Goal: Feedback & Contribution: Contribute content

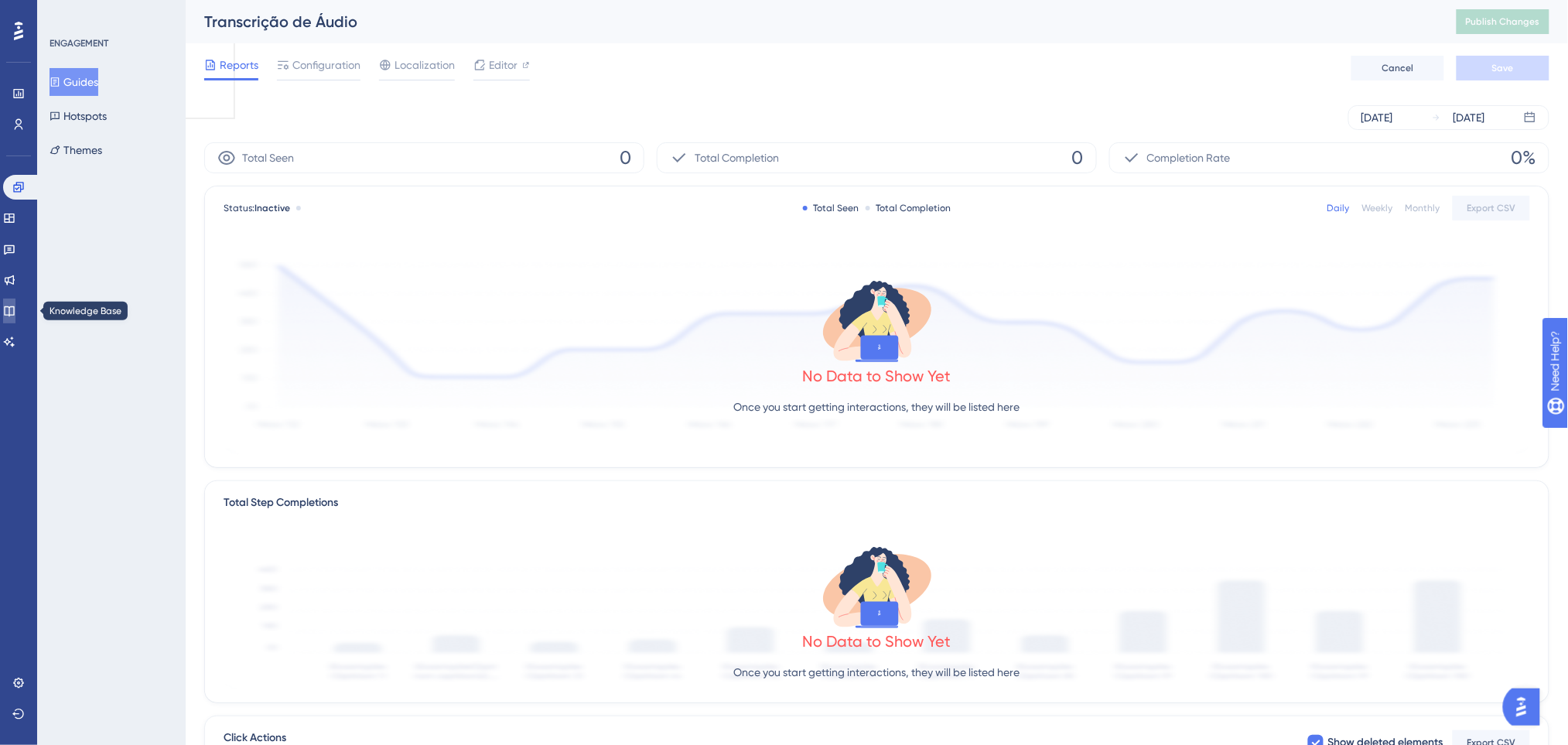
click at [16, 300] on link at bounding box center [8, 310] width 12 height 25
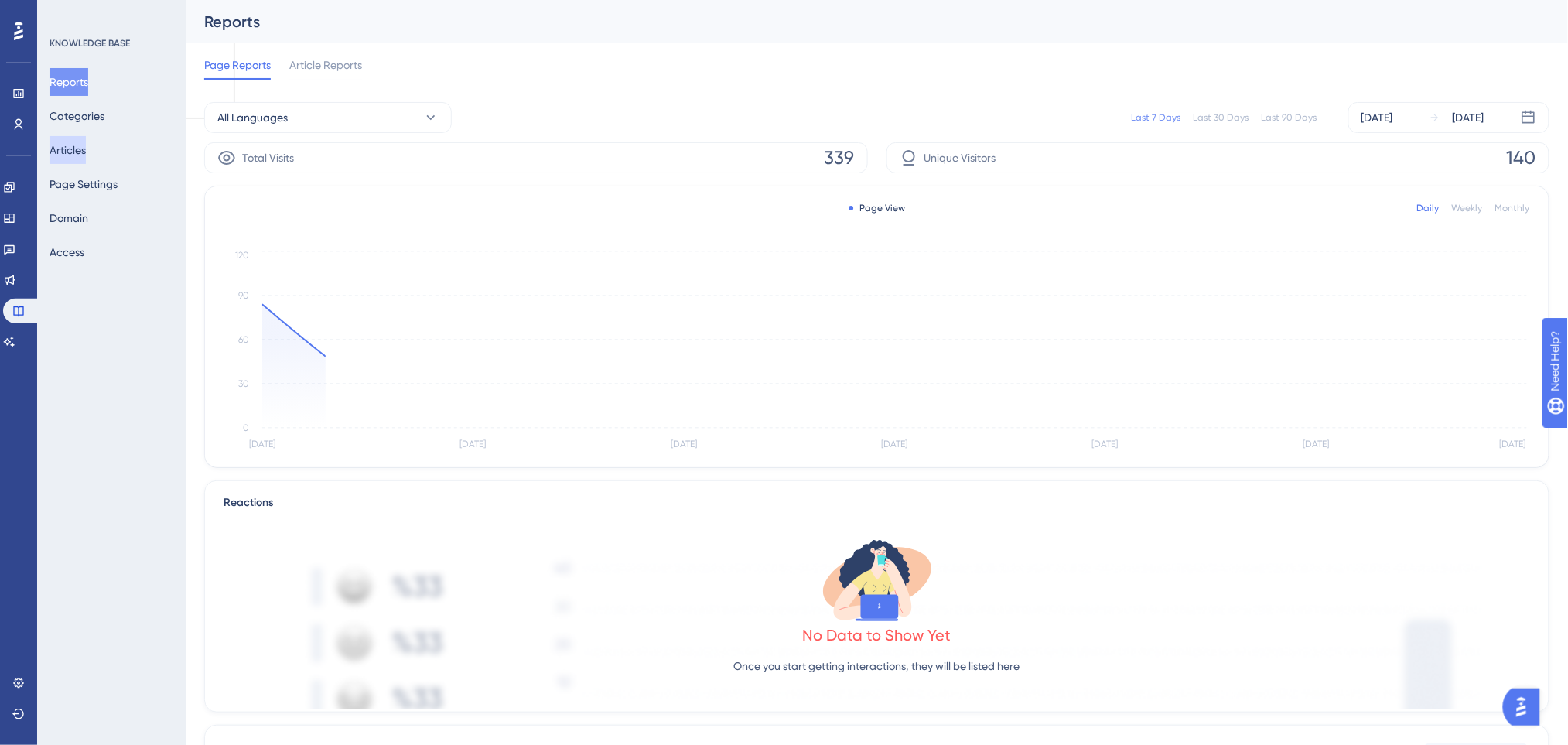
click at [78, 143] on button "Articles" at bounding box center [67, 150] width 36 height 28
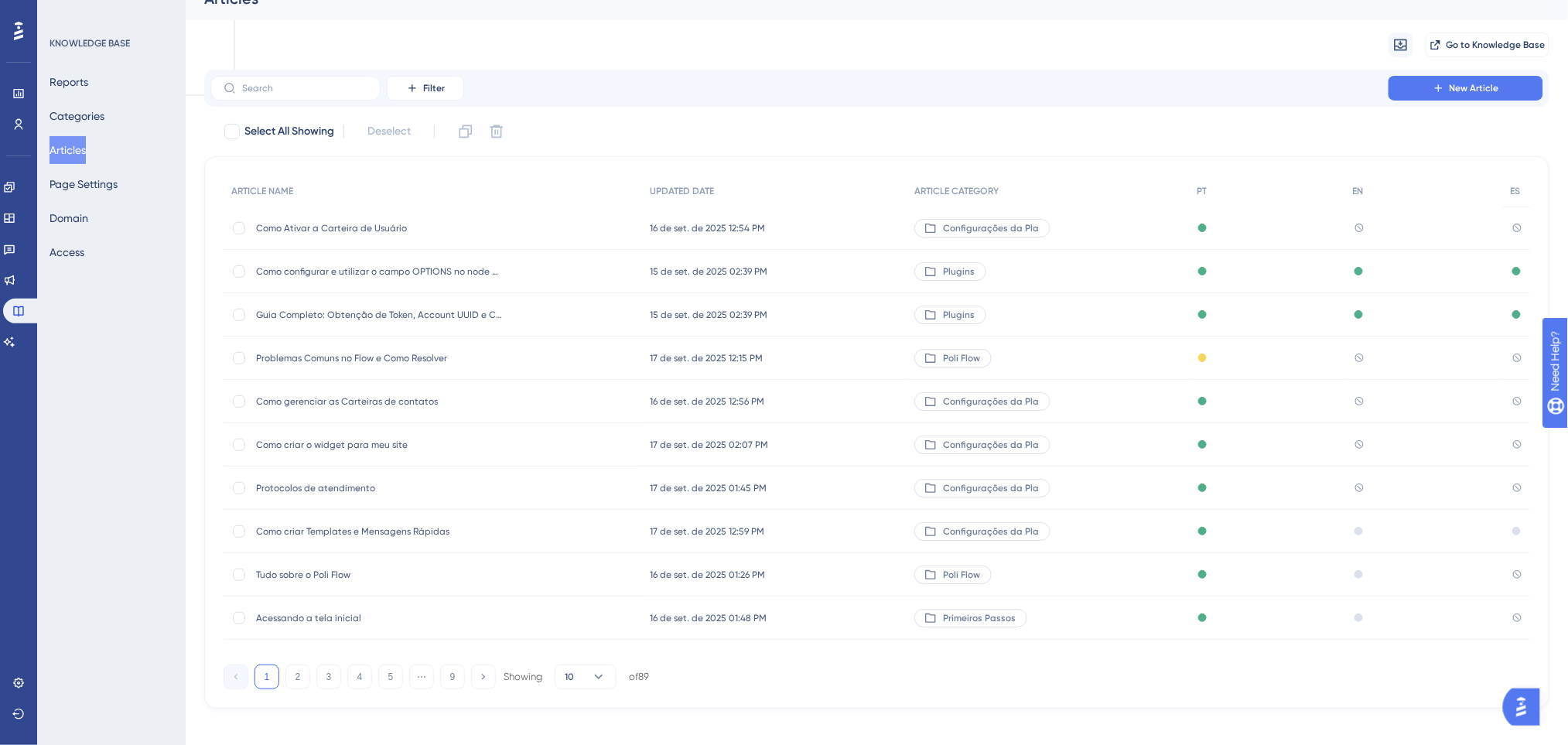
scroll to position [35, 0]
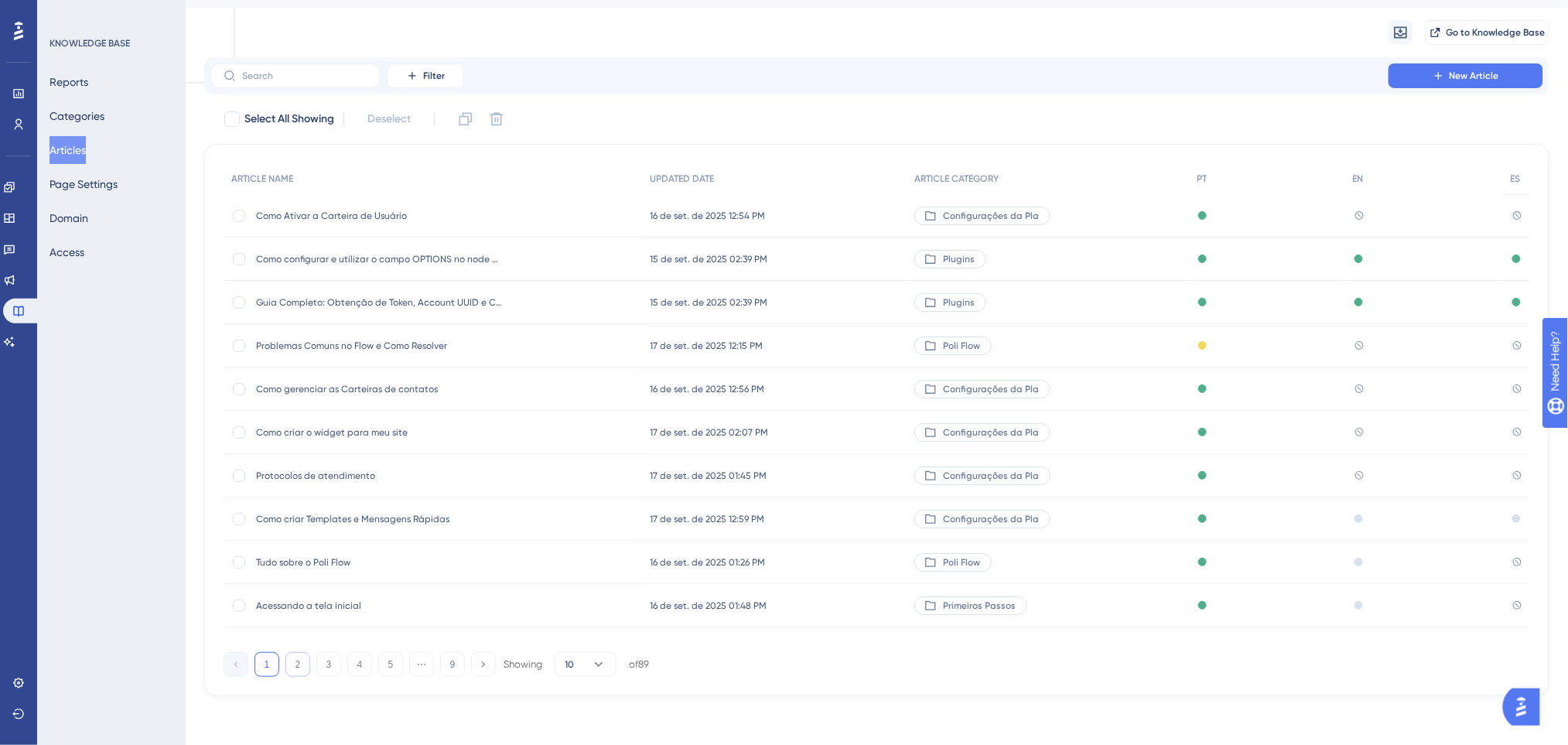
click at [302, 676] on button "2" at bounding box center [297, 664] width 25 height 25
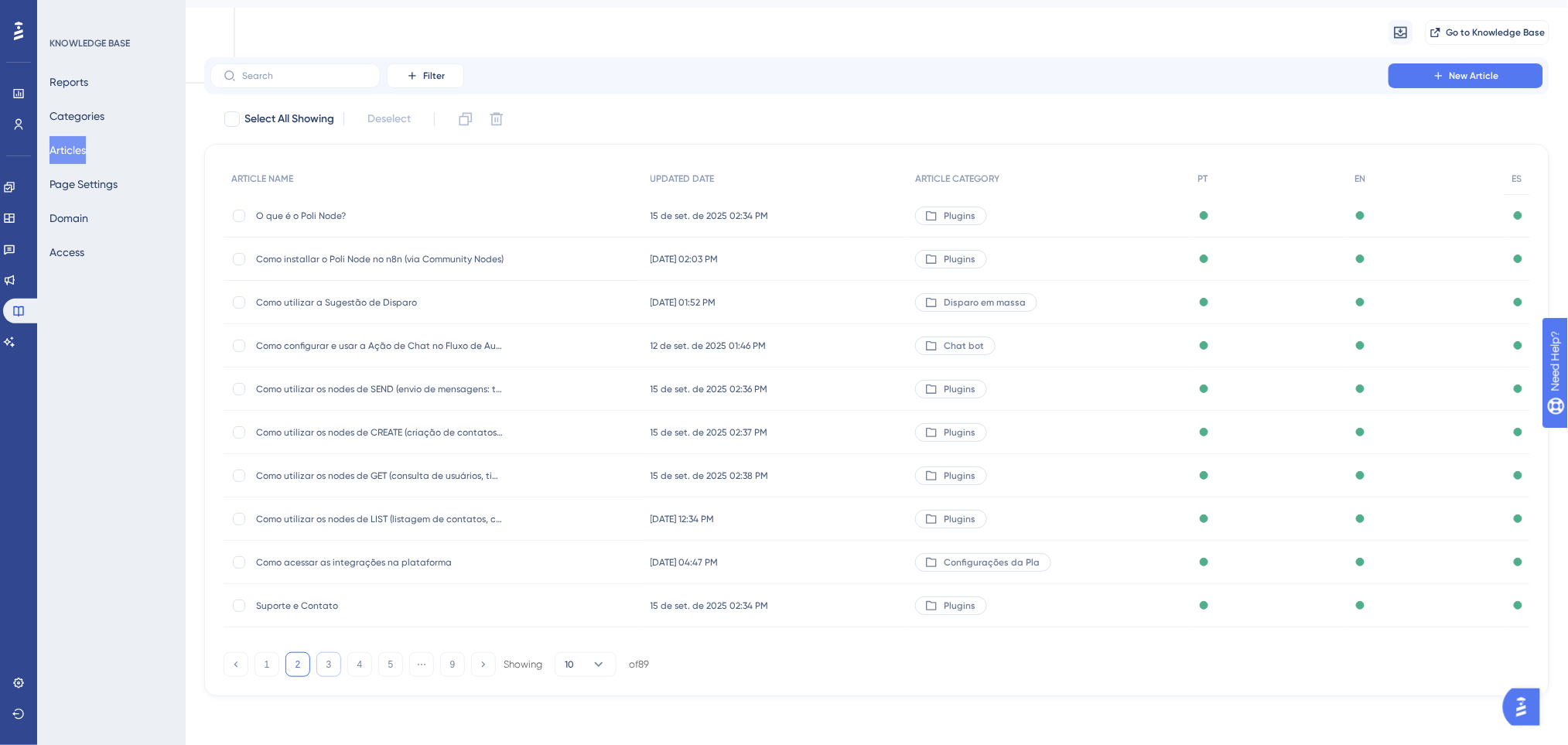
click at [338, 661] on button "3" at bounding box center [329, 664] width 25 height 25
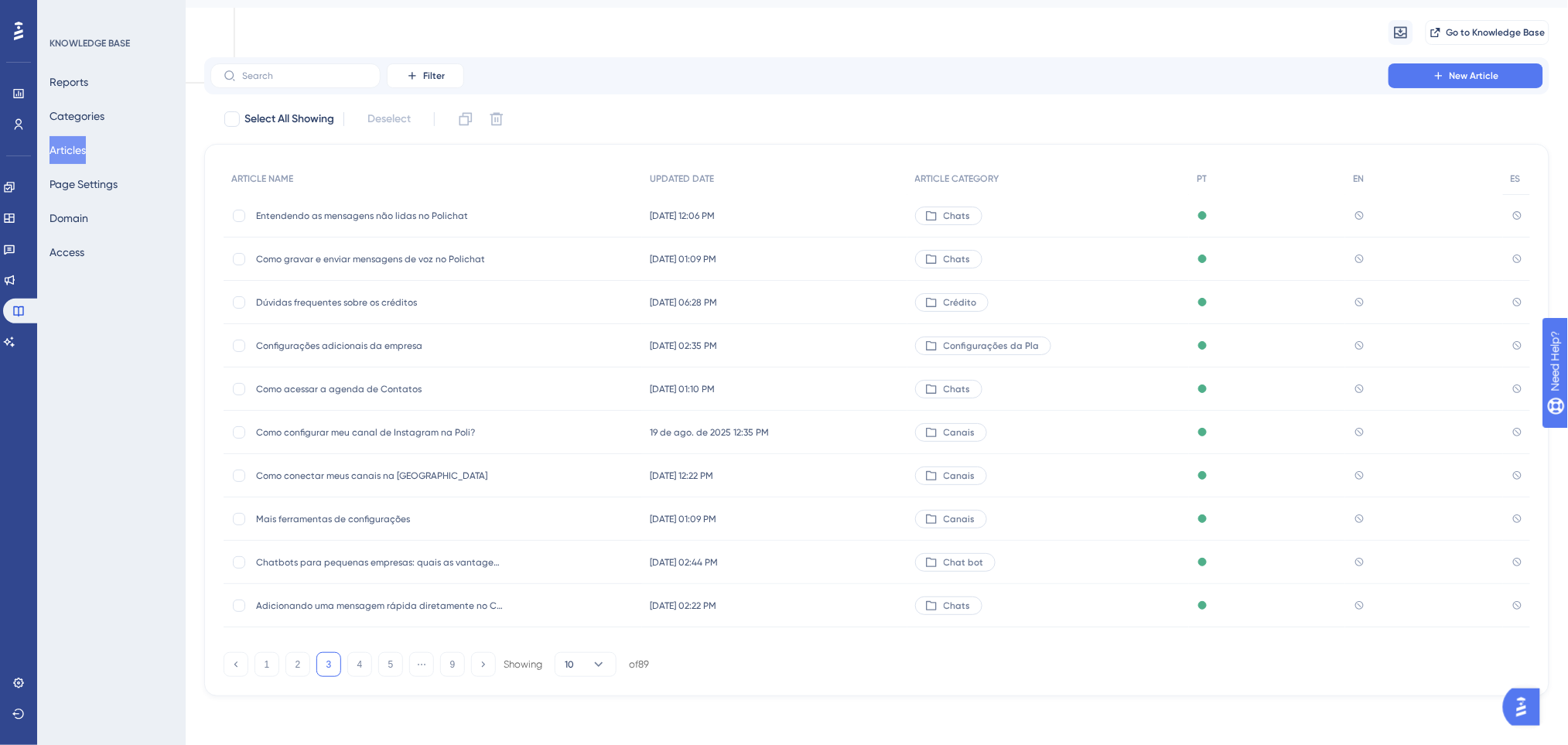
click at [341, 476] on span "Como conectar meus canais na Poli" at bounding box center [380, 475] width 247 height 12
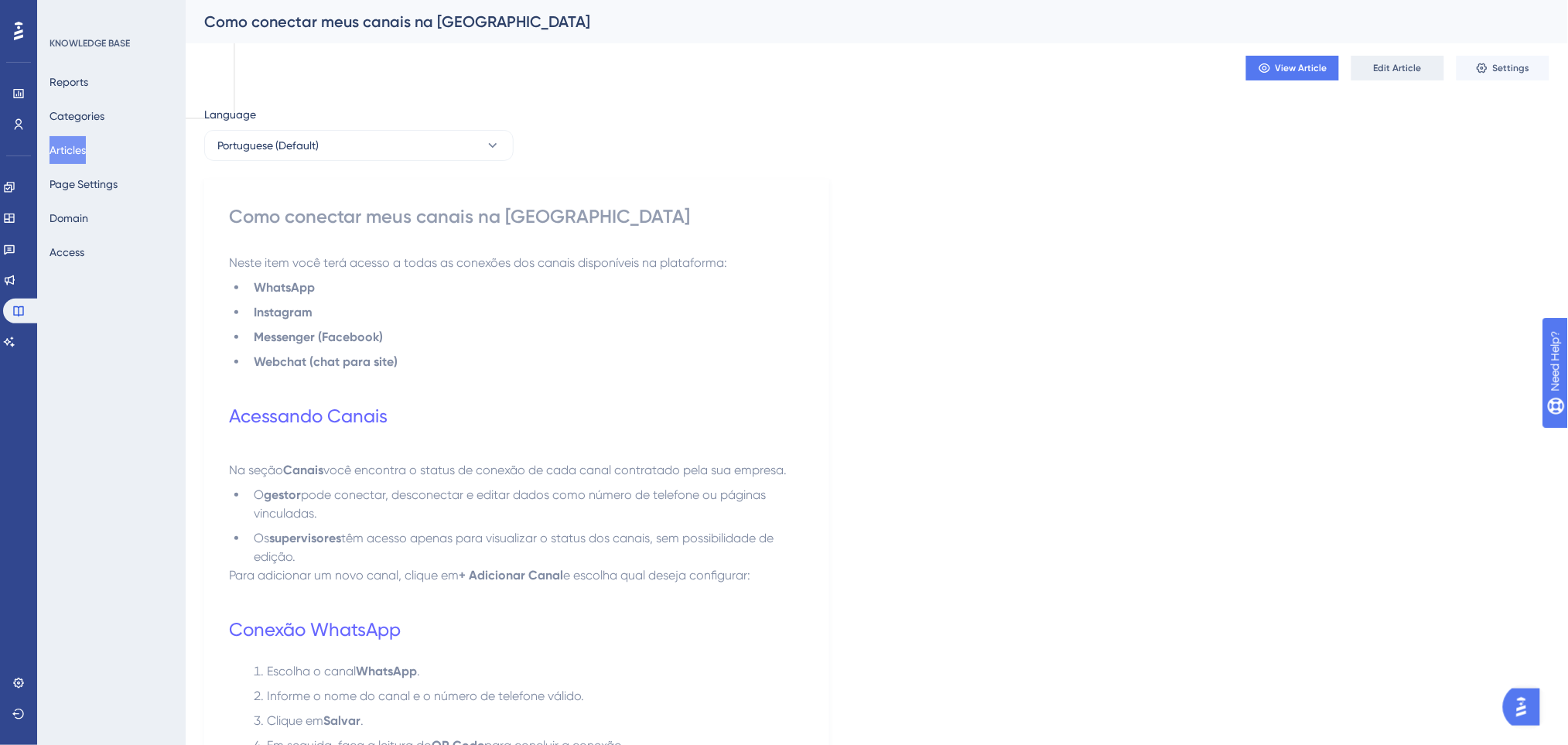
click at [1375, 71] on span "Edit Article" at bounding box center [1398, 68] width 48 height 12
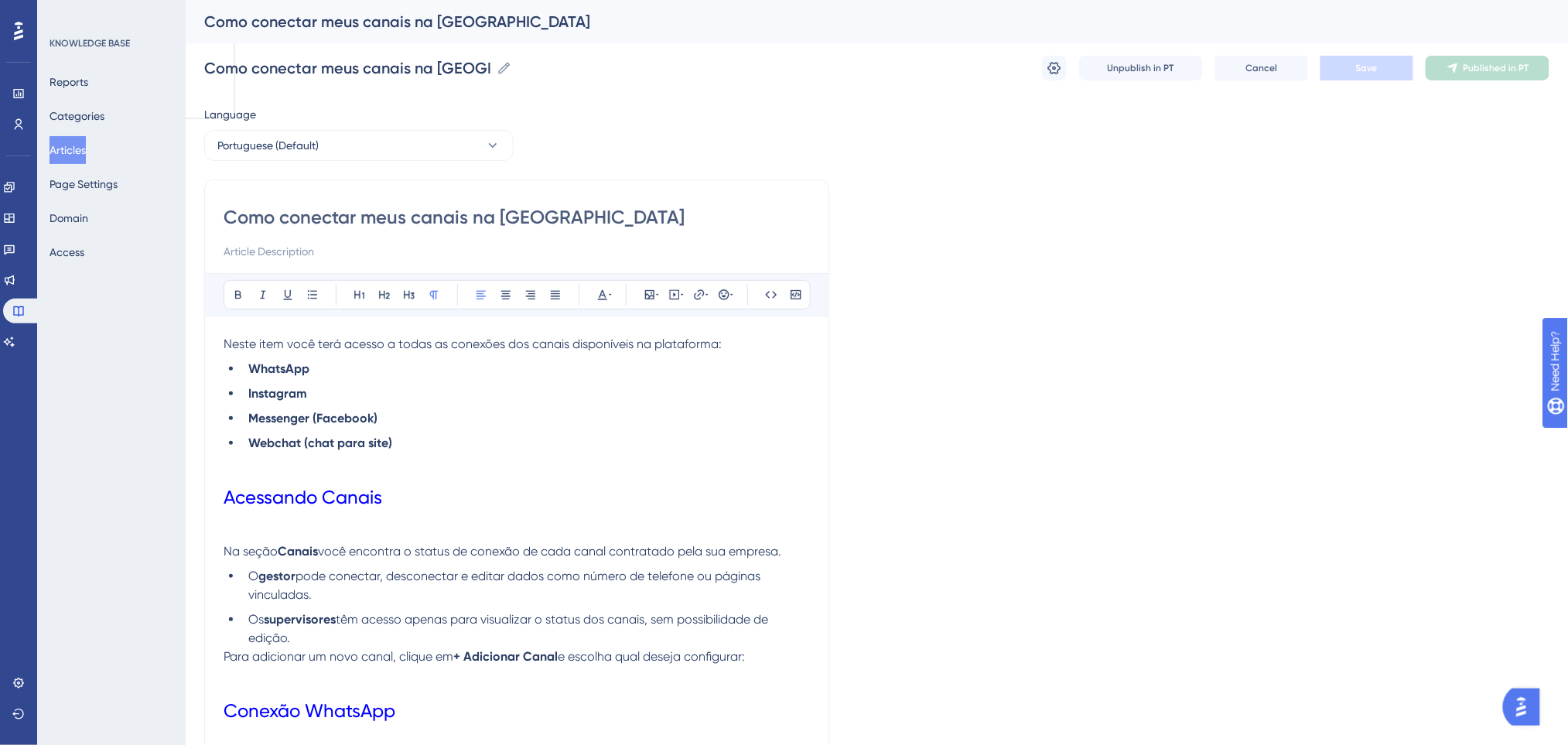
scroll to position [819, 0]
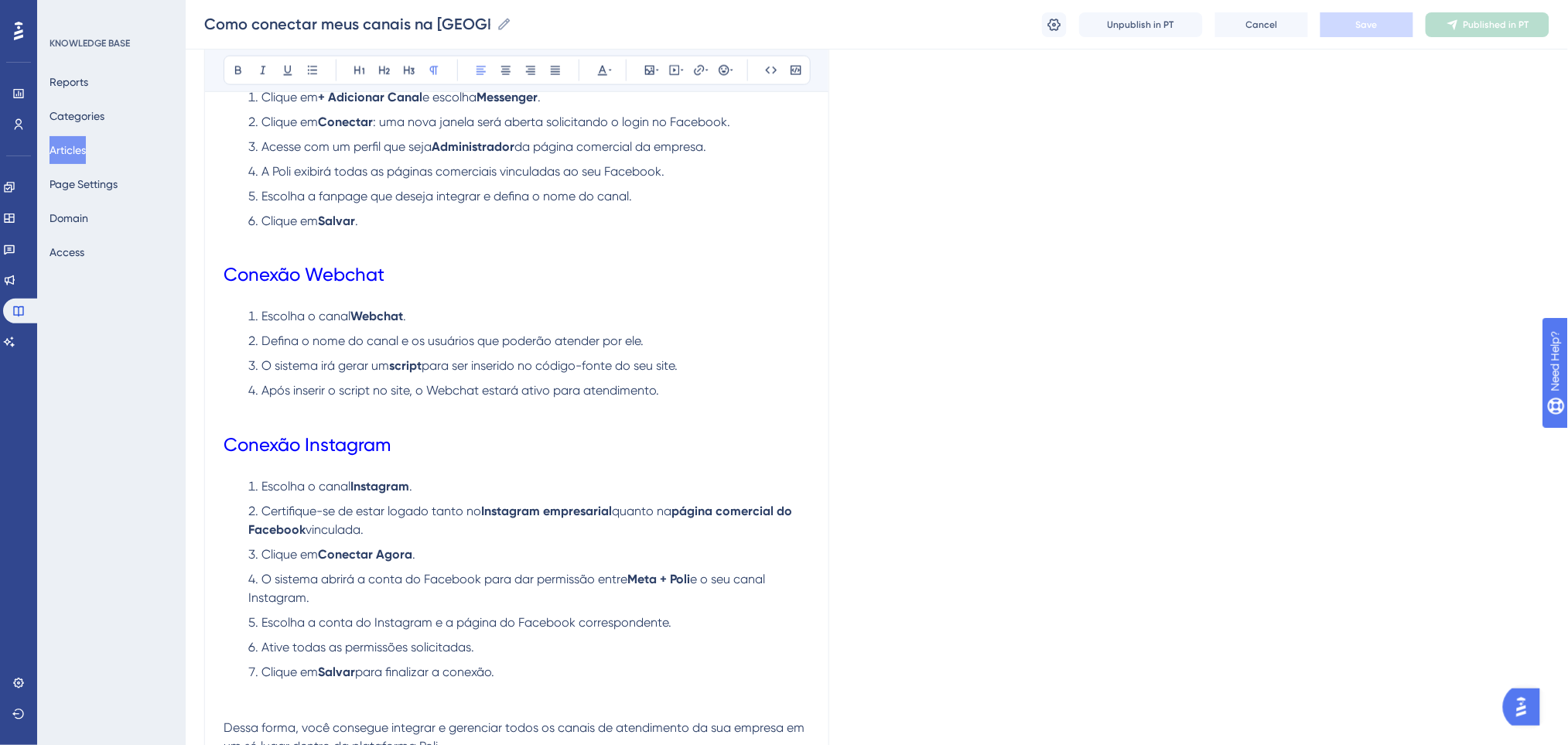
click at [510, 374] on li "O sistema irá gerar um script para ser inserido no código-fonte do seu site." at bounding box center [526, 366] width 567 height 19
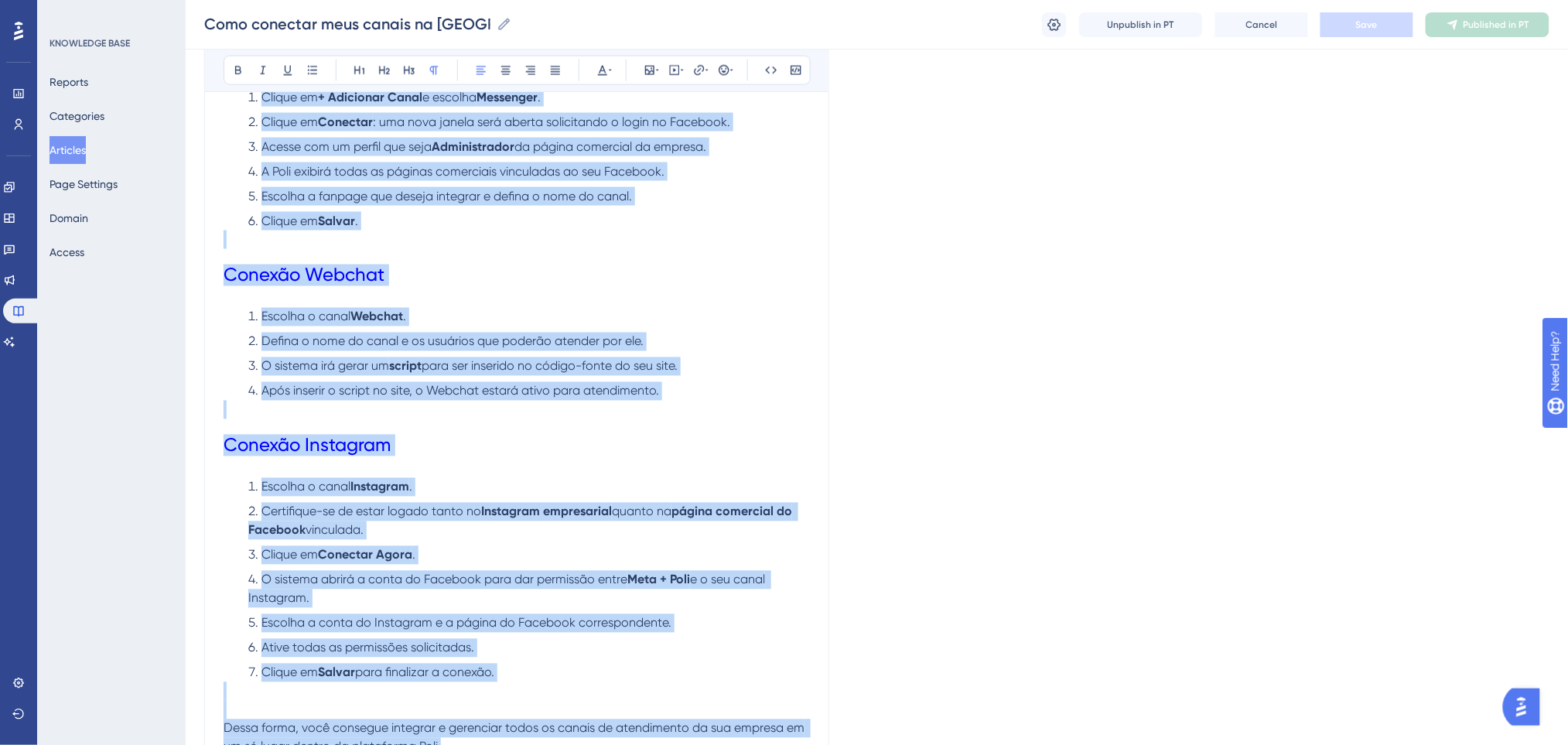
copy div "Neste item você terá acesso a todas as conexões dos canais disponíveis na plata…"
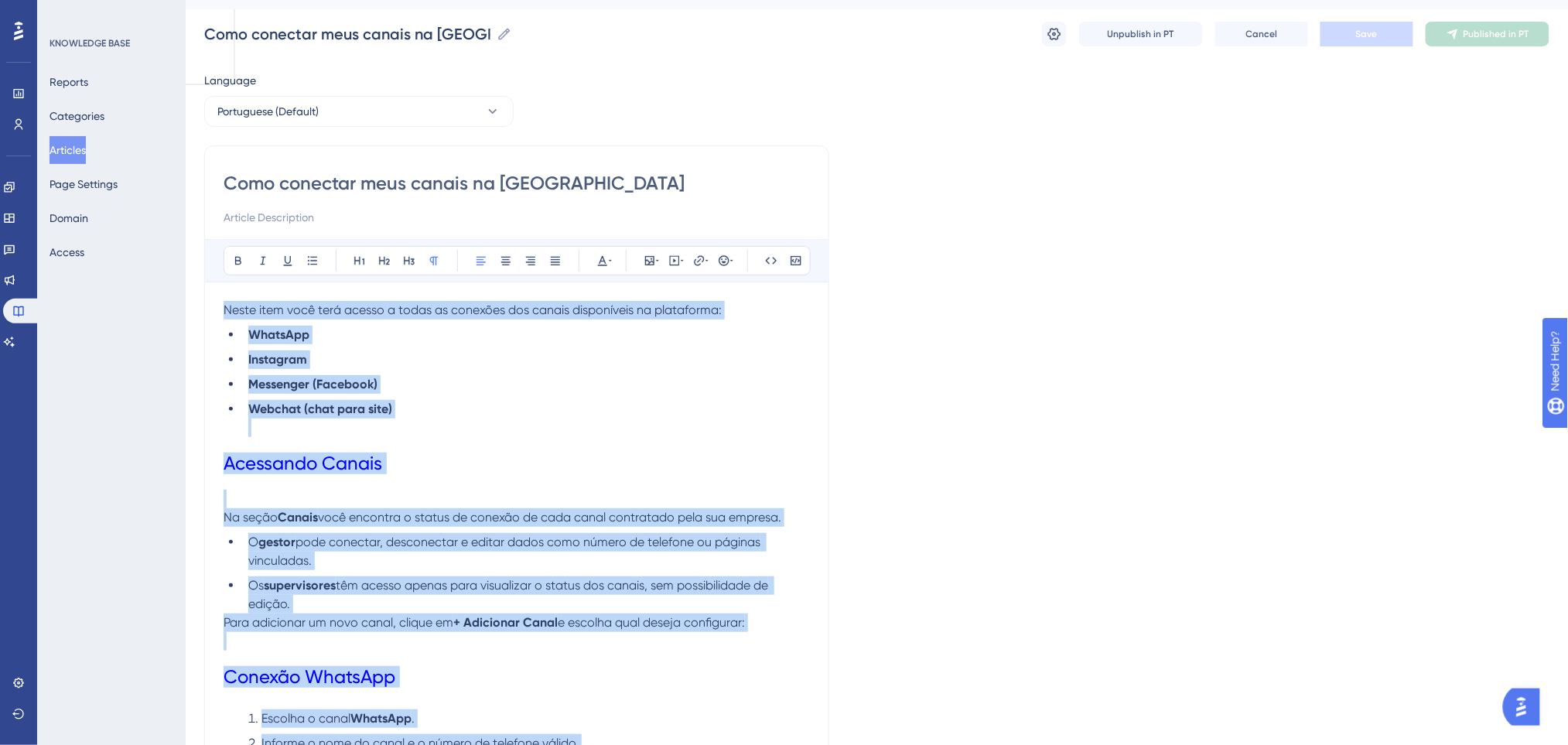
scroll to position [0, 0]
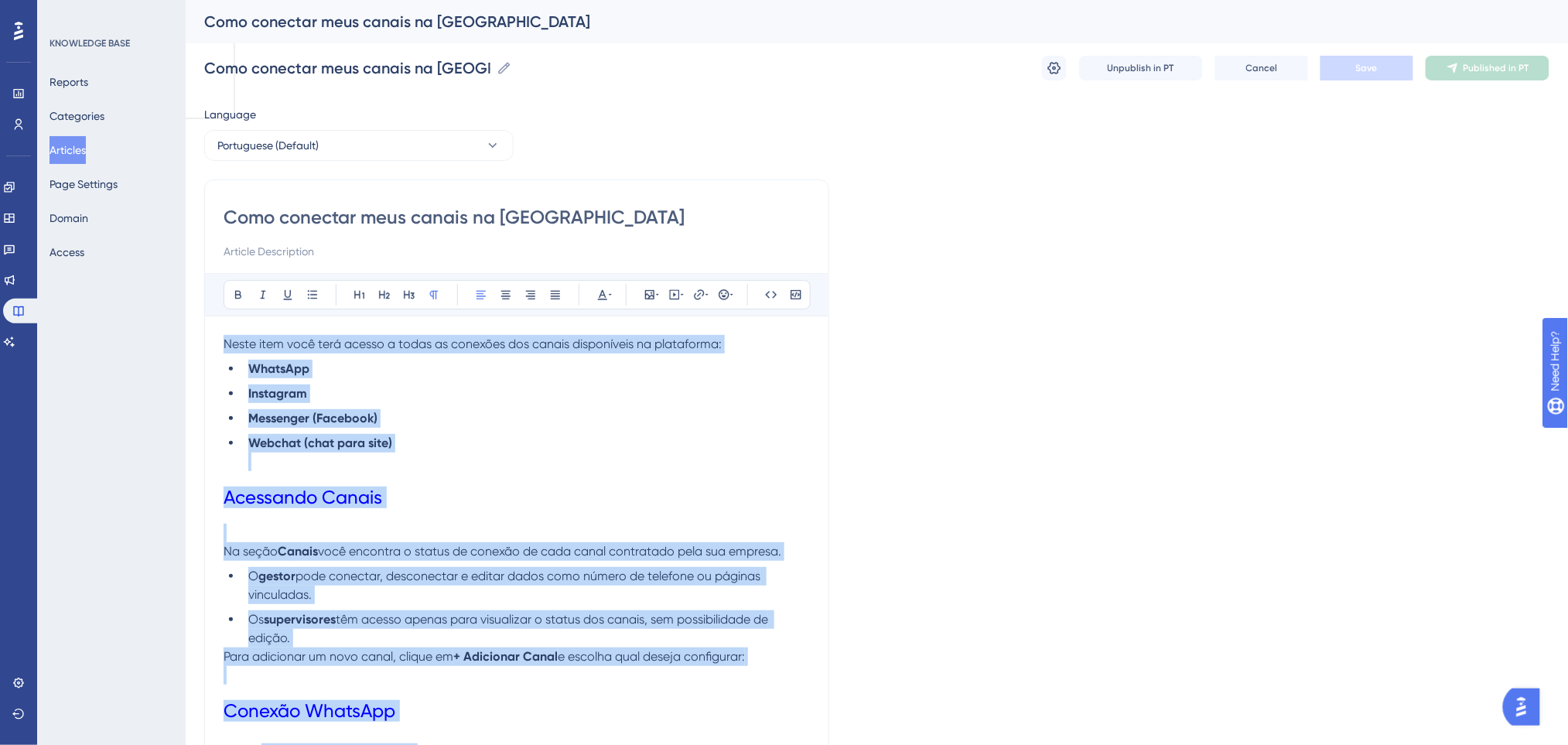
click at [638, 430] on ul "WhatsApp Instagram Messenger (Facebook) Webchat (chat para site)" at bounding box center [516, 416] width 586 height 111
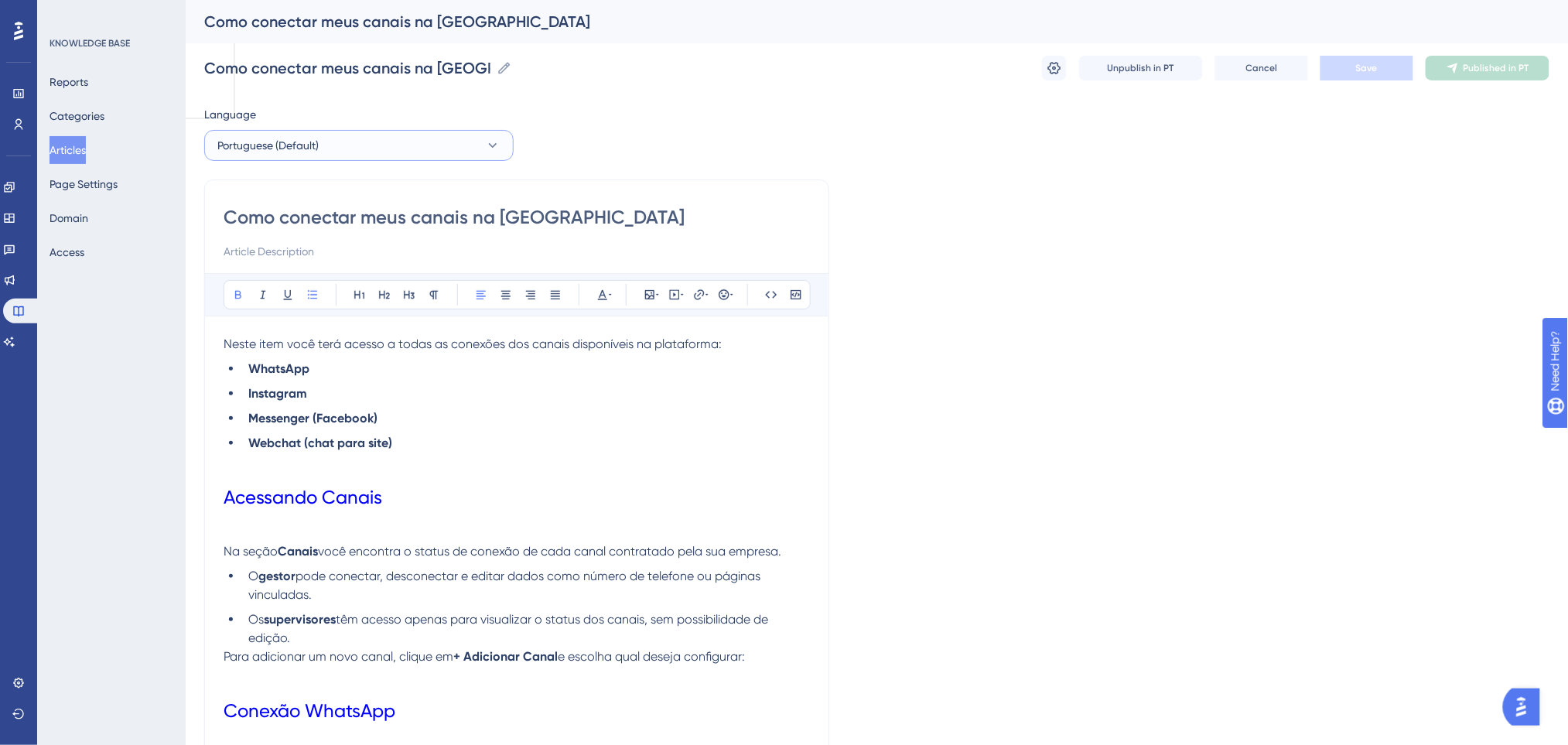
click at [341, 142] on button "Portuguese (Default)" at bounding box center [359, 144] width 309 height 31
click at [311, 217] on button "English English No translation" at bounding box center [358, 223] width 289 height 31
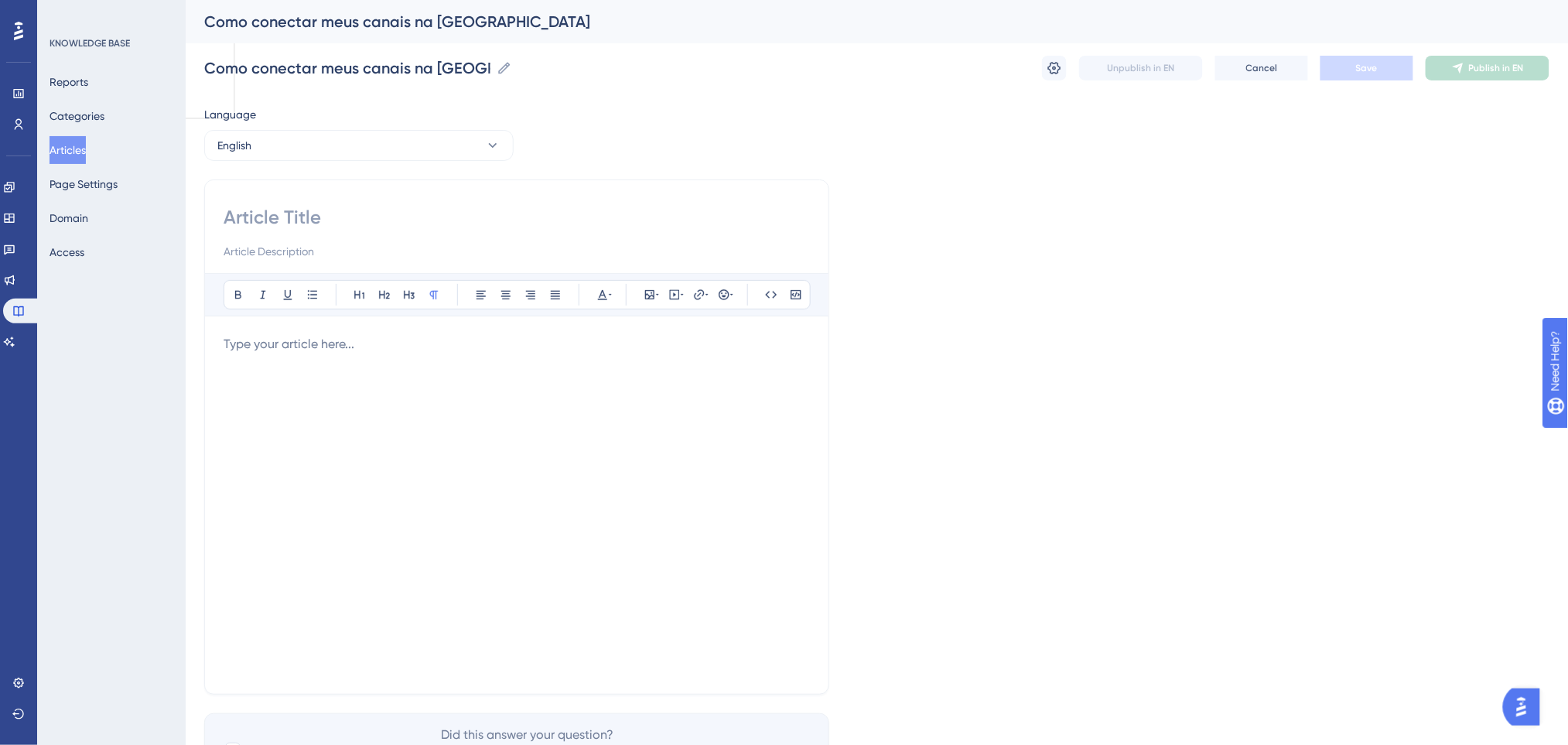
click at [304, 359] on div at bounding box center [516, 505] width 586 height 341
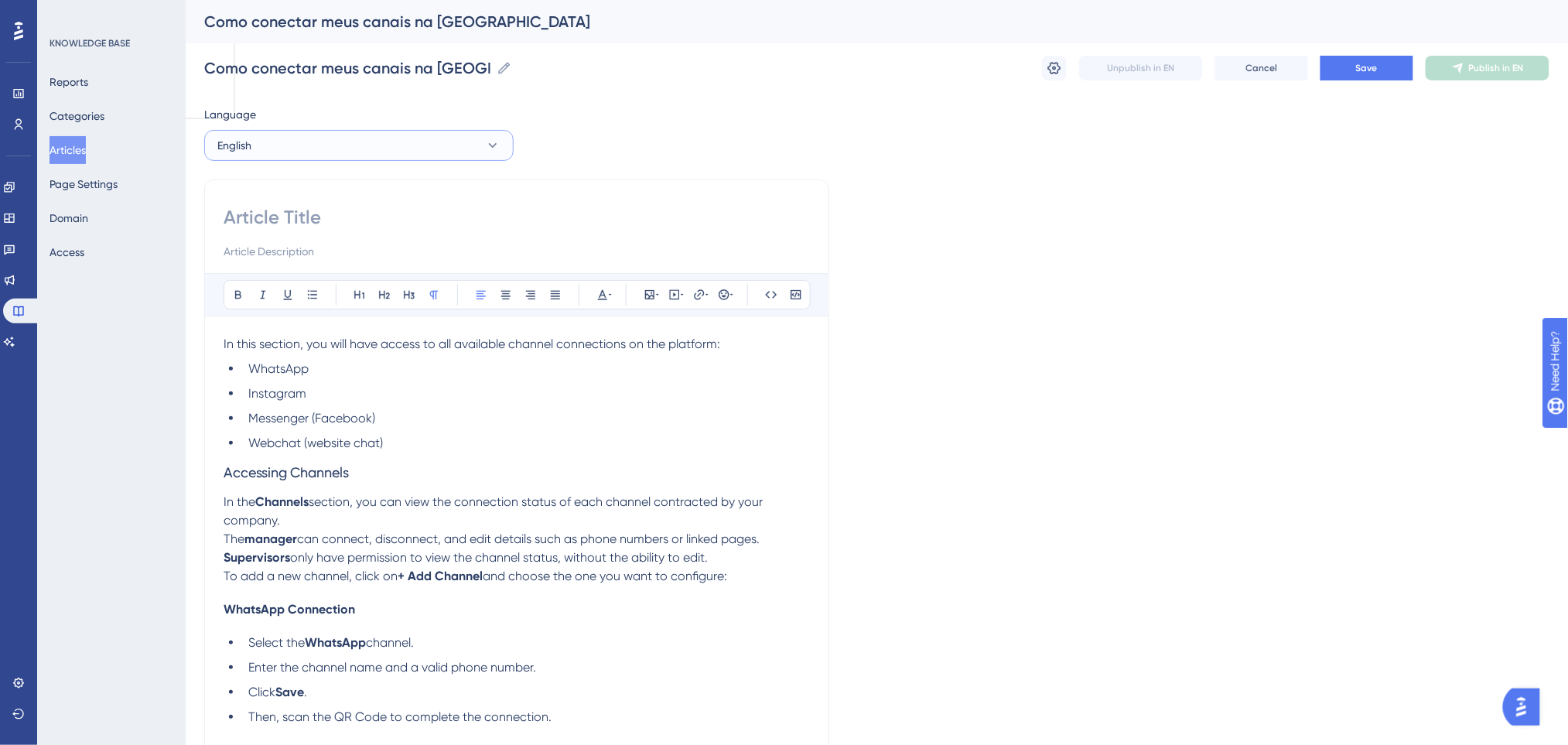
click at [367, 145] on button "English" at bounding box center [359, 144] width 309 height 31
click at [435, 79] on label "Como conectar meus canais na Poli Como conectar meus canais na Poli" at bounding box center [358, 68] width 308 height 28
click at [435, 79] on input "Como conectar meus canais na Poli" at bounding box center [347, 68] width 286 height 21
drag, startPoint x: 461, startPoint y: 68, endPoint x: 165, endPoint y: 40, distance: 297.3
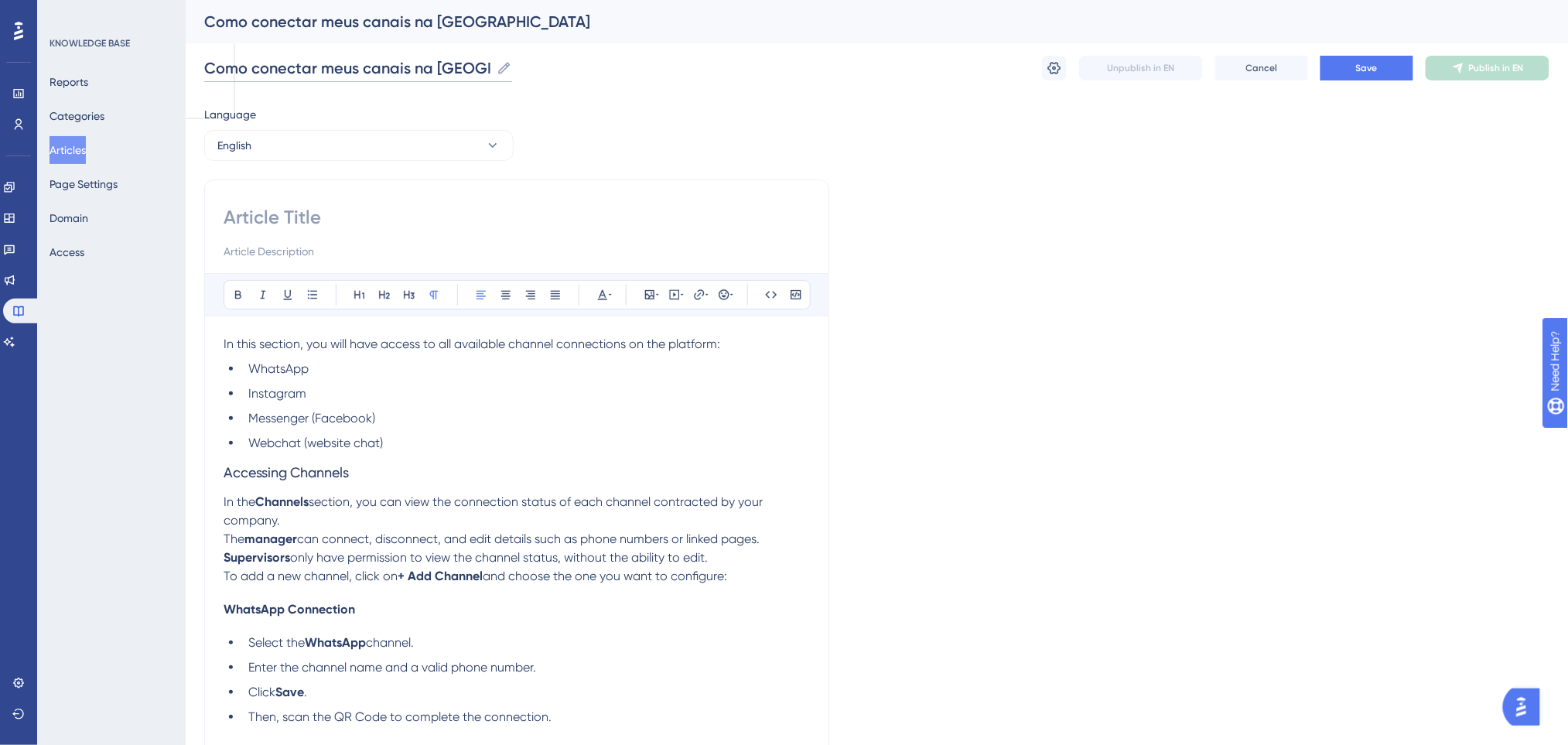
click at [186, 40] on div "Performance Users Engagement Widgets Feedback Product Updates Knowledge Base AI…" at bounding box center [877, 740] width 1382 height 1482
click at [404, 217] on input at bounding box center [516, 217] width 586 height 25
paste input "How to Connect My Channels on Poli"
type input "How to Connect My Channels on Poli"
click at [1364, 67] on span "Save" at bounding box center [1366, 68] width 21 height 12
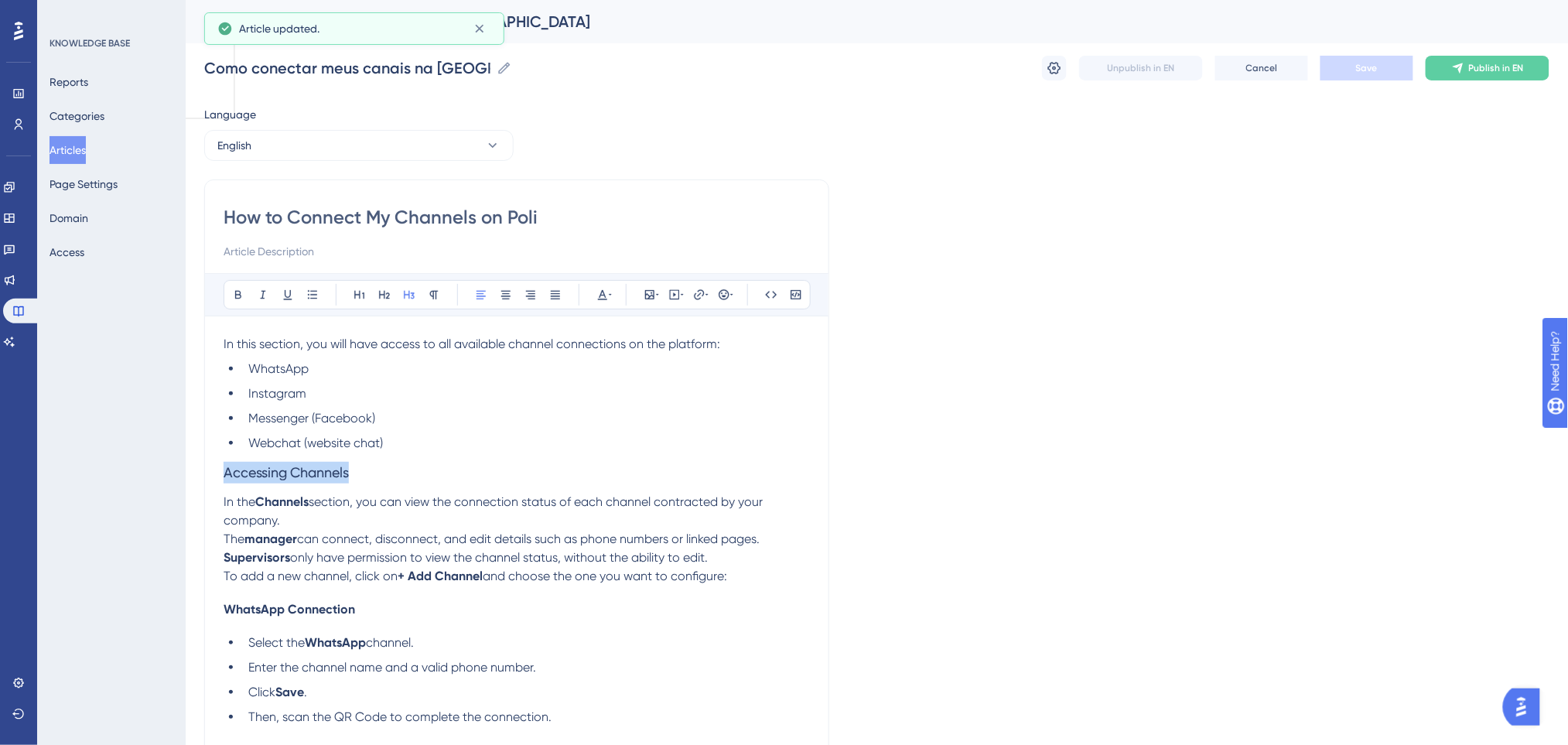
drag, startPoint x: 360, startPoint y: 474, endPoint x: 227, endPoint y: 474, distance: 133.0
click at [227, 474] on h3 "Accessing Channels" at bounding box center [516, 472] width 586 height 40
click at [364, 294] on icon at bounding box center [359, 294] width 10 height 8
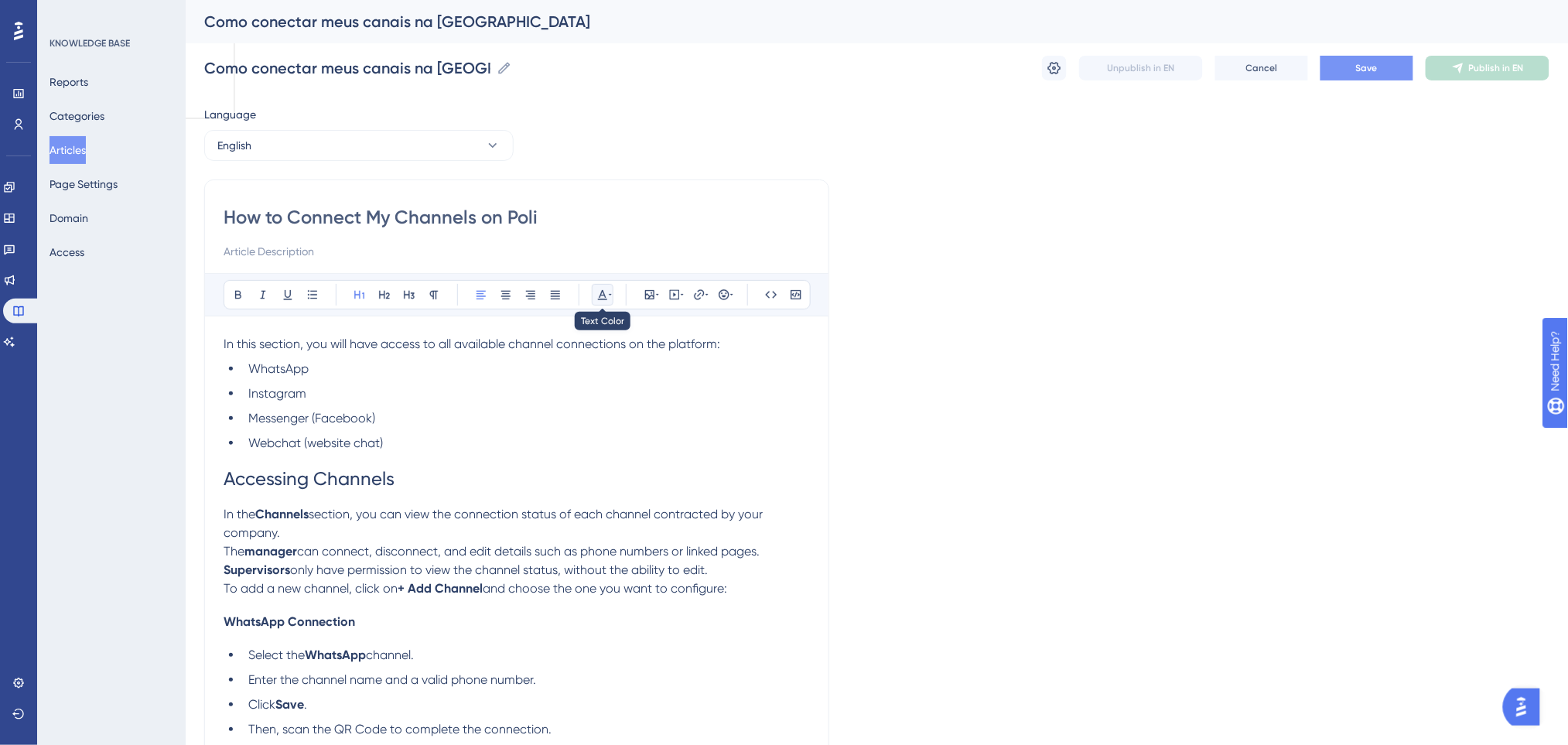
click at [603, 289] on icon at bounding box center [602, 294] width 12 height 12
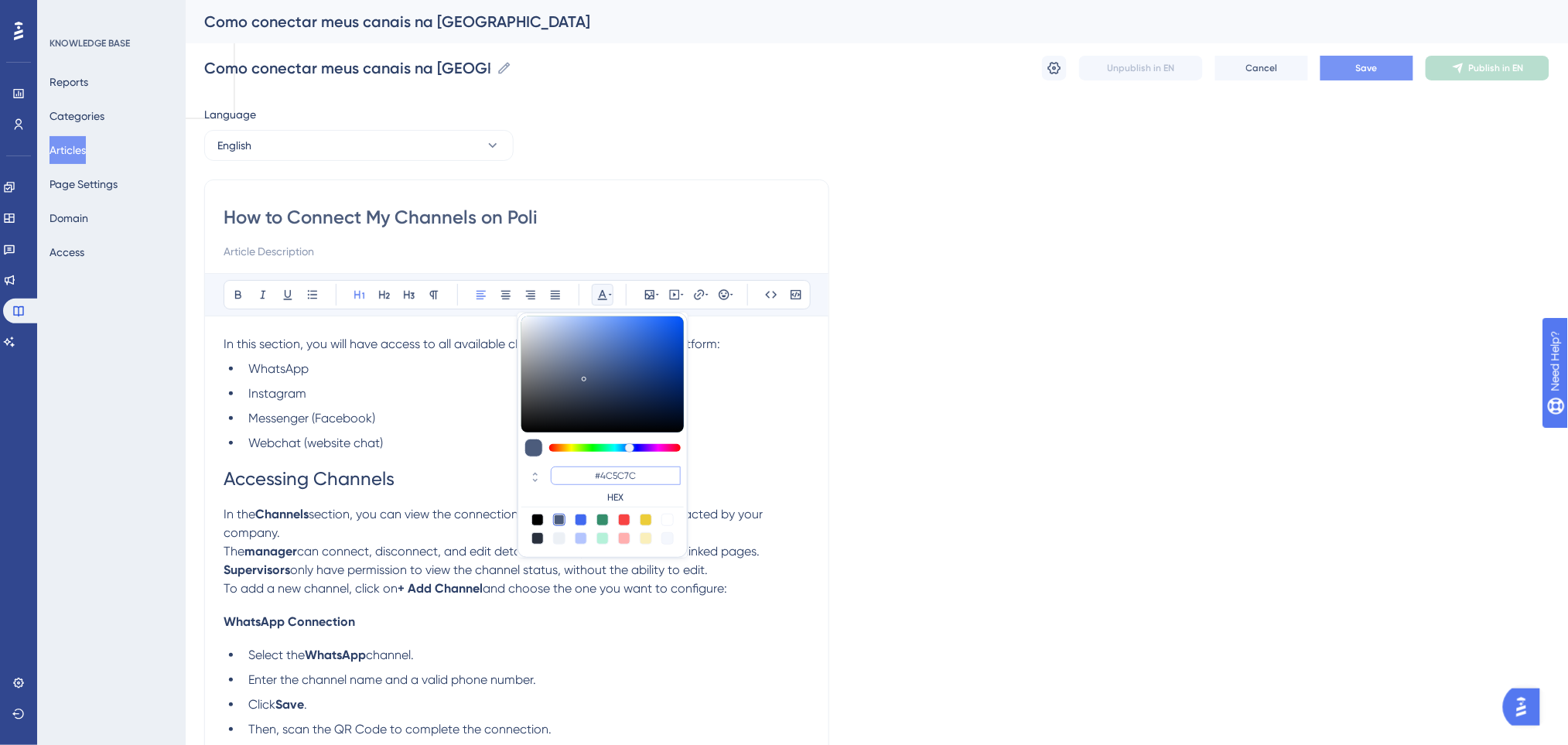
drag, startPoint x: 621, startPoint y: 473, endPoint x: 562, endPoint y: 472, distance: 59.0
click at [562, 472] on input "#4C5C7C" at bounding box center [616, 476] width 130 height 19
type input "#0000FF"
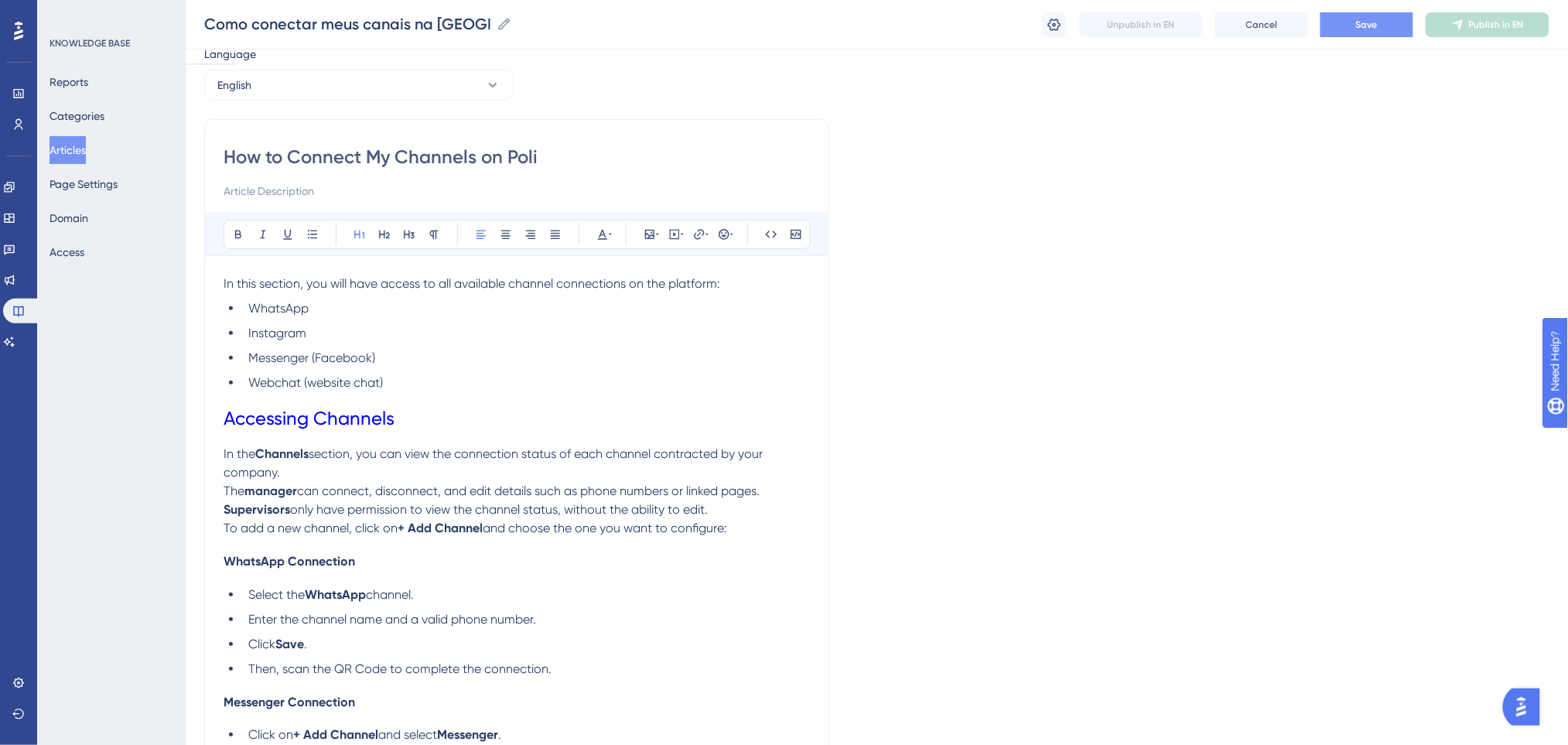
scroll to position [103, 0]
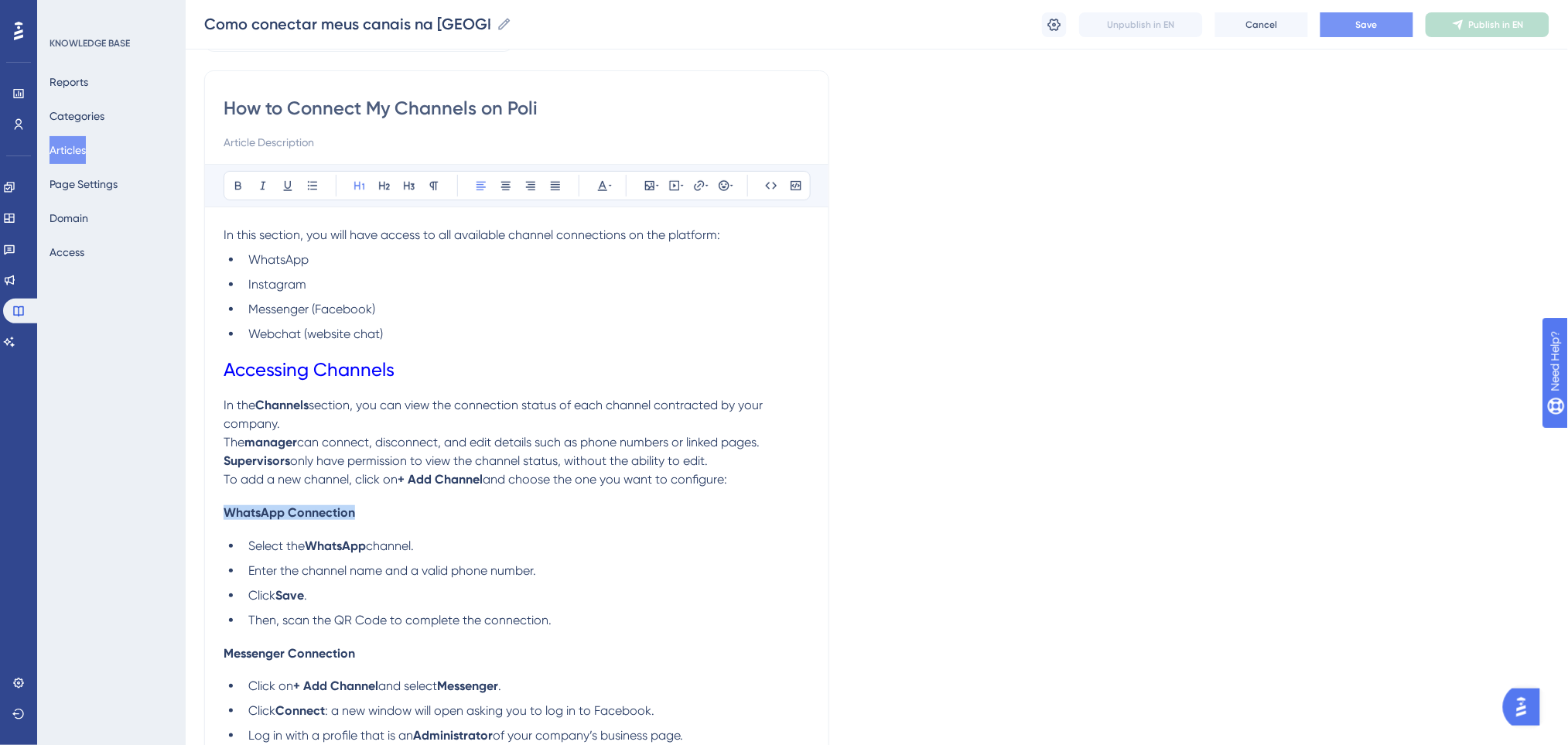
drag, startPoint x: 355, startPoint y: 511, endPoint x: 116, endPoint y: 511, distance: 239.0
click at [186, 511] on div "Performance Users Engagement Widgets Feedback Product Updates Knowledge Base AI…" at bounding box center [877, 640] width 1382 height 1487
click at [381, 185] on icon at bounding box center [384, 185] width 11 height 8
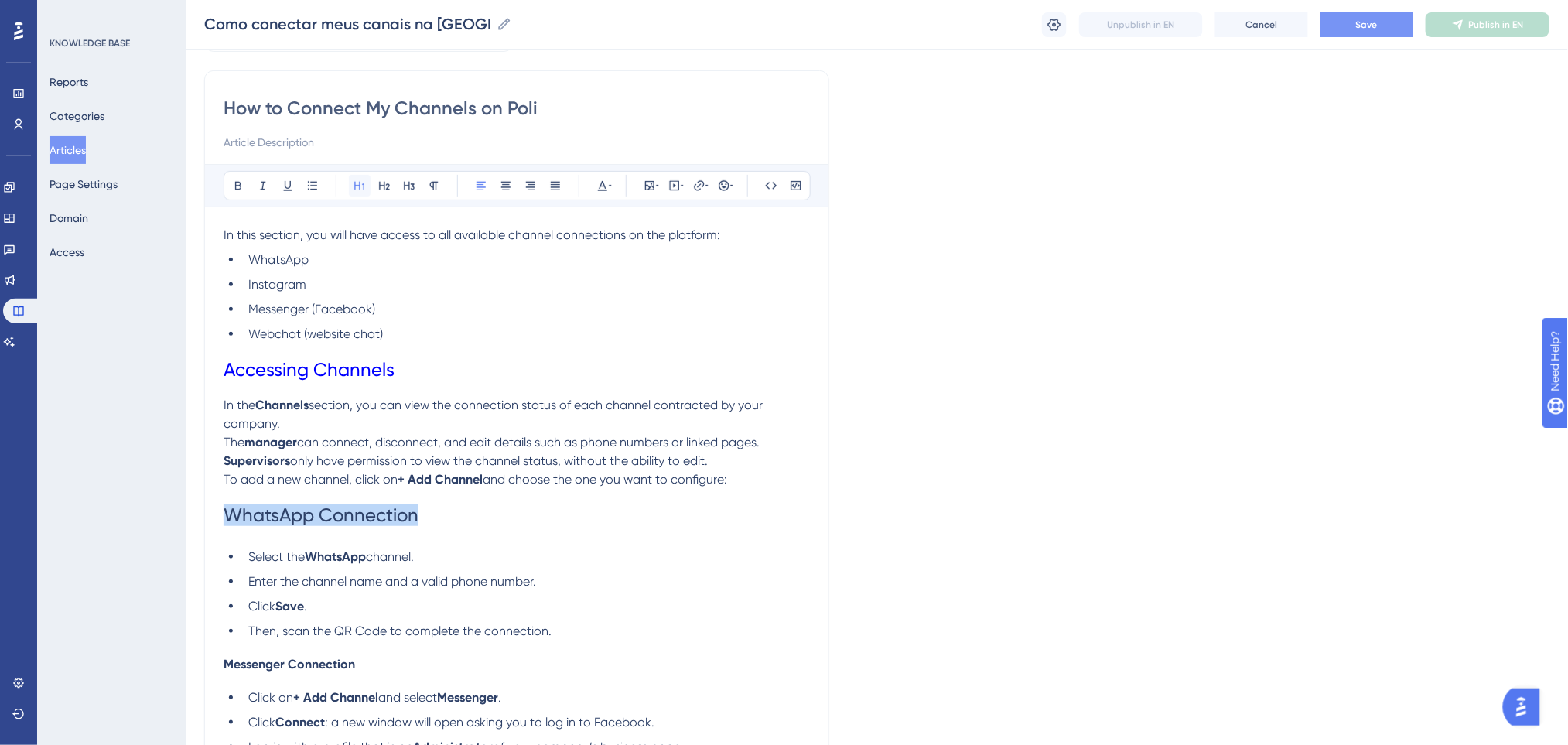
click at [360, 183] on icon at bounding box center [359, 185] width 10 height 8
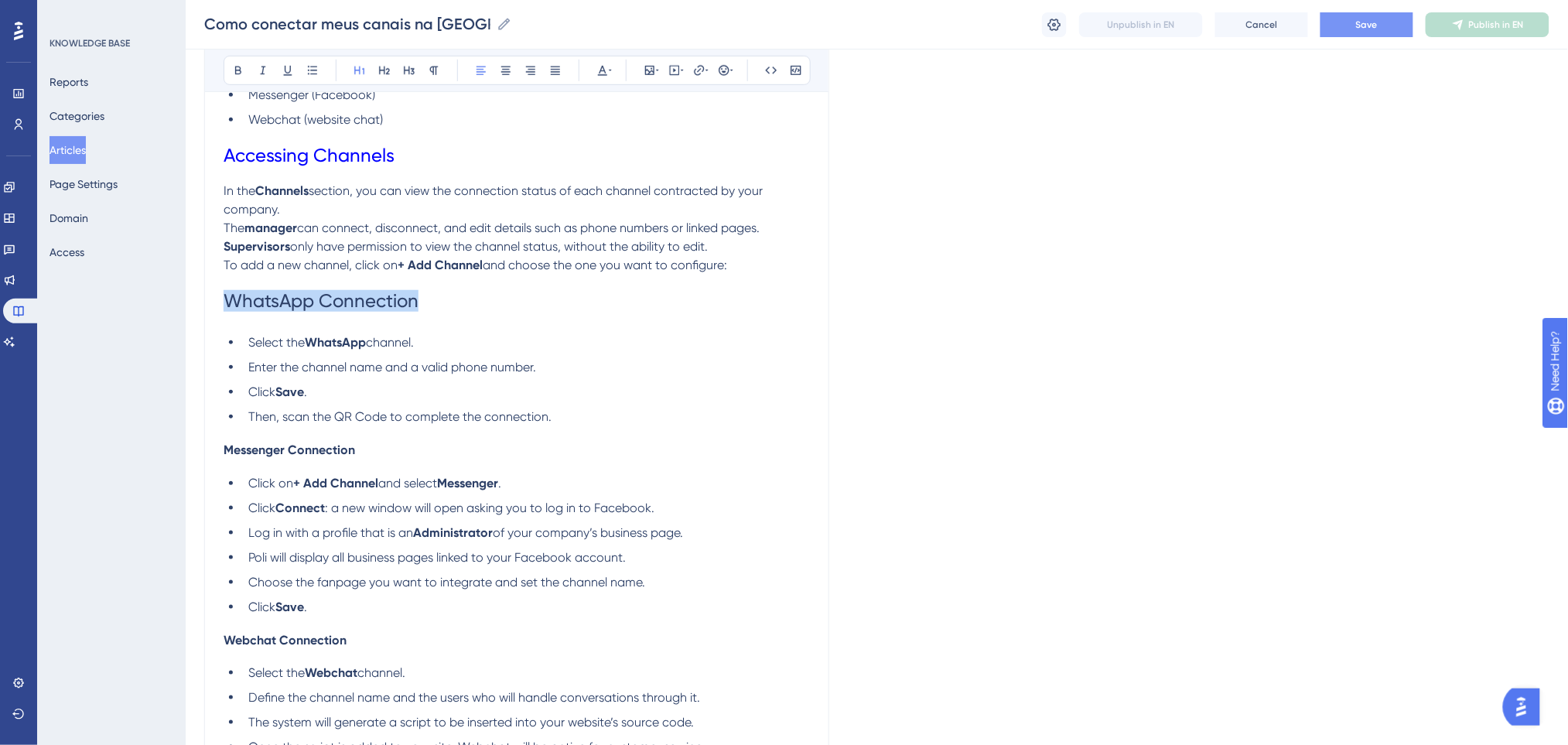
scroll to position [515, 0]
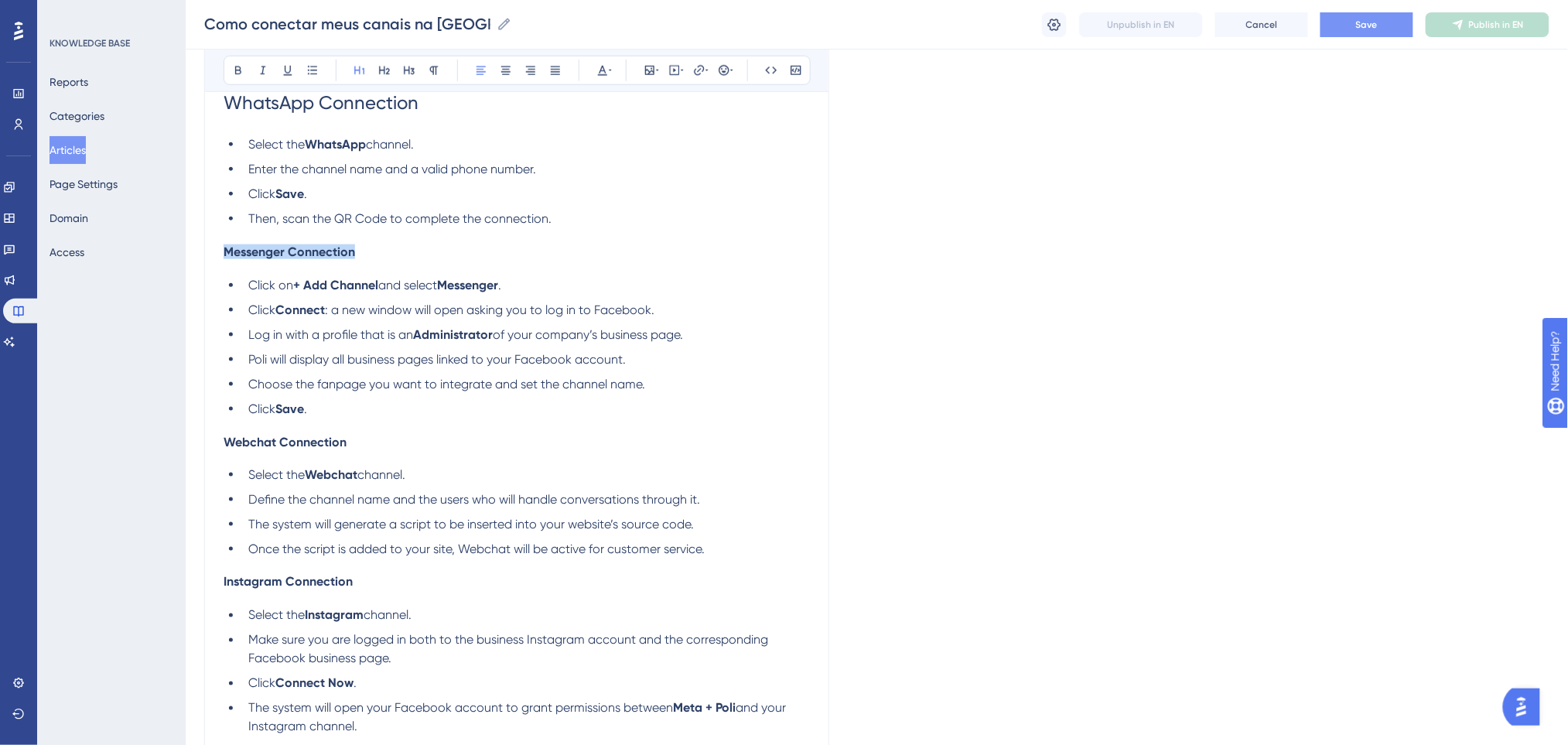
drag, startPoint x: 373, startPoint y: 247, endPoint x: 191, endPoint y: 242, distance: 182.1
click at [191, 242] on div "Performance Users Engagement Widgets Feedback Product Updates Knowledge Base AI…" at bounding box center [877, 235] width 1382 height 1499
click at [383, 65] on icon at bounding box center [384, 69] width 12 height 12
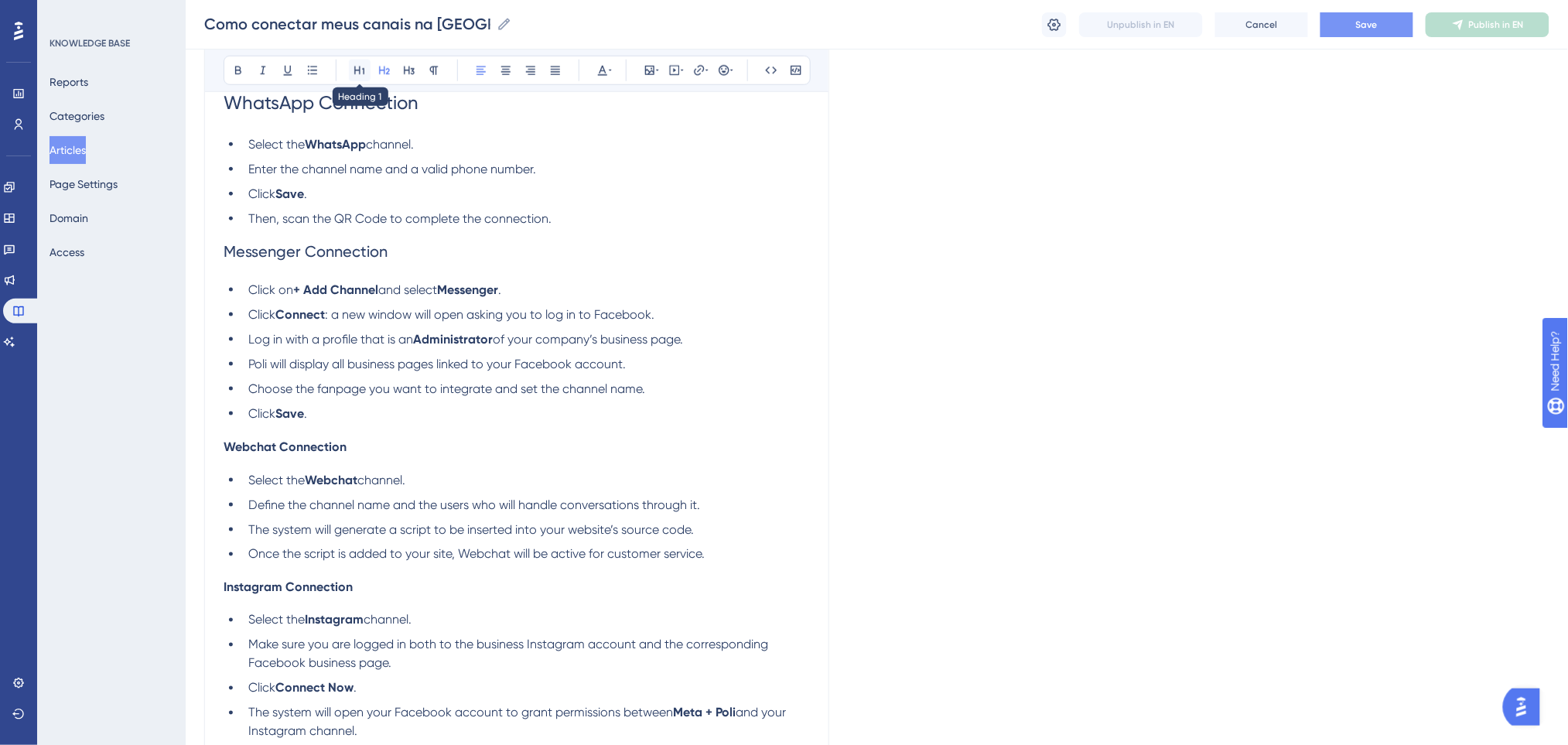
click at [360, 68] on icon at bounding box center [359, 70] width 10 height 8
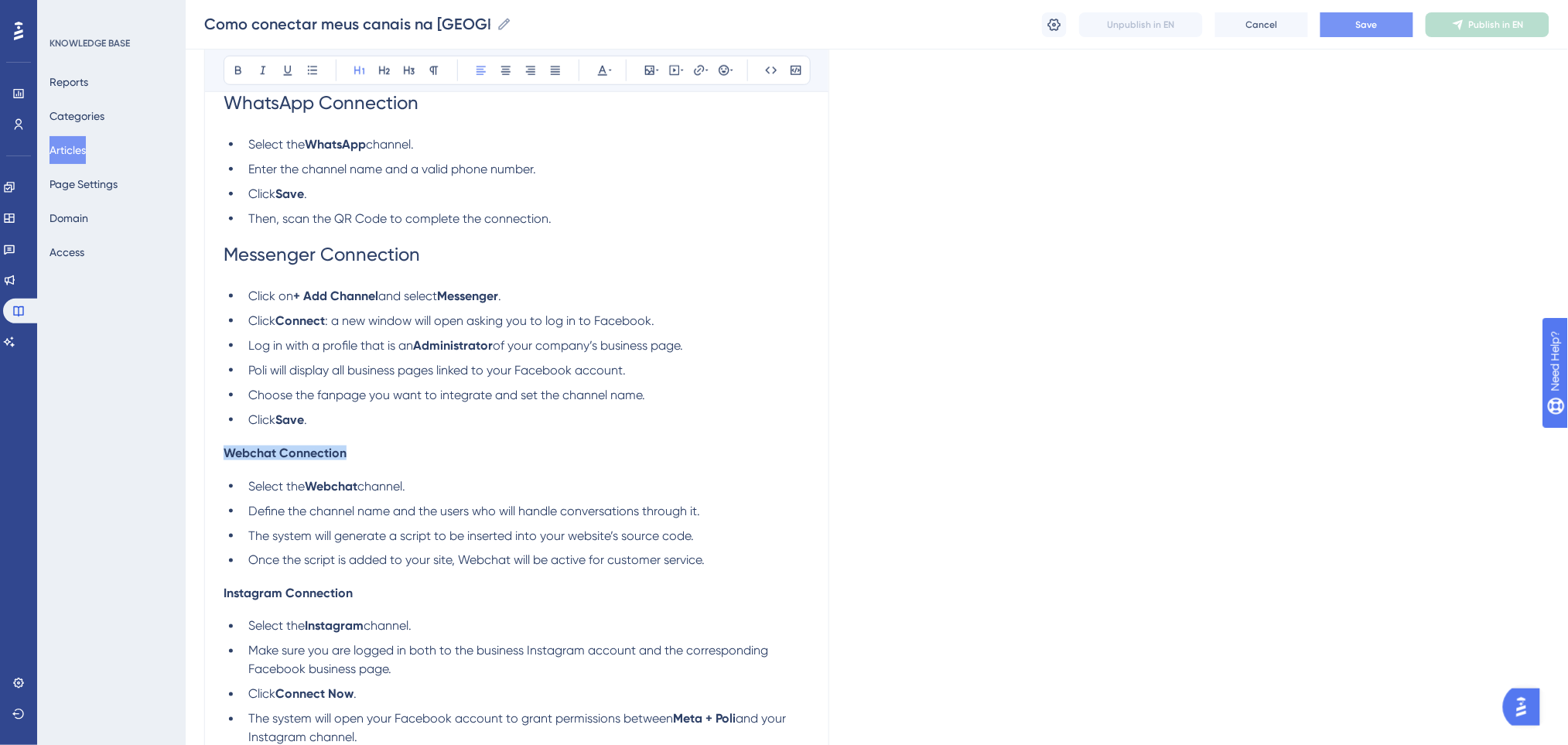
drag, startPoint x: 360, startPoint y: 451, endPoint x: 219, endPoint y: 454, distance: 141.0
click at [219, 454] on div "How to Connect My Channels on Poli Bold Italic Underline Bullet Point Heading 1…" at bounding box center [516, 268] width 625 height 1220
click at [388, 71] on button at bounding box center [384, 69] width 21 height 21
click at [365, 67] on icon at bounding box center [359, 69] width 12 height 12
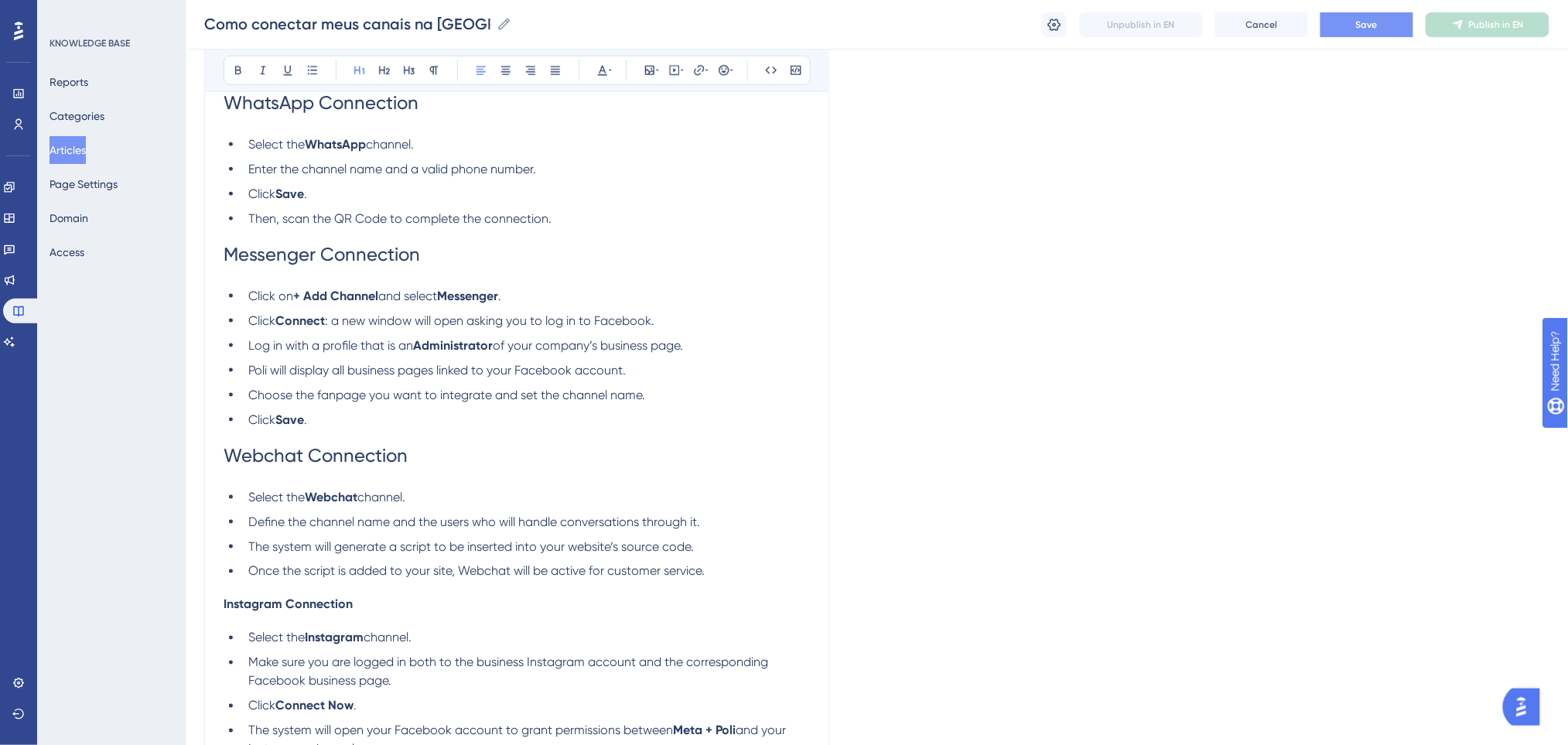
scroll to position [722, 0]
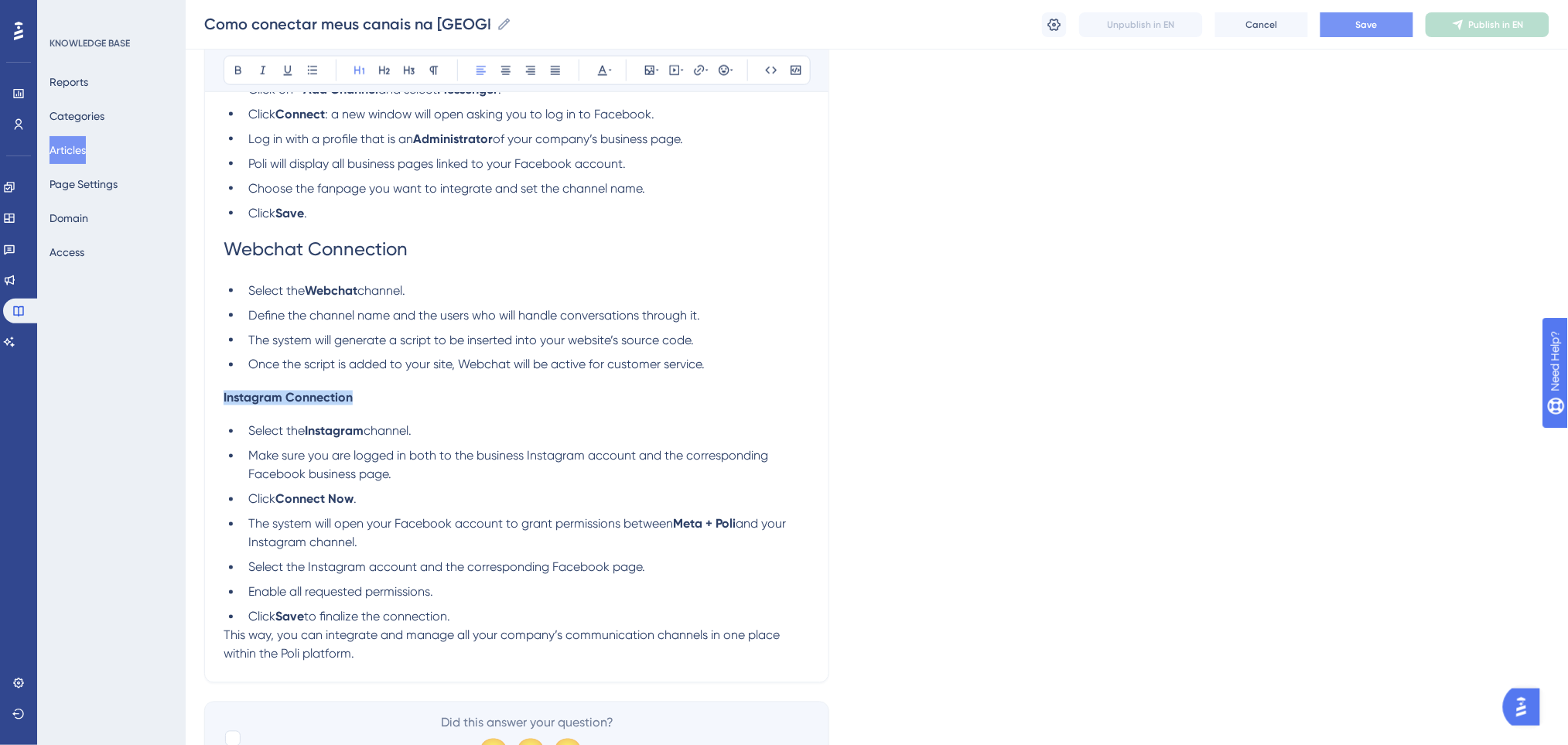
drag, startPoint x: 351, startPoint y: 401, endPoint x: 206, endPoint y: 388, distance: 145.6
click at [206, 388] on div "How to Connect My Channels on Poli Bold Italic Underline Bullet Point Heading 1…" at bounding box center [516, 68] width 625 height 1231
drag, startPoint x: 387, startPoint y: 65, endPoint x: 369, endPoint y: 67, distance: 18.1
click at [386, 65] on icon at bounding box center [384, 69] width 12 height 12
click at [364, 67] on icon at bounding box center [359, 69] width 12 height 12
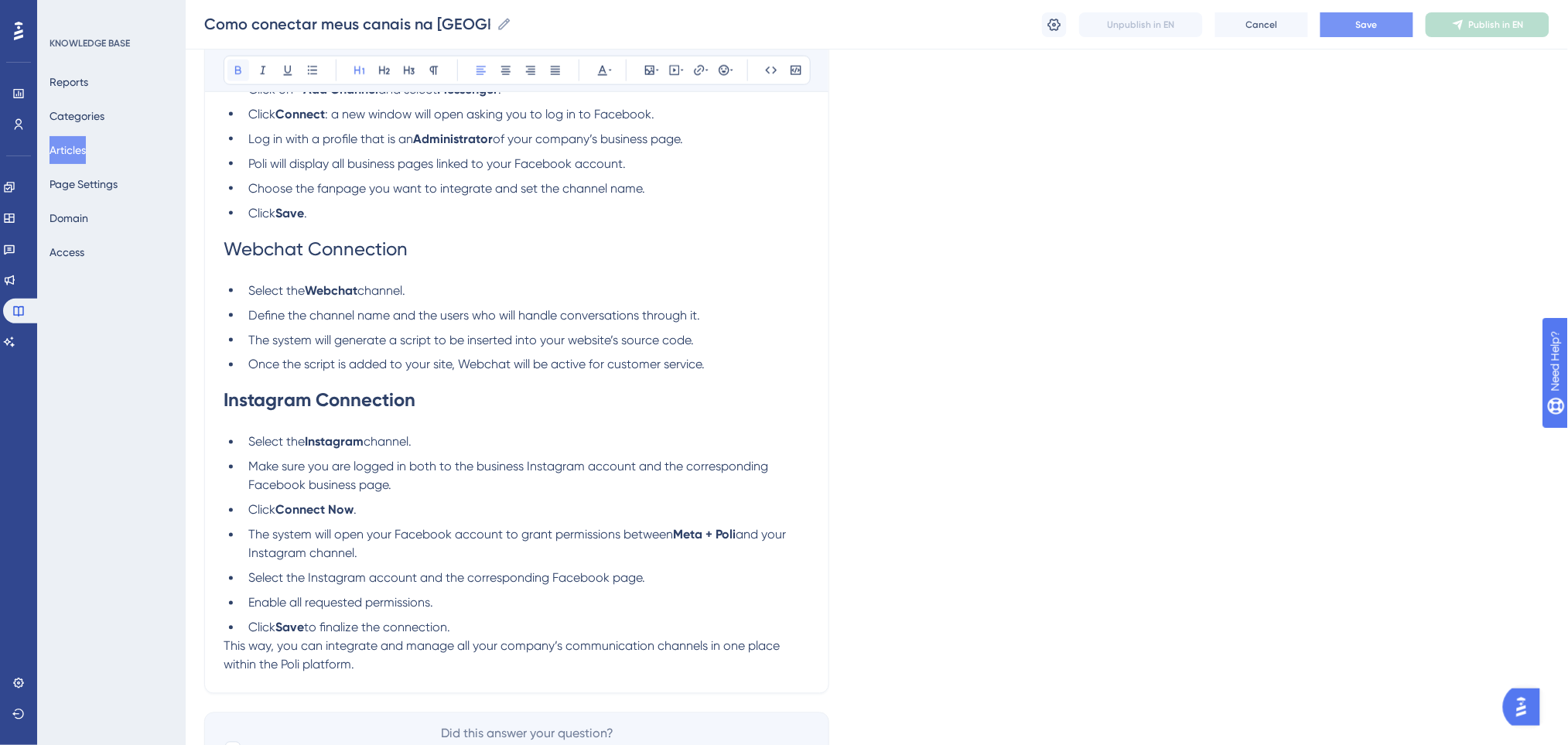
click at [232, 68] on icon at bounding box center [238, 69] width 12 height 12
drag, startPoint x: 426, startPoint y: 262, endPoint x: 217, endPoint y: 93, distance: 268.8
click at [223, 251] on h1 "Webchat Connection" at bounding box center [516, 249] width 586 height 53
click at [232, 68] on icon at bounding box center [238, 69] width 12 height 12
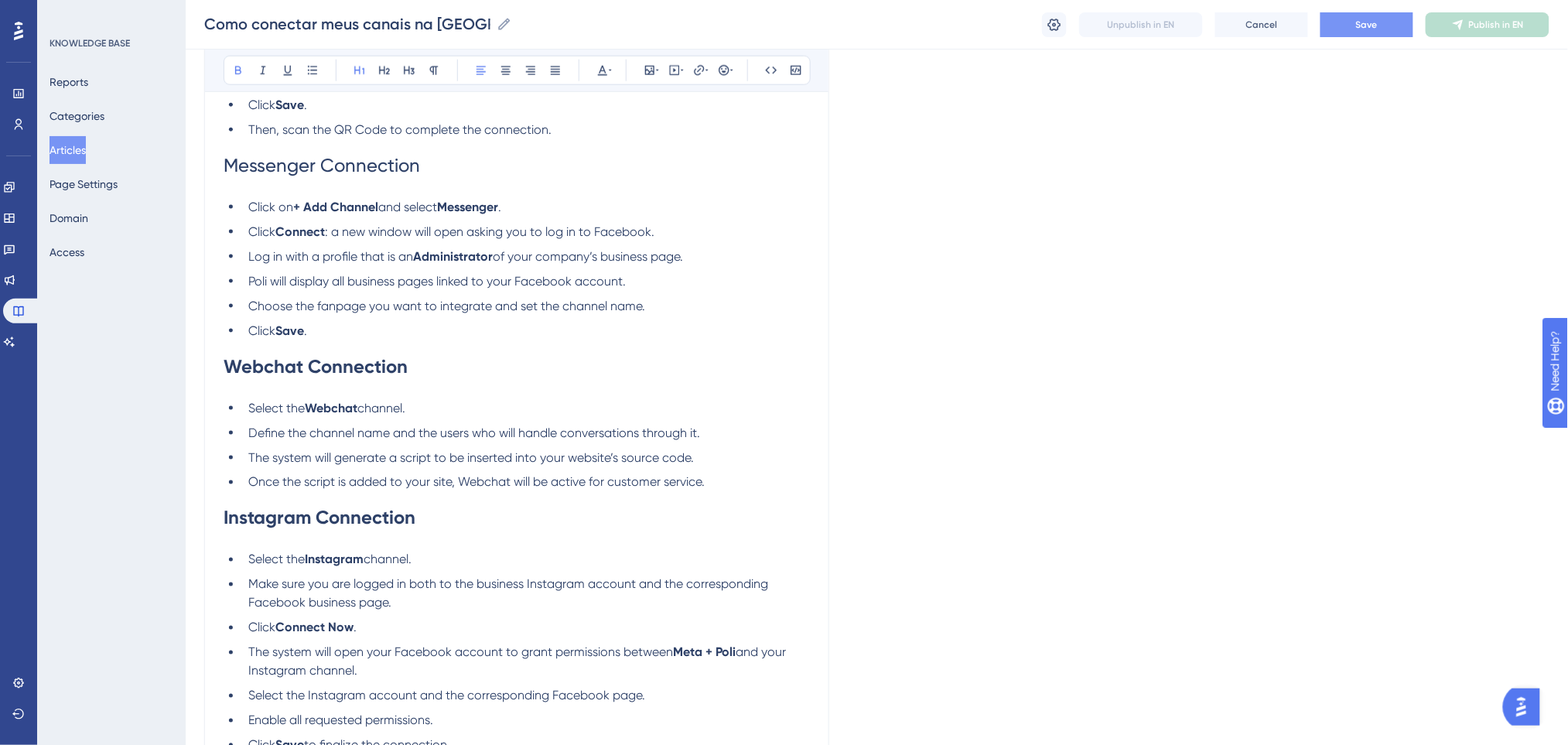
scroll to position [515, 0]
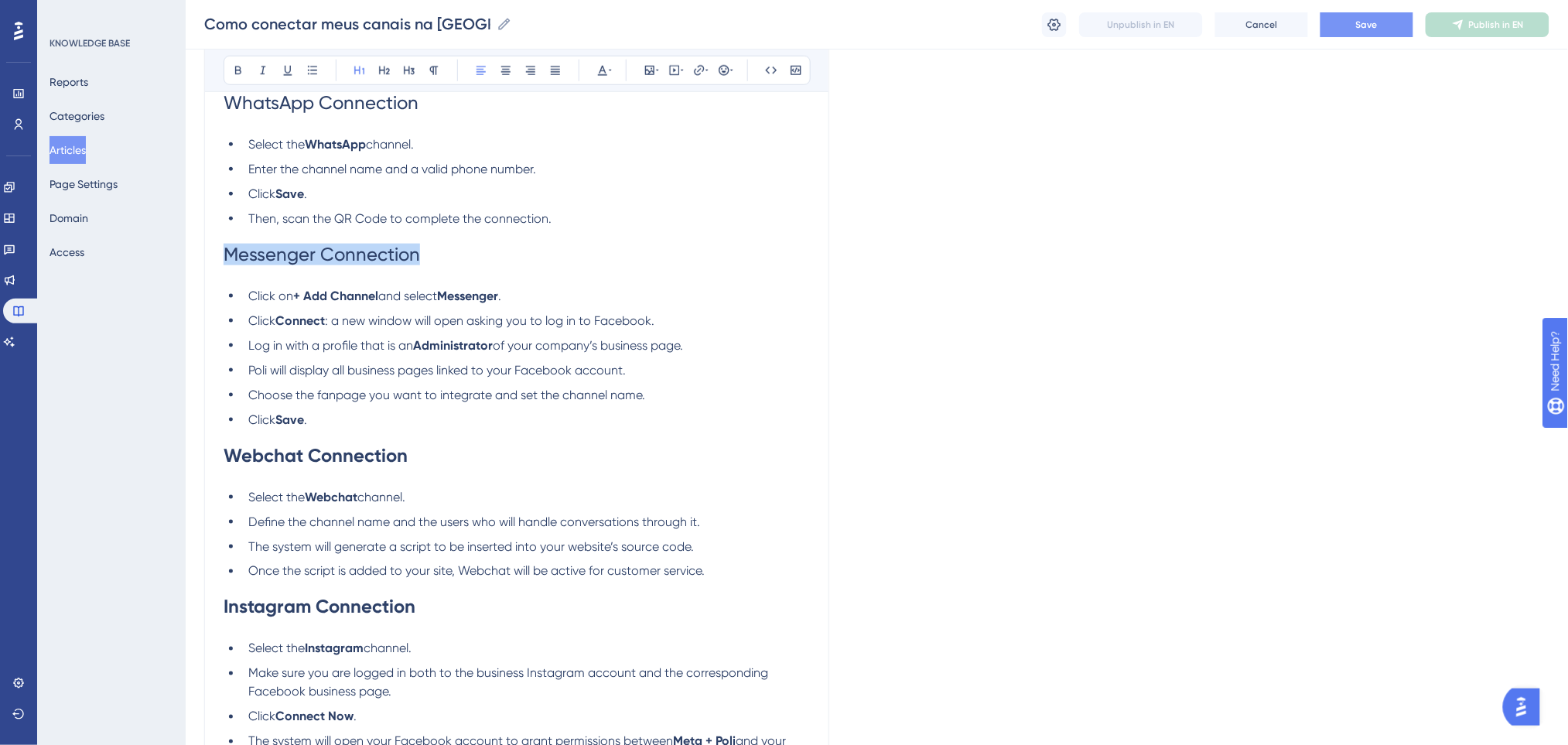
drag, startPoint x: 437, startPoint y: 262, endPoint x: 111, endPoint y: 232, distance: 327.4
click at [186, 232] on div "Performance Users Engagement Widgets Feedback Product Updates Knowledge Base AI…" at bounding box center [877, 252] width 1382 height 1533
click at [238, 66] on icon at bounding box center [238, 69] width 12 height 12
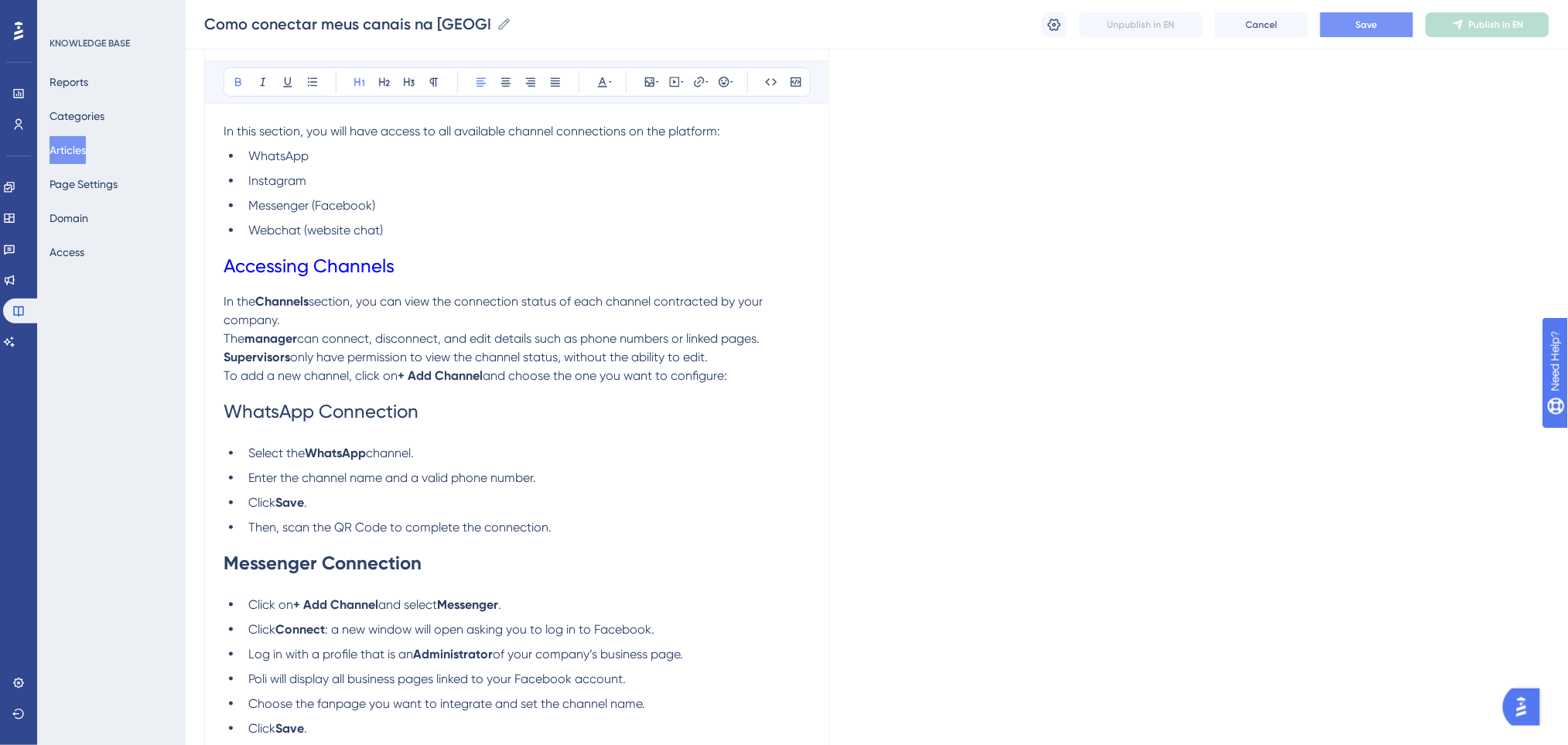
scroll to position [205, 0]
drag, startPoint x: 435, startPoint y: 415, endPoint x: 196, endPoint y: 407, distance: 239.1
click at [196, 407] on div "Performance Users Engagement Widgets Feedback Product Updates Knowledge Base AI…" at bounding box center [877, 561] width 1382 height 1533
click at [242, 82] on icon at bounding box center [238, 82] width 12 height 12
drag, startPoint x: 397, startPoint y: 266, endPoint x: 221, endPoint y: 267, distance: 176.0
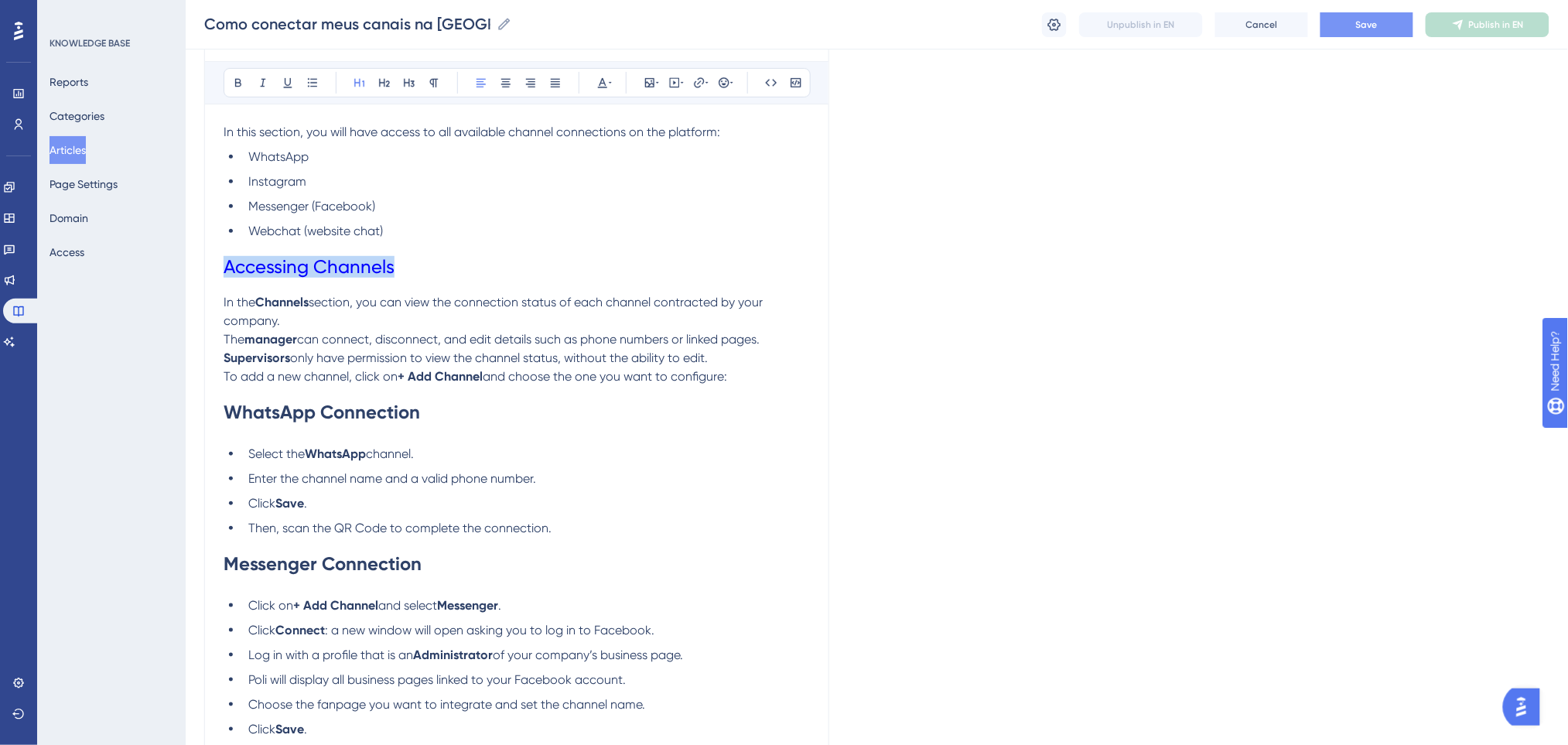
click at [221, 267] on div "How to Connect My Channels on Poli Bold Italic Underline Bullet Point Heading 1…" at bounding box center [516, 589] width 625 height 1242
click at [241, 79] on icon at bounding box center [238, 82] width 12 height 12
click at [607, 73] on button at bounding box center [602, 82] width 21 height 21
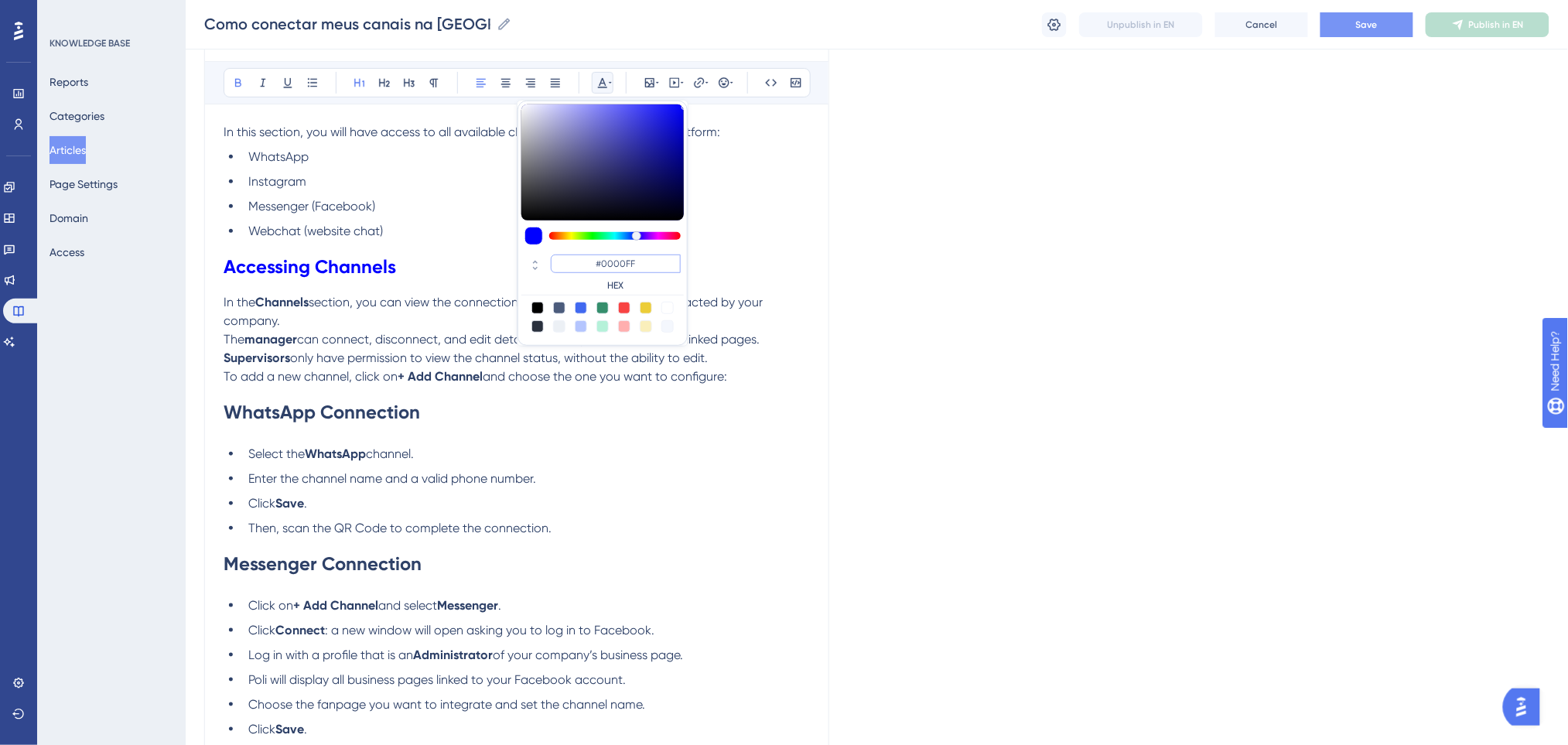
drag, startPoint x: 653, startPoint y: 259, endPoint x: 560, endPoint y: 255, distance: 93.1
click at [560, 255] on input "#0000FF" at bounding box center [616, 264] width 130 height 19
drag, startPoint x: 426, startPoint y: 416, endPoint x: 208, endPoint y: 415, distance: 218.0
click at [208, 415] on div "How to Connect My Channels on Poli Bold Italic Underline Bullet Point Heading 1…" at bounding box center [516, 589] width 625 height 1242
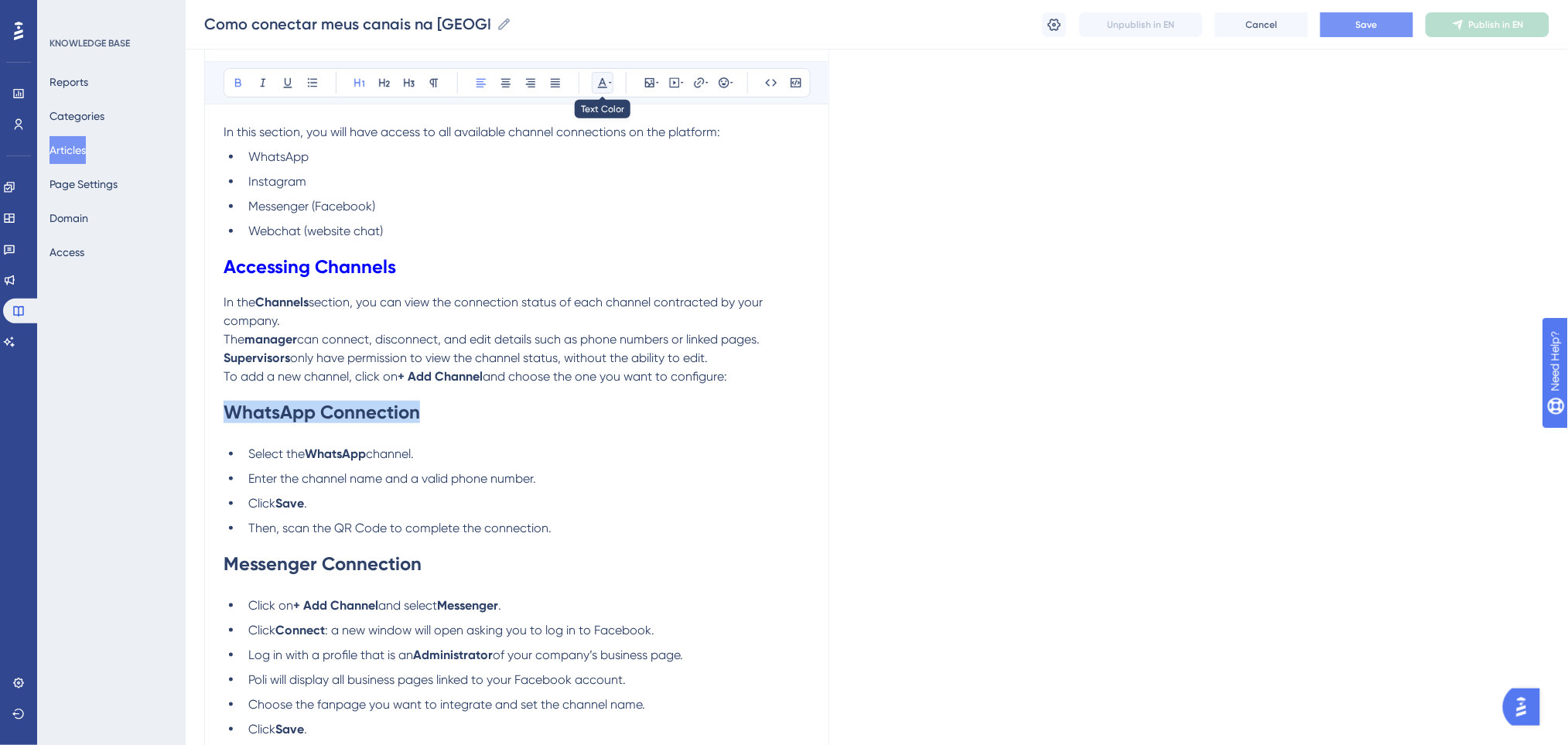
click at [610, 82] on icon at bounding box center [610, 83] width 3 height 2
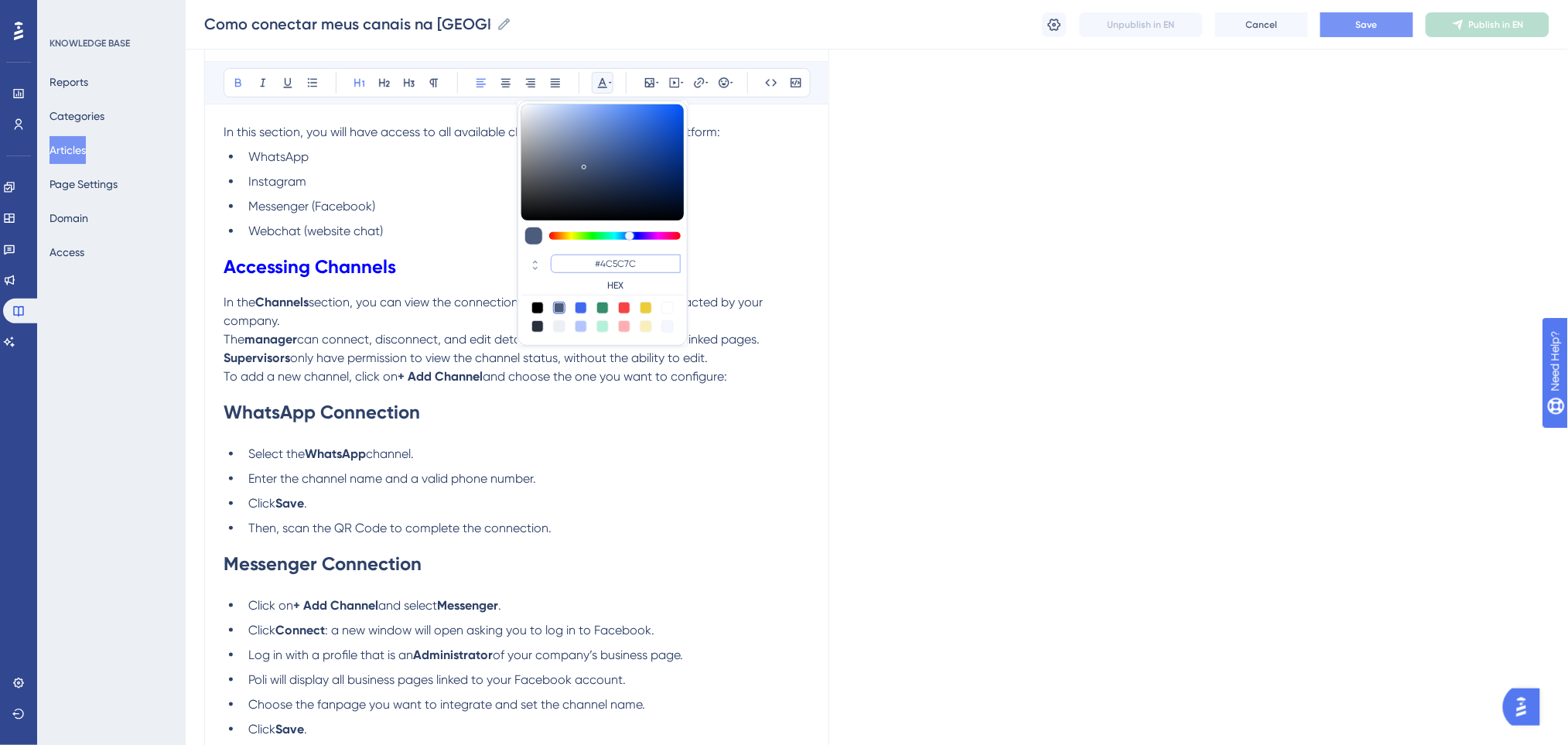
drag, startPoint x: 594, startPoint y: 269, endPoint x: 576, endPoint y: 267, distance: 18.1
click at [576, 267] on input "#4C5C7C" at bounding box center [616, 264] width 130 height 19
paste input "0000FF"
type input "#0000FF"
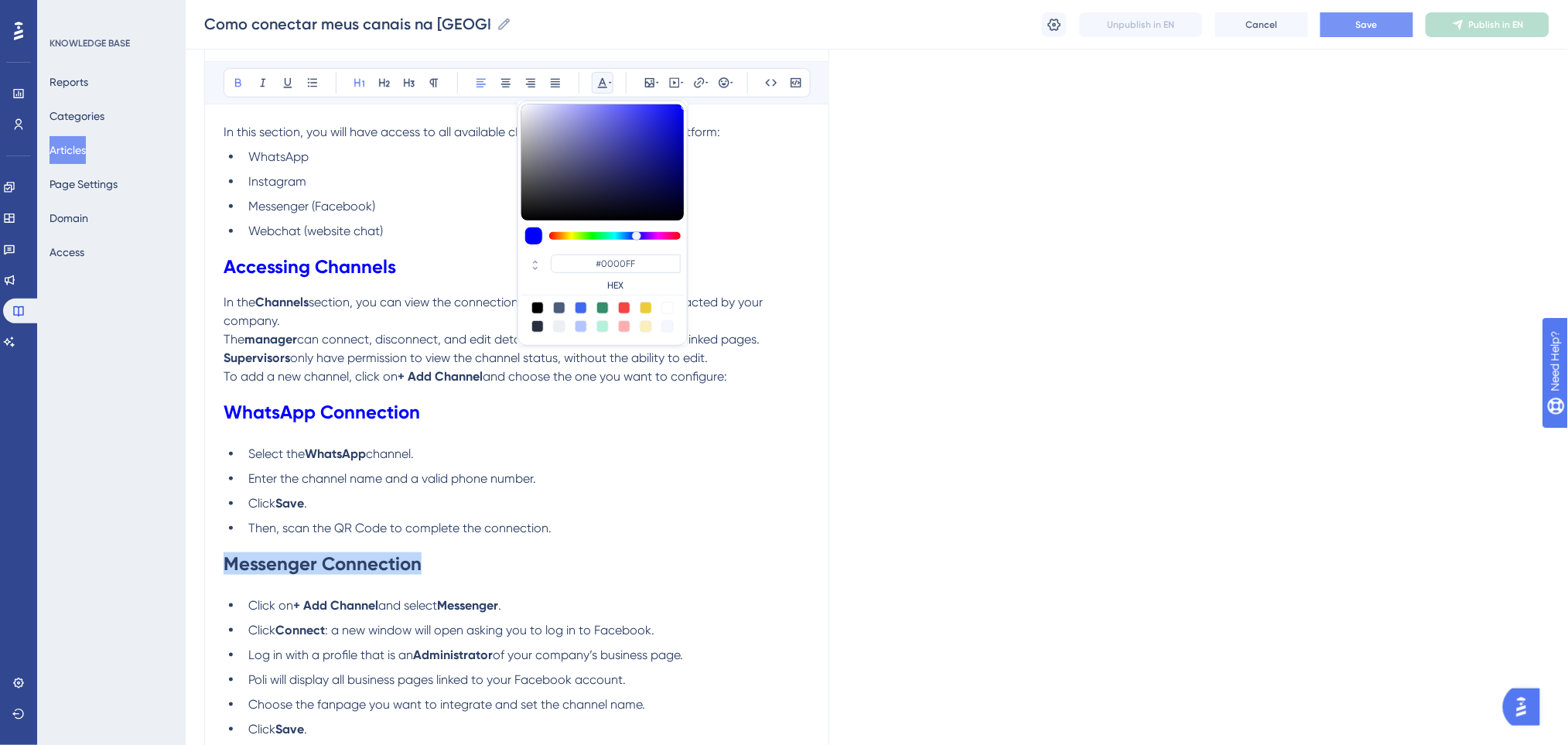
drag, startPoint x: 429, startPoint y: 575, endPoint x: 198, endPoint y: 579, distance: 231.0
click at [198, 579] on div "Performance Users Engagement Widgets Feedback Product Updates Knowledge Base AI…" at bounding box center [877, 561] width 1382 height 1533
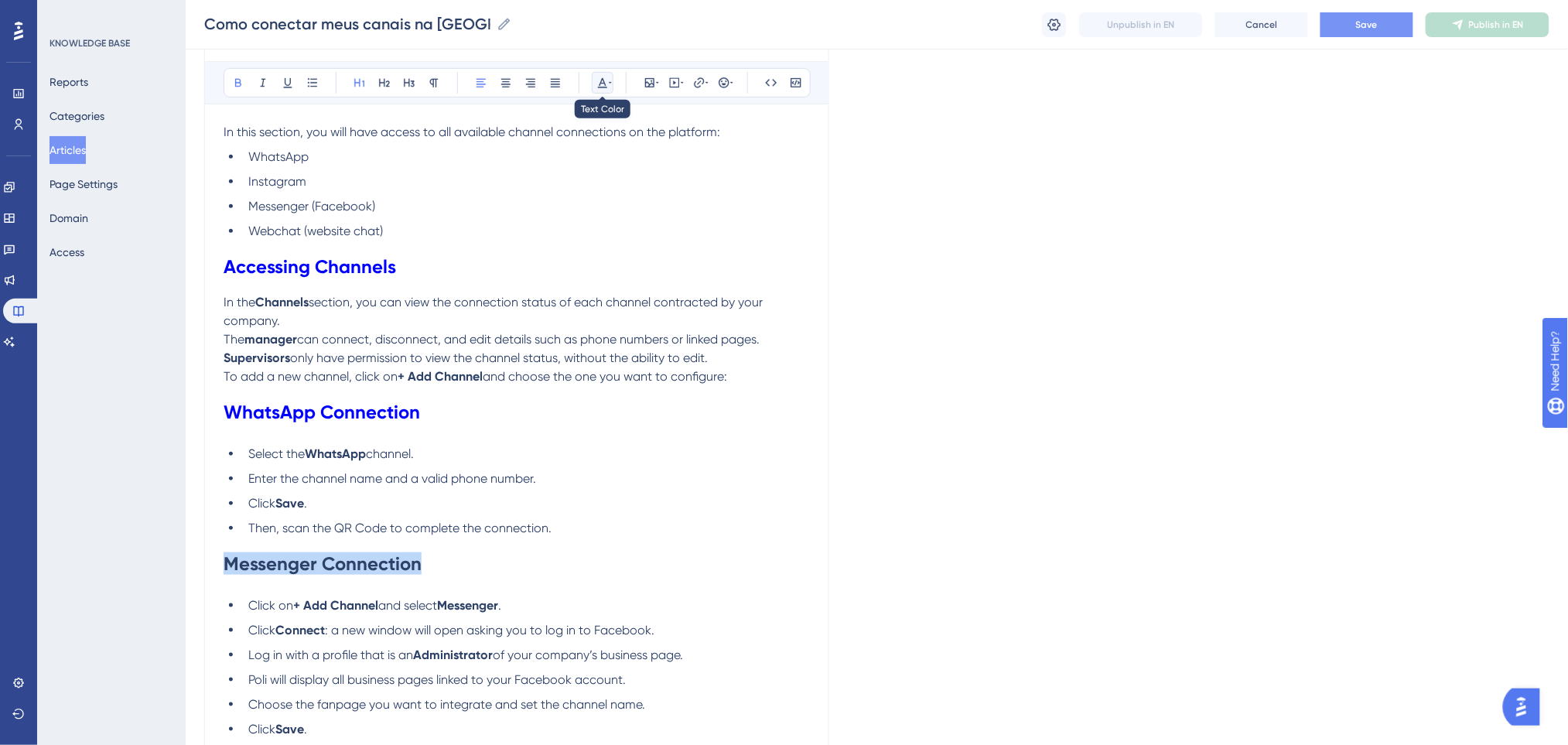
drag, startPoint x: 601, startPoint y: 81, endPoint x: 610, endPoint y: 97, distance: 18.4
click at [601, 81] on icon at bounding box center [603, 82] width 9 height 10
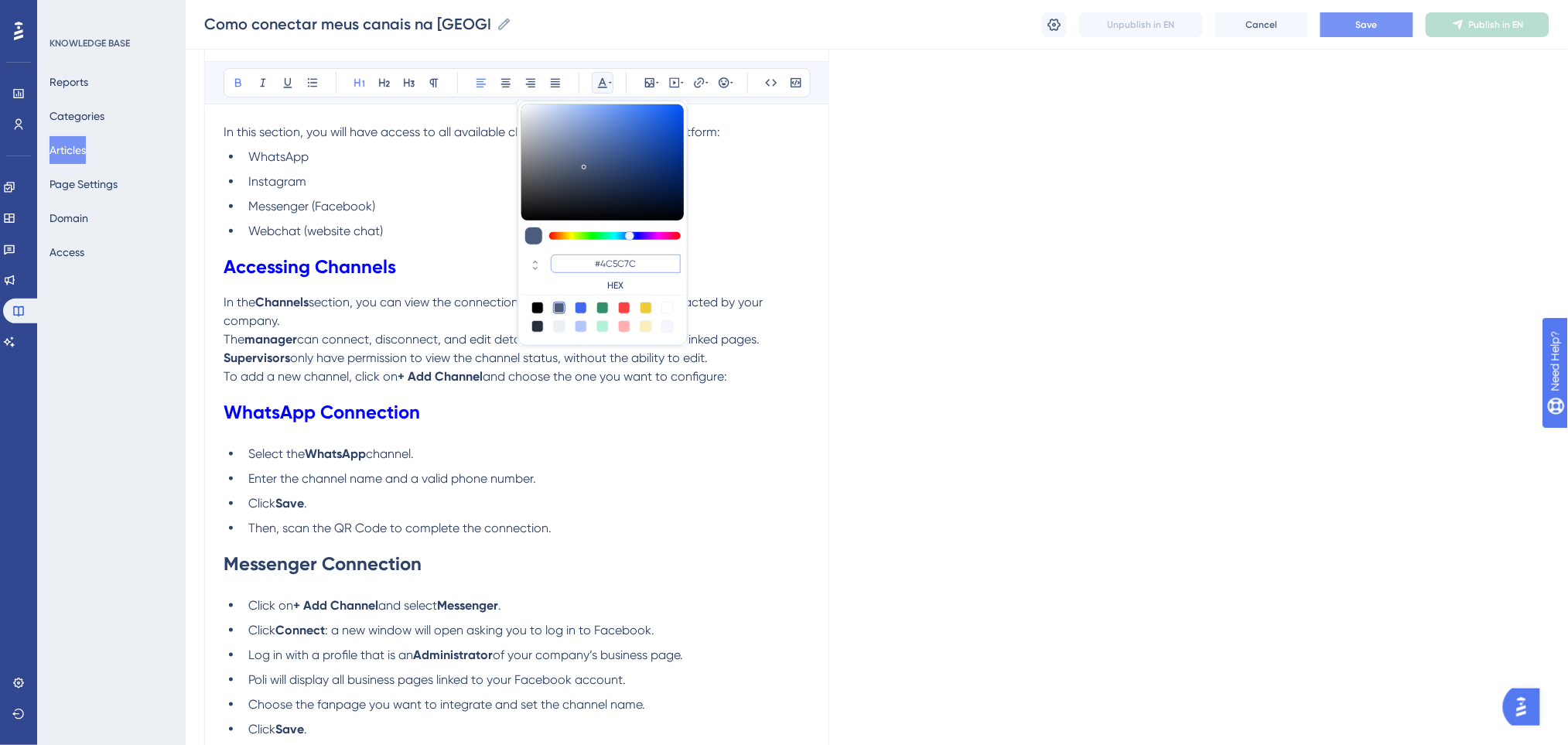
drag, startPoint x: 644, startPoint y: 266, endPoint x: 565, endPoint y: 261, distance: 79.2
click at [565, 261] on input "#4C5C7C" at bounding box center [616, 264] width 130 height 19
paste input "0000FF"
type input "#0000FF"
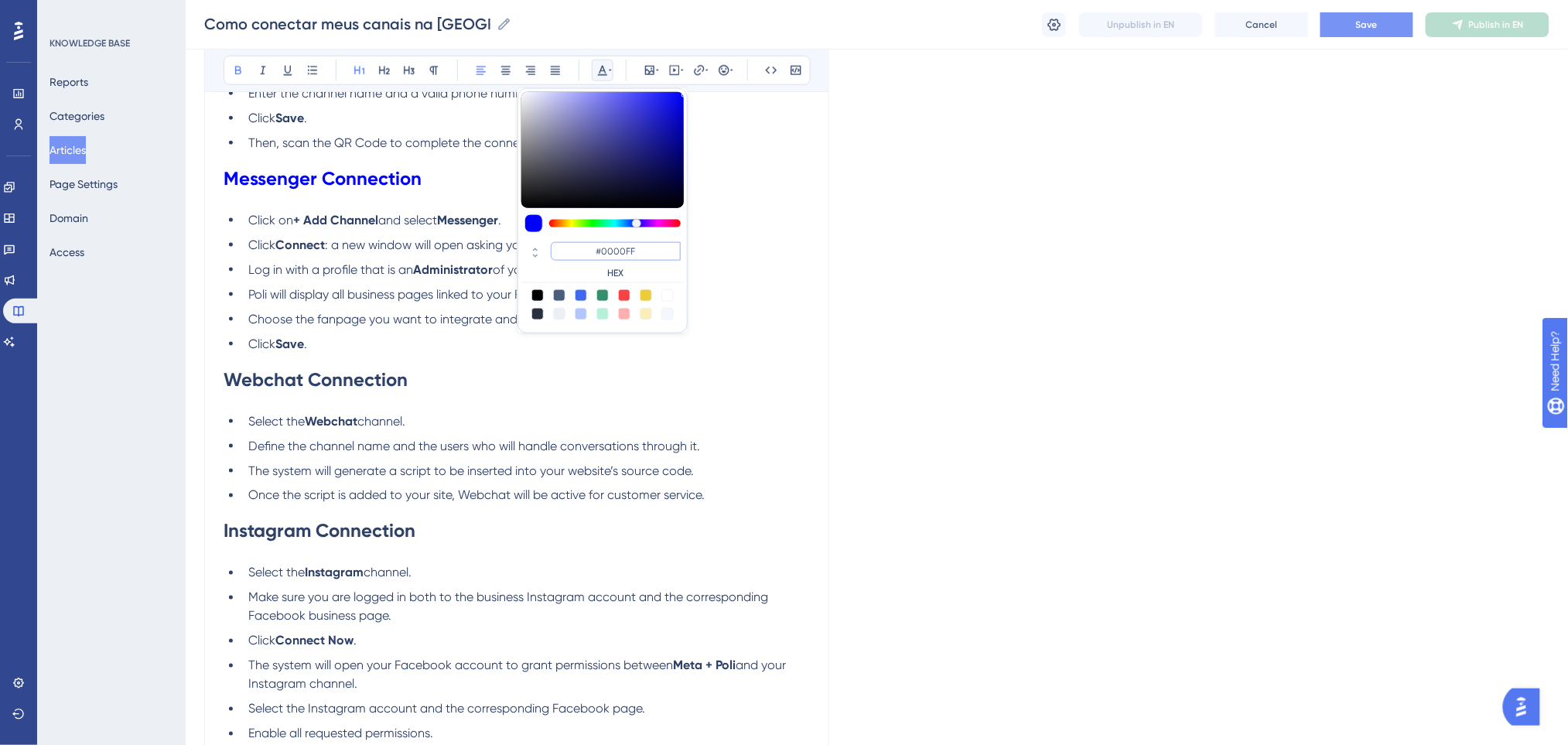
scroll to position [722, 0]
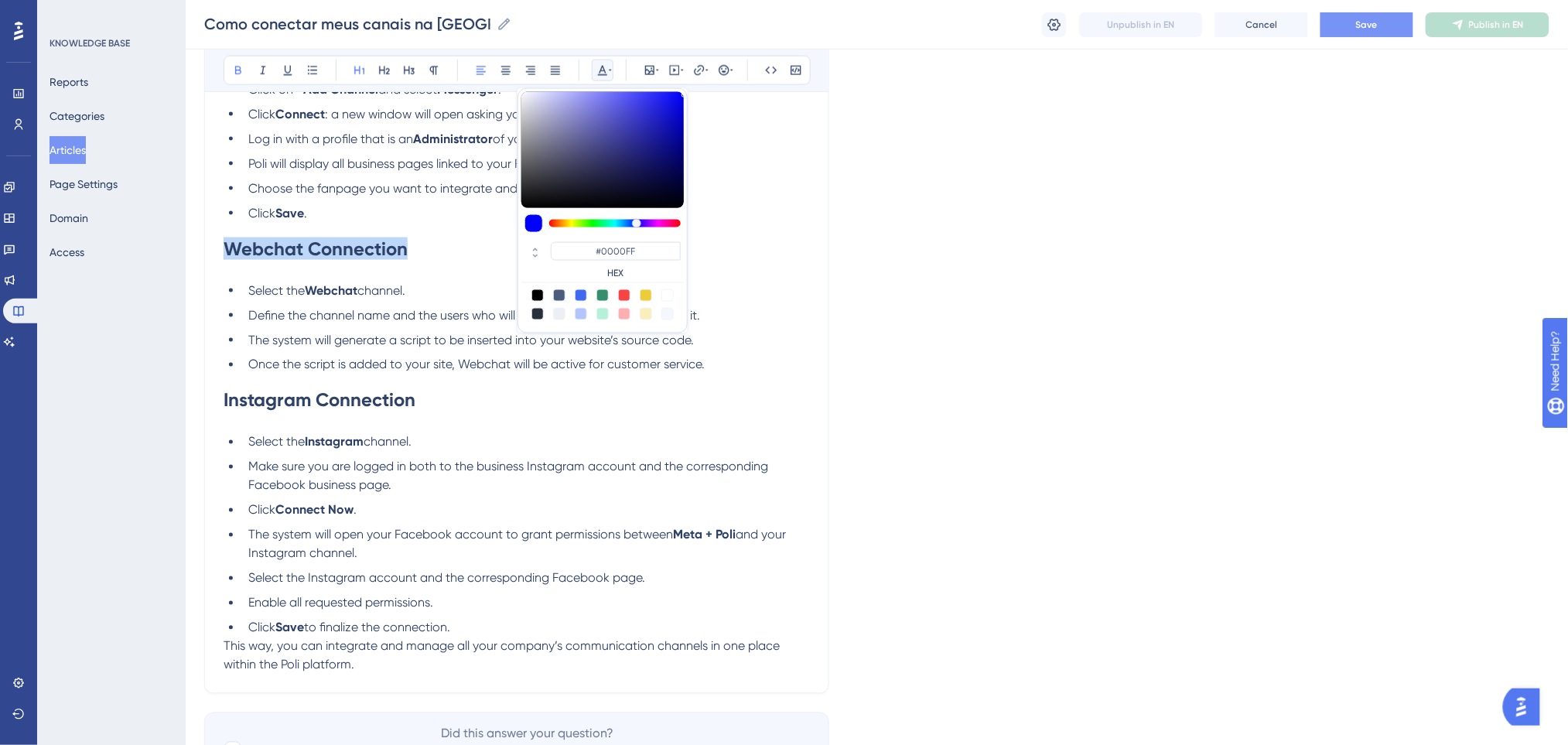
drag, startPoint x: 423, startPoint y: 257, endPoint x: 220, endPoint y: 241, distance: 203.6
click at [220, 241] on div "How to Connect My Channels on Poli Bold Italic Underline Bullet Point Heading 1…" at bounding box center [516, 73] width 625 height 1242
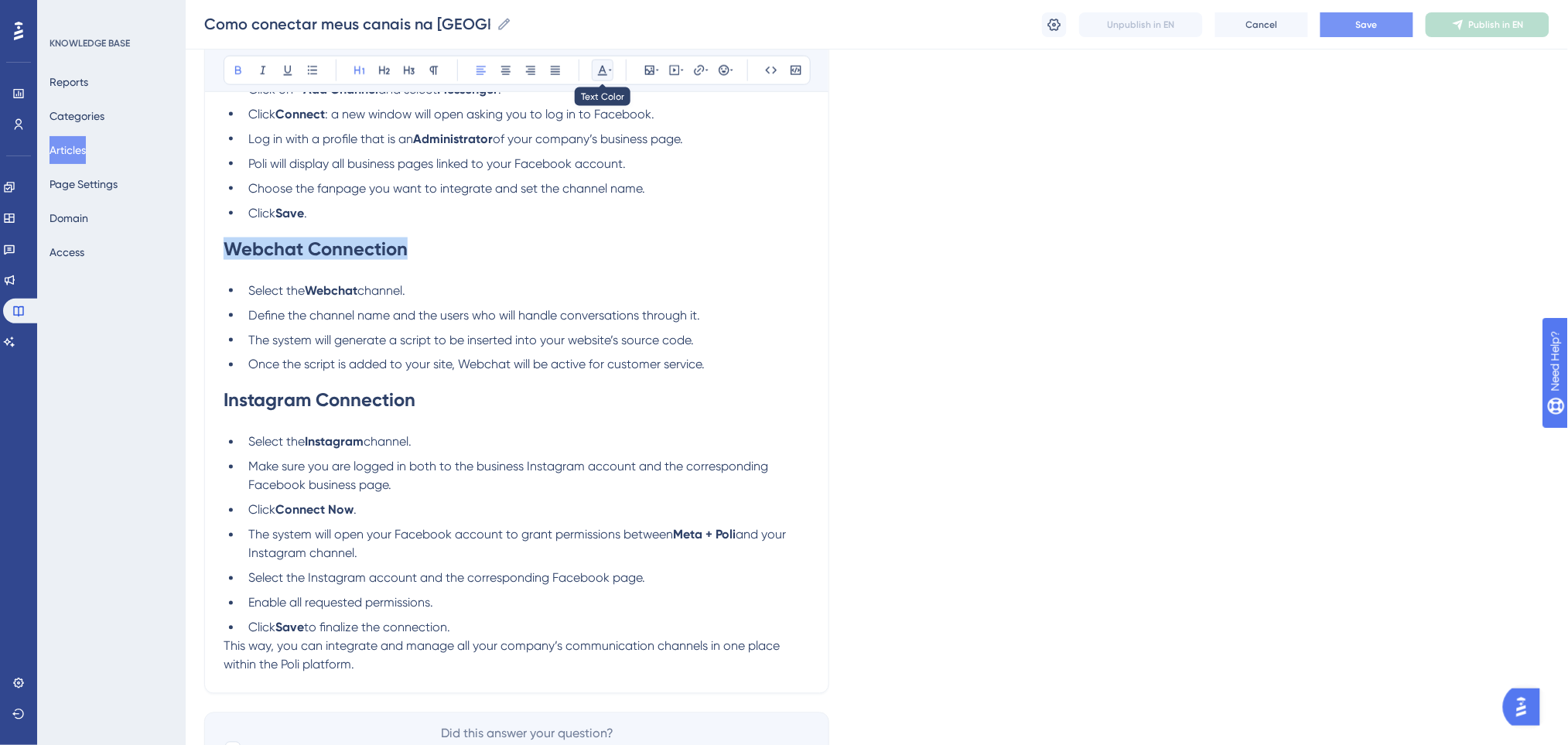
click at [604, 68] on icon at bounding box center [602, 69] width 12 height 12
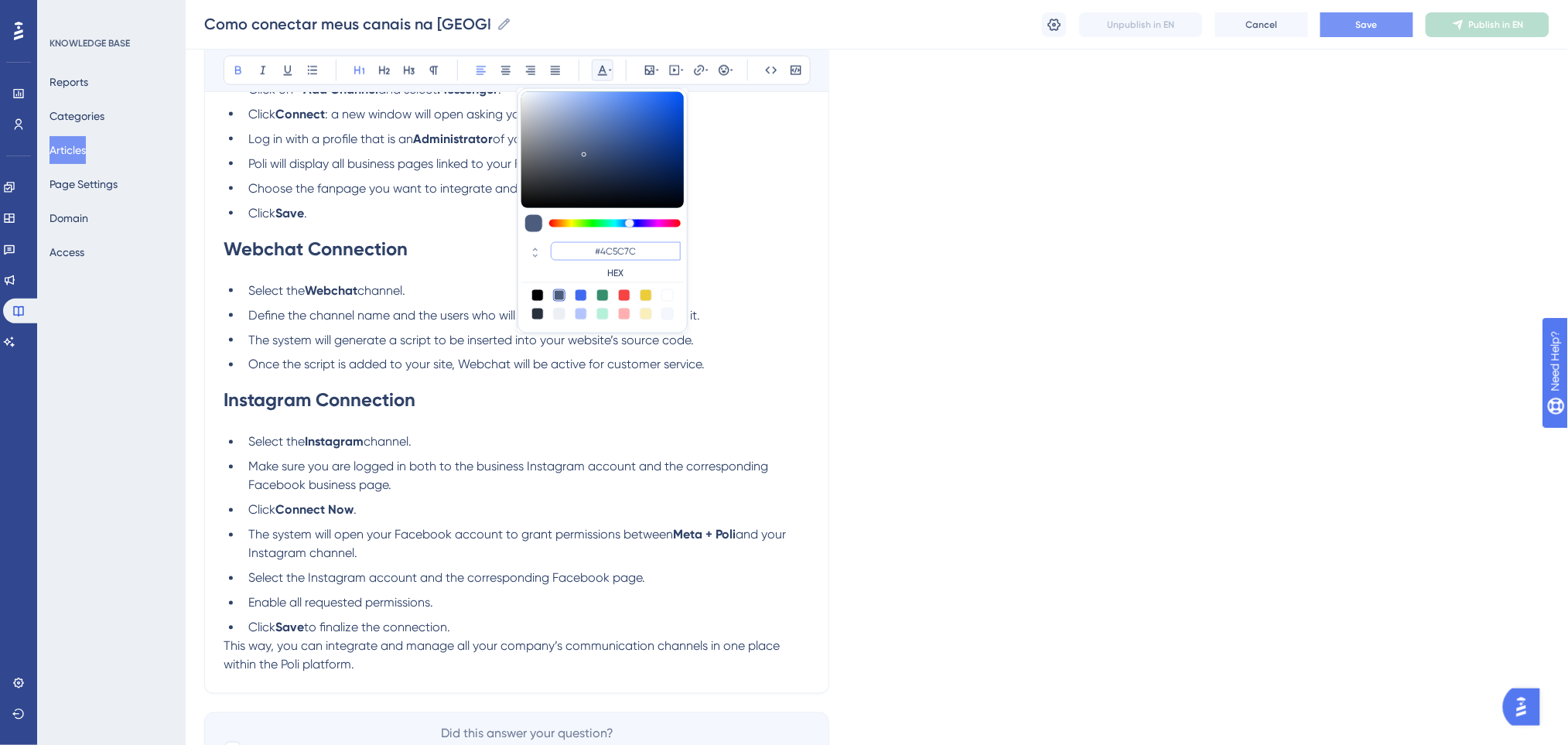
drag, startPoint x: 653, startPoint y: 256, endPoint x: 587, endPoint y: 257, distance: 66.0
click at [587, 257] on input "#4C5C7C" at bounding box center [616, 252] width 130 height 19
paste input "0000FF"
type input "#0000FF"
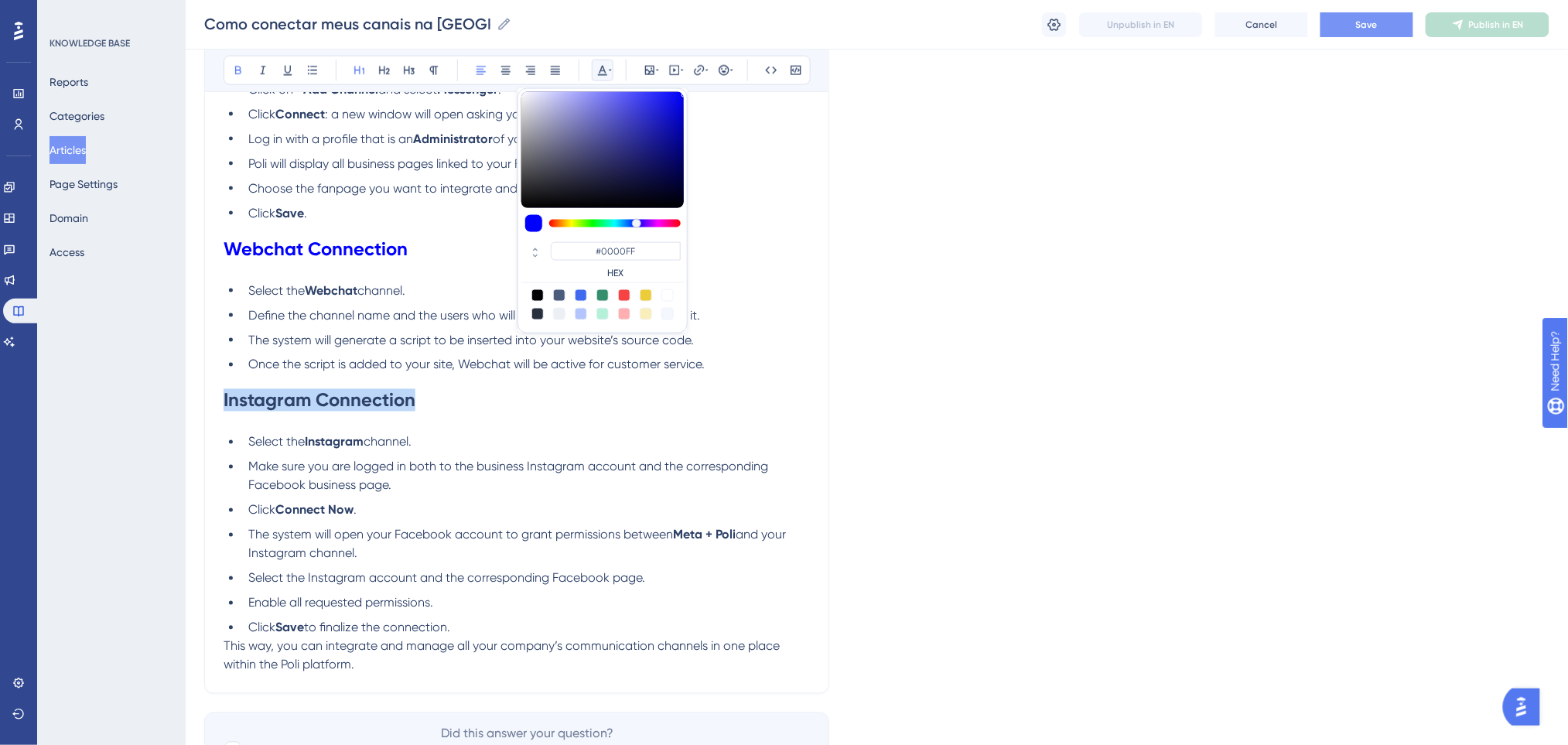
drag, startPoint x: 439, startPoint y: 397, endPoint x: 184, endPoint y: 395, distance: 255.0
click at [186, 402] on div "Performance Users Engagement Widgets Feedback Product Updates Knowledge Base AI…" at bounding box center [877, 44] width 1382 height 1533
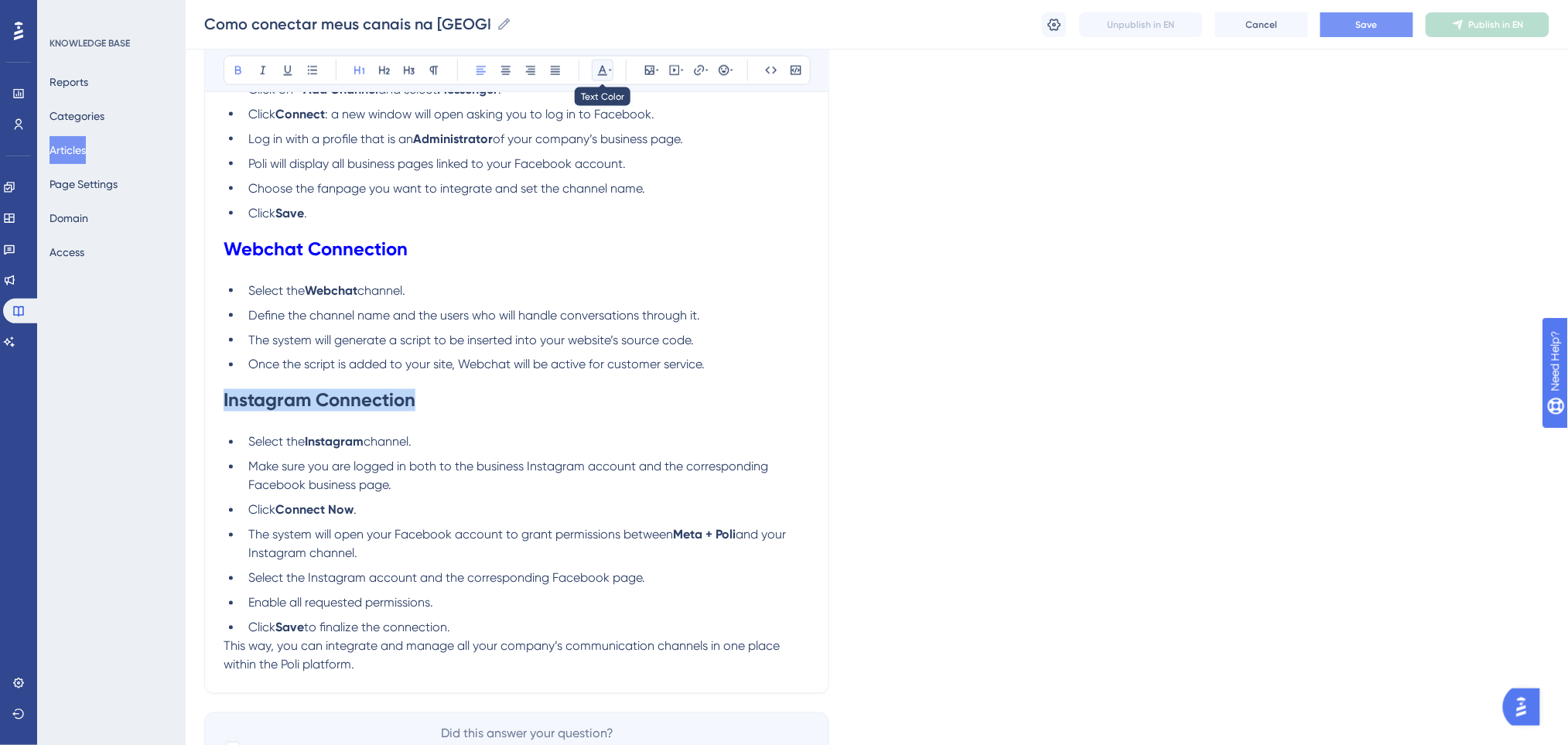
click at [604, 68] on icon at bounding box center [603, 70] width 9 height 10
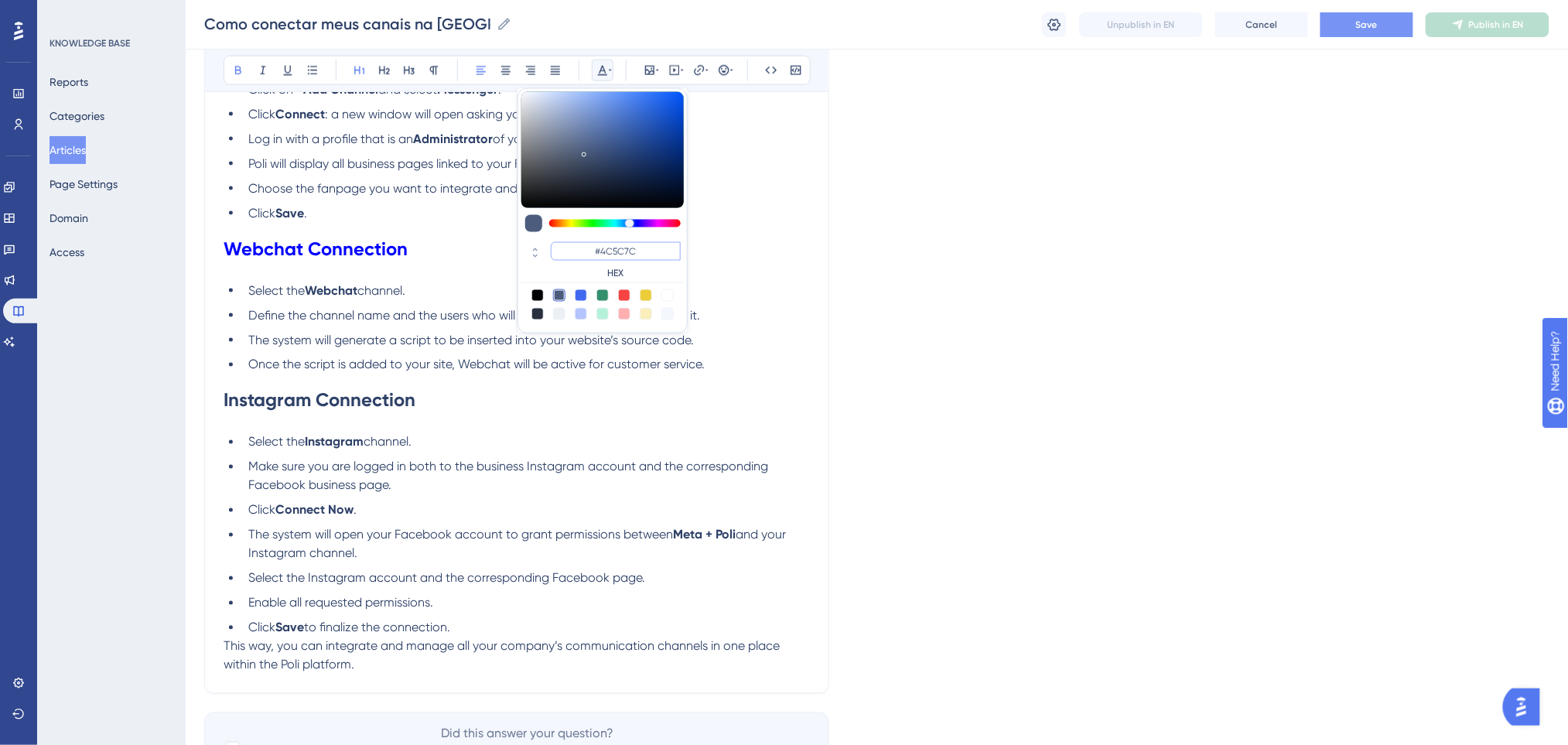
drag, startPoint x: 657, startPoint y: 251, endPoint x: 558, endPoint y: 237, distance: 100.0
click at [558, 237] on div "#4C5C7C HEX" at bounding box center [603, 210] width 170 height 245
paste input "0000FF"
type input "#0000FF"
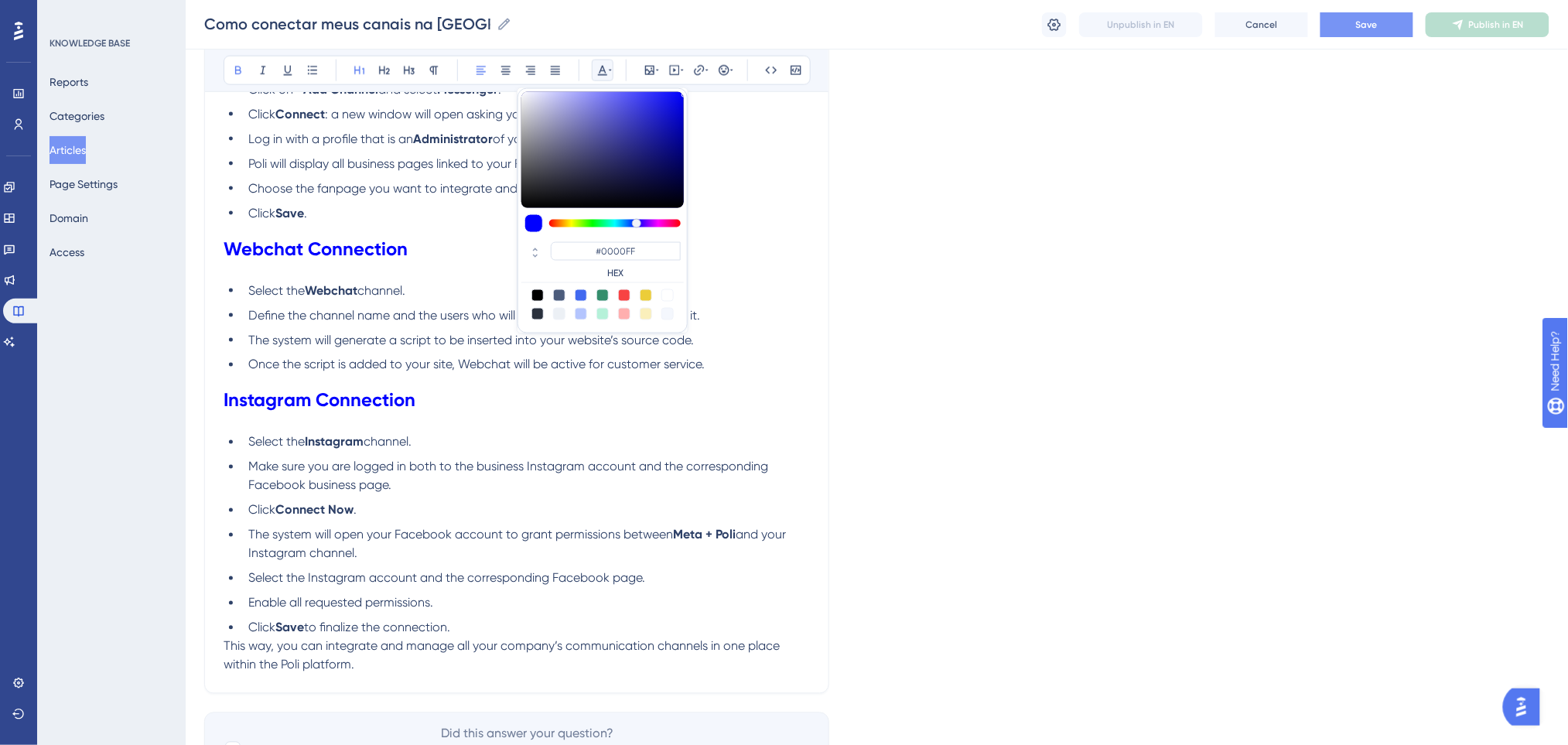
click at [474, 415] on h1 "Instagram Connection" at bounding box center [516, 400] width 586 height 53
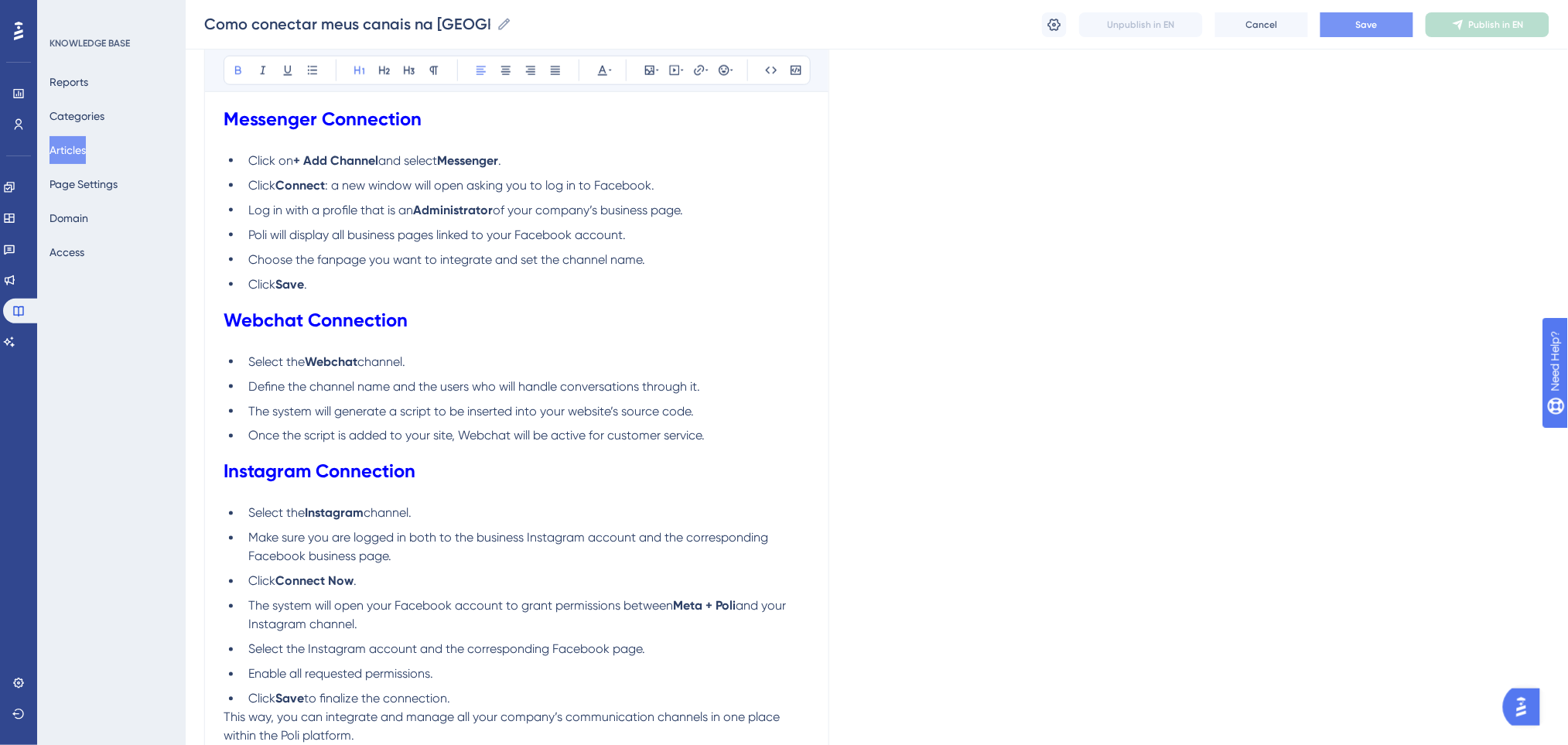
scroll to position [813, 0]
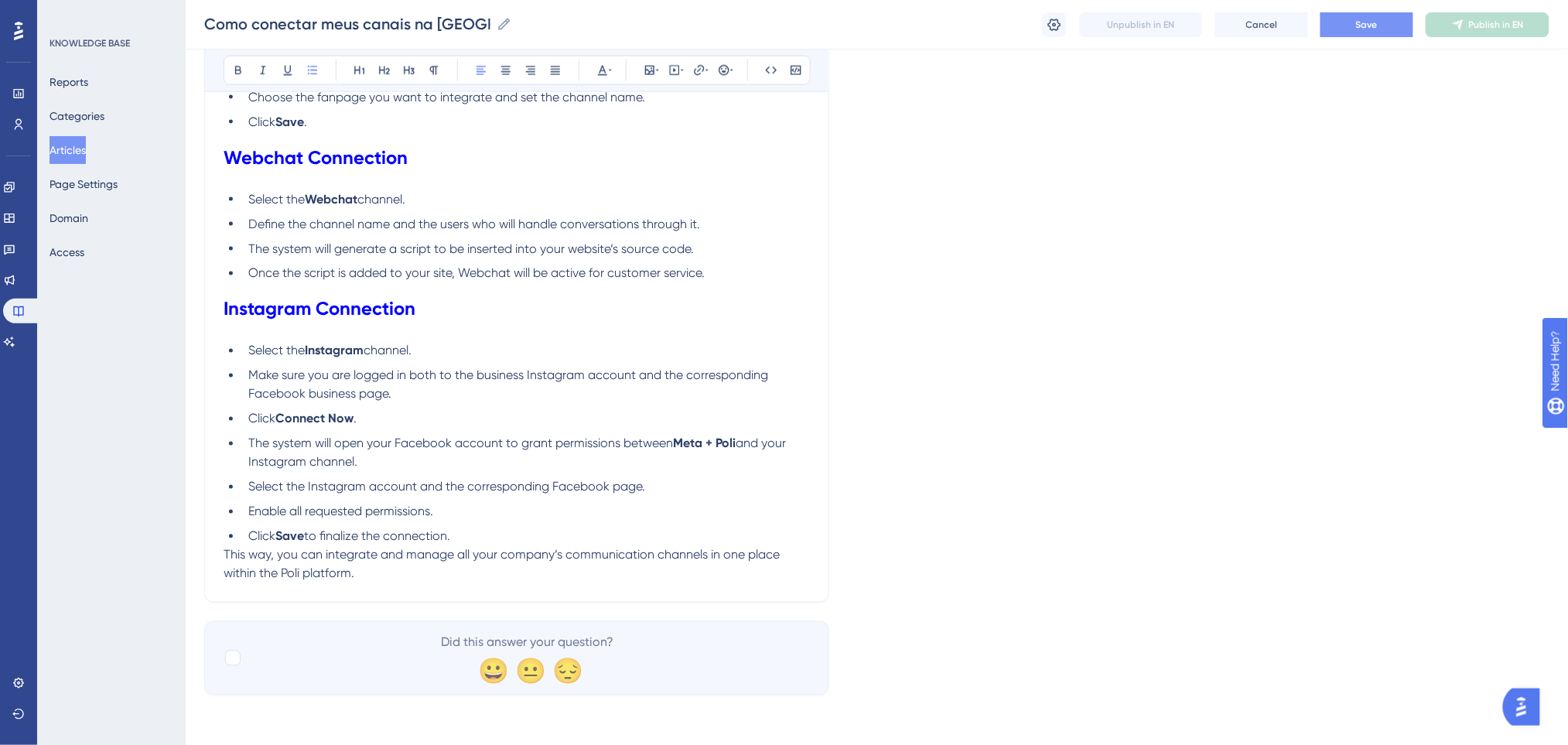
click at [488, 536] on li "Click Save to finalize the connection." at bounding box center [526, 537] width 567 height 19
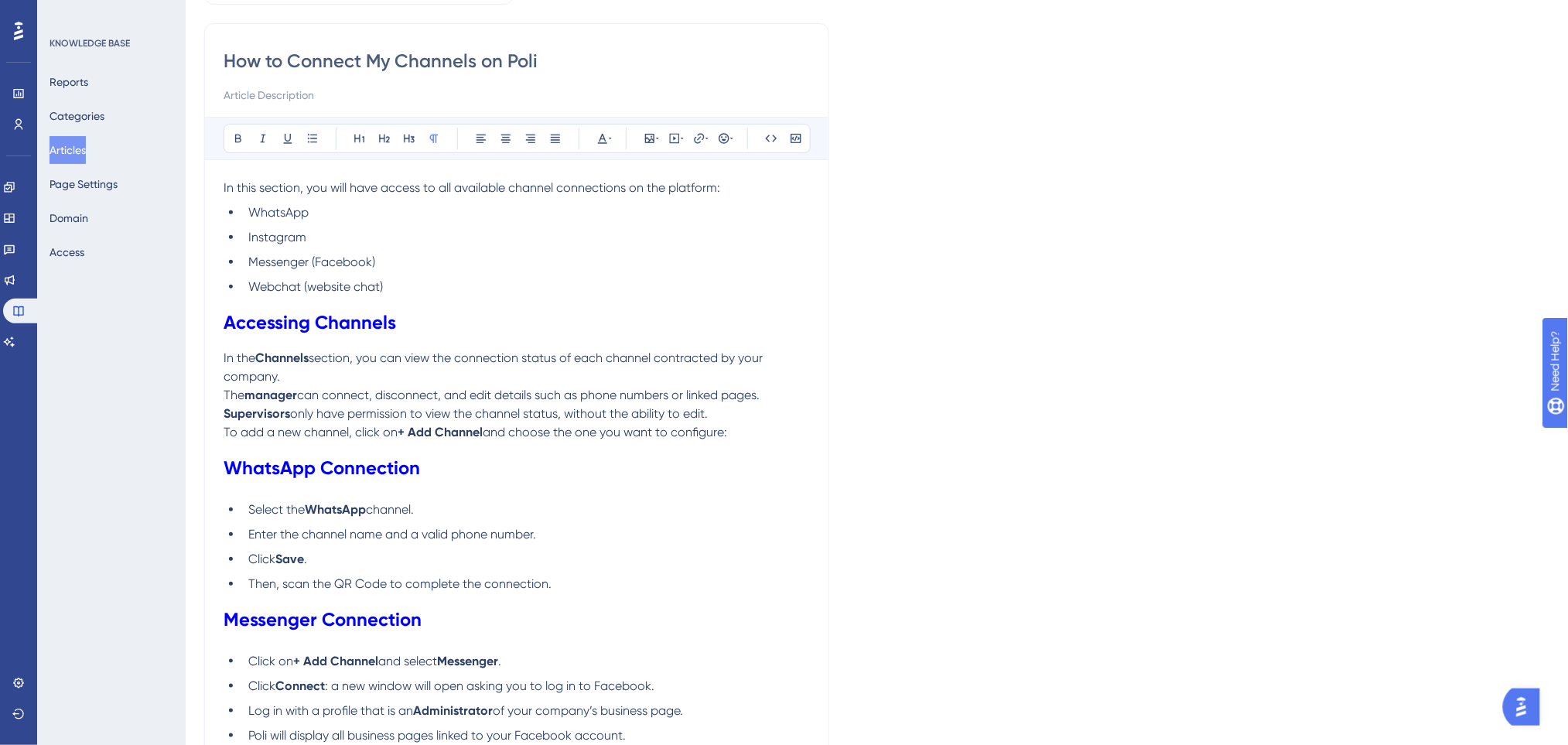
scroll to position [0, 0]
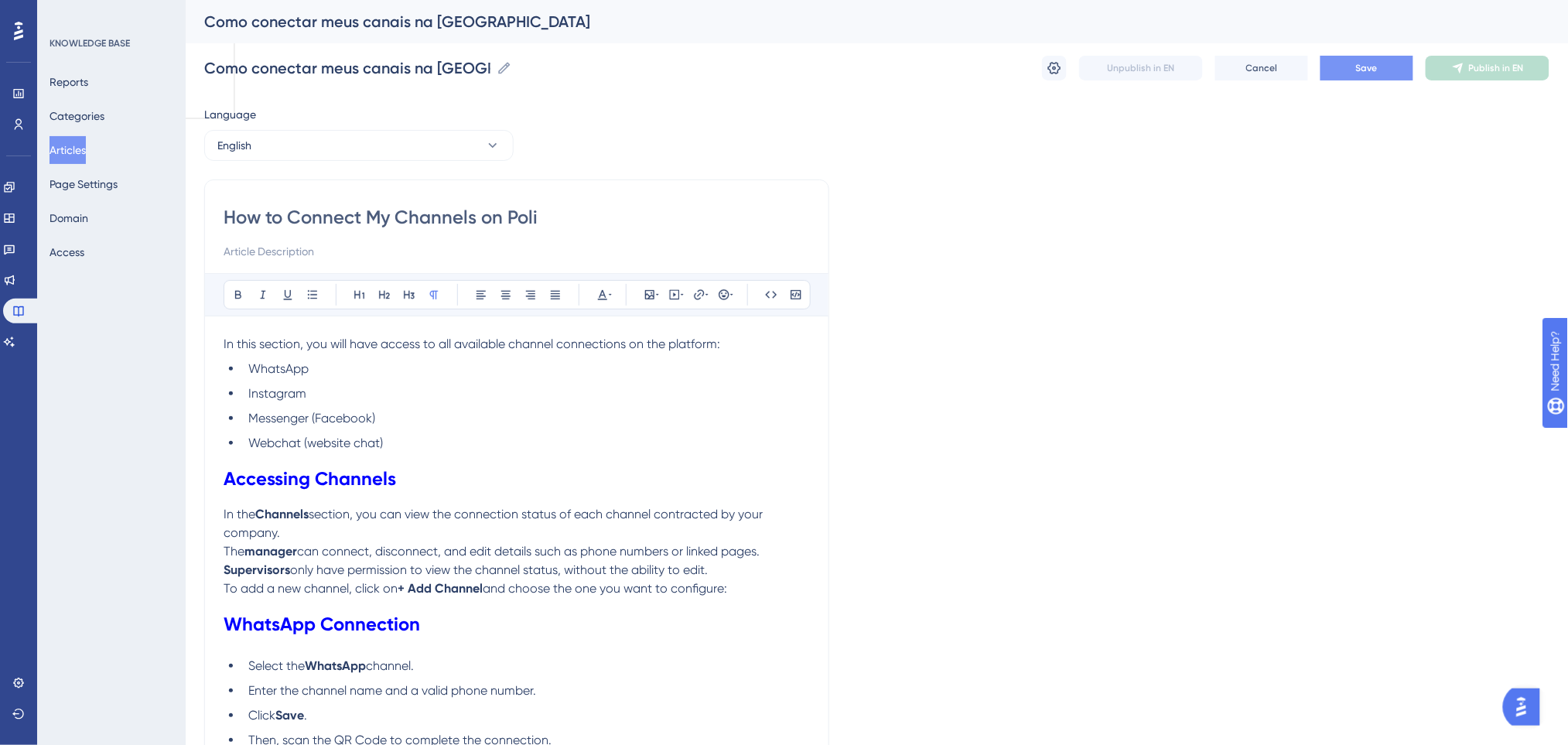
click at [1364, 64] on span "Save" at bounding box center [1366, 68] width 21 height 12
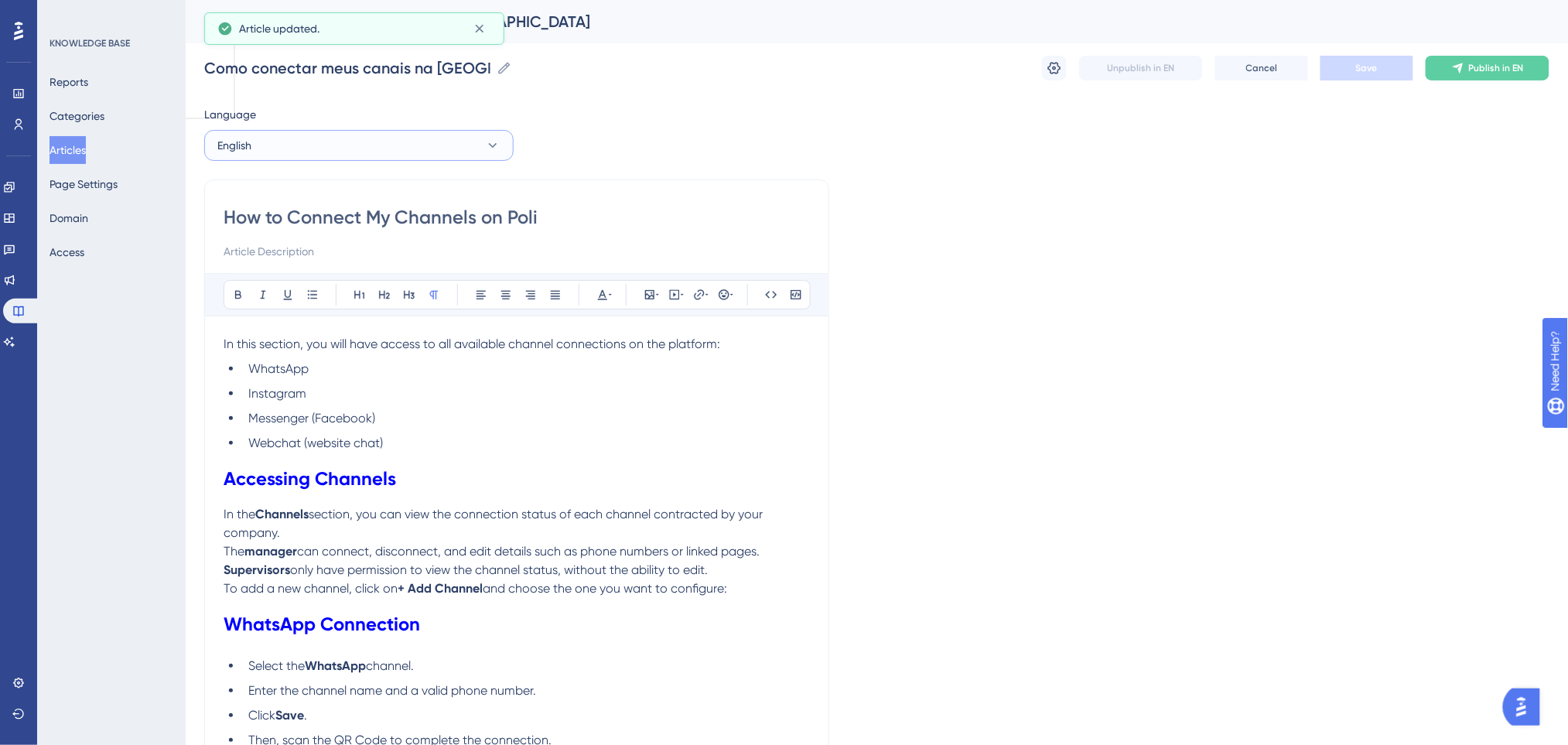
click at [374, 143] on button "English" at bounding box center [359, 144] width 309 height 31
click at [374, 147] on button "English" at bounding box center [359, 144] width 309 height 31
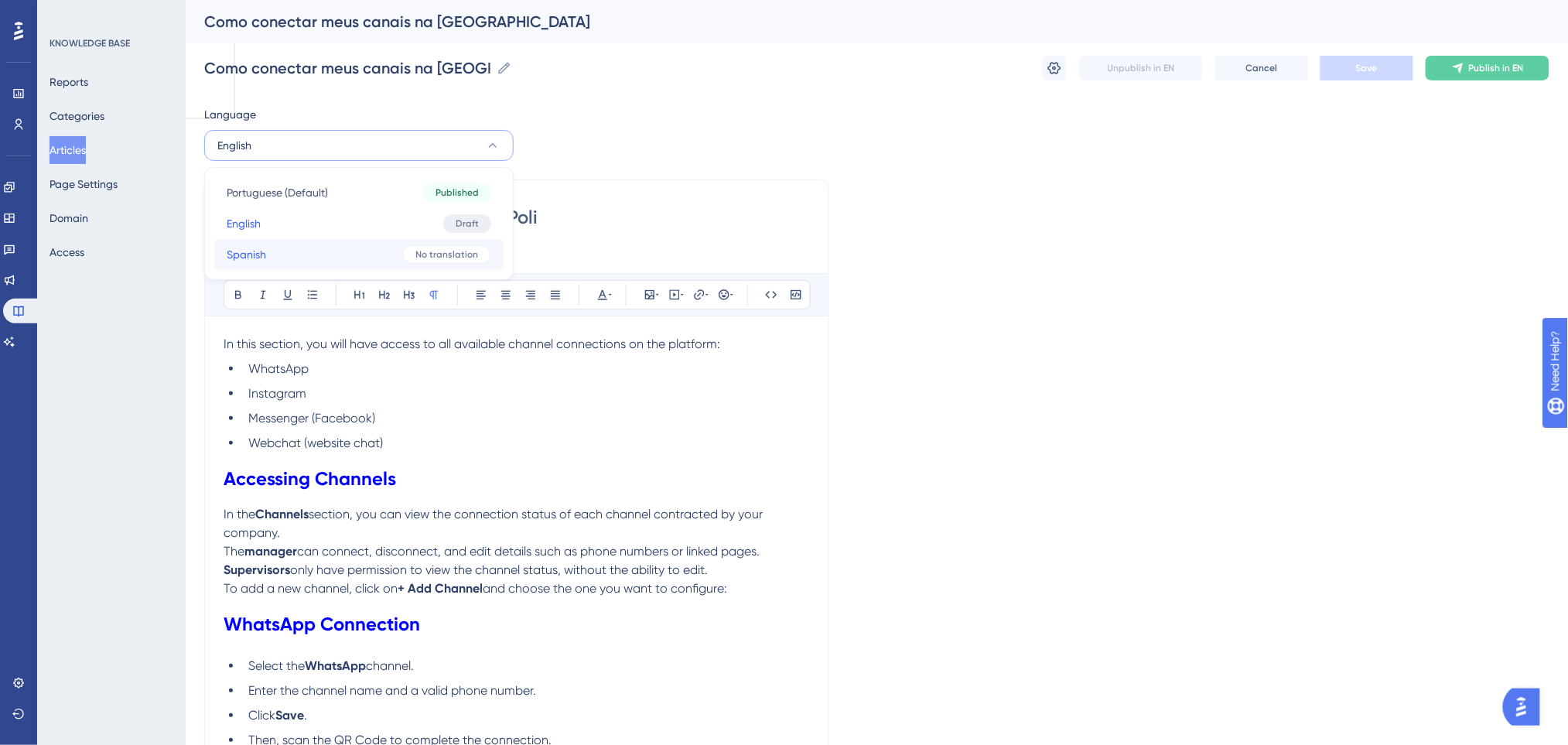
click at [326, 254] on button "Spanish Spanish No translation" at bounding box center [358, 254] width 289 height 31
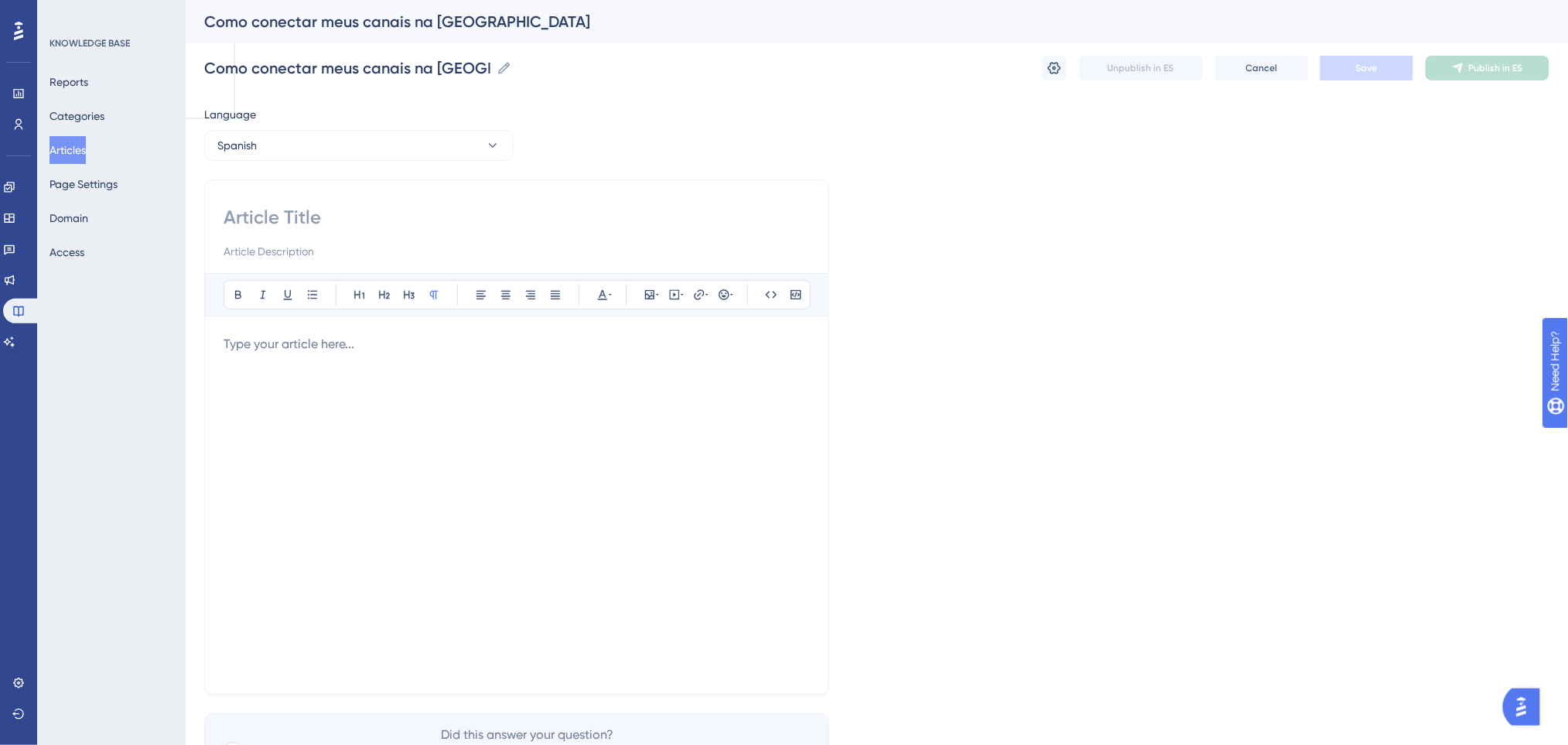
click at [305, 217] on input at bounding box center [516, 217] width 586 height 25
paste input "Cómo conectar mis canales en Poli"
type input "Cómo conectar mis canales en Poli"
click at [849, 92] on div "Como conectar meus canais na Poli Como conectar meus canais na Poli Unpublish i…" at bounding box center [877, 68] width 1345 height 49
click at [348, 340] on p at bounding box center [516, 344] width 586 height 19
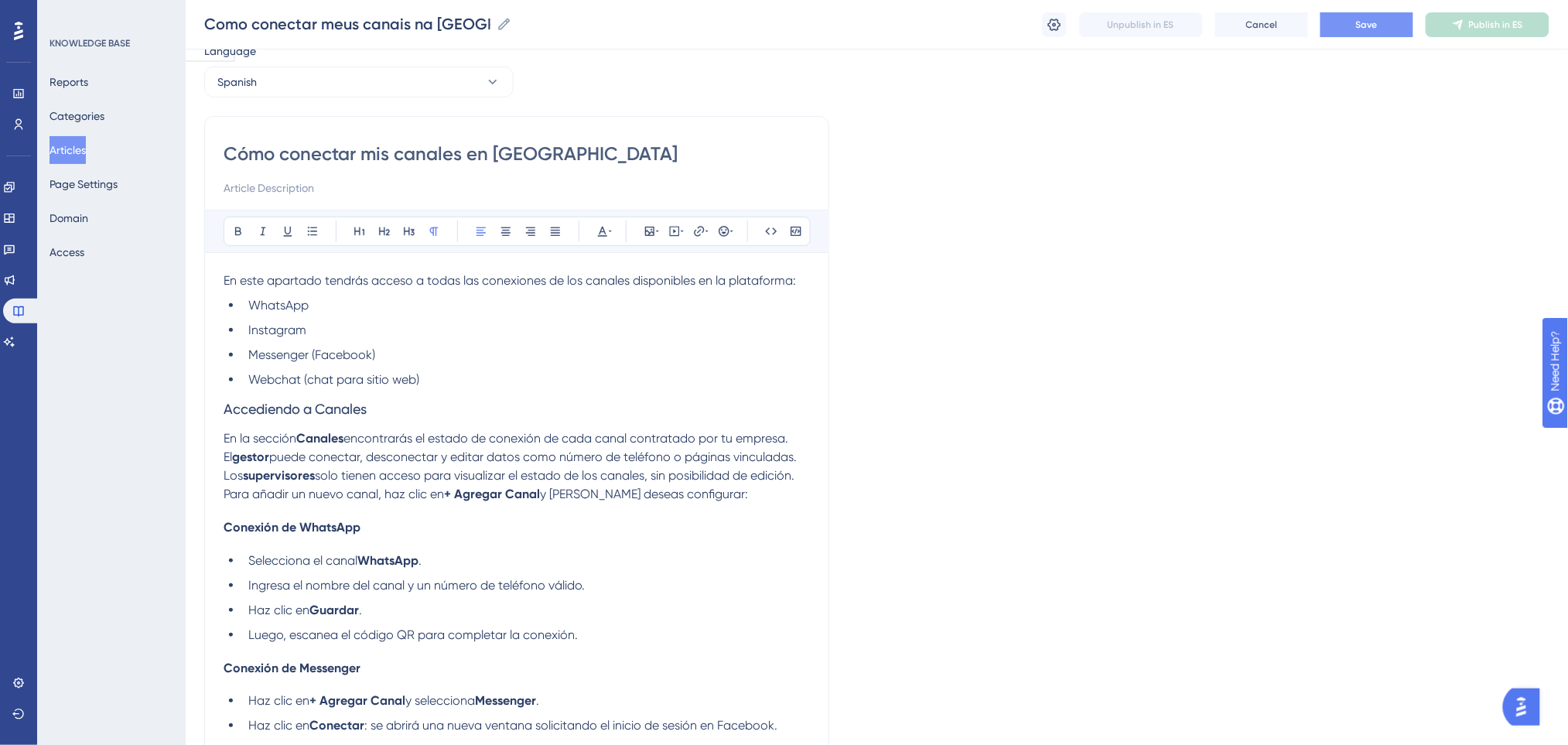
scroll to position [103, 0]
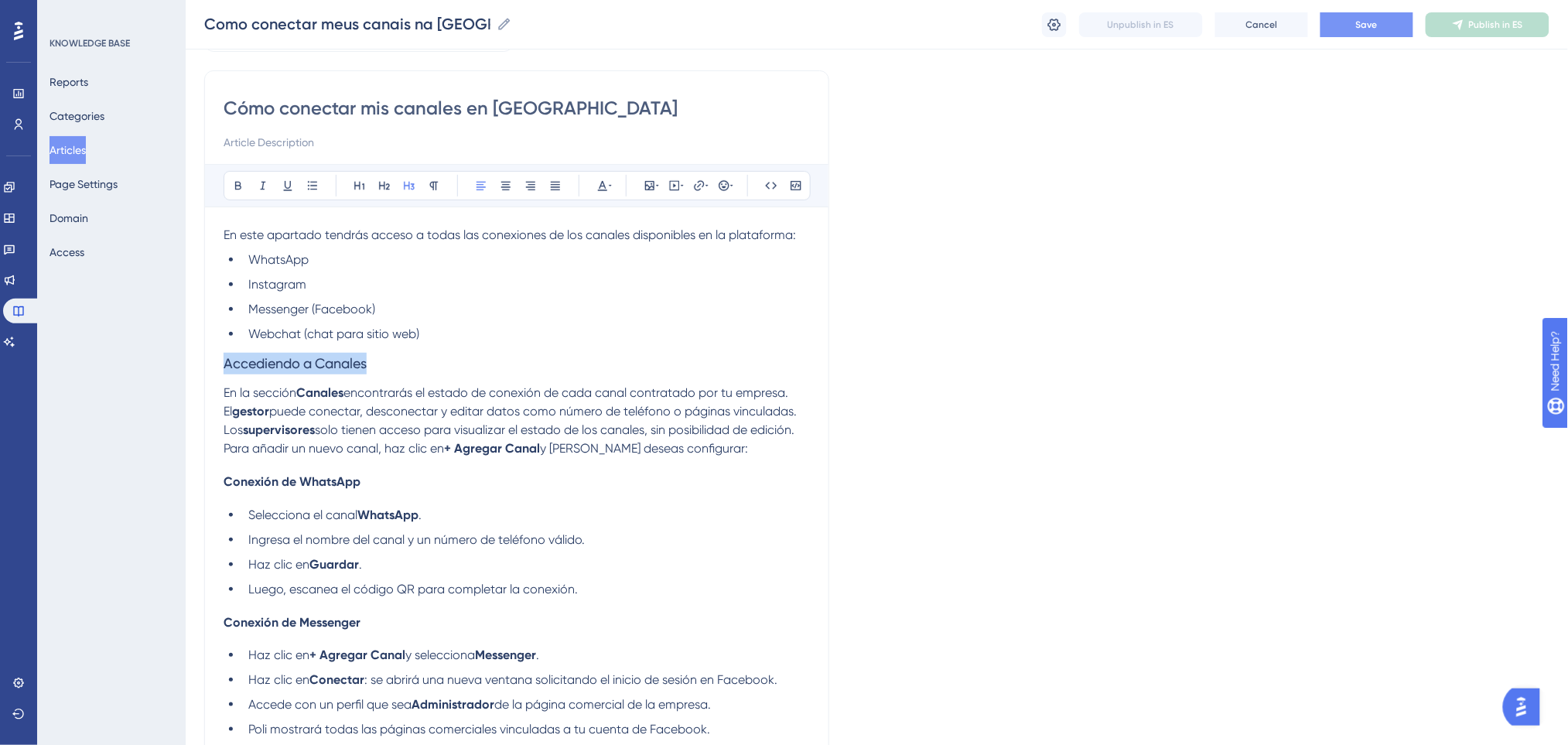
drag, startPoint x: 379, startPoint y: 364, endPoint x: 220, endPoint y: 361, distance: 159.0
click at [220, 361] on div "Cómo conectar mis canales en Poli Bold Italic Underline Bullet Point Heading 1 …" at bounding box center [516, 653] width 625 height 1166
click at [240, 181] on icon at bounding box center [238, 185] width 12 height 12
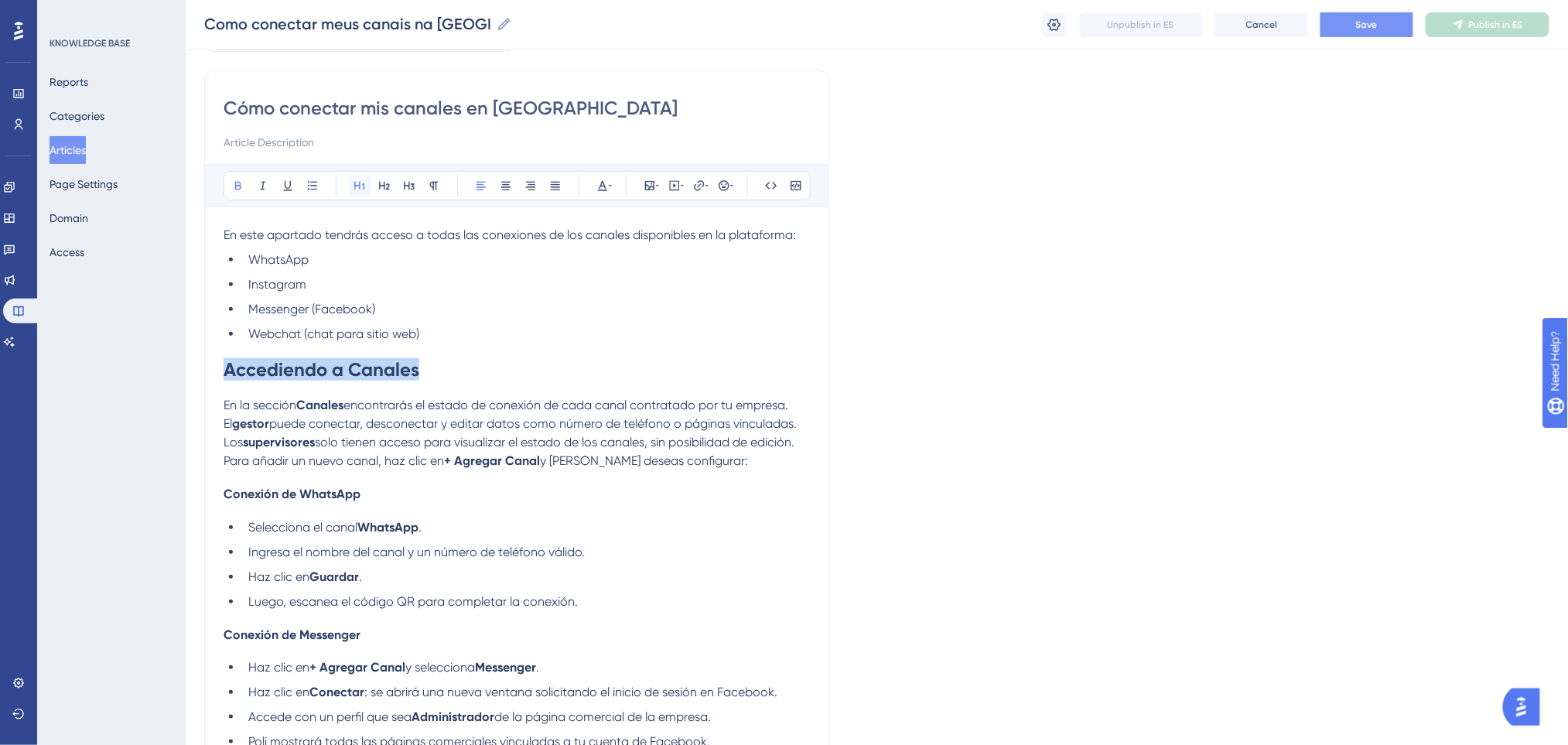
click at [362, 185] on icon at bounding box center [359, 185] width 12 height 12
drag, startPoint x: 341, startPoint y: 492, endPoint x: 262, endPoint y: 192, distance: 310.2
click at [225, 494] on h4 "Conexión de WhatsApp" at bounding box center [516, 494] width 586 height 15
click at [238, 186] on icon at bounding box center [238, 185] width 6 height 8
click at [360, 183] on icon at bounding box center [359, 185] width 10 height 8
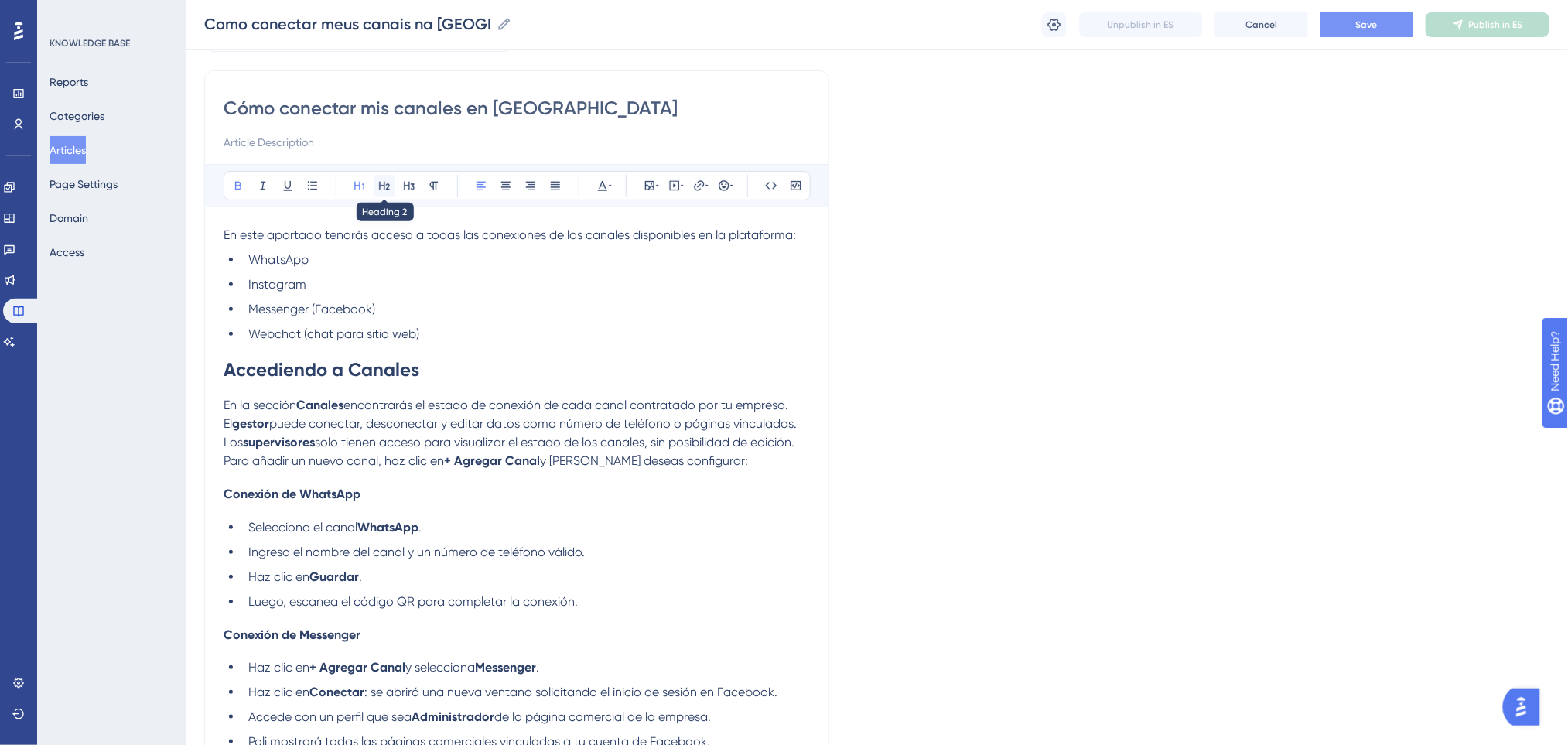
click at [392, 183] on button at bounding box center [384, 185] width 21 height 21
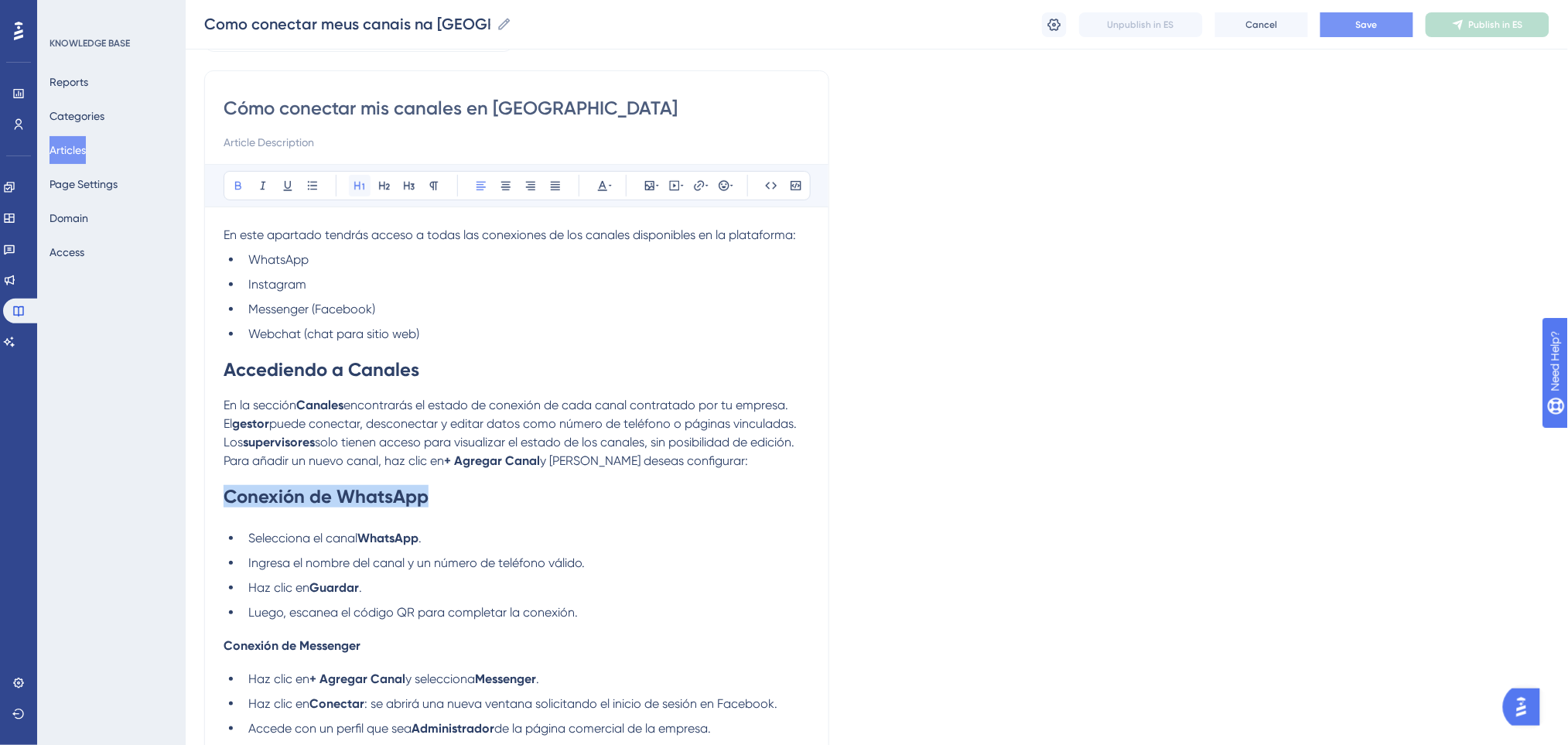
click at [366, 183] on button at bounding box center [359, 185] width 21 height 21
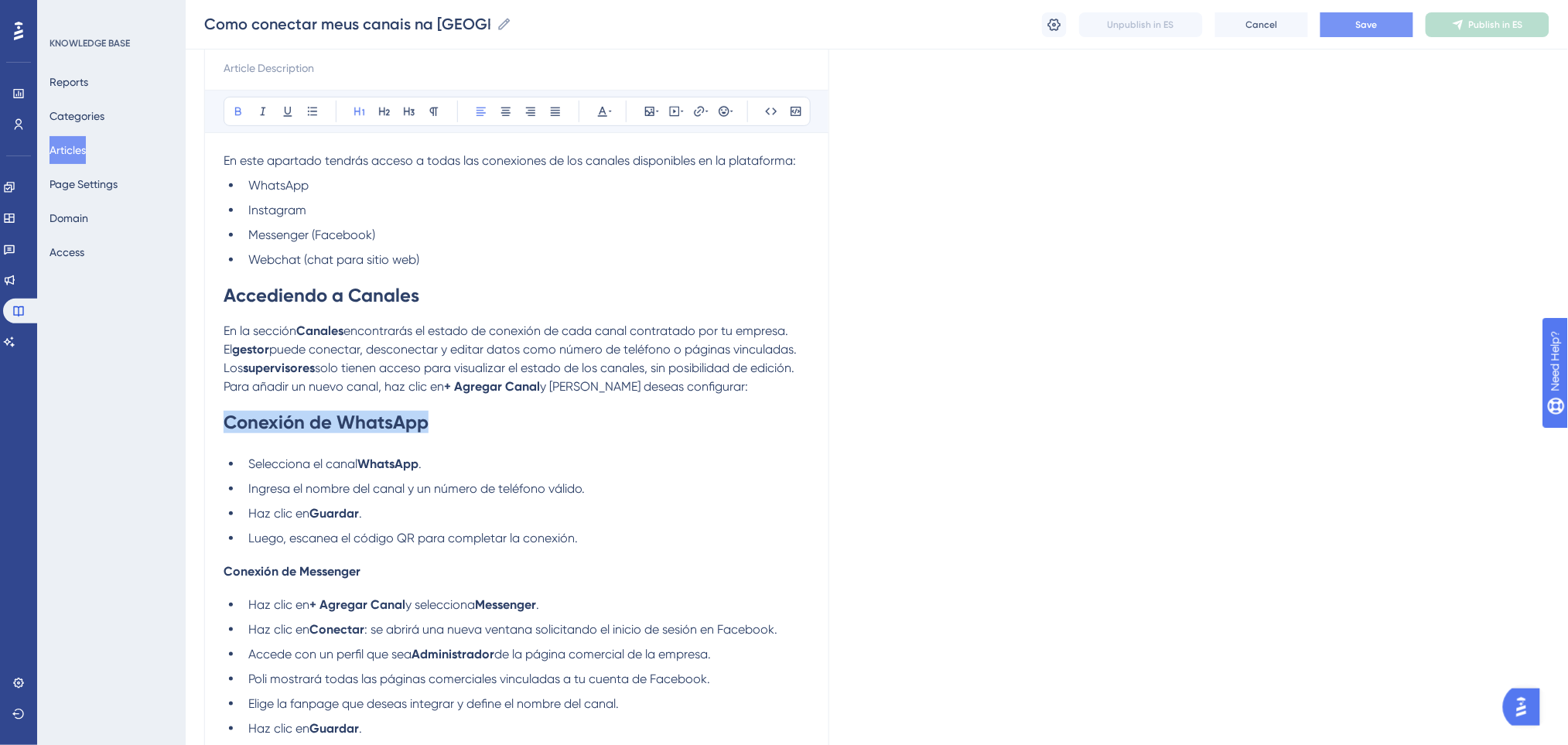
scroll to position [412, 0]
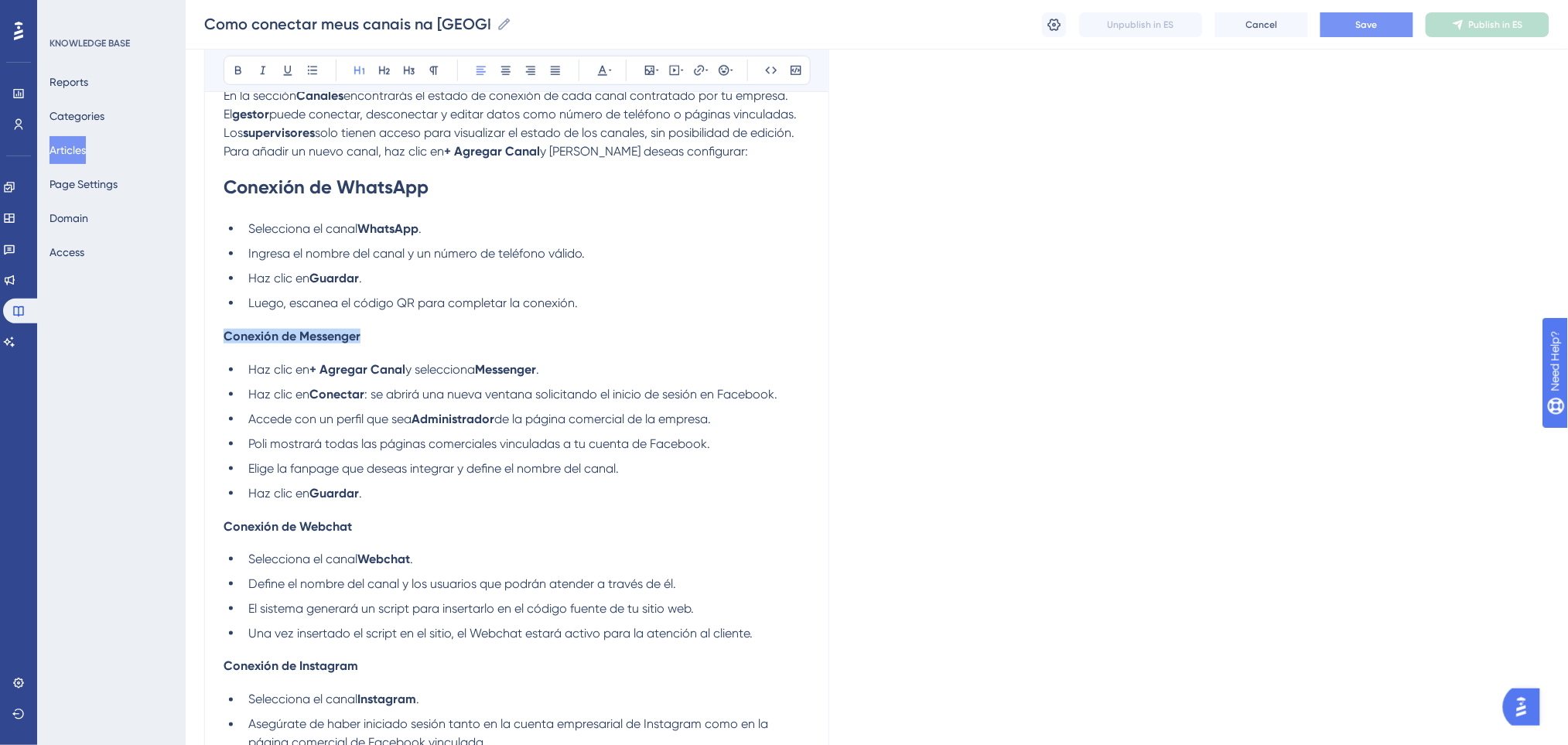
drag, startPoint x: 367, startPoint y: 335, endPoint x: 200, endPoint y: 335, distance: 167.0
click at [200, 335] on div "Performance Users Engagement Widgets Feedback Product Updates Knowledge Base AI…" at bounding box center [877, 329] width 1382 height 1481
click at [388, 68] on icon at bounding box center [384, 69] width 12 height 12
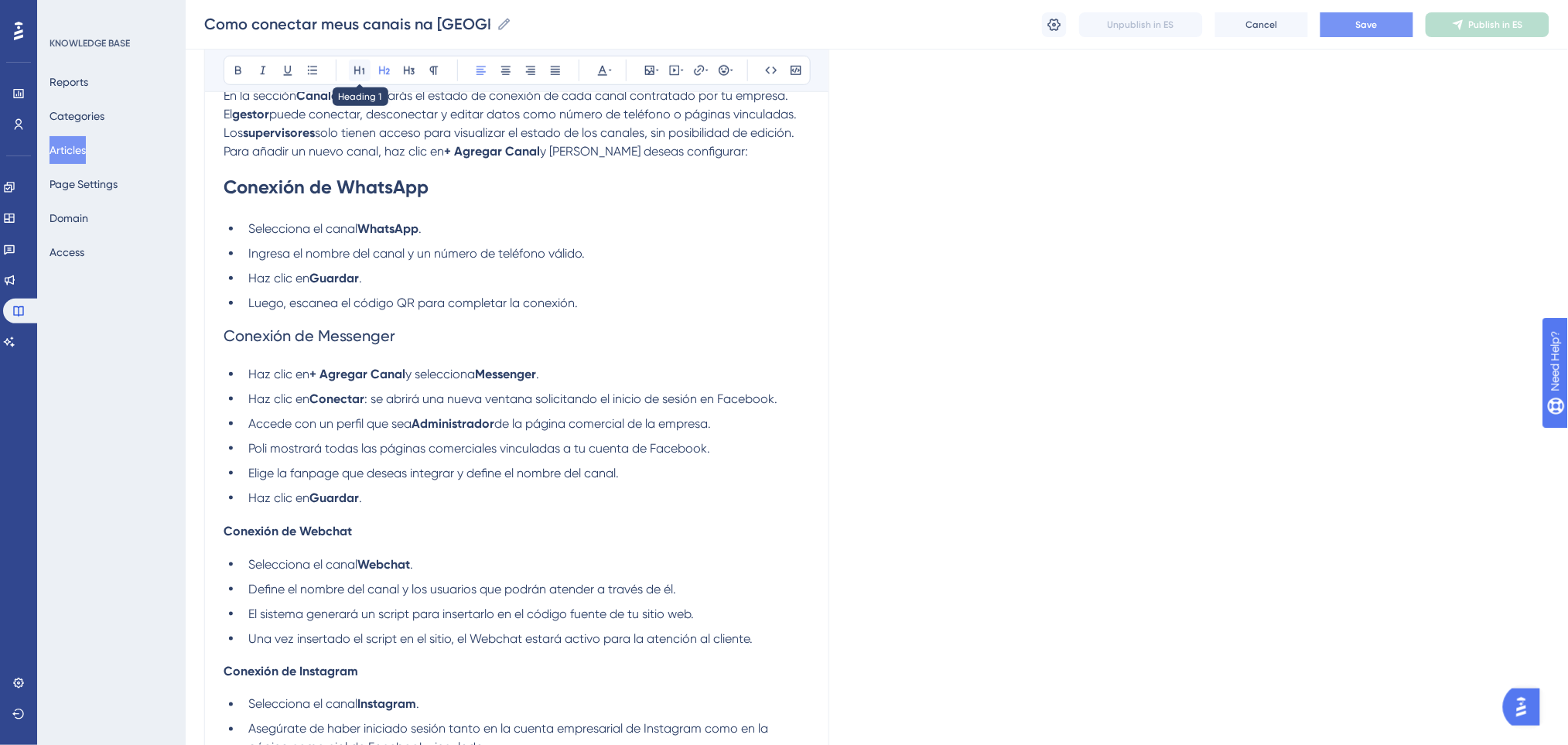
click at [356, 75] on icon at bounding box center [359, 69] width 12 height 12
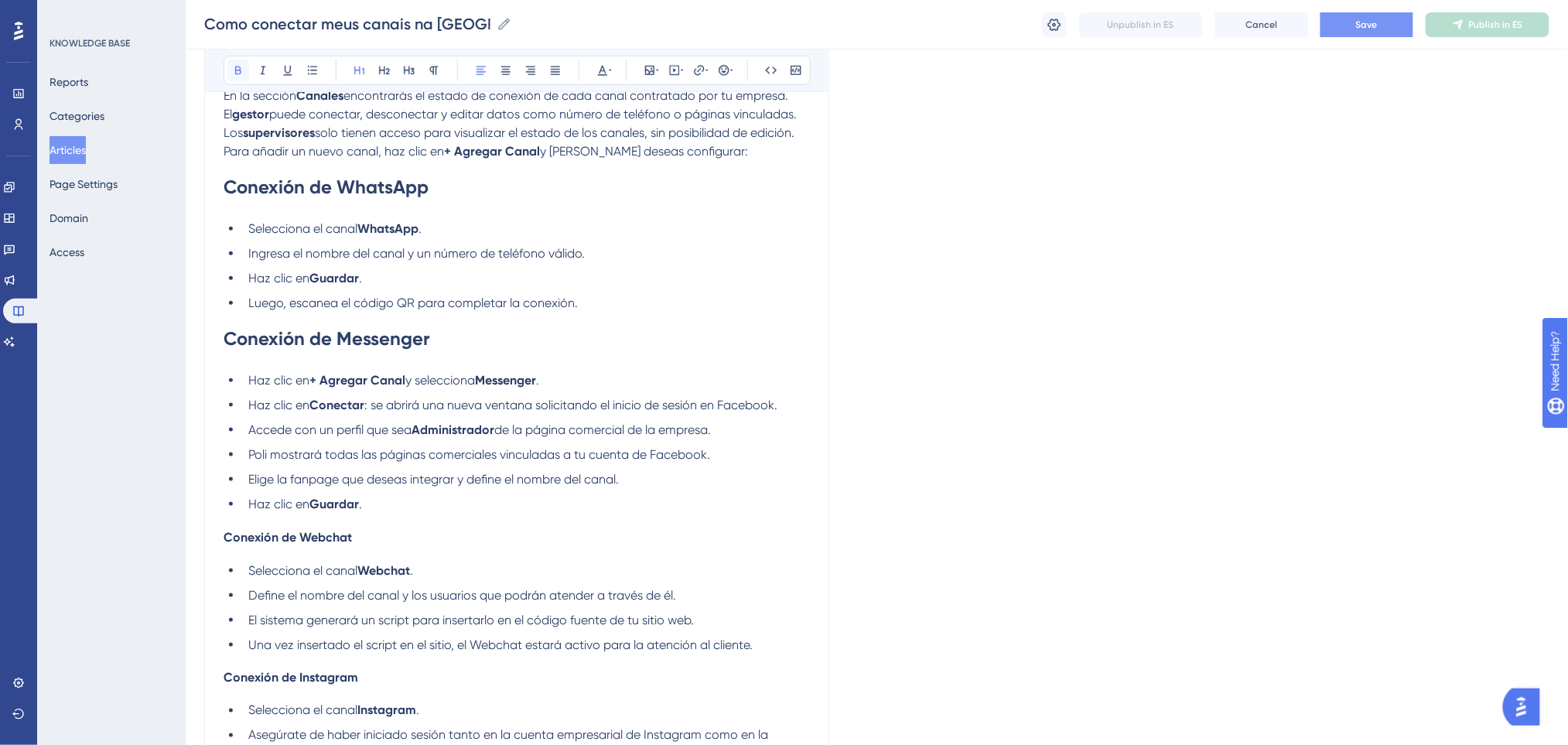
click at [242, 69] on icon at bounding box center [238, 69] width 12 height 12
drag, startPoint x: 355, startPoint y: 537, endPoint x: 228, endPoint y: 518, distance: 128.4
click at [225, 531] on h4 "Conexión de Webchat" at bounding box center [516, 537] width 586 height 15
click at [392, 73] on button at bounding box center [384, 69] width 21 height 21
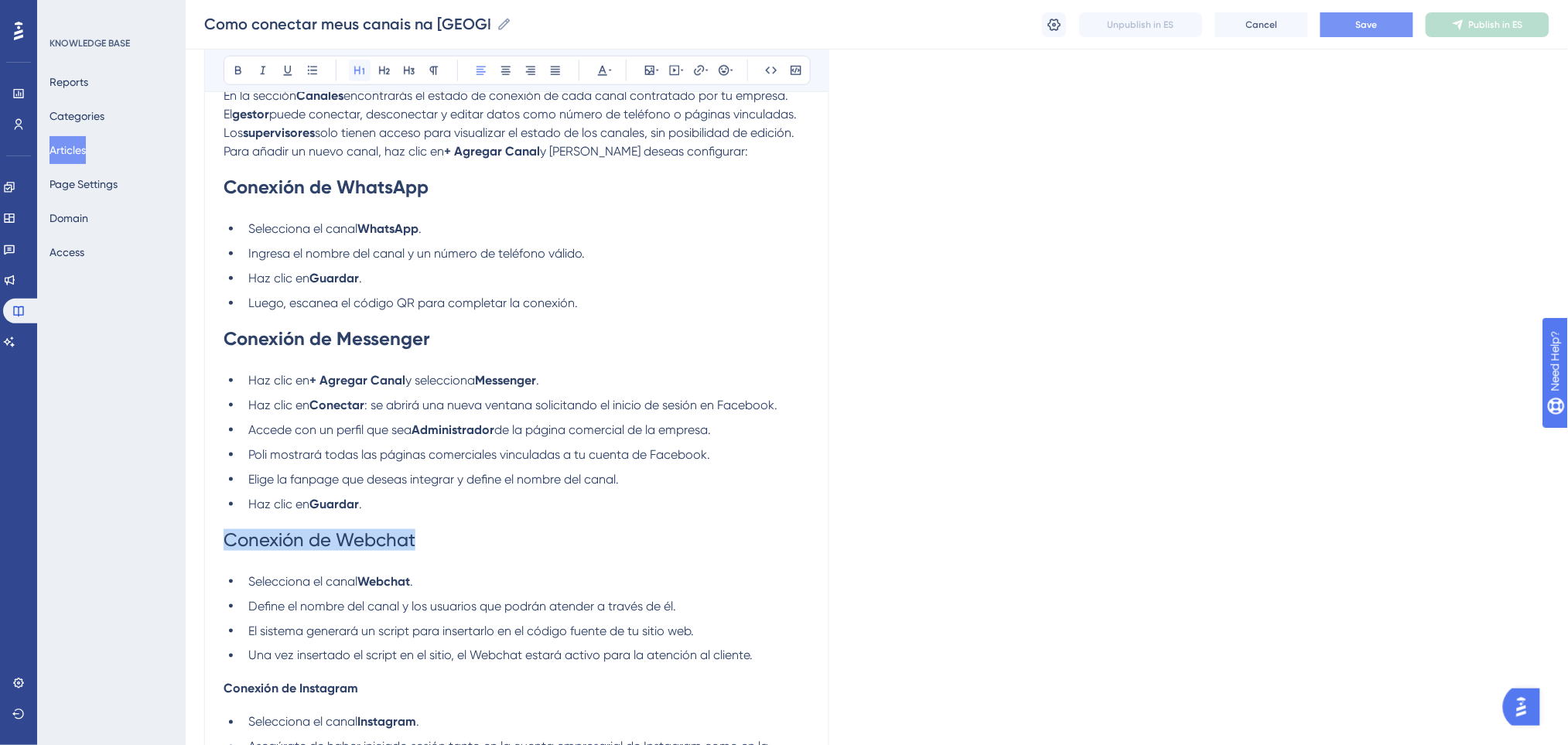
click at [366, 68] on button at bounding box center [359, 69] width 21 height 21
click at [243, 68] on icon at bounding box center [238, 69] width 12 height 12
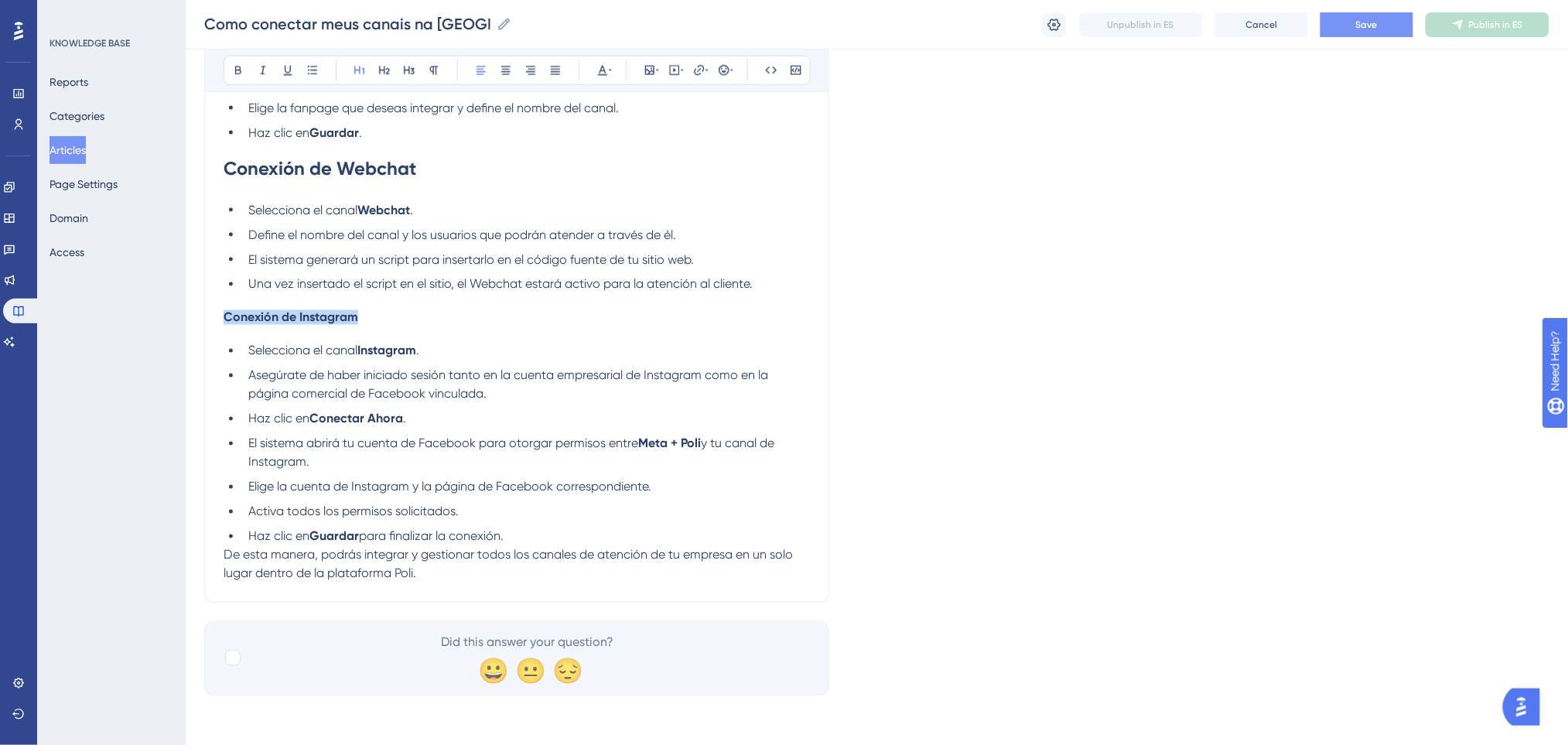
drag, startPoint x: 379, startPoint y: 321, endPoint x: 355, endPoint y: 87, distance: 235.2
drag, startPoint x: 388, startPoint y: 68, endPoint x: 369, endPoint y: 68, distance: 19.0
click at [387, 68] on icon at bounding box center [384, 69] width 12 height 12
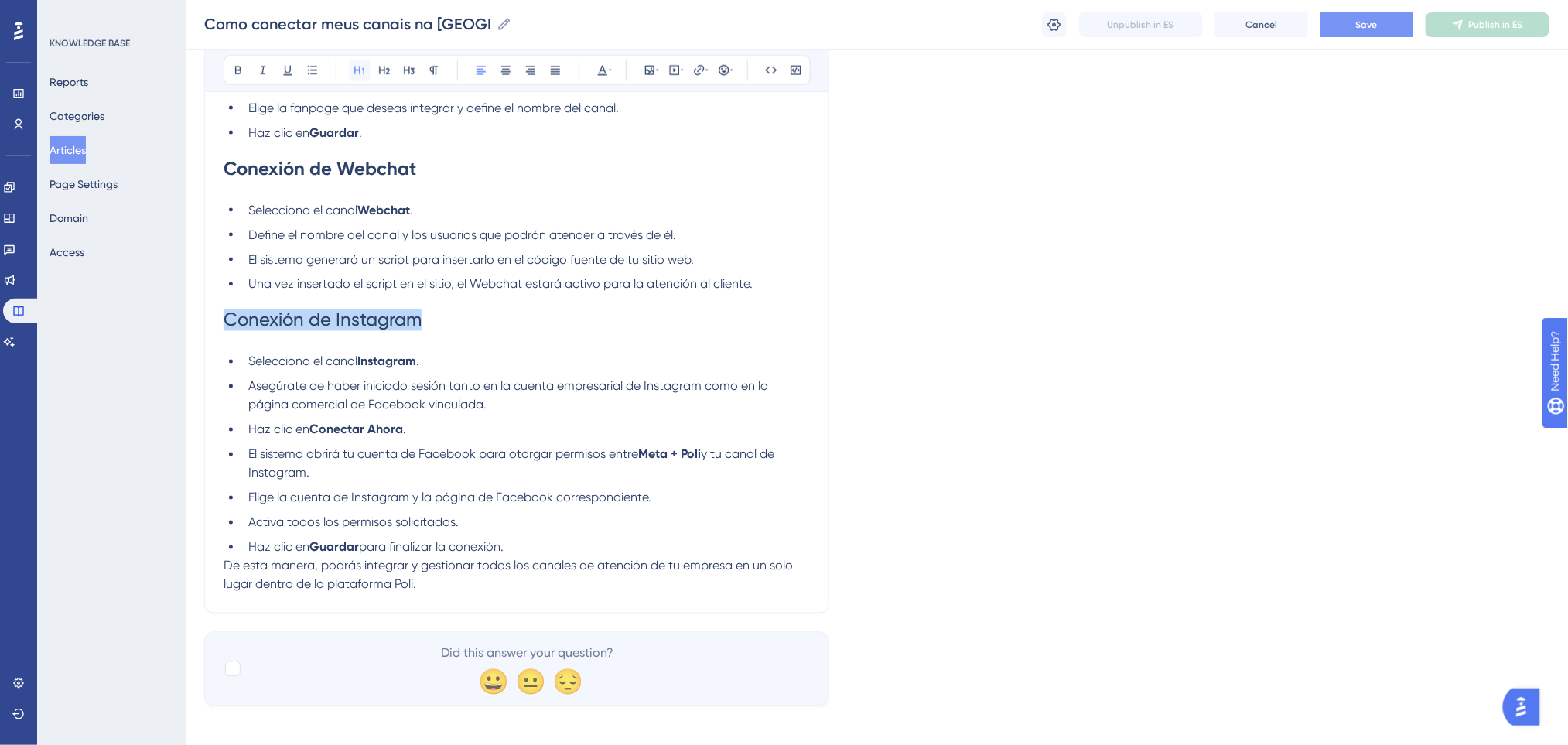
click at [363, 68] on icon at bounding box center [359, 69] width 12 height 12
click at [243, 67] on icon at bounding box center [238, 69] width 12 height 12
click at [609, 73] on icon at bounding box center [610, 69] width 3 height 12
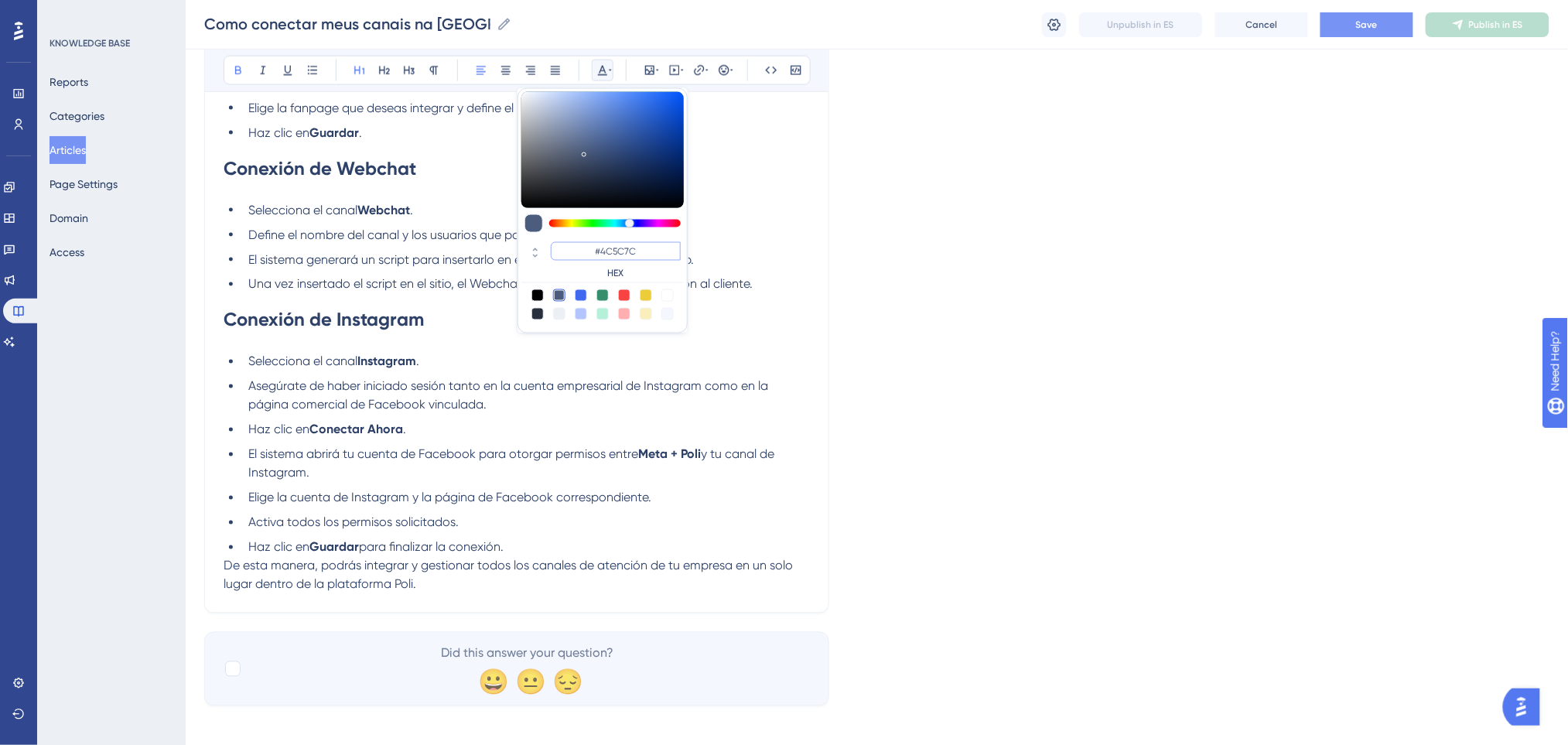
drag, startPoint x: 650, startPoint y: 254, endPoint x: 562, endPoint y: 253, distance: 88.0
click at [562, 253] on input "#4C5C7C" at bounding box center [616, 252] width 130 height 19
paste input "EEEAAADEDACCEADAACEEDECAAEDBEEAAAFAAAAAEEEFACEBEBCACAAAEBACCEDEDACAAEEAECCCAAEE…"
paste input "0000FF"
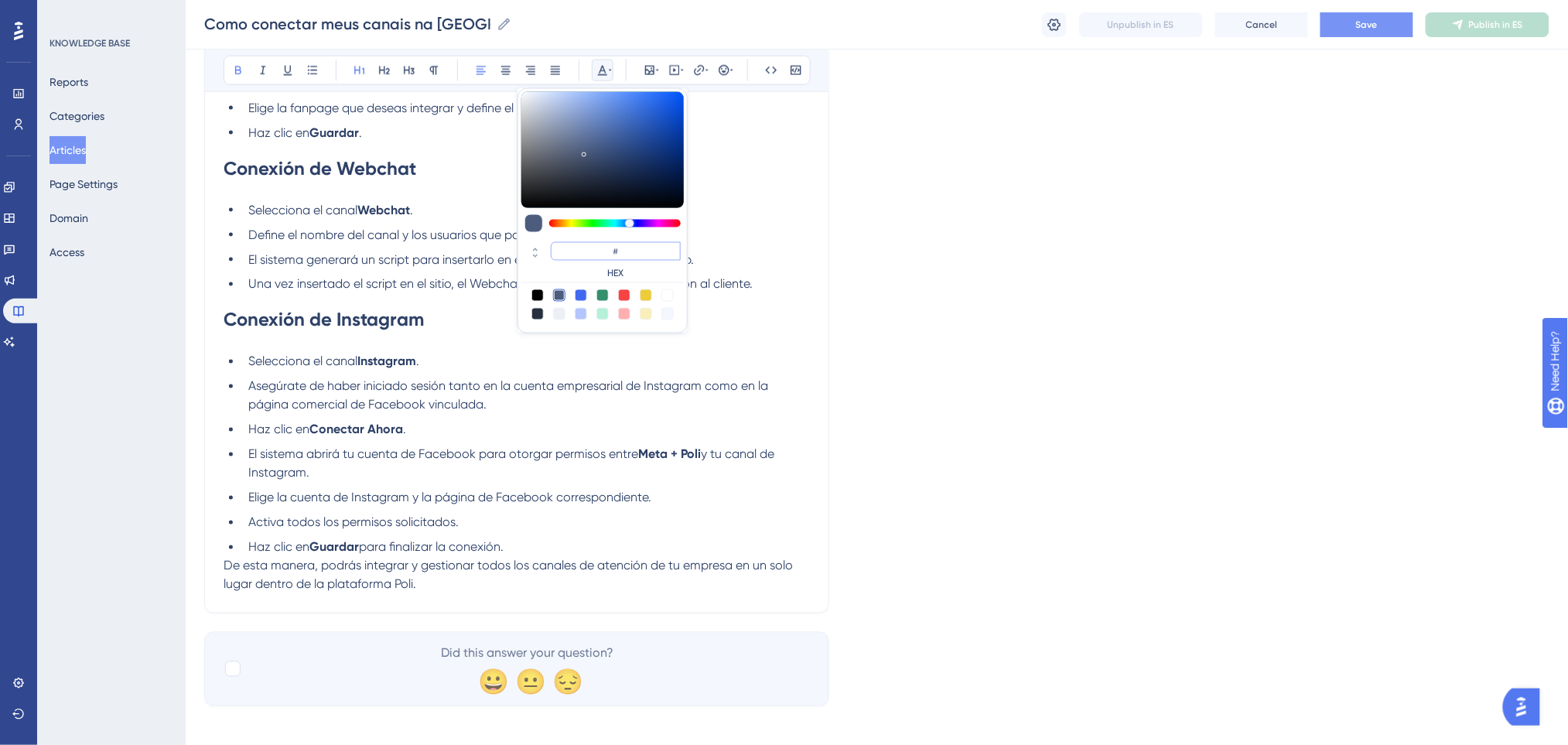
type input "#0000FF"
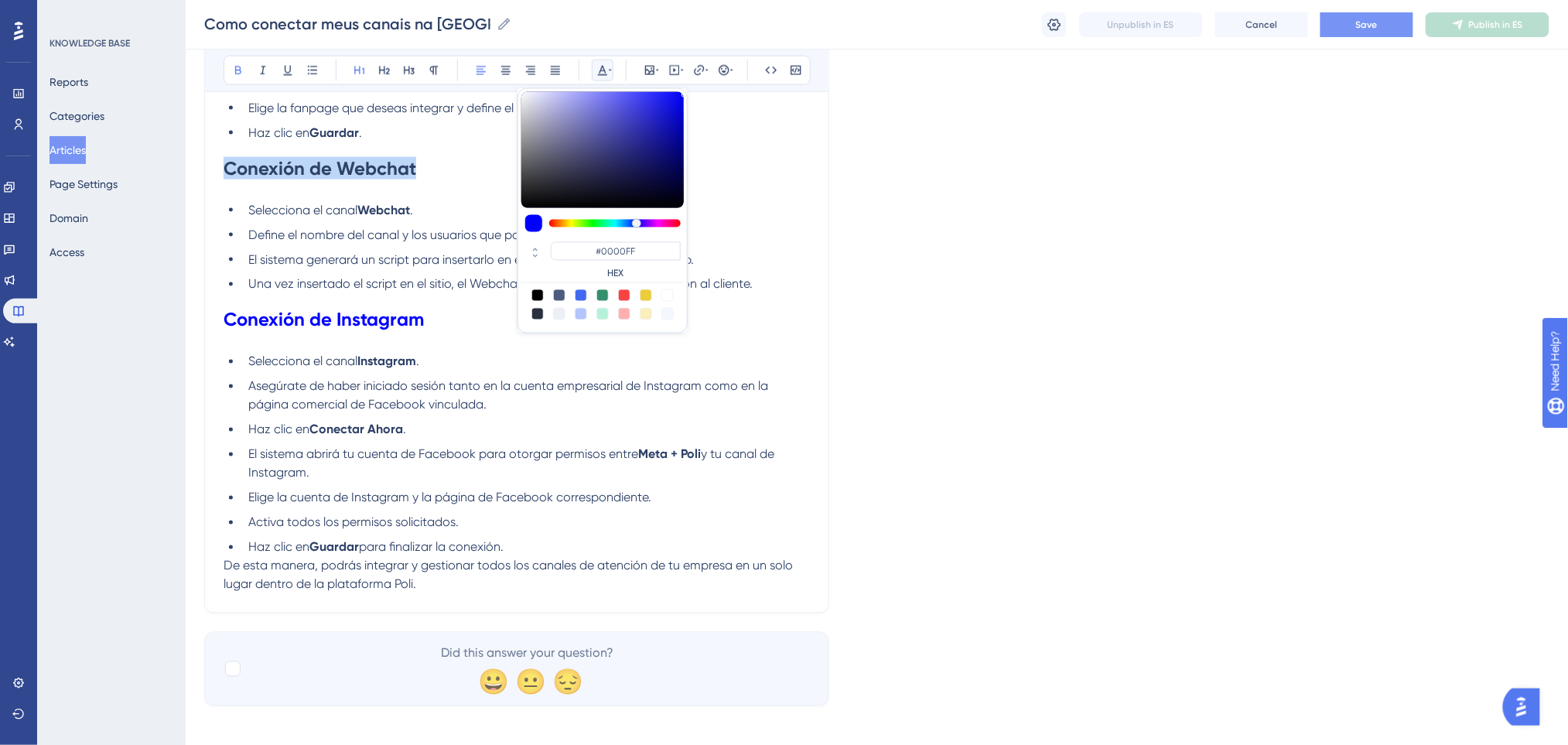
drag, startPoint x: 465, startPoint y: 161, endPoint x: 205, endPoint y: 168, distance: 260.1
click at [205, 168] on div "Cómo conectar mis canales en Poli Bold Italic Underline Bullet Point Heading 1 …" at bounding box center [516, 2] width 625 height 1223
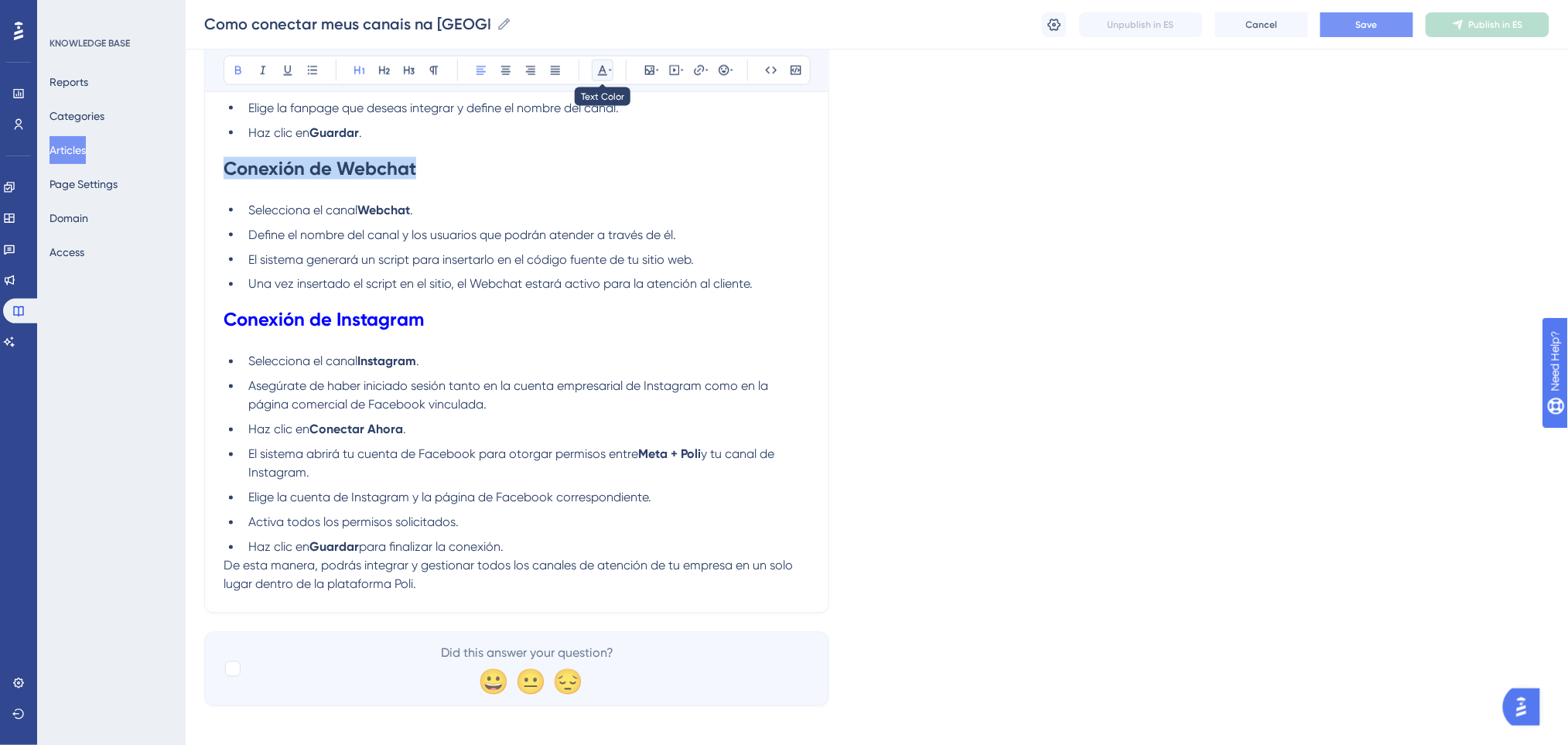
click at [597, 77] on button at bounding box center [602, 69] width 21 height 21
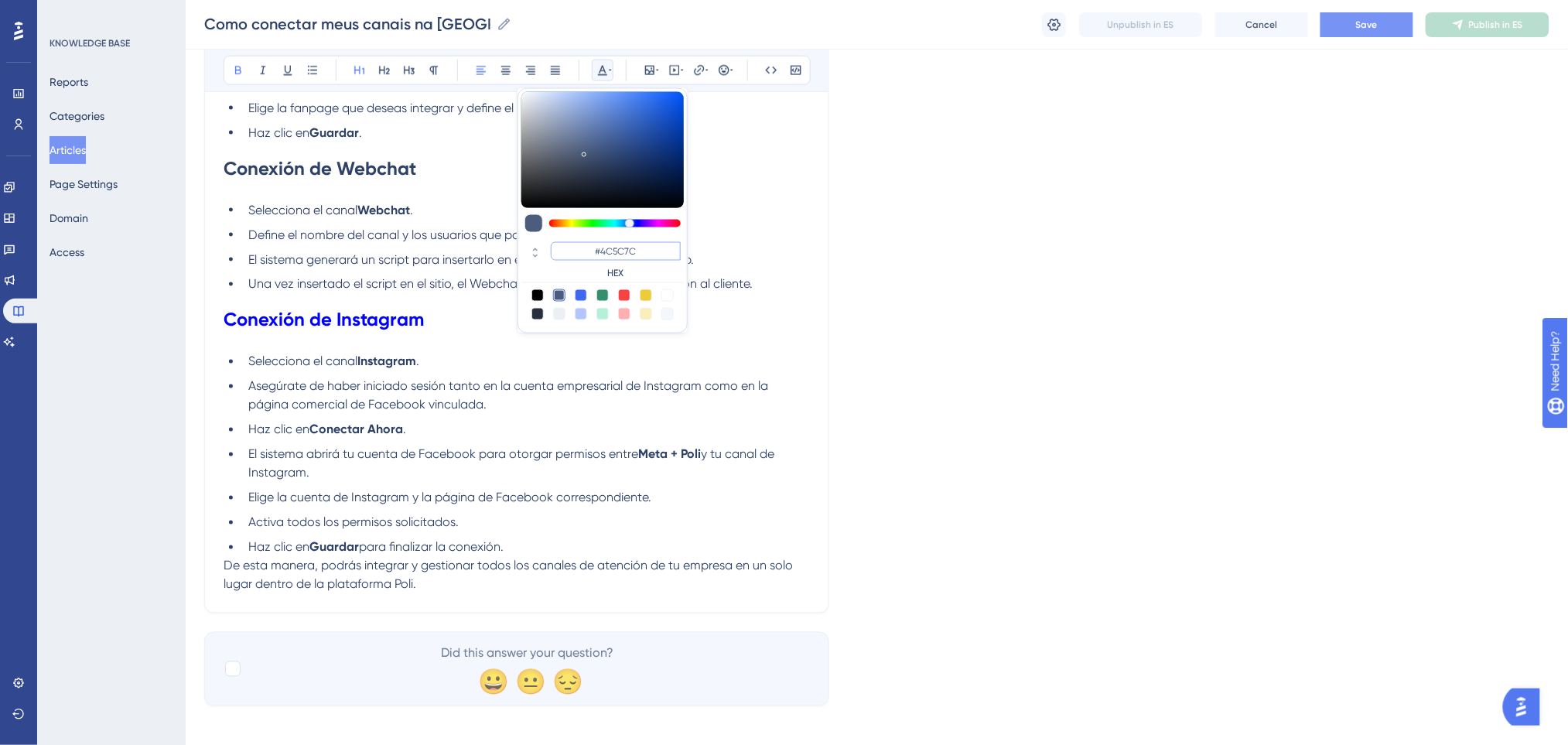
drag, startPoint x: 639, startPoint y: 250, endPoint x: 579, endPoint y: 250, distance: 60.0
click at [579, 250] on input "#4C5C7C" at bounding box center [616, 252] width 130 height 19
paste input "0000FF"
type input "#0000FF"
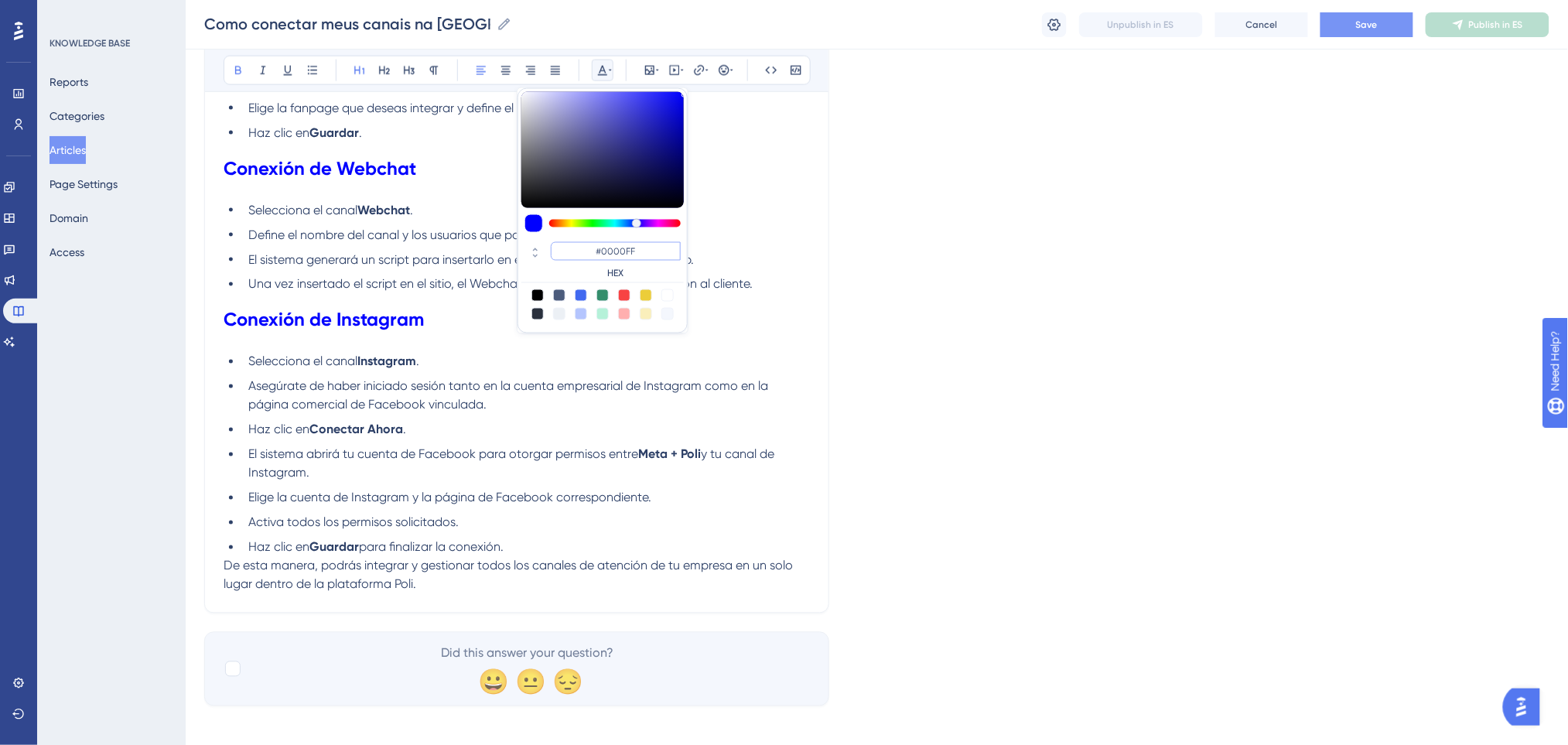
scroll to position [474, 0]
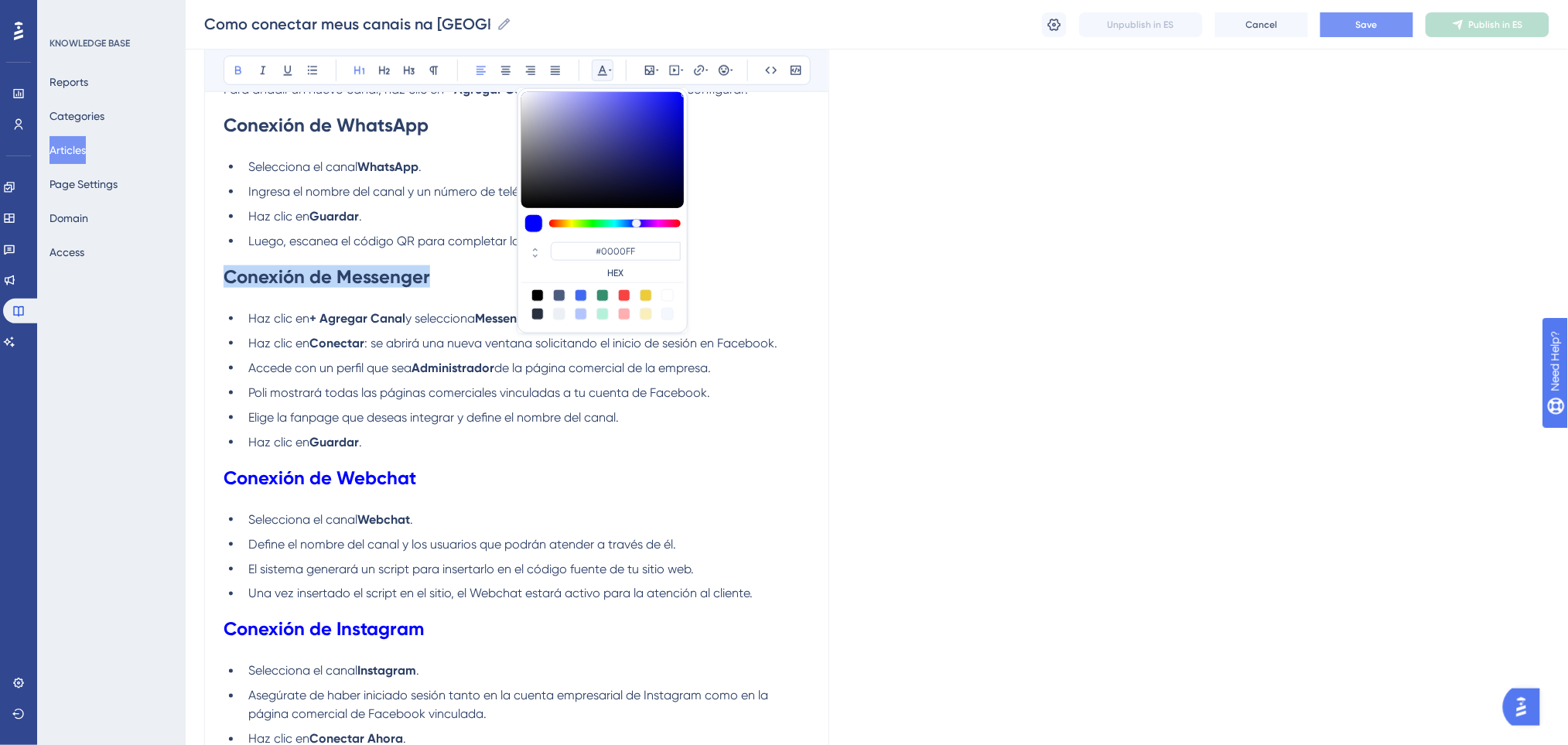
drag, startPoint x: 439, startPoint y: 275, endPoint x: 221, endPoint y: 278, distance: 218.0
click at [221, 278] on div "Cómo conectar mis canales en Poli Bold Italic Underline Bullet Point Heading 1 …" at bounding box center [516, 311] width 625 height 1223
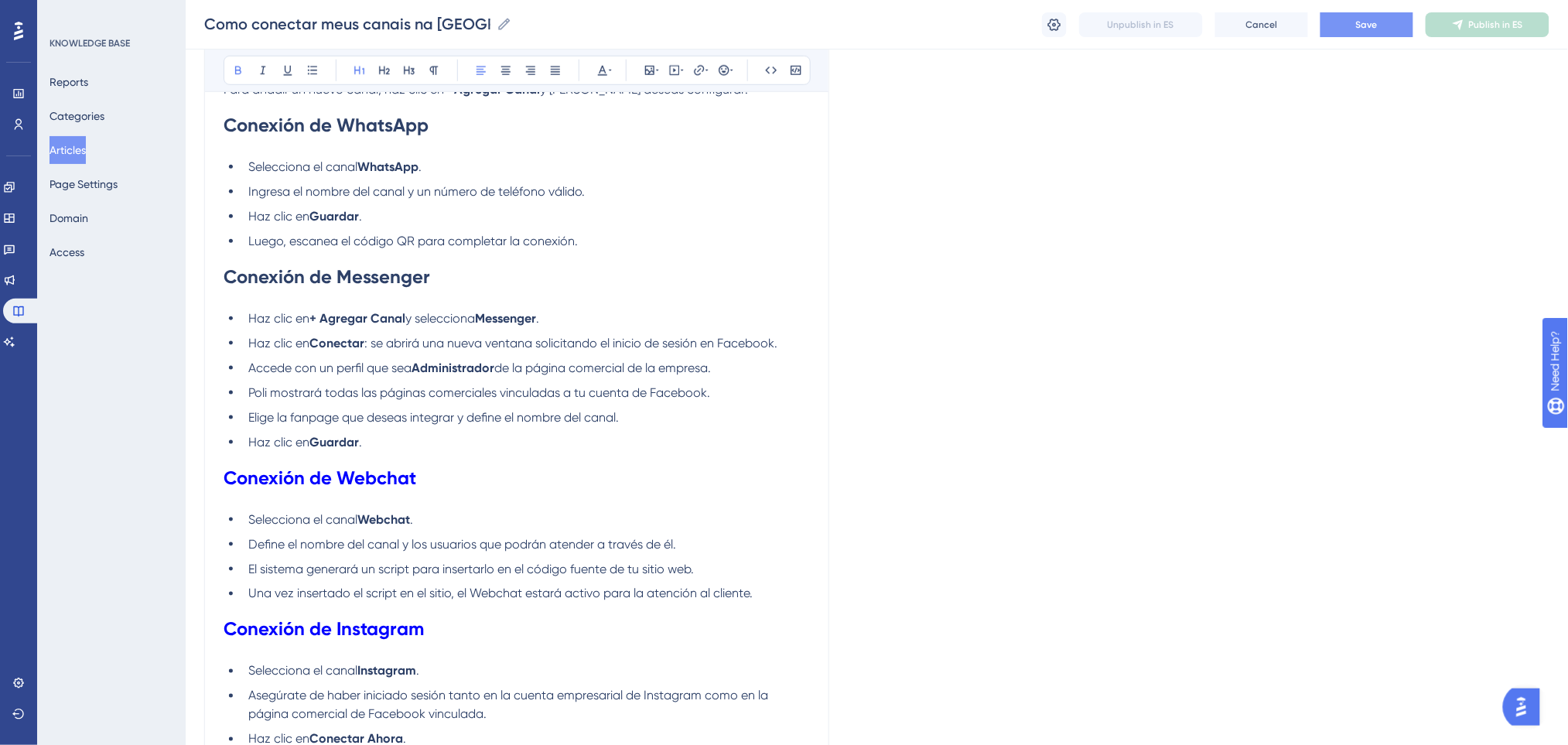
click at [616, 67] on div "Bold Italic Underline Bullet Point Heading 1 Heading 2 Heading 3 Normal Align L…" at bounding box center [516, 70] width 587 height 30
click at [604, 67] on icon at bounding box center [602, 69] width 12 height 12
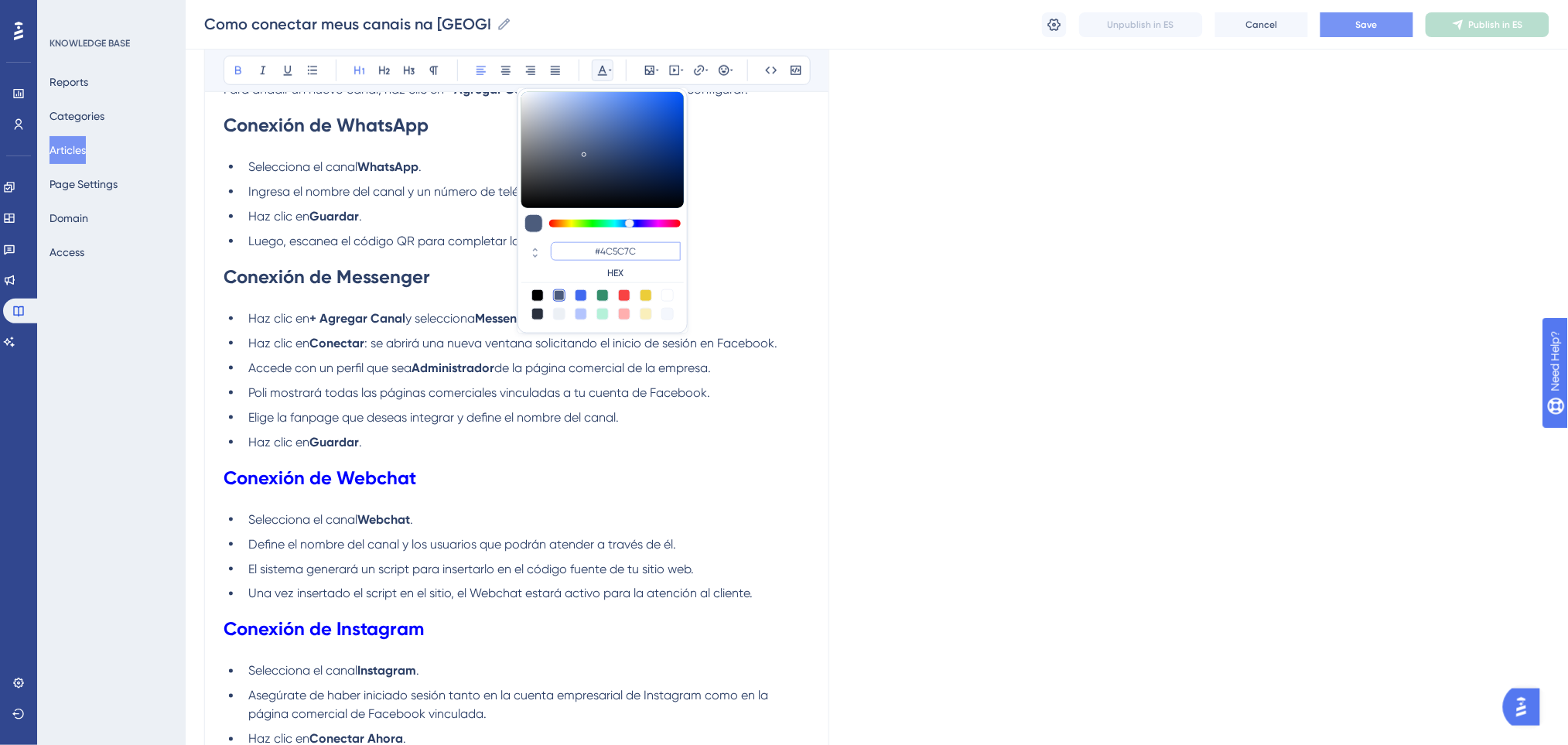
click at [598, 247] on input "#4C5C7C" at bounding box center [616, 252] width 130 height 19
paste input "0000FF"
type input "#0000FF"
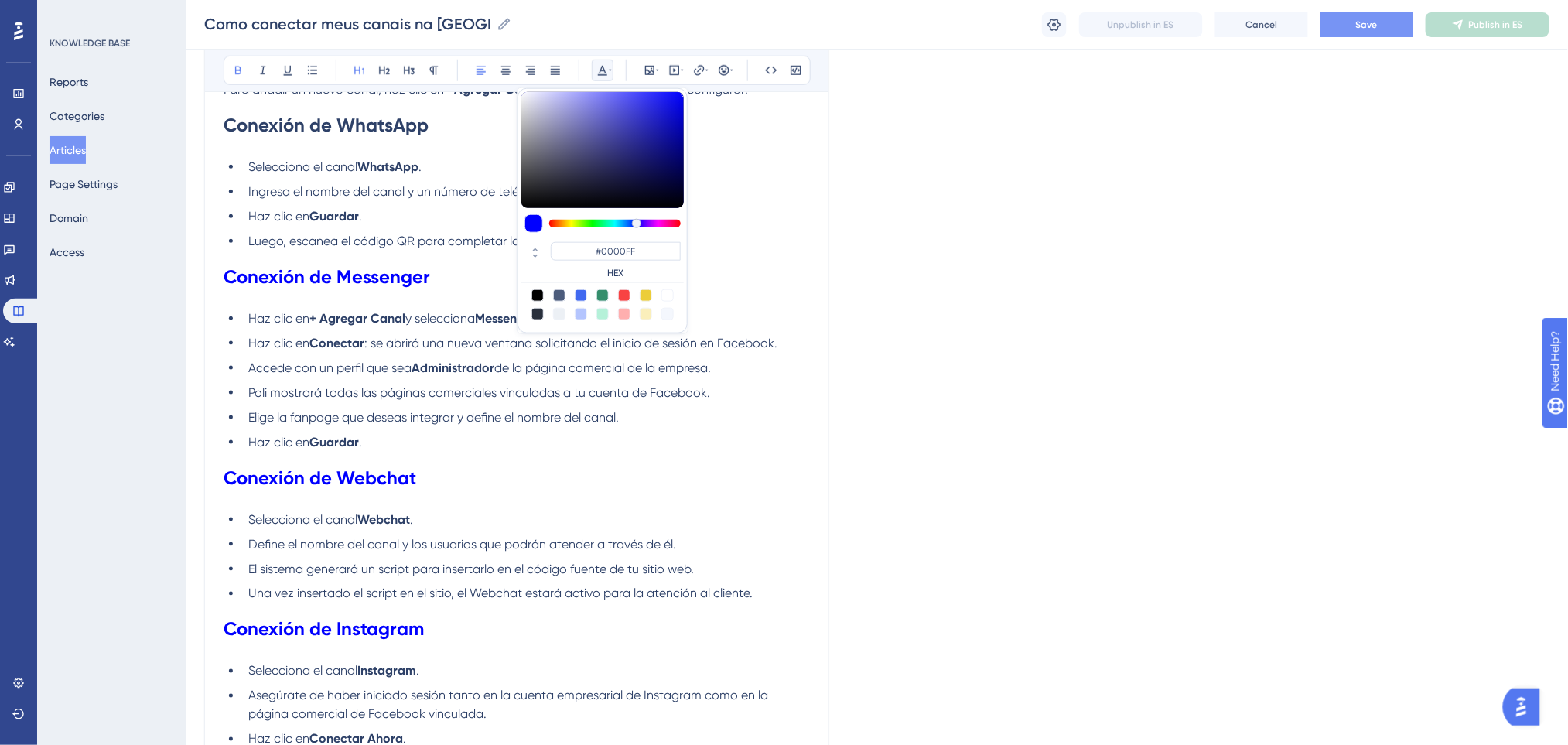
click at [396, 284] on strong "Conexión de Messenger" at bounding box center [326, 277] width 206 height 22
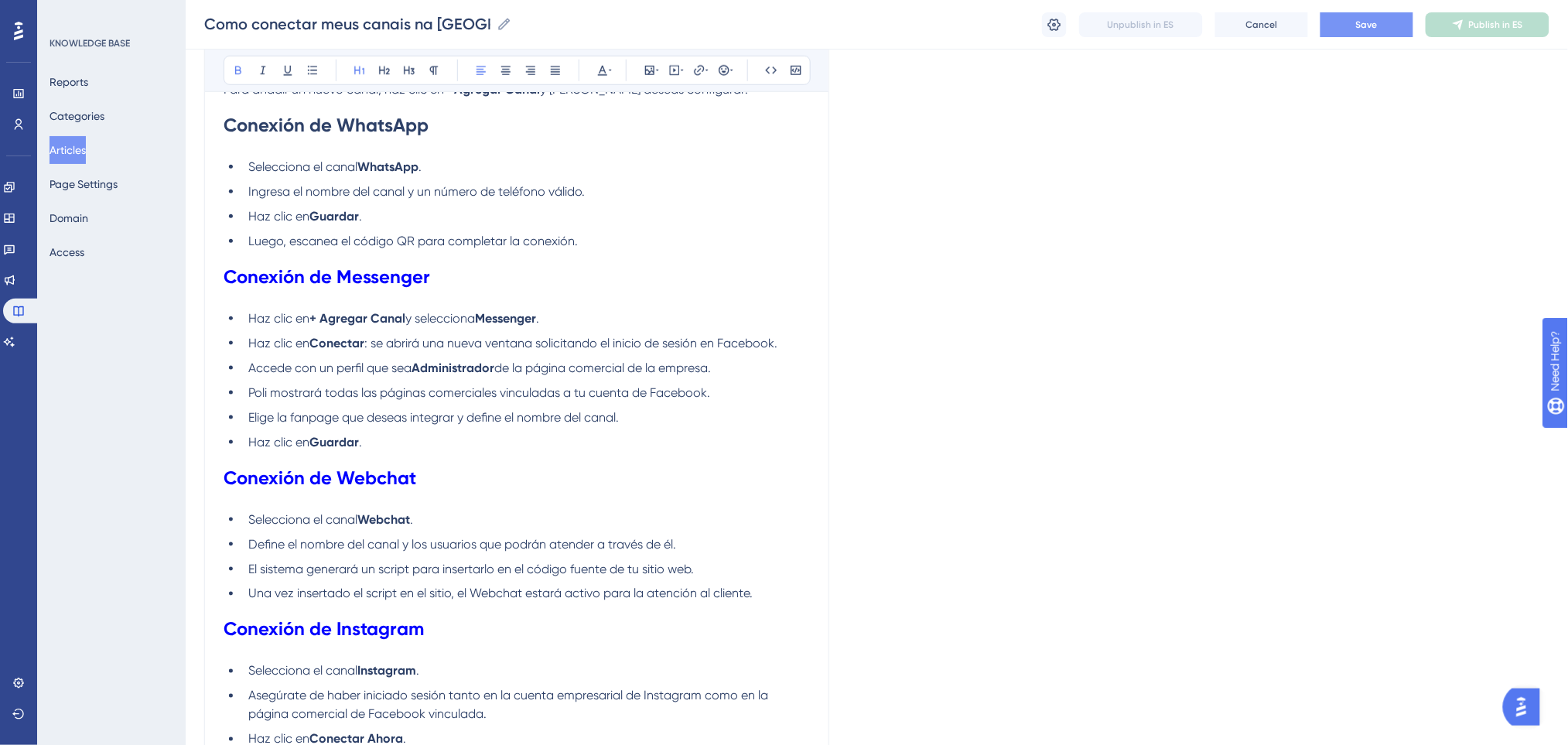
scroll to position [165, 0]
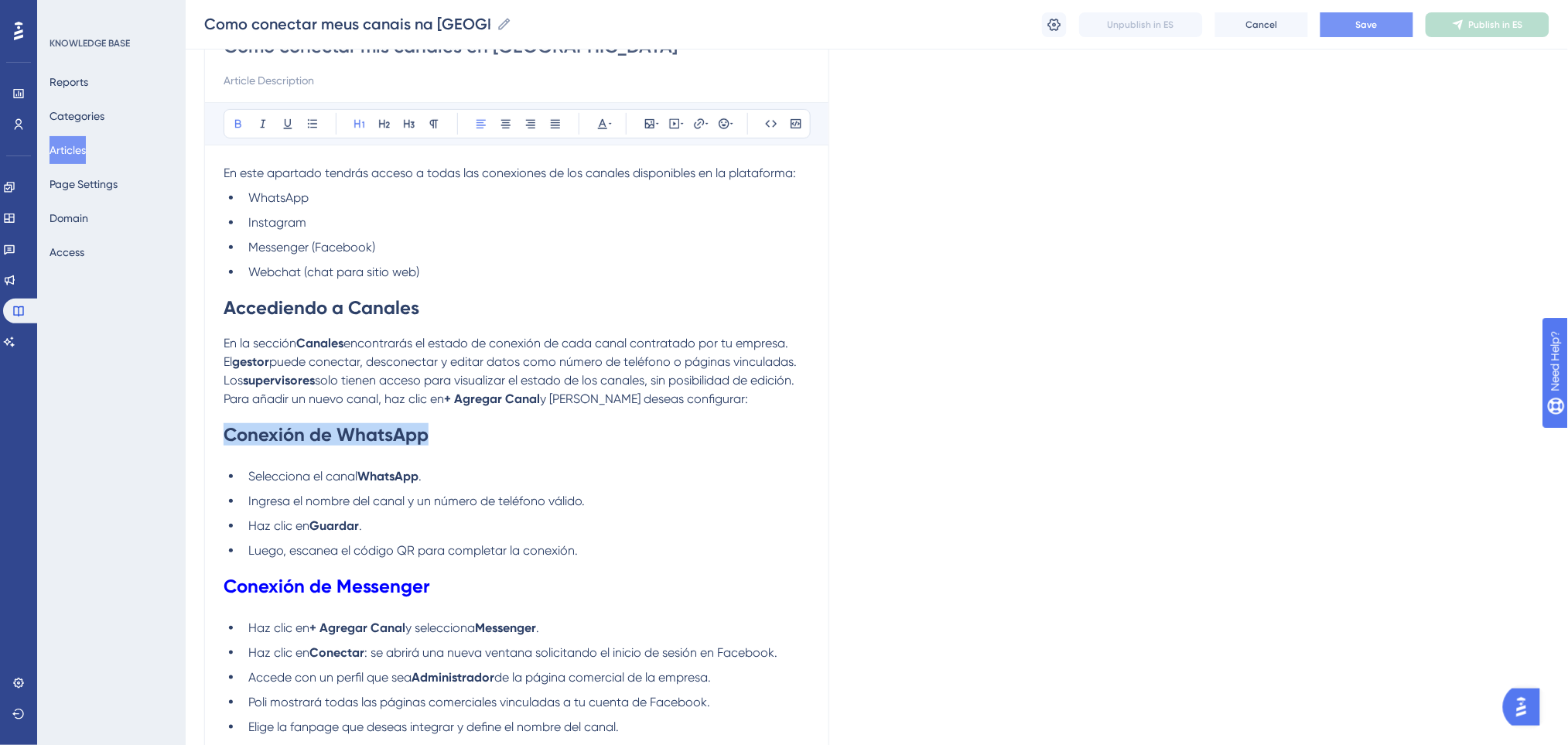
drag, startPoint x: 439, startPoint y: 435, endPoint x: 179, endPoint y: 435, distance: 260.0
click at [186, 435] on div "Performance Users Engagement Widgets Feedback Product Updates Knowledge Base AI…" at bounding box center [877, 592] width 1382 height 1514
click at [607, 124] on icon at bounding box center [602, 123] width 12 height 12
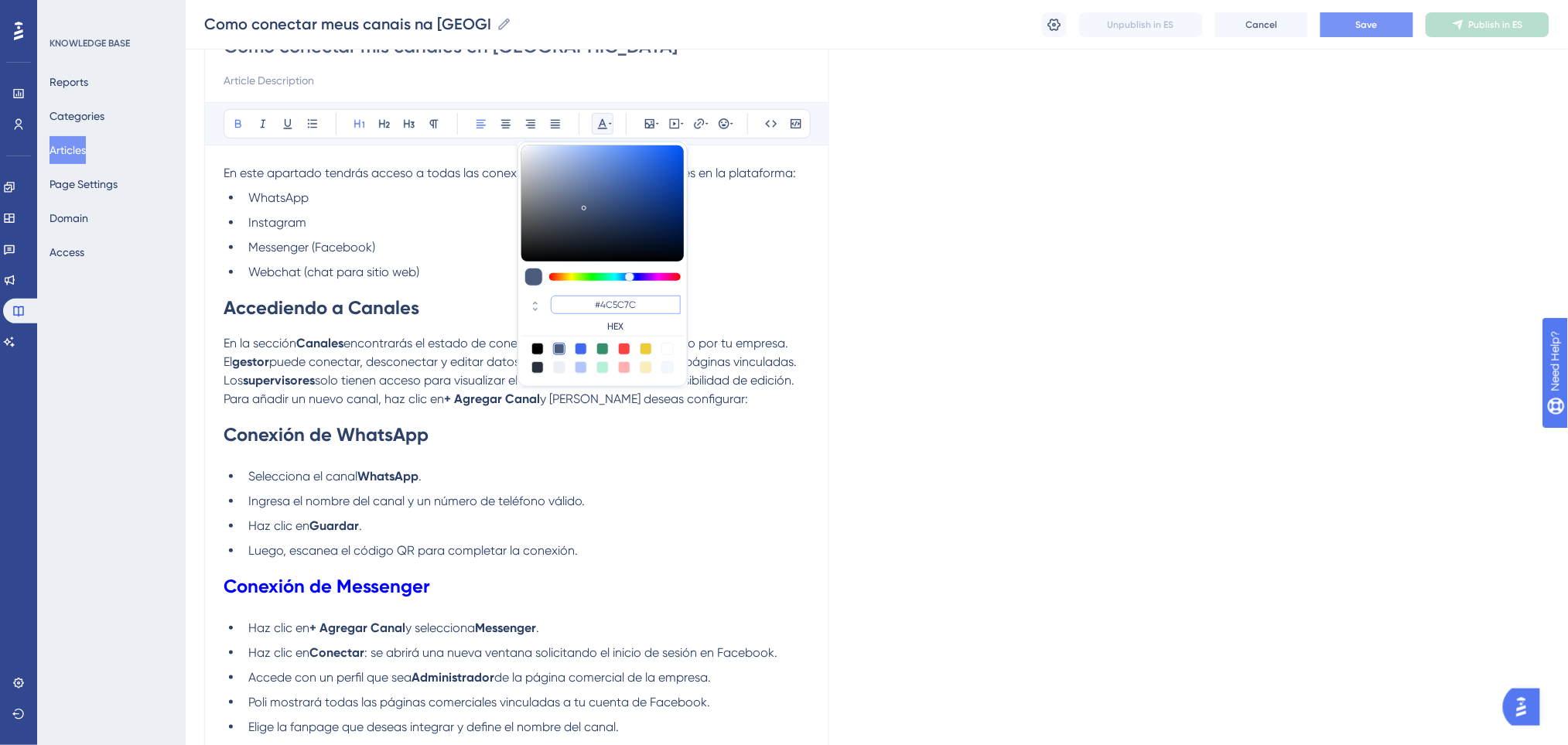
paste input "0000FF"
type input "#0000FF"
drag, startPoint x: 645, startPoint y: 307, endPoint x: 589, endPoint y: 306, distance: 56.0
click at [589, 306] on input "#0000FF" at bounding box center [616, 304] width 130 height 19
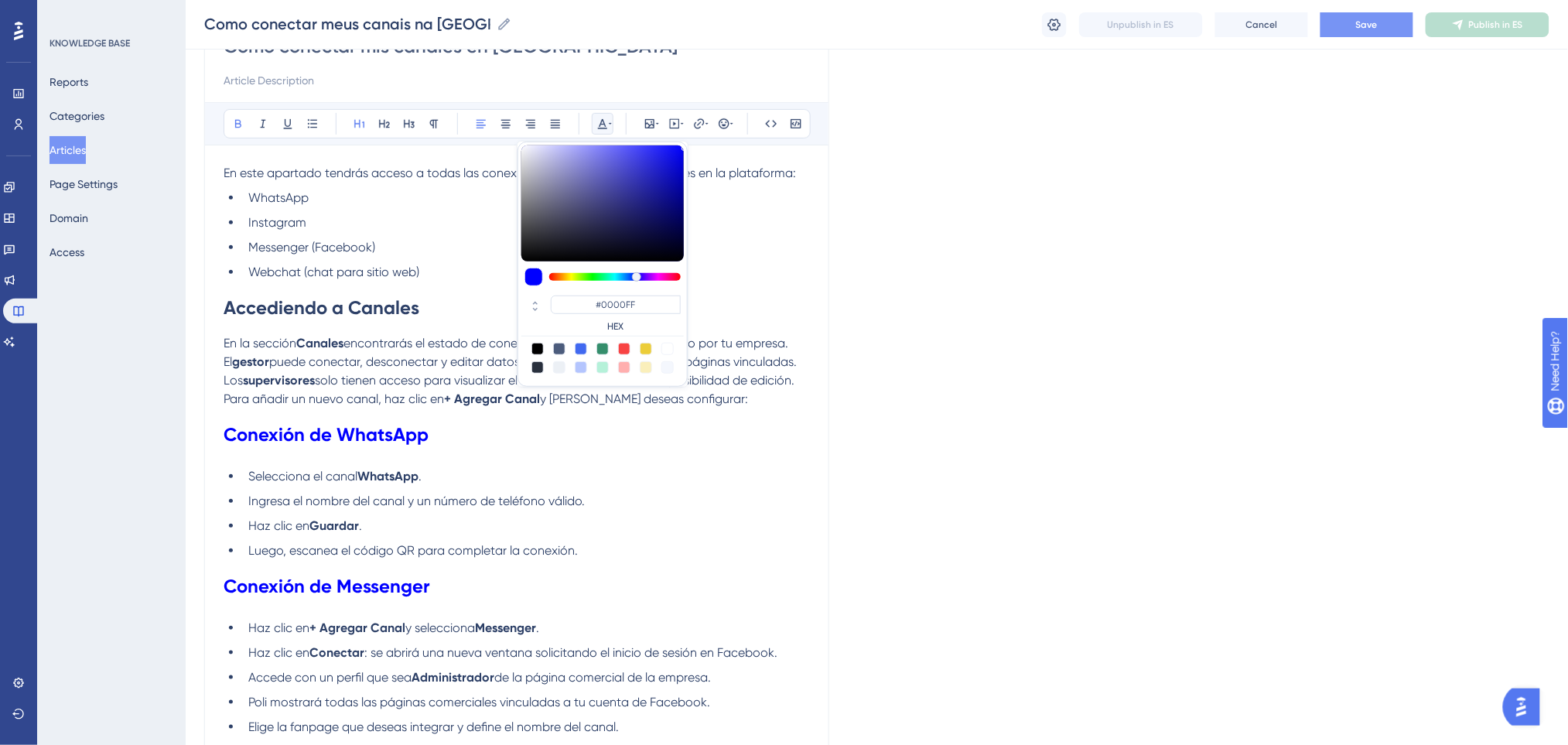
click at [495, 304] on h1 "Accediendo a Canales" at bounding box center [516, 307] width 586 height 53
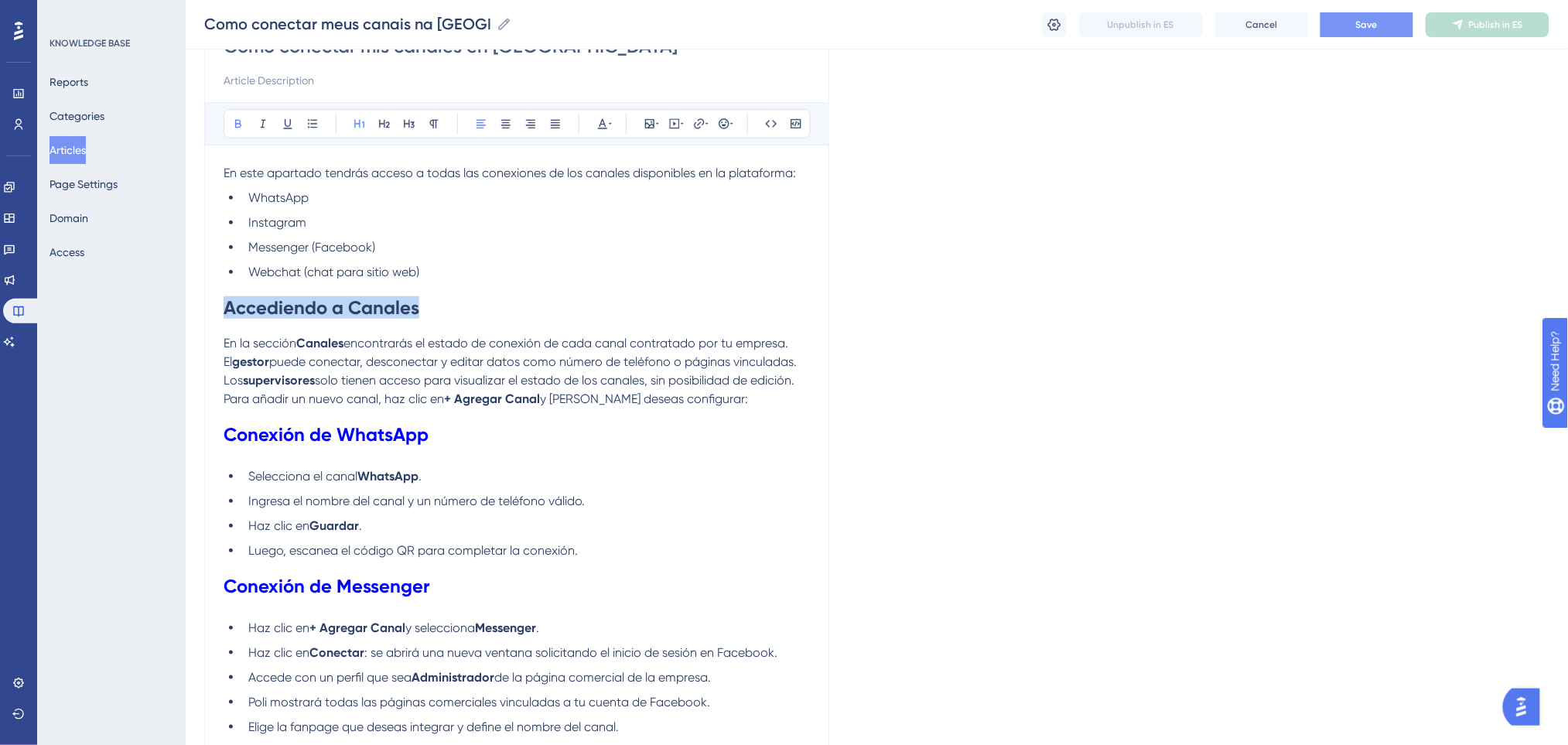
drag, startPoint x: 383, startPoint y: 304, endPoint x: 215, endPoint y: 308, distance: 168.0
click at [215, 308] on div "Cómo conectar mis canales en Poli Bold Italic Underline Bullet Point Heading 1 …" at bounding box center [516, 620] width 625 height 1223
click at [604, 127] on icon at bounding box center [602, 123] width 12 height 12
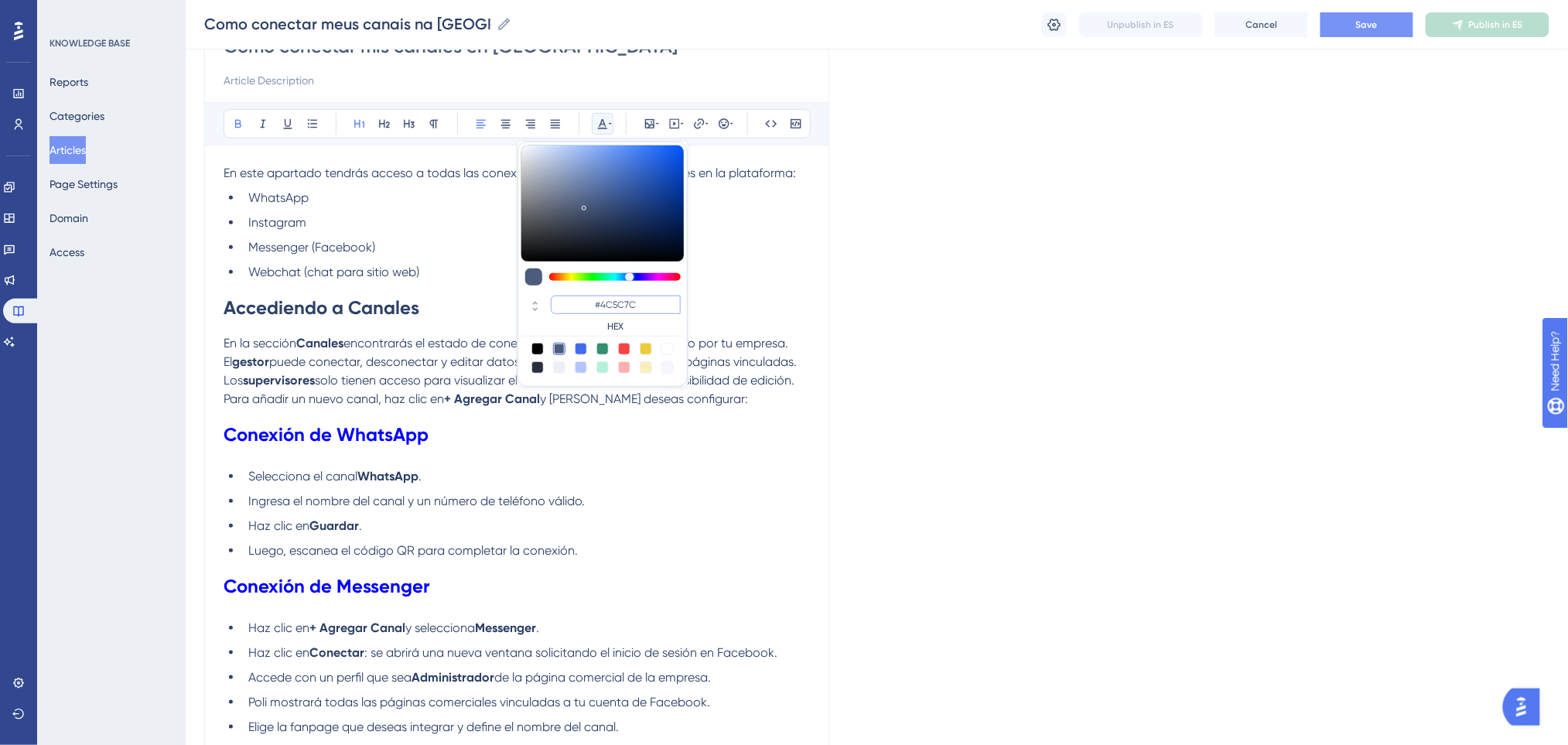
paste input "0000FF"
type input "#0000FF"
drag, startPoint x: 664, startPoint y: 298, endPoint x: 564, endPoint y: 286, distance: 100.7
click at [564, 286] on div "#0000FF HEX" at bounding box center [603, 264] width 170 height 245
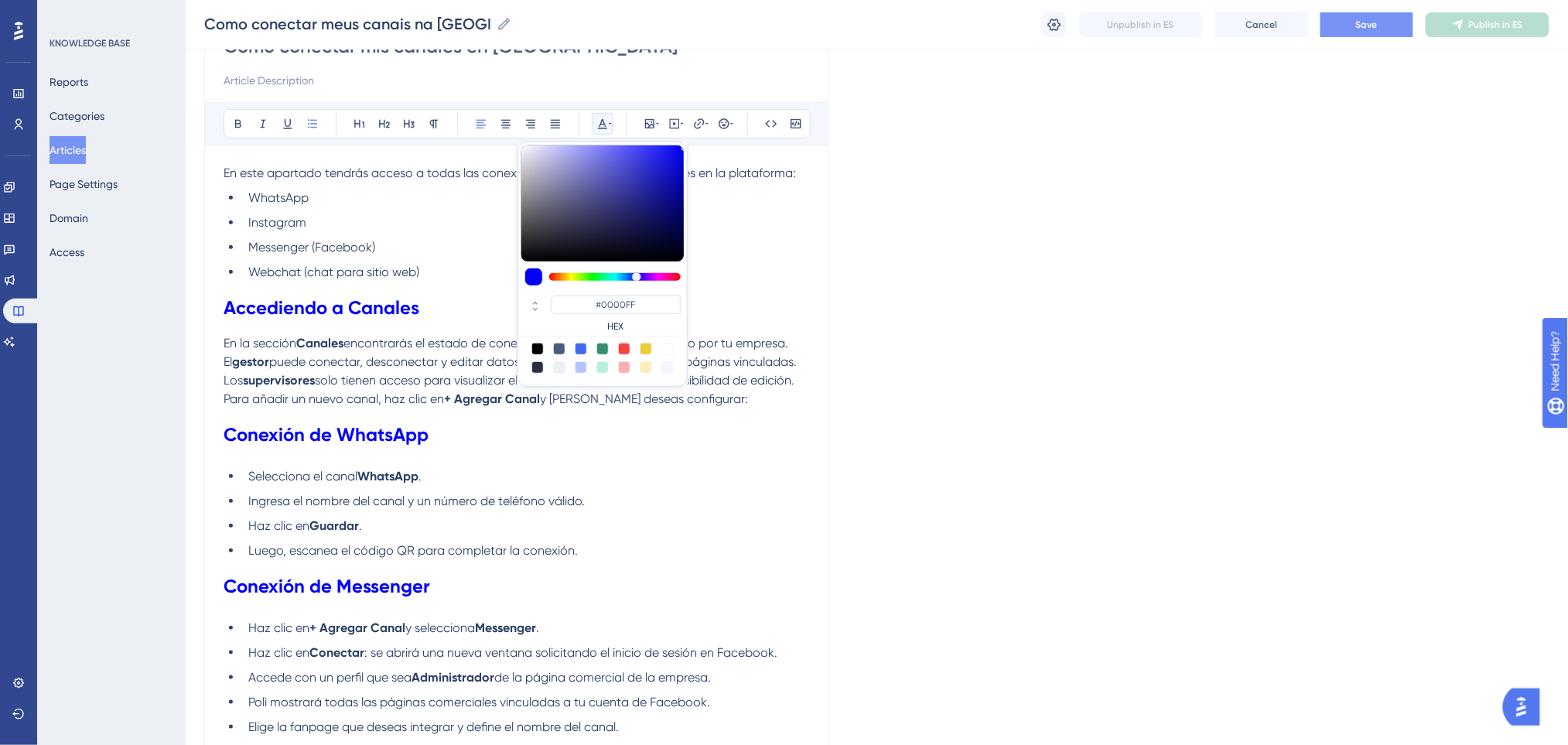
click at [436, 254] on li "Messenger (Facebook)" at bounding box center [526, 247] width 567 height 19
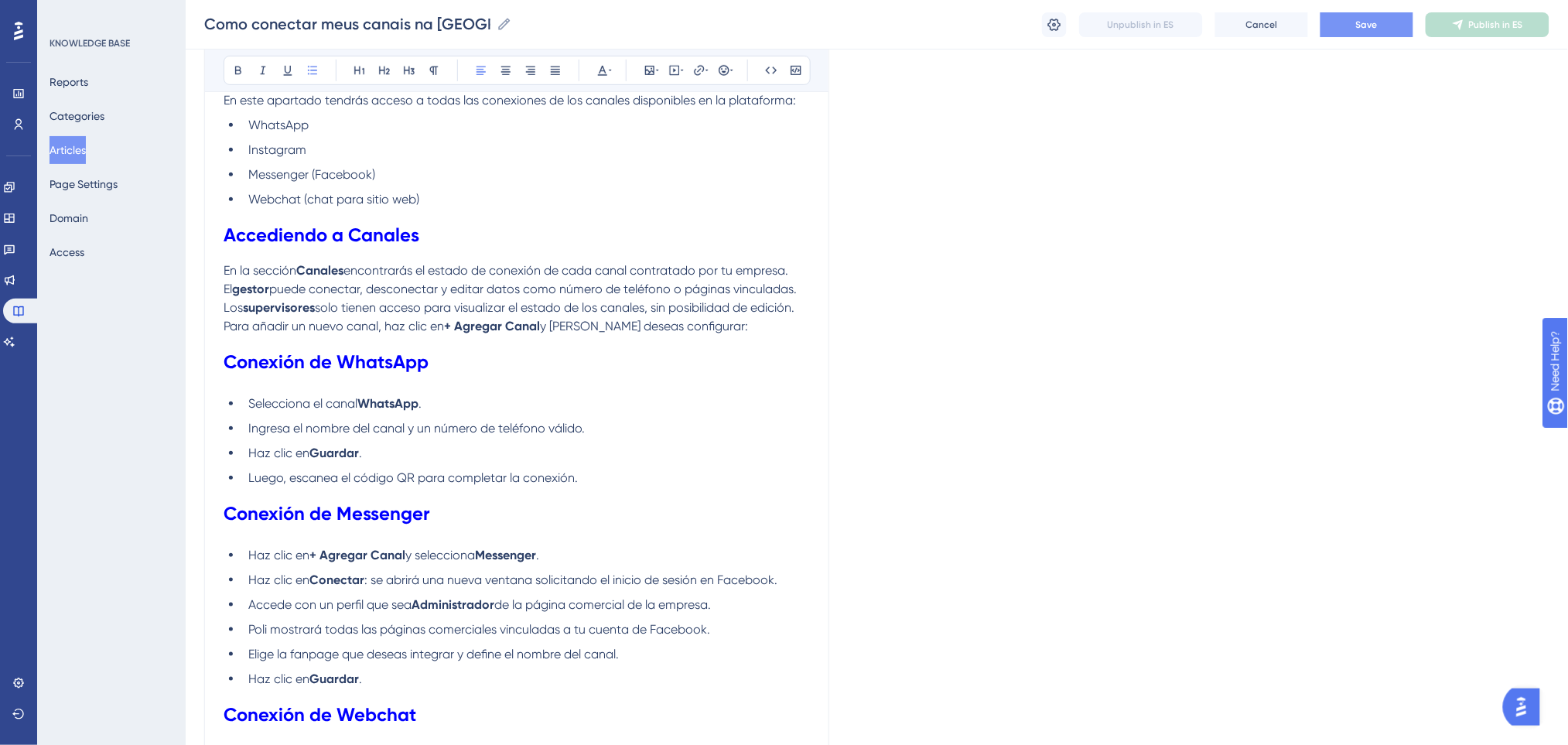
scroll to position [267, 0]
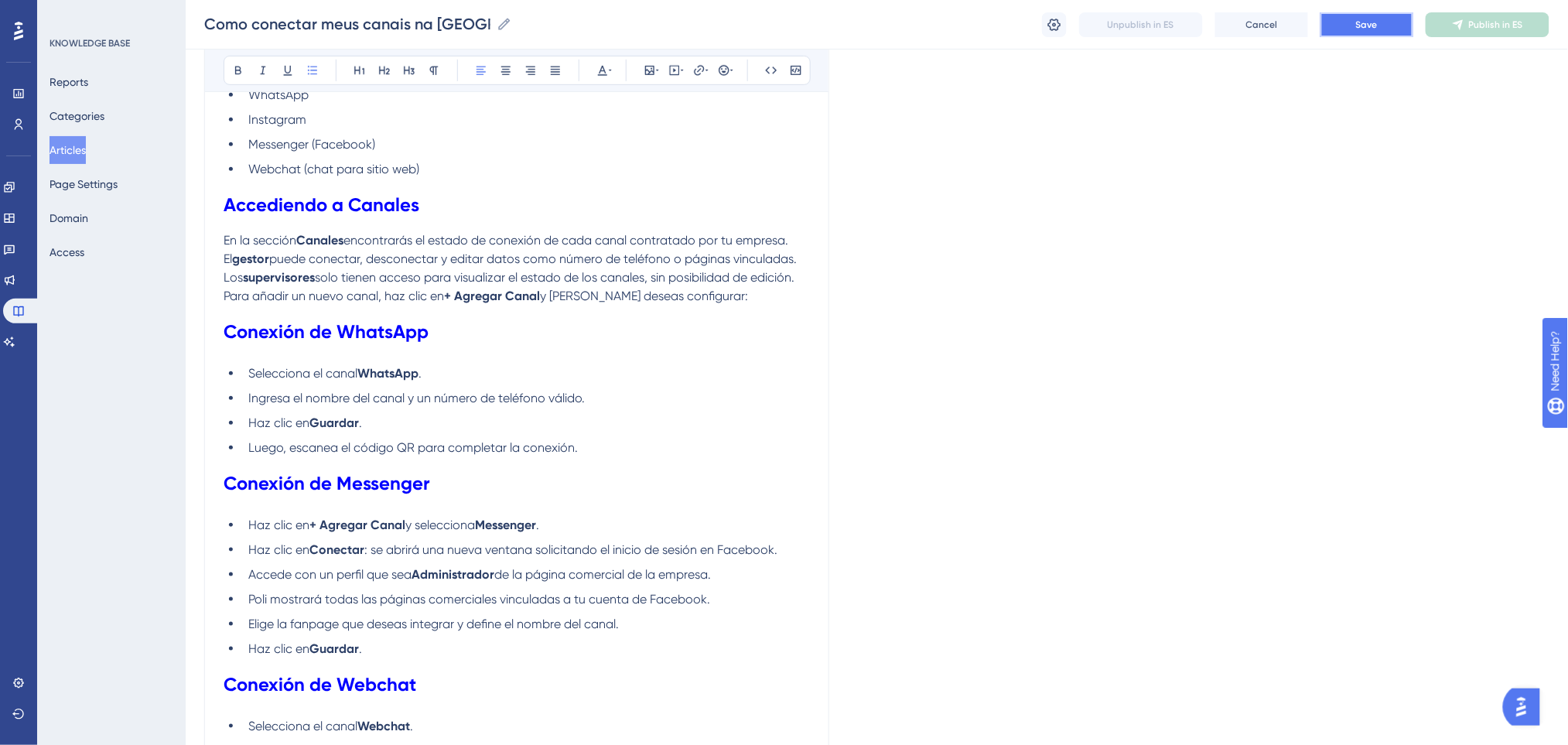
click at [1380, 19] on button "Save" at bounding box center [1366, 24] width 93 height 25
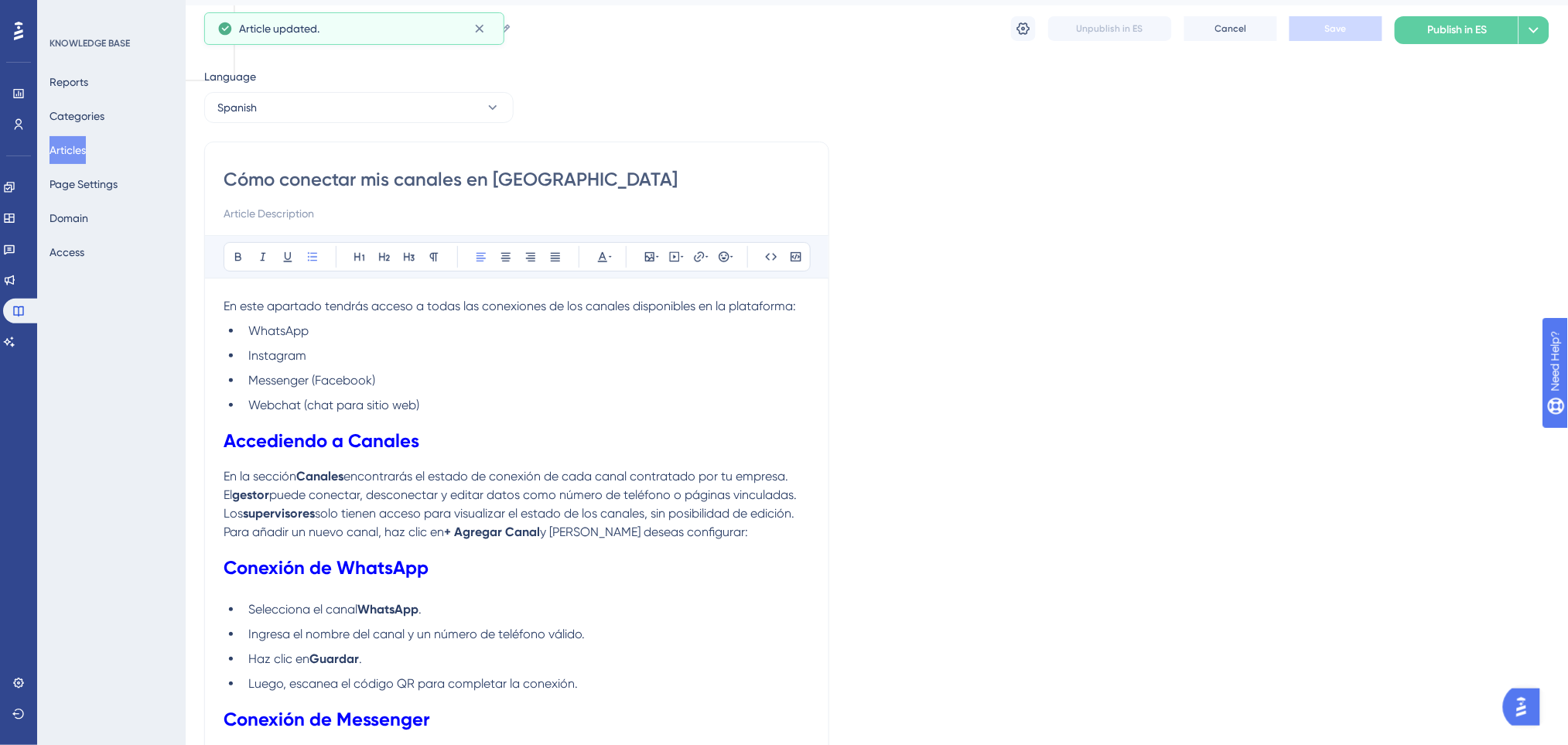
scroll to position [0, 0]
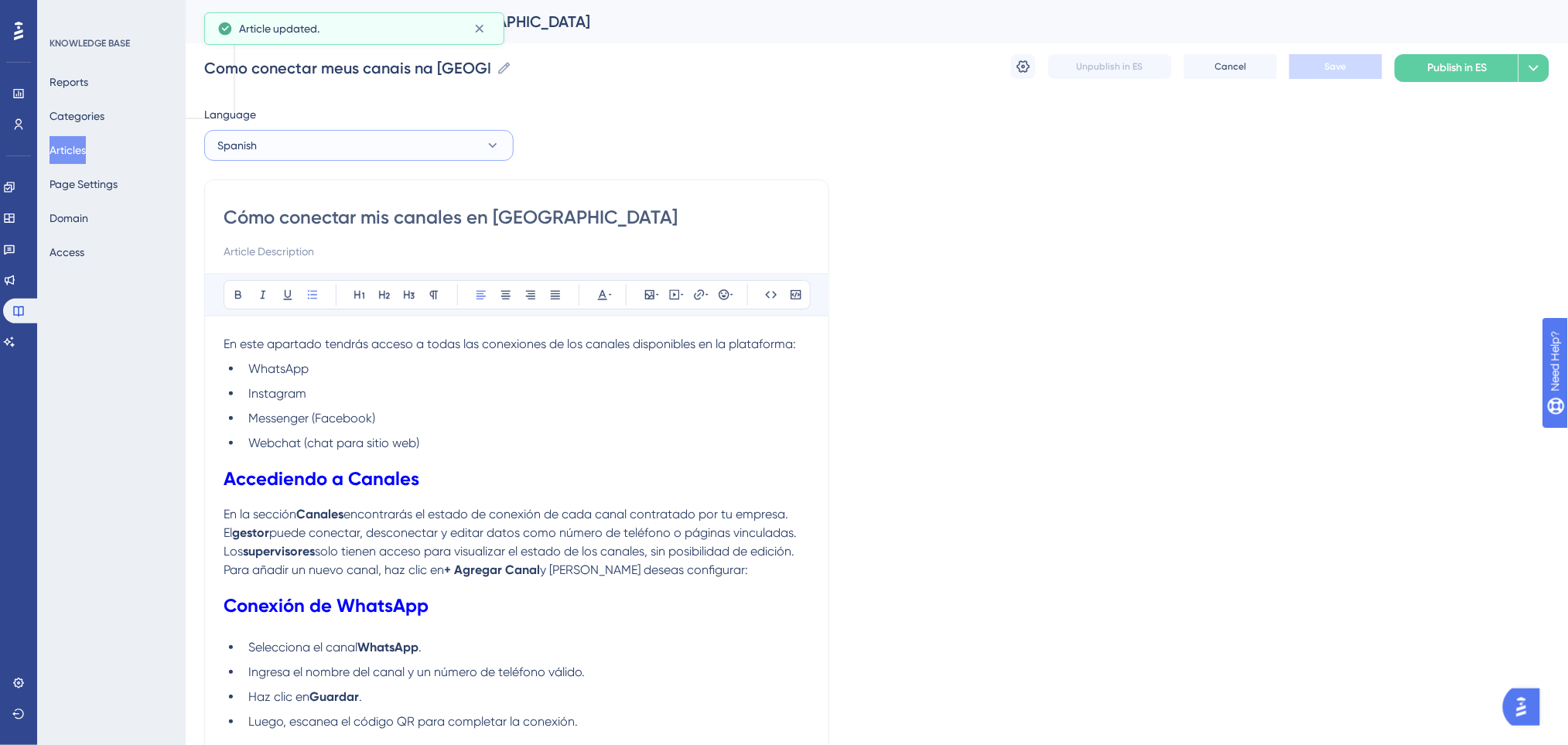
click at [397, 135] on button "Spanish" at bounding box center [359, 144] width 309 height 31
click at [315, 186] on span "Portuguese (Default)" at bounding box center [277, 192] width 101 height 19
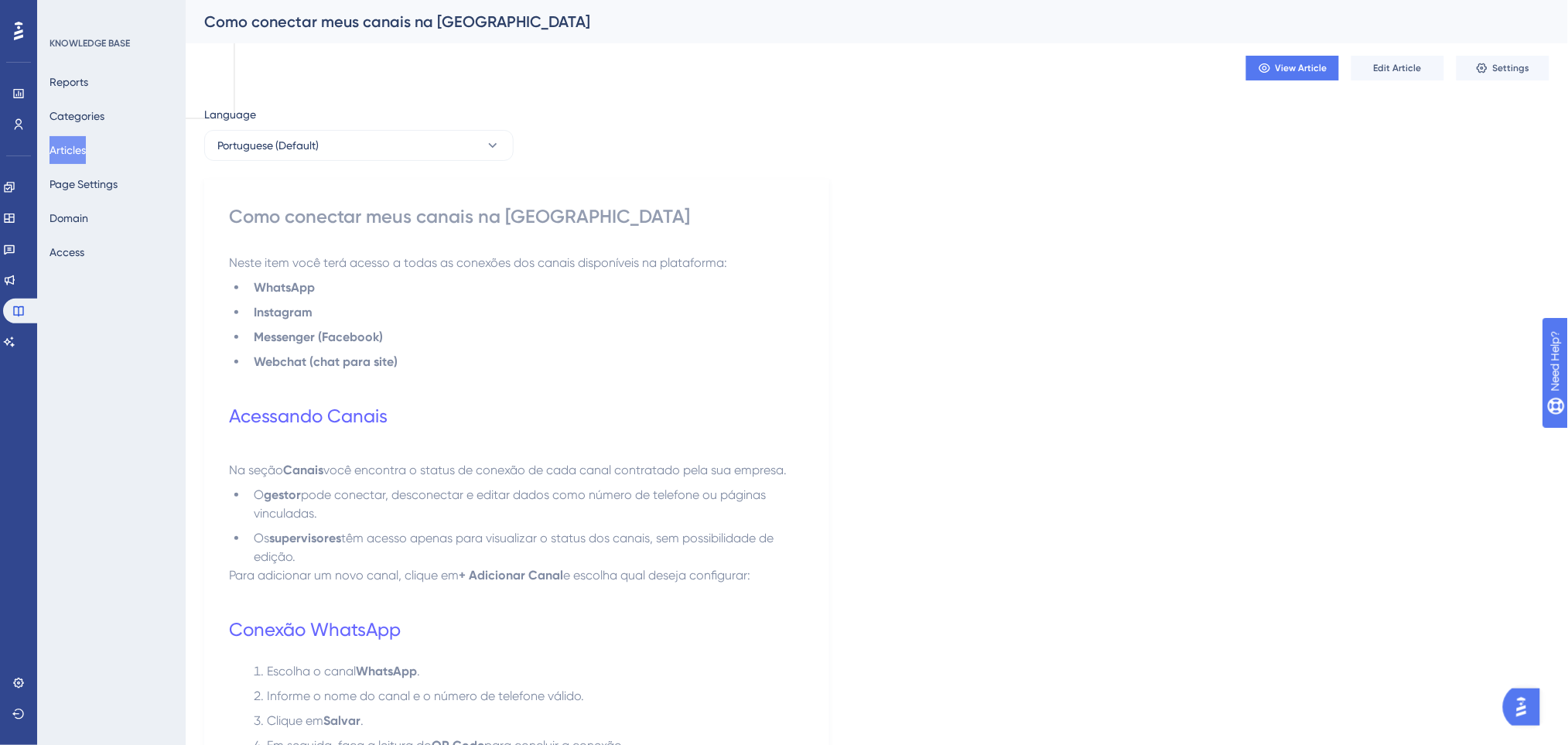
click at [1388, 72] on span "Edit Article" at bounding box center [1398, 68] width 48 height 12
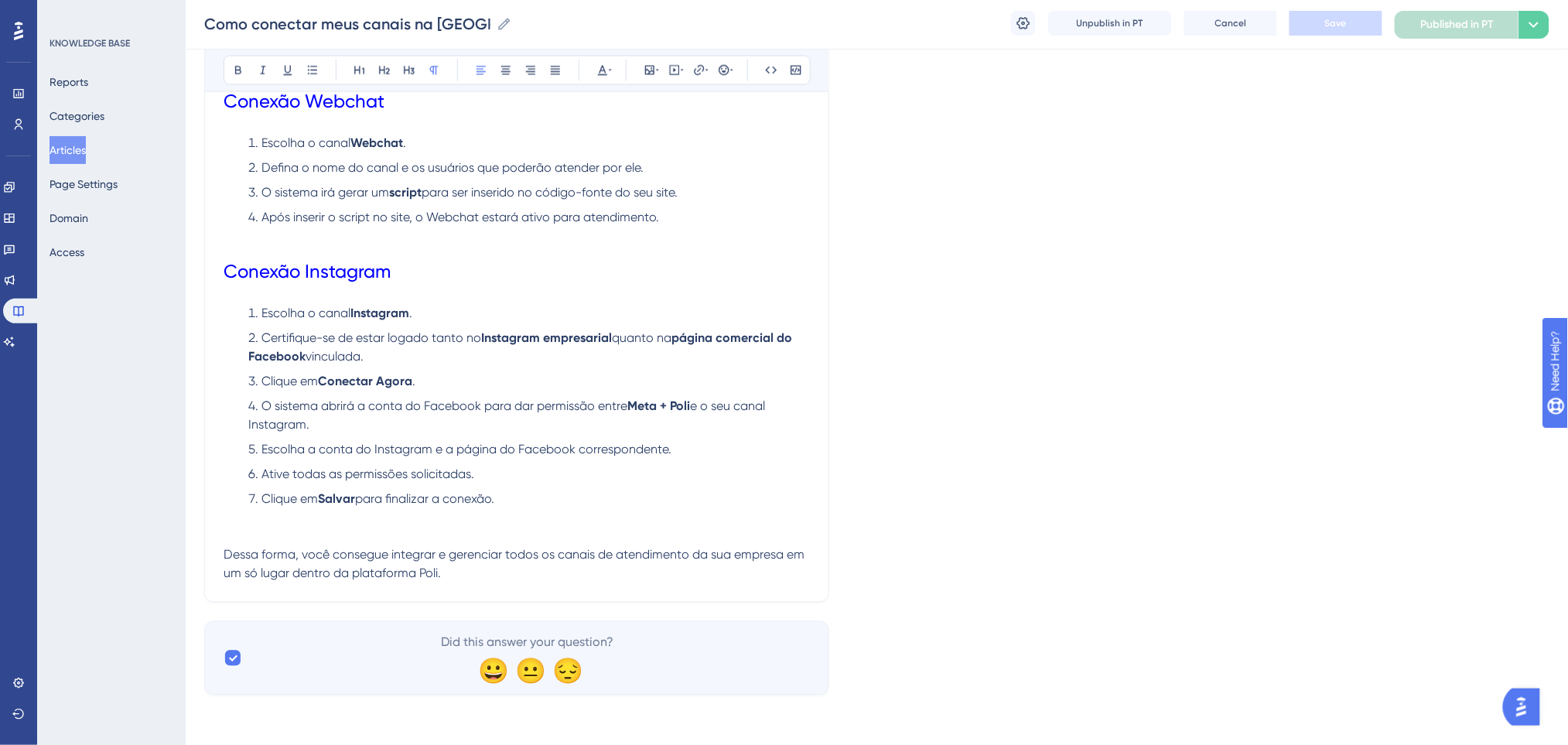
scroll to position [786, 0]
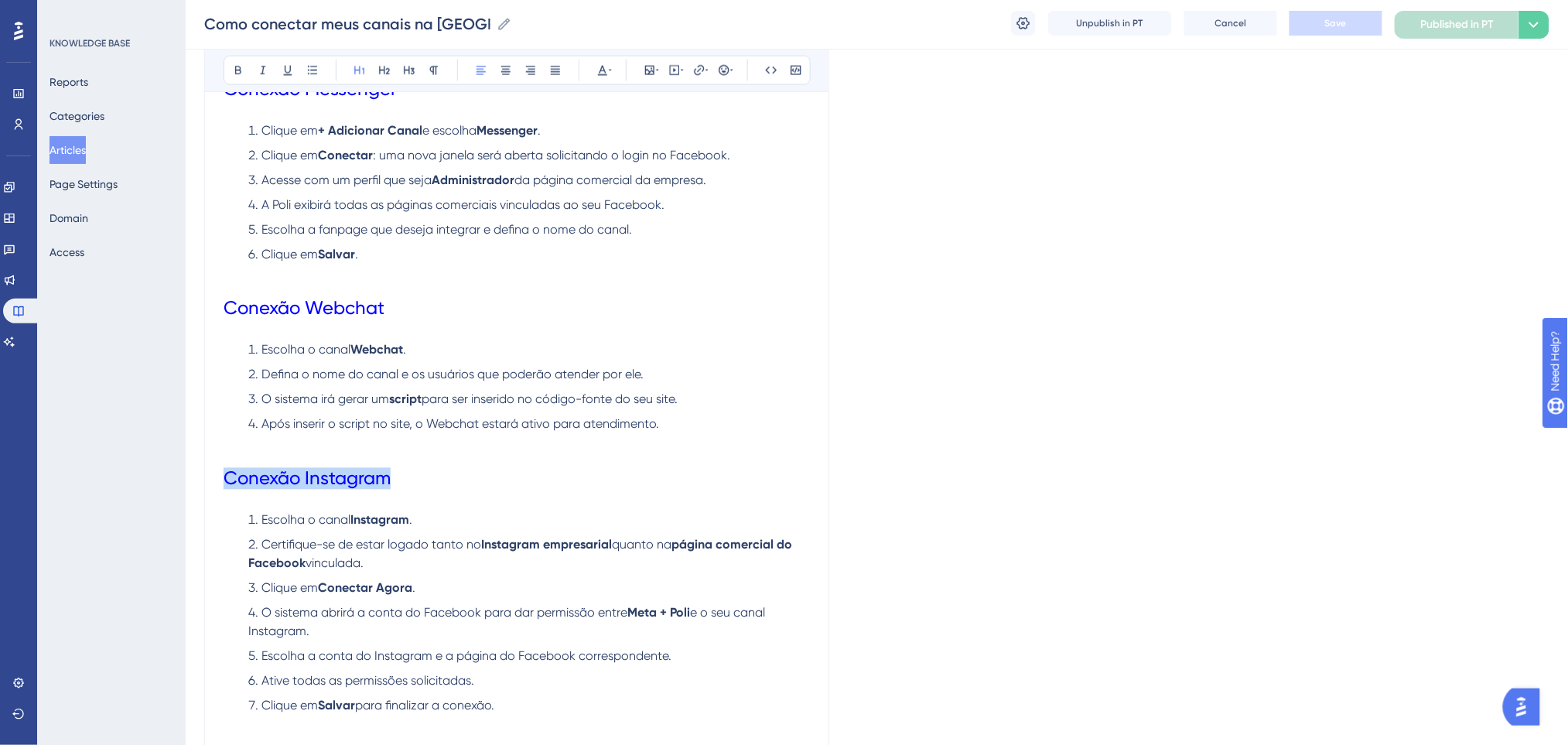
drag, startPoint x: 228, startPoint y: 491, endPoint x: 180, endPoint y: 485, distance: 48.4
click at [186, 485] on div "Performance Users Engagement Widgets Feedback Product Updates Knowledge Base AI…" at bounding box center [877, 70] width 1382 height 1712
click at [233, 76] on icon at bounding box center [238, 69] width 12 height 12
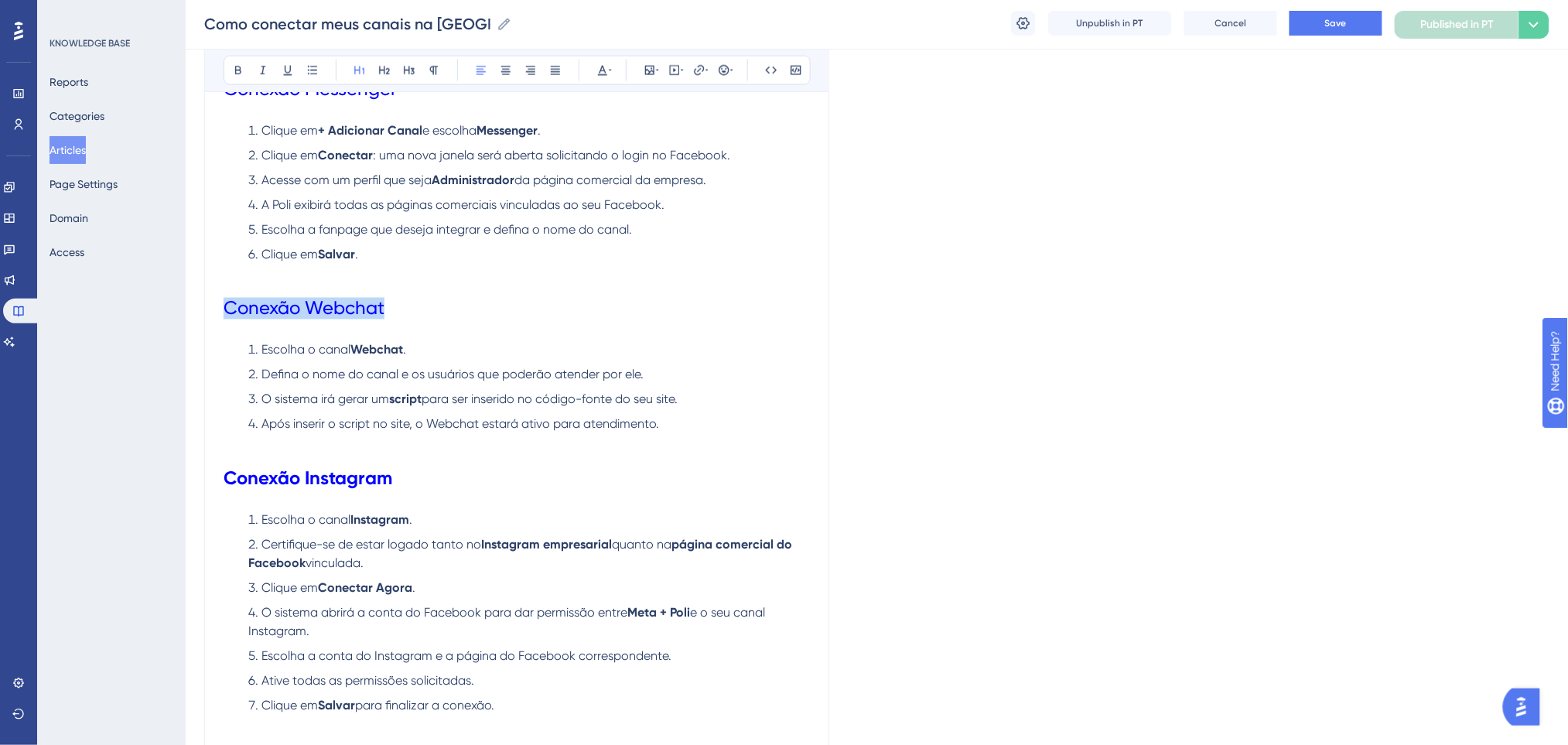
drag, startPoint x: 397, startPoint y: 303, endPoint x: 180, endPoint y: 297, distance: 217.1
click at [186, 297] on div "Performance Users Engagement Widgets Feedback Product Updates Knowledge Base AI…" at bounding box center [877, 70] width 1382 height 1712
click at [239, 71] on icon at bounding box center [238, 69] width 12 height 12
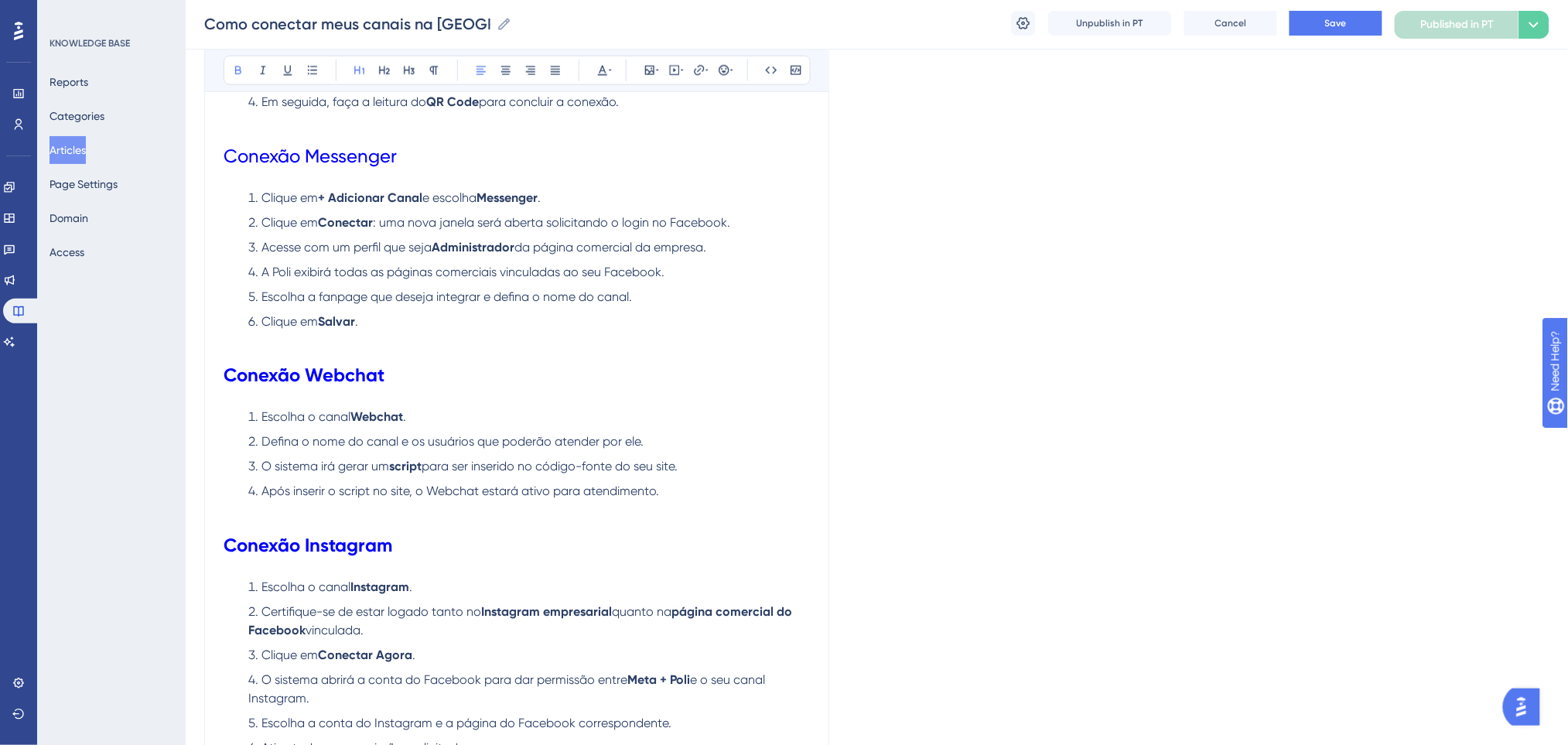
scroll to position [579, 0]
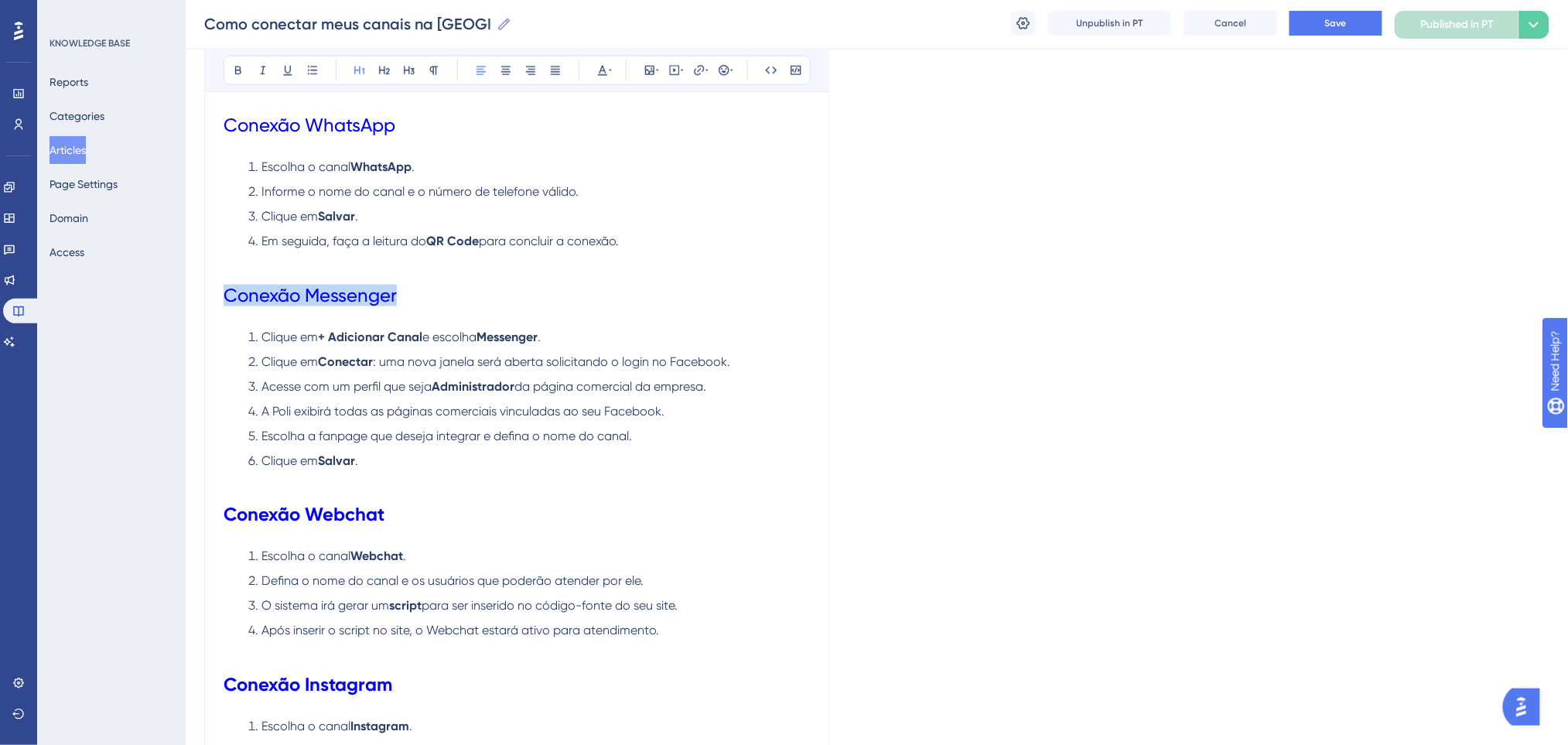
drag, startPoint x: 400, startPoint y: 288, endPoint x: 165, endPoint y: 267, distance: 235.9
click at [186, 274] on div "Performance Users Engagement Widgets Feedback Product Updates Knowledge Base AI…" at bounding box center [877, 277] width 1382 height 1712
click at [241, 73] on icon at bounding box center [238, 70] width 6 height 8
drag, startPoint x: 421, startPoint y: 130, endPoint x: 216, endPoint y: 125, distance: 205.1
click at [216, 125] on div "Como conectar meus canais na Poli Bold Italic Underline Bullet Point Heading 1 …" at bounding box center [516, 304] width 625 height 1422
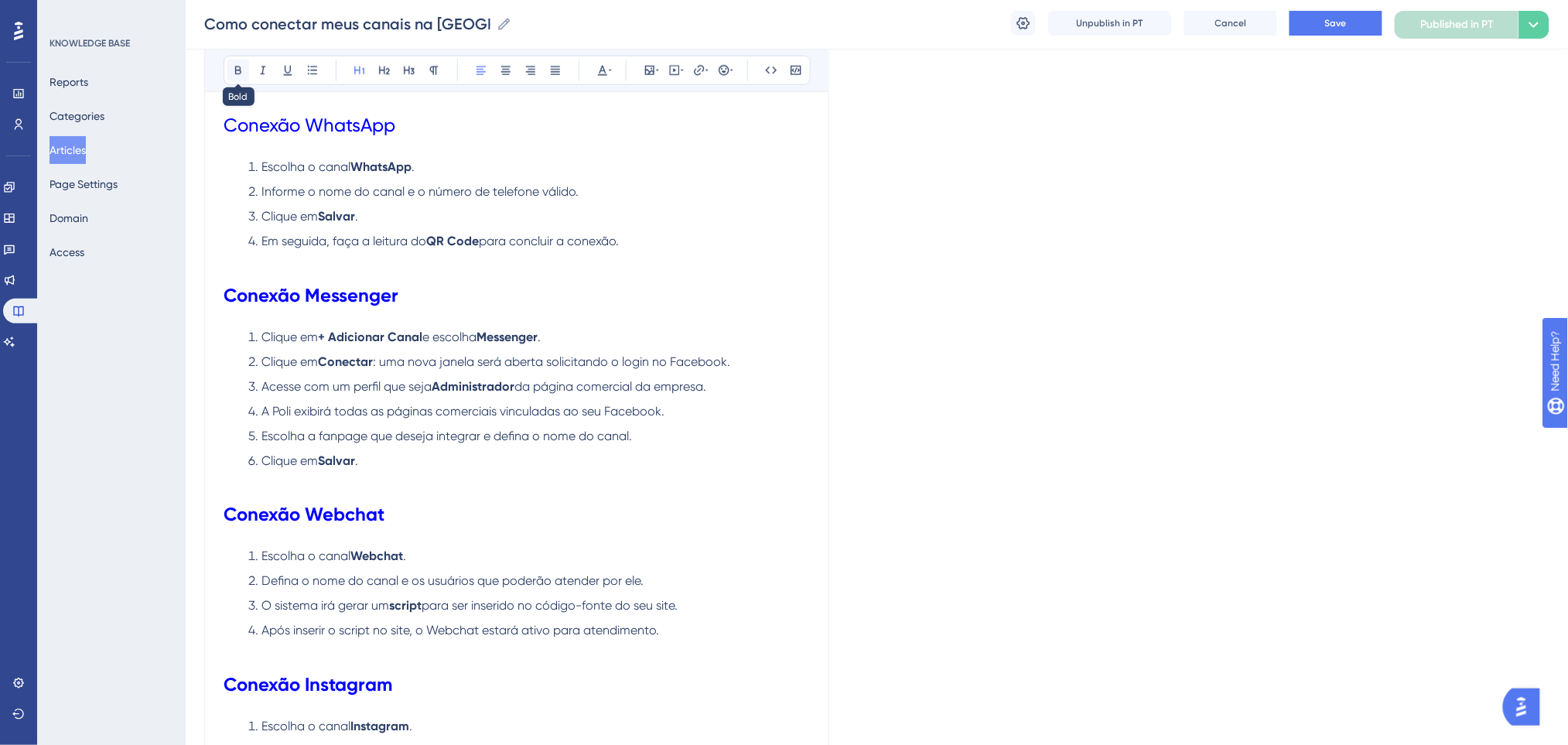
click at [232, 68] on icon at bounding box center [238, 69] width 12 height 12
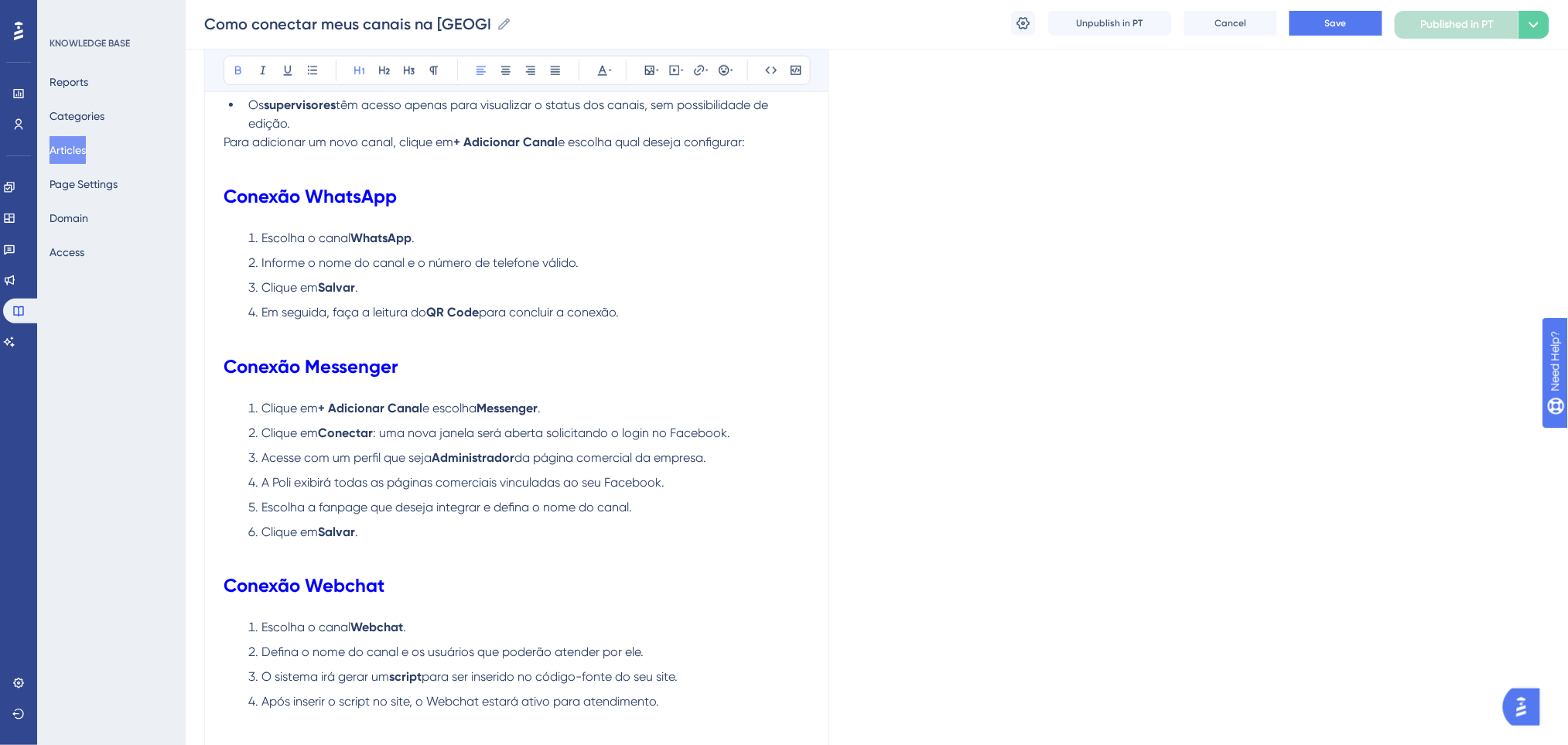
scroll to position [374, 0]
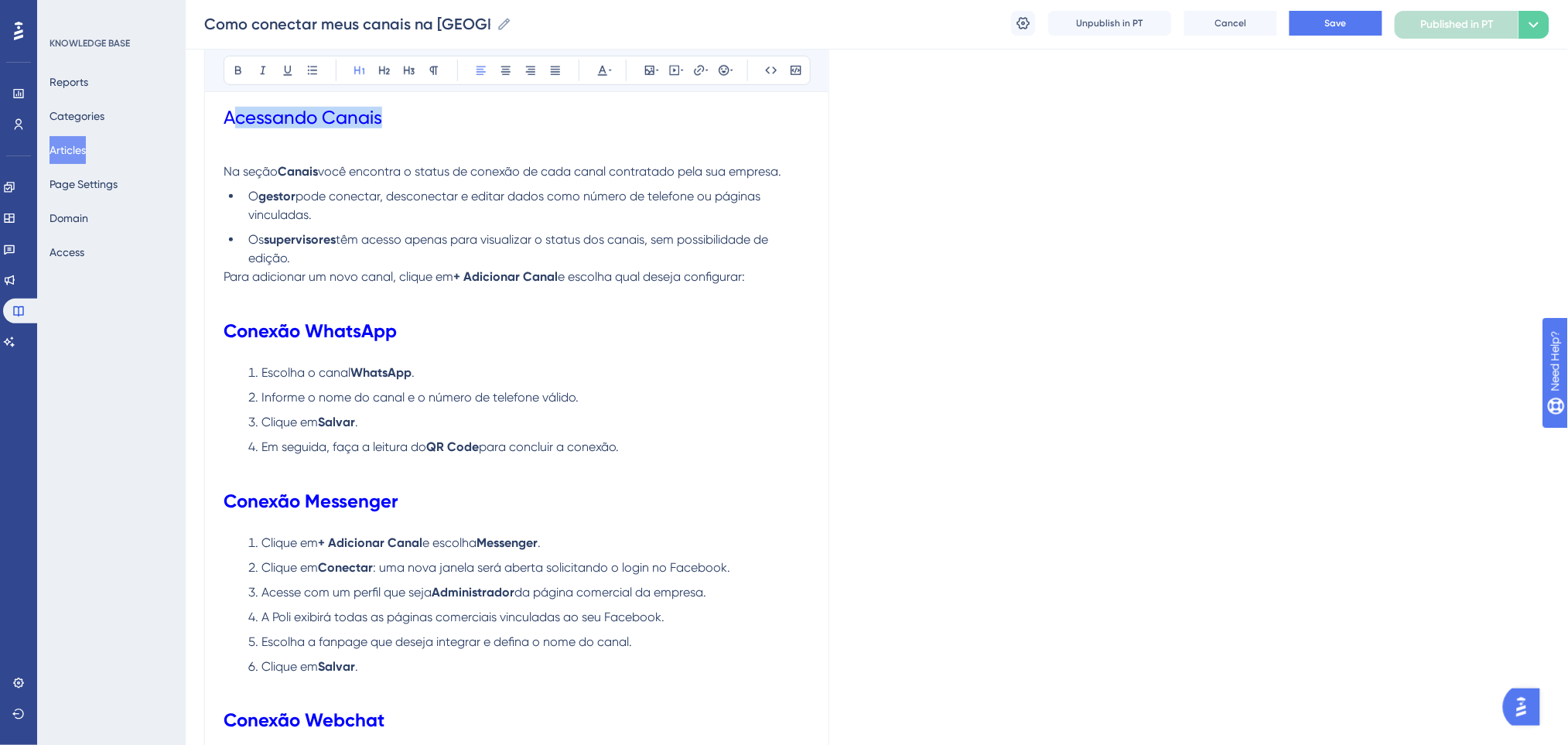
drag, startPoint x: 391, startPoint y: 111, endPoint x: 232, endPoint y: 120, distance: 159.3
click at [232, 120] on h1 "Acessando Canais" at bounding box center [516, 118] width 586 height 53
click at [378, 120] on span "Acessando Canais" at bounding box center [302, 117] width 158 height 21
drag, startPoint x: 406, startPoint y: 118, endPoint x: 221, endPoint y: 118, distance: 185.0
click at [221, 118] on div "Como conectar meus canais na Poli Bold Italic Underline Bullet Point Heading 1 …" at bounding box center [516, 511] width 625 height 1422
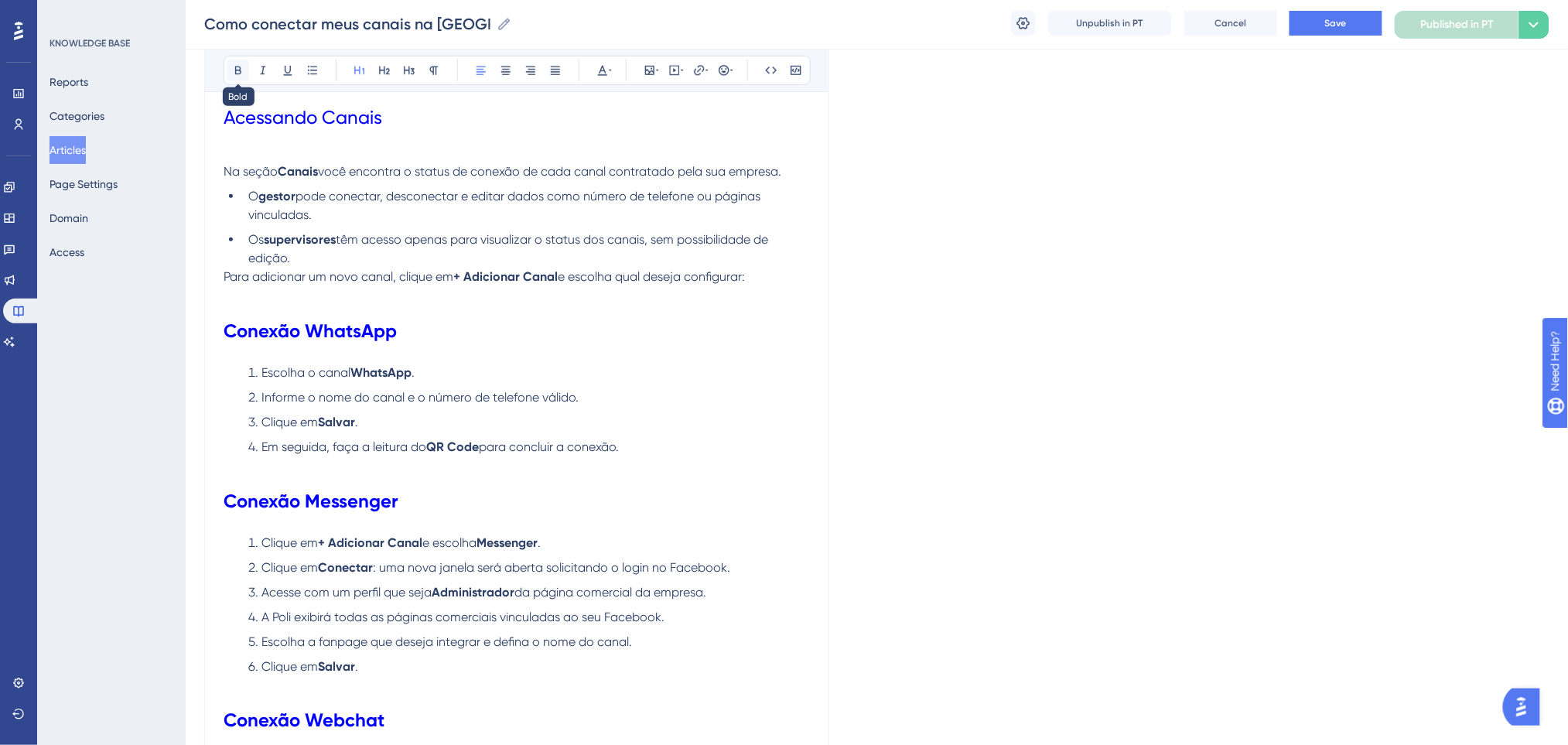
click at [230, 74] on button at bounding box center [238, 69] width 21 height 21
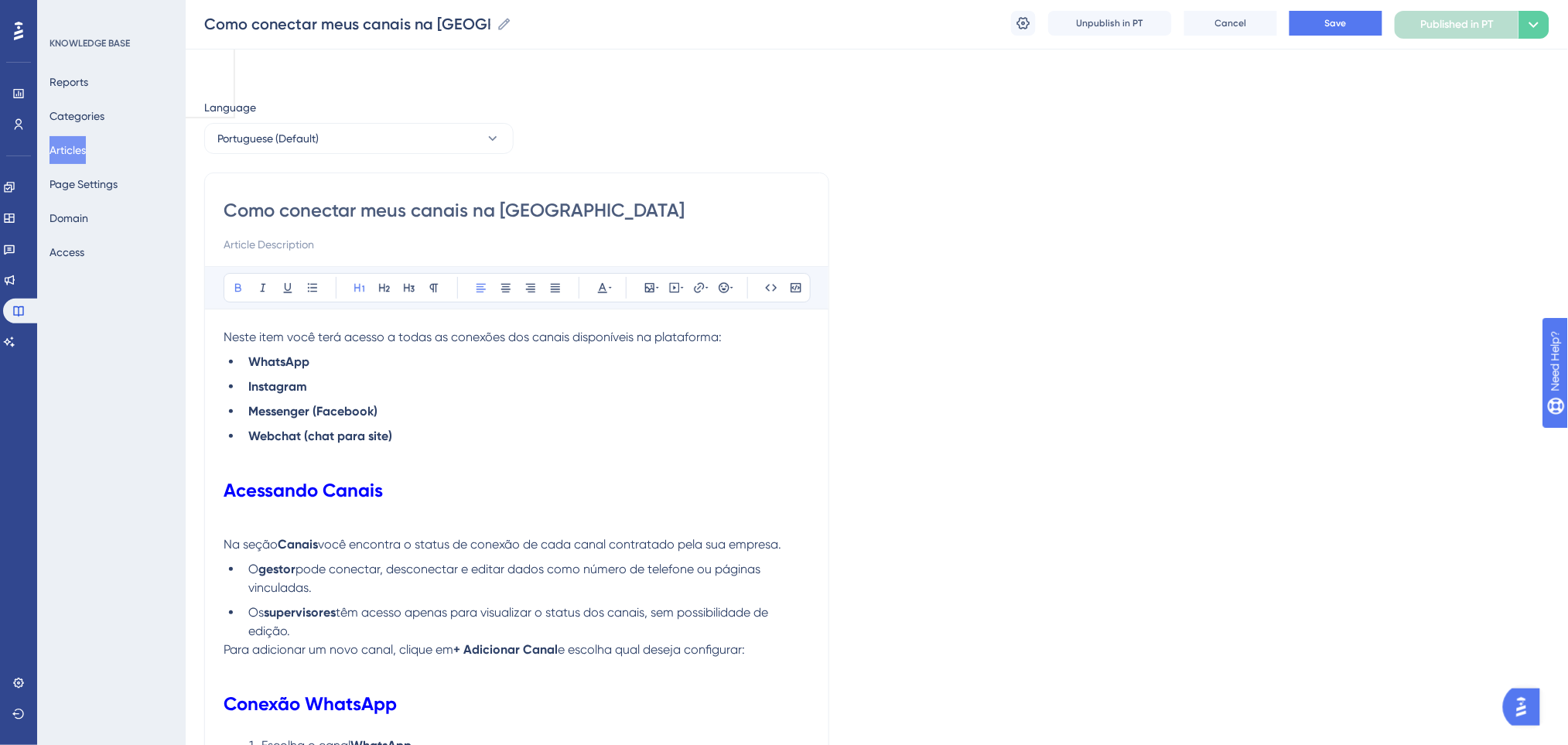
scroll to position [0, 0]
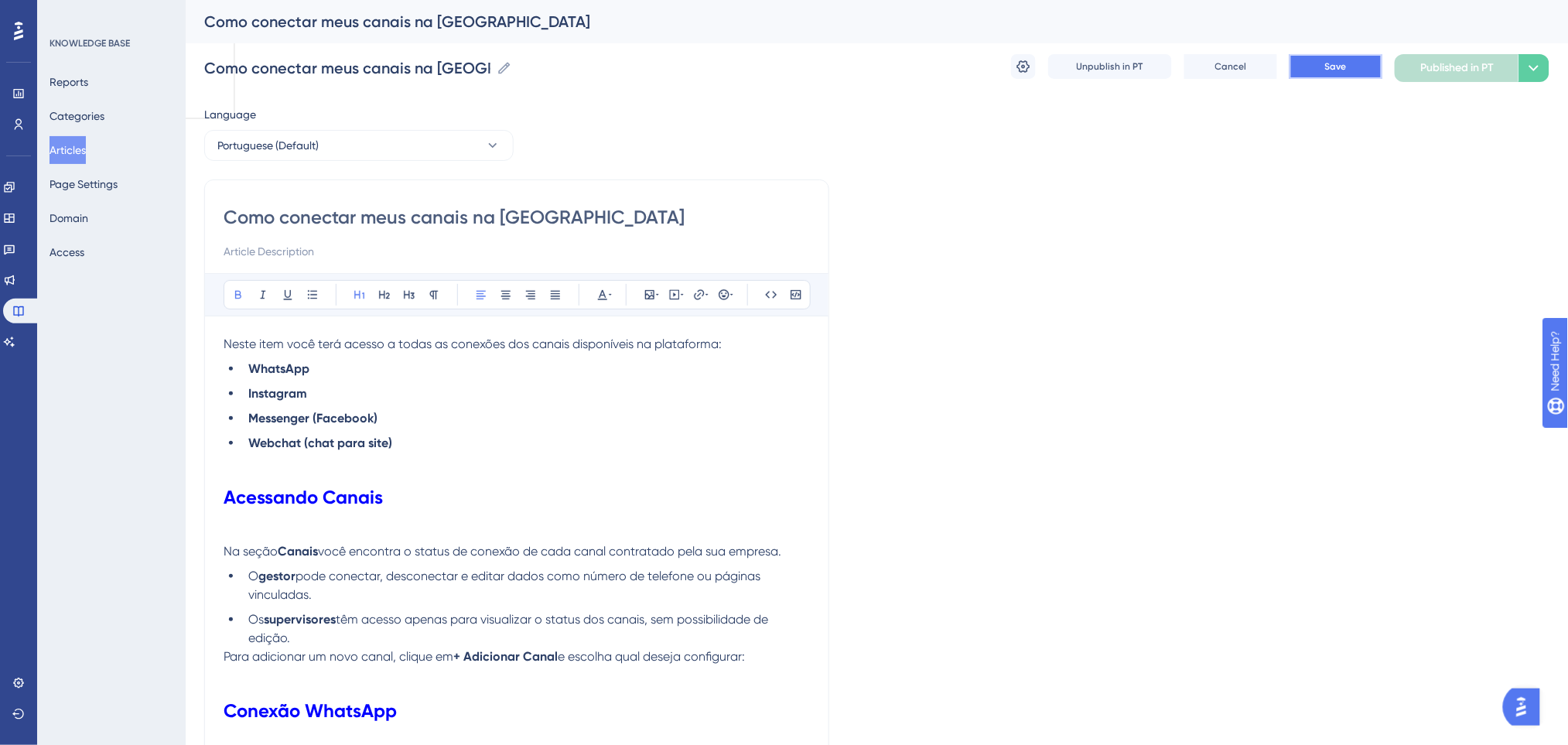
click at [1344, 68] on span "Save" at bounding box center [1335, 66] width 21 height 12
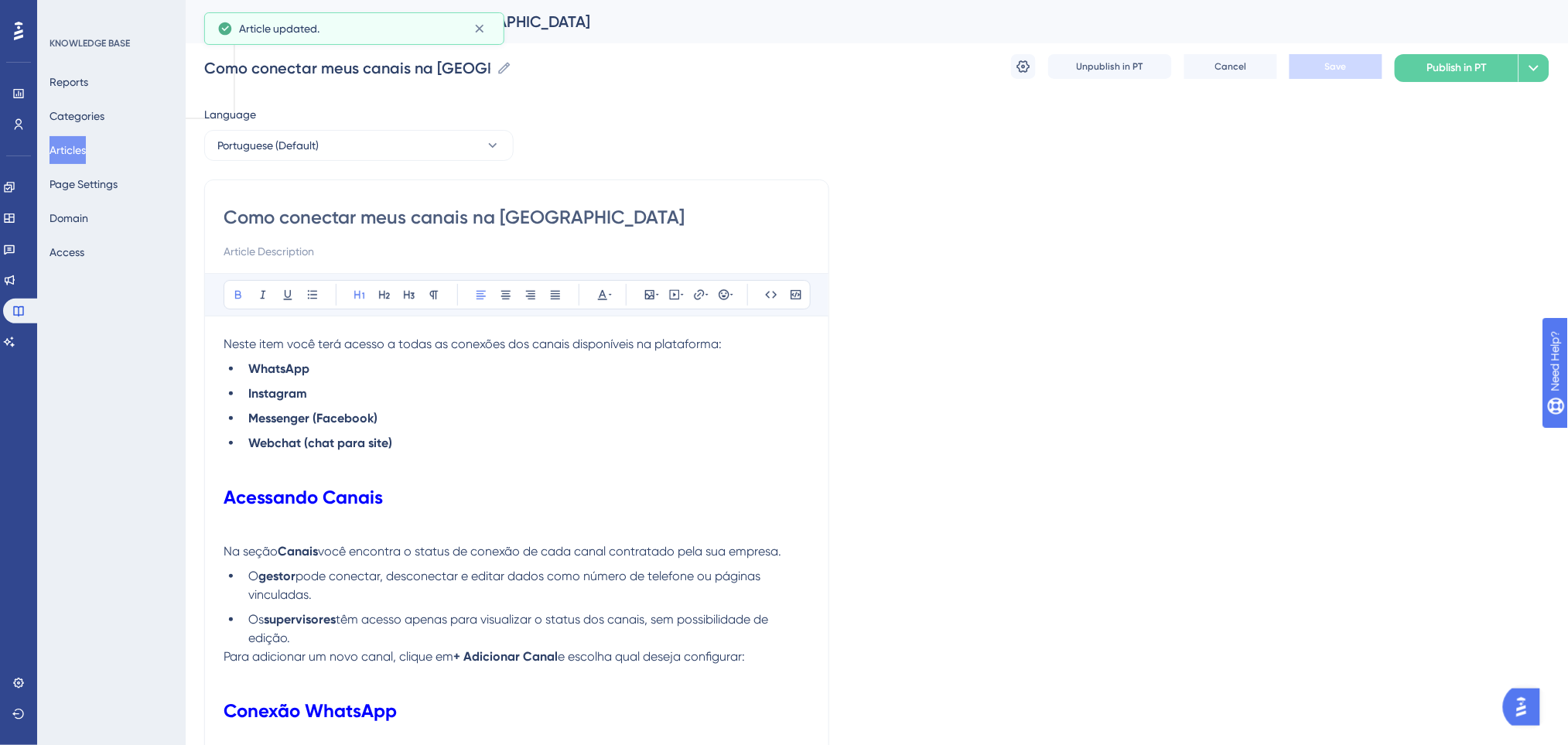
click at [86, 150] on button "Articles" at bounding box center [67, 150] width 36 height 28
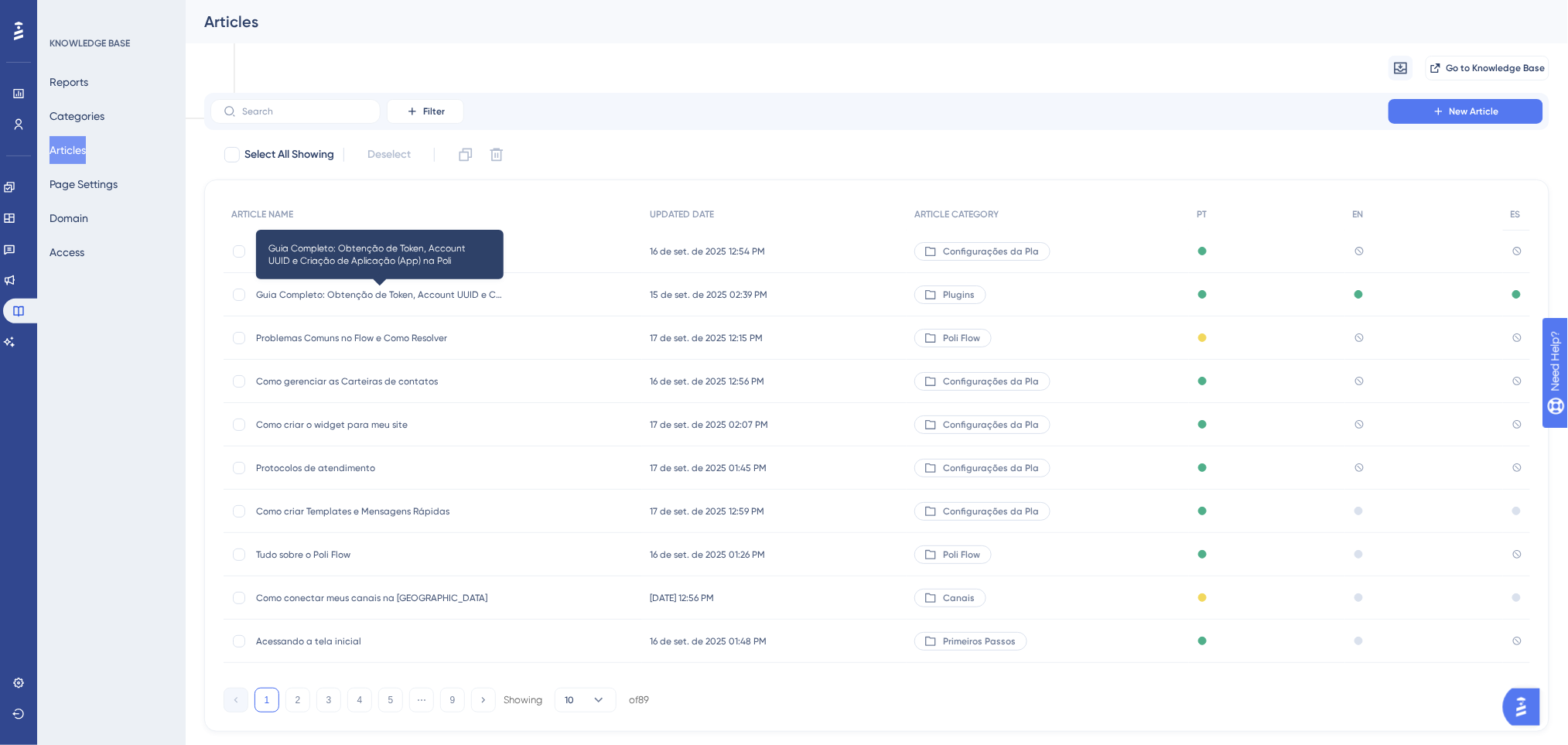
click at [454, 291] on span "Guia Completo: Obtenção de Token, Account UUID e Criação de Aplicação (App) na …" at bounding box center [380, 294] width 247 height 12
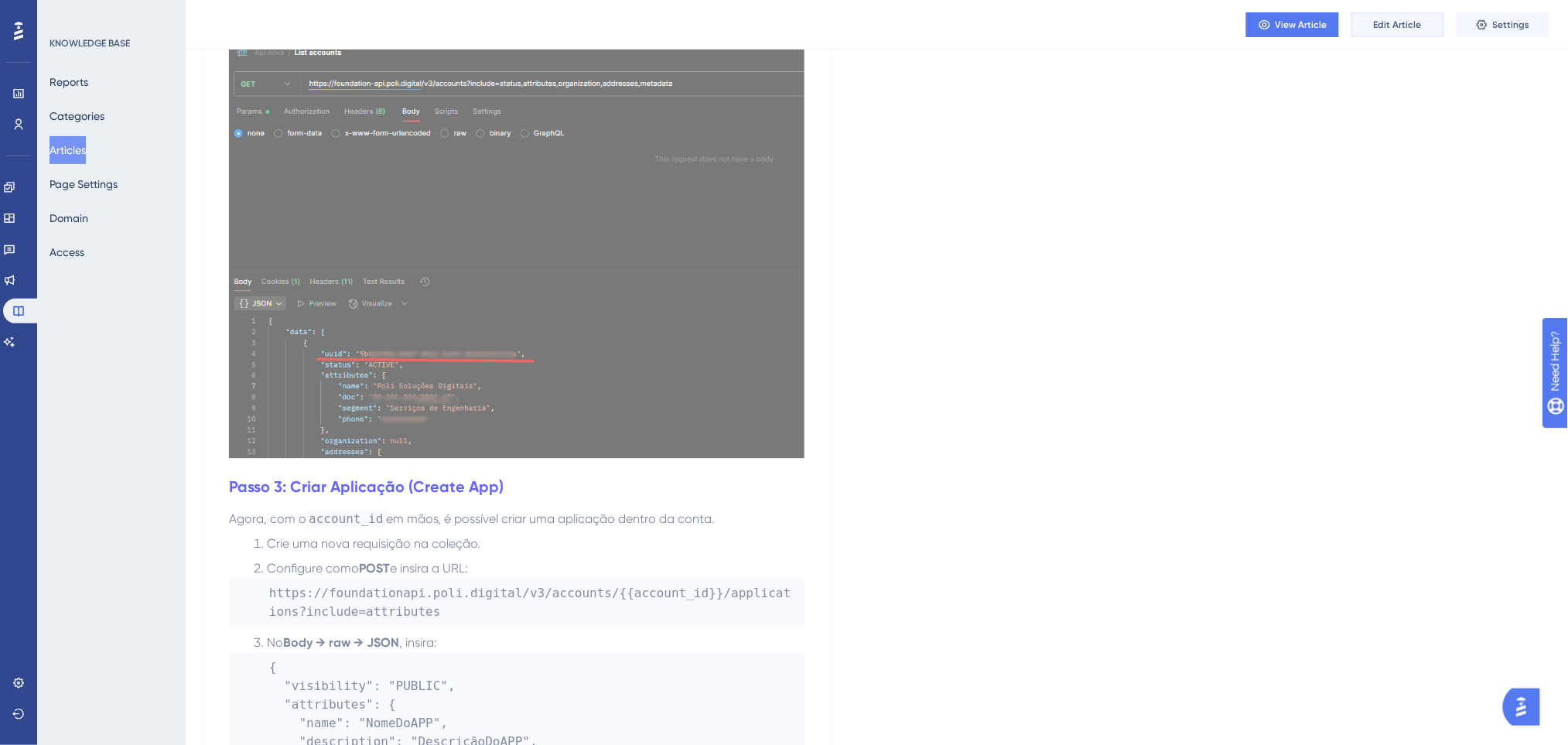
click at [1423, 23] on button "Edit Article" at bounding box center [1398, 24] width 93 height 25
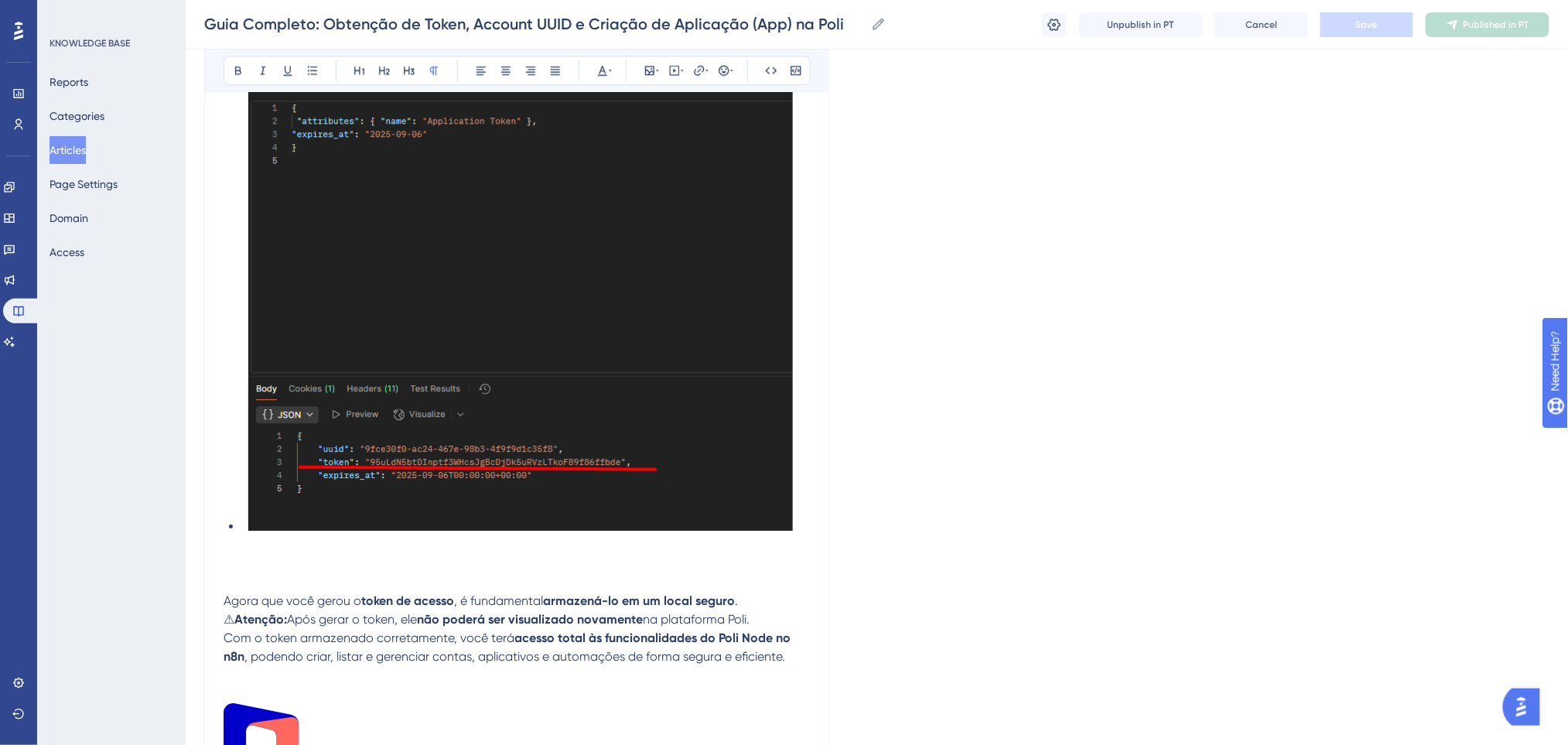
scroll to position [3746, 0]
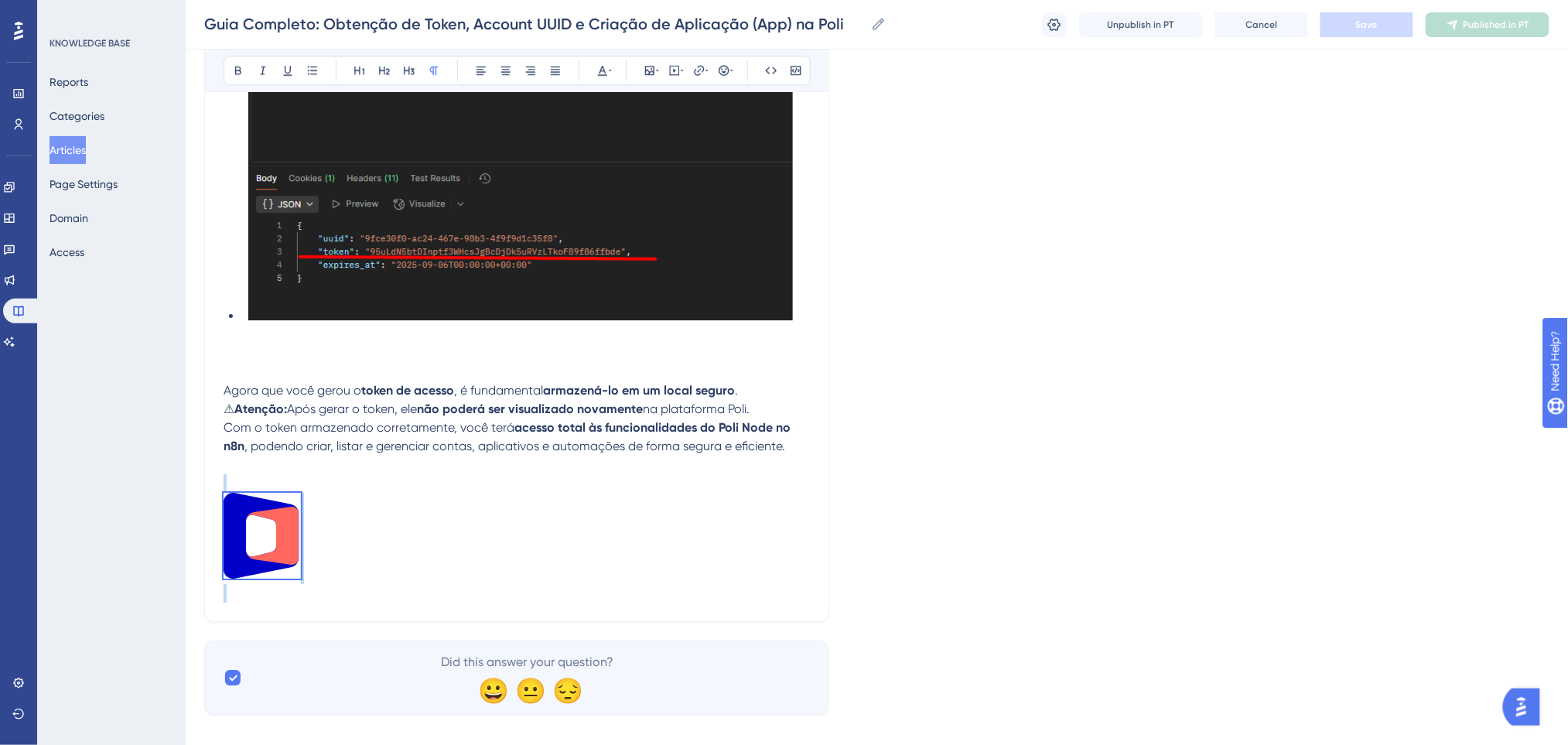
drag, startPoint x: 351, startPoint y: 557, endPoint x: 192, endPoint y: 467, distance: 182.7
click at [77, 154] on button "Articles" at bounding box center [67, 150] width 36 height 28
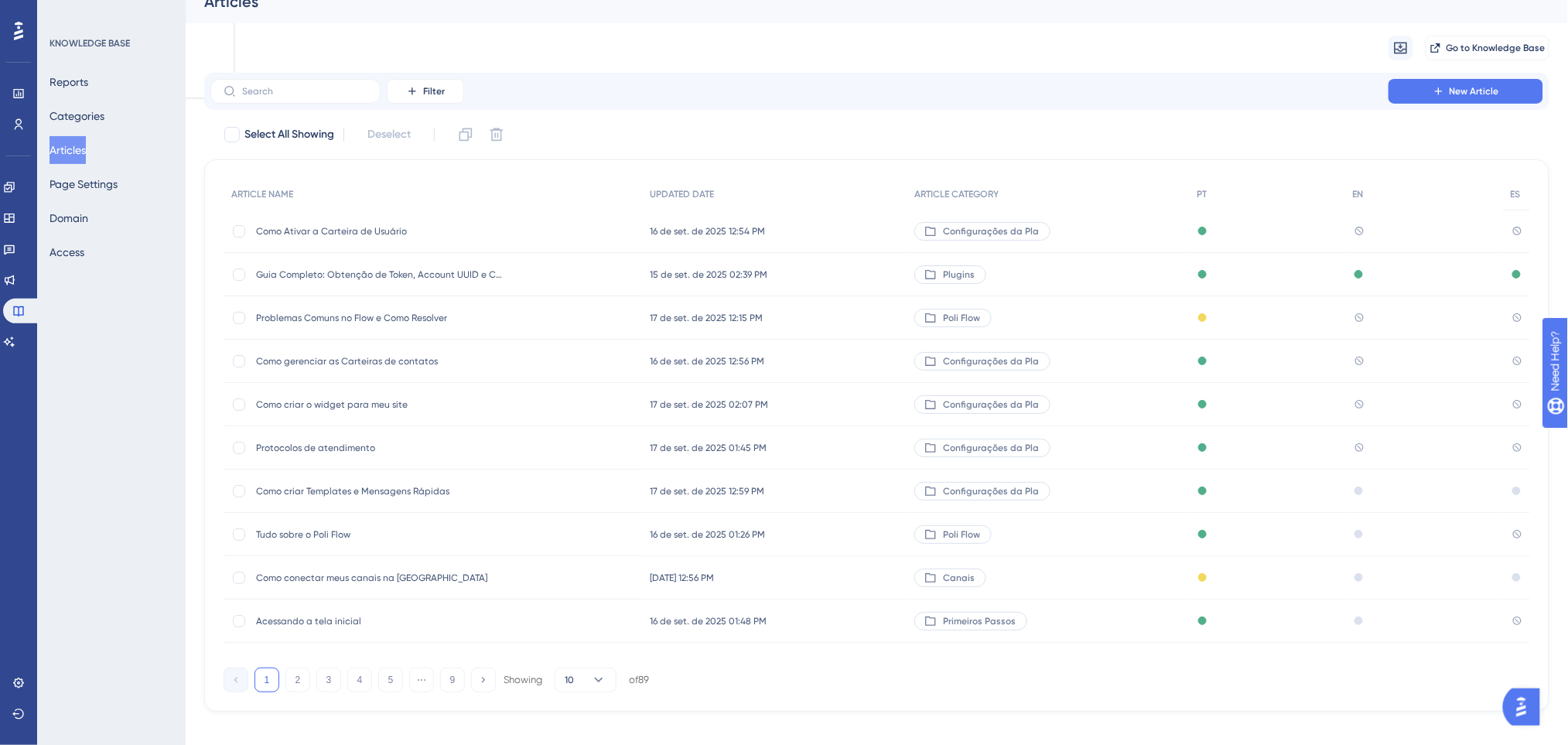
scroll to position [52, 0]
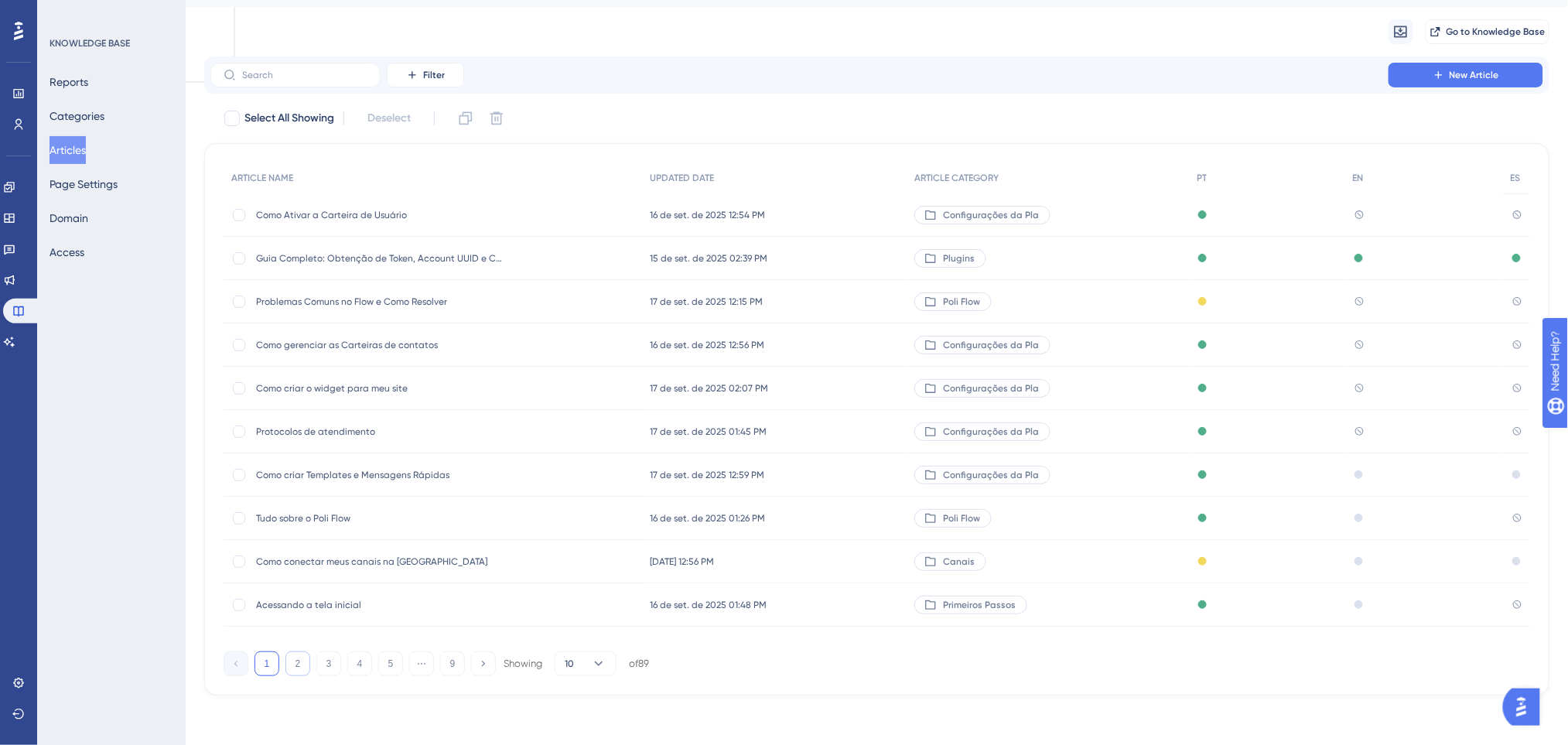
click at [308, 667] on button "2" at bounding box center [297, 663] width 25 height 25
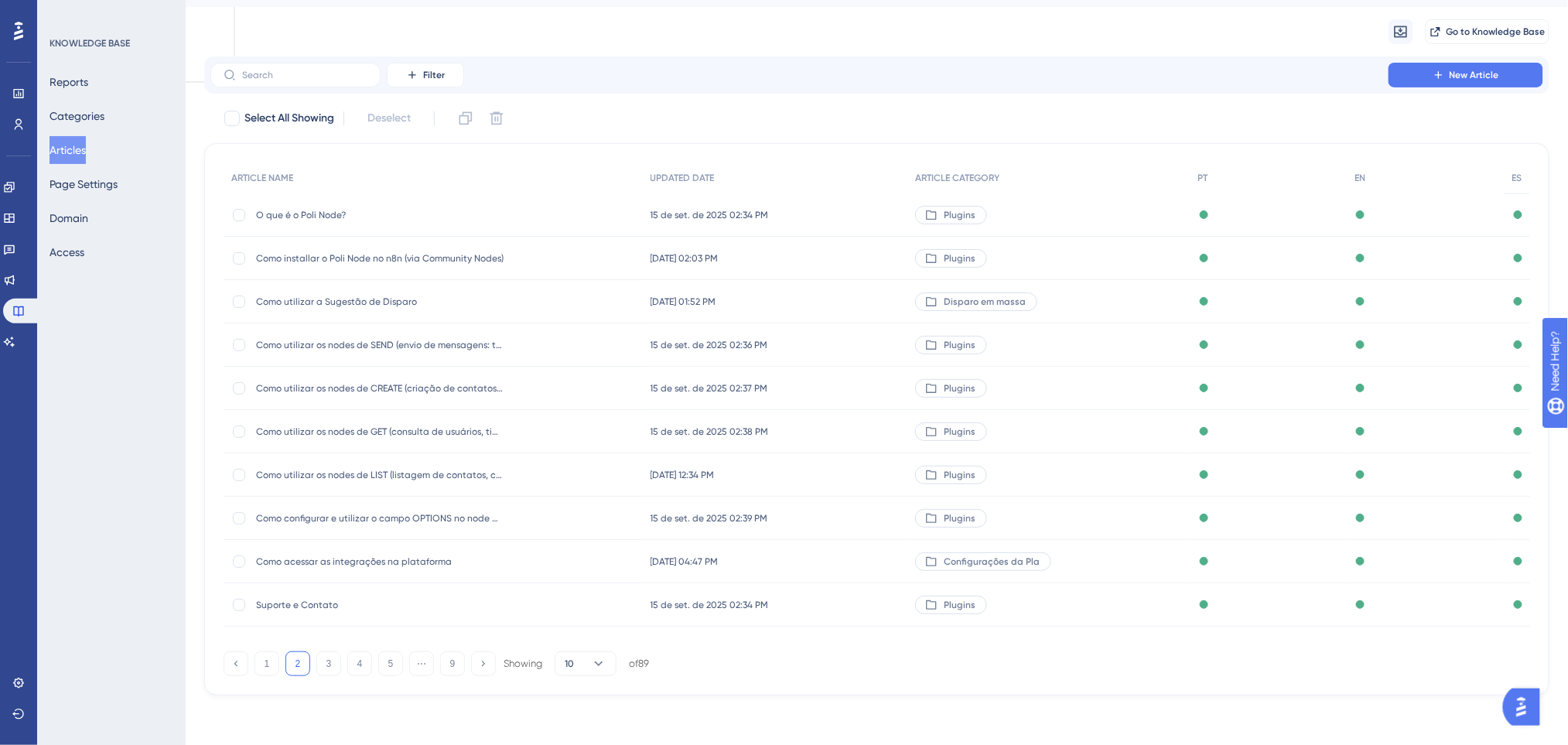
scroll to position [35, 0]
click at [329, 668] on button "3" at bounding box center [329, 664] width 25 height 25
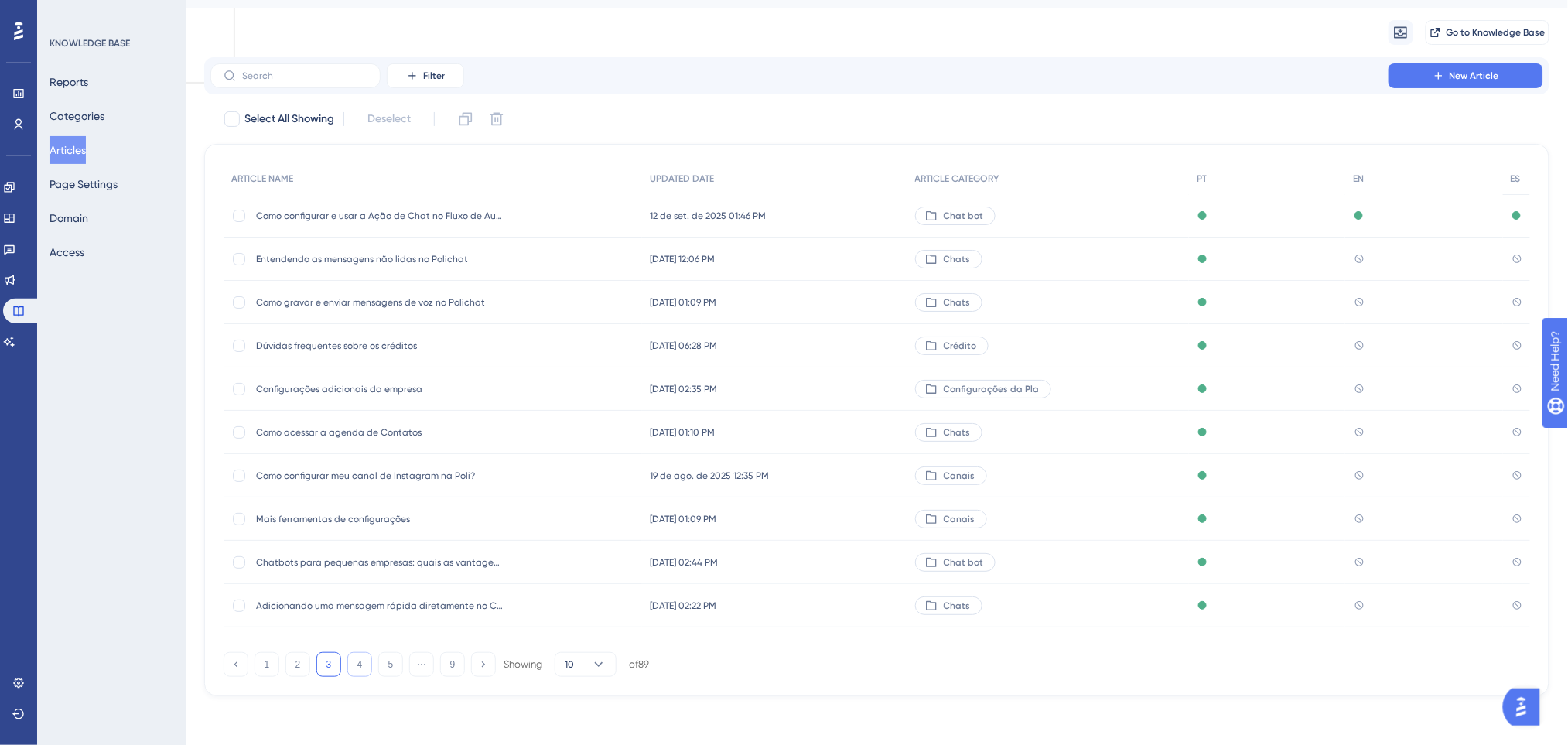
click at [355, 661] on button "4" at bounding box center [359, 664] width 25 height 25
click at [304, 78] on input "text" at bounding box center [305, 76] width 125 height 11
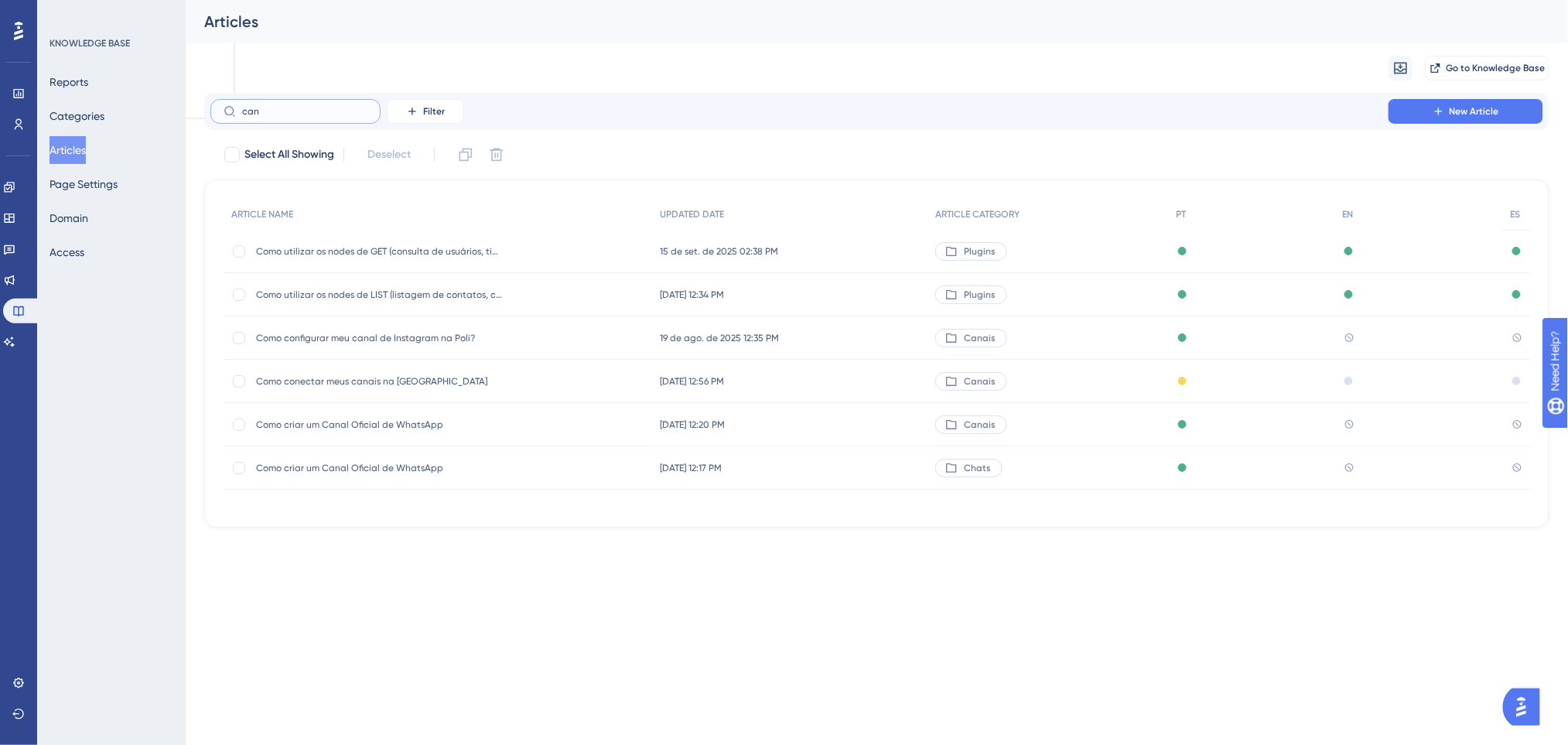
scroll to position [0, 0]
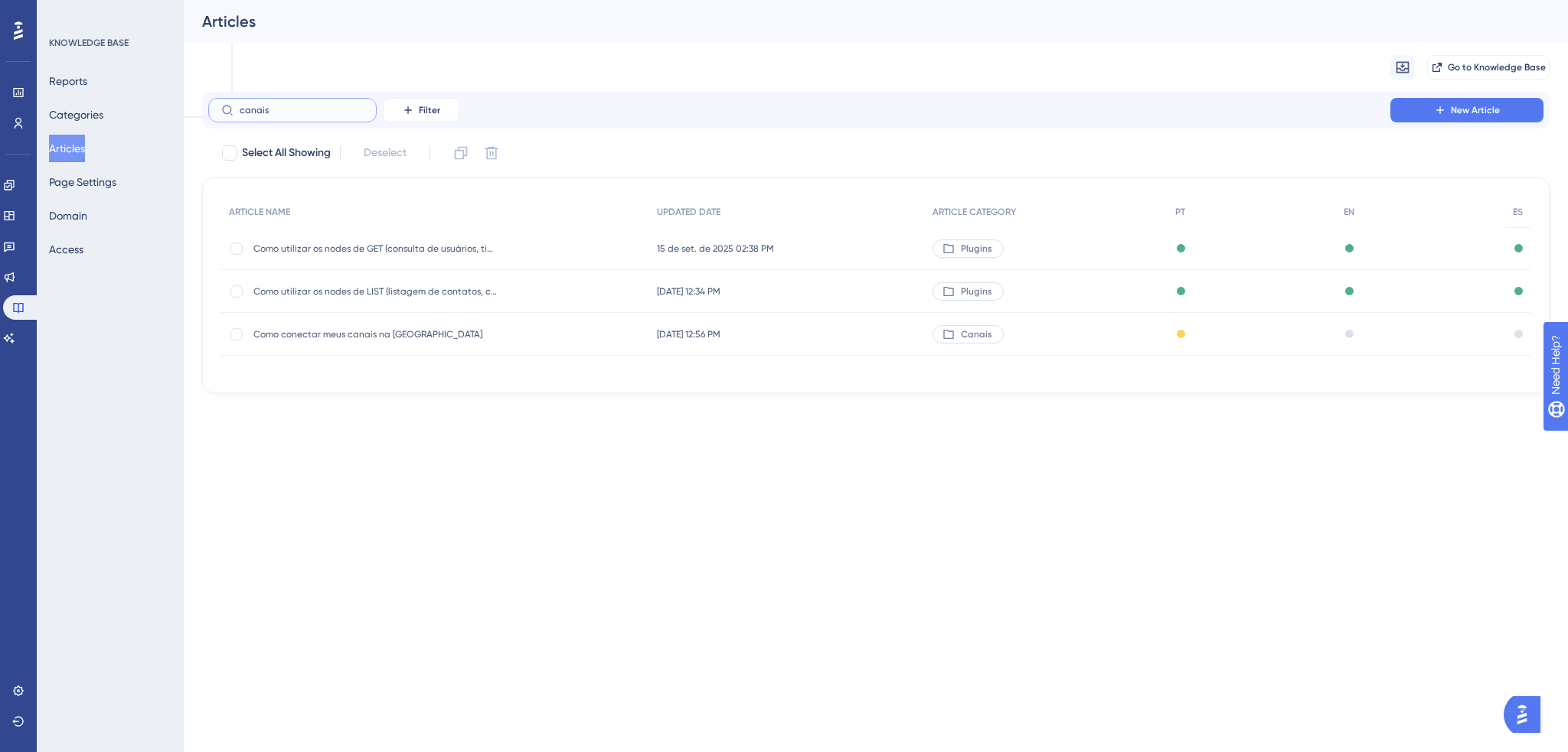
type input "canais"
click at [383, 334] on span "Como conectar meus canais na Poli" at bounding box center [376, 333] width 245 height 12
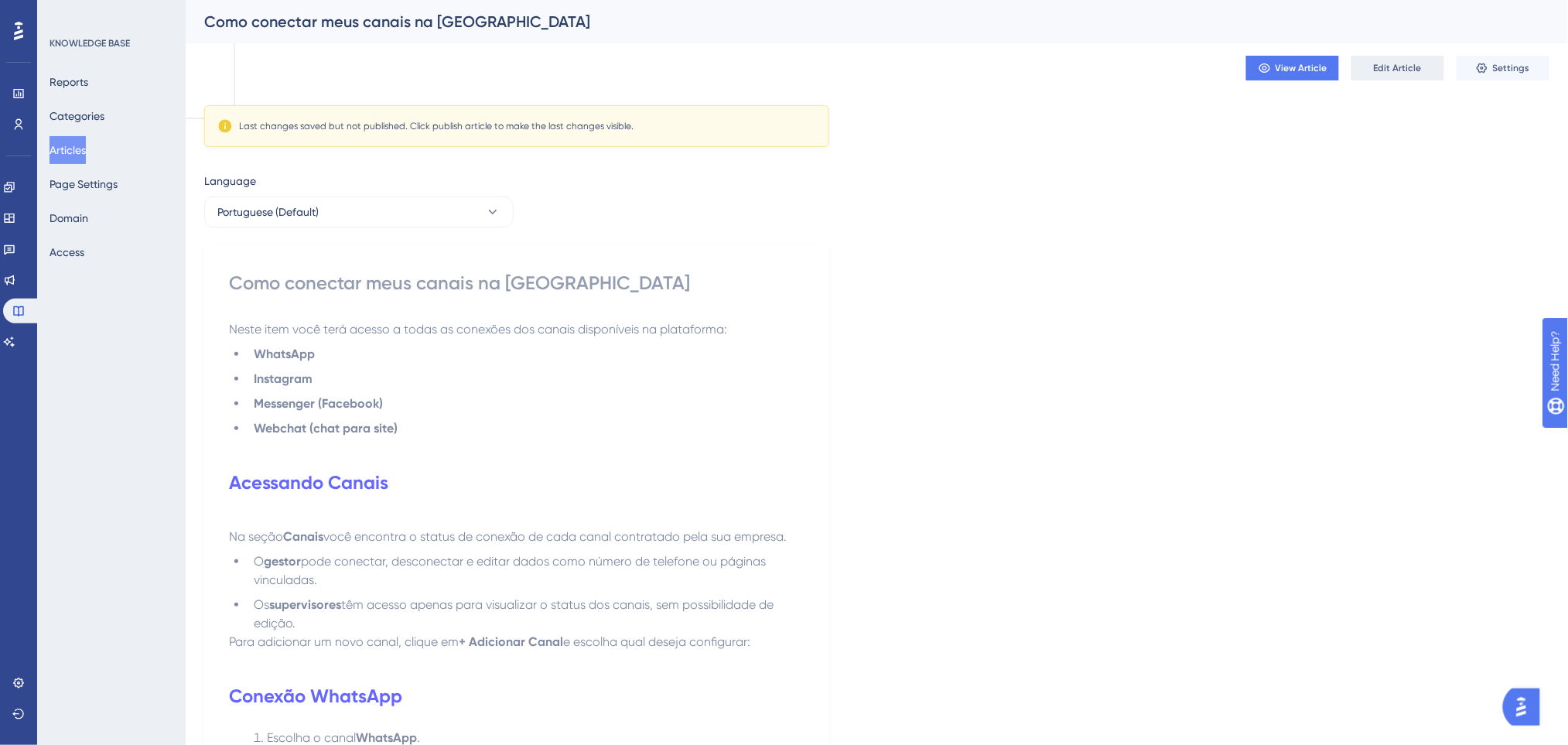
click at [1374, 64] on button "Edit Article" at bounding box center [1398, 68] width 93 height 25
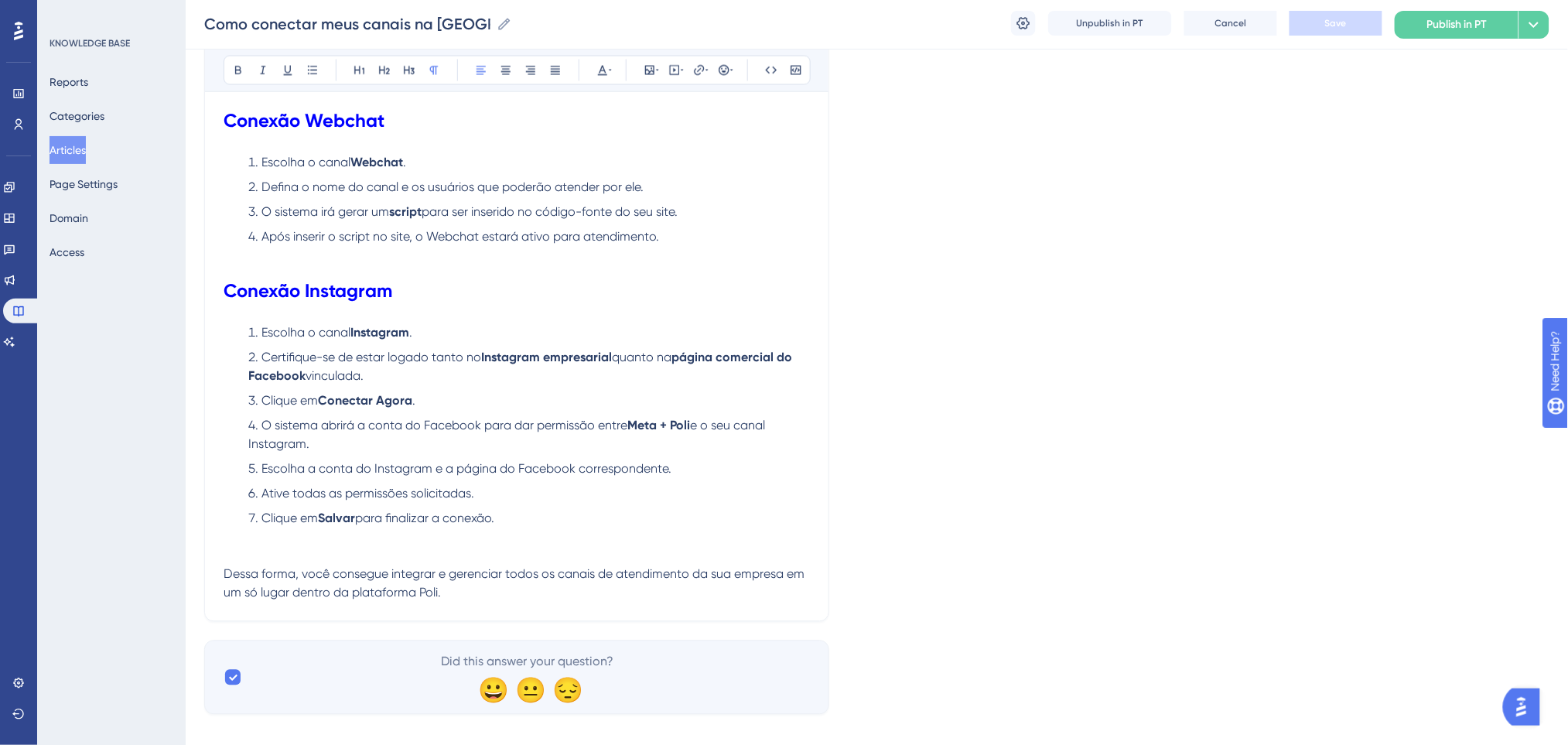
scroll to position [992, 0]
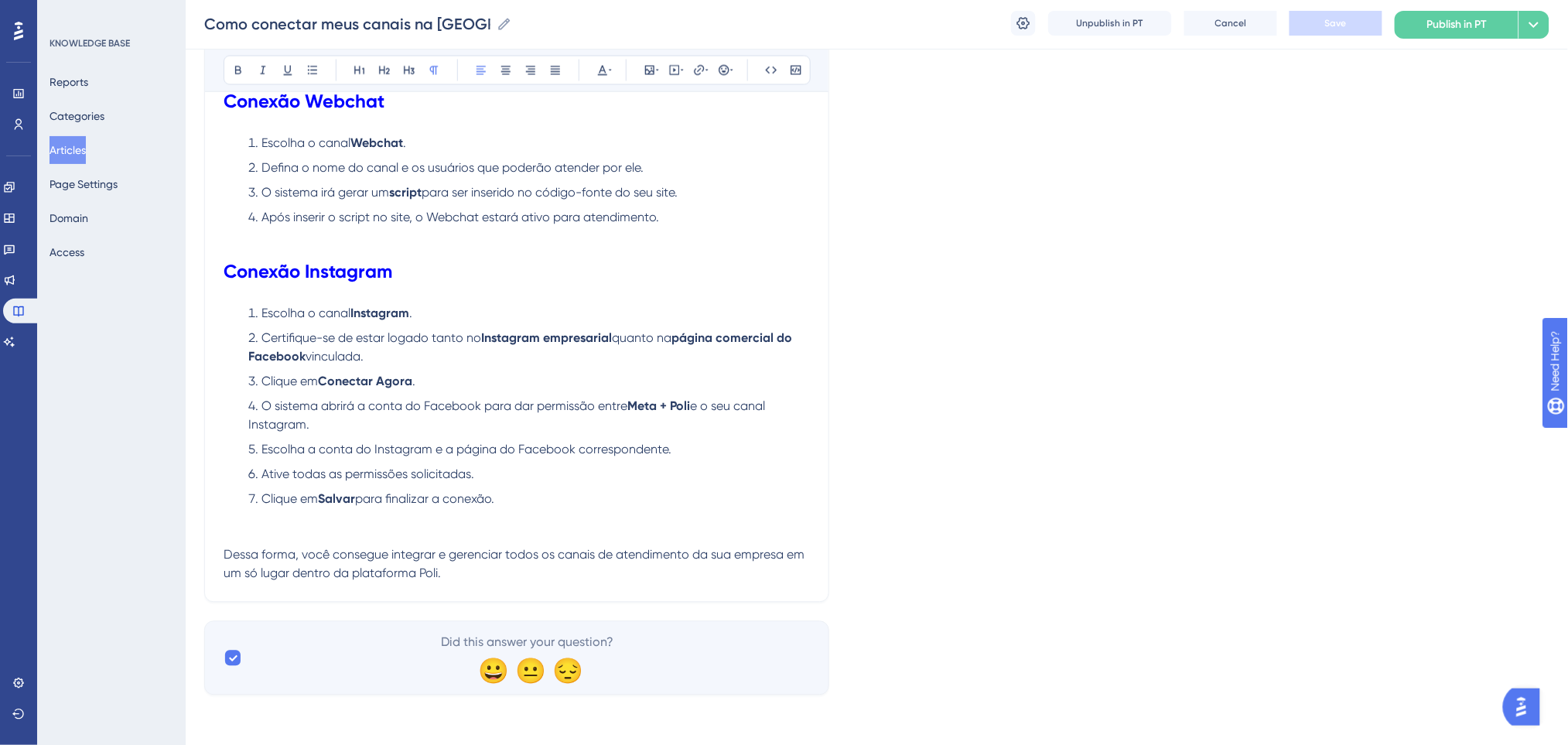
click at [505, 568] on p "Dessa forma, você consegue integrar e gerenciar todos os canais de atendimento …" at bounding box center [516, 565] width 586 height 37
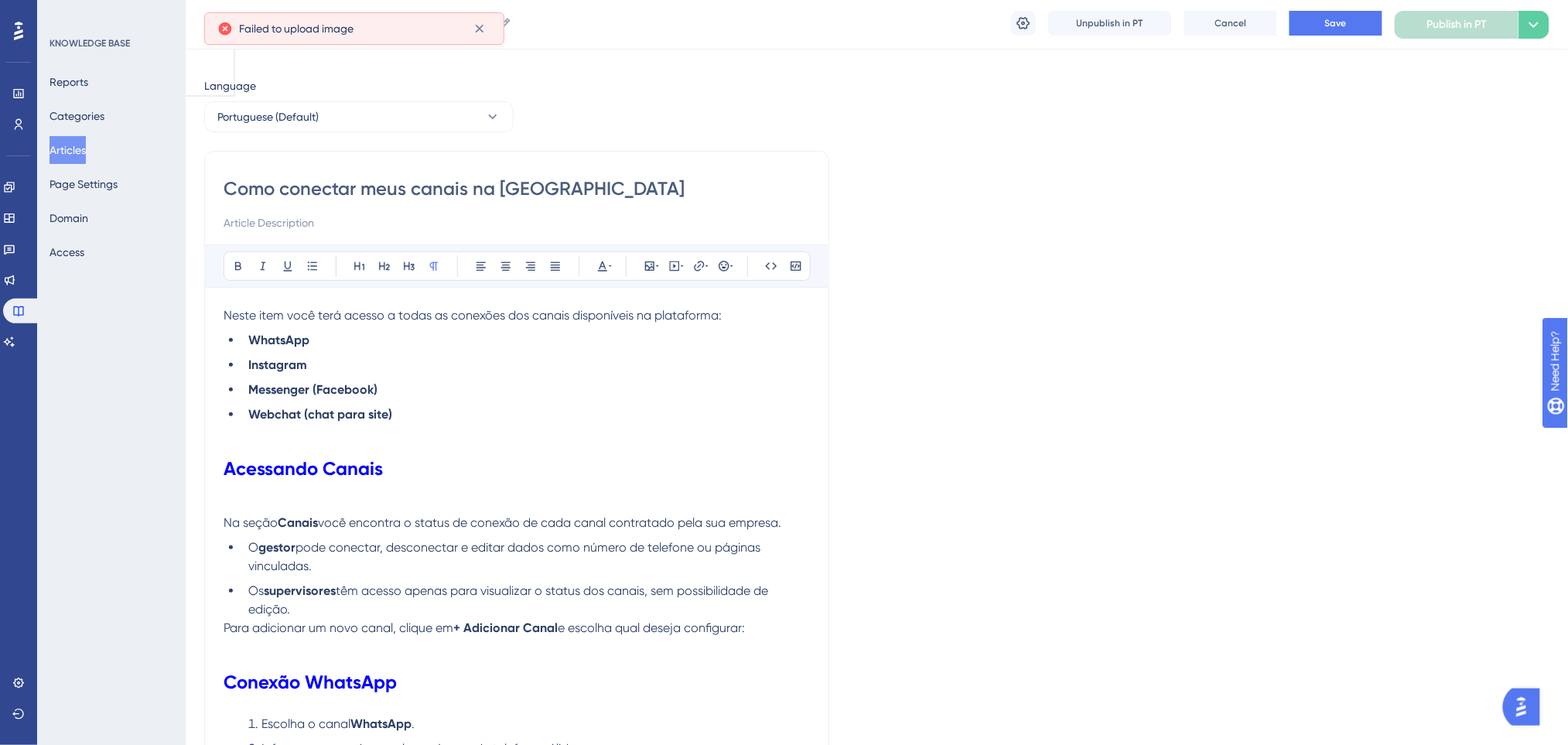
scroll to position [0, 0]
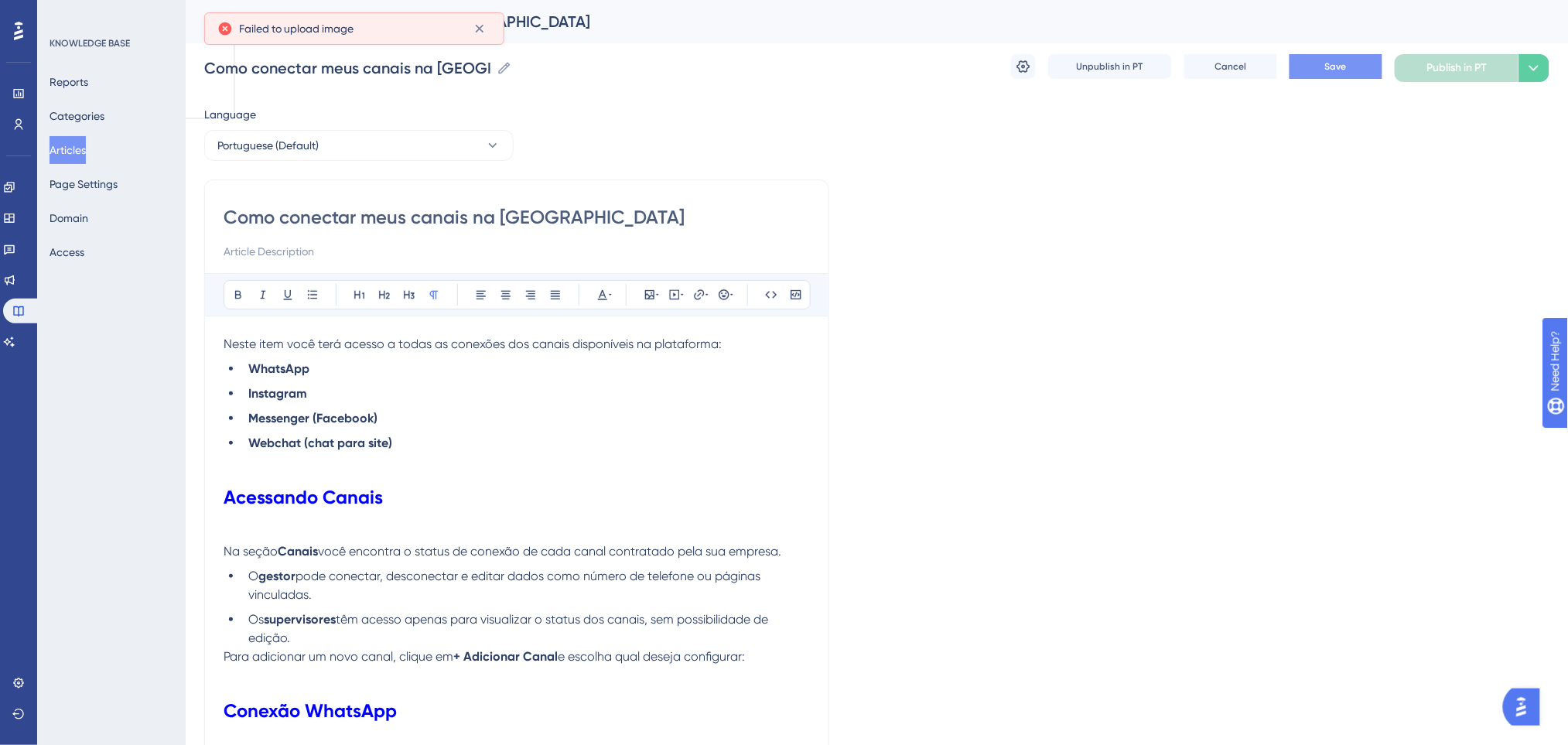
click at [1339, 56] on button "Save" at bounding box center [1336, 66] width 93 height 25
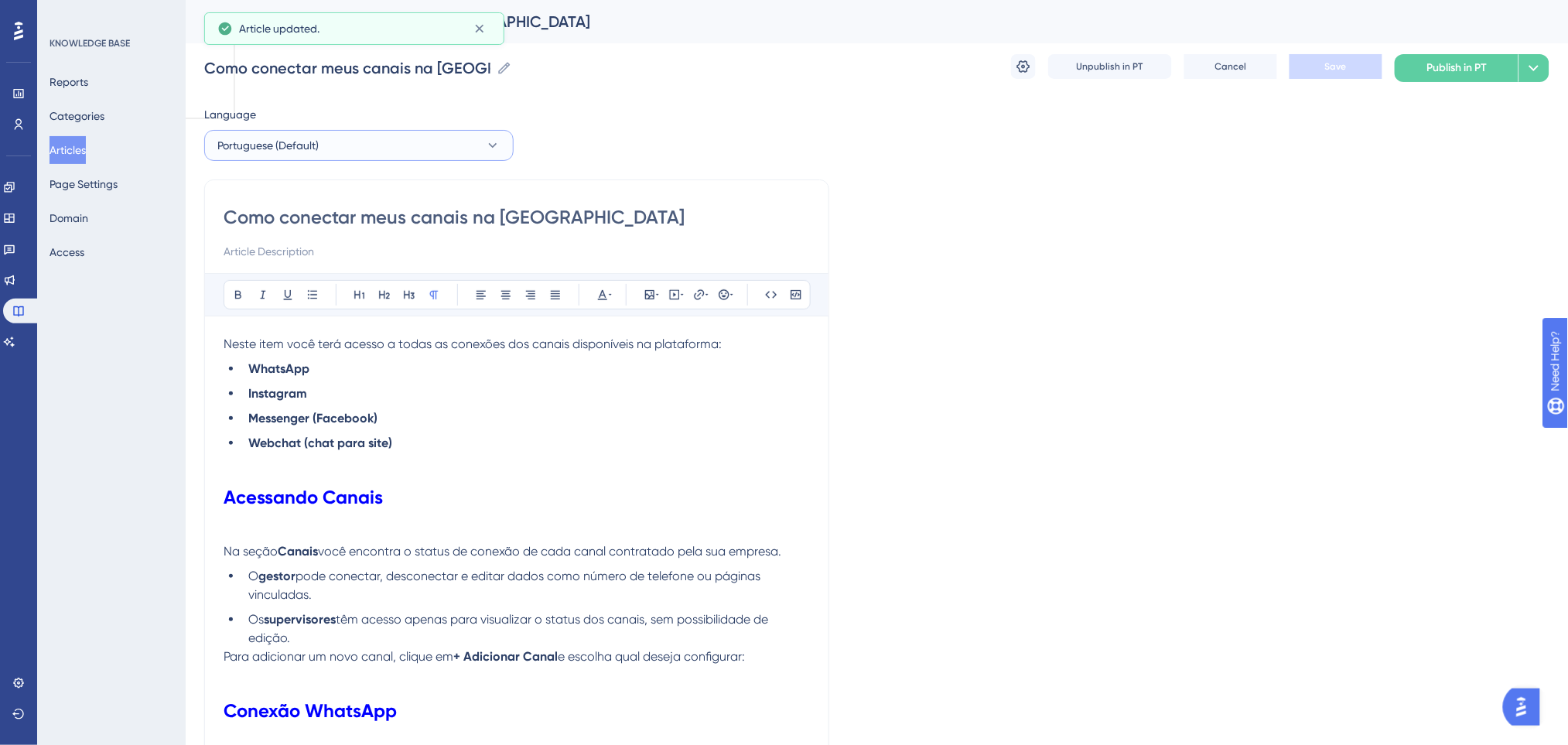
click at [283, 149] on span "Portuguese (Default)" at bounding box center [268, 145] width 101 height 19
click at [290, 213] on button "English English Draft" at bounding box center [358, 223] width 289 height 31
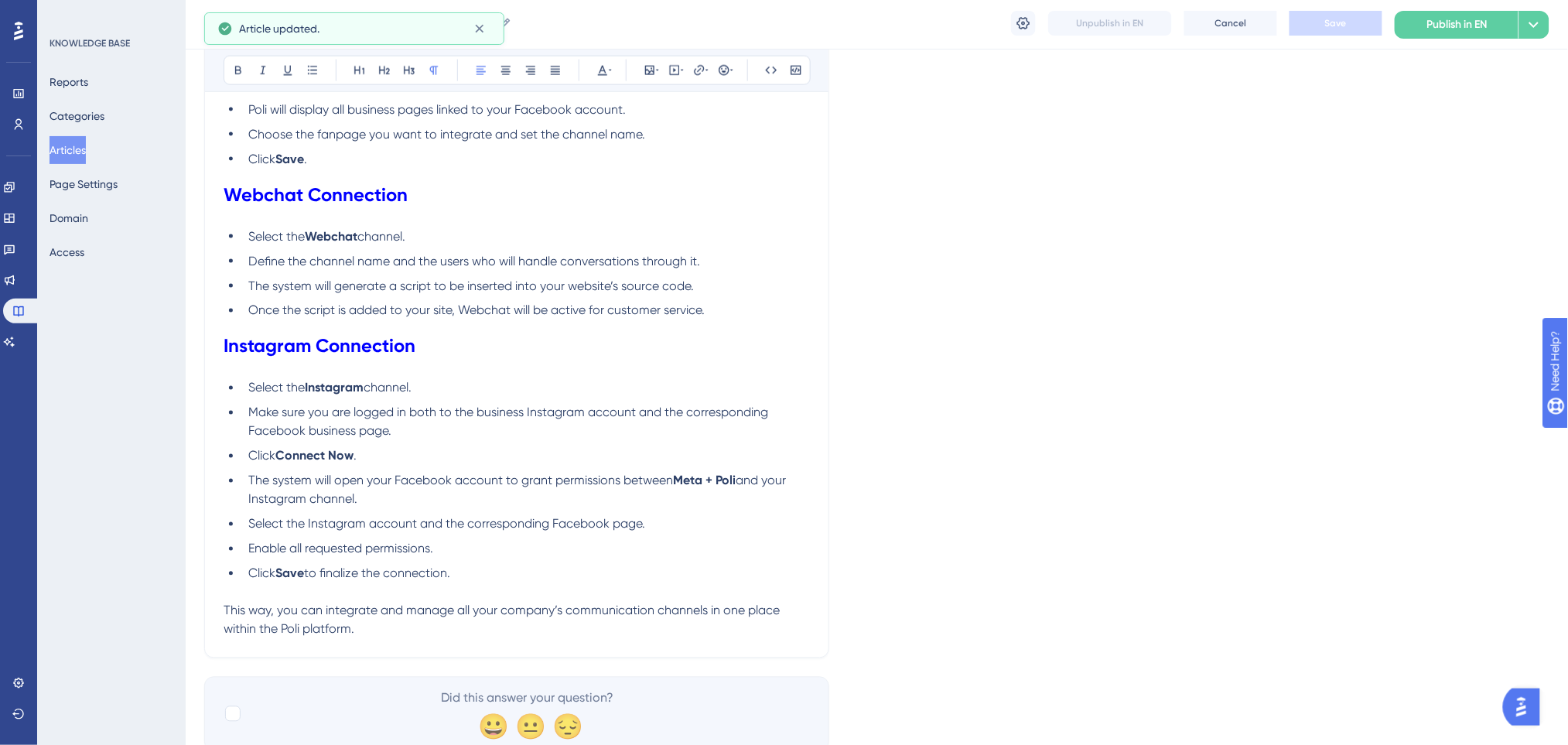
scroll to position [831, 0]
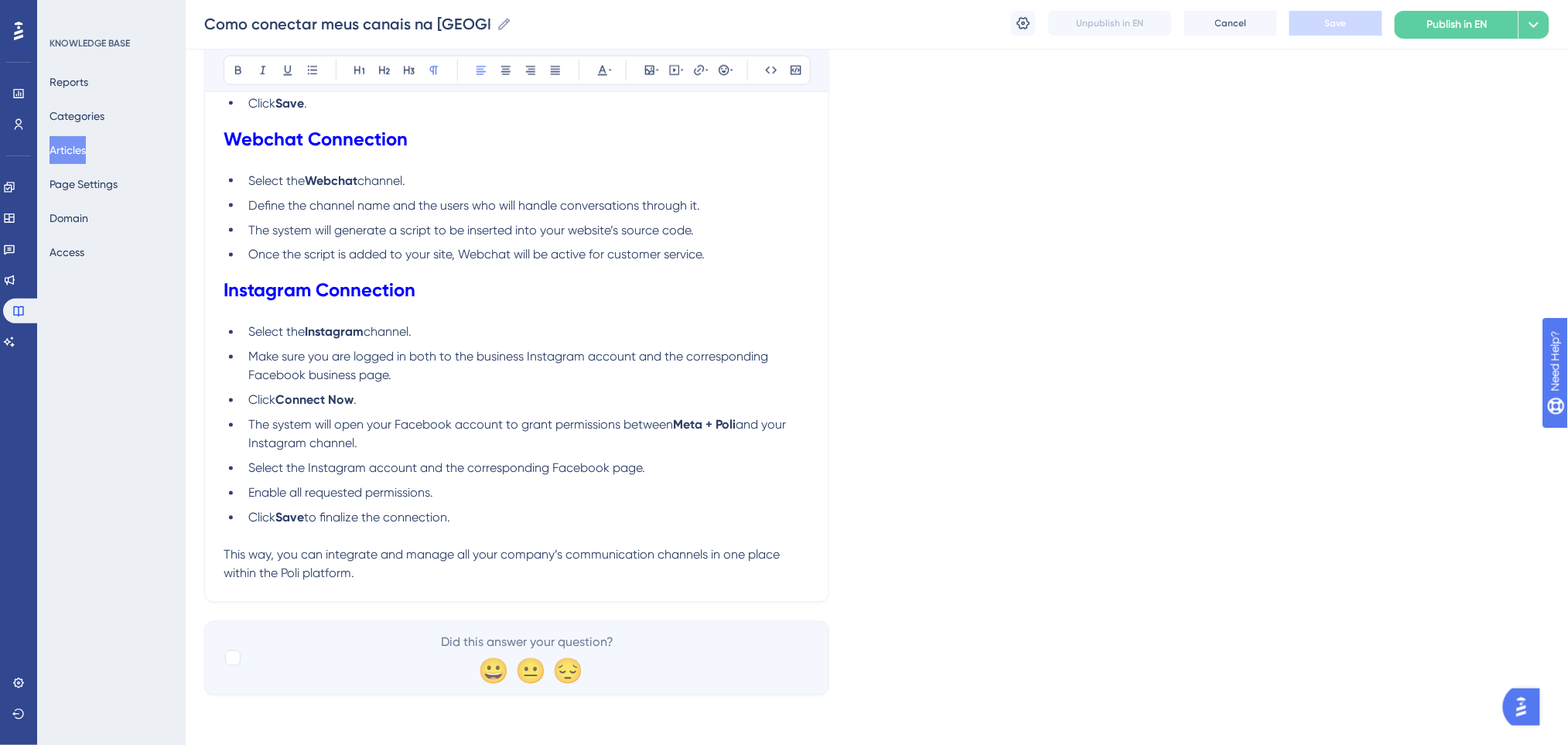
click at [366, 580] on p "This way, you can integrate and manage all your company’s communication channel…" at bounding box center [516, 565] width 586 height 37
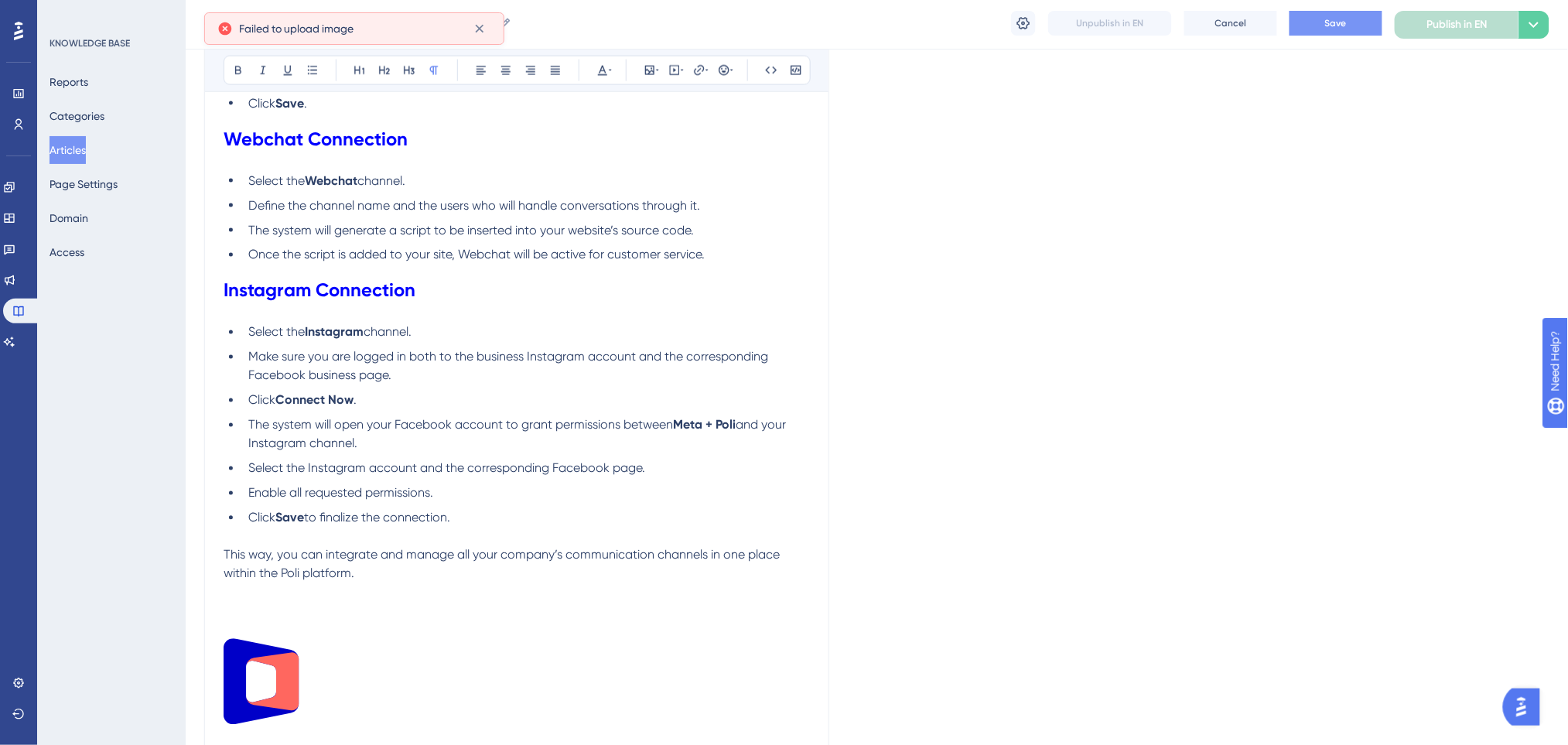
click at [1351, 20] on button "Save" at bounding box center [1336, 23] width 93 height 25
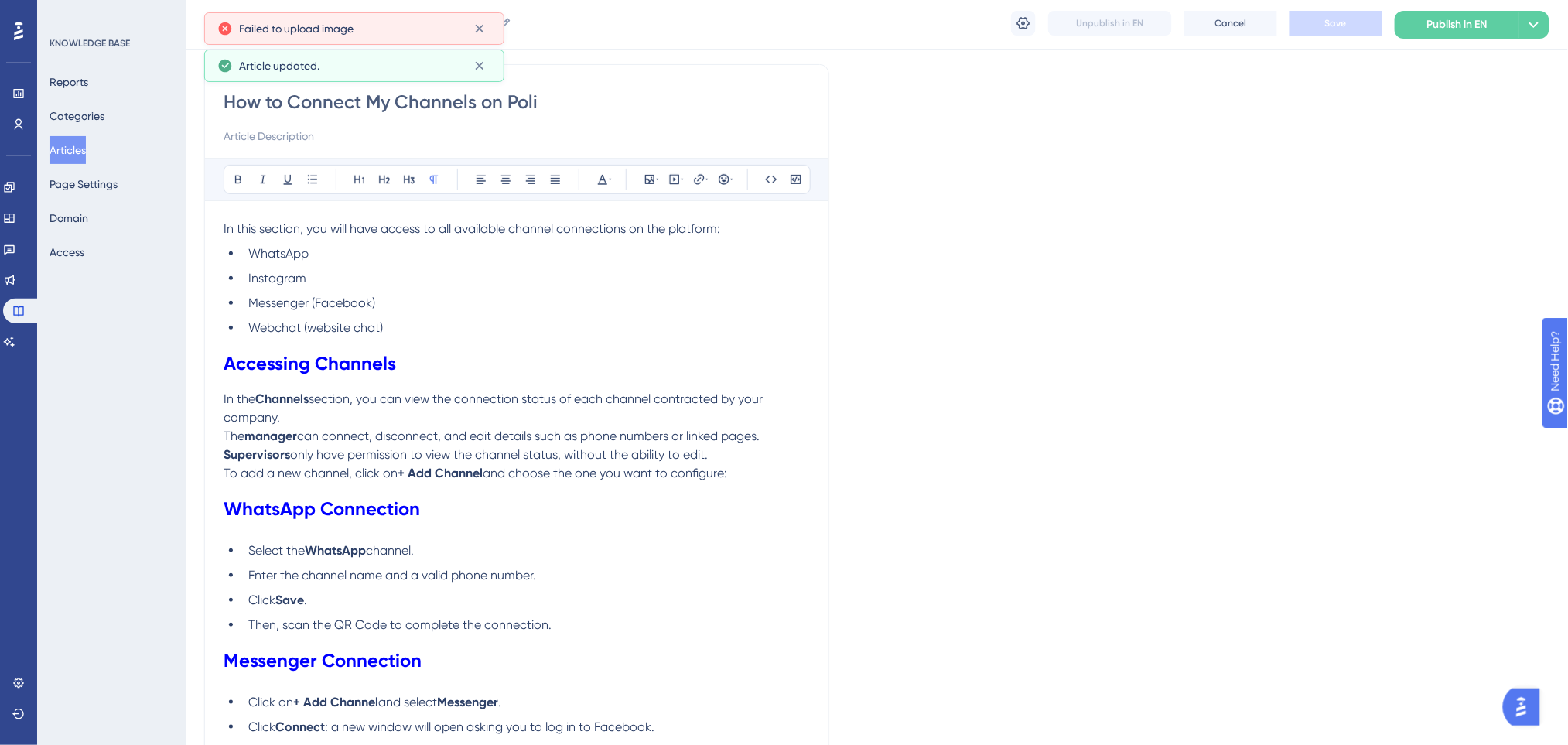
scroll to position [0, 0]
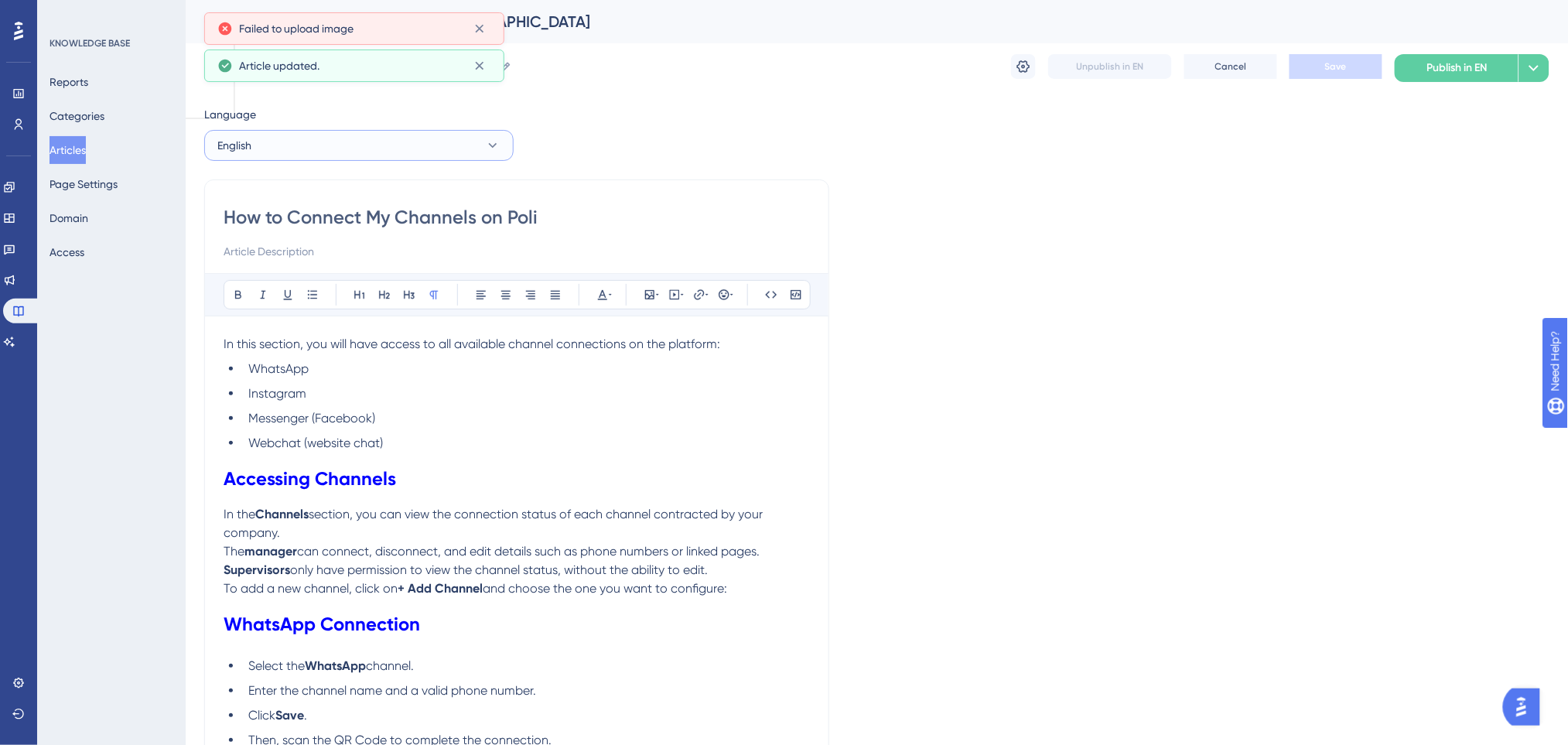
click at [393, 145] on button "English" at bounding box center [359, 144] width 309 height 31
click at [340, 253] on button "Spanish Spanish Draft" at bounding box center [358, 254] width 289 height 31
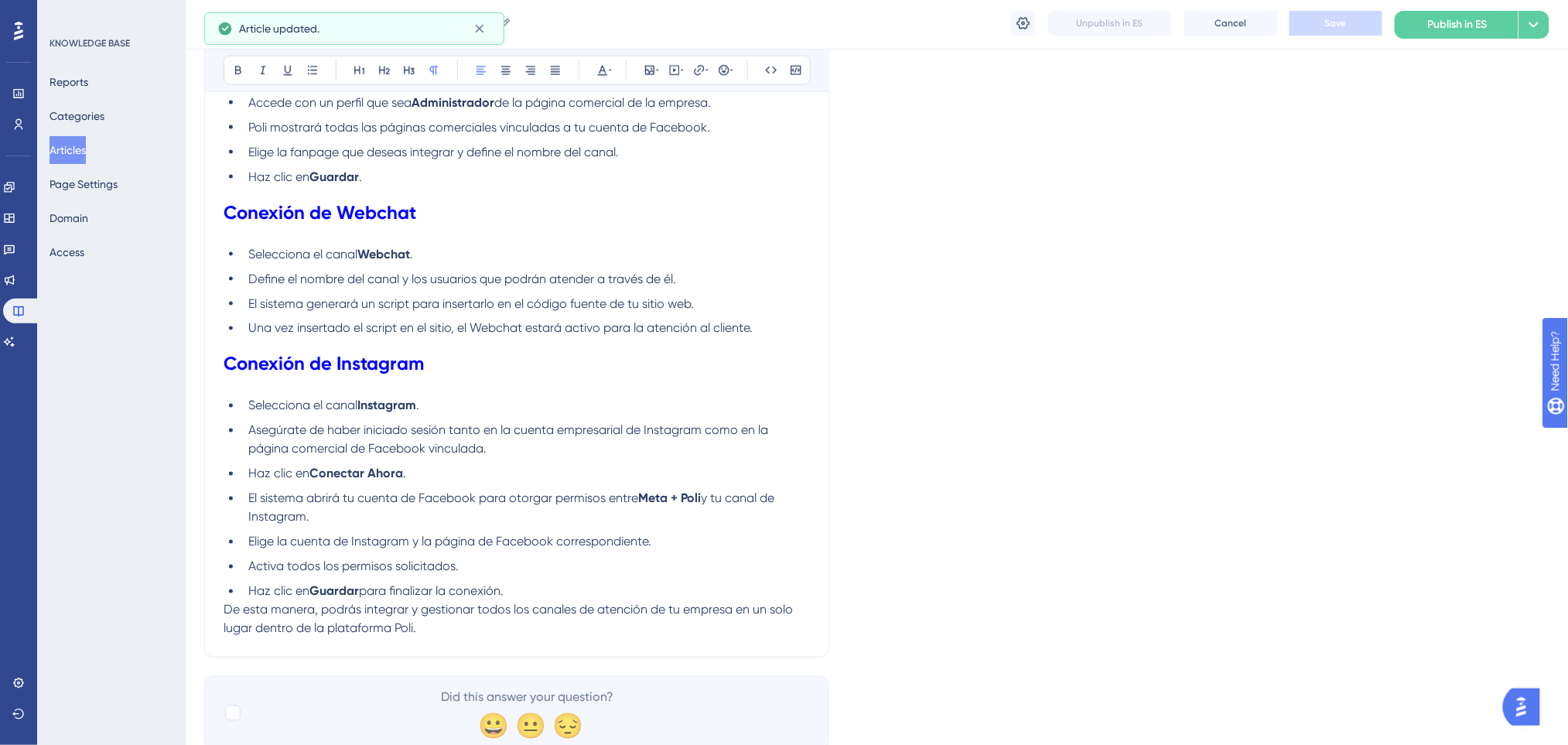
scroll to position [794, 0]
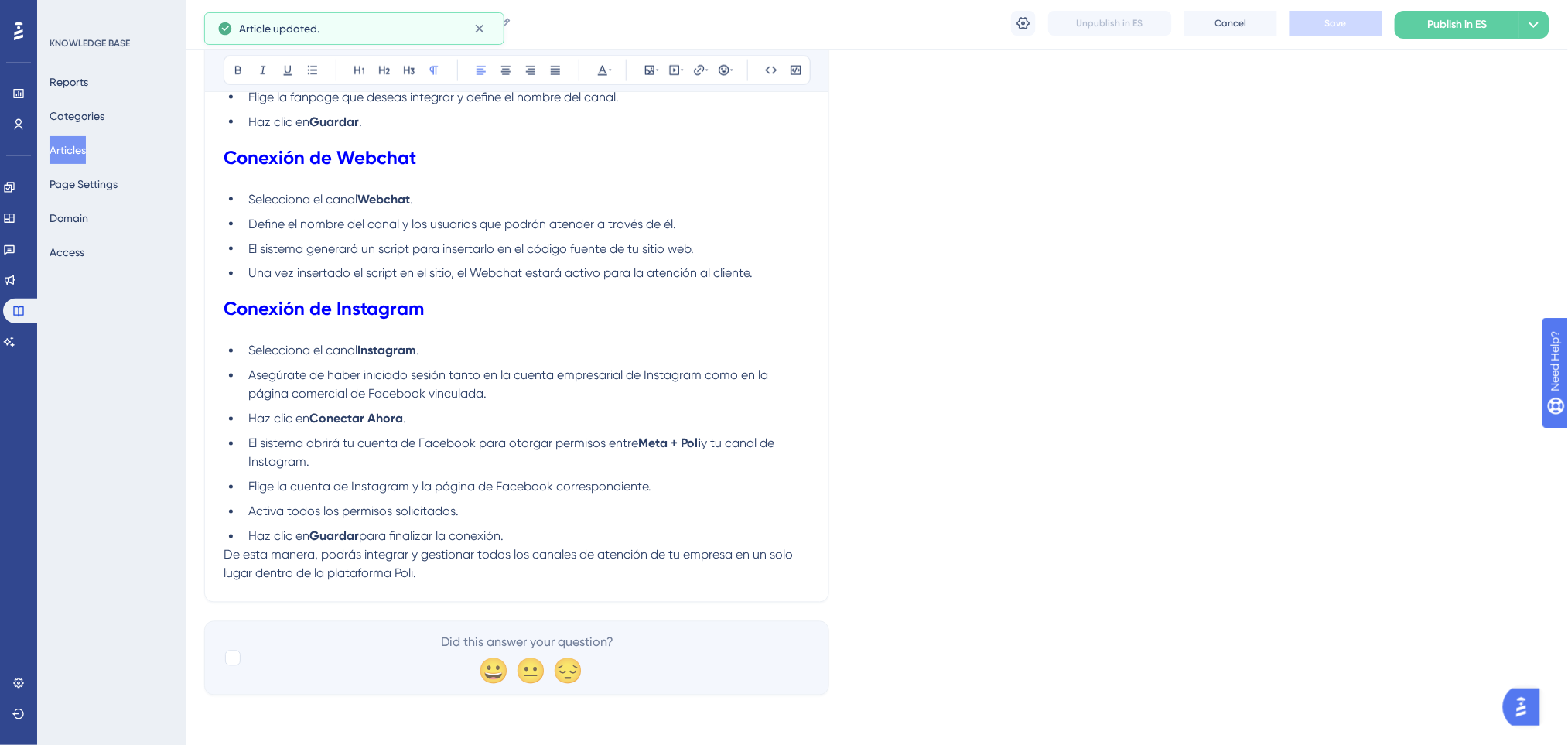
click at [516, 576] on p "De esta manera, podrás integrar y gestionar todos los canales de atención de tu…" at bounding box center [516, 565] width 586 height 37
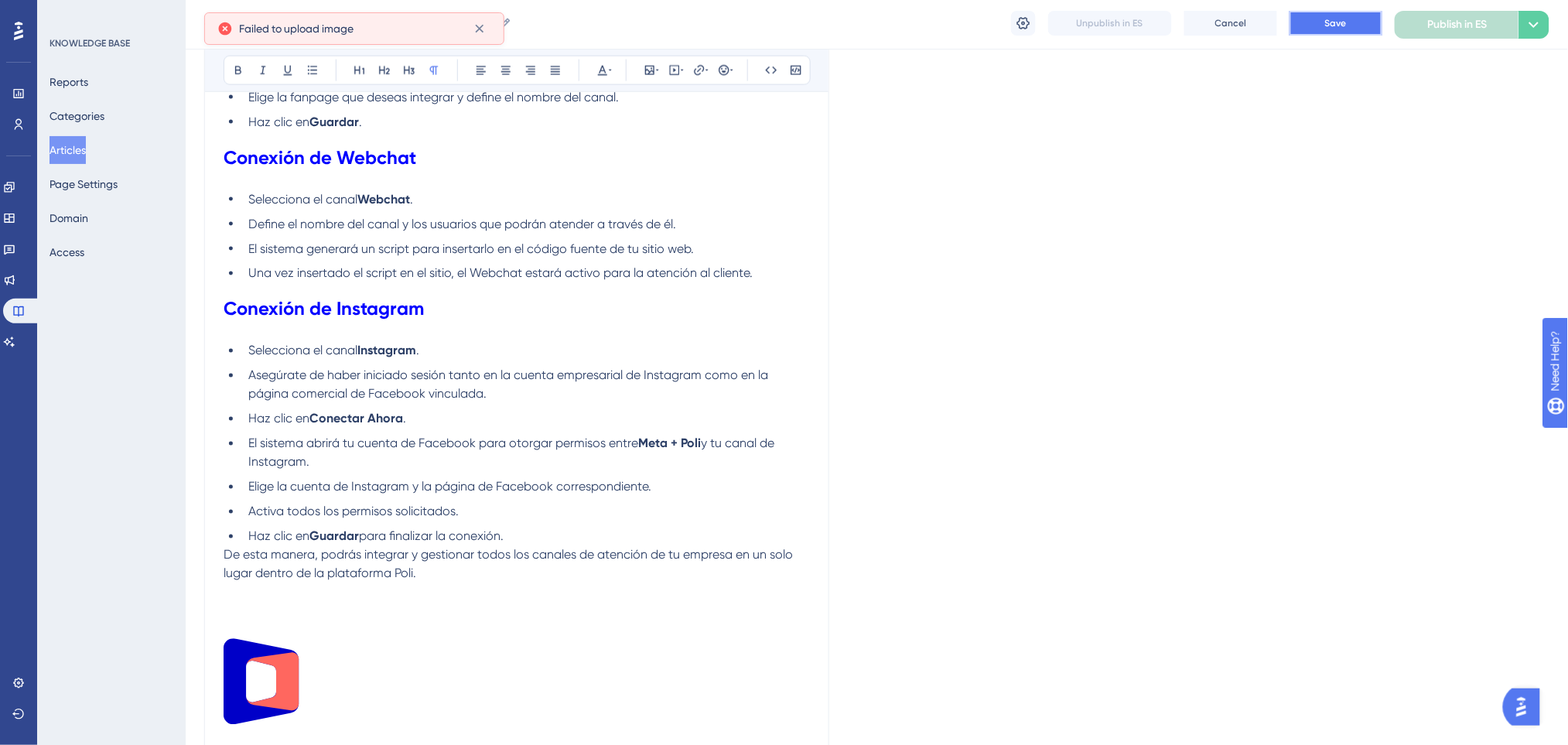
click at [1334, 23] on span "Save" at bounding box center [1335, 22] width 21 height 12
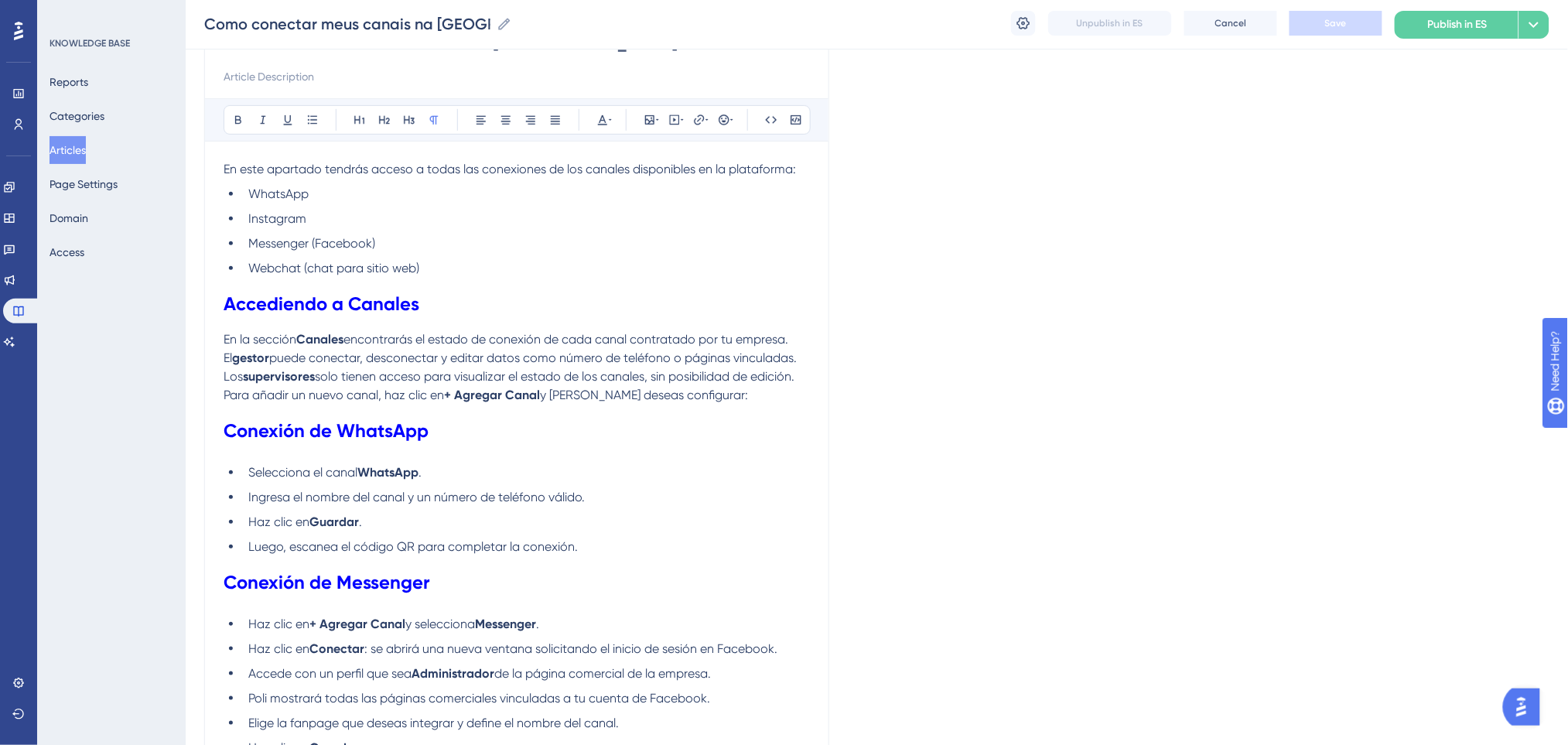
scroll to position [0, 0]
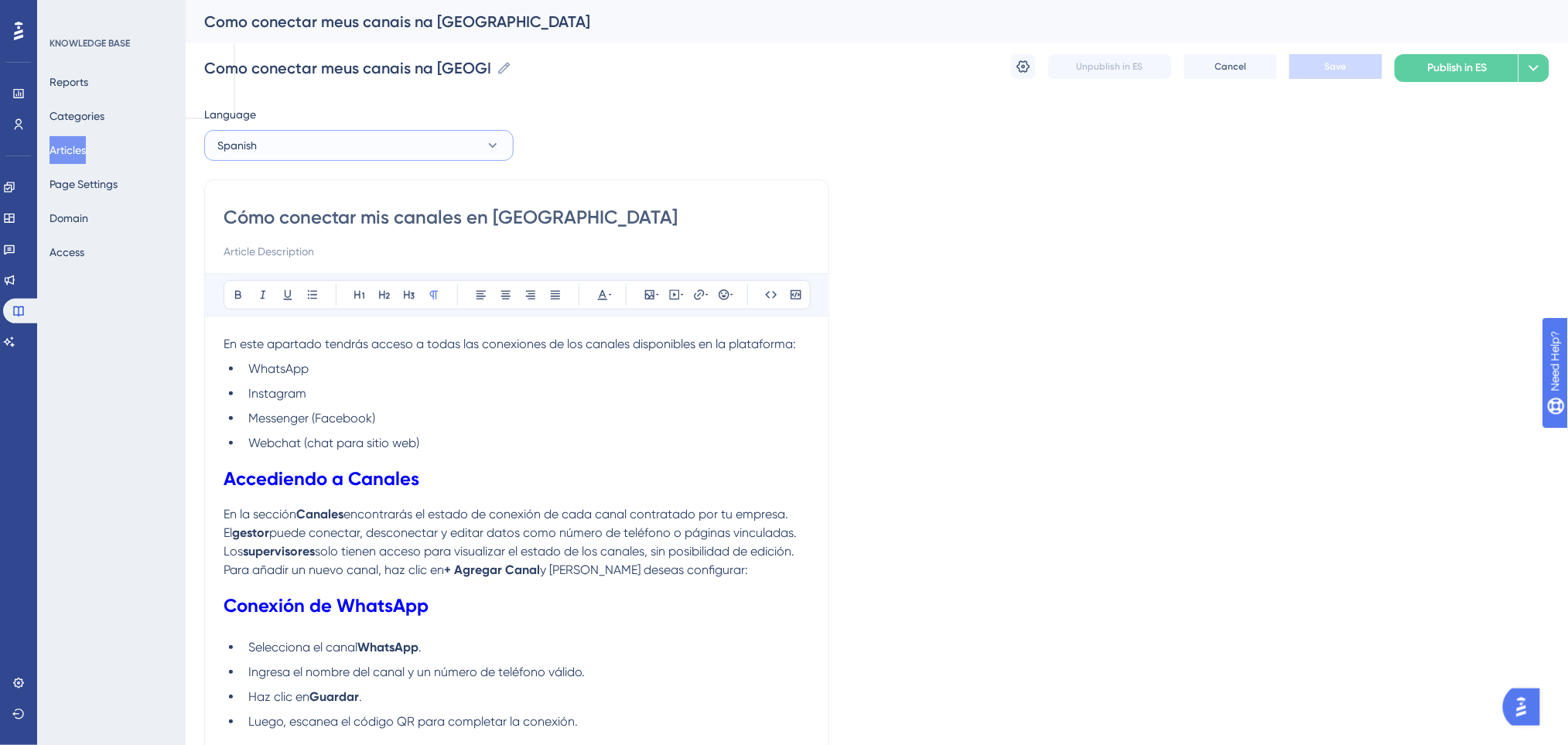
click at [441, 136] on button "Spanish" at bounding box center [359, 144] width 309 height 31
click at [318, 184] on span "Portuguese (Default)" at bounding box center [277, 192] width 101 height 19
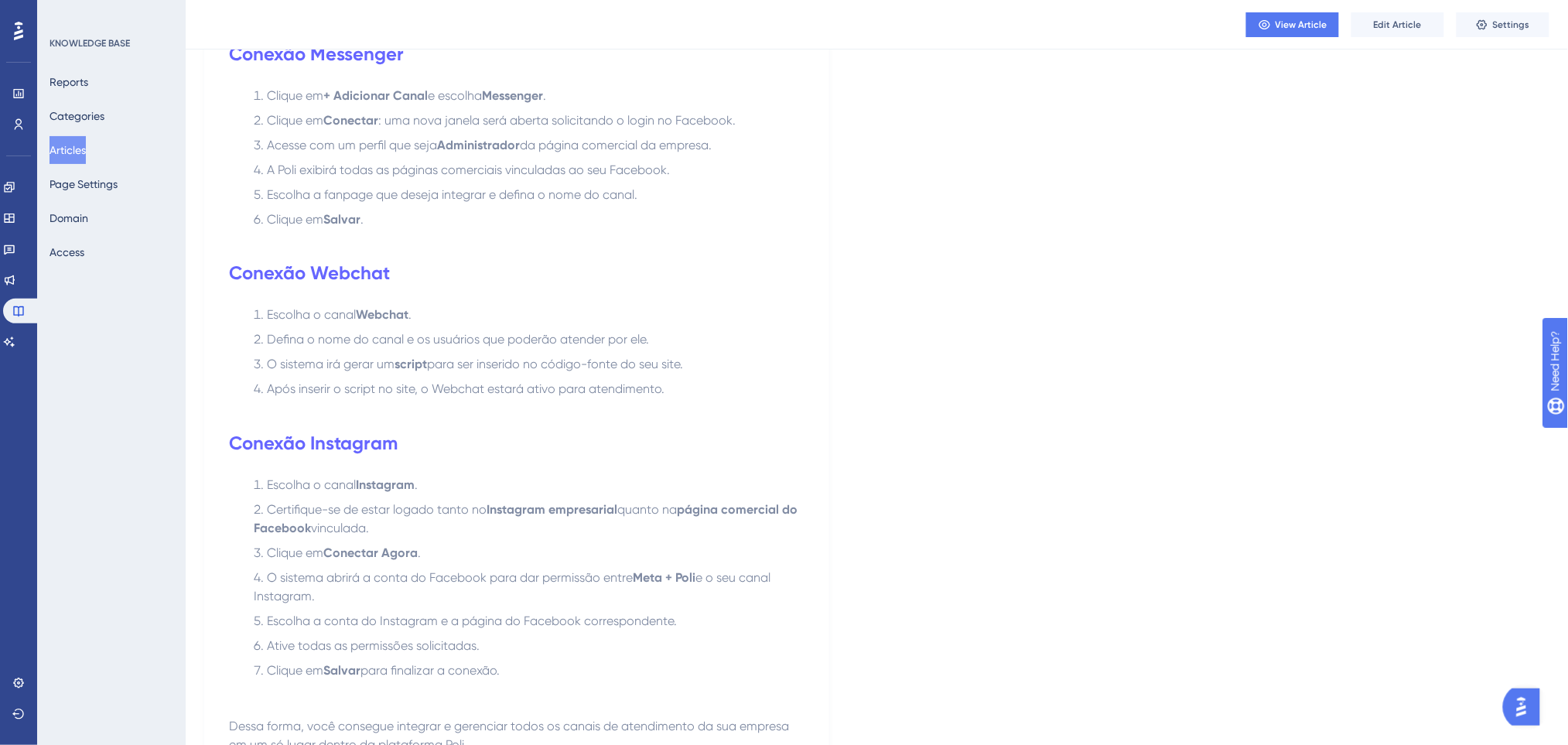
scroll to position [1134, 0]
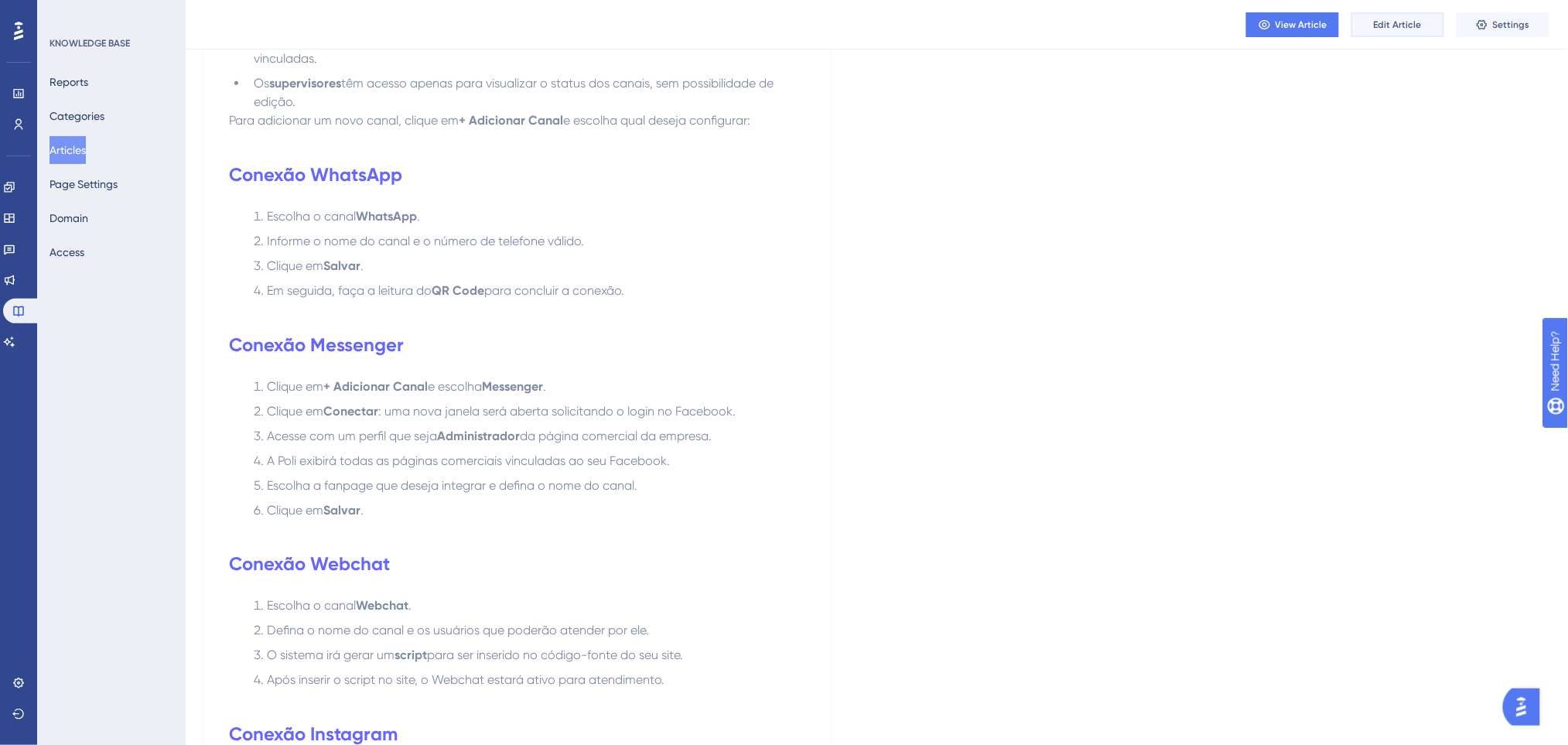
click at [1365, 23] on button "Edit Article" at bounding box center [1398, 24] width 93 height 25
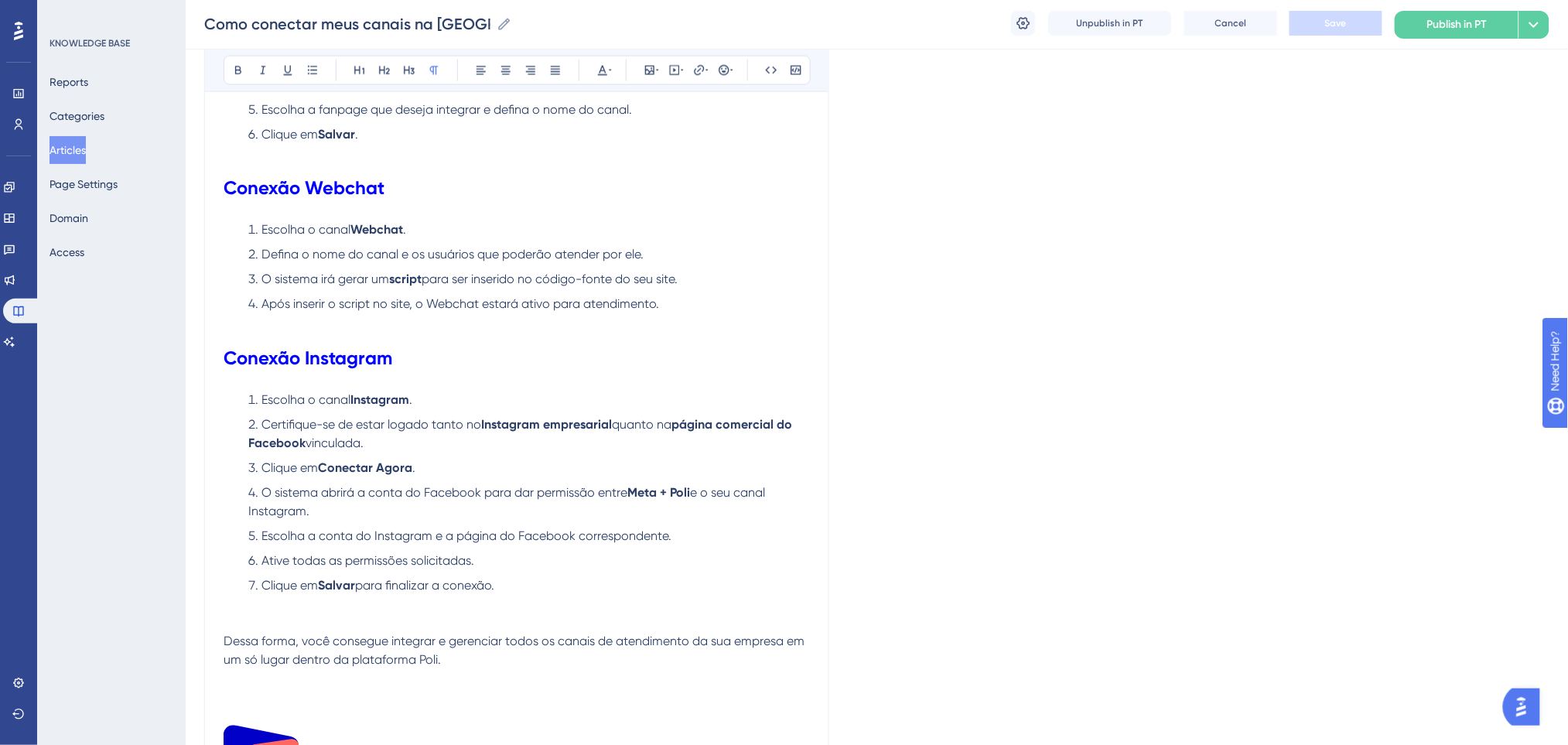
scroll to position [1158, 0]
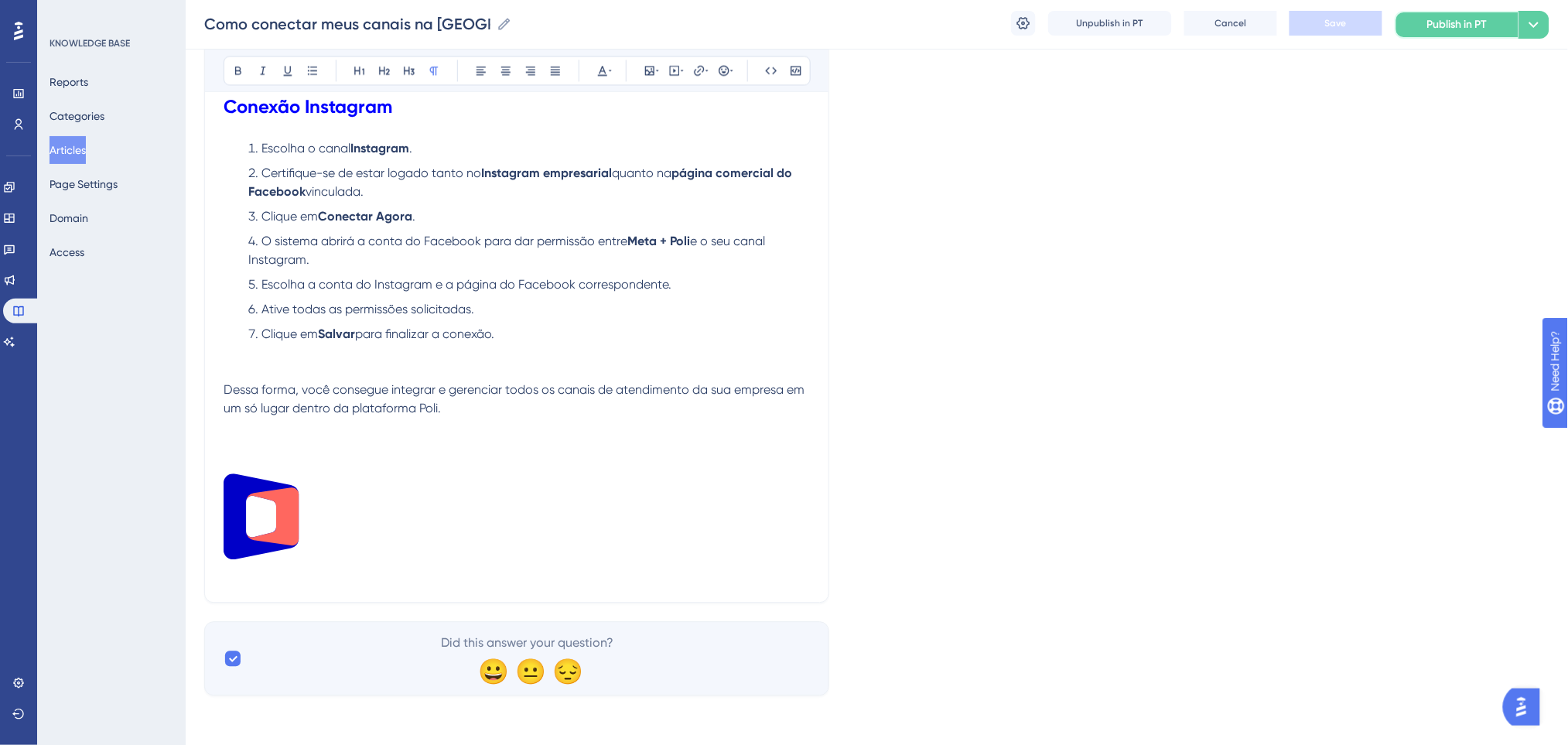
click at [1488, 20] on button "Publish in PT" at bounding box center [1456, 25] width 124 height 28
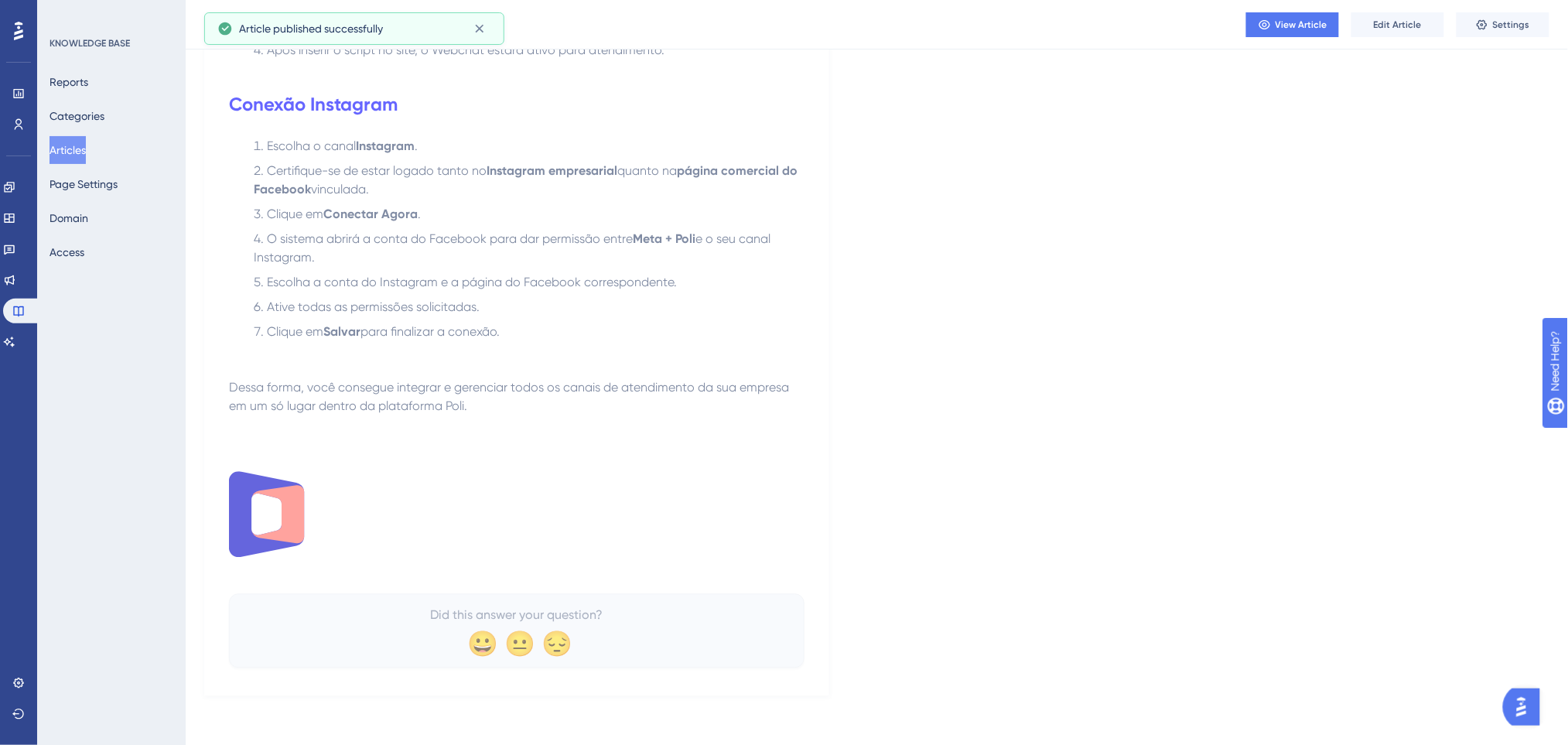
scroll to position [0, 0]
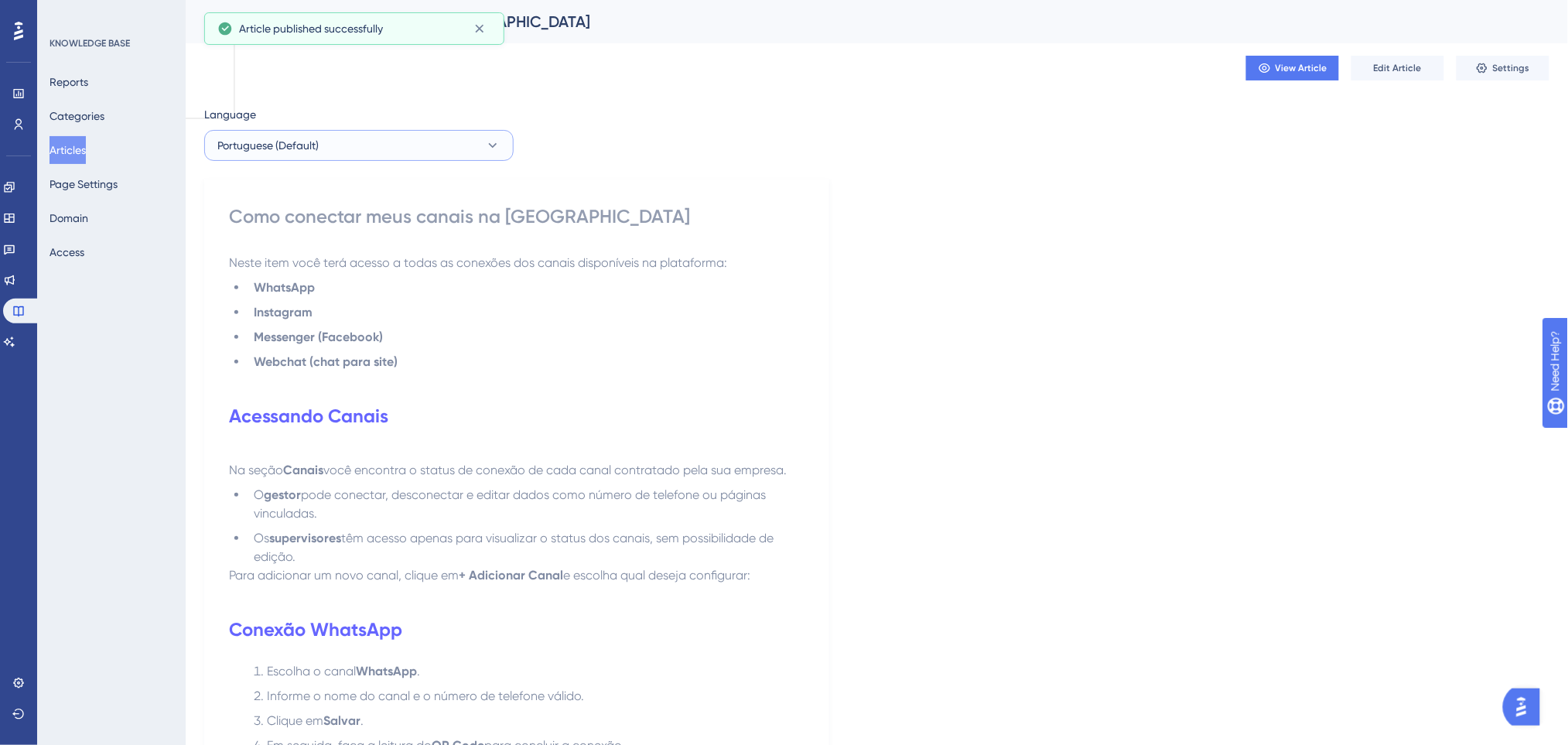
click at [388, 154] on button "Portuguese (Default)" at bounding box center [359, 144] width 309 height 31
click at [319, 220] on button "English English Draft" at bounding box center [358, 223] width 289 height 31
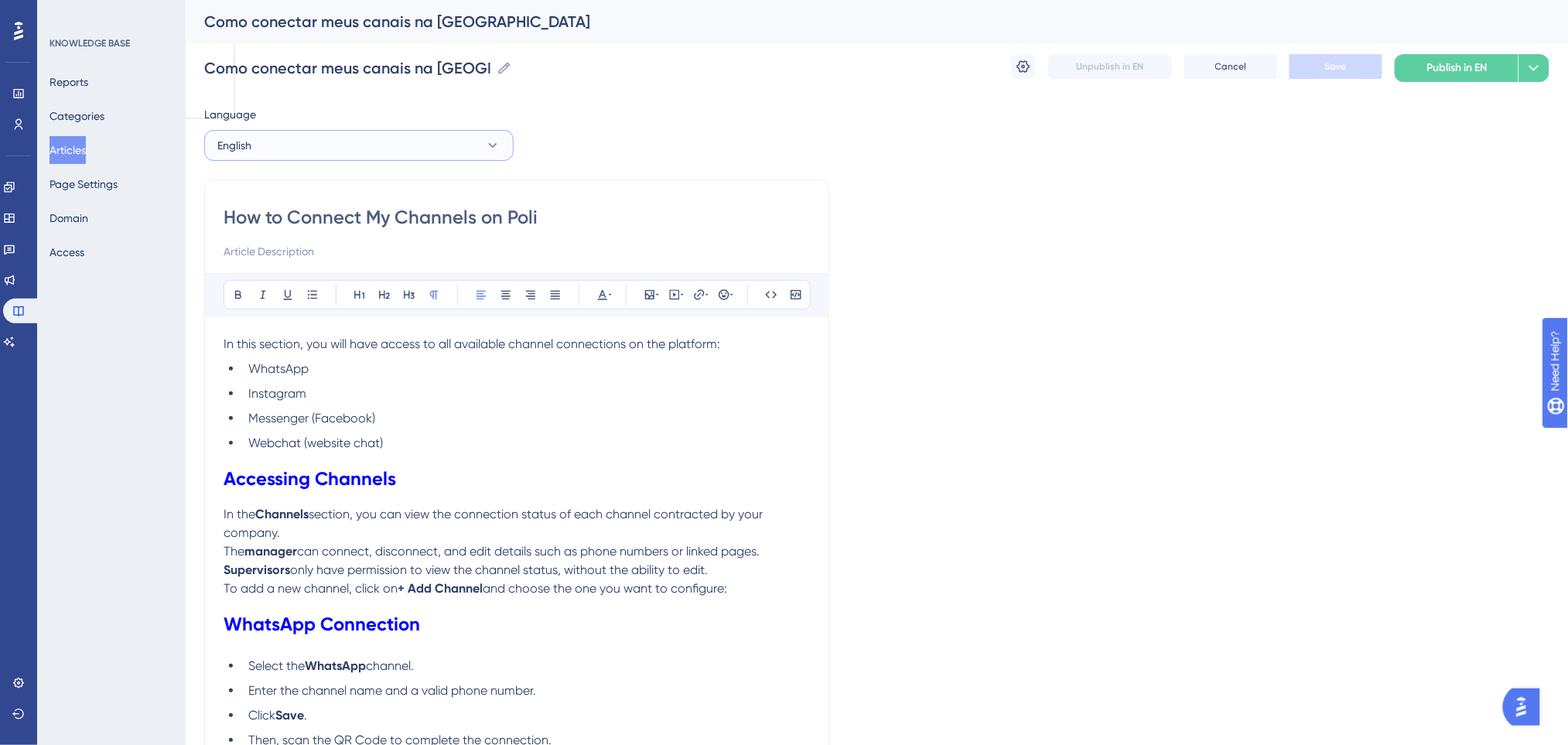
click at [307, 137] on button "English" at bounding box center [359, 144] width 309 height 31
click at [304, 182] on button "Portuguese (Default) Portuguese (Default) Published" at bounding box center [358, 192] width 289 height 31
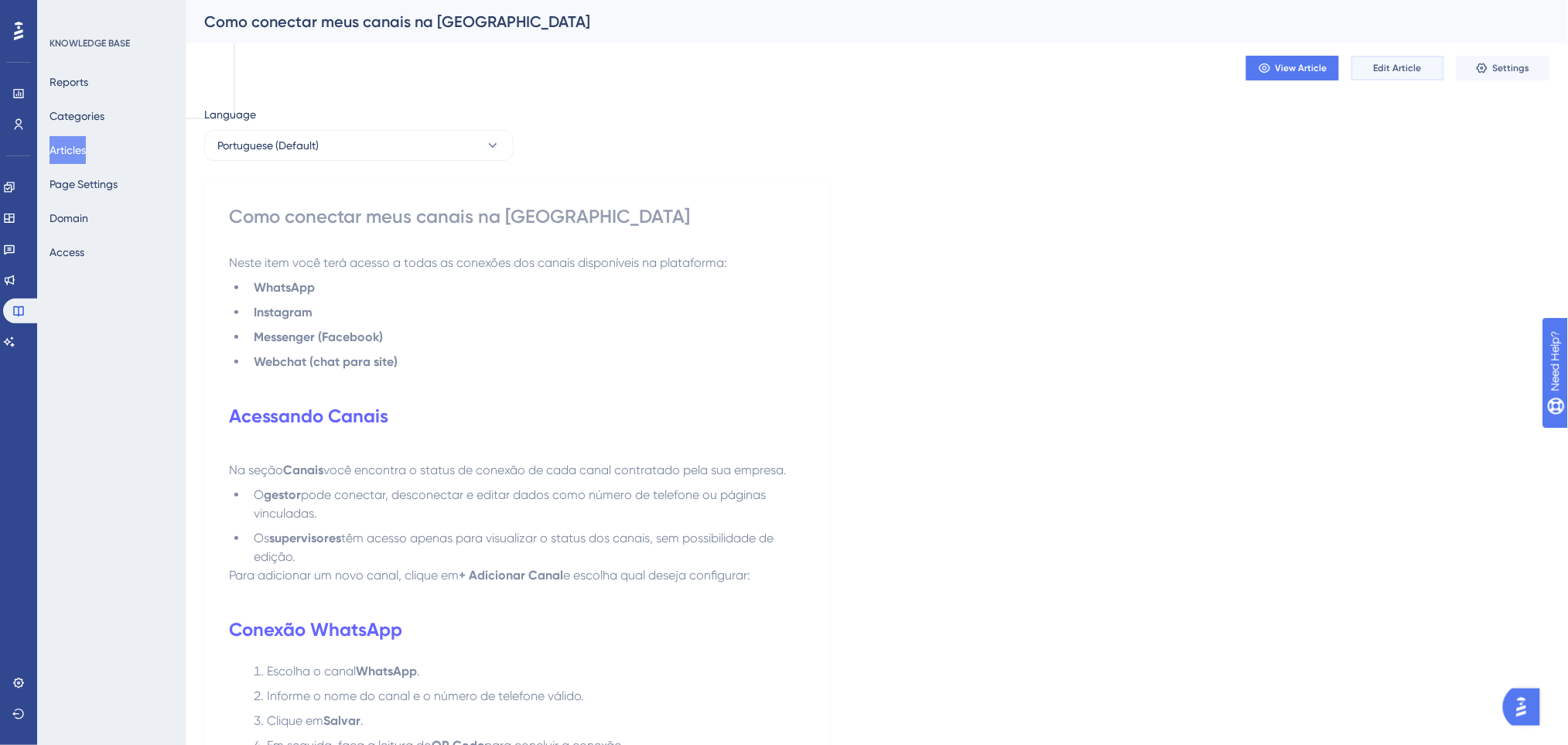
click at [1416, 64] on span "Edit Article" at bounding box center [1398, 68] width 48 height 12
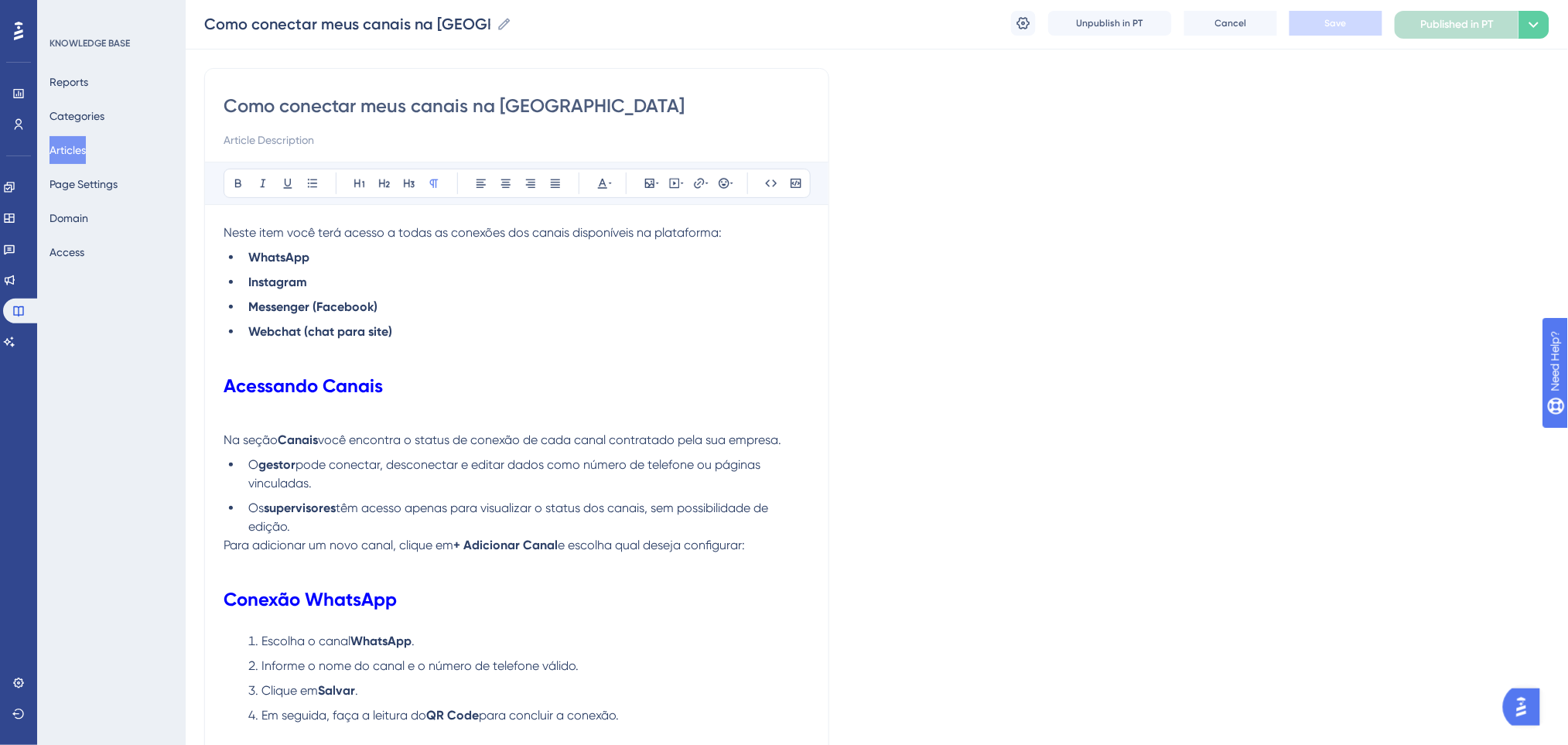
scroll to position [103, 0]
click at [404, 339] on li "Webchat (chat para site)" at bounding box center [526, 343] width 567 height 37
click at [392, 365] on h1 "Acessando Canais" at bounding box center [516, 388] width 586 height 53
click at [390, 353] on li "Webchat (chat para site)" at bounding box center [526, 343] width 567 height 37
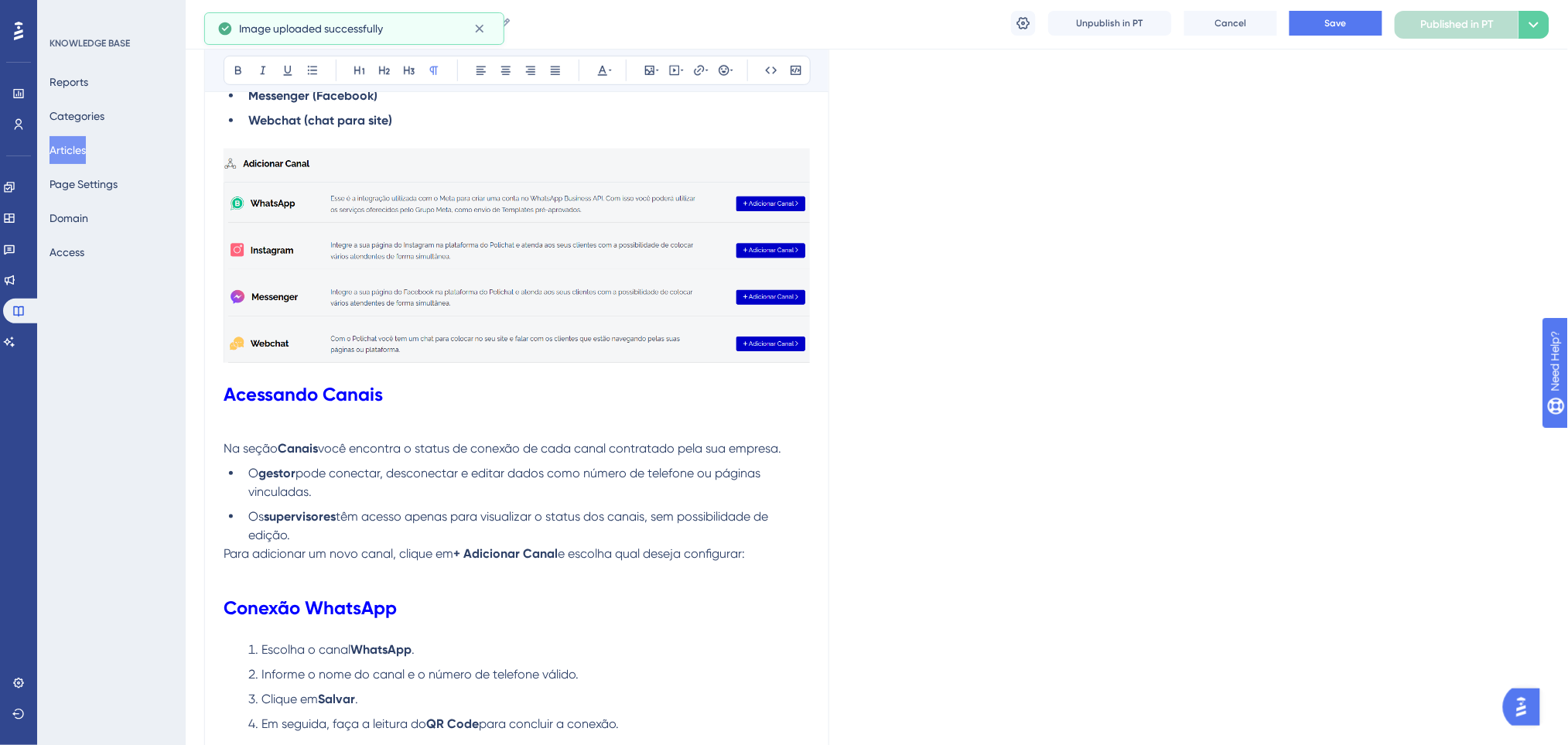
scroll to position [205, 0]
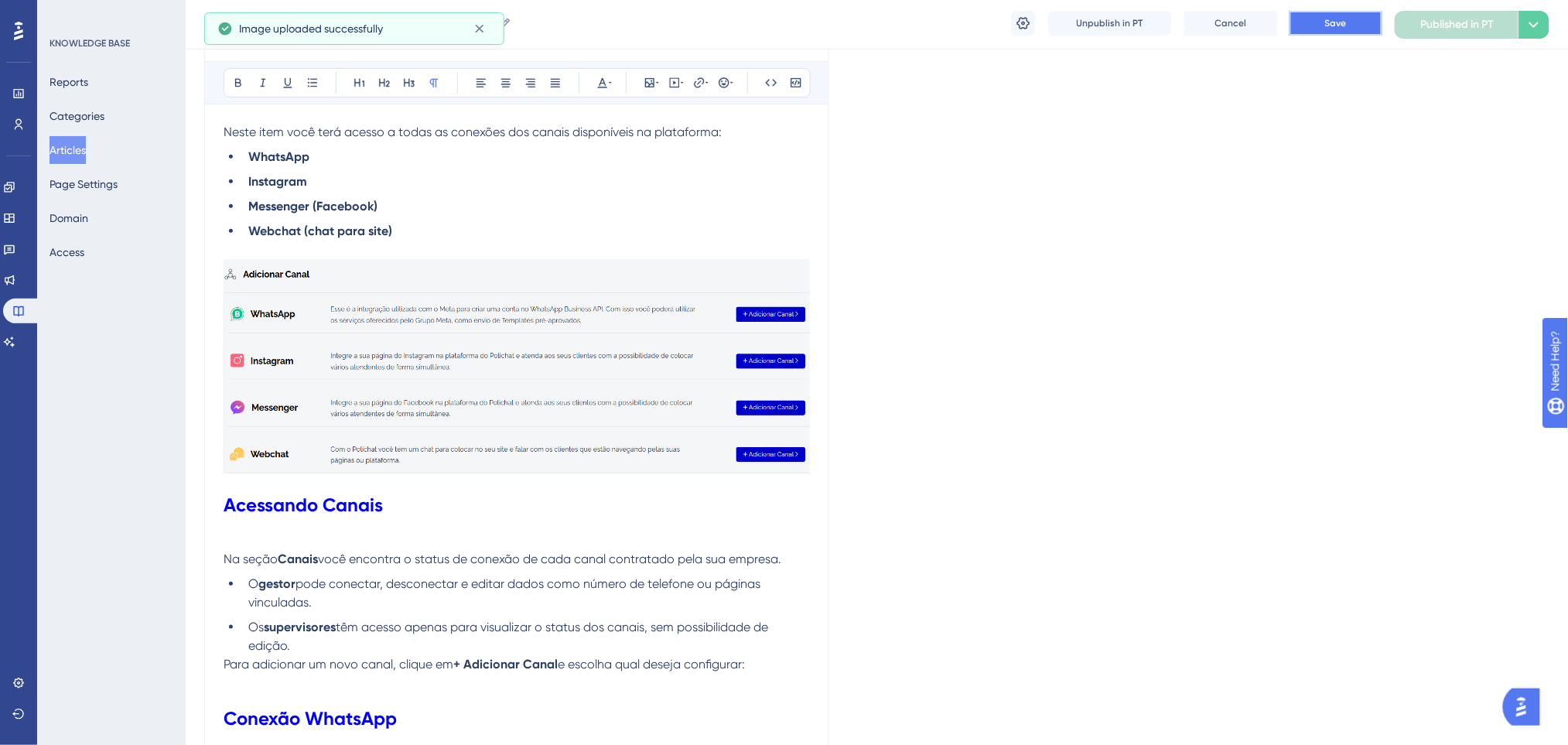
click at [1328, 26] on span "Save" at bounding box center [1335, 22] width 21 height 12
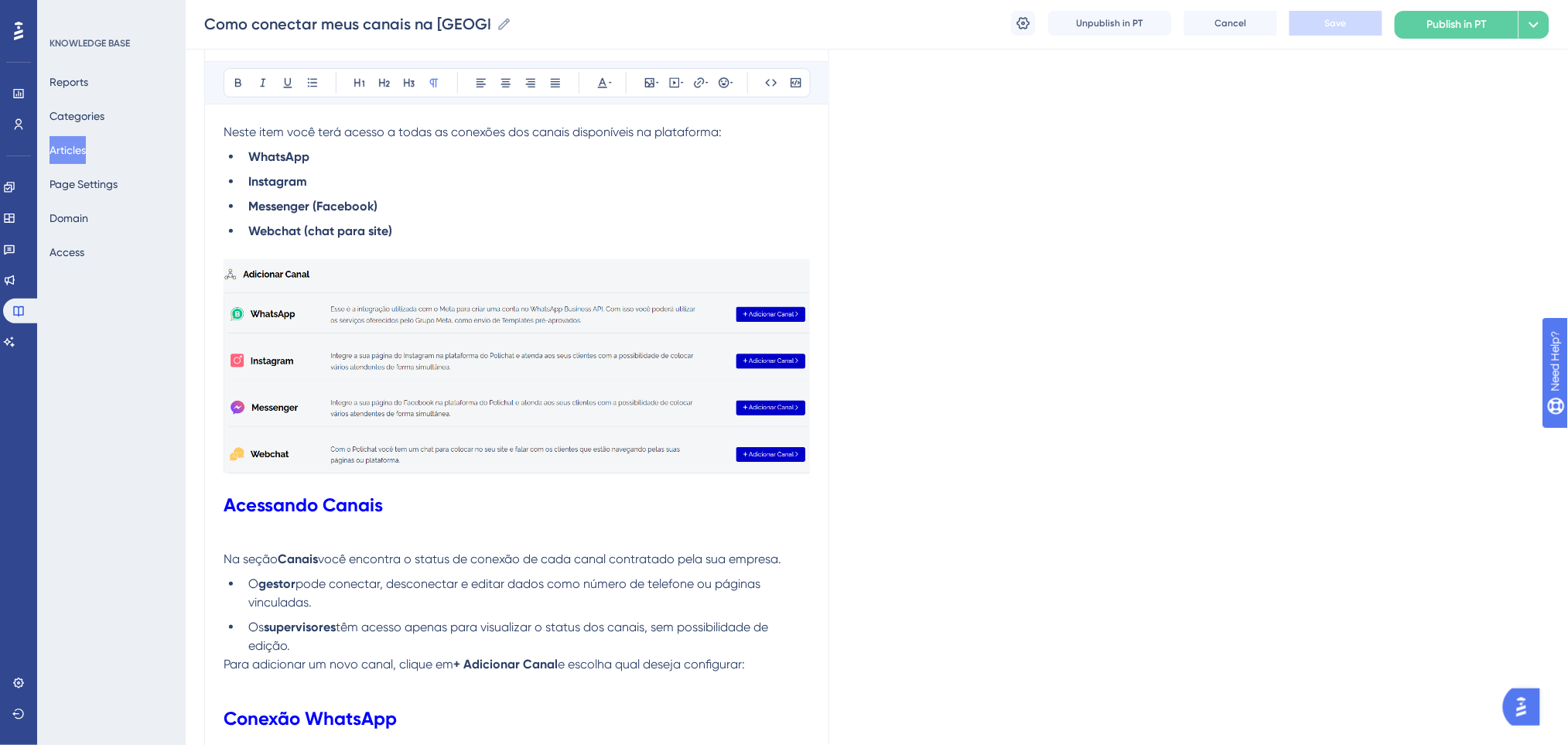
click at [705, 333] on img at bounding box center [516, 366] width 586 height 214
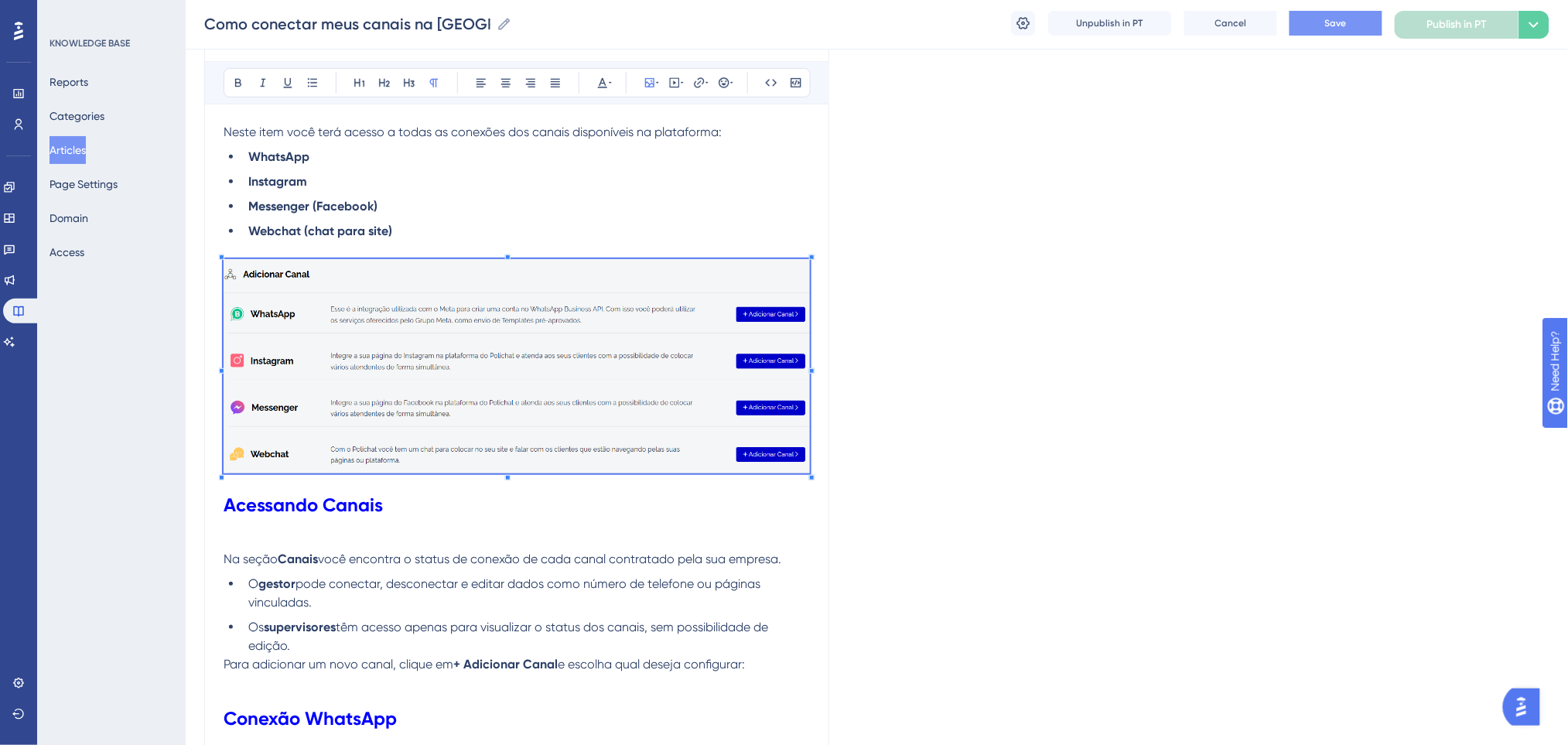
click at [1330, 18] on span "Save" at bounding box center [1335, 22] width 21 height 12
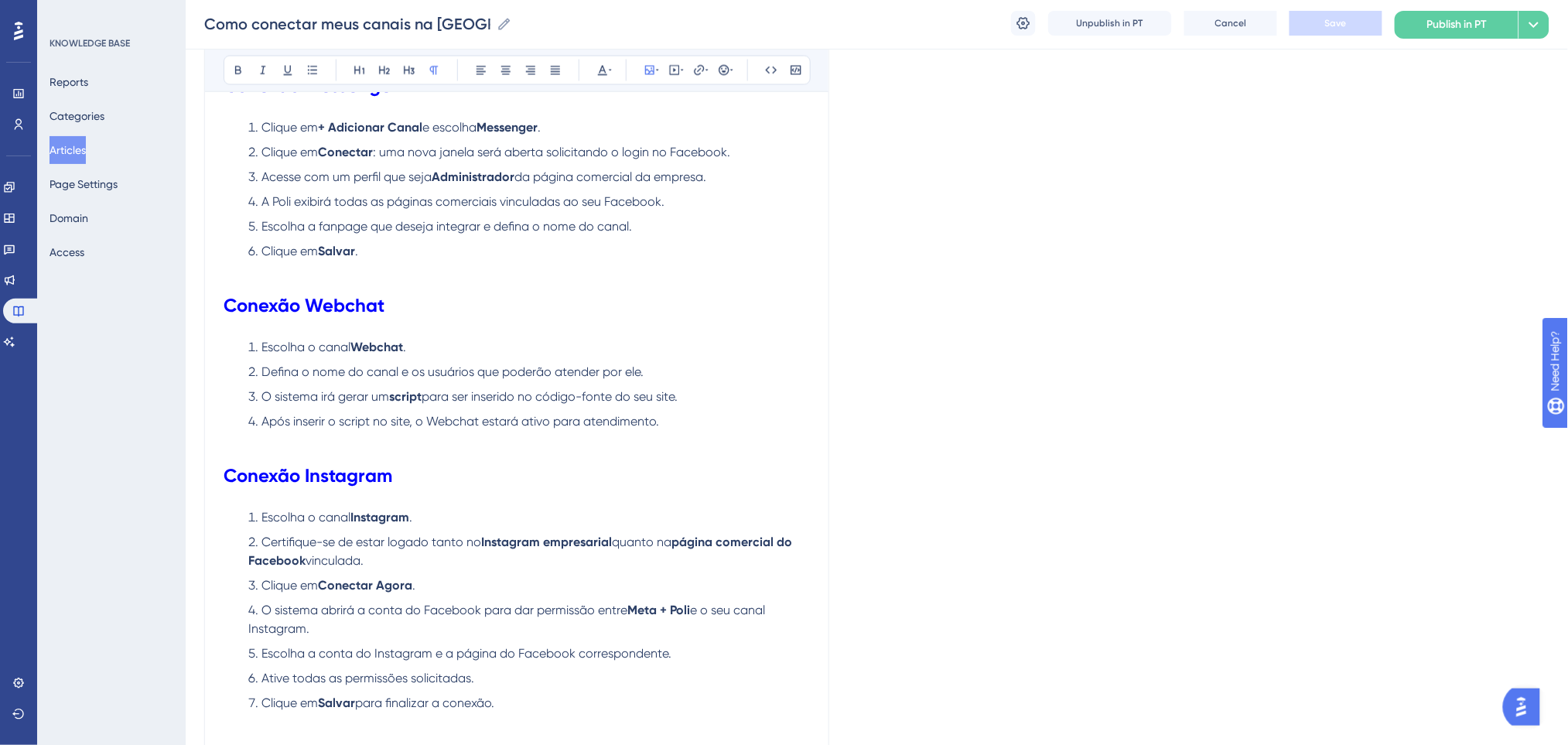
scroll to position [1031, 0]
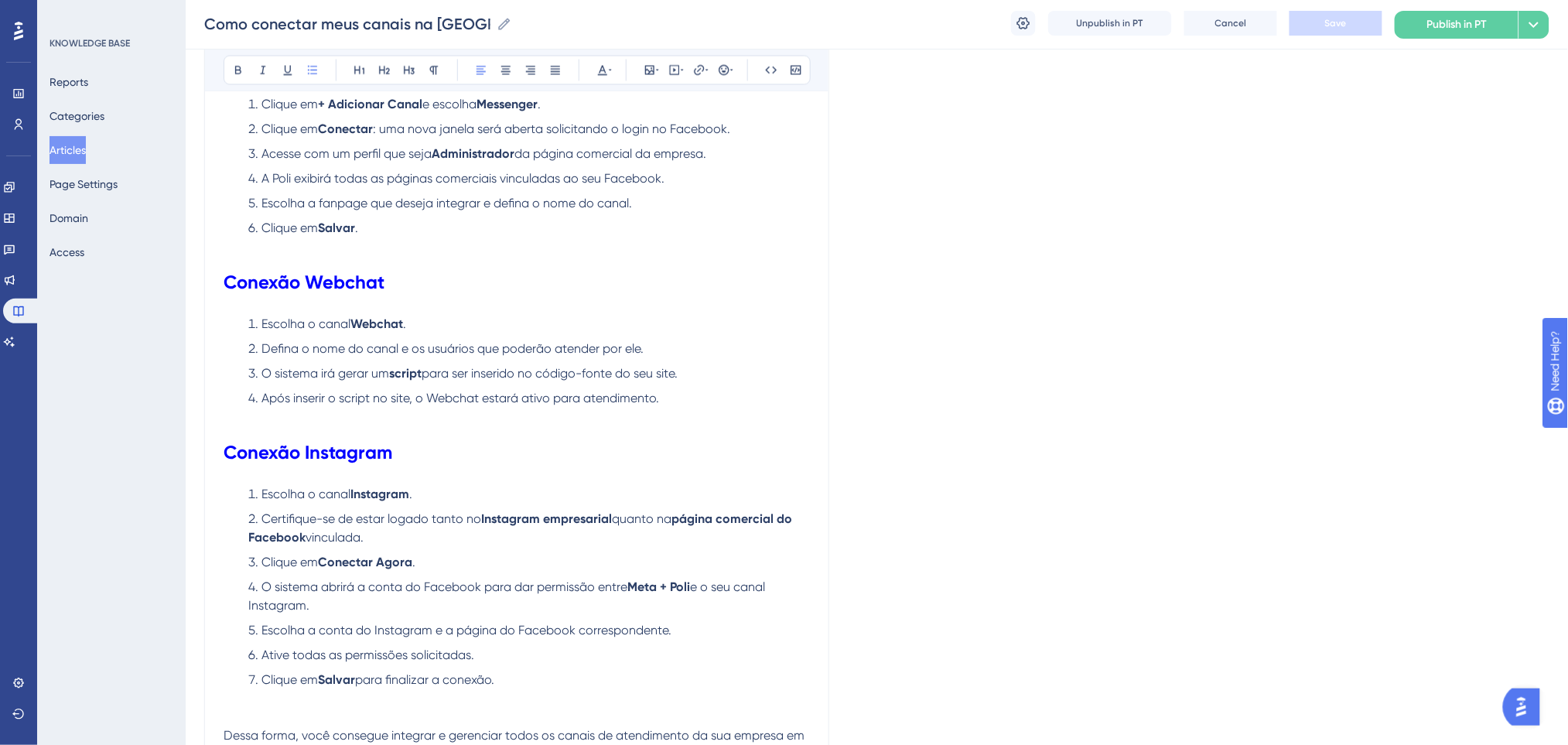
click at [656, 353] on li "Defina o nome do canal e os usuários que poderão atender por ele." at bounding box center [526, 350] width 567 height 19
click at [690, 398] on li "Após inserir o script no site, o Webchat estará ativo para atendimento." at bounding box center [526, 399] width 567 height 19
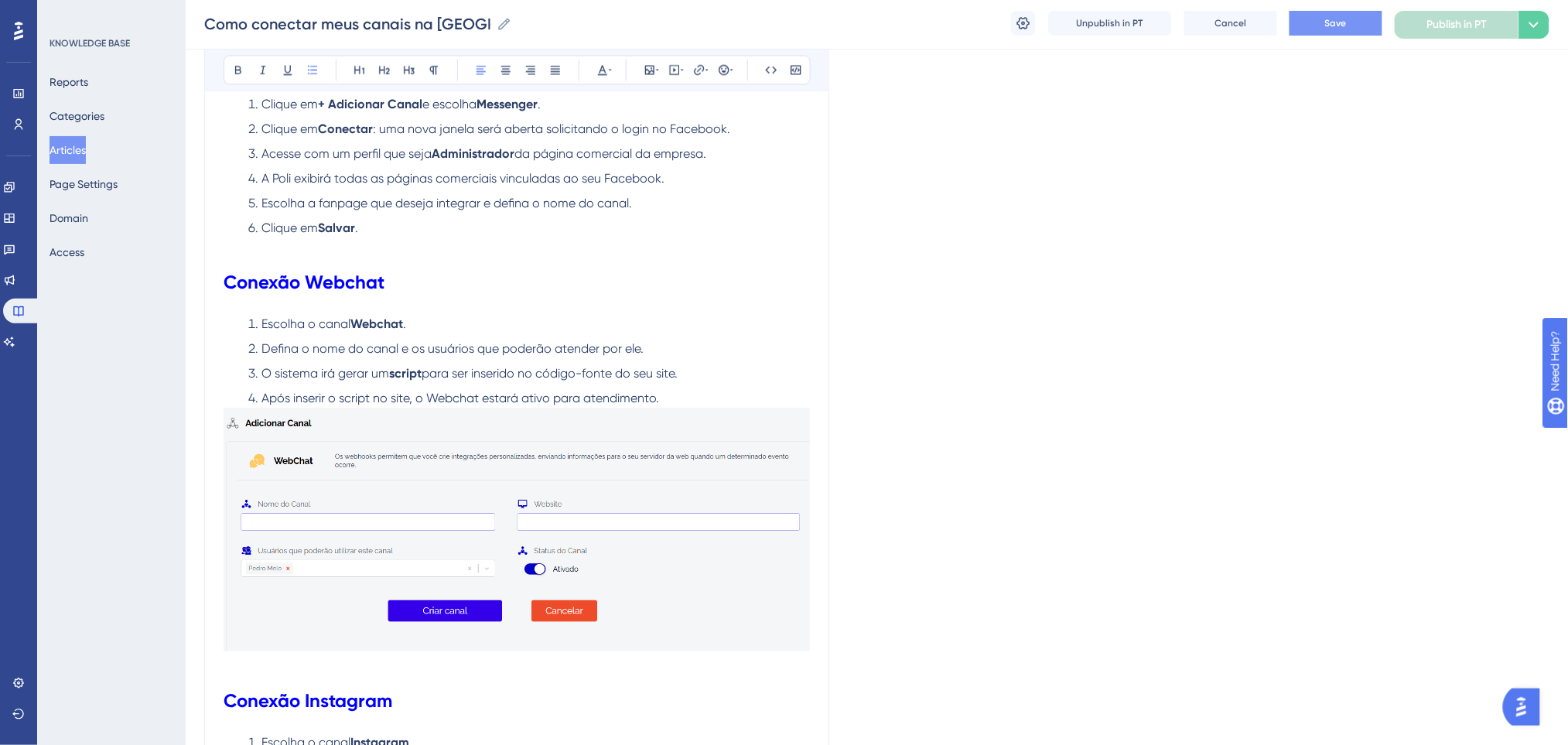
click at [690, 372] on li "O sistema irá gerar um script para ser inserido no código-fonte do seu site." at bounding box center [526, 374] width 567 height 19
click at [677, 350] on li "Defina o nome do canal e os usuários que poderão atender por ele." at bounding box center [526, 350] width 567 height 19
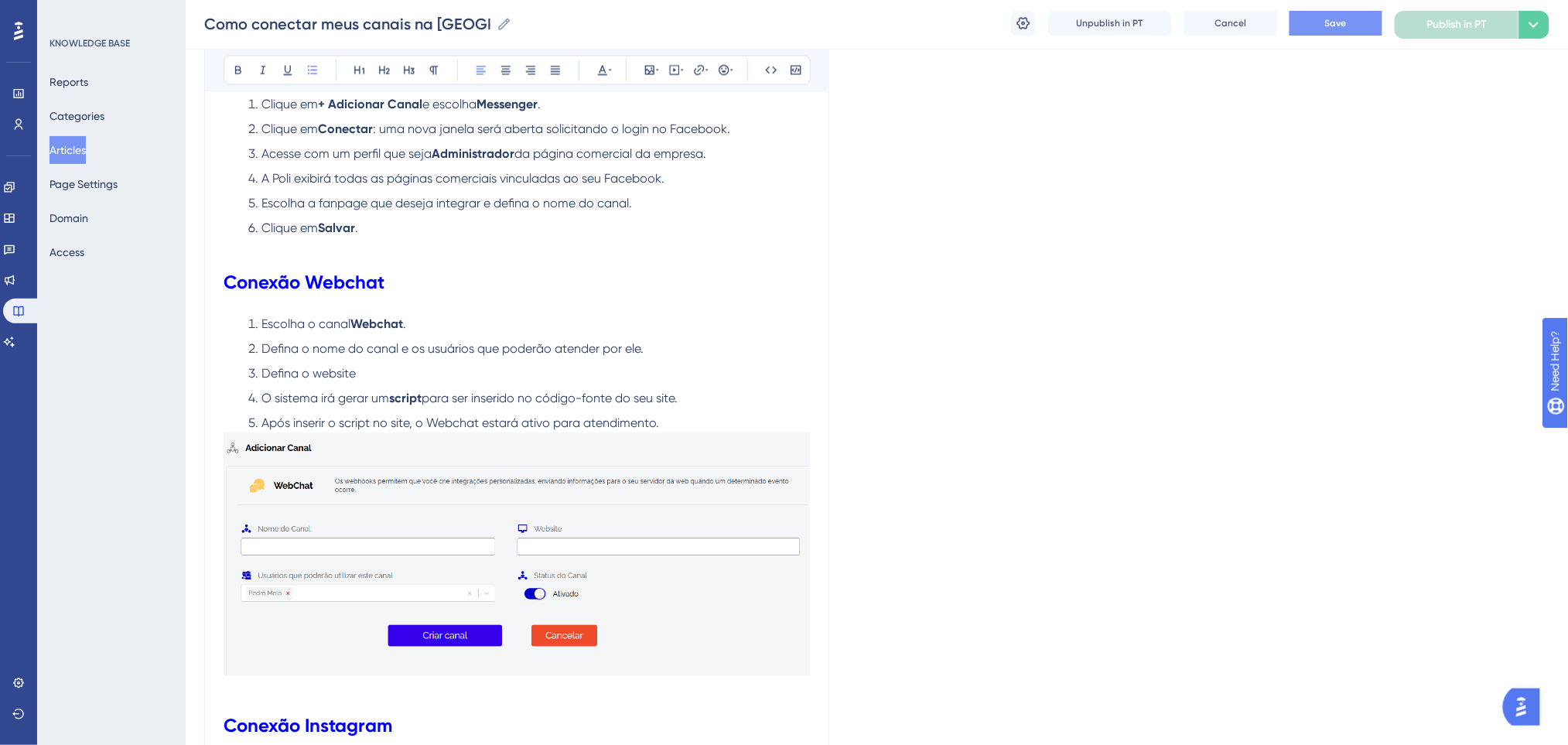
click at [673, 346] on li "Defina o nome do canal e os usuários que poderão atender por ele." at bounding box center [526, 350] width 567 height 19
click at [899, 283] on div "Language Portuguese (Default) Como conectar meus canais na Poli Bold Italic Und…" at bounding box center [877, 191] width 1345 height 2246
click at [446, 378] on li "Defina o website" at bounding box center [526, 374] width 567 height 19
click at [797, 319] on li "Escolha o canal Webchat ." at bounding box center [526, 325] width 567 height 19
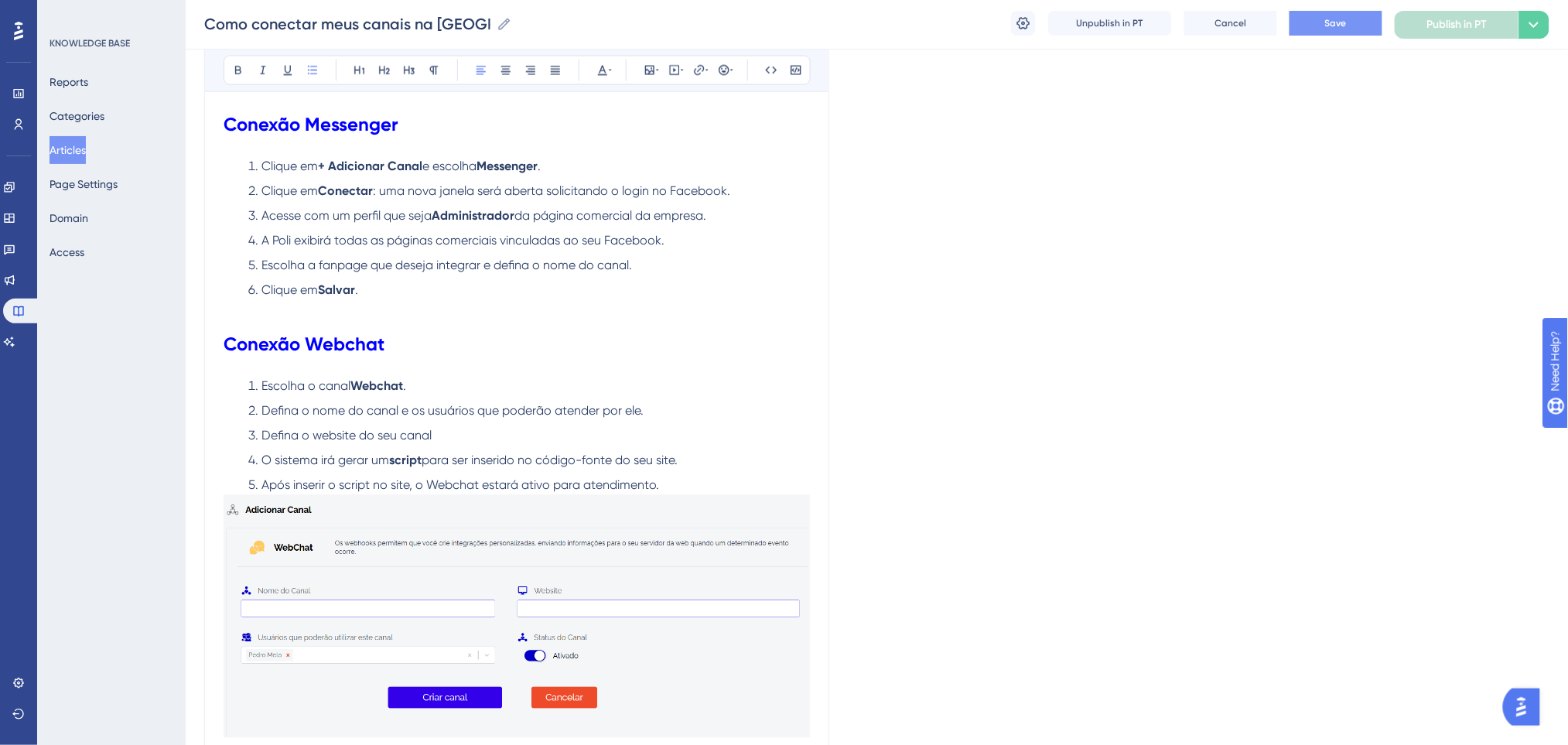
scroll to position [1237, 0]
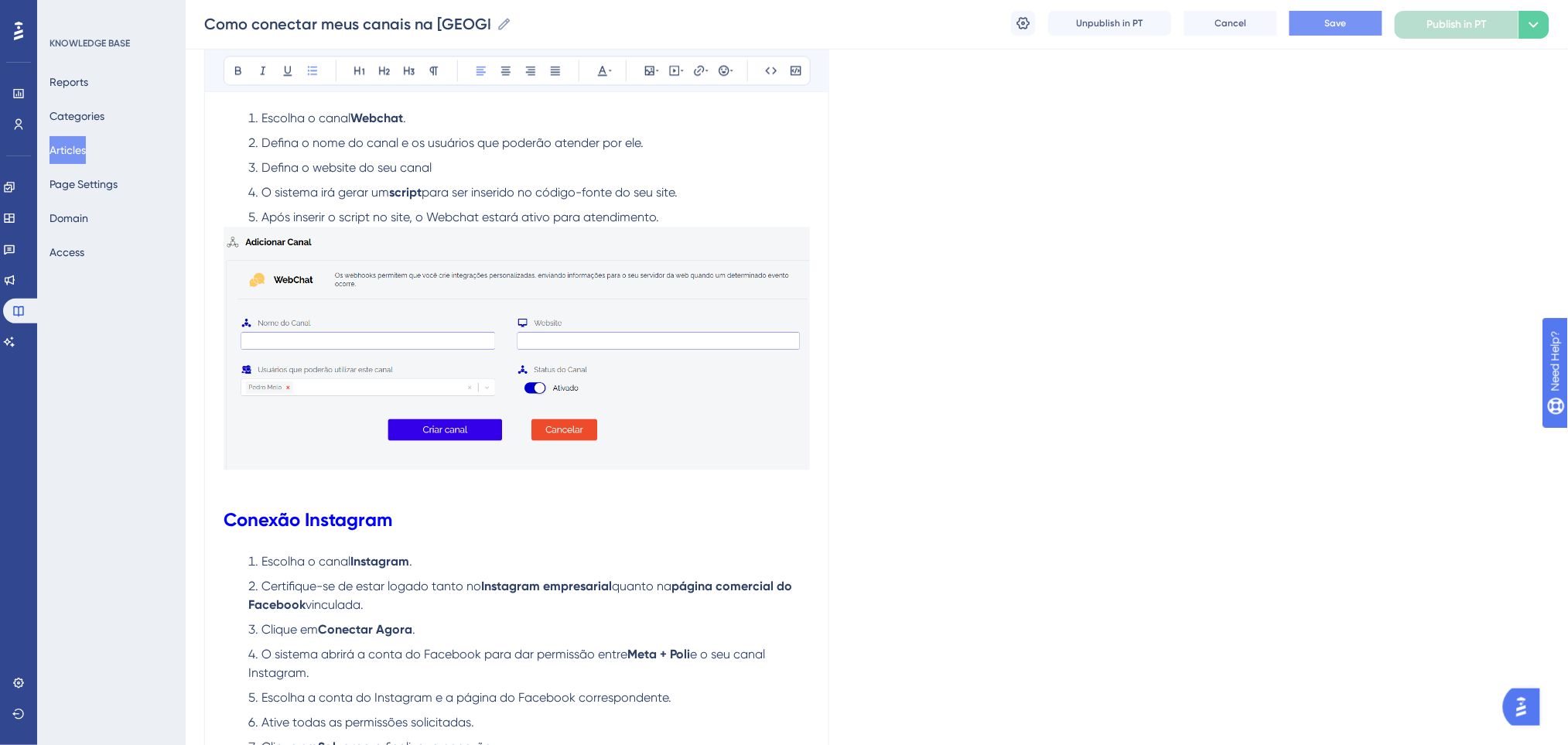
click at [513, 486] on p at bounding box center [516, 484] width 586 height 19
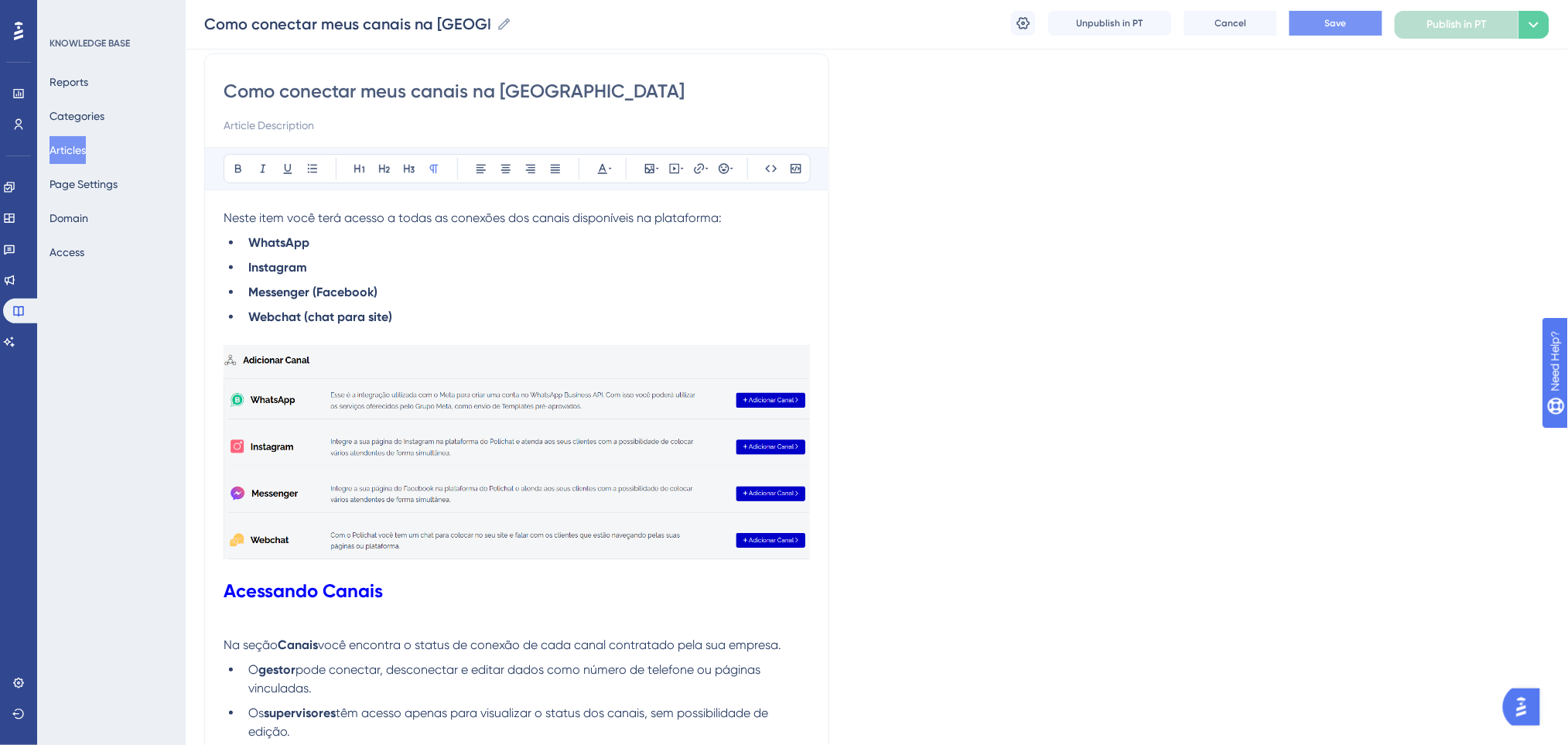
scroll to position [0, 0]
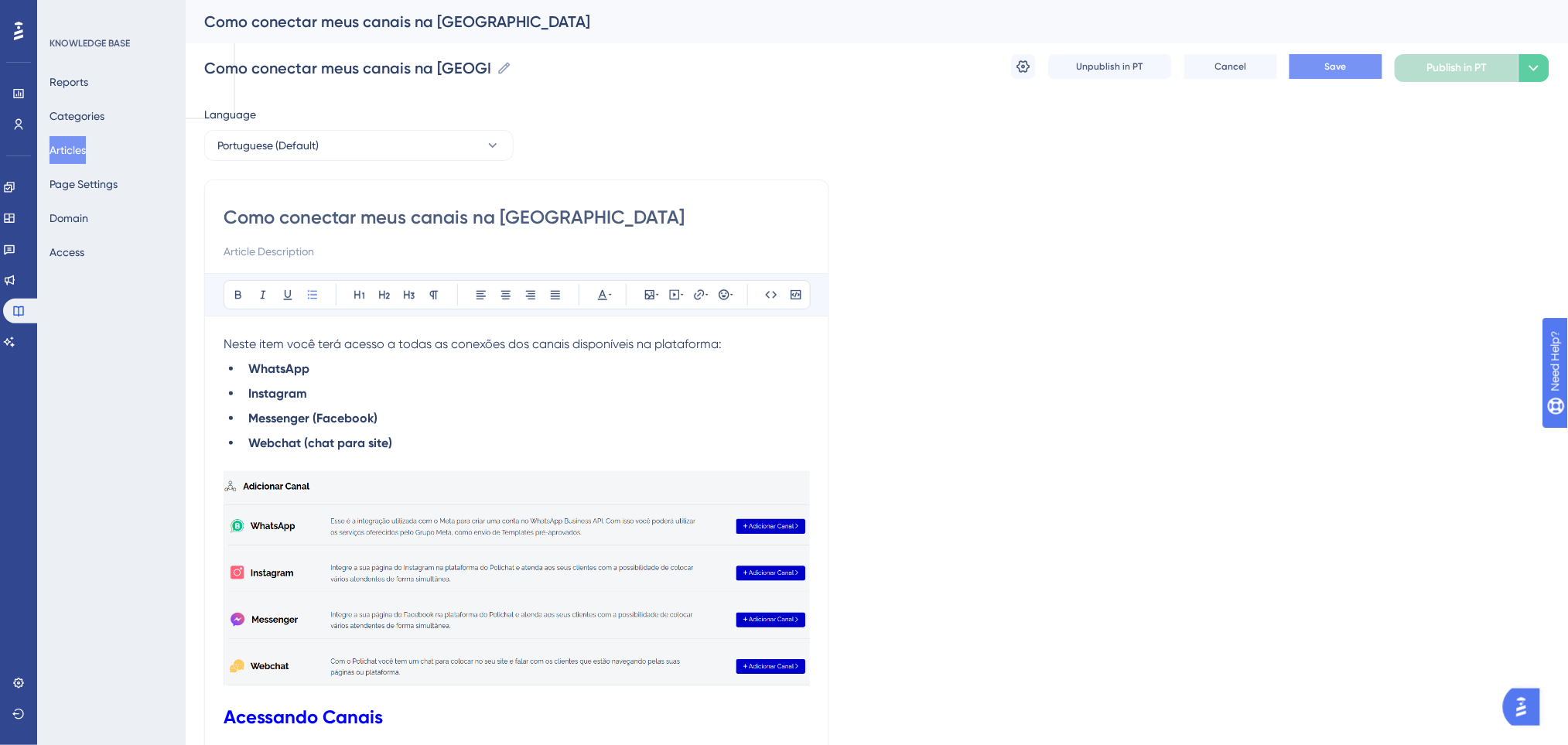
click at [589, 457] on li "Webchat (chat para site)" at bounding box center [526, 453] width 567 height 37
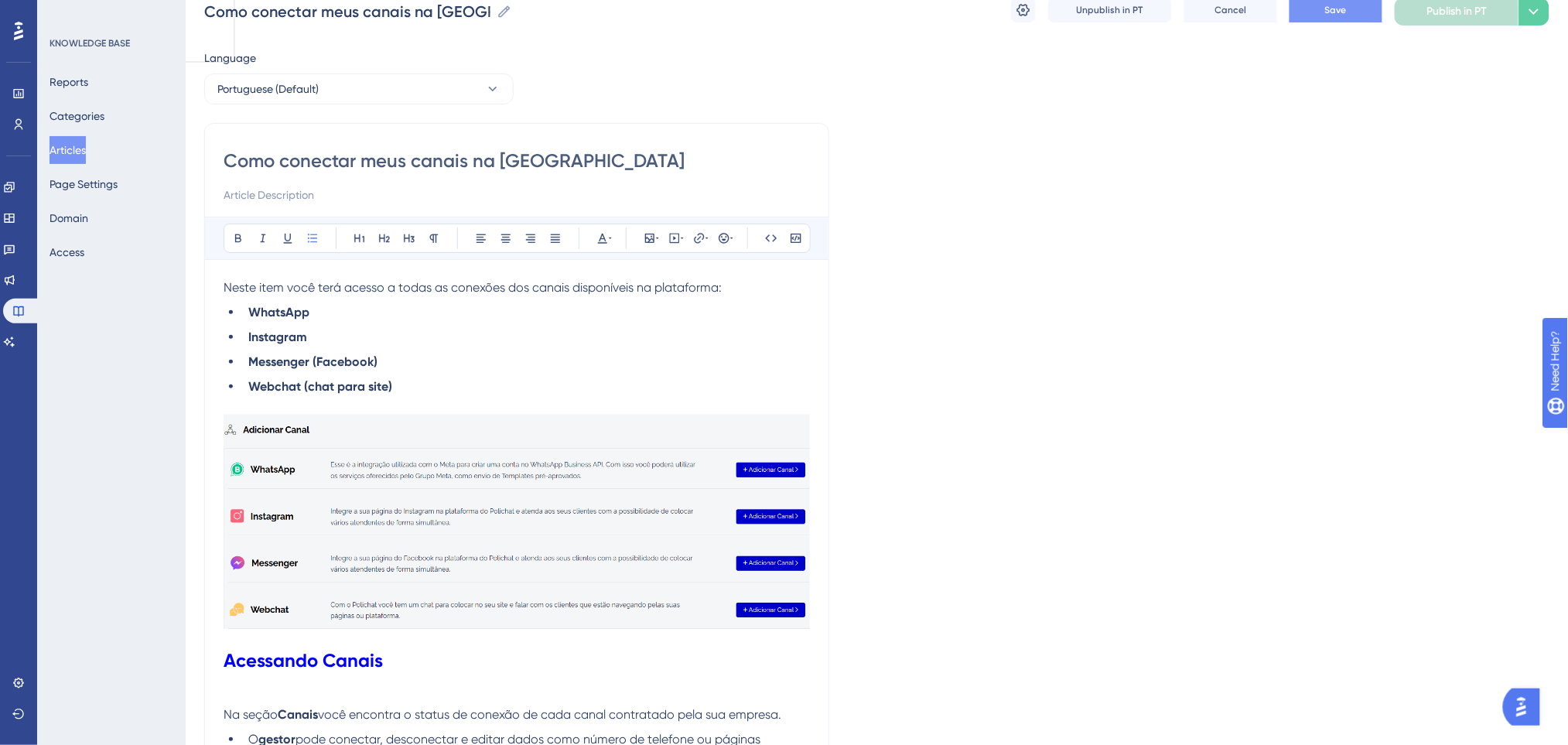
scroll to position [103, 0]
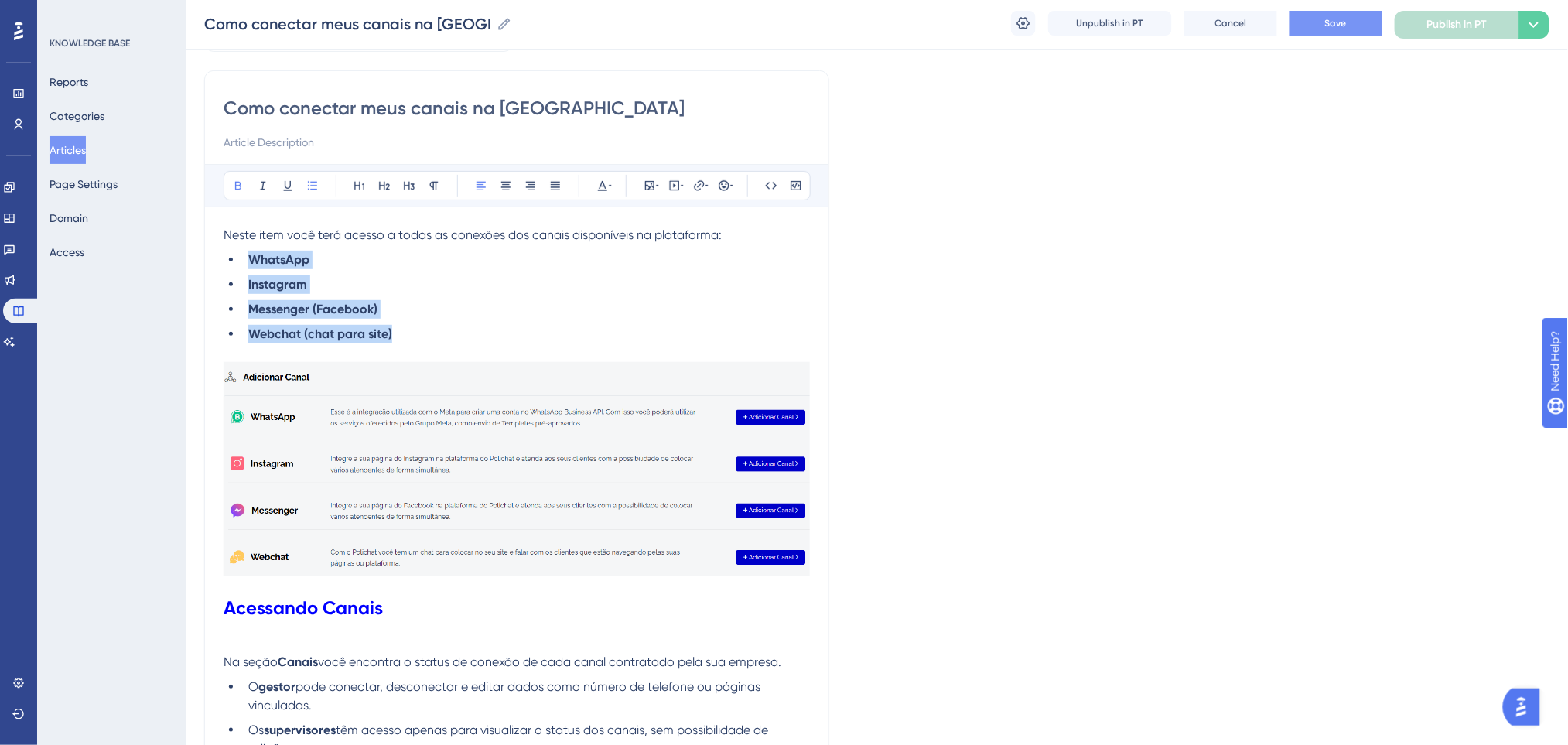
drag, startPoint x: 487, startPoint y: 328, endPoint x: 208, endPoint y: 255, distance: 288.4
copy ul "WhatsApp Instagram Messenger (Facebook) Webchat (chat para site)"
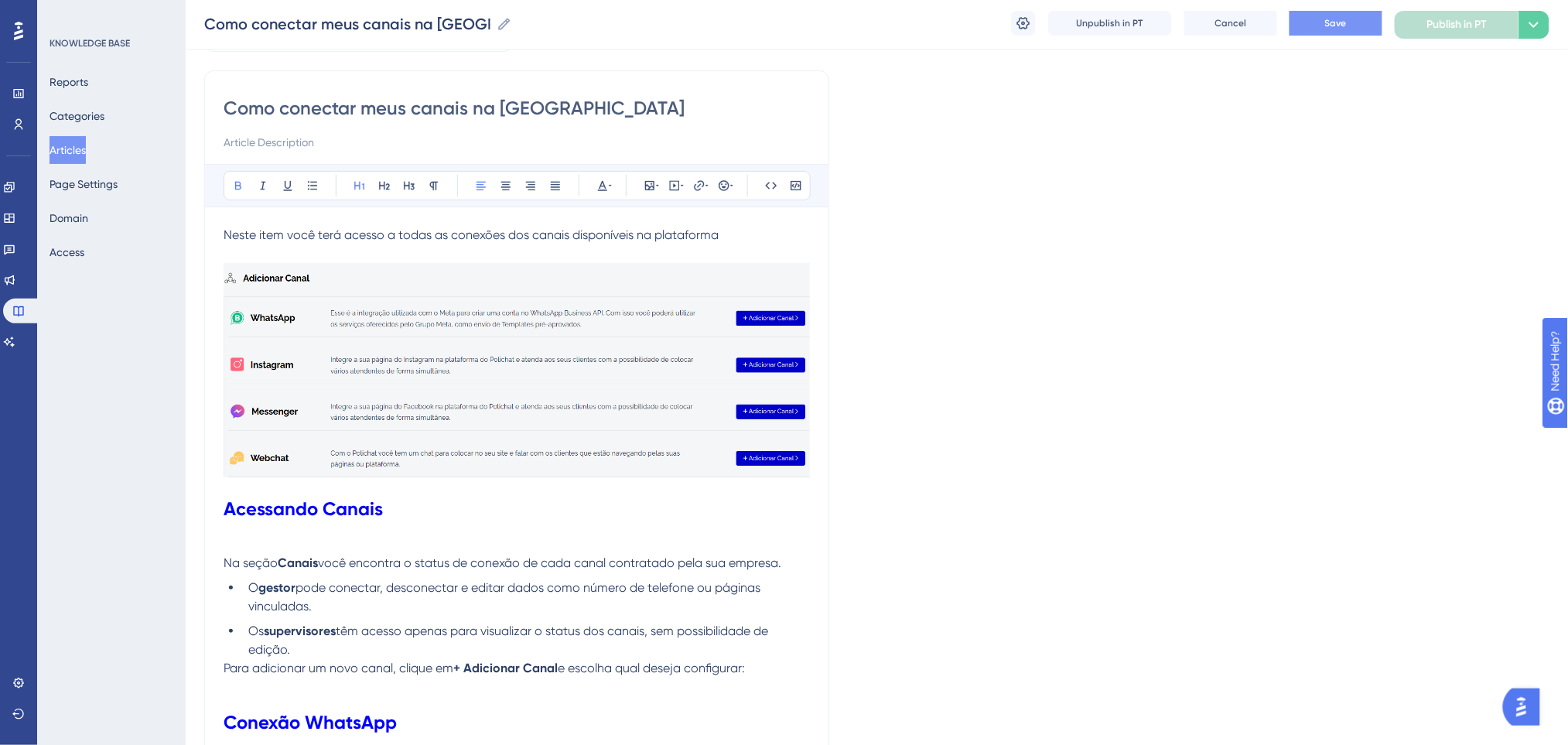
click at [226, 502] on strong "Acessando Canais" at bounding box center [303, 508] width 159 height 22
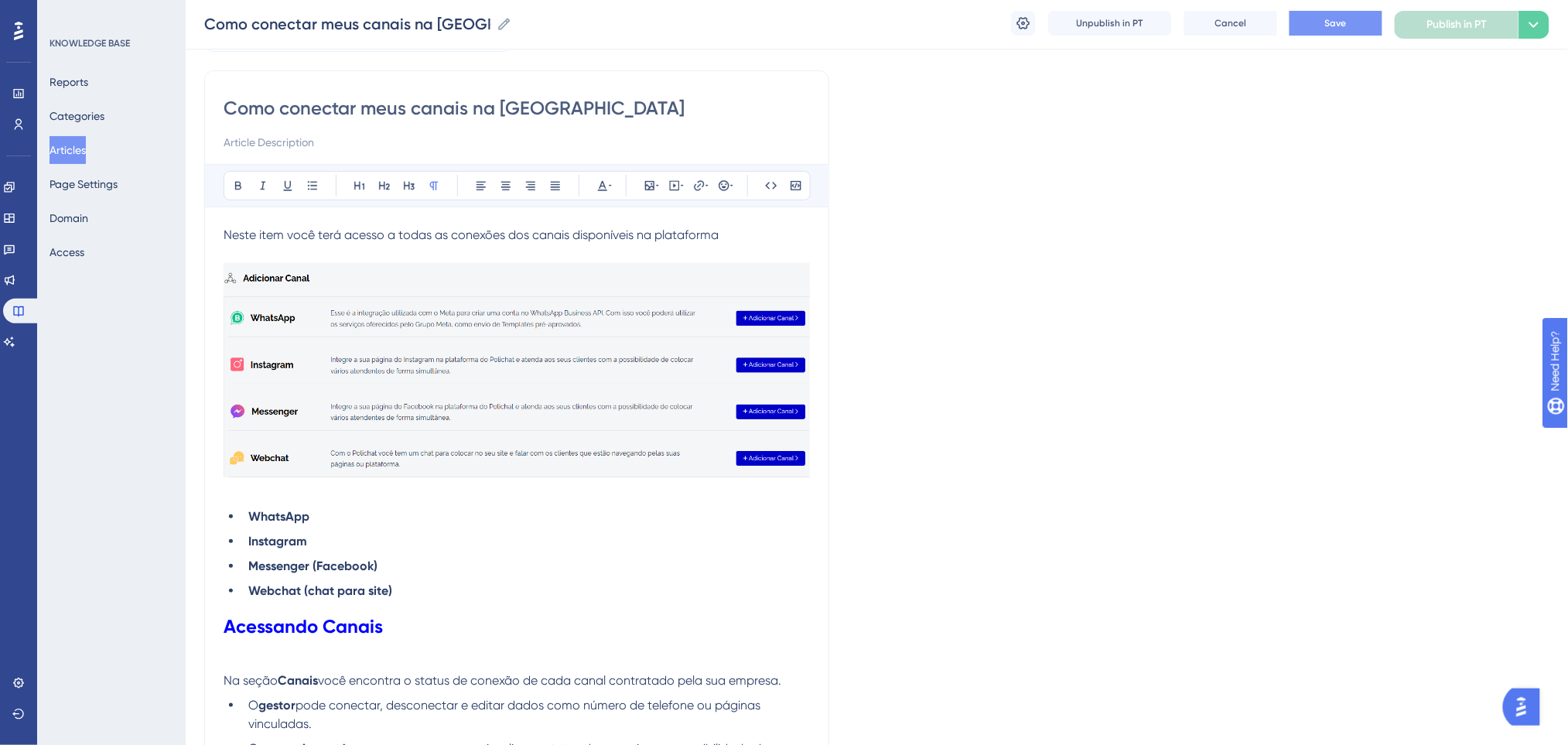
click at [233, 484] on p at bounding box center [516, 491] width 586 height 19
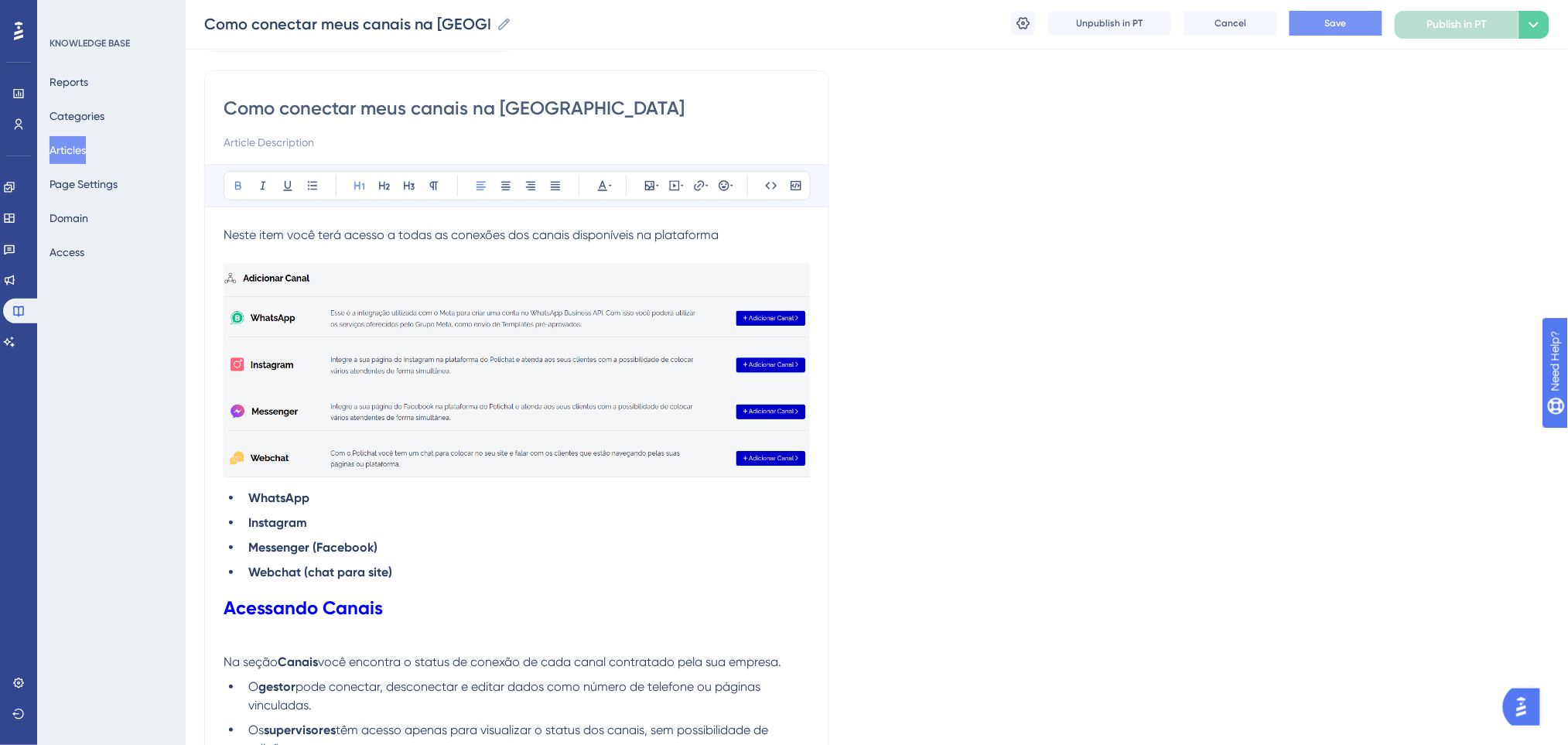
click at [557, 589] on h1 "Acessando Canais" at bounding box center [516, 607] width 586 height 53
click at [545, 575] on li "Webchat (chat para site)" at bounding box center [526, 572] width 567 height 19
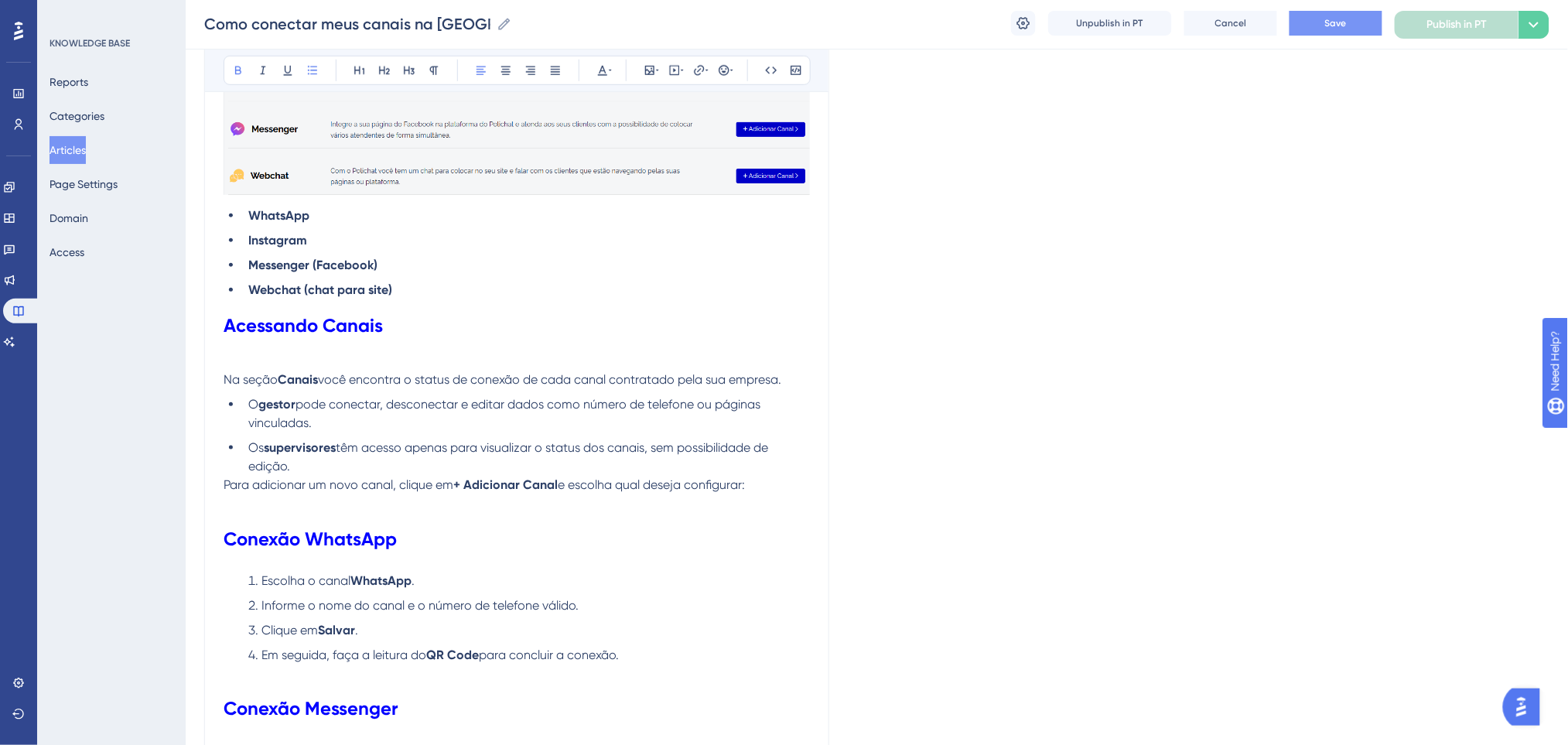
scroll to position [515, 0]
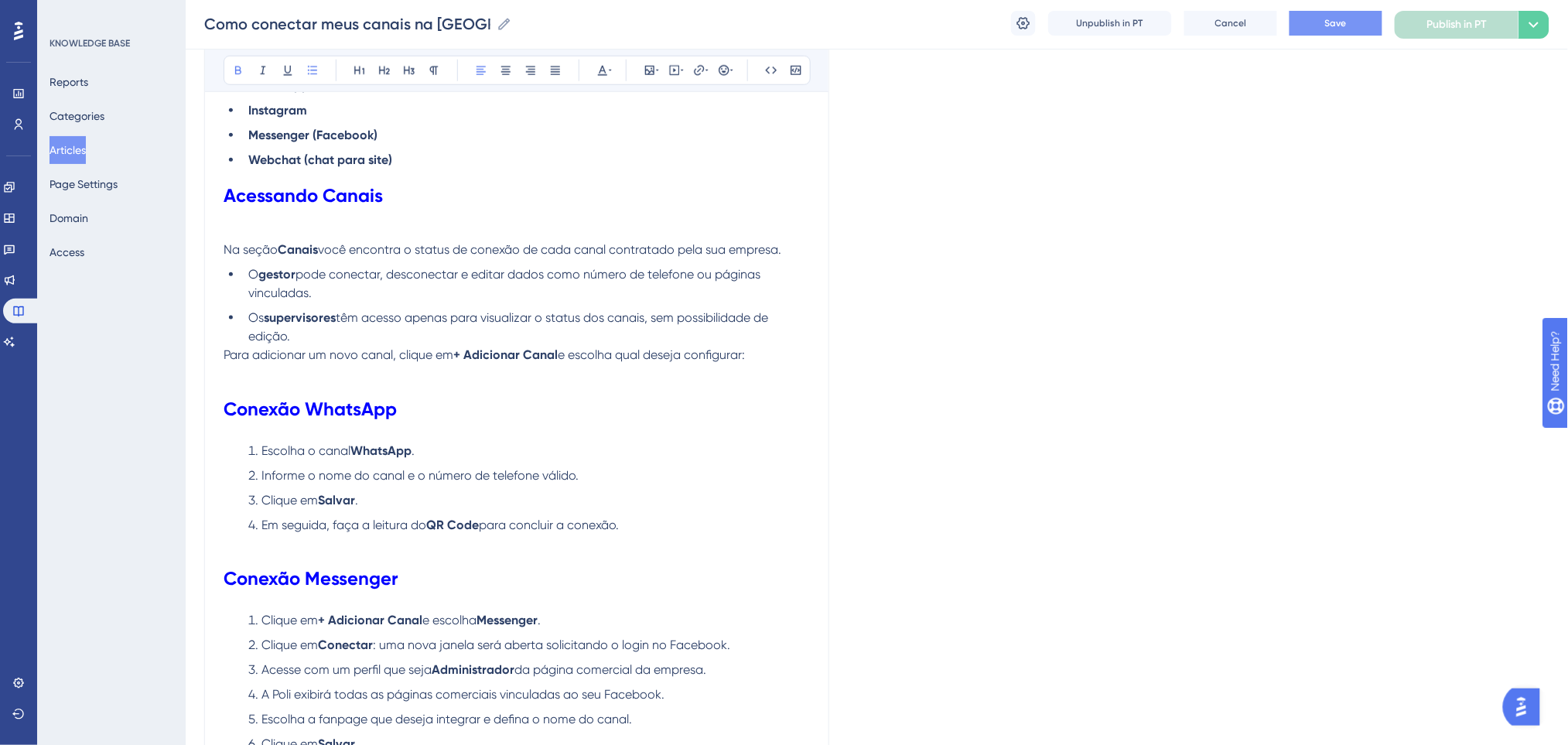
click at [508, 175] on h1 "Acessando Canais" at bounding box center [516, 195] width 586 height 53
click at [510, 172] on h1 "Acessando Canais" at bounding box center [516, 195] width 586 height 53
click at [508, 160] on li "Webchat (chat para site)" at bounding box center [526, 160] width 567 height 19
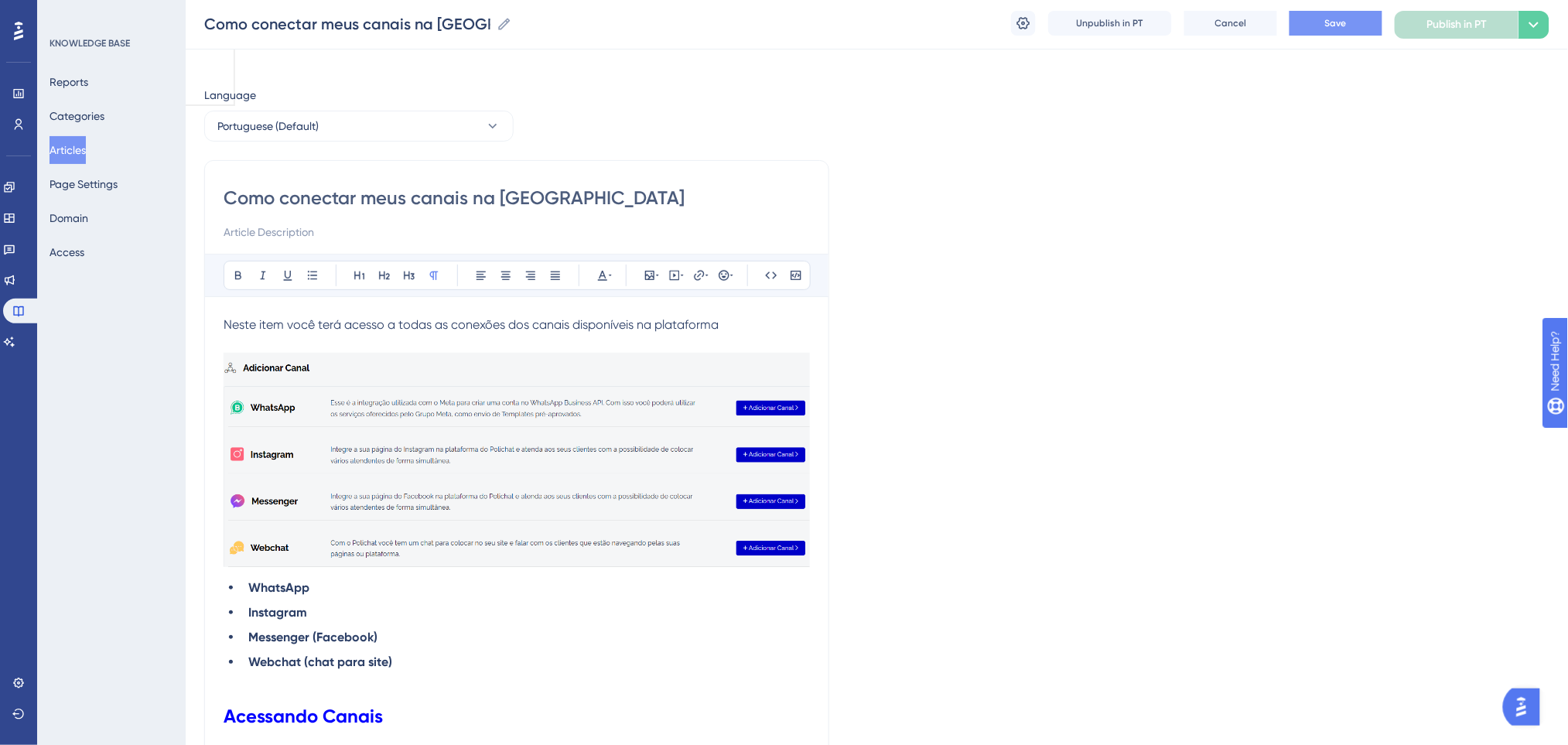
scroll to position [0, 0]
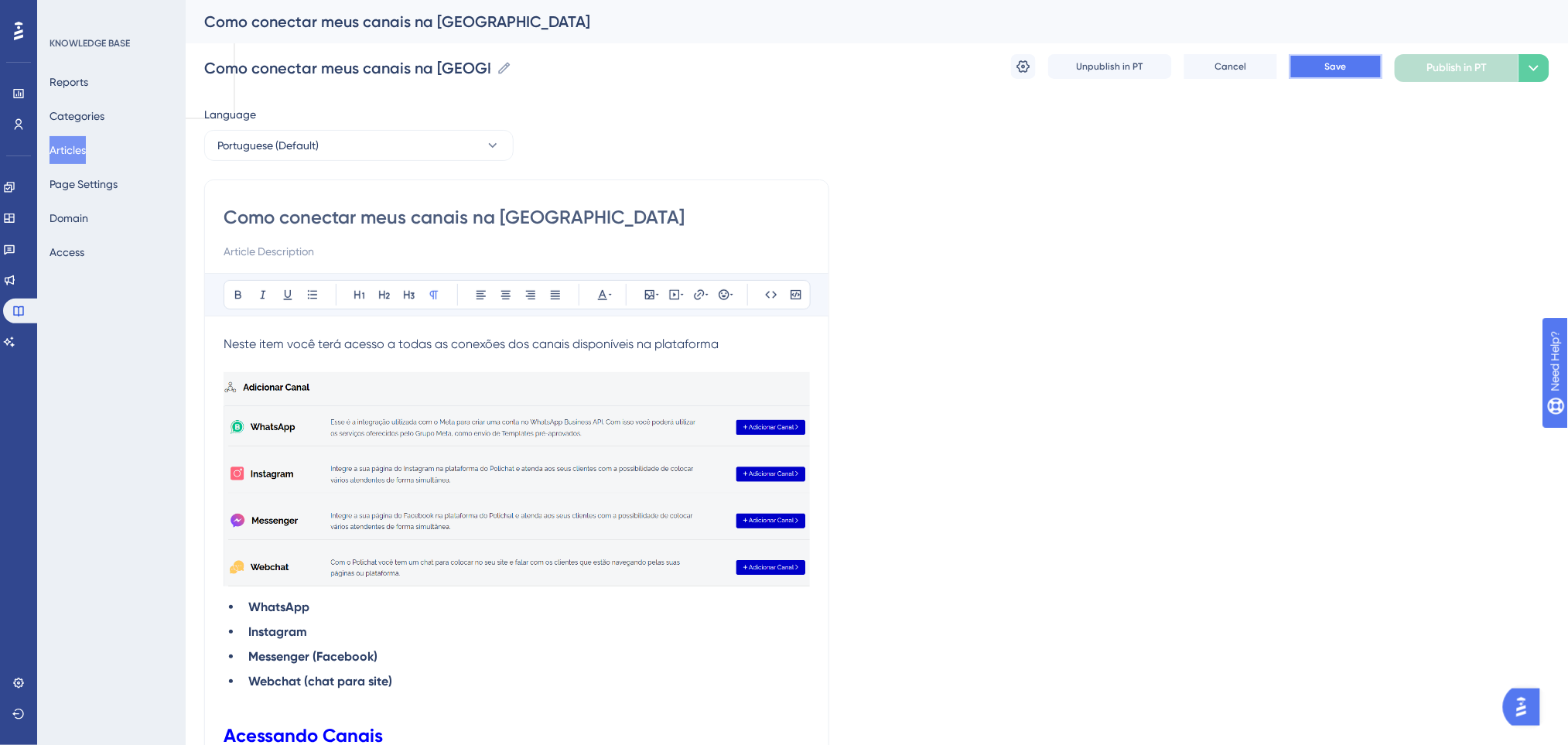
click at [1326, 56] on button "Save" at bounding box center [1336, 66] width 93 height 25
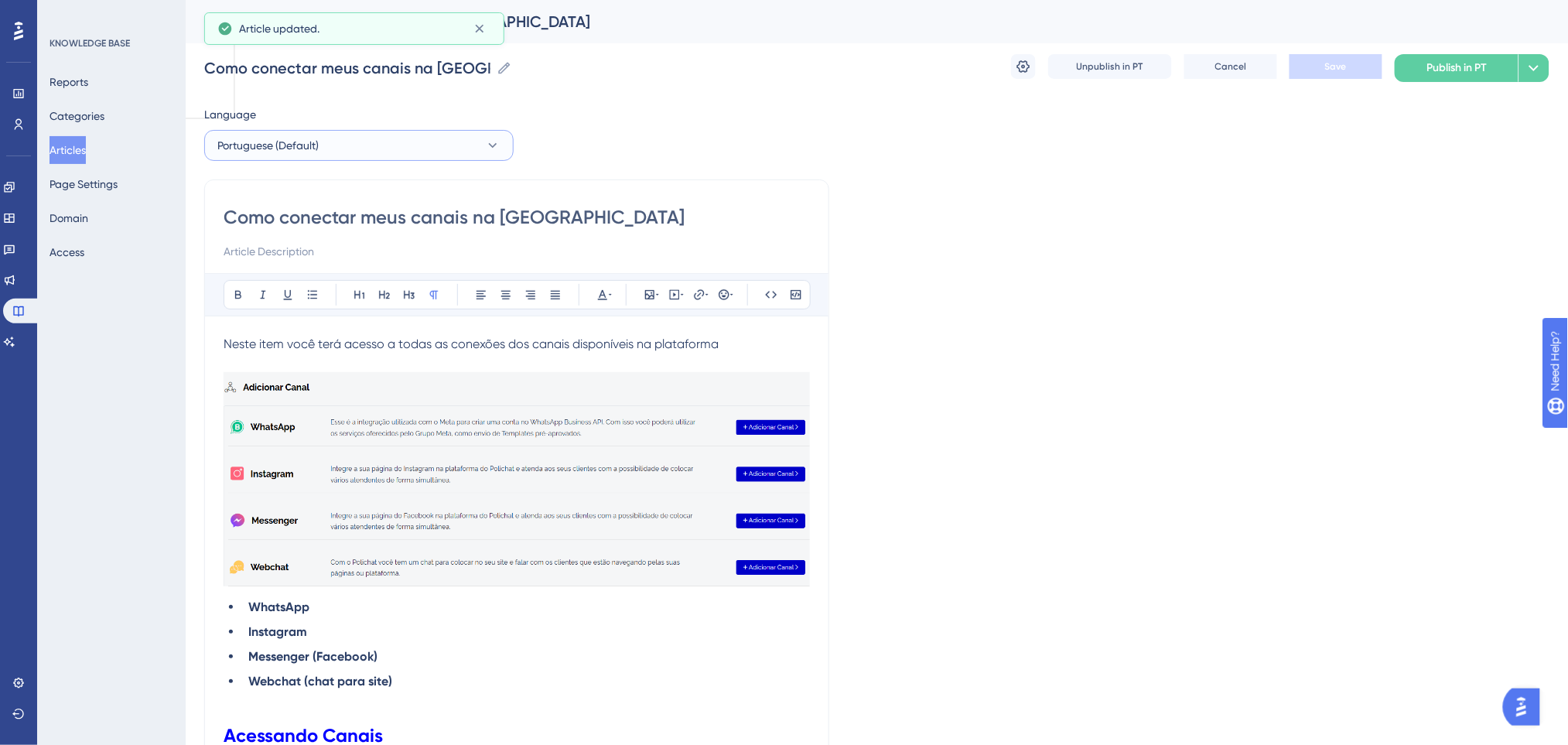
click at [329, 140] on button "Portuguese (Default)" at bounding box center [359, 144] width 309 height 31
click at [305, 217] on button "English English Draft" at bounding box center [358, 223] width 289 height 31
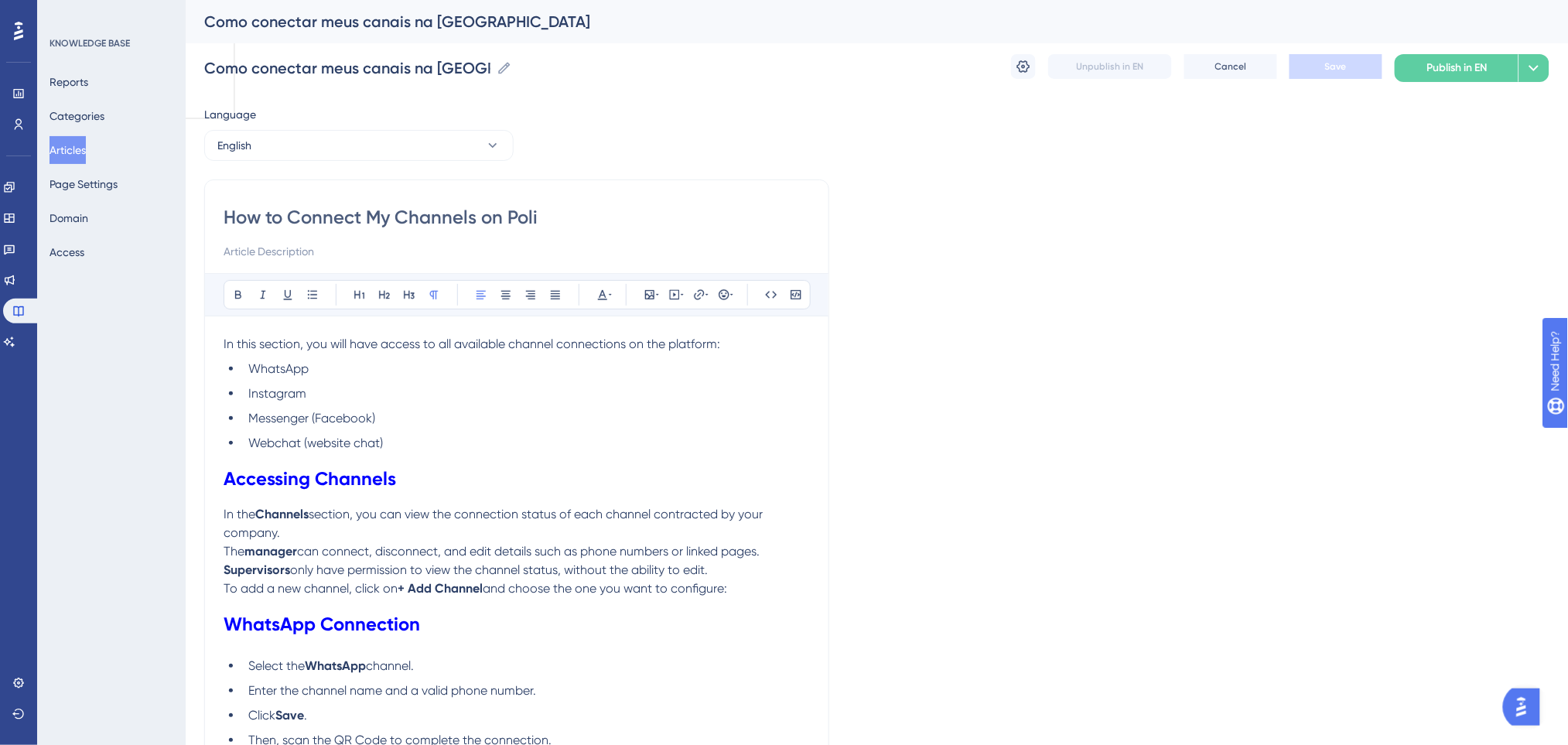
click at [725, 346] on p "In this section, you will have access to all available channel connections on t…" at bounding box center [516, 344] width 586 height 19
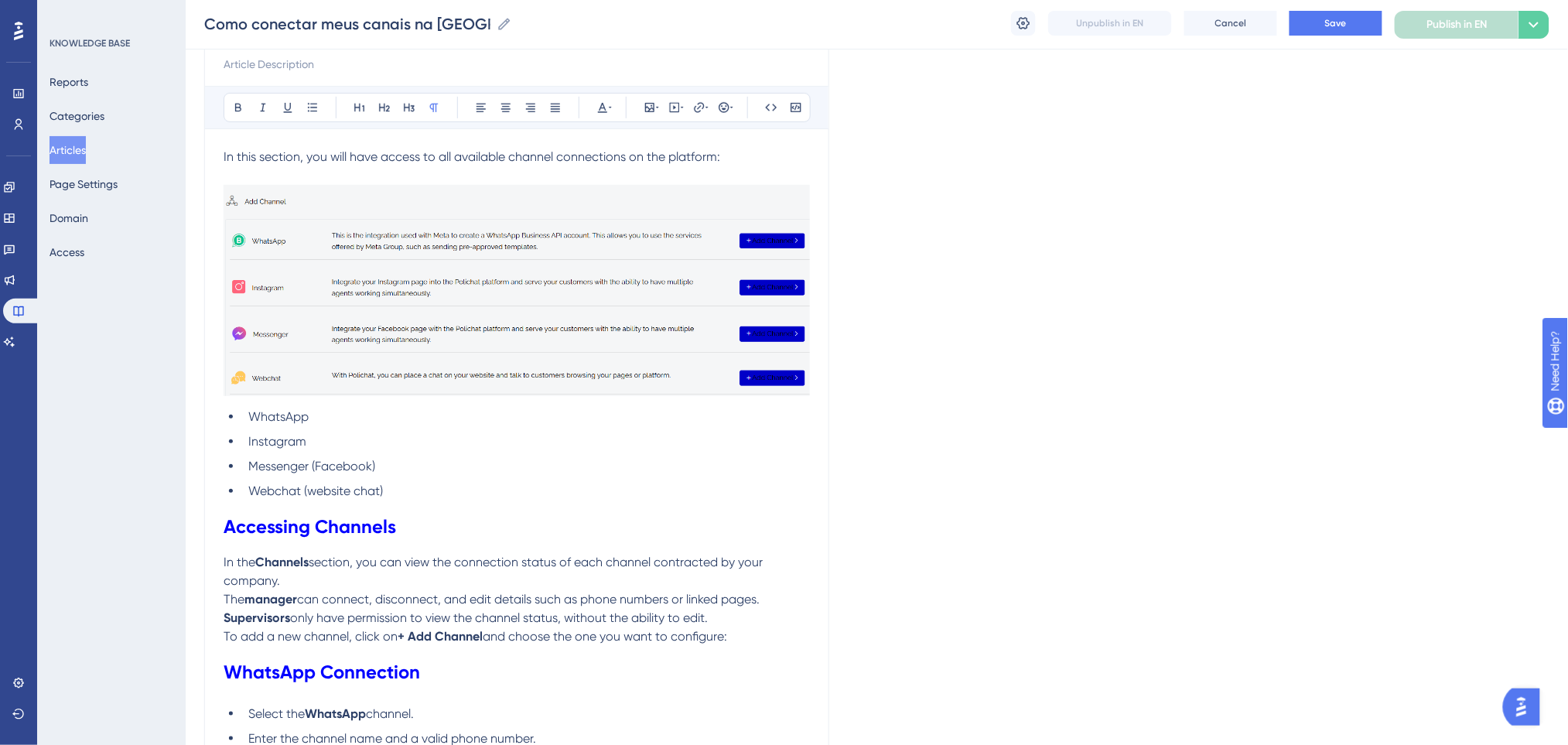
scroll to position [103, 0]
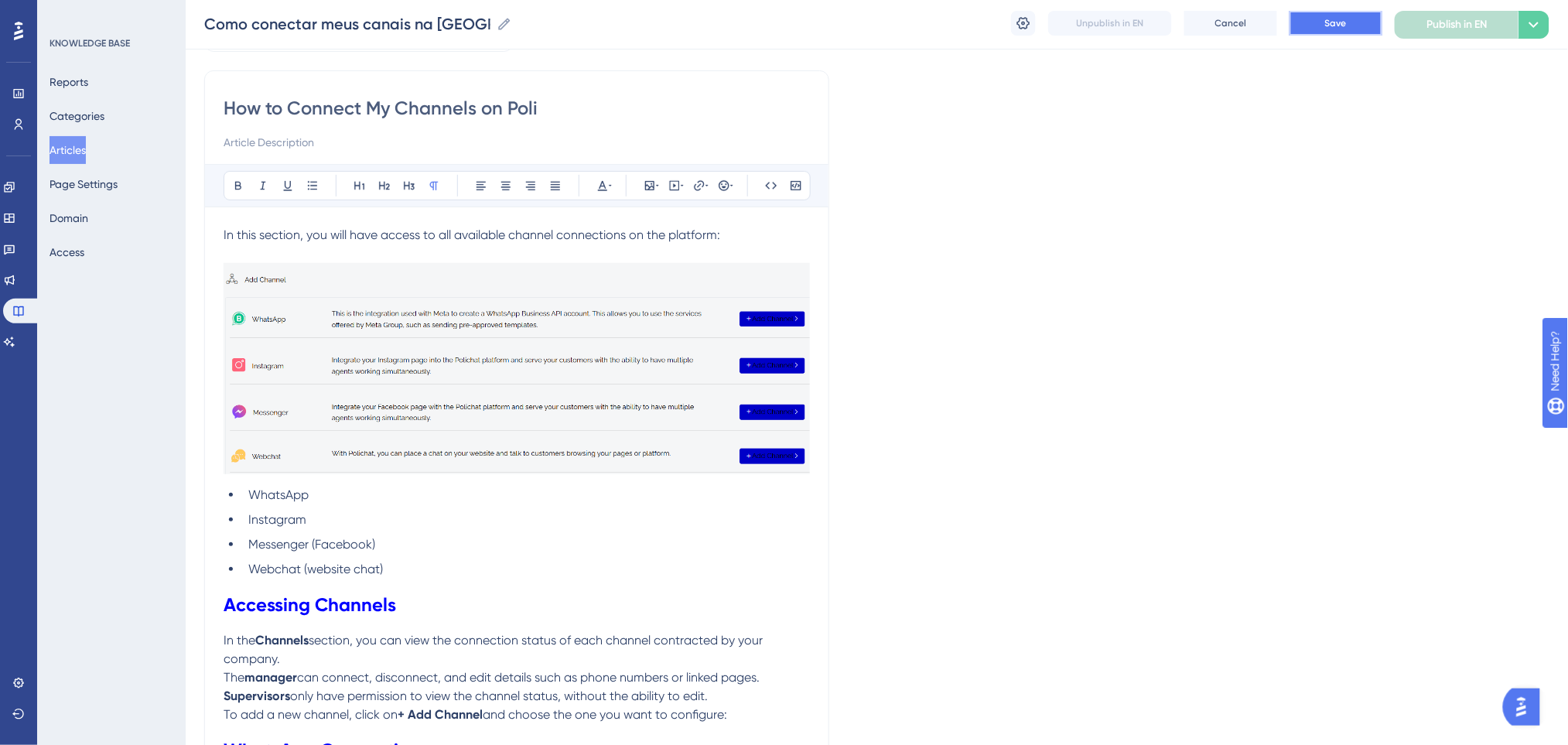
click at [1323, 26] on button "Save" at bounding box center [1336, 23] width 93 height 25
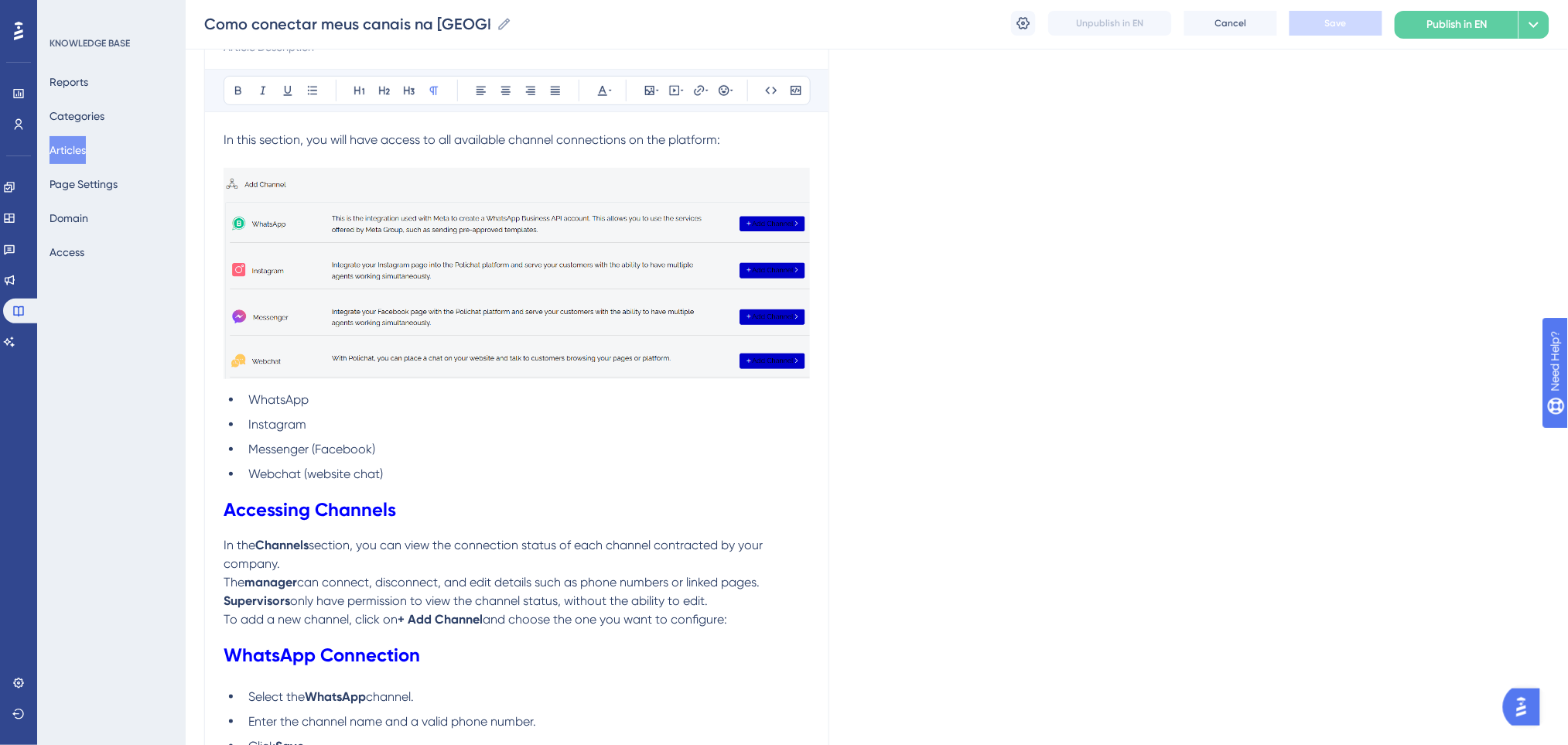
scroll to position [309, 0]
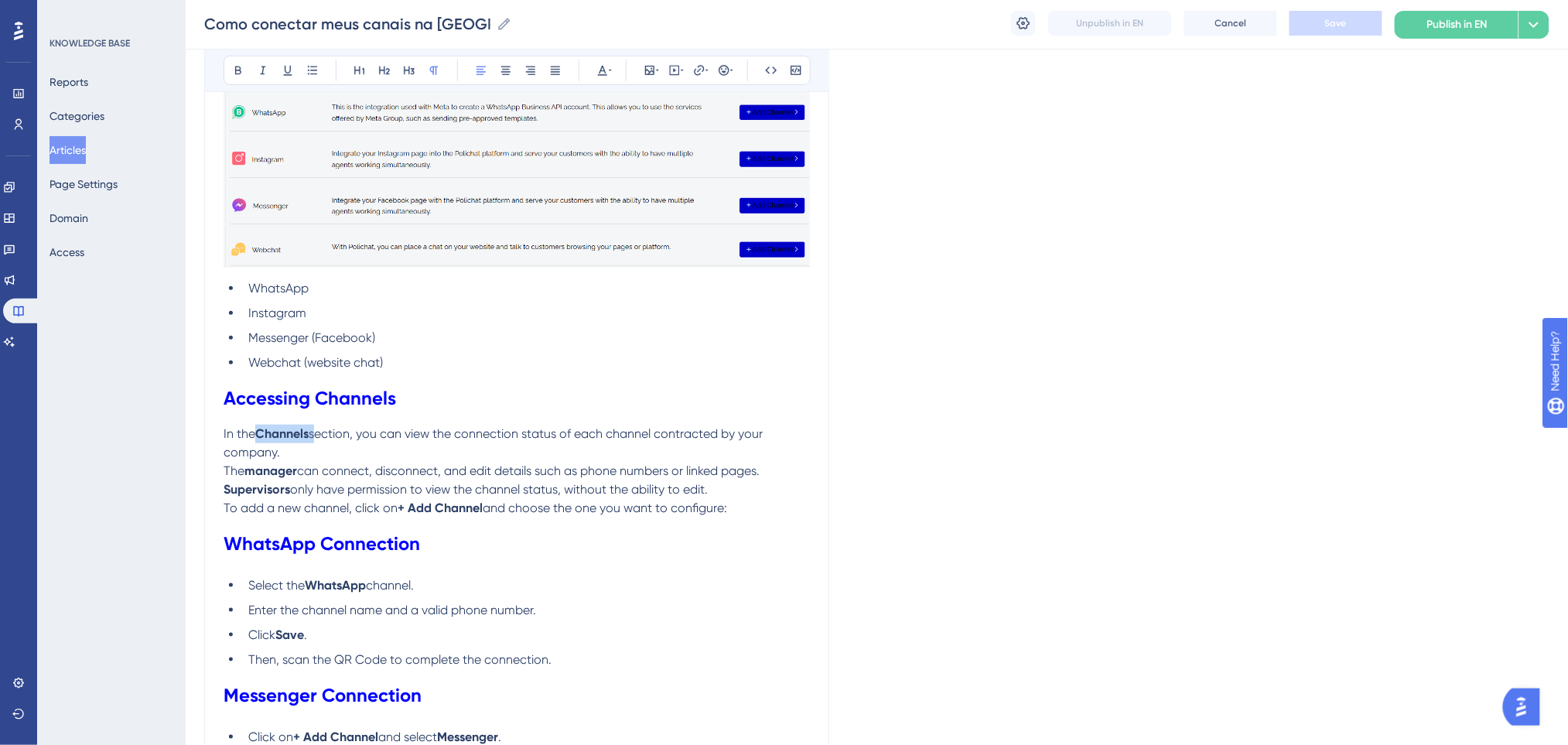
drag, startPoint x: 313, startPoint y: 435, endPoint x: 261, endPoint y: 435, distance: 52.0
click at [261, 435] on p "In the Channels section, you can view the connection status of each channel con…" at bounding box center [516, 462] width 586 height 74
drag, startPoint x: 356, startPoint y: 431, endPoint x: 256, endPoint y: 430, distance: 100.0
click at [256, 430] on p "In the Channels section, you can view the connection status of each channel con…" at bounding box center [516, 462] width 586 height 74
click at [696, 69] on icon at bounding box center [699, 69] width 12 height 12
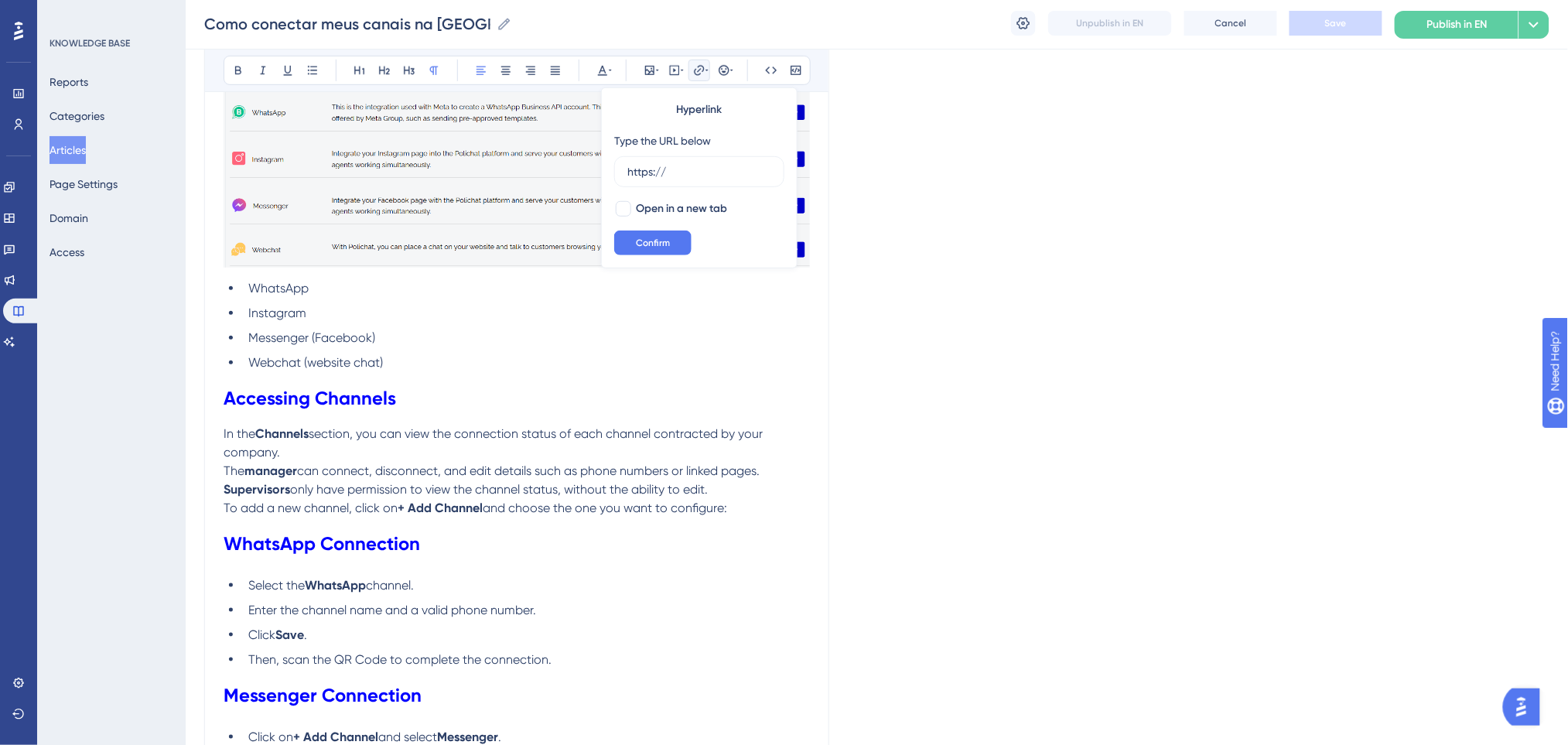
drag, startPoint x: 695, startPoint y: 175, endPoint x: 553, endPoint y: 171, distance: 142.1
click at [553, 171] on div "Bold Italic Underline Bullet Point Heading 1 Heading 2 Heading 3 Normal Align L…" at bounding box center [516, 731] width 586 height 1548
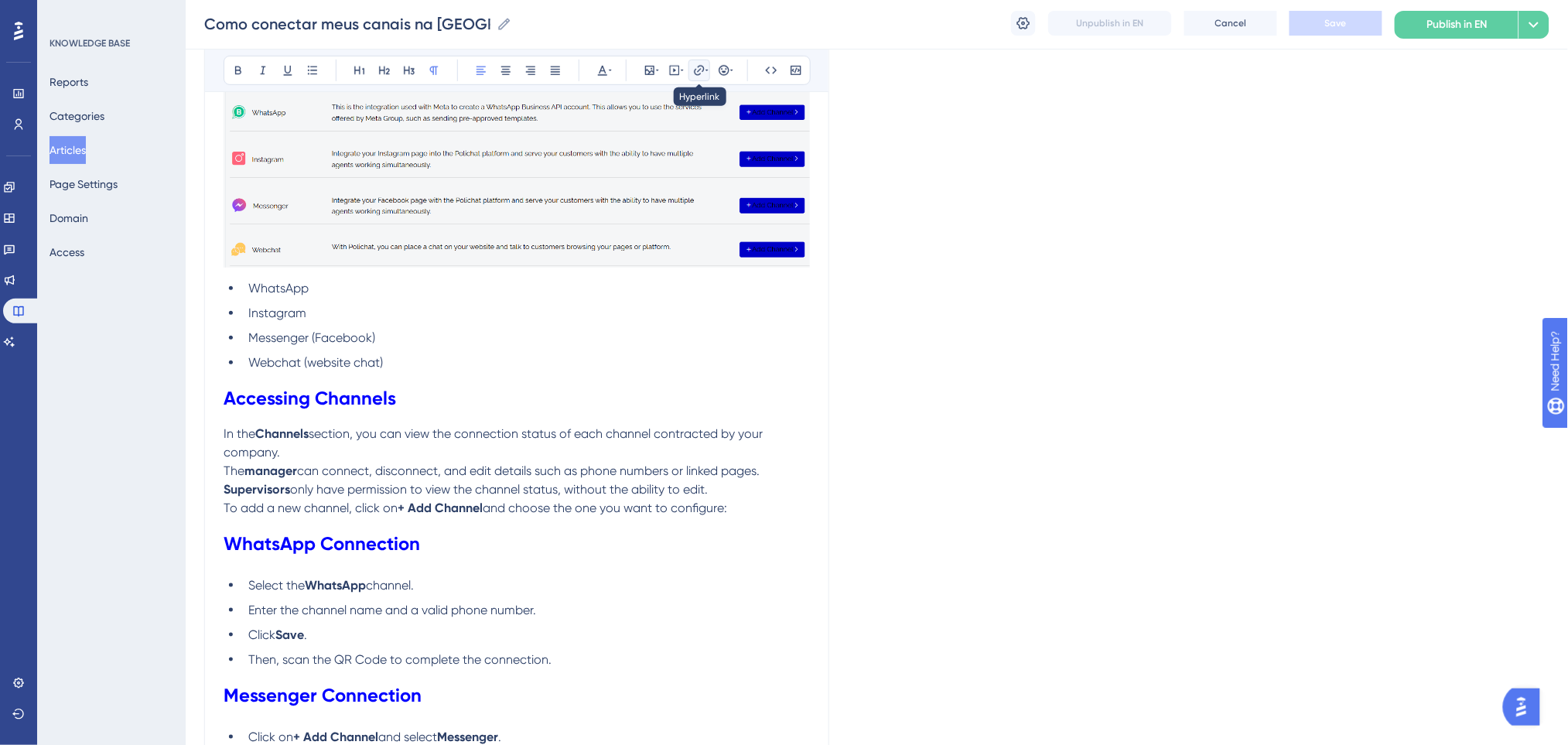
click at [698, 69] on icon at bounding box center [699, 69] width 12 height 12
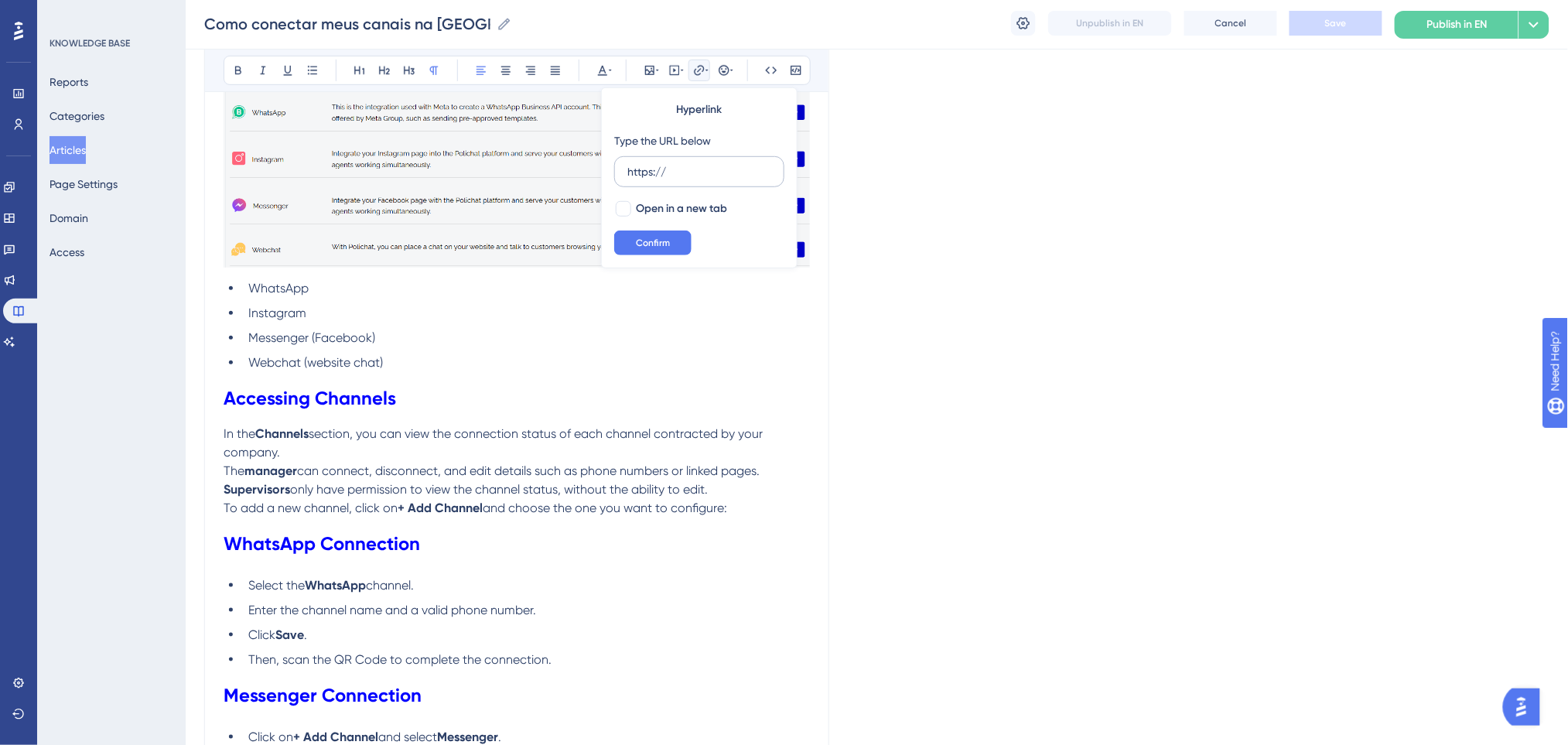
drag, startPoint x: 708, startPoint y: 167, endPoint x: 619, endPoint y: 166, distance: 89.0
click at [619, 166] on label "https://" at bounding box center [699, 171] width 170 height 31
click at [628, 166] on input "https://" at bounding box center [699, 171] width 143 height 17
type input "https://app-spa.poli.digital/tools/channels/add"
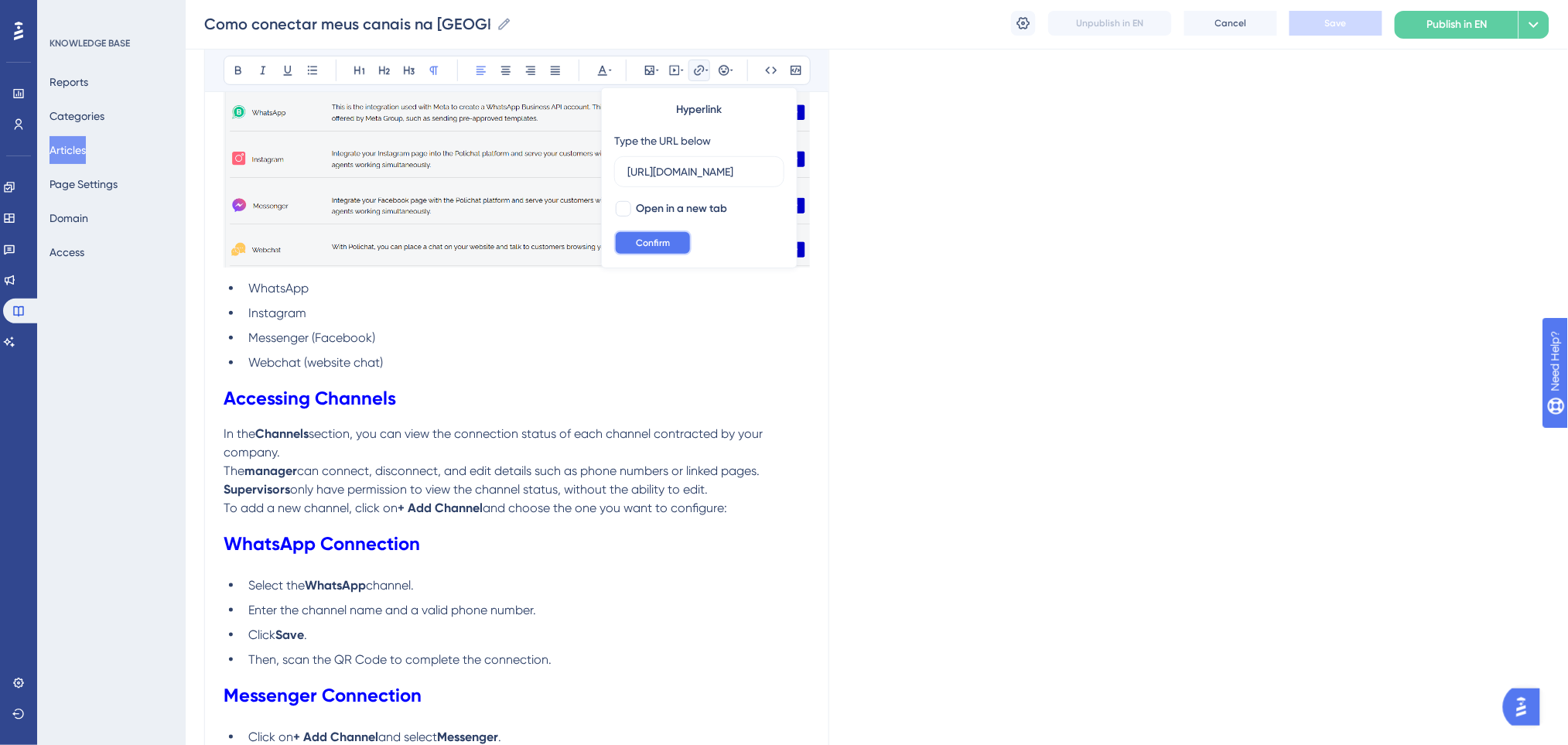
click at [661, 244] on span "Confirm" at bounding box center [653, 242] width 34 height 12
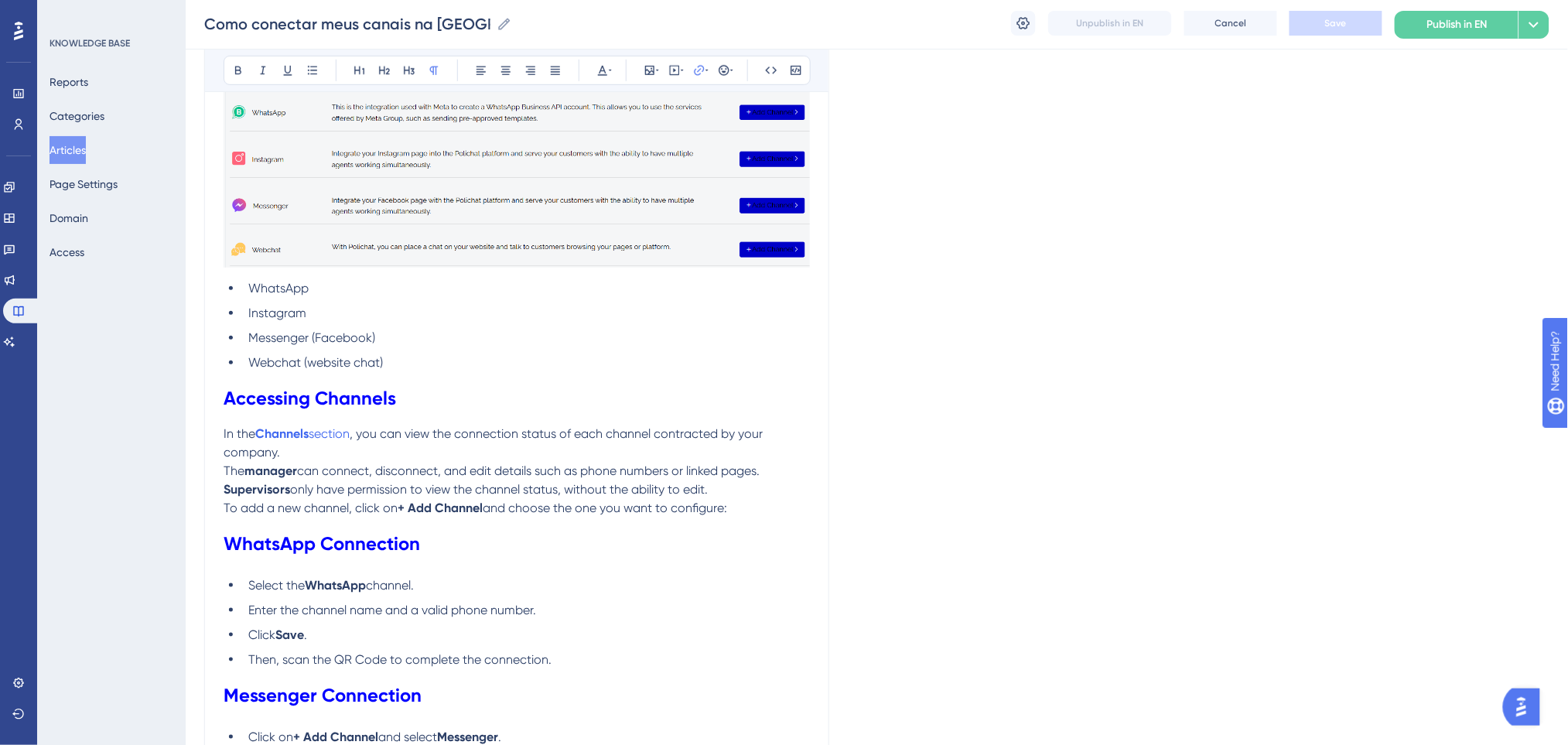
click at [610, 366] on li "Webchat (website chat)" at bounding box center [526, 363] width 567 height 19
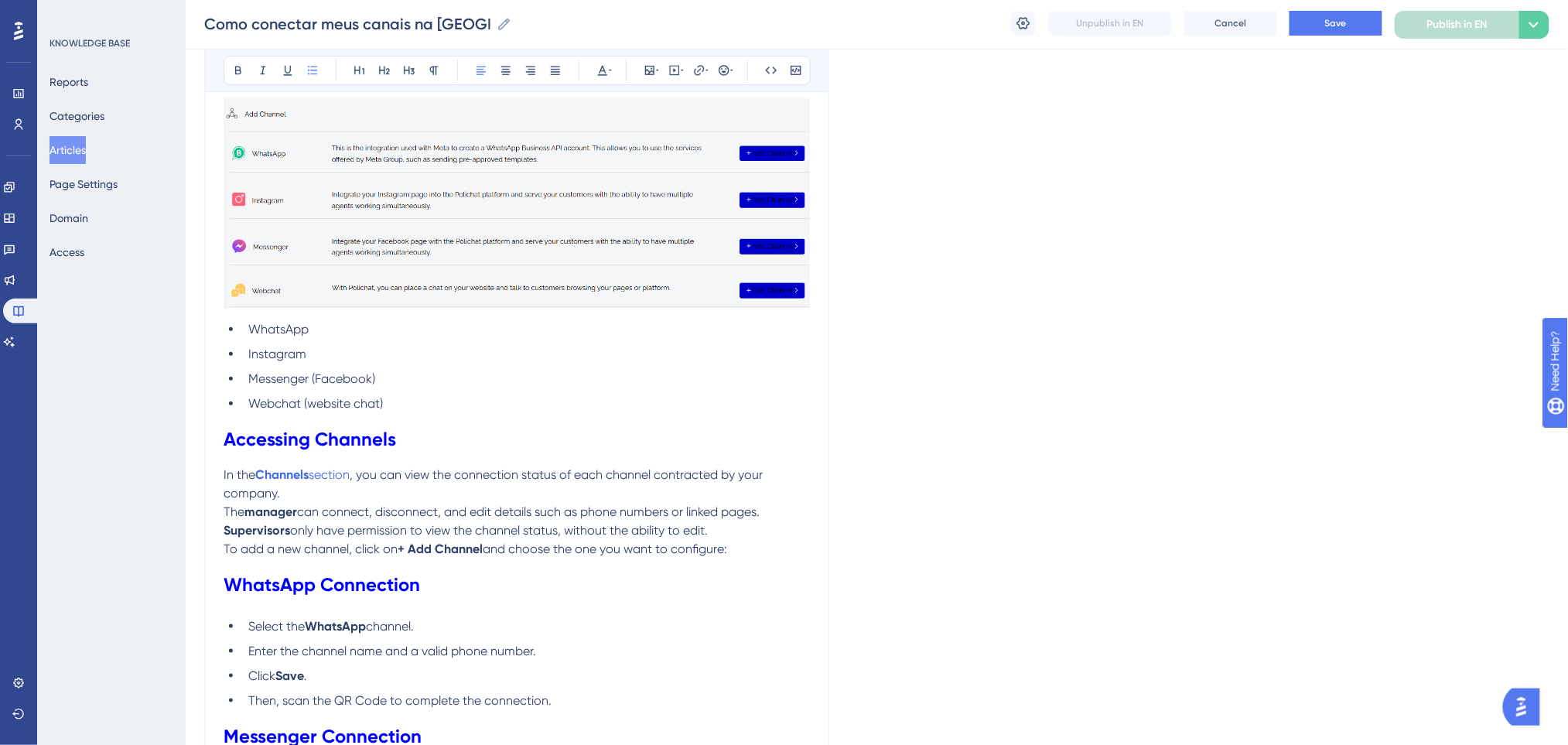
scroll to position [103, 0]
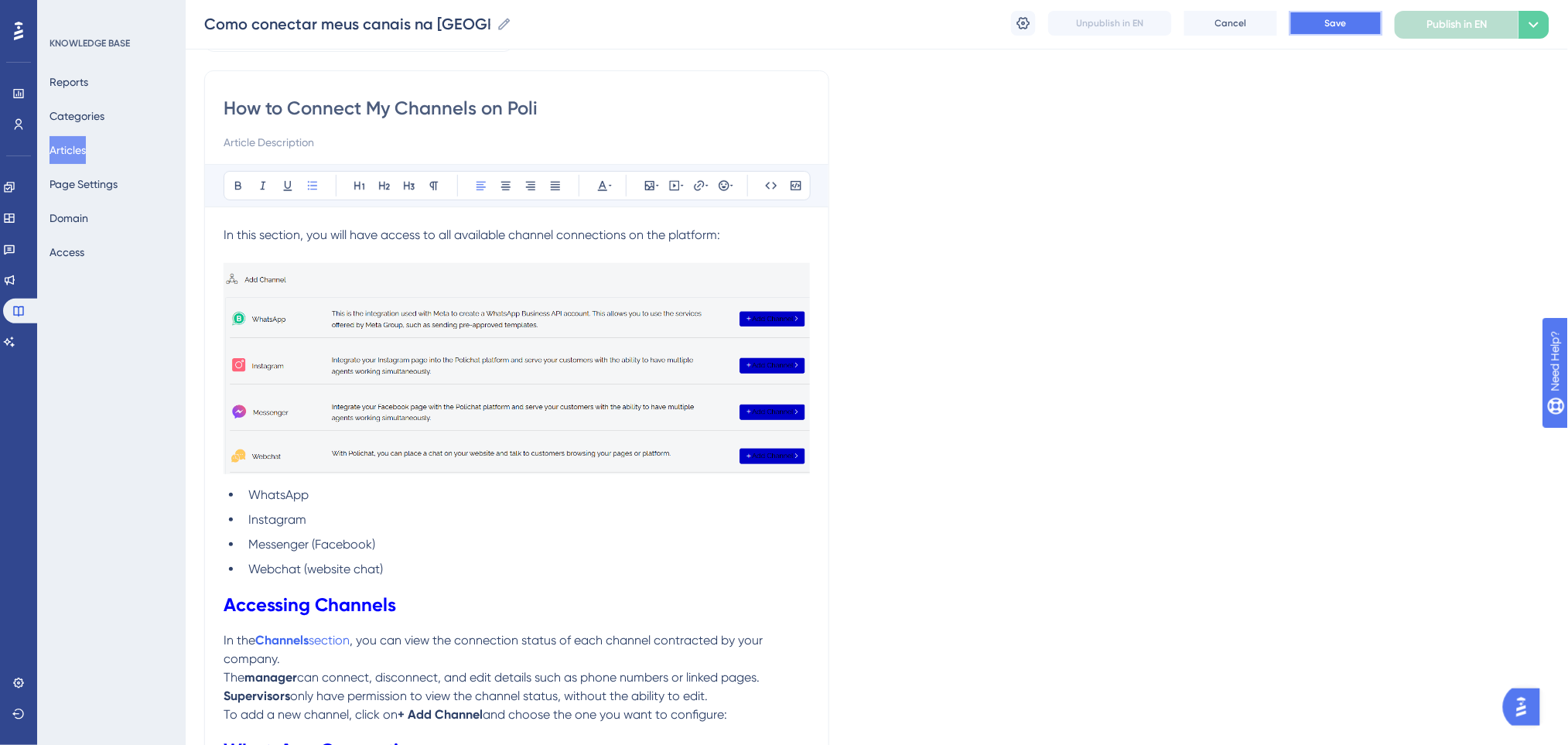
click at [1356, 31] on button "Save" at bounding box center [1336, 23] width 93 height 25
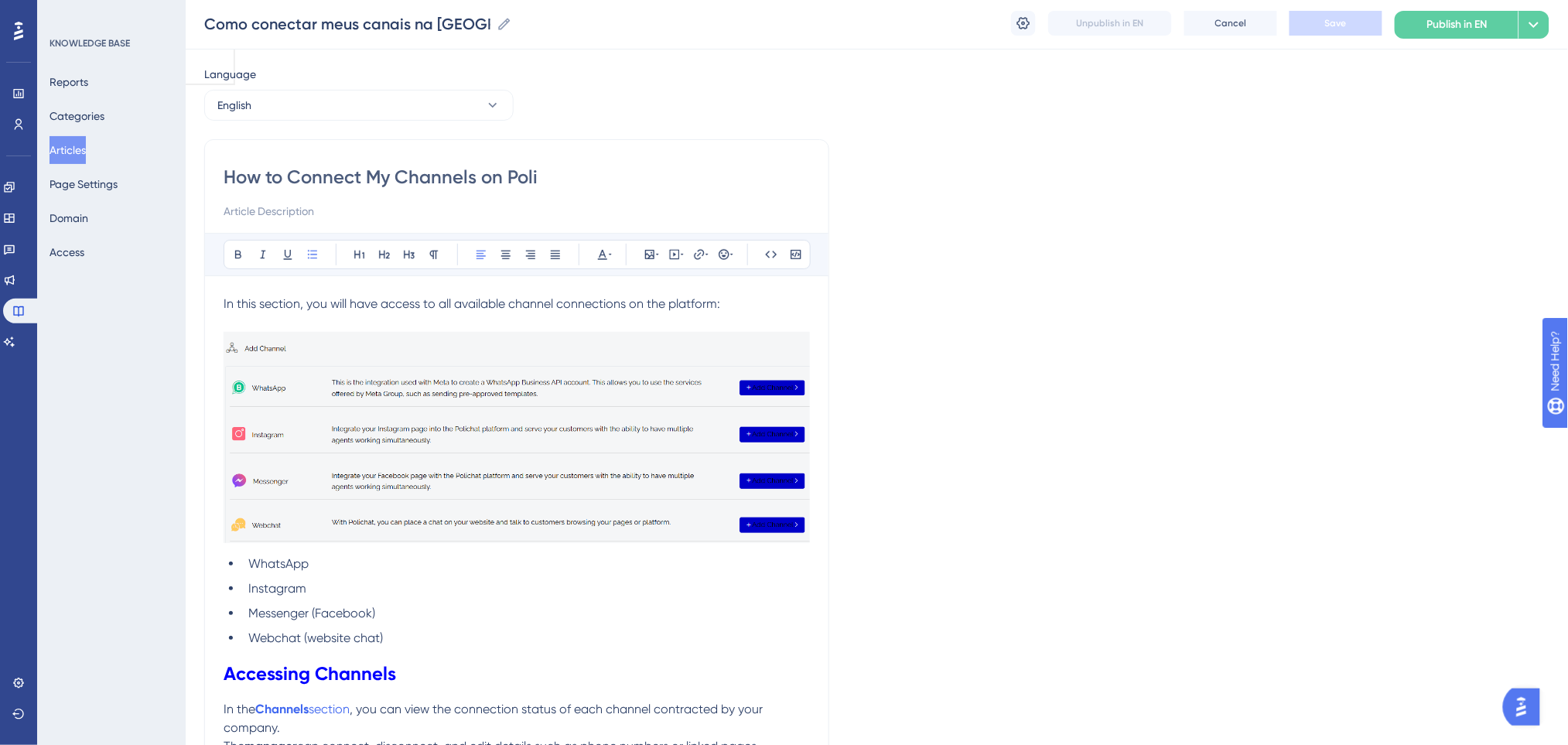
scroll to position [0, 0]
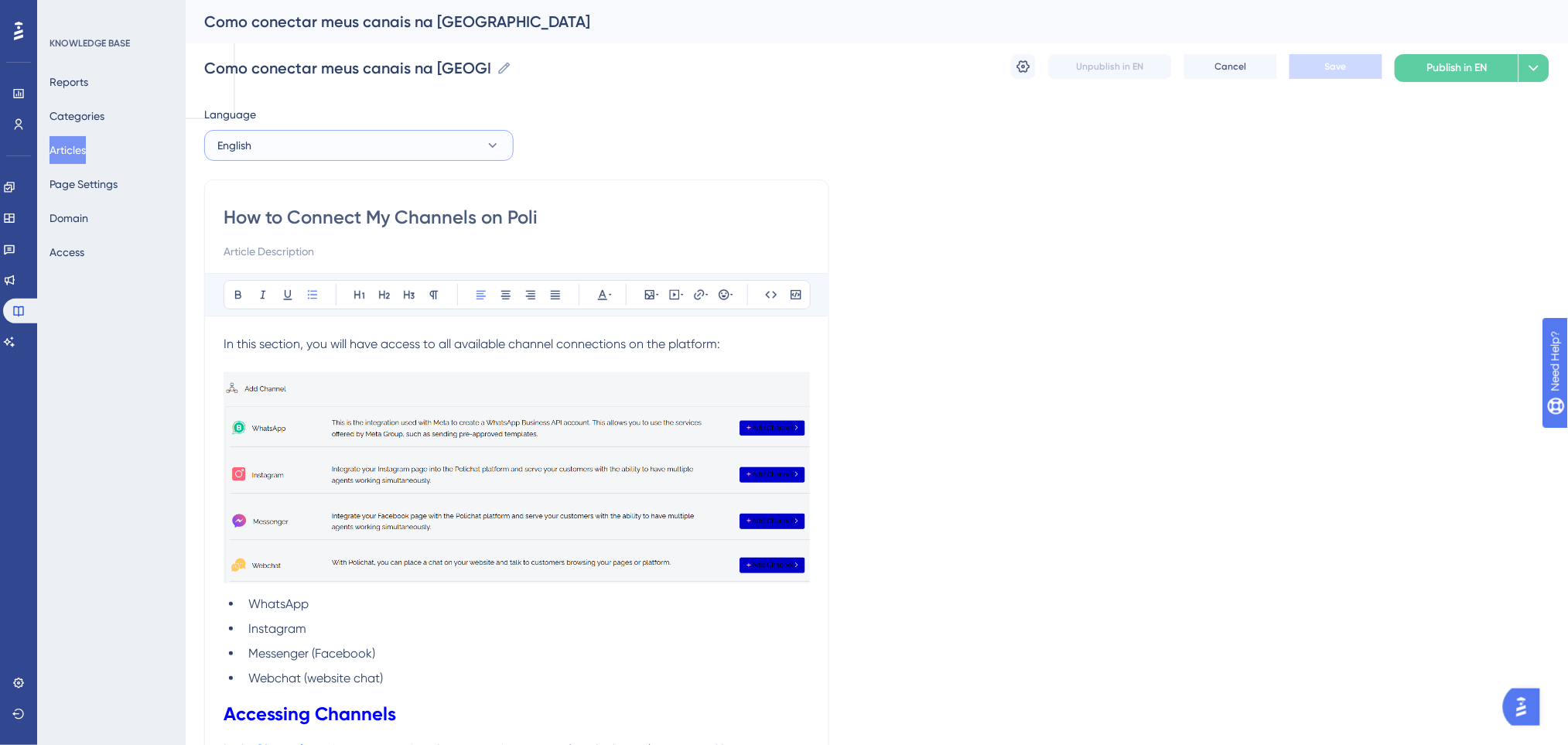
click at [336, 148] on button "English" at bounding box center [359, 144] width 309 height 31
click at [289, 186] on span "Portuguese (Default)" at bounding box center [277, 192] width 101 height 19
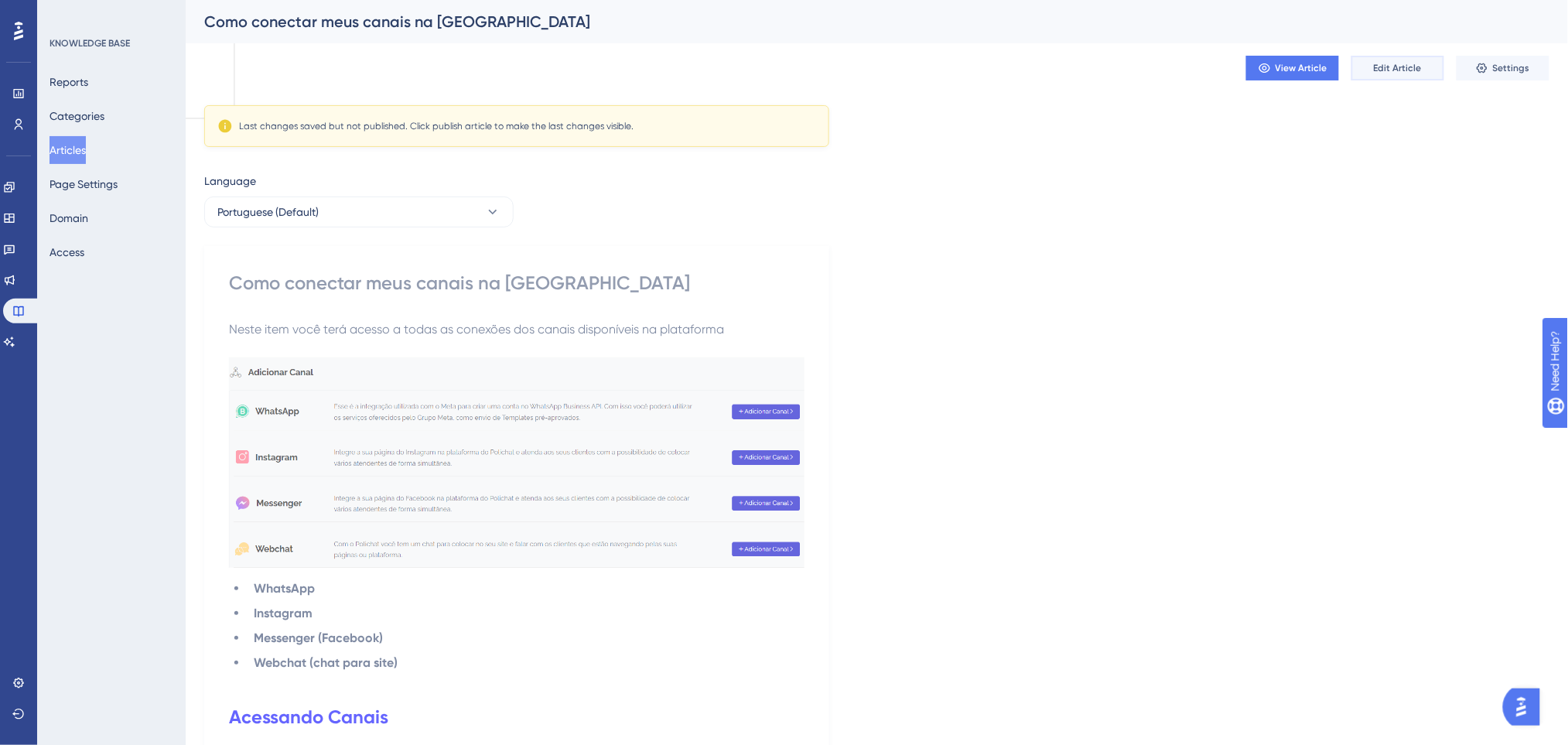
click at [1411, 68] on span "Edit Article" at bounding box center [1398, 68] width 48 height 12
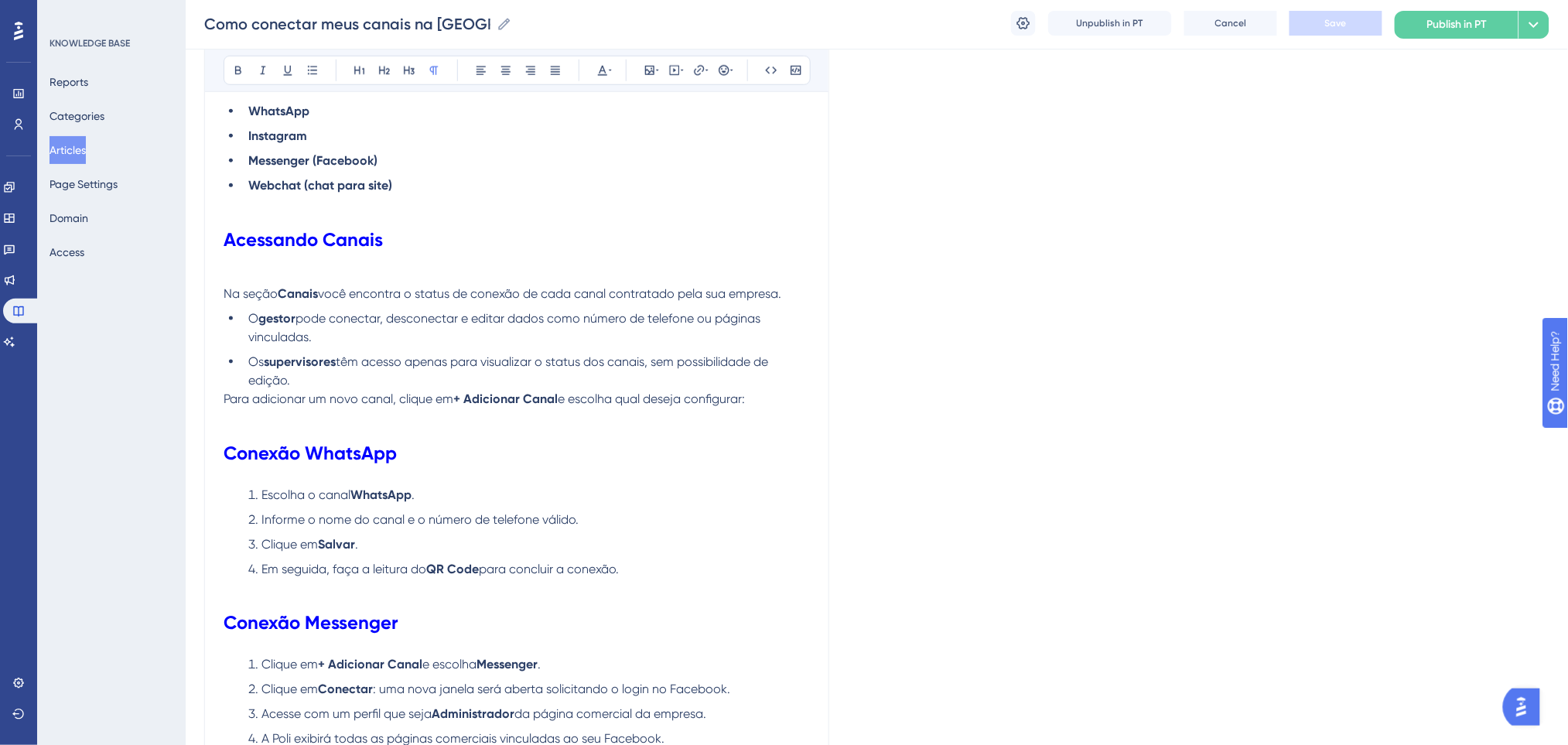
scroll to position [252, 0]
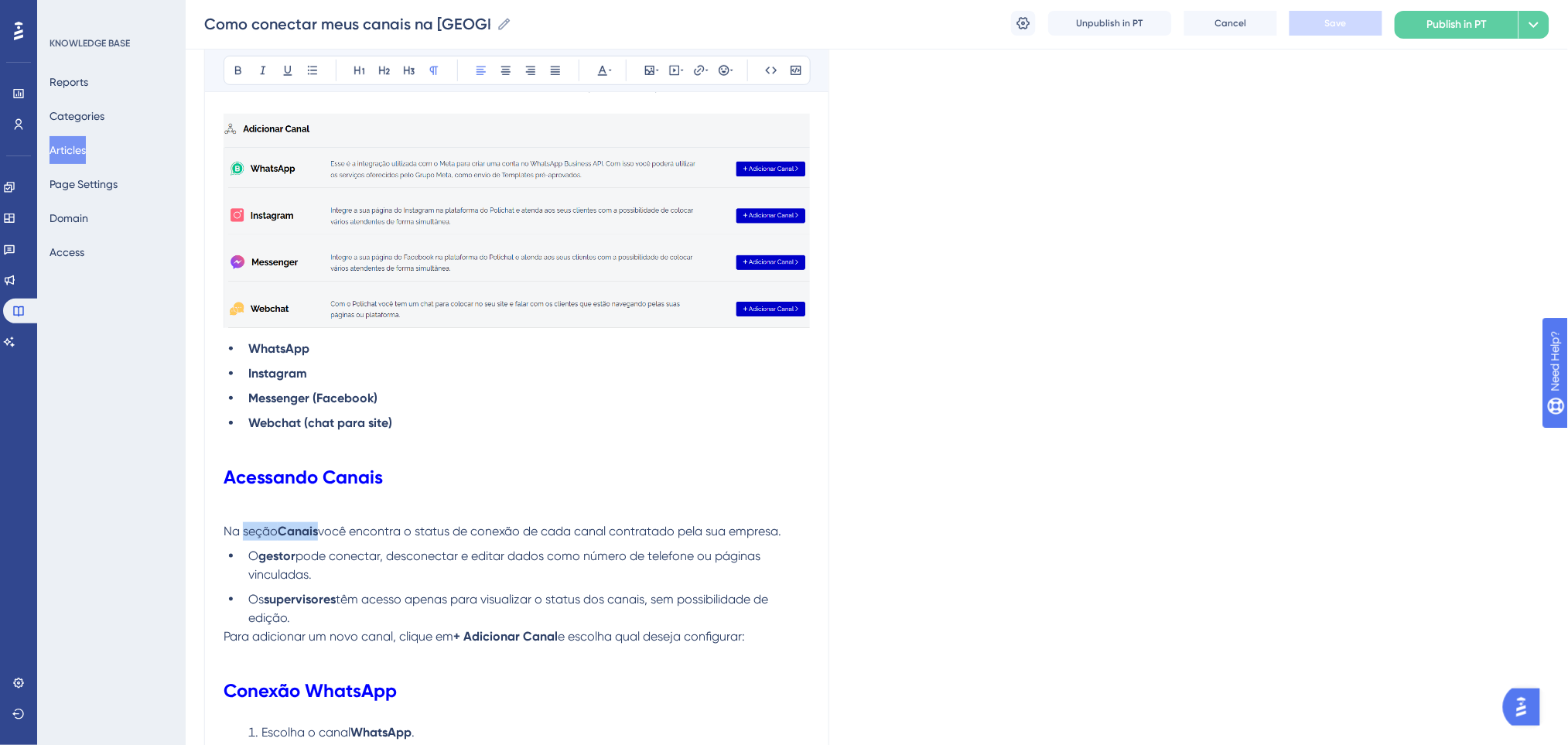
drag, startPoint x: 243, startPoint y: 532, endPoint x: 320, endPoint y: 530, distance: 77.0
click at [320, 530] on p "Na seção Canais você encontra o status de conexão de cada canal contratado pela…" at bounding box center [516, 531] width 586 height 19
click at [700, 75] on icon at bounding box center [699, 69] width 12 height 12
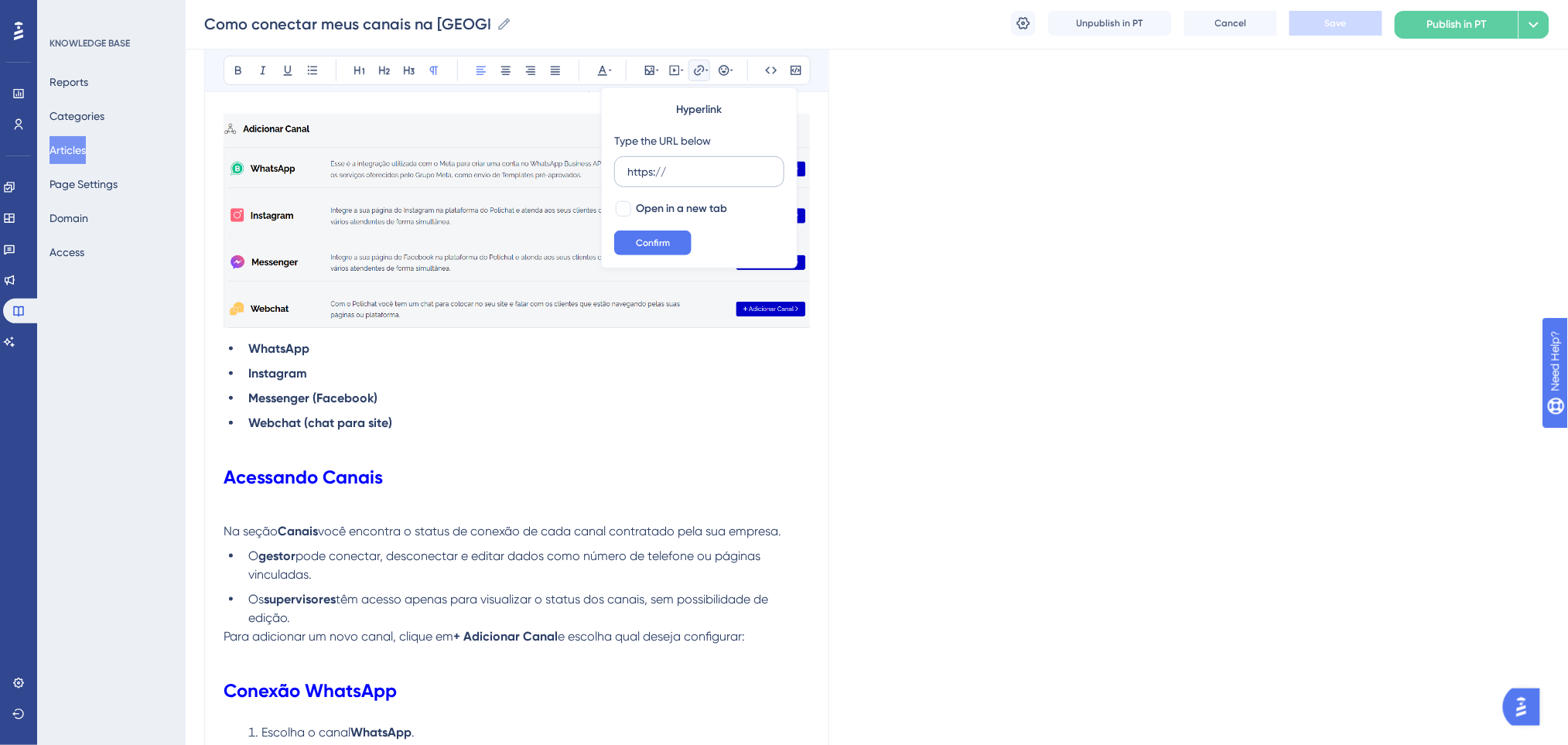
drag, startPoint x: 684, startPoint y: 171, endPoint x: 625, endPoint y: 170, distance: 59.0
click at [625, 170] on label "https://" at bounding box center [699, 171] width 170 height 31
click at [628, 170] on input "https://" at bounding box center [699, 171] width 143 height 17
type input "https://app-spa.poli.digital/tools/channels/add"
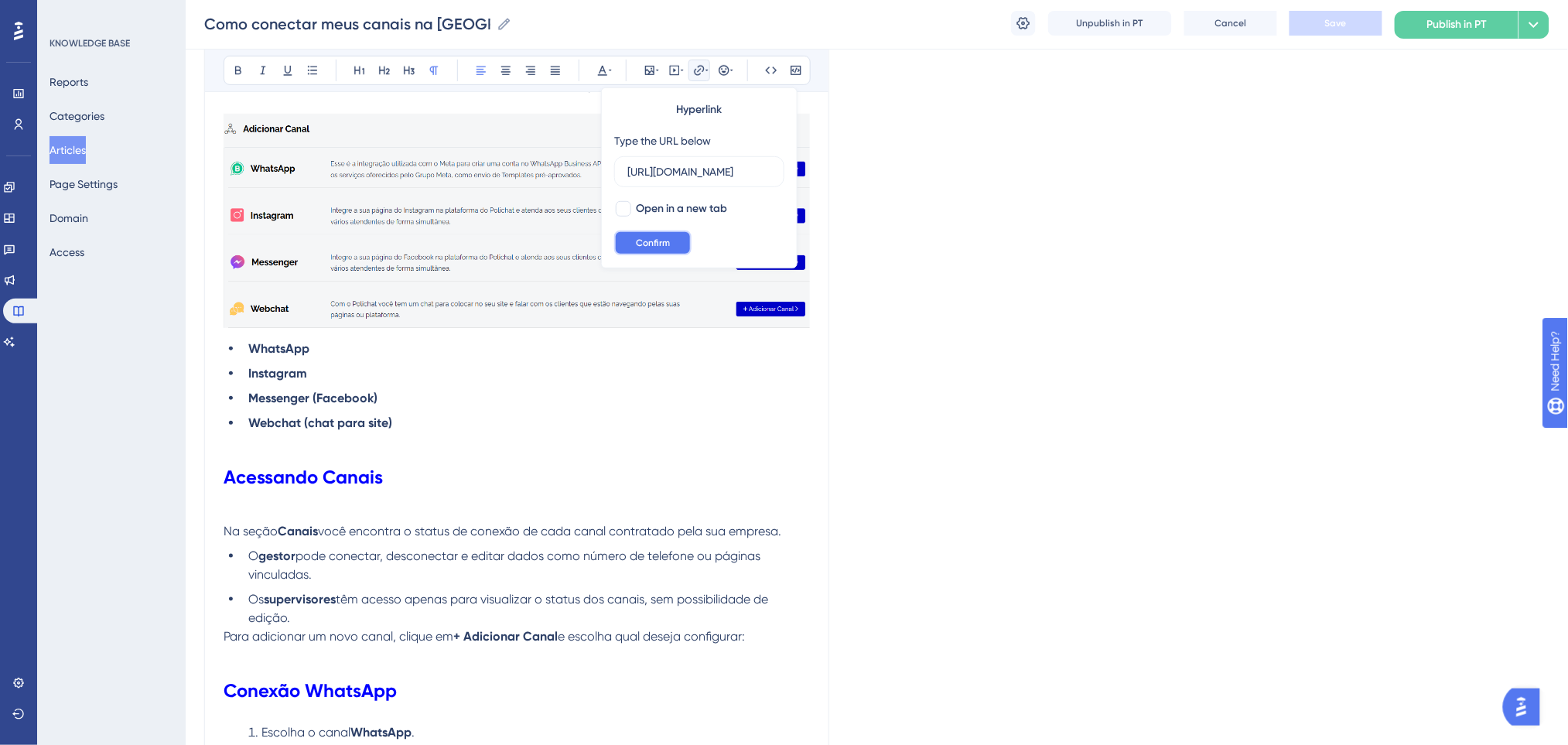
click at [662, 251] on button "Confirm" at bounding box center [653, 242] width 78 height 25
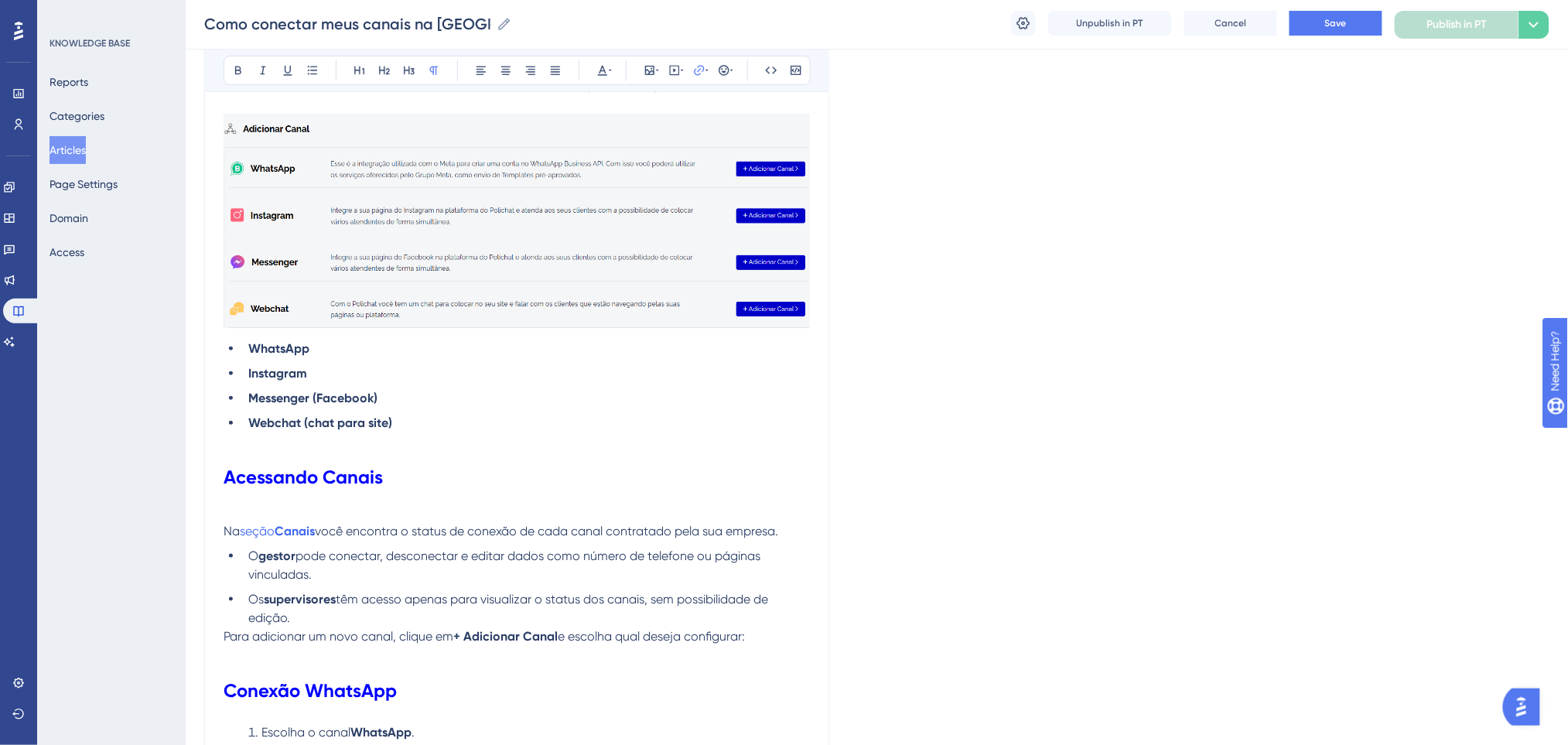
click at [560, 437] on p at bounding box center [516, 441] width 586 height 19
click at [675, 414] on li "Webchat (chat para site)" at bounding box center [526, 423] width 567 height 19
click at [1347, 26] on button "Save" at bounding box center [1336, 23] width 93 height 25
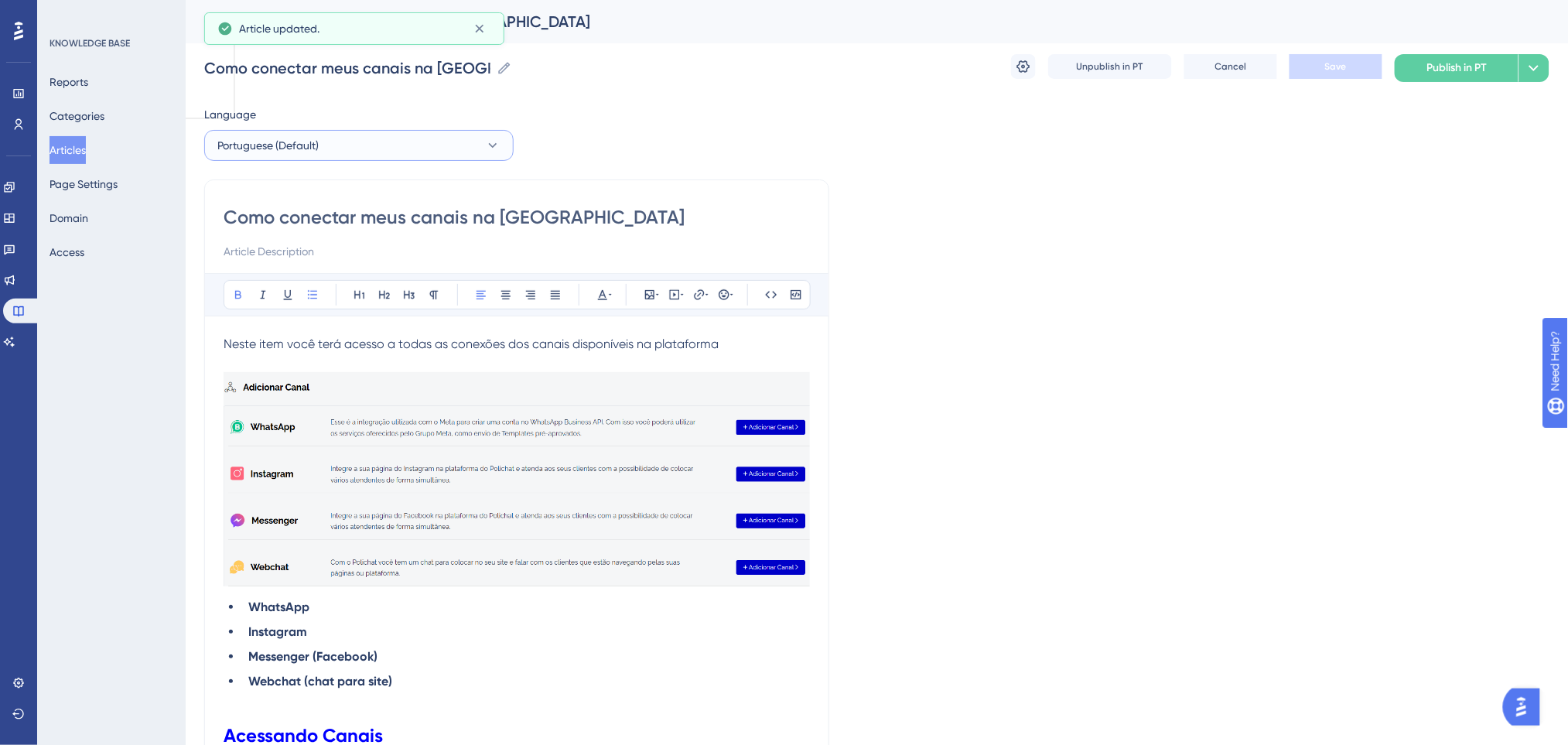
click at [404, 155] on button "Portuguese (Default)" at bounding box center [359, 144] width 309 height 31
click at [363, 260] on button "Spanish Spanish Draft" at bounding box center [358, 254] width 289 height 31
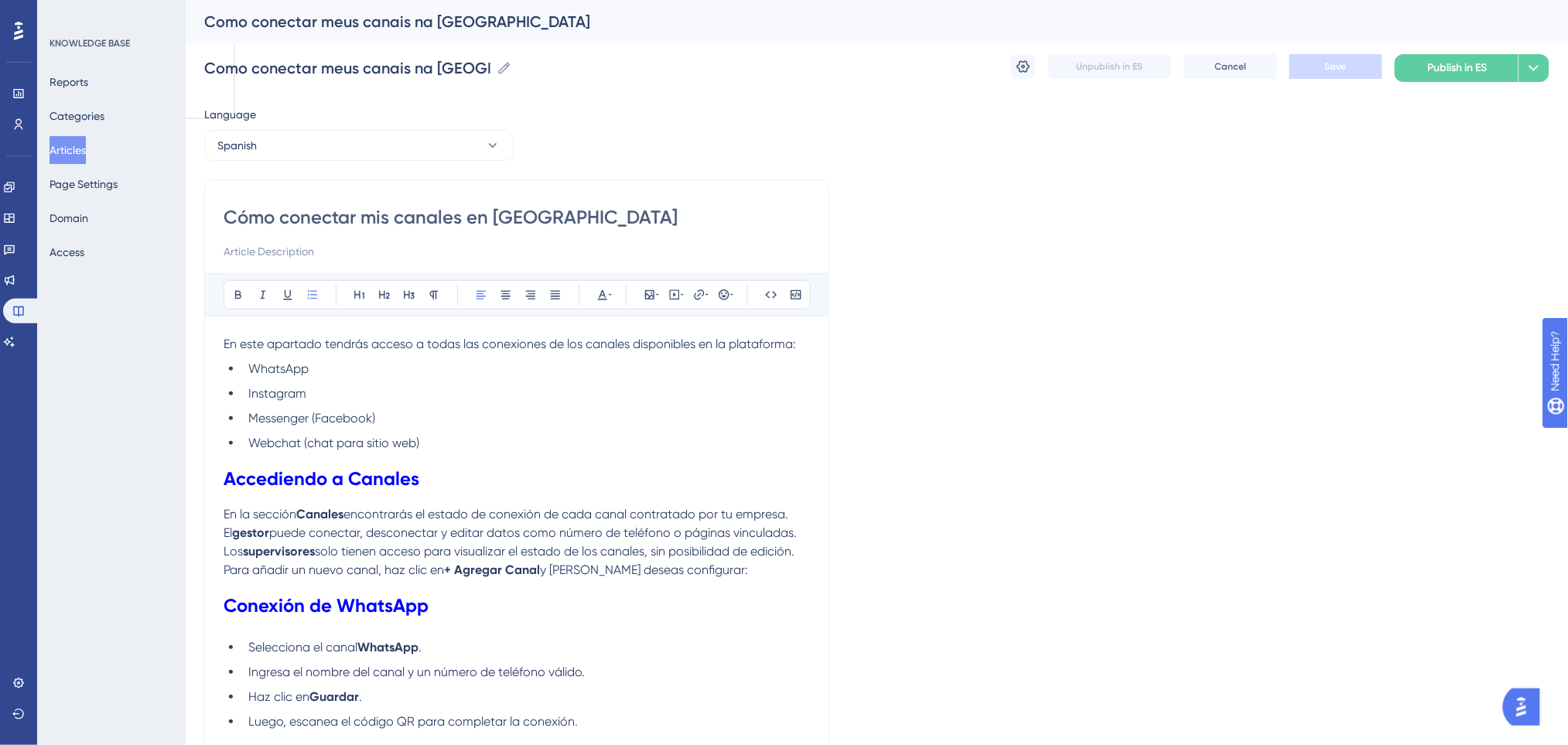
click at [411, 369] on li "WhatsApp" at bounding box center [526, 369] width 567 height 19
click at [807, 345] on p "En este apartado tendrás acceso a todas las conexiones de los canales disponibl…" at bounding box center [516, 344] width 586 height 19
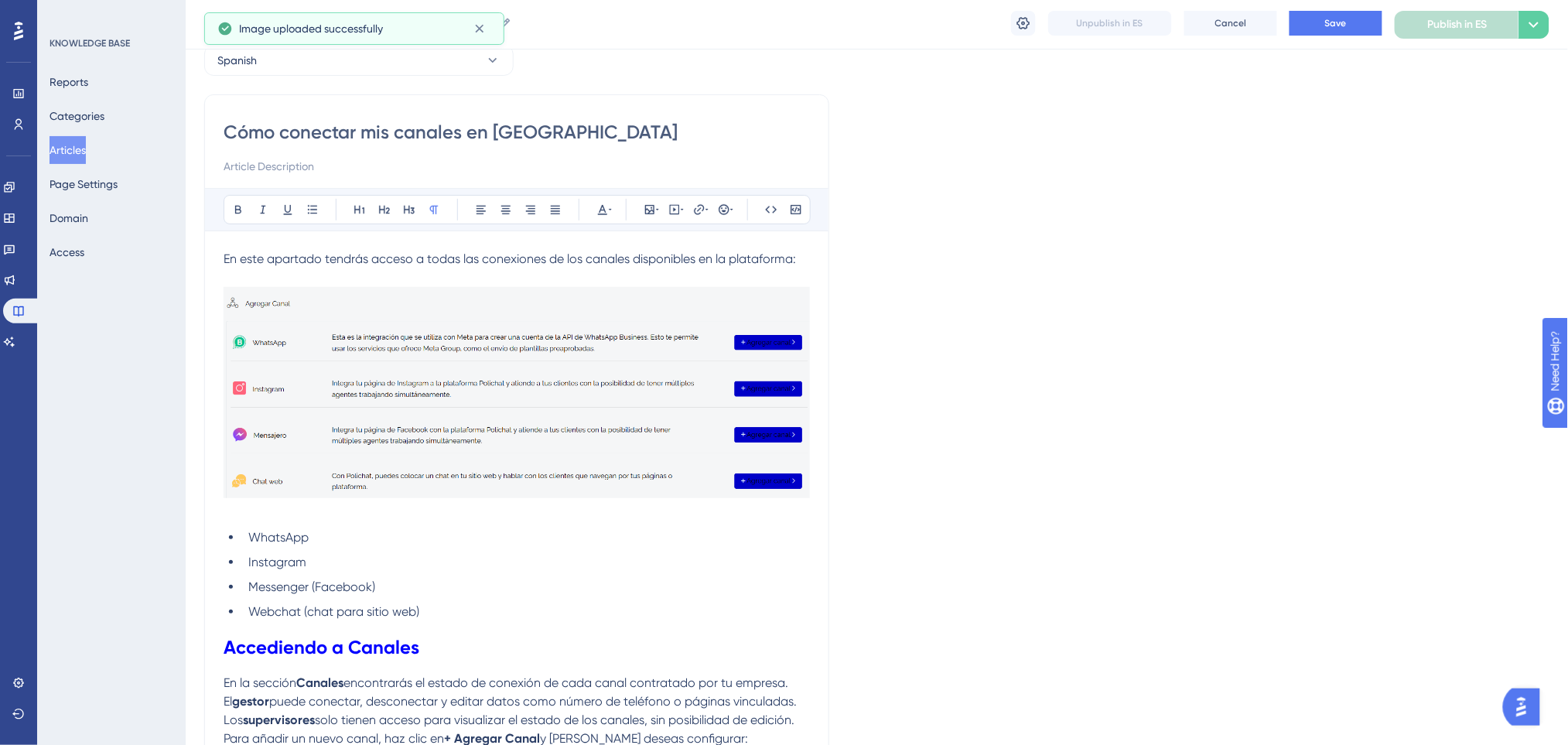
scroll to position [205, 0]
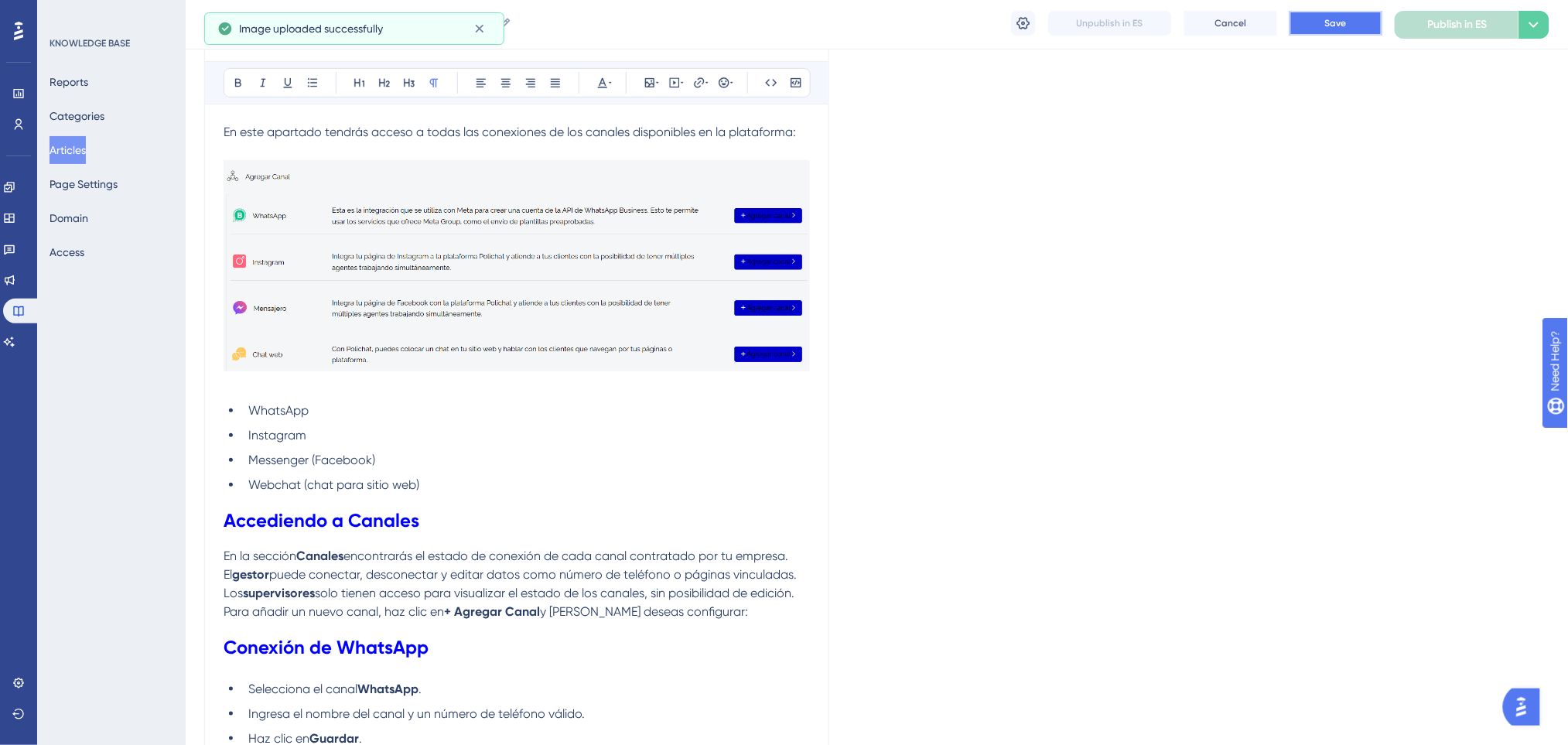
click at [1347, 17] on button "Save" at bounding box center [1336, 23] width 93 height 25
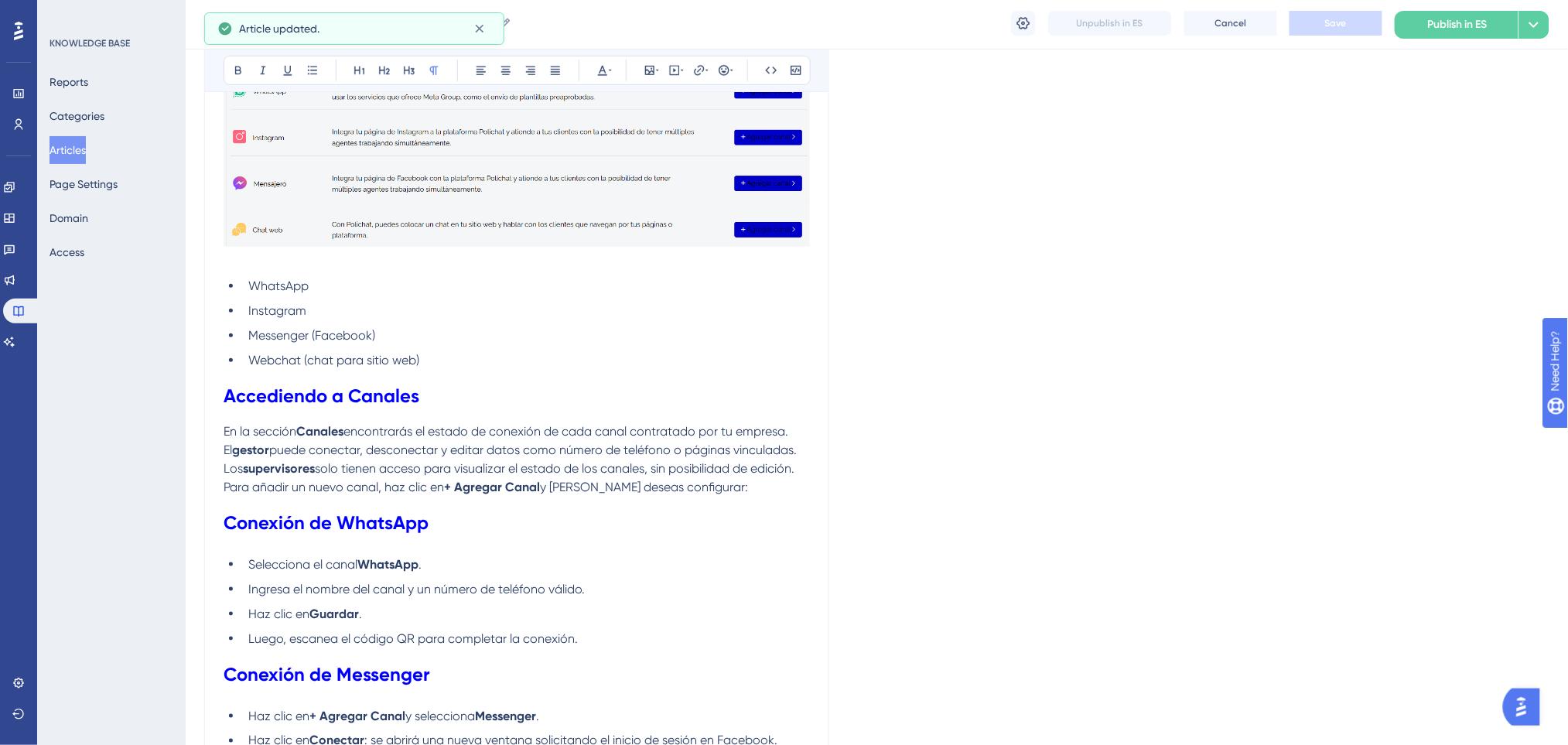
scroll to position [412, 0]
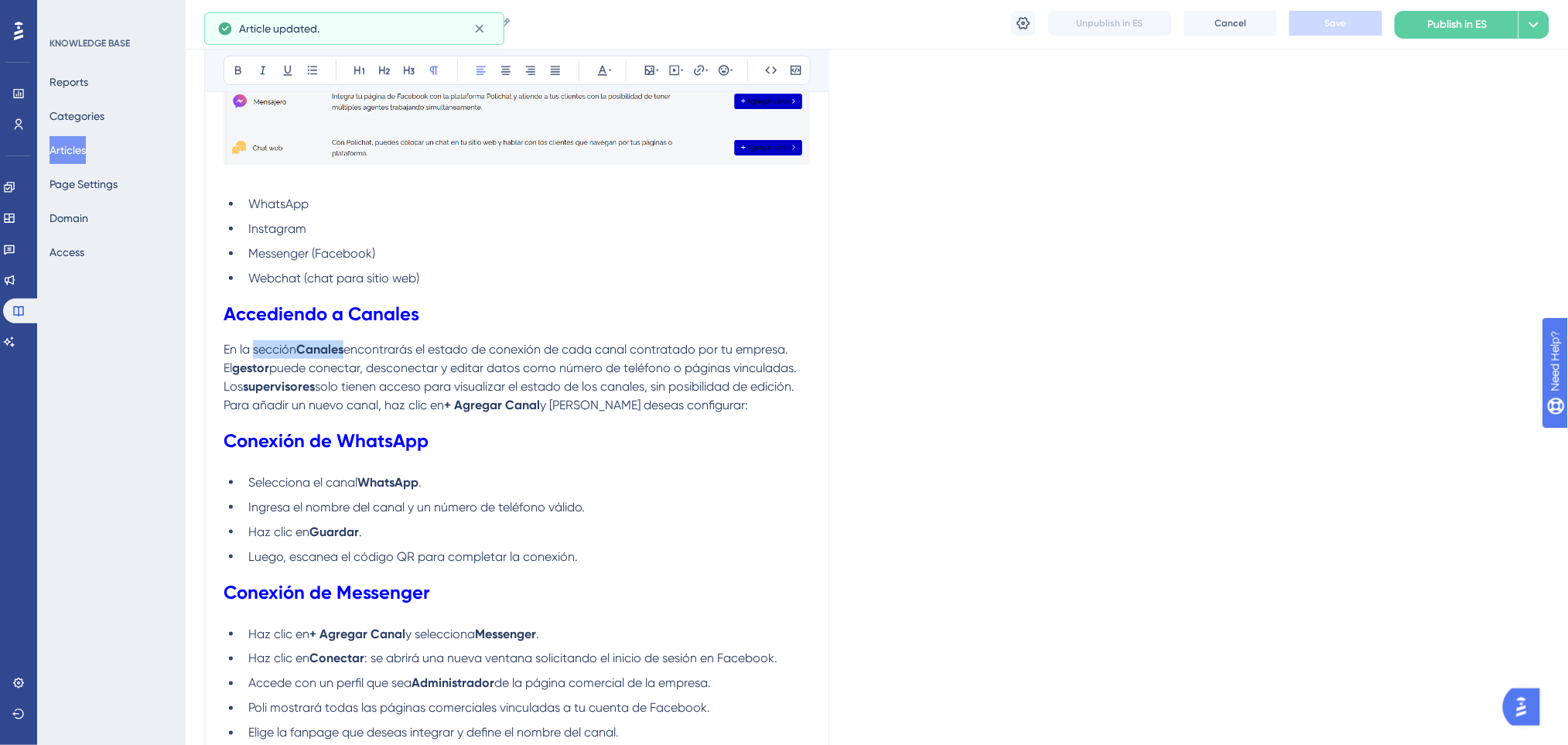
drag, startPoint x: 345, startPoint y: 352, endPoint x: 253, endPoint y: 345, distance: 92.3
click at [253, 345] on p "En la sección Canales encontrarás el estado de conexión de cada canal contratad…" at bounding box center [516, 368] width 586 height 56
drag, startPoint x: 701, startPoint y: 68, endPoint x: 694, endPoint y: 86, distance: 19.3
click at [702, 68] on icon at bounding box center [699, 69] width 12 height 12
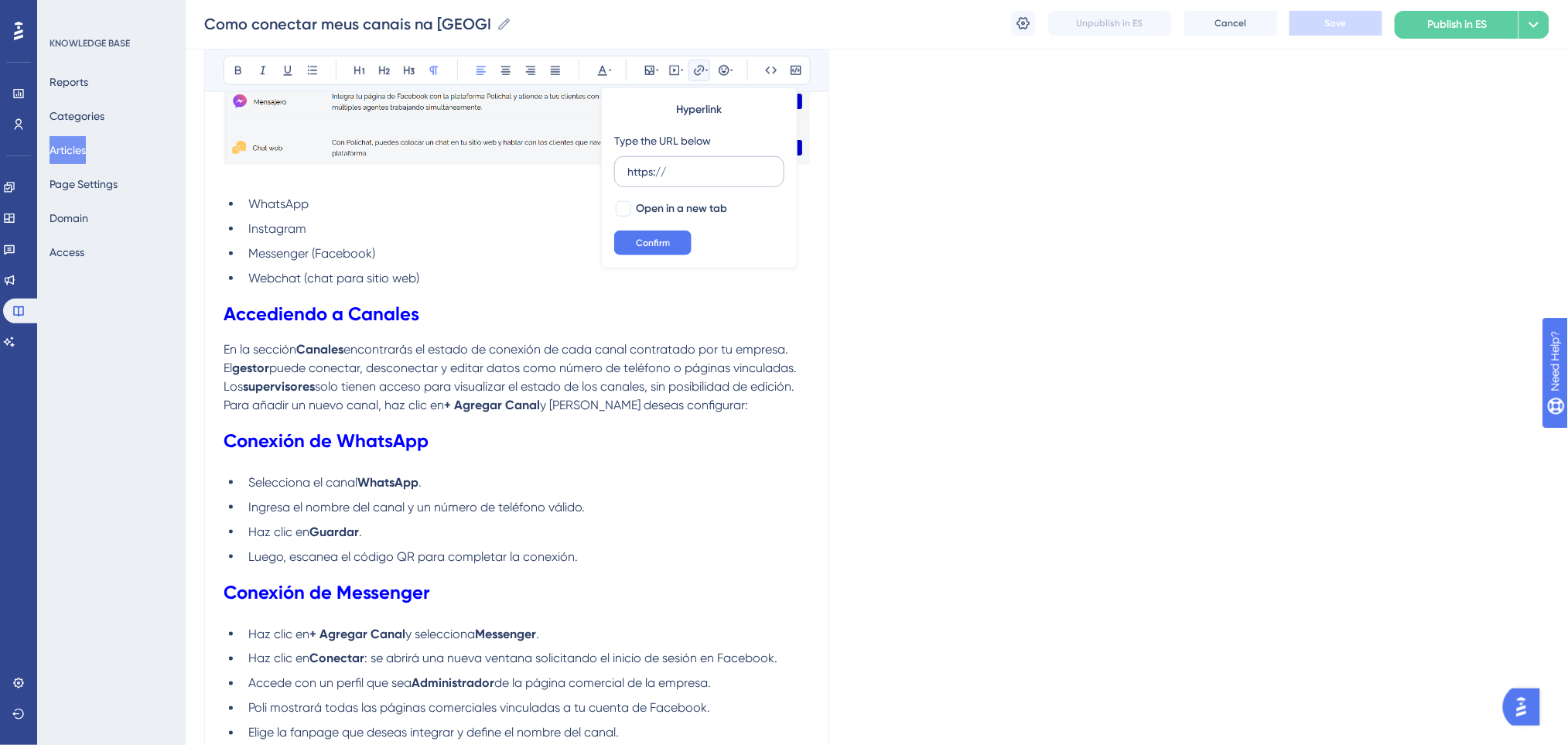
drag, startPoint x: 723, startPoint y: 182, endPoint x: 632, endPoint y: 168, distance: 92.1
click at [626, 168] on label "https://" at bounding box center [699, 171] width 170 height 31
click at [628, 168] on input "https://" at bounding box center [699, 171] width 143 height 17
drag, startPoint x: 691, startPoint y: 176, endPoint x: 615, endPoint y: 167, distance: 76.5
click at [615, 167] on label "https://" at bounding box center [699, 171] width 170 height 31
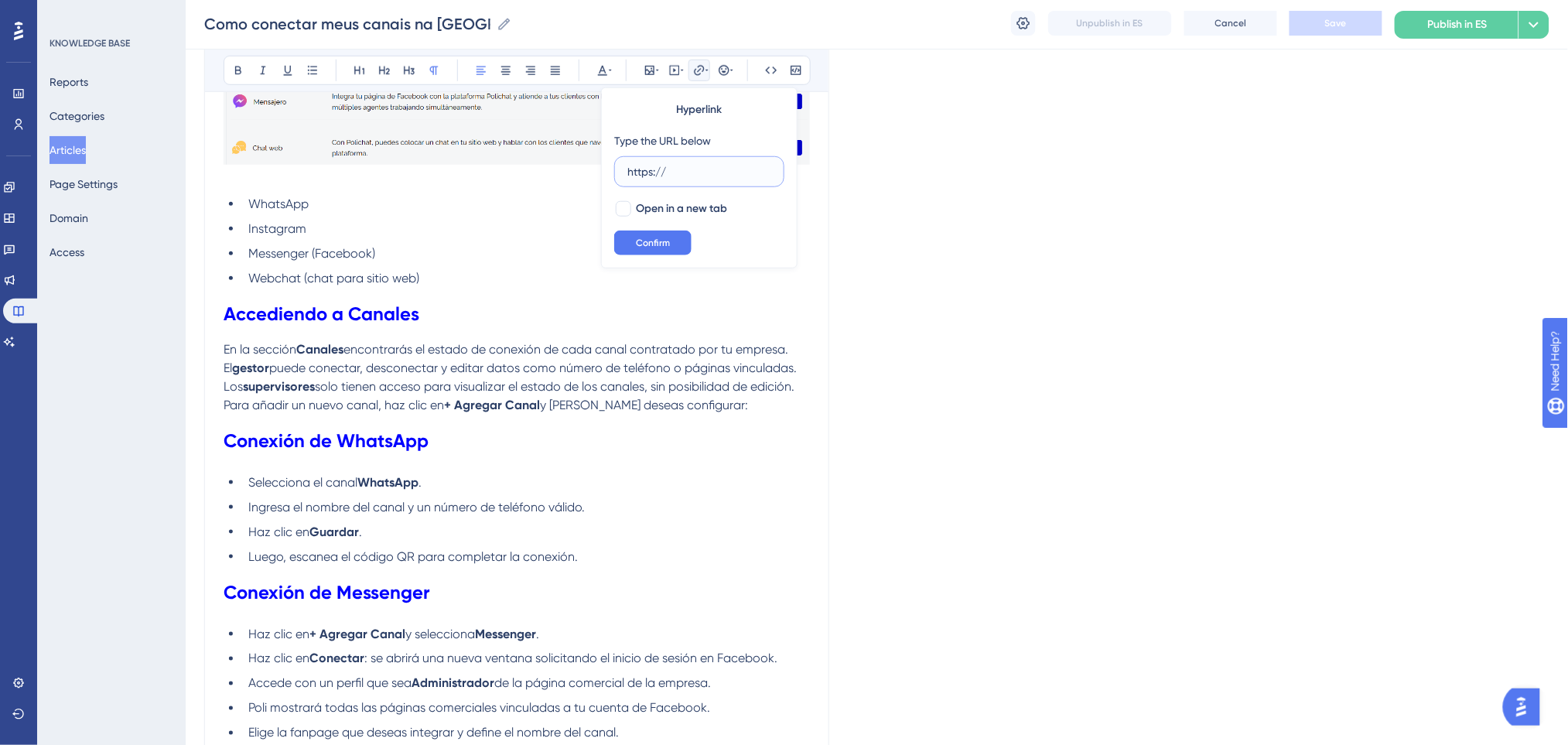
click at [628, 167] on input "https://" at bounding box center [699, 171] width 143 height 17
paste input "app-spa.poli.digital/tools/channels/add"
type input "https://app-spa.poli.digital/tools/channels/add"
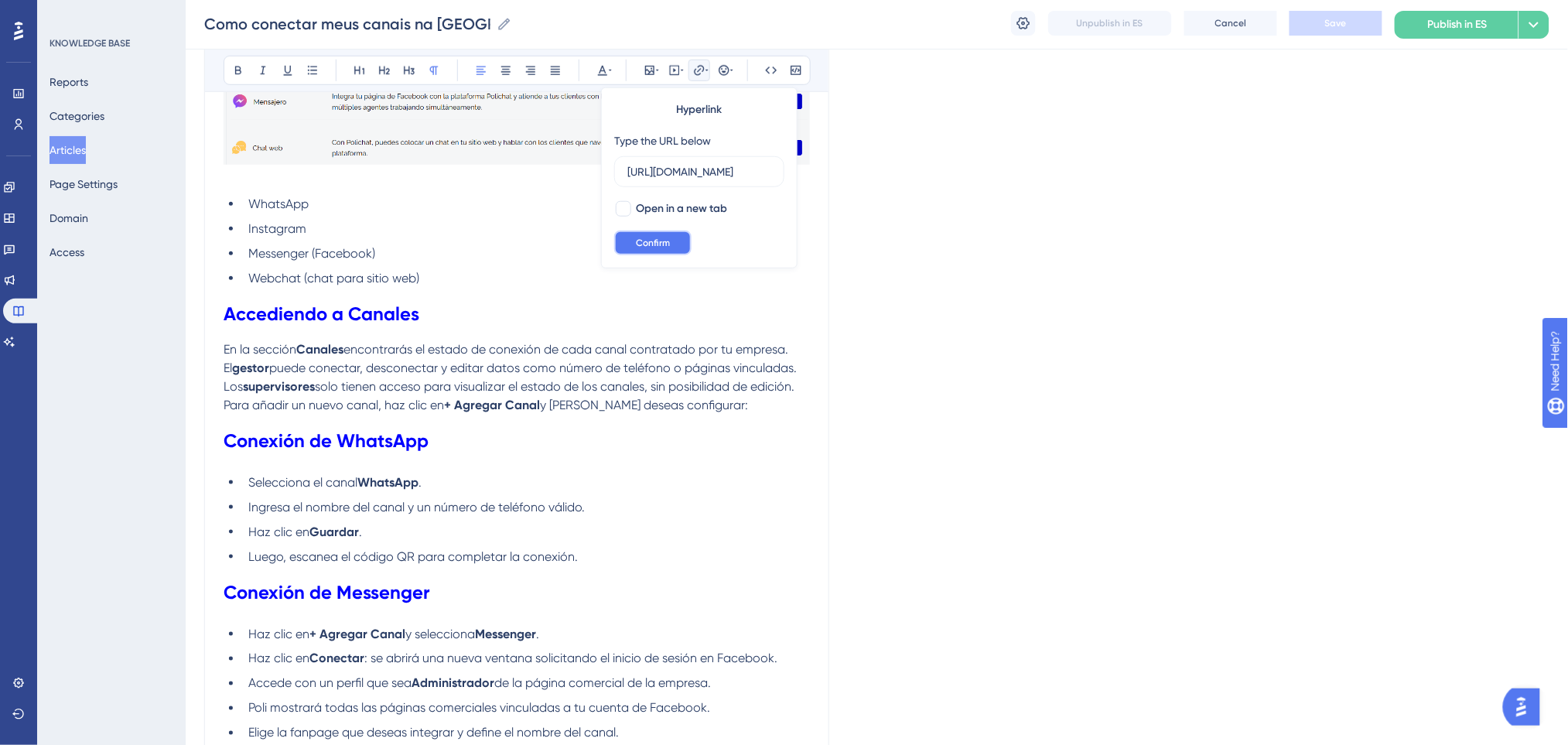
click at [678, 244] on button "Confirm" at bounding box center [653, 242] width 78 height 25
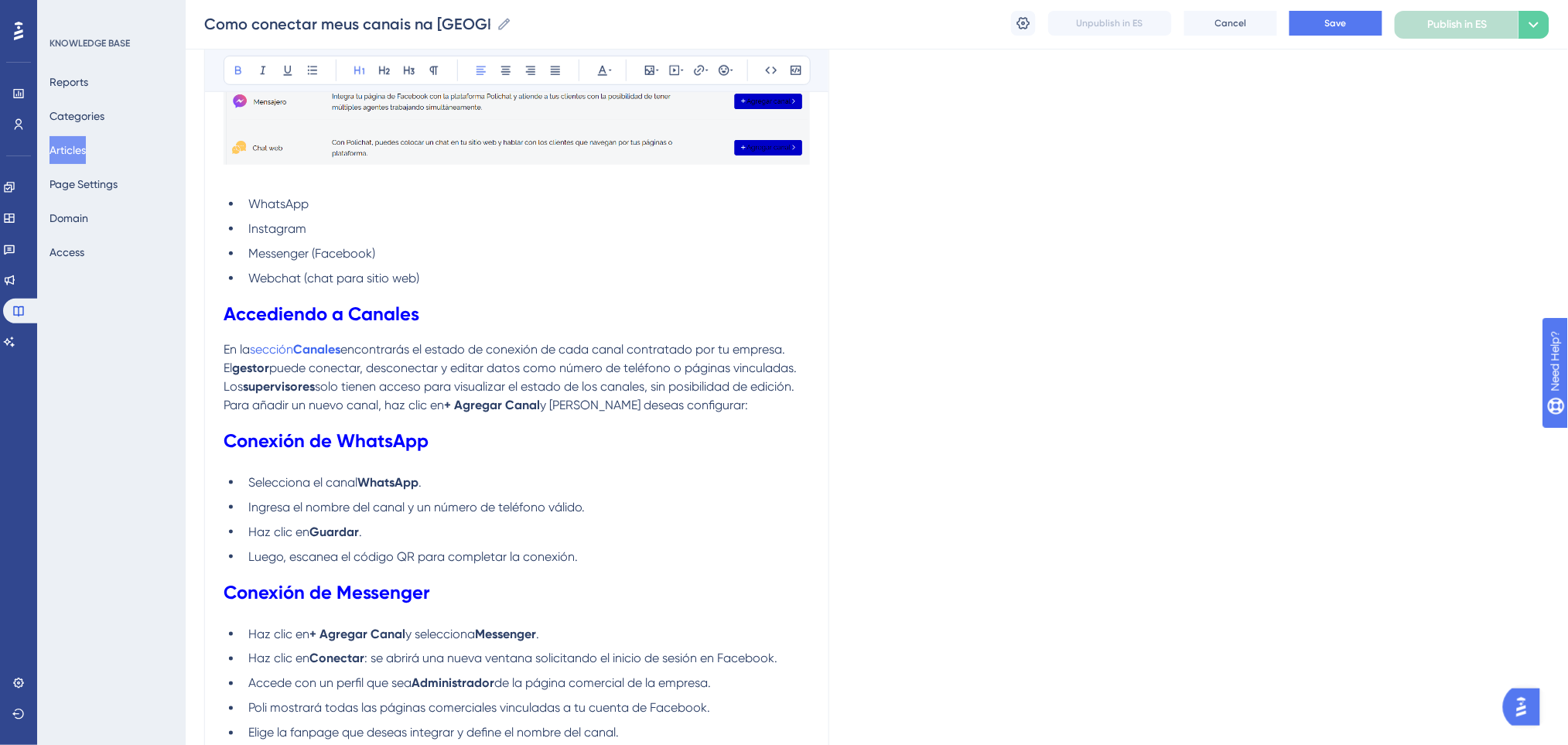
click at [576, 321] on h1 "Accediendo a Canales" at bounding box center [516, 314] width 586 height 53
click at [1347, 21] on button "Save" at bounding box center [1336, 23] width 93 height 25
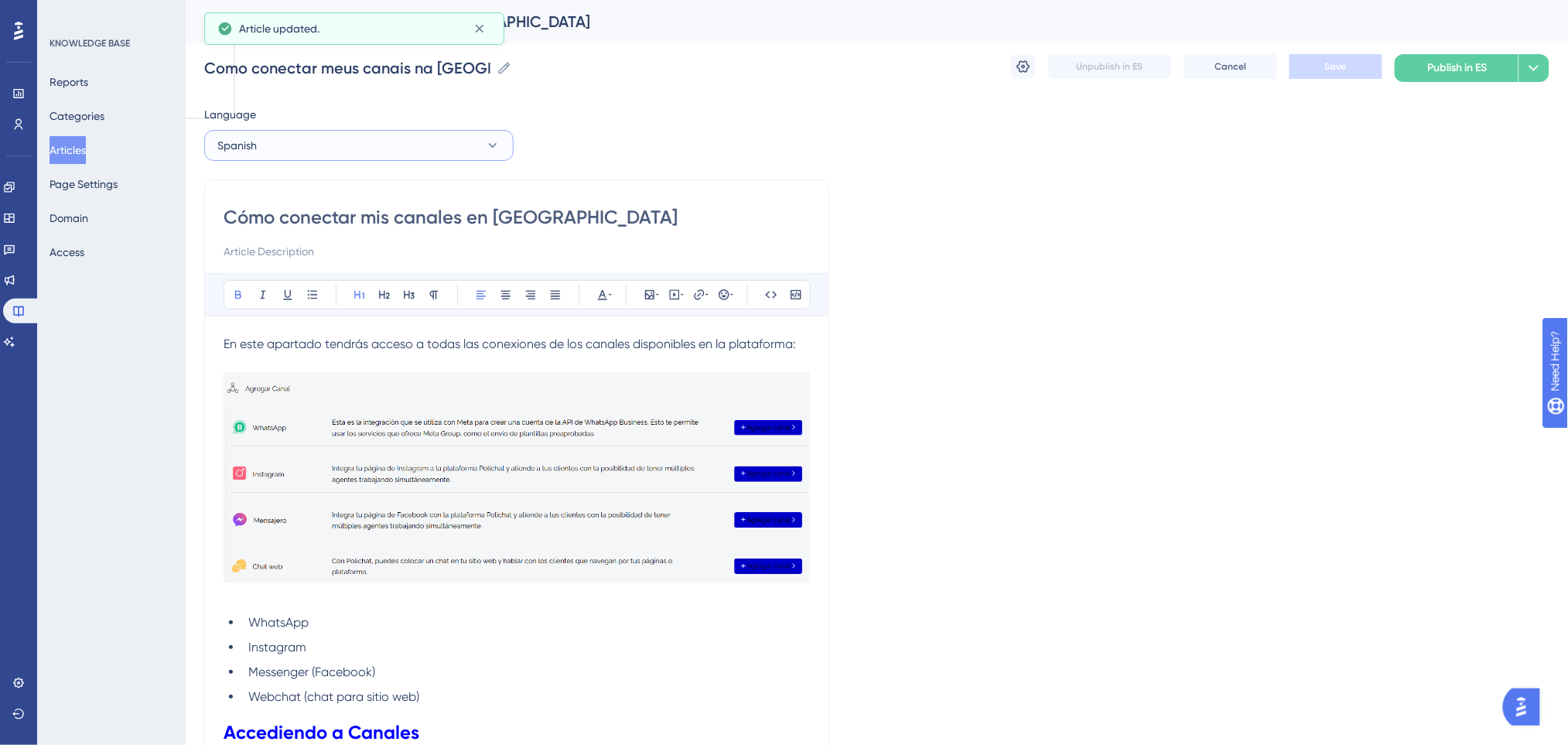
click at [374, 150] on button "Spanish" at bounding box center [359, 144] width 309 height 31
click at [289, 191] on span "Portuguese (Default)" at bounding box center [277, 192] width 101 height 19
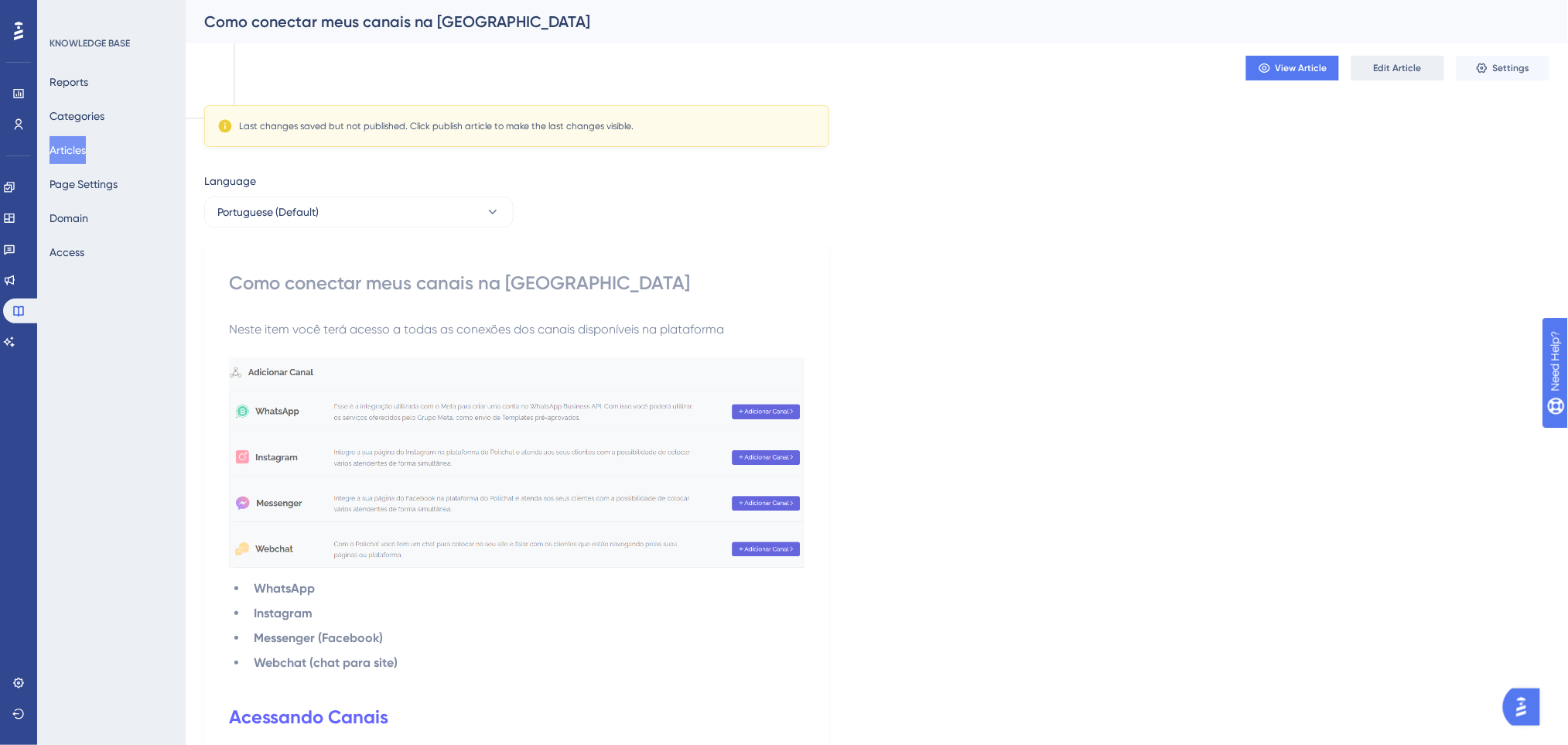
click at [1431, 63] on button "Edit Article" at bounding box center [1398, 68] width 93 height 25
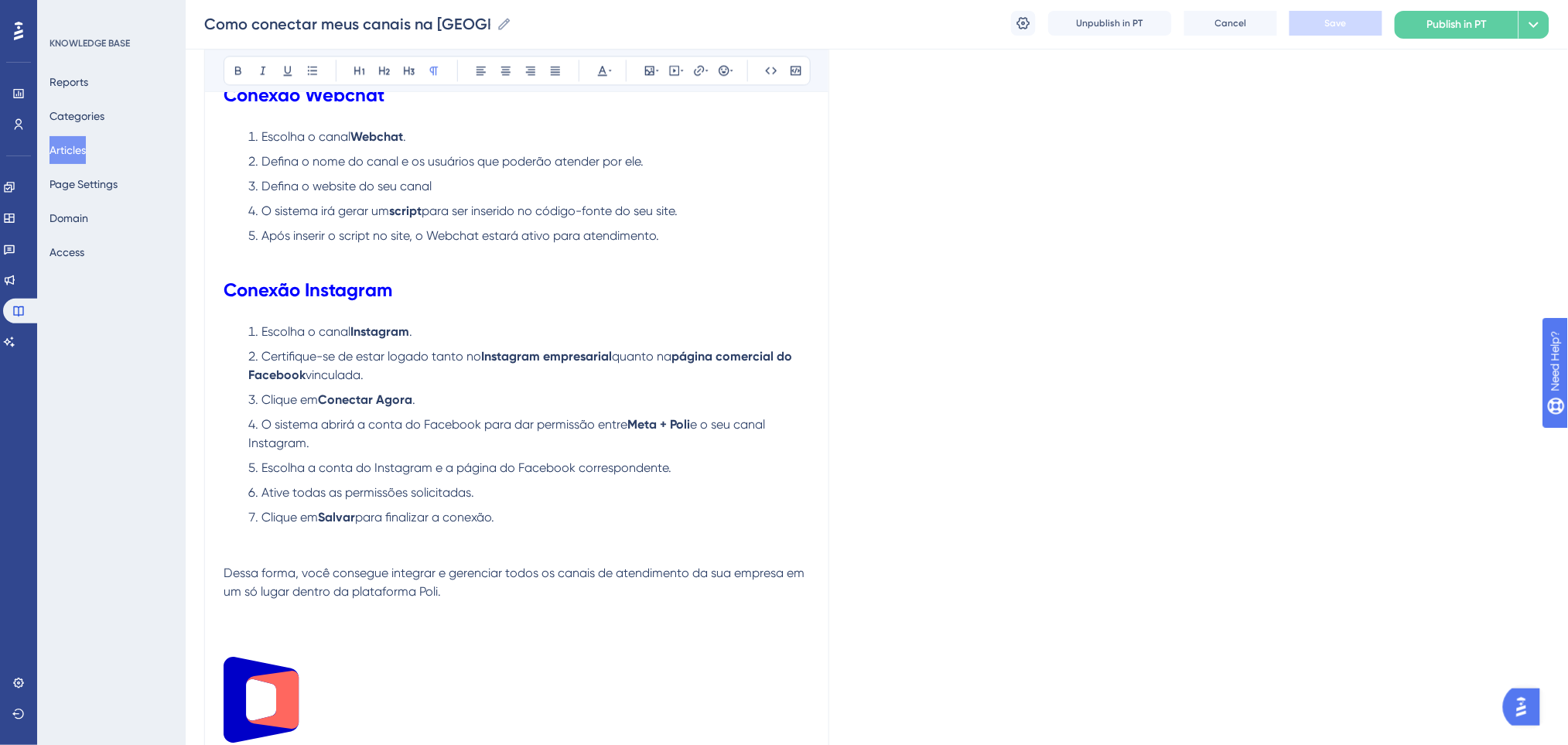
scroll to position [1420, 0]
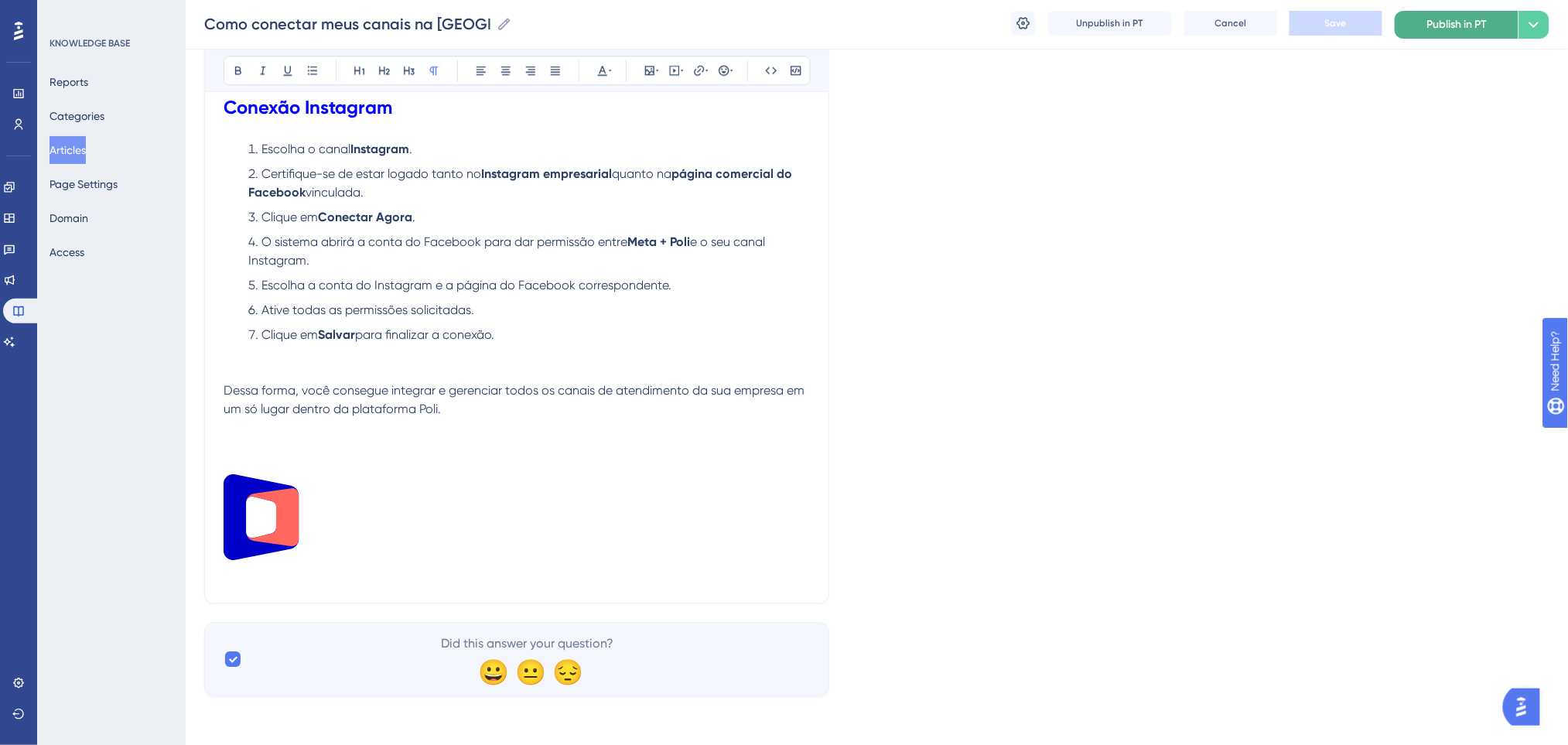
click at [1425, 34] on button "Publish in PT" at bounding box center [1456, 25] width 124 height 28
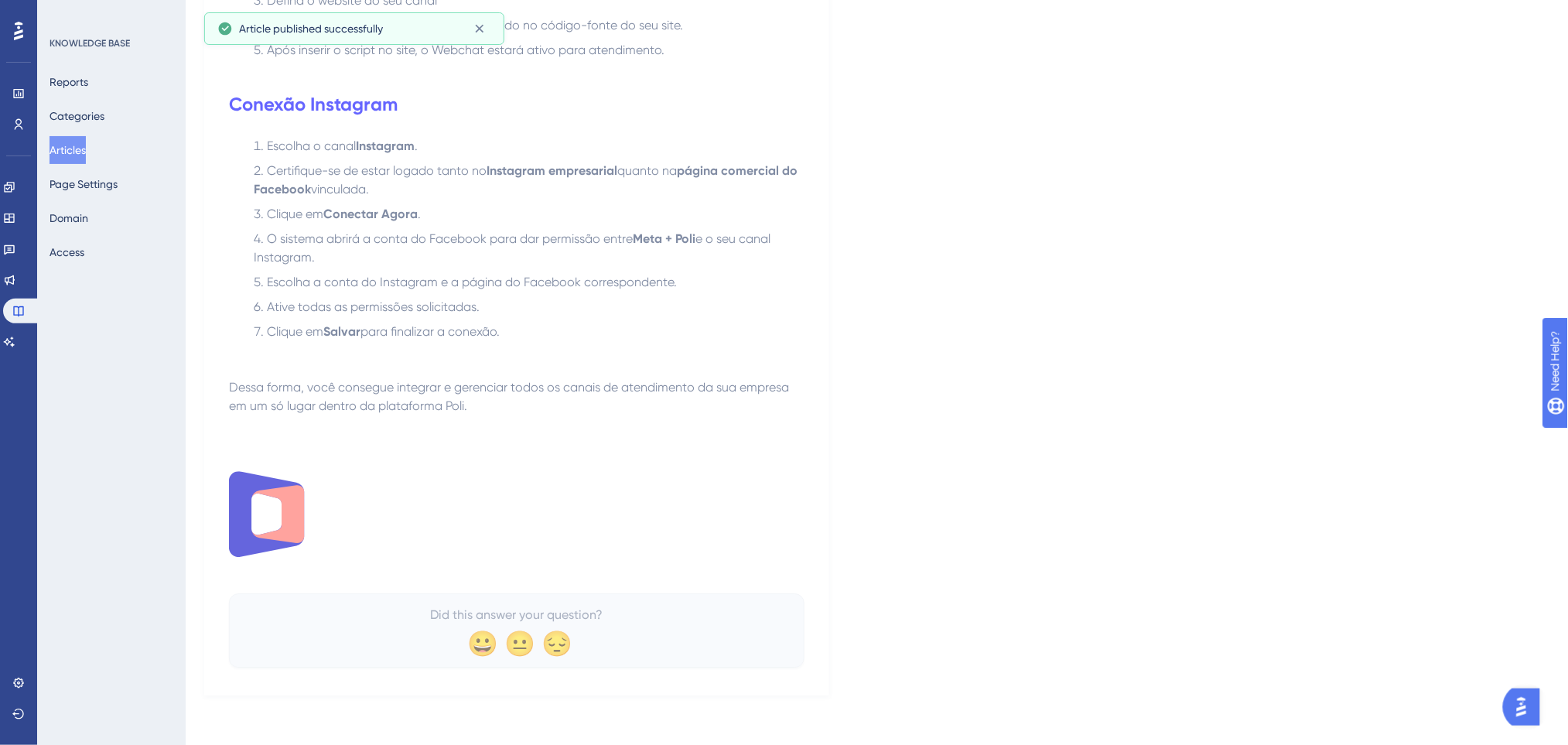
scroll to position [0, 0]
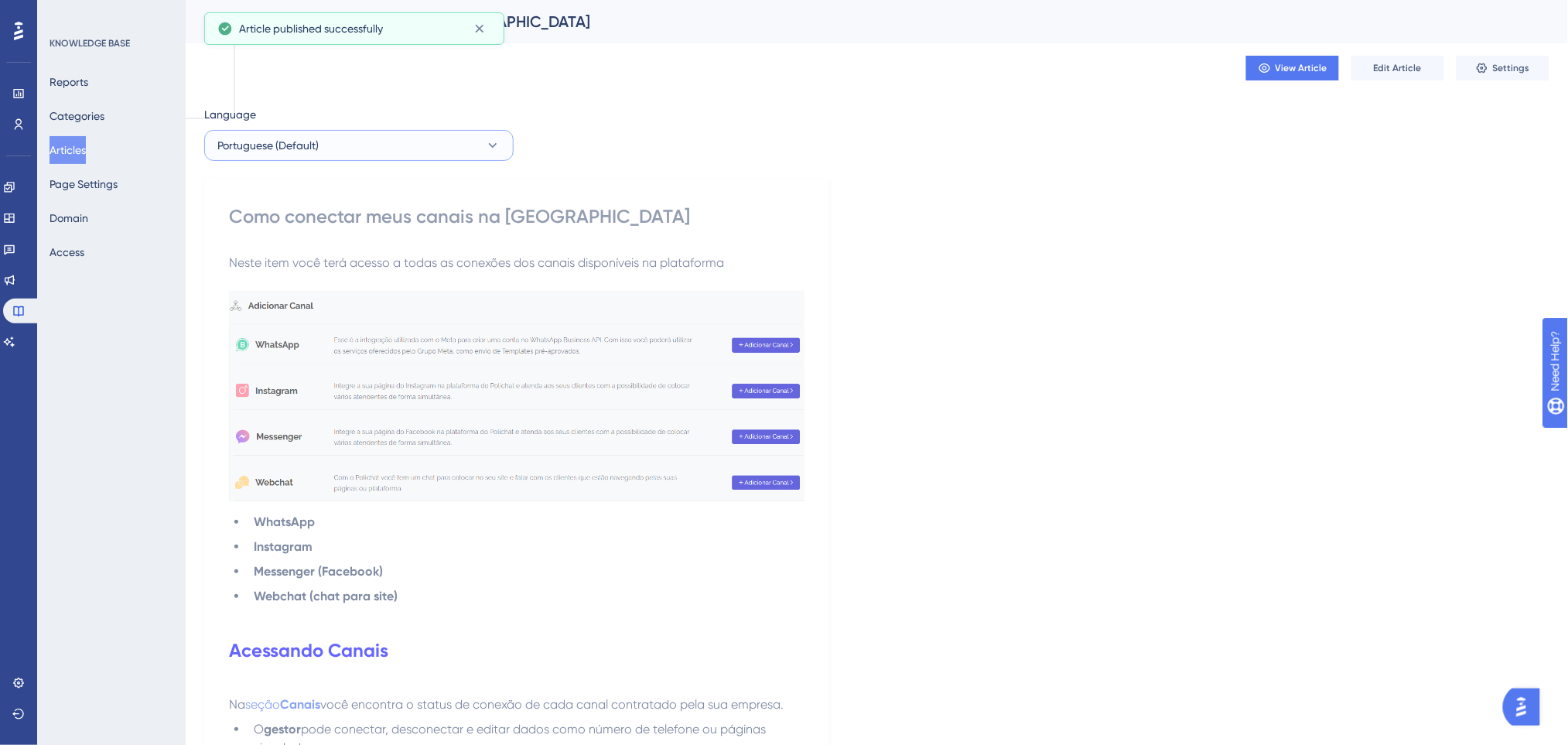
click at [467, 139] on button "Portuguese (Default)" at bounding box center [359, 144] width 309 height 31
click at [342, 216] on button "English English Draft" at bounding box center [358, 223] width 289 height 31
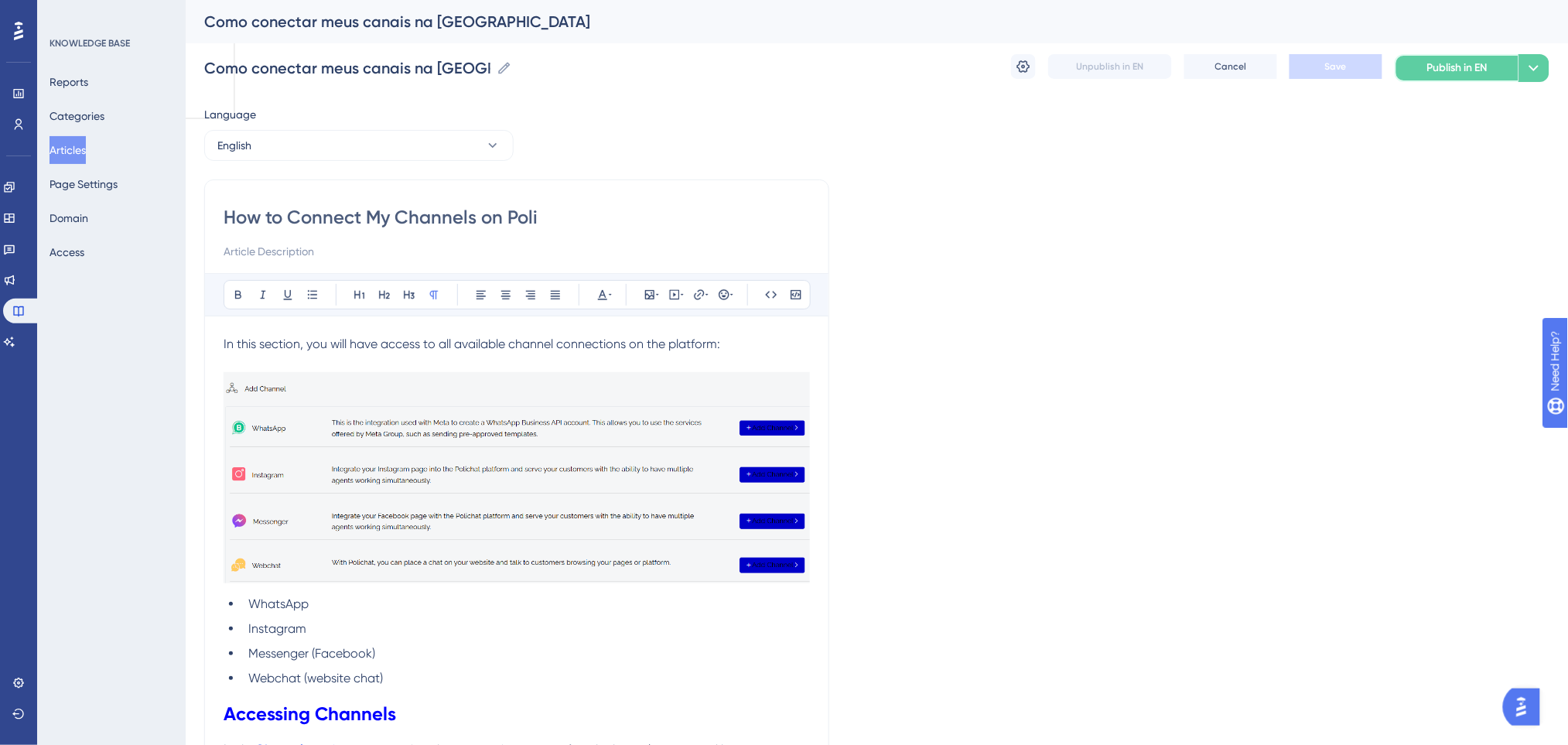
click at [1446, 67] on span "Publish in EN" at bounding box center [1456, 68] width 60 height 19
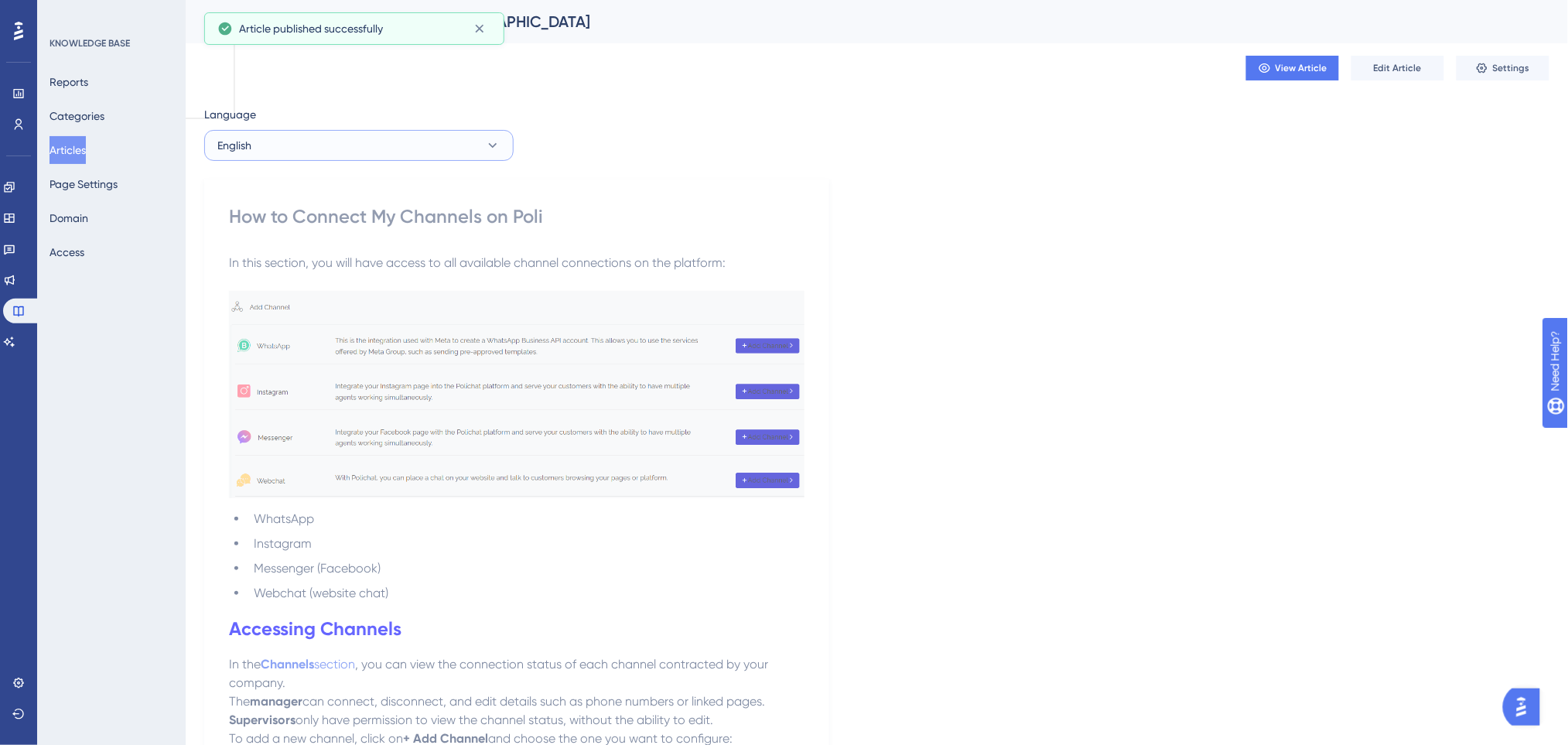
click at [379, 138] on button "English" at bounding box center [359, 144] width 309 height 31
click at [315, 246] on button "Spanish Spanish Draft" at bounding box center [358, 254] width 289 height 31
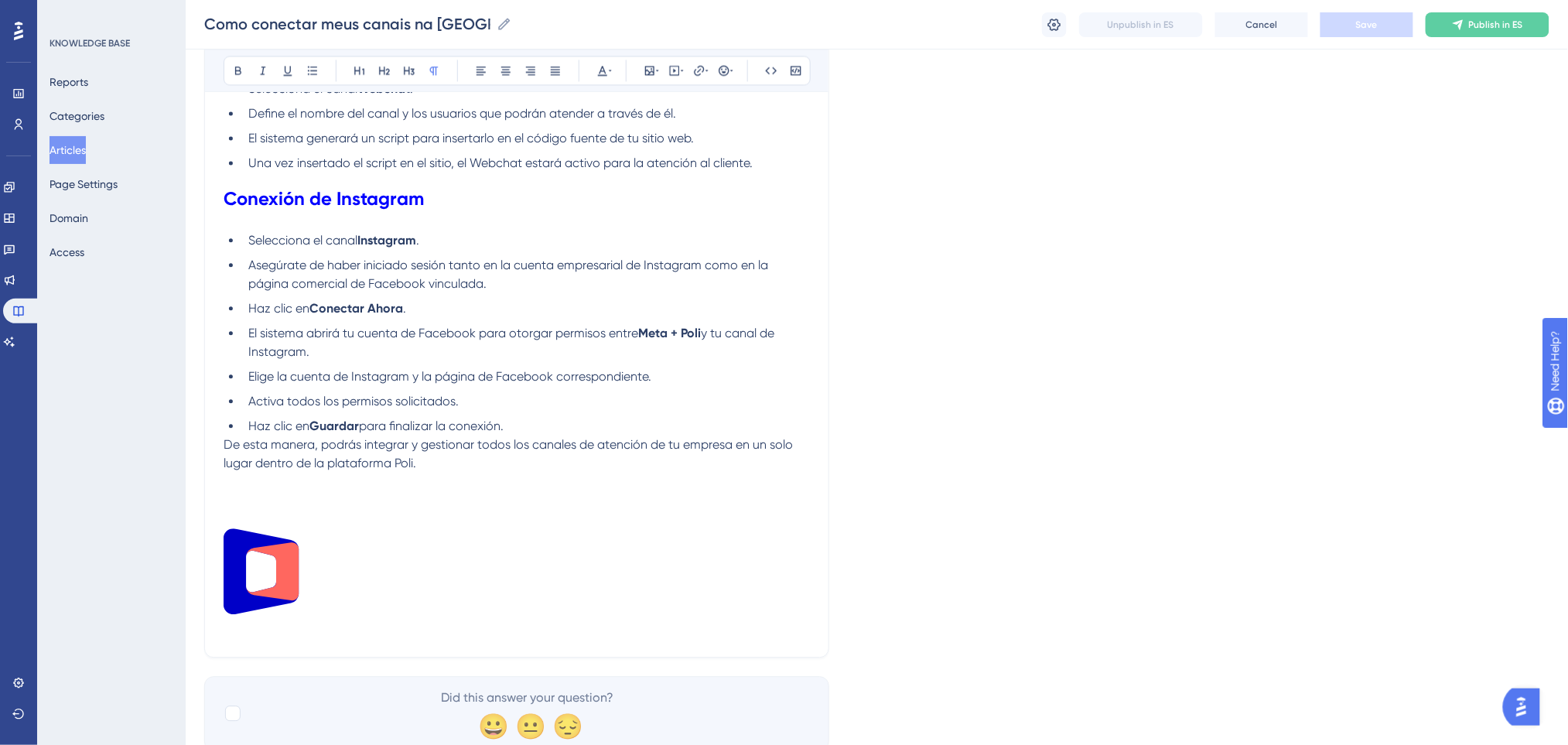
scroll to position [1213, 0]
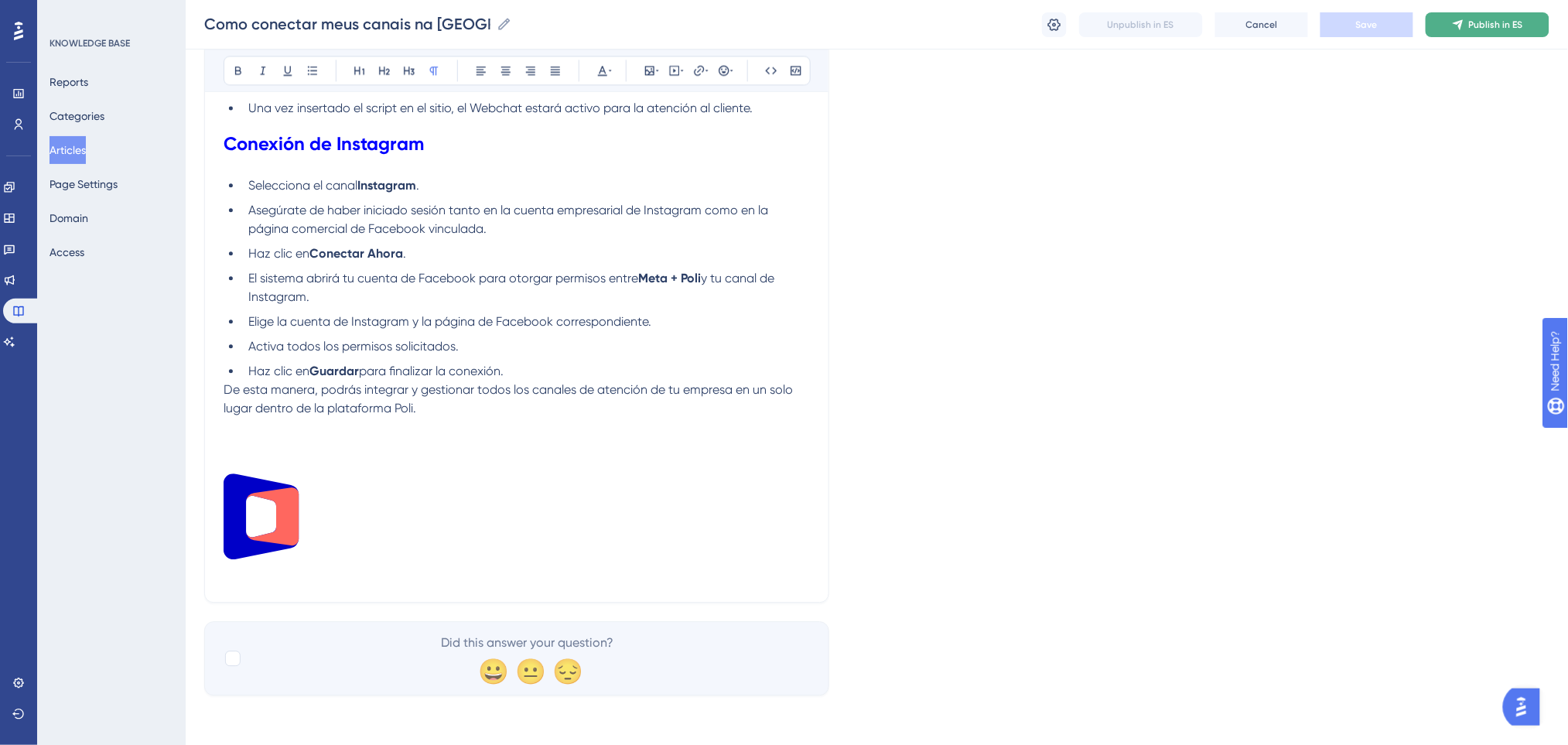
click at [1469, 20] on span "Publish in ES" at bounding box center [1496, 24] width 54 height 12
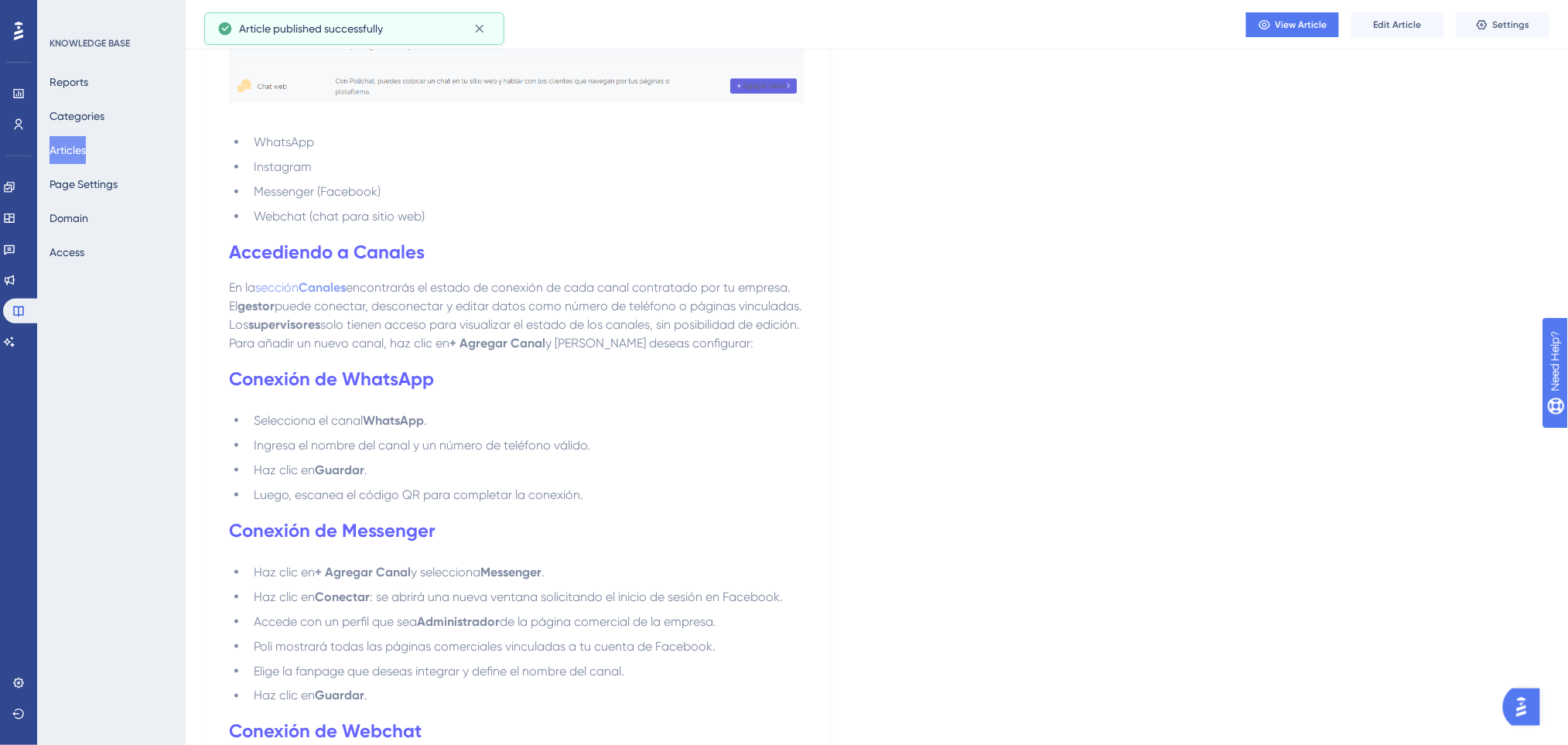
scroll to position [0, 0]
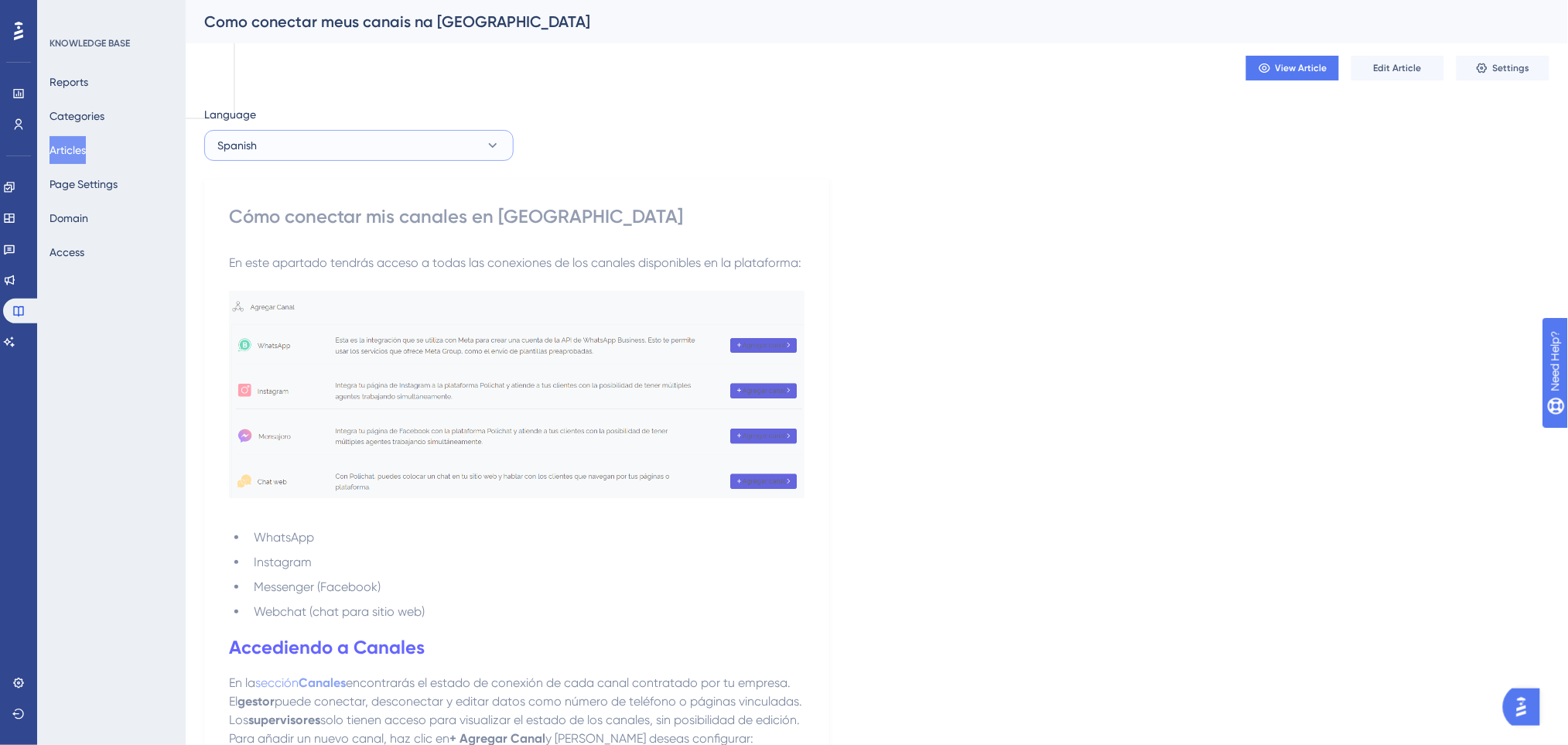
click at [305, 138] on button "Spanish" at bounding box center [359, 144] width 309 height 31
click at [285, 185] on span "Portuguese (Default)" at bounding box center [277, 192] width 101 height 19
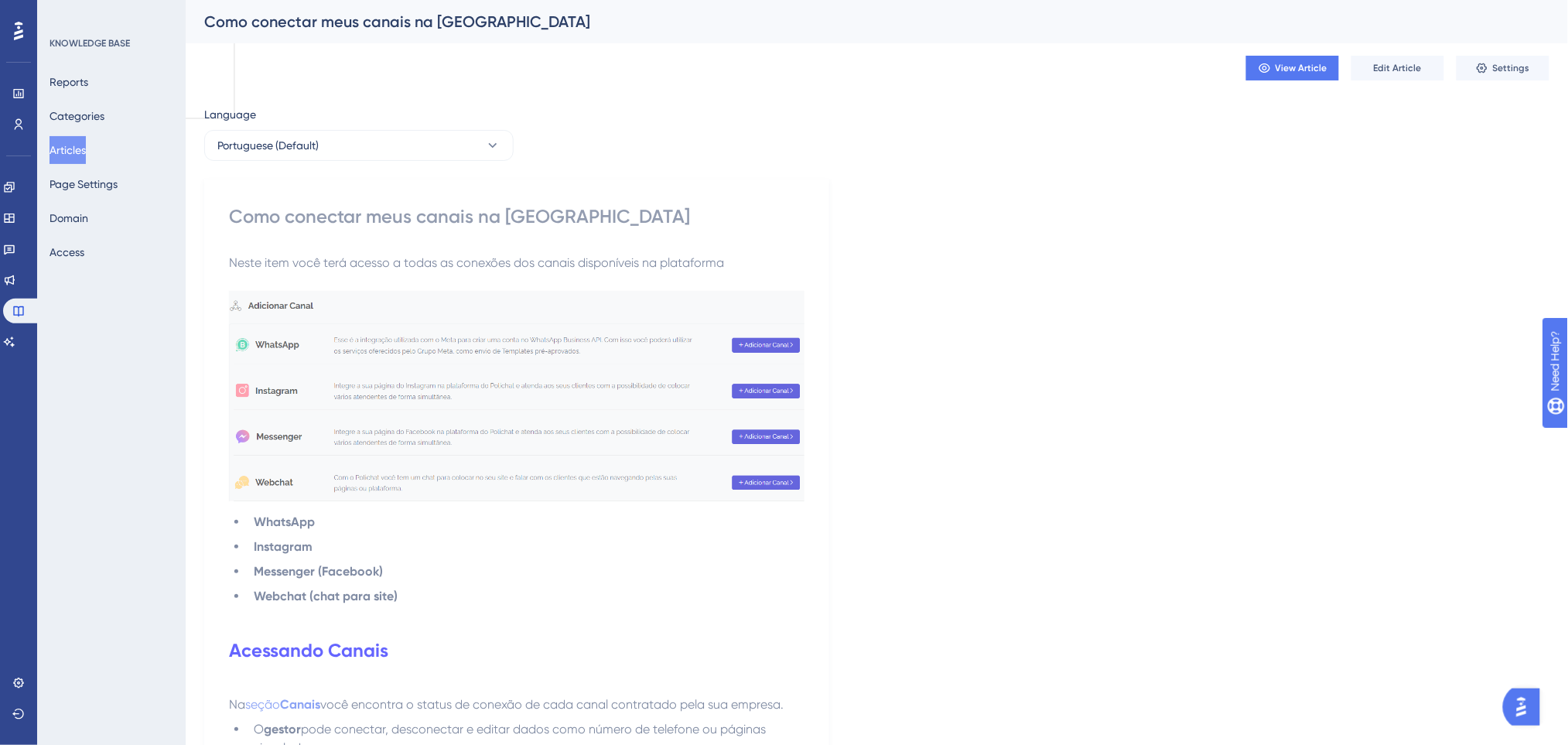
click at [79, 143] on button "Articles" at bounding box center [67, 150] width 36 height 28
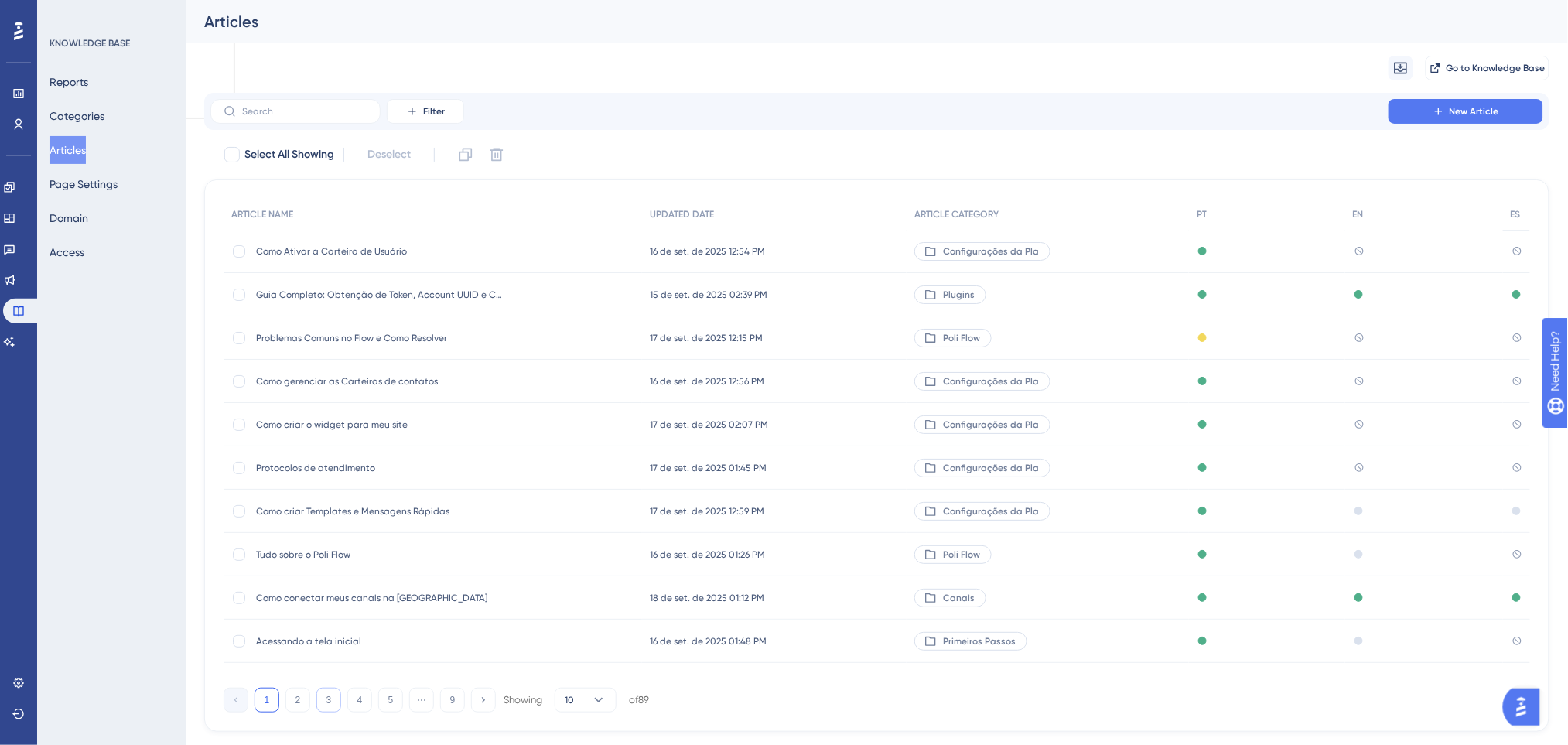
click at [330, 697] on button "3" at bounding box center [329, 700] width 25 height 25
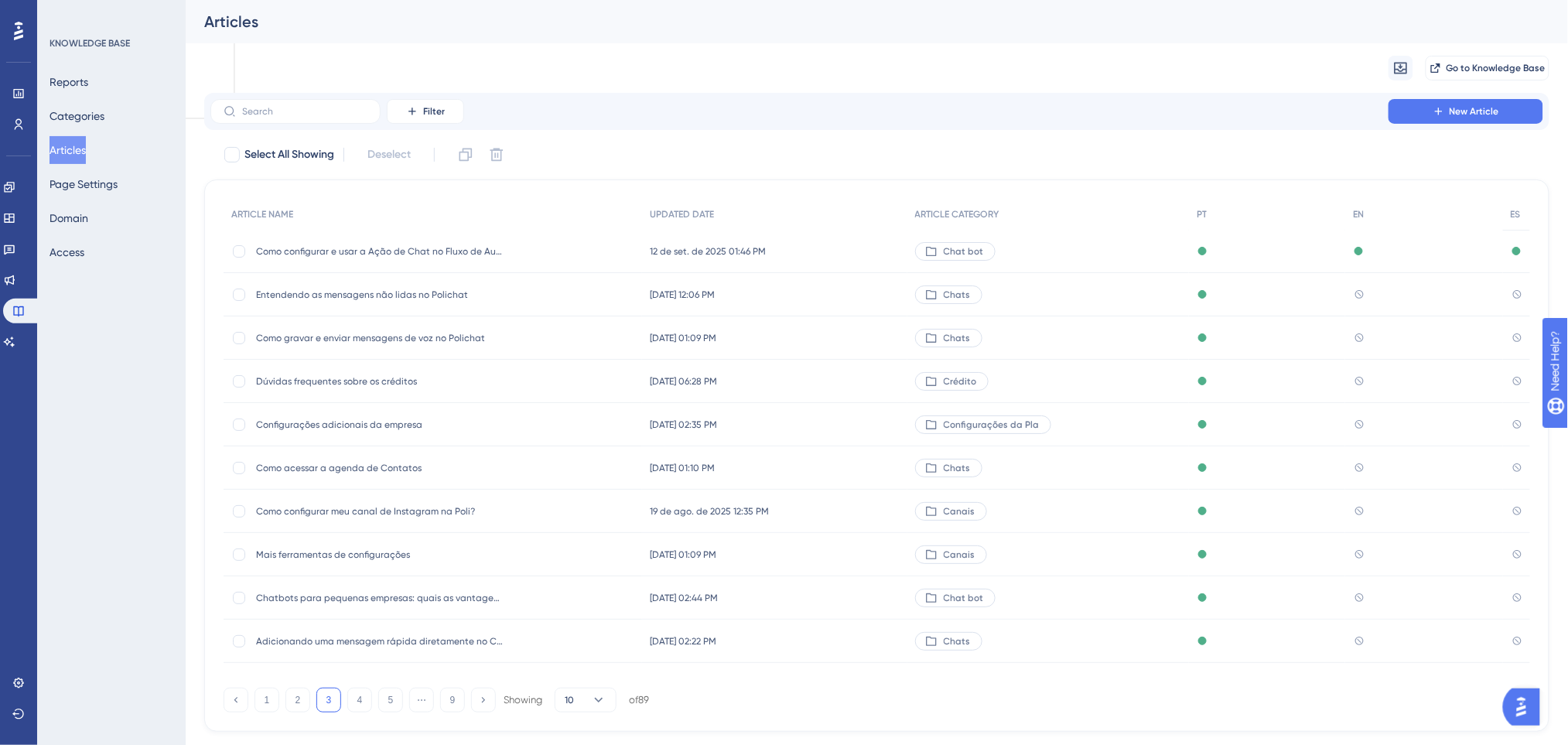
click at [388, 594] on span "Chatbots para pequenas empresas: quais as vantagens?" at bounding box center [380, 597] width 247 height 12
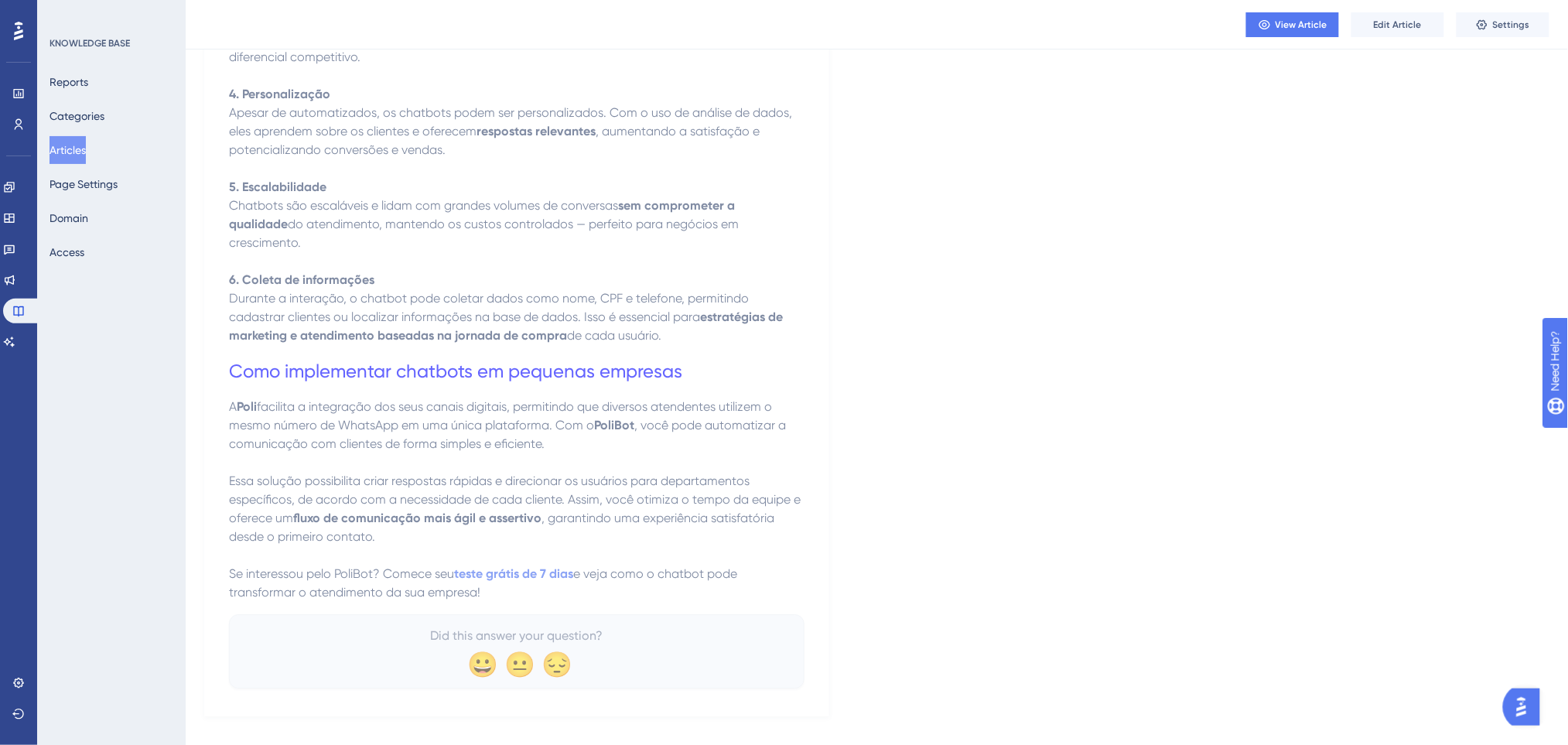
scroll to position [1464, 0]
click at [1374, 32] on button "Edit Article" at bounding box center [1398, 24] width 93 height 25
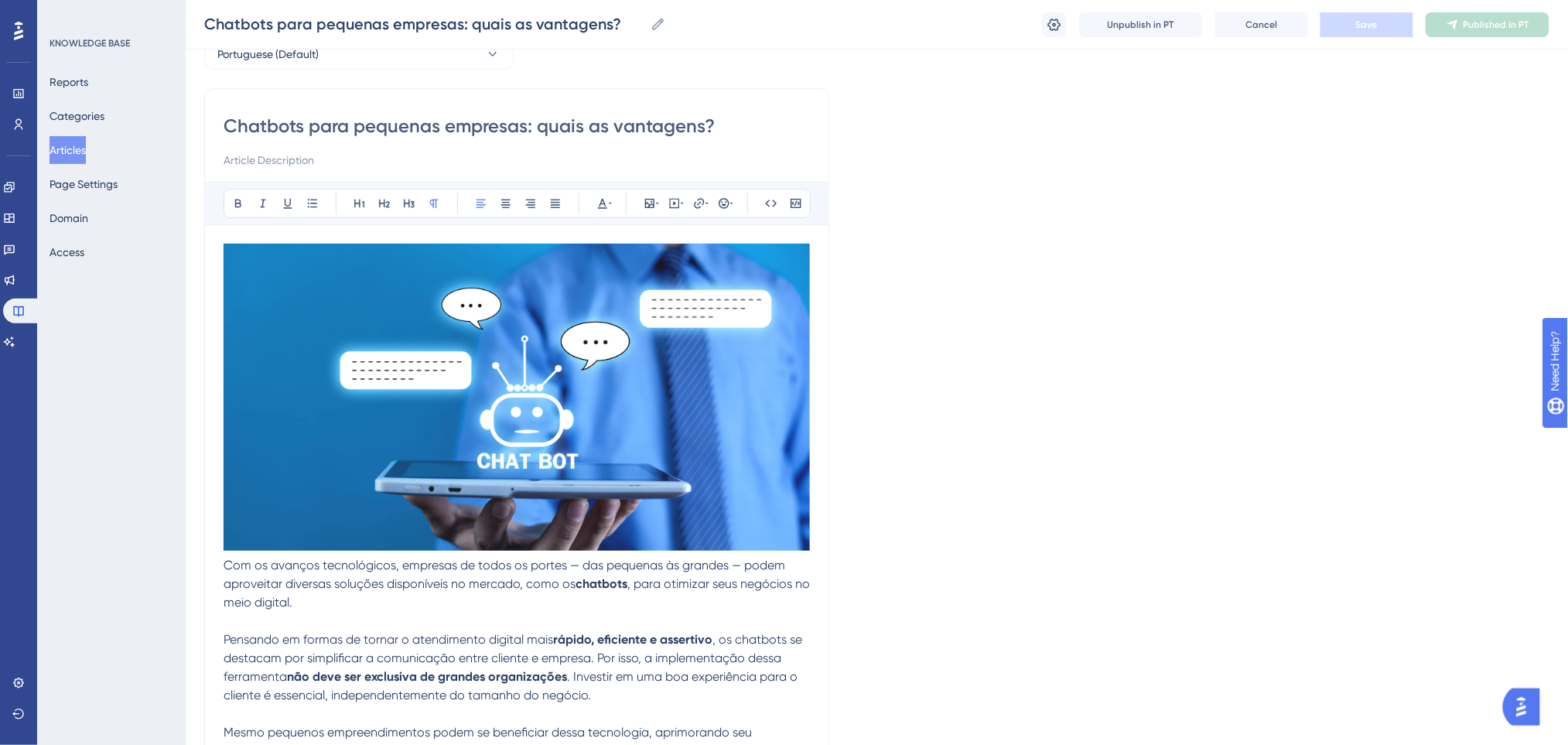
scroll to position [0, 0]
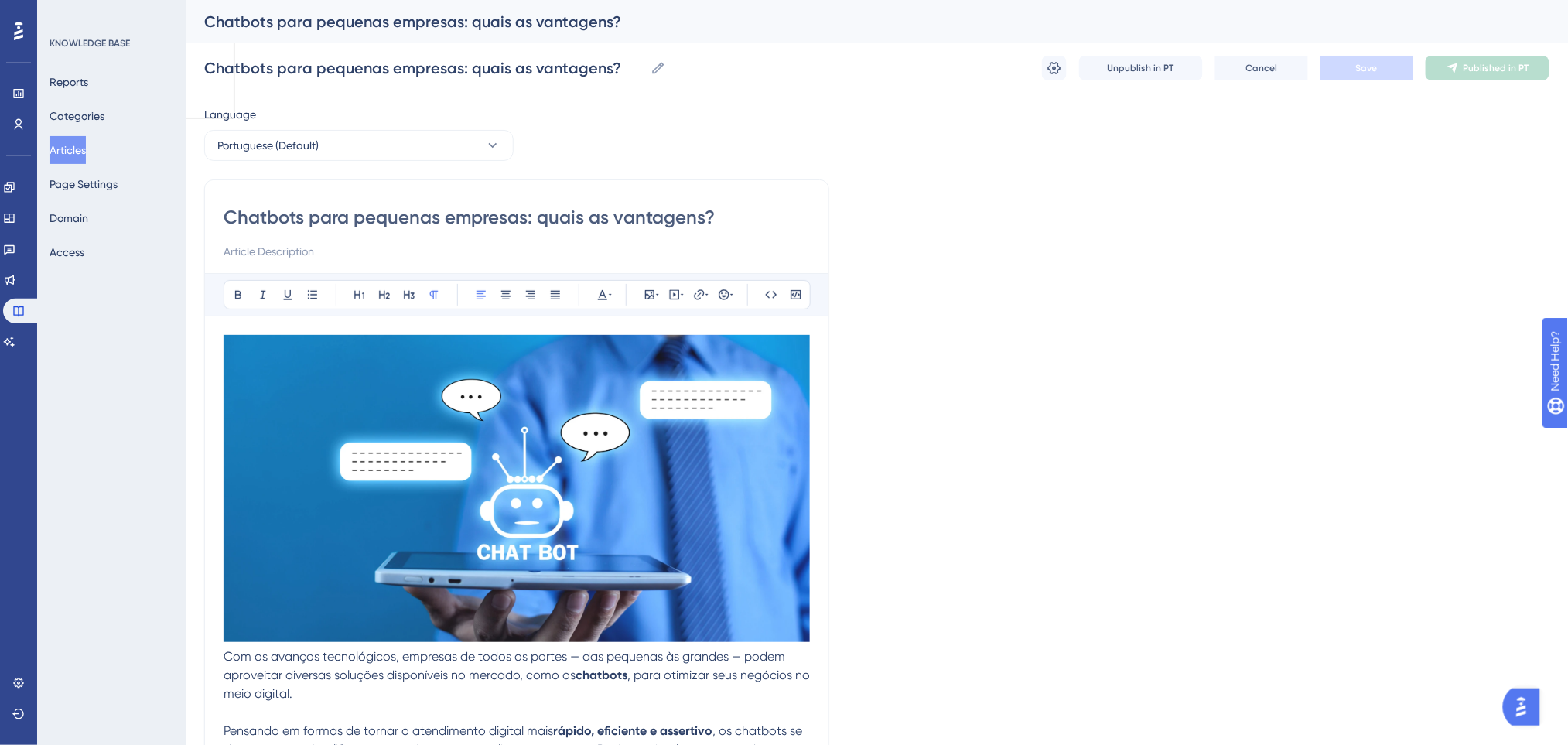
click at [615, 217] on input "Chatbots para pequenas empresas: quais as vantagens?" at bounding box center [516, 217] width 586 height 25
drag, startPoint x: 713, startPoint y: 209, endPoint x: 0, endPoint y: 209, distance: 713.0
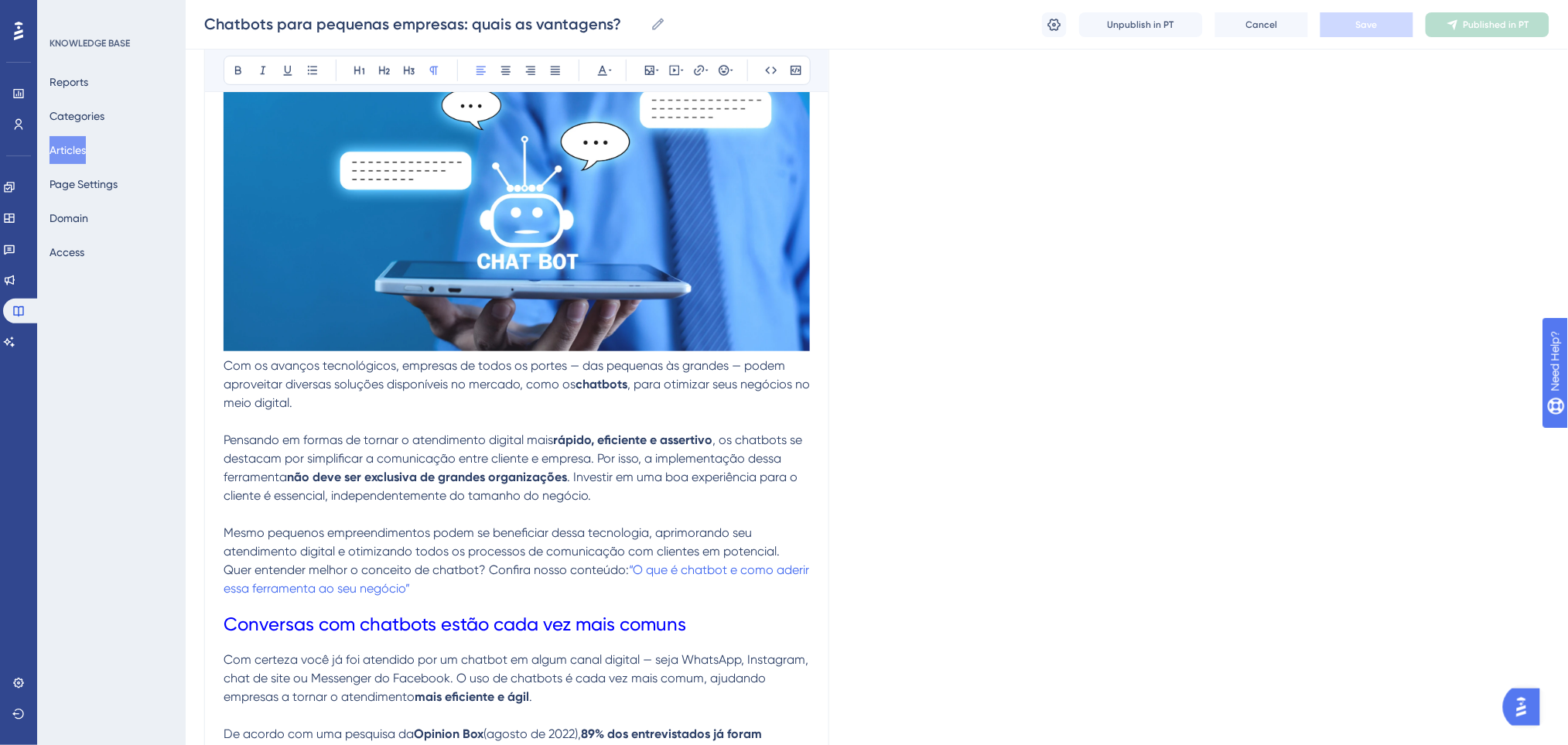
scroll to position [208, 0]
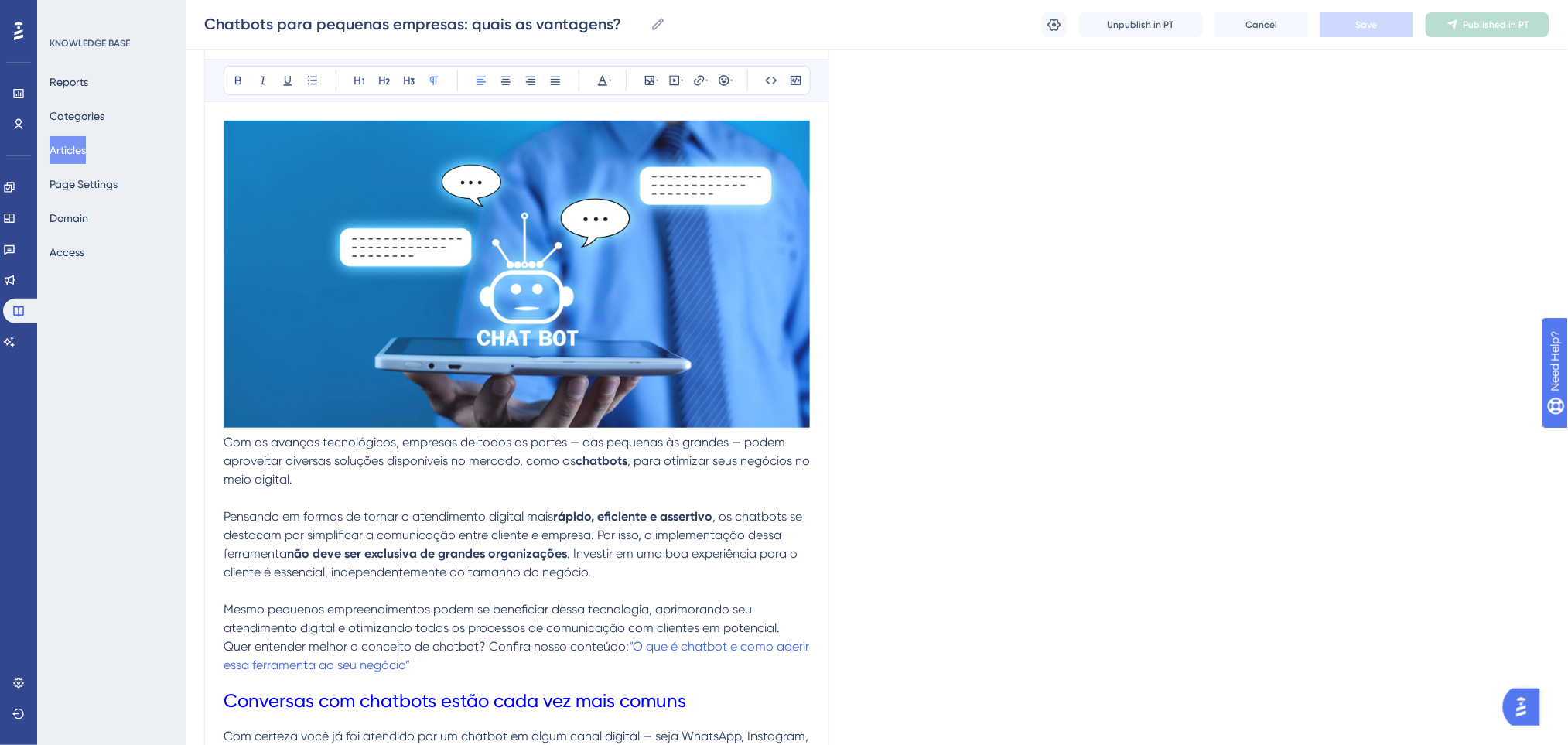
drag, startPoint x: 511, startPoint y: 576, endPoint x: 213, endPoint y: 448, distance: 324.3
copy div "Com os avanços tecnológicos, empresas de todos os portes — das pequenas às gran…"
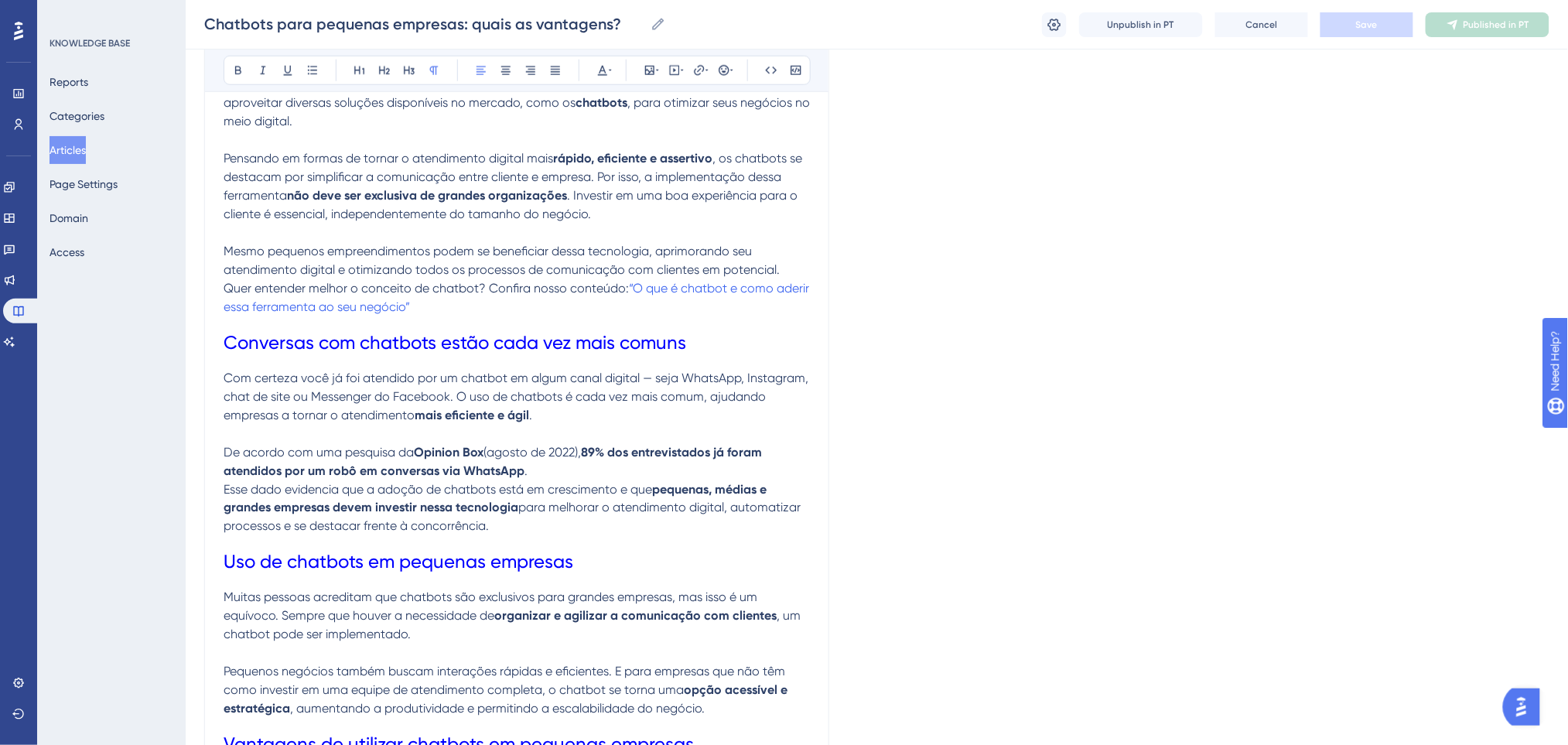
scroll to position [621, 0]
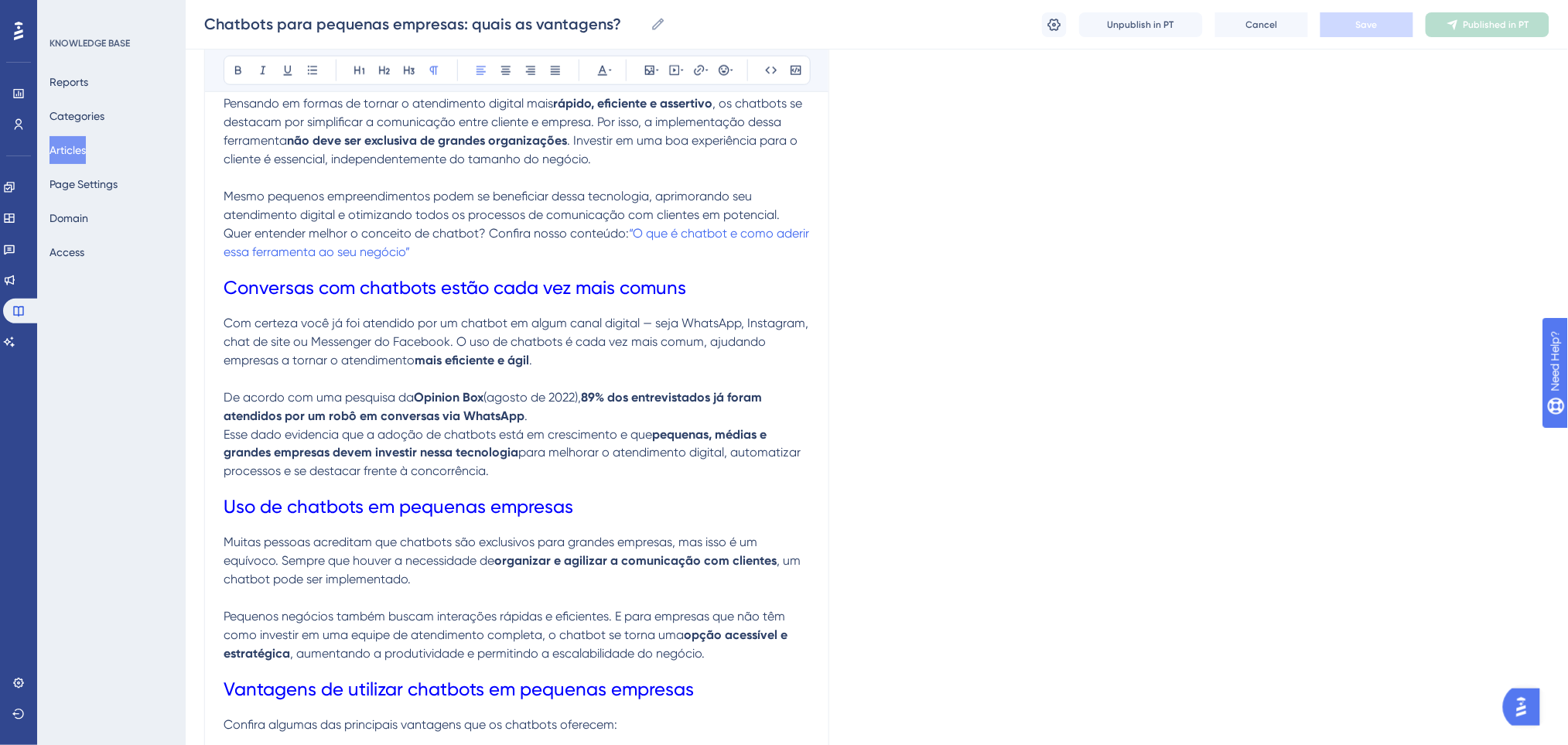
click at [581, 350] on p "Com certeza você já foi atendido por um chatbot em algum canal digital — seja W…" at bounding box center [516, 341] width 586 height 56
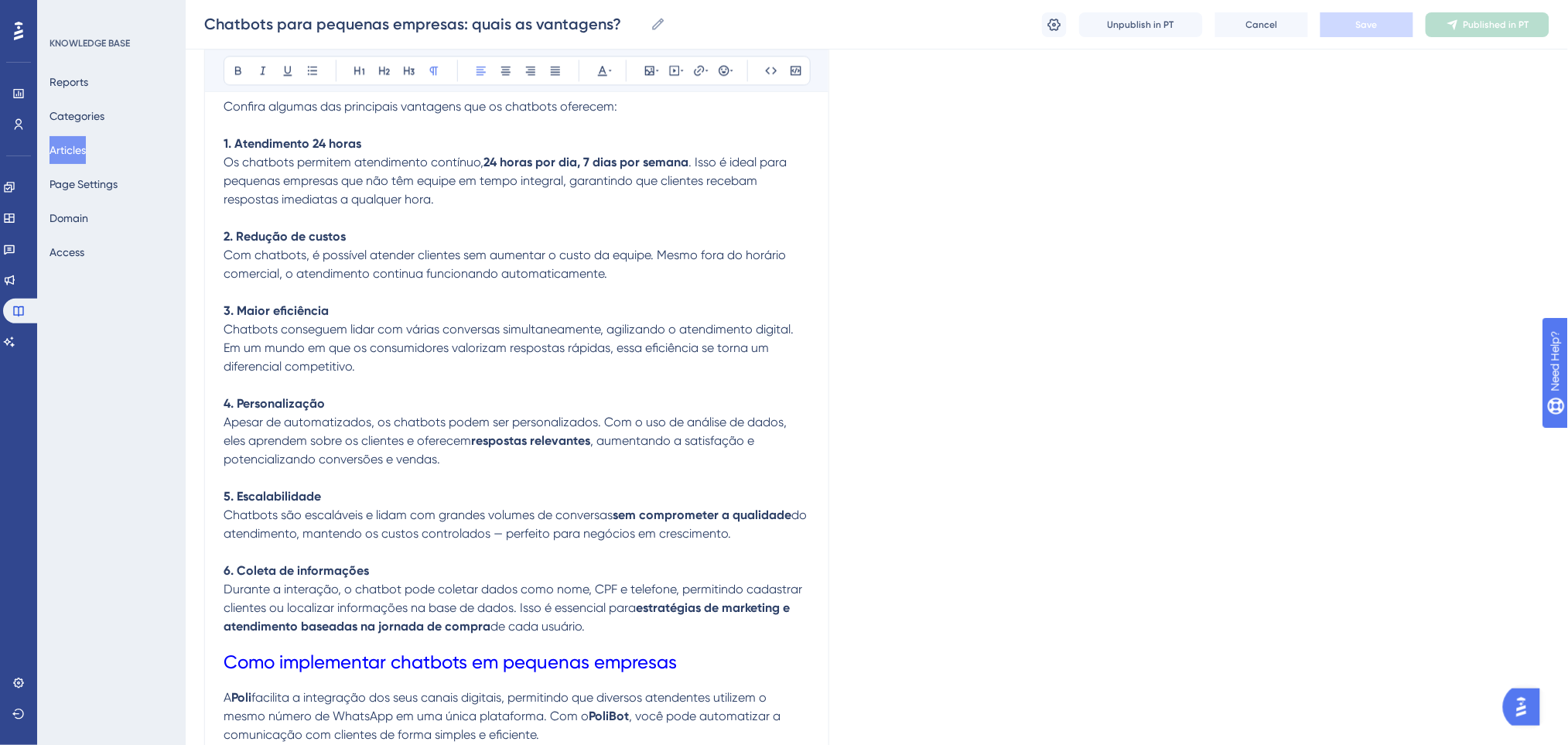
scroll to position [1548, 0]
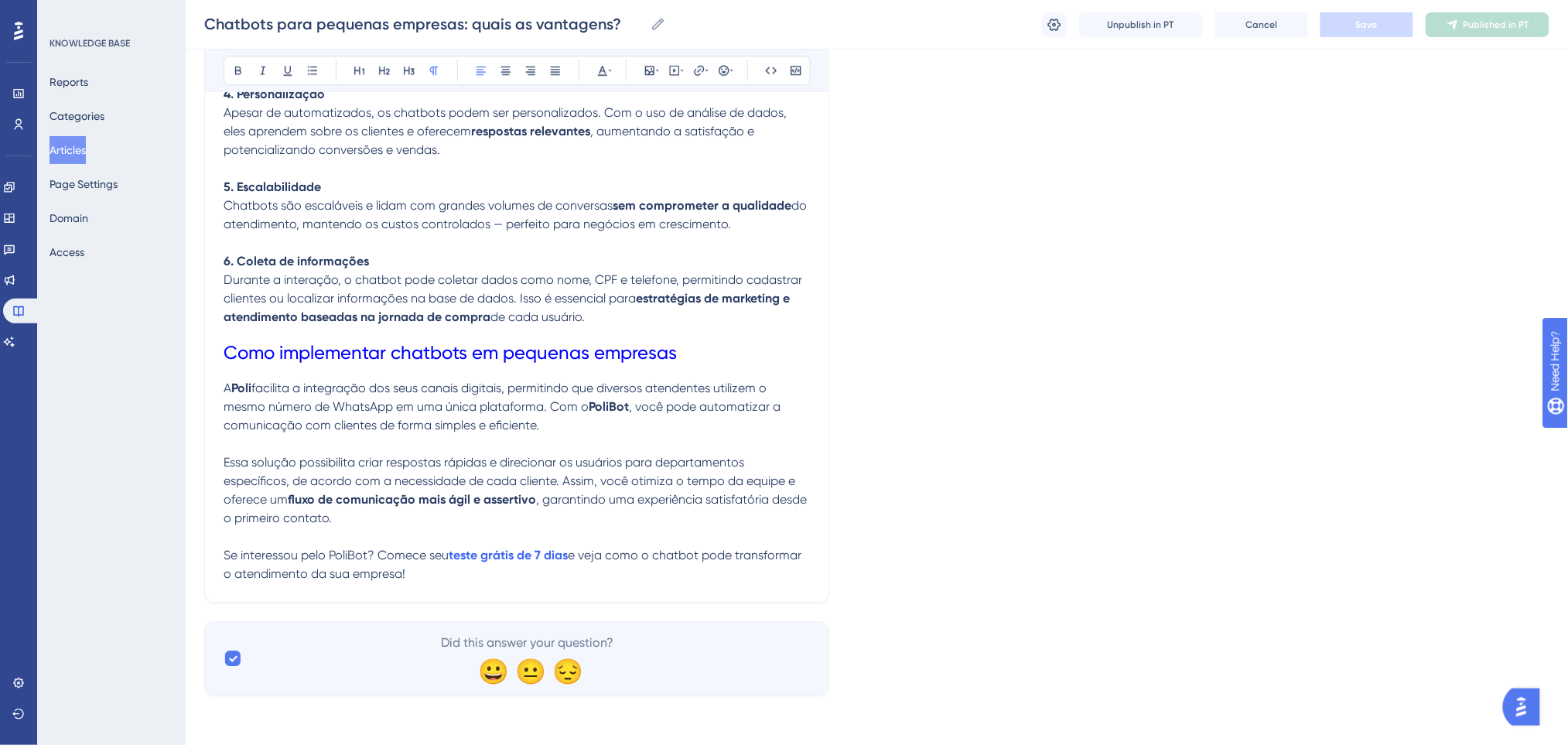
drag, startPoint x: 490, startPoint y: 584, endPoint x: 426, endPoint y: 424, distance: 172.3
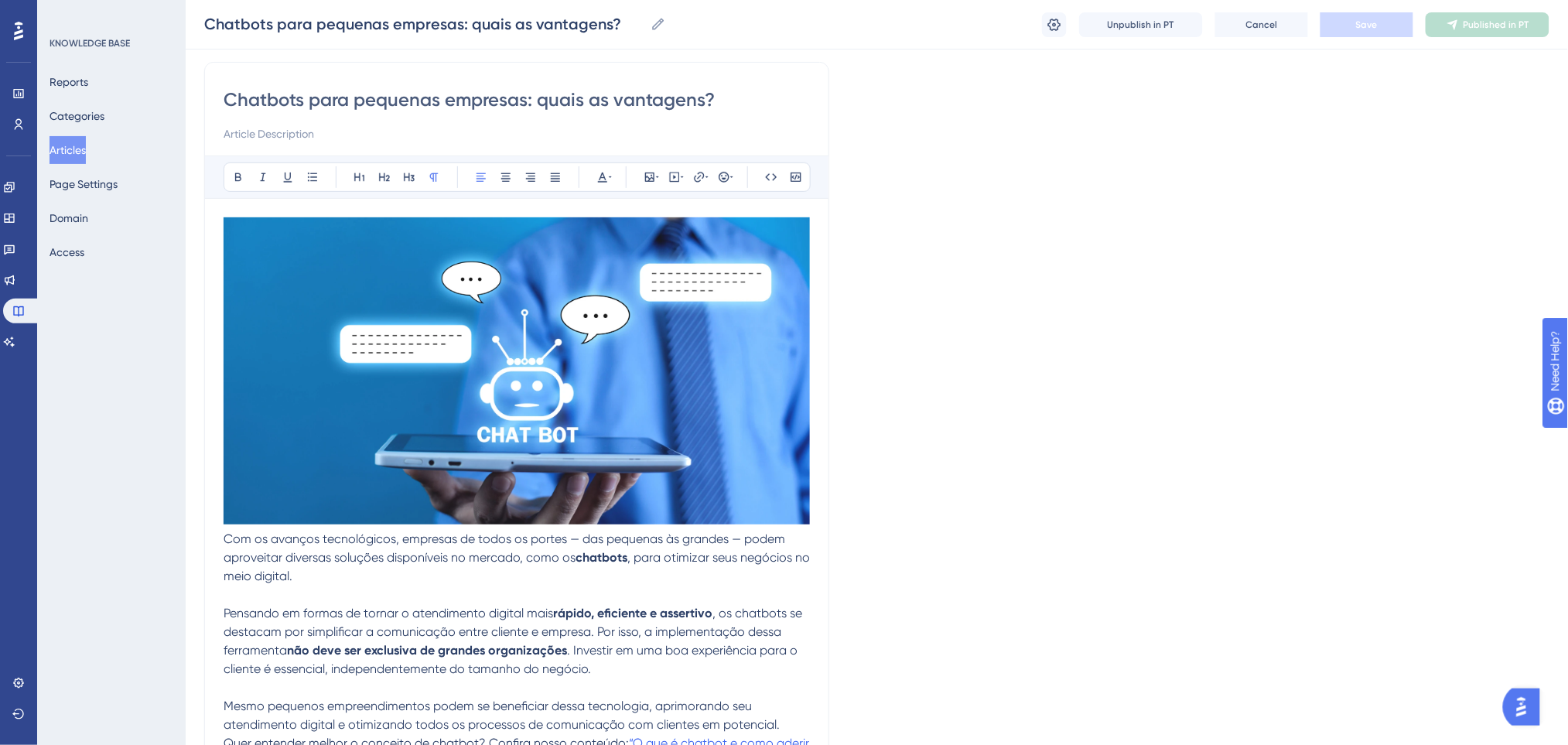
scroll to position [106, 0]
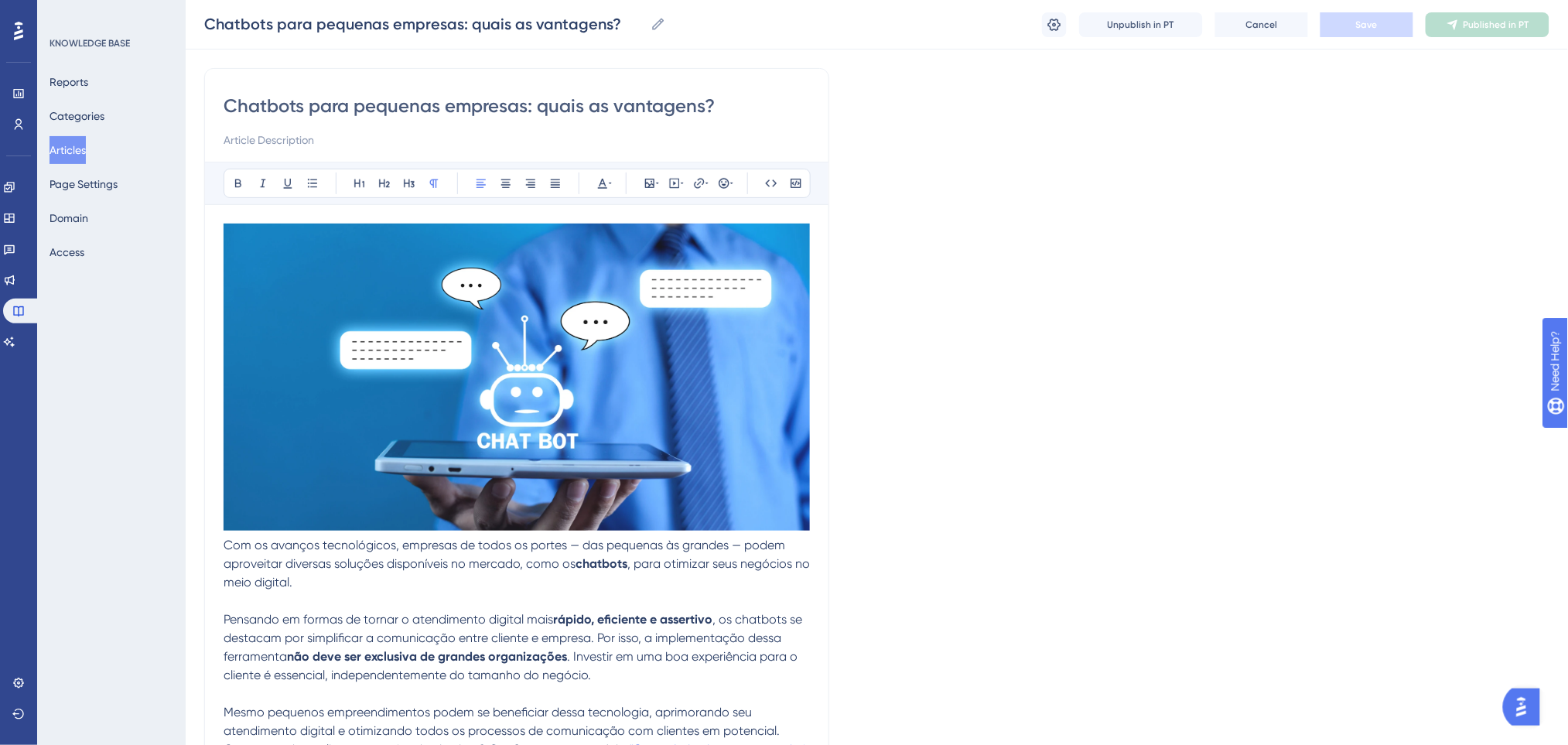
drag, startPoint x: 435, startPoint y: 574, endPoint x: 225, endPoint y: 541, distance: 212.6
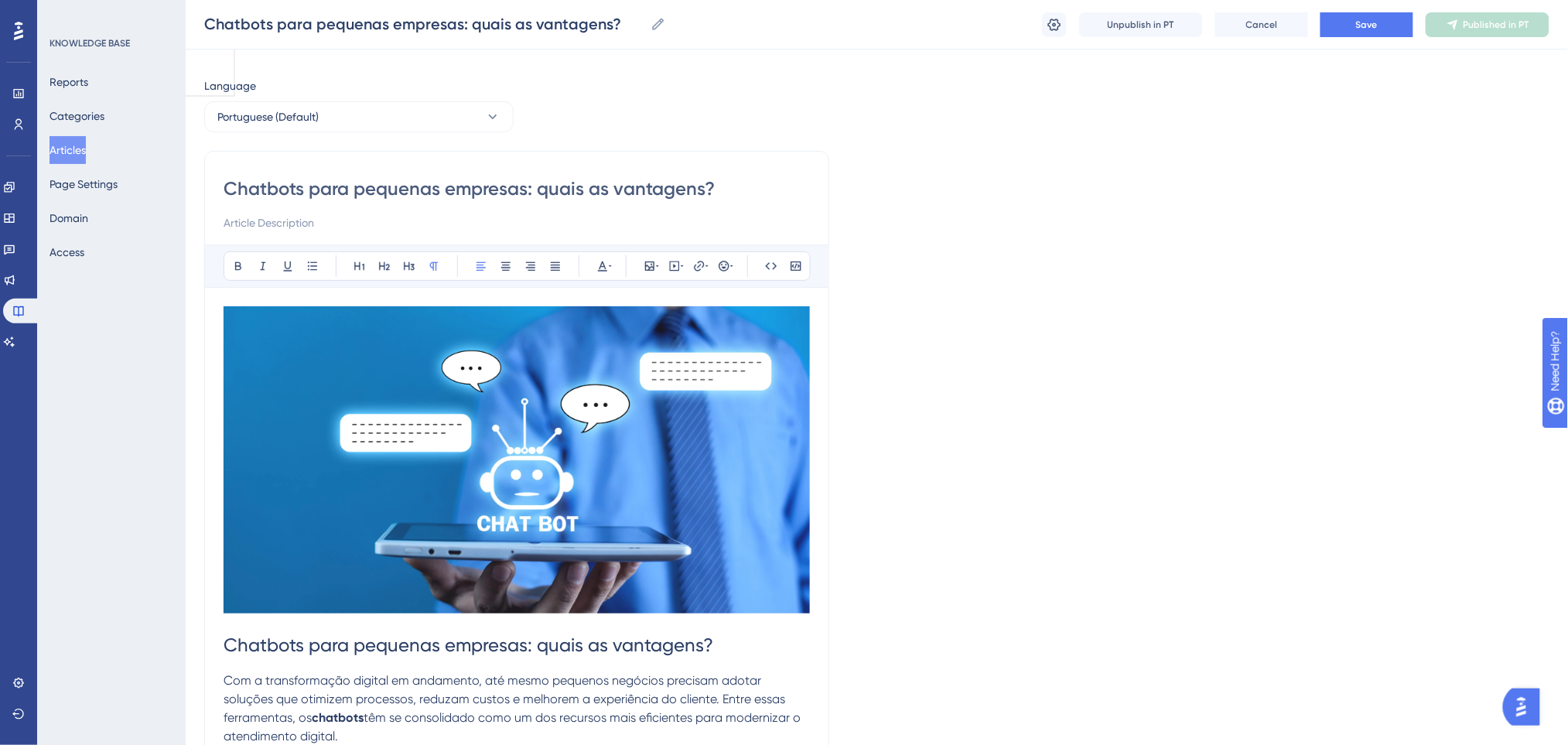
scroll to position [229, 0]
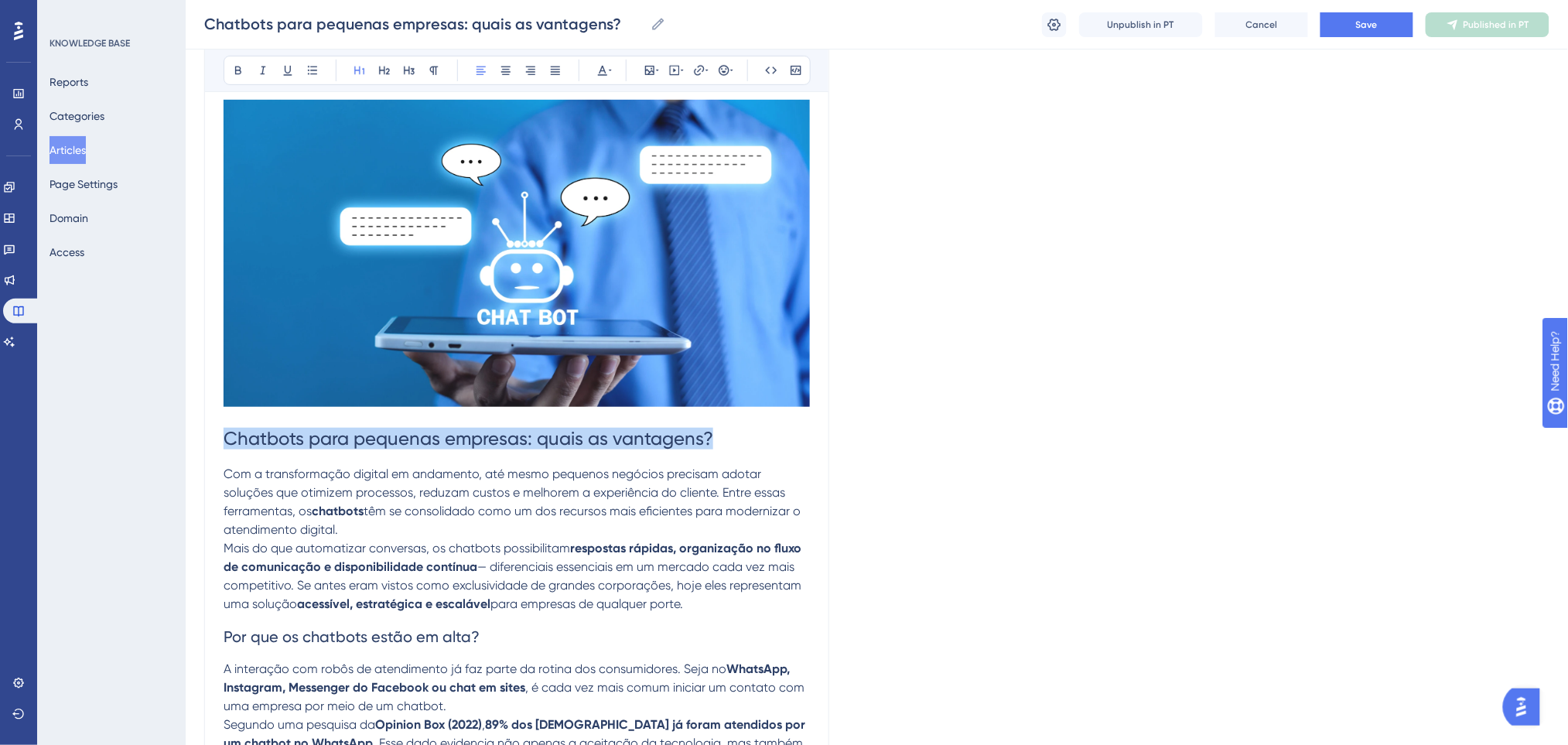
drag, startPoint x: 726, startPoint y: 436, endPoint x: 180, endPoint y: 434, distance: 546.0
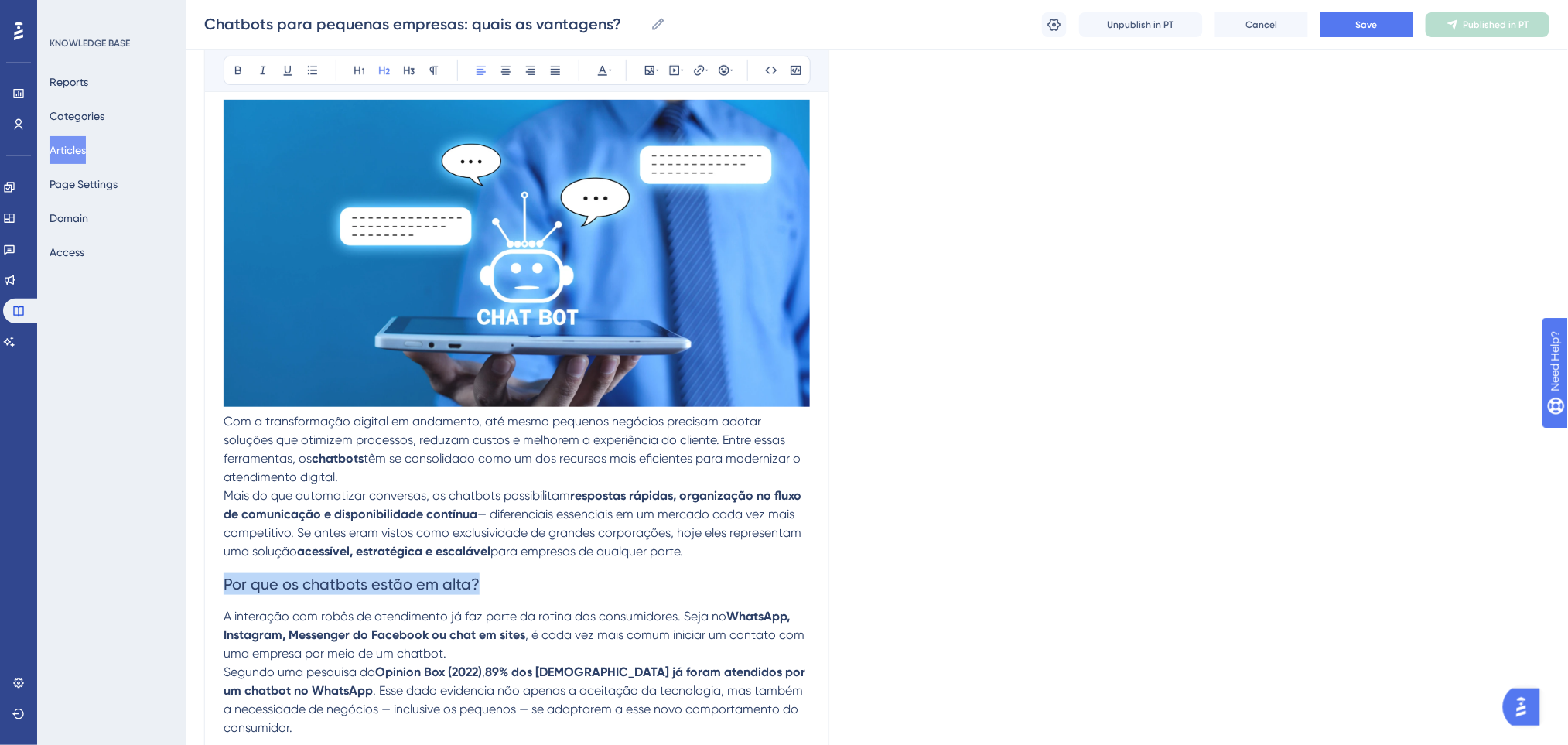
drag, startPoint x: 505, startPoint y: 581, endPoint x: 221, endPoint y: 585, distance: 284.0
click at [236, 68] on icon at bounding box center [238, 70] width 6 height 8
click at [579, 569] on h2 "Por que os chatbots estão em alta?" at bounding box center [516, 584] width 586 height 46
drag, startPoint x: 523, startPoint y: 571, endPoint x: 207, endPoint y: 575, distance: 316.0
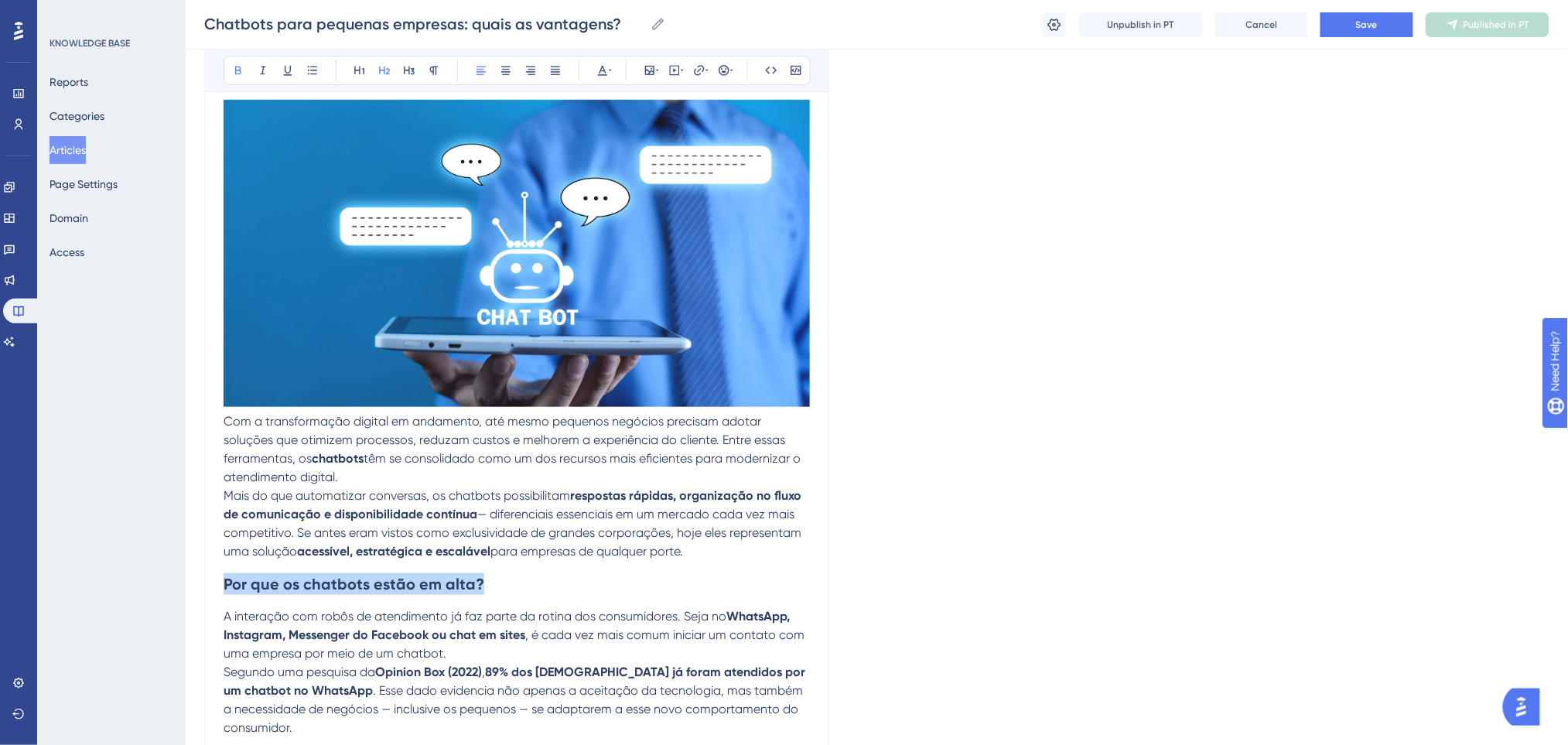
click at [604, 63] on button at bounding box center [602, 69] width 21 height 21
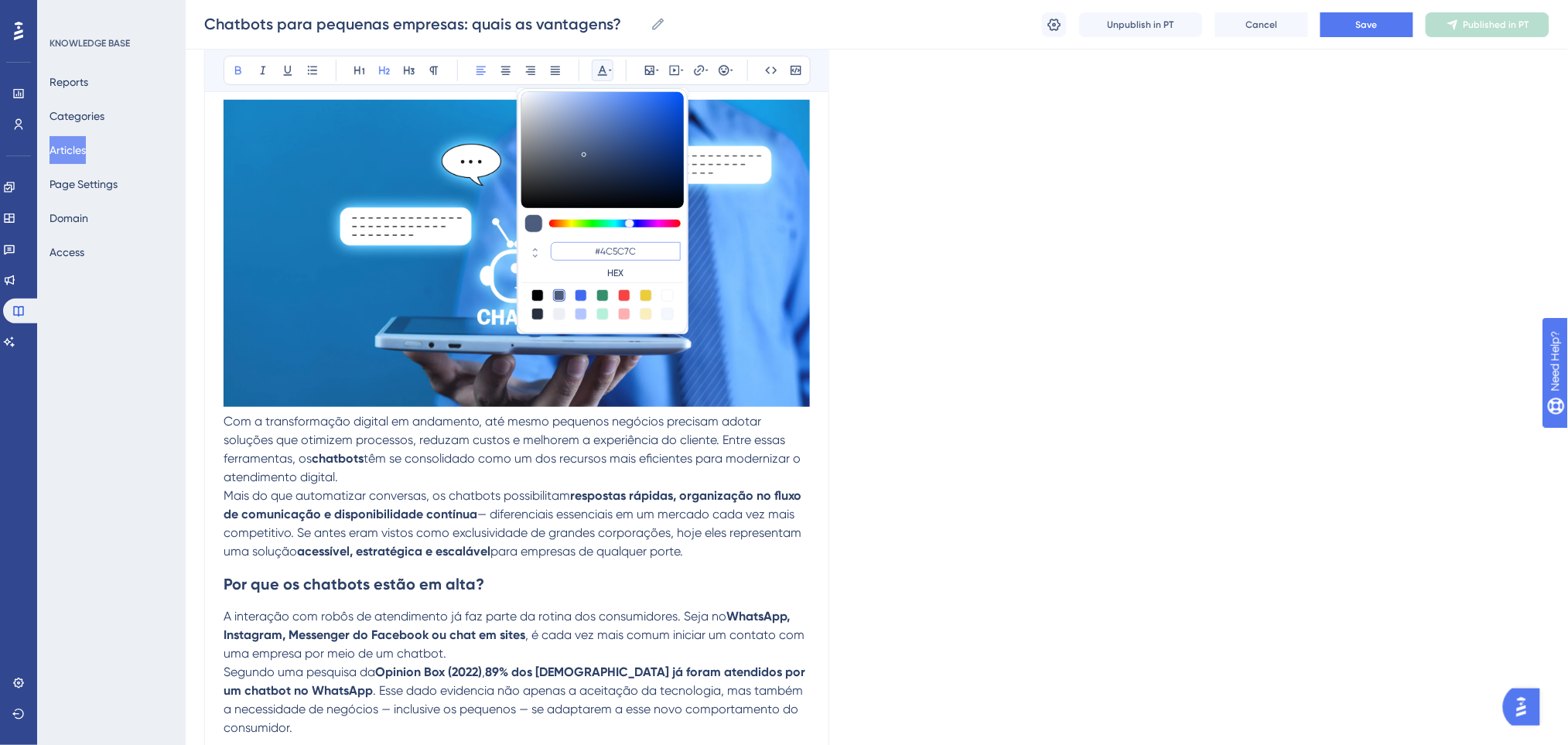
drag, startPoint x: 645, startPoint y: 251, endPoint x: 585, endPoint y: 249, distance: 60.0
click at [585, 249] on input "#4C5C7C" at bounding box center [616, 252] width 130 height 19
type input "#0000FF"
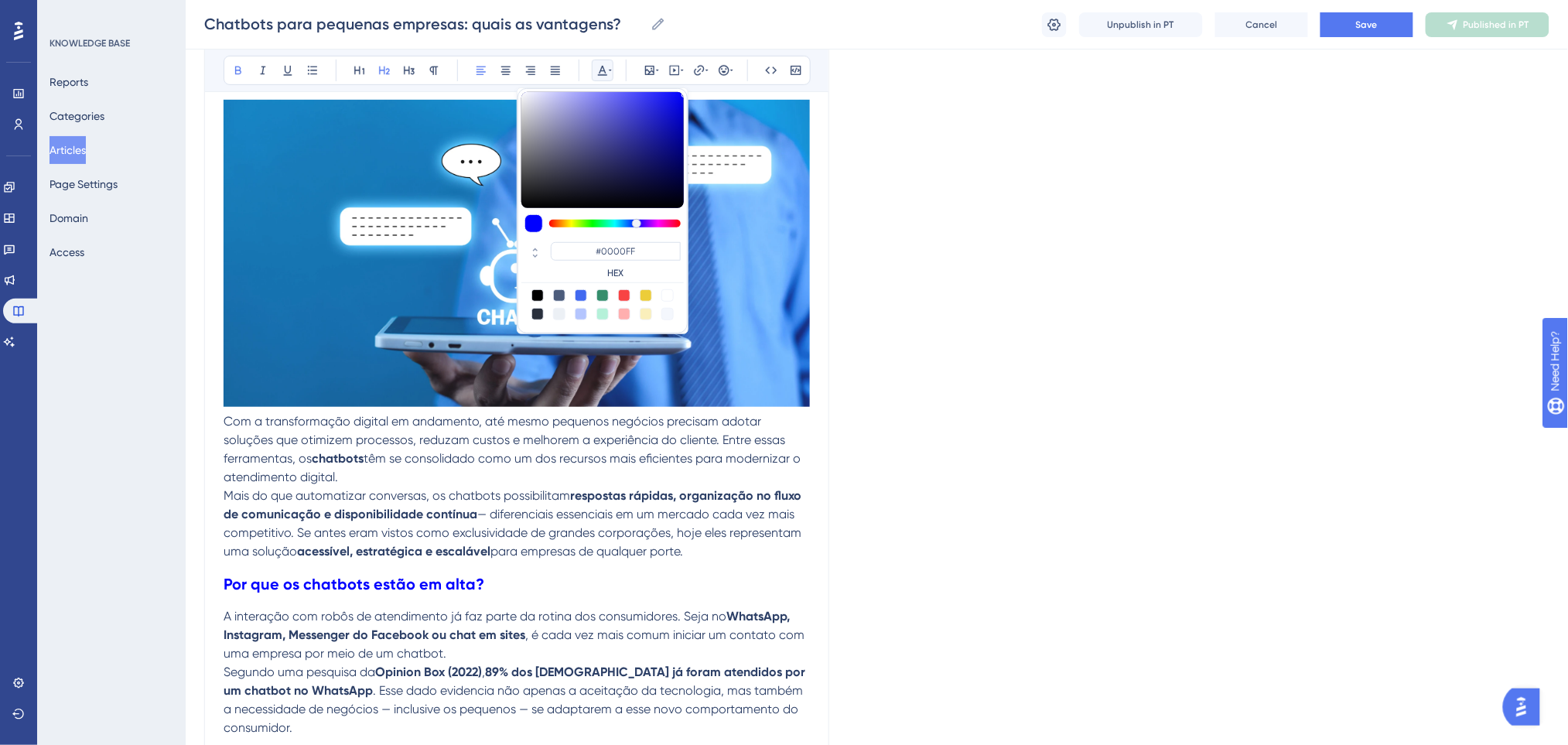
click at [632, 564] on h2 "Por que os chatbots estão em alta?" at bounding box center [516, 584] width 586 height 46
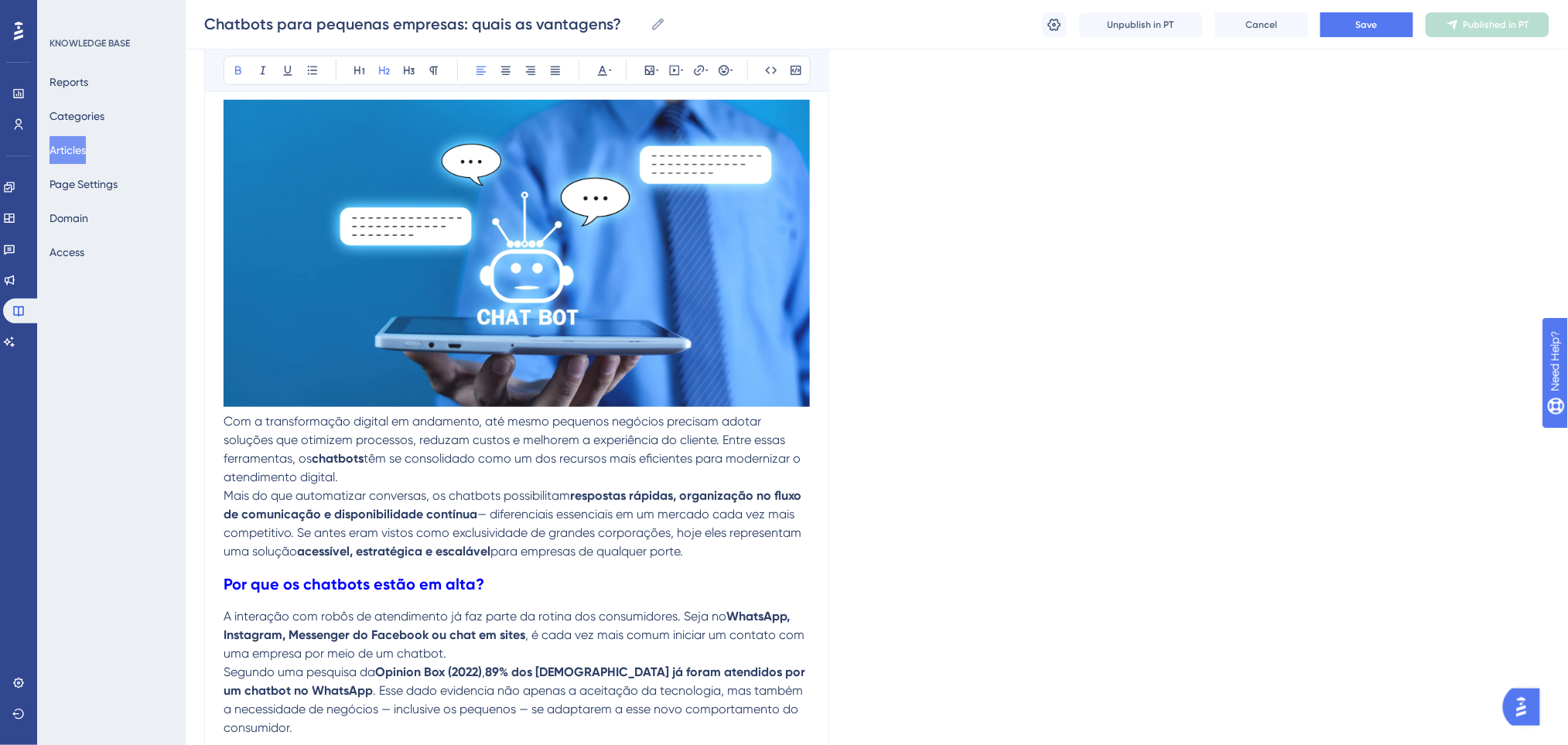
scroll to position [435, 0]
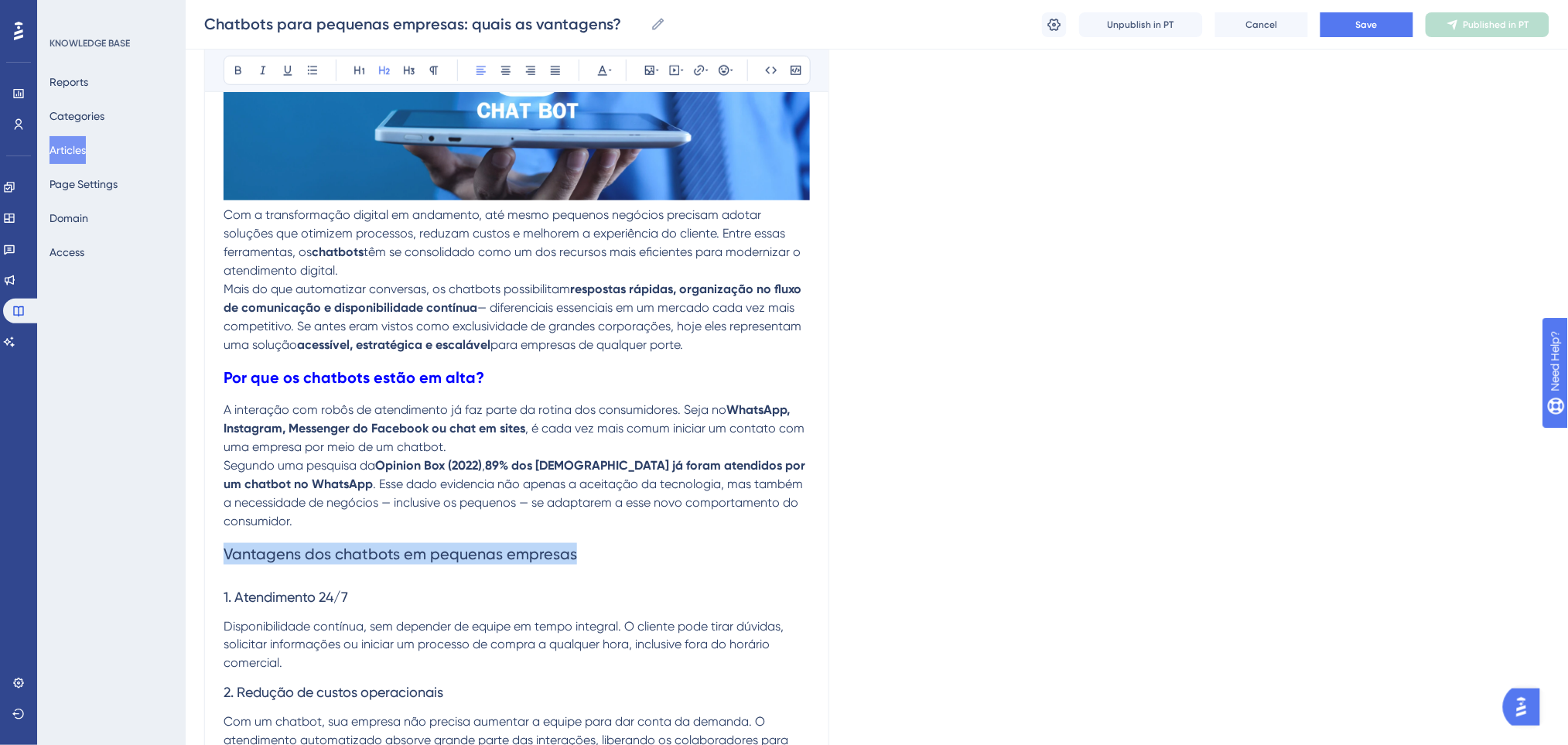
drag, startPoint x: 590, startPoint y: 557, endPoint x: 226, endPoint y: 557, distance: 364.0
click at [226, 557] on h2 "Vantagens dos chatbots em pequenas empresas" at bounding box center [516, 553] width 586 height 46
click at [232, 67] on icon at bounding box center [238, 69] width 12 height 12
click at [604, 68] on icon at bounding box center [602, 69] width 12 height 12
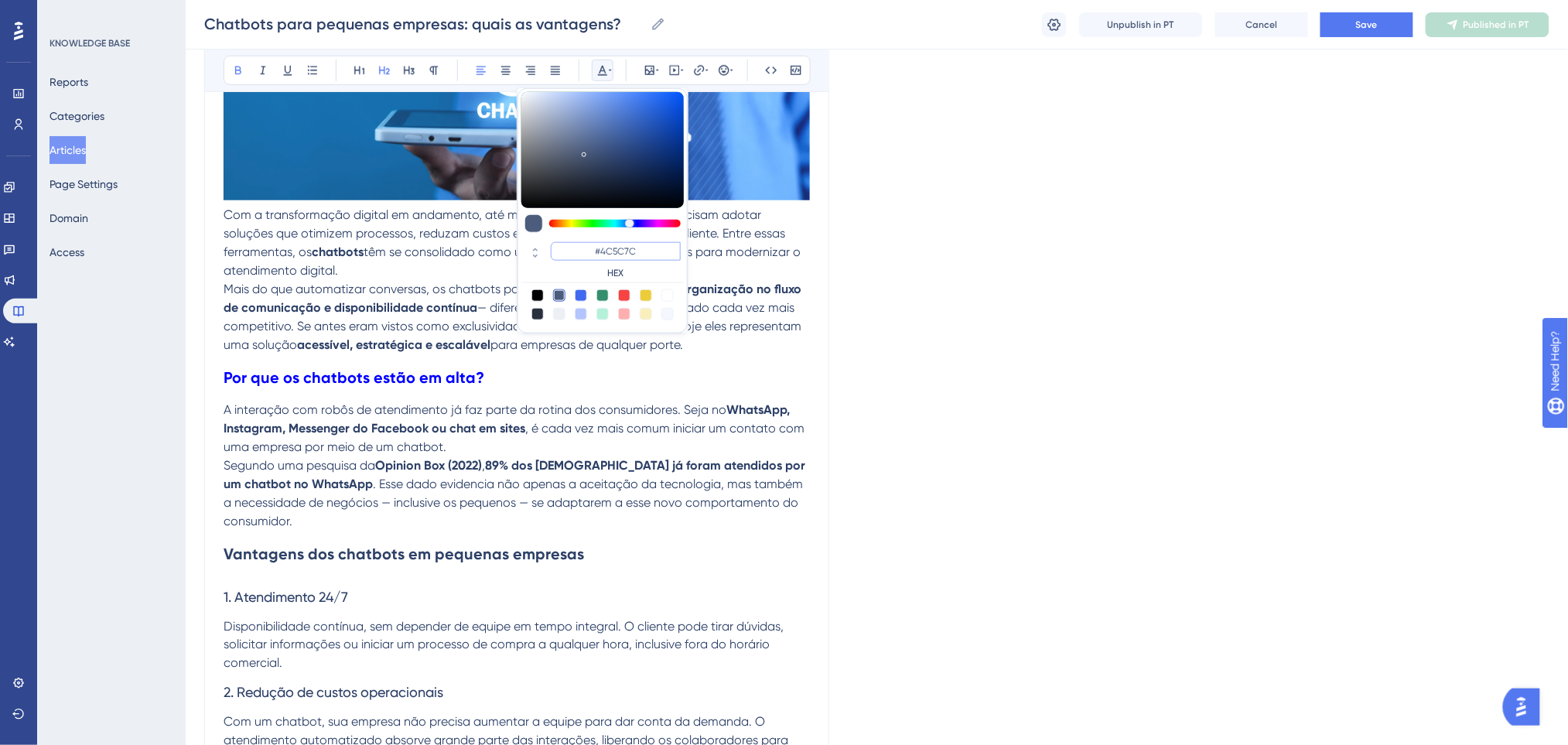
drag, startPoint x: 650, startPoint y: 247, endPoint x: 586, endPoint y: 245, distance: 64.0
click at [586, 245] on input "#4C5C7C" at bounding box center [616, 252] width 130 height 19
type input "#0000FF"
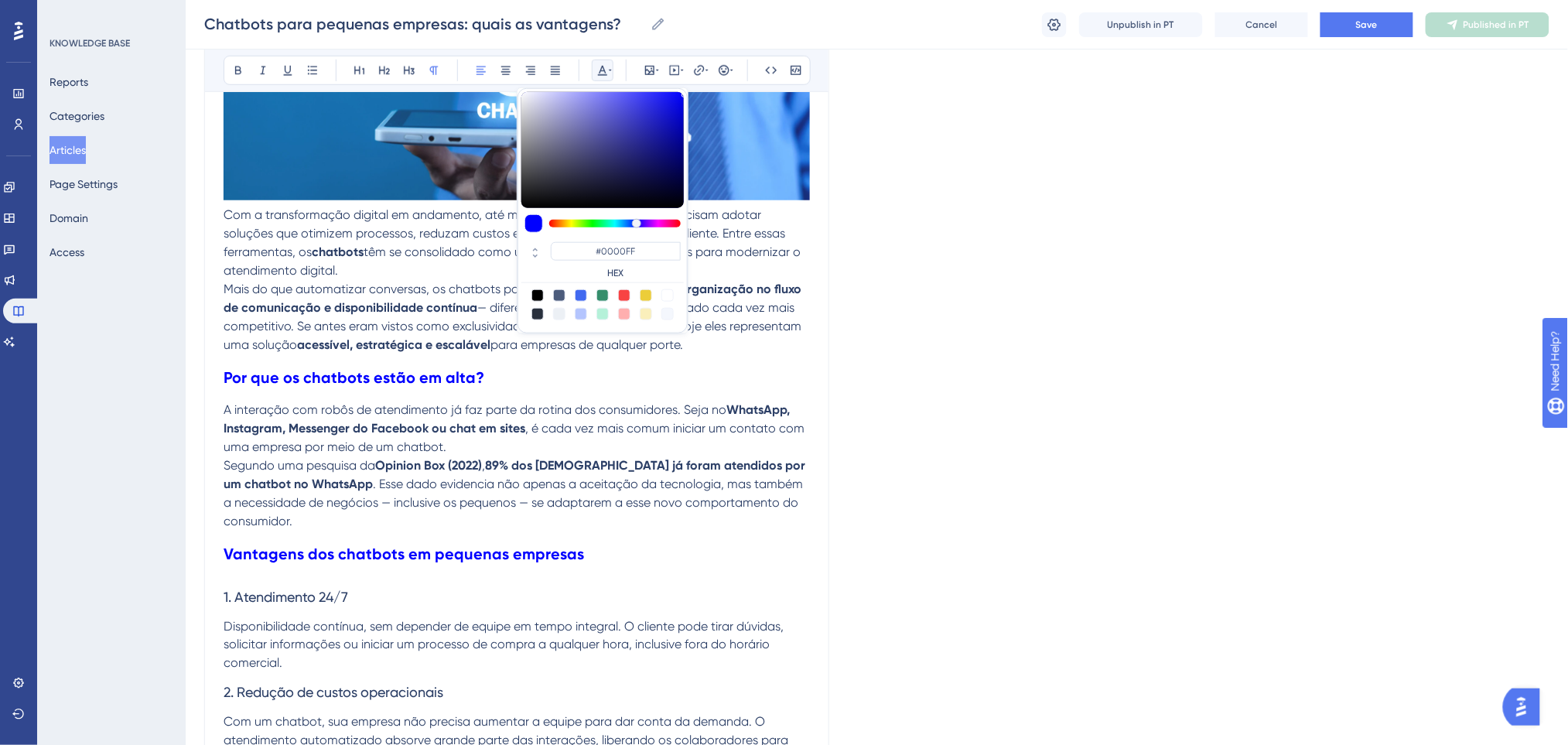
click at [641, 510] on p "Segundo uma pesquisa da Opinion Box (2022) , 89% dos brasileiros já foram atend…" at bounding box center [516, 493] width 586 height 74
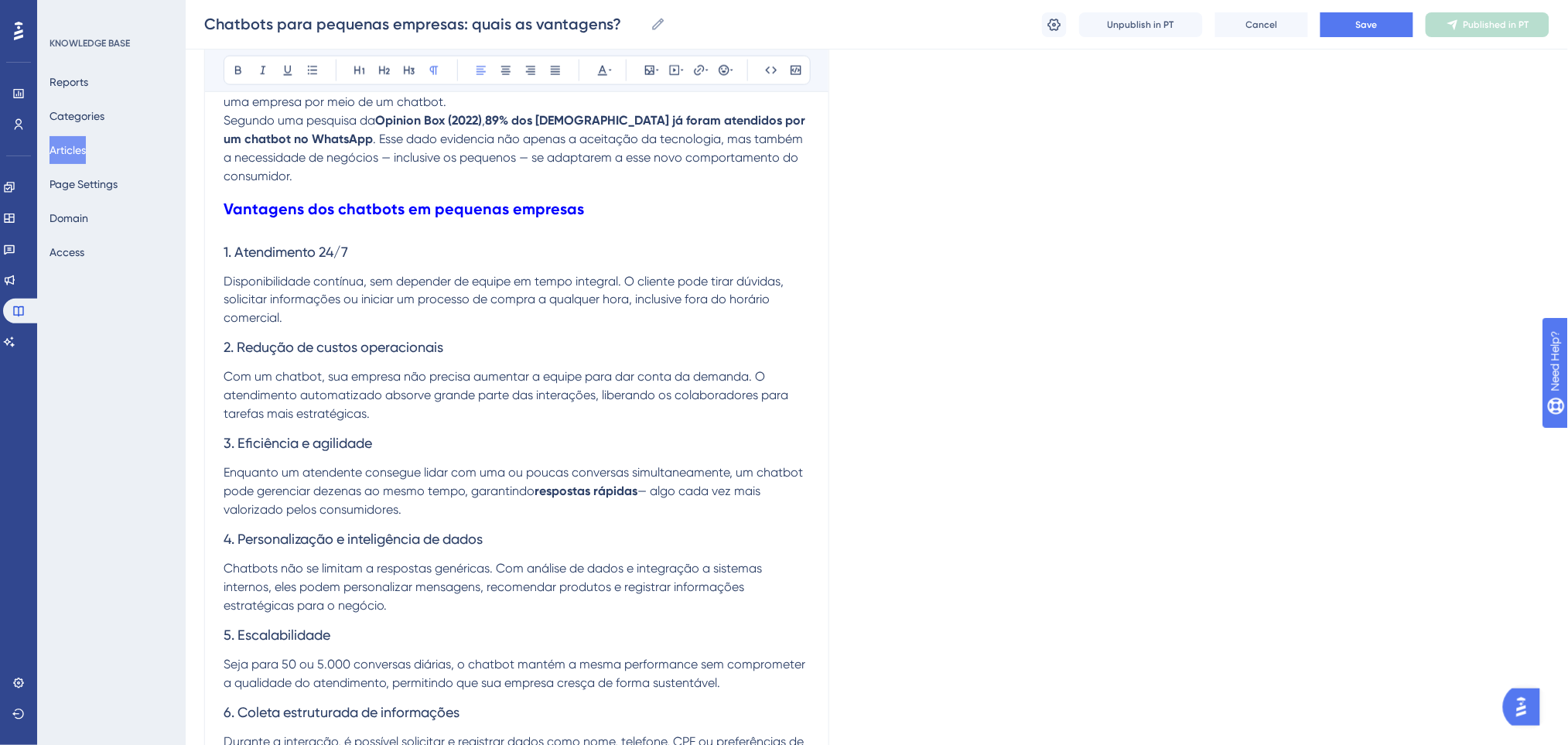
scroll to position [745, 0]
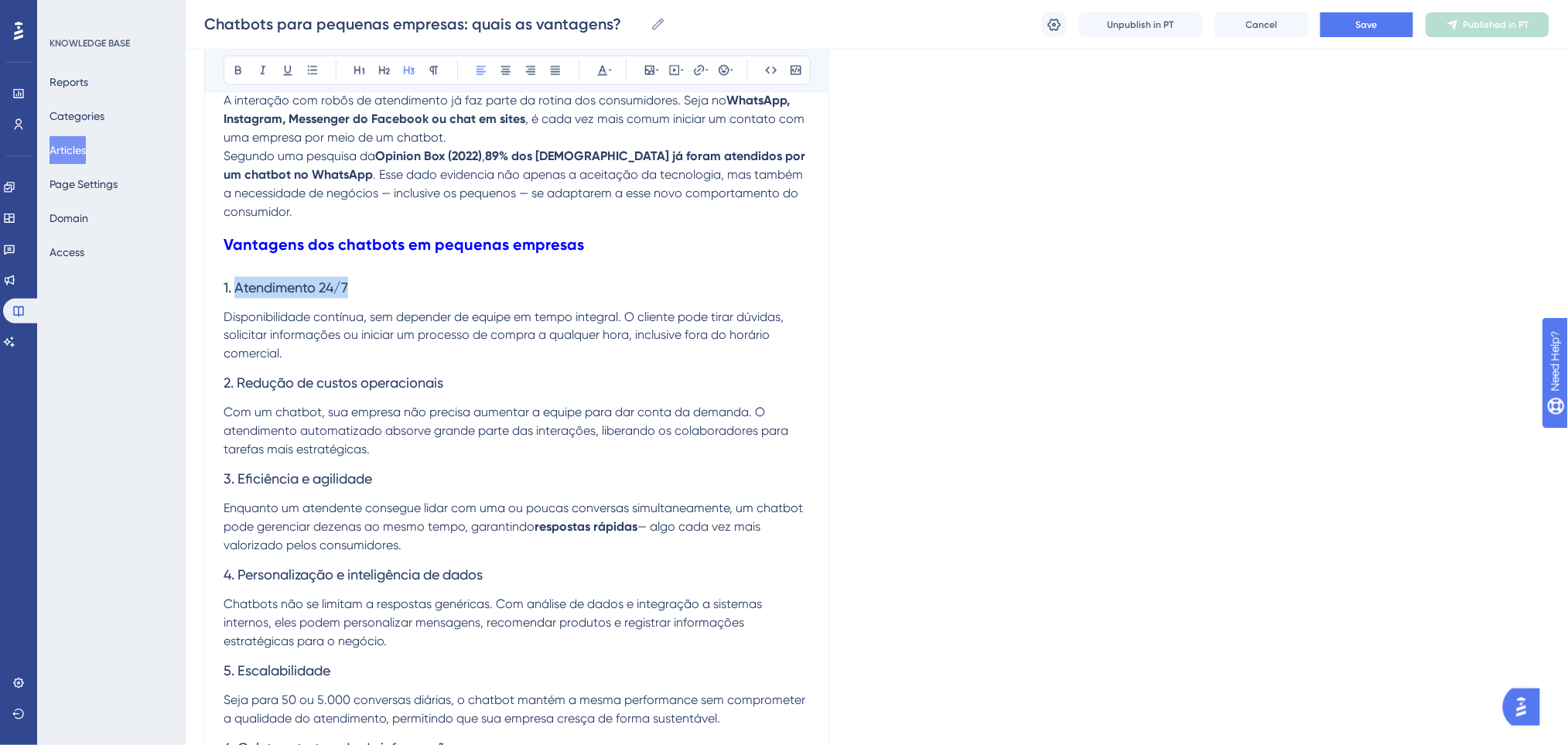
drag, startPoint x: 352, startPoint y: 279, endPoint x: 235, endPoint y: 289, distance: 117.4
click at [235, 289] on h3 "1. Atendimento 24/7" at bounding box center [516, 287] width 586 height 40
click at [239, 68] on icon at bounding box center [238, 69] width 12 height 12
click at [664, 345] on p "Disponibilidade contínua, sem depender de equipe em tempo integral. O cliente p…" at bounding box center [516, 336] width 586 height 56
drag, startPoint x: 462, startPoint y: 377, endPoint x: 237, endPoint y: 380, distance: 225.0
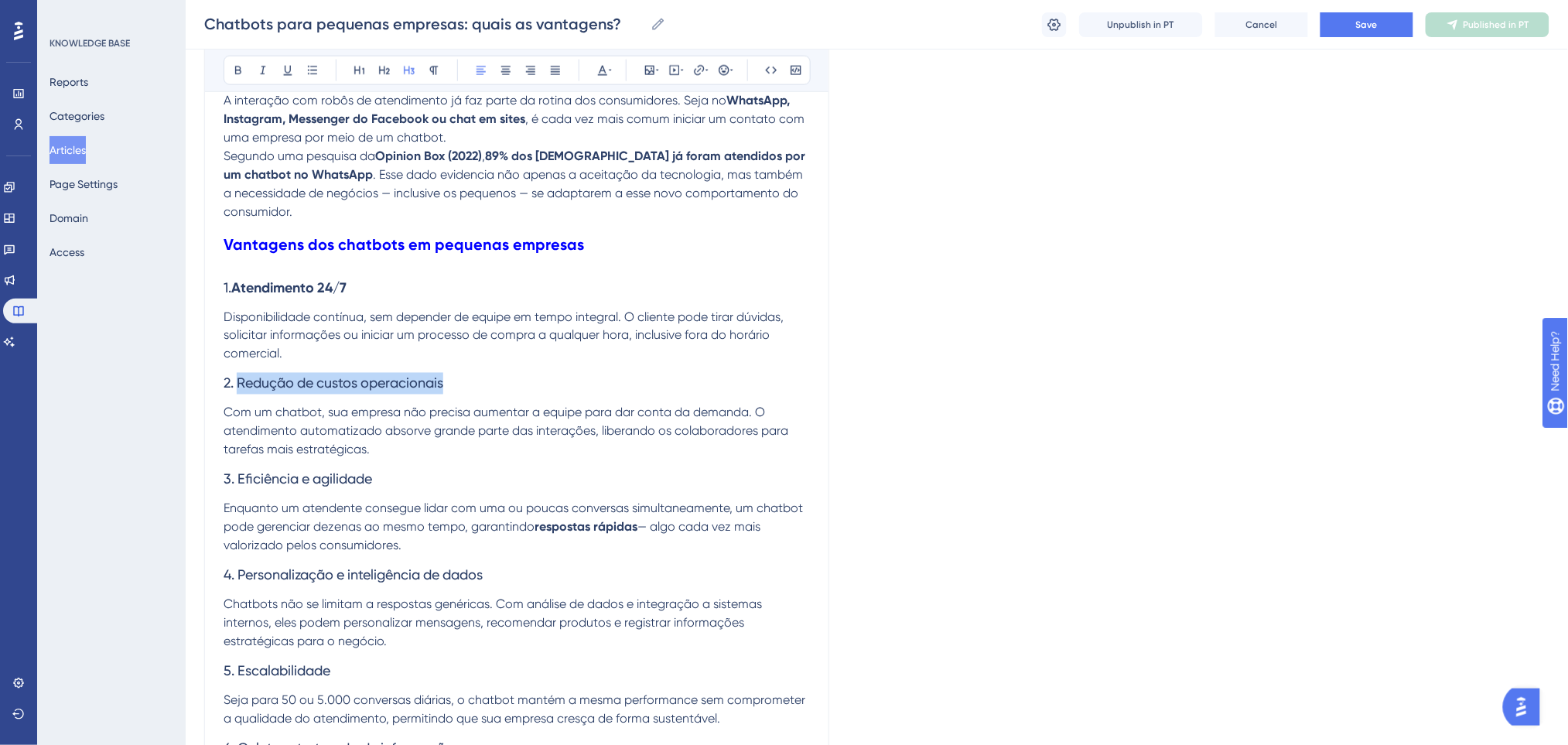
click at [237, 380] on h3 "2. Redução de custos operacionais" at bounding box center [516, 383] width 586 height 40
click at [238, 67] on icon at bounding box center [238, 70] width 6 height 8
drag, startPoint x: 379, startPoint y: 484, endPoint x: 239, endPoint y: 483, distance: 140.0
click at [239, 483] on h3 "3. Eficiência e agilidade" at bounding box center [516, 478] width 586 height 40
click at [232, 68] on icon at bounding box center [238, 69] width 12 height 12
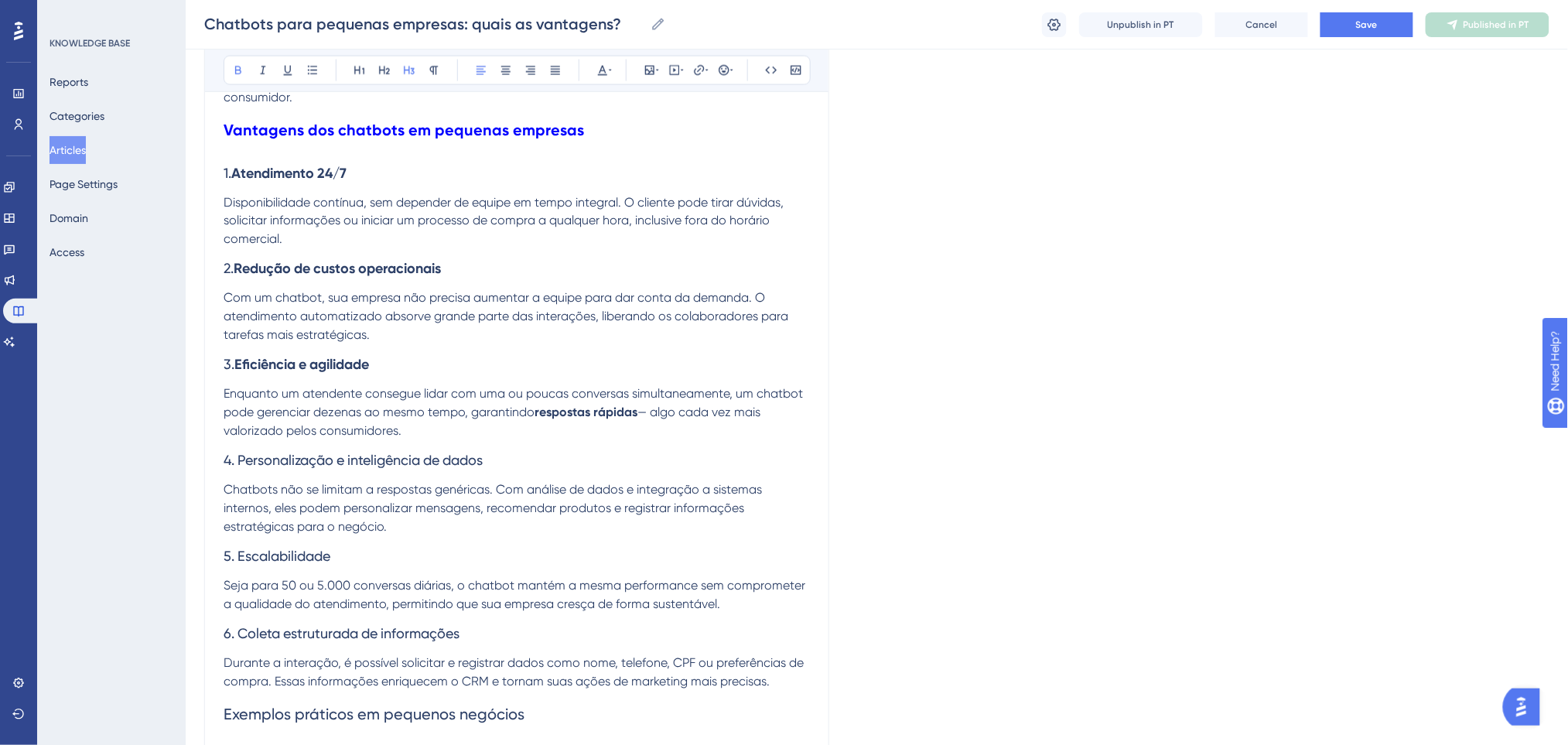
scroll to position [848, 0]
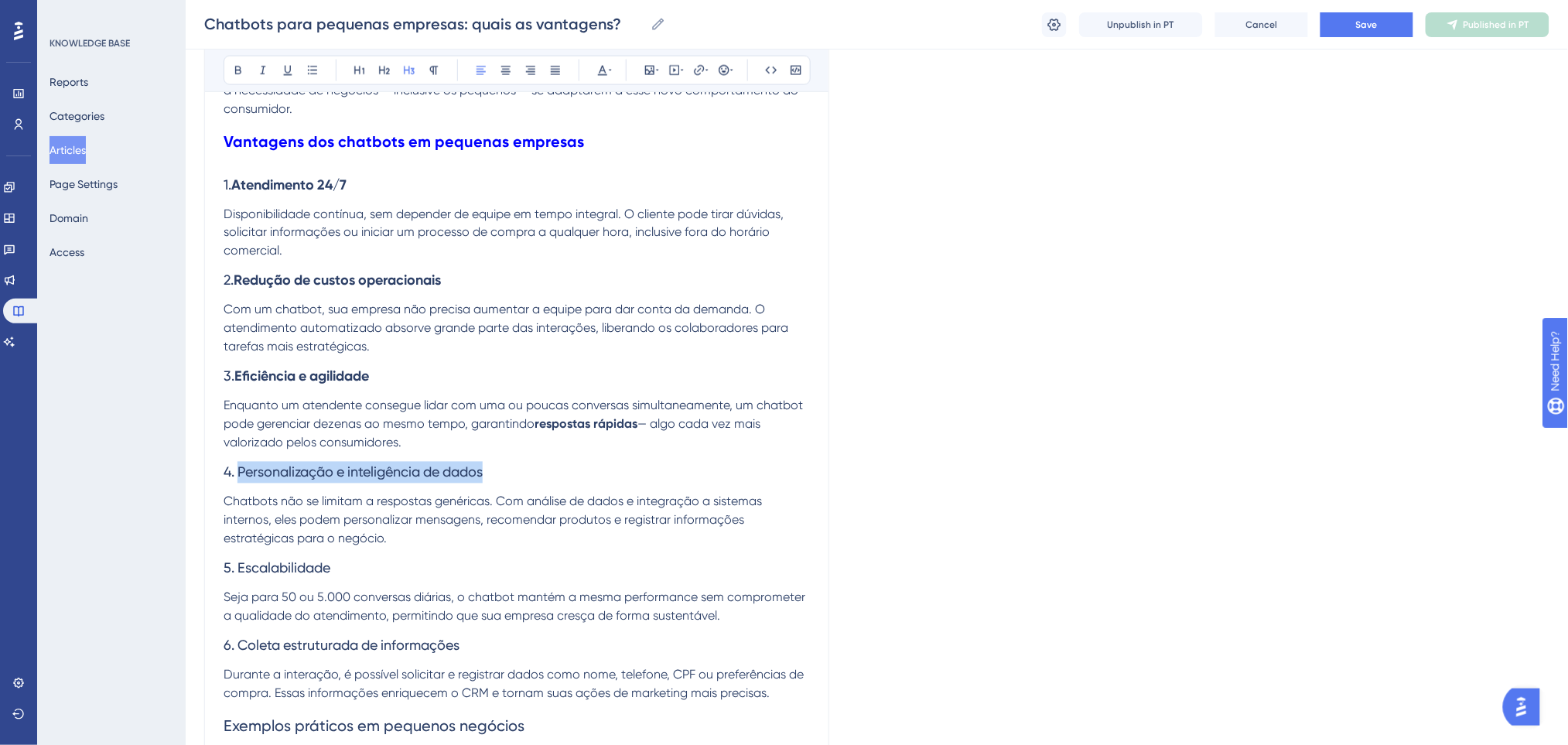
drag, startPoint x: 363, startPoint y: 475, endPoint x: 237, endPoint y: 475, distance: 126.0
click at [237, 475] on h3 "4. Personalização e inteligência de dados" at bounding box center [516, 472] width 586 height 40
click at [245, 67] on button at bounding box center [238, 69] width 21 height 21
drag, startPoint x: 340, startPoint y: 566, endPoint x: 239, endPoint y: 572, distance: 101.2
click at [239, 572] on h3 "5. Escalabilidade" at bounding box center [516, 567] width 586 height 40
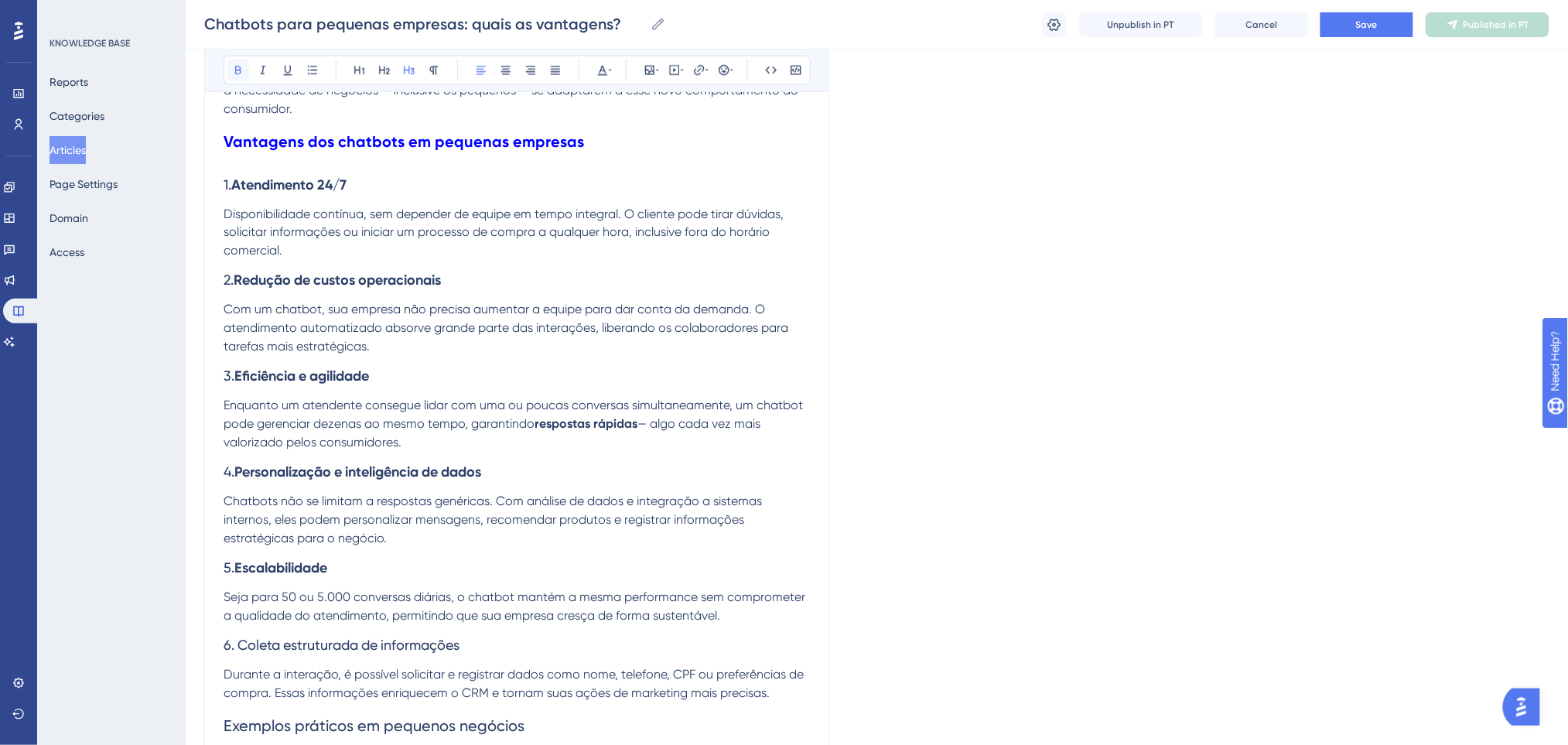
click at [237, 77] on button at bounding box center [238, 69] width 21 height 21
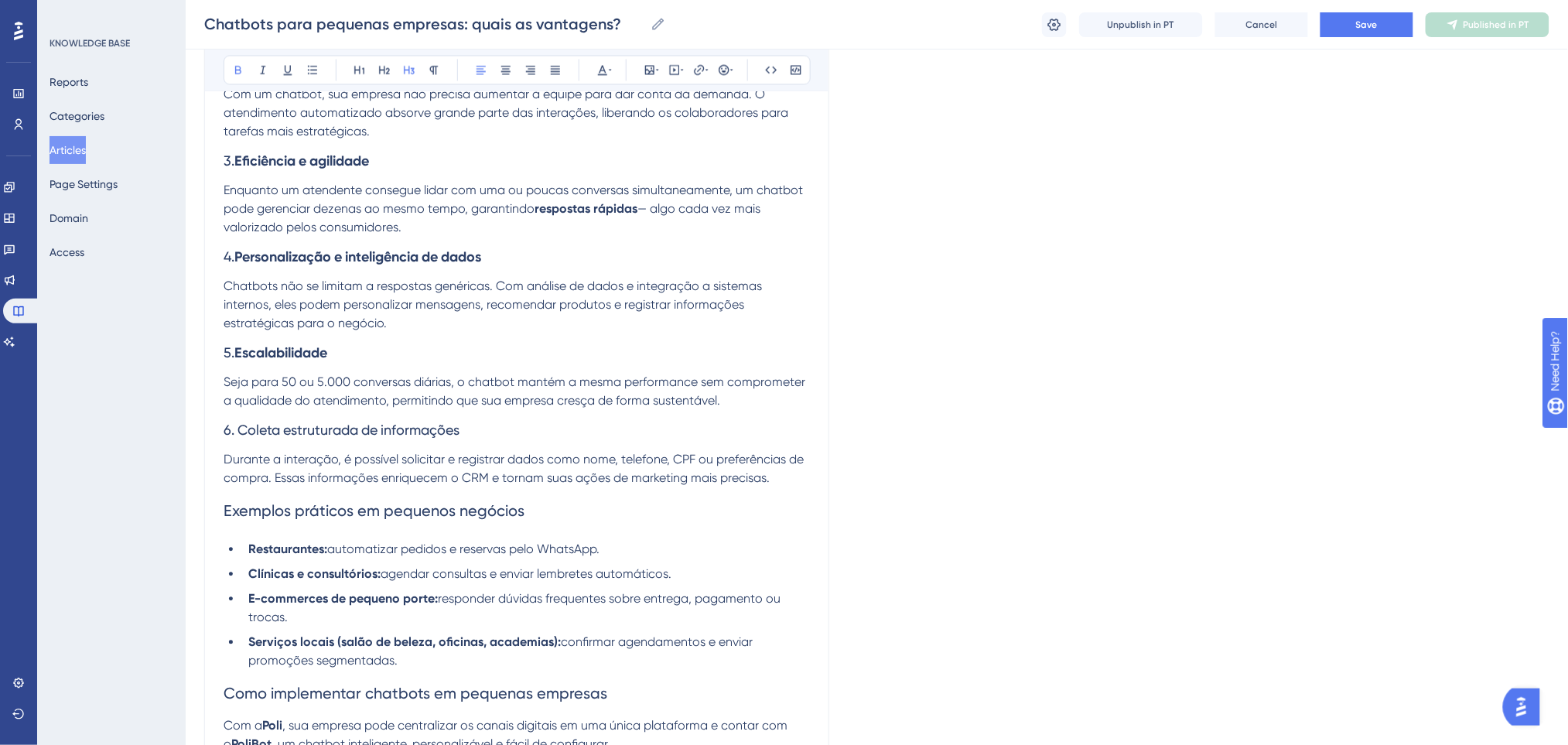
scroll to position [1157, 0]
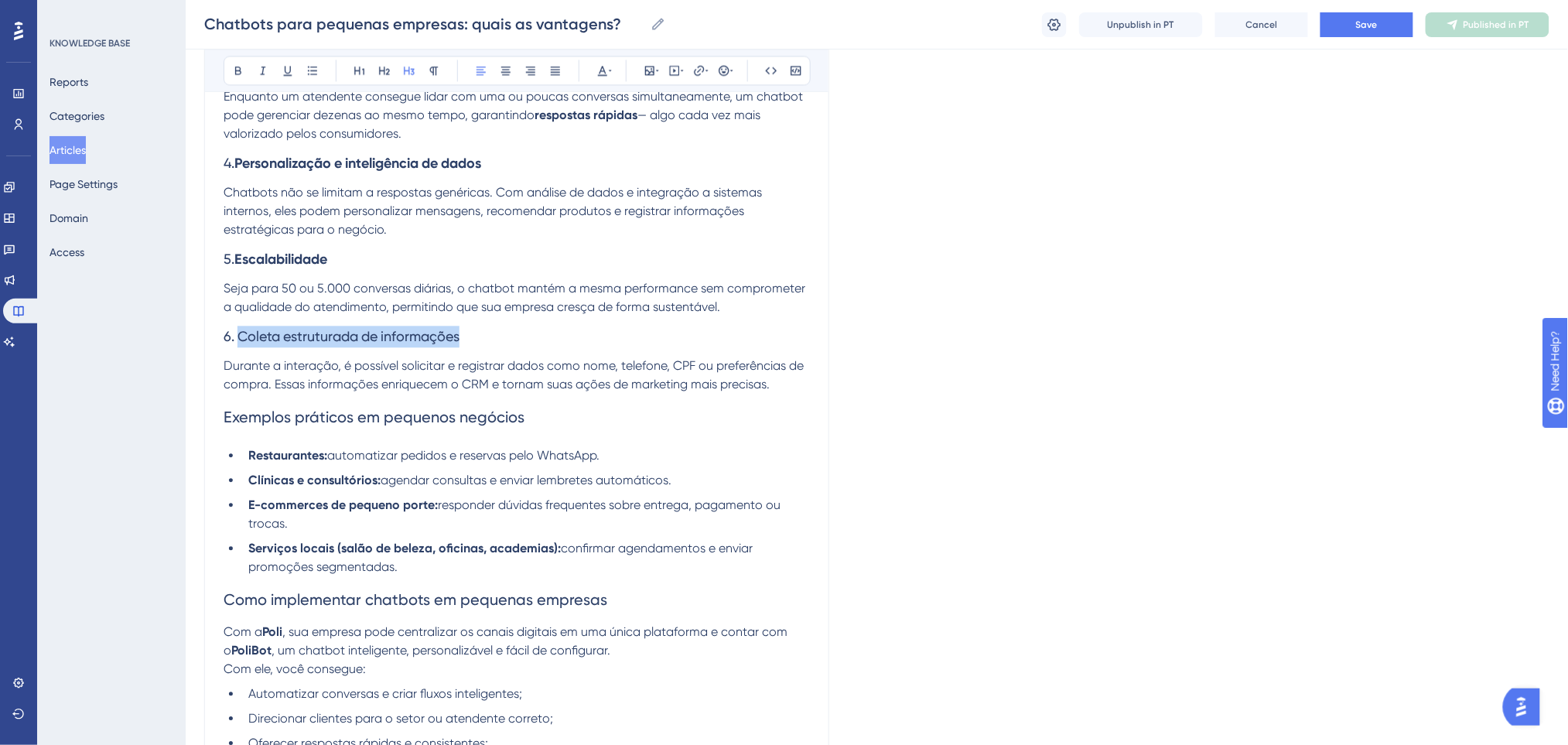
drag, startPoint x: 454, startPoint y: 336, endPoint x: 237, endPoint y: 332, distance: 217.0
click at [237, 332] on h3 "6. Coleta estruturada de informações" at bounding box center [516, 336] width 586 height 40
click at [239, 73] on icon at bounding box center [238, 70] width 6 height 8
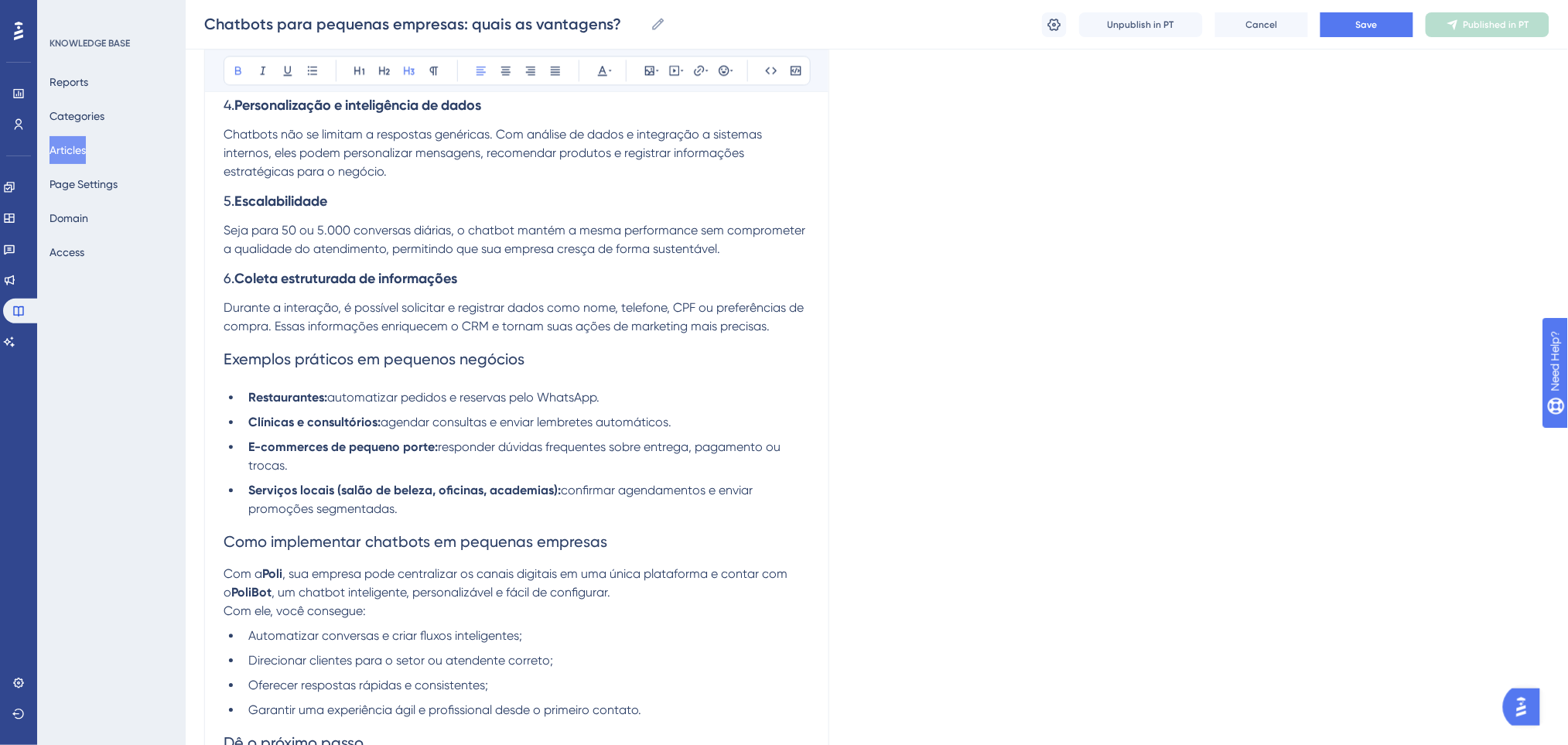
scroll to position [1260, 0]
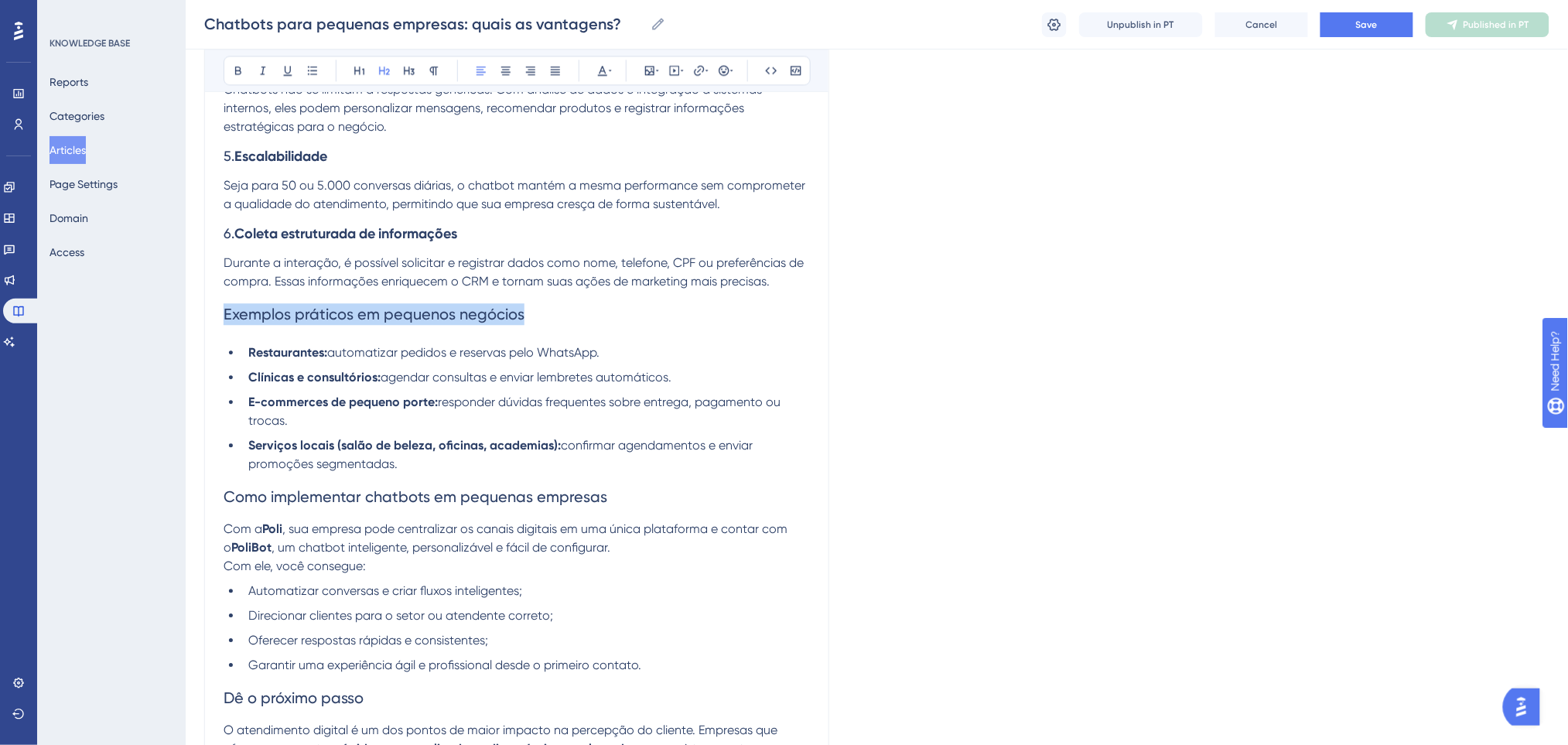
drag, startPoint x: 526, startPoint y: 313, endPoint x: 220, endPoint y: 318, distance: 306.0
click at [239, 68] on icon at bounding box center [238, 69] width 12 height 12
click at [609, 66] on icon at bounding box center [610, 69] width 3 height 12
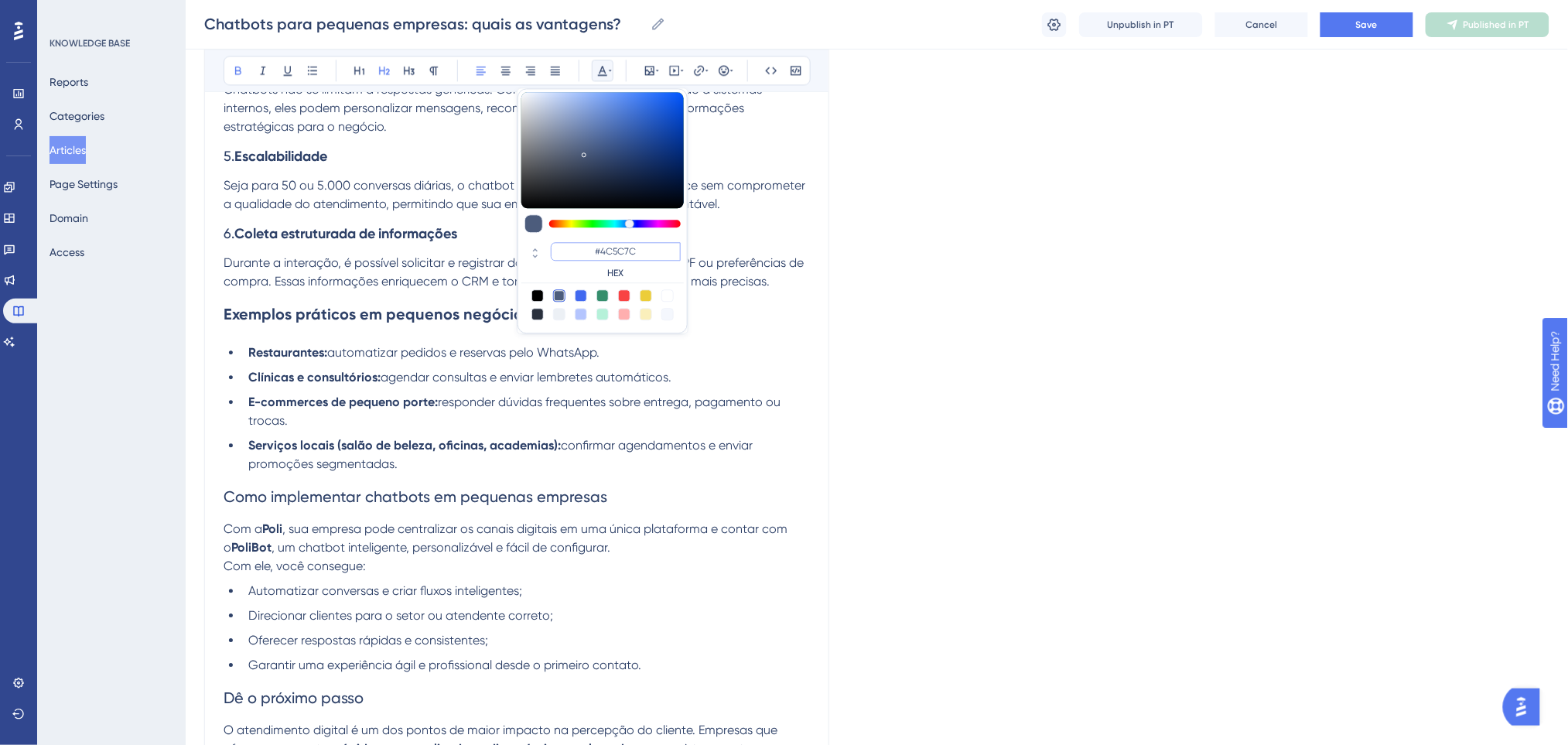
drag, startPoint x: 636, startPoint y: 256, endPoint x: 578, endPoint y: 249, distance: 58.4
click at [578, 249] on input "#4C5C7C" at bounding box center [616, 252] width 130 height 19
type input "#0000FF"
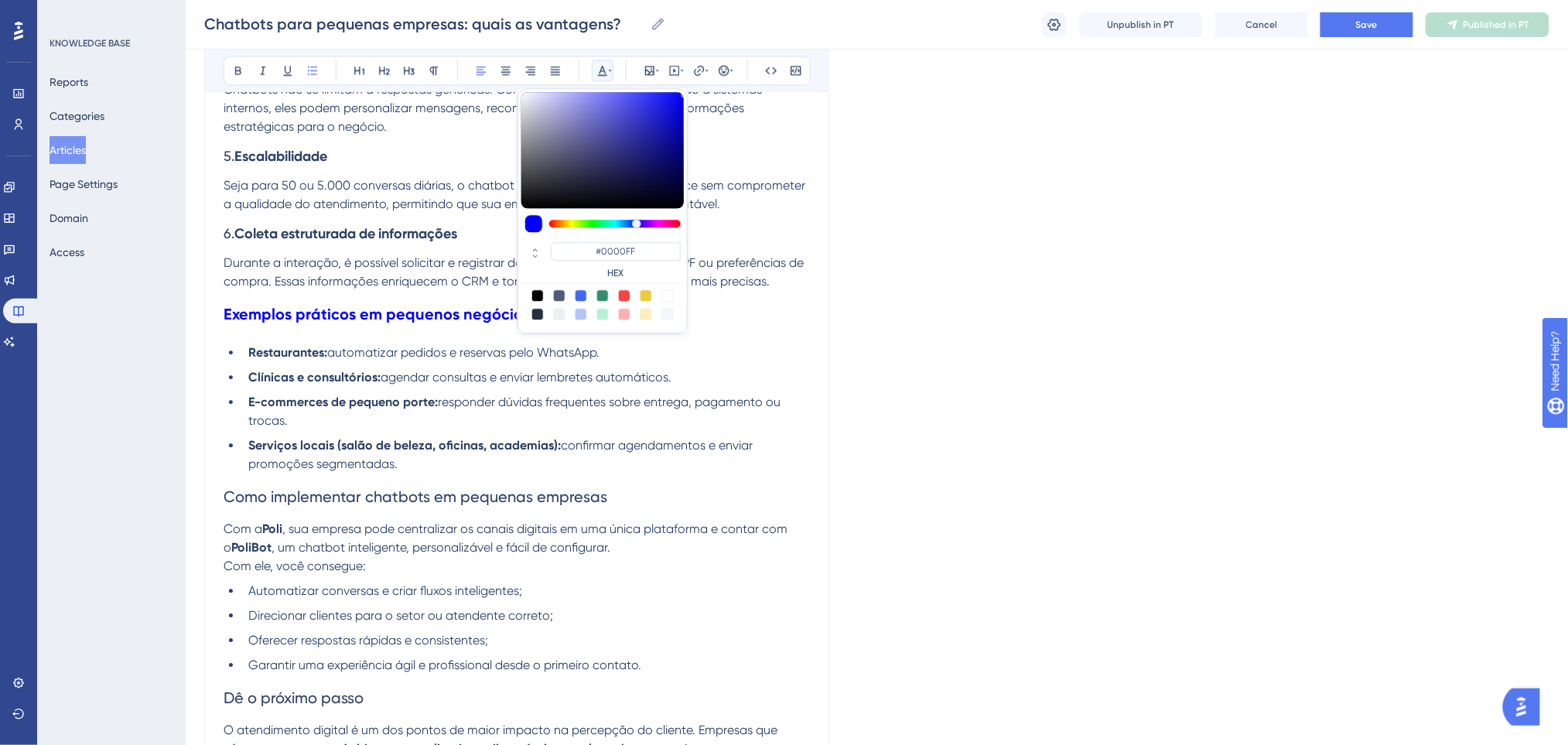
click at [440, 428] on li "E-commerces de pequeno porte: responder dúvidas frequentes sobre entrega, pagam…" at bounding box center [526, 411] width 567 height 37
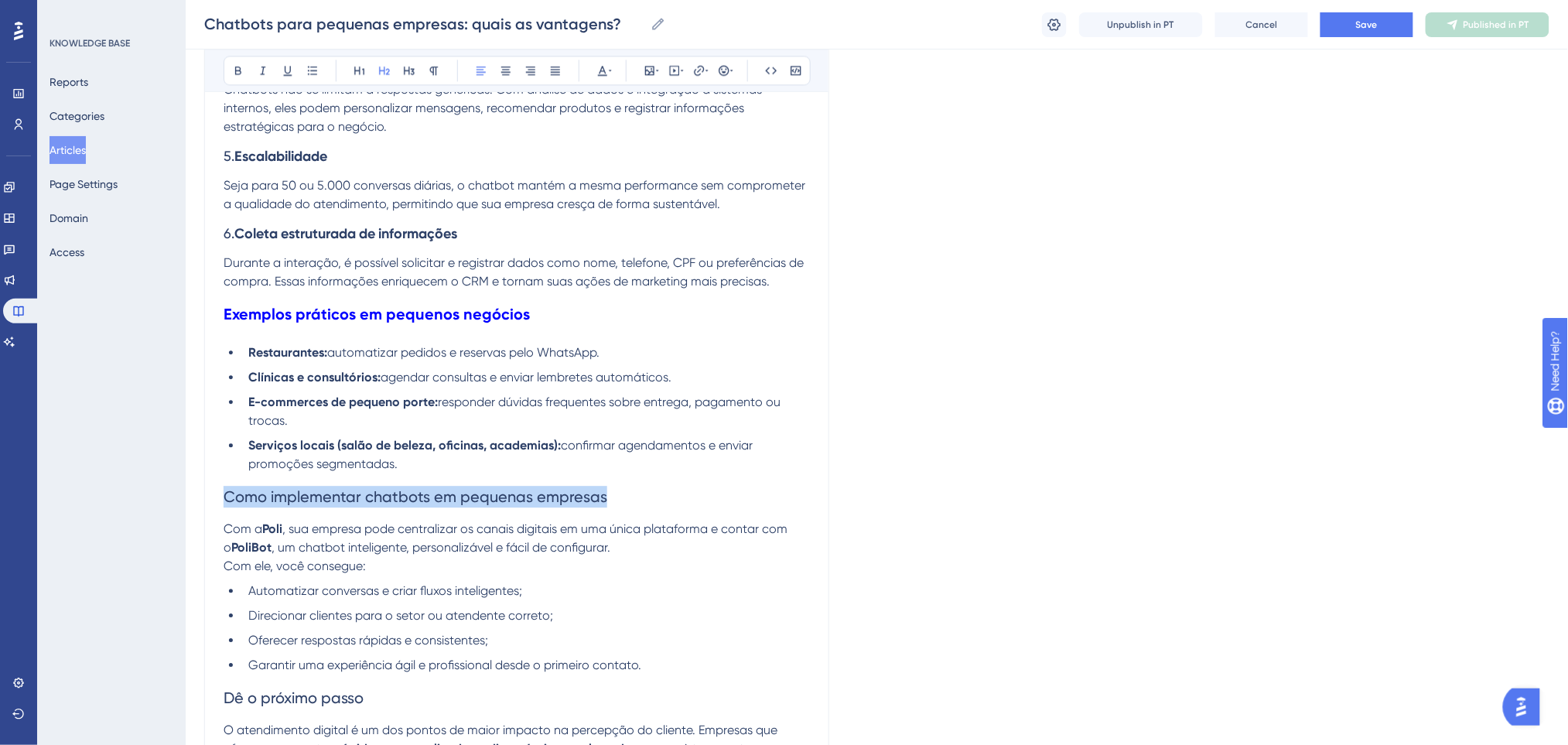
drag, startPoint x: 613, startPoint y: 490, endPoint x: 224, endPoint y: 503, distance: 389.2
click at [224, 503] on h2 "Como implementar chatbots em pequenas empresas" at bounding box center [516, 496] width 586 height 46
drag, startPoint x: 607, startPoint y: 71, endPoint x: 608, endPoint y: 82, distance: 11.0
click at [604, 71] on icon at bounding box center [602, 69] width 12 height 12
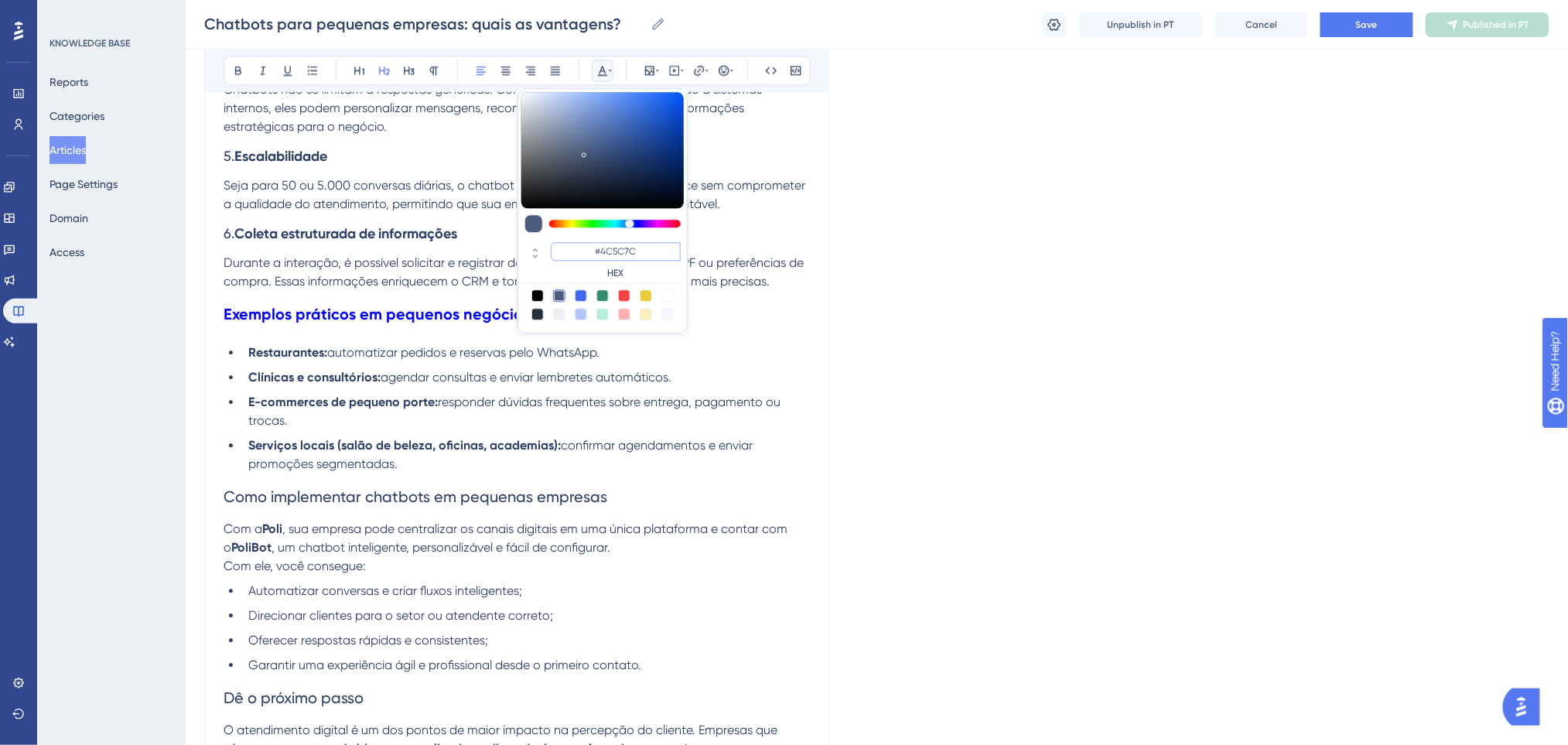
drag, startPoint x: 632, startPoint y: 253, endPoint x: 566, endPoint y: 253, distance: 66.0
click at [566, 253] on input "#4C5C7C" at bounding box center [616, 252] width 130 height 19
type input "#0000FF"
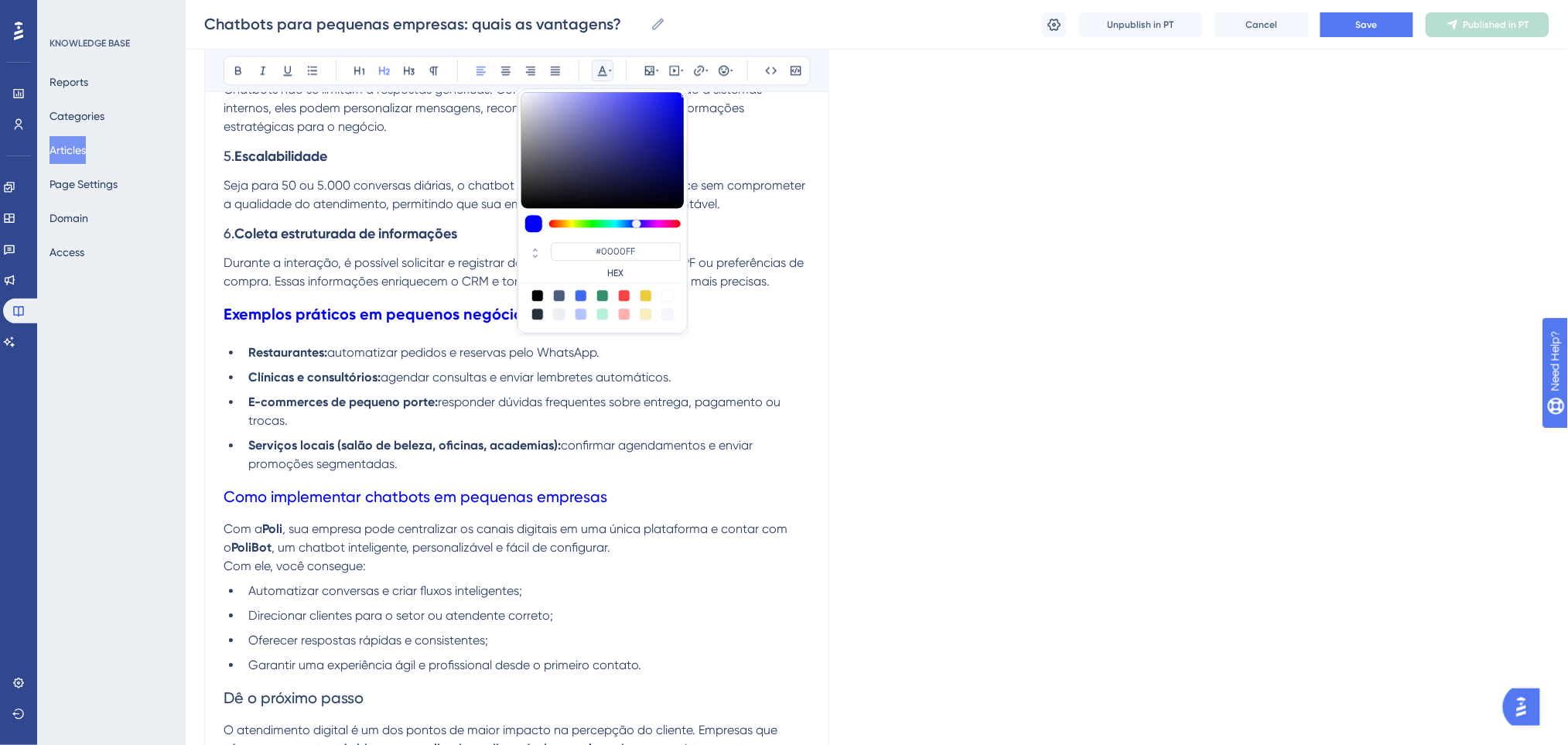
click at [628, 501] on h2 "Como implementar chatbots em pequenas empresas" at bounding box center [516, 496] width 586 height 46
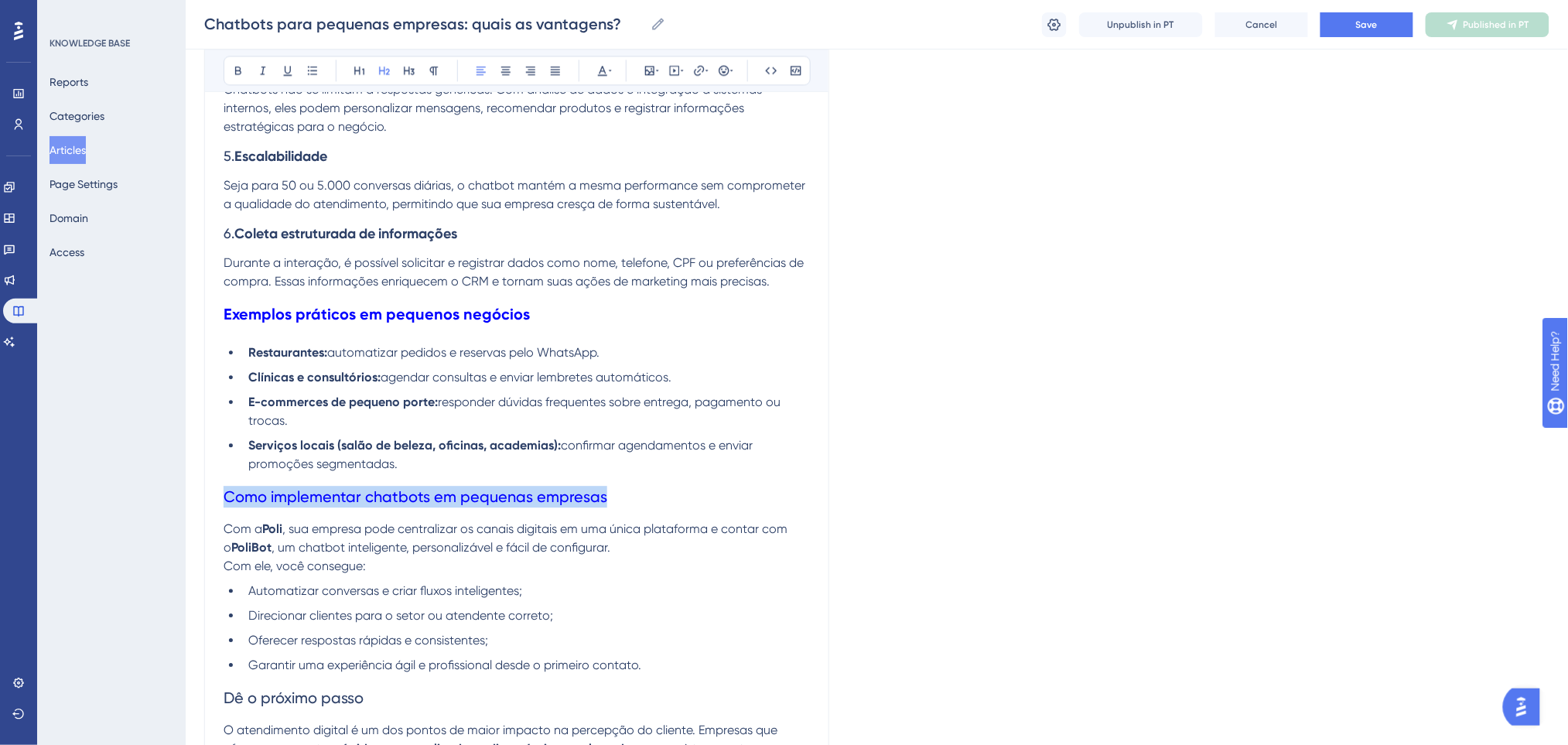
drag, startPoint x: 625, startPoint y: 498, endPoint x: 227, endPoint y: 493, distance: 398.0
click at [227, 493] on h2 "Como implementar chatbots em pequenas empresas" at bounding box center [516, 496] width 586 height 46
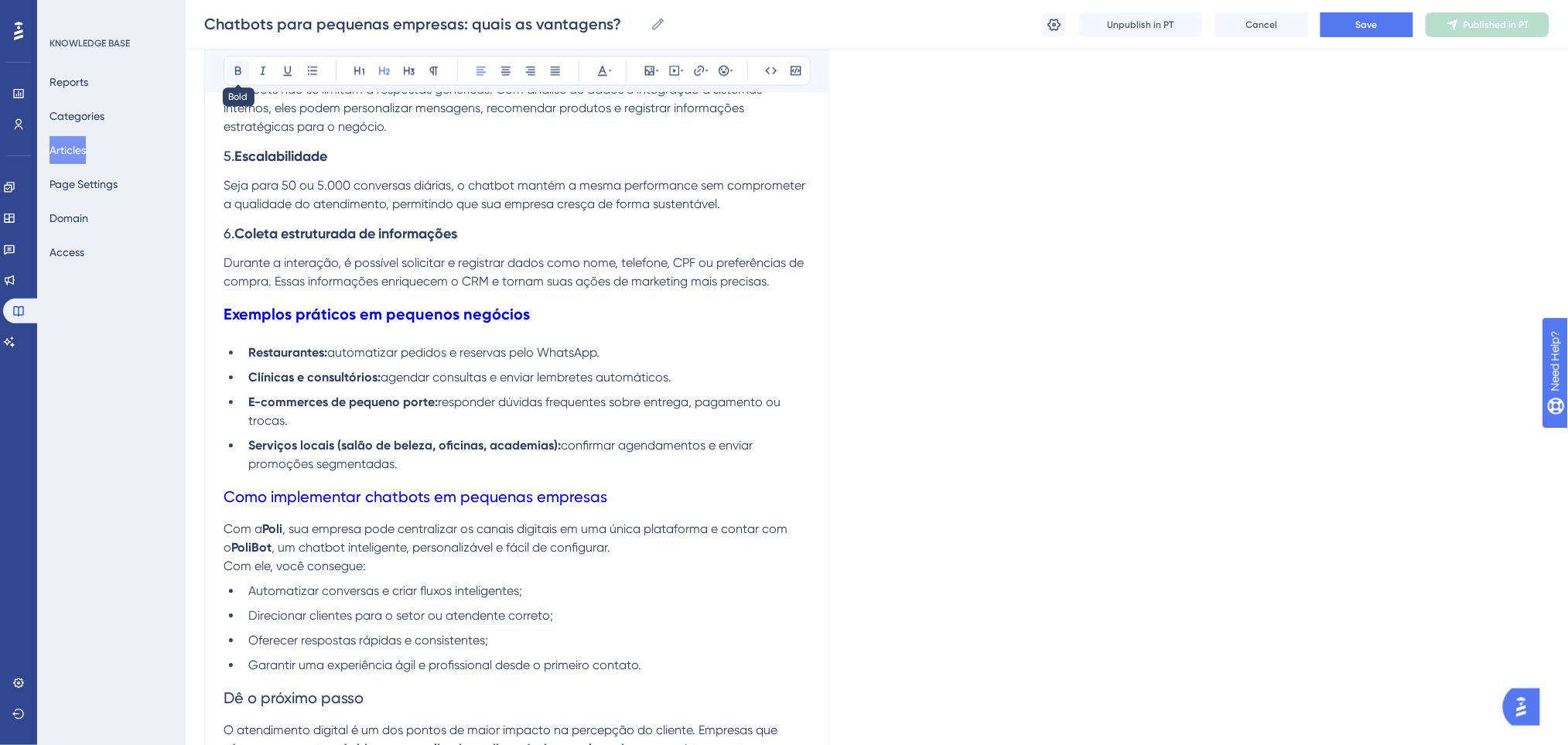
click at [232, 68] on icon at bounding box center [238, 69] width 12 height 12
click at [728, 419] on li "E-commerces de pequeno porte: responder dúvidas frequentes sobre entrega, pagam…" at bounding box center [526, 411] width 567 height 37
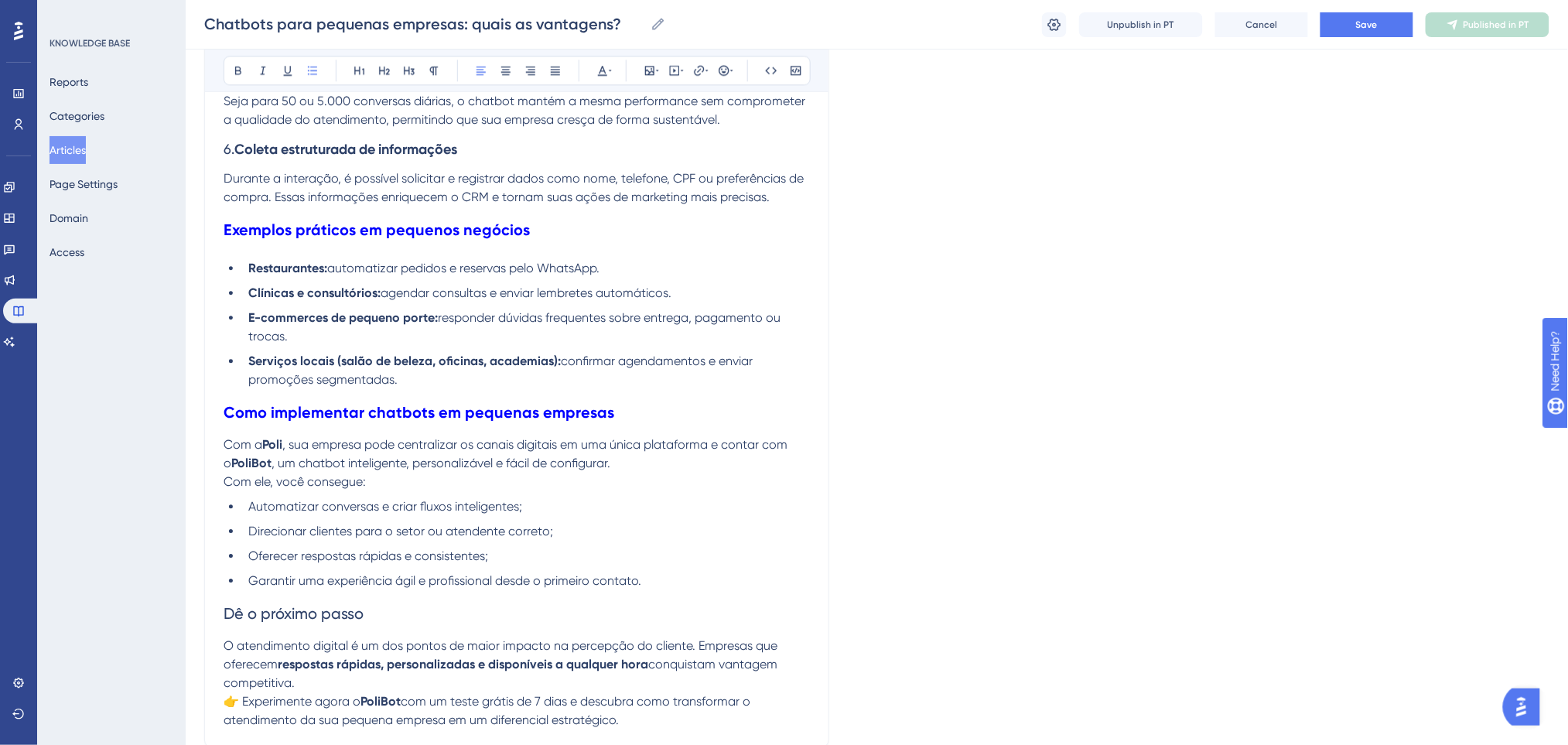
scroll to position [1466, 0]
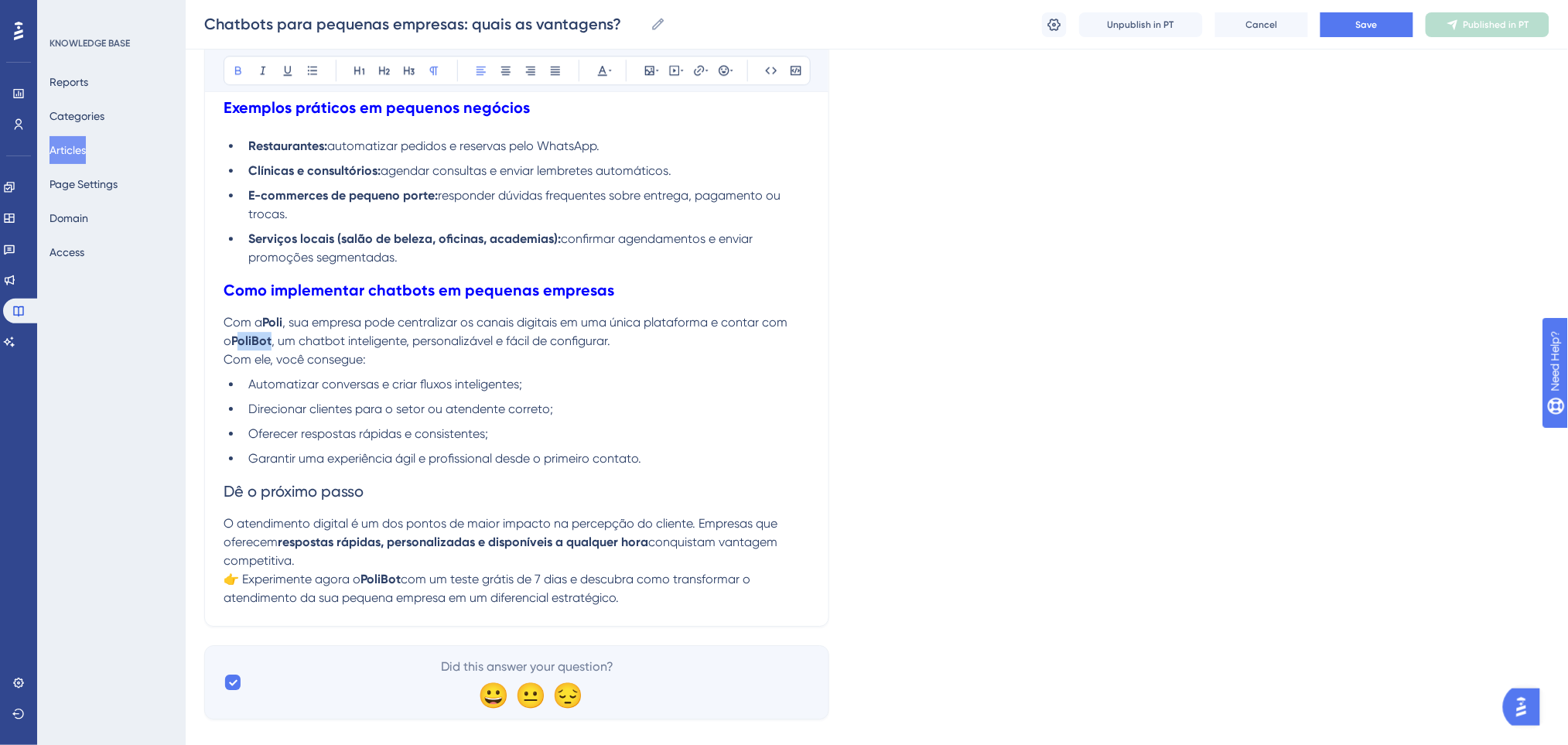
drag, startPoint x: 264, startPoint y: 341, endPoint x: 228, endPoint y: 344, distance: 36.1
click at [228, 344] on p "Com a Poli , sua empresa pode centralizar os canais digitais em uma única plata…" at bounding box center [516, 331] width 586 height 37
drag, startPoint x: 379, startPoint y: 487, endPoint x: 156, endPoint y: 397, distance: 240.5
click at [232, 68] on icon at bounding box center [238, 69] width 12 height 12
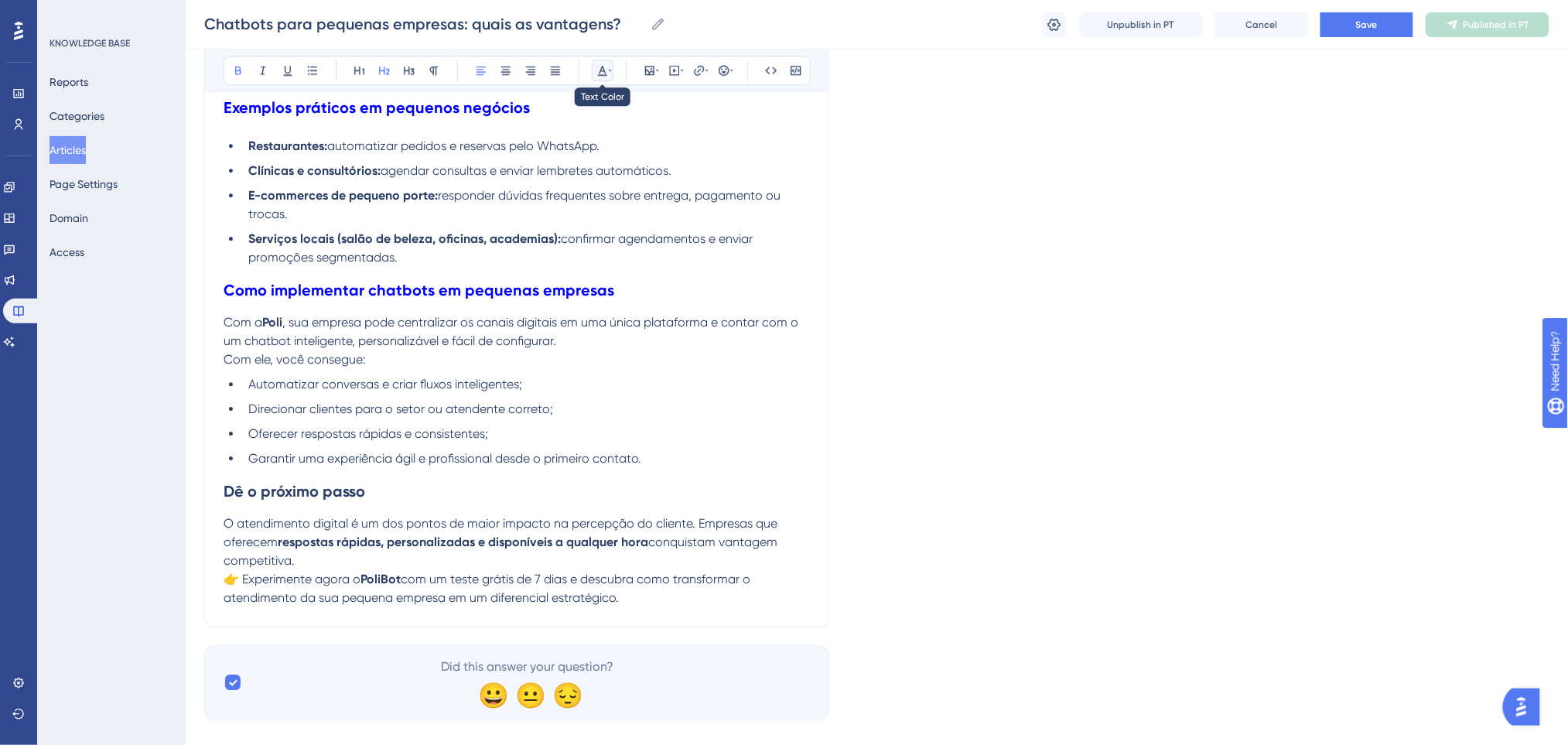
click at [602, 64] on icon at bounding box center [602, 69] width 12 height 12
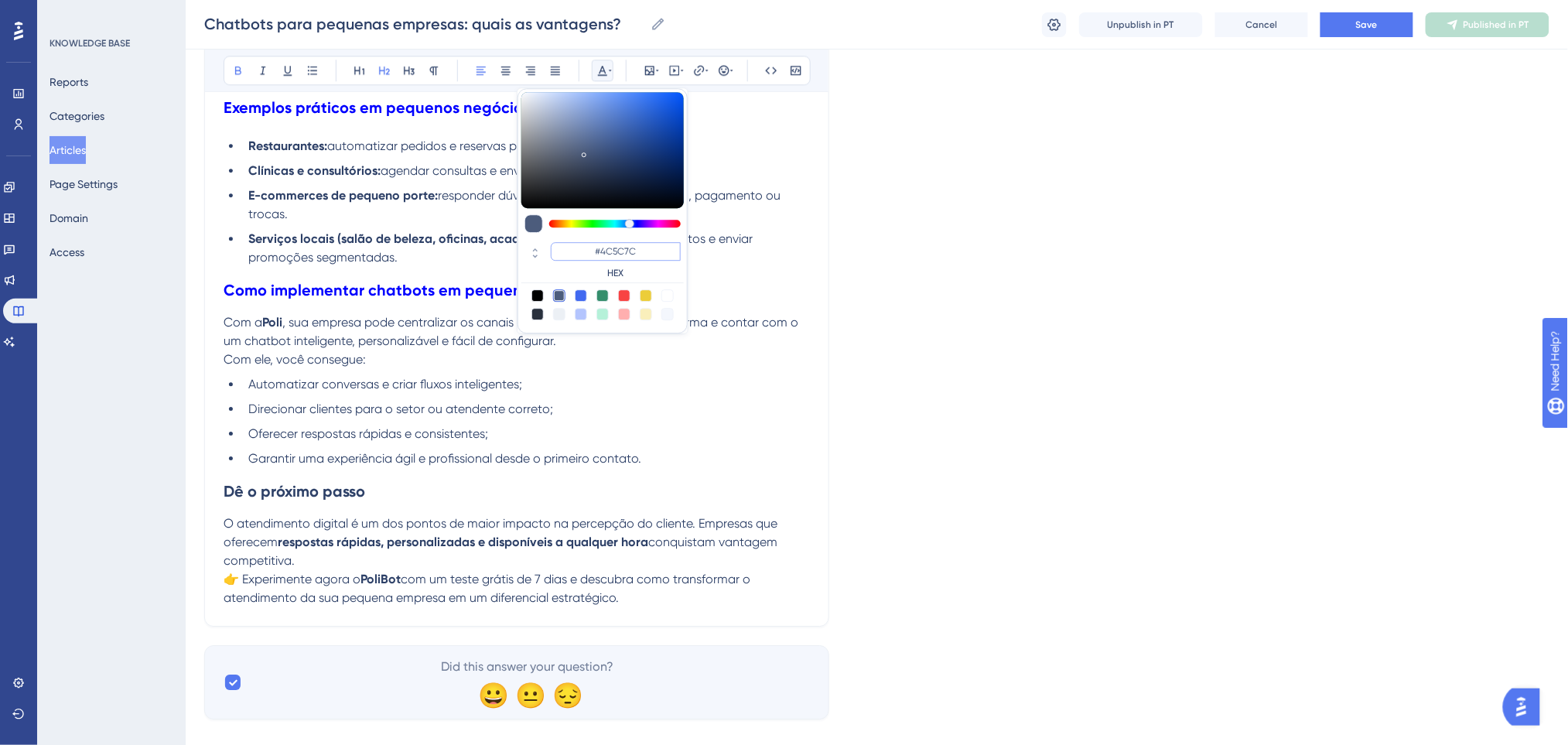
drag, startPoint x: 651, startPoint y: 250, endPoint x: 597, endPoint y: 250, distance: 54.0
click at [597, 250] on input "#4C5C7C" at bounding box center [616, 252] width 130 height 19
type input "#0000FF"
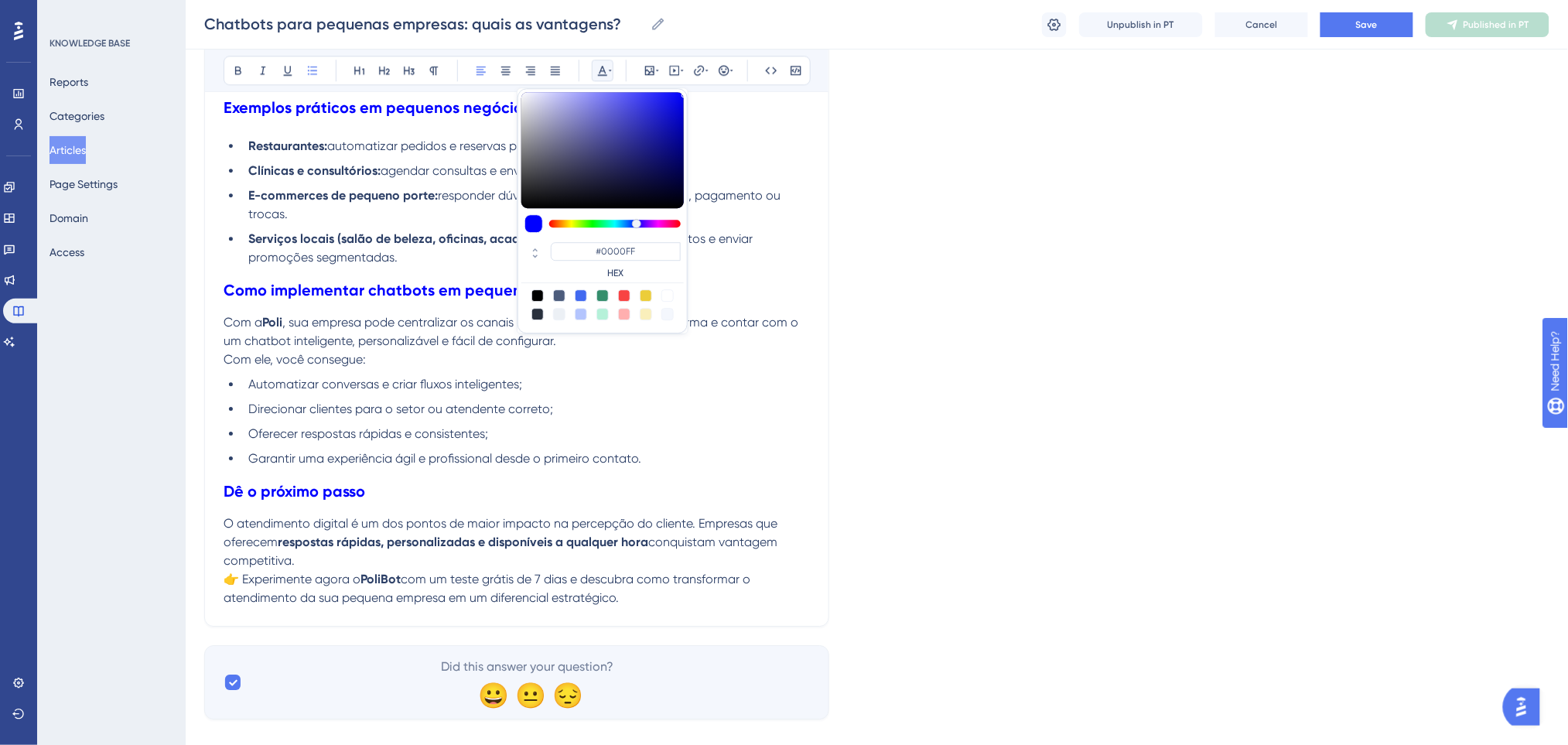
click at [430, 463] on span "Garantir uma experiência ágil e profissional desde o primeiro contato." at bounding box center [444, 458] width 392 height 15
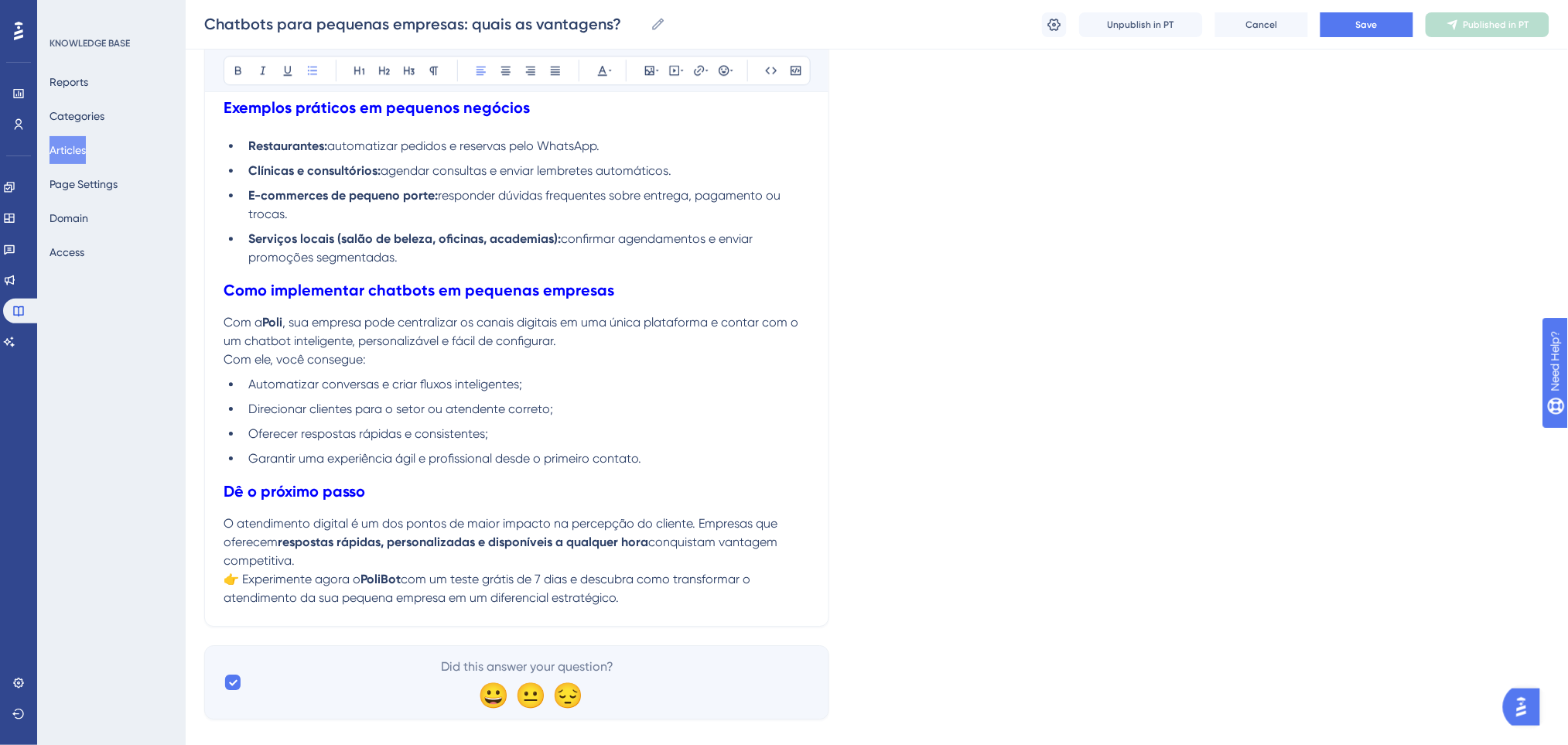
click at [243, 576] on span "👉 Experimente agora o" at bounding box center [292, 578] width 137 height 15
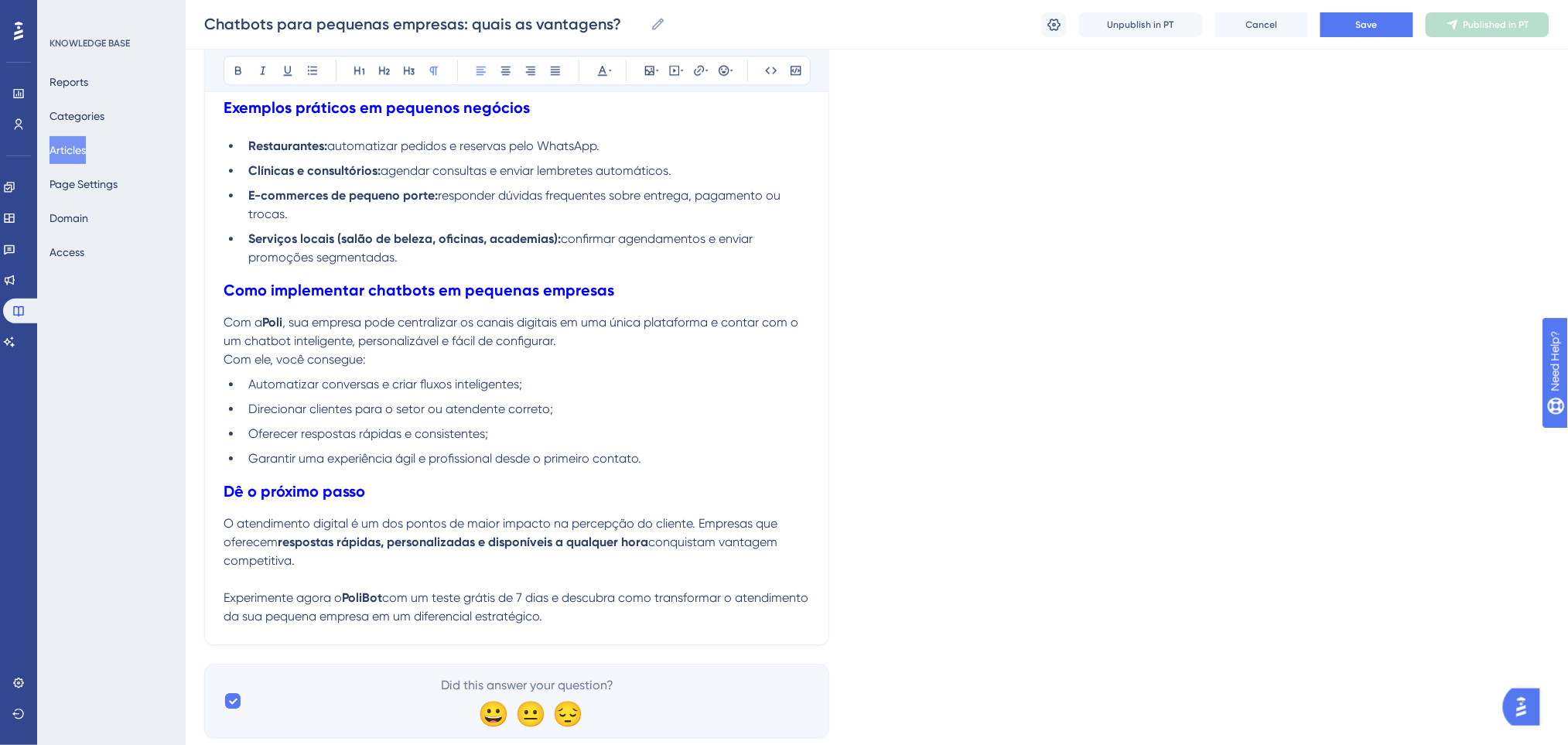
click at [361, 581] on p at bounding box center [516, 579] width 586 height 19
click at [1328, 19] on button "Save" at bounding box center [1366, 24] width 93 height 25
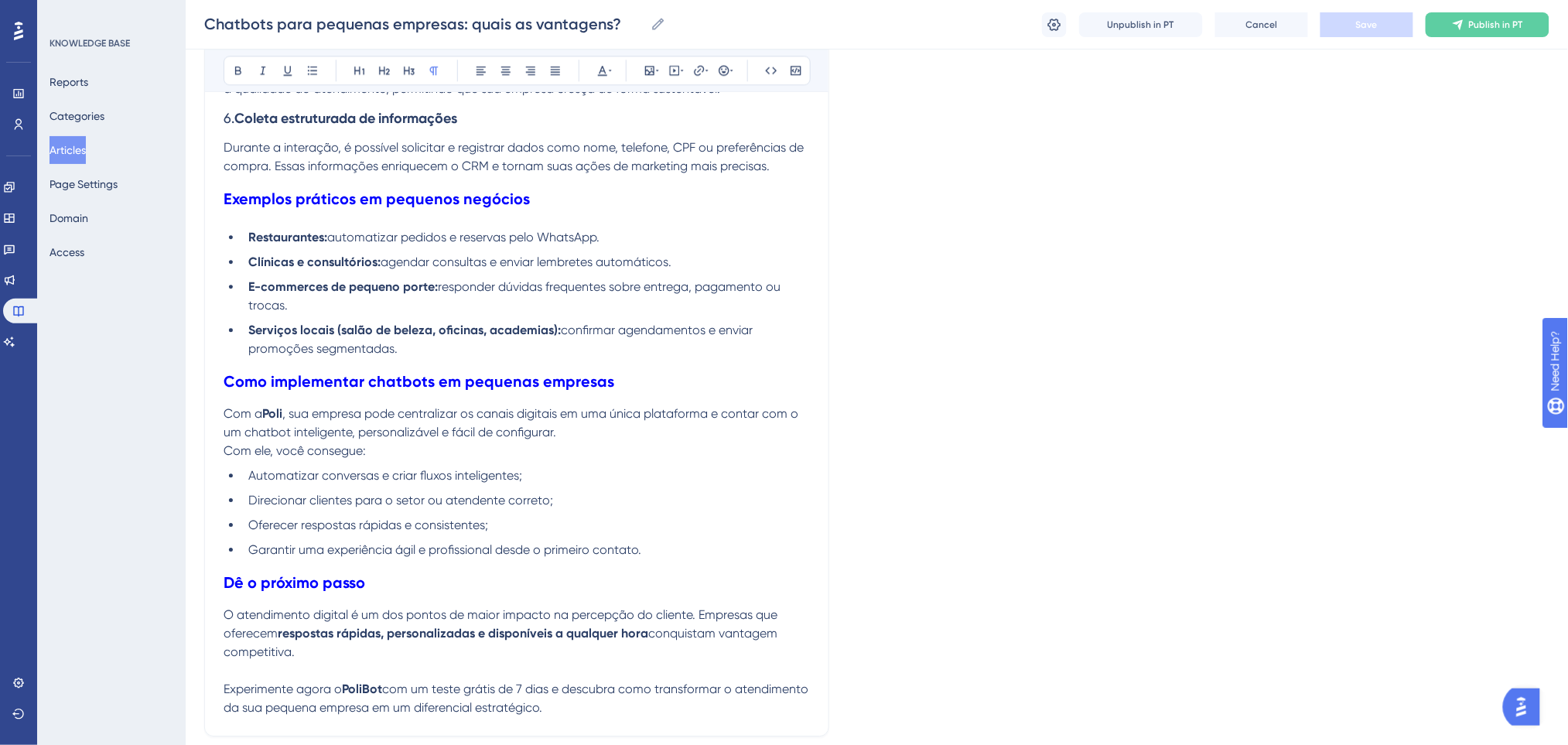
scroll to position [1508, 0]
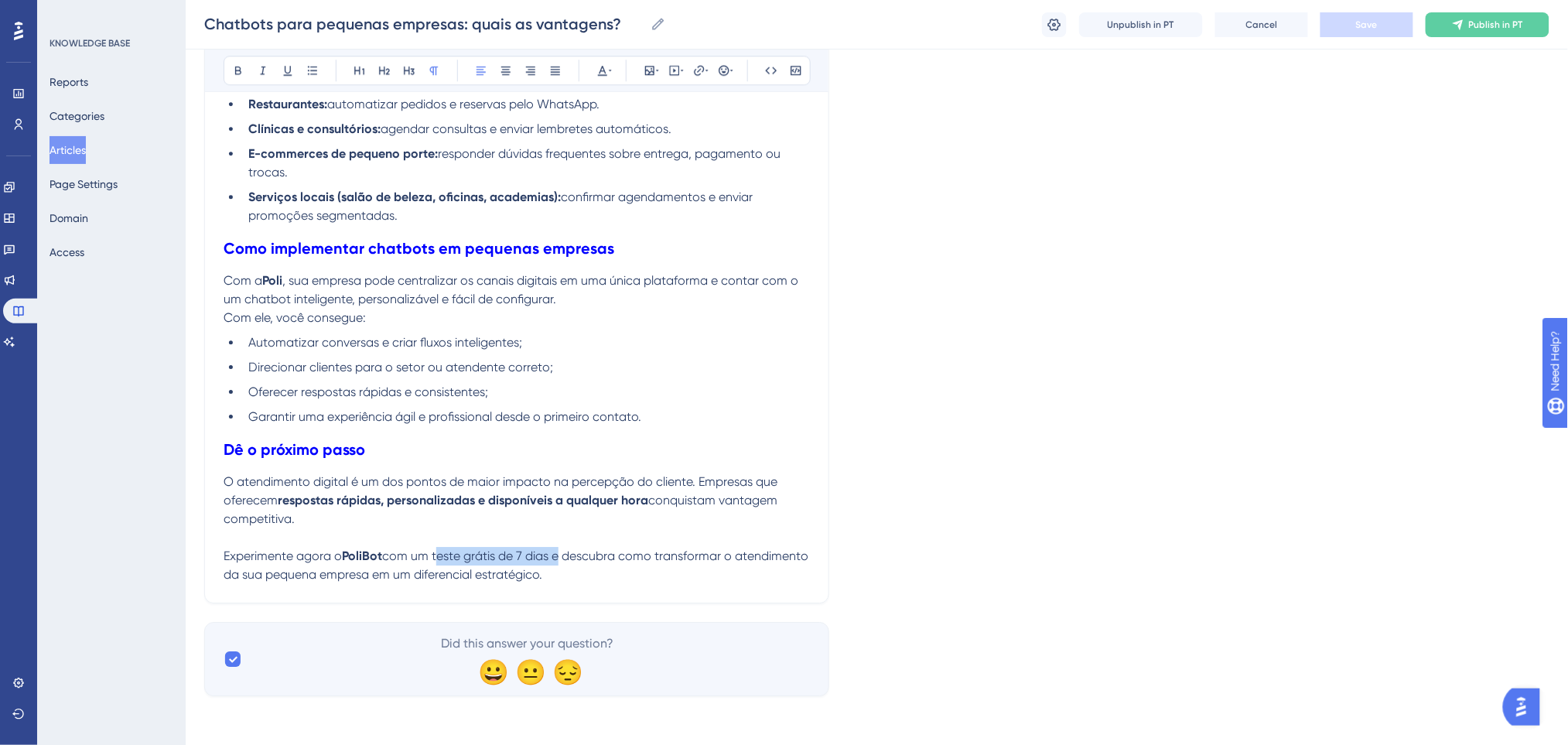
drag, startPoint x: 555, startPoint y: 555, endPoint x: 435, endPoint y: 561, distance: 120.1
click at [435, 561] on span "com um teste grátis de 7 dias e descubra como transformar o atendimento da sua …" at bounding box center [516, 565] width 588 height 33
click at [698, 67] on icon at bounding box center [698, 69] width 10 height 10
drag, startPoint x: 710, startPoint y: 176, endPoint x: 616, endPoint y: 176, distance: 94.0
click at [616, 176] on label "https://" at bounding box center [699, 171] width 170 height 31
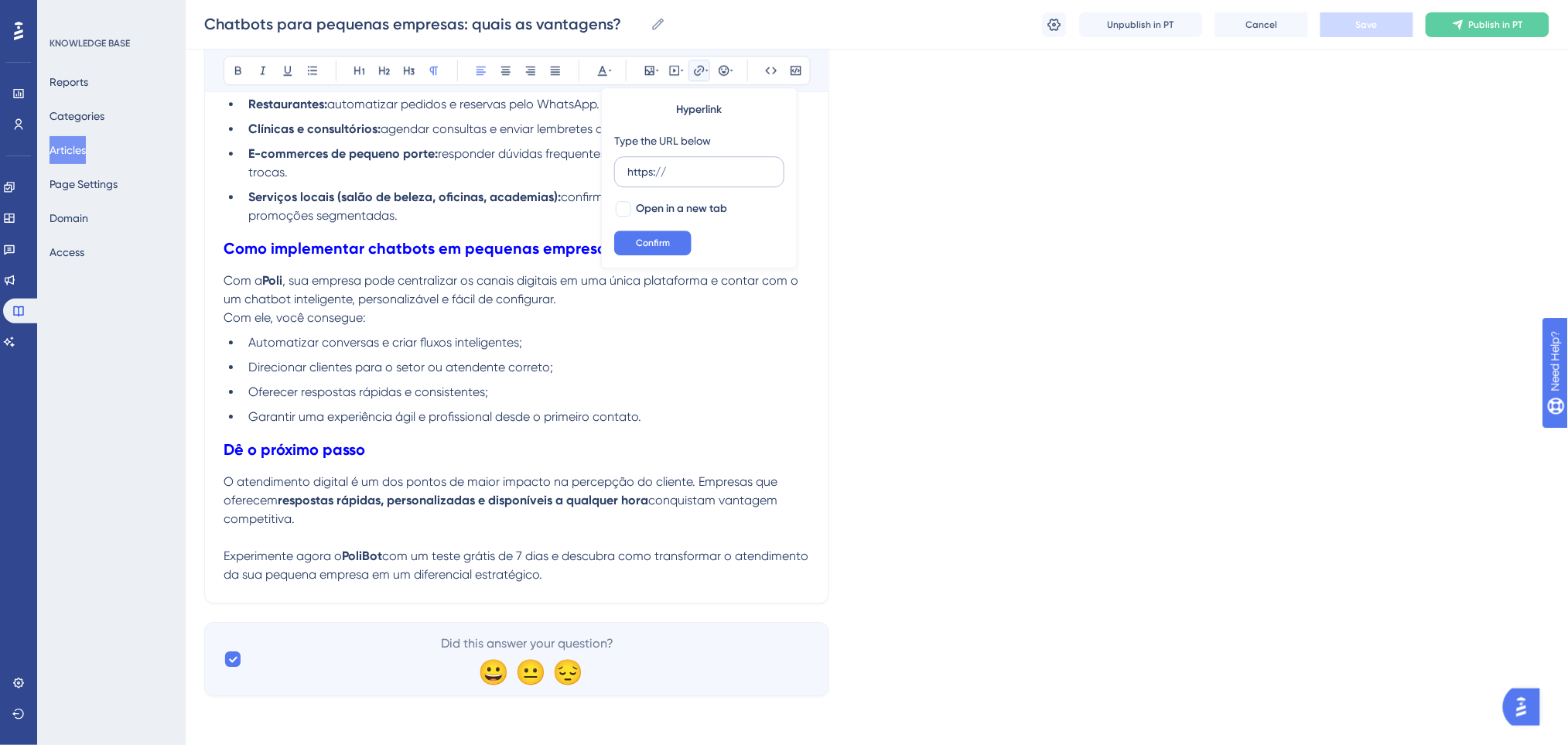
click at [628, 176] on input "https://" at bounding box center [699, 171] width 143 height 17
type input "https://poli.digital/teste-gratis-poli/?"
click at [671, 237] on button "Confirm" at bounding box center [653, 242] width 78 height 25
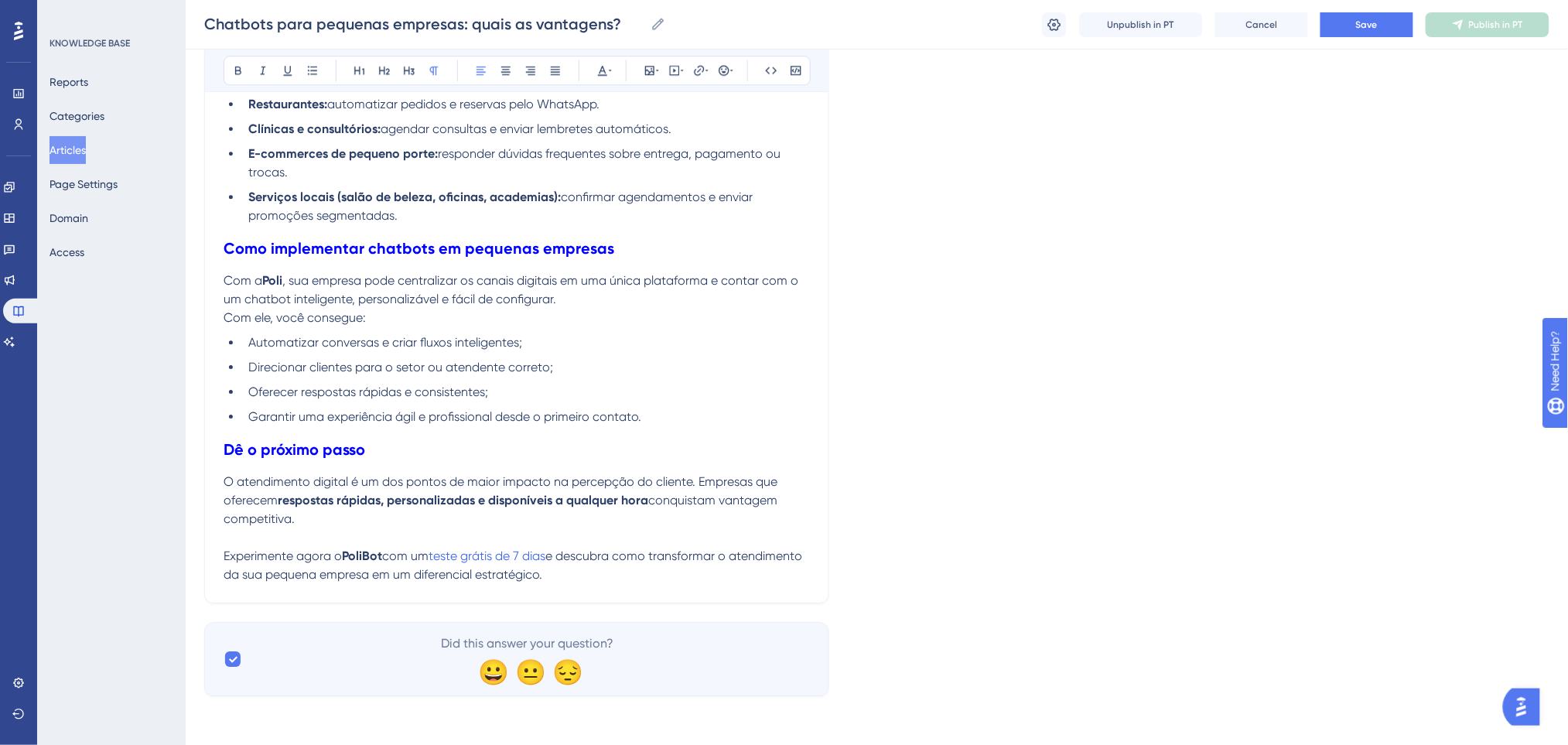
click at [549, 521] on p "O atendimento digital é um dos pontos de maior impacto na percepção do cliente.…" at bounding box center [516, 500] width 586 height 56
drag, startPoint x: 384, startPoint y: 556, endPoint x: 360, endPoint y: 555, distance: 24.0
click at [360, 555] on strong "PoliBot" at bounding box center [361, 555] width 40 height 15
click at [364, 555] on strong "PoliBot" at bounding box center [361, 555] width 40 height 15
drag, startPoint x: 367, startPoint y: 557, endPoint x: 346, endPoint y: 560, distance: 21.2
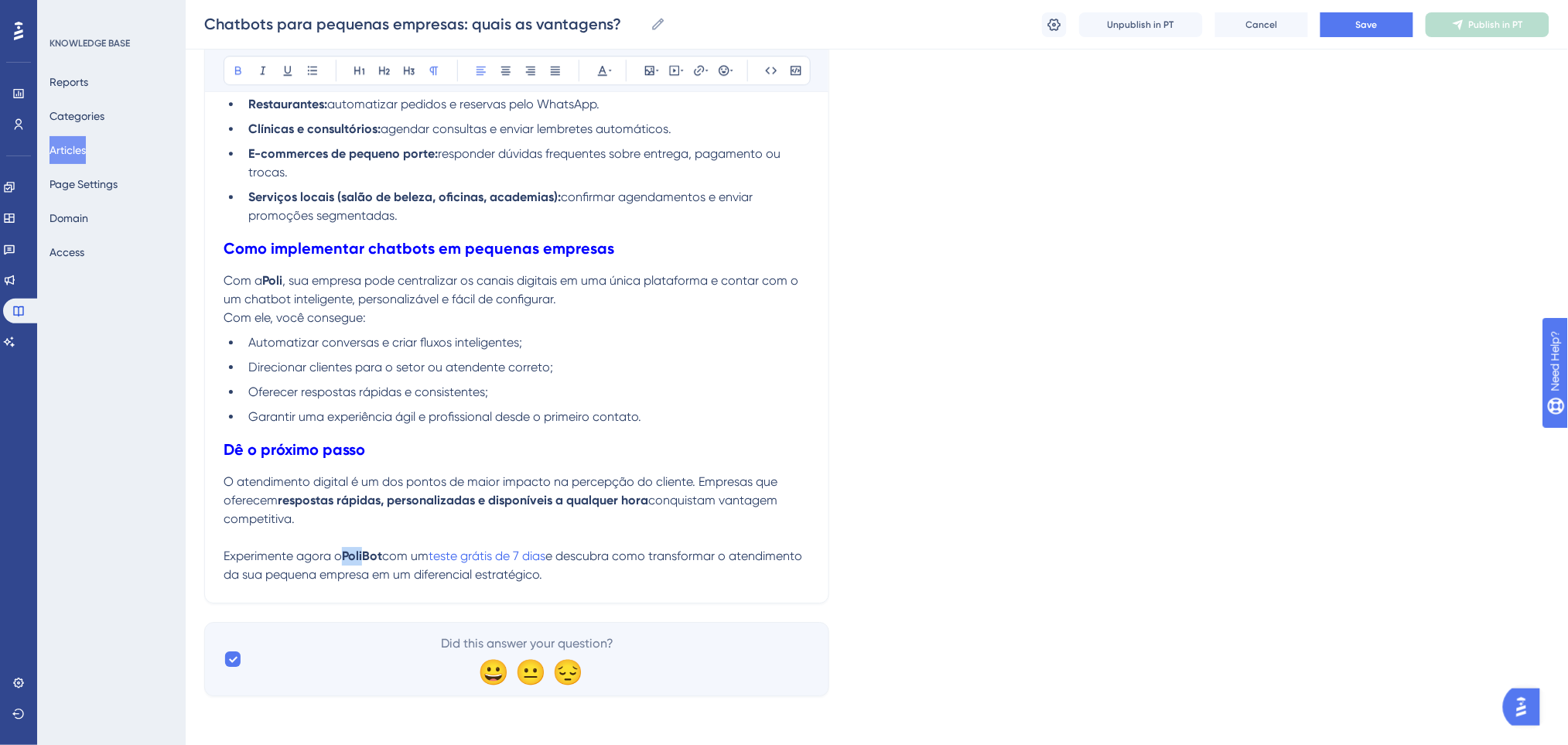
click at [346, 560] on strong "PoliBot" at bounding box center [361, 555] width 40 height 15
drag, startPoint x: 374, startPoint y: 553, endPoint x: 350, endPoint y: 553, distance: 24.0
click at [350, 553] on span "Experimente agora o Chat" at bounding box center [298, 555] width 150 height 15
click at [238, 65] on icon at bounding box center [238, 69] width 12 height 12
click at [683, 437] on h2 "Dê o próximo passo" at bounding box center [516, 449] width 586 height 46
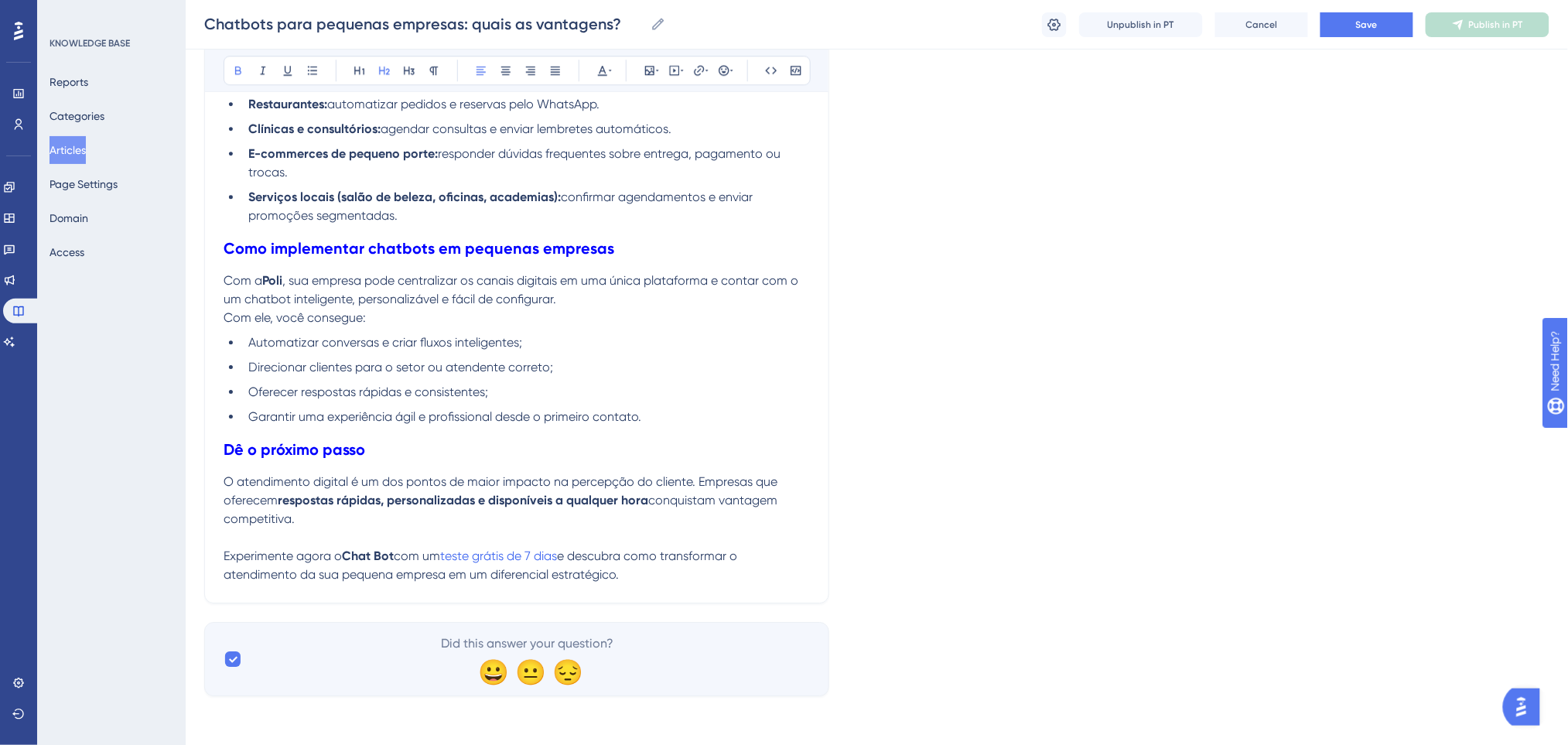
click at [403, 499] on strong "respostas rápidas, personalizadas e disponíveis a qualquer hora" at bounding box center [463, 500] width 370 height 15
drag, startPoint x: 287, startPoint y: 495, endPoint x: 388, endPoint y: 494, distance: 101.0
click at [388, 494] on strong "respostas rápidas, personalizadas e disponíveis a qualquer hora" at bounding box center [463, 500] width 370 height 15
click at [650, 505] on span "conquistam vantagem competitiva." at bounding box center [502, 509] width 557 height 33
drag, startPoint x: 650, startPoint y: 505, endPoint x: 277, endPoint y: 505, distance: 373.0
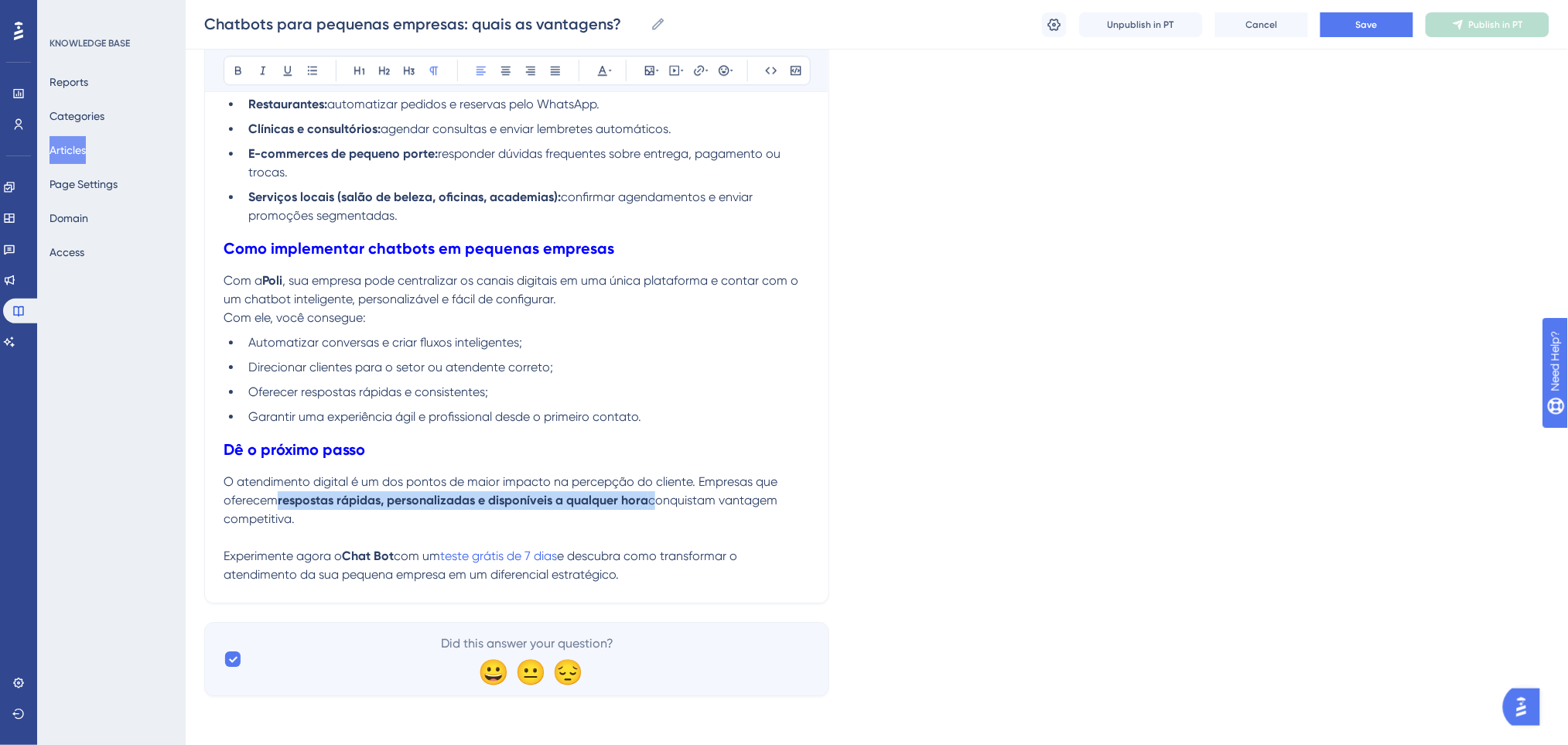
click at [277, 505] on p "O atendimento digital é um dos pontos de maior impacto na percepção do cliente.…" at bounding box center [516, 500] width 586 height 56
click at [640, 501] on strong "respostas rápidas, personalizadas e disponíveis a qualquer hora" at bounding box center [463, 500] width 370 height 15
drag, startPoint x: 282, startPoint y: 279, endPoint x: 272, endPoint y: 279, distance: 10.0
click at [272, 279] on strong "Poli" at bounding box center [272, 280] width 20 height 15
drag, startPoint x: 289, startPoint y: 276, endPoint x: 266, endPoint y: 281, distance: 23.5
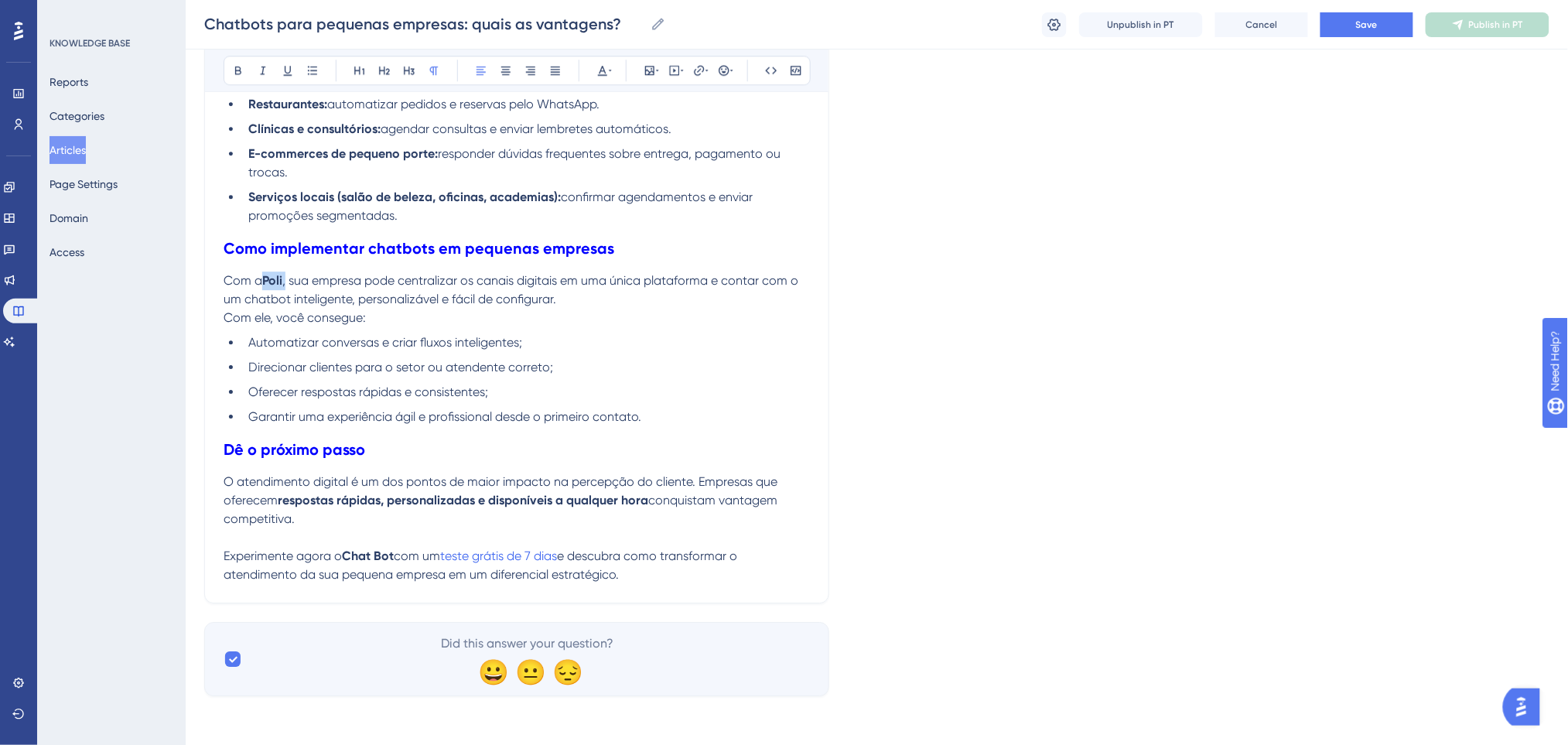
click at [266, 281] on p "Com a Poli , sua empresa pode centralizar os canais digitais em uma única plata…" at bounding box center [516, 290] width 586 height 37
click at [237, 68] on icon at bounding box center [238, 69] width 12 height 12
click at [717, 528] on p at bounding box center [516, 538] width 586 height 19
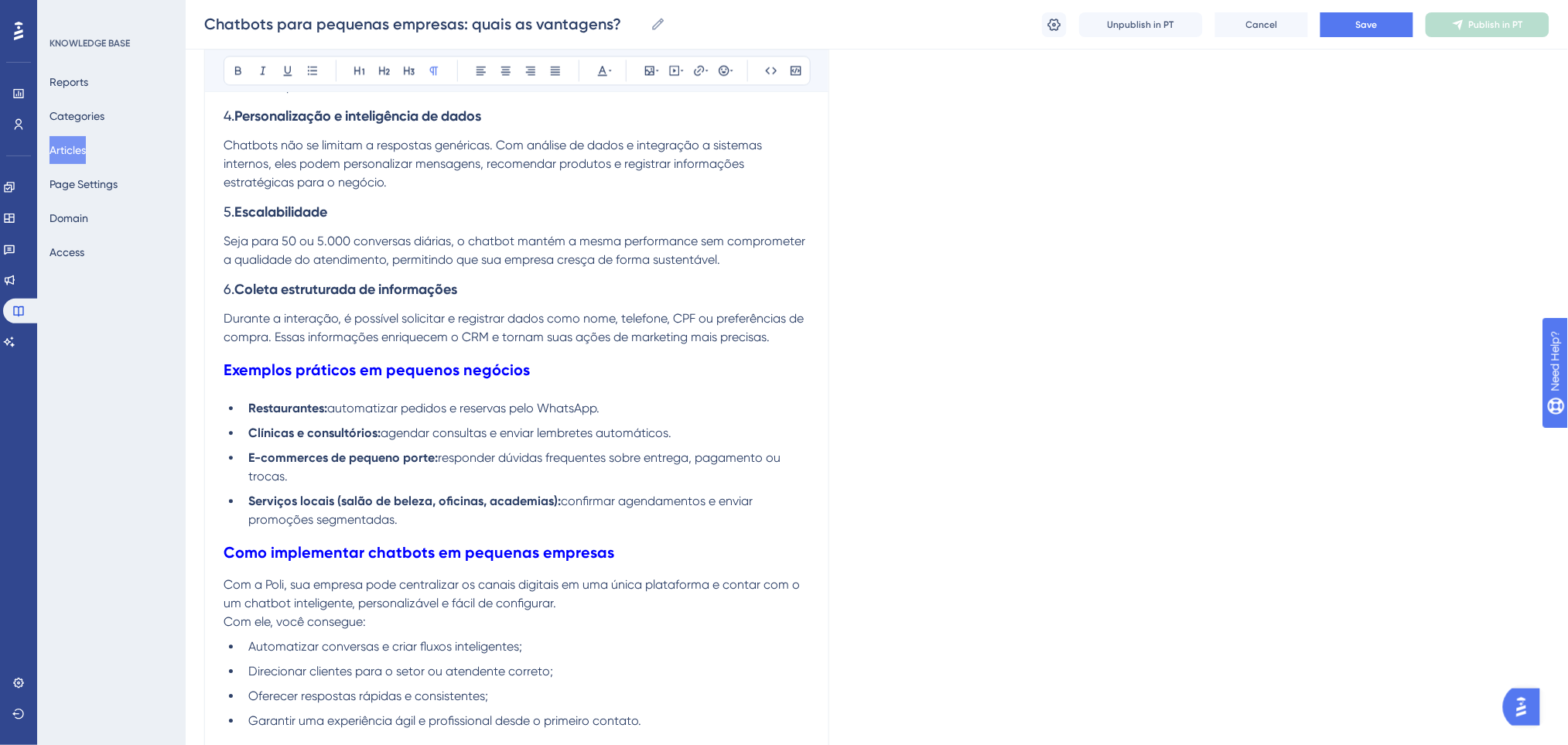
scroll to position [1198, 0]
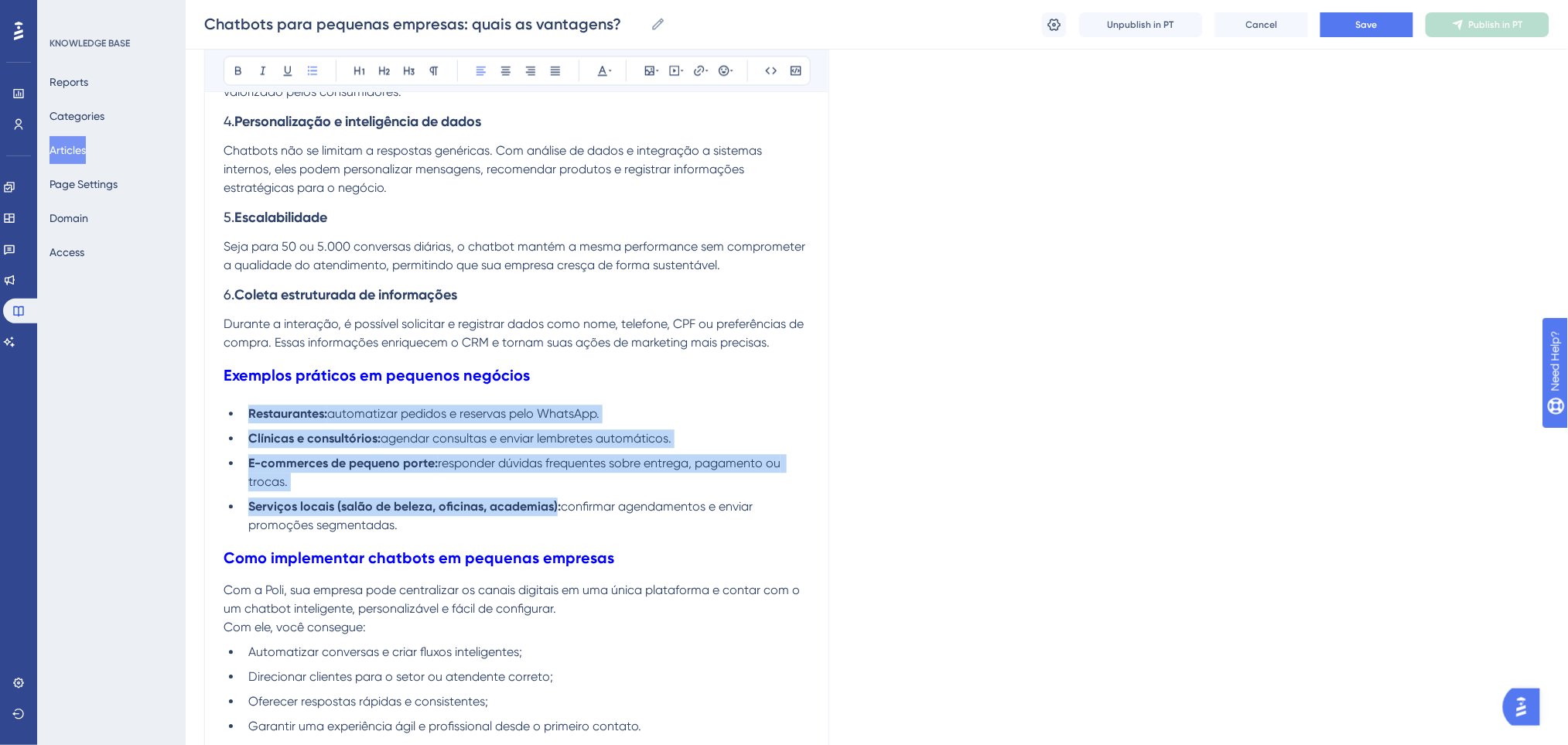
drag, startPoint x: 555, startPoint y: 510, endPoint x: 244, endPoint y: 407, distance: 327.6
click at [246, 407] on ul "Restaurantes: automatizar pedidos e reservas pelo WhatsApp. Clínicas e consultó…" at bounding box center [516, 469] width 586 height 130
click at [236, 79] on button at bounding box center [238, 69] width 21 height 21
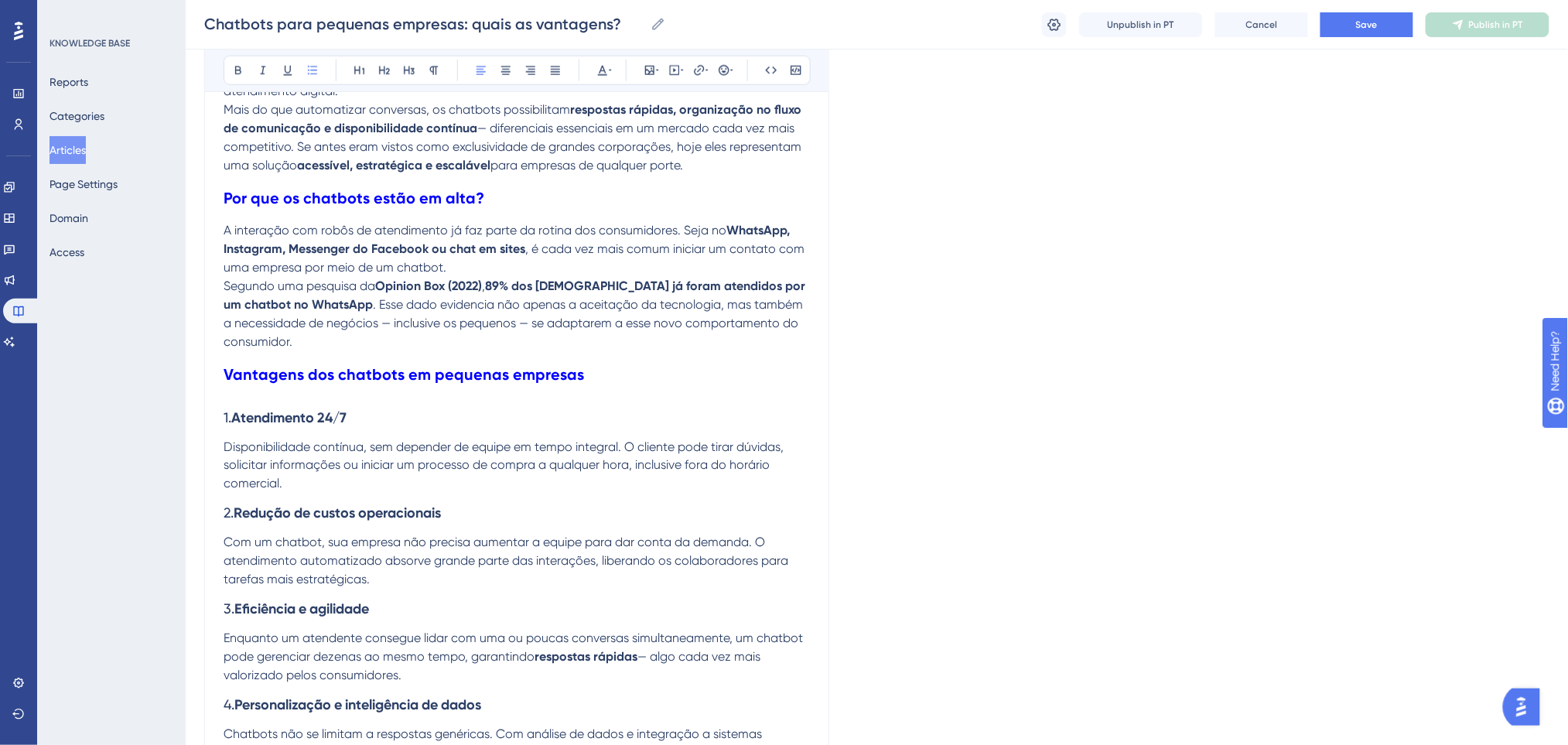
scroll to position [580, 0]
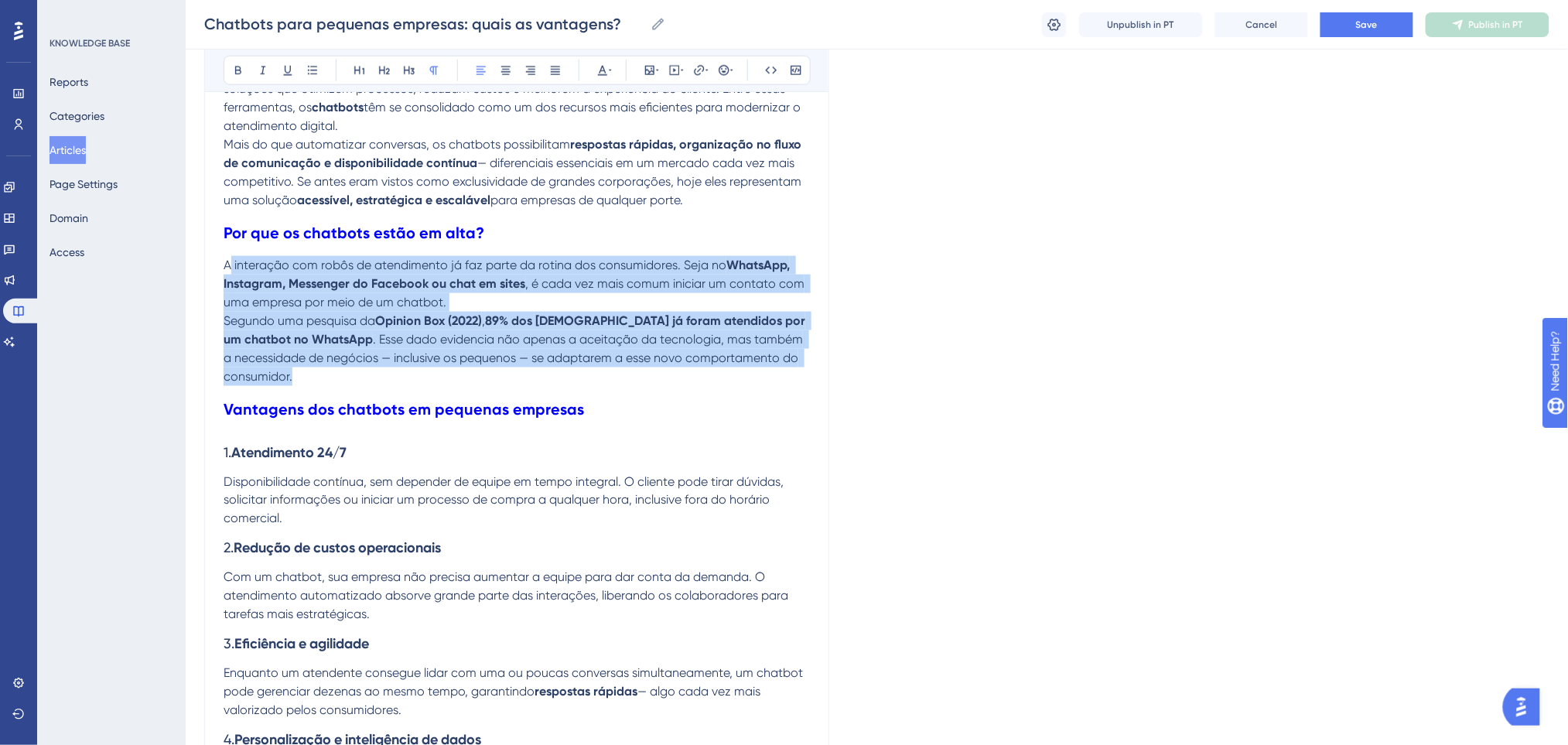
drag, startPoint x: 717, startPoint y: 382, endPoint x: 232, endPoint y: 260, distance: 500.1
click at [232, 260] on div "Com a transformação digital em andamento, até mesmo pequenos negócios precisam …" at bounding box center [516, 629] width 586 height 1763
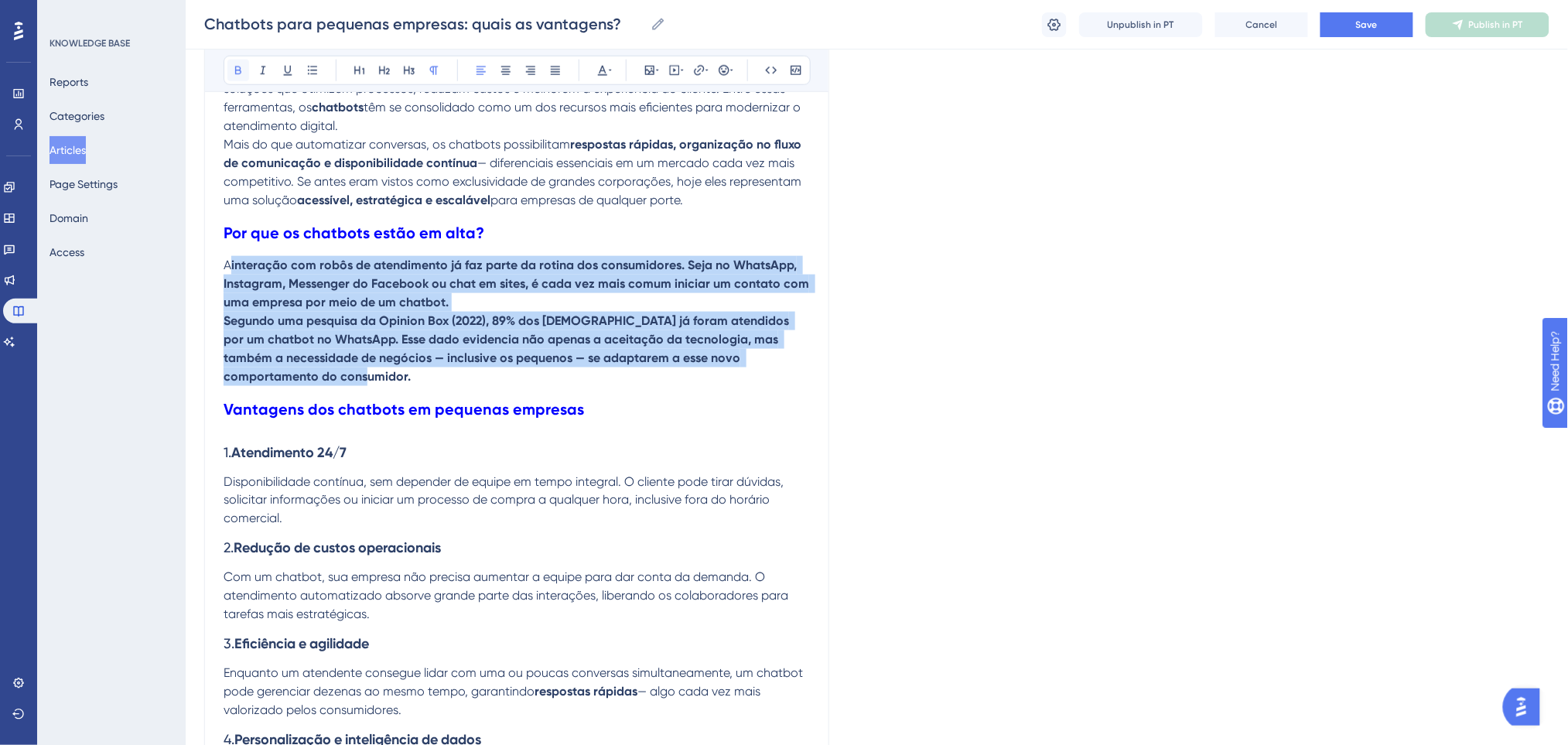
click at [228, 68] on button at bounding box center [238, 69] width 21 height 21
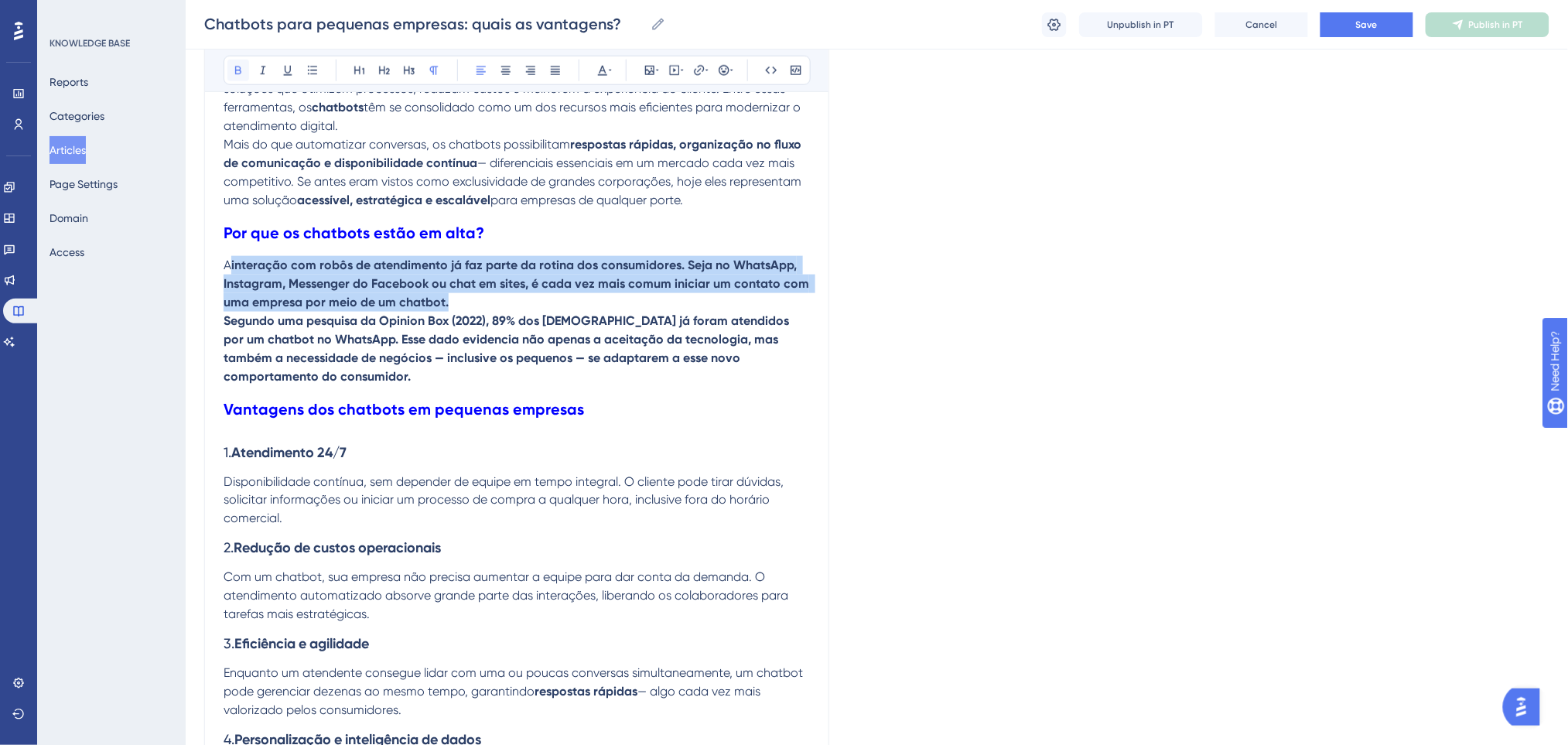
click at [228, 68] on button at bounding box center [238, 69] width 21 height 21
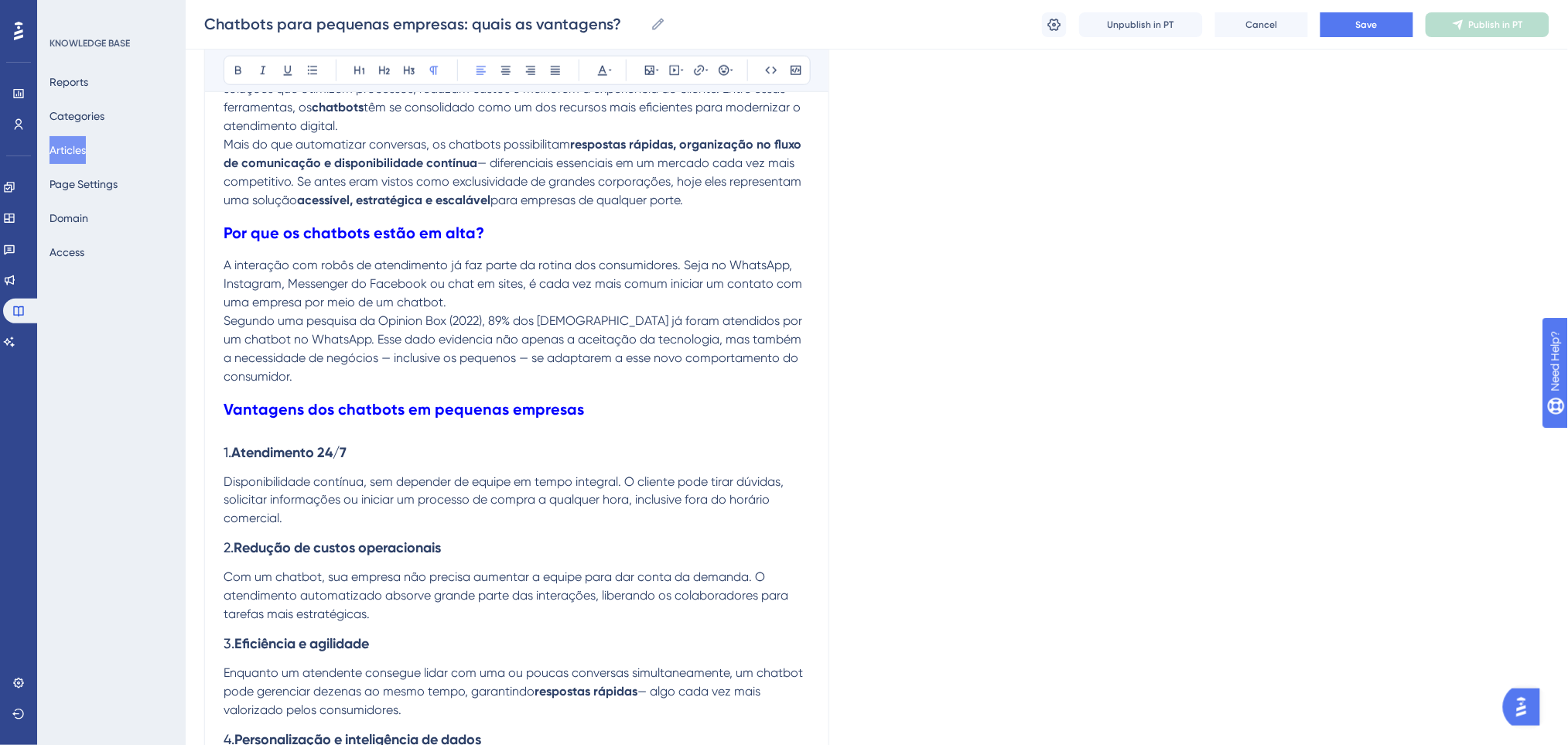
click at [806, 428] on h2 "Vantagens dos chatbots em pequenas empresas" at bounding box center [516, 409] width 586 height 46
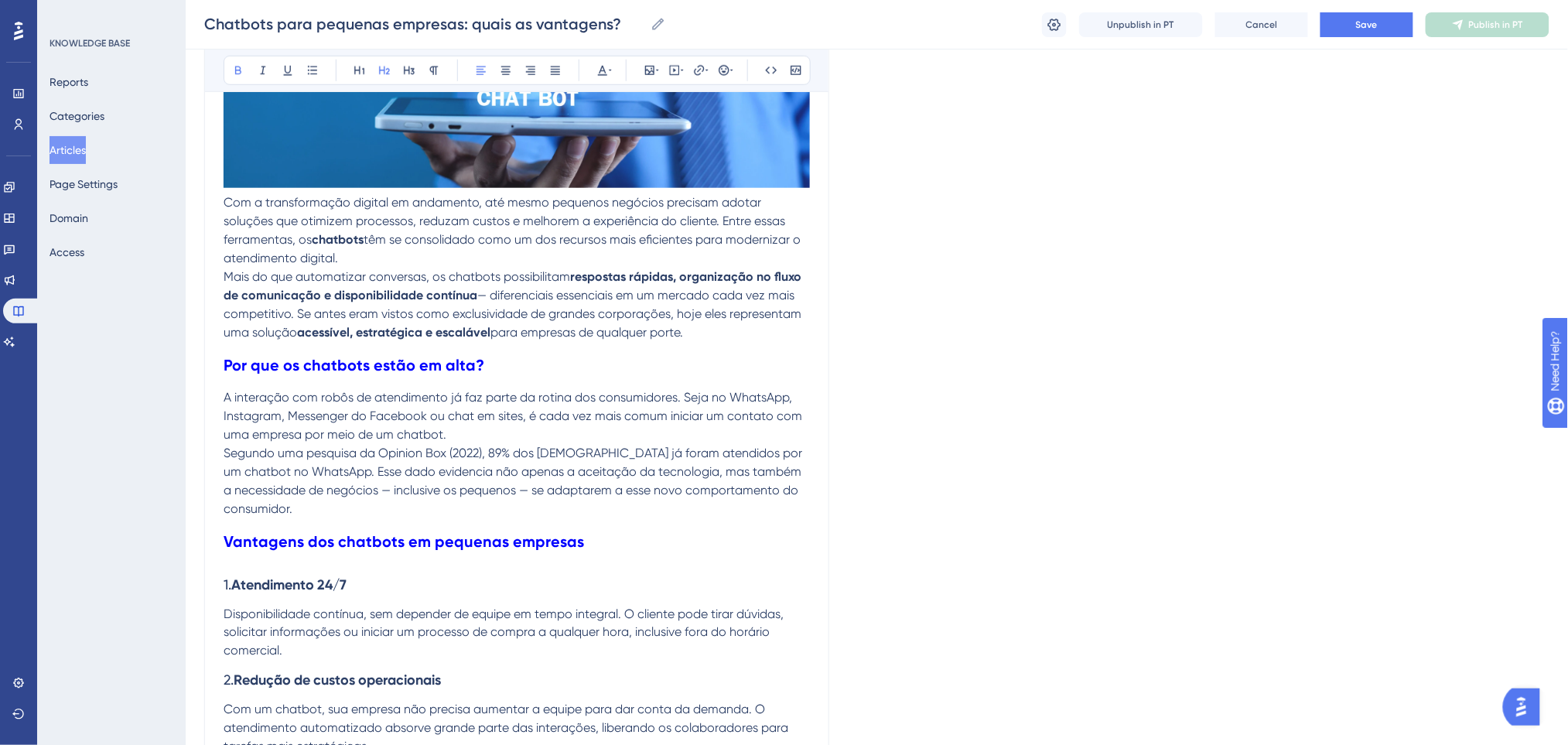
scroll to position [374, 0]
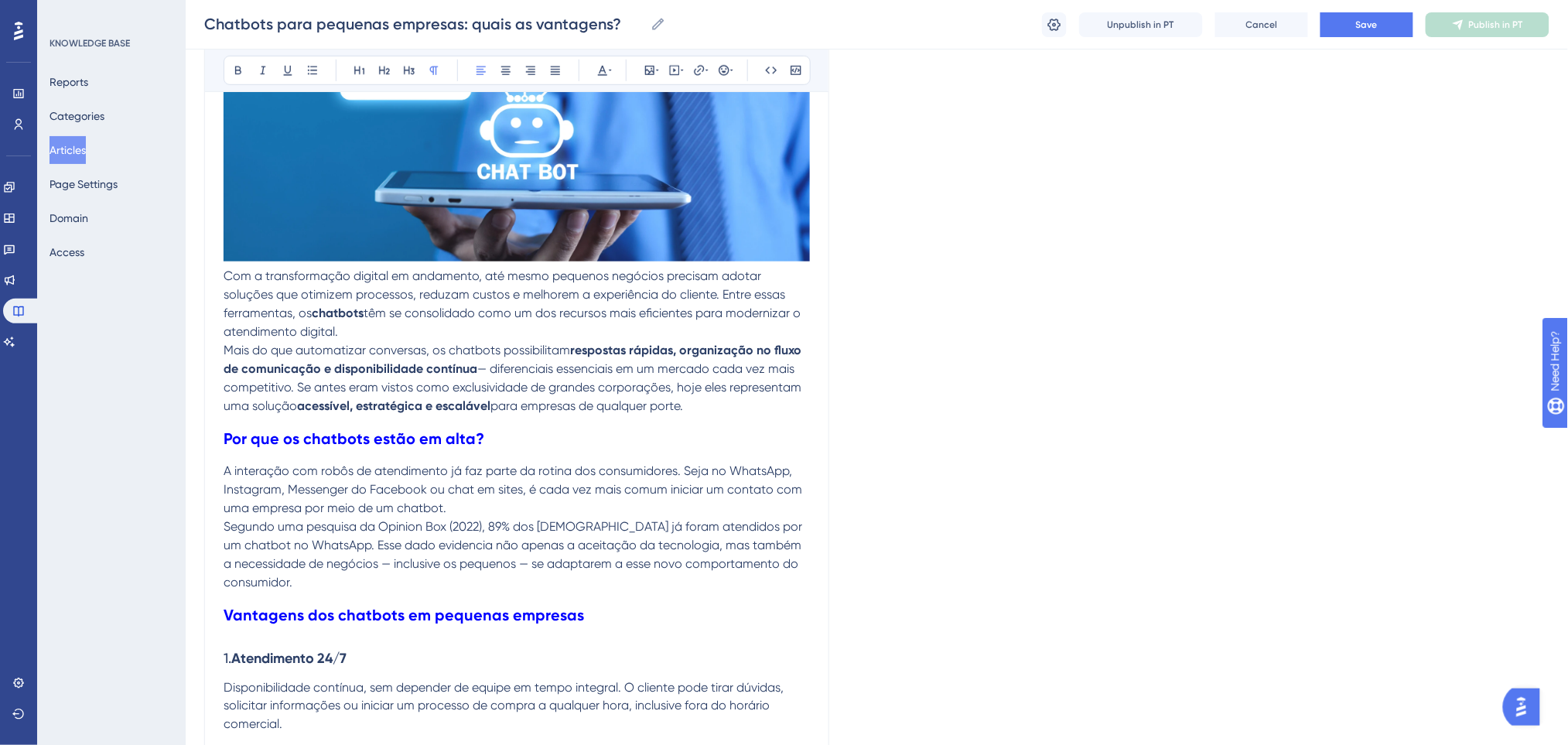
drag, startPoint x: 772, startPoint y: 414, endPoint x: 239, endPoint y: 138, distance: 600.2
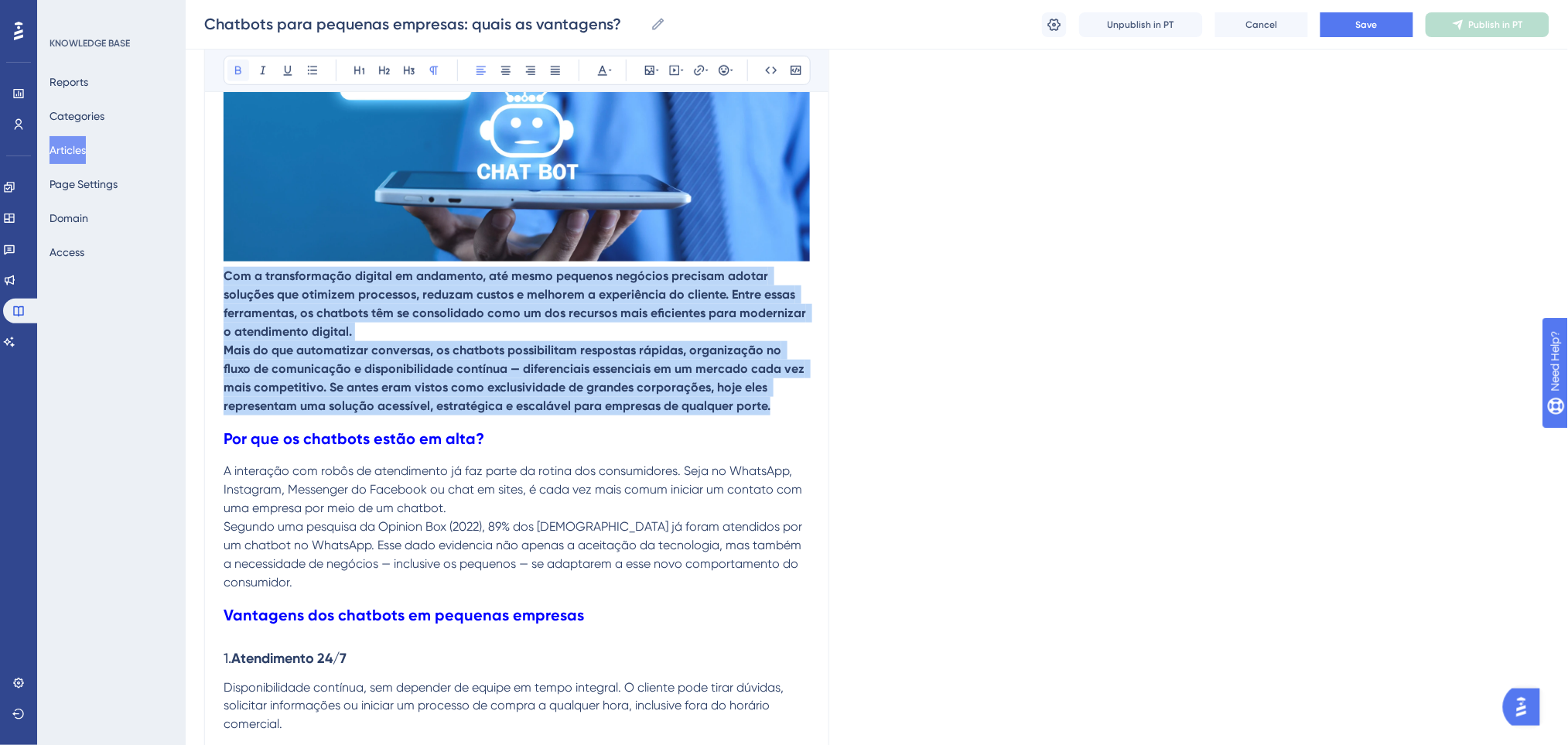
click at [237, 68] on icon at bounding box center [238, 69] width 12 height 12
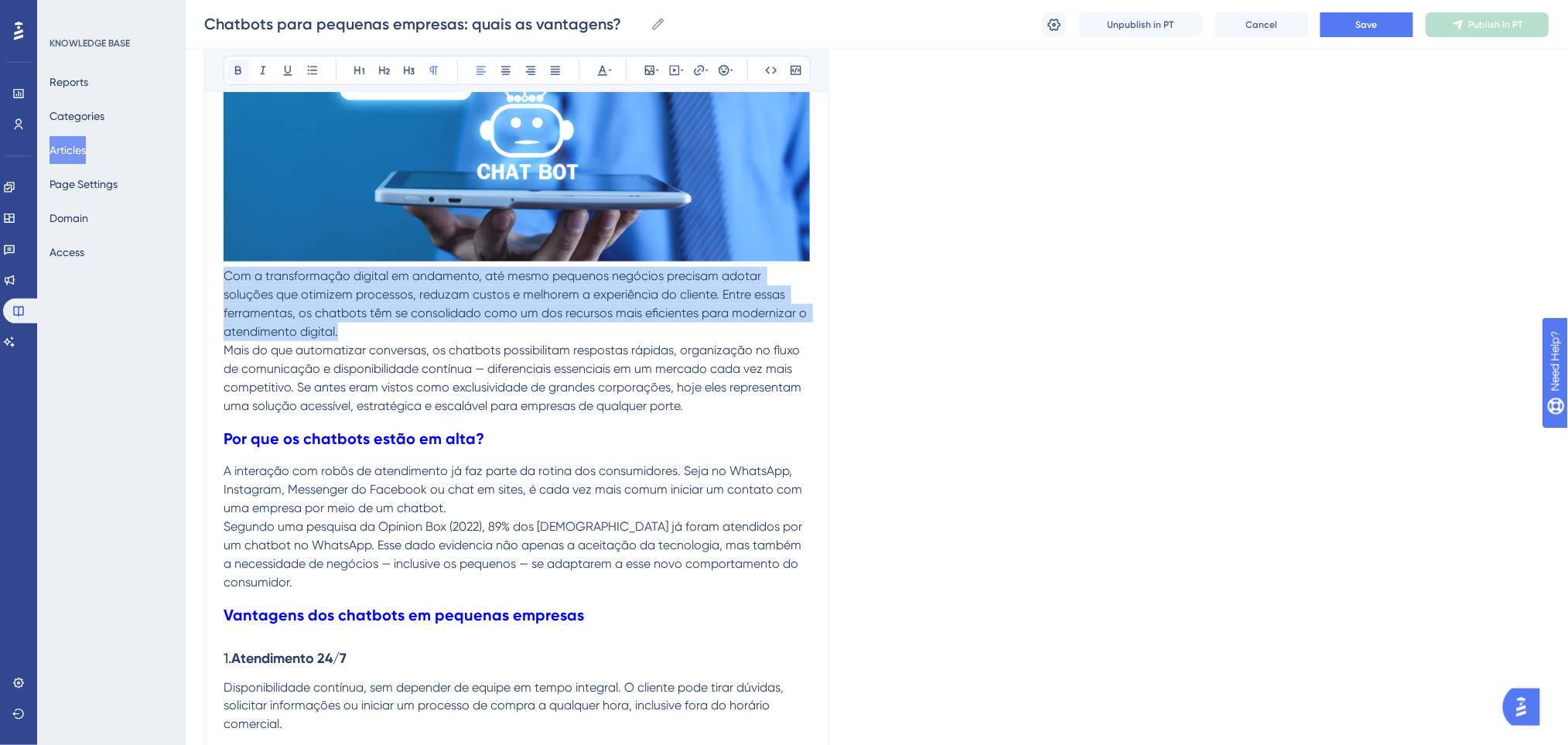
click at [243, 68] on icon at bounding box center [238, 69] width 12 height 12
click at [567, 388] on span "Mais do que automatizar conversas, os chatbots possibilitam respostas rápidas, …" at bounding box center [513, 378] width 580 height 70
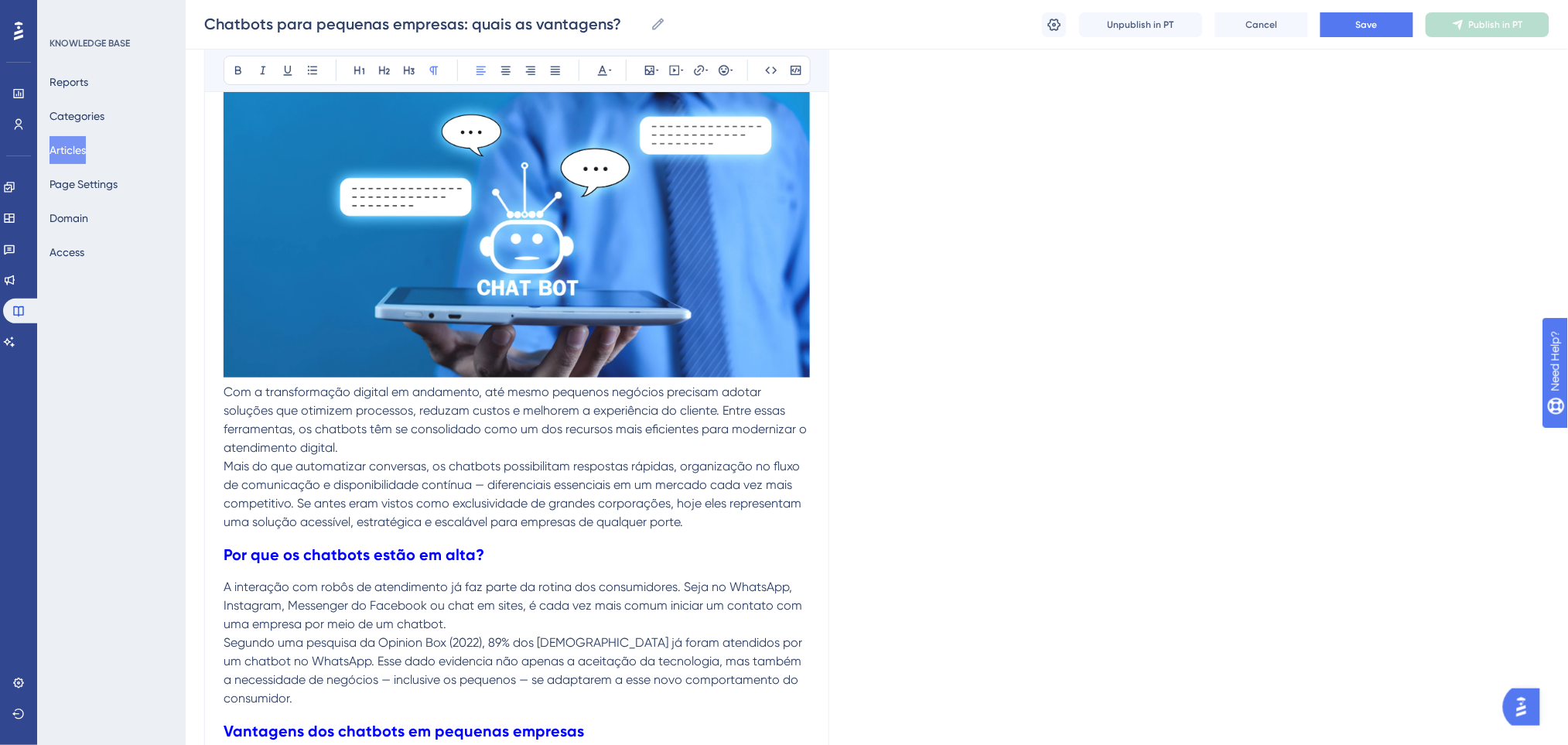
scroll to position [270, 0]
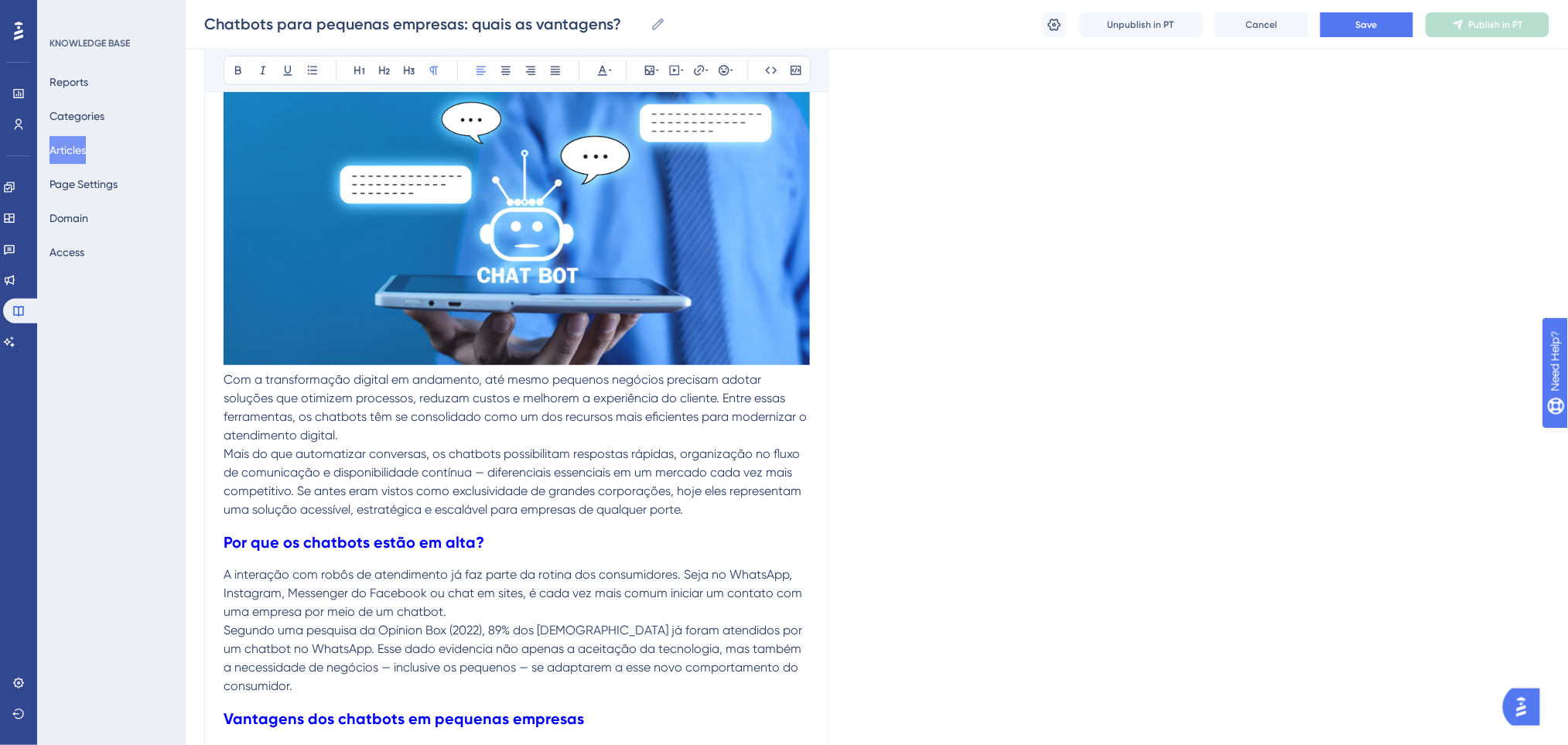
click at [393, 426] on p "Com a transformação digital em andamento, até mesmo pequenos negócios precisam …" at bounding box center [516, 407] width 586 height 74
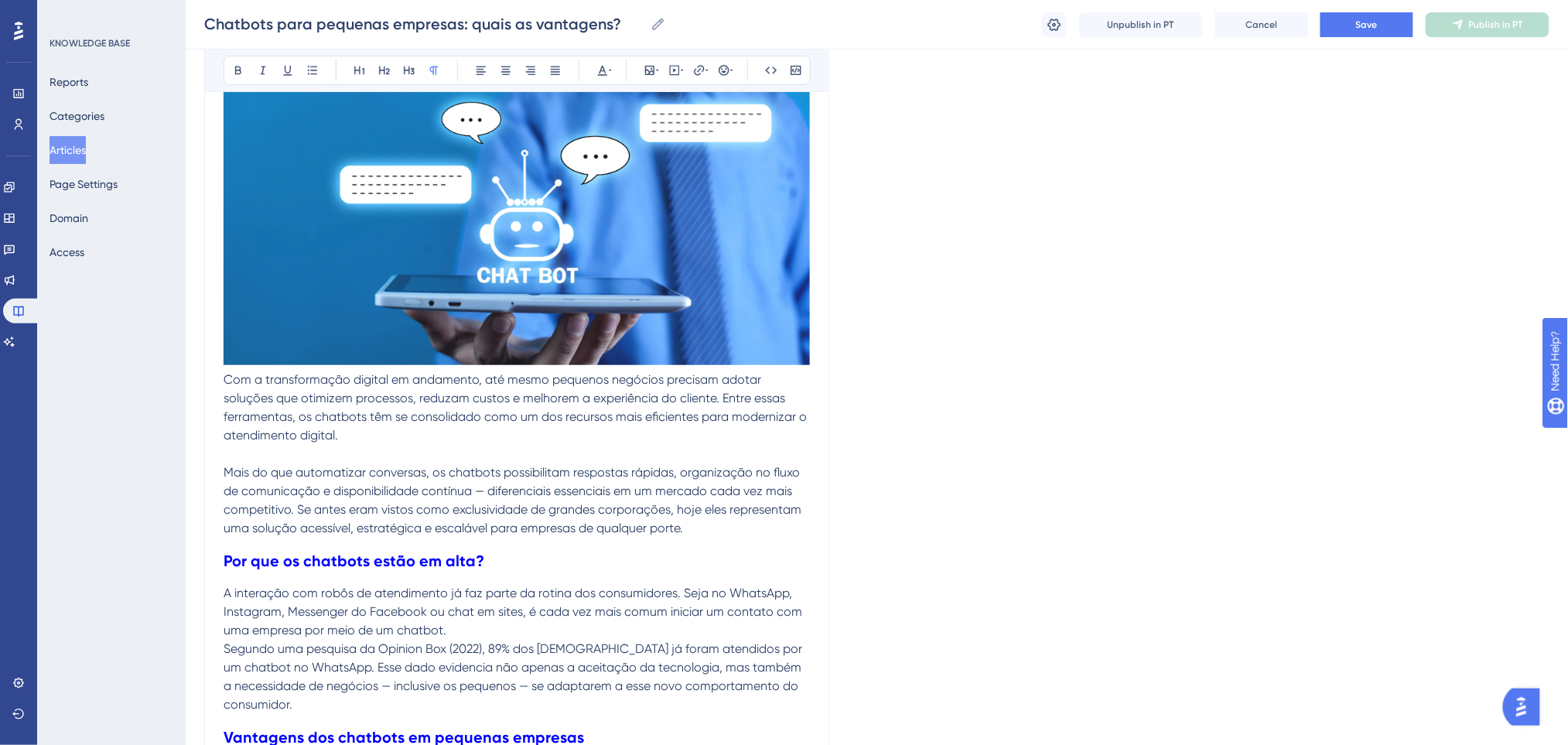
click at [539, 450] on p at bounding box center [516, 453] width 586 height 19
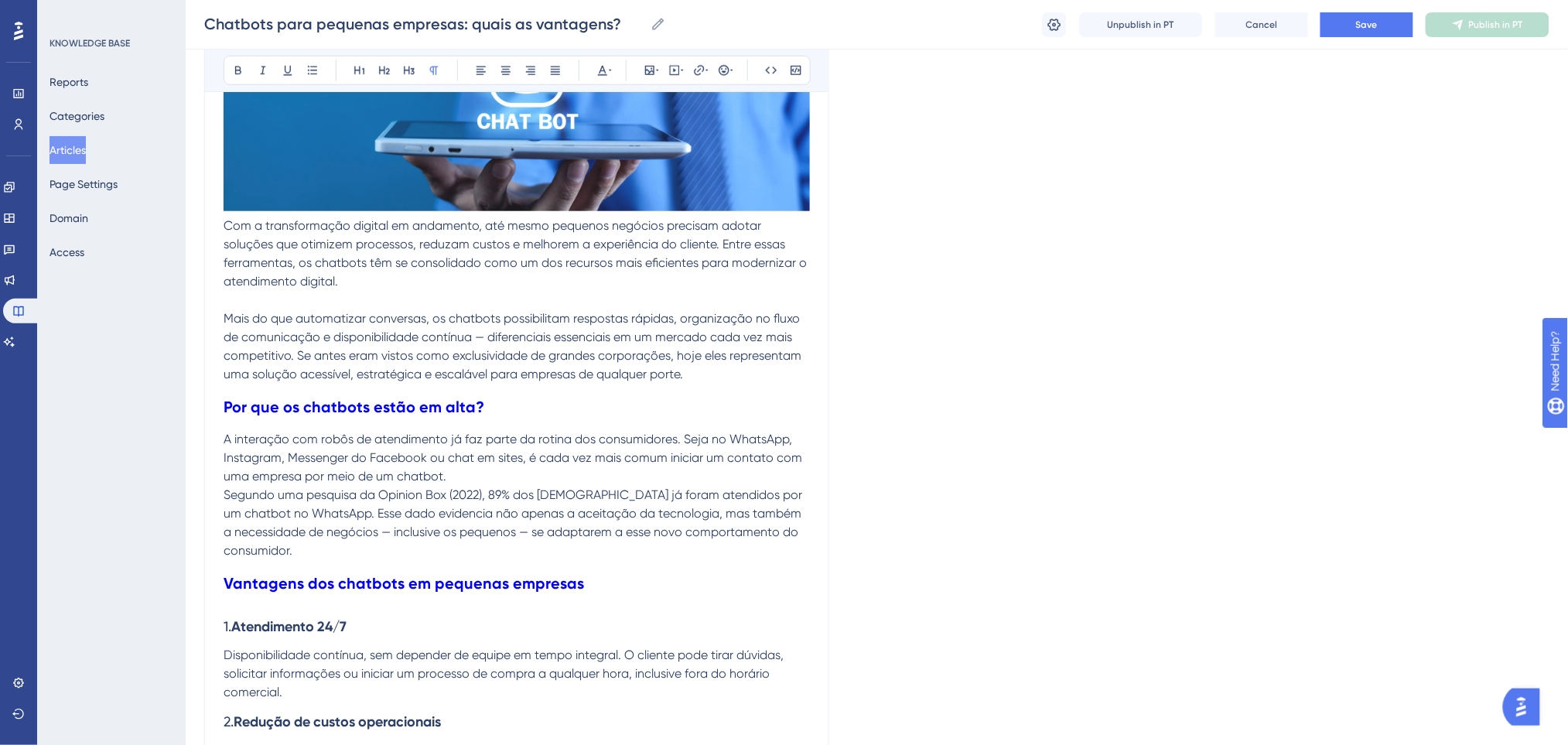
scroll to position [515, 0]
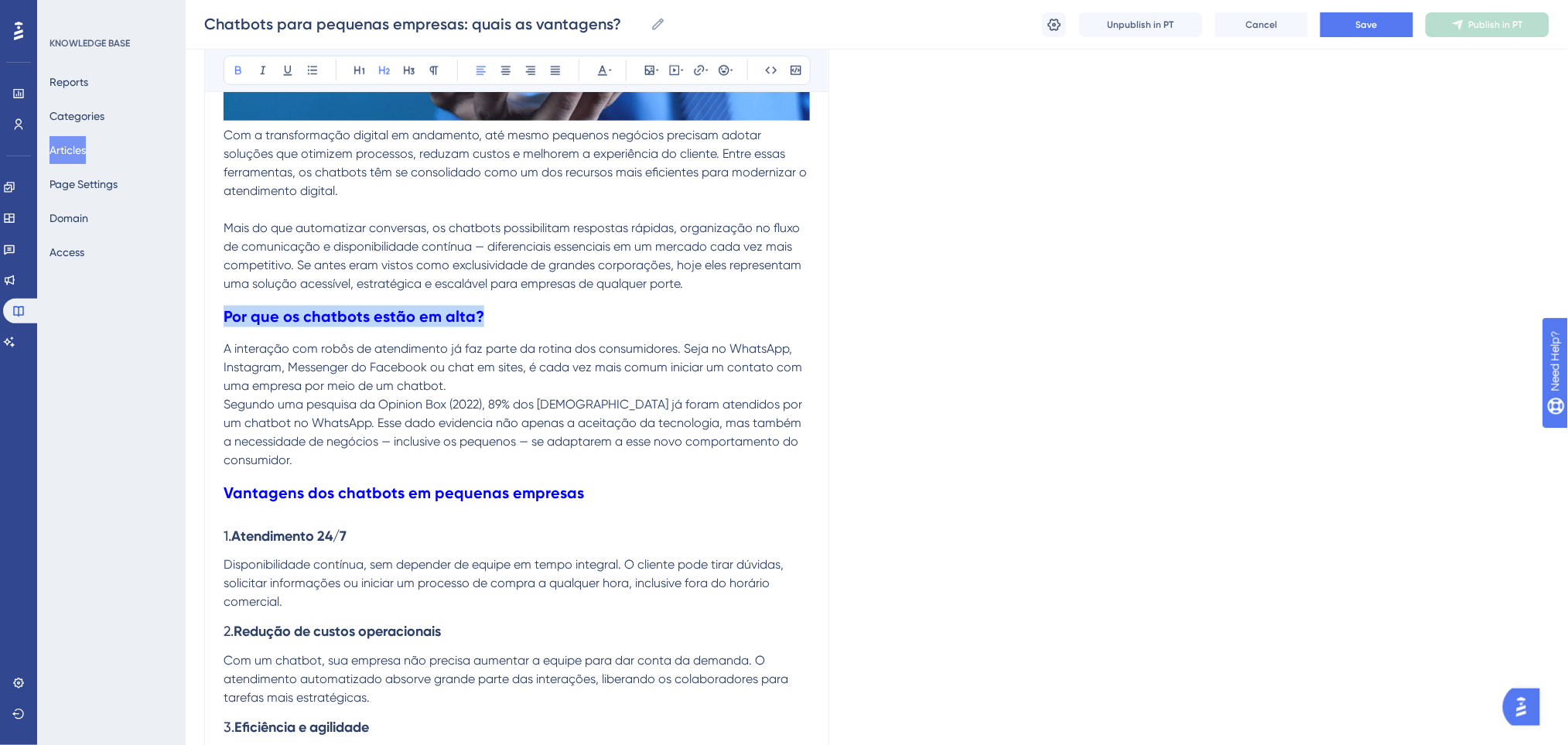
drag, startPoint x: 476, startPoint y: 316, endPoint x: 214, endPoint y: 317, distance: 262.0
click at [214, 317] on div "Chatbots para pequenas empresas: quais as vantagens? Bold Italic Underline Bull…" at bounding box center [516, 637] width 625 height 1956
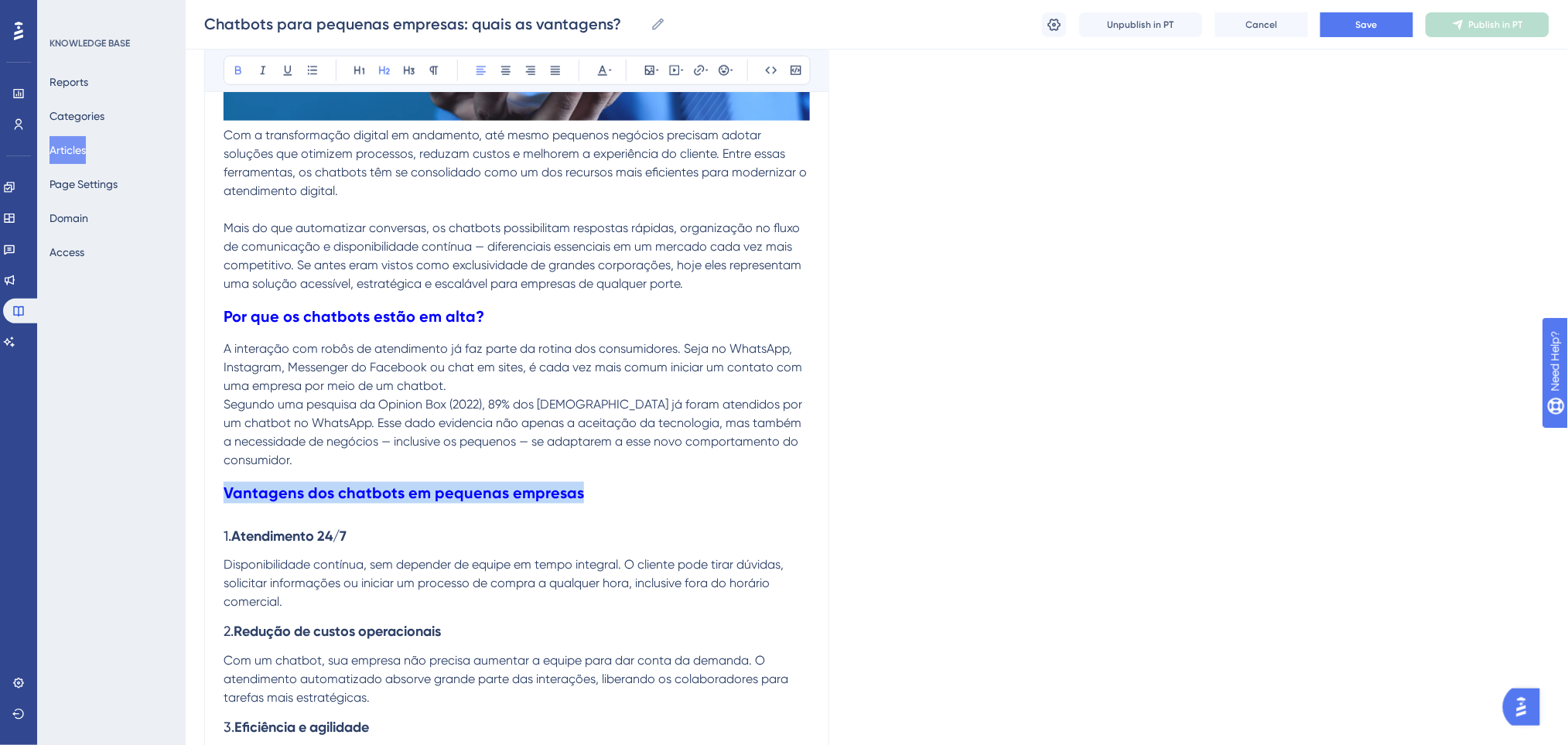
drag, startPoint x: 575, startPoint y: 491, endPoint x: 221, endPoint y: 492, distance: 354.0
click at [221, 492] on div "Chatbots para pequenas empresas: quais as vantagens? Bold Italic Underline Bull…" at bounding box center [516, 637] width 625 height 1956
click at [598, 69] on icon at bounding box center [602, 69] width 12 height 12
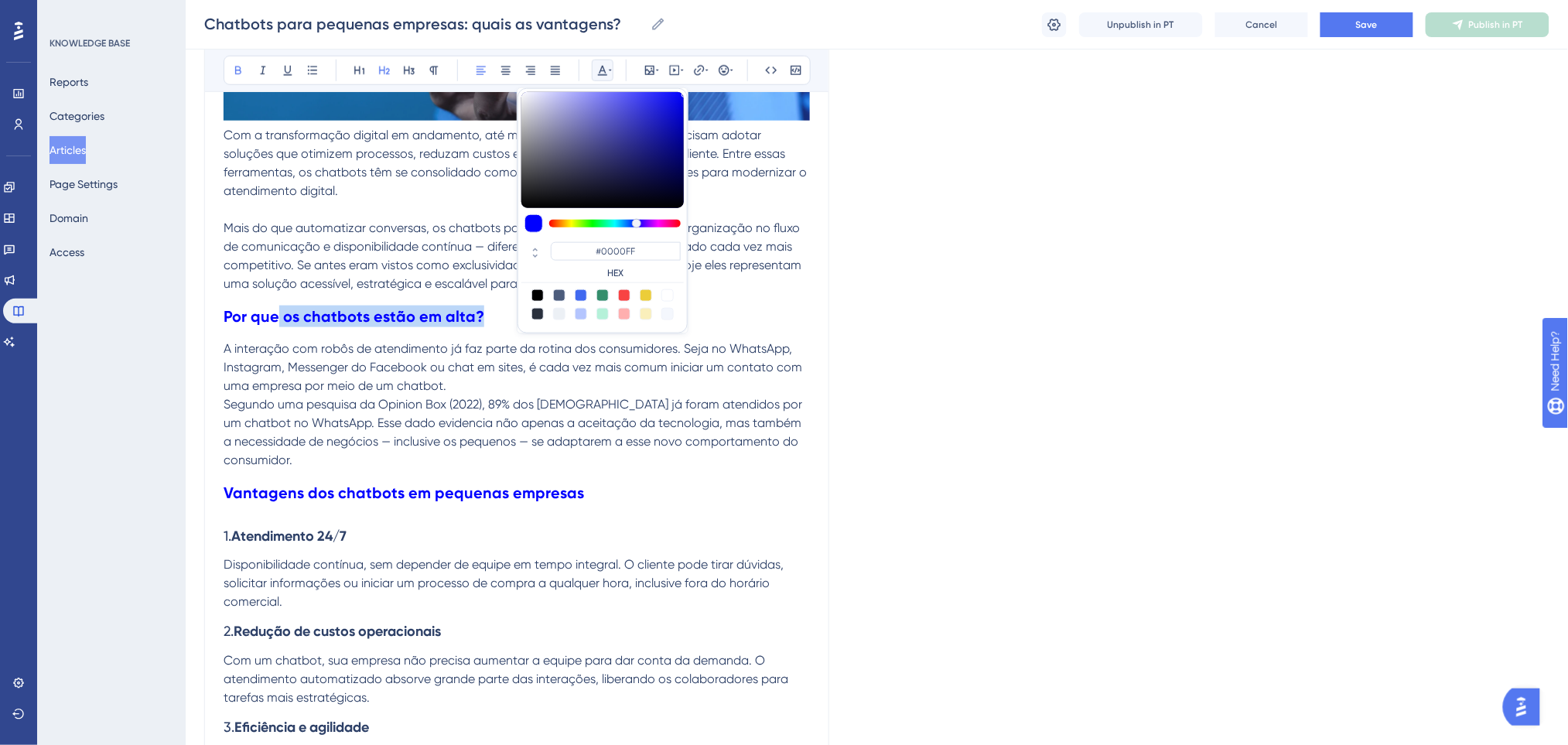
drag, startPoint x: 477, startPoint y: 308, endPoint x: 275, endPoint y: 308, distance: 202.0
click at [275, 308] on strong "Por que os chatbots estão em alta?" at bounding box center [354, 317] width 261 height 19
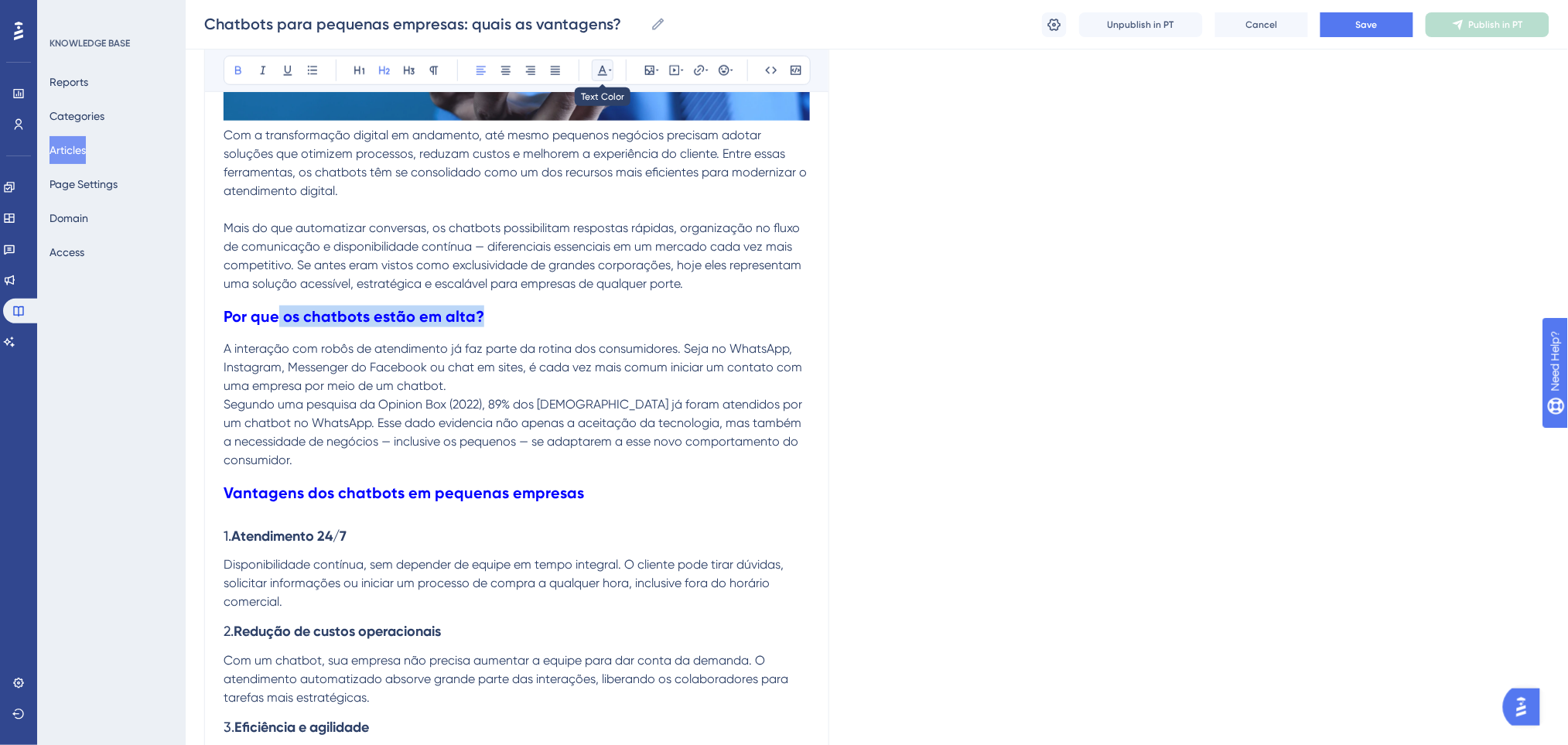
click at [610, 68] on icon at bounding box center [610, 69] width 3 height 12
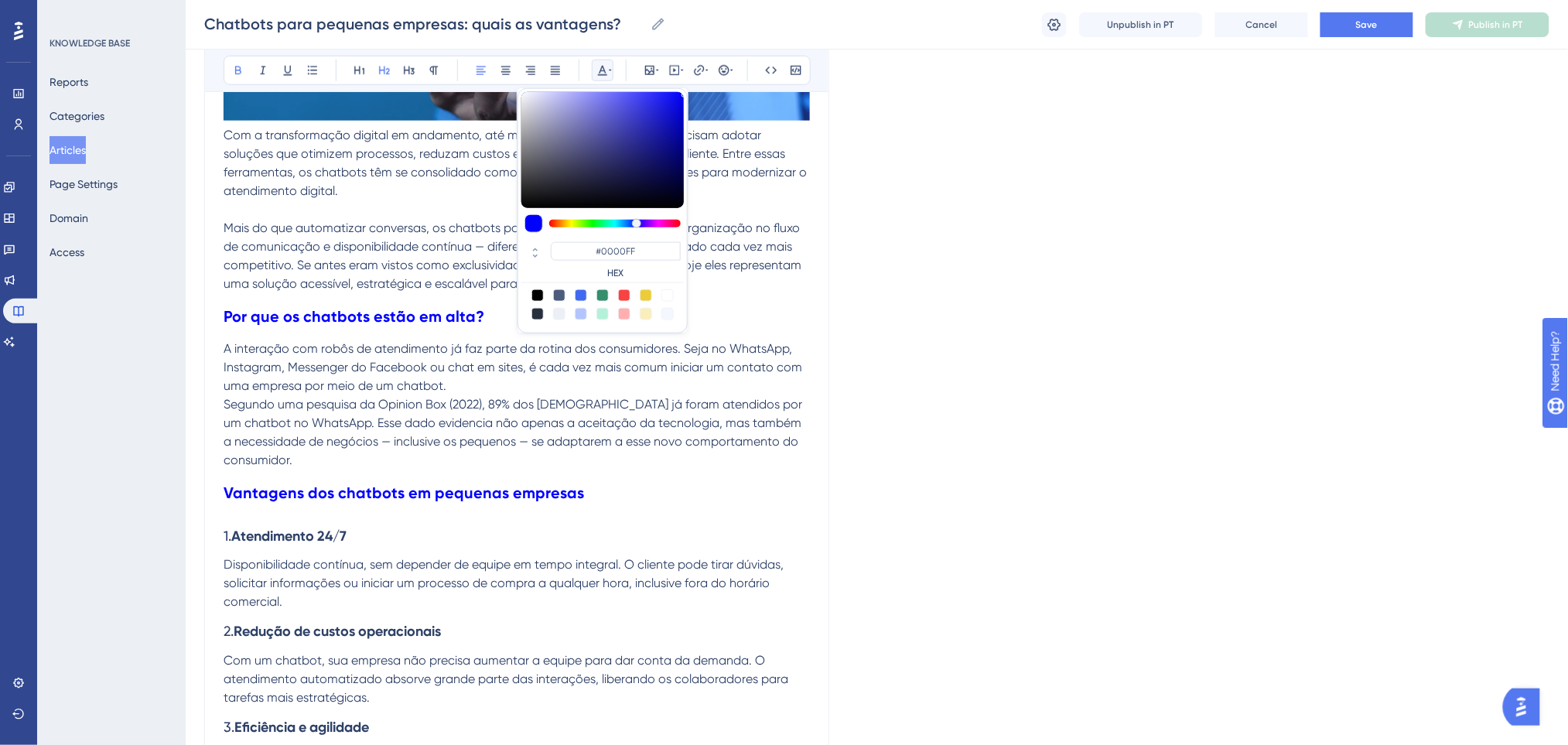
click at [833, 590] on div "Language Portuguese (Default) Chatbots para pequenas empresas: quais as vantage…" at bounding box center [877, 646] width 1345 height 2123
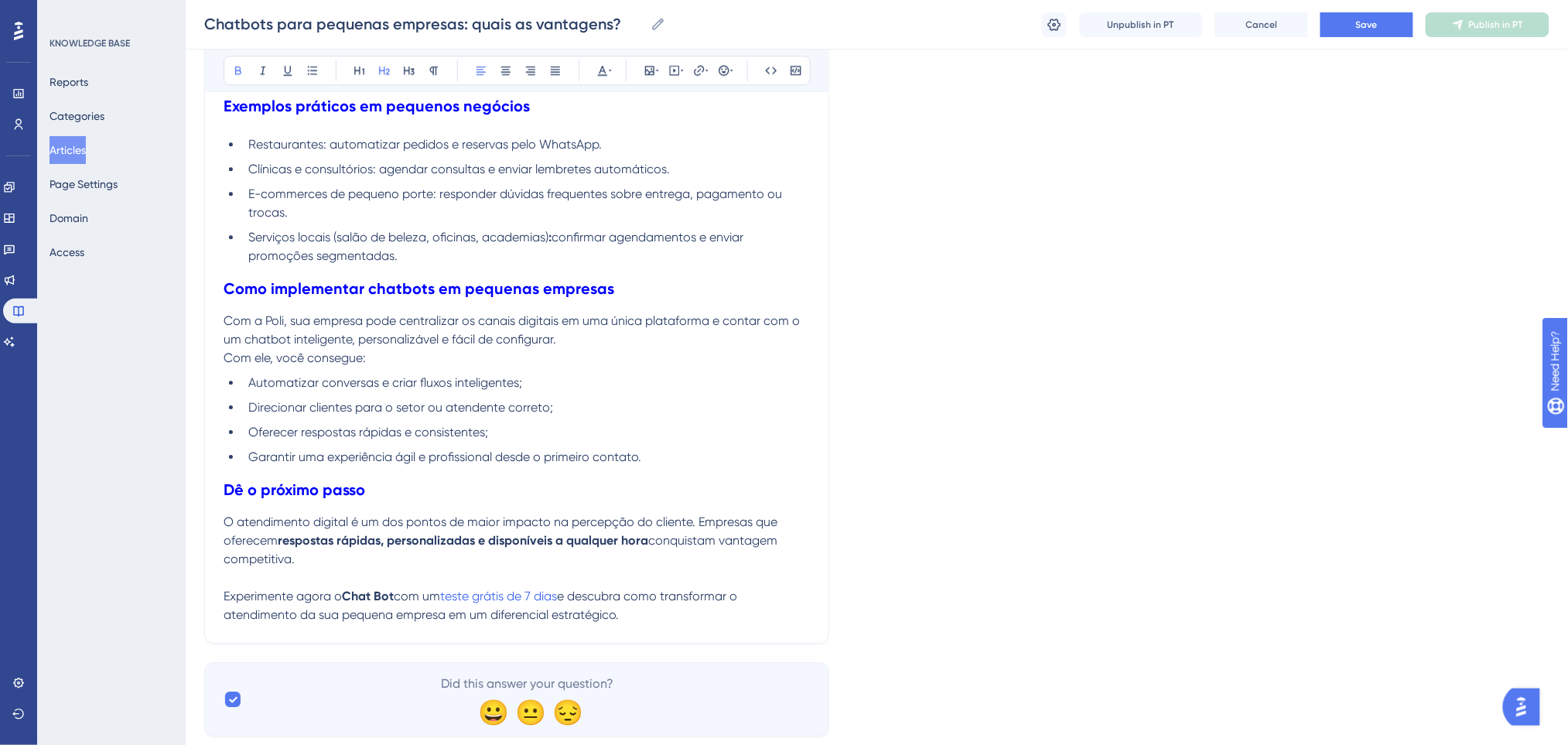
scroll to position [1526, 0]
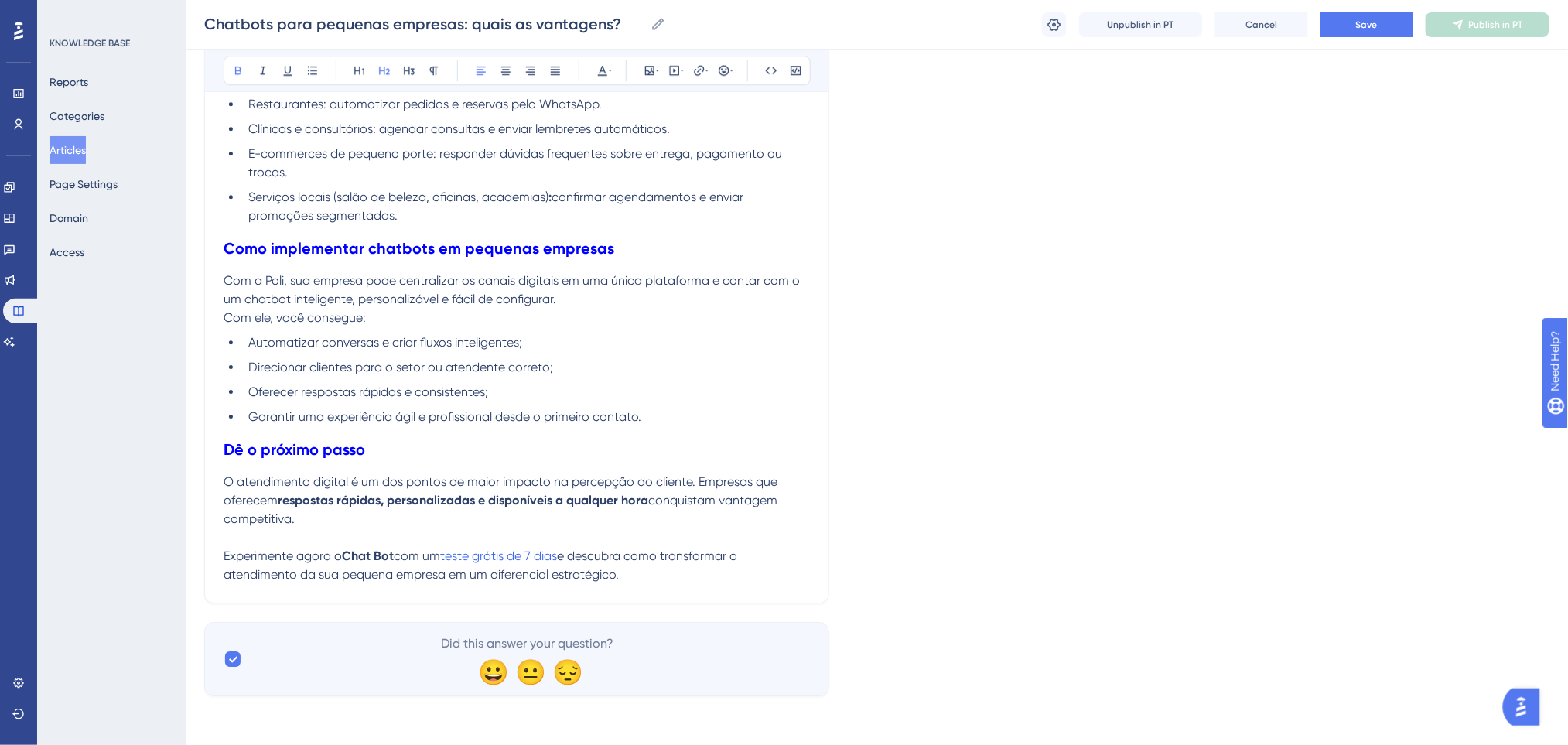
click at [632, 447] on h2 "Dê o próximo passo" at bounding box center [516, 449] width 586 height 46
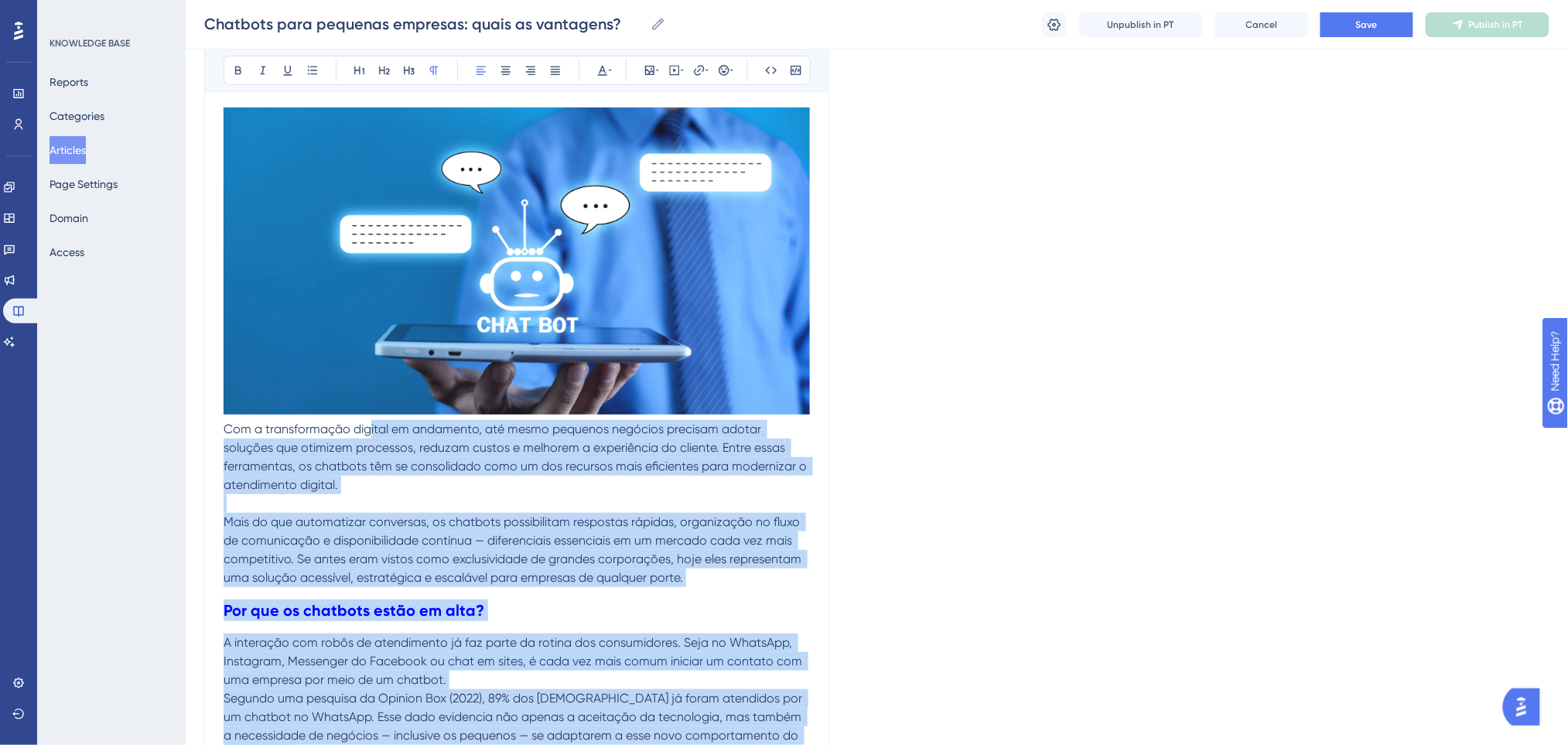
scroll to position [186, 0]
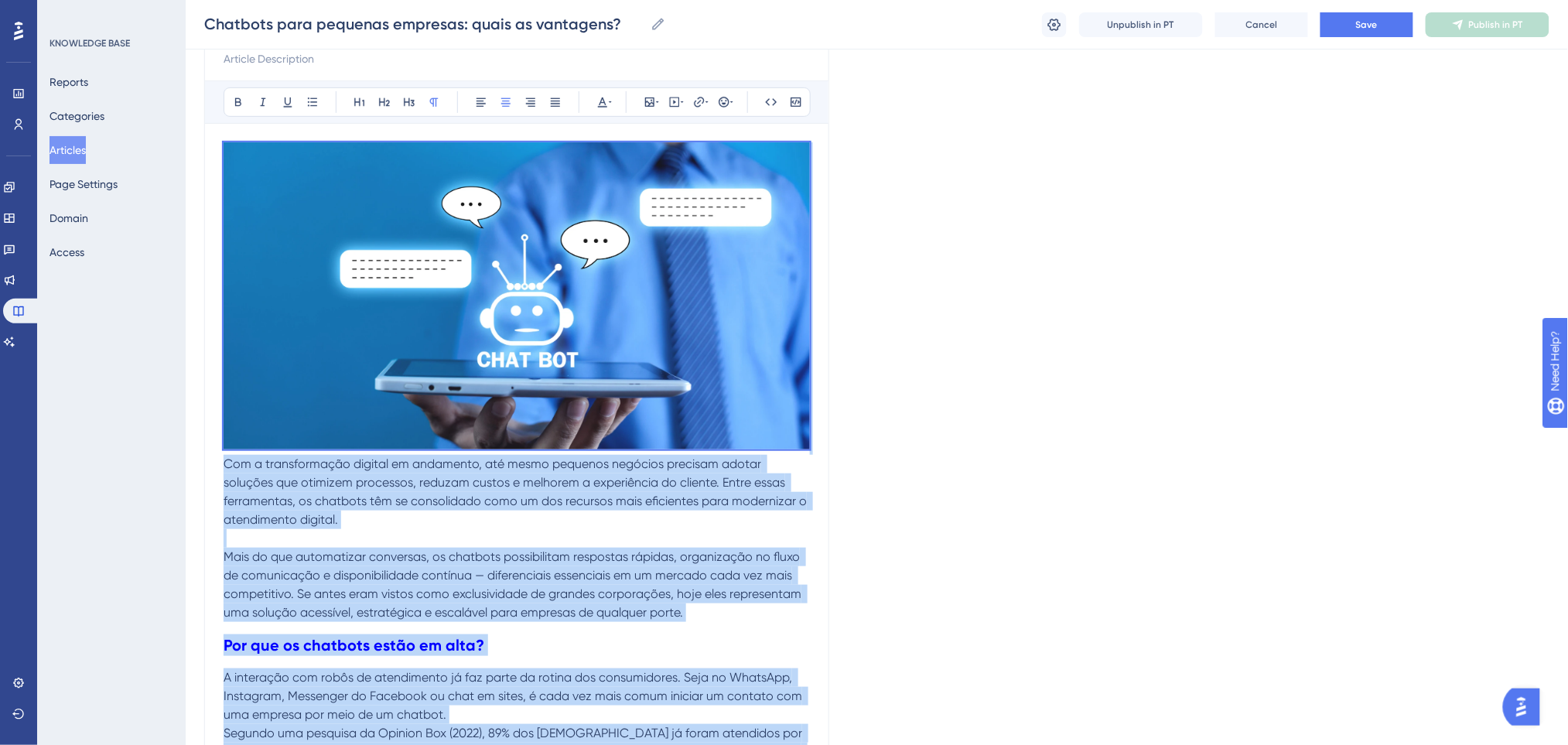
drag, startPoint x: 655, startPoint y: 571, endPoint x: 192, endPoint y: 432, distance: 483.4
copy div "Com a transformação digital em andamento, até mesmo pequenos negócios precisam …"
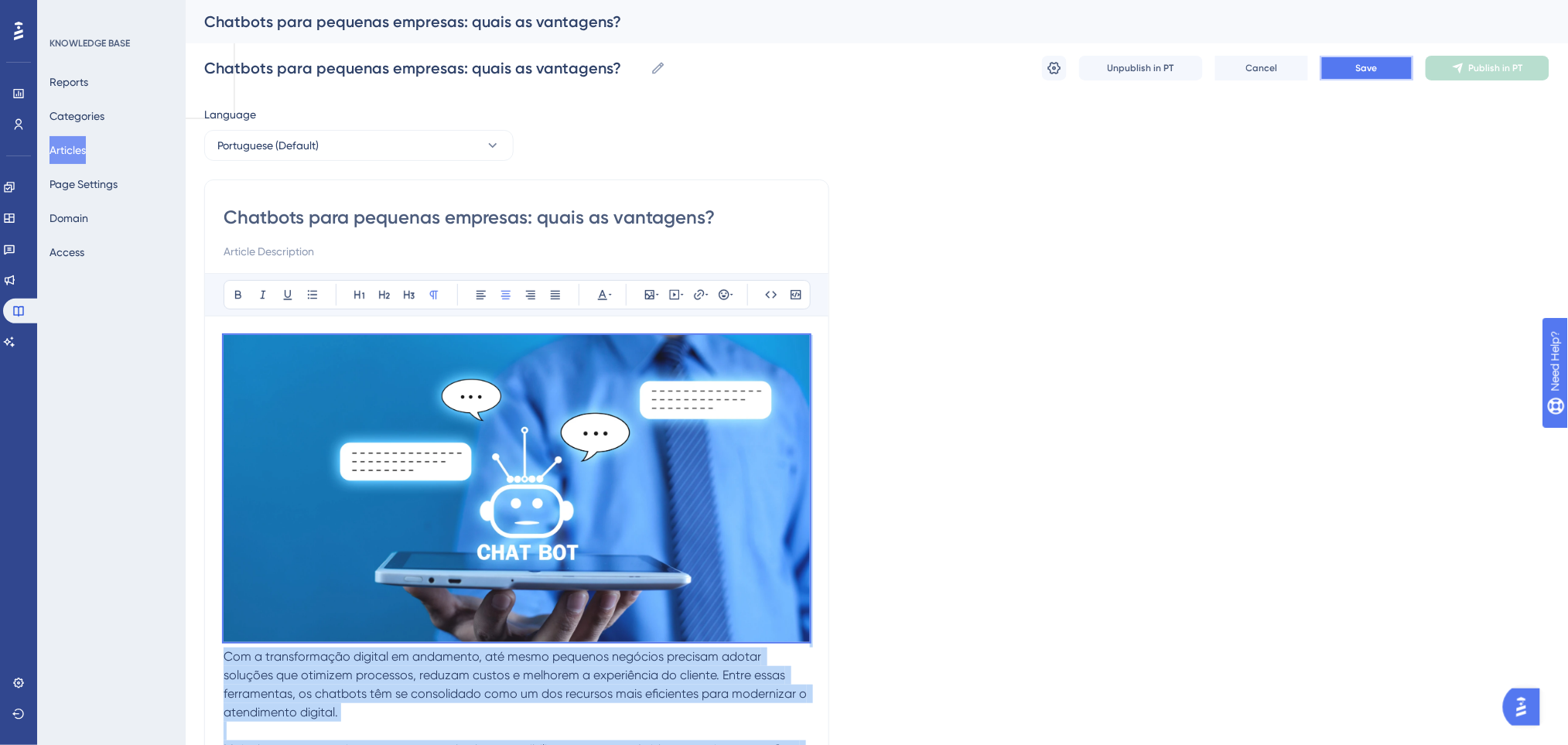
click at [1381, 79] on button "Save" at bounding box center [1366, 68] width 93 height 25
click at [388, 152] on button "Portuguese (Default)" at bounding box center [359, 144] width 309 height 31
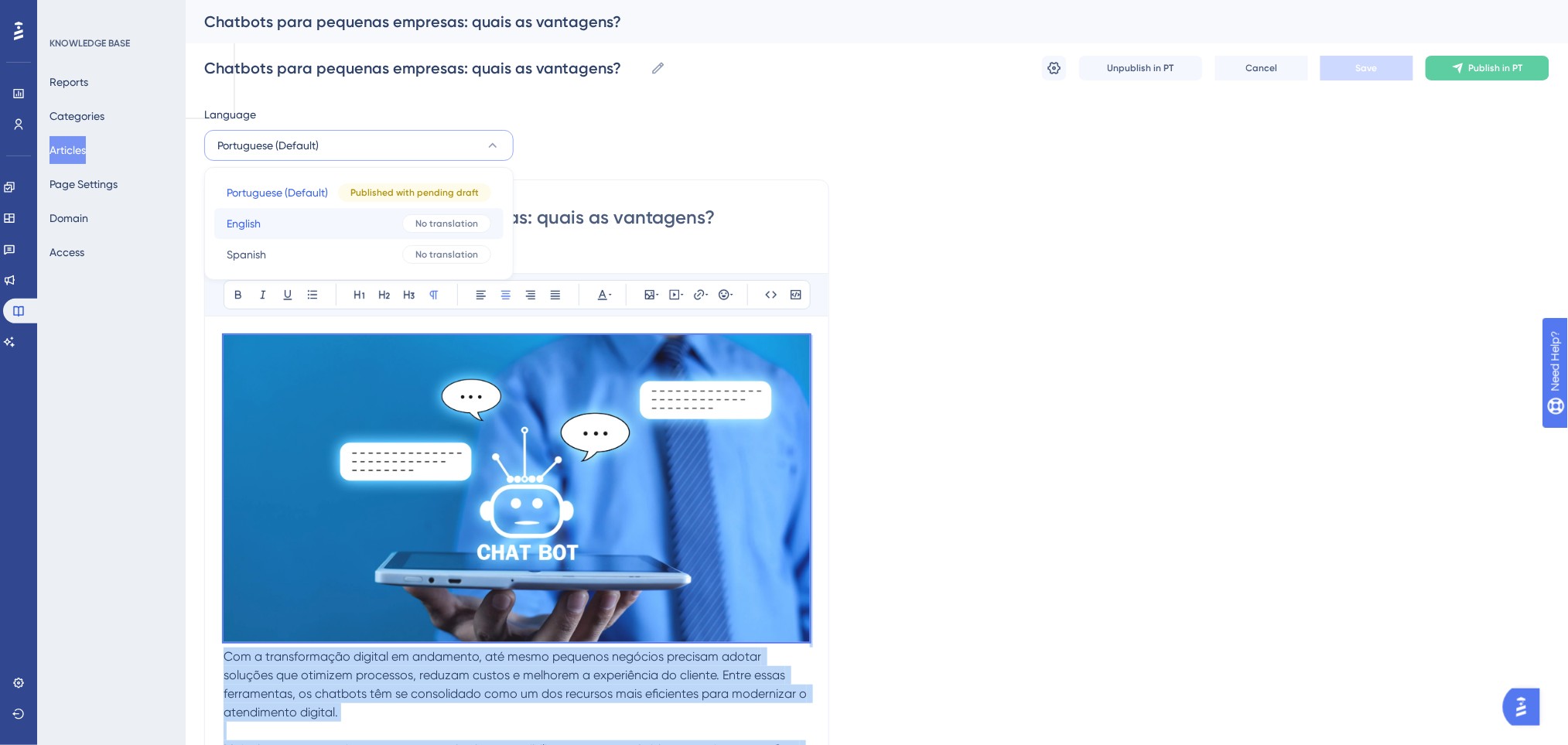
click at [318, 228] on button "English English No translation" at bounding box center [358, 223] width 289 height 31
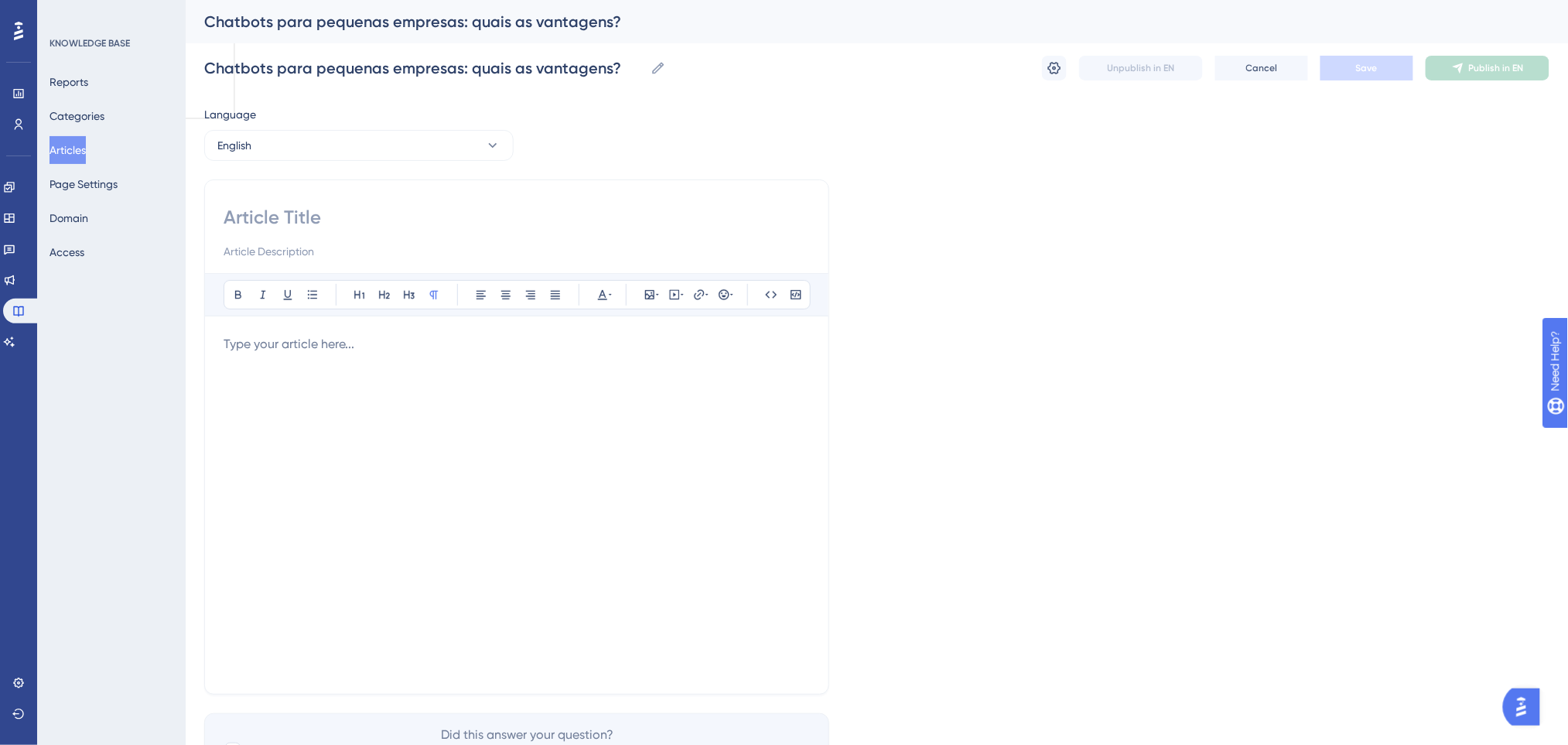
click at [327, 358] on div at bounding box center [516, 505] width 586 height 341
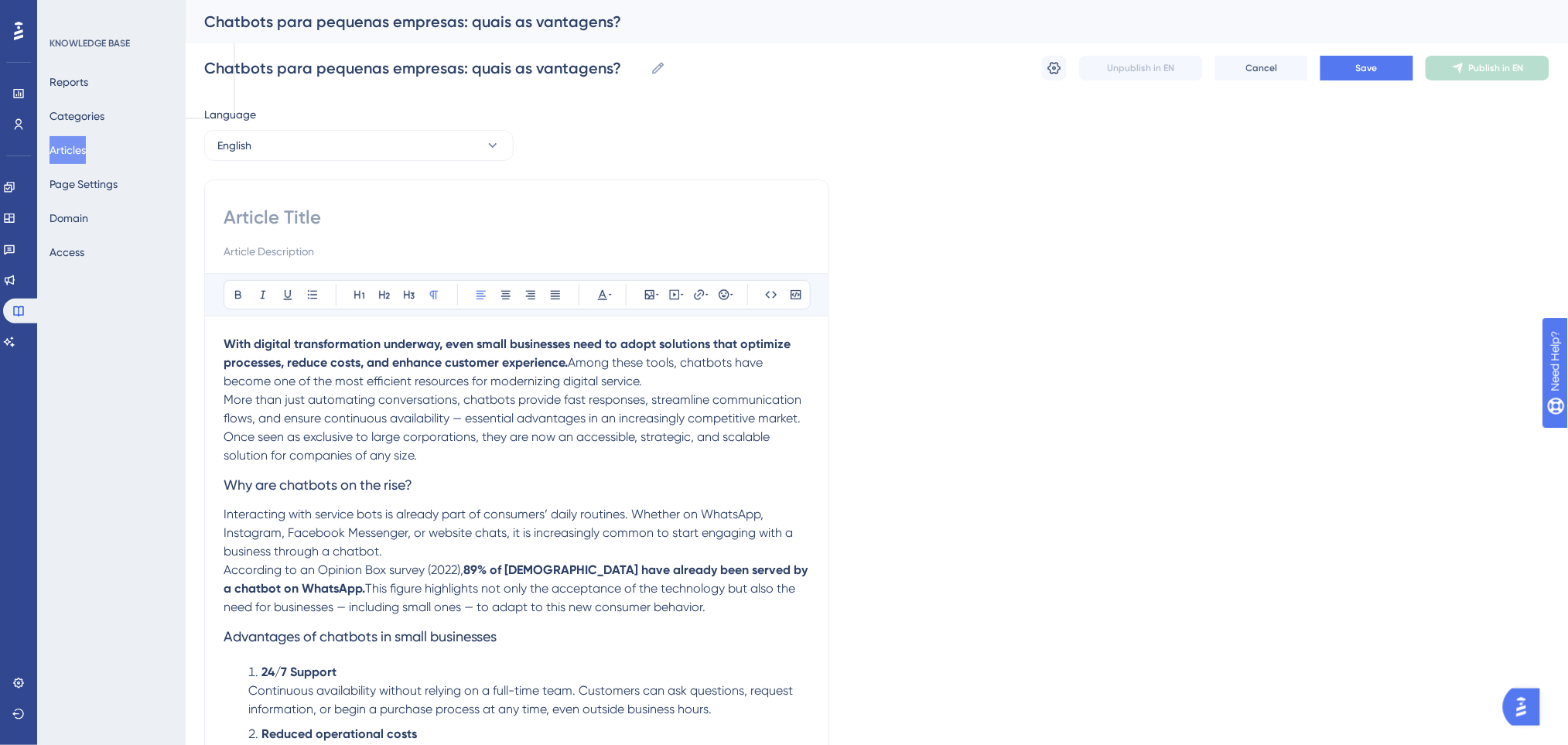
click at [314, 230] on div at bounding box center [516, 232] width 586 height 56
click at [308, 211] on input at bounding box center [516, 217] width 586 height 25
type input "chatbot"
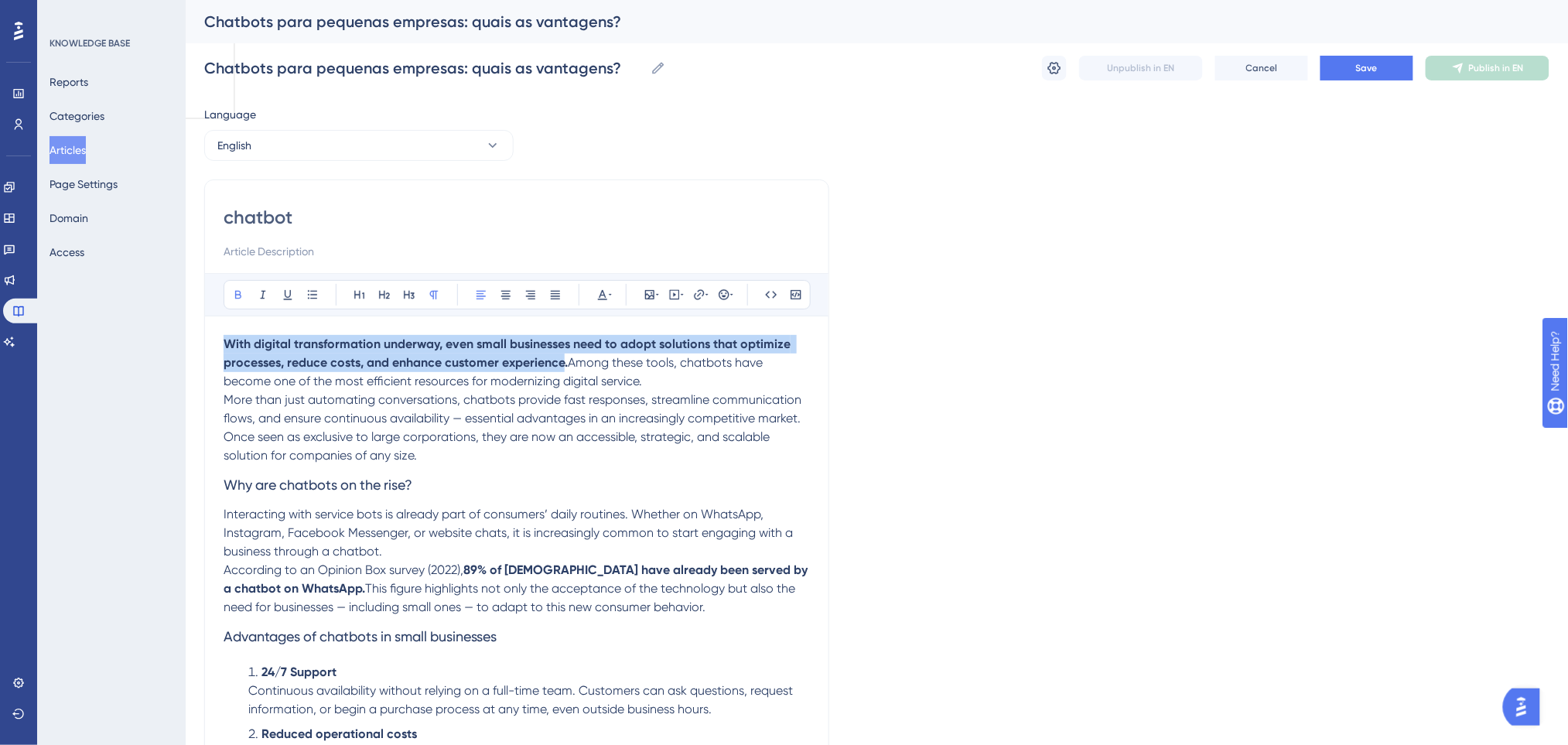
drag, startPoint x: 227, startPoint y: 341, endPoint x: 564, endPoint y: 357, distance: 337.4
click at [564, 357] on strong "With digital transformation underway, even small businesses need to adopt solut…" at bounding box center [508, 353] width 570 height 33
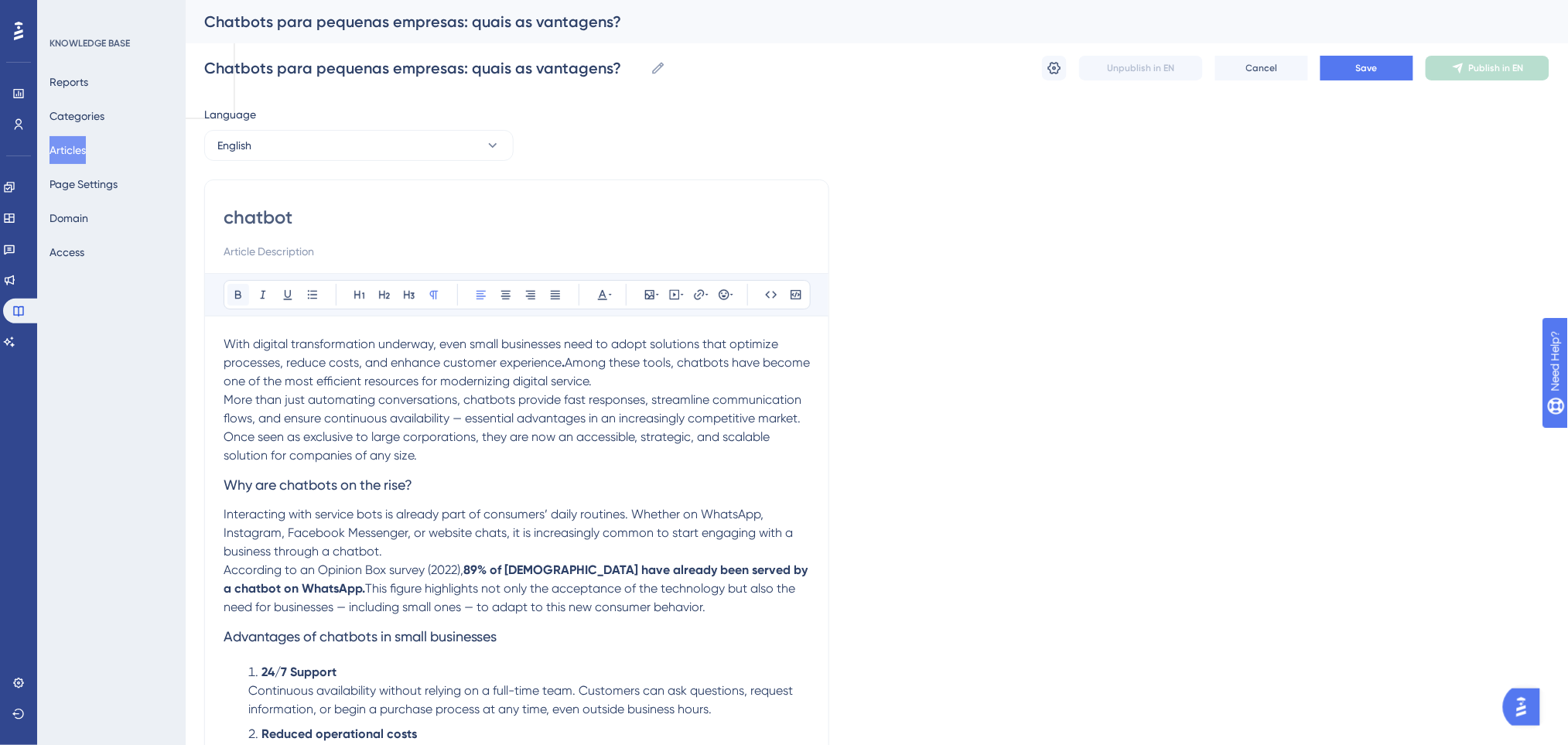
click at [238, 284] on button at bounding box center [238, 294] width 21 height 21
drag, startPoint x: 566, startPoint y: 368, endPoint x: 557, endPoint y: 368, distance: 9.0
click at [557, 368] on p "With digital transformation underway, even small businesses need to adopt solut…" at bounding box center [516, 363] width 586 height 56
click at [244, 289] on button at bounding box center [238, 294] width 21 height 21
click at [240, 289] on icon at bounding box center [238, 294] width 12 height 12
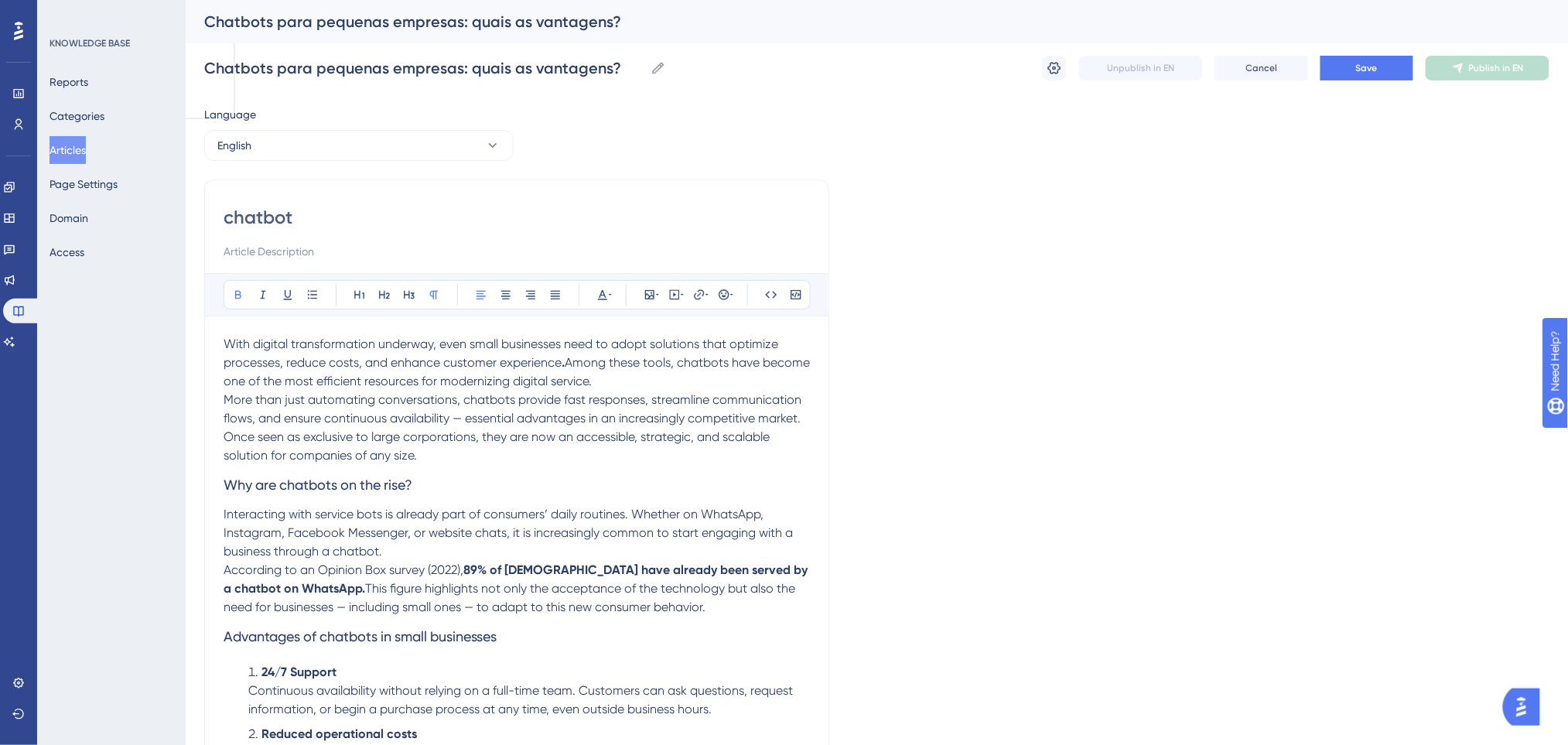
click at [768, 417] on span "More than just automating conversations, chatbots provide fast responses, strea…" at bounding box center [513, 428] width 580 height 70
click at [560, 369] on p "With digital transformation underway, even small businesses need to adopt solut…" at bounding box center [516, 363] width 586 height 56
click at [232, 286] on button at bounding box center [238, 294] width 21 height 21
click at [706, 458] on p "More than just automating conversations, chatbots provide fast responses, strea…" at bounding box center [516, 428] width 586 height 74
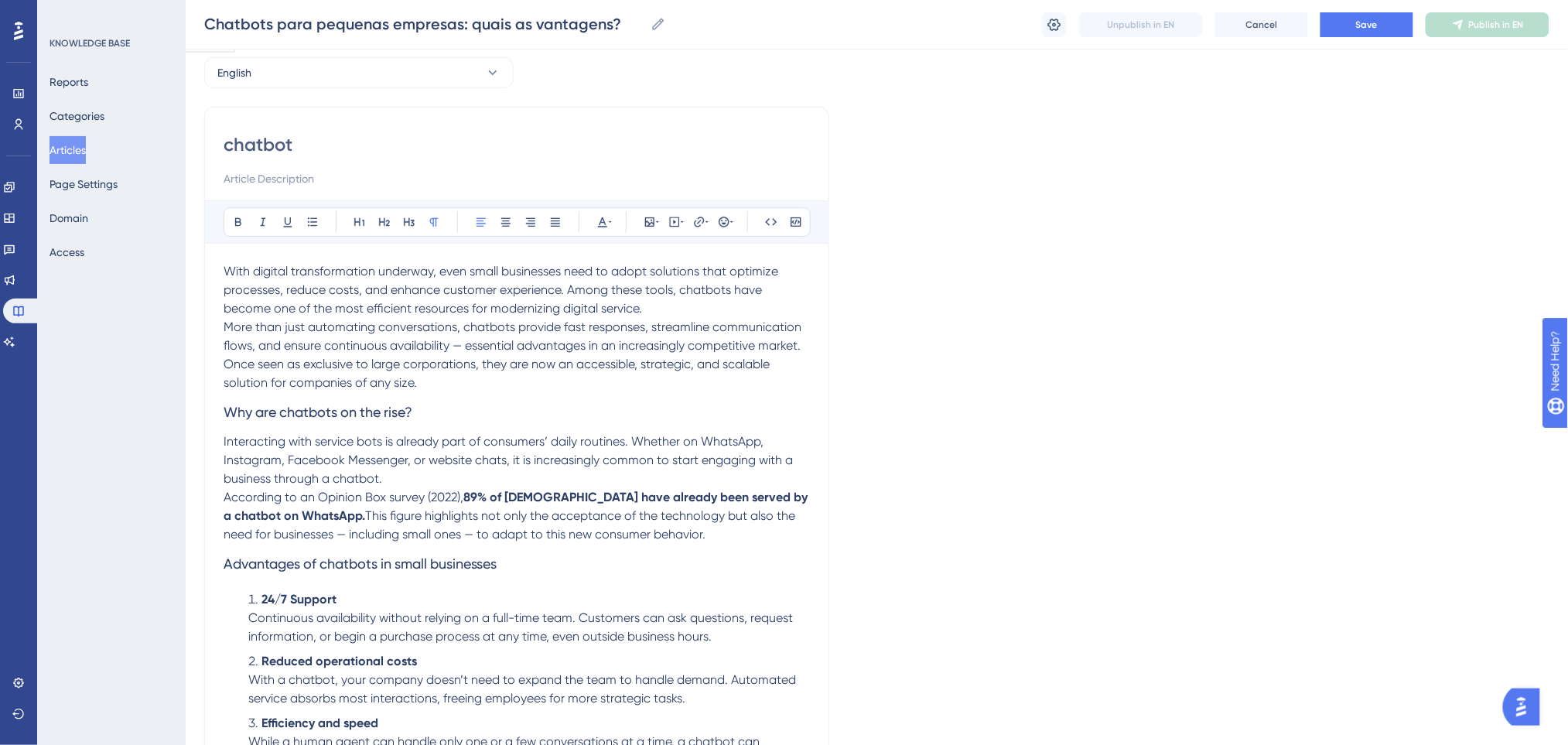
scroll to position [103, 0]
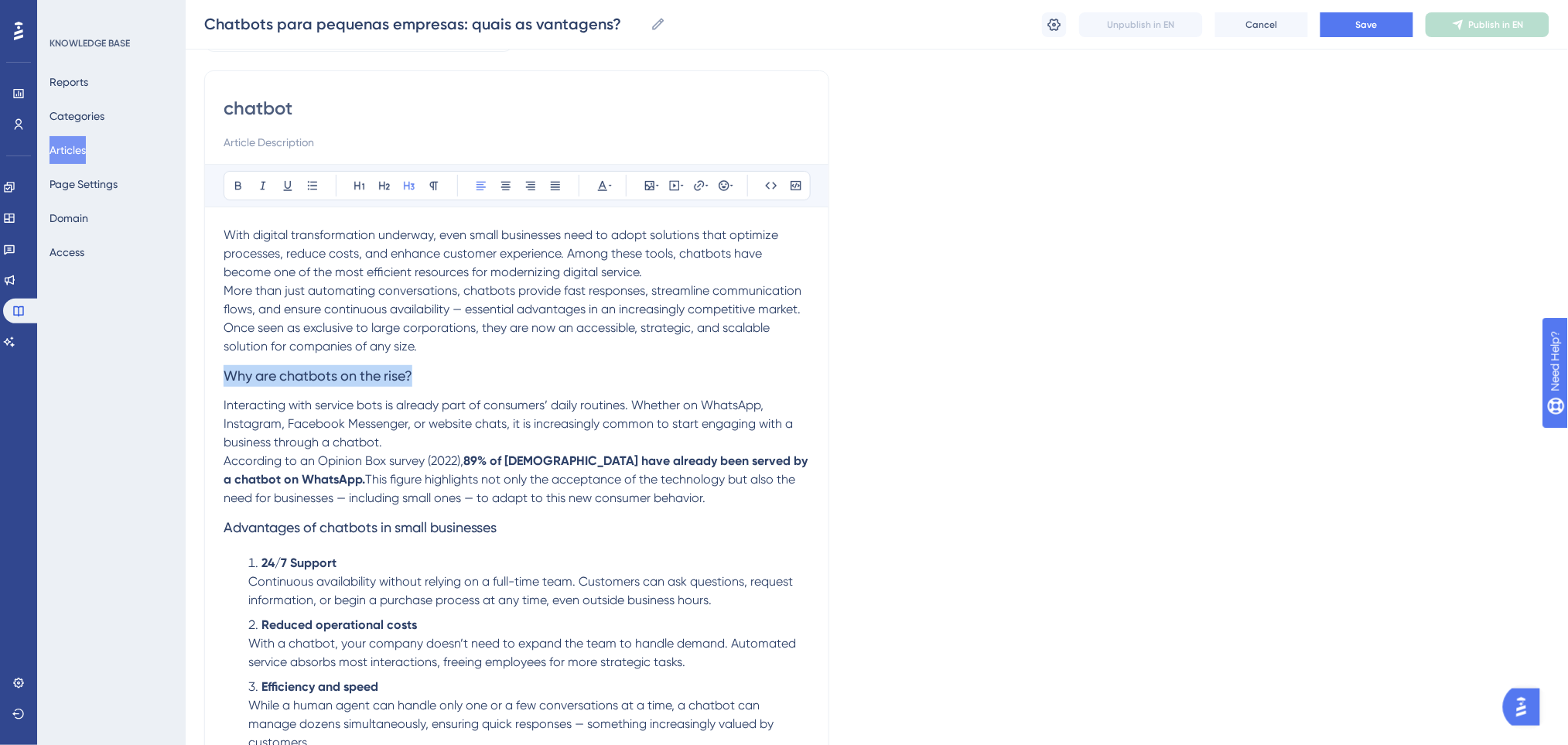
drag, startPoint x: 449, startPoint y: 369, endPoint x: 218, endPoint y: 386, distance: 231.6
click at [218, 386] on div "chatbot Bold Italic Underline Bullet Point Heading 1 Heading 2 Heading 3 Normal…" at bounding box center [516, 747] width 625 height 1353
click at [237, 186] on icon at bounding box center [238, 185] width 6 height 8
click at [607, 186] on icon at bounding box center [602, 185] width 12 height 12
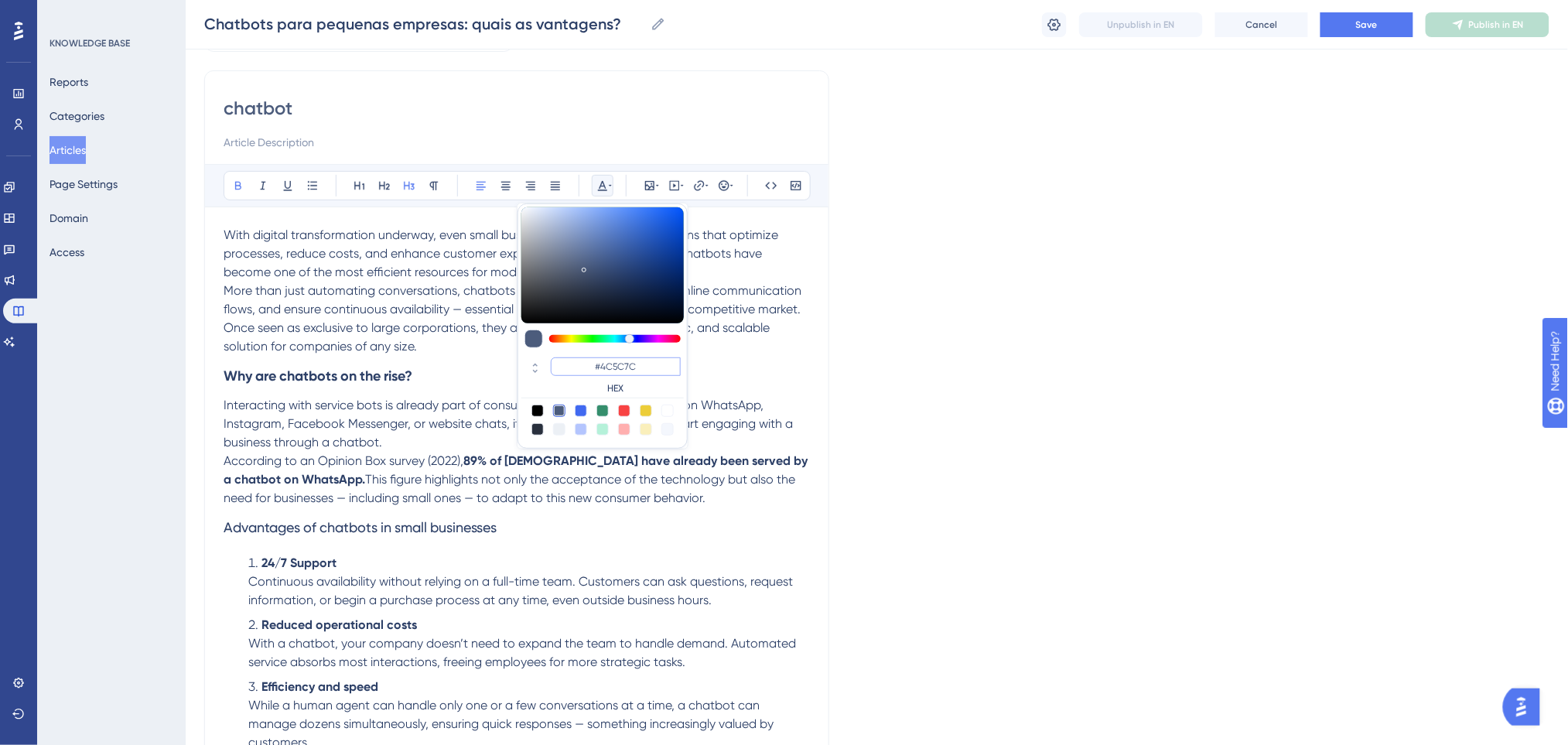
drag, startPoint x: 659, startPoint y: 357, endPoint x: 596, endPoint y: 360, distance: 63.1
click at [596, 360] on input "#4C5C7C" at bounding box center [616, 366] width 130 height 19
type input "#0000FF"
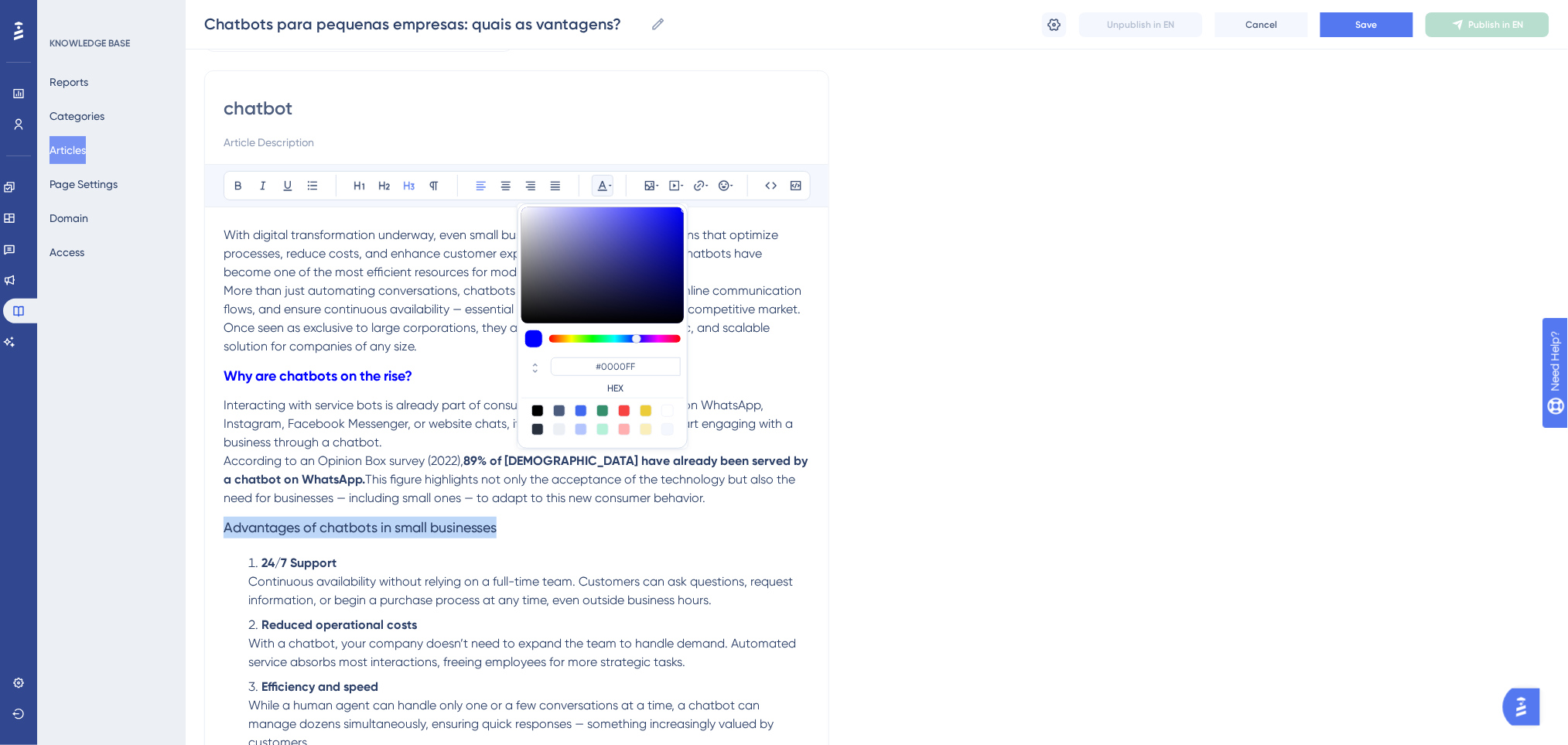
drag, startPoint x: 521, startPoint y: 525, endPoint x: 215, endPoint y: 528, distance: 306.0
click at [215, 528] on div "chatbot Bold Italic Underline Bullet Point Heading 1 Heading 2 Heading 3 Normal…" at bounding box center [516, 747] width 625 height 1353
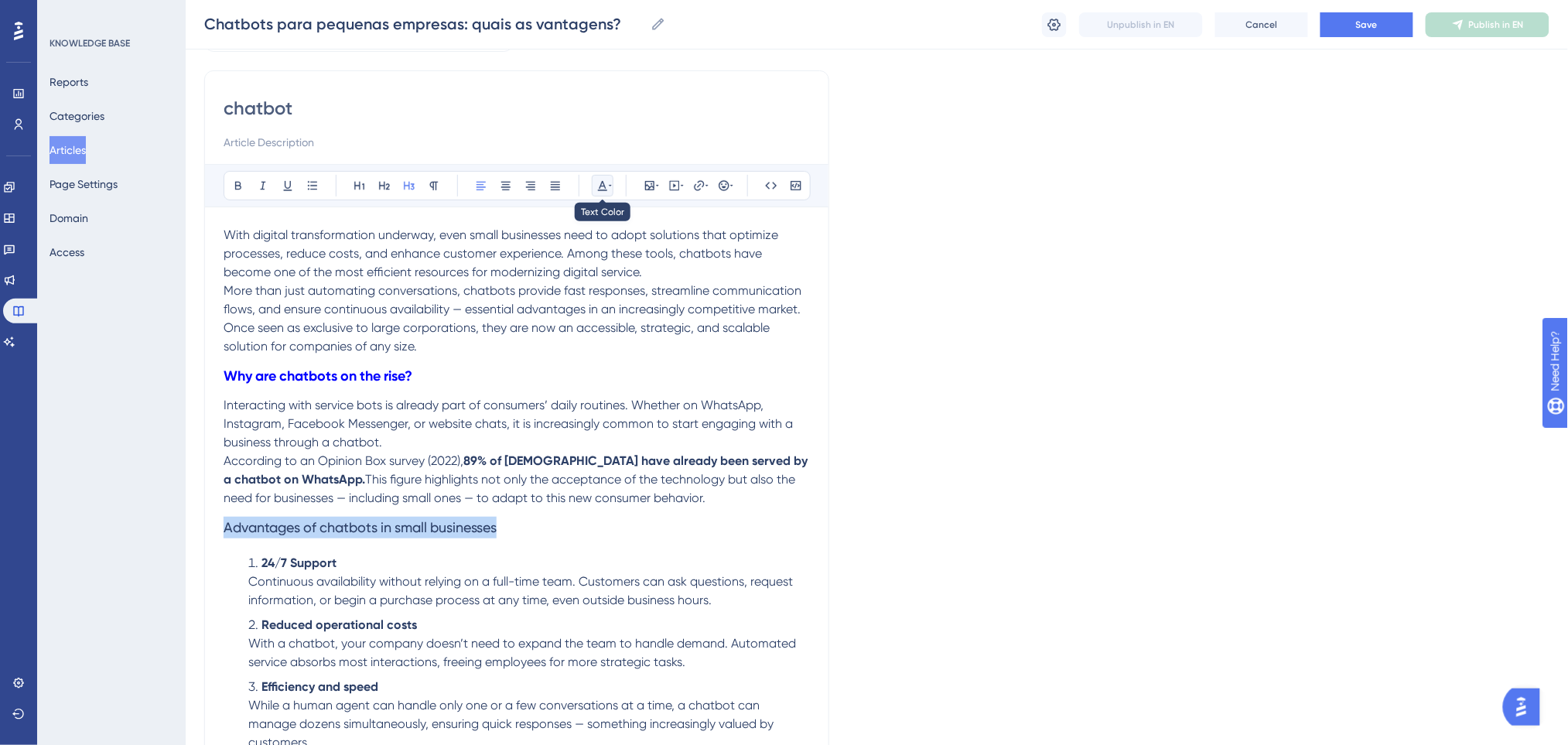
click at [603, 191] on icon at bounding box center [602, 185] width 12 height 12
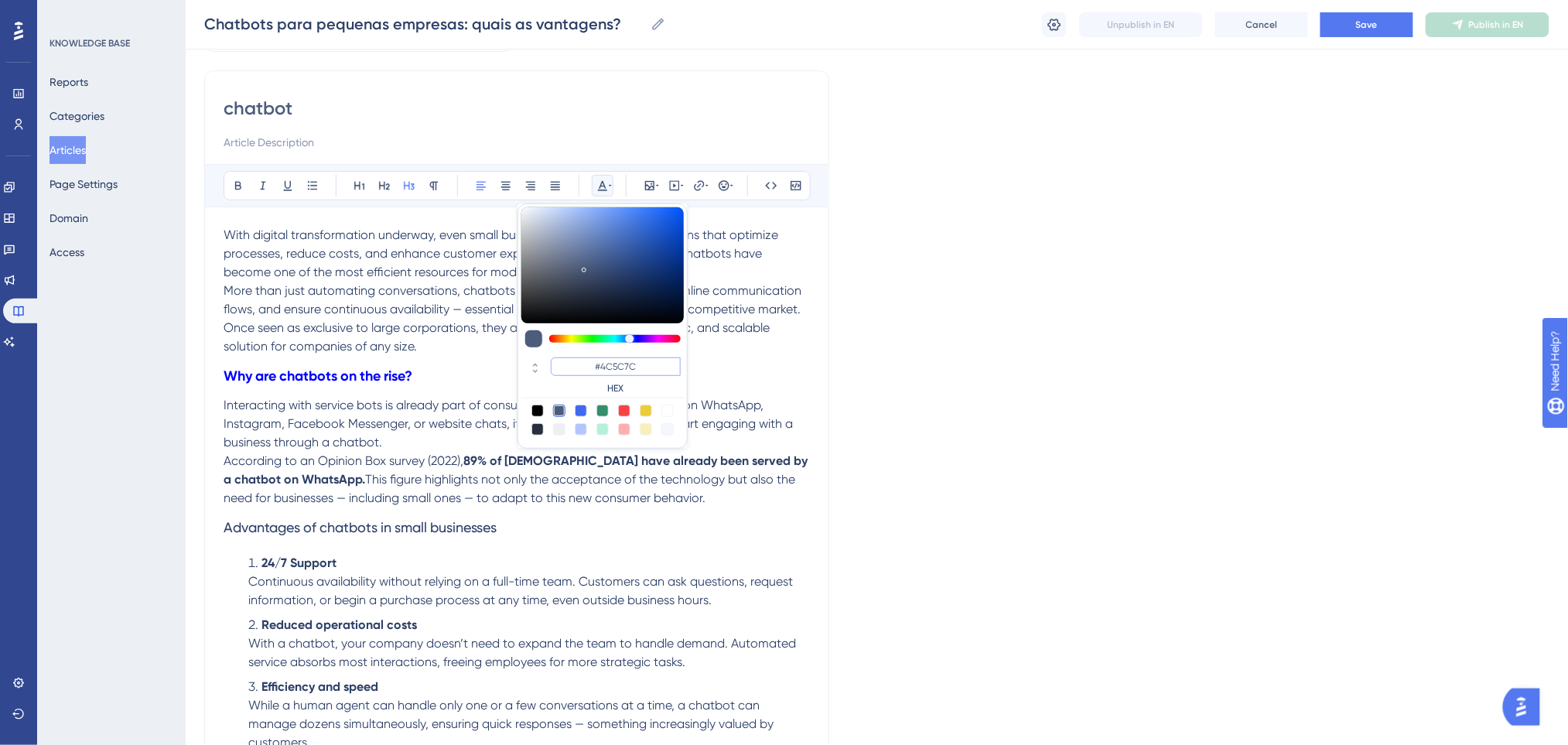
drag, startPoint x: 651, startPoint y: 359, endPoint x: 583, endPoint y: 363, distance: 68.1
click at [583, 363] on input "#4C5C7C" at bounding box center [616, 366] width 130 height 19
paste input "0000FF"
type input "#0000FF"
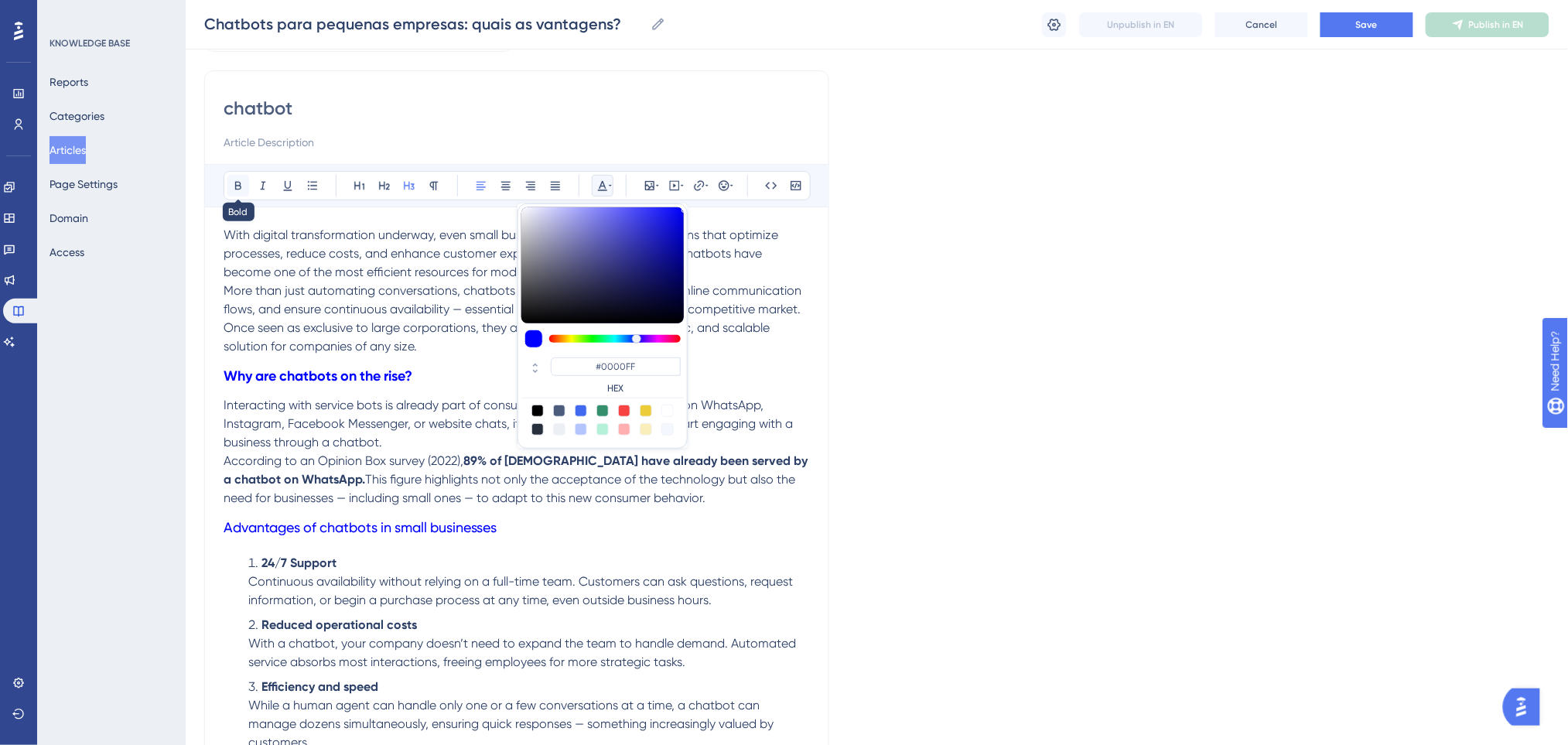
click at [230, 186] on button at bounding box center [238, 185] width 21 height 21
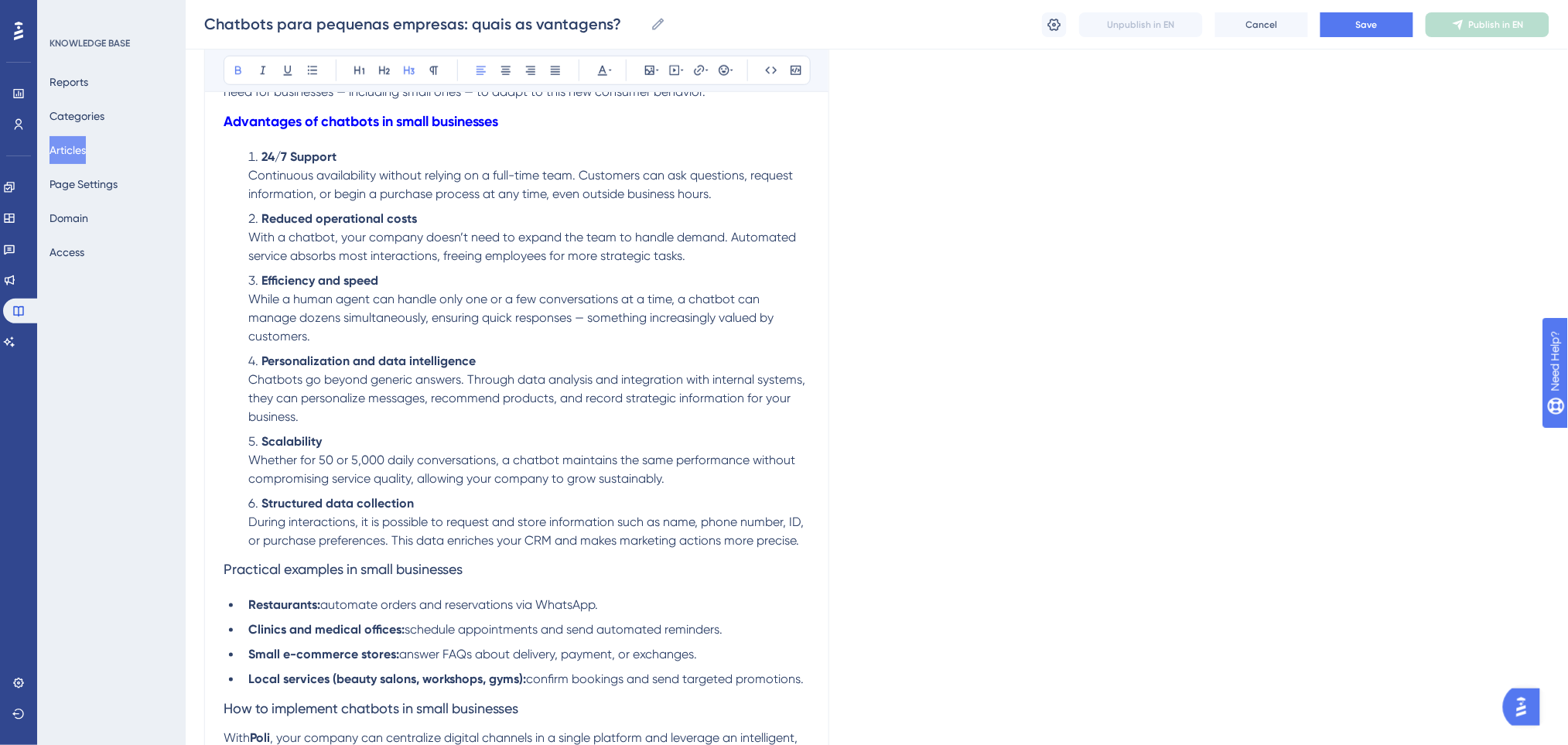
scroll to position [618, 0]
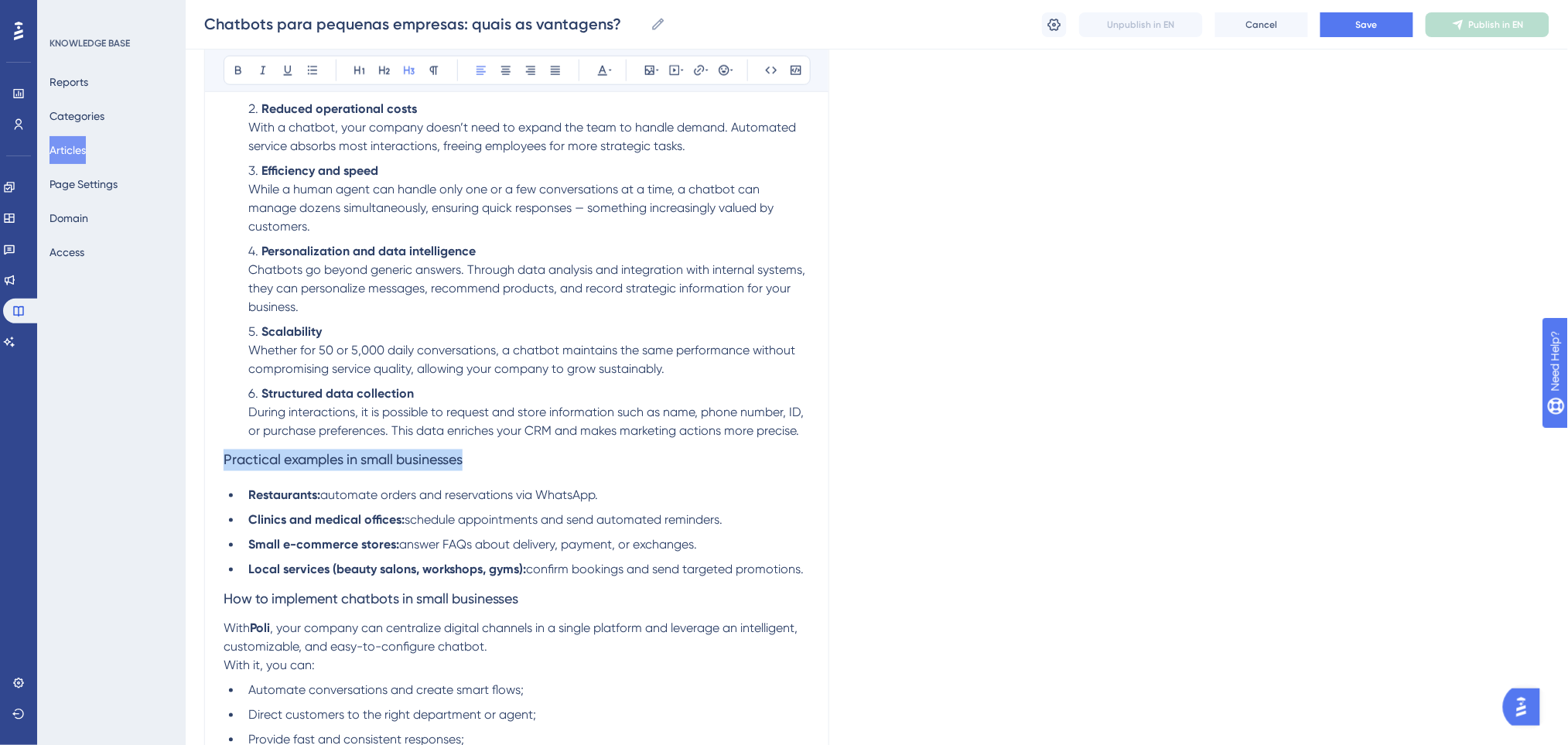
drag, startPoint x: 479, startPoint y: 463, endPoint x: 227, endPoint y: 458, distance: 252.0
click at [227, 458] on h3 "Practical examples in small businesses" at bounding box center [516, 459] width 586 height 40
click at [243, 69] on icon at bounding box center [238, 69] width 12 height 12
click at [600, 68] on icon at bounding box center [602, 69] width 12 height 12
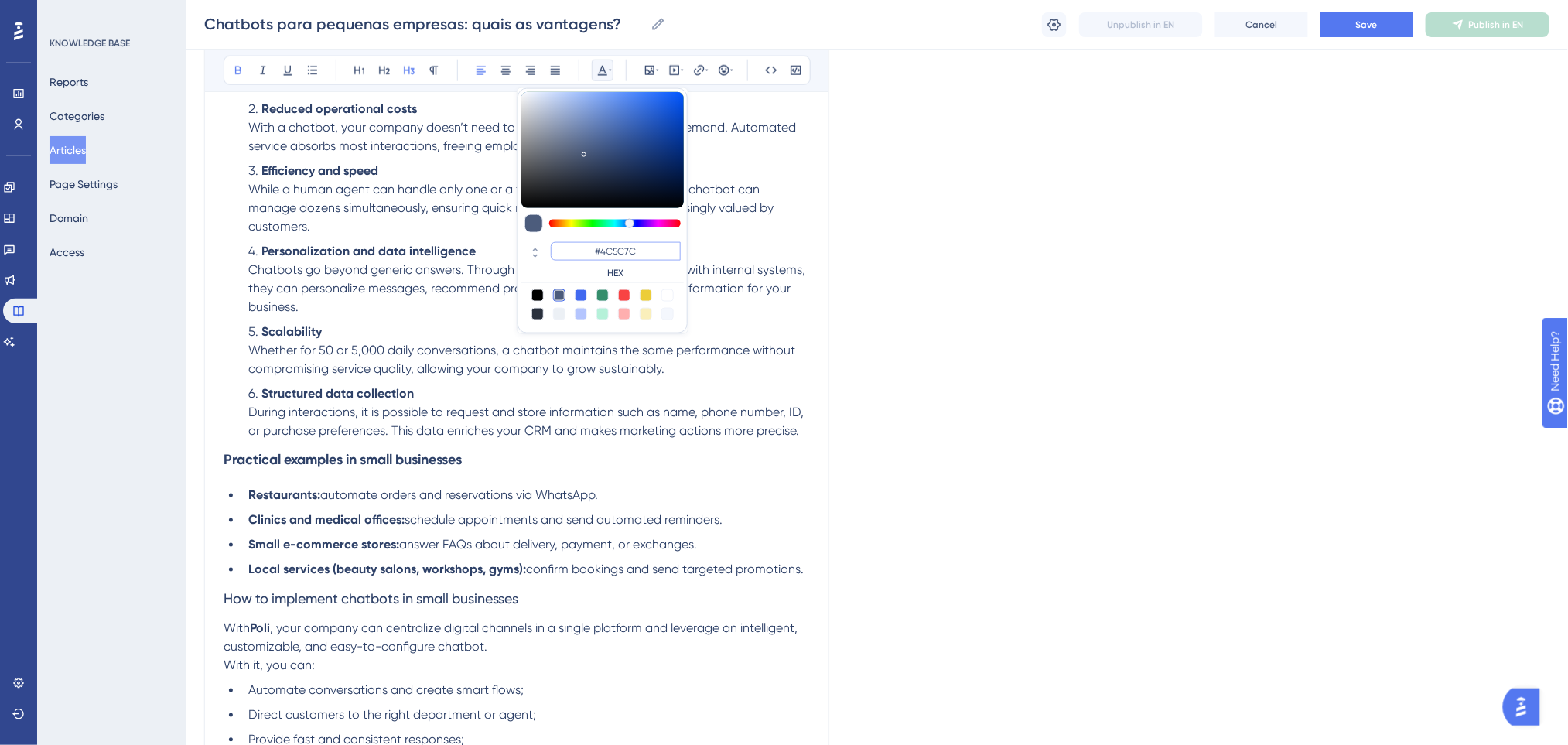
paste input "0000FF"
type input "#0000FF"
drag, startPoint x: 613, startPoint y: 246, endPoint x: 585, endPoint y: 240, distance: 28.6
click at [585, 240] on div "#0000FF HEX" at bounding box center [602, 261] width 162 height 44
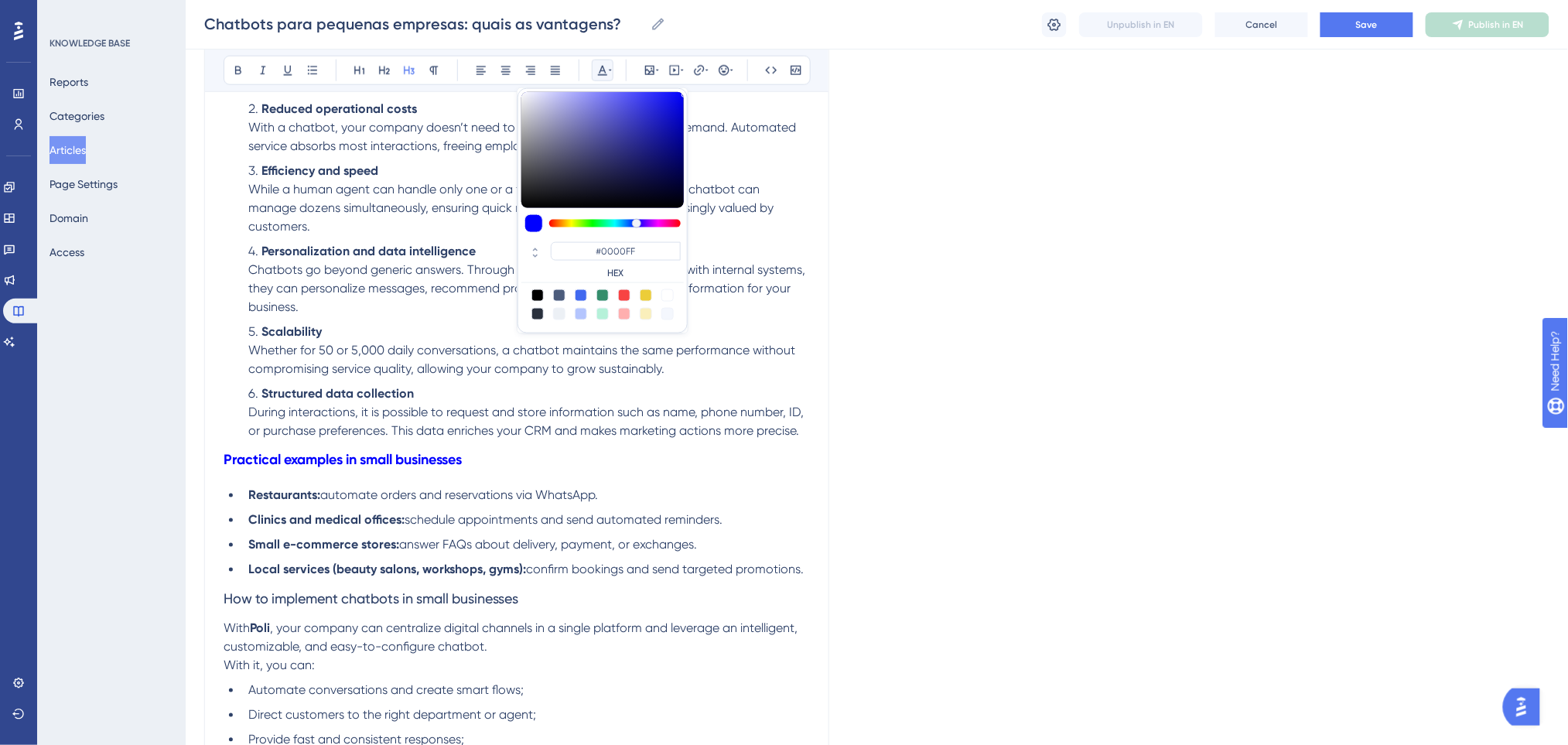
click at [569, 500] on span "automate orders and reservations via WhatsApp." at bounding box center [459, 495] width 278 height 15
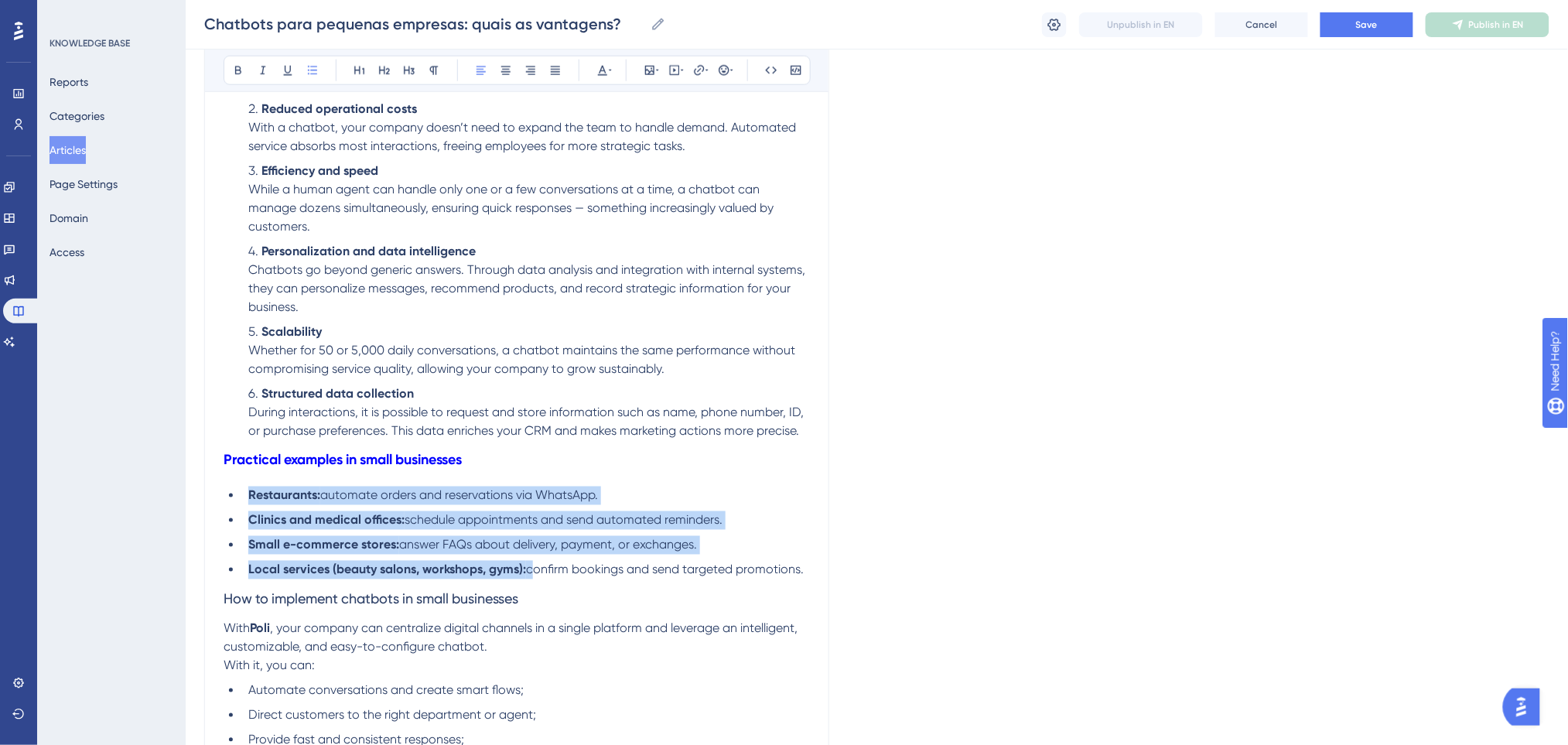
drag, startPoint x: 530, startPoint y: 571, endPoint x: 272, endPoint y: 410, distance: 304.1
click at [245, 491] on ul "Restaurants: automate orders and reservations via WhatsApp. Clinics and medical…" at bounding box center [516, 533] width 586 height 93
click at [243, 73] on icon at bounding box center [238, 69] width 12 height 12
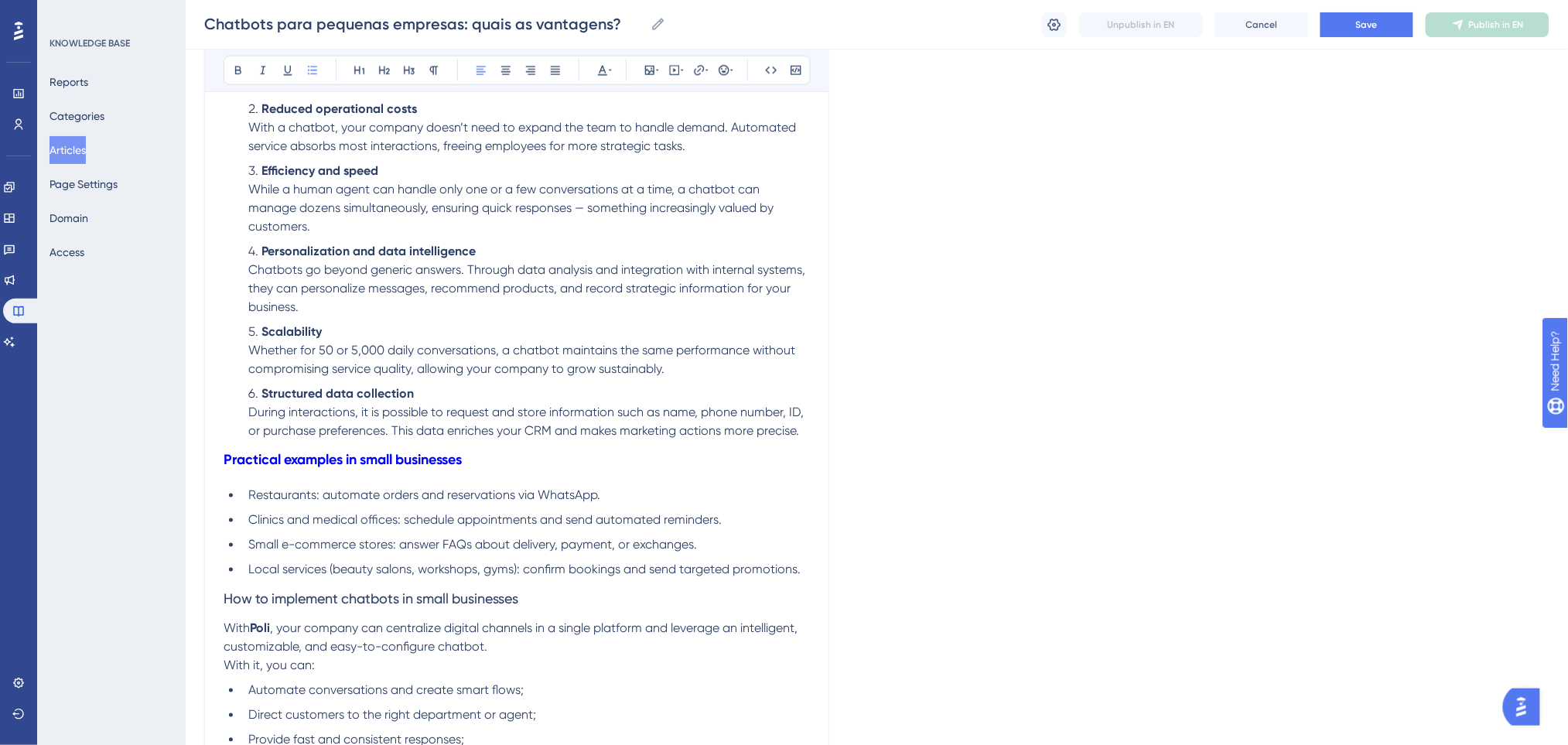
click at [800, 561] on li "Local services (beauty salons, workshops, gyms): confirm bookings and send targ…" at bounding box center [526, 570] width 567 height 19
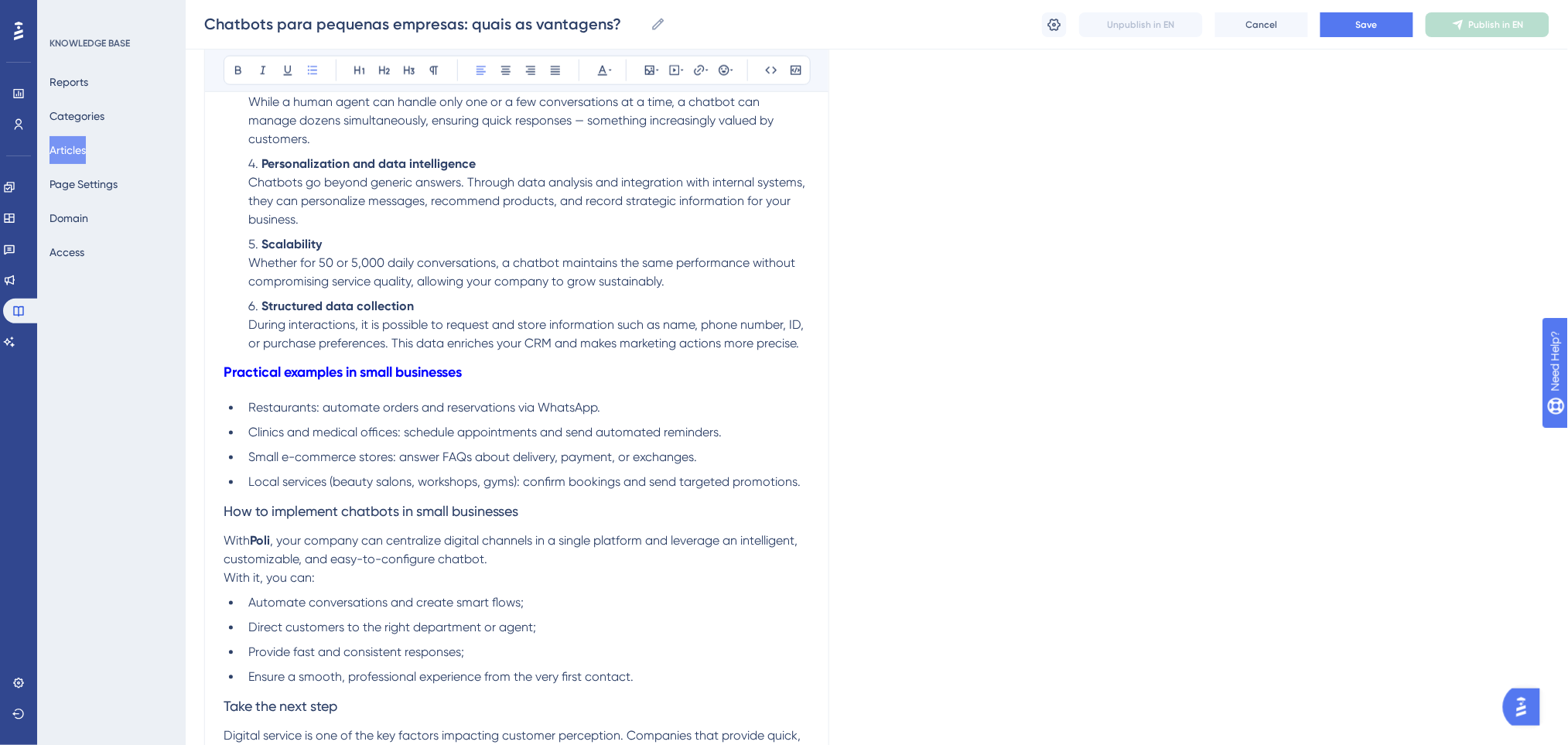
scroll to position [825, 0]
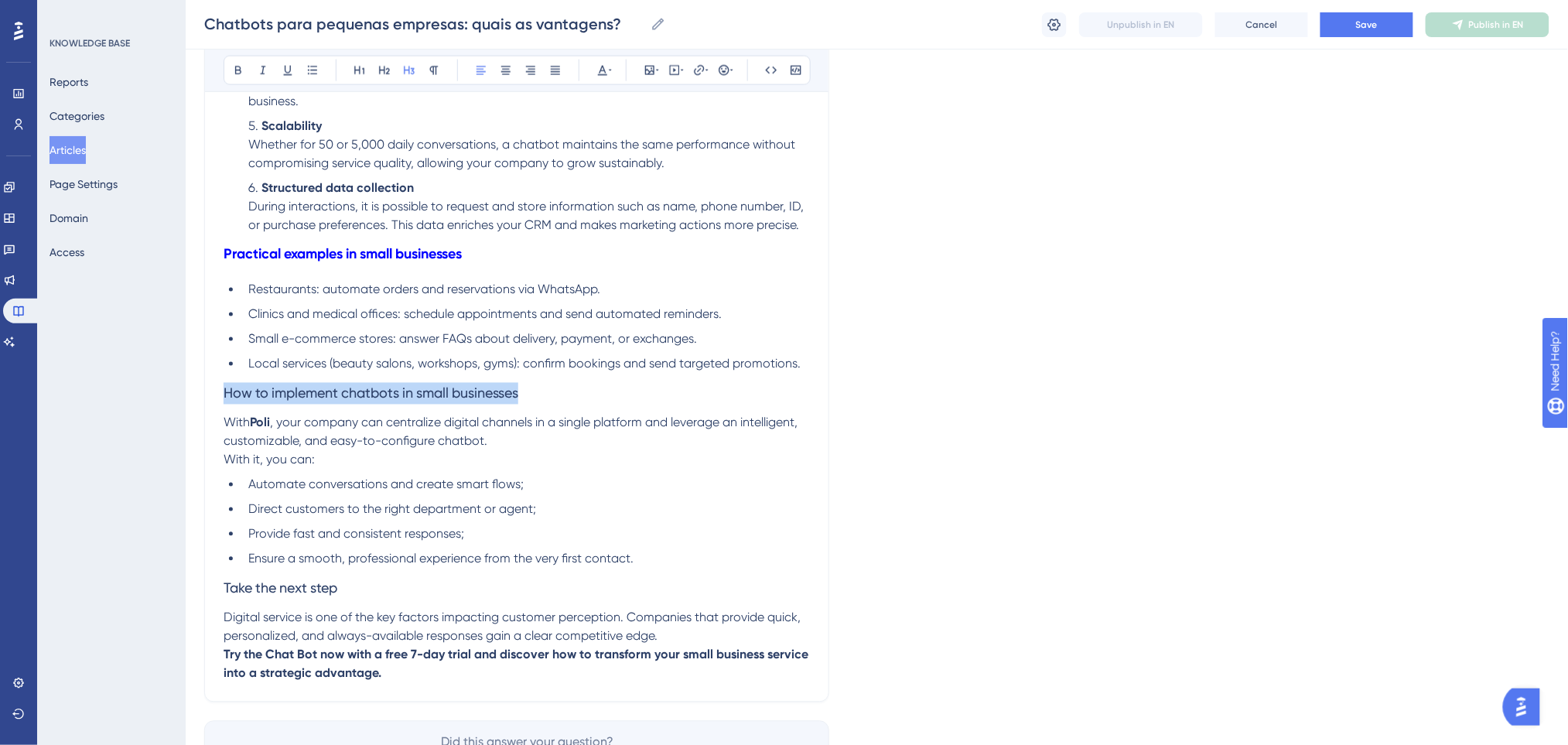
drag, startPoint x: 541, startPoint y: 388, endPoint x: 226, endPoint y: 390, distance: 315.0
click at [226, 390] on h3 "How to implement chatbots in small businesses" at bounding box center [516, 393] width 586 height 40
click at [233, 69] on icon at bounding box center [238, 69] width 12 height 12
click at [609, 73] on icon at bounding box center [610, 69] width 3 height 12
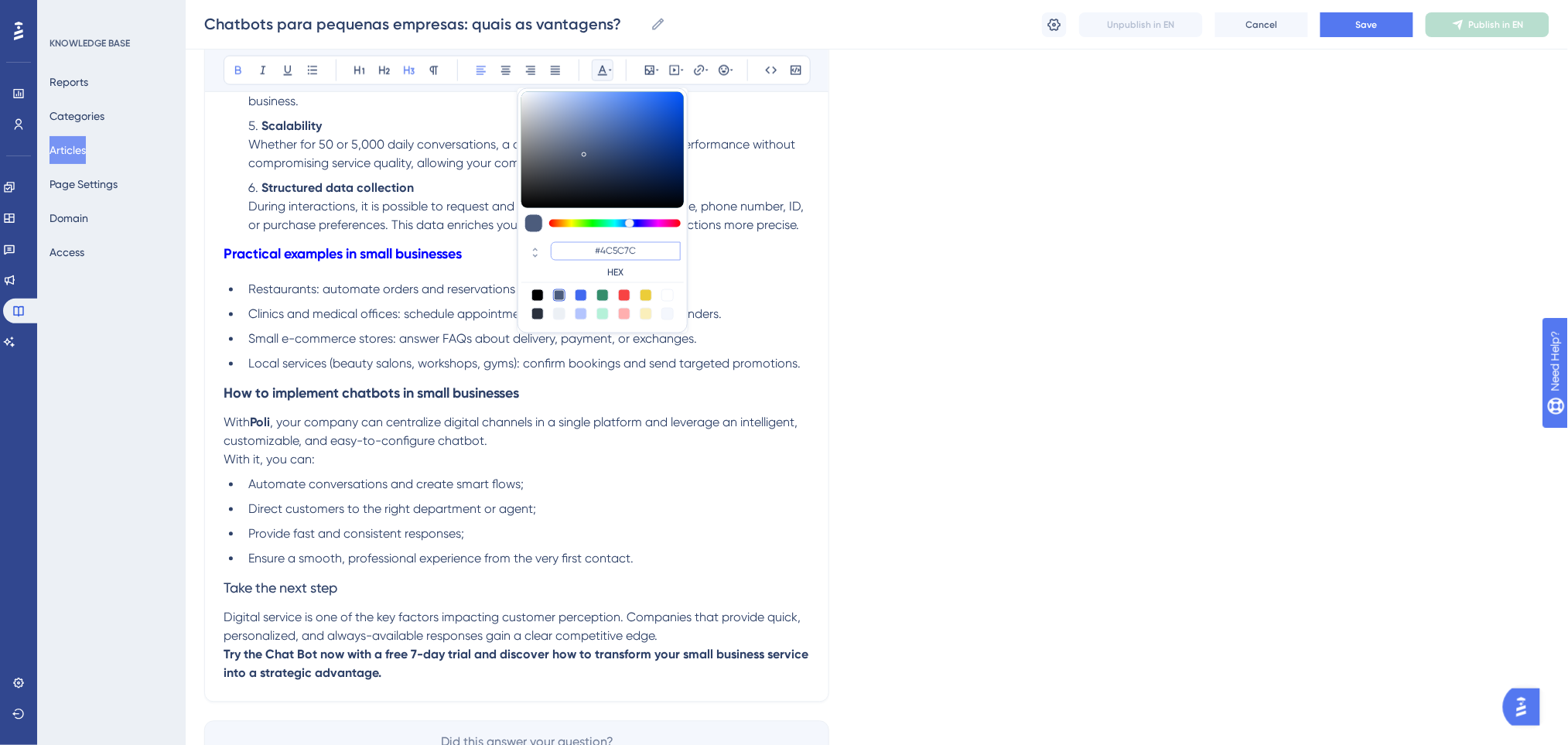
drag, startPoint x: 647, startPoint y: 252, endPoint x: 585, endPoint y: 237, distance: 63.8
click at [585, 237] on div "#4C5C7C HEX" at bounding box center [603, 210] width 170 height 245
paste input "0000FF"
type input "#0000FF"
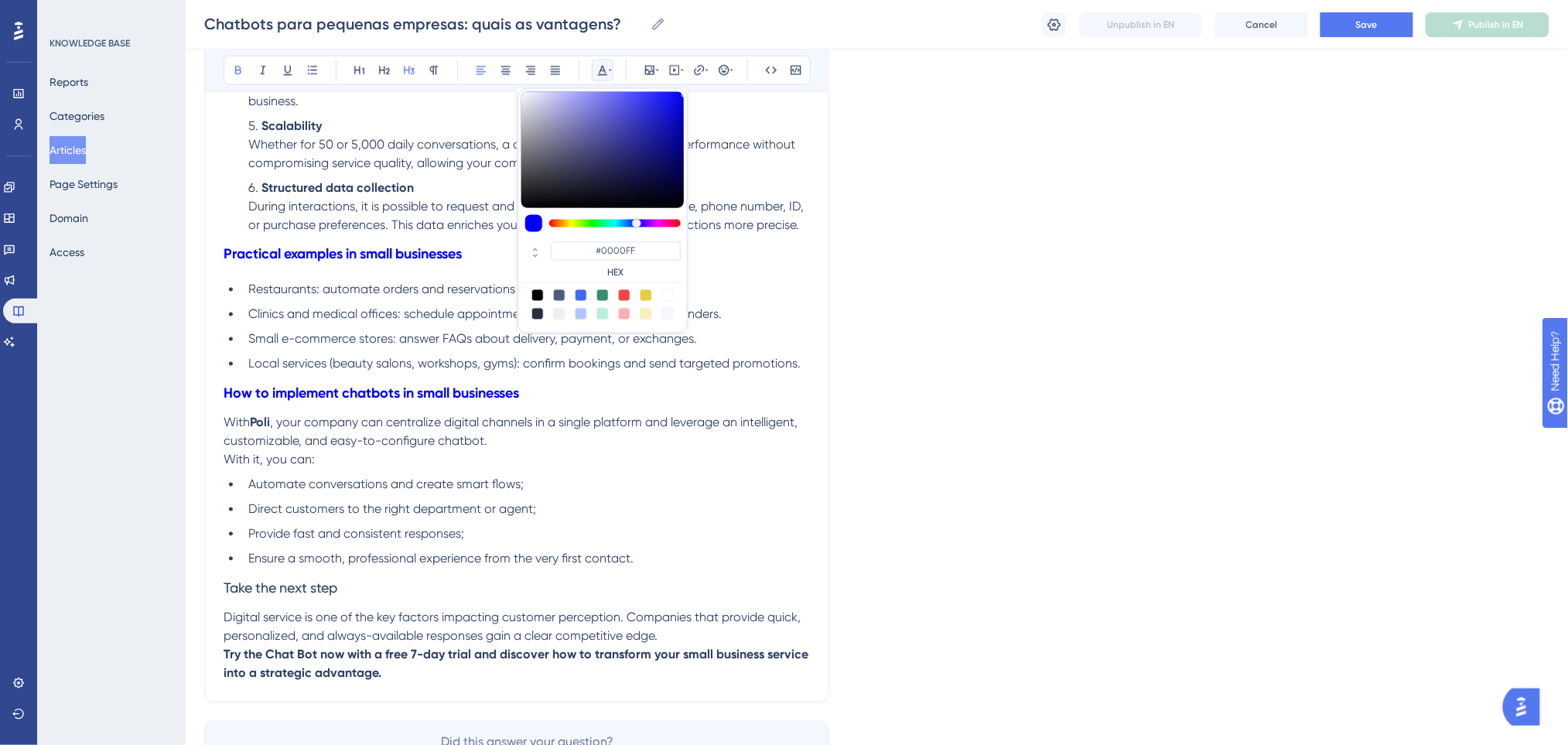
click at [653, 474] on div "With digital transformation underway, even small businesses need to adopt solut…" at bounding box center [516, 93] width 586 height 1178
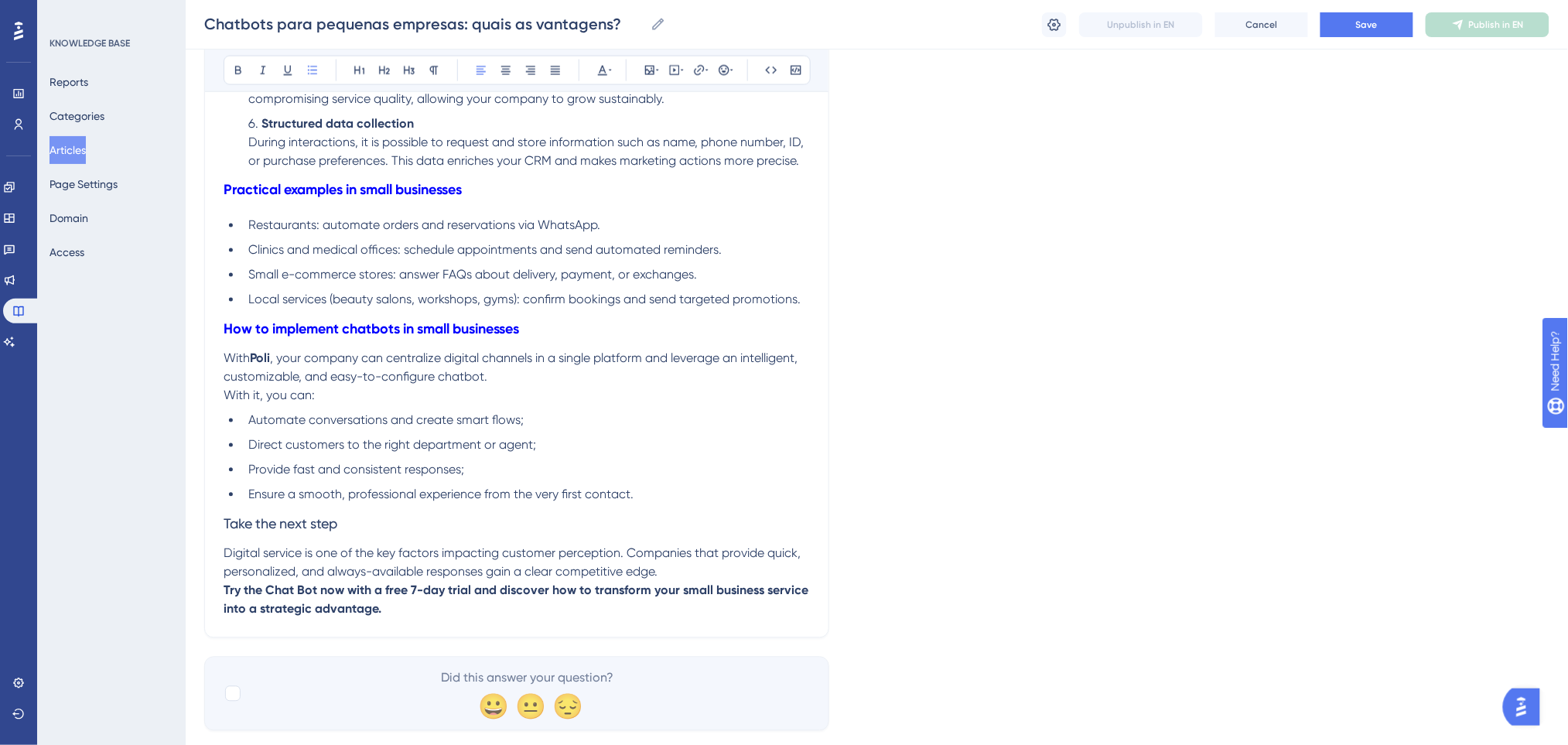
scroll to position [924, 0]
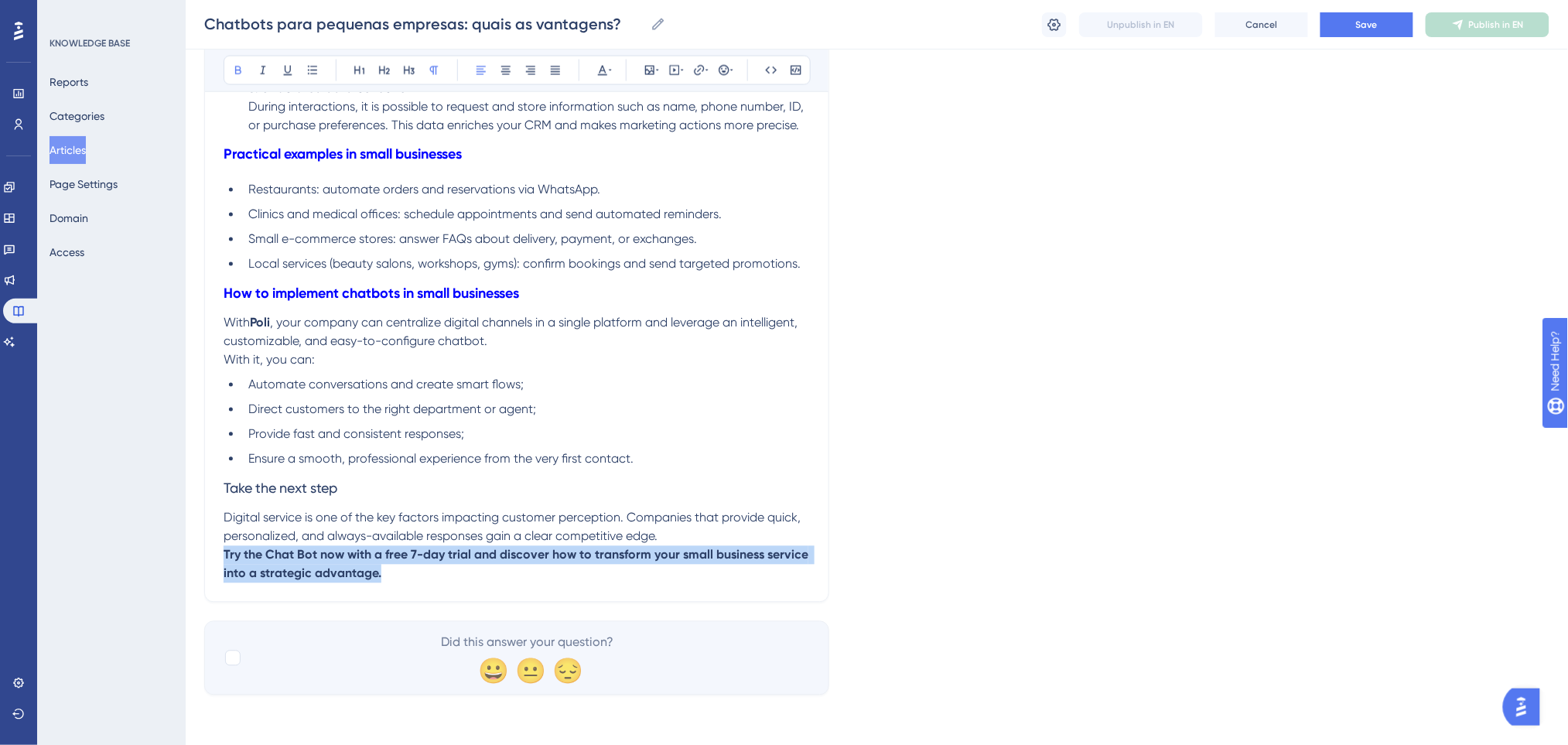
drag, startPoint x: 466, startPoint y: 580, endPoint x: 217, endPoint y: 558, distance: 250.0
click at [602, 68] on icon at bounding box center [602, 69] width 12 height 12
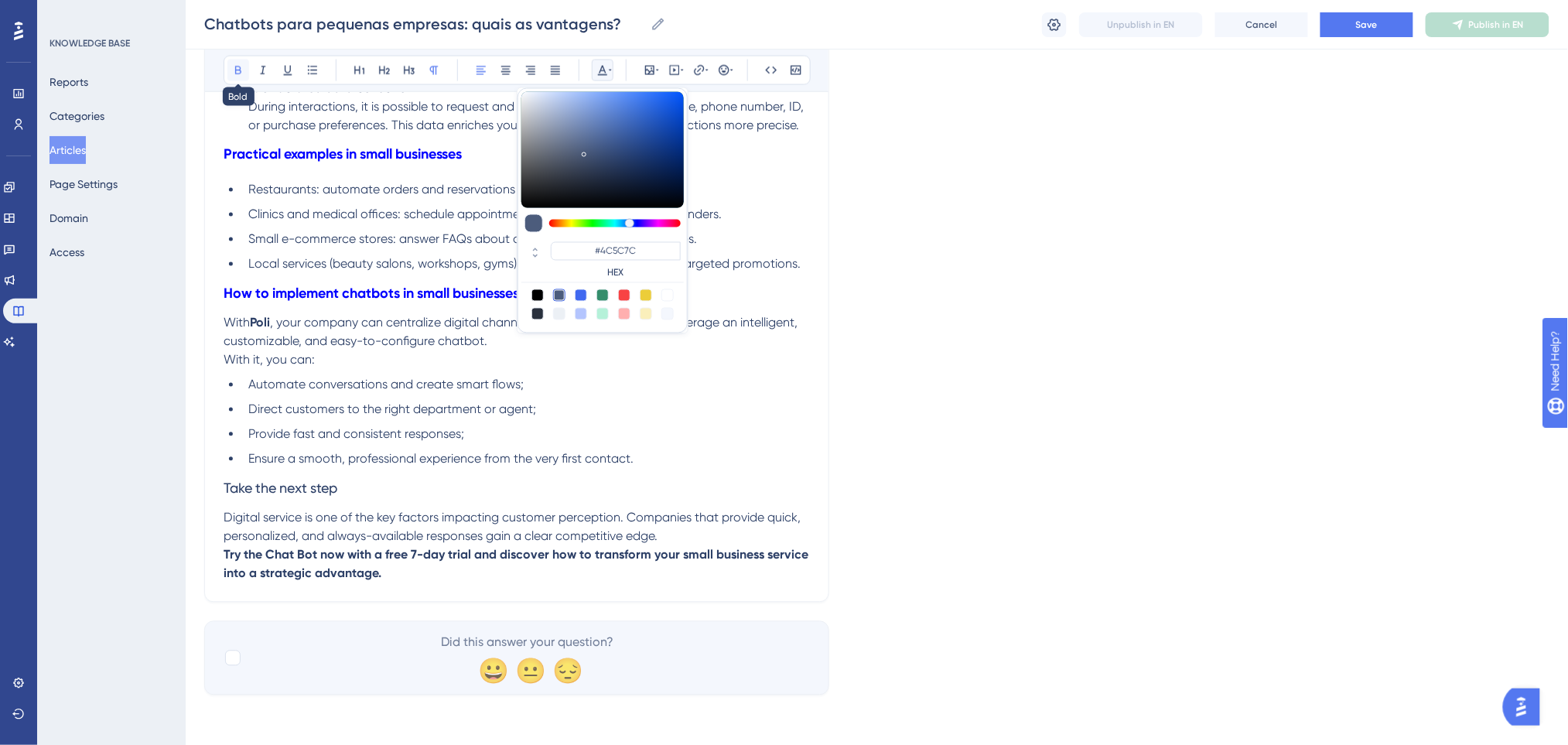
click at [243, 72] on icon at bounding box center [238, 69] width 12 height 12
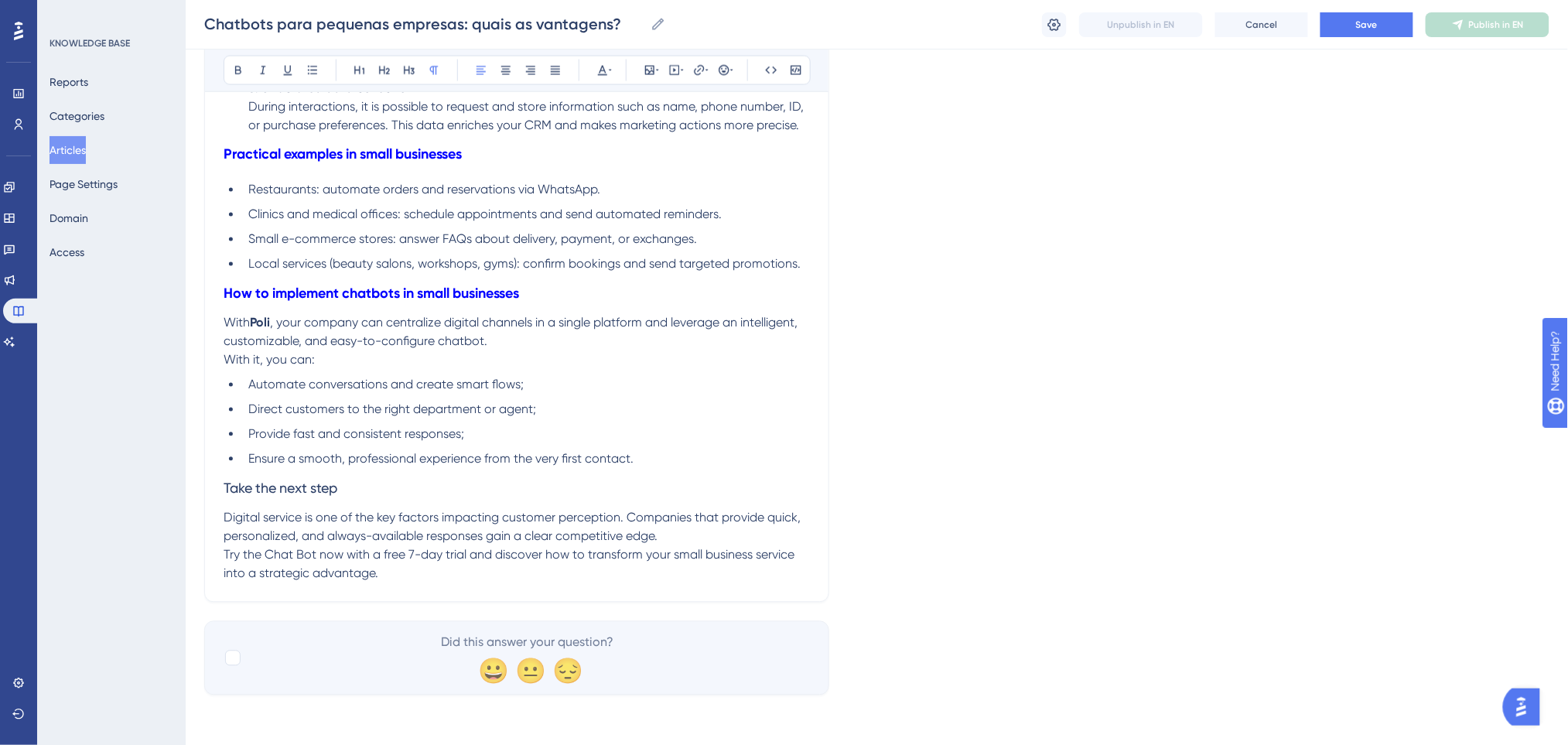
drag, startPoint x: 468, startPoint y: 553, endPoint x: 383, endPoint y: 561, distance: 85.4
click at [383, 561] on span "Try the Chat Bot now with a free 7-day trial and discover how to transform your…" at bounding box center [510, 565] width 574 height 33
click at [703, 69] on icon at bounding box center [699, 69] width 12 height 12
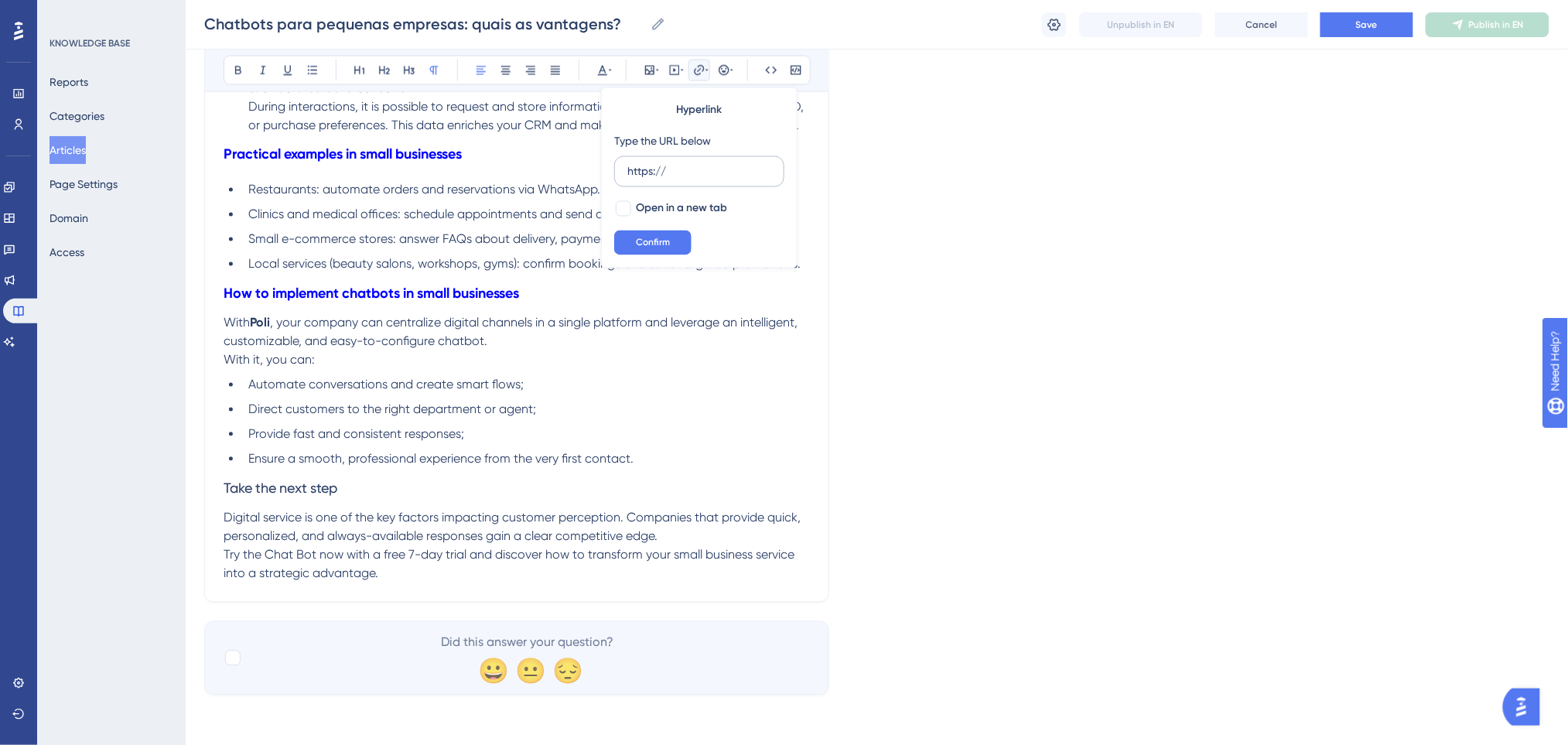
drag, startPoint x: 703, startPoint y: 163, endPoint x: 616, endPoint y: 168, distance: 87.1
click at [616, 168] on label "https://" at bounding box center [699, 171] width 170 height 31
click at [628, 168] on input "https://" at bounding box center [699, 171] width 143 height 17
type input "https://poli.digital/teste-gratis-poli/?"
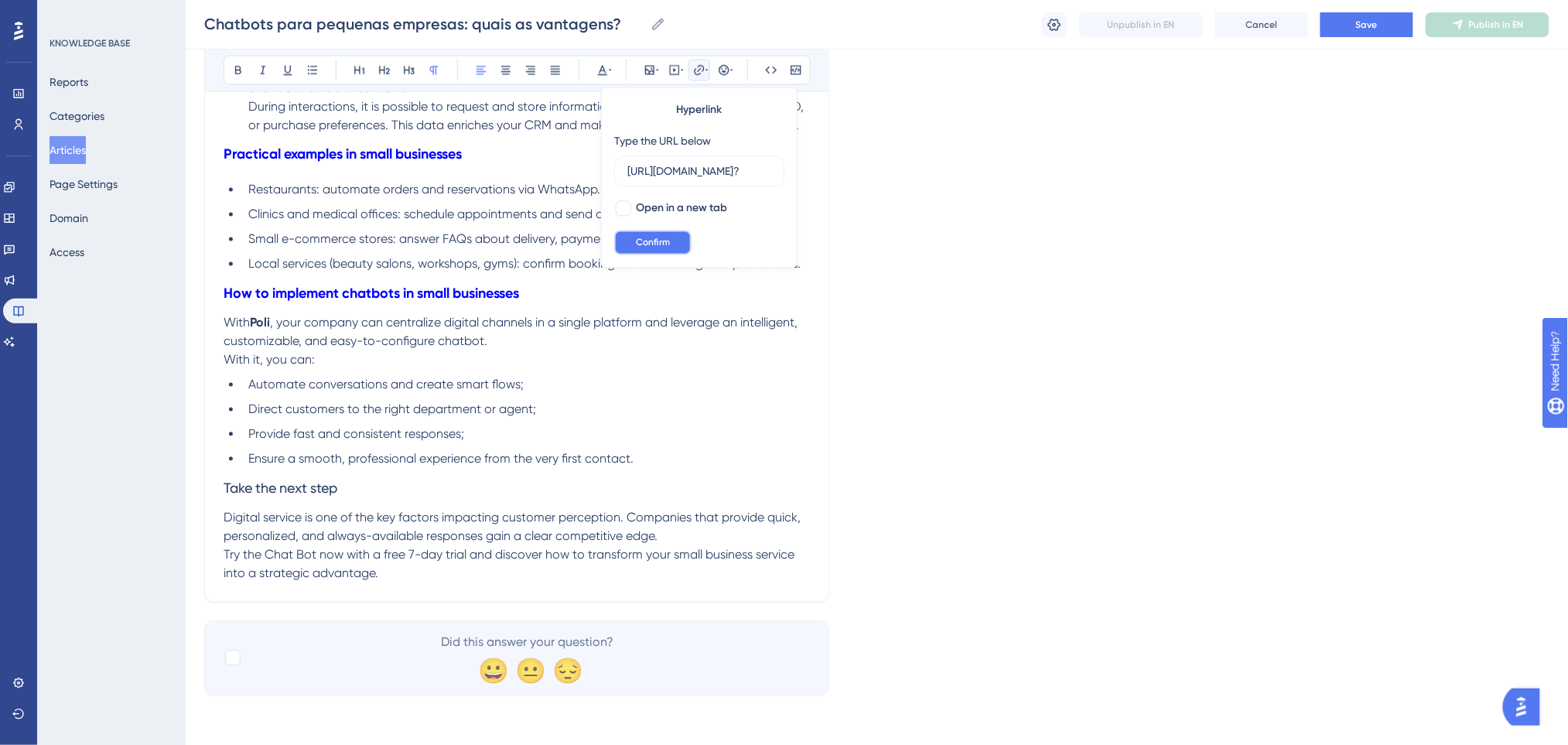
click at [657, 241] on span "Confirm" at bounding box center [653, 242] width 34 height 12
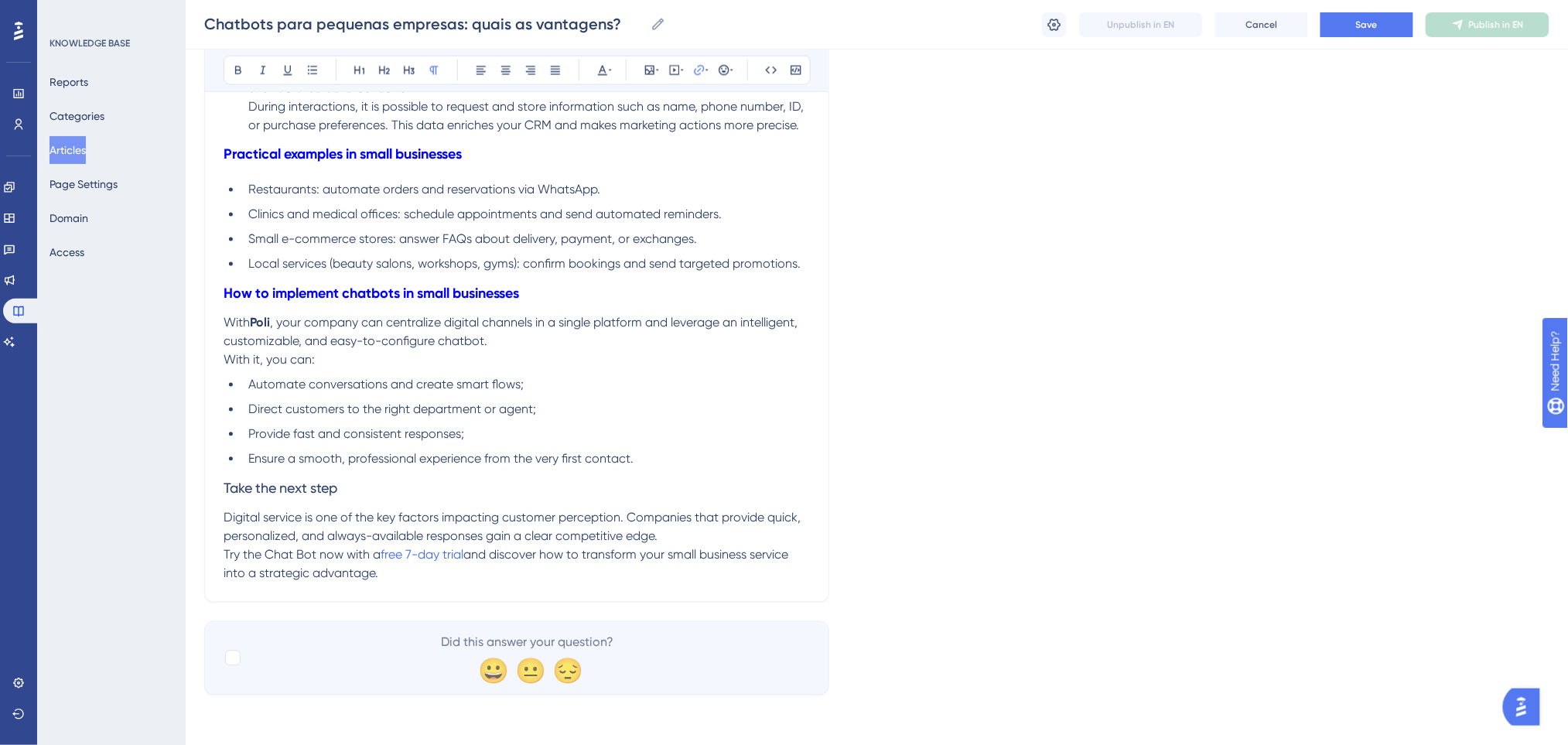
click at [677, 513] on span "Digital service is one of the key factors impacting customer perception. Compan…" at bounding box center [513, 527] width 580 height 33
click at [676, 535] on p "Digital service is one of the key factors impacting customer perception. Compan…" at bounding box center [516, 528] width 586 height 37
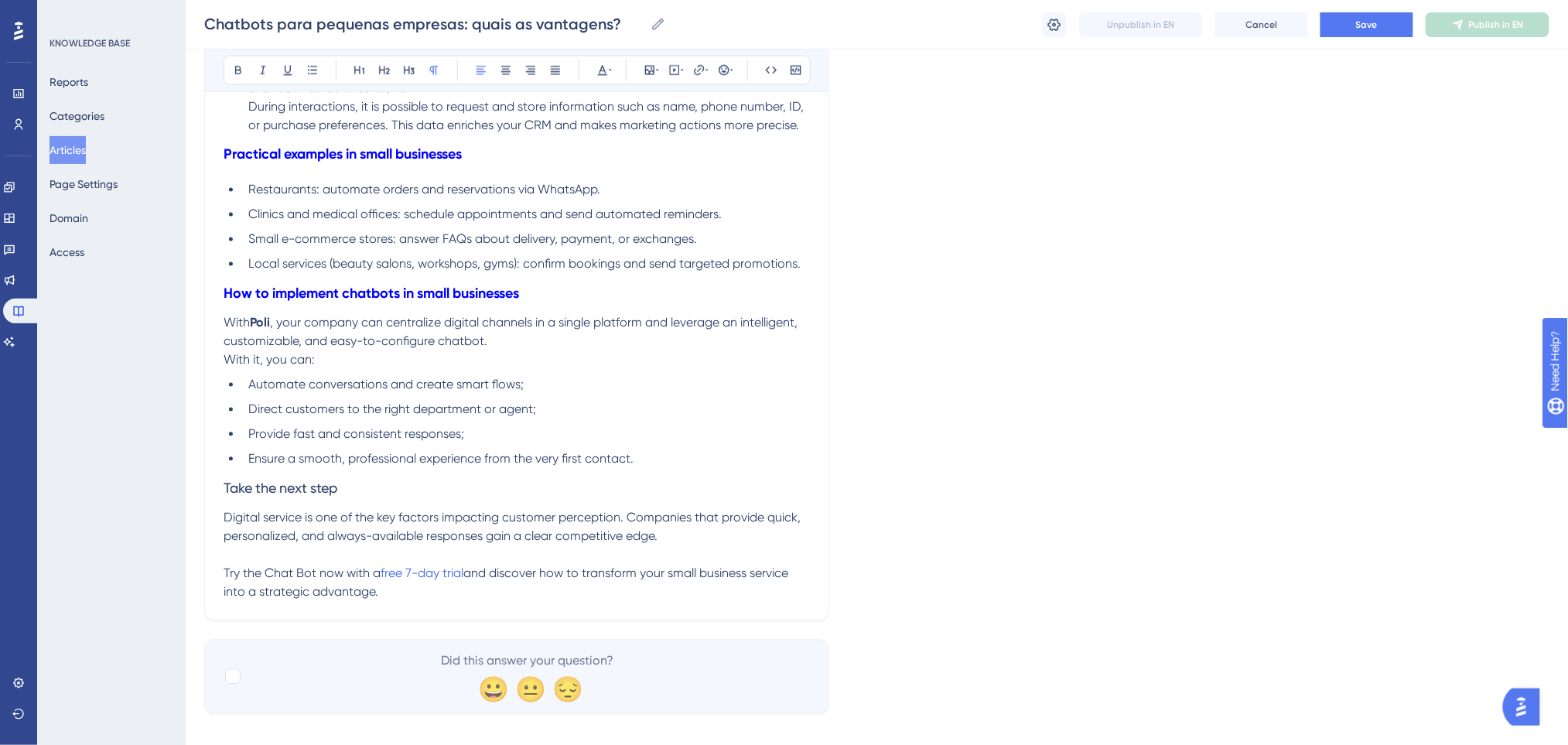
click at [675, 536] on p "Digital service is one of the key factors impacting customer perception. Compan…" at bounding box center [516, 528] width 586 height 37
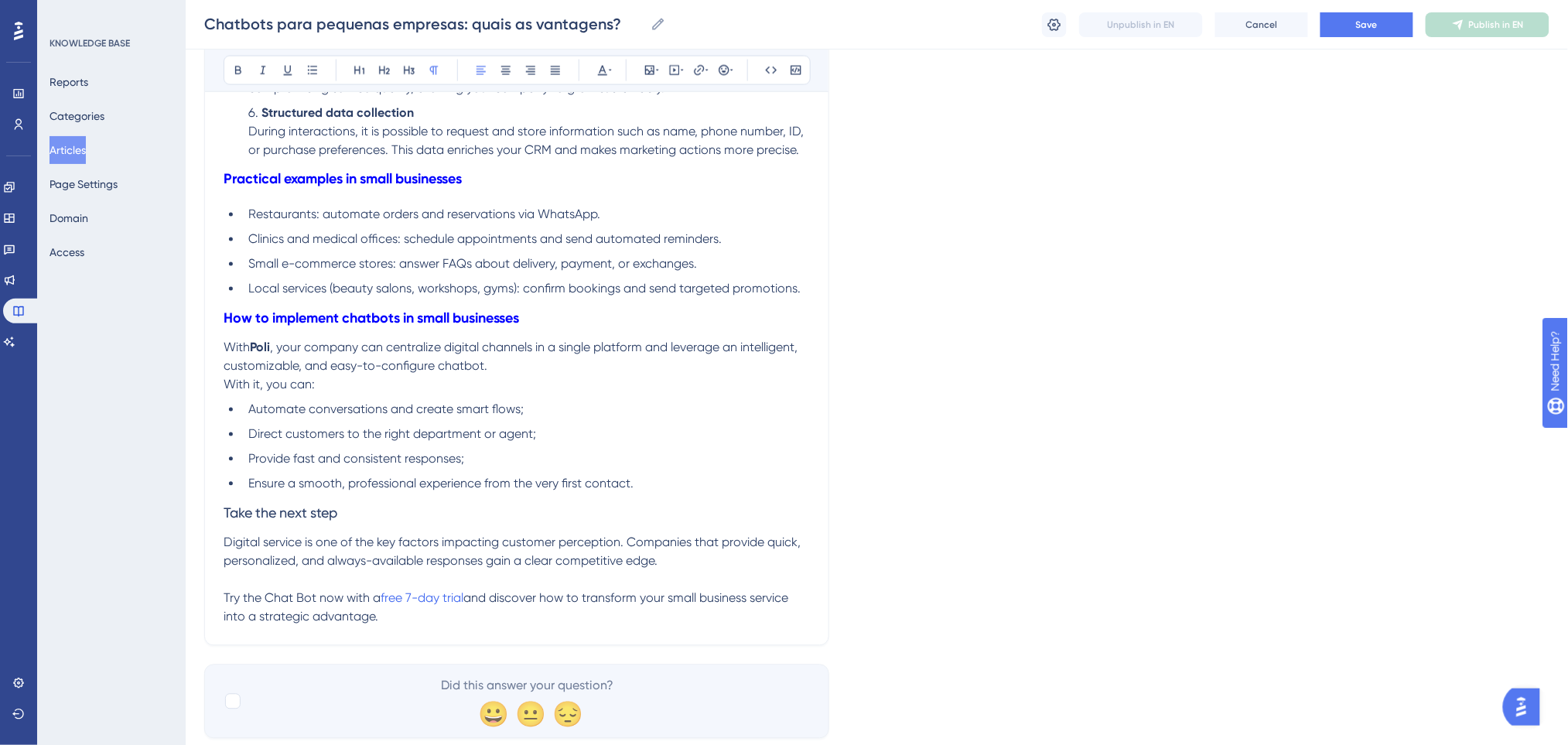
scroll to position [821, 0]
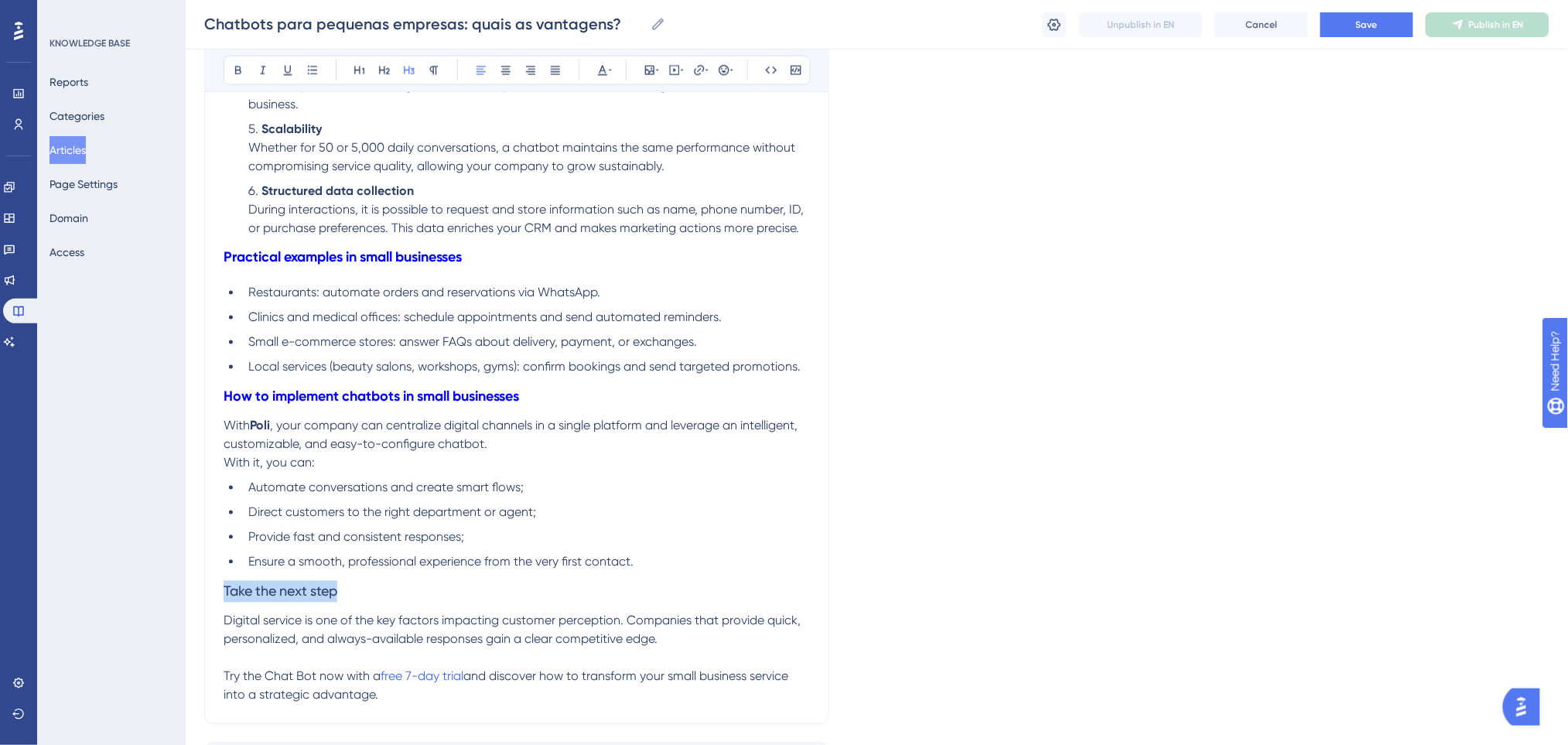
drag, startPoint x: 362, startPoint y: 597, endPoint x: 218, endPoint y: 590, distance: 144.2
click at [218, 590] on div "chatbot Bold Italic Underline Bullet Point Heading 1 Heading 2 Heading 3 Normal…" at bounding box center [516, 38] width 625 height 1372
click at [238, 67] on icon at bounding box center [238, 70] width 6 height 8
click at [604, 68] on icon at bounding box center [602, 69] width 12 height 12
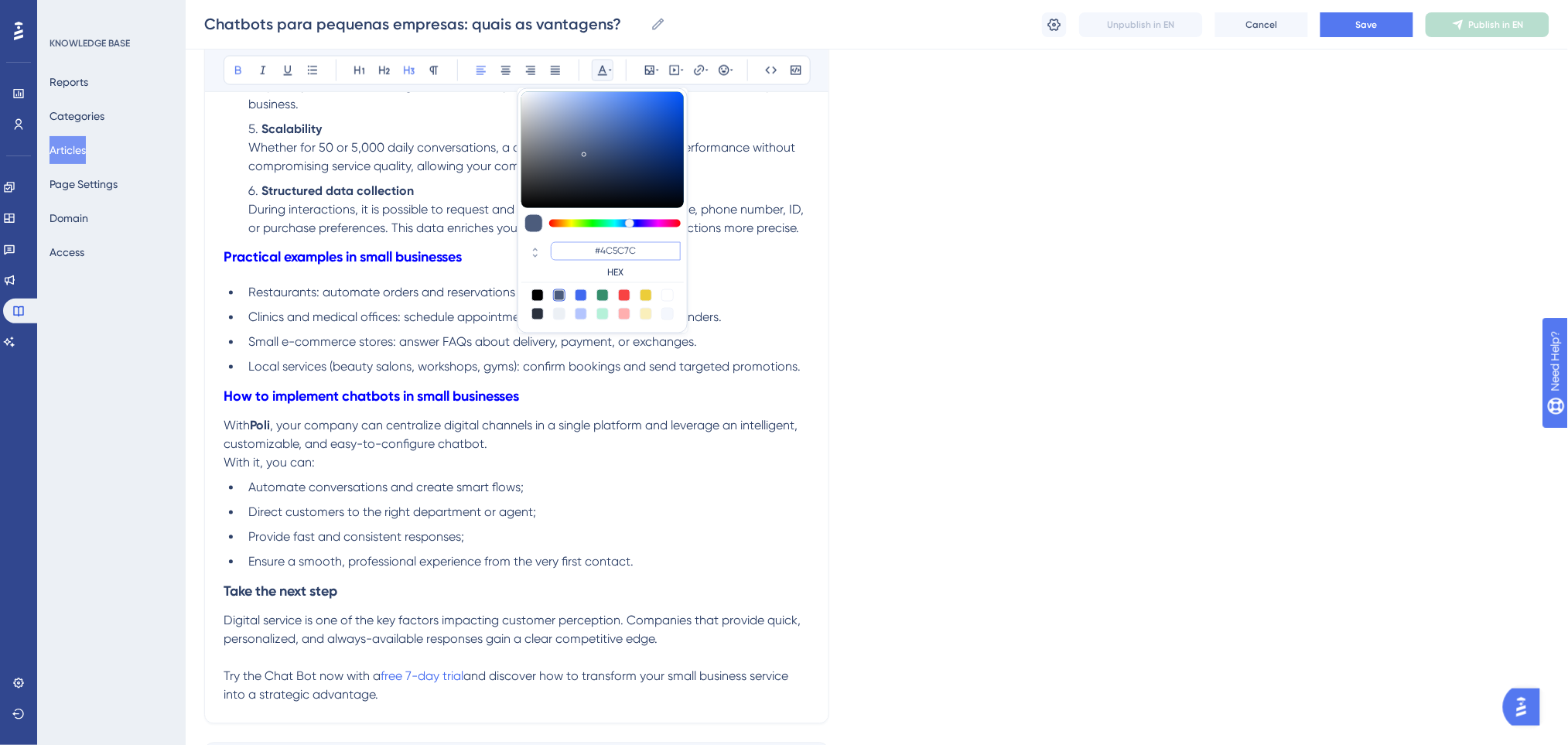
drag, startPoint x: 644, startPoint y: 252, endPoint x: 557, endPoint y: 253, distance: 87.0
click at [557, 253] on input "#4C5C7C" at bounding box center [616, 252] width 130 height 19
type input "#0000FF"
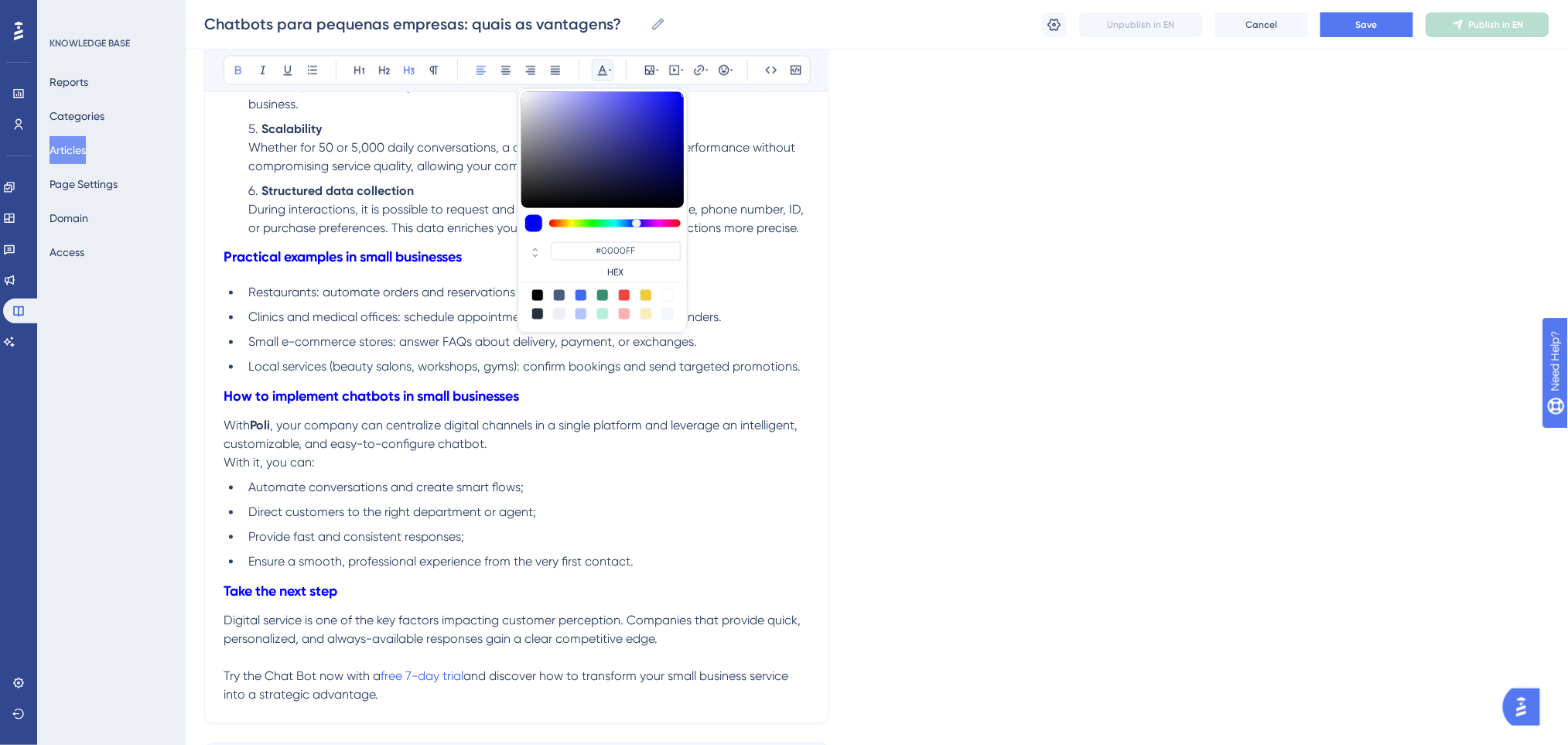
click at [617, 557] on span "Ensure a smooth, professional experience from the very first contact." at bounding box center [441, 562] width 385 height 15
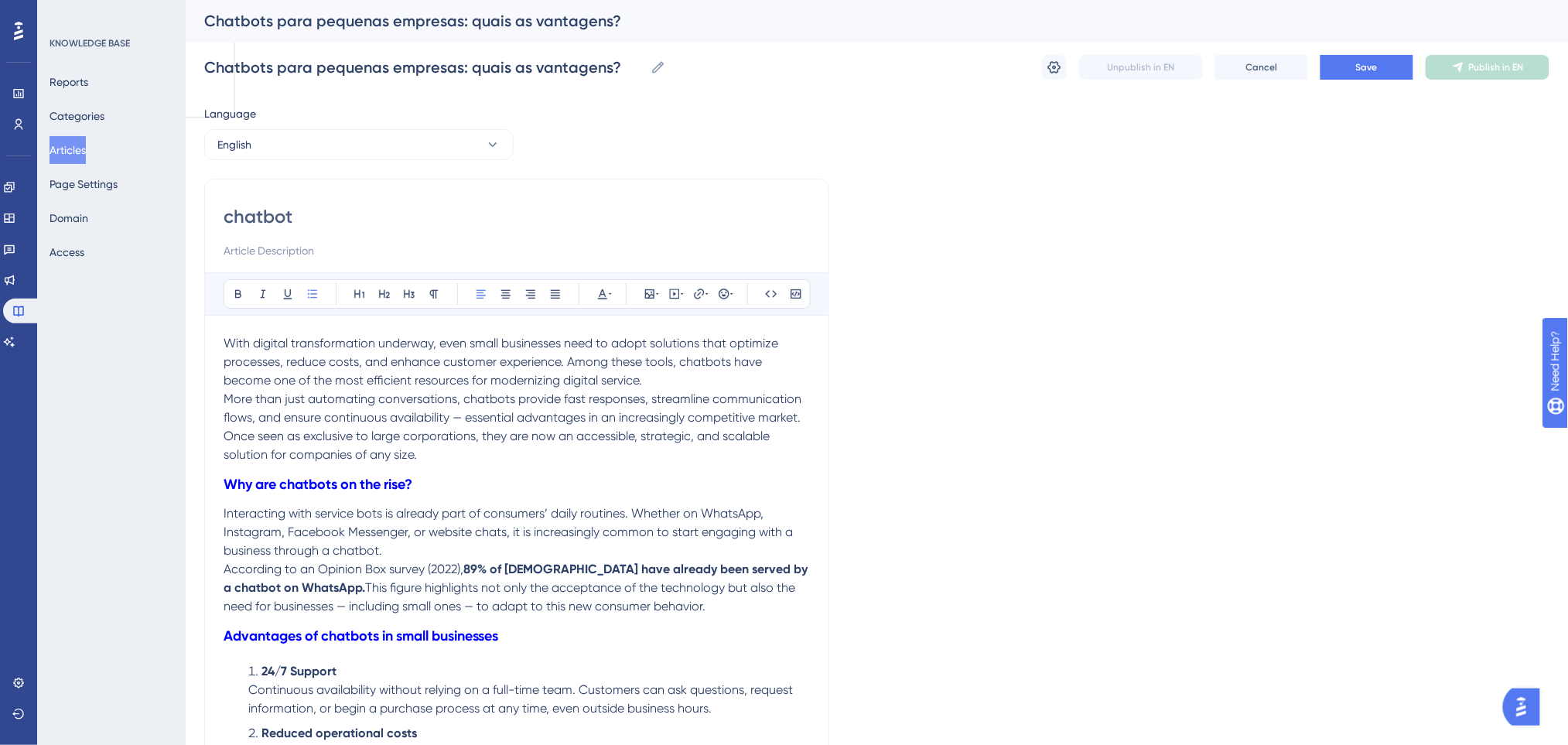
scroll to position [0, 0]
click at [1381, 56] on button "Save" at bounding box center [1366, 68] width 93 height 25
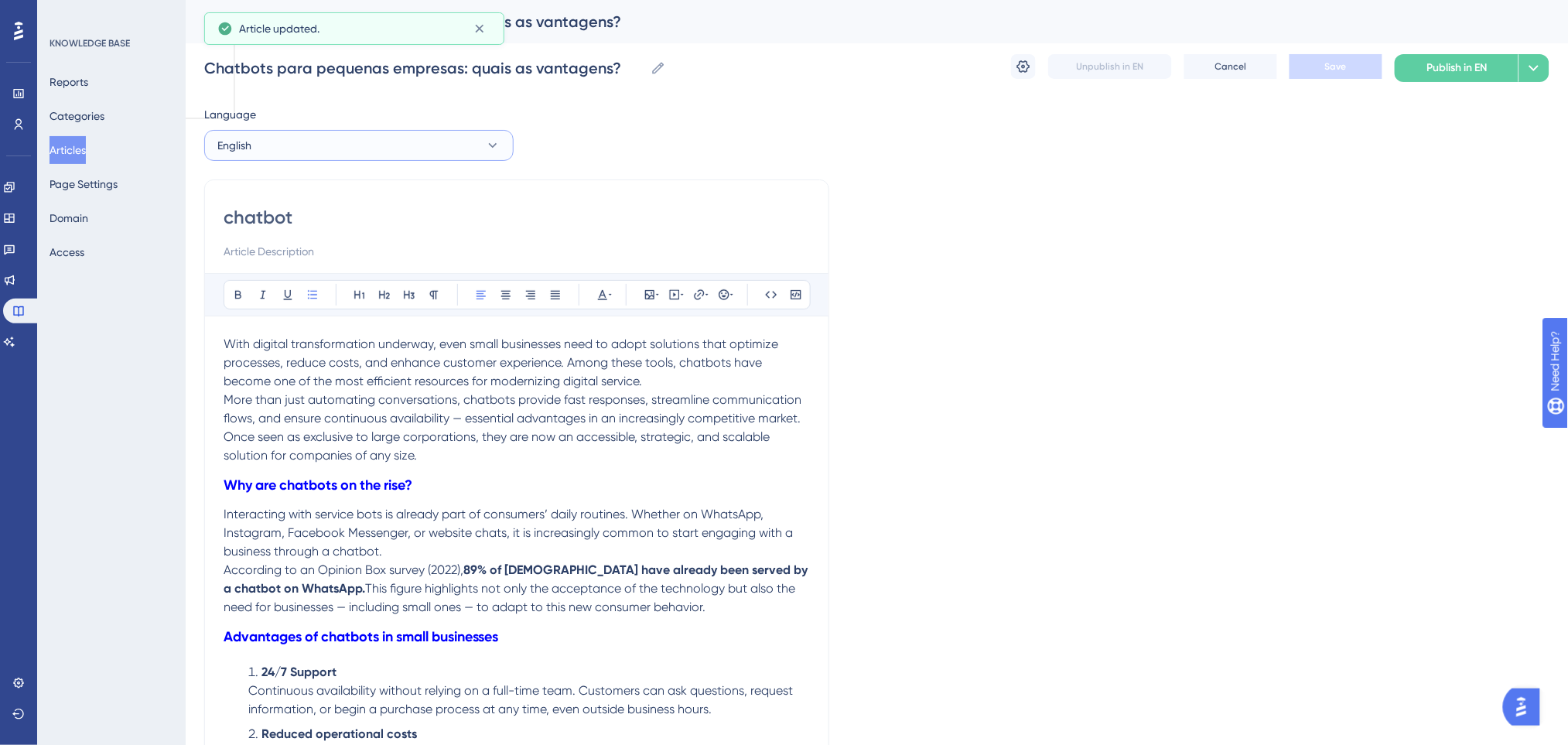
click at [379, 152] on button "English" at bounding box center [359, 144] width 309 height 31
click at [275, 180] on button "Portuguese (Default) Portuguese (Default) Published with pending draft" at bounding box center [358, 192] width 289 height 31
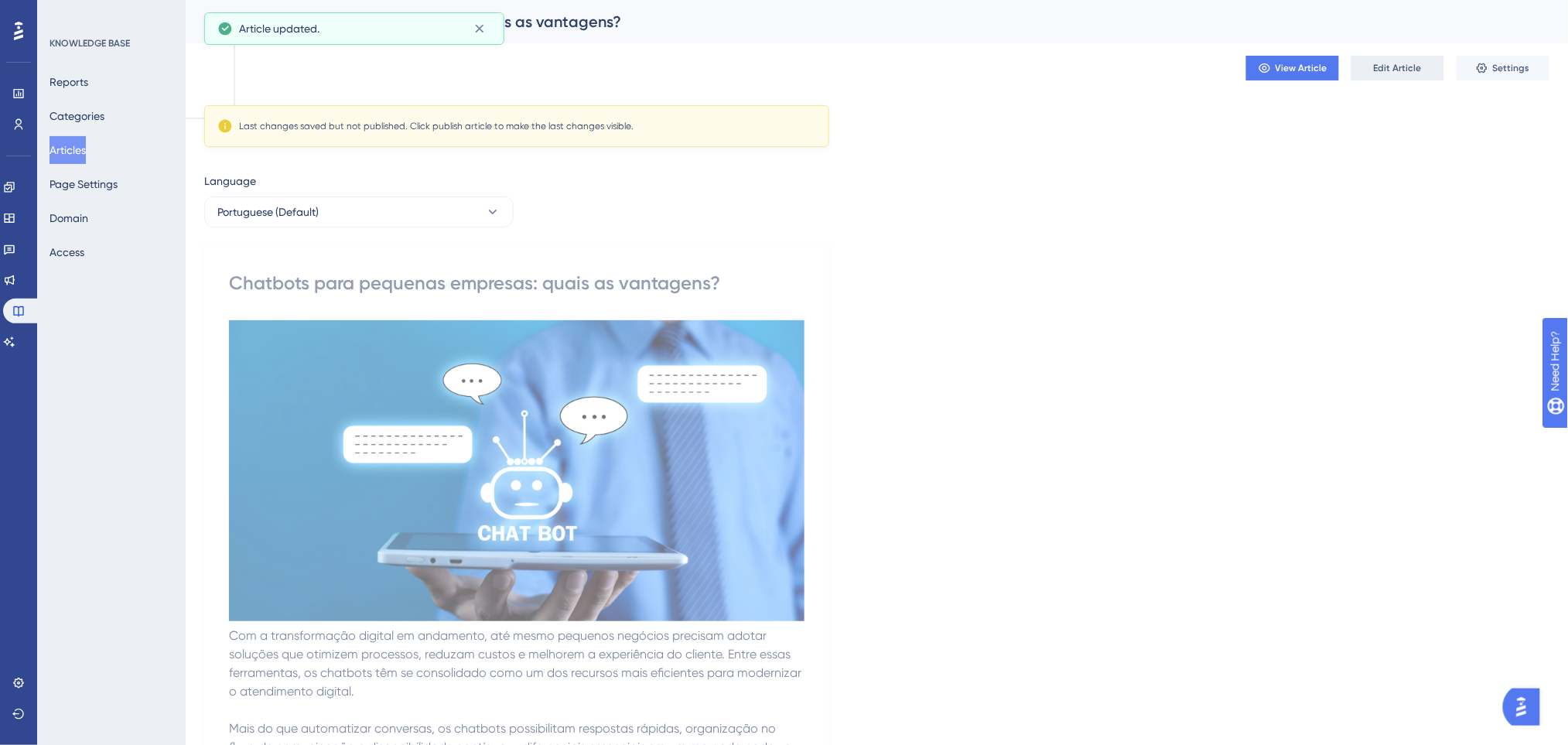
click at [1427, 66] on button "Edit Article" at bounding box center [1398, 68] width 93 height 25
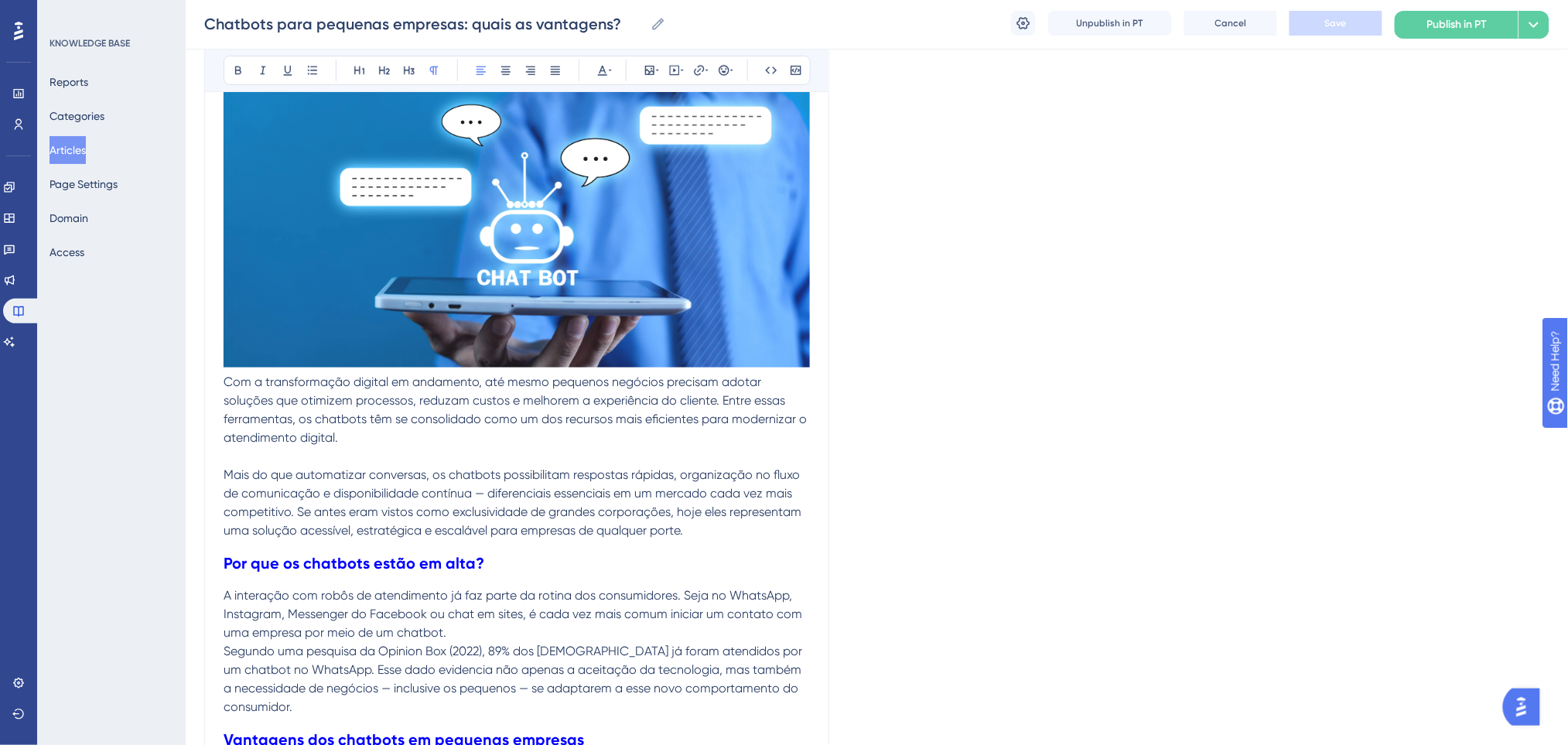
scroll to position [219, 0]
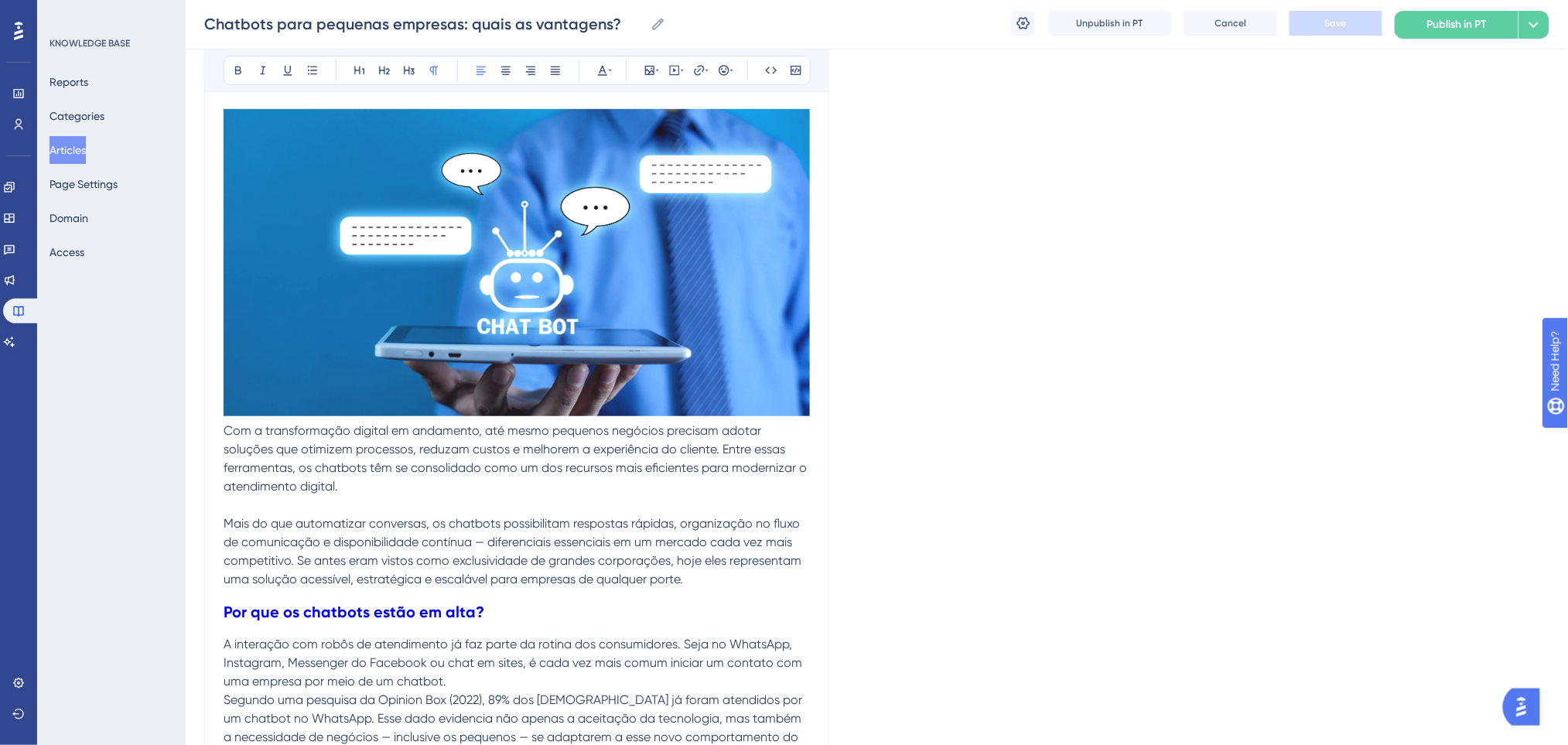
click at [232, 427] on span "Com a transformação digital em andamento, até mesmo pequenos negócios precisam …" at bounding box center [516, 458] width 586 height 70
click at [224, 426] on span "Com a transformação digital em andamento, até mesmo pequenos negócios precisam …" at bounding box center [516, 458] width 586 height 70
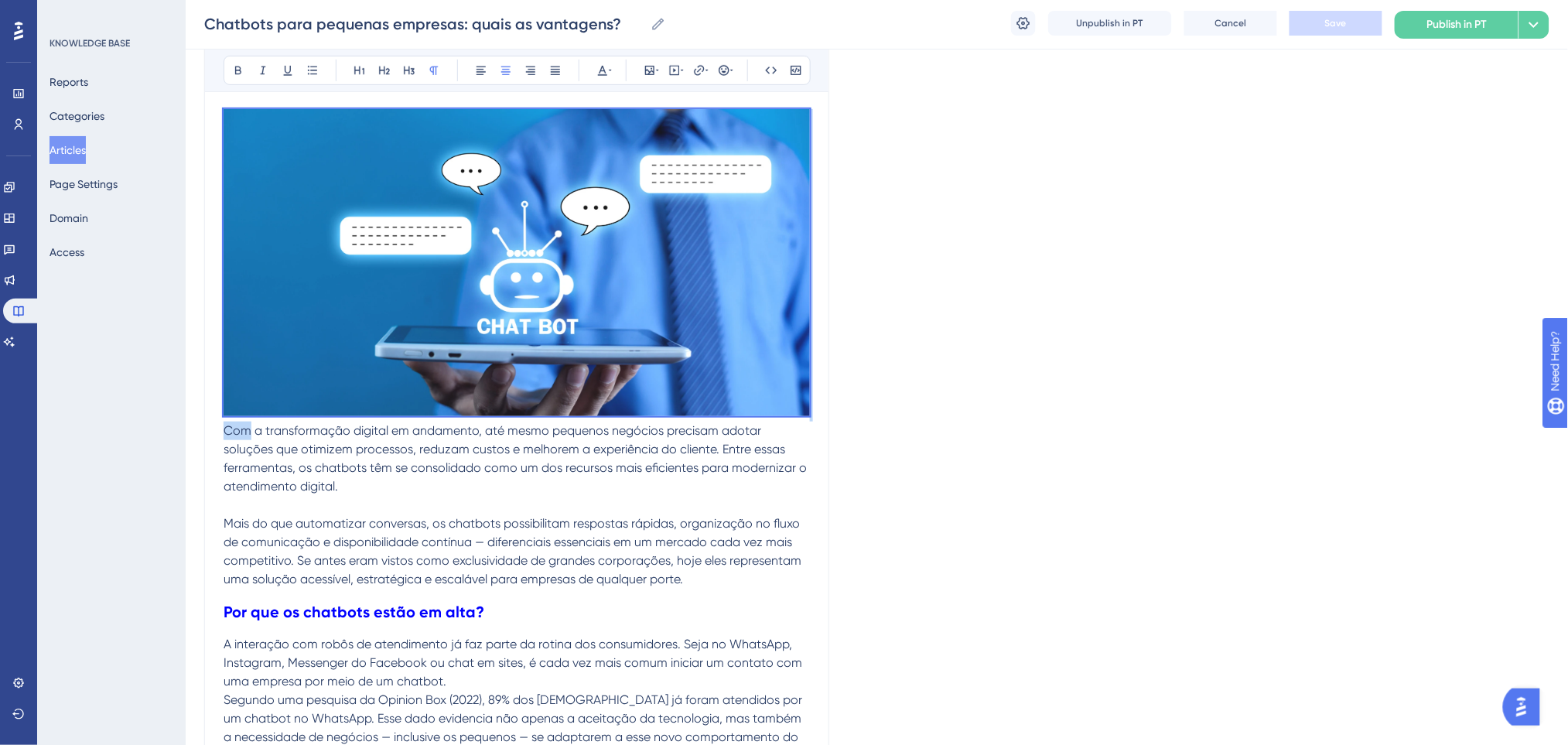
drag, startPoint x: 224, startPoint y: 426, endPoint x: 201, endPoint y: 32, distance: 394.7
copy div "Com"
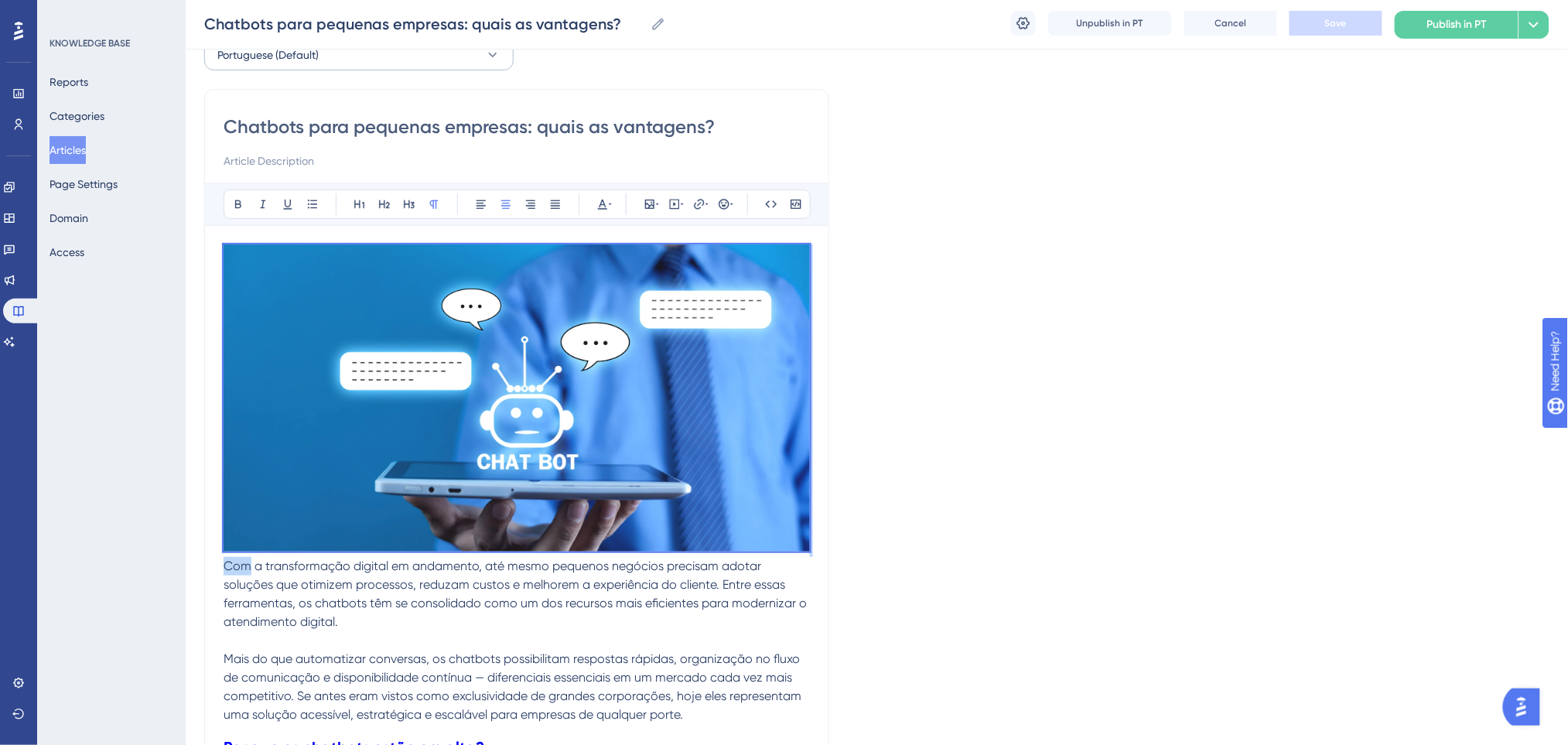
scroll to position [0, 0]
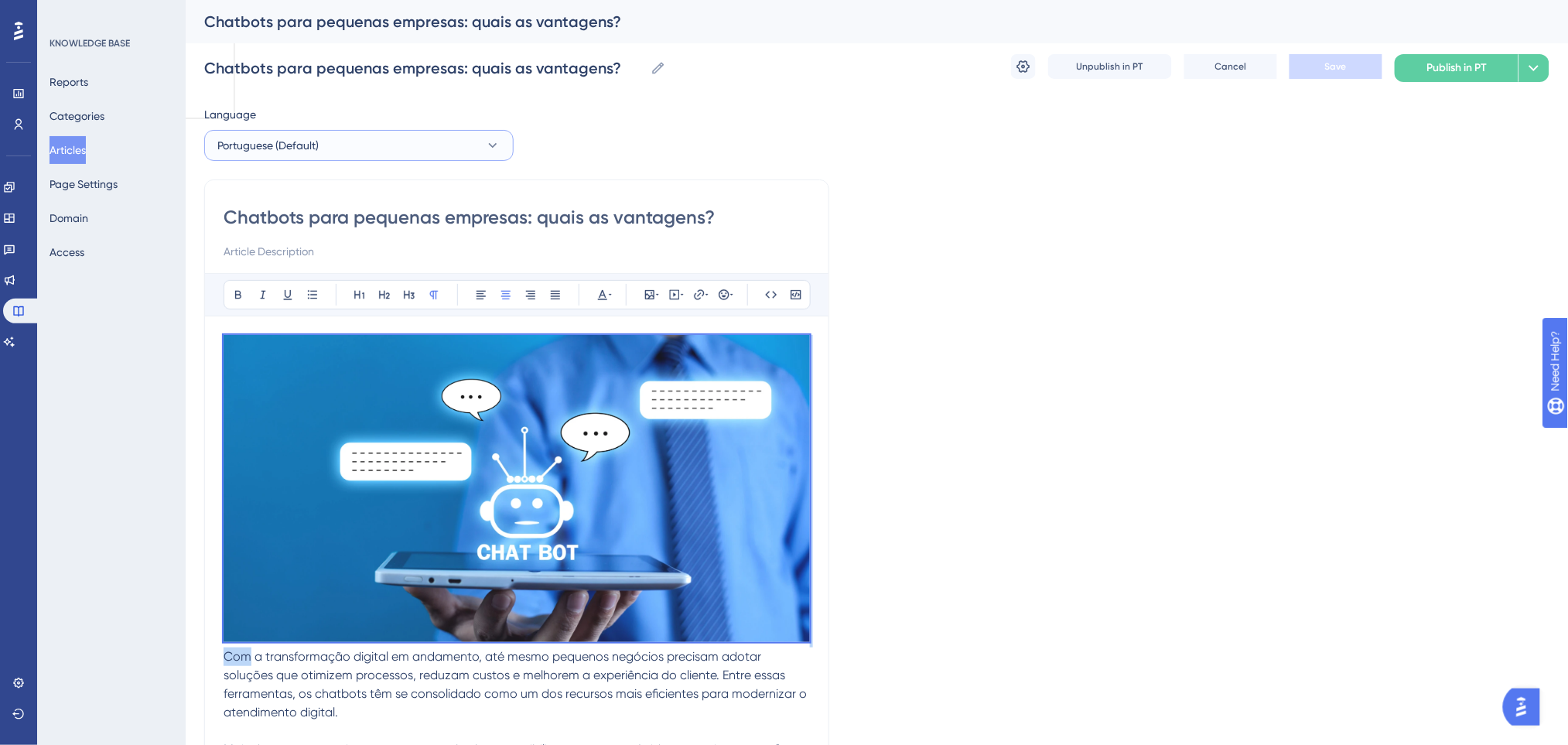
click at [289, 153] on span "Portuguese (Default)" at bounding box center [268, 145] width 101 height 19
click at [280, 217] on button "English English Draft" at bounding box center [358, 223] width 289 height 31
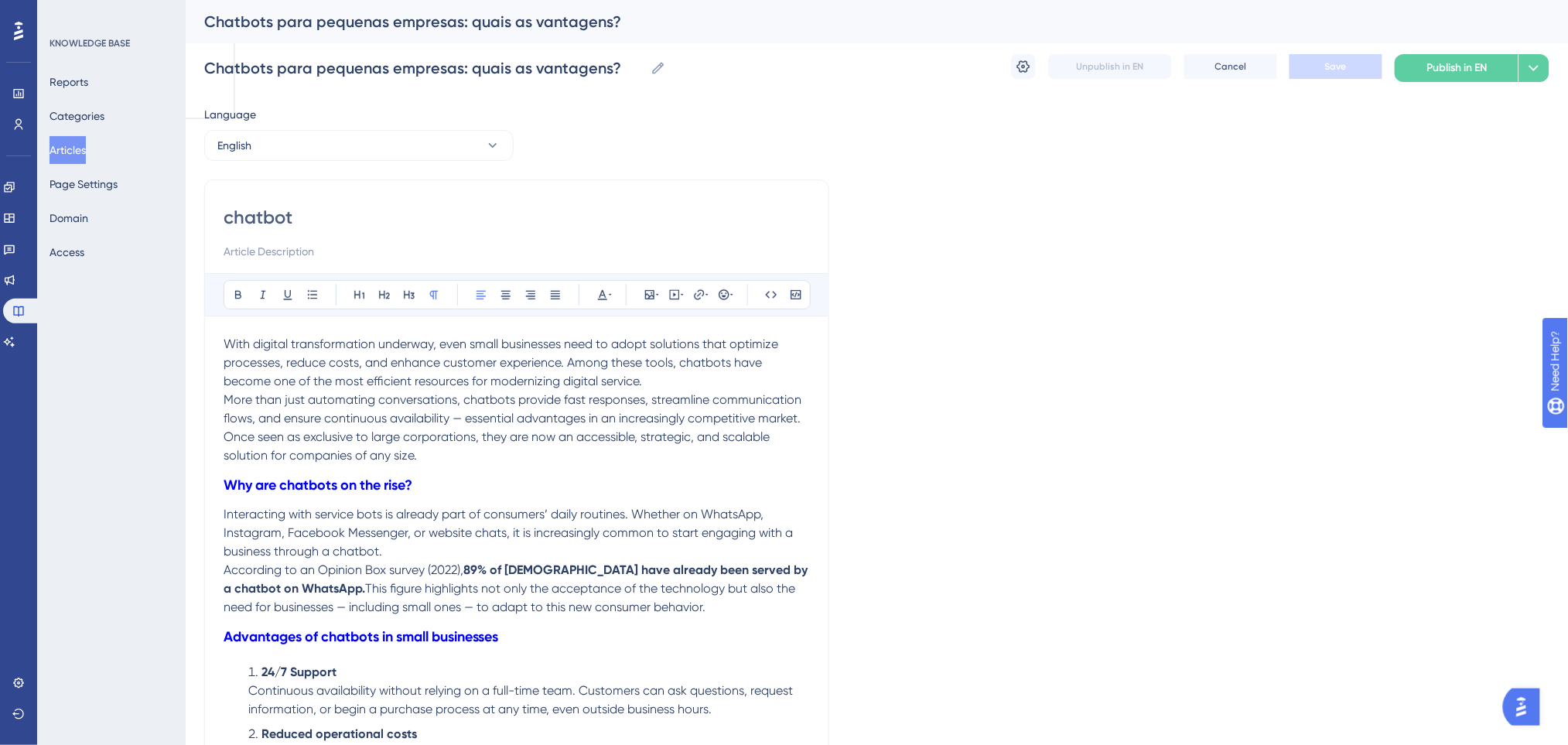
click at [225, 341] on span "With digital transformation underway, even small businesses need to adopt solut…" at bounding box center [502, 362] width 557 height 52
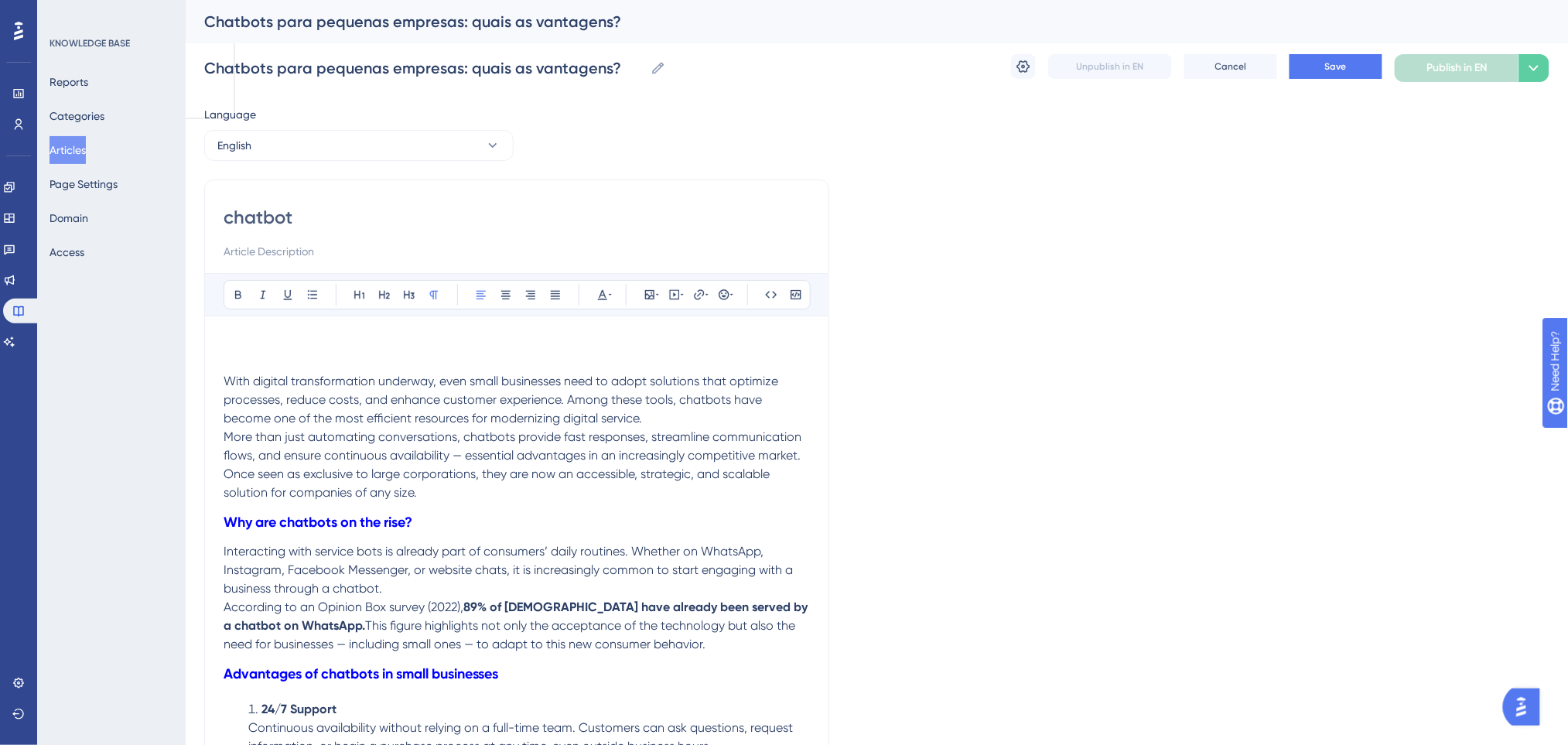
click at [331, 341] on p at bounding box center [516, 344] width 586 height 19
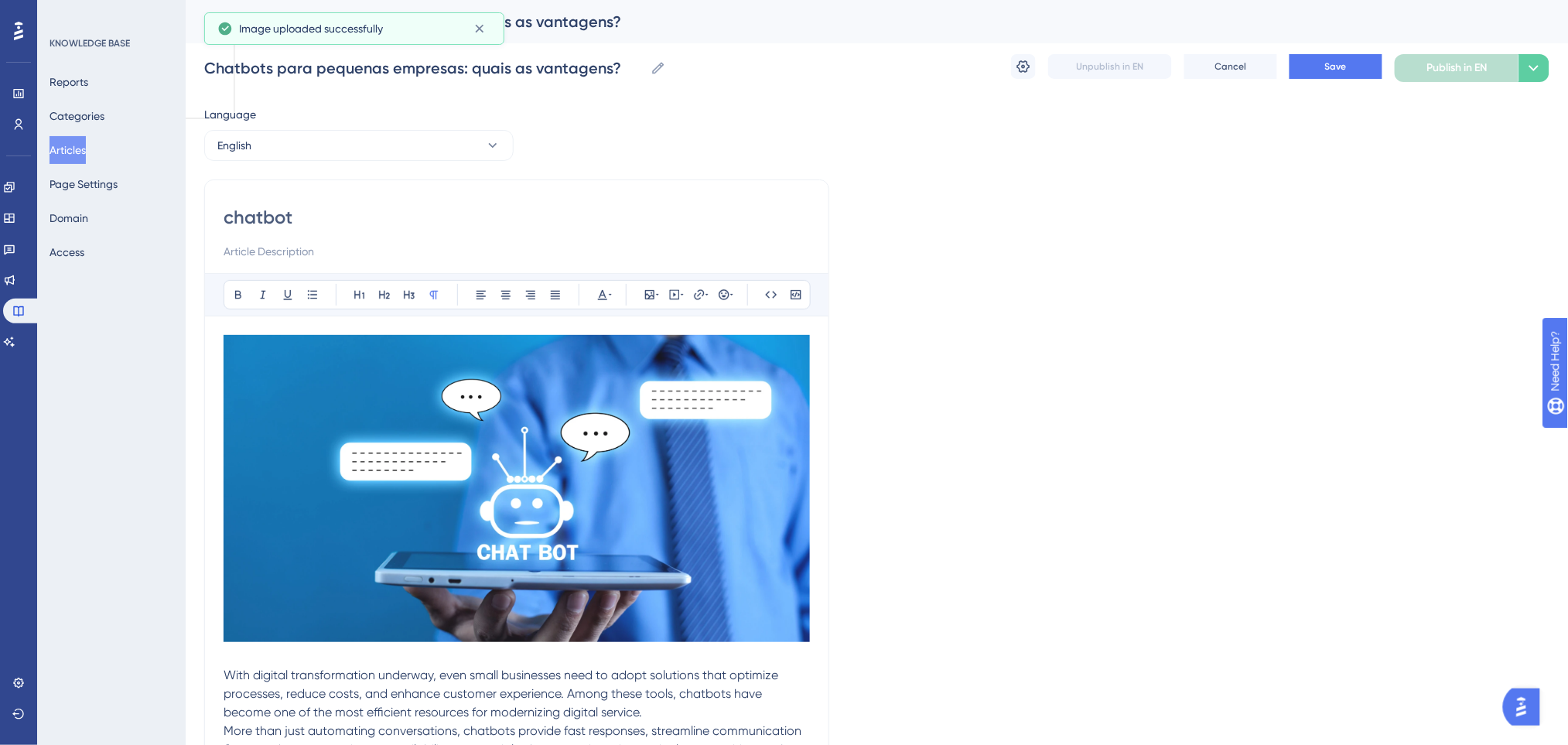
click at [260, 661] on p at bounding box center [516, 656] width 586 height 19
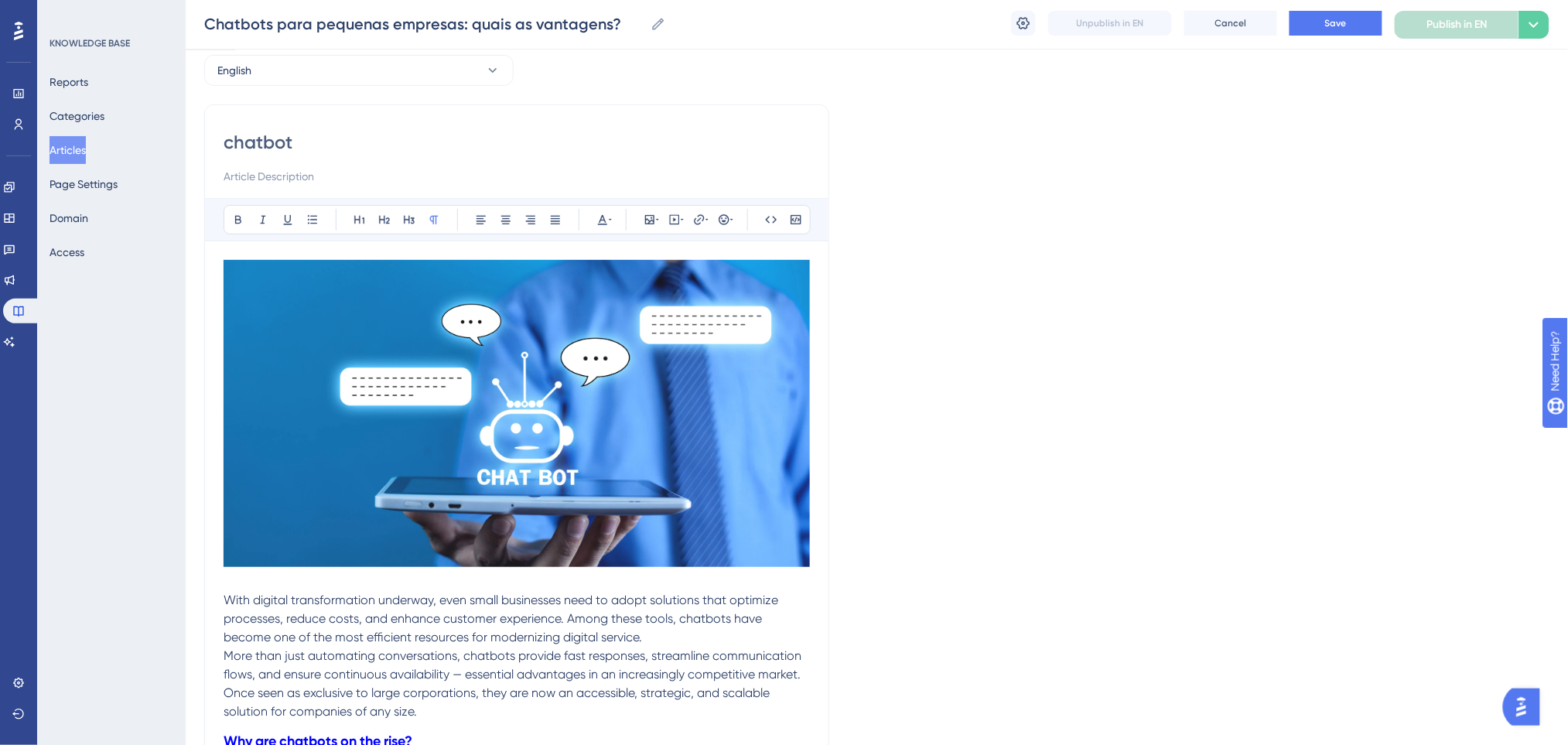
scroll to position [103, 0]
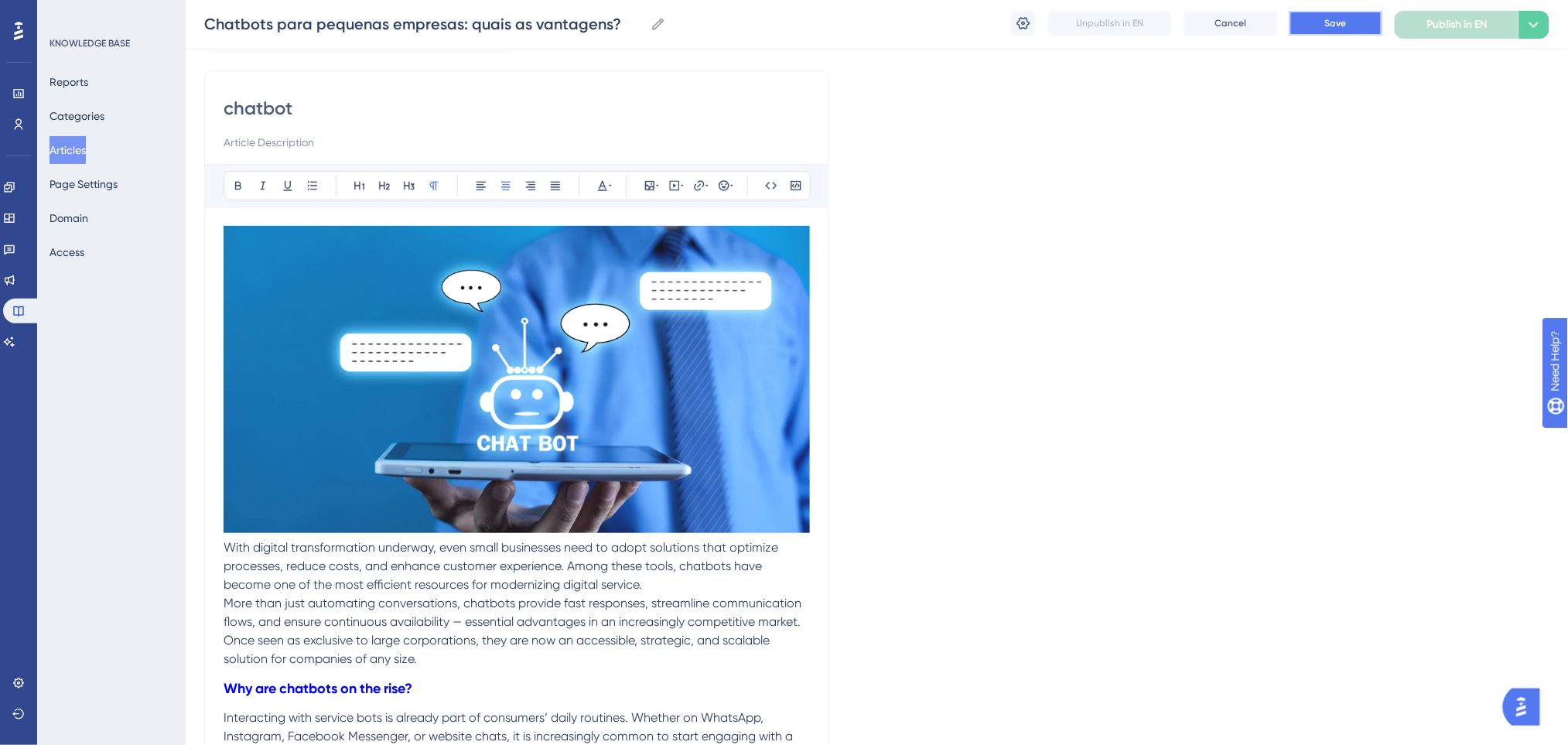
click at [1314, 24] on button "Save" at bounding box center [1336, 23] width 93 height 25
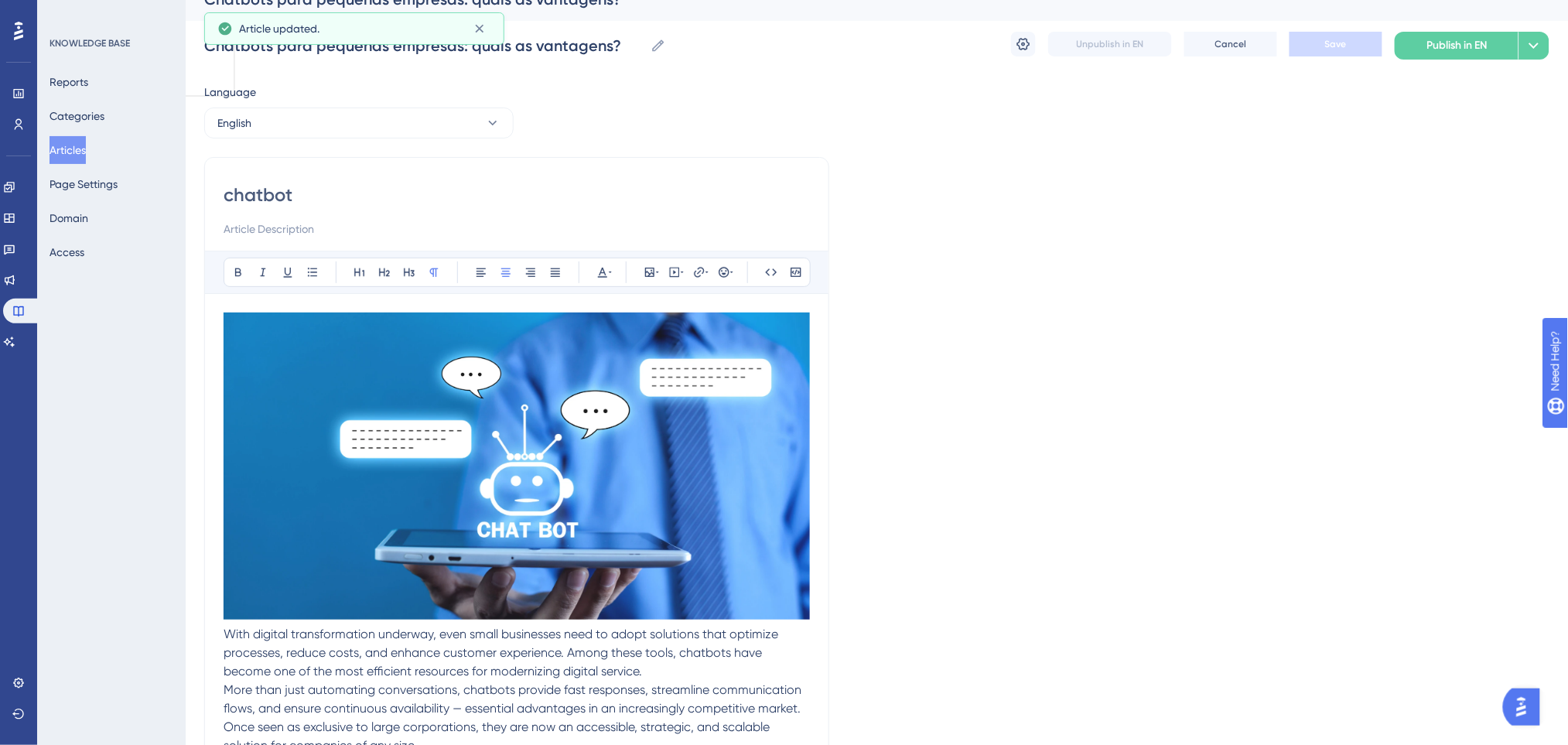
scroll to position [0, 0]
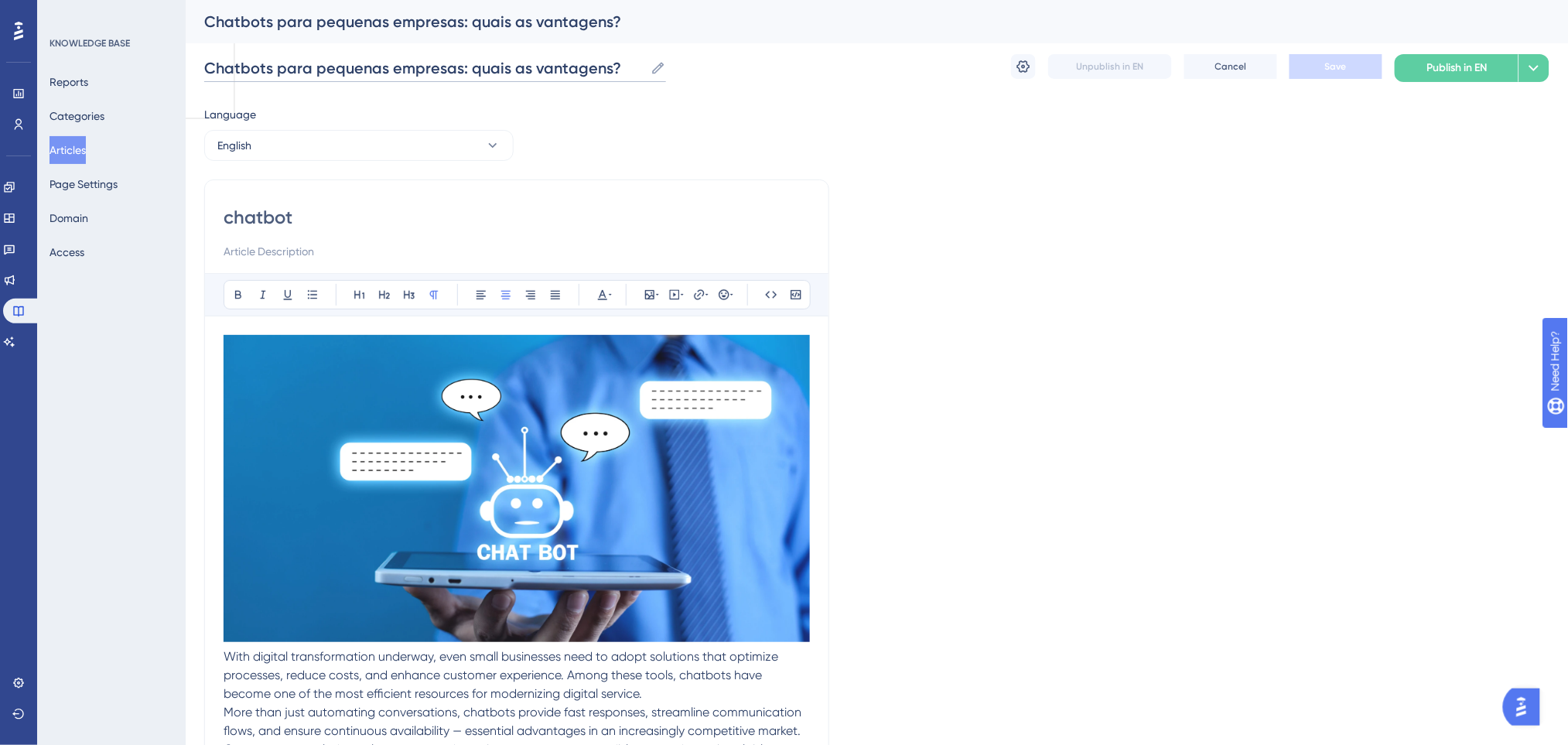
click at [374, 71] on input "Chatbots para pequenas empresas: quais as vantagens?" at bounding box center [424, 68] width 440 height 21
click at [317, 221] on input "chatbot" at bounding box center [516, 217] width 586 height 25
drag, startPoint x: 317, startPoint y: 221, endPoint x: 200, endPoint y: 208, distance: 117.7
paste input "Chatbots for Small Businesses: What Are the Advantages?"
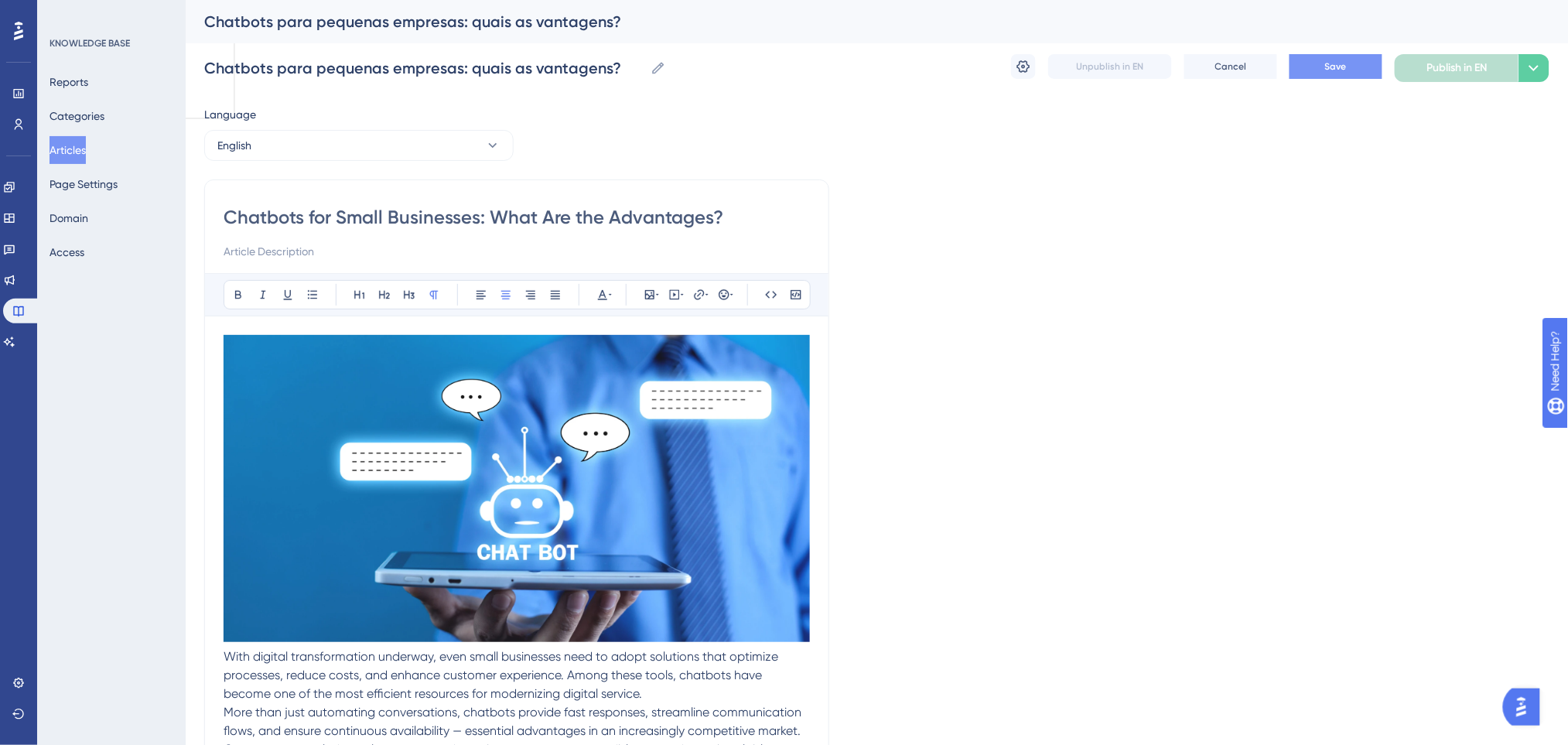
type input "Chatbots for Small Businesses: What Are the Advantages?"
click at [1349, 74] on button "Save" at bounding box center [1336, 66] width 93 height 25
click at [337, 136] on button "English" at bounding box center [359, 144] width 309 height 31
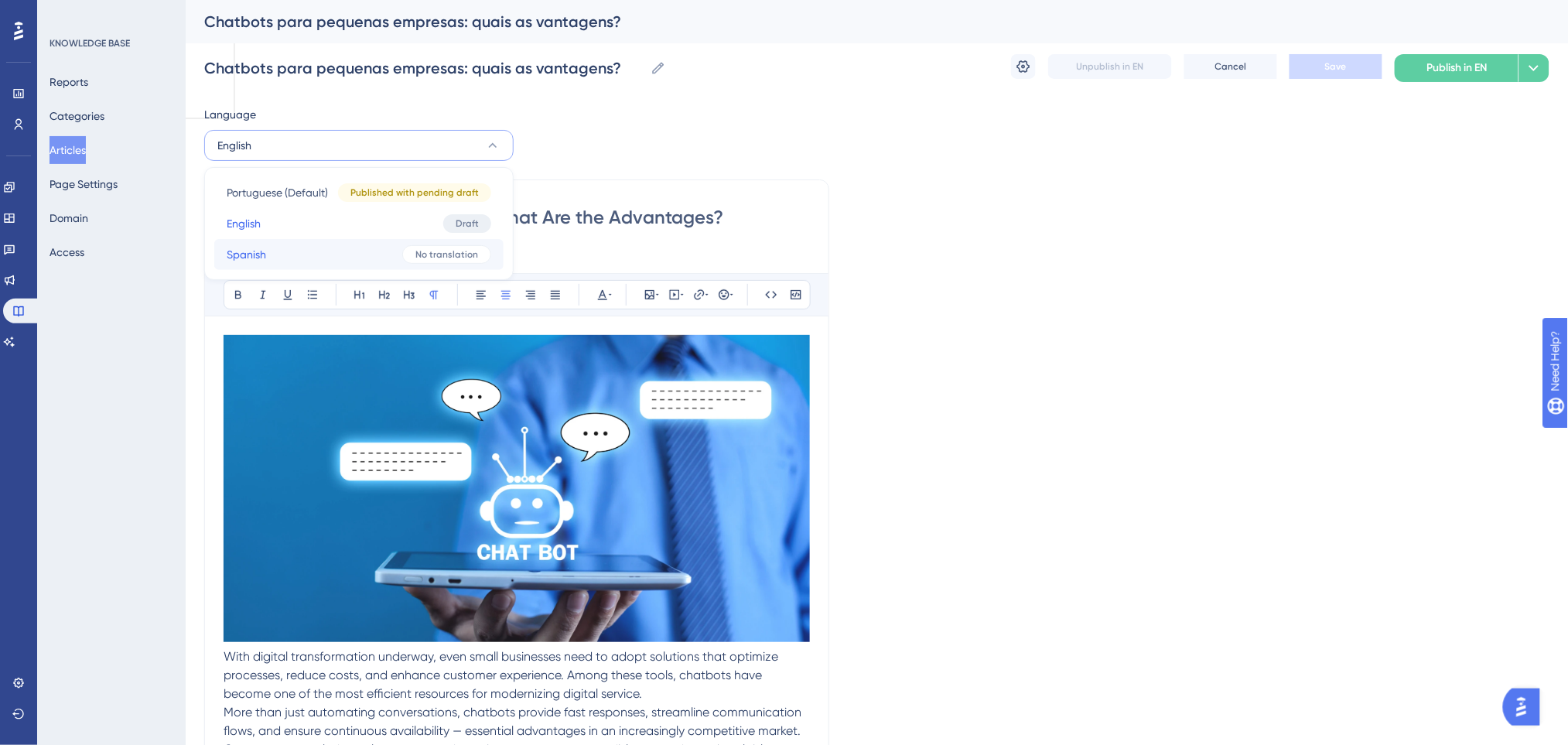
click at [319, 249] on button "Spanish Spanish No translation" at bounding box center [358, 254] width 289 height 31
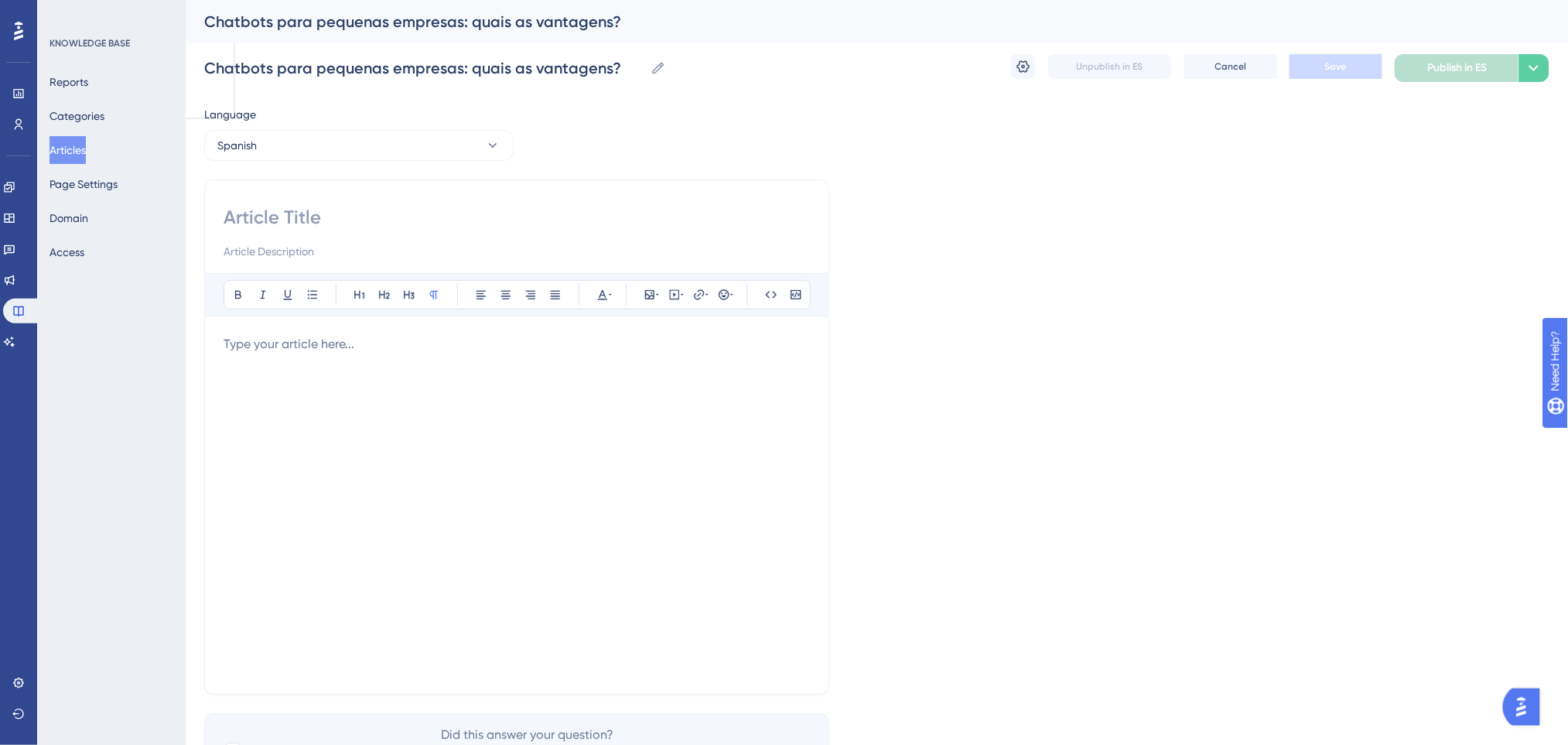
click at [310, 209] on input at bounding box center [516, 217] width 586 height 25
paste input "Chatbots para pequeñas empresas: ¿cuáles son las ventajas?"
type input "Chatbots para pequeñas empresas: ¿cuáles son las ventajas?"
click at [1127, 196] on div "Language Spanish Chatbots para pequeñas empresas: ¿cuáles son las ventajas? Bol…" at bounding box center [877, 446] width 1345 height 682
click at [1323, 61] on button "Save" at bounding box center [1336, 66] width 93 height 25
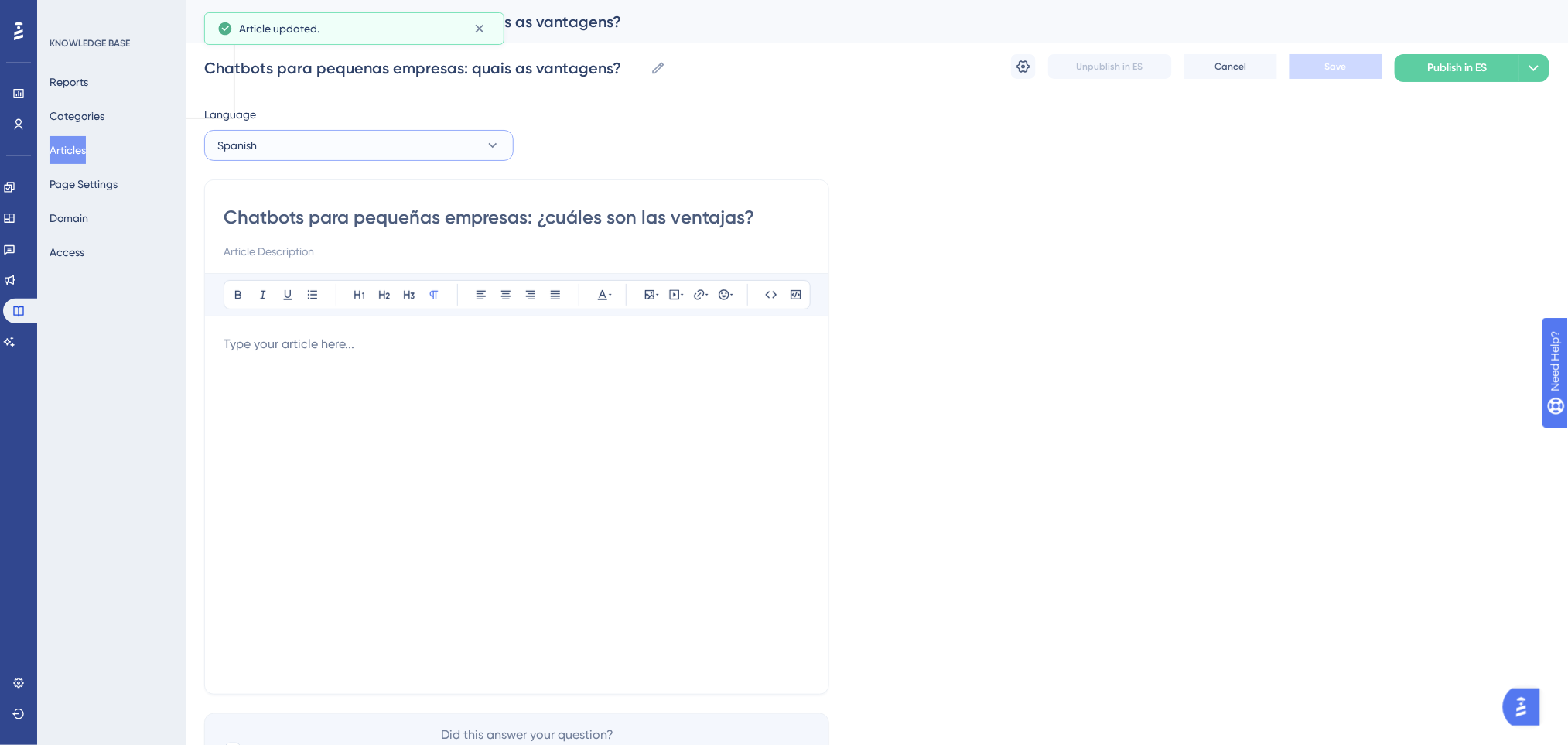
click at [348, 154] on button "Spanish" at bounding box center [359, 144] width 309 height 31
click at [288, 217] on button "English English Draft" at bounding box center [358, 223] width 289 height 31
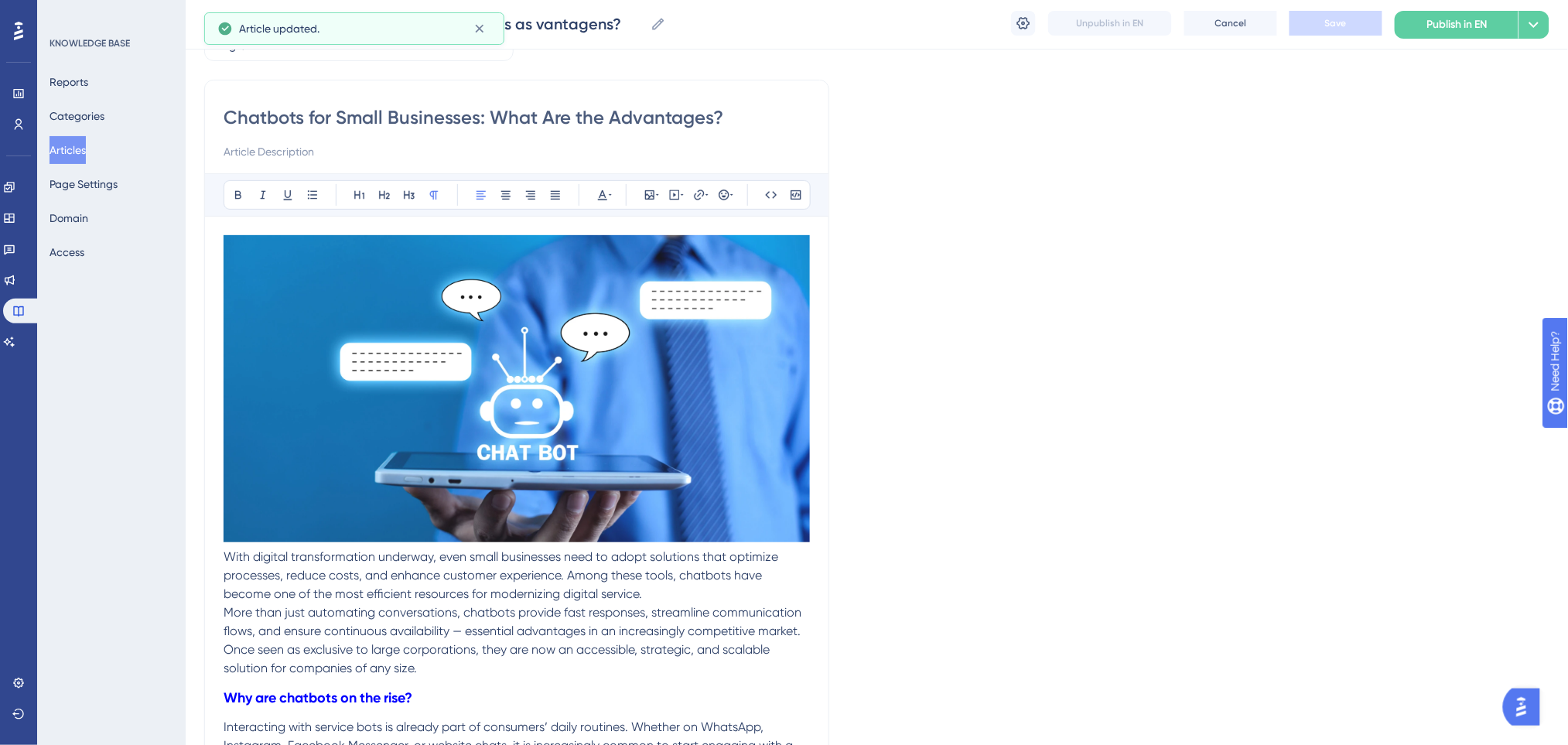
scroll to position [205, 0]
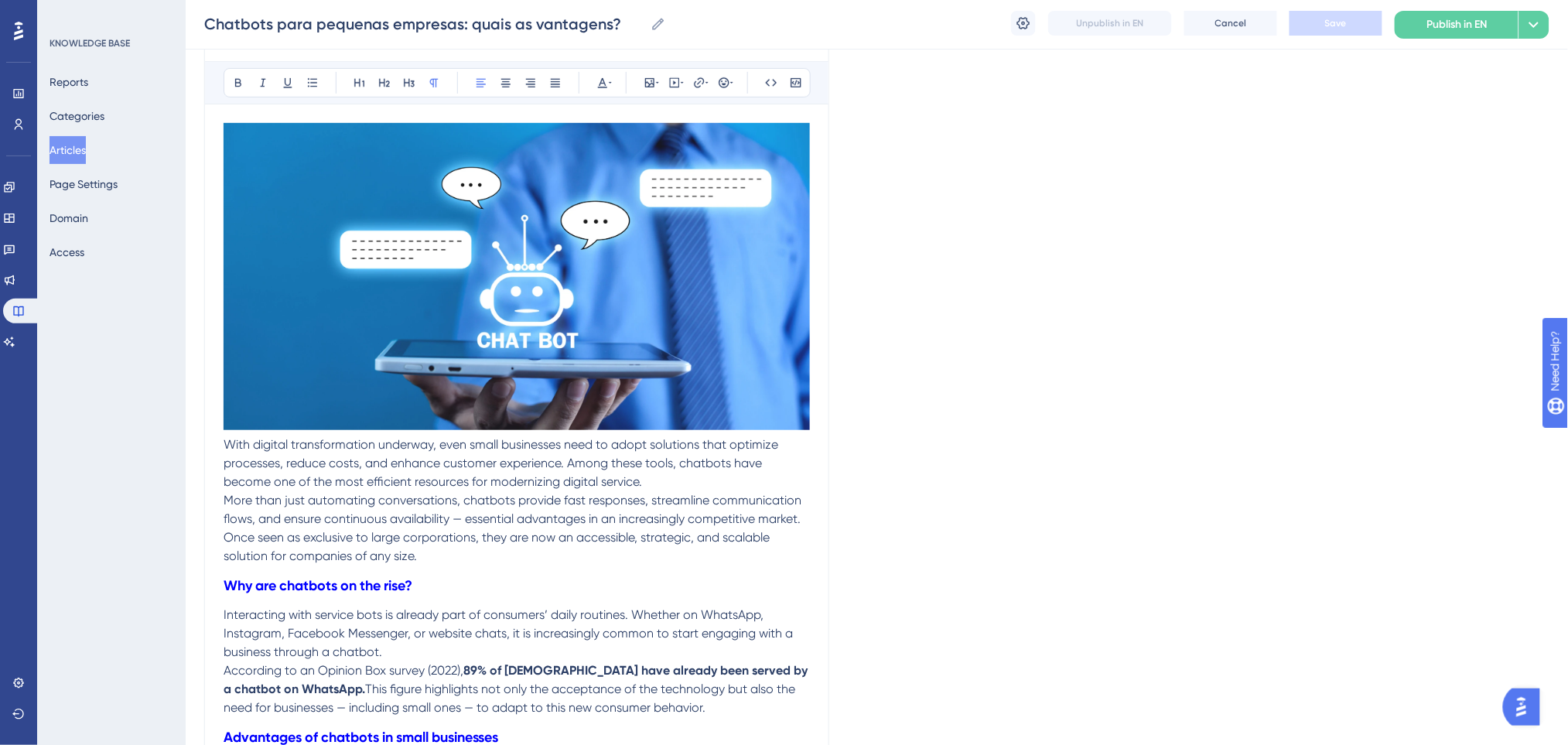
click at [228, 444] on span "With digital transformation underway, even small businesses need to adopt solut…" at bounding box center [502, 463] width 557 height 52
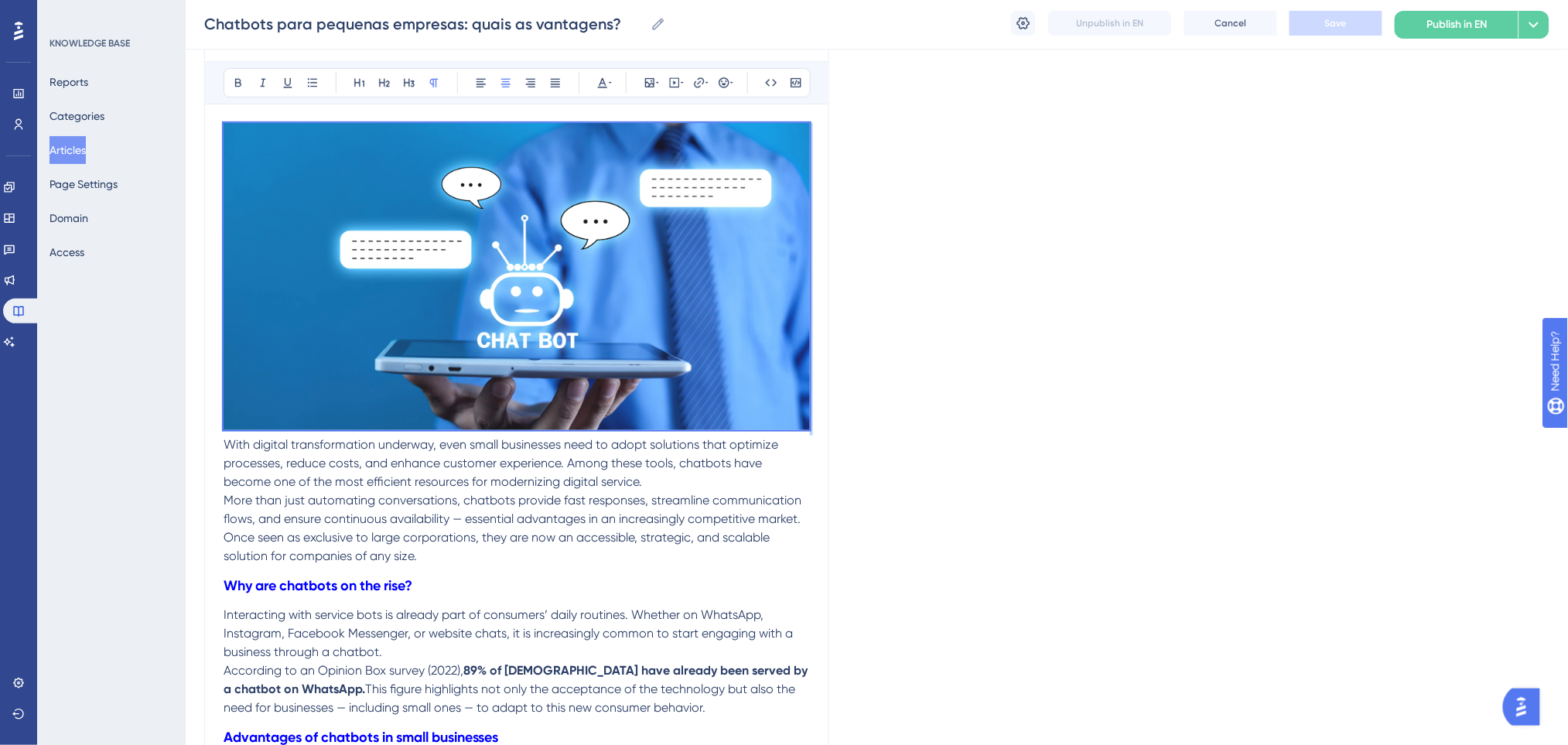
drag, startPoint x: 228, startPoint y: 444, endPoint x: 164, endPoint y: 72, distance: 377.5
copy p
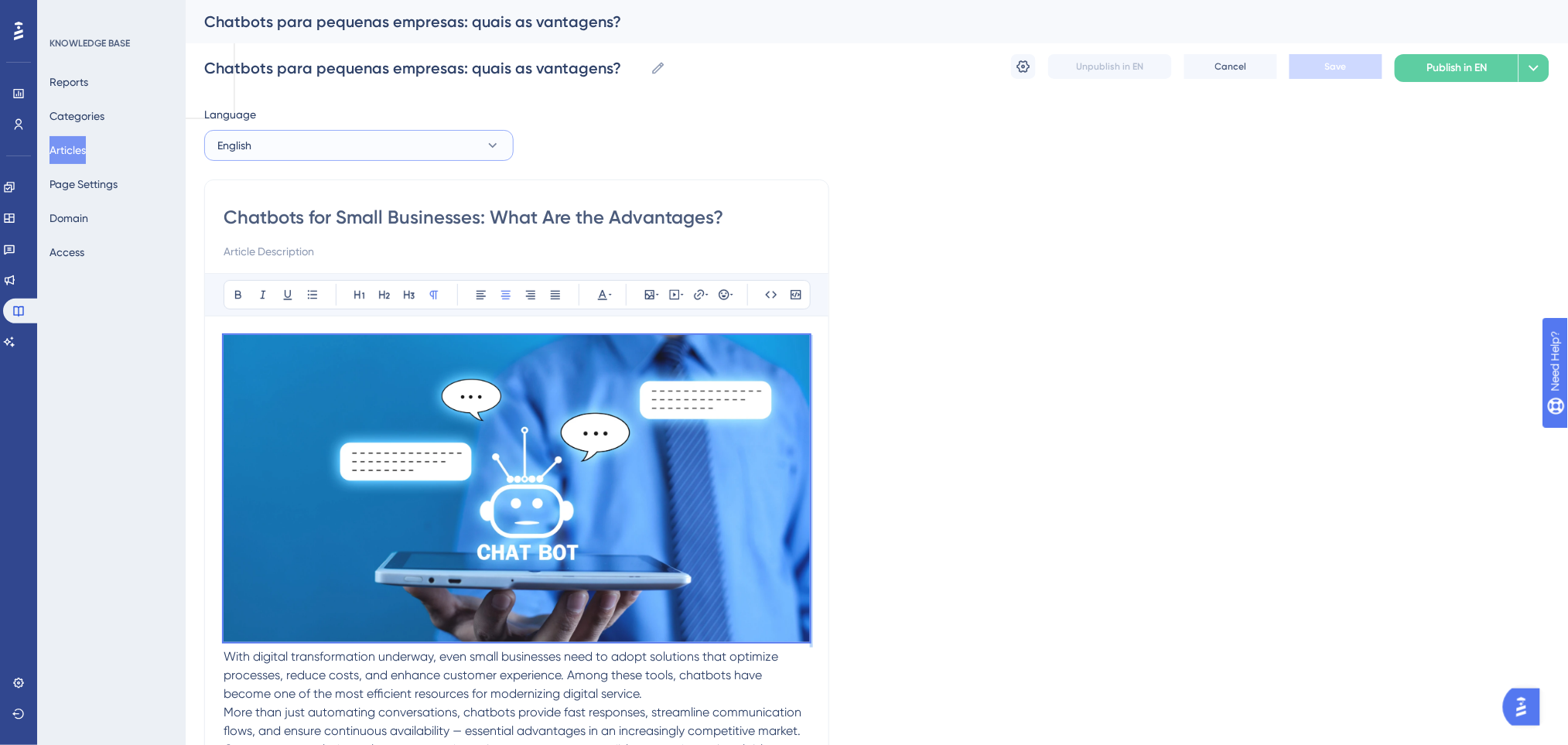
click at [327, 141] on button "English" at bounding box center [359, 144] width 309 height 31
click at [281, 249] on button "Spanish Spanish Draft" at bounding box center [358, 254] width 289 height 31
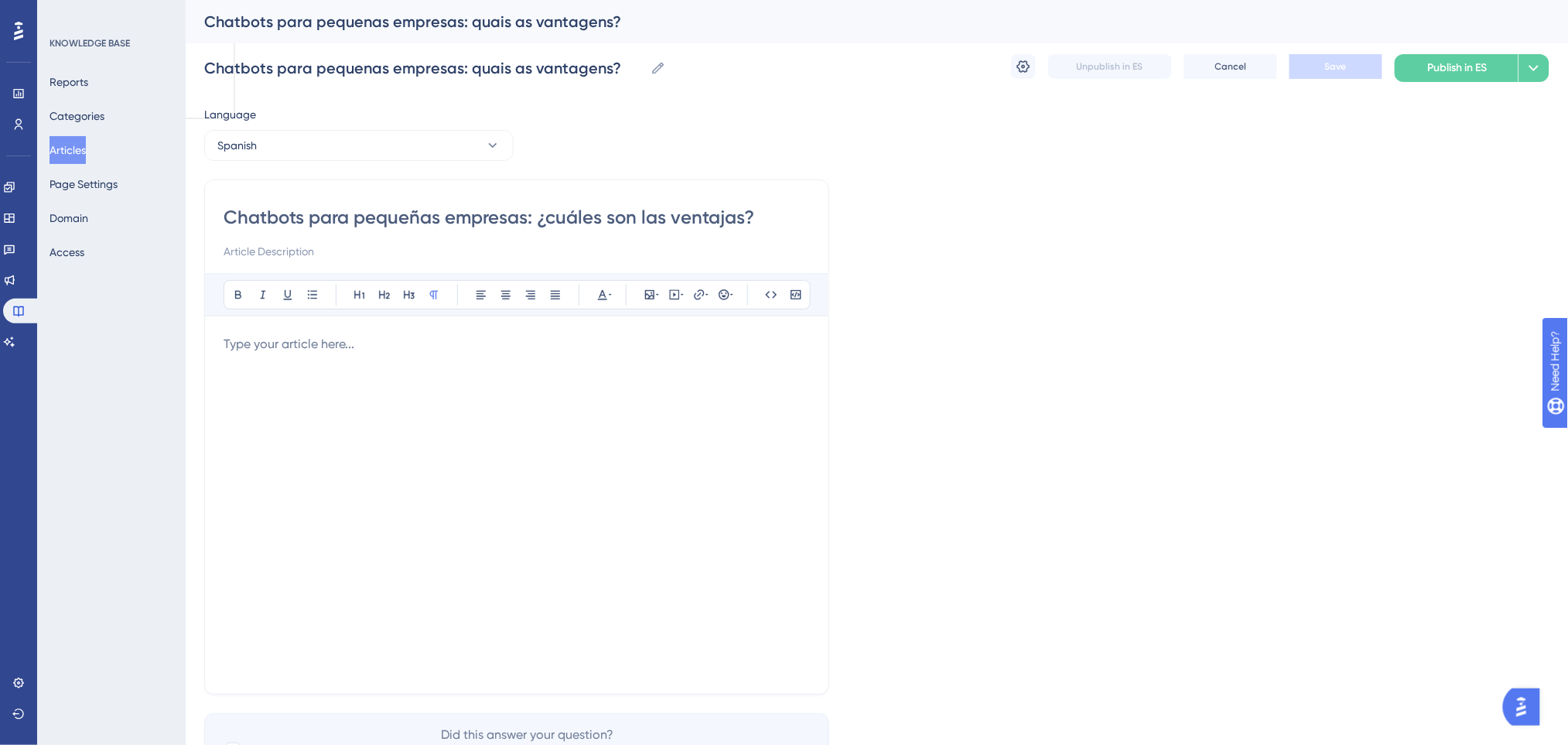
click at [313, 341] on p at bounding box center [516, 344] width 586 height 19
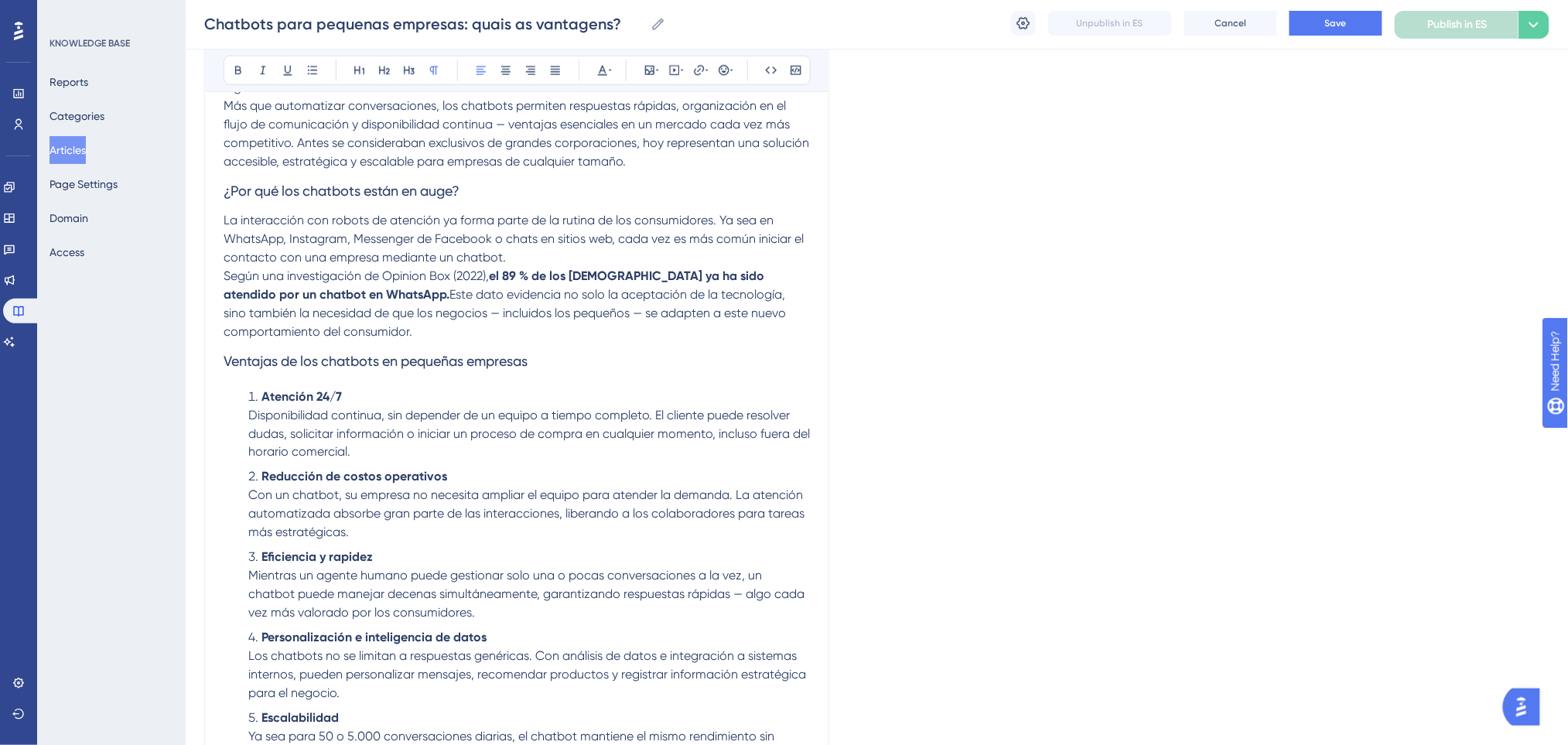
scroll to position [567, 0]
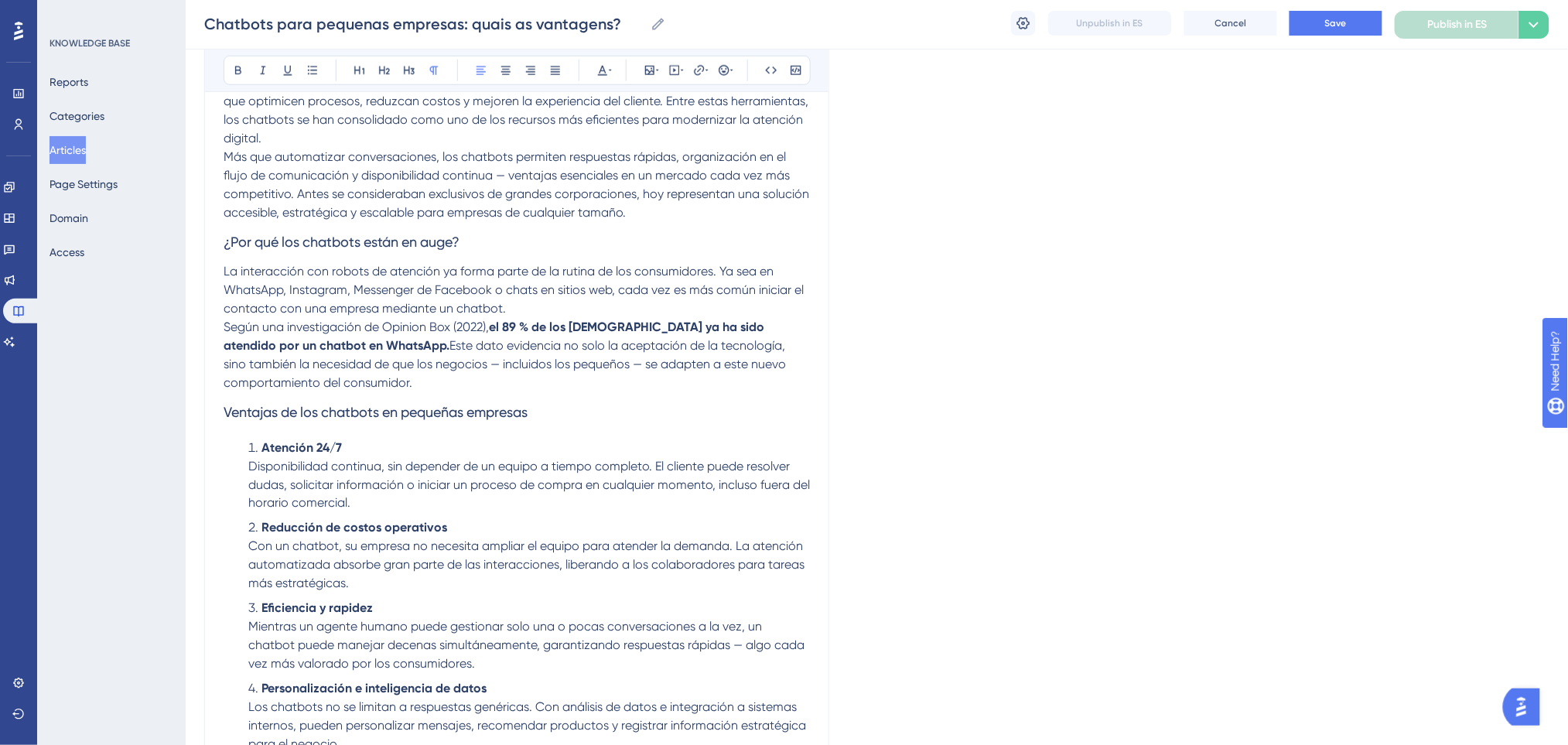
drag, startPoint x: 405, startPoint y: 317, endPoint x: 230, endPoint y: 331, distance: 175.6
click at [230, 331] on p "Según una investigación de Opinion Box (2022), el 89 % de los brasileños ya ha …" at bounding box center [516, 354] width 586 height 74
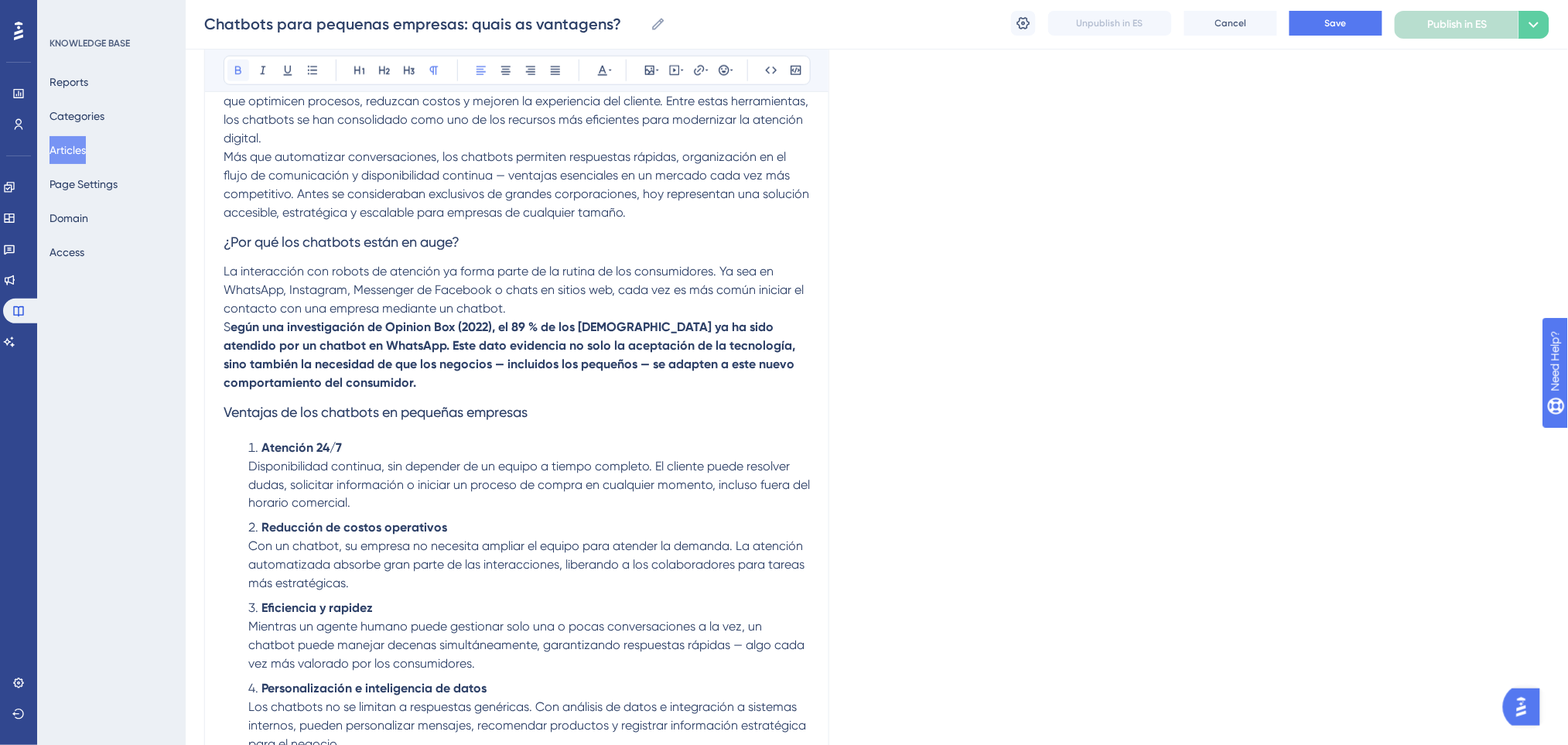
click at [235, 68] on icon at bounding box center [238, 69] width 12 height 12
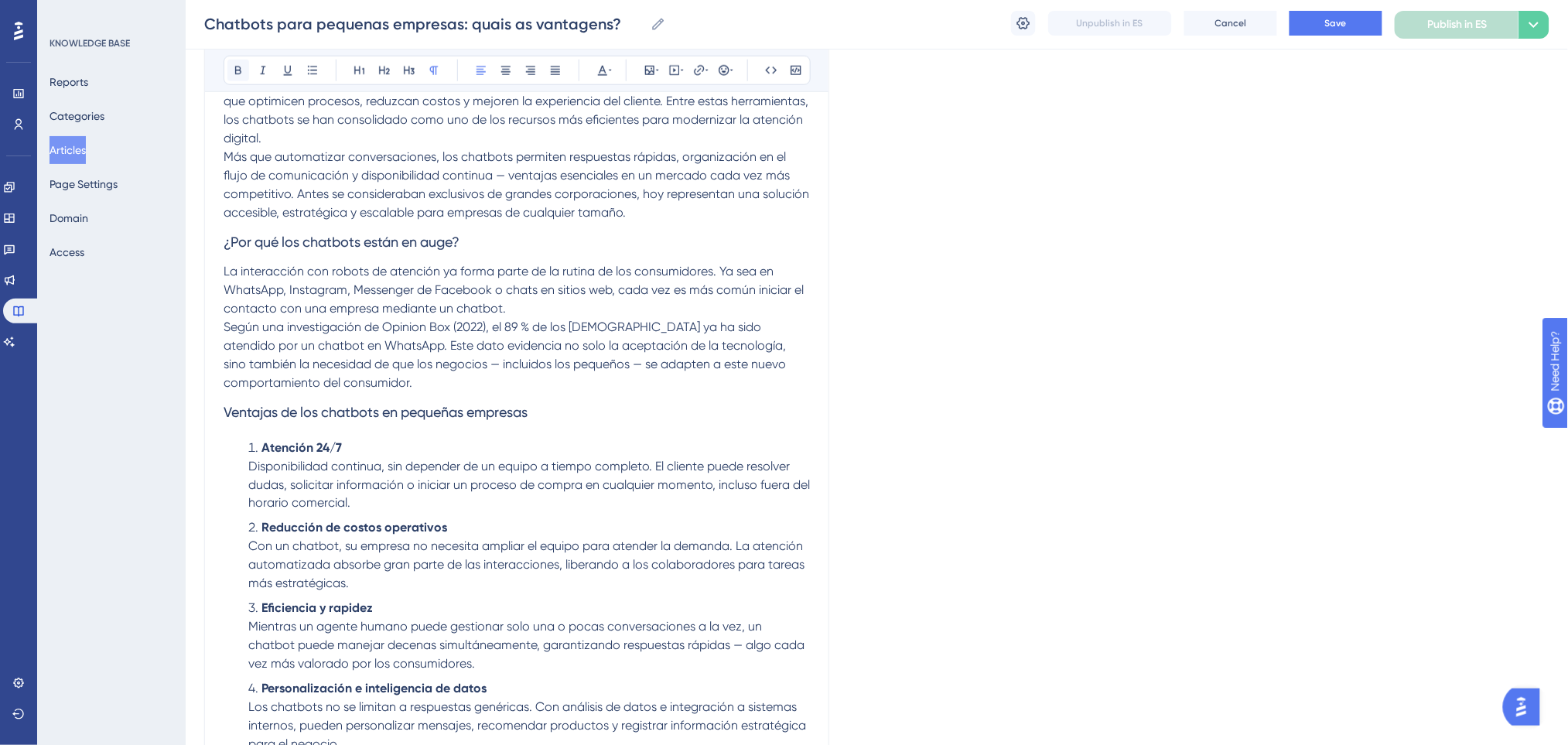
click at [235, 68] on icon at bounding box center [238, 69] width 12 height 12
click at [586, 420] on h3 "Ventajas de los chatbots en pequeñas empresas" at bounding box center [516, 412] width 586 height 40
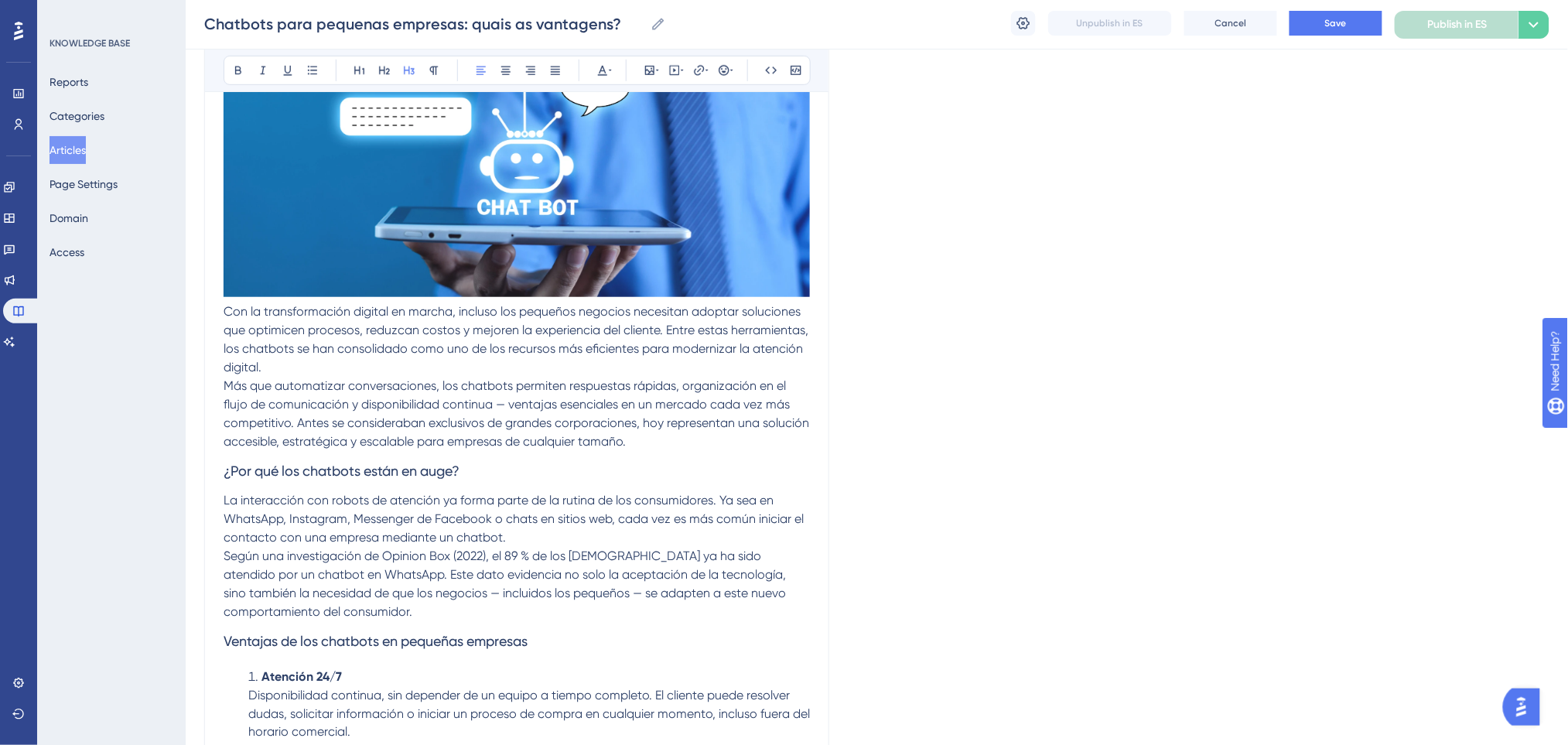
scroll to position [362, 0]
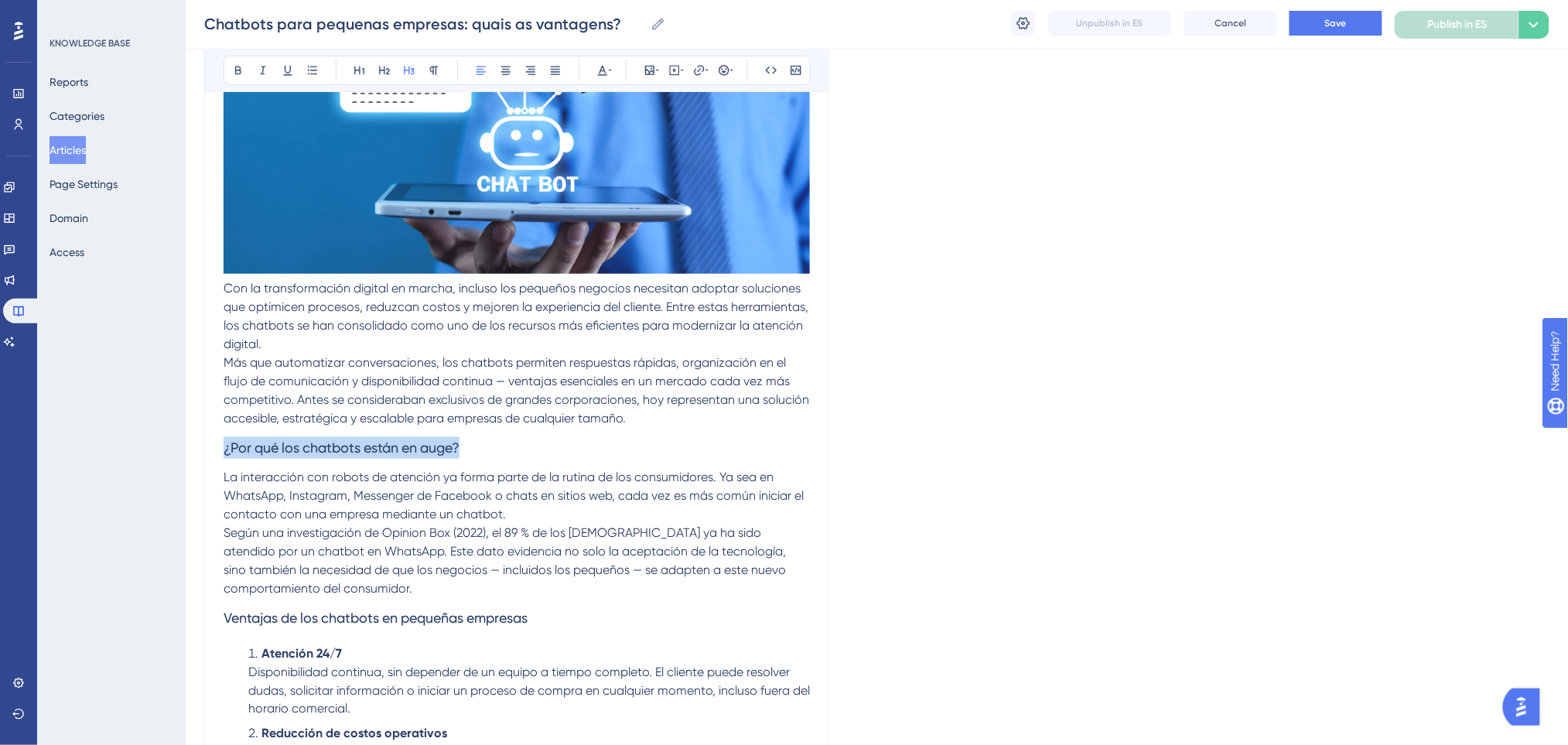
drag, startPoint x: 470, startPoint y: 446, endPoint x: 218, endPoint y: 435, distance: 252.2
click at [218, 435] on div "Chatbots para pequeñas empresas: ¿cuáles son las ventajas? Bold Italic Underlin…" at bounding box center [516, 709] width 625 height 1795
click at [231, 61] on button at bounding box center [238, 69] width 21 height 21
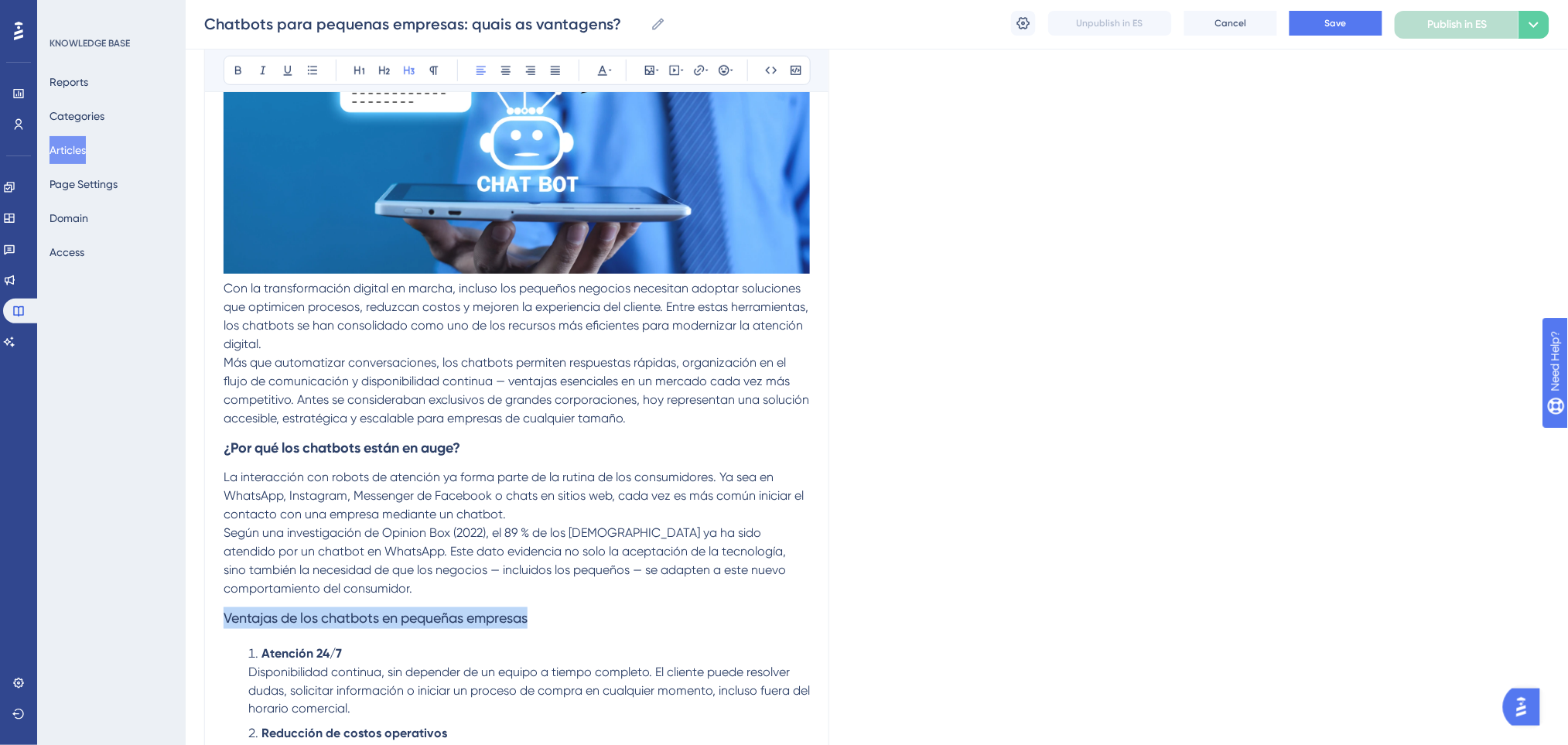
drag, startPoint x: 542, startPoint y: 618, endPoint x: 219, endPoint y: 618, distance: 323.0
click at [219, 618] on div "Chatbots para pequeñas empresas: ¿cuáles son las ventajas? Bold Italic Underlin…" at bounding box center [516, 709] width 625 height 1795
click at [237, 67] on icon at bounding box center [238, 70] width 6 height 8
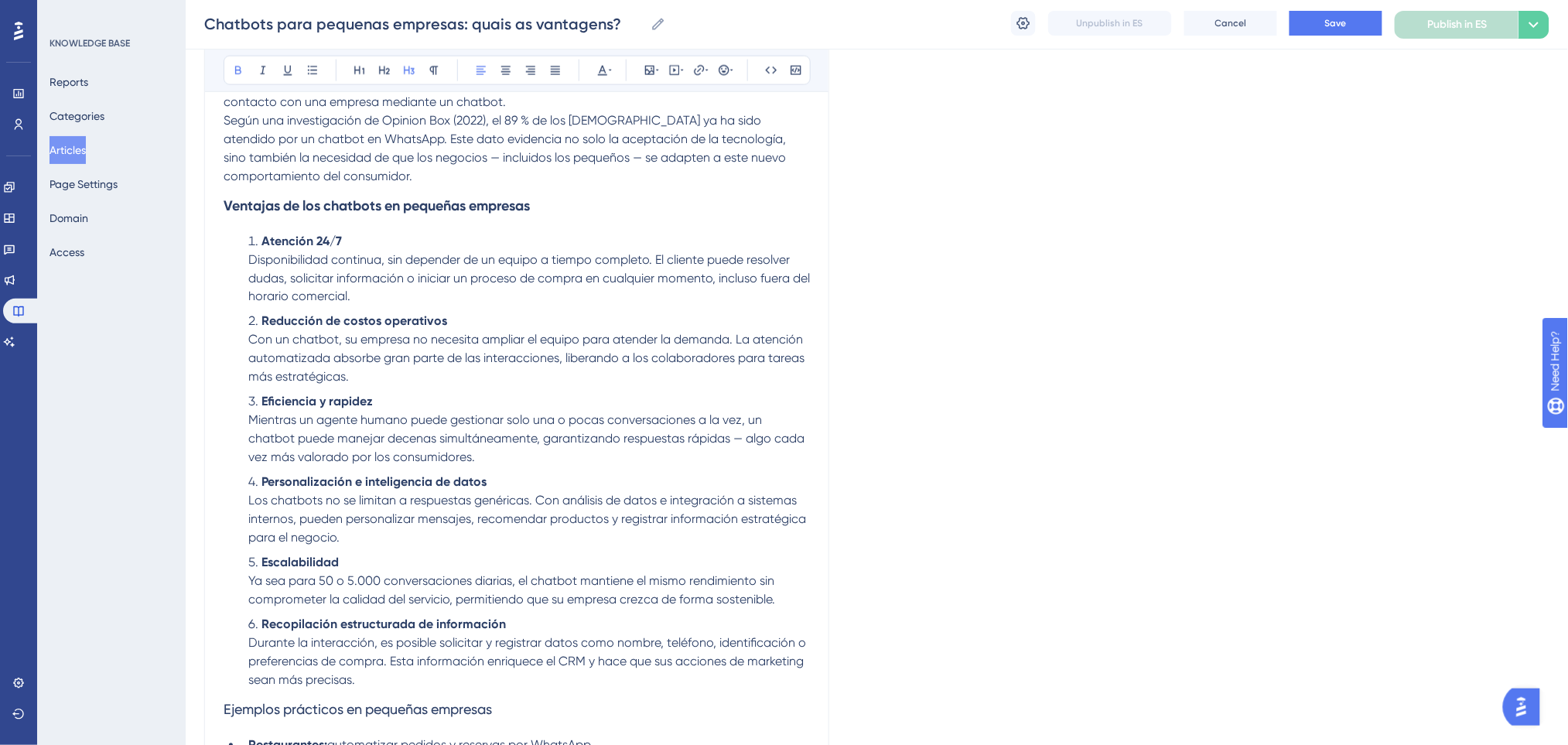
scroll to position [1084, 0]
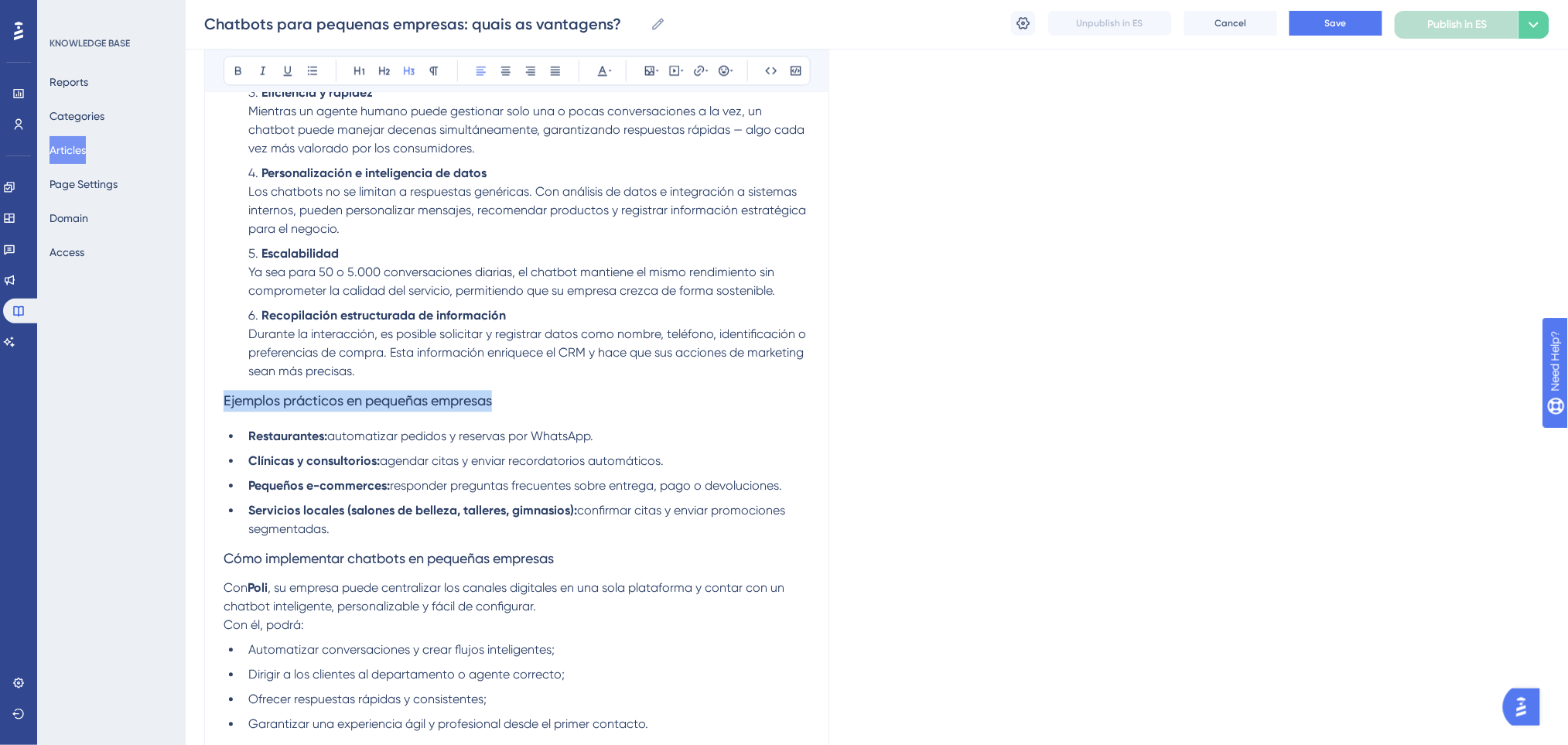
drag, startPoint x: 501, startPoint y: 397, endPoint x: 238, endPoint y: 209, distance: 323.3
click at [238, 76] on icon at bounding box center [238, 69] width 12 height 12
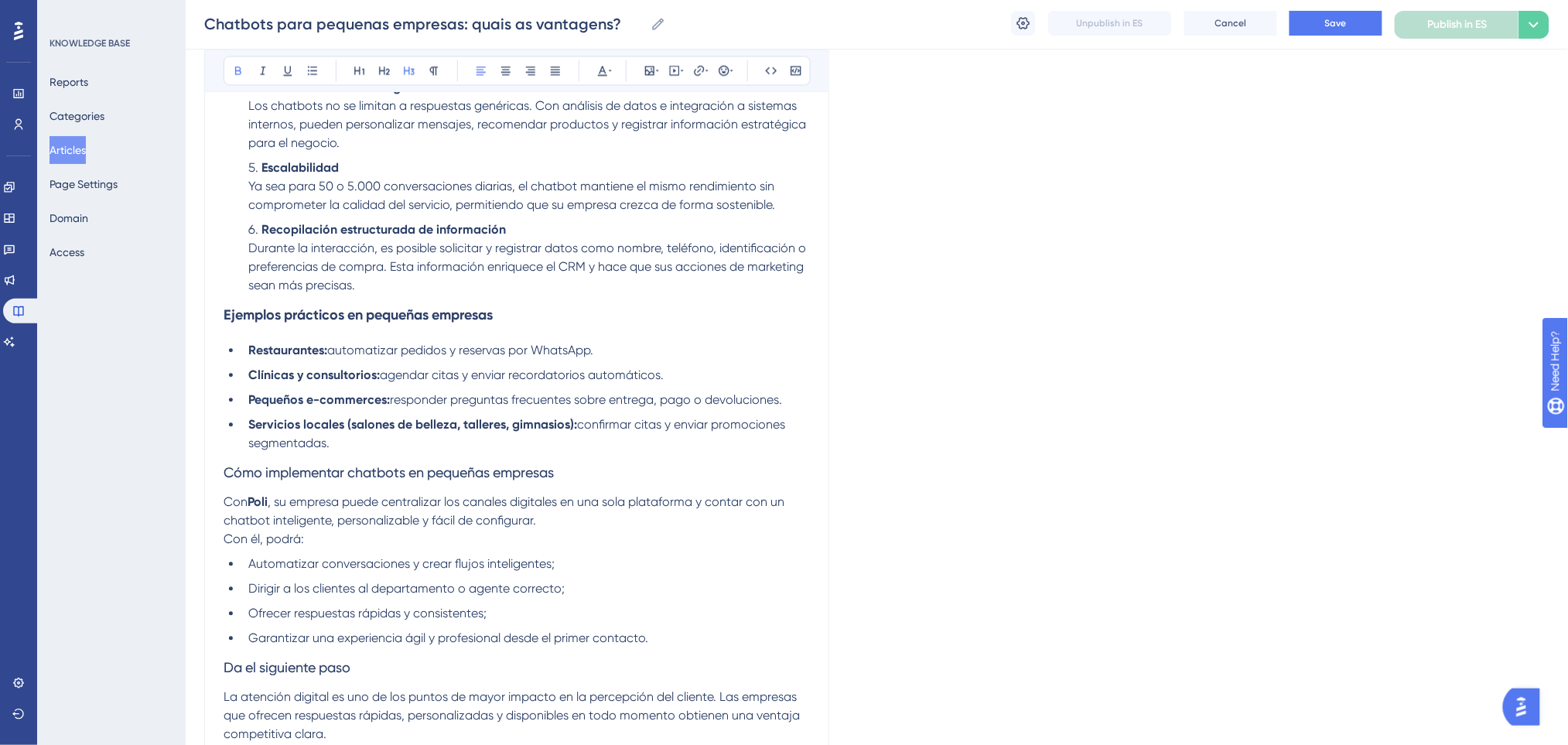
scroll to position [1290, 0]
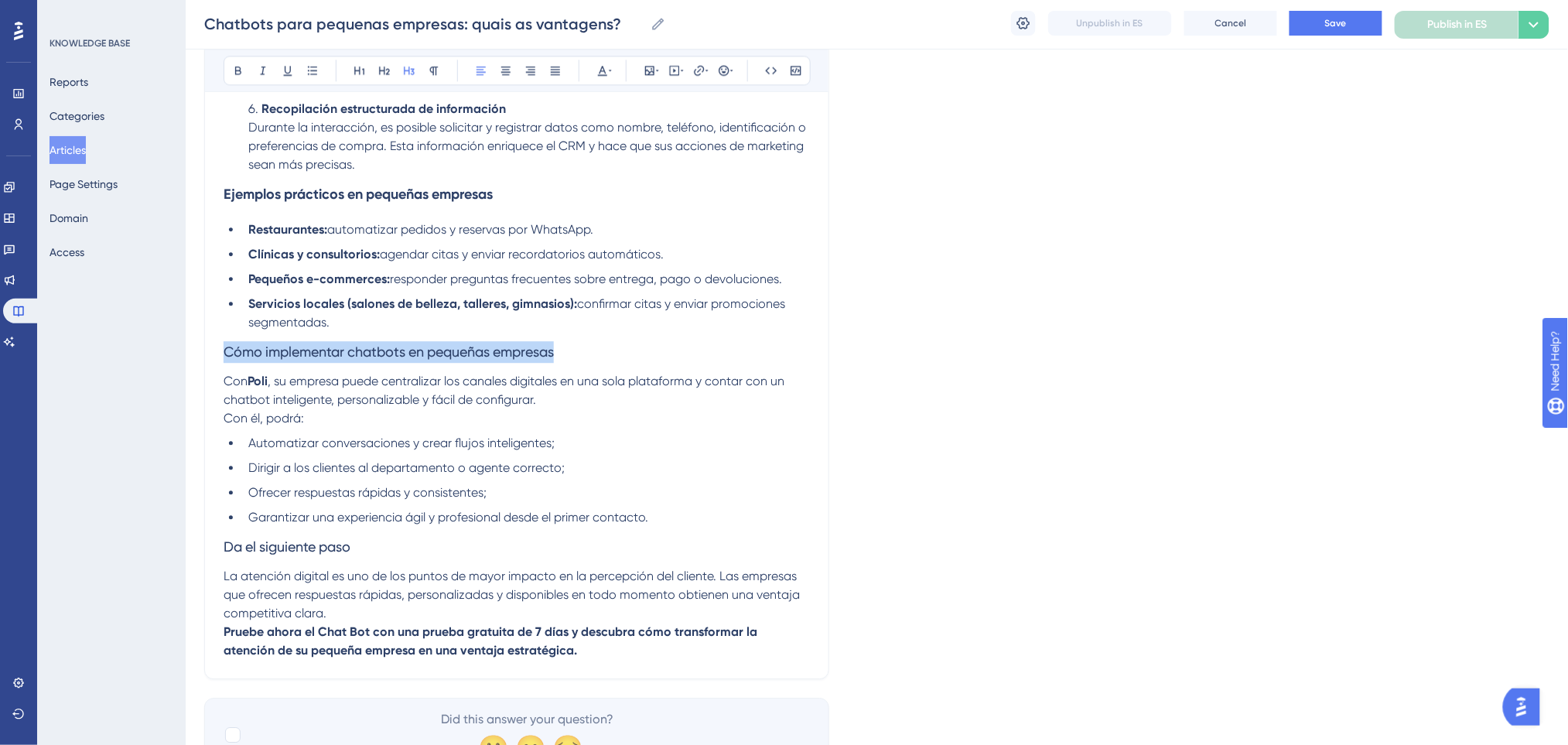
drag, startPoint x: 566, startPoint y: 350, endPoint x: 200, endPoint y: 350, distance: 366.0
click at [238, 73] on icon at bounding box center [238, 69] width 12 height 12
click at [625, 377] on span ", su empresa puede centralizar los canales digitales en una sola plataforma y c…" at bounding box center [504, 391] width 564 height 33
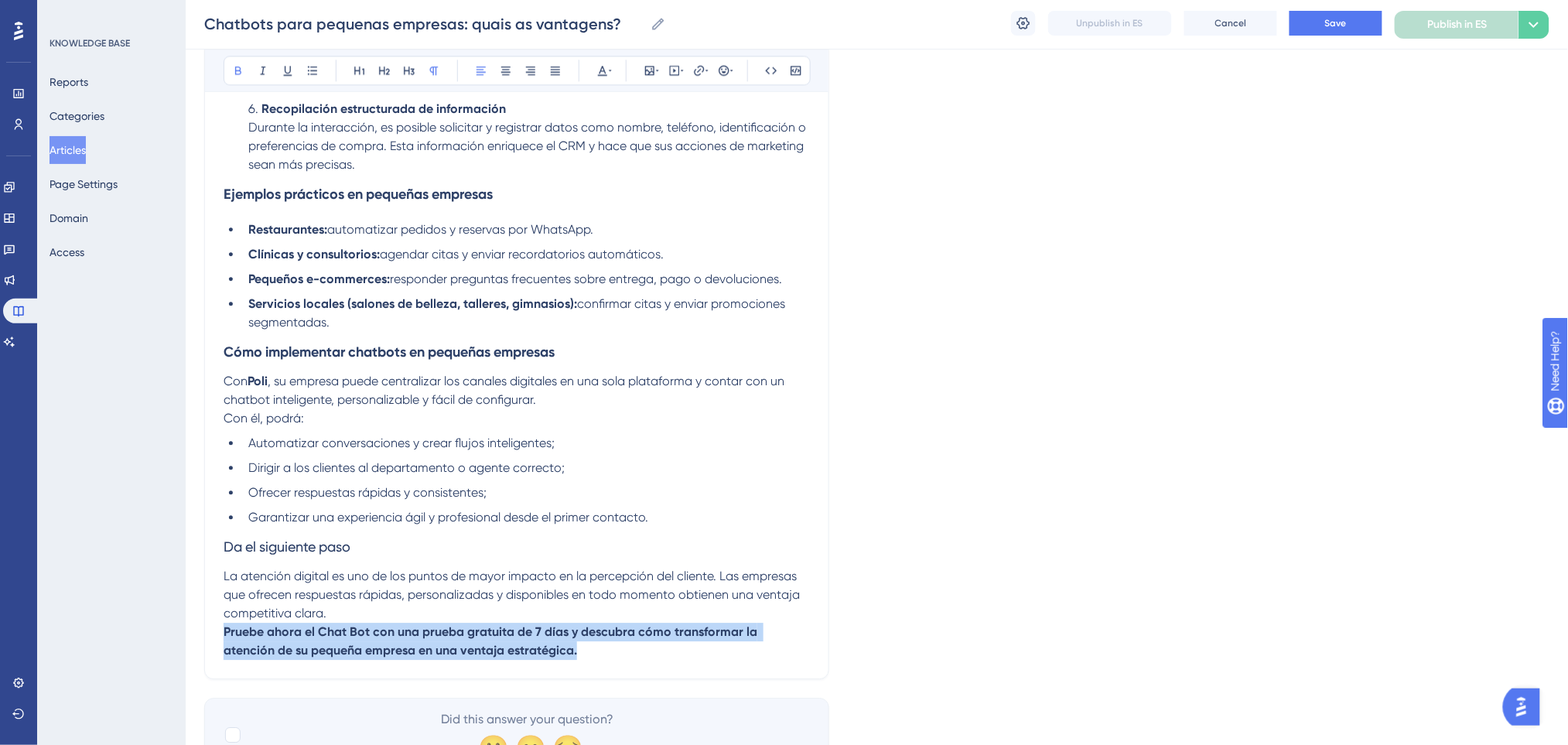
drag, startPoint x: 549, startPoint y: 649, endPoint x: 211, endPoint y: 630, distance: 338.5
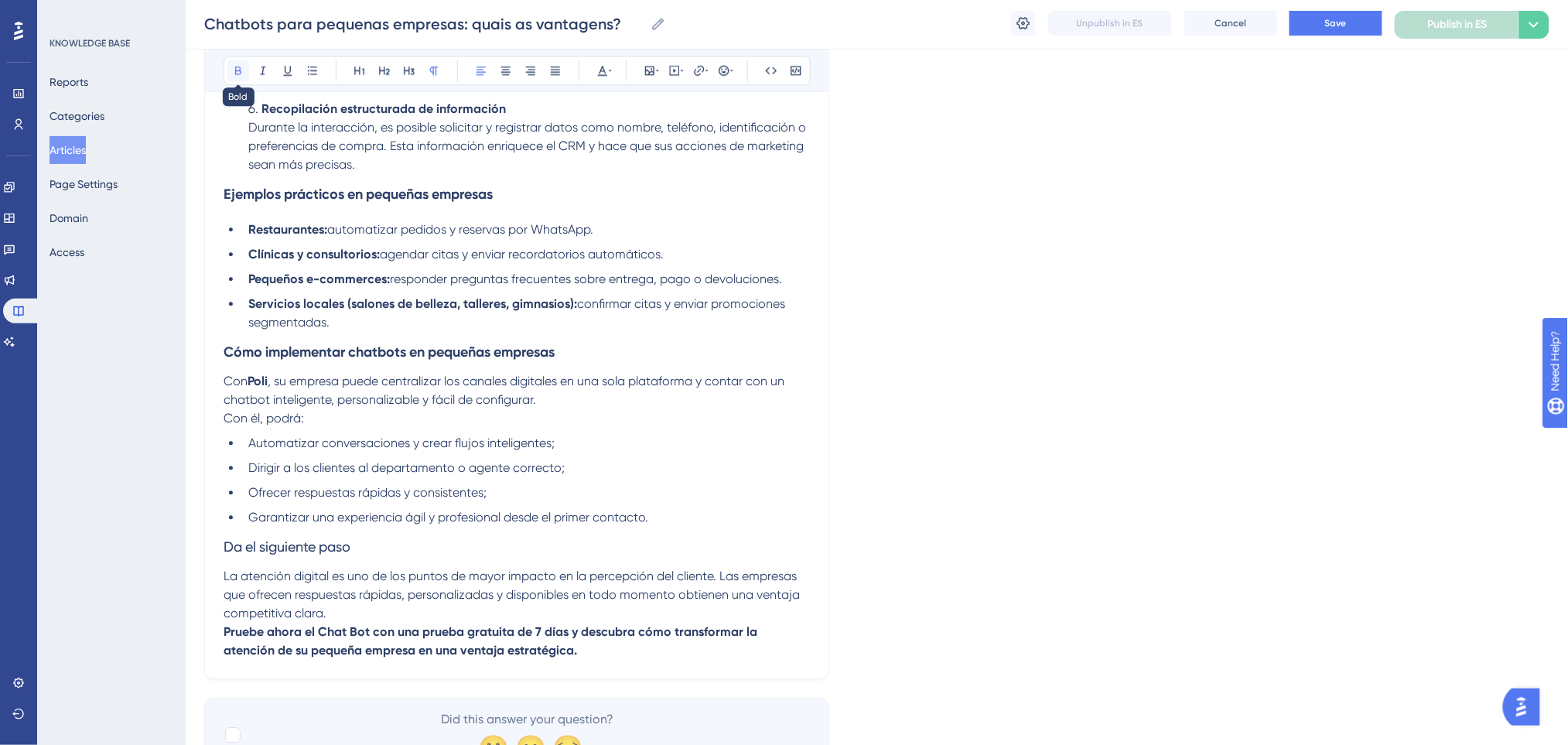
click at [235, 68] on icon at bounding box center [238, 69] width 12 height 12
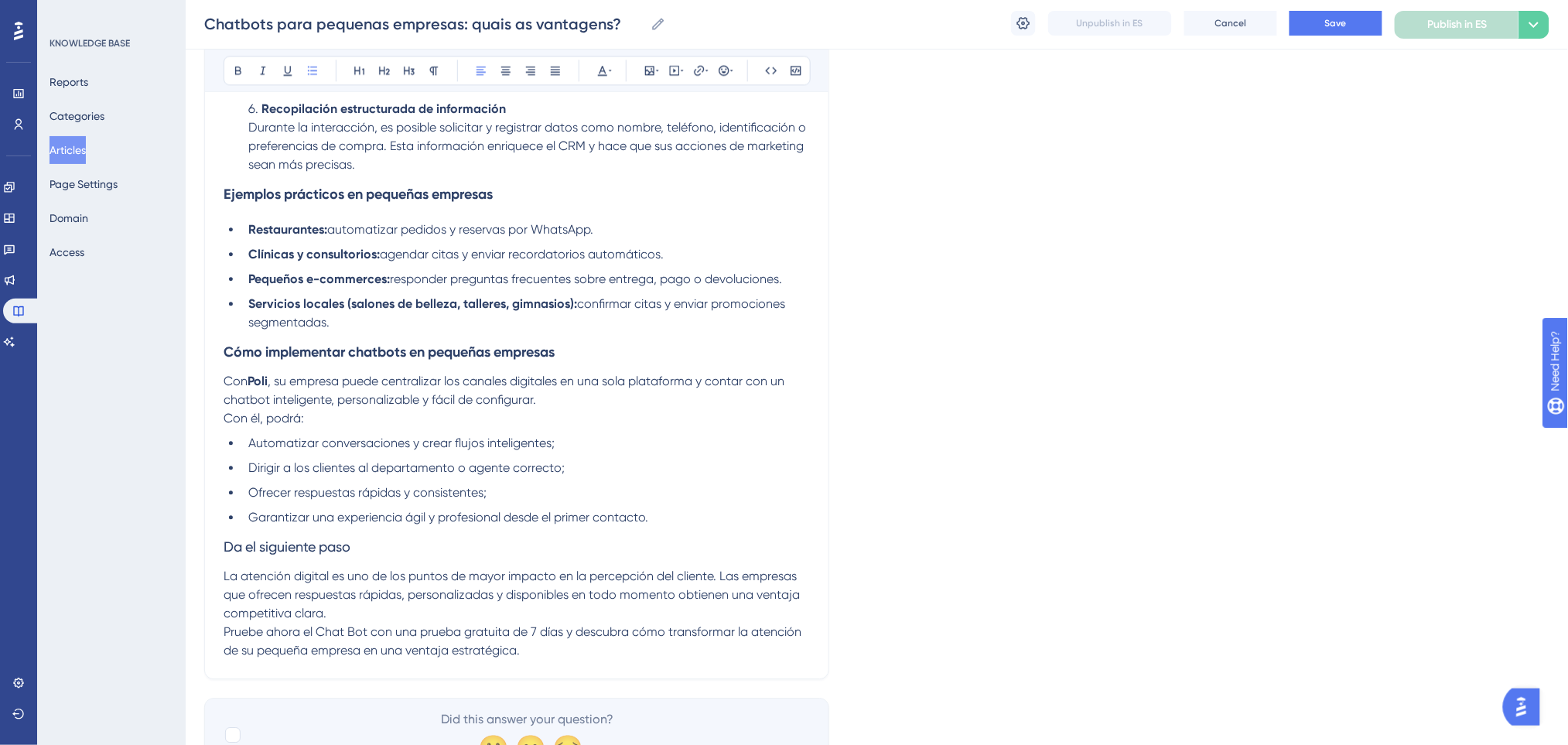
drag, startPoint x: 570, startPoint y: 446, endPoint x: 277, endPoint y: 363, distance: 304.5
drag, startPoint x: 272, startPoint y: 378, endPoint x: 251, endPoint y: 379, distance: 21.0
click at [251, 379] on p "Con Poli , su empresa puede centralizar los canales digitales en una sola plata…" at bounding box center [516, 391] width 586 height 37
drag, startPoint x: 360, startPoint y: 549, endPoint x: 228, endPoint y: 551, distance: 132.0
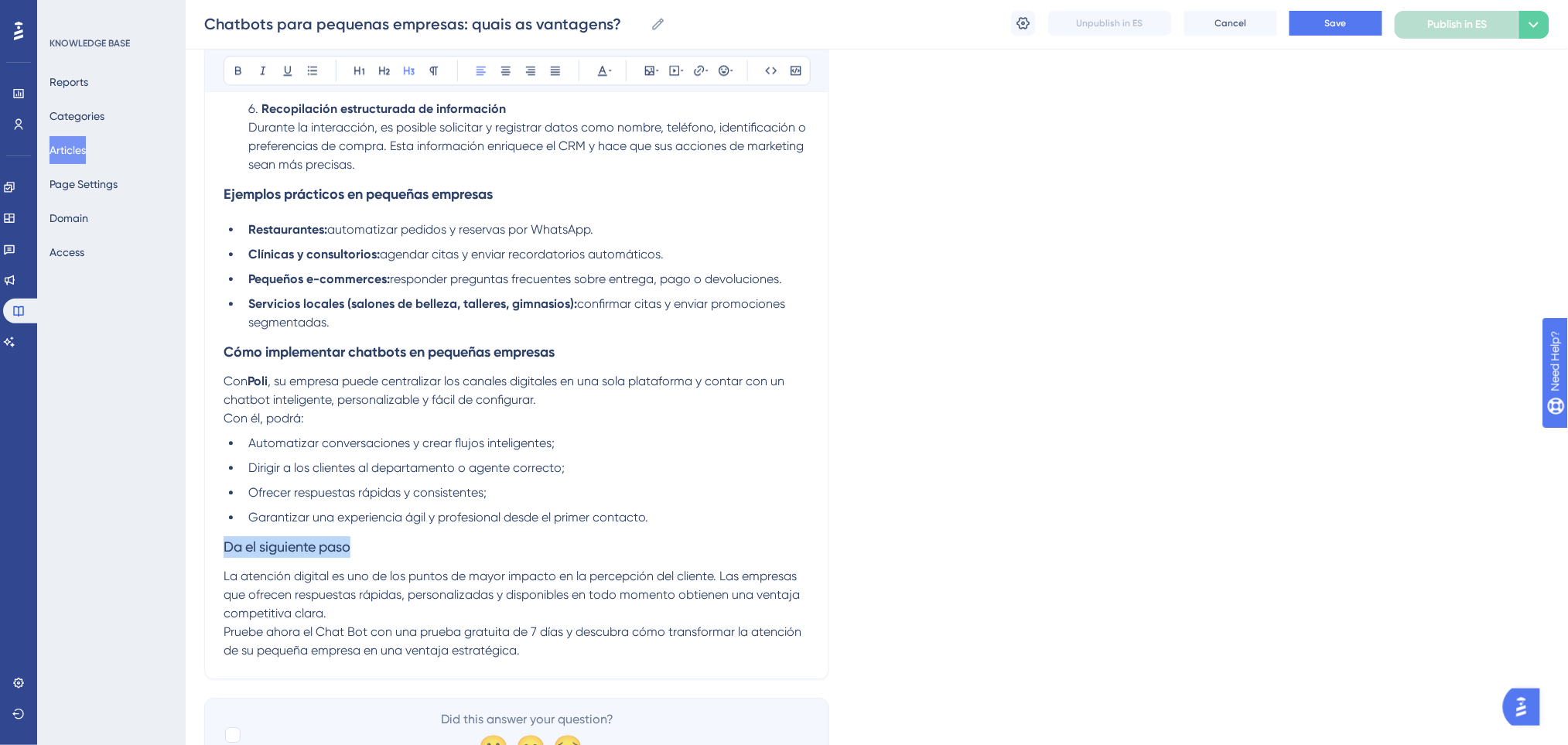
click at [228, 551] on h3 "Da el siguiente paso" at bounding box center [516, 546] width 586 height 40
click at [237, 68] on icon at bounding box center [238, 69] width 12 height 12
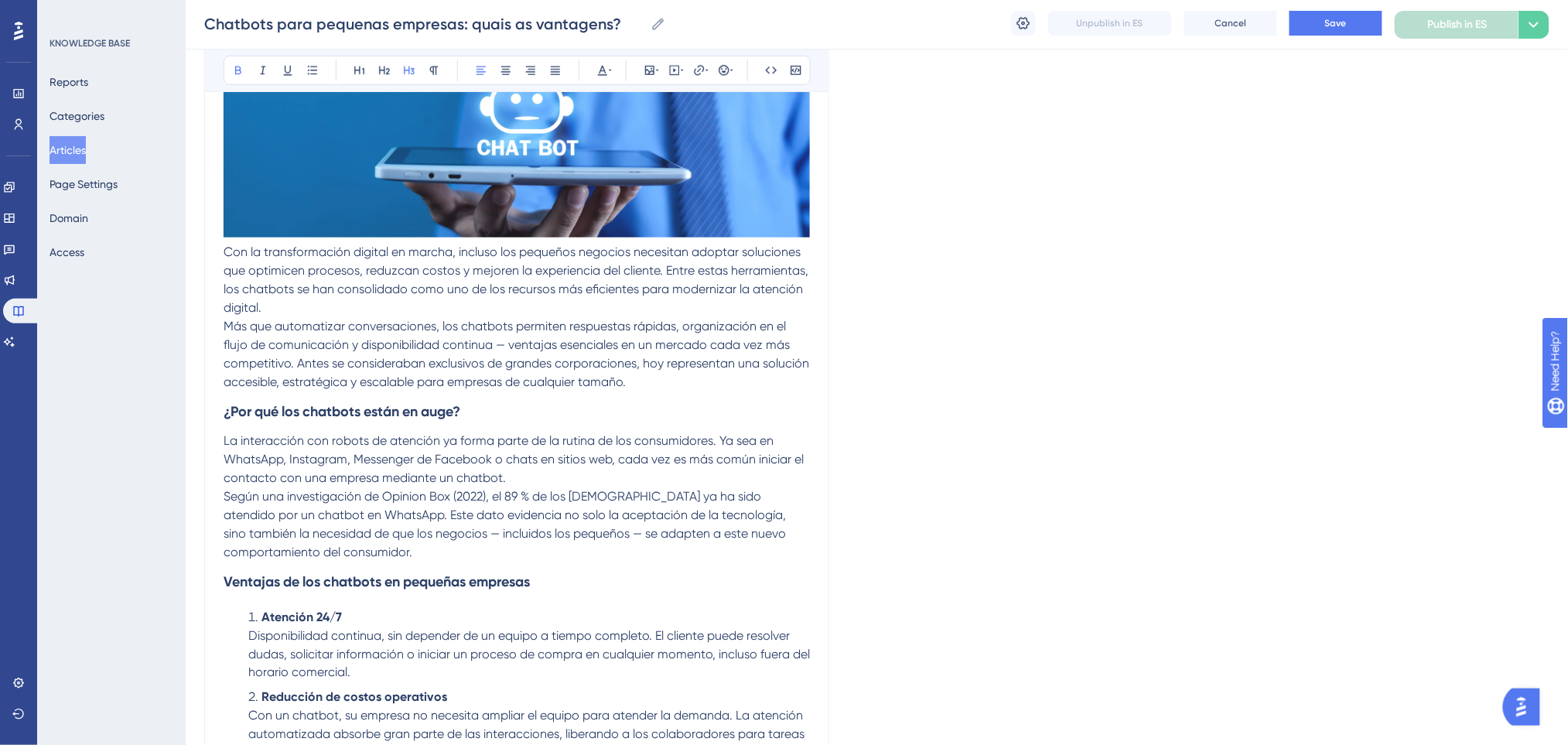
scroll to position [362, 0]
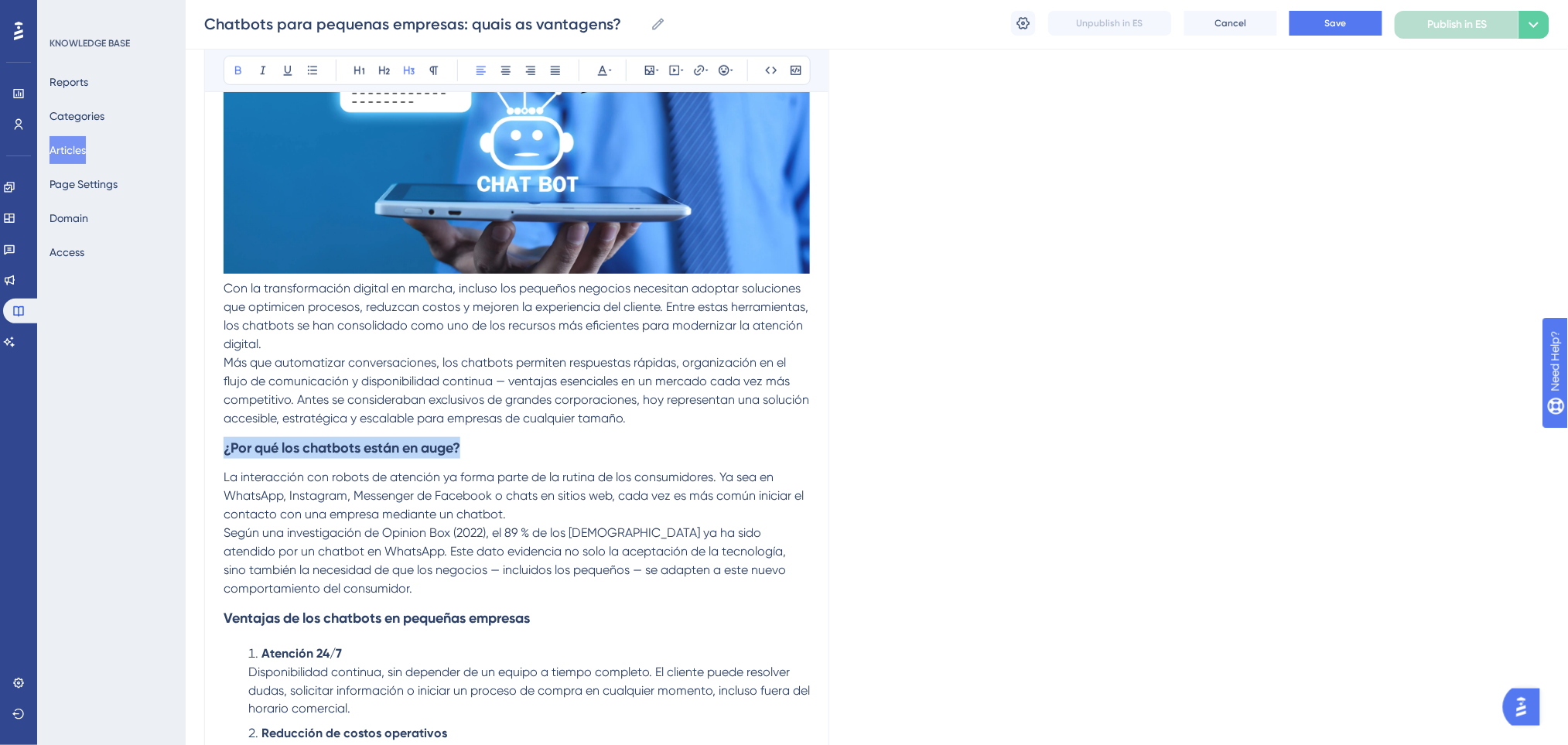
drag, startPoint x: 482, startPoint y: 449, endPoint x: 226, endPoint y: 449, distance: 256.0
click at [226, 449] on h3 "¿Por qué los chatbots están en auge?" at bounding box center [516, 447] width 586 height 40
click at [604, 68] on icon at bounding box center [602, 69] width 12 height 12
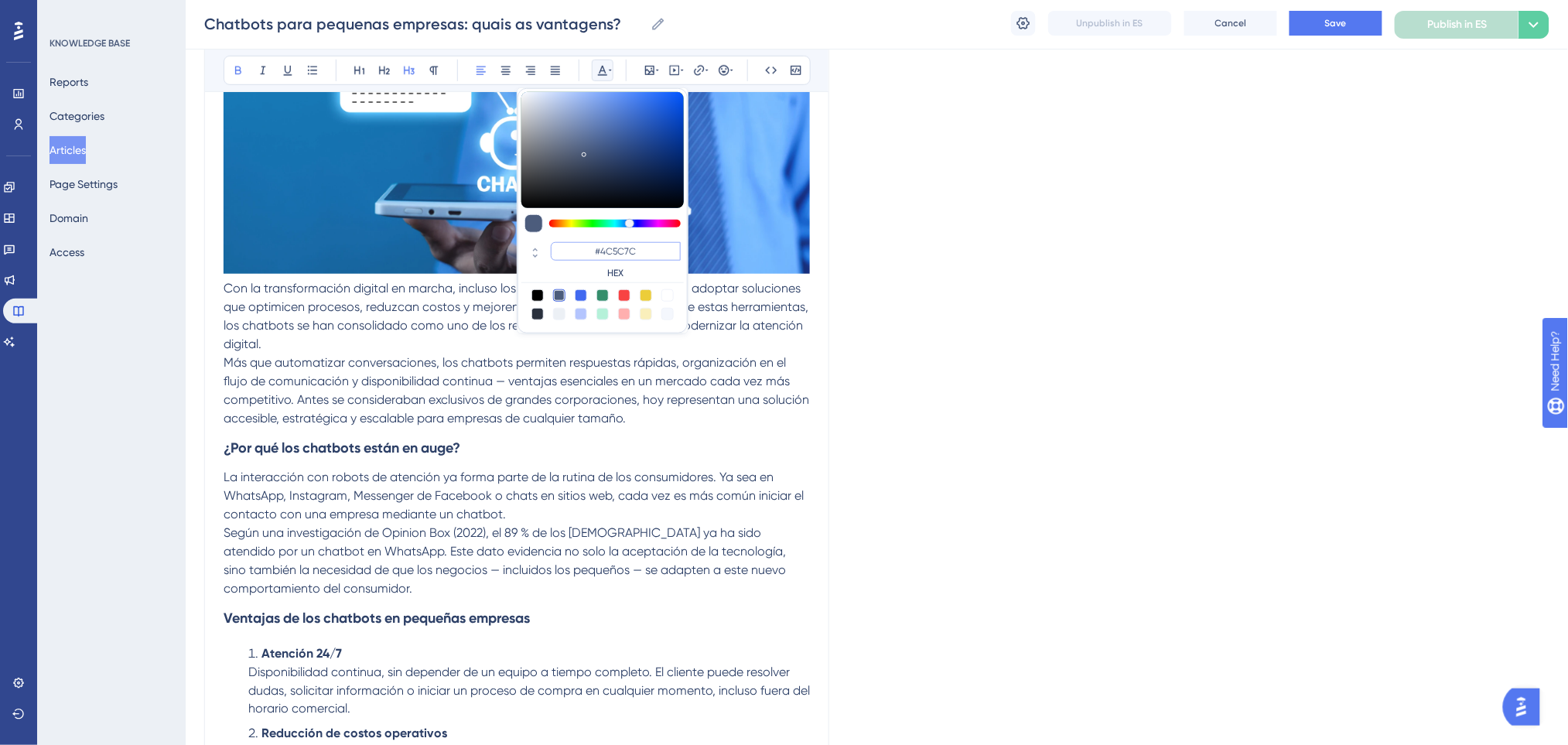
drag, startPoint x: 635, startPoint y: 252, endPoint x: 590, endPoint y: 252, distance: 45.0
click at [590, 252] on input "#4C5C7C" at bounding box center [616, 252] width 130 height 19
paste input "0000FF"
type input "#0000FF"
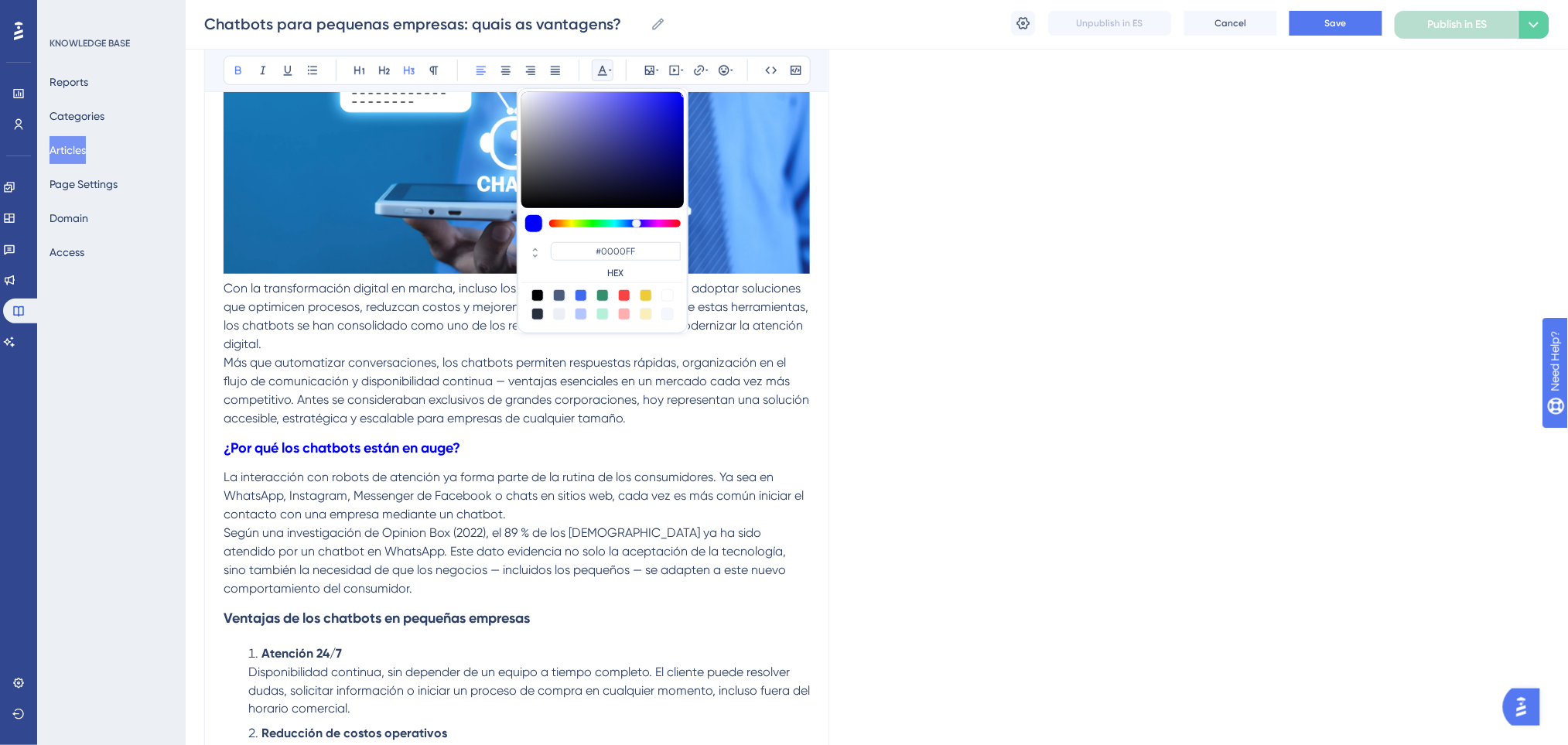
drag, startPoint x: 524, startPoint y: 474, endPoint x: 520, endPoint y: 501, distance: 27.3
click at [524, 477] on span "La interacción con robots de atención ya forma parte de la rutina de los consum…" at bounding box center [515, 495] width 583 height 52
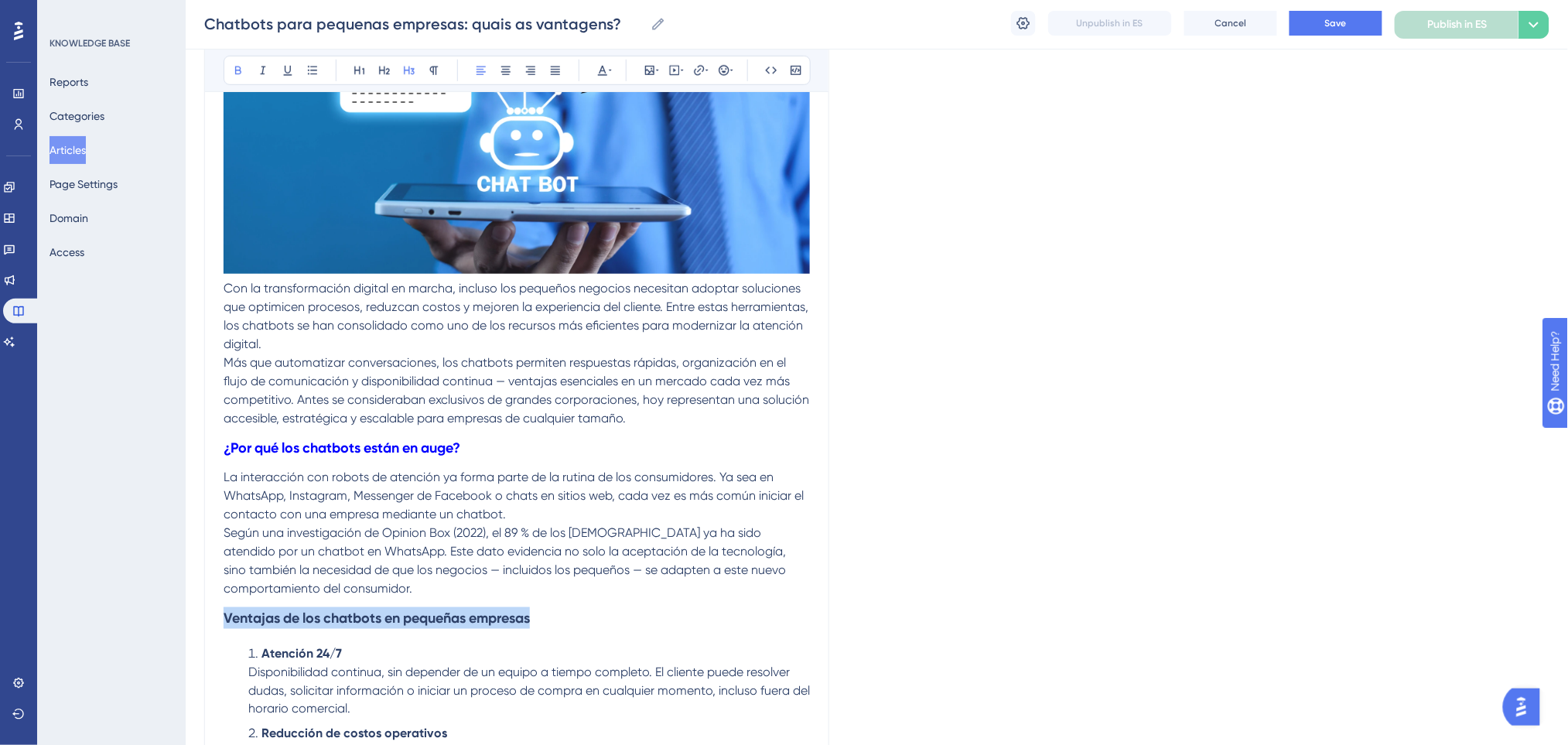
drag, startPoint x: 539, startPoint y: 613, endPoint x: 217, endPoint y: 621, distance: 322.1
click at [217, 621] on div "Chatbots para pequeñas empresas: ¿cuáles son las ventajas? Bold Italic Underlin…" at bounding box center [516, 709] width 625 height 1795
click at [609, 68] on icon at bounding box center [610, 69] width 3 height 12
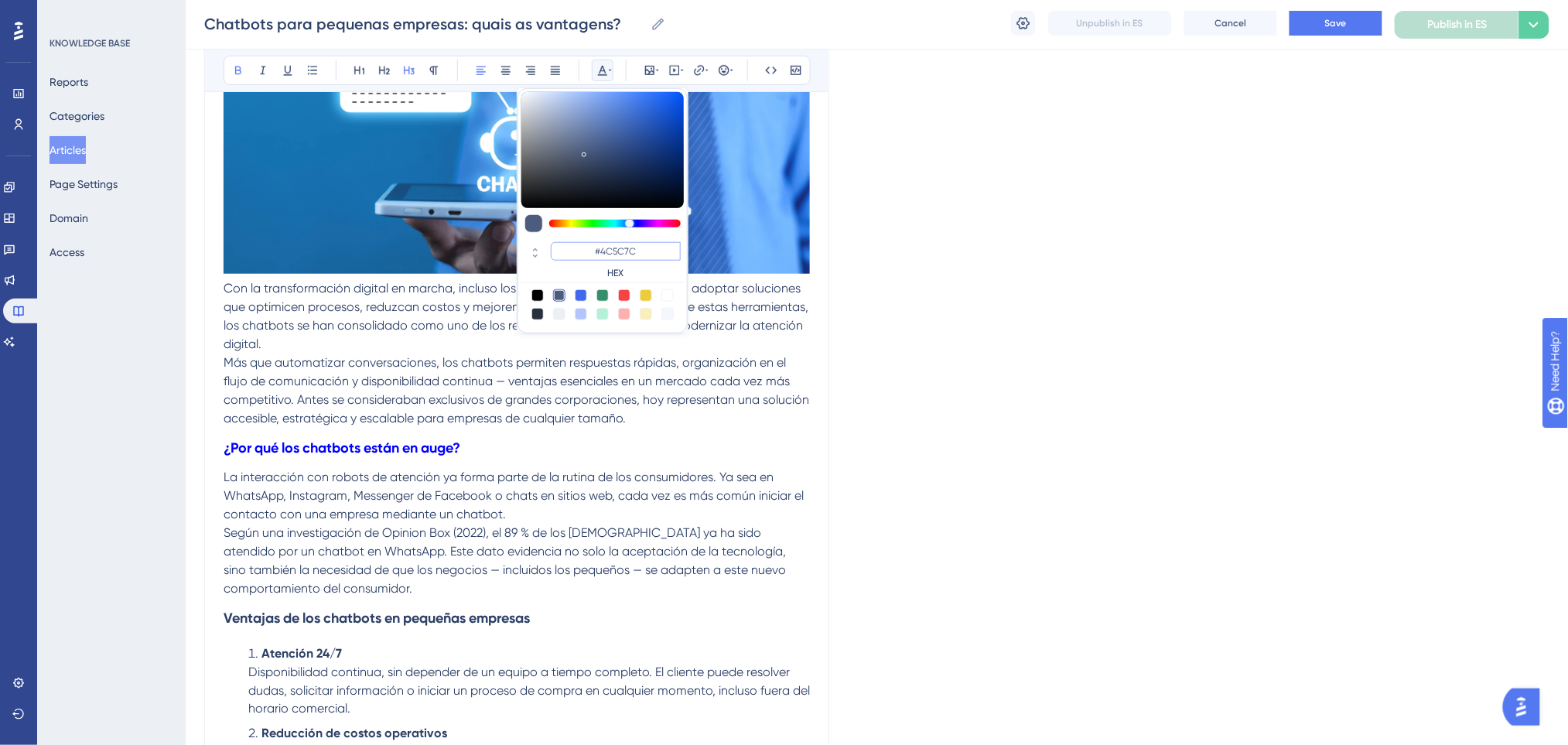
drag, startPoint x: 659, startPoint y: 255, endPoint x: 547, endPoint y: 242, distance: 112.8
click at [547, 242] on div "#4C5C7C HEX" at bounding box center [602, 261] width 162 height 44
paste input "0000FF"
type input "#0000FF"
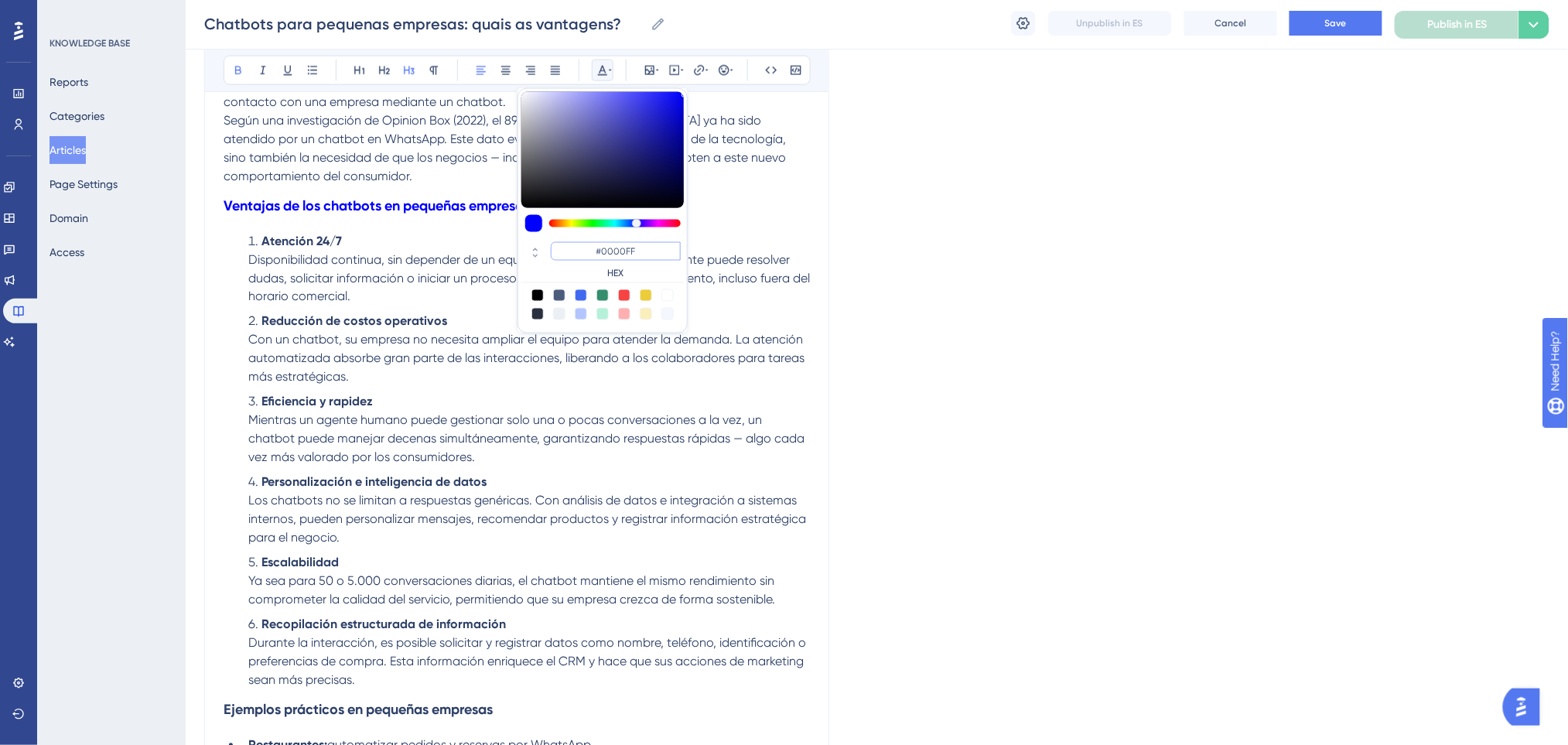
scroll to position [980, 0]
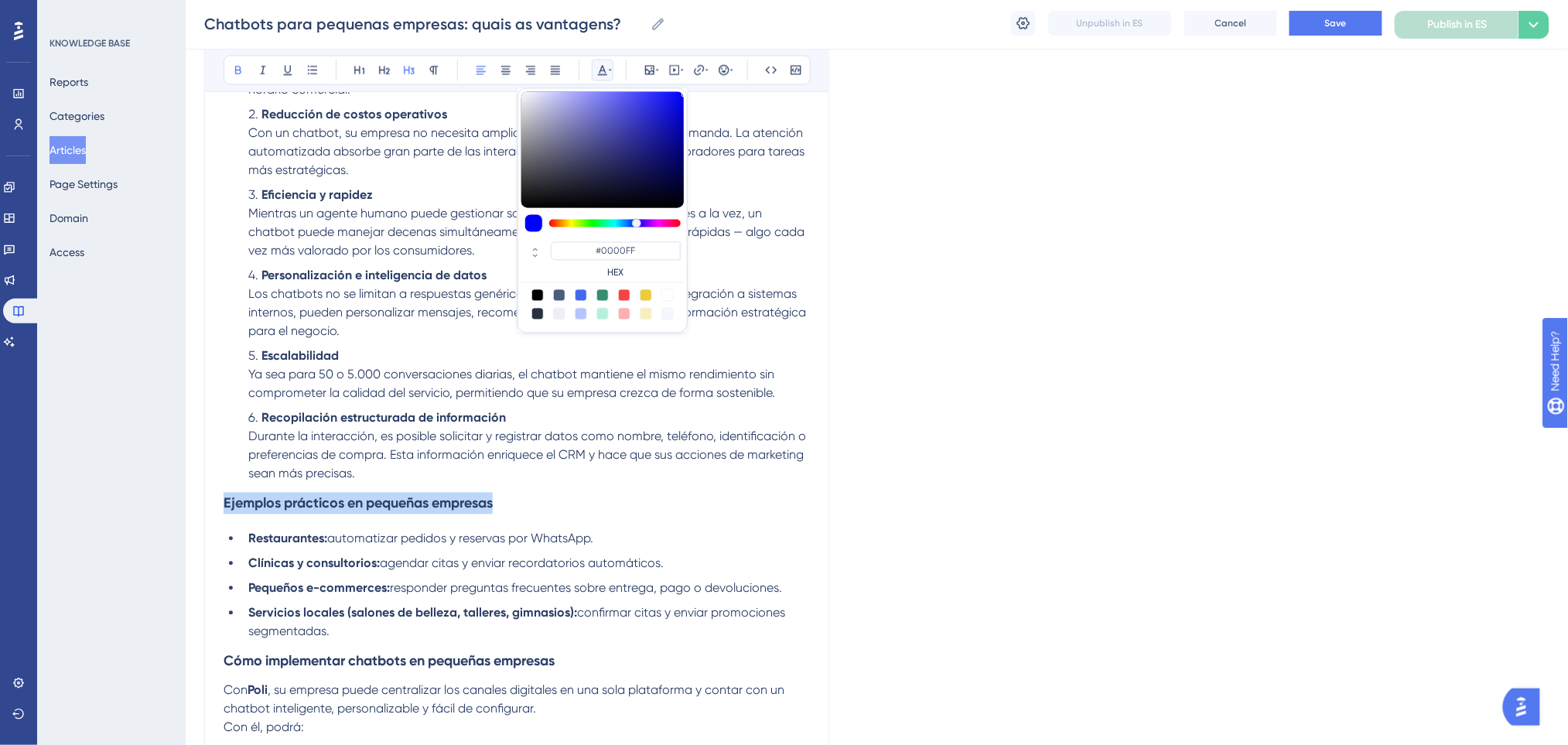
drag, startPoint x: 523, startPoint y: 505, endPoint x: 224, endPoint y: 516, distance: 299.2
click at [224, 516] on h3 "Ejemplos prácticos en pequeñas empresas" at bounding box center [516, 503] width 586 height 40
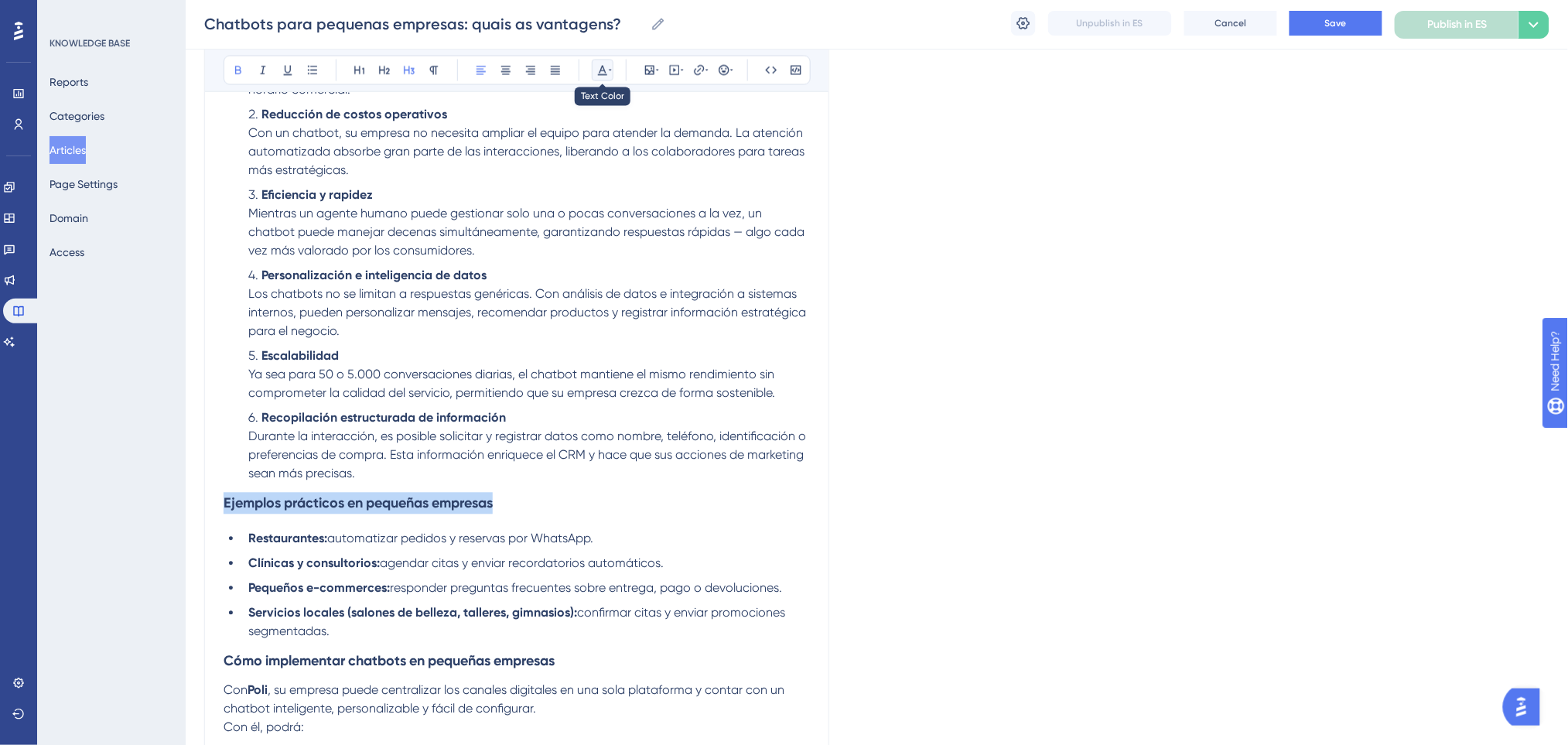
click at [606, 71] on icon at bounding box center [602, 69] width 12 height 12
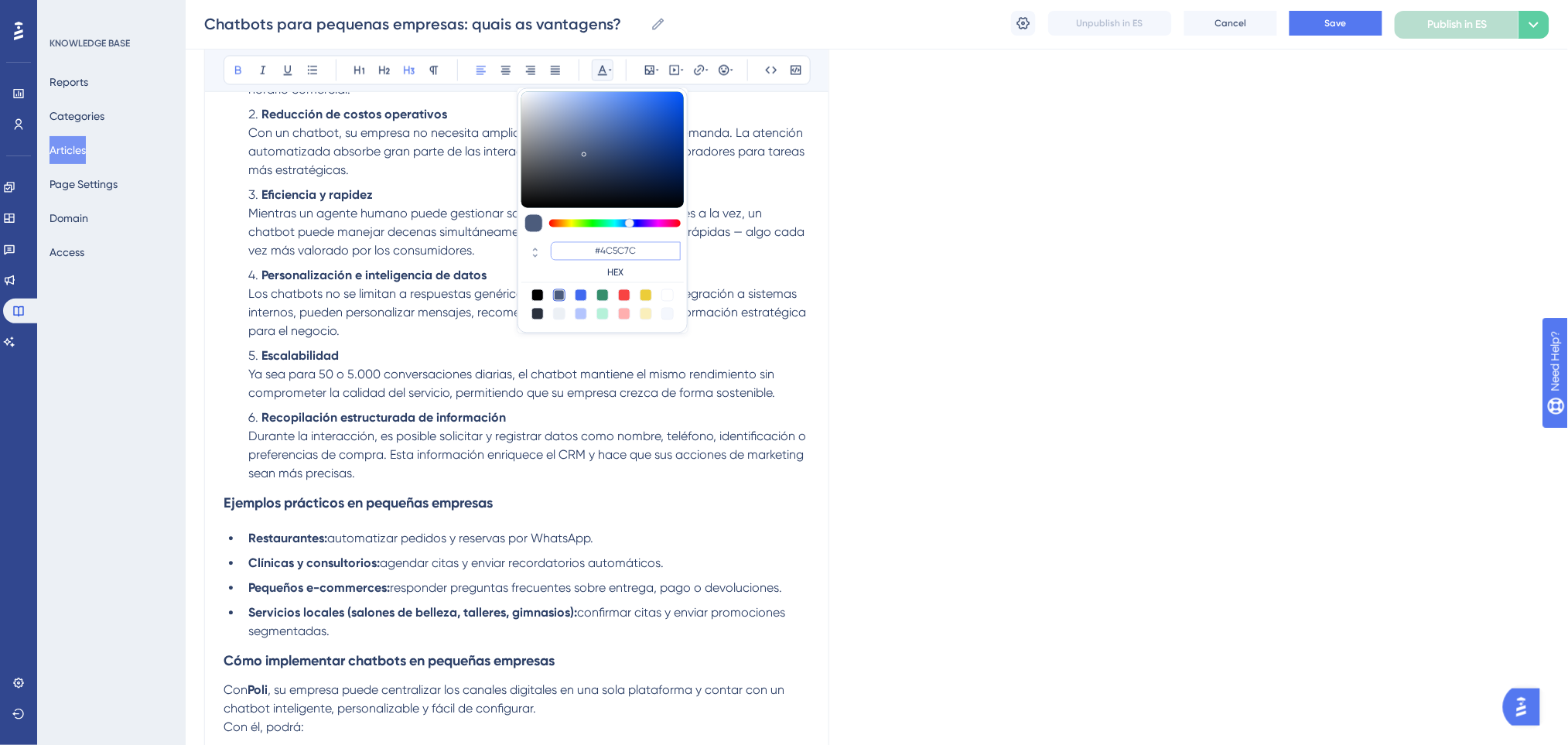
paste input "0000FF"
type input "#0000FF"
drag, startPoint x: 646, startPoint y: 253, endPoint x: 589, endPoint y: 253, distance: 57.0
click at [589, 253] on input "#0000FF" at bounding box center [616, 252] width 130 height 19
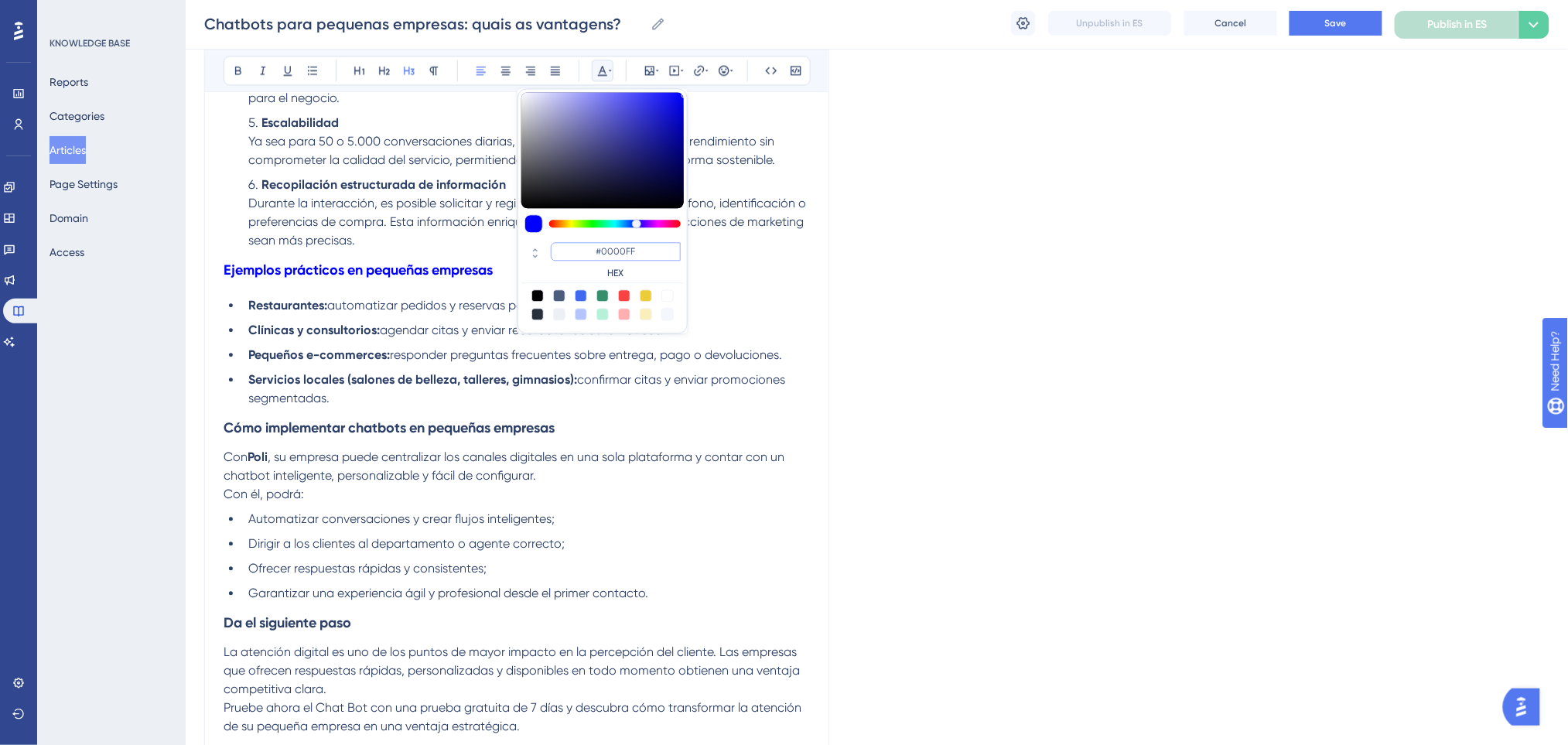
scroll to position [1365, 0]
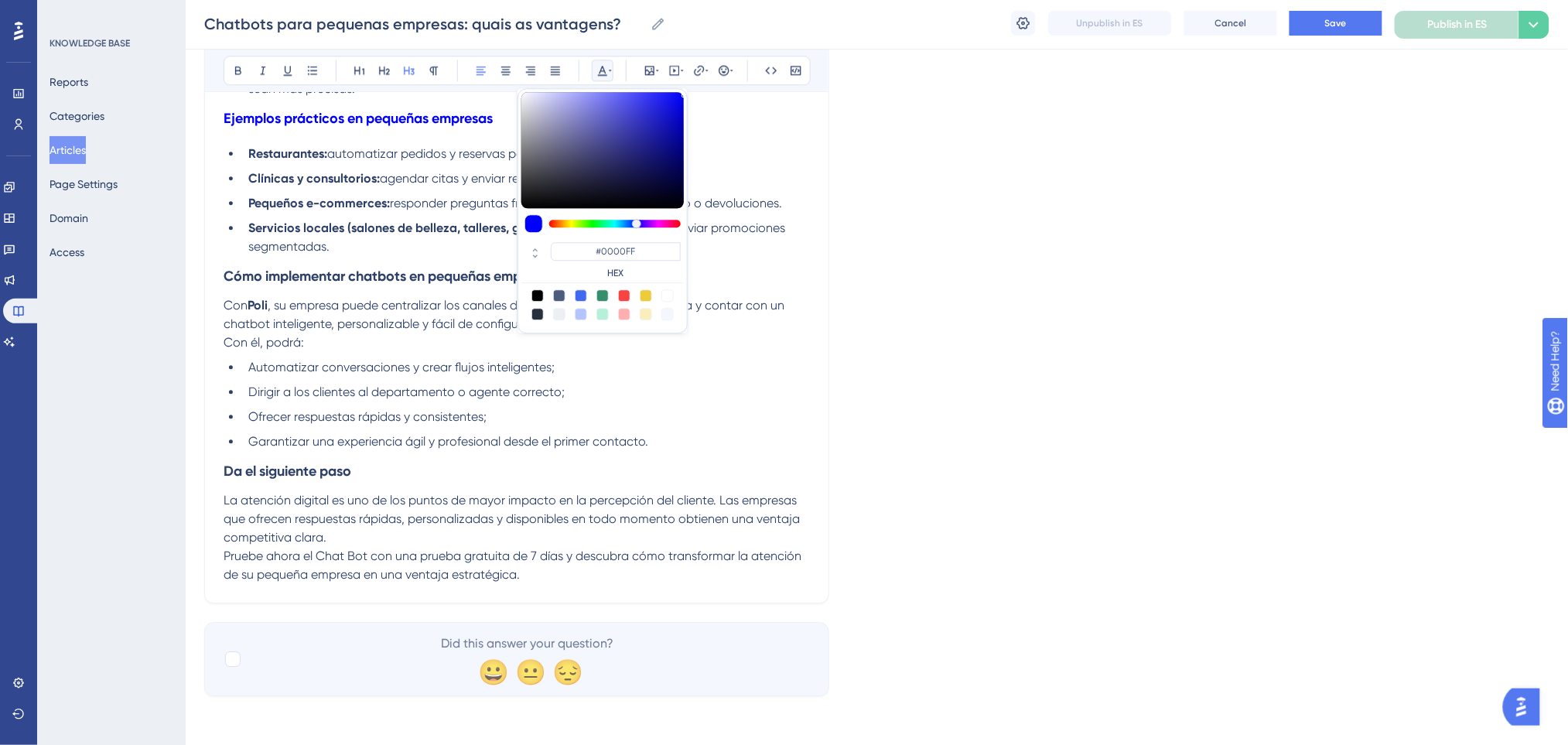
drag, startPoint x: 331, startPoint y: 309, endPoint x: 348, endPoint y: 294, distance: 22.7
click at [330, 309] on span ", su empresa puede centralizar los canales digitales en una sola plataforma y c…" at bounding box center [504, 315] width 564 height 33
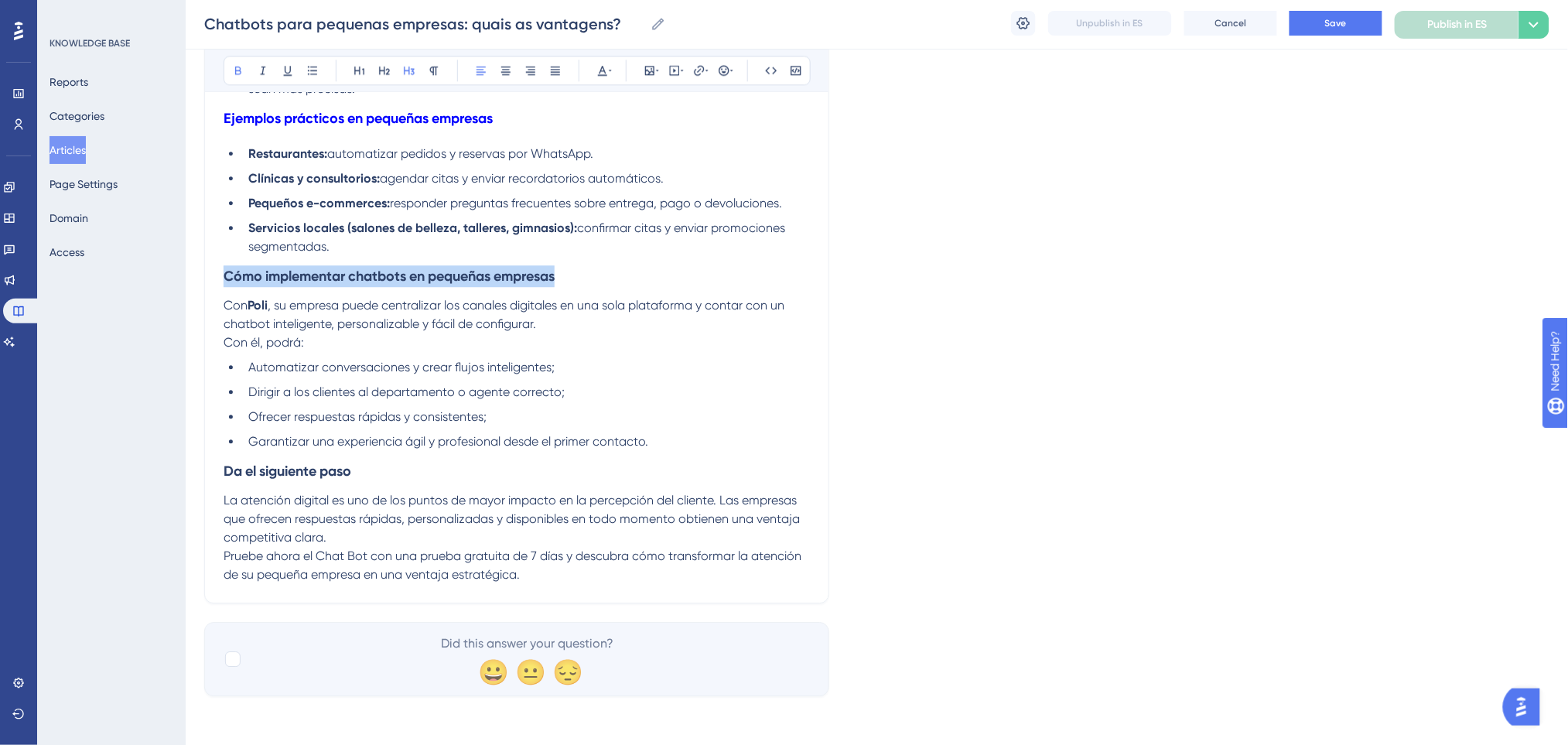
drag, startPoint x: 564, startPoint y: 279, endPoint x: 198, endPoint y: 284, distance: 366.0
drag, startPoint x: 601, startPoint y: 65, endPoint x: 600, endPoint y: 78, distance: 13.0
click at [602, 65] on icon at bounding box center [602, 69] width 12 height 12
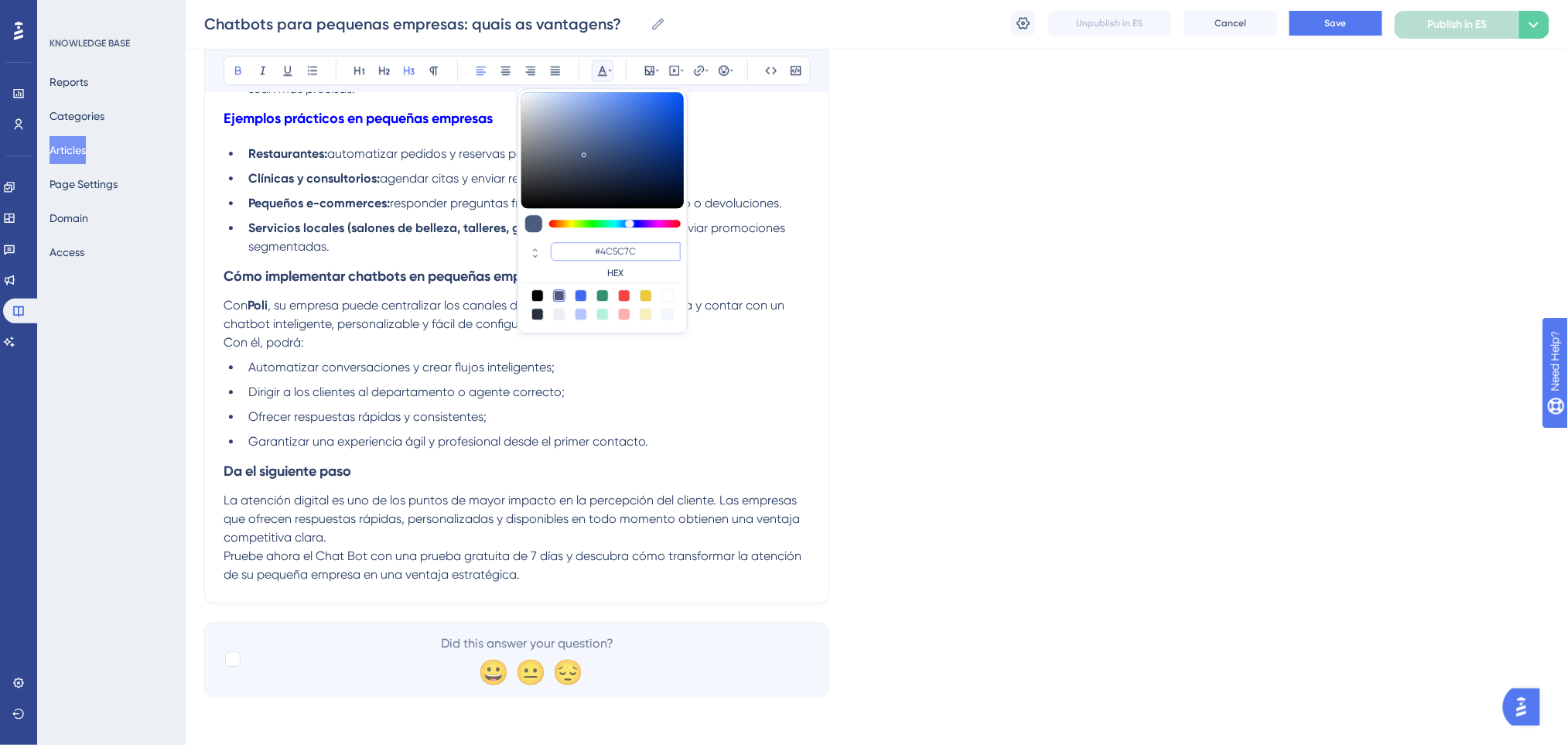
drag, startPoint x: 653, startPoint y: 247, endPoint x: 587, endPoint y: 251, distance: 66.1
click at [587, 251] on input "#4C5C7C" at bounding box center [616, 252] width 130 height 19
paste input "0000FF"
type input "#0000FF"
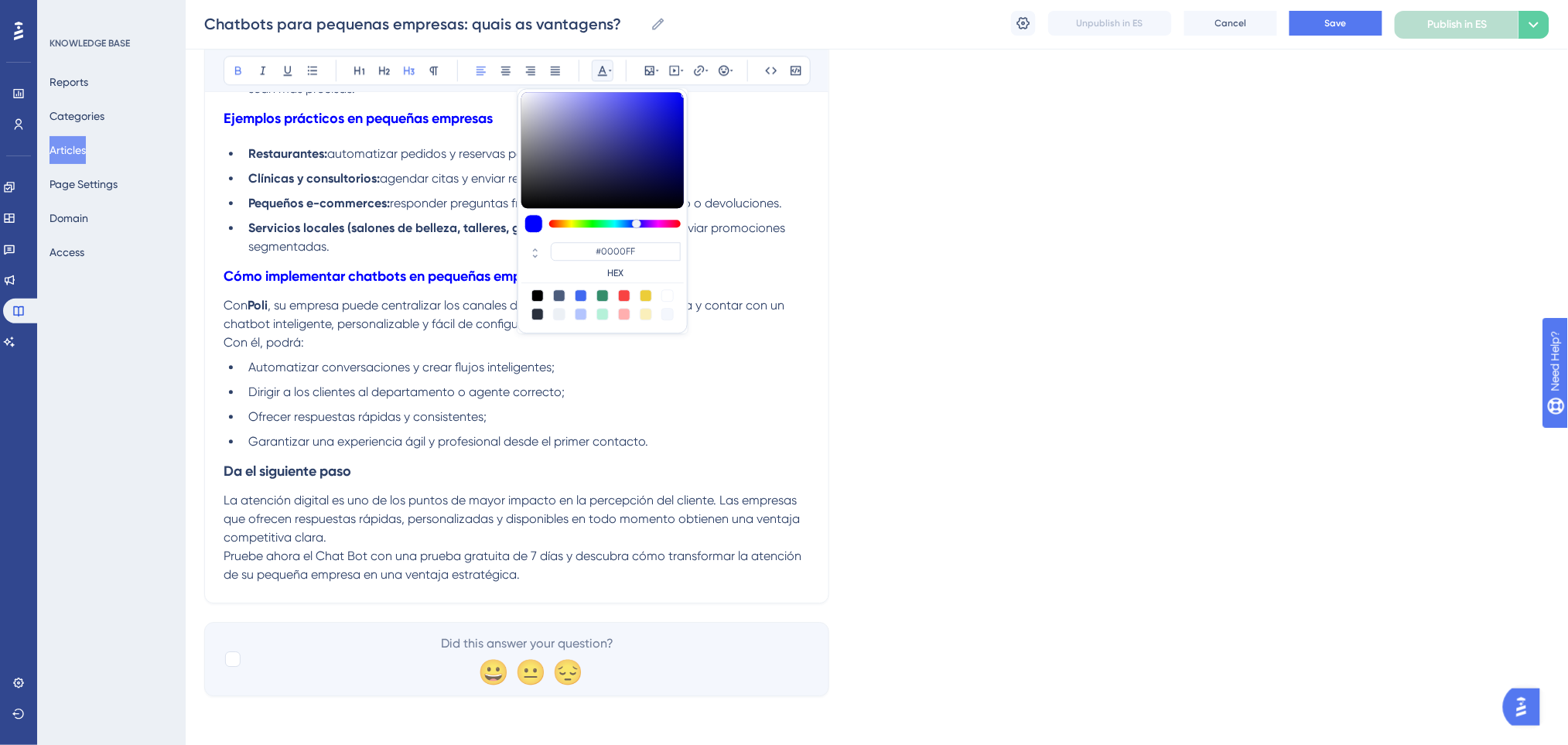
click at [367, 489] on h3 "Da el siguiente paso" at bounding box center [516, 470] width 586 height 40
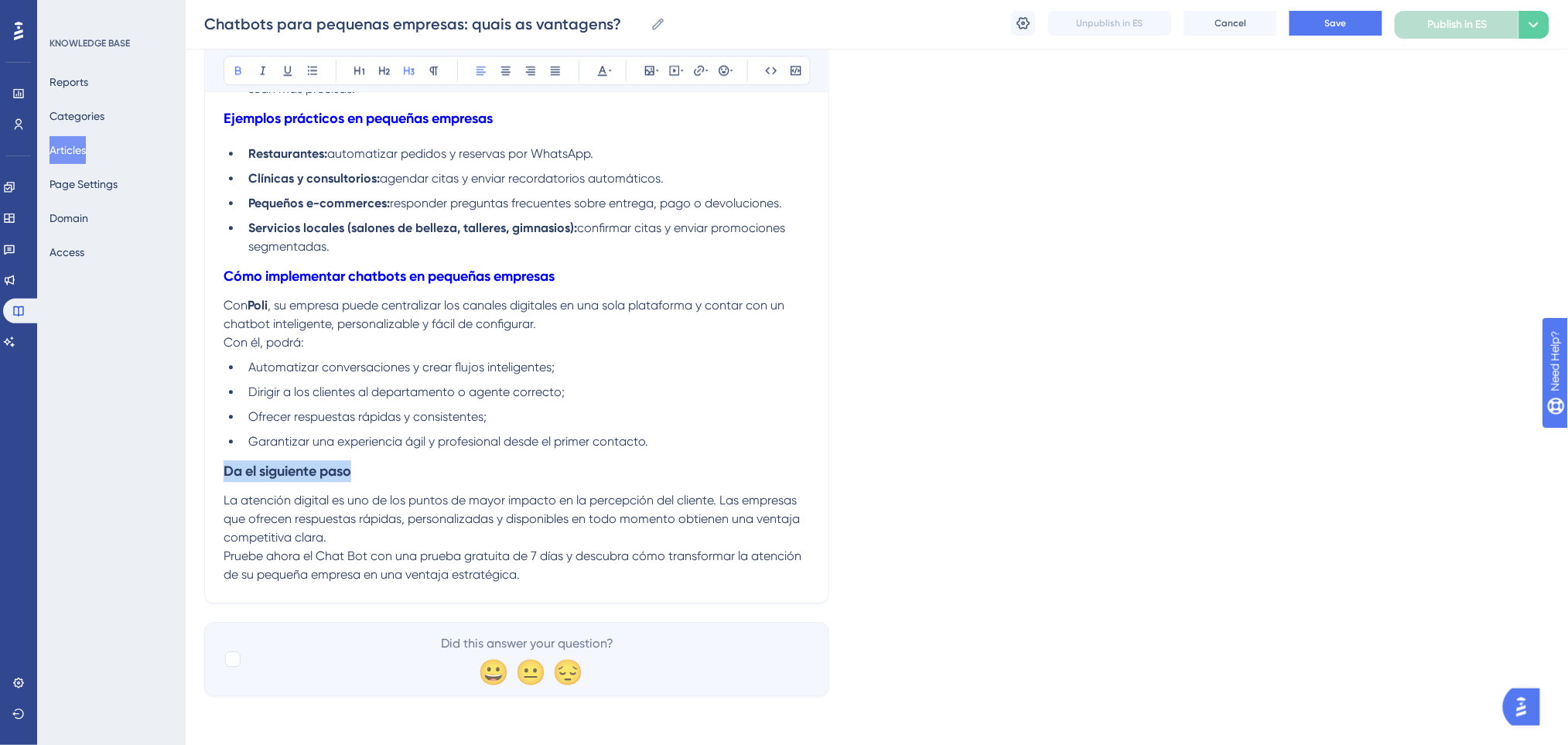
drag, startPoint x: 374, startPoint y: 470, endPoint x: 570, endPoint y: 108, distance: 411.7
click at [604, 64] on icon at bounding box center [602, 69] width 12 height 12
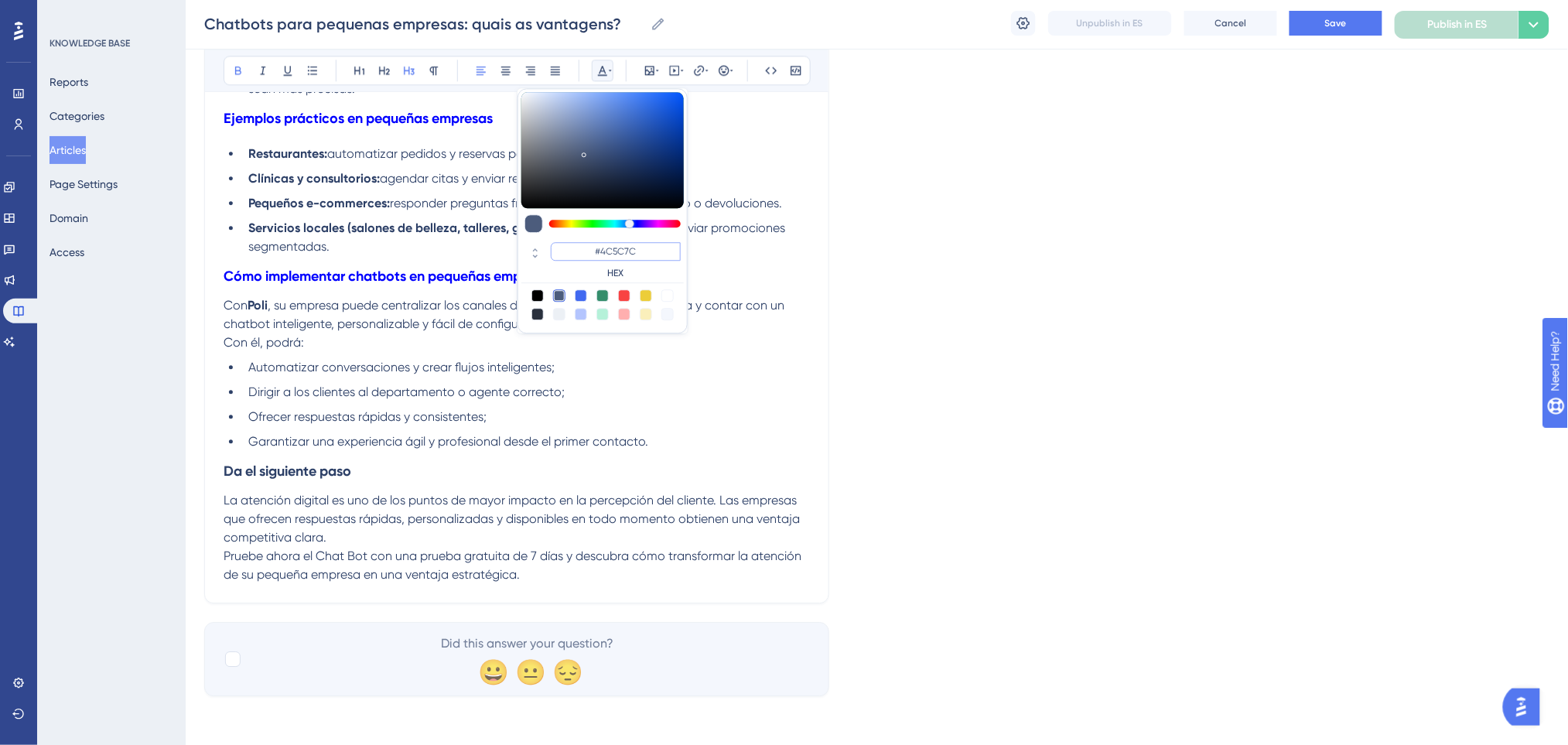
drag, startPoint x: 654, startPoint y: 255, endPoint x: 575, endPoint y: 247, distance: 79.4
click at [575, 247] on input "#4C5C7C" at bounding box center [616, 252] width 130 height 19
paste input "0000FF"
type input "#0000FF"
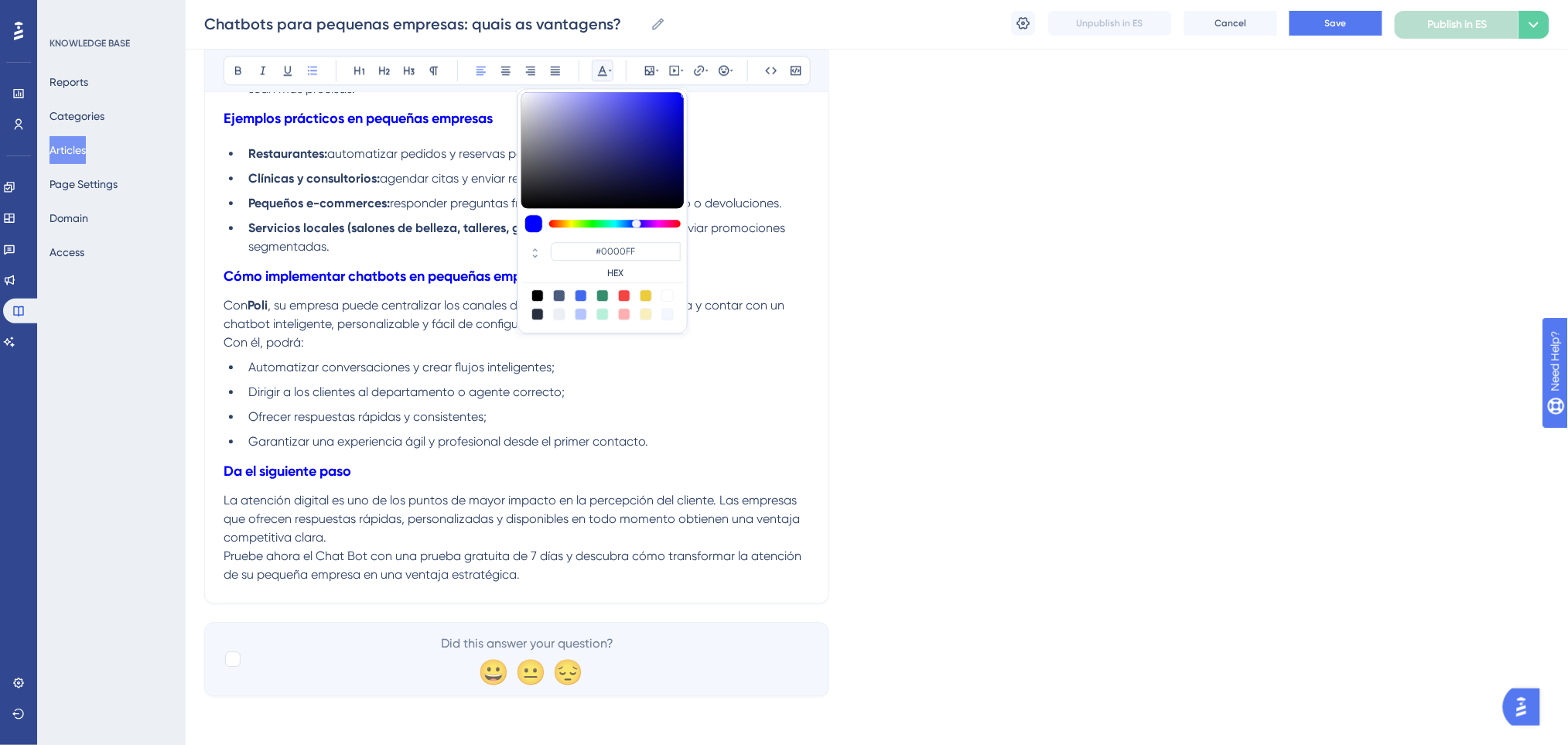
click at [378, 435] on span "Garantizar una experiencia ágil y profesional desde el primer contacto." at bounding box center [448, 441] width 400 height 15
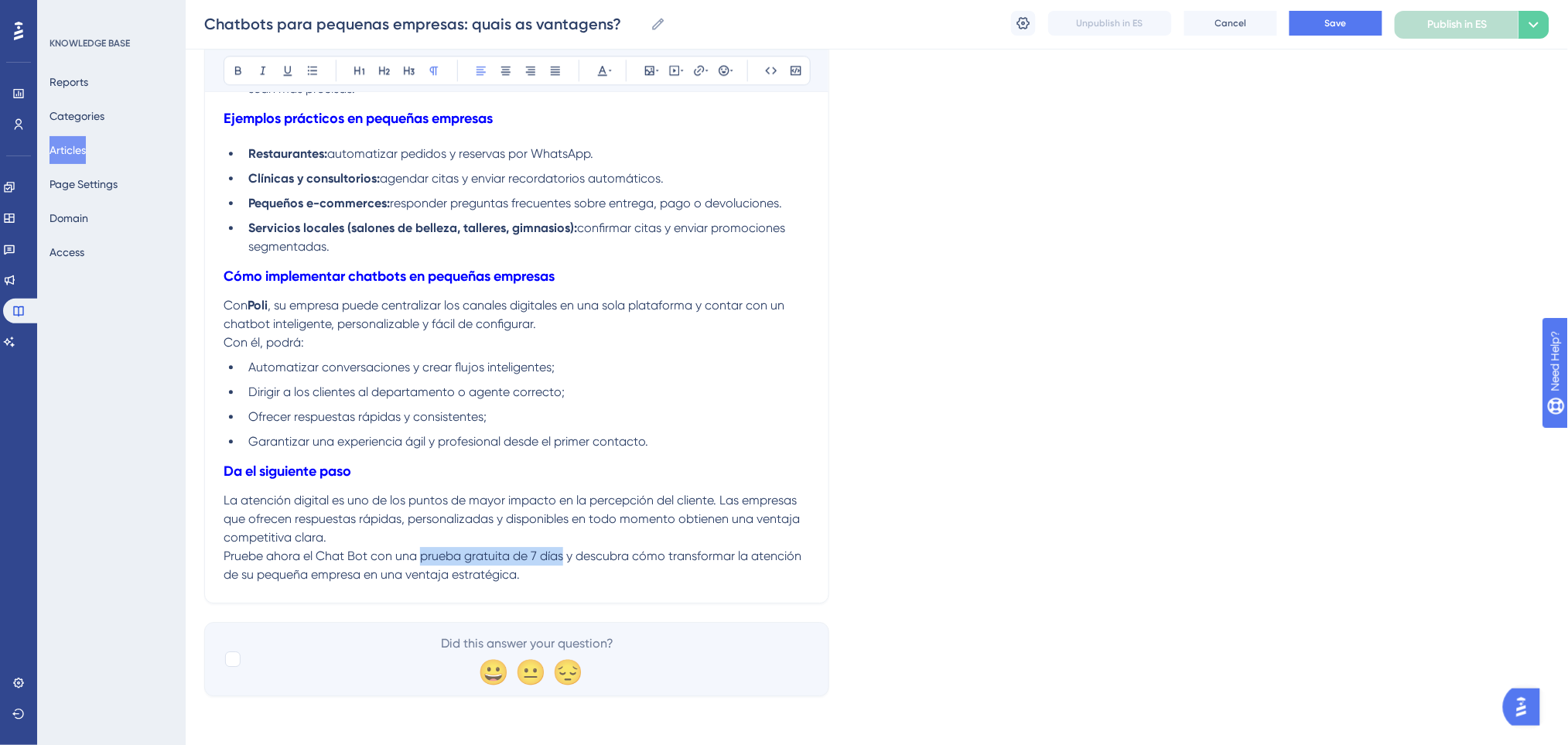
drag, startPoint x: 421, startPoint y: 557, endPoint x: 563, endPoint y: 557, distance: 142.0
click at [563, 557] on span "Pruebe ahora el Chat Bot con una prueba gratuita de 7 días y descubra cómo tran…" at bounding box center [513, 565] width 580 height 33
click at [703, 68] on icon at bounding box center [699, 69] width 12 height 12
drag, startPoint x: 715, startPoint y: 171, endPoint x: 617, endPoint y: 174, distance: 98.0
click at [617, 174] on label "https://" at bounding box center [699, 171] width 170 height 31
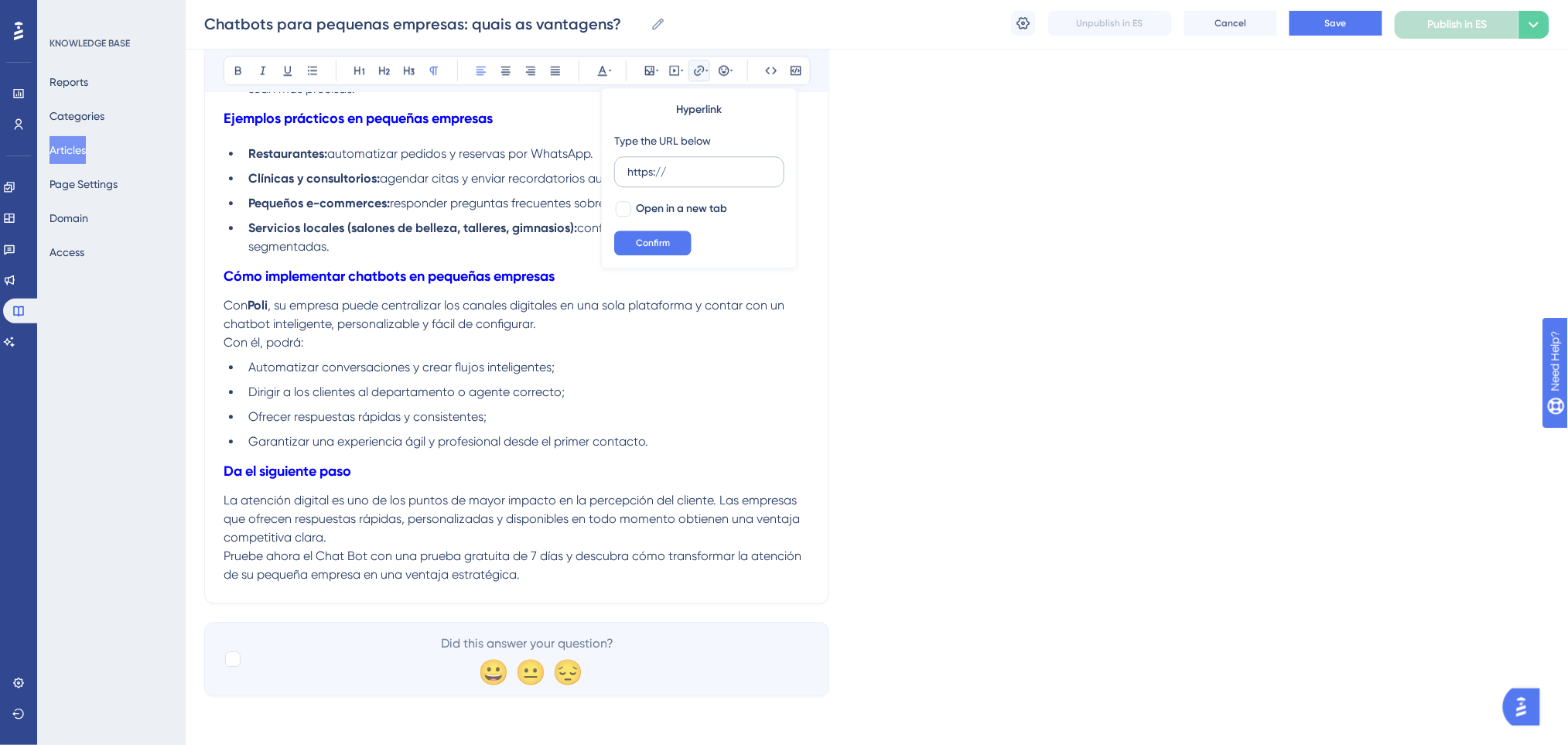
click at [628, 174] on input "https://" at bounding box center [699, 171] width 143 height 17
type input "https://poli.digital/teste-gratis-poli/?"
click at [638, 238] on span "Confirm" at bounding box center [653, 242] width 34 height 12
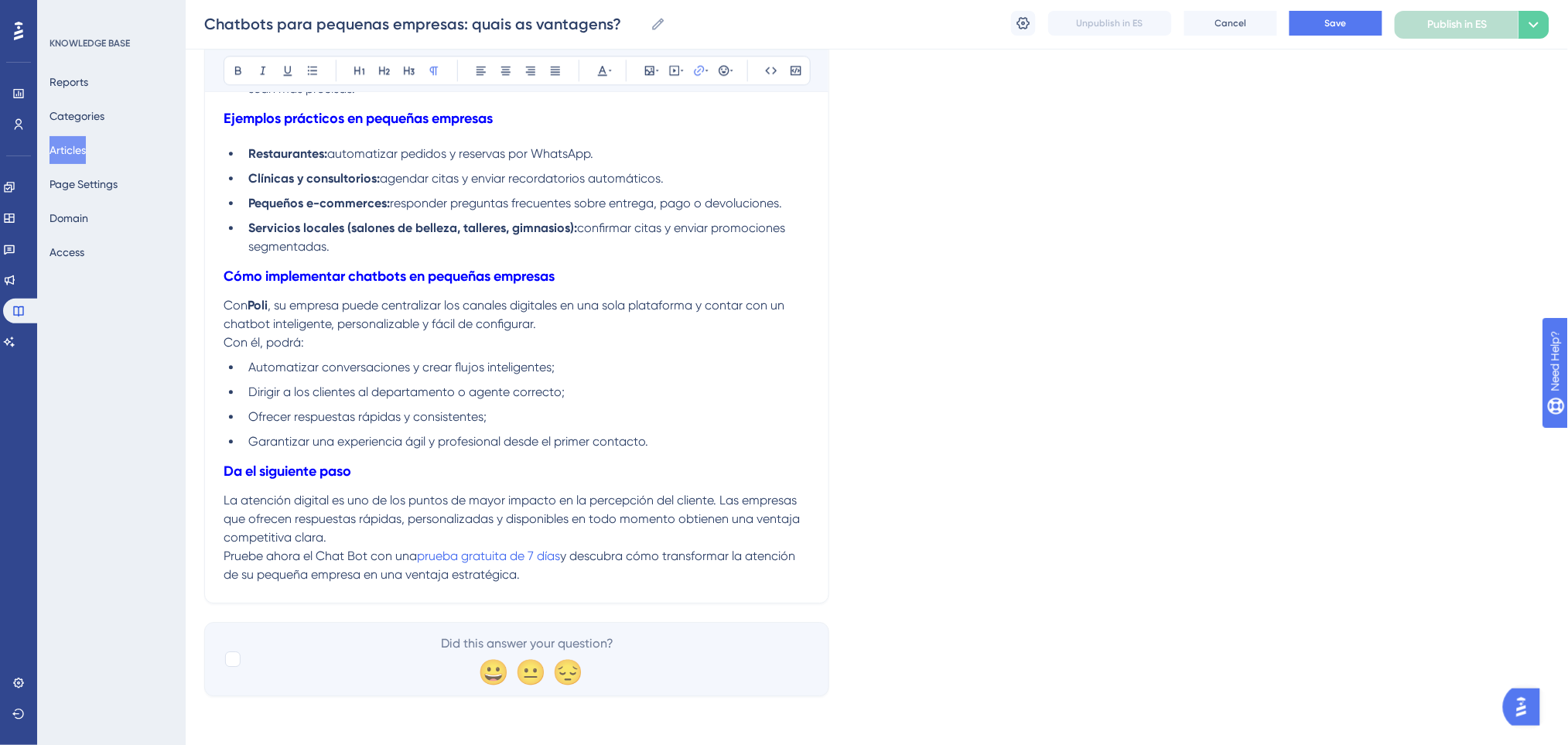
click at [671, 533] on p "La atención digital es uno de los puntos de mayor impacto en la percepción del …" at bounding box center [516, 519] width 586 height 56
click at [375, 527] on p "La atención digital es uno de los puntos de mayor impacto en la percepción del …" at bounding box center [516, 519] width 586 height 56
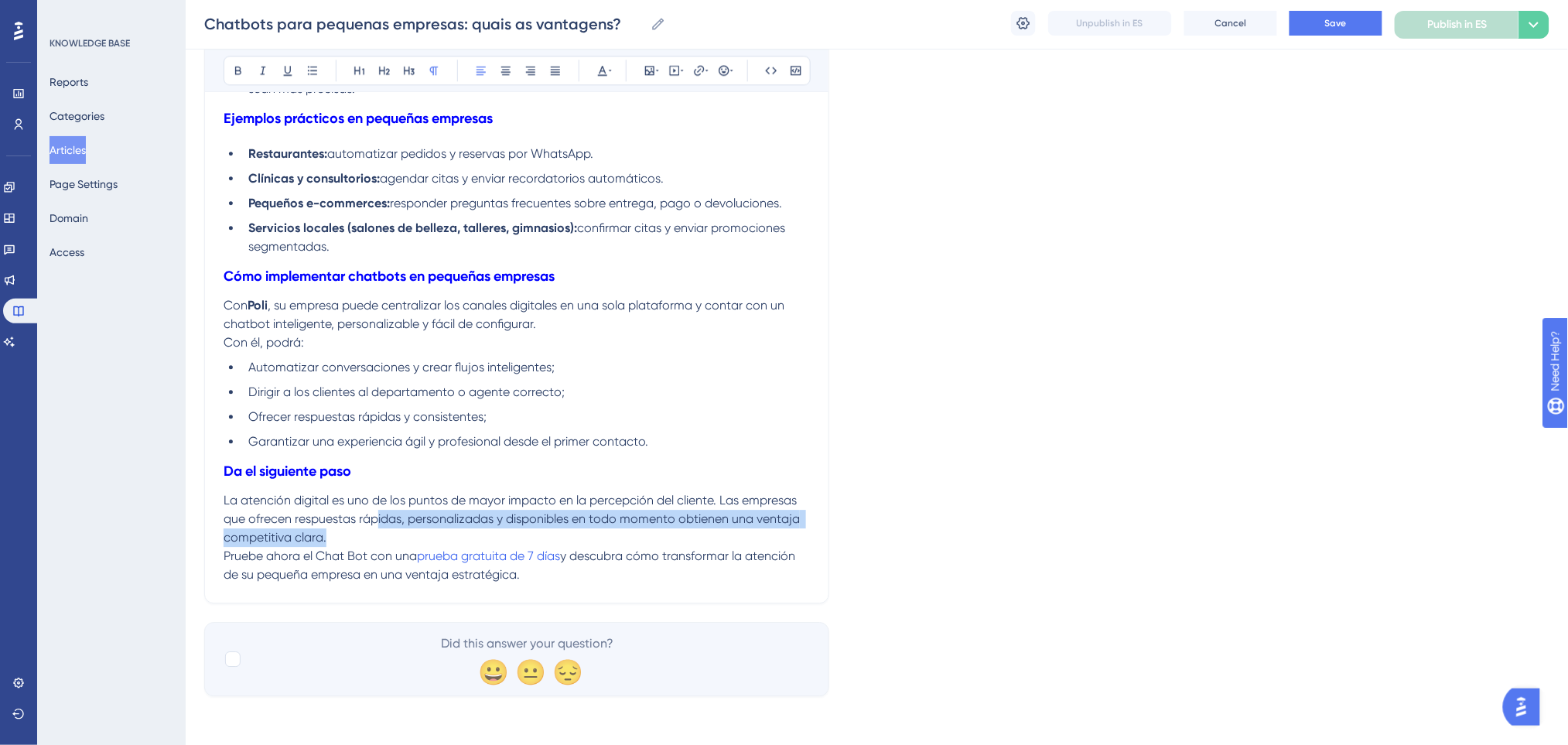
click at [363, 535] on p "La atención digital es uno de los puntos de mayor impacto en la percepción del …" at bounding box center [516, 519] width 586 height 56
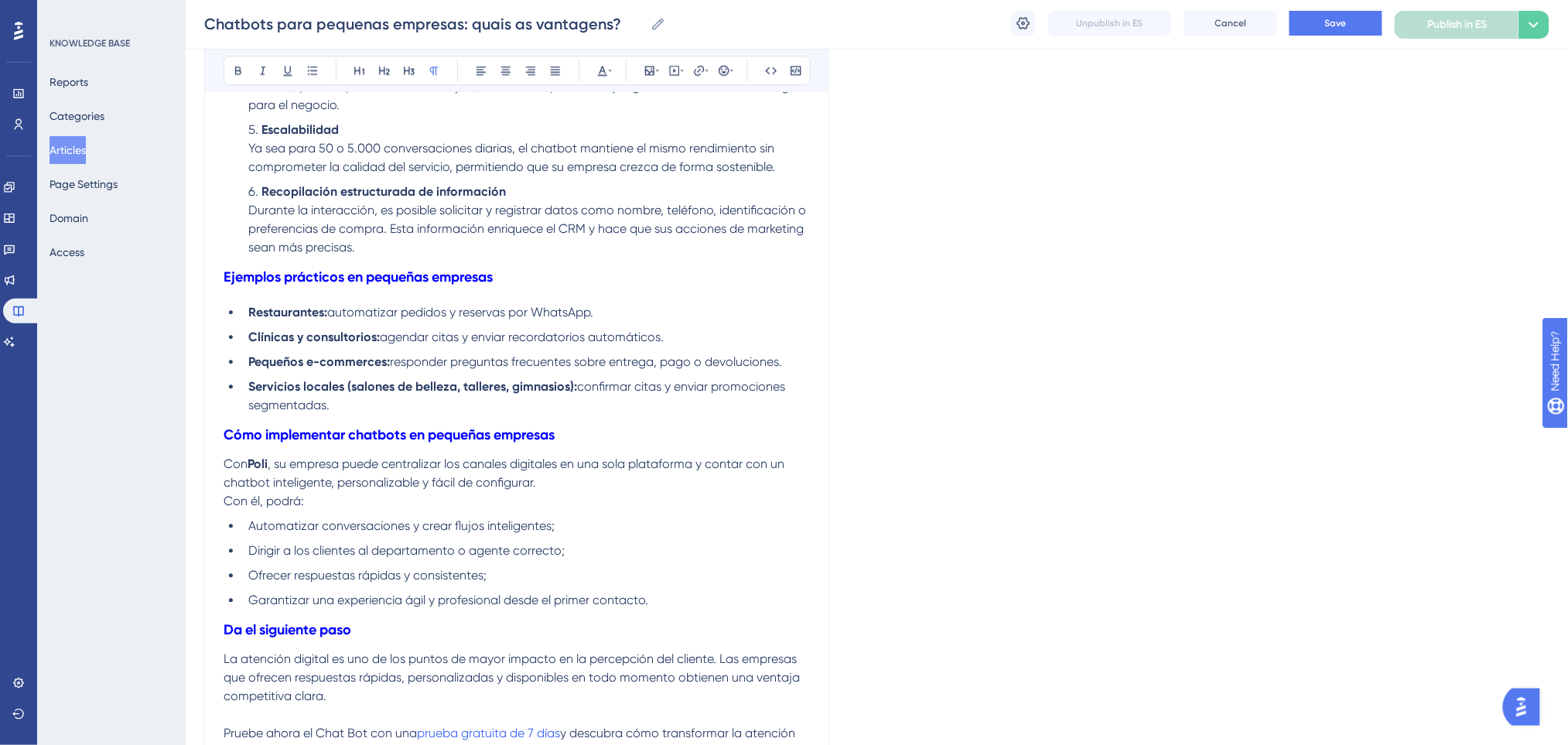
scroll to position [1159, 0]
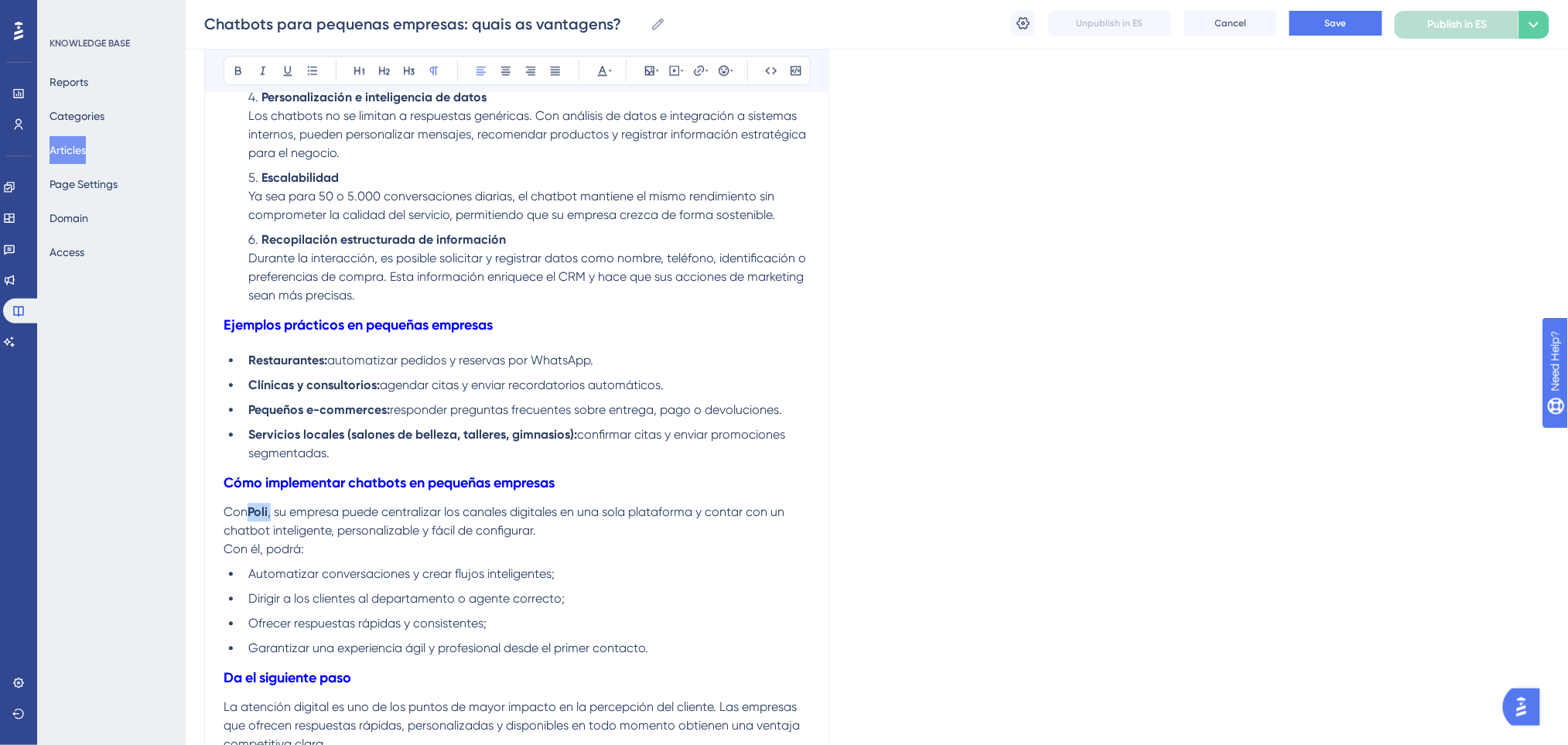
drag, startPoint x: 273, startPoint y: 515, endPoint x: 252, endPoint y: 515, distance: 21.0
click at [252, 515] on p "Con Poli , su empresa puede centralizar los canales digitales en una sola plata…" at bounding box center [516, 521] width 586 height 37
click at [238, 67] on icon at bounding box center [238, 70] width 6 height 8
click at [557, 610] on ul "Automatizar conversaciones y crear flujos inteligentes; Dirigir a los clientes …" at bounding box center [516, 611] width 586 height 93
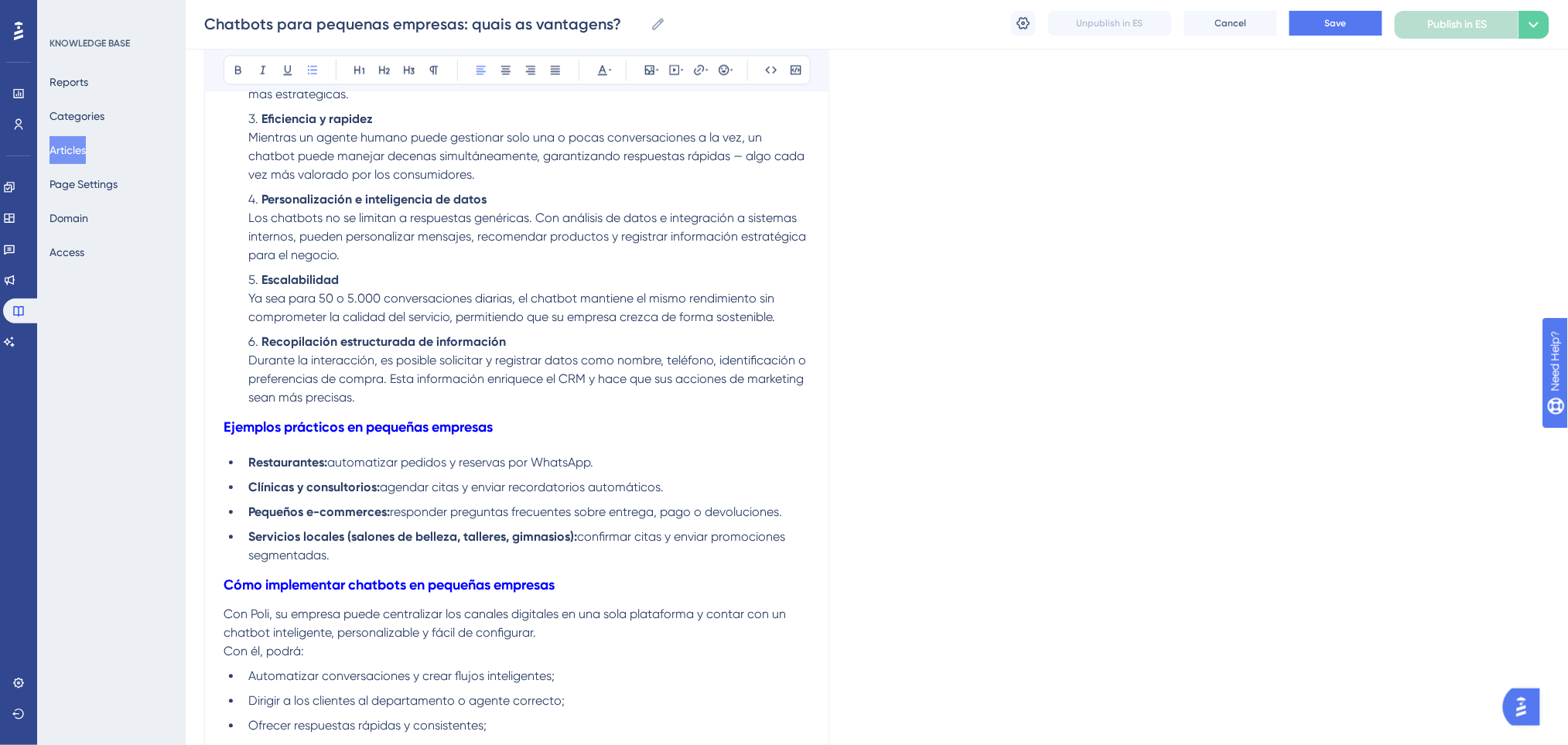
drag, startPoint x: 558, startPoint y: 552, endPoint x: 249, endPoint y: 462, distance: 321.8
click at [250, 463] on ul "Restaurantes: automatizar pedidos y reservas por WhatsApp. Clínicas y consultor…" at bounding box center [516, 509] width 586 height 111
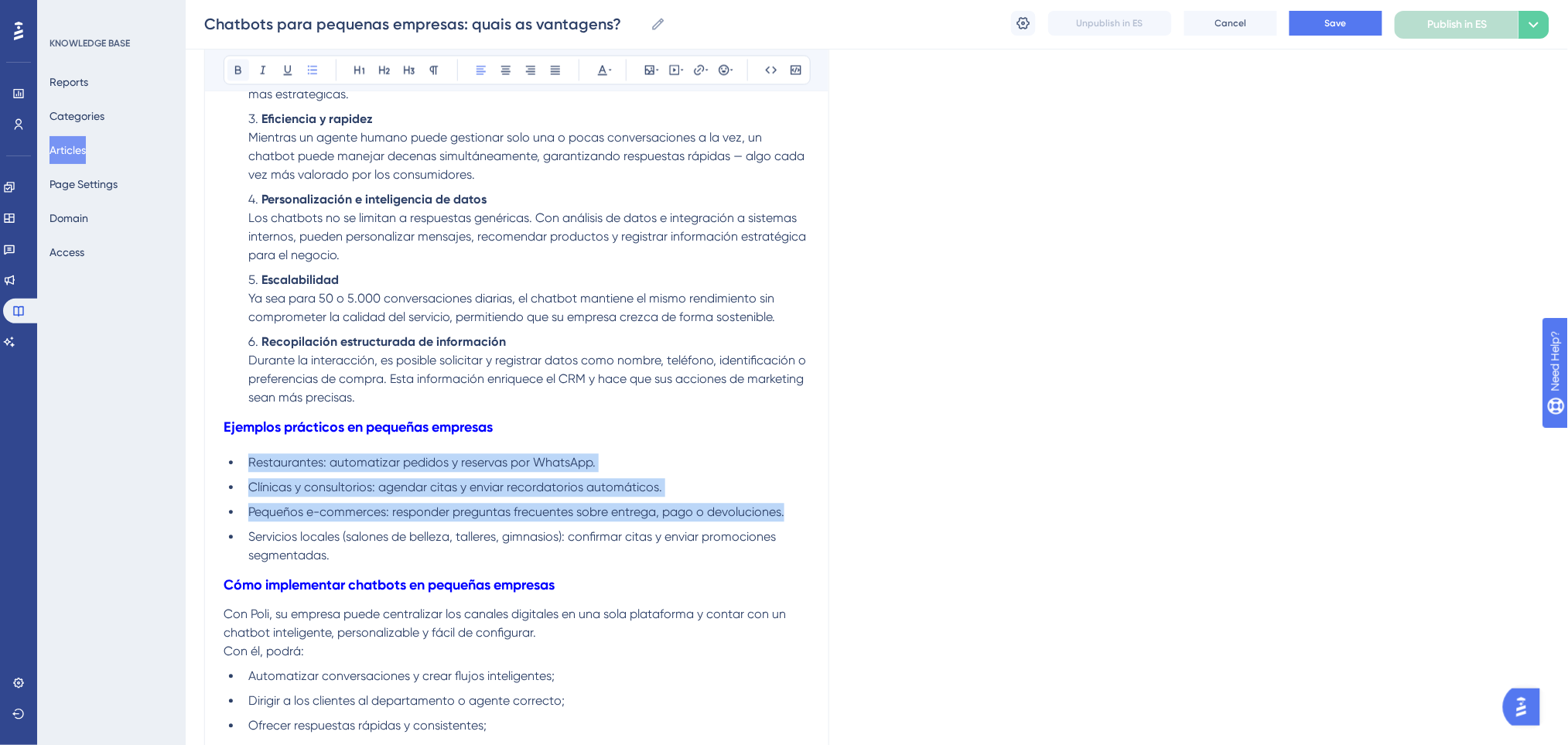
click at [233, 68] on icon at bounding box center [238, 69] width 12 height 12
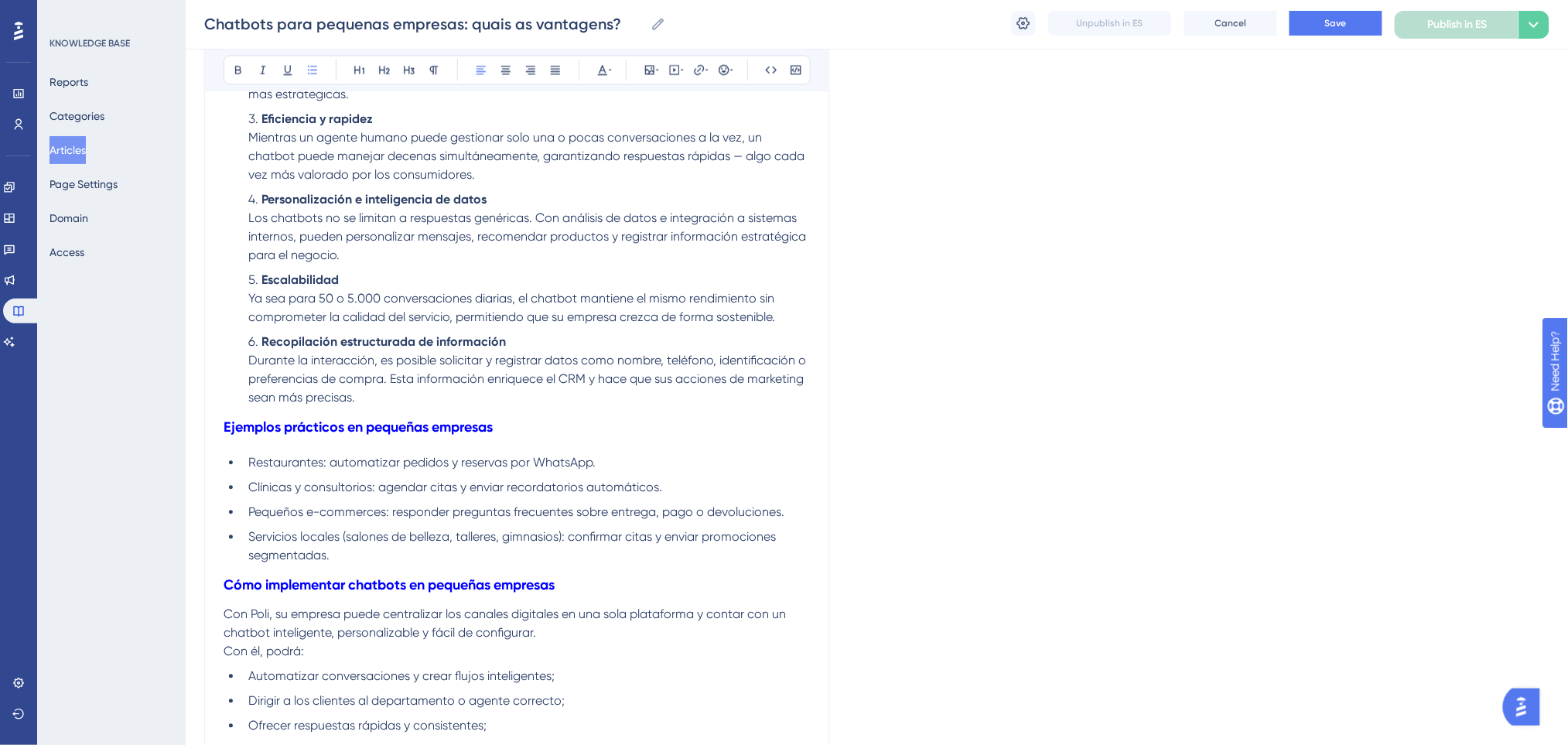
click at [711, 385] on span "Durante la interacción, es posible solicitar y registrar datos como nombre, tel…" at bounding box center [529, 379] width 561 height 52
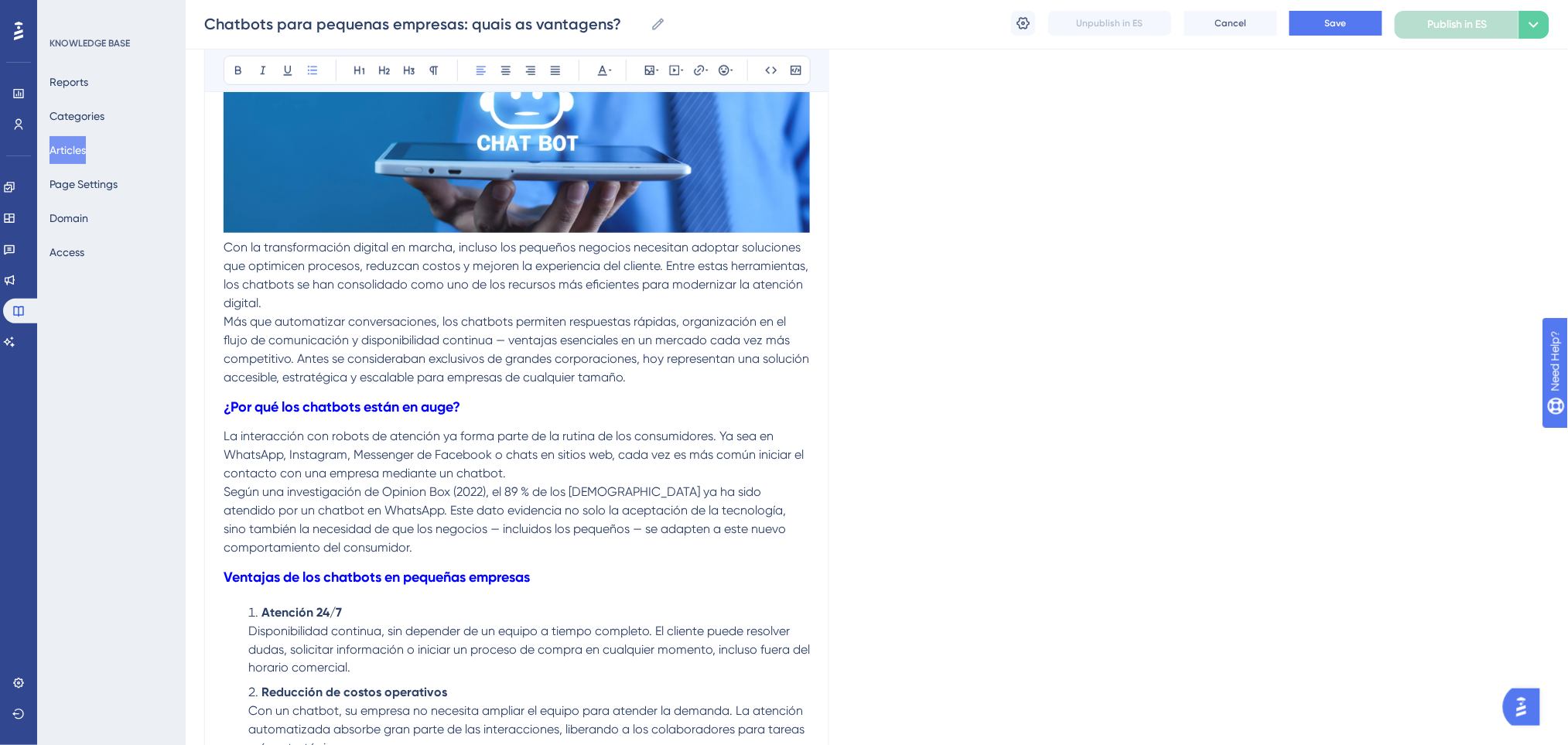
scroll to position [335, 0]
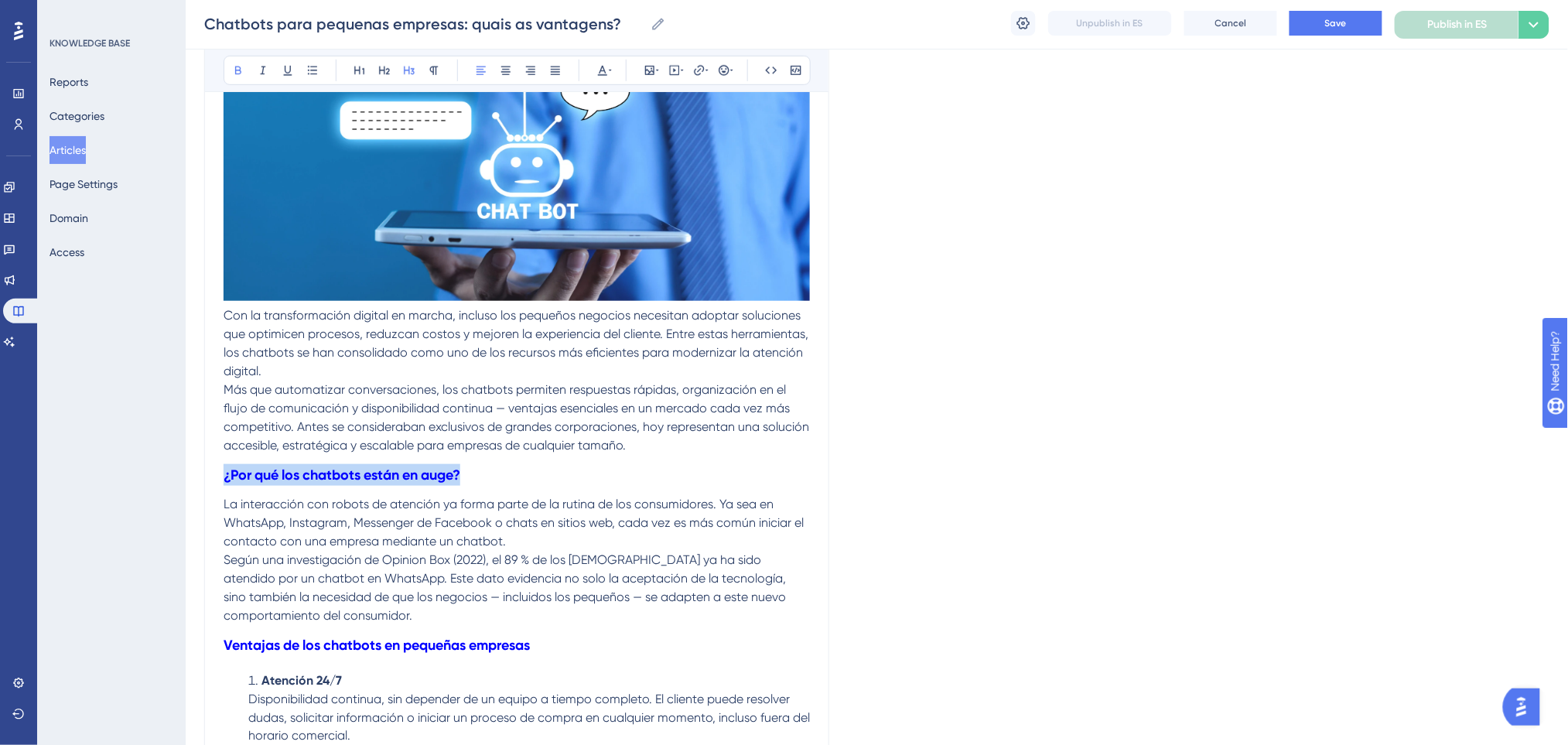
drag, startPoint x: 475, startPoint y: 477, endPoint x: 218, endPoint y: 467, distance: 257.2
click at [218, 467] on div "Chatbots para pequeñas empresas: ¿cuáles son las ventajas? Bold Italic Underlin…" at bounding box center [516, 745] width 625 height 1814
click at [360, 68] on icon at bounding box center [359, 69] width 12 height 12
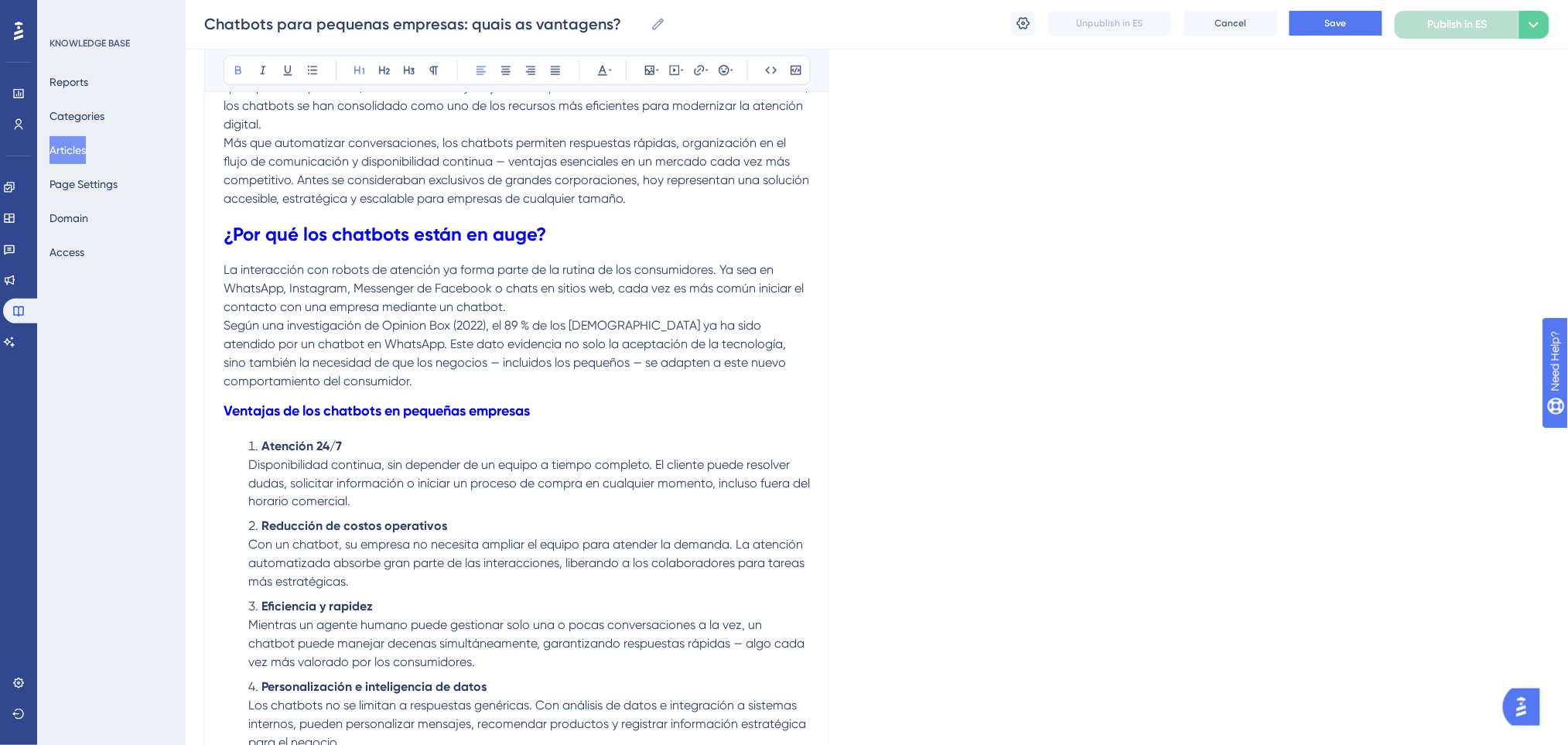
scroll to position [644, 0]
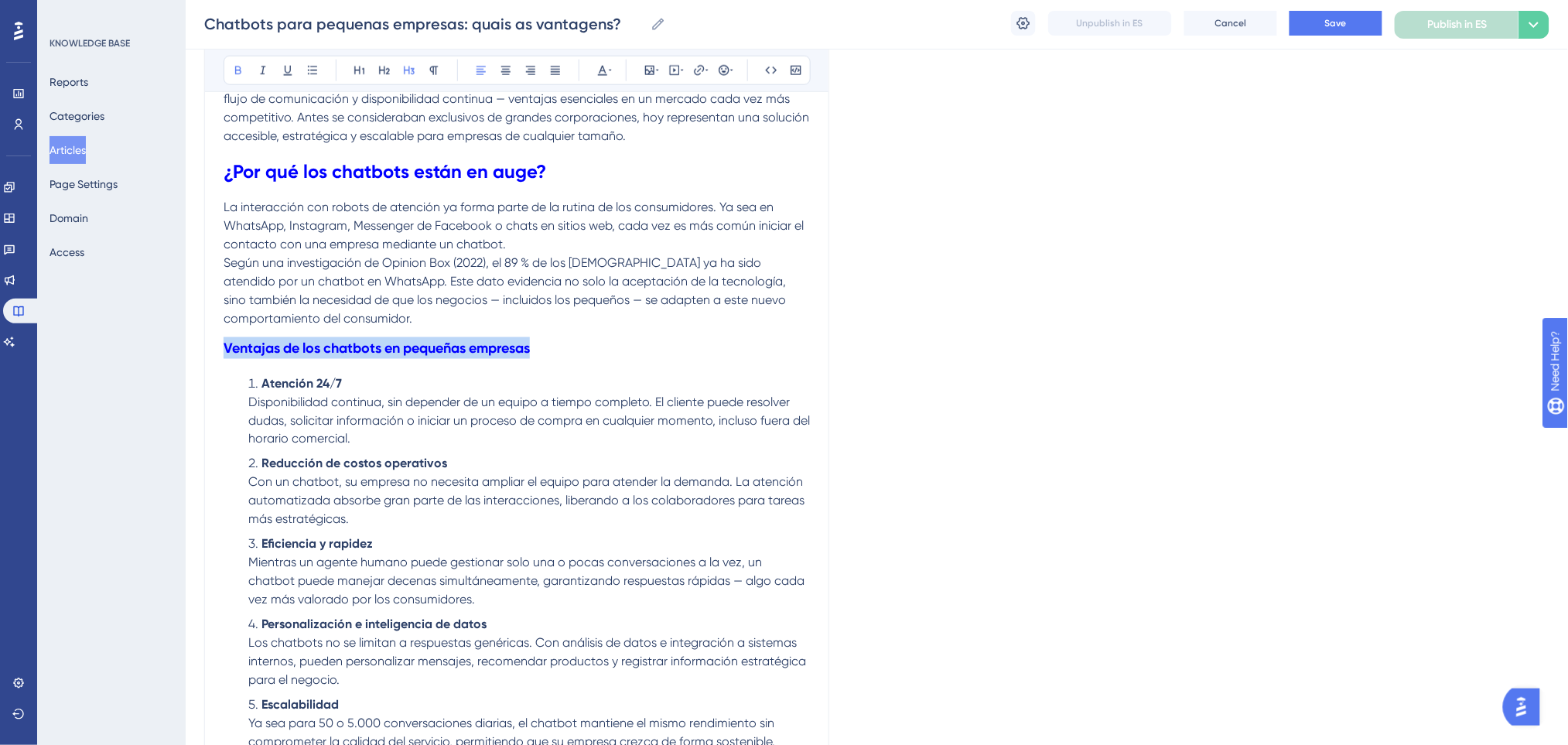
drag, startPoint x: 553, startPoint y: 345, endPoint x: 226, endPoint y: 350, distance: 327.0
click at [226, 350] on h3 "Ventajas de los chatbots en pequeñas empresas" at bounding box center [516, 347] width 586 height 40
click at [355, 73] on icon at bounding box center [359, 70] width 10 height 8
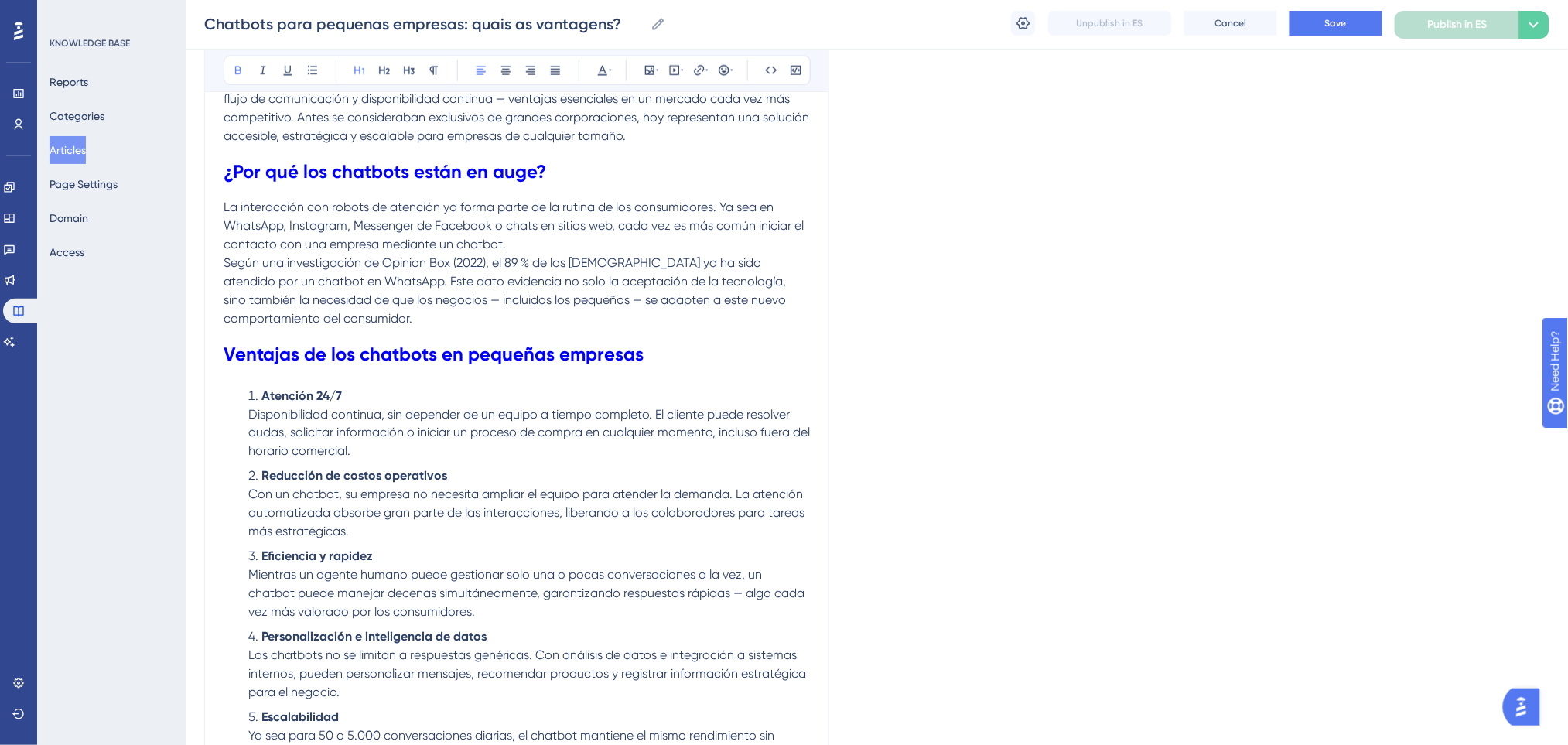
scroll to position [953, 0]
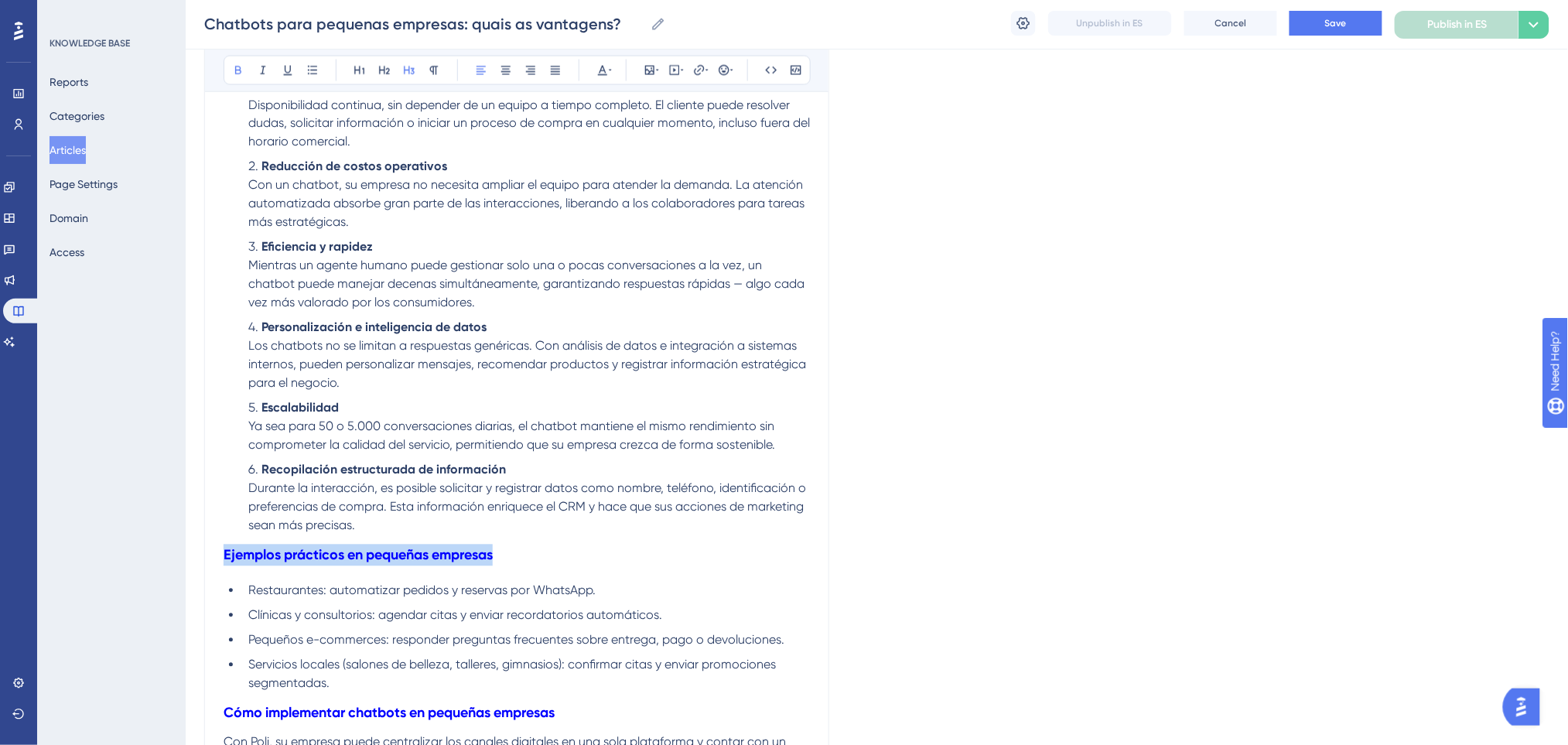
drag, startPoint x: 290, startPoint y: 562, endPoint x: 220, endPoint y: 557, distance: 70.2
click at [220, 559] on div "Chatbots para pequeñas empresas: ¿cuáles son las ventajas? Bold Italic Underlin…" at bounding box center [516, 139] width 625 height 1839
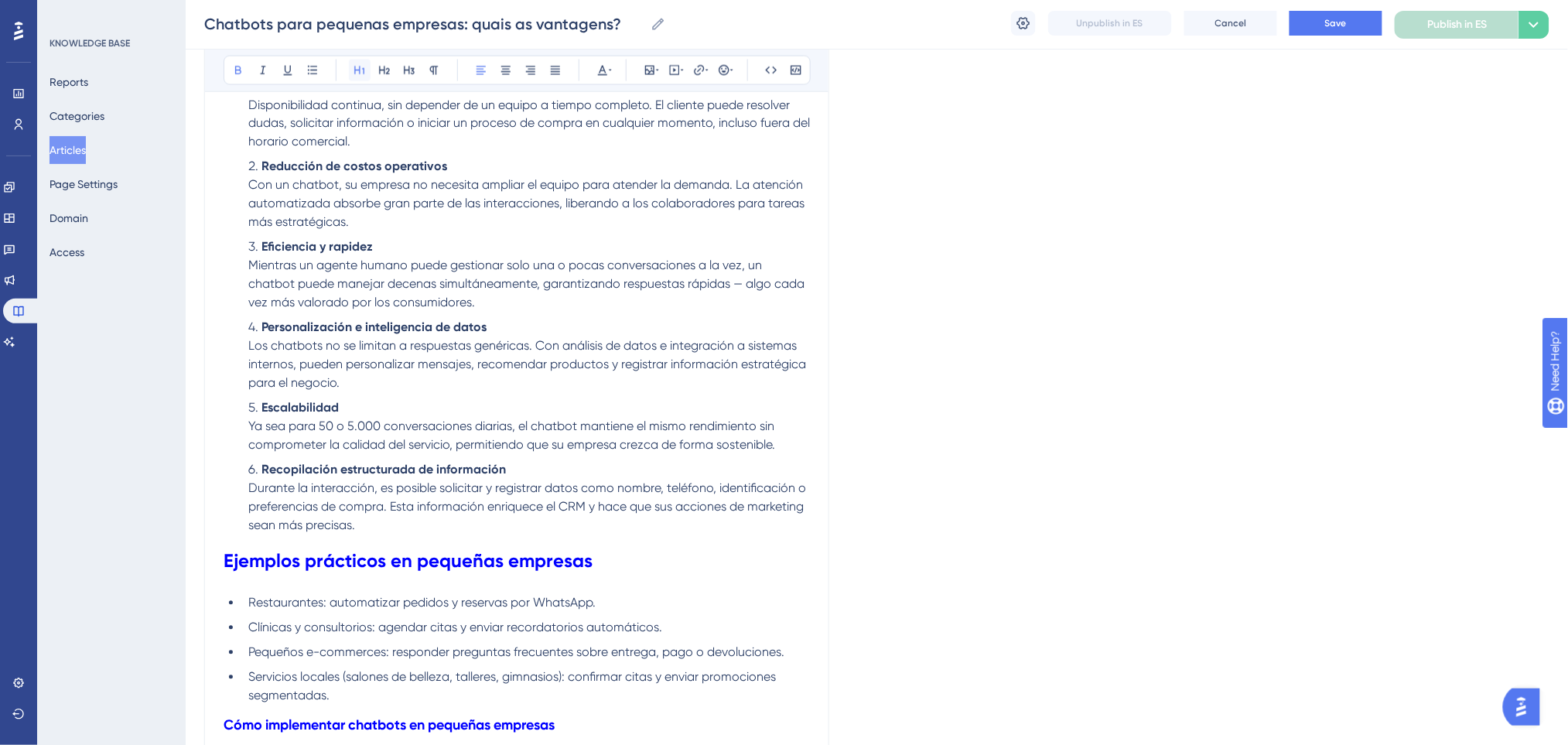
click at [365, 68] on icon at bounding box center [359, 69] width 12 height 12
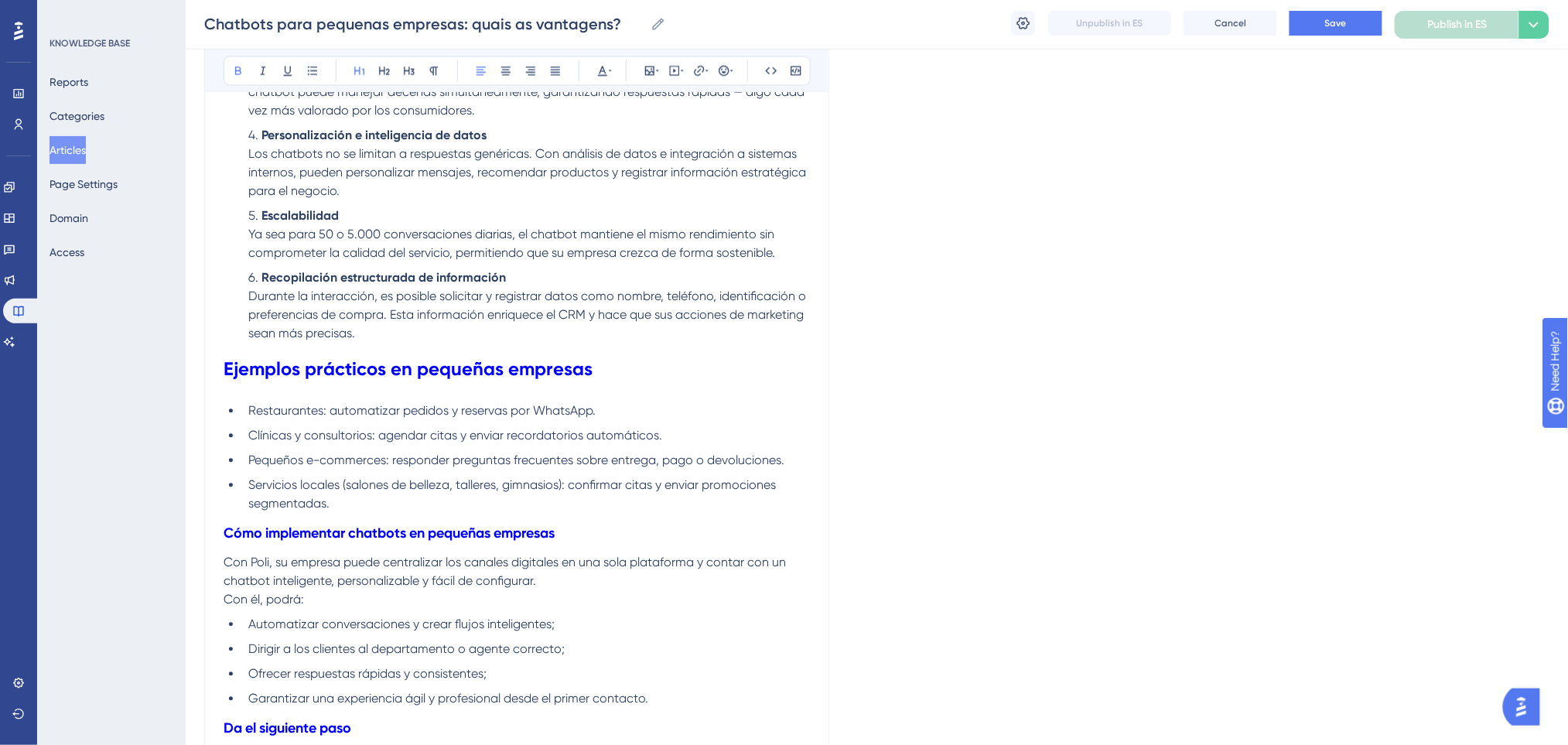
scroll to position [1159, 0]
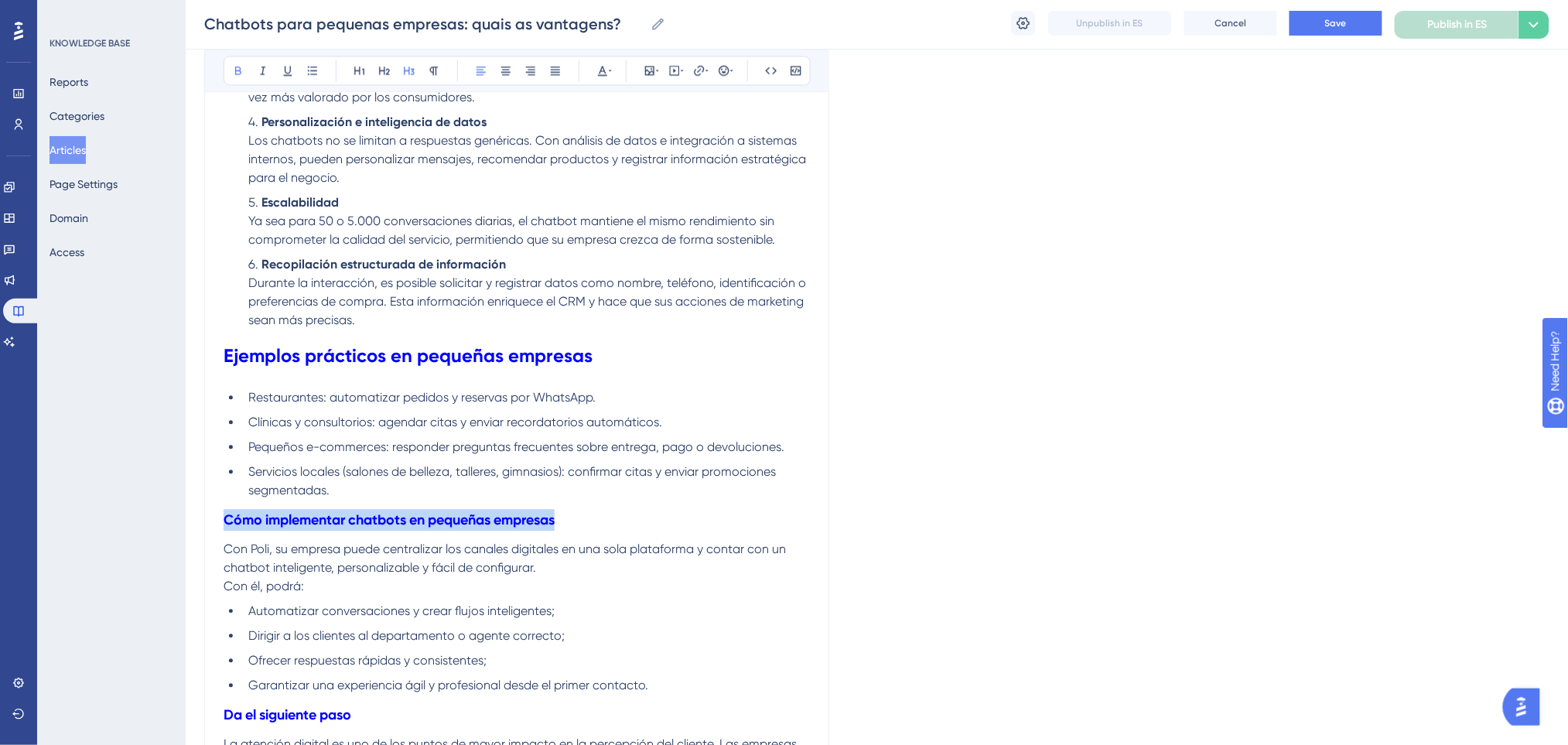
drag, startPoint x: 583, startPoint y: 507, endPoint x: 195, endPoint y: 509, distance: 388.0
click at [351, 75] on button at bounding box center [359, 69] width 21 height 21
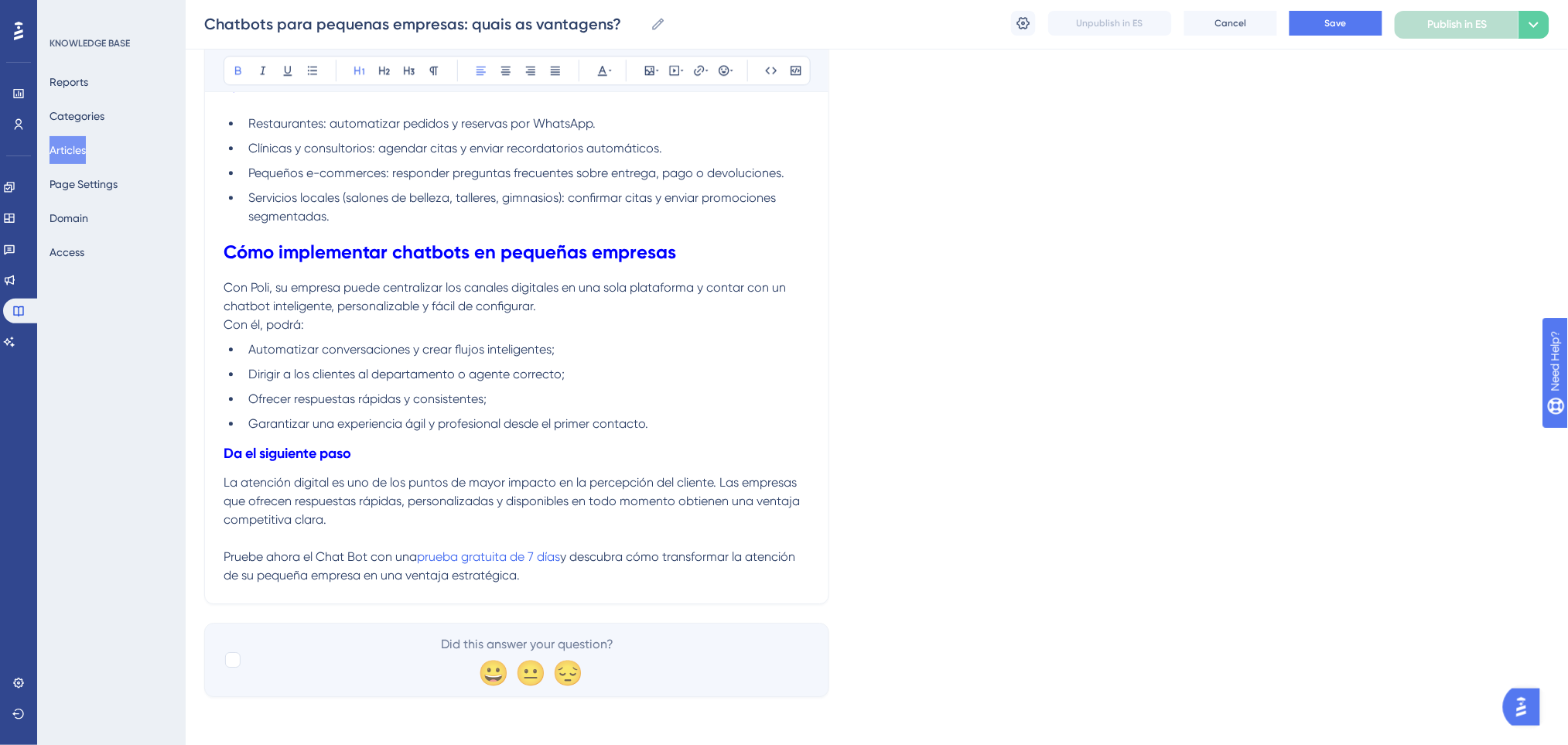
scroll to position [1434, 0]
drag, startPoint x: 227, startPoint y: 442, endPoint x: 315, endPoint y: 117, distance: 336.7
click at [360, 71] on icon at bounding box center [359, 70] width 10 height 8
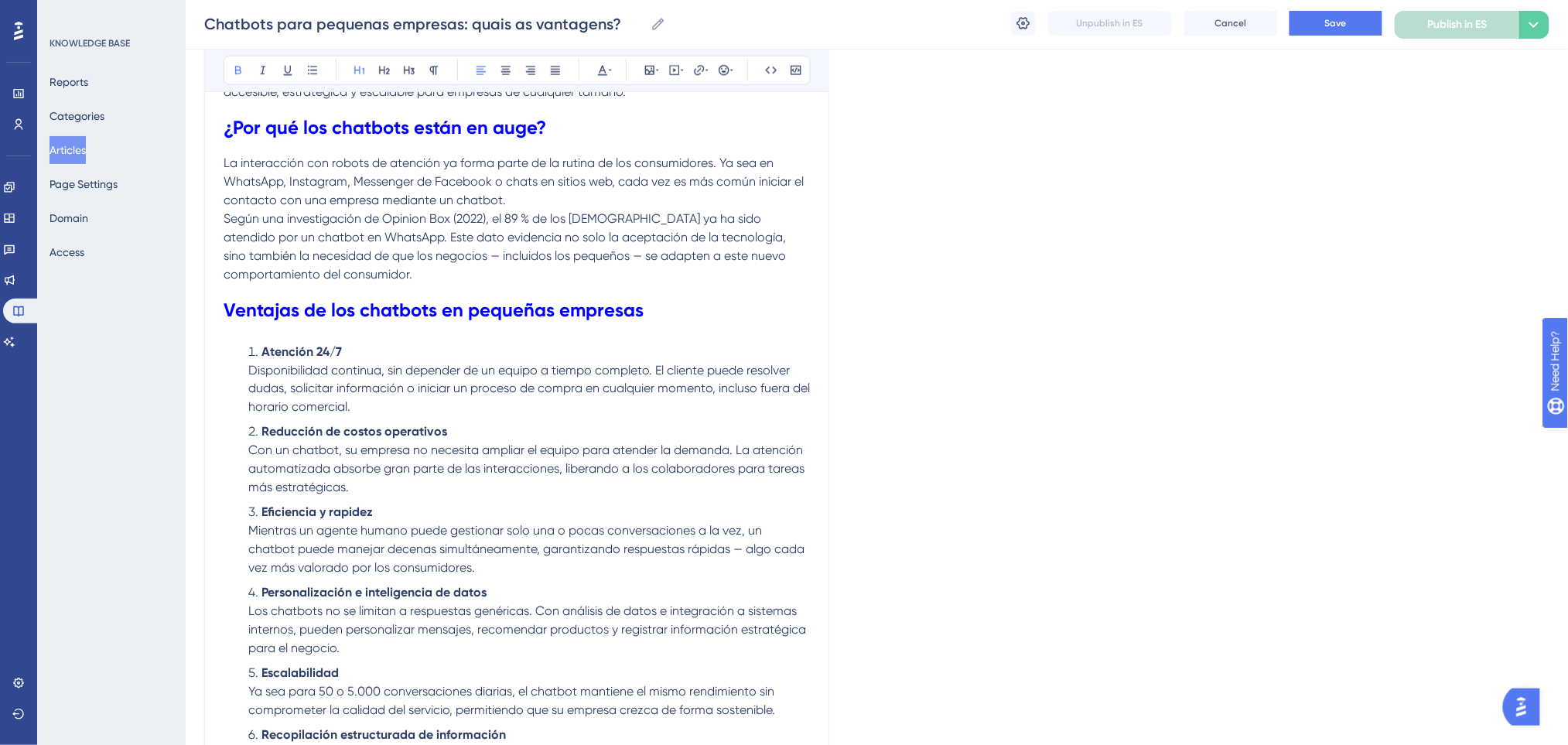
scroll to position [609, 0]
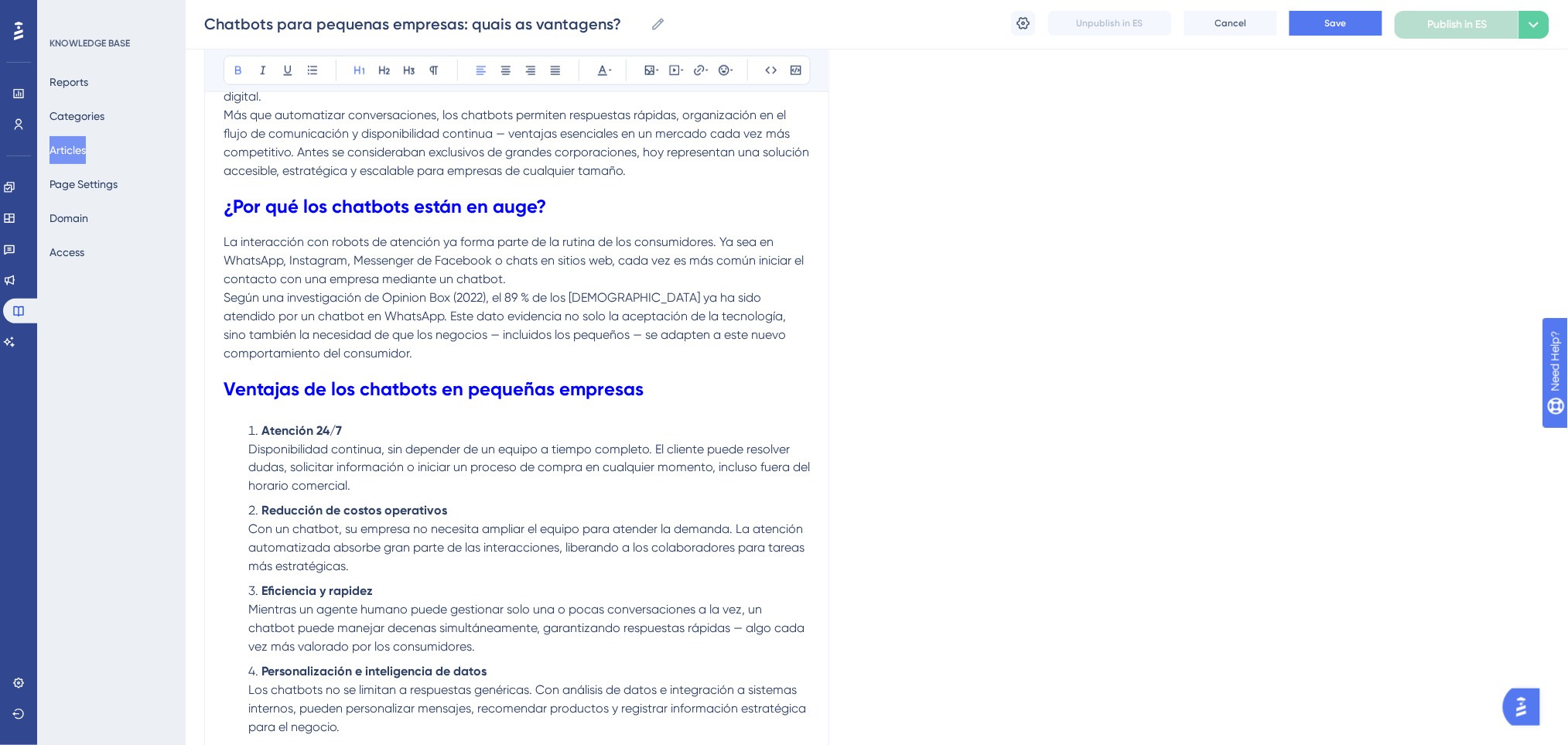
click at [558, 399] on h1 "Ventajas de los chatbots en pequeñas empresas" at bounding box center [516, 389] width 586 height 53
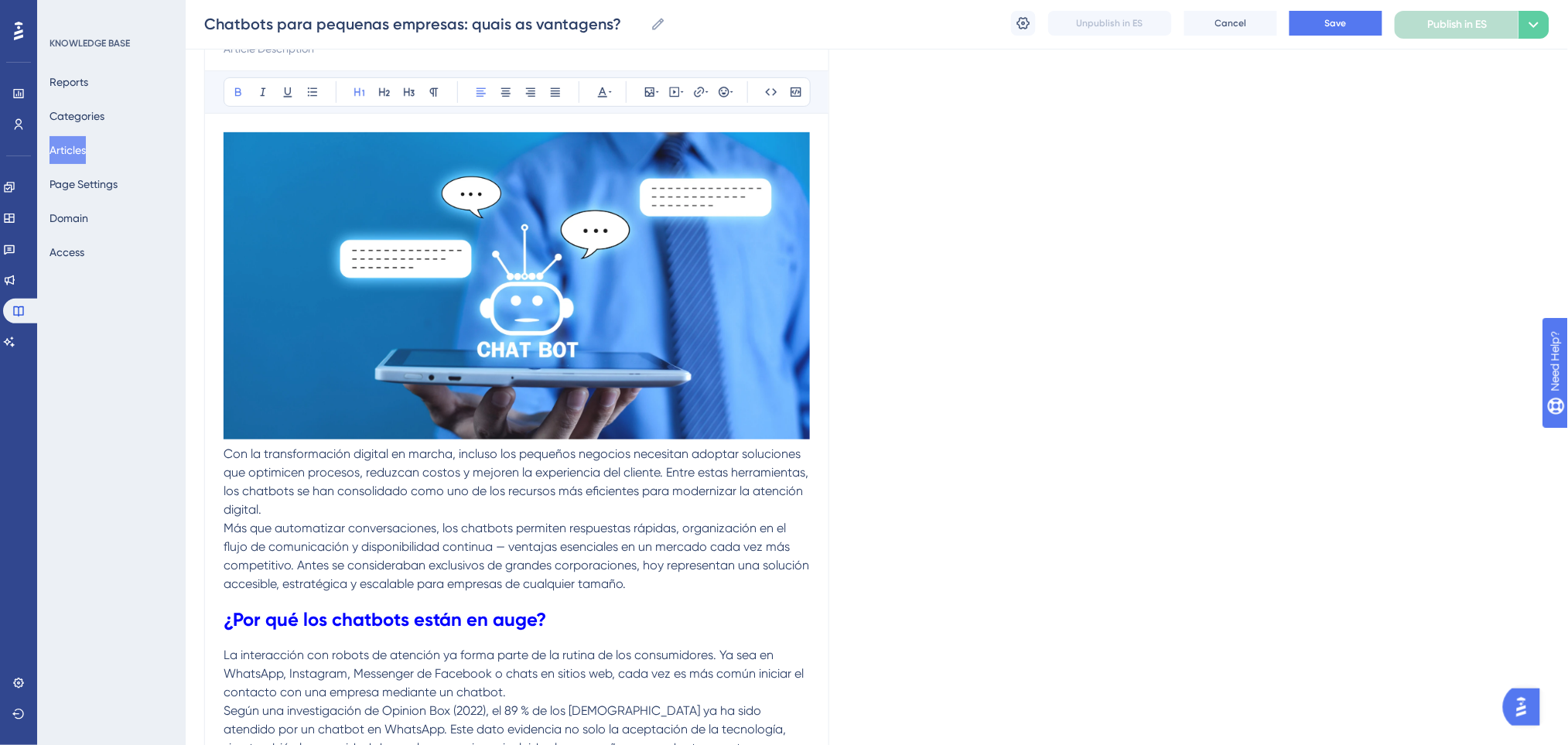
scroll to position [93, 0]
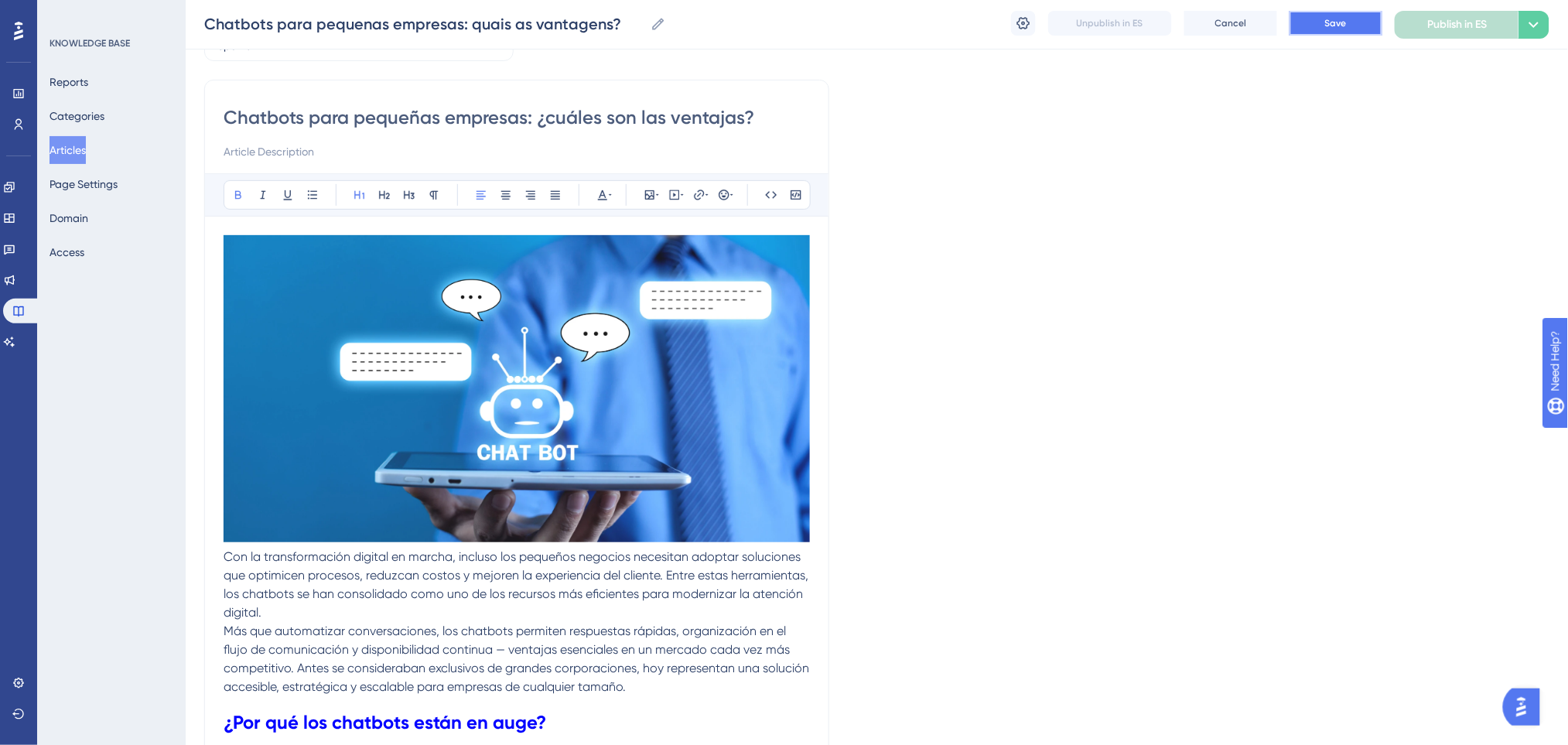
click at [1316, 26] on button "Save" at bounding box center [1336, 23] width 93 height 25
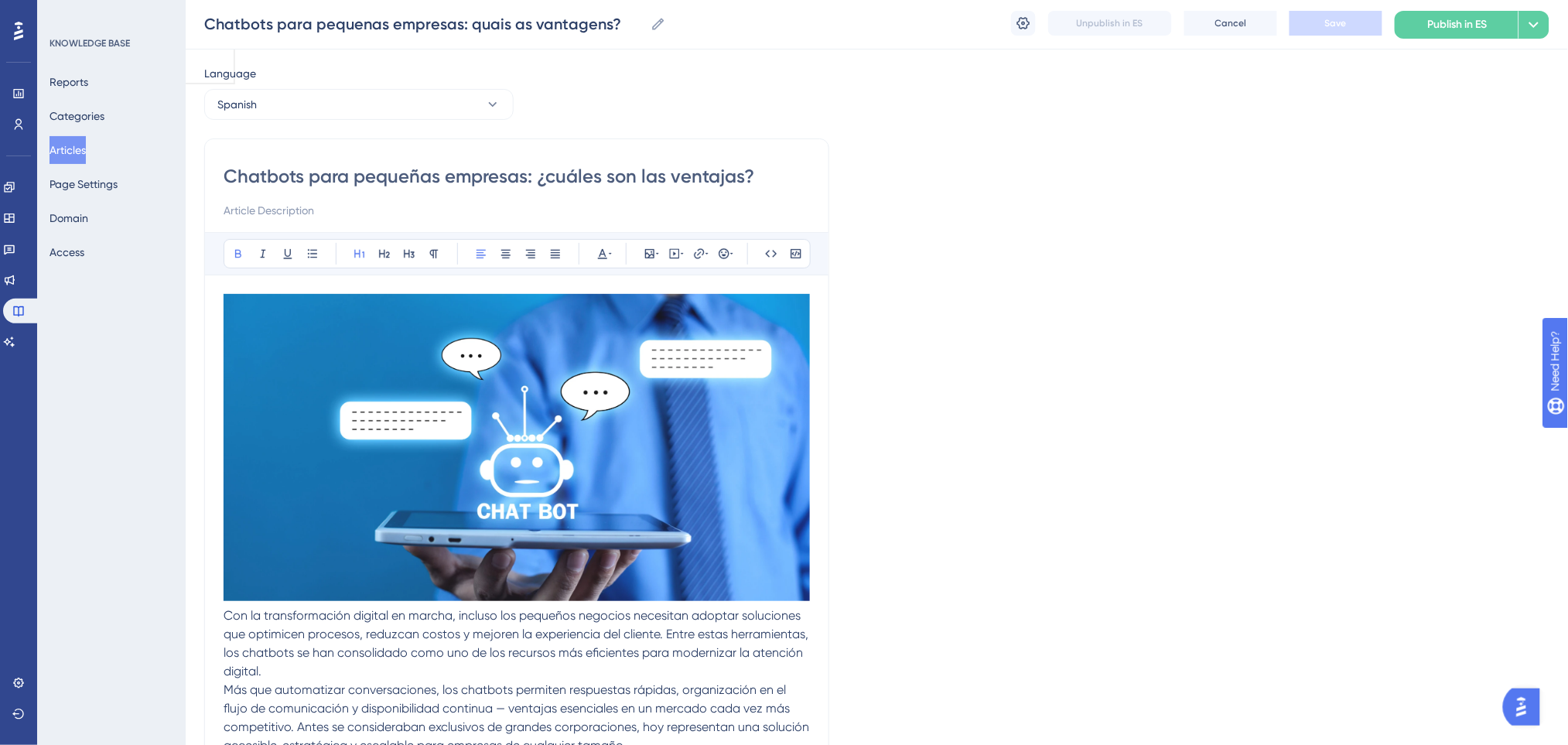
scroll to position [0, 0]
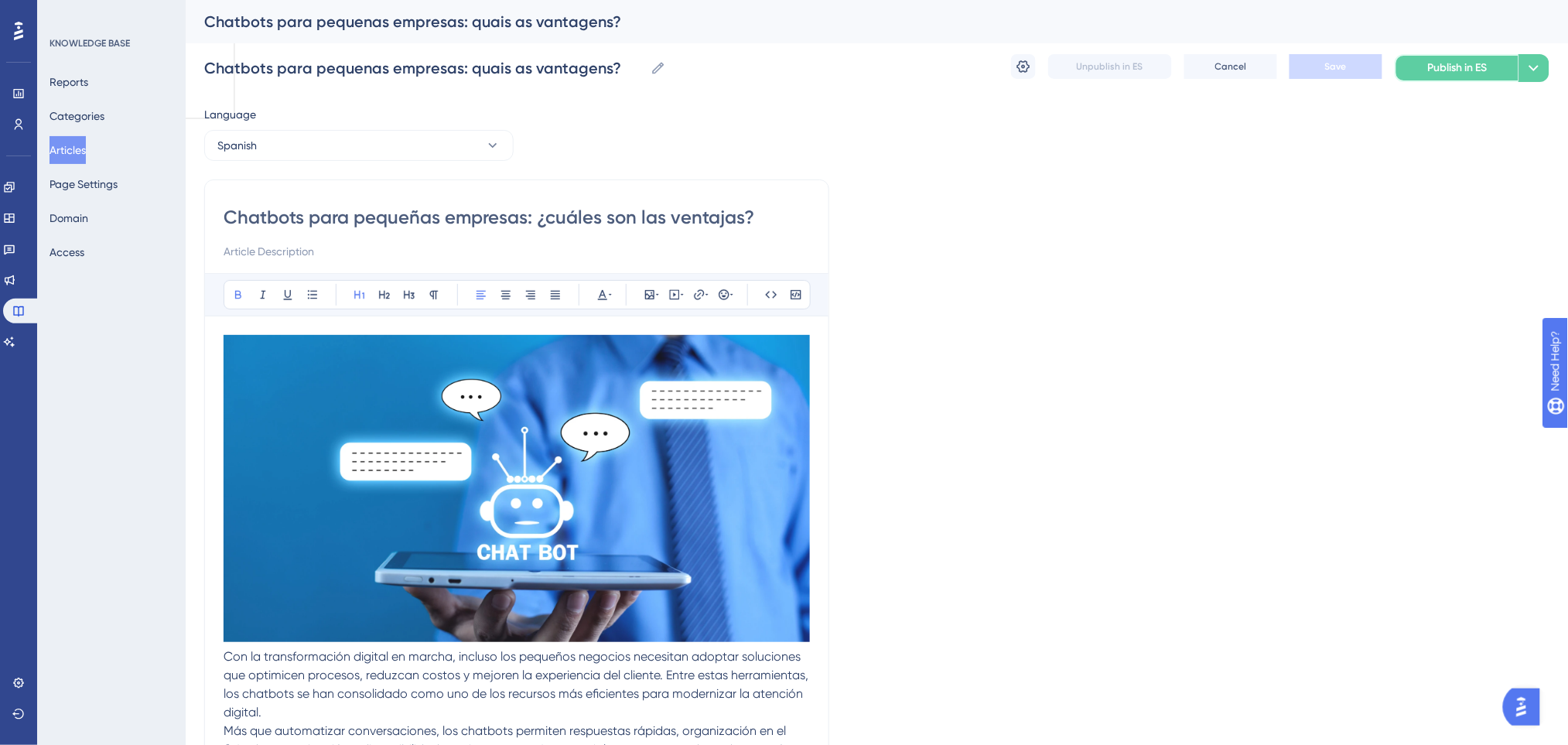
click at [1437, 71] on span "Publish in ES" at bounding box center [1457, 68] width 59 height 19
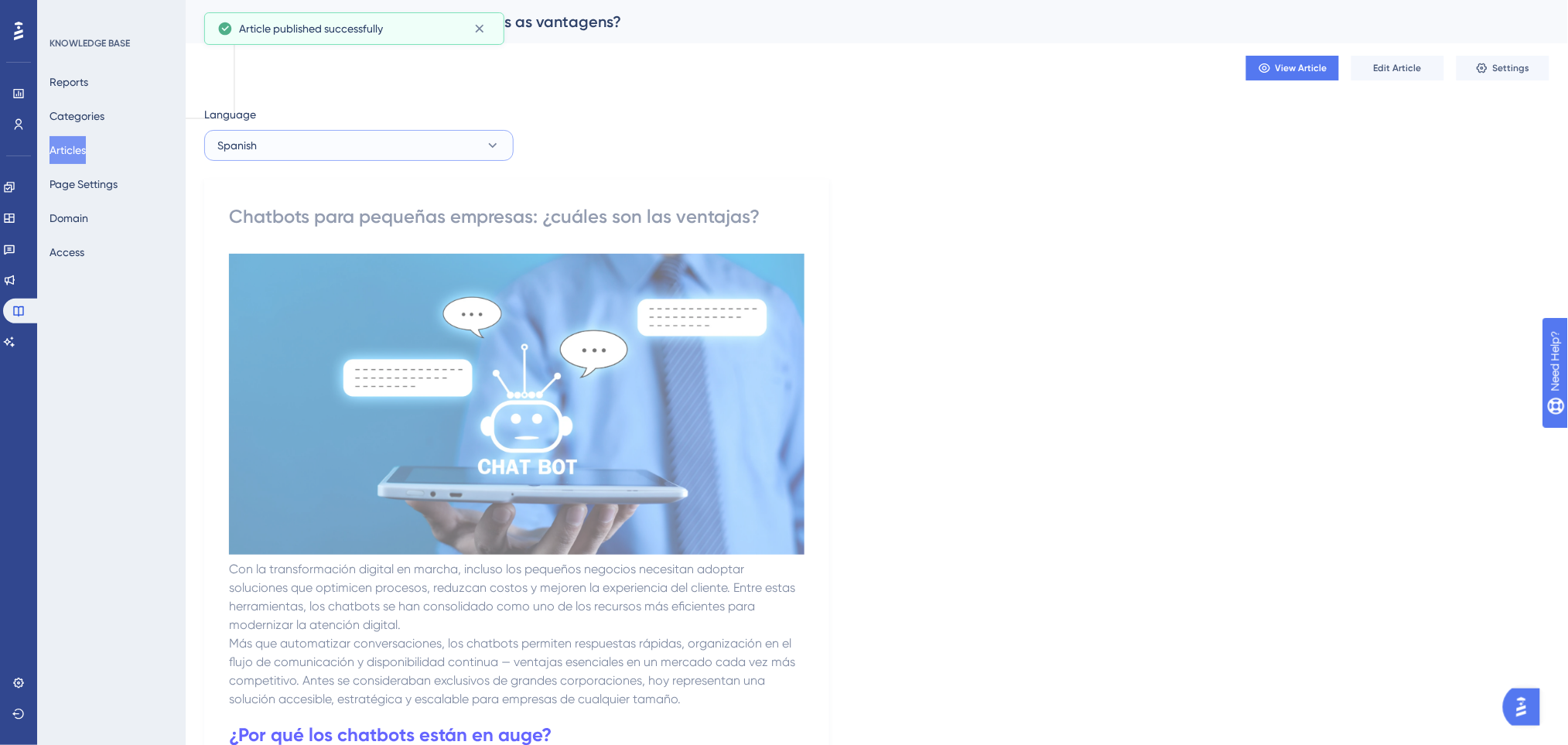
click at [401, 141] on button "Spanish" at bounding box center [359, 144] width 309 height 31
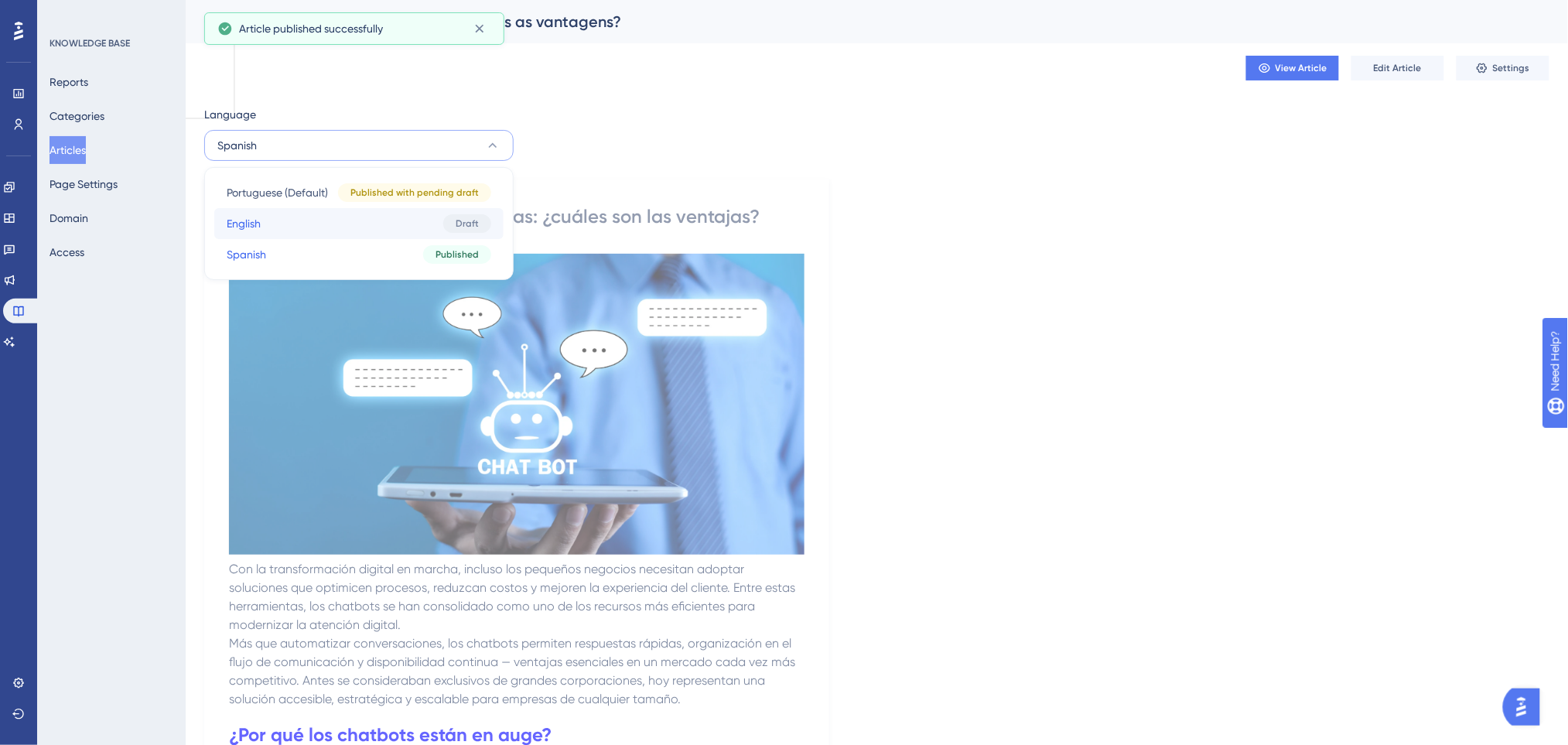
click at [327, 224] on button "English English Draft" at bounding box center [358, 223] width 289 height 31
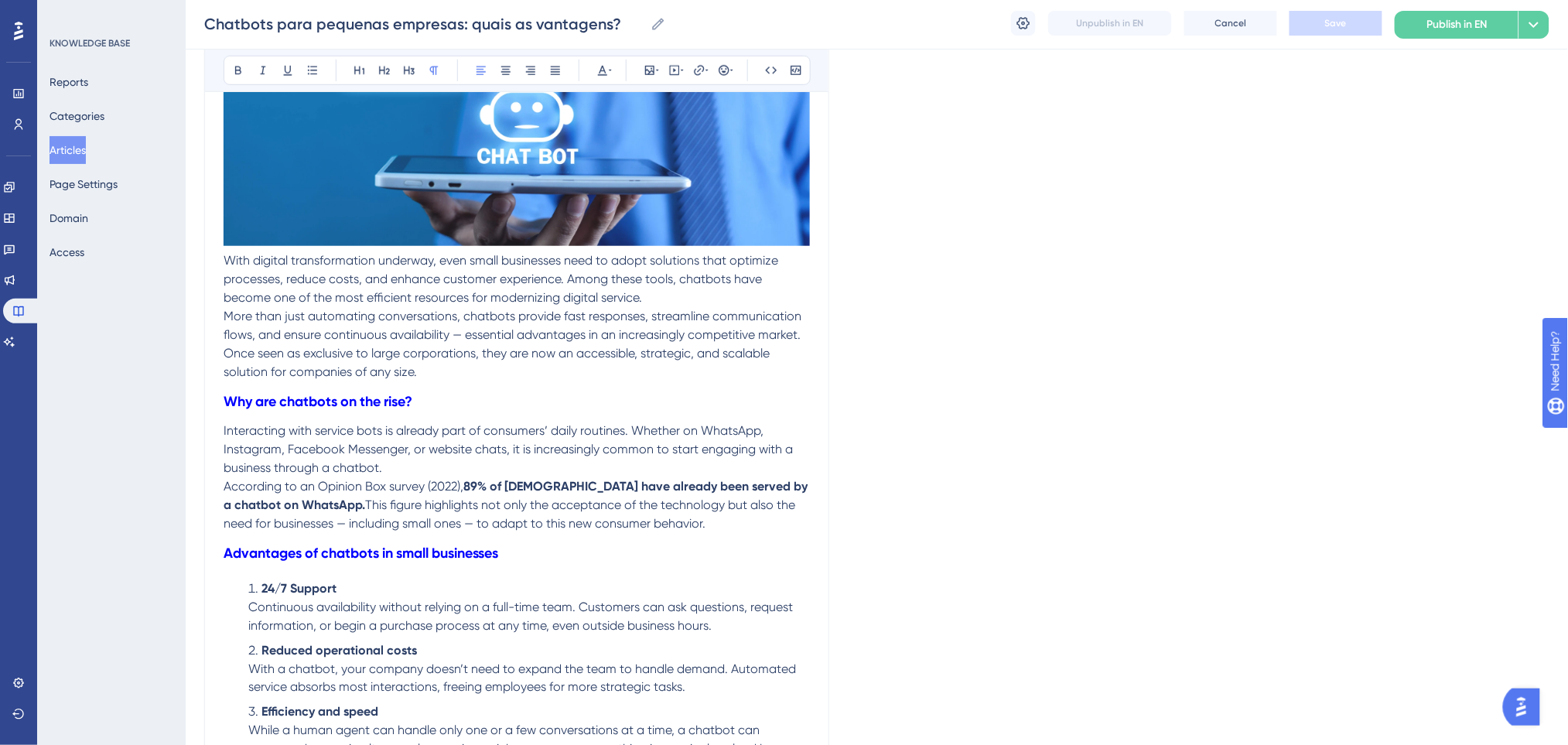
scroll to position [463, 0]
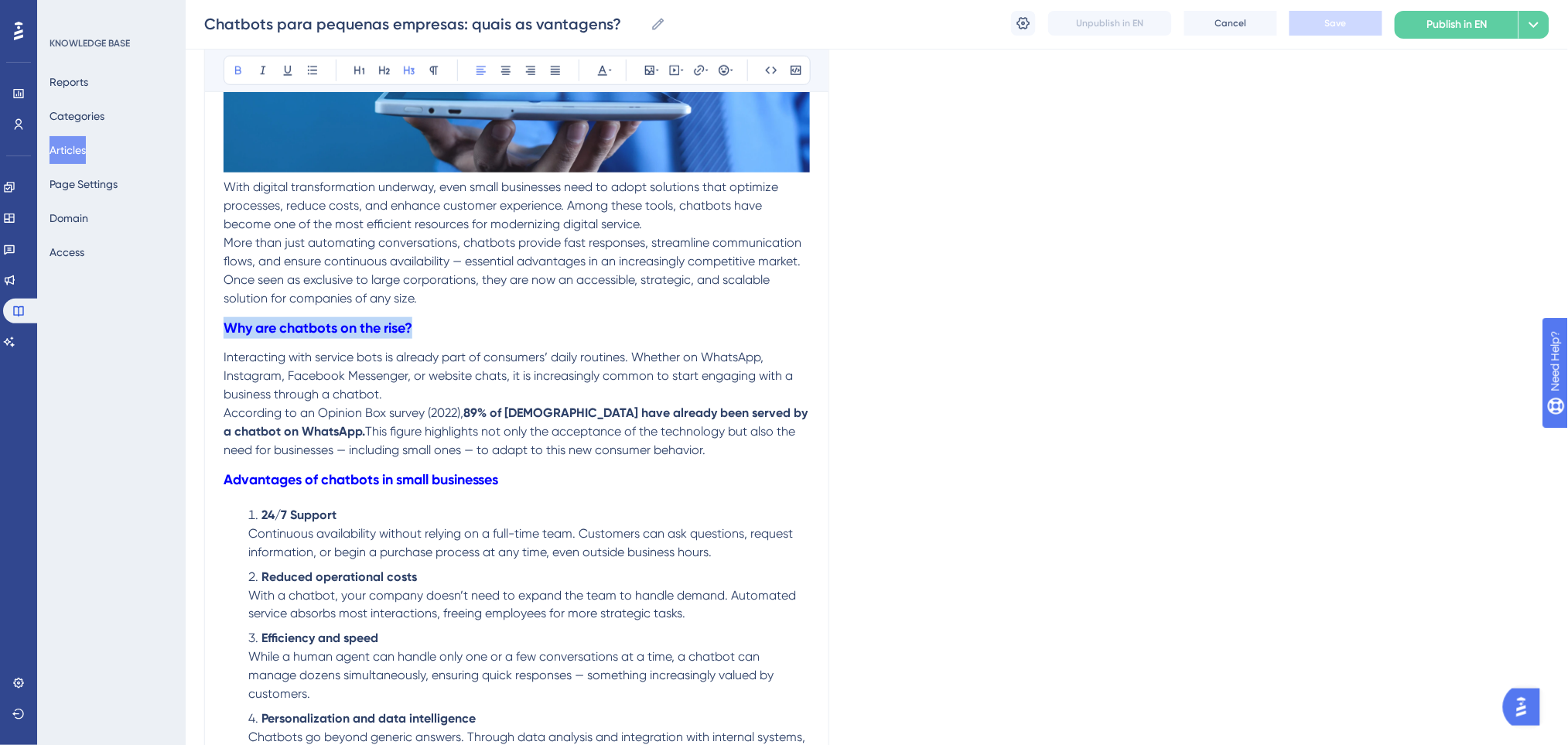
drag, startPoint x: 444, startPoint y: 325, endPoint x: 202, endPoint y: 327, distance: 242.0
click at [202, 327] on div "Performance Users Engagement Widgets Feedback Product Updates Knowledge Base AI…" at bounding box center [877, 525] width 1382 height 1975
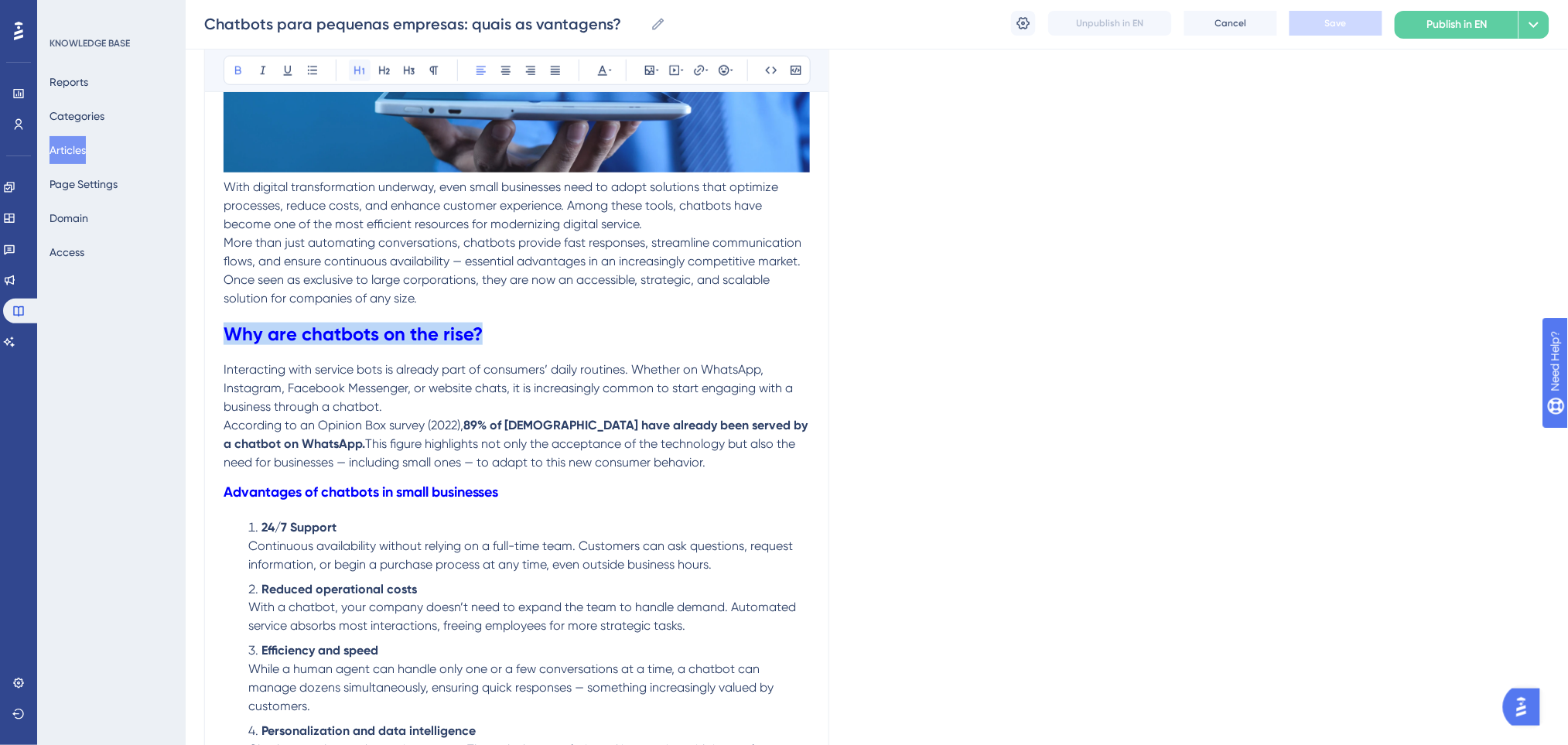
click at [359, 66] on icon at bounding box center [359, 69] width 12 height 12
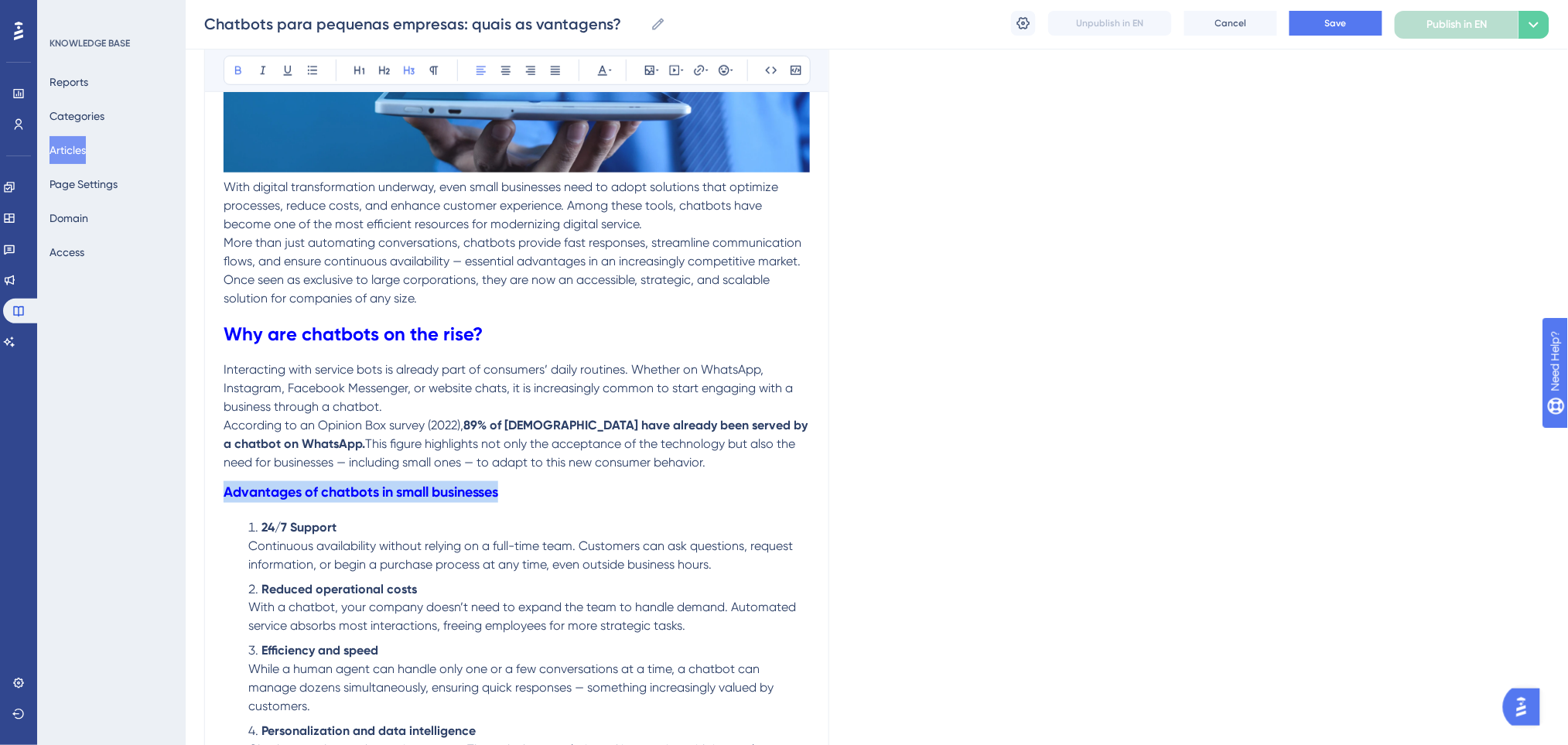
drag, startPoint x: 511, startPoint y: 490, endPoint x: 182, endPoint y: 494, distance: 329.0
click at [186, 494] on div "Performance Users Engagement Widgets Feedback Product Updates Knowledge Base AI…" at bounding box center [877, 530] width 1382 height 1987
click at [364, 67] on icon at bounding box center [359, 69] width 12 height 12
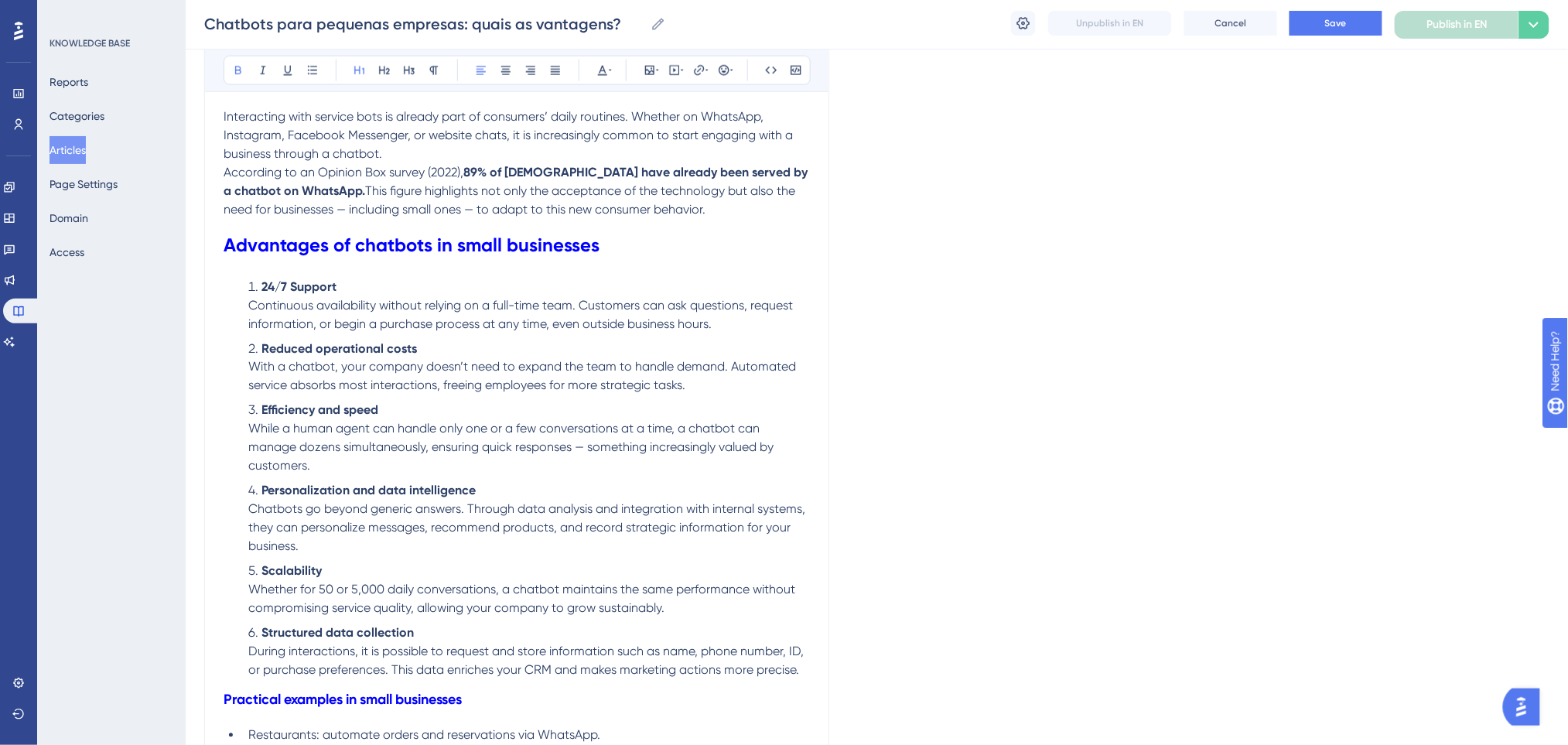
scroll to position [875, 0]
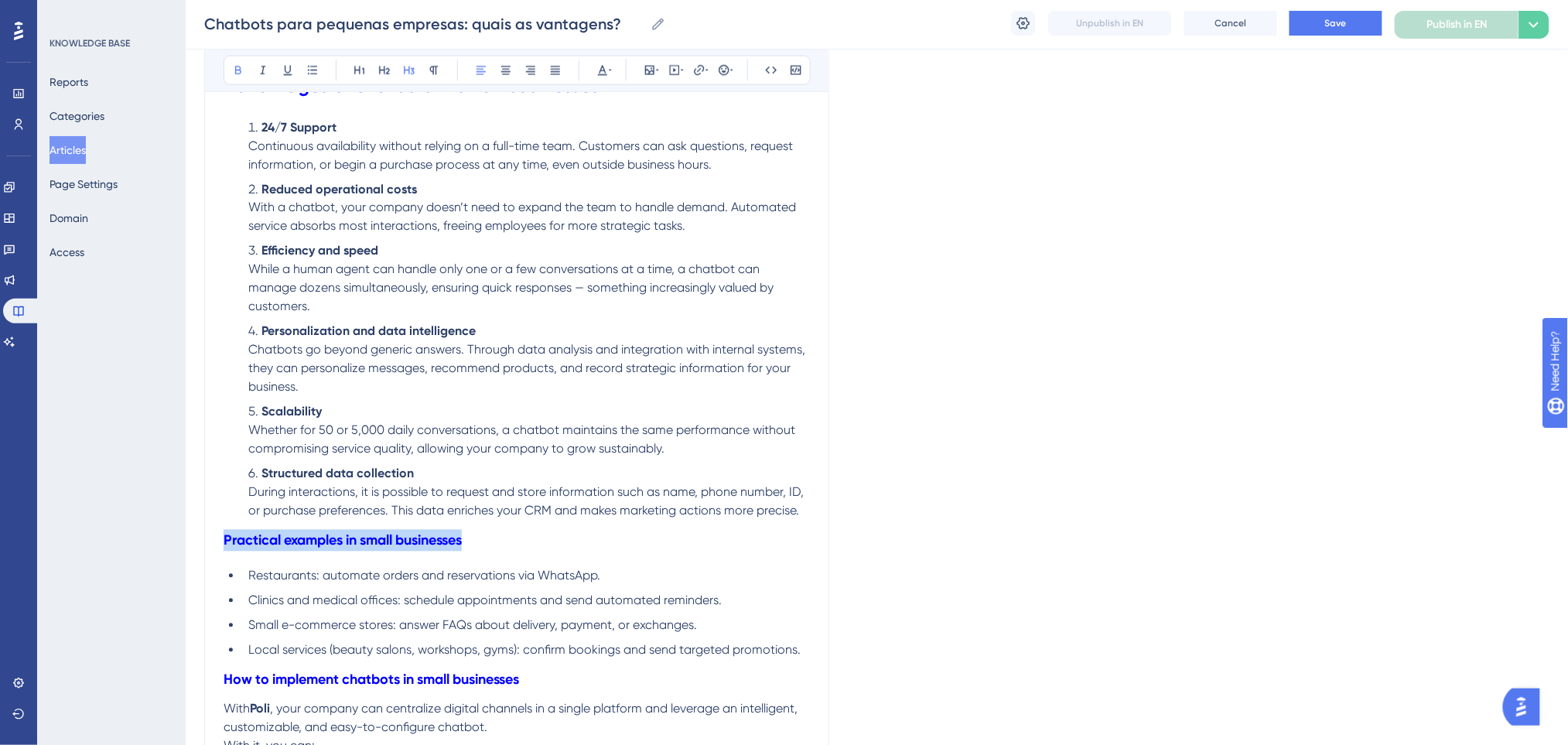
drag, startPoint x: 286, startPoint y: 541, endPoint x: 183, endPoint y: 547, distance: 103.2
click at [186, 547] on div "Performance Users Engagement Widgets Feedback Product Updates Knowledge Base AI…" at bounding box center [877, 124] width 1382 height 2000
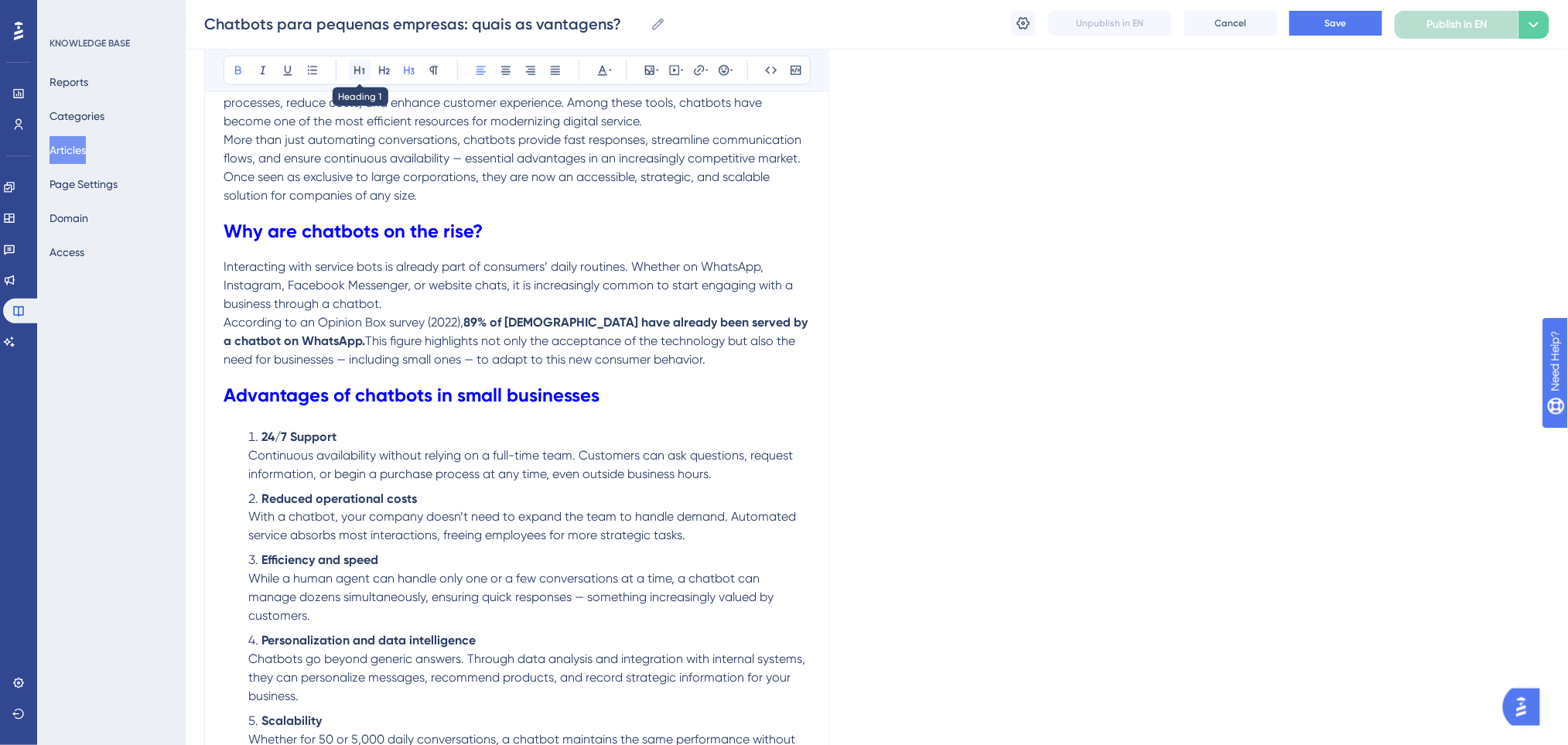
click at [363, 68] on icon at bounding box center [359, 70] width 10 height 8
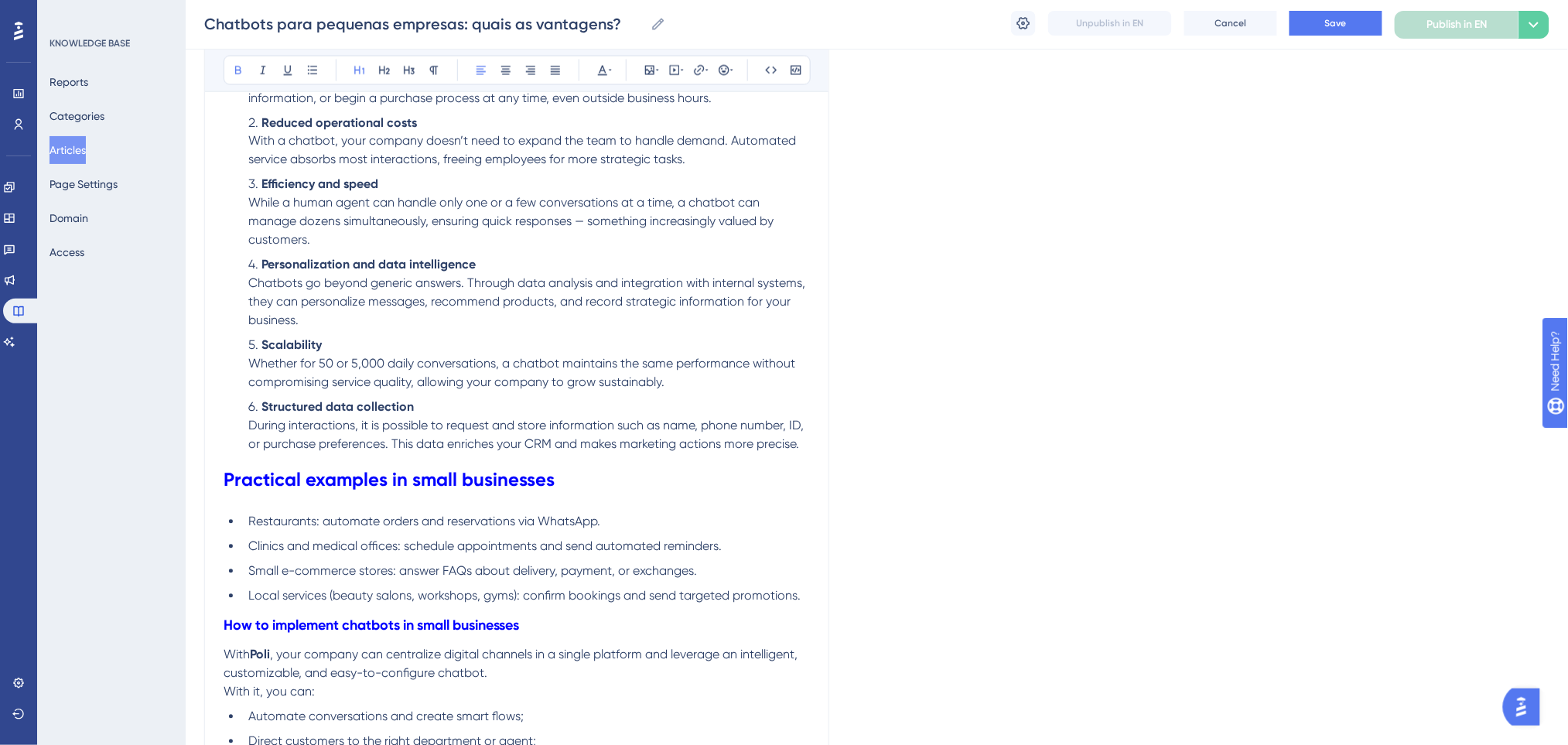
scroll to position [1082, 0]
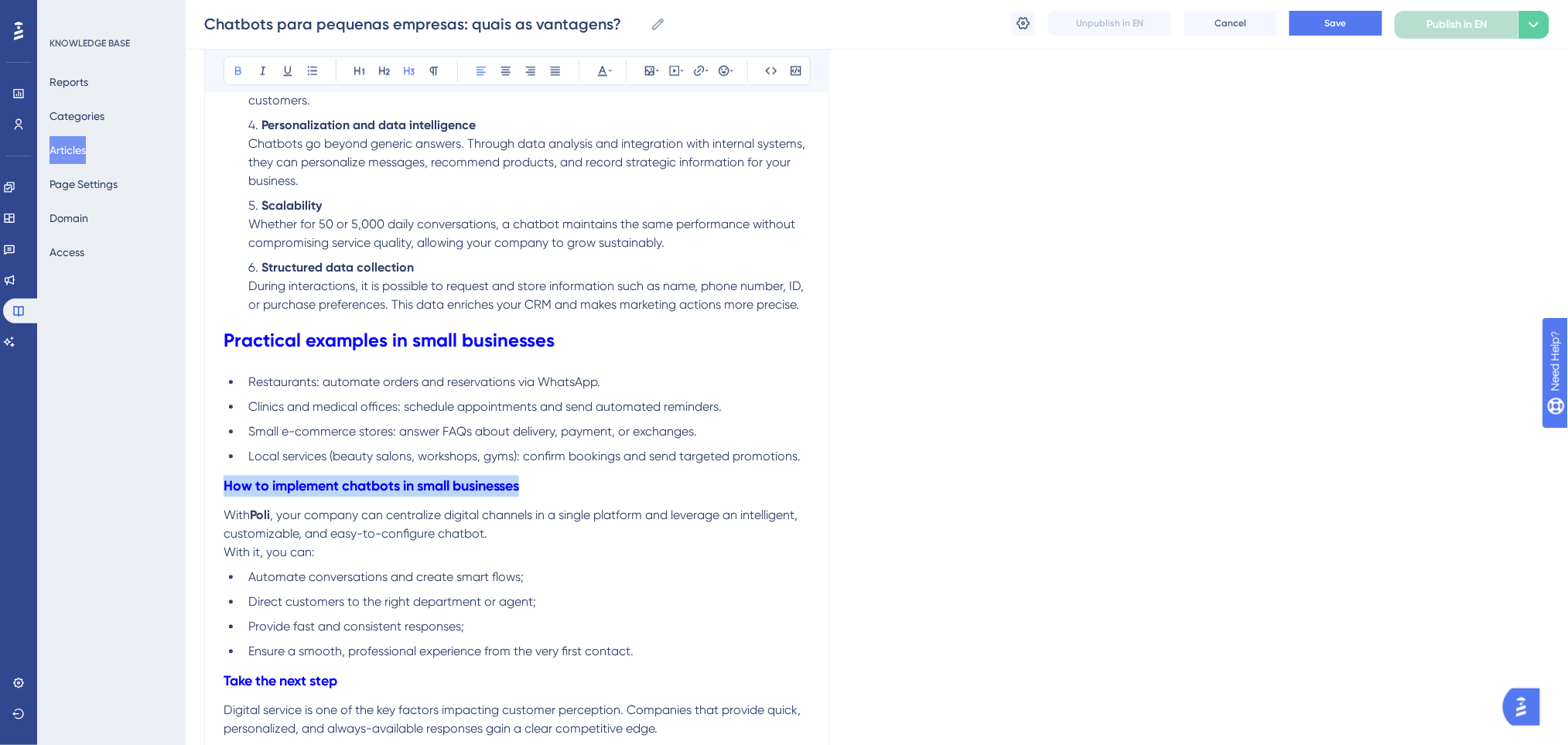
drag, startPoint x: 365, startPoint y: 490, endPoint x: 207, endPoint y: 490, distance: 158.0
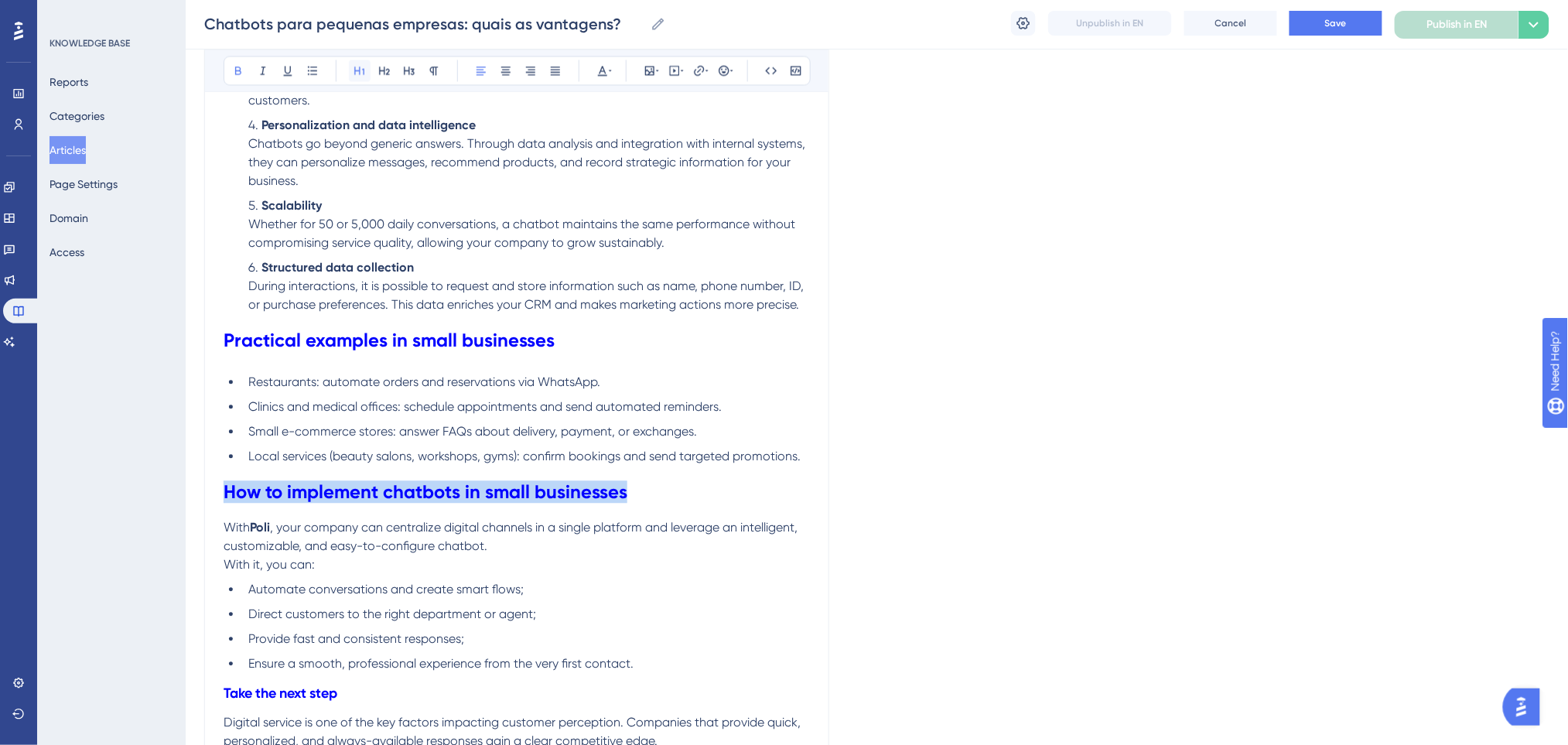
click at [357, 76] on icon at bounding box center [359, 69] width 12 height 12
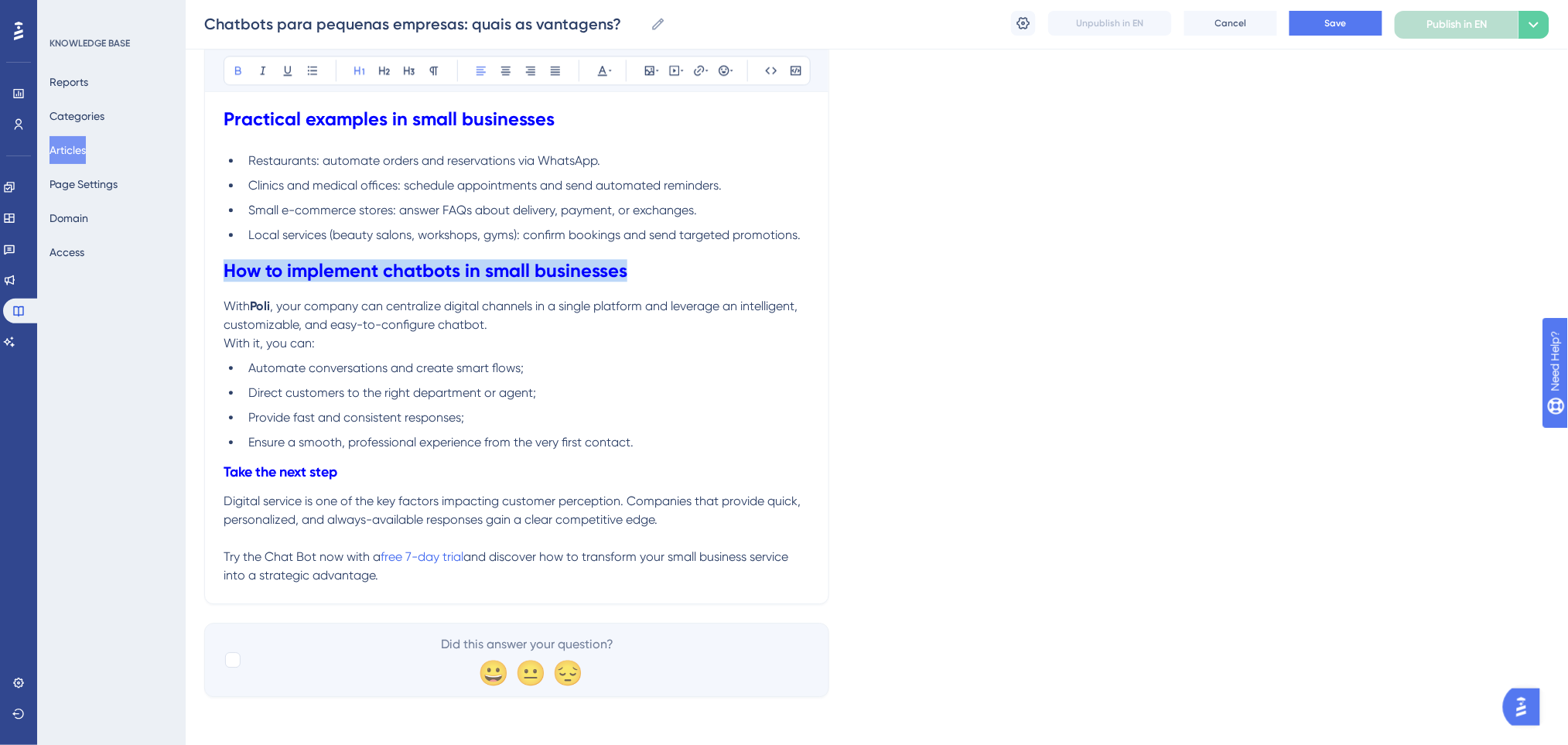
scroll to position [1304, 0]
drag, startPoint x: 659, startPoint y: 366, endPoint x: 429, endPoint y: 450, distance: 244.9
click at [646, 374] on li "Automate conversations and create smart flows;" at bounding box center [526, 367] width 567 height 19
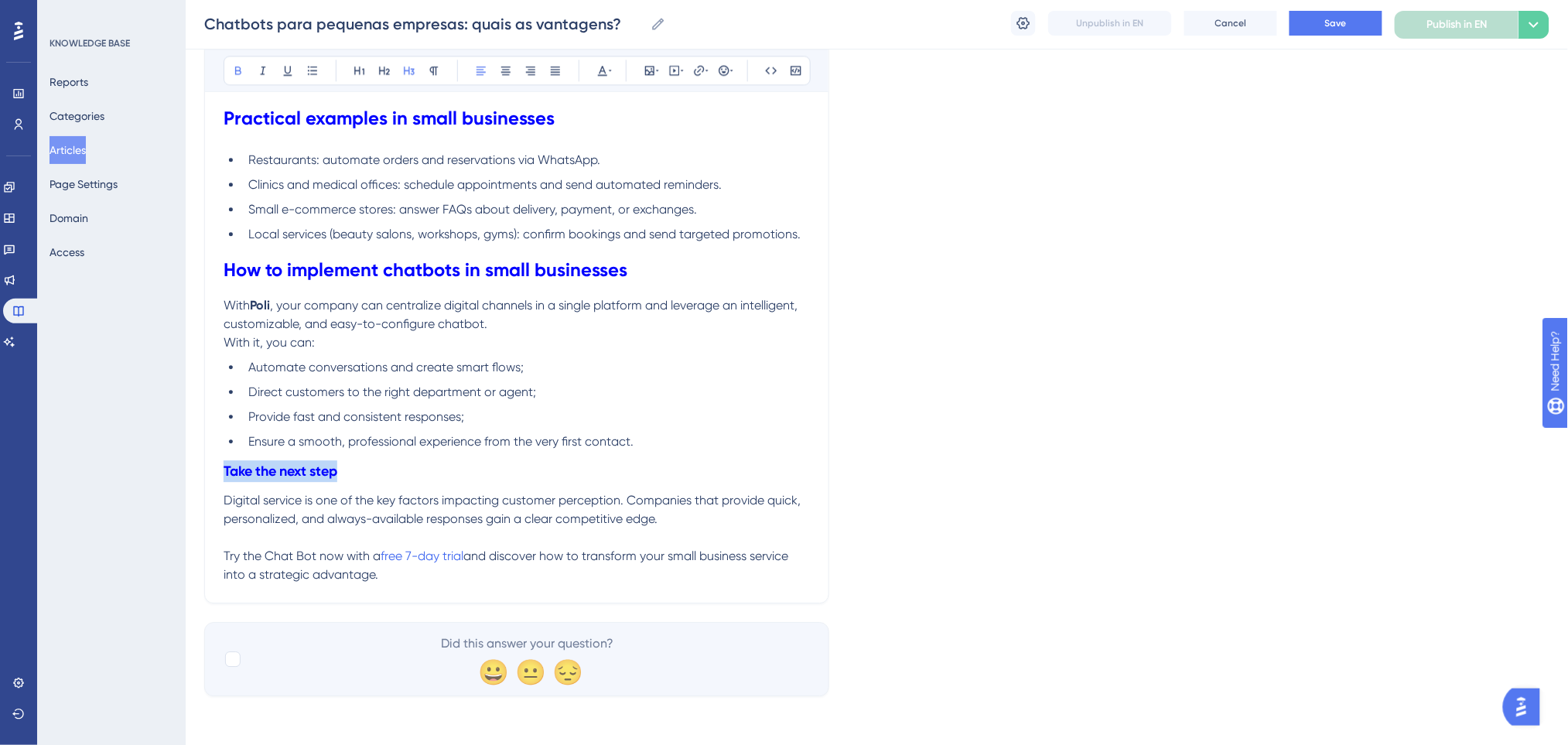
drag, startPoint x: 392, startPoint y: 471, endPoint x: 196, endPoint y: 480, distance: 196.2
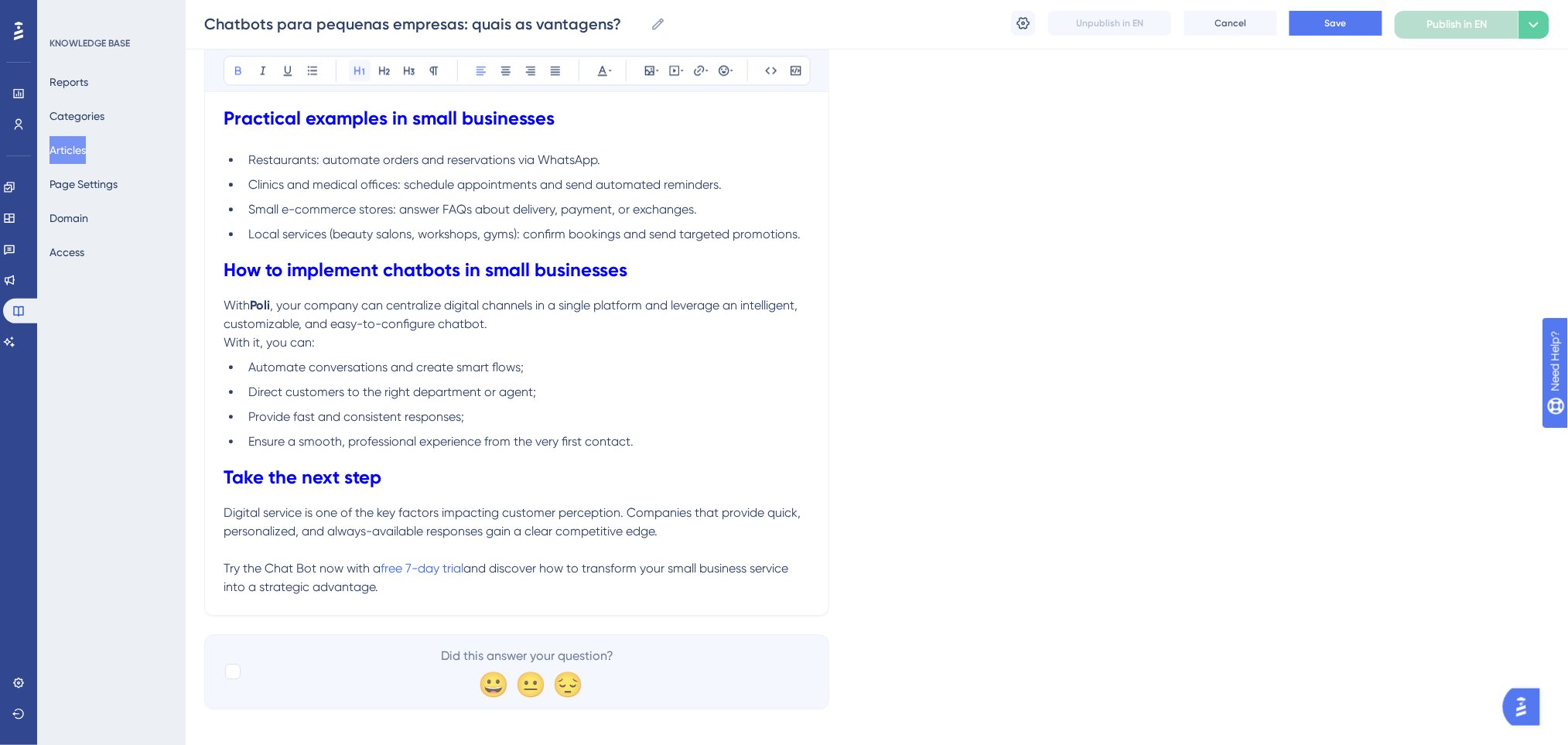
click at [352, 67] on button at bounding box center [359, 69] width 21 height 21
click at [677, 407] on li "Provide fast and consistent responses;" at bounding box center [526, 416] width 567 height 19
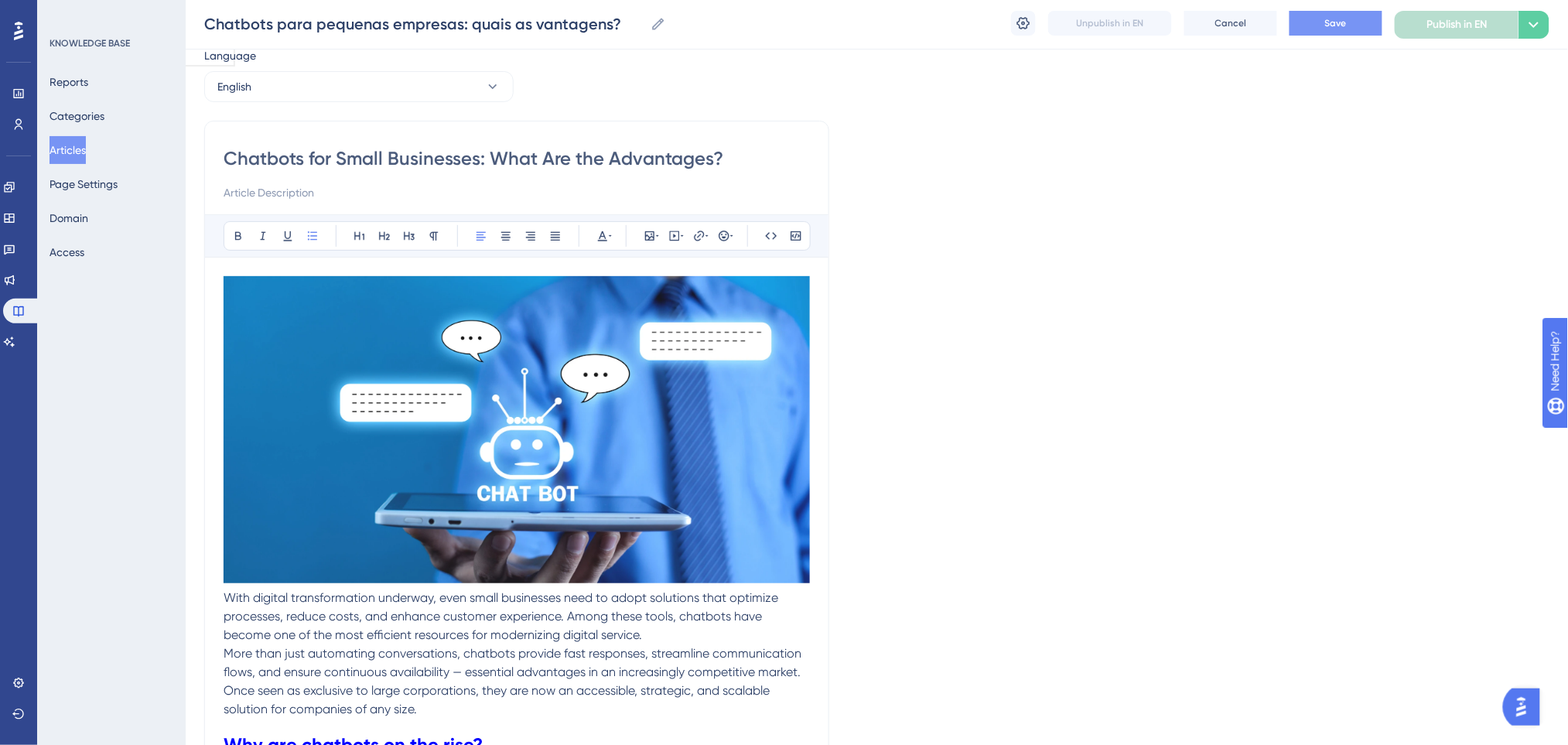
scroll to position [0, 0]
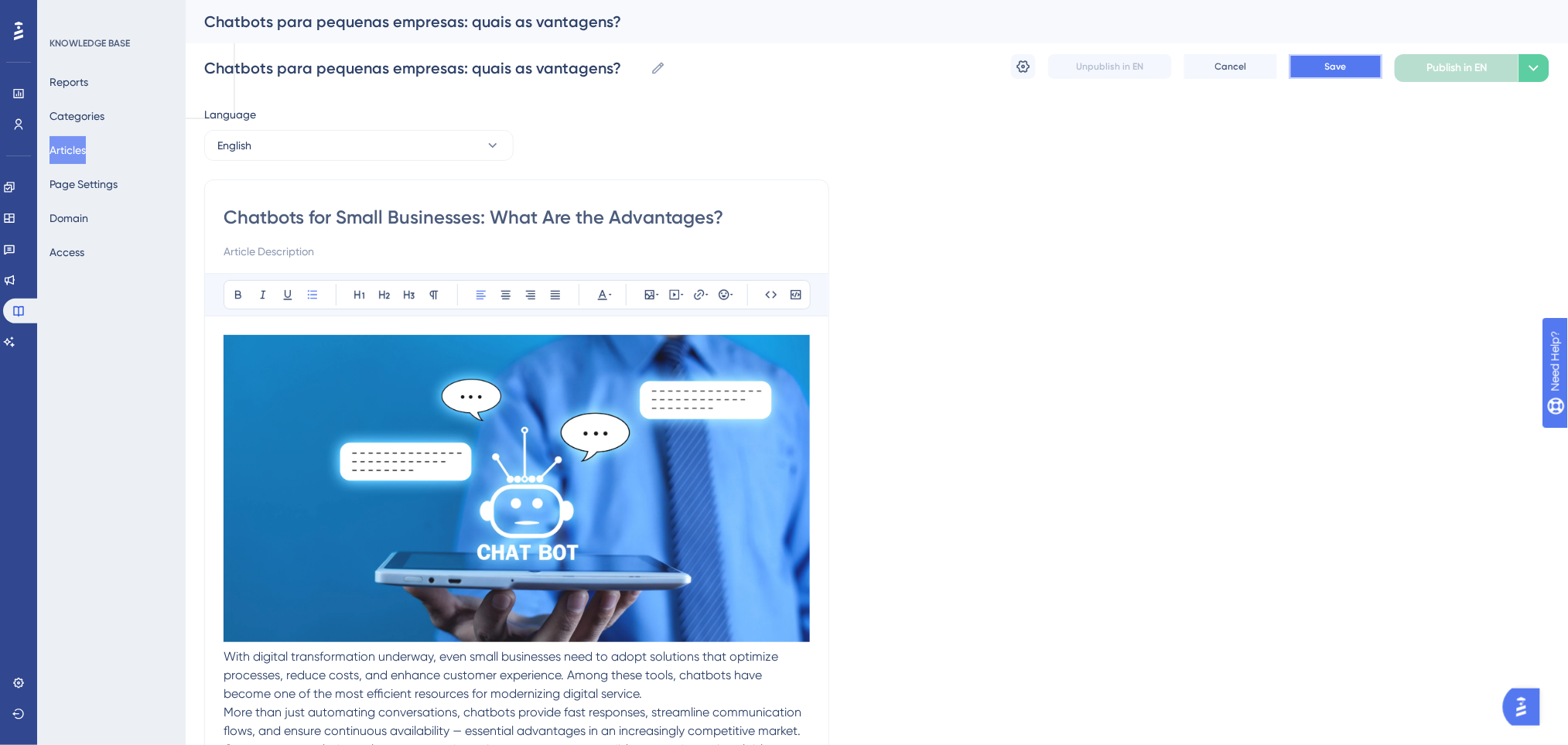
click at [1346, 65] on span "Save" at bounding box center [1335, 66] width 21 height 12
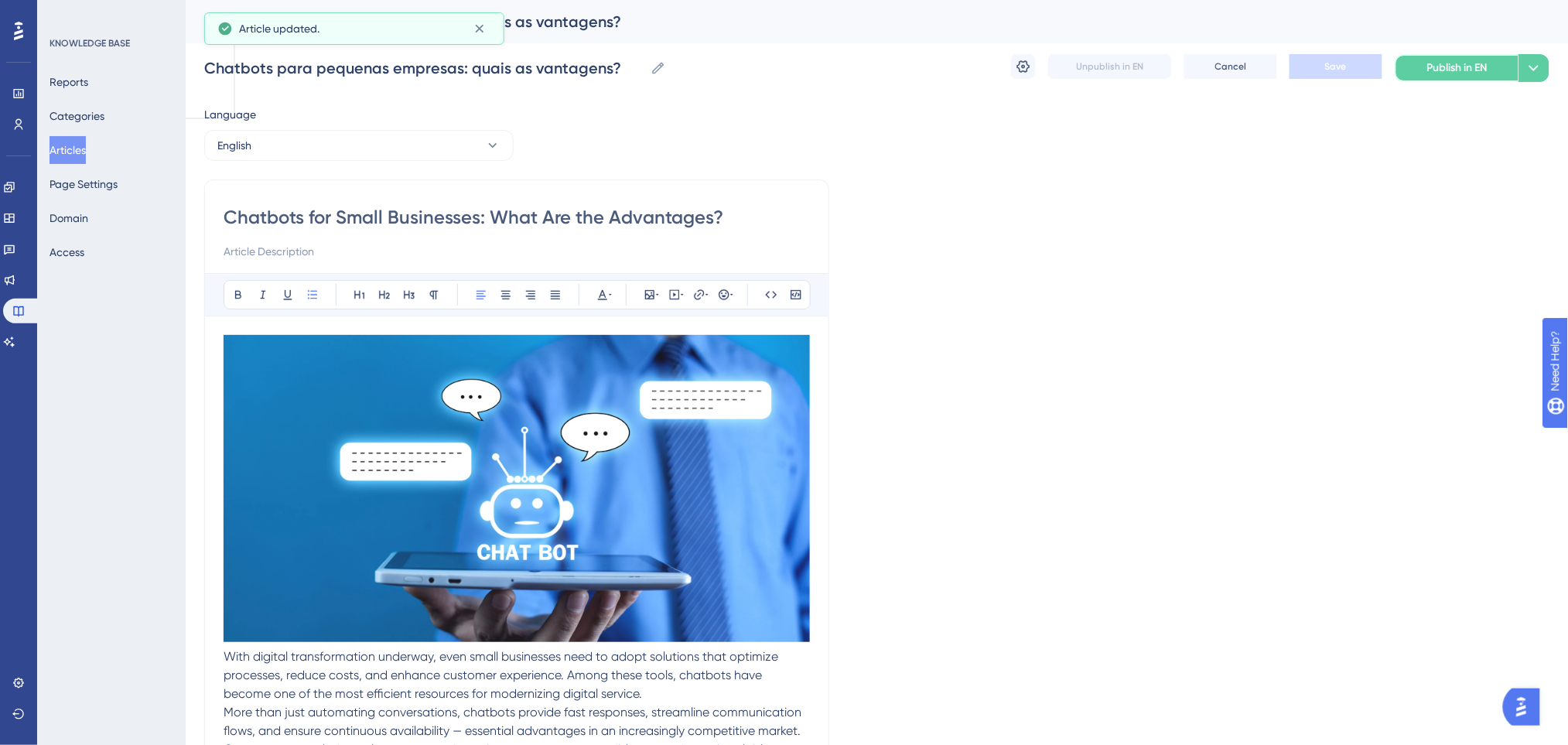
click at [1467, 68] on span "Publish in EN" at bounding box center [1456, 68] width 60 height 19
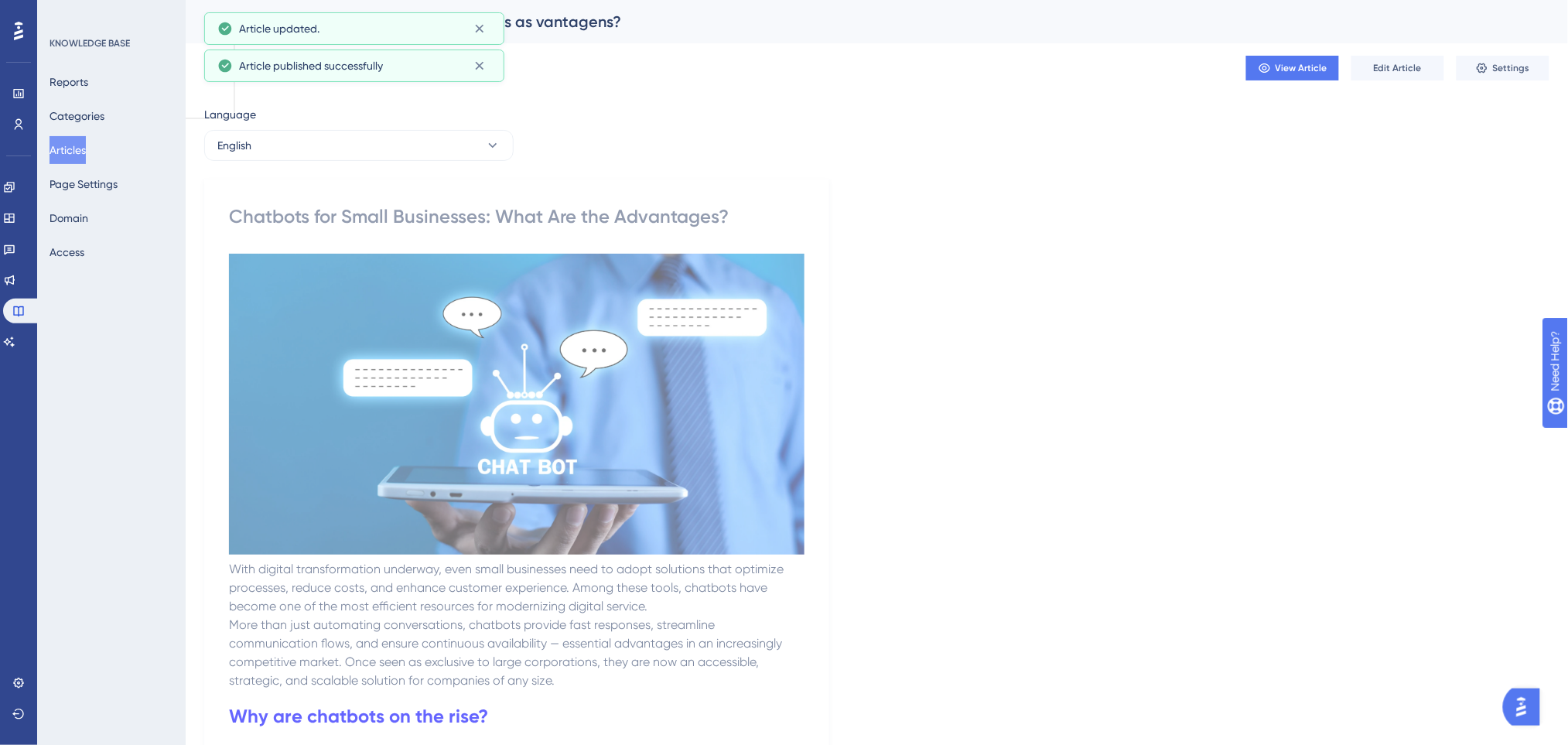
click at [347, 153] on button "English" at bounding box center [359, 144] width 309 height 31
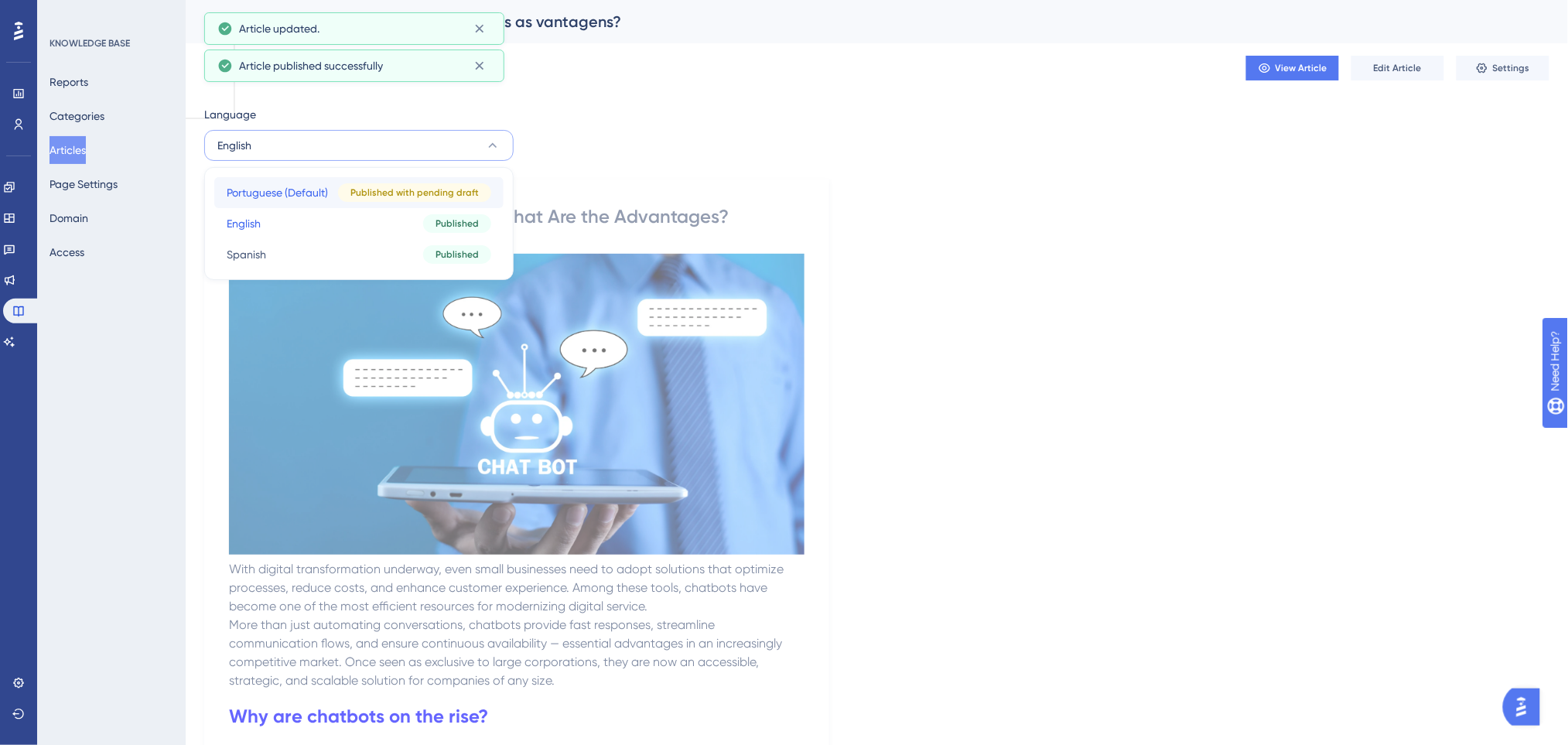
click at [284, 189] on span "Portuguese (Default)" at bounding box center [277, 192] width 101 height 19
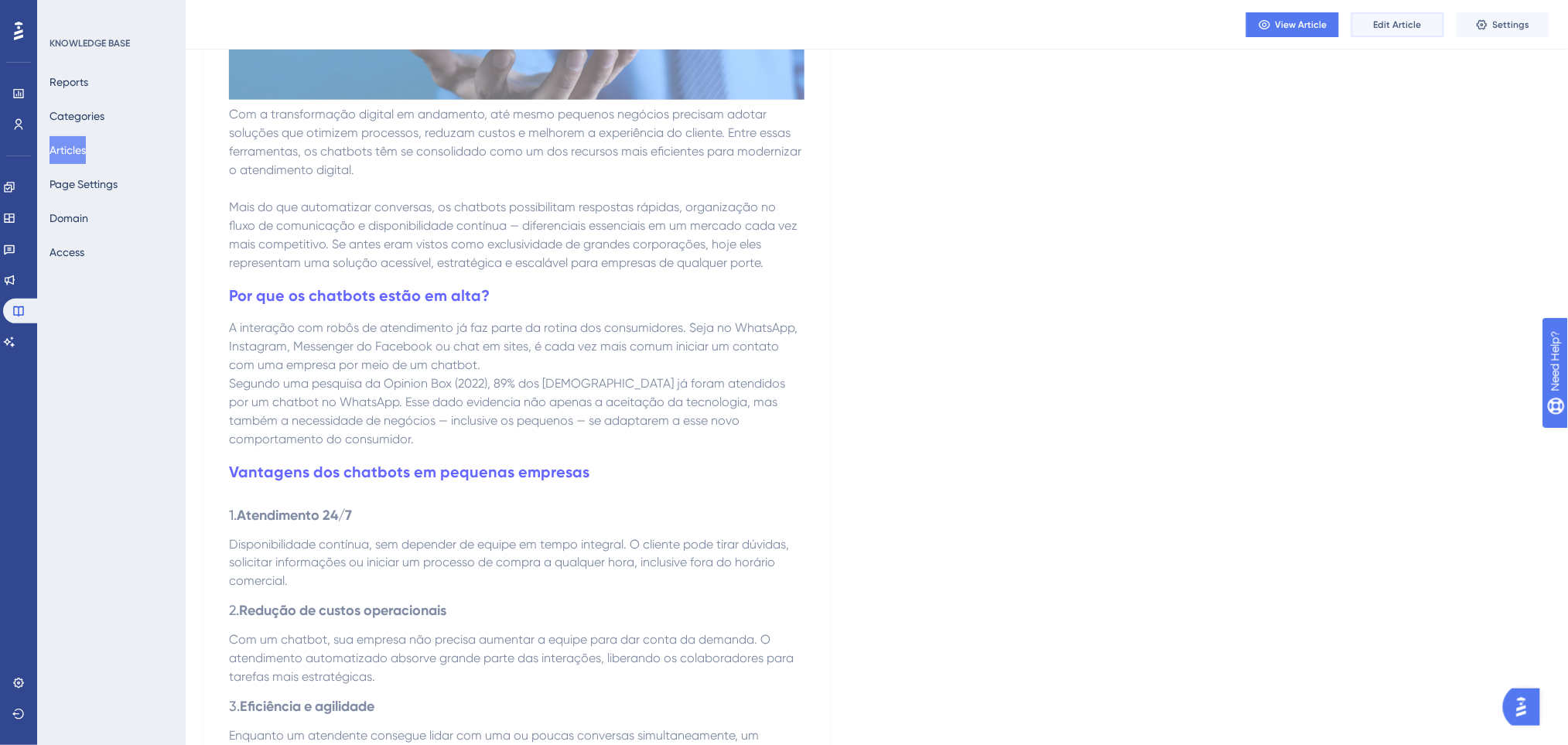
click at [1403, 22] on span "Edit Article" at bounding box center [1398, 24] width 48 height 12
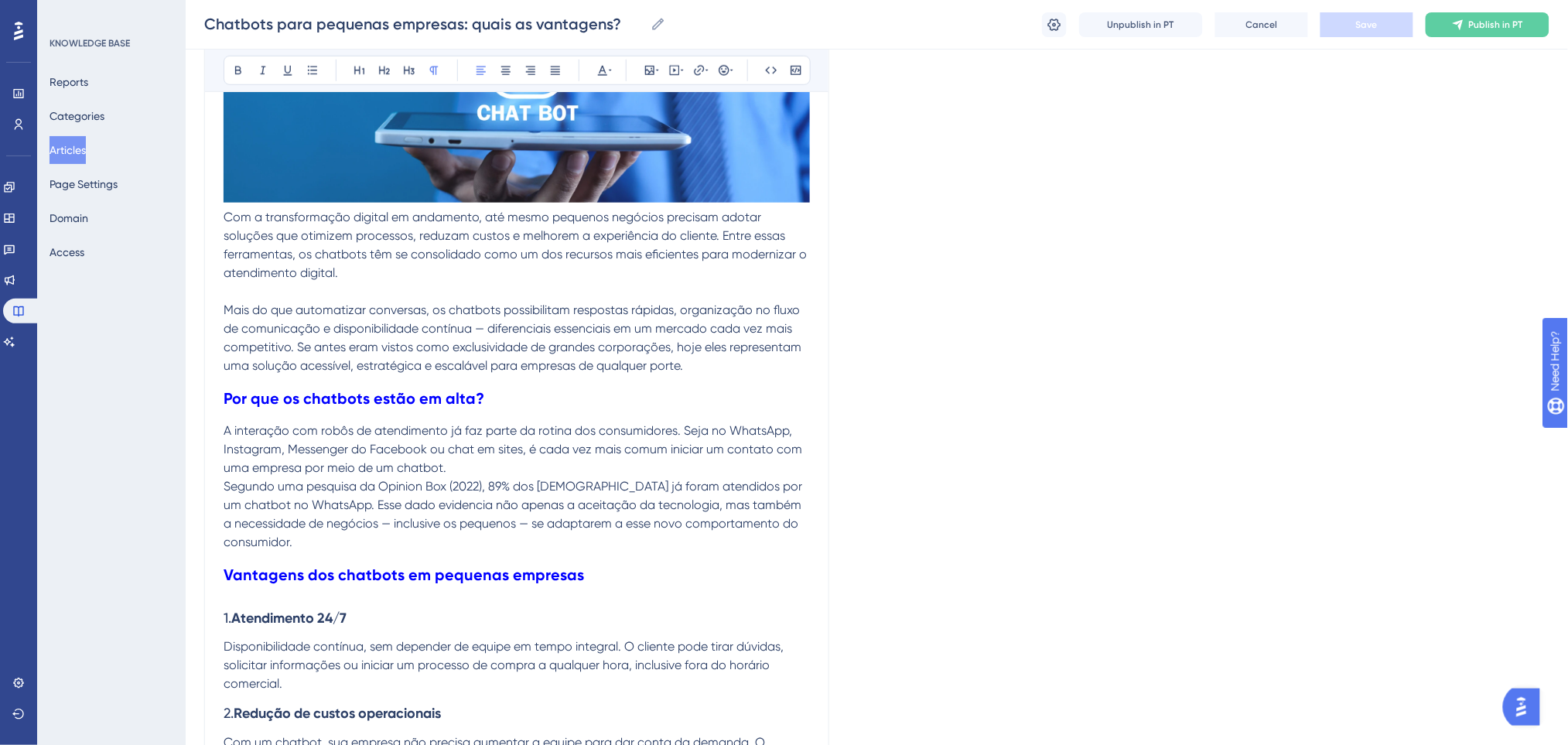
scroll to position [418, 0]
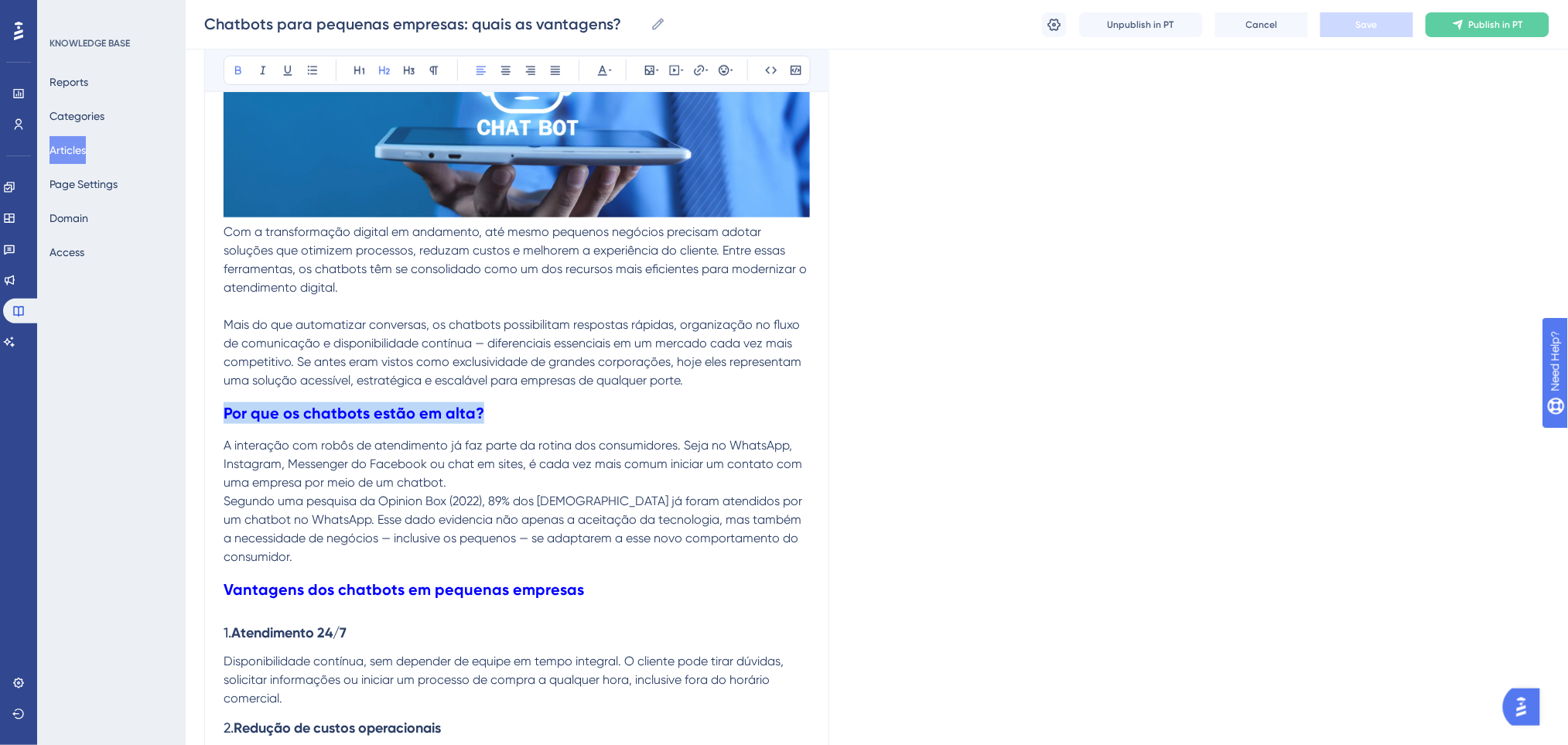
drag, startPoint x: 493, startPoint y: 406, endPoint x: 225, endPoint y: 411, distance: 268.0
click at [225, 411] on h2 "Por que os chatbots estão em alta?" at bounding box center [516, 413] width 586 height 46
click at [359, 68] on icon at bounding box center [359, 69] width 12 height 12
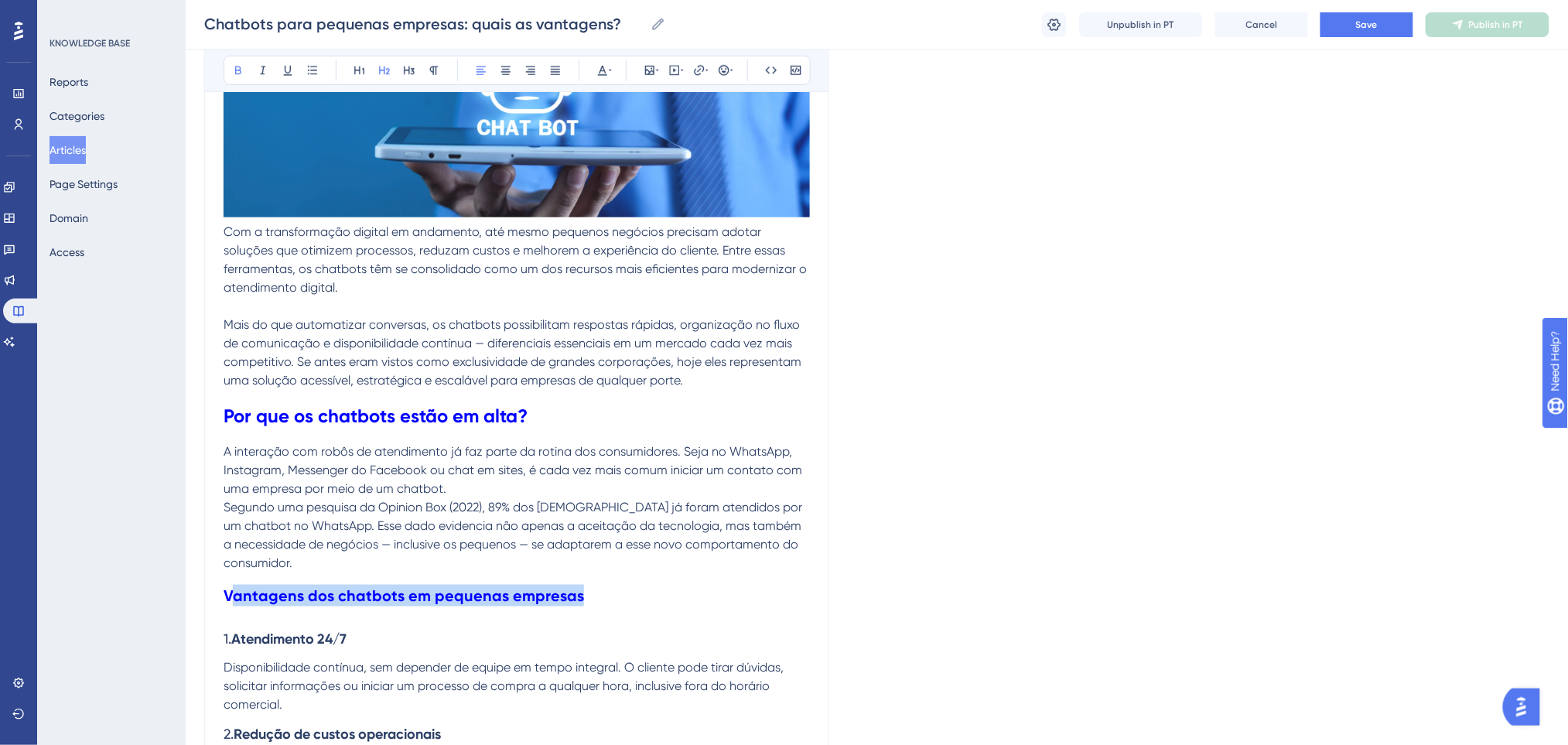
drag, startPoint x: 584, startPoint y: 595, endPoint x: 228, endPoint y: 600, distance: 356.0
click at [228, 600] on h2 "Vantagens dos chatbots em pequenas empresas" at bounding box center [516, 595] width 586 height 46
click at [226, 600] on strong "Vantagens dos chatbots em pequenas empresas" at bounding box center [403, 595] width 360 height 19
drag, startPoint x: 225, startPoint y: 598, endPoint x: 576, endPoint y: 588, distance: 351.1
click at [576, 588] on h2 "Vantagens dos chatbots em pequenas empresas" at bounding box center [516, 595] width 586 height 46
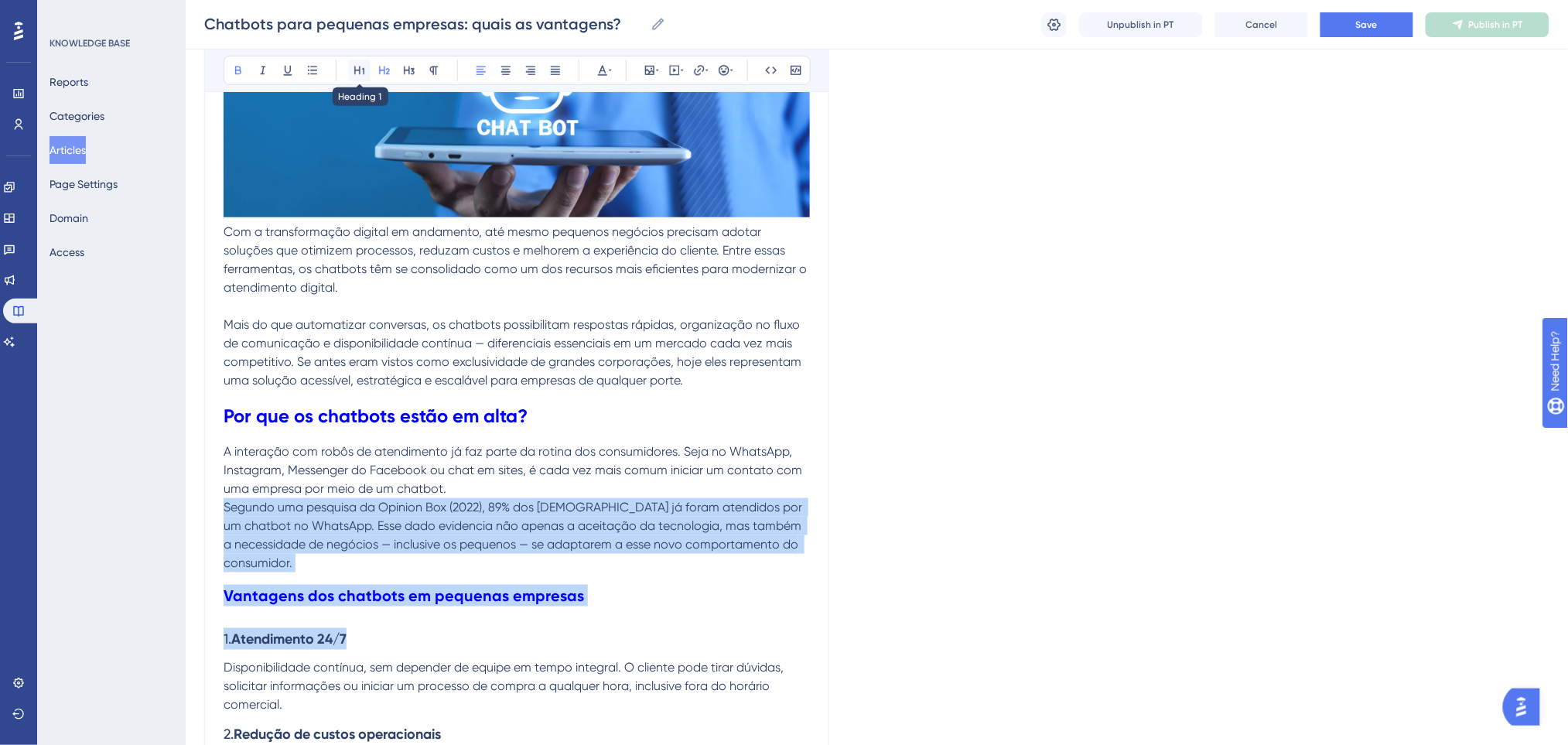
click at [356, 68] on icon at bounding box center [359, 69] width 12 height 12
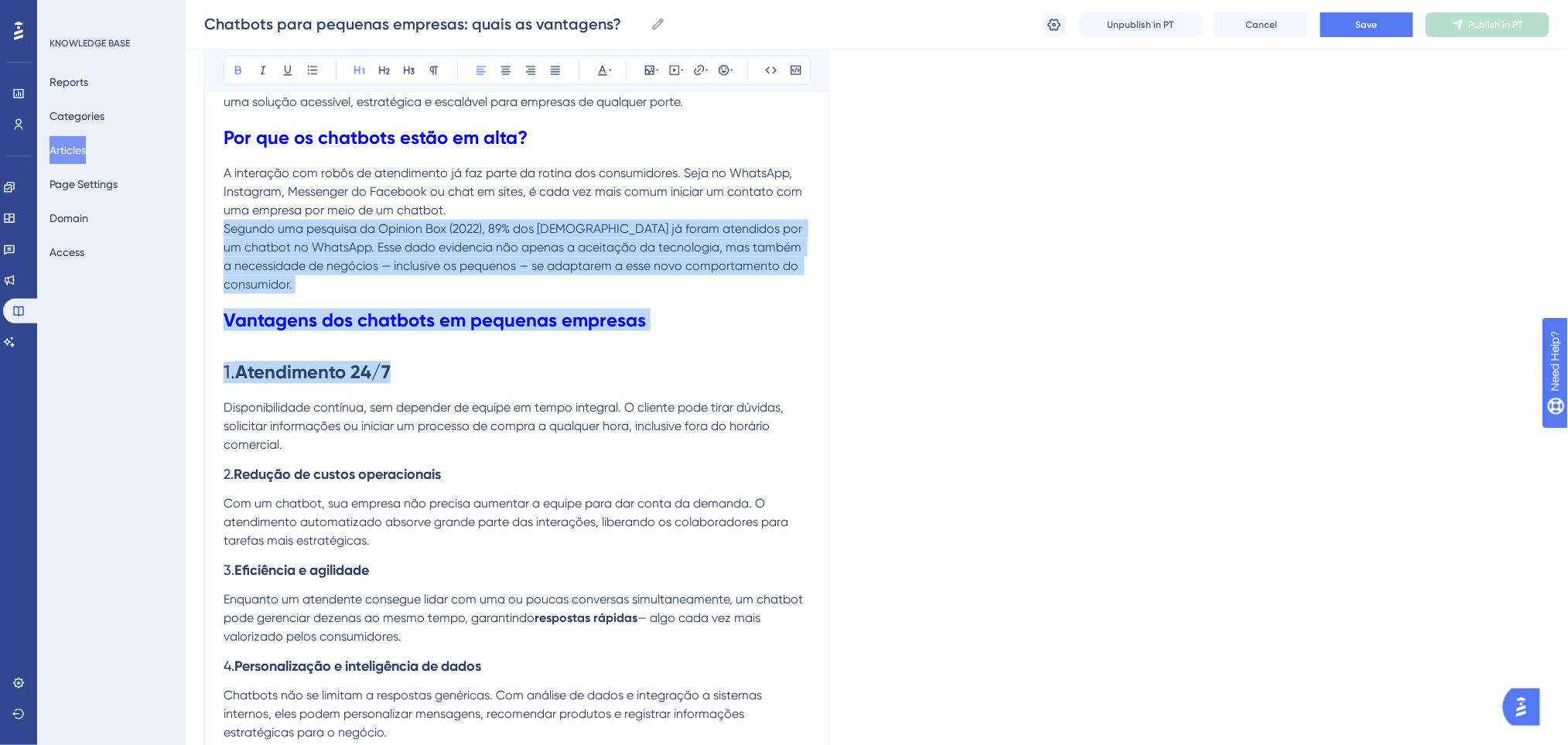
scroll to position [831, 0]
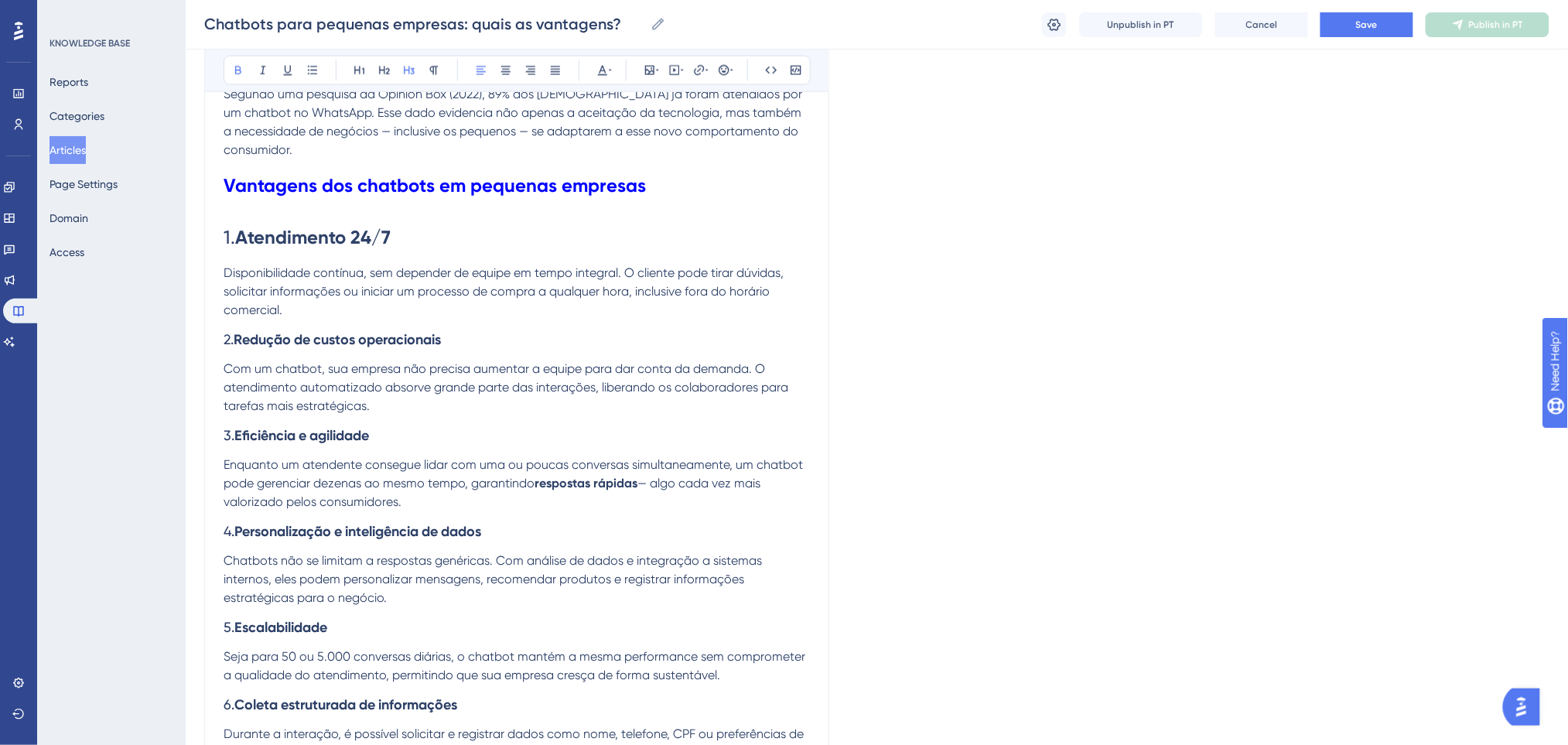
click at [473, 343] on h3 "2. Redução de custos operacionais" at bounding box center [516, 340] width 586 height 40
click at [558, 184] on strong "Vantagens dos chatbots em pequenas empresas" at bounding box center [434, 185] width 422 height 22
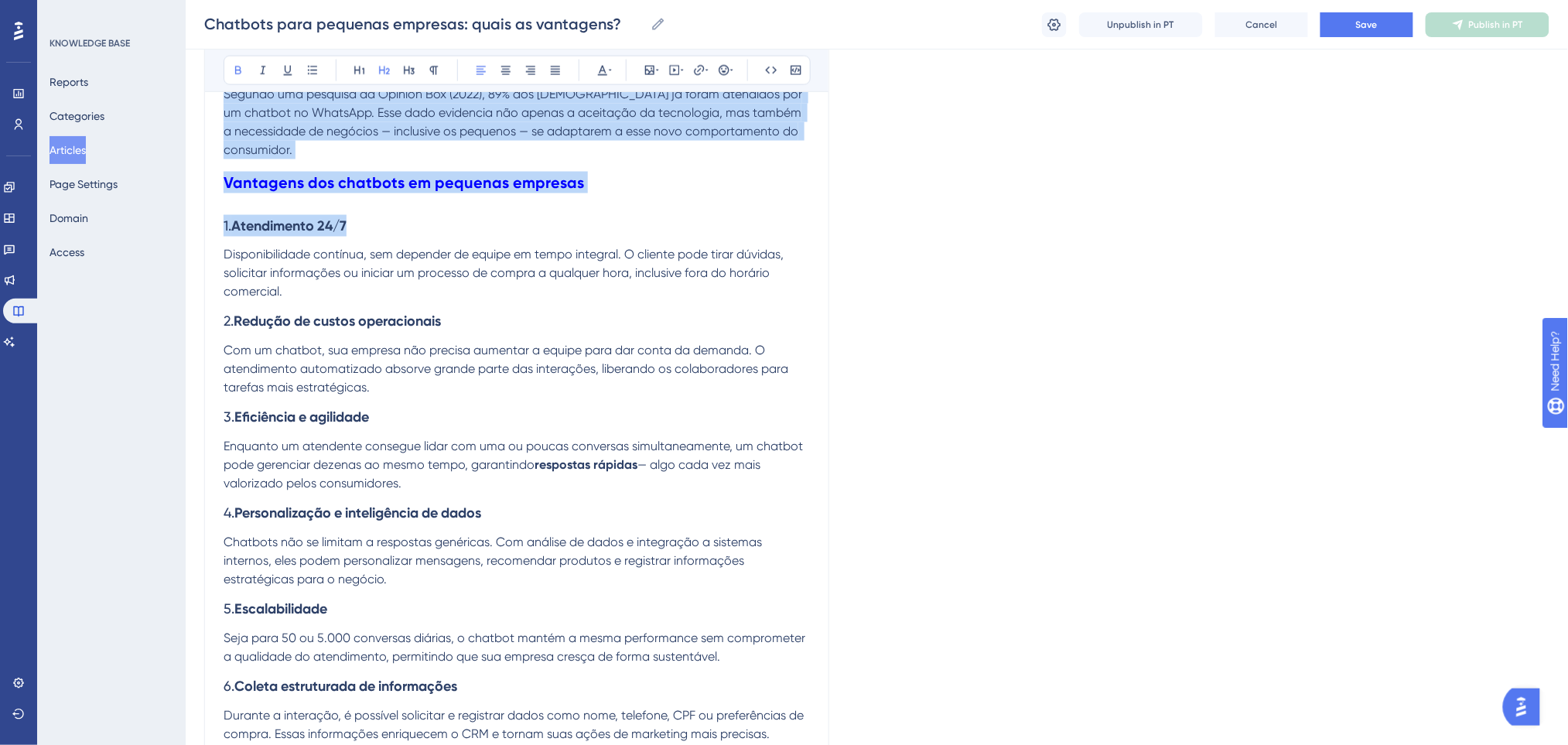
click at [489, 190] on strong "Vantagens dos chatbots em pequenas empresas" at bounding box center [403, 182] width 360 height 19
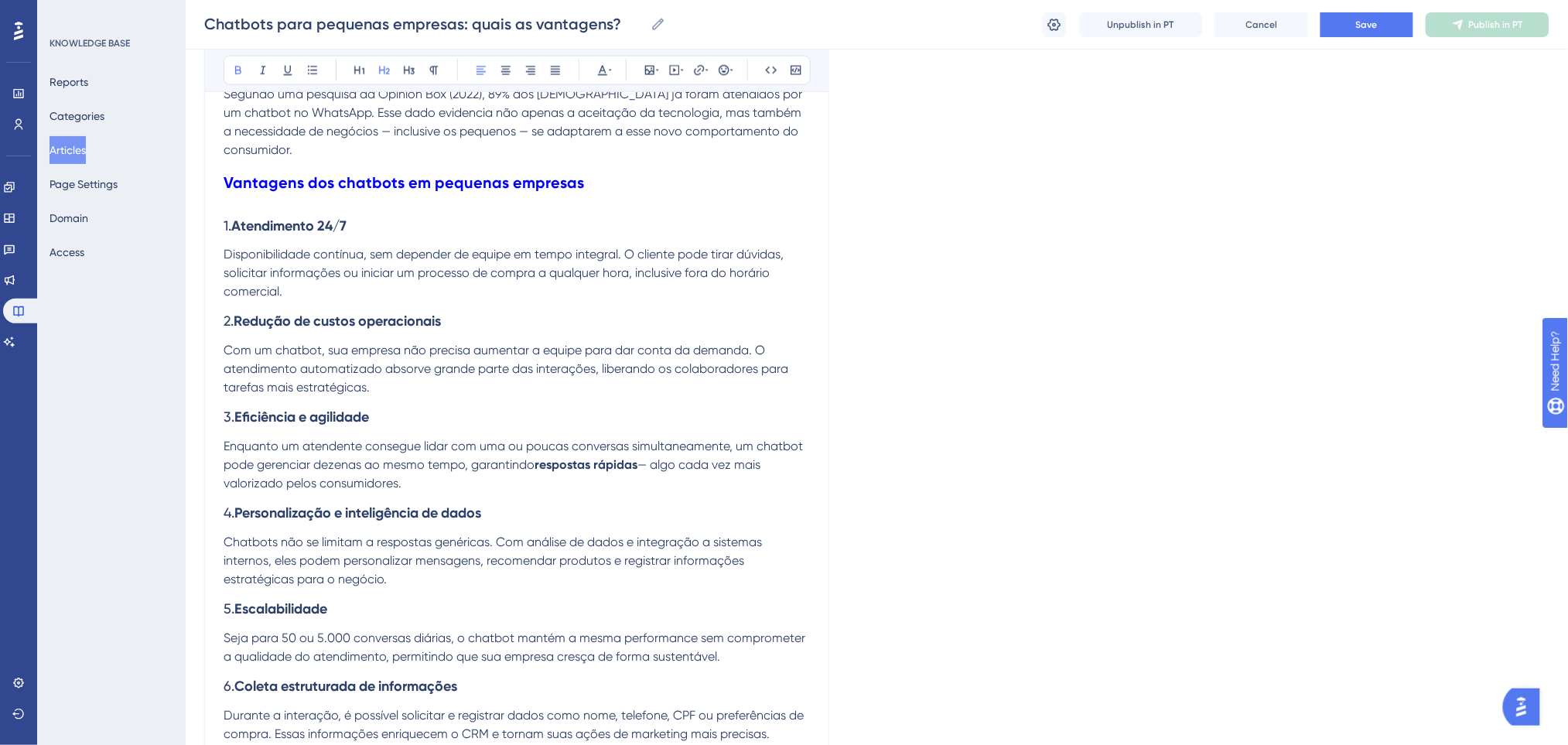
click at [350, 205] on h3 "1. Atendimento 24/7" at bounding box center [516, 225] width 586 height 40
click at [594, 185] on h2 "Vantagens dos chatbots em pequenas empresas" at bounding box center [516, 182] width 586 height 46
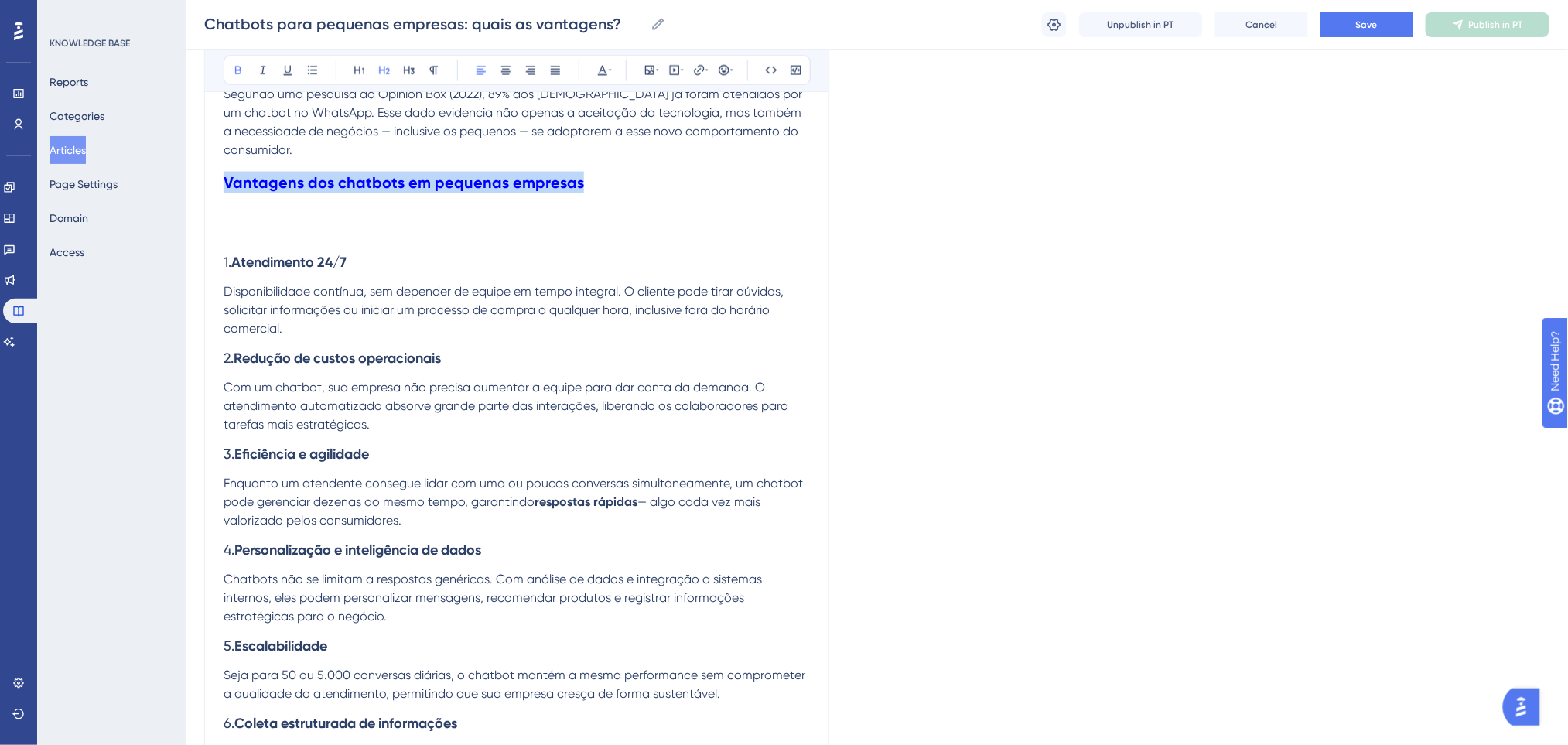
drag, startPoint x: 594, startPoint y: 185, endPoint x: 208, endPoint y: 185, distance: 386.0
click at [208, 185] on div "Chatbots para pequenas empresas: quais as vantagens? Bold Italic Underline Bull…" at bounding box center [516, 341] width 625 height 2000
click at [362, 68] on icon at bounding box center [359, 69] width 12 height 12
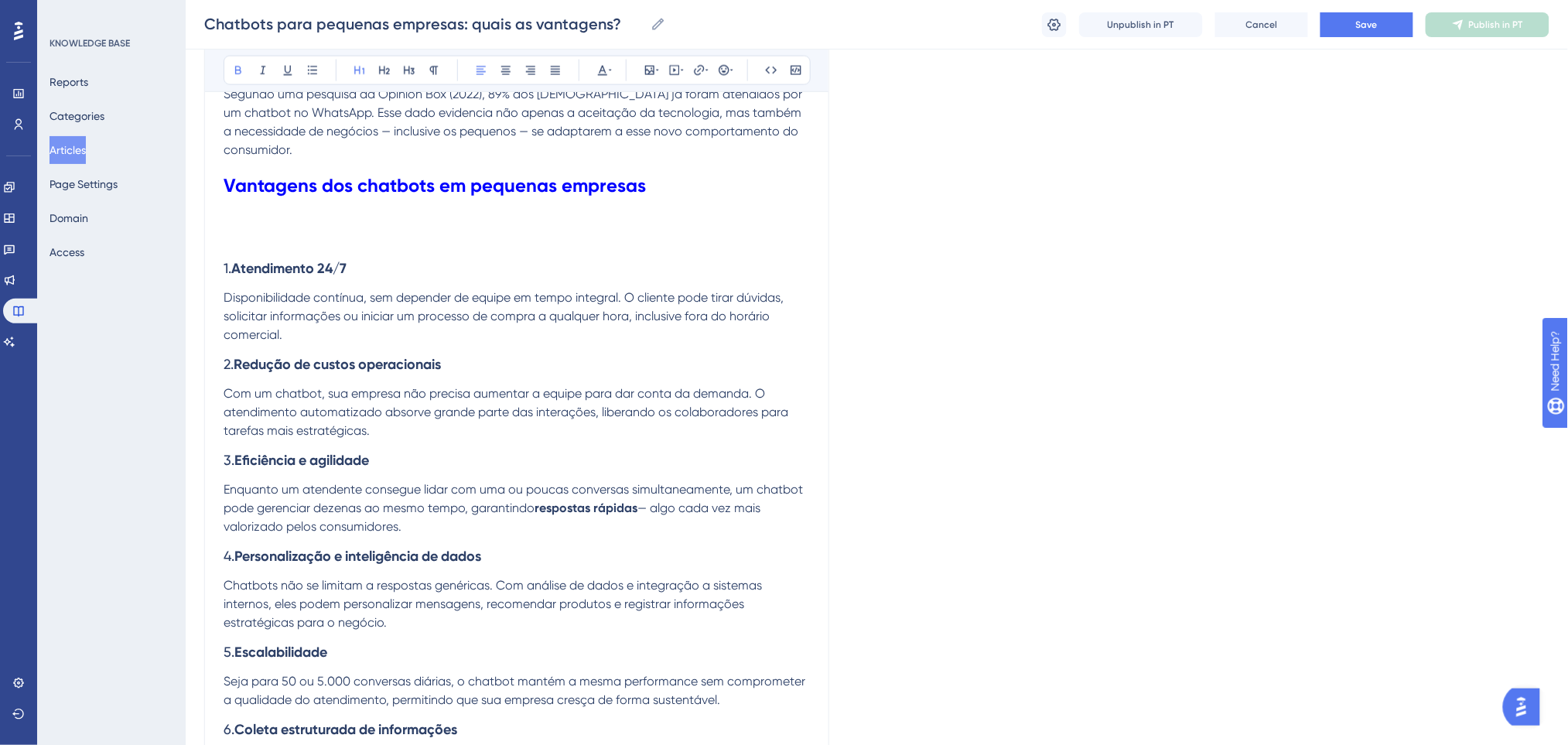
click at [499, 228] on p at bounding box center [516, 221] width 586 height 19
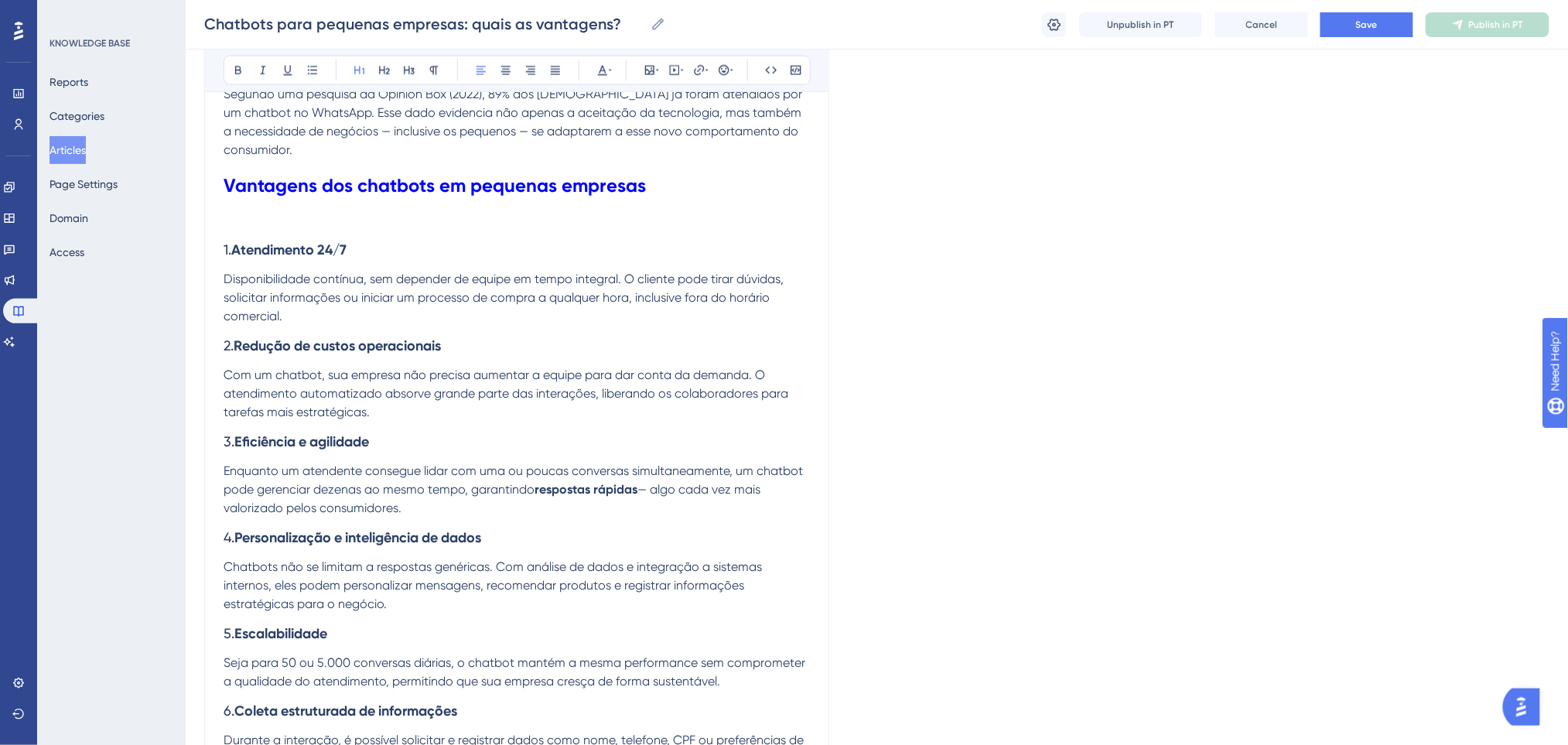
click at [454, 228] on p at bounding box center [516, 221] width 586 height 19
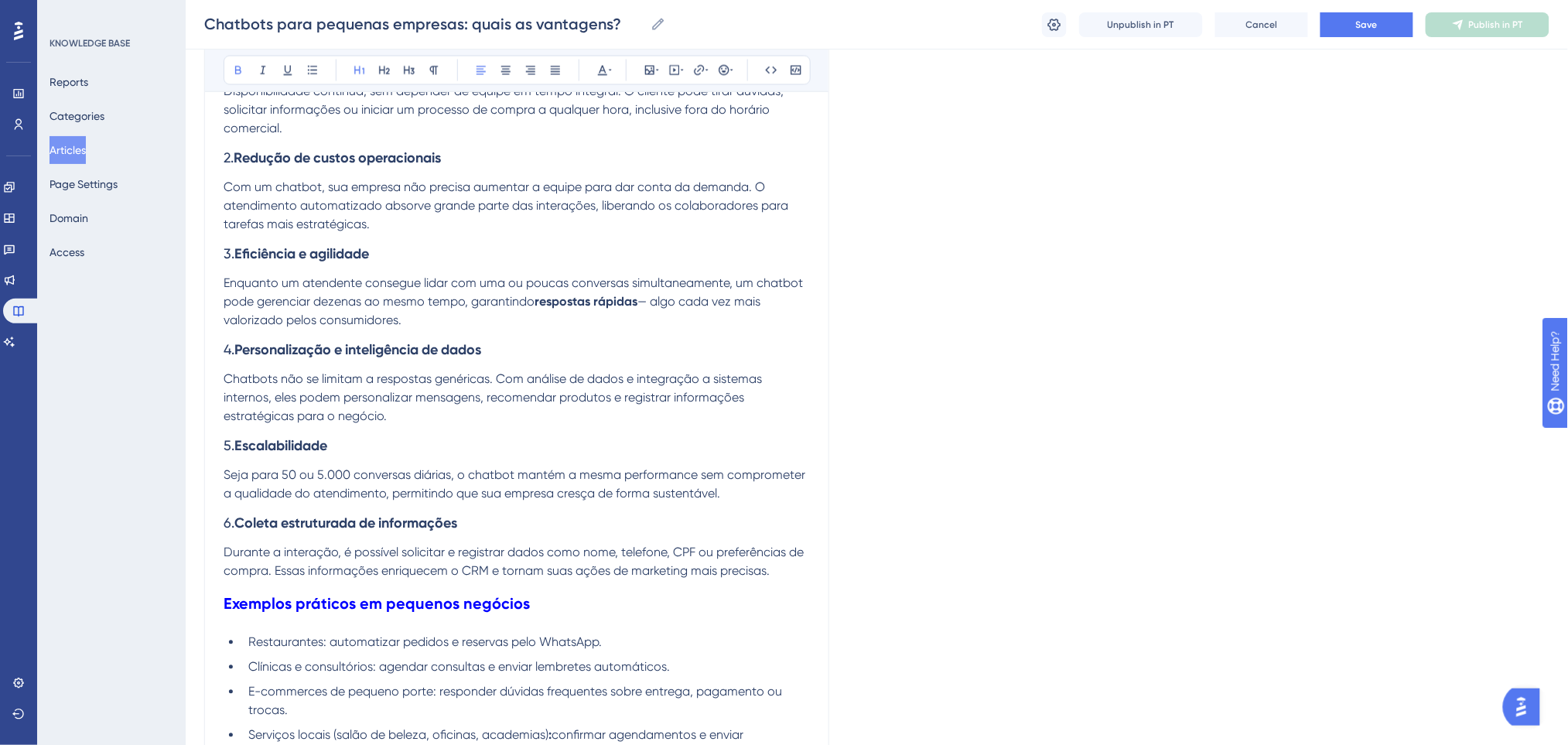
scroll to position [1037, 0]
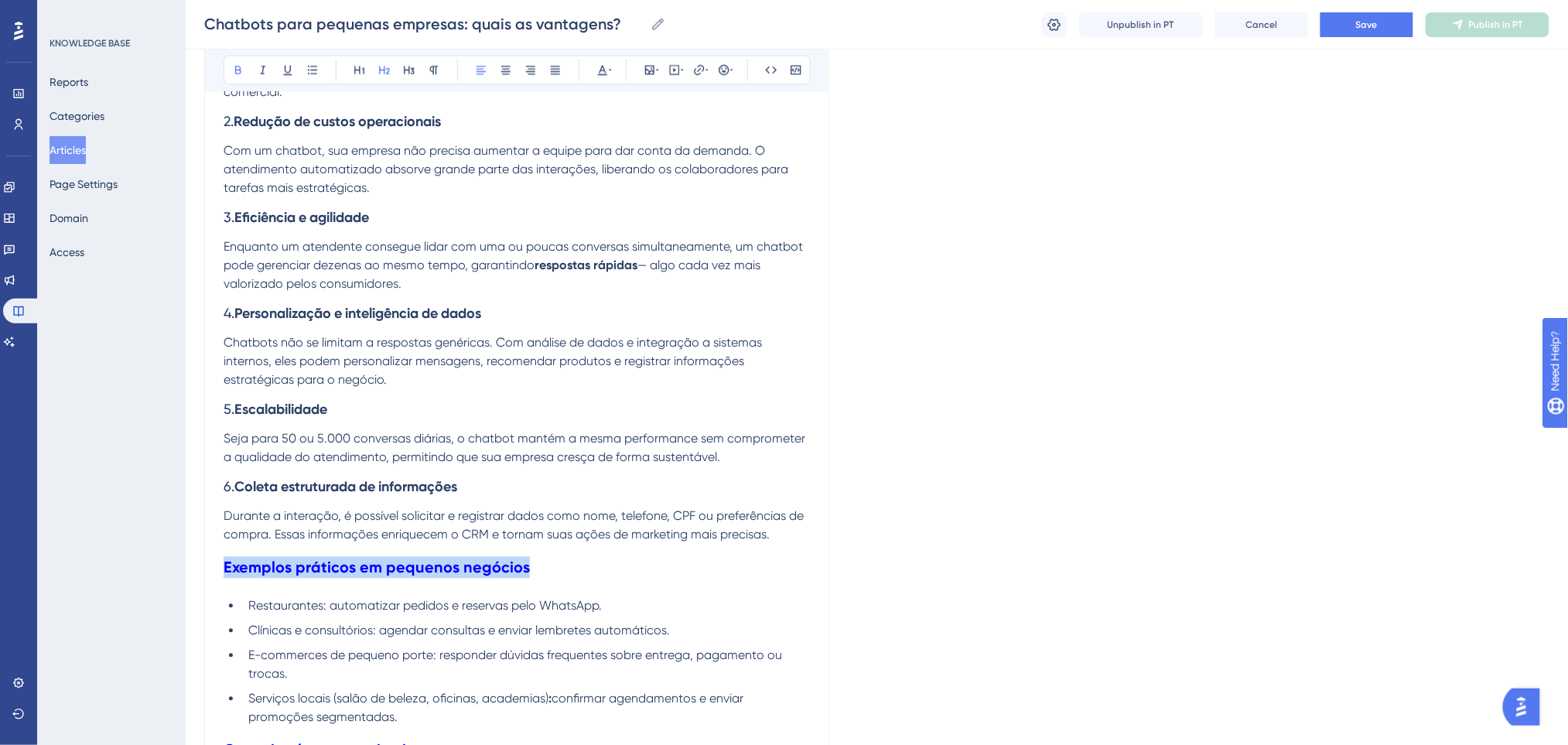
drag, startPoint x: 538, startPoint y: 564, endPoint x: 218, endPoint y: 570, distance: 320.1
click at [218, 570] on div "Chatbots para pequenas empresas: quais as vantagens? Bold Italic Underline Bull…" at bounding box center [516, 120] width 625 height 1968
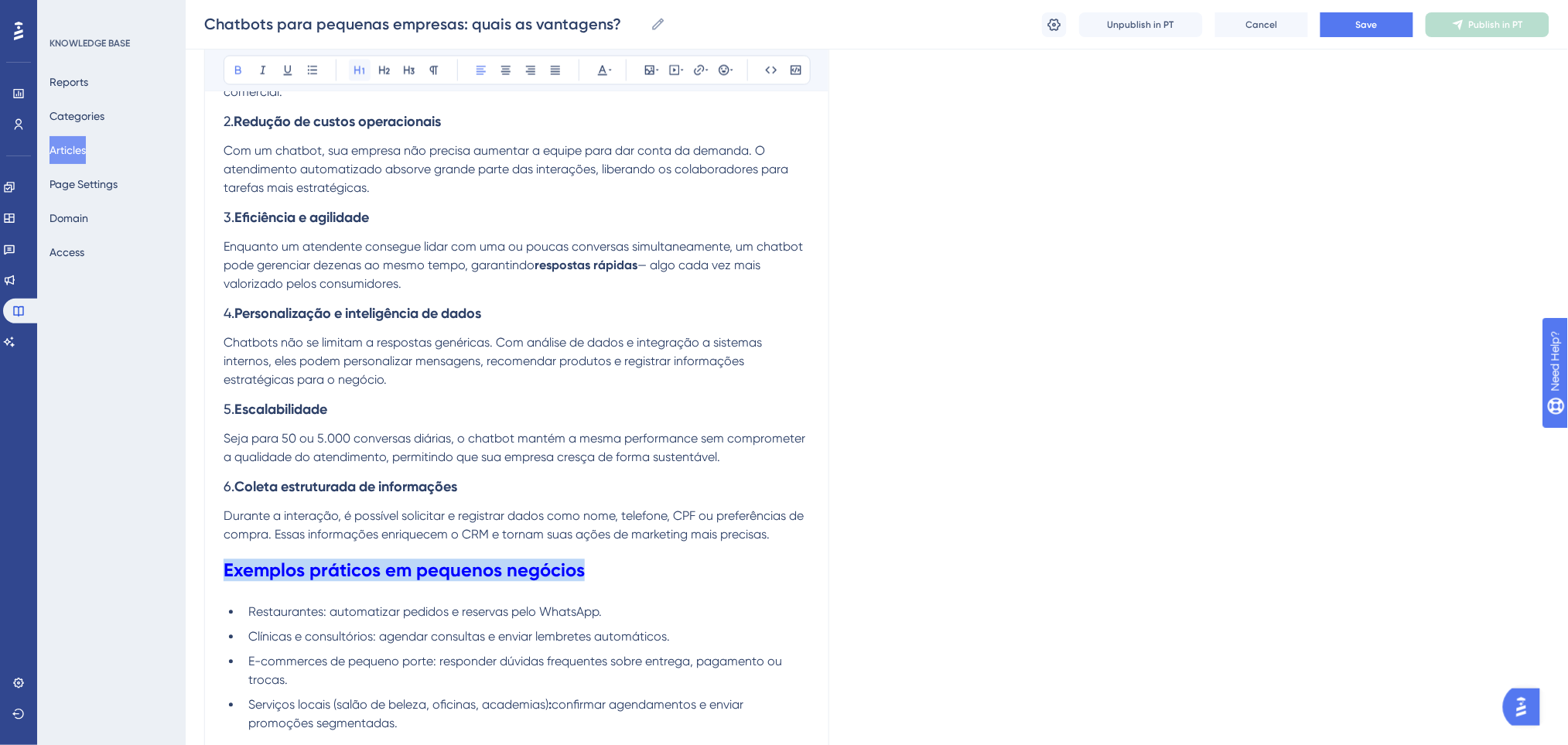
click at [357, 66] on icon at bounding box center [359, 69] width 12 height 12
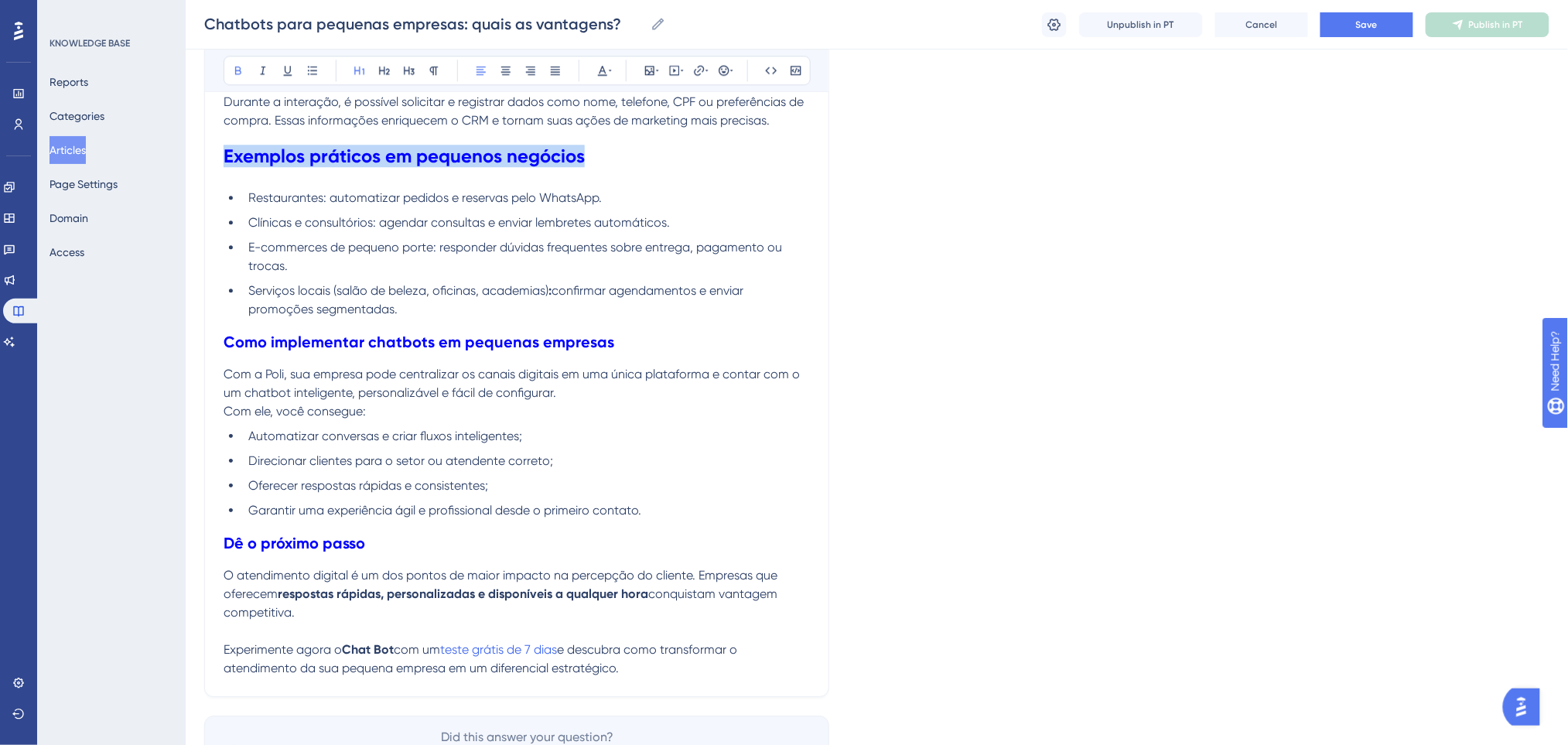
scroll to position [1339, 0]
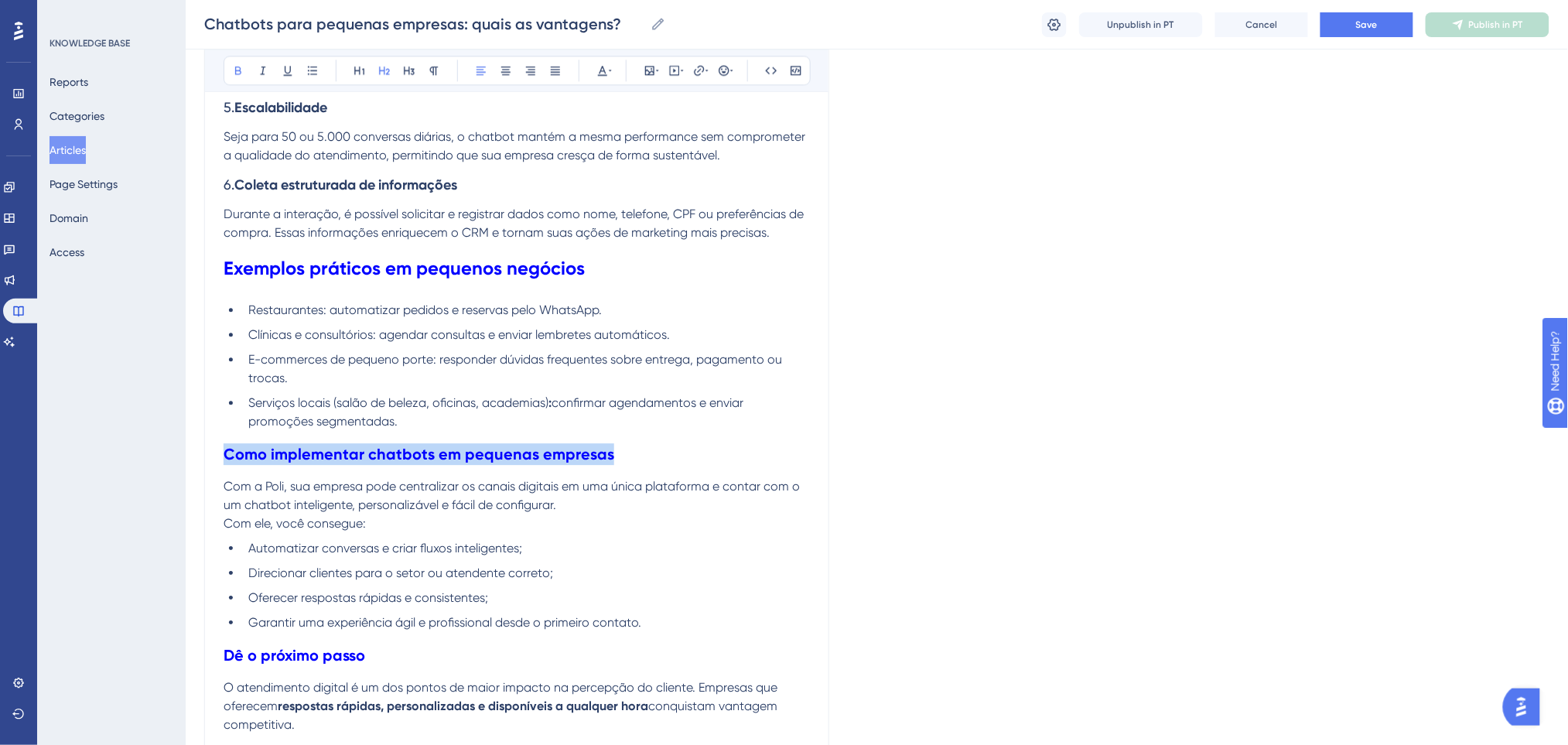
drag, startPoint x: 565, startPoint y: 452, endPoint x: 224, endPoint y: 458, distance: 341.1
click at [224, 458] on h2 "Como implementar chatbots em pequenas empresas" at bounding box center [516, 453] width 586 height 46
click at [364, 73] on icon at bounding box center [359, 70] width 10 height 8
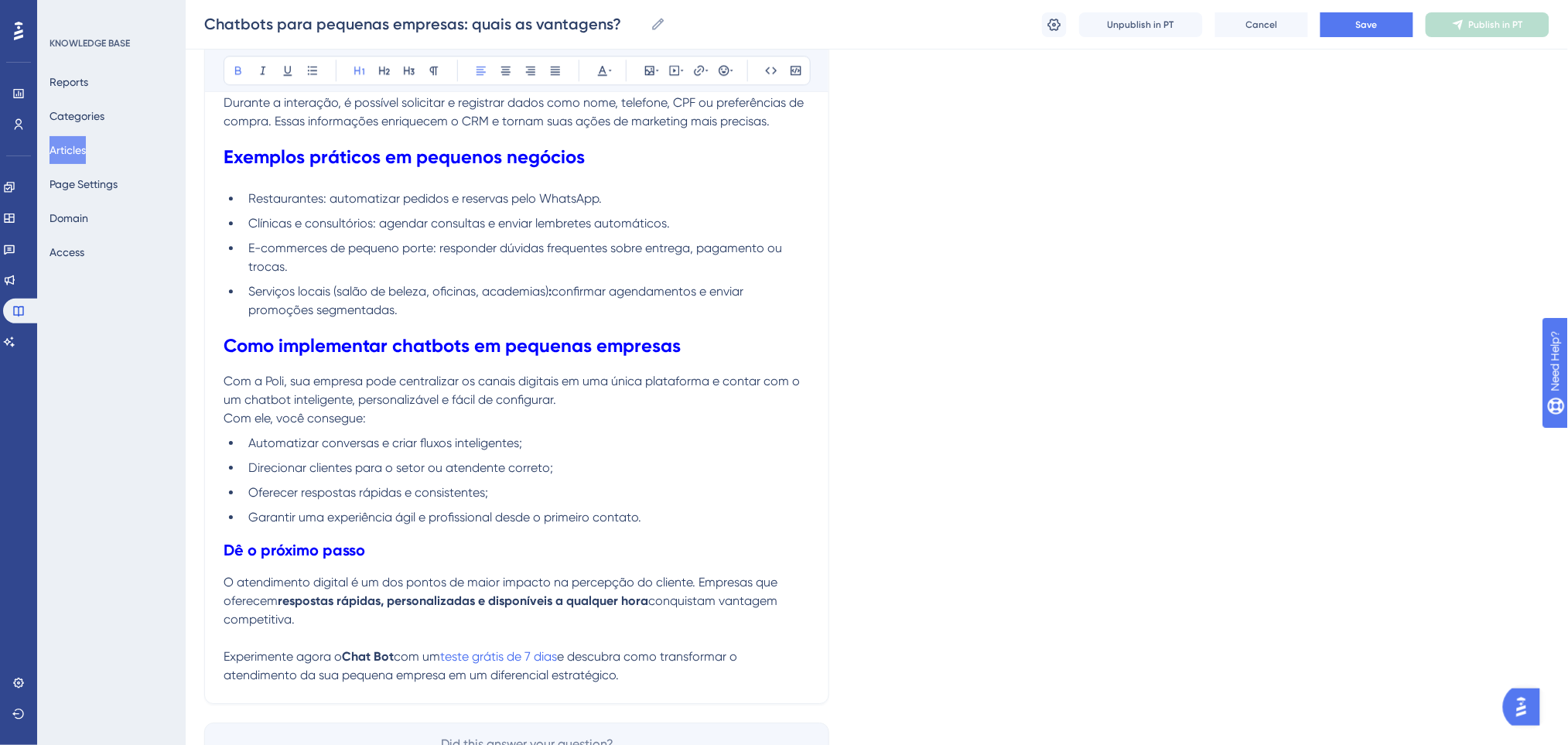
scroll to position [1551, 0]
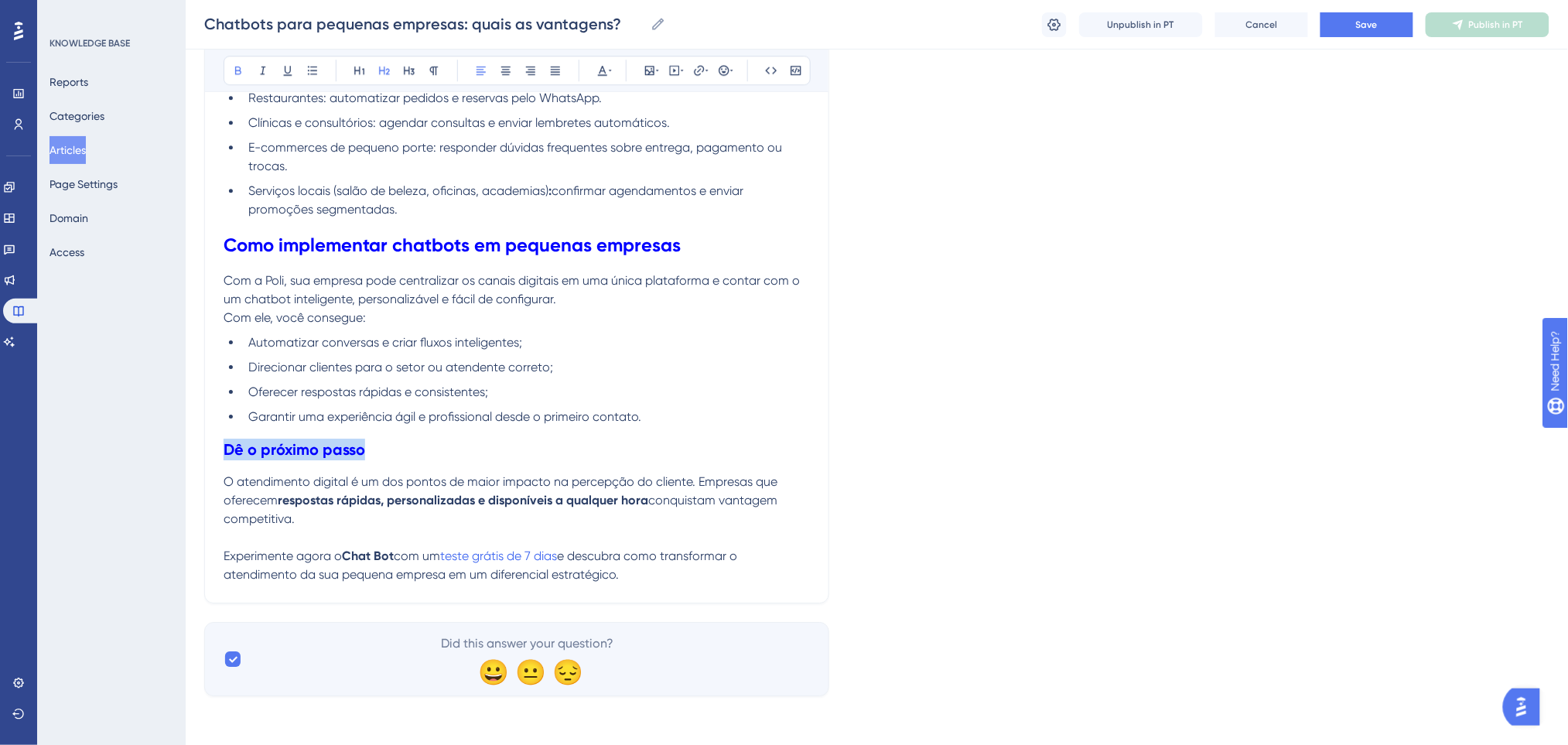
drag, startPoint x: 258, startPoint y: 427, endPoint x: 214, endPoint y: 440, distance: 45.9
click at [361, 72] on icon at bounding box center [359, 69] width 12 height 12
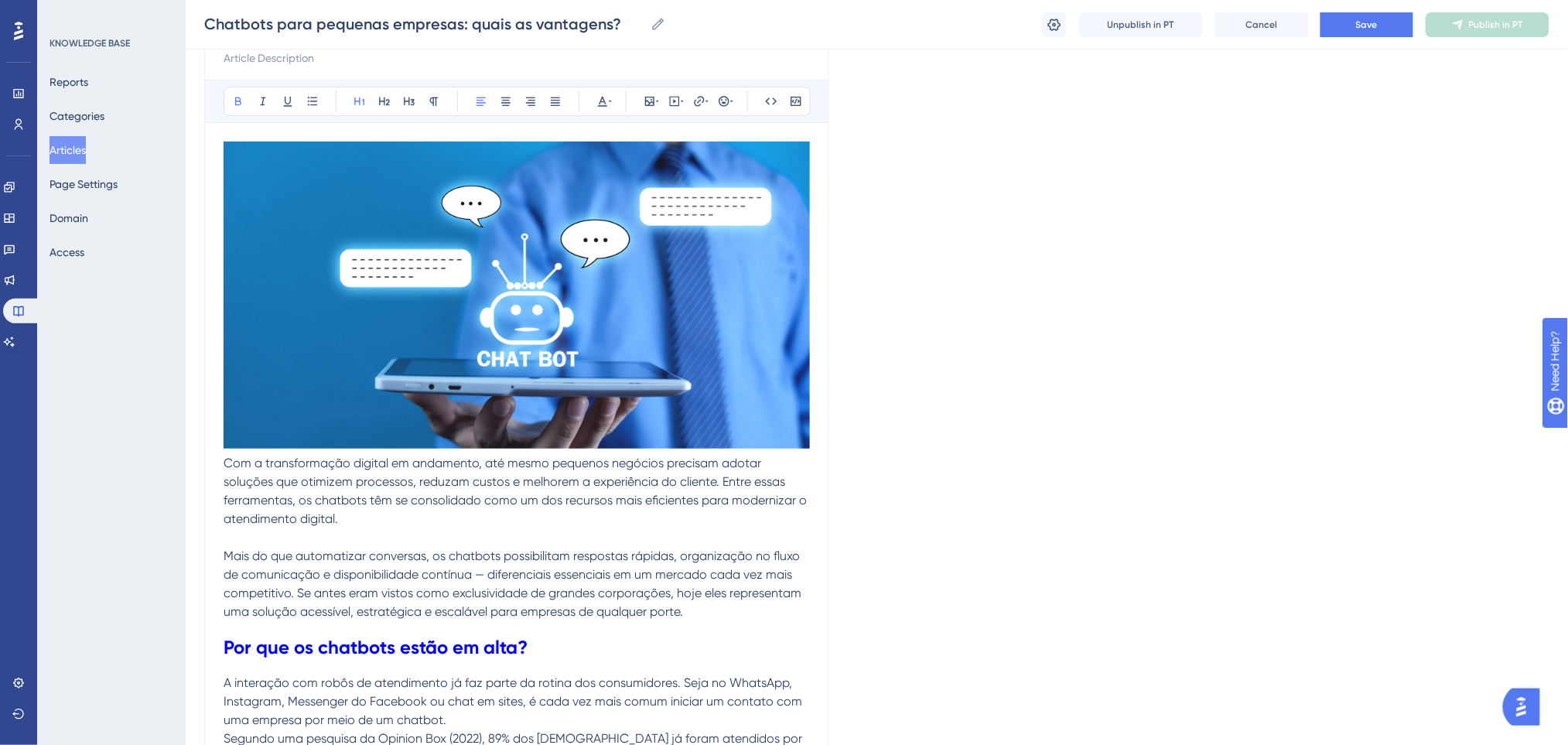
scroll to position [107, 0]
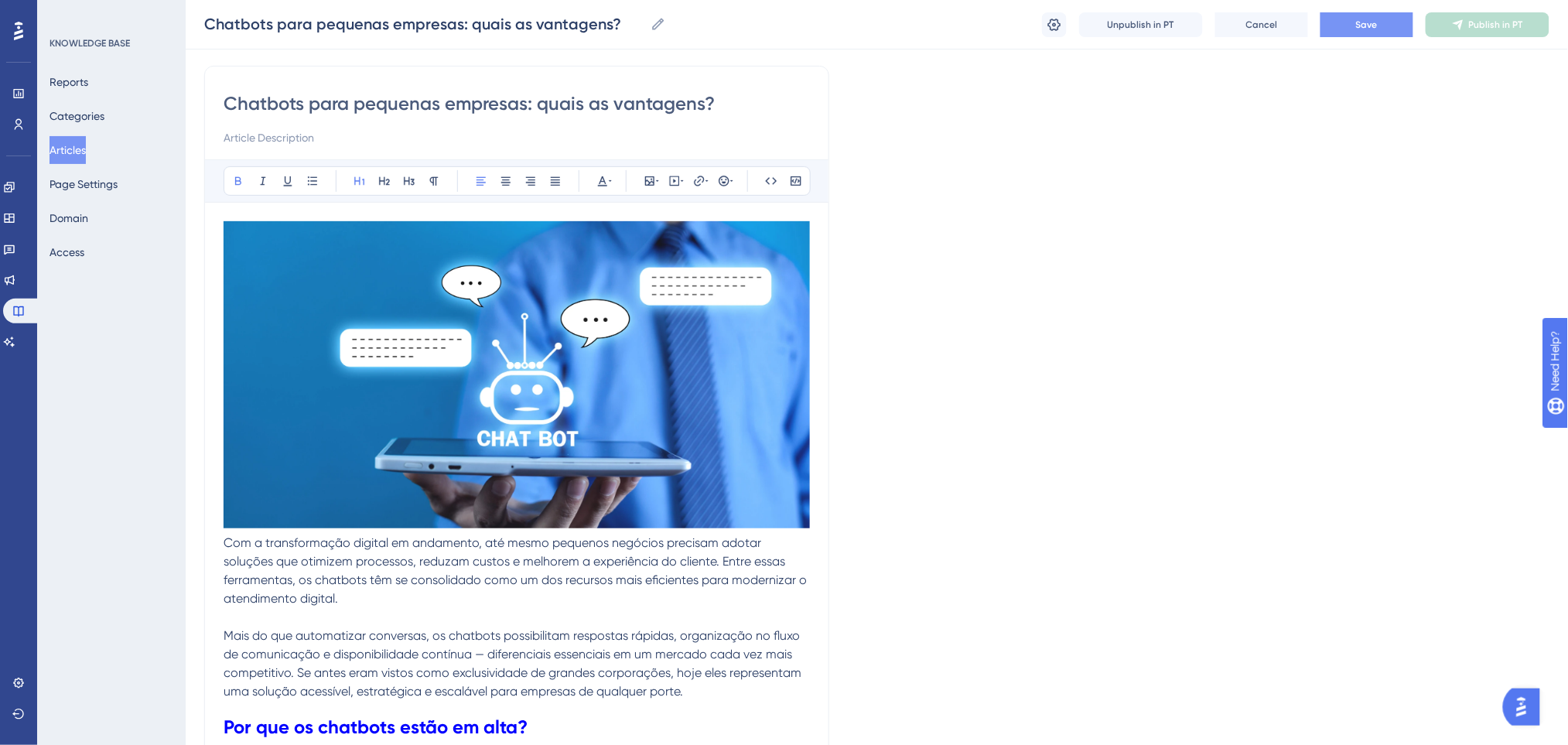
click at [1389, 14] on button "Save" at bounding box center [1366, 24] width 93 height 25
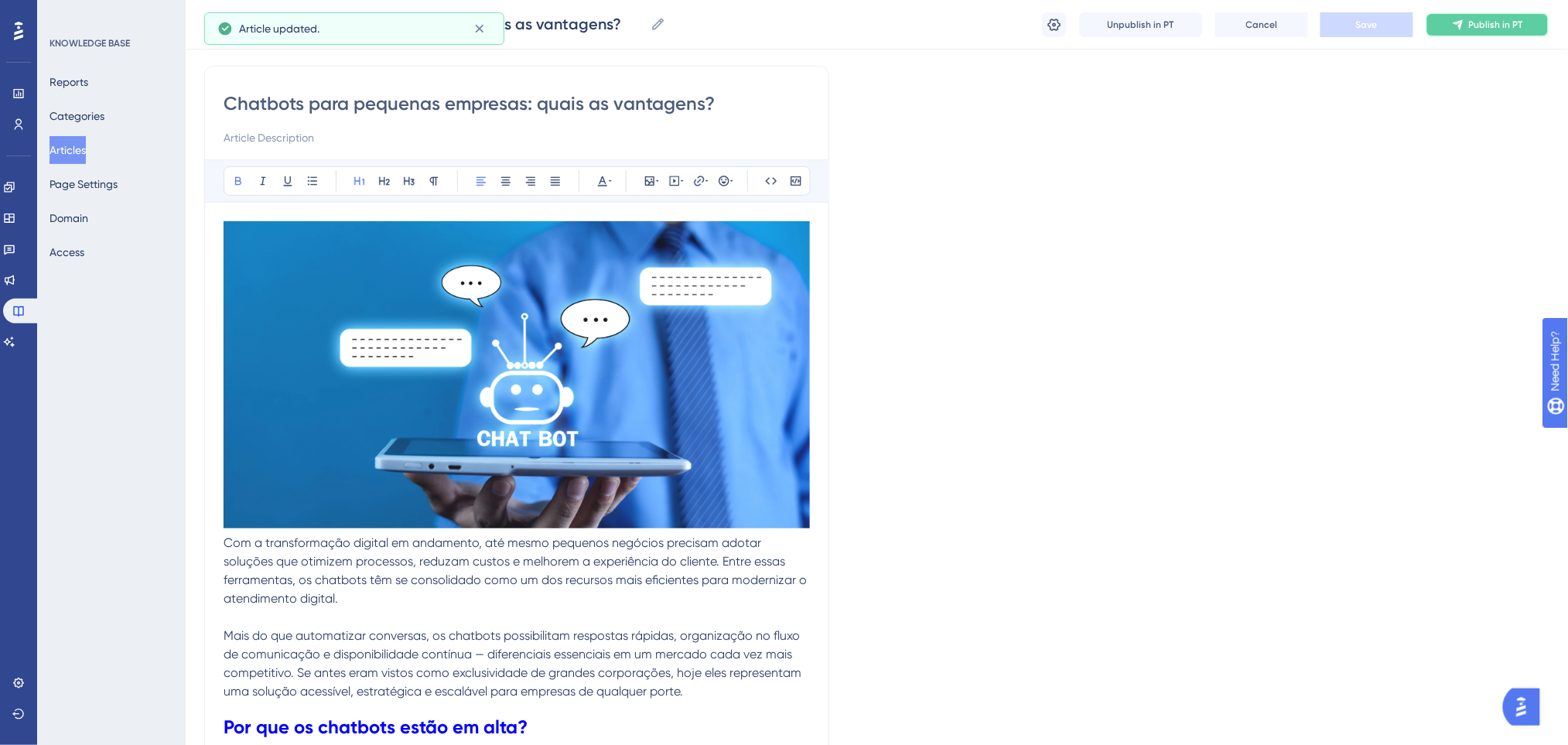
click at [1487, 17] on button "Publish in PT" at bounding box center [1487, 24] width 124 height 25
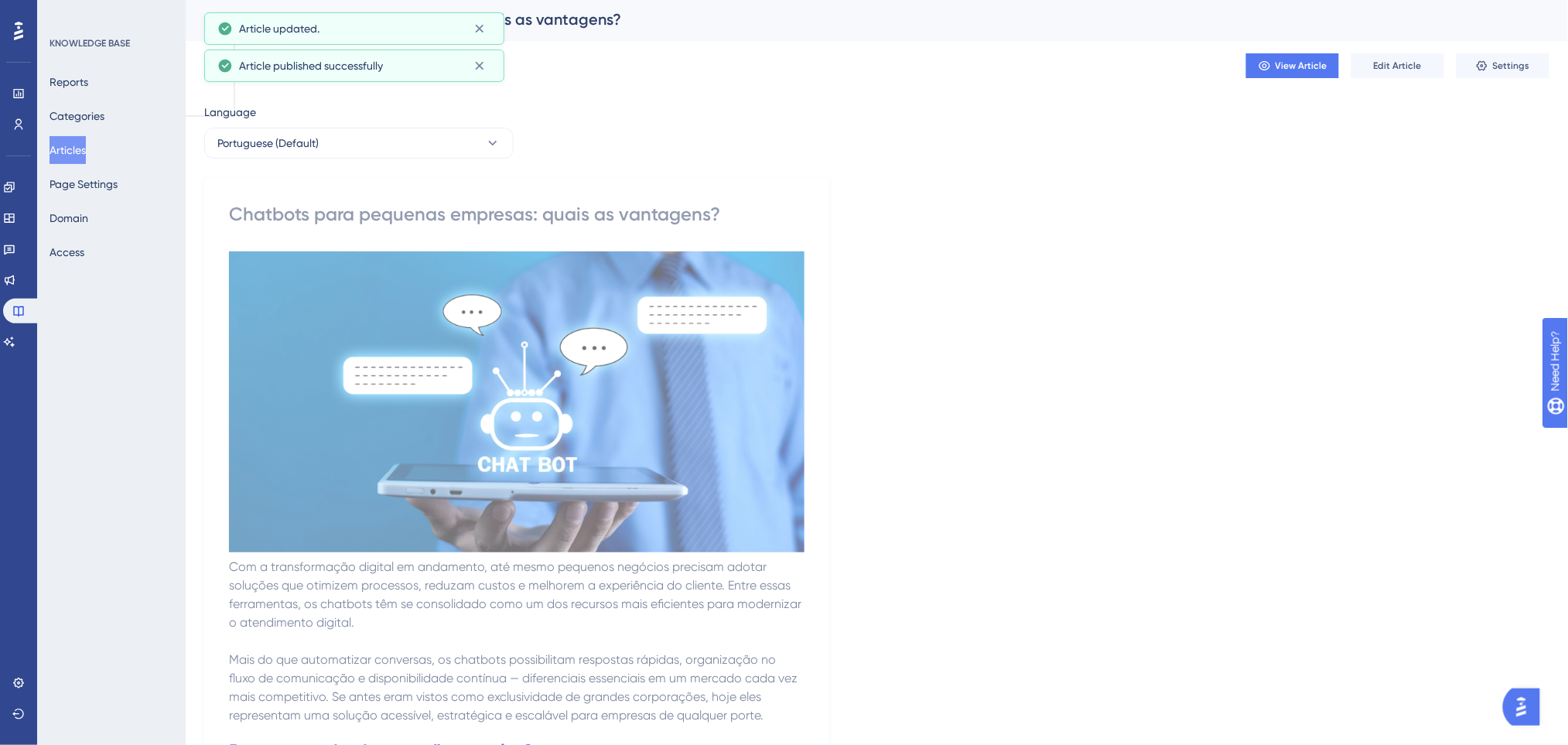
scroll to position [0, 0]
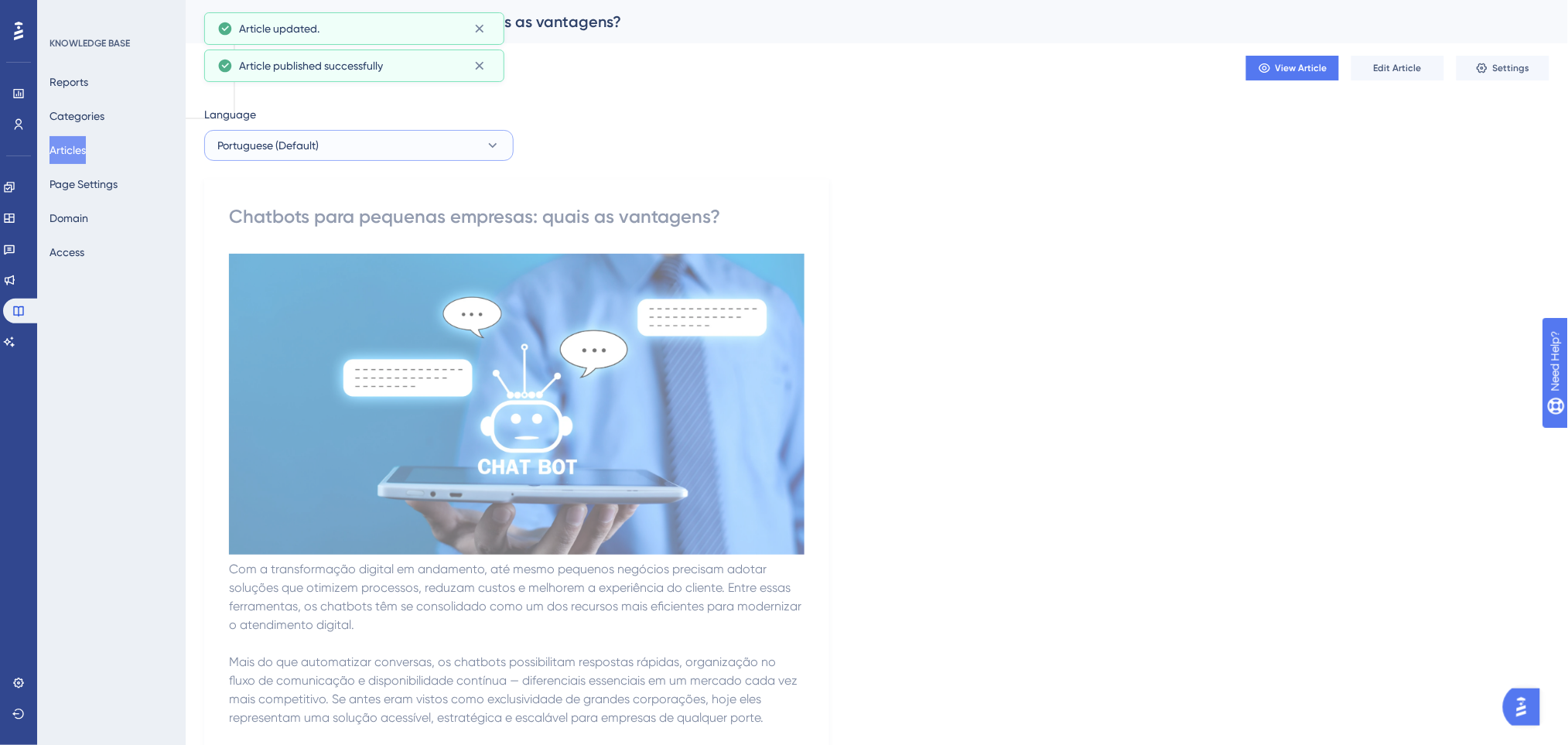
click at [317, 147] on span "Portuguese (Default)" at bounding box center [268, 145] width 101 height 19
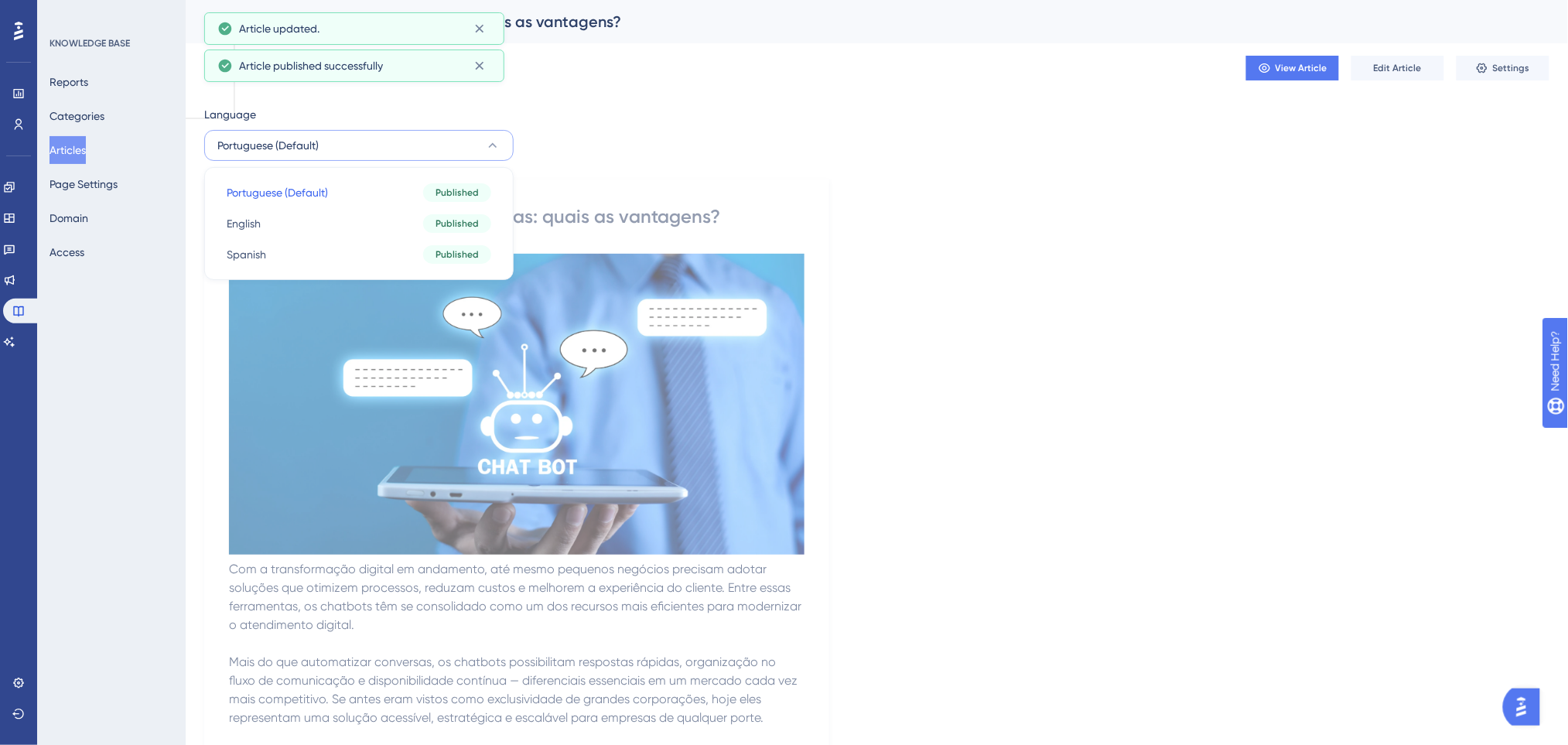
drag, startPoint x: 398, startPoint y: 141, endPoint x: 693, endPoint y: 139, distance: 295.0
click at [400, 141] on button "Portuguese (Default)" at bounding box center [359, 144] width 309 height 31
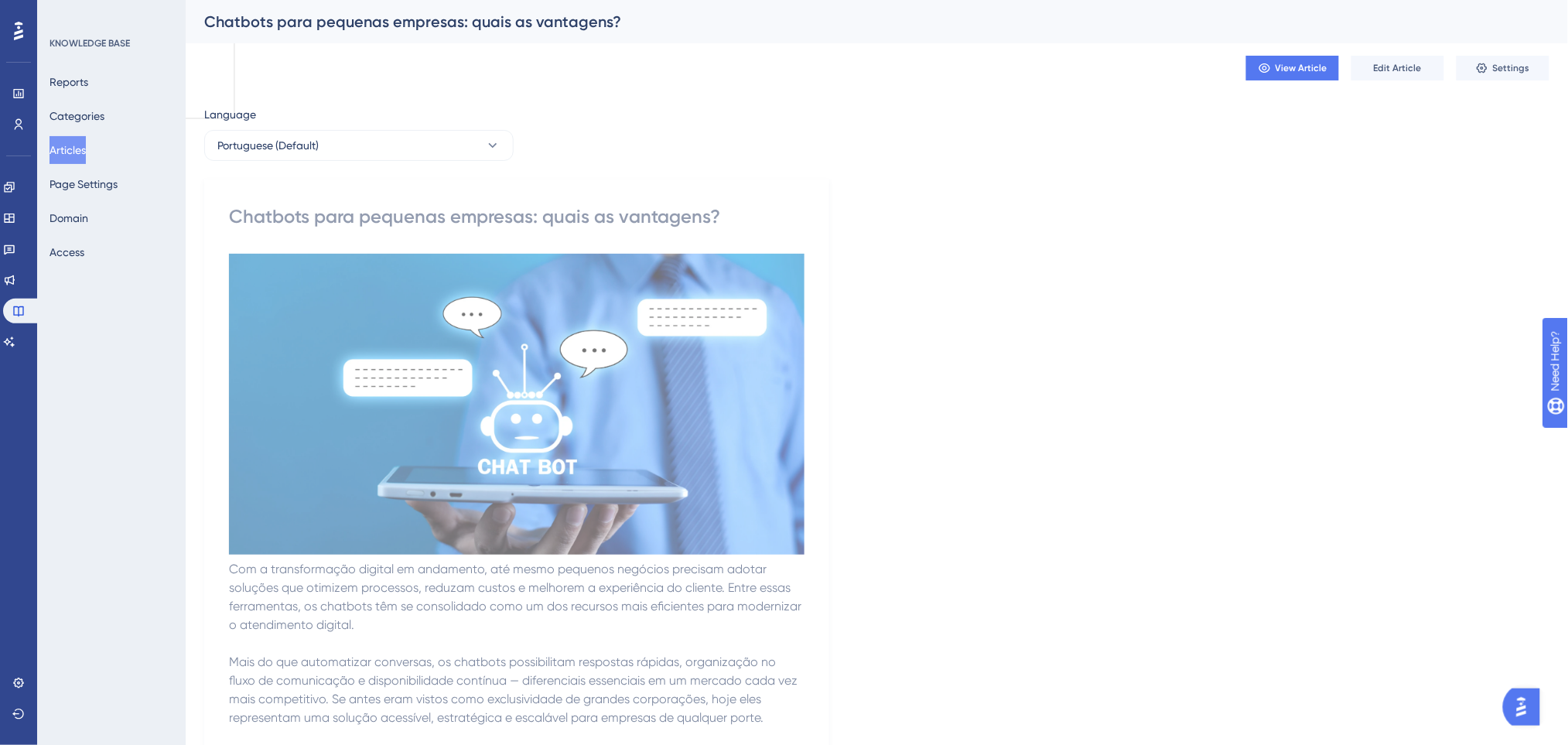
click at [86, 163] on button "Articles" at bounding box center [67, 150] width 36 height 28
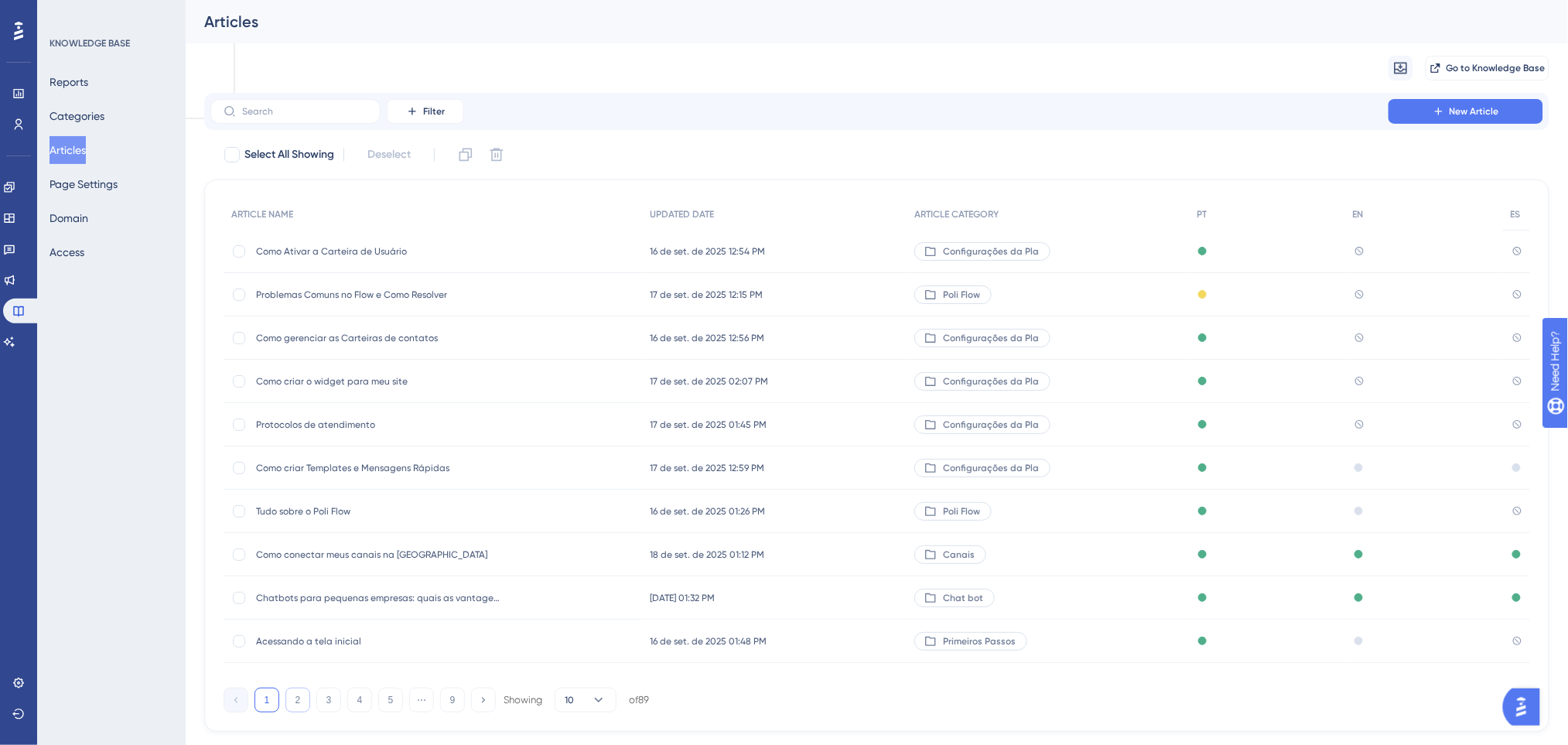
click at [299, 704] on button "2" at bounding box center [297, 700] width 25 height 25
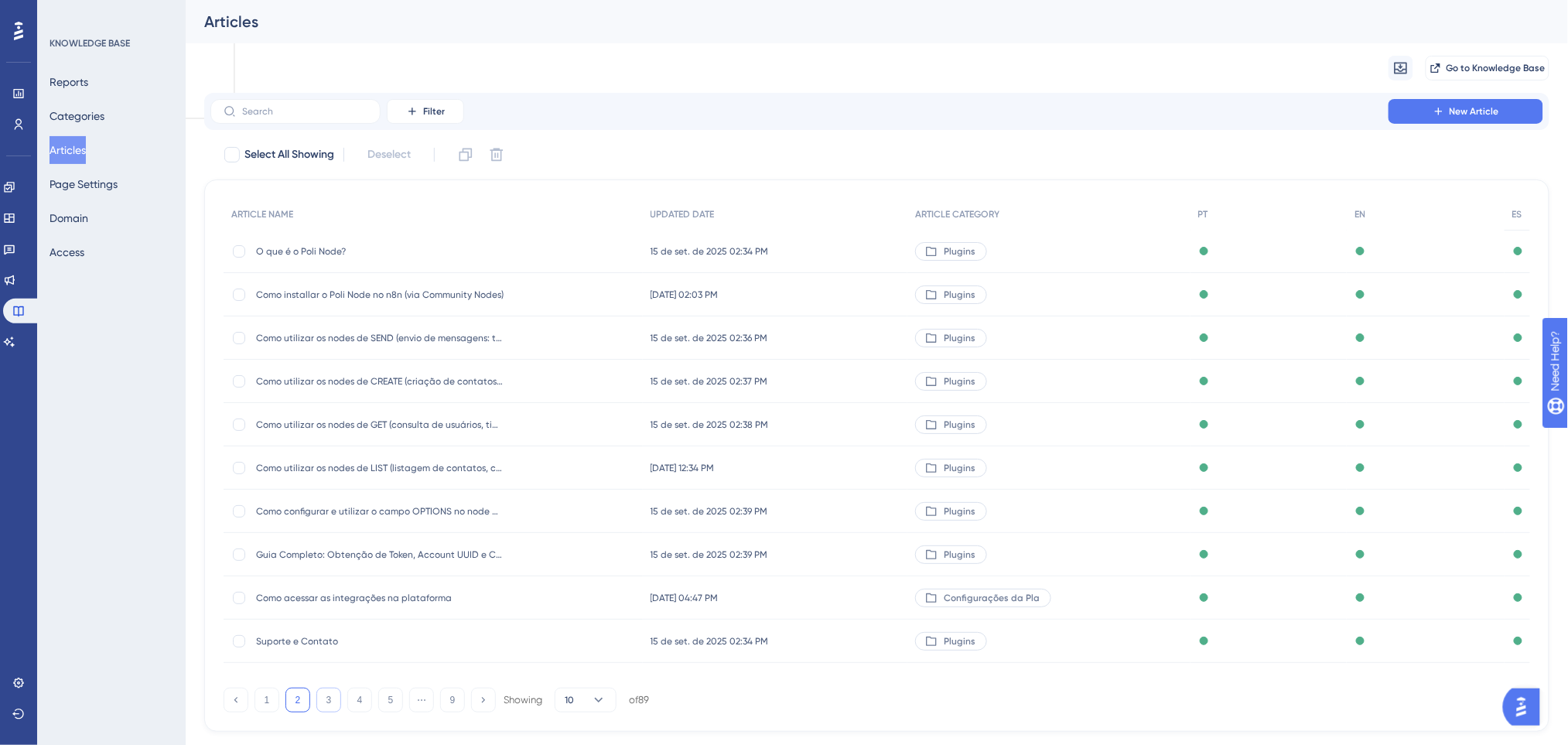
click at [327, 704] on button "3" at bounding box center [329, 700] width 25 height 25
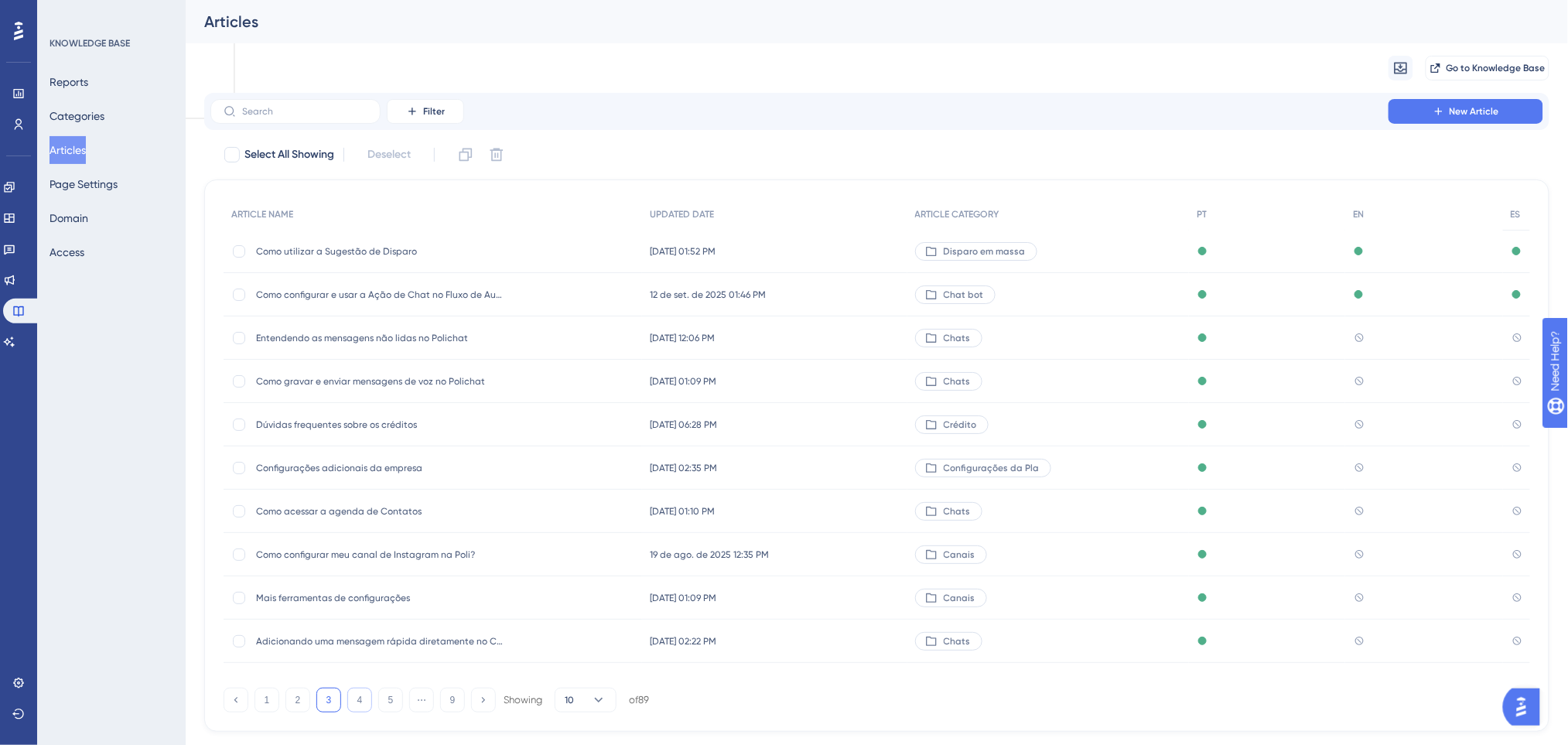
click at [362, 702] on button "4" at bounding box center [359, 700] width 25 height 25
click at [492, 594] on span "Como entrar em contato com o Suporte do Poli chat" at bounding box center [380, 597] width 247 height 12
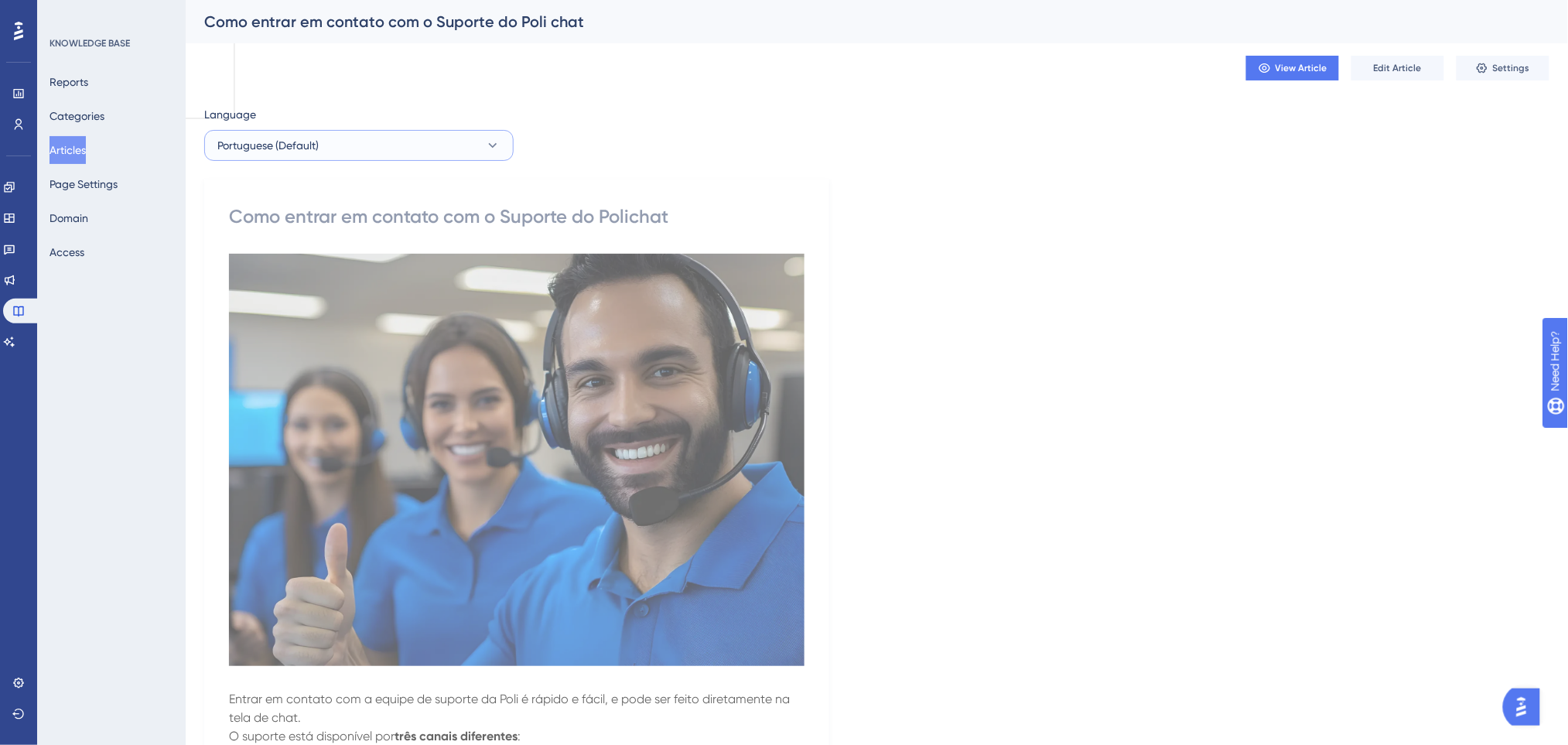
click at [336, 137] on button "Portuguese (Default)" at bounding box center [359, 144] width 309 height 31
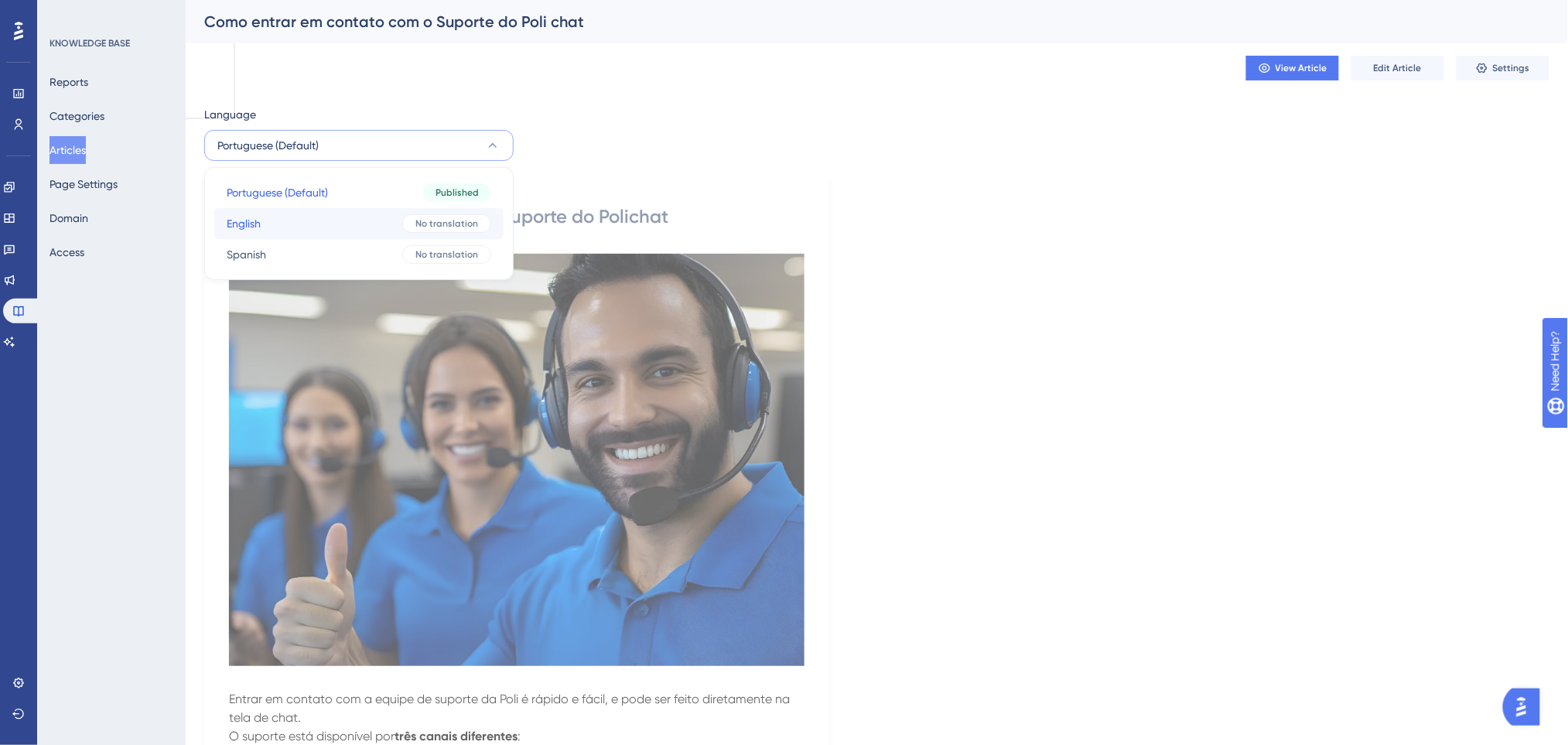
click at [316, 219] on button "English English No translation" at bounding box center [358, 223] width 289 height 31
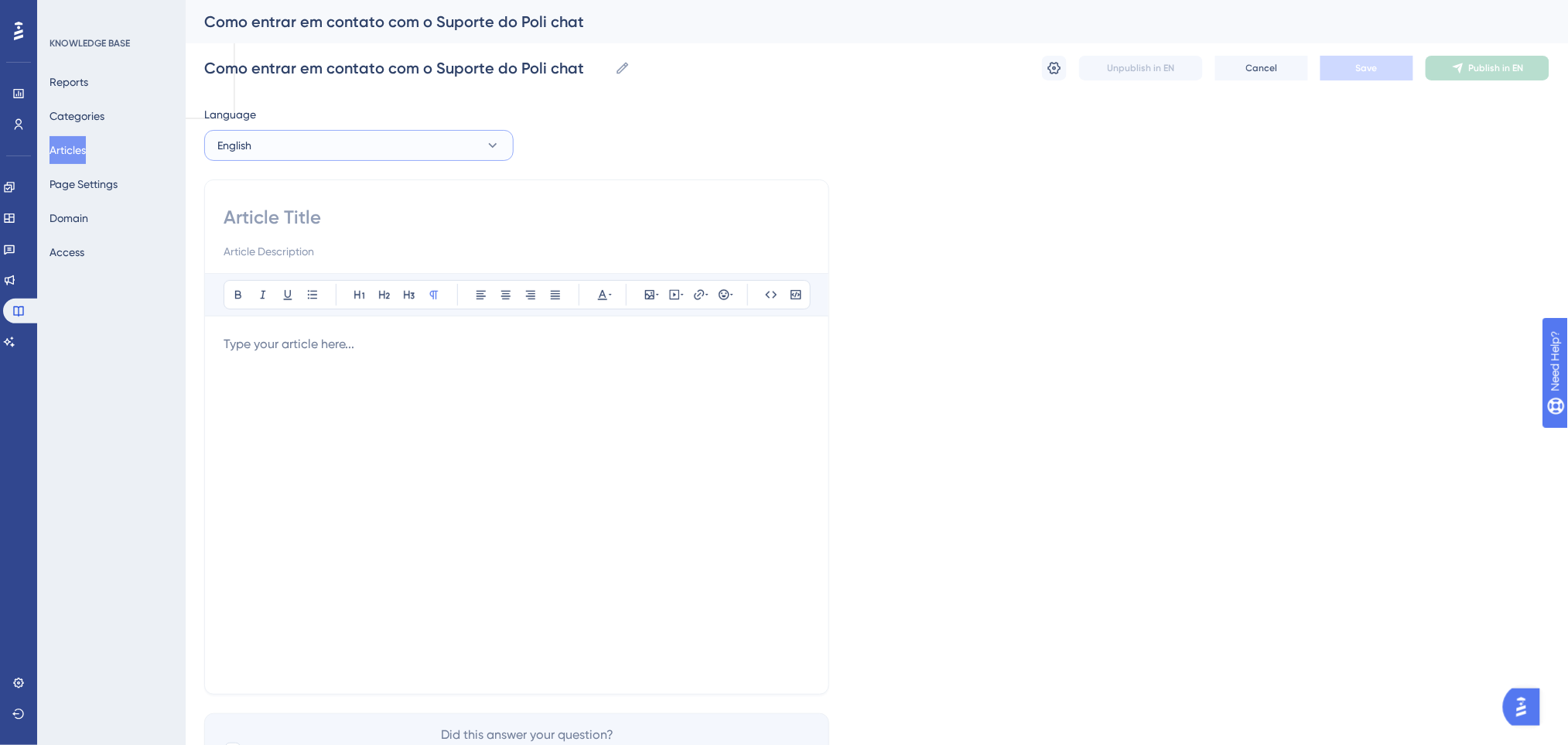
click at [337, 149] on button "English" at bounding box center [359, 144] width 309 height 31
click at [317, 192] on span "Portuguese (Default)" at bounding box center [277, 192] width 101 height 19
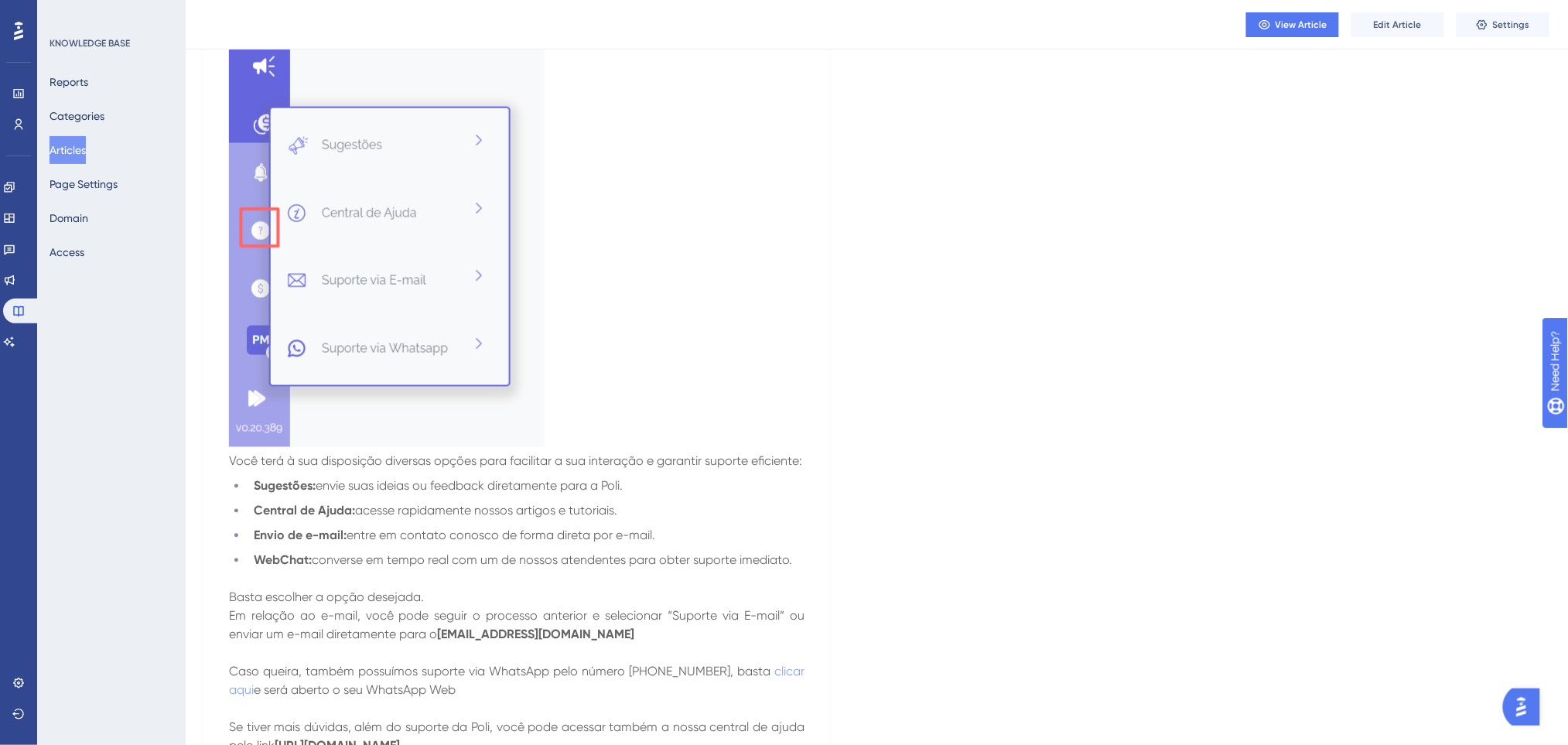
scroll to position [812, 0]
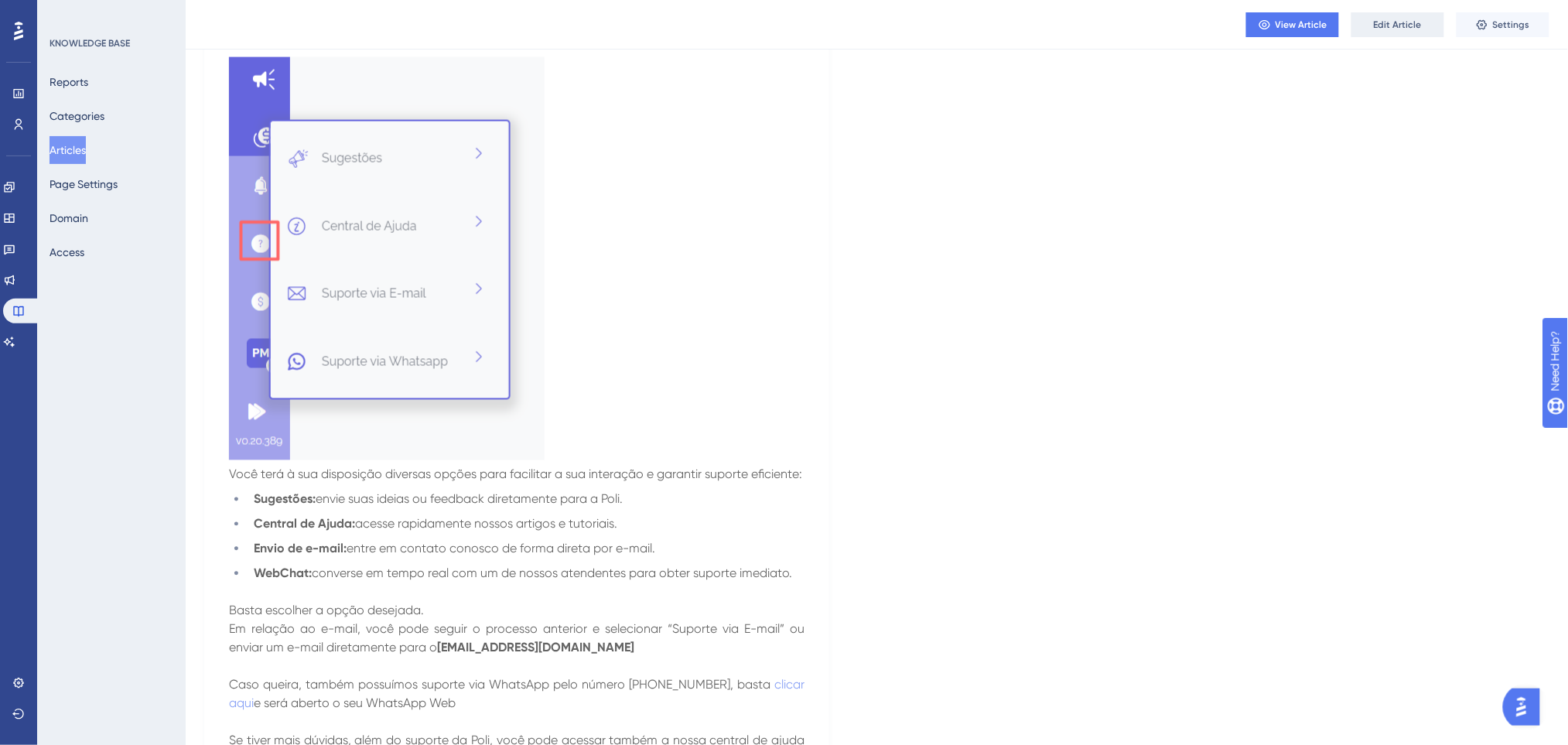
click at [1365, 21] on button "Edit Article" at bounding box center [1398, 24] width 93 height 25
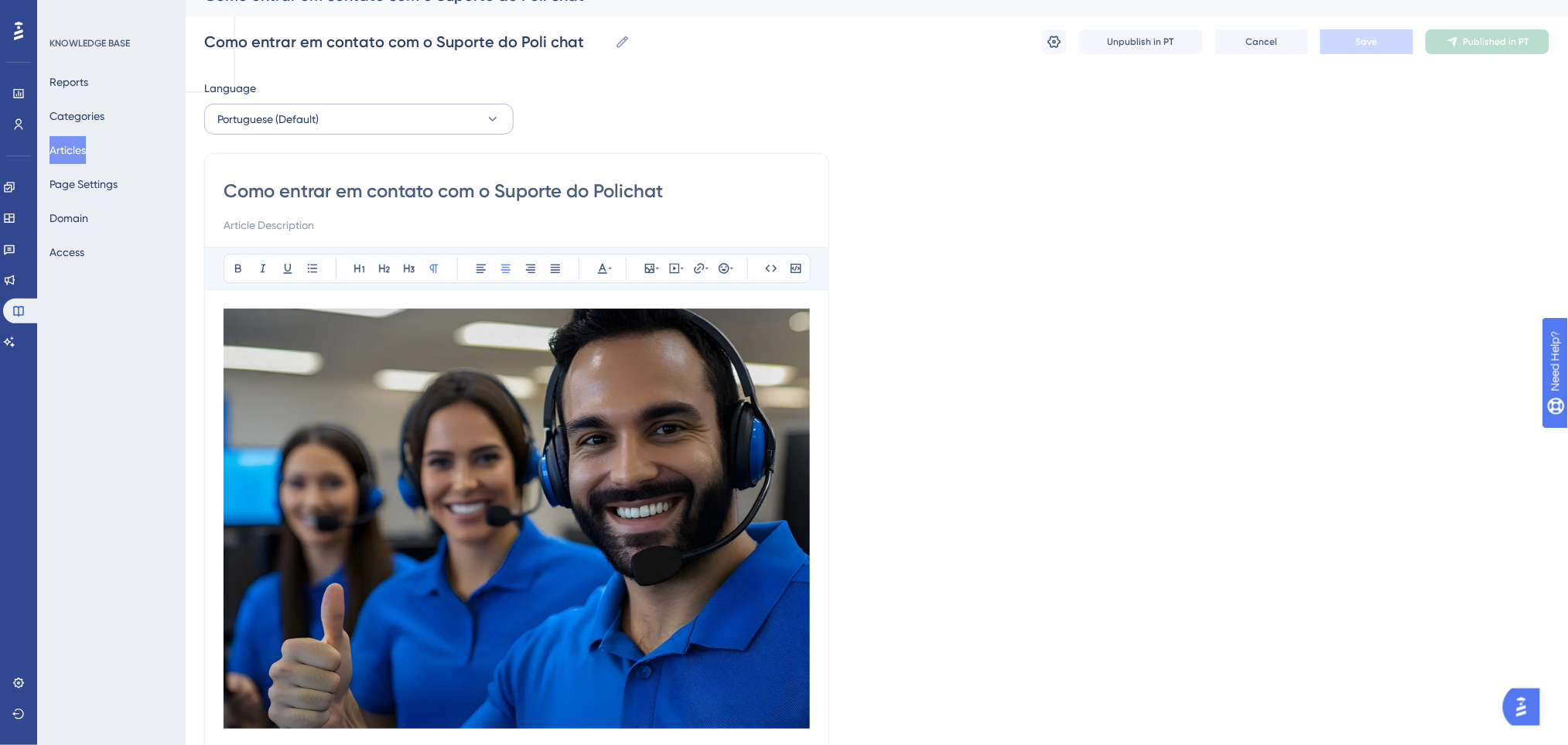
scroll to position [0, 0]
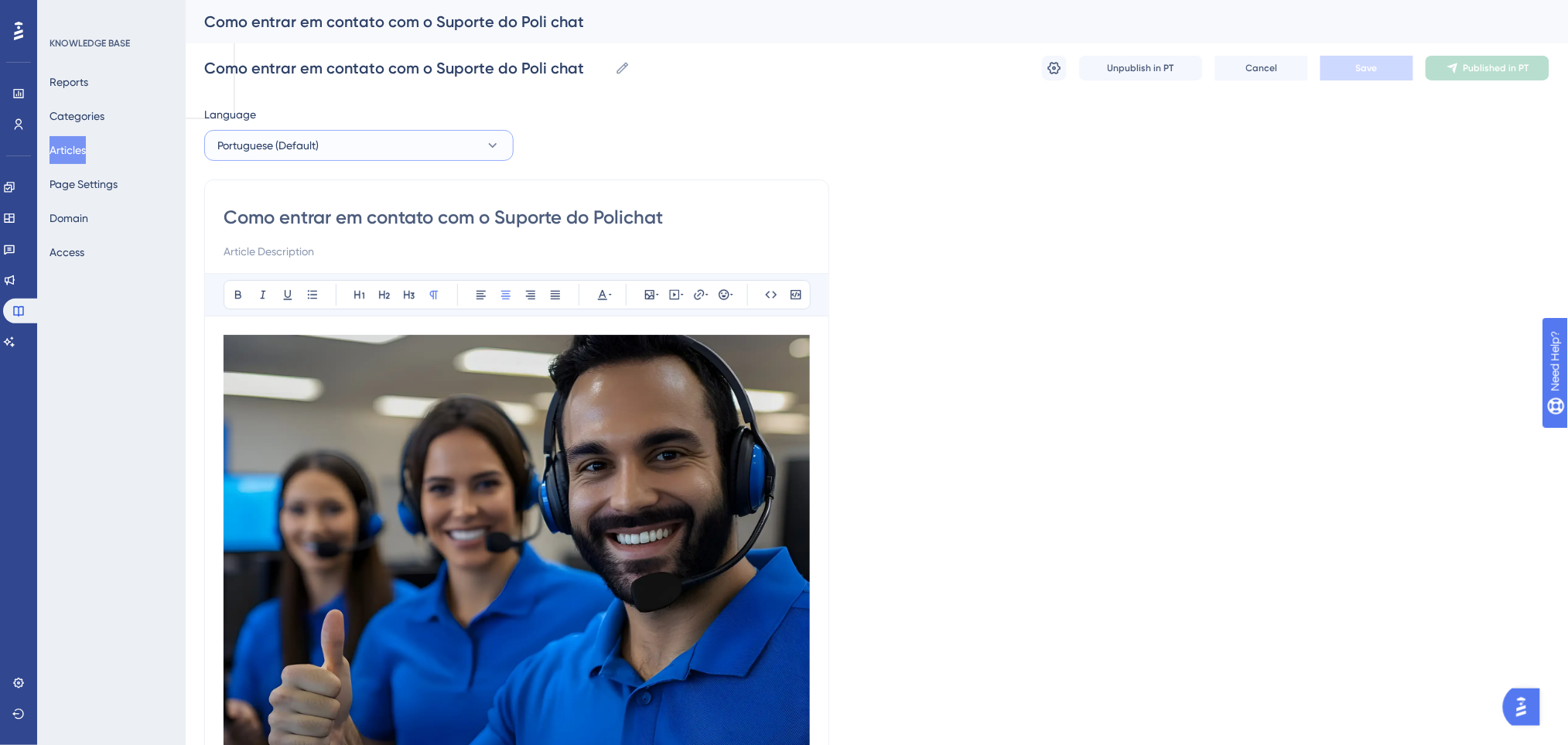
click at [362, 134] on button "Portuguese (Default)" at bounding box center [359, 144] width 309 height 31
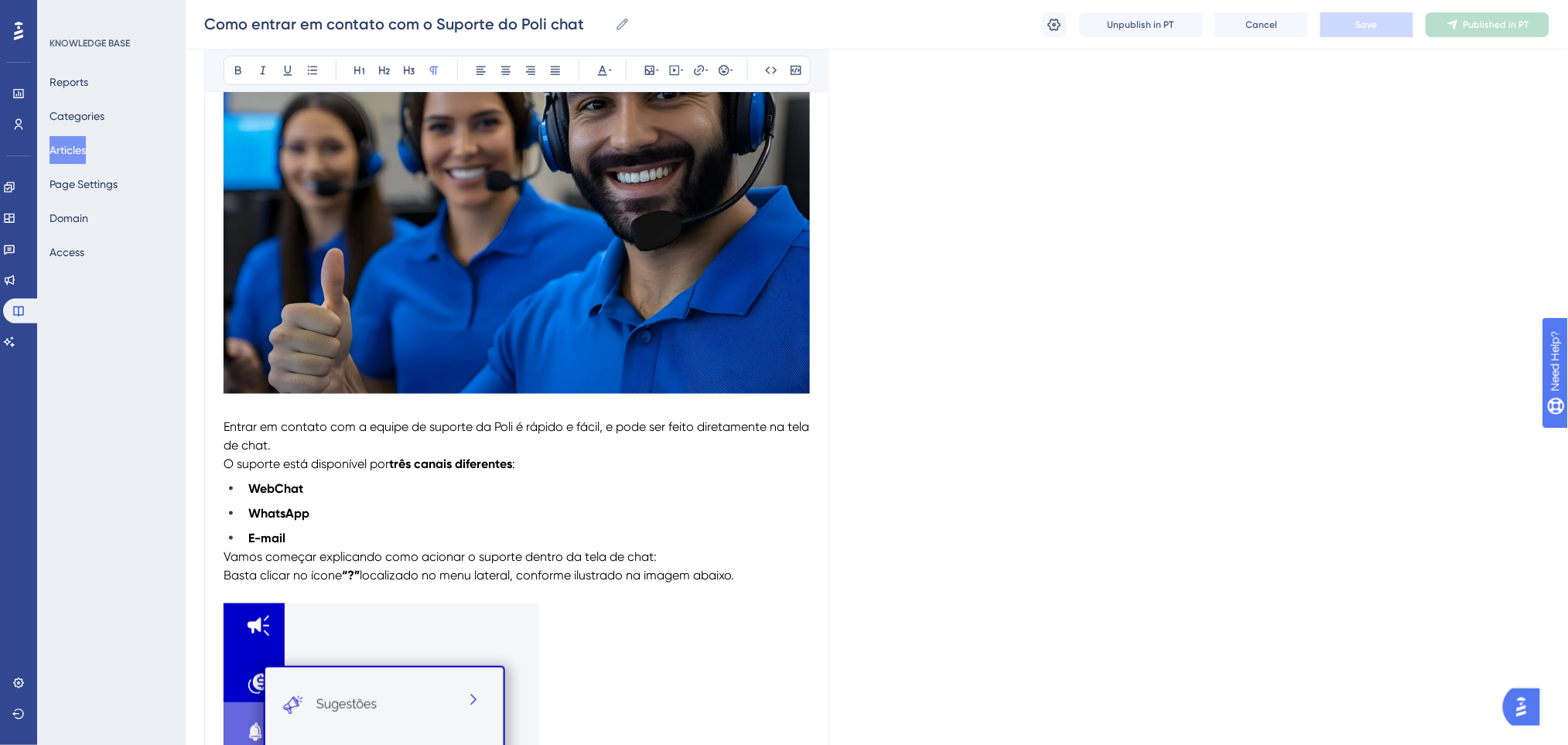
scroll to position [103, 0]
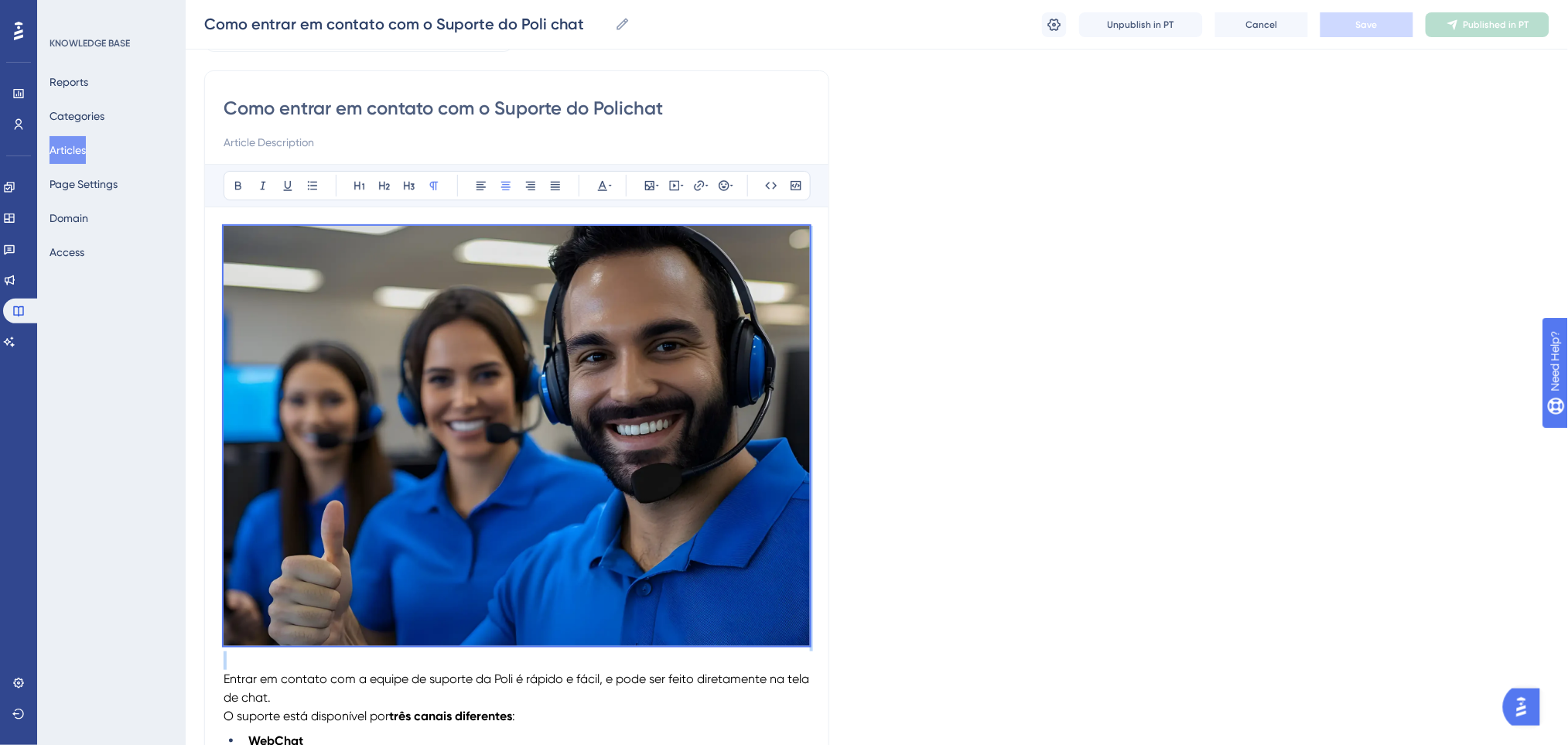
drag, startPoint x: 607, startPoint y: 349, endPoint x: 228, endPoint y: 199, distance: 407.6
copy p
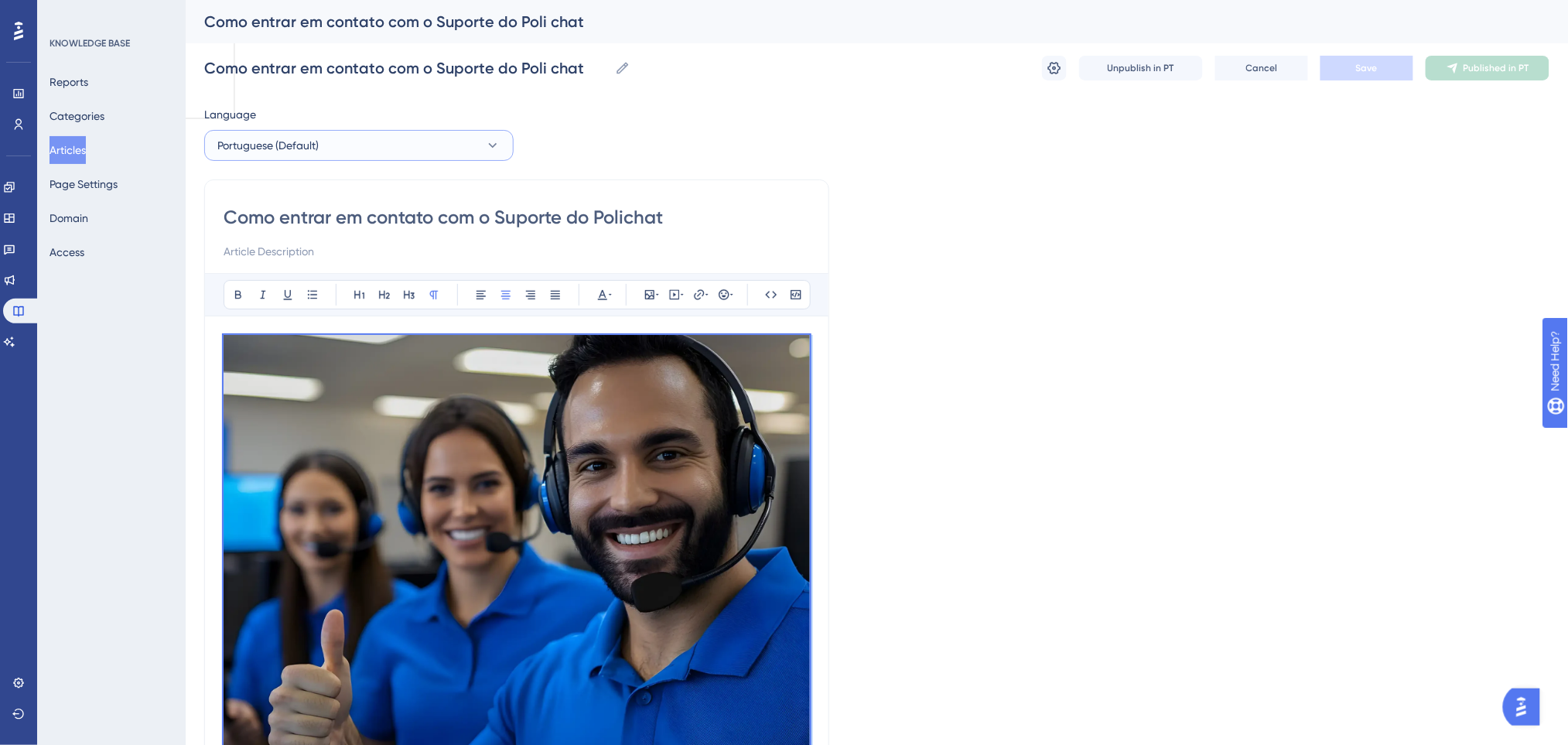
click at [318, 137] on button "Portuguese (Default)" at bounding box center [359, 144] width 309 height 31
click at [297, 214] on button "English English No translation" at bounding box center [358, 223] width 289 height 31
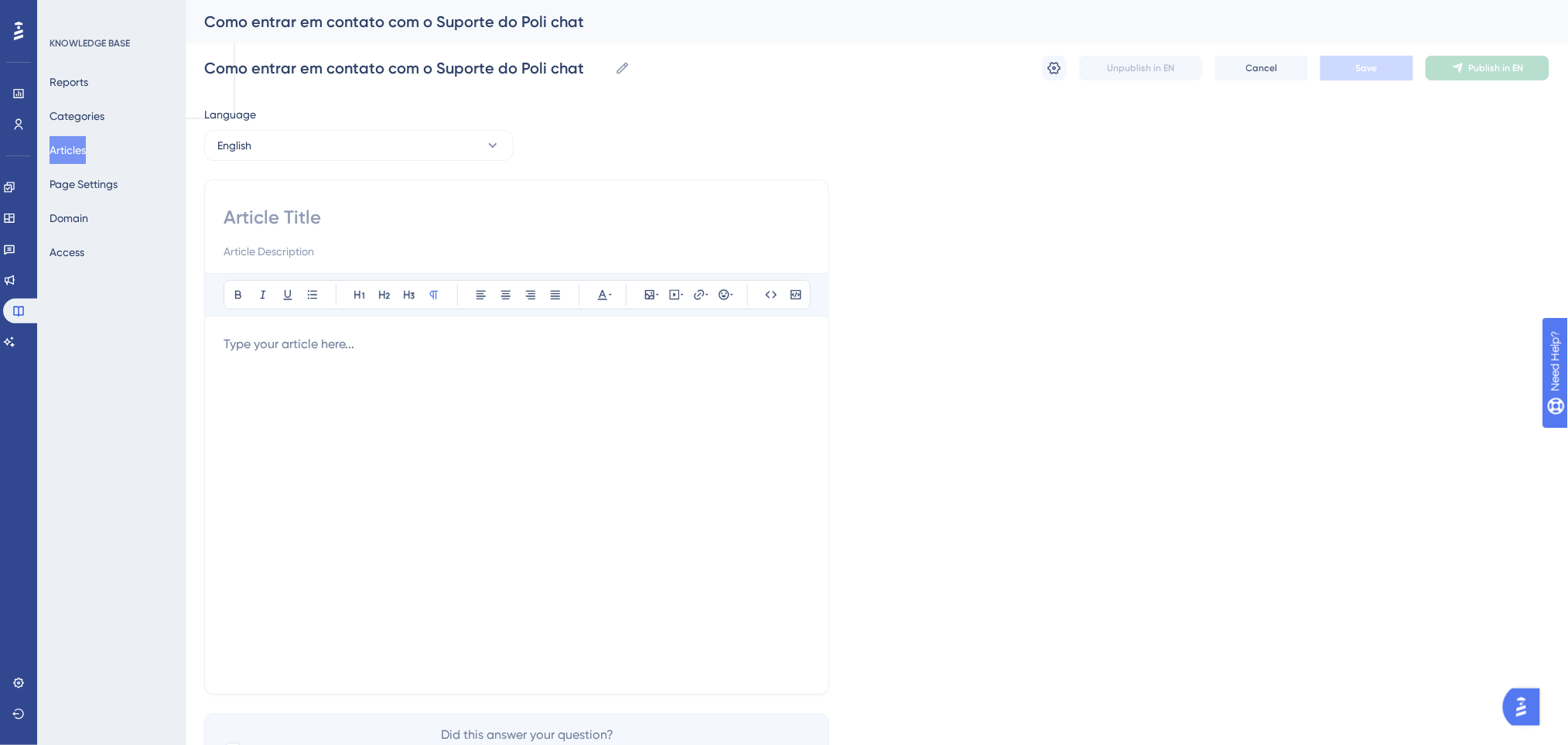
click at [338, 345] on p at bounding box center [516, 344] width 586 height 19
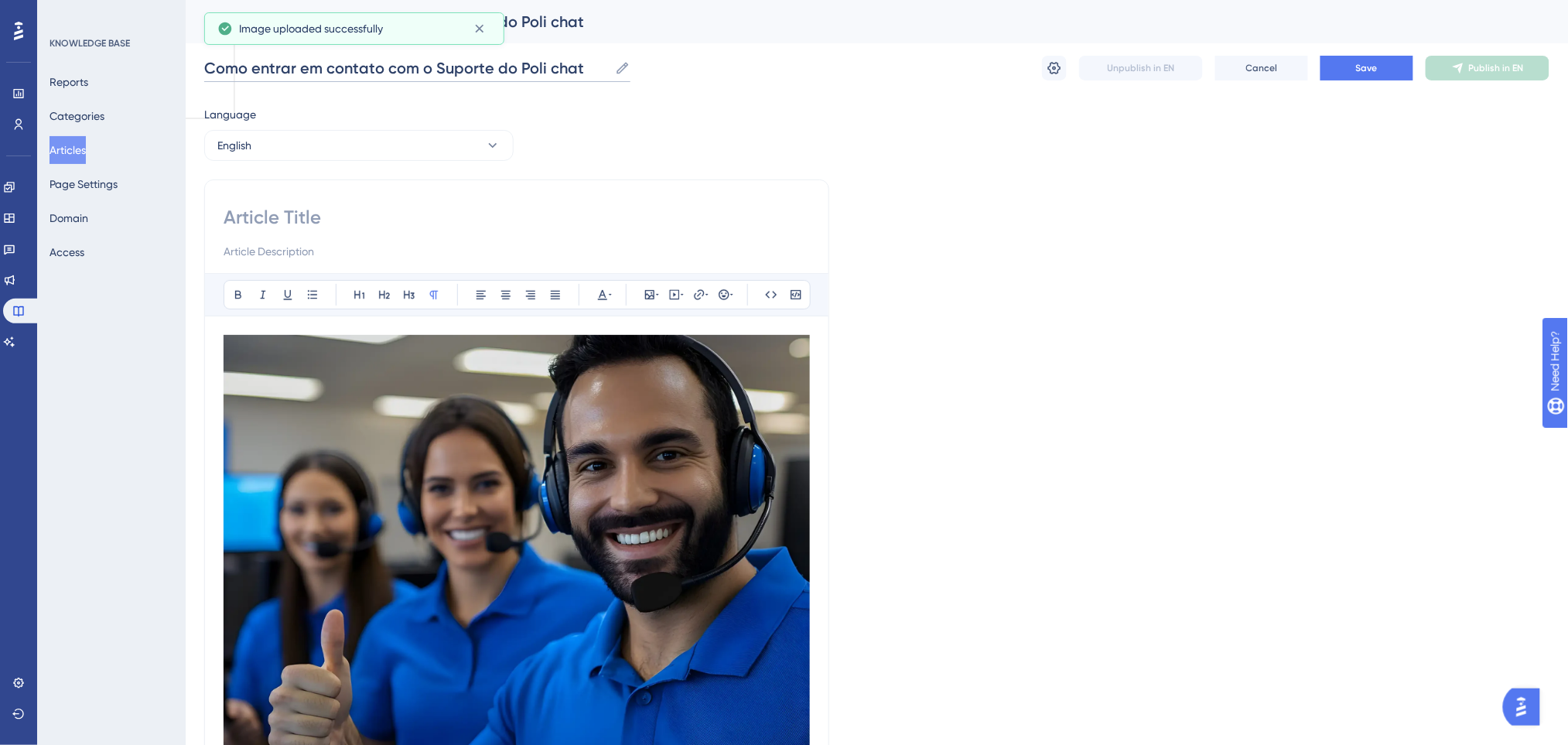
drag, startPoint x: 578, startPoint y: 68, endPoint x: 105, endPoint y: 44, distance: 473.6
click at [186, 44] on div "Performance Users Engagement Widgets Feedback Product Updates Knowledge Base AI…" at bounding box center [877, 457] width 1382 height 915
click at [408, 223] on input at bounding box center [516, 217] width 586 height 25
type input "qwe"
click at [1346, 62] on button "Save" at bounding box center [1366, 68] width 93 height 25
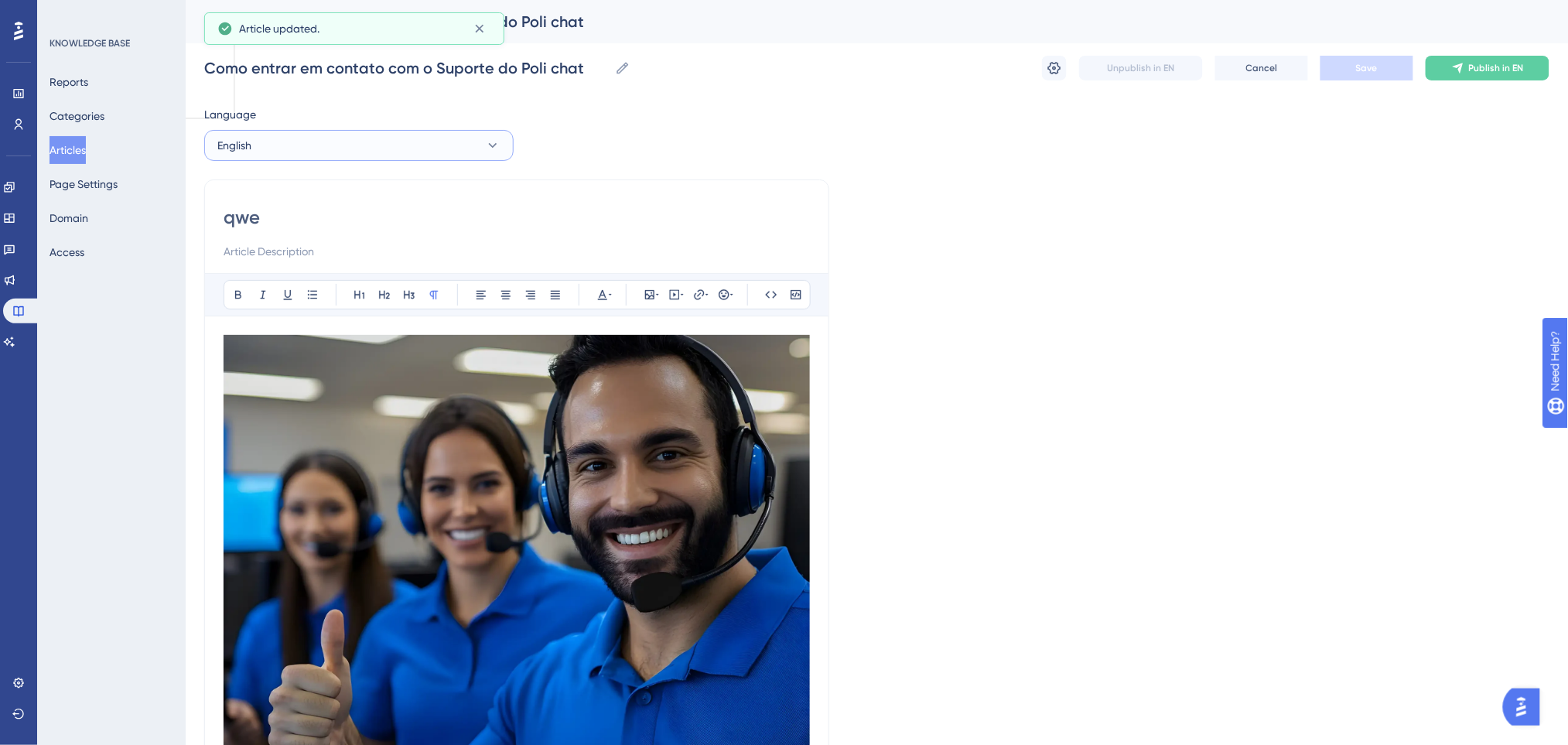
click at [298, 143] on button "English" at bounding box center [359, 144] width 309 height 31
click at [292, 191] on span "Portuguese (Default)" at bounding box center [277, 192] width 101 height 19
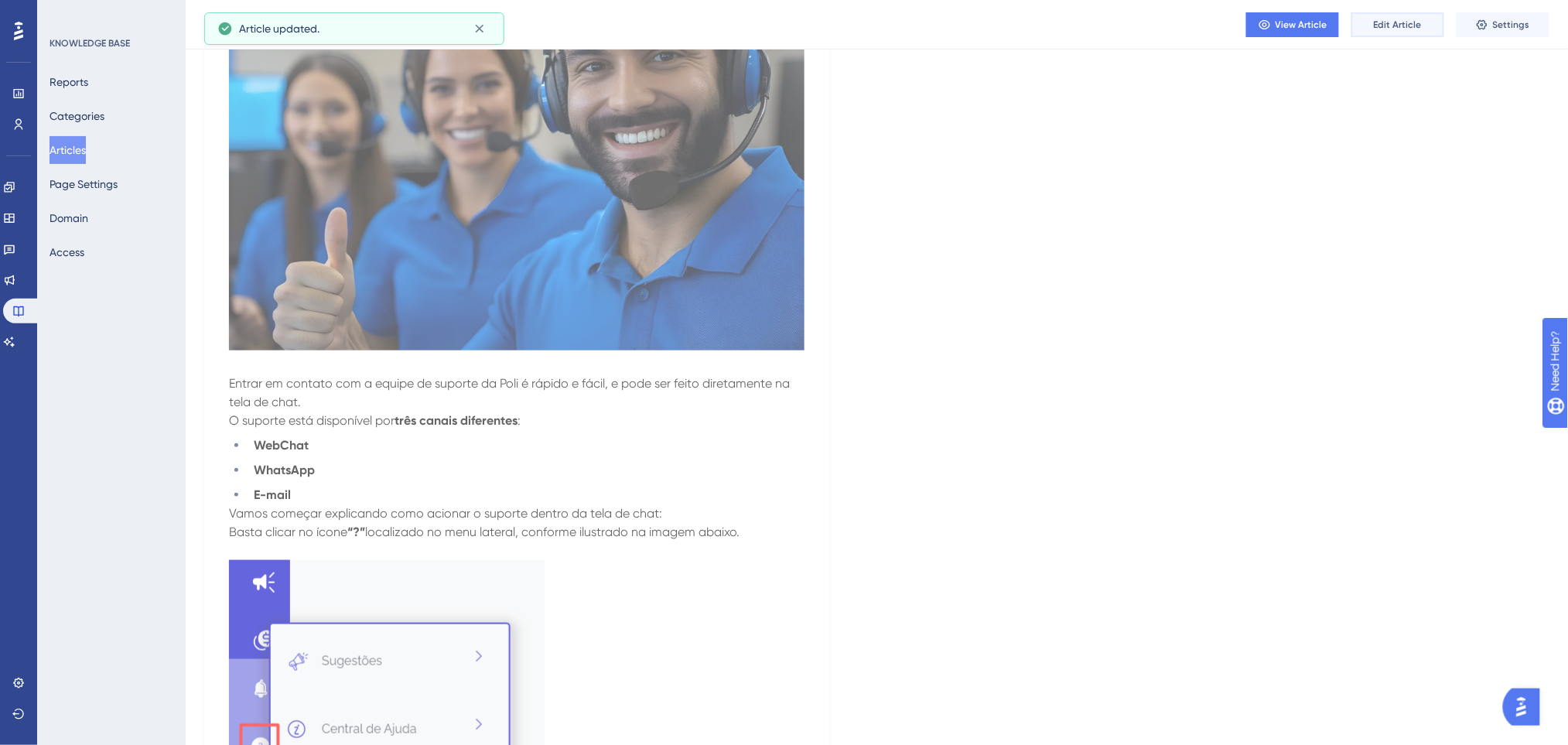
click at [1376, 28] on span "Edit Article" at bounding box center [1398, 24] width 48 height 12
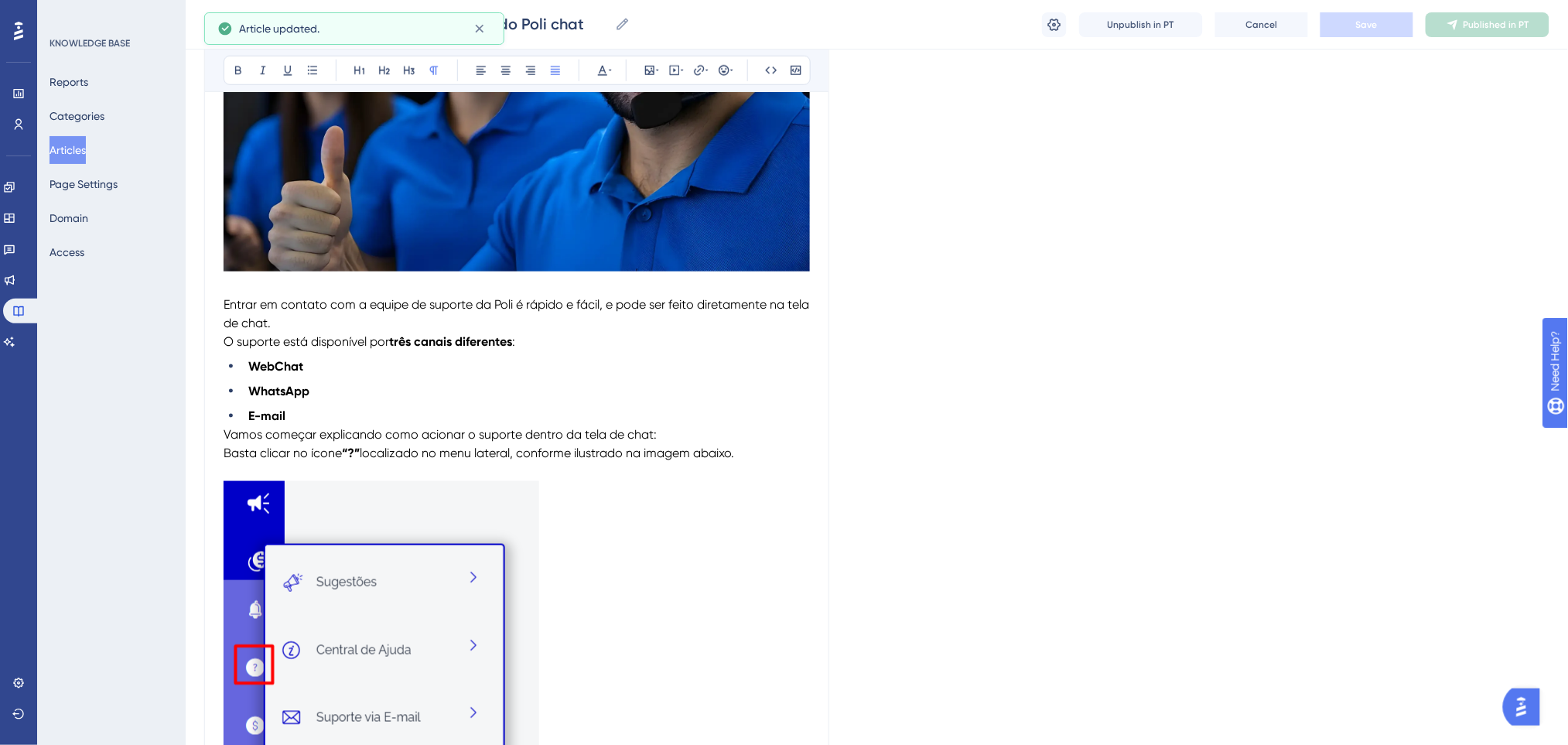
scroll to position [645, 0]
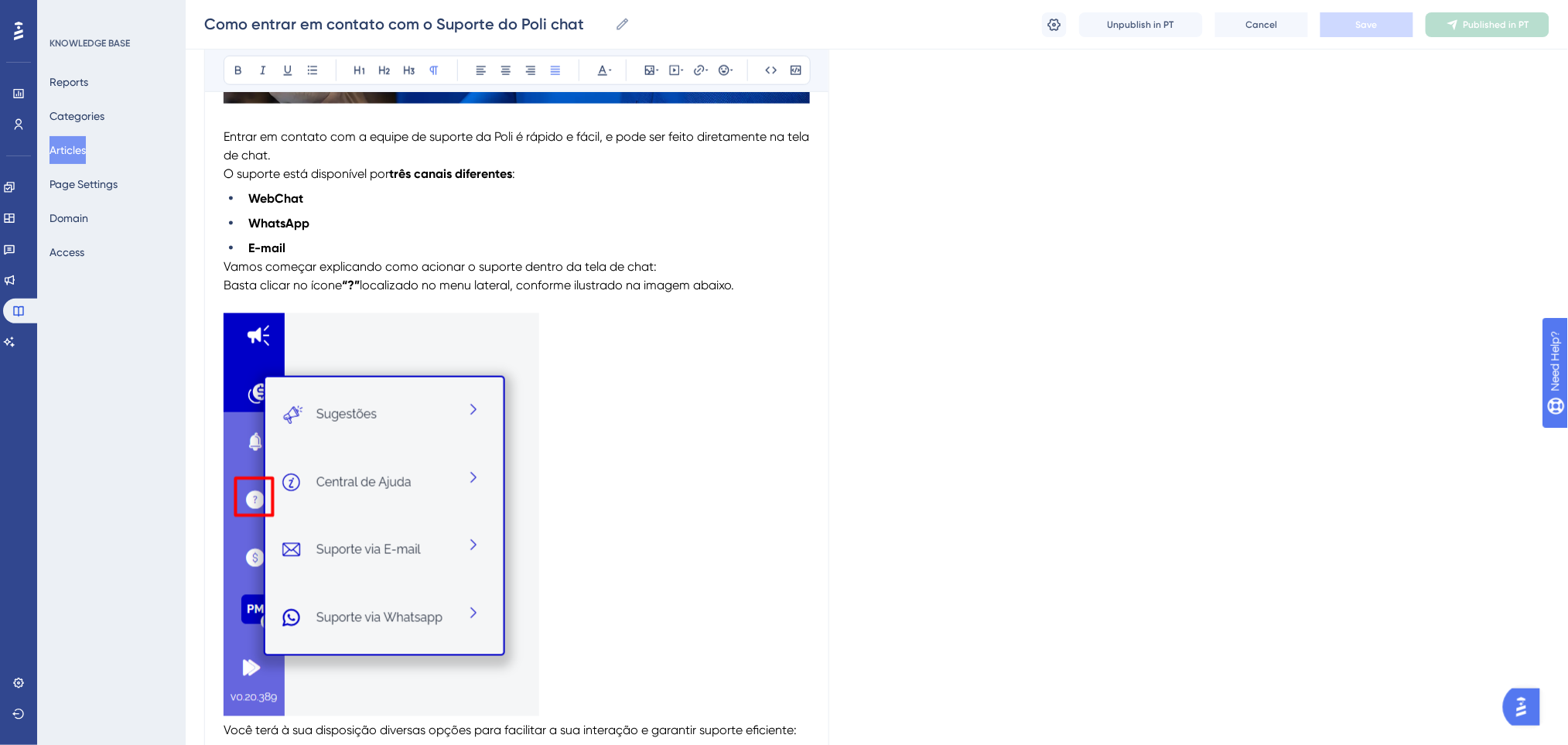
drag, startPoint x: 218, startPoint y: 134, endPoint x: 392, endPoint y: 283, distance: 229.1
click at [392, 283] on div "Como entrar em contato com o Suporte do Polichat Bold Italic Underline Bullet P…" at bounding box center [516, 295] width 625 height 1534
click at [393, 250] on li "E-mail" at bounding box center [526, 248] width 567 height 19
click at [228, 133] on span "Entrar em contato com a equipe de suporte da Poli é rápido e fácil, e pode ser …" at bounding box center [517, 146] width 589 height 33
click at [226, 134] on span "Entrar em contato com a equipe de suporte da Poli é rápido e fácil, e pode ser …" at bounding box center [517, 146] width 589 height 33
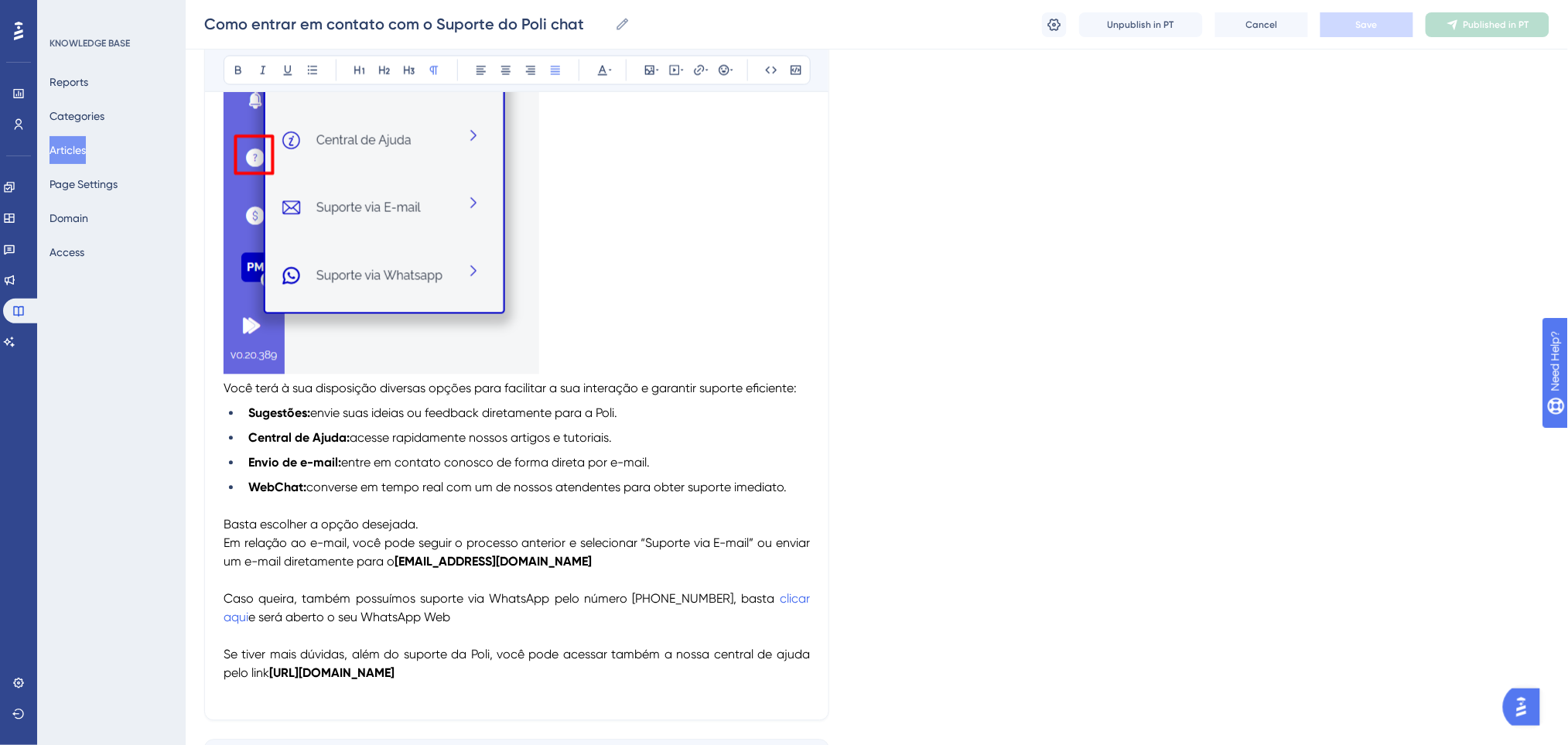
scroll to position [1105, 0]
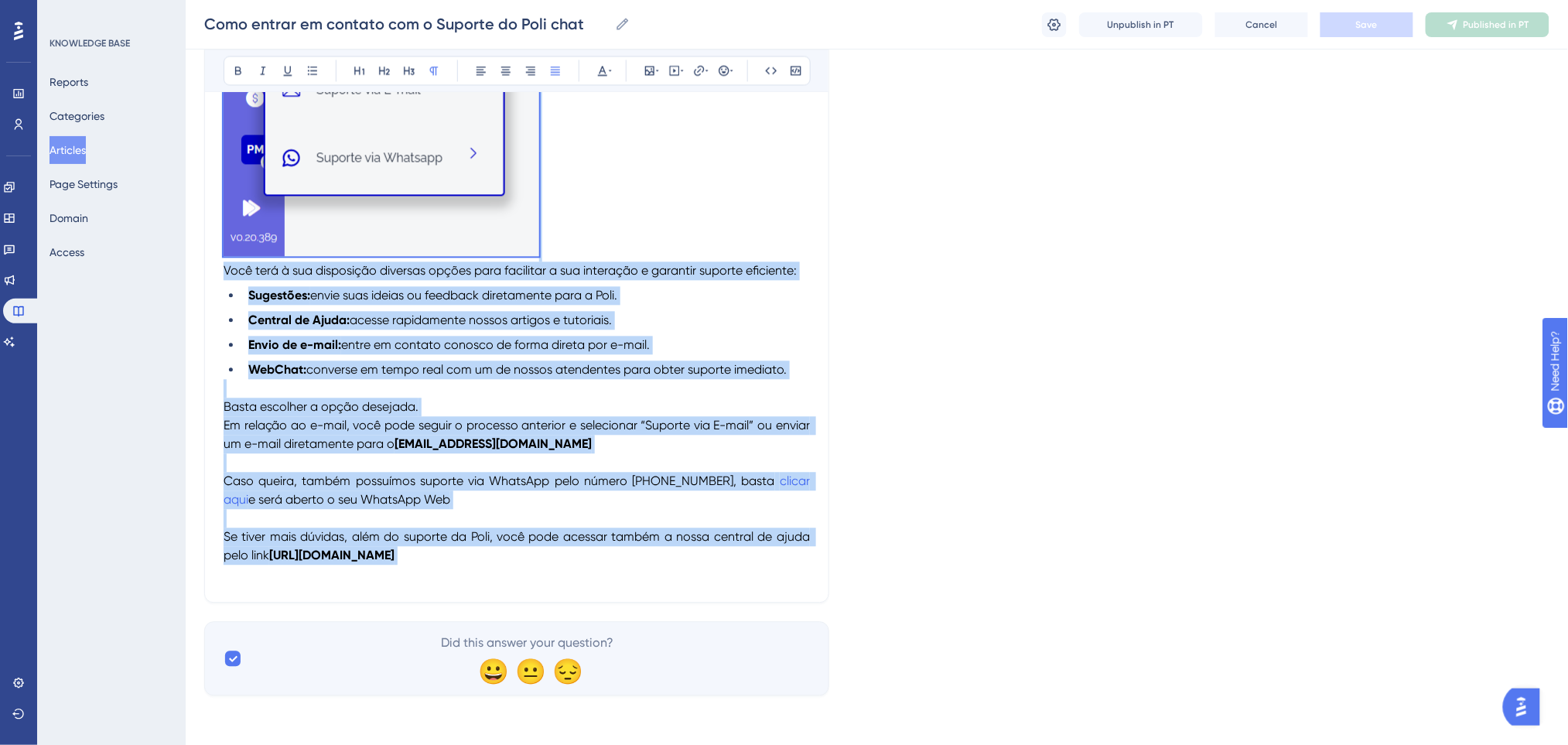
drag, startPoint x: 226, startPoint y: 134, endPoint x: 538, endPoint y: 559, distance: 527.2
copy div "Entrar em contato com a equipe de suporte da Poli é rápido e fácil, e pode ser …"
click at [369, 482] on span "Caso queira, também possuímos suporte via WhatsApp pelo número +55 62 99980-012…" at bounding box center [499, 480] width 552 height 15
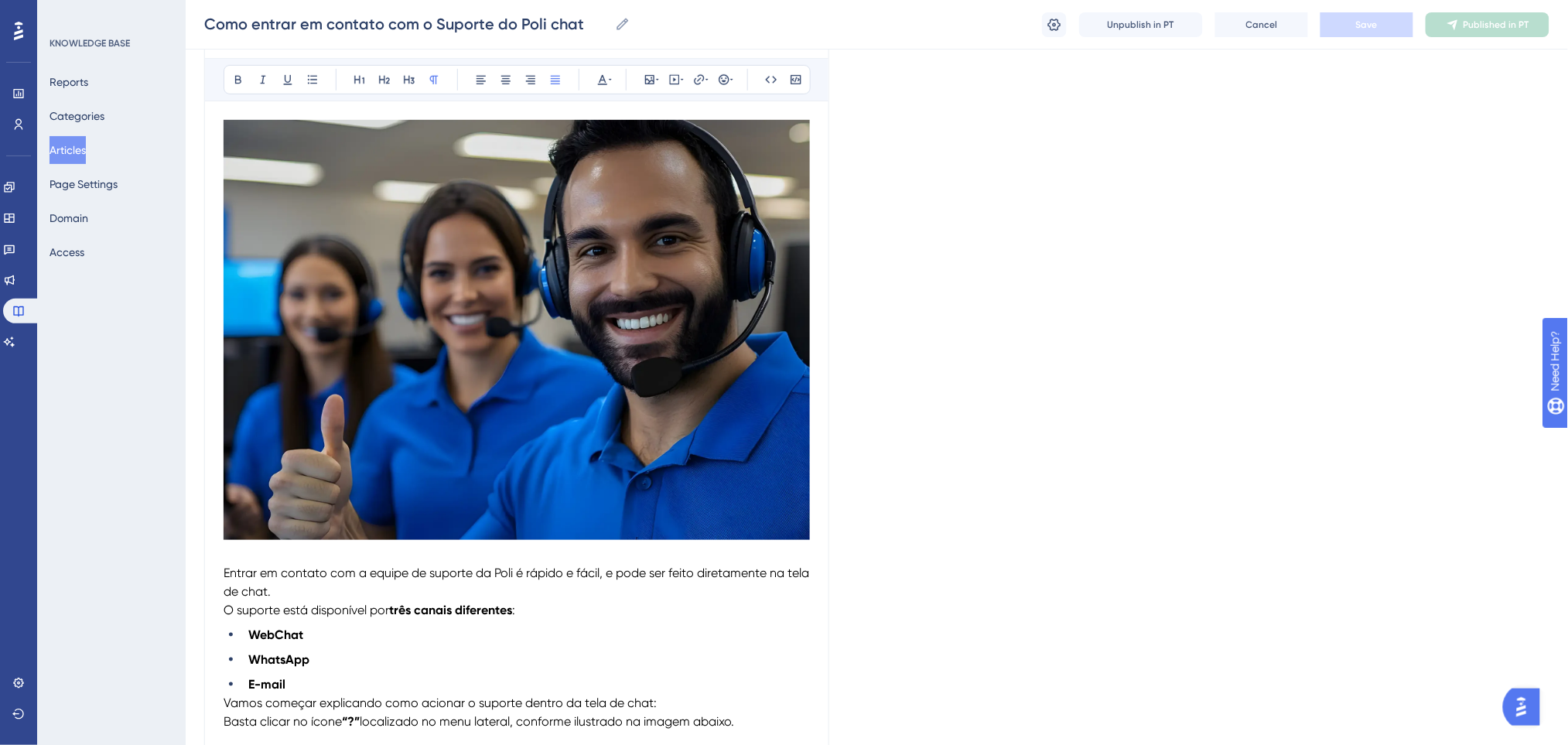
scroll to position [0, 0]
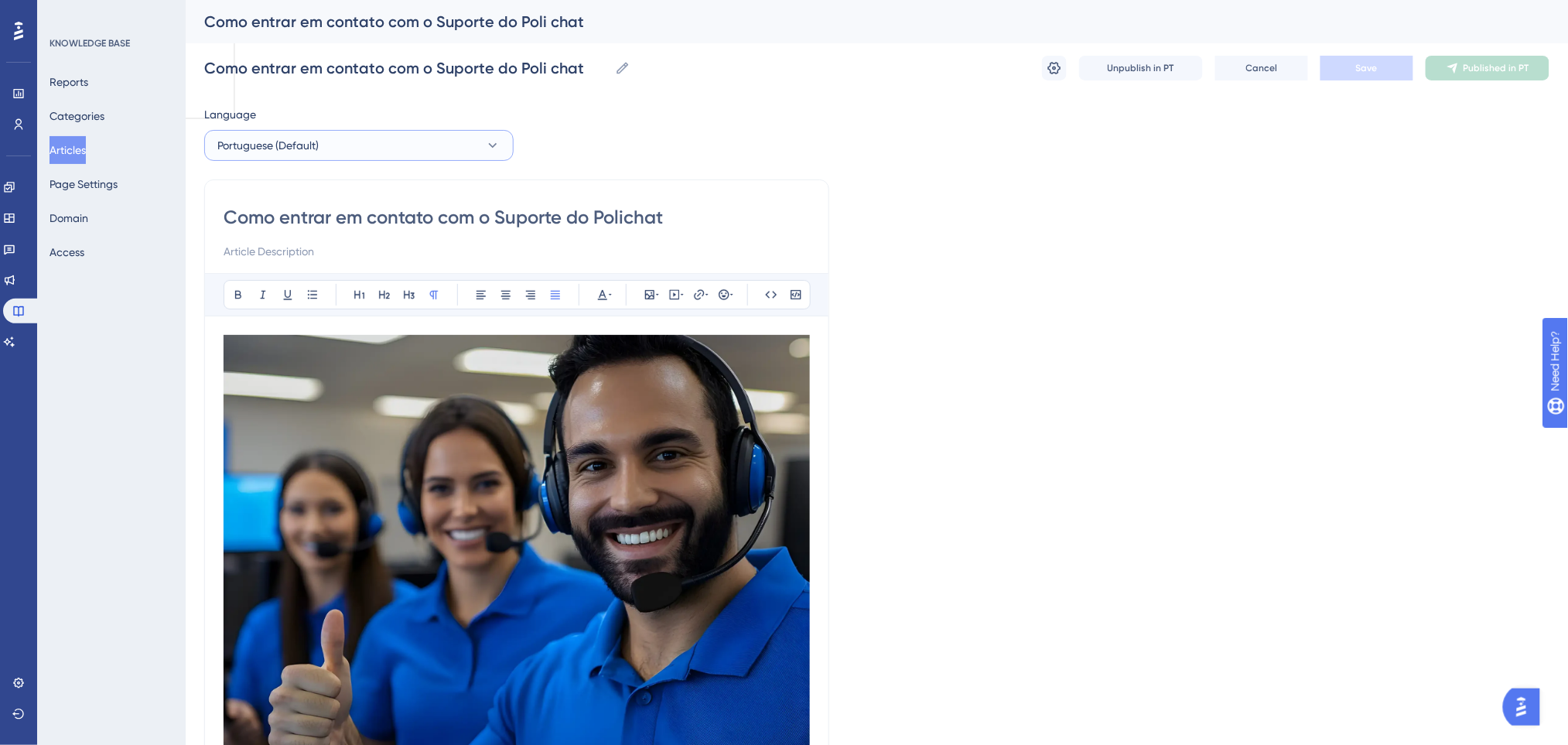
click at [317, 139] on span "Portuguese (Default)" at bounding box center [268, 145] width 101 height 19
click at [307, 223] on button "English English Draft" at bounding box center [358, 223] width 289 height 31
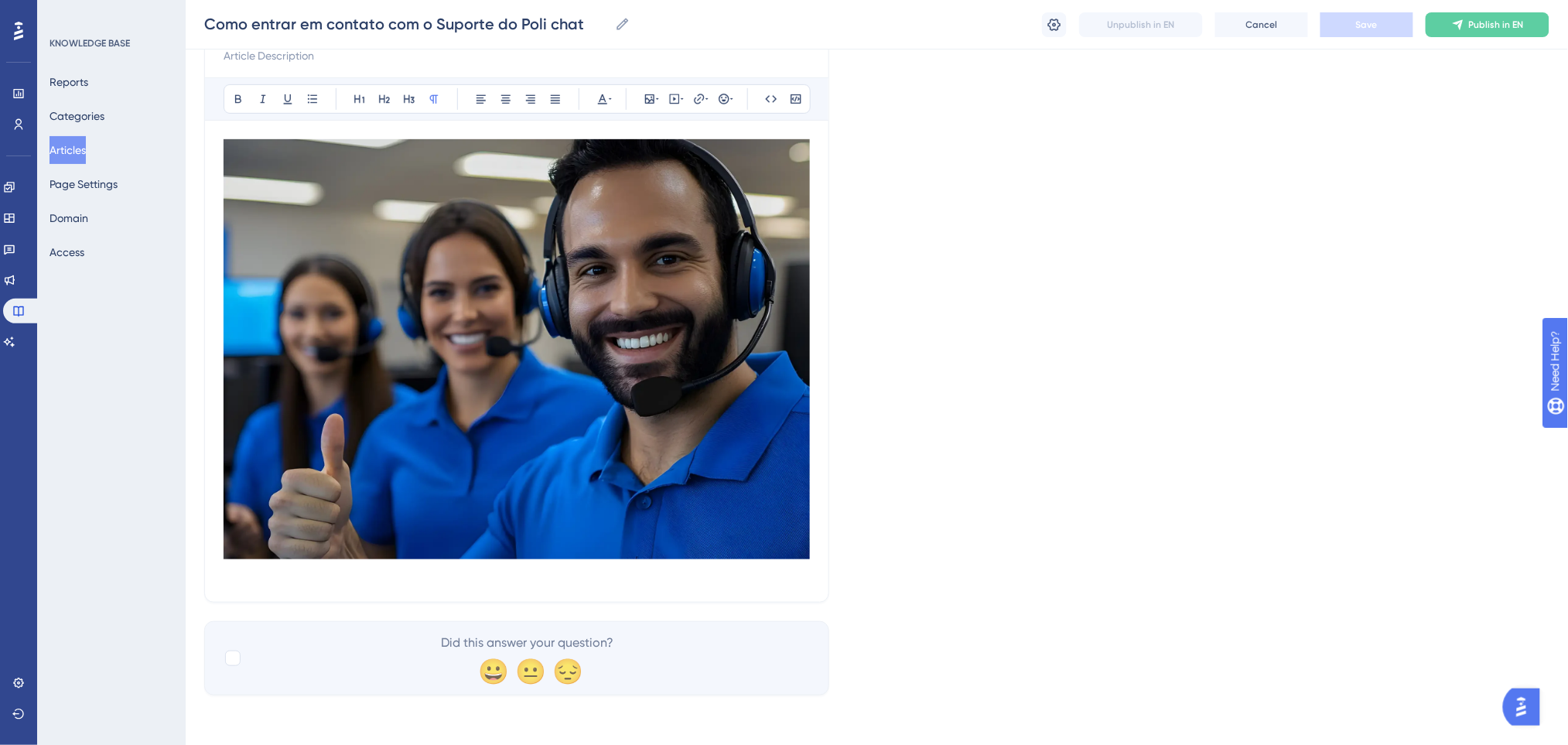
click at [381, 581] on p at bounding box center [516, 574] width 586 height 19
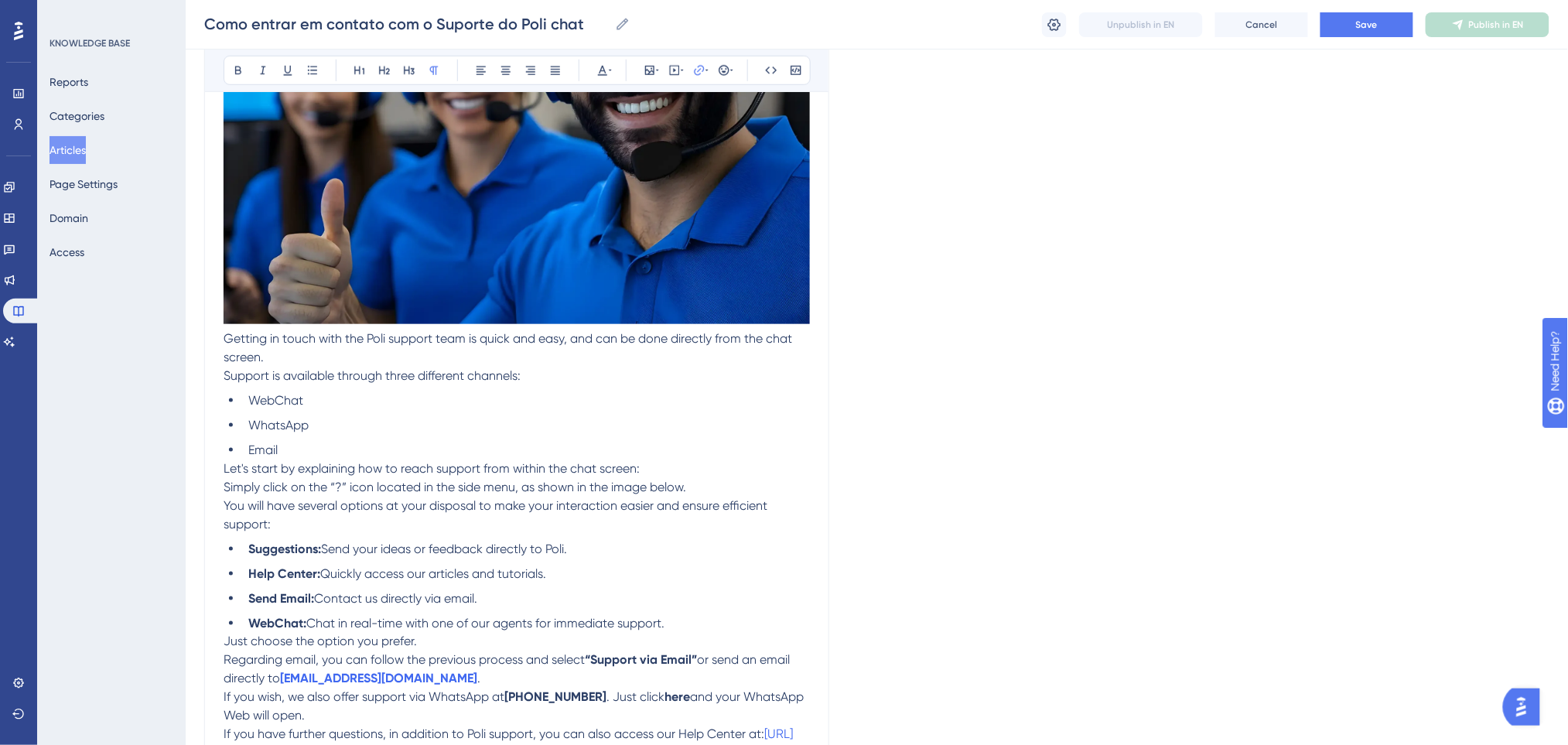
click at [226, 339] on span "Getting in touch with the Poli support team is quick and easy, and can be done …" at bounding box center [508, 348] width 571 height 33
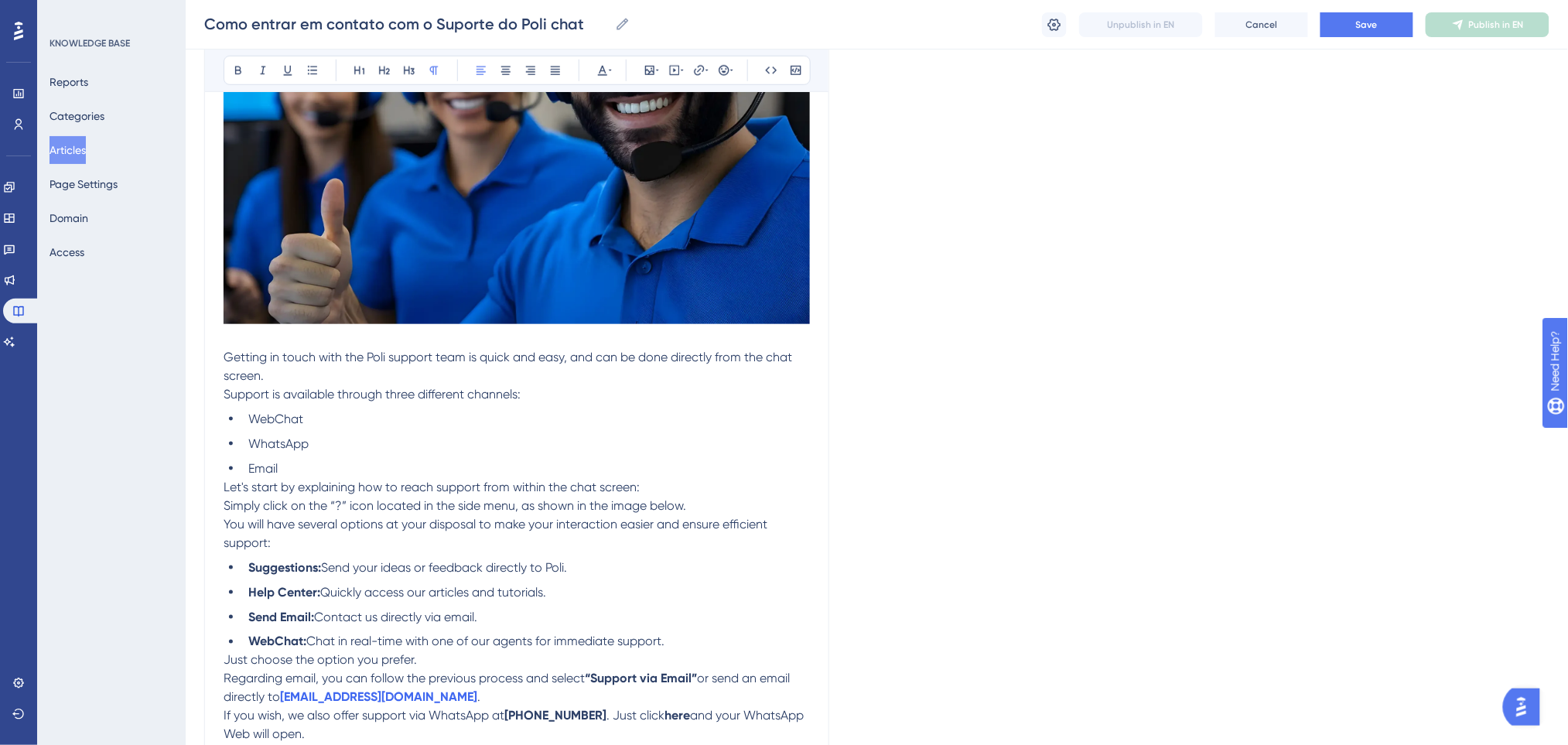
click at [399, 401] on span "Support is available through three different channels:" at bounding box center [371, 394] width 297 height 15
click at [226, 487] on span "Let's start by explaining how to reach support from within the chat screen:" at bounding box center [430, 487] width 416 height 15
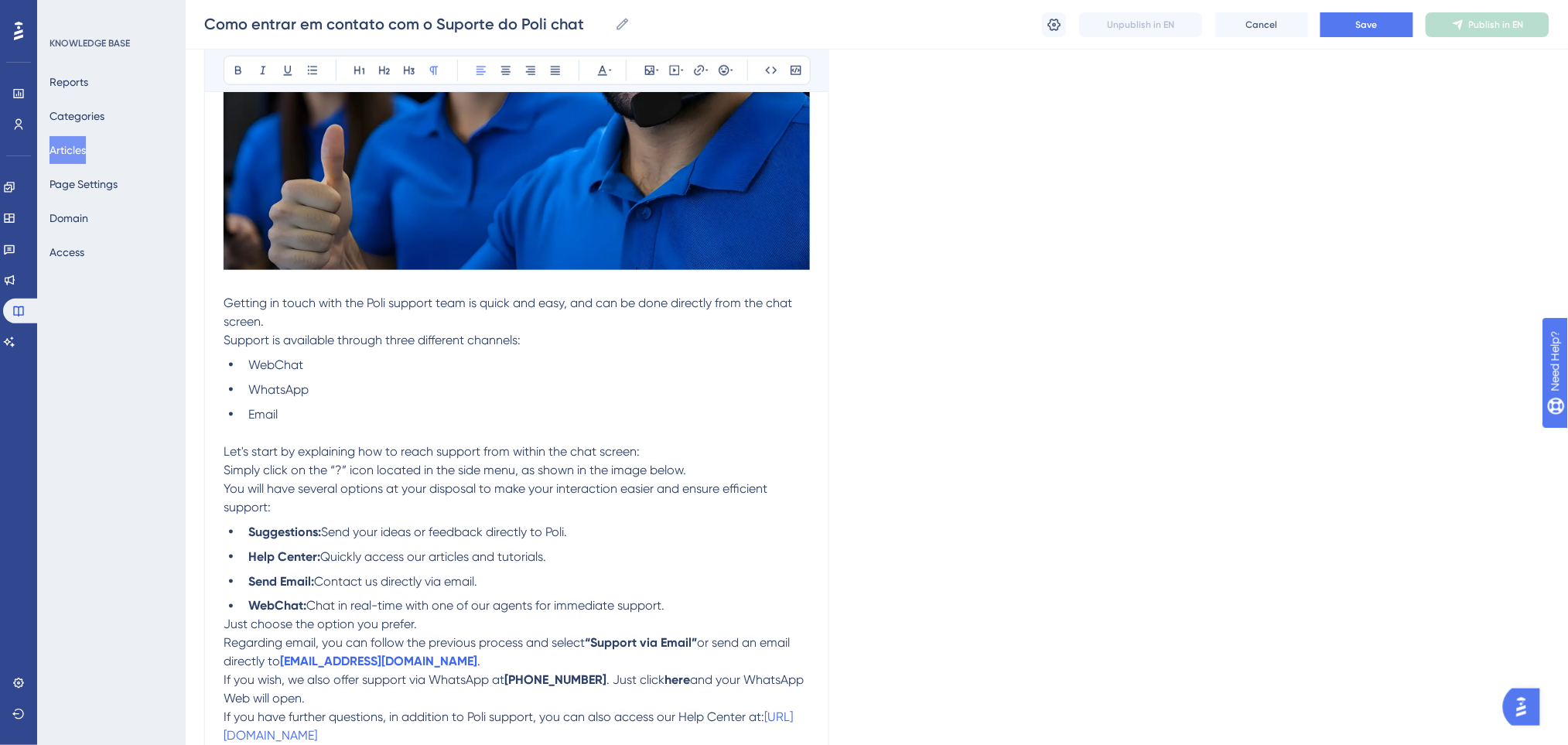
scroll to position [528, 0]
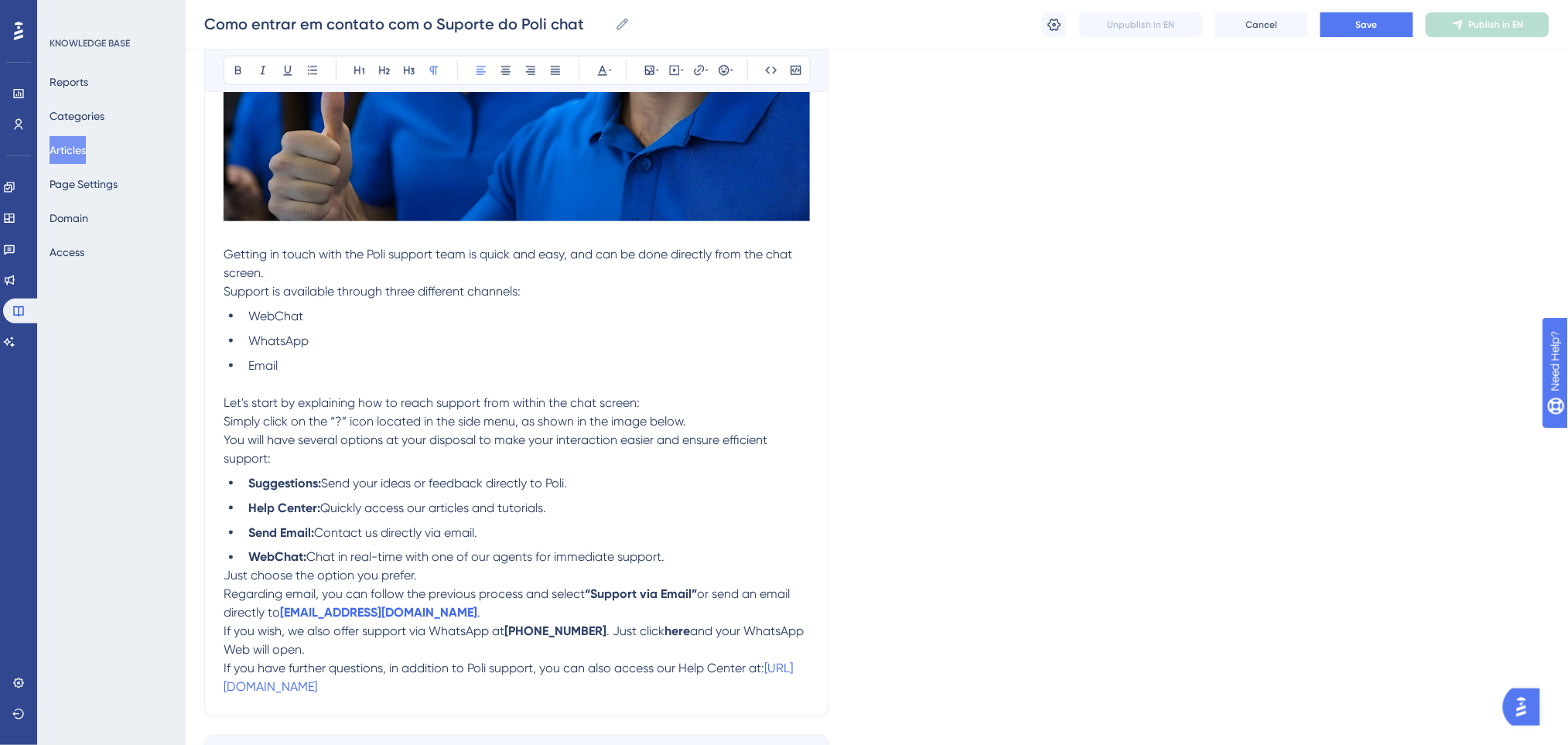
click at [224, 581] on span "Just choose the option you prefer." at bounding box center [319, 576] width 193 height 15
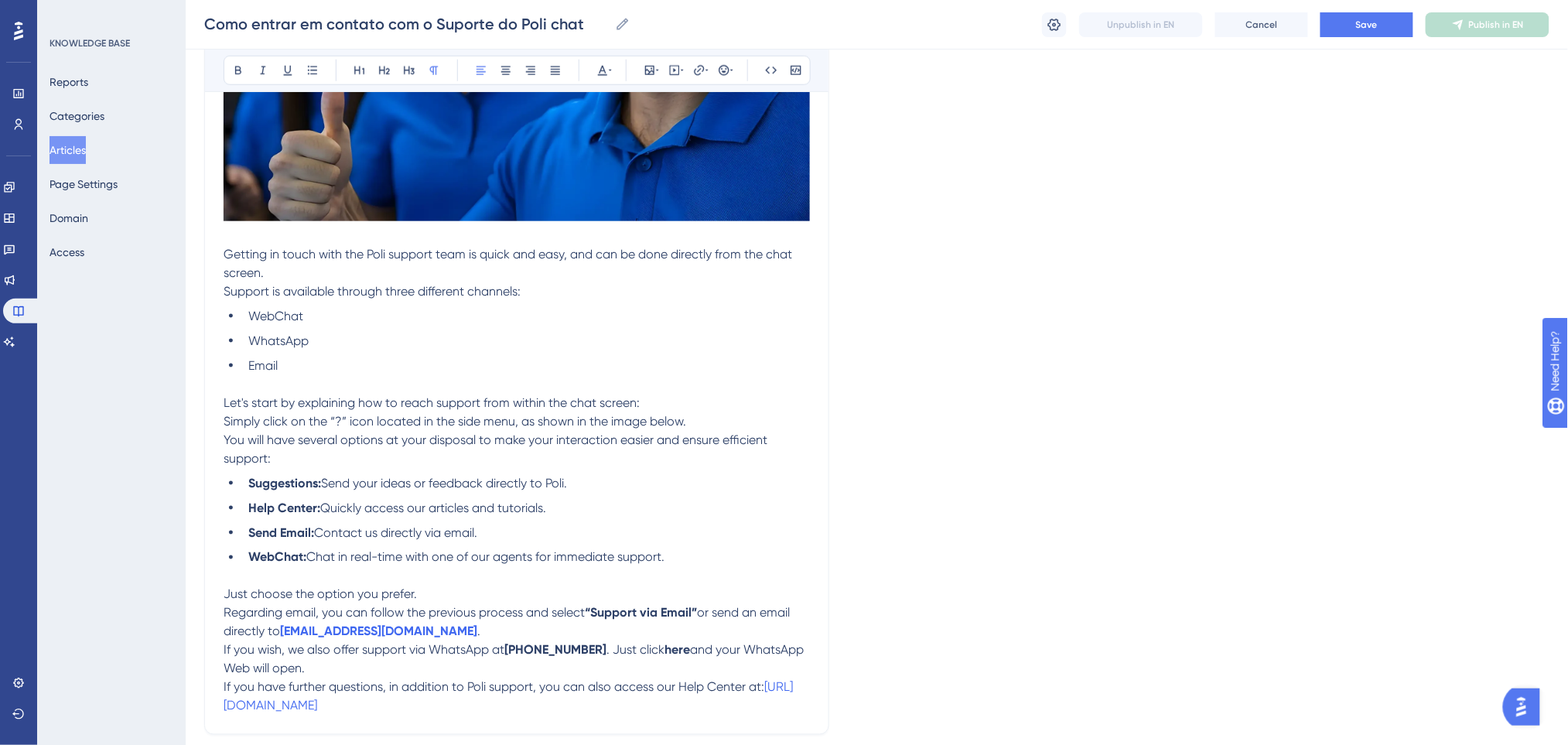
click at [491, 550] on span "Chat in real-time with one of our agents for immediate support." at bounding box center [485, 557] width 358 height 15
click at [223, 644] on span "If you wish, we also offer support via WhatsApp at" at bounding box center [363, 650] width 280 height 15
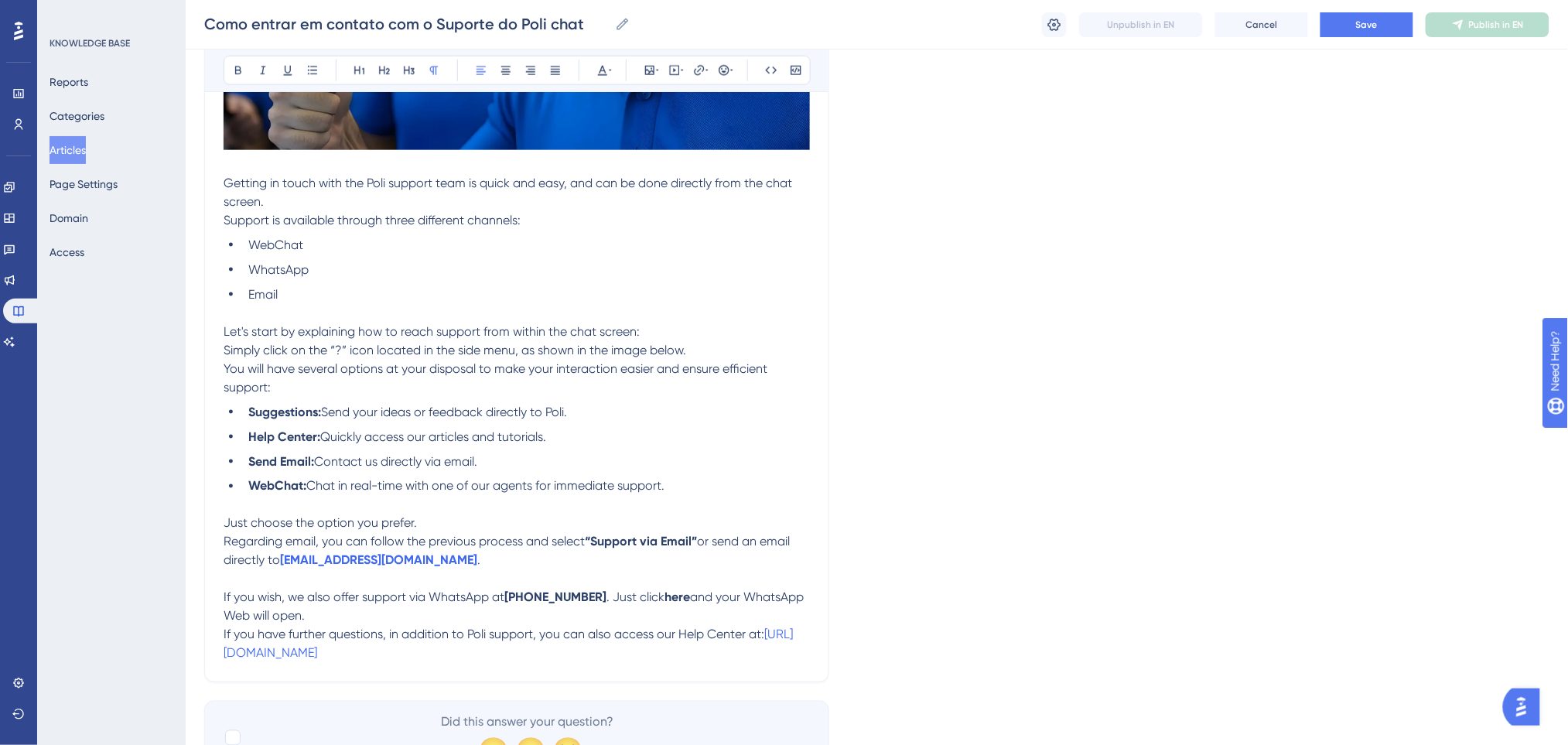
scroll to position [631, 0]
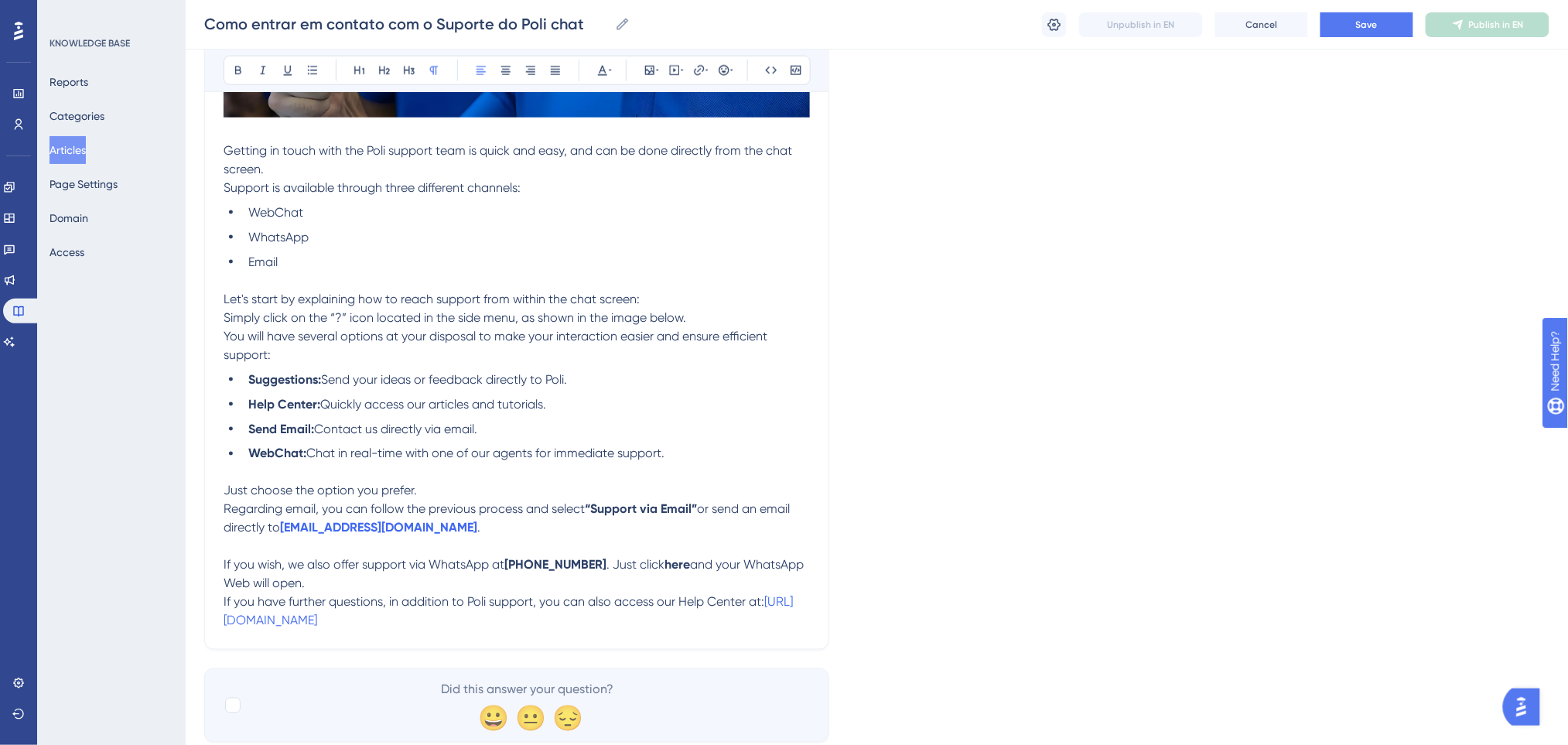
click at [219, 604] on div "qwe Bold Italic Underline Bullet Point Heading 1 Heading 2 Heading 3 Normal Ali…" at bounding box center [516, 95] width 625 height 1107
click at [223, 603] on span "If you have further questions, in addition to Poli support, you can also access…" at bounding box center [493, 602] width 541 height 15
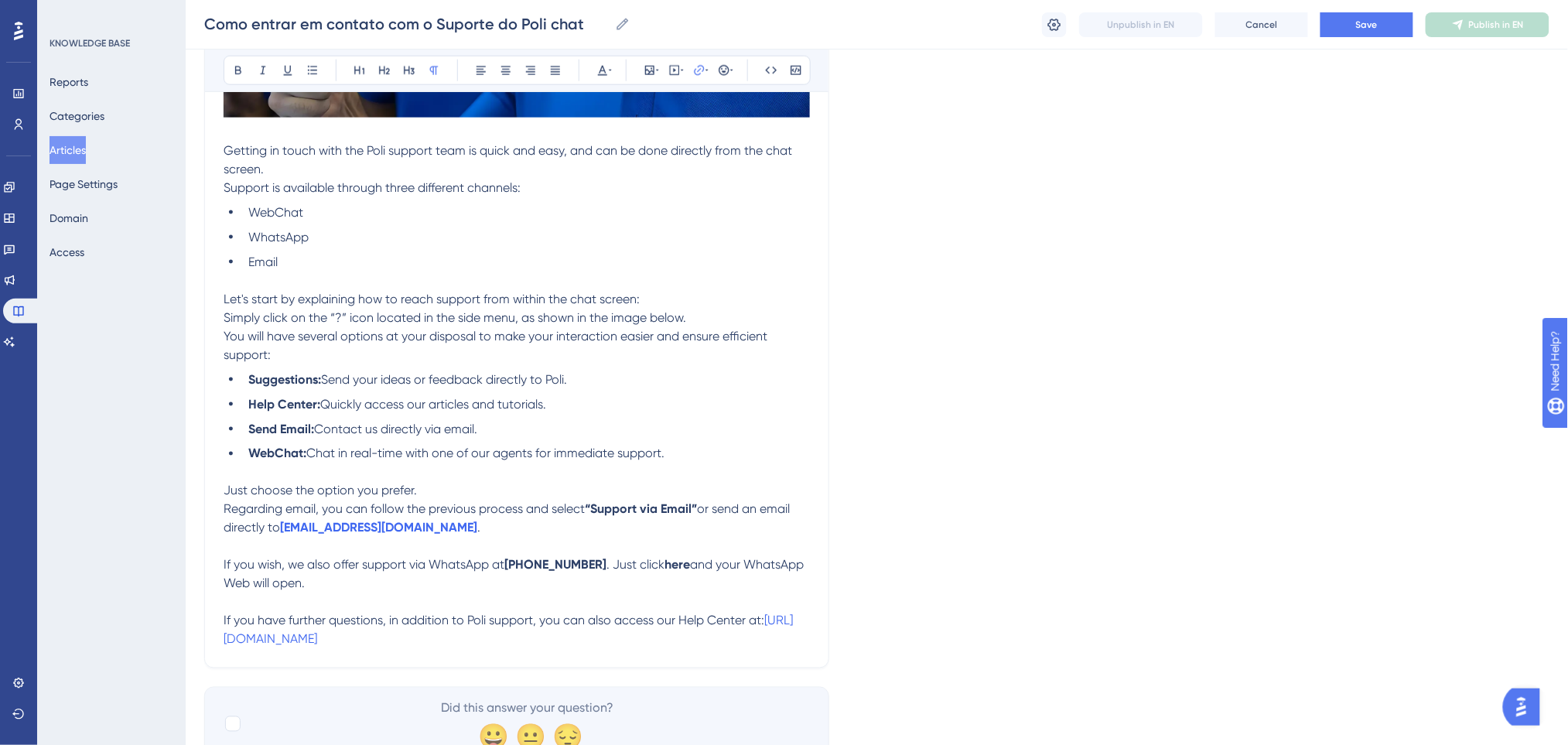
click at [416, 633] on p "If you have further questions, in addition to Poli support, you can also access…" at bounding box center [516, 630] width 586 height 37
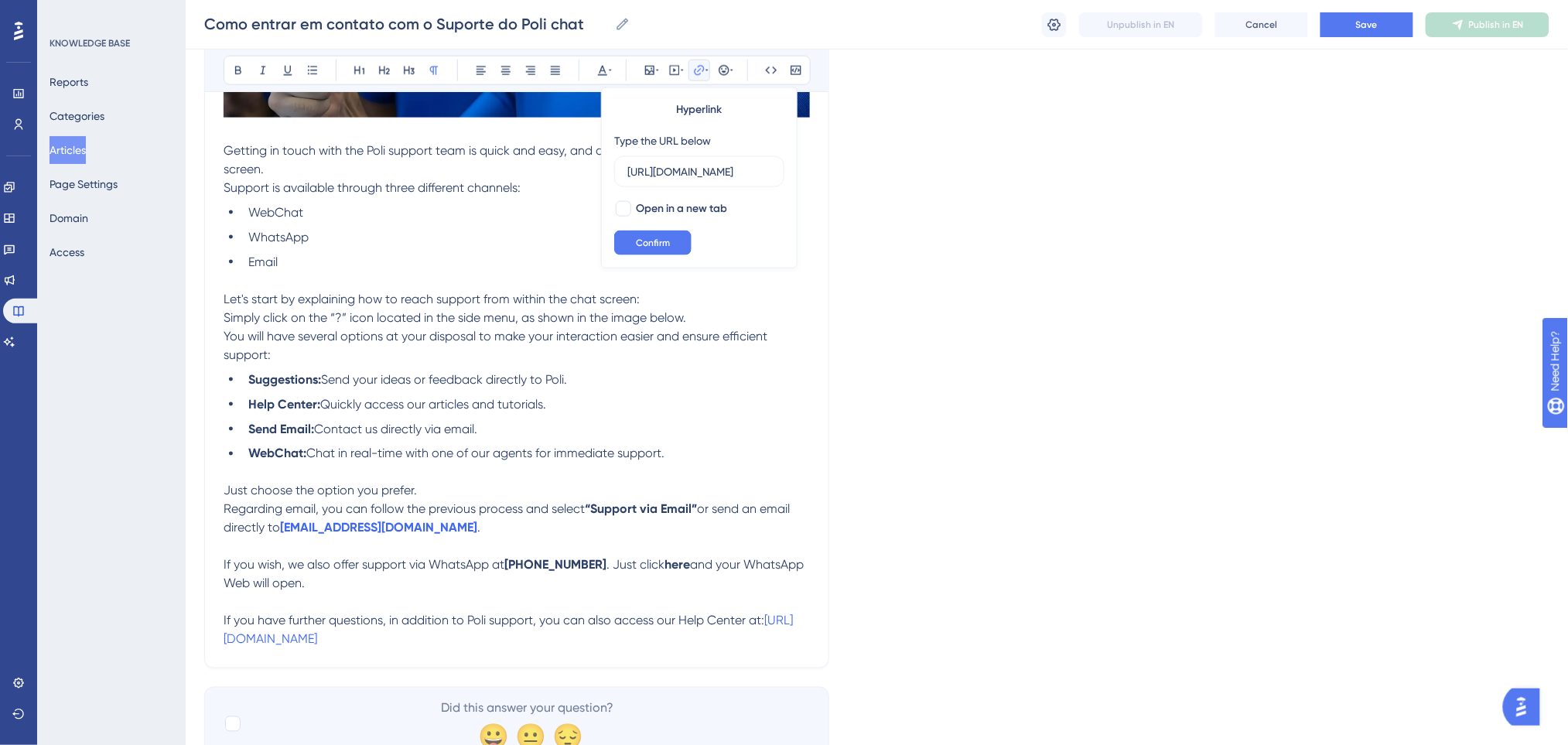
click at [458, 637] on p "If you have further questions, in addition to Poli support, you can also access…" at bounding box center [516, 630] width 586 height 37
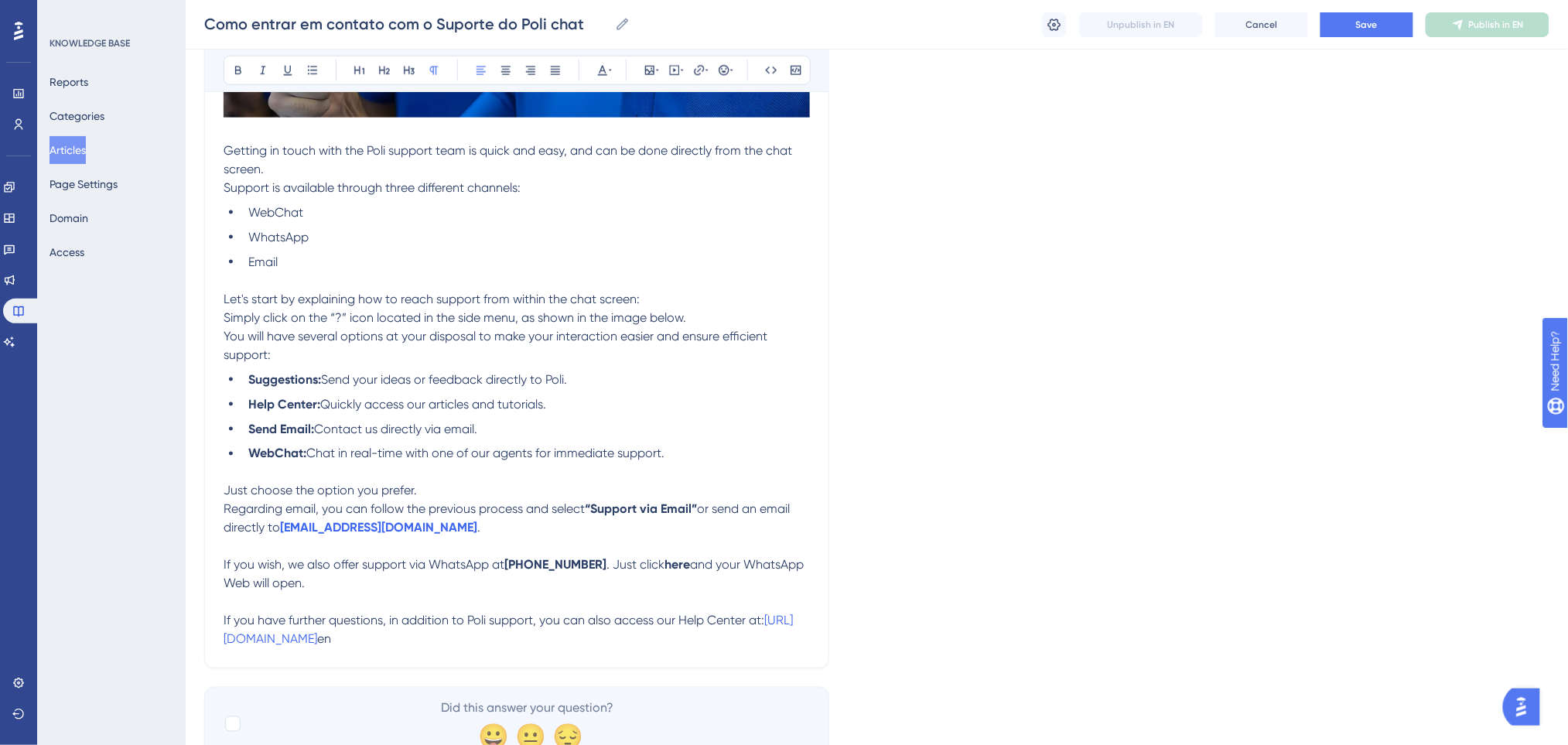
click at [458, 637] on p "If you have further questions, in addition to Poli support, you can also access…" at bounding box center [516, 630] width 586 height 37
drag, startPoint x: 454, startPoint y: 641, endPoint x: 173, endPoint y: 641, distance: 281.0
click at [186, 641] on div "Performance Users Engagement Widgets Feedback Product Updates Knowledge Base AI…" at bounding box center [877, 77] width 1382 height 1417
click at [702, 68] on icon at bounding box center [699, 69] width 12 height 12
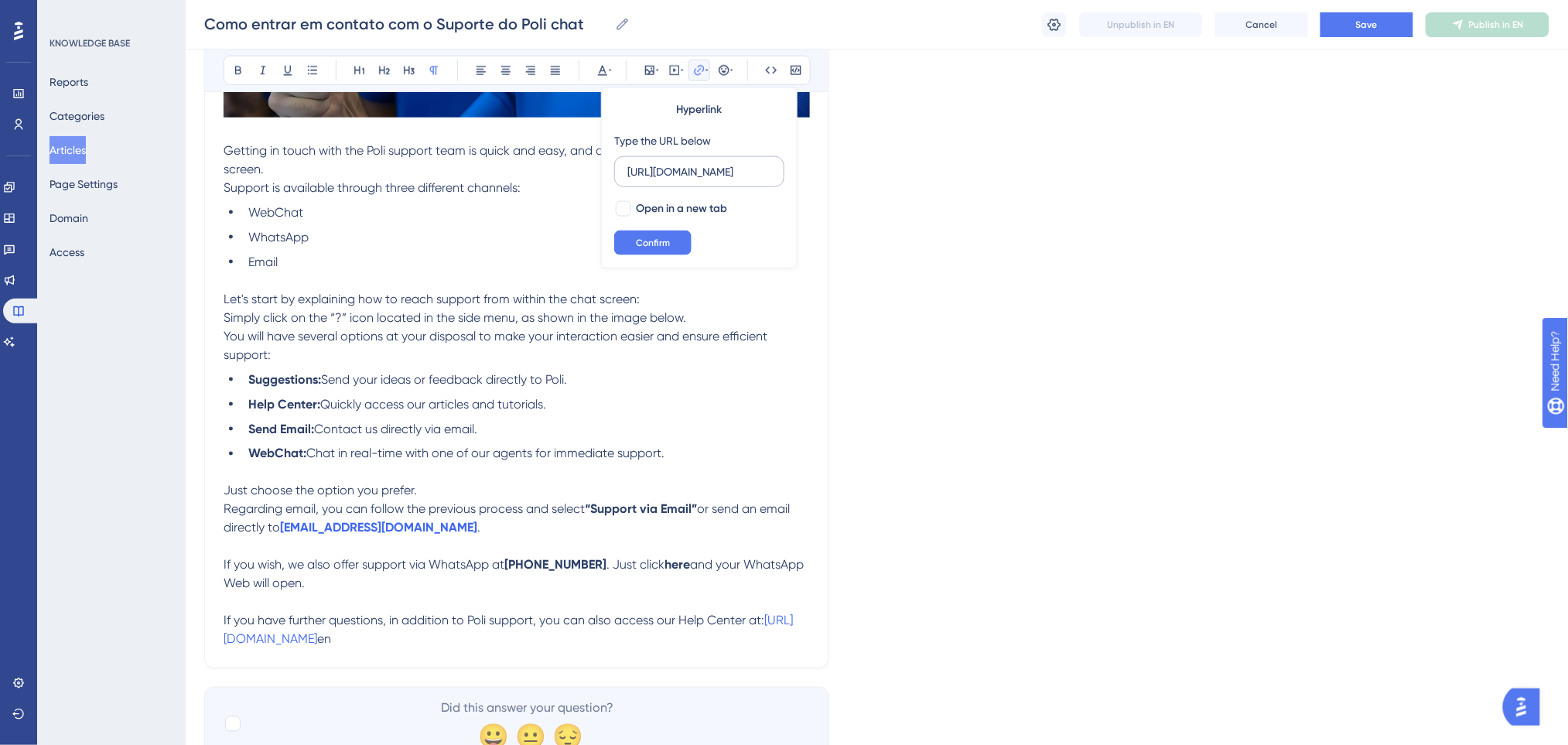
click at [769, 176] on input "https://ajuda.poli.digital/pt" at bounding box center [699, 171] width 143 height 17
type input "https://ajuda.poli.digital/en"
click at [659, 242] on span "Confirm" at bounding box center [653, 242] width 34 height 12
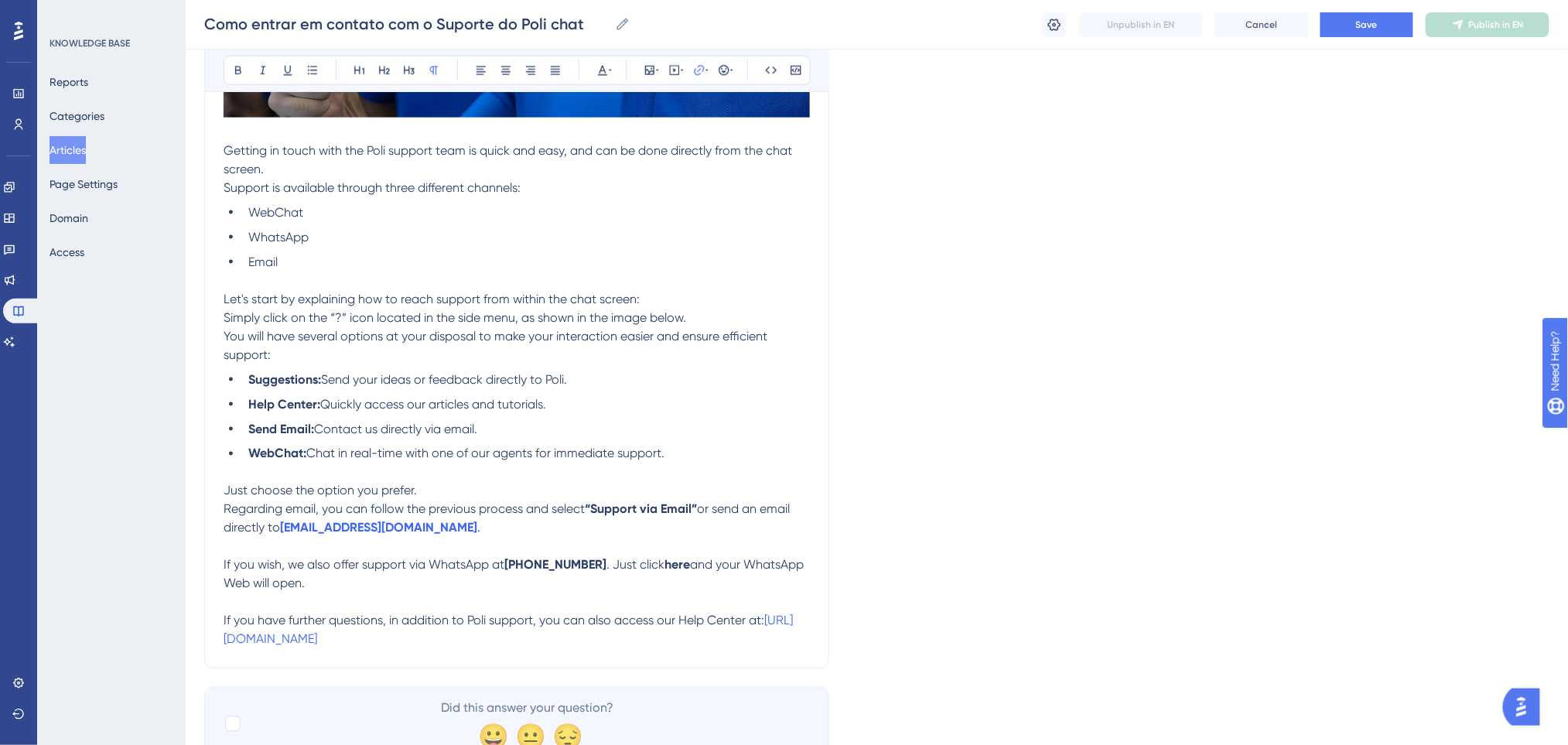
click at [834, 474] on div "Language English qwe Bold Italic Underline Bullet Point Heading 1 Heading 2 Hea…" at bounding box center [877, 114] width 1345 height 1293
click at [1382, 18] on button "Save" at bounding box center [1366, 24] width 93 height 25
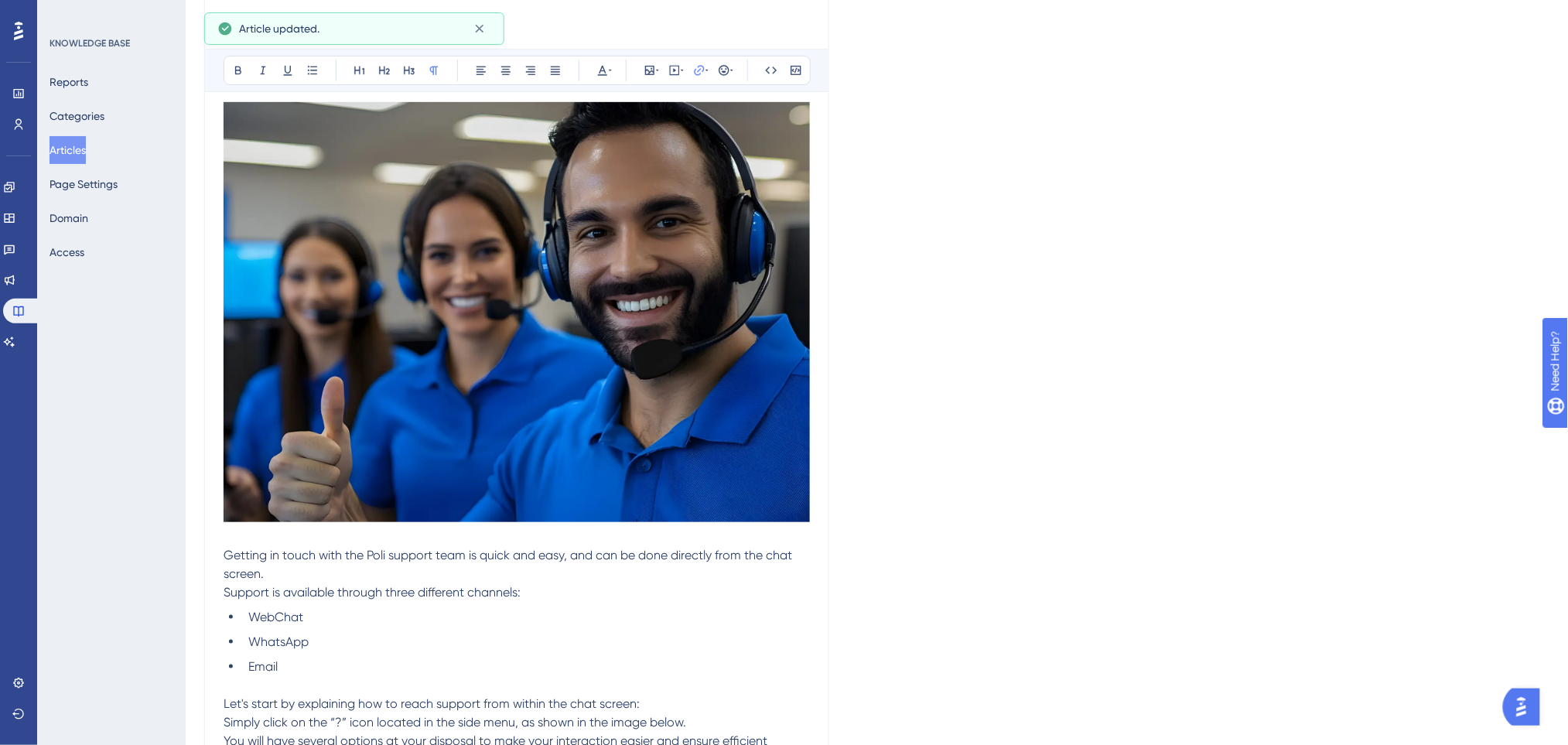
scroll to position [0, 0]
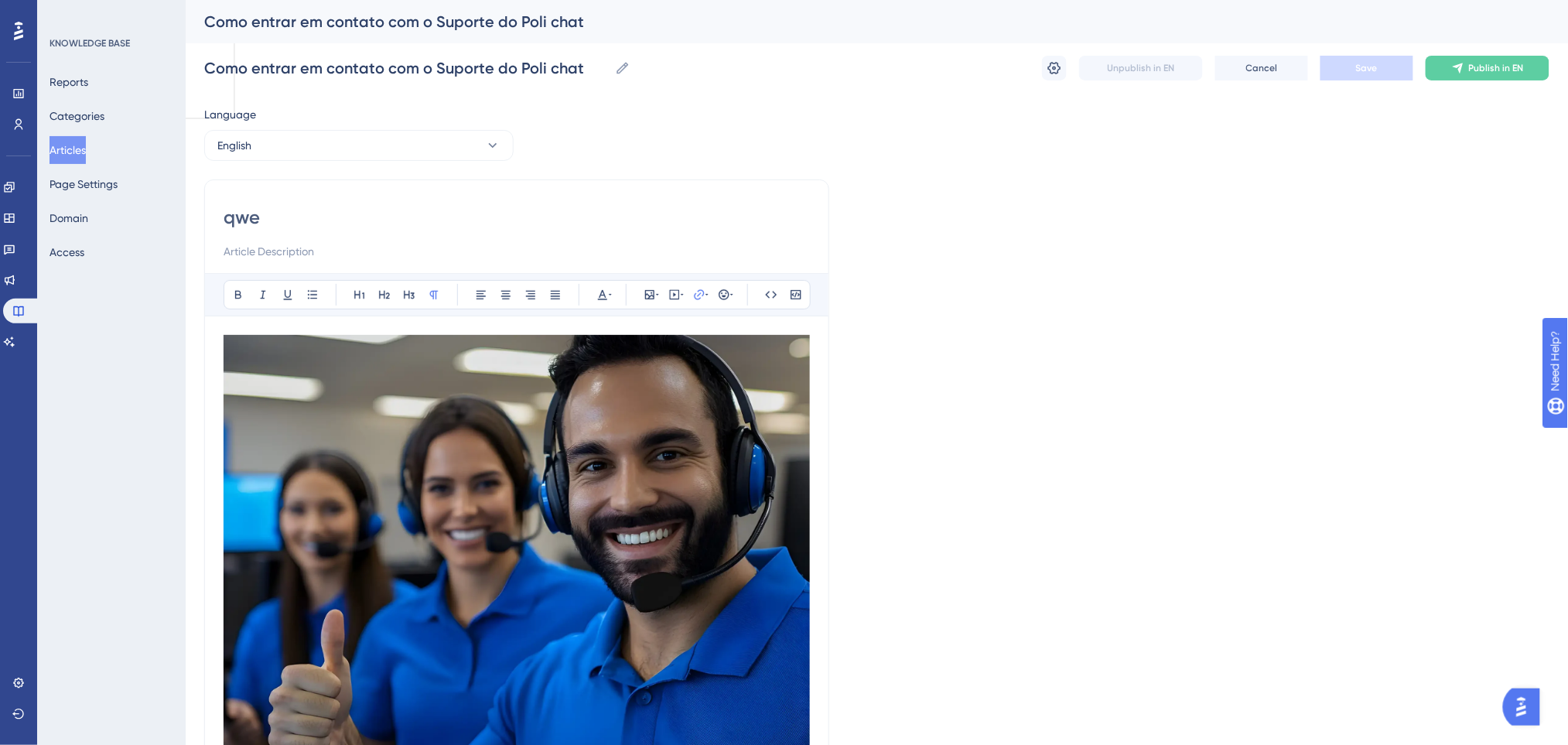
drag, startPoint x: 368, startPoint y: 212, endPoint x: 150, endPoint y: 214, distance: 218.0
click at [186, 214] on div "Performance Users Engagement Widgets Feedback Product Updates Knowledge Base AI…" at bounding box center [877, 711] width 1382 height 1422
paste input "How to Contact Poli Chat Support"
type input "How to Contact Poli Chat Support"
click at [1396, 78] on button "Save" at bounding box center [1366, 68] width 93 height 25
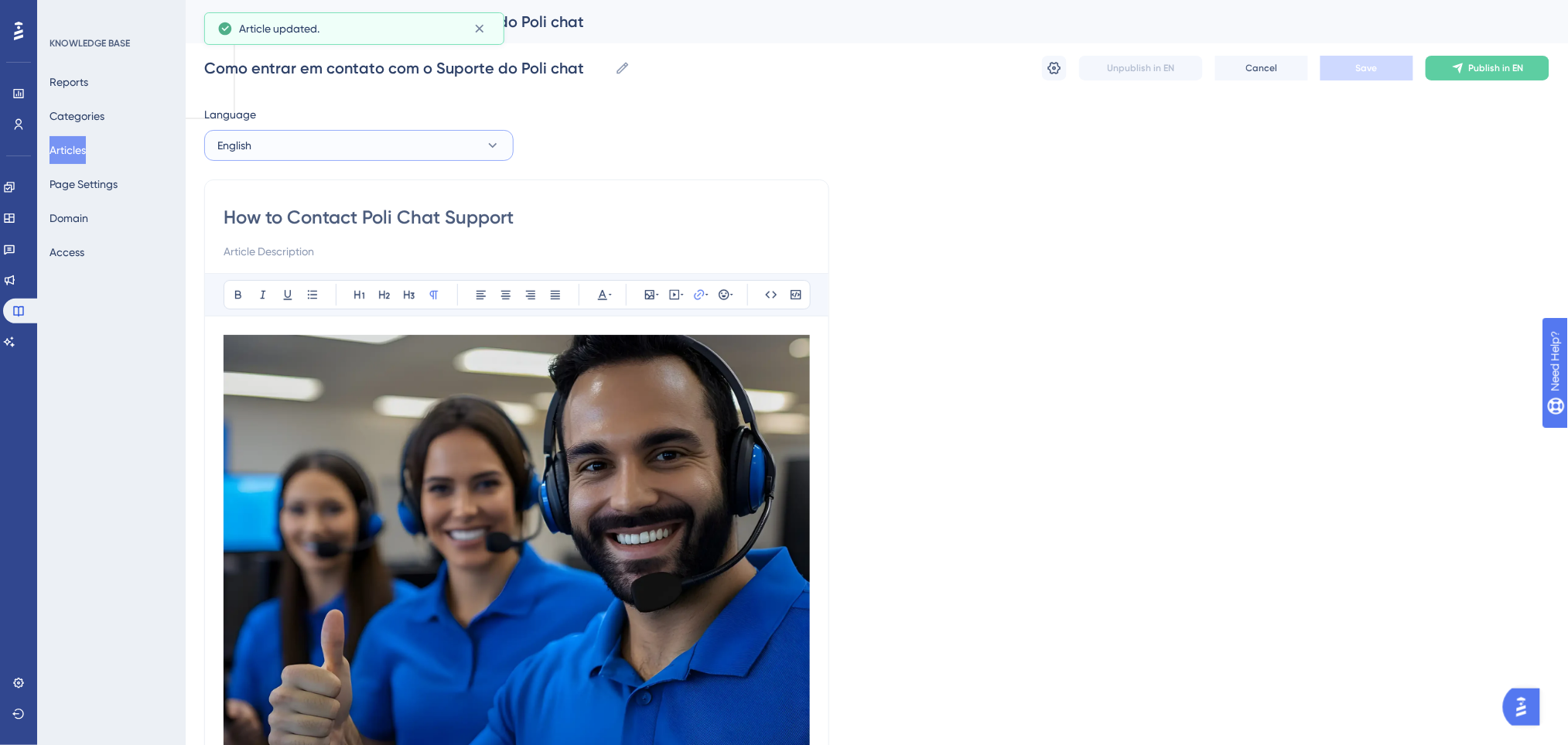
click at [392, 143] on button "English" at bounding box center [359, 144] width 309 height 31
click at [336, 193] on button "Portuguese (Default) Portuguese (Default) Published" at bounding box center [358, 192] width 289 height 31
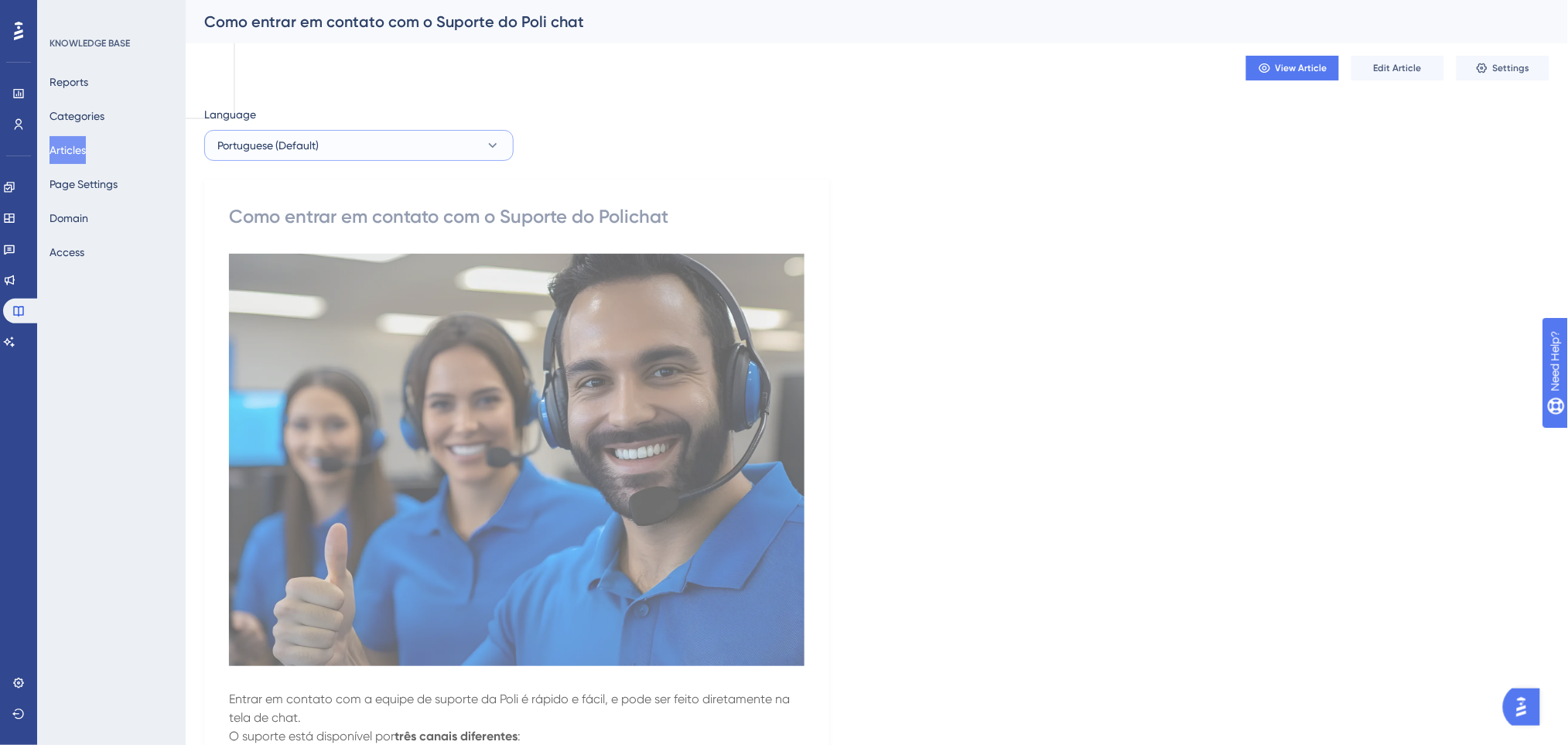
click at [429, 142] on button "Portuguese (Default)" at bounding box center [359, 144] width 309 height 31
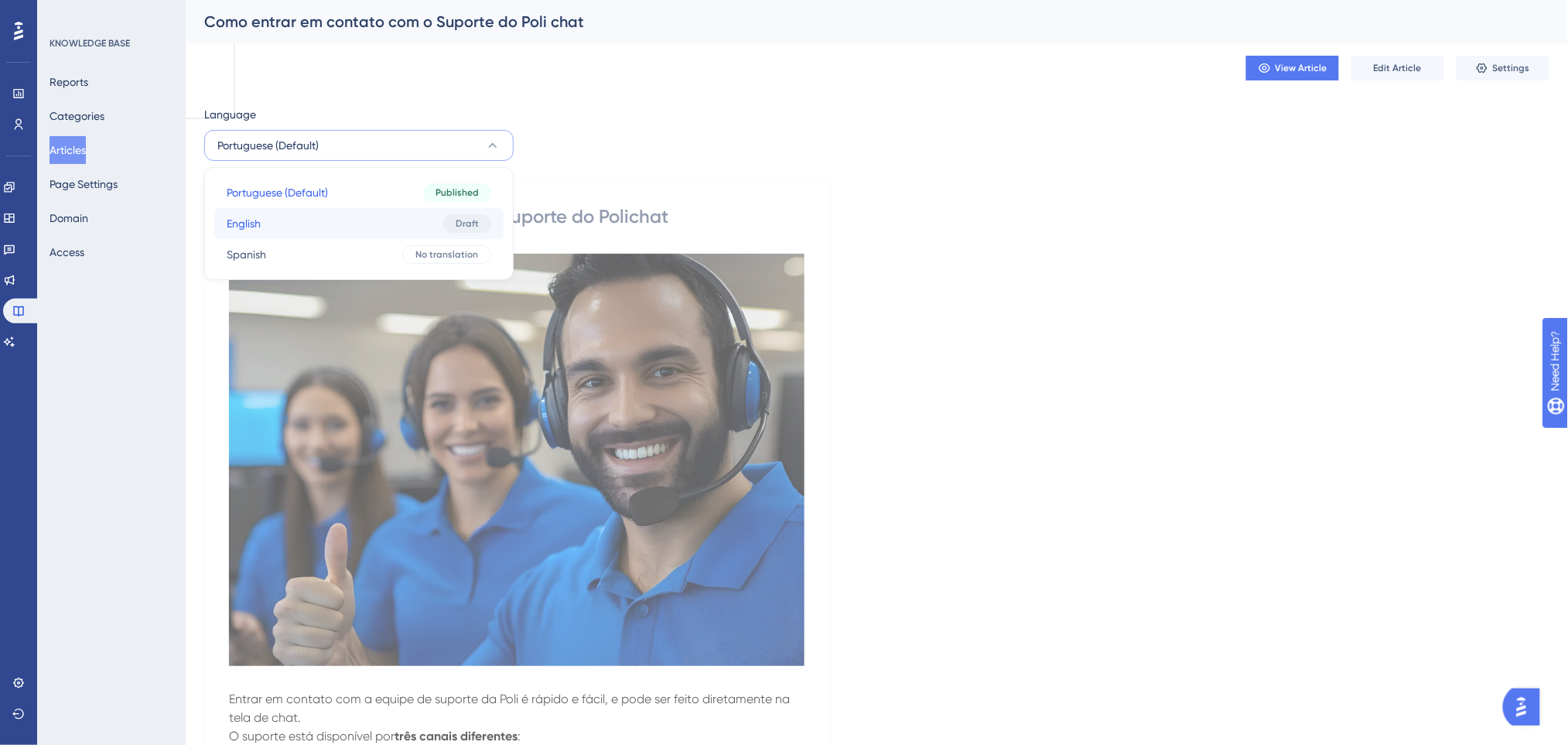
click at [324, 223] on button "English English Draft" at bounding box center [358, 223] width 289 height 31
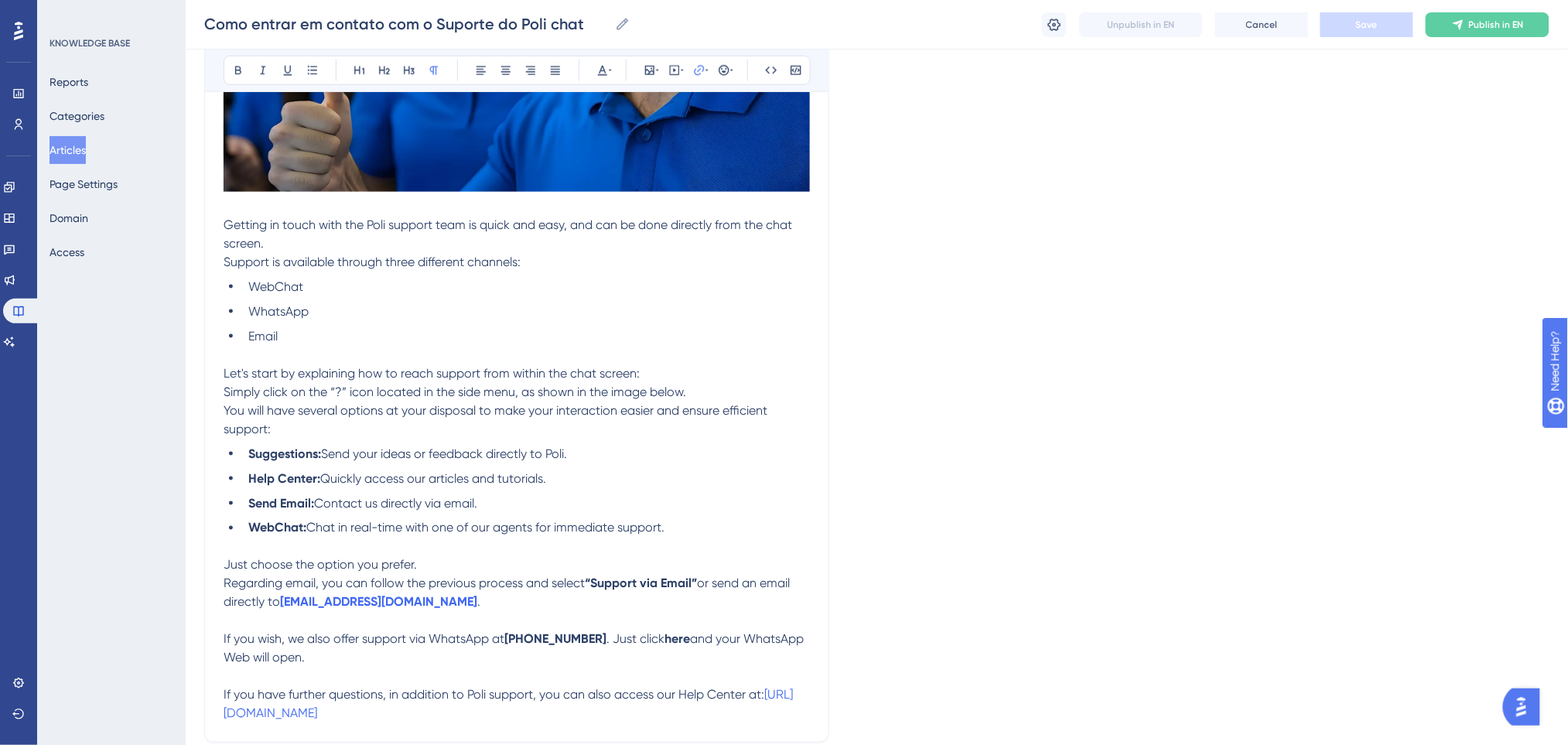
scroll to position [697, 0]
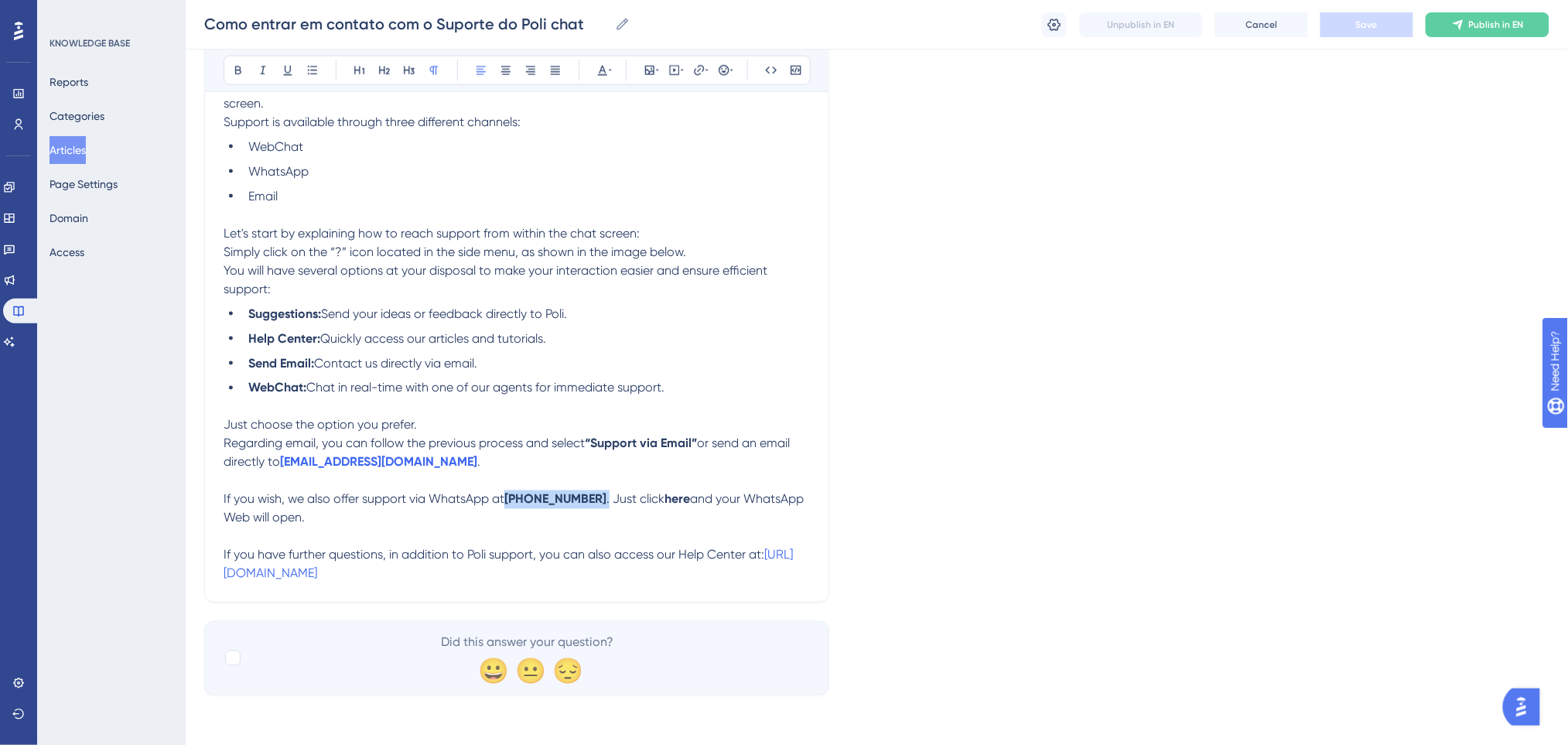
drag, startPoint x: 616, startPoint y: 499, endPoint x: 510, endPoint y: 497, distance: 106.0
click at [510, 497] on p "If you wish, we also offer support via WhatsApp at +55 62 99980-0123 . Just cli…" at bounding box center [516, 509] width 586 height 37
click at [240, 66] on icon at bounding box center [238, 69] width 12 height 12
click at [825, 453] on div "How to Contact Poli Chat Support Bold Italic Underline Bullet Point Heading 1 H…" at bounding box center [516, 39] width 625 height 1125
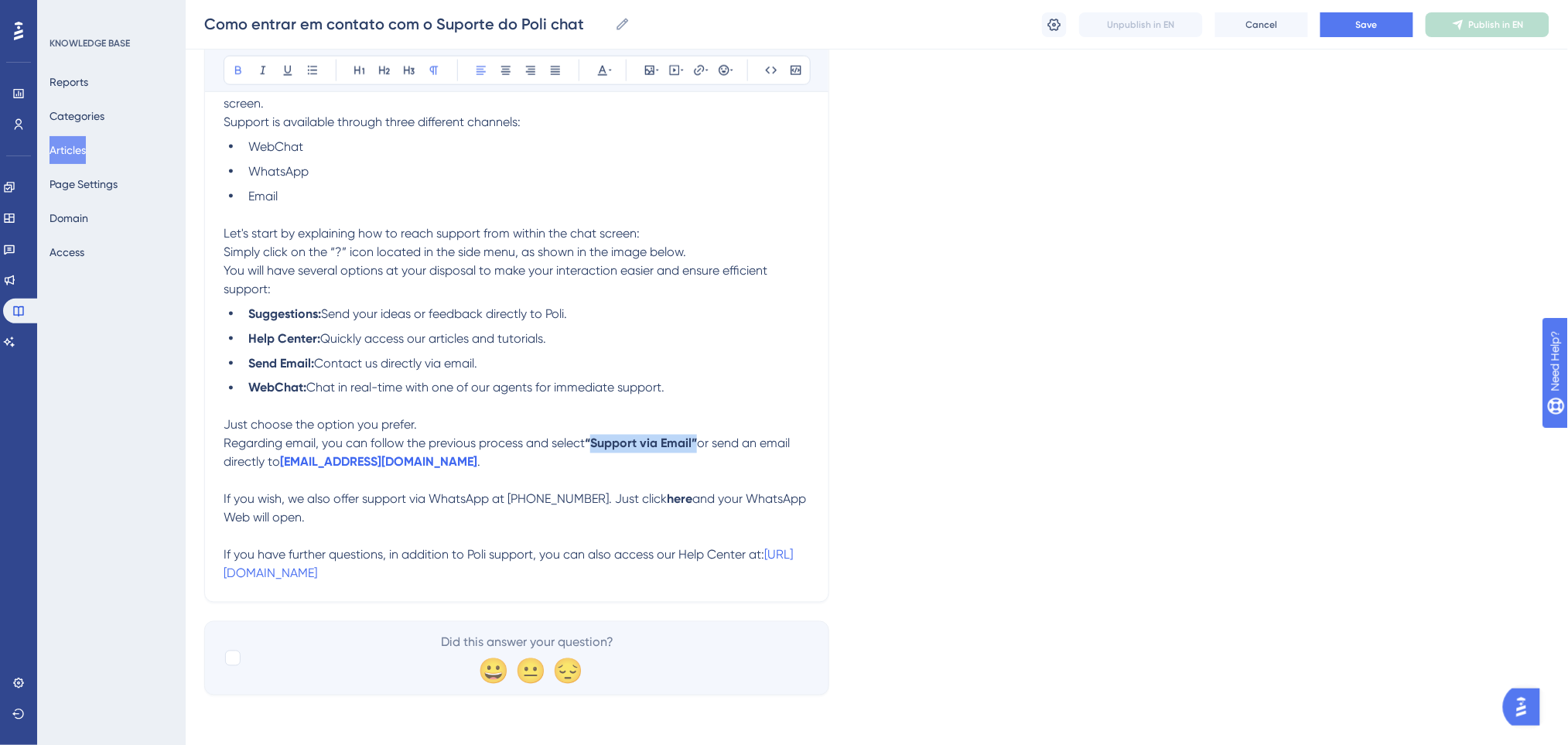
drag, startPoint x: 701, startPoint y: 448, endPoint x: 594, endPoint y: 448, distance: 107.0
click at [594, 448] on p "Regarding email, you can follow the previous process and select “Support via Em…" at bounding box center [516, 453] width 586 height 37
click at [233, 68] on icon at bounding box center [238, 69] width 12 height 12
click at [463, 346] on li "Help Center: Quickly access our articles and tutorials." at bounding box center [526, 339] width 567 height 19
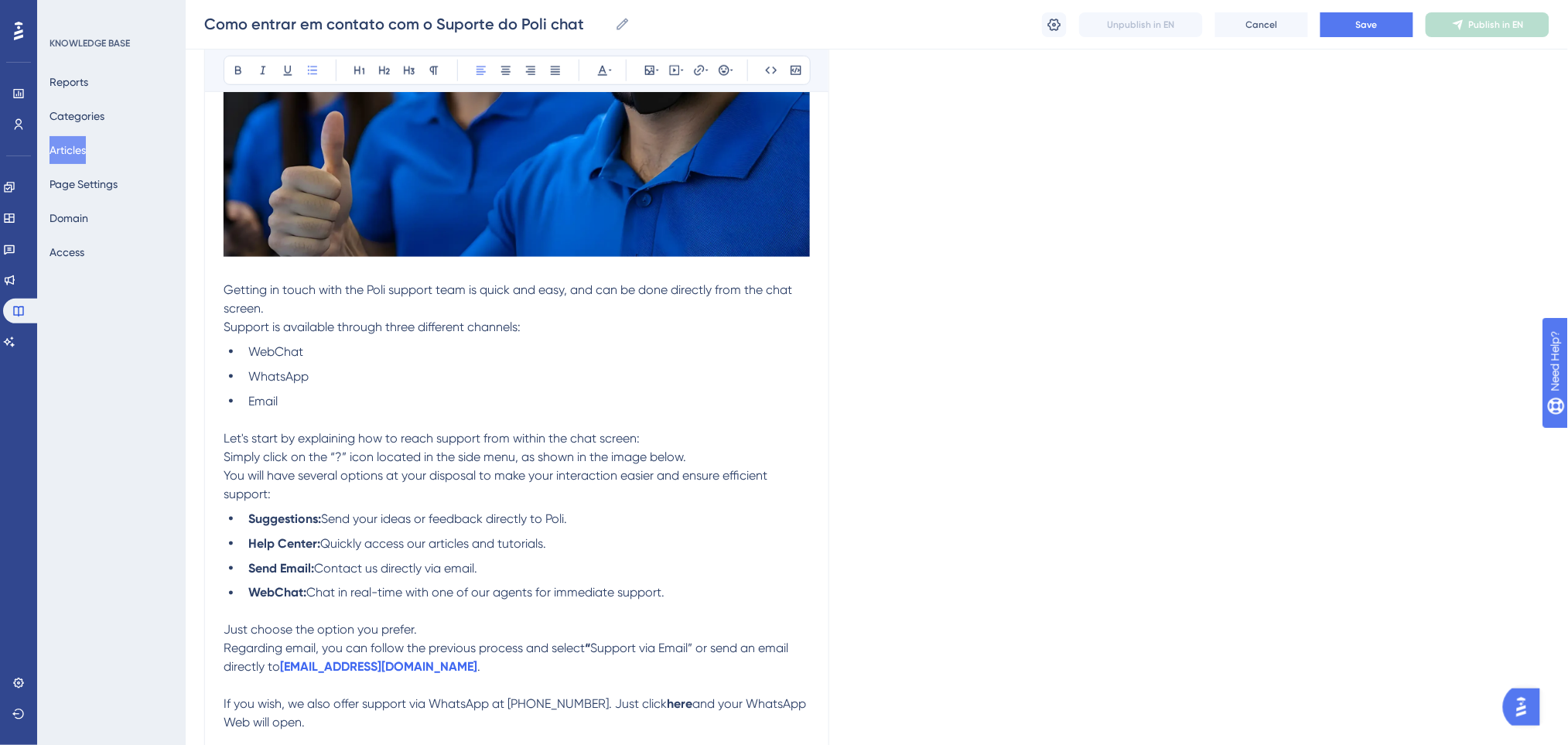
scroll to position [490, 0]
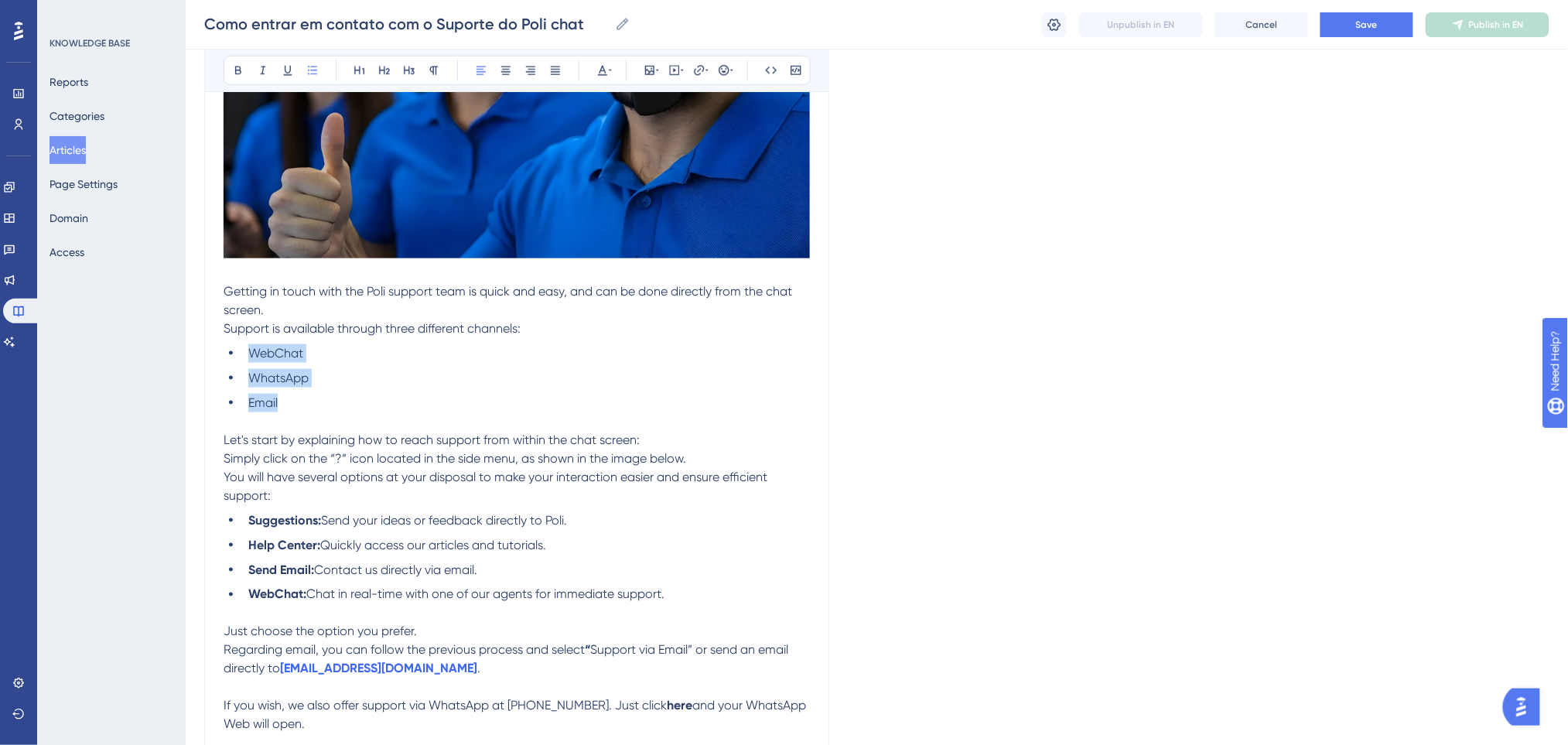
drag, startPoint x: 306, startPoint y: 405, endPoint x: 246, endPoint y: 346, distance: 84.1
click at [246, 347] on ul "WebChat WhatsApp Email" at bounding box center [516, 379] width 586 height 68
click at [236, 64] on icon at bounding box center [238, 69] width 12 height 12
click at [517, 313] on p "Getting in touch with the Poli support team is quick and easy, and can be done …" at bounding box center [516, 310] width 586 height 56
click at [440, 360] on li "WebChat" at bounding box center [526, 354] width 567 height 19
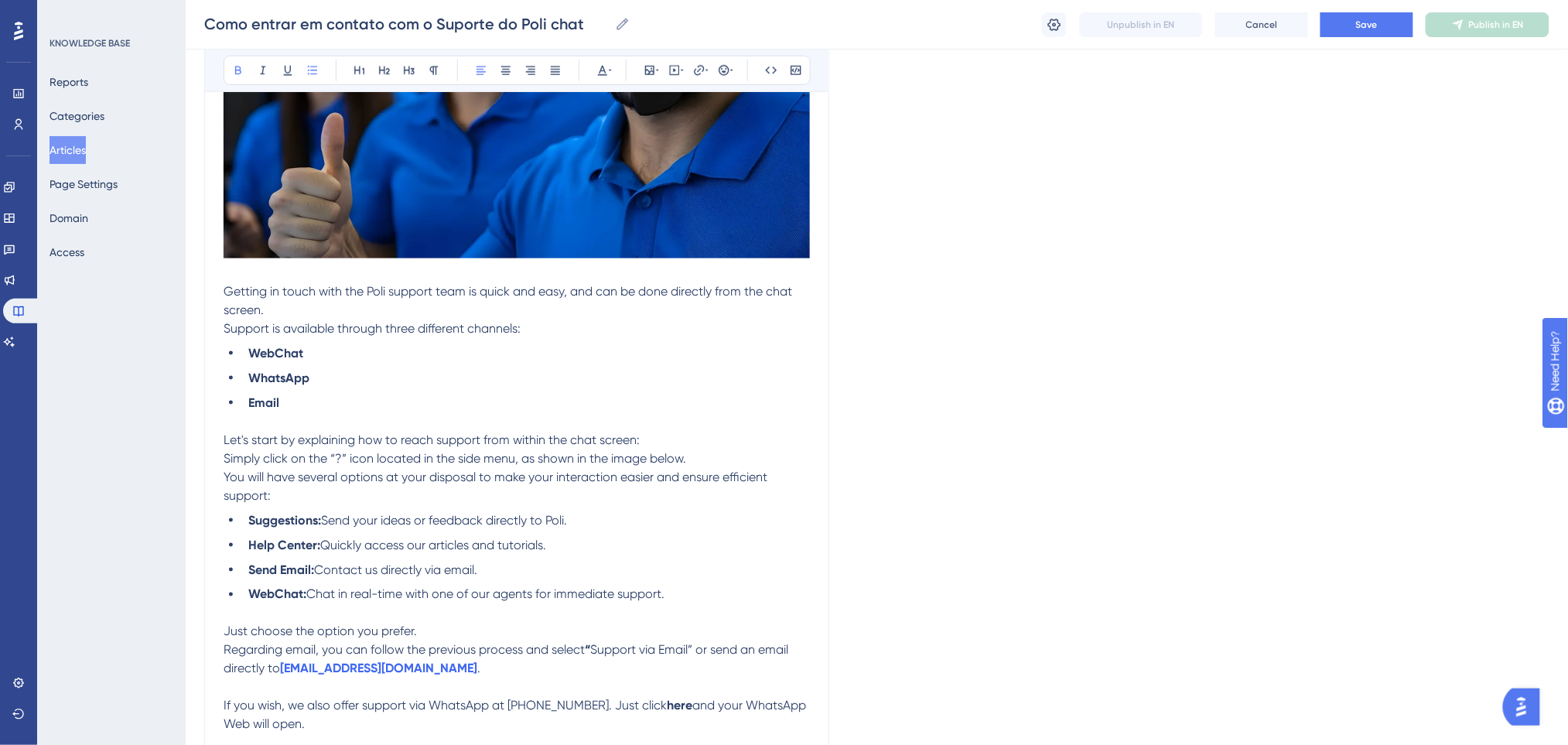
click at [451, 366] on ul "WebChat WhatsApp Email" at bounding box center [516, 379] width 586 height 68
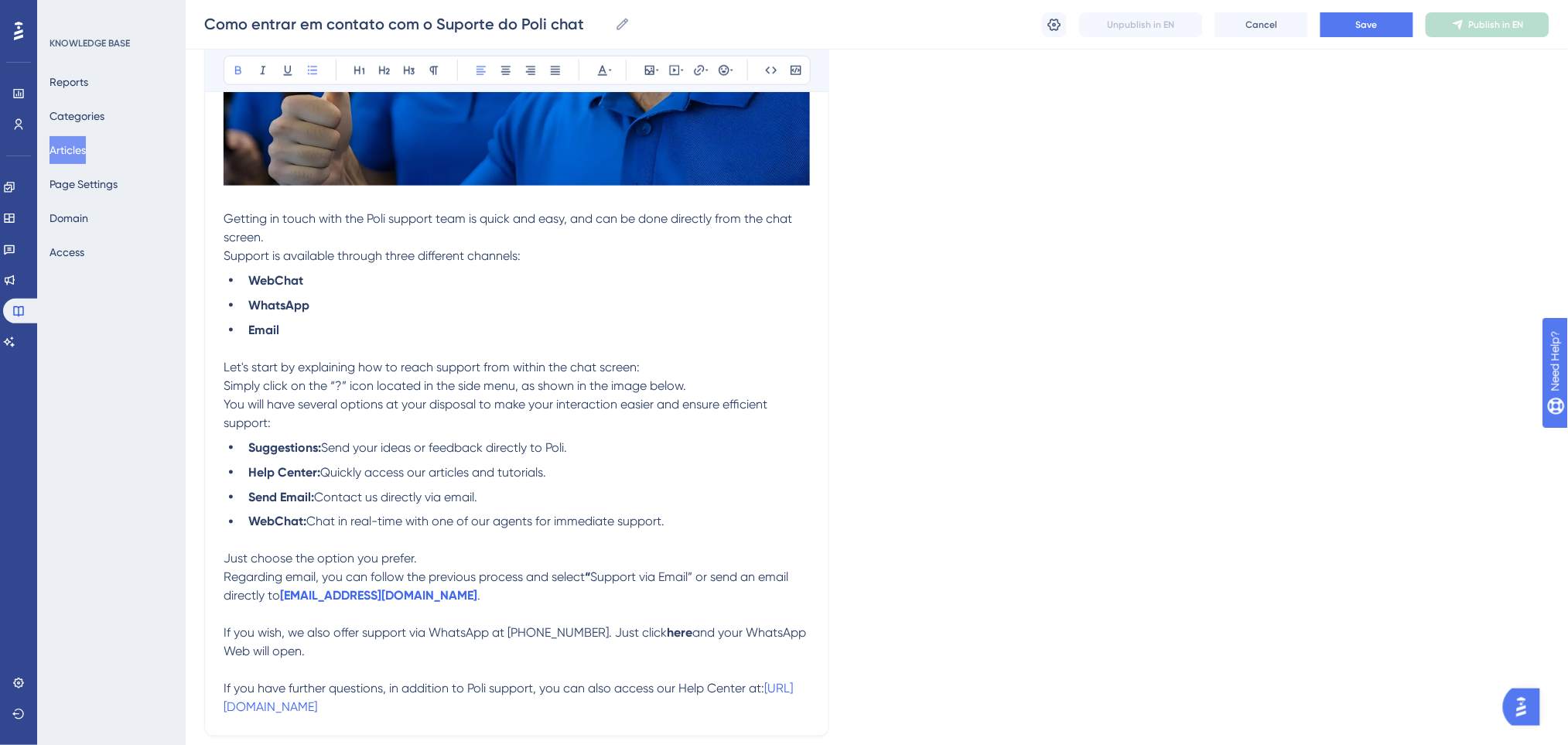
scroll to position [697, 0]
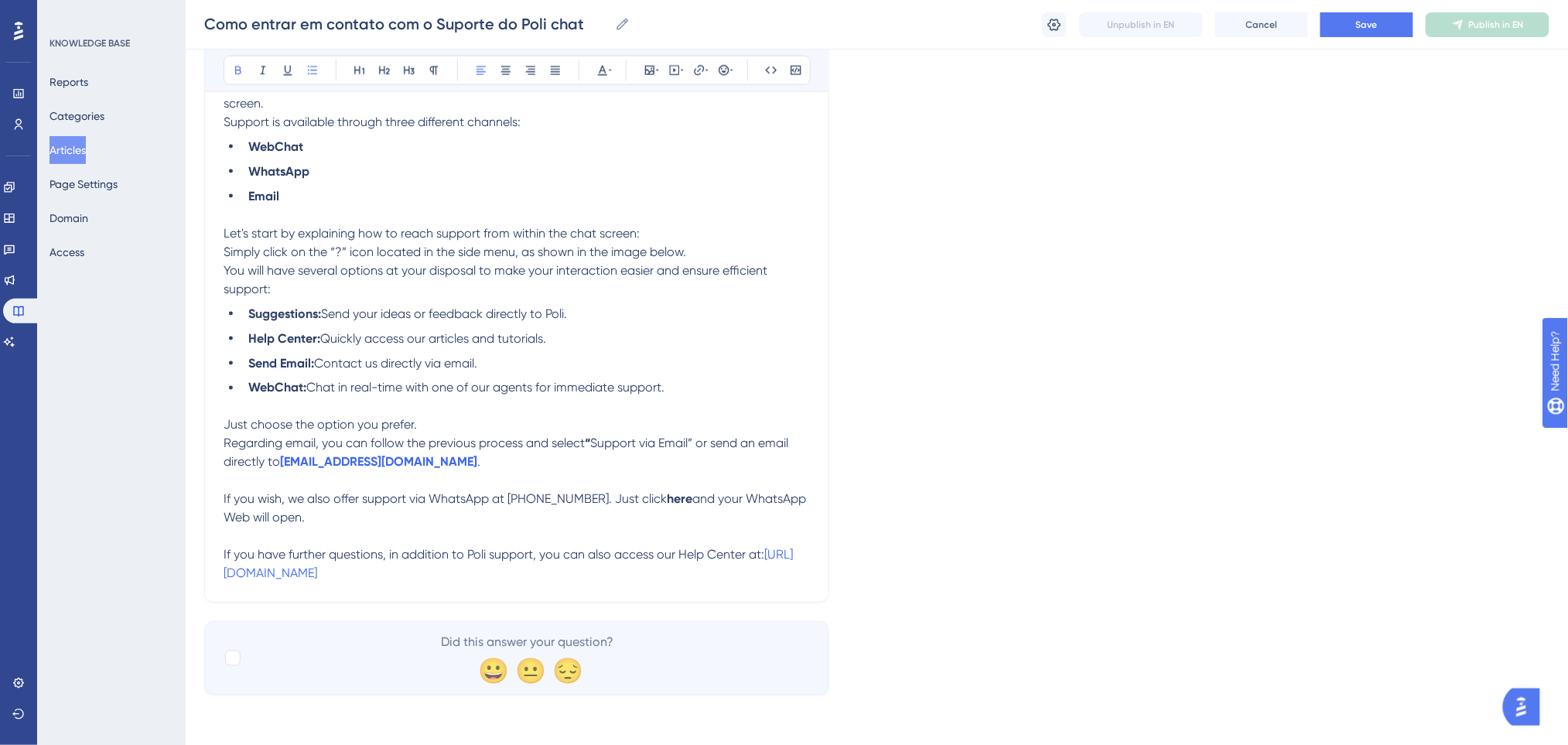
click at [310, 388] on span "Chat in real-time with one of our agents for immediate support." at bounding box center [485, 388] width 358 height 15
click at [1344, 31] on button "Save" at bounding box center [1366, 24] width 93 height 25
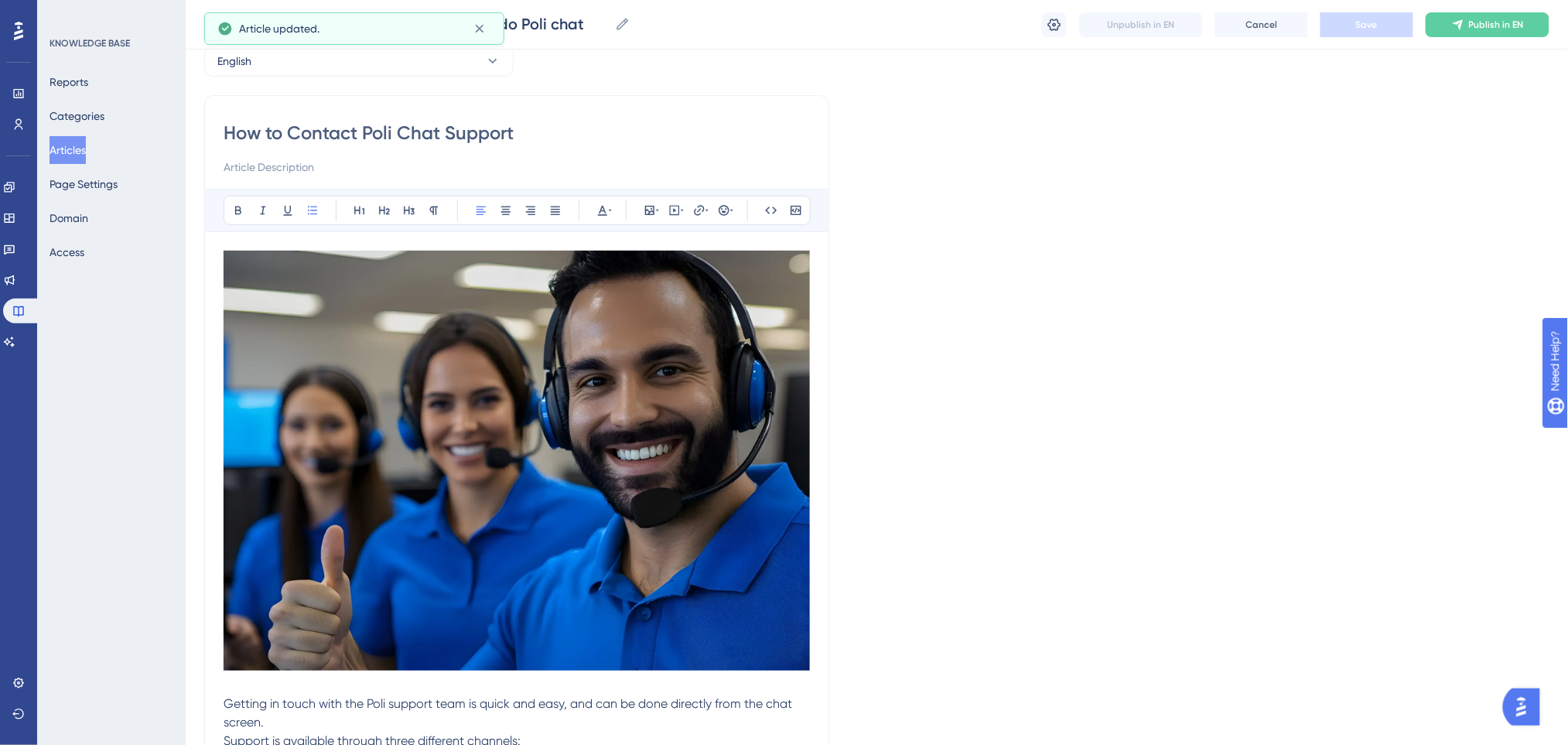
scroll to position [0, 0]
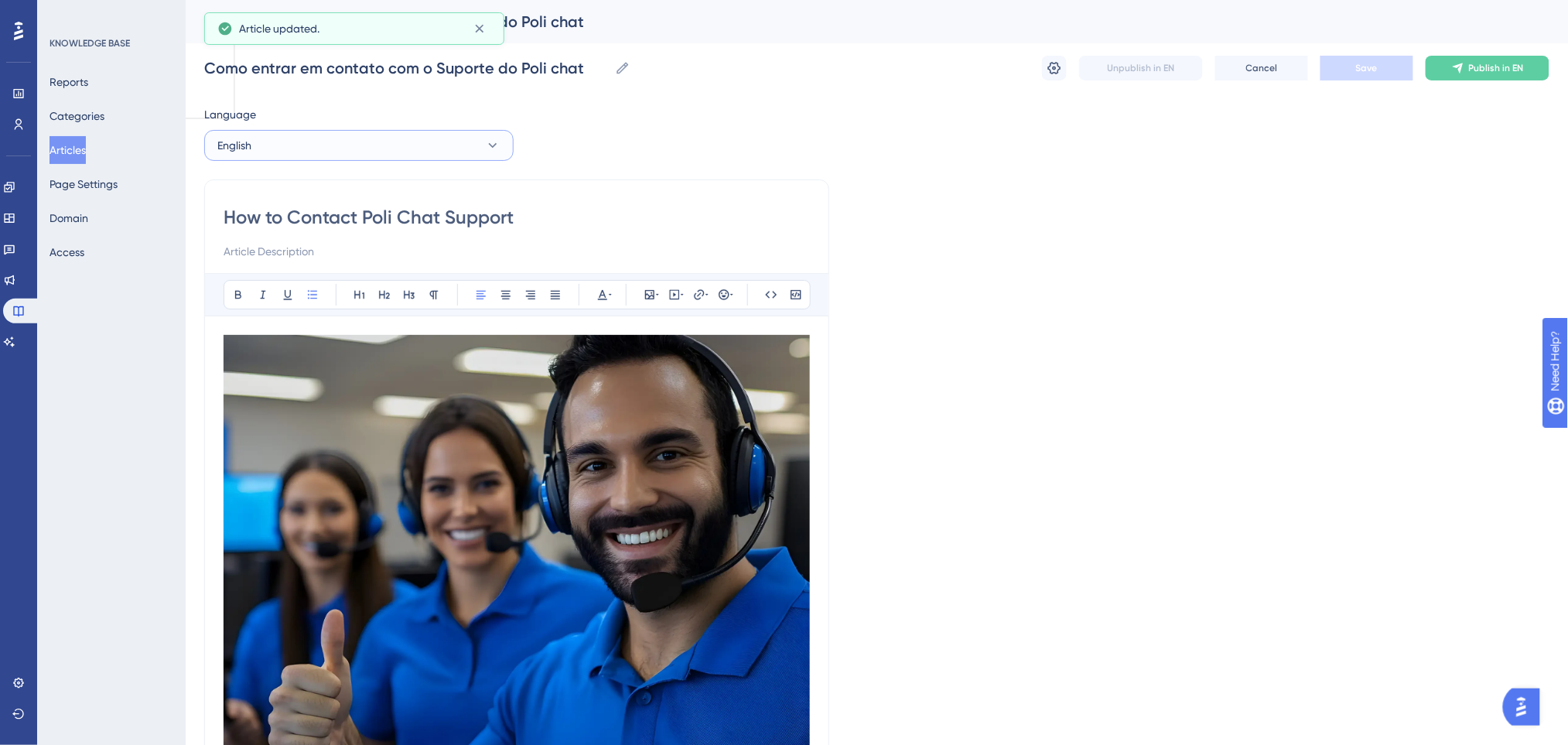
click at [365, 155] on button "English" at bounding box center [359, 144] width 309 height 31
click at [329, 192] on button "Portuguese (Default) Portuguese (Default) Published" at bounding box center [358, 192] width 289 height 31
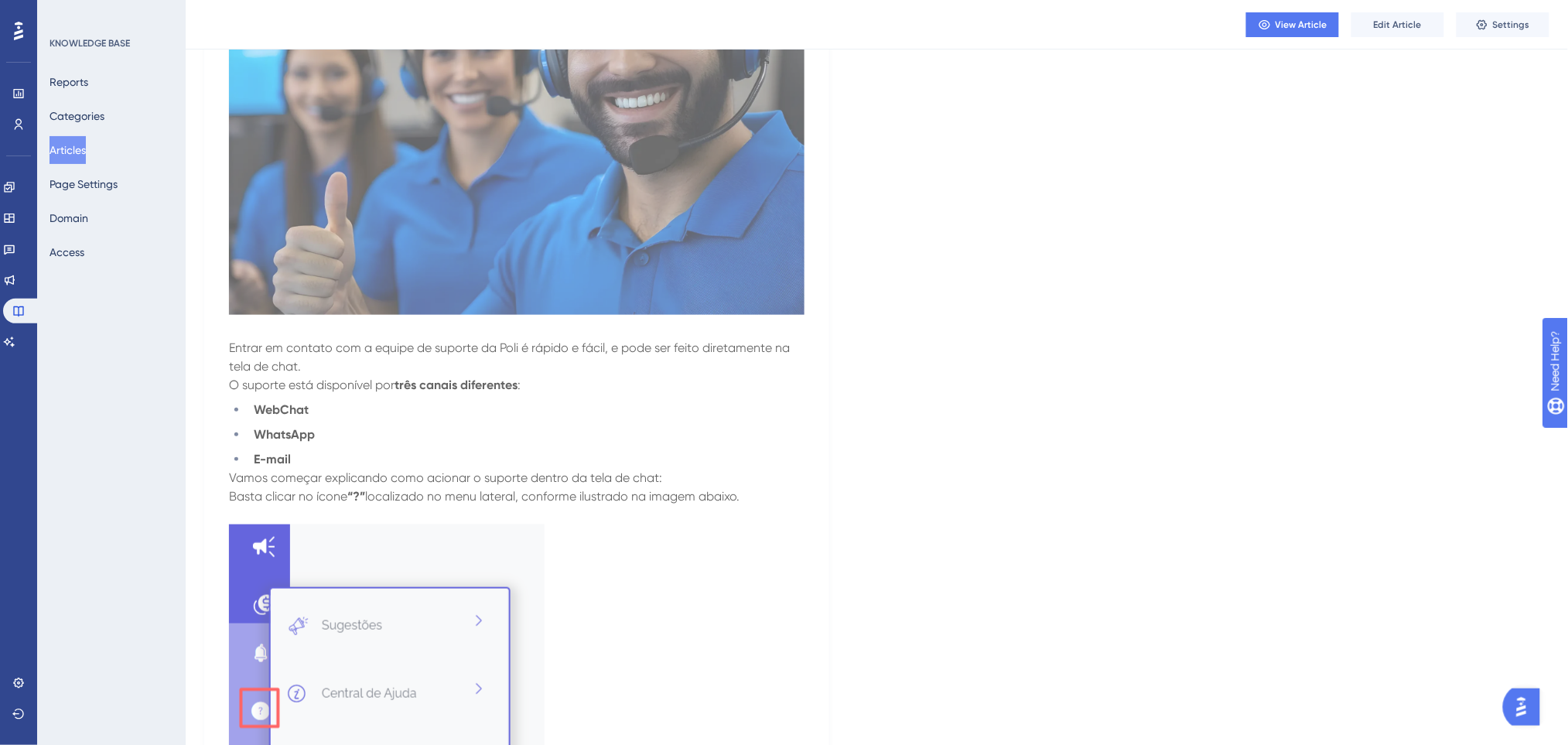
scroll to position [618, 0]
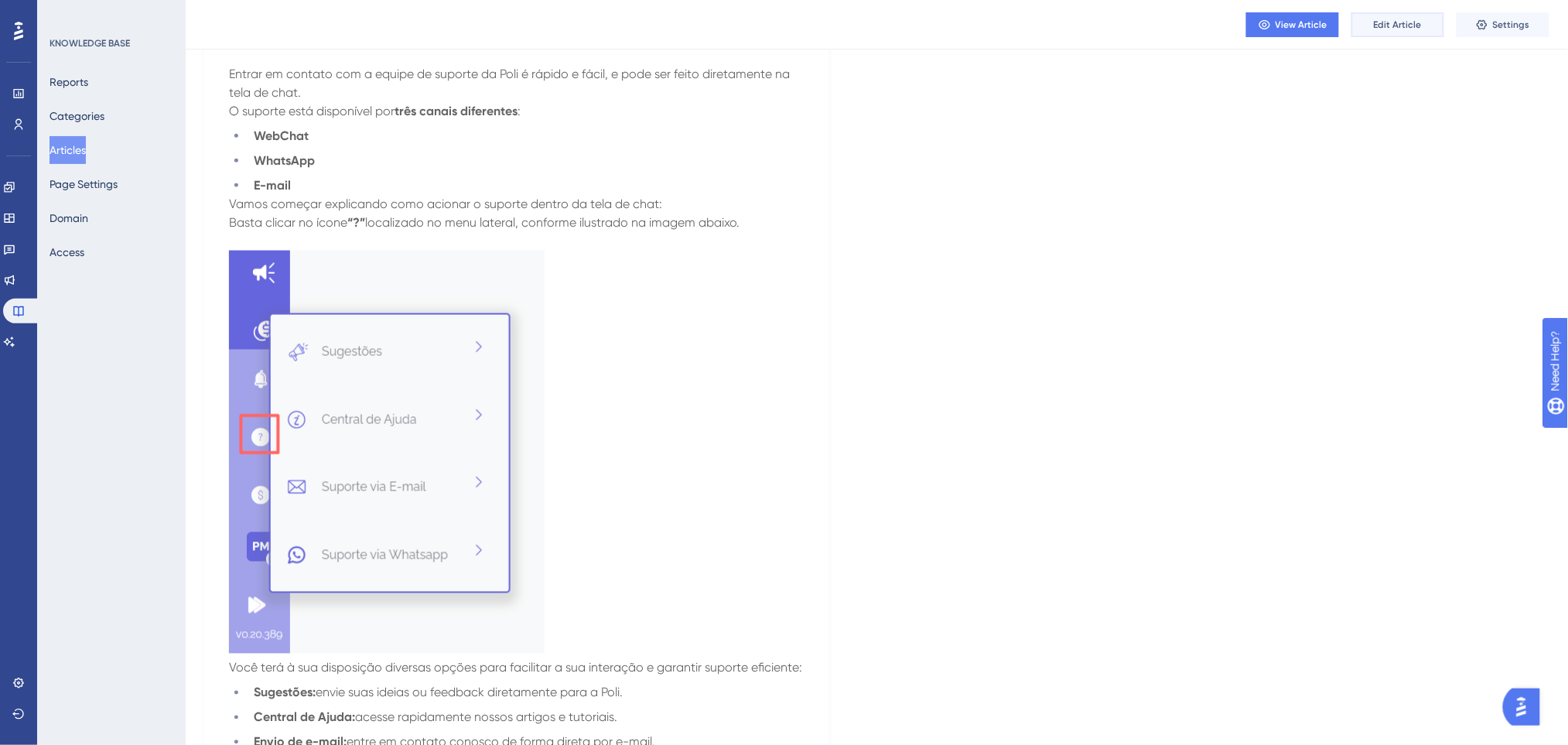
click at [1379, 25] on span "Edit Article" at bounding box center [1398, 24] width 48 height 12
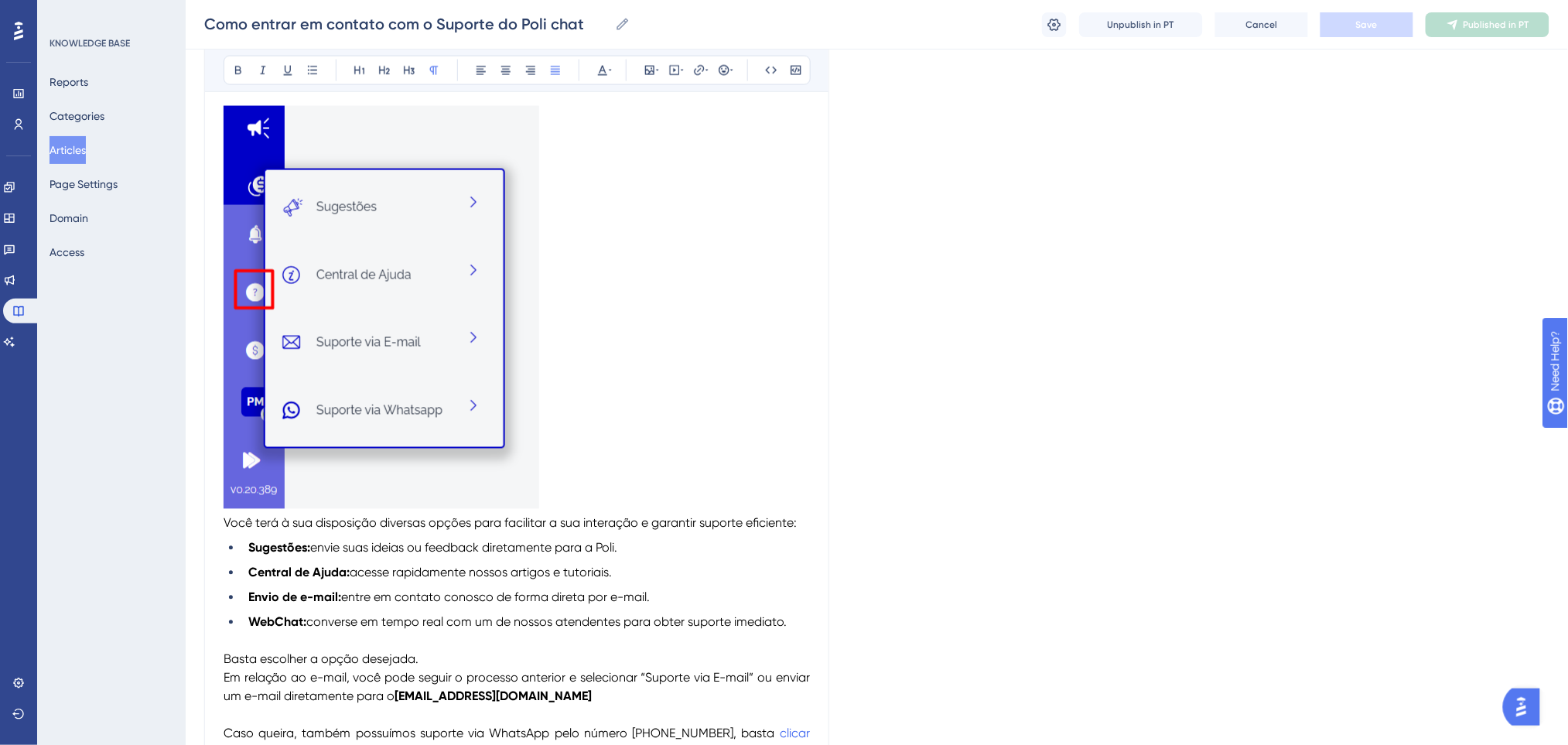
scroll to position [1057, 0]
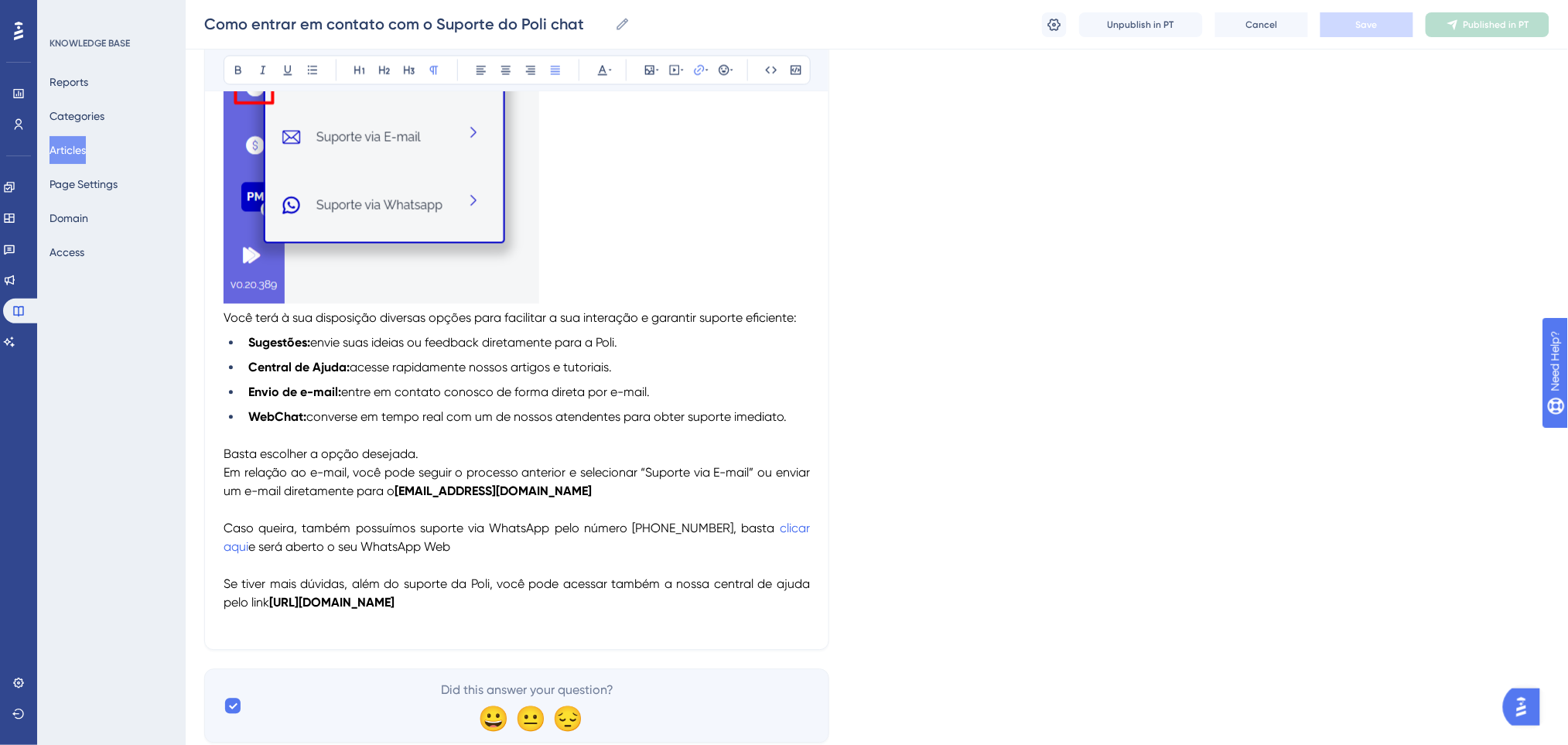
drag, startPoint x: 800, startPoint y: 530, endPoint x: 753, endPoint y: 546, distance: 49.6
click at [762, 545] on p "Basta escolher a opção desejada. Em relação ao e-mail, você pode seguir o proce…" at bounding box center [516, 538] width 586 height 186
drag, startPoint x: 252, startPoint y: 543, endPoint x: 209, endPoint y: 544, distance: 43.0
click at [691, 68] on button at bounding box center [699, 69] width 21 height 21
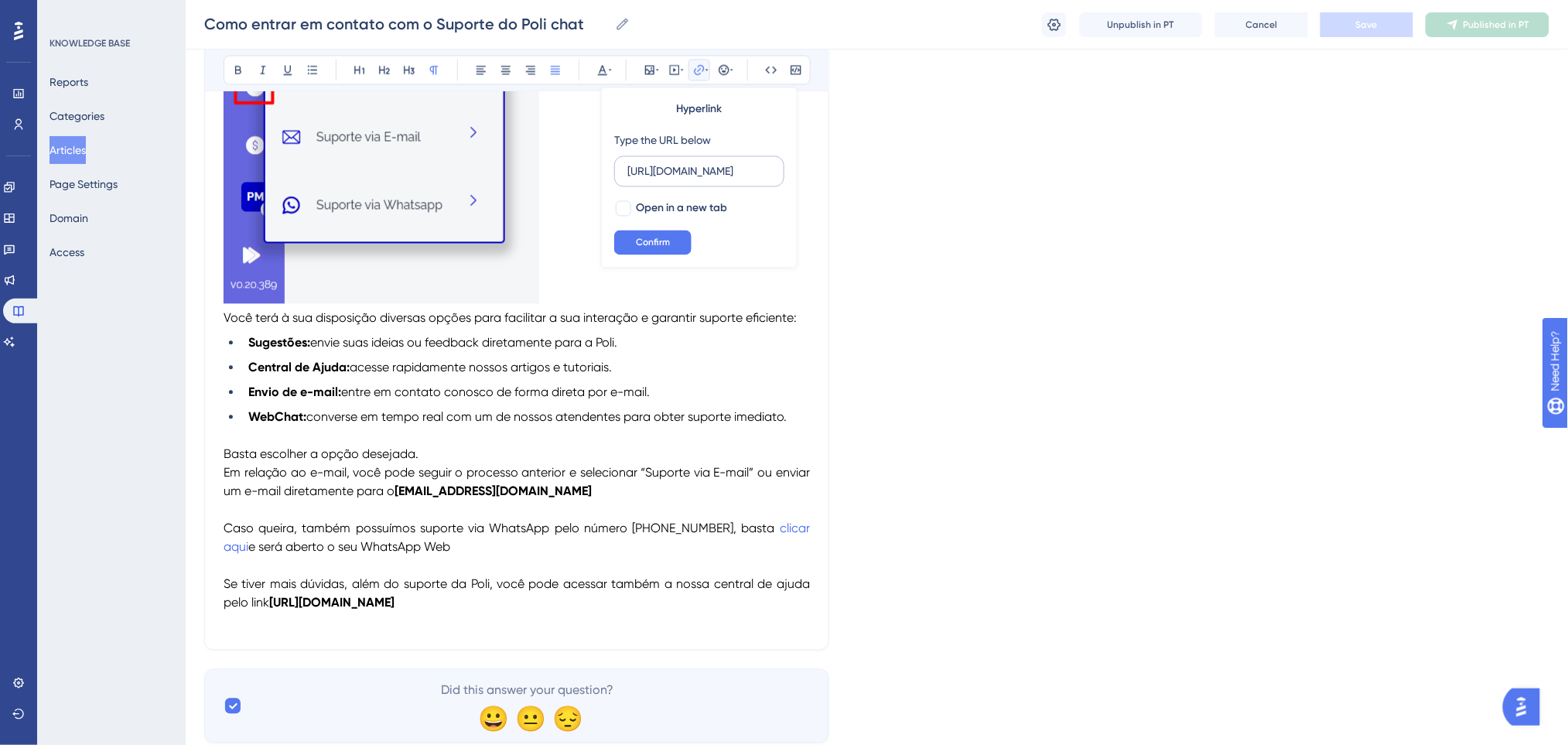
scroll to position [0, 4]
click at [738, 175] on input "https://wa.me/556299800123" at bounding box center [699, 171] width 143 height 17
click at [675, 241] on button "Confirm" at bounding box center [653, 242] width 78 height 25
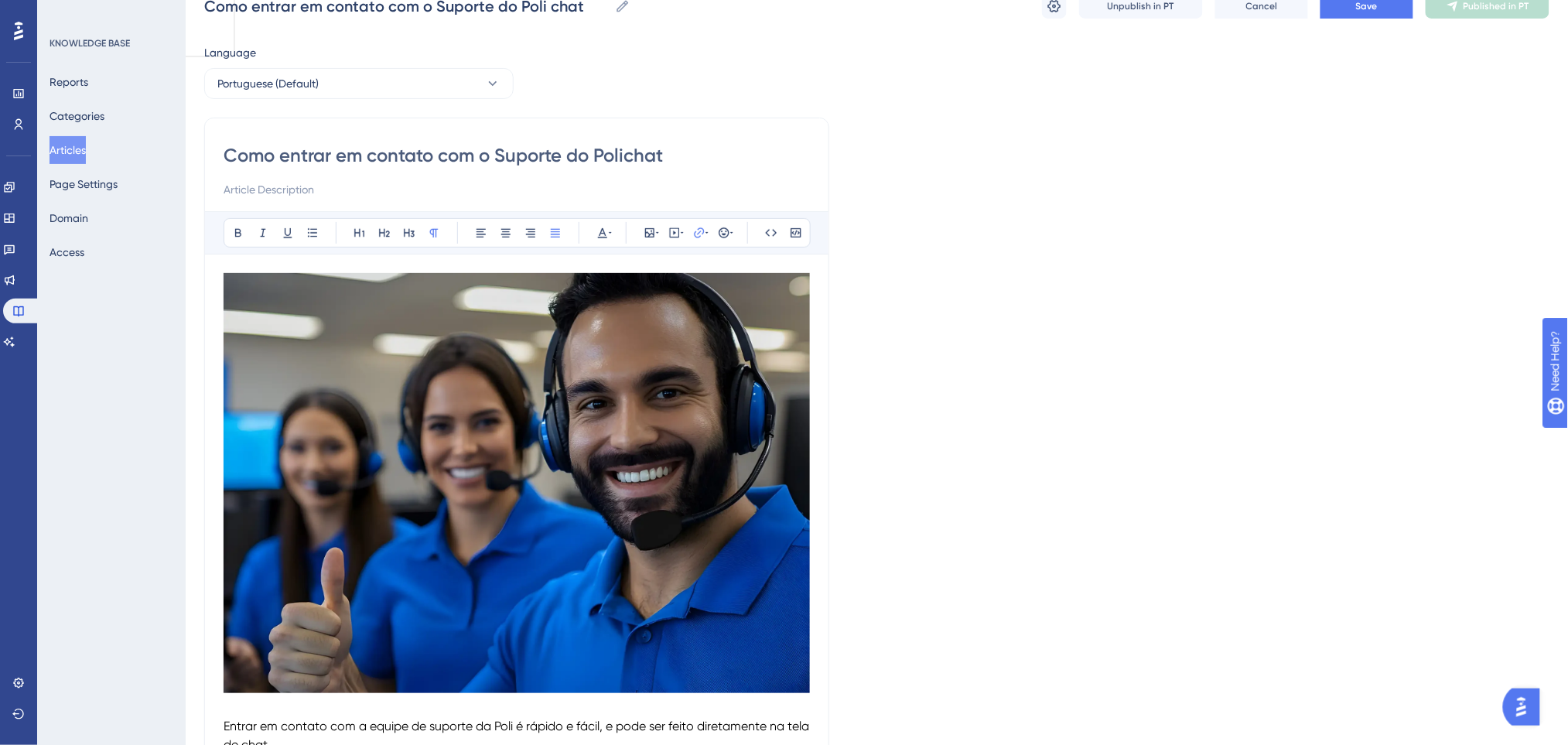
scroll to position [0, 0]
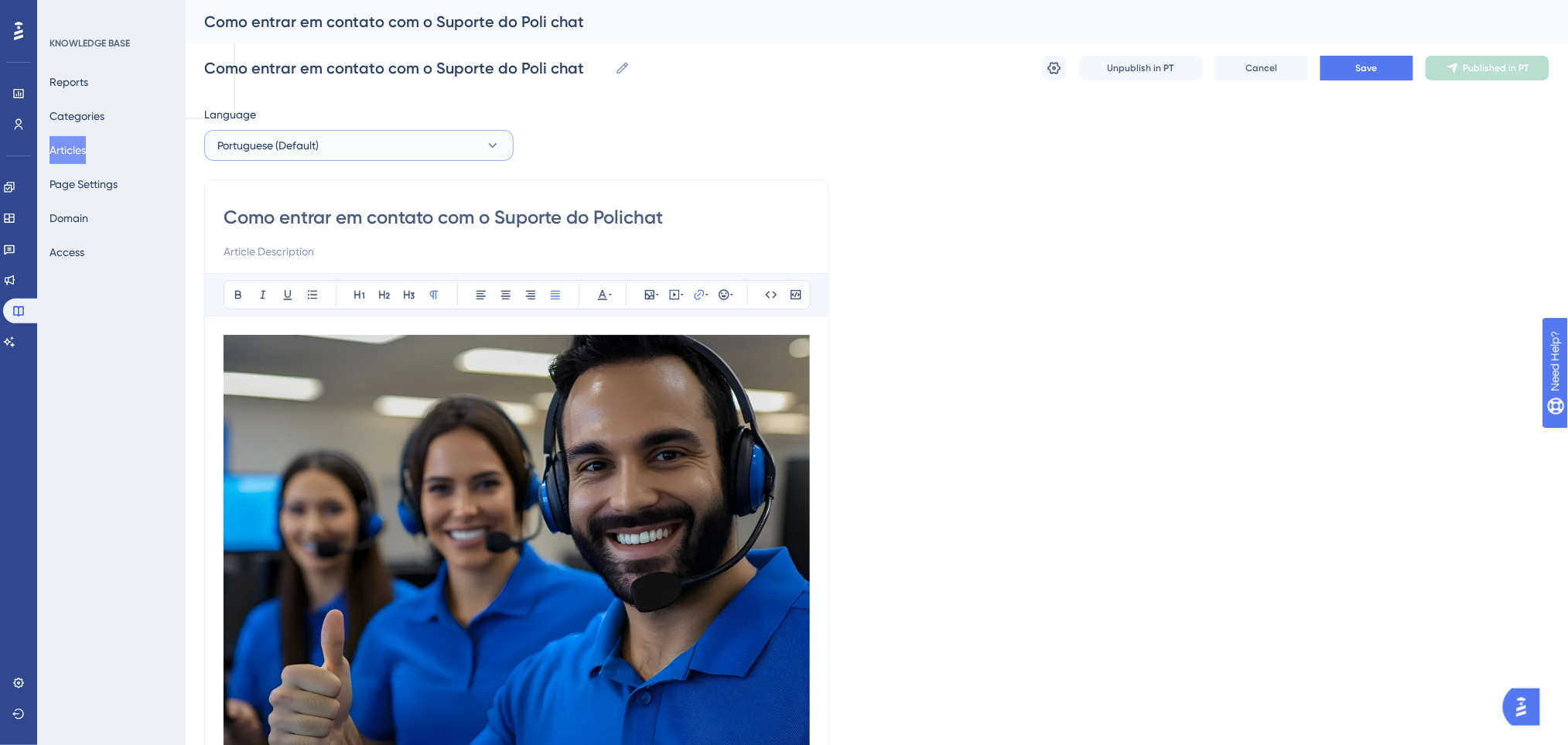
click at [317, 142] on span "Portuguese (Default)" at bounding box center [268, 145] width 101 height 19
click at [304, 217] on button "English English Draft" at bounding box center [358, 223] width 289 height 31
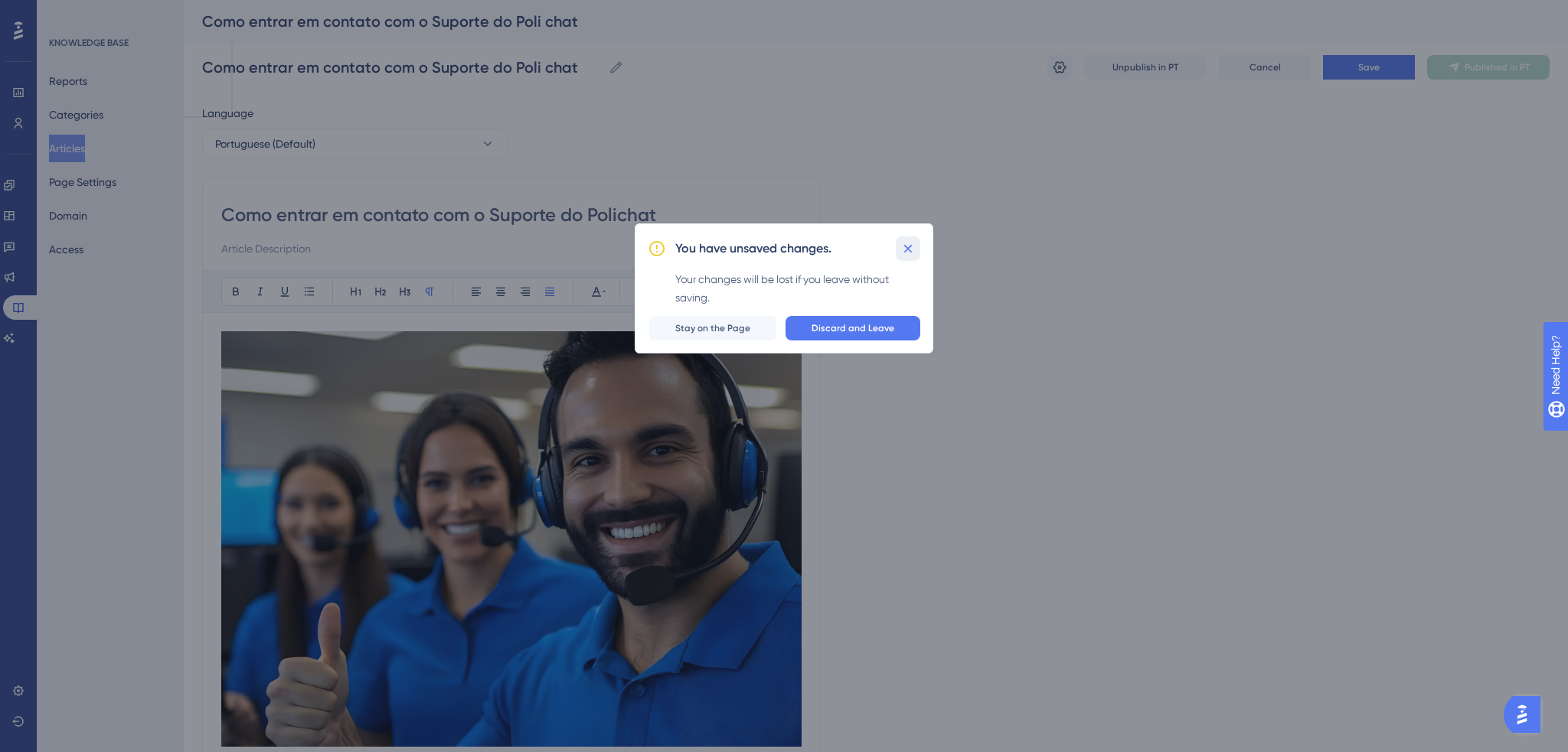
drag, startPoint x: 903, startPoint y: 251, endPoint x: 917, endPoint y: 244, distance: 15.7
click at [904, 251] on icon at bounding box center [908, 248] width 16 height 16
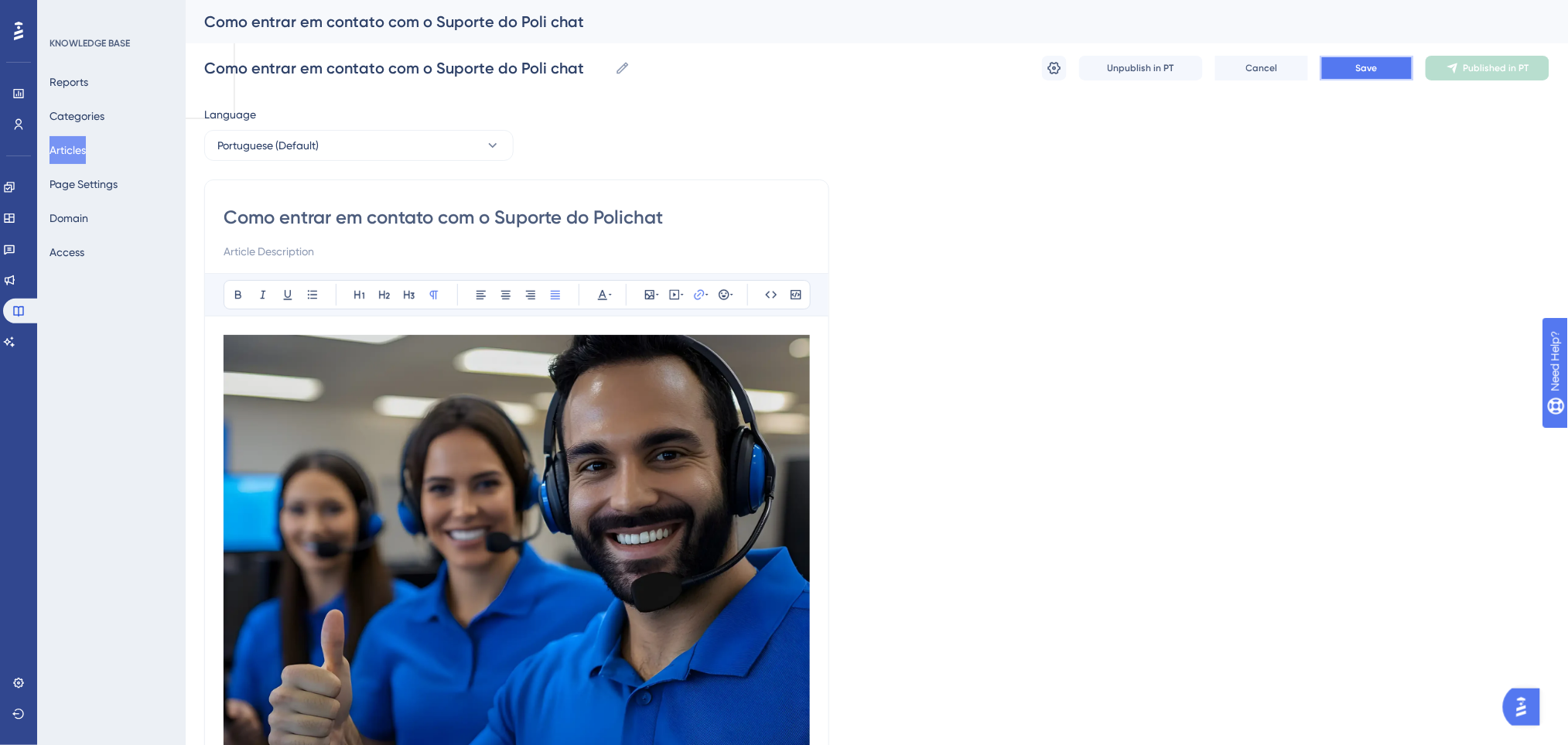
click at [1344, 65] on button "Save" at bounding box center [1366, 68] width 93 height 25
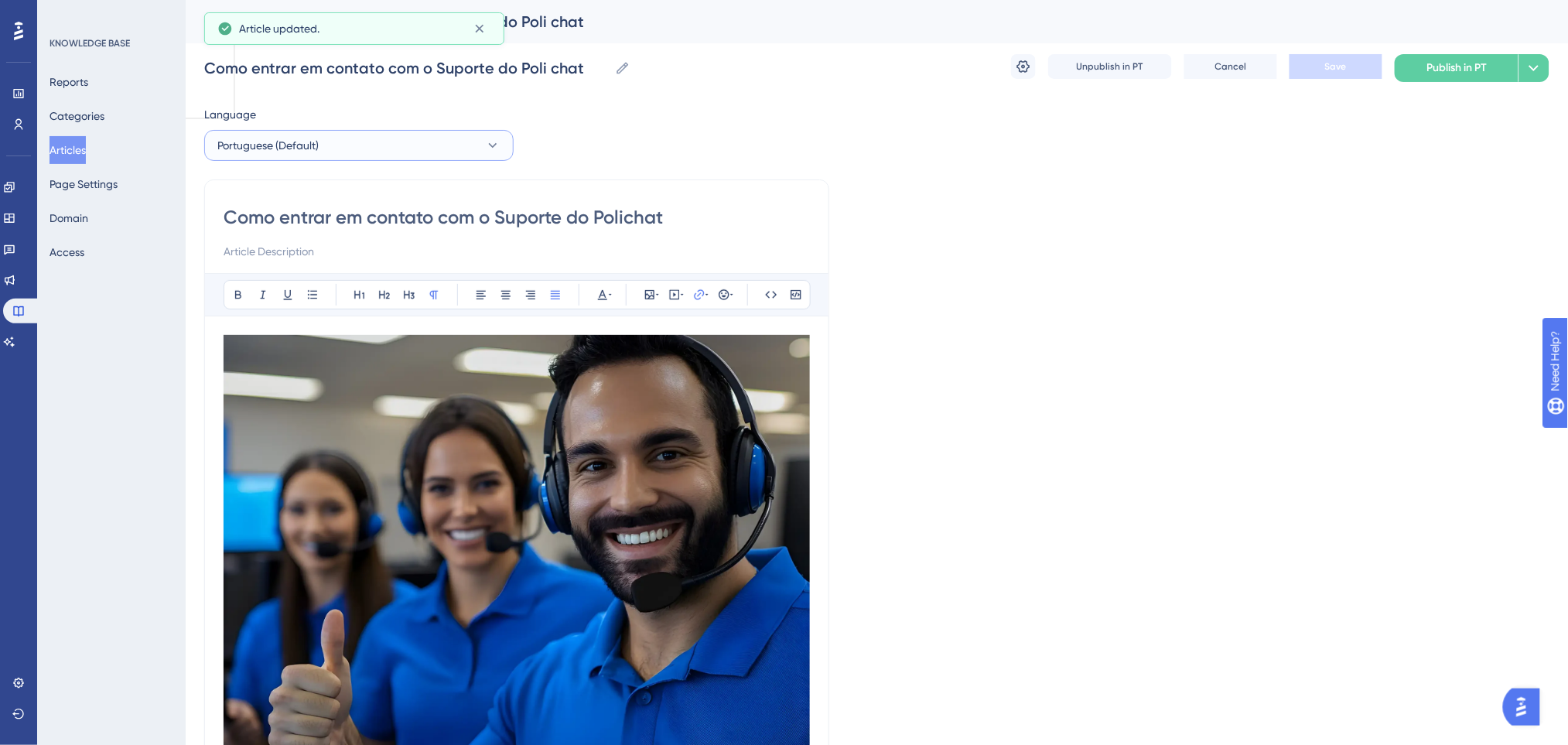
click at [342, 130] on button "Portuguese (Default)" at bounding box center [359, 144] width 309 height 31
click at [283, 219] on button "English English Draft" at bounding box center [358, 223] width 289 height 31
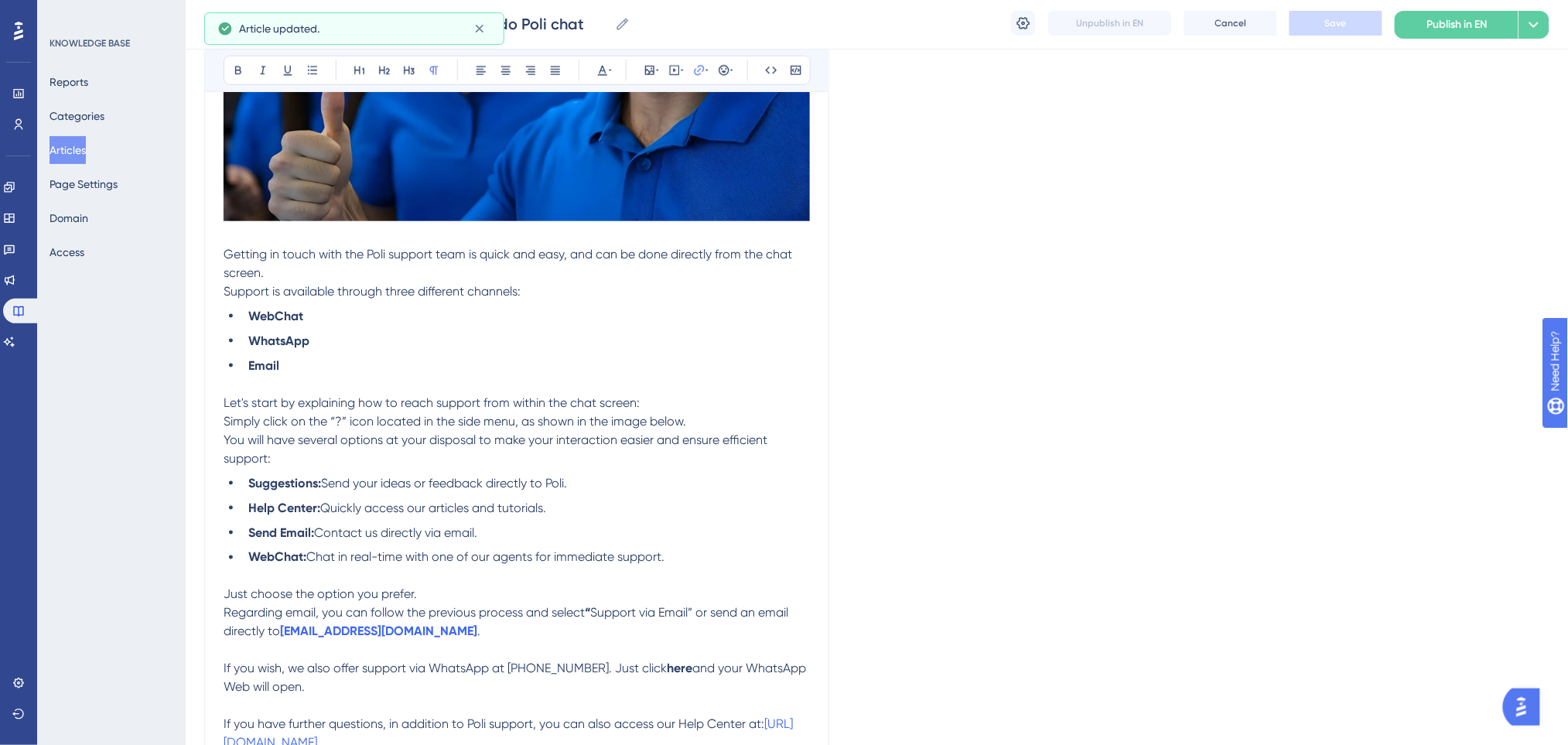
scroll to position [697, 0]
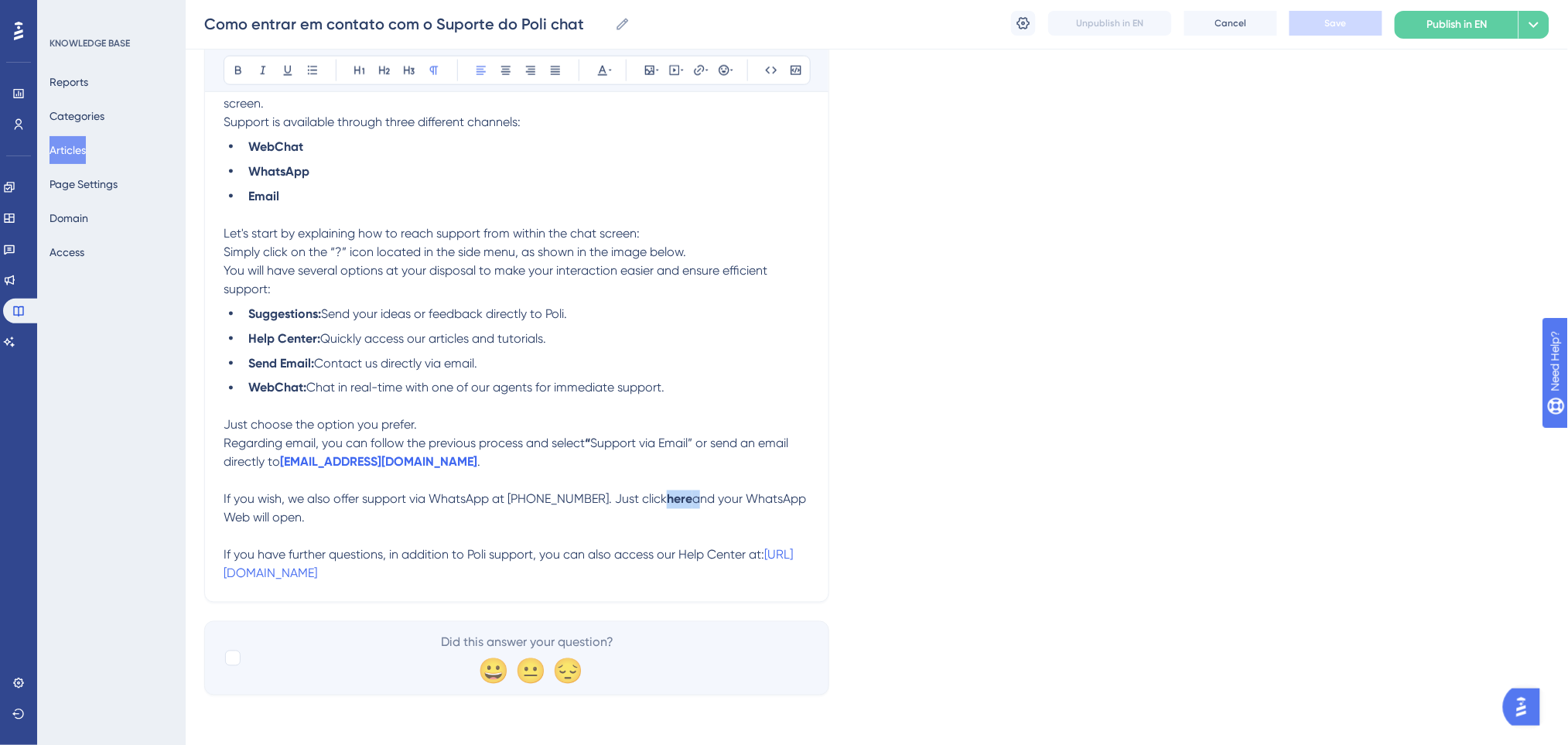
drag, startPoint x: 701, startPoint y: 500, endPoint x: 599, endPoint y: 127, distance: 386.7
click at [673, 495] on p "If you wish, we also offer support via WhatsApp at +55 62 99980-0123. Just clic…" at bounding box center [516, 509] width 586 height 37
click at [243, 68] on icon at bounding box center [238, 69] width 12 height 12
click at [728, 449] on span "Support via Email” or send an email directly to" at bounding box center [506, 453] width 567 height 33
drag, startPoint x: 648, startPoint y: 500, endPoint x: 697, endPoint y: 505, distance: 49.3
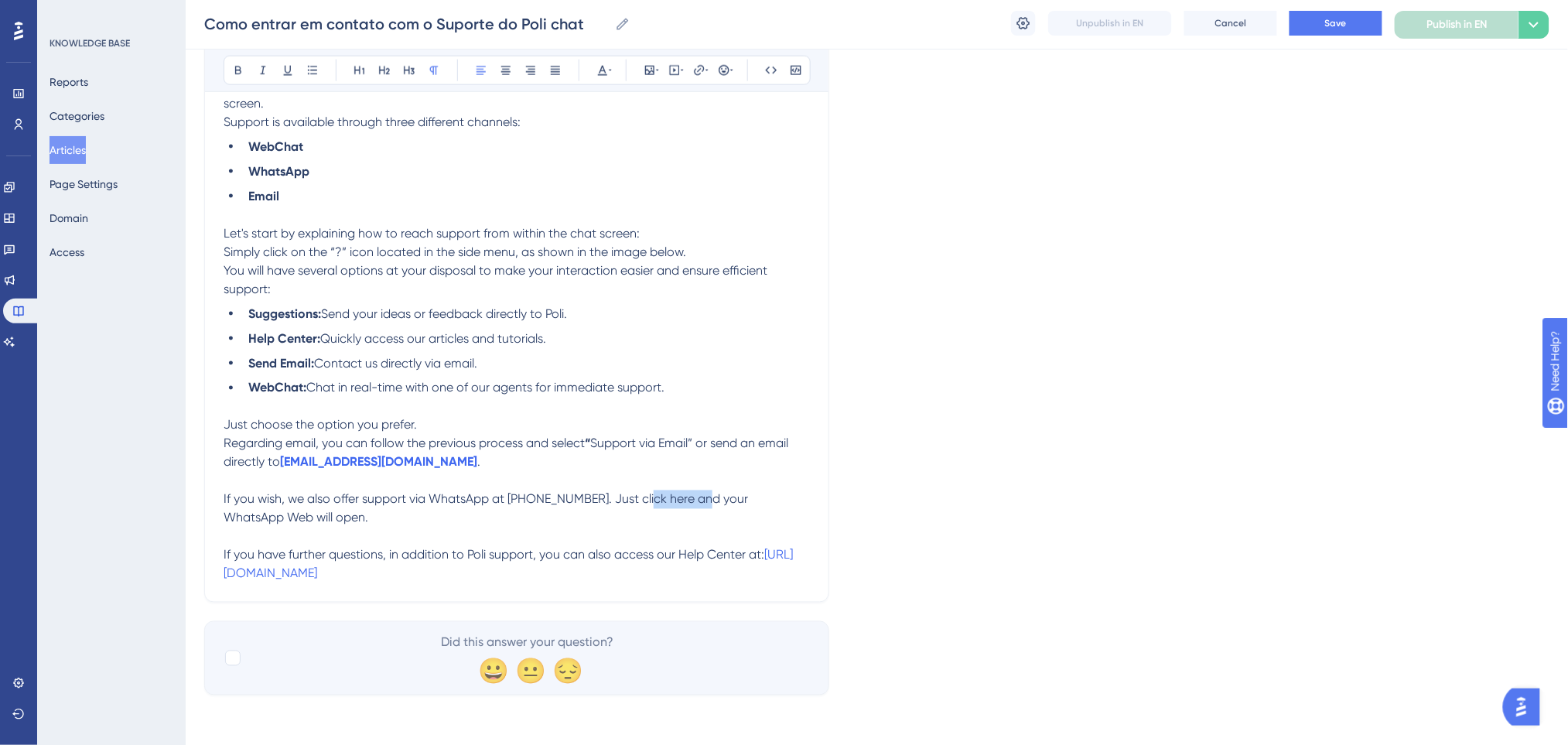
click at [697, 505] on span "If you wish, we also offer support via WhatsApp at +55 62 99980-0123. Just clic…" at bounding box center [487, 508] width 528 height 33
click at [699, 69] on icon at bounding box center [698, 69] width 10 height 10
drag, startPoint x: 710, startPoint y: 172, endPoint x: 628, endPoint y: 171, distance: 82.0
click at [628, 171] on input "https://" at bounding box center [699, 171] width 143 height 17
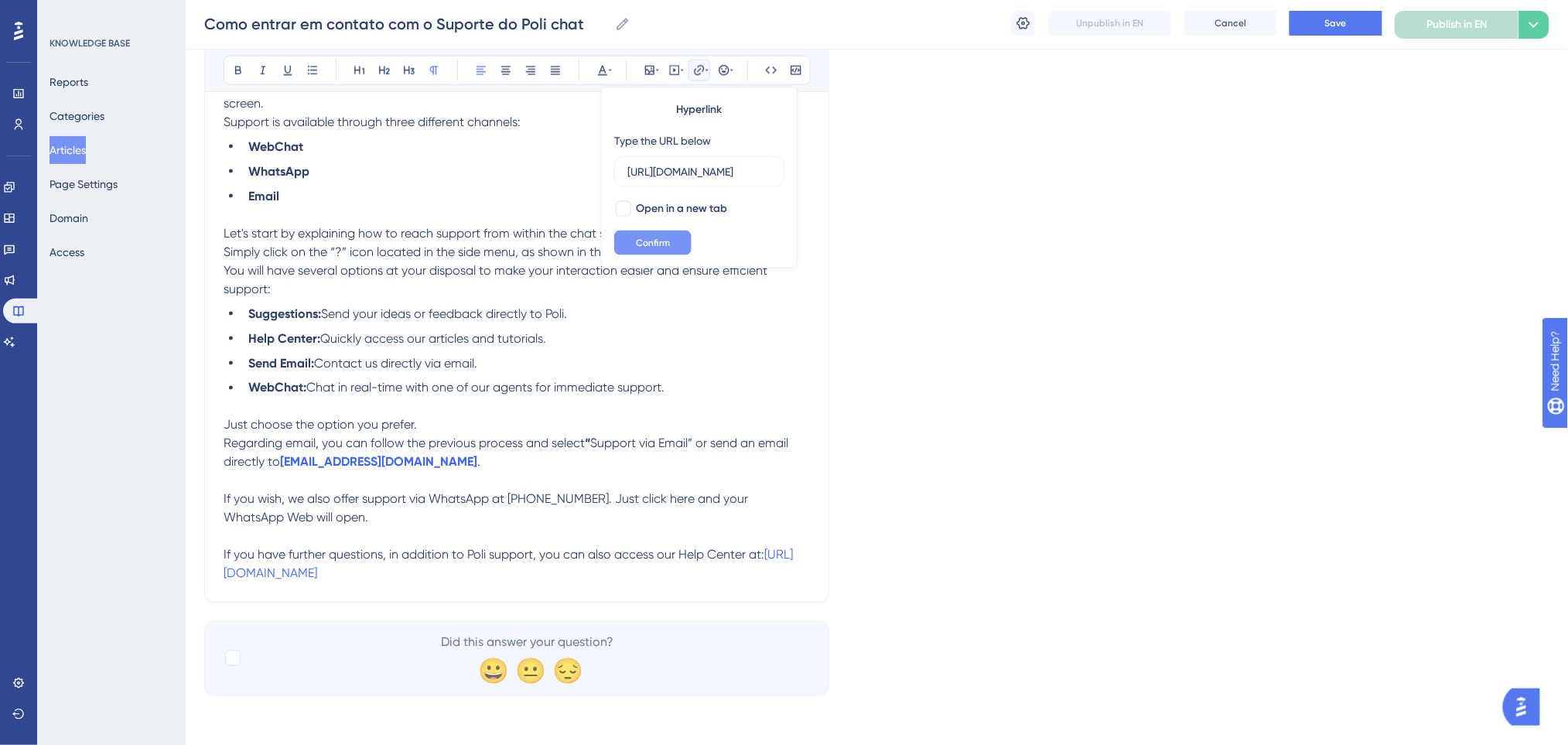
type input "https://wa.me/556299800123"
click at [670, 245] on button "Confirm" at bounding box center [653, 242] width 78 height 25
click at [944, 439] on div "Language English How to Contact Poli Chat Support Bold Italic Underline Bullet …" at bounding box center [877, 48] width 1345 height 1293
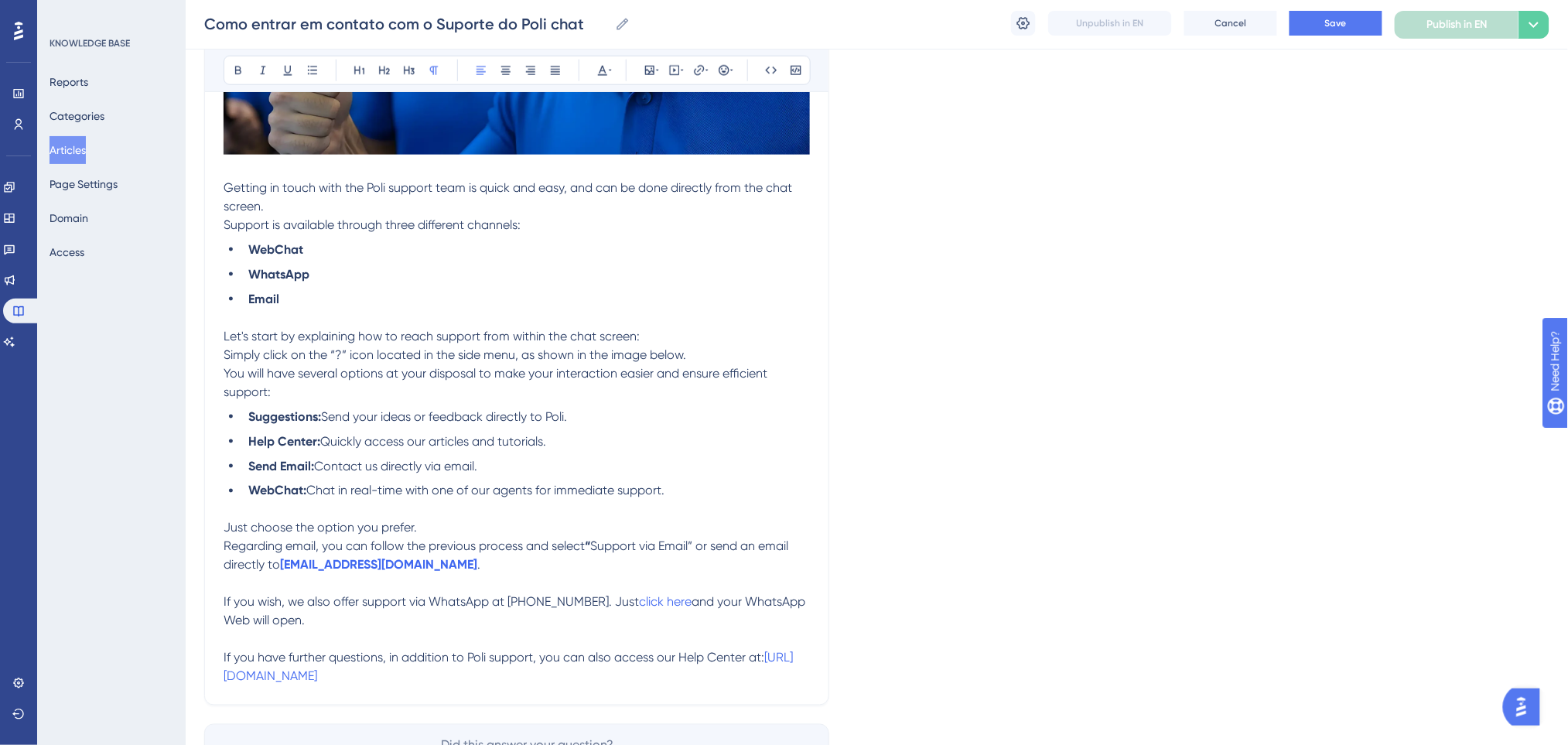
click at [705, 356] on p "Let's start by explaining how to reach support from within the chat screen: Sim…" at bounding box center [516, 345] width 586 height 37
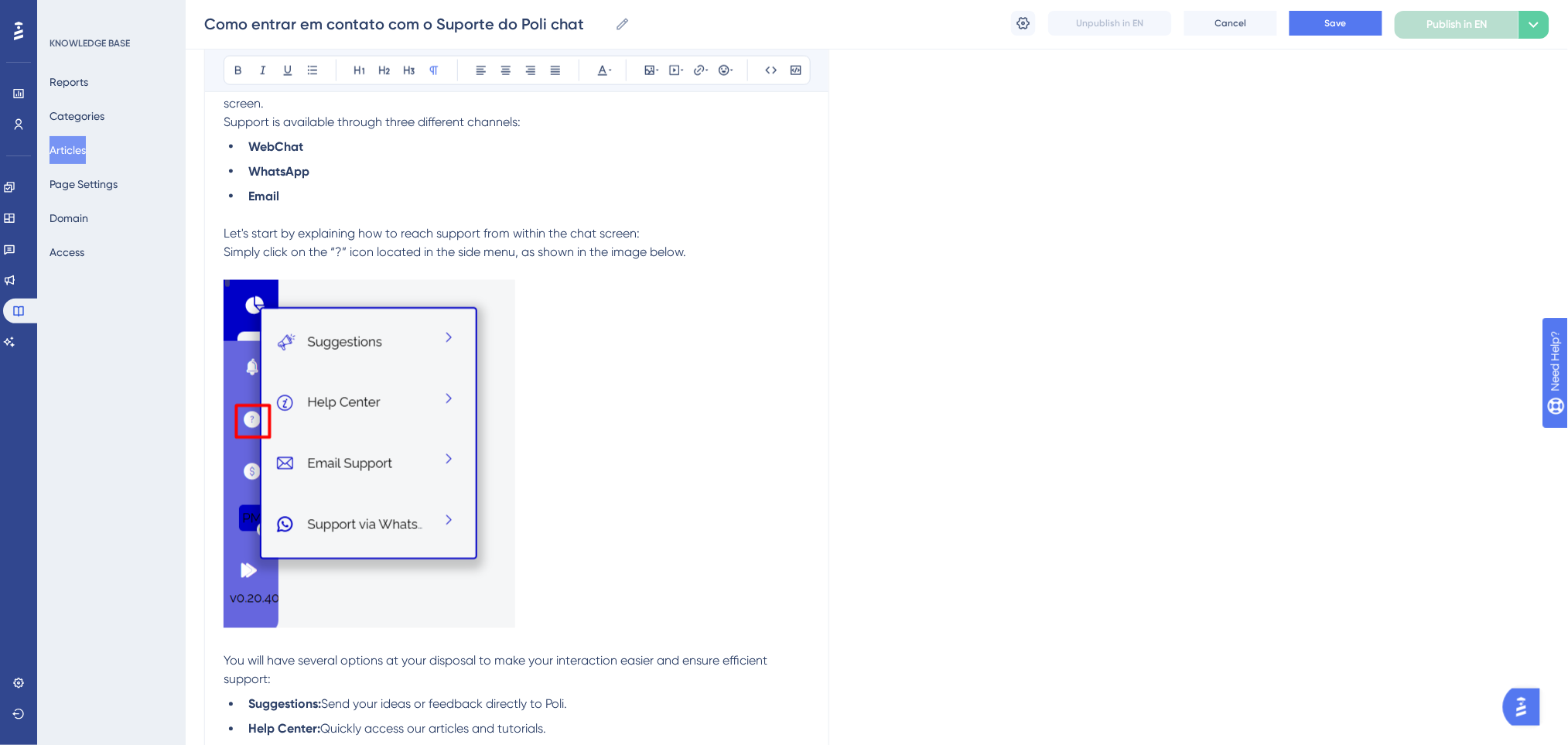
scroll to position [903, 0]
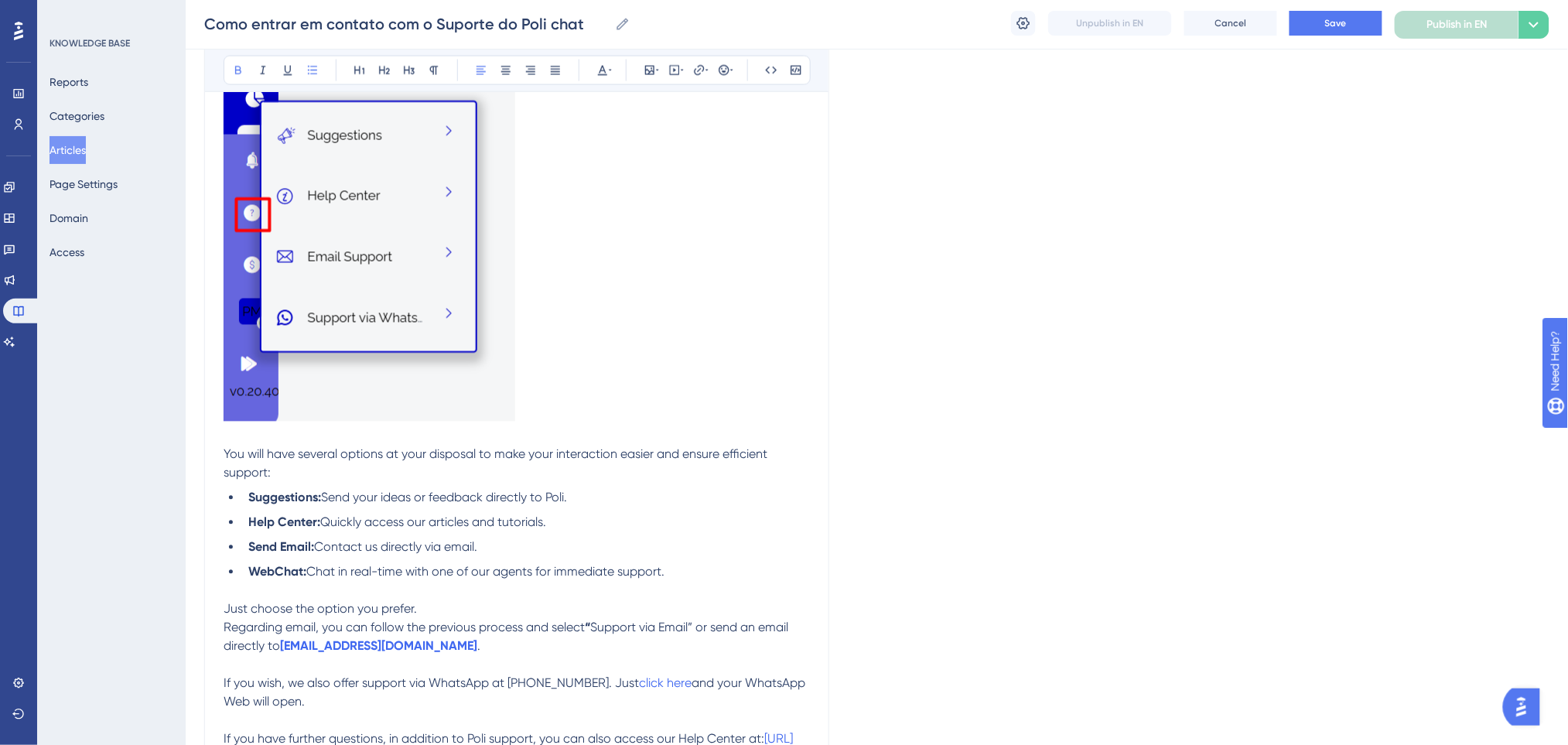
click at [279, 550] on strong "Send Email:" at bounding box center [280, 547] width 66 height 15
click at [690, 517] on li "Help Center: Quickly access our articles and tutorials." at bounding box center [526, 523] width 567 height 19
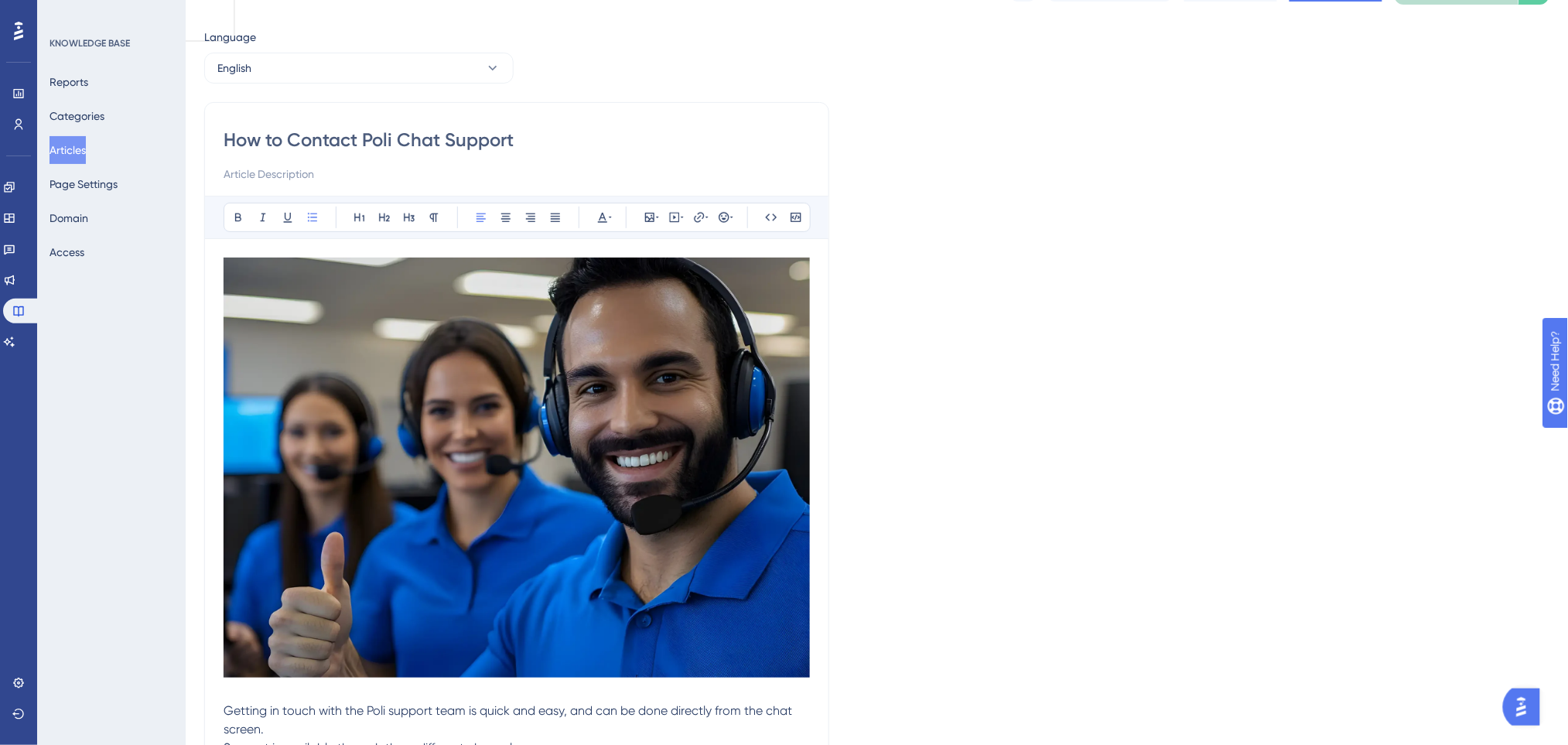
scroll to position [0, 0]
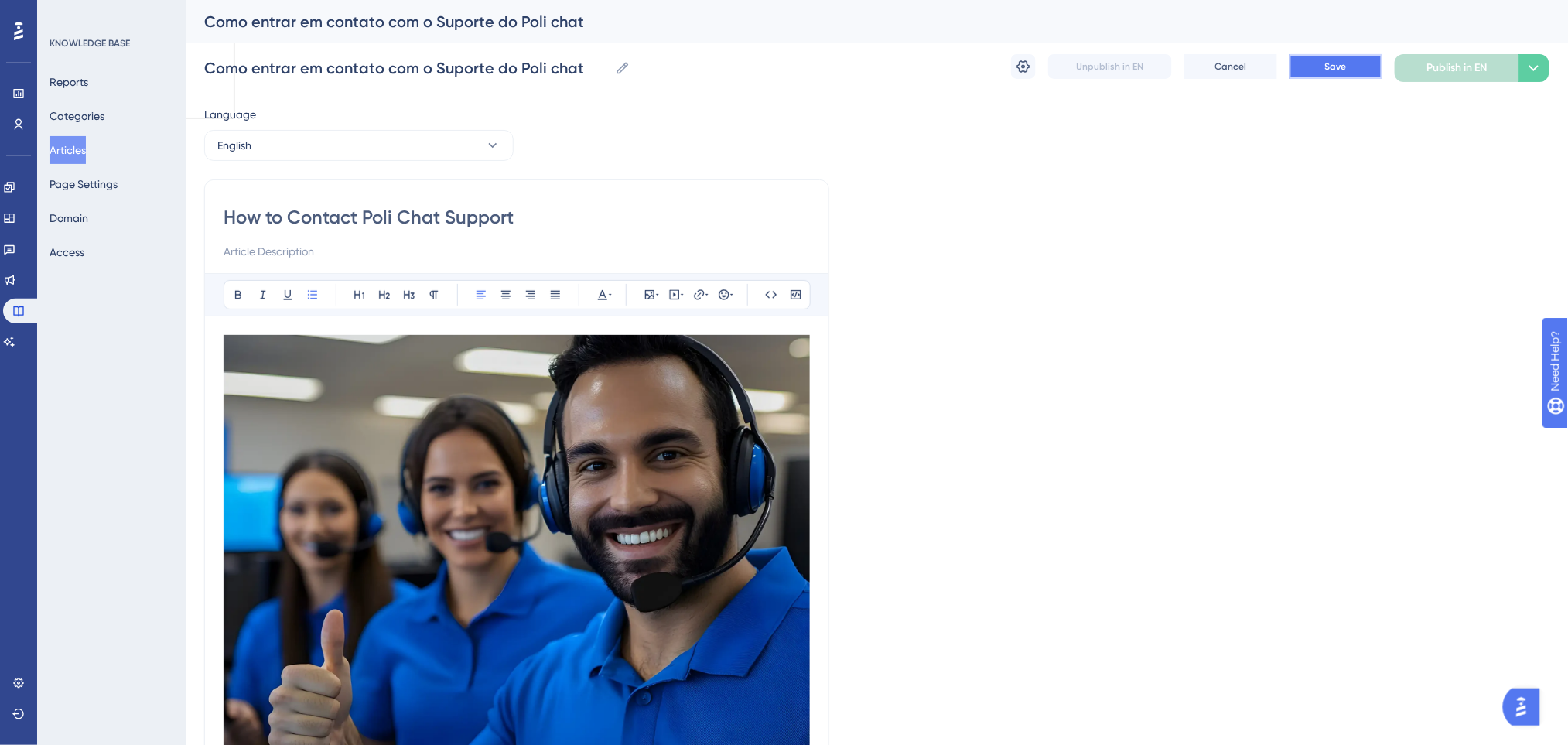
click at [1329, 56] on button "Save" at bounding box center [1336, 66] width 93 height 25
click at [439, 133] on button "English" at bounding box center [359, 144] width 309 height 31
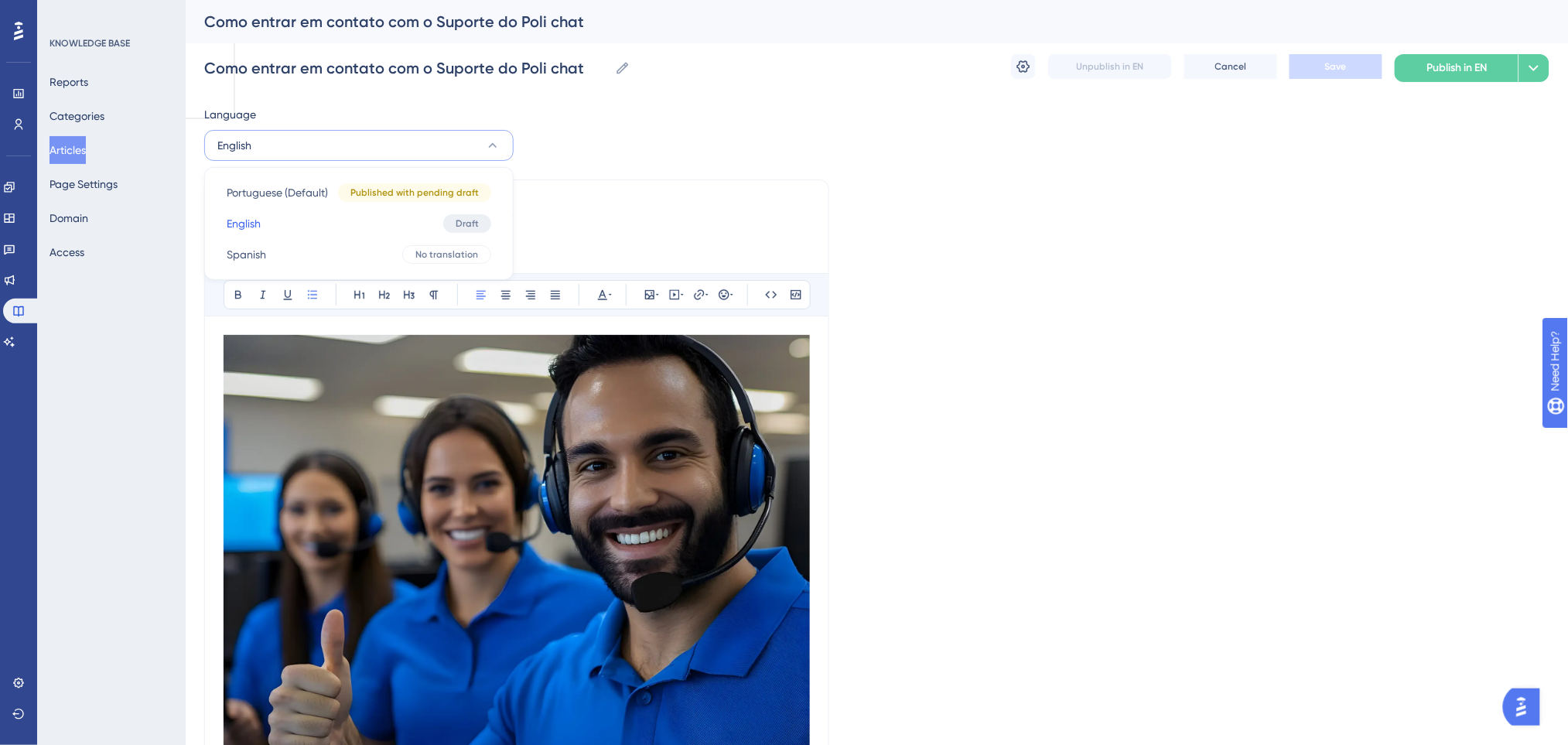
click at [440, 133] on button "English" at bounding box center [359, 144] width 309 height 31
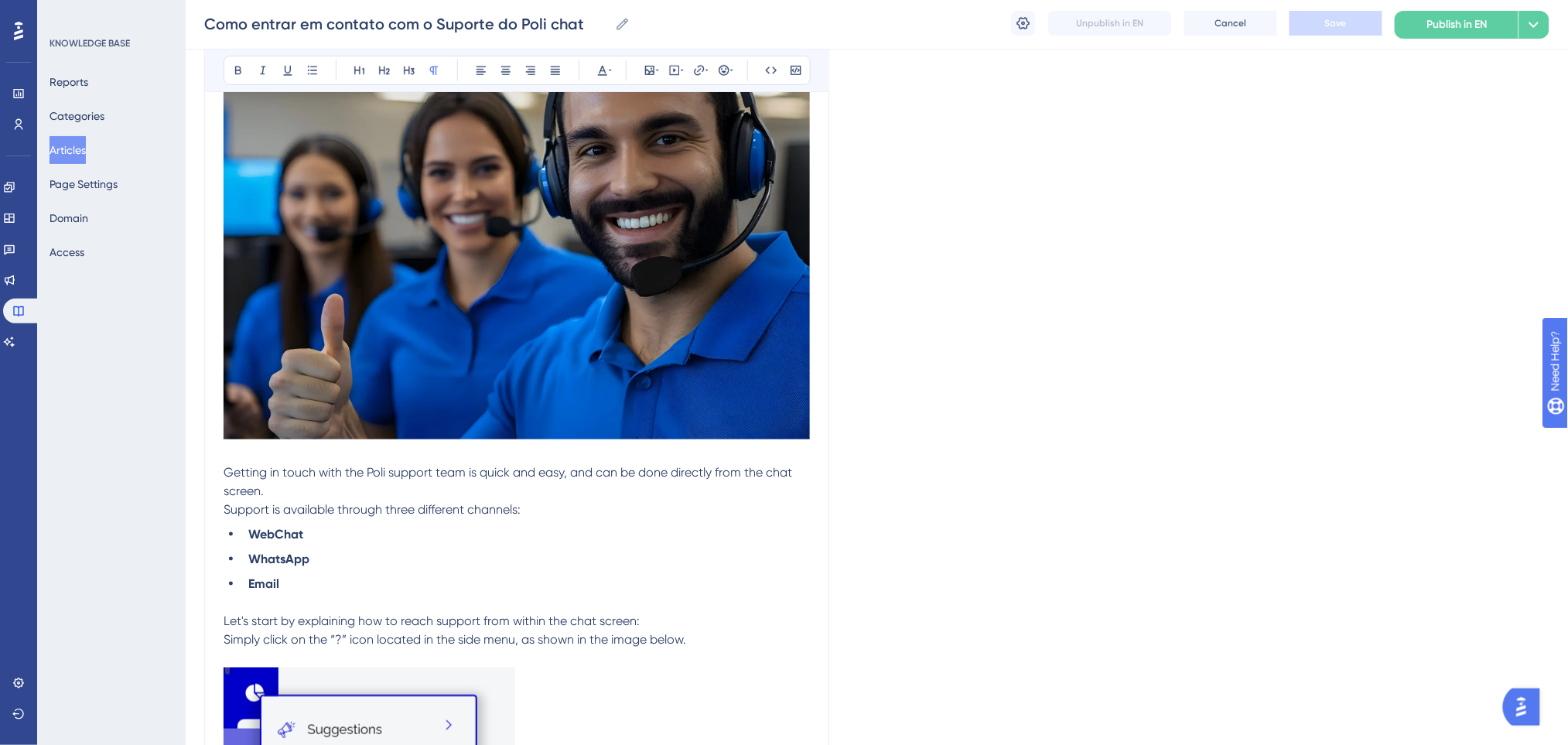
scroll to position [103, 0]
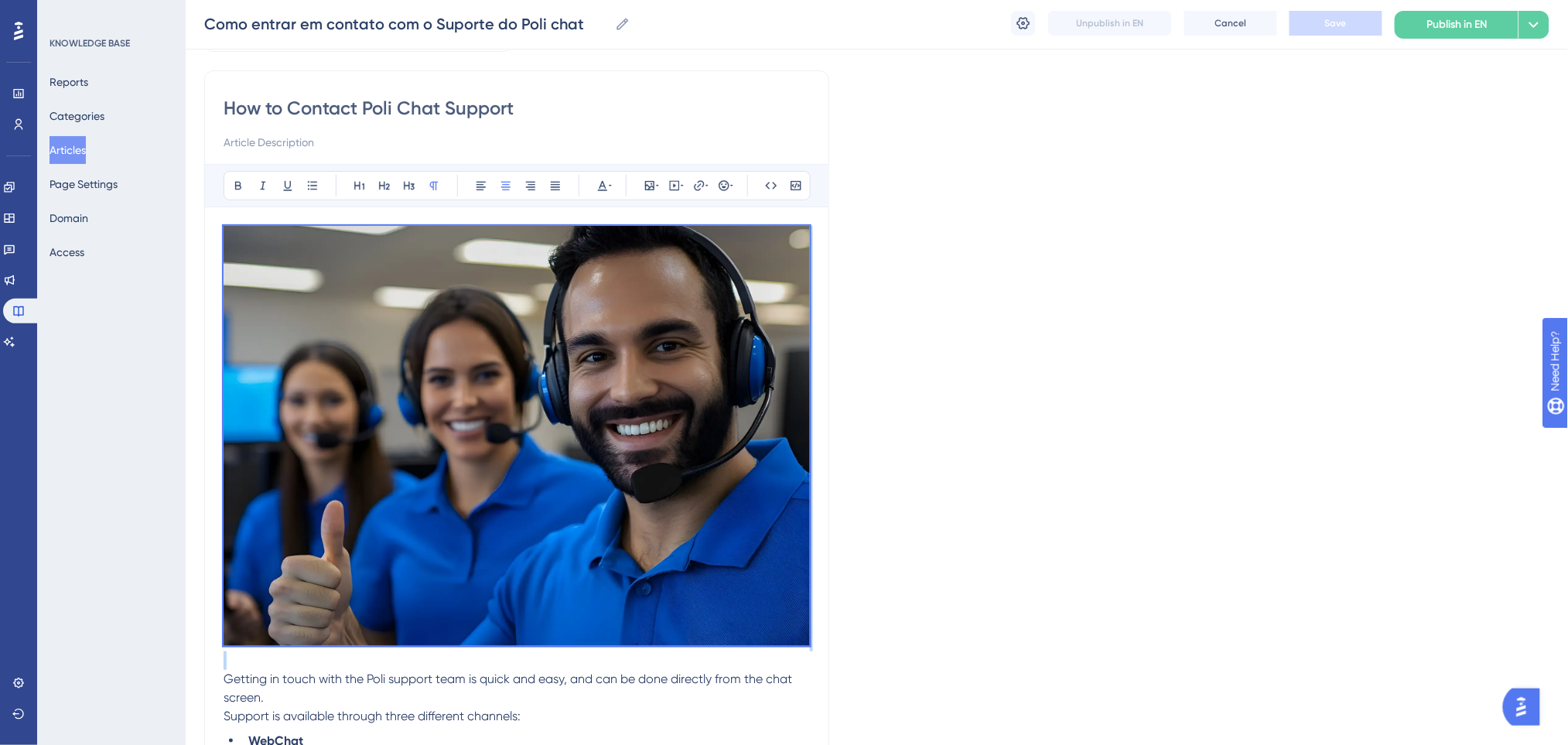
drag, startPoint x: 768, startPoint y: 344, endPoint x: 209, endPoint y: 205, distance: 576.0
copy p
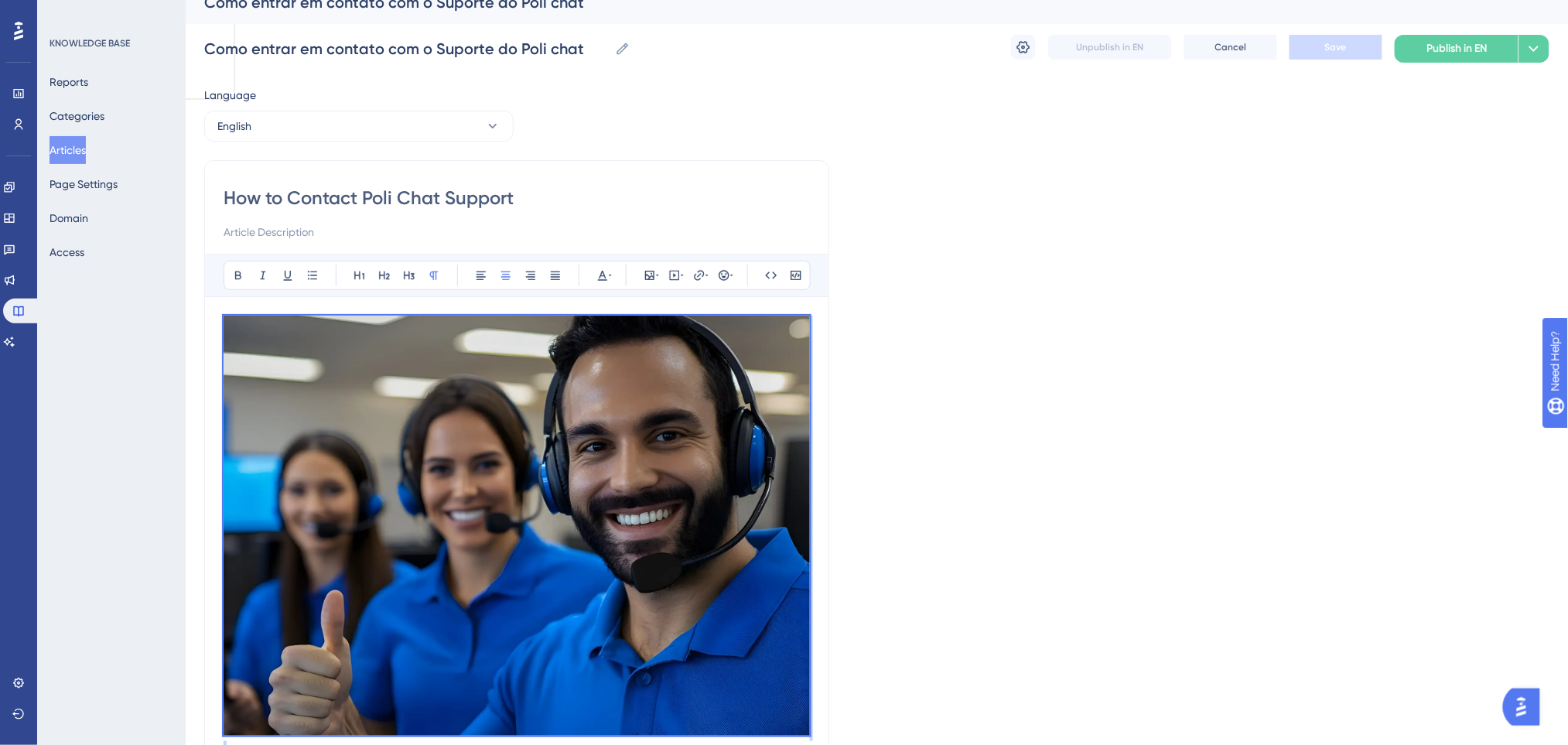
scroll to position [0, 0]
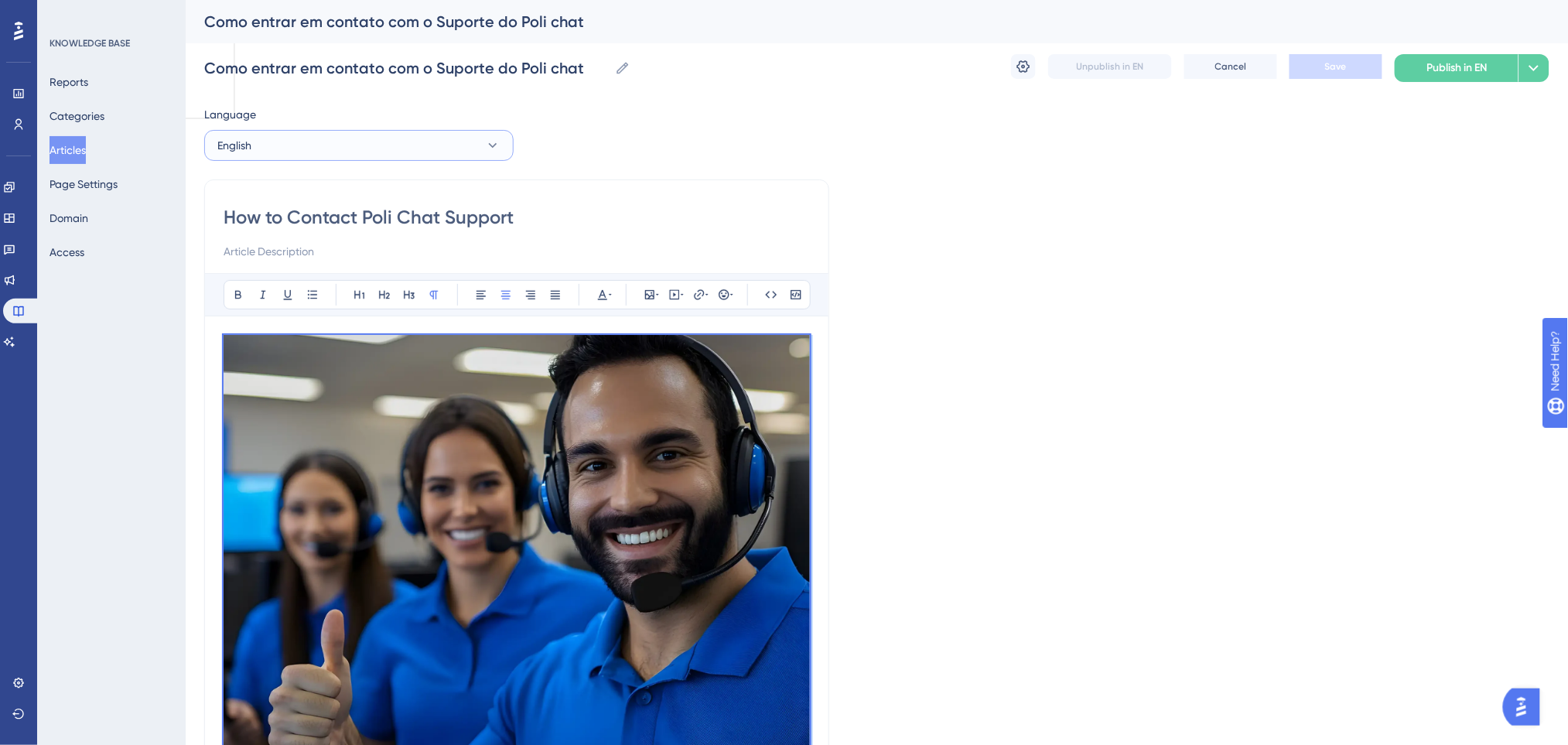
click at [467, 137] on button "English" at bounding box center [359, 144] width 309 height 31
click at [368, 248] on button "Spanish Spanish No translation" at bounding box center [358, 254] width 289 height 31
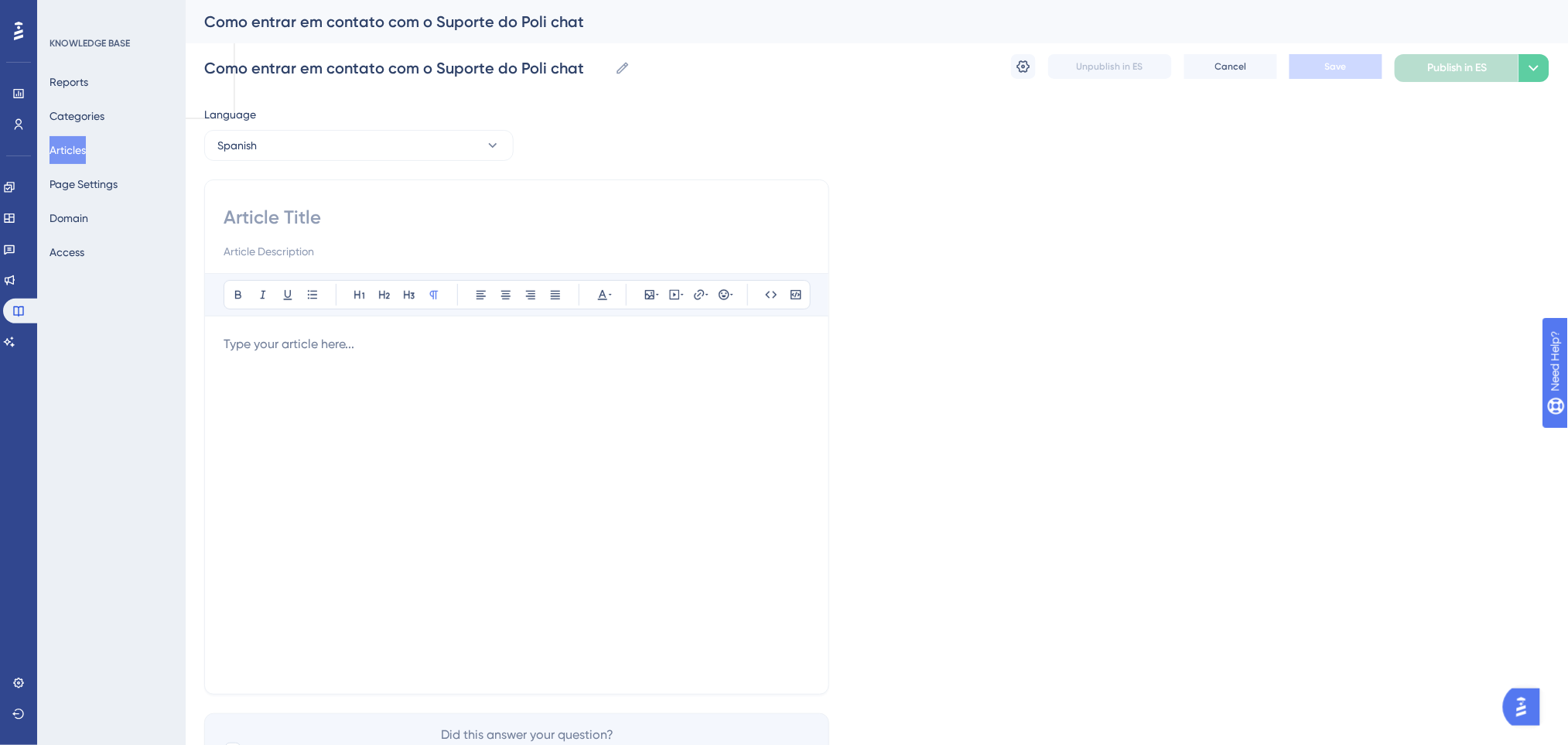
click at [379, 341] on p at bounding box center [516, 344] width 586 height 19
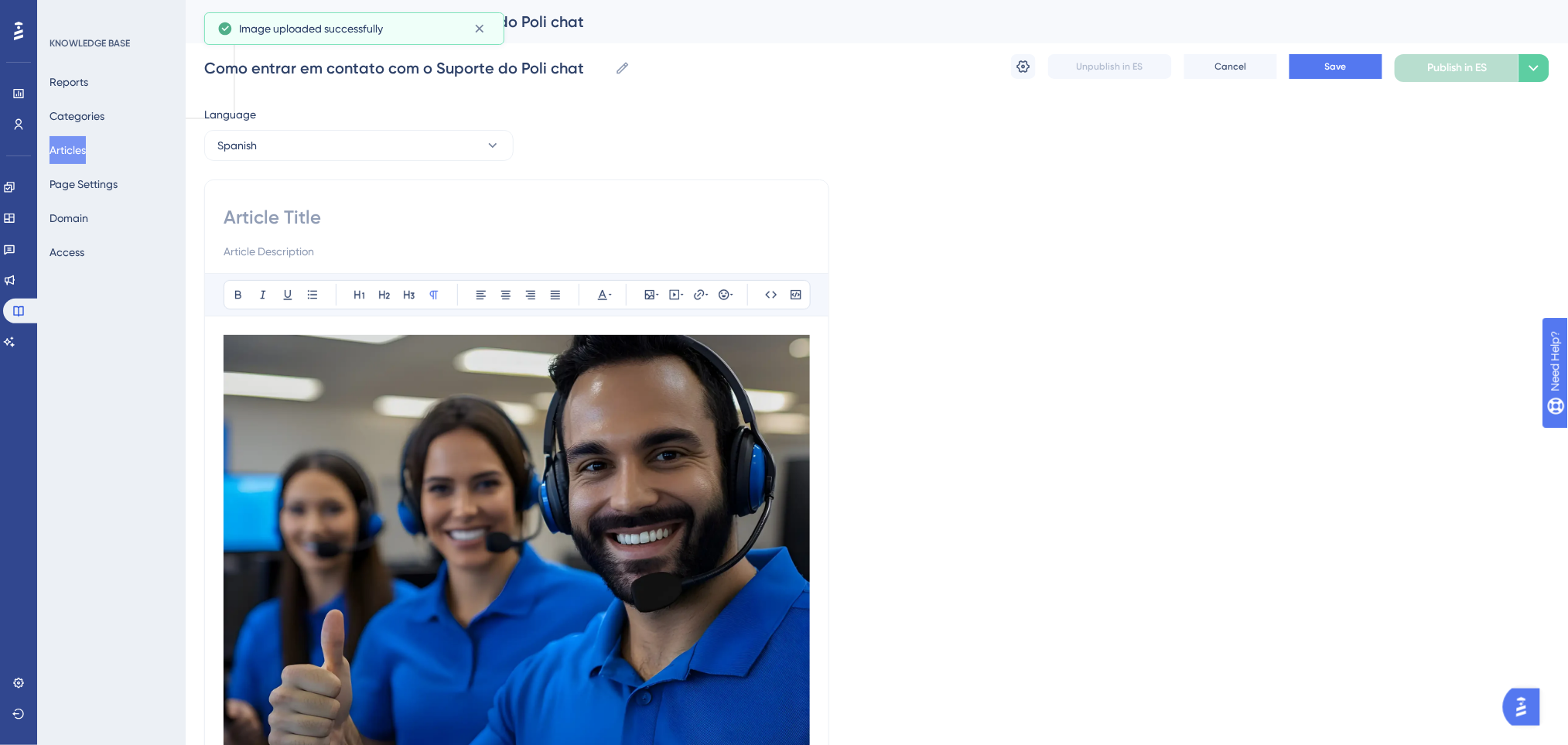
click at [311, 209] on input at bounding box center [516, 217] width 586 height 25
type input "c"
click at [339, 213] on input at bounding box center [516, 217] width 586 height 25
type input "c"
click at [948, 222] on div "Language Spanish Como conectar dom suporte Bold Italic Underline Bullet Point H…" at bounding box center [877, 498] width 1345 height 786
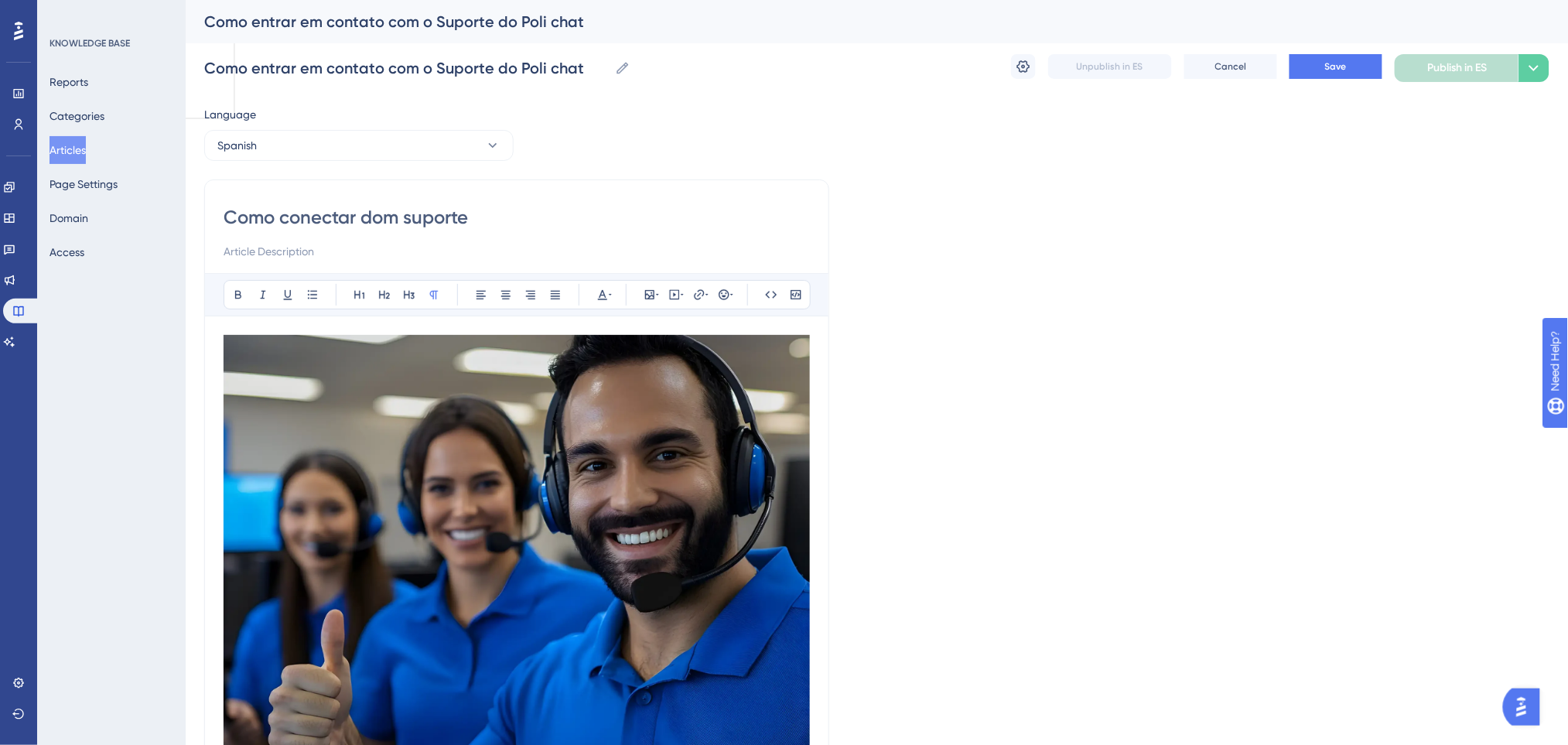
click at [378, 219] on input "Como conectar dom suporte" at bounding box center [516, 217] width 586 height 25
click at [1355, 61] on button "Save" at bounding box center [1336, 66] width 93 height 25
drag, startPoint x: 492, startPoint y: 208, endPoint x: 200, endPoint y: 209, distance: 292.0
click at [200, 209] on div "Performance Users Engagement Widgets Feedback Product Updates Knowledge Base AI…" at bounding box center [877, 457] width 1382 height 915
paste input "ómo ponerse en contacto con el soporte de Poli Chat"
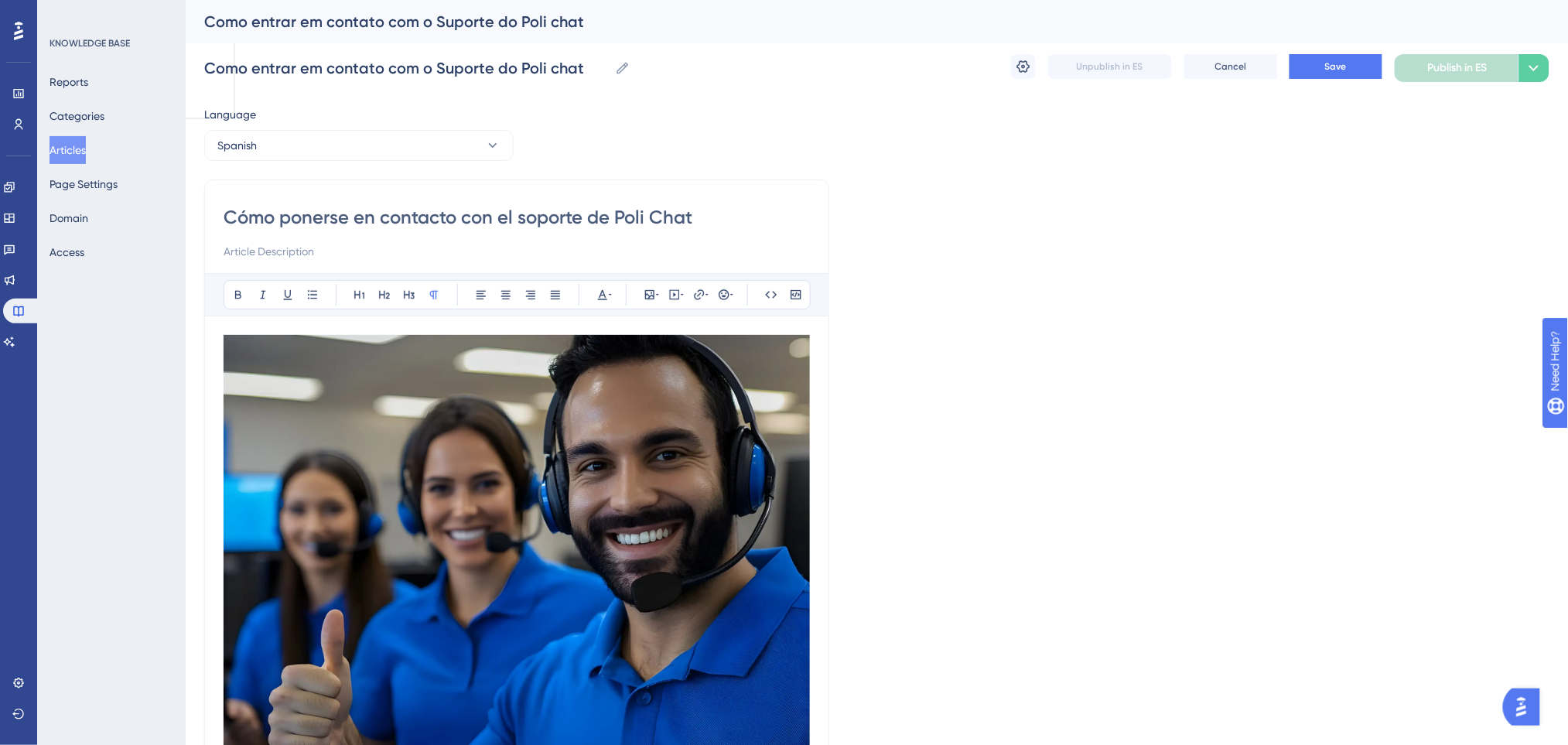
type input "Cómo ponerse en contacto con el soporte de Poli Chat"
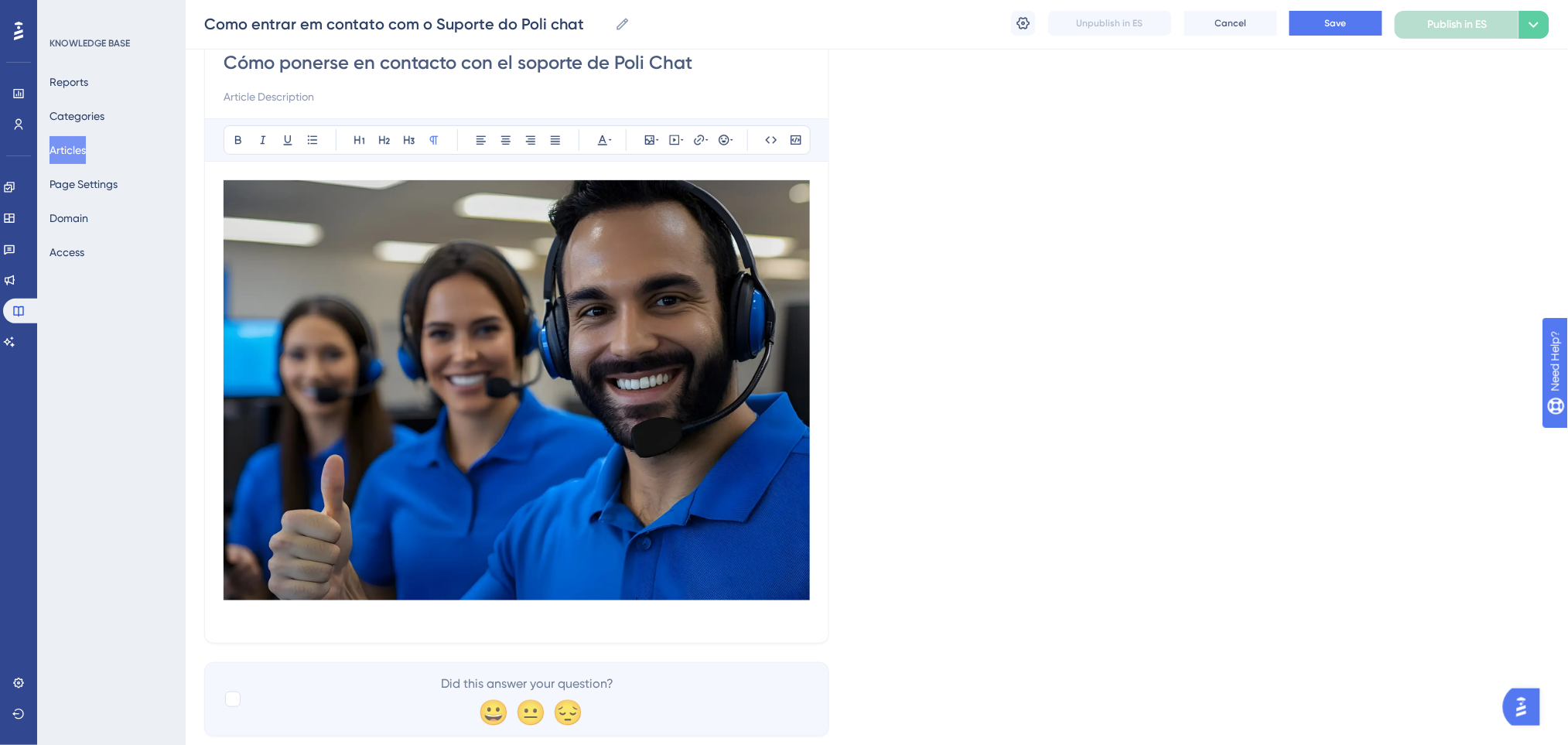
scroll to position [190, 0]
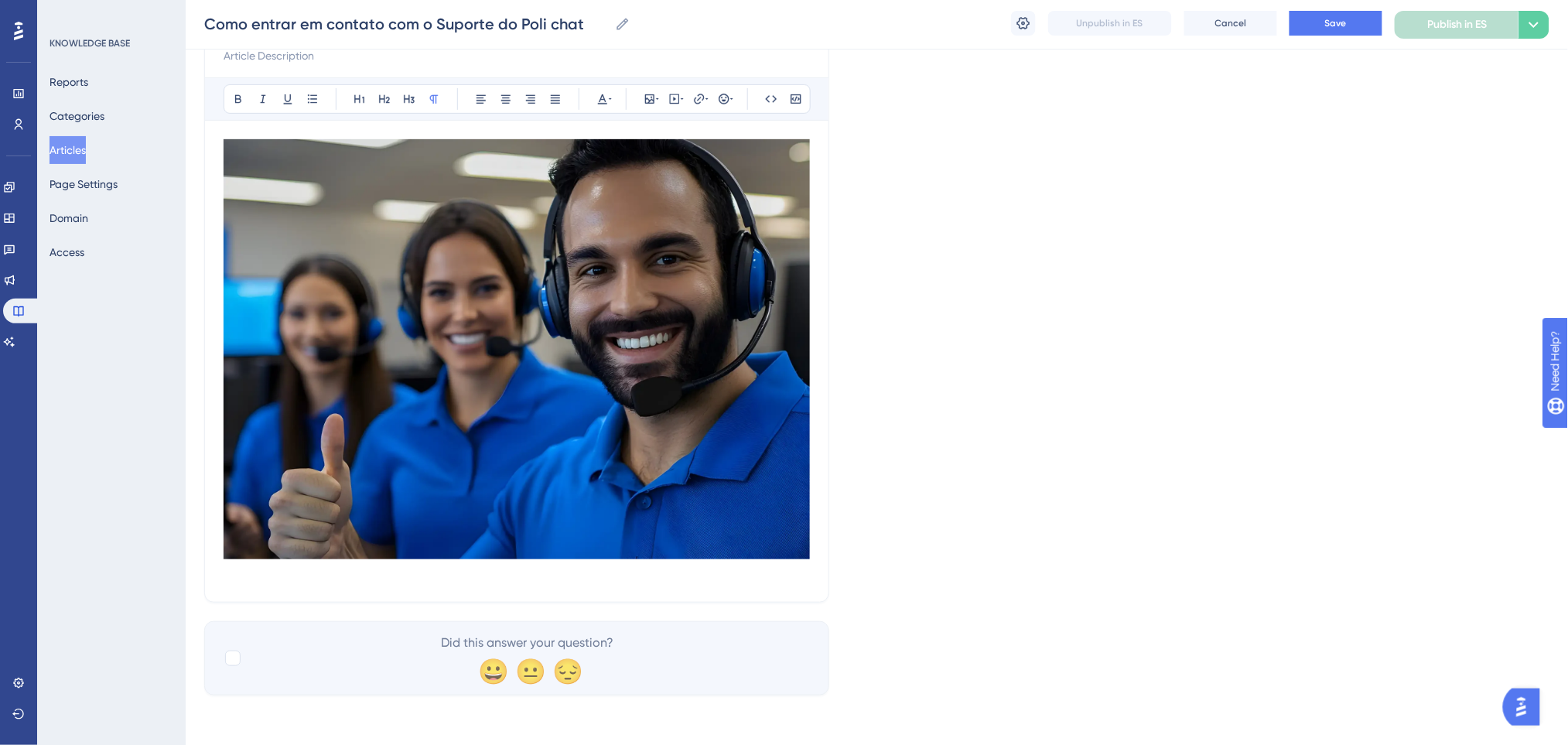
click at [430, 568] on p at bounding box center [516, 574] width 586 height 19
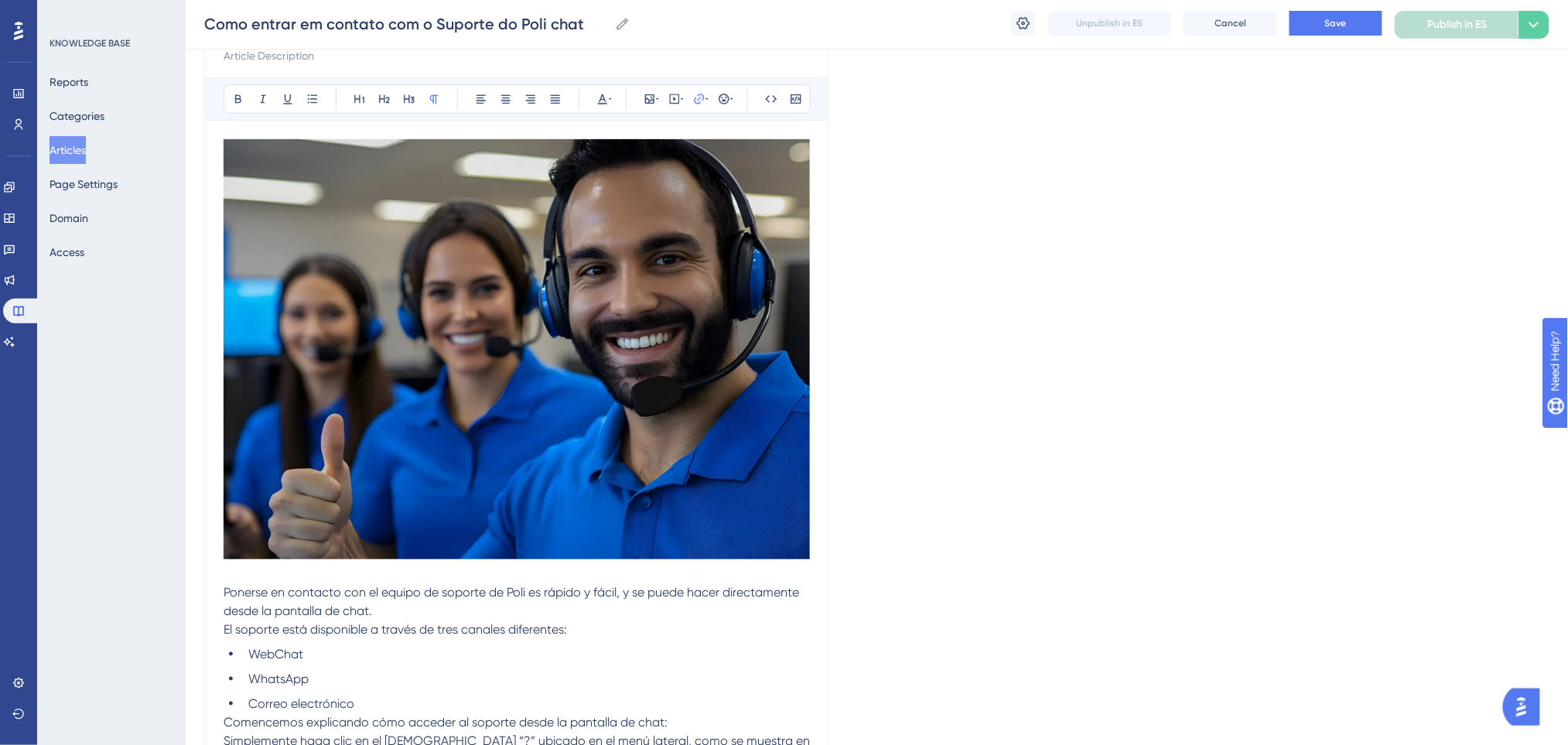
scroll to position [443, 0]
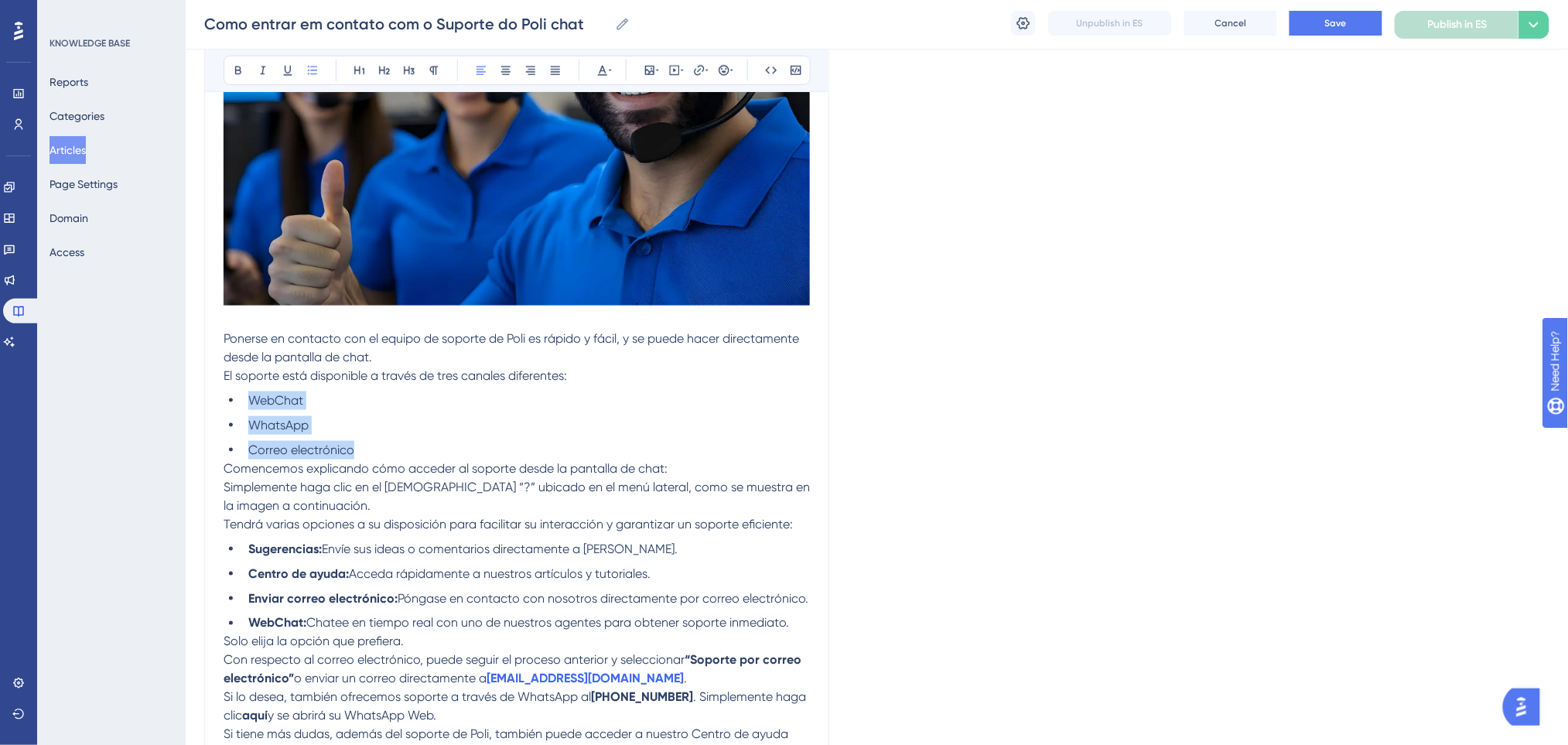
drag, startPoint x: 361, startPoint y: 449, endPoint x: 313, endPoint y: 237, distance: 217.4
click at [243, 401] on ul "WebChat WhatsApp Correo electrónico" at bounding box center [516, 426] width 586 height 68
click at [241, 66] on icon at bounding box center [238, 69] width 12 height 12
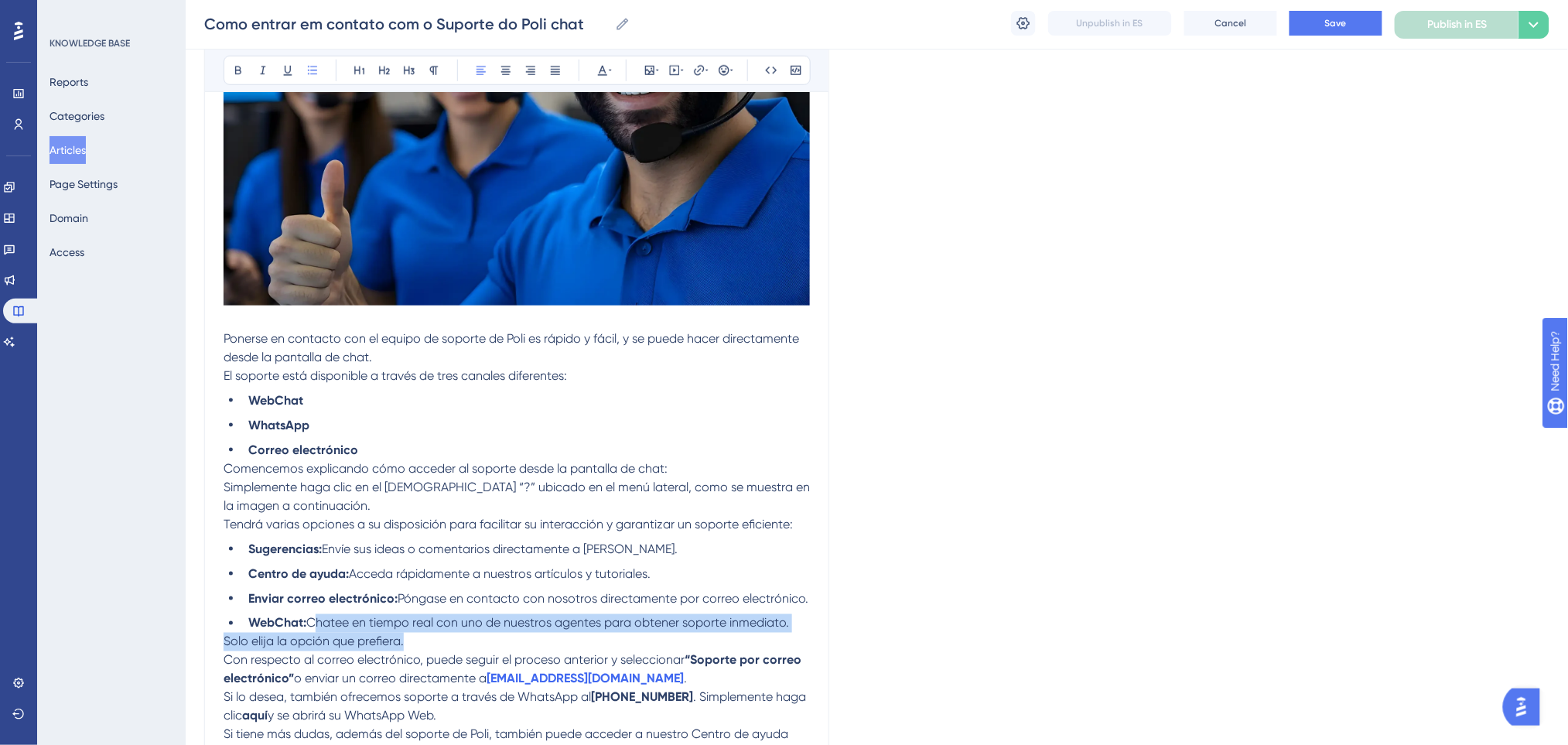
drag, startPoint x: 310, startPoint y: 629, endPoint x: 573, endPoint y: 598, distance: 264.8
click at [408, 639] on div "Ponerse en contacto con el equipo de soporte de Poli es rápido y fácil, y se pu…" at bounding box center [516, 323] width 586 height 876
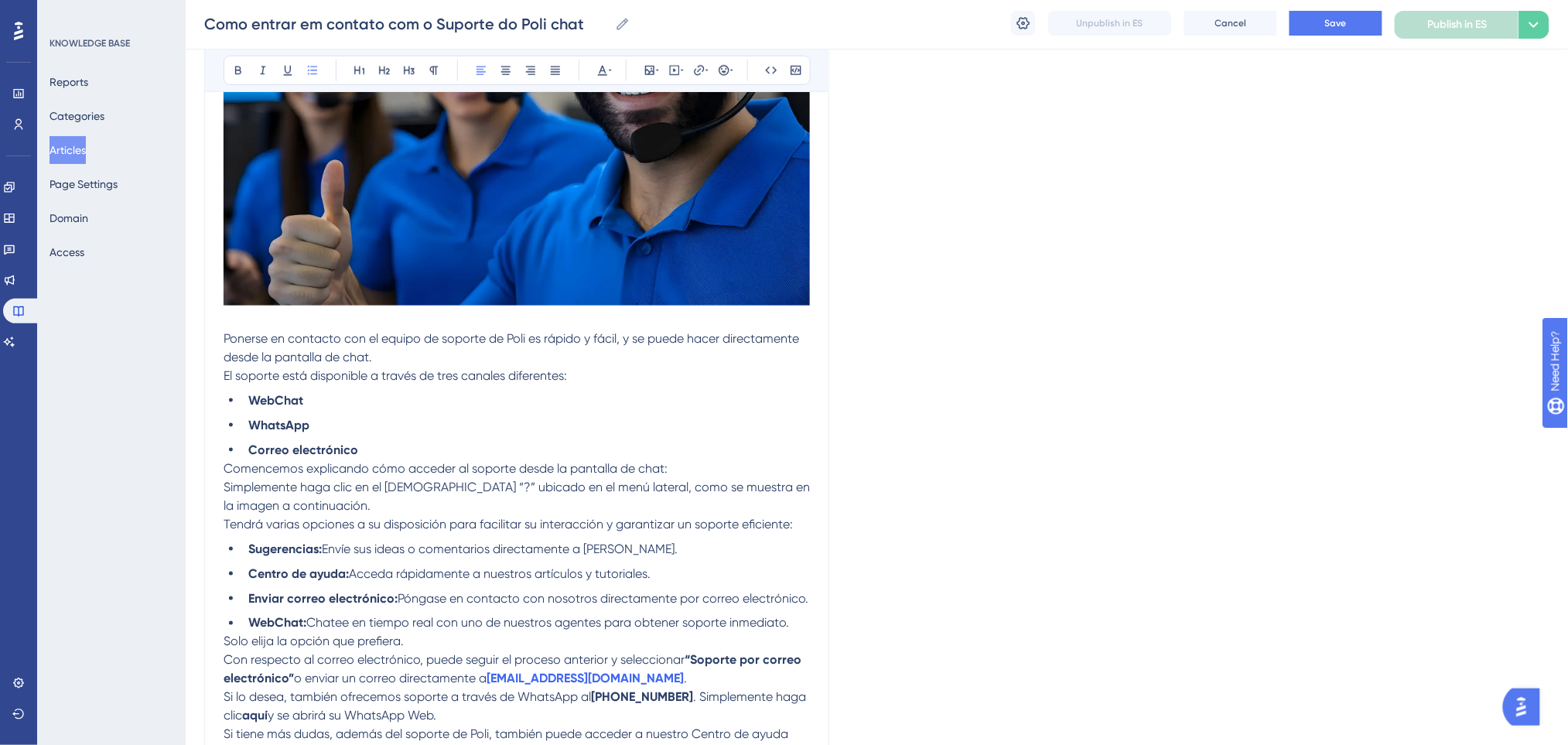
click at [576, 597] on span "Póngase en contacto con nosotros directamente por correo electrónico." at bounding box center [603, 598] width 411 height 15
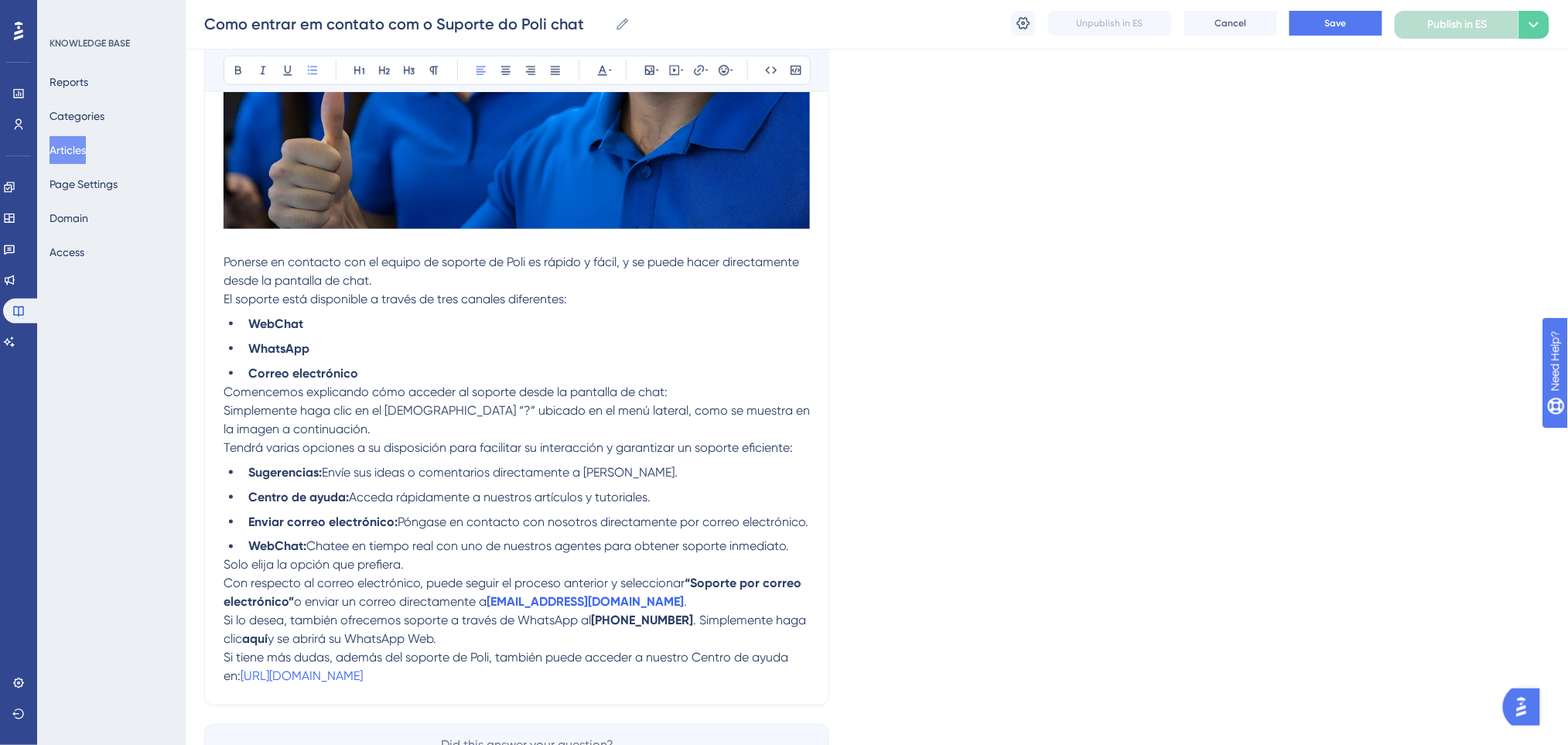
scroll to position [623, 0]
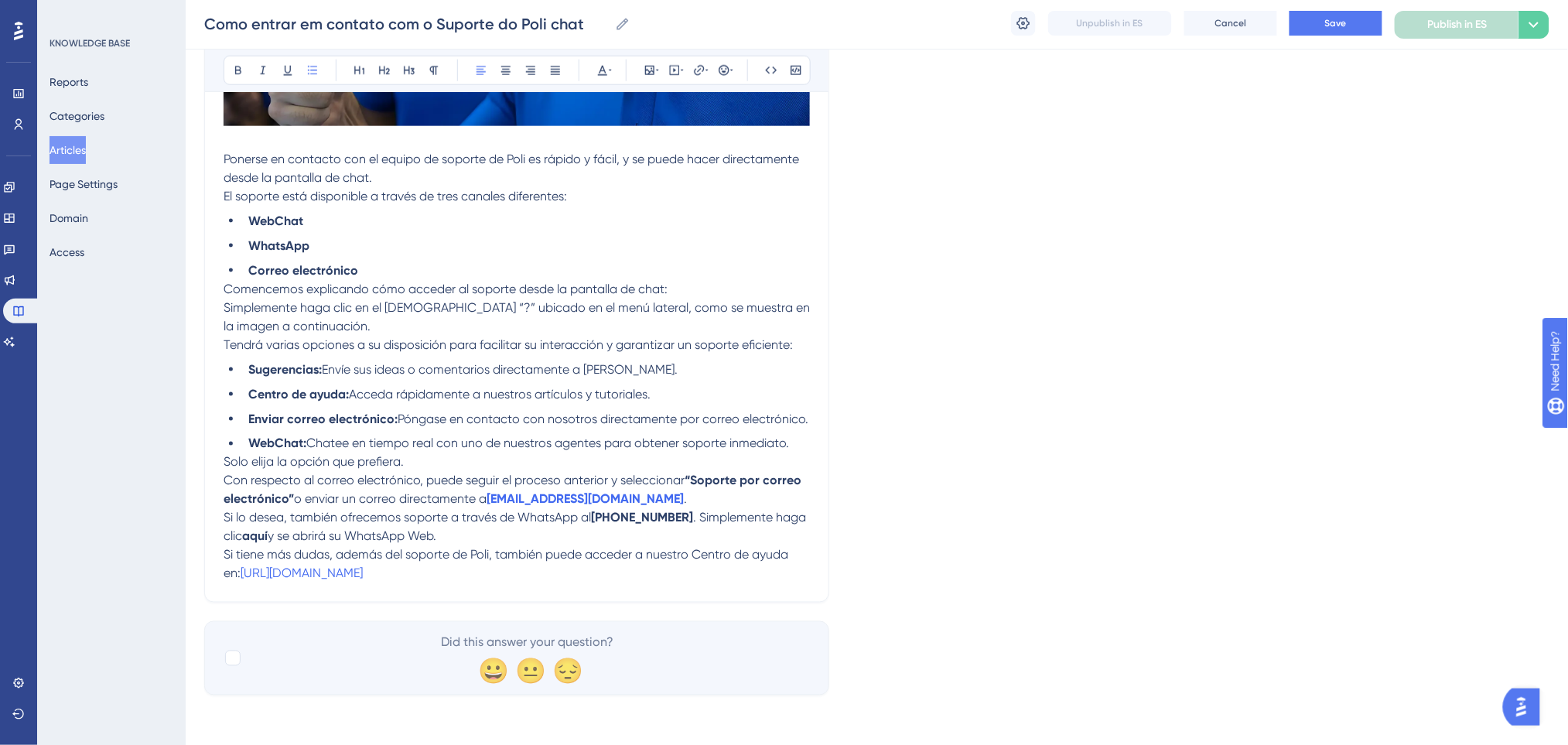
click at [422, 431] on ul "Sugerencias: Envíe sus ideas o comentarios directamente a Poli. Centro de ayuda…" at bounding box center [516, 406] width 586 height 93
click at [603, 456] on p "Solo elija la opción que prefiera." at bounding box center [516, 463] width 586 height 19
click at [803, 447] on li "WebChat: Chatee en tiempo real con uno de nuestros agentes para obtener soporte…" at bounding box center [526, 444] width 567 height 19
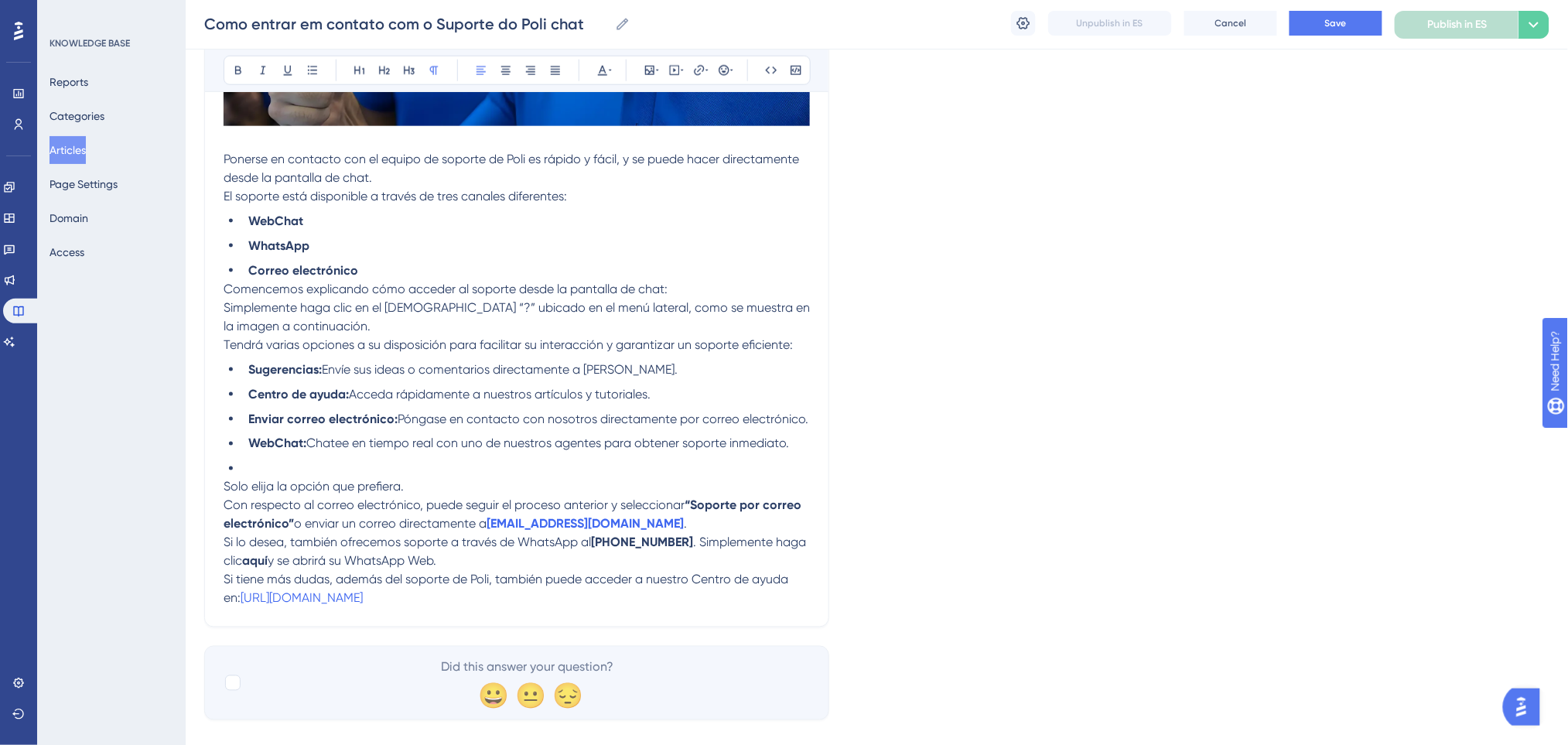
click at [625, 521] on p "Con respecto al correo electrónico, puede seguir el proceso anterior y seleccio…" at bounding box center [516, 515] width 586 height 37
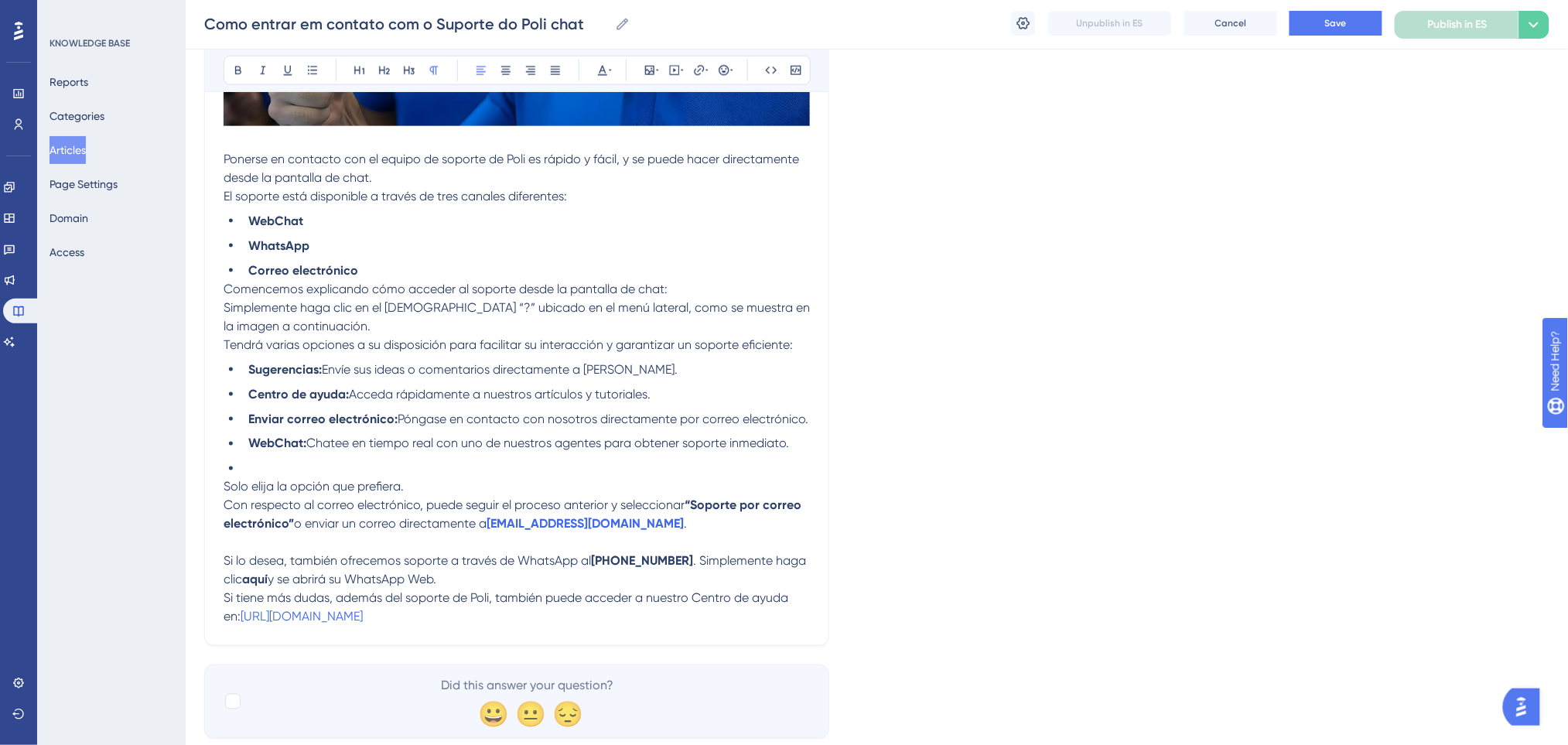
click at [501, 576] on p "Si lo desea, también ofrecemos soporte a través de WhatsApp al +55 62 99980-012…" at bounding box center [516, 571] width 586 height 37
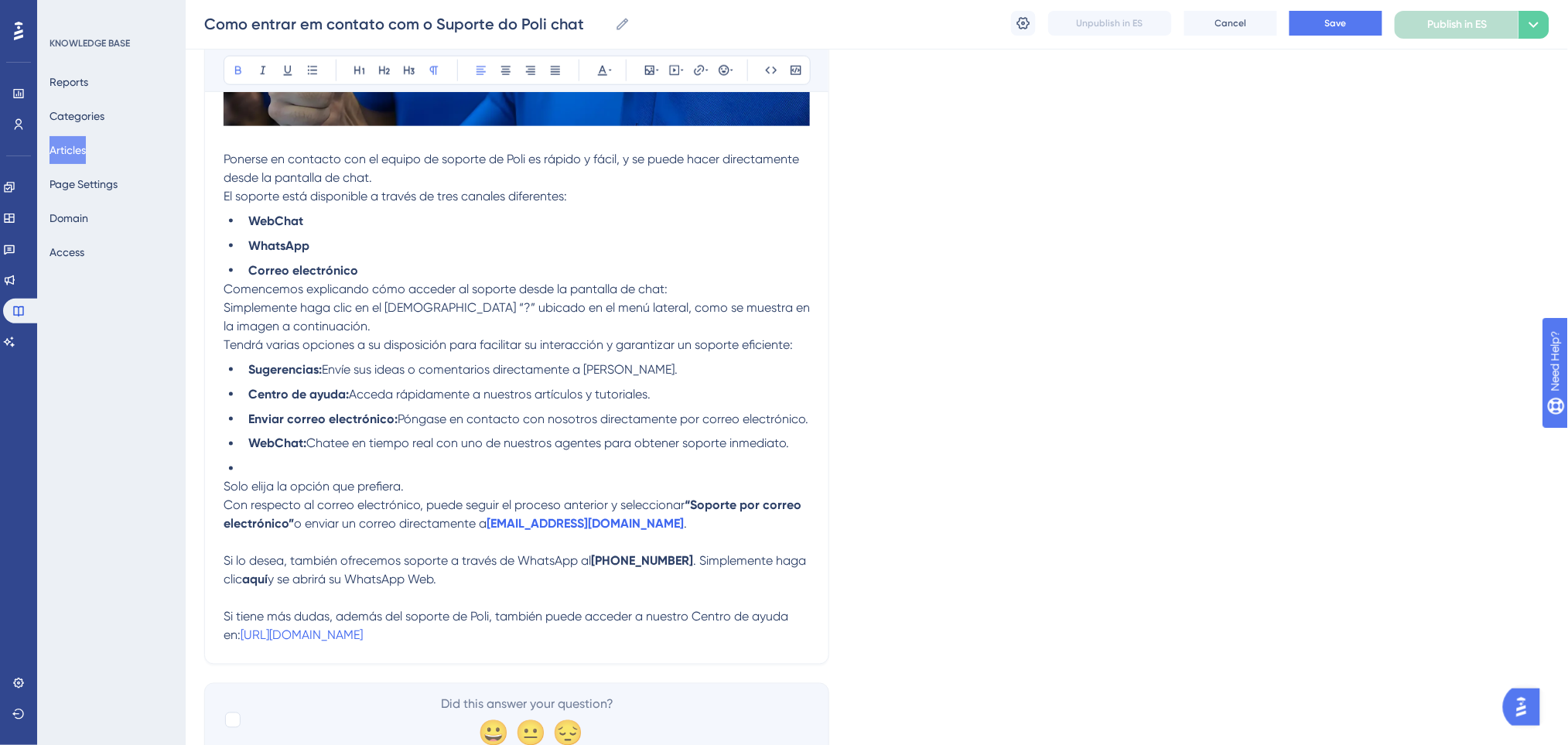
drag, startPoint x: 702, startPoint y: 563, endPoint x: 594, endPoint y: 563, distance: 108.0
click at [594, 563] on p "Si lo desea, también ofrecemos soporte a través de WhatsApp al +55 62 99980-012…" at bounding box center [516, 571] width 586 height 37
click at [238, 69] on icon at bounding box center [238, 70] width 6 height 8
click at [566, 576] on p "Si lo desea, también ofrecemos soporte a través de WhatsApp al +55 62 99980-012…" at bounding box center [516, 571] width 586 height 37
drag, startPoint x: 307, startPoint y: 580, endPoint x: 280, endPoint y: 580, distance: 27.0
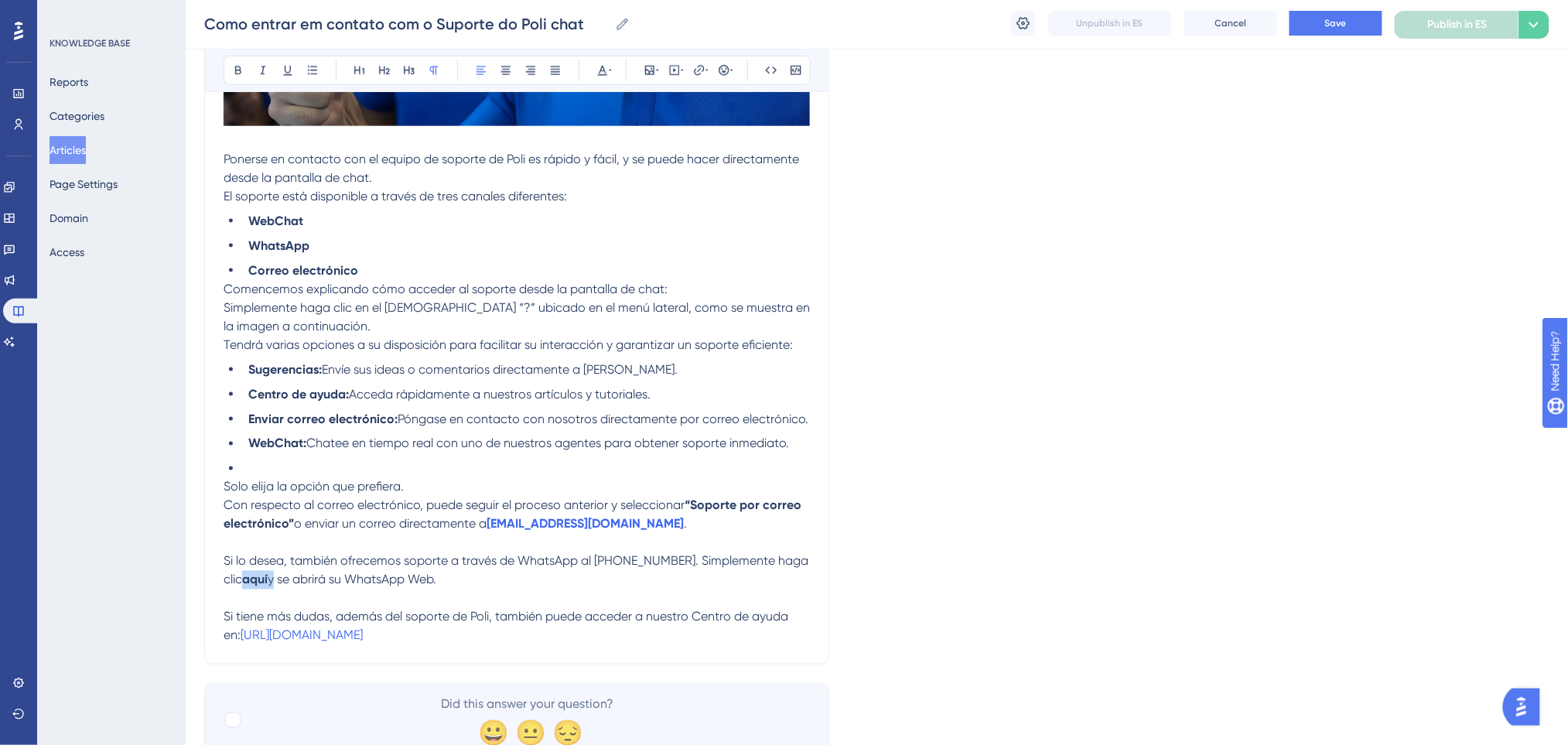
click at [280, 580] on p "Si lo desea, también ofrecemos soporte a través de WhatsApp al +55 62 99980-012…" at bounding box center [516, 571] width 586 height 37
drag, startPoint x: 243, startPoint y: 68, endPoint x: 281, endPoint y: 261, distance: 196.7
click at [243, 68] on icon at bounding box center [238, 69] width 12 height 12
click at [320, 605] on p at bounding box center [516, 599] width 586 height 19
drag, startPoint x: 305, startPoint y: 581, endPoint x: 258, endPoint y: 579, distance: 47.0
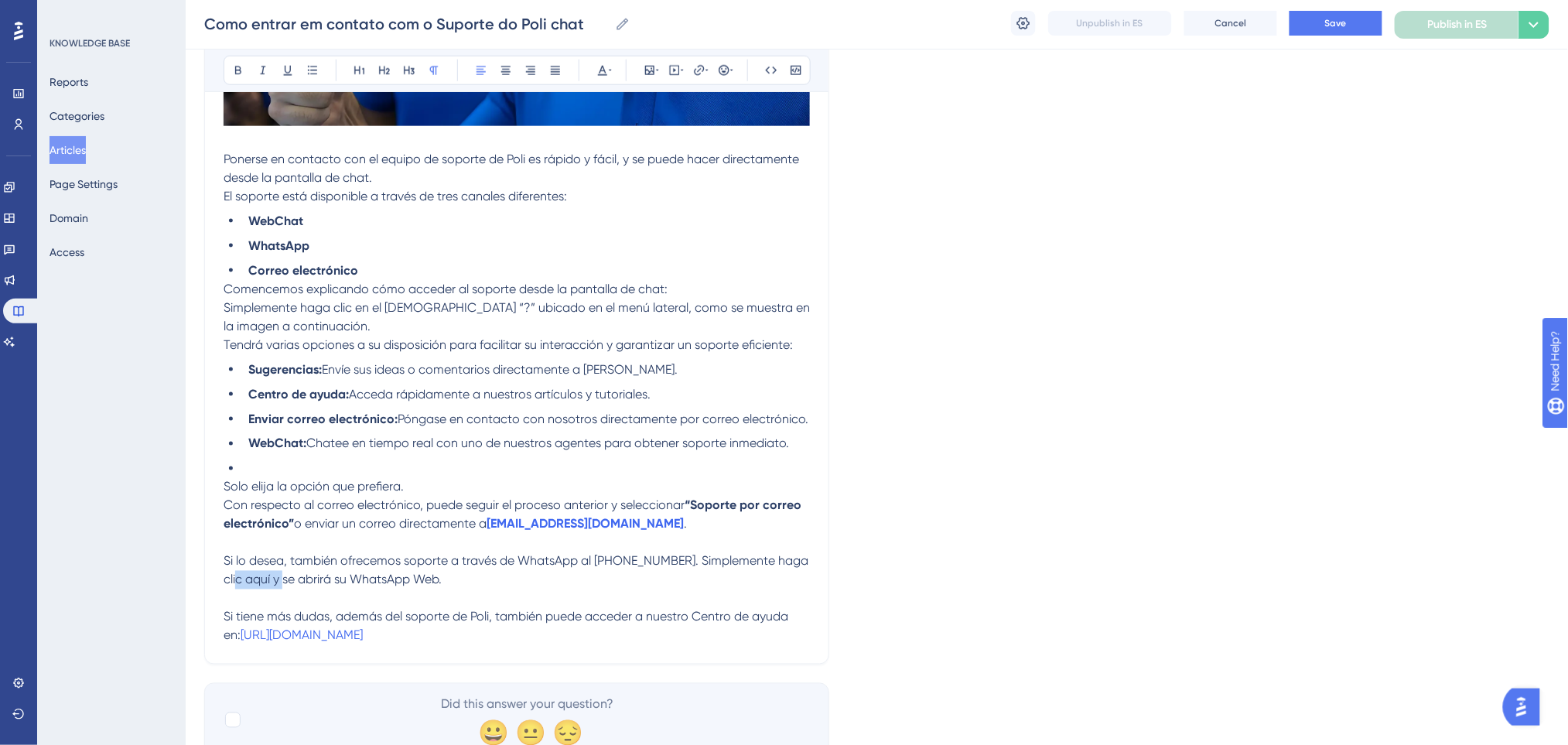
click at [258, 579] on span "Si lo desea, también ofrecemos soporte a través de WhatsApp al +55 62 99980-012…" at bounding box center [516, 570] width 588 height 33
click at [701, 68] on icon at bounding box center [699, 69] width 12 height 12
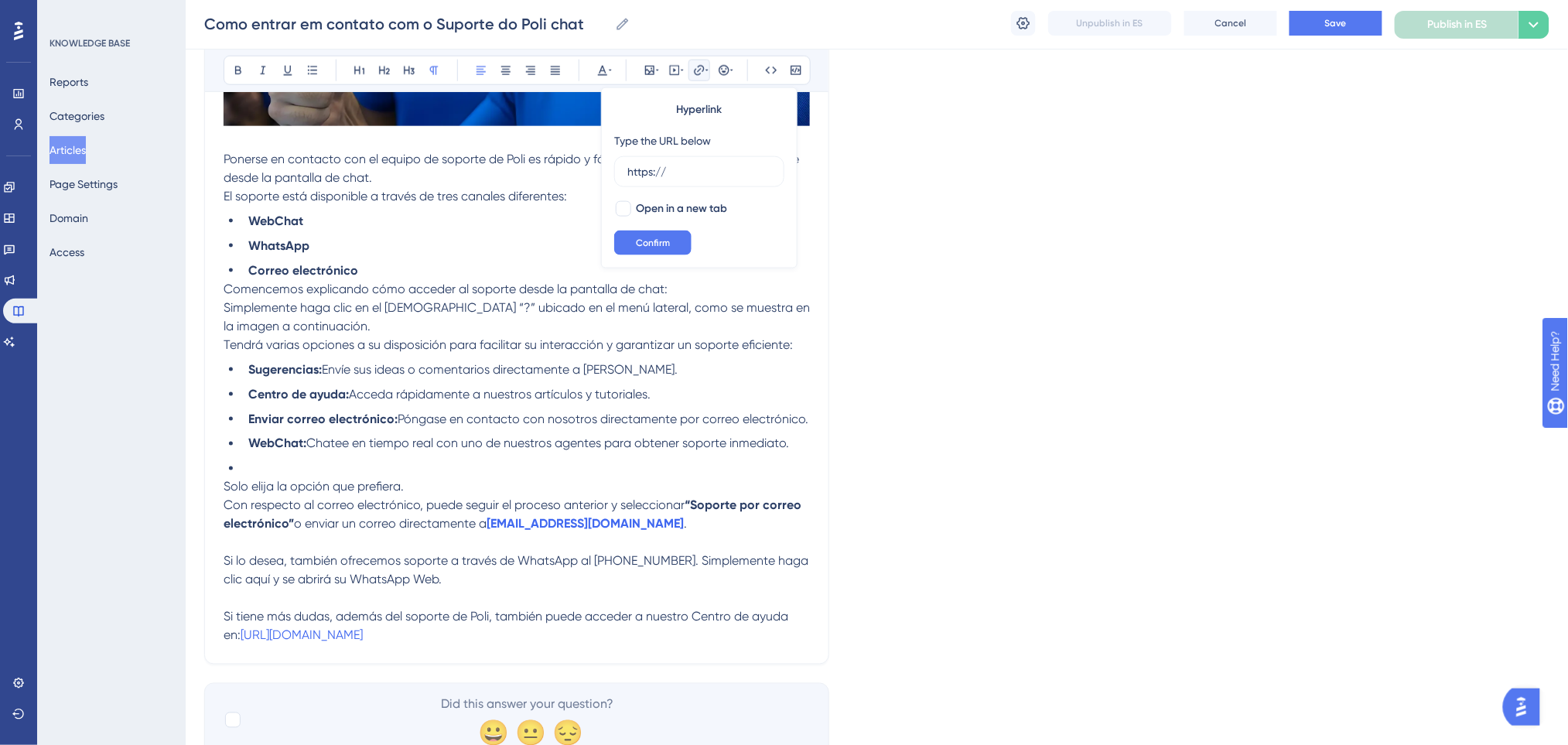
drag, startPoint x: 706, startPoint y: 177, endPoint x: 581, endPoint y: 176, distance: 125.0
click at [581, 176] on div "Bold Italic Underline Bullet Point Heading 1 Heading 2 Heading 3 Normal Align L…" at bounding box center [516, 144] width 586 height 1000
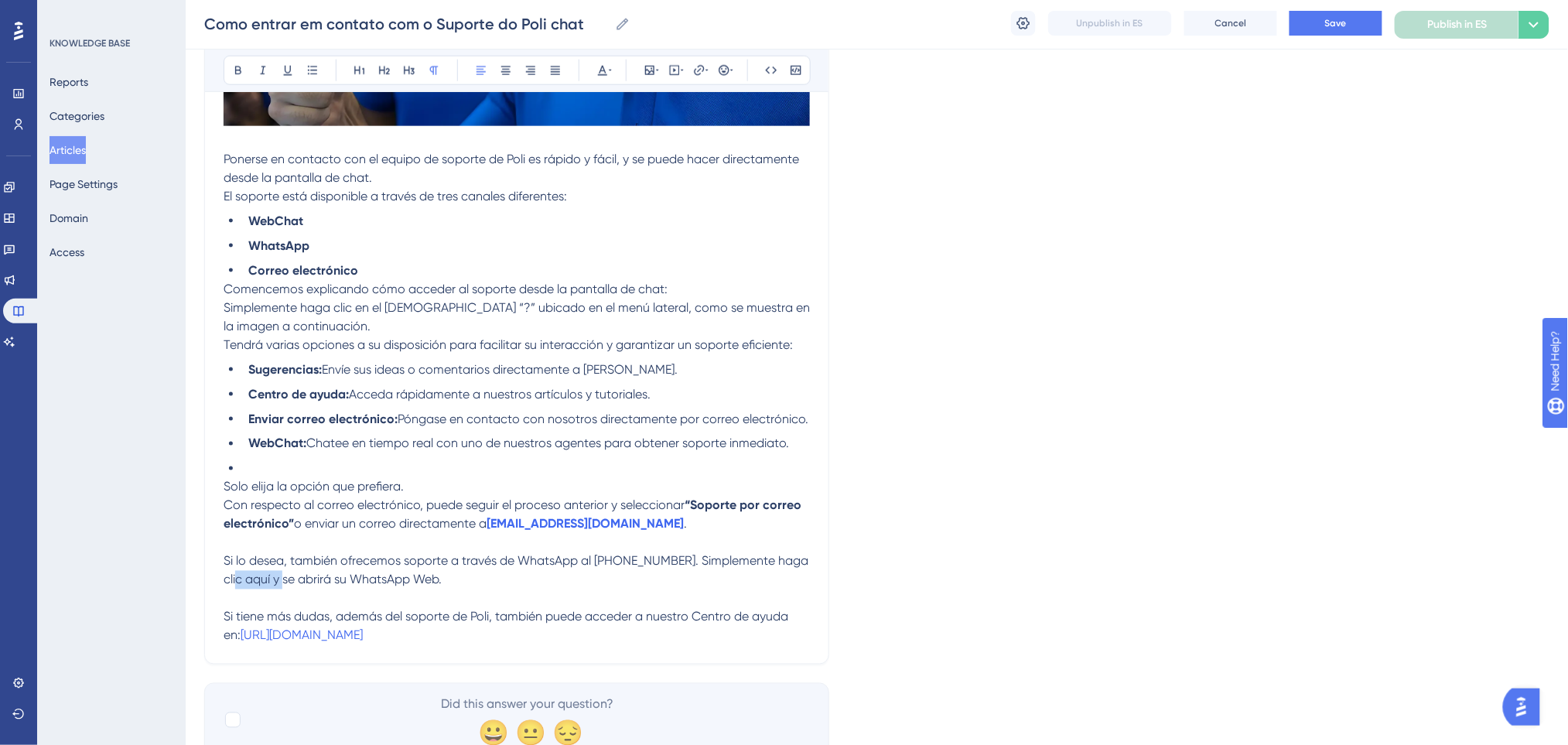
drag, startPoint x: 304, startPoint y: 580, endPoint x: 258, endPoint y: 586, distance: 46.4
click at [258, 586] on span "Si lo desea, también ofrecemos soporte a través de WhatsApp al +55 62 99980-012…" at bounding box center [516, 570] width 588 height 33
click at [698, 69] on icon at bounding box center [699, 69] width 12 height 12
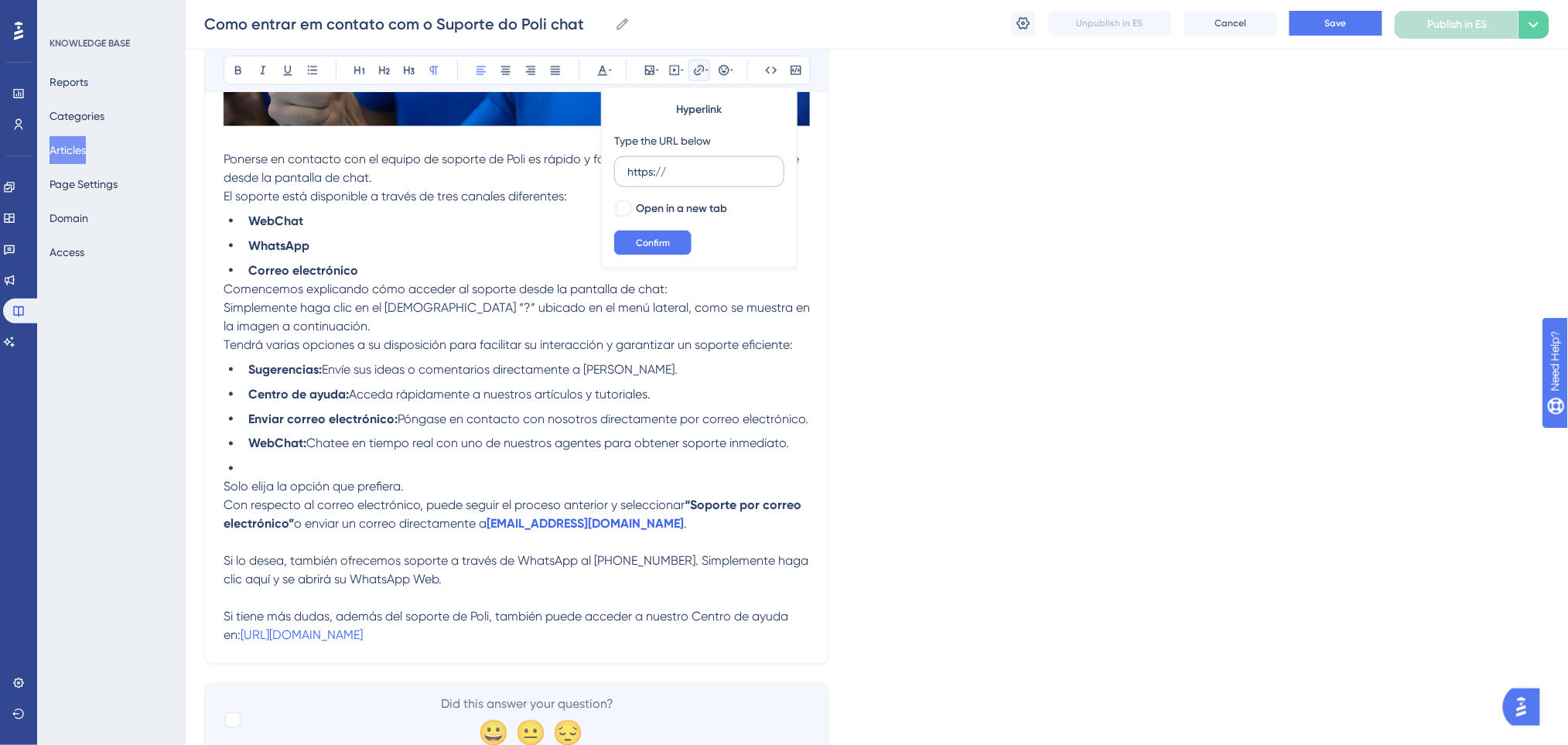
drag, startPoint x: 669, startPoint y: 171, endPoint x: 621, endPoint y: 166, distance: 48.3
click at [621, 166] on label "https://" at bounding box center [699, 171] width 170 height 31
click at [628, 166] on input "https://" at bounding box center [699, 171] width 143 height 17
type input "https://wa.me/556299800123"
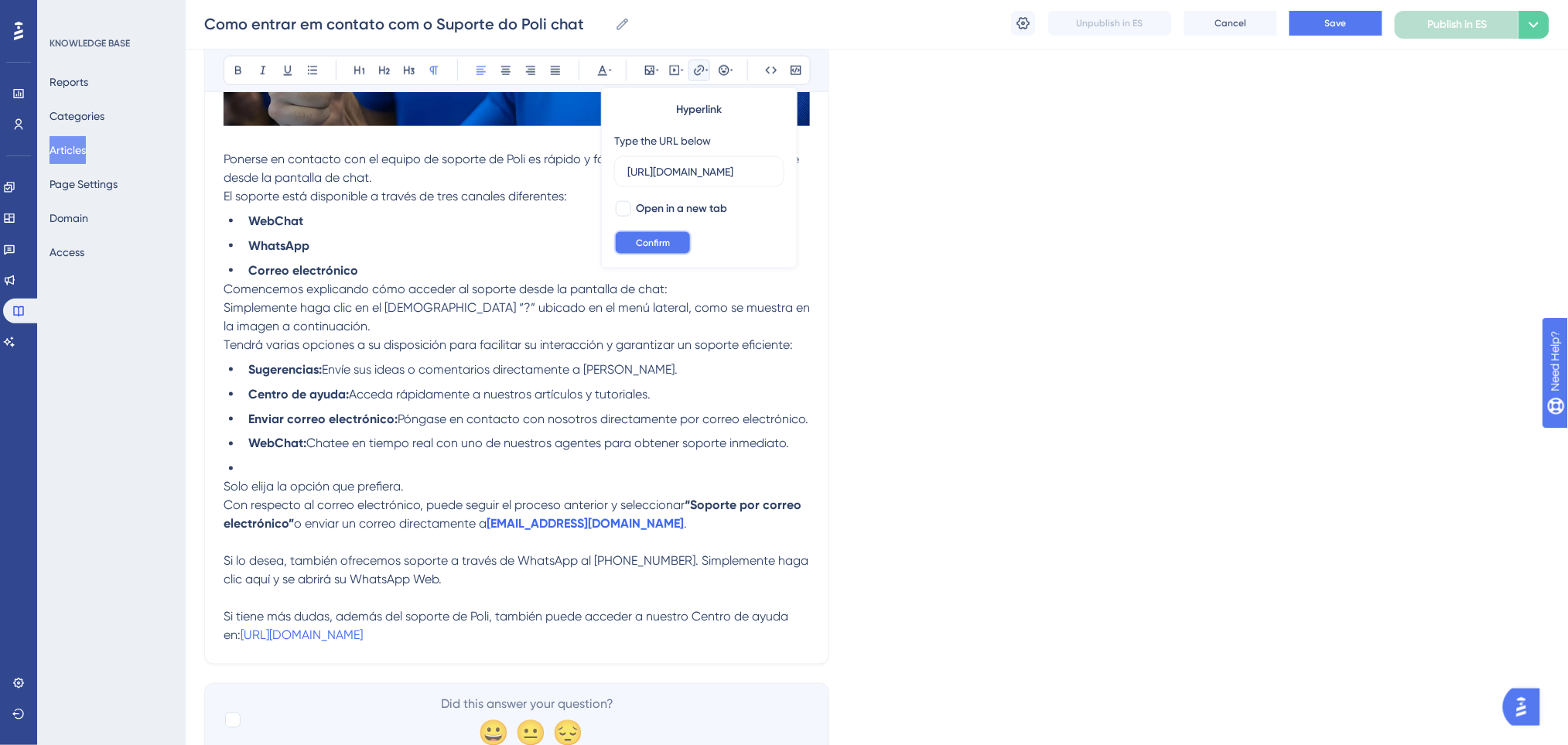
click at [654, 246] on span "Confirm" at bounding box center [653, 242] width 34 height 12
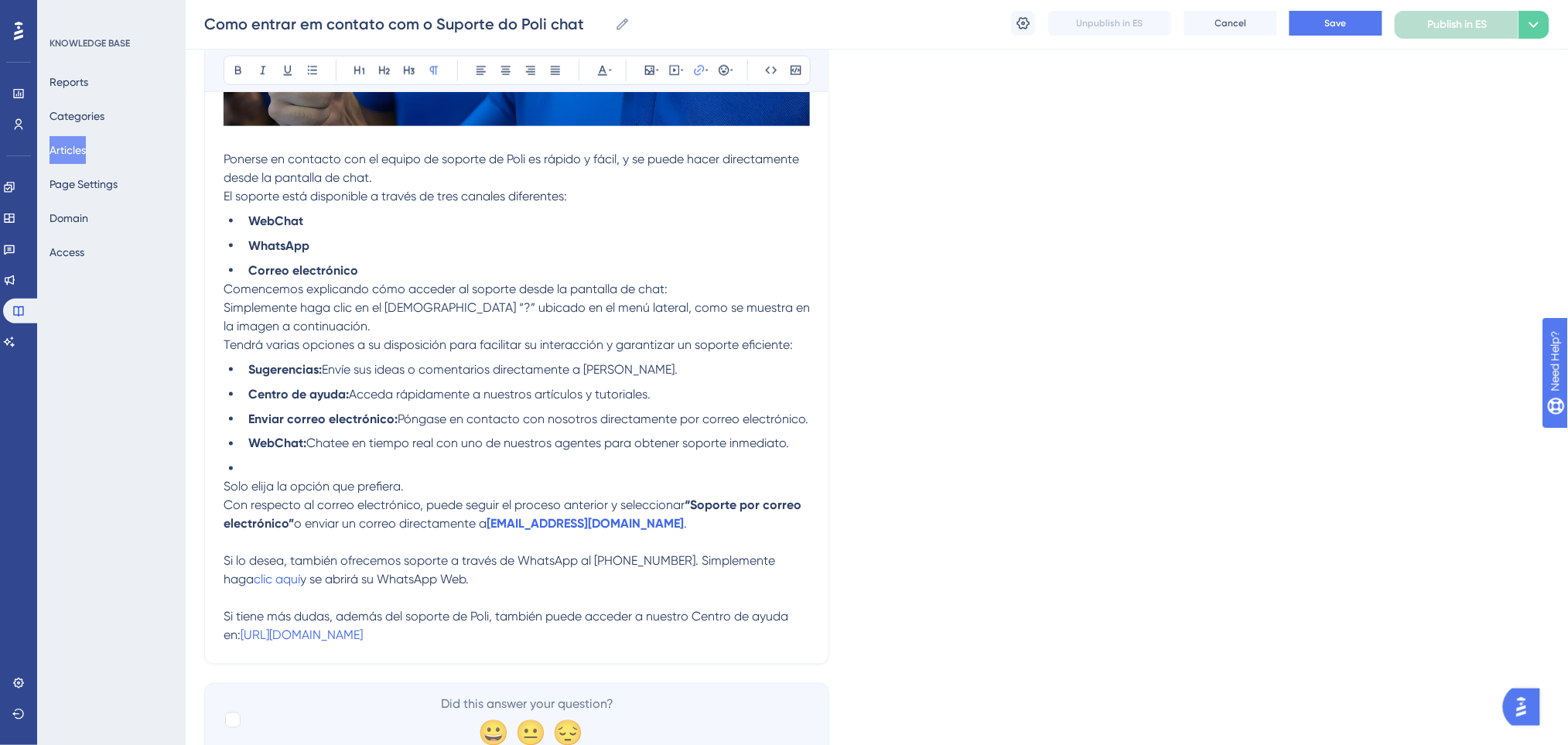
click at [669, 564] on span "Si lo desea, también ofrecemos soporte a través de WhatsApp al +55 62 99980-012…" at bounding box center [500, 570] width 554 height 33
click at [417, 637] on p "Si tiene más dudas, además del soporte de Poli, también puede acceder a nuestro…" at bounding box center [516, 627] width 586 height 37
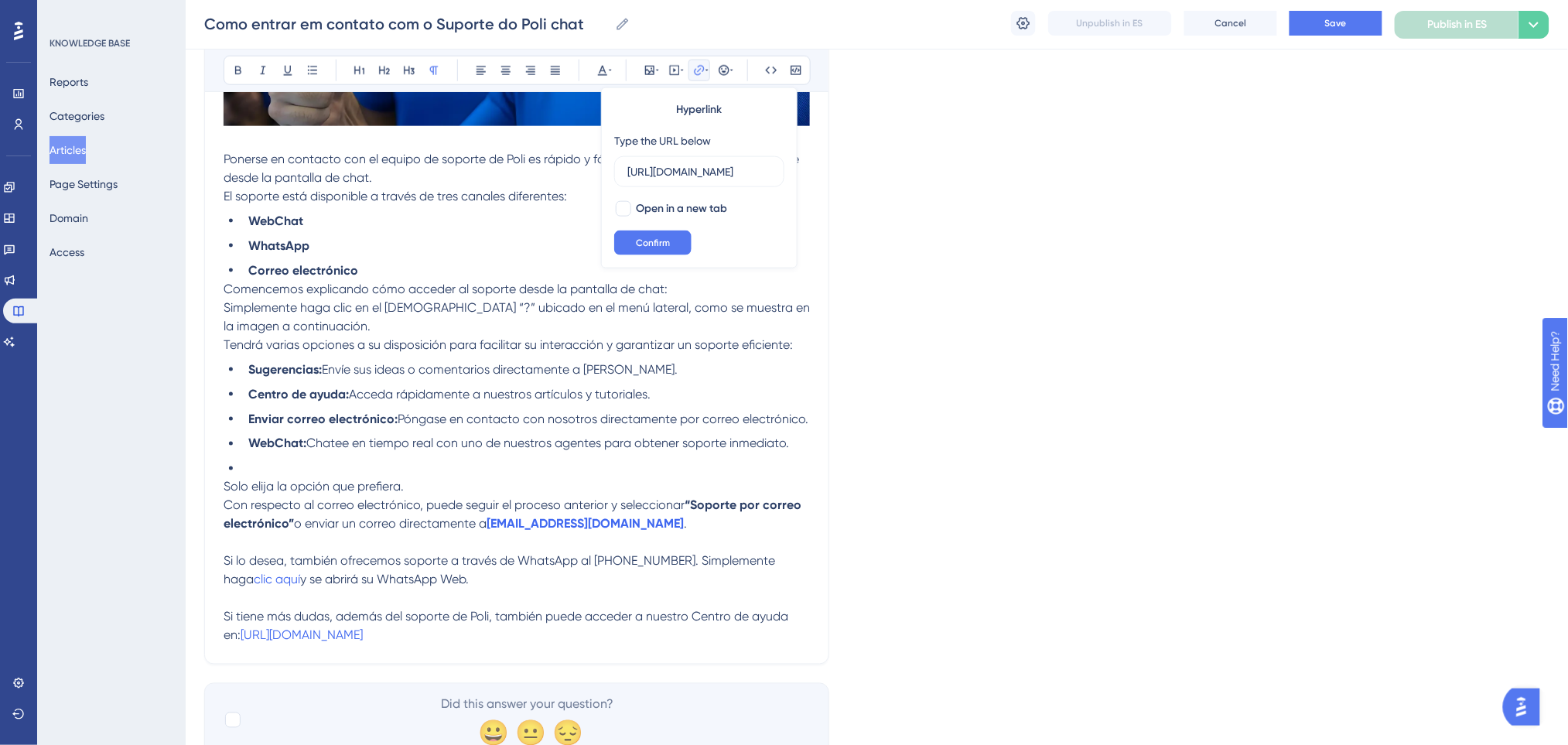
click at [452, 636] on p "Si tiene más dudas, además del soporte de Poli, también puede acceder a nuestro…" at bounding box center [516, 627] width 586 height 37
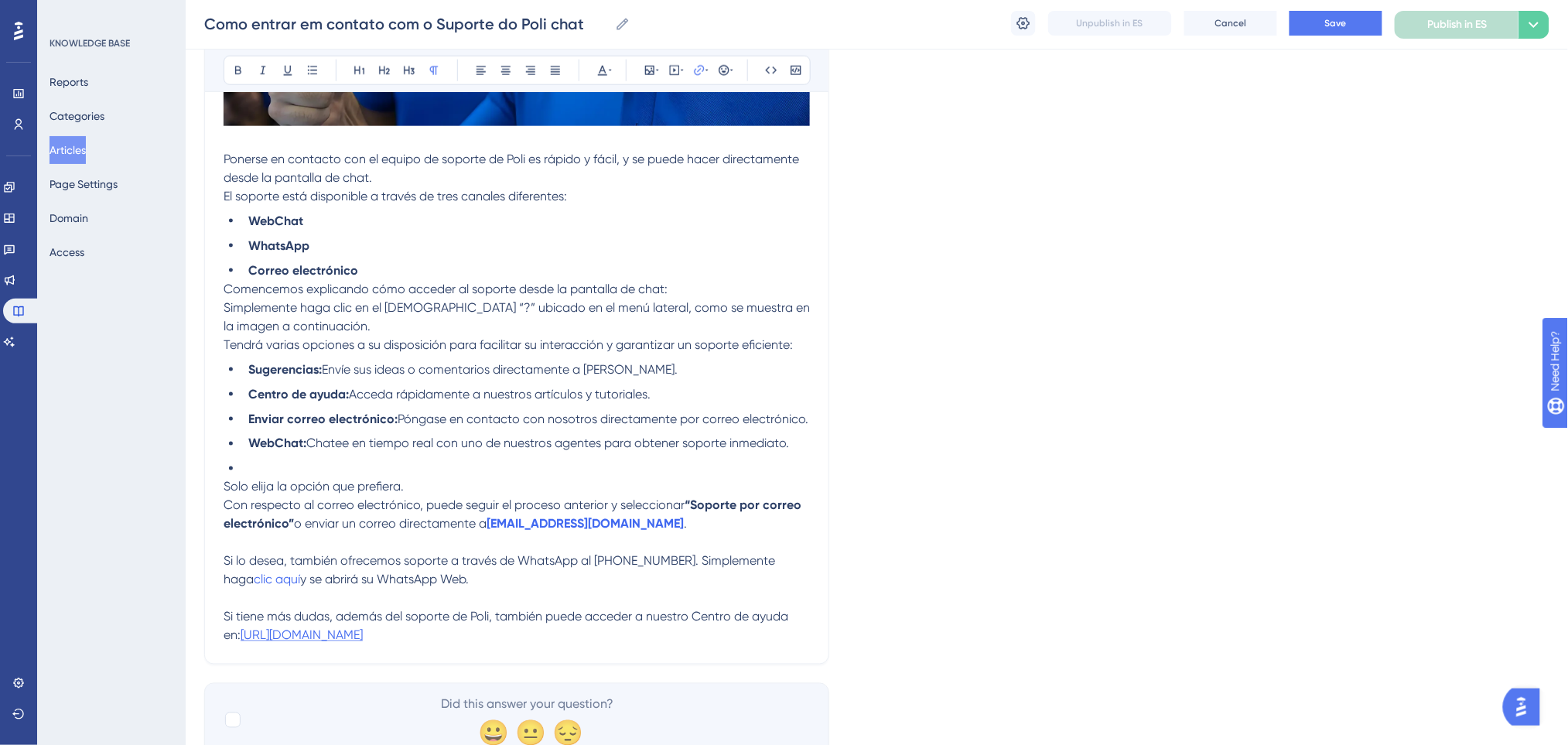
drag, startPoint x: 452, startPoint y: 636, endPoint x: 391, endPoint y: 639, distance: 61.1
click at [391, 639] on p "Si tiene más dudas, además del soporte de Poli, también puede acceder a nuestro…" at bounding box center [516, 627] width 586 height 37
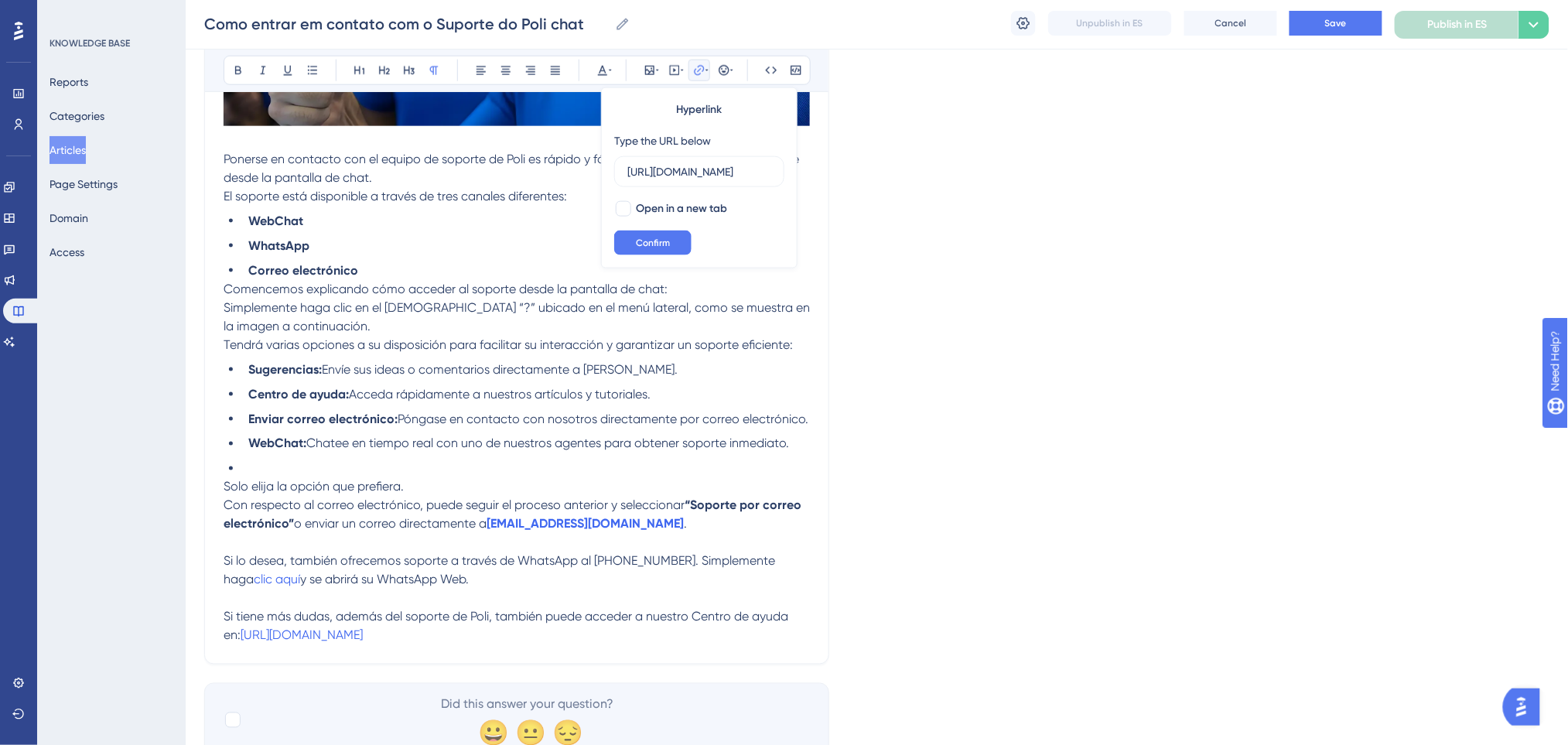
click at [459, 641] on p "Si tiene más dudas, además del soporte de Poli, también puede acceder a nuestro…" at bounding box center [516, 627] width 586 height 37
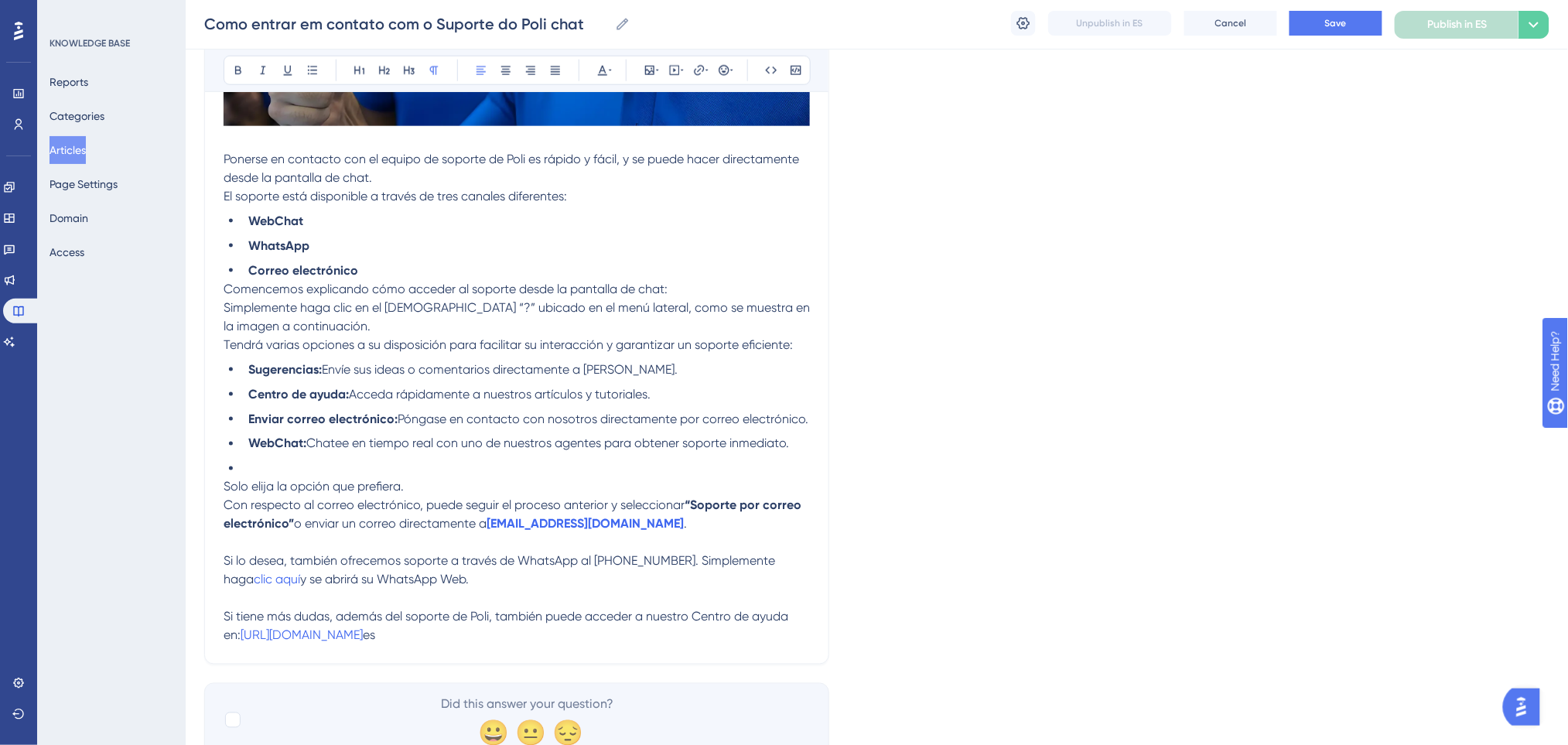
click at [459, 641] on p "Si tiene más dudas, además del soporte de Poli, también puede acceder a nuestro…" at bounding box center [516, 627] width 586 height 37
drag, startPoint x: 462, startPoint y: 638, endPoint x: 243, endPoint y: 637, distance: 219.0
click at [243, 637] on p "Si tiene más dudas, además del soporte de Poli, también puede acceder a nuestro…" at bounding box center [516, 627] width 586 height 37
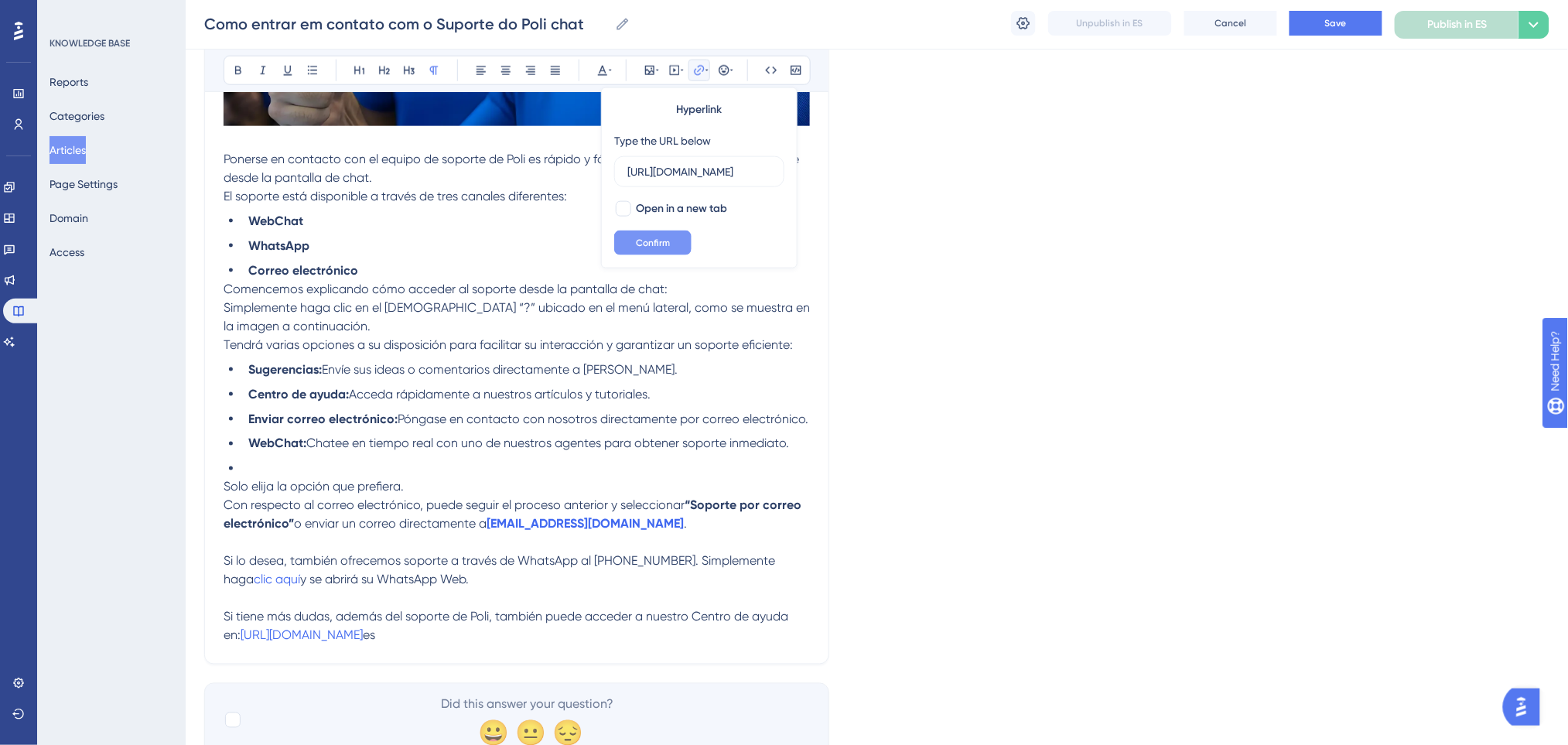
type input "https://ajuda.poli.digital/es"
click at [660, 235] on button "Confirm" at bounding box center [653, 242] width 78 height 25
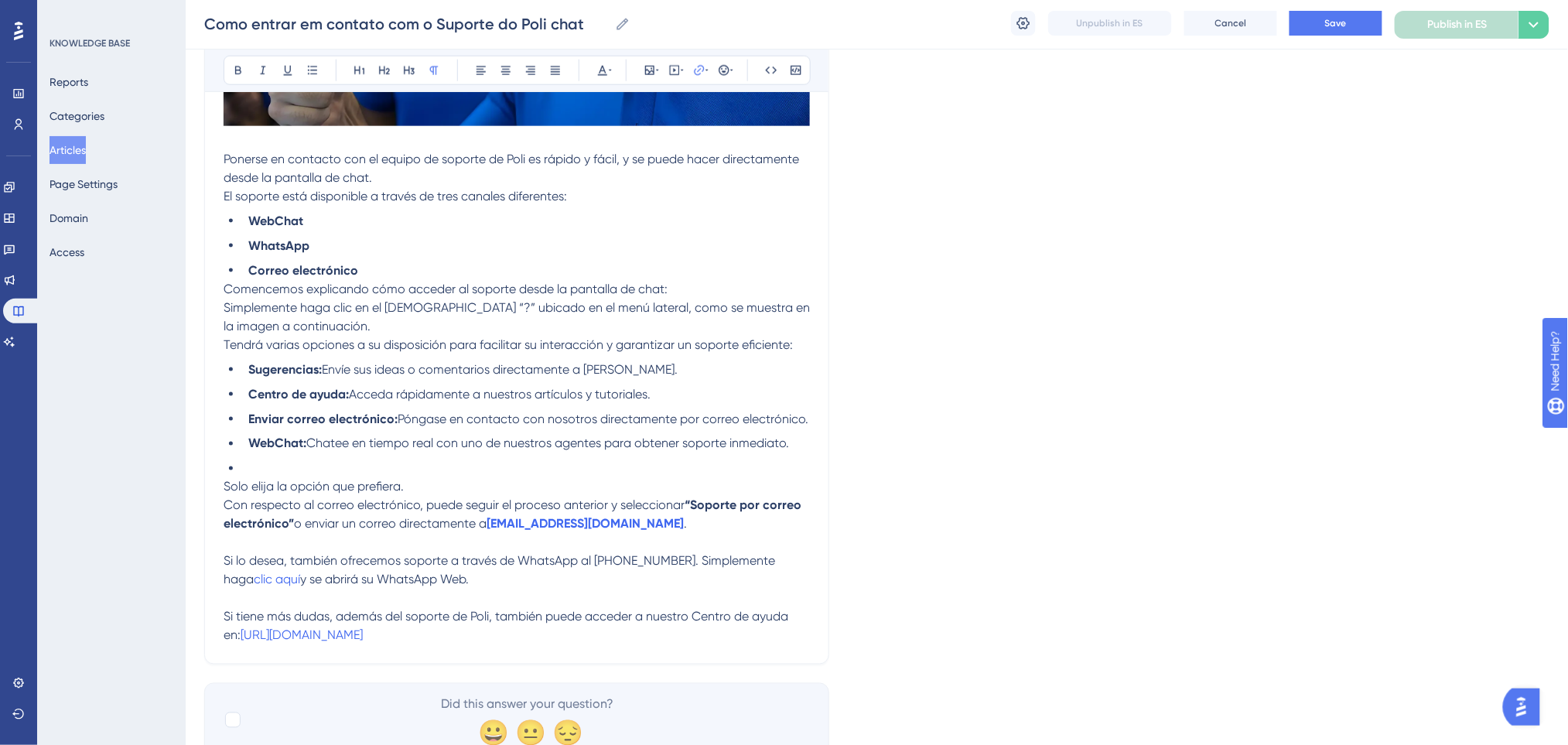
click at [759, 536] on p at bounding box center [516, 542] width 586 height 19
click at [1317, 17] on button "Save" at bounding box center [1336, 23] width 93 height 25
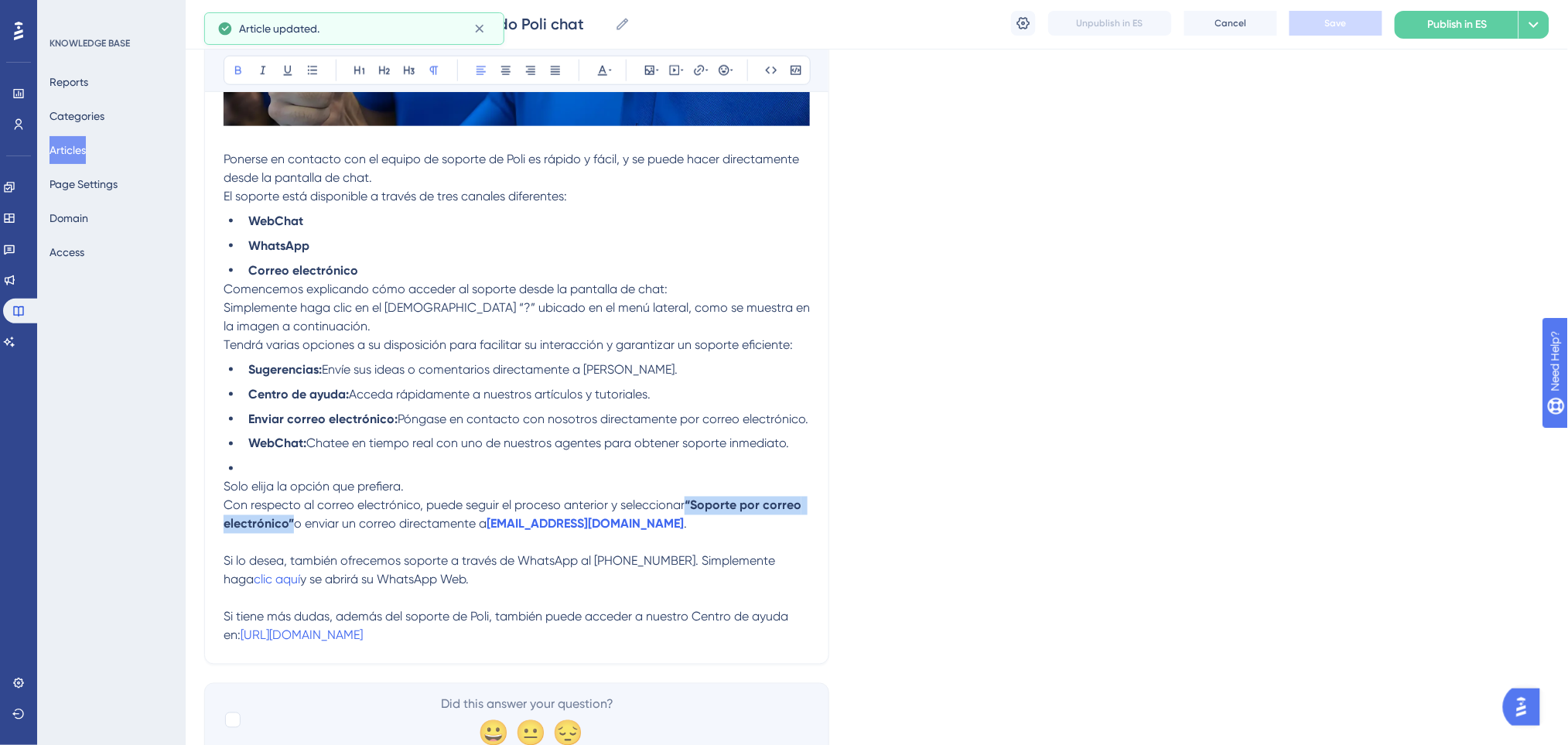
drag, startPoint x: 700, startPoint y: 502, endPoint x: 292, endPoint y: 523, distance: 408.5
click at [292, 523] on p "Con respecto al correo electrónico, puede seguir el proceso anterior y seleccio…" at bounding box center [516, 515] width 586 height 37
click at [244, 67] on button at bounding box center [238, 69] width 21 height 21
click at [867, 397] on div "Language Spanish Cómo ponerse en contacto con el soporte de Poli Chat Bold Ital…" at bounding box center [877, 117] width 1345 height 1281
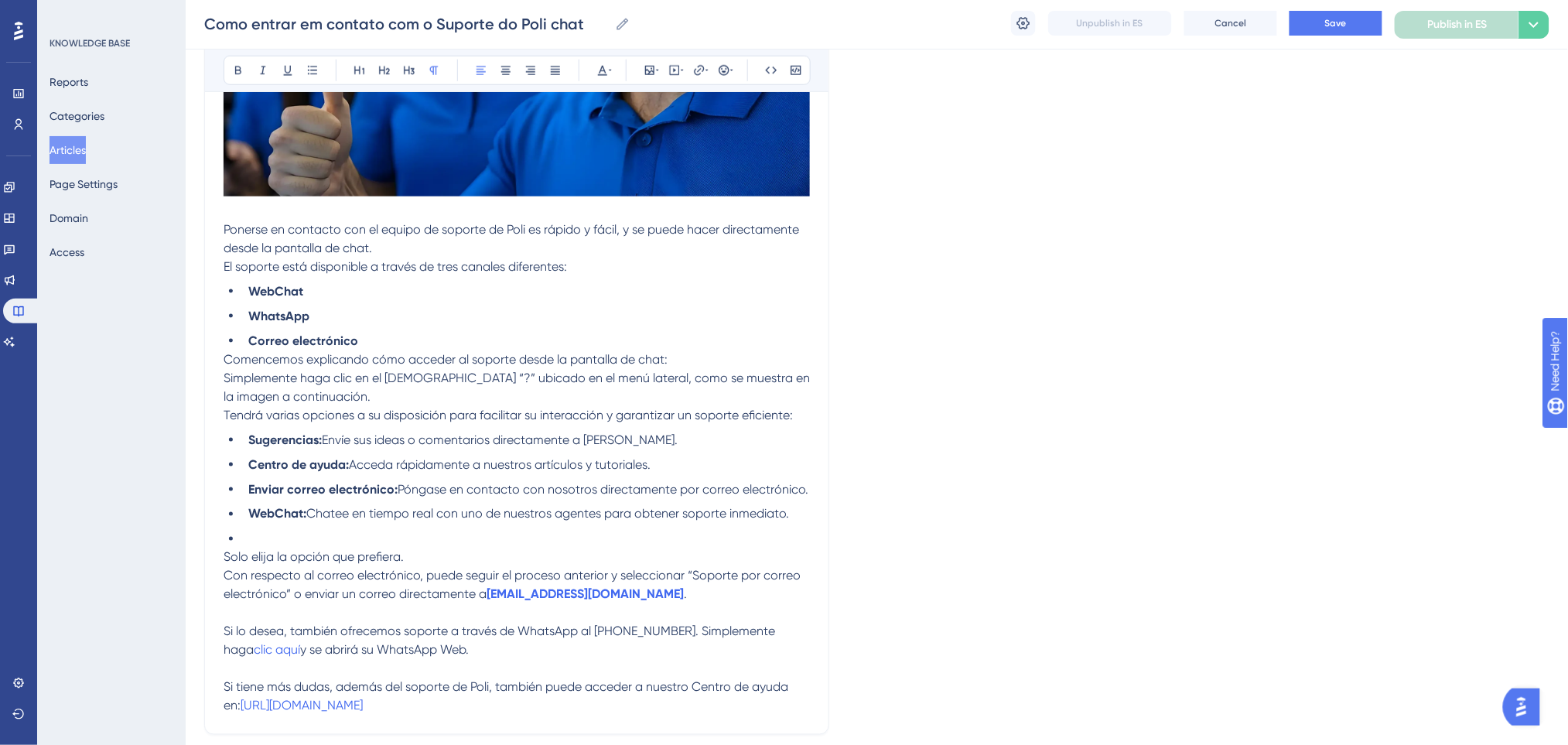
scroll to position [519, 0]
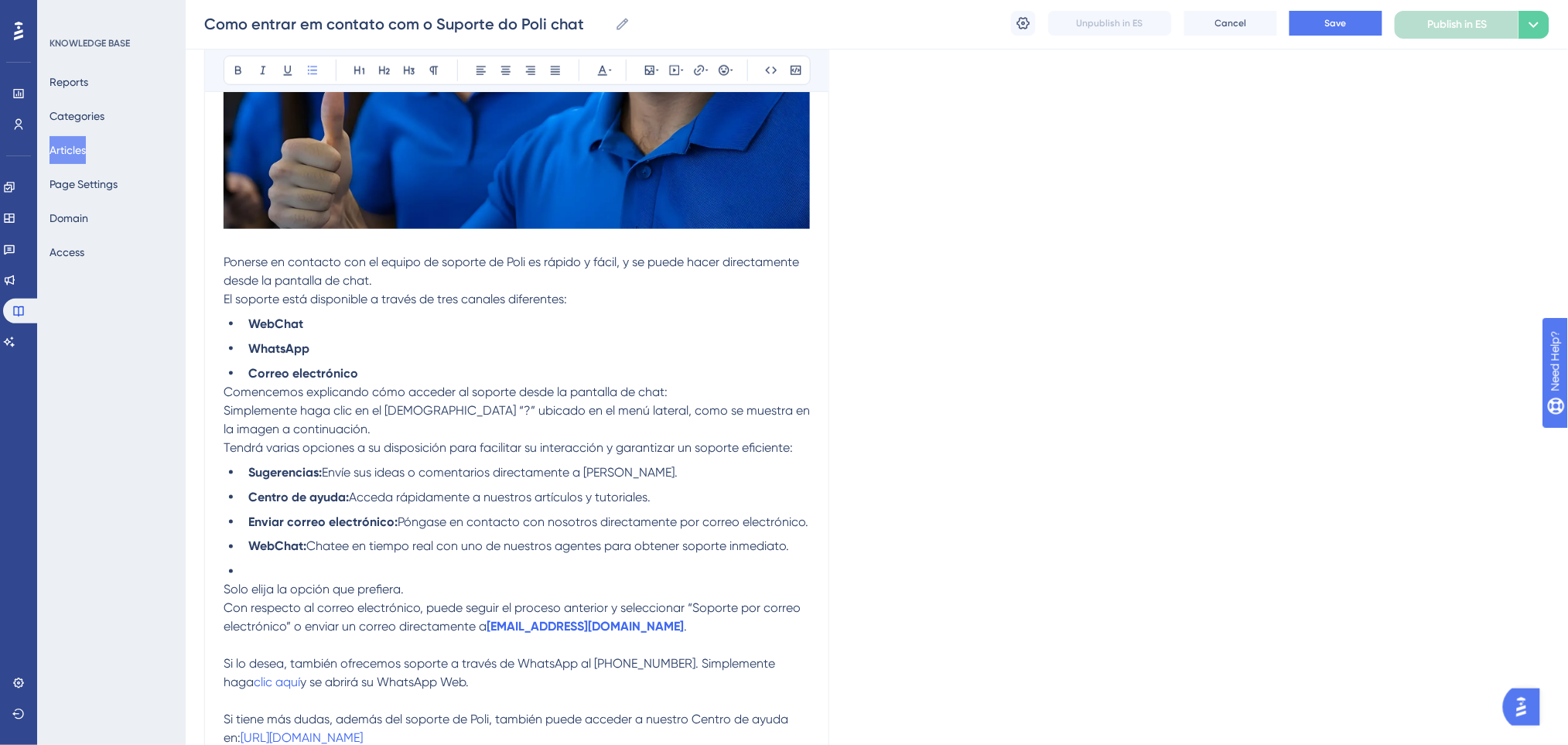
click at [278, 573] on li at bounding box center [526, 571] width 567 height 19
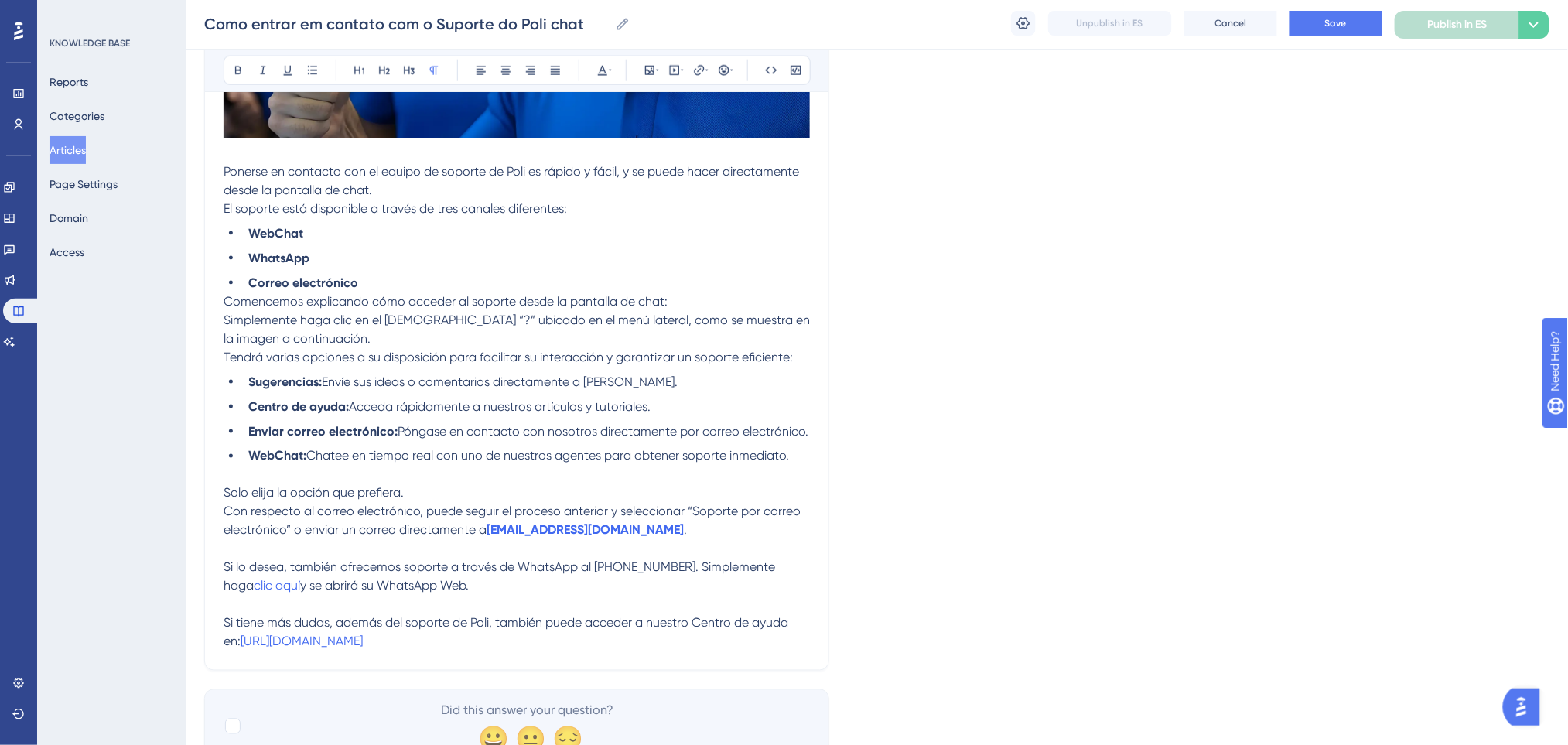
scroll to position [677, 0]
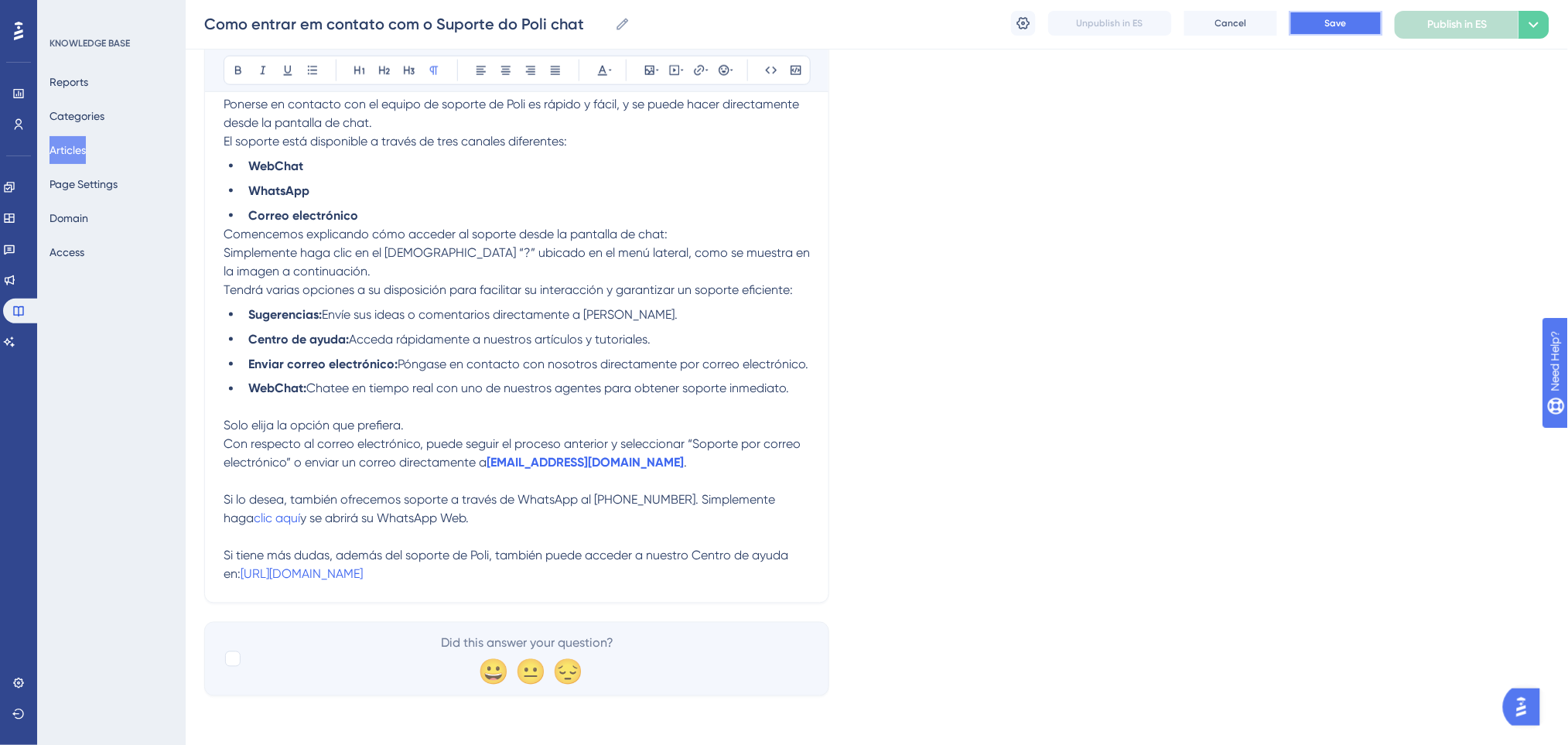
click at [1350, 12] on button "Save" at bounding box center [1336, 23] width 93 height 25
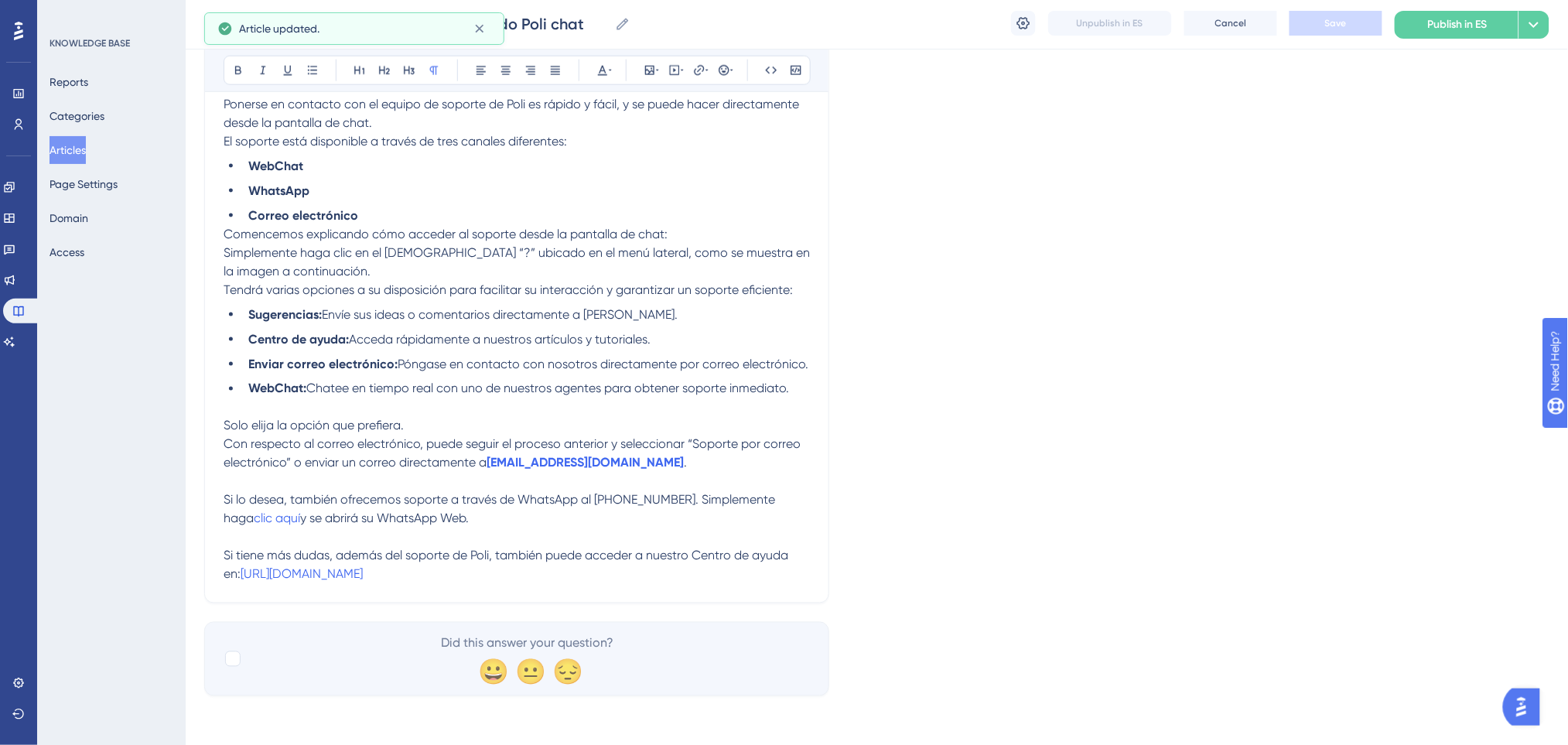
scroll to position [472, 0]
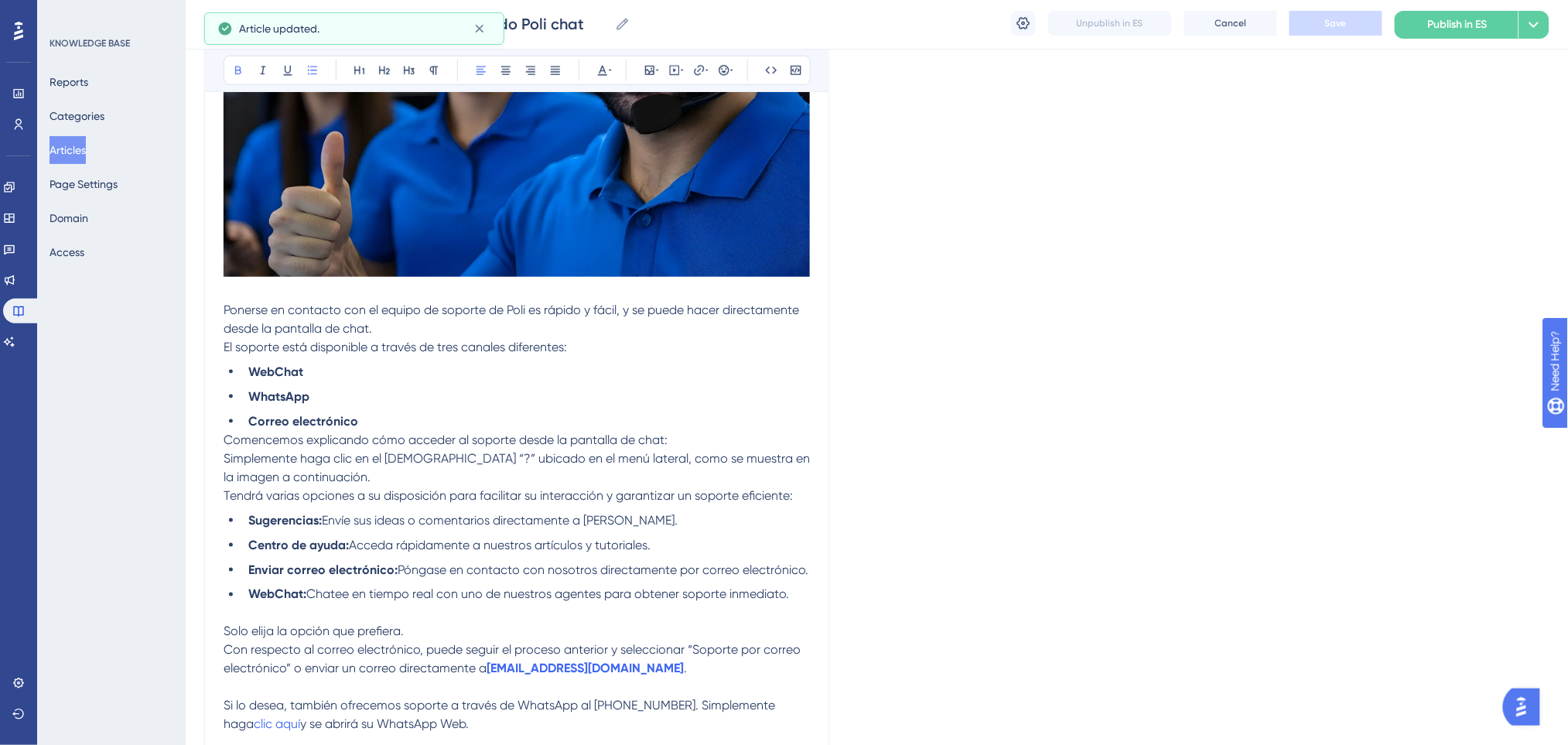
click at [412, 426] on li "Correo electrónico" at bounding box center [526, 421] width 567 height 19
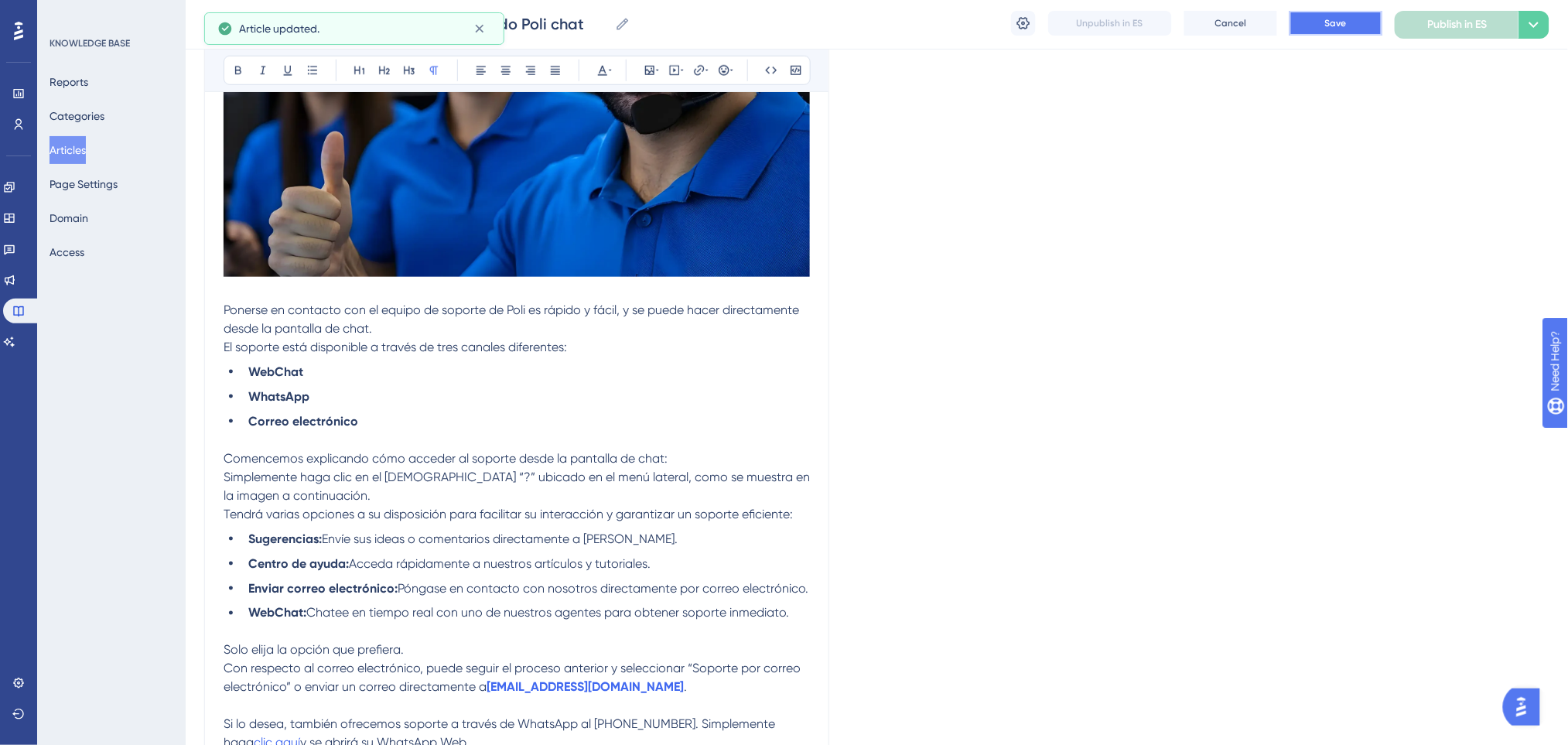
click at [1319, 22] on button "Save" at bounding box center [1336, 23] width 93 height 25
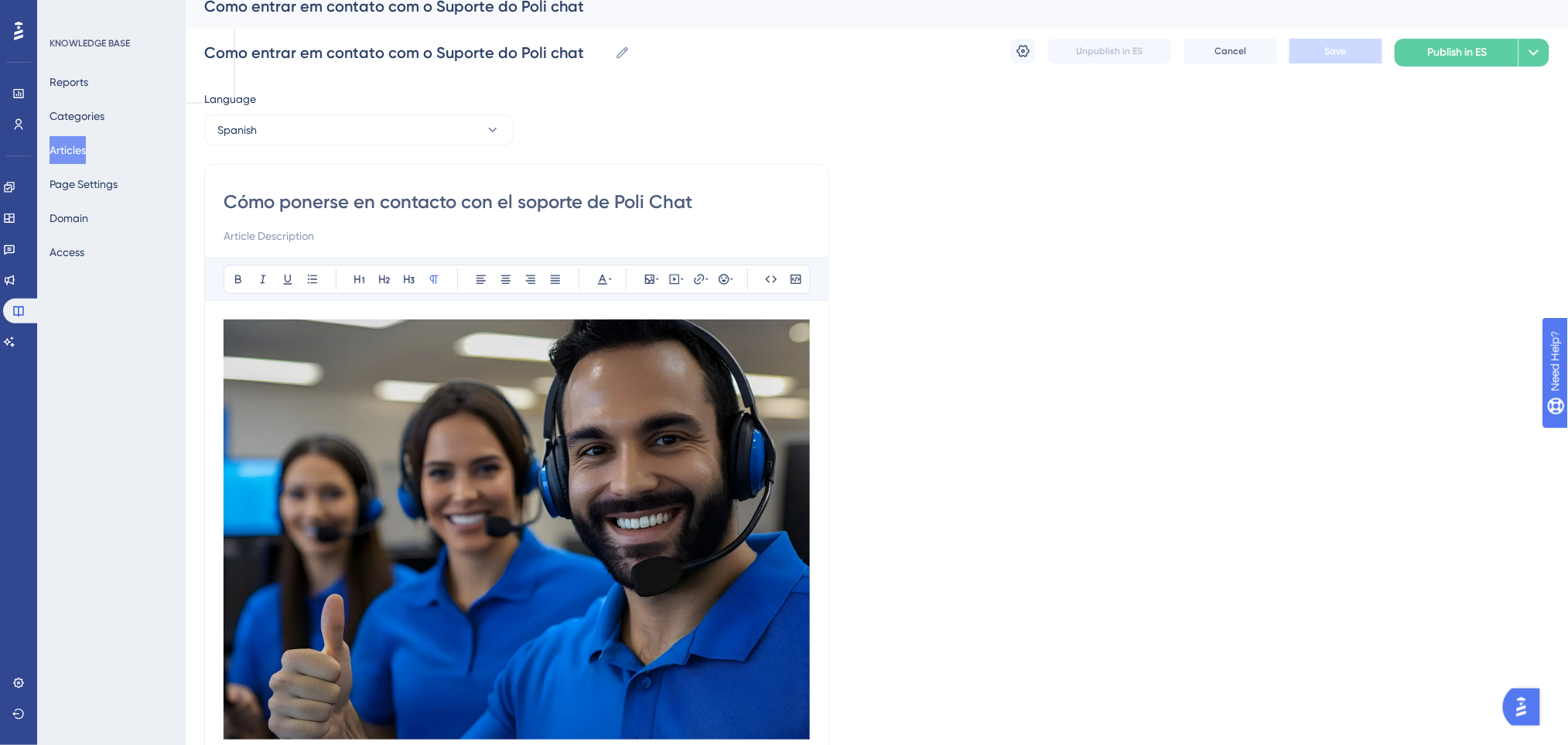
scroll to position [0, 0]
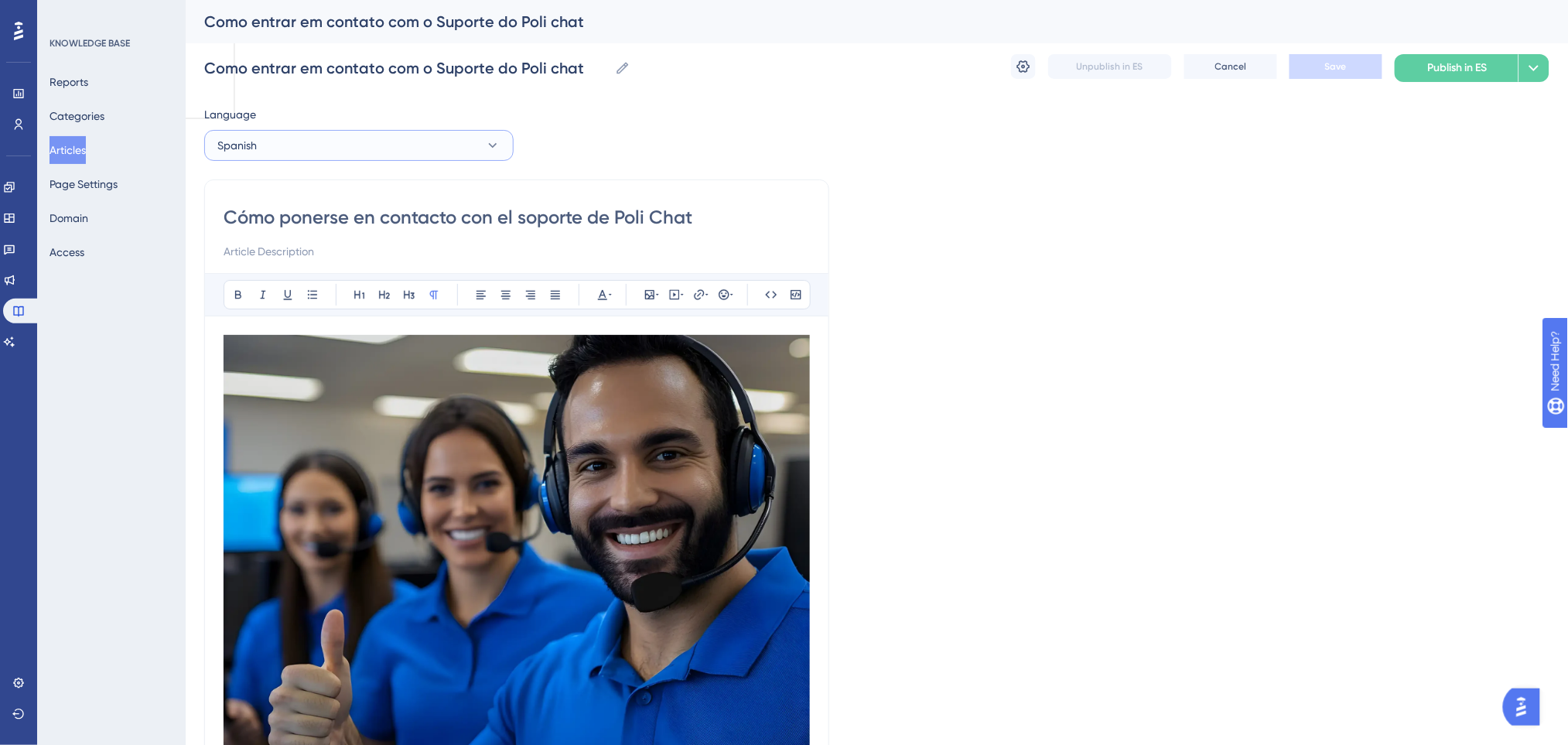
click at [479, 143] on button "Spanish" at bounding box center [359, 144] width 309 height 31
click at [439, 141] on button "Spanish" at bounding box center [359, 144] width 309 height 31
click at [748, 115] on div "Language Spanish Portuguese (Default) Portuguese (Default) Published with pendi…" at bounding box center [877, 751] width 1345 height 1293
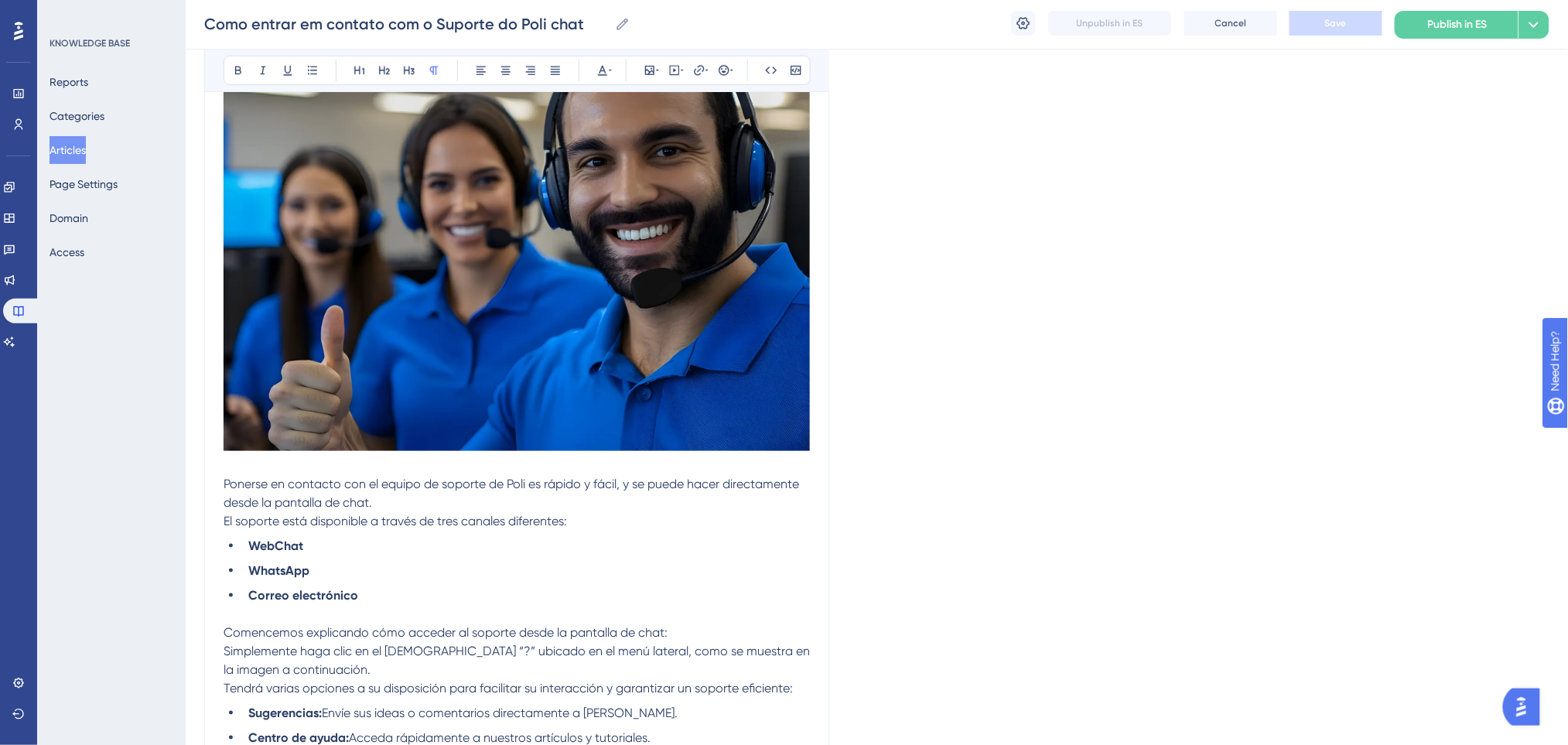
scroll to position [515, 0]
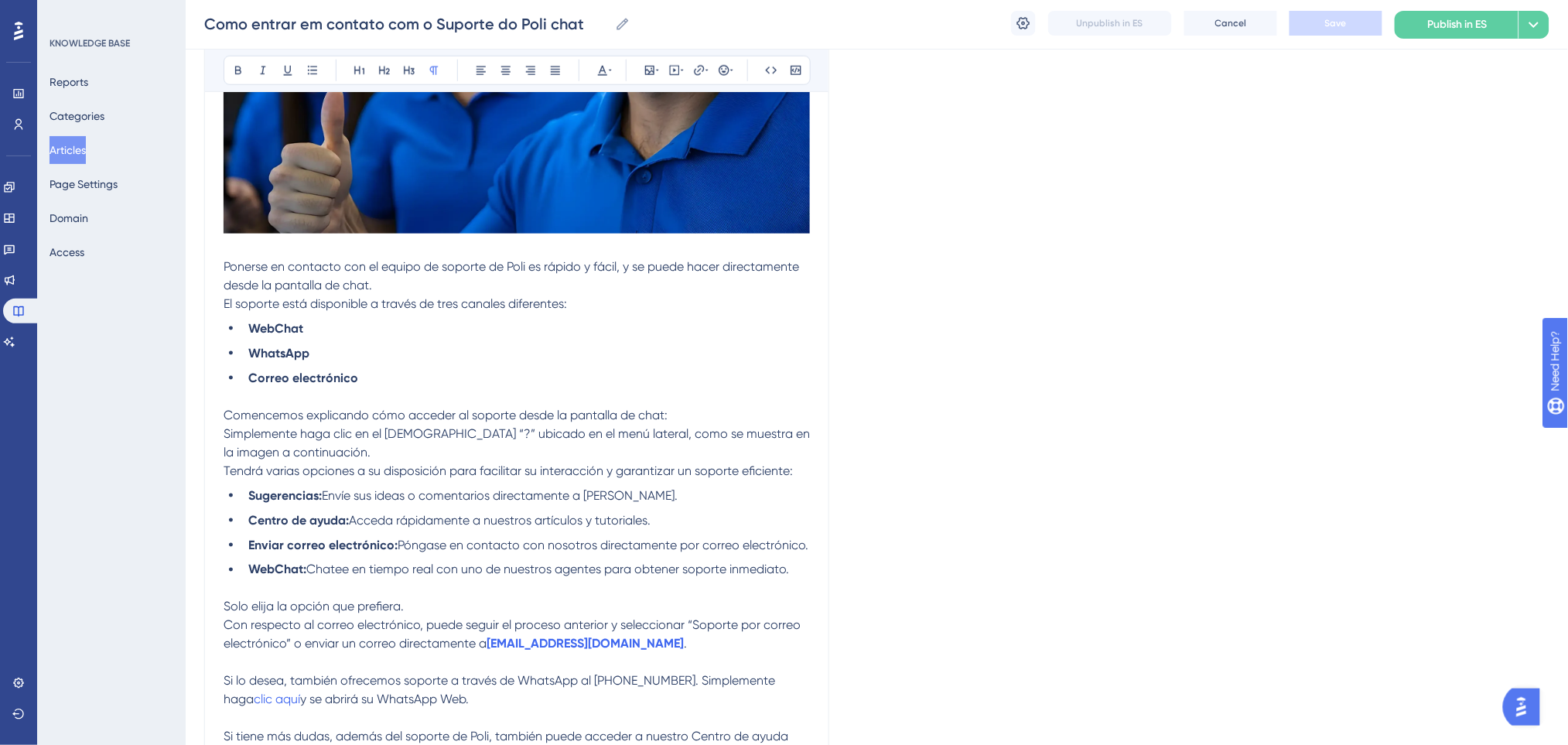
click at [706, 449] on p "Comencemos explicando cómo acceder al soporte desde la pantalla de chat: Simple…" at bounding box center [516, 434] width 586 height 56
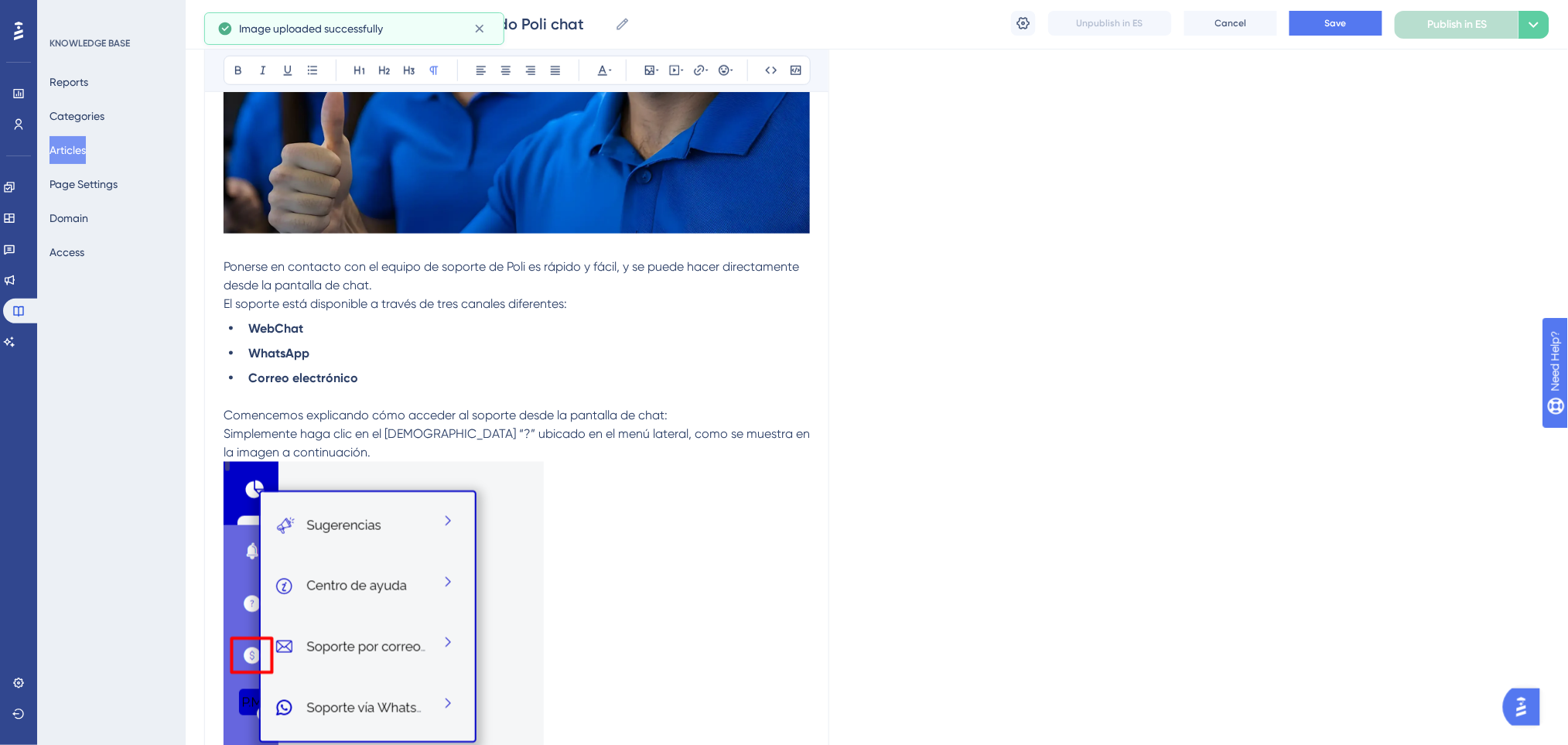
click at [363, 457] on p "Comencemos explicando cómo acceder al soporte desde la pantalla de chat: Simple…" at bounding box center [516, 434] width 586 height 56
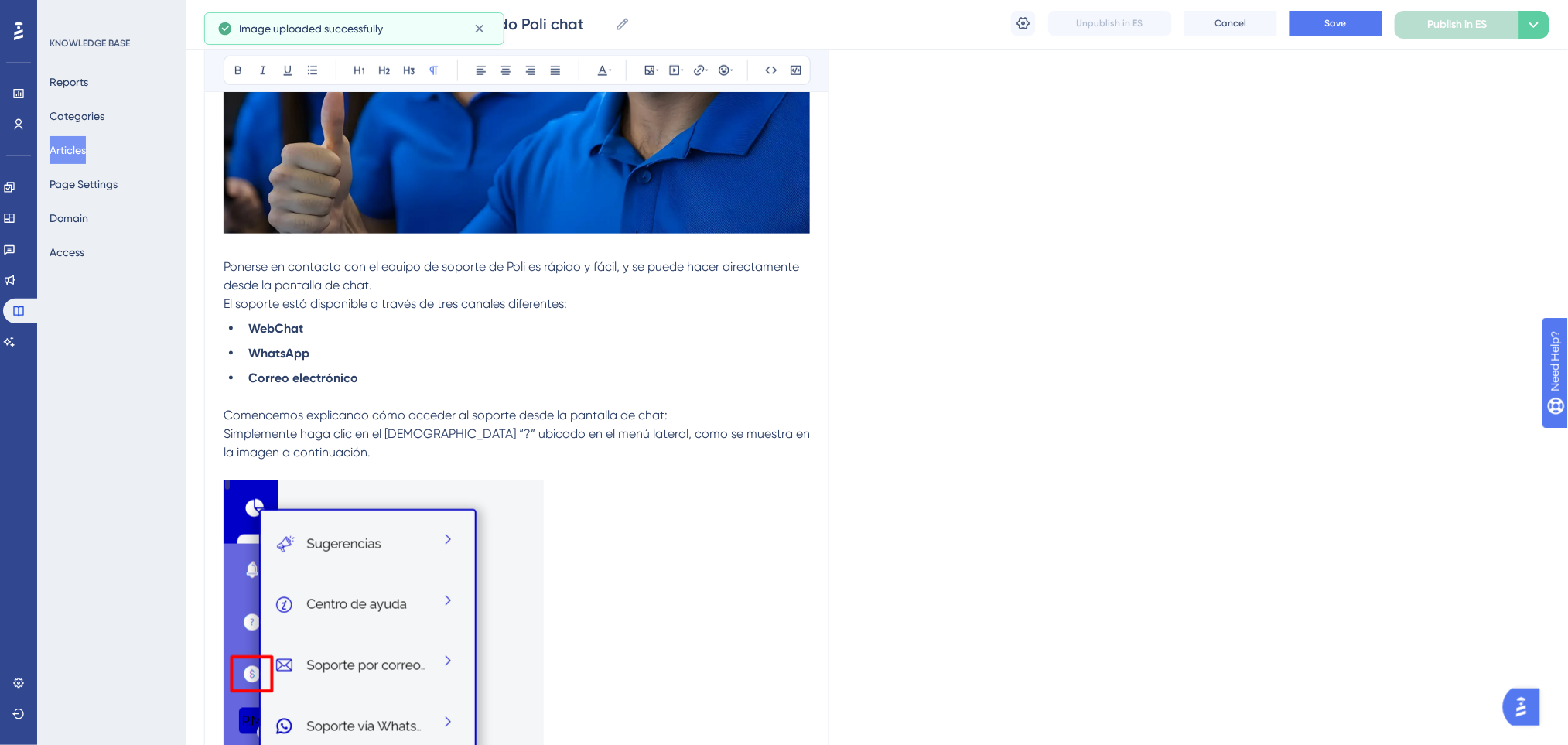
scroll to position [825, 0]
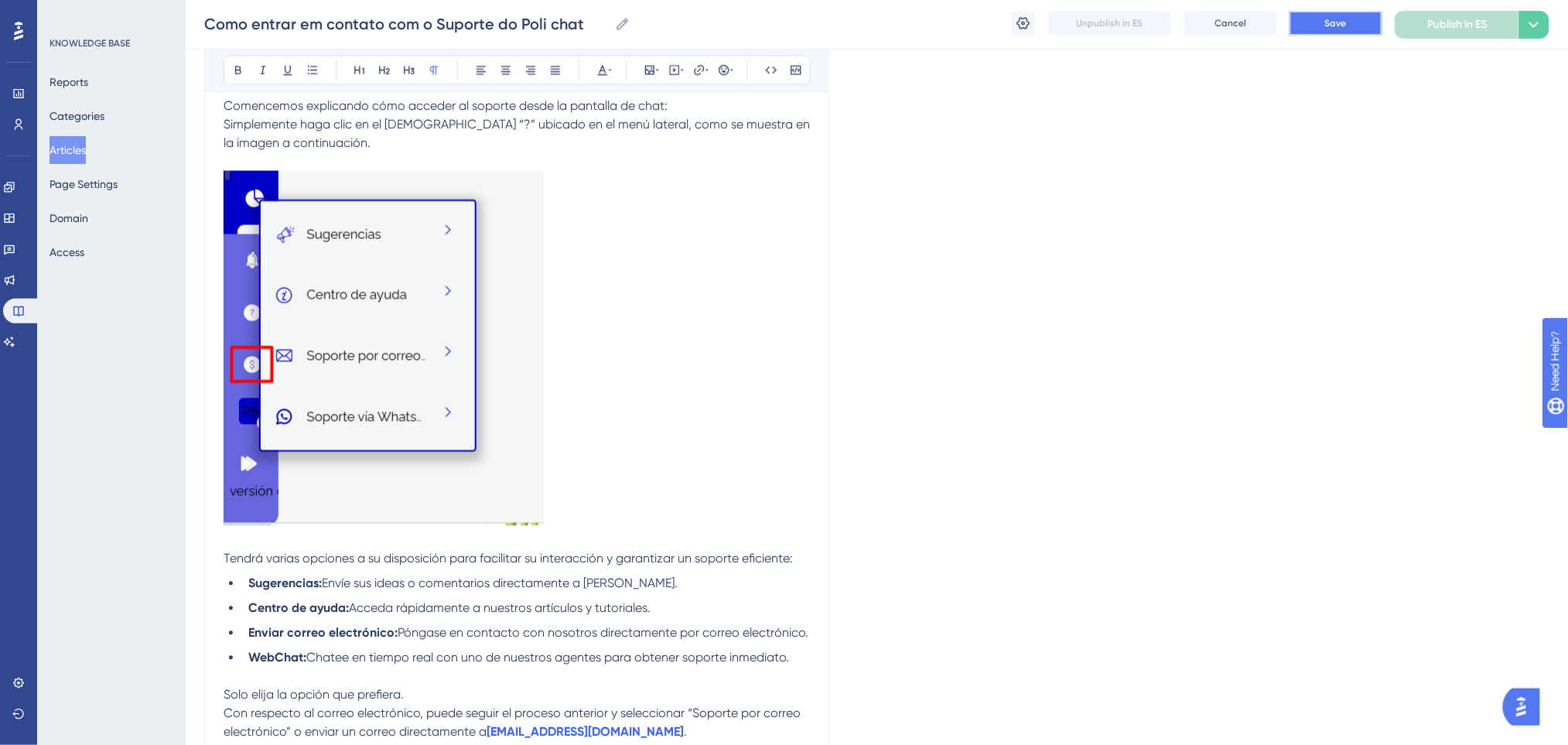
click at [1322, 17] on button "Save" at bounding box center [1336, 23] width 93 height 25
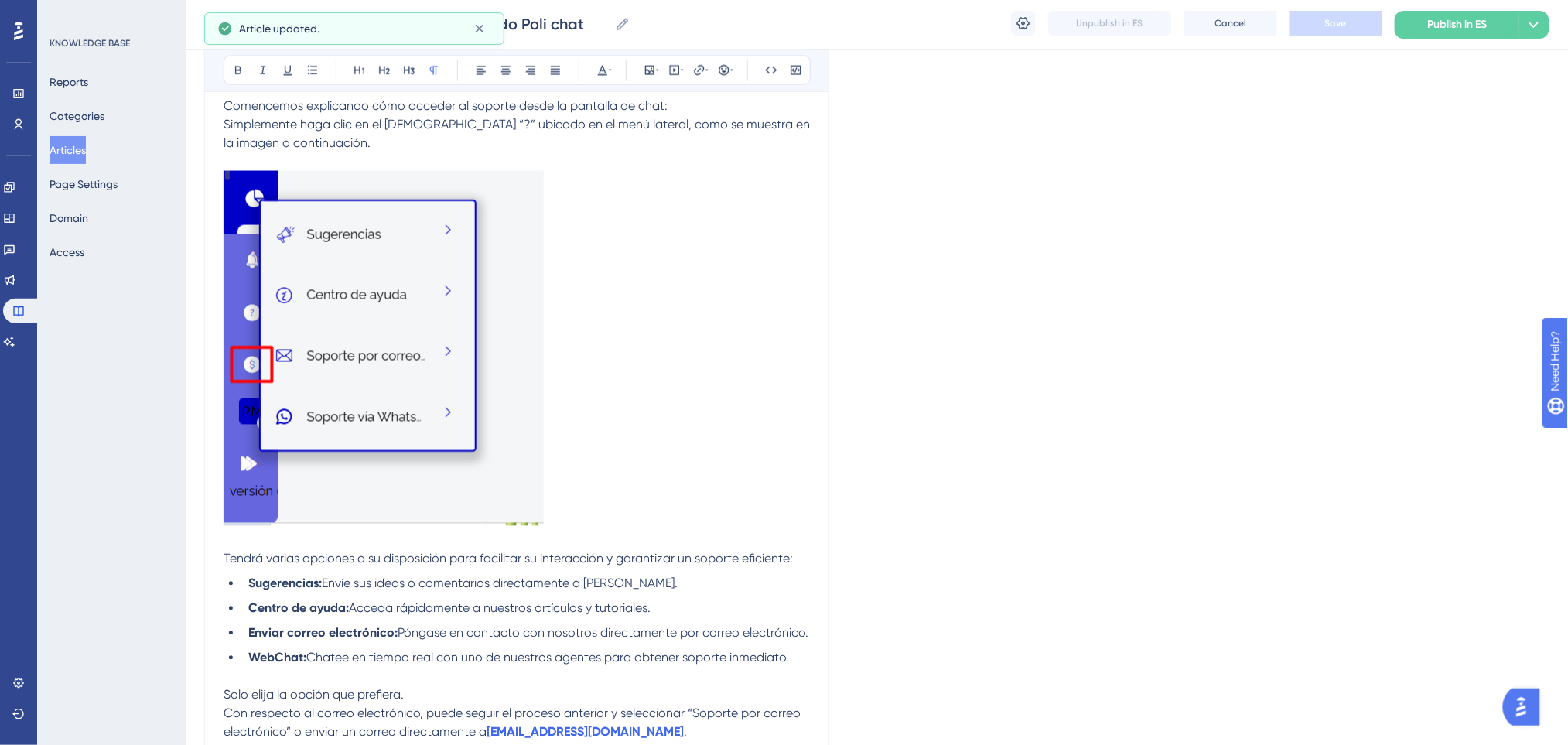
scroll to position [722, 0]
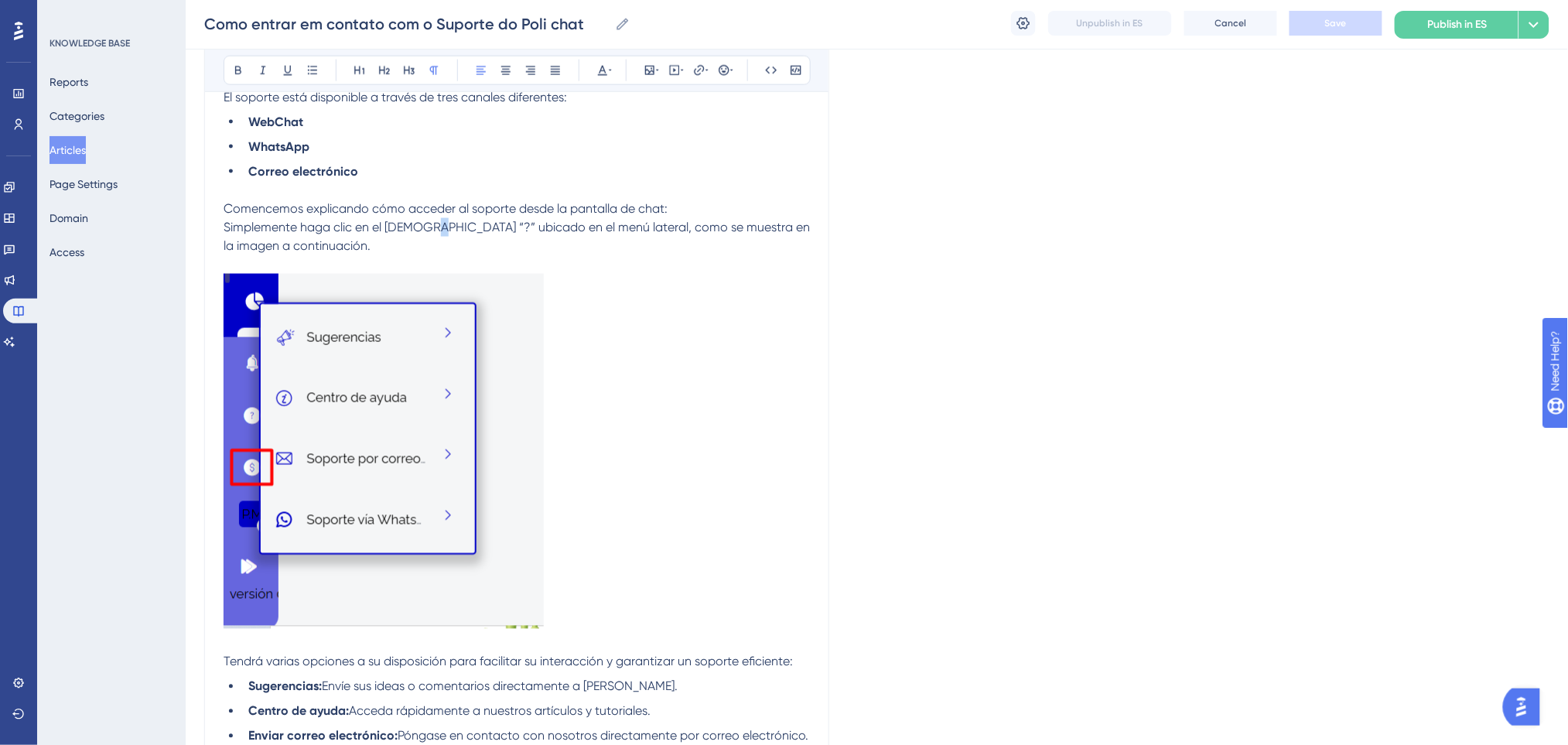
click at [427, 227] on span "Simplemente haga clic en el ícono “?” ubicado en el menú lateral, como se muest…" at bounding box center [517, 236] width 590 height 33
click at [232, 64] on icon at bounding box center [238, 69] width 12 height 12
click at [728, 334] on p at bounding box center [516, 453] width 586 height 360
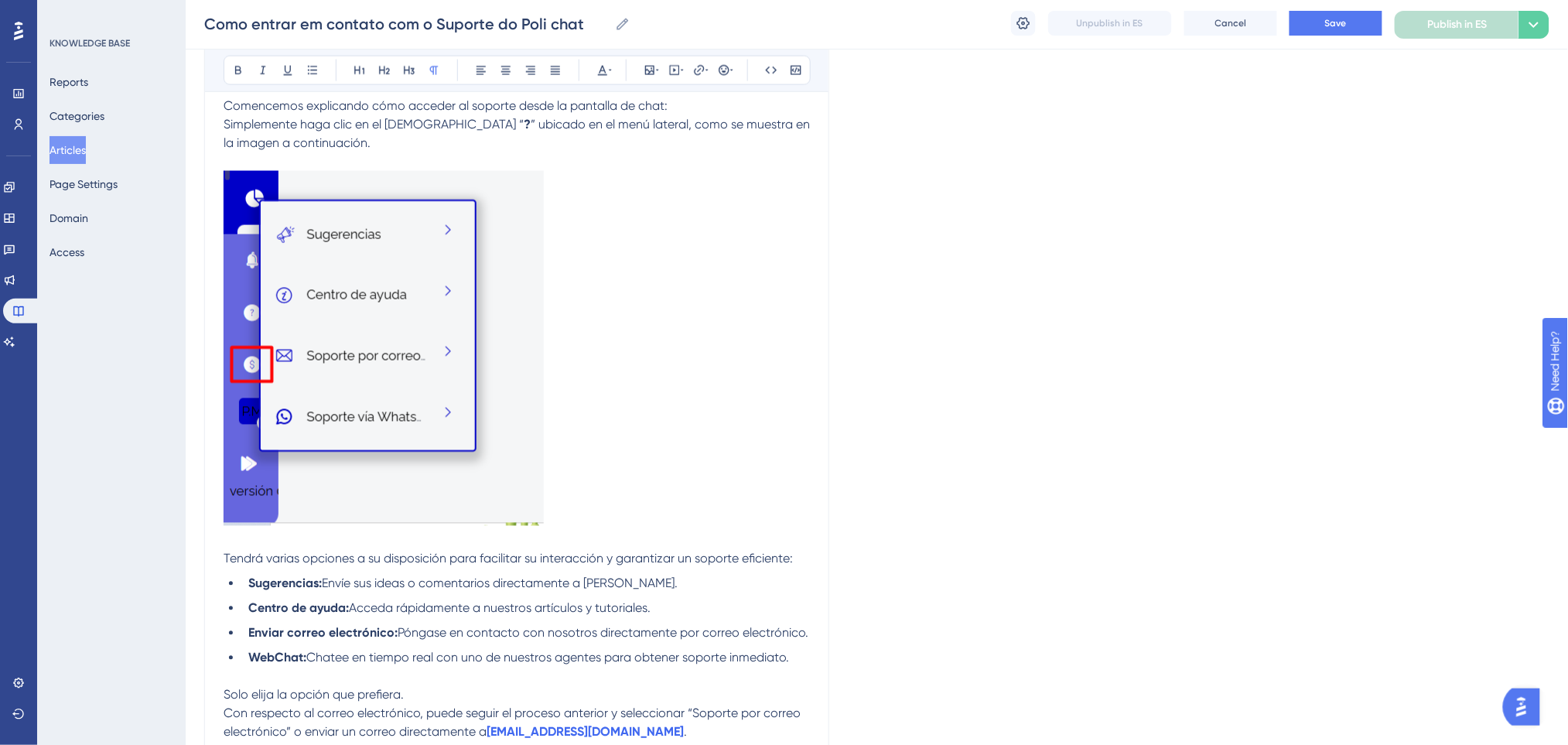
click at [600, 484] on p at bounding box center [516, 351] width 586 height 360
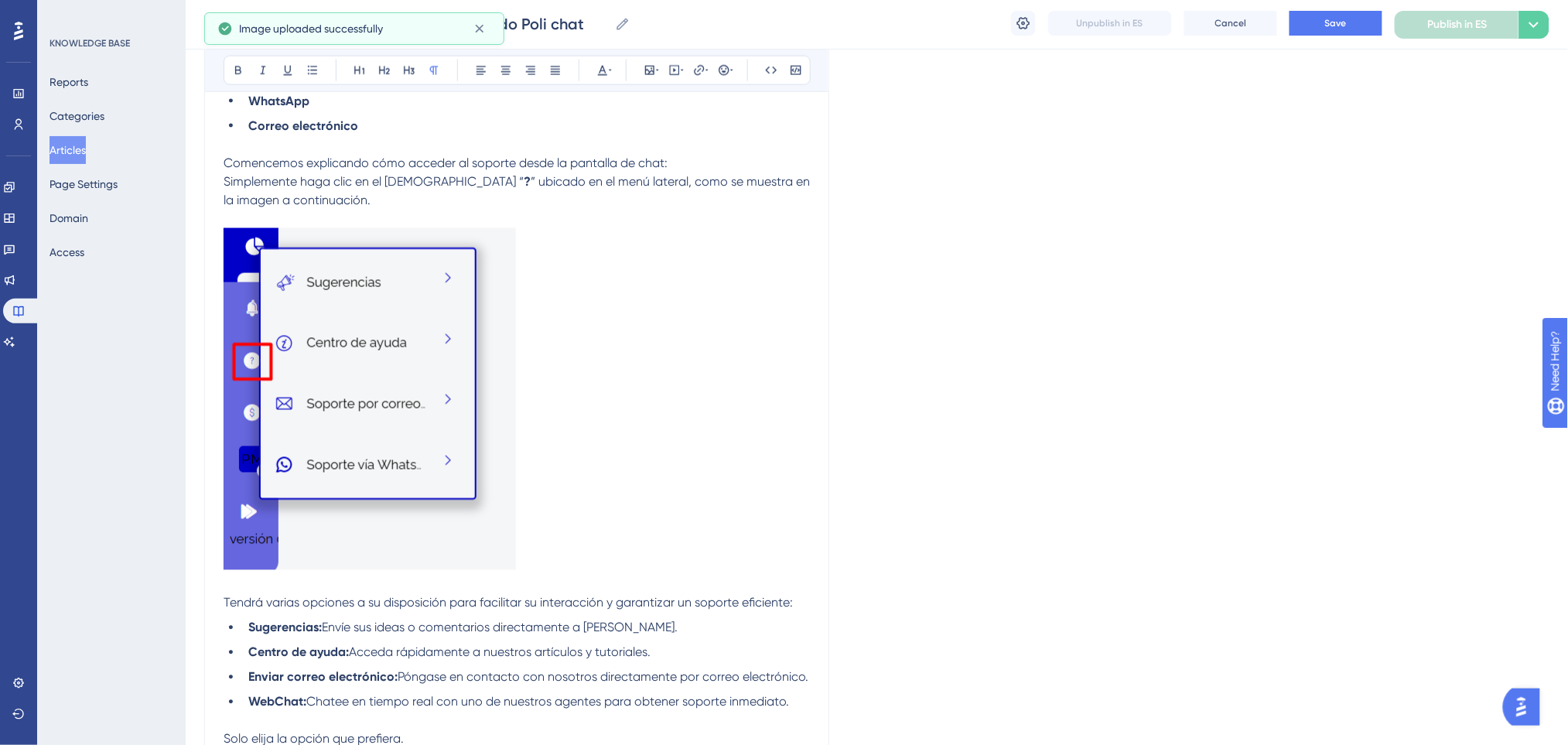
scroll to position [722, 0]
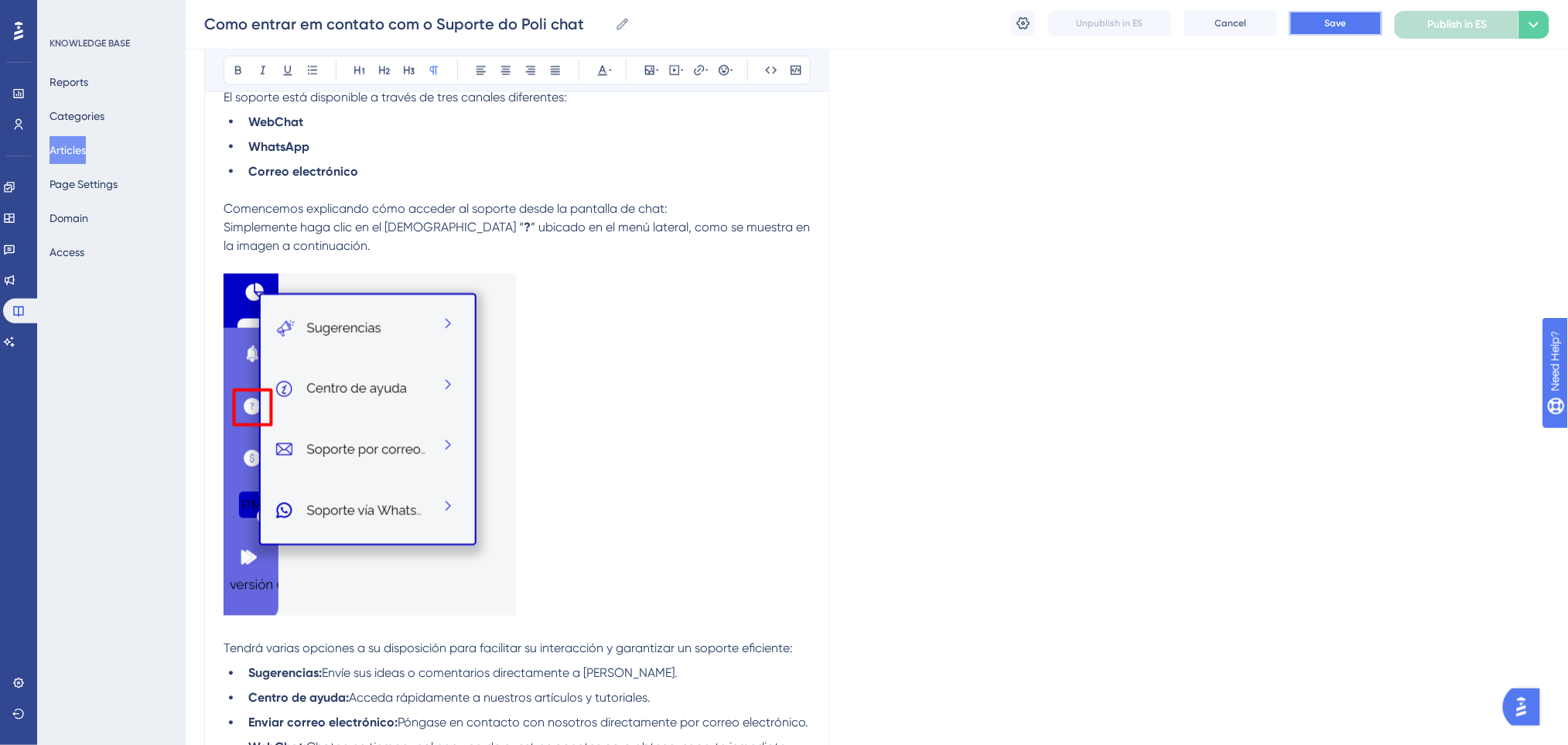
click at [1335, 20] on span "Save" at bounding box center [1335, 22] width 21 height 12
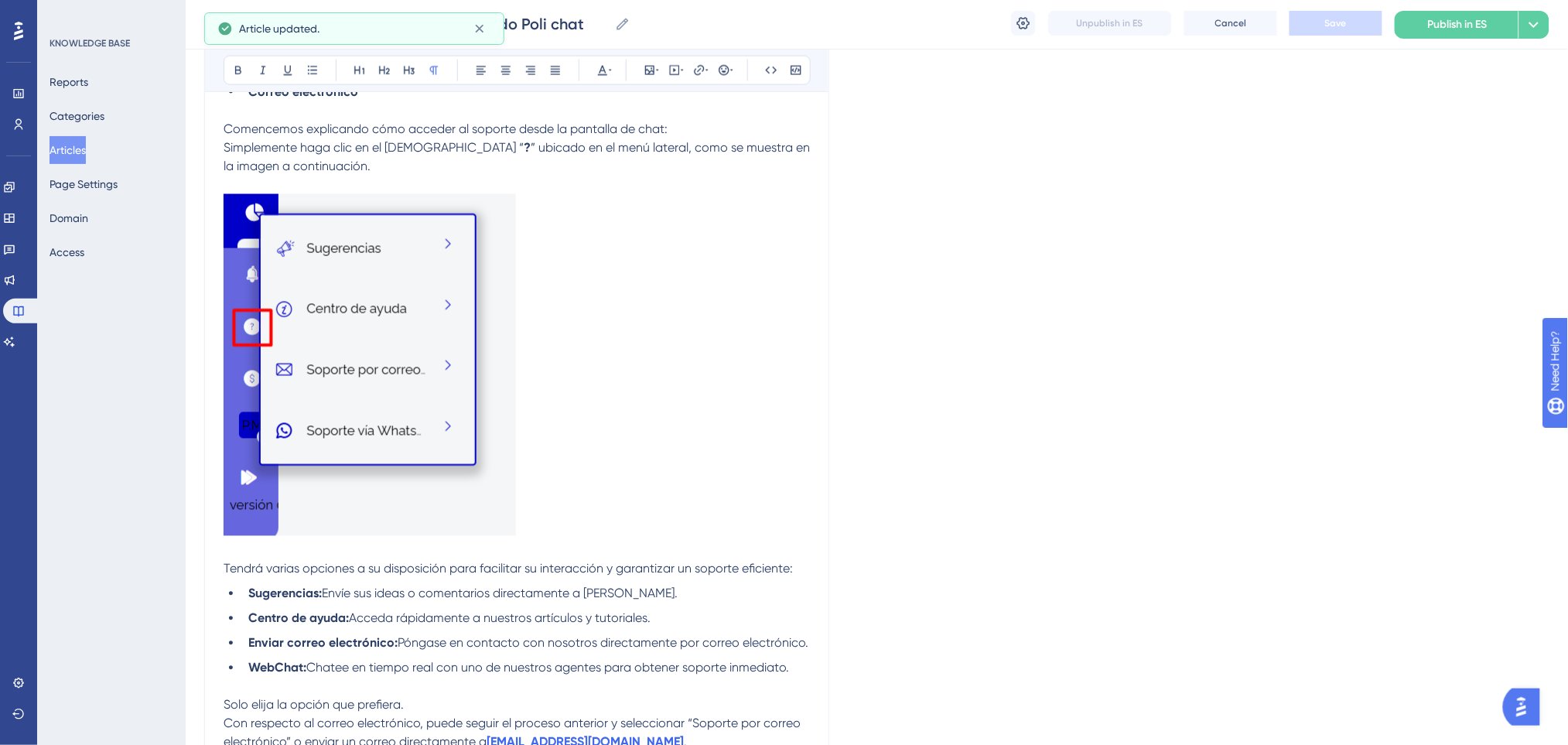
scroll to position [825, 0]
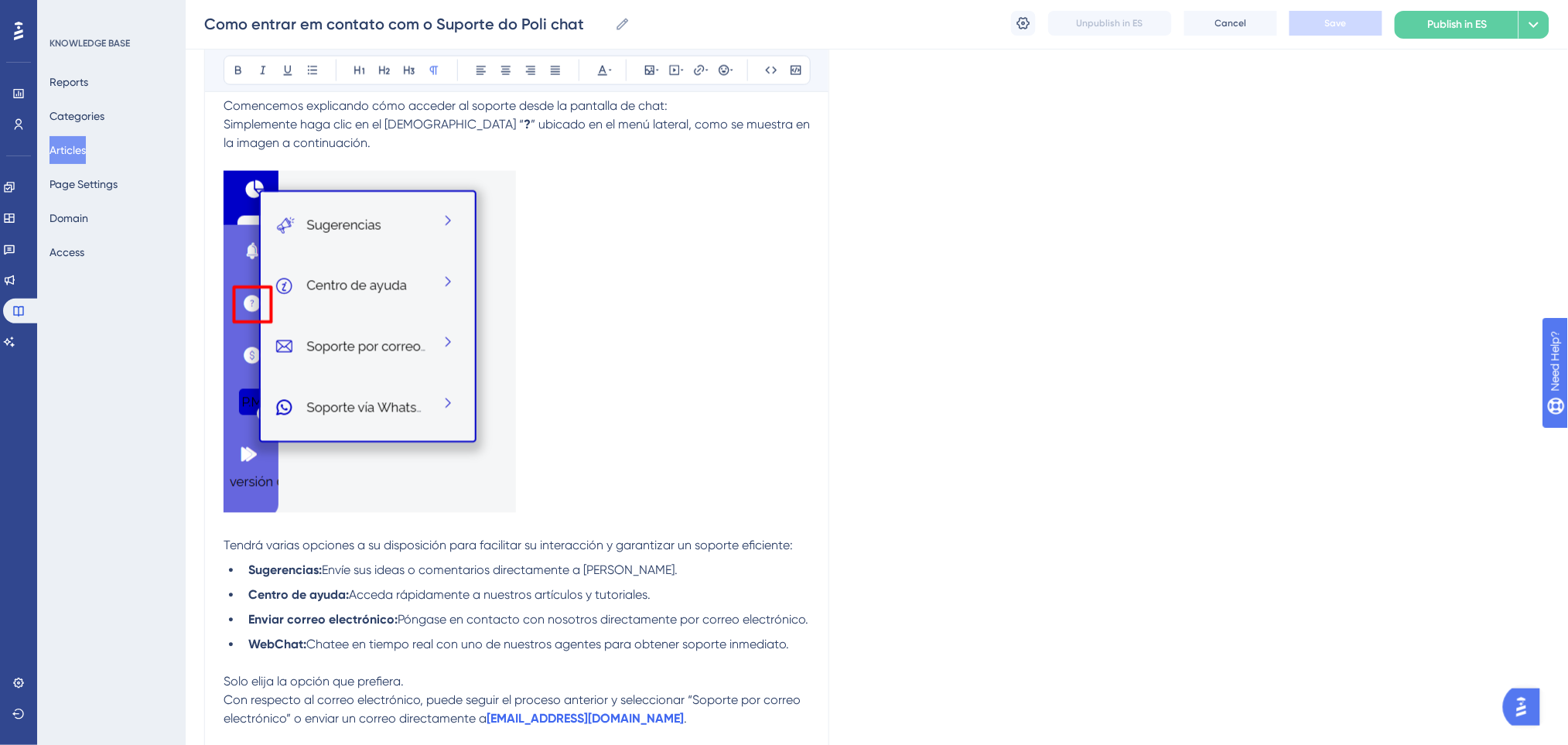
click at [282, 618] on strong "Enviar correo electrónico:" at bounding box center [322, 620] width 149 height 15
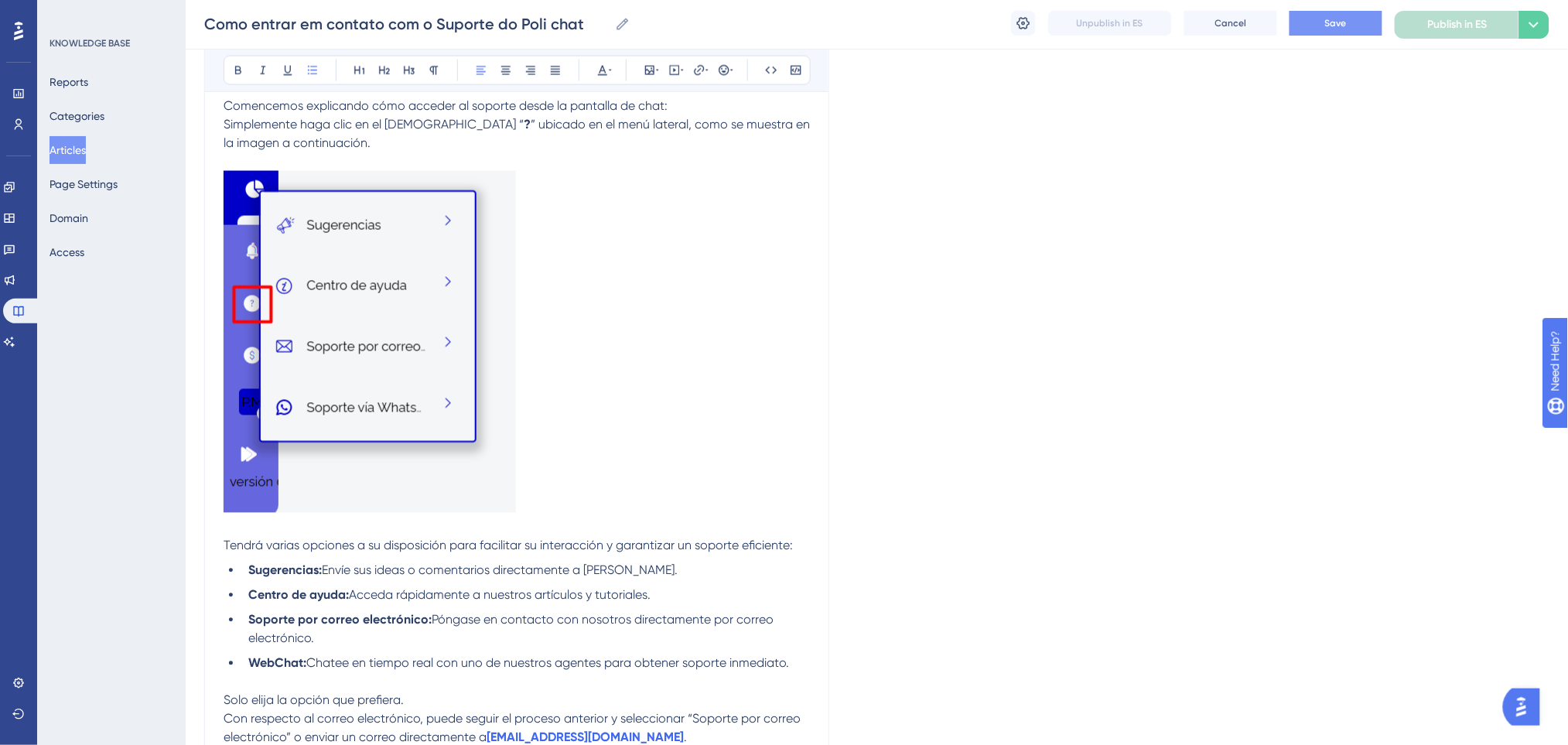
click at [475, 591] on span "Acceda rápidamente a nuestros artículos y tutoriales." at bounding box center [500, 595] width 302 height 15
click at [1338, 19] on span "Save" at bounding box center [1335, 22] width 21 height 12
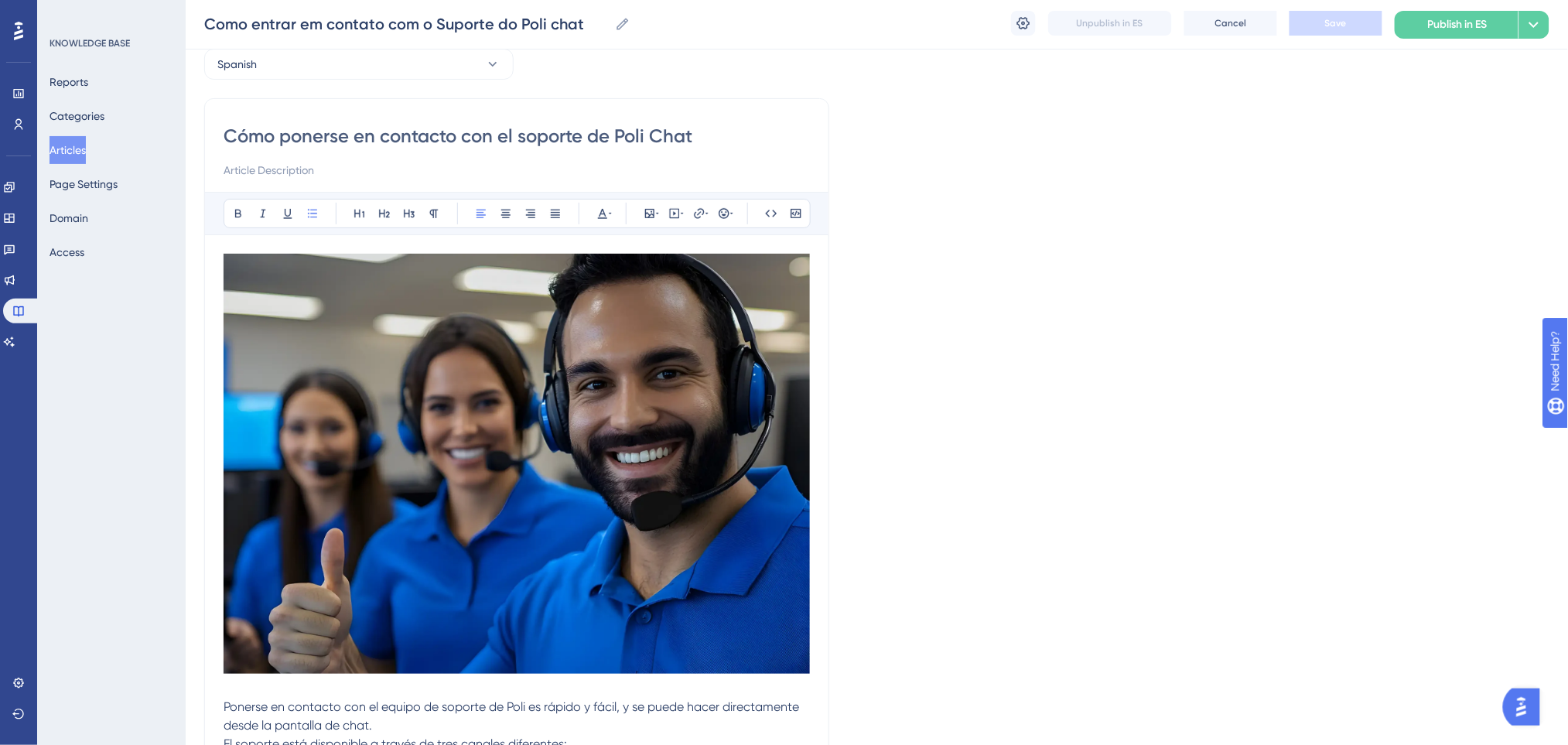
scroll to position [0, 0]
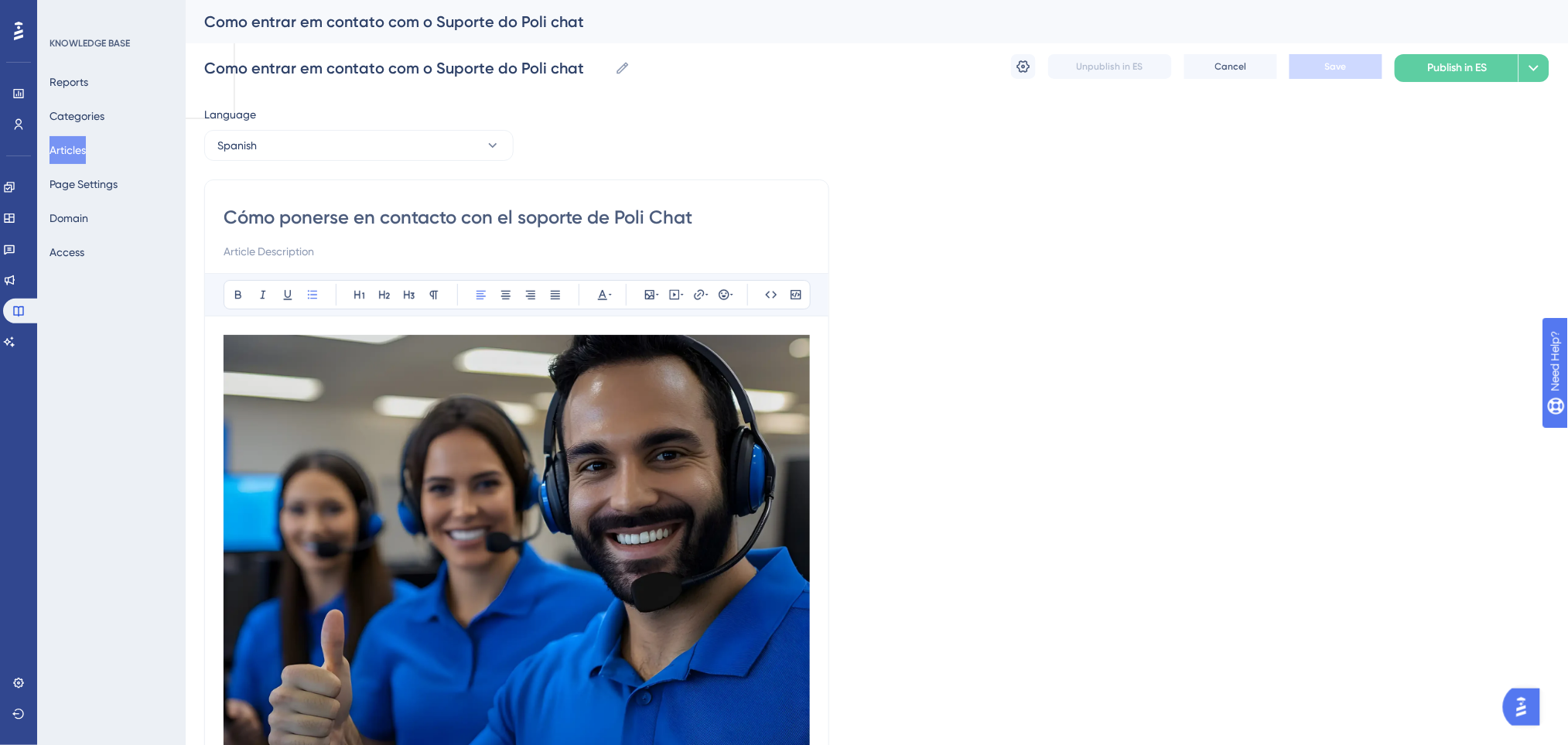
click at [314, 127] on div "Language" at bounding box center [359, 118] width 309 height 25
click at [309, 136] on button "Spanish" at bounding box center [359, 144] width 309 height 31
click at [295, 209] on button "English English Draft" at bounding box center [358, 223] width 289 height 31
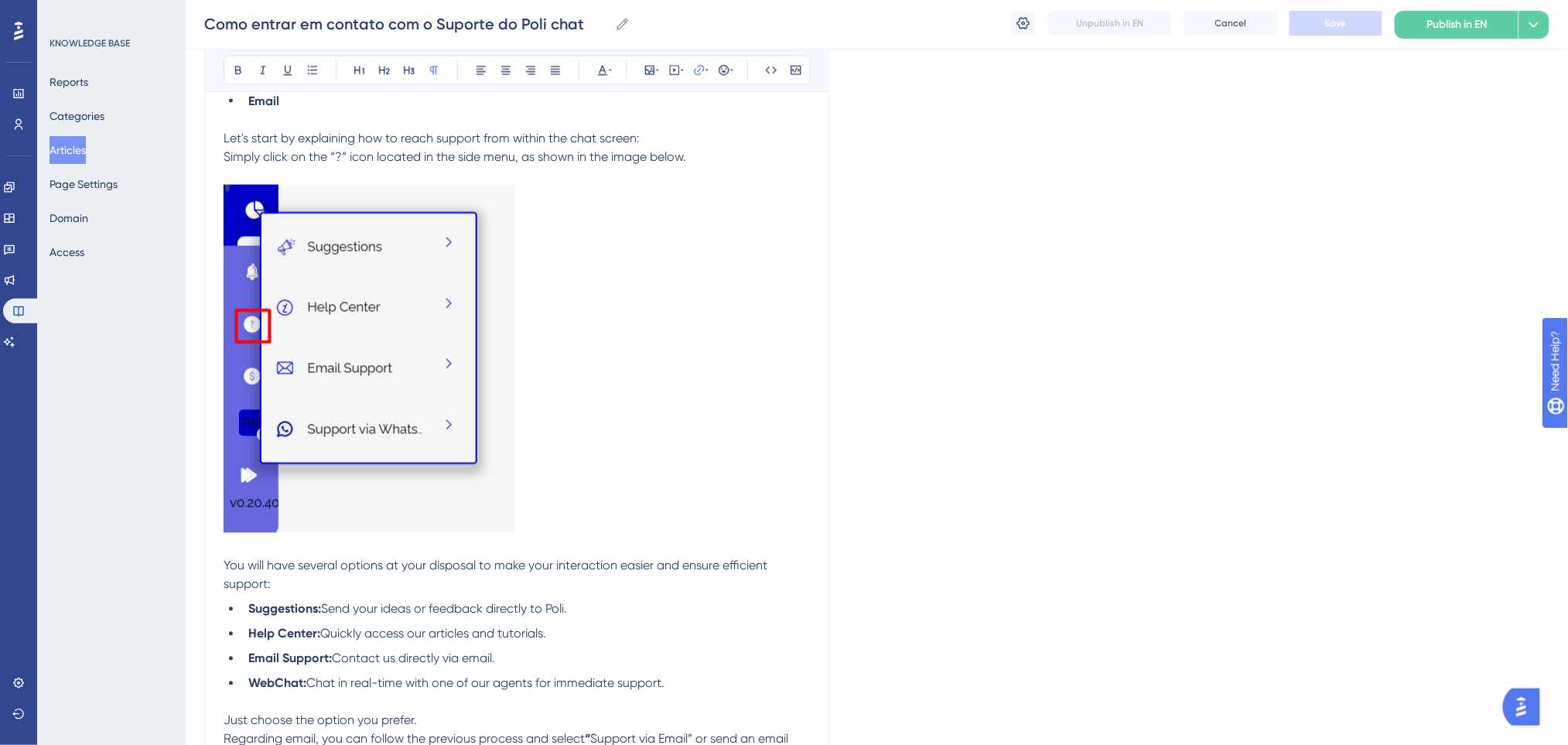
scroll to position [689, 0]
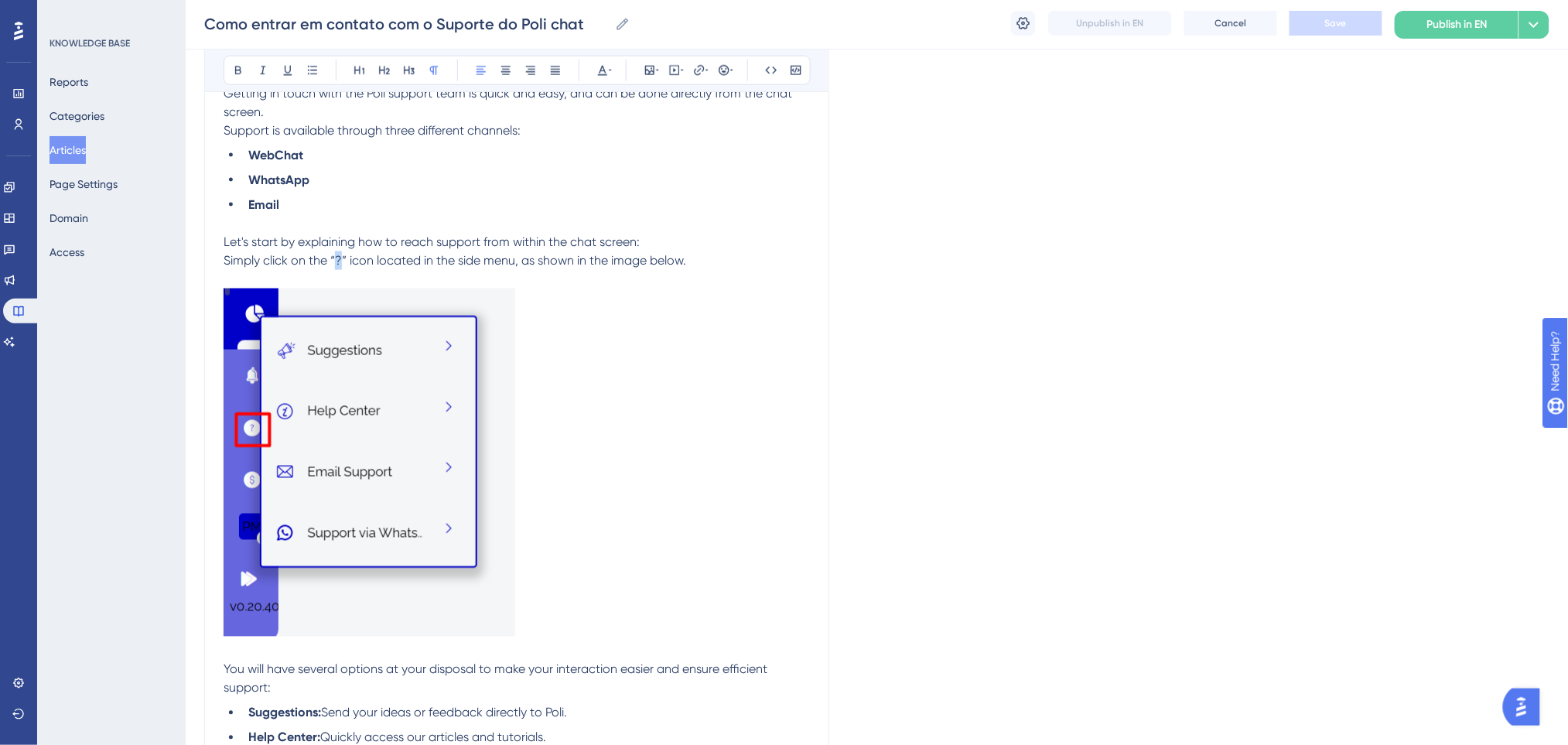
click at [336, 261] on span "Simply click on the “?” icon located in the side menu, as shown in the image be…" at bounding box center [454, 260] width 463 height 15
click at [242, 68] on icon at bounding box center [238, 69] width 12 height 12
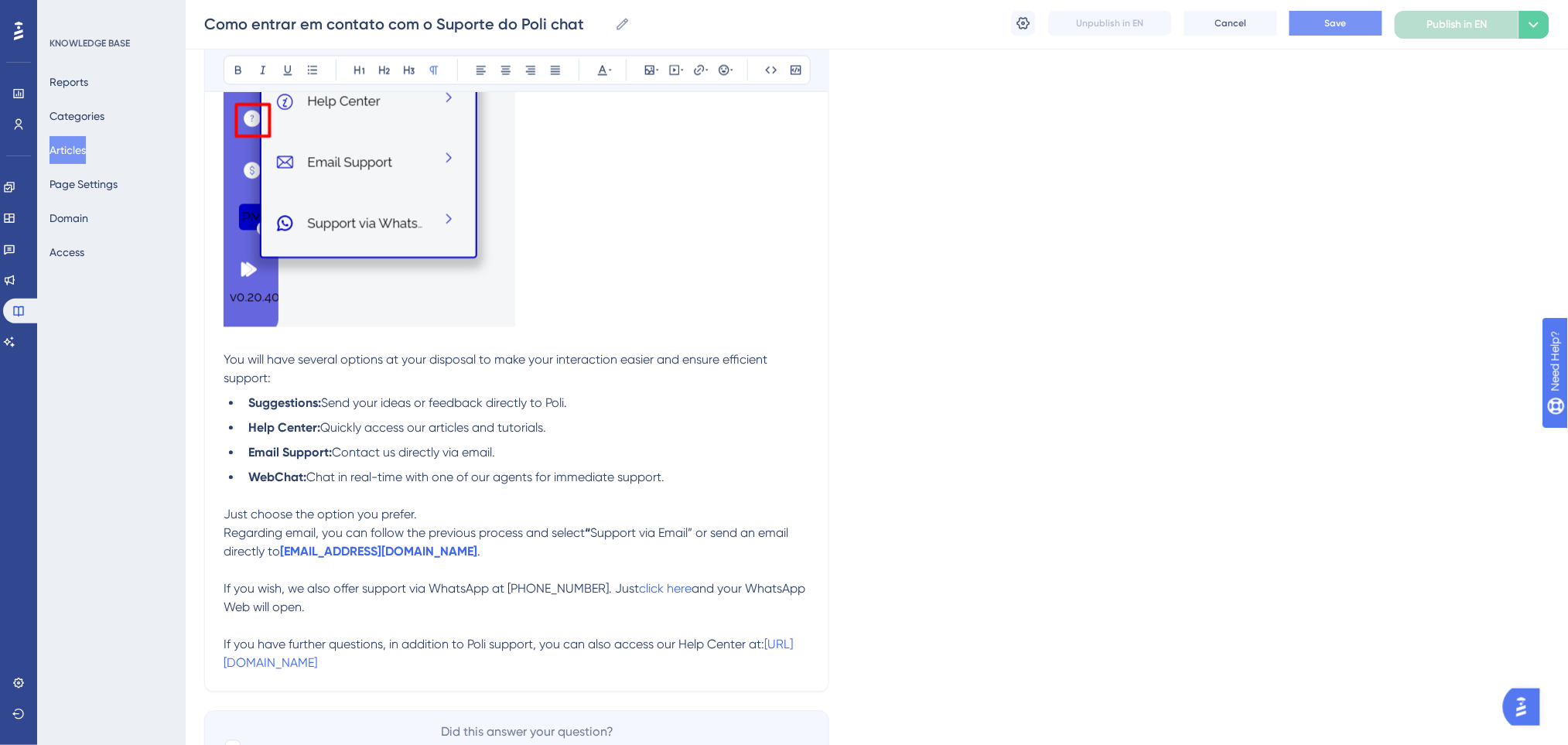
click at [628, 234] on p at bounding box center [516, 155] width 586 height 354
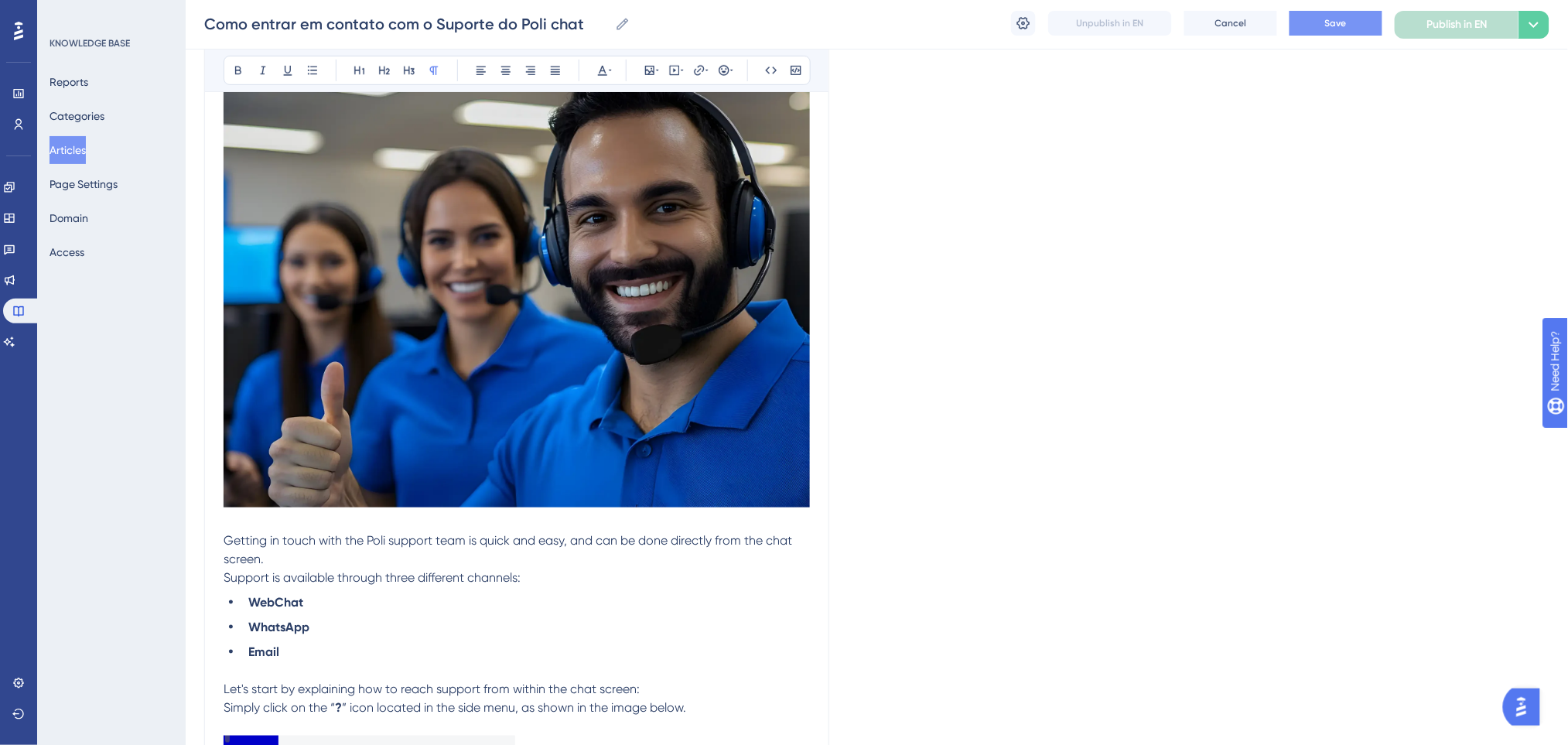
scroll to position [69, 0]
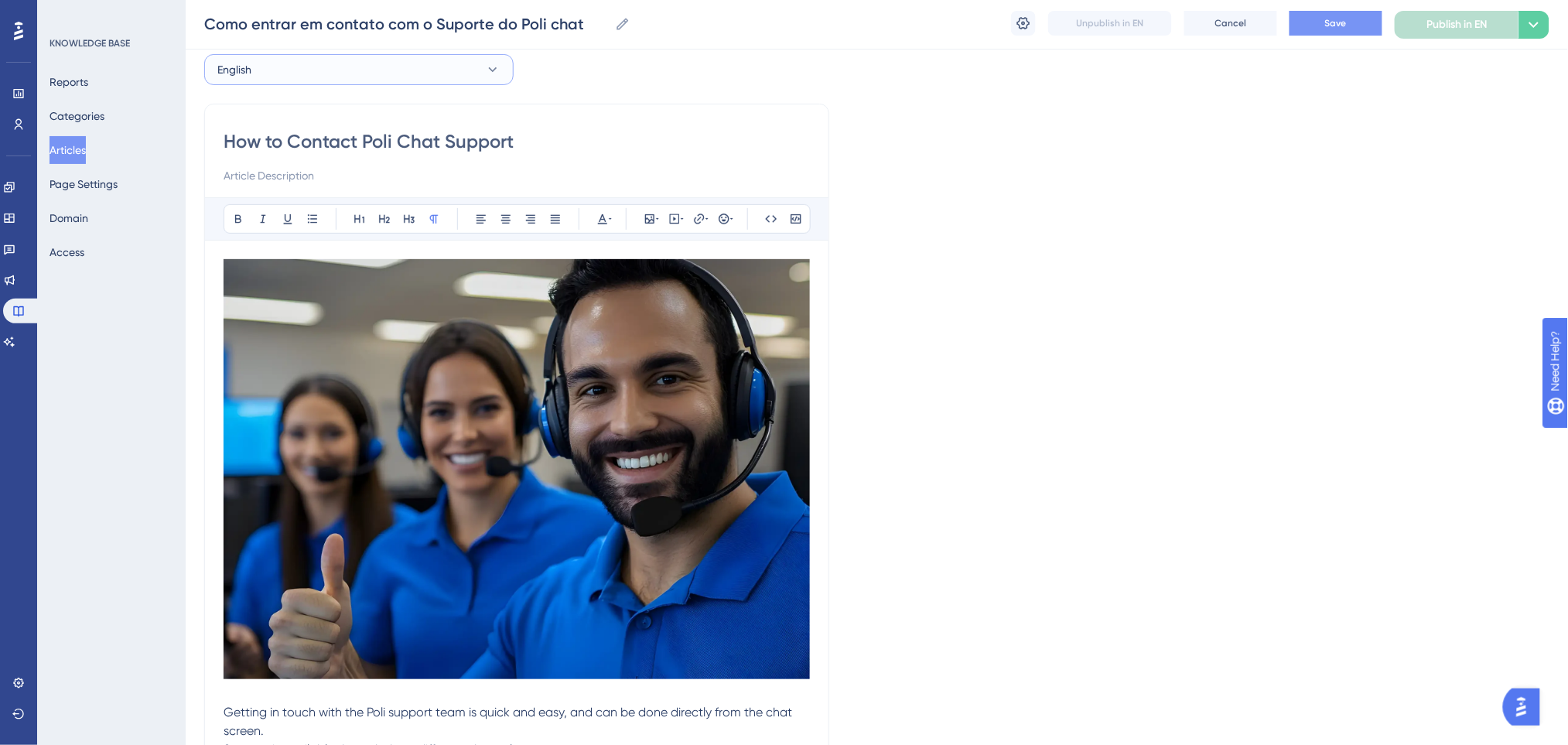
click at [315, 73] on button "English" at bounding box center [359, 68] width 309 height 31
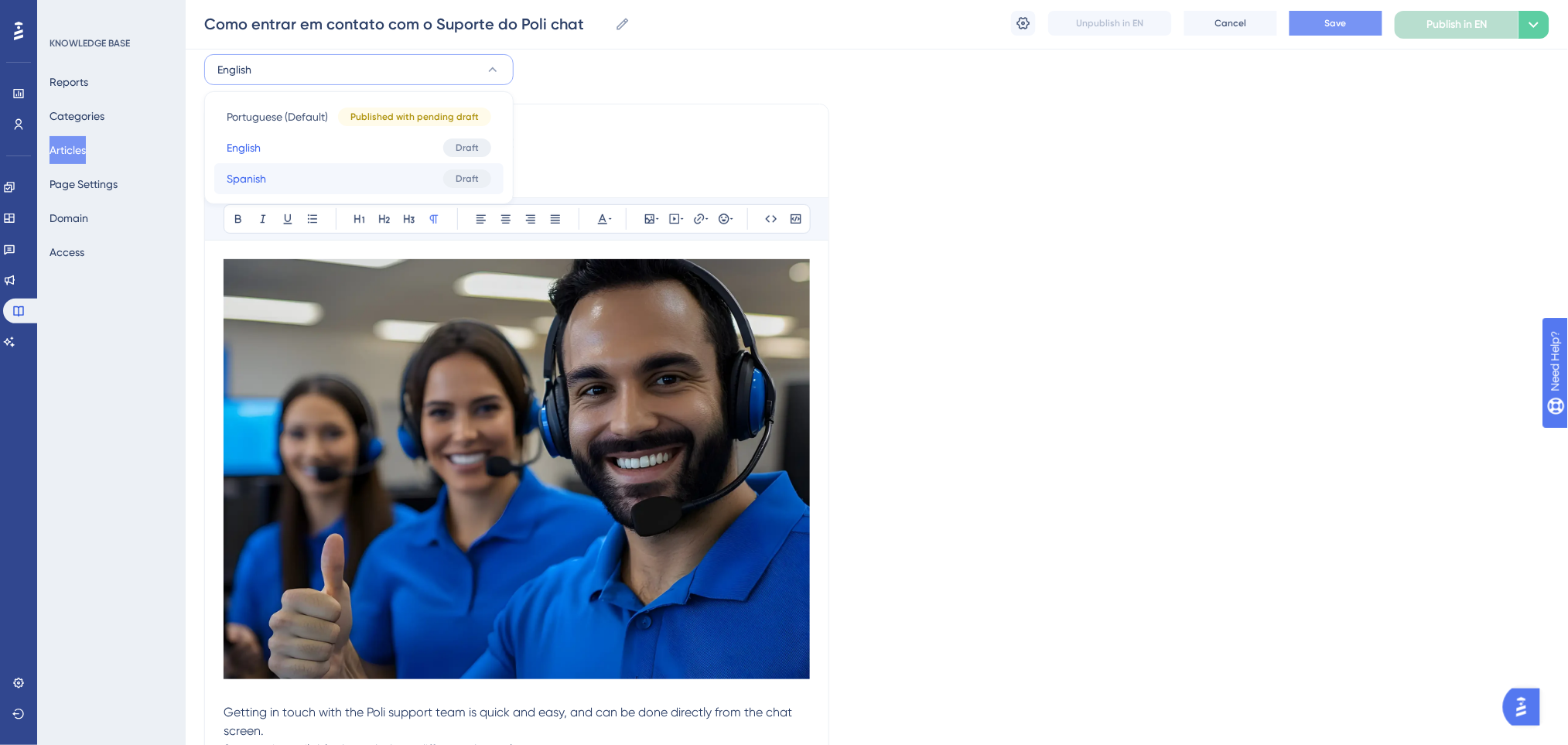
click at [288, 178] on button "Spanish Spanish Draft" at bounding box center [358, 178] width 289 height 31
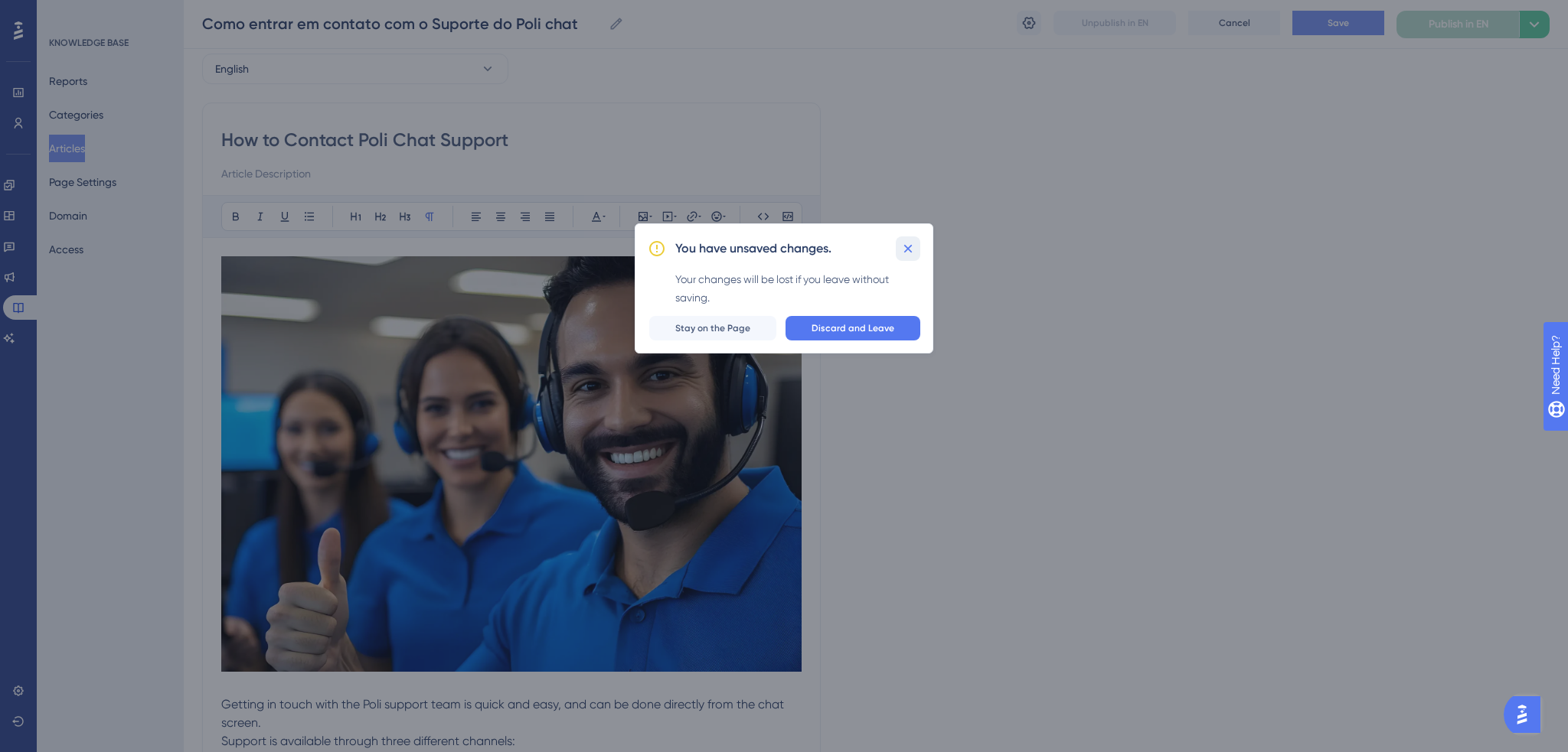
click at [902, 246] on icon at bounding box center [908, 248] width 16 height 16
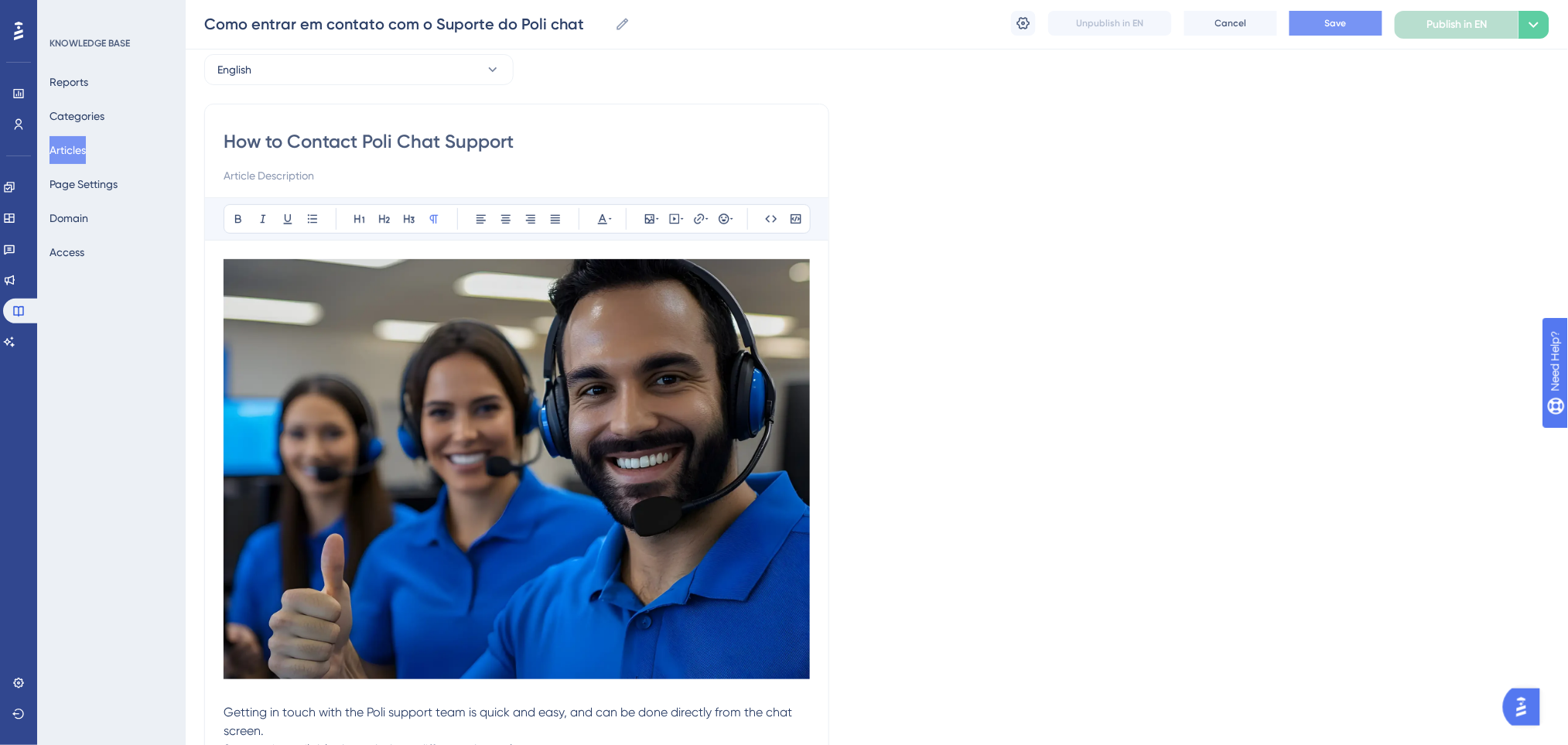
click at [1321, 19] on button "Save" at bounding box center [1336, 23] width 93 height 25
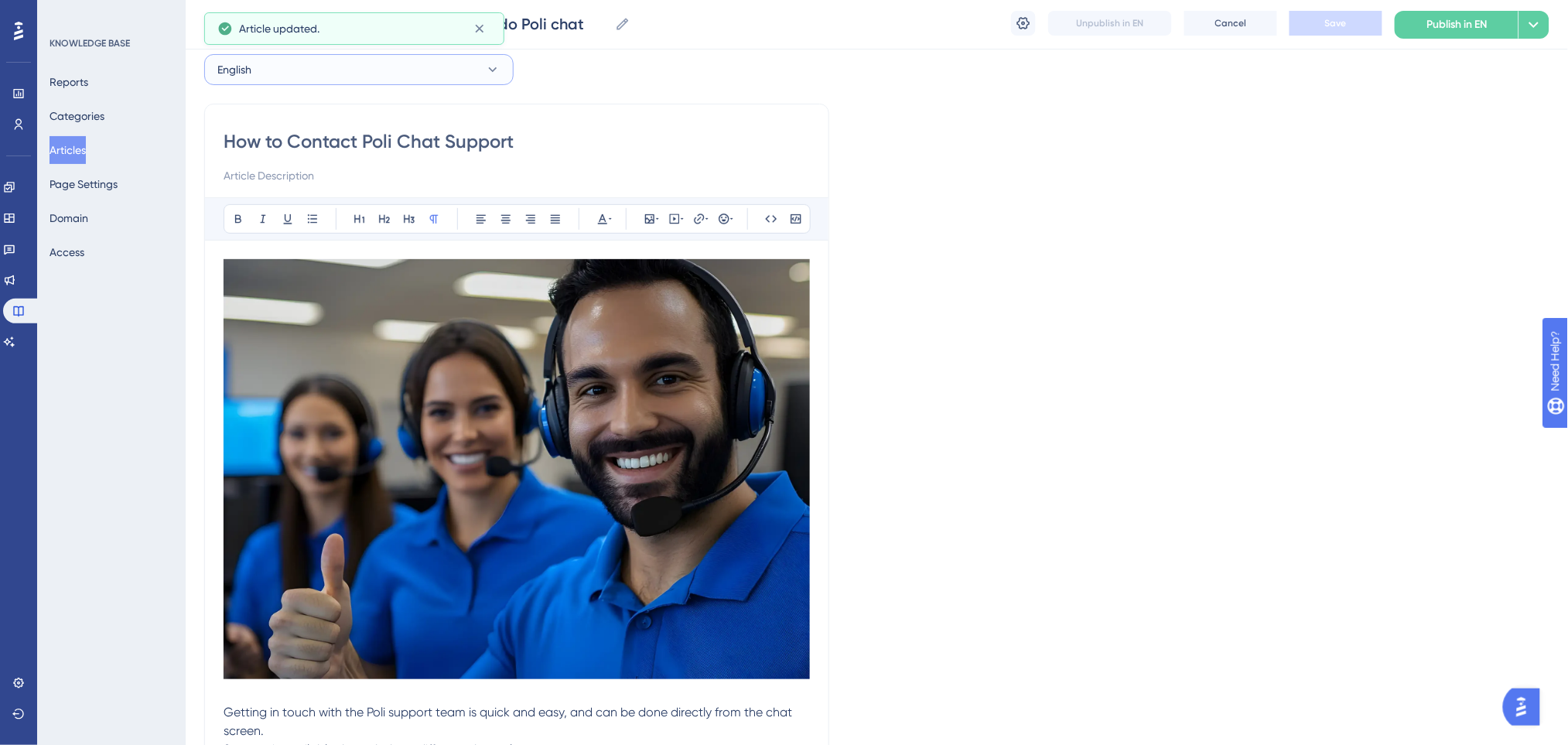
drag, startPoint x: 348, startPoint y: 73, endPoint x: 342, endPoint y: 84, distance: 12.5
click at [347, 74] on button "English" at bounding box center [359, 68] width 309 height 31
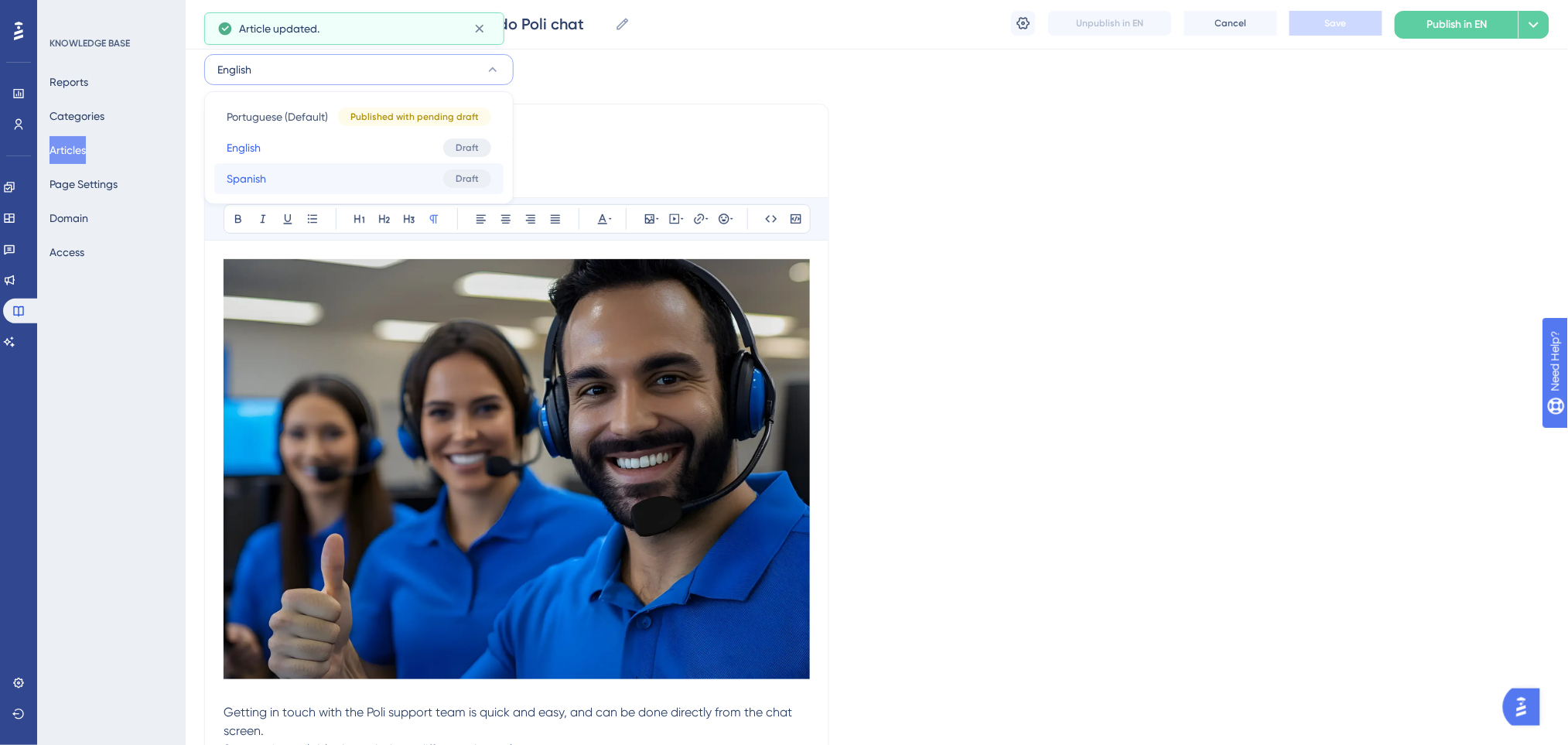
click at [303, 176] on button "Spanish Spanish Draft" at bounding box center [358, 178] width 289 height 31
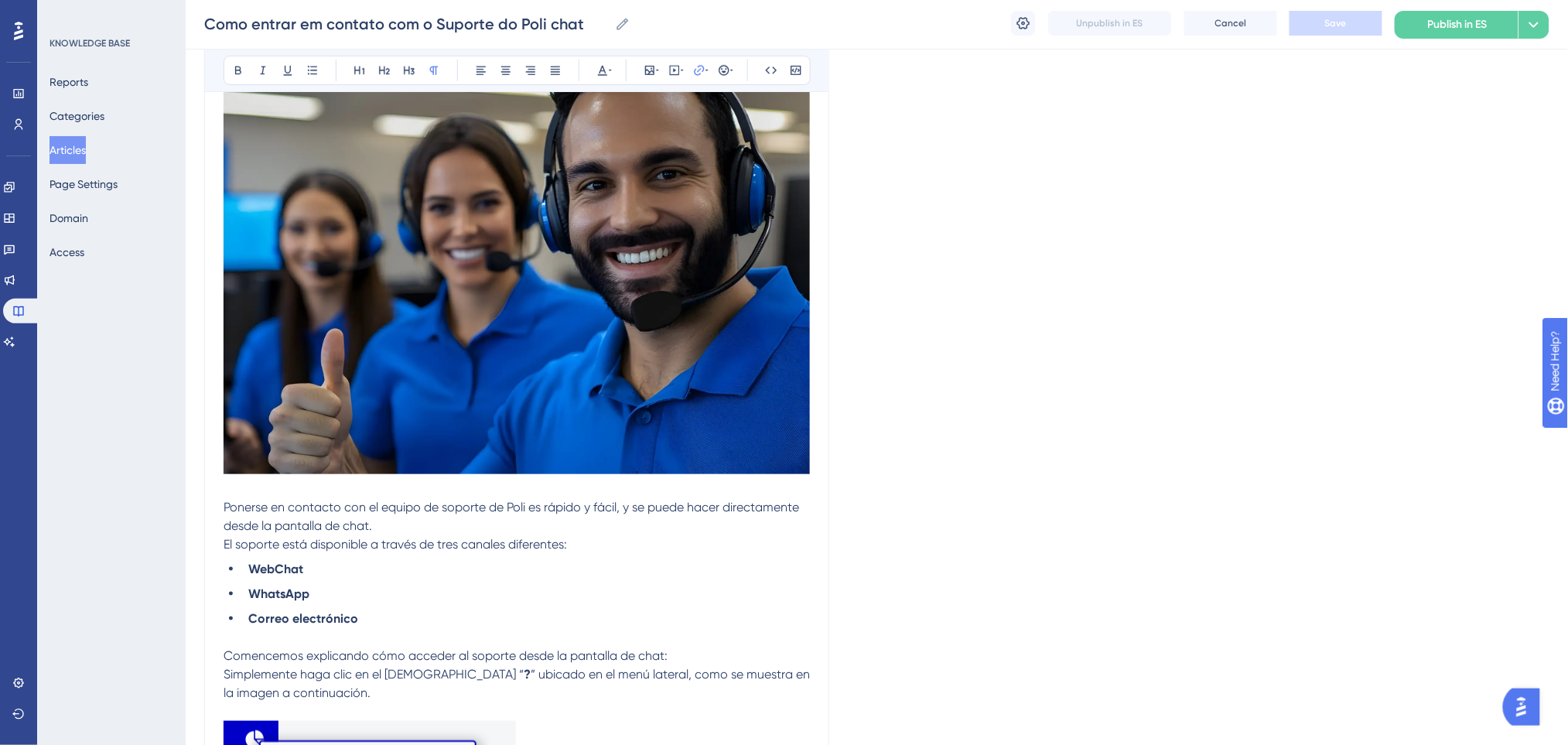
scroll to position [0, 0]
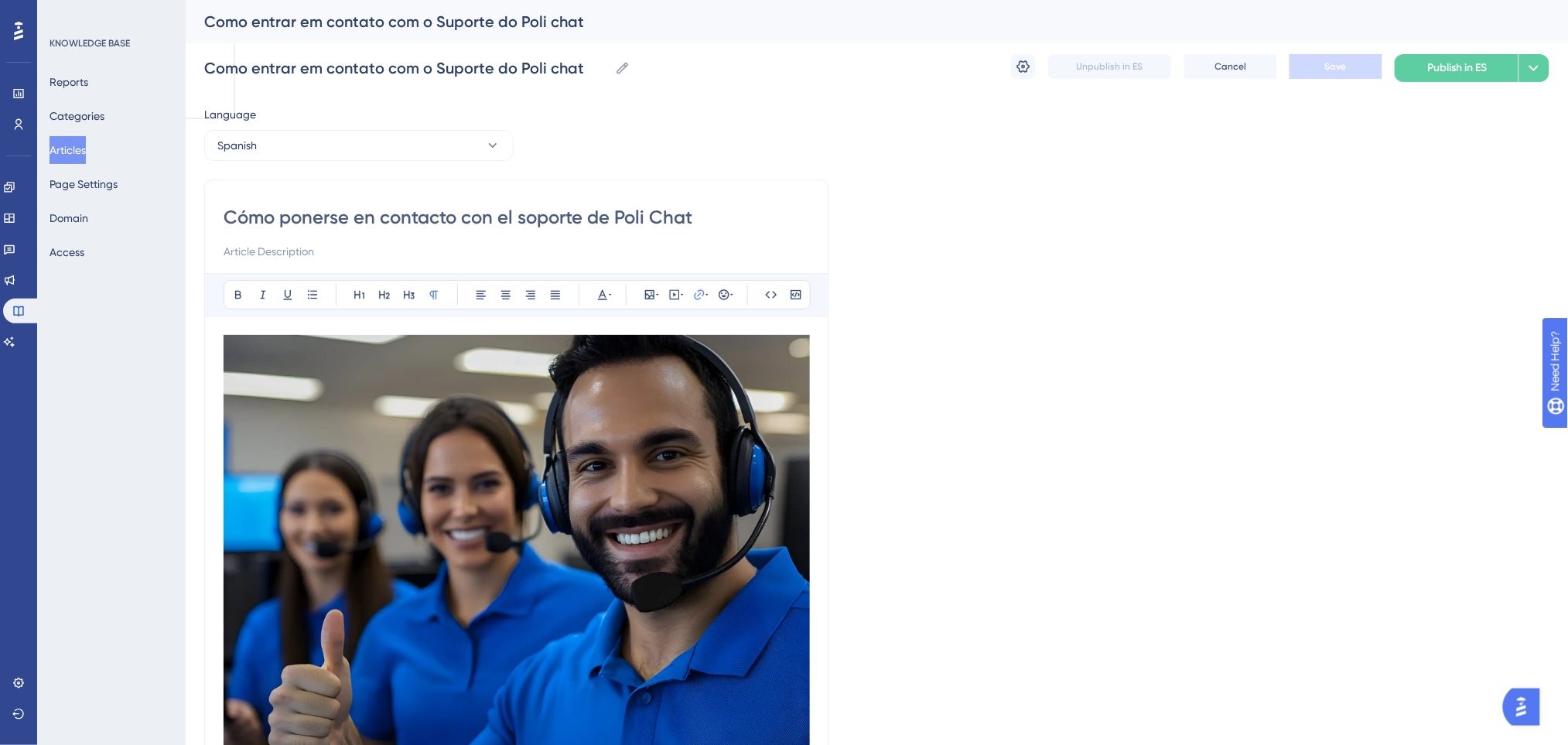
click at [340, 139] on button "Spanish" at bounding box center [359, 144] width 309 height 31
click at [308, 195] on span "Portuguese (Default)" at bounding box center [277, 192] width 101 height 19
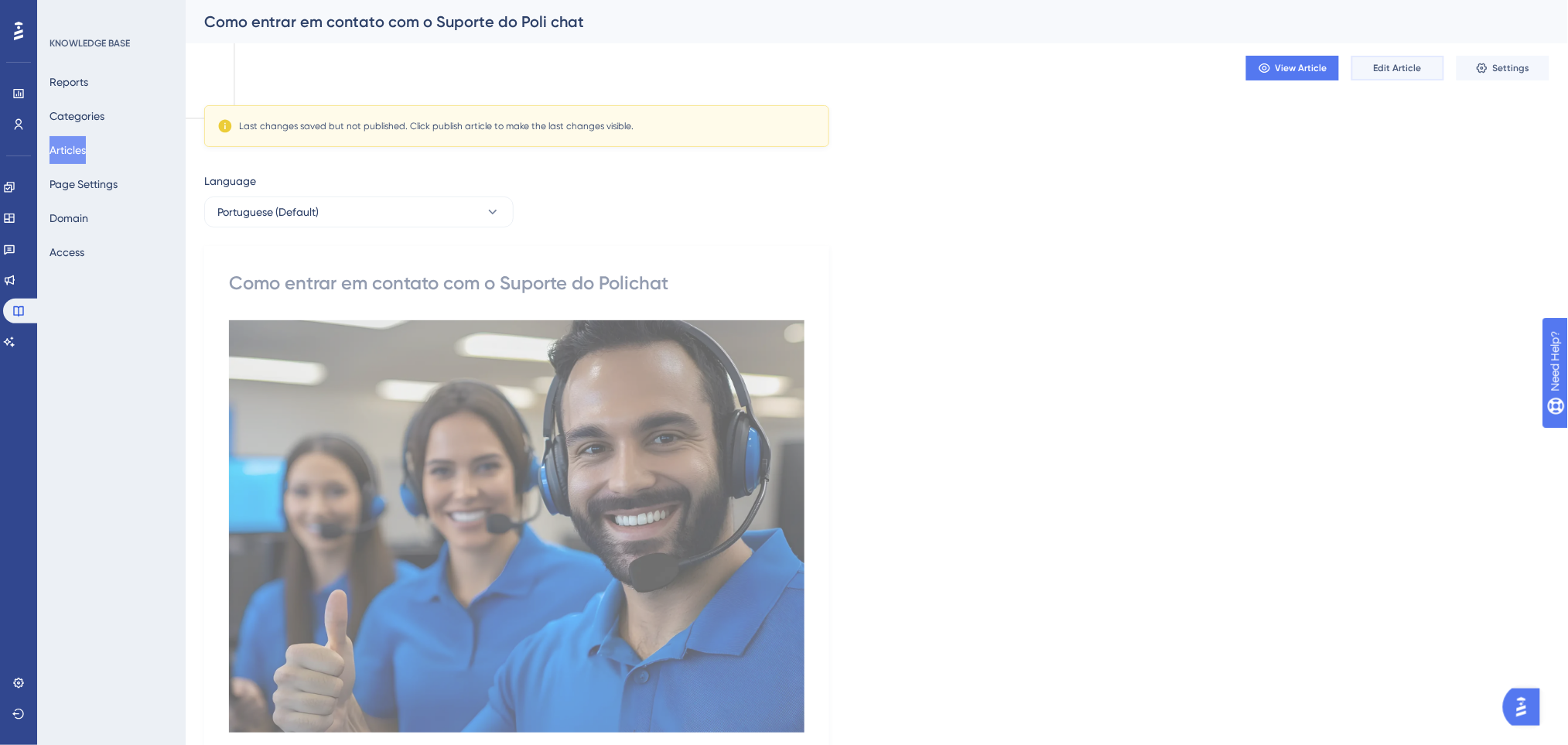
click at [1388, 64] on span "Edit Article" at bounding box center [1398, 68] width 48 height 12
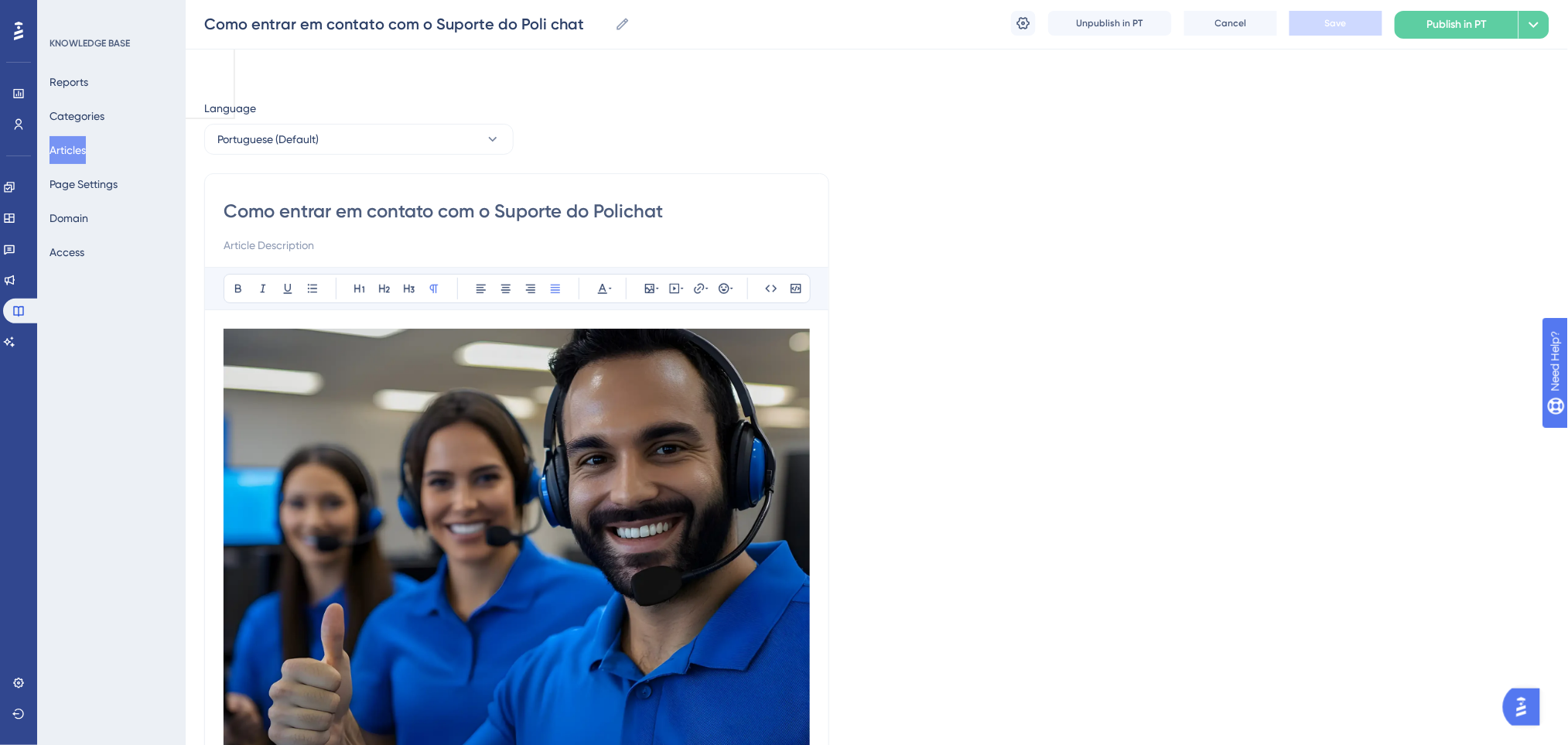
scroll to position [136, 0]
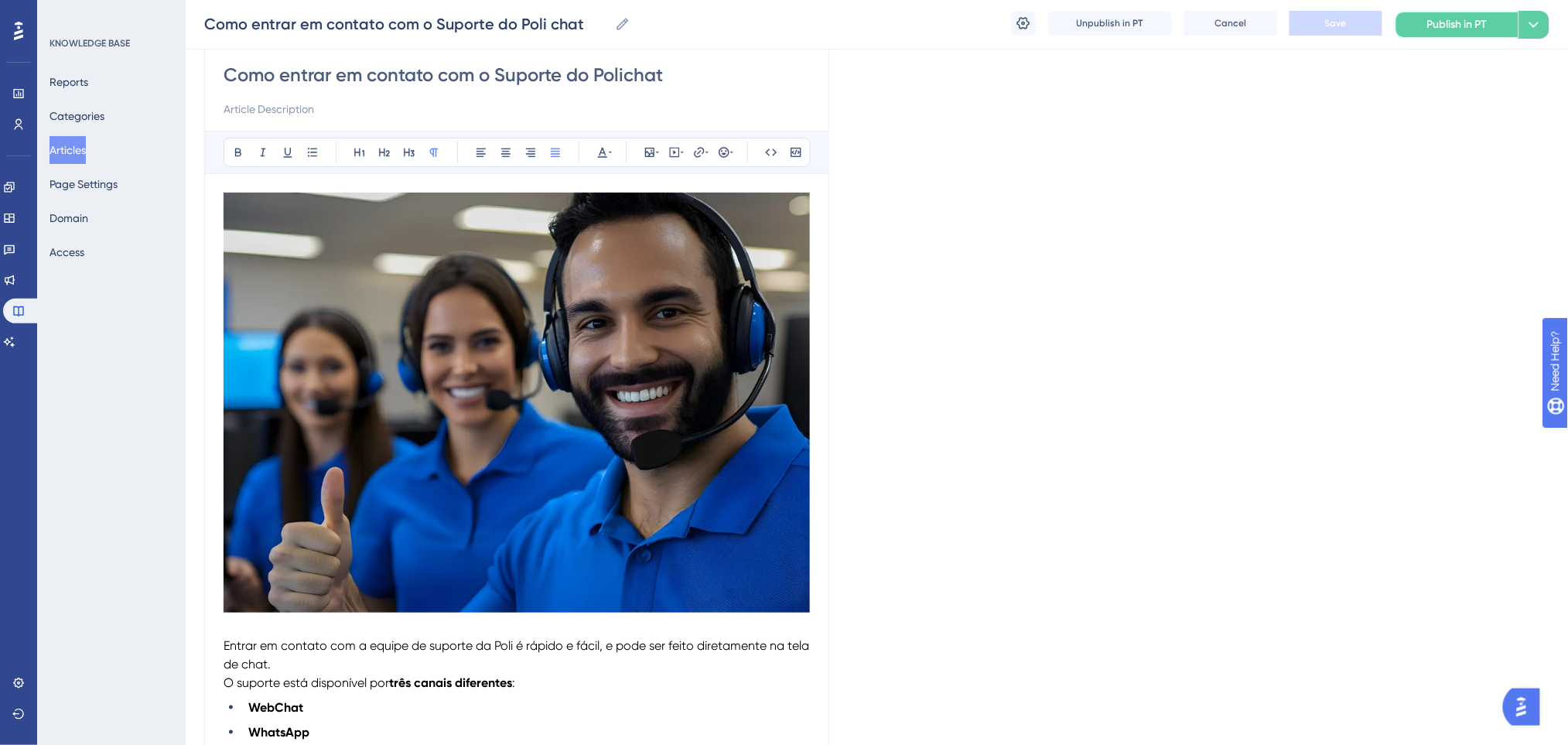
click at [1443, 27] on span "Publish in PT" at bounding box center [1456, 25] width 60 height 19
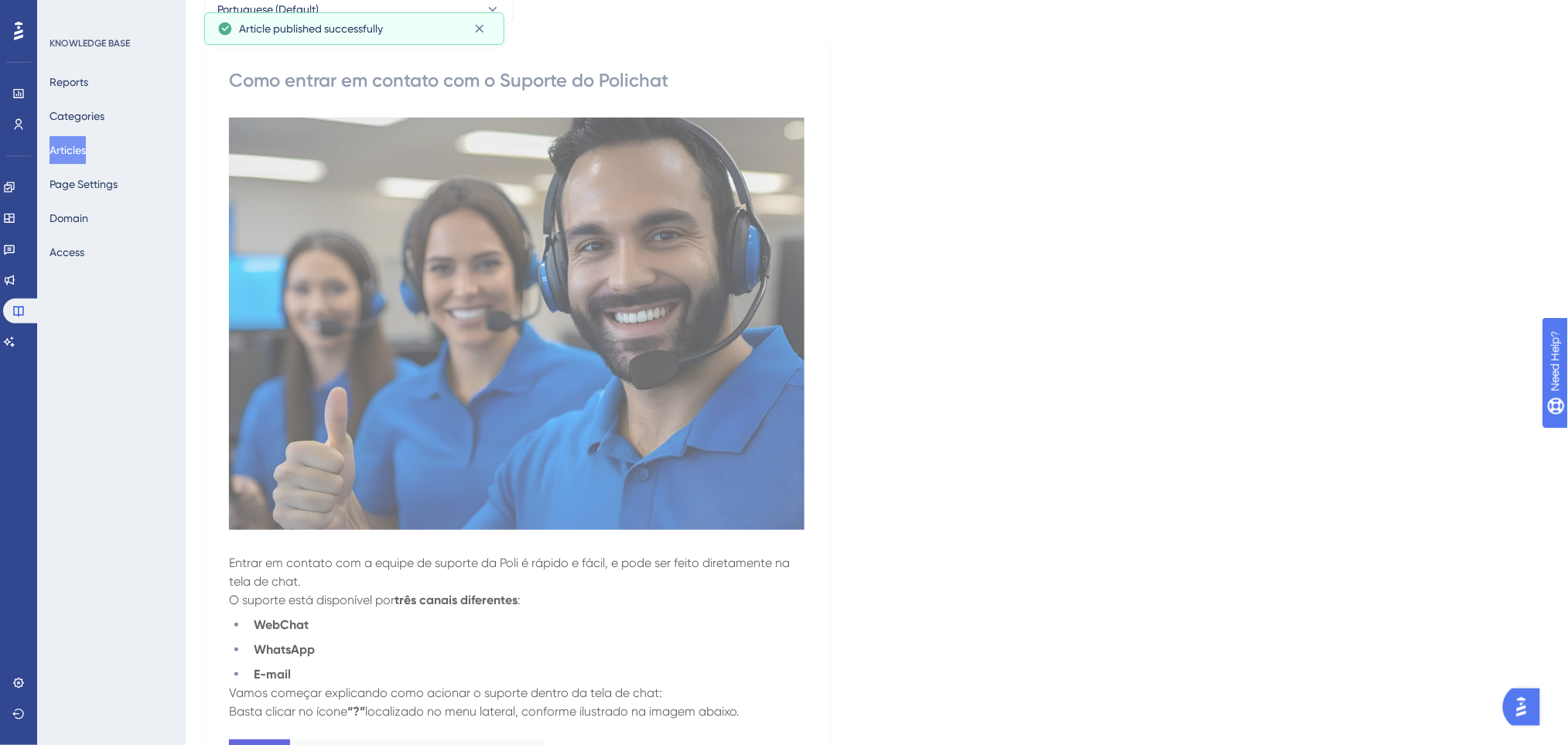
scroll to position [0, 0]
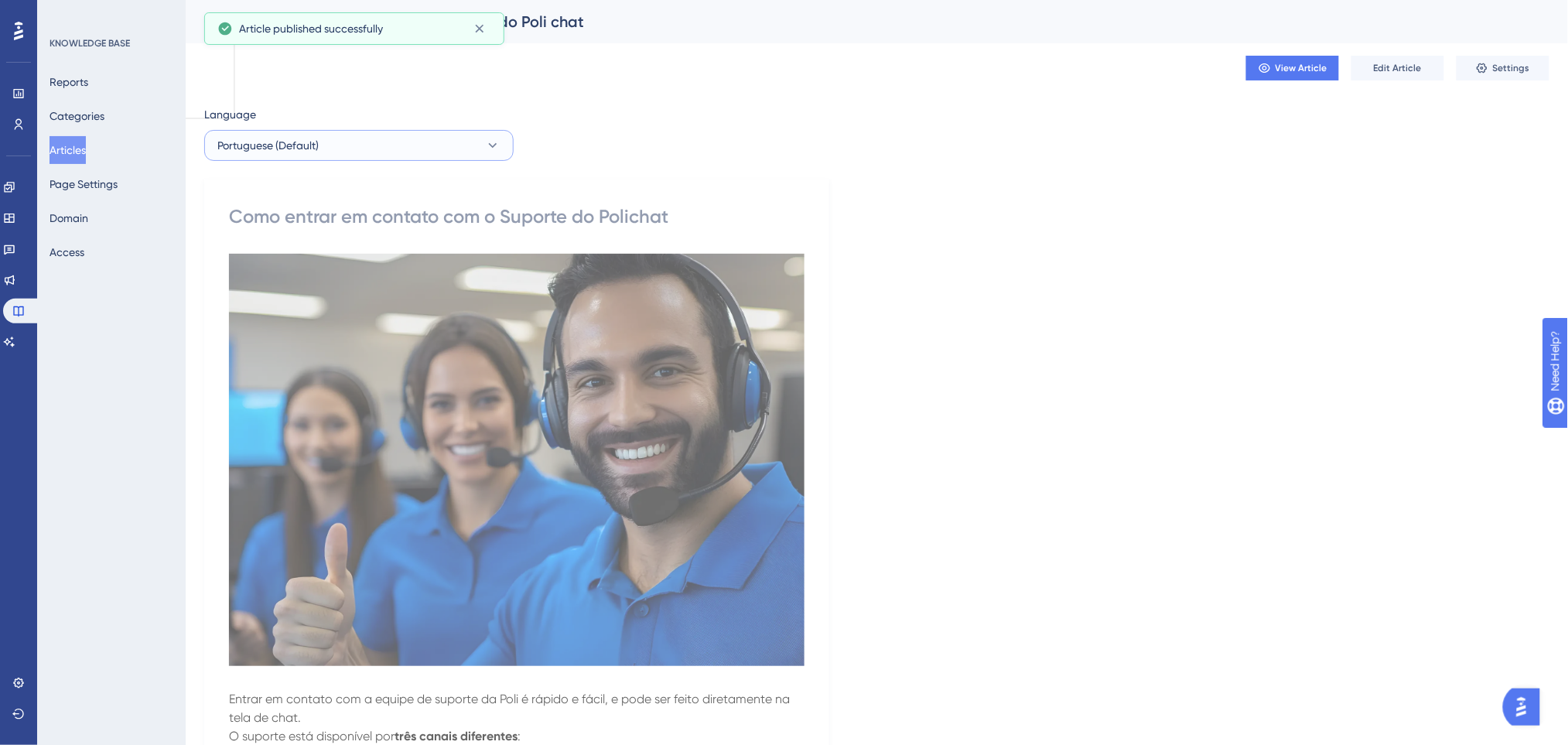
click at [339, 139] on button "Portuguese (Default)" at bounding box center [359, 144] width 309 height 31
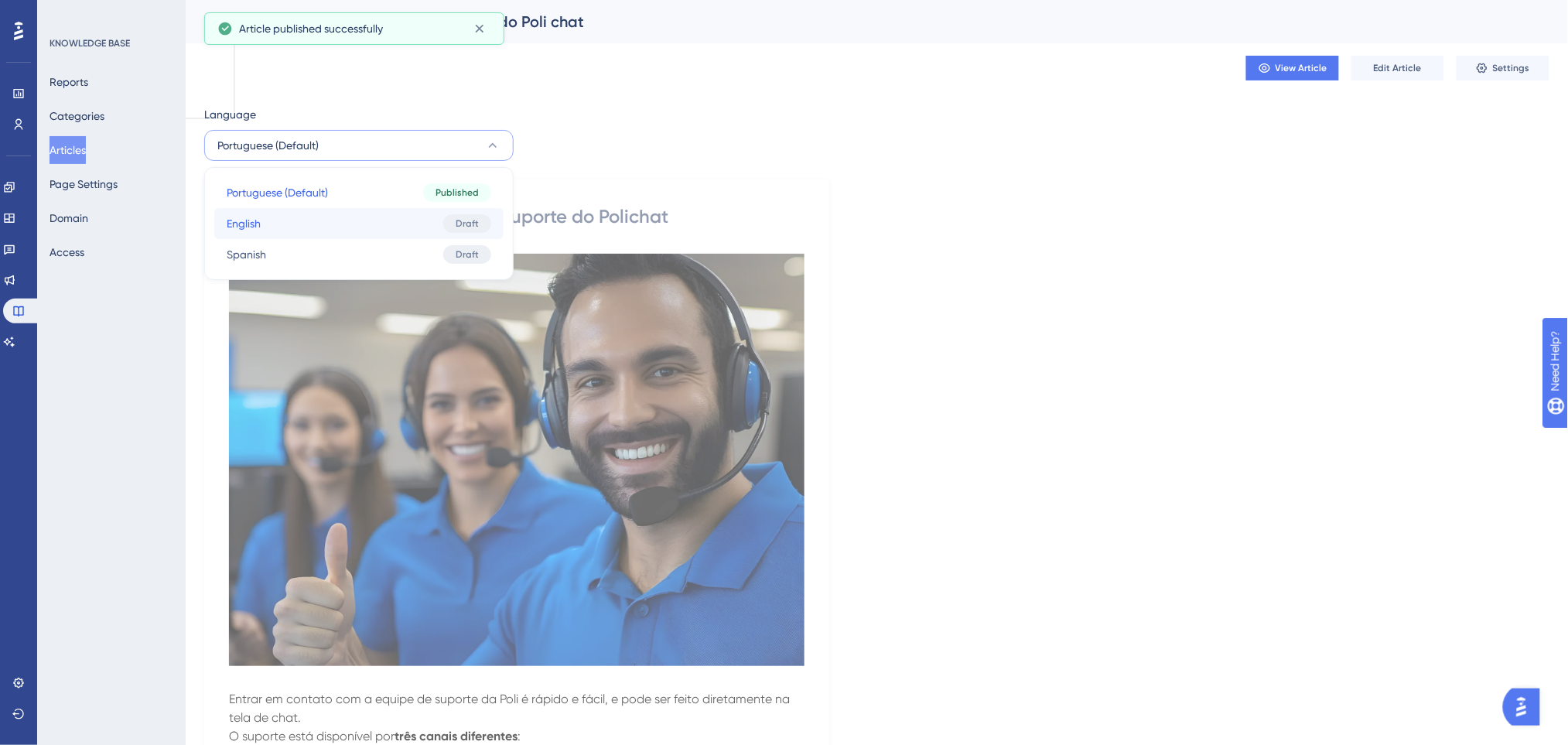
click at [347, 223] on button "English English Draft" at bounding box center [358, 223] width 289 height 31
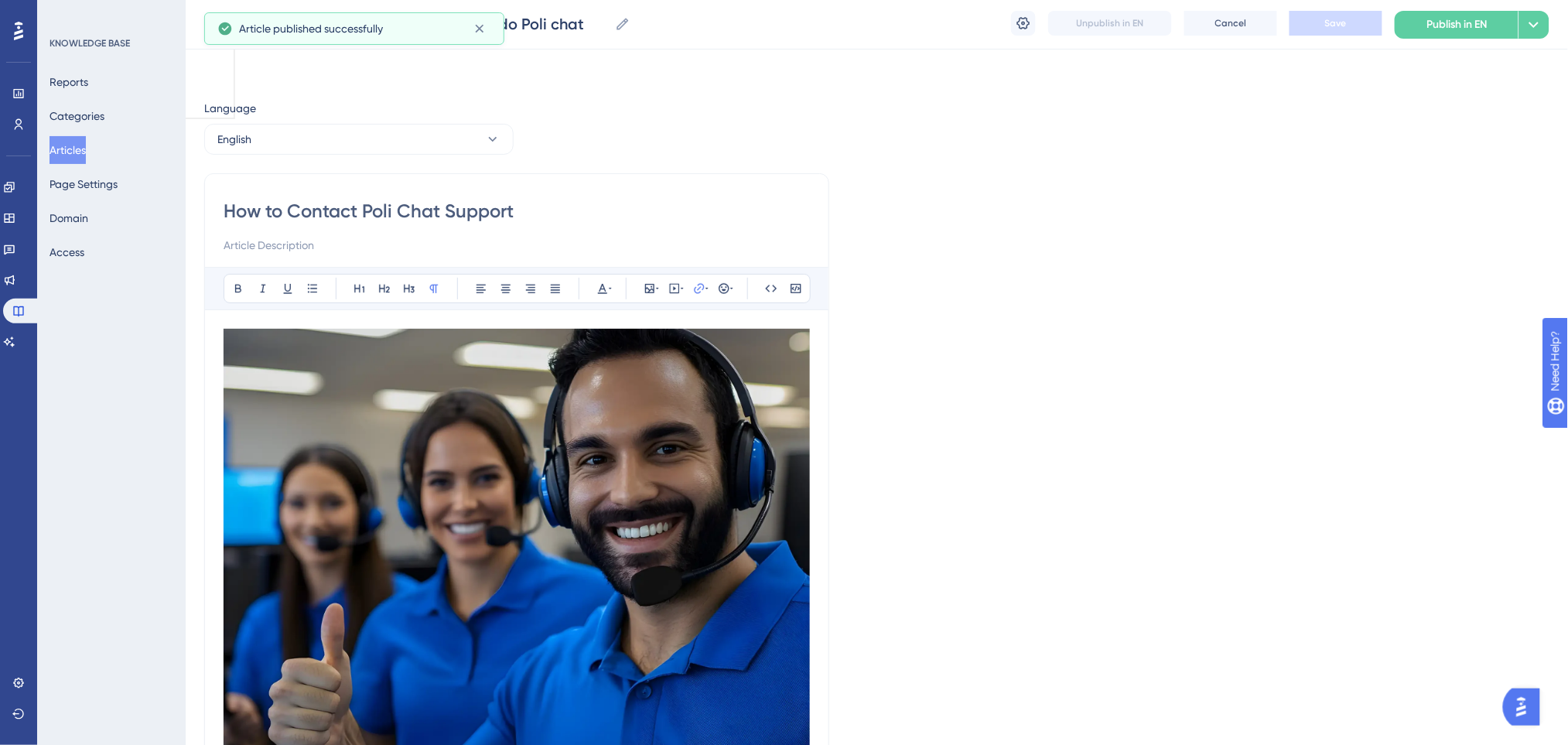
scroll to position [173, 0]
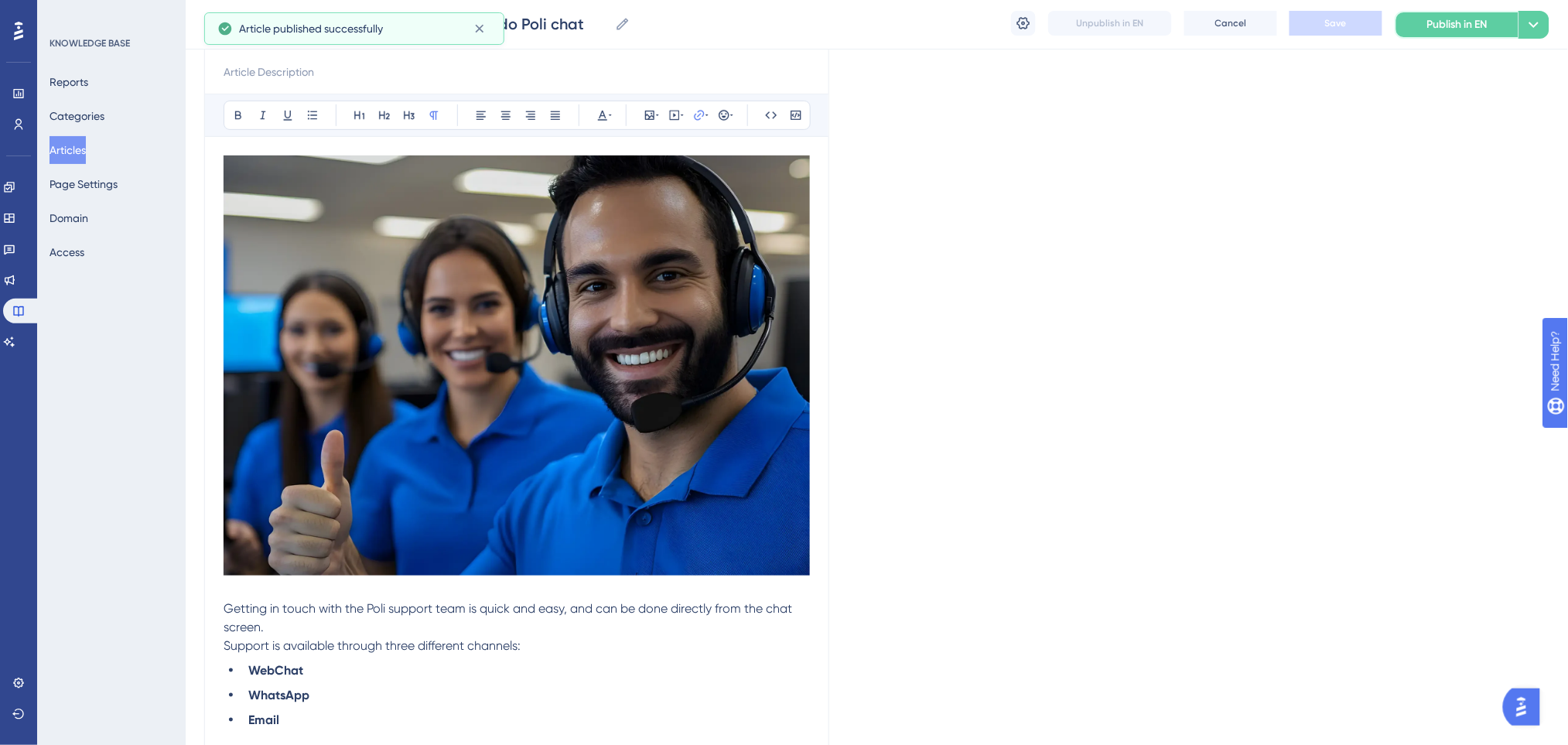
click at [1423, 26] on button "Publish in EN" at bounding box center [1456, 25] width 124 height 28
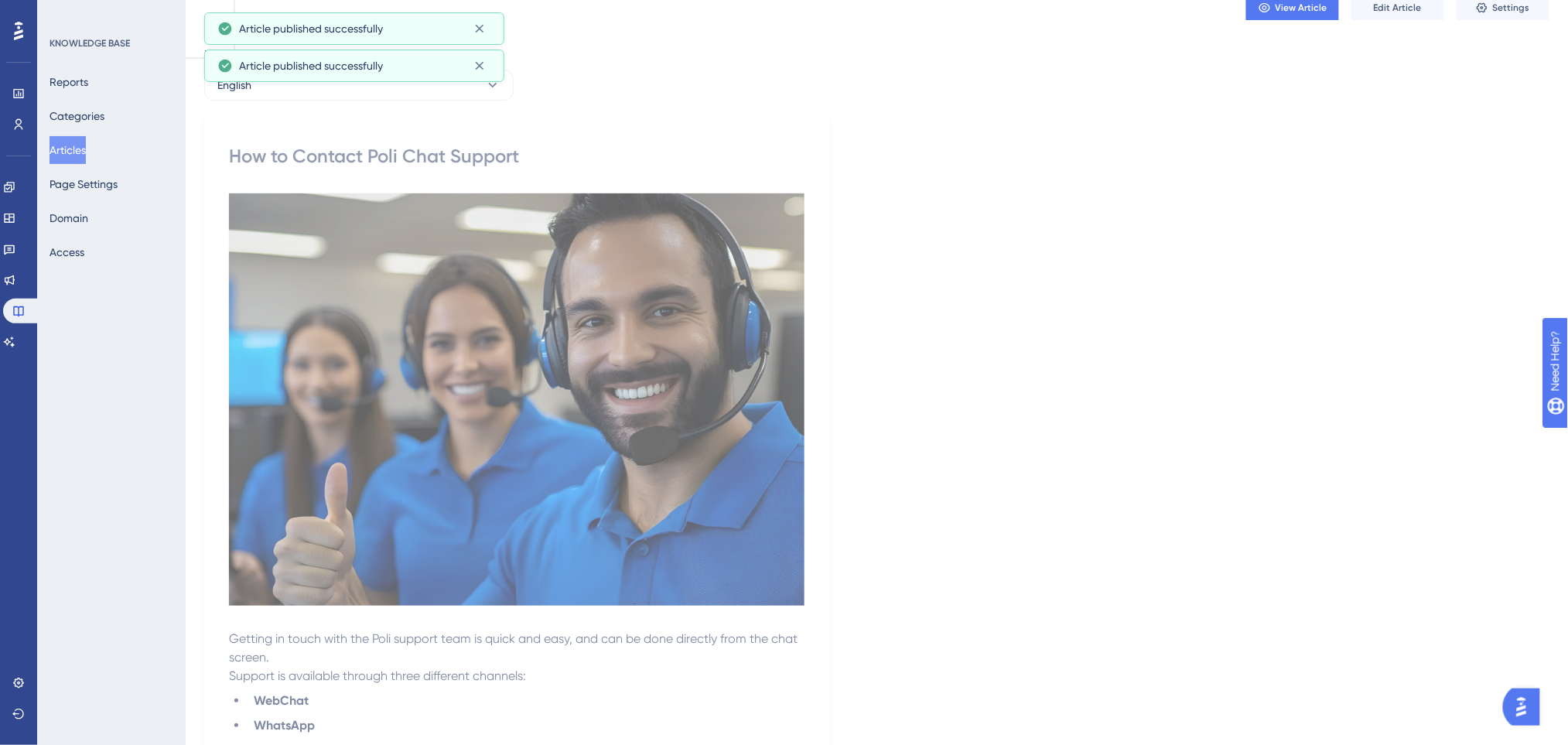
scroll to position [0, 0]
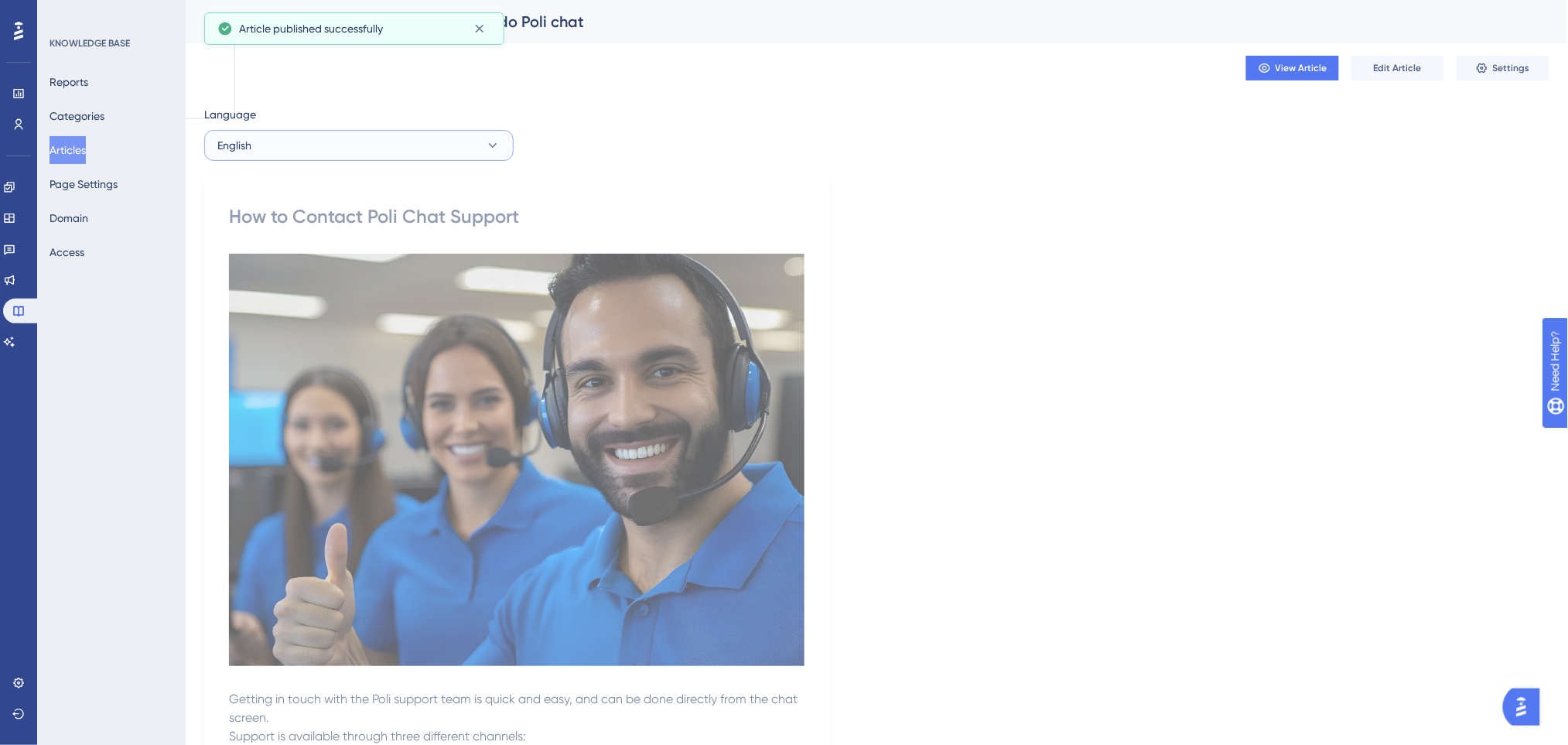
click at [391, 155] on button "English" at bounding box center [359, 144] width 309 height 31
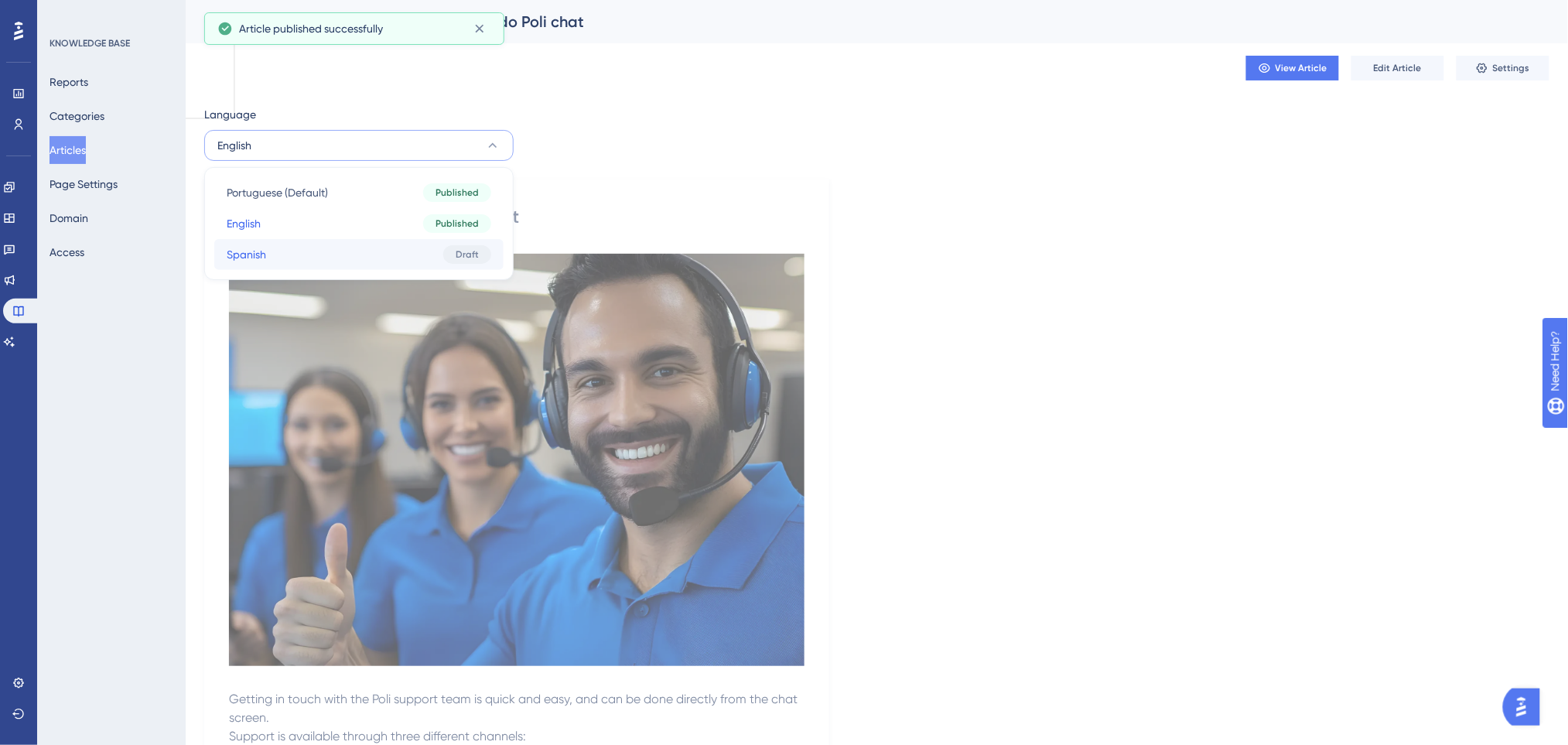
click at [378, 255] on button "Spanish Spanish Draft" at bounding box center [358, 254] width 289 height 31
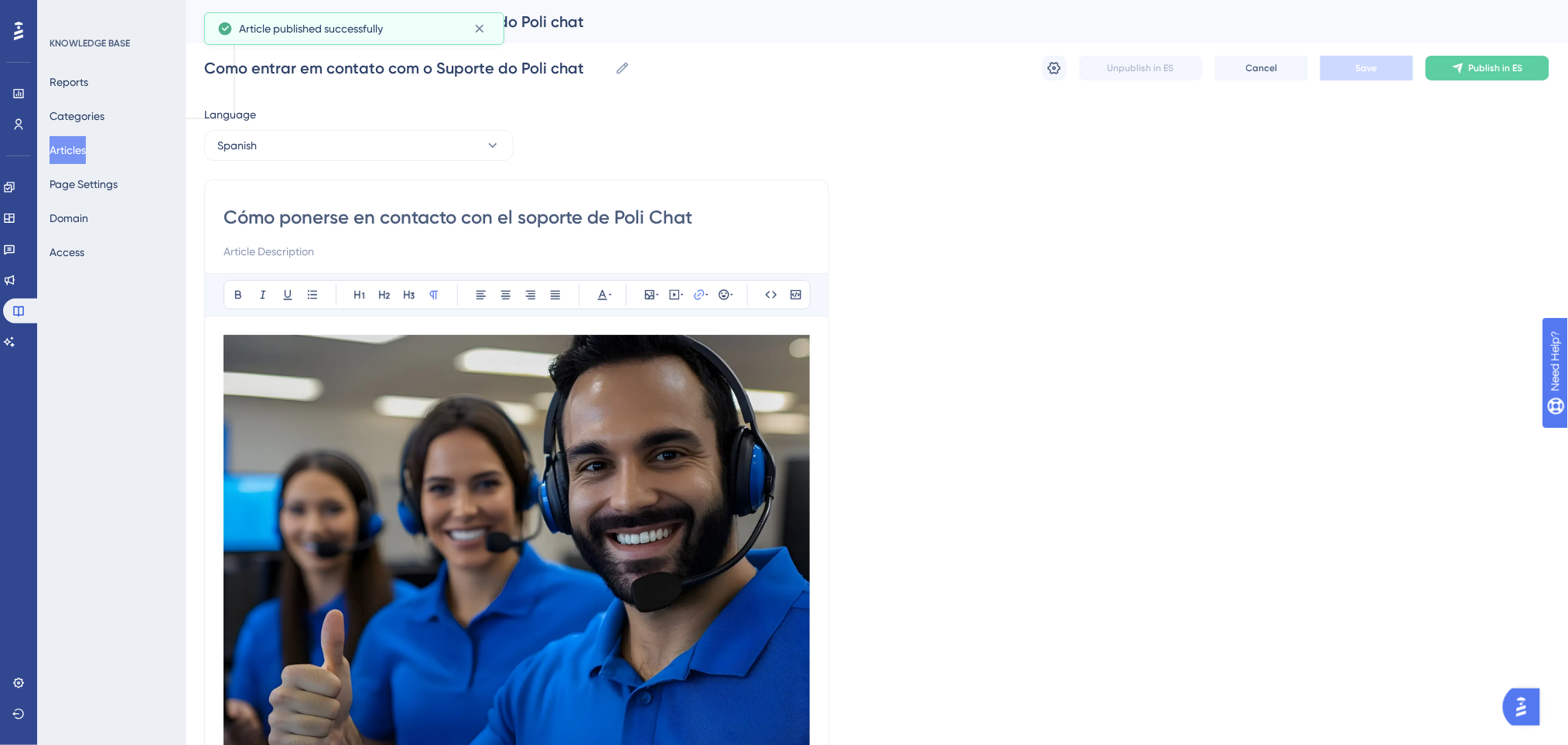
scroll to position [191, 0]
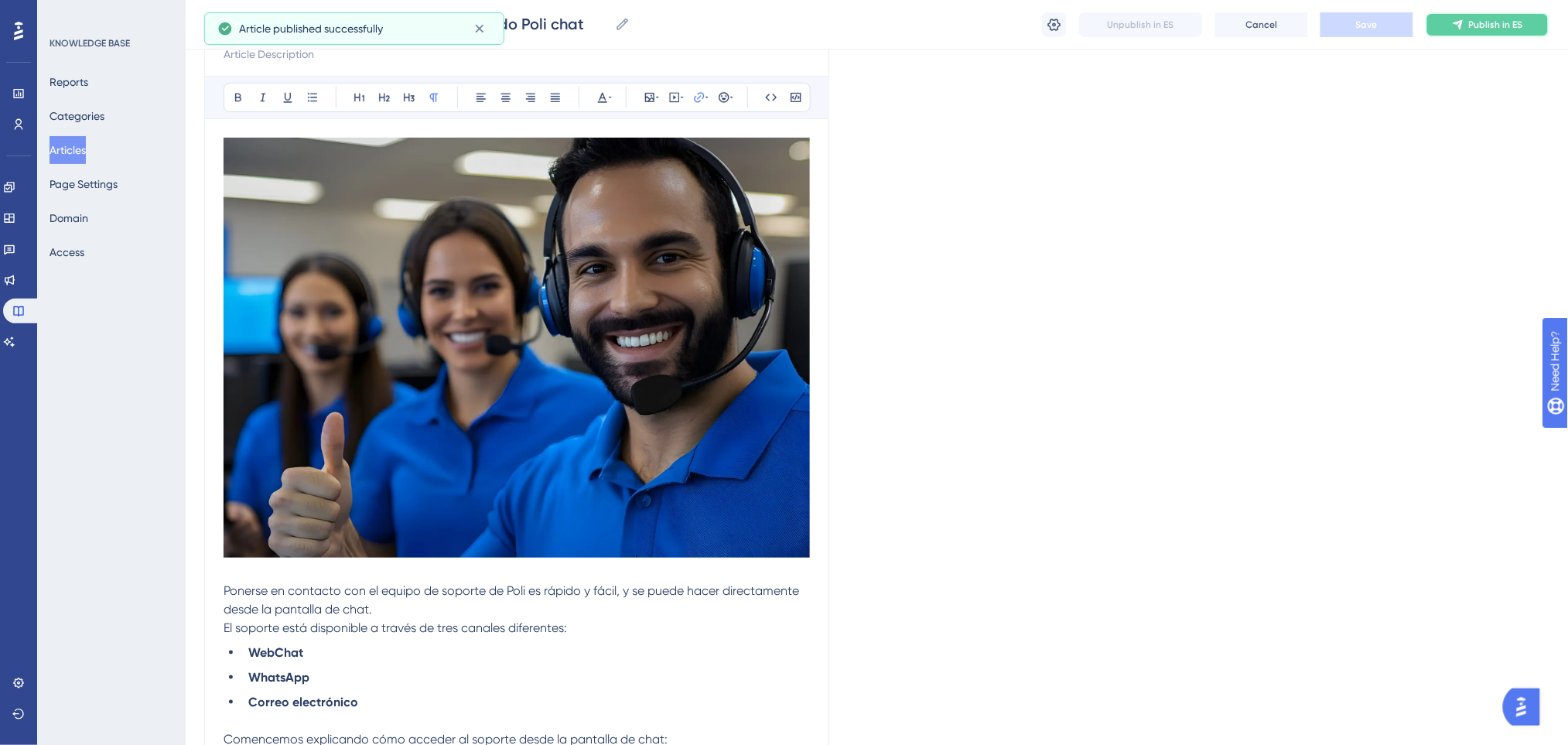
click at [1463, 17] on button "Publish in ES" at bounding box center [1487, 24] width 124 height 25
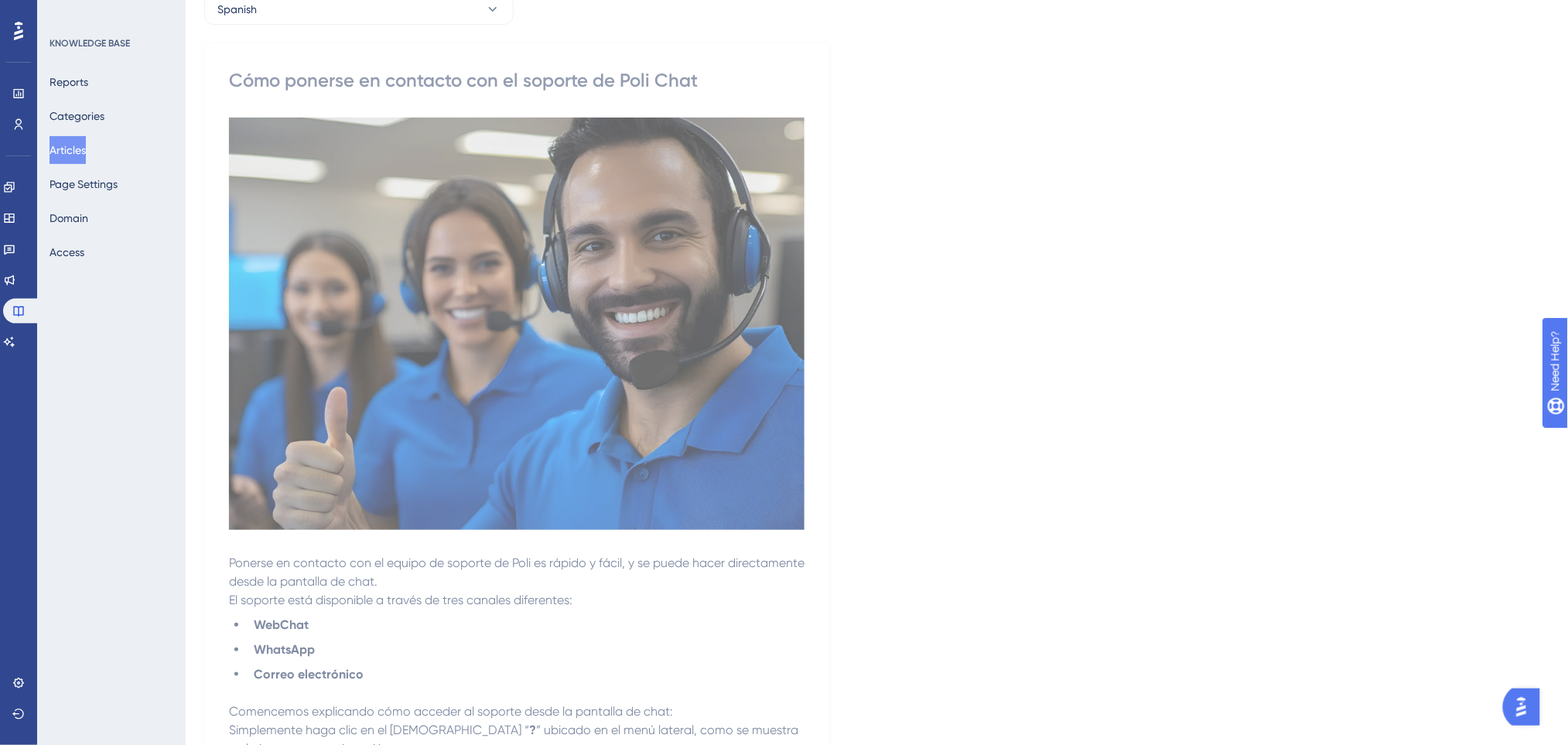
scroll to position [0, 0]
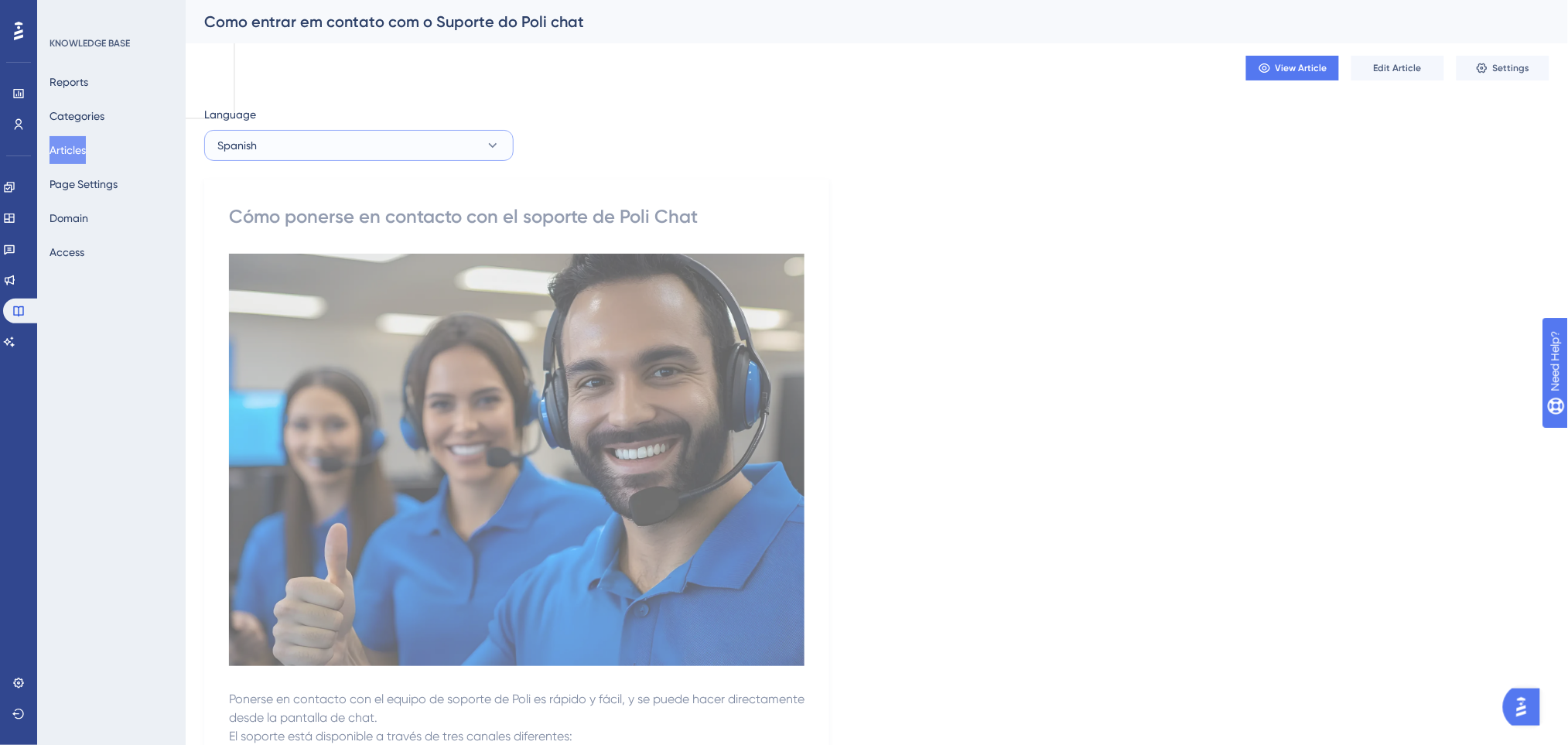
click at [347, 150] on button "Spanish" at bounding box center [359, 144] width 309 height 31
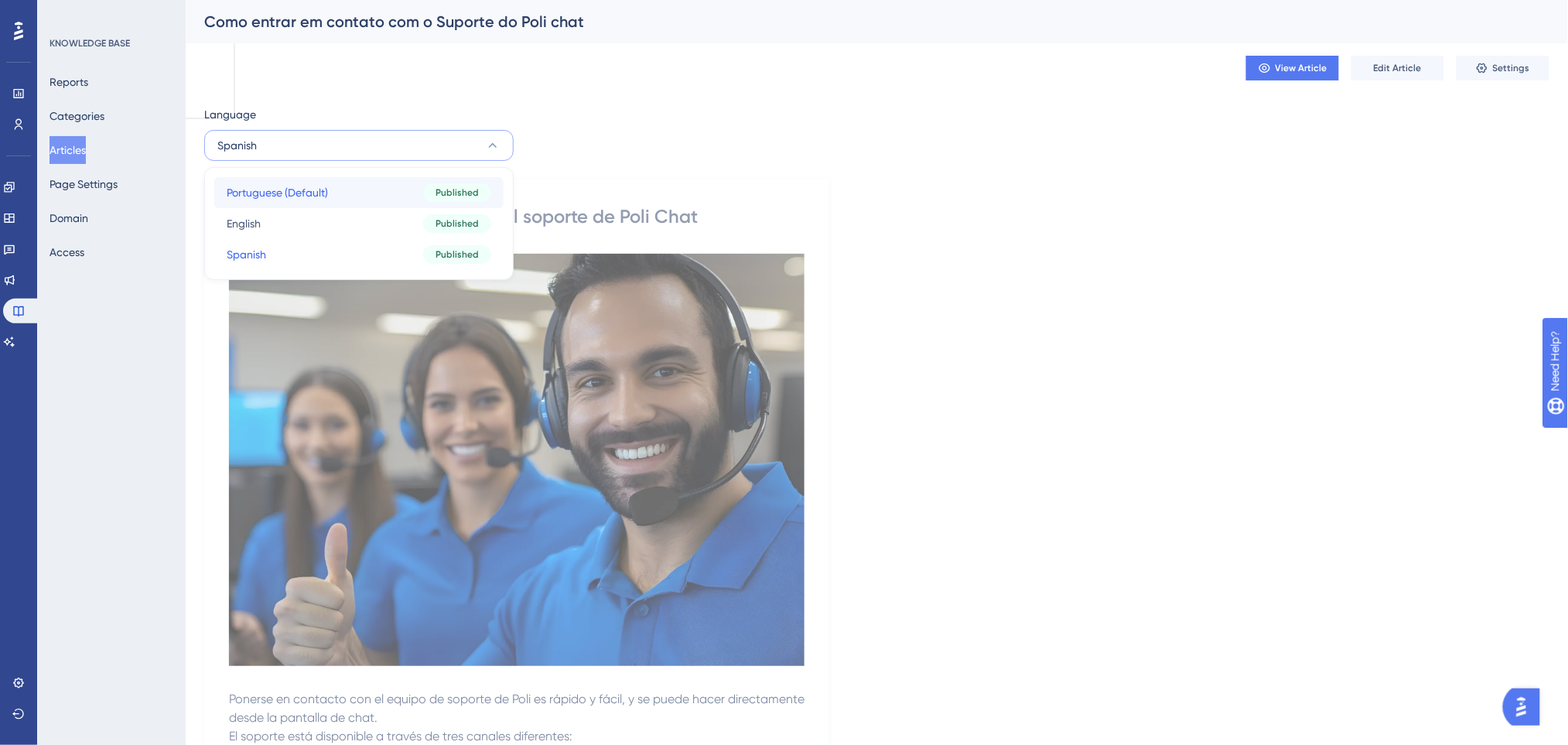
click at [312, 189] on span "Portuguese (Default)" at bounding box center [277, 192] width 101 height 19
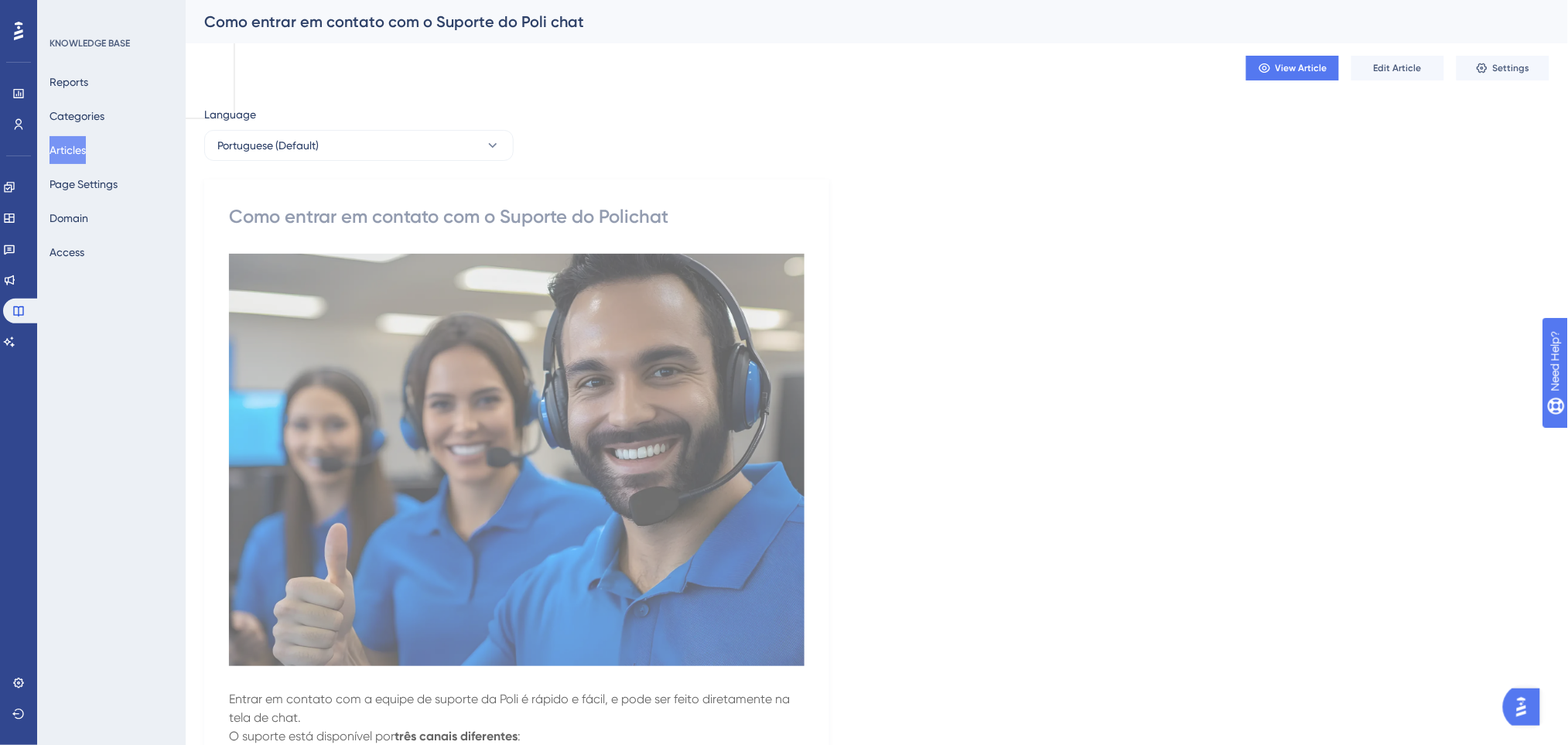
click at [76, 150] on button "Articles" at bounding box center [67, 150] width 36 height 28
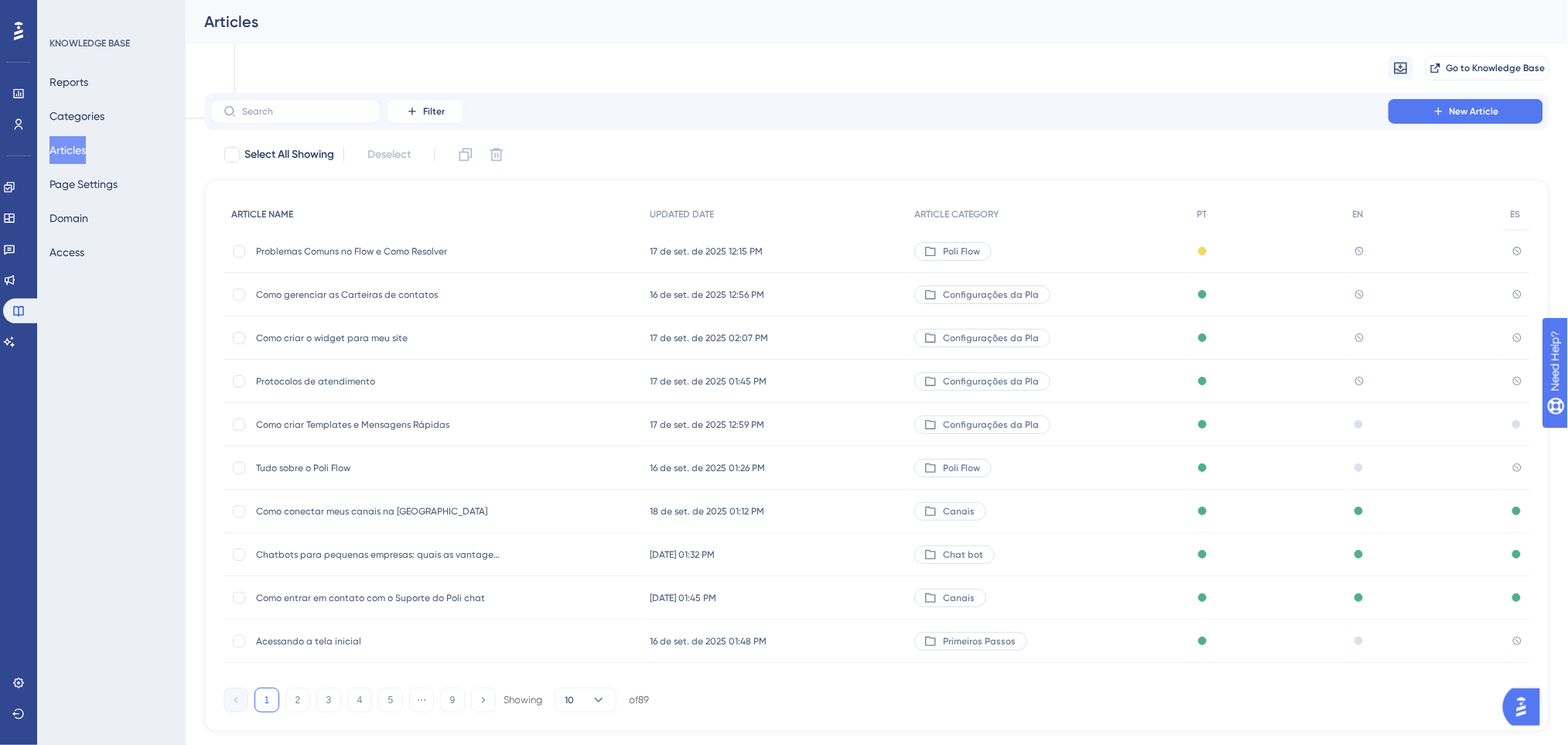
scroll to position [52, 0]
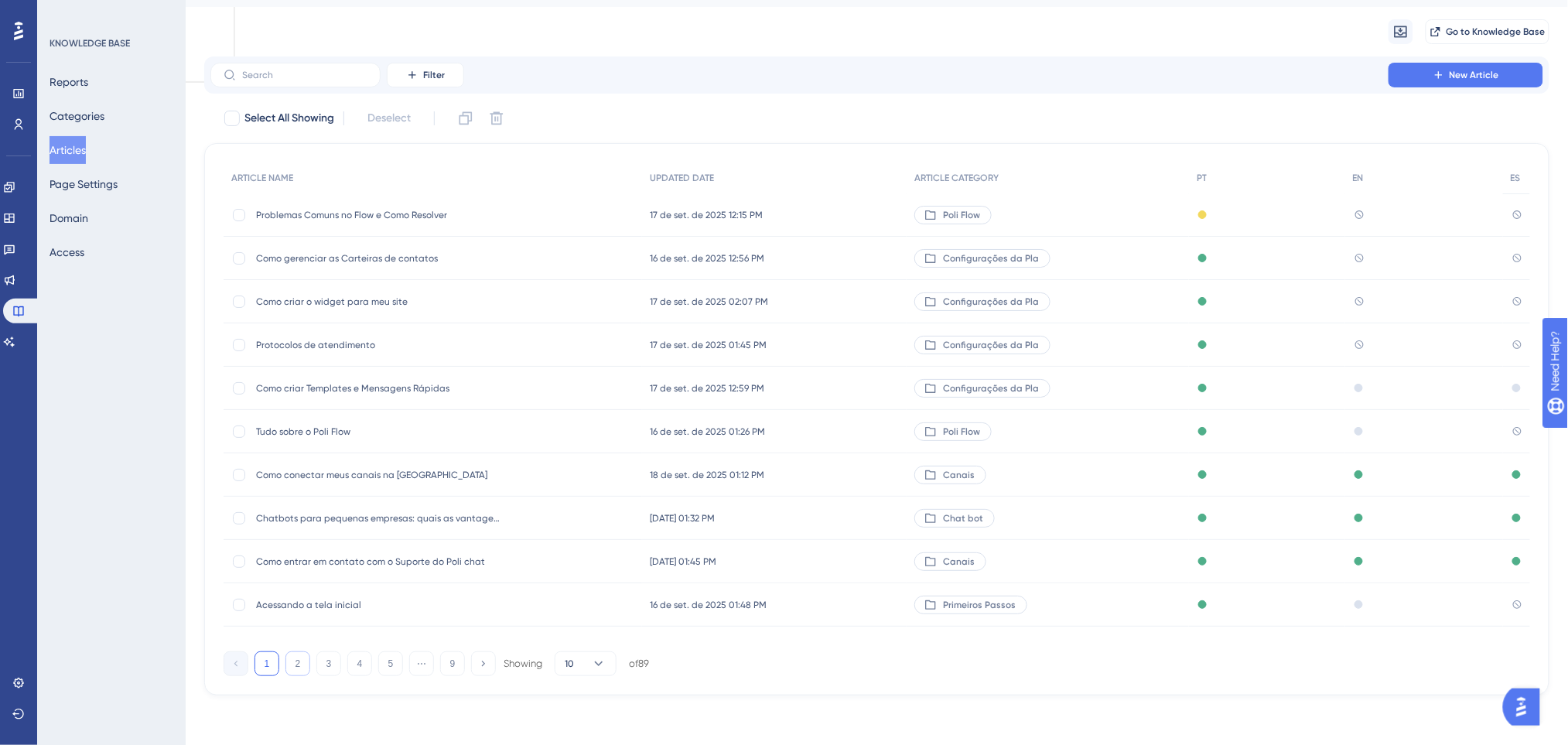
click at [303, 659] on button "2" at bounding box center [297, 663] width 25 height 25
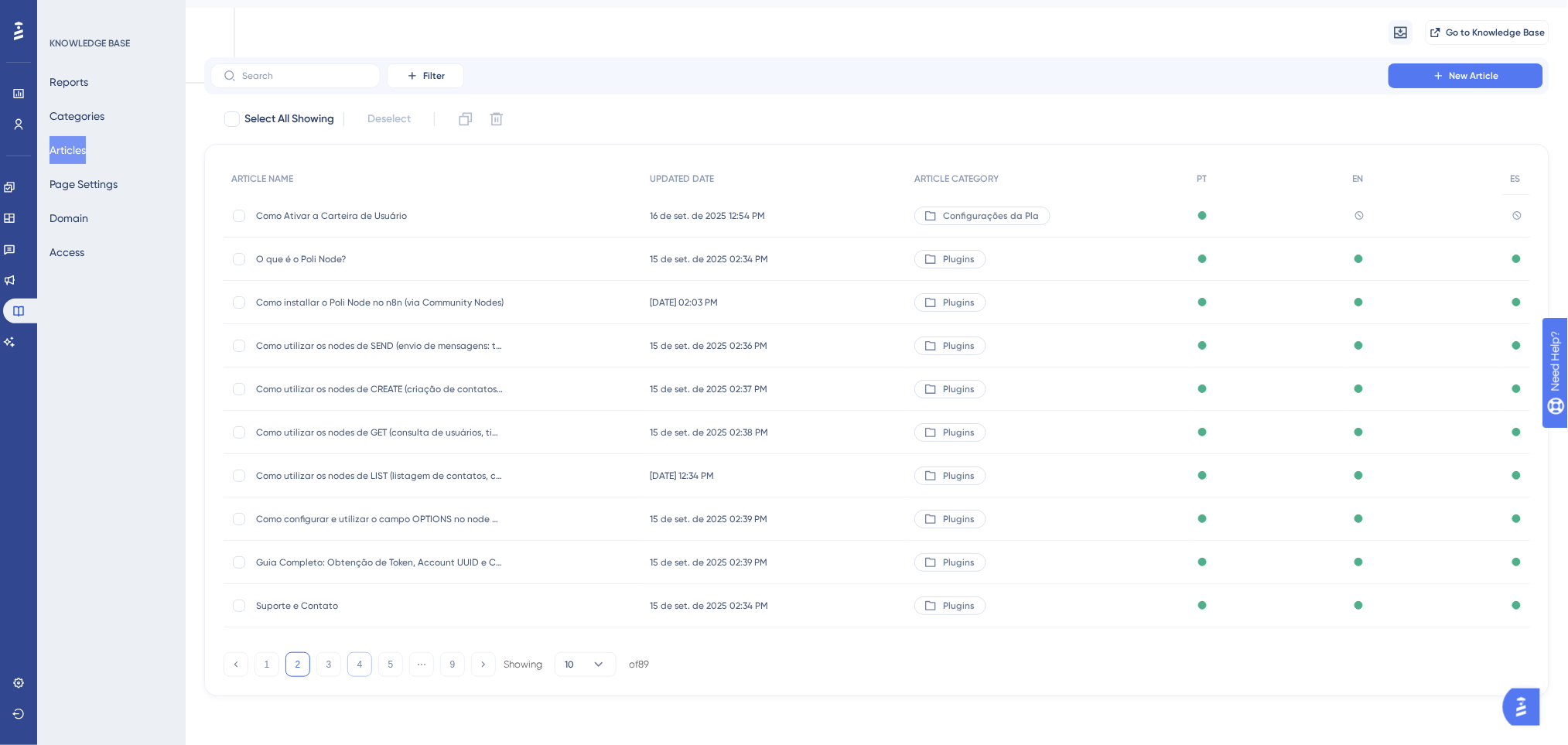
click at [353, 668] on button "4" at bounding box center [359, 664] width 25 height 25
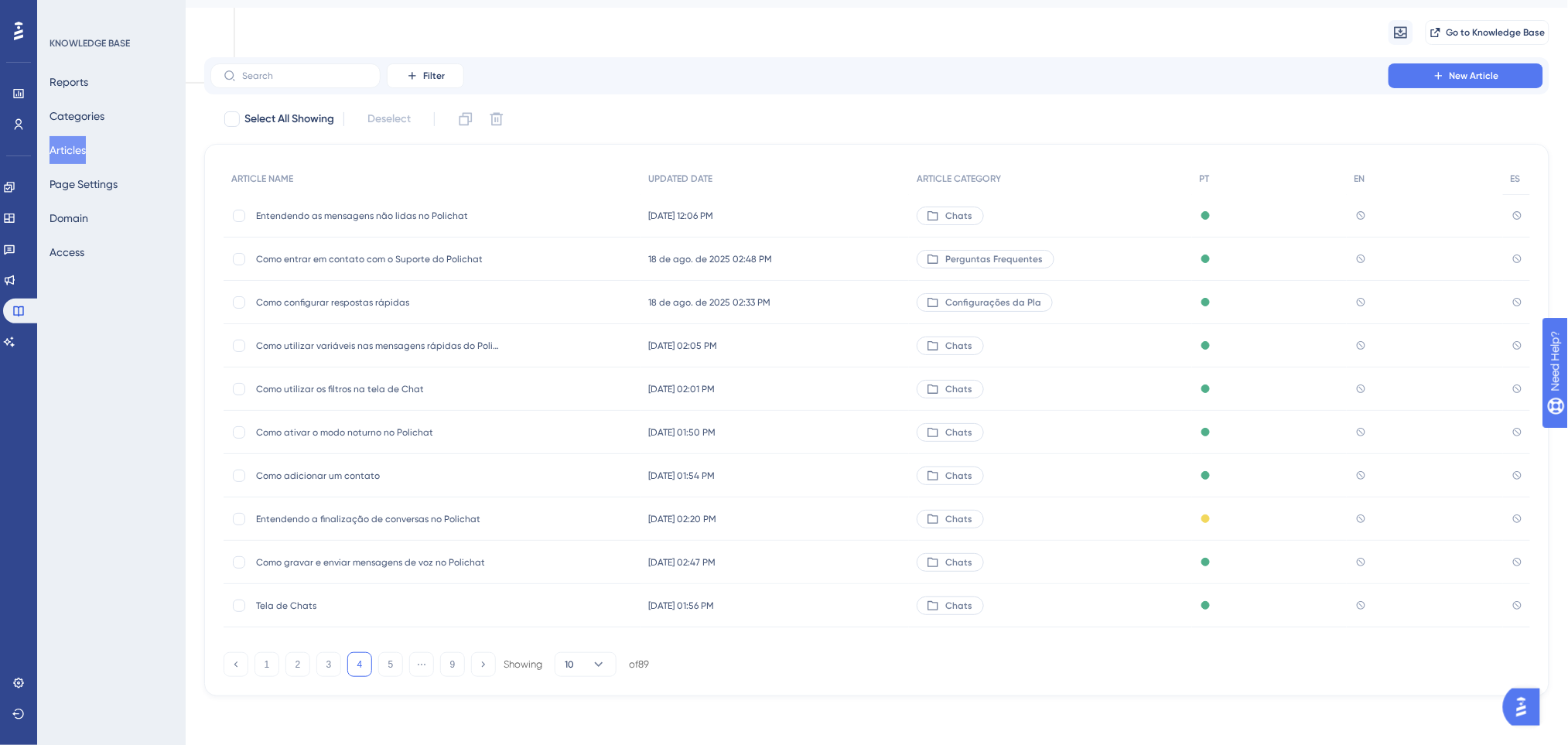
click at [411, 614] on div "Tela de Chats Tela de Chats" at bounding box center [380, 605] width 247 height 43
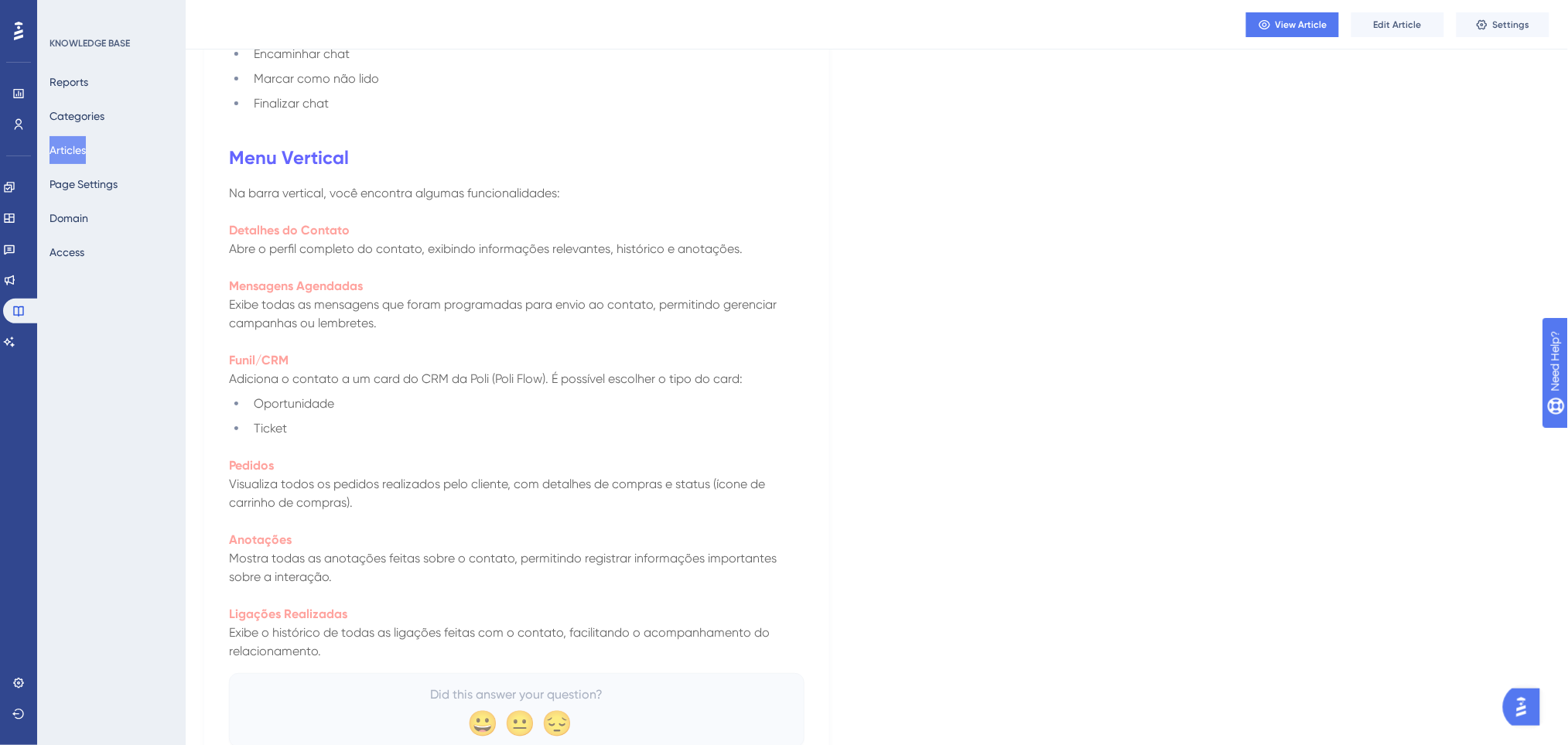
scroll to position [4096, 0]
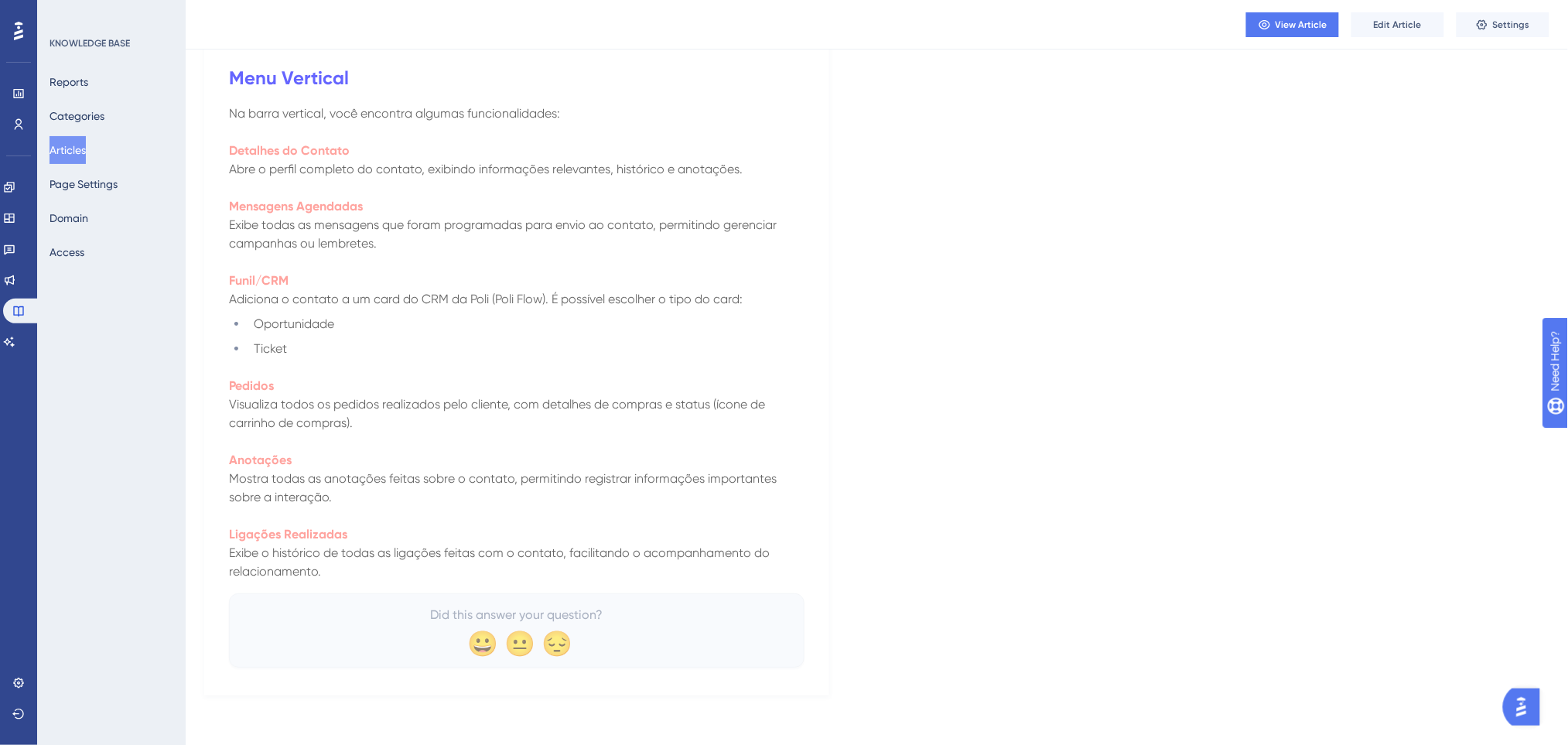
click at [79, 146] on button "Articles" at bounding box center [67, 150] width 36 height 28
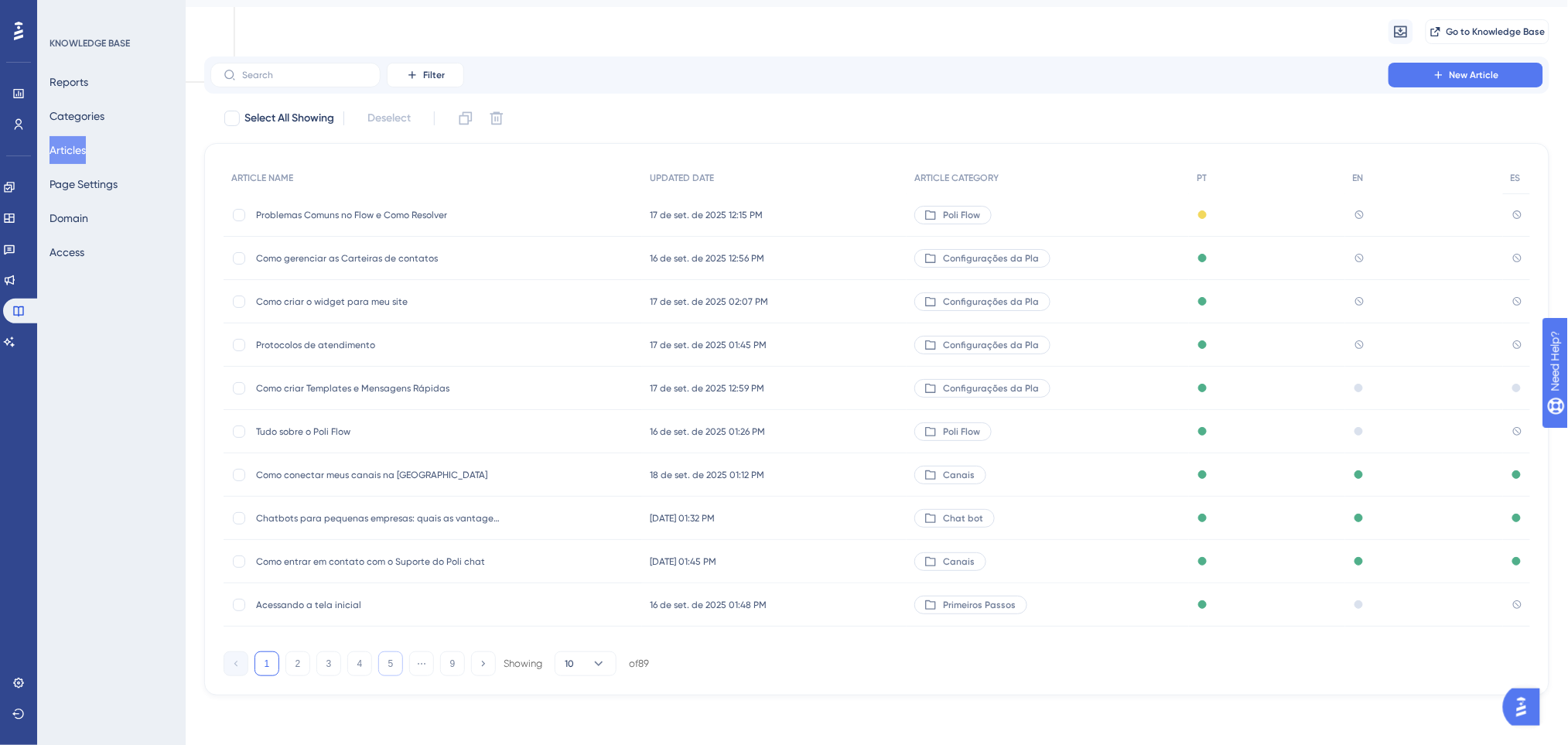
click at [384, 663] on button "5" at bounding box center [391, 663] width 25 height 25
click at [330, 664] on button "4" at bounding box center [329, 664] width 25 height 25
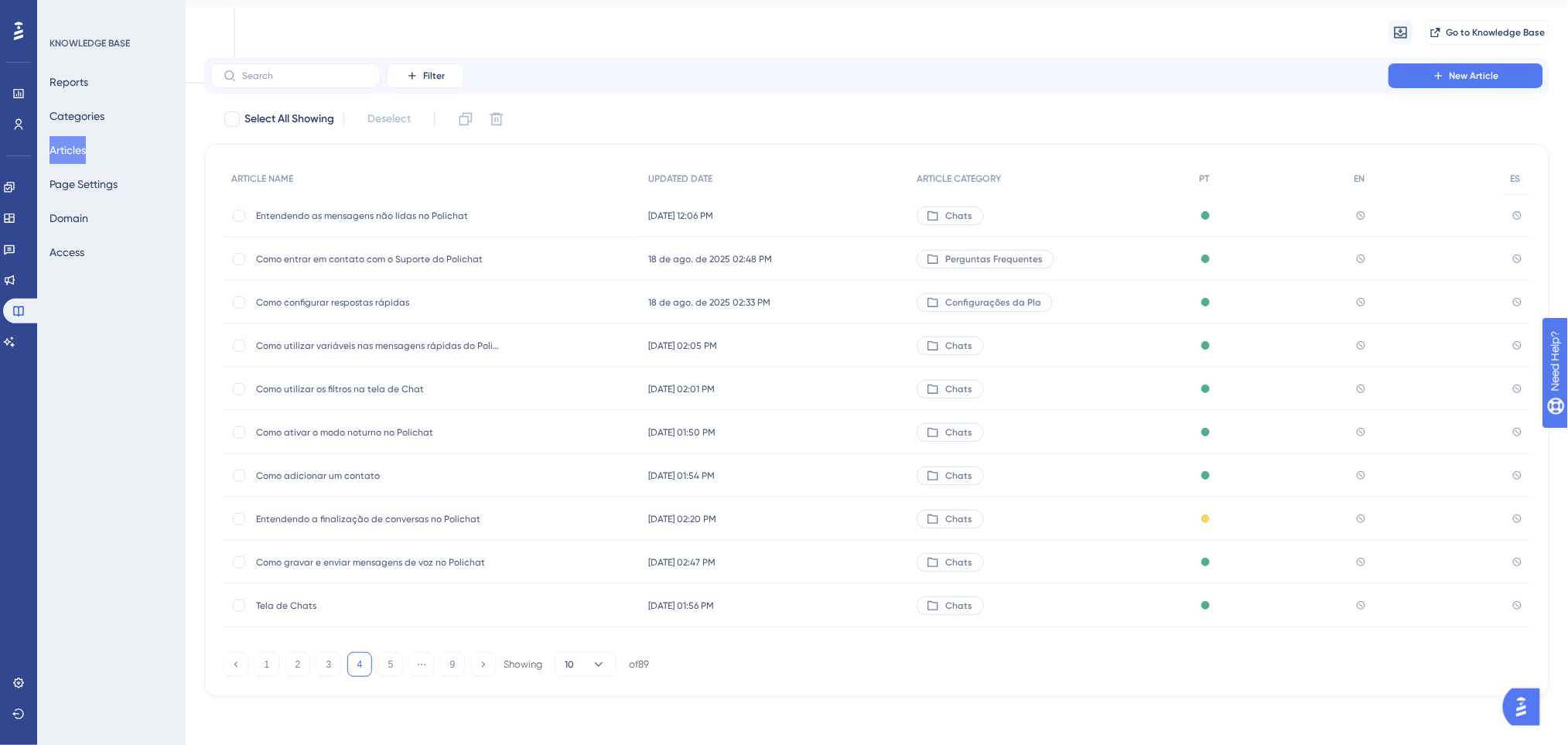
click at [424, 435] on span "Como ativar o modo noturno no Polichat" at bounding box center [380, 431] width 247 height 12
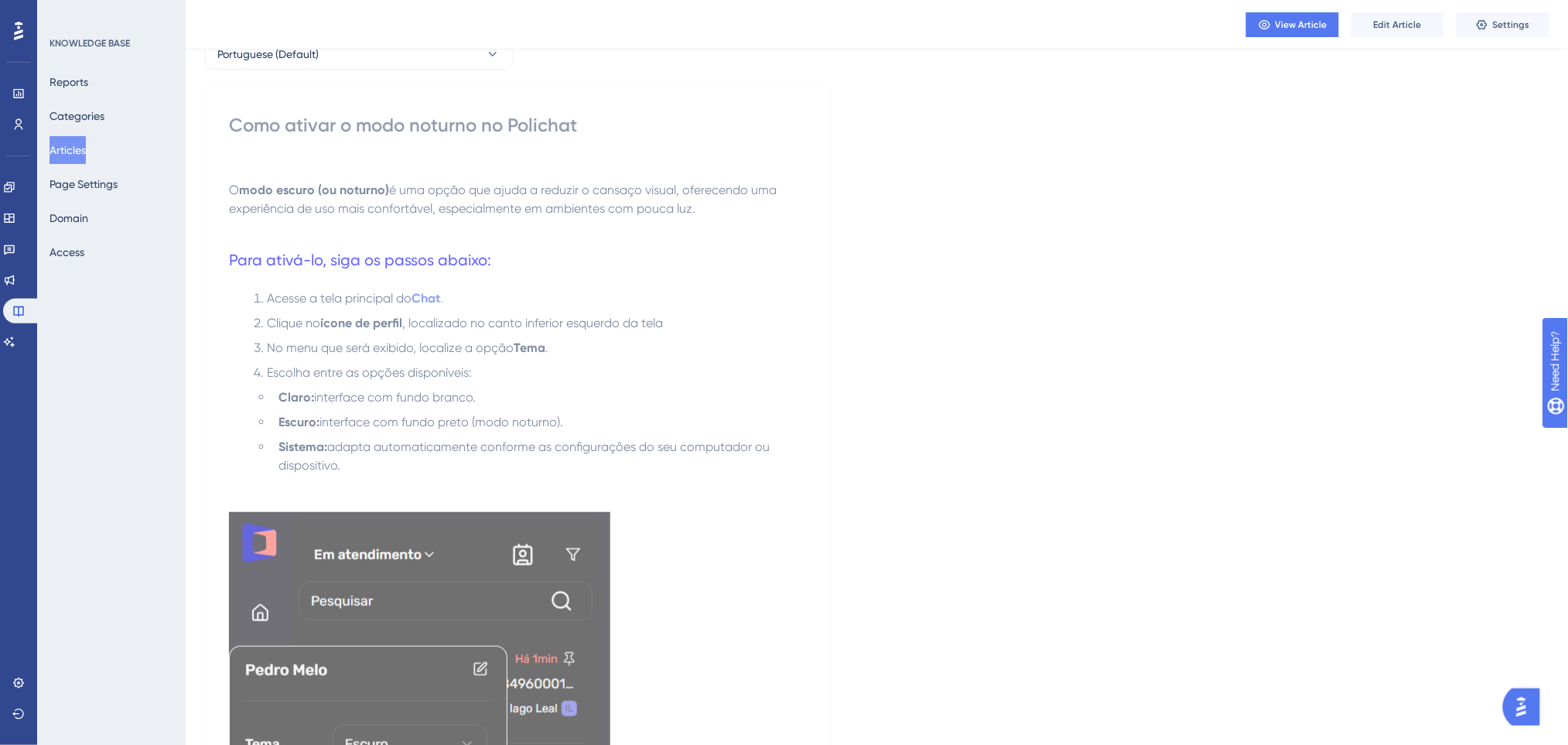
scroll to position [75, 0]
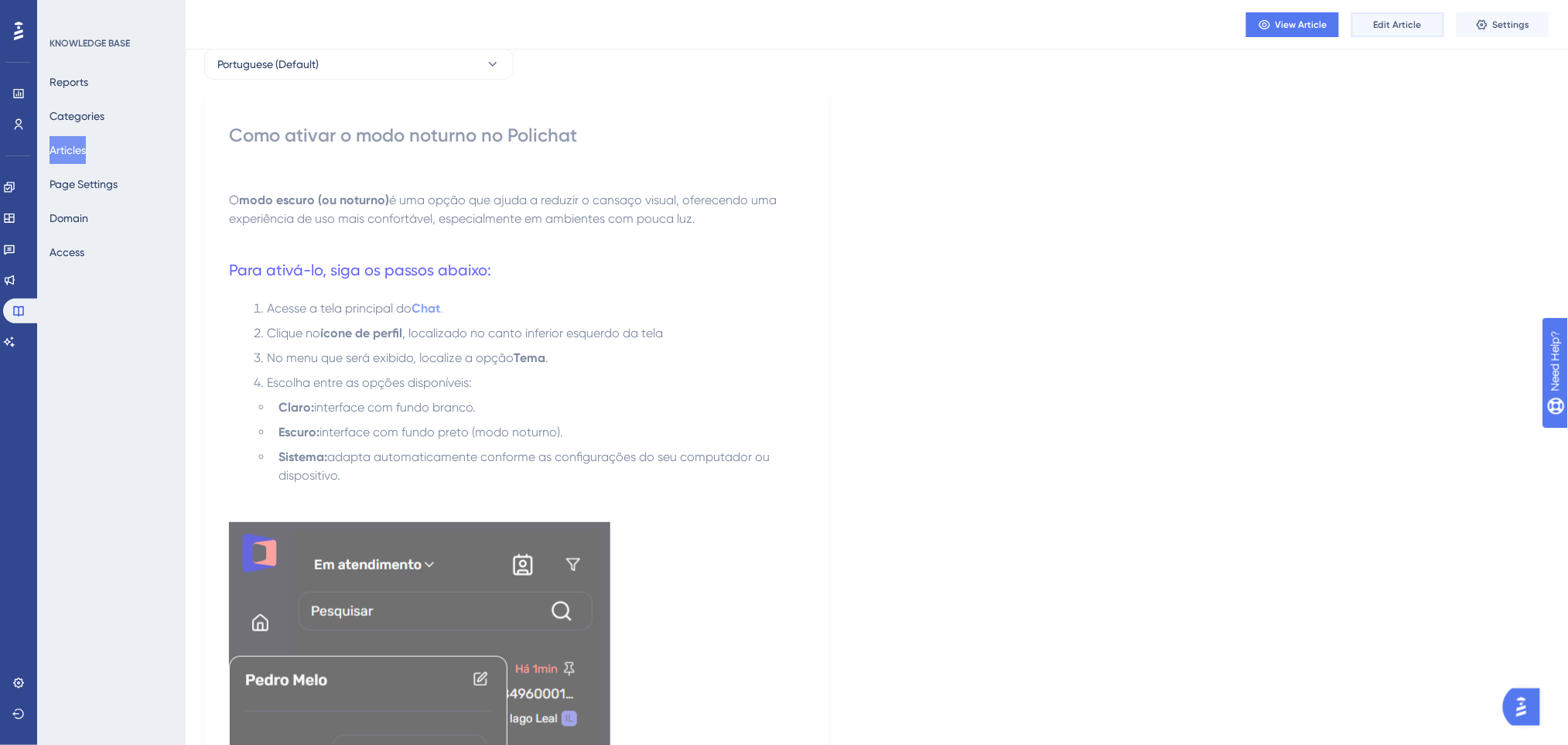
click at [1394, 24] on span "Edit Article" at bounding box center [1398, 24] width 48 height 12
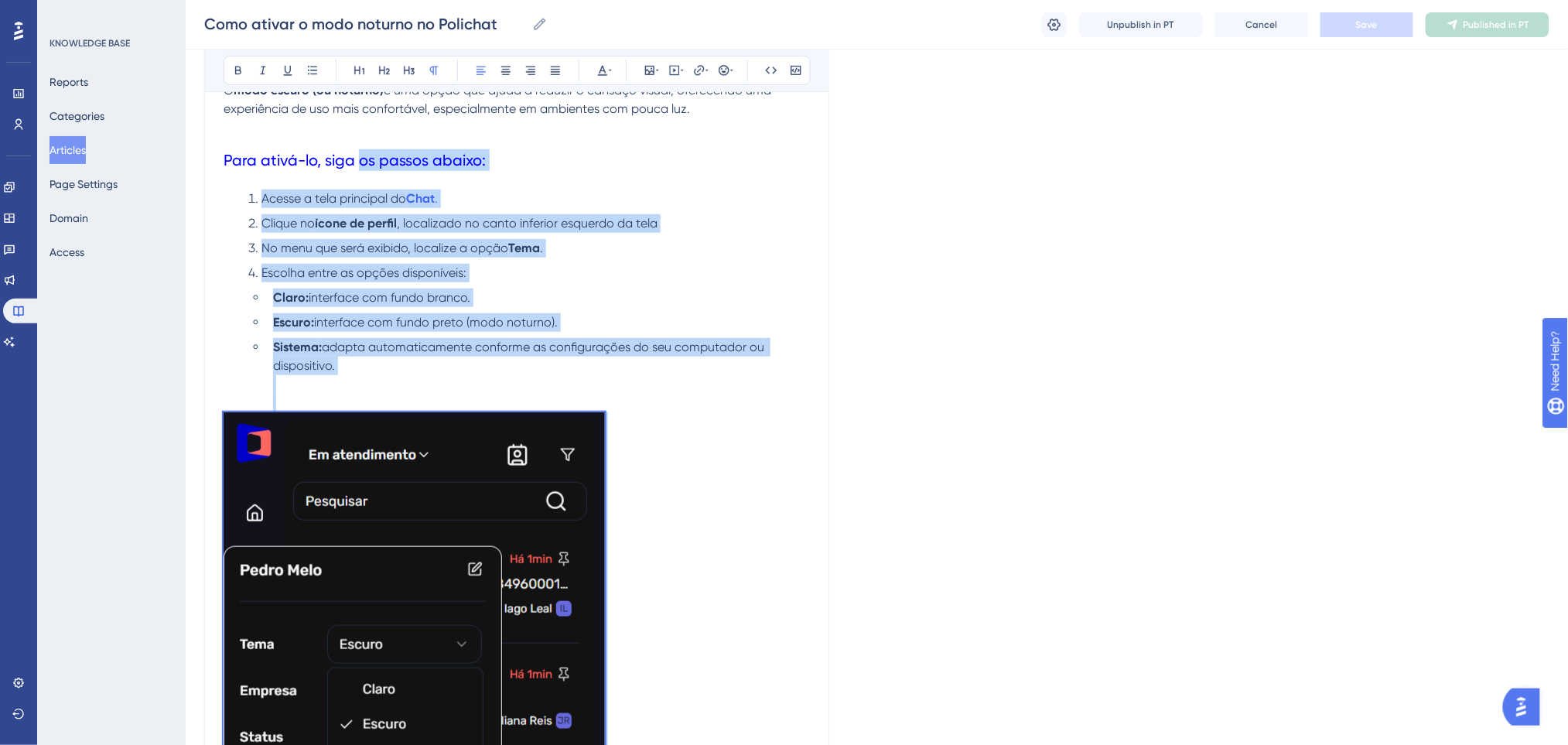
scroll to position [154, 0]
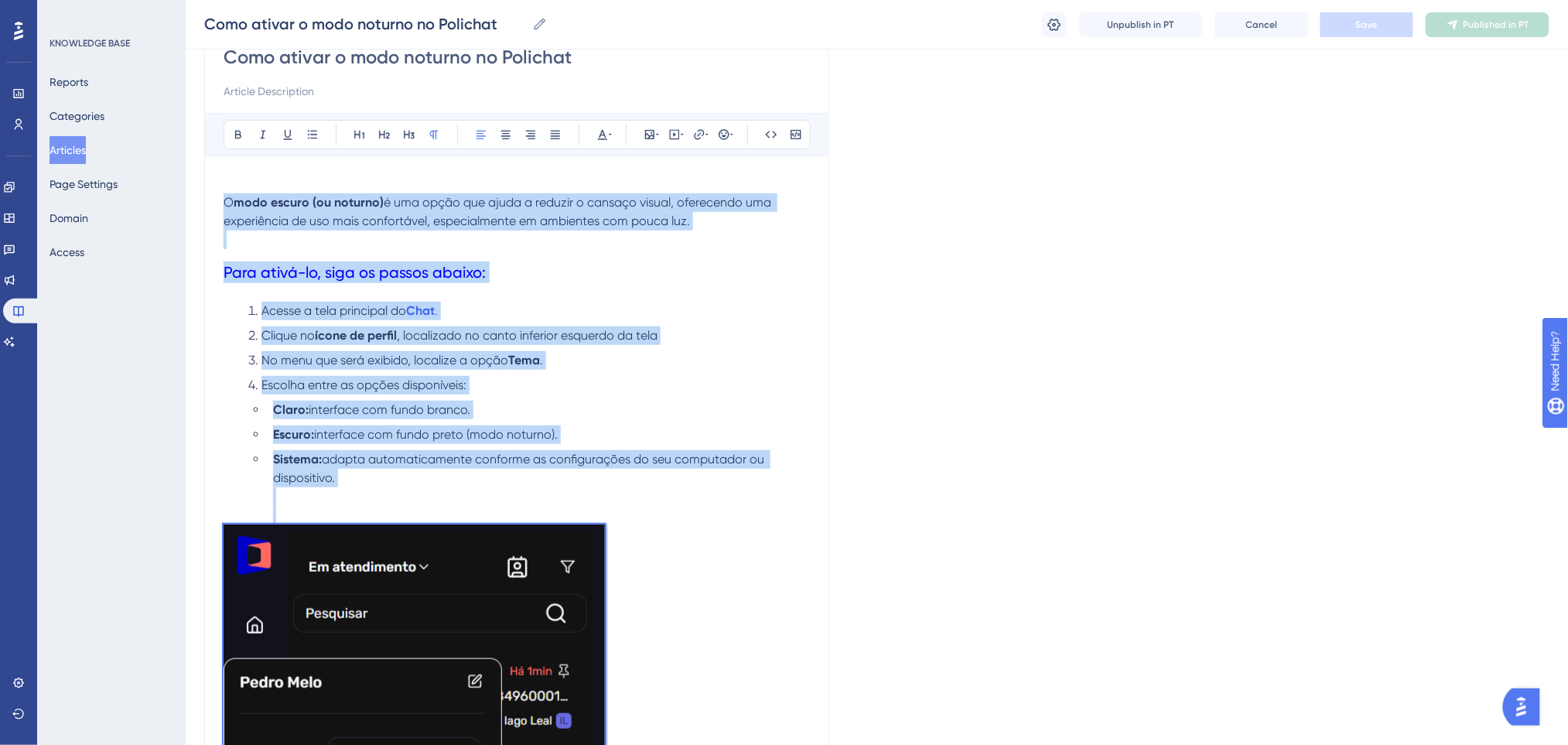
drag, startPoint x: 554, startPoint y: 571, endPoint x: 218, endPoint y: 207, distance: 495.4
click at [218, 207] on div "Como ativar o modo noturno no Polichat Bold Italic Underline Bullet Point Headi…" at bounding box center [516, 672] width 625 height 1305
copy div "O modo escuro (ou noturno) é uma opção que ajuda a reduzir o cansaço visual, of…"
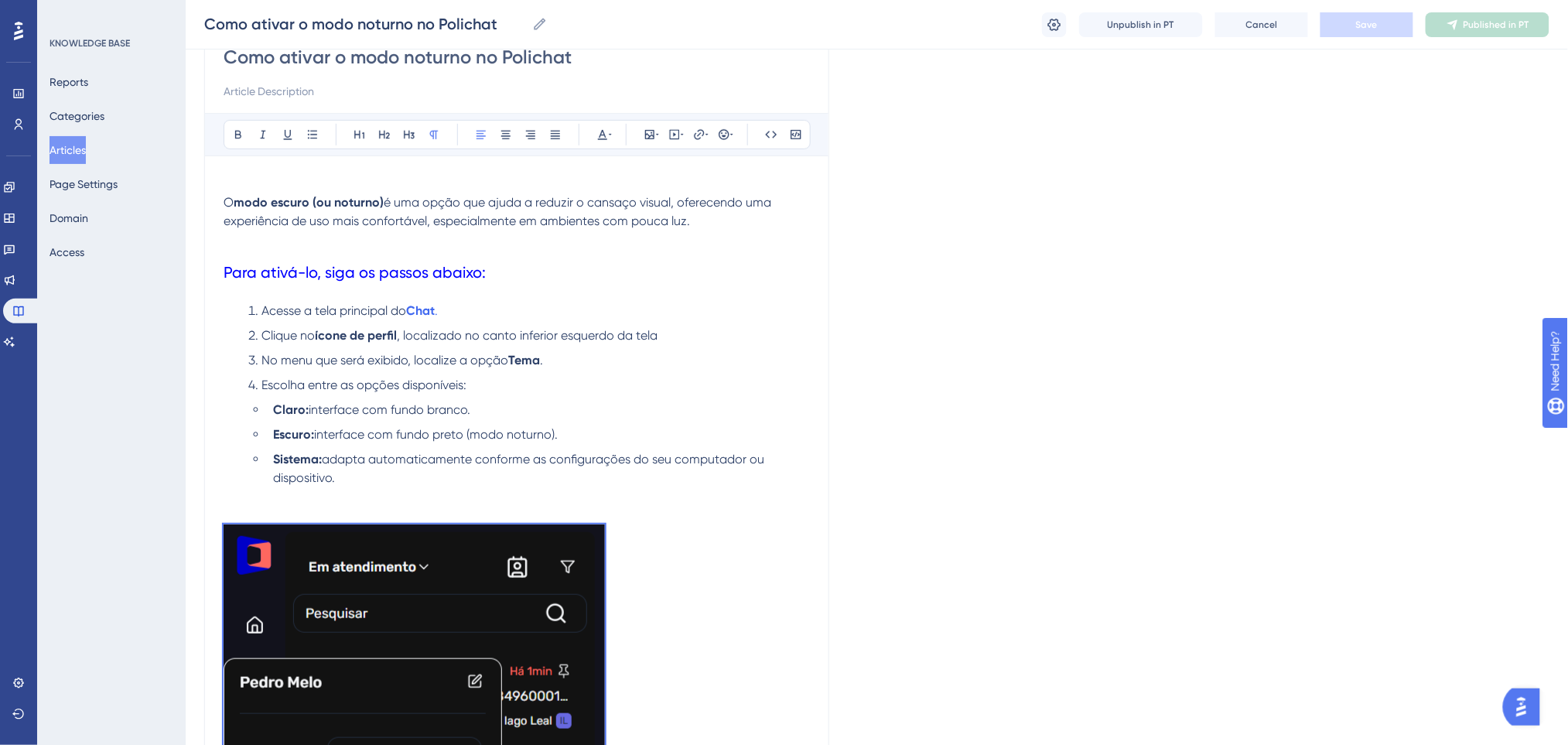
drag, startPoint x: 597, startPoint y: 56, endPoint x: 128, endPoint y: 55, distance: 469.0
click at [186, 55] on div "Performance Users Engagement Widgets Feedback Product Updates Knowledge Base AI…" at bounding box center [877, 644] width 1382 height 1596
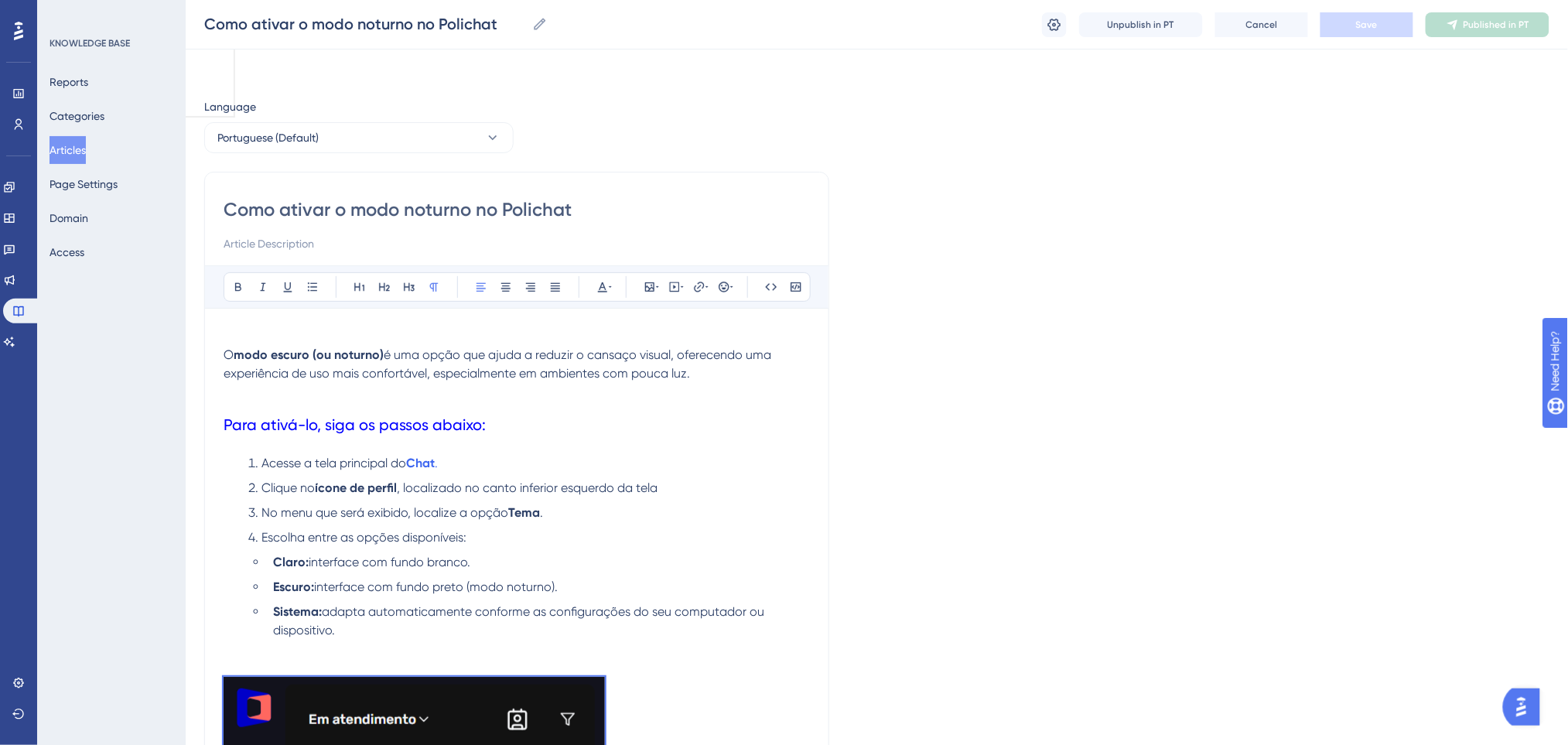
scroll to position [0, 0]
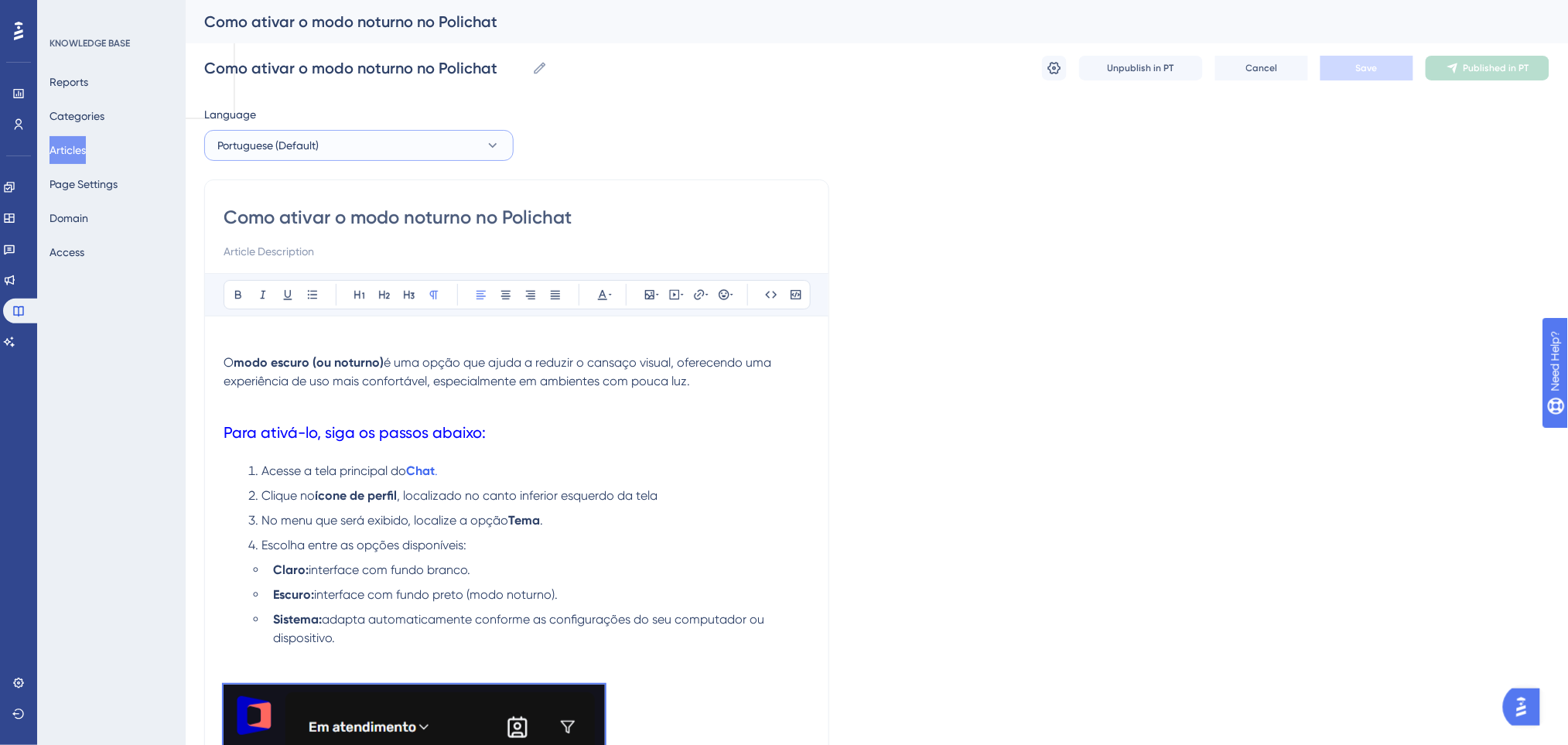
click at [346, 142] on button "Portuguese (Default)" at bounding box center [359, 144] width 309 height 31
click at [317, 215] on button "English English No translation" at bounding box center [358, 223] width 289 height 31
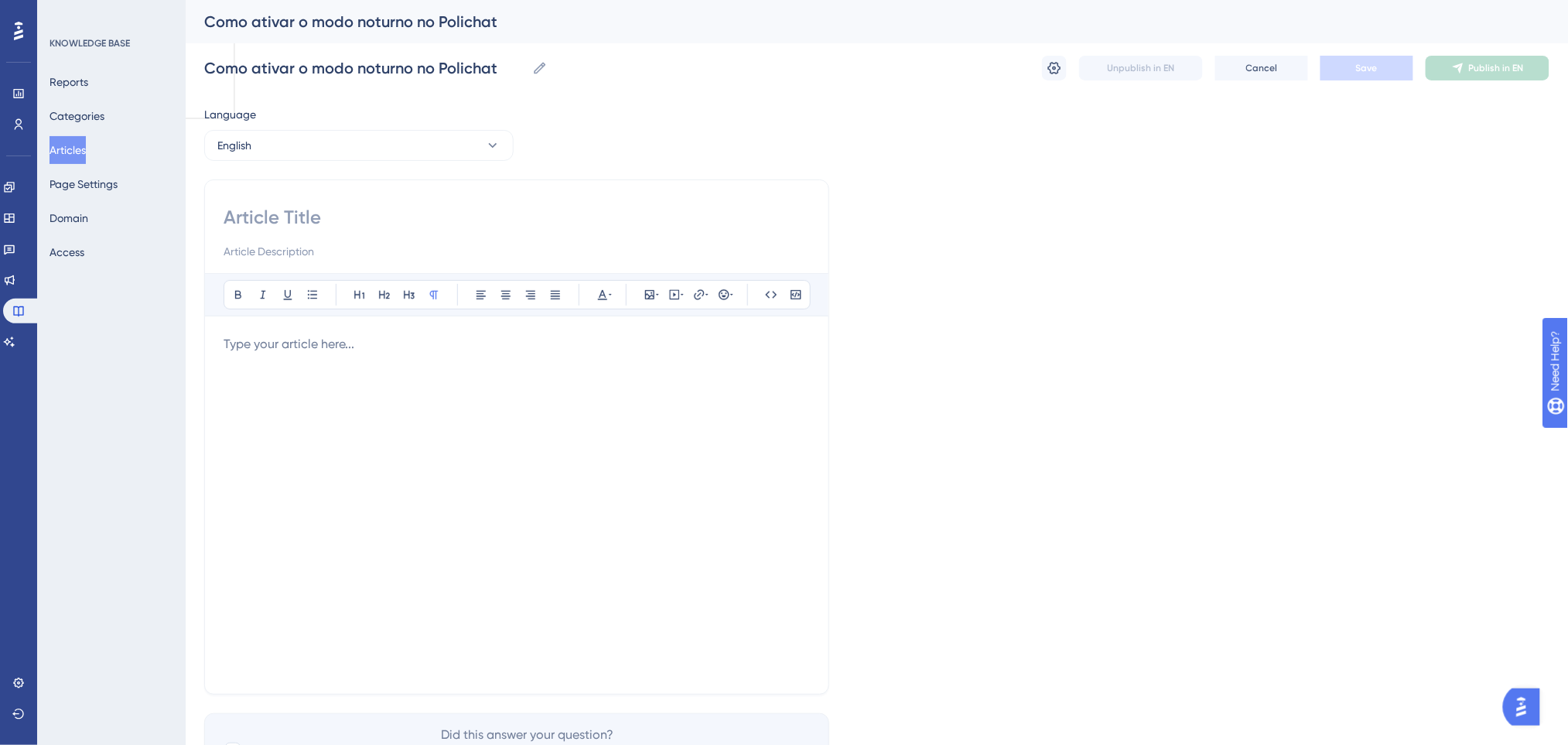
click at [317, 217] on input at bounding box center [516, 217] width 586 height 25
paste input "How to Enable Night Mode in Polichat"
type input "How to Enable Night Mode in Polichat"
click at [440, 331] on div "Bold Italic Underline Bullet Point Heading 1 Heading 2 Heading 3 Normal Align L…" at bounding box center [516, 474] width 586 height 402
click at [364, 346] on p at bounding box center [516, 344] width 586 height 19
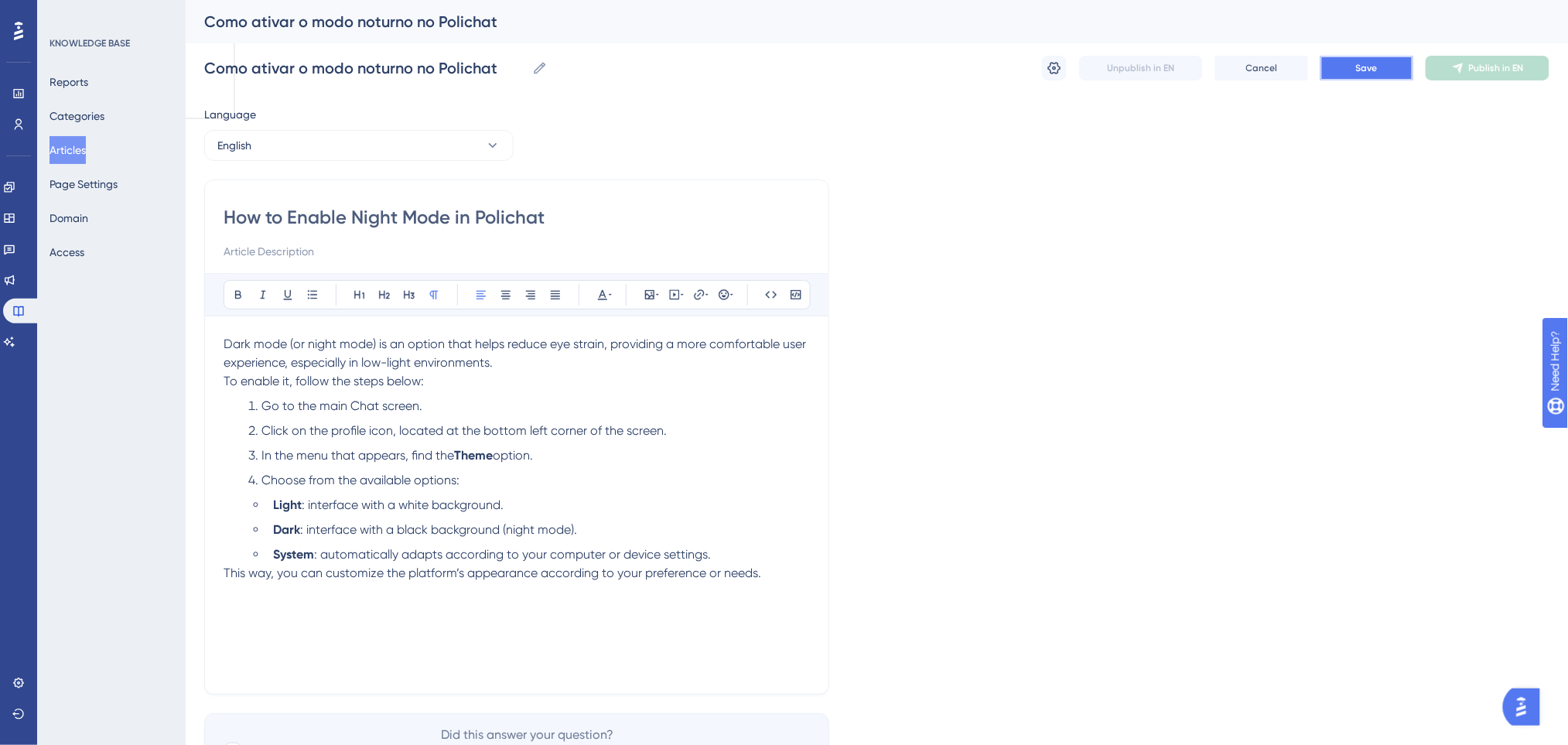
click at [1382, 72] on button "Save" at bounding box center [1366, 68] width 93 height 25
click at [280, 146] on button "English" at bounding box center [359, 144] width 309 height 31
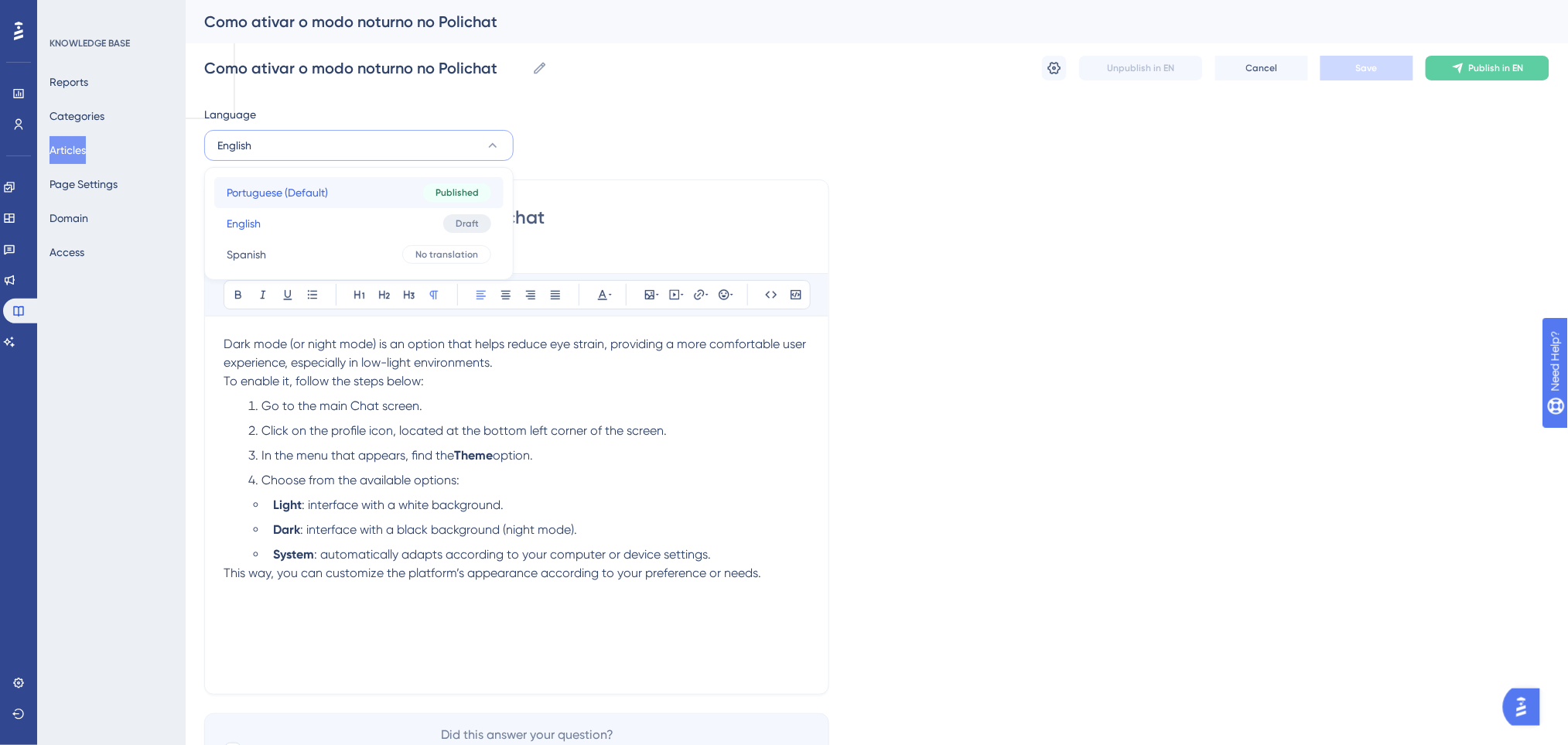
click at [291, 197] on span "Portuguese (Default)" at bounding box center [277, 192] width 101 height 19
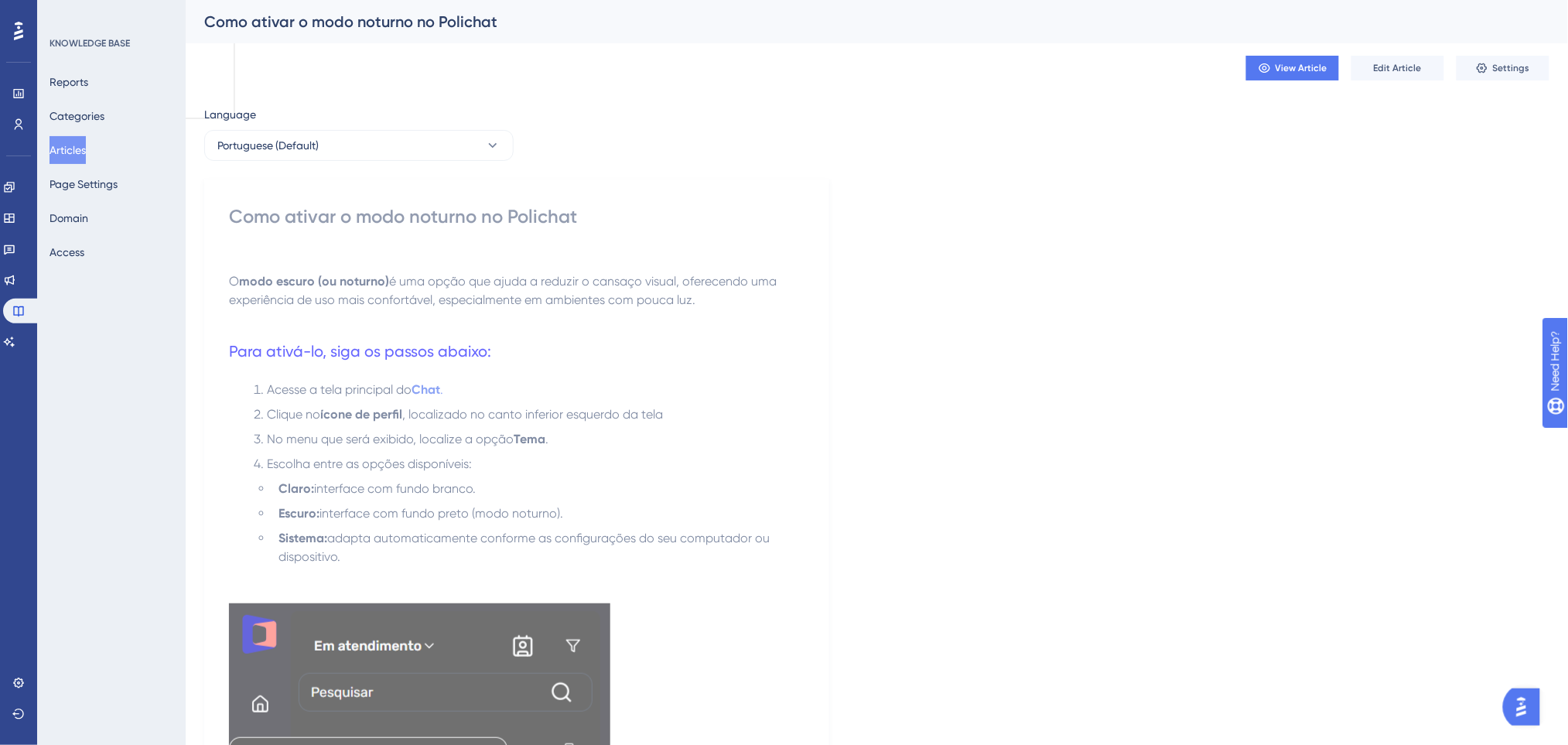
click at [435, 150] on button "Portuguese (Default)" at bounding box center [359, 144] width 309 height 31
click at [309, 215] on button "English English Draft" at bounding box center [358, 223] width 289 height 31
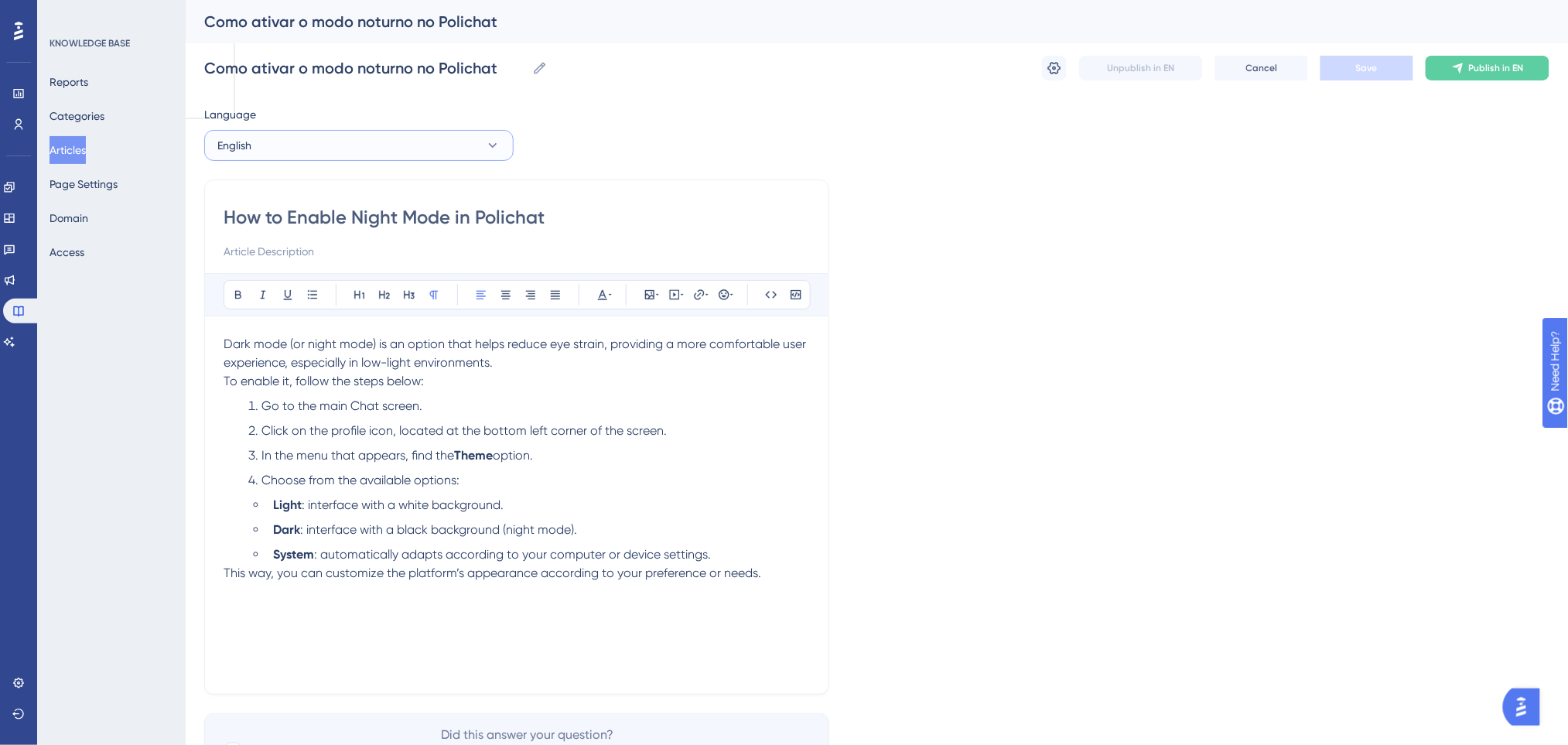
click at [293, 146] on button "English" at bounding box center [359, 144] width 309 height 31
click at [272, 186] on span "Portuguese (Default)" at bounding box center [277, 192] width 101 height 19
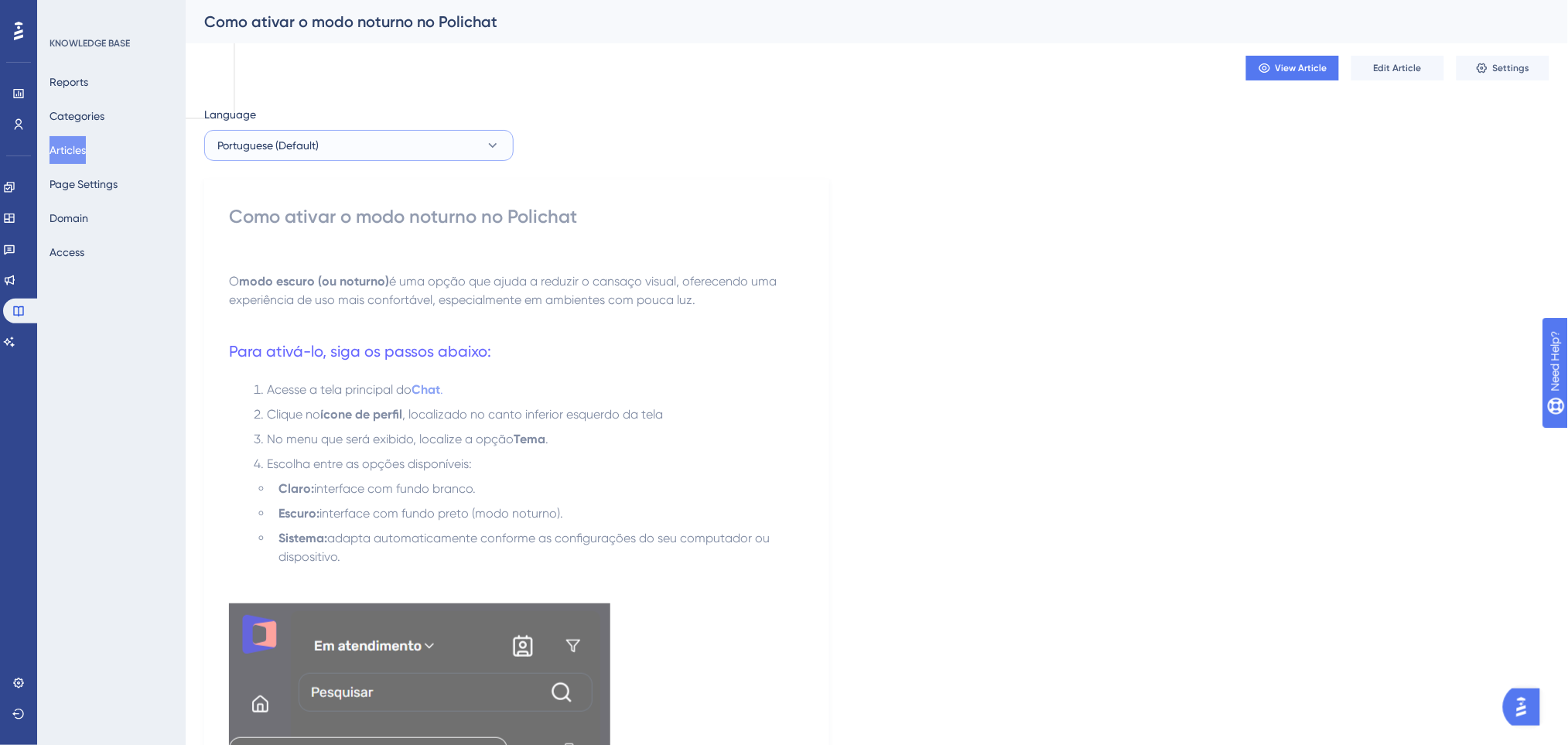
click at [347, 149] on button "Portuguese (Default)" at bounding box center [359, 144] width 309 height 31
click at [325, 220] on button "English English Draft" at bounding box center [358, 223] width 289 height 31
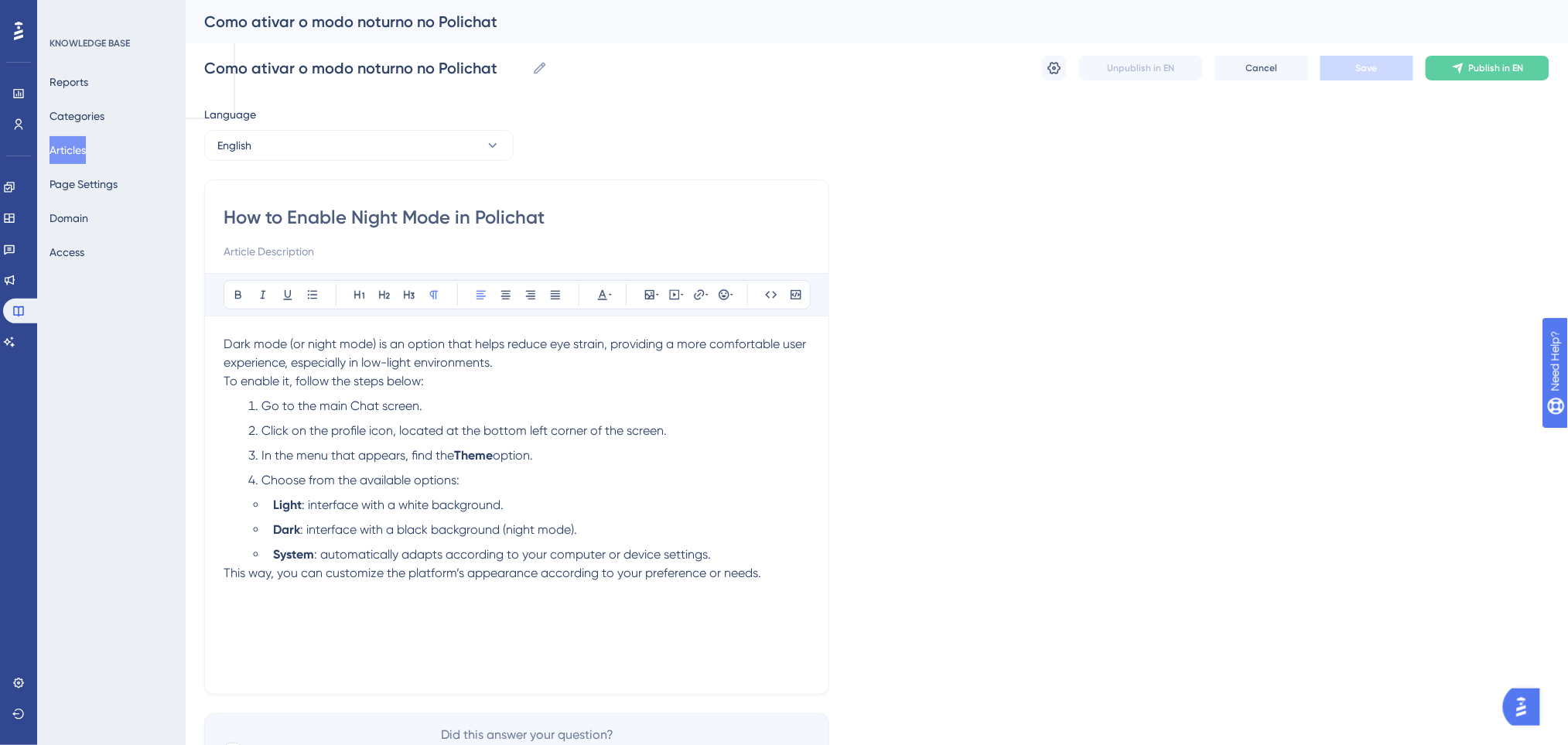
click at [713, 554] on li "System : automatically adapts according to your computer or device settings." at bounding box center [538, 554] width 543 height 19
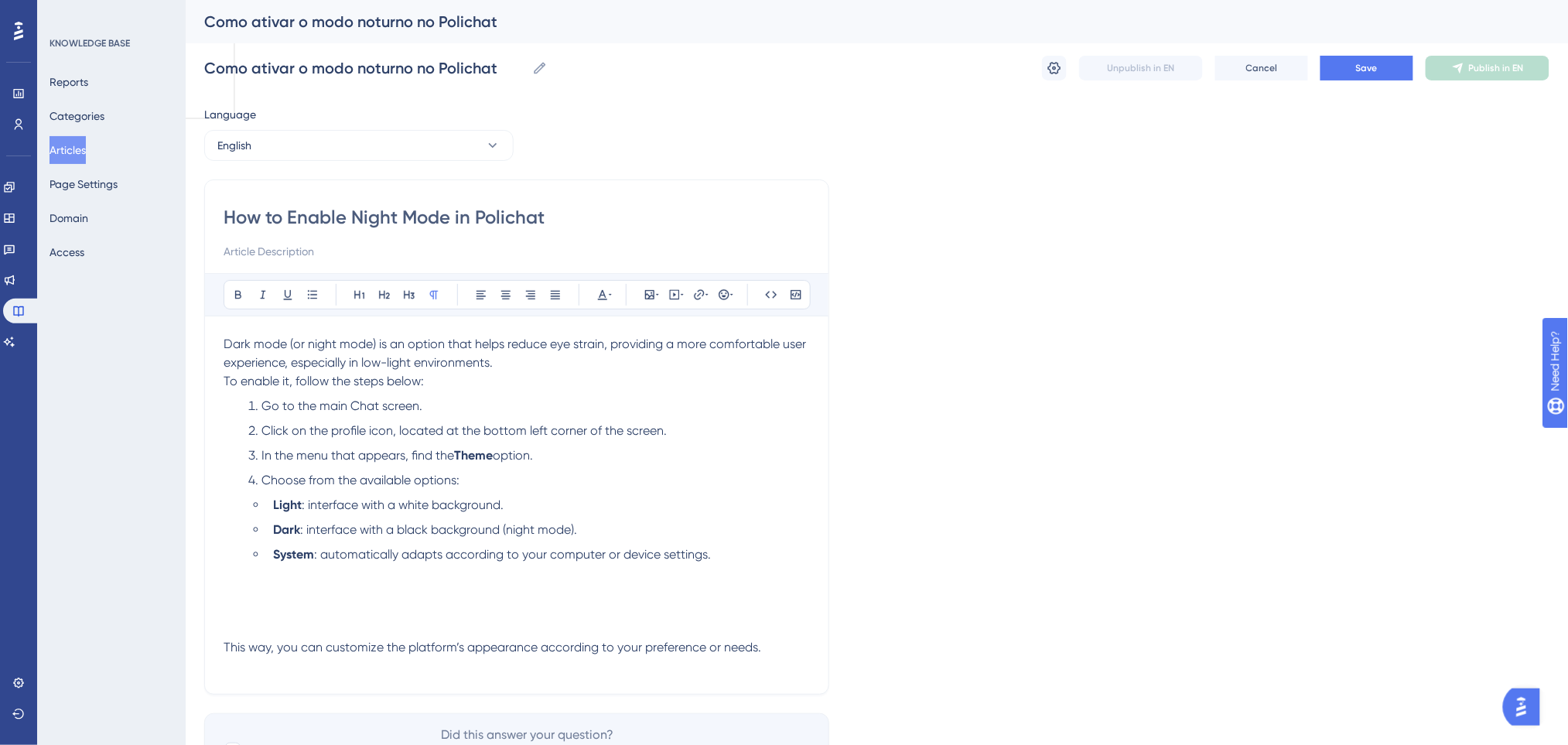
click at [272, 602] on p at bounding box center [516, 610] width 586 height 19
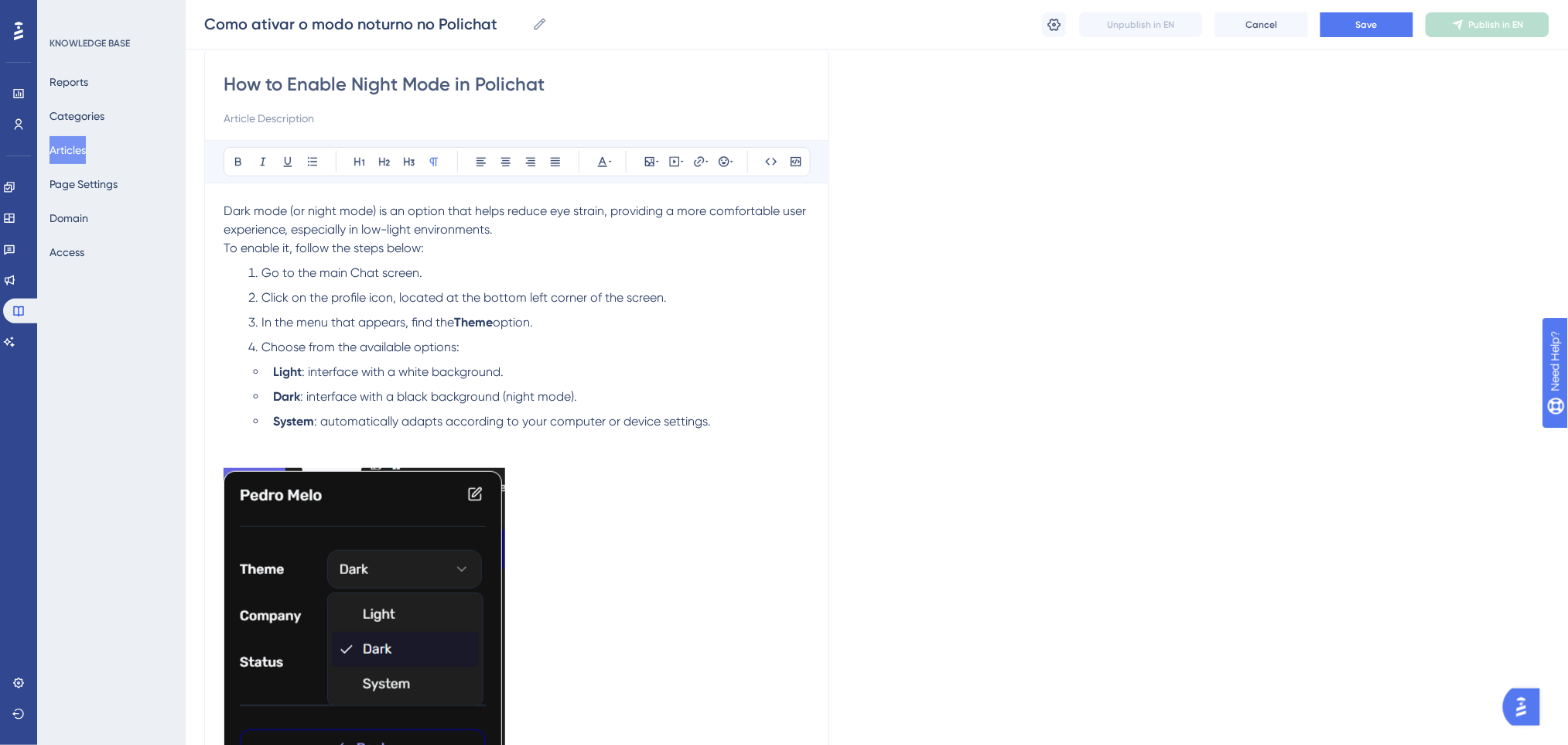
scroll to position [63, 0]
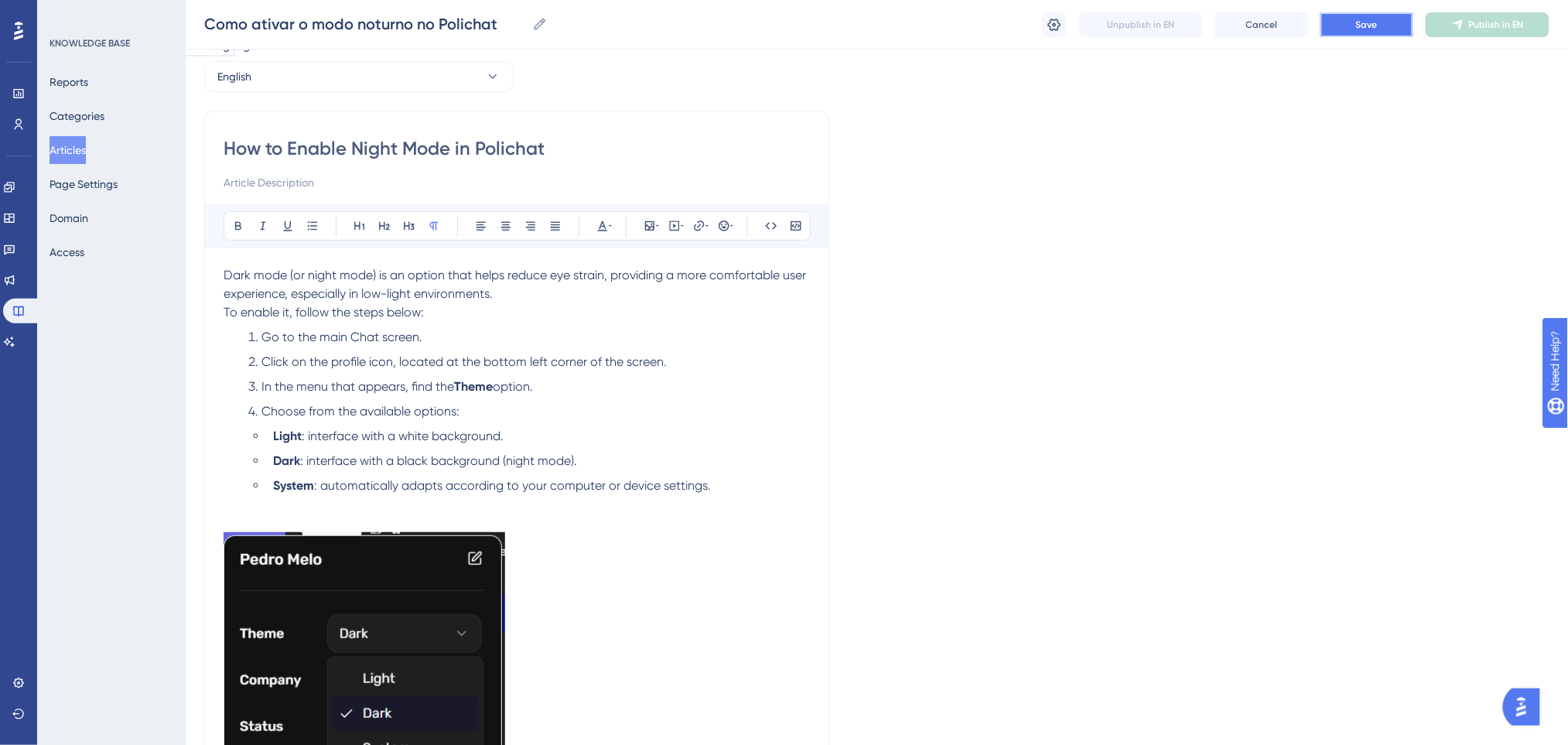
click at [1352, 17] on button "Save" at bounding box center [1366, 24] width 93 height 25
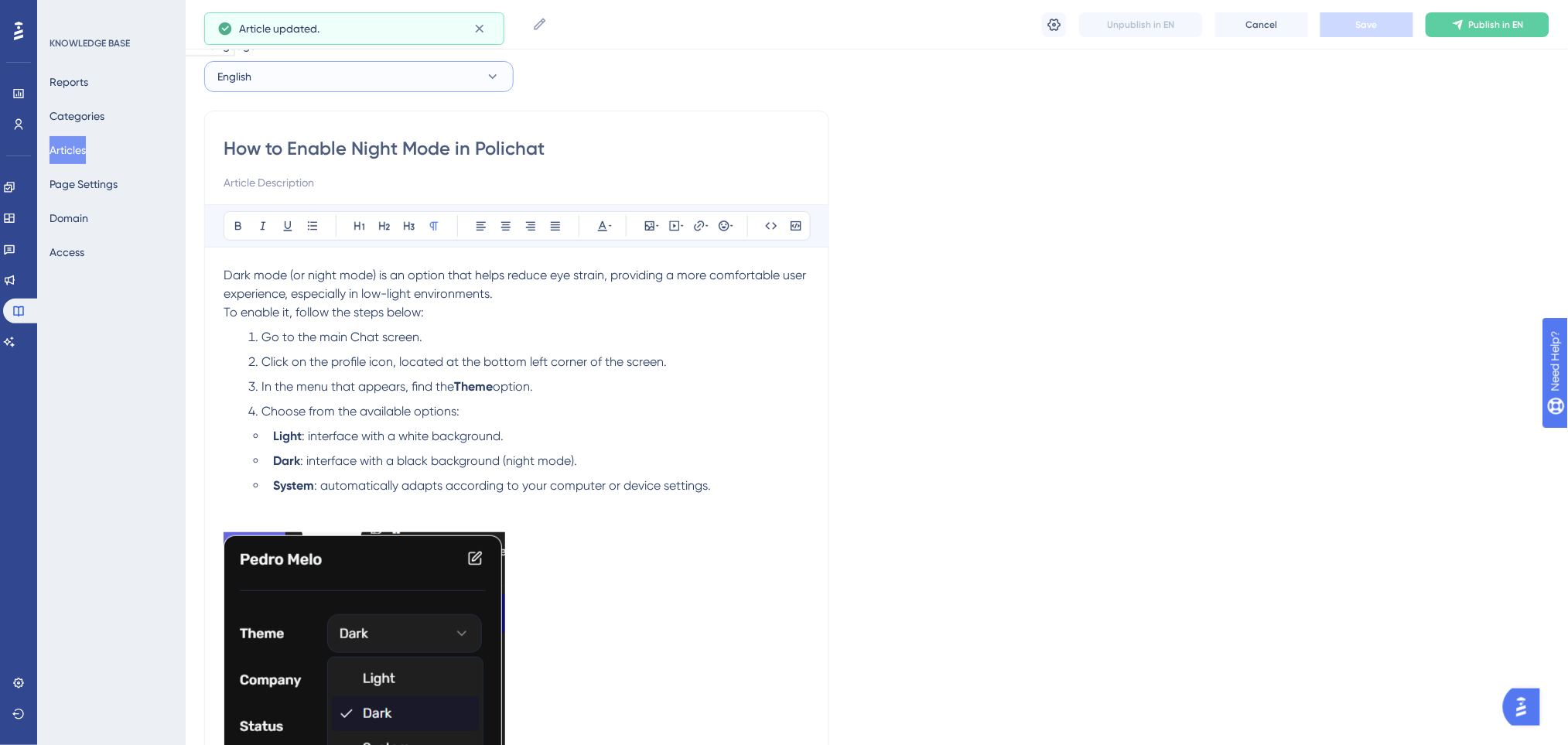
click at [355, 75] on button "English" at bounding box center [359, 76] width 309 height 31
click at [347, 120] on button "Portuguese (Default) Portuguese (Default) Published" at bounding box center [358, 123] width 289 height 31
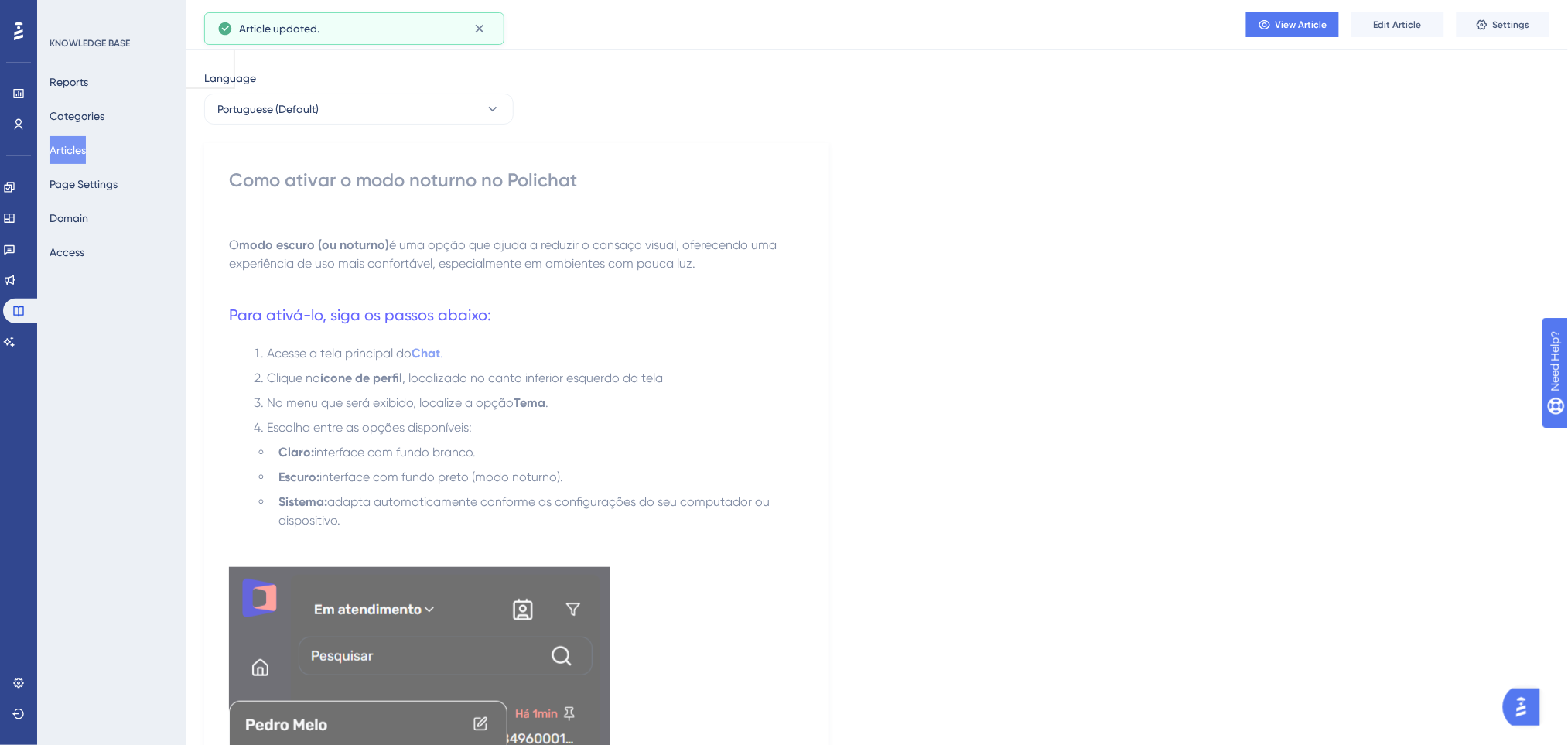
scroll to position [0, 0]
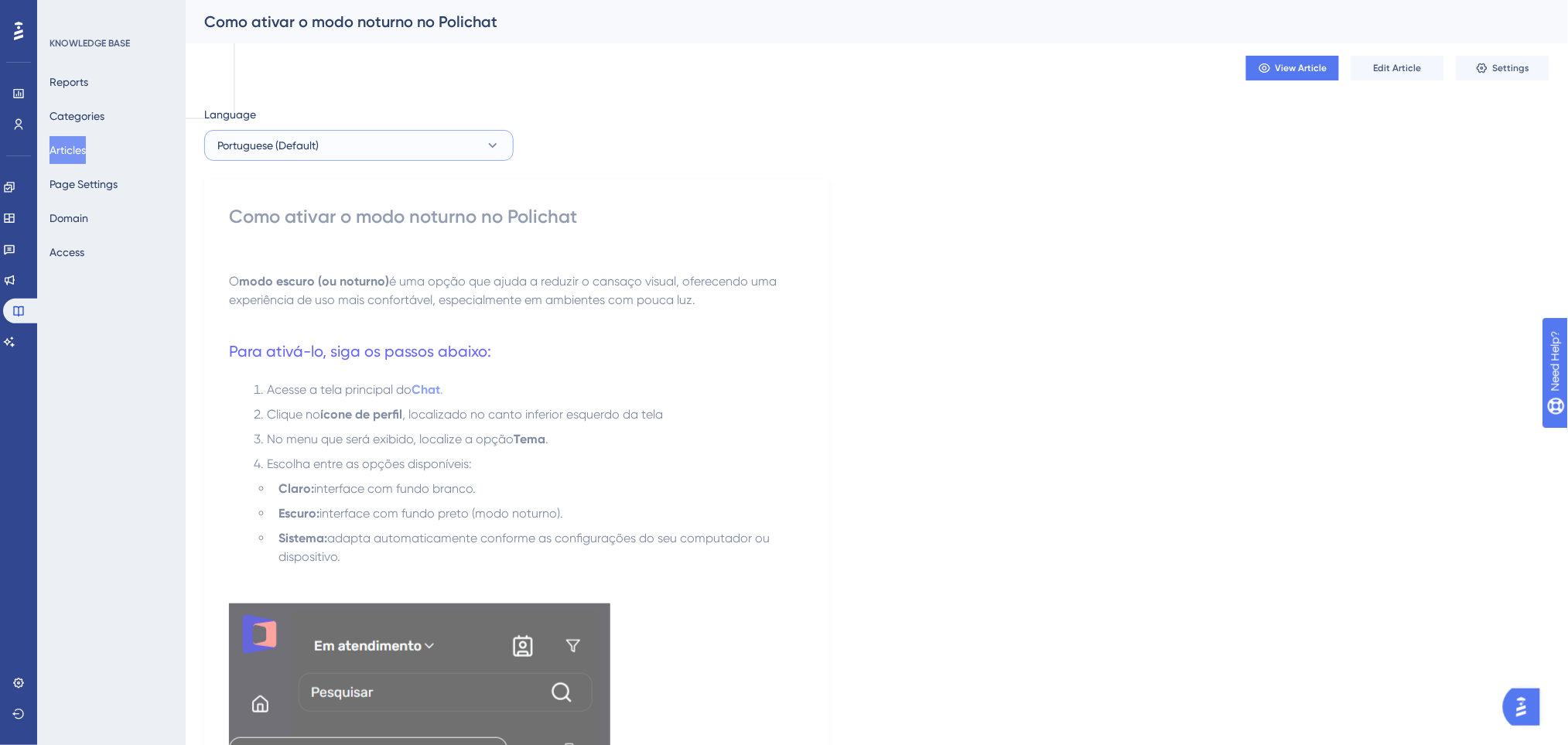
click at [389, 139] on button "Portuguese (Default)" at bounding box center [359, 144] width 309 height 31
click at [355, 225] on button "English English Draft" at bounding box center [358, 223] width 289 height 31
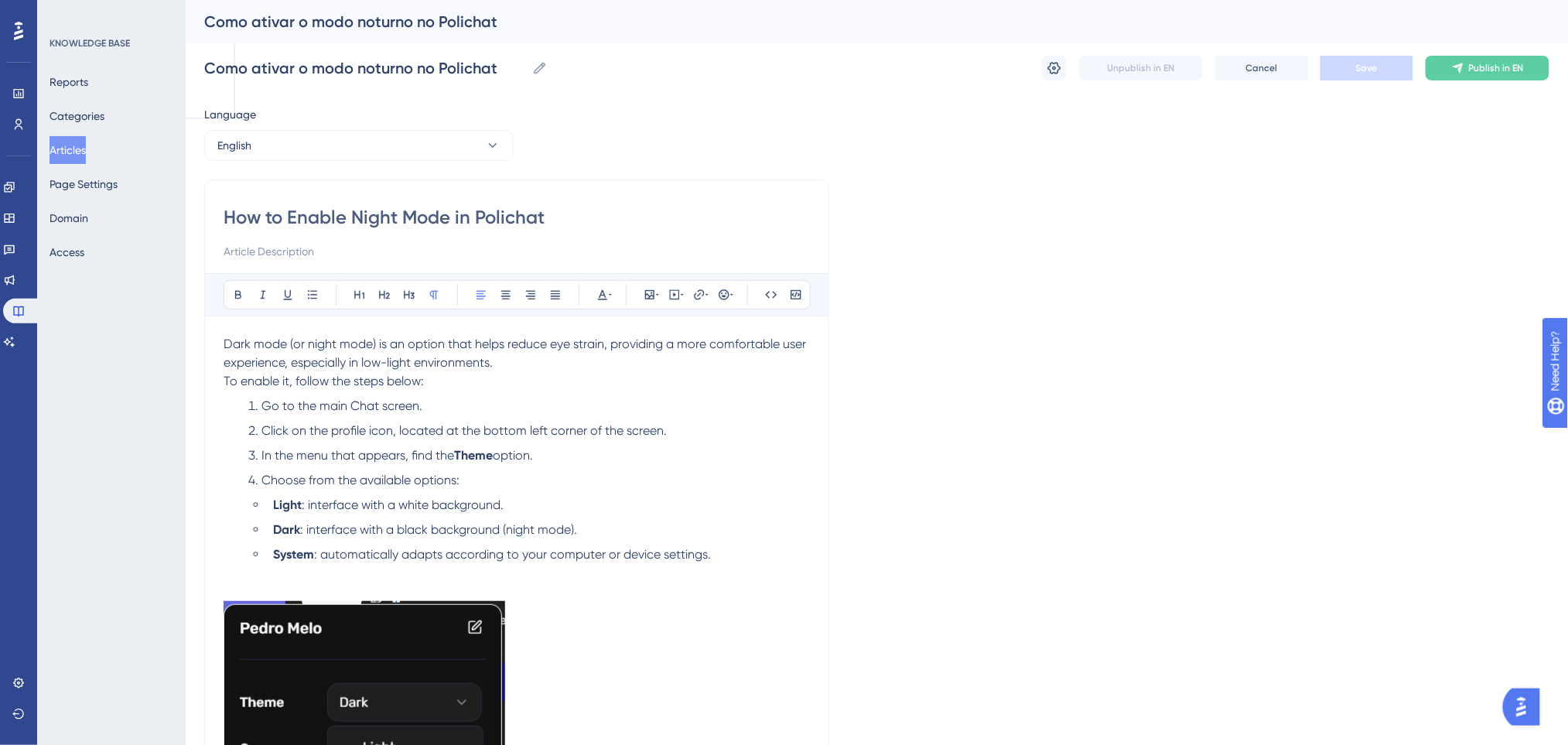
click at [511, 352] on p "Dark mode (or night mode) is an option that helps reduce eye strain, providing …" at bounding box center [516, 354] width 586 height 37
click at [516, 370] on p "Dark mode (or night mode) is an option that helps reduce eye strain, providing …" at bounding box center [516, 354] width 586 height 37
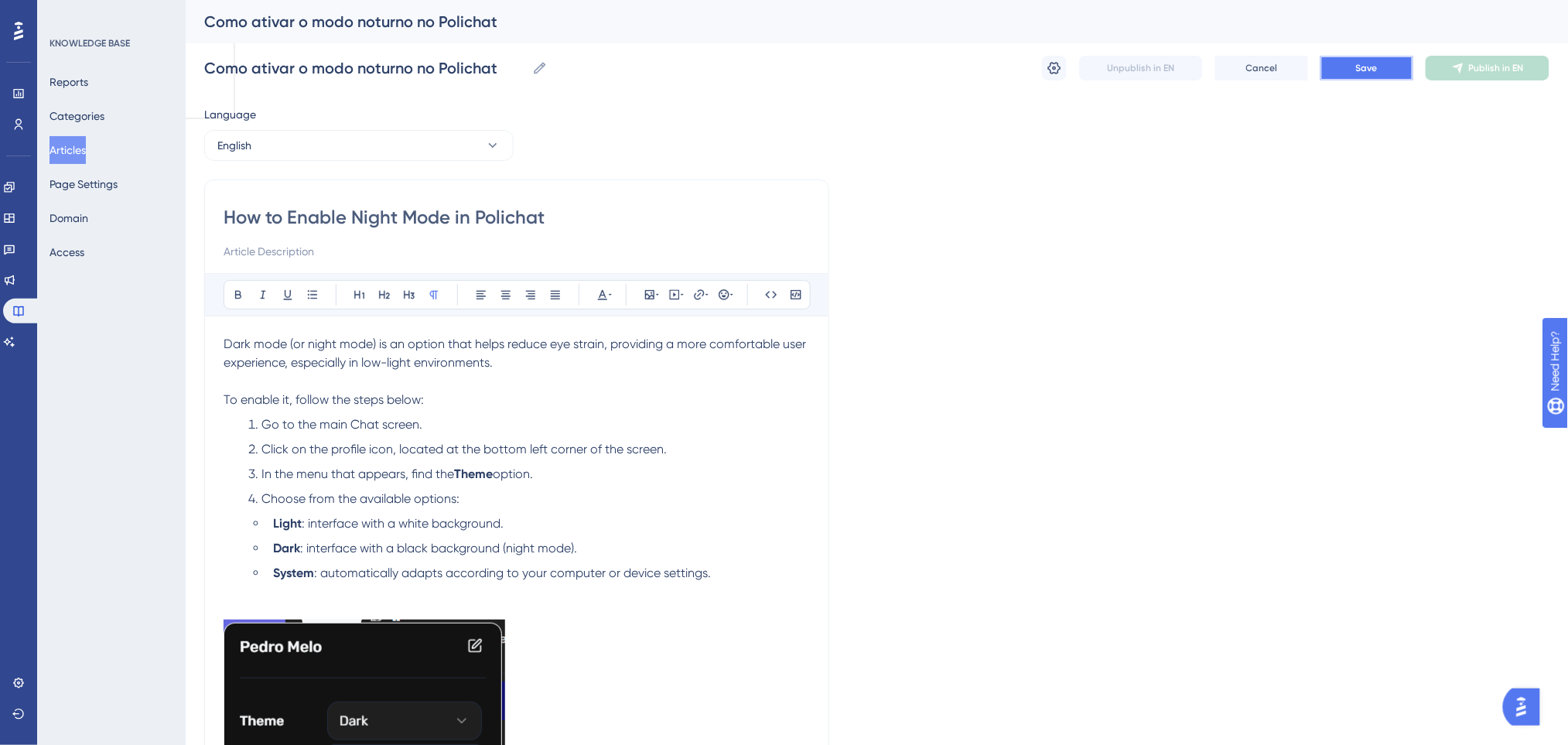
click at [1378, 57] on button "Save" at bounding box center [1366, 68] width 93 height 25
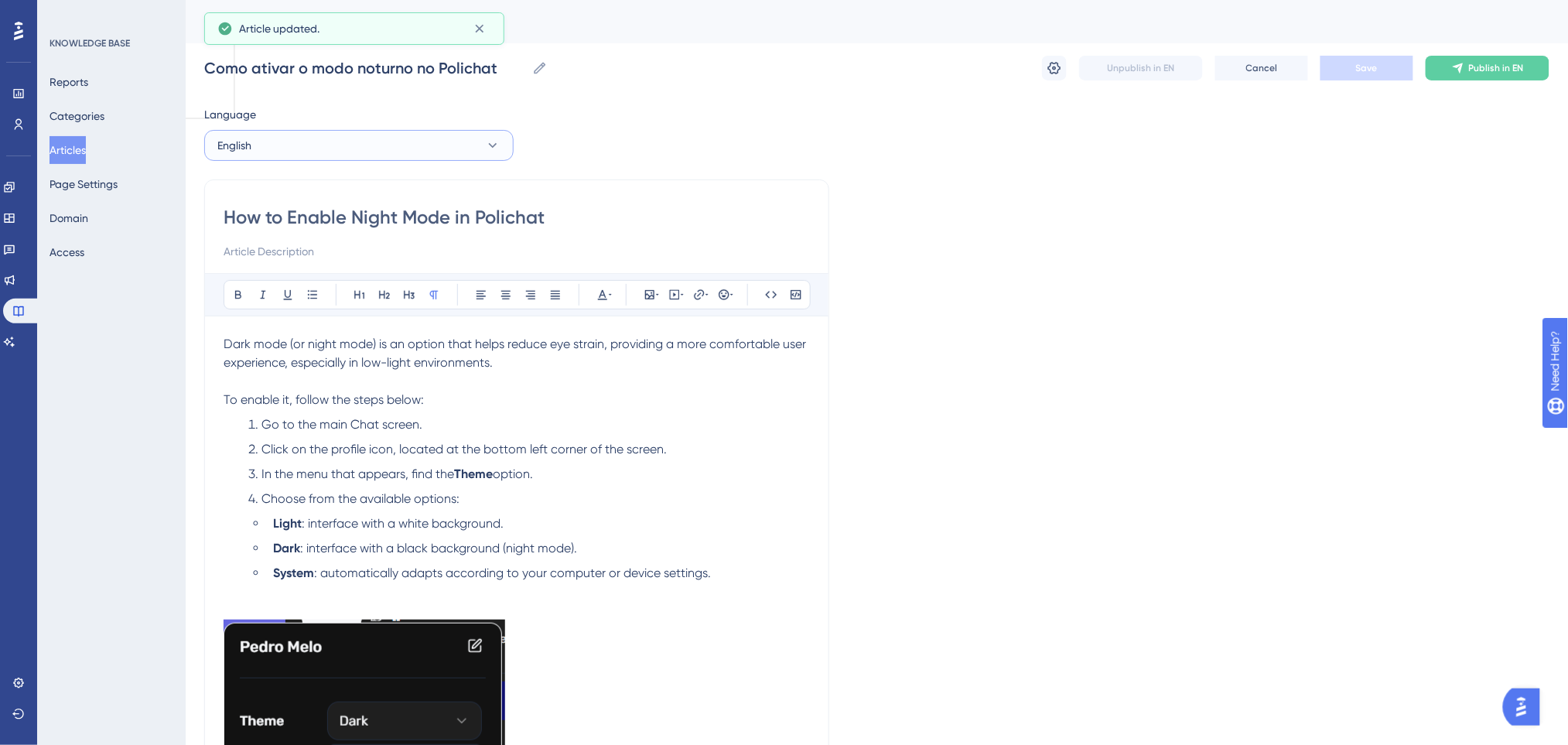
click at [383, 139] on button "English" at bounding box center [359, 144] width 309 height 31
click at [317, 192] on span "Portuguese (Default)" at bounding box center [277, 192] width 101 height 19
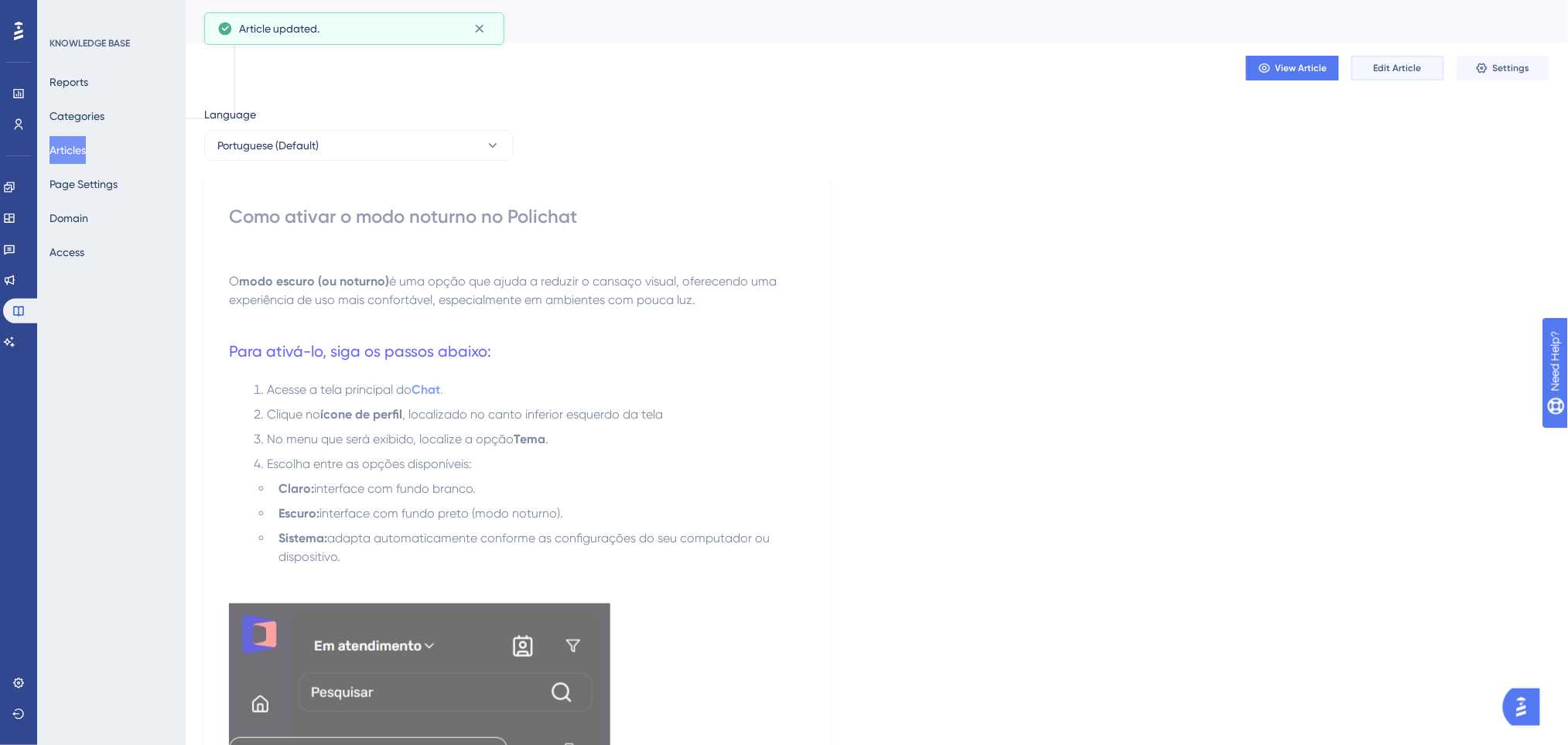
click at [1395, 67] on span "Edit Article" at bounding box center [1398, 68] width 48 height 12
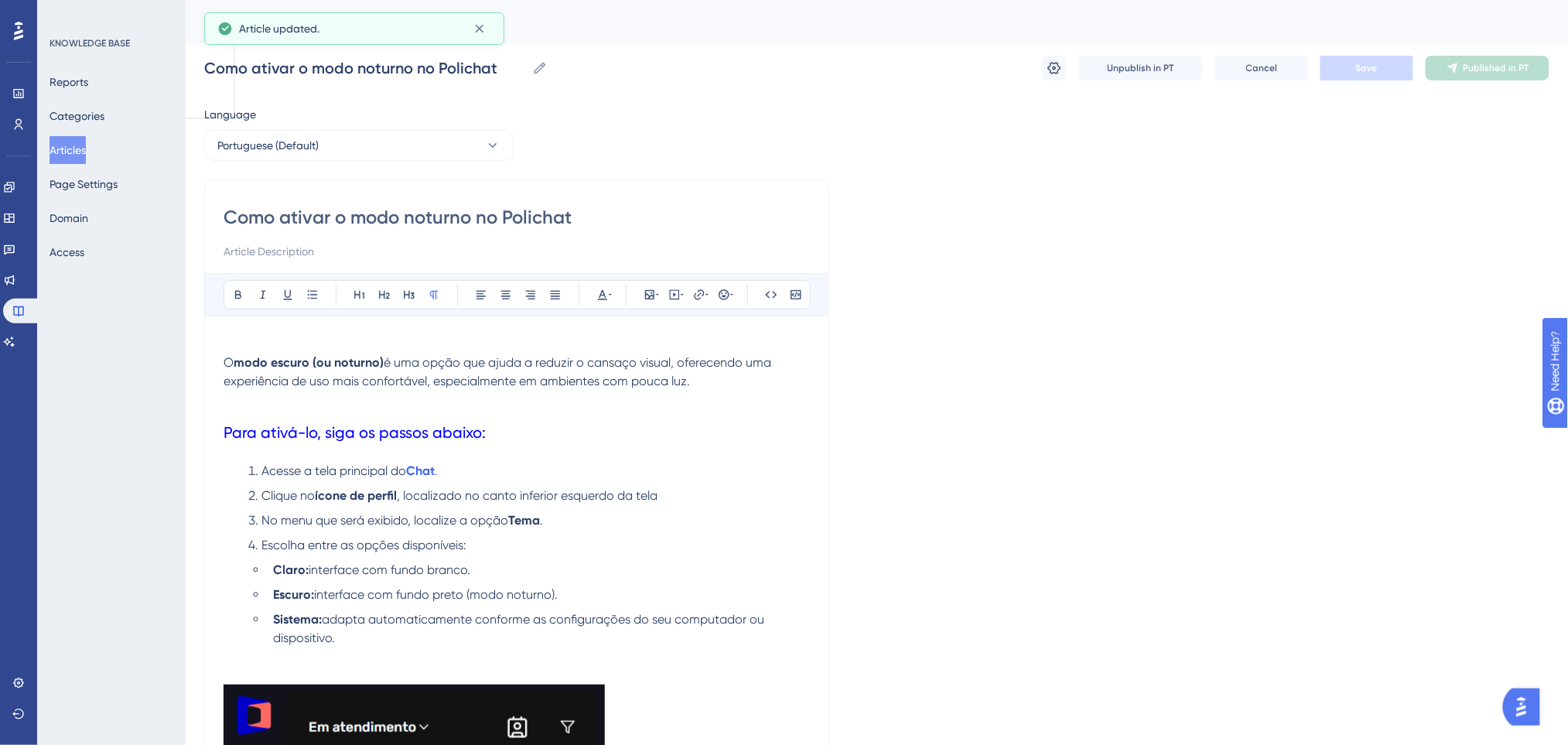
scroll to position [15, 0]
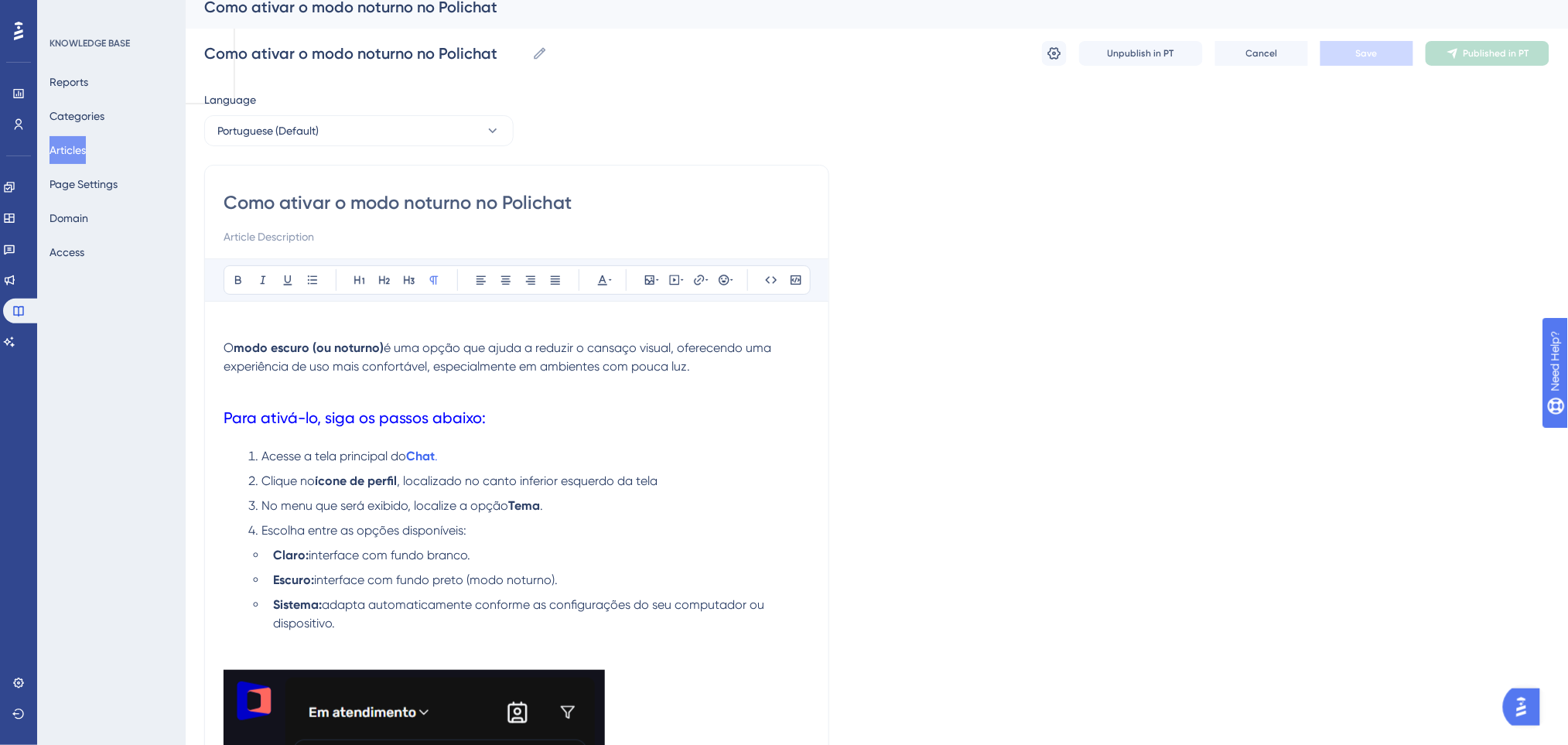
click at [331, 110] on div "Language" at bounding box center [359, 103] width 309 height 25
click at [328, 123] on button "Portuguese (Default)" at bounding box center [359, 130] width 309 height 31
click at [291, 210] on button "English English Draft" at bounding box center [358, 208] width 289 height 31
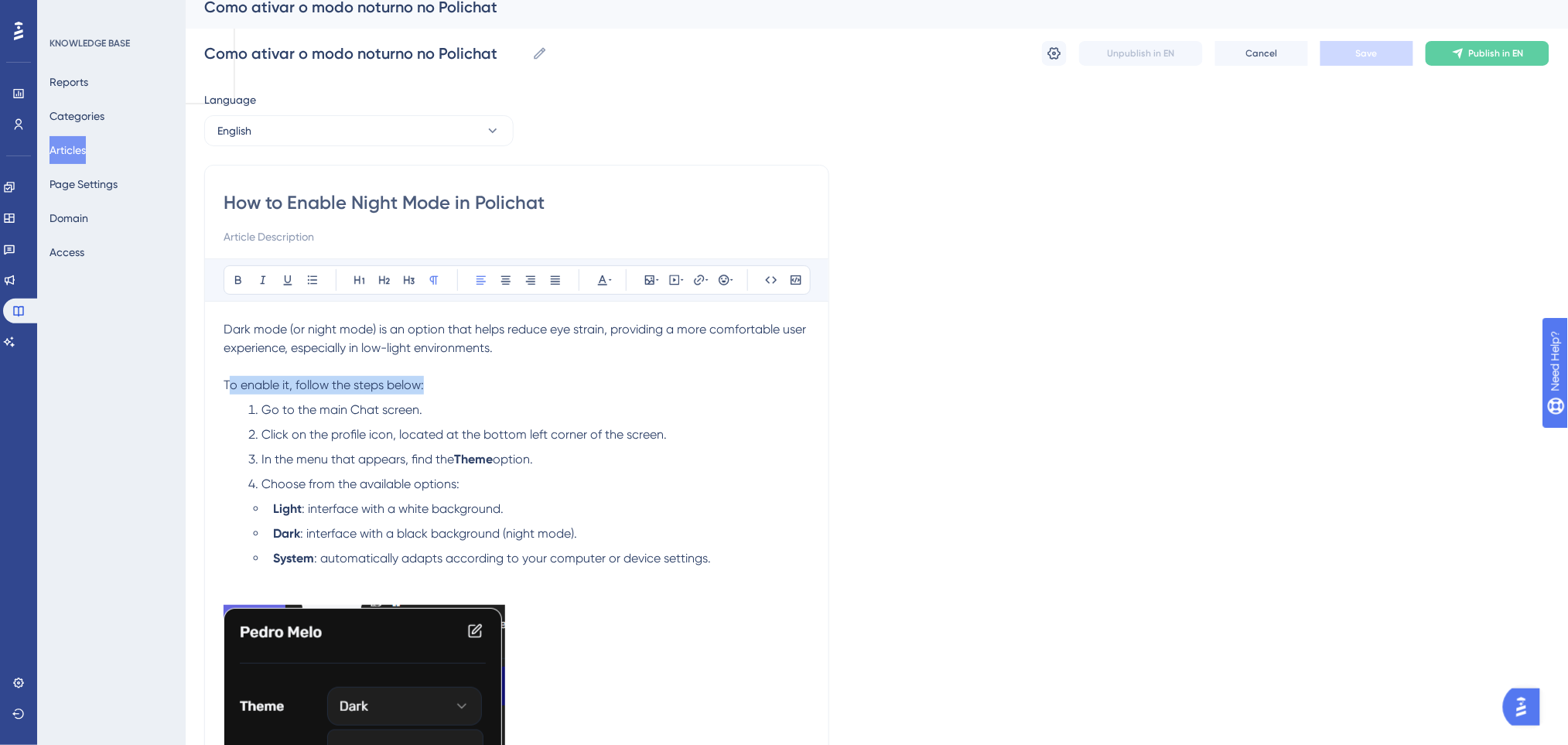
drag, startPoint x: 366, startPoint y: 387, endPoint x: 228, endPoint y: 378, distance: 138.3
click at [228, 378] on p "To enable it, follow the steps below:" at bounding box center [516, 385] width 586 height 19
click at [219, 385] on div "How to Enable Night Mode in Polichat Bold Italic Underline Bullet Point Heading…" at bounding box center [516, 677] width 625 height 1026
drag, startPoint x: 225, startPoint y: 385, endPoint x: 428, endPoint y: 393, distance: 203.2
click at [428, 393] on p "To enable it, follow the steps below:" at bounding box center [516, 385] width 586 height 19
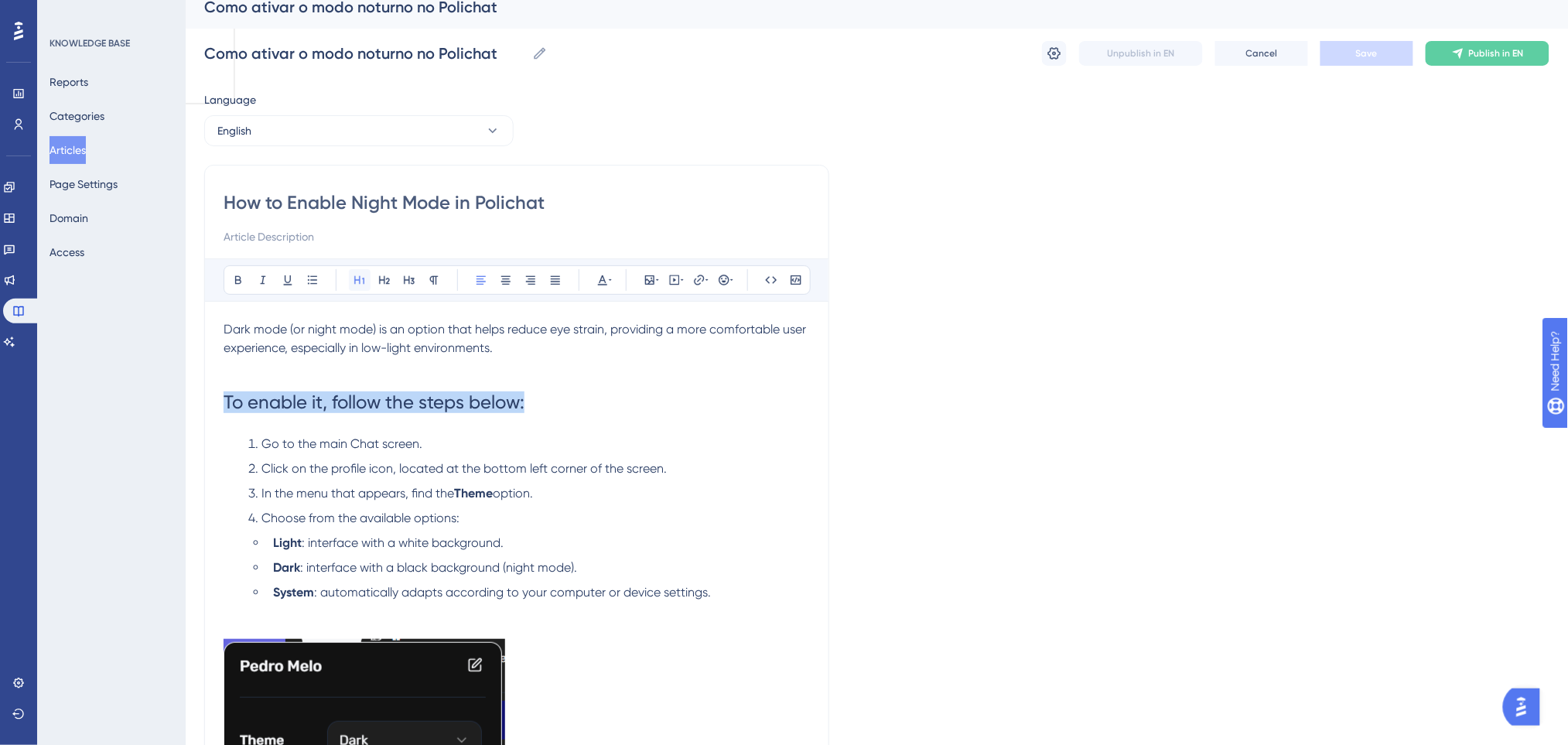
click at [349, 279] on button at bounding box center [359, 279] width 21 height 21
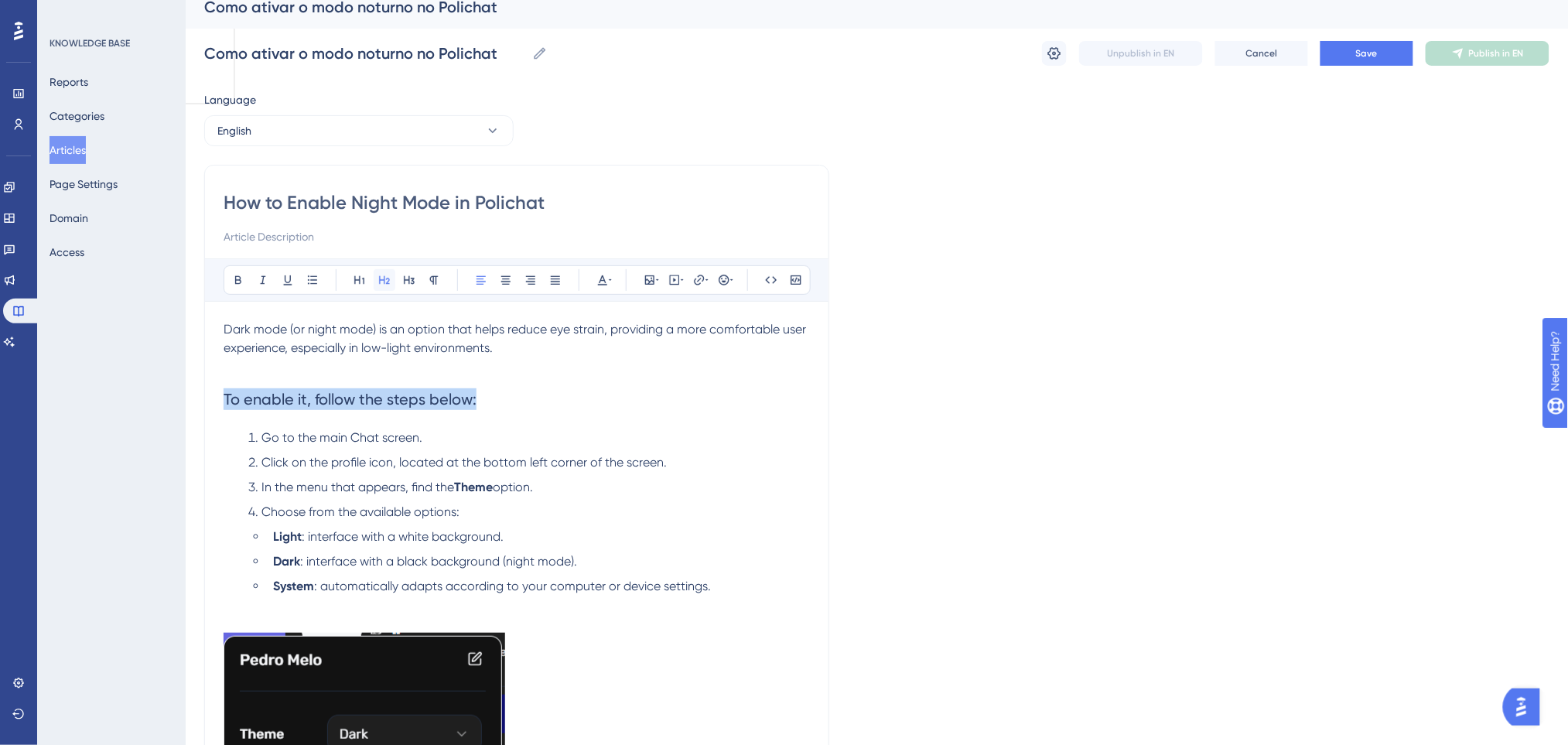
click at [388, 275] on icon at bounding box center [384, 279] width 12 height 12
click at [604, 279] on icon at bounding box center [602, 279] width 12 height 12
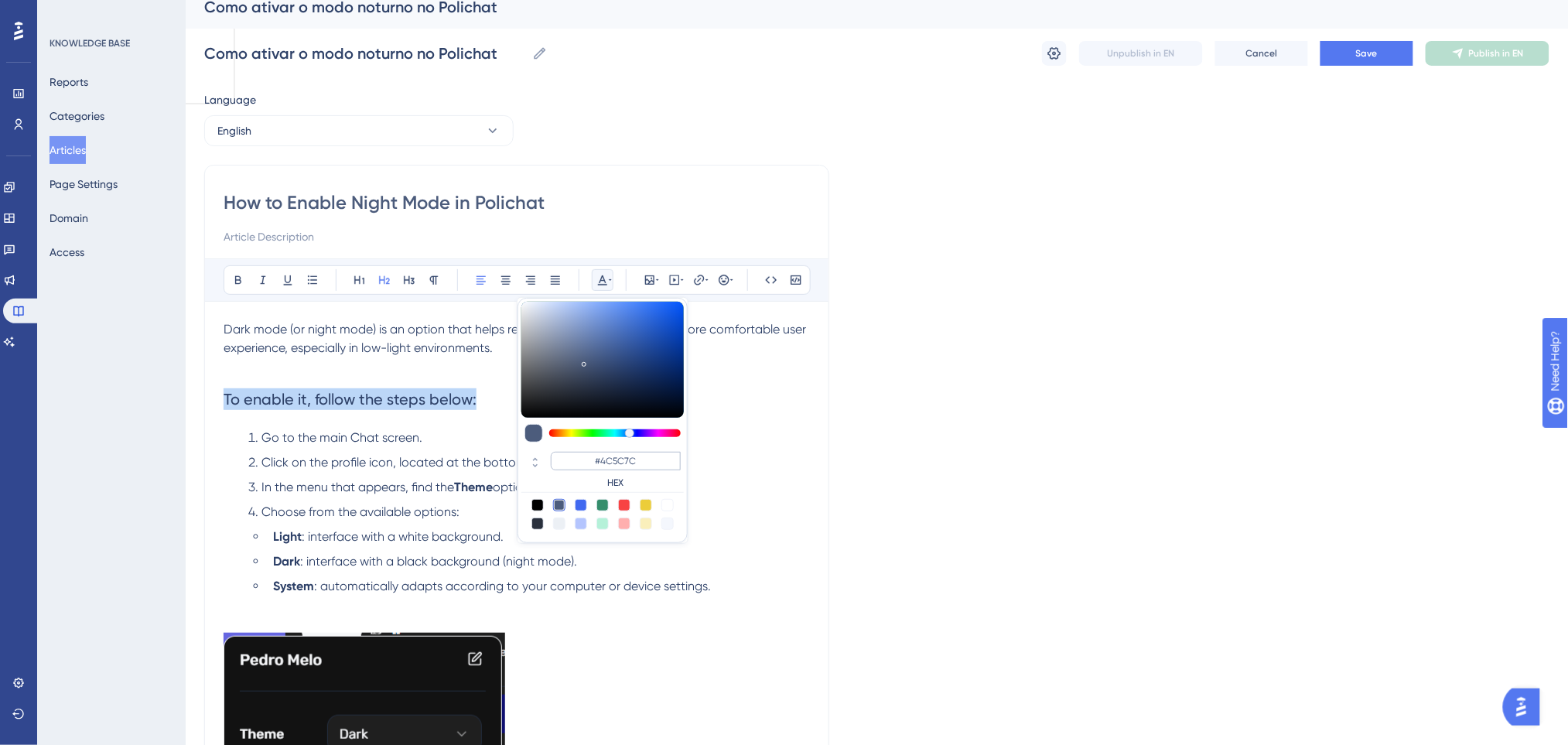
drag, startPoint x: 657, startPoint y: 450, endPoint x: 614, endPoint y: 462, distance: 44.6
click at [614, 462] on div "#4C5C7C HEX" at bounding box center [602, 471] width 162 height 44
drag, startPoint x: 623, startPoint y: 459, endPoint x: 571, endPoint y: 449, distance: 53.0
click at [571, 449] on div "#4C5C7C HEX" at bounding box center [602, 471] width 162 height 44
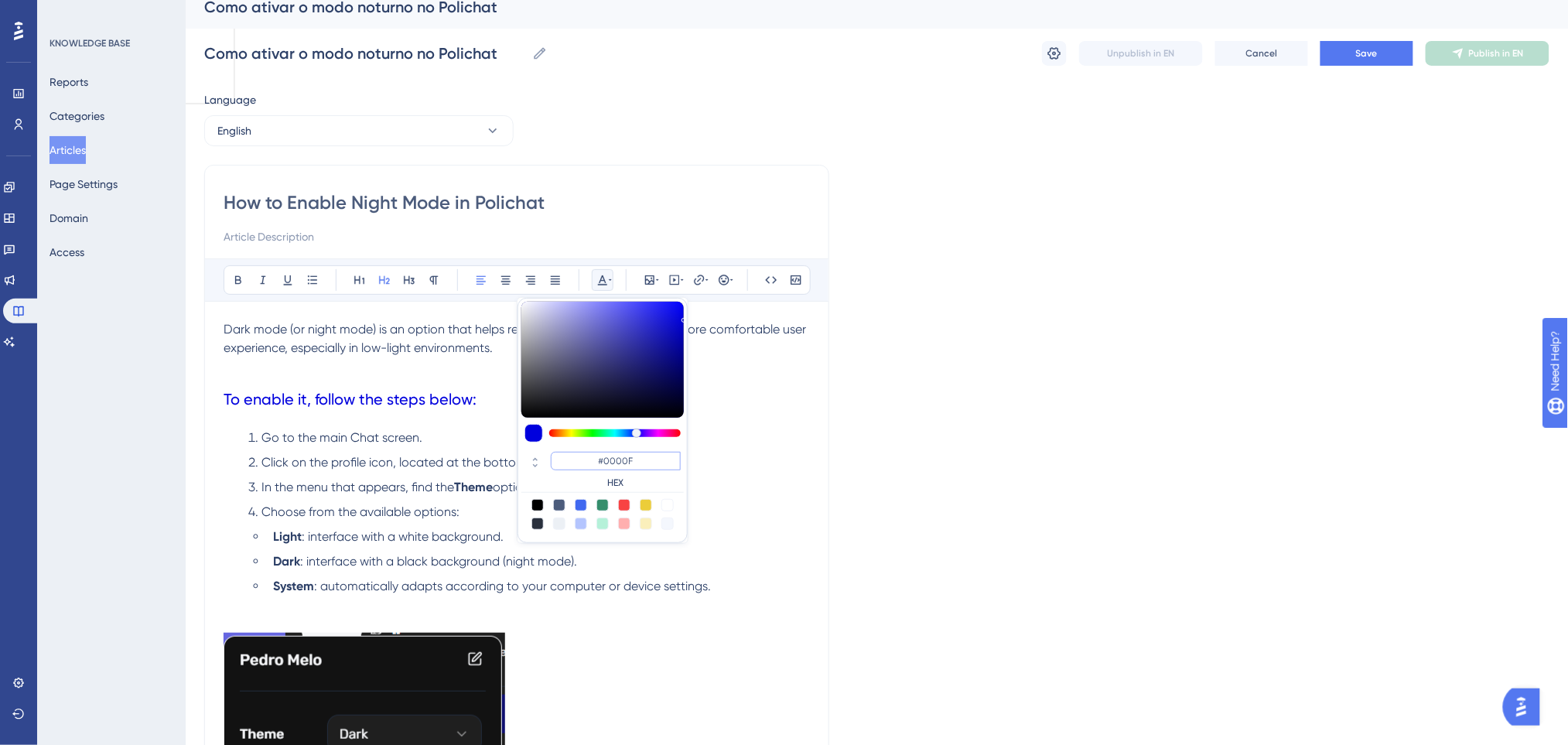
type input "#0000FF"
click at [489, 404] on h2 "To enable it, follow the steps below:" at bounding box center [516, 399] width 586 height 46
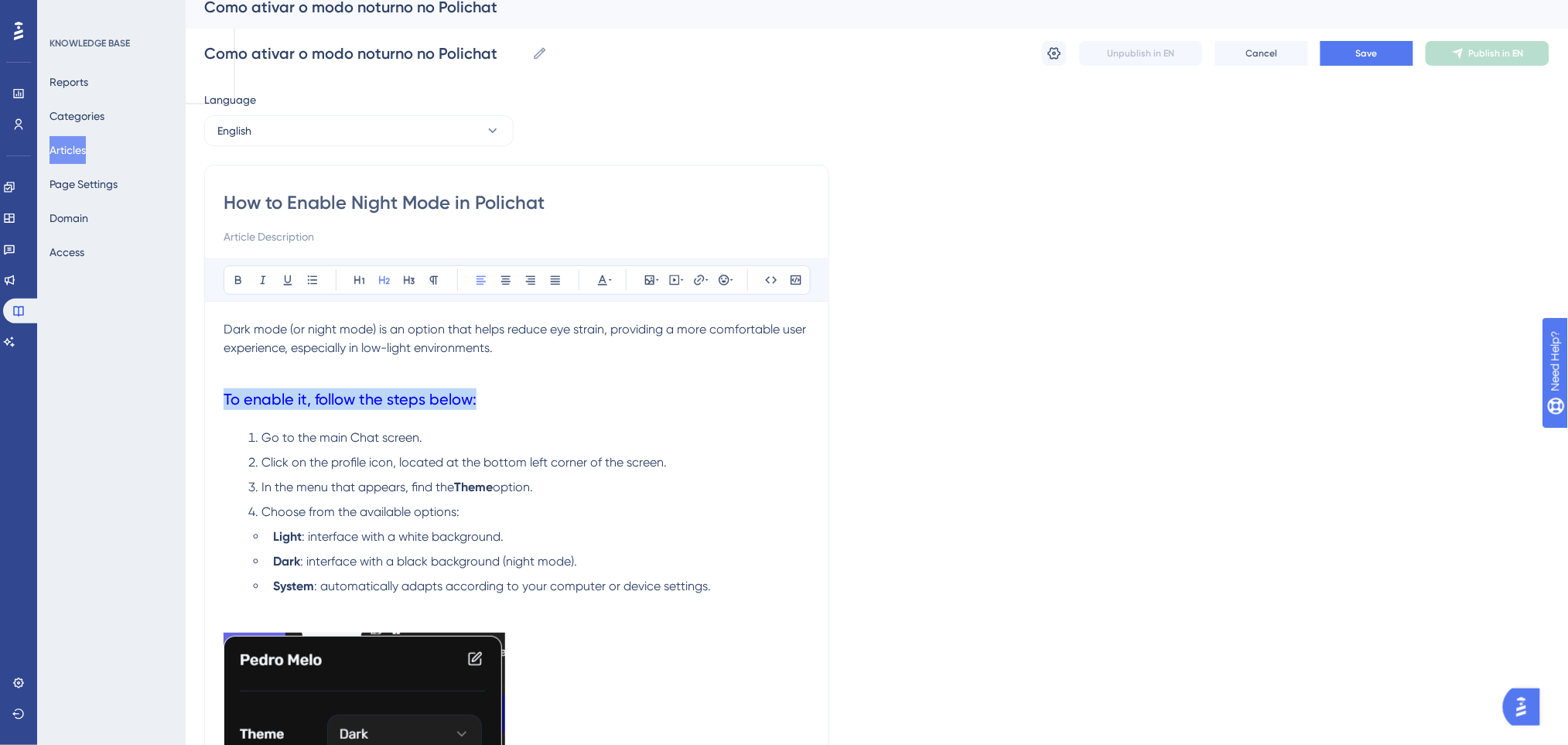
drag, startPoint x: 485, startPoint y: 401, endPoint x: 201, endPoint y: 389, distance: 284.3
click at [201, 389] on div "Performance Users Engagement Widgets Feedback Product Updates Knowledge Base AI…" at bounding box center [877, 661] width 1382 height 1351
click at [240, 279] on icon at bounding box center [238, 279] width 6 height 8
click at [537, 369] on p at bounding box center [516, 366] width 586 height 19
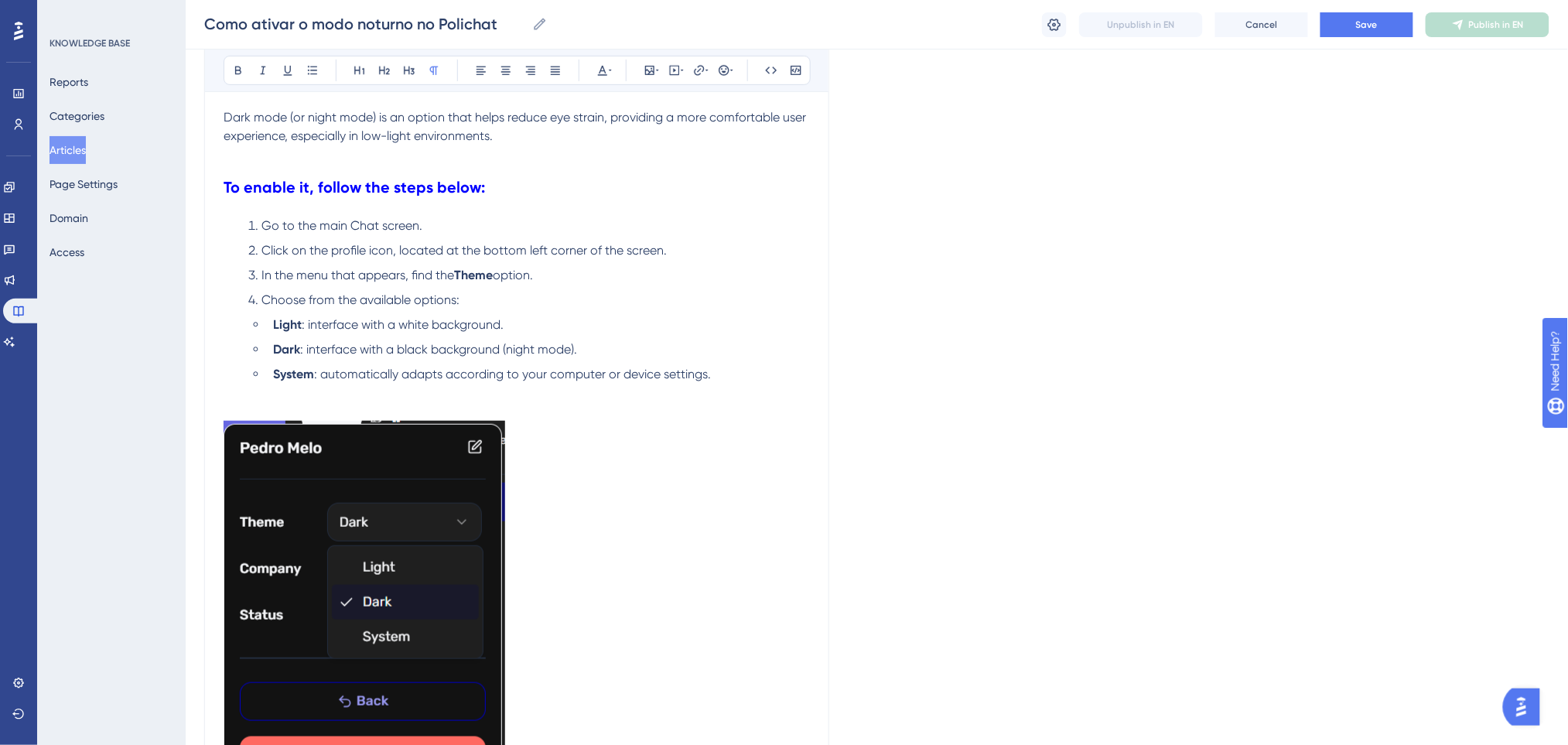
scroll to position [118, 0]
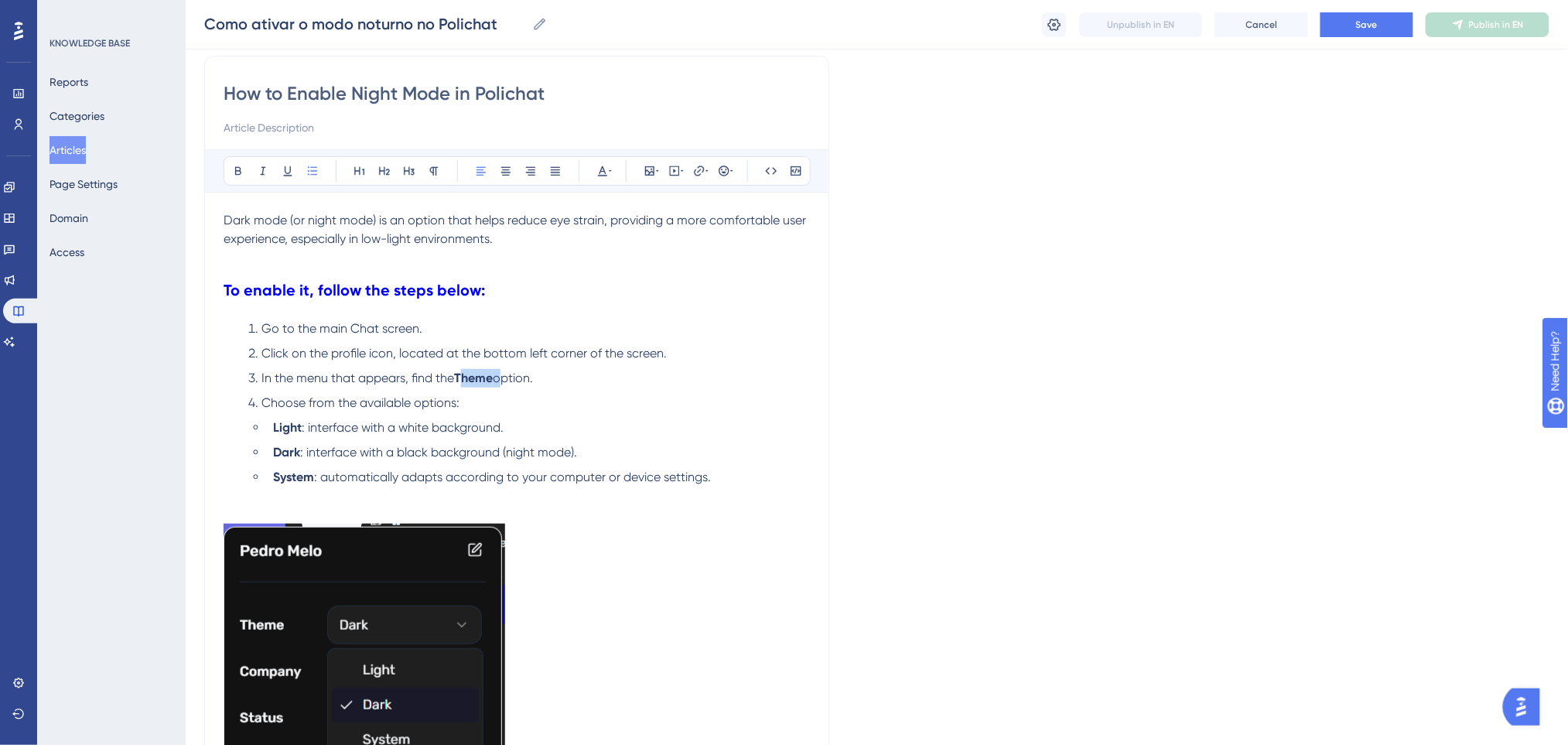
drag, startPoint x: 498, startPoint y: 379, endPoint x: 467, endPoint y: 379, distance: 31.0
click at [467, 379] on li "In the menu that appears, find the Theme option." at bounding box center [526, 379] width 567 height 19
click at [550, 386] on li "In the menu that appears, find the Theme option." at bounding box center [526, 379] width 567 height 19
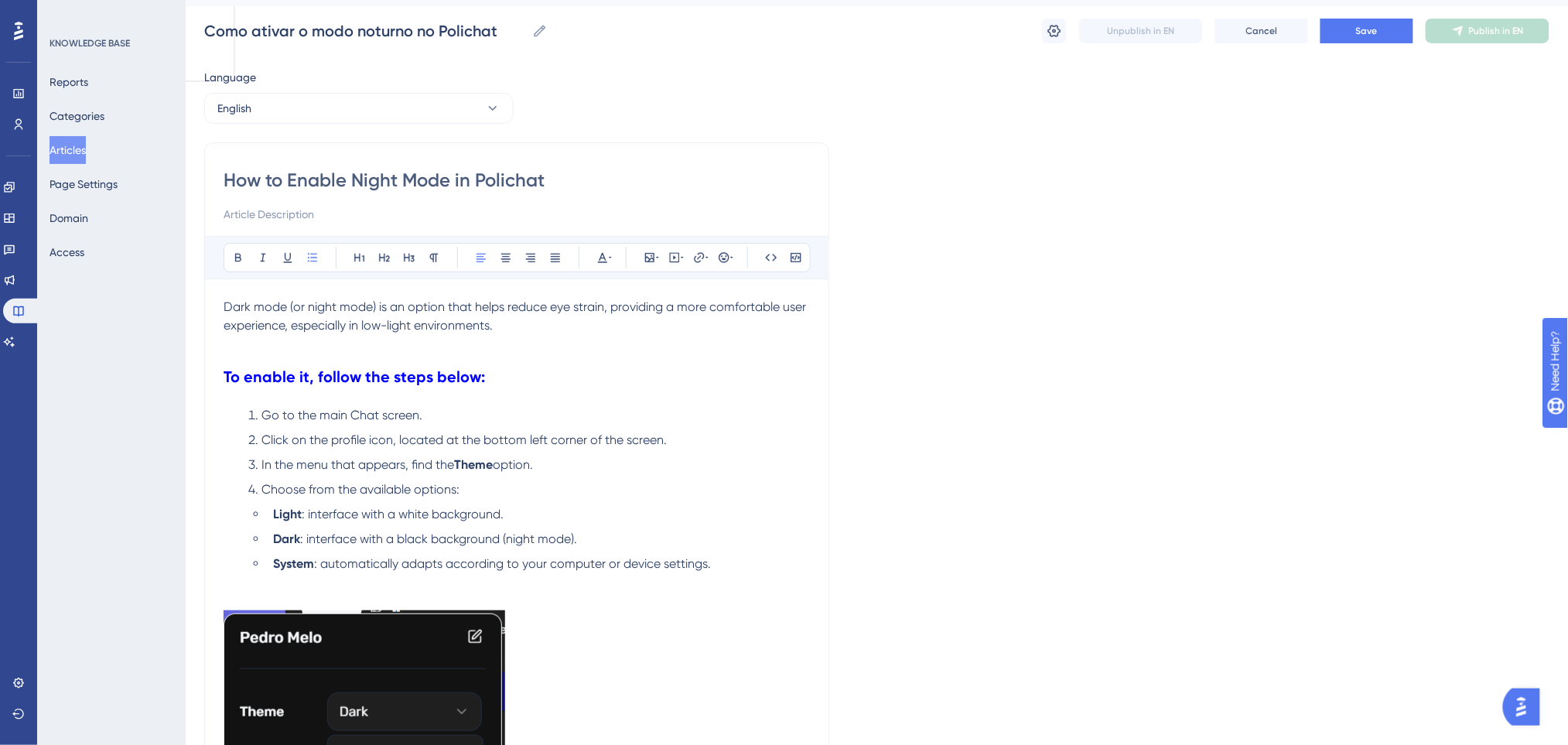
scroll to position [0, 0]
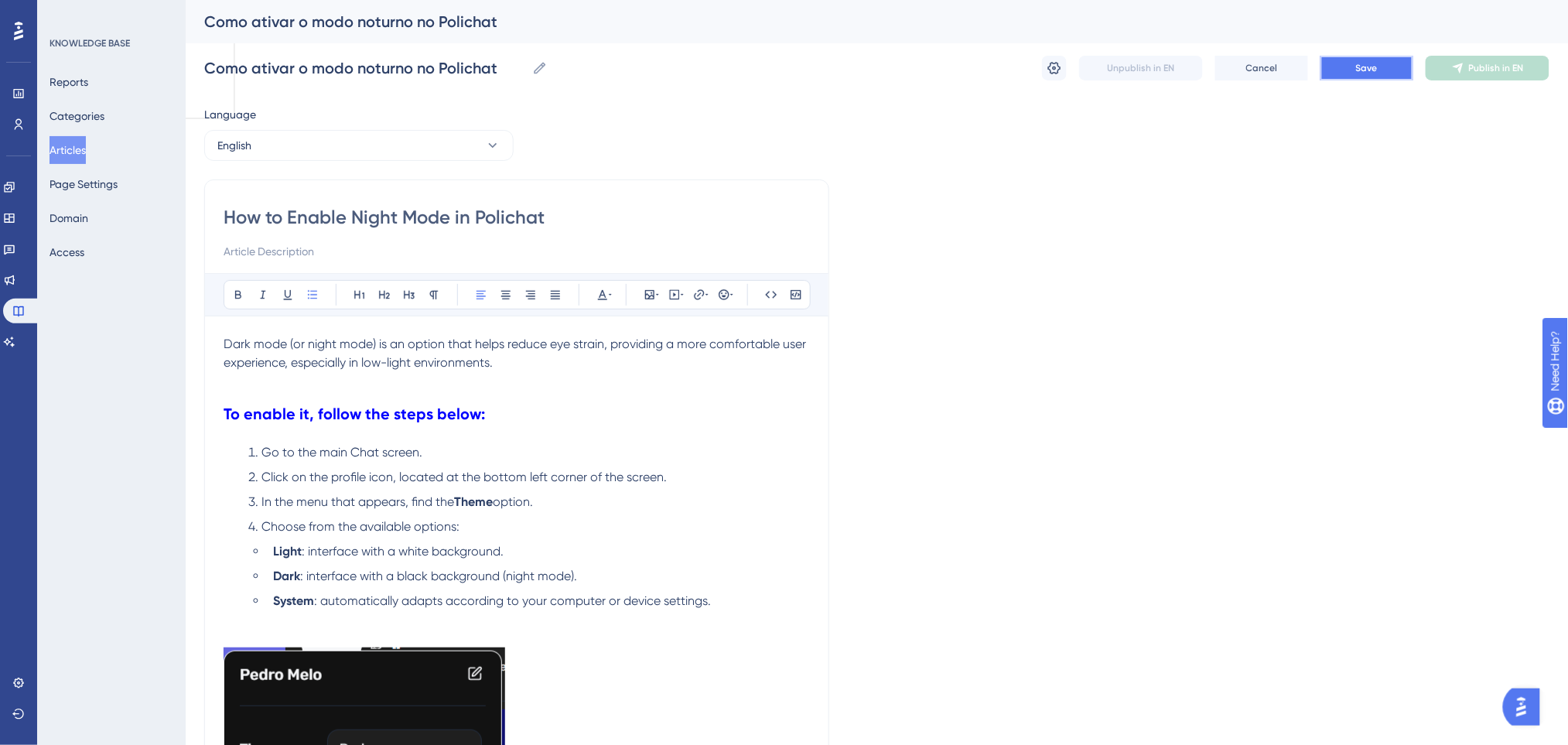
click at [1347, 76] on button "Save" at bounding box center [1366, 68] width 93 height 25
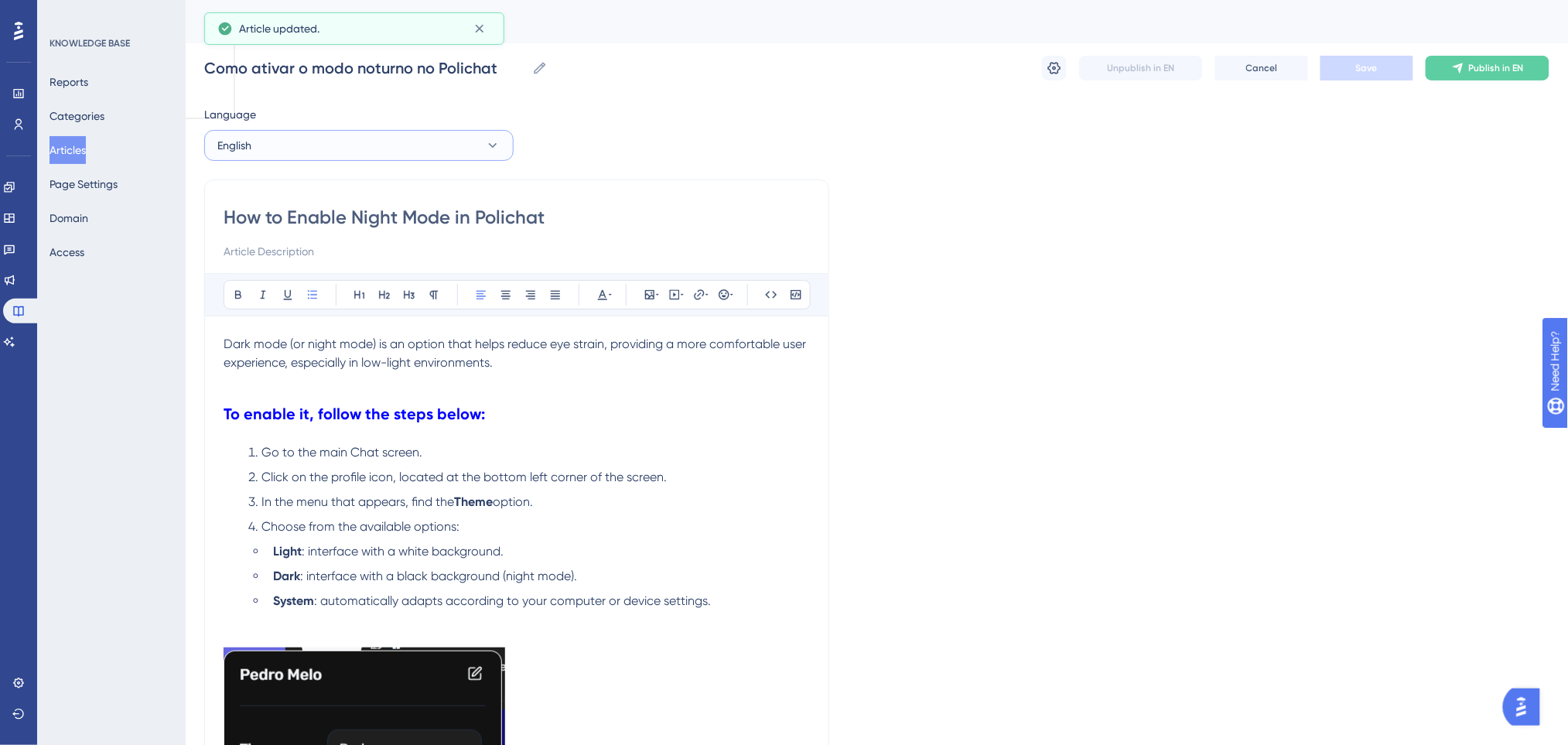
click at [383, 140] on button "English" at bounding box center [359, 144] width 309 height 31
click at [329, 196] on button "Portuguese (Default) Portuguese (Default) Published" at bounding box center [358, 192] width 289 height 31
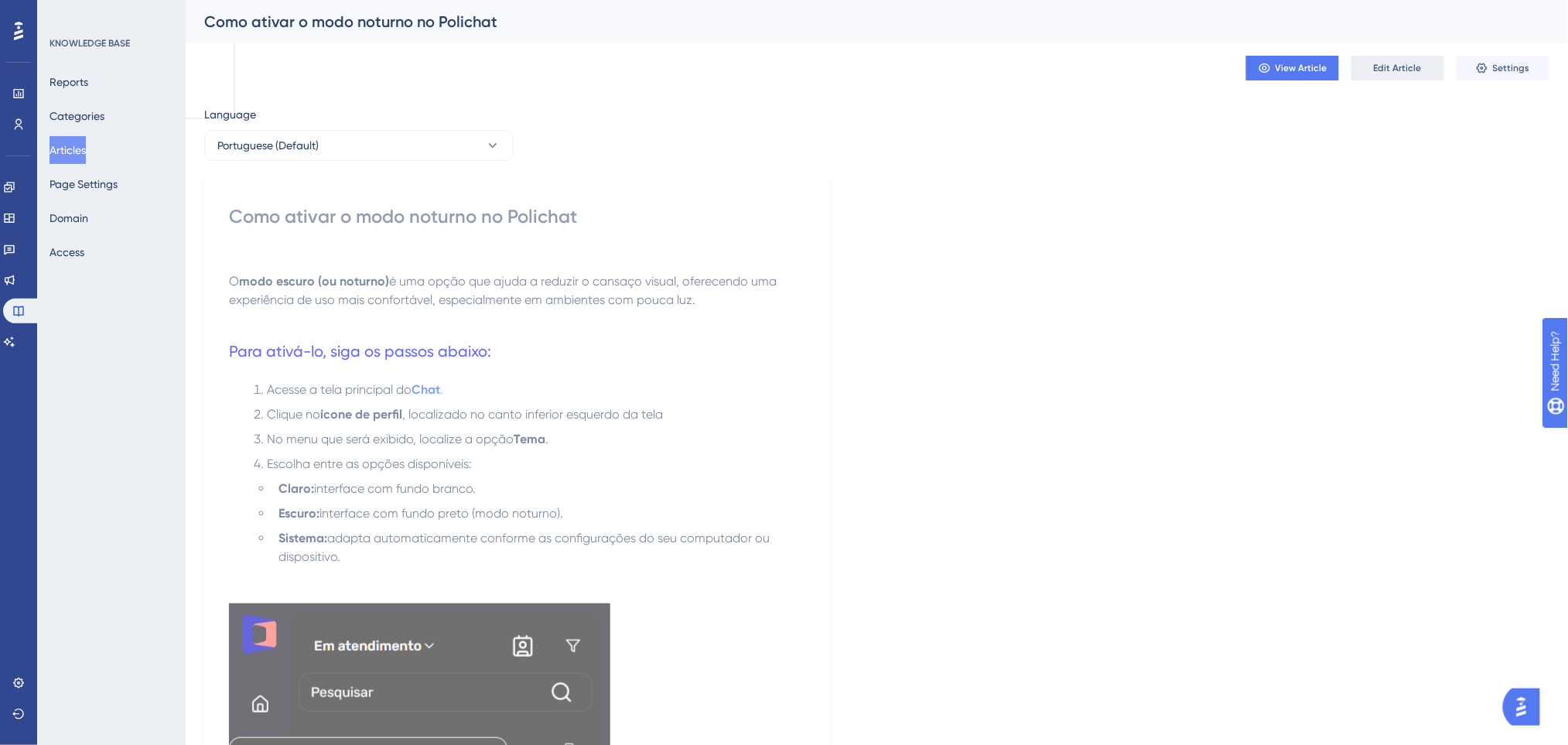
click at [1382, 71] on span "Edit Article" at bounding box center [1398, 68] width 48 height 12
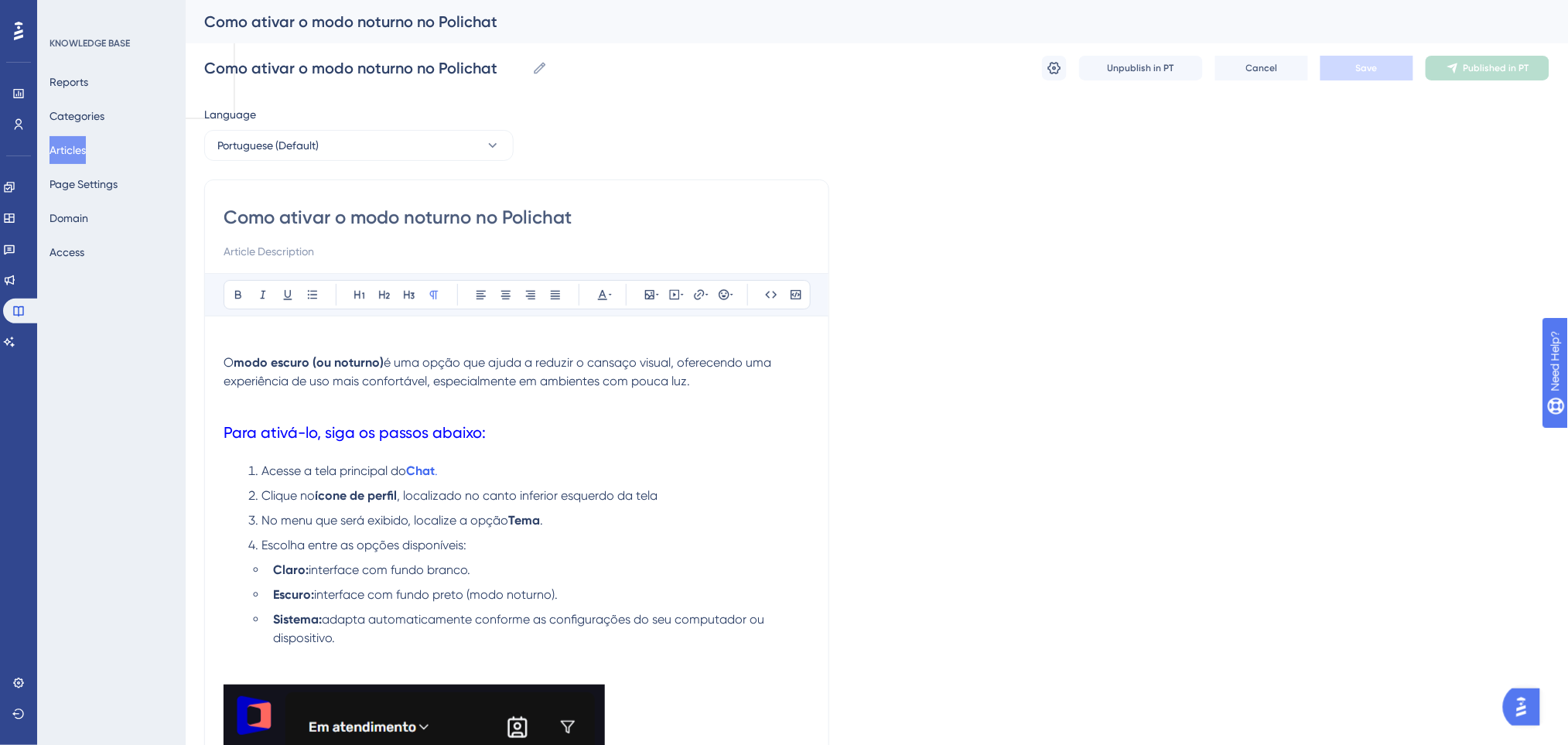
scroll to position [15, 0]
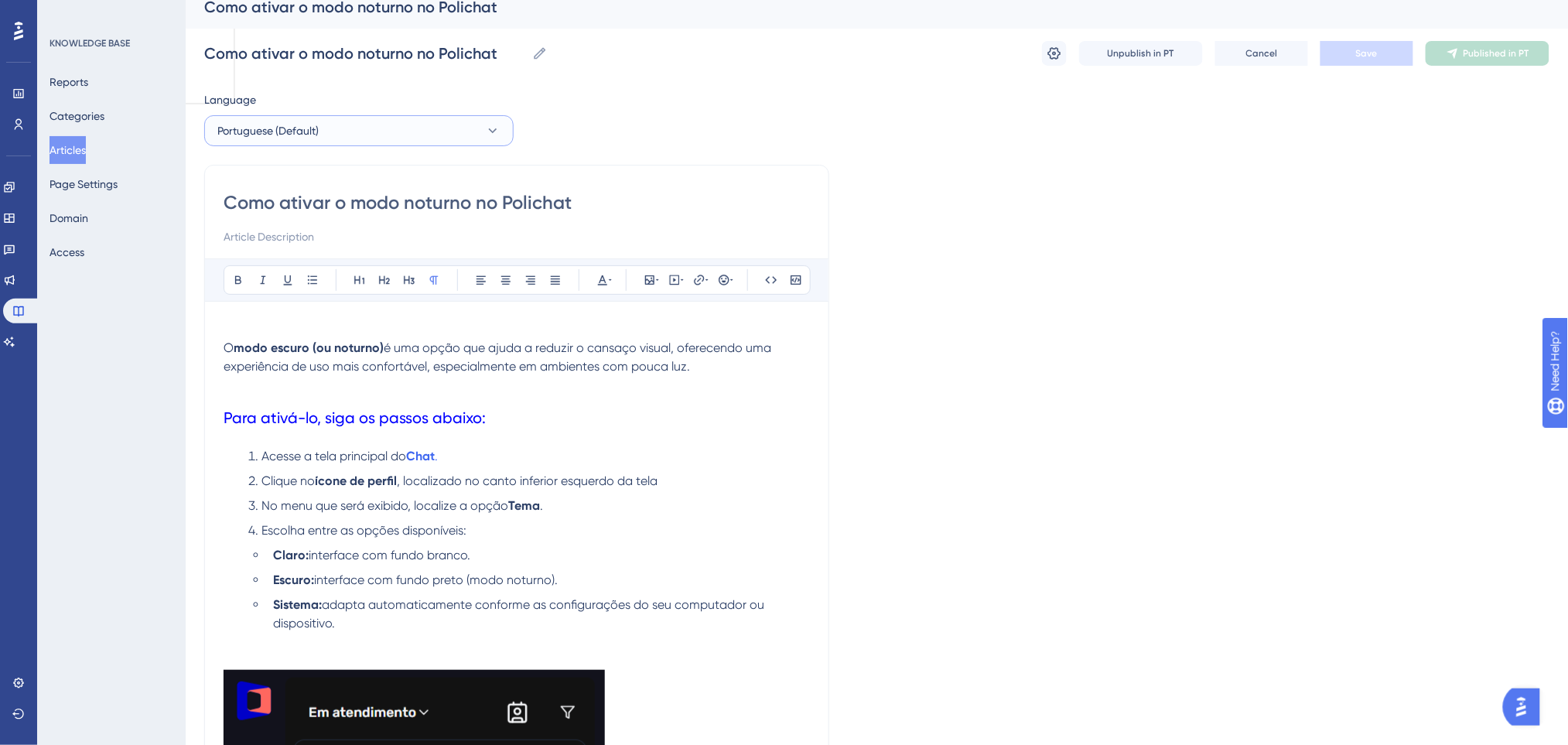
click at [359, 123] on button "Portuguese (Default)" at bounding box center [359, 130] width 309 height 31
click at [310, 205] on button "English English Draft" at bounding box center [358, 208] width 289 height 31
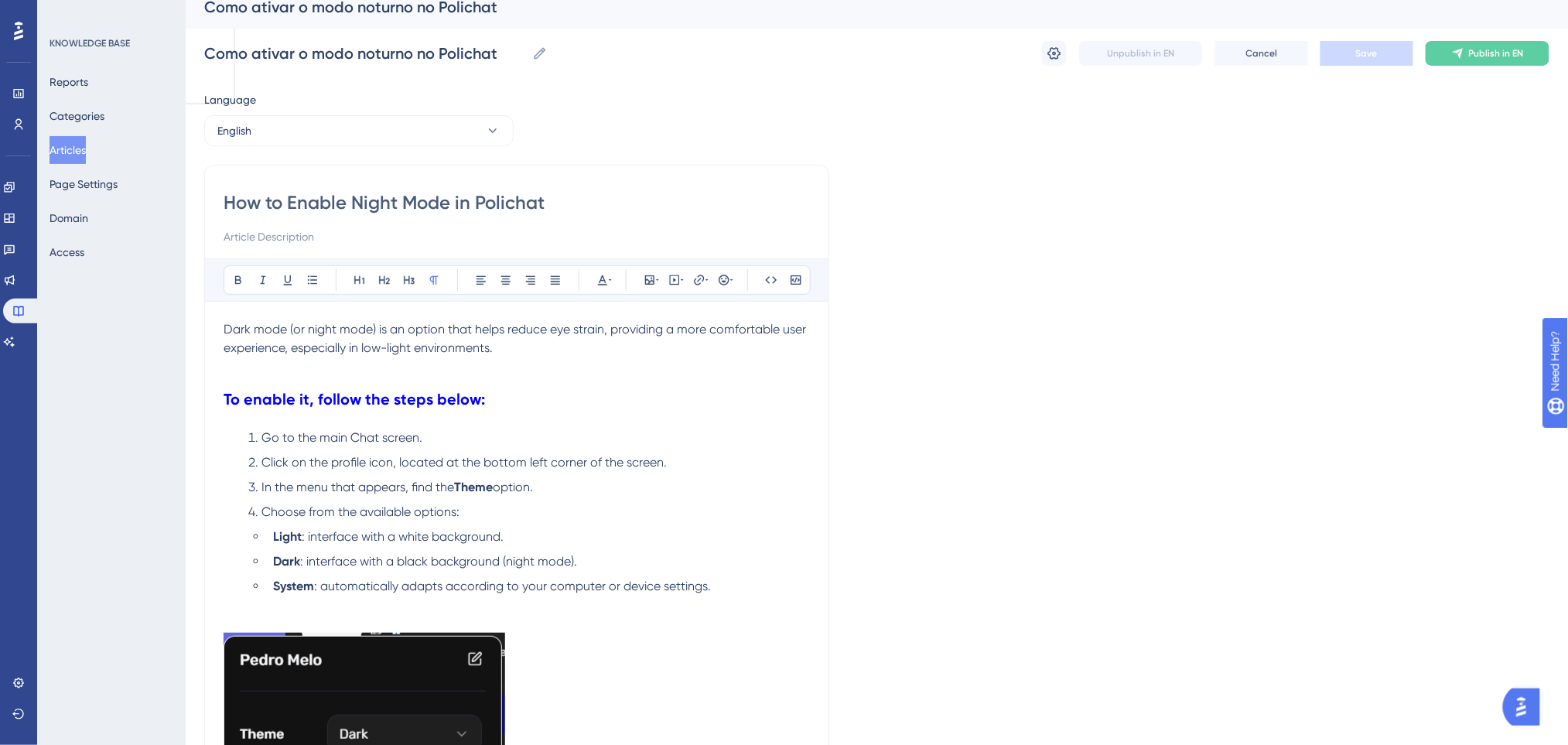
click at [423, 369] on p at bounding box center [516, 366] width 586 height 19
click at [228, 332] on span "Dark mode (or night mode) is an option that helps reduce eye strain, providing …" at bounding box center [516, 339] width 585 height 33
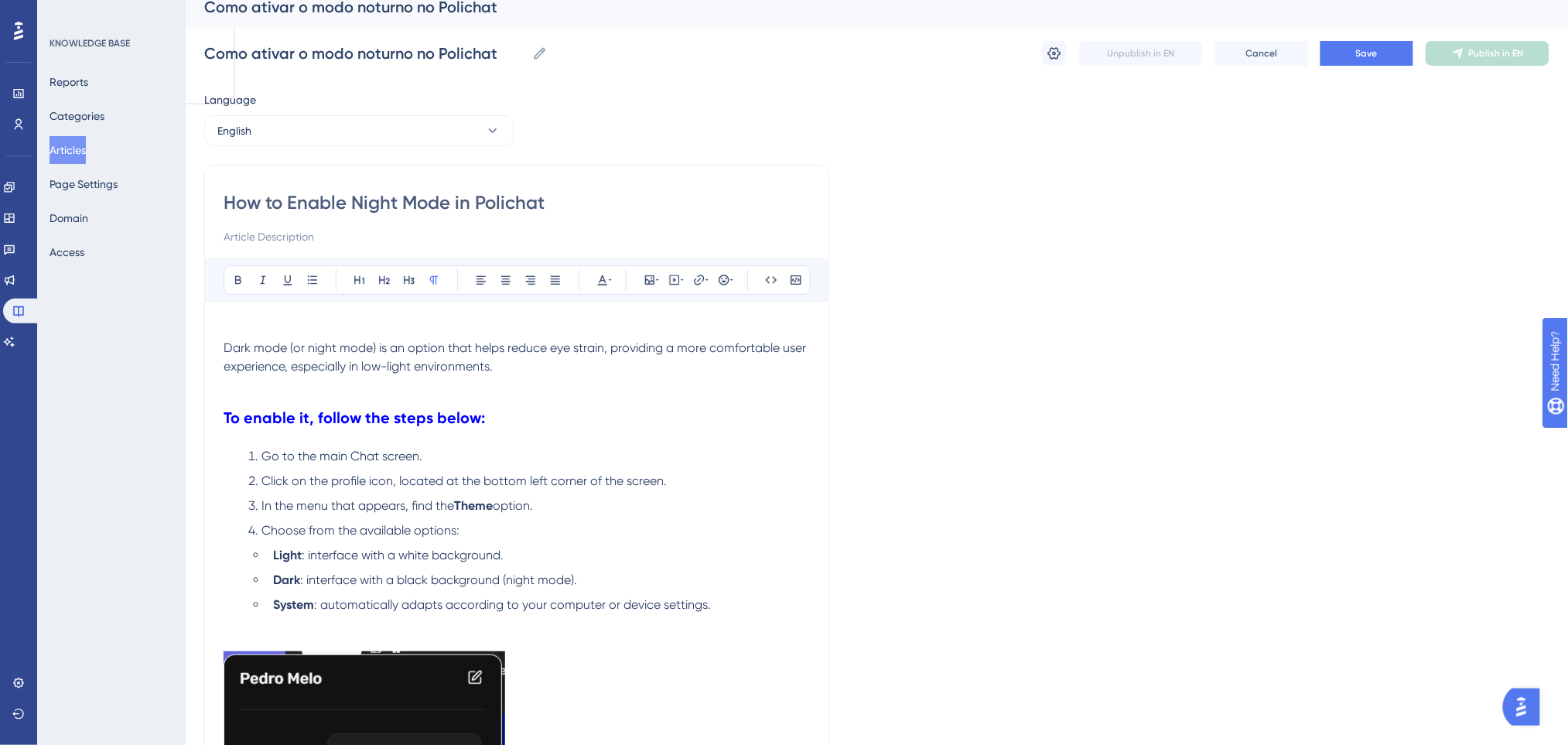
click at [377, 336] on p at bounding box center [516, 329] width 586 height 19
click at [1362, 61] on button "Save" at bounding box center [1366, 53] width 93 height 25
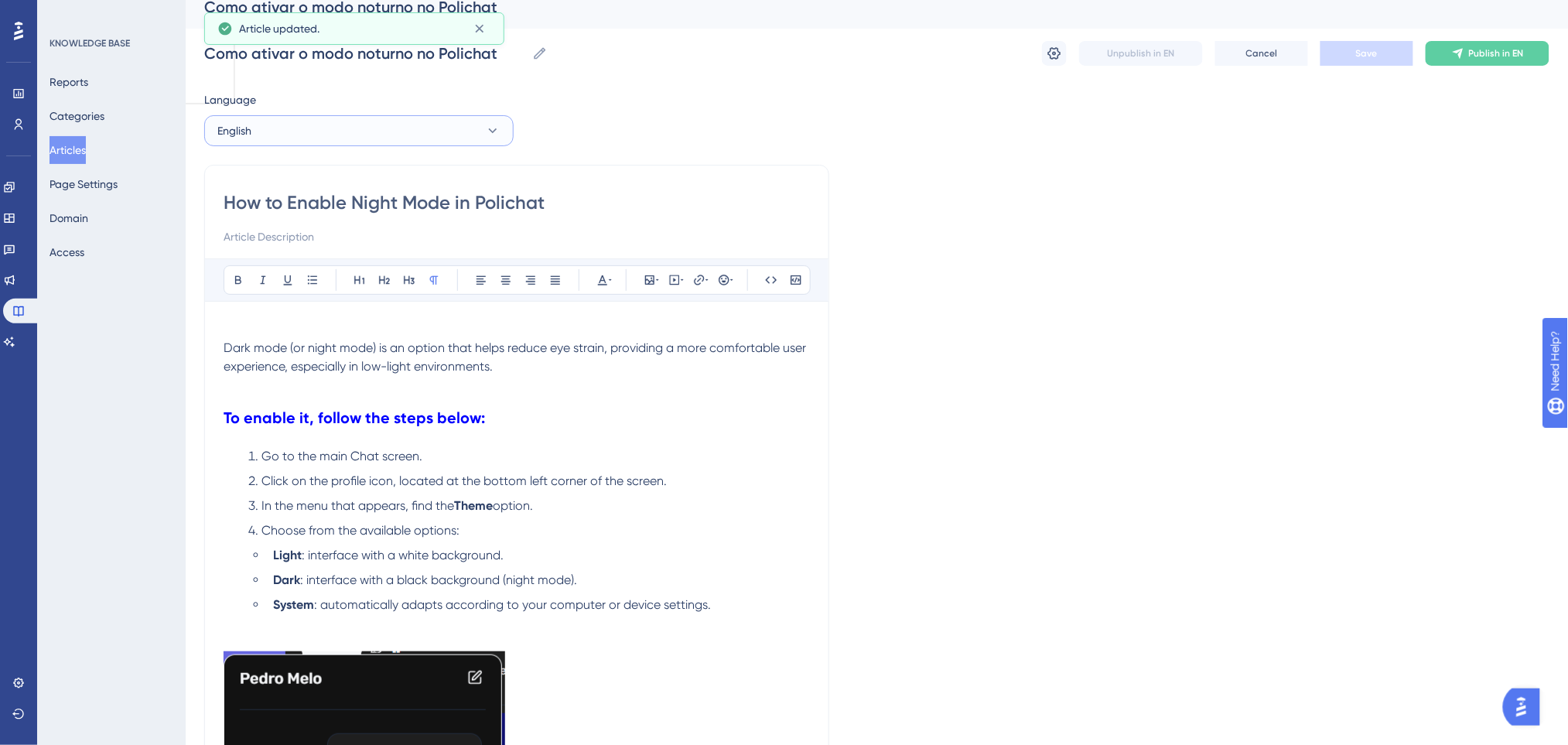
click at [376, 143] on button "English" at bounding box center [359, 130] width 309 height 31
click at [377, 180] on button "Portuguese (Default) Portuguese (Default) Published" at bounding box center [358, 177] width 289 height 31
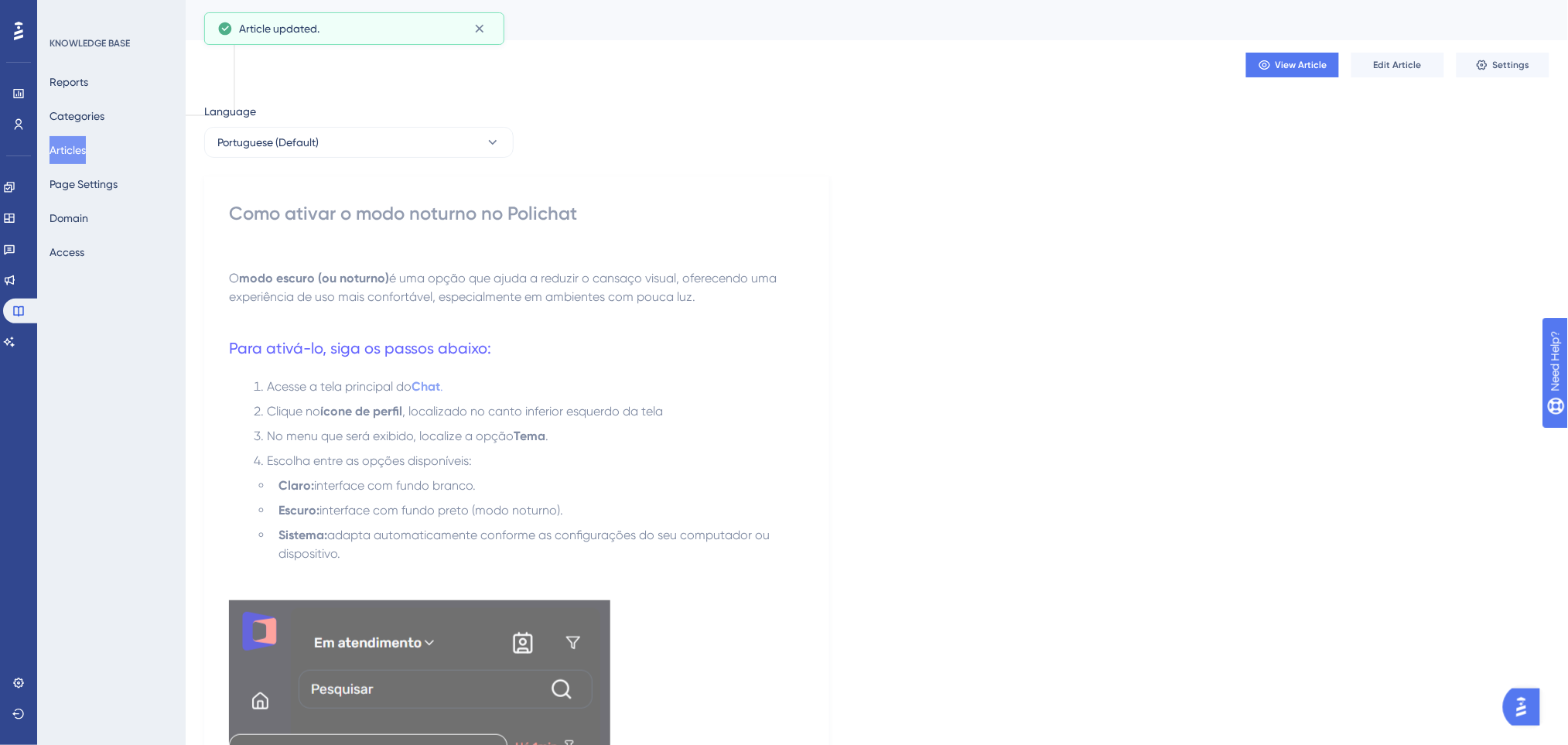
scroll to position [0, 0]
click at [1391, 67] on span "Edit Article" at bounding box center [1398, 68] width 48 height 12
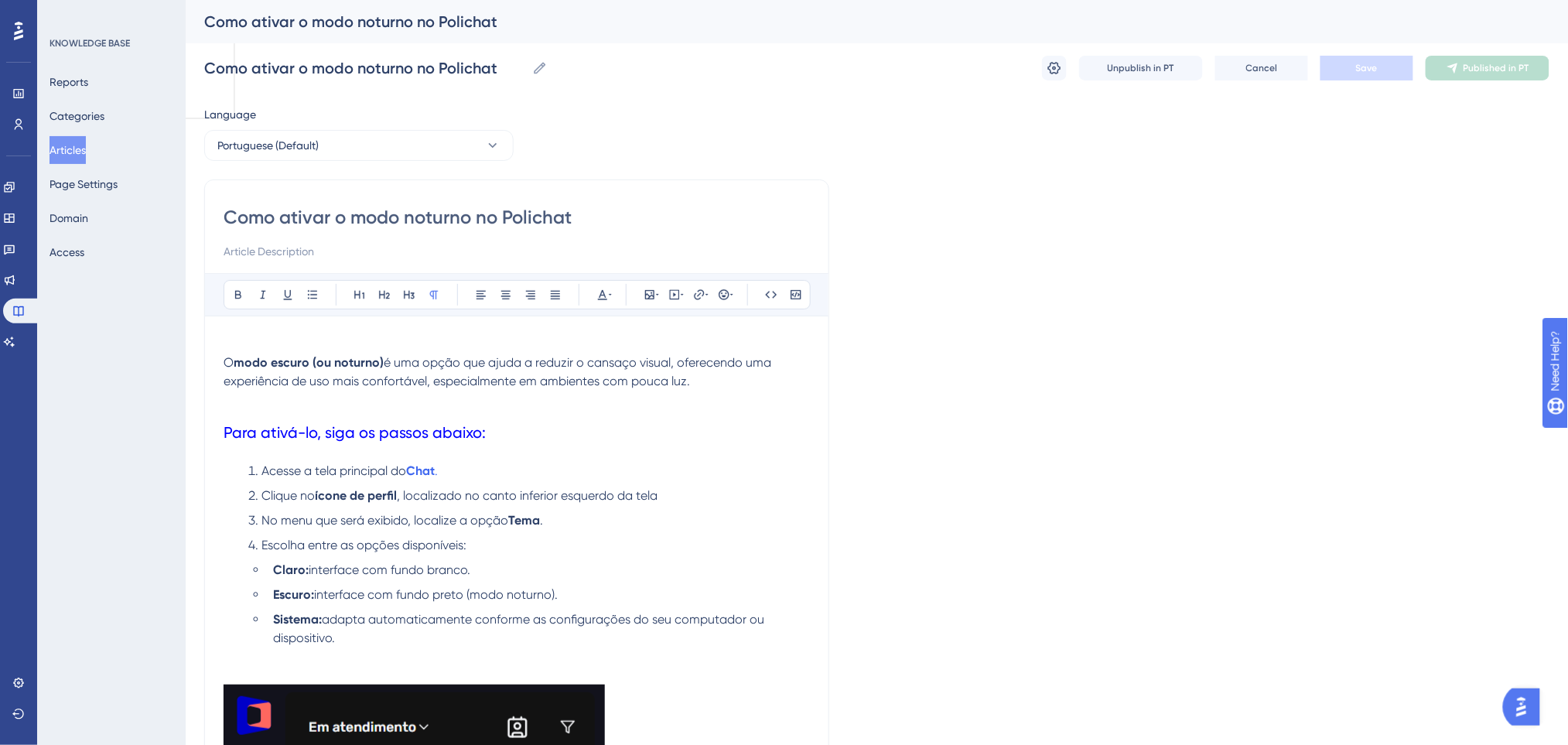
scroll to position [205, 0]
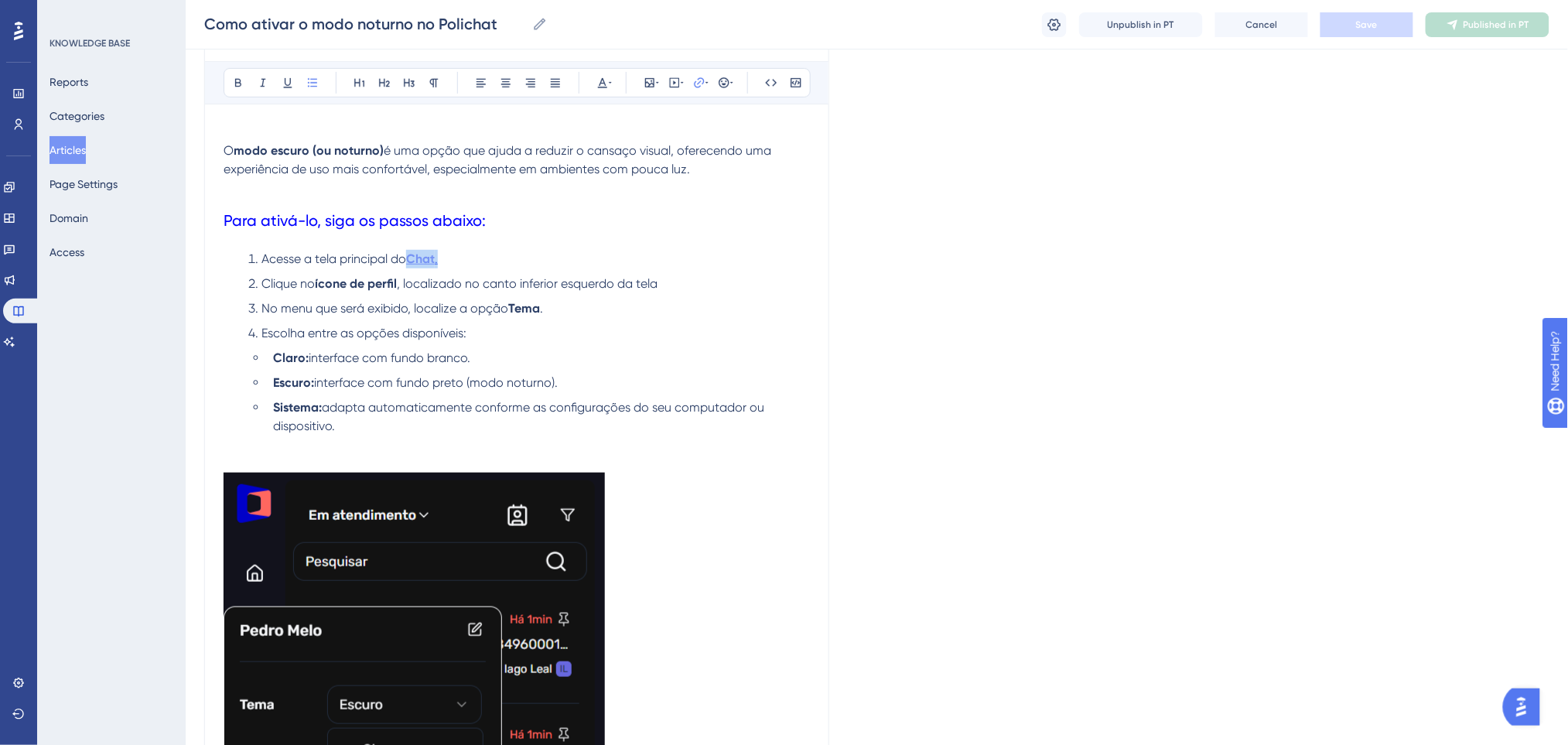
drag, startPoint x: 447, startPoint y: 260, endPoint x: 411, endPoint y: 260, distance: 36.0
click at [411, 260] on li "Acesse a tela principal do Chat ." at bounding box center [526, 259] width 567 height 19
drag, startPoint x: 762, startPoint y: 187, endPoint x: 604, endPoint y: 175, distance: 158.5
click at [604, 175] on div "Hyperlink Type the URL below https://spa.poli.digital/ Open in a new tab Confirm" at bounding box center [699, 191] width 196 height 181
click at [637, 260] on span "Confirm" at bounding box center [653, 255] width 34 height 12
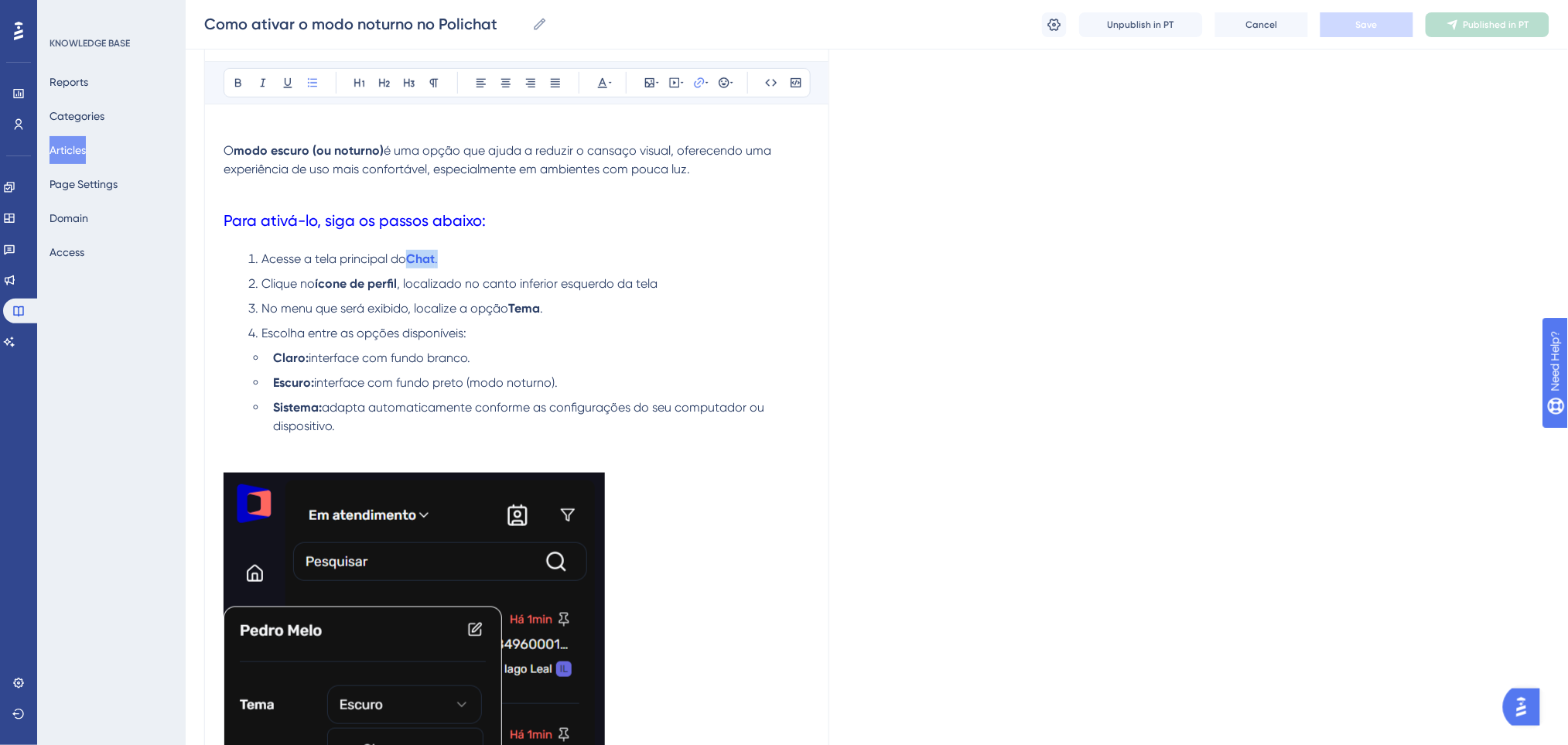
scroll to position [0, 0]
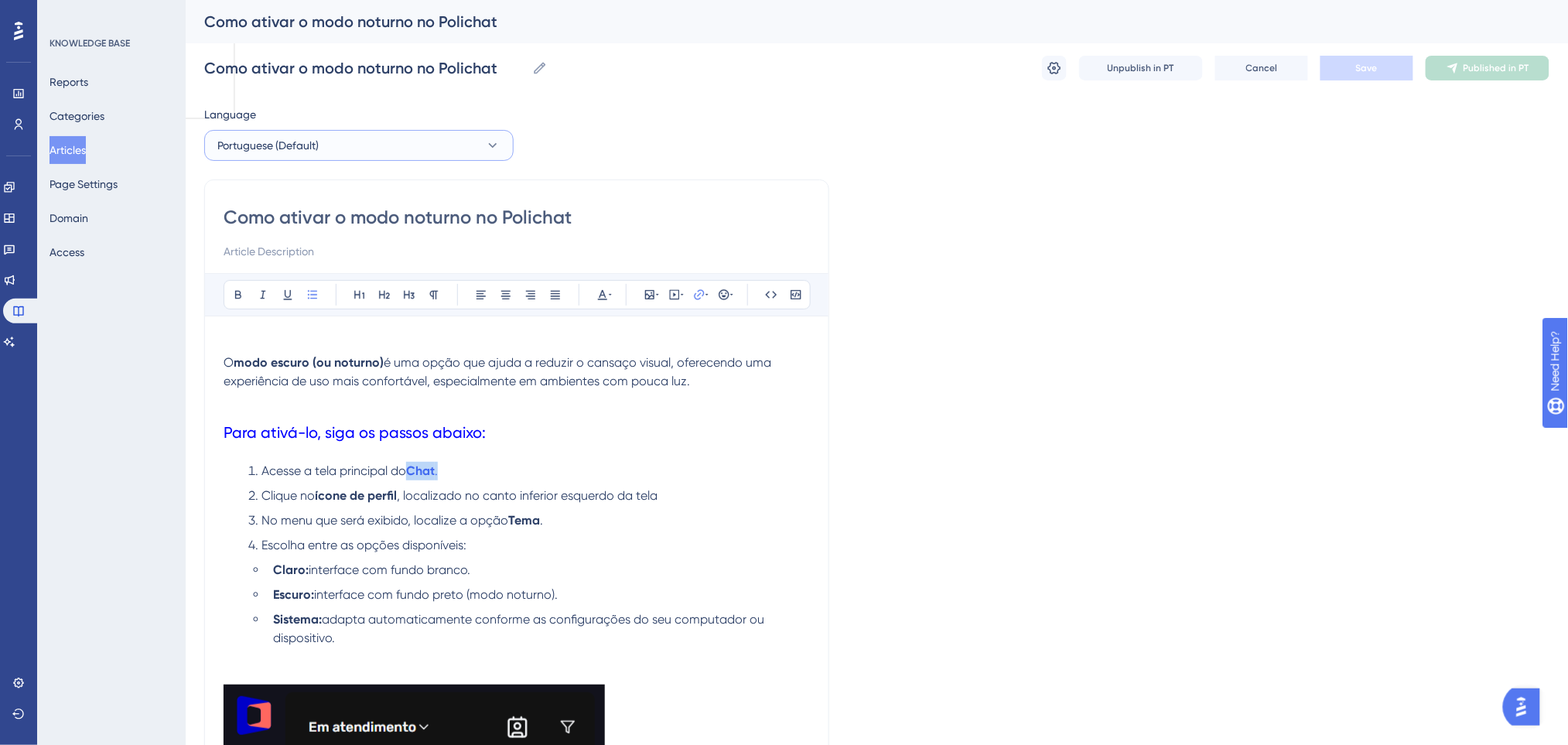
click at [400, 153] on button "Portuguese (Default)" at bounding box center [359, 144] width 309 height 31
click at [319, 221] on button "English English Draft" at bounding box center [358, 223] width 289 height 31
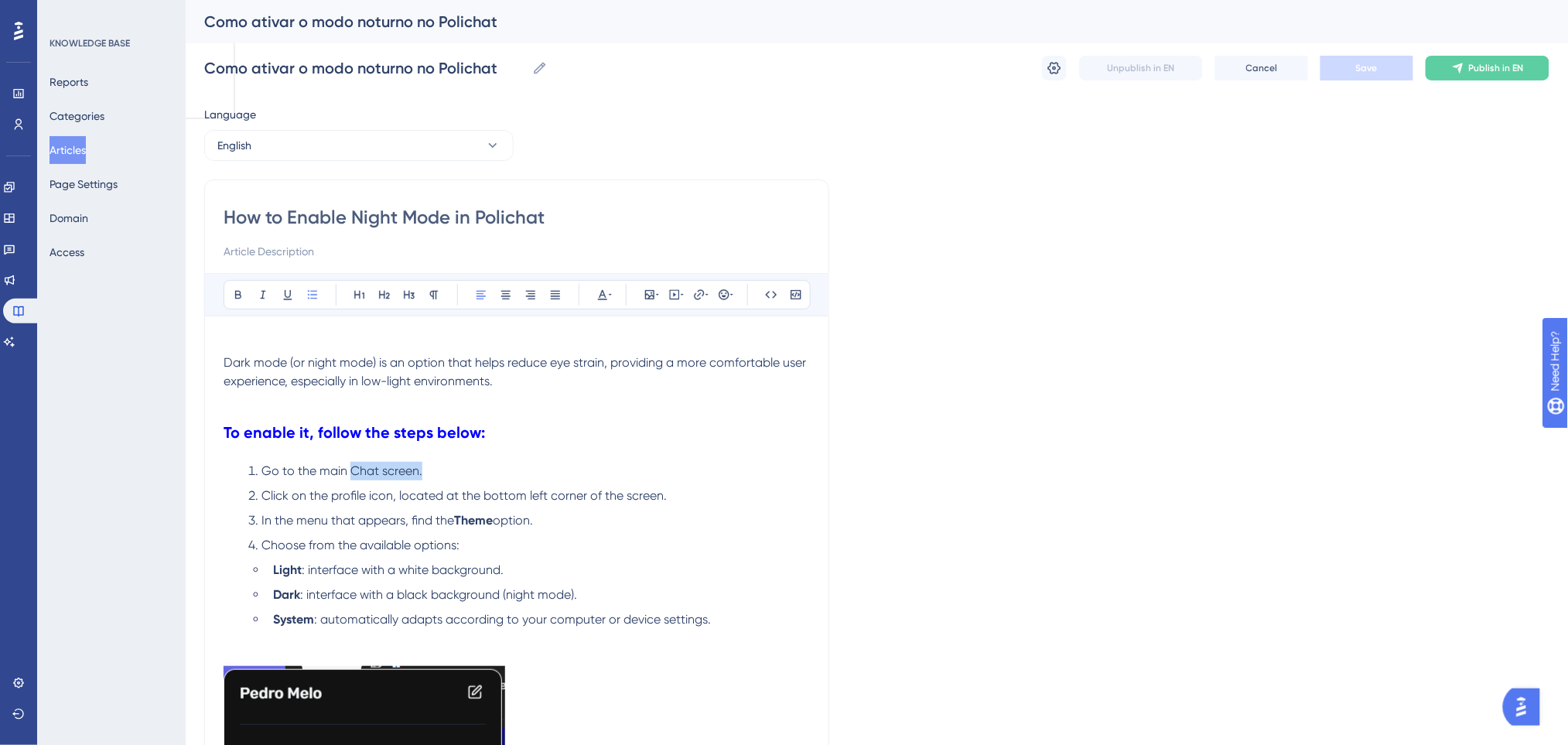
drag, startPoint x: 421, startPoint y: 467, endPoint x: 353, endPoint y: 475, distance: 68.5
click at [353, 475] on span "Go to the main Chat screen." at bounding box center [342, 470] width 161 height 15
click at [698, 291] on icon at bounding box center [698, 293] width 10 height 10
drag, startPoint x: 686, startPoint y: 395, endPoint x: 626, endPoint y: 397, distance: 60.0
click at [626, 397] on label "https://spa.poli.digital/" at bounding box center [699, 395] width 170 height 31
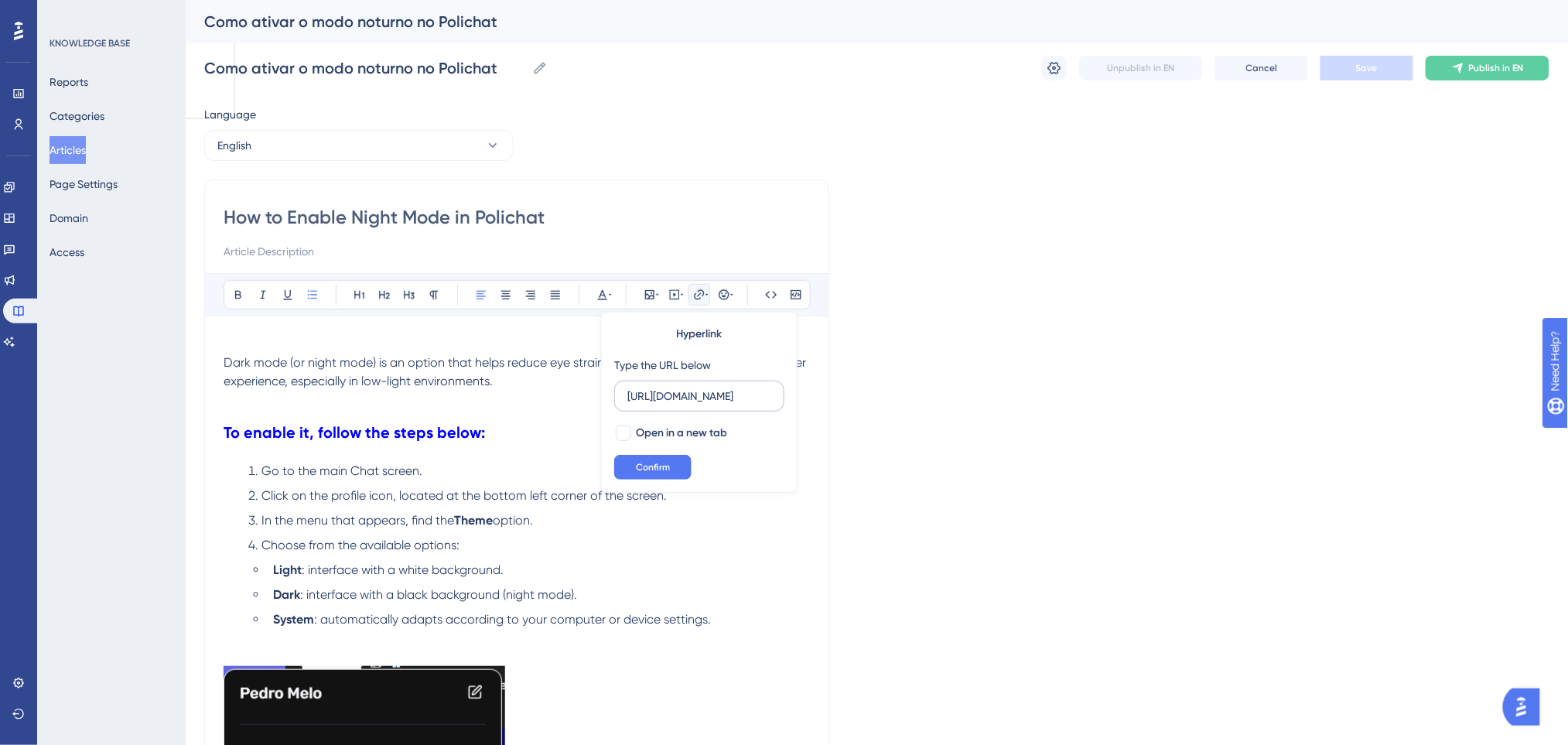
click at [628, 397] on input "https://spa.poli.digital/" at bounding box center [699, 396] width 143 height 17
type input "https://spa.poli.digital/"
click at [647, 470] on span "Confirm" at bounding box center [653, 466] width 34 height 12
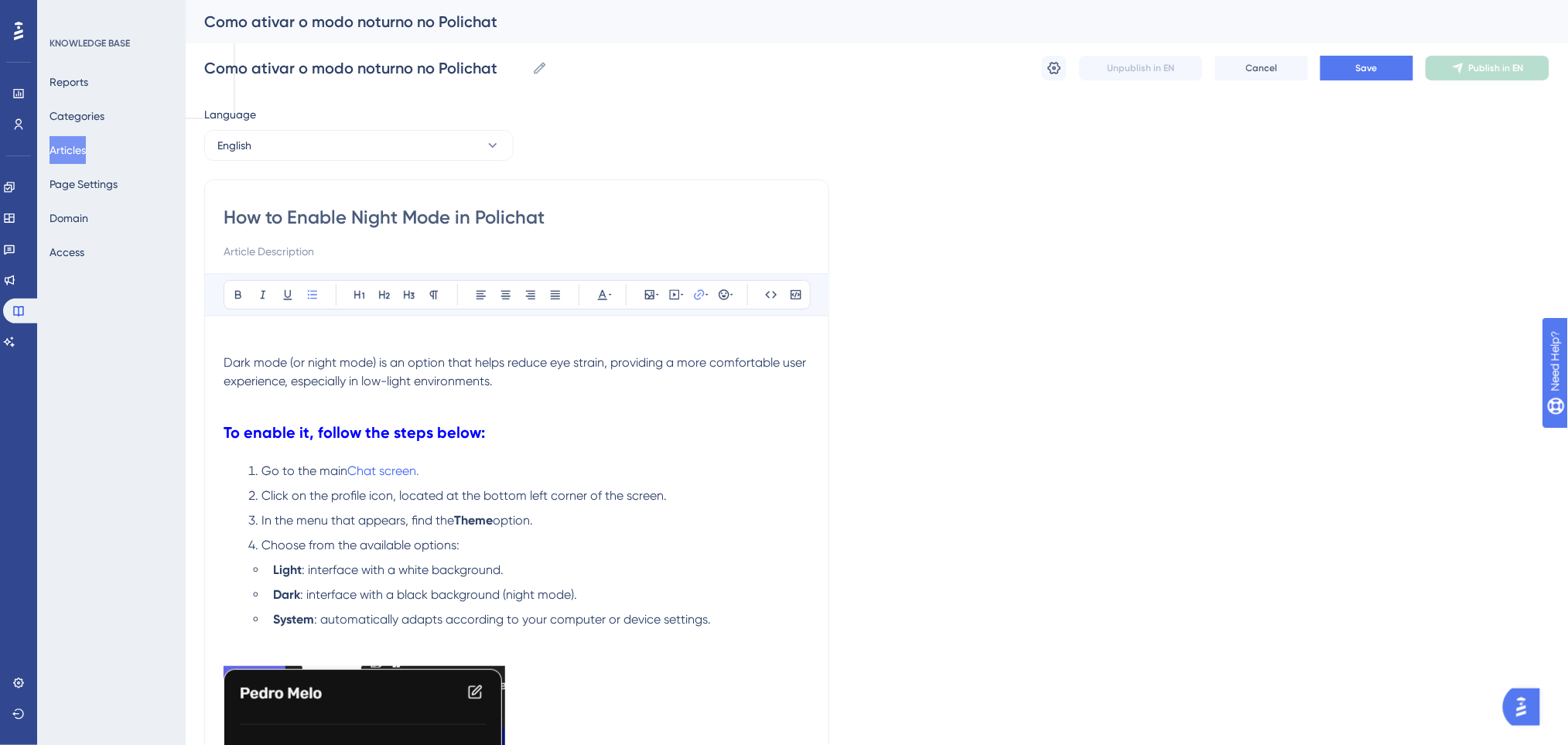
click at [647, 470] on li "Go to the main Chat screen." at bounding box center [526, 471] width 567 height 19
click at [1370, 64] on span "Save" at bounding box center [1366, 68] width 21 height 12
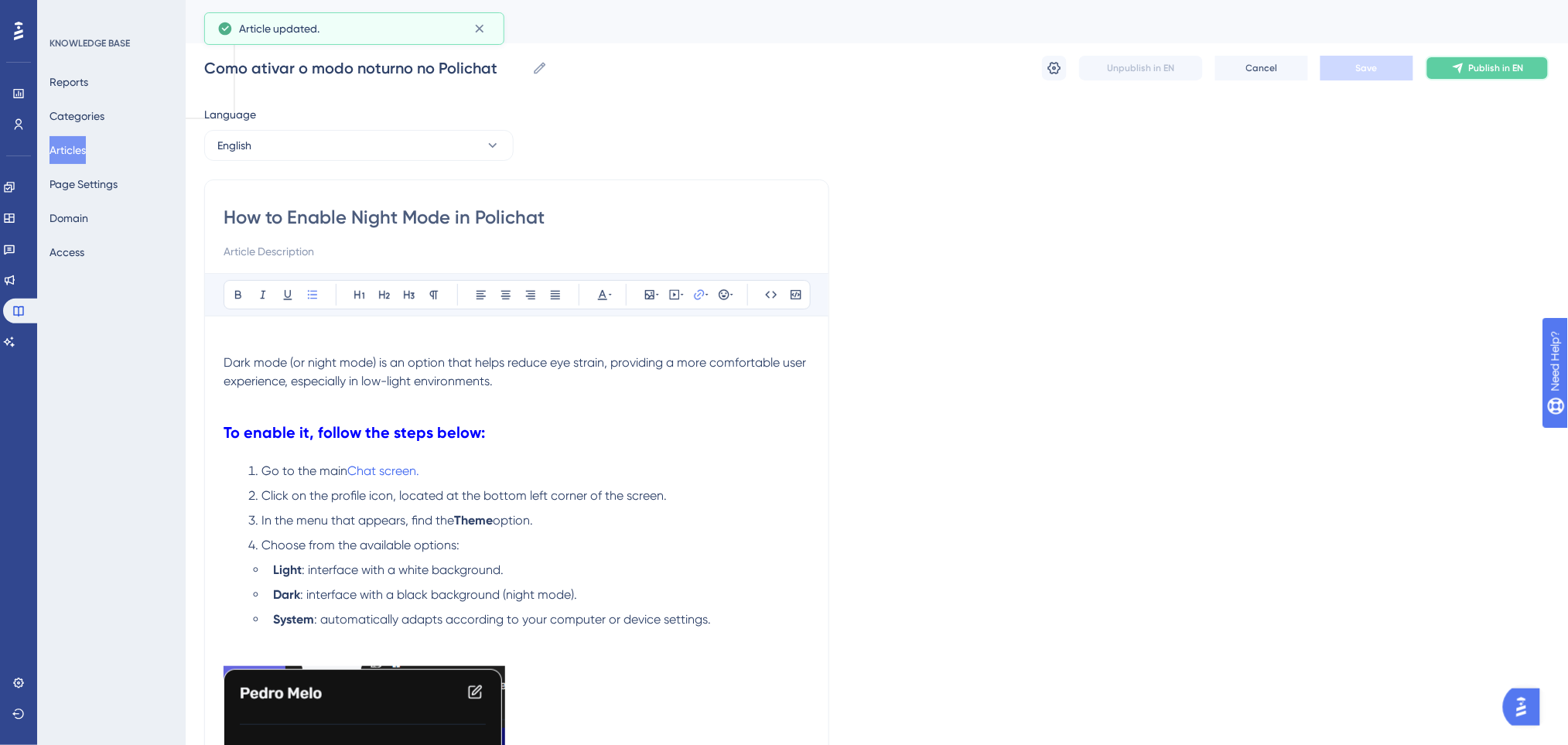
click at [1478, 75] on button "Publish in EN" at bounding box center [1487, 68] width 124 height 25
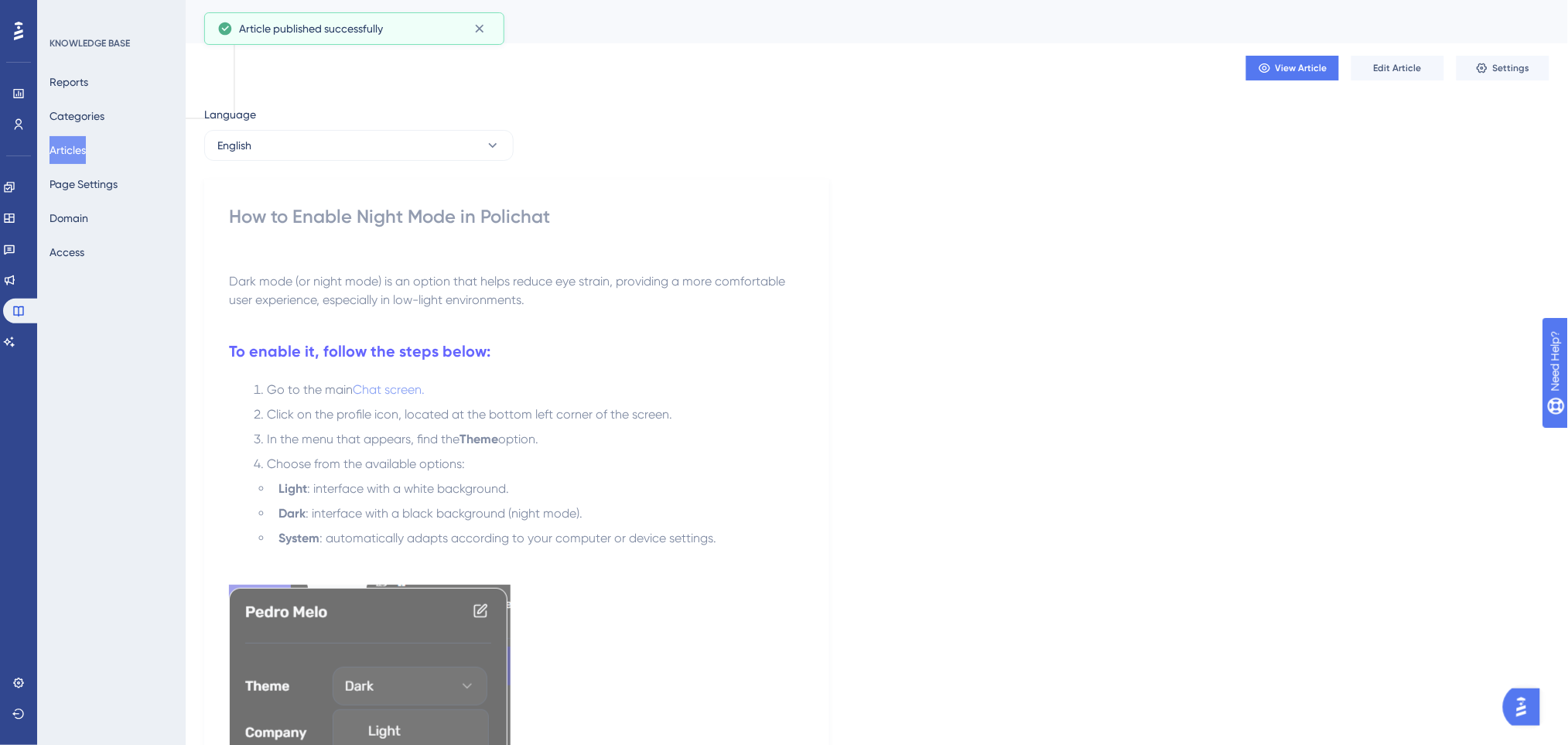
click at [404, 162] on div "Language English How to Enable Night Mode in Polichat Dark mode (or night mode)…" at bounding box center [877, 642] width 1345 height 1074
click at [404, 147] on button "English" at bounding box center [359, 144] width 309 height 31
click at [355, 256] on button "Spanish Spanish No translation" at bounding box center [358, 254] width 289 height 31
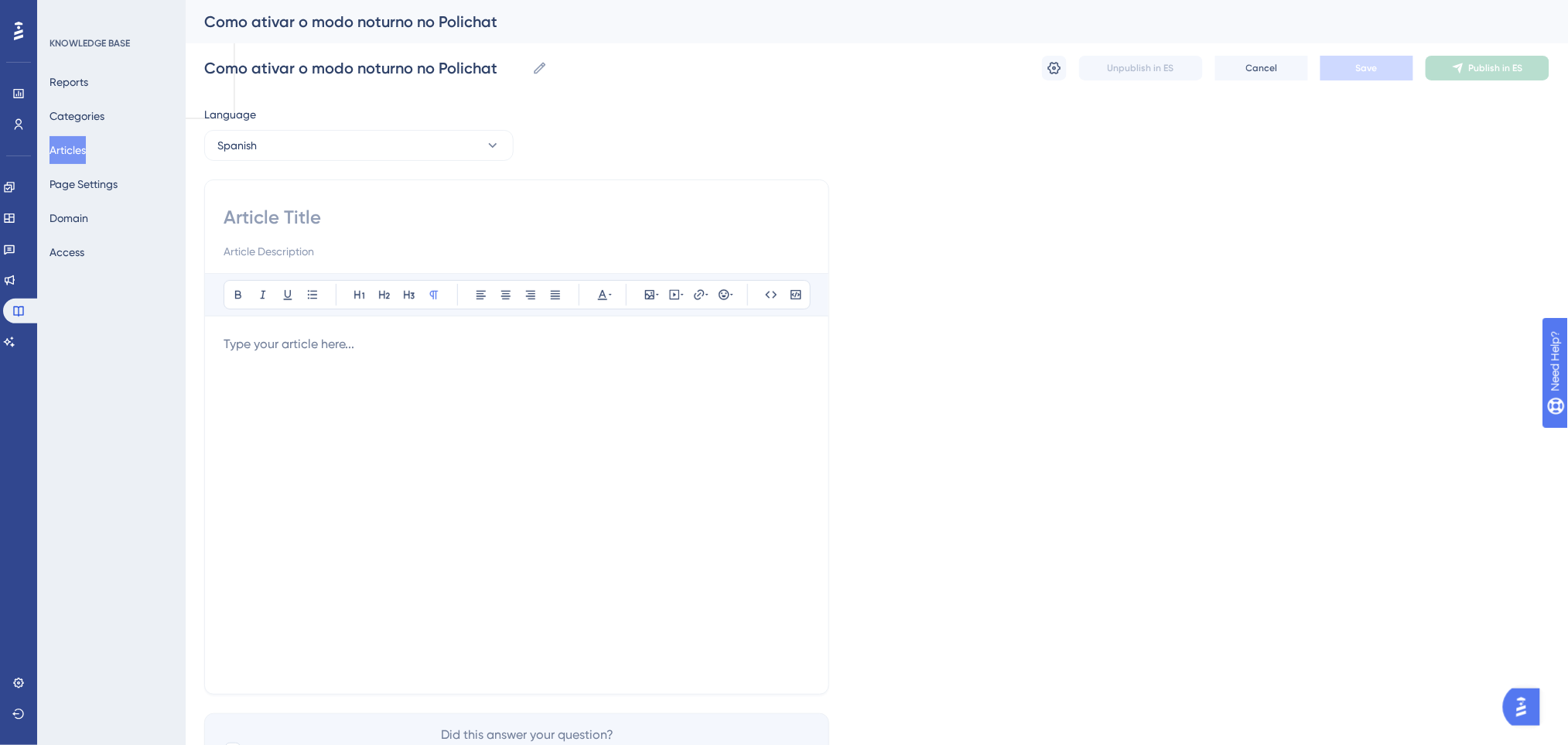
click at [327, 207] on input at bounding box center [516, 217] width 586 height 25
paste input "Cómo activar el modo nocturno en Polichat"
type input "Cómo activar el modo nocturno en Polichat"
click at [317, 341] on p at bounding box center [516, 344] width 586 height 19
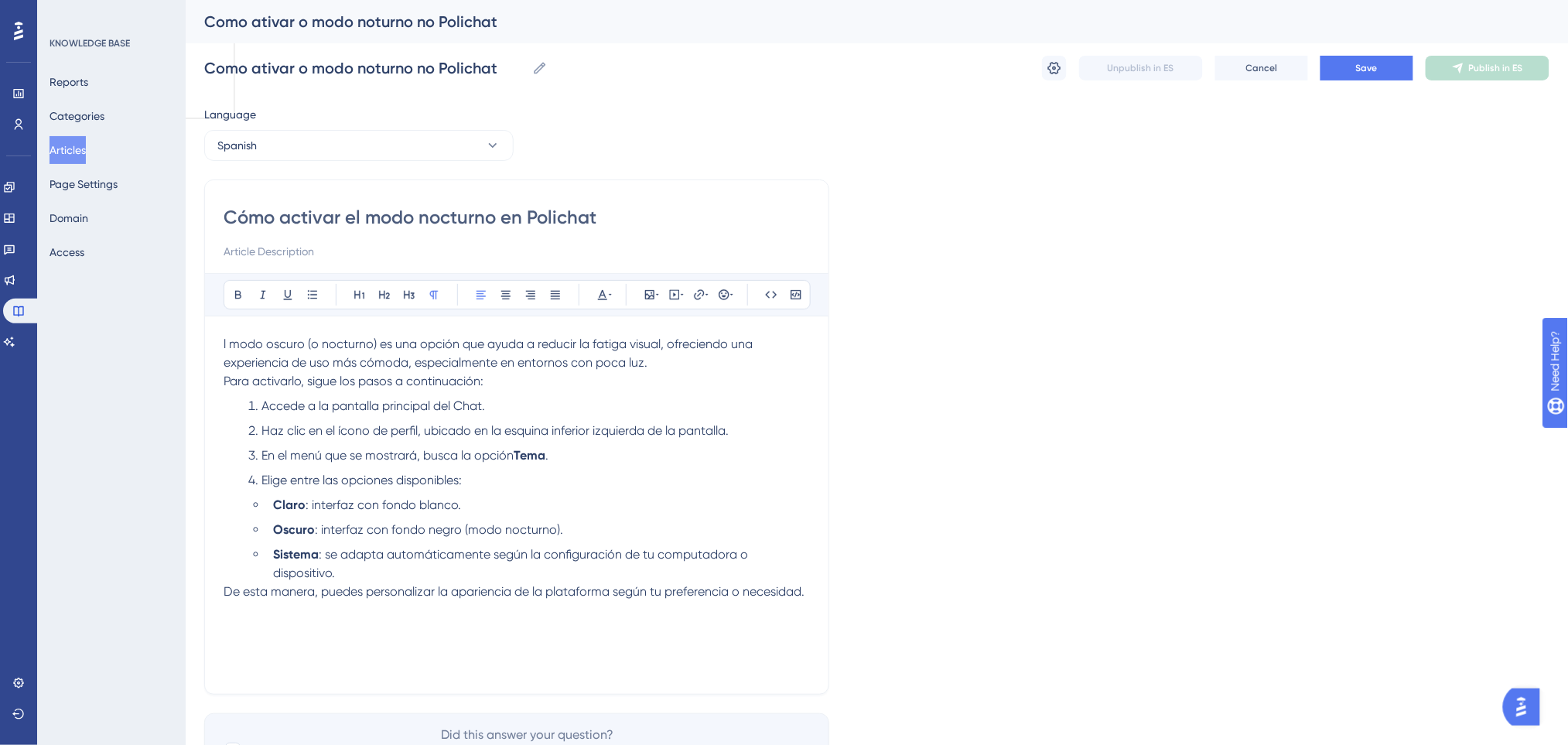
click at [449, 563] on li "Sistema : se adapta automáticamente según la configuración de tu computadora o …" at bounding box center [538, 564] width 543 height 37
click at [417, 576] on li "Sistema : se adapta automáticamente según la configuración de tu computadora o …" at bounding box center [538, 564] width 543 height 37
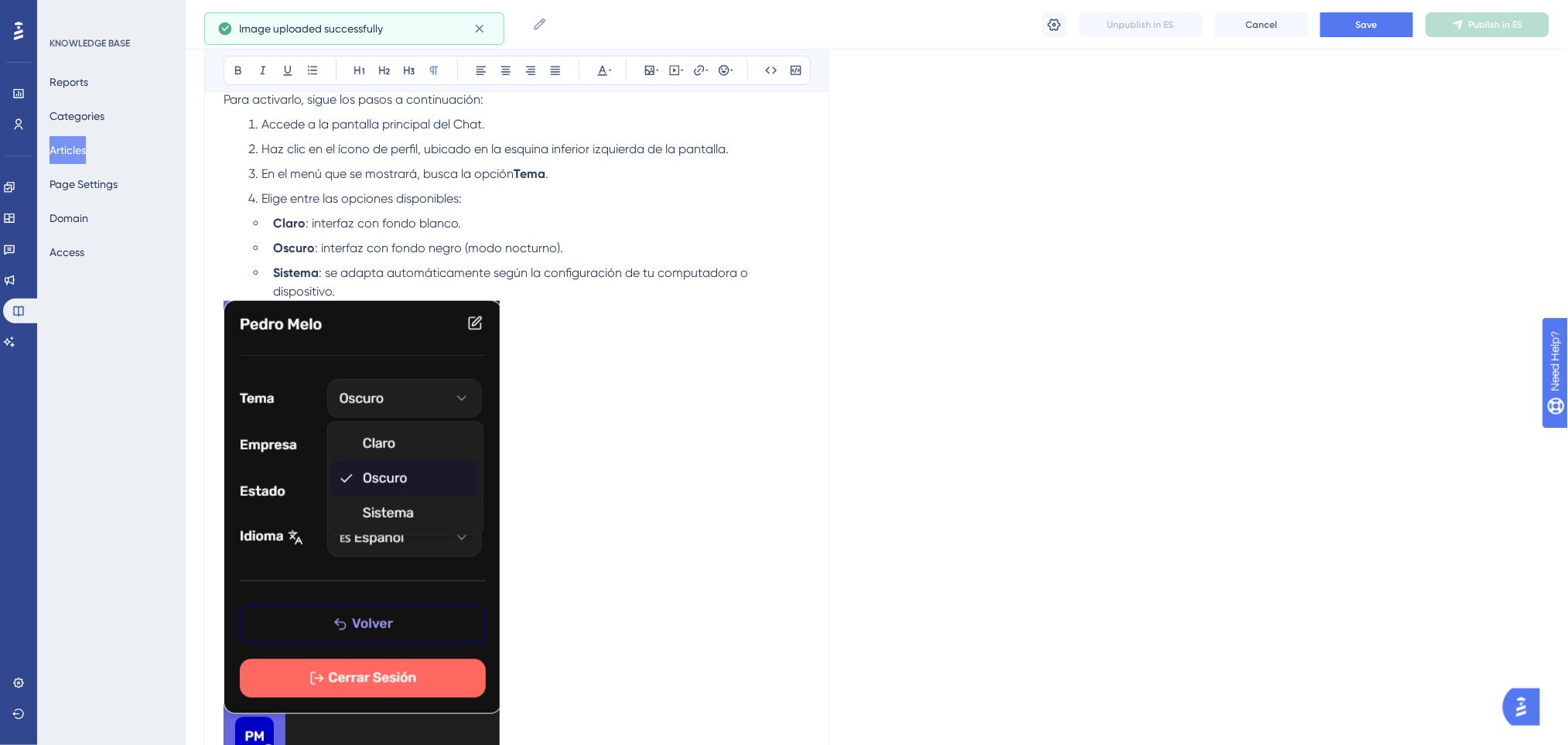
scroll to position [192, 0]
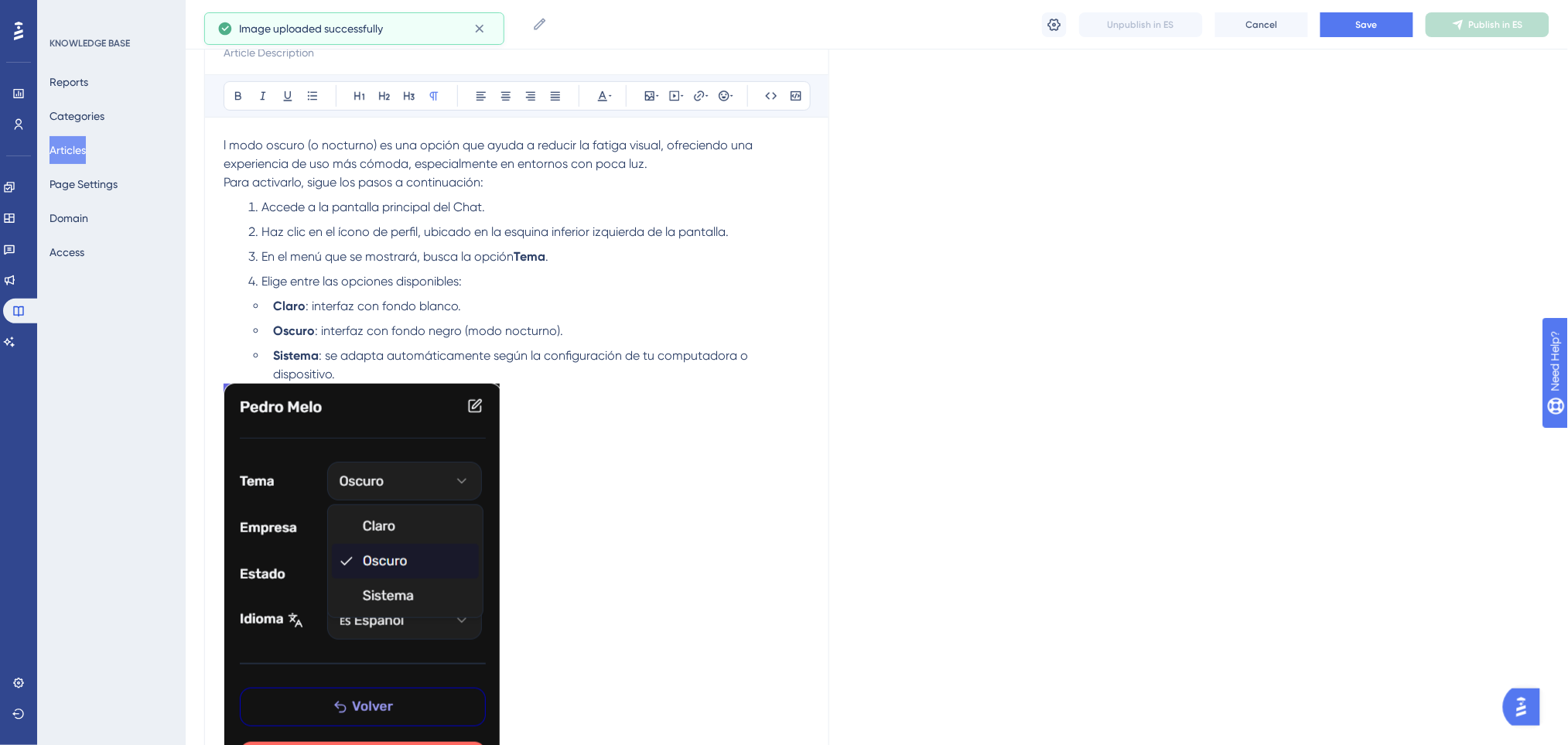
click at [482, 369] on li "Sistema : se adapta automáticamente según la configuración de tu computadora o …" at bounding box center [538, 365] width 543 height 37
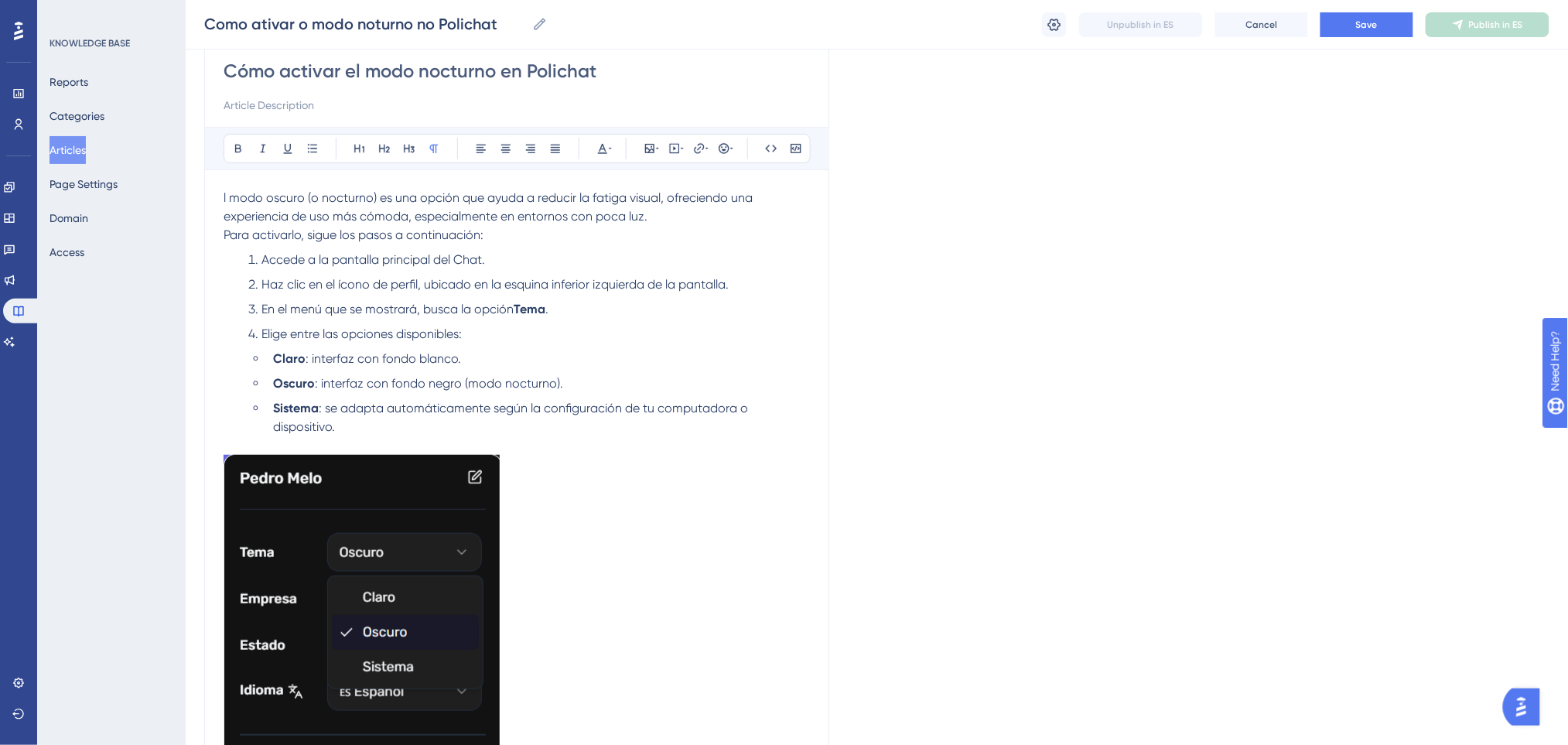
scroll to position [90, 0]
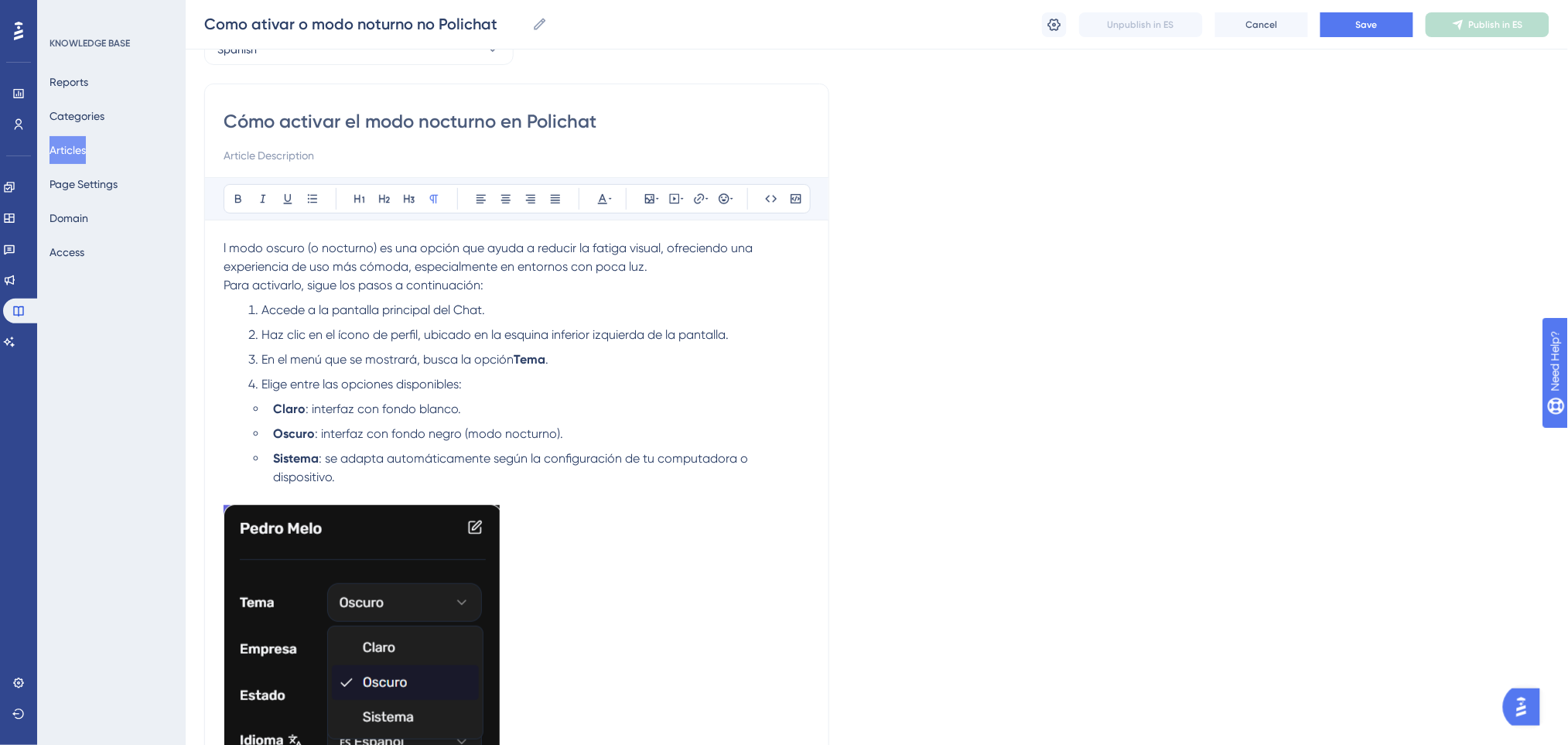
click at [521, 279] on p "Para activarlo, sigue los pasos a continuación:" at bounding box center [516, 285] width 586 height 19
drag, startPoint x: 525, startPoint y: 288, endPoint x: 225, endPoint y: 290, distance: 300.0
click at [225, 290] on p "Para activarlo, sigue los pasos a continuación:" at bounding box center [516, 285] width 586 height 19
click at [354, 196] on icon at bounding box center [359, 198] width 12 height 12
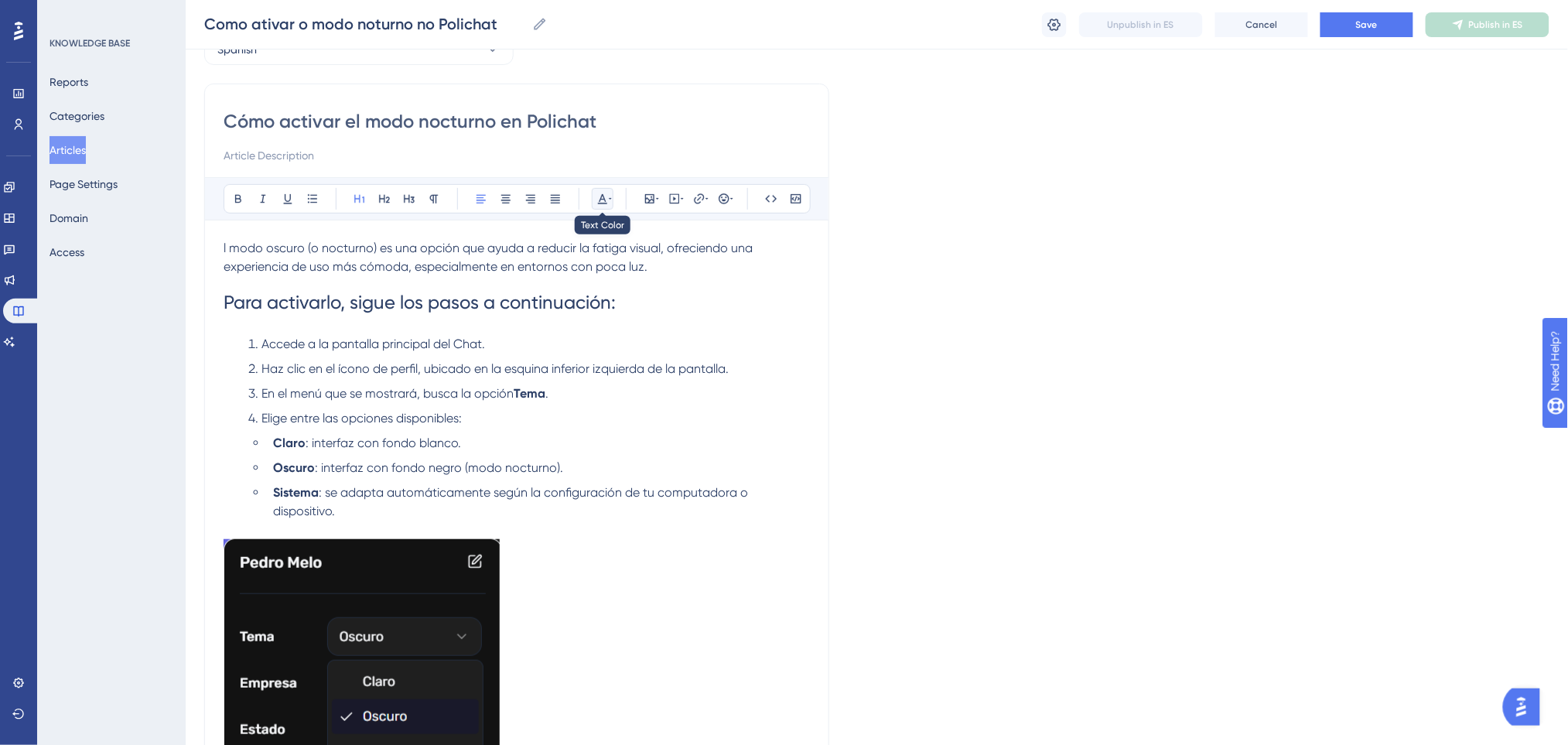
click at [604, 196] on icon at bounding box center [602, 198] width 12 height 12
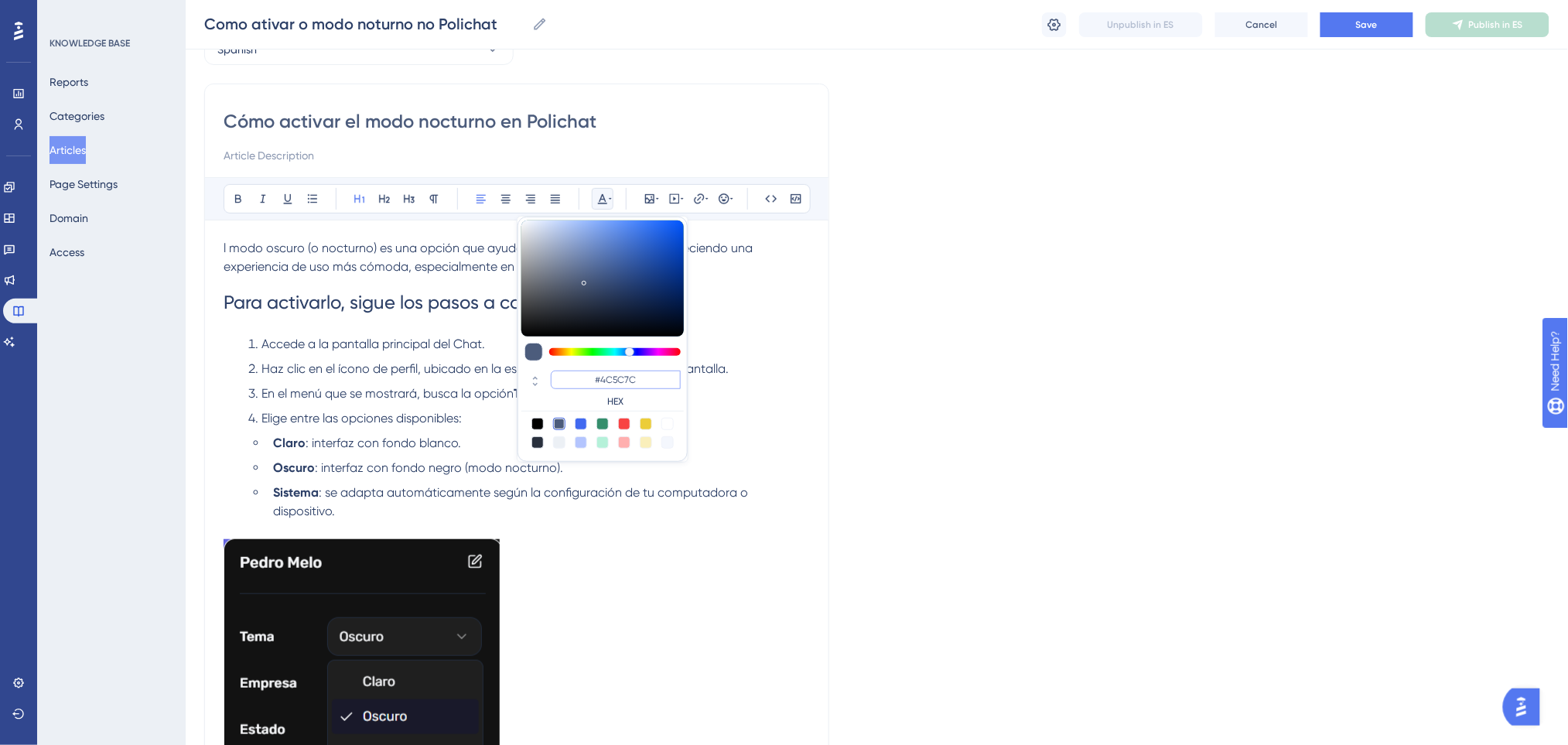
drag, startPoint x: 653, startPoint y: 382, endPoint x: 551, endPoint y: 383, distance: 102.0
click at [551, 383] on input "#4C5C7C" at bounding box center [616, 379] width 130 height 19
type input "#0000FF"
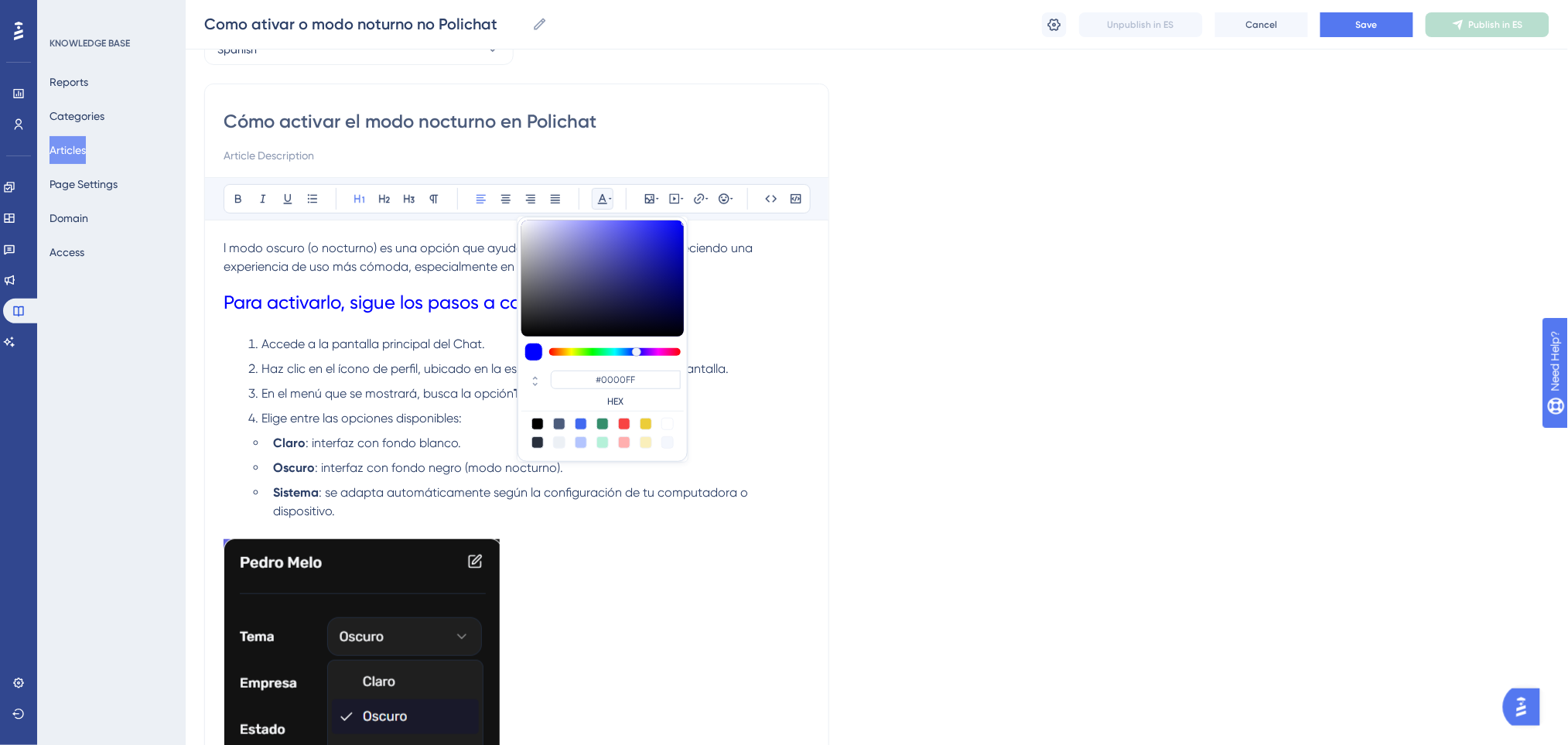
click at [243, 298] on span "Para activarlo, sigue los pasos a continuación:" at bounding box center [419, 302] width 392 height 21
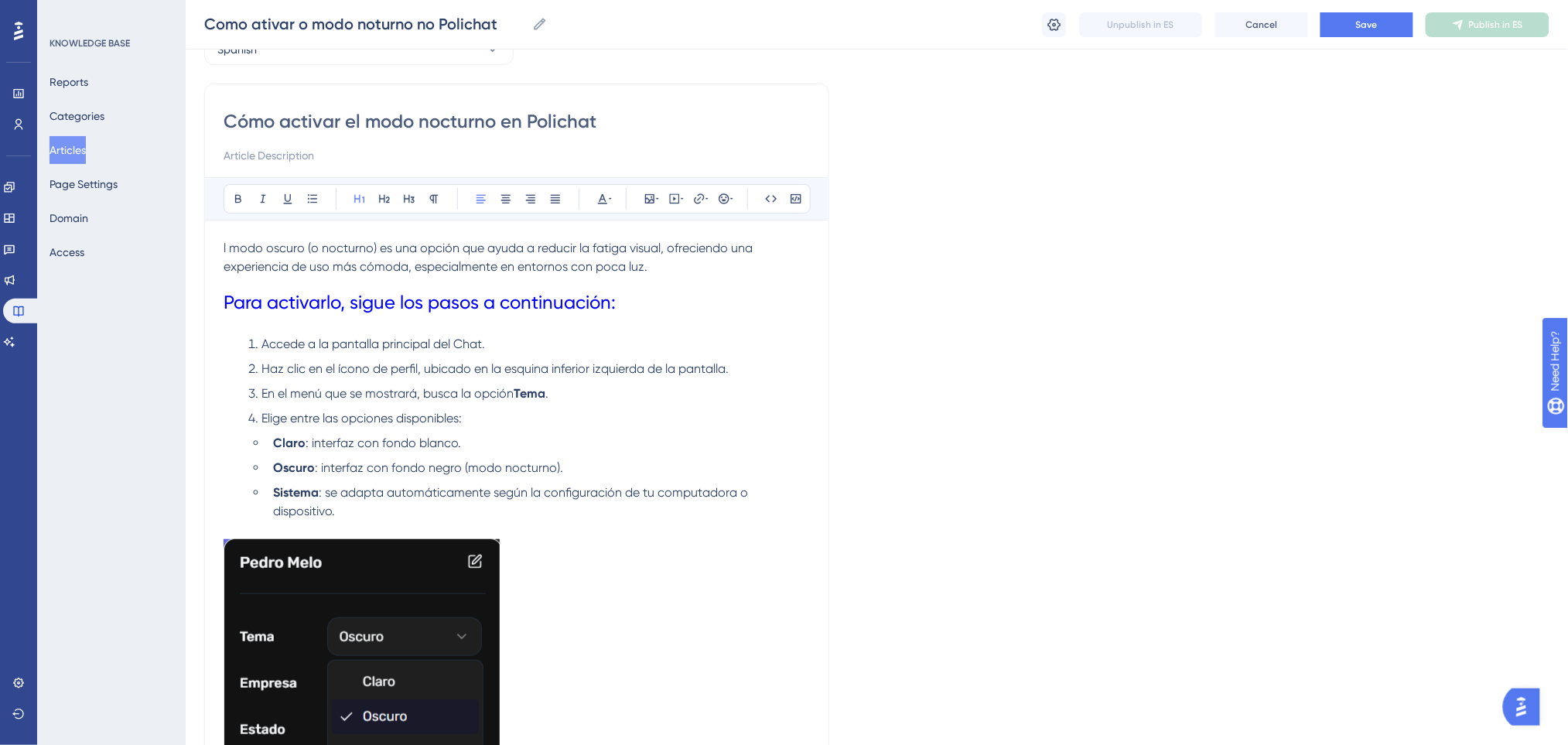
drag, startPoint x: 218, startPoint y: 300, endPoint x: 653, endPoint y: 308, distance: 435.1
click at [652, 308] on div "Cómo activar el modo nocturno en Polichat Bold Italic Underline Bullet Point He…" at bounding box center [516, 627] width 625 height 1087
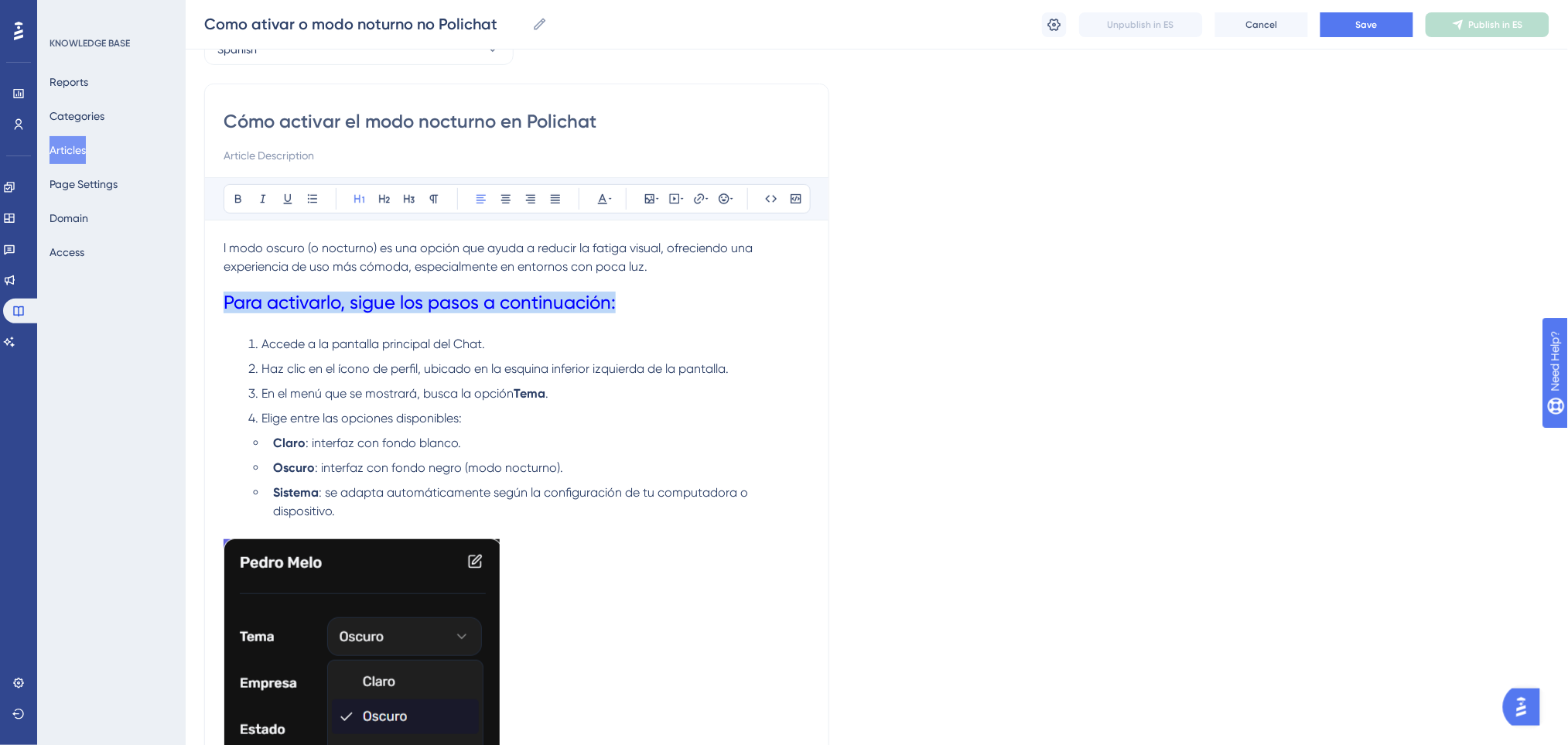
drag, startPoint x: 644, startPoint y: 304, endPoint x: 228, endPoint y: 298, distance: 416.0
click at [228, 298] on h1 "Para activarlo, sigue los pasos a continuación:" at bounding box center [516, 302] width 586 height 53
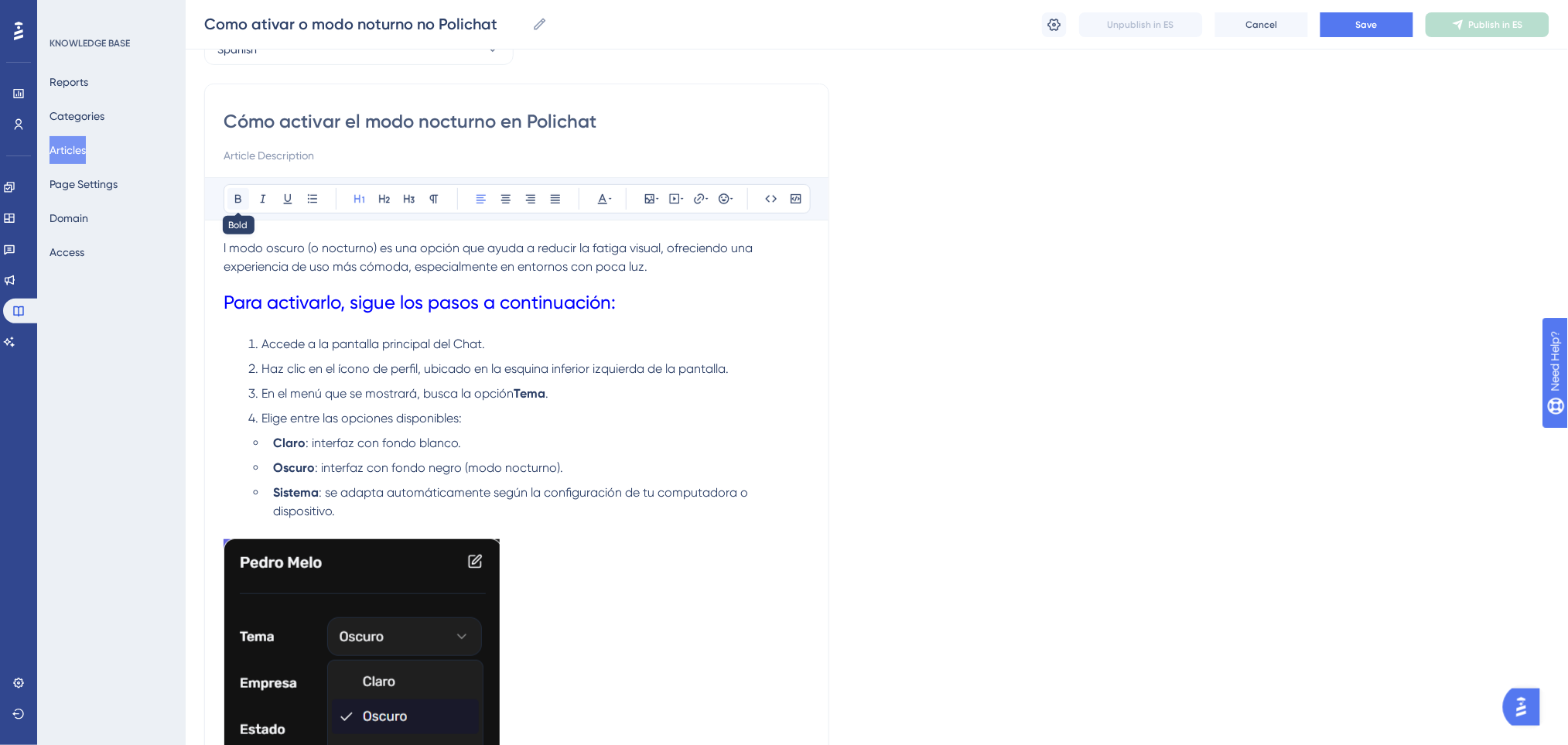
click at [236, 192] on icon at bounding box center [238, 198] width 12 height 12
click at [625, 279] on h1 "Para activarlo, sigue los pasos a continuación:" at bounding box center [516, 302] width 586 height 53
click at [225, 247] on span "l modo oscuro (o nocturno) es una opción que ayuda a reducir la fatiga visual, …" at bounding box center [489, 257] width 532 height 33
click at [223, 247] on span "l modo oscuro (o nocturno) es una opción que ayuda a reducir la fatiga visual, …" at bounding box center [489, 257] width 532 height 33
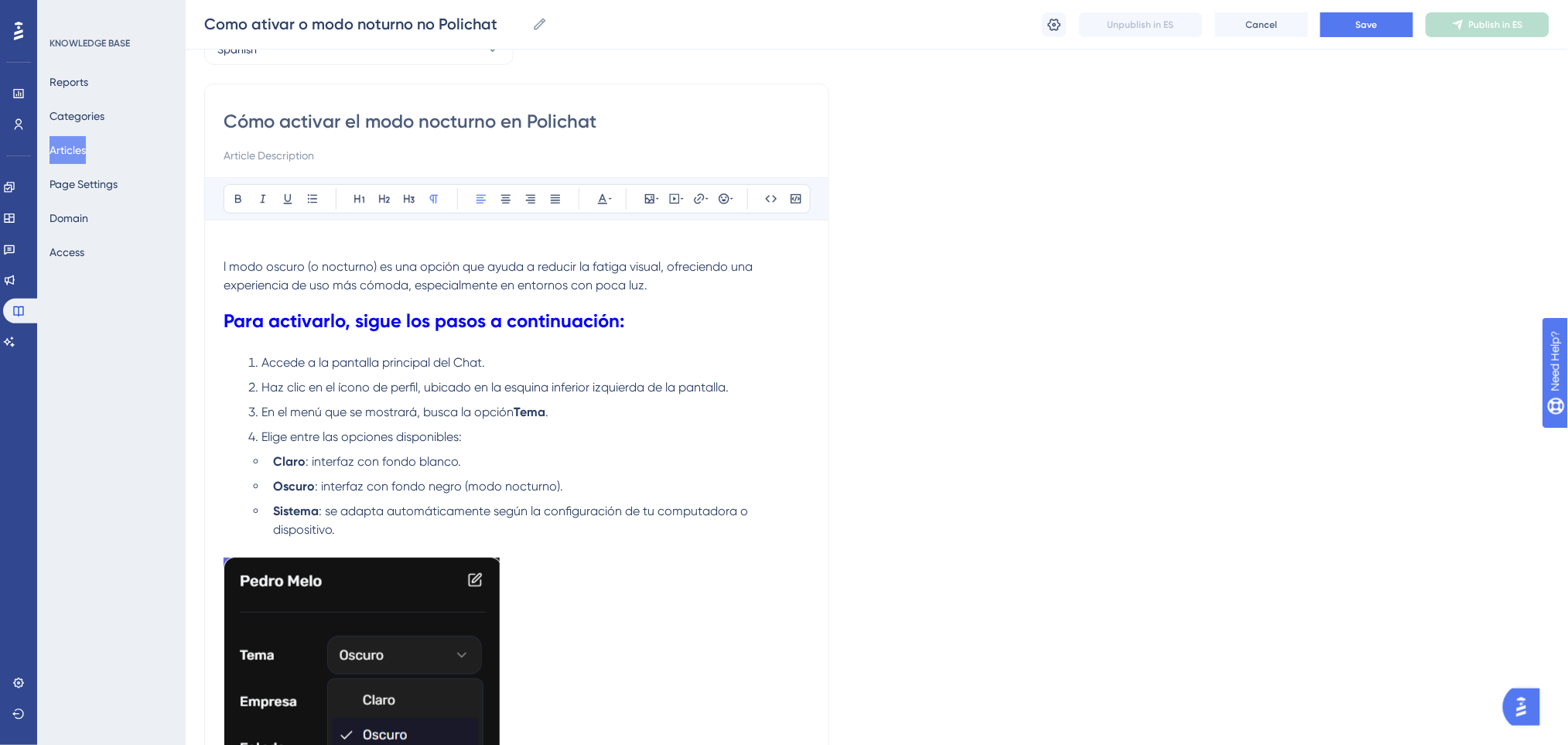
click at [548, 266] on span "l modo oscuro (o nocturno) es una opción que ayuda a reducir la fatiga visual, …" at bounding box center [489, 276] width 532 height 33
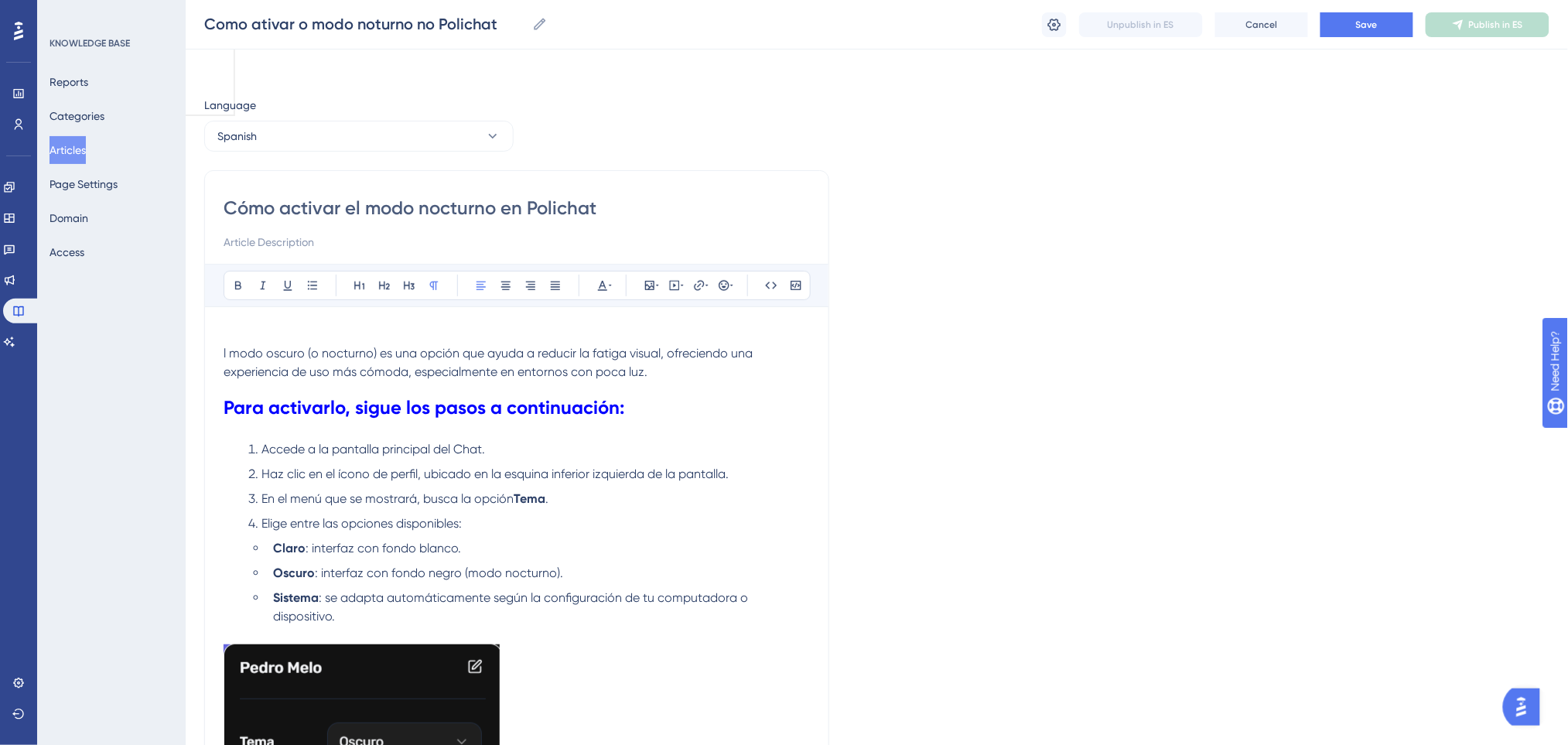
scroll to position [0, 0]
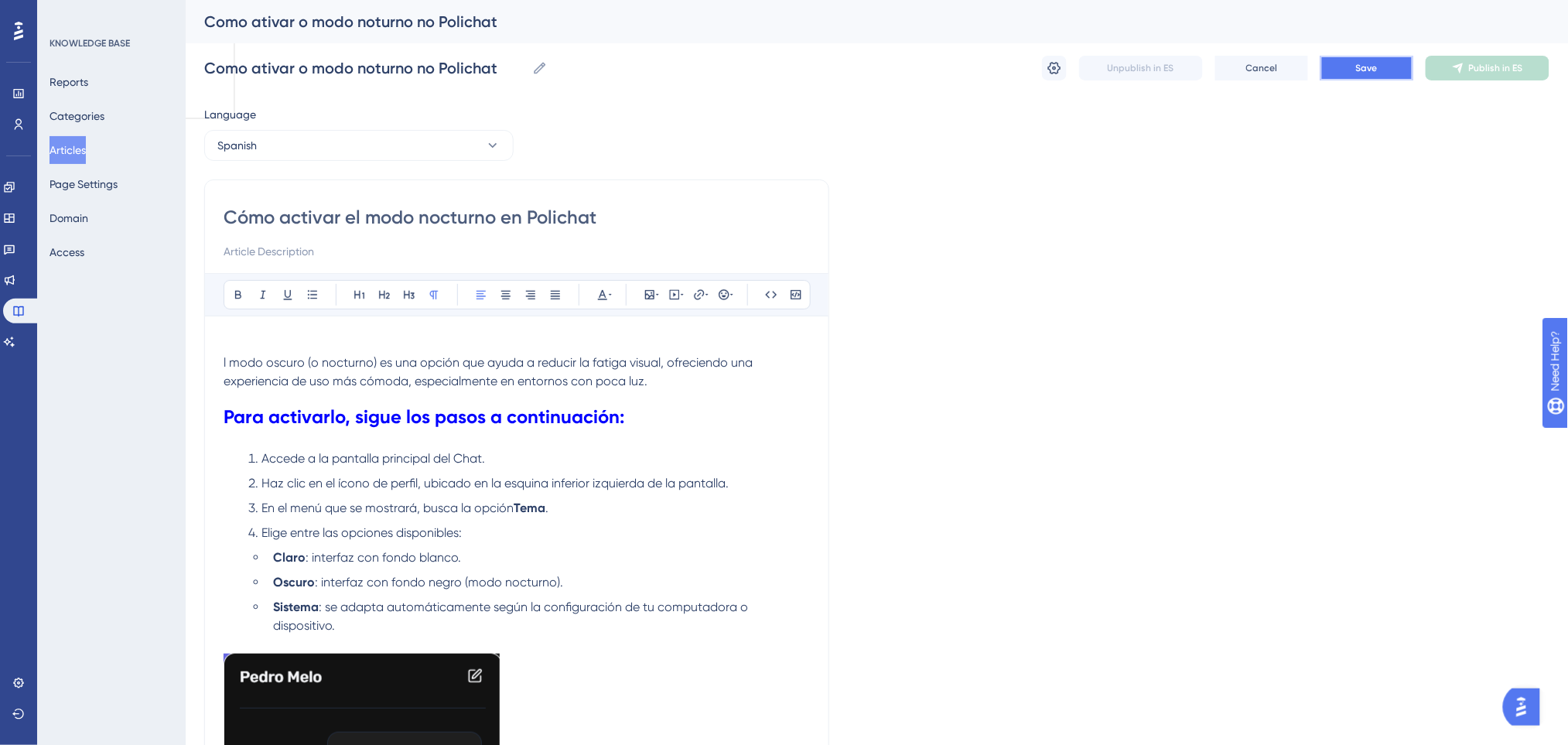
click at [1394, 58] on button "Save" at bounding box center [1366, 68] width 93 height 25
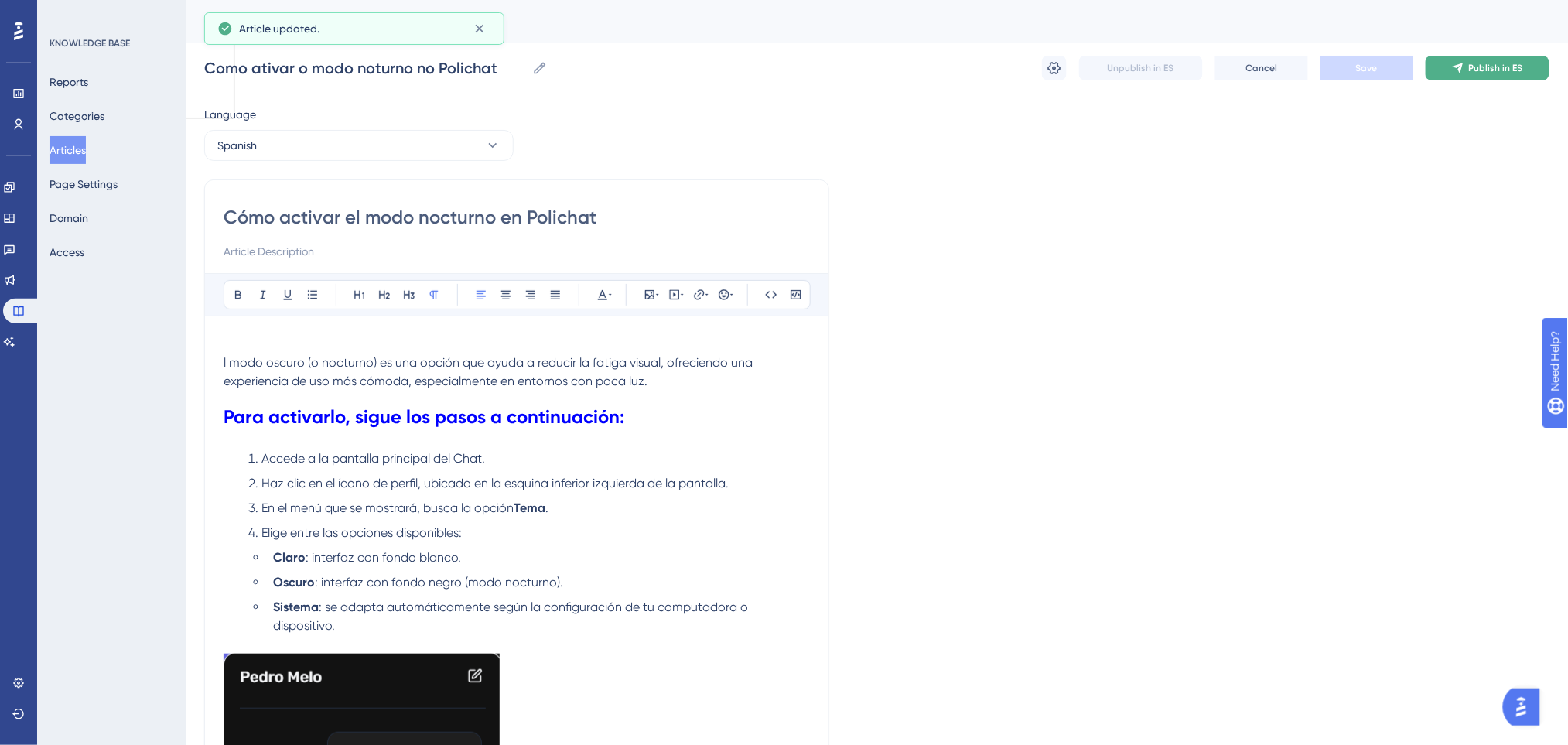
click at [1455, 67] on icon at bounding box center [1457, 68] width 10 height 10
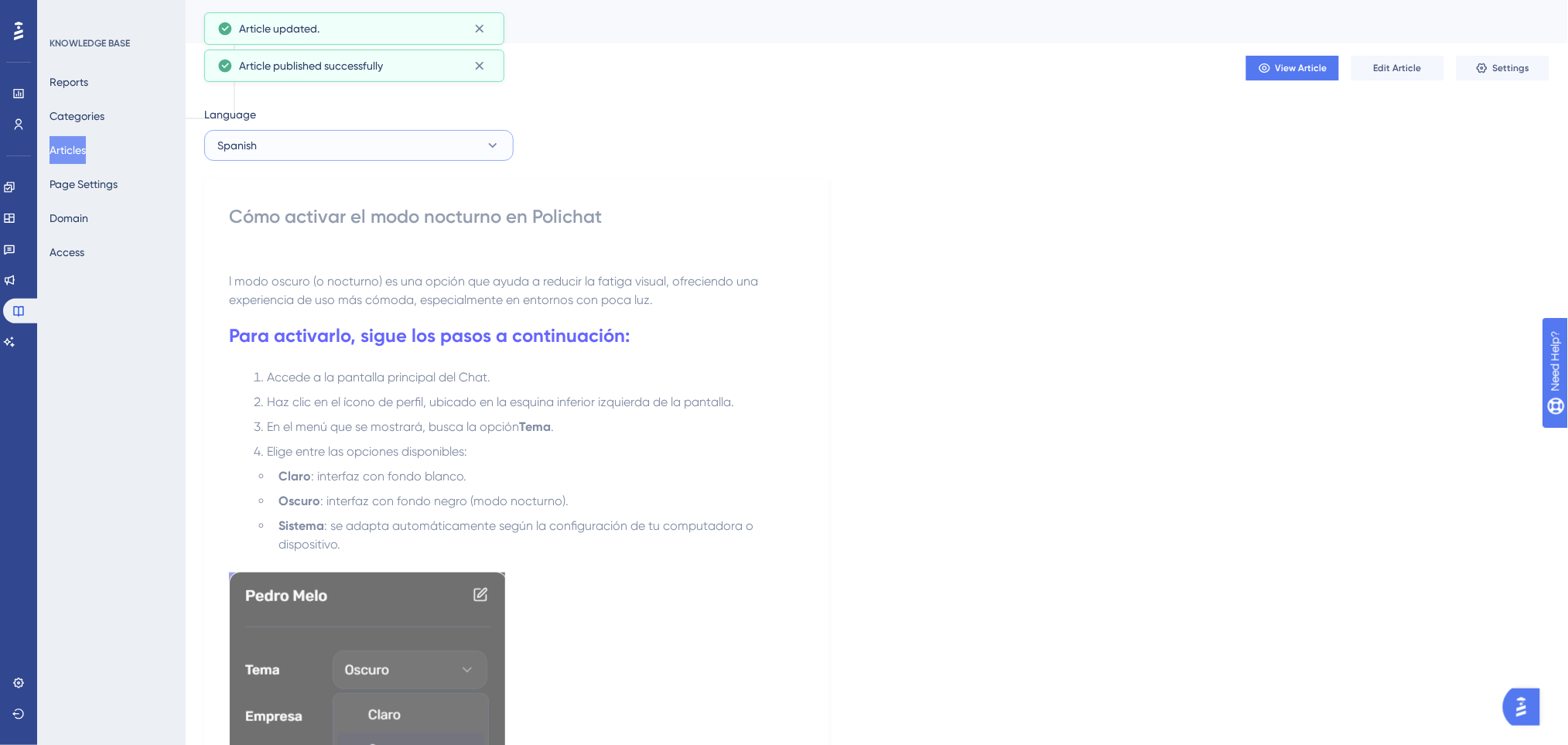
click at [379, 149] on button "Spanish" at bounding box center [359, 144] width 309 height 31
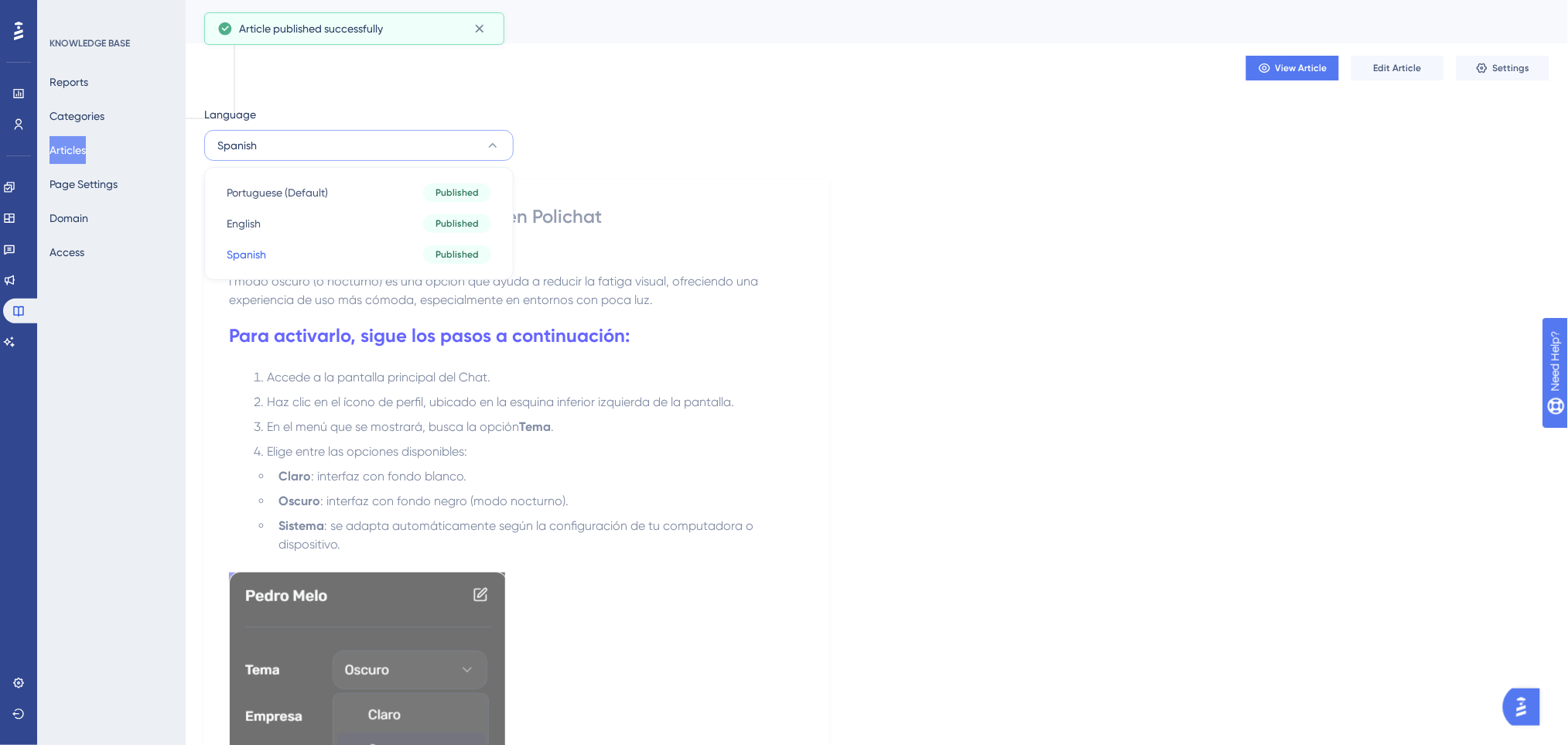
click at [724, 155] on div "Language Spanish Portuguese (Default) Portuguese (Default) Published English En…" at bounding box center [877, 668] width 1345 height 1125
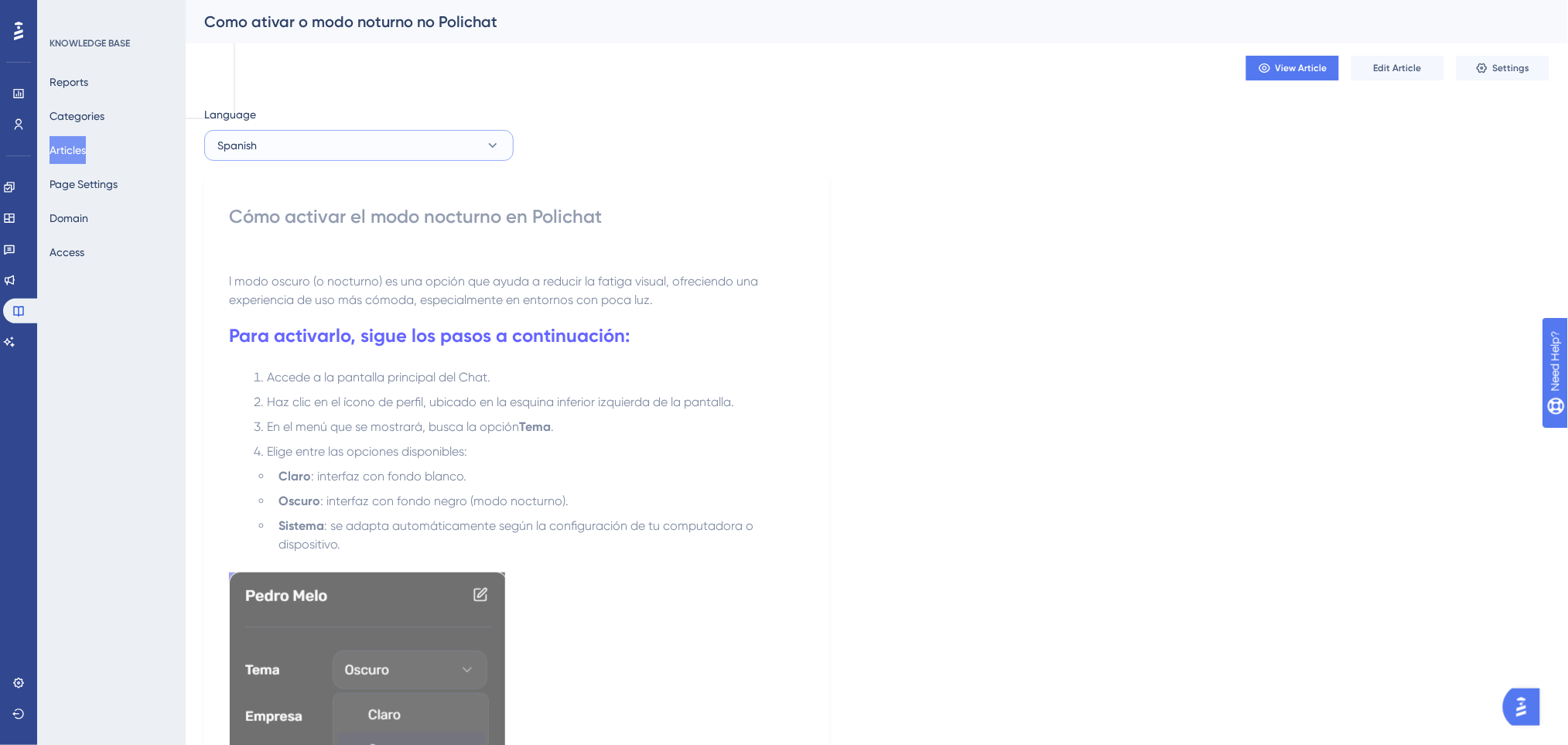
click at [305, 136] on button "Spanish" at bounding box center [359, 144] width 309 height 31
click at [286, 192] on span "Portuguese (Default)" at bounding box center [277, 192] width 101 height 19
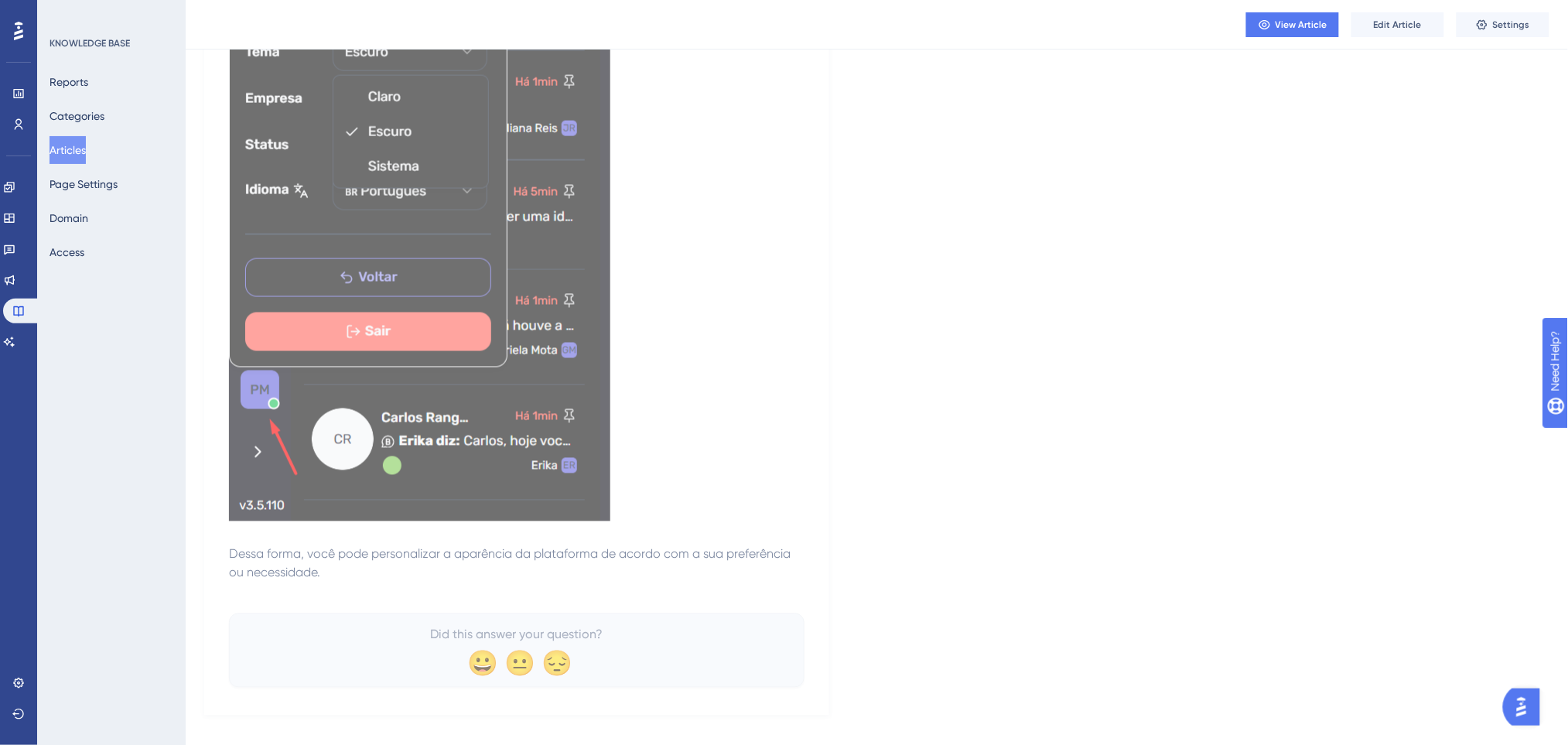
scroll to position [797, 0]
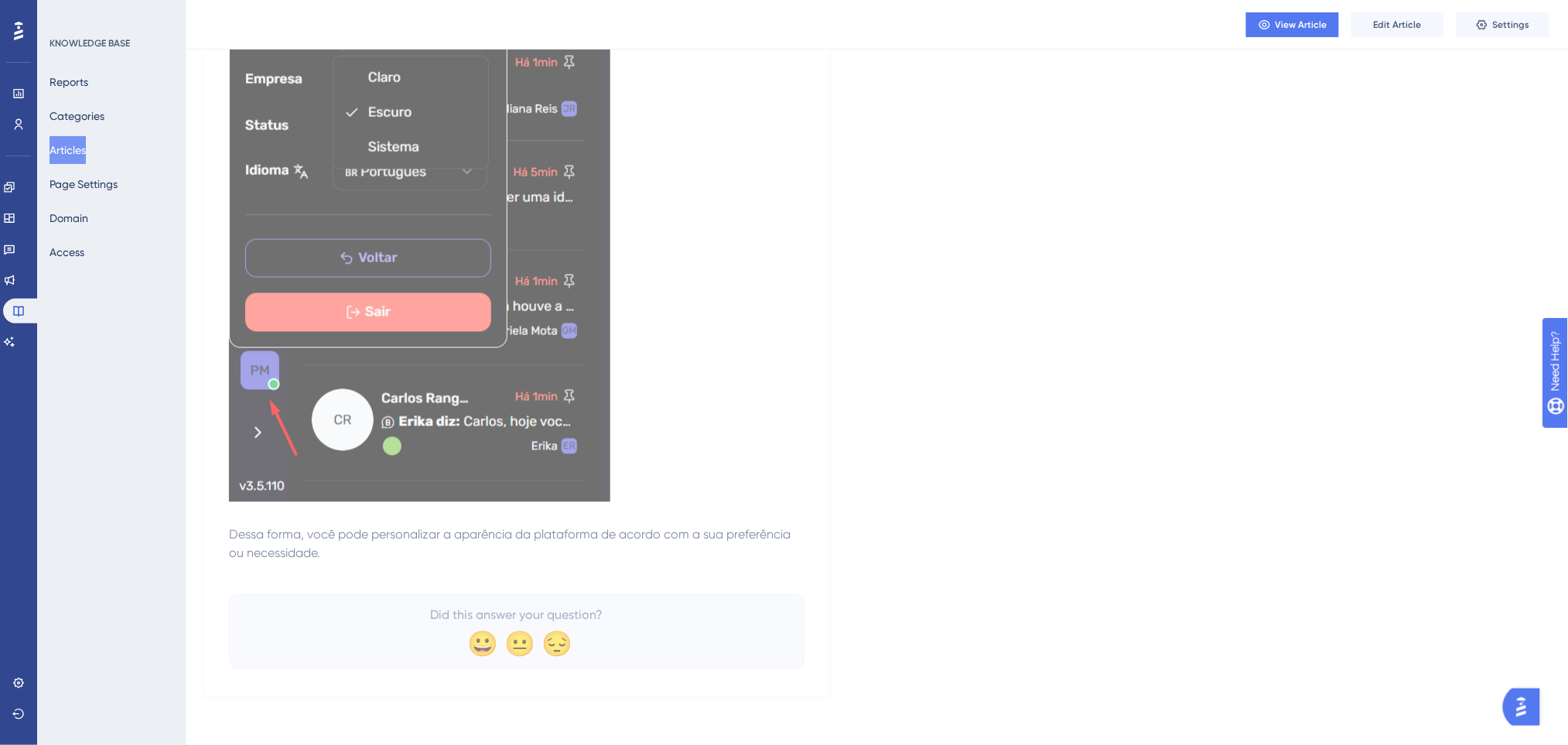
click at [81, 143] on button "Articles" at bounding box center [67, 150] width 36 height 28
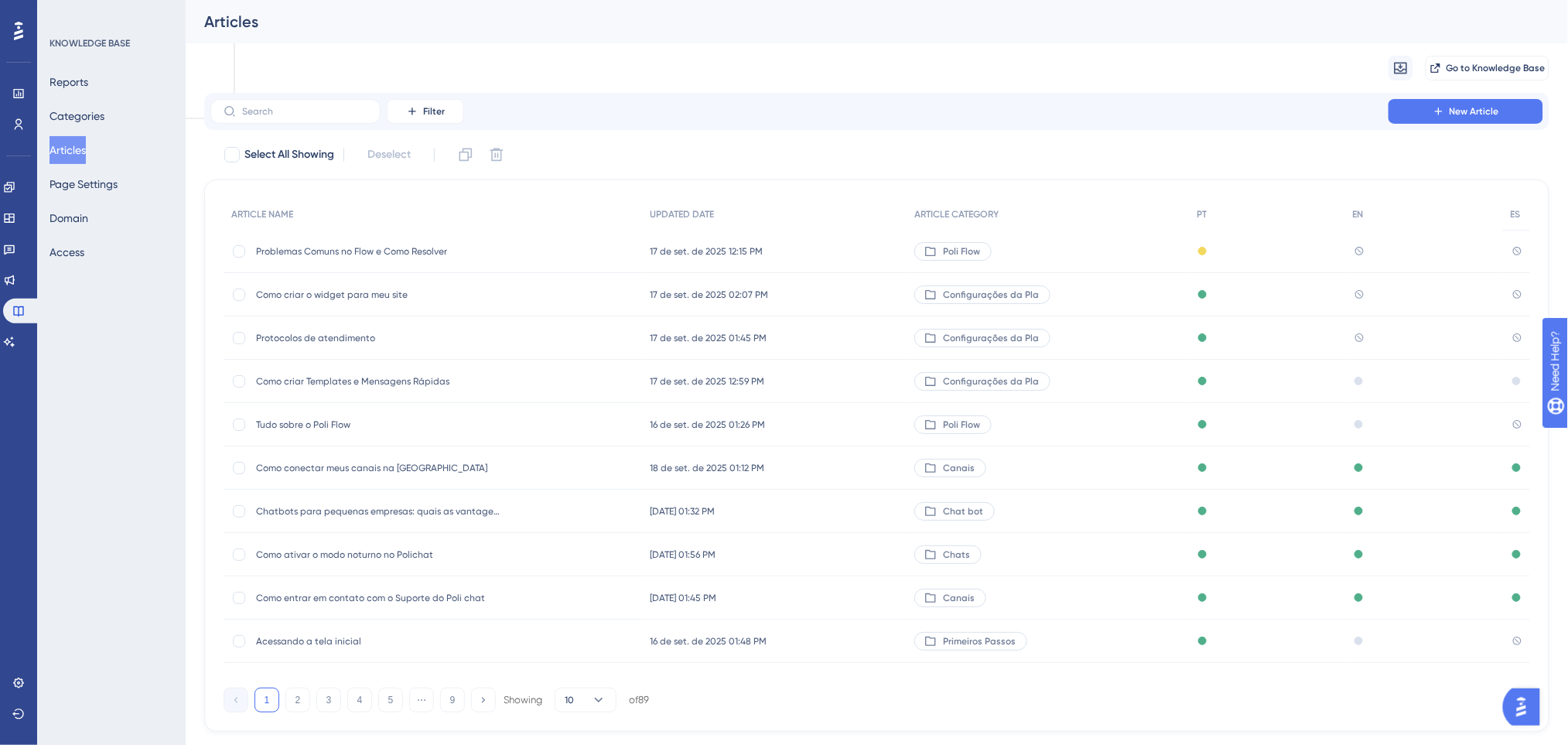
scroll to position [52, 0]
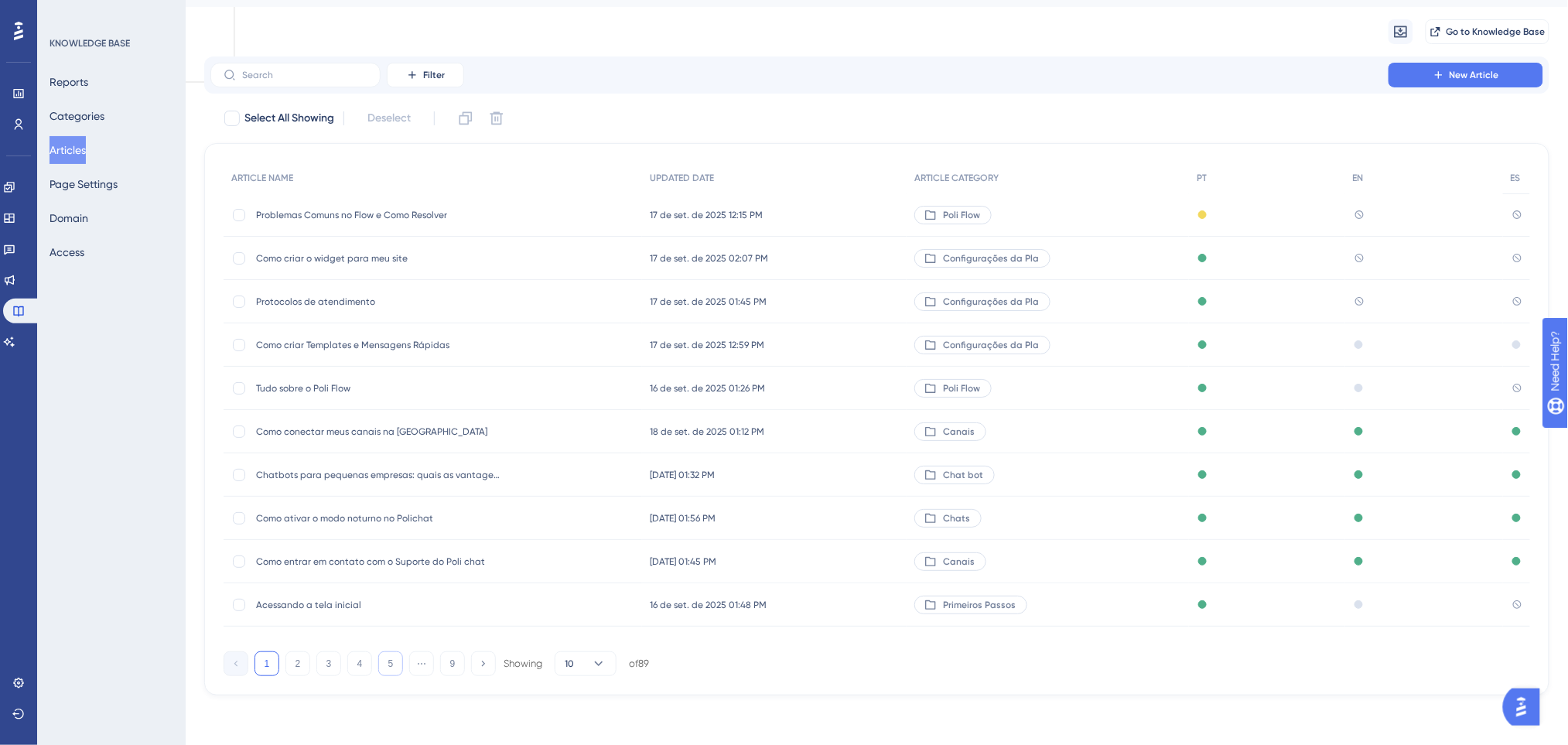
click at [389, 663] on button "5" at bounding box center [391, 663] width 25 height 25
click at [470, 343] on span "Como acessar as integrações na plataforma" at bounding box center [380, 345] width 247 height 12
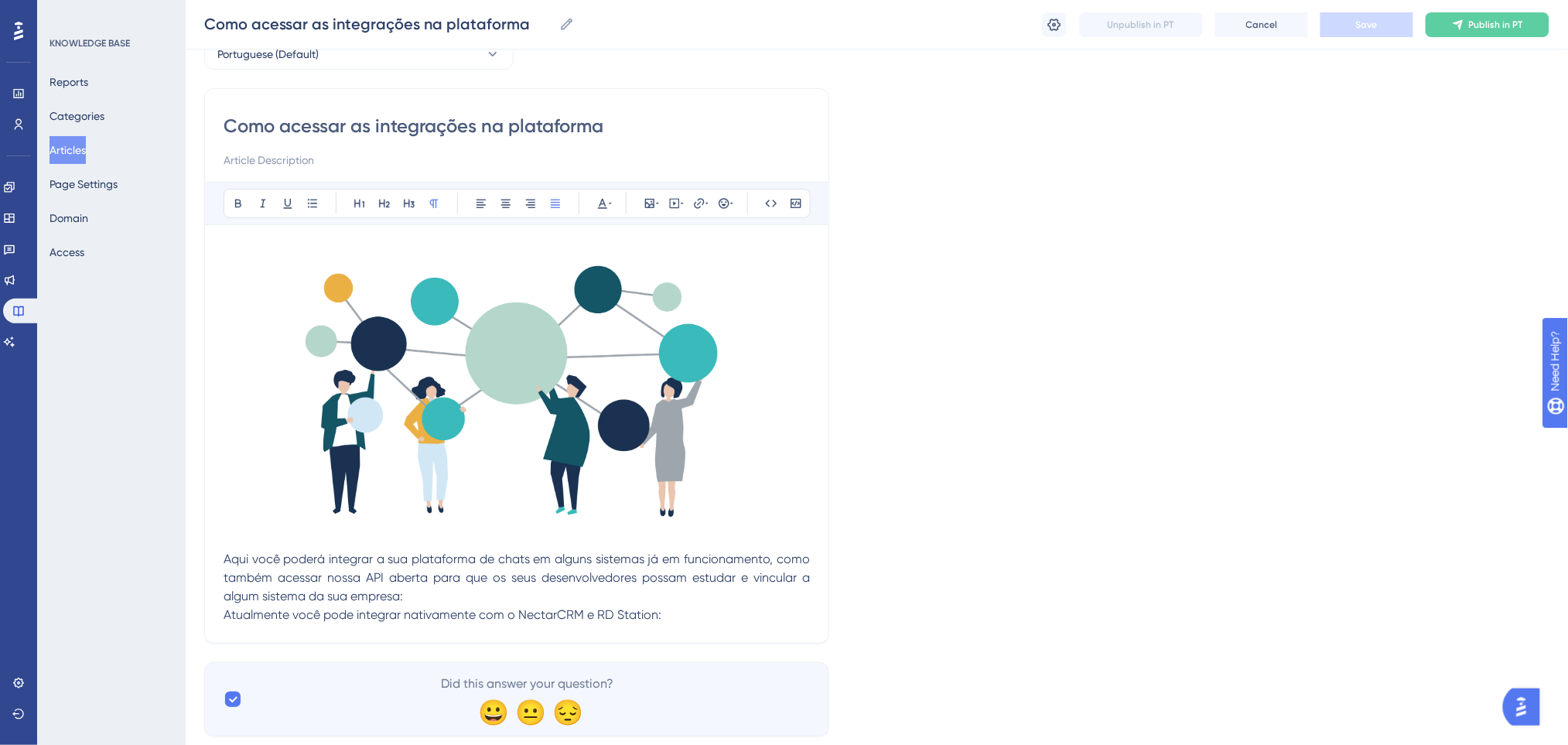
scroll to position [126, 0]
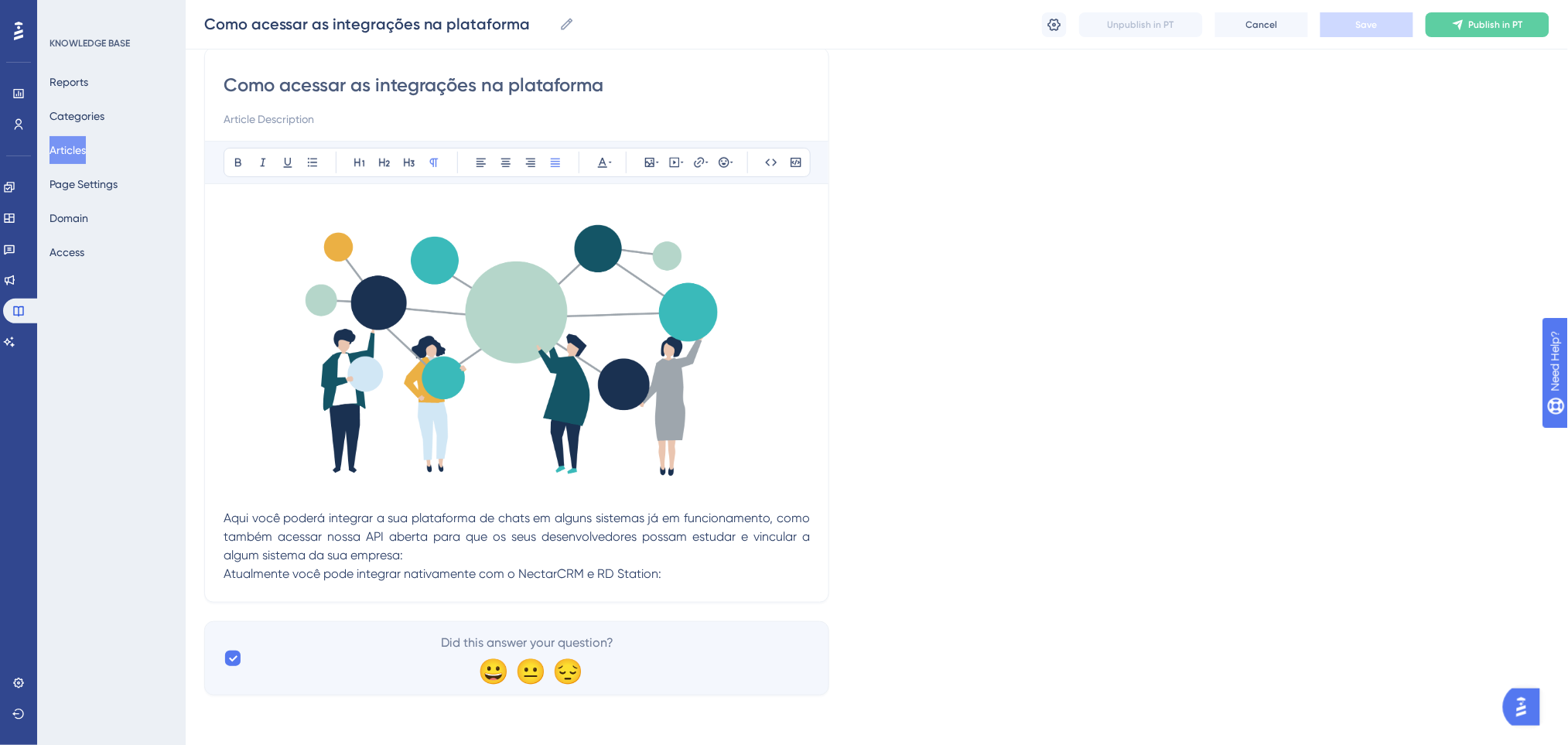
click at [78, 149] on button "Articles" at bounding box center [67, 150] width 36 height 28
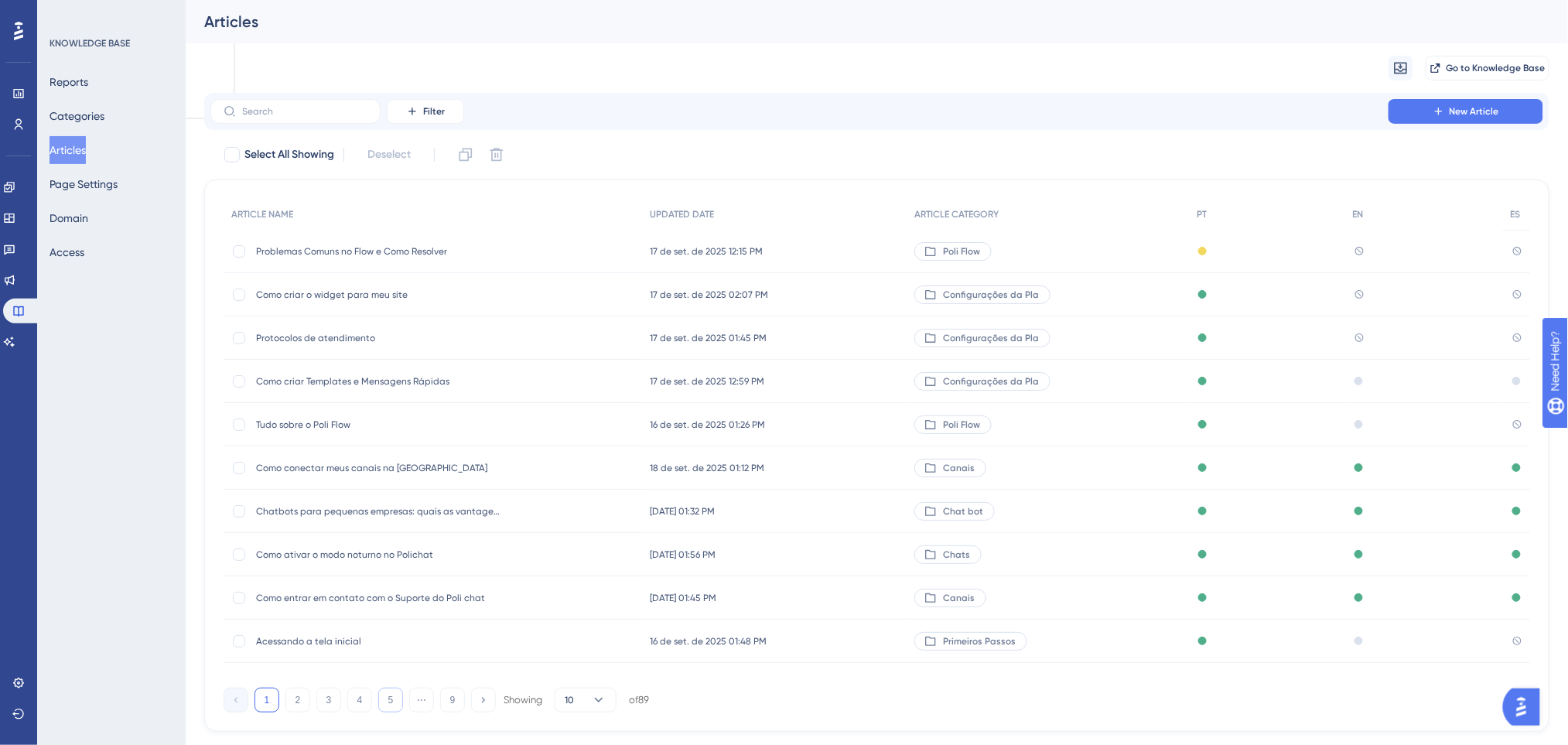
click at [394, 711] on button "5" at bounding box center [391, 700] width 25 height 25
click at [374, 290] on span "Como acessar a agenda de Contatos" at bounding box center [380, 294] width 247 height 12
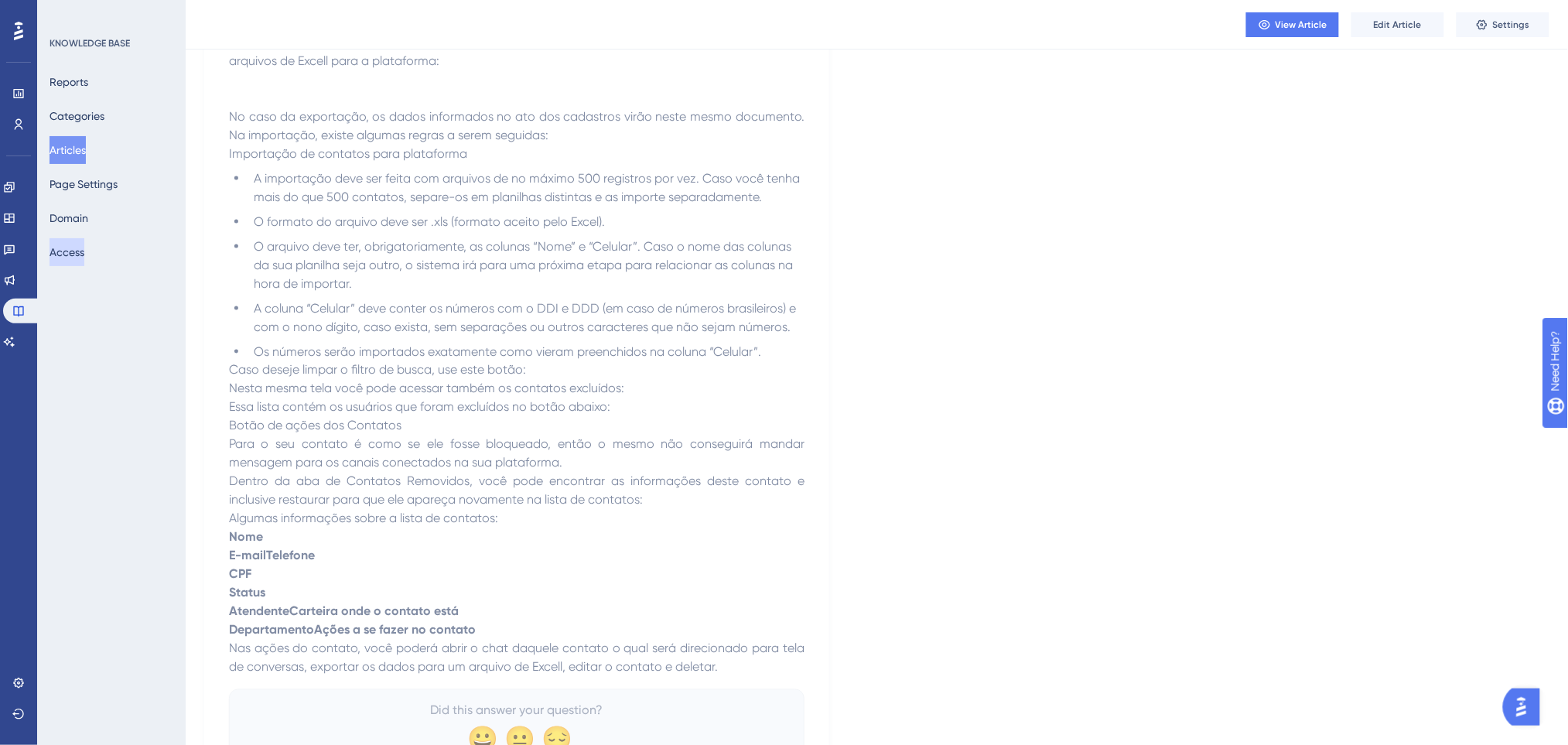
scroll to position [590, 0]
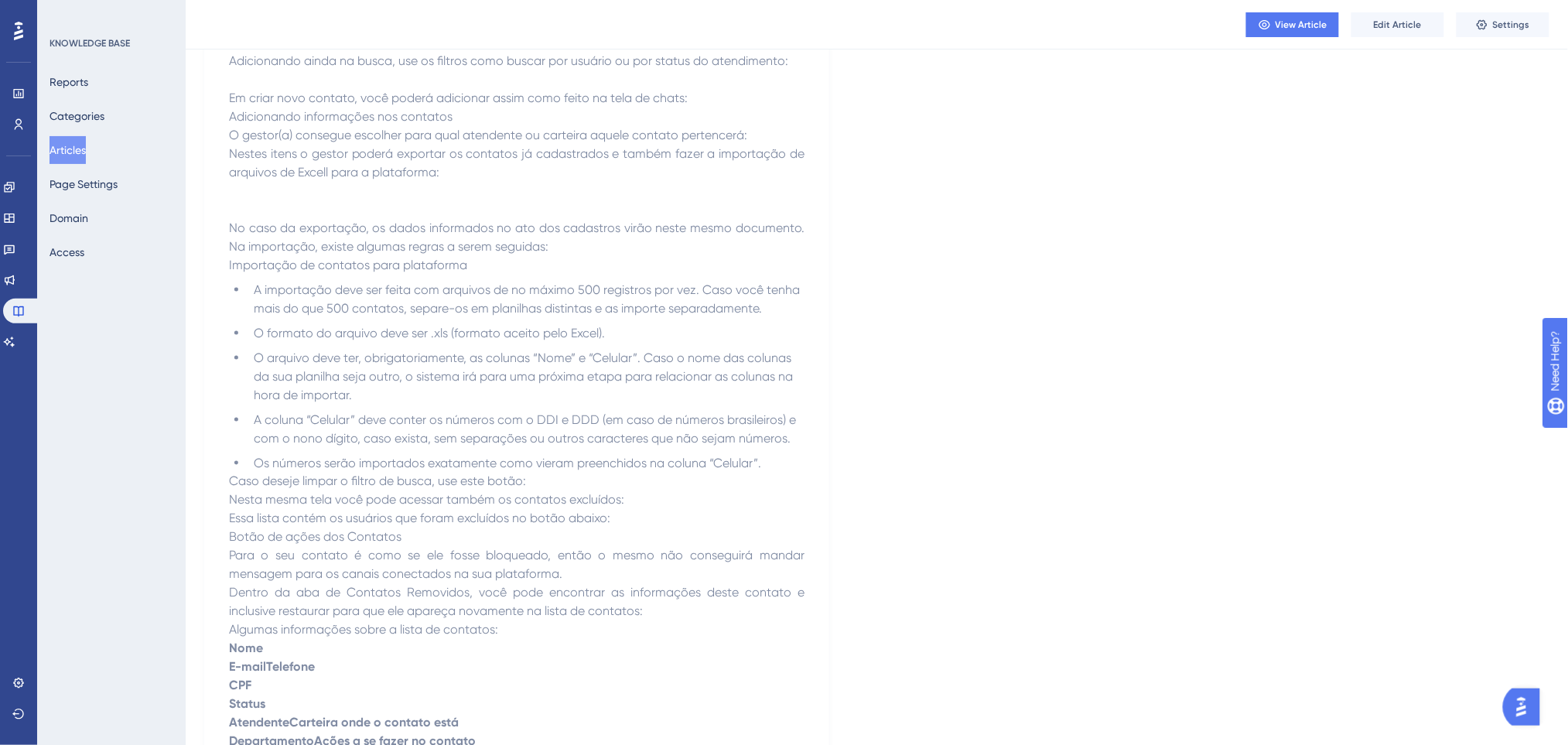
click at [68, 149] on button "Articles" at bounding box center [67, 150] width 36 height 28
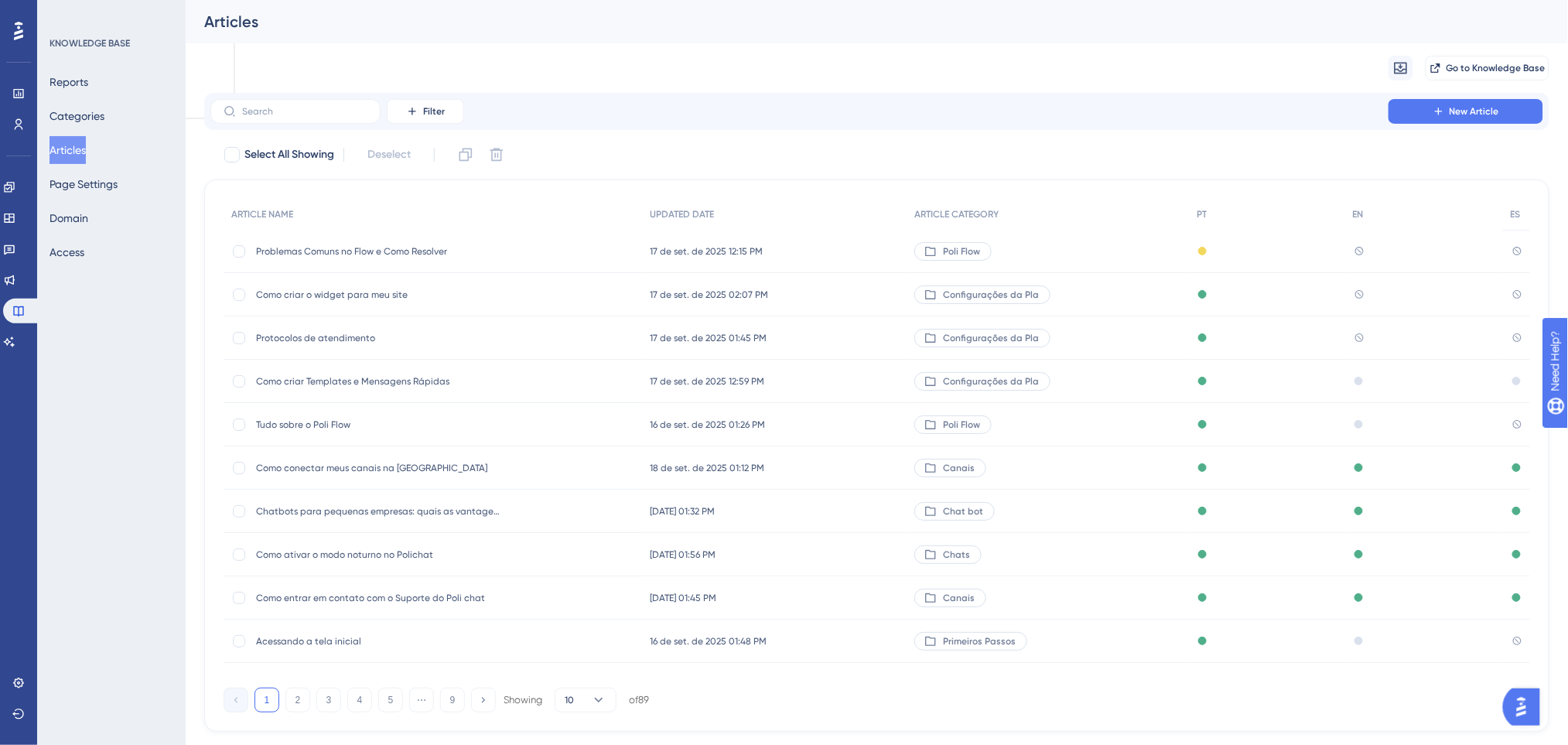
scroll to position [52, 0]
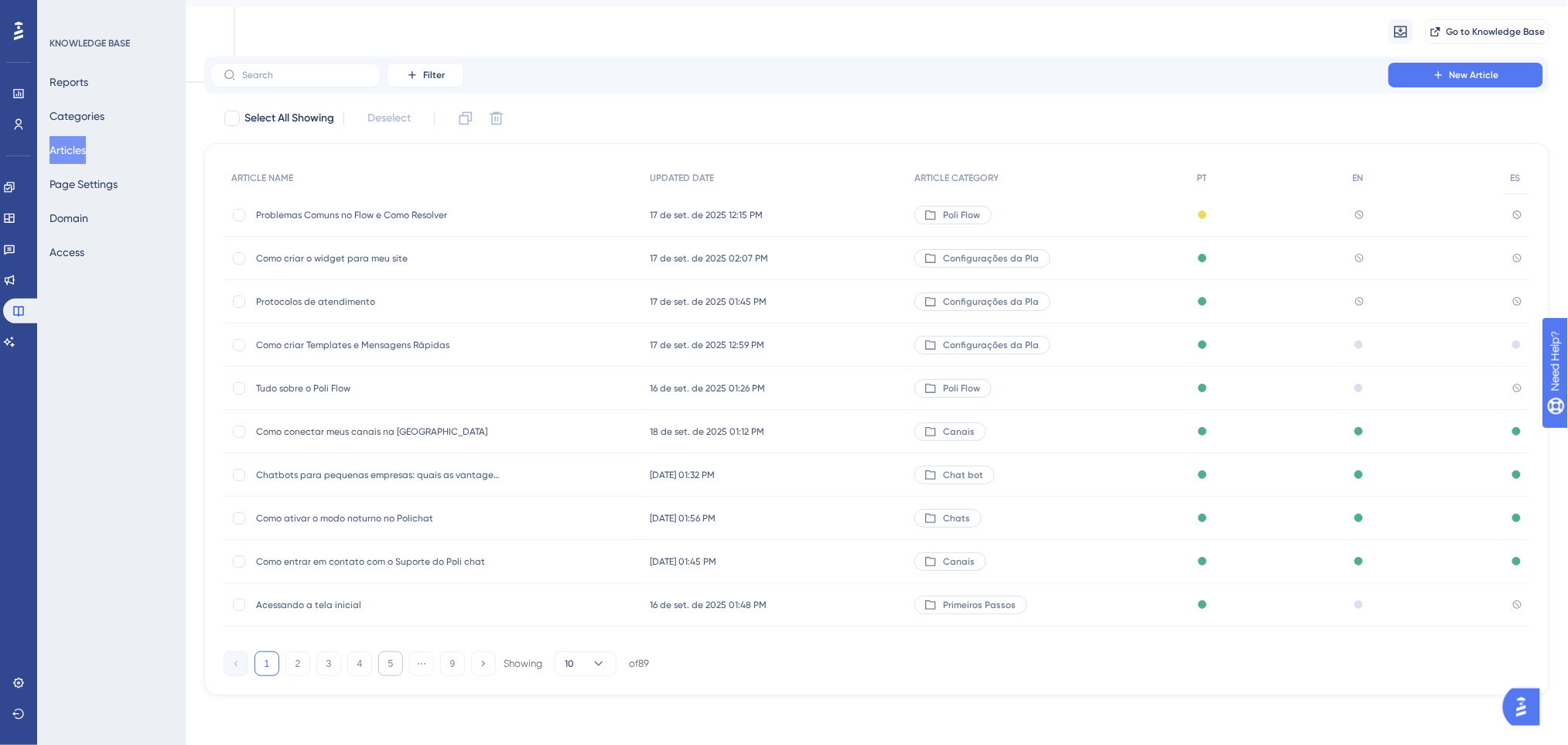
click at [392, 661] on button "5" at bounding box center [391, 663] width 25 height 25
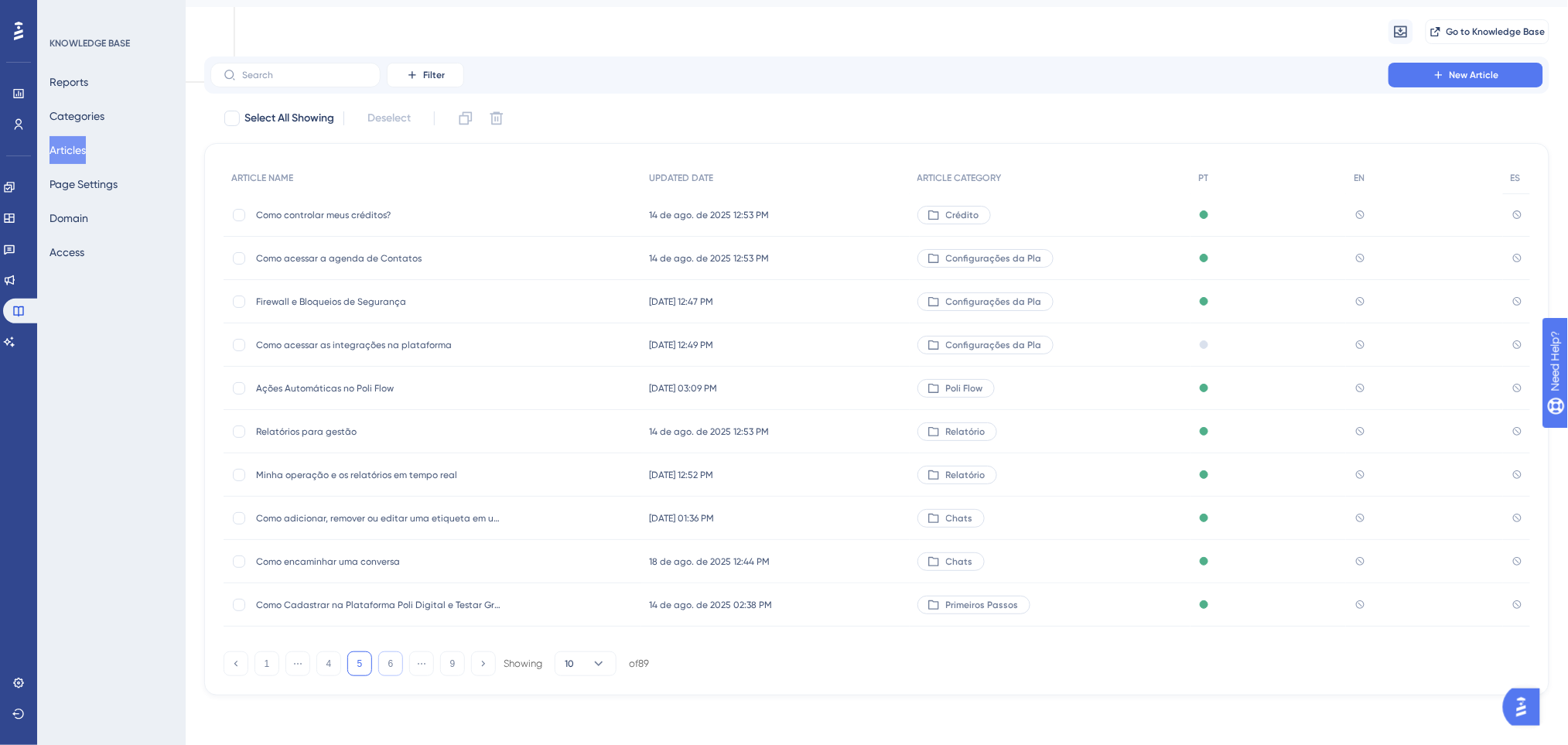
scroll to position [35, 0]
click at [319, 391] on span "Ações Automáticas no Poli Flow" at bounding box center [380, 389] width 247 height 12
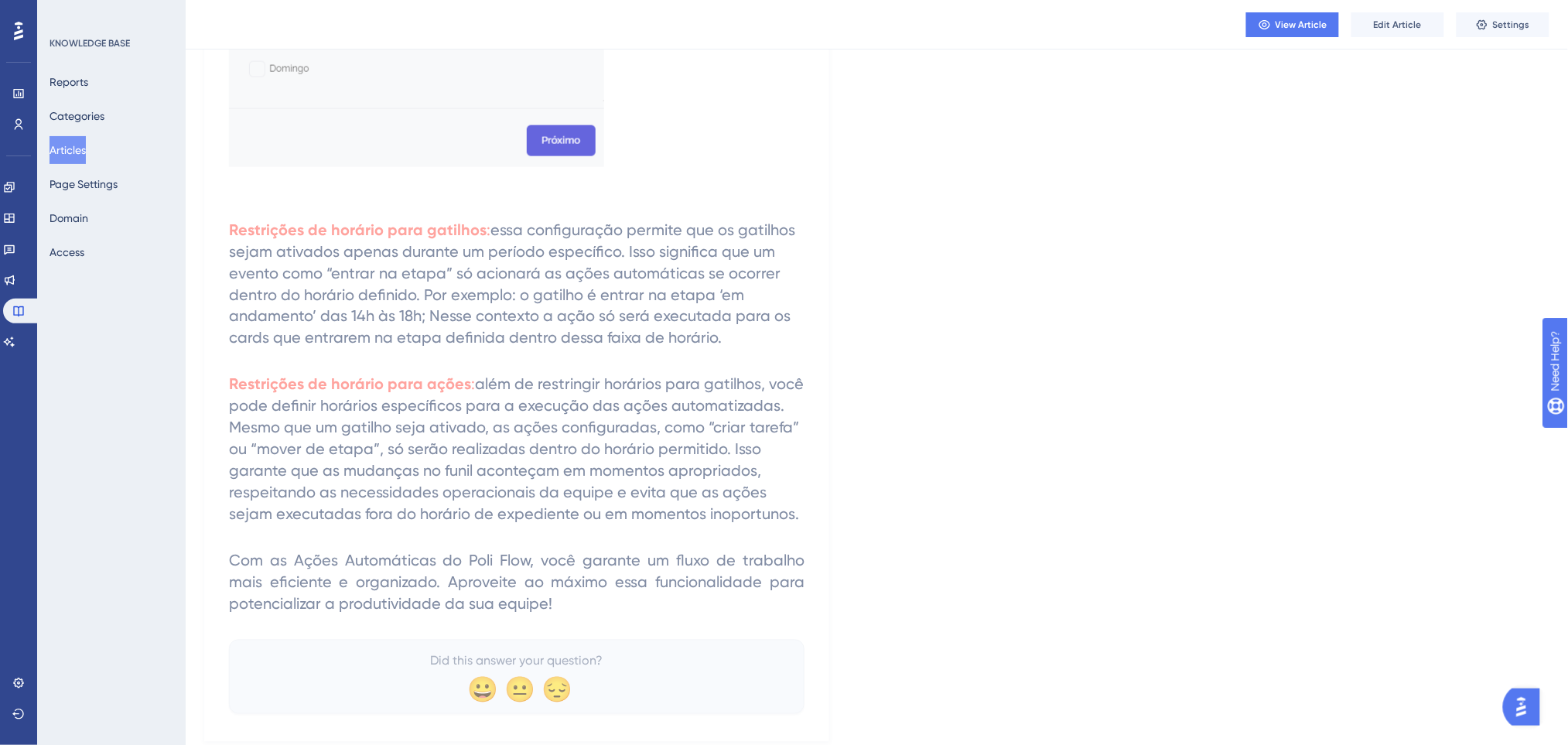
scroll to position [2948, 0]
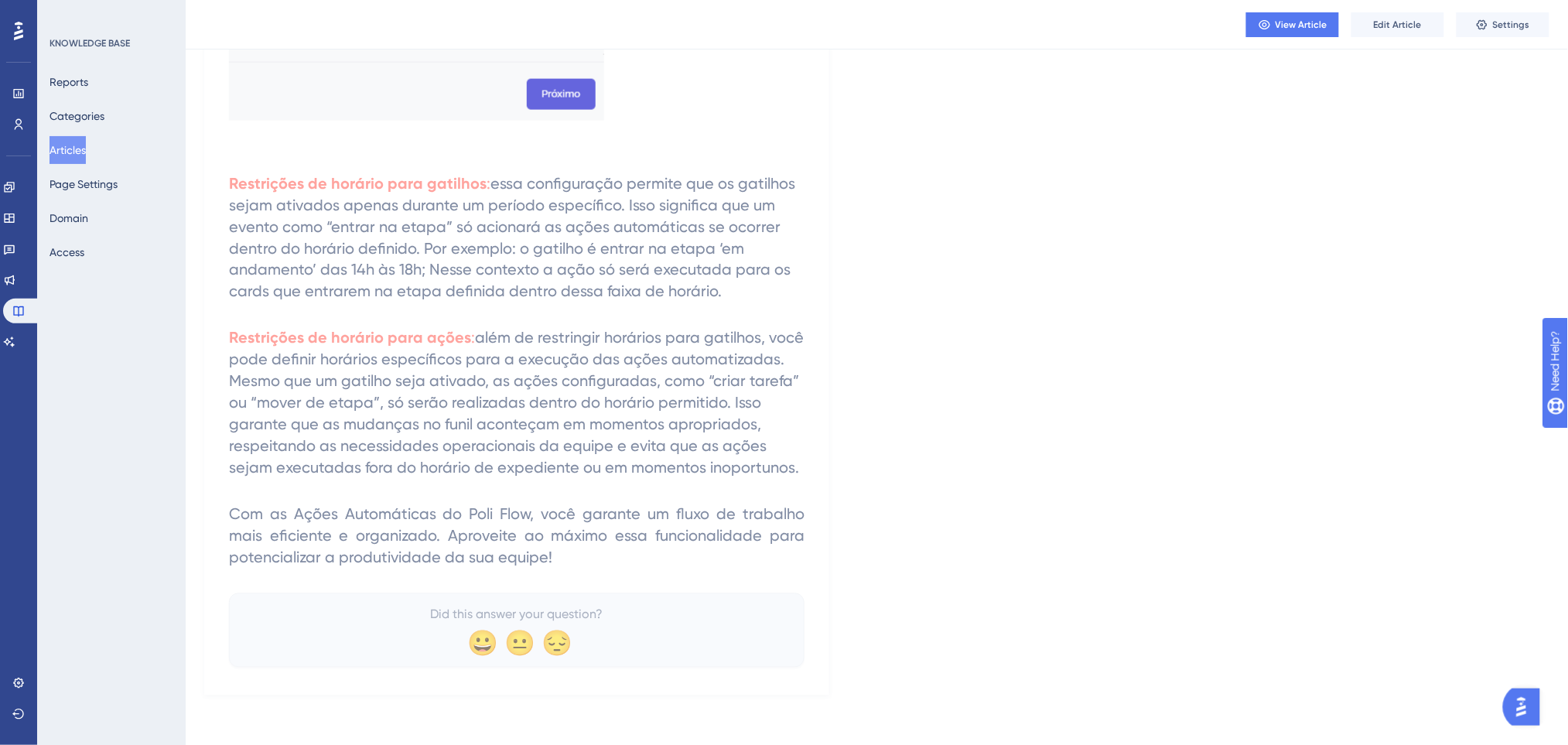
click at [82, 167] on div "Reports Categories Articles Page Settings Domain Access" at bounding box center [111, 168] width 125 height 198
click at [56, 149] on button "Articles" at bounding box center [67, 150] width 36 height 28
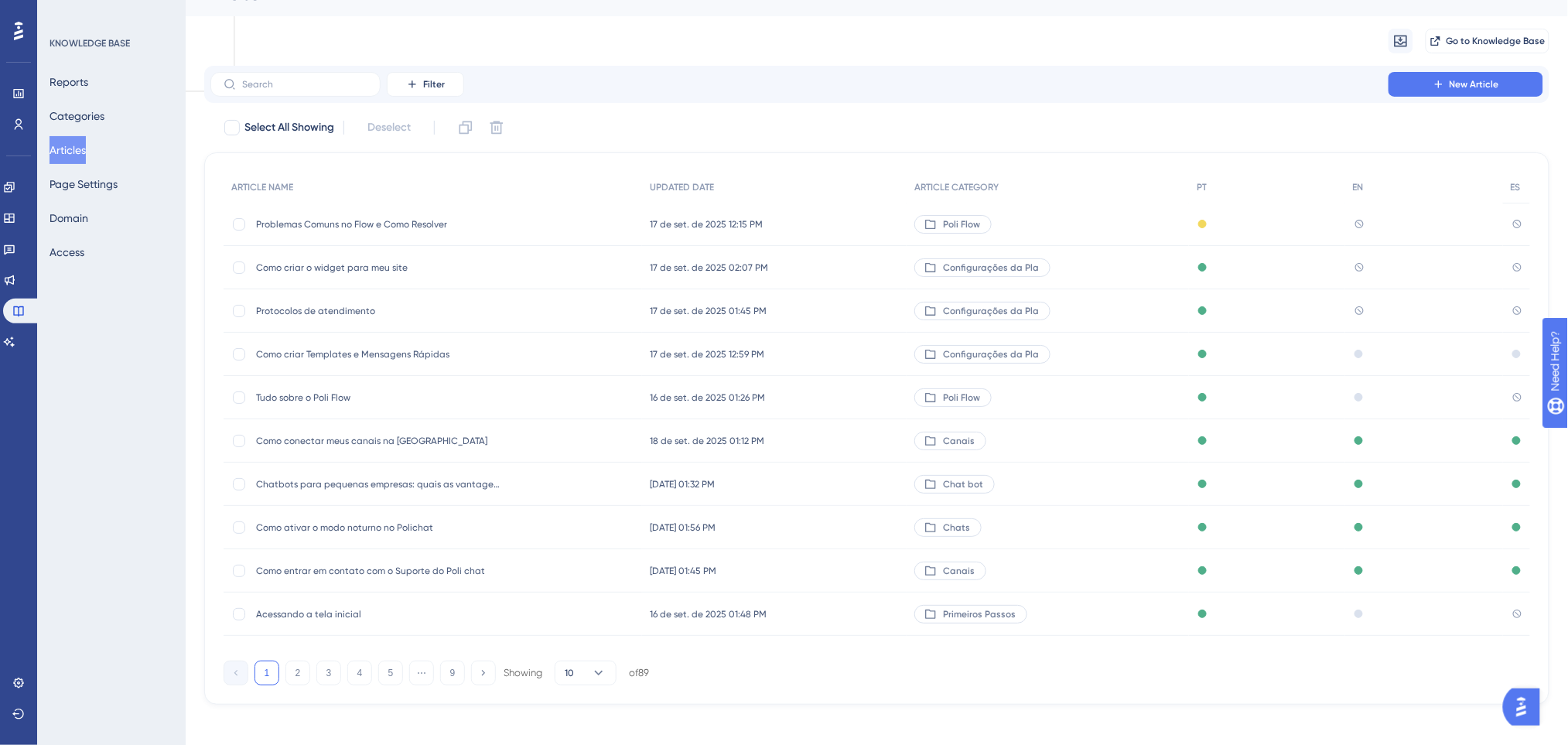
scroll to position [52, 0]
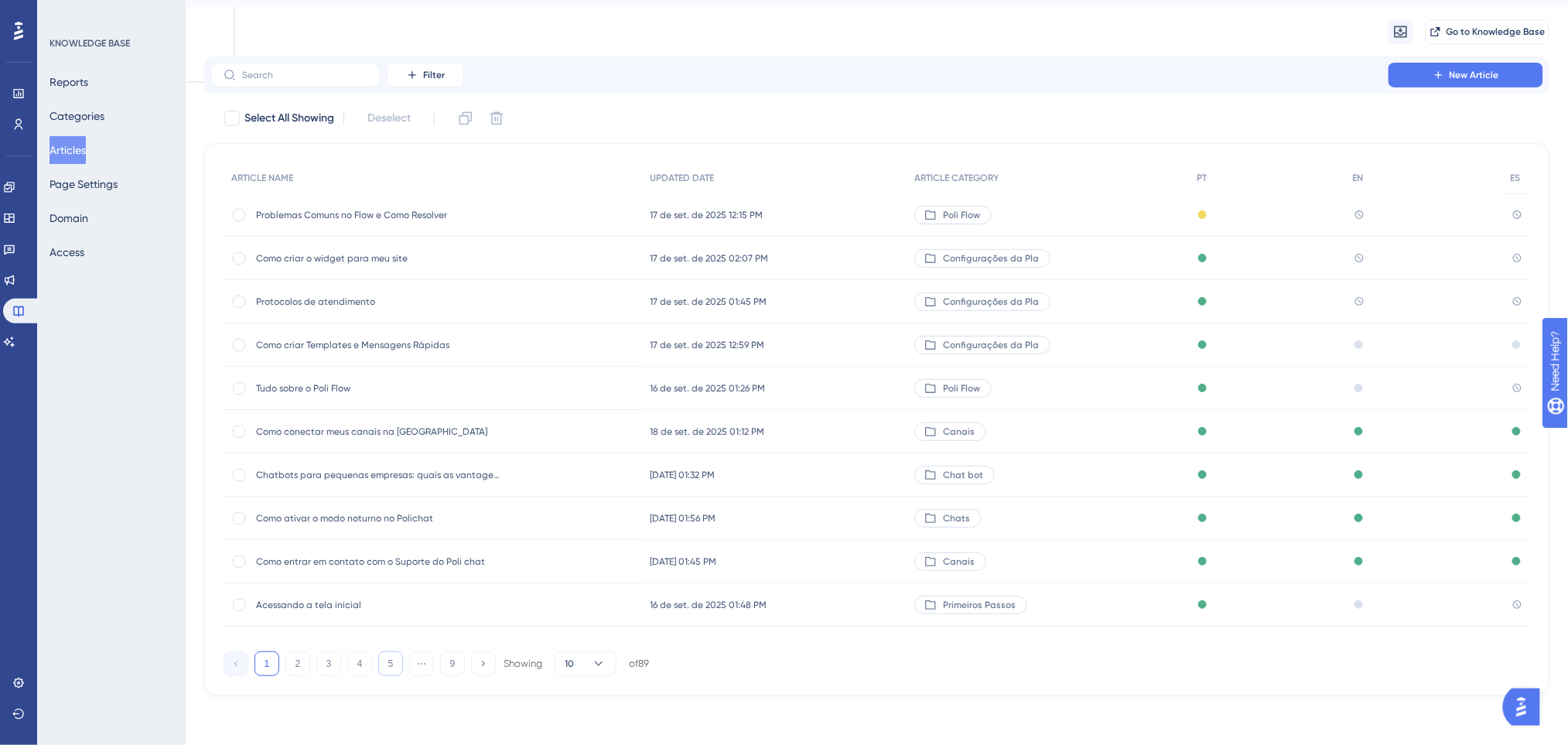
click at [392, 657] on button "5" at bounding box center [391, 663] width 25 height 25
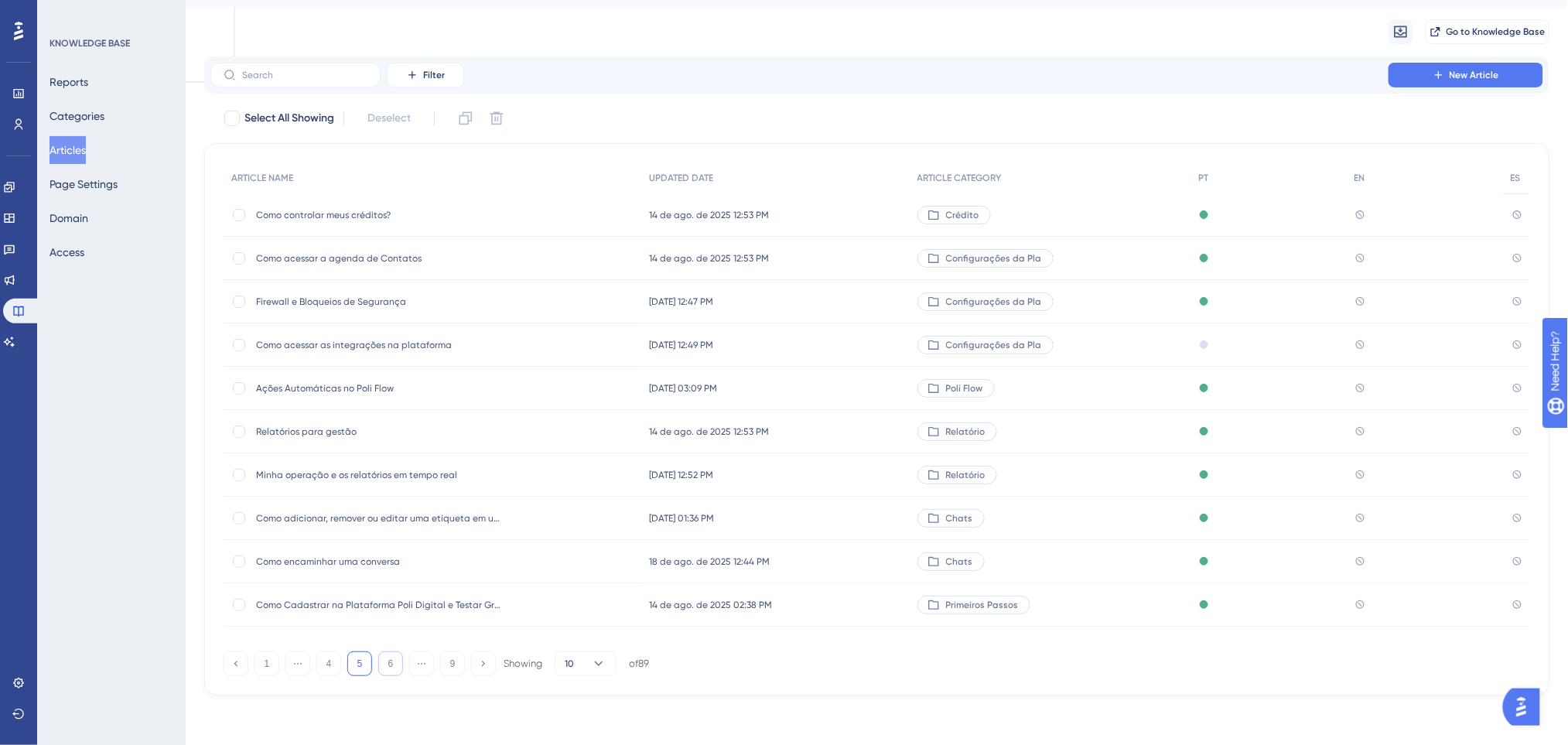
scroll to position [35, 0]
click at [383, 656] on button "6" at bounding box center [391, 664] width 25 height 25
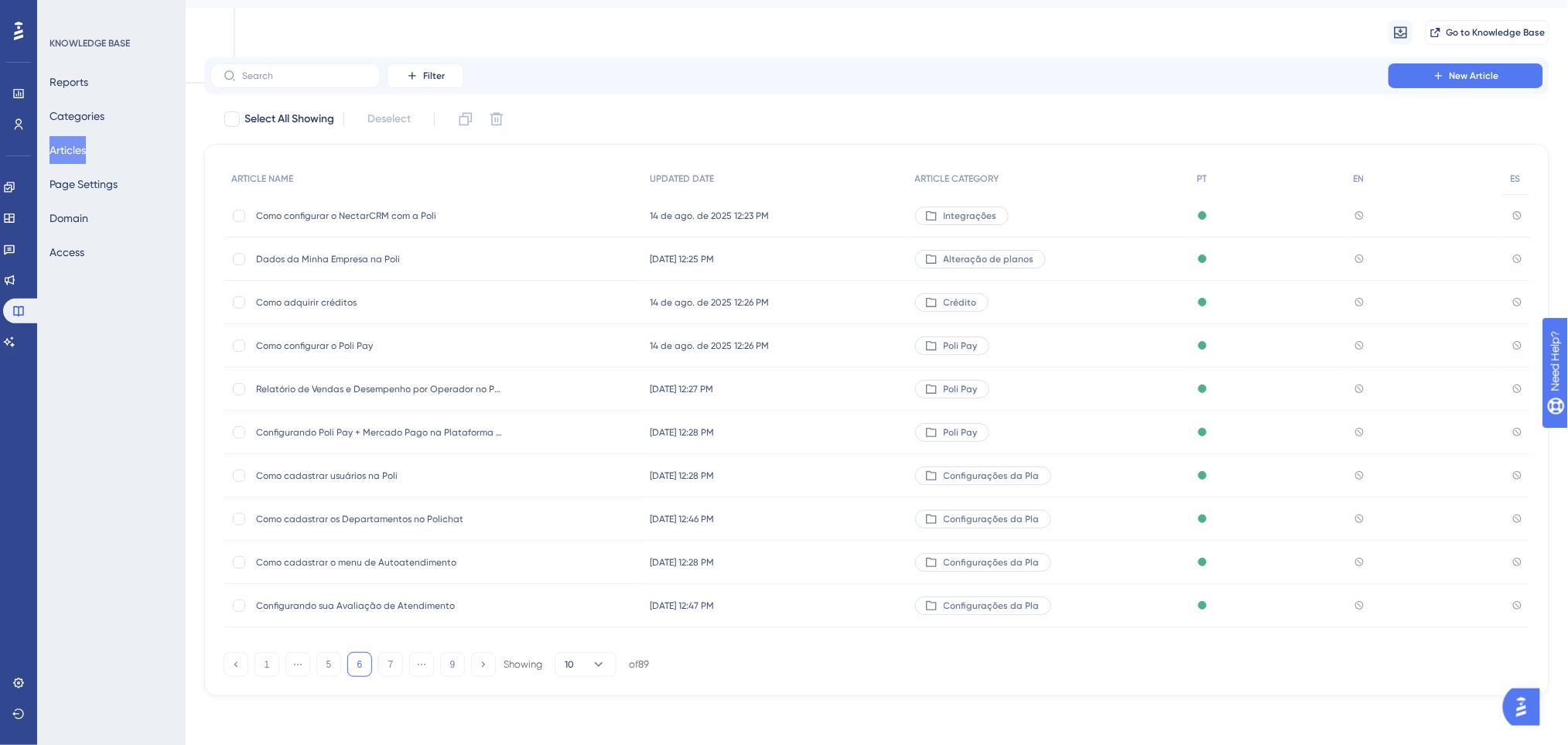
click at [320, 253] on span "Dados da Minha Empresa na Poli" at bounding box center [380, 258] width 247 height 12
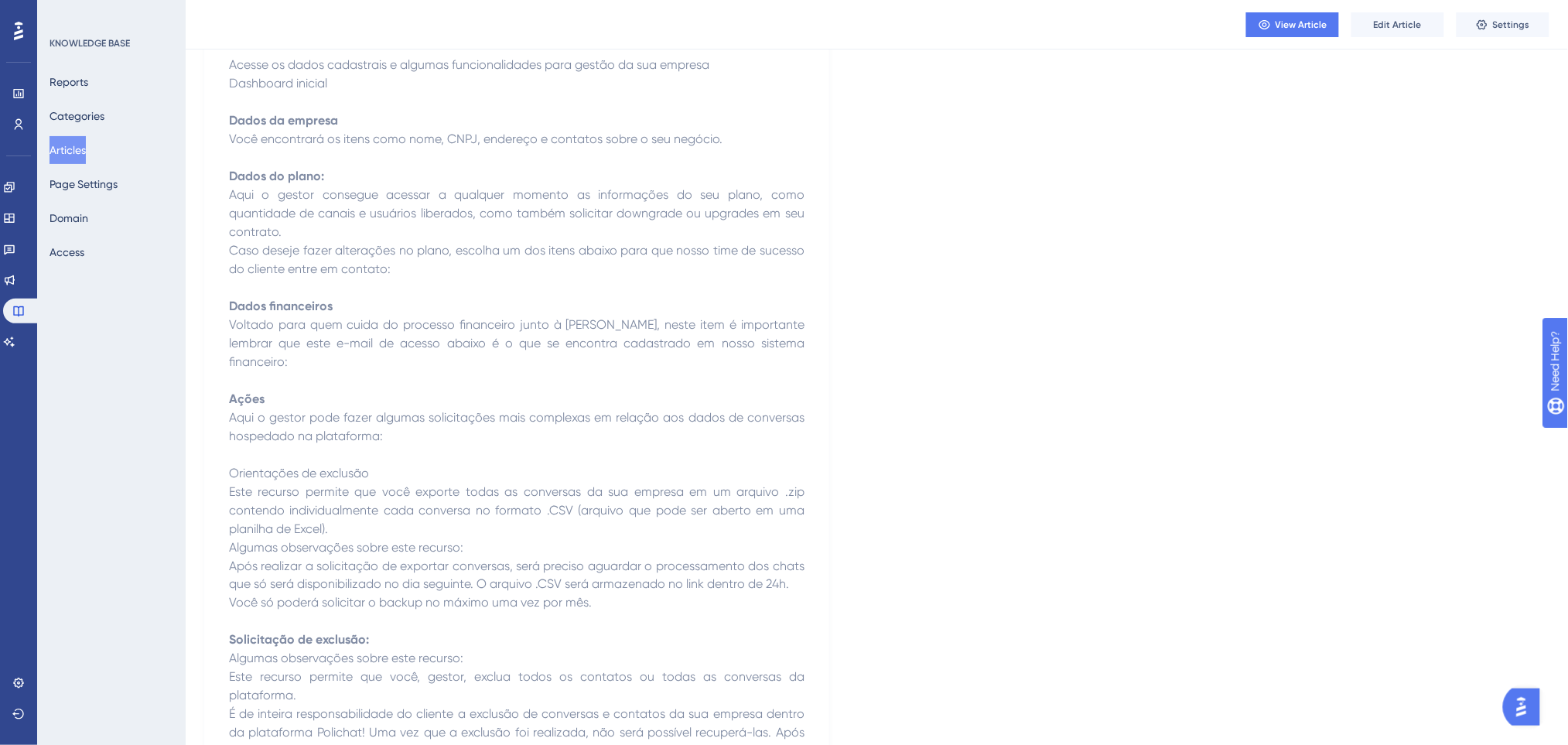
scroll to position [363, 0]
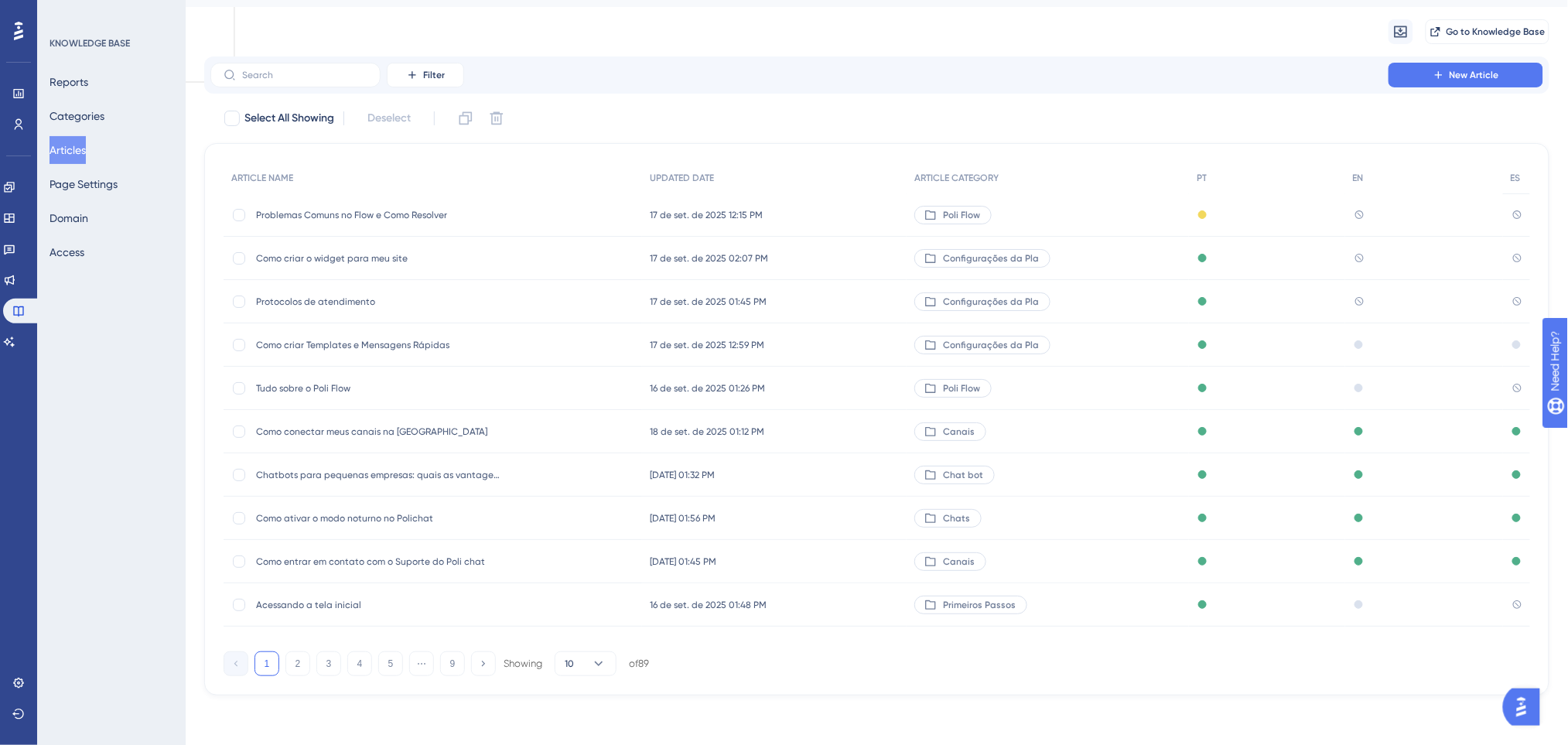
scroll to position [35, 0]
click at [392, 673] on button "5" at bounding box center [391, 664] width 25 height 25
click at [391, 665] on button "6" at bounding box center [391, 664] width 25 height 25
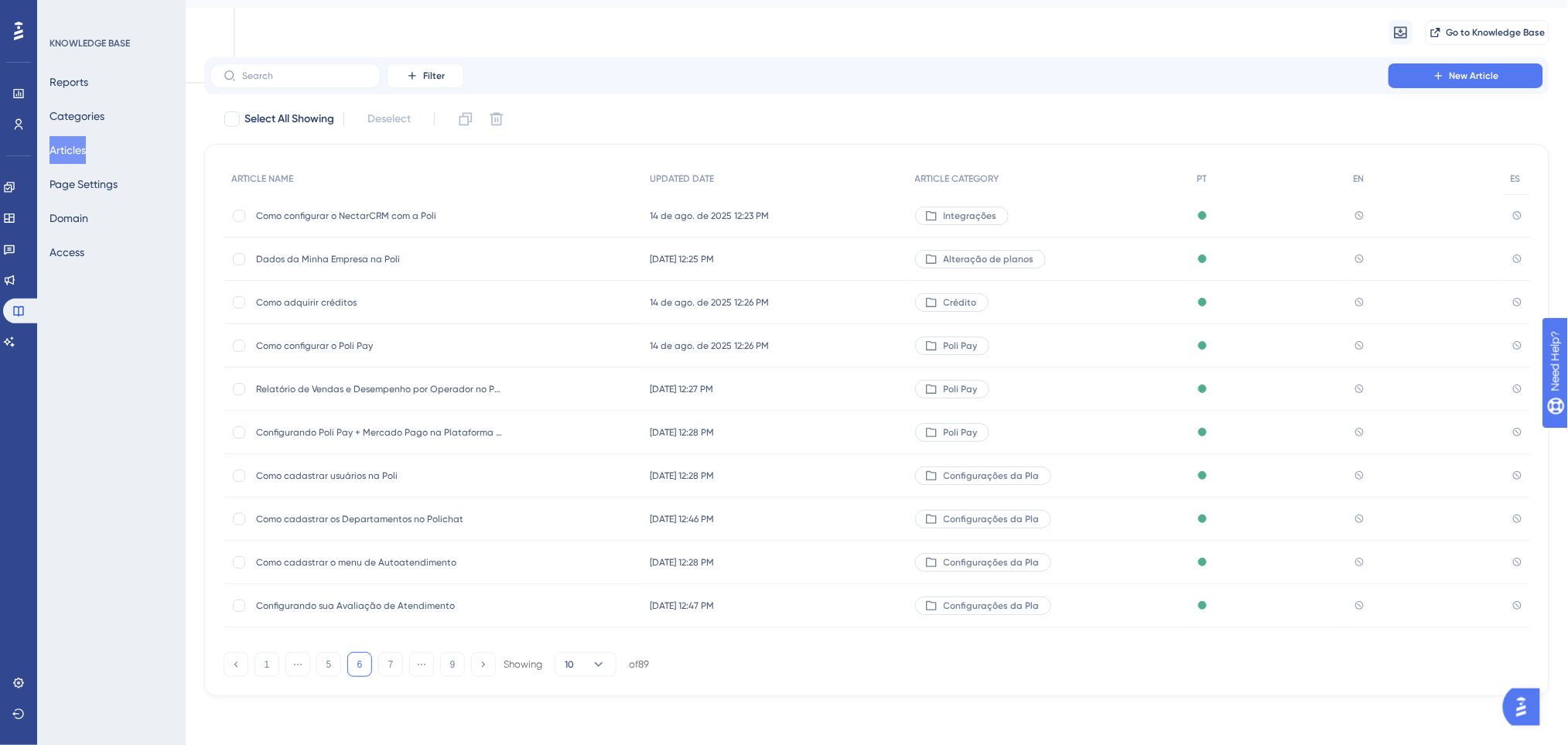
click at [402, 514] on span "Como cadastrar os Departamentos no Polichat" at bounding box center [380, 518] width 247 height 12
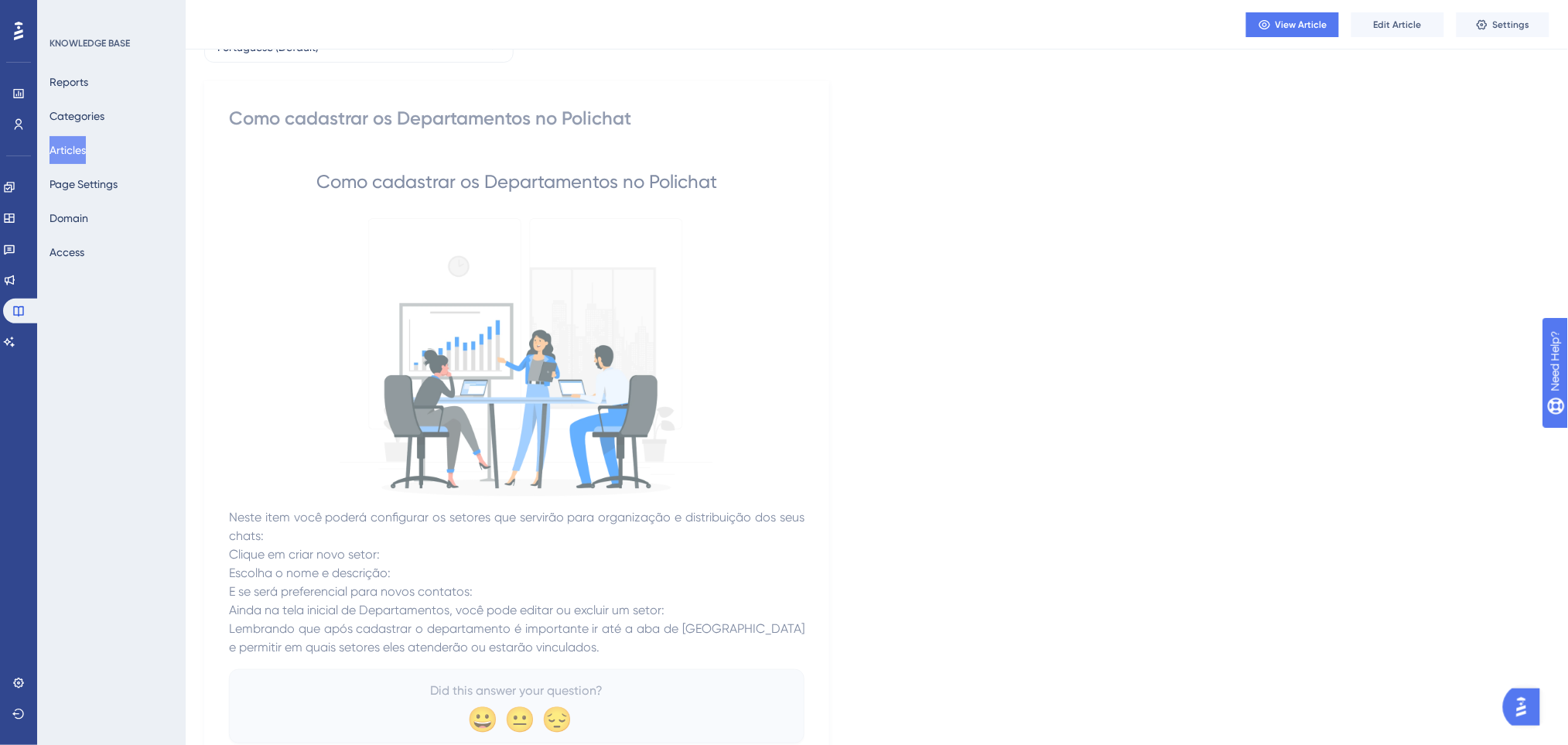
scroll to position [167, 0]
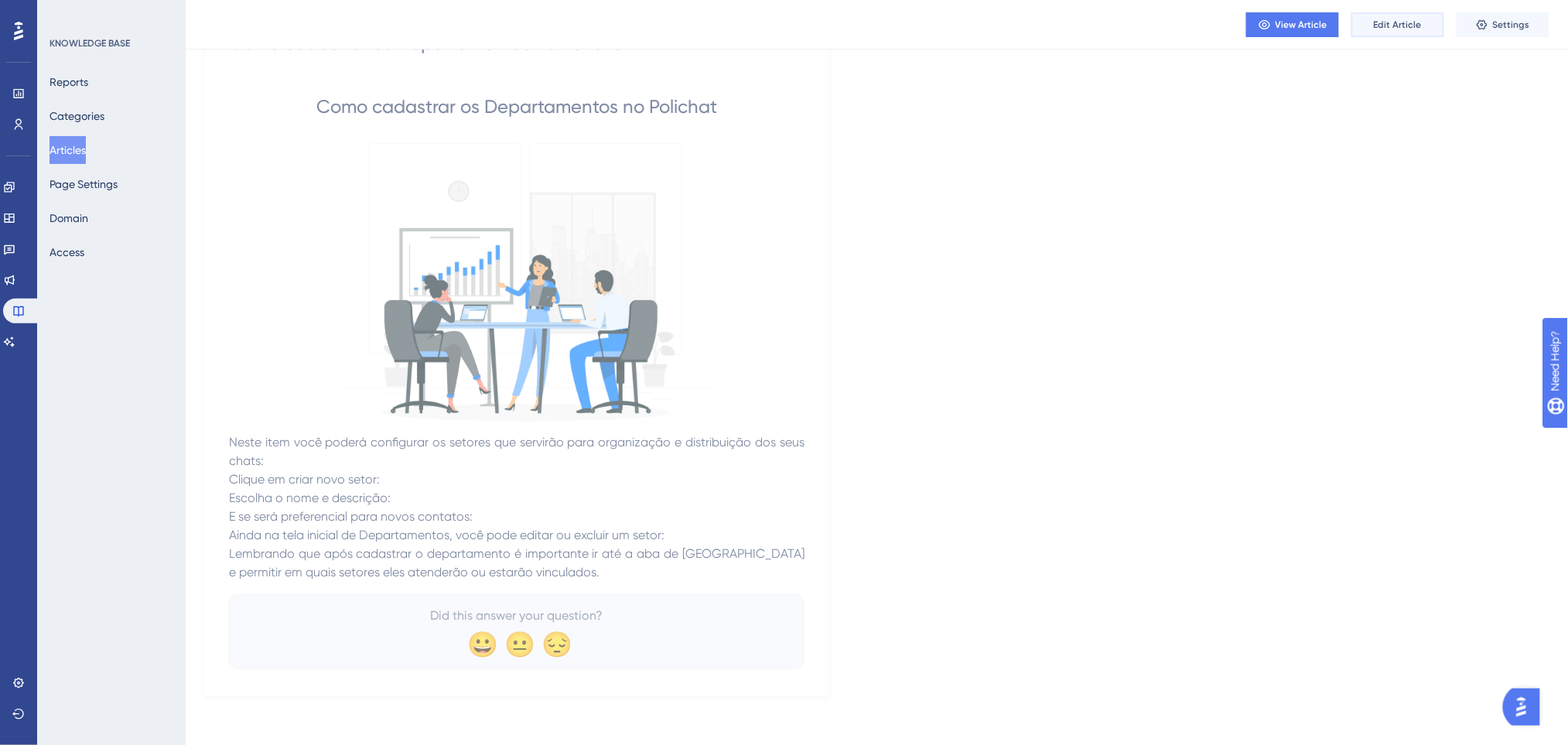
click at [1382, 26] on span "Edit Article" at bounding box center [1398, 24] width 48 height 12
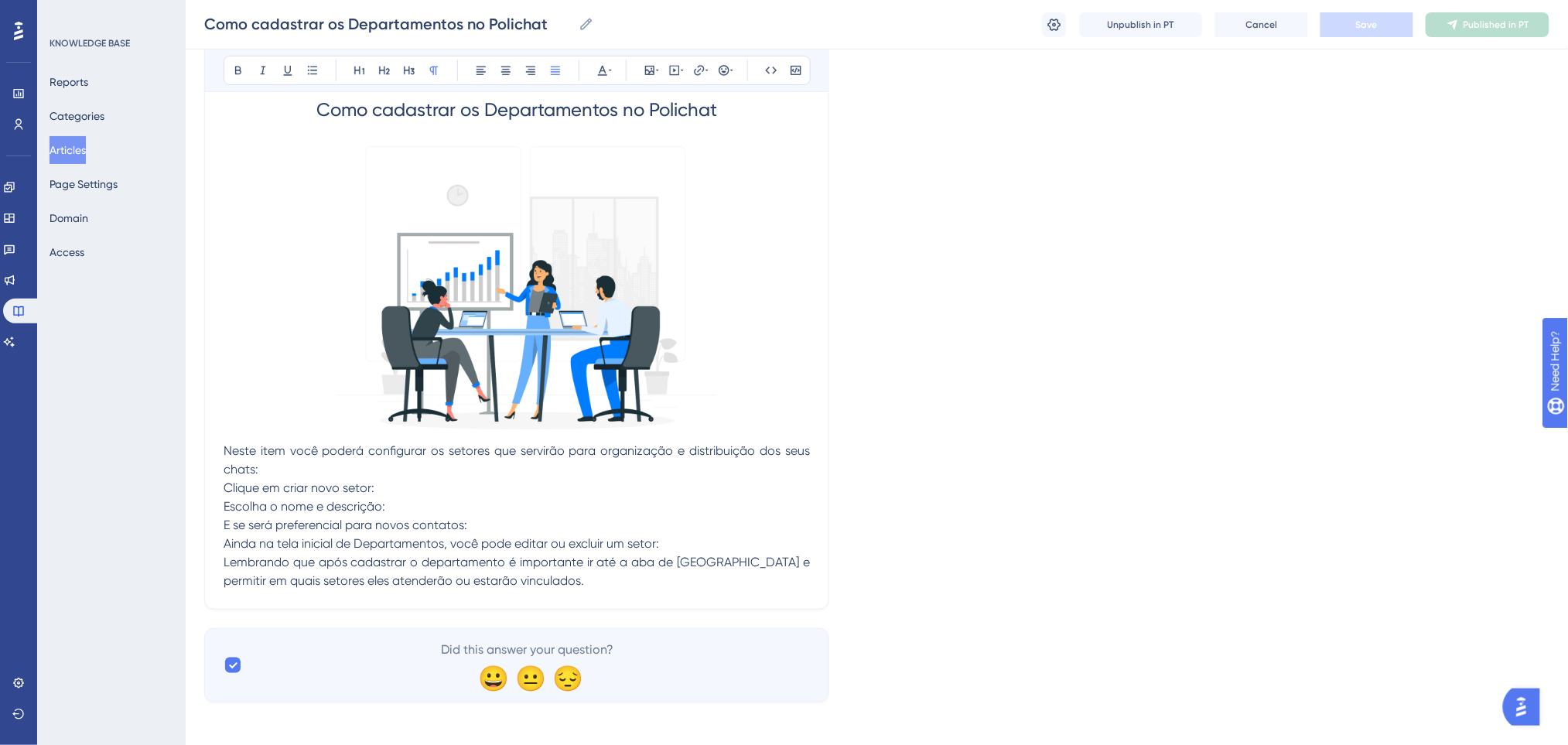
scroll to position [252, 0]
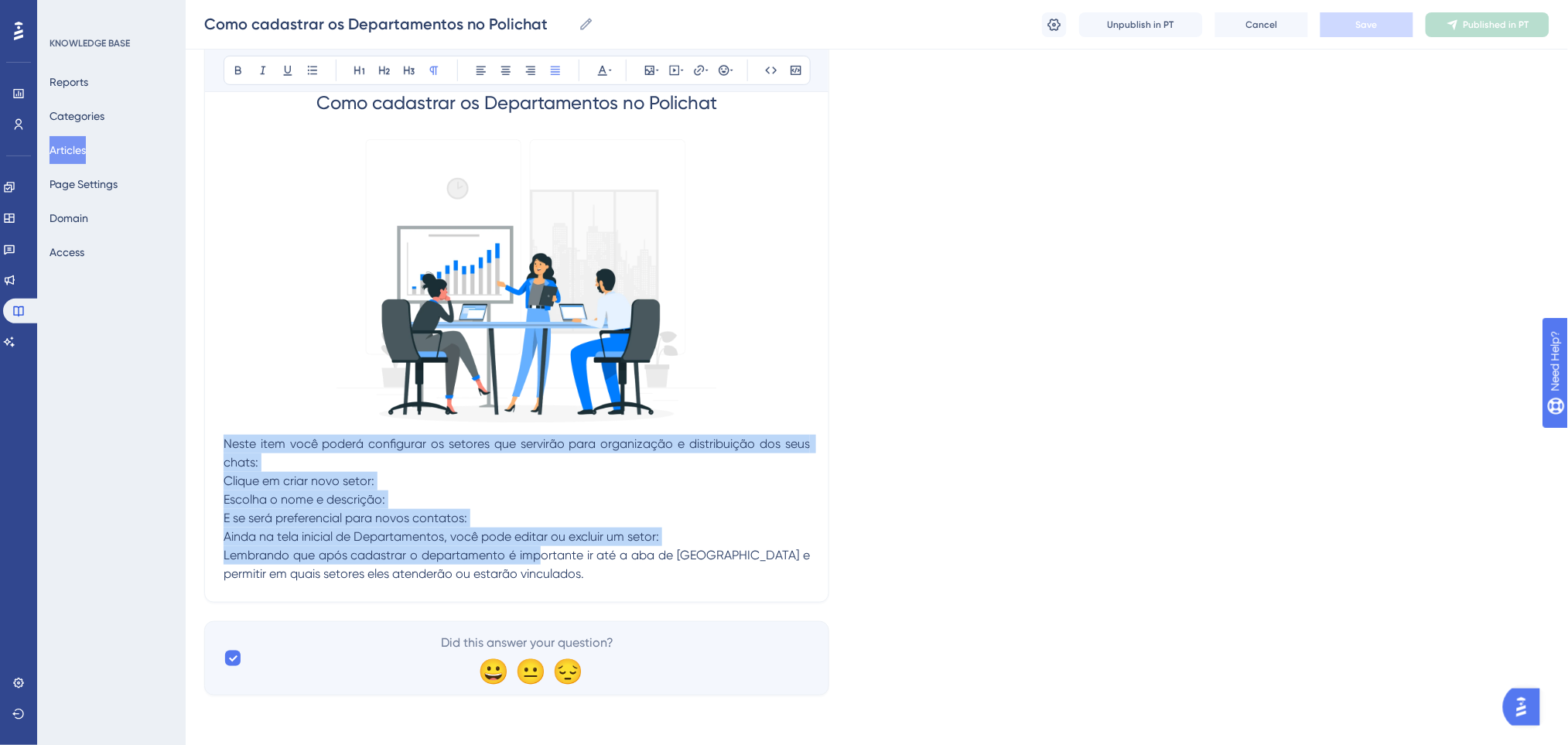
drag, startPoint x: 542, startPoint y: 563, endPoint x: 214, endPoint y: 440, distance: 350.3
click at [214, 440] on div "Como cadastrar os Departamentos no Polichat Bold Italic Underline Bullet Point …" at bounding box center [516, 262] width 625 height 681
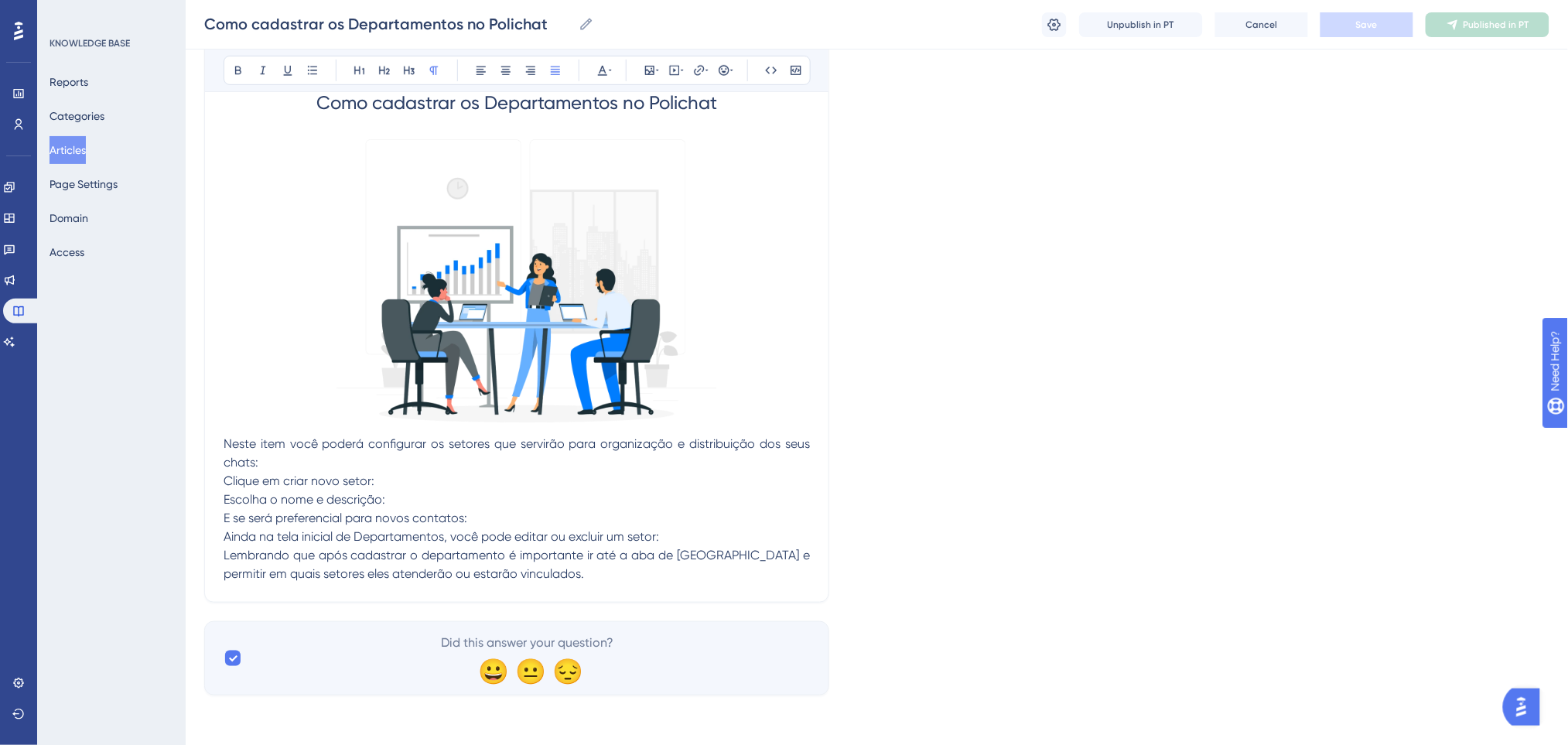
scroll to position [122, 0]
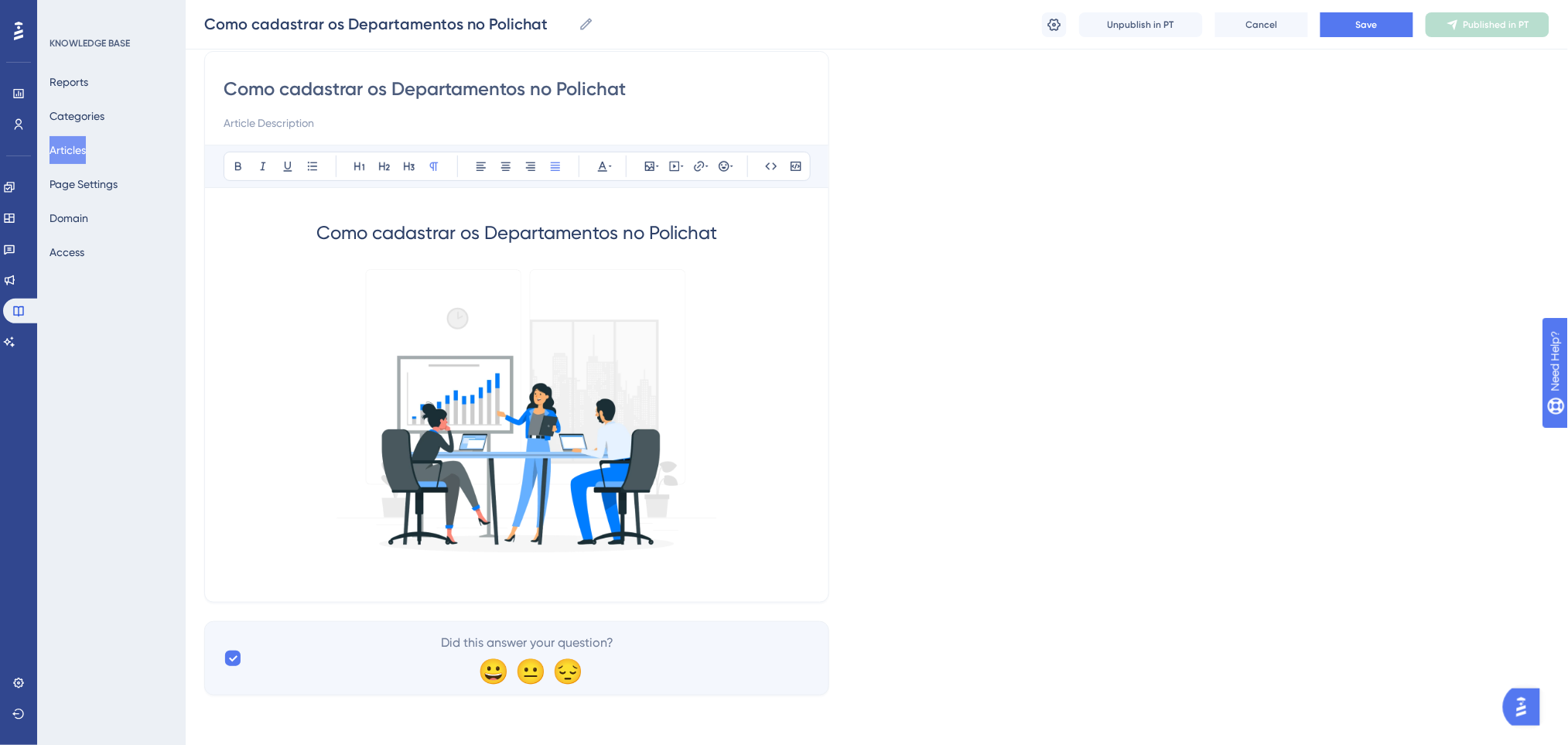
drag, startPoint x: 782, startPoint y: 575, endPoint x: 191, endPoint y: 579, distance: 591.0
click at [191, 579] on div "Performance Users Engagement Widgets Feedback Product Updates Knowledge Base AI…" at bounding box center [877, 299] width 1382 height 842
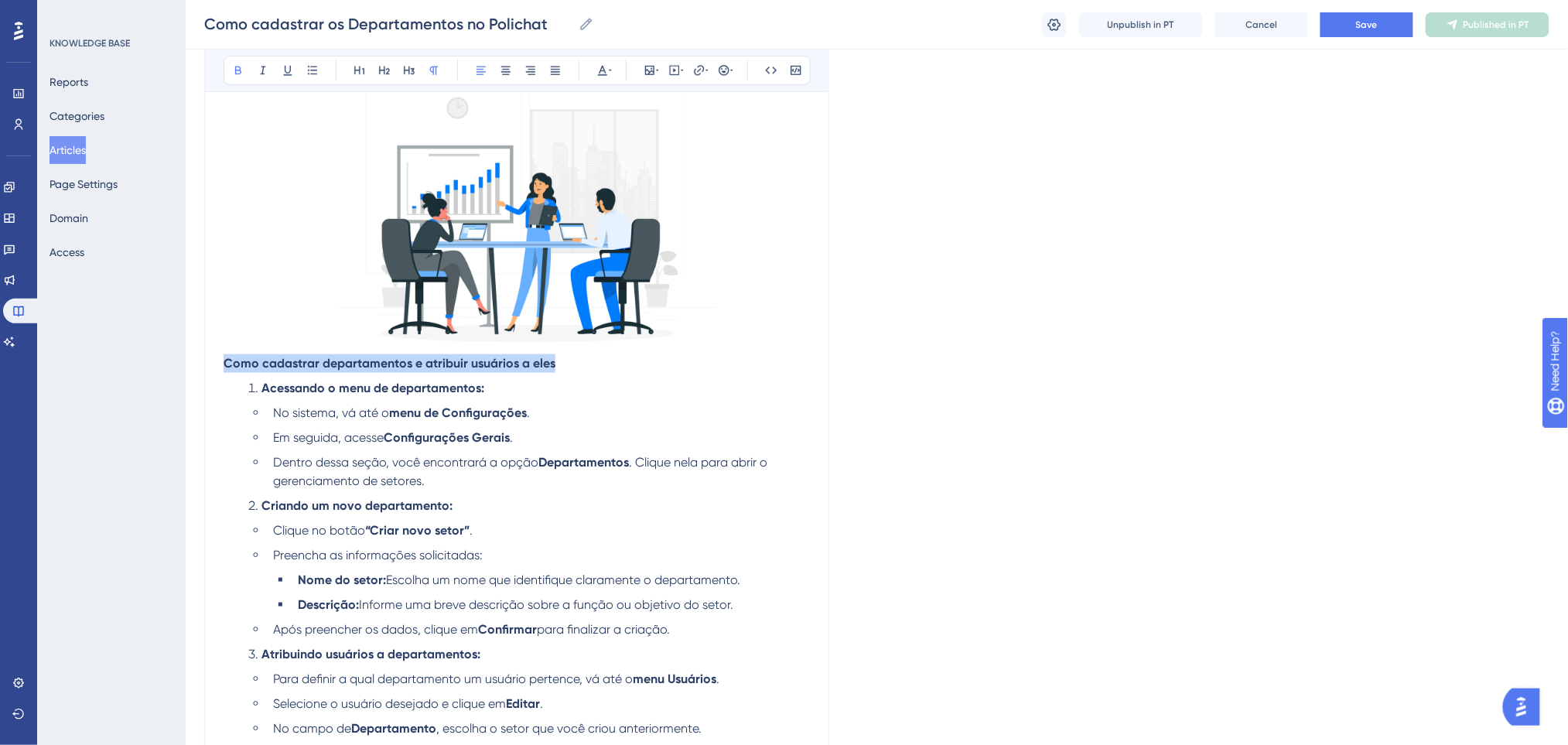
drag, startPoint x: 569, startPoint y: 361, endPoint x: 173, endPoint y: 357, distance: 396.0
click at [186, 357] on div "Performance Users Engagement Widgets Feedback Product Updates Knowledge Base AI…" at bounding box center [877, 283] width 1382 height 1232
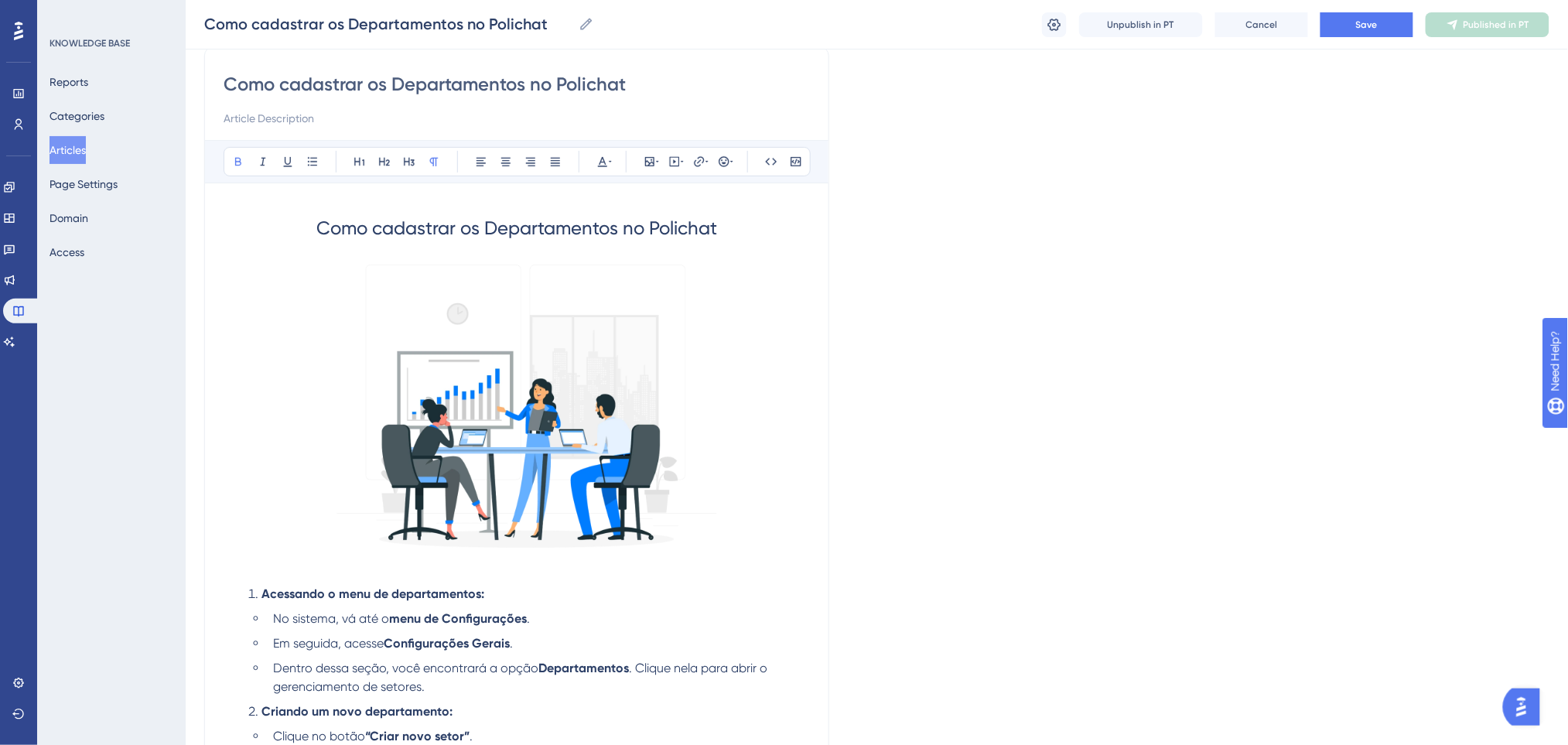
click at [670, 225] on span "Como cadastrar os Departamentos no Polichat" at bounding box center [516, 228] width 401 height 21
drag, startPoint x: 731, startPoint y: 223, endPoint x: 311, endPoint y: 203, distance: 420.5
click at [311, 203] on h1 "Como cadastrar os Departamentos no Polichat" at bounding box center [516, 228] width 586 height 53
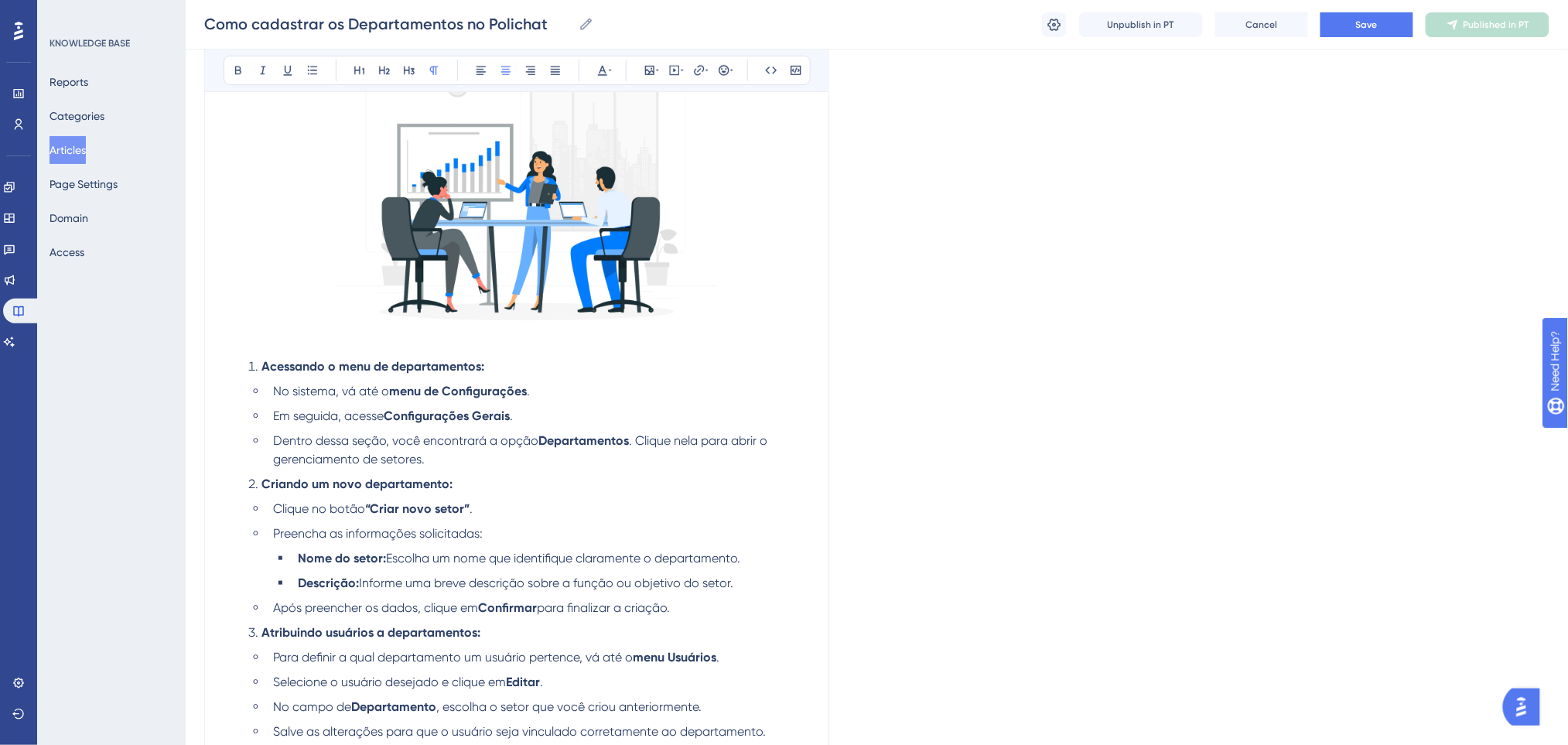
scroll to position [332, 0]
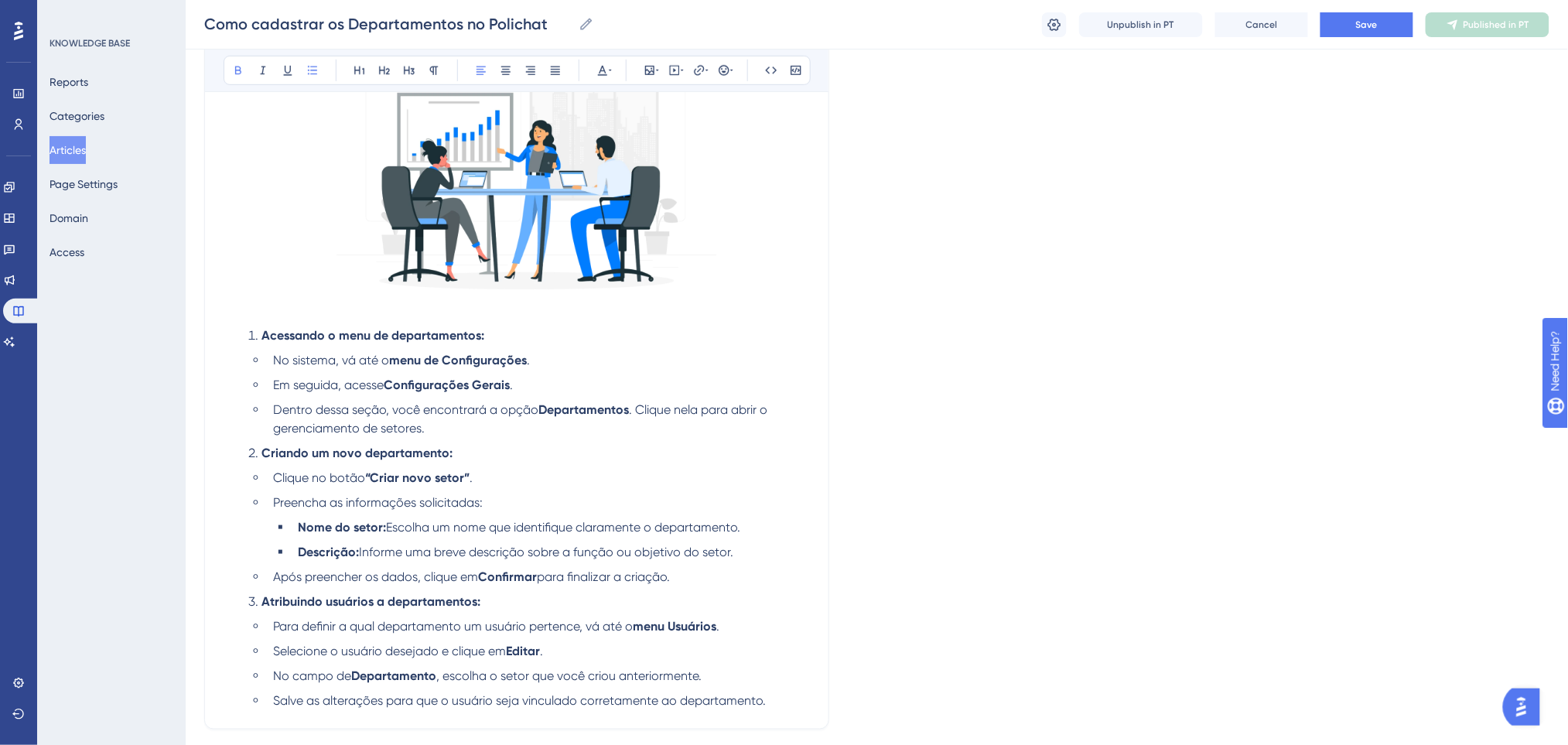
click at [510, 336] on li "Acessando o menu de departamentos:" at bounding box center [526, 336] width 567 height 19
drag, startPoint x: 490, startPoint y: 331, endPoint x: 265, endPoint y: 335, distance: 225.0
click at [265, 335] on li "Acessando o menu de departamentos:" at bounding box center [526, 336] width 567 height 19
click at [380, 68] on icon at bounding box center [384, 70] width 11 height 8
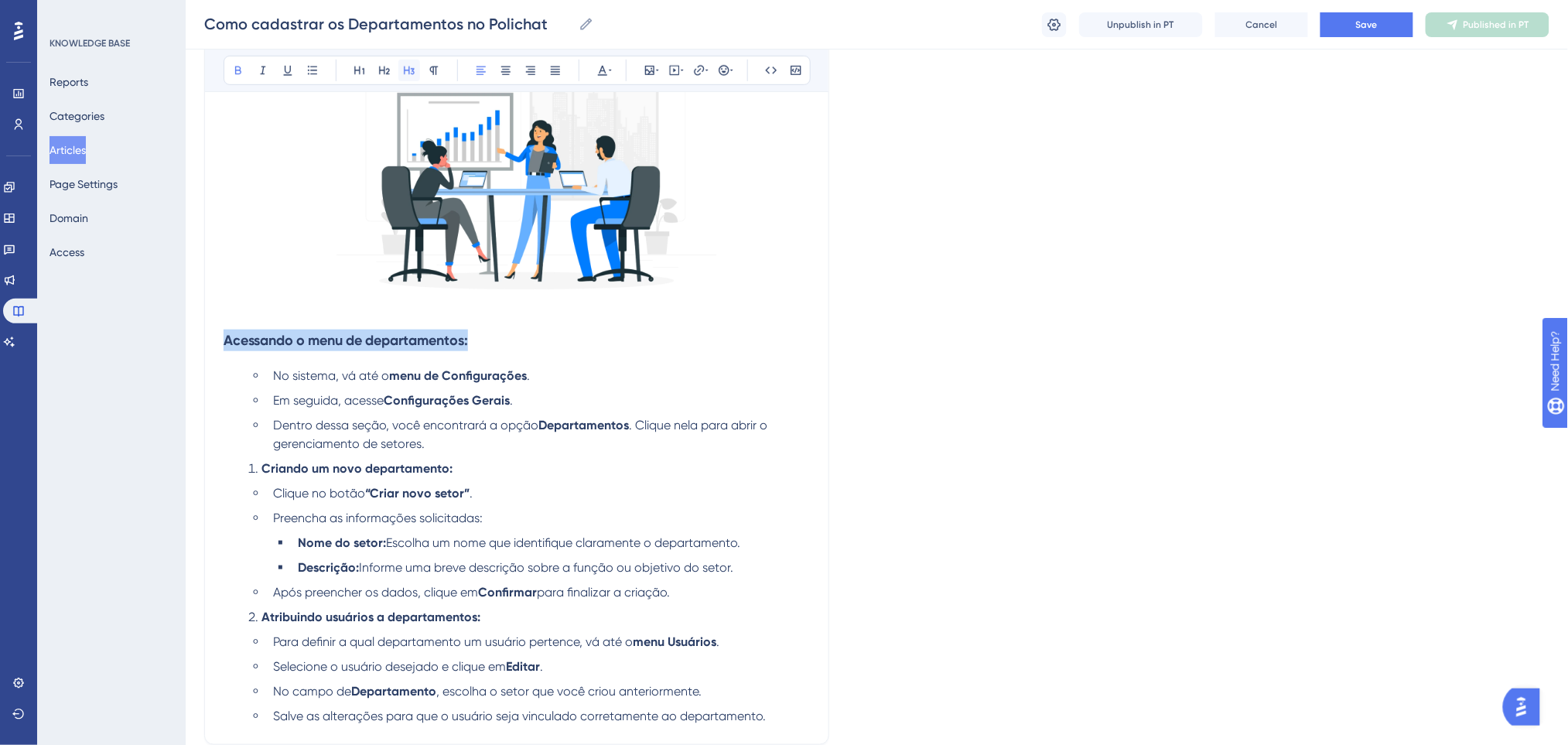
click at [414, 72] on icon at bounding box center [409, 70] width 11 height 8
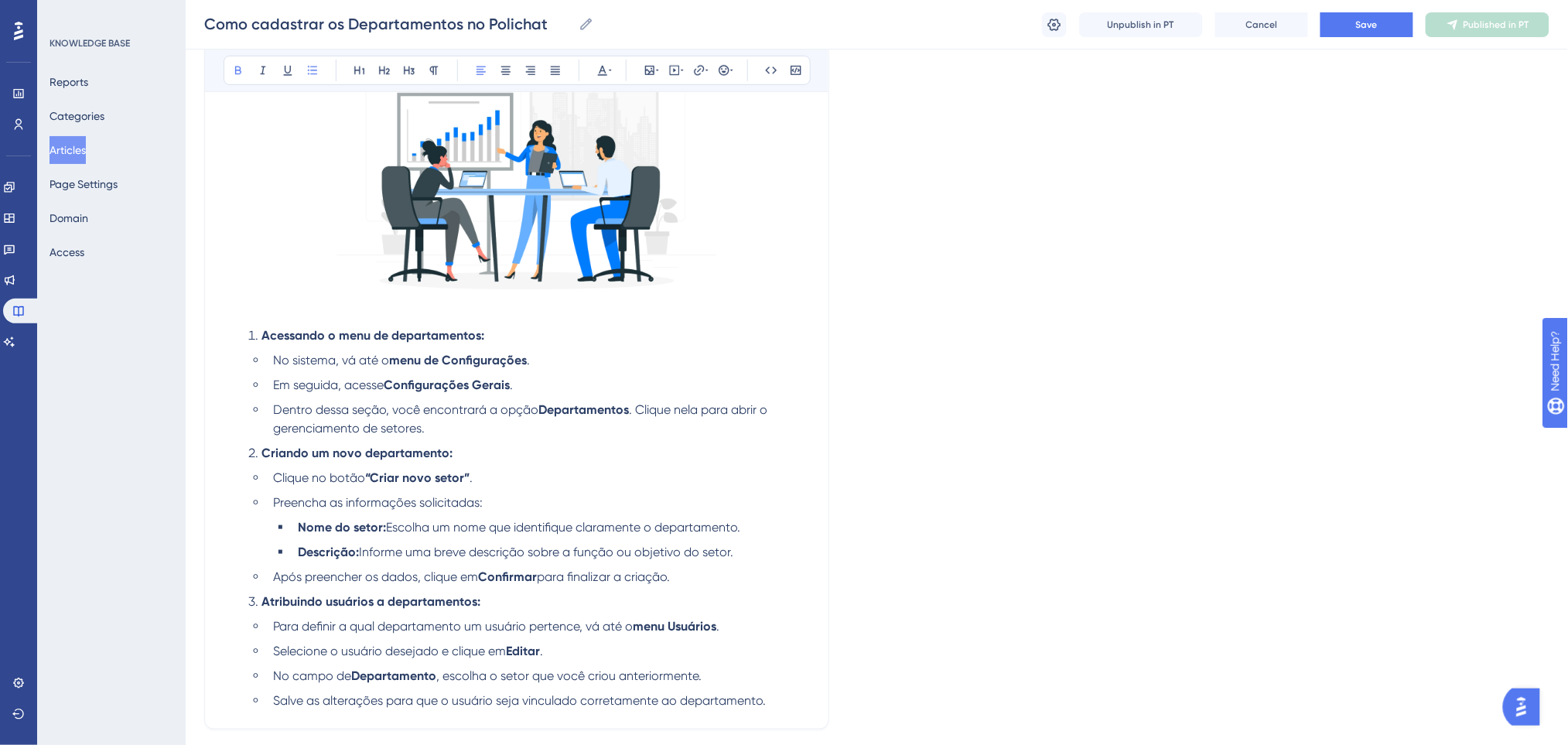
click at [562, 371] on ul "No sistema, vá até o menu de Configurações . Em seguida, acesse Configurações G…" at bounding box center [529, 394] width 562 height 87
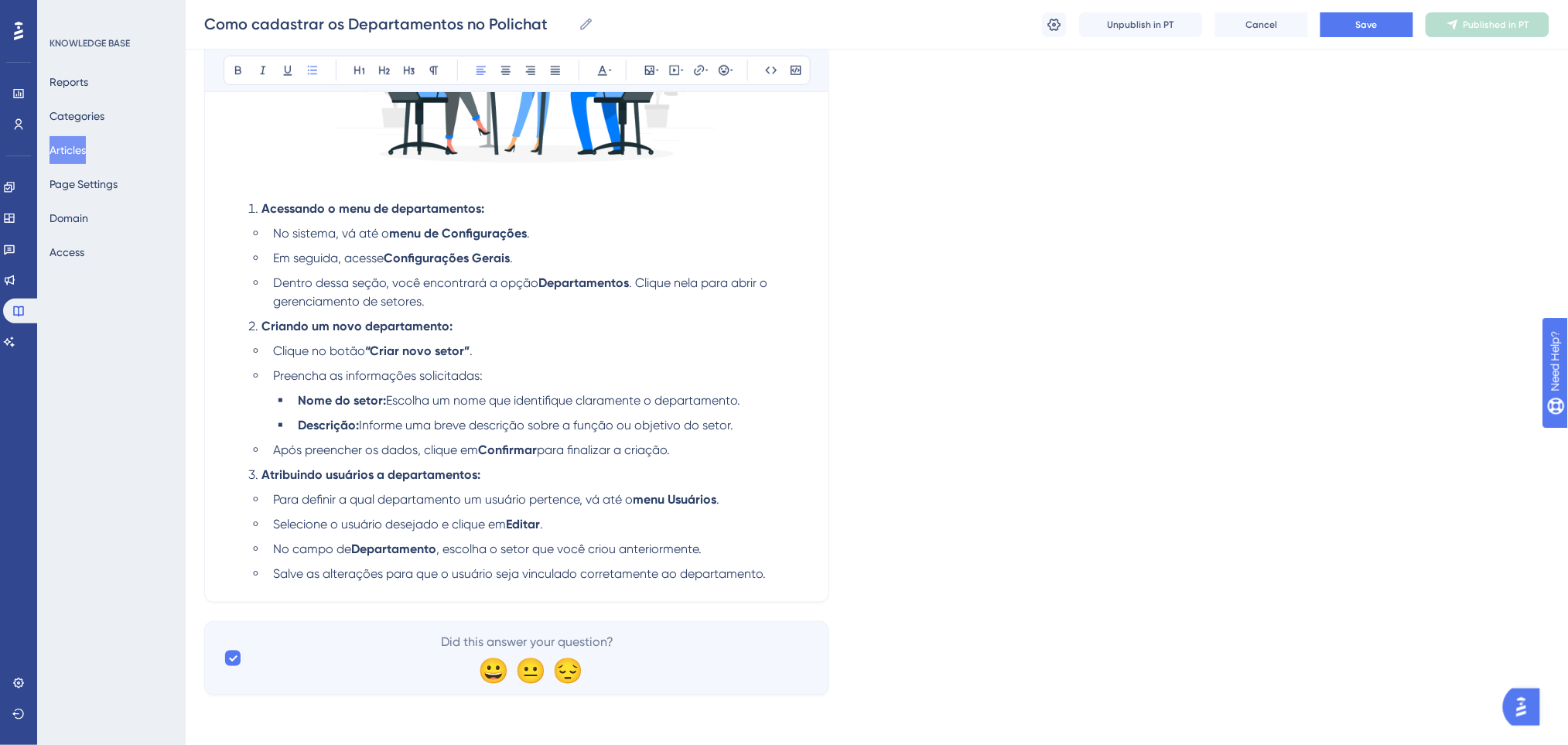
scroll to position [253, 0]
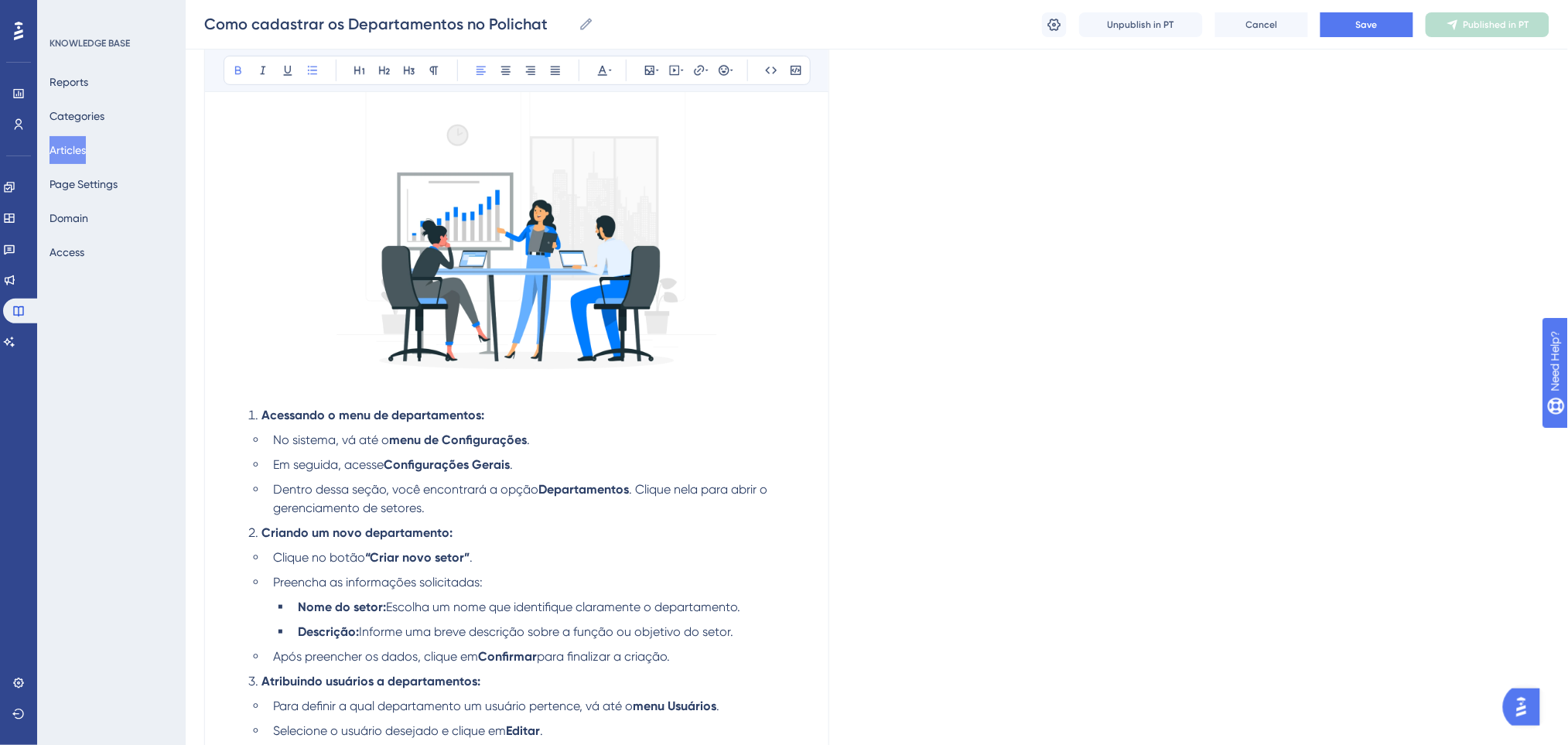
click at [254, 412] on li "Acessando o menu de departamentos:" at bounding box center [526, 416] width 567 height 19
click at [270, 398] on p at bounding box center [516, 391] width 586 height 19
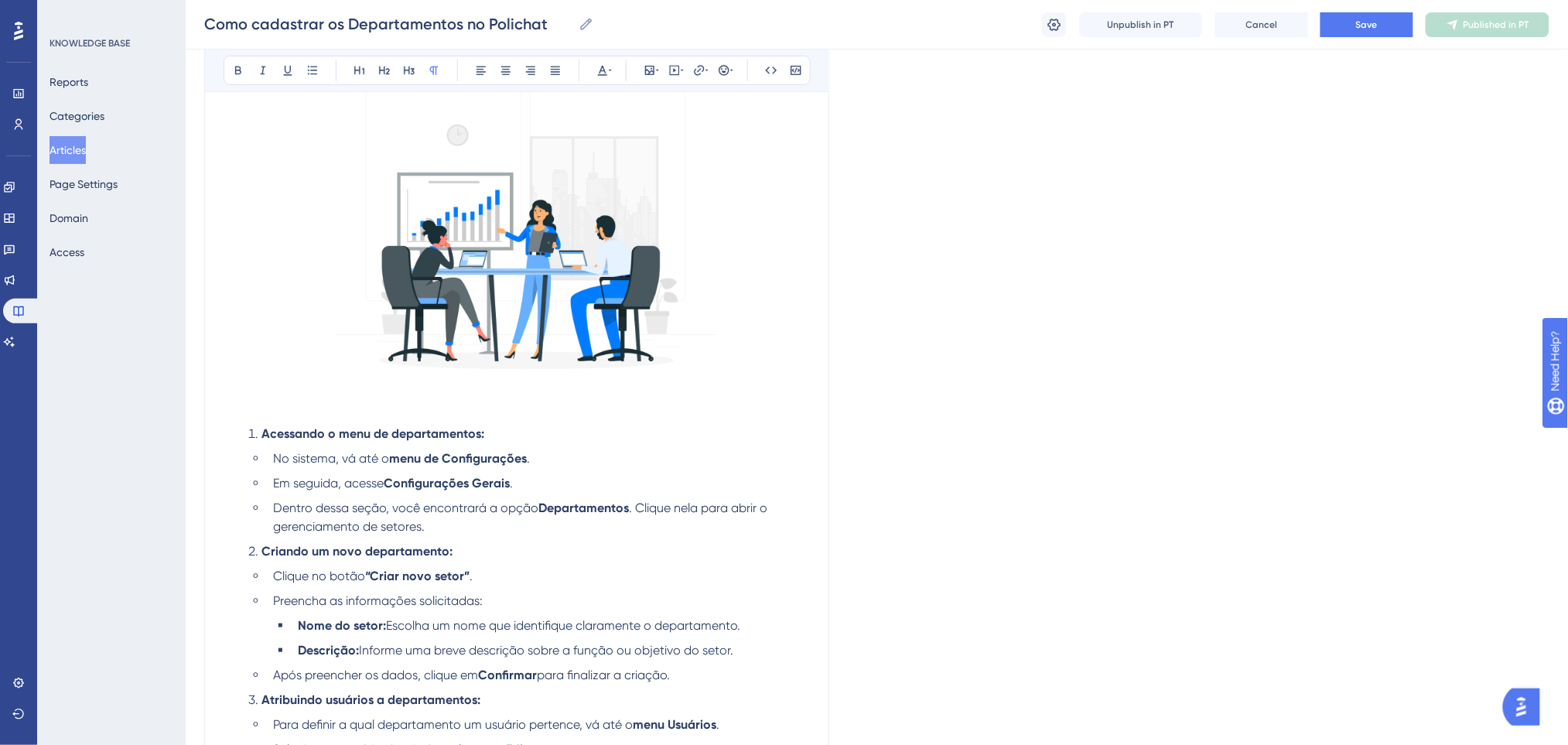
click at [489, 440] on li "Acessando o menu de departamentos:" at bounding box center [526, 434] width 567 height 19
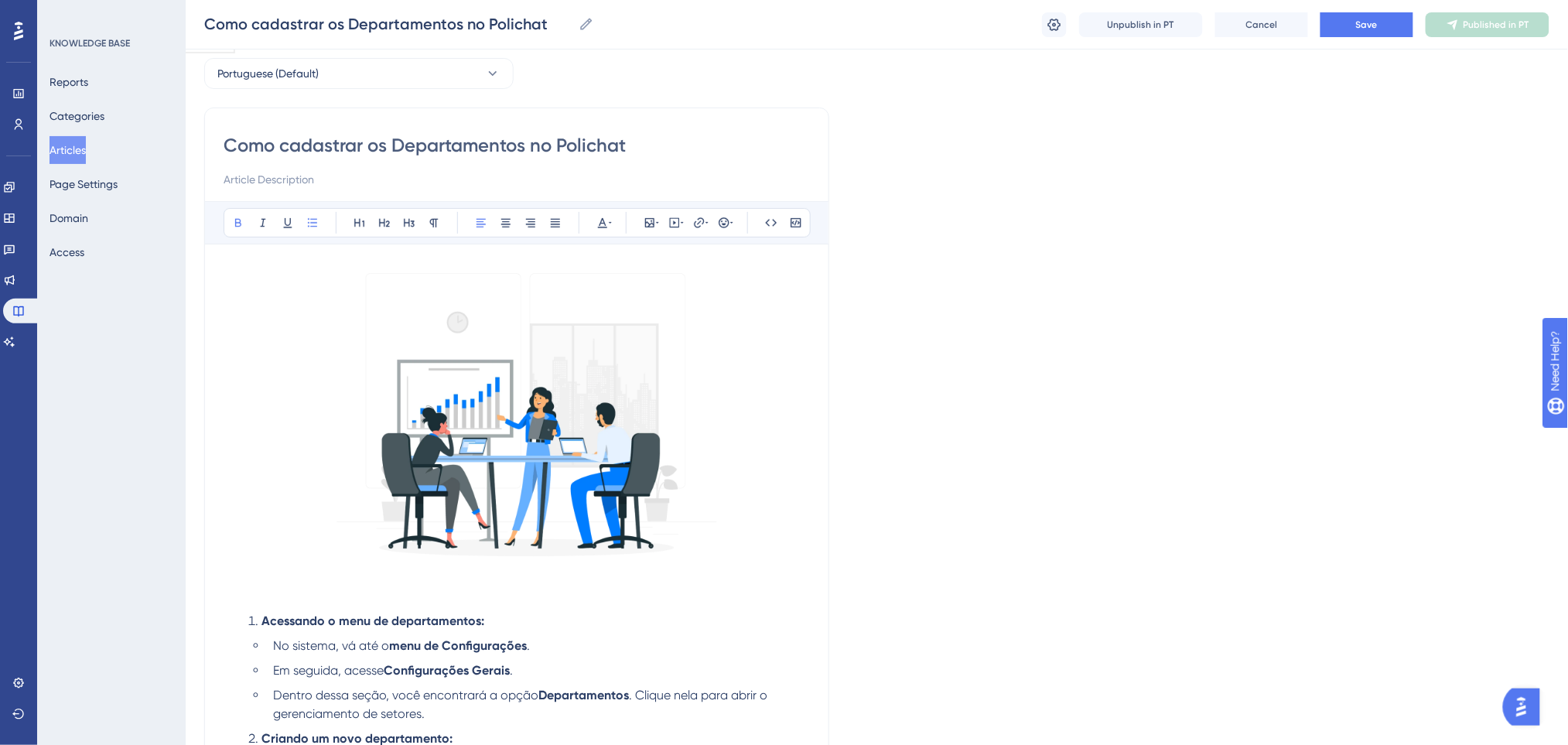
scroll to position [478, 0]
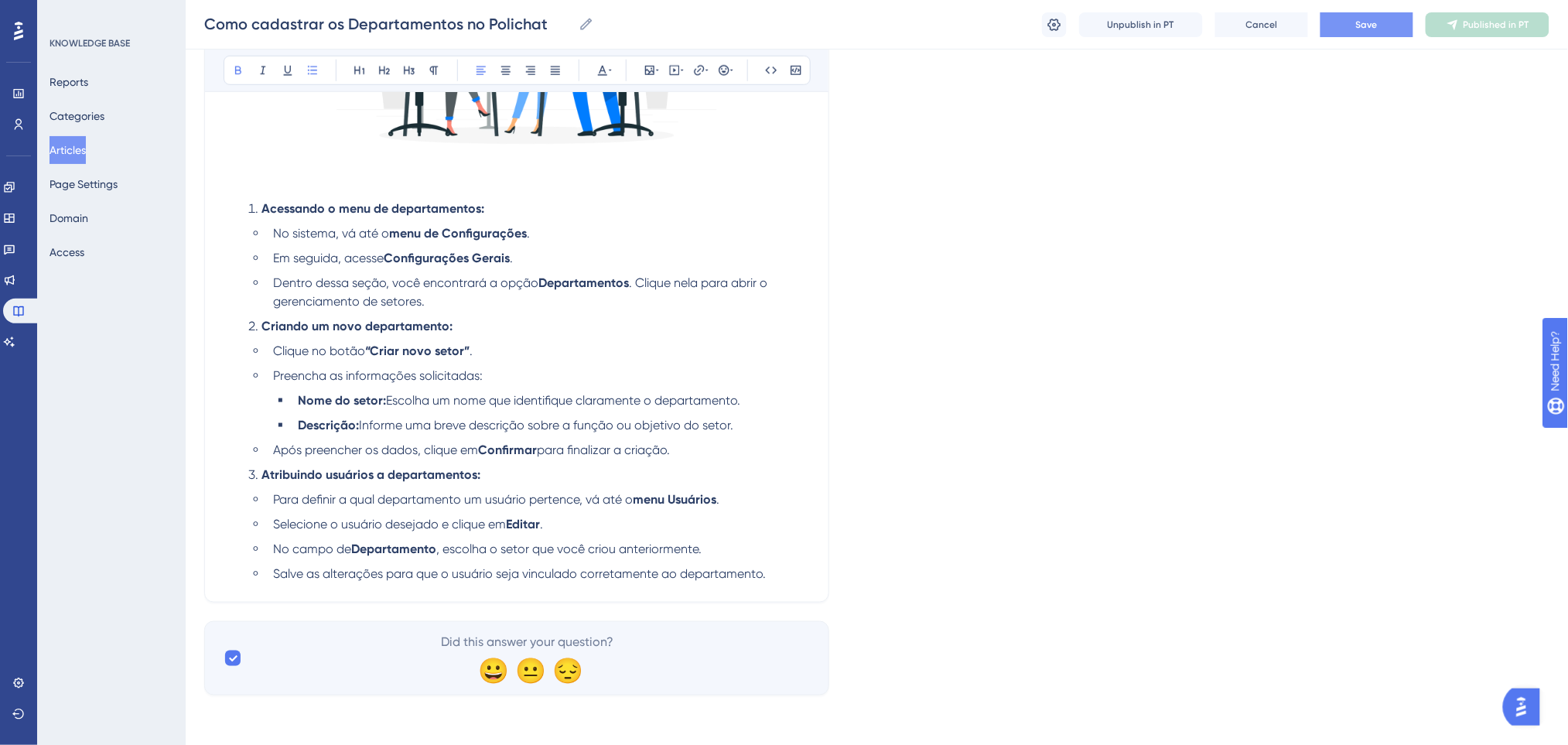
click at [1352, 19] on button "Save" at bounding box center [1366, 24] width 93 height 25
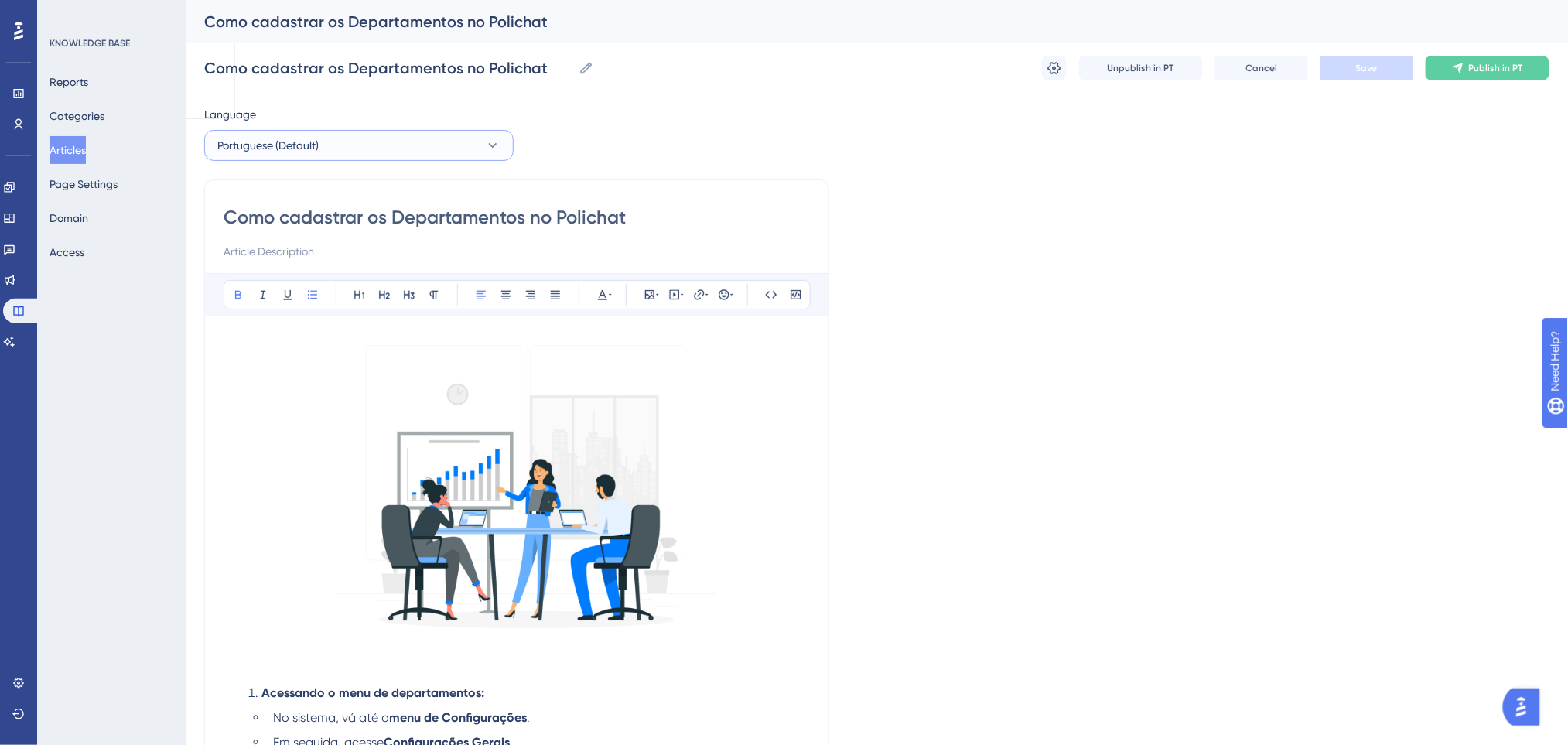
click at [464, 147] on button "Portuguese (Default)" at bounding box center [359, 144] width 309 height 31
click at [317, 222] on button "English English No translation" at bounding box center [358, 223] width 289 height 31
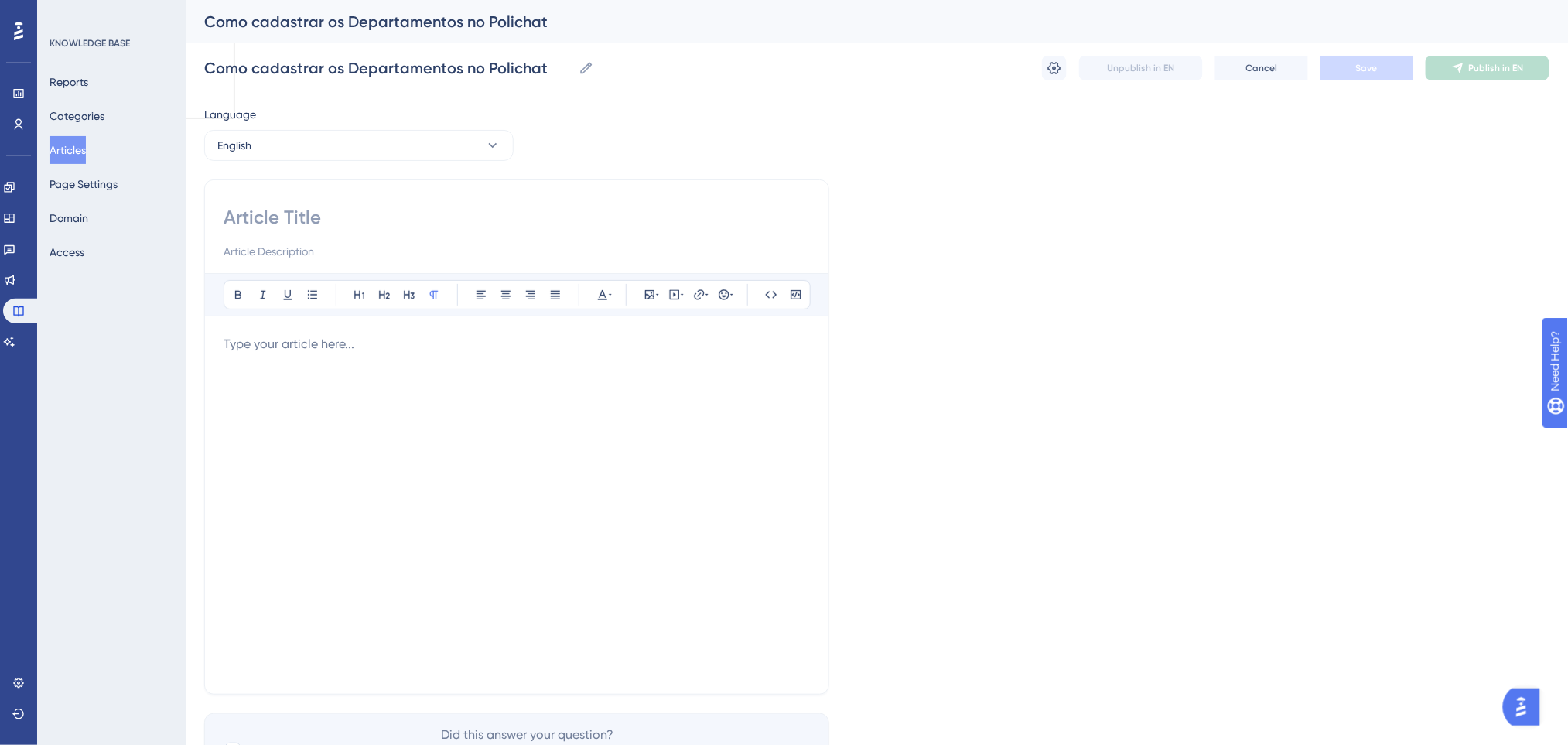
click at [316, 336] on p at bounding box center [516, 344] width 586 height 19
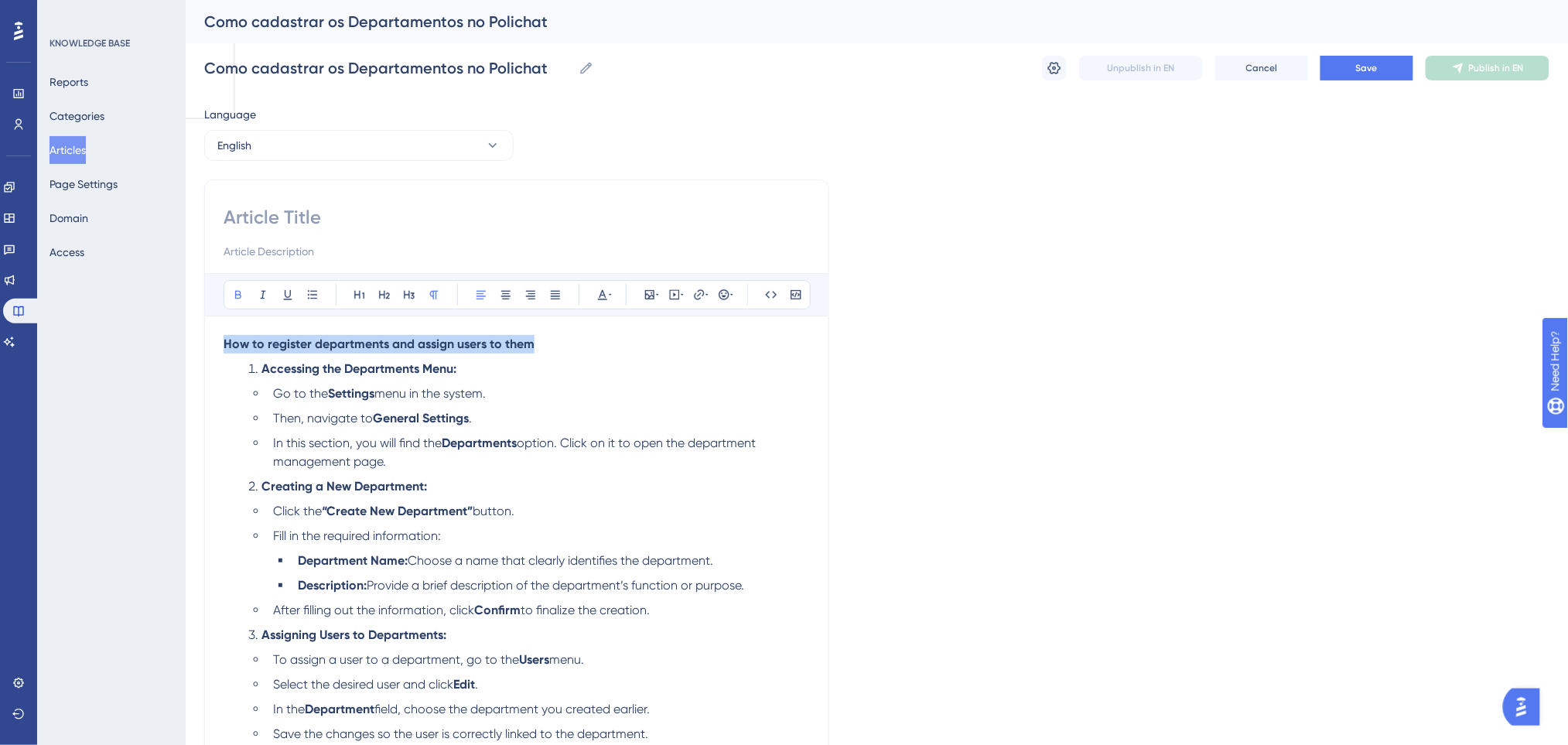
drag, startPoint x: 545, startPoint y: 341, endPoint x: 142, endPoint y: 345, distance: 403.0
click at [186, 345] on div "Performance Users Engagement Widgets Feedback Product Updates Knowledge Base AI…" at bounding box center [877, 440] width 1382 height 880
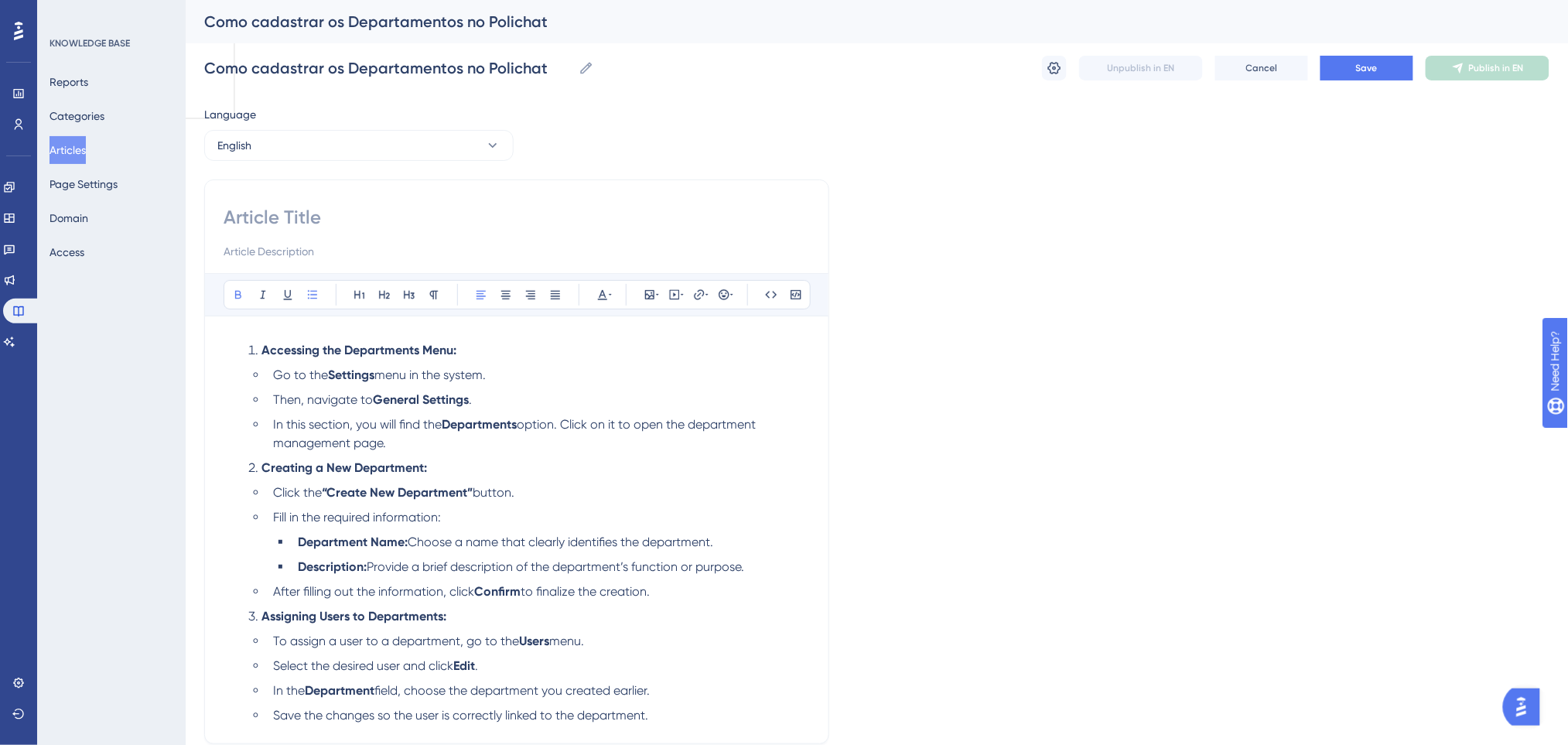
click at [341, 223] on input at bounding box center [516, 217] width 586 height 25
paste input "How to register departments and assign users to them"
type input "How to register departments and assign users to them"
click at [1370, 81] on div "Como cadastrar os Departamentos no Polichat Como cadastrar os Departamentos no …" at bounding box center [877, 68] width 1345 height 49
click at [1370, 72] on span "Save" at bounding box center [1366, 68] width 21 height 12
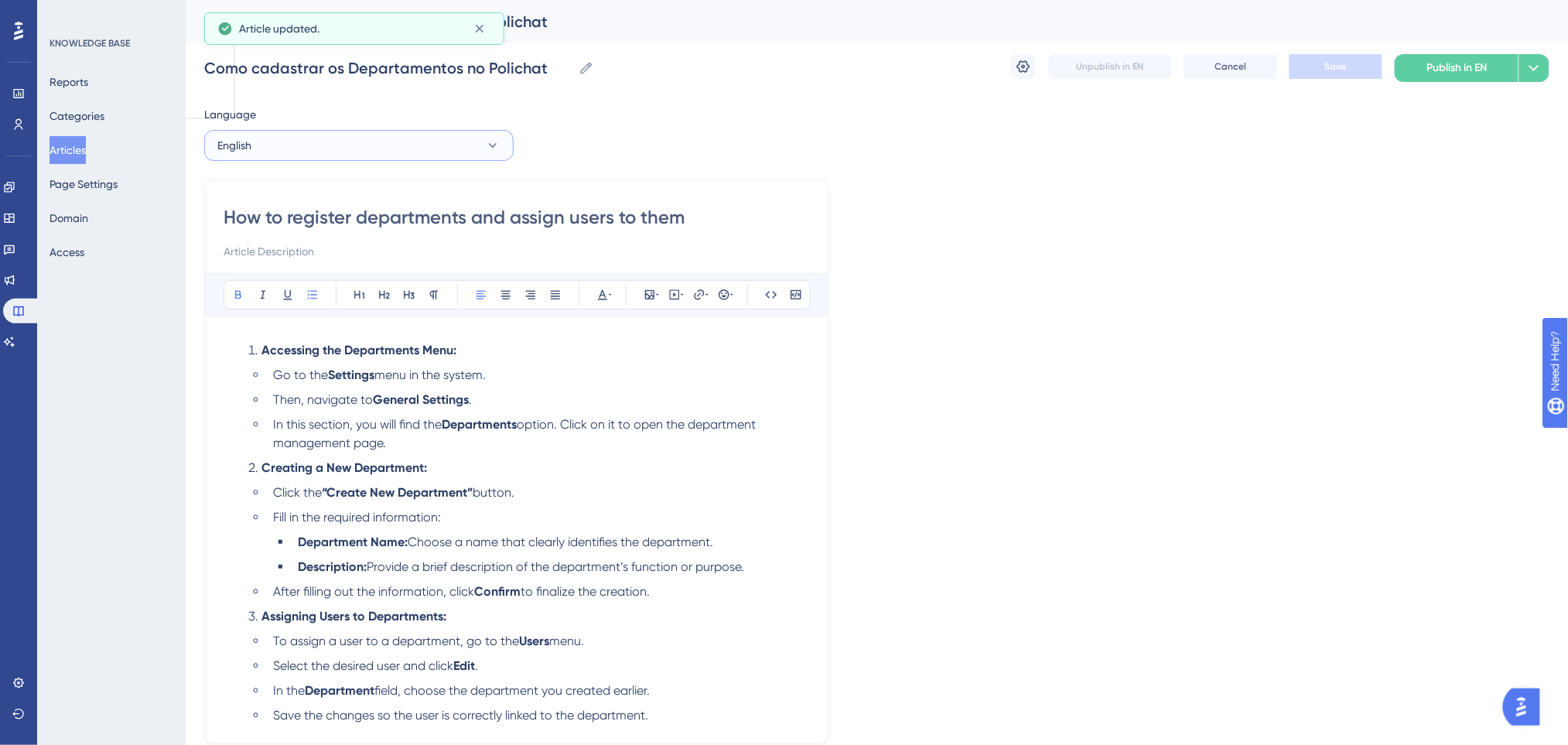
click at [418, 143] on button "English" at bounding box center [359, 144] width 309 height 31
click at [356, 252] on button "Spanish Spanish No translation" at bounding box center [358, 254] width 289 height 31
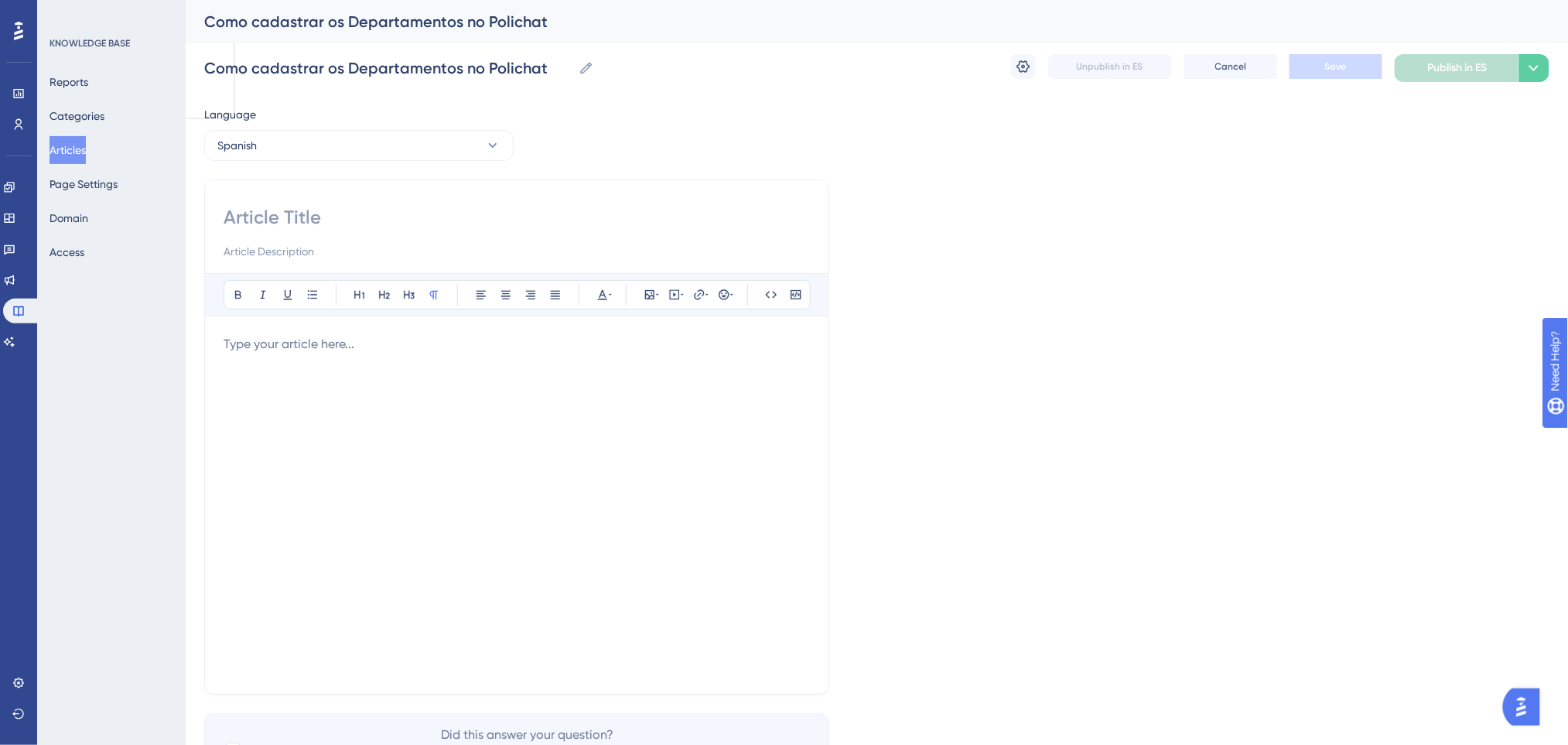
click at [312, 341] on p at bounding box center [516, 344] width 586 height 19
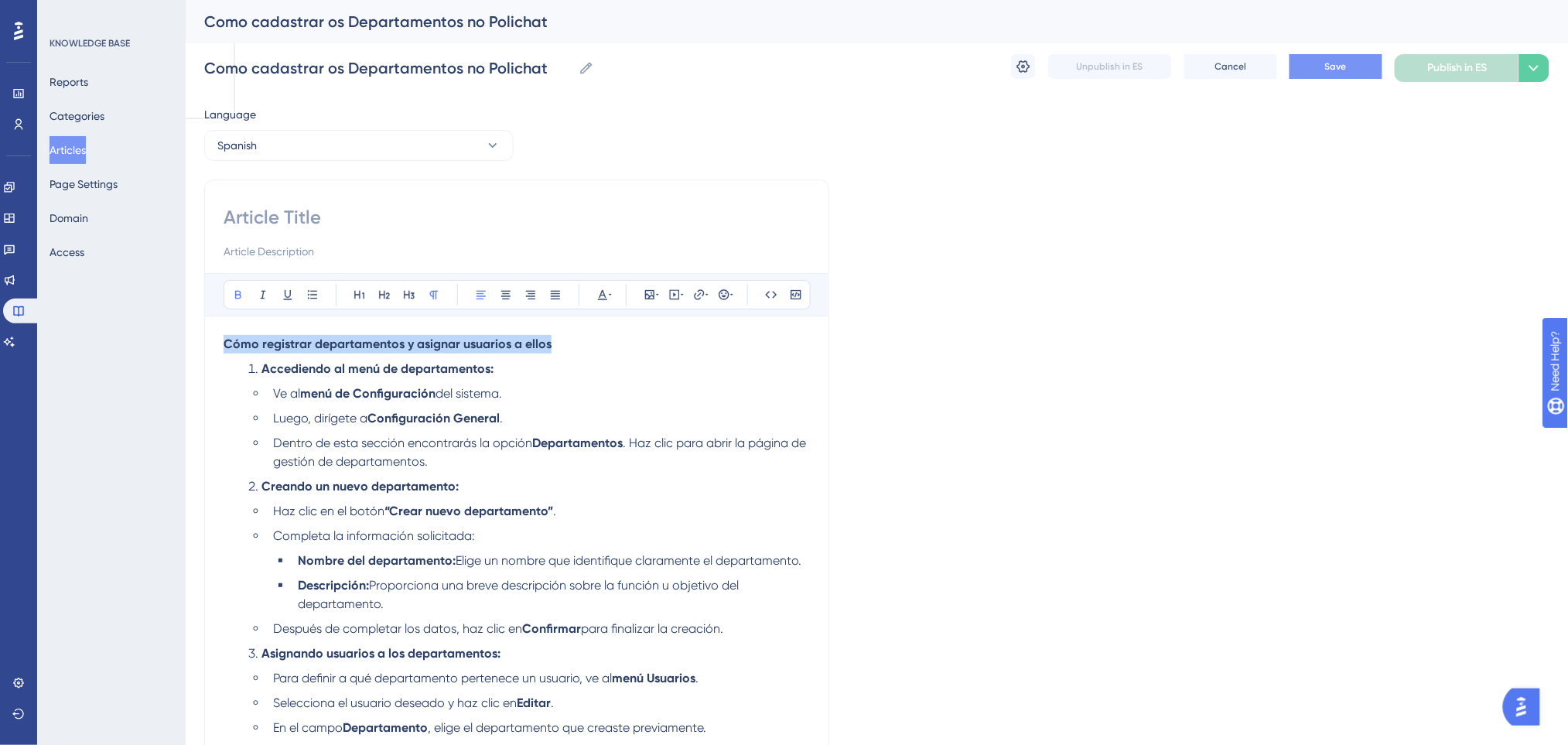
drag, startPoint x: 607, startPoint y: 347, endPoint x: 167, endPoint y: 329, distance: 440.4
click at [186, 329] on div "Performance Users Engagement Widgets Feedback Product Updates Knowledge Base AI…" at bounding box center [877, 449] width 1382 height 899
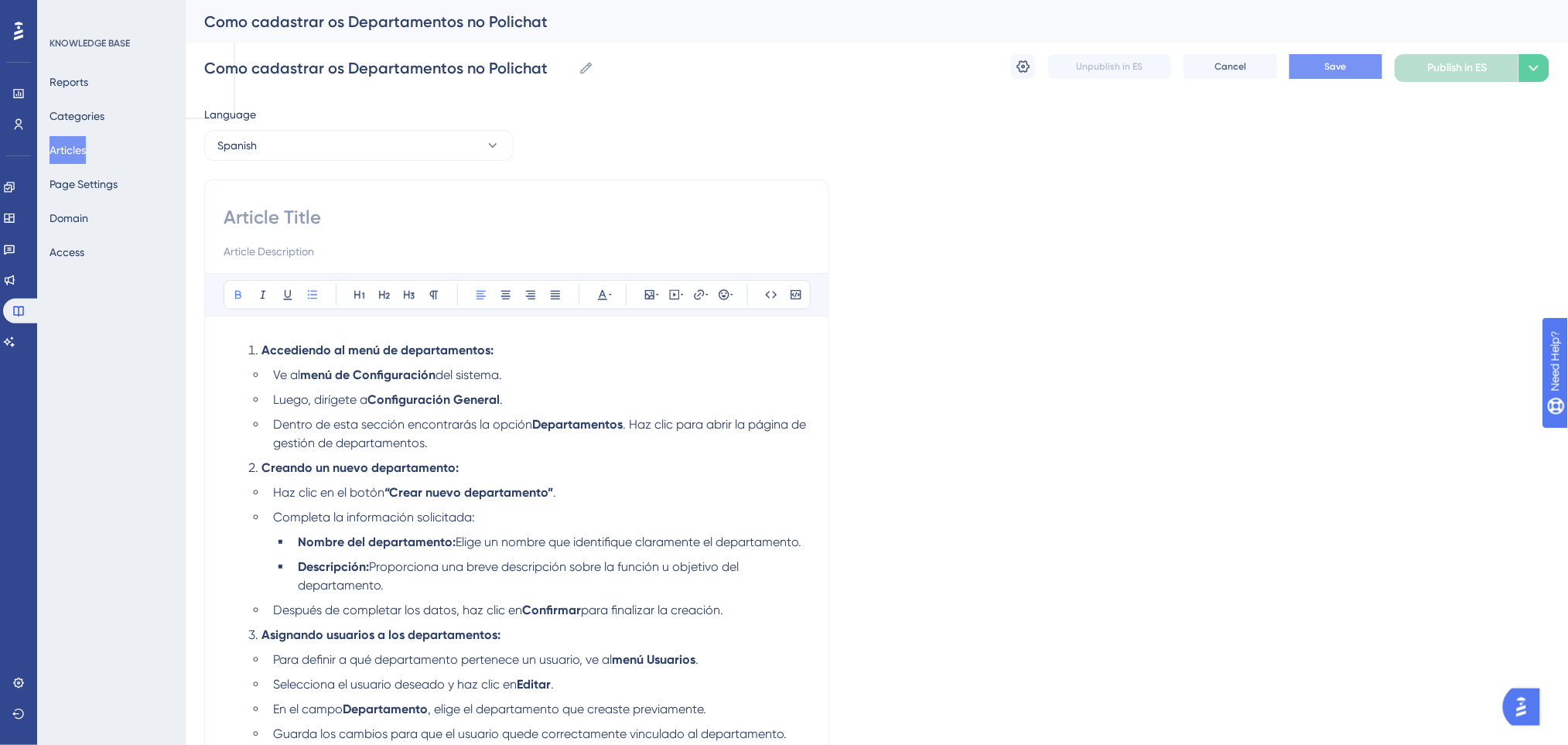
click at [492, 210] on input at bounding box center [516, 217] width 586 height 25
paste input "Cómo registrar departamentos y asignar usuarios a ellos"
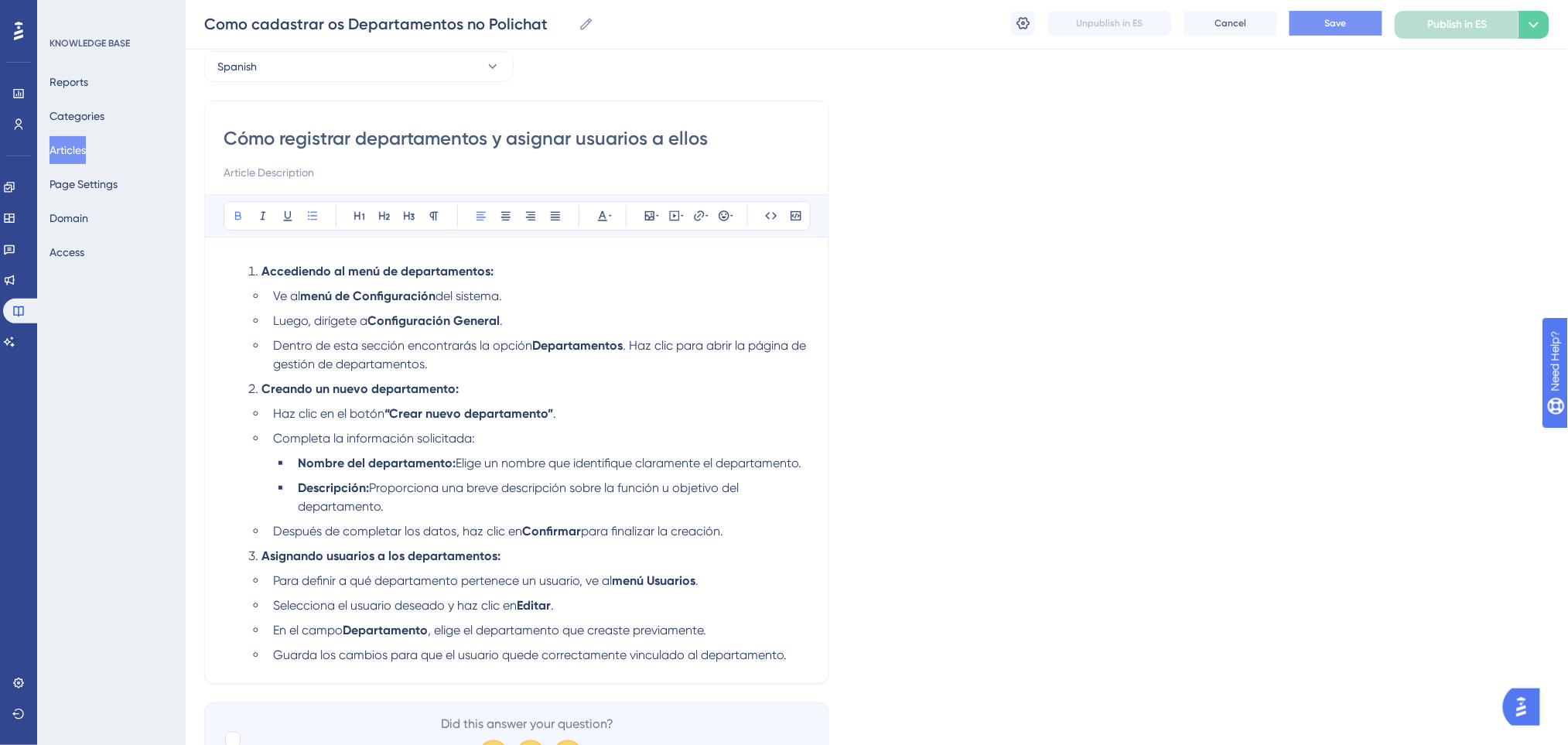
scroll to position [154, 0]
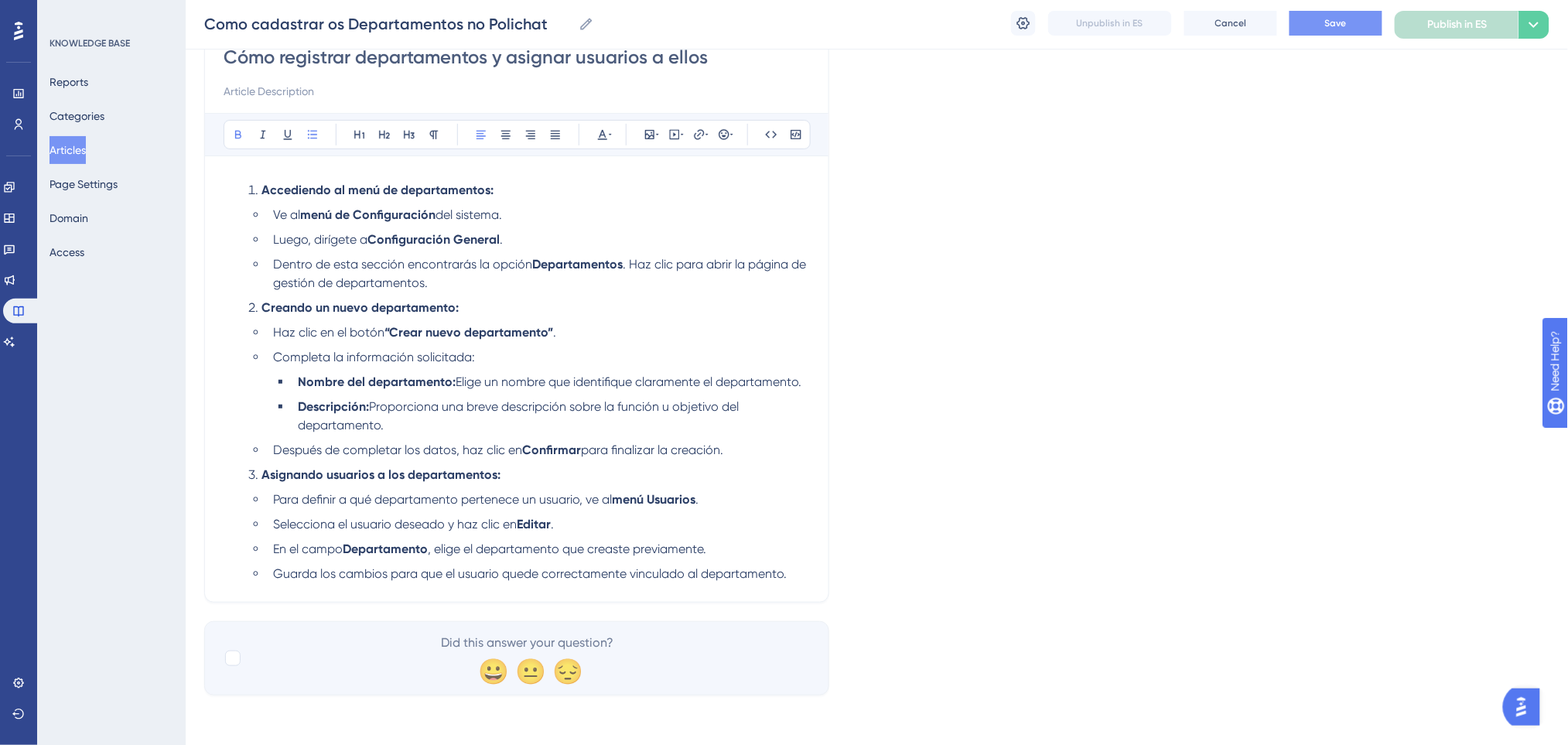
type input "Cómo registrar departamentos y asignar usuarios a ellos"
click at [1328, 21] on span "Save" at bounding box center [1335, 22] width 21 height 12
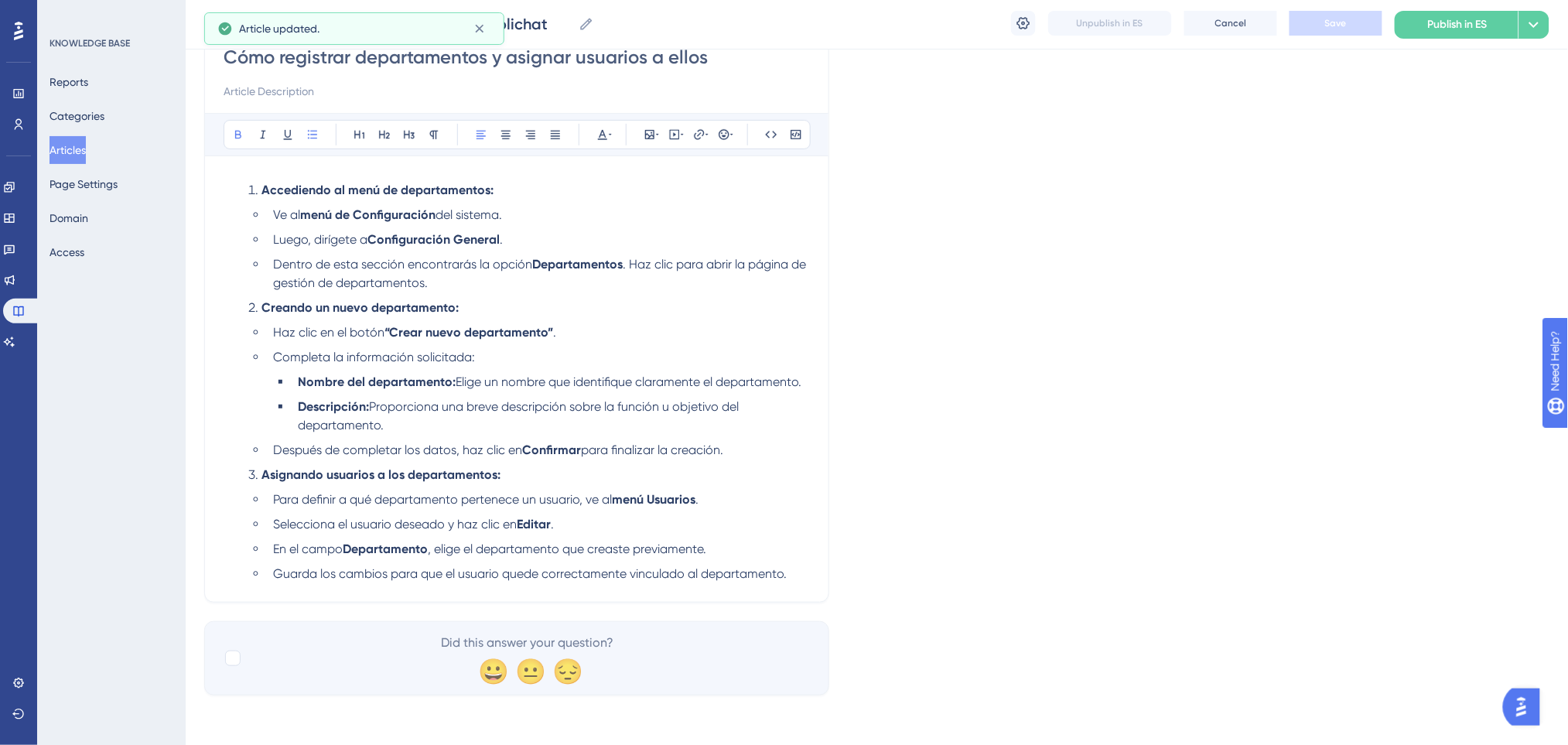
click at [537, 289] on li "Dentro de esta sección encontrarás la opción Departamentos . Haz clic para abri…" at bounding box center [538, 274] width 543 height 37
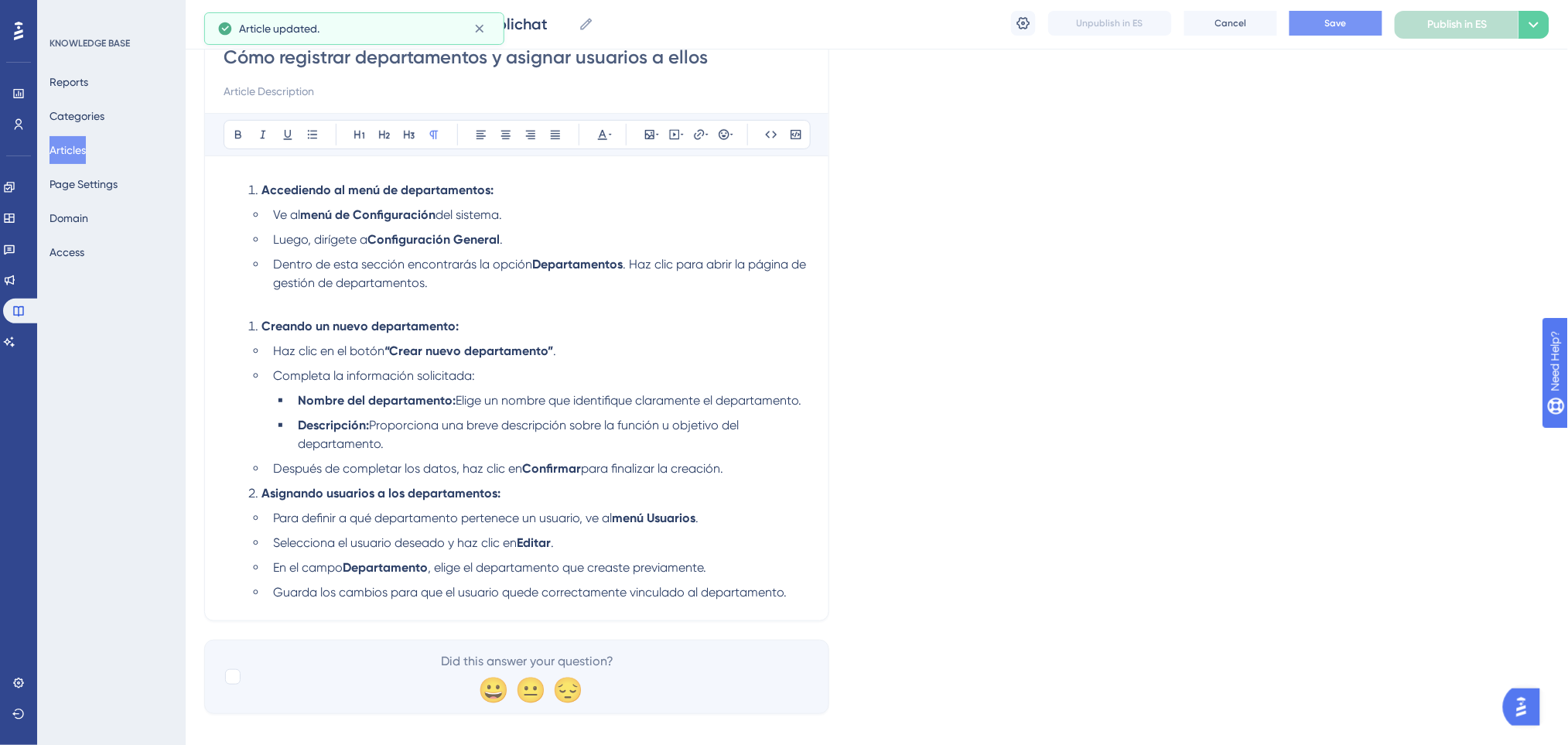
click at [759, 465] on li "Después de completar los datos, haz clic en Confirmar para finalizar la creació…" at bounding box center [538, 468] width 543 height 19
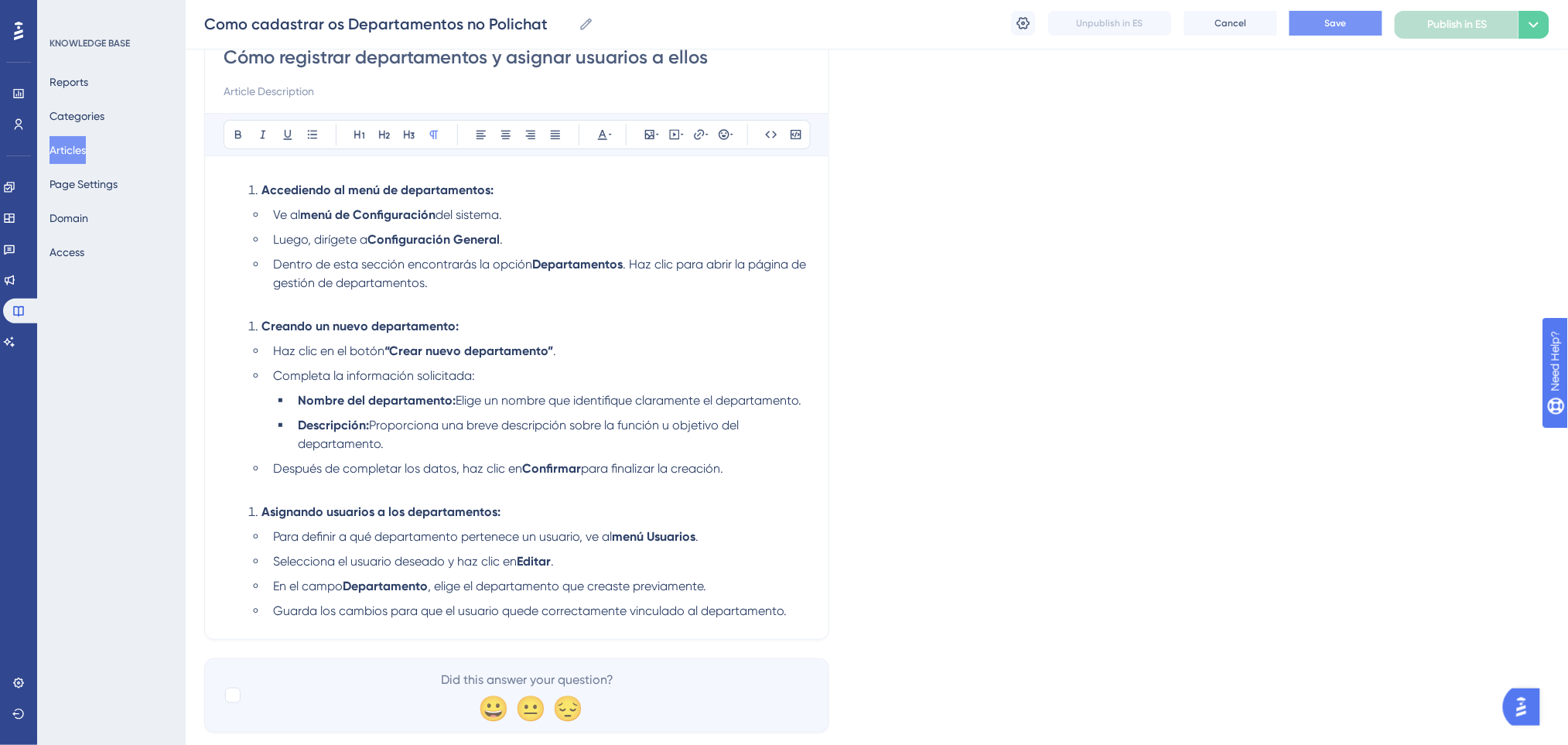
click at [1337, 35] on div "Unpublish in ES Cancel Save Publish in ES Options" at bounding box center [1280, 25] width 539 height 28
click at [1342, 12] on button "Save" at bounding box center [1336, 23] width 93 height 25
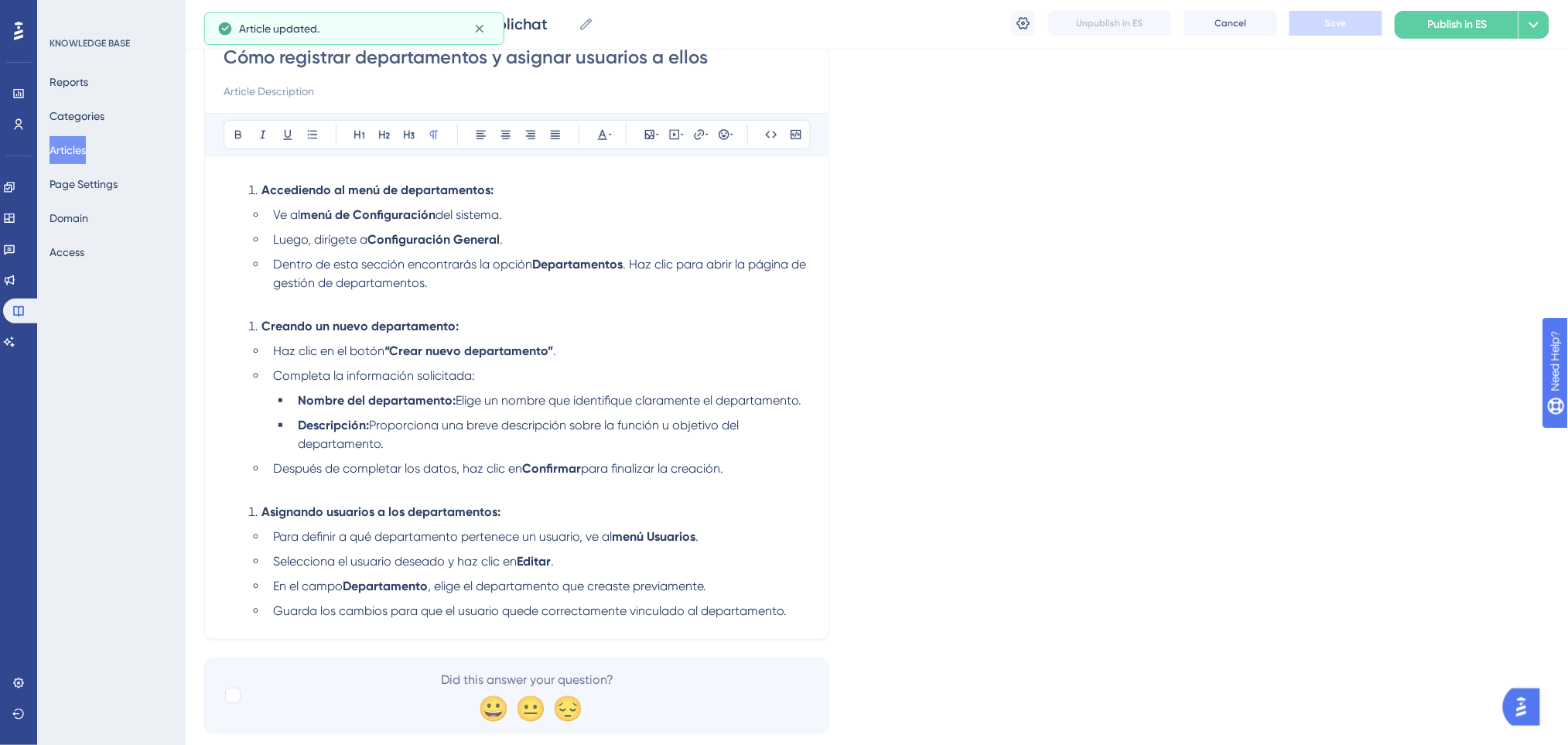
scroll to position [0, 0]
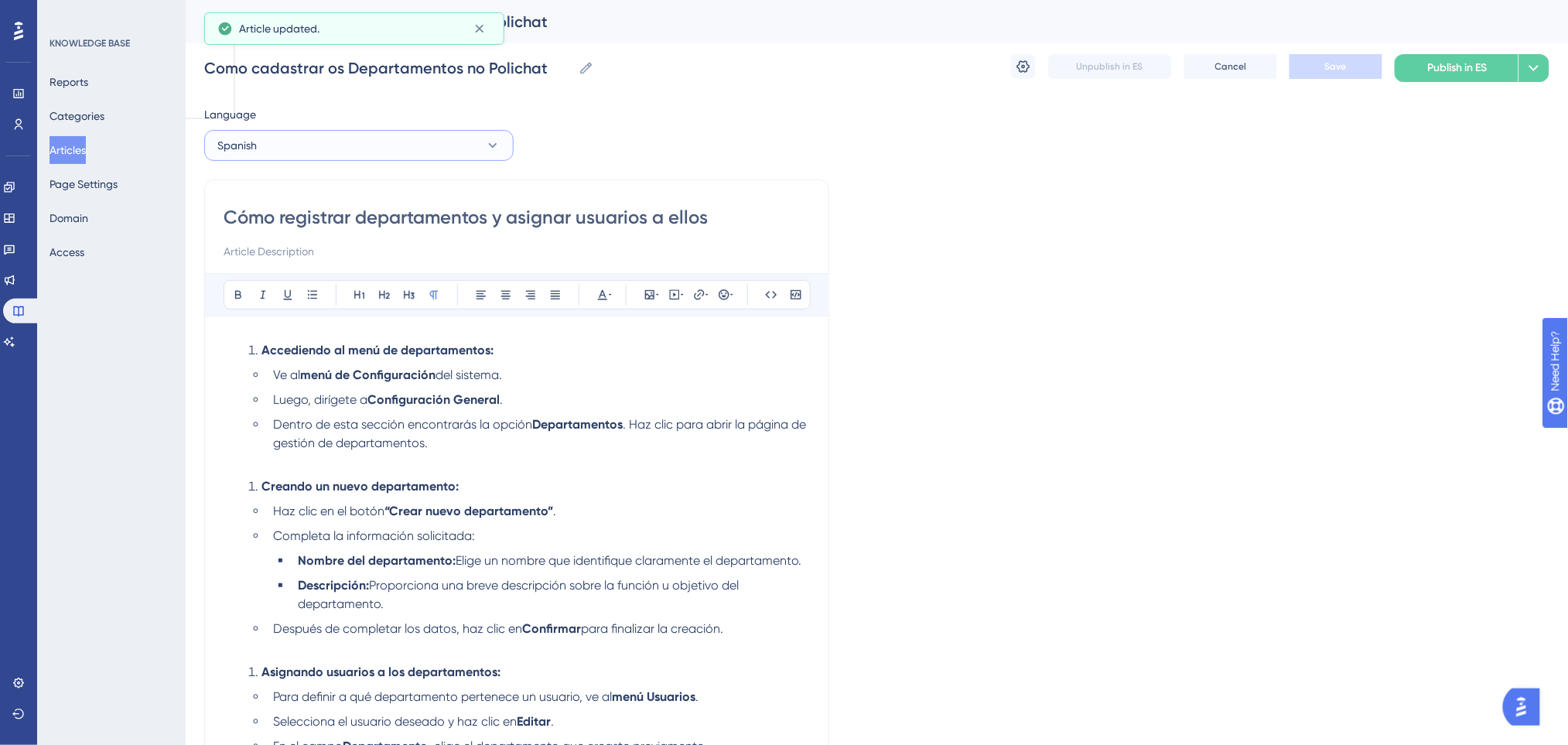
drag, startPoint x: 415, startPoint y: 143, endPoint x: 384, endPoint y: 158, distance: 34.4
click at [412, 143] on button "Spanish" at bounding box center [359, 144] width 309 height 31
click at [288, 200] on span "Portuguese (Default)" at bounding box center [277, 192] width 101 height 19
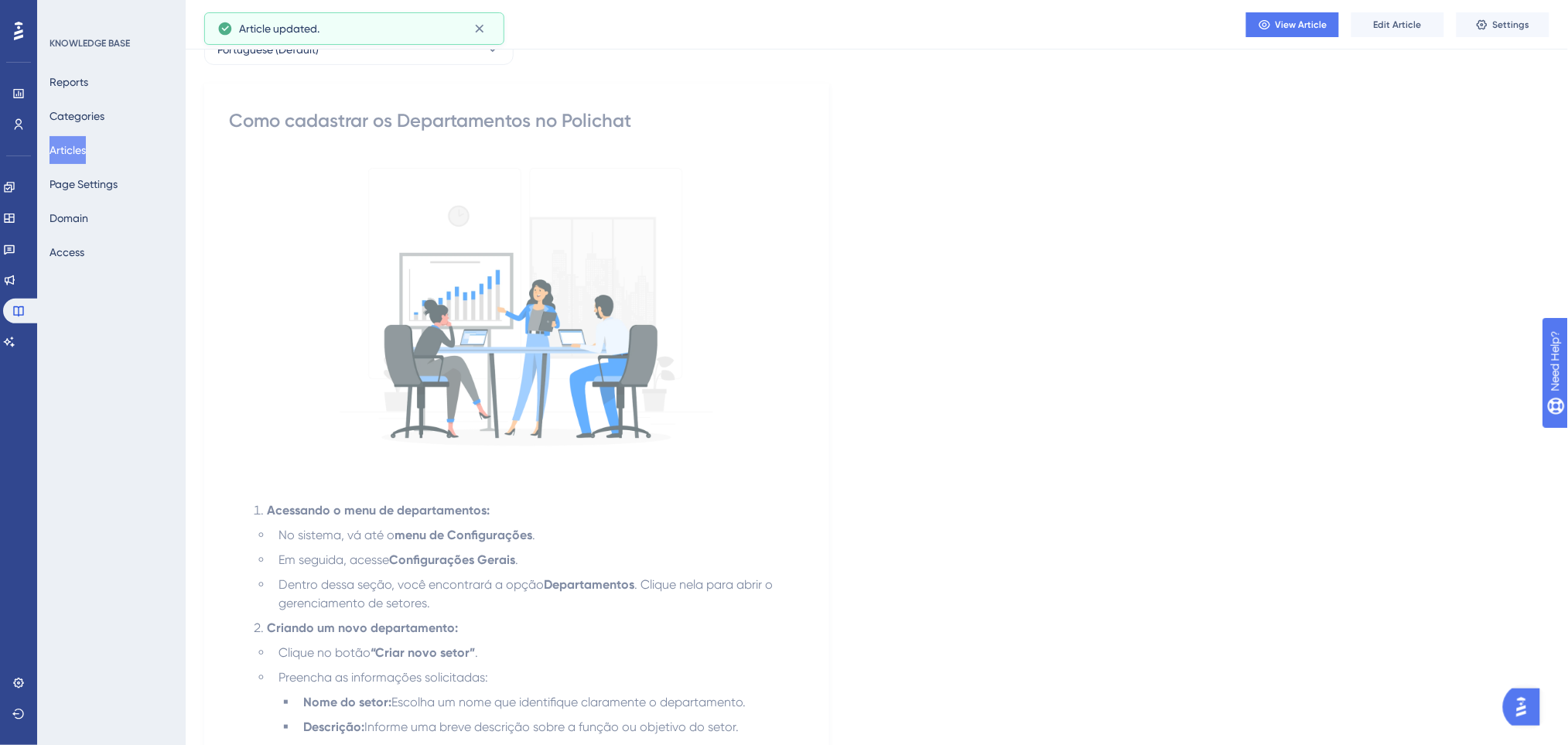
scroll to position [412, 0]
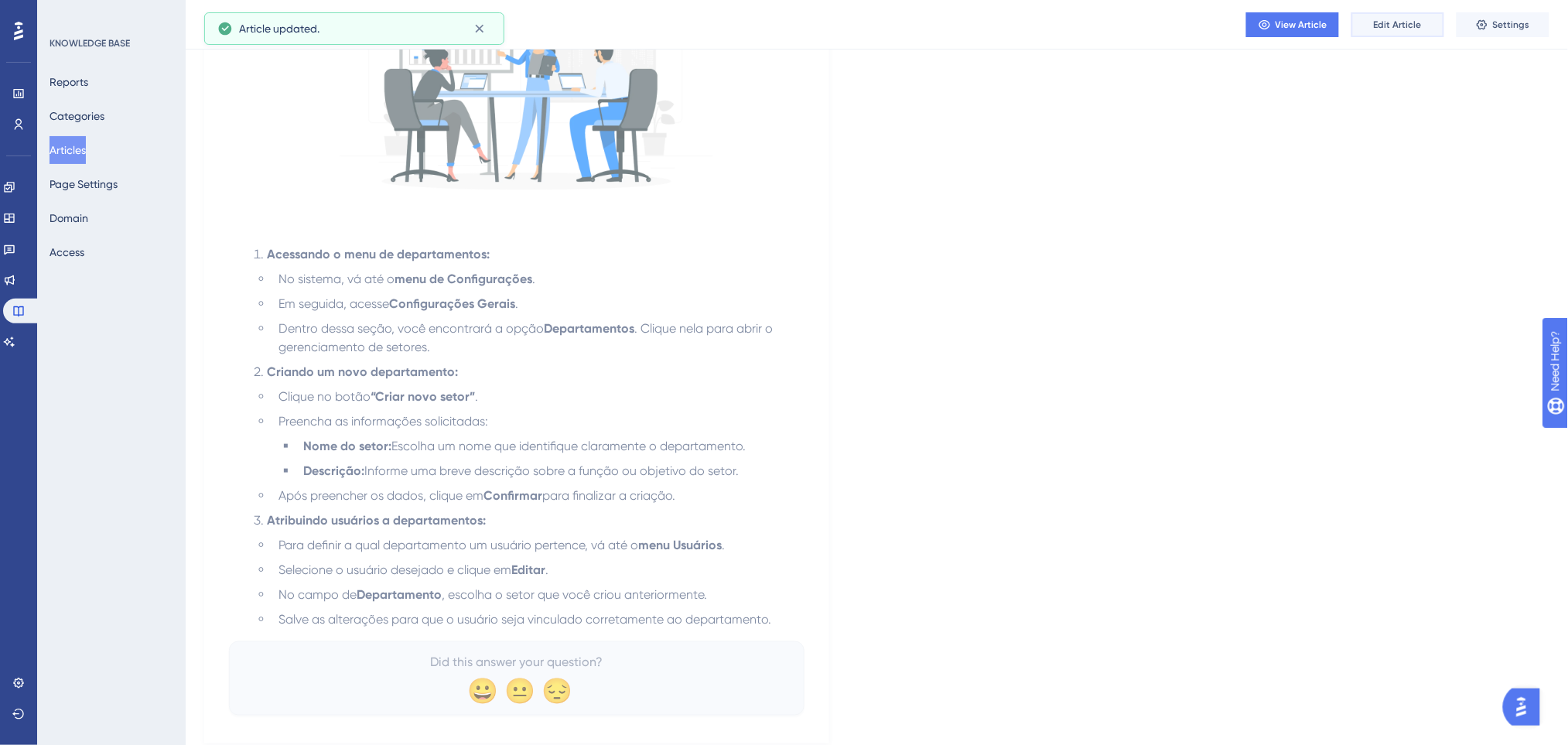
click at [1411, 19] on span "Edit Article" at bounding box center [1398, 24] width 48 height 12
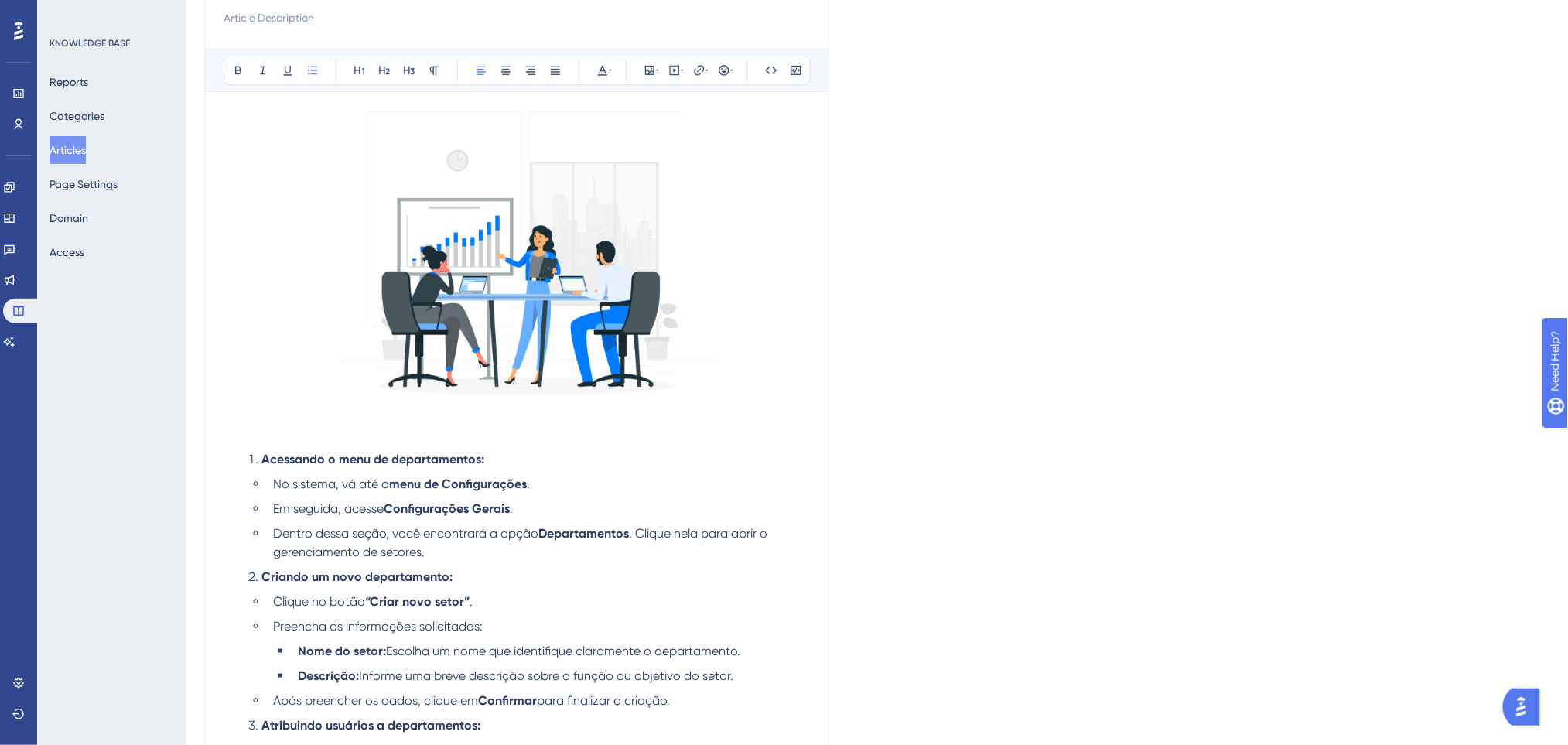
scroll to position [309, 0]
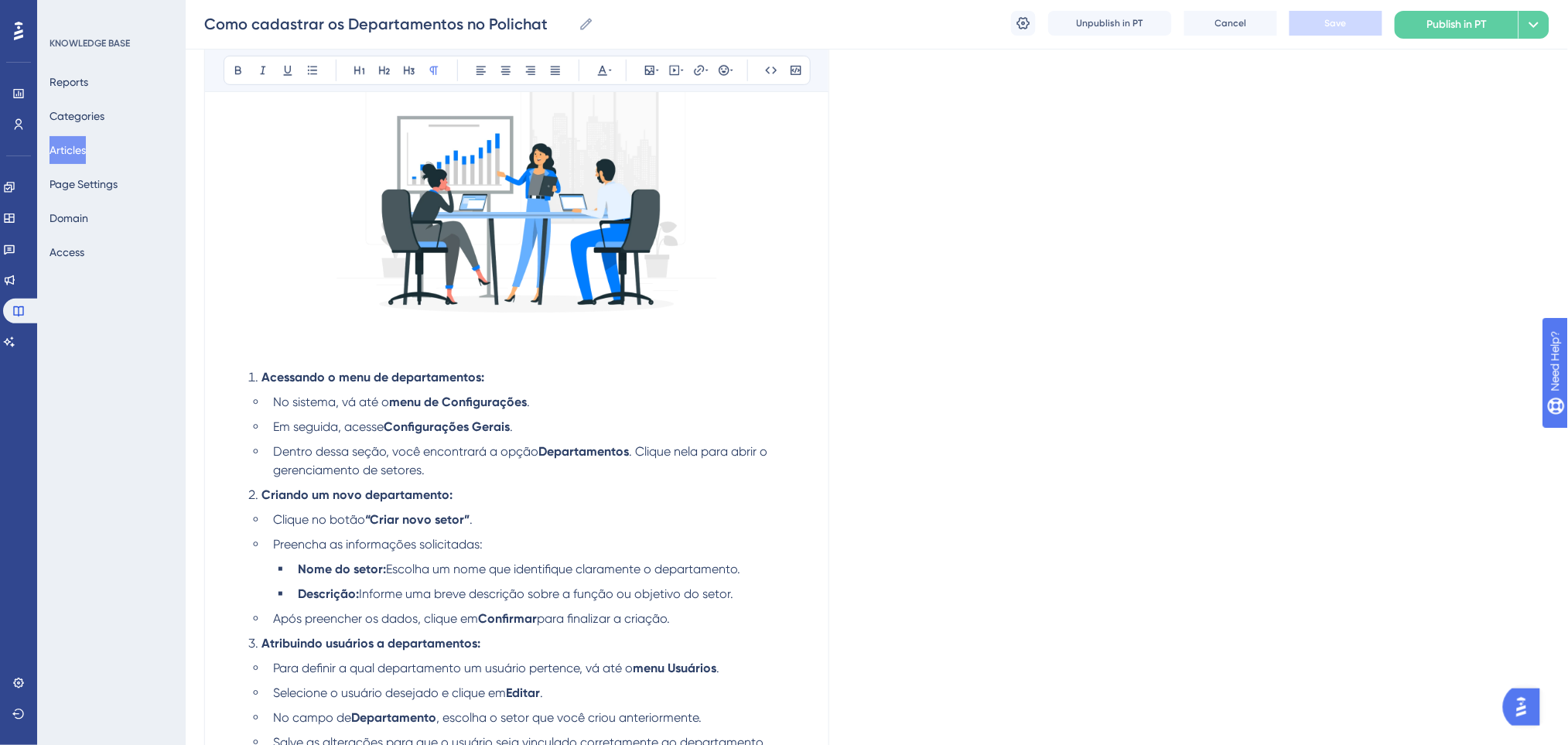
click at [293, 356] on p at bounding box center [516, 353] width 586 height 19
drag, startPoint x: 275, startPoint y: 355, endPoint x: 167, endPoint y: 68, distance: 306.6
click at [186, 68] on div "Performance Users Engagement Widgets Feedback Product Updates Knowledge Base AI…" at bounding box center [877, 290] width 1382 height 1198
click at [472, 468] on li "Dentro dessa seção, você encontrará a opção Departamentos . Clique nela para ab…" at bounding box center [538, 461] width 543 height 37
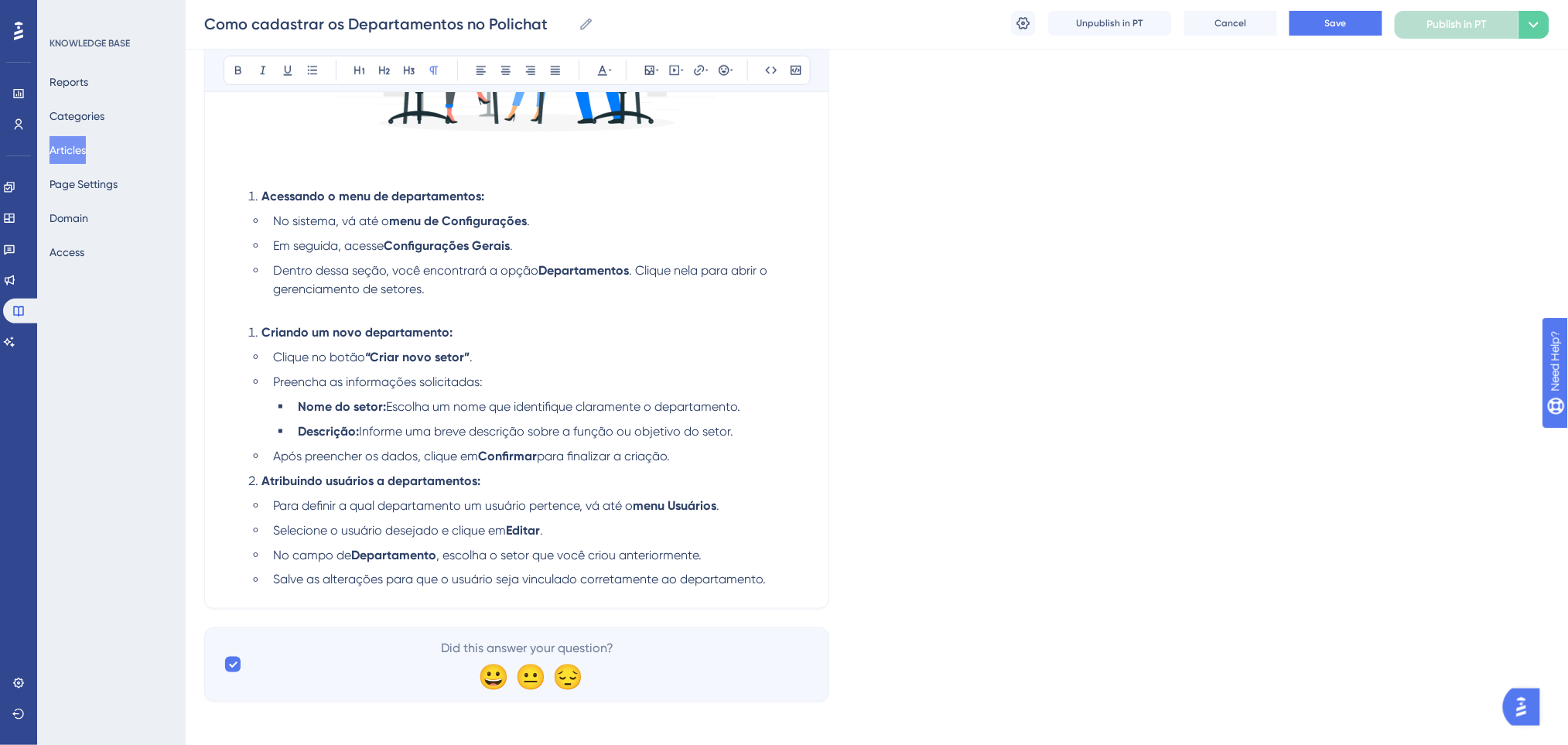
scroll to position [496, 0]
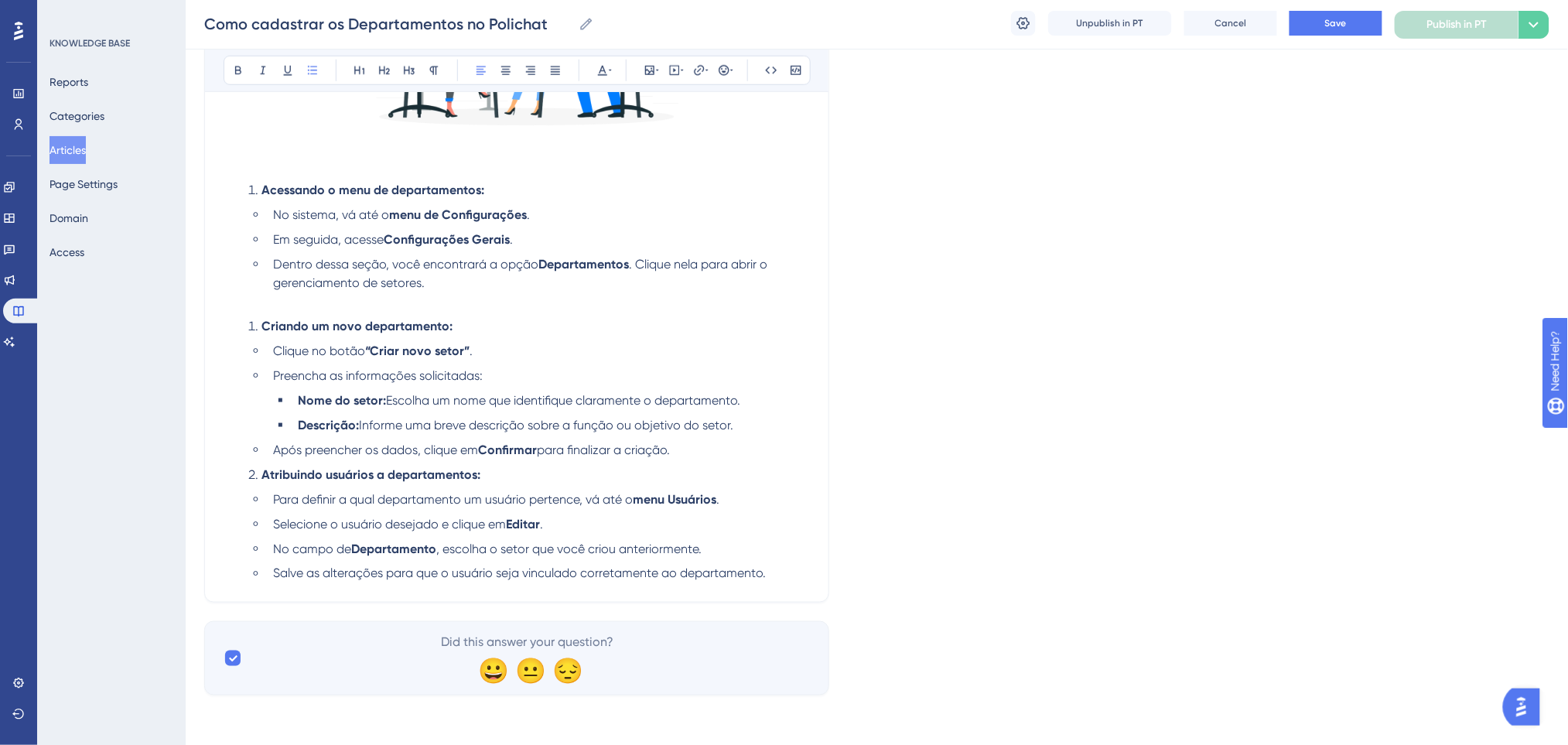
click at [723, 447] on li "Após preencher os dados, clique em Confirmar para finalizar a criação." at bounding box center [538, 450] width 543 height 19
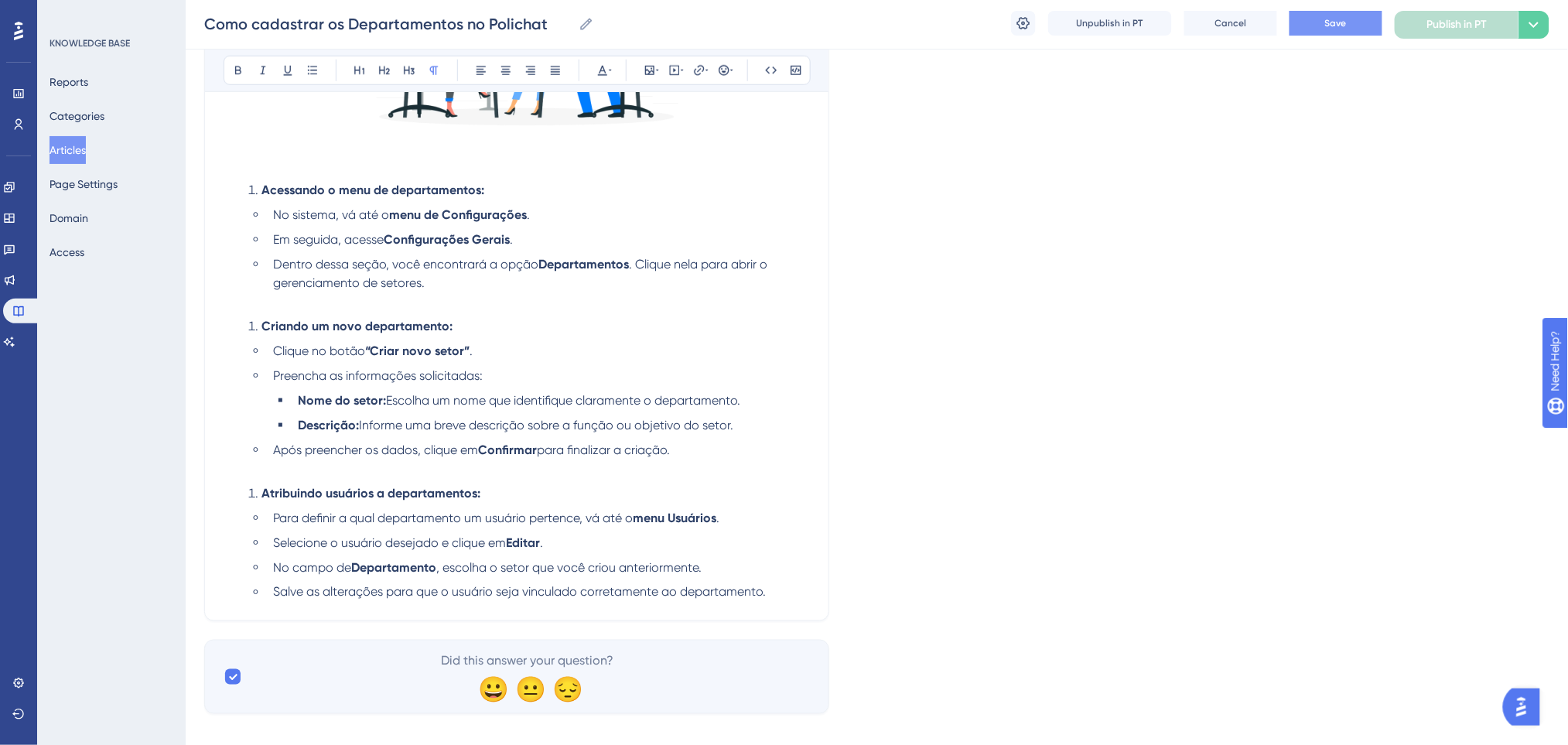
click at [1322, 20] on button "Save" at bounding box center [1336, 23] width 93 height 25
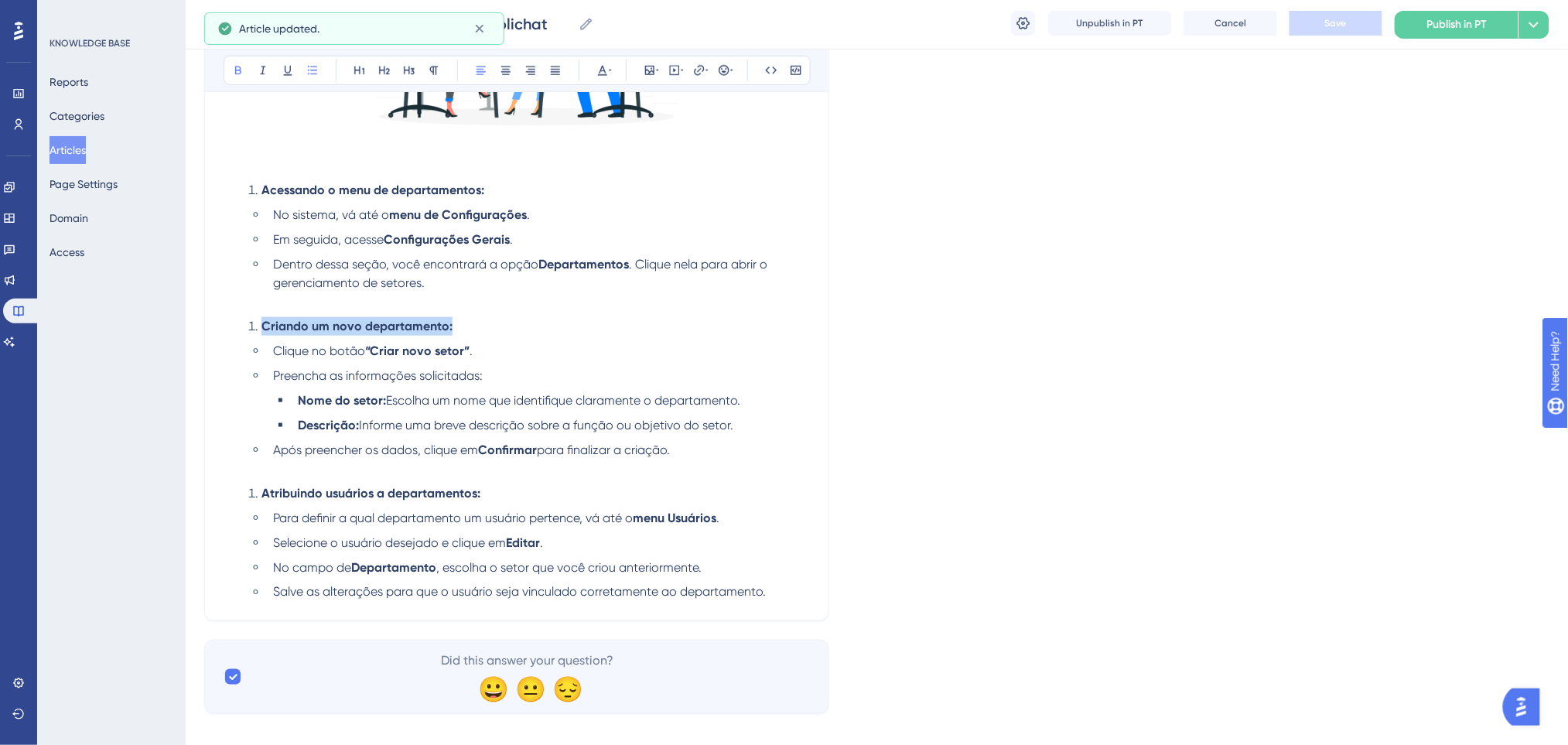
drag, startPoint x: 452, startPoint y: 326, endPoint x: 265, endPoint y: 325, distance: 187.0
click at [265, 325] on li "Criando um novo departamento:" at bounding box center [526, 327] width 567 height 19
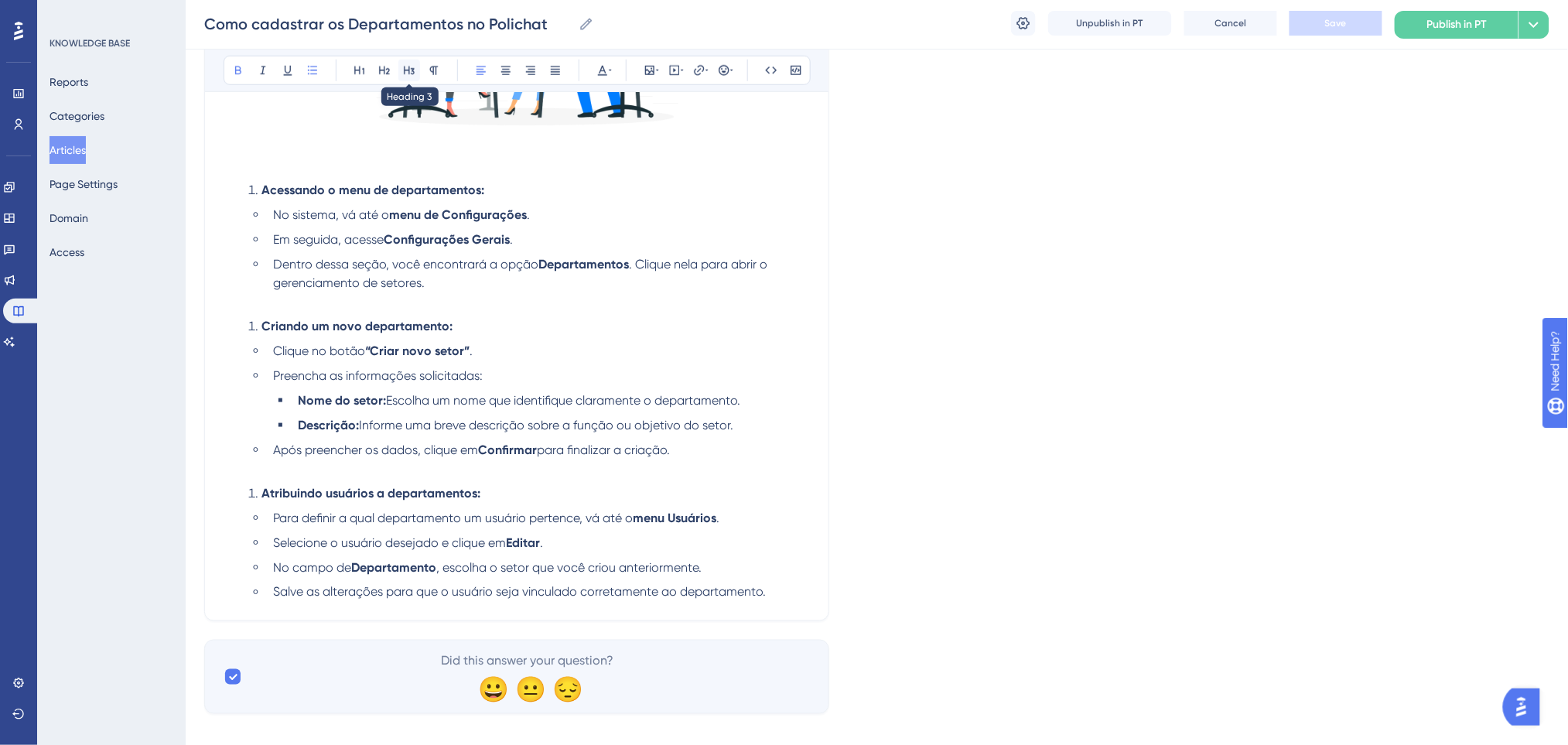
click at [409, 76] on icon at bounding box center [408, 69] width 12 height 12
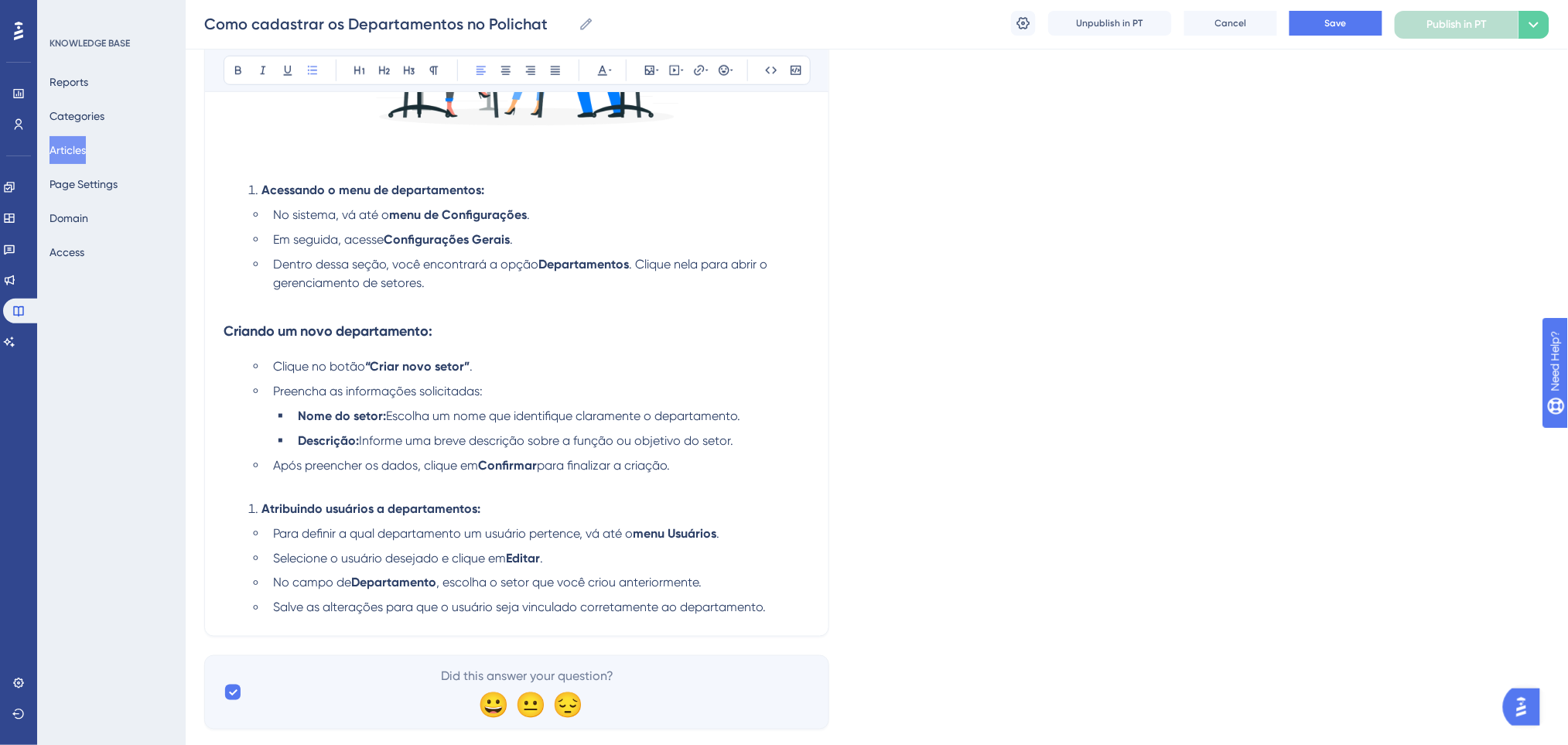
click at [574, 355] on div "Acessando o menu de departamentos: No sistema, vá até o menu de Configurações .…" at bounding box center [516, 225] width 586 height 785
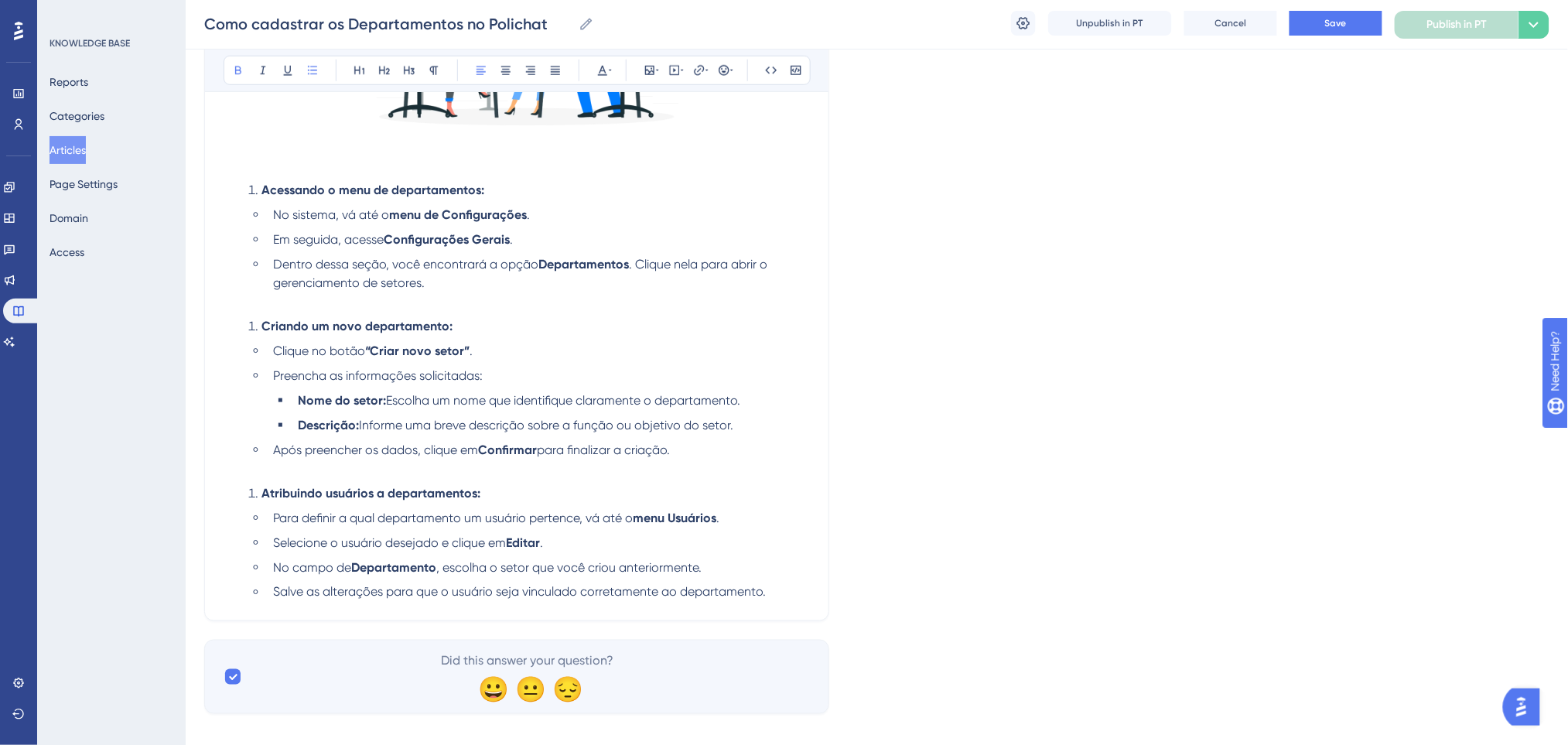
click at [476, 326] on li "Criando um novo departamento:" at bounding box center [526, 327] width 567 height 19
drag, startPoint x: 471, startPoint y: 326, endPoint x: 220, endPoint y: 321, distance: 251.0
click at [220, 321] on div "Como cadastrar os Departamentos no Polichat Bold Italic Underline Bullet Point …" at bounding box center [516, 149] width 625 height 944
click at [436, 67] on icon at bounding box center [434, 70] width 8 height 8
click at [417, 67] on button at bounding box center [408, 69] width 21 height 21
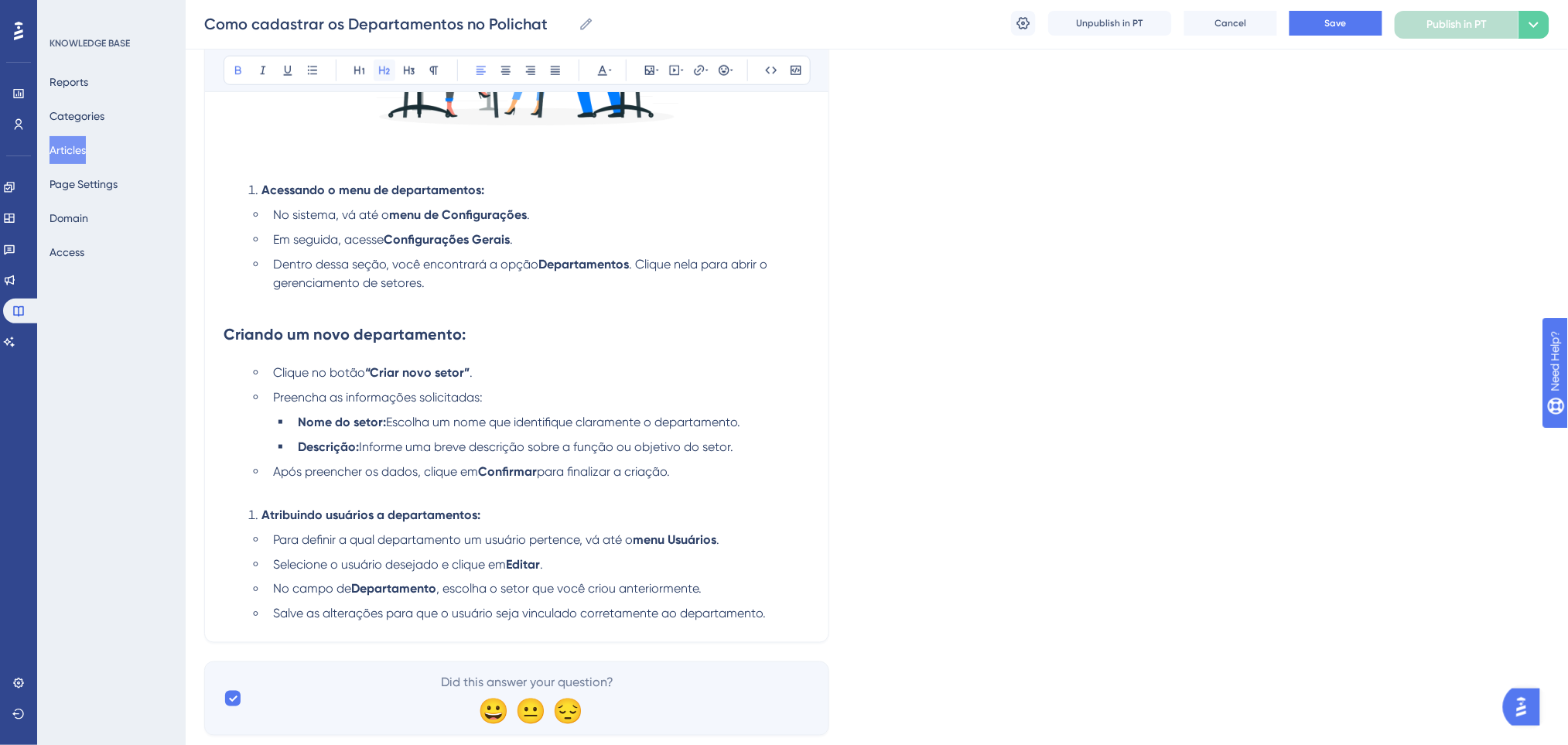
click at [383, 65] on icon at bounding box center [384, 69] width 12 height 12
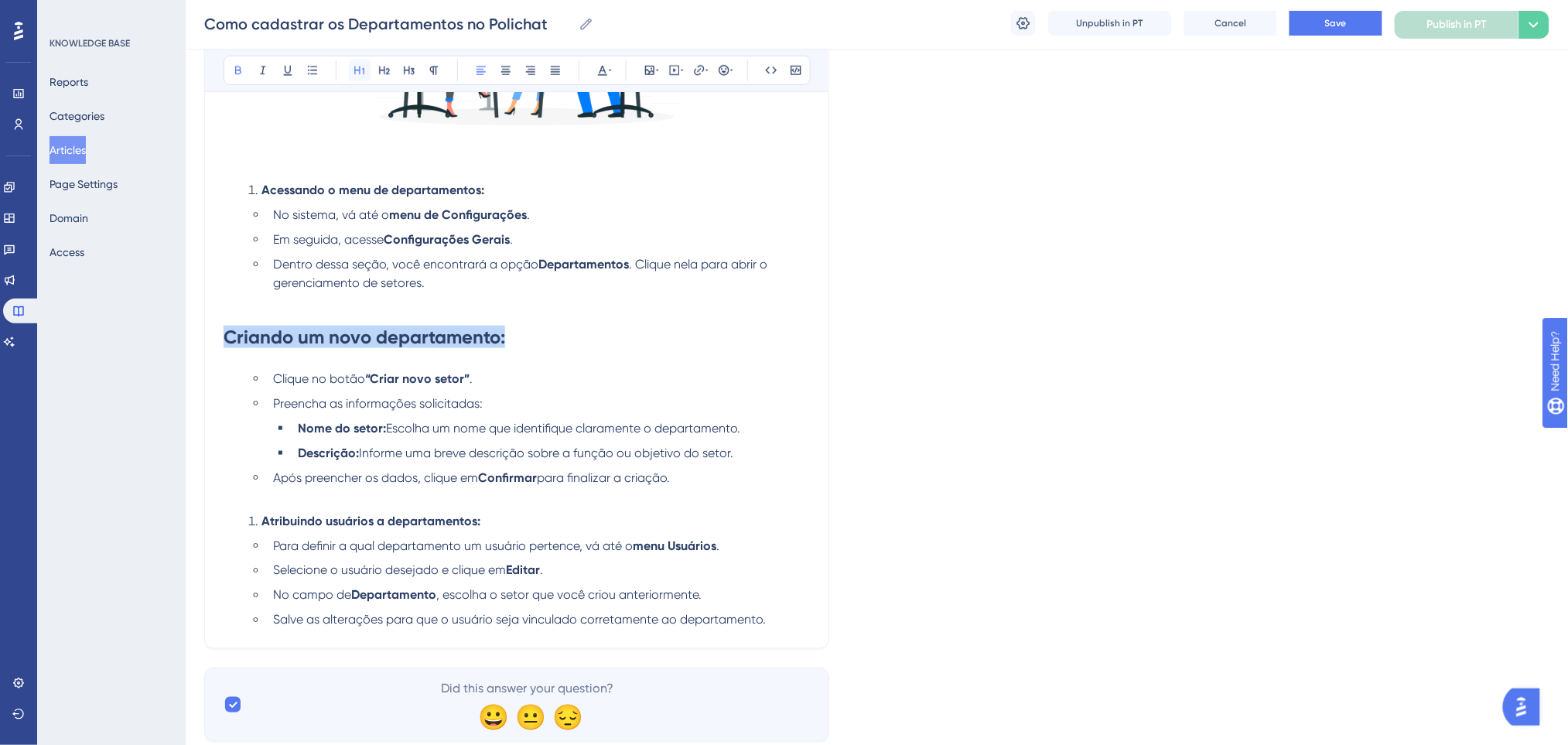
click at [361, 65] on icon at bounding box center [359, 69] width 12 height 12
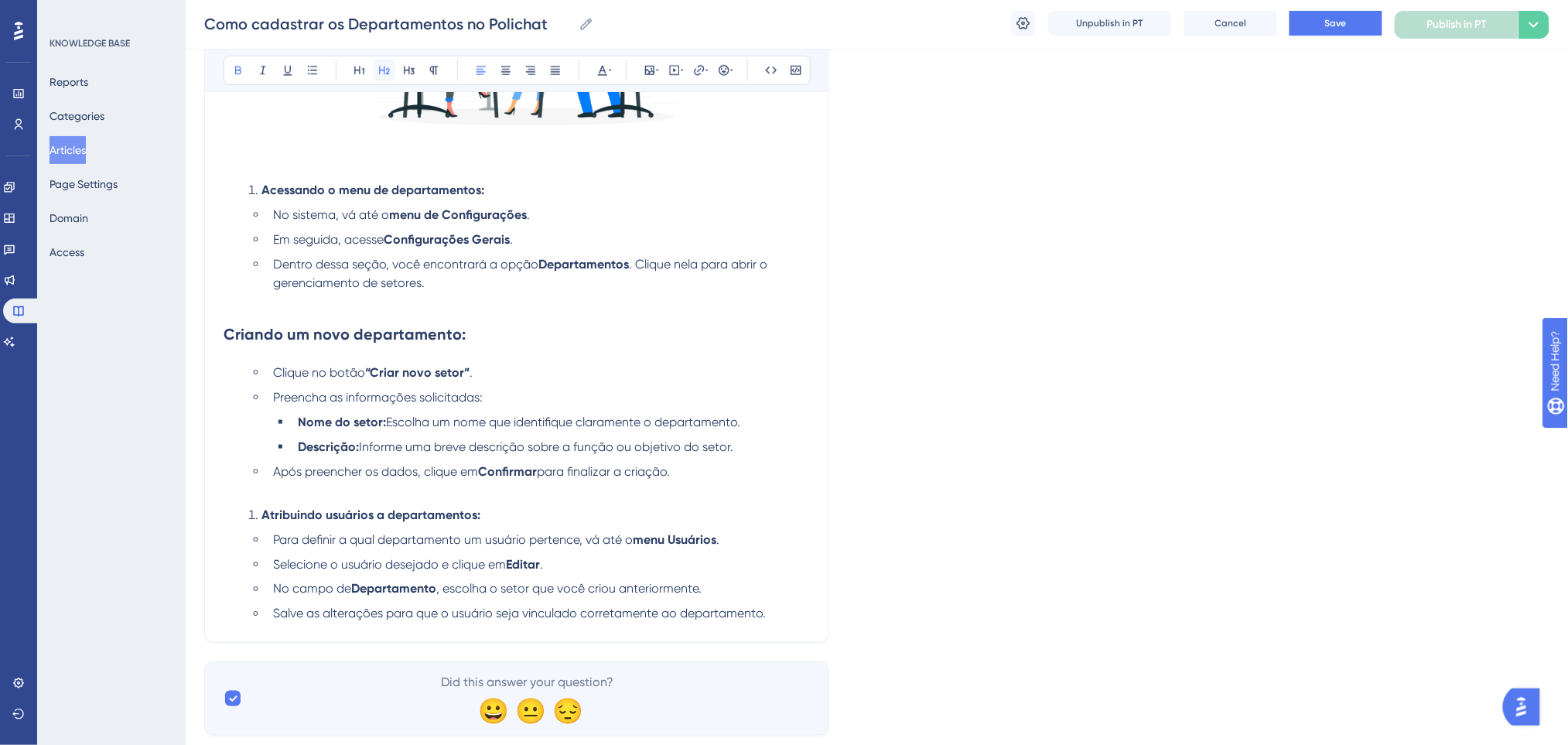
click at [392, 65] on button at bounding box center [384, 69] width 21 height 21
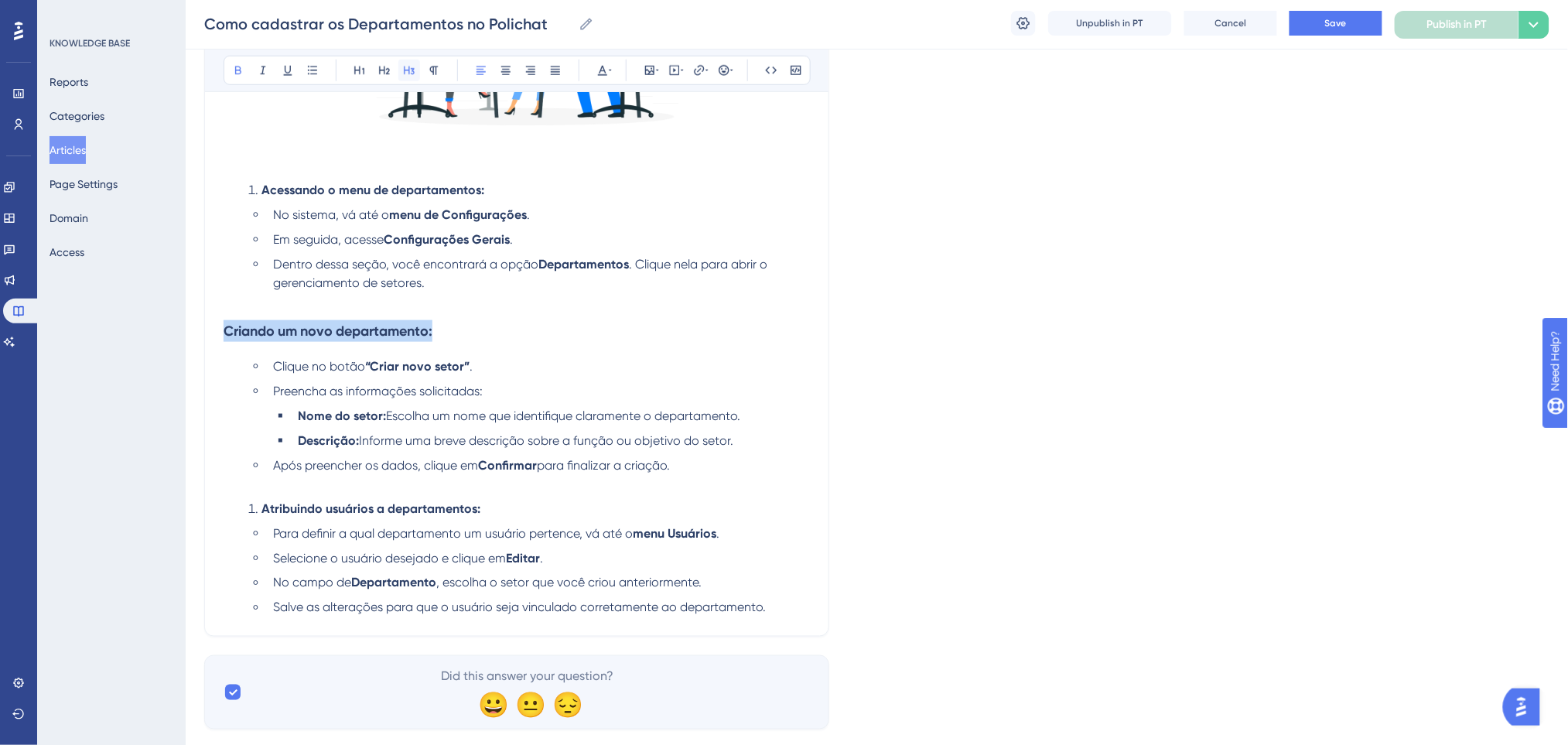
click at [411, 65] on icon at bounding box center [408, 69] width 12 height 12
click at [231, 331] on strong "Criando um novo departamento:" at bounding box center [328, 330] width 209 height 17
click at [227, 332] on strong "Criando um novo departamento:" at bounding box center [328, 330] width 209 height 17
click at [515, 289] on li "Dentro dessa seção, você encontrará a opção Departamentos . Clique nela para ab…" at bounding box center [538, 274] width 543 height 37
click at [243, 331] on strong "1 - Criando um novo departamento:" at bounding box center [337, 330] width 228 height 17
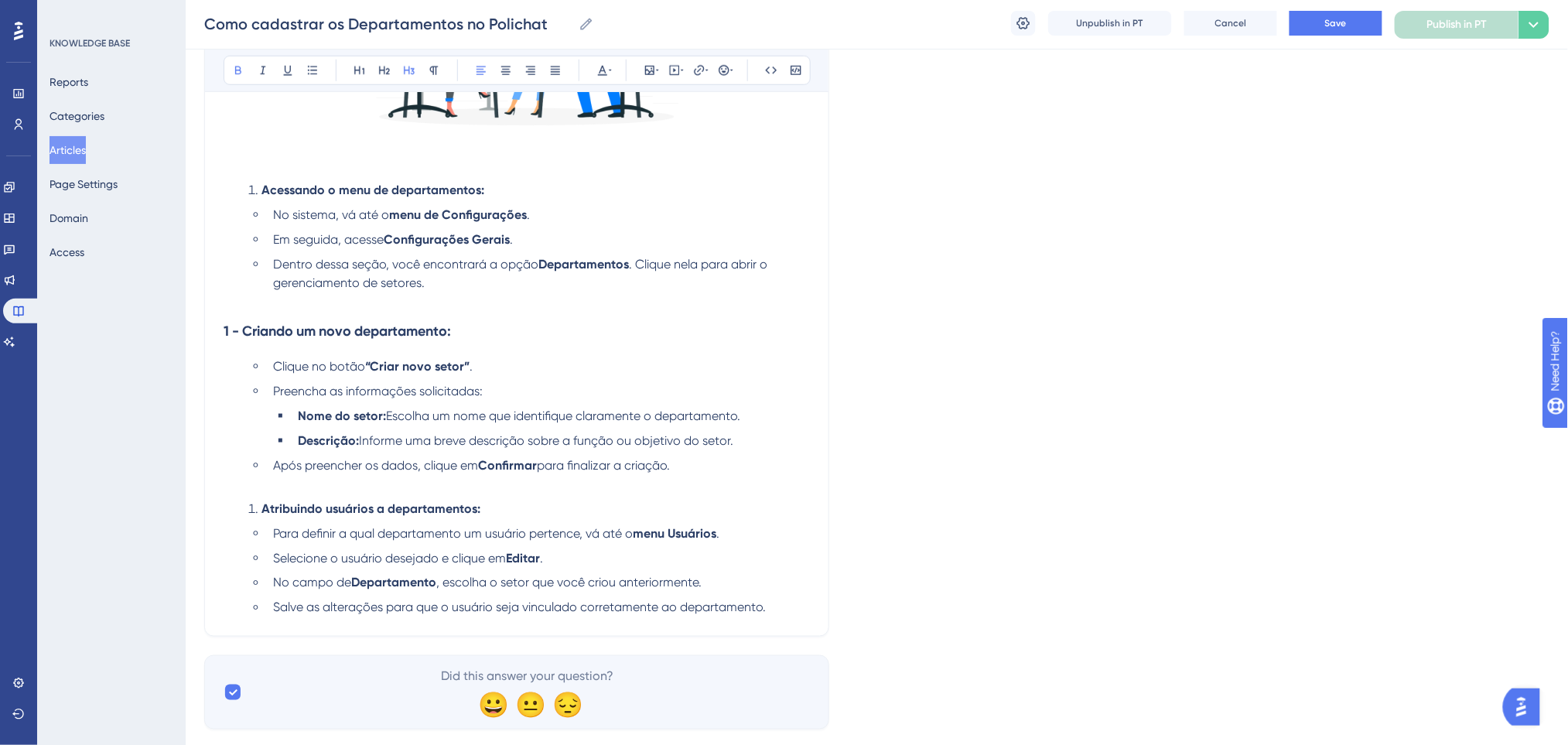
click at [239, 331] on strong "1 - Criando um novo departamento:" at bounding box center [337, 330] width 228 height 17
click at [471, 323] on h3 "2. Criando um novo departamento:" at bounding box center [516, 330] width 586 height 40
click at [260, 195] on li "Acessando o menu de departamentos:" at bounding box center [526, 191] width 567 height 19
drag, startPoint x: 454, startPoint y: 187, endPoint x: 246, endPoint y: 186, distance: 208.0
click at [246, 186] on li "Acessando o menu de departamentos:" at bounding box center [526, 191] width 567 height 19
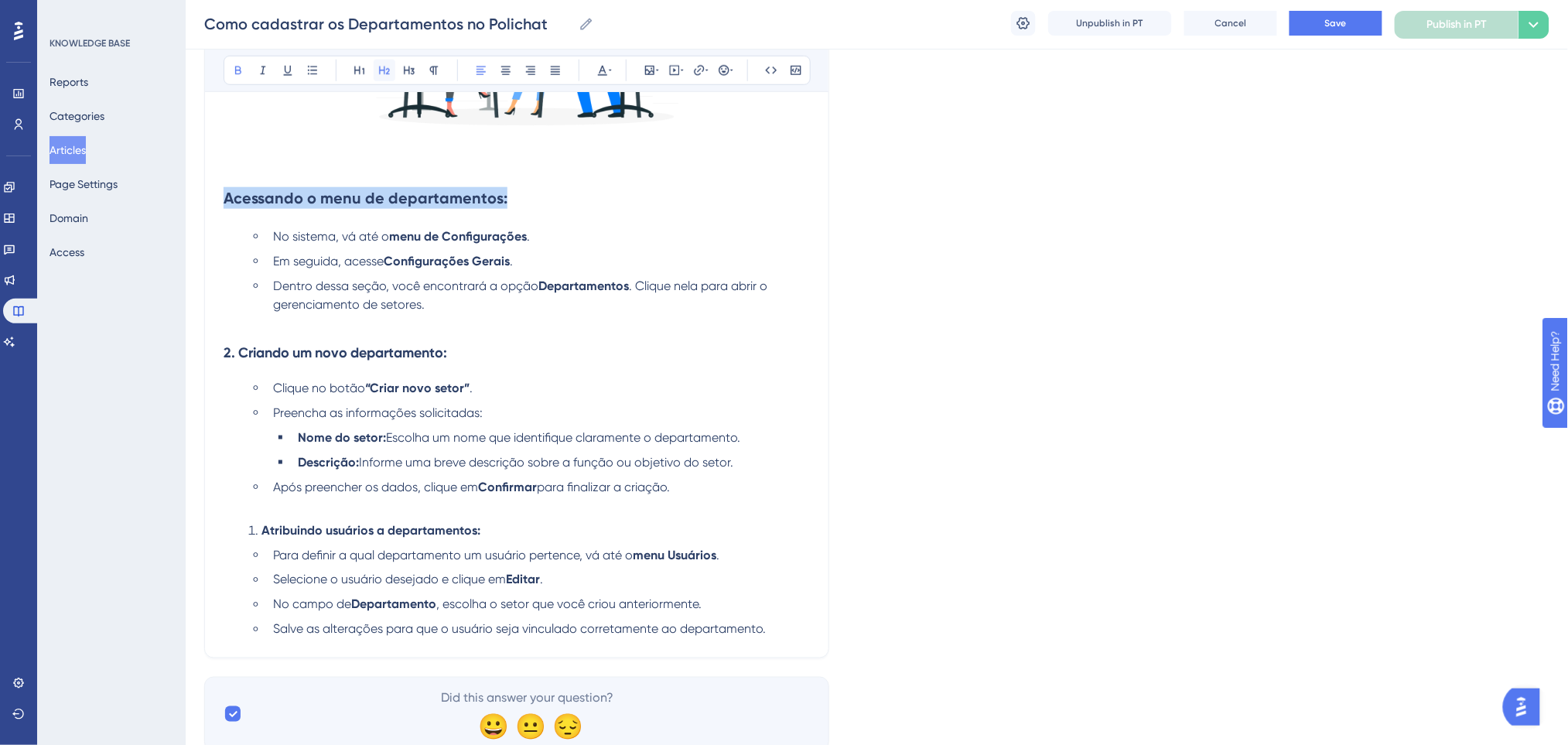
click at [380, 67] on icon at bounding box center [384, 69] width 12 height 12
click at [503, 250] on ul "No sistema, vá até o menu de Configurações . Em seguida, acesse Configurações G…" at bounding box center [529, 271] width 562 height 87
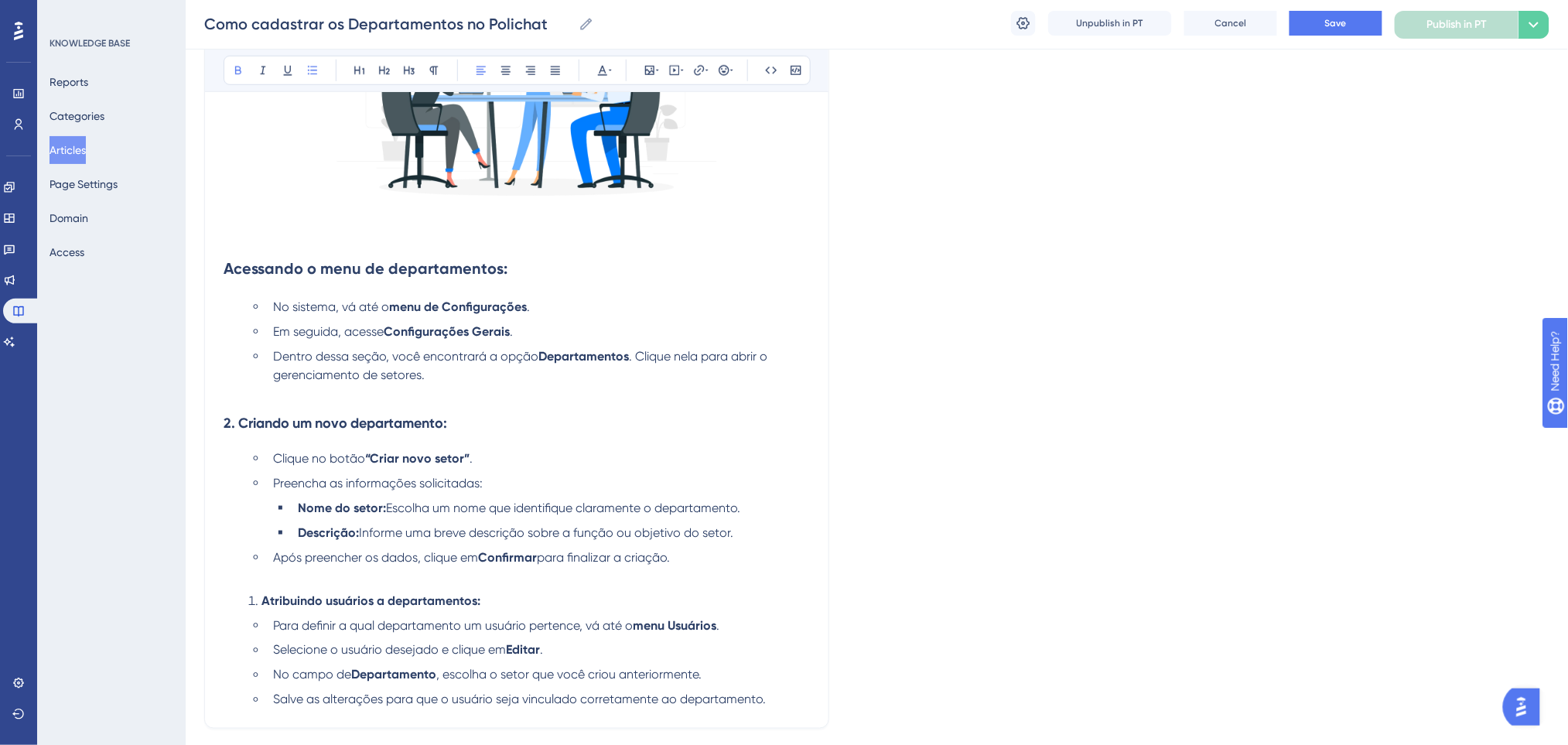
scroll to position [346, 0]
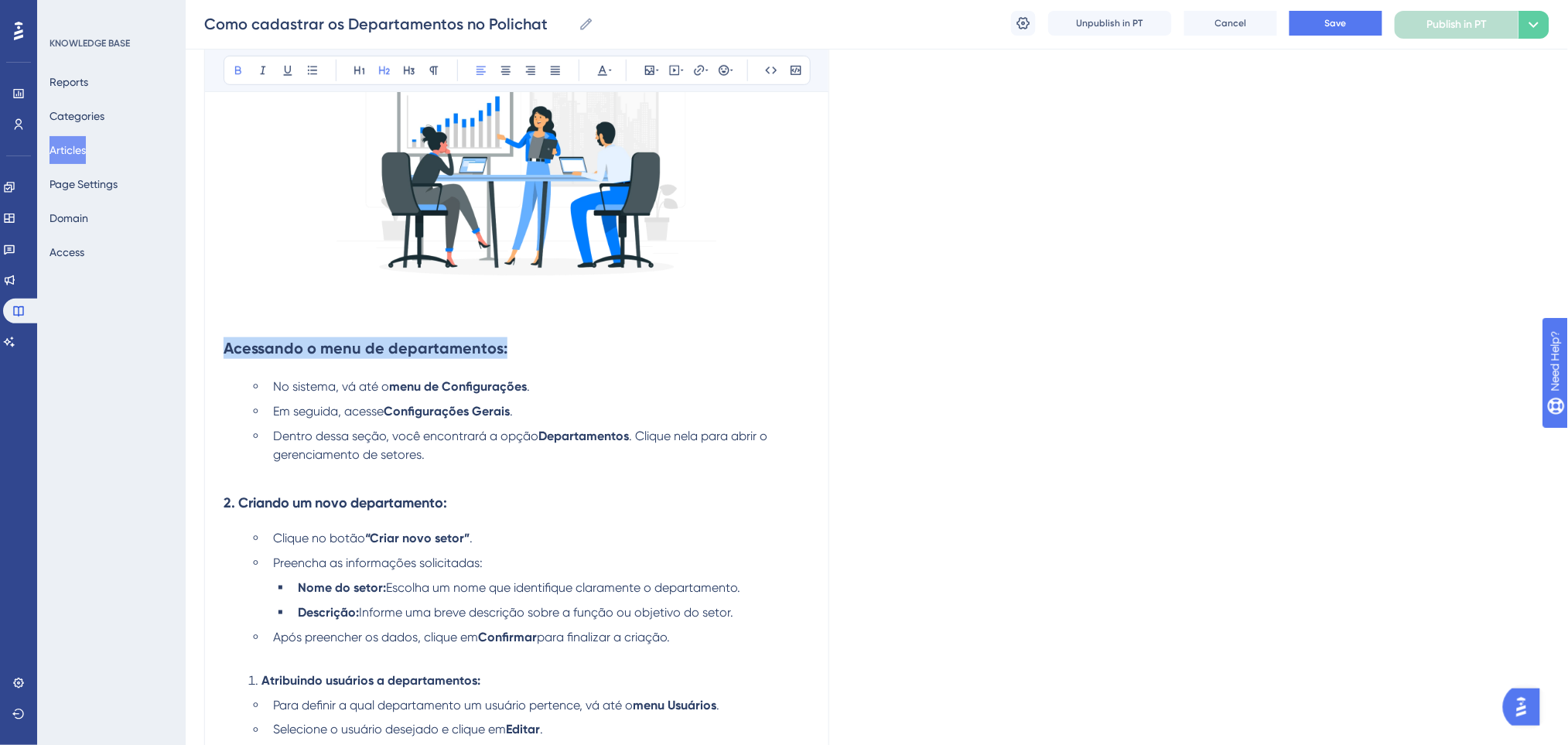
drag, startPoint x: 510, startPoint y: 350, endPoint x: 154, endPoint y: 353, distance: 356.0
click at [186, 353] on div "Performance Users Engagement Widgets Feedback Product Updates Knowledge Base AI…" at bounding box center [877, 290] width 1382 height 1272
click at [406, 69] on icon at bounding box center [409, 70] width 11 height 8
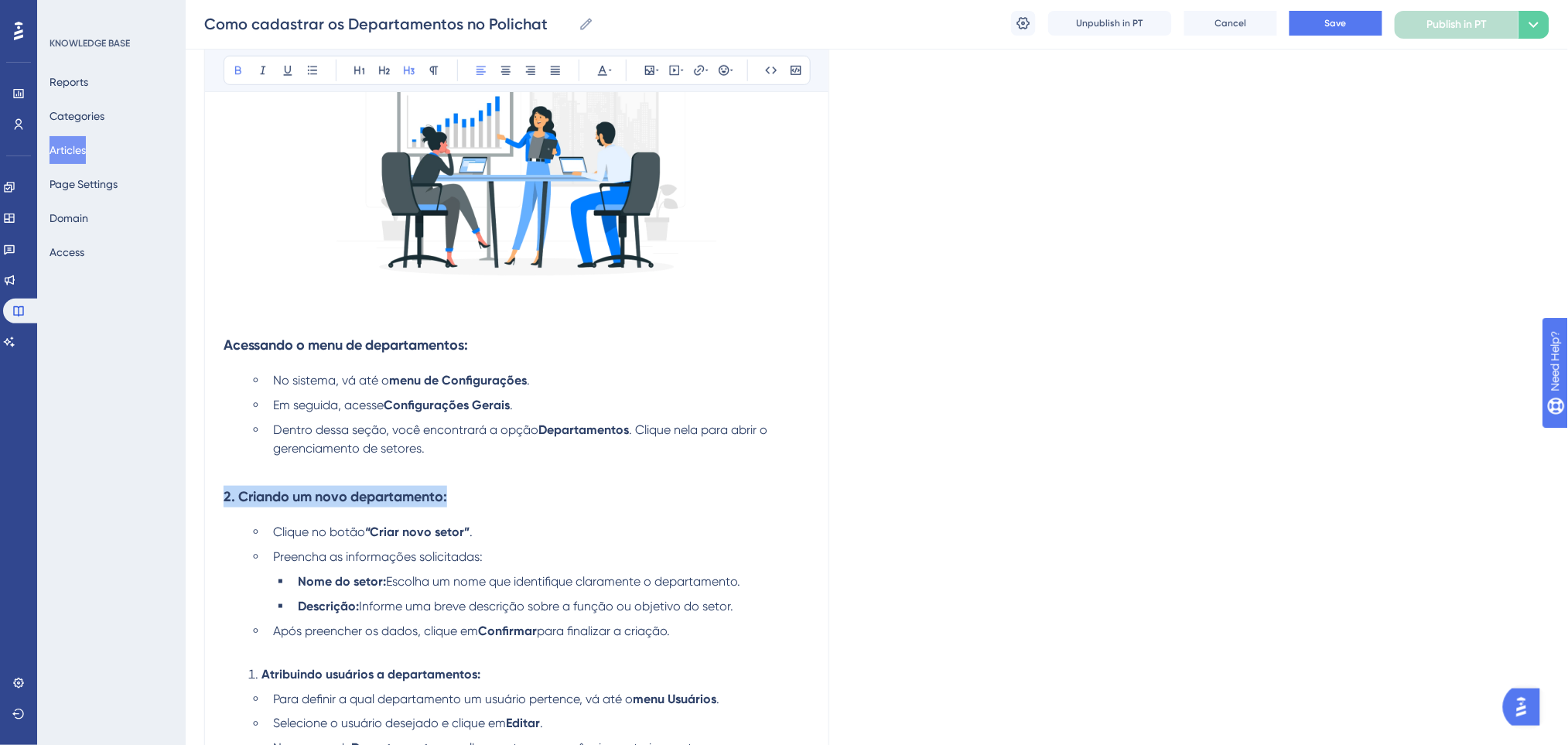
drag, startPoint x: 466, startPoint y: 503, endPoint x: 181, endPoint y: 507, distance: 285.0
click at [186, 507] on div "Performance Users Engagement Widgets Feedback Product Updates Knowledge Base AI…" at bounding box center [877, 287] width 1382 height 1266
click at [411, 73] on icon at bounding box center [408, 69] width 12 height 12
click at [225, 350] on strong "Acessando o menu de departamentos:" at bounding box center [345, 344] width 244 height 17
click at [590, 430] on strong "Departamentos" at bounding box center [584, 429] width 91 height 15
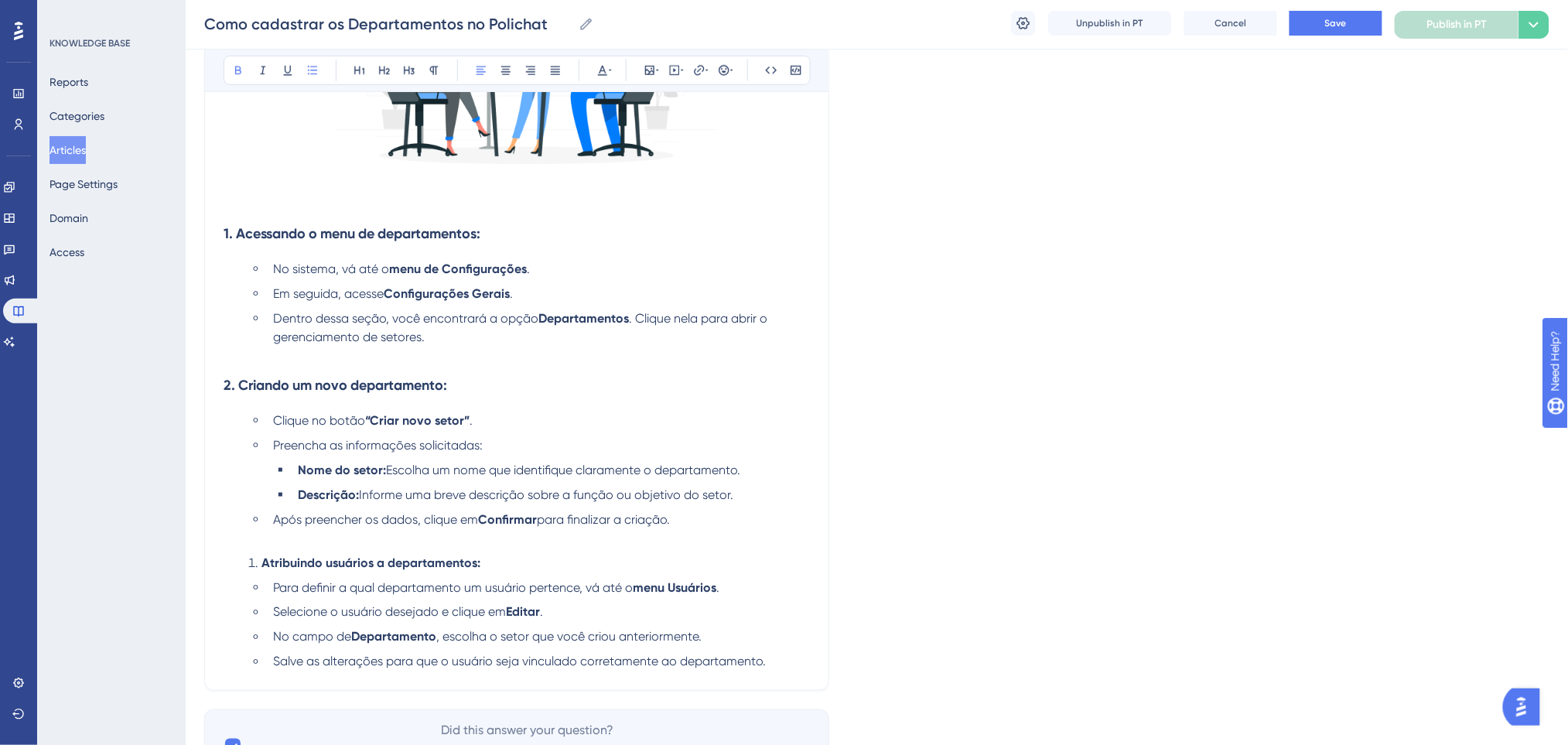
scroll to position [546, 0]
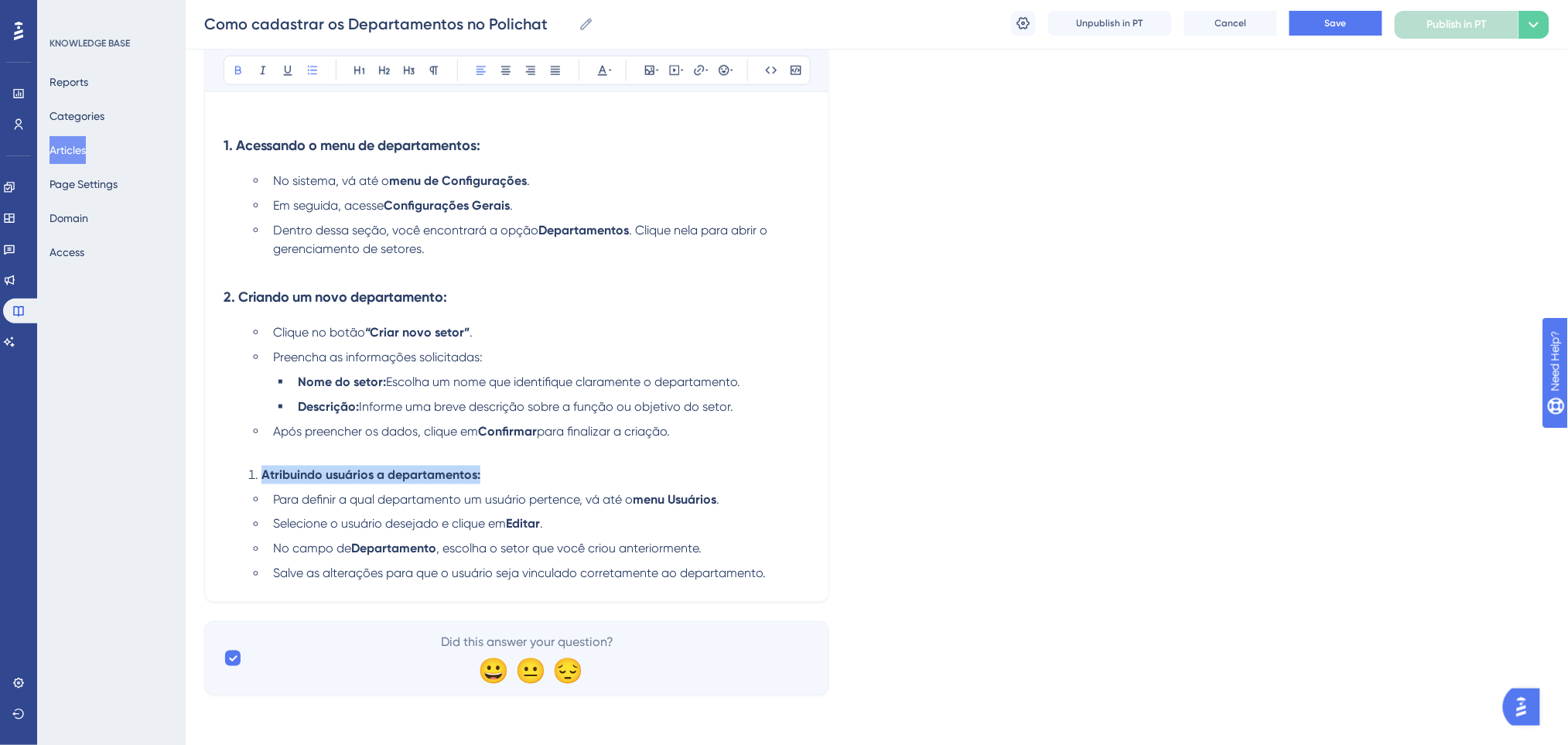
drag, startPoint x: 454, startPoint y: 480, endPoint x: 229, endPoint y: 480, distance: 225.0
click at [229, 480] on ol "Atribuindo usuários a departamentos: Para definir a qual departamento um usuári…" at bounding box center [516, 524] width 586 height 118
click at [413, 68] on icon at bounding box center [409, 70] width 11 height 8
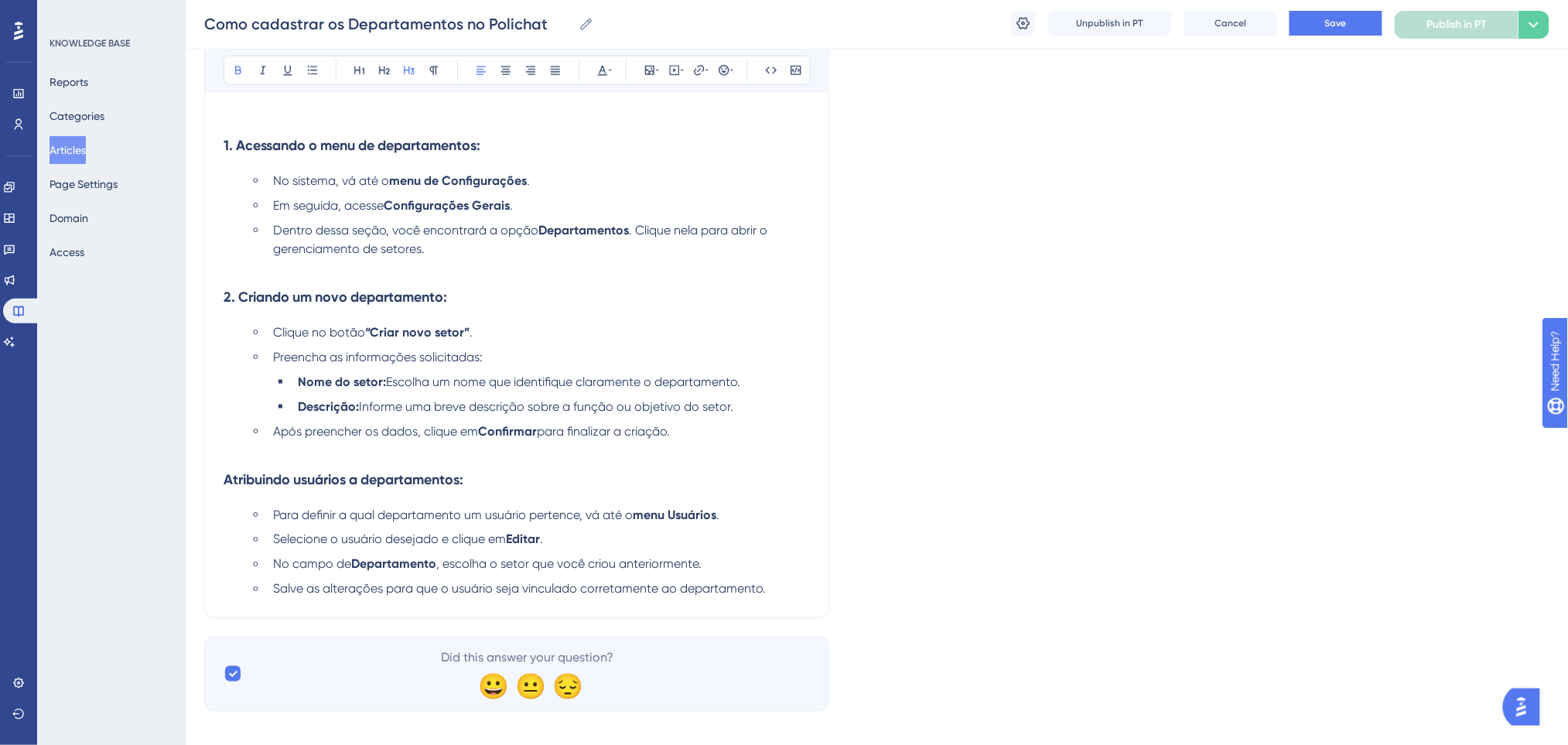
click at [223, 480] on div "Como cadastrar os Departamentos no Polichat Bold Italic Underline Bullet Point …" at bounding box center [516, 122] width 625 height 990
click at [225, 482] on strong "Atribuindo usuários a departamentos:" at bounding box center [342, 479] width 240 height 17
click at [653, 411] on span "Informe uma breve descrição sobre a função ou objetivo do setor." at bounding box center [546, 406] width 374 height 15
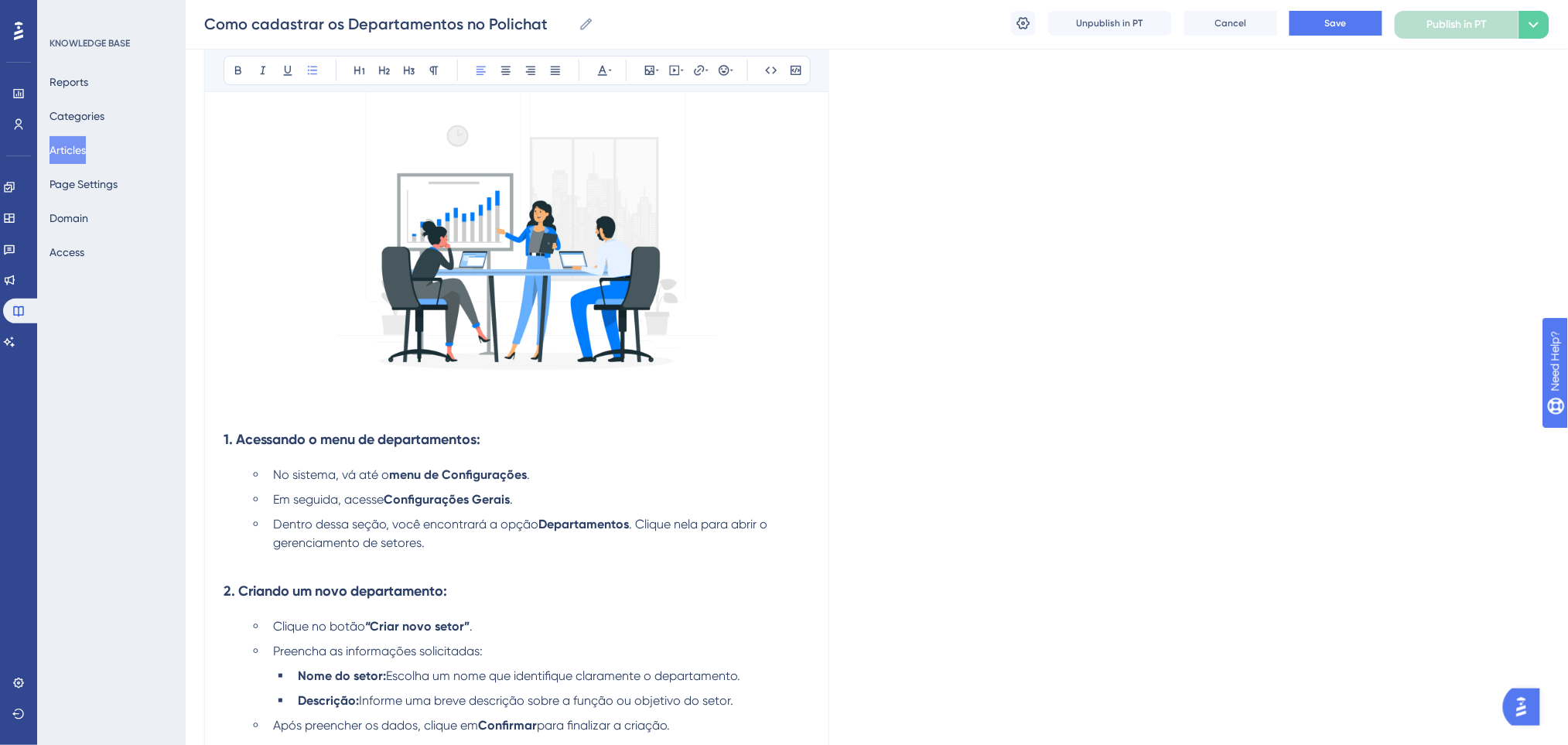
scroll to position [562, 0]
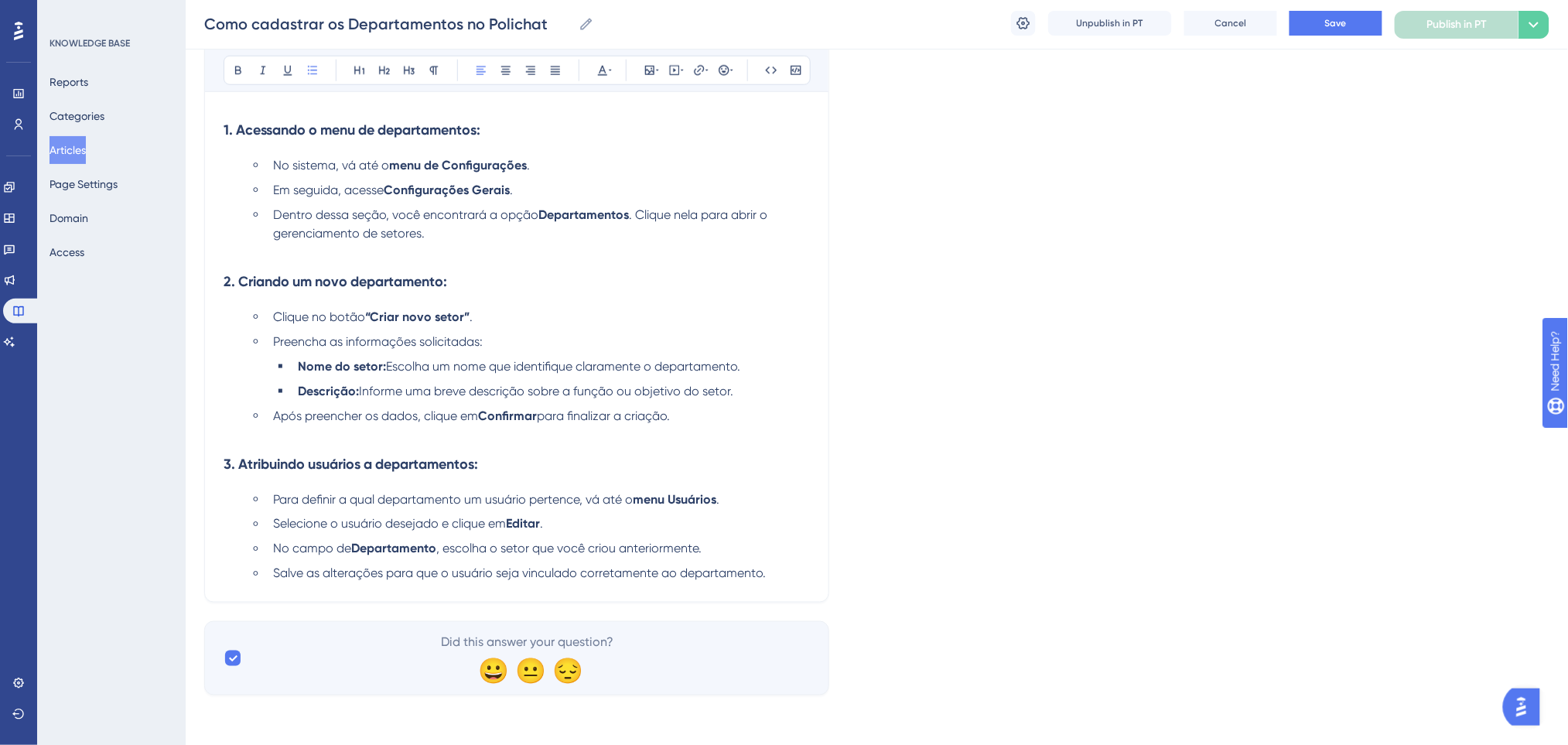
click at [550, 377] on ul "Nome do setor: Escolha um nome que identifique claramente o departamento. Descr…" at bounding box center [541, 379] width 537 height 43
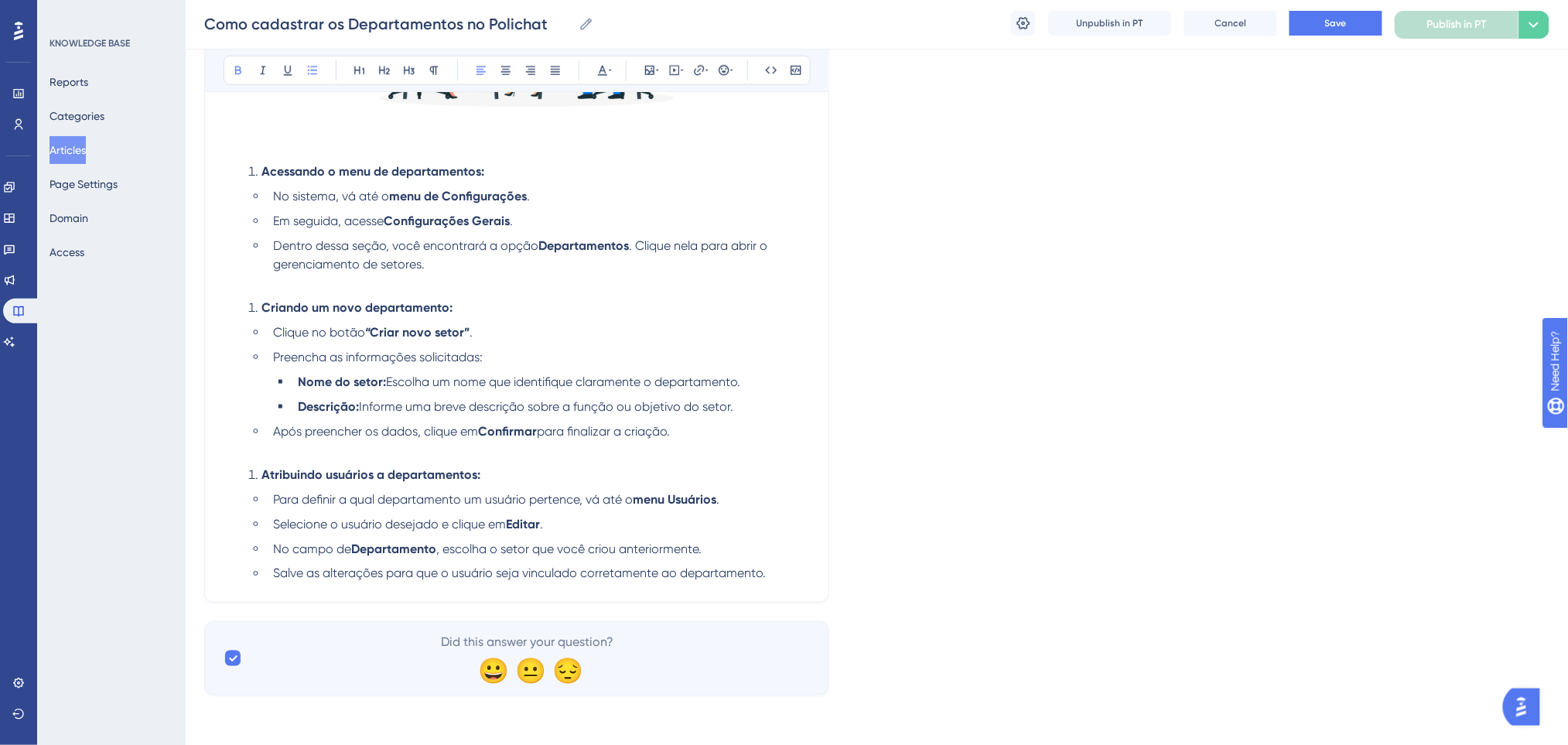
scroll to position [515, 0]
click at [488, 360] on li "Preencha as informações solicitadas:" at bounding box center [538, 357] width 543 height 19
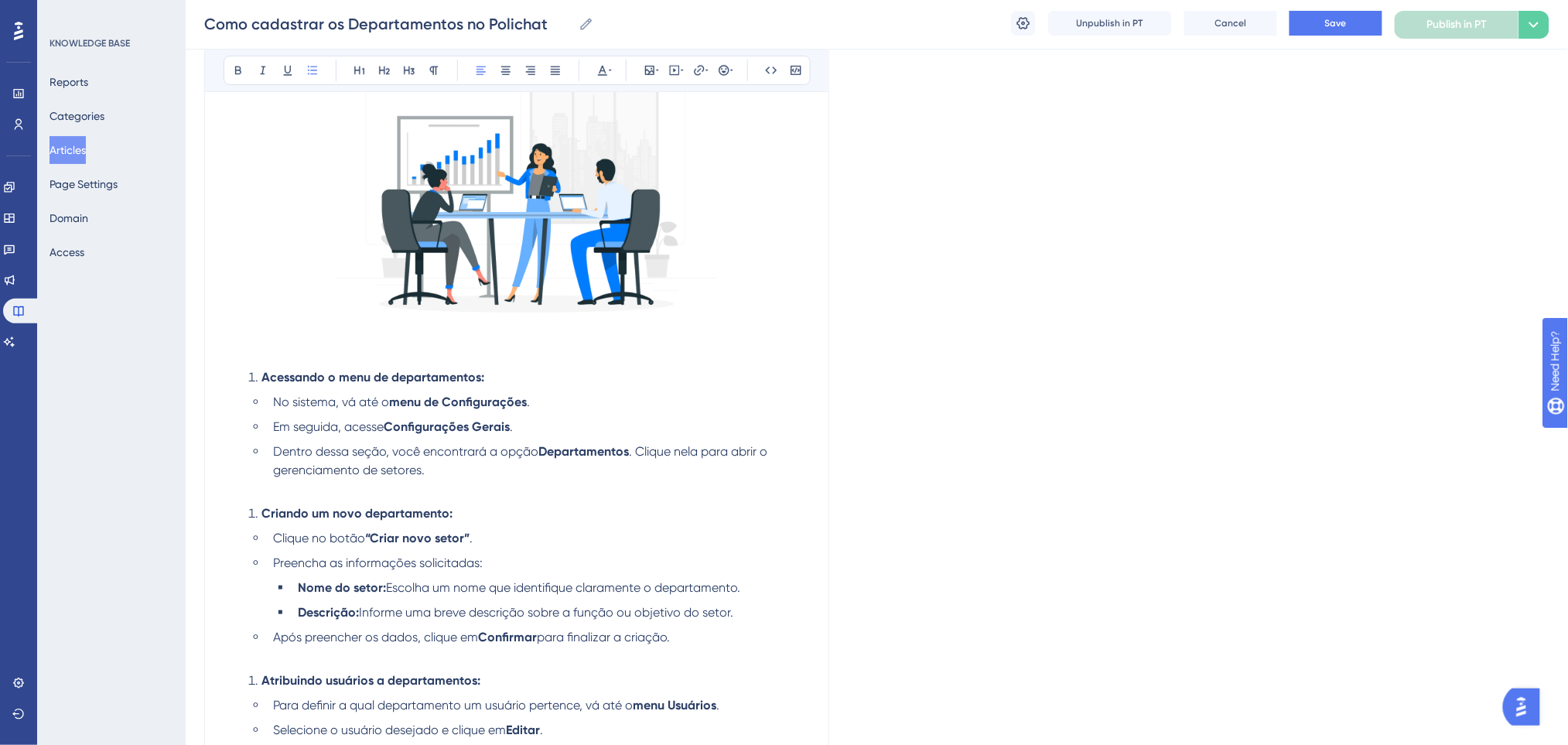
click at [239, 385] on ol "Acessando o menu de departamentos: No sistema, vá até o menu de Configurações .…" at bounding box center [516, 424] width 586 height 111
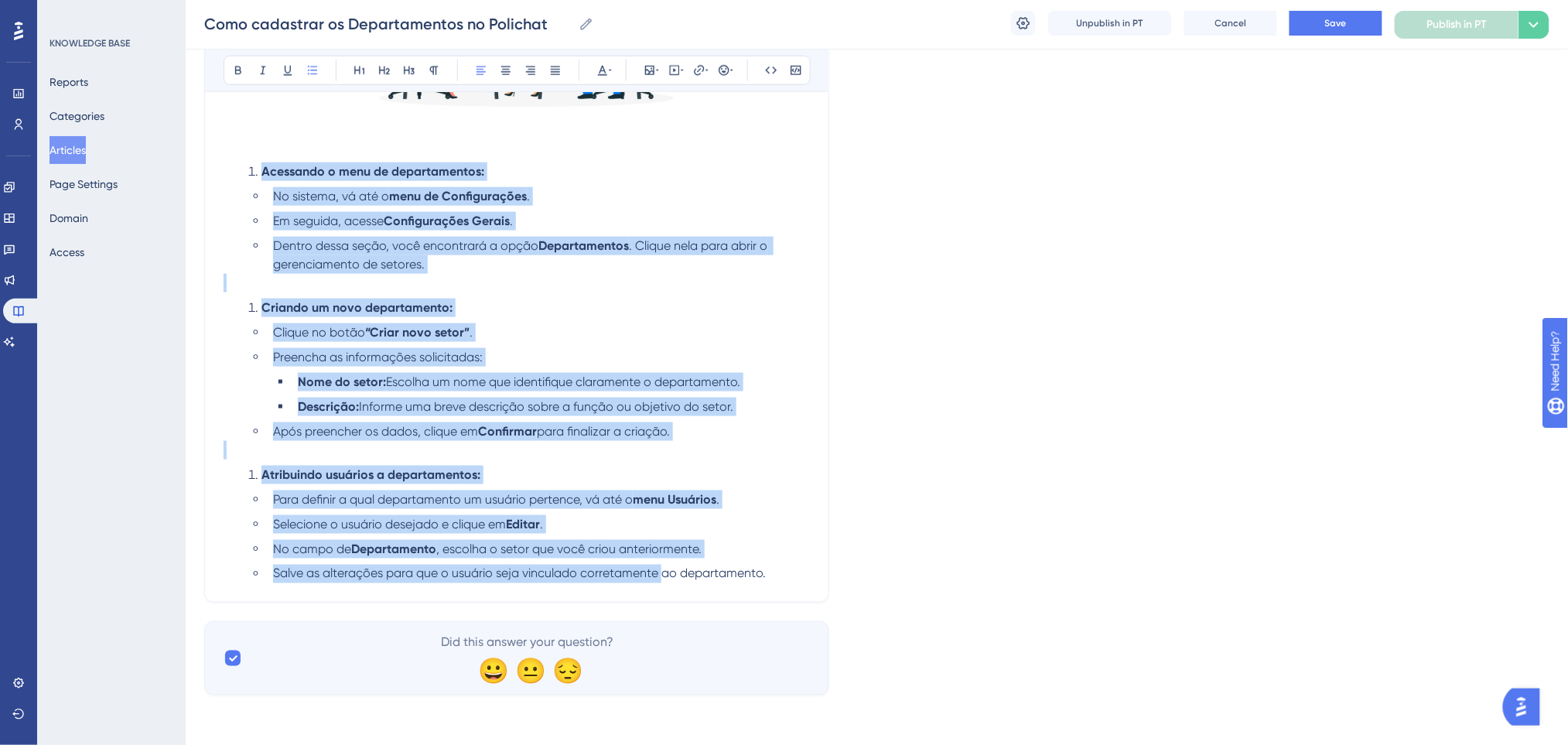
drag, startPoint x: 508, startPoint y: 329, endPoint x: 243, endPoint y: 170, distance: 309.0
click at [243, 170] on div "Acessando o menu de departamentos: No sistema, vá até o menu de Configurações .…" at bounding box center [516, 198] width 586 height 769
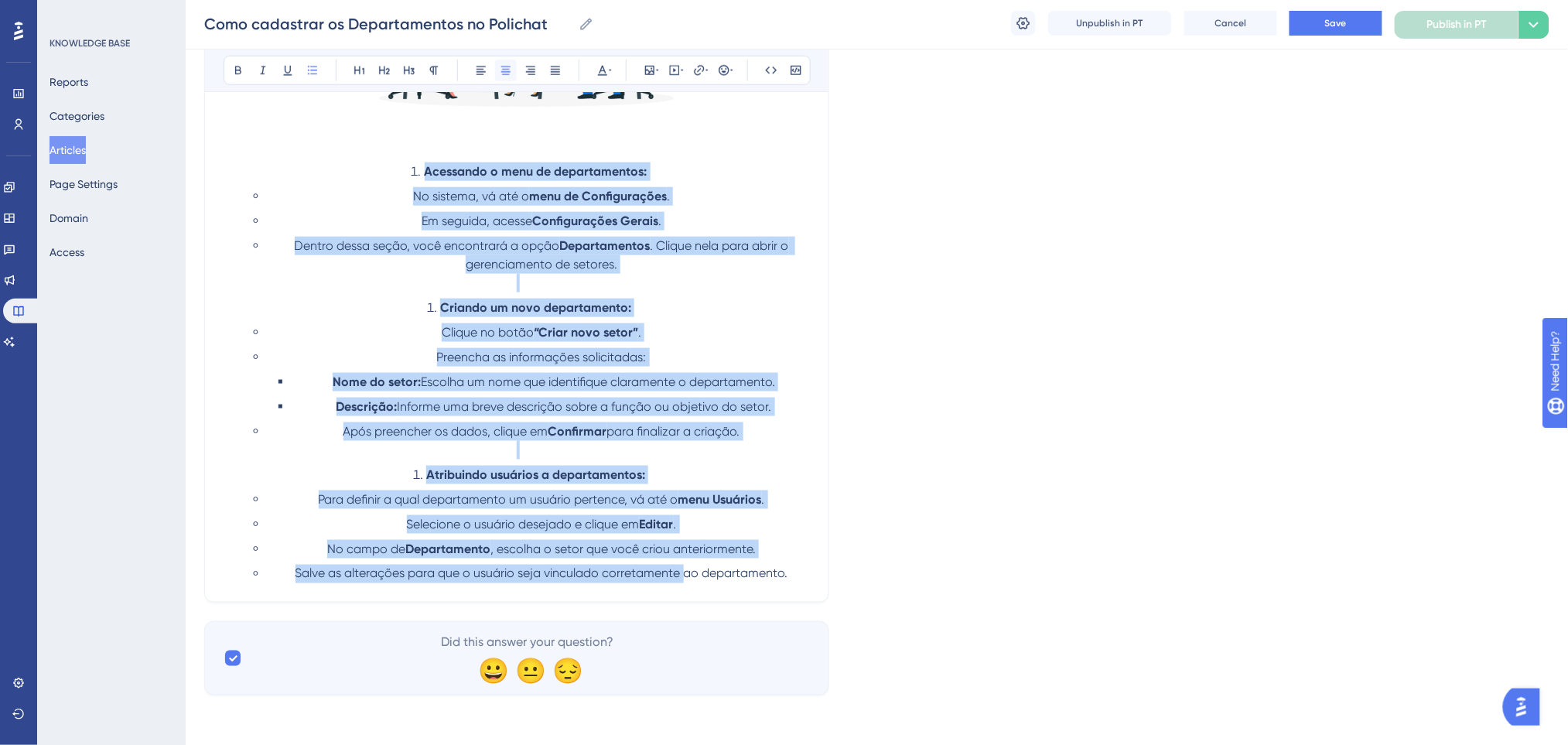
click at [510, 75] on icon at bounding box center [505, 69] width 12 height 12
click at [480, 68] on icon at bounding box center [481, 70] width 9 height 8
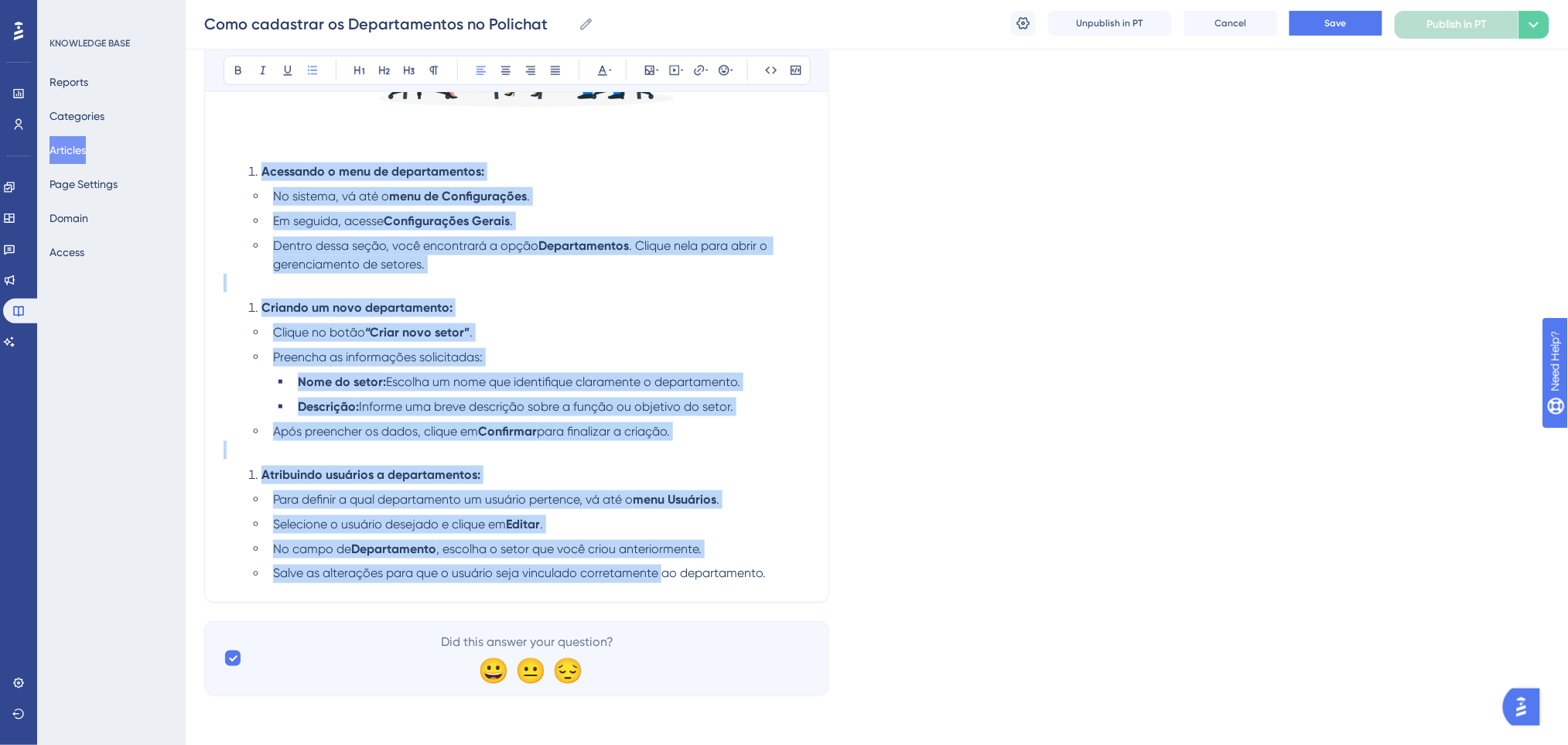
click at [603, 296] on div "Acessando o menu de departamentos: No sistema, vá até o menu de Configurações .…" at bounding box center [516, 198] width 586 height 769
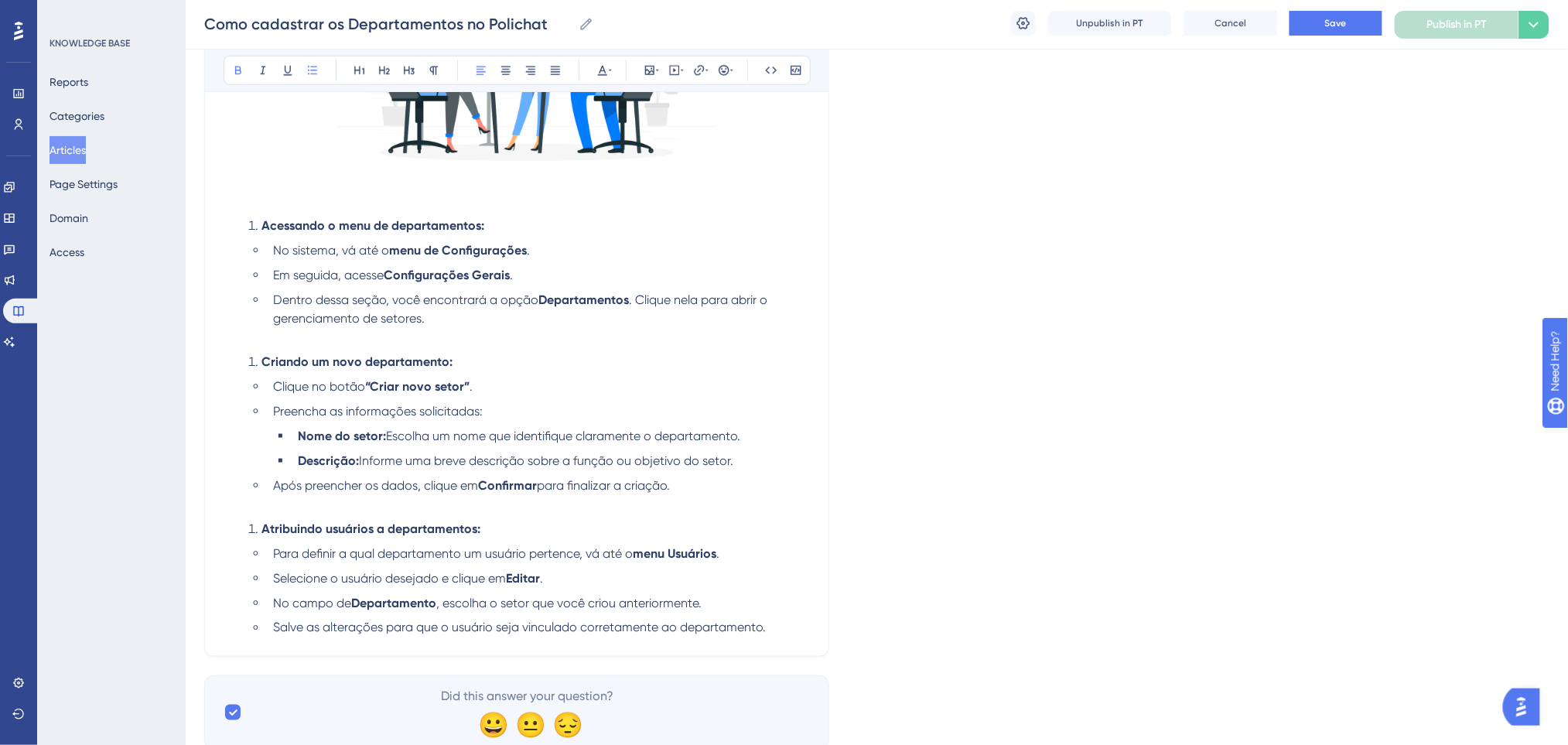
scroll to position [412, 0]
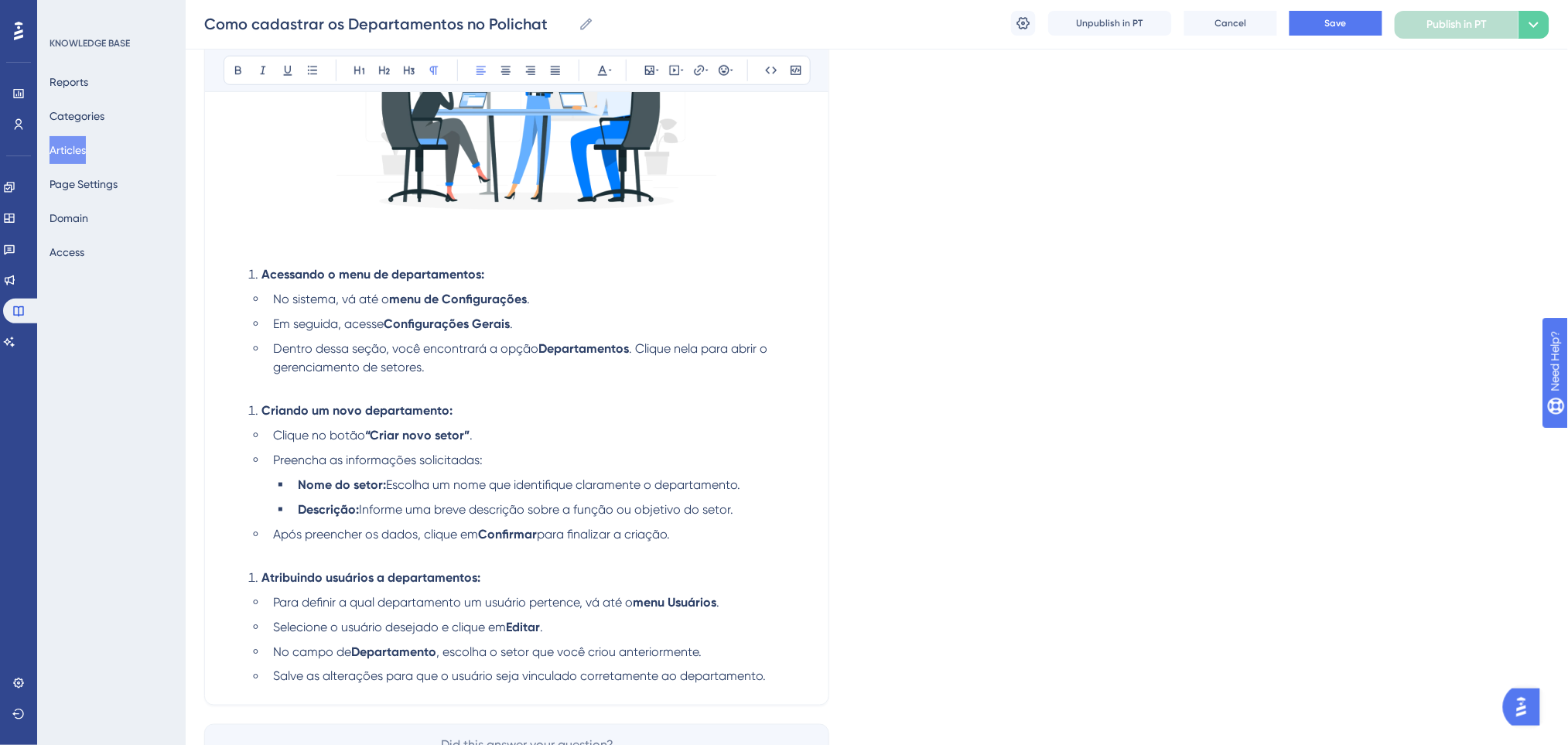
click at [599, 385] on p at bounding box center [516, 386] width 586 height 19
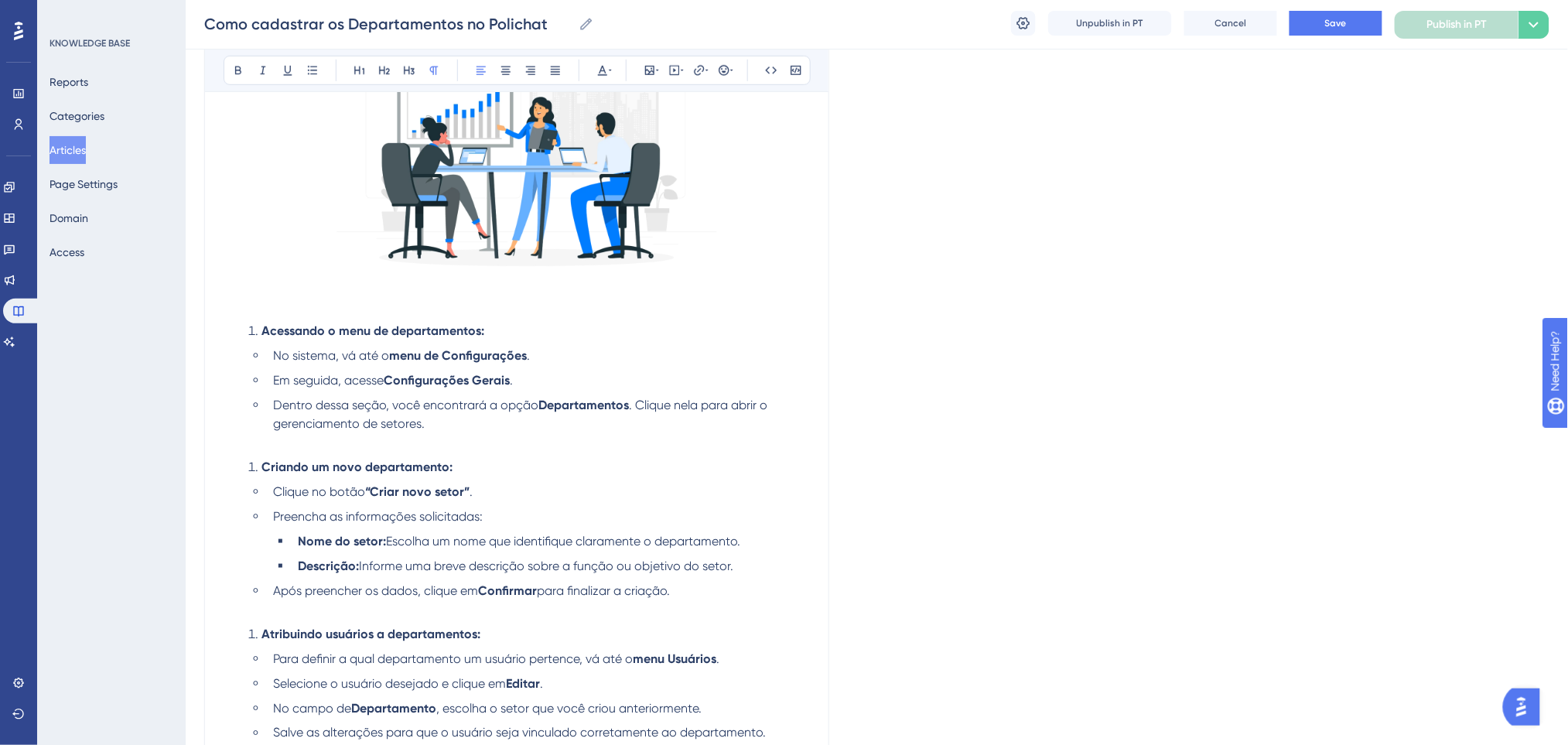
scroll to position [205, 0]
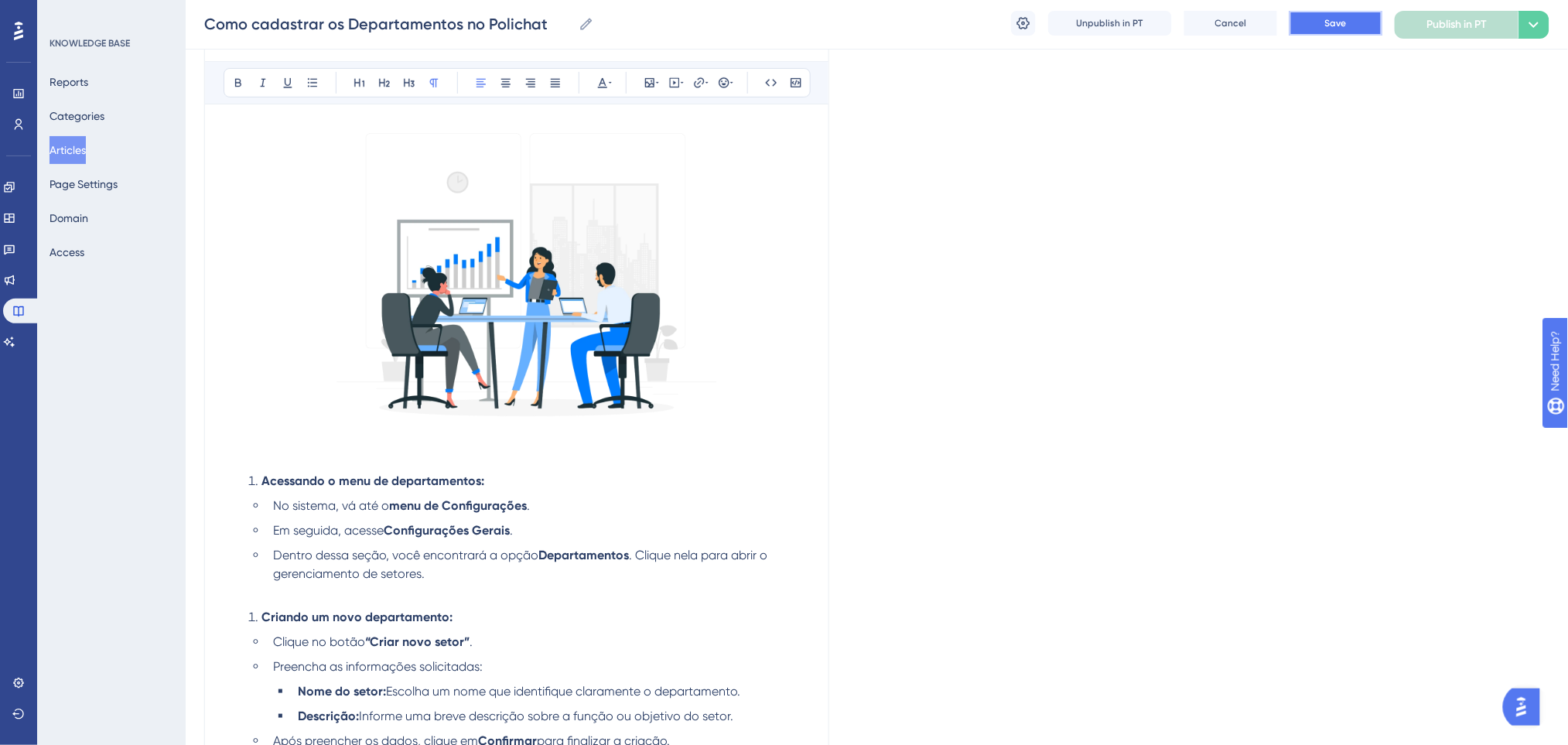
click at [1341, 15] on button "Save" at bounding box center [1336, 23] width 93 height 25
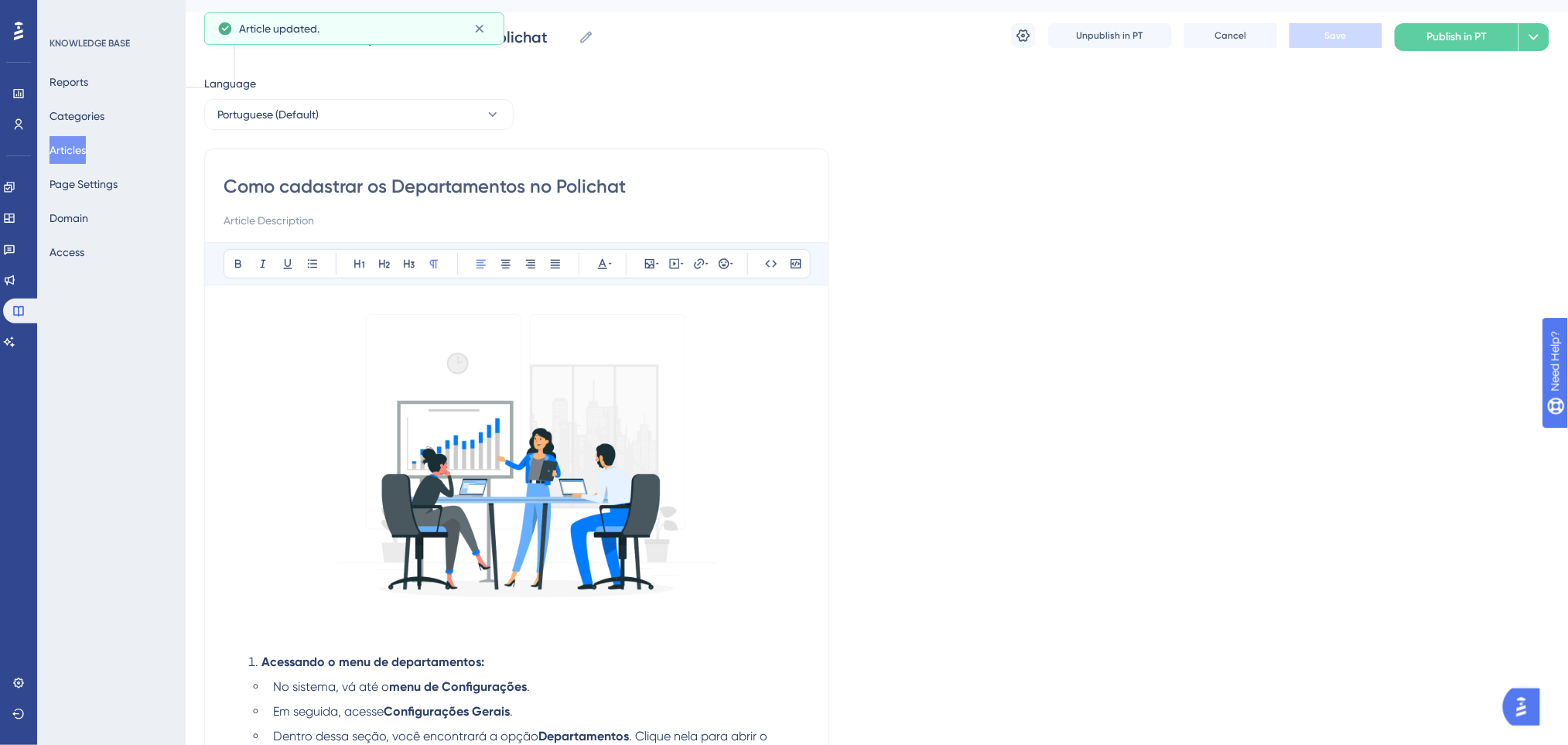
scroll to position [0, 0]
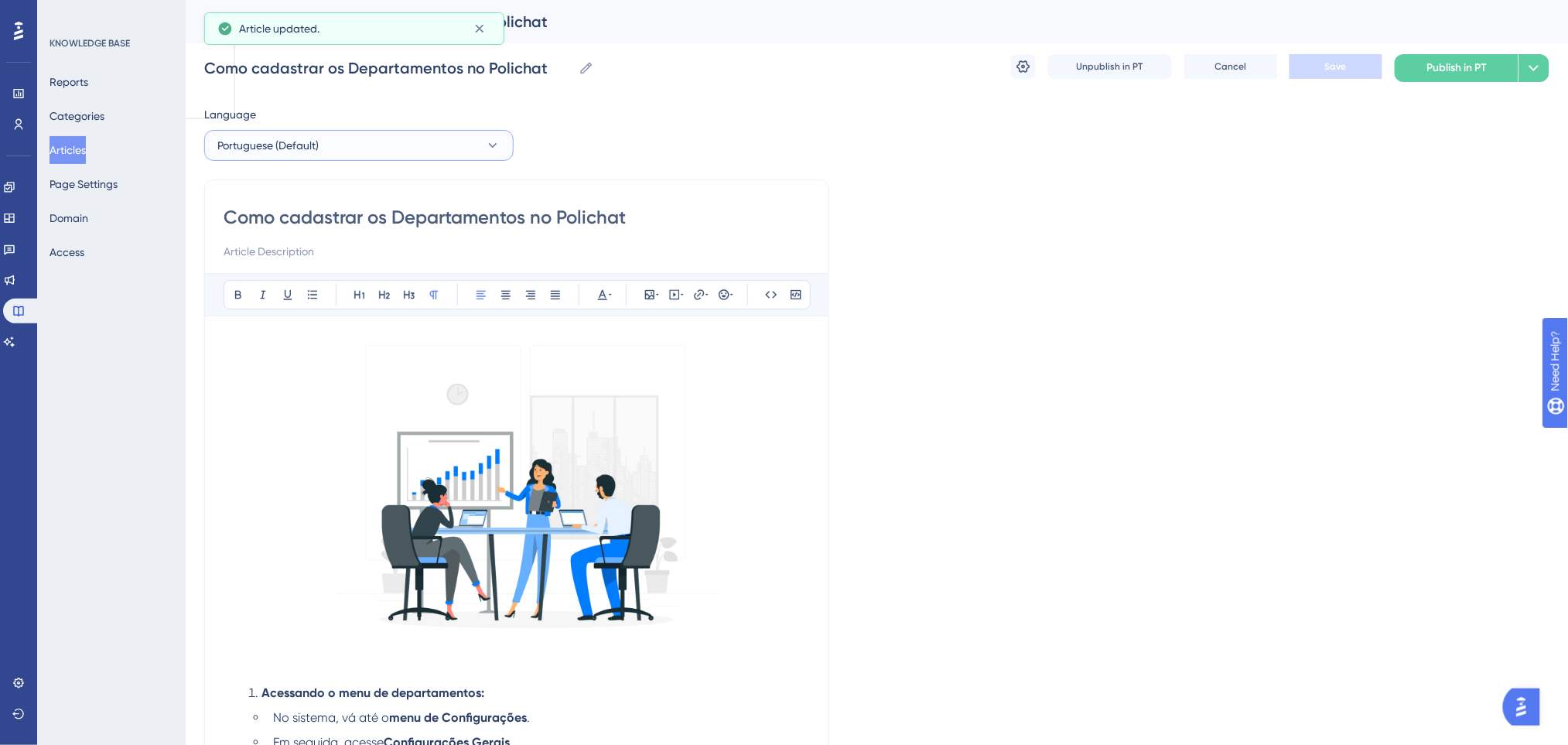
click at [337, 143] on button "Portuguese (Default)" at bounding box center [359, 144] width 309 height 31
click at [347, 223] on button "English English Draft" at bounding box center [358, 223] width 289 height 31
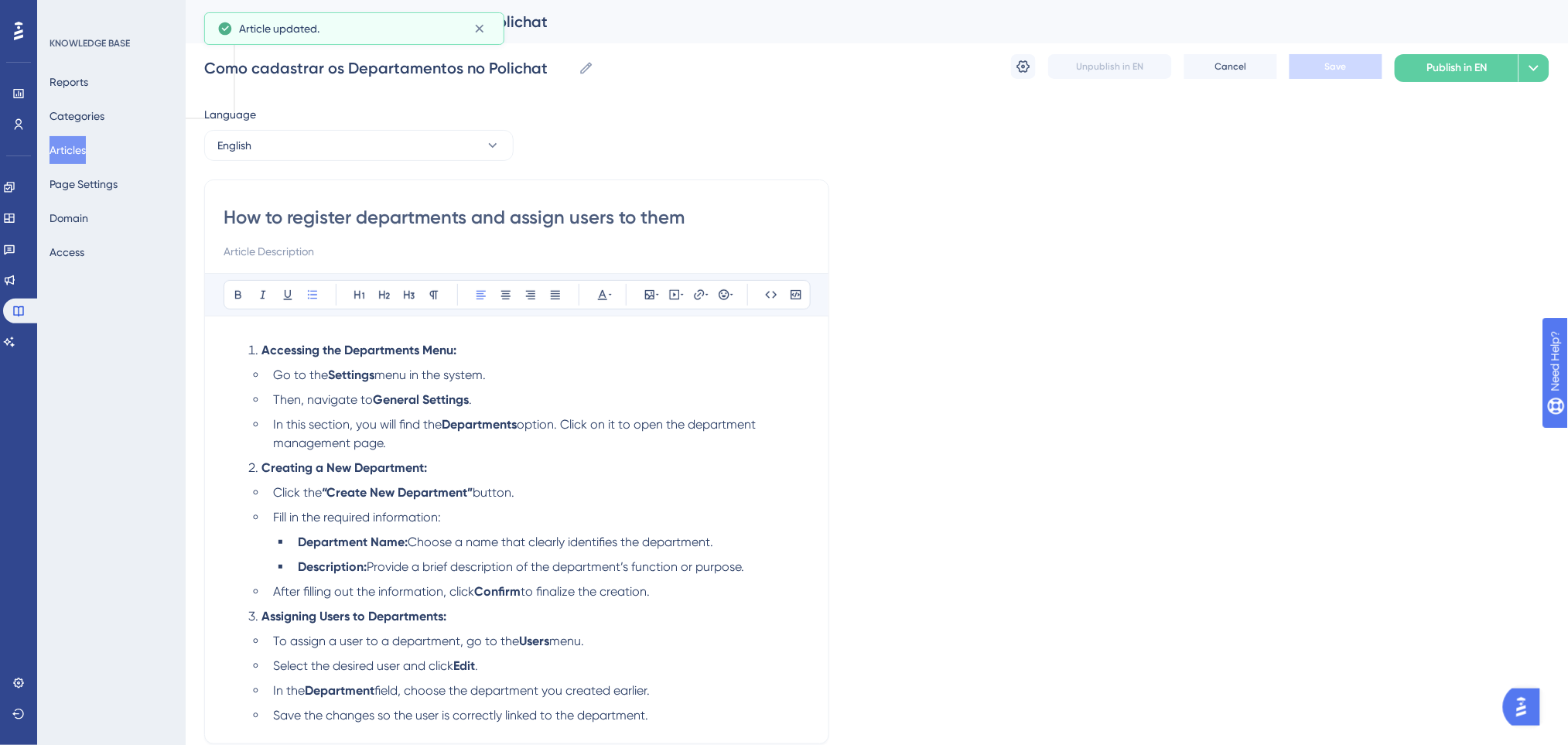
click at [267, 347] on strong "Accessing the Departments Menu:" at bounding box center [358, 350] width 195 height 15
click at [255, 347] on li "Accessing the Departments Menu:" at bounding box center [526, 350] width 567 height 19
click at [463, 354] on li "Accessing the Departments Menu:" at bounding box center [526, 350] width 567 height 19
click at [243, 348] on li "Accessing the Departments Menu:" at bounding box center [526, 350] width 567 height 19
click at [247, 350] on li "Accessing the Departments Menu:" at bounding box center [526, 350] width 567 height 19
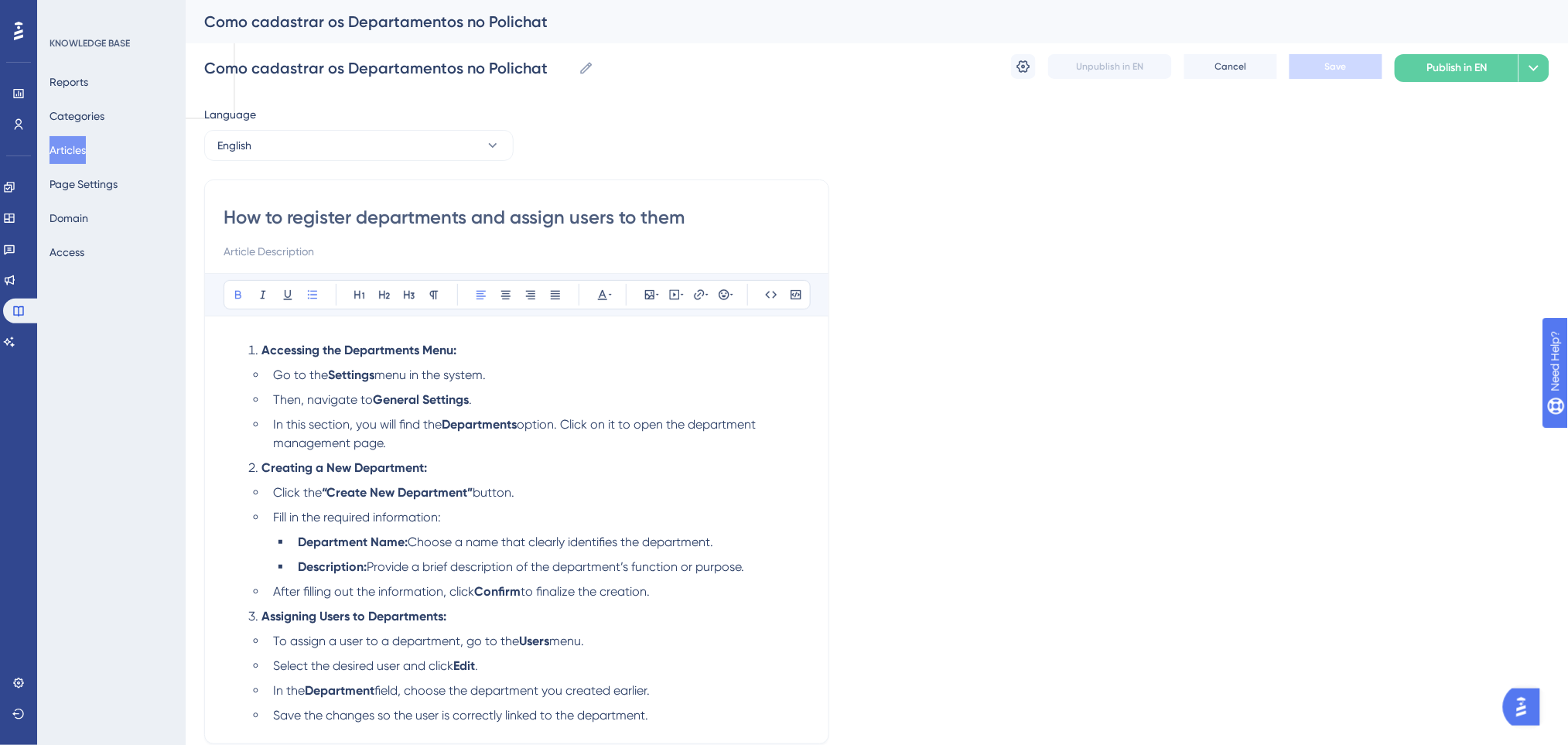
click at [459, 332] on div "Bold Italic Underline Bullet Point Heading 1 Heading 2 Heading 3 Normal Align L…" at bounding box center [516, 499] width 586 height 452
click at [419, 339] on div "Accessing the Departments Menu: Go to the Settings menu in the system. Then, na…" at bounding box center [516, 529] width 586 height 390
click at [275, 335] on div "Accessing the Departments Menu: Go to the Settings menu in the system. Then, na…" at bounding box center [516, 529] width 586 height 390
drag, startPoint x: 275, startPoint y: 336, endPoint x: 283, endPoint y: 331, distance: 9.4
click at [279, 333] on div "Bold Italic Underline Bullet Point Heading 1 Heading 2 Heading 3 Normal Align L…" at bounding box center [516, 499] width 586 height 452
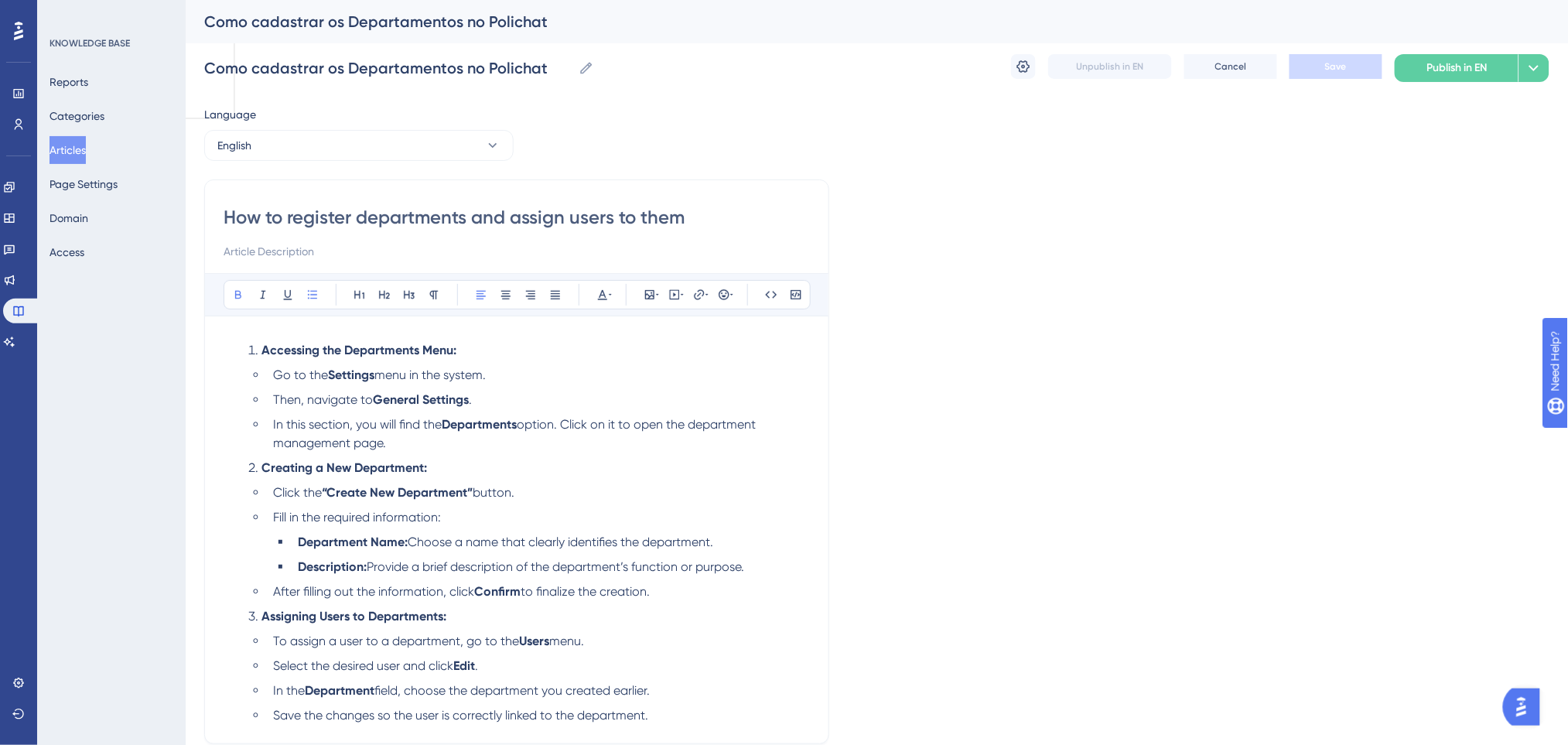
click at [289, 329] on div "Bold Italic Underline Bullet Point Heading 1 Heading 2 Heading 3 Normal Align L…" at bounding box center [516, 499] width 586 height 452
drag, startPoint x: 492, startPoint y: 341, endPoint x: 474, endPoint y: 349, distance: 19.7
click at [491, 341] on li "Accessing the Departments Menu:" at bounding box center [526, 350] width 567 height 19
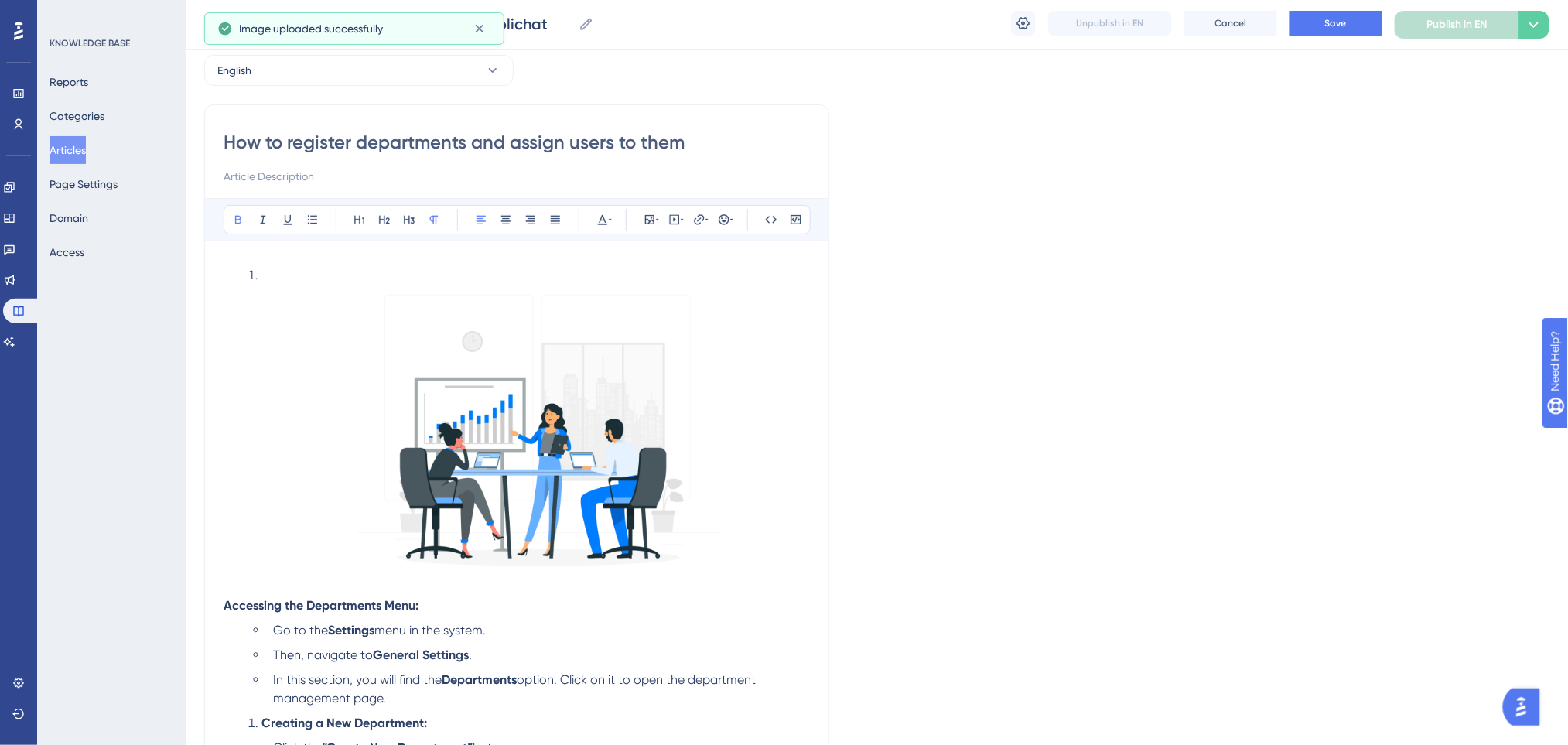
scroll to position [205, 0]
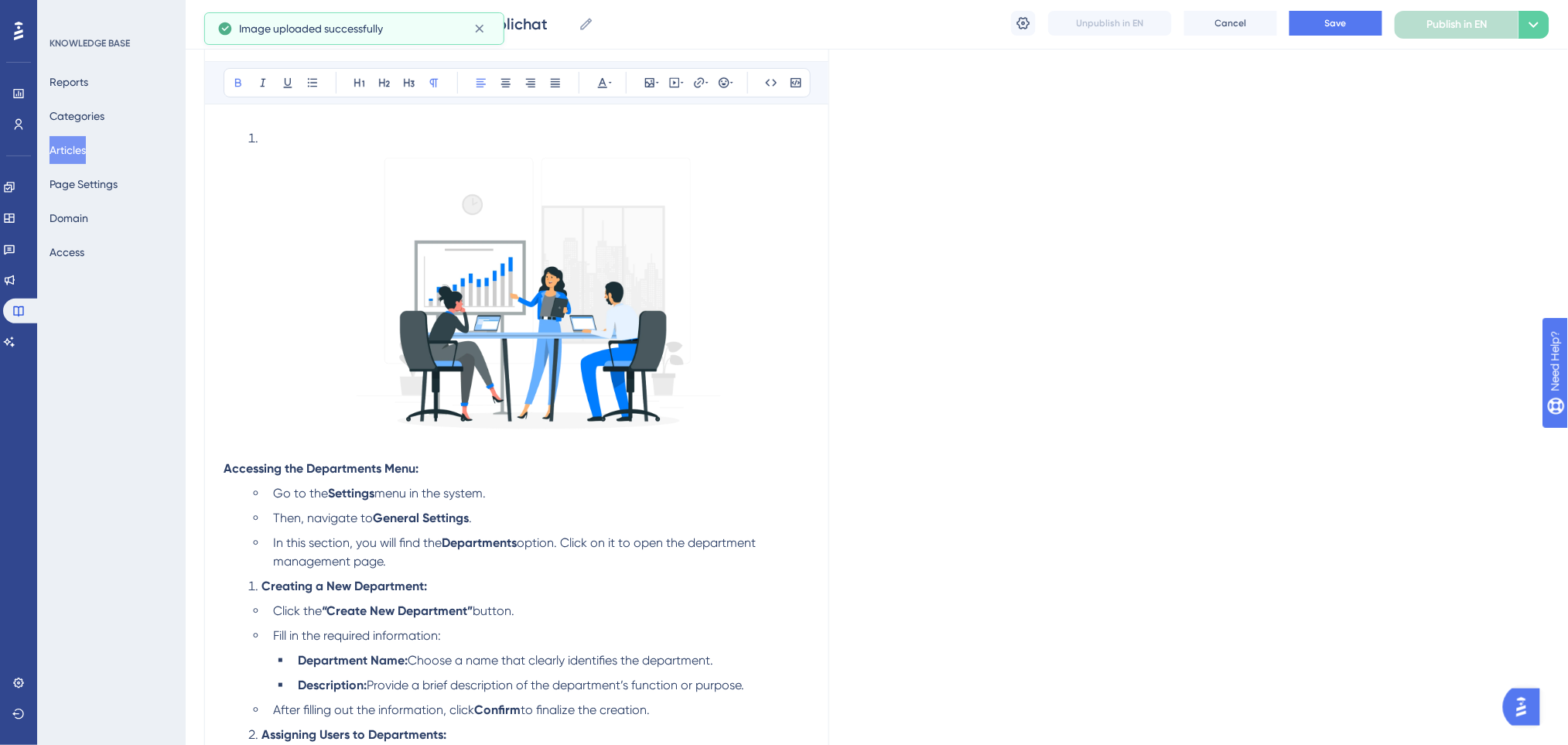
click at [255, 143] on li at bounding box center [526, 285] width 567 height 312
click at [260, 135] on li at bounding box center [526, 285] width 567 height 312
click at [225, 469] on strong "Accessing the Departments Menu:" at bounding box center [320, 468] width 195 height 15
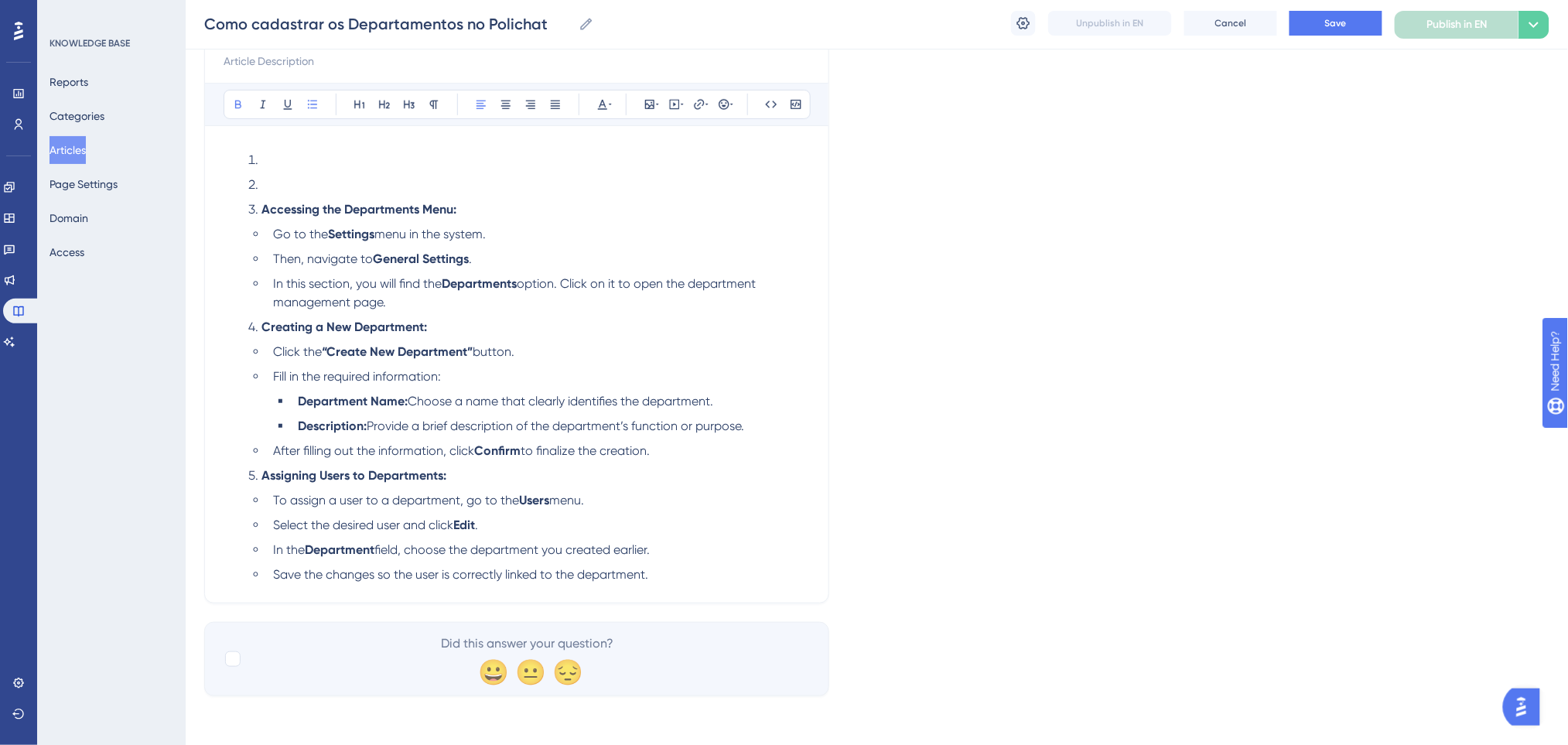
scroll to position [159, 0]
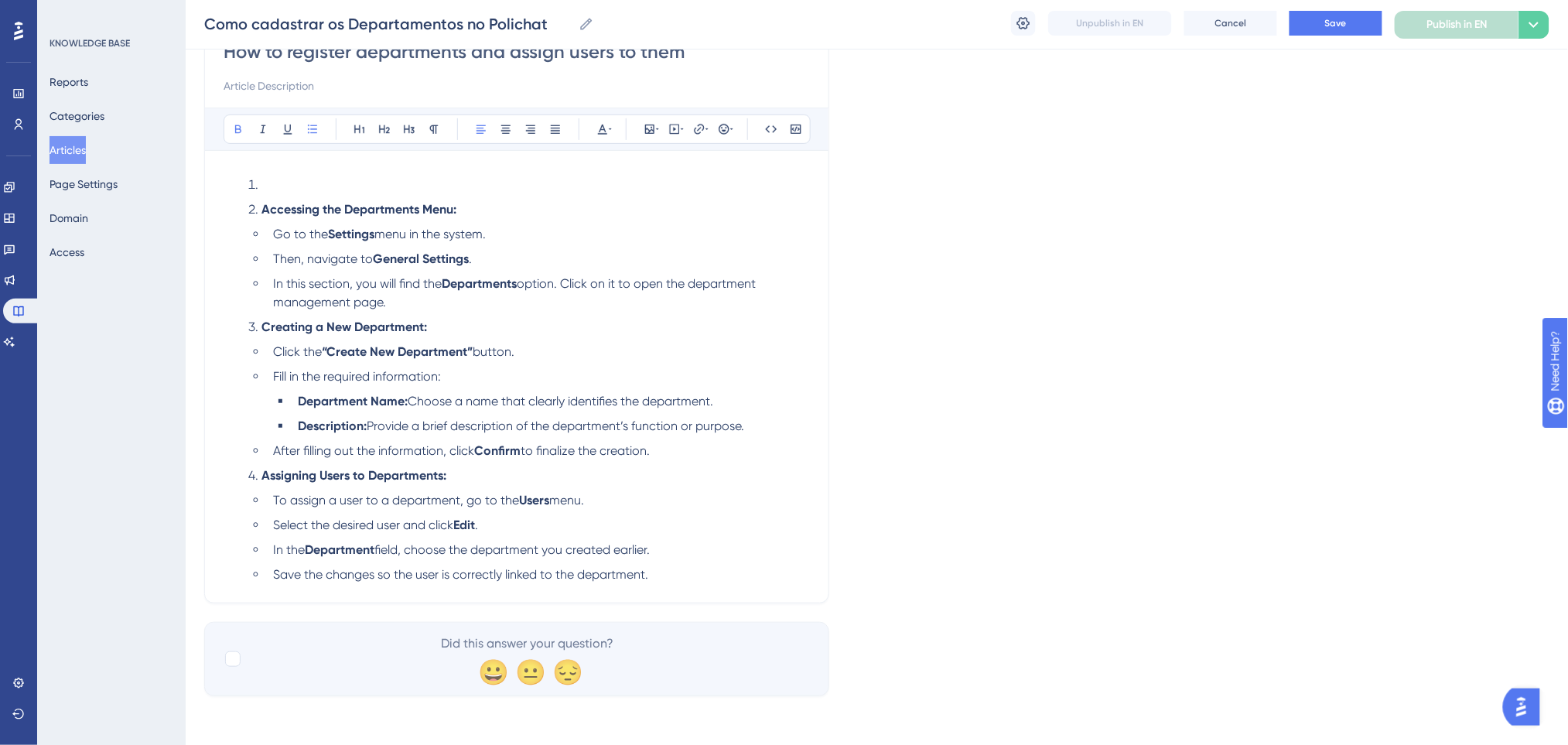
click at [314, 169] on div "Accessing the Departments Menu: Go to the Settings menu in the system. Then, na…" at bounding box center [516, 377] width 586 height 415
click at [294, 183] on li at bounding box center [526, 185] width 567 height 19
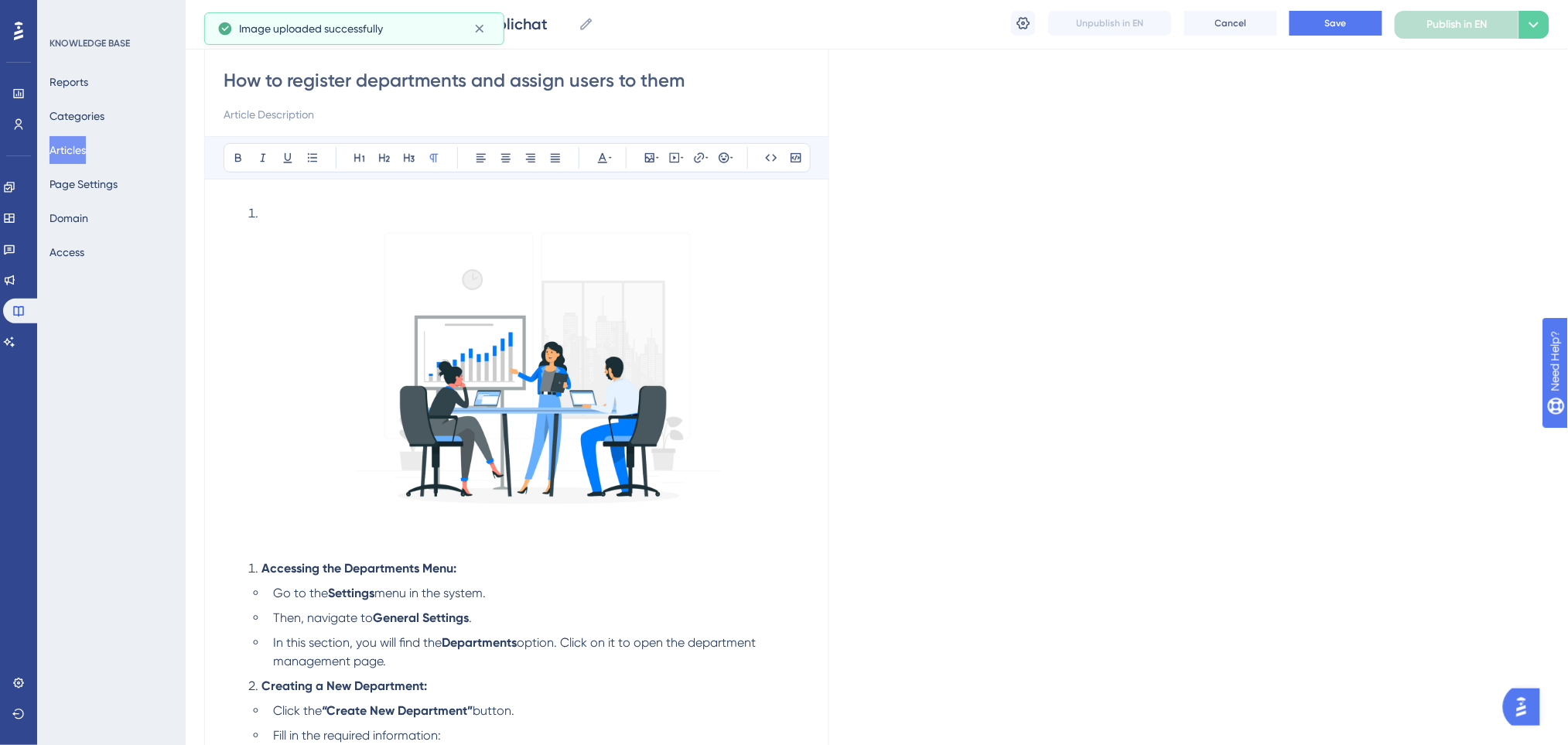
scroll to position [0, 0]
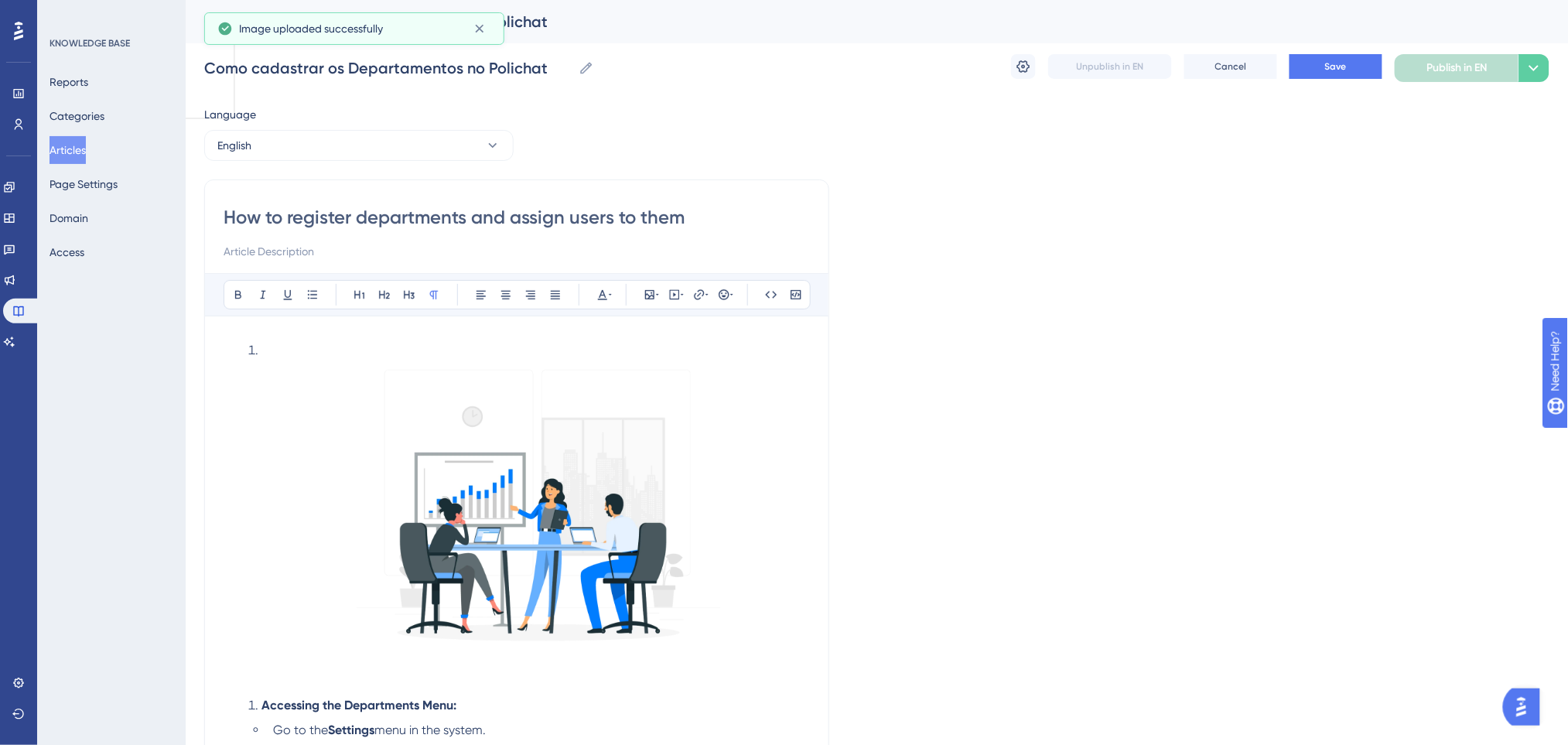
click at [267, 349] on li at bounding box center [526, 496] width 567 height 312
click at [256, 349] on li at bounding box center [526, 496] width 567 height 312
click at [272, 349] on li at bounding box center [526, 496] width 567 height 312
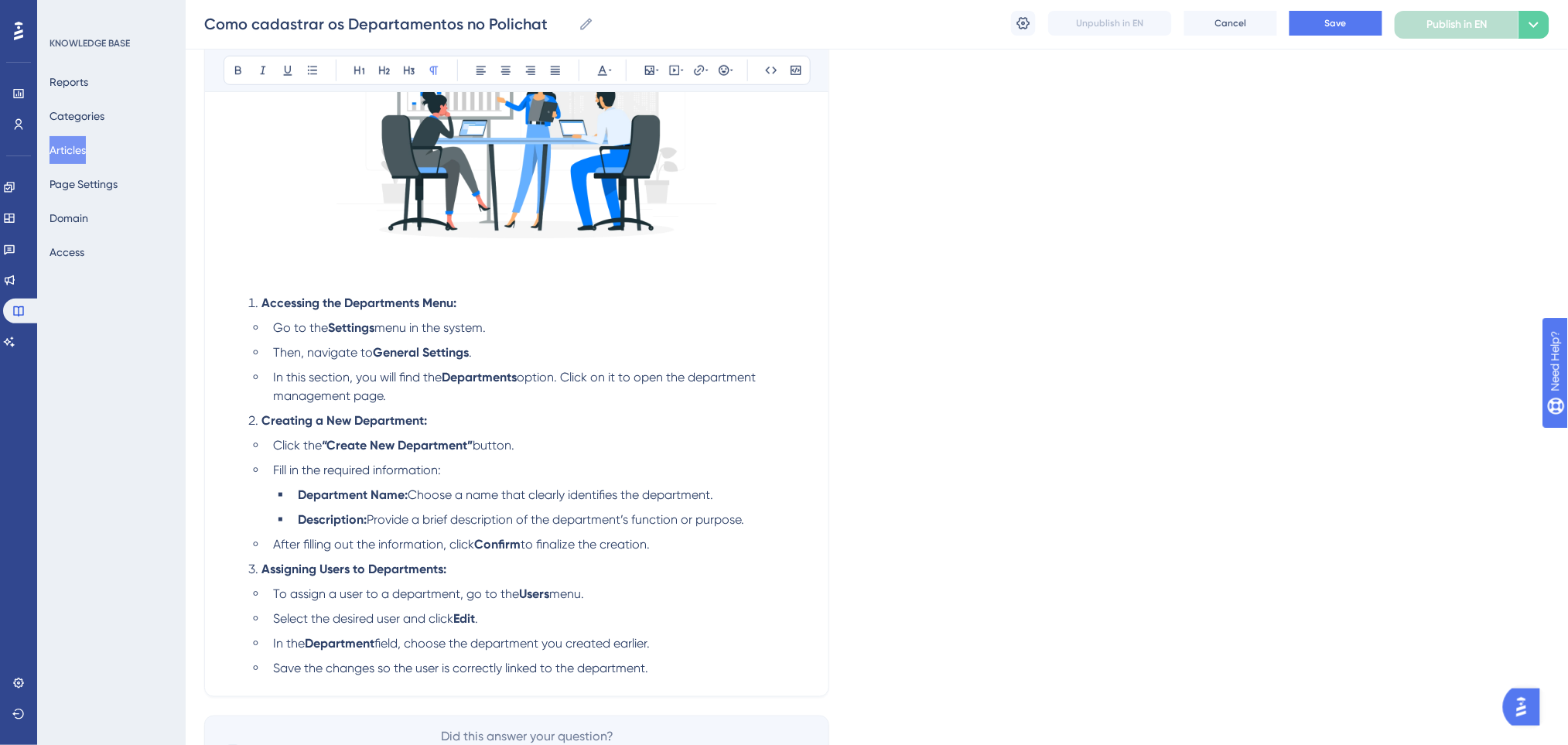
scroll to position [412, 0]
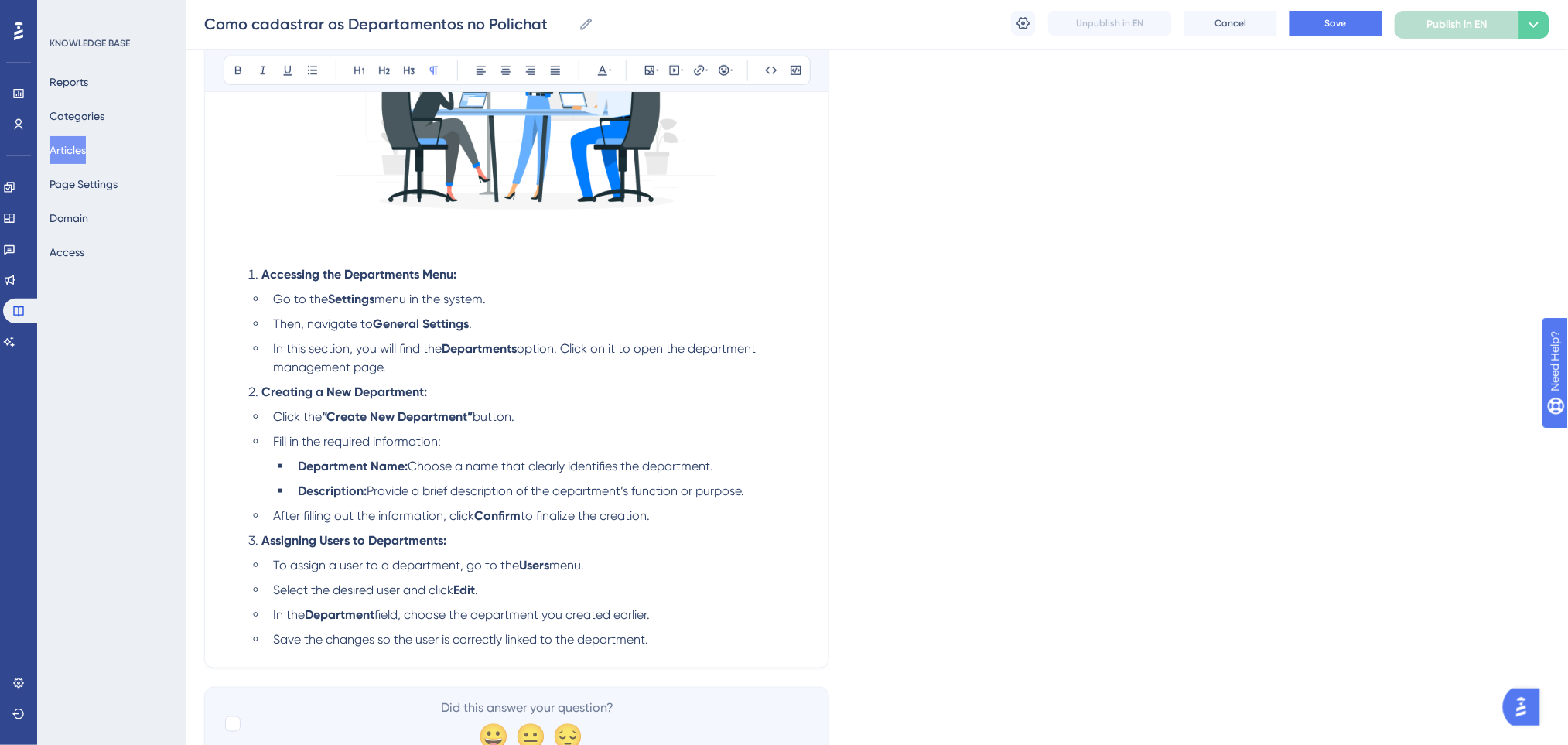
click at [456, 383] on li "Creating a New Department:" at bounding box center [526, 392] width 567 height 19
click at [449, 379] on ol "Accessing the Departments Menu: Go to the Settings menu in the system. Then, na…" at bounding box center [516, 457] width 586 height 383
click at [425, 369] on li "In this section, you will find the Departments option. Click on it to open the …" at bounding box center [538, 358] width 543 height 37
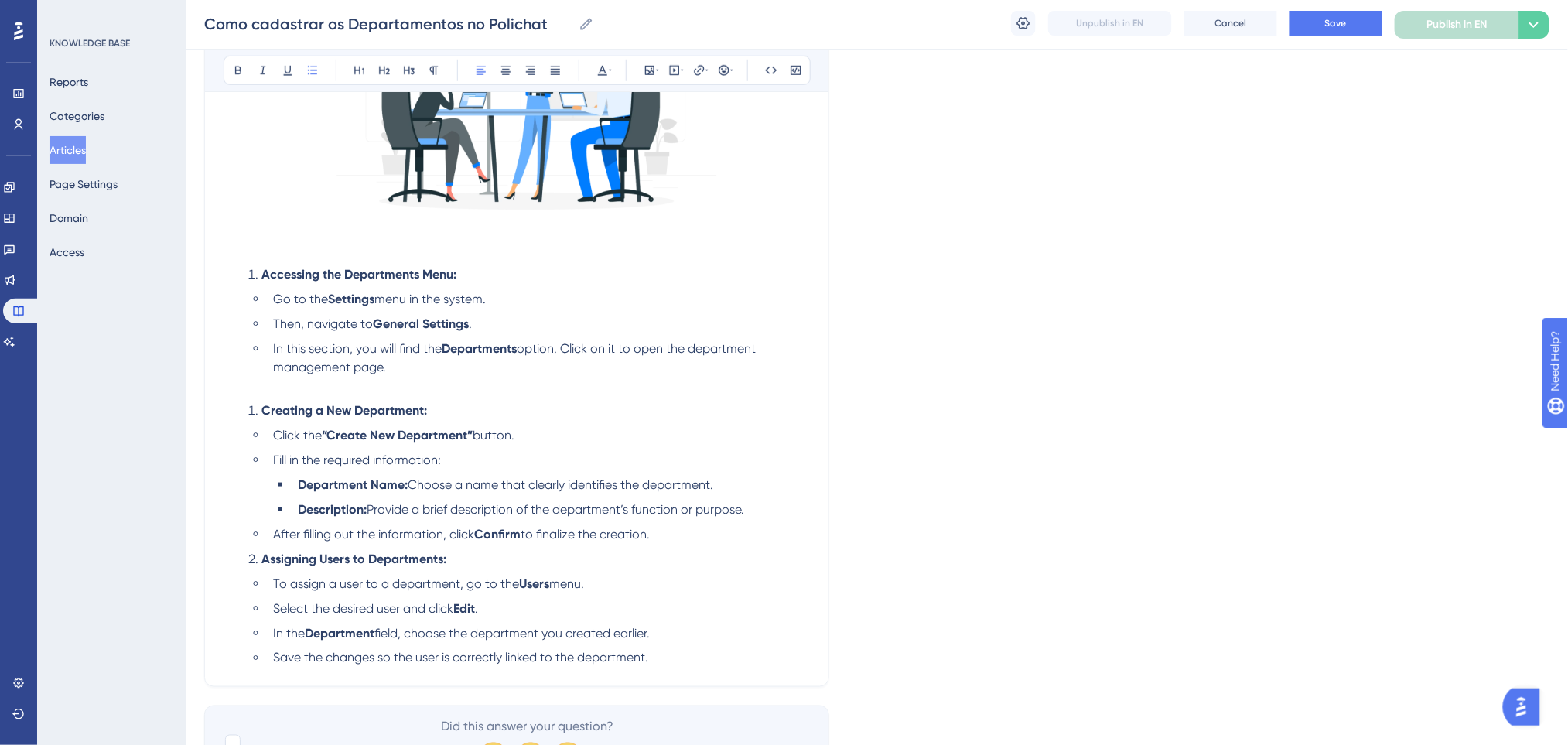
click at [698, 528] on li "After filling out the information, click Confirm to finalize the creation." at bounding box center [538, 534] width 543 height 19
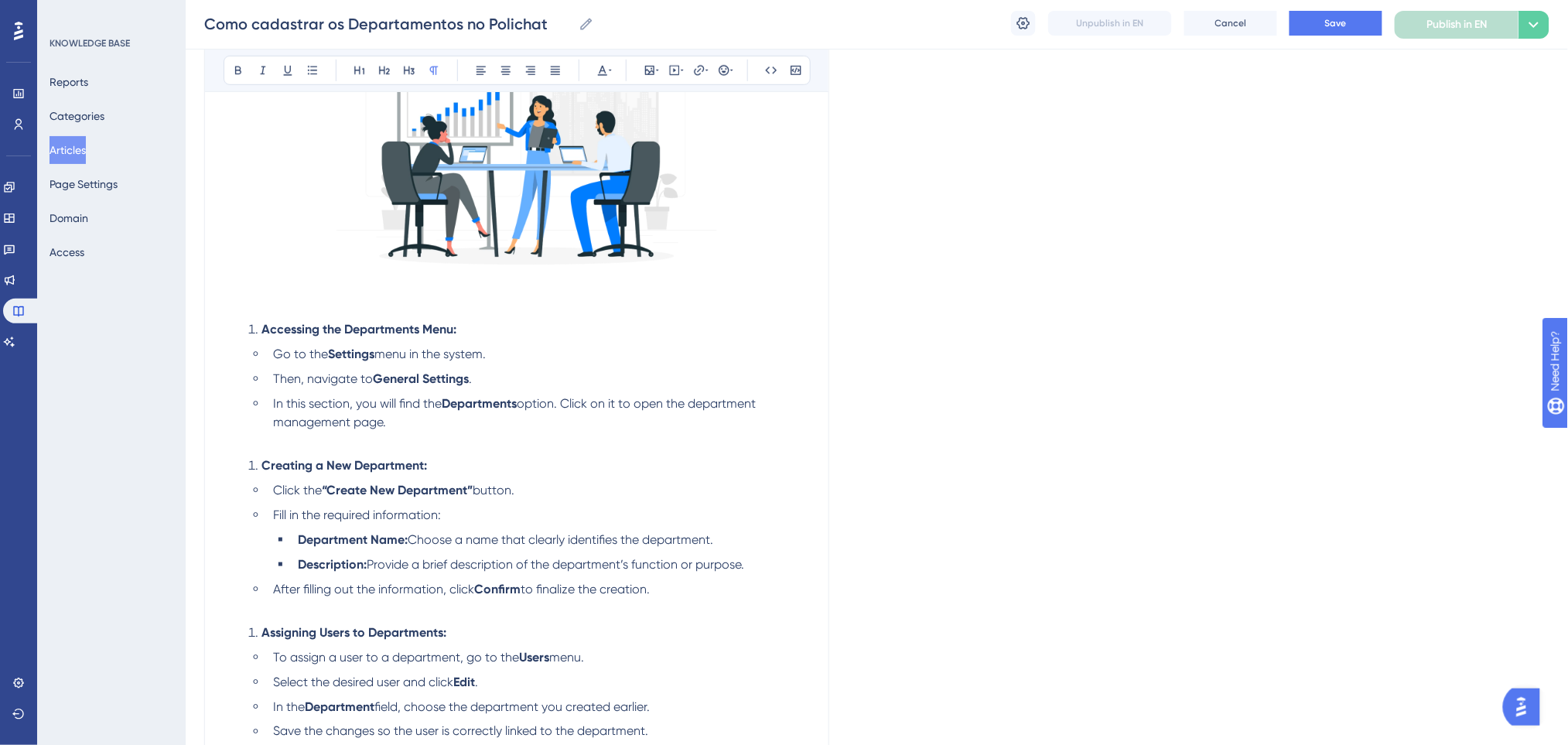
scroll to position [309, 0]
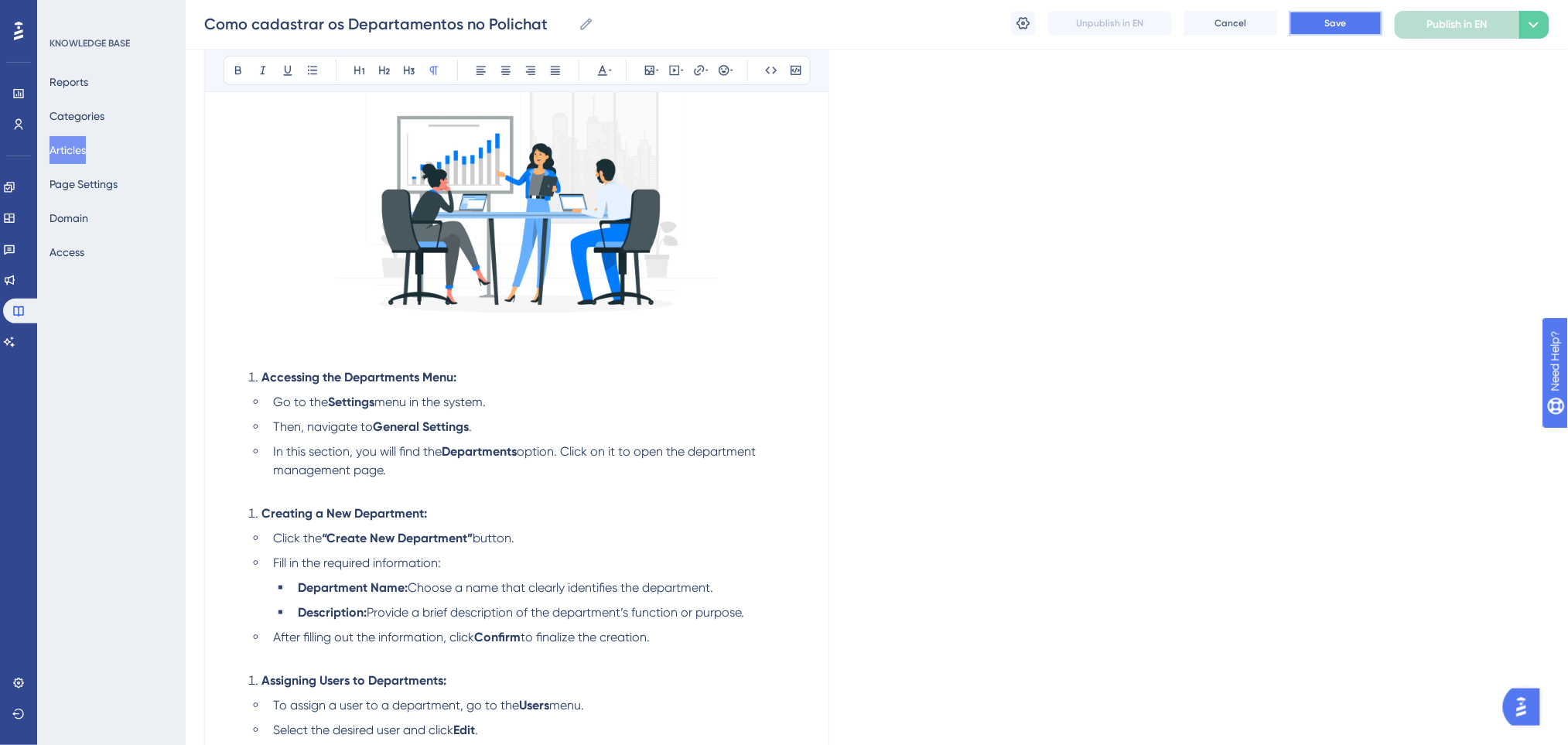
click at [1355, 28] on button "Save" at bounding box center [1336, 23] width 93 height 25
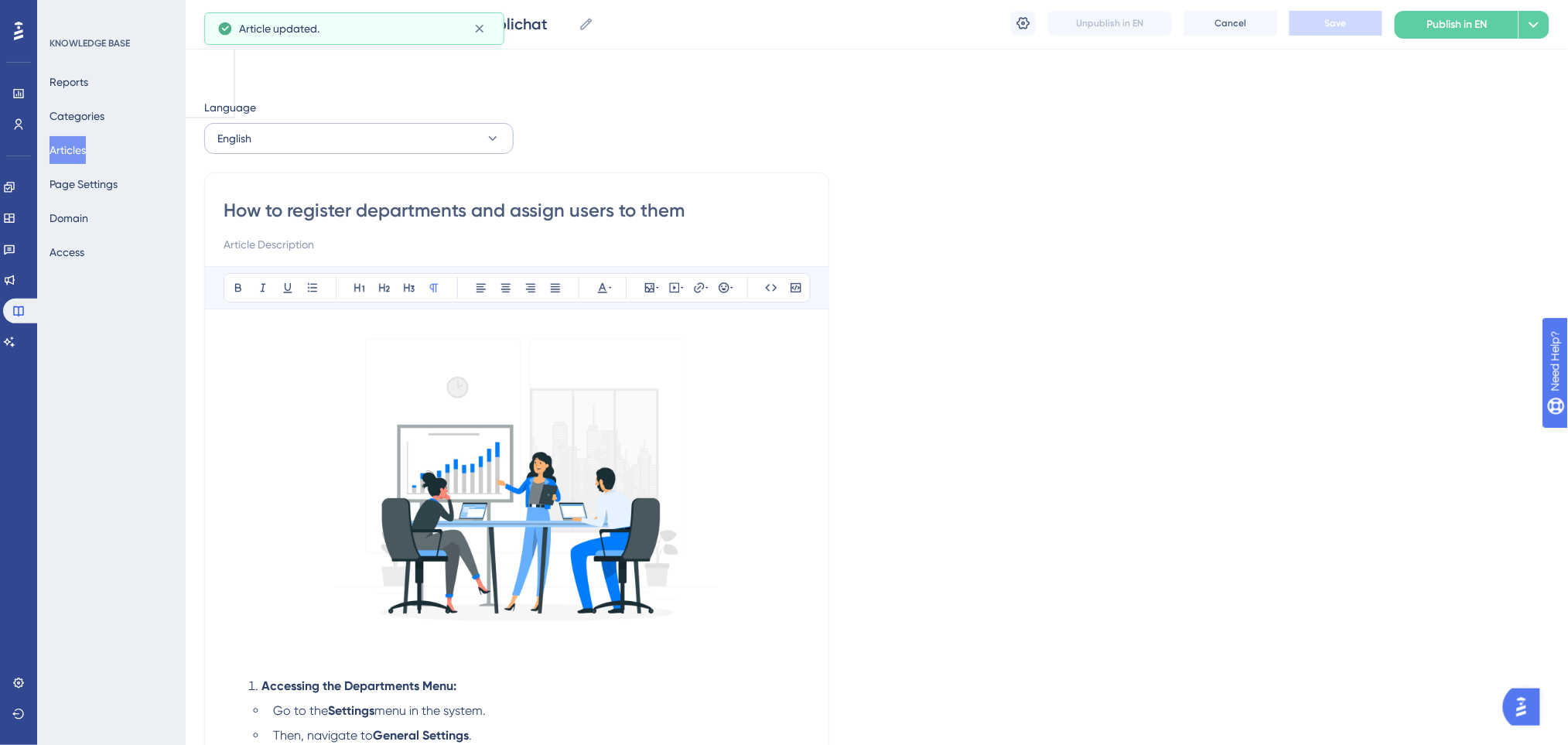
scroll to position [0, 0]
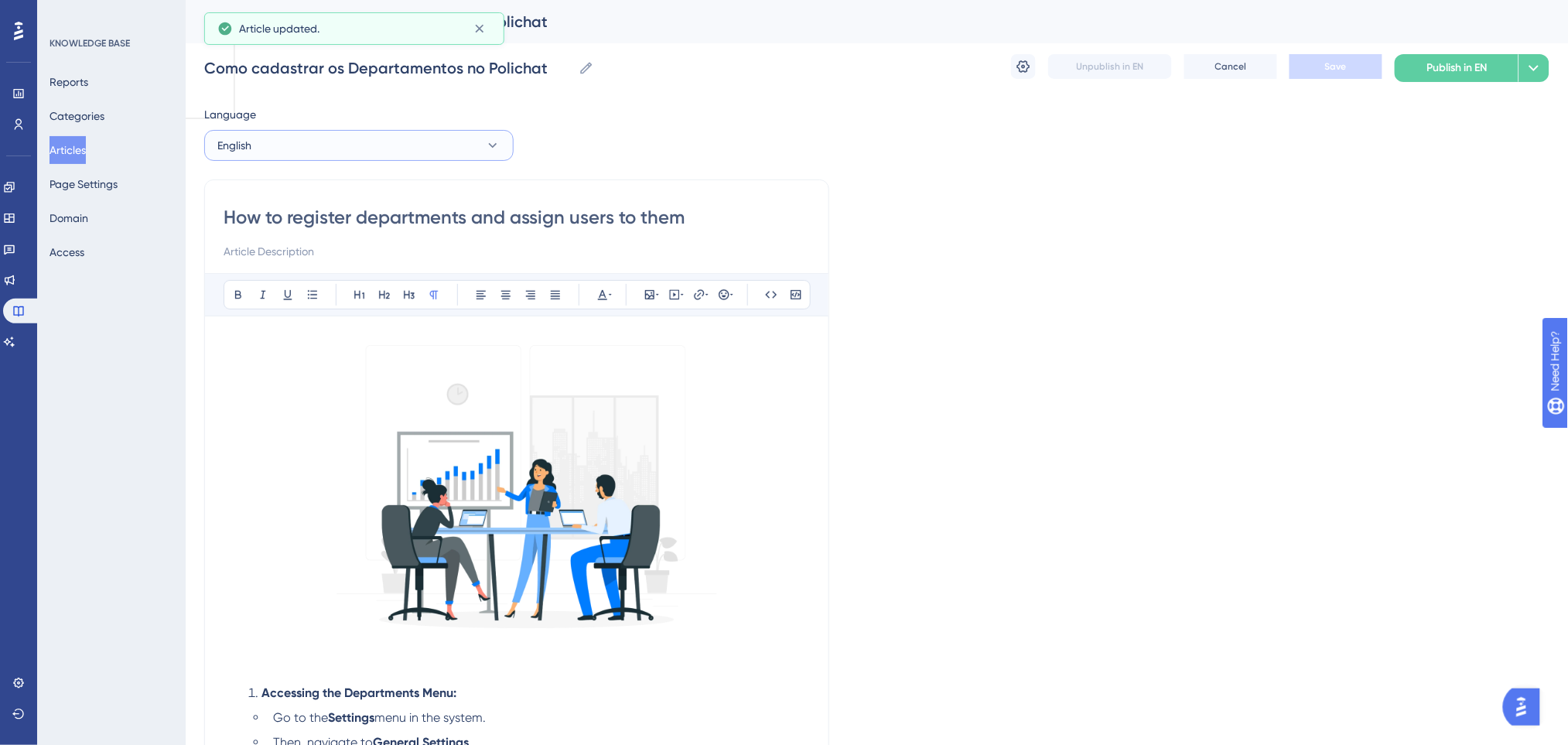
click at [314, 141] on button "English" at bounding box center [359, 144] width 309 height 31
click at [290, 255] on button "Spanish Spanish Draft" at bounding box center [358, 254] width 289 height 31
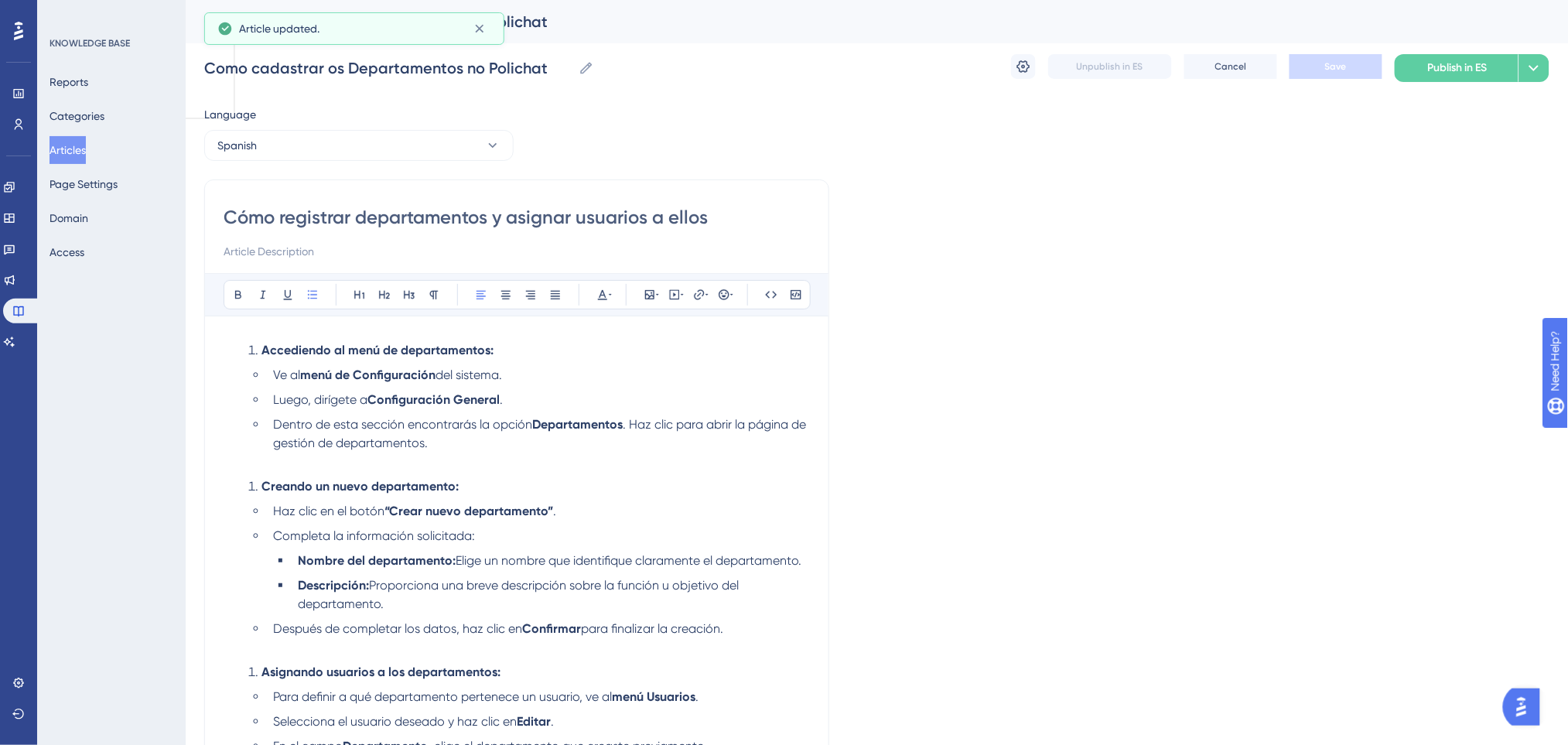
scroll to position [18, 0]
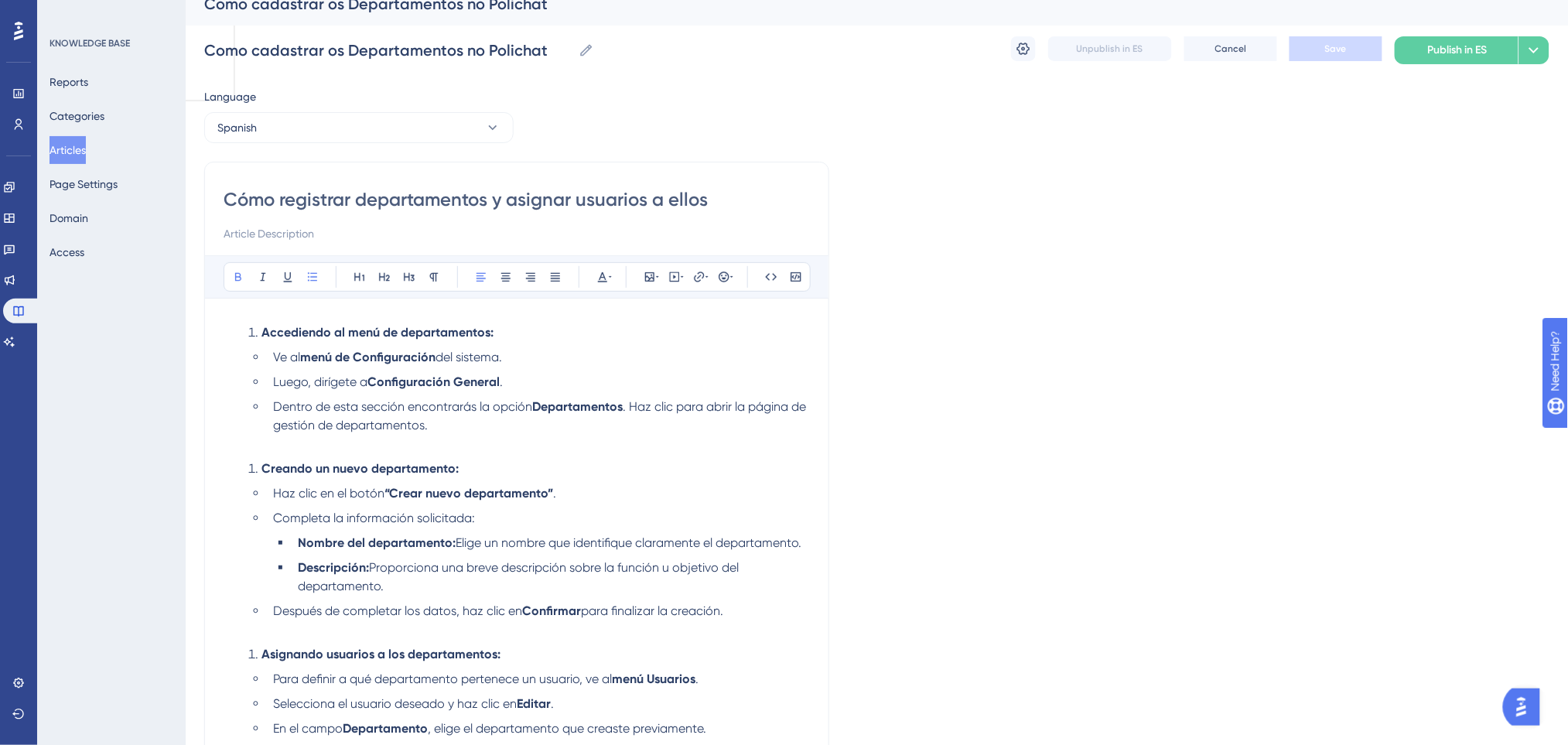
click at [260, 329] on li "Accediendo al menú de departamentos:" at bounding box center [526, 332] width 567 height 19
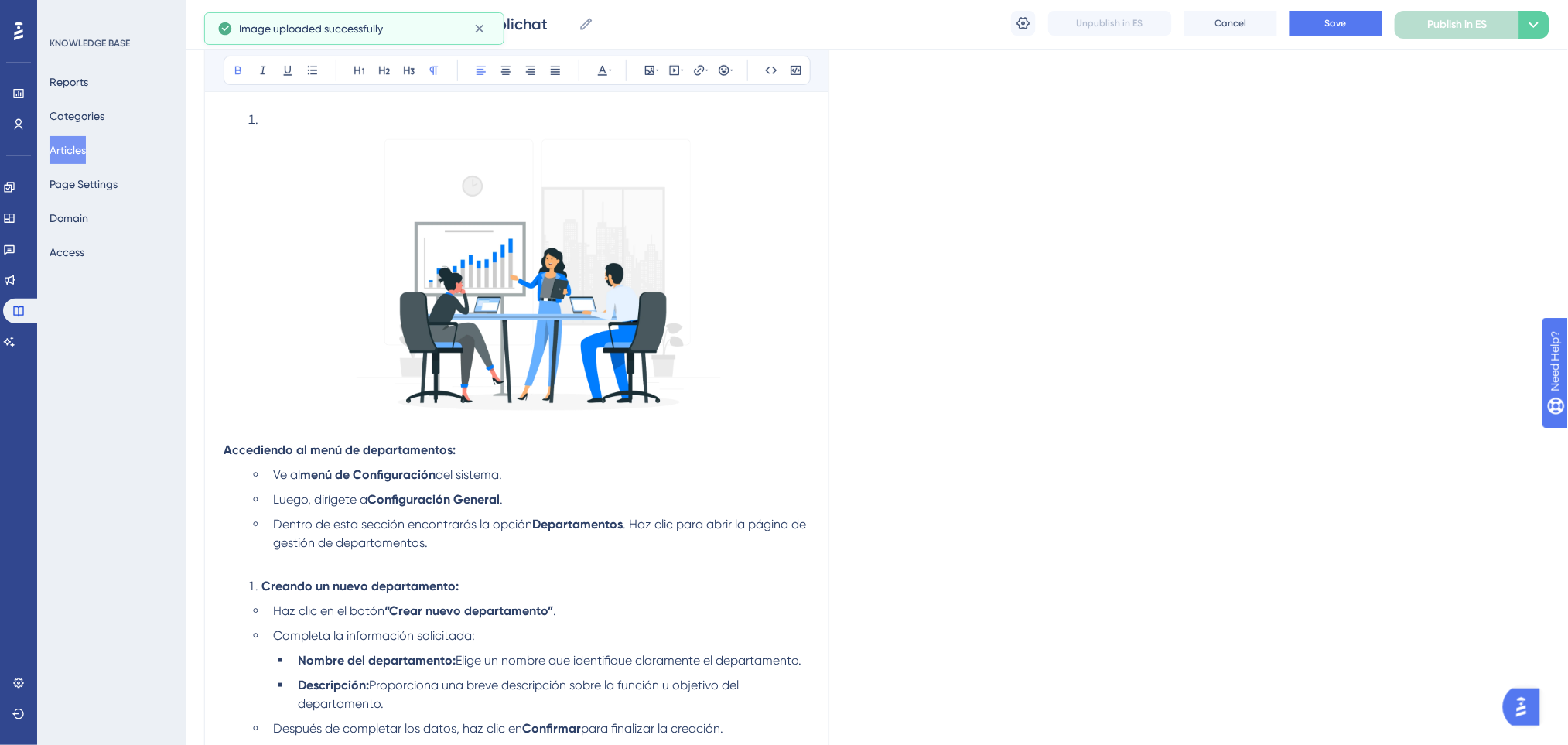
scroll to position [120, 0]
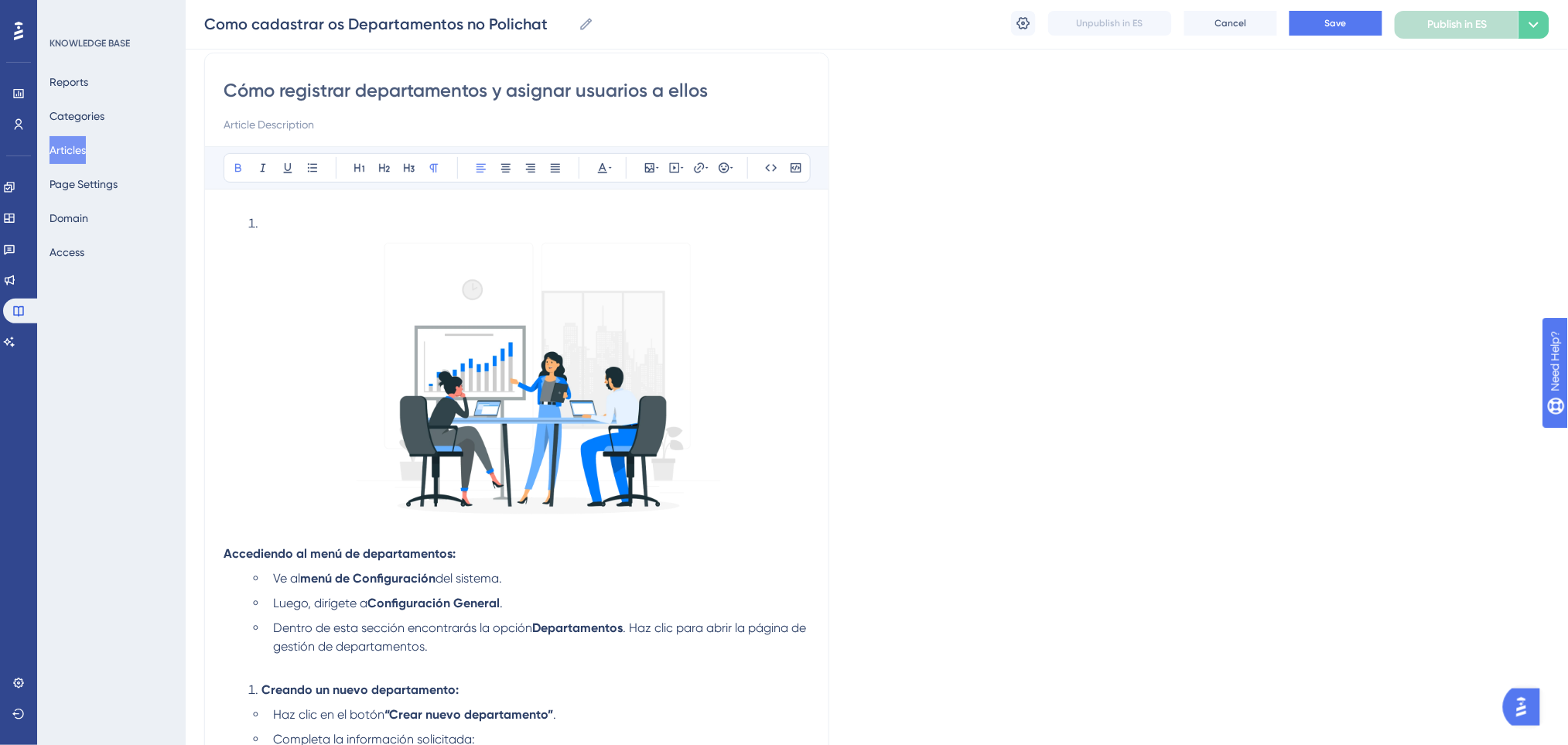
click at [257, 222] on li at bounding box center [526, 369] width 567 height 312
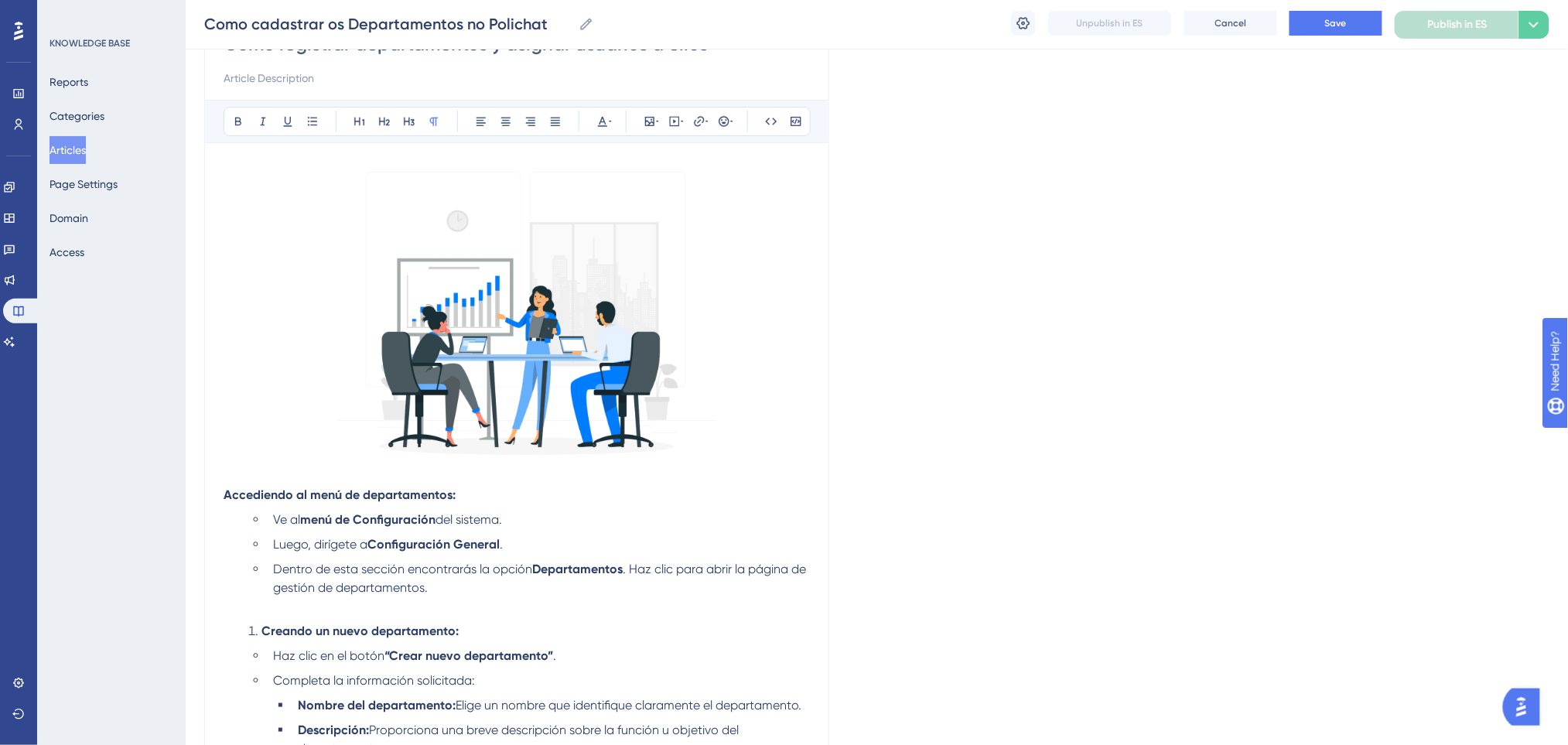
scroll to position [309, 0]
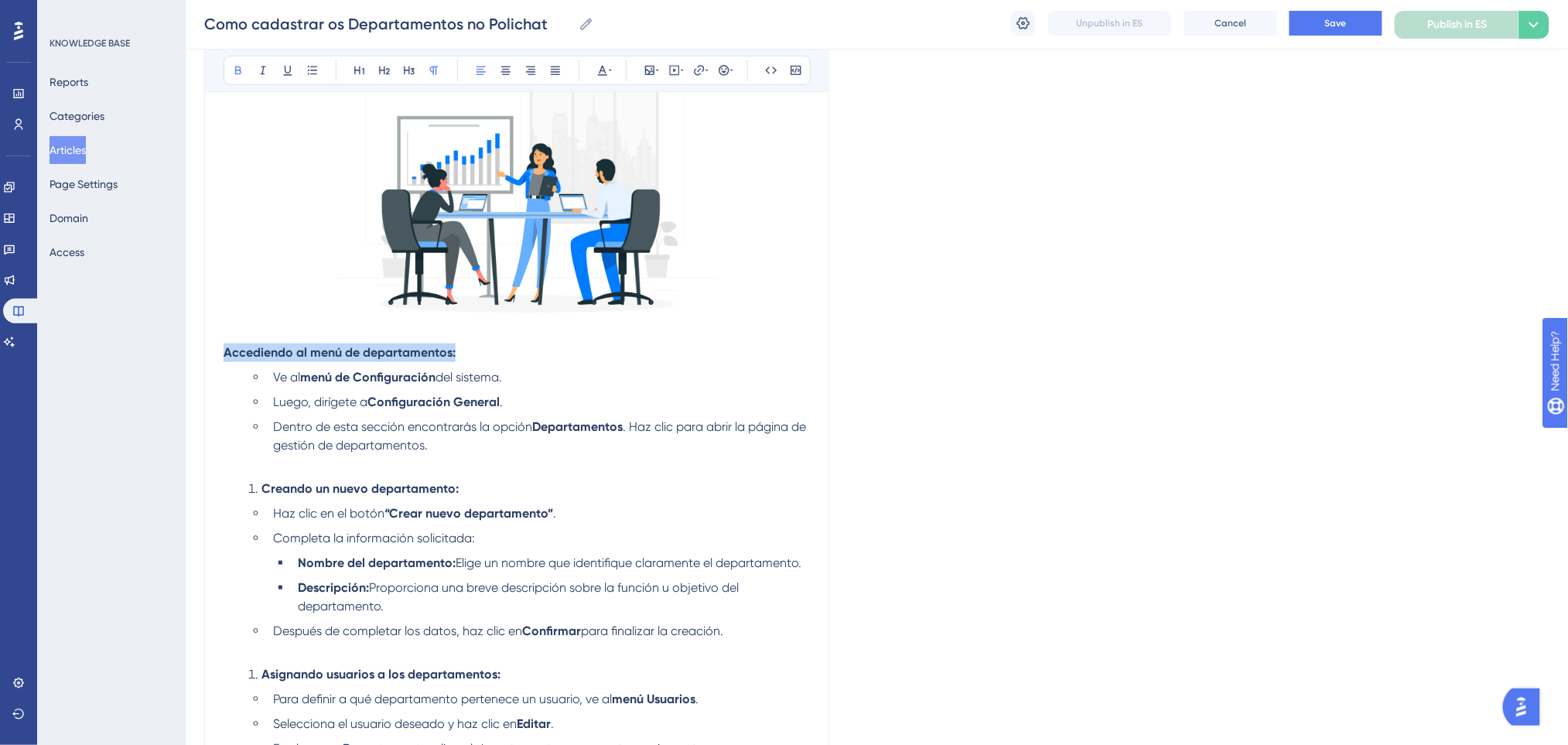
drag, startPoint x: 227, startPoint y: 362, endPoint x: 509, endPoint y: 357, distance: 282.0
click at [509, 357] on p "Accediendo al menú de departamentos:" at bounding box center [516, 353] width 586 height 19
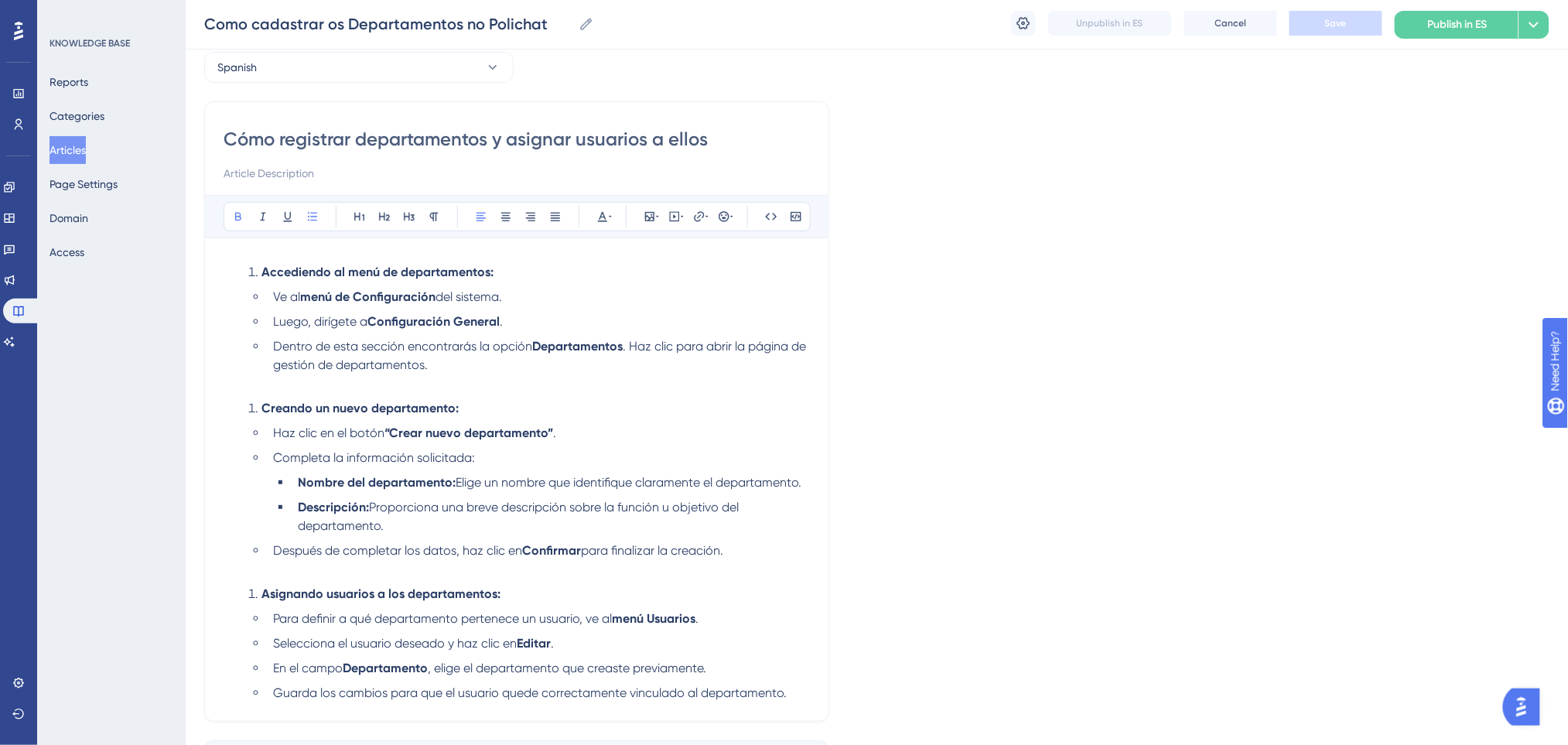
scroll to position [0, 0]
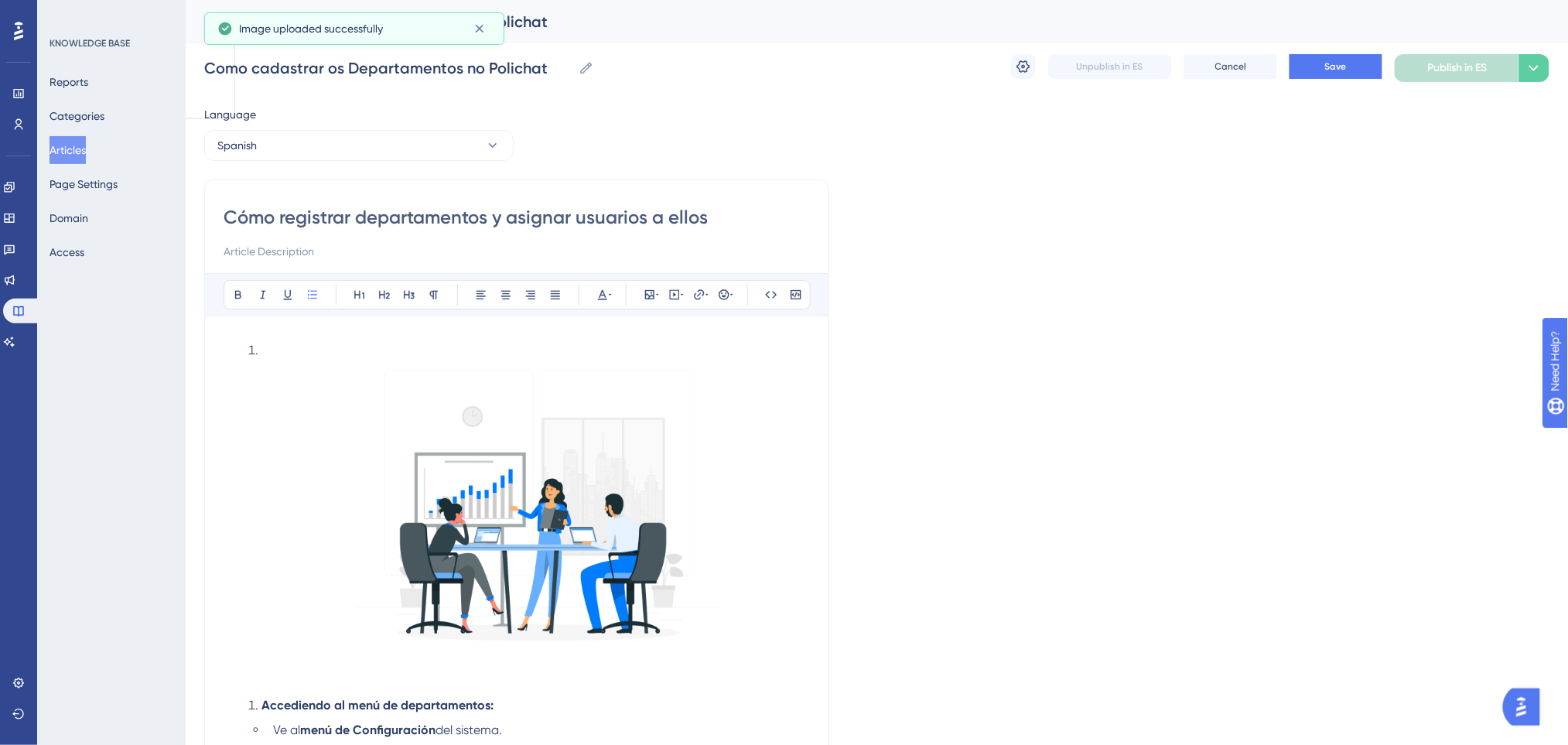
click at [256, 346] on li at bounding box center [526, 496] width 567 height 312
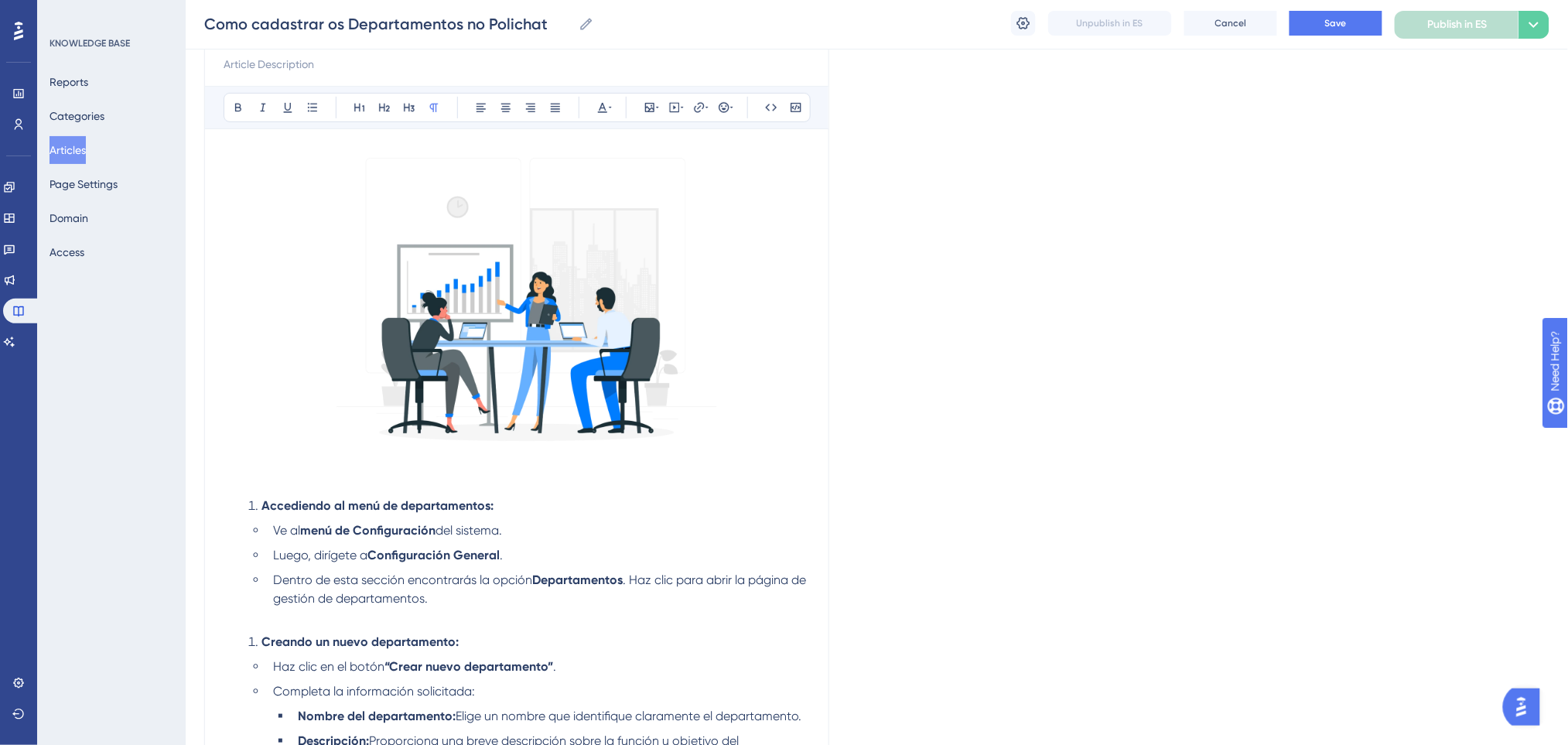
scroll to position [205, 0]
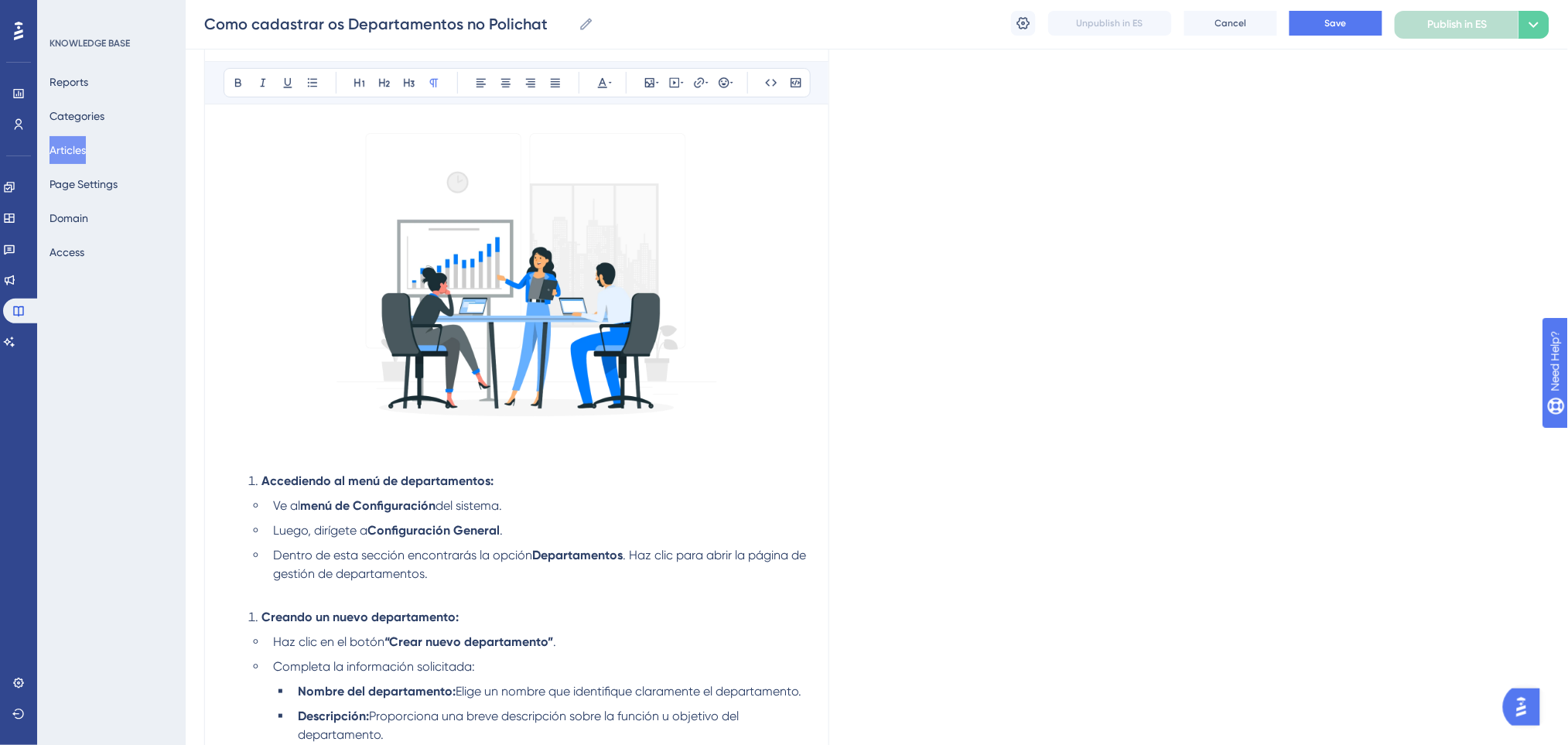
click at [266, 463] on p at bounding box center [516, 456] width 586 height 19
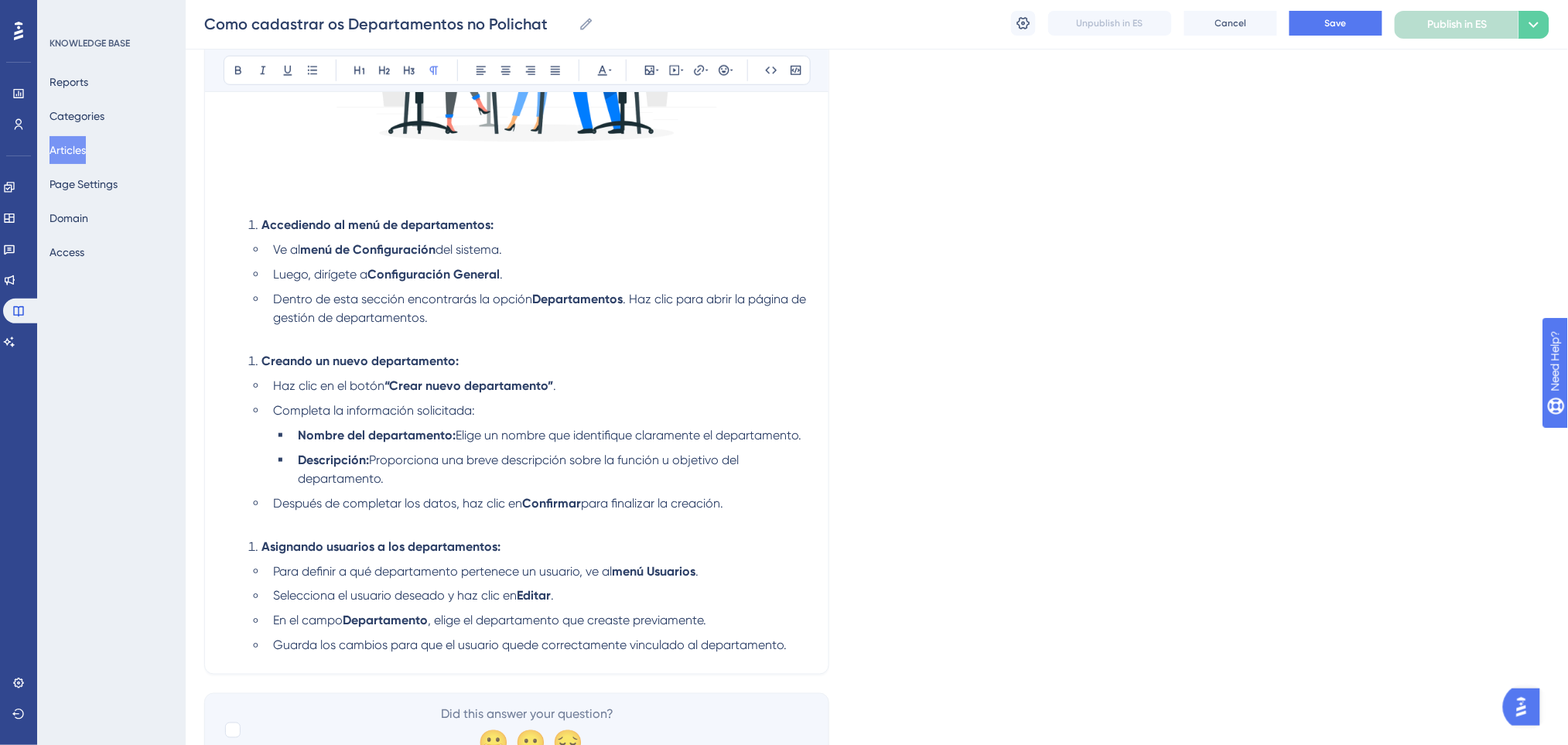
scroll to position [515, 0]
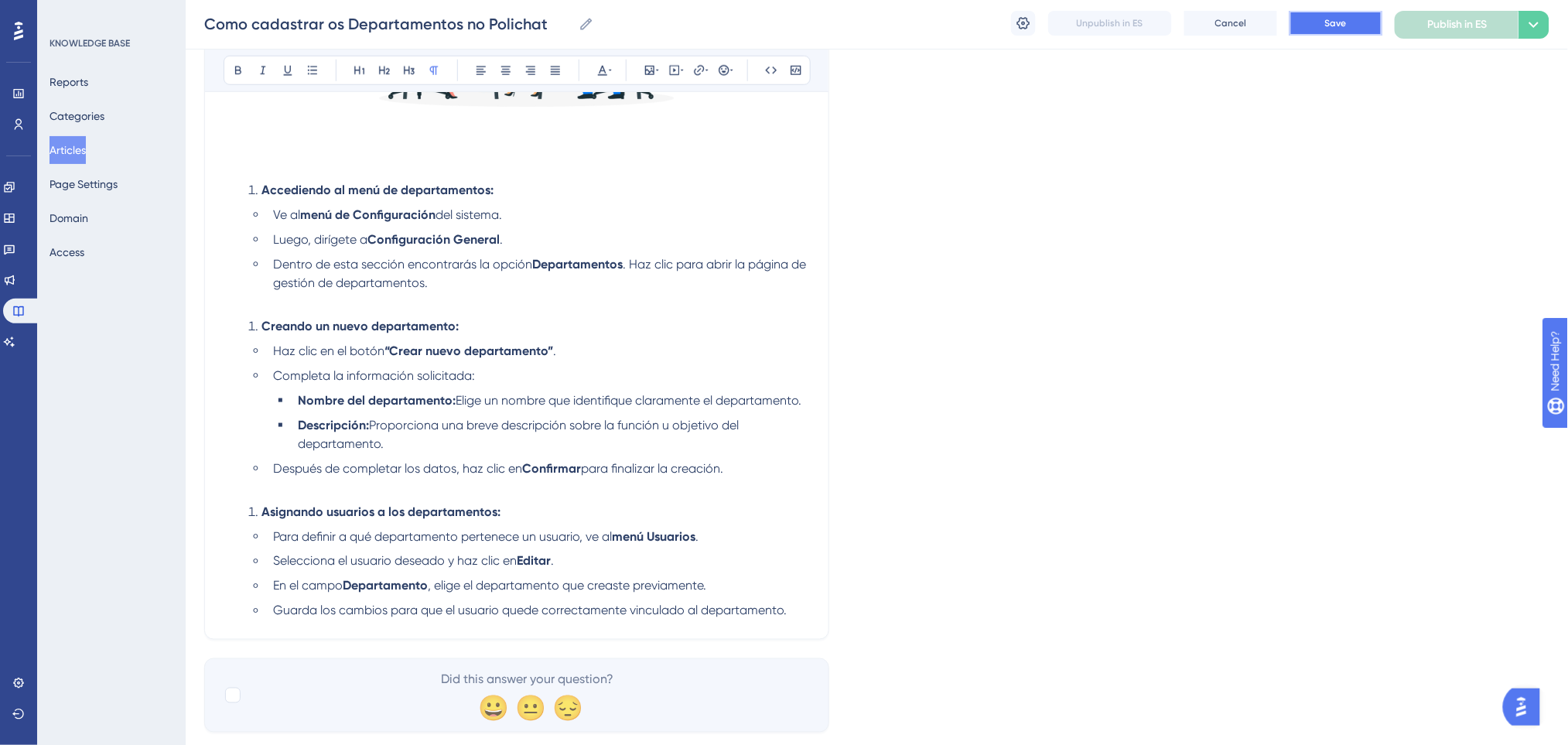
click at [1370, 20] on button "Save" at bounding box center [1336, 23] width 93 height 25
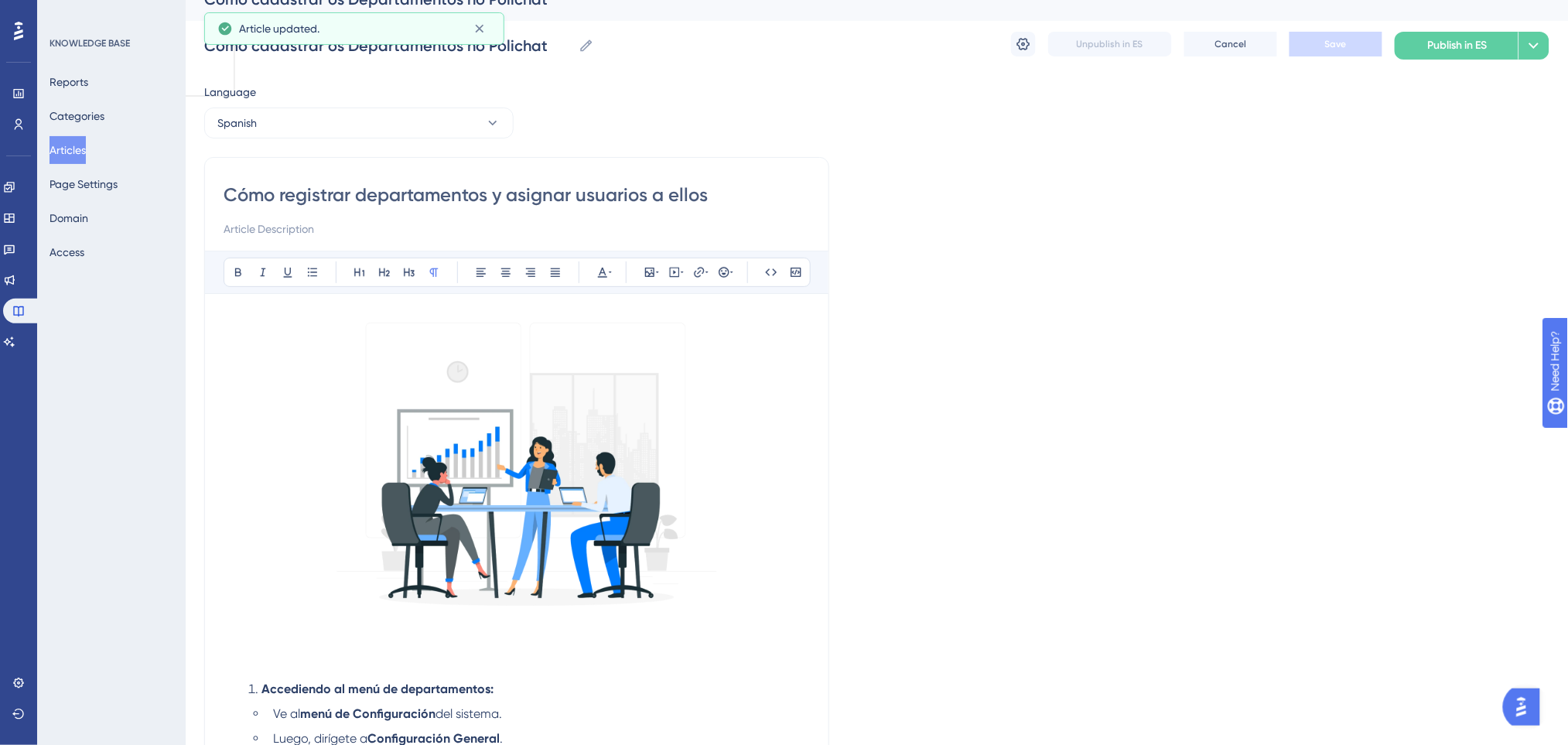
scroll to position [0, 0]
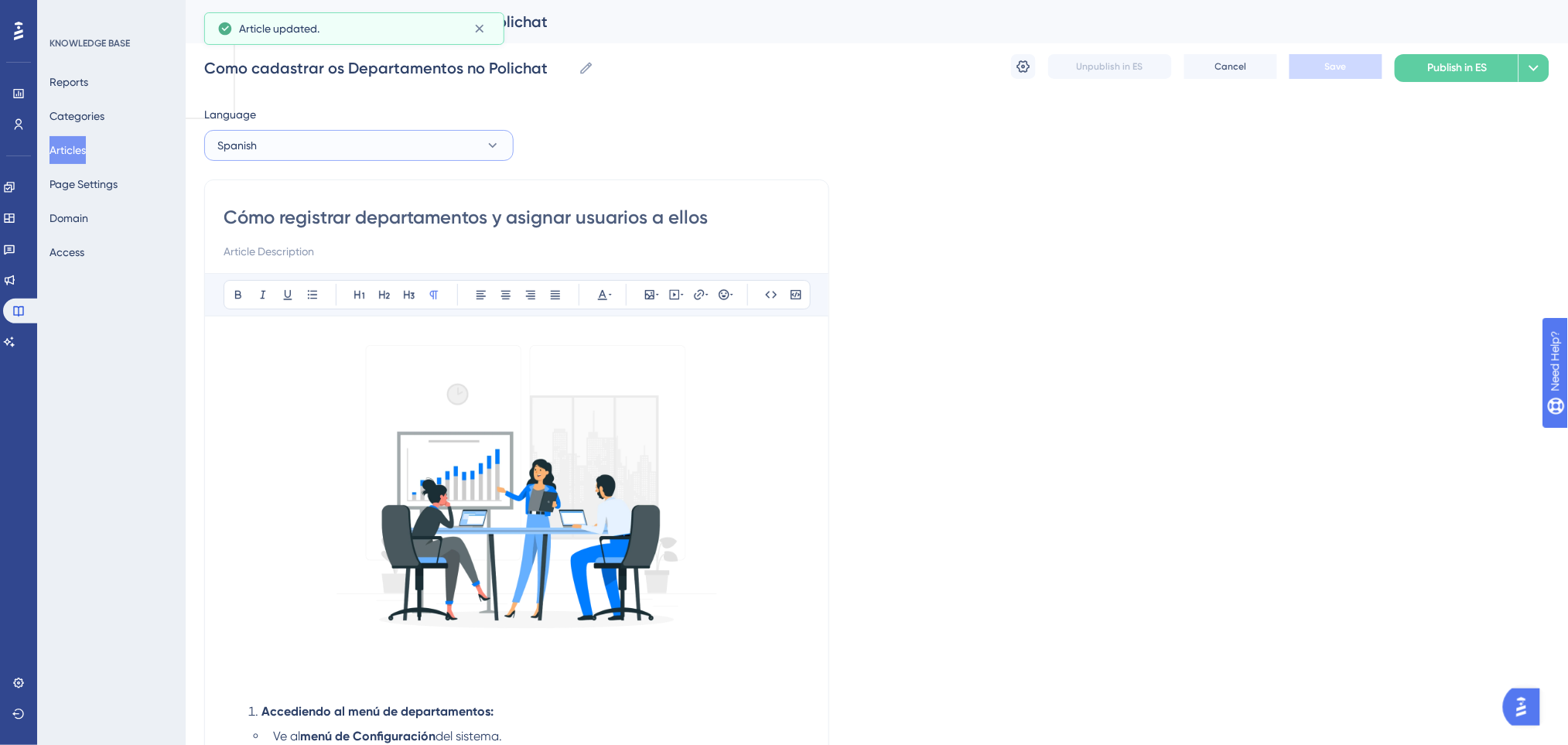
click at [326, 140] on button "Spanish" at bounding box center [359, 144] width 309 height 31
click at [309, 221] on button "English English Draft" at bounding box center [358, 223] width 289 height 31
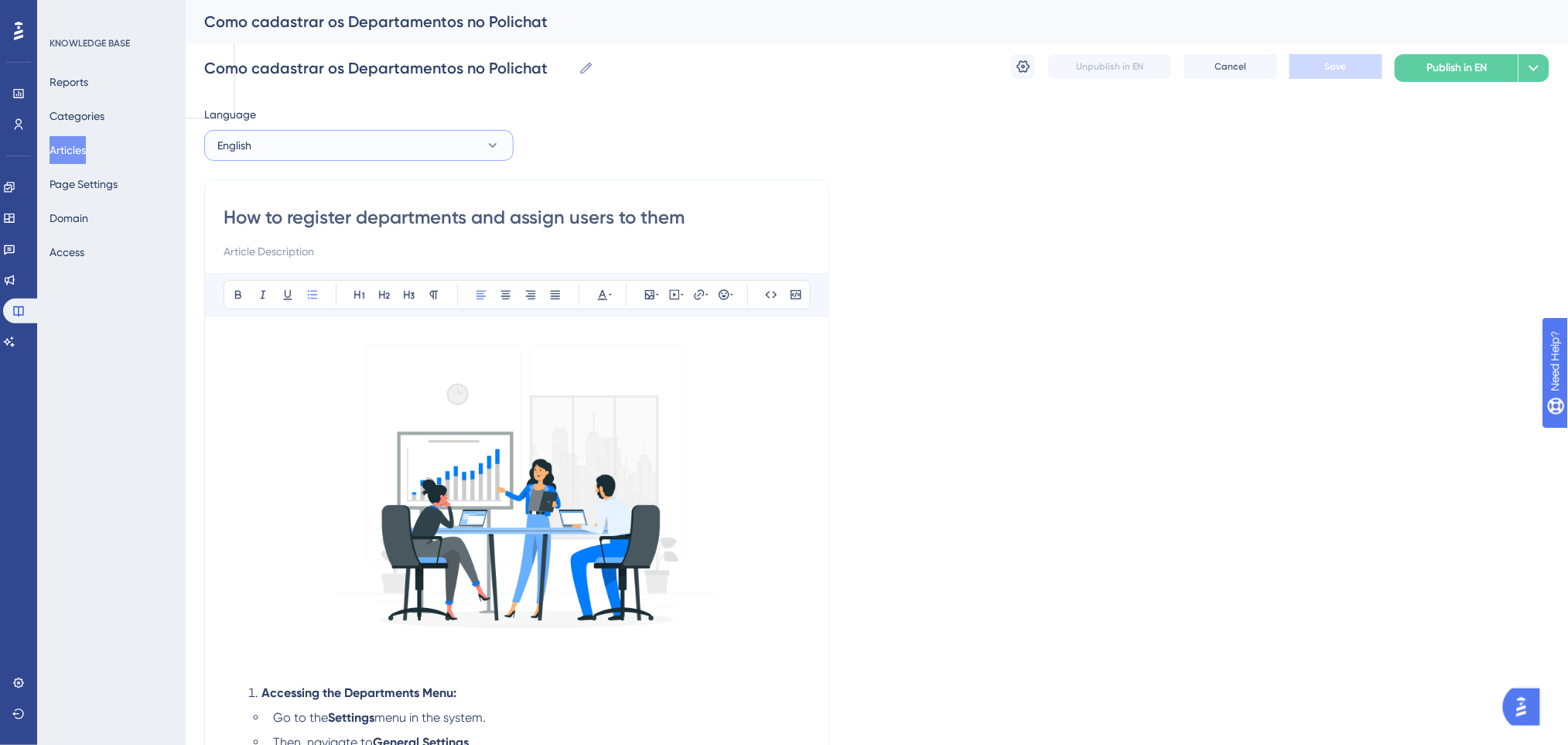
click at [338, 152] on button "English" at bounding box center [359, 144] width 309 height 31
click at [267, 191] on span "Portuguese (Default)" at bounding box center [277, 192] width 101 height 19
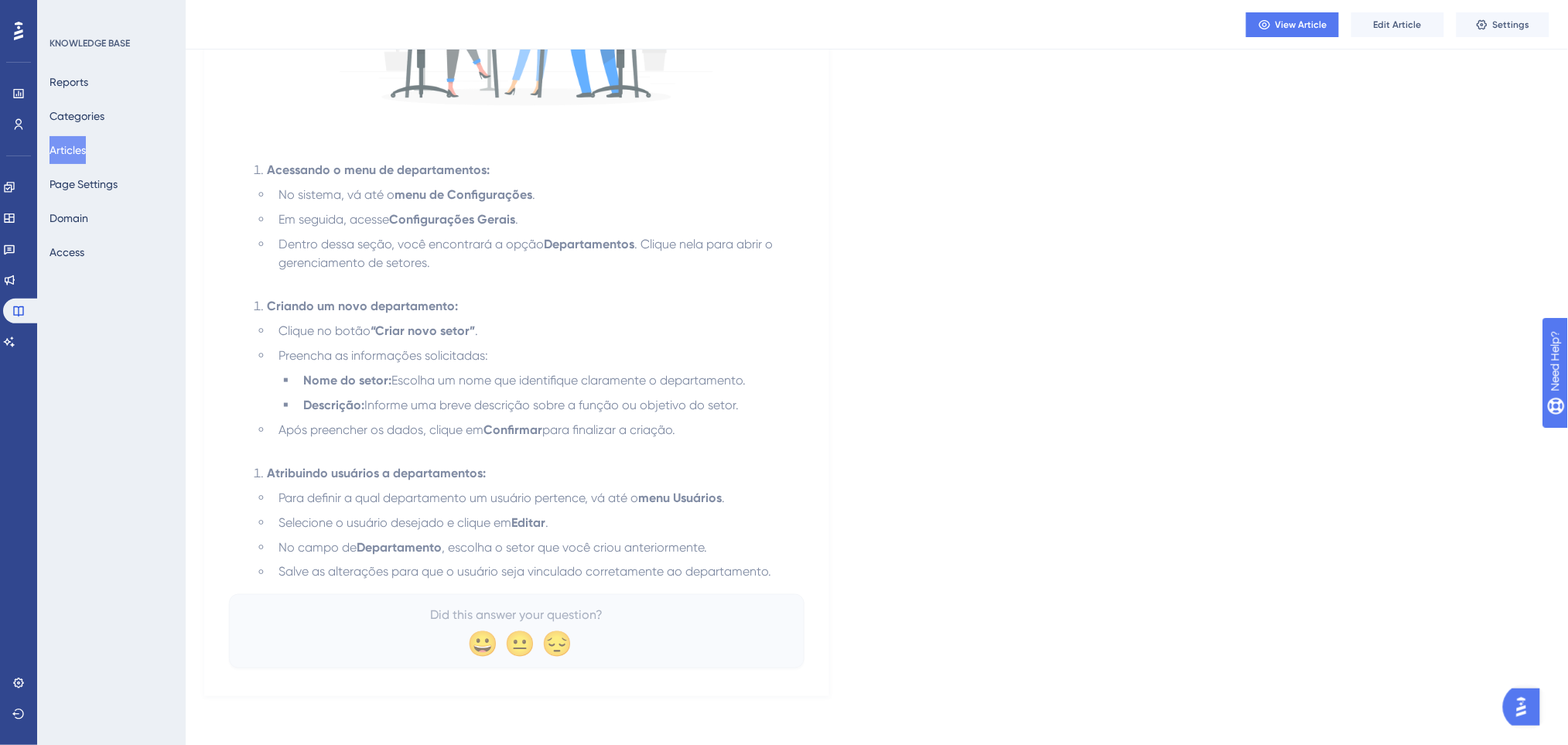
scroll to position [497, 0]
click at [1378, 22] on span "Edit Article" at bounding box center [1398, 24] width 48 height 12
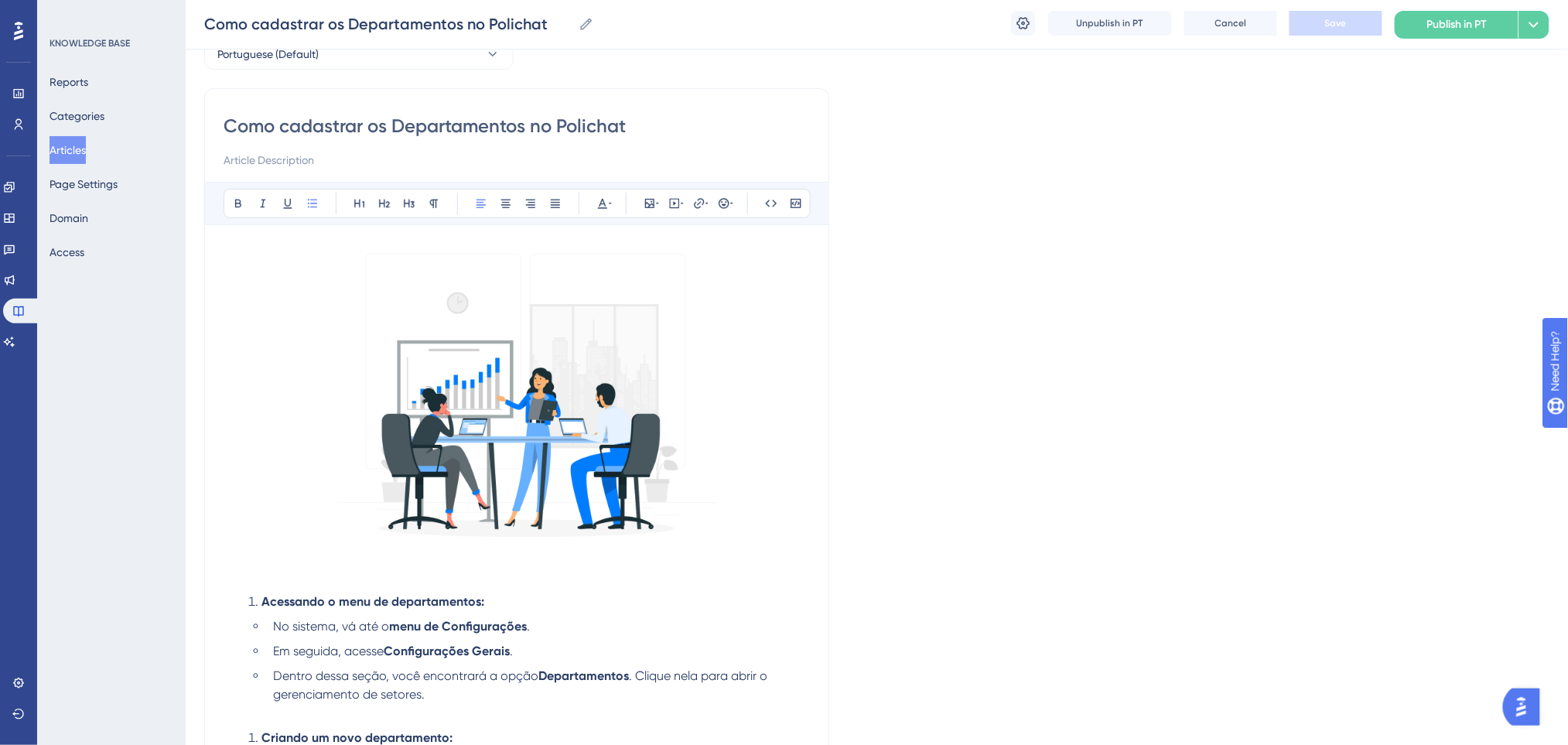
scroll to position [394, 0]
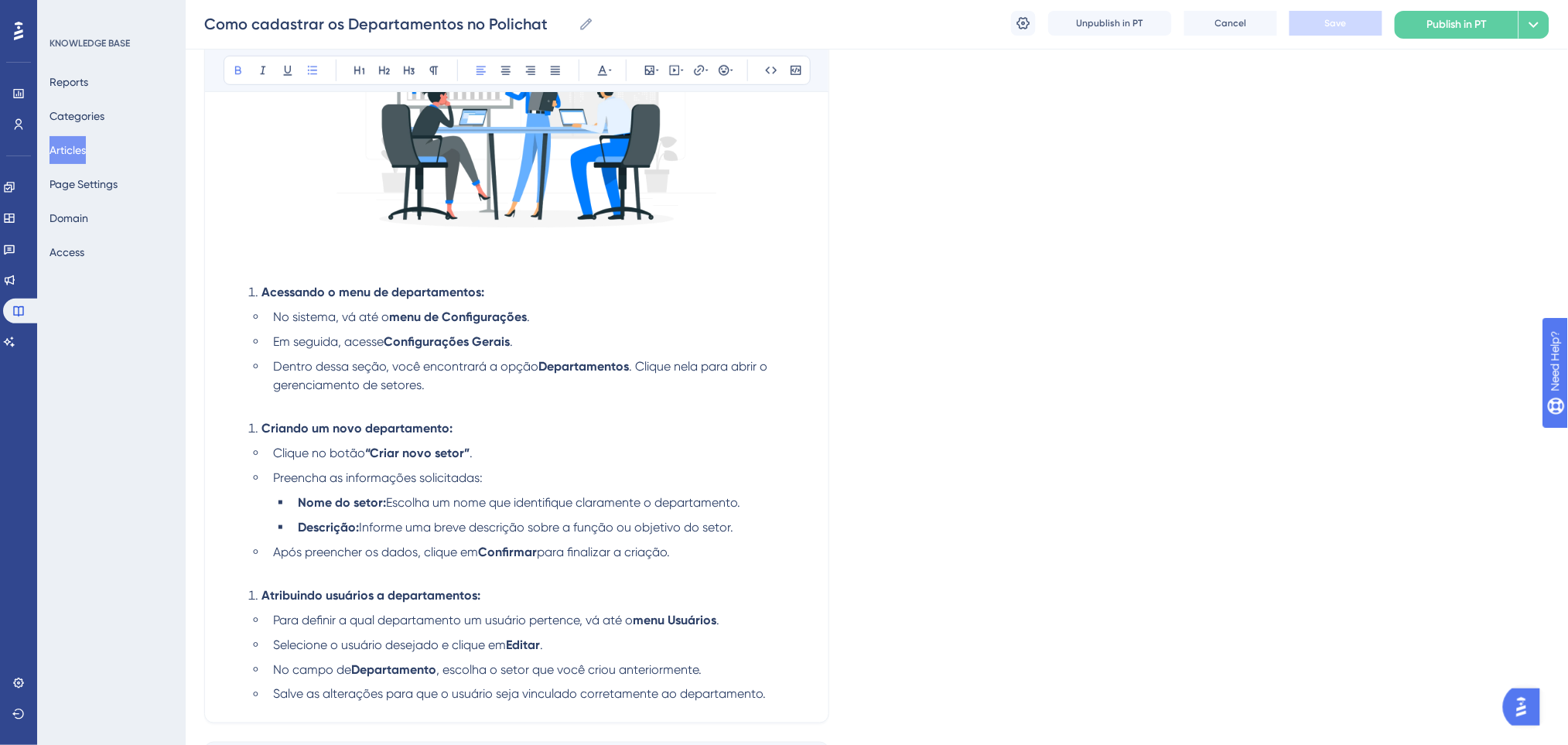
click at [249, 431] on li "Criando um novo departamento:" at bounding box center [526, 428] width 567 height 19
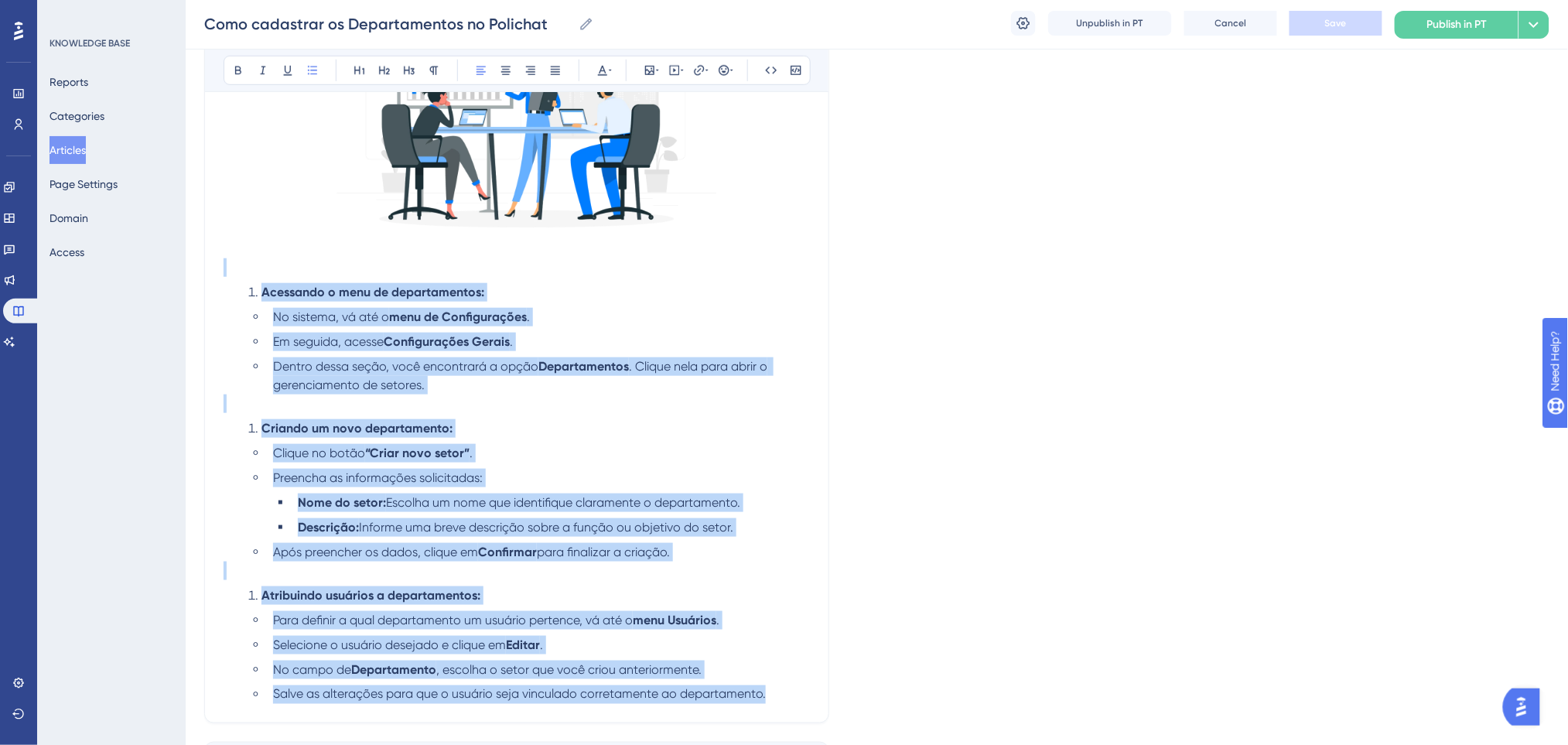
drag, startPoint x: 771, startPoint y: 693, endPoint x: 178, endPoint y: 271, distance: 727.8
click at [186, 271] on div "Performance Users Engagement Widgets Feedback Product Updates Knowledge Base AI…" at bounding box center [877, 223] width 1382 height 1235
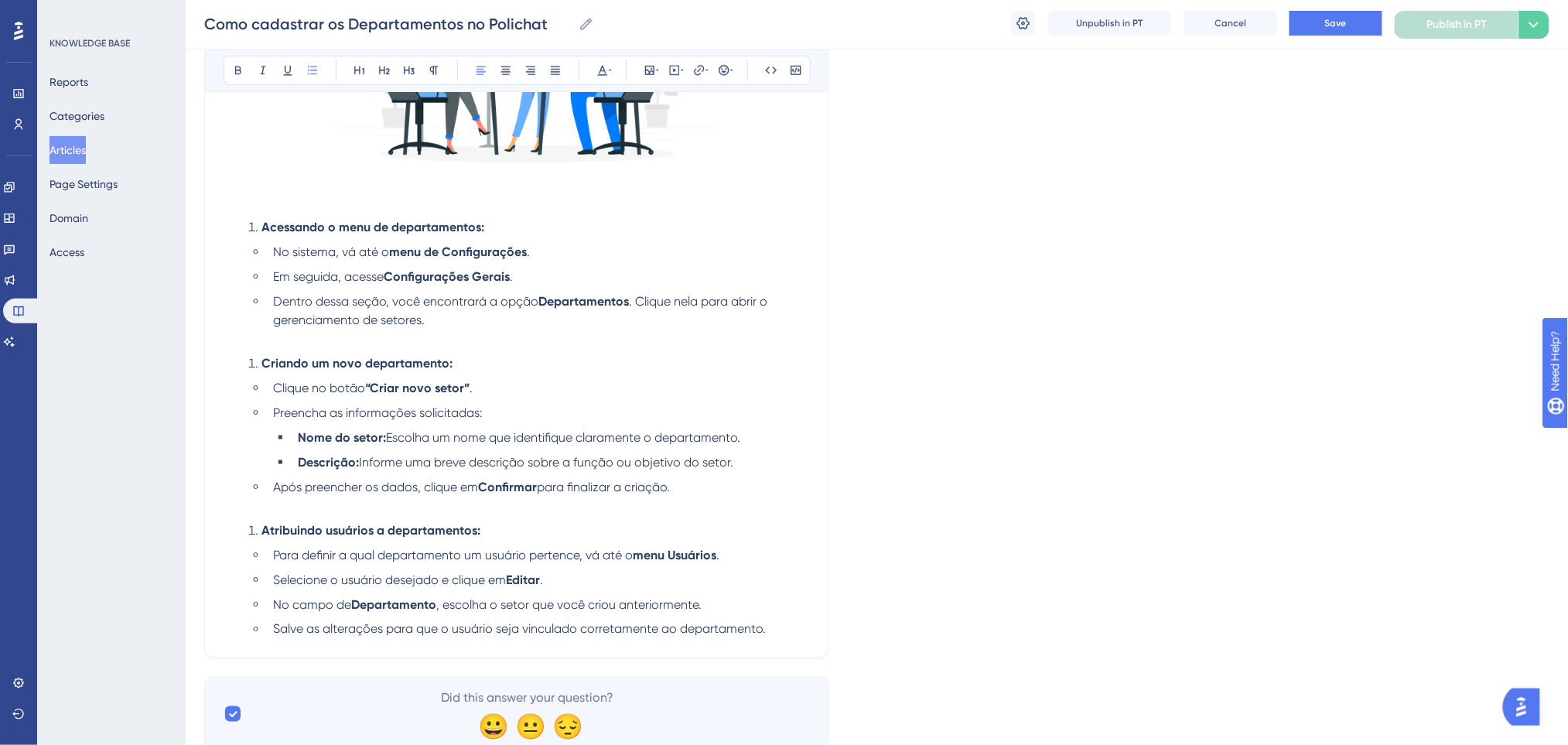
scroll to position [515, 0]
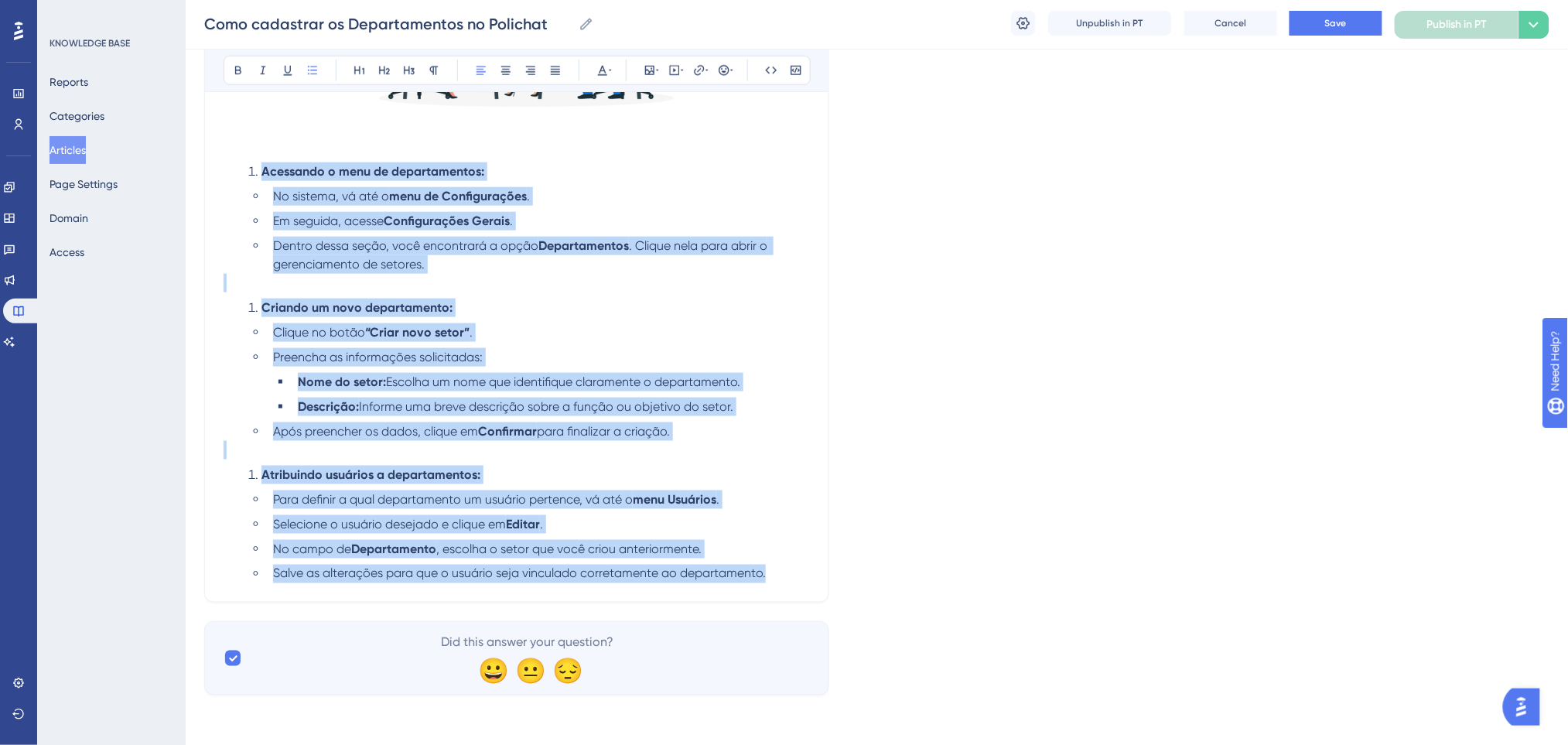
drag, startPoint x: 775, startPoint y: 573, endPoint x: 257, endPoint y: 173, distance: 654.5
click at [257, 173] on div "Acessando o menu de departamentos: No sistema, vá até o menu de Configurações .…" at bounding box center [516, 198] width 586 height 769
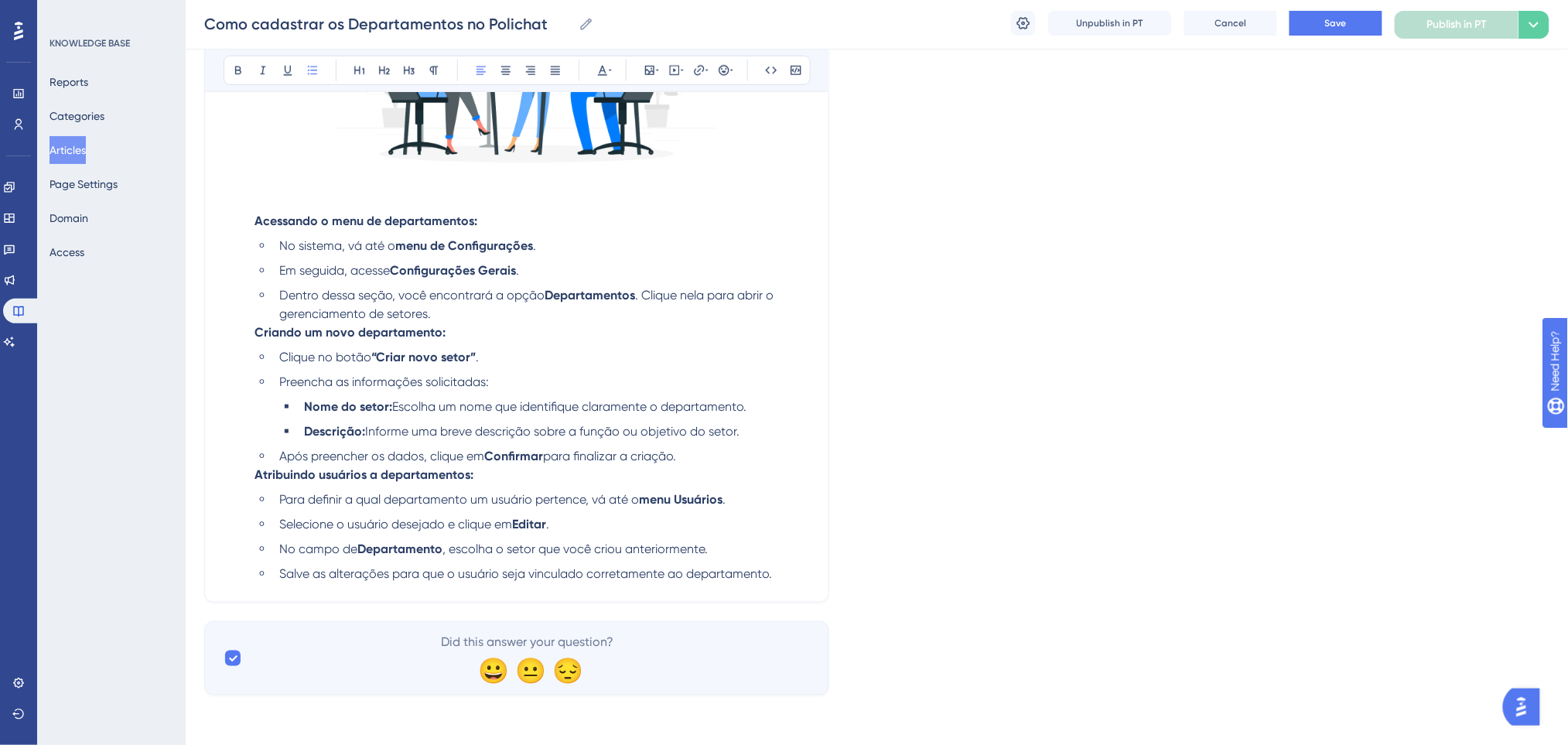
click at [458, 312] on li "Dentro dessa seção, você encontrará a opção Departamentos . Clique nela para ab…" at bounding box center [541, 304] width 537 height 37
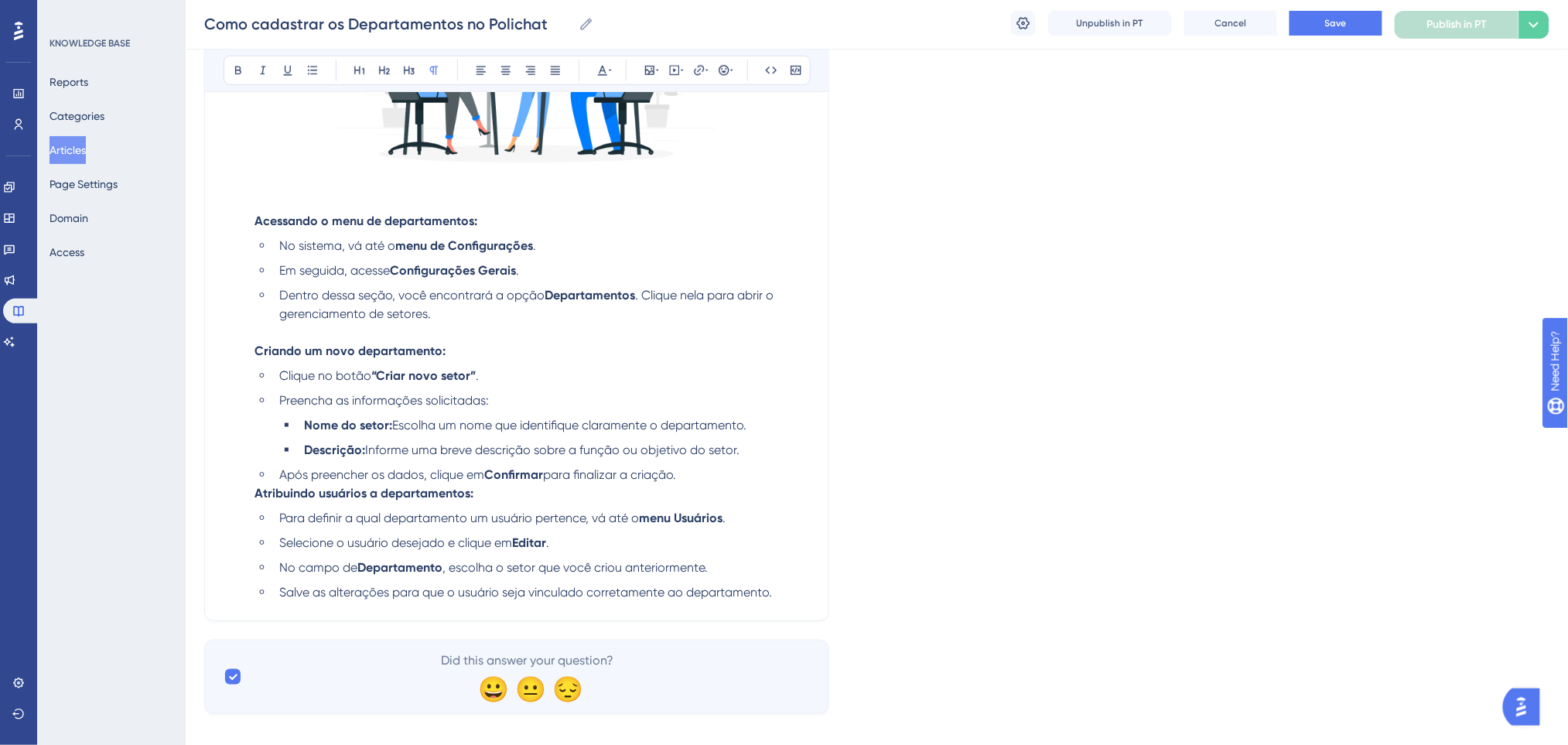
click at [676, 476] on span "para finalizar a criação." at bounding box center [610, 475] width 133 height 15
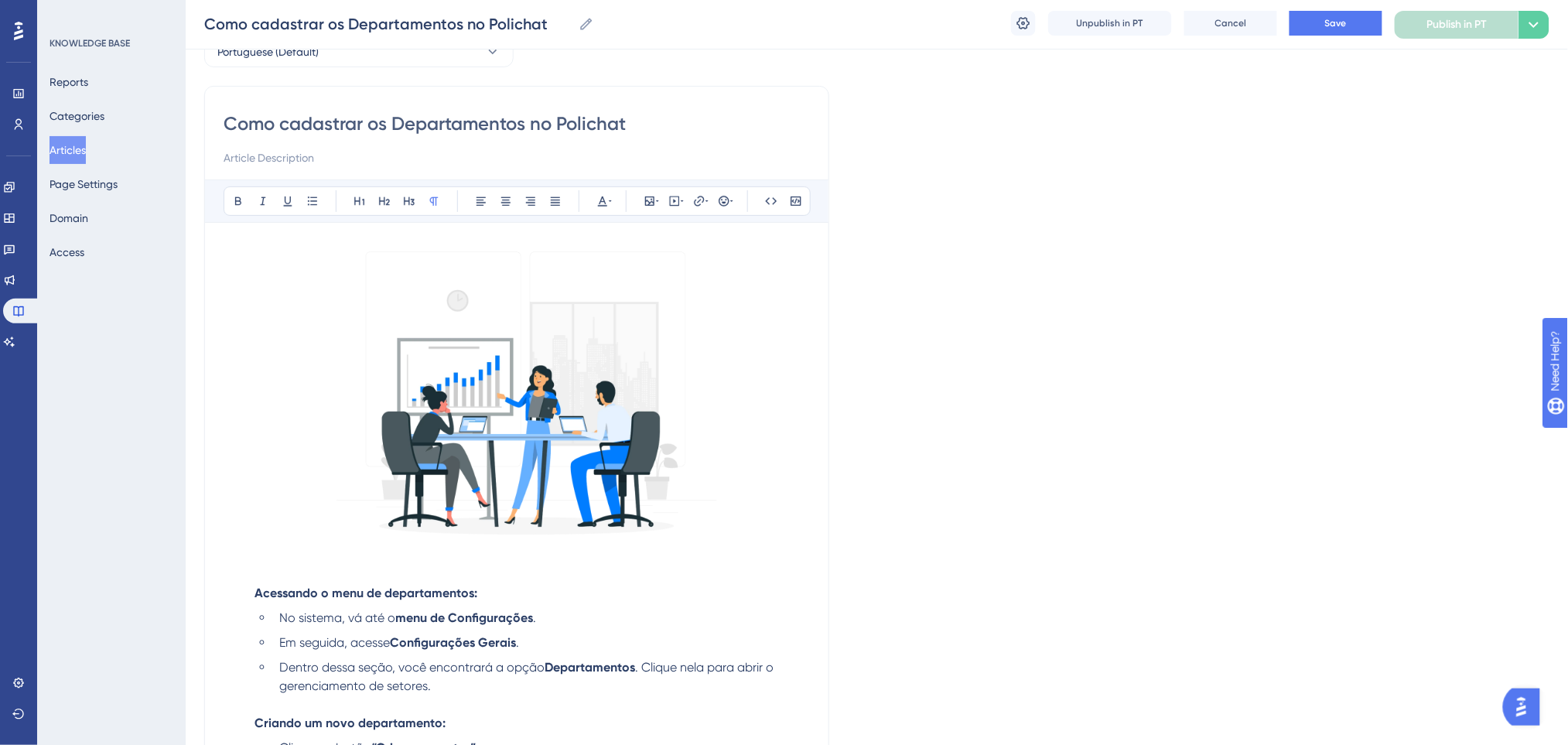
scroll to position [83, 0]
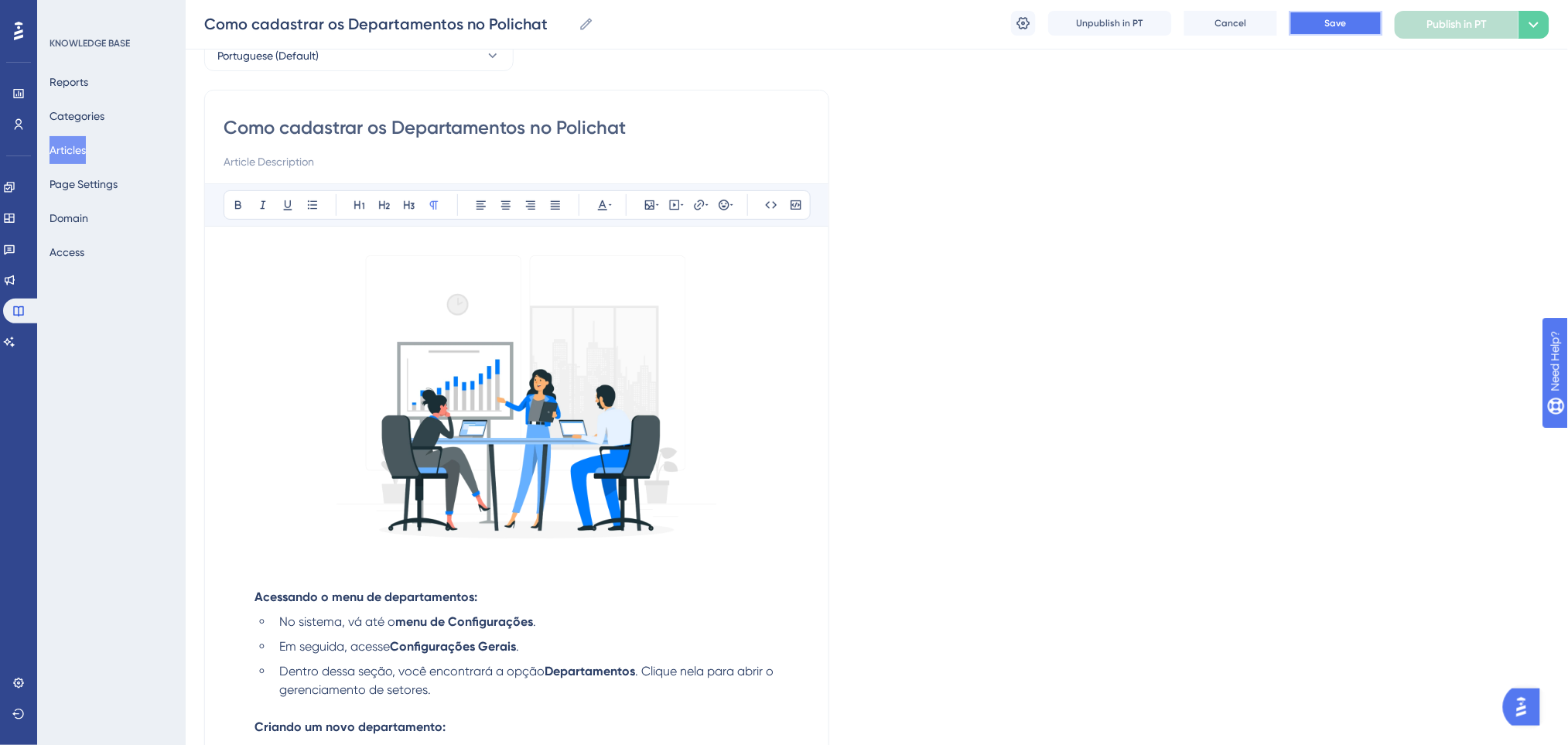
click at [1335, 26] on span "Save" at bounding box center [1335, 22] width 21 height 12
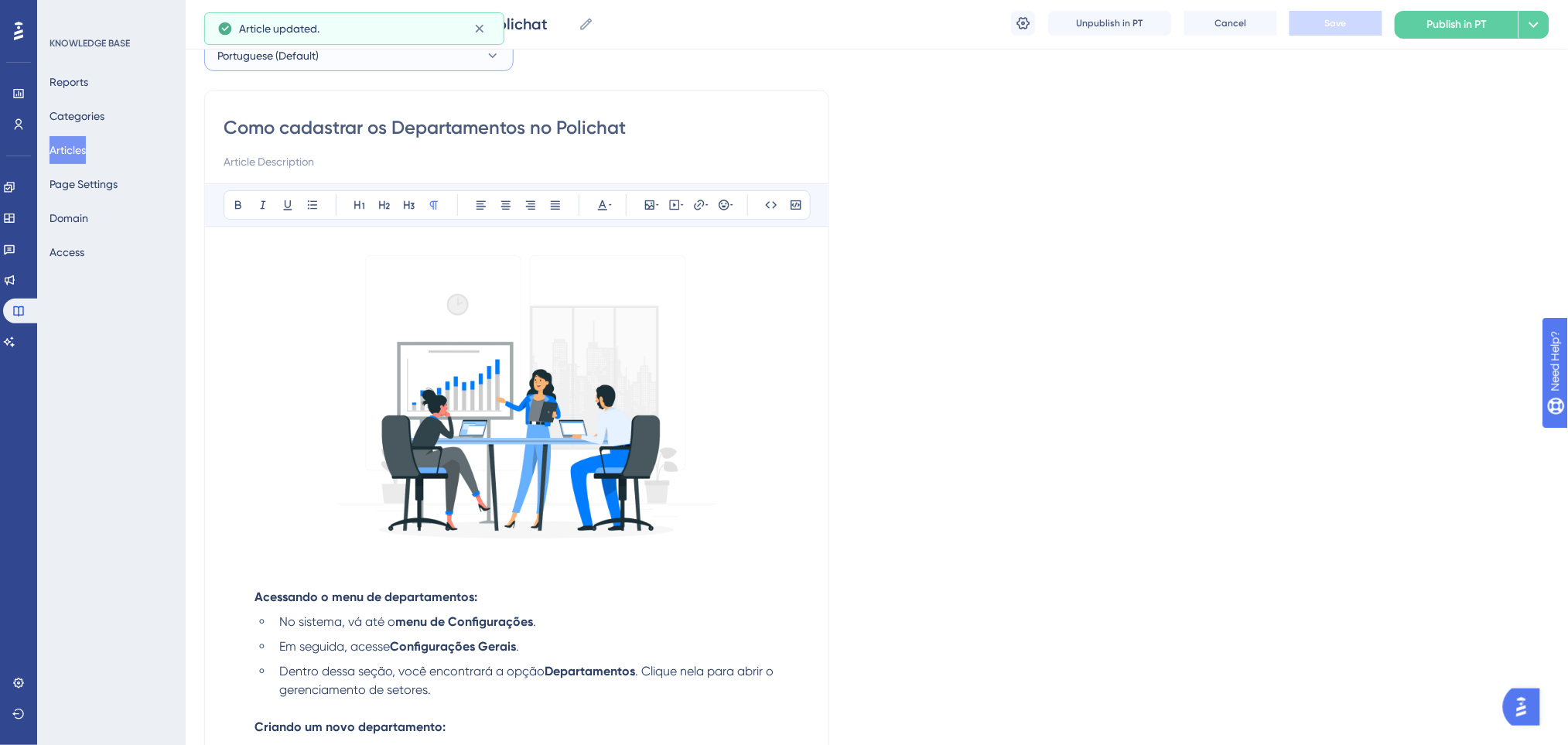
click at [295, 58] on span "Portuguese (Default)" at bounding box center [268, 56] width 101 height 19
click at [289, 133] on button "English English Draft" at bounding box center [358, 133] width 289 height 31
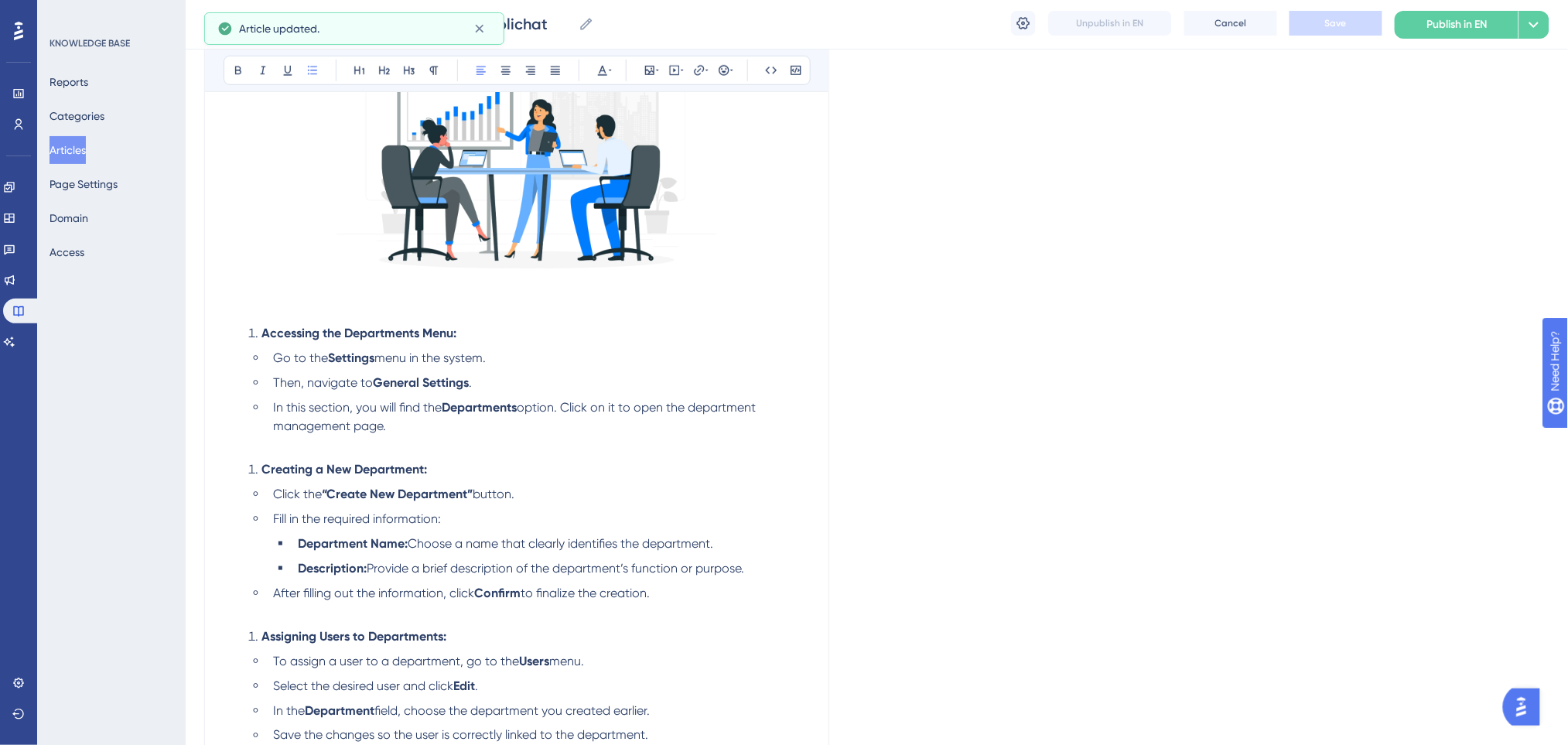
scroll to position [496, 0]
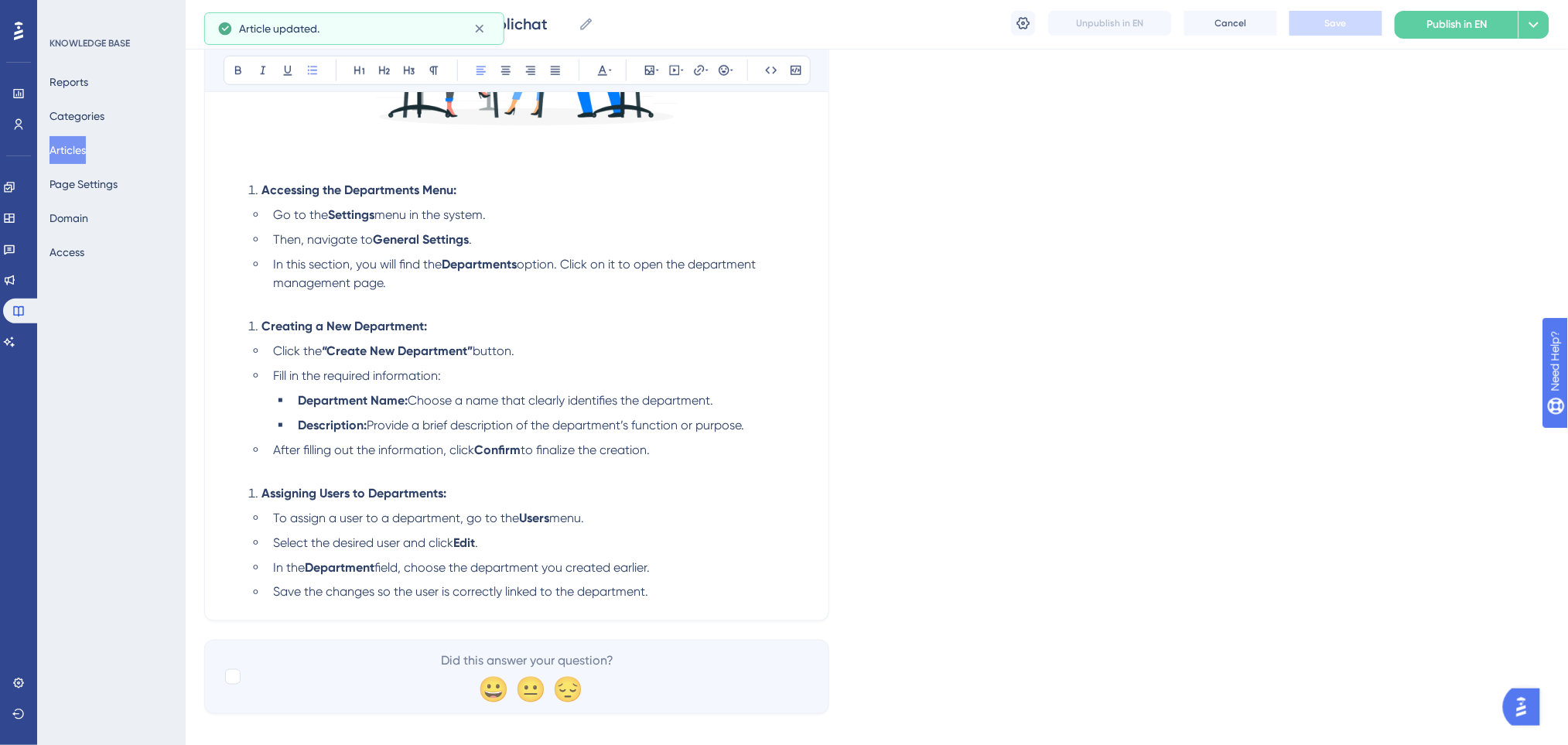
click at [256, 184] on li "Accessing the Departments Menu:" at bounding box center [526, 191] width 567 height 19
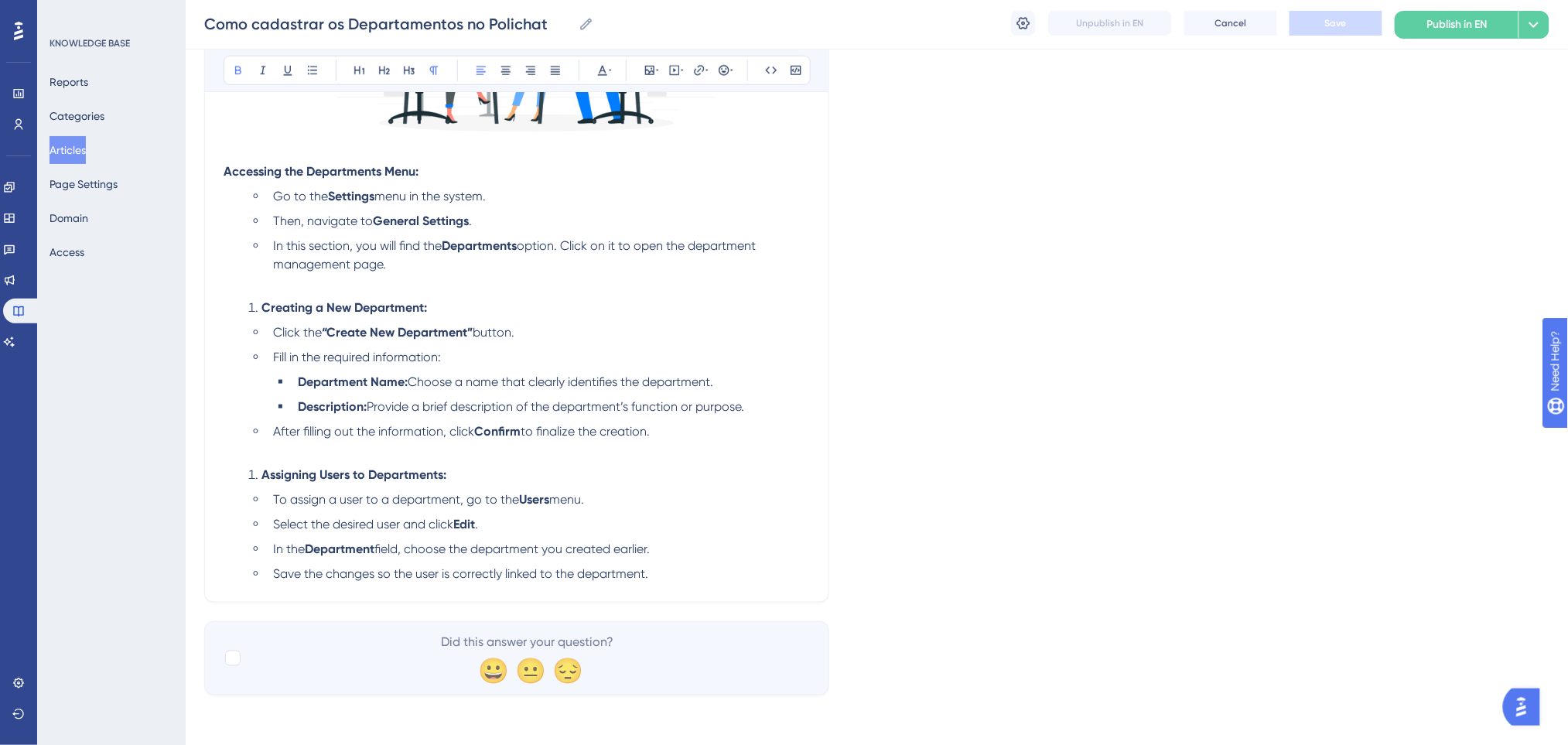
scroll to position [490, 0]
click at [260, 310] on li "Creating a New Department:" at bounding box center [526, 307] width 567 height 19
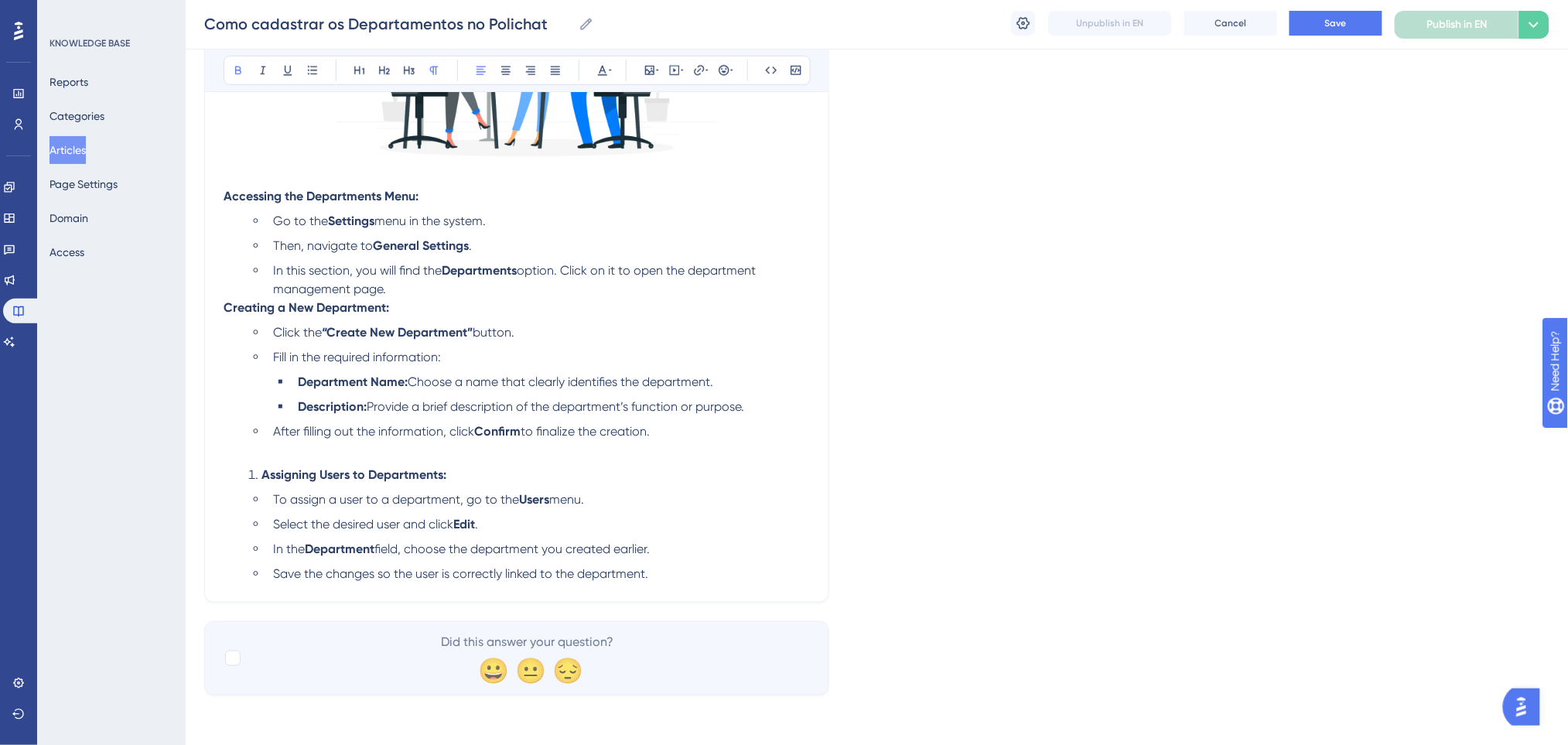
click at [265, 486] on ol "Assigning Users to Departments: To assign a user to a department, go to the Use…" at bounding box center [516, 524] width 586 height 118
click at [261, 472] on strong "Assigning Users to Departments:" at bounding box center [354, 475] width 185 height 15
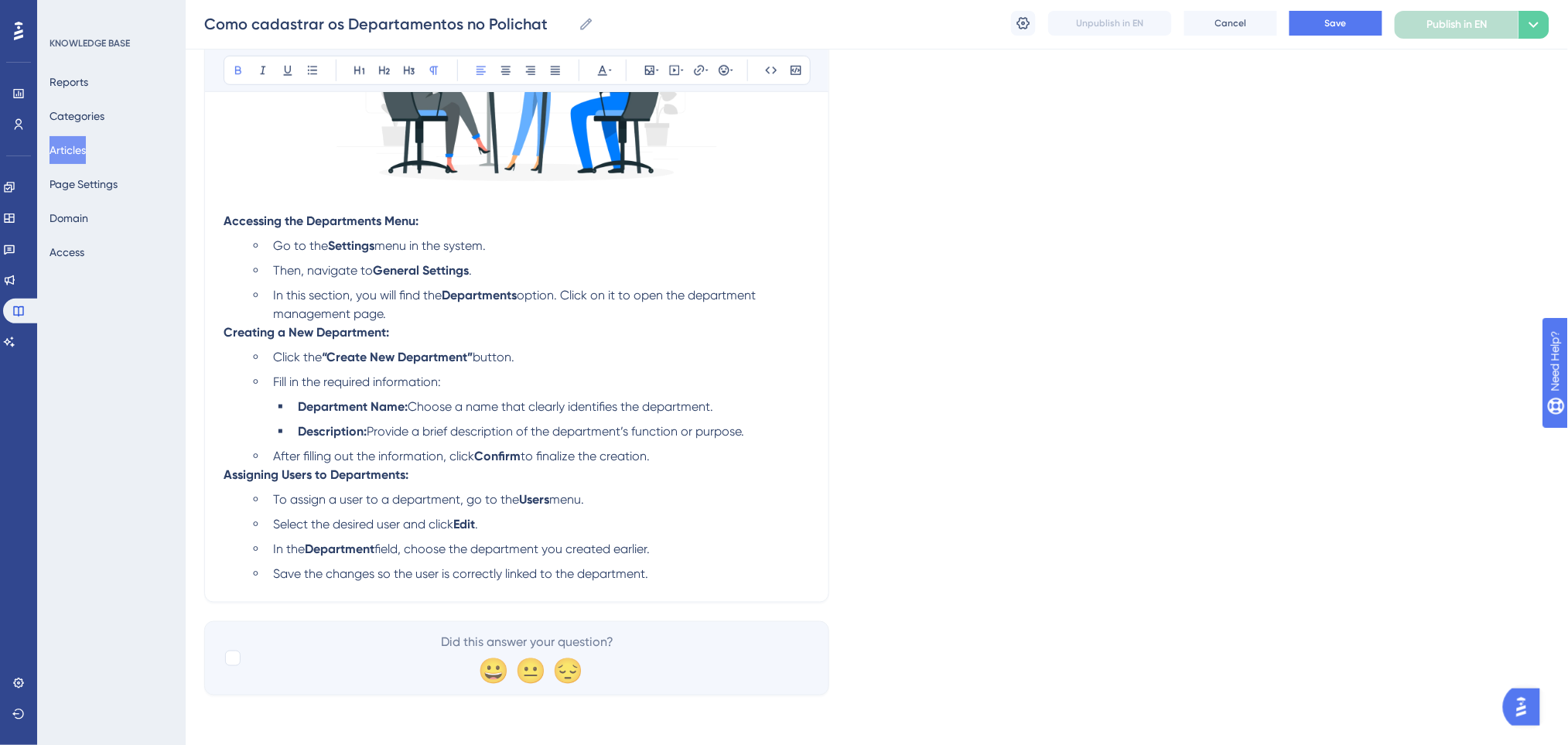
click at [617, 422] on li "Description: Provide a brief description of the department’s function or purpos…" at bounding box center [551, 431] width 518 height 19
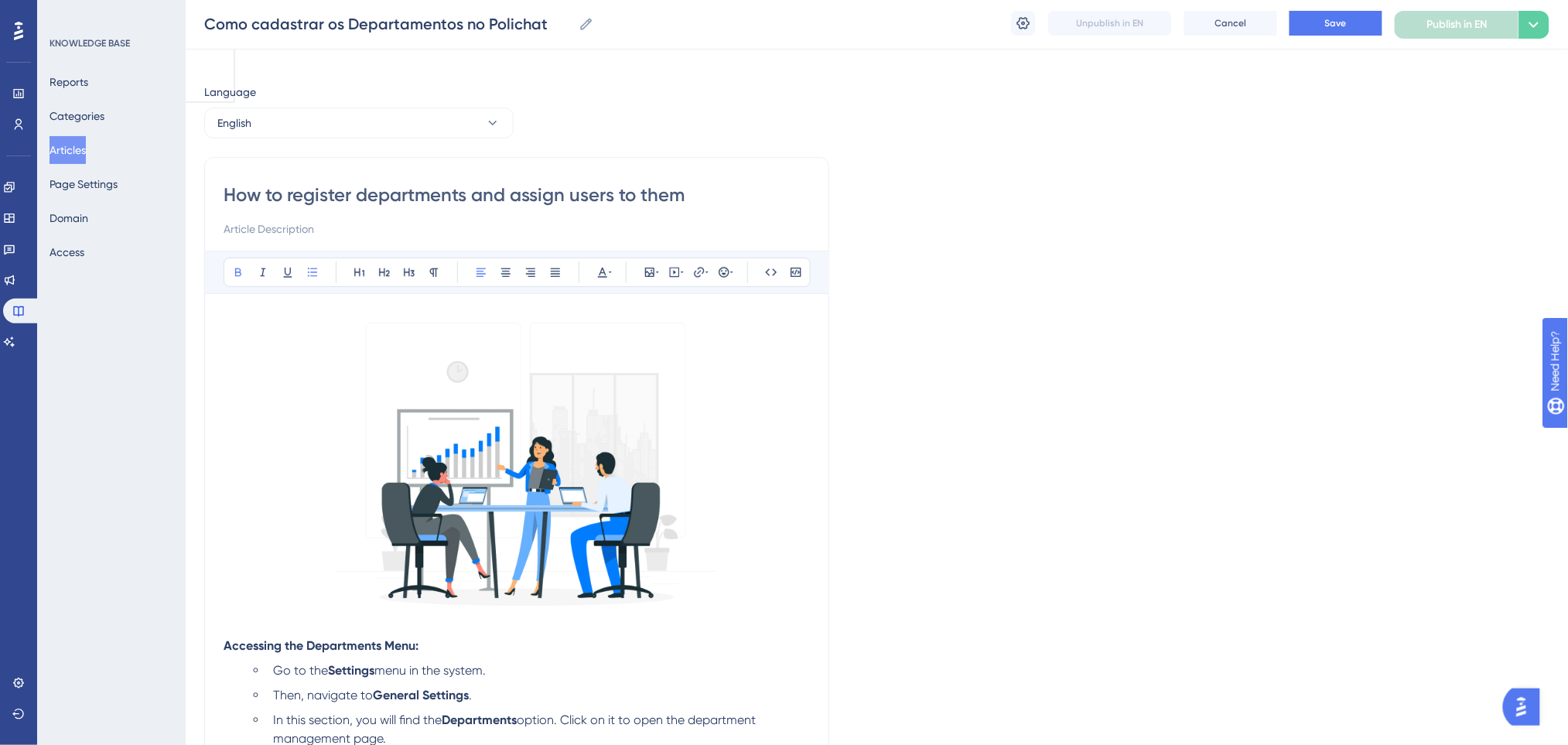
scroll to position [0, 0]
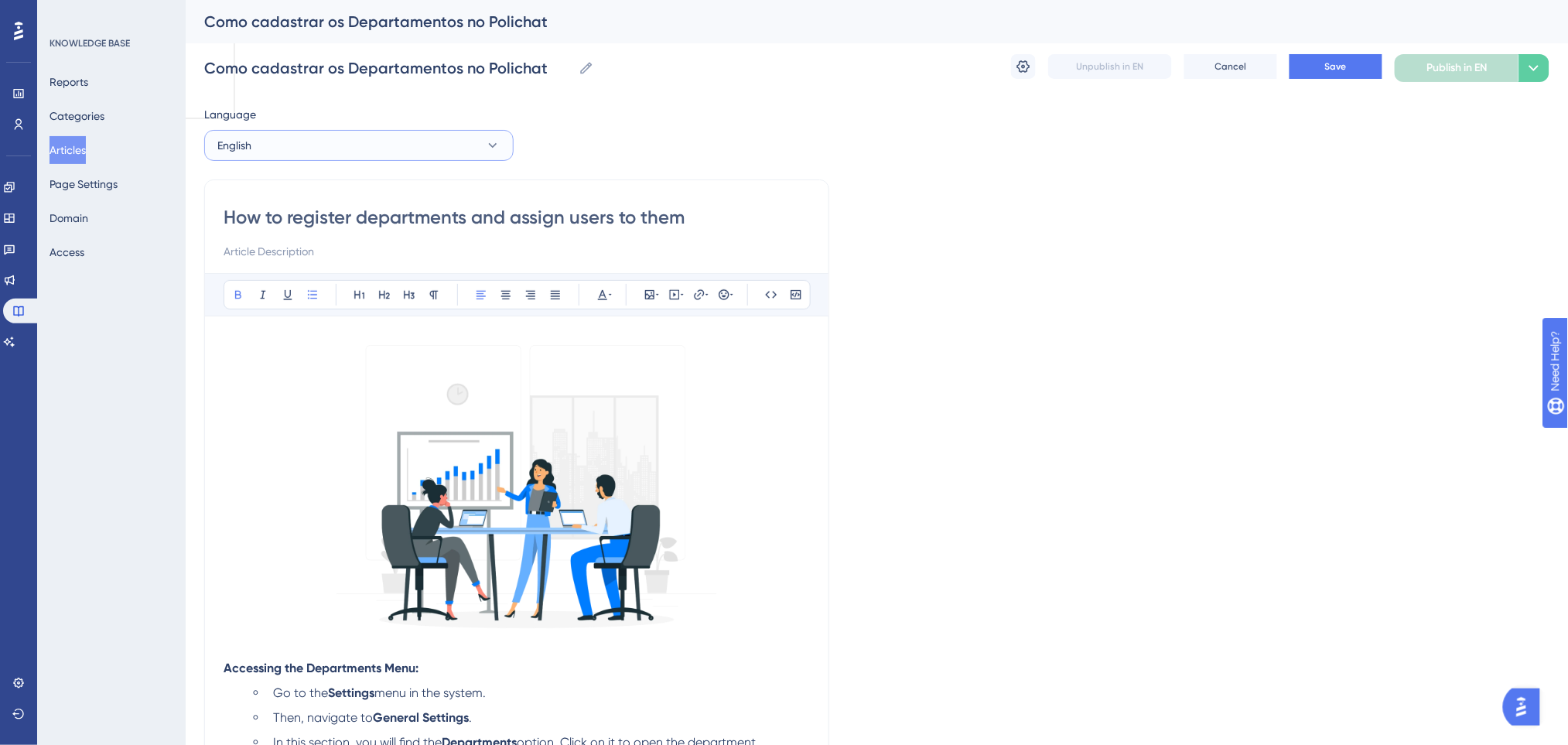
click at [332, 155] on button "English" at bounding box center [359, 144] width 309 height 31
click at [304, 196] on span "Portuguese (Default)" at bounding box center [277, 192] width 101 height 19
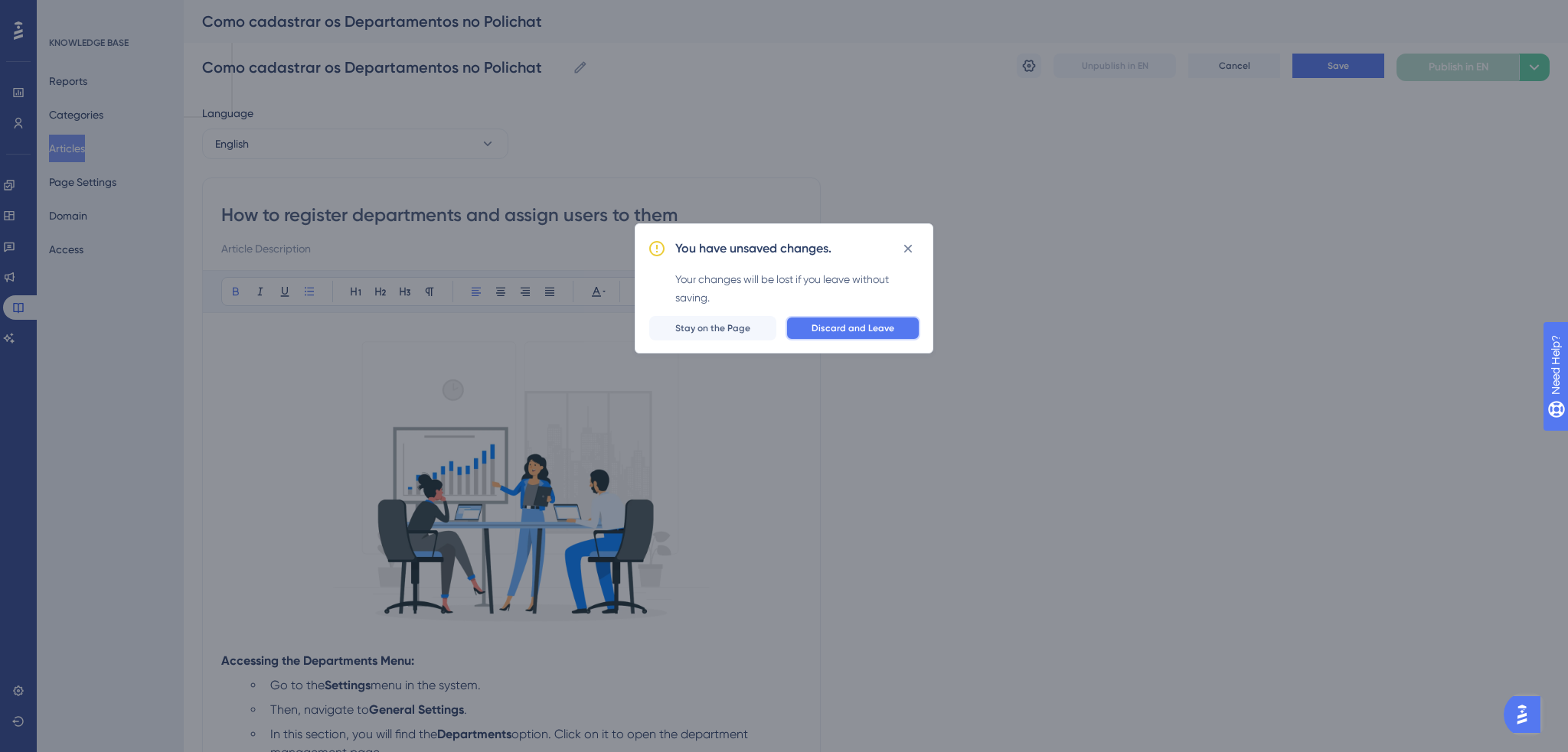
click at [886, 329] on span "Discard and Leave" at bounding box center [853, 328] width 82 height 12
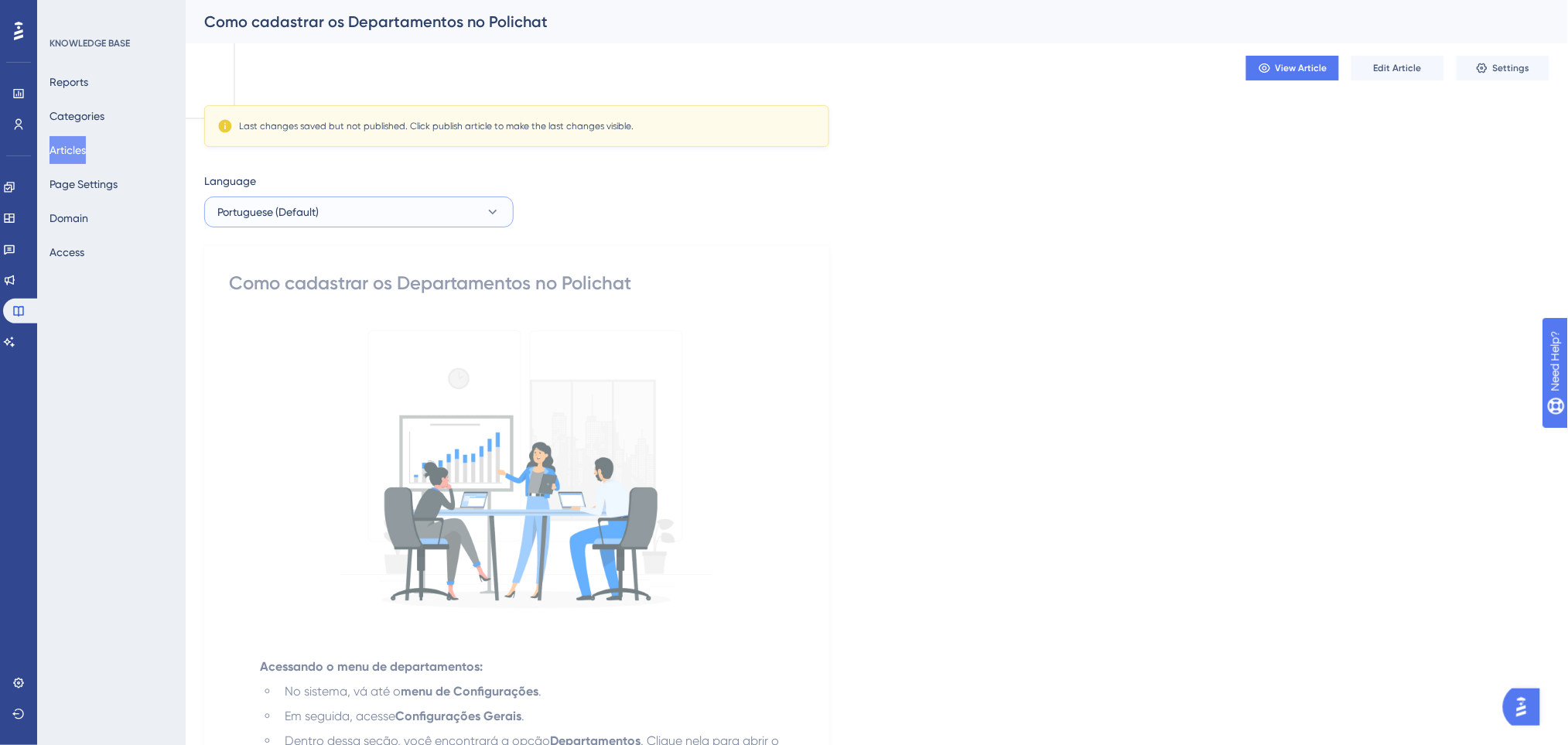
click at [287, 221] on button "Portuguese (Default)" at bounding box center [359, 211] width 309 height 31
click at [289, 287] on button "English English Draft" at bounding box center [358, 290] width 289 height 31
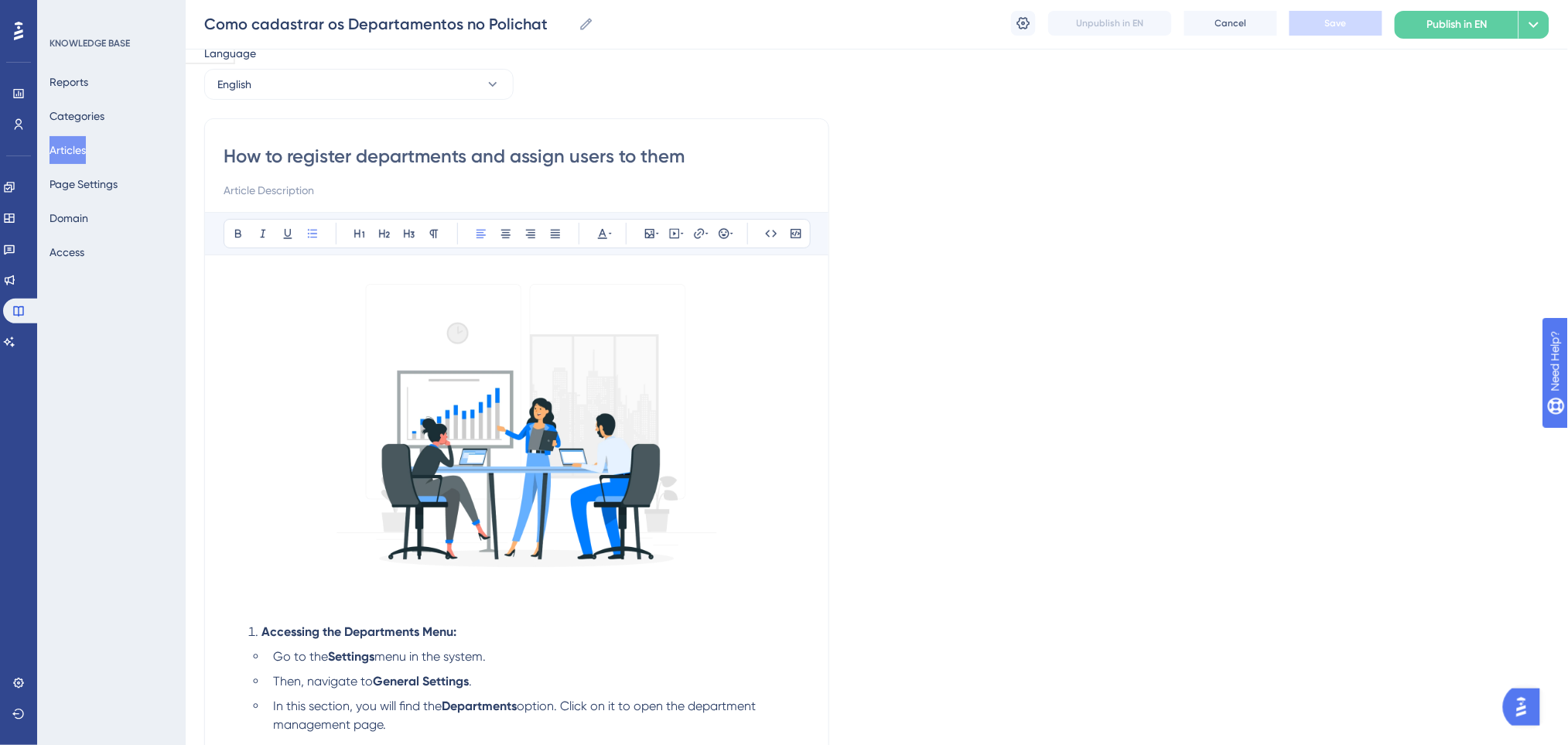
scroll to position [515, 0]
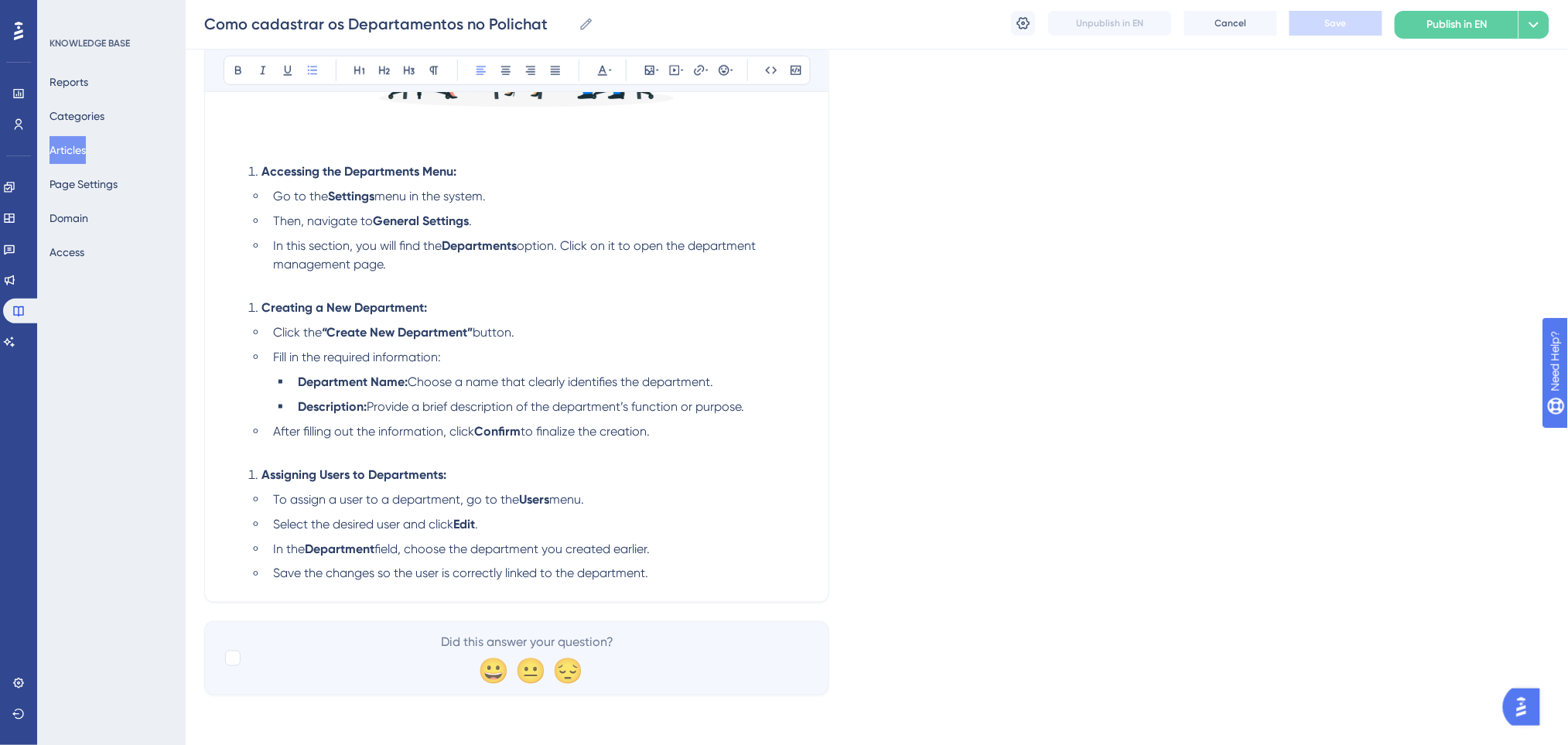
click at [265, 308] on strong "Creating a New Department:" at bounding box center [343, 307] width 166 height 15
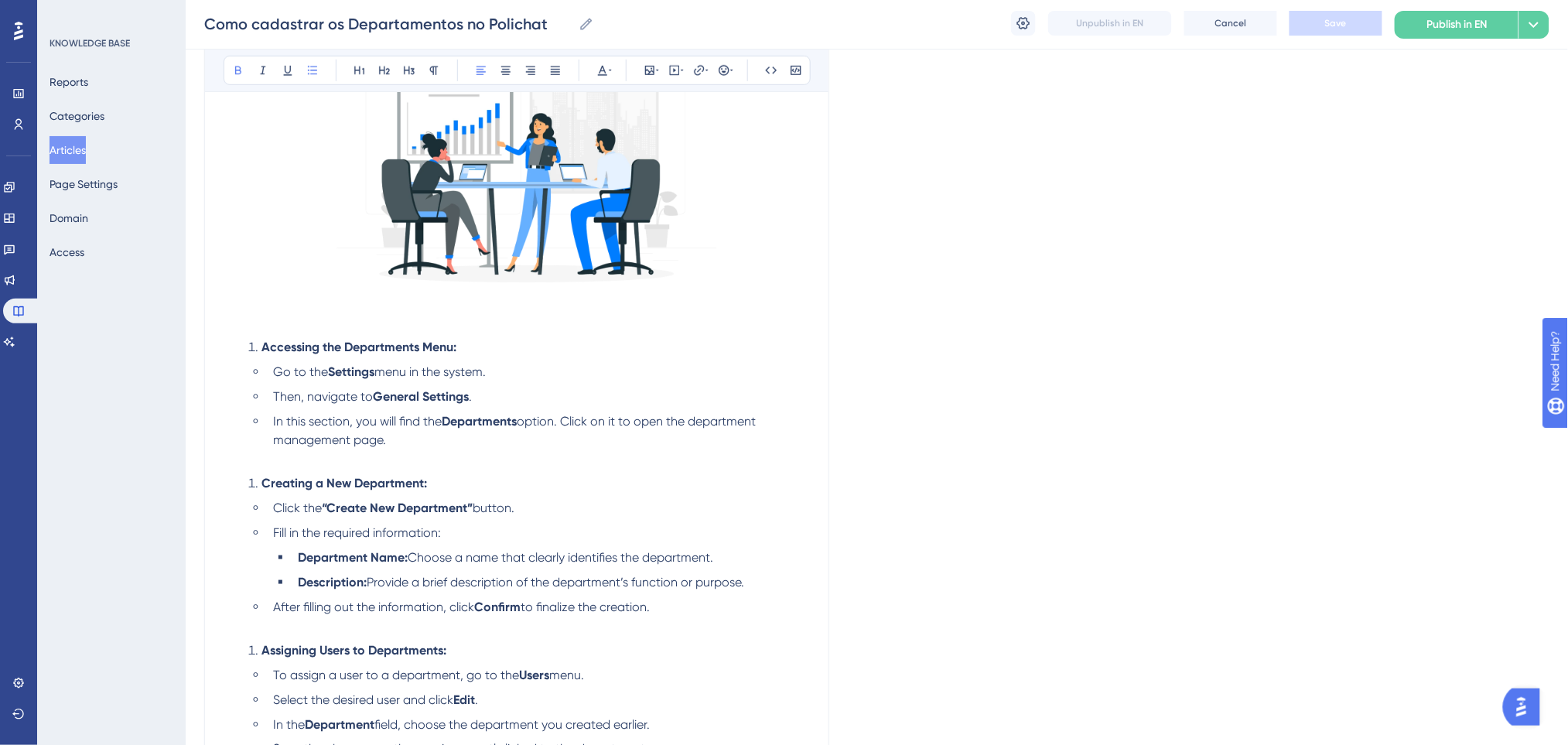
scroll to position [412, 0]
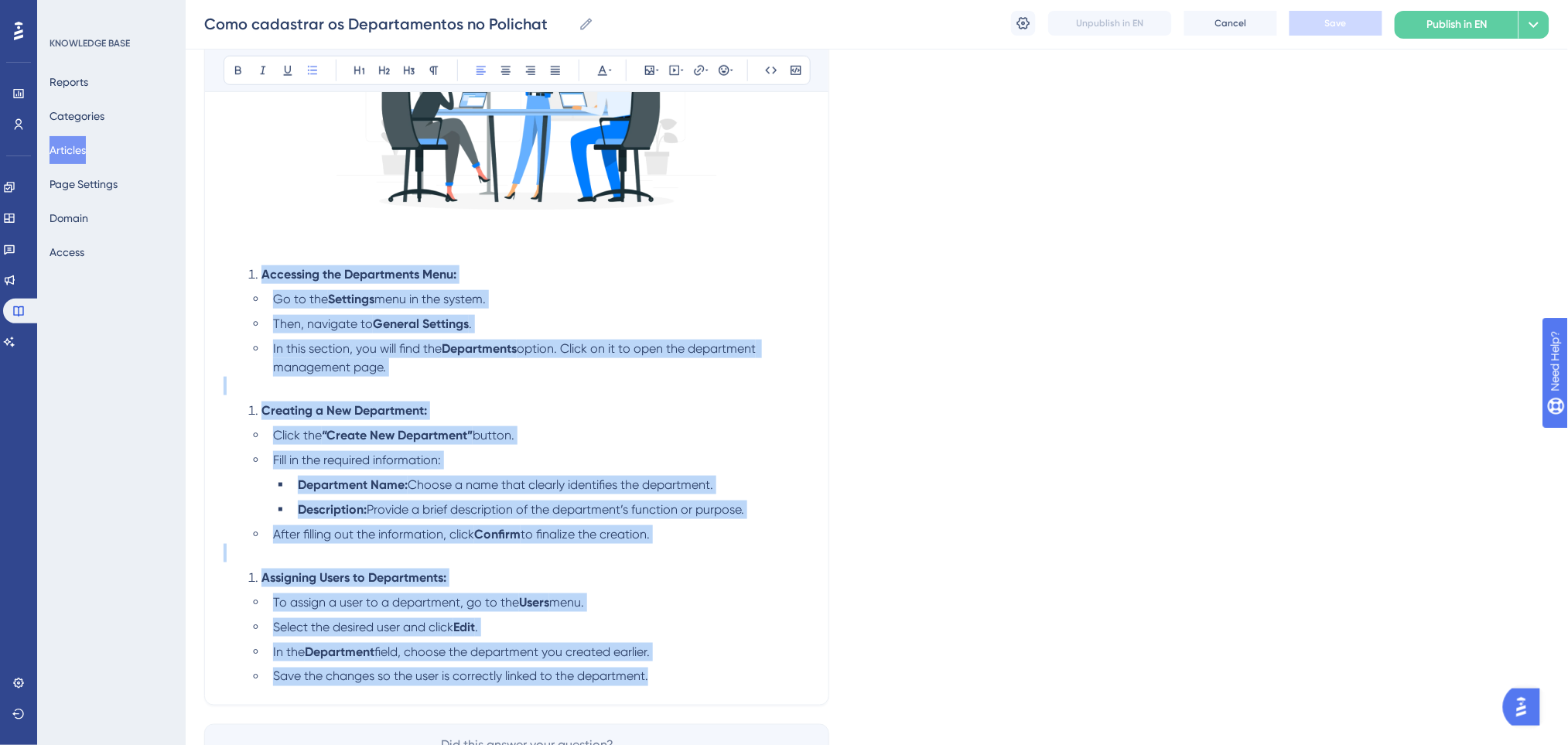
drag, startPoint x: 266, startPoint y: 275, endPoint x: 718, endPoint y: 671, distance: 600.9
click at [718, 671] on div "Accessing the Departments Menu: Go to the Settings menu in the system. Then, na…" at bounding box center [516, 301] width 586 height 769
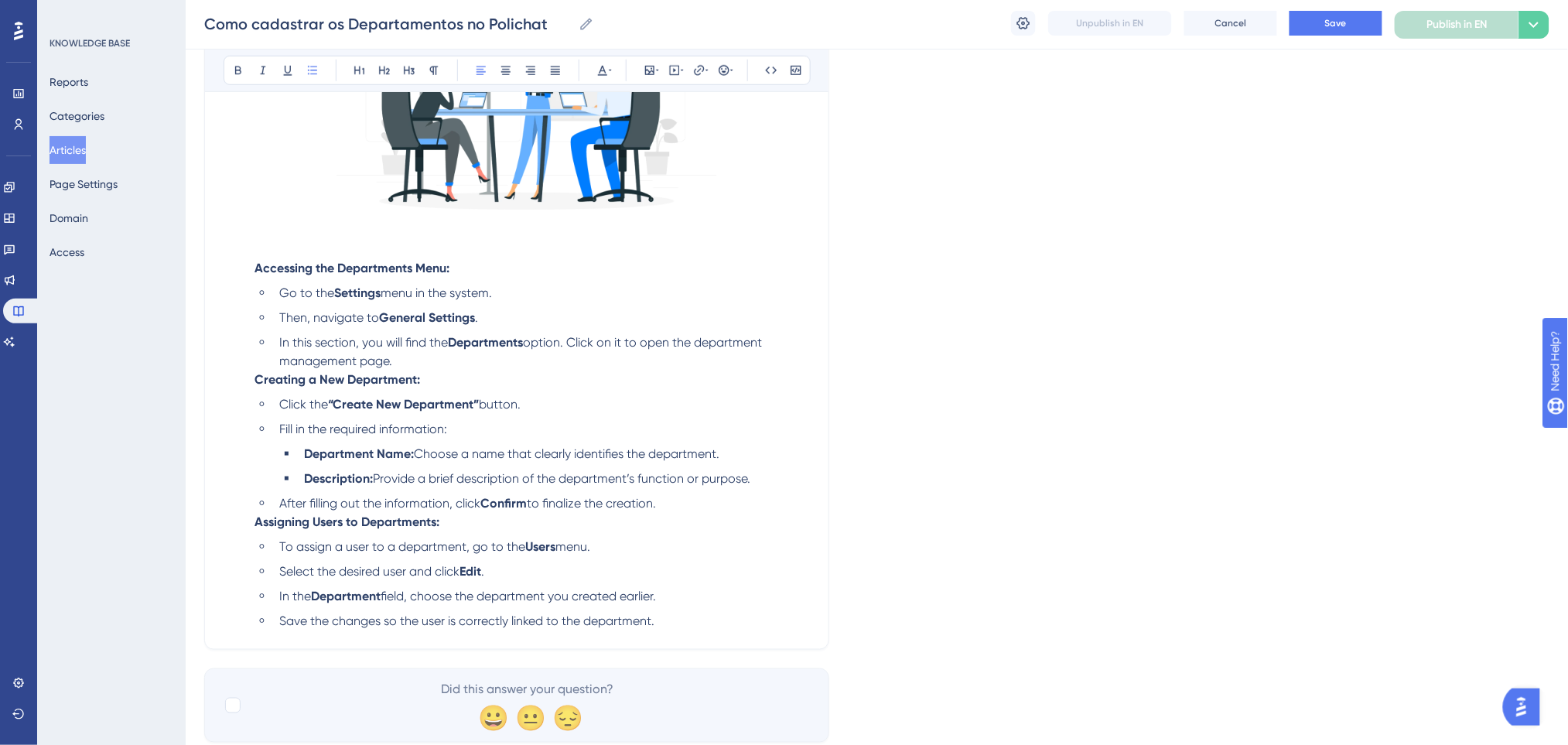
scroll to position [205, 0]
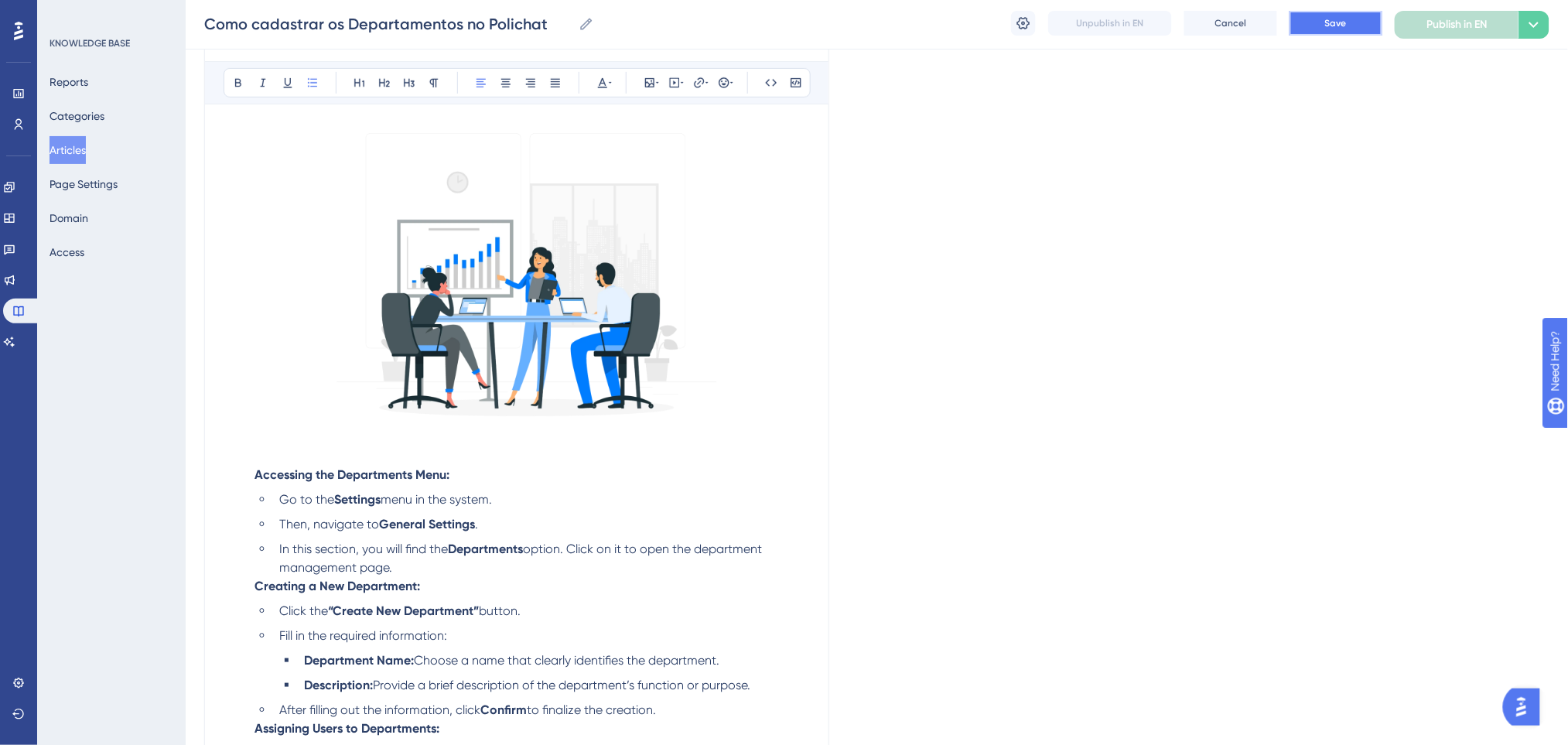
click at [1364, 15] on button "Save" at bounding box center [1336, 23] width 93 height 25
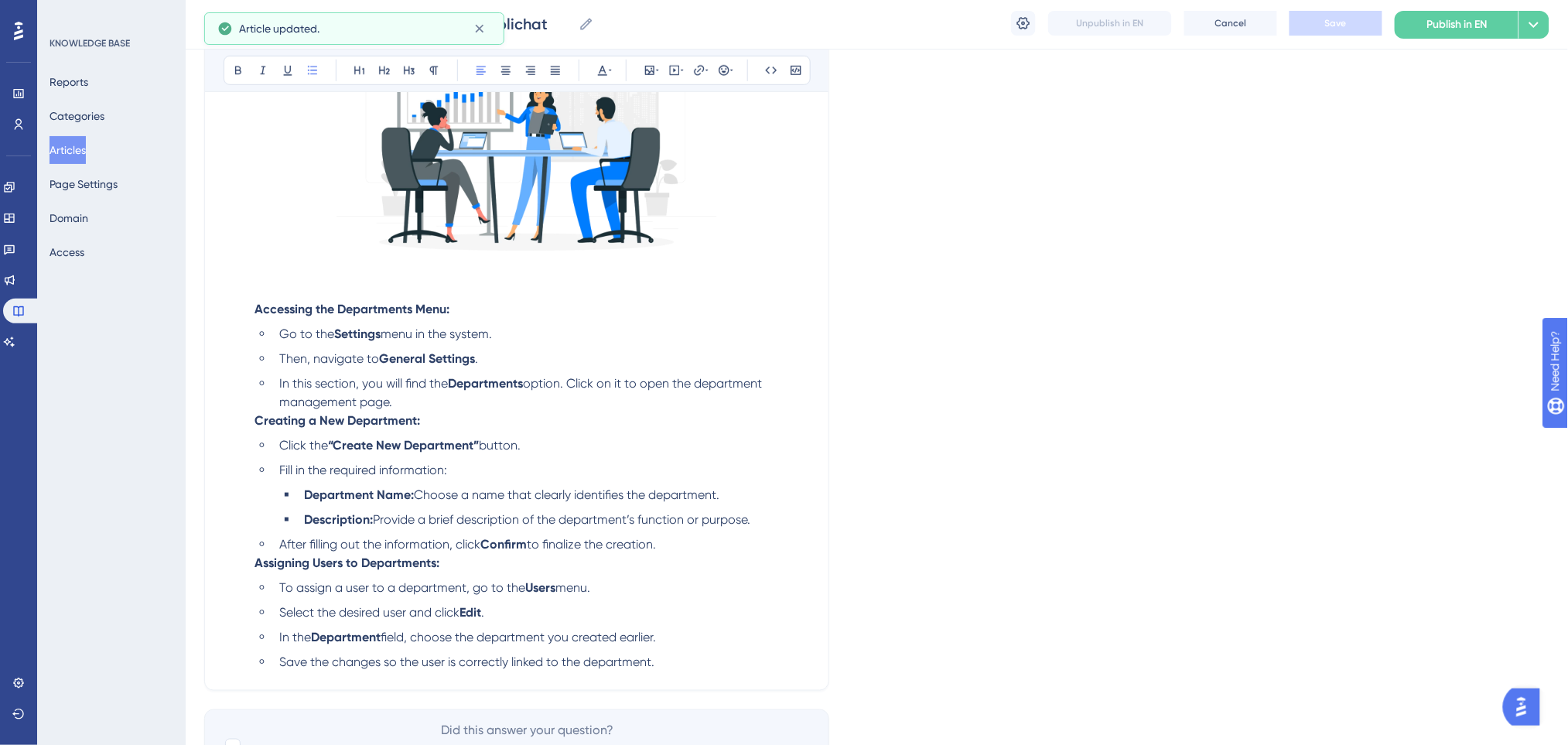
scroll to position [459, 0]
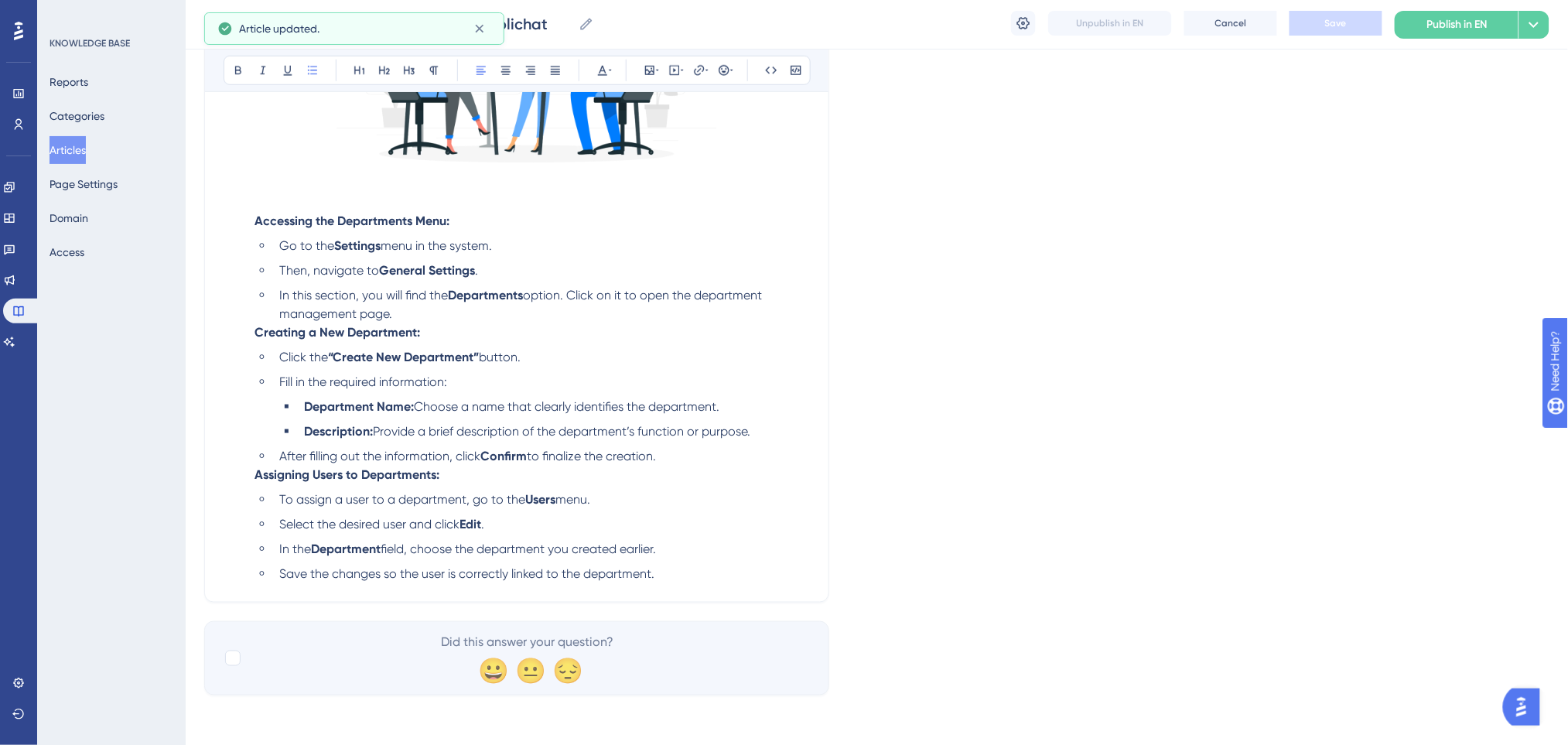
click at [662, 454] on li "After filling out the information, click Confirm to finalize the creation." at bounding box center [541, 456] width 537 height 19
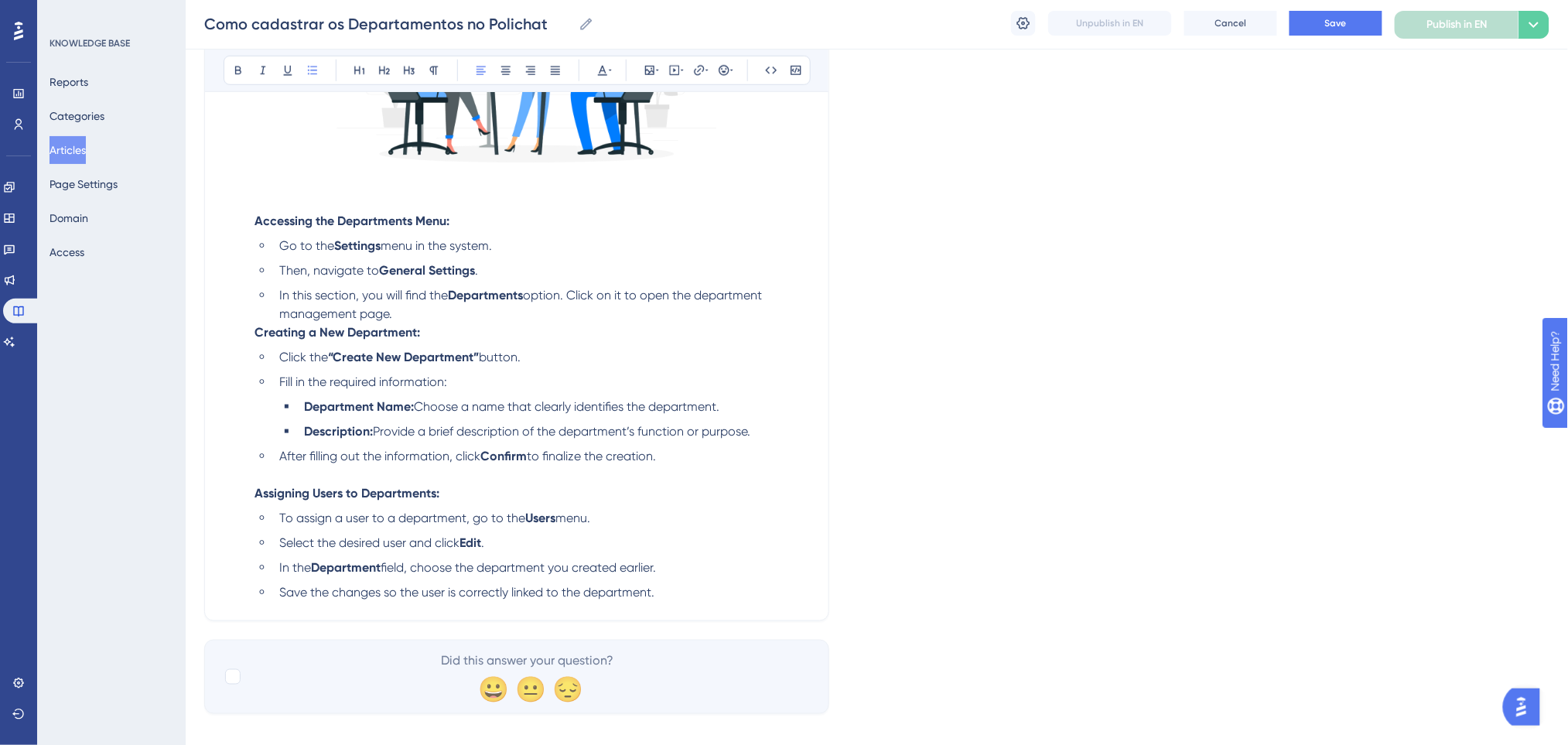
click at [536, 318] on li "In this section, you will find the Departments option. Click on it to open the …" at bounding box center [541, 304] width 537 height 37
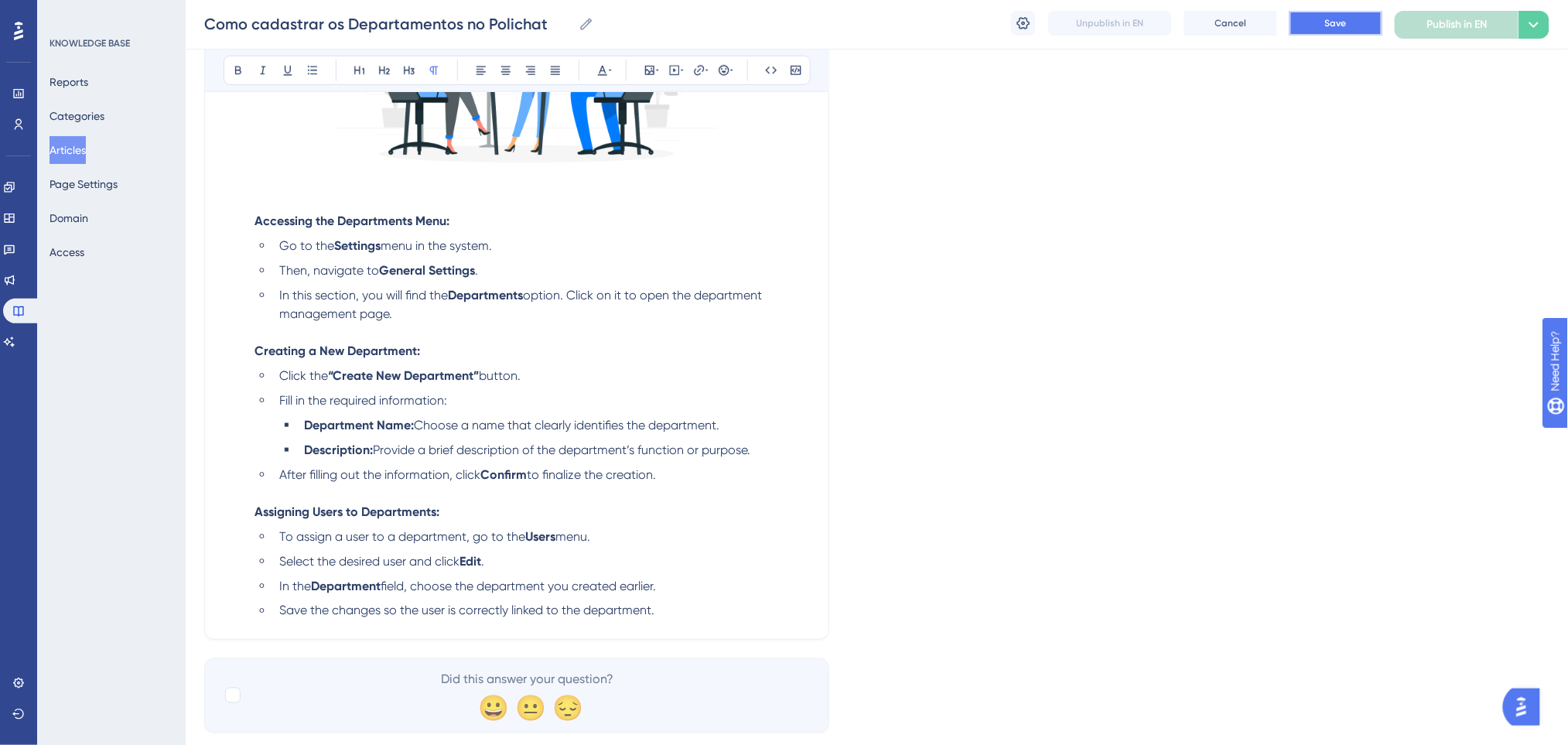
click at [1321, 28] on button "Save" at bounding box center [1336, 23] width 93 height 25
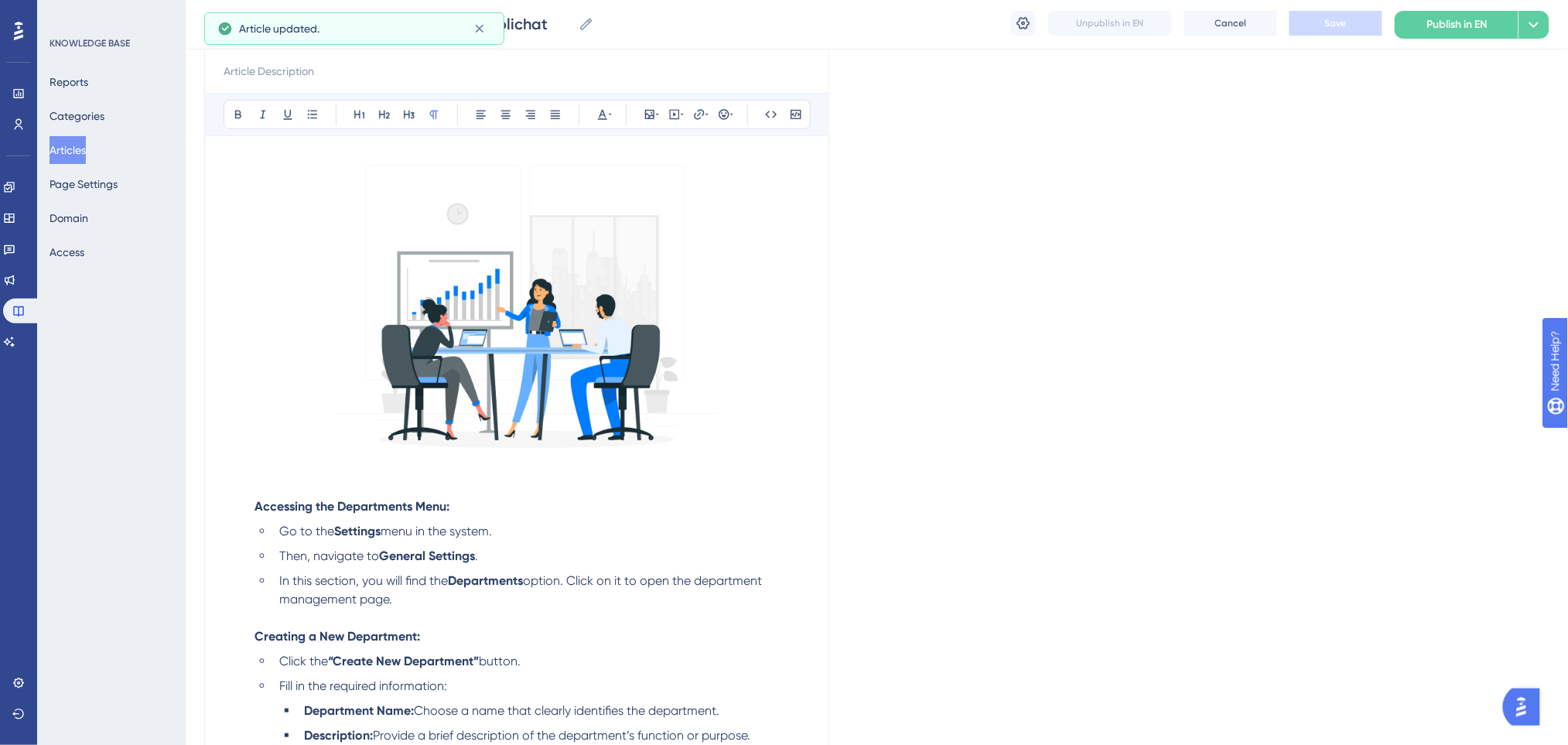
scroll to position [46, 0]
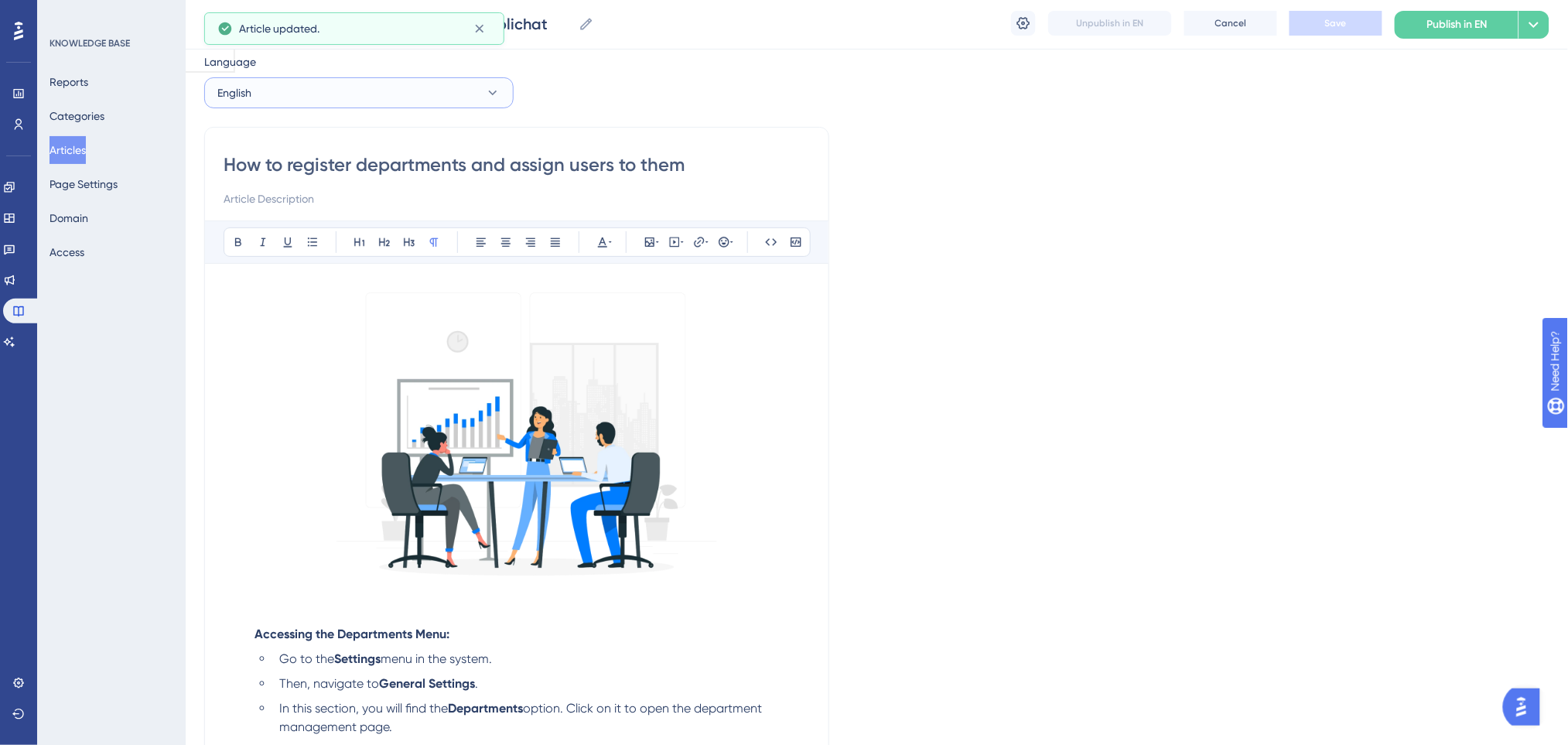
click at [323, 100] on button "English" at bounding box center [359, 93] width 309 height 31
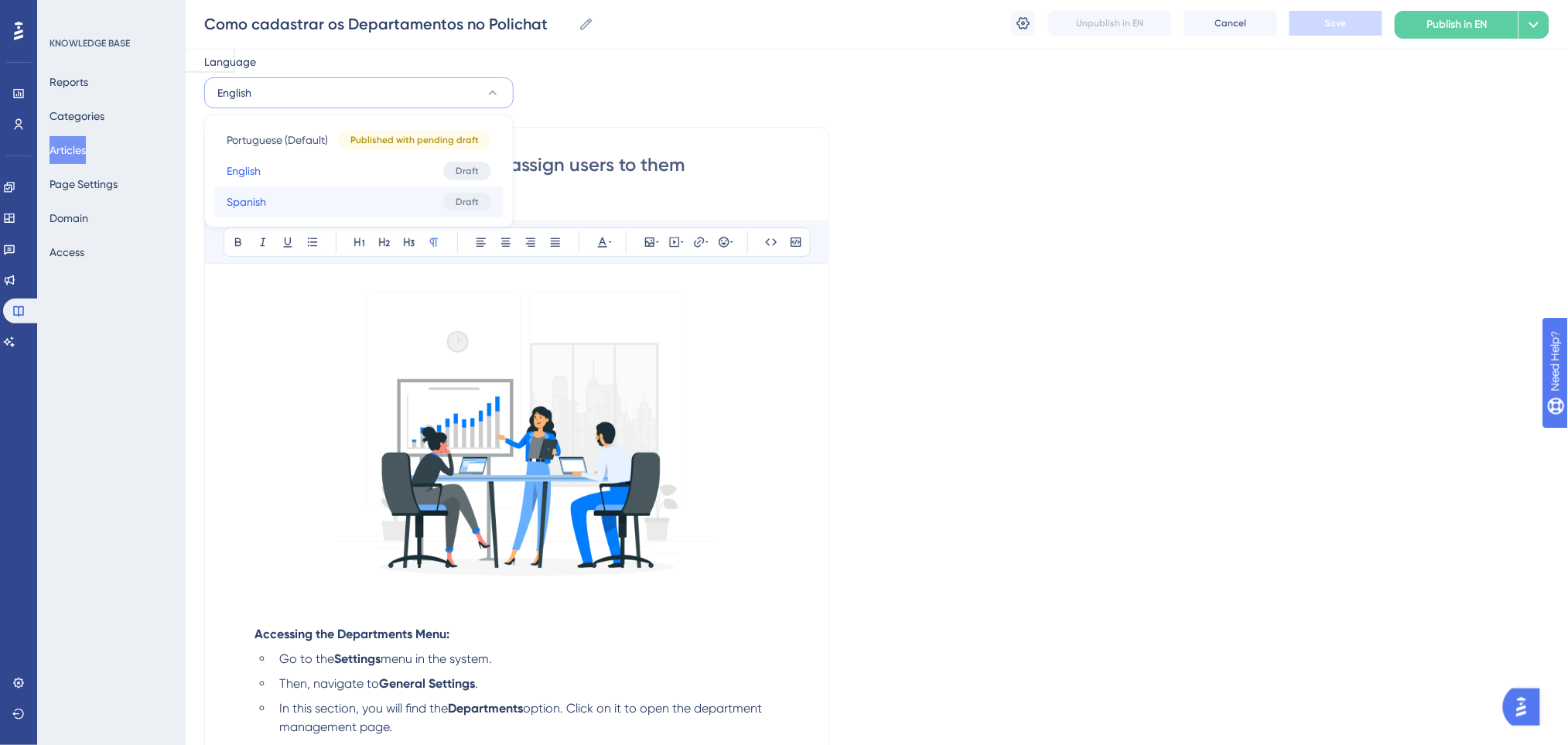
click at [292, 200] on button "Spanish Spanish Draft" at bounding box center [358, 201] width 289 height 31
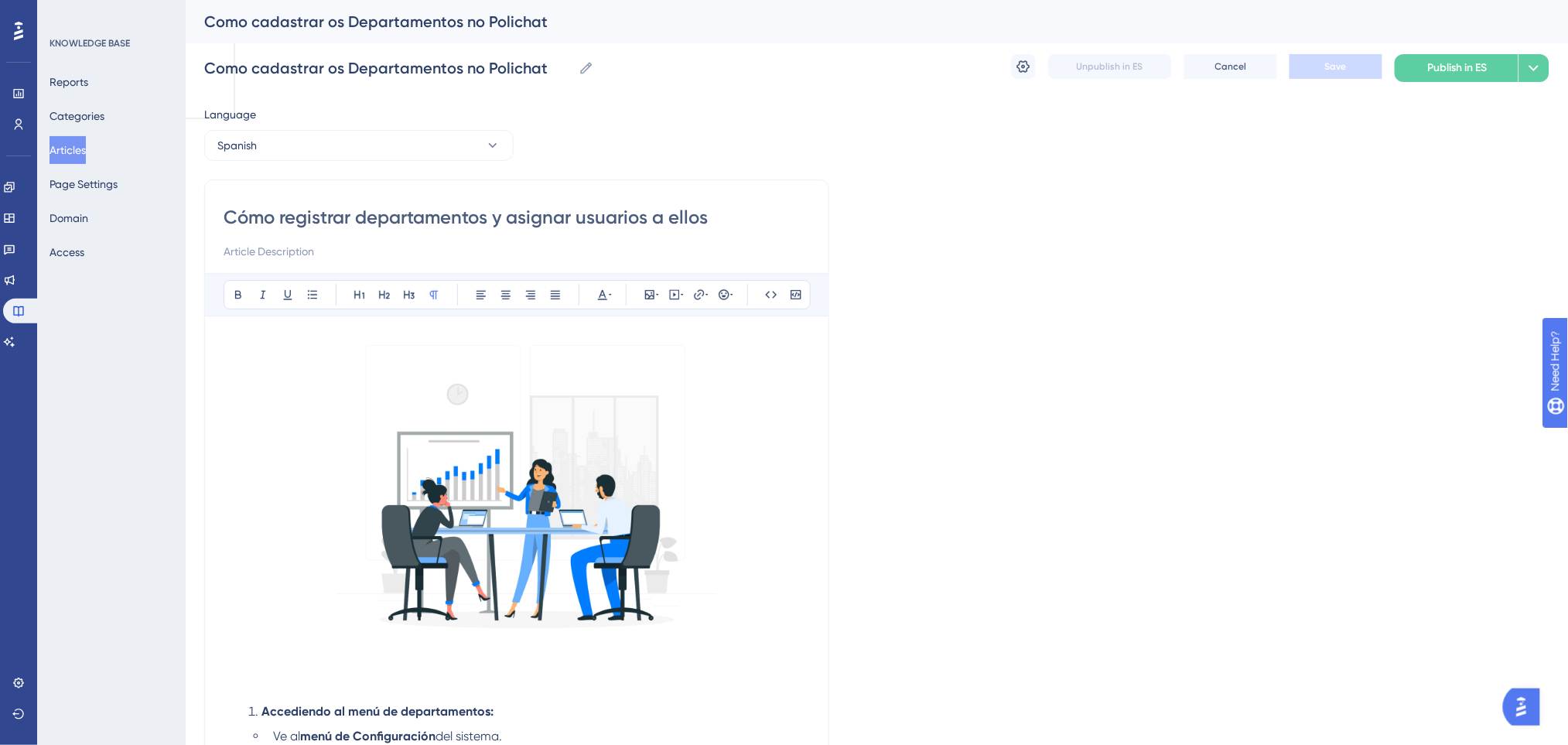
scroll to position [515, 0]
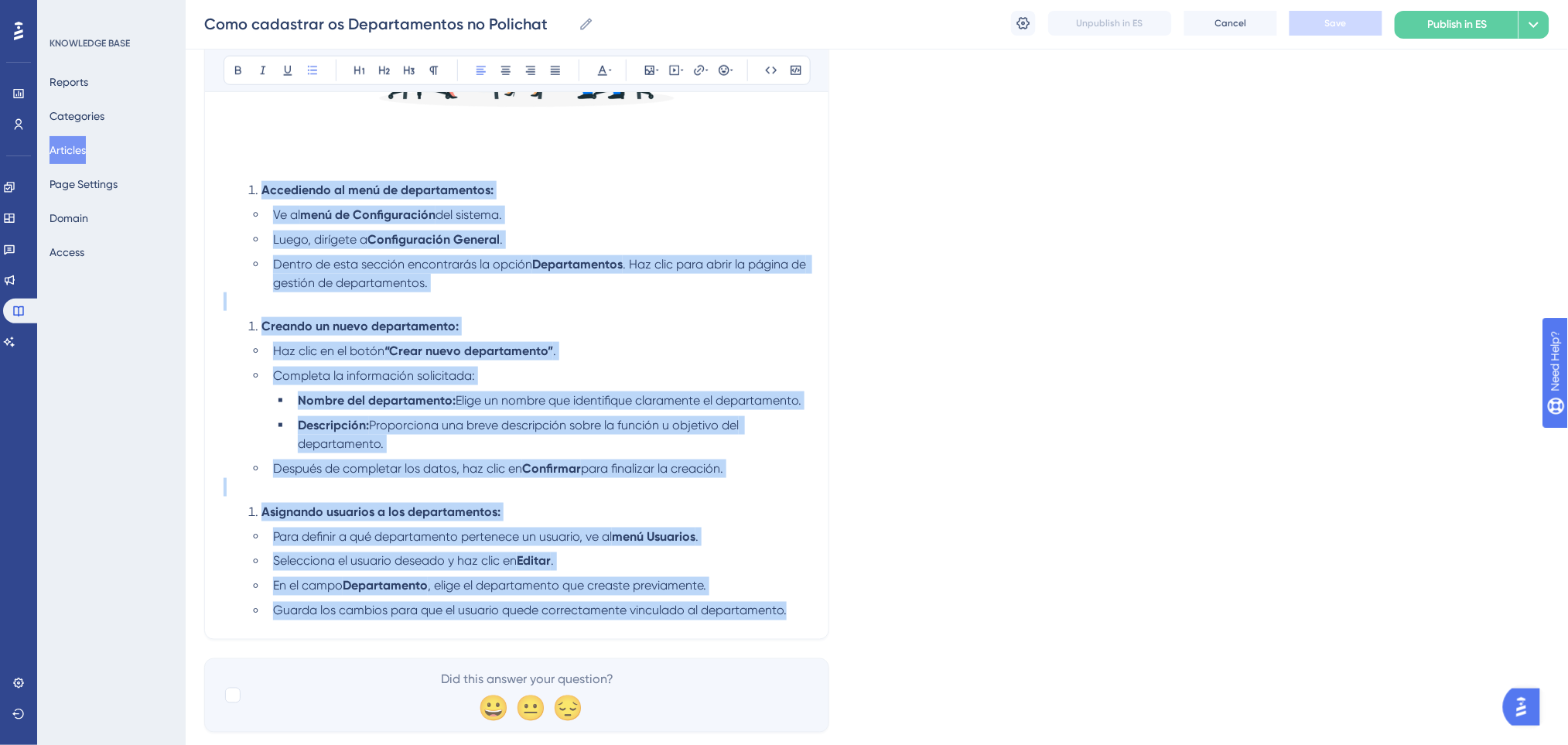
drag, startPoint x: 260, startPoint y: 188, endPoint x: 816, endPoint y: 631, distance: 710.9
click at [816, 631] on div "Cómo registrar departamentos y asignar usuarios a ellos Bold Italic Underline B…" at bounding box center [516, 149] width 625 height 981
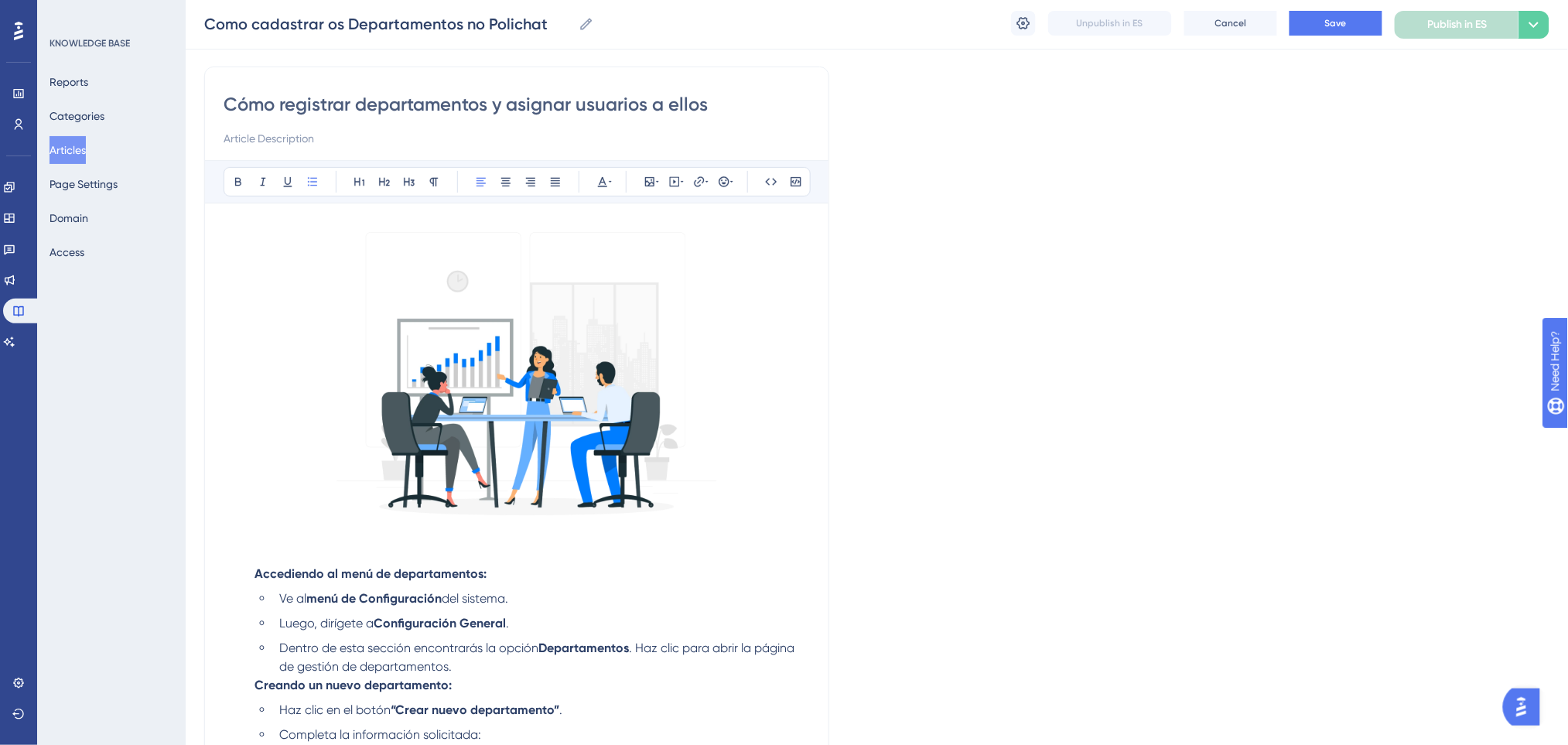
scroll to position [317, 0]
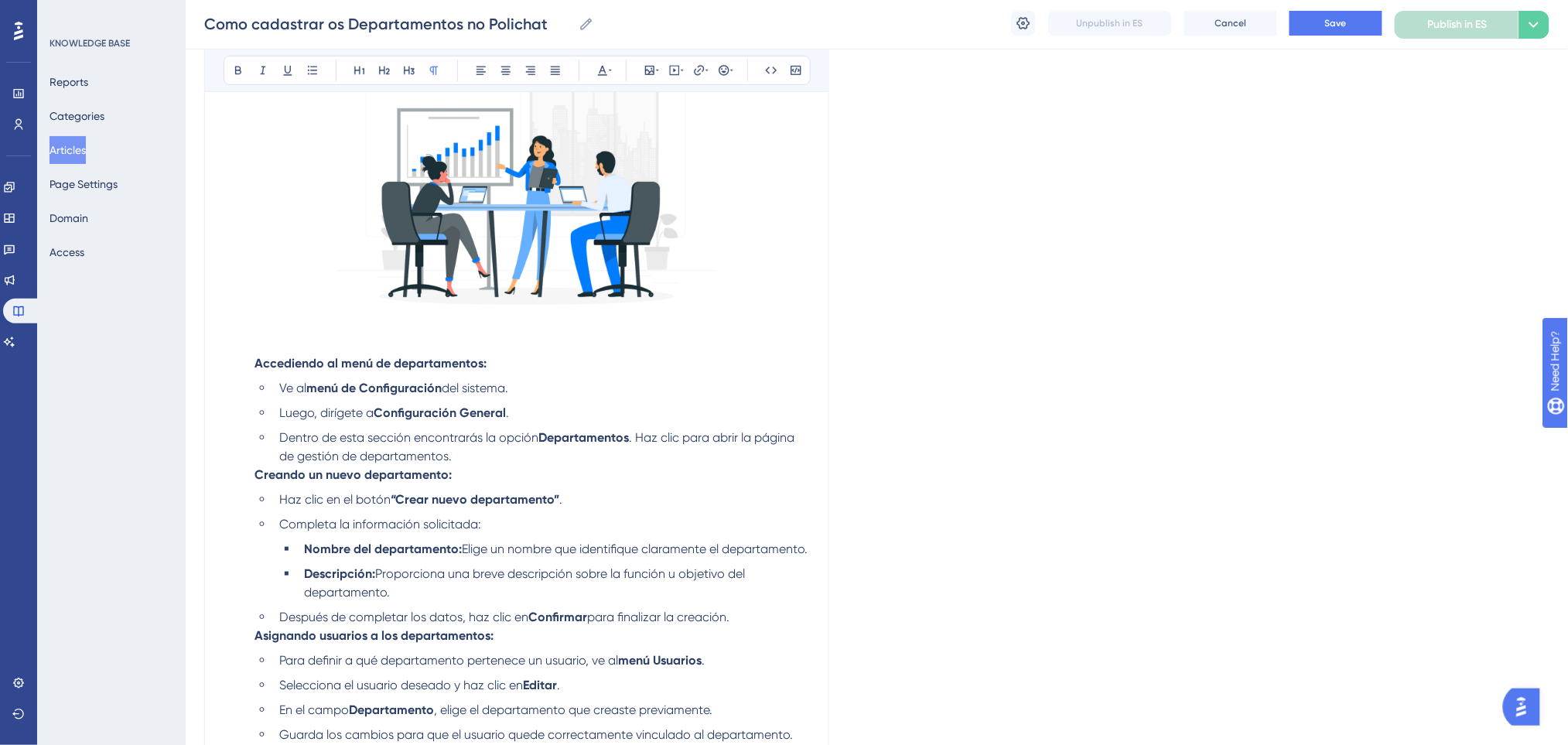
click at [332, 341] on p at bounding box center [516, 345] width 586 height 19
click at [505, 466] on li "Creando un nuevo departamento: Haz clic en el botón “Crear nuevo departamento” …" at bounding box center [529, 546] width 562 height 161
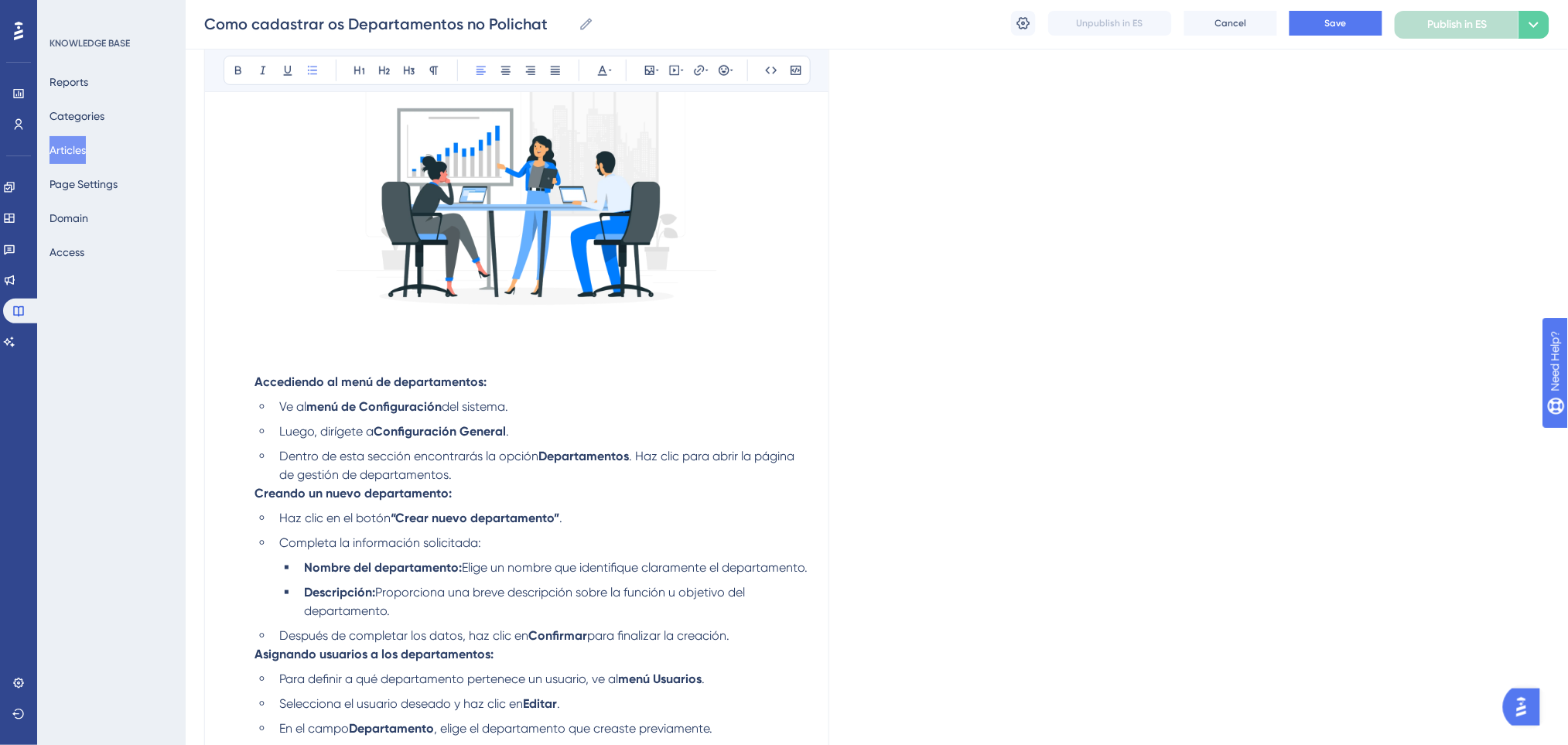
click at [487, 477] on li "Dentro de esta sección encontrarás la opción Departamentos . Haz clic para abri…" at bounding box center [541, 466] width 537 height 37
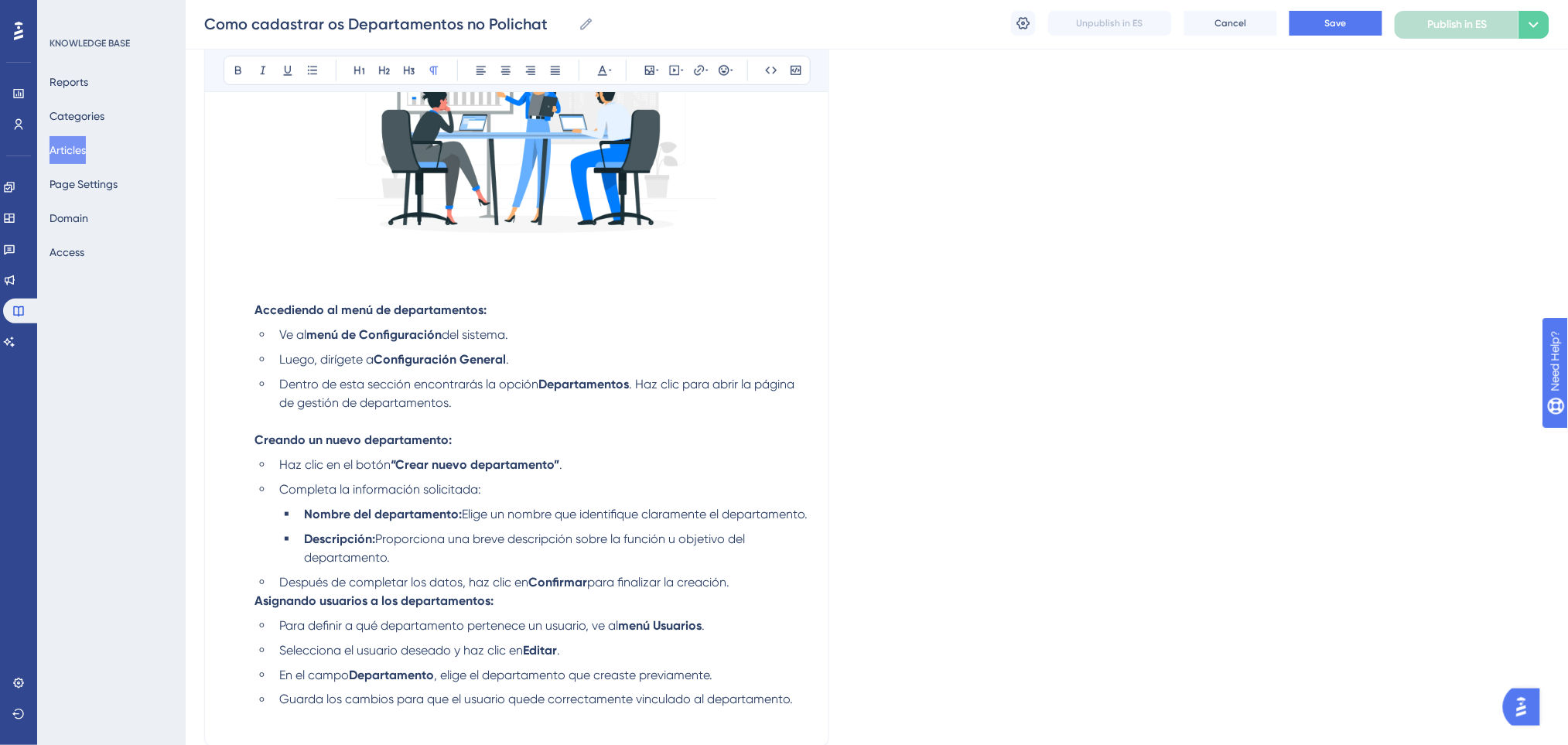
scroll to position [421, 0]
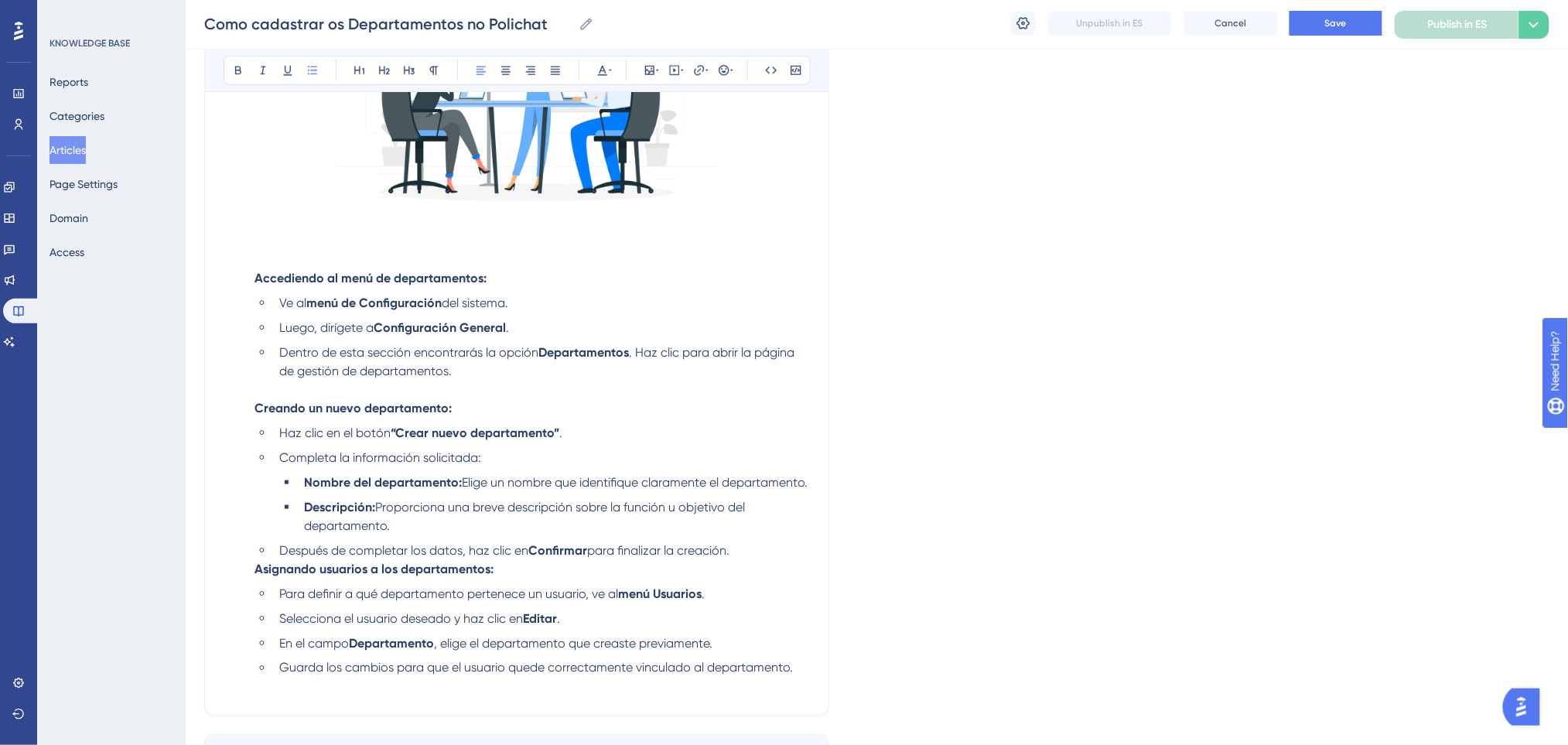
click at [727, 557] on span "para finalizar la creación." at bounding box center [658, 551] width 143 height 15
click at [738, 560] on li "Después de completar los datos, haz clic en Confirmar para finalizar la creació…" at bounding box center [541, 551] width 537 height 19
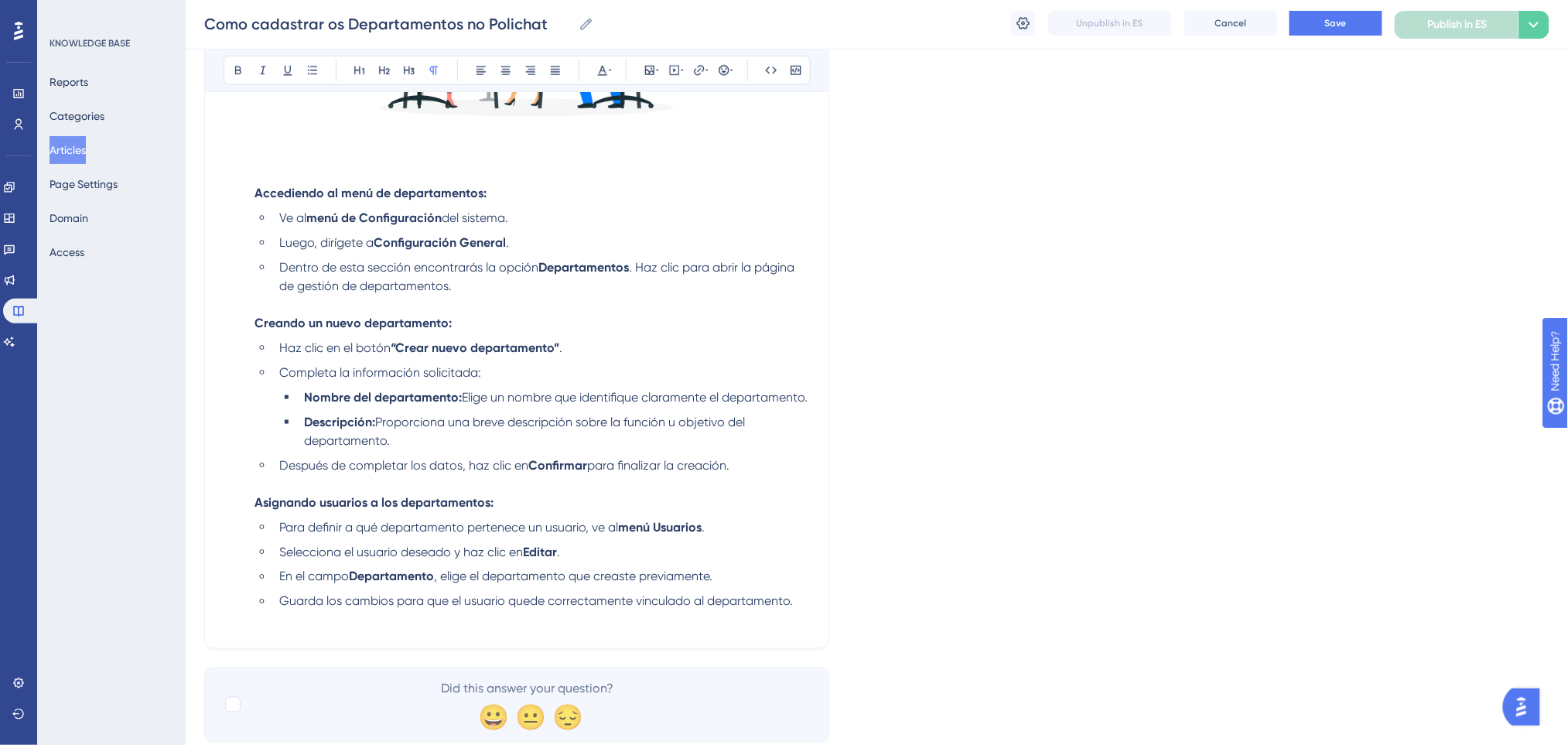
scroll to position [571, 0]
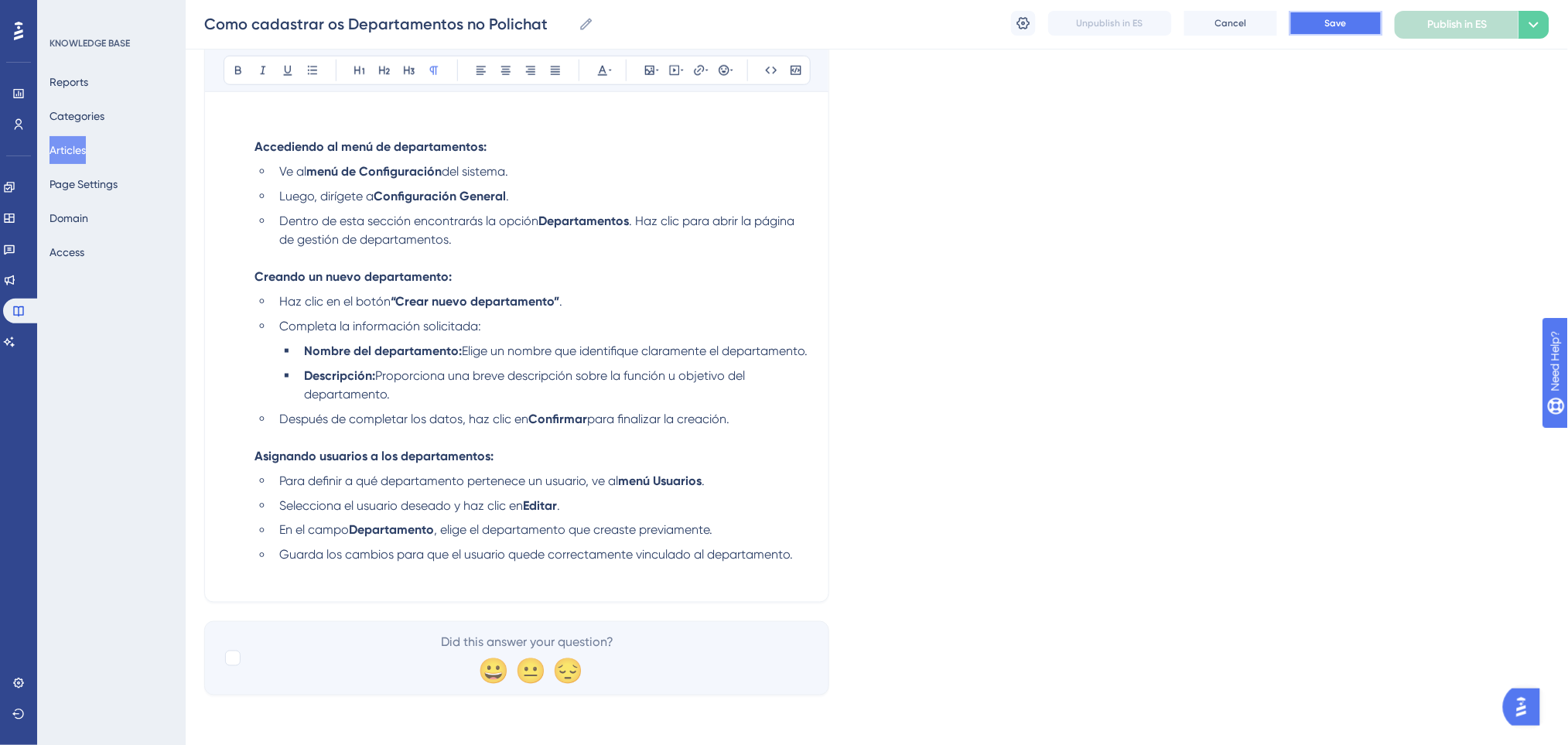
click at [1327, 31] on button "Save" at bounding box center [1336, 23] width 93 height 25
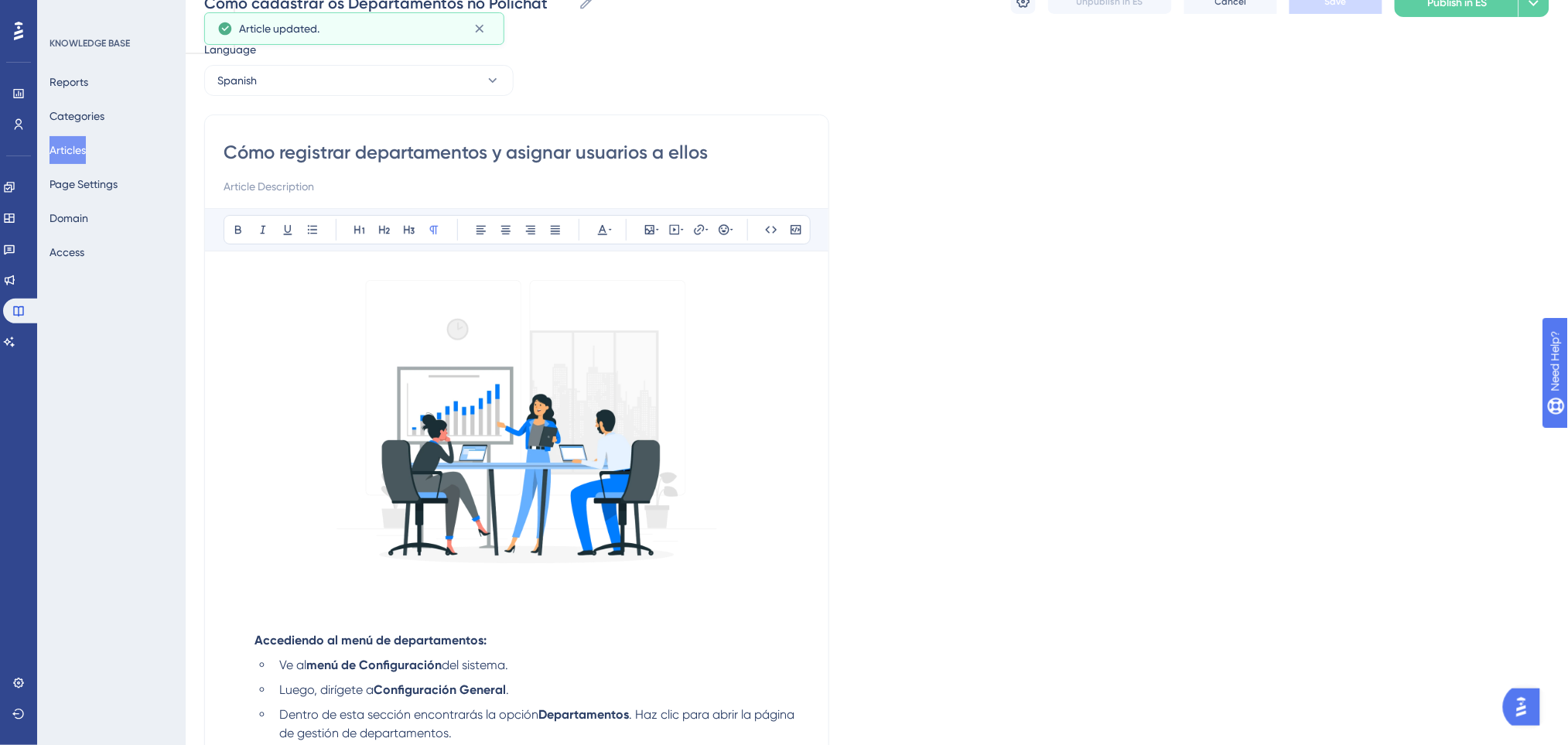
scroll to position [0, 0]
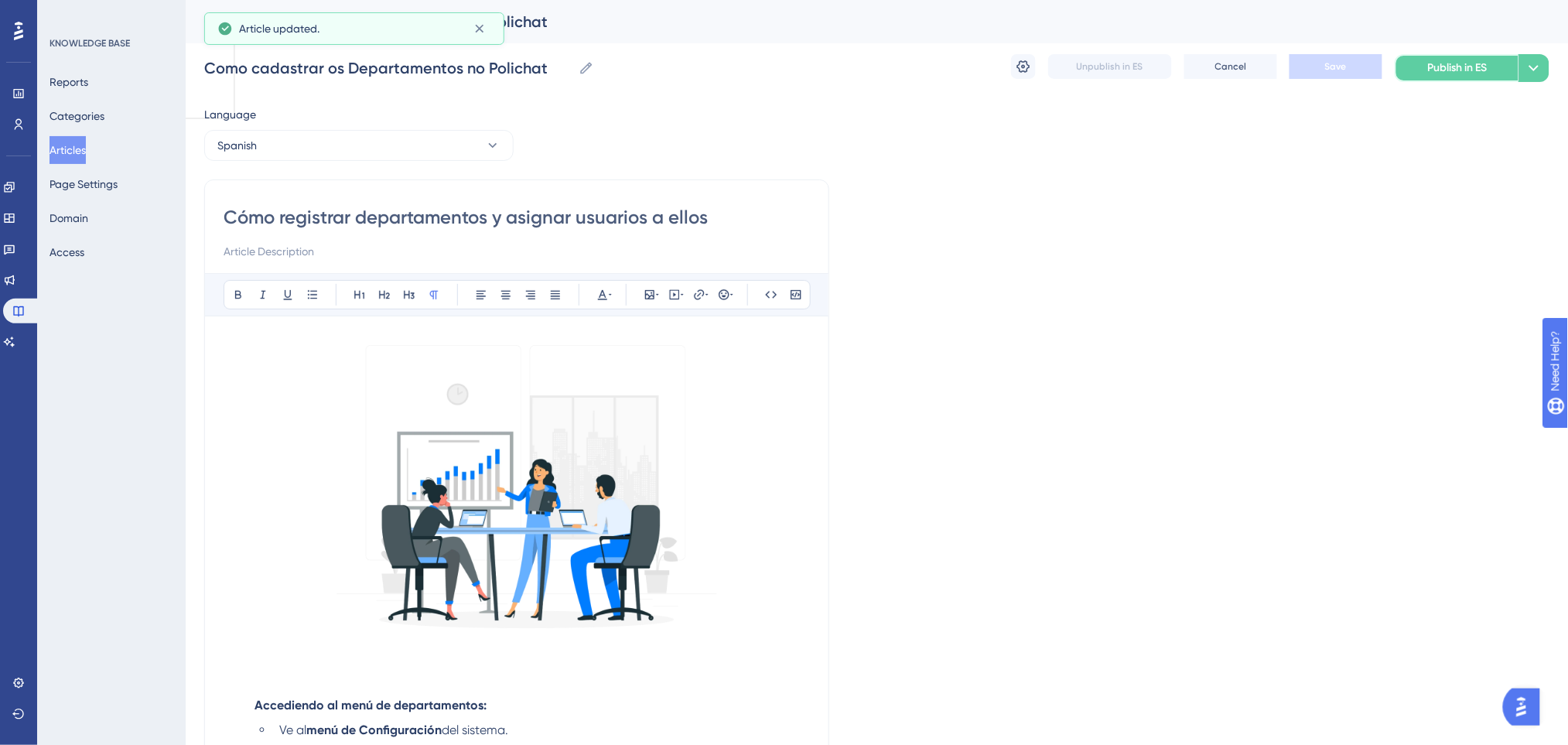
click at [1441, 56] on button "Publish in ES" at bounding box center [1456, 68] width 124 height 28
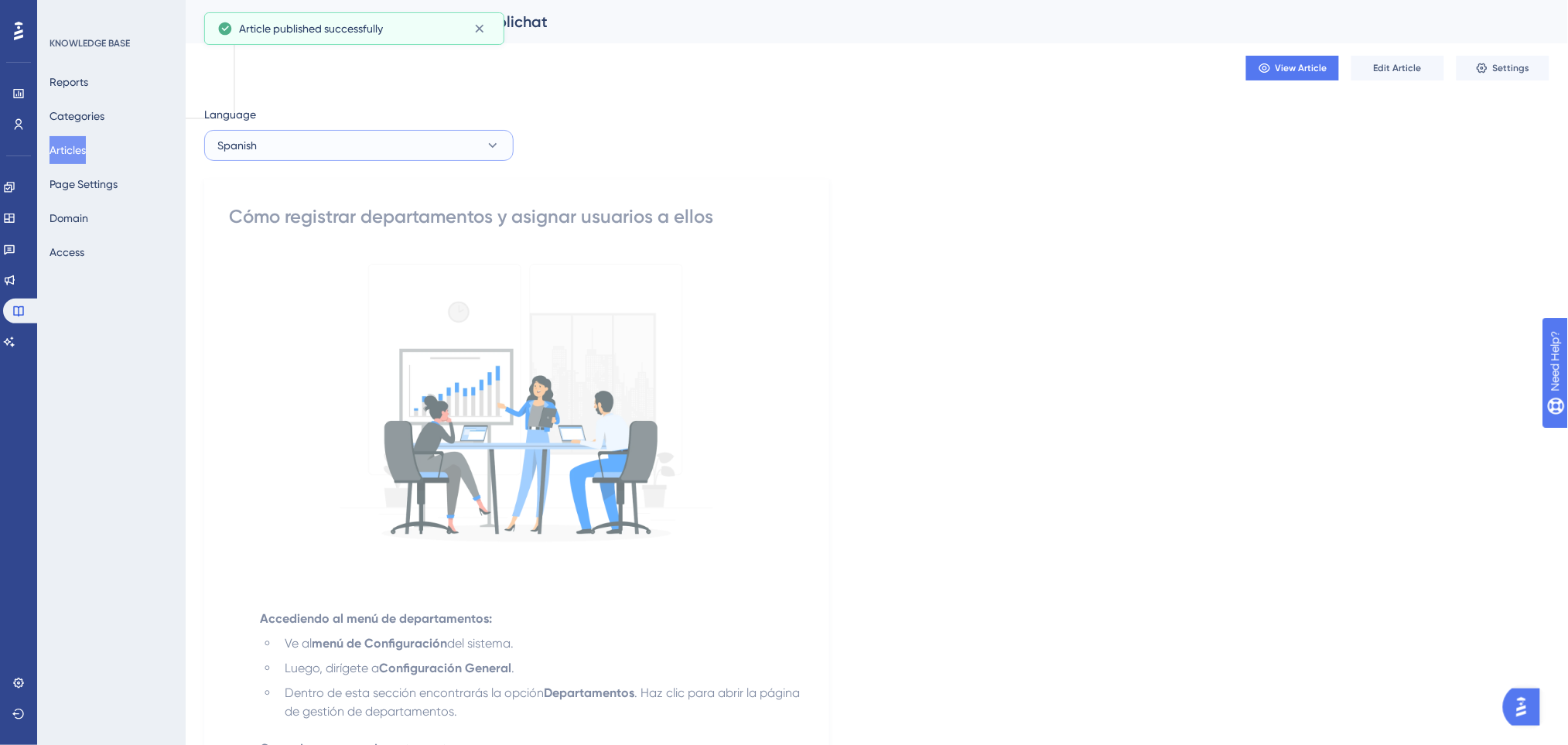
click at [431, 142] on button "Spanish" at bounding box center [359, 144] width 309 height 31
click at [354, 237] on button "English English Draft" at bounding box center [358, 223] width 289 height 31
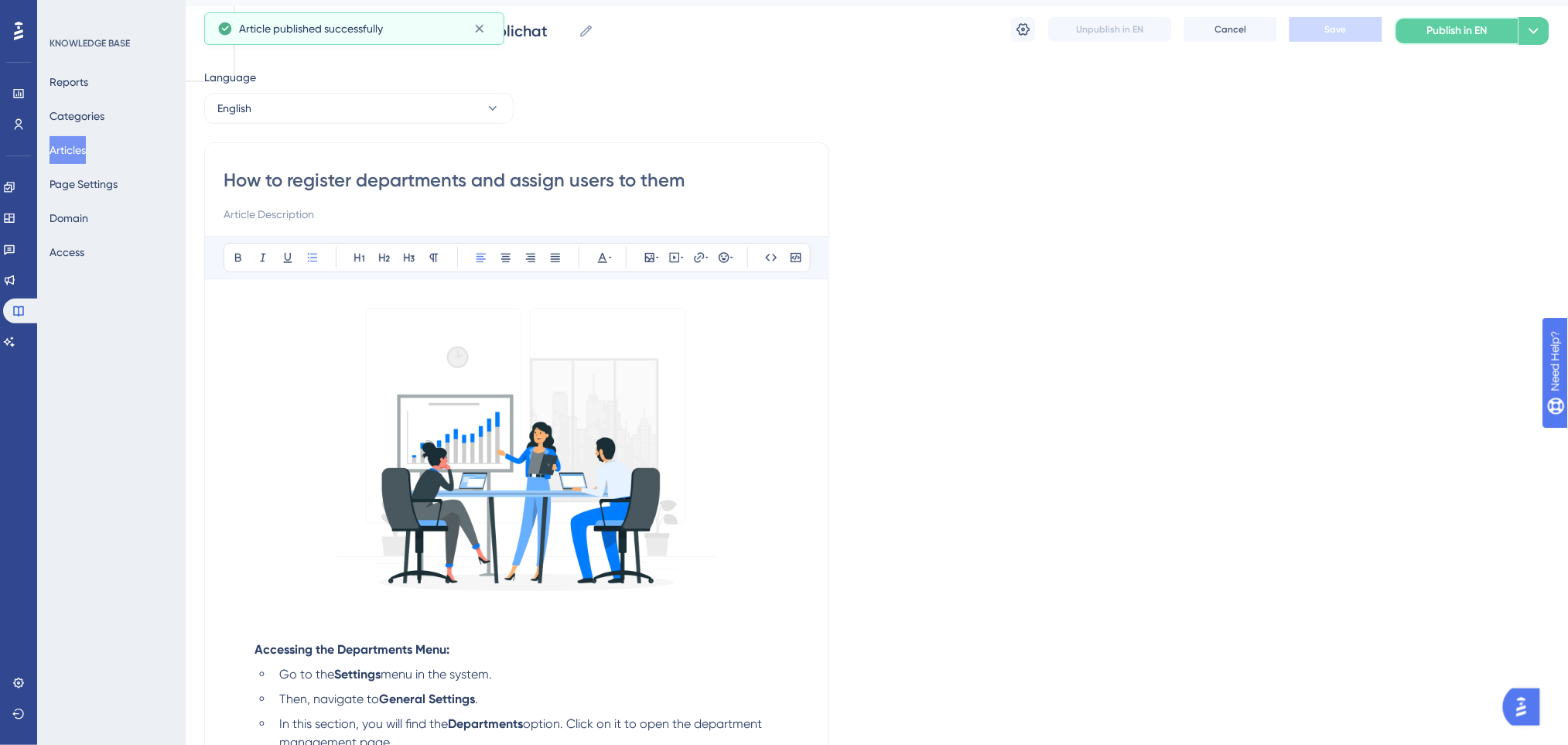
click at [1482, 36] on span "Publish in EN" at bounding box center [1456, 31] width 60 height 19
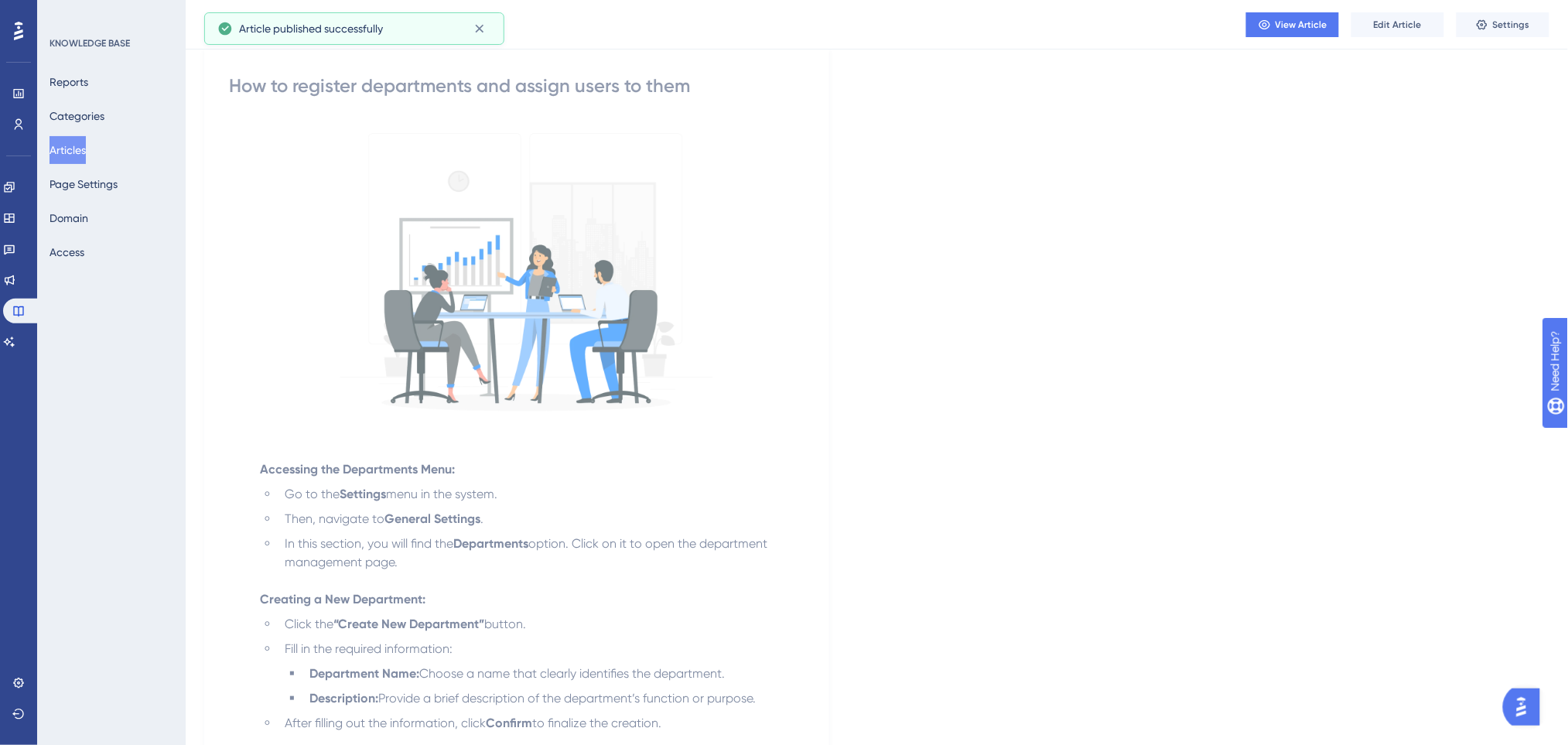
scroll to position [0, 0]
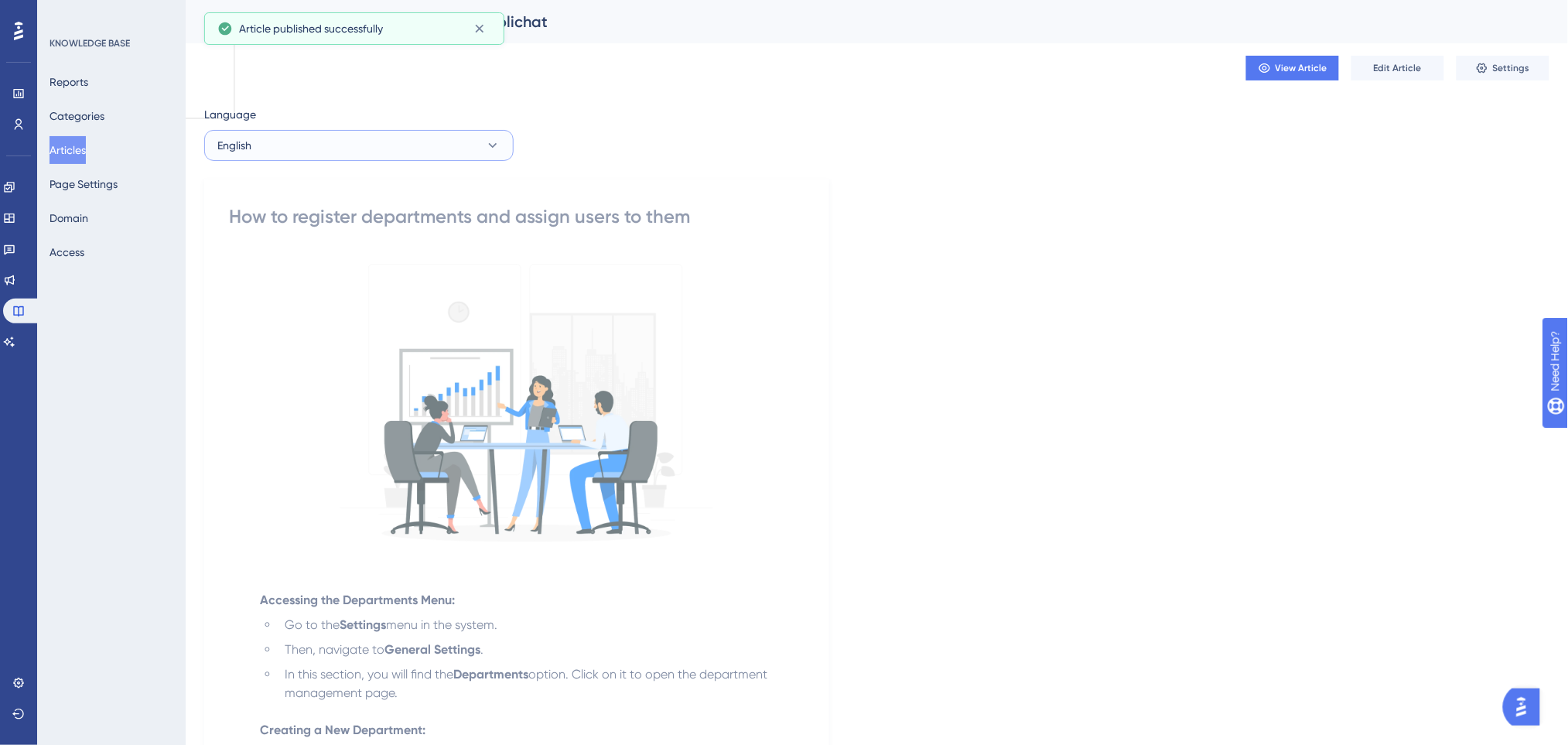
click at [464, 137] on button "English" at bounding box center [359, 144] width 309 height 31
click at [292, 200] on span "Portuguese (Default)" at bounding box center [277, 192] width 101 height 19
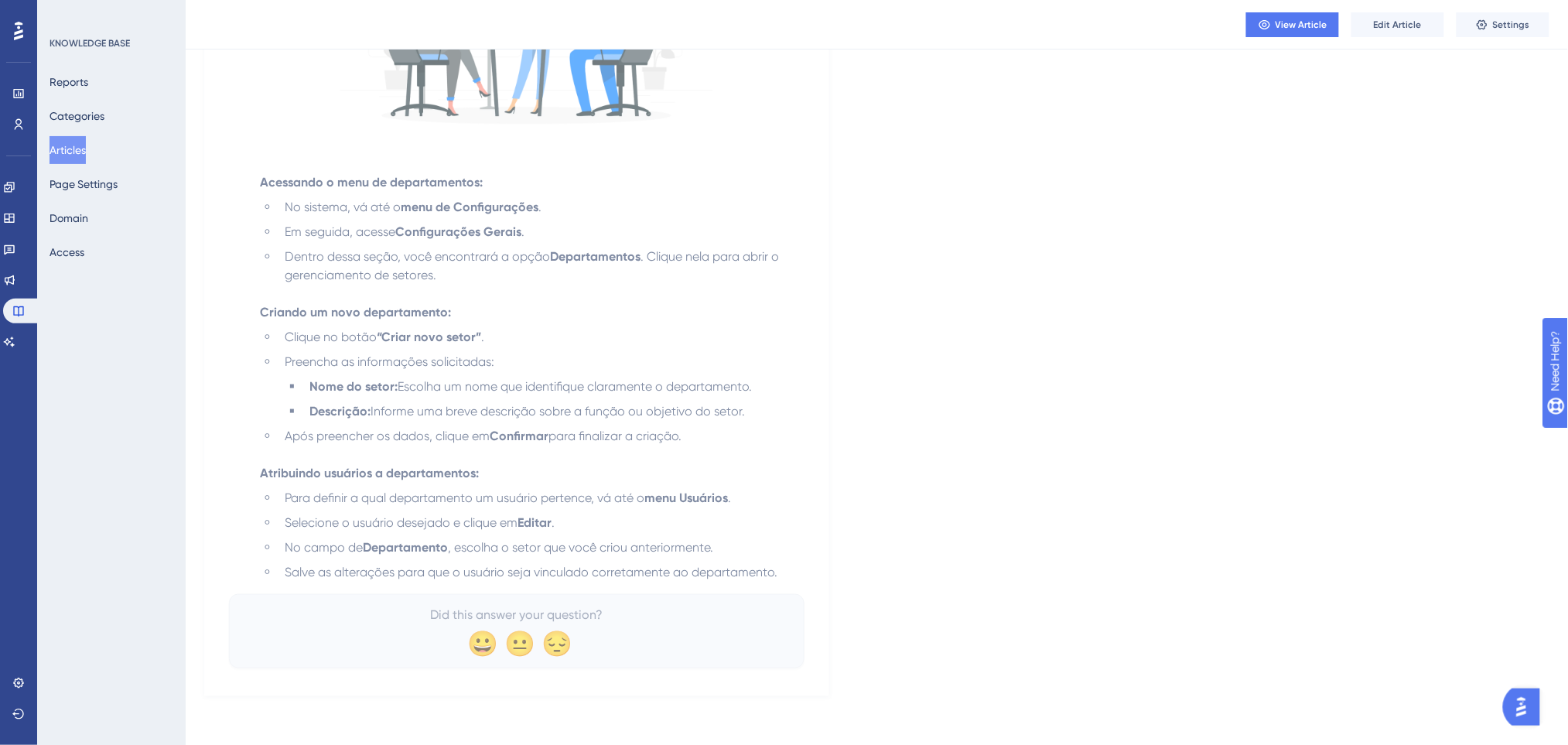
scroll to position [66, 0]
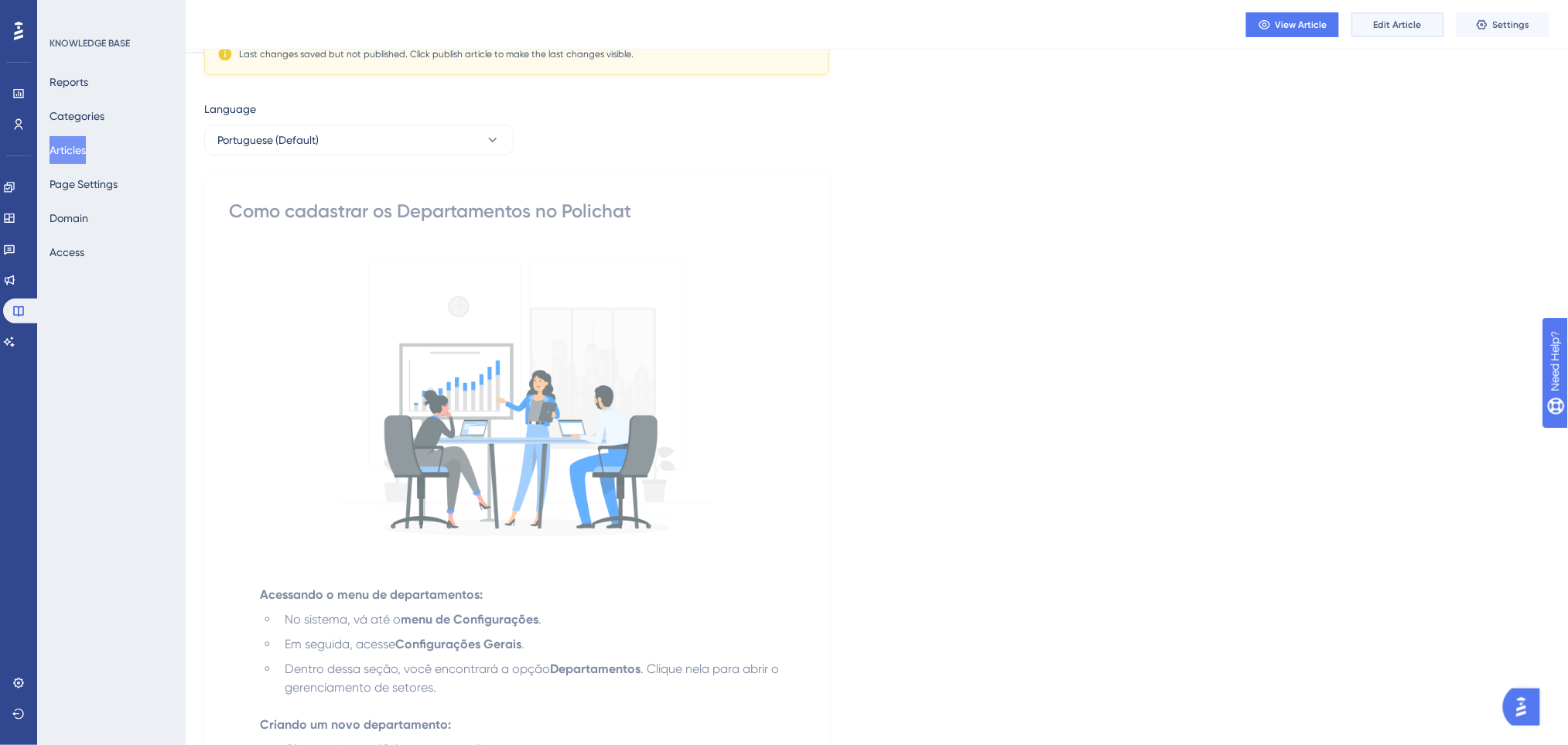
click at [1409, 26] on span "Edit Article" at bounding box center [1398, 24] width 48 height 12
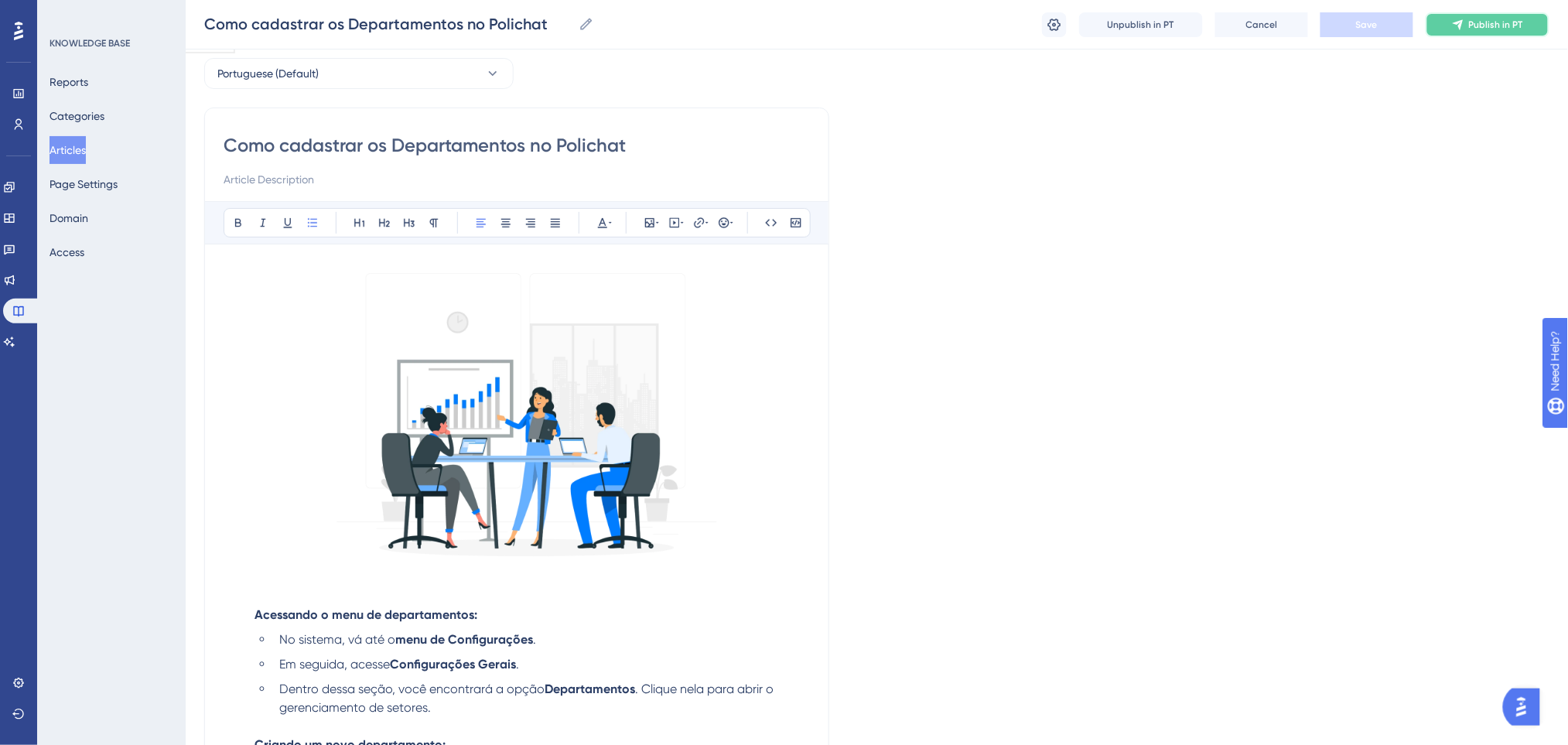
click at [1474, 25] on span "Publish in PT" at bounding box center [1496, 24] width 54 height 12
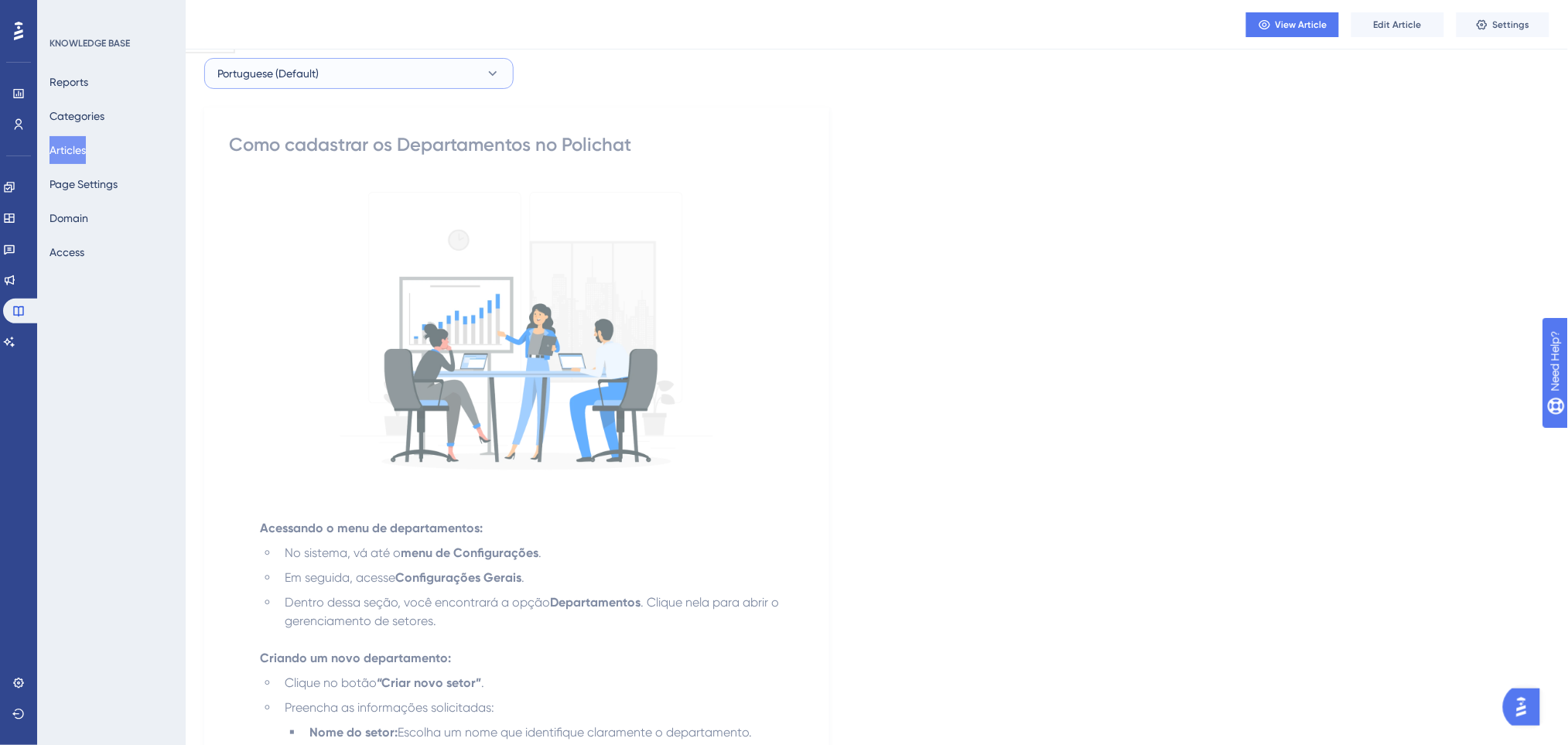
click at [429, 63] on button "Portuguese (Default)" at bounding box center [359, 73] width 309 height 31
click at [354, 147] on button "English English Published" at bounding box center [358, 151] width 289 height 31
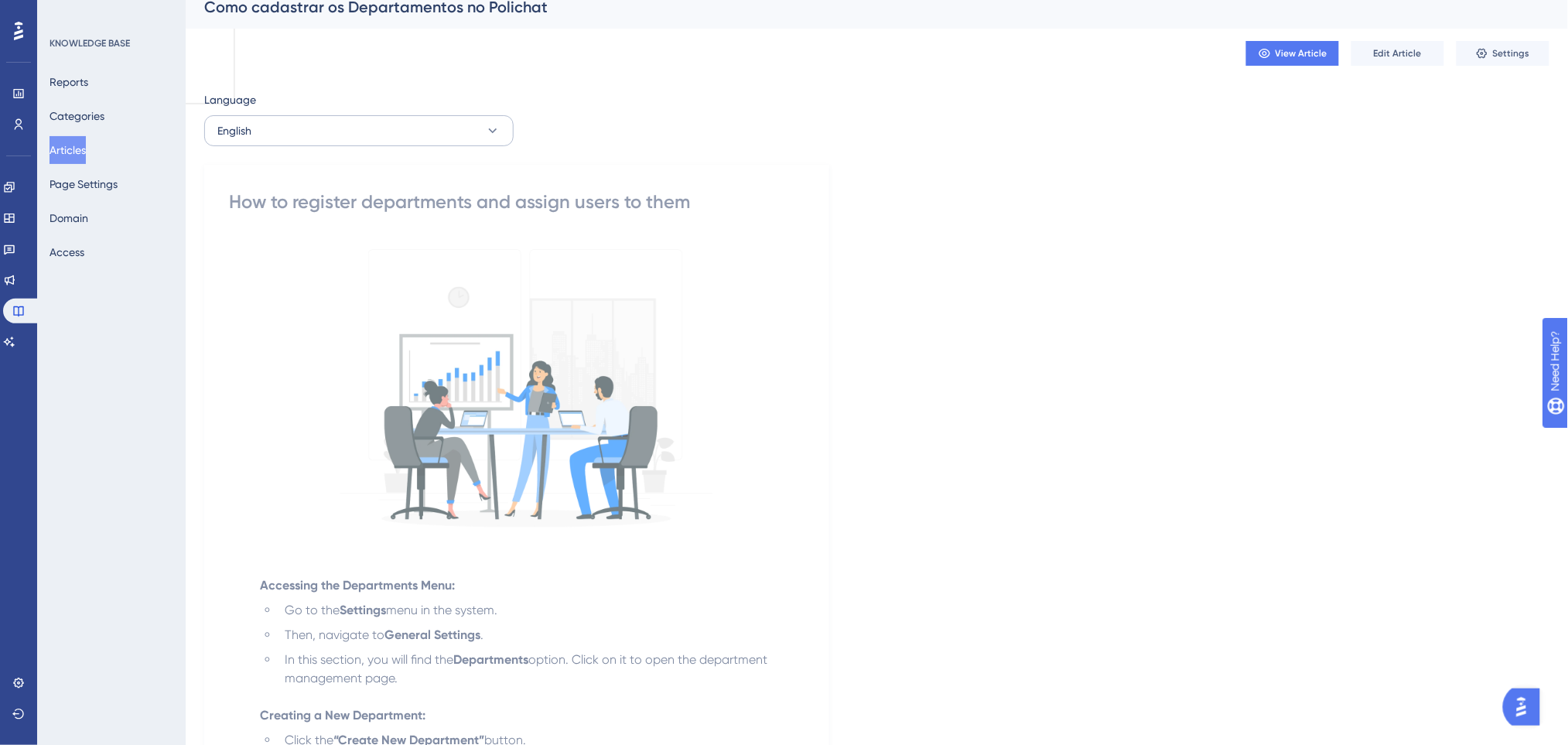
scroll to position [0, 0]
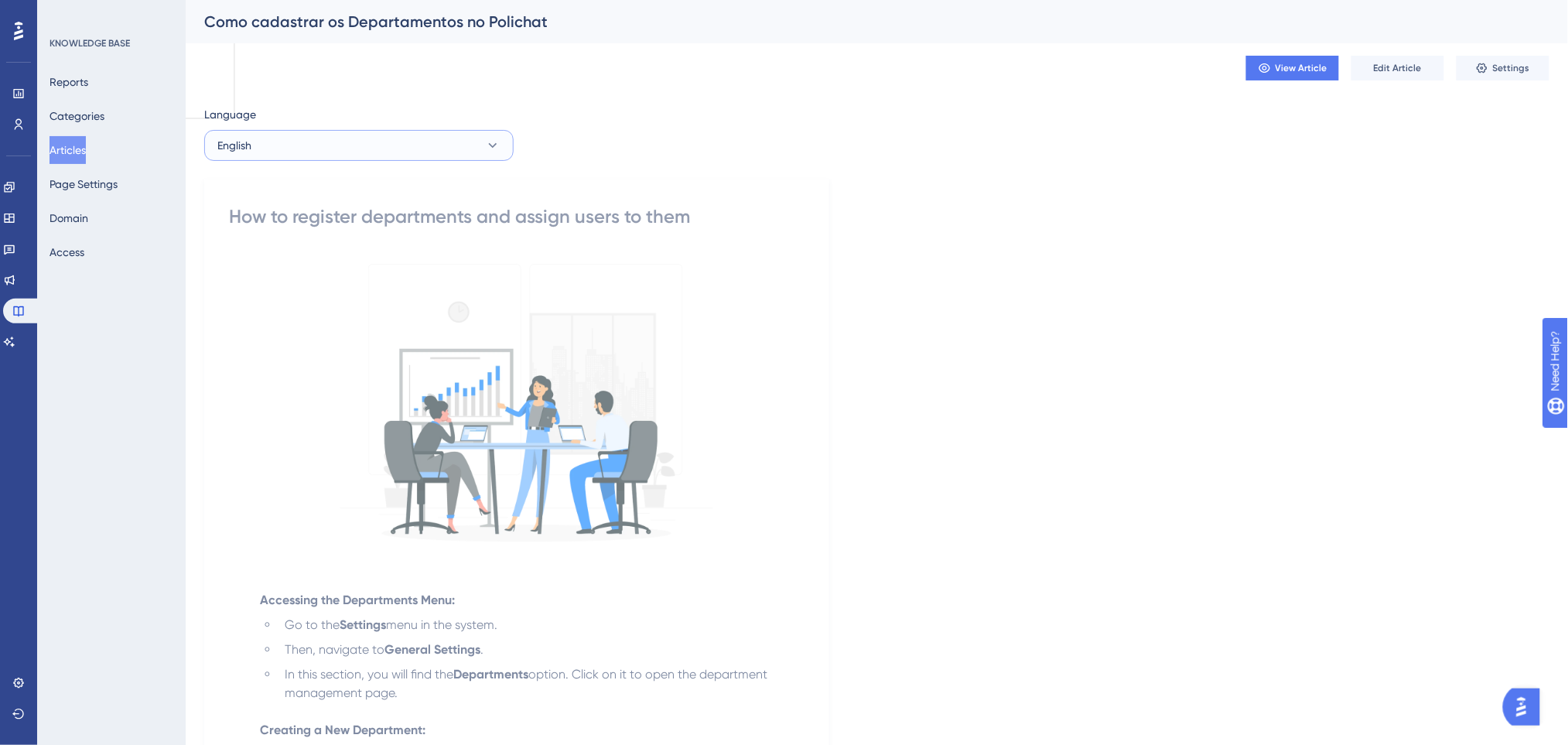
click at [415, 155] on button "English" at bounding box center [359, 144] width 309 height 31
click at [379, 257] on button "Spanish Spanish Published" at bounding box center [358, 254] width 289 height 31
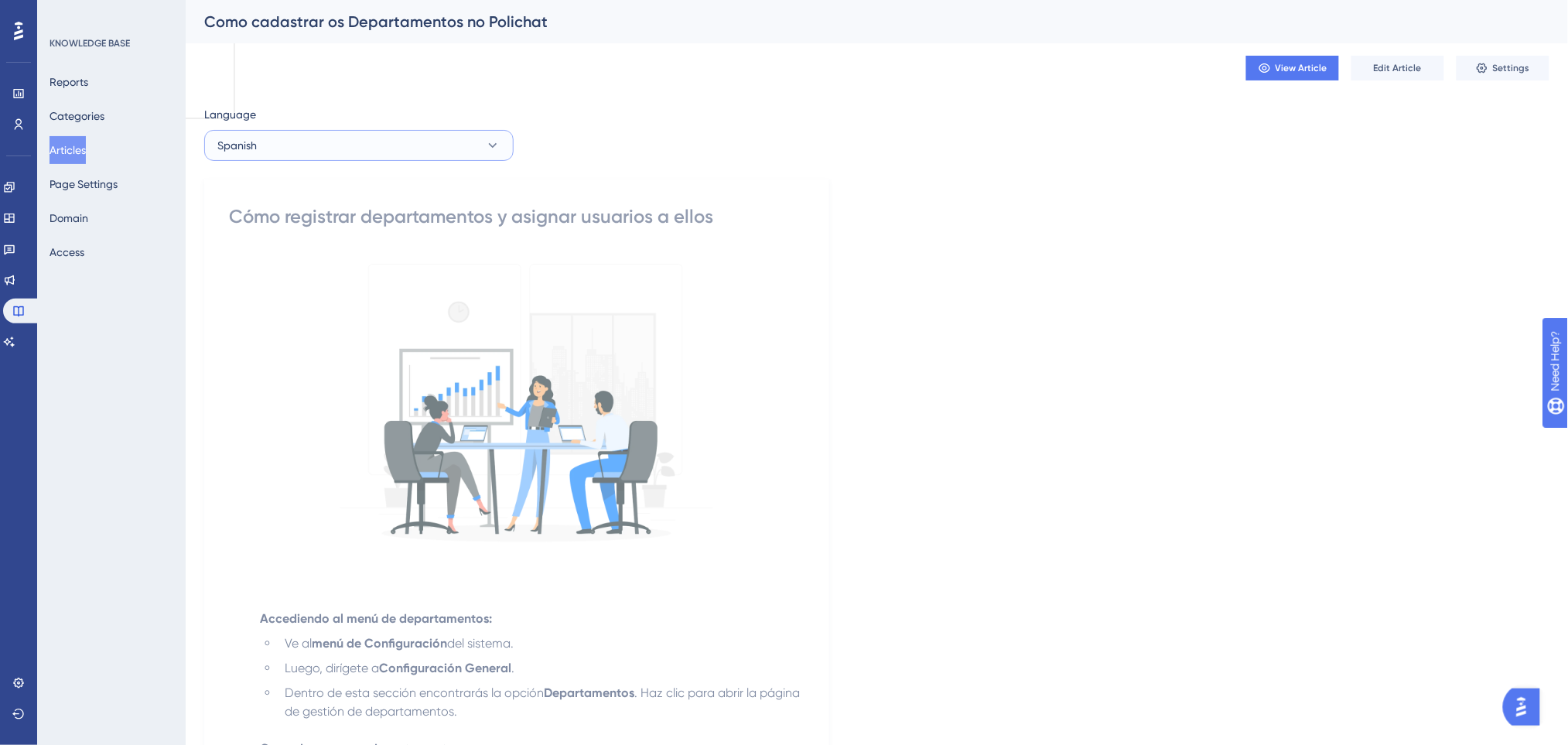
click at [327, 139] on button "Spanish" at bounding box center [359, 144] width 309 height 31
click at [334, 197] on button "Portuguese (Default) Portuguese (Default) Published" at bounding box center [358, 192] width 289 height 31
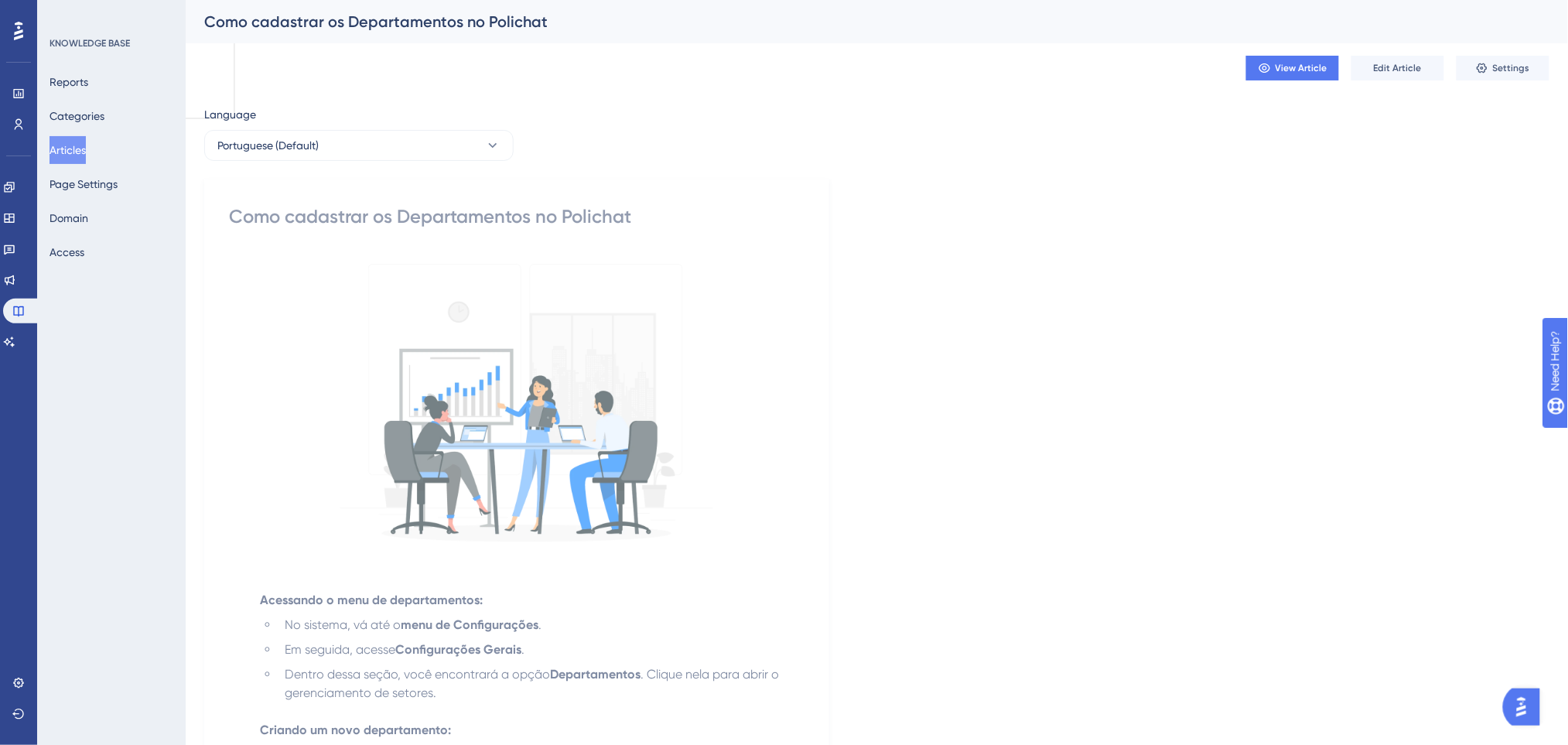
scroll to position [412, 0]
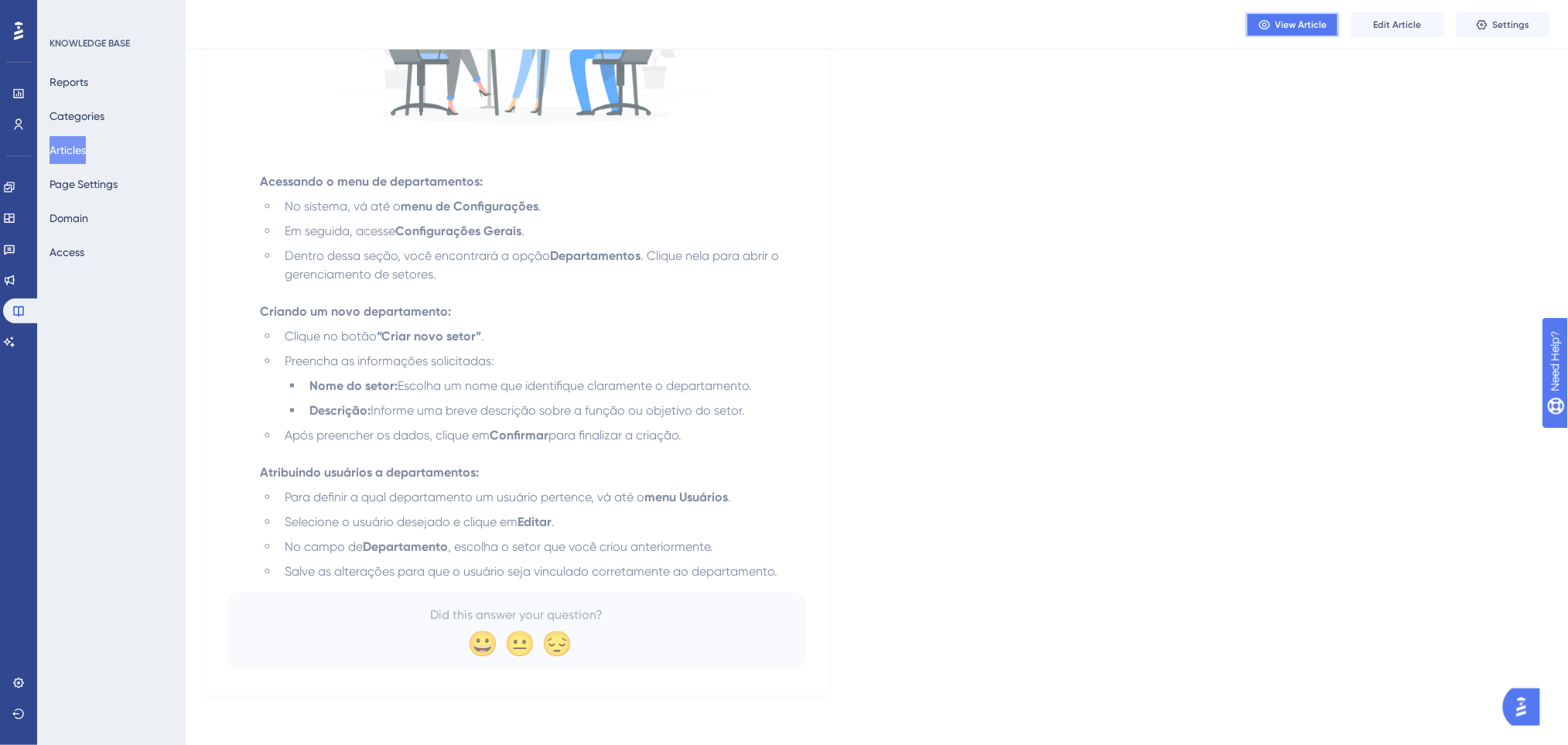
click at [1320, 30] on span "View Article" at bounding box center [1301, 24] width 52 height 12
click at [62, 154] on button "Articles" at bounding box center [67, 150] width 36 height 28
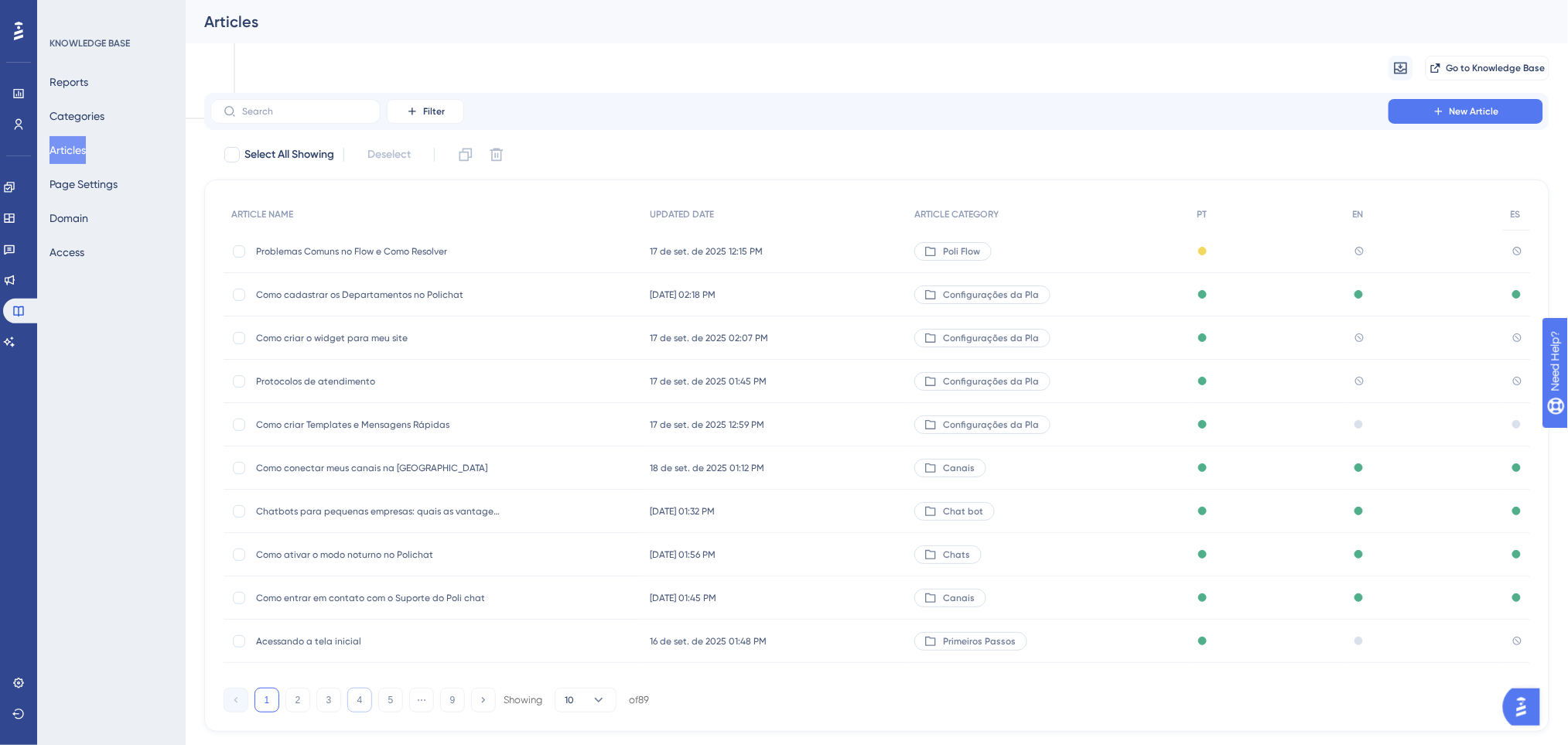
click at [366, 712] on button "4" at bounding box center [359, 700] width 25 height 25
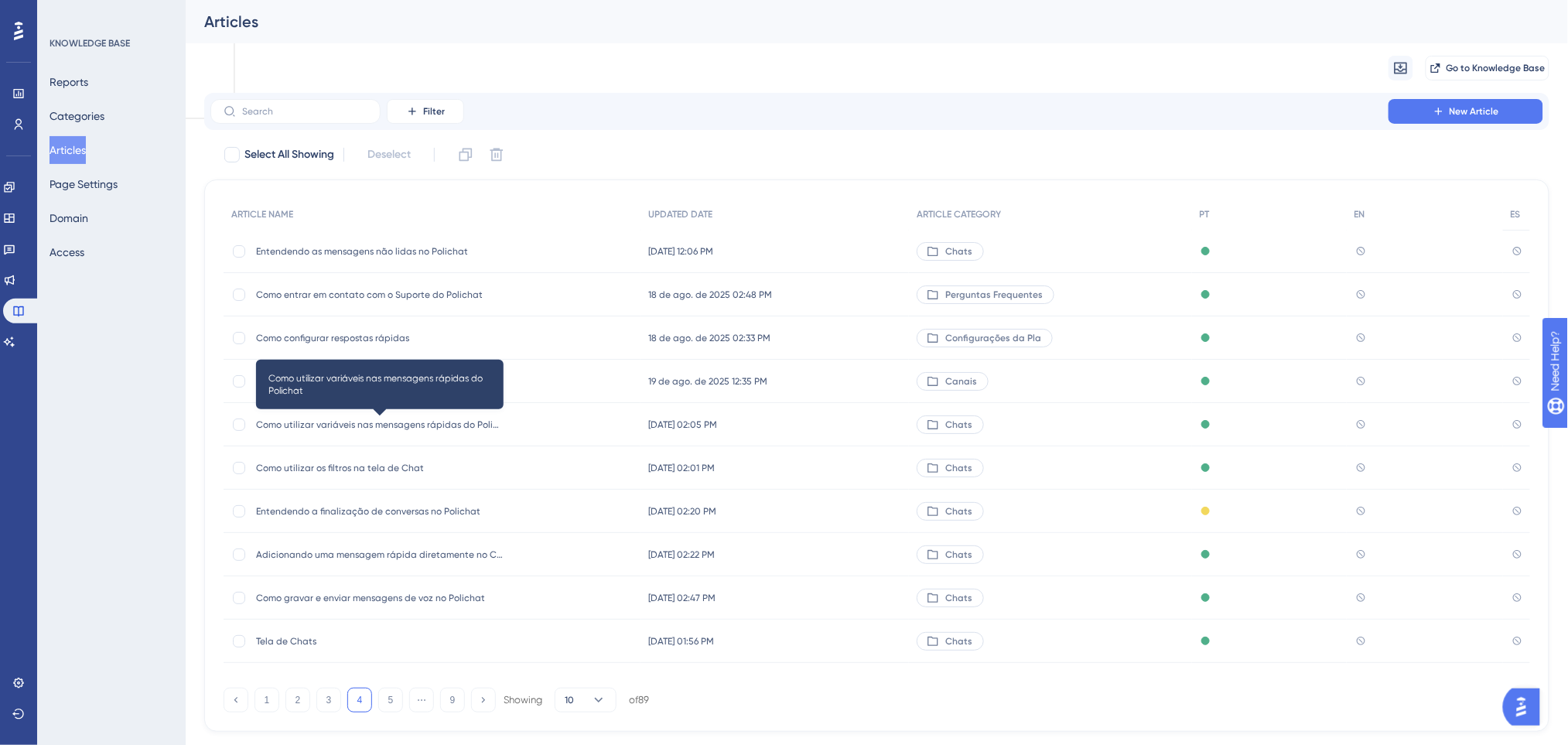
click at [409, 420] on span "Como utilizar variáveis nas mensagens rápidas do Polichat" at bounding box center [380, 424] width 247 height 12
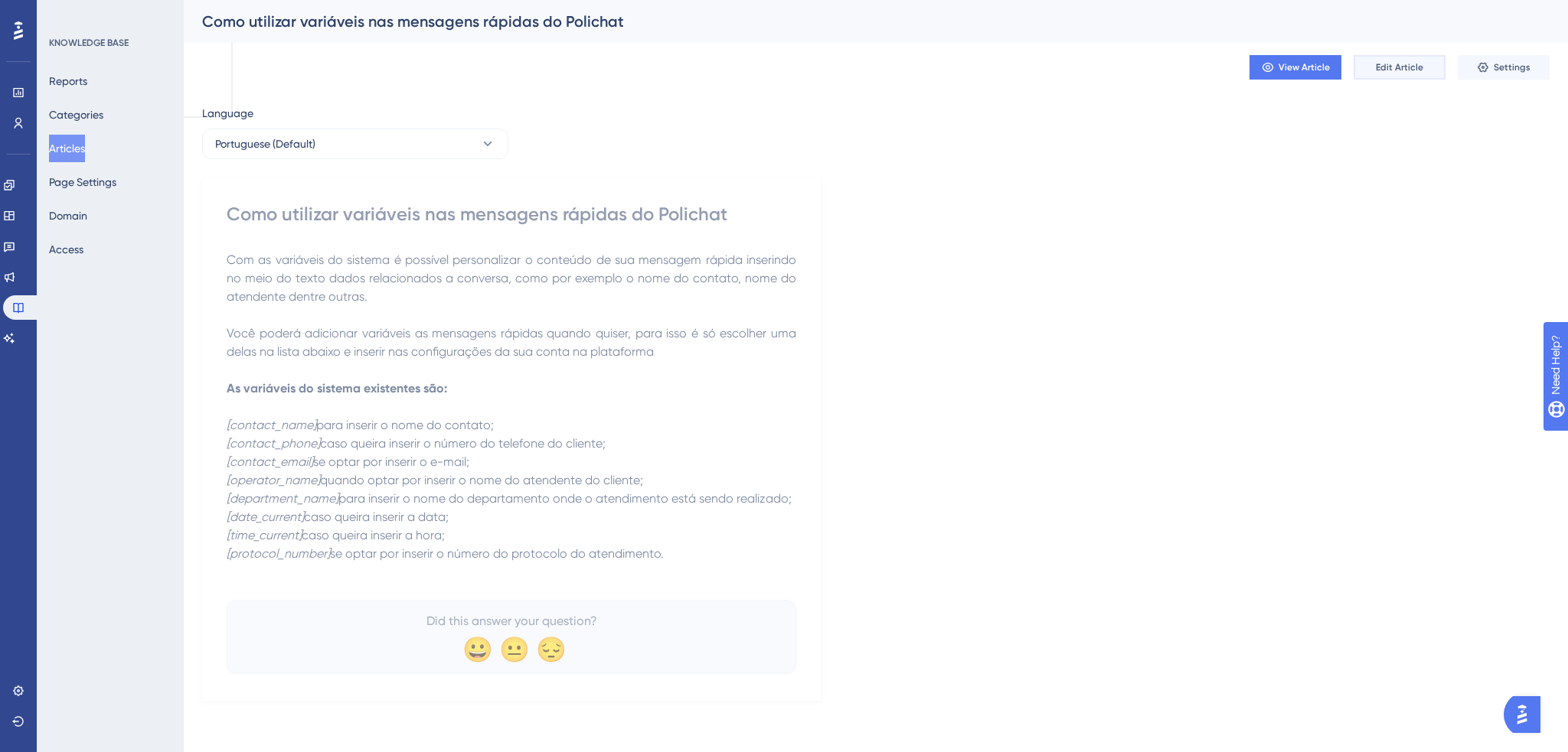
click at [1389, 65] on span "Edit Article" at bounding box center [1399, 67] width 48 height 12
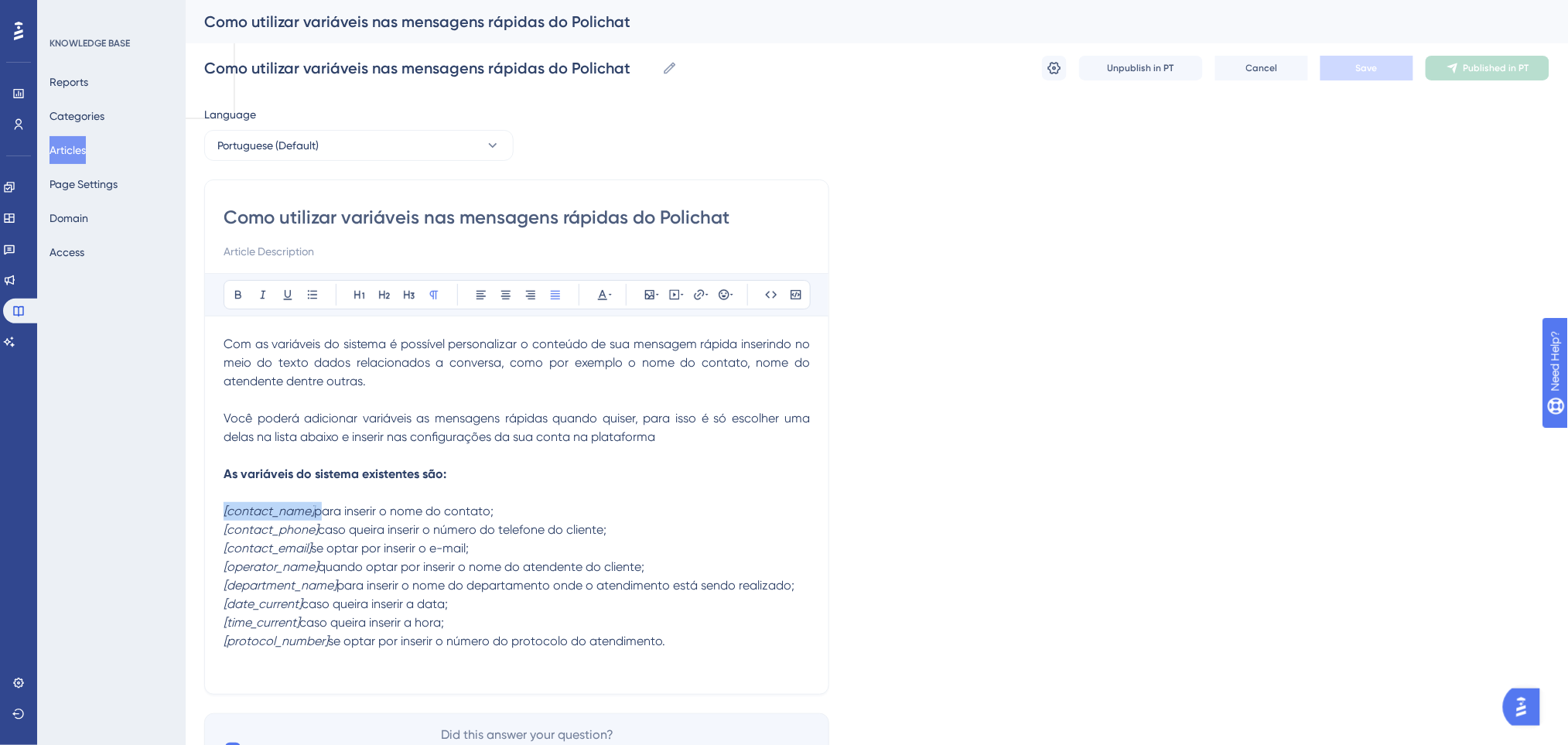
drag, startPoint x: 316, startPoint y: 509, endPoint x: 224, endPoint y: 510, distance: 92.0
click at [224, 510] on p "As variáveis do sistema existentes são: [contact_name] para inserir o nome do c…" at bounding box center [516, 557] width 586 height 186
click at [566, 463] on p at bounding box center [516, 455] width 586 height 19
click at [454, 381] on p "Com as variáveis do sistema é possível personalizar o conteúdo de sua mensagem …" at bounding box center [516, 363] width 586 height 56
click at [429, 388] on p "Com as variáveis do sistema é possível personalizar o conteúdo de sua mensagem …" at bounding box center [516, 363] width 586 height 56
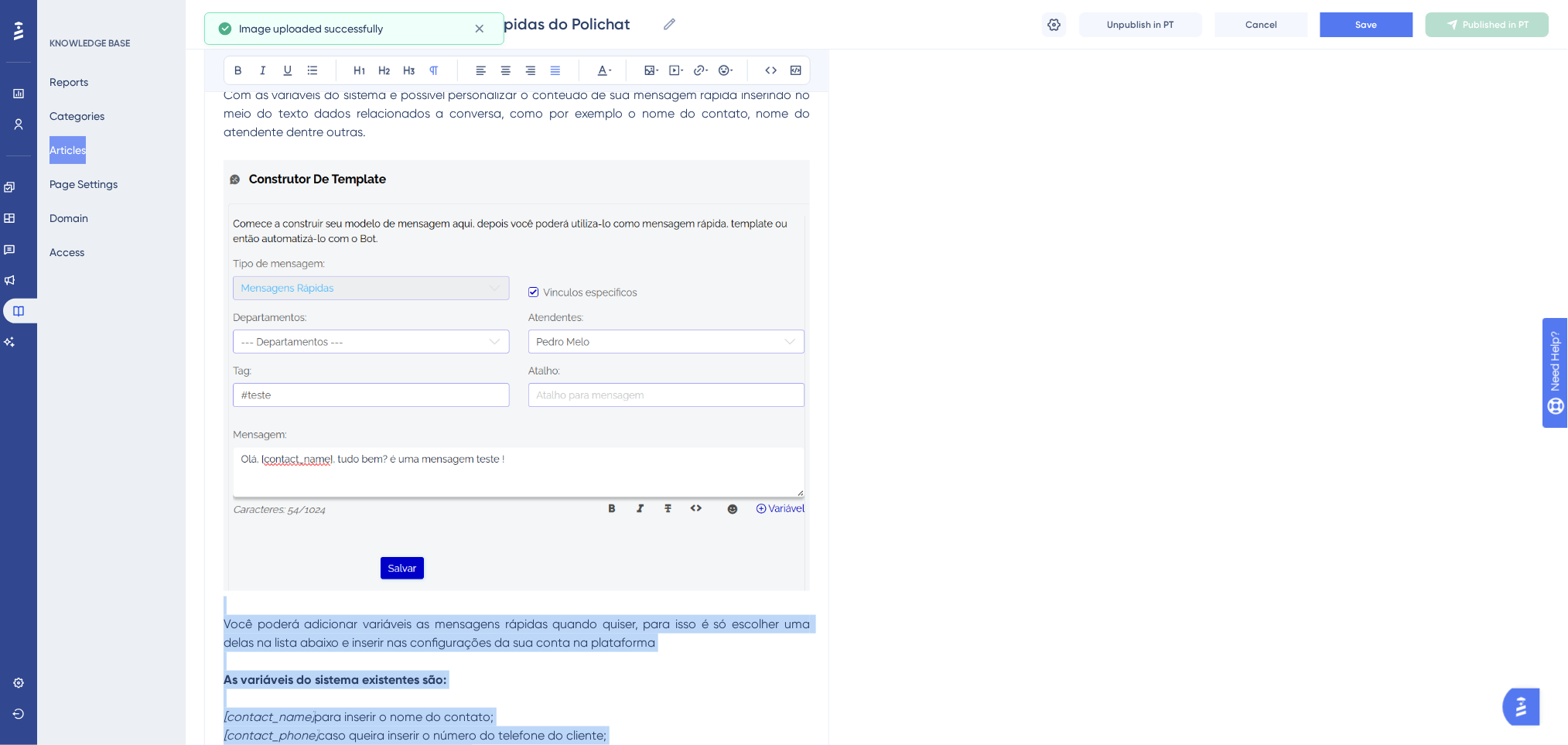
scroll to position [205, 0]
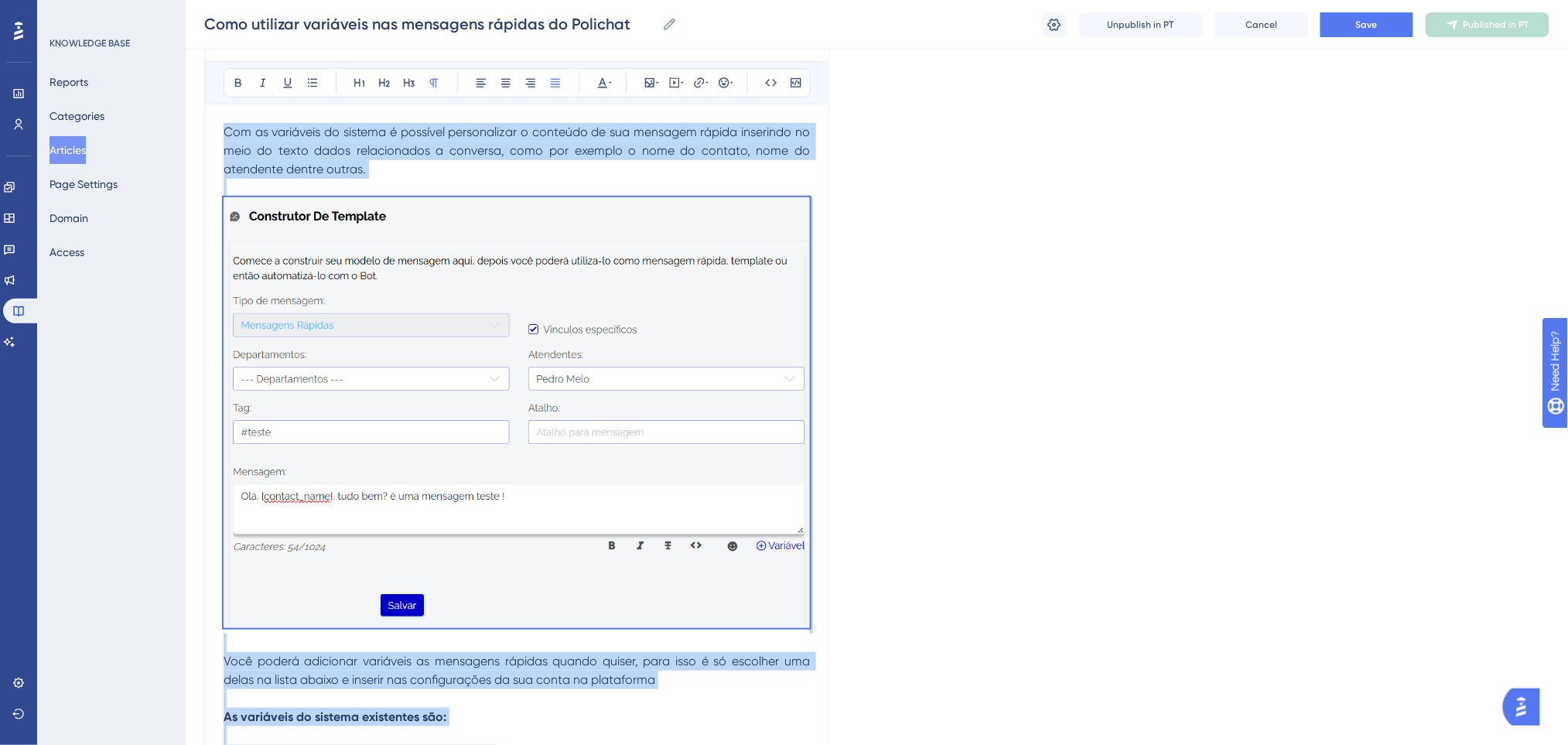
drag, startPoint x: 689, startPoint y: 580, endPoint x: 207, endPoint y: 78, distance: 695.9
click at [223, 78] on div "Bold Italic Underline Bullet Point Heading 1 Heading 2 Heading 3 Normal Align L…" at bounding box center [516, 477] width 586 height 832
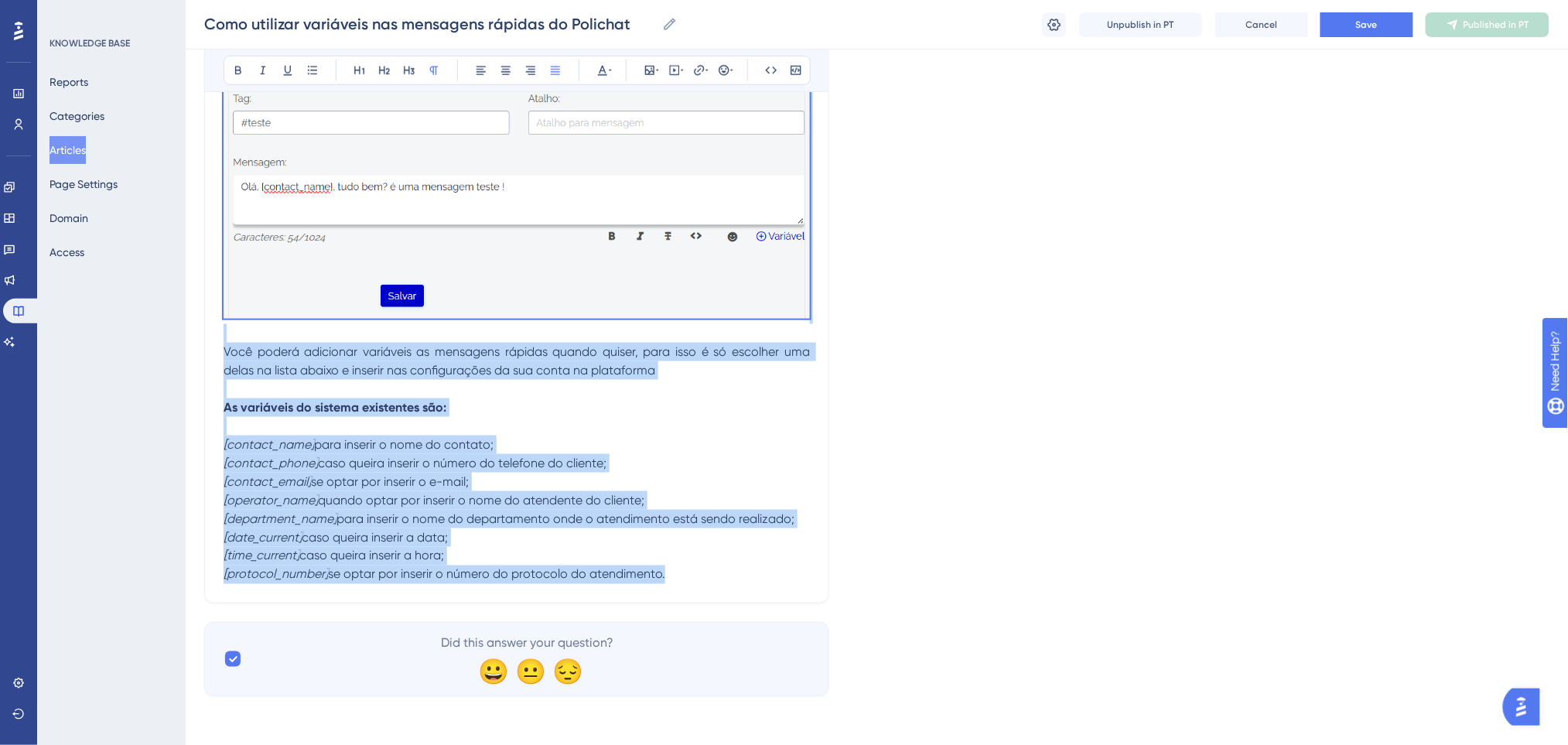
click at [753, 579] on p "As variáveis do sistema existentes são: [contact_name] para inserir o nome do c…" at bounding box center [516, 490] width 586 height 186
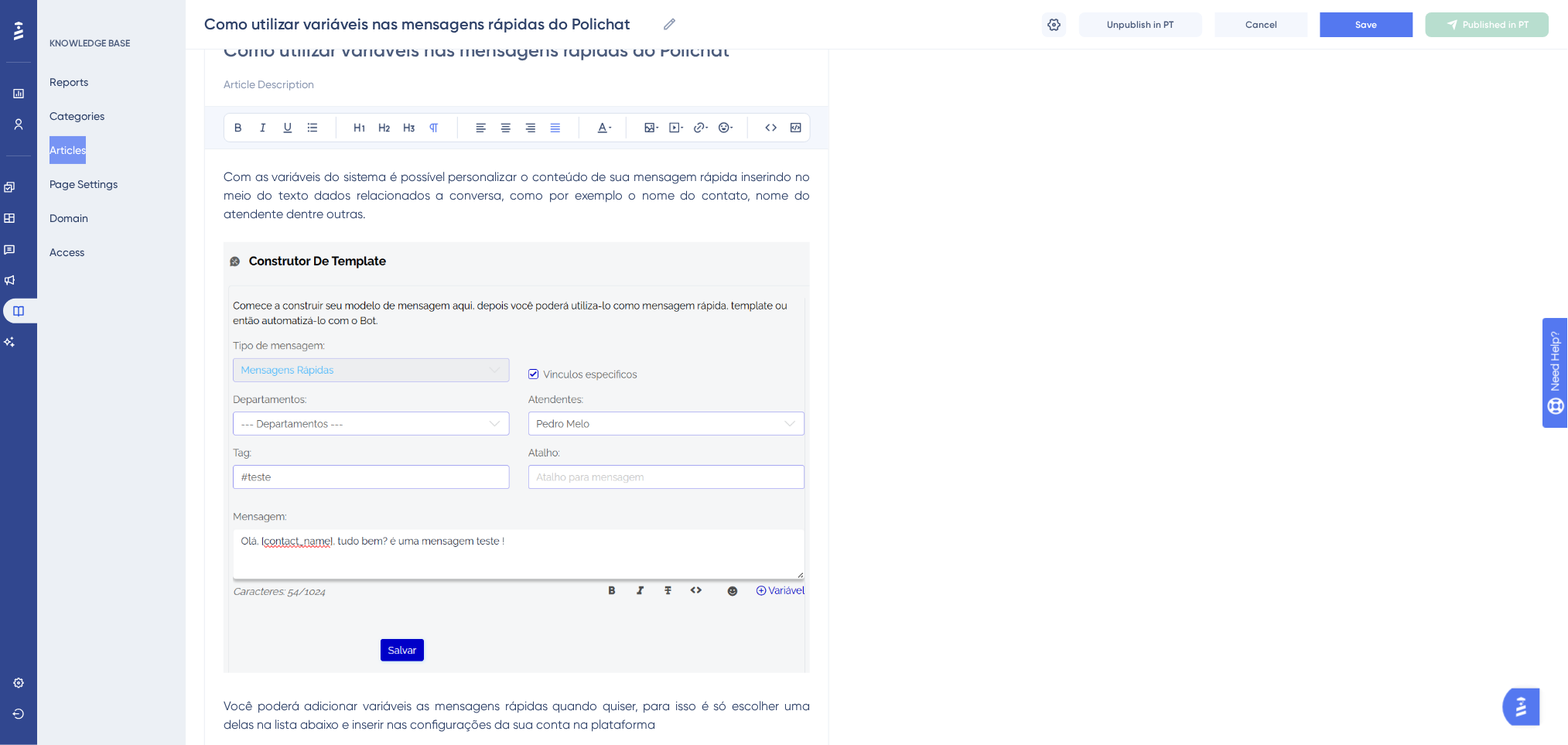
scroll to position [103, 0]
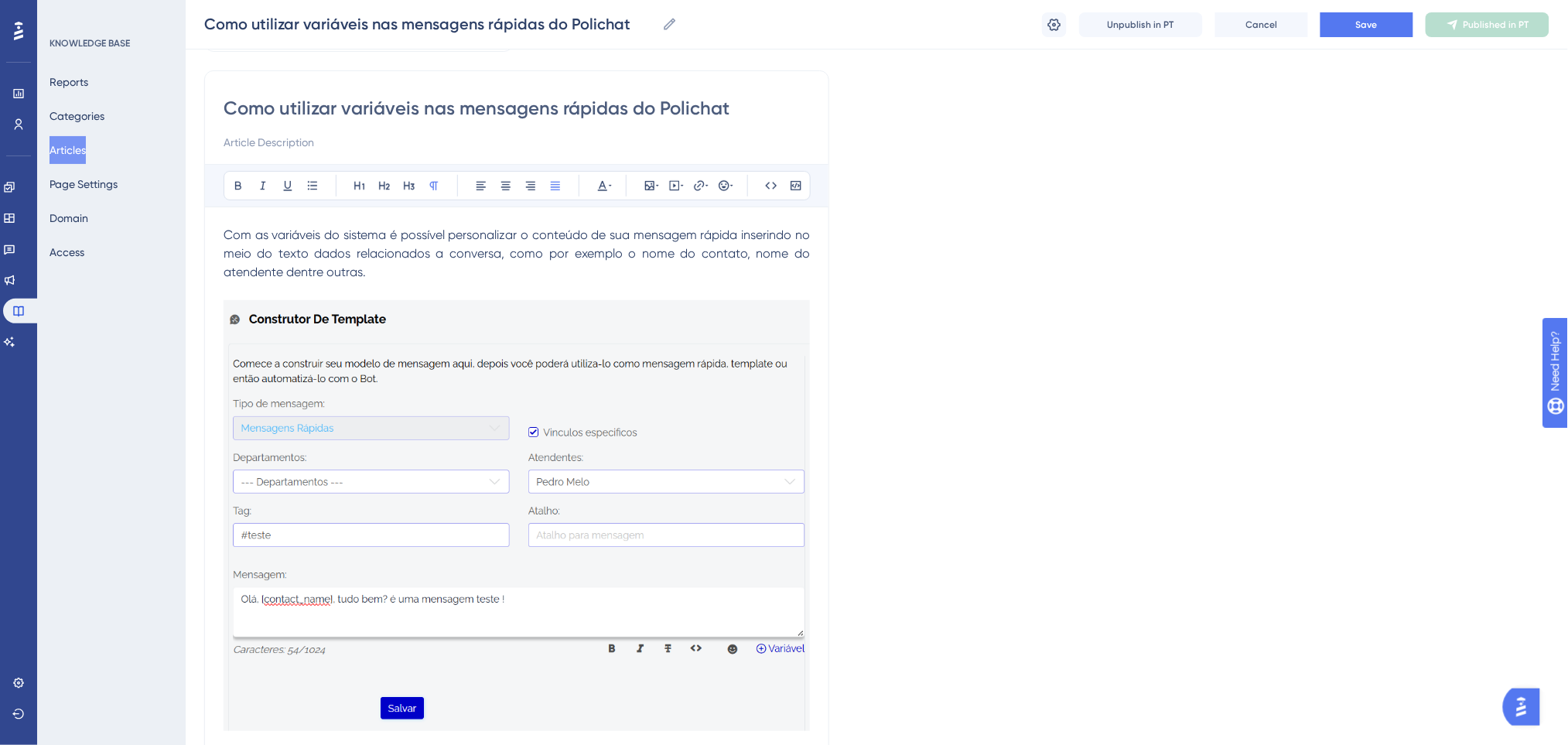
drag, startPoint x: 691, startPoint y: 577, endPoint x: 228, endPoint y: 241, distance: 572.1
click at [228, 241] on div "Como utilizar variáveis nas mensagens rápidas do Polichat Bold Italic Underline…" at bounding box center [516, 542] width 625 height 945
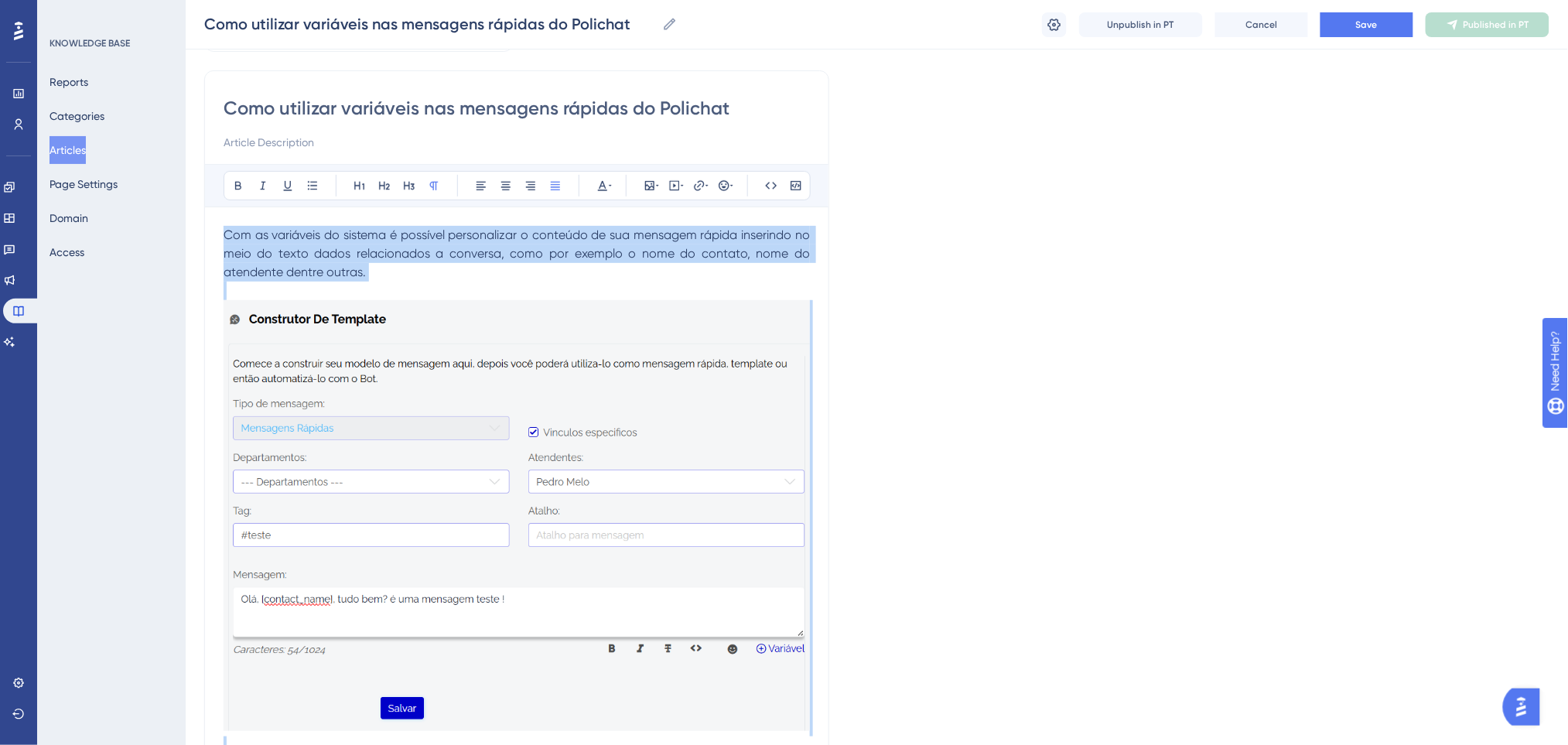
scroll to position [515, 0]
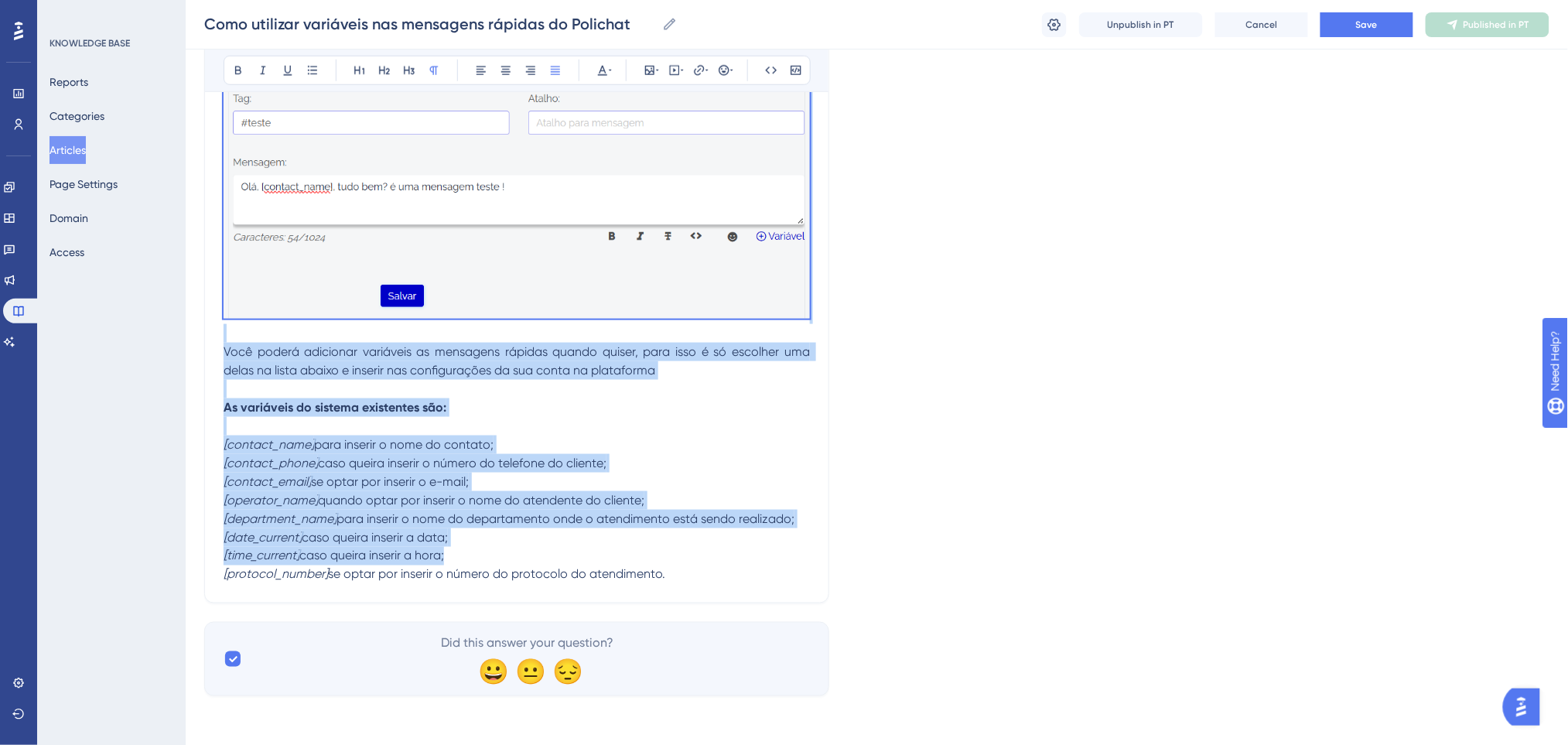
drag, startPoint x: 224, startPoint y: 232, endPoint x: 759, endPoint y: 553, distance: 623.9
click at [759, 553] on div "Com as variáveis do sistema é possível personalizar o conteúdo de sua mensagem …" at bounding box center [516, 199] width 586 height 770
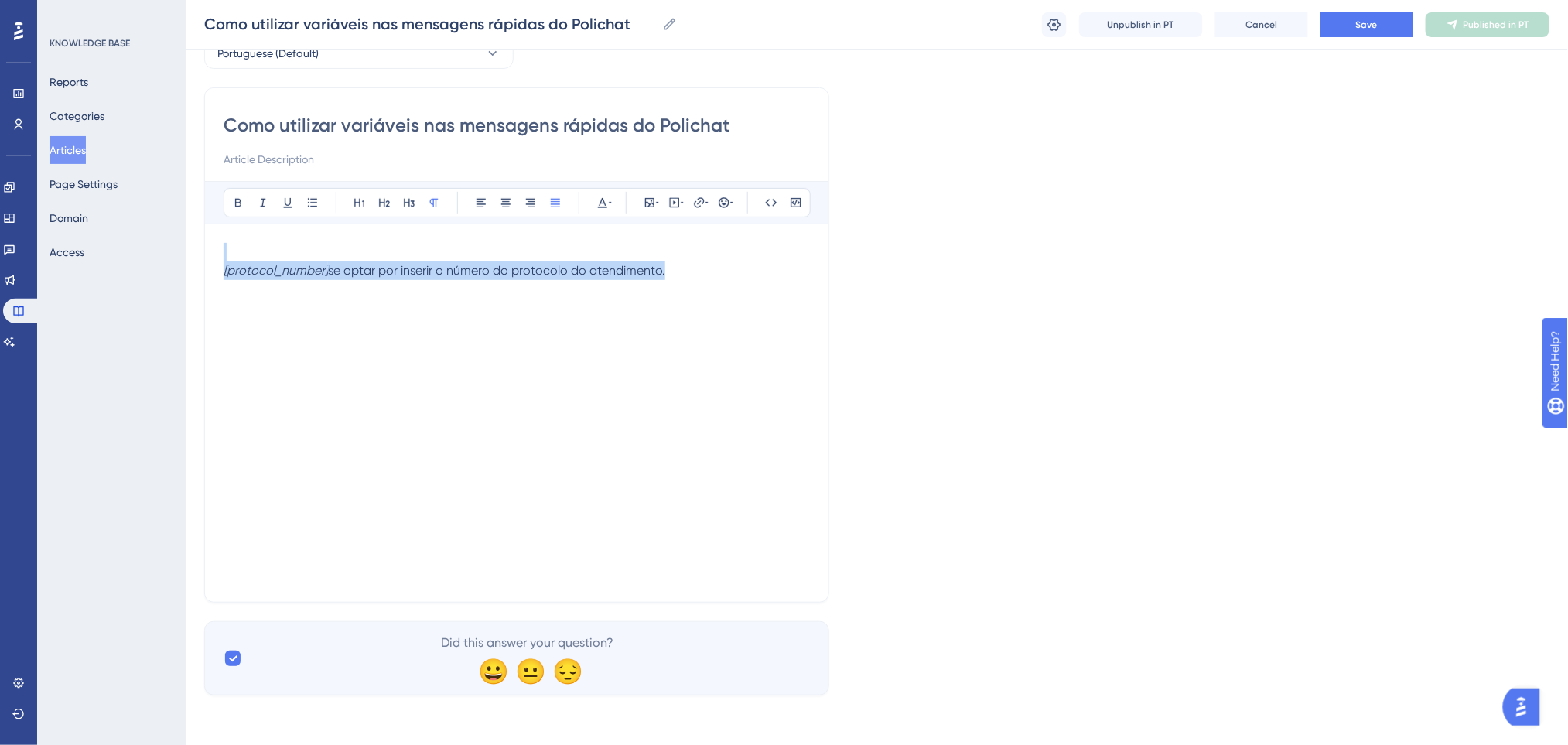
scroll to position [85, 0]
drag, startPoint x: 744, startPoint y: 260, endPoint x: 680, endPoint y: 327, distance: 92.7
click at [680, 327] on div "[protocol_number] se optar por inserir o número do protocolo do atendimento." at bounding box center [516, 414] width 586 height 341
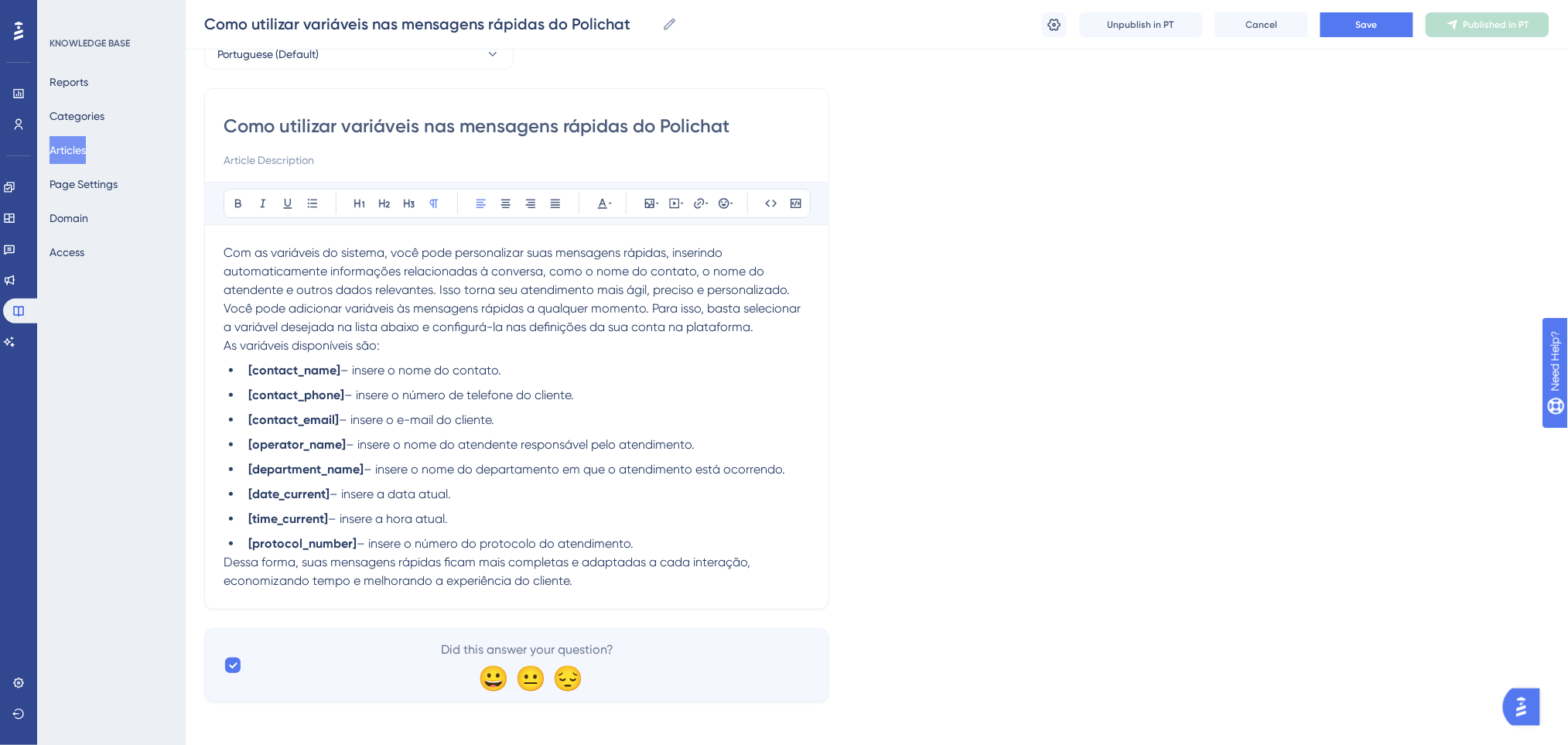
scroll to position [92, 0]
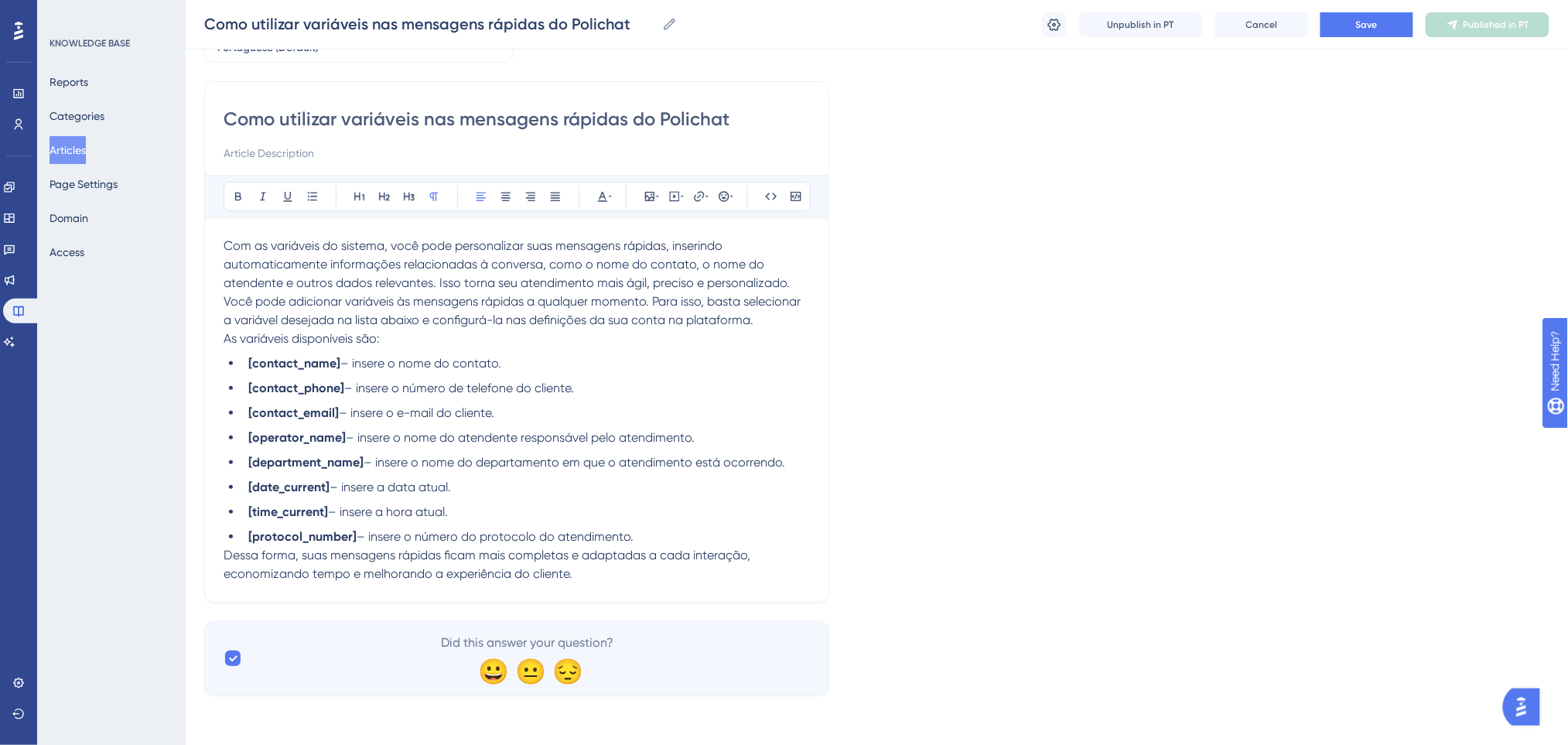
click at [447, 334] on p "As variáveis disponíveis são:" at bounding box center [516, 339] width 586 height 19
click at [795, 281] on p "Com as variáveis do sistema, você pode personalizar suas mensagens rápidas, ins…" at bounding box center [516, 265] width 586 height 56
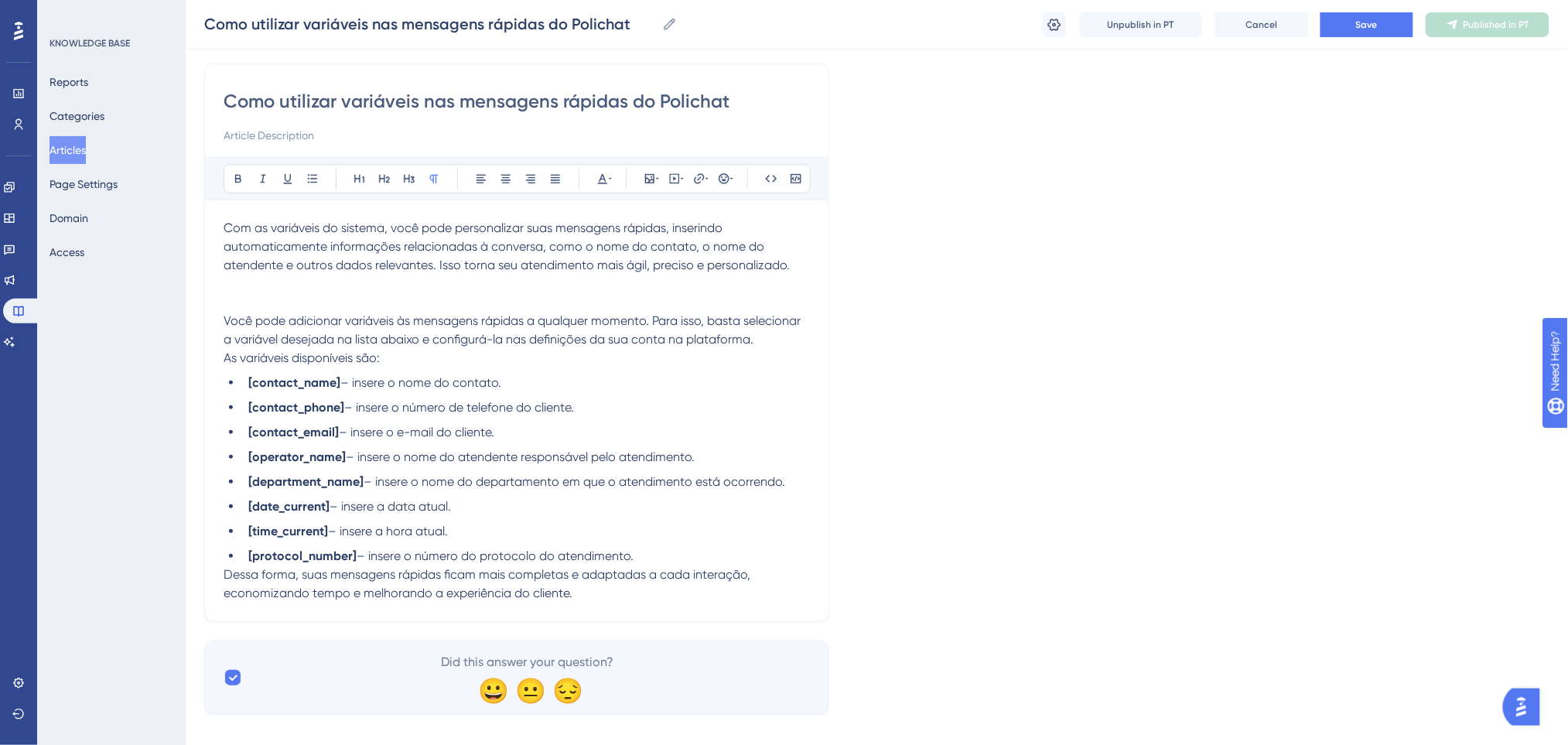
scroll to position [130, 0]
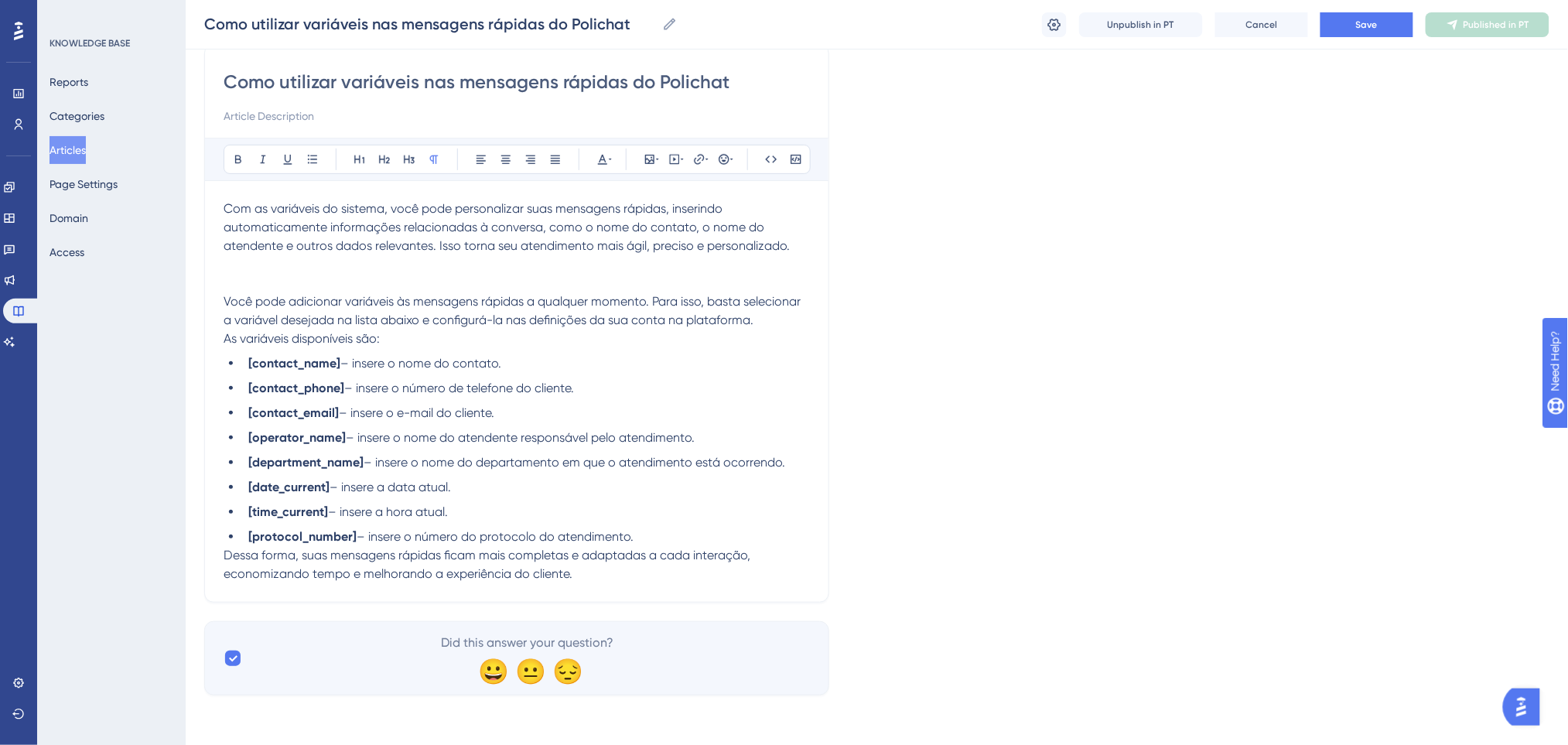
click at [651, 543] on li "[protocol_number] – insere o número do protocolo do atendimento." at bounding box center [526, 537] width 567 height 19
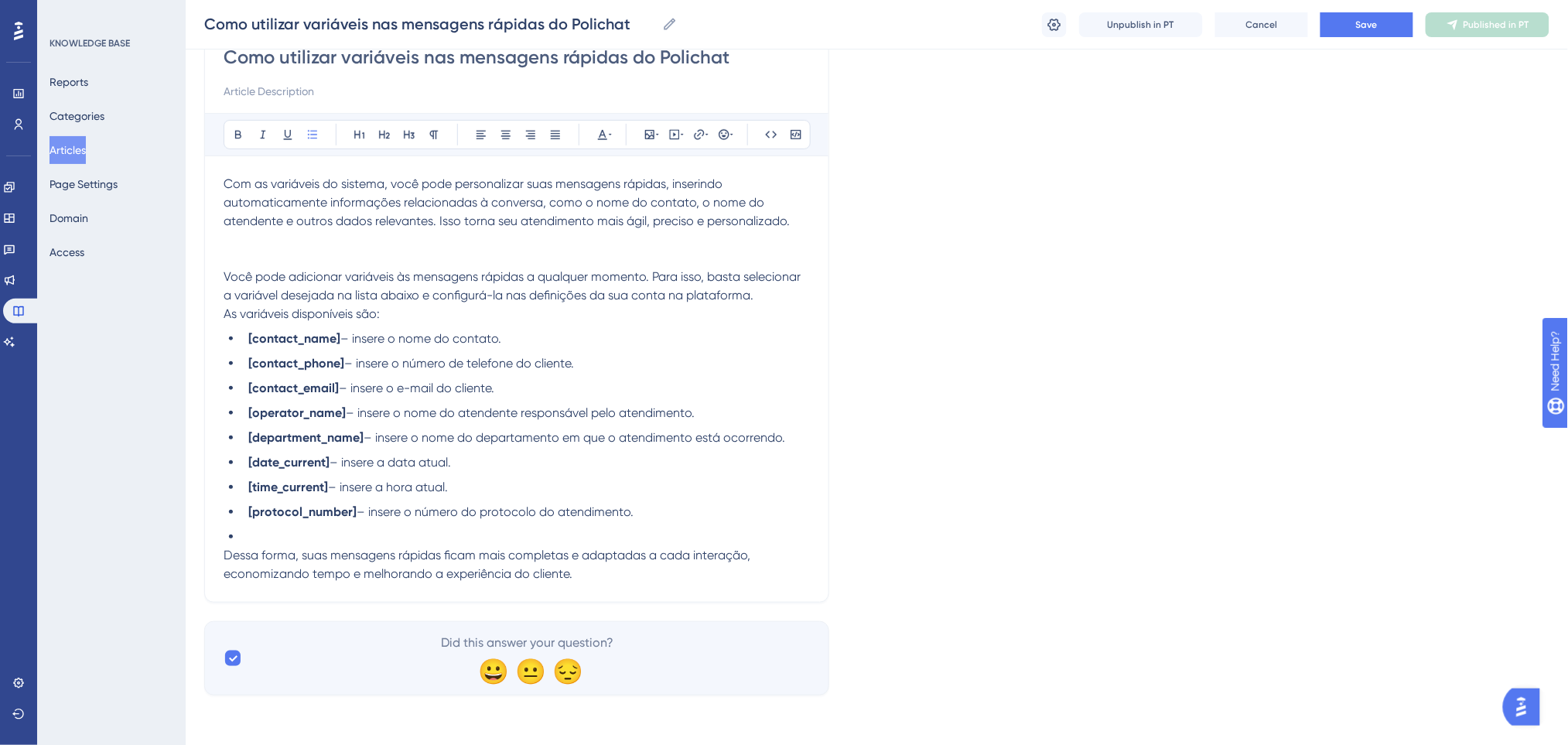
scroll to position [147, 0]
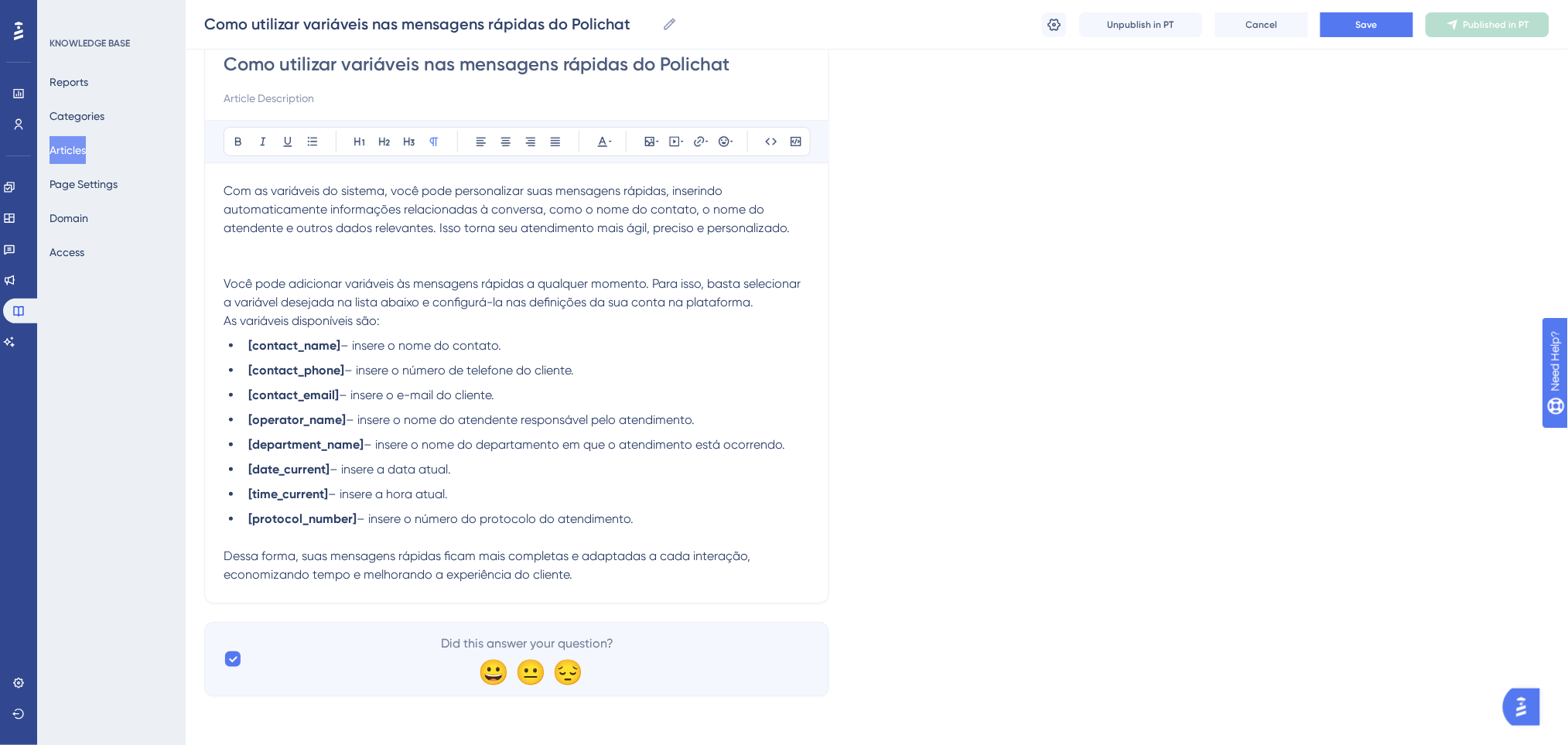
click at [439, 246] on p at bounding box center [516, 246] width 586 height 19
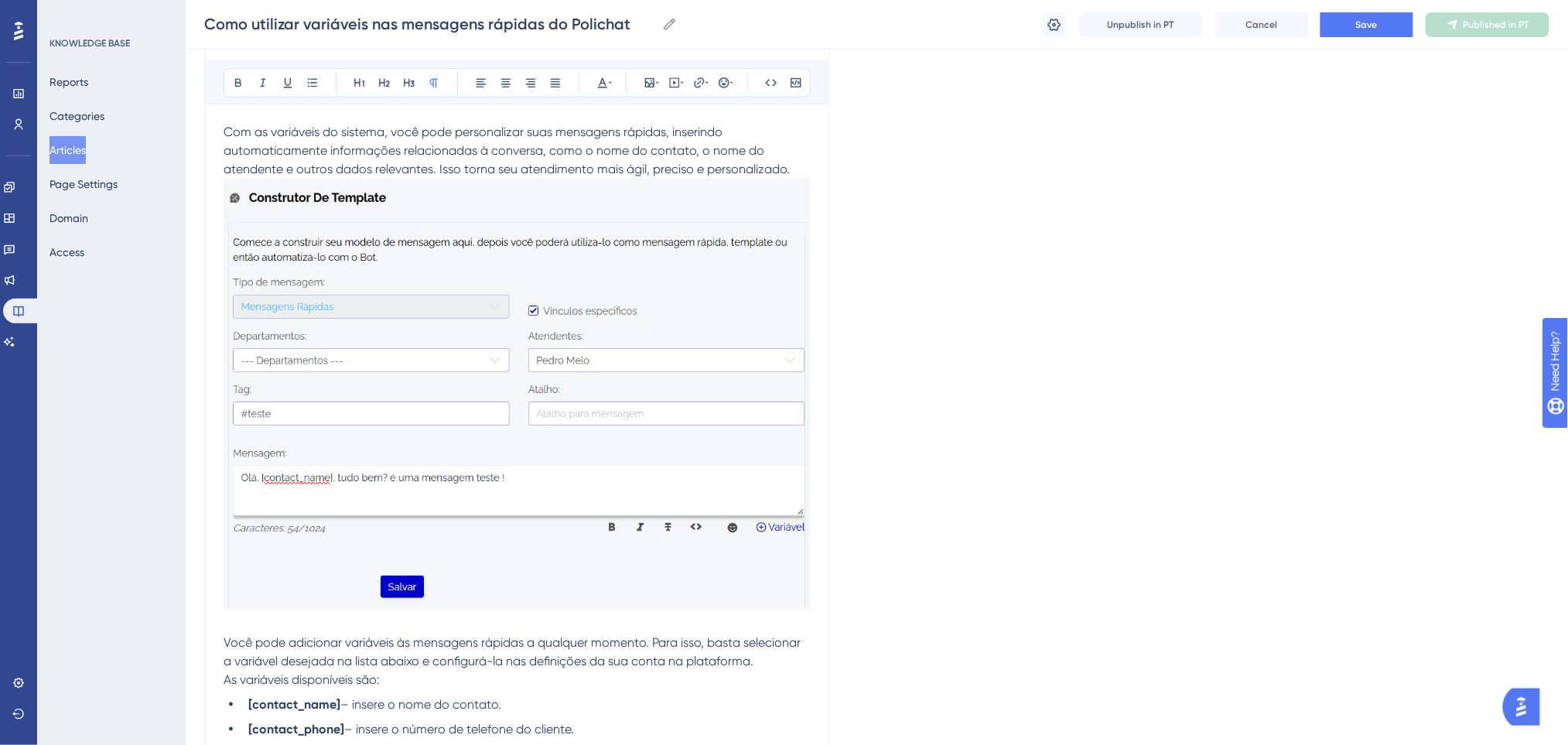
scroll to position [0, 0]
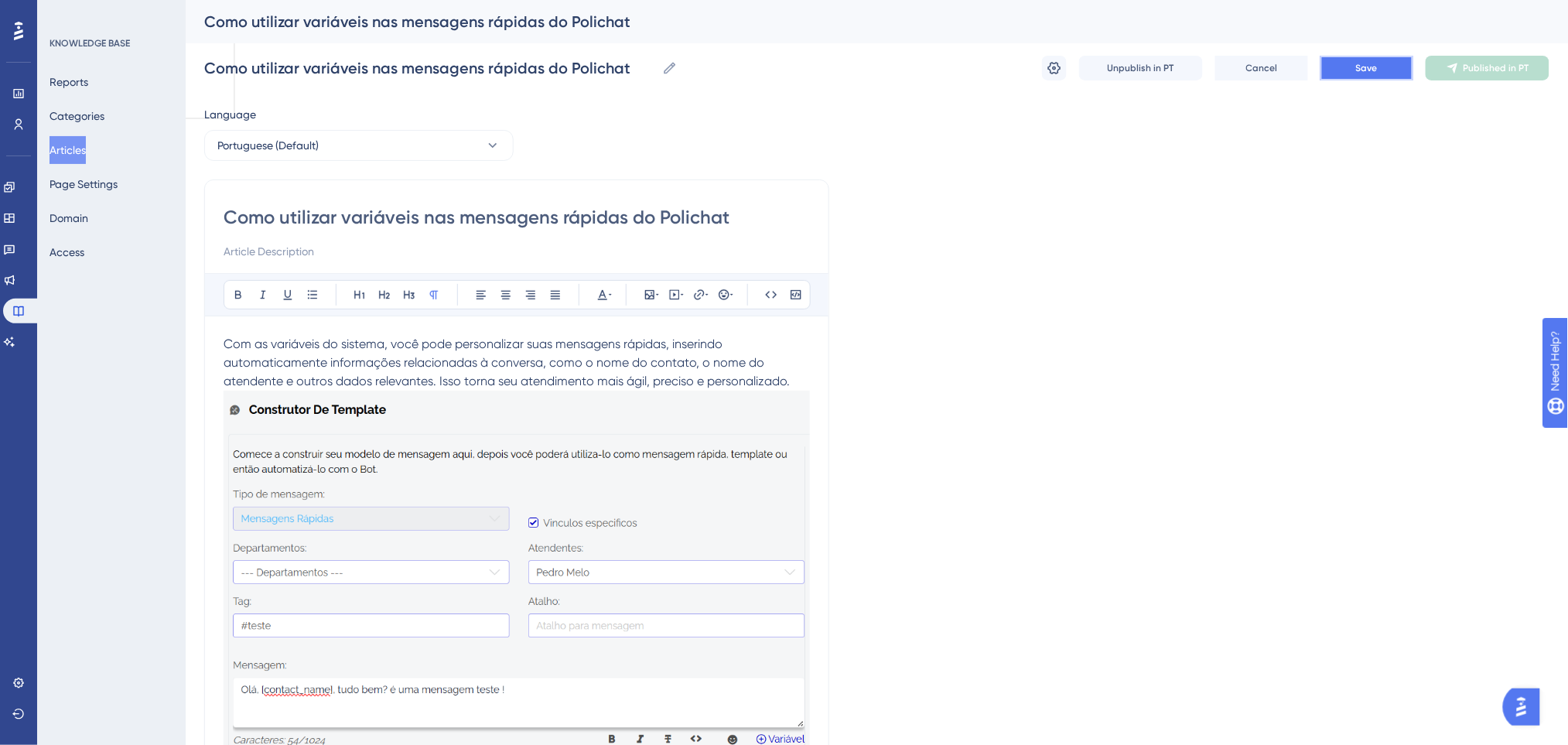
click at [1347, 65] on button "Save" at bounding box center [1366, 68] width 93 height 25
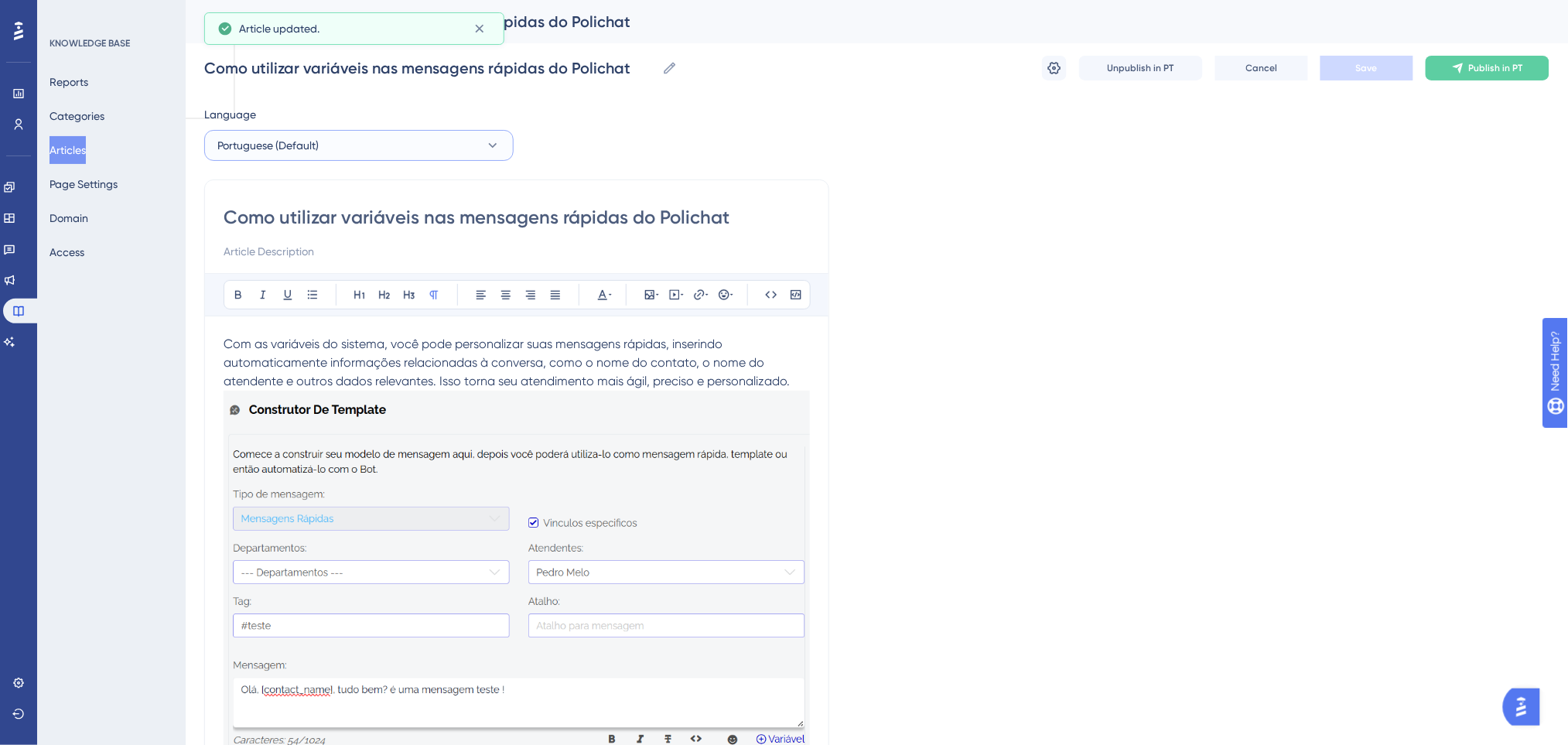
click at [445, 142] on button "Portuguese (Default)" at bounding box center [359, 144] width 309 height 31
click at [345, 226] on button "English English No translation" at bounding box center [358, 223] width 289 height 31
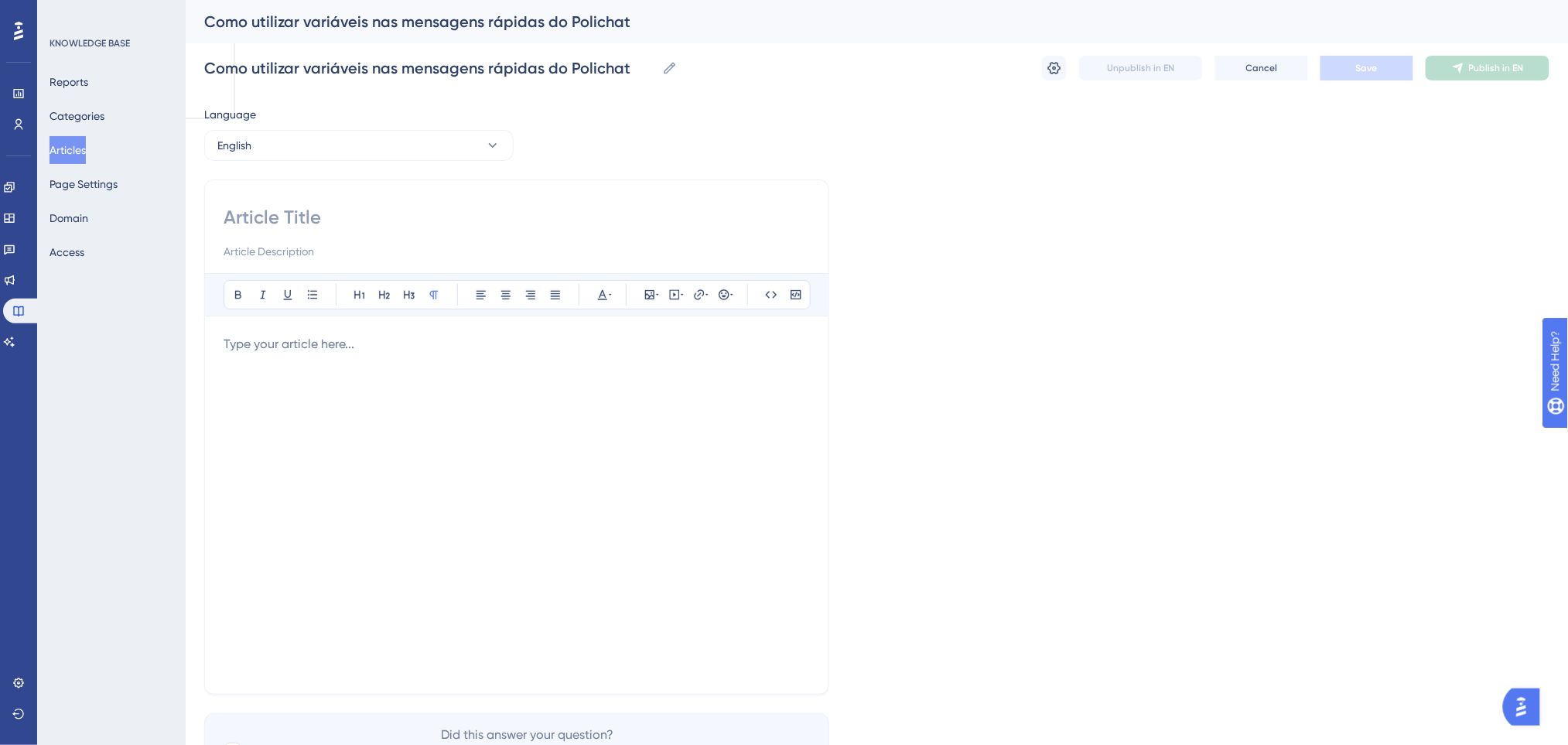
click at [314, 345] on p at bounding box center [516, 344] width 586 height 19
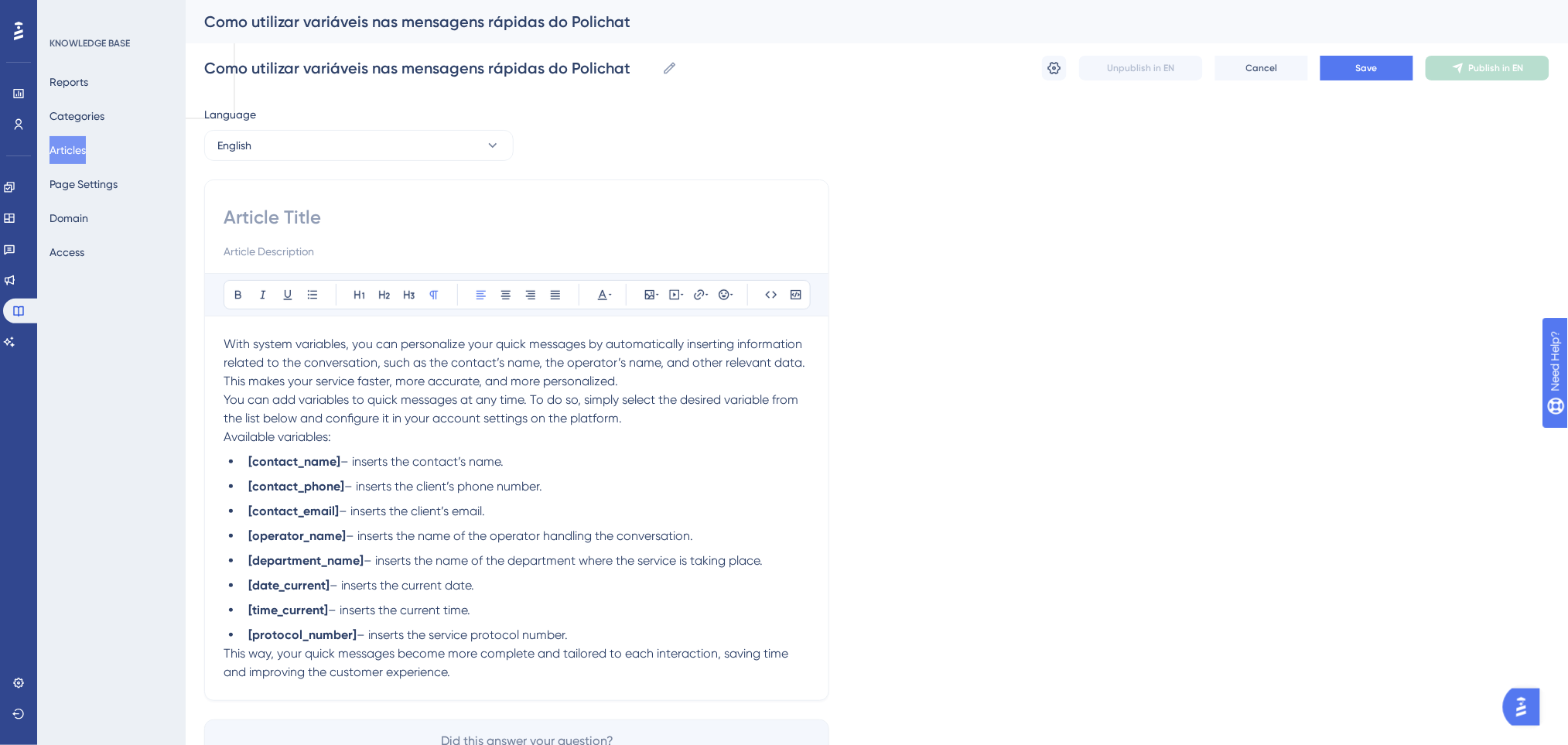
click at [632, 380] on p "With system variables, you can personalize your quick messages by automatically…" at bounding box center [516, 363] width 586 height 56
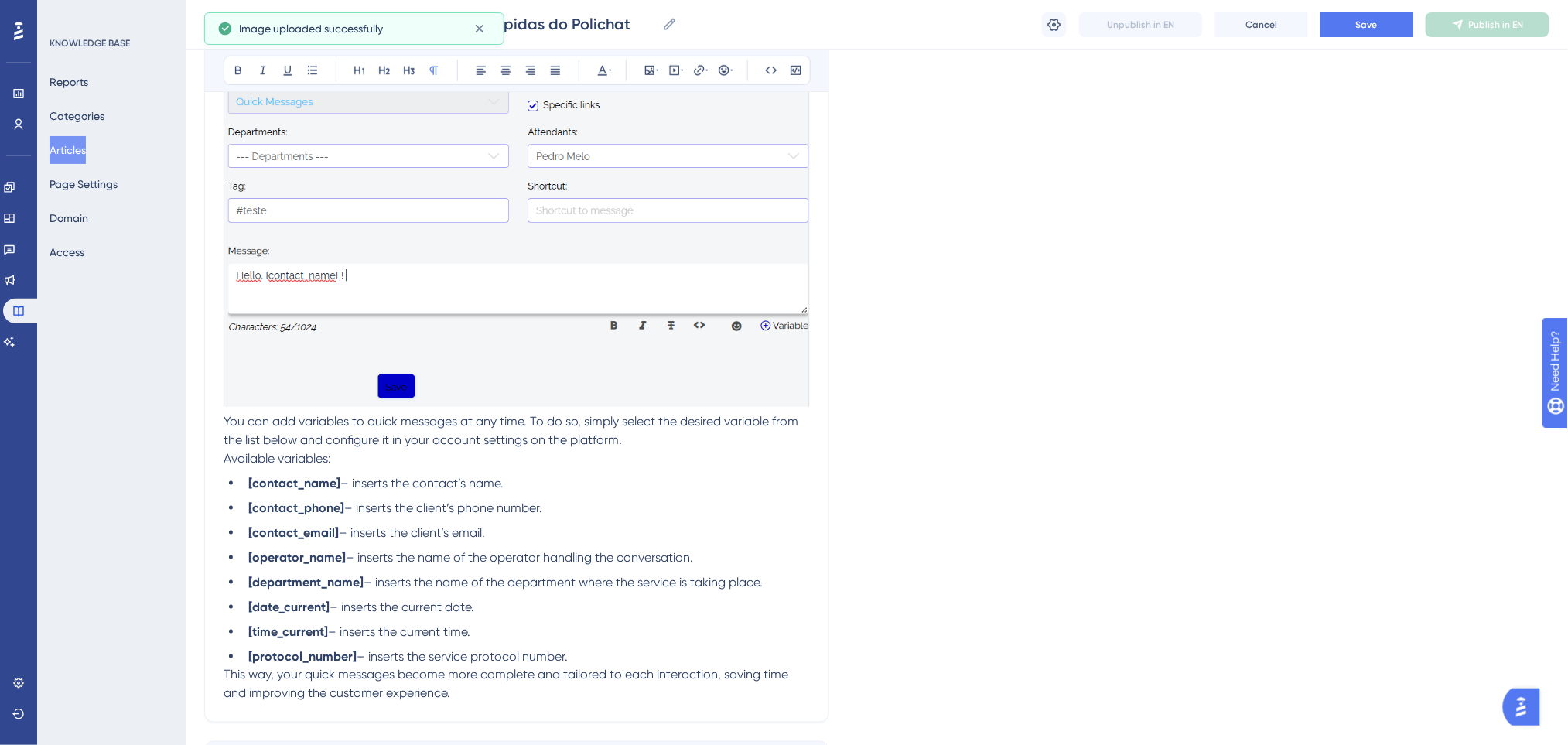
scroll to position [515, 0]
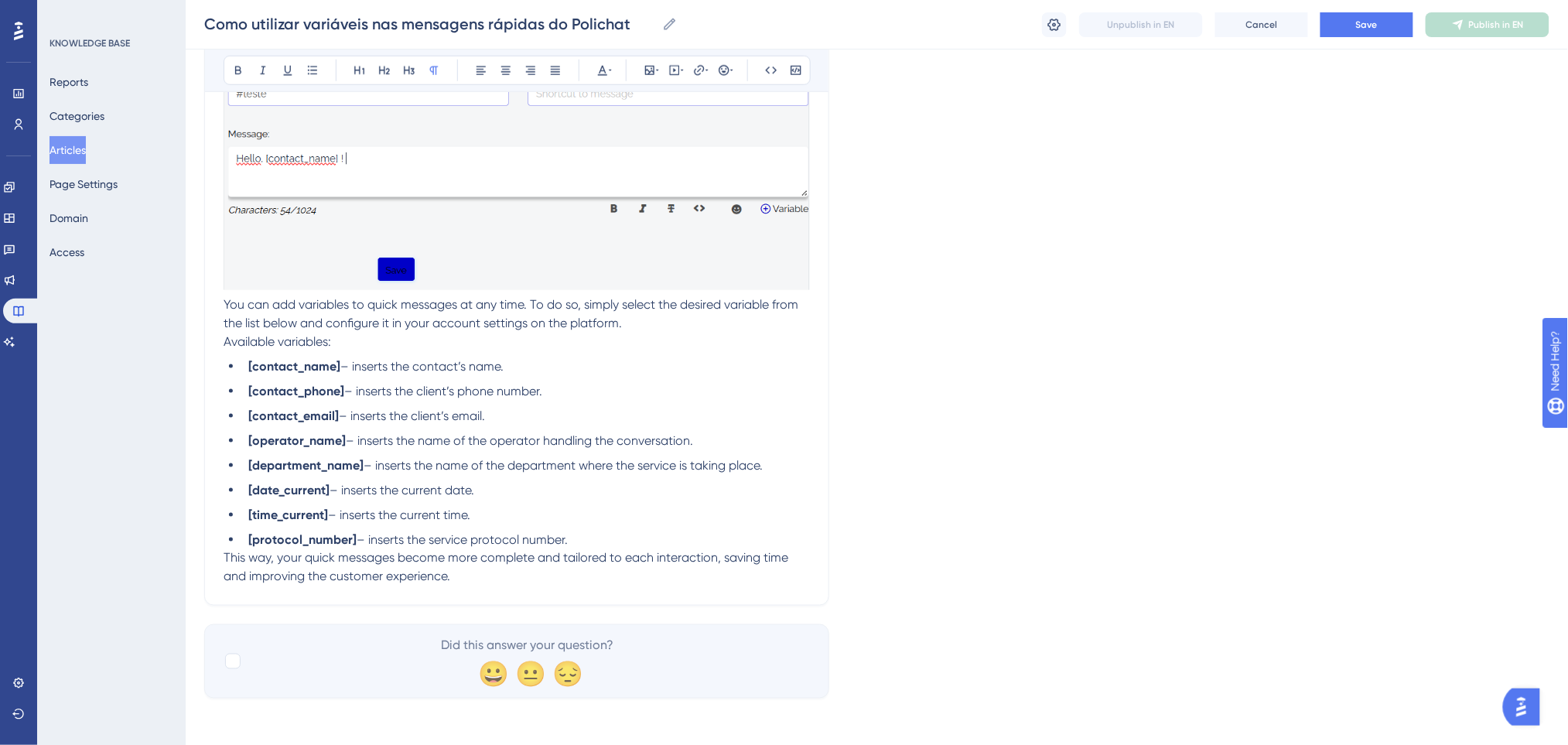
click at [590, 539] on li "[protocol_number] – inserts the service protocol number." at bounding box center [526, 540] width 567 height 19
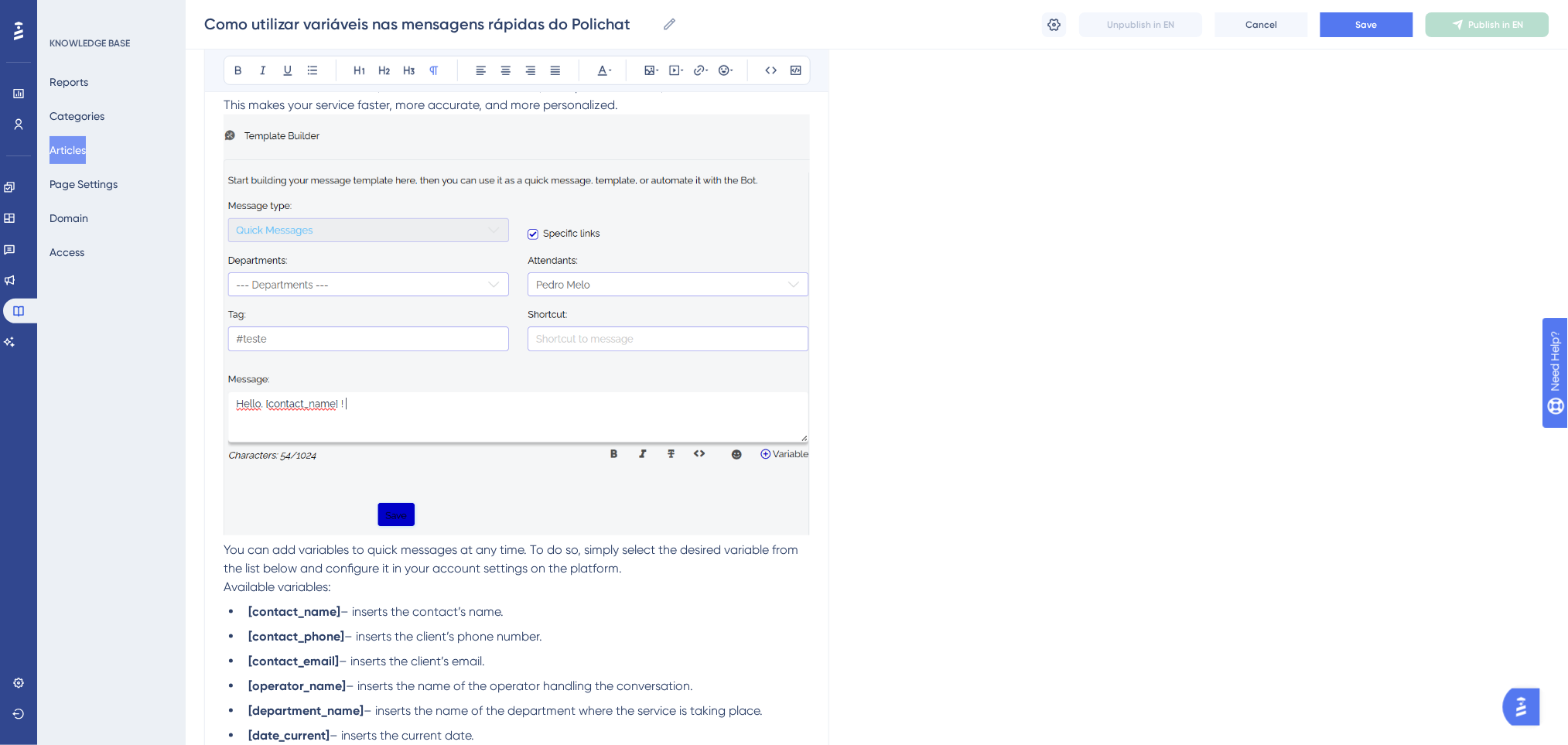
scroll to position [0, 0]
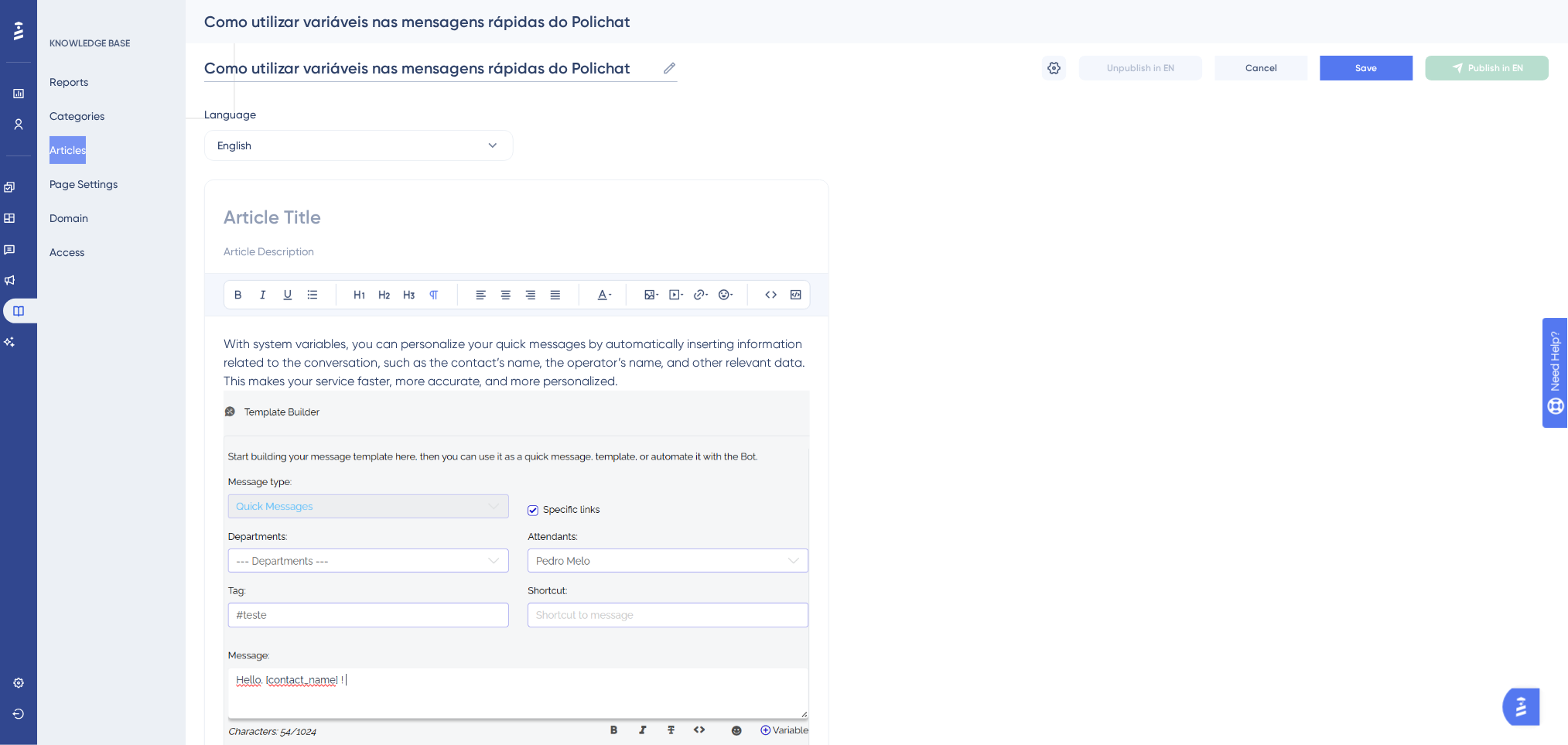
click at [517, 73] on input "Como utilizar variáveis nas mensagens rápidas do Polichat" at bounding box center [430, 68] width 452 height 21
click at [309, 218] on input at bounding box center [516, 217] width 586 height 25
paste input "How to Use Variables in Polichat Quick Messages"
type input "How to Use Variables in Polichat Quick Messages"
click at [1392, 68] on button "Save" at bounding box center [1366, 68] width 93 height 25
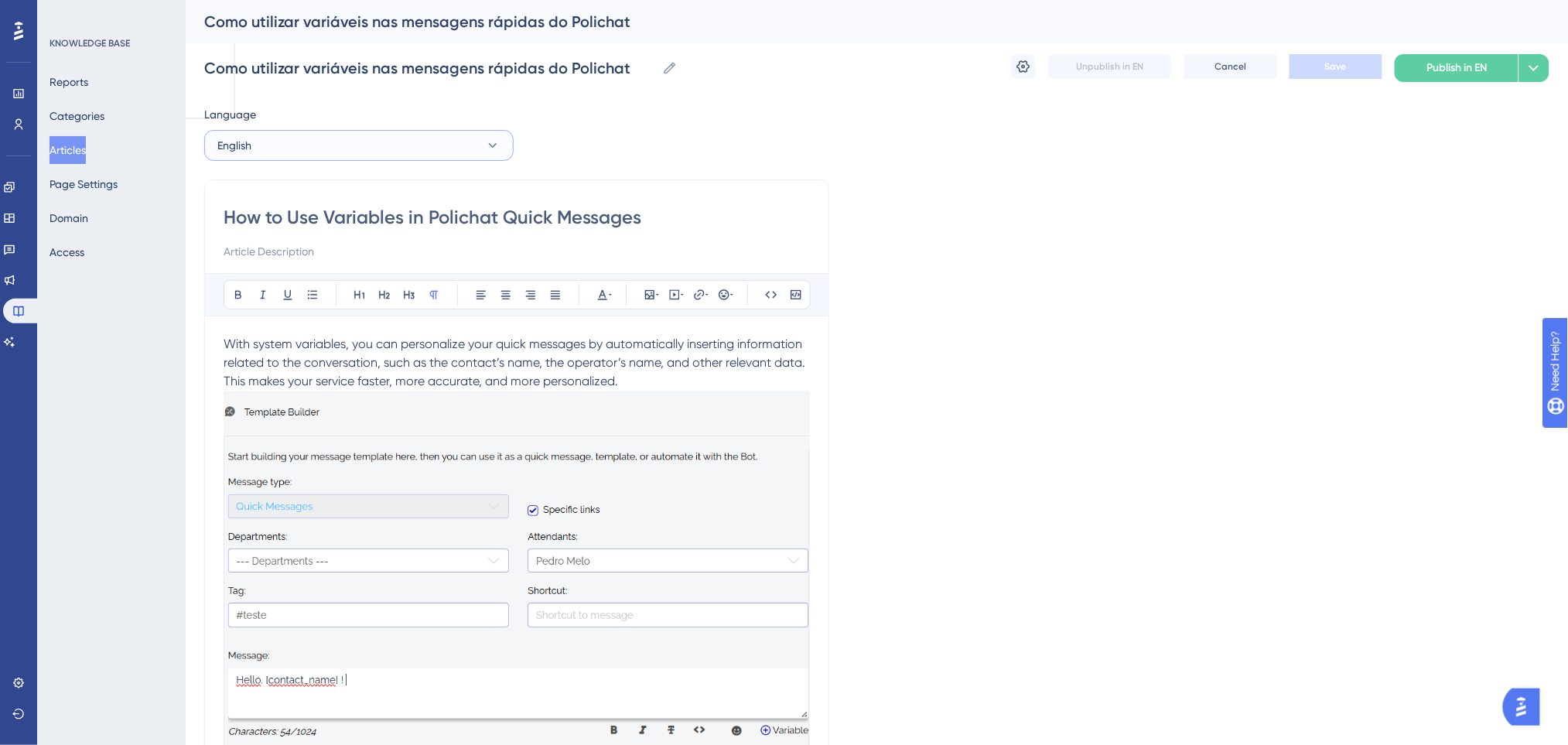
click at [402, 143] on button "English" at bounding box center [359, 144] width 309 height 31
click at [330, 254] on button "Spanish Spanish No translation" at bounding box center [358, 254] width 289 height 31
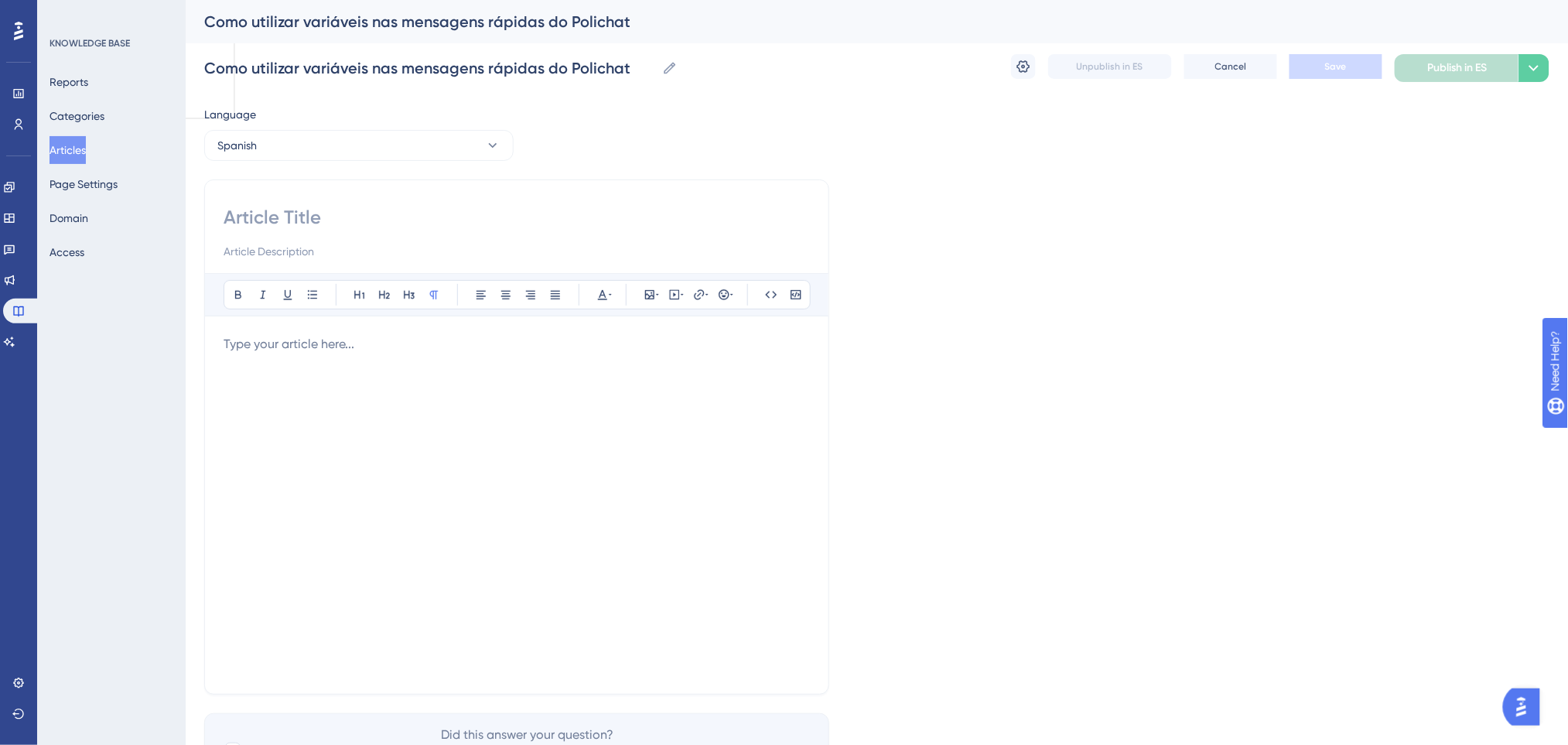
click at [355, 222] on input at bounding box center [516, 217] width 586 height 25
paste input "Cómo Usar Variables en los Mensajes Rápidos de Polichat"
type input "Cómo Usar Variables en los Mensajes Rápidos de Polichat"
click at [391, 346] on p at bounding box center [516, 344] width 586 height 19
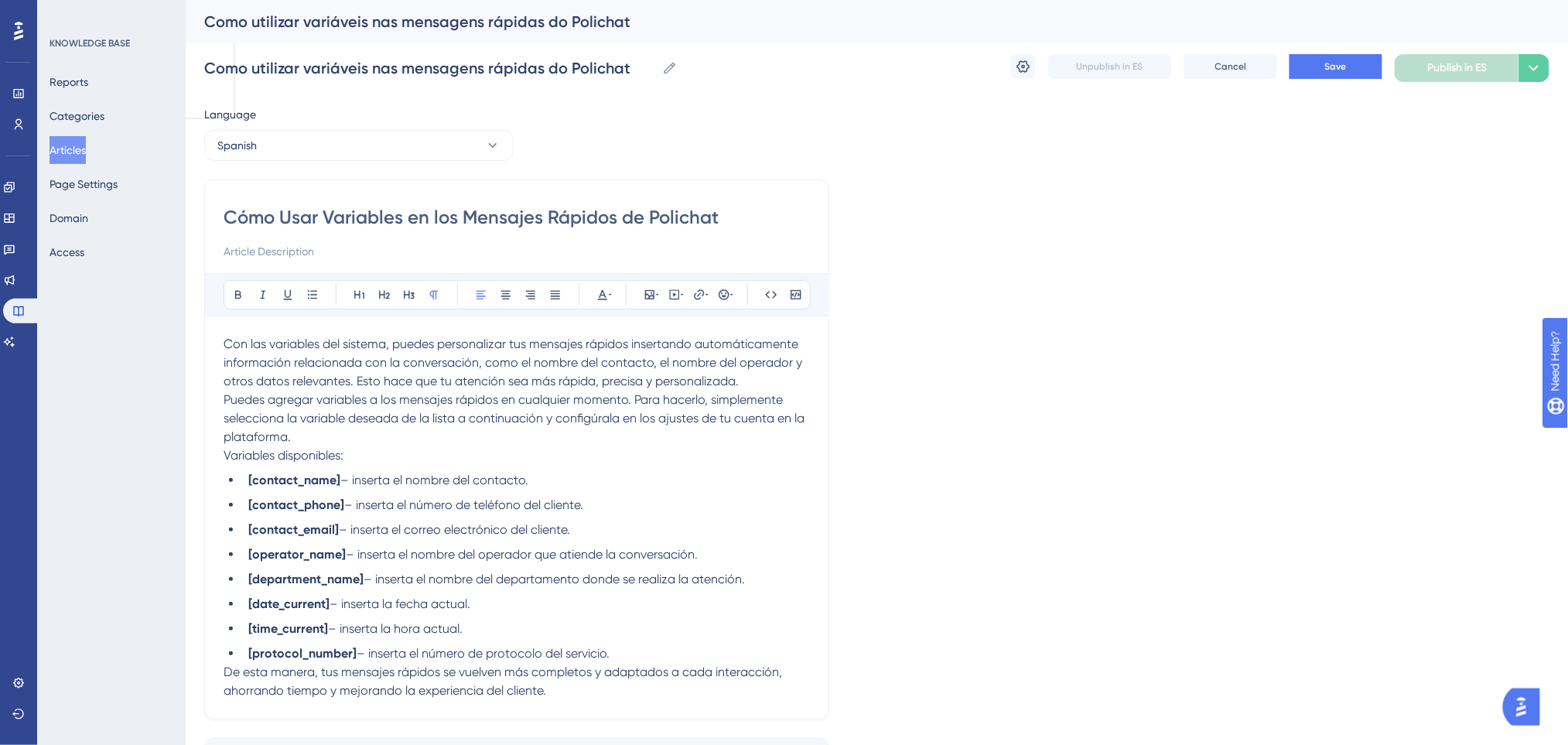
click at [744, 380] on p "Con las variables del sistema, puedes personalizar tus mensajes rápidos inserta…" at bounding box center [516, 363] width 586 height 56
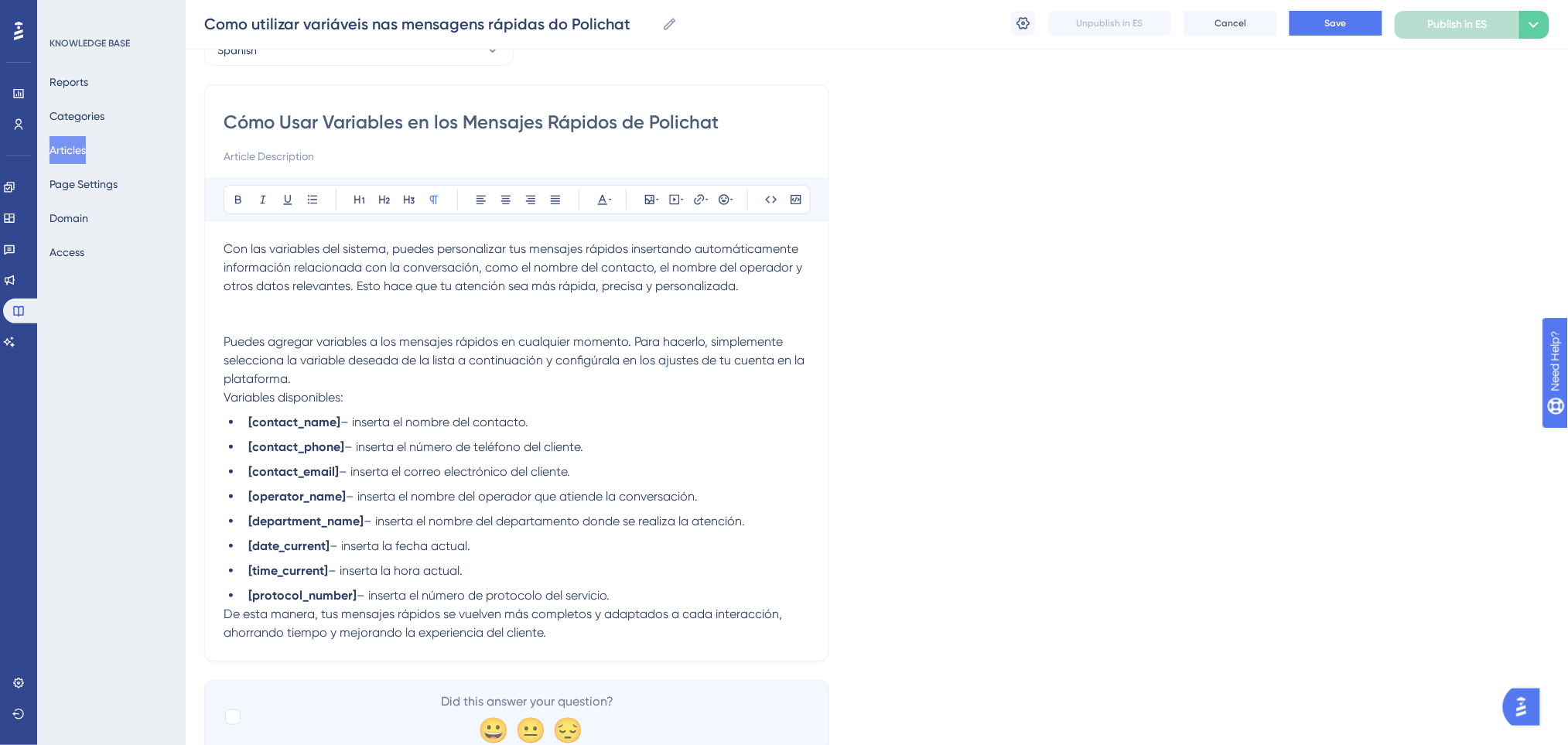
scroll to position [147, 0]
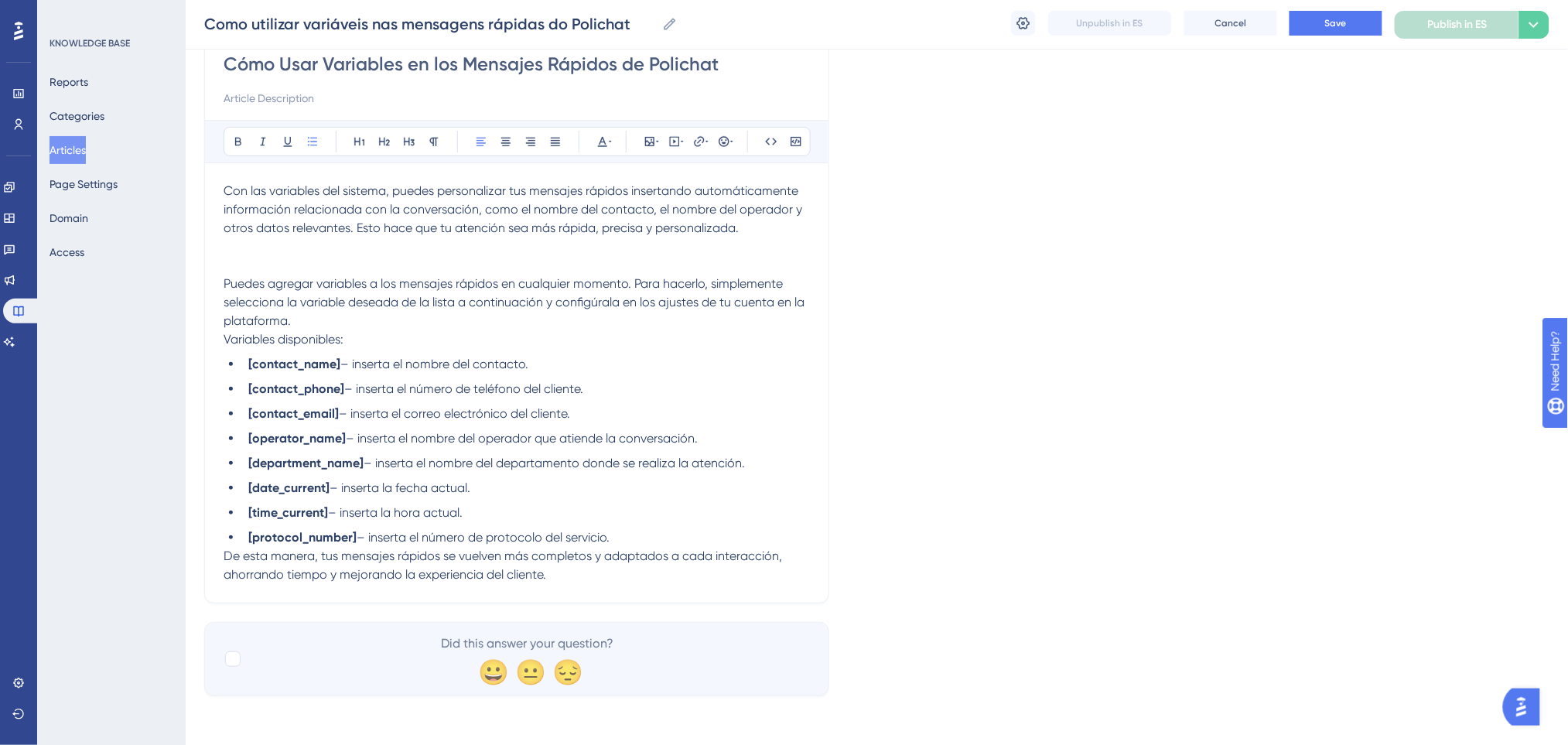
click at [632, 536] on li "[protocol_number] – inserta el número de protocolo del servicio." at bounding box center [526, 538] width 567 height 19
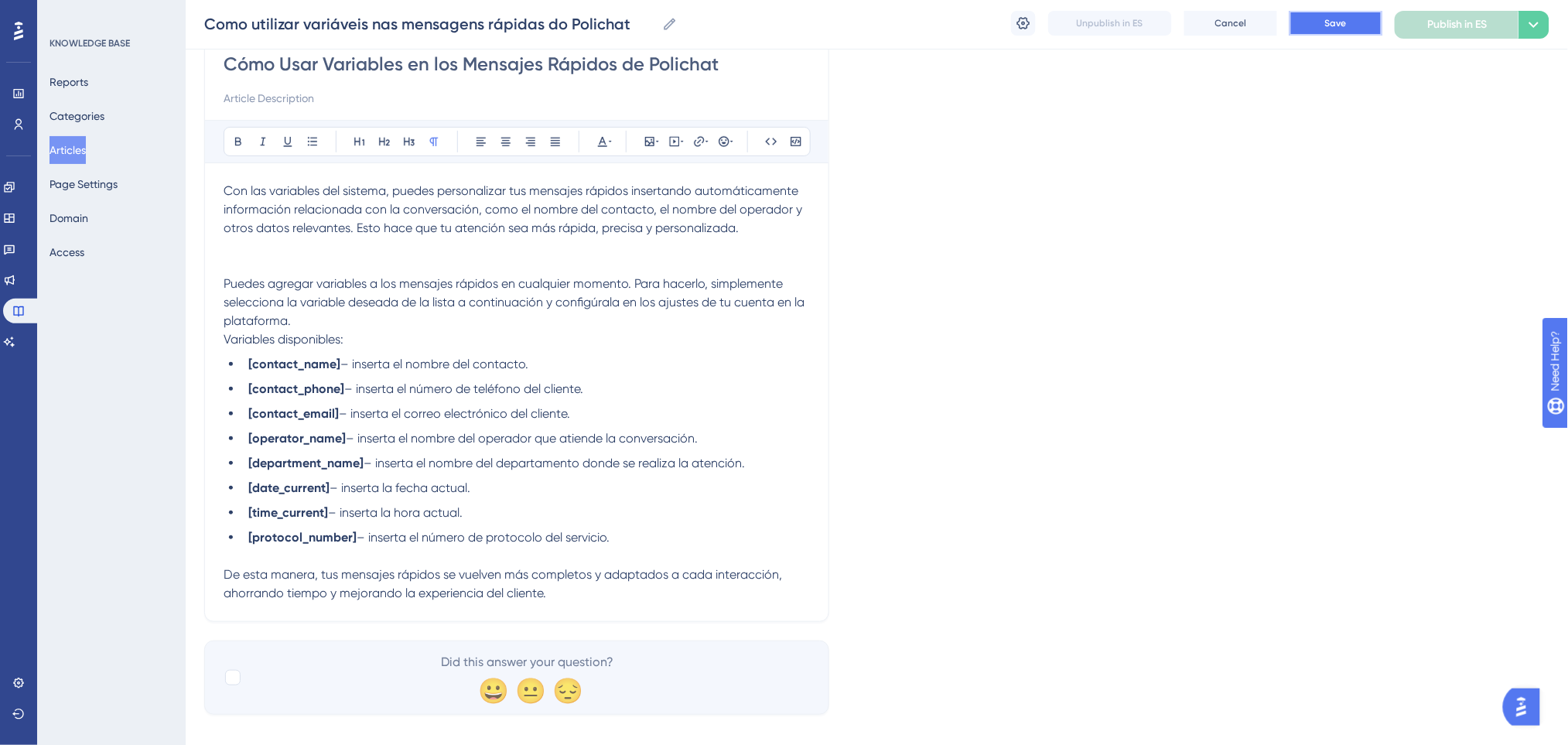
click at [1351, 26] on button "Save" at bounding box center [1336, 23] width 93 height 25
click at [335, 247] on p at bounding box center [516, 246] width 586 height 19
click at [330, 257] on p at bounding box center [516, 266] width 586 height 19
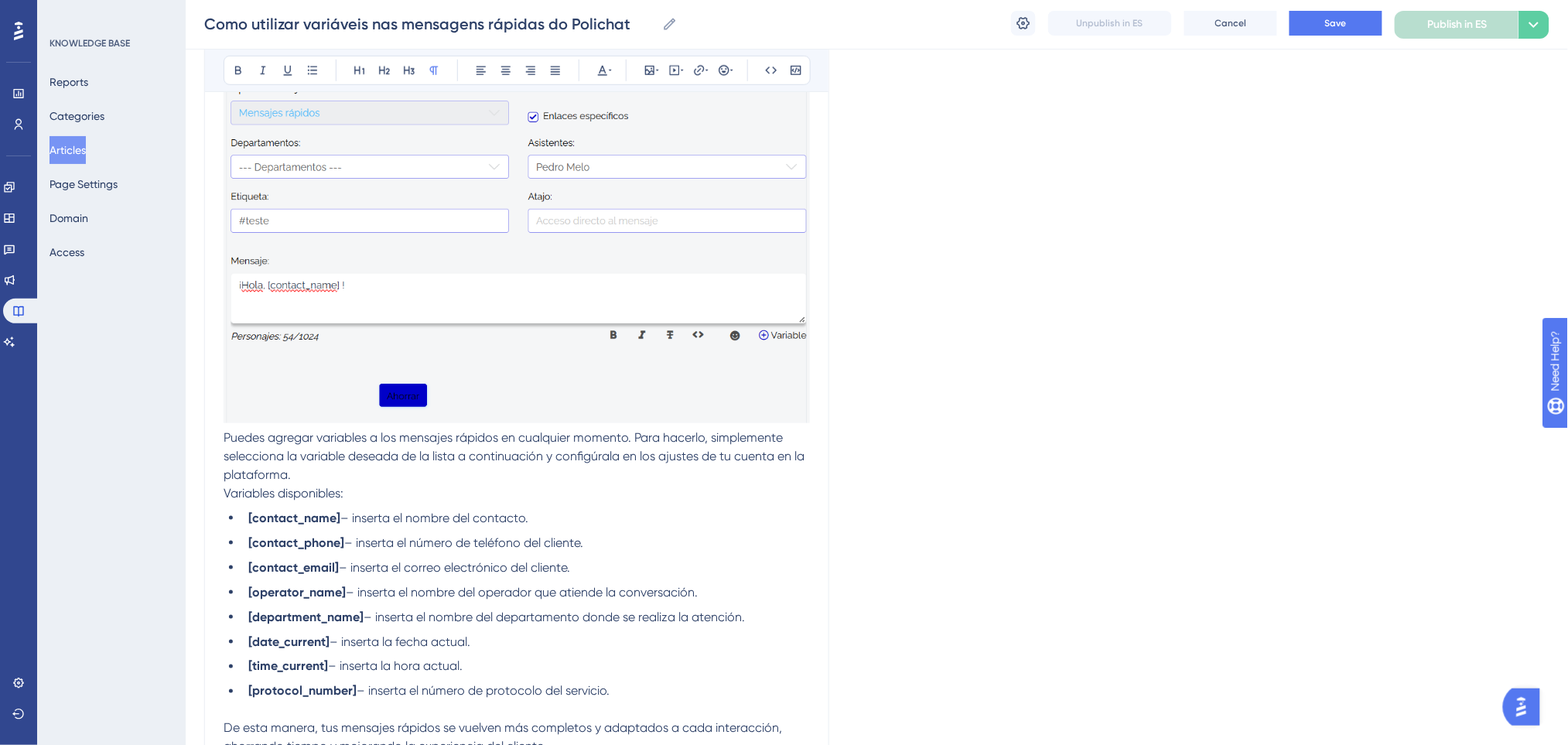
scroll to position [560, 0]
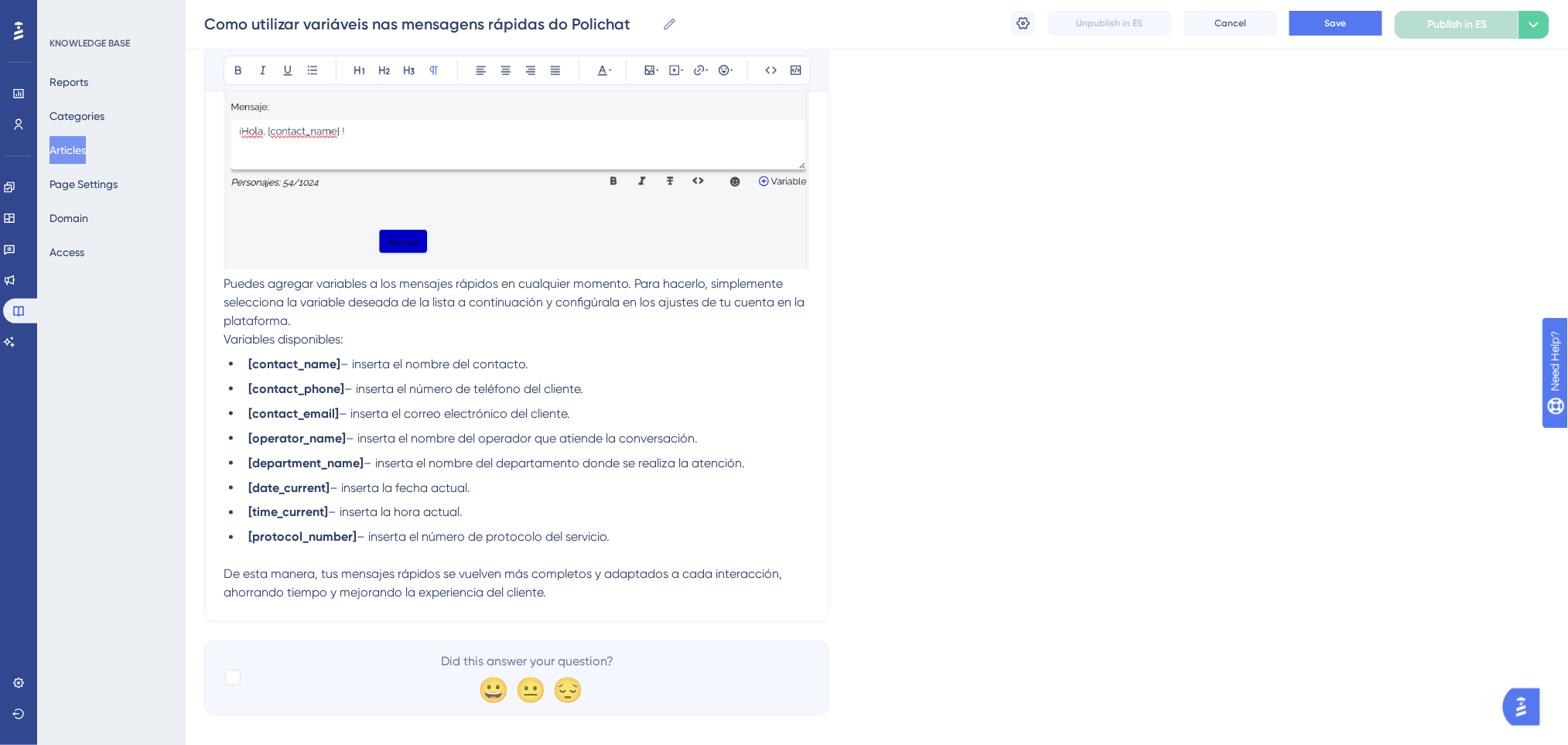
click at [227, 282] on span "Puedes agregar variables a los mensajes rápidos en cualquier momento. Para hace…" at bounding box center [515, 302] width 584 height 52
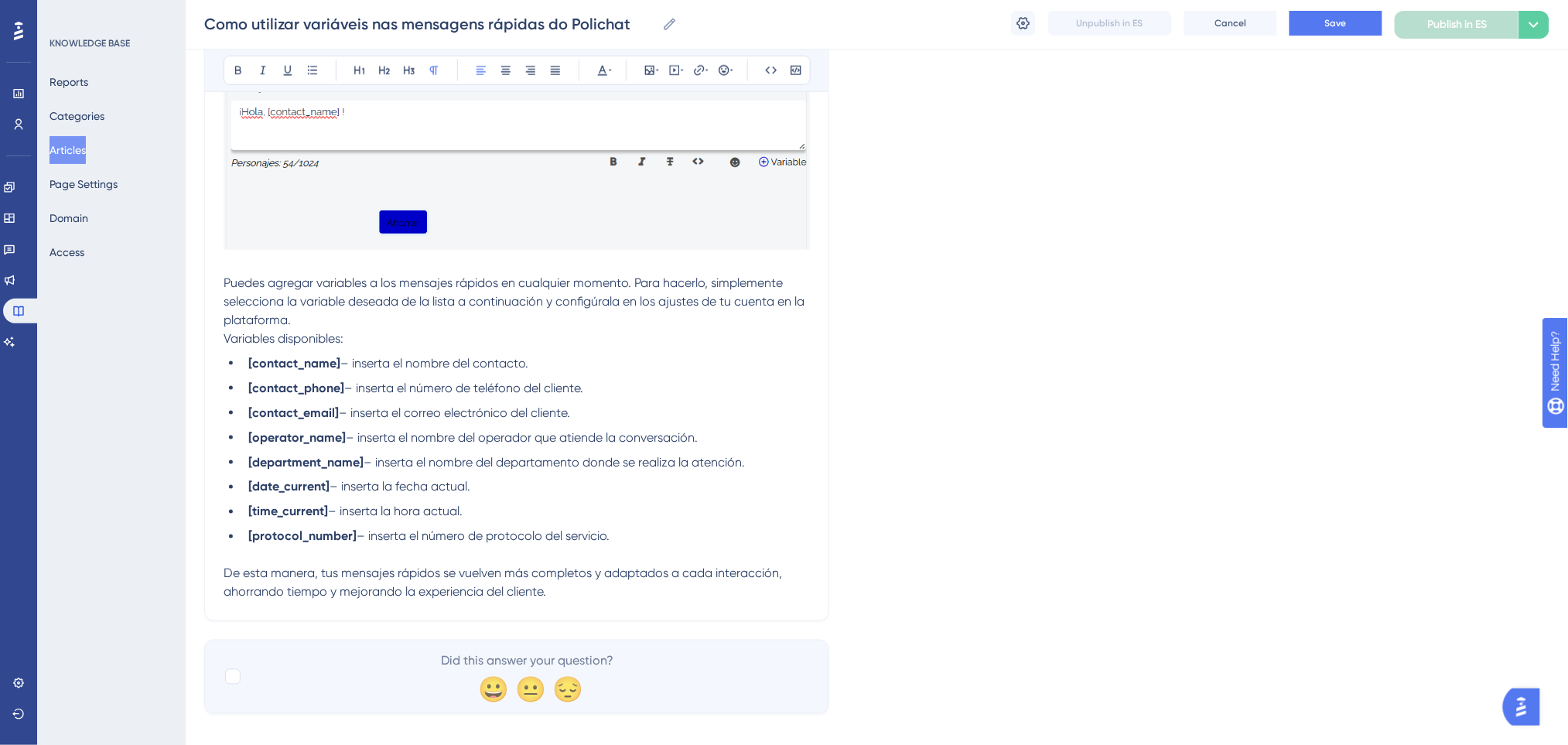
scroll to position [597, 0]
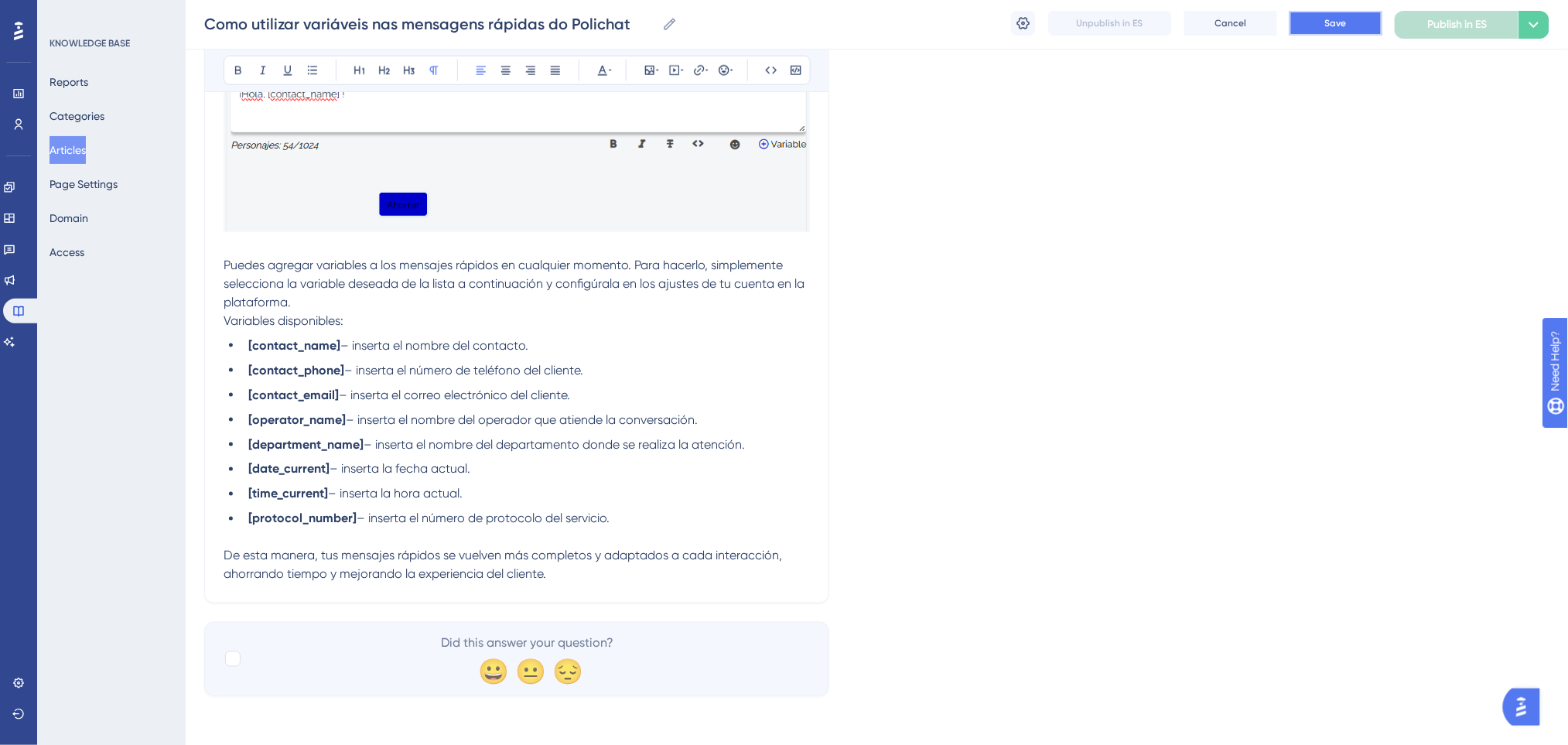
click at [1345, 24] on span "Save" at bounding box center [1335, 22] width 21 height 12
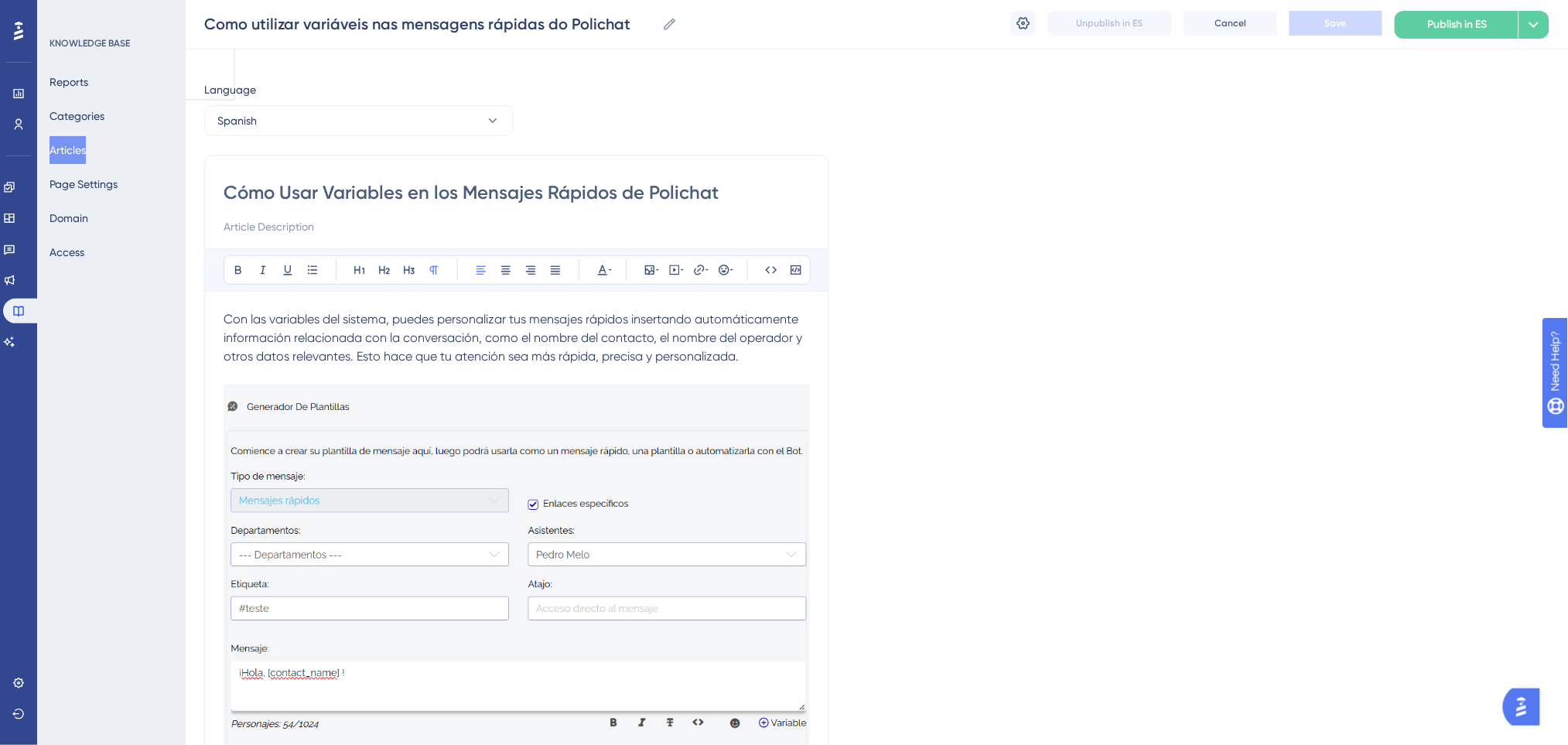
scroll to position [0, 0]
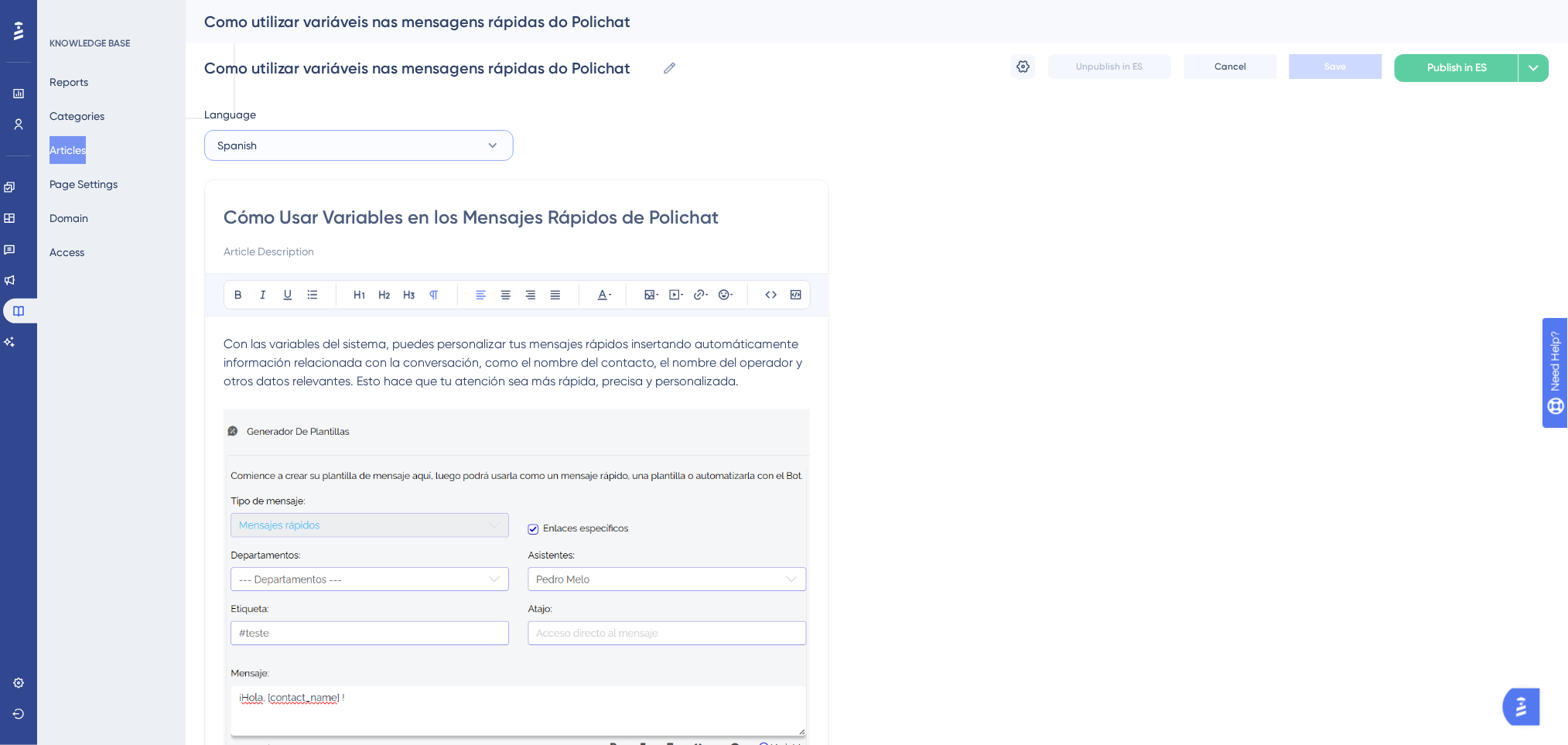
click at [382, 134] on button "Spanish" at bounding box center [359, 144] width 309 height 31
click at [430, 190] on span "Published with pending draft" at bounding box center [414, 192] width 129 height 12
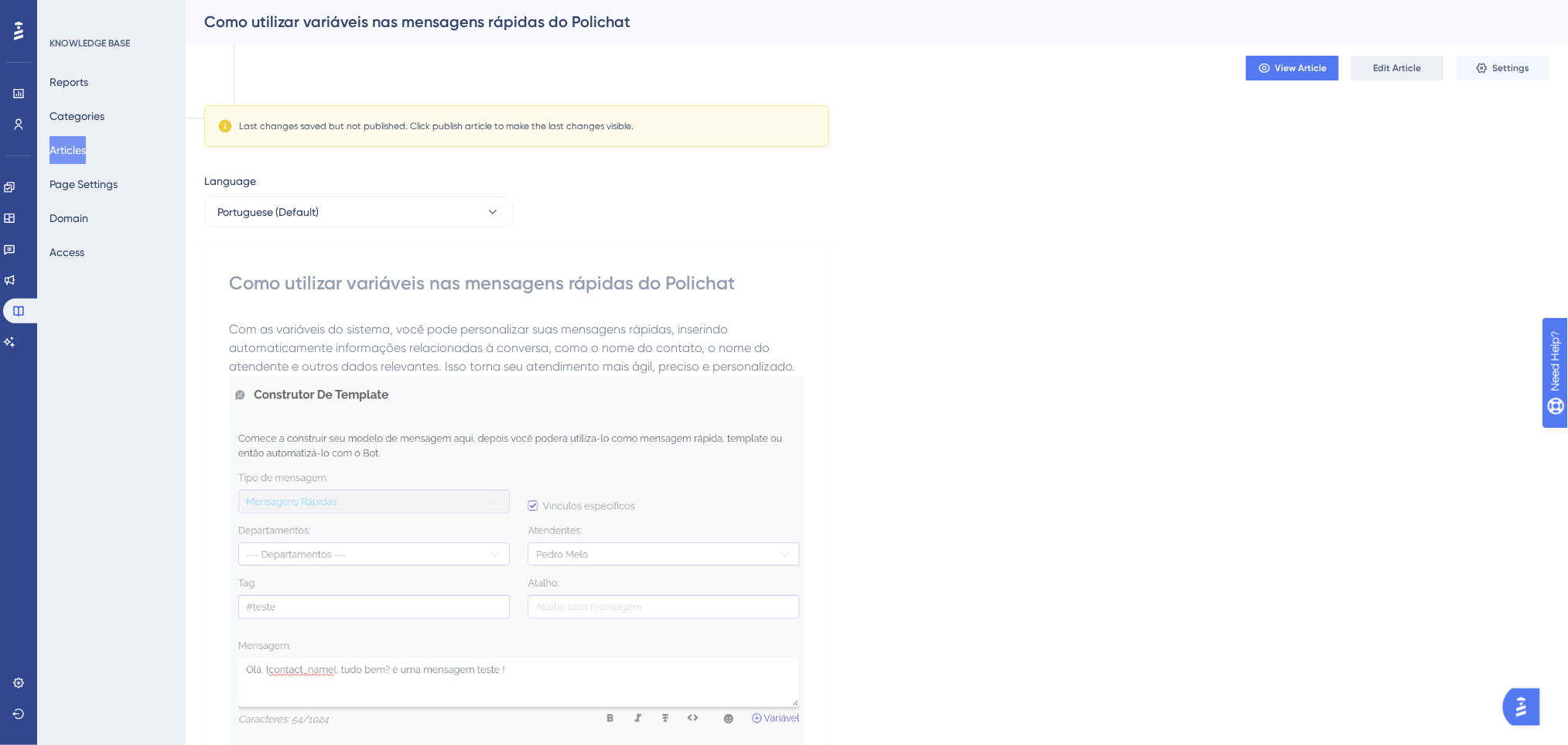
click at [1414, 68] on span "Edit Article" at bounding box center [1398, 68] width 48 height 12
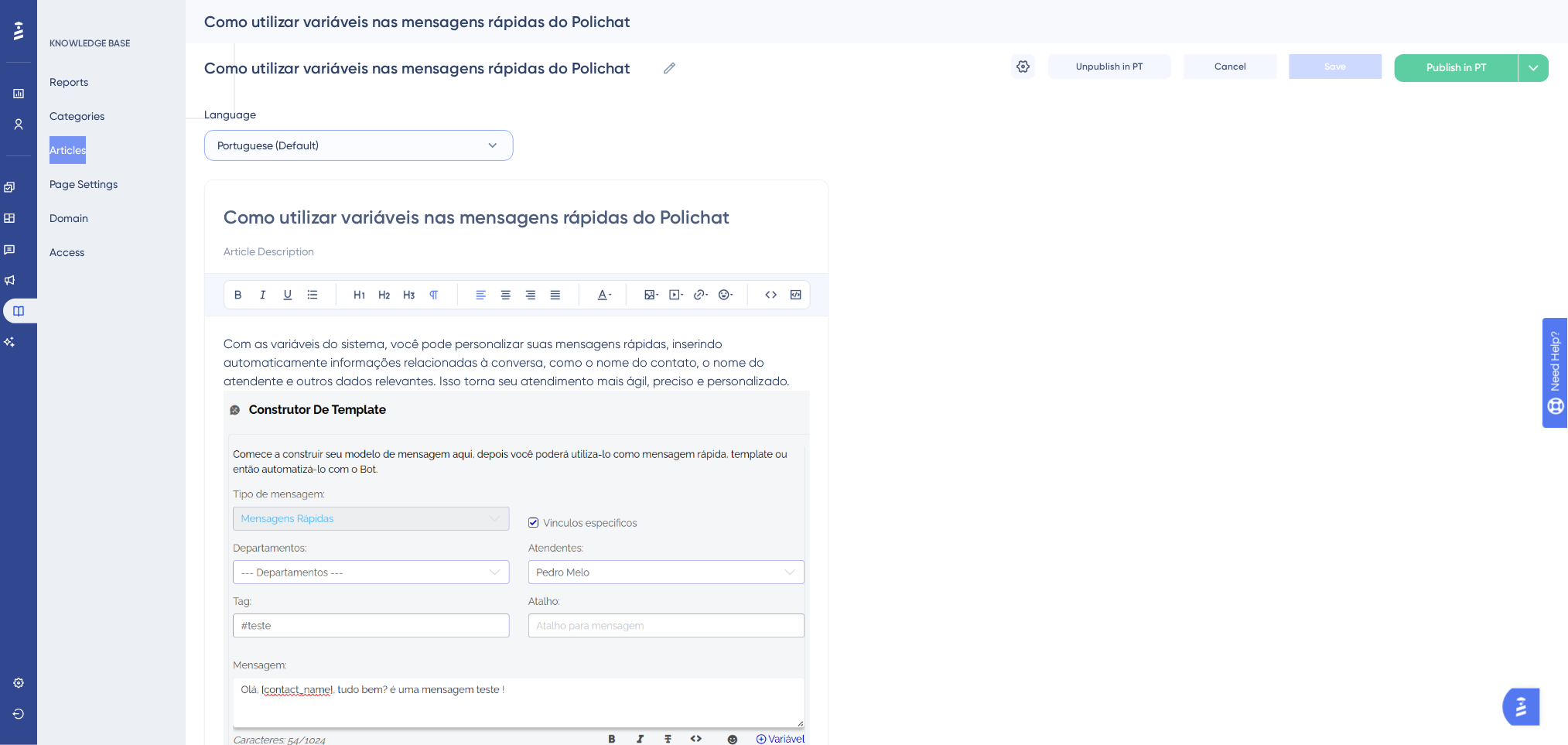
click at [353, 131] on button "Portuguese (Default)" at bounding box center [359, 144] width 309 height 31
click at [295, 223] on button "English English Draft" at bounding box center [358, 223] width 289 height 31
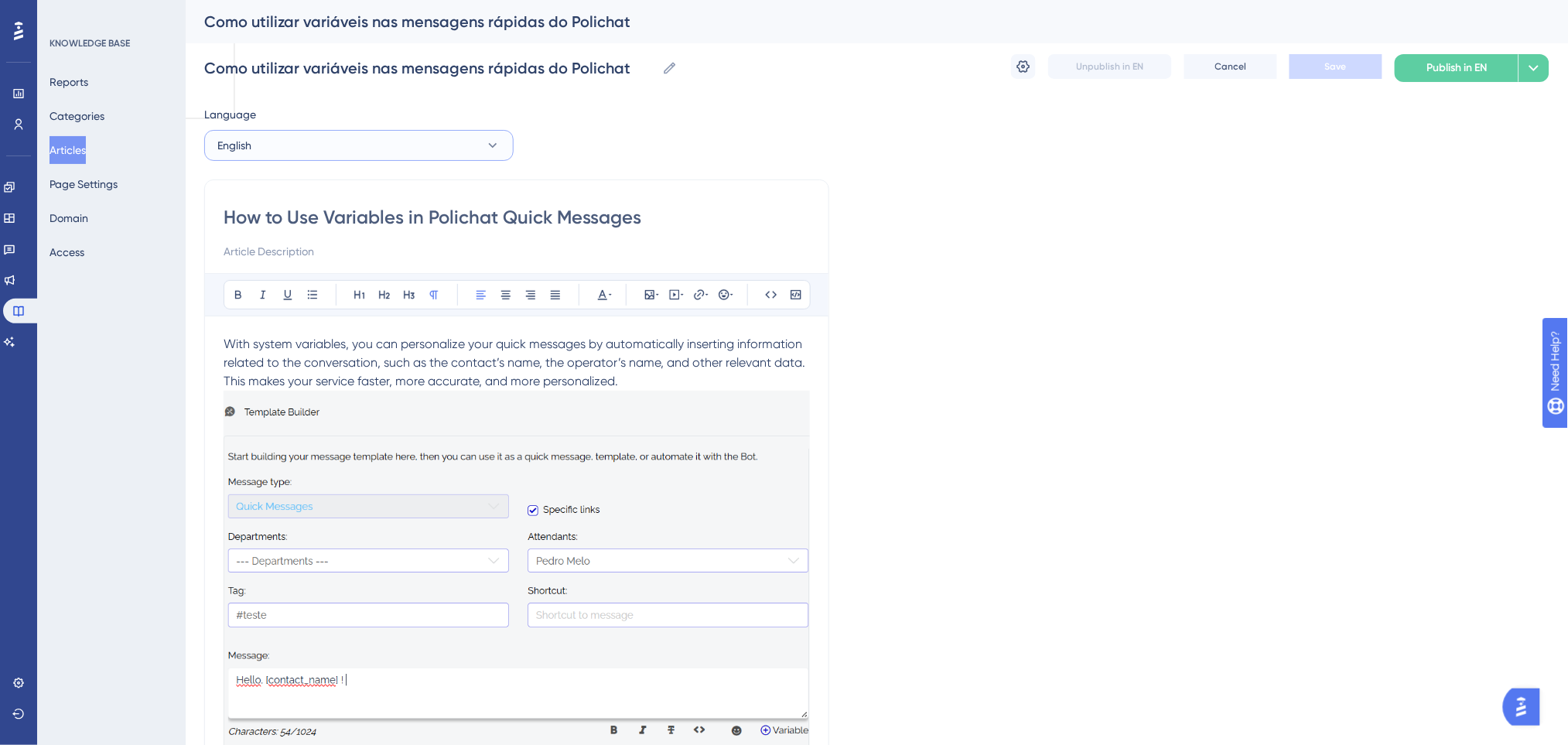
click at [367, 147] on button "English" at bounding box center [359, 144] width 309 height 31
click at [360, 259] on button "Spanish Spanish Draft" at bounding box center [358, 254] width 289 height 31
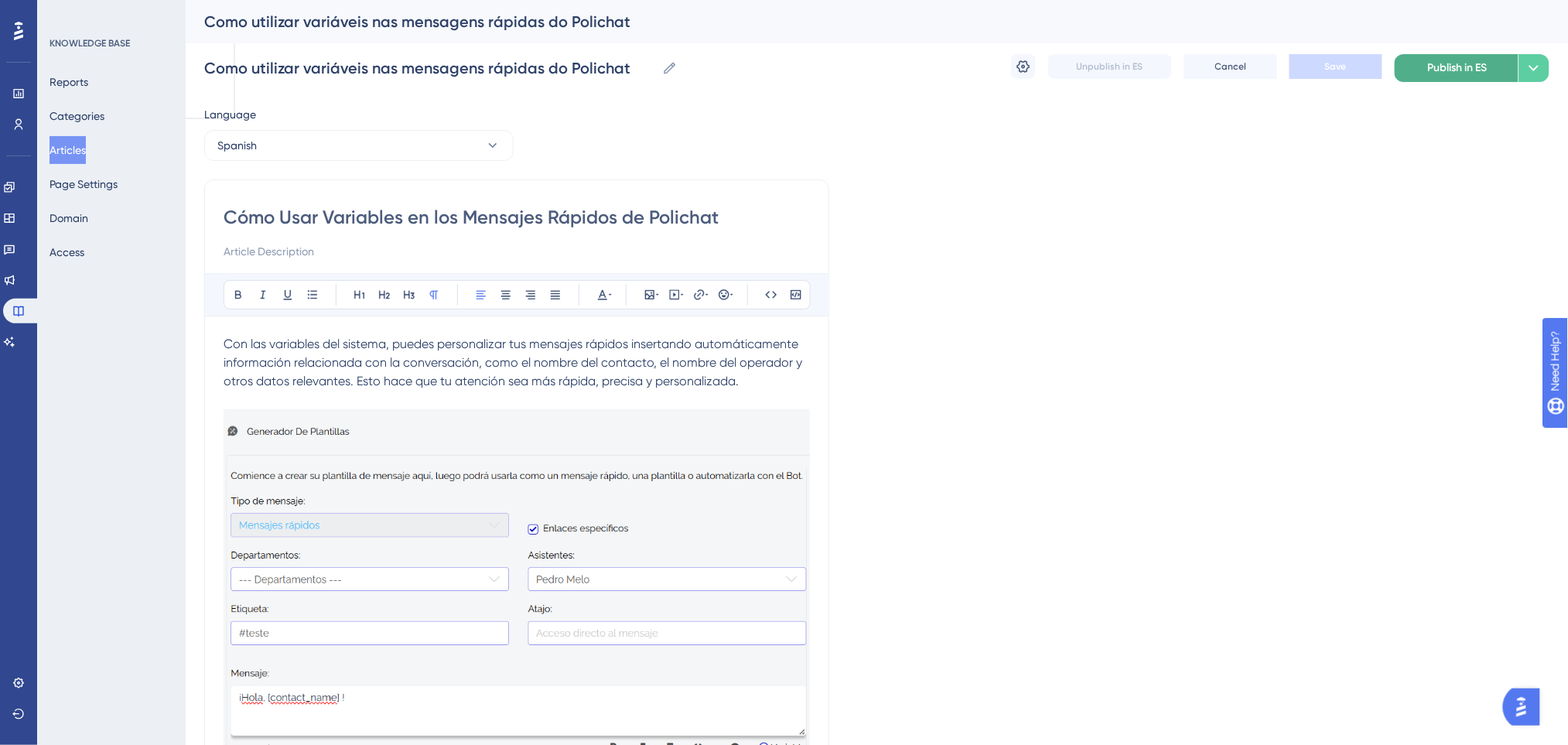
click at [1457, 64] on span "Publish in ES" at bounding box center [1457, 68] width 59 height 19
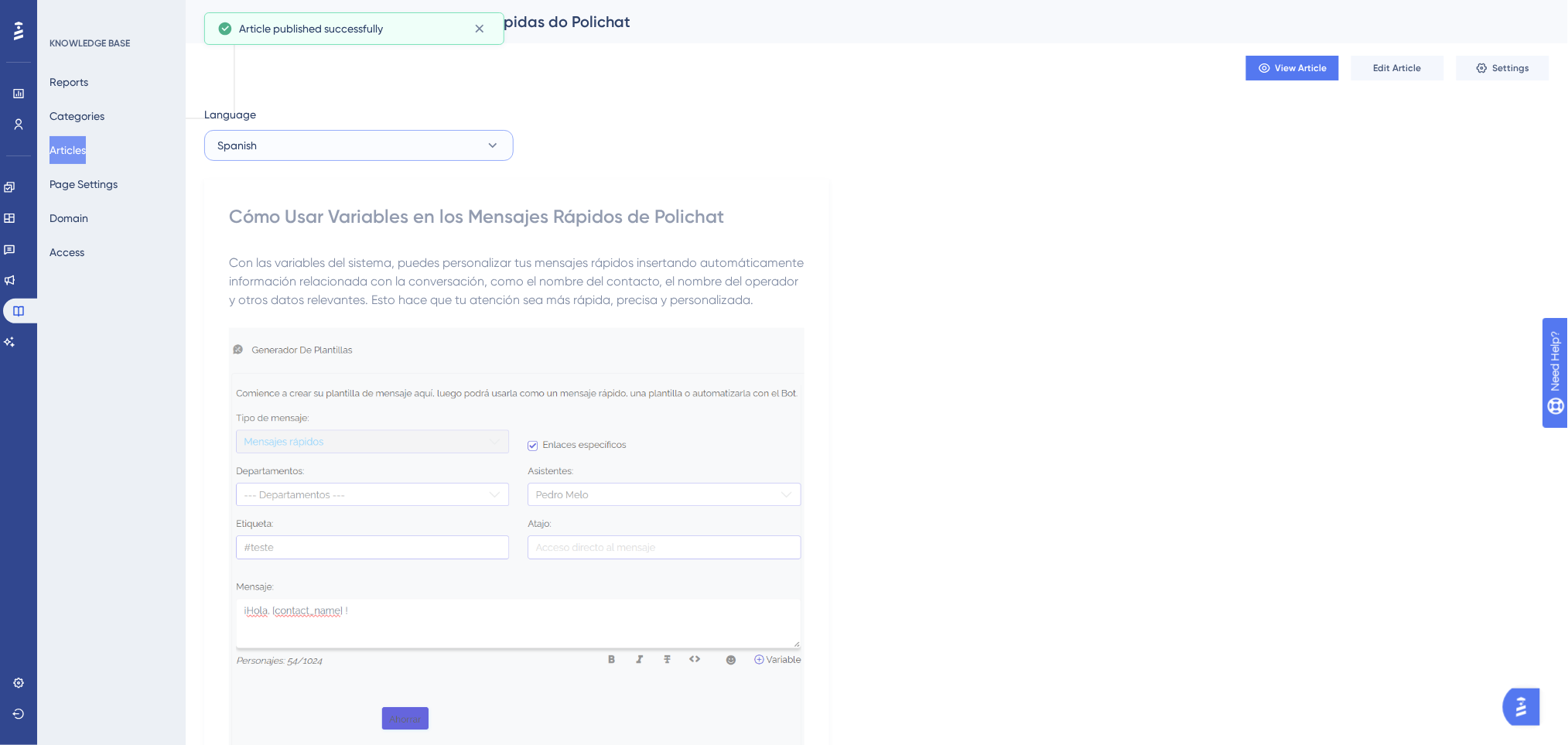
click at [426, 150] on button "Spanish" at bounding box center [359, 144] width 309 height 31
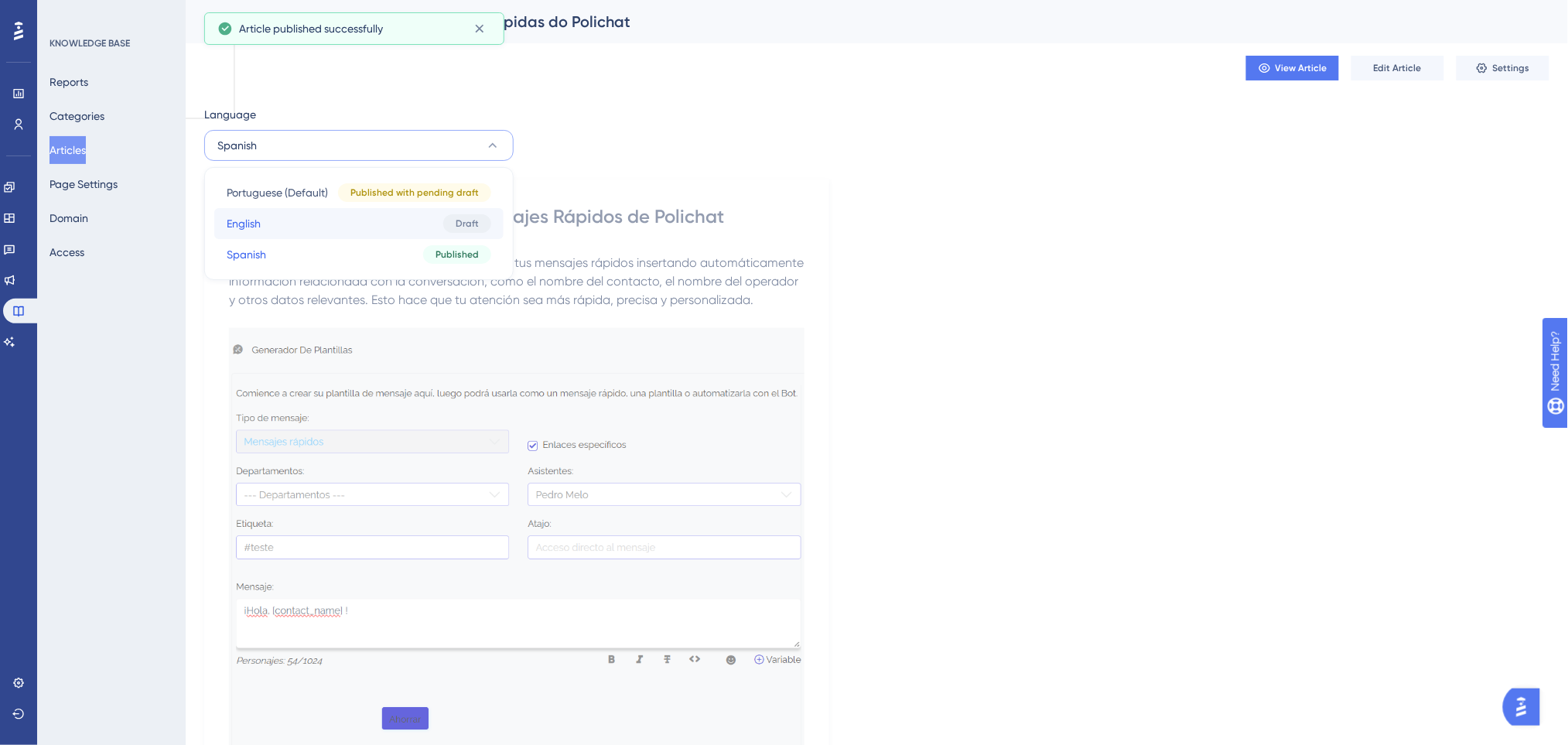
click at [355, 230] on button "English English Draft" at bounding box center [358, 223] width 289 height 31
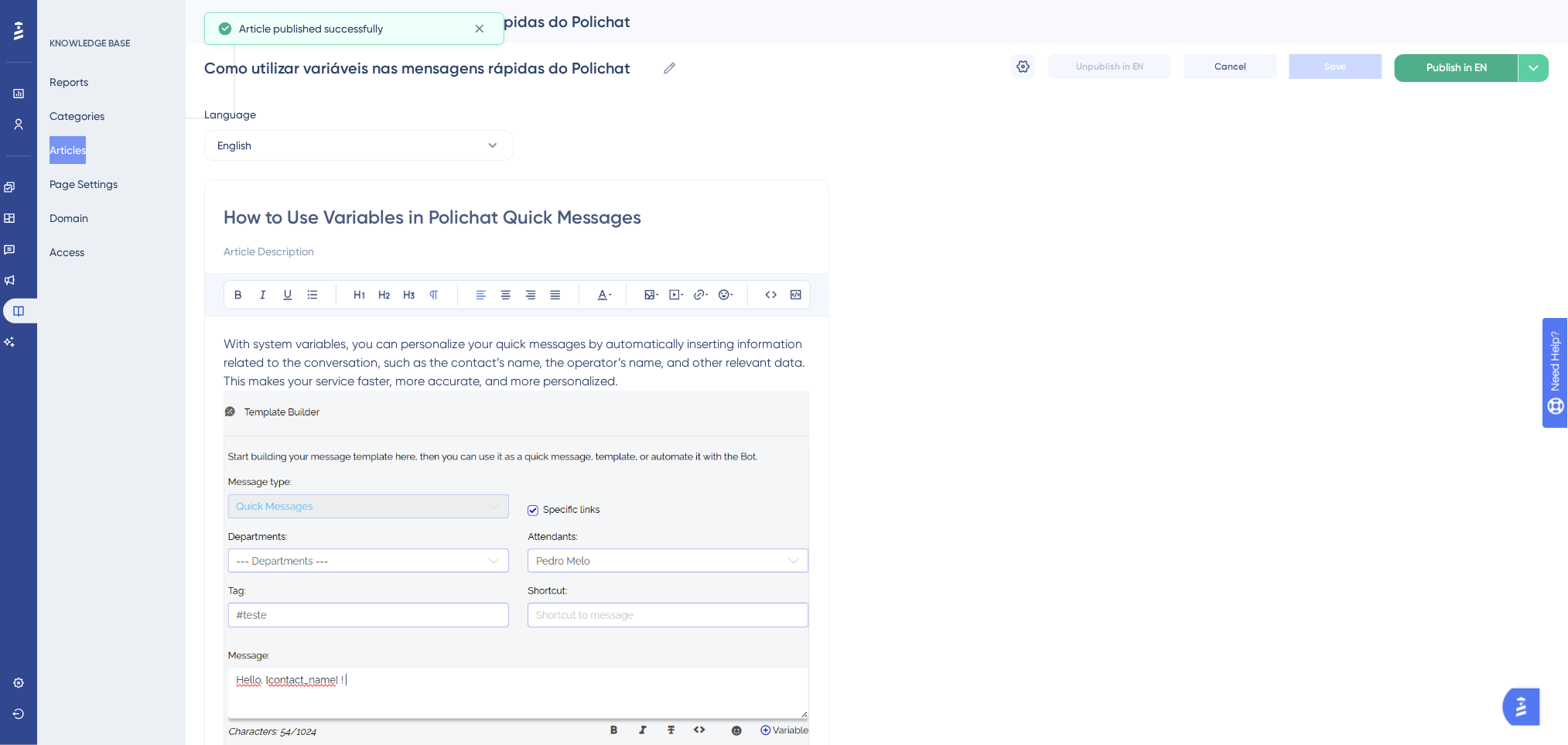
click at [1467, 68] on span "Publish in EN" at bounding box center [1456, 68] width 60 height 19
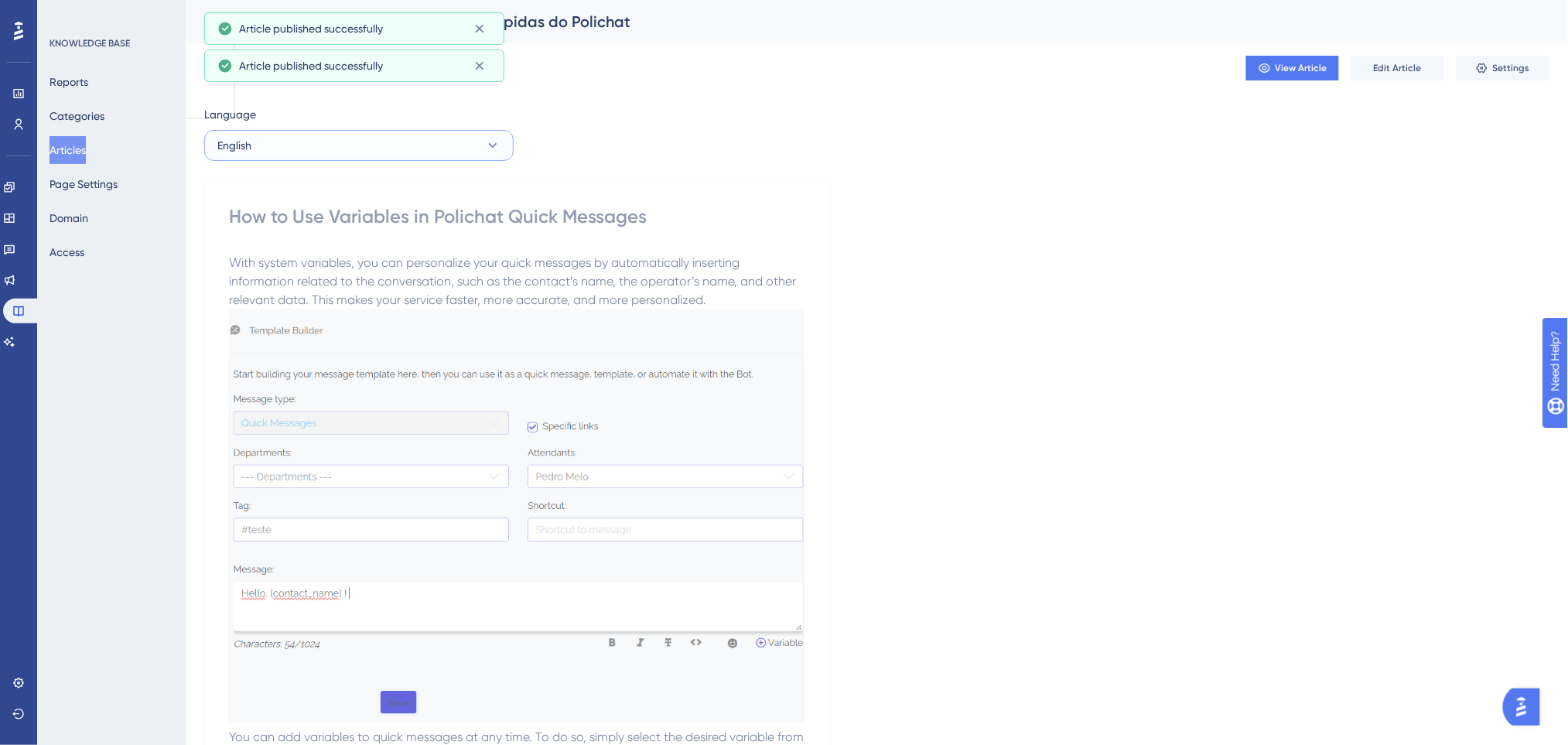
click at [380, 148] on button "English" at bounding box center [359, 144] width 309 height 31
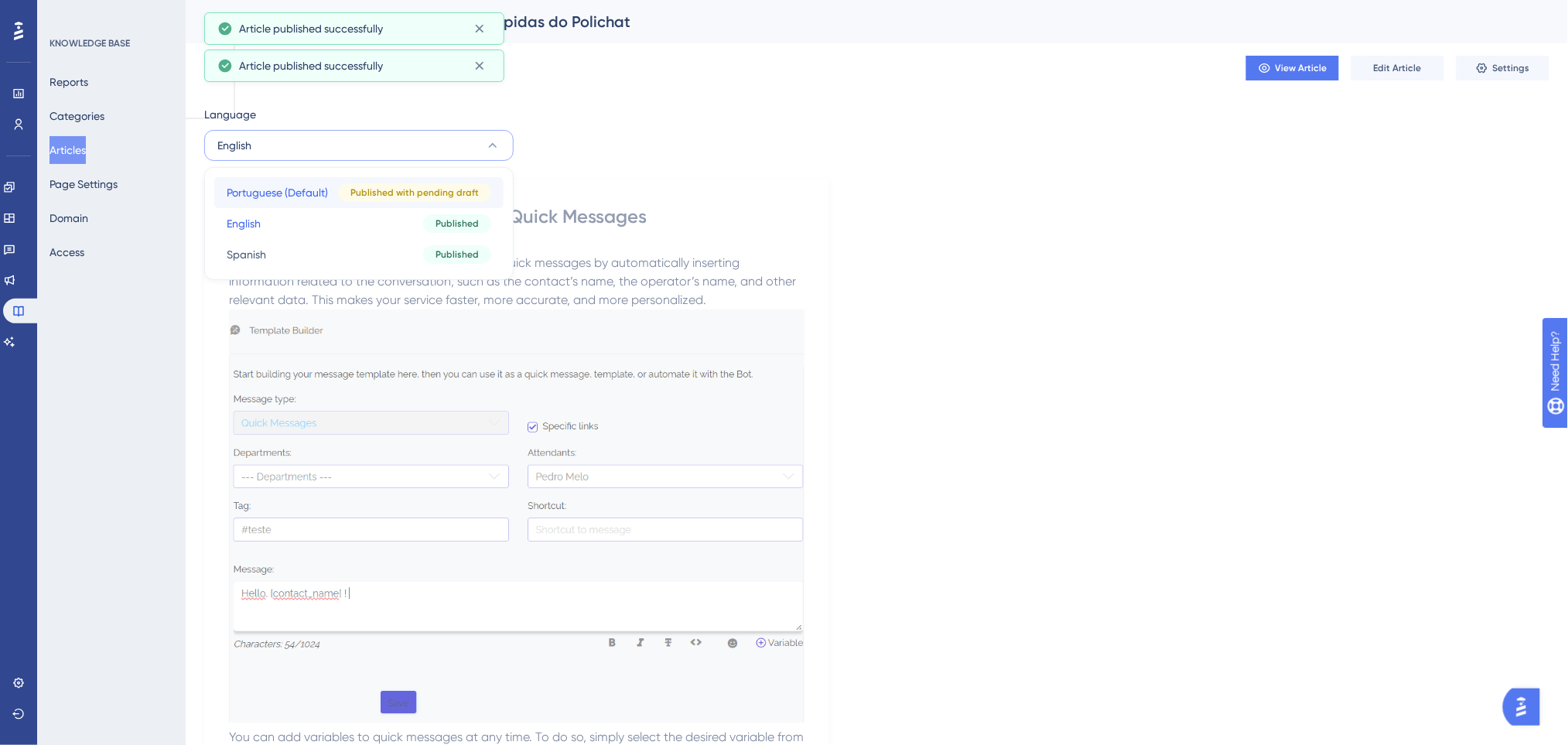
click at [329, 187] on button "Portuguese (Default) Portuguese (Default) Published with pending draft" at bounding box center [358, 192] width 289 height 31
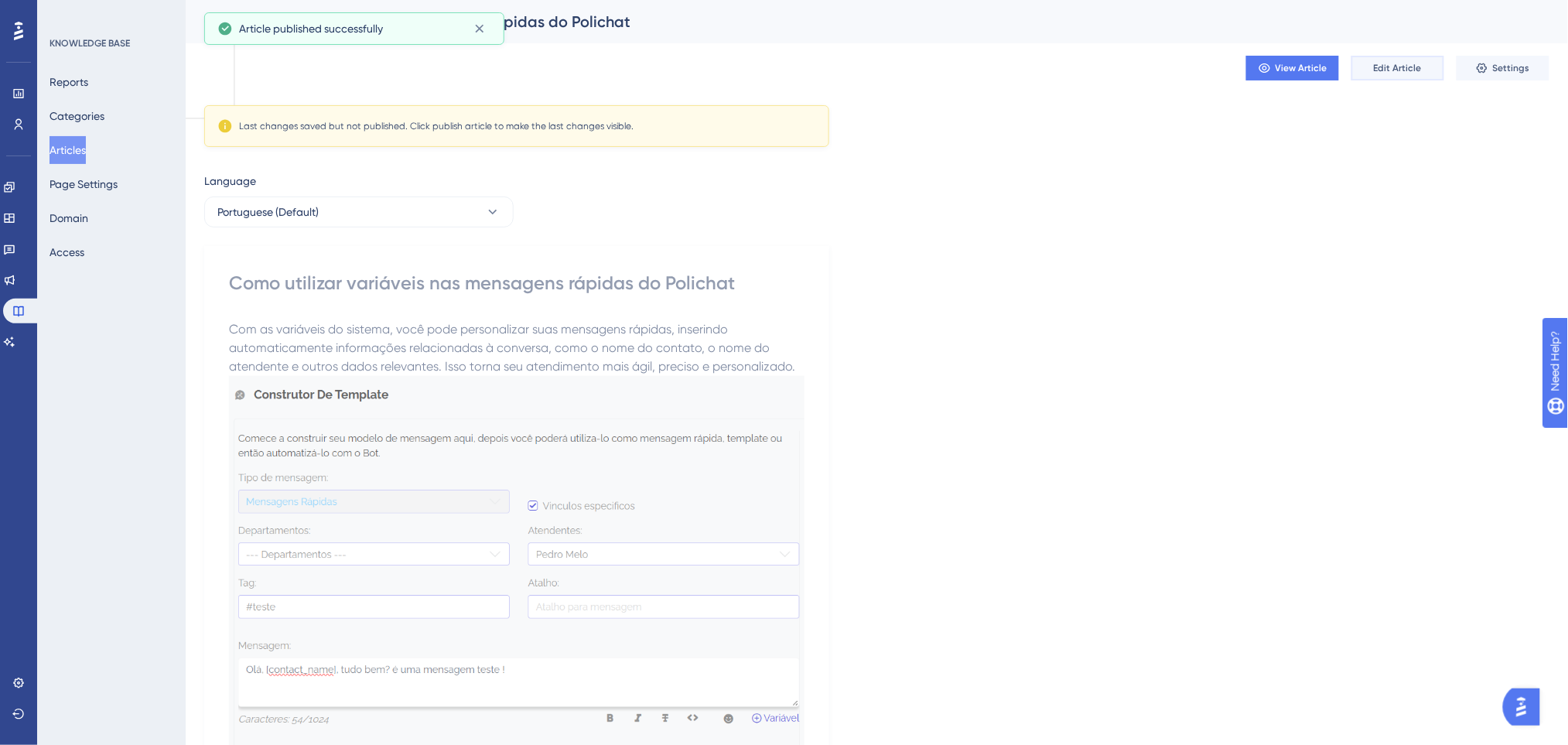
click at [1375, 62] on span "Edit Article" at bounding box center [1398, 68] width 48 height 12
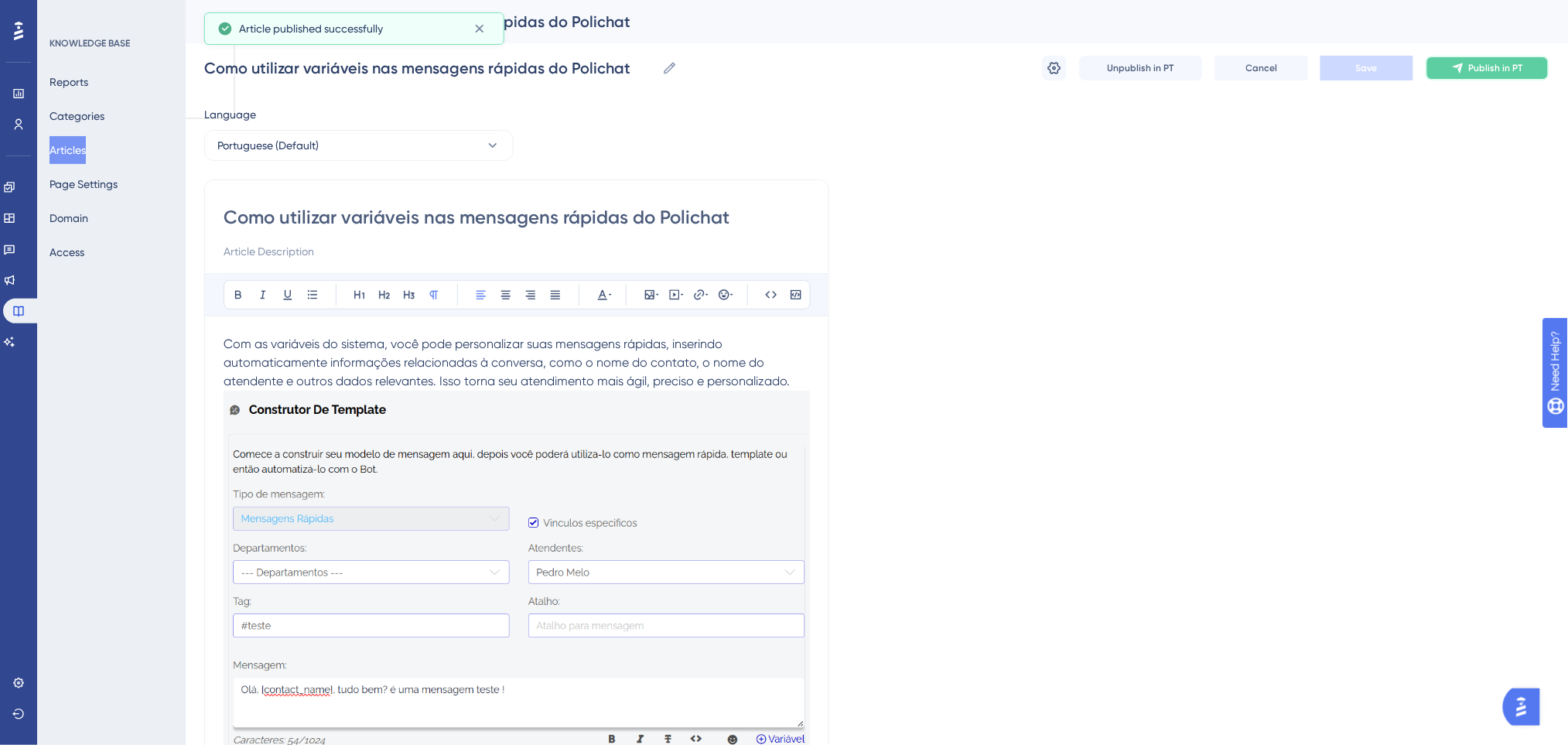
click at [1458, 75] on button "Publish in PT" at bounding box center [1487, 68] width 124 height 25
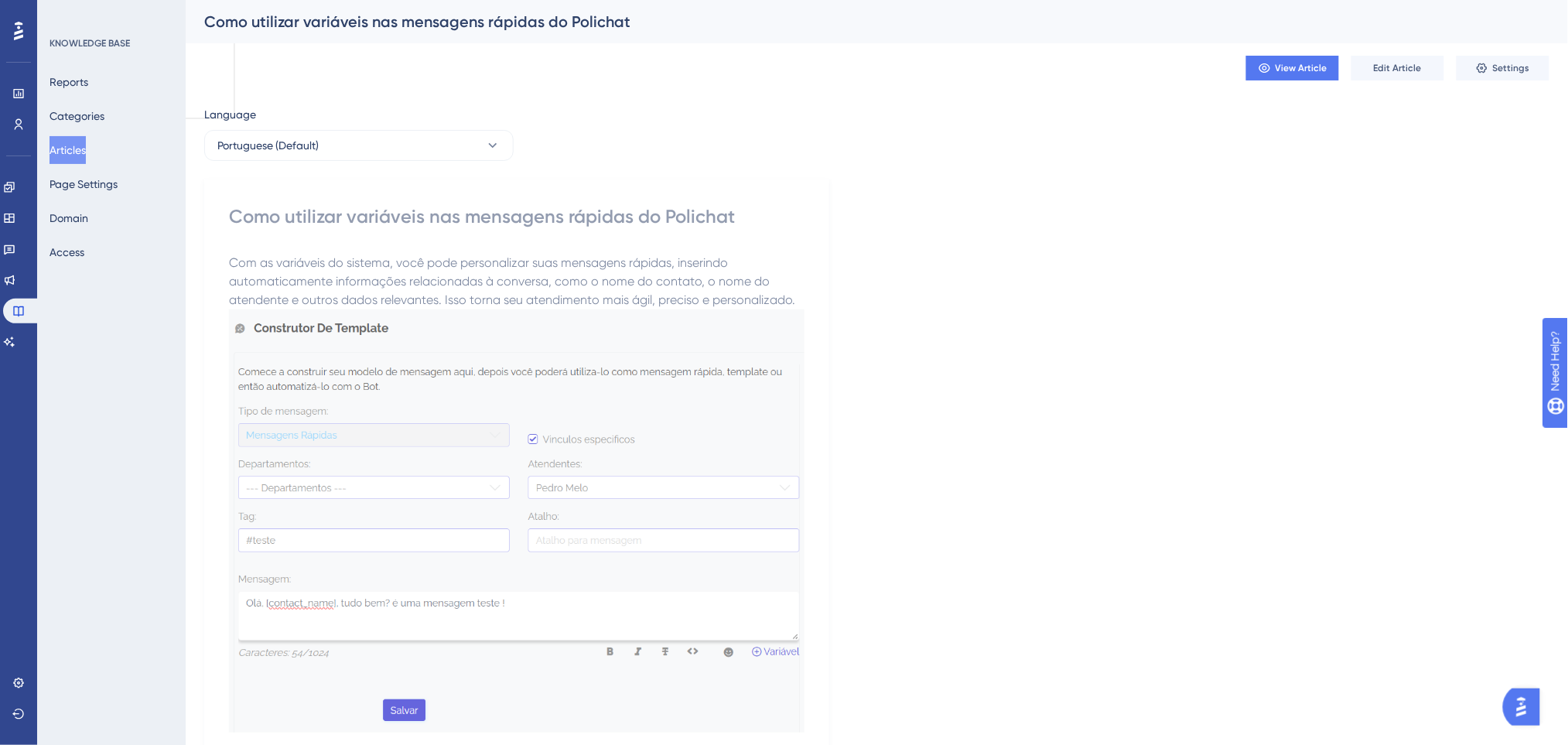
click at [71, 159] on button "Articles" at bounding box center [67, 150] width 36 height 28
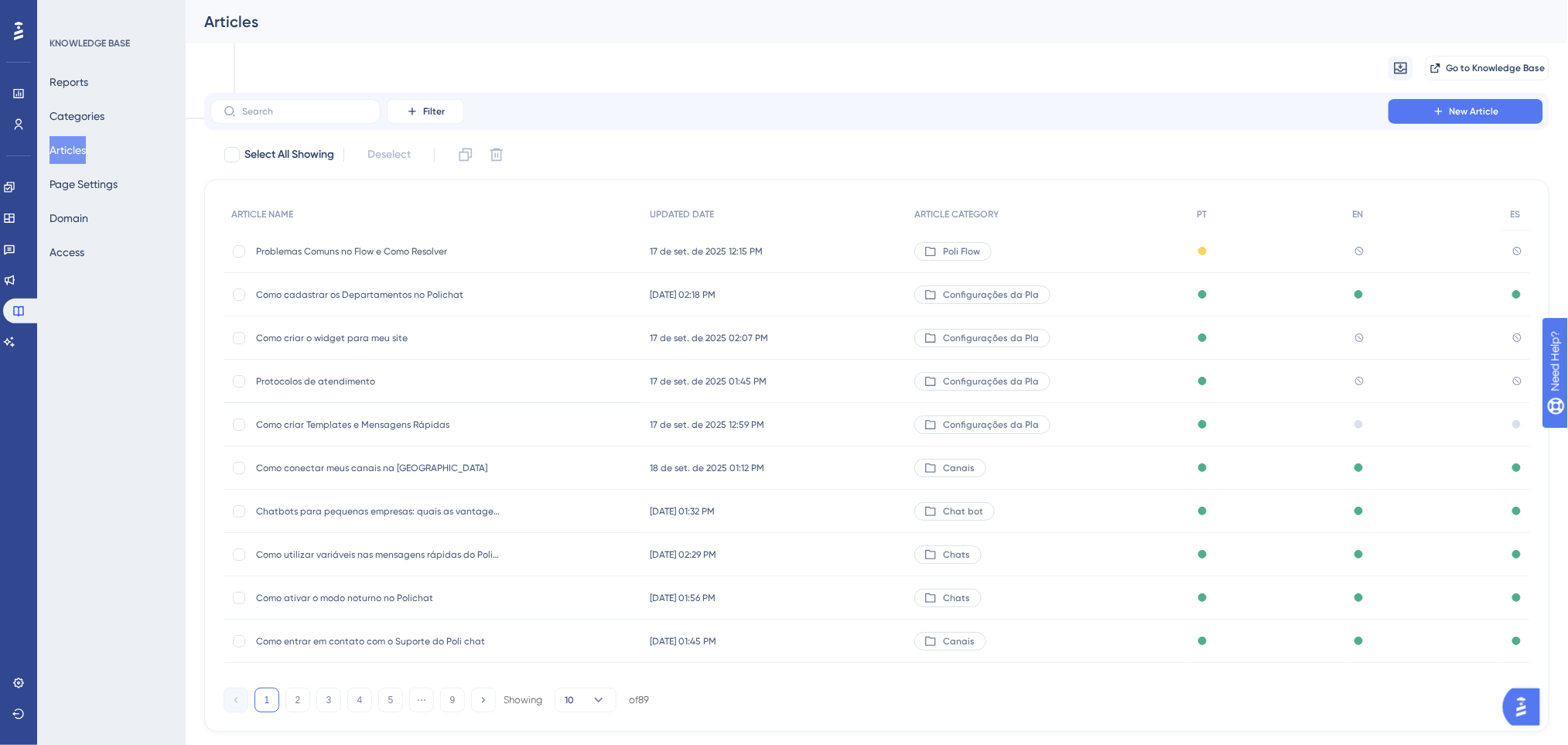
click at [342, 255] on span "Problemas Comuns no Flow e Como Resolver" at bounding box center [380, 251] width 247 height 12
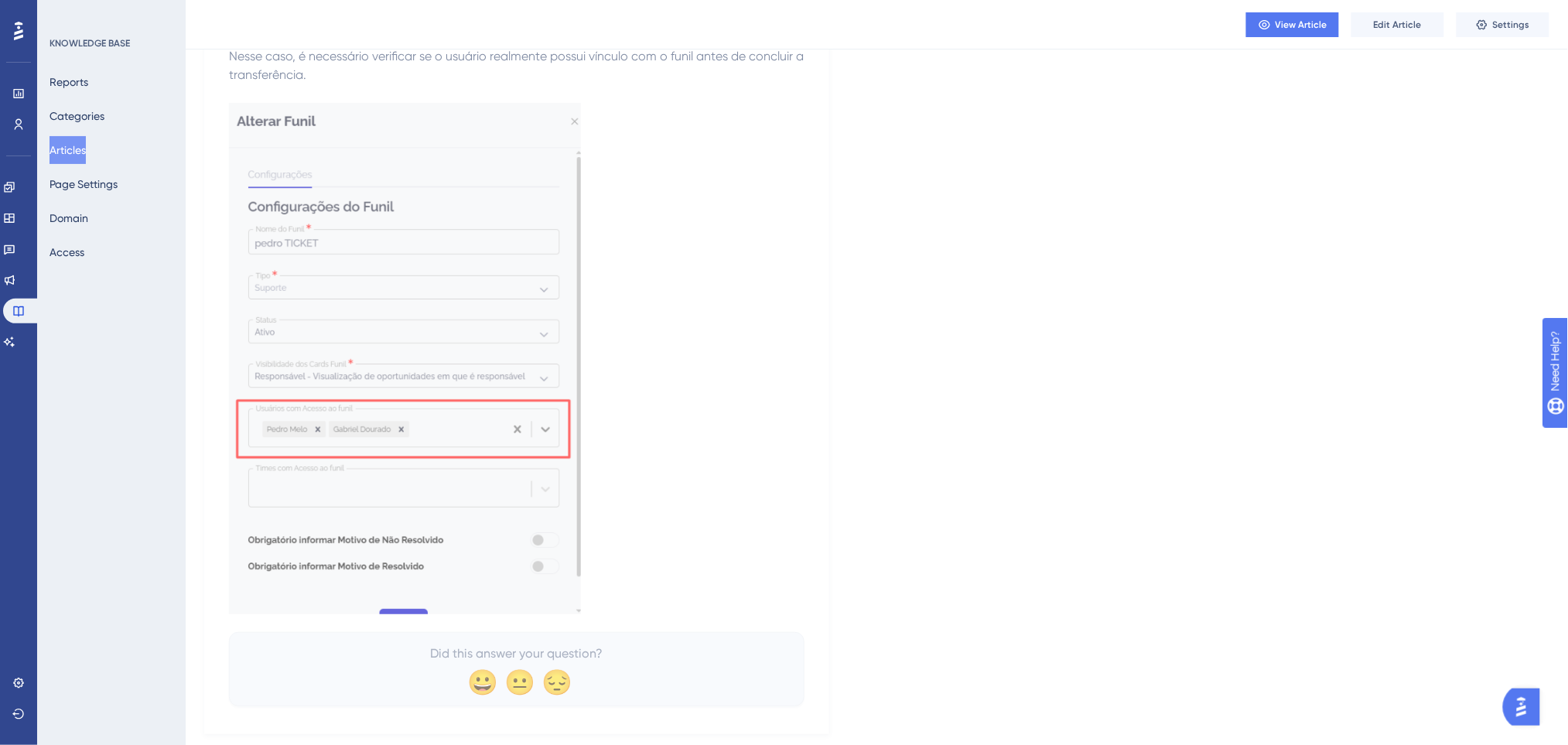
scroll to position [2076, 0]
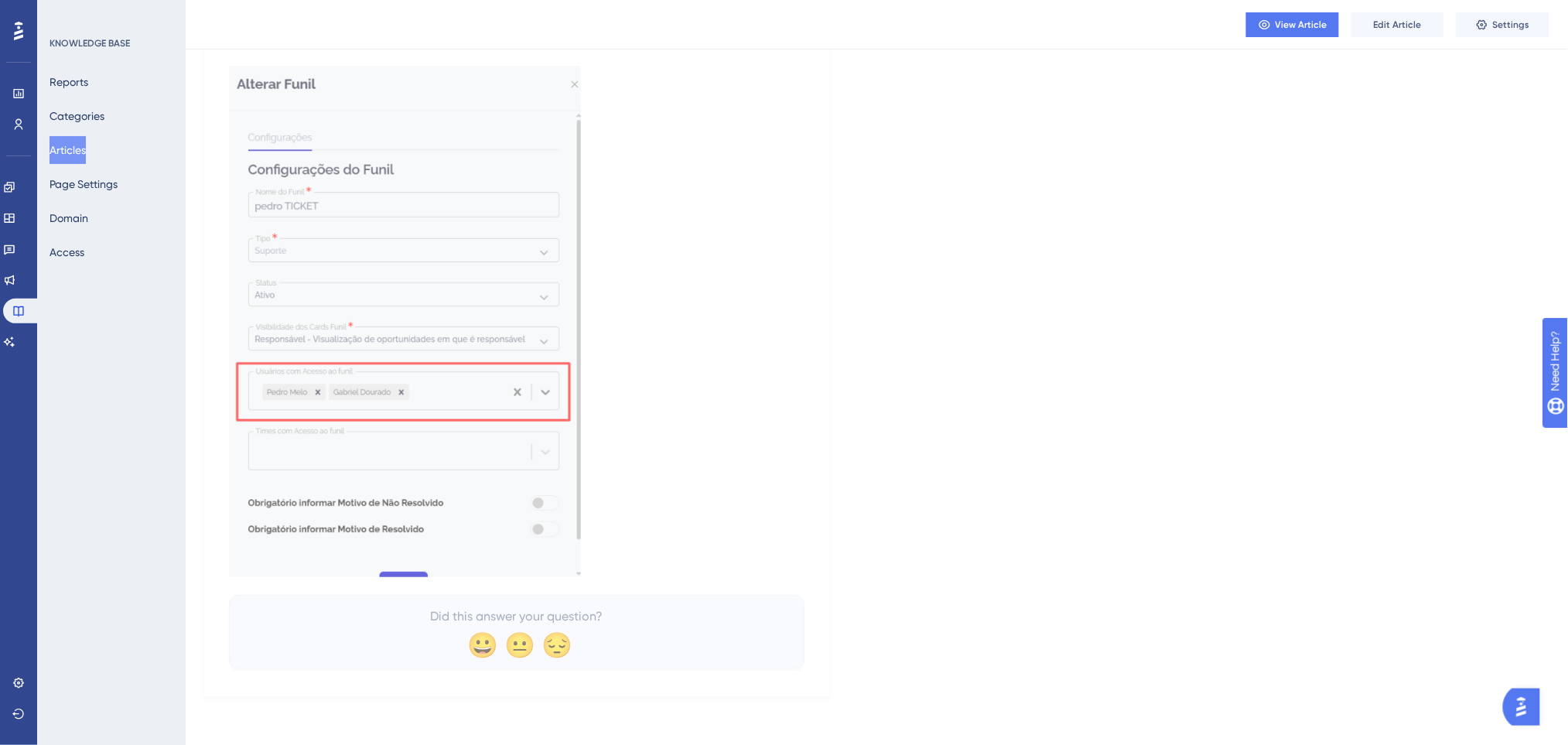
click at [86, 162] on button "Articles" at bounding box center [67, 150] width 36 height 28
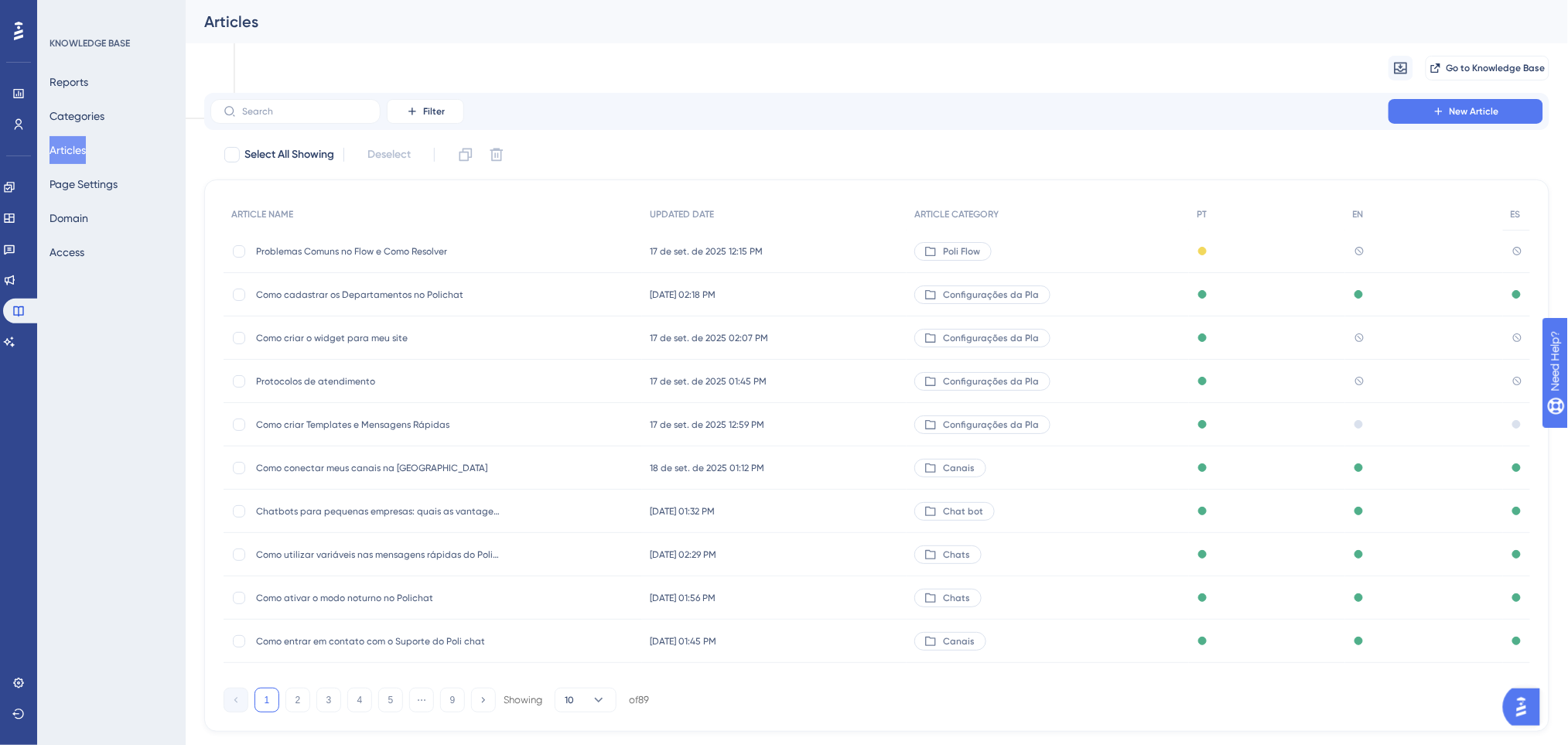
click at [327, 470] on span "Como conectar meus canais na Poli" at bounding box center [380, 467] width 247 height 12
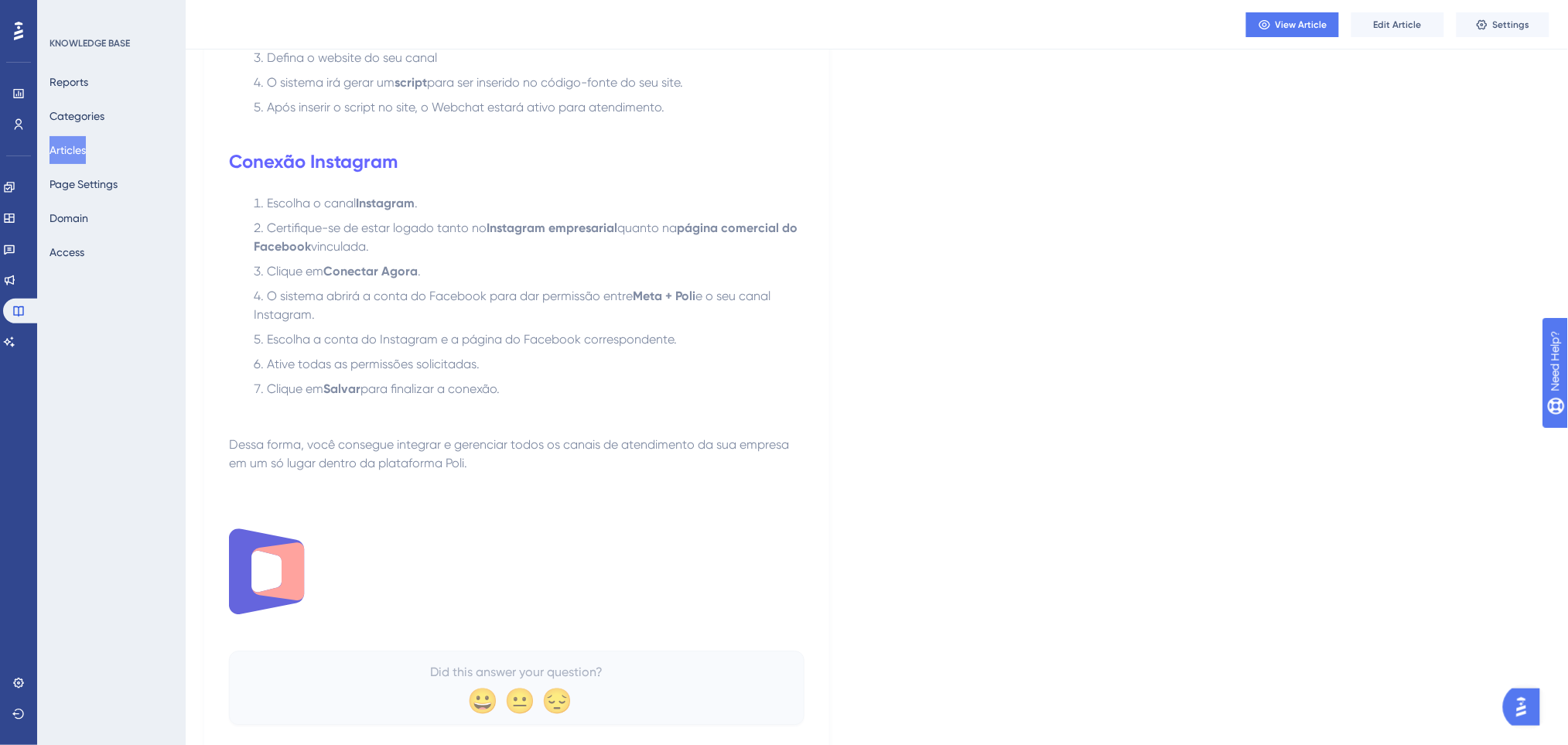
scroll to position [1337, 0]
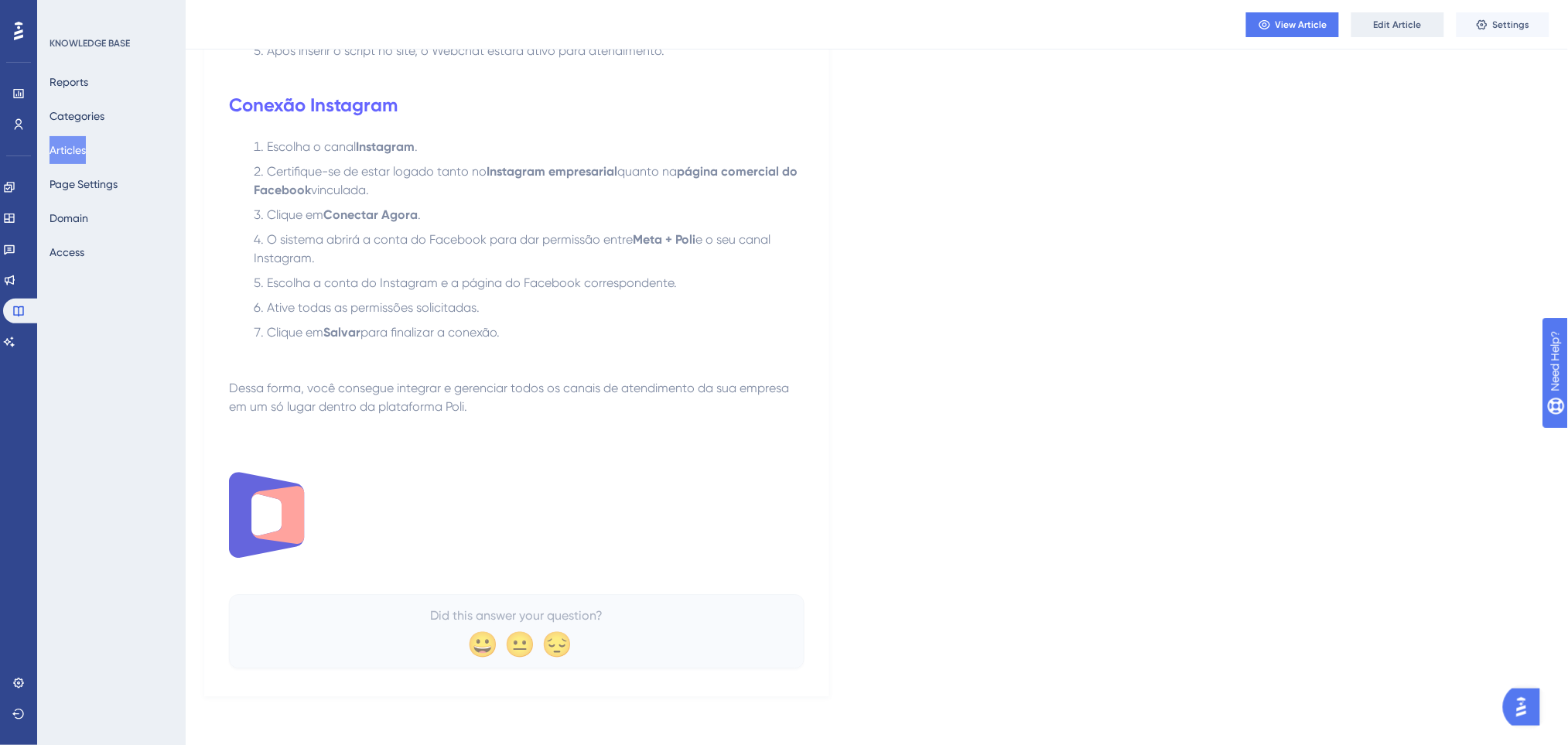
click at [1406, 36] on button "Edit Article" at bounding box center [1398, 24] width 93 height 25
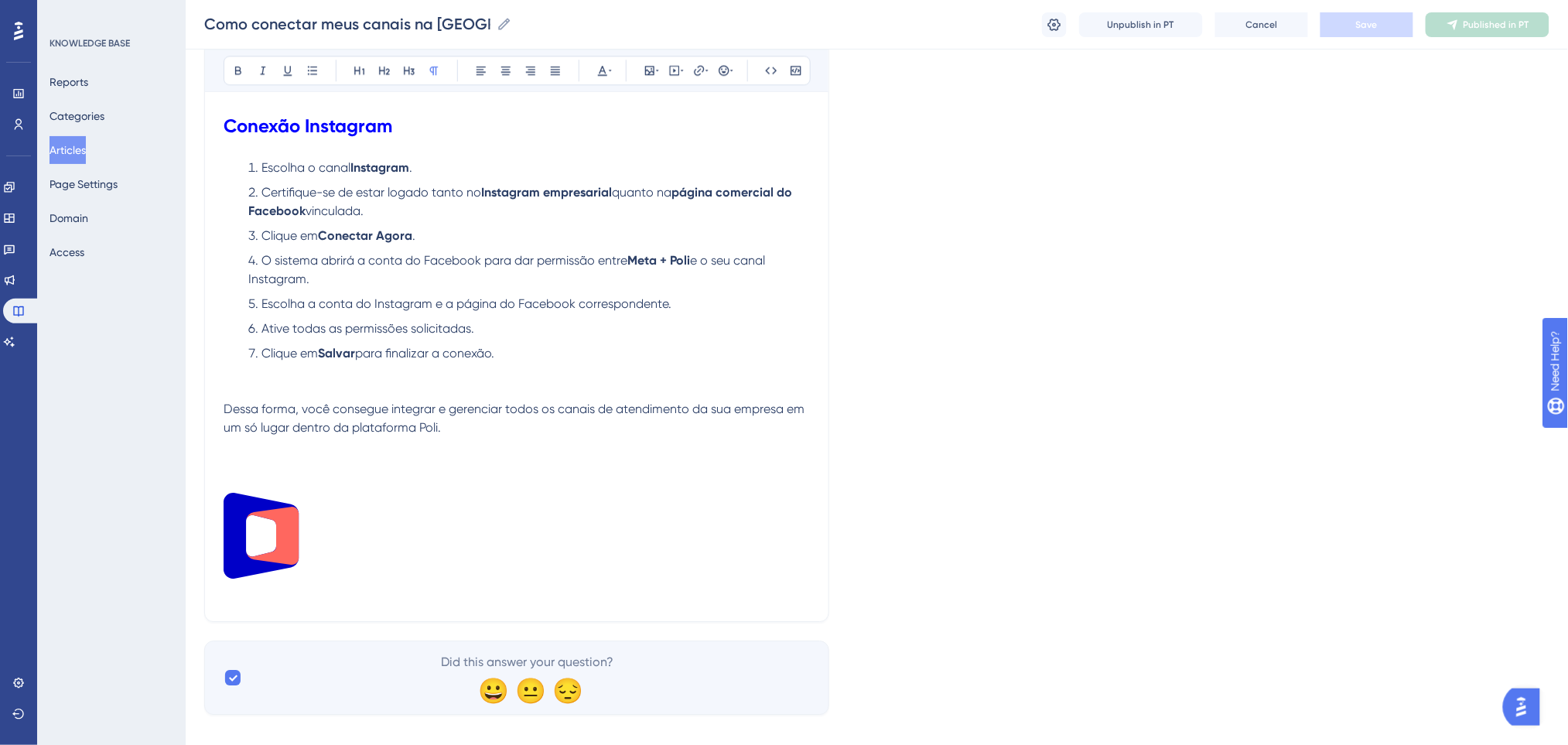
scroll to position [1420, 0]
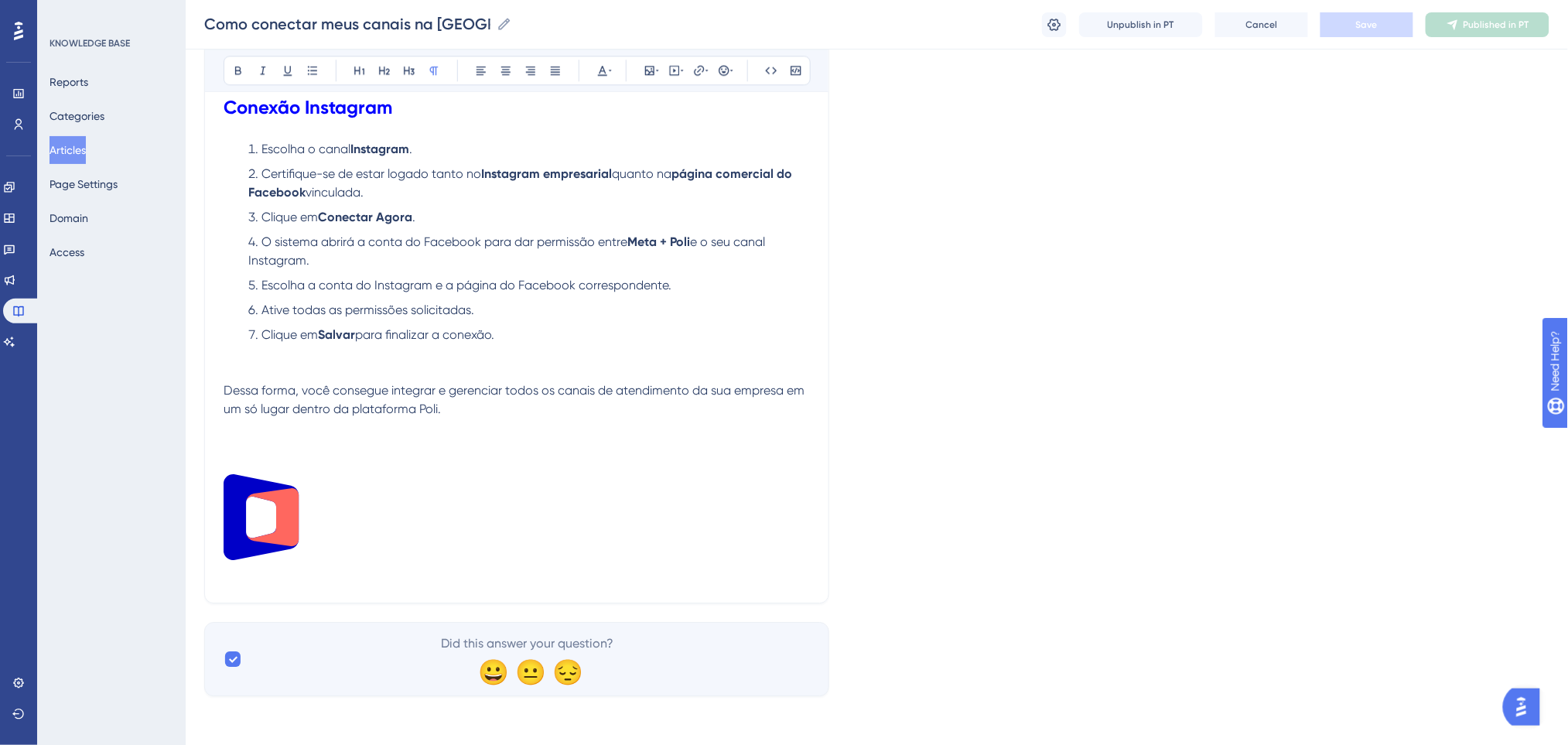
click at [325, 531] on p at bounding box center [516, 519] width 586 height 92
drag, startPoint x: 318, startPoint y: 553, endPoint x: 215, endPoint y: 459, distance: 139.4
click at [81, 150] on button "Articles" at bounding box center [67, 150] width 36 height 28
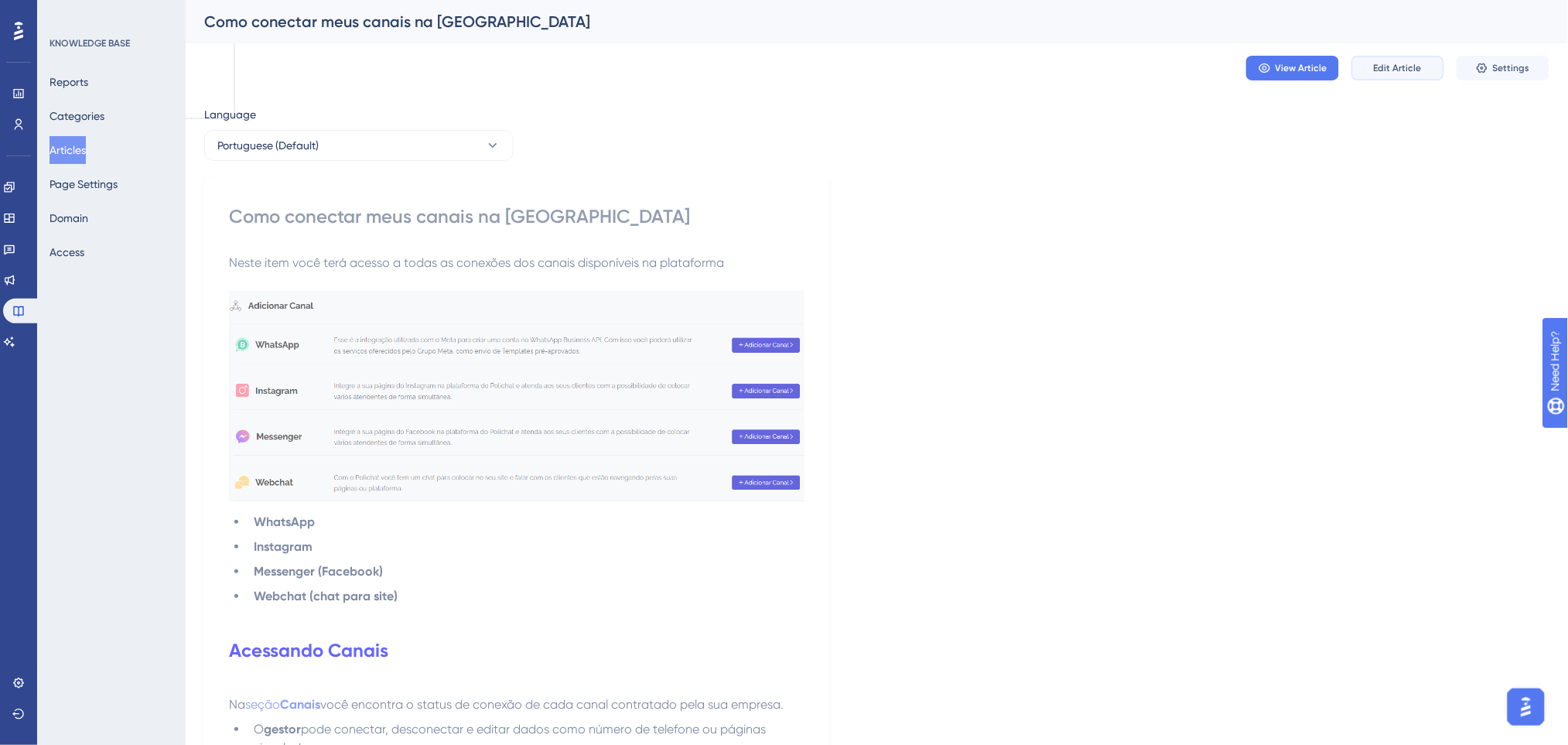
click at [1403, 62] on span "Edit Article" at bounding box center [1398, 68] width 48 height 12
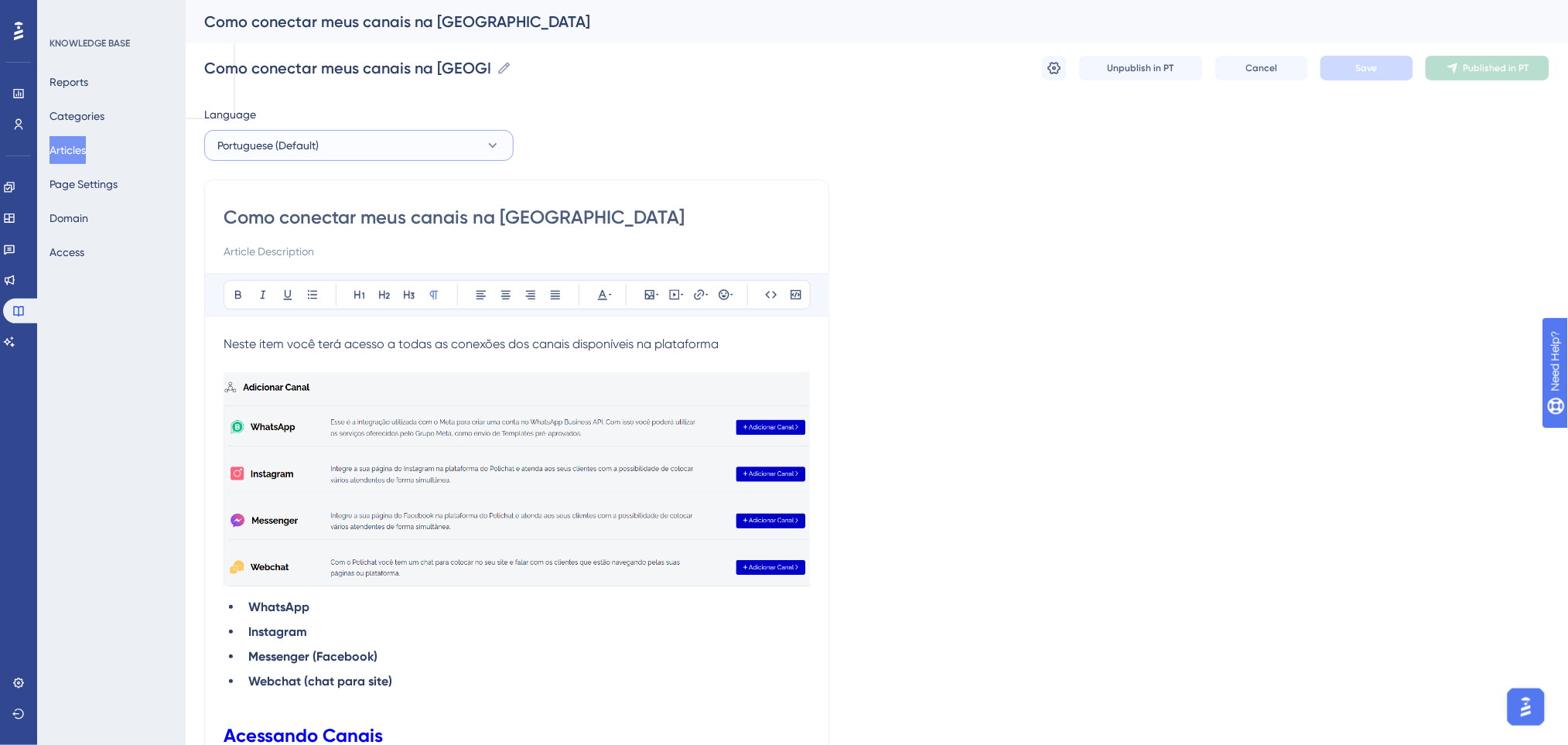
click at [343, 138] on button "Portuguese (Default)" at bounding box center [359, 144] width 309 height 31
click at [301, 218] on button "English English Published" at bounding box center [358, 223] width 289 height 31
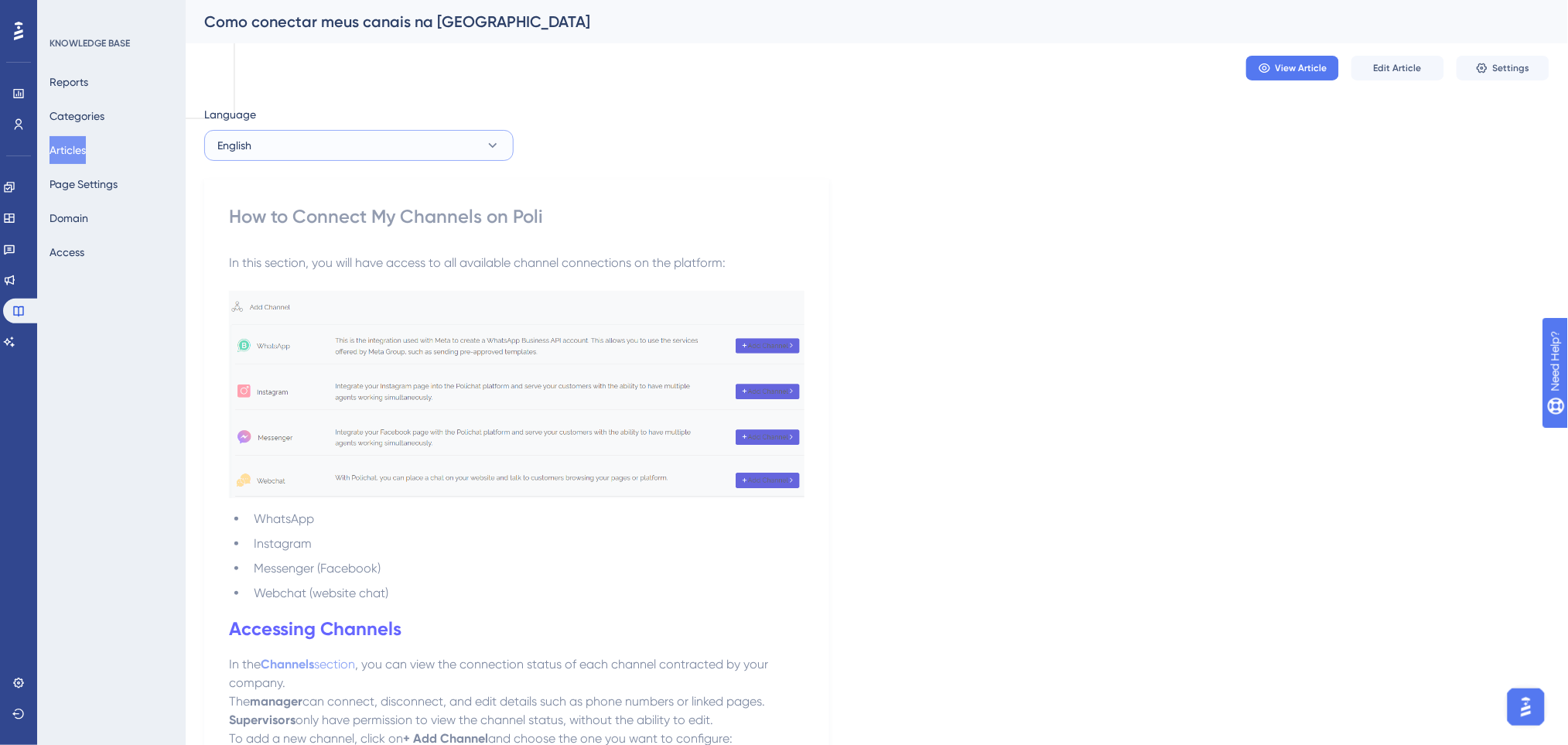
click at [371, 155] on button "English" at bounding box center [359, 144] width 309 height 31
click at [343, 252] on button "Spanish Spanish Published" at bounding box center [358, 254] width 289 height 31
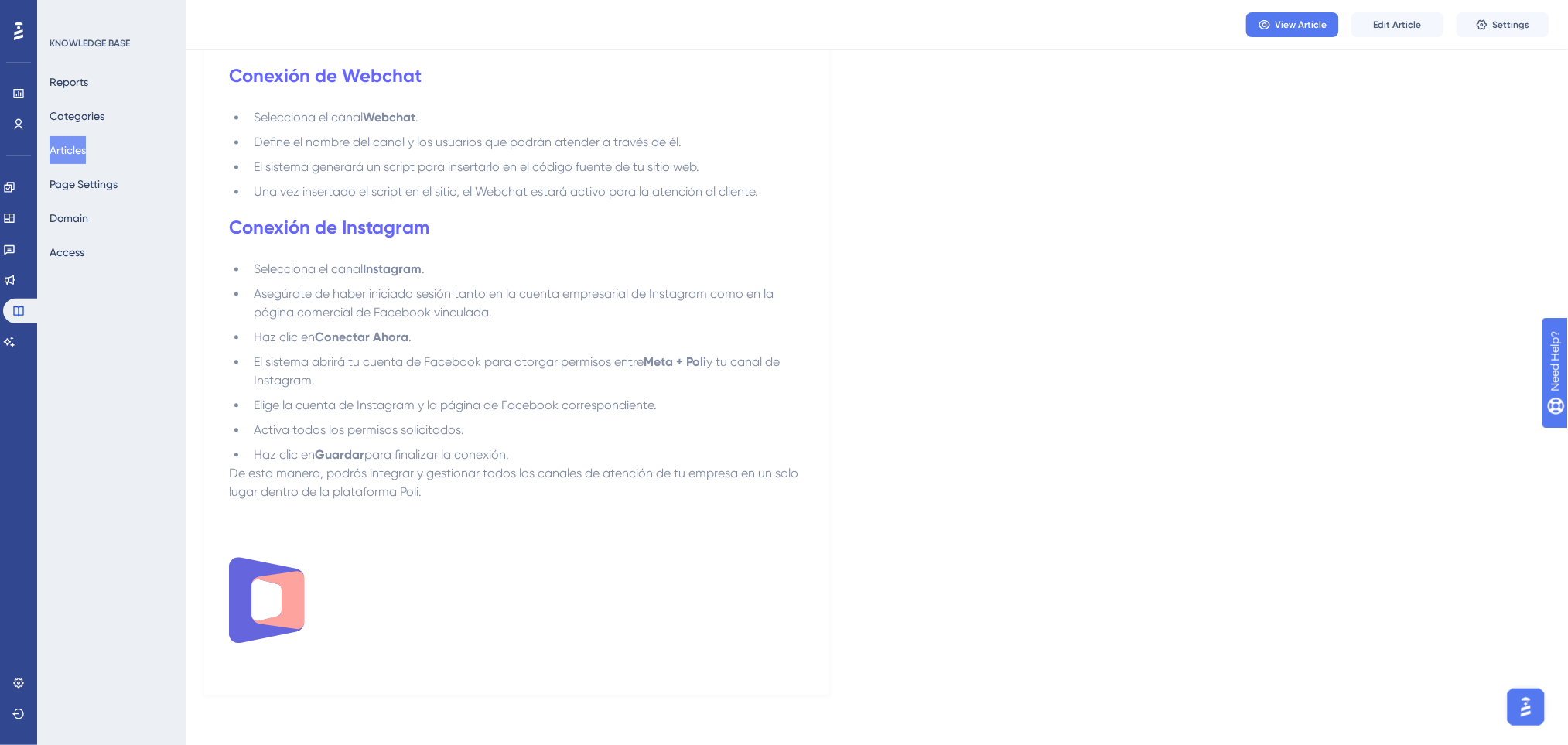
scroll to position [1080, 0]
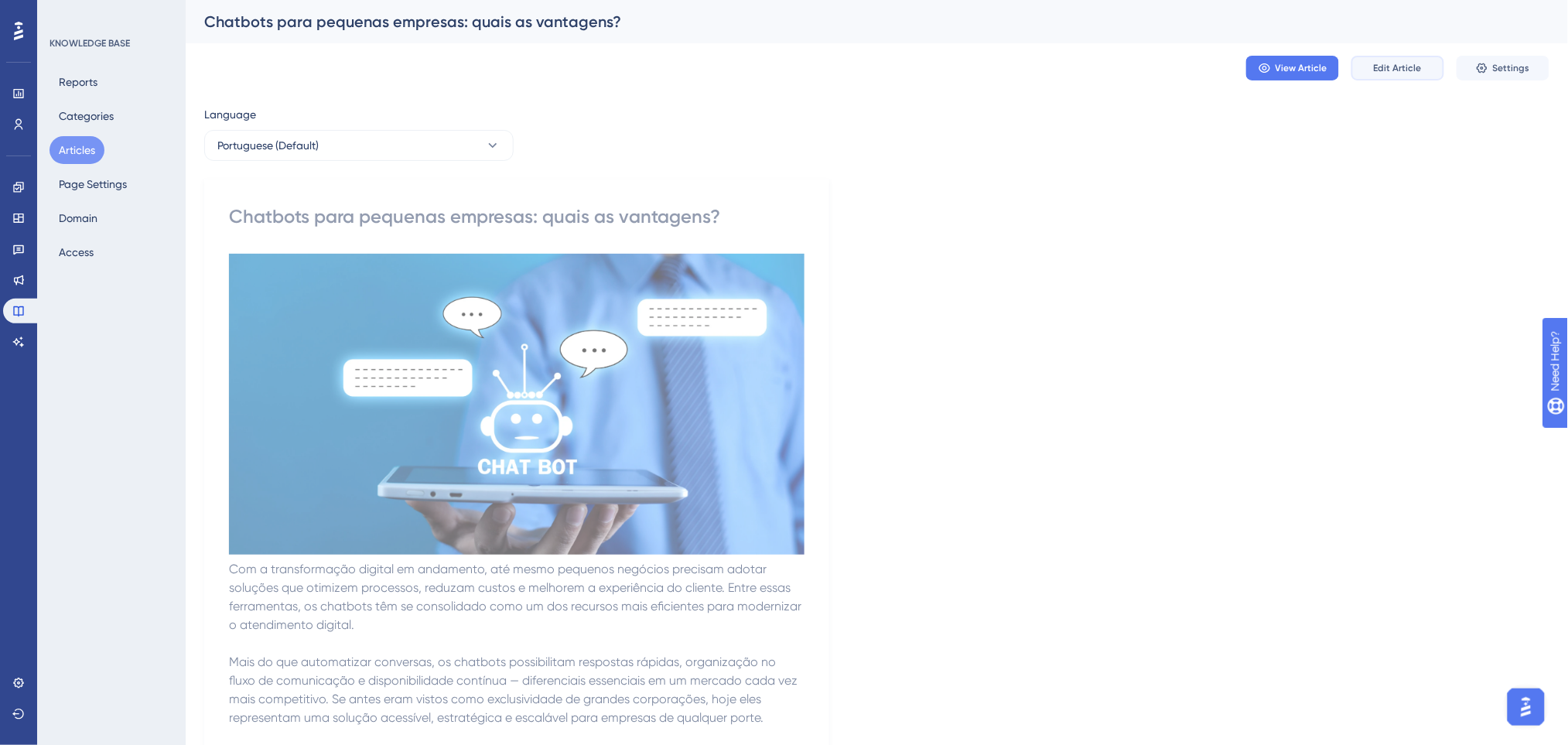
click at [1381, 57] on button "Edit Article" at bounding box center [1398, 68] width 93 height 25
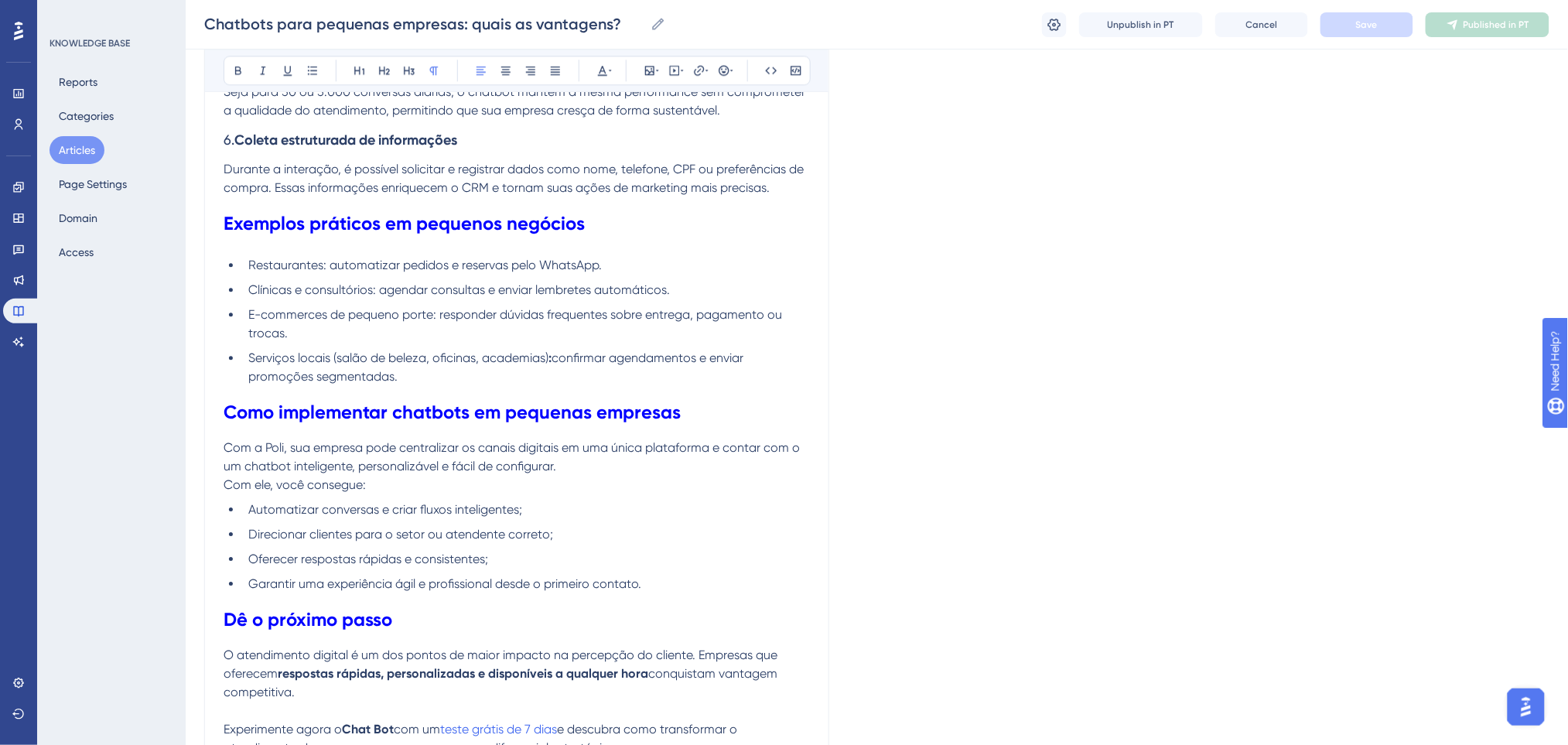
scroll to position [1558, 0]
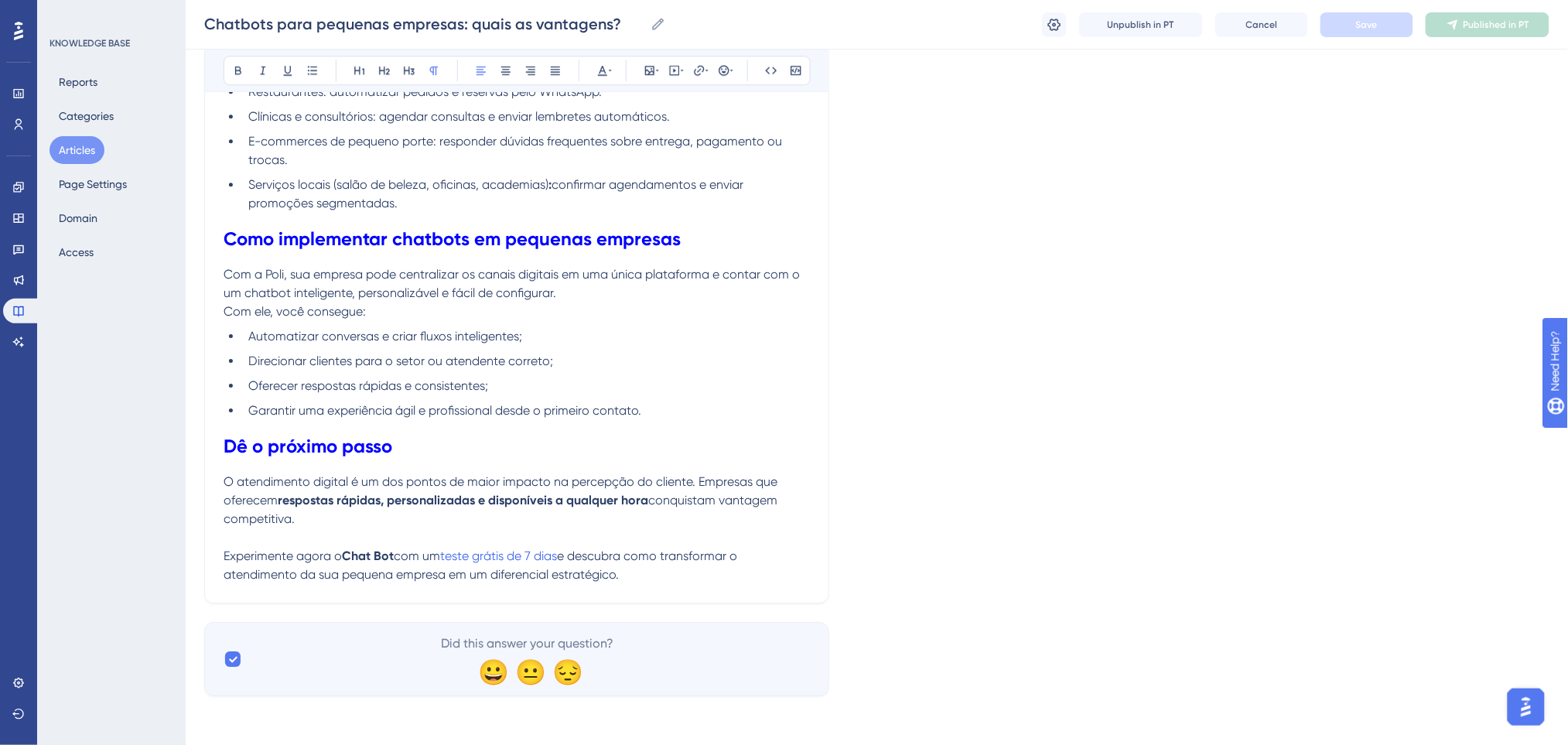
click at [653, 578] on p "Experimente agora o Chat Bot com um teste grátis de 7 dias e descubra como tran…" at bounding box center [516, 565] width 586 height 37
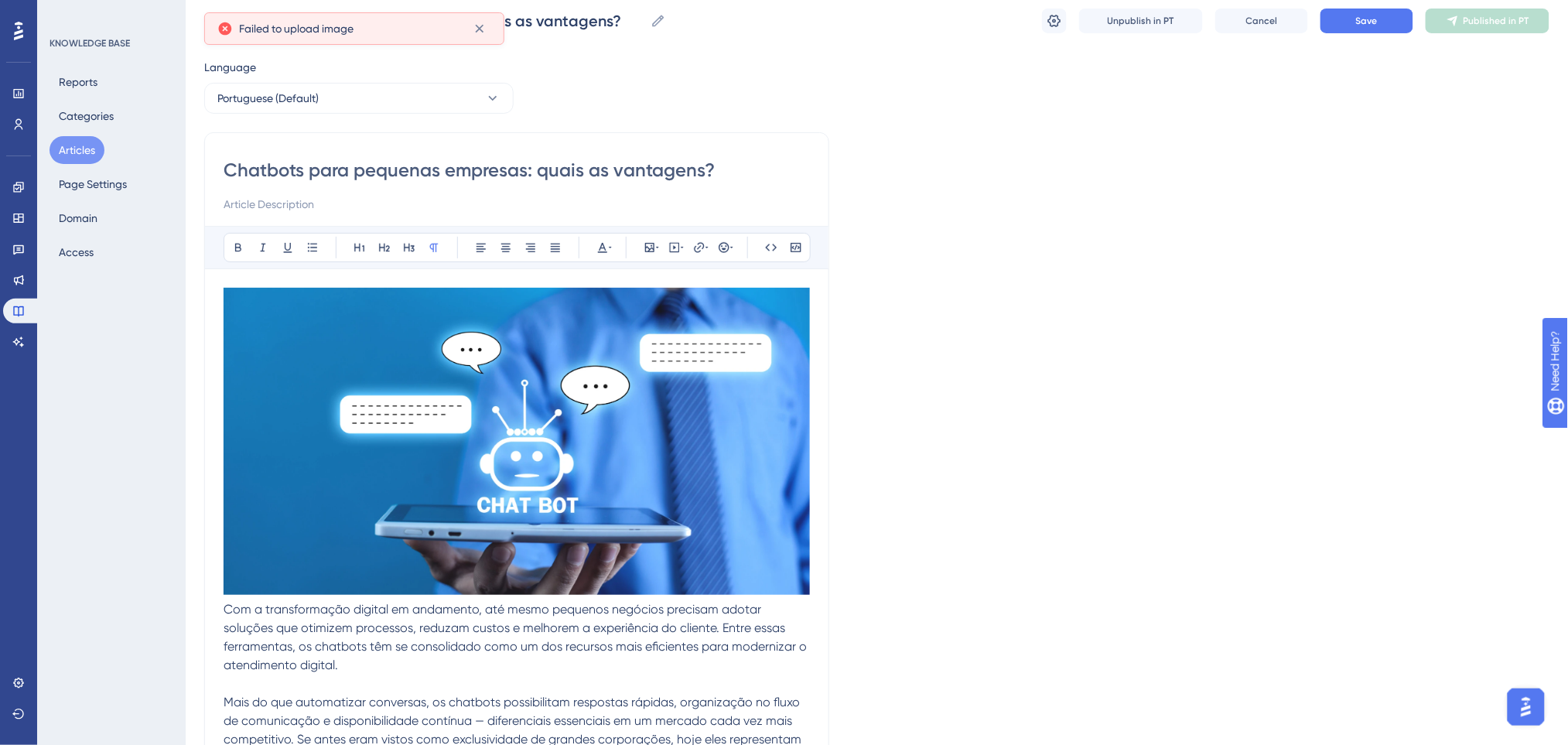
scroll to position [0, 0]
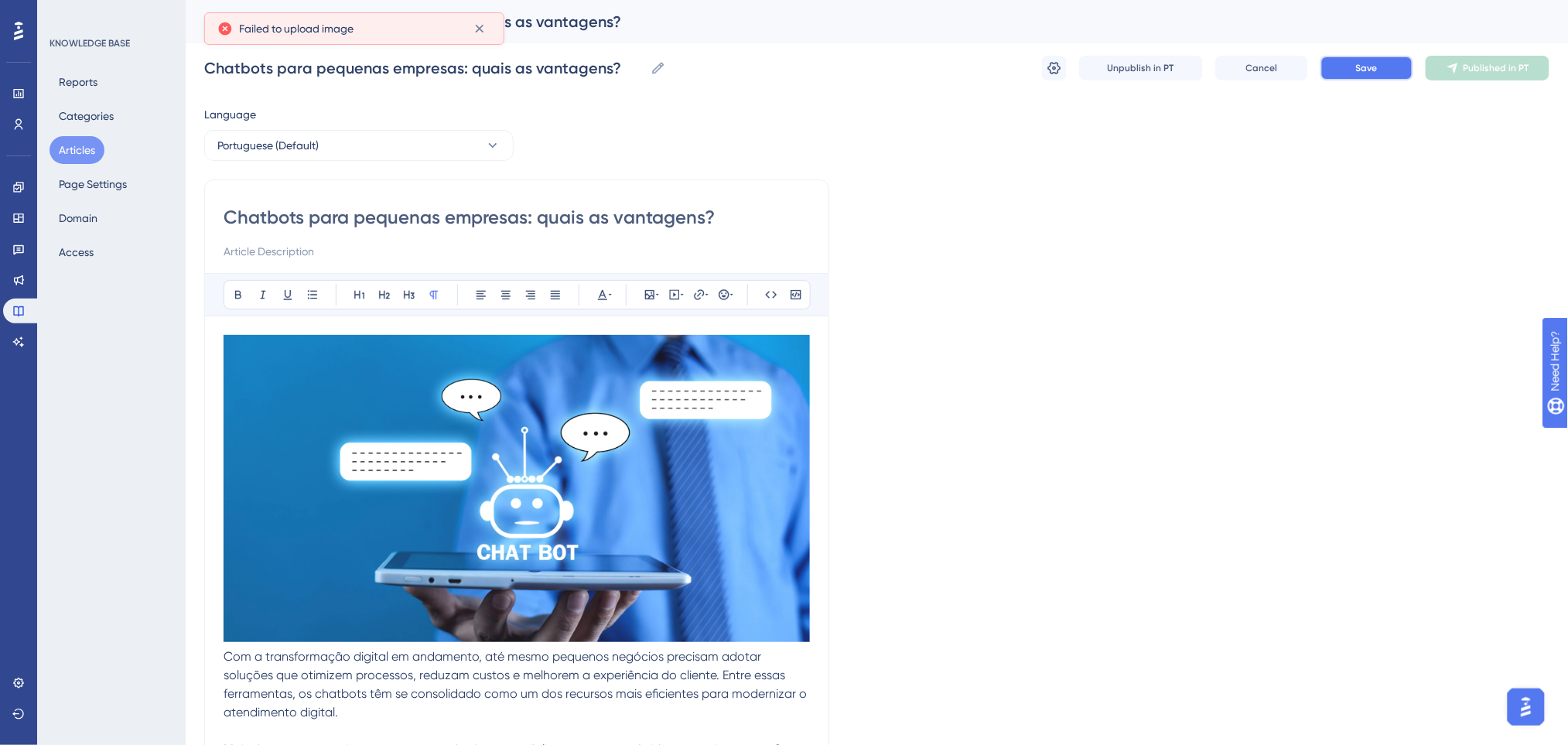
click at [1342, 64] on button "Save" at bounding box center [1366, 68] width 93 height 25
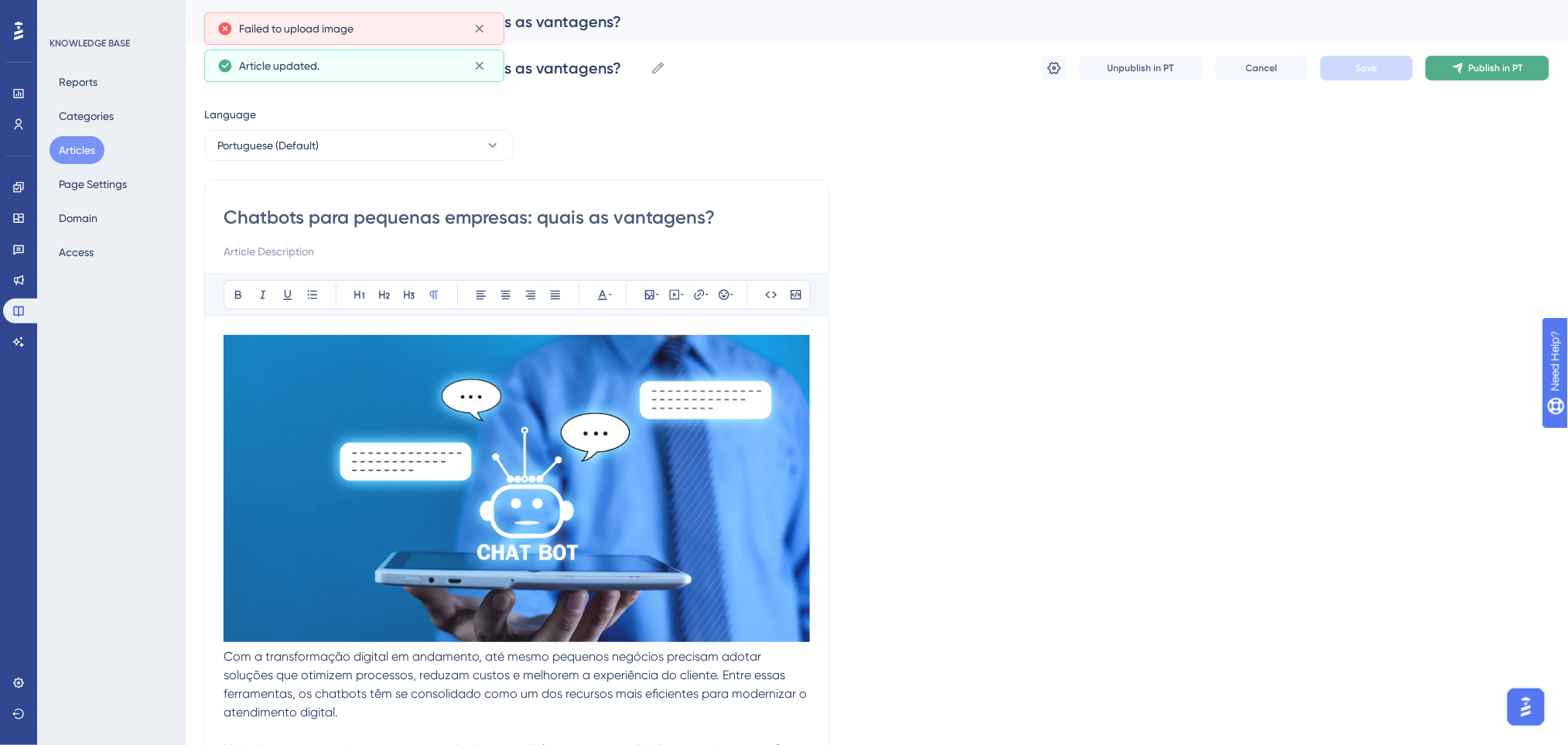
click at [1510, 64] on span "Publish in PT" at bounding box center [1496, 68] width 54 height 12
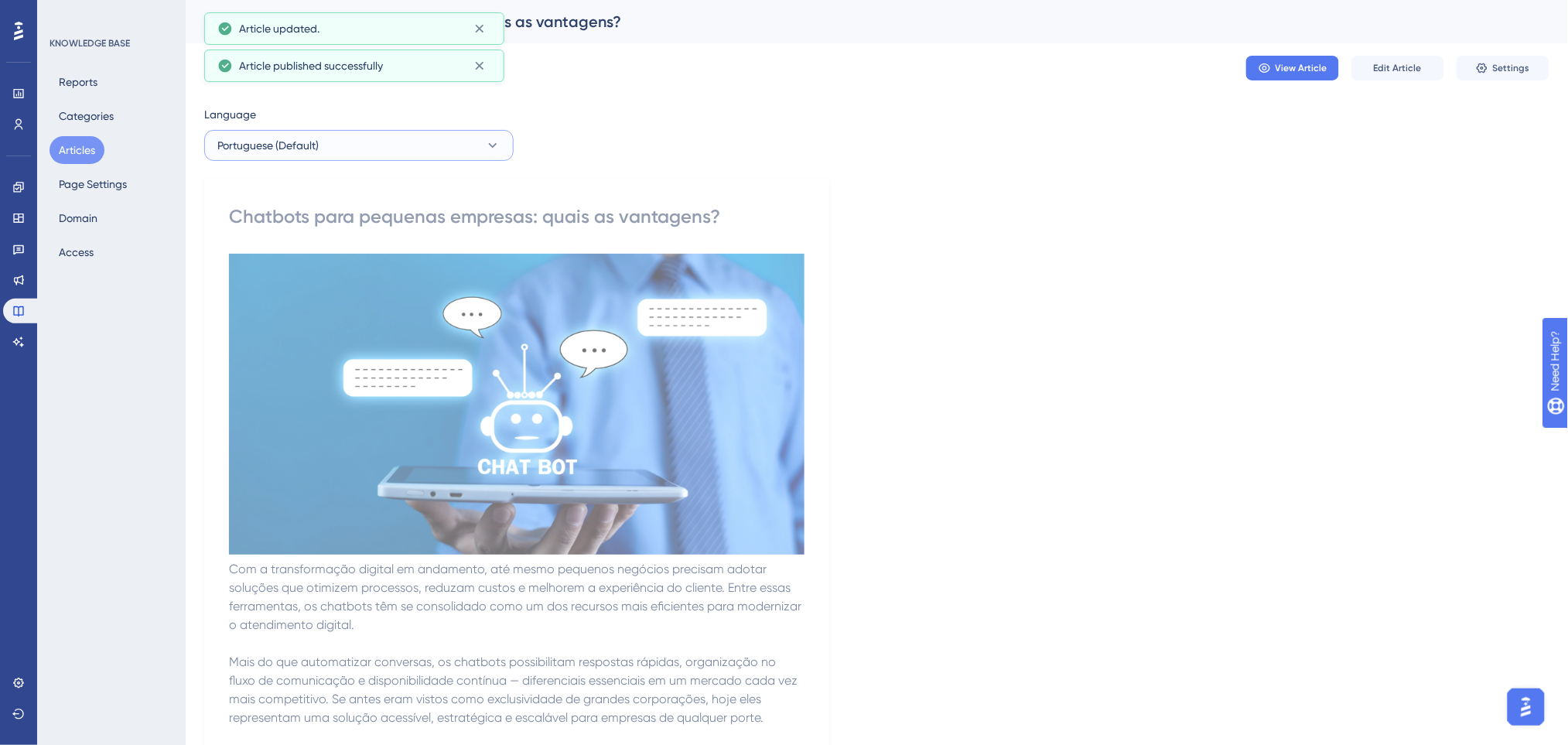
click at [409, 136] on button "Portuguese (Default)" at bounding box center [359, 144] width 309 height 31
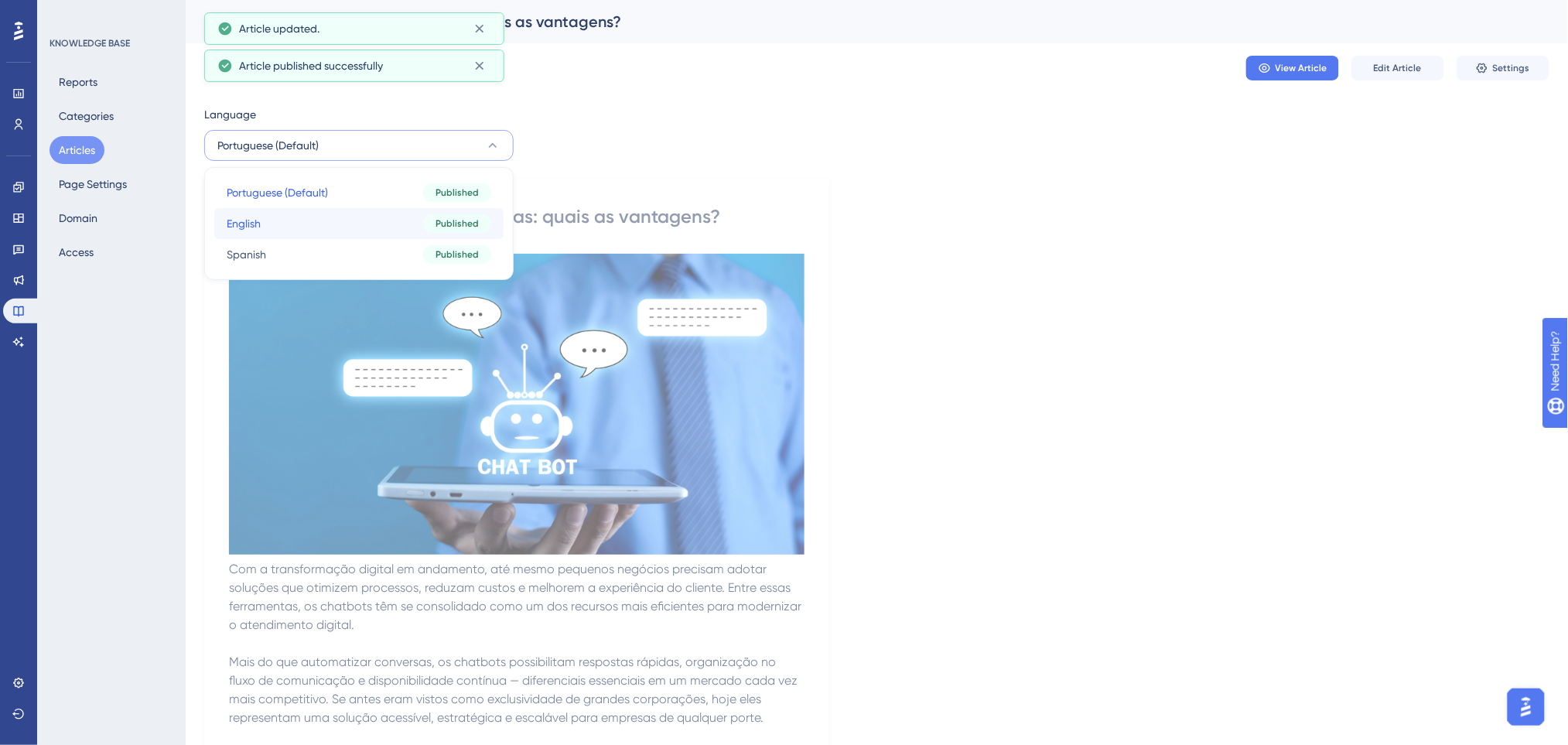
click at [297, 227] on button "English English Published" at bounding box center [358, 223] width 289 height 31
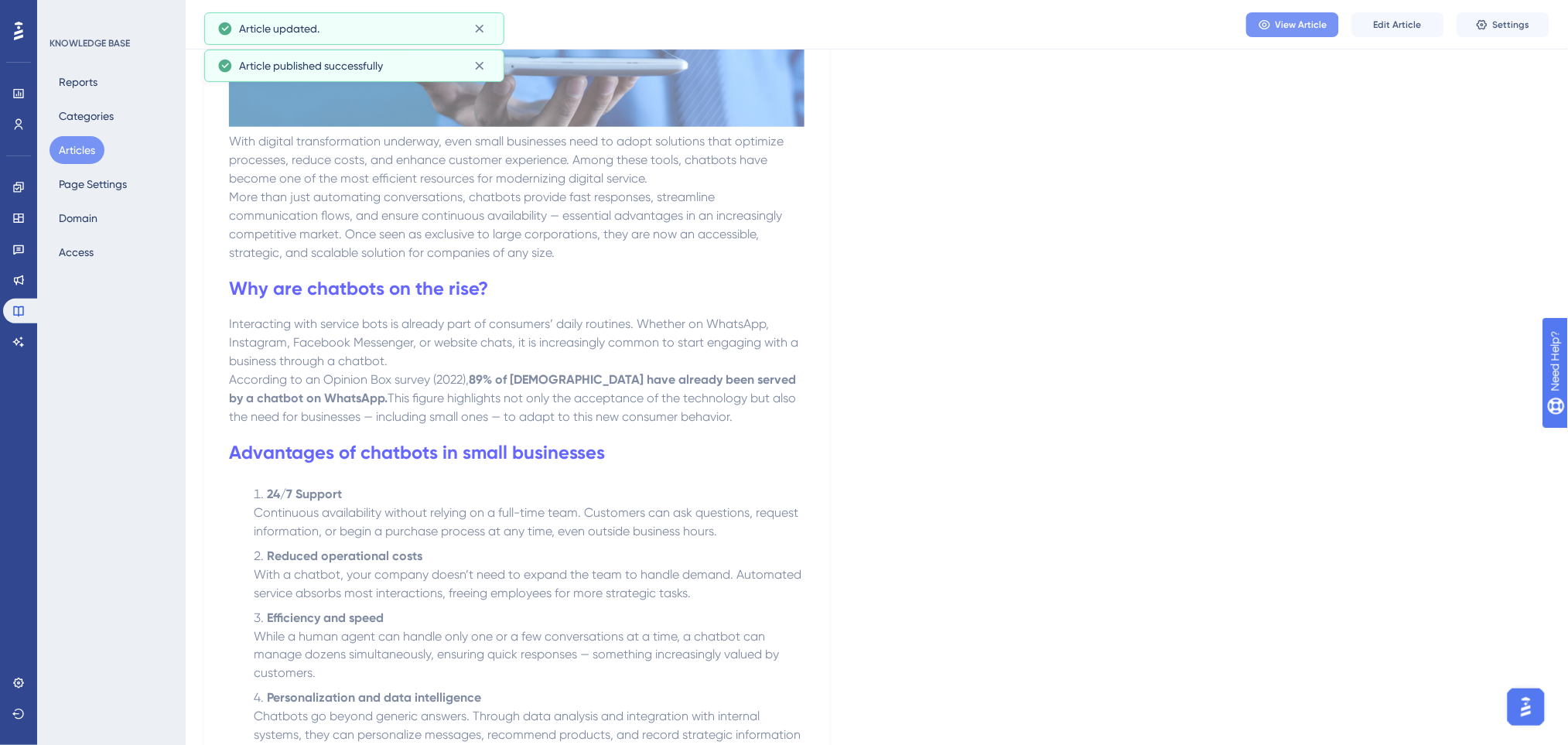
scroll to position [515, 0]
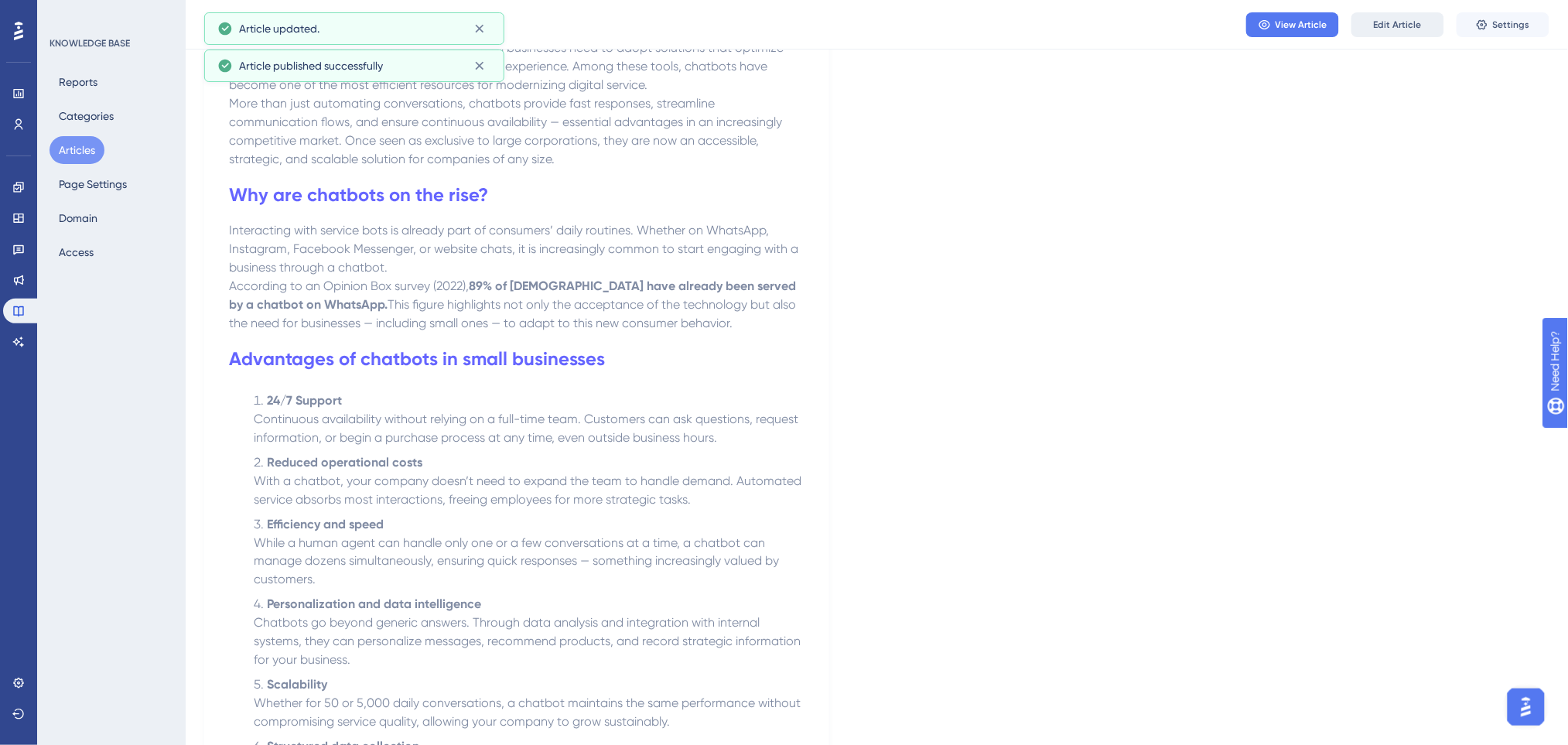
click at [1392, 26] on span "Edit Article" at bounding box center [1398, 24] width 48 height 12
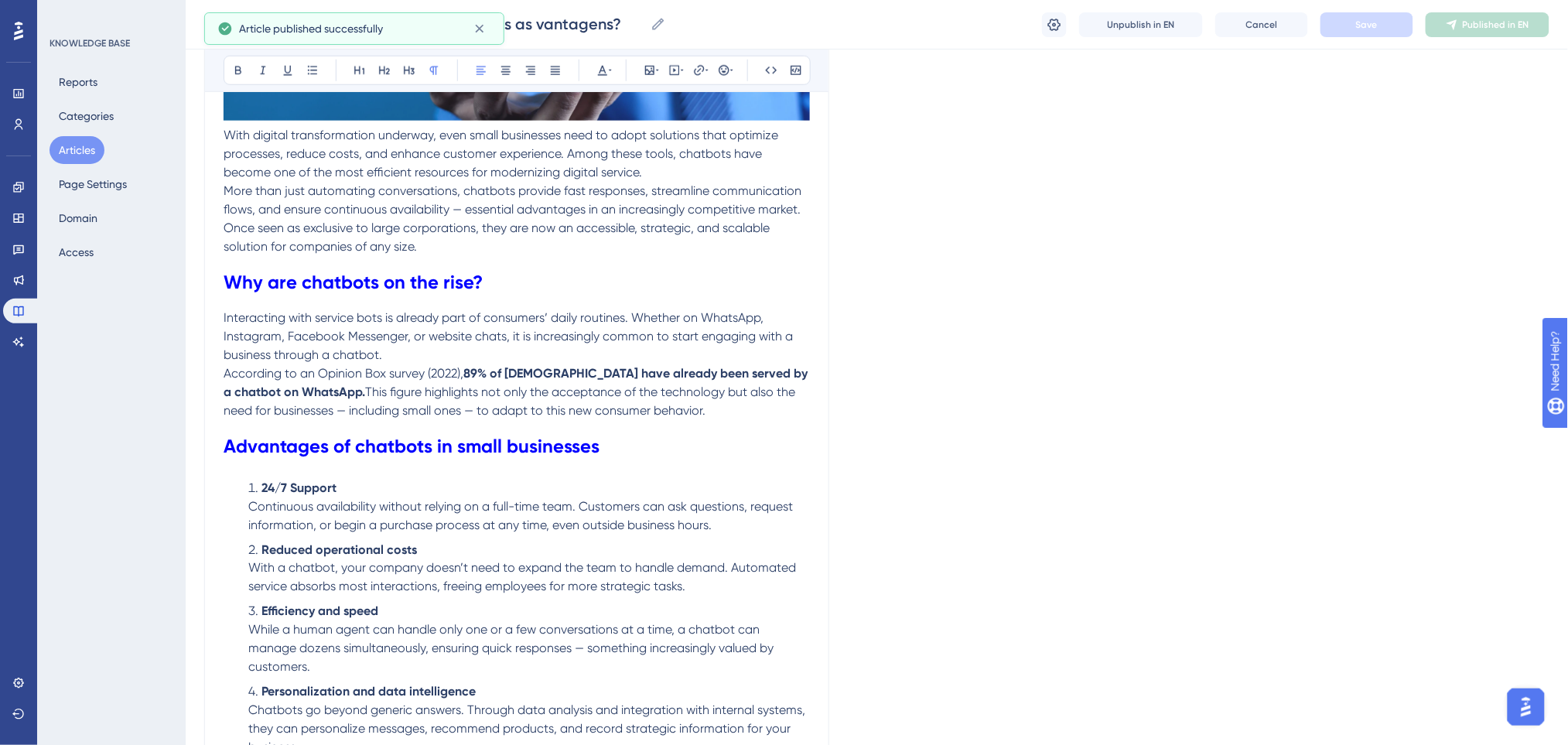
scroll to position [1316, 0]
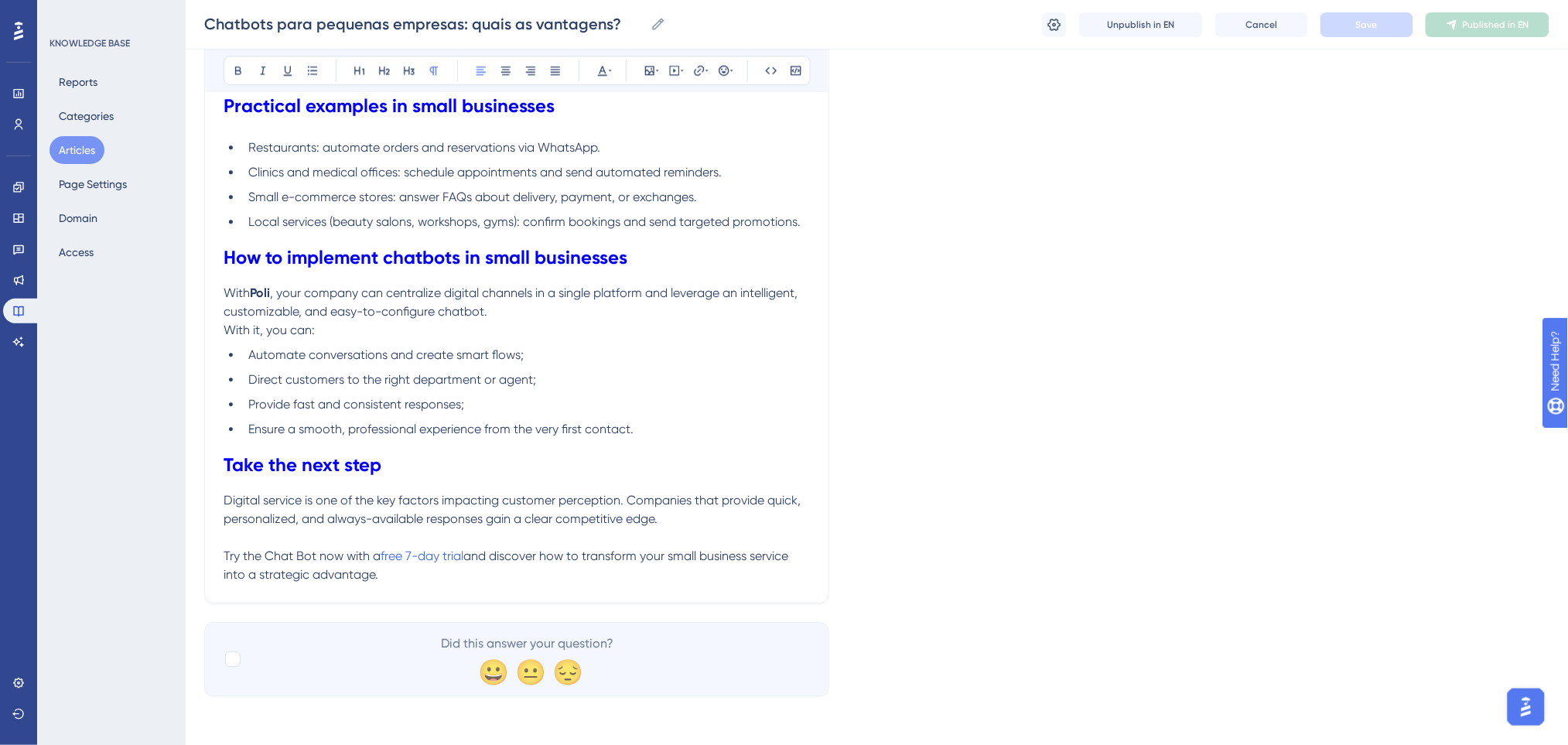
drag, startPoint x: 400, startPoint y: 594, endPoint x: 394, endPoint y: 588, distance: 8.5
click at [397, 577] on p "Try the Chat Bot now with a free 7-day trial and discover how to transform your…" at bounding box center [516, 565] width 586 height 37
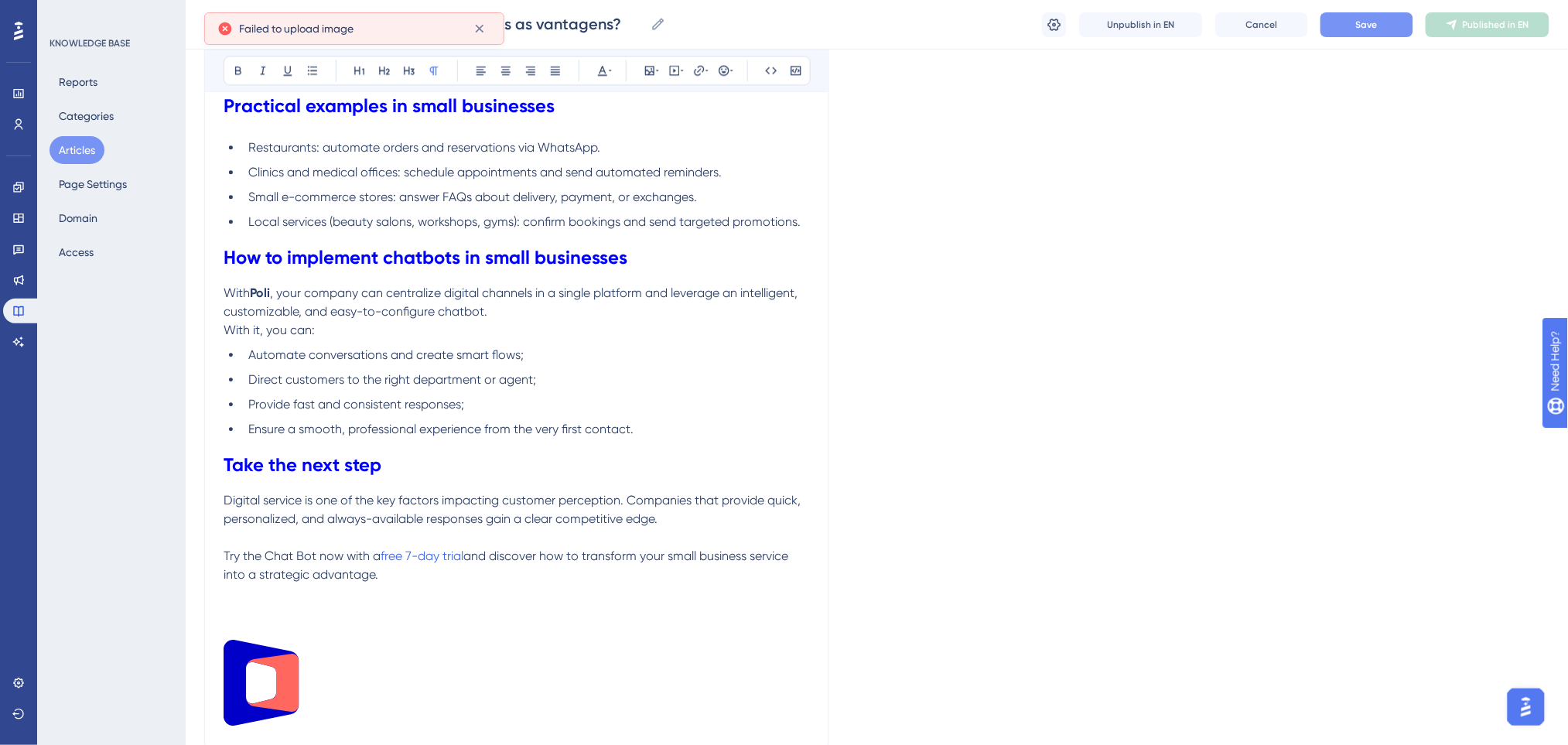
click at [1374, 12] on button "Save" at bounding box center [1366, 24] width 93 height 25
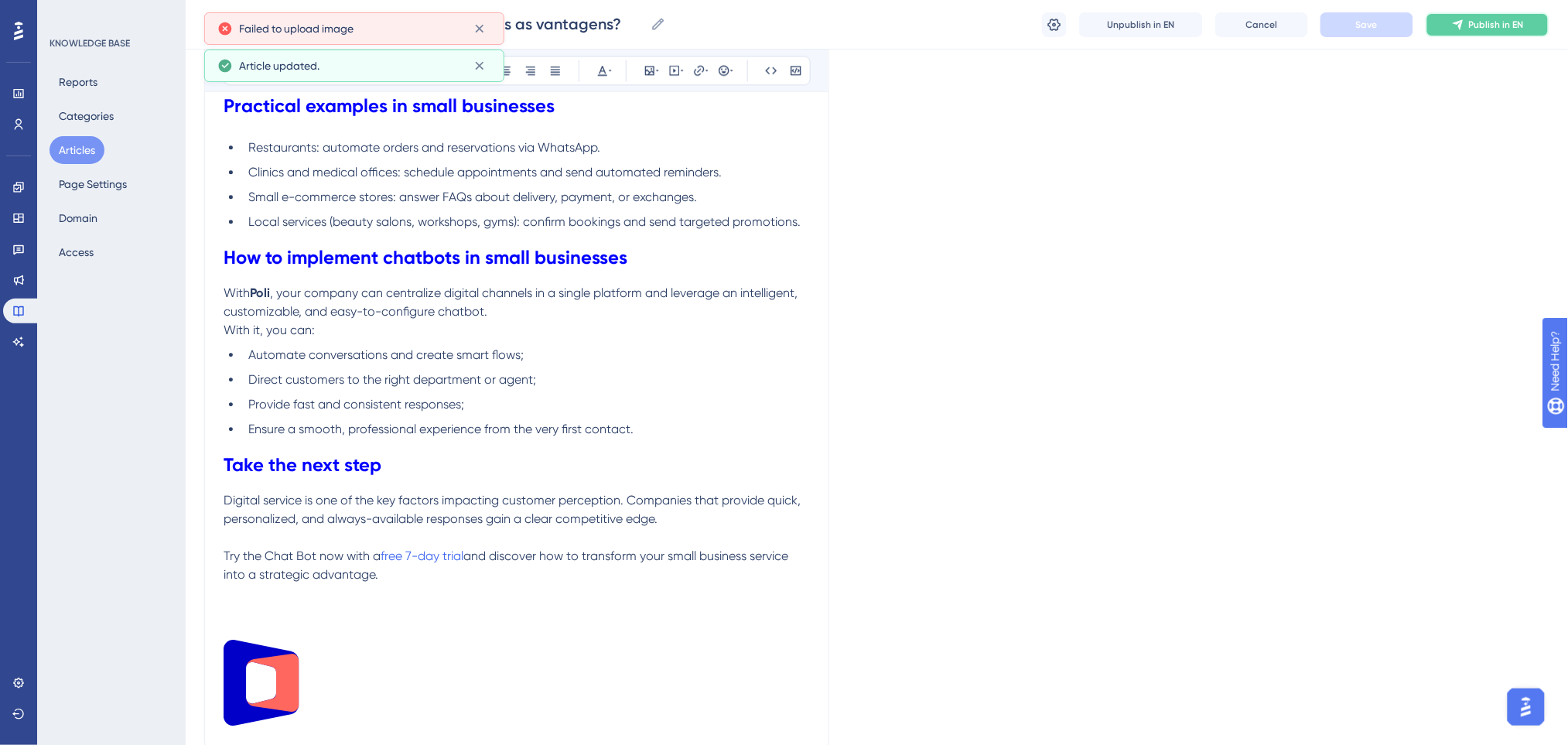
click at [1518, 23] on span "Publish in EN" at bounding box center [1496, 24] width 55 height 12
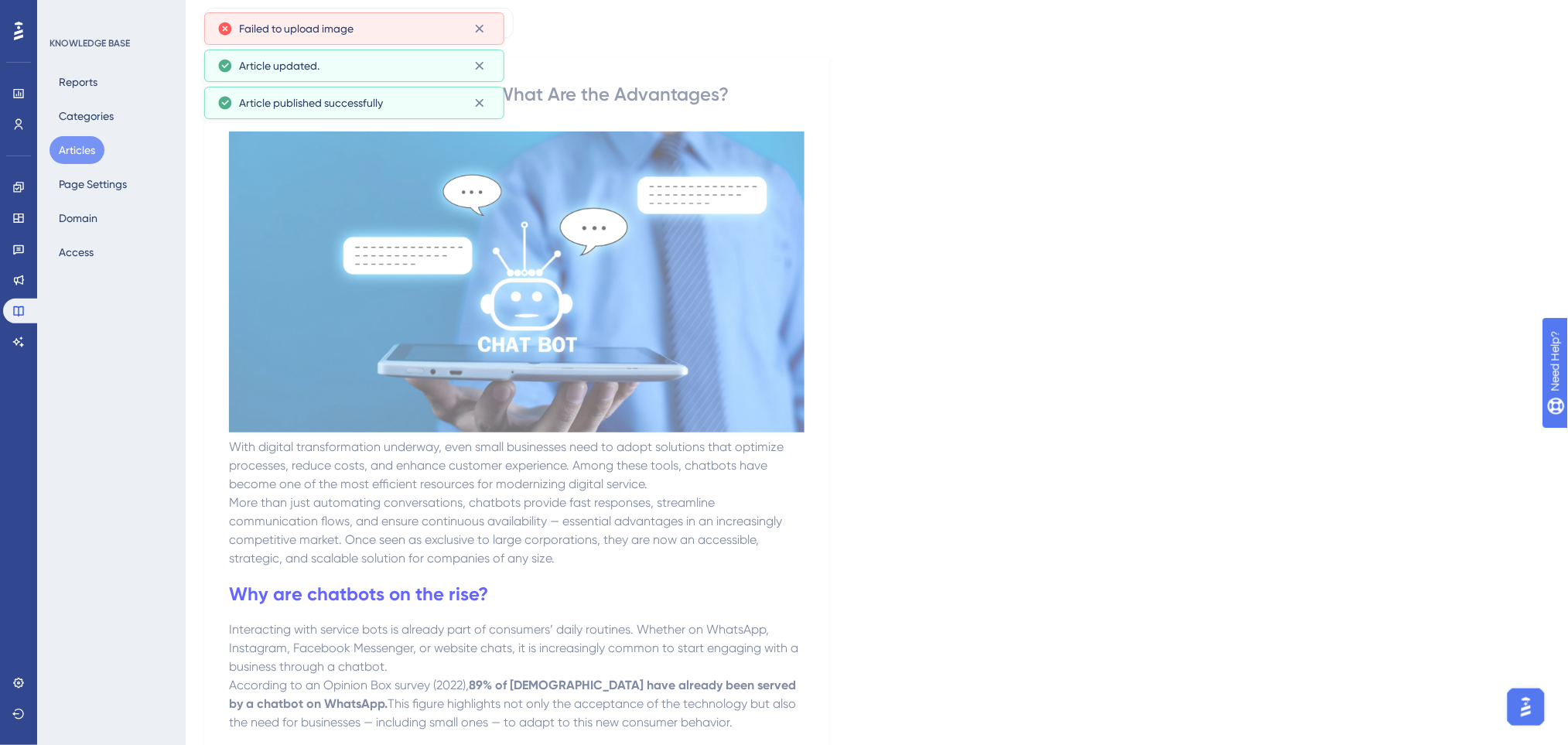
scroll to position [0, 0]
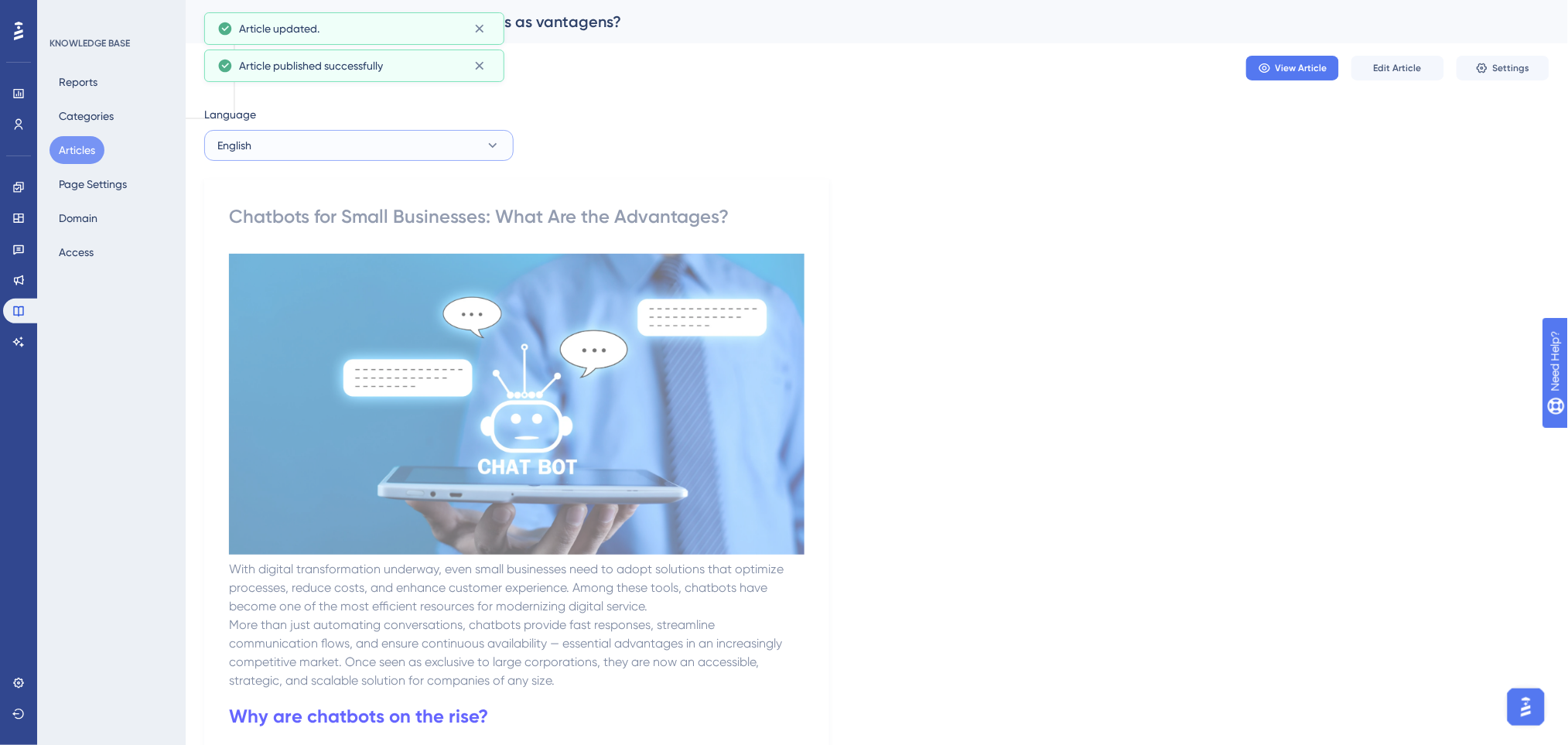
click at [342, 148] on button "English" at bounding box center [359, 144] width 309 height 31
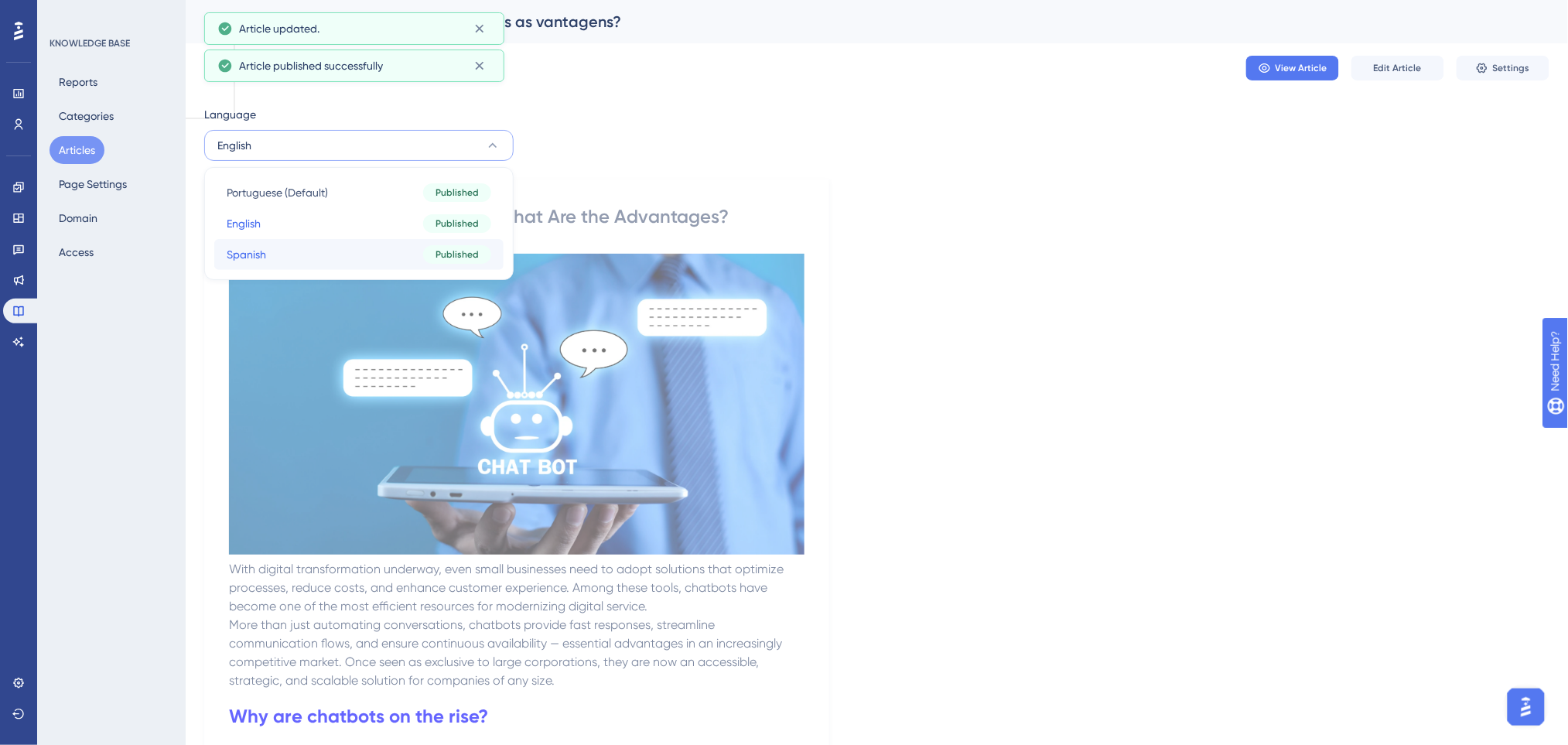
click at [308, 252] on button "Spanish Spanish Published" at bounding box center [358, 254] width 289 height 31
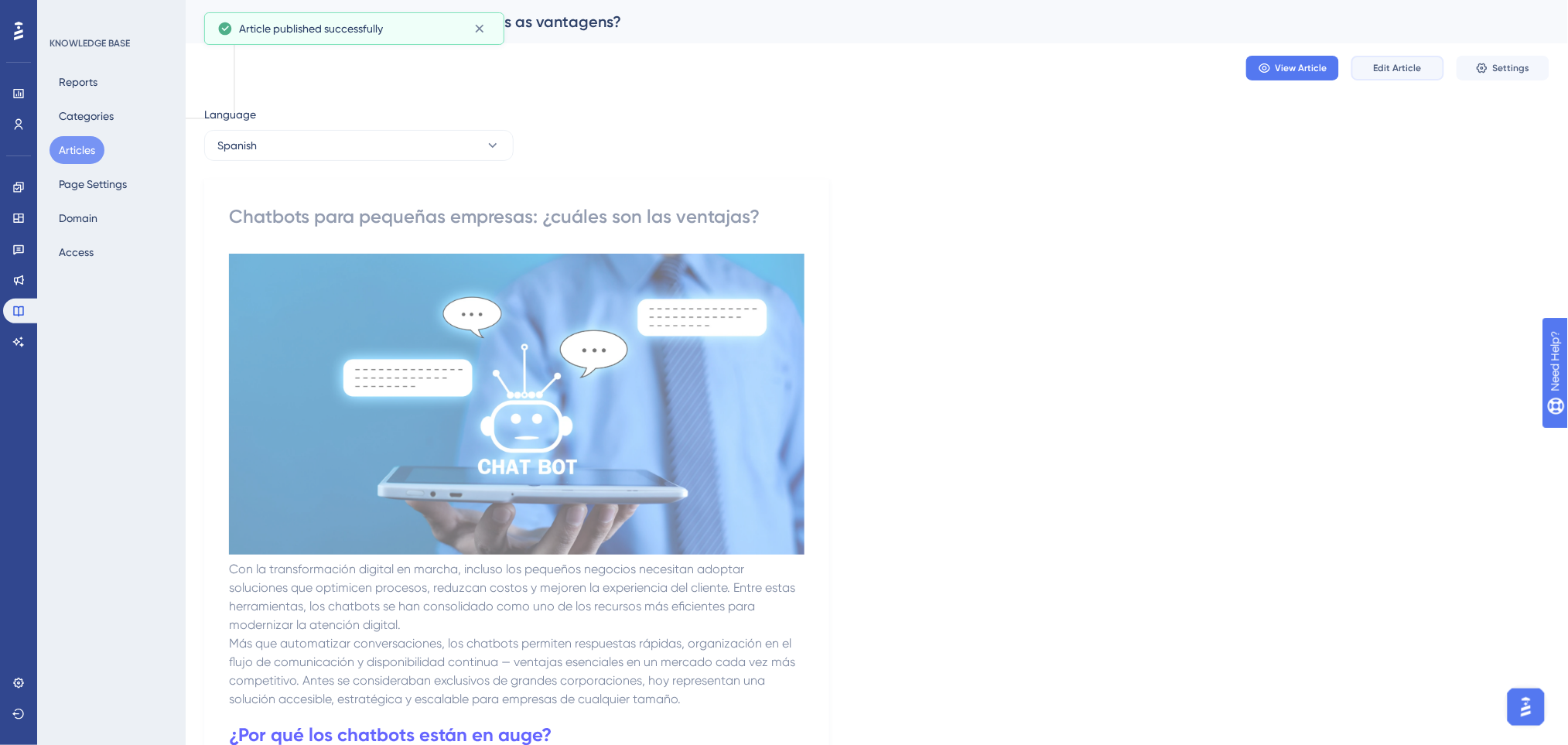
click at [1380, 68] on span "Edit Article" at bounding box center [1398, 68] width 48 height 12
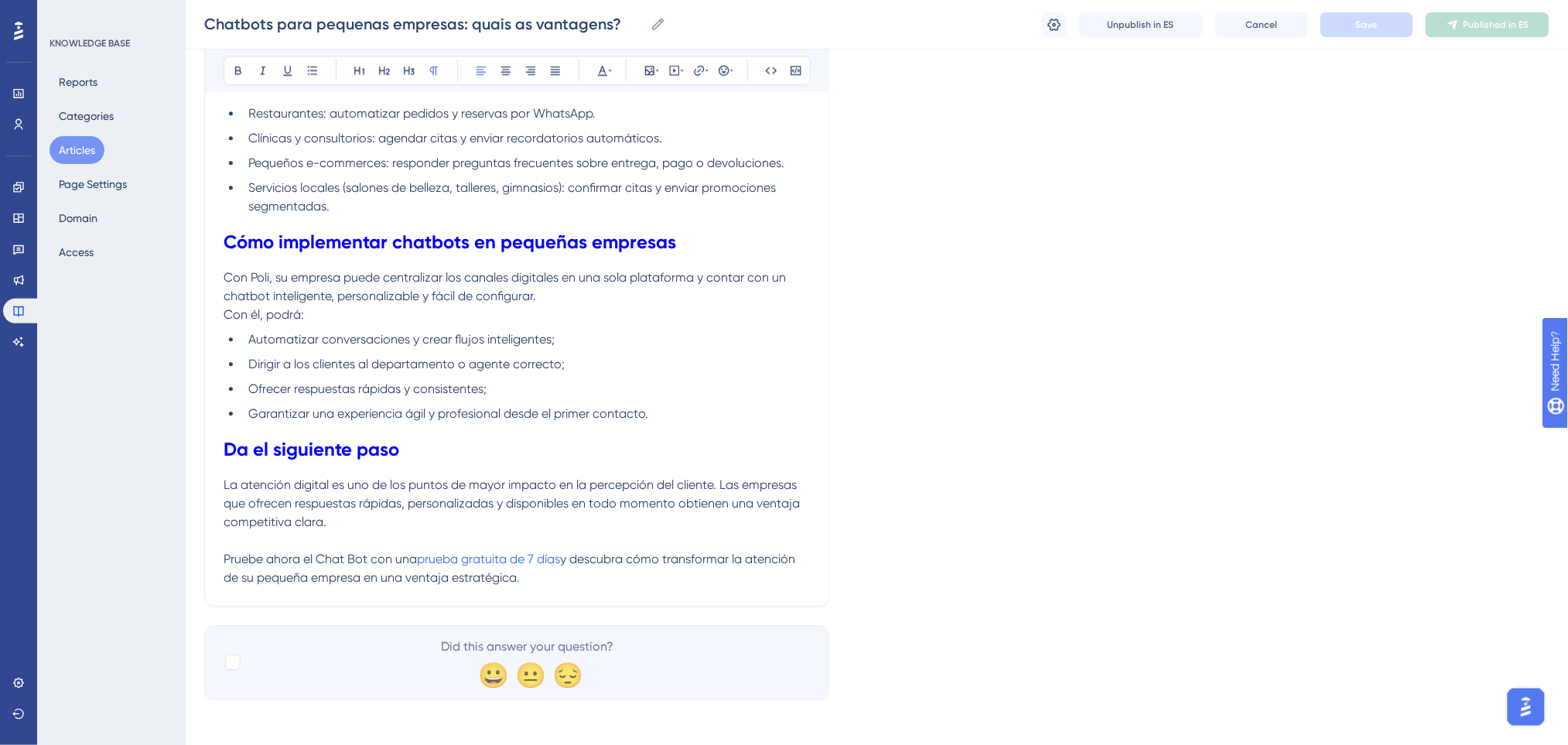
scroll to position [1446, 0]
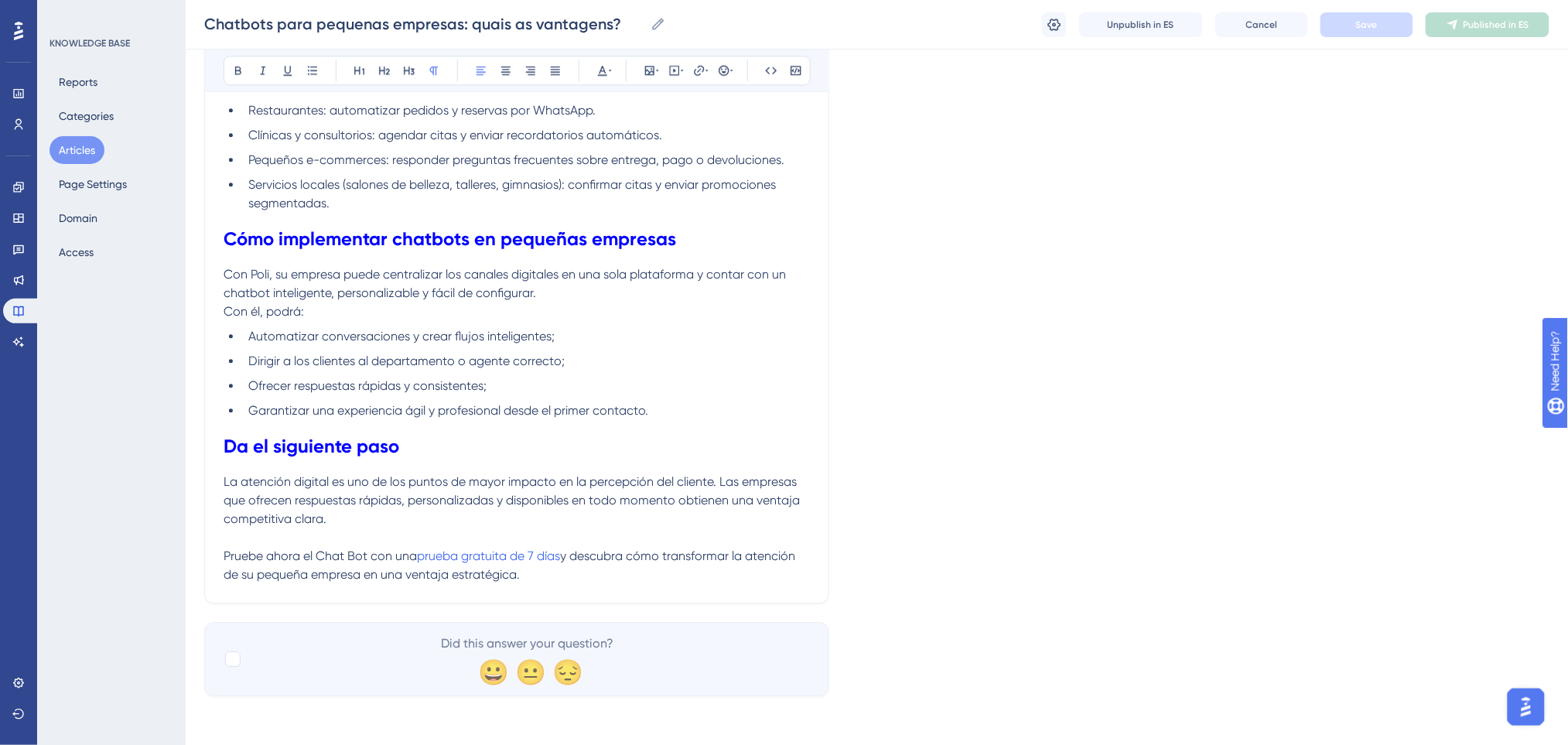
click at [533, 572] on p "Pruebe ahora el Chat Bot con una prueba gratuita de 7 días y descubra cómo tran…" at bounding box center [516, 565] width 586 height 37
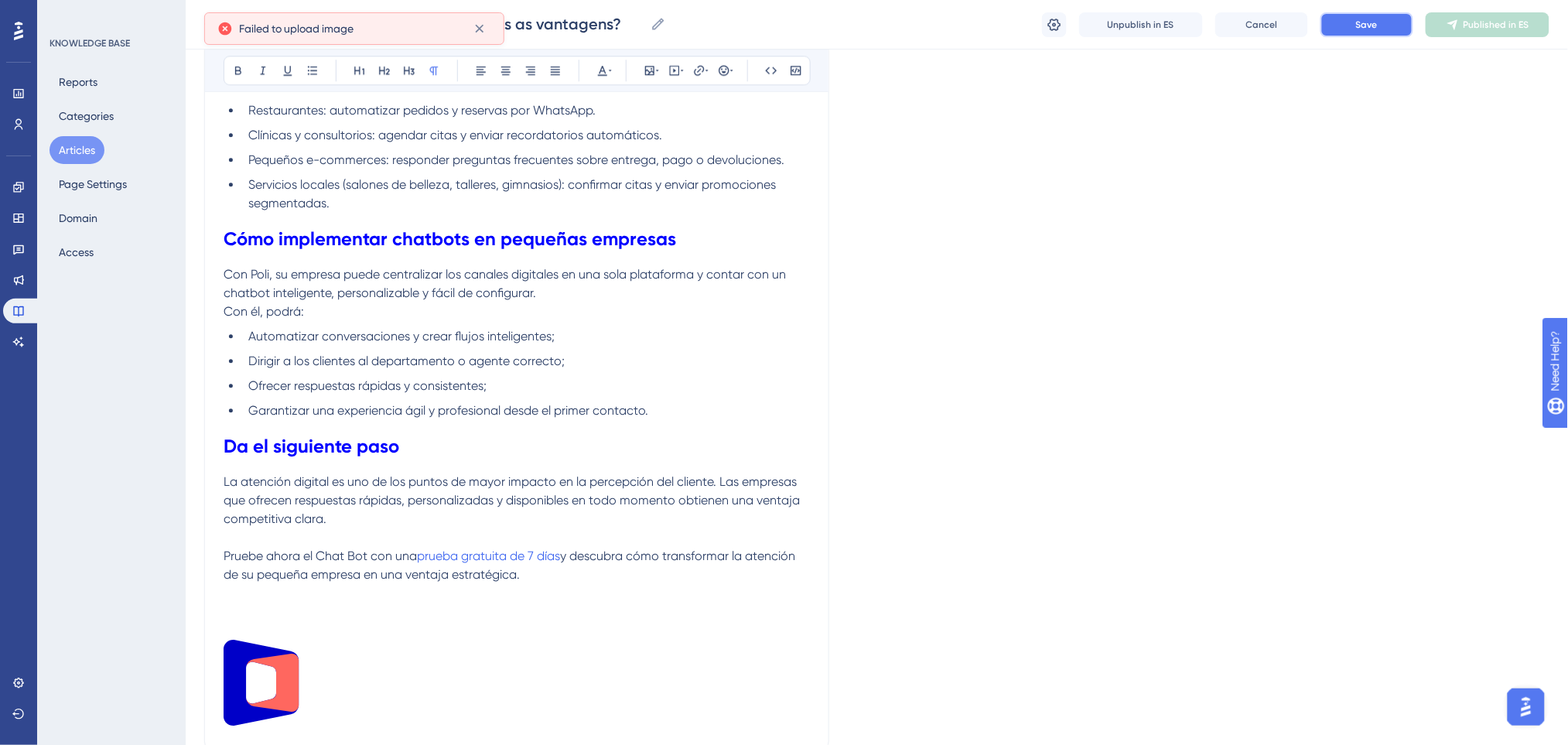
click at [1383, 27] on button "Save" at bounding box center [1366, 24] width 93 height 25
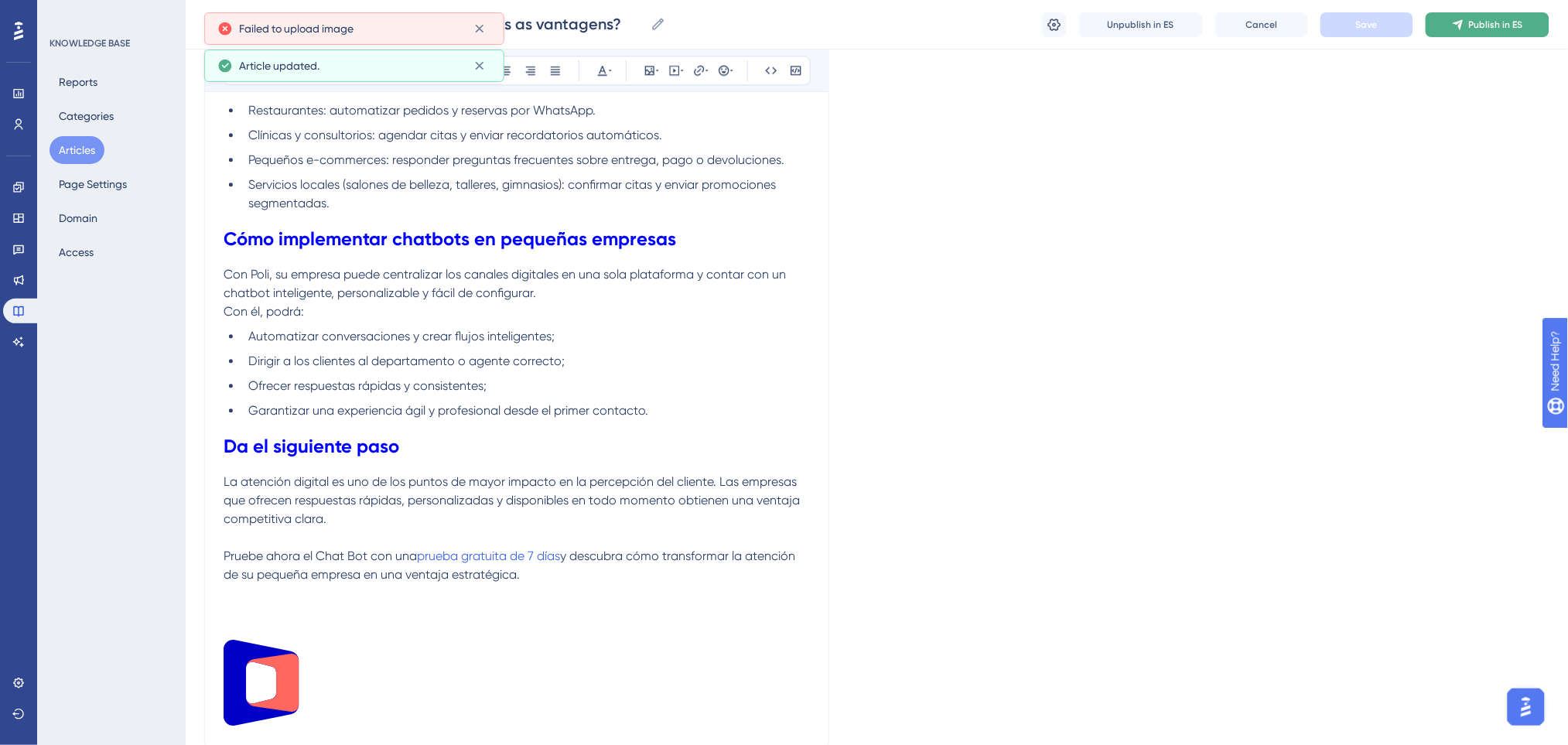
click at [1475, 27] on span "Publish in ES" at bounding box center [1496, 24] width 54 height 12
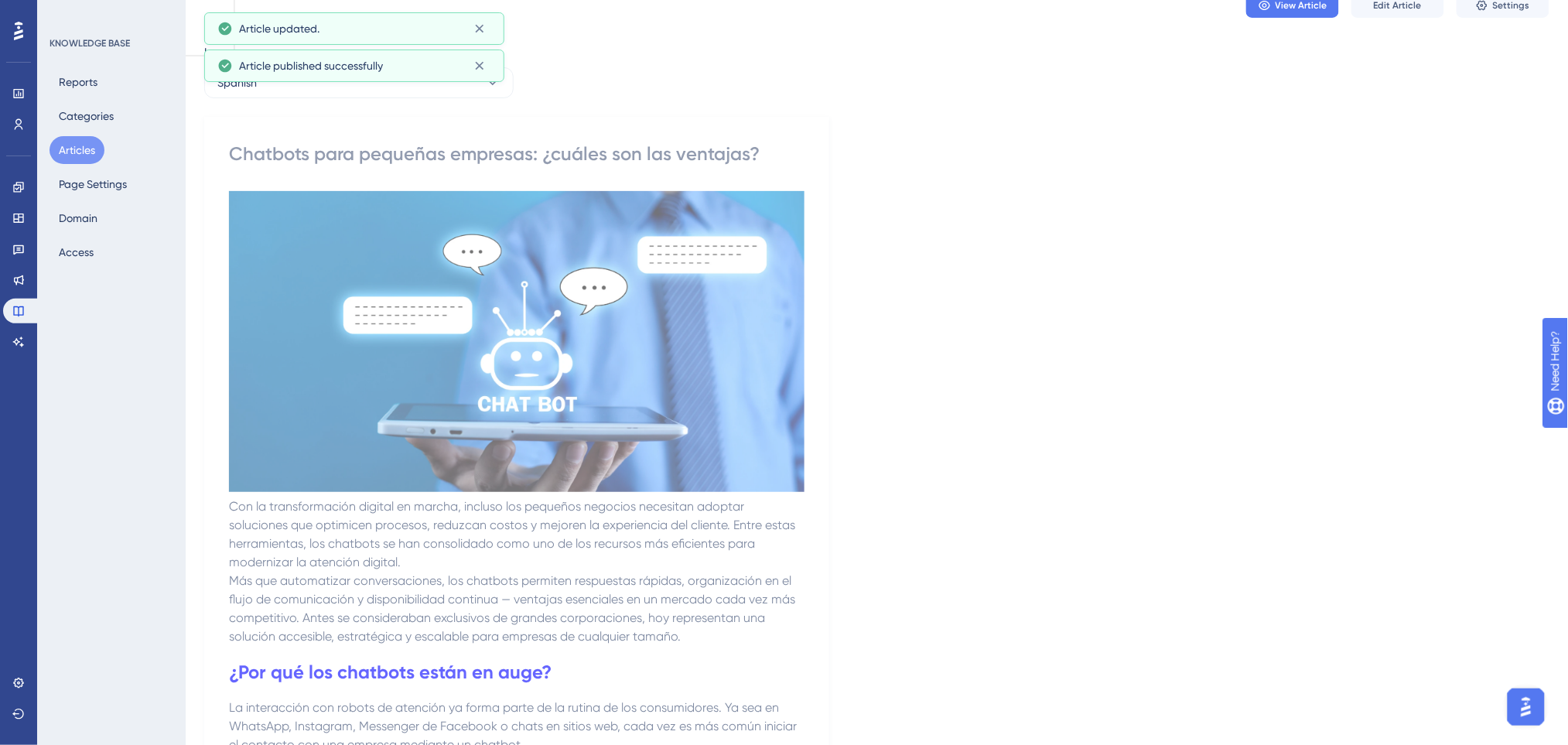
scroll to position [0, 0]
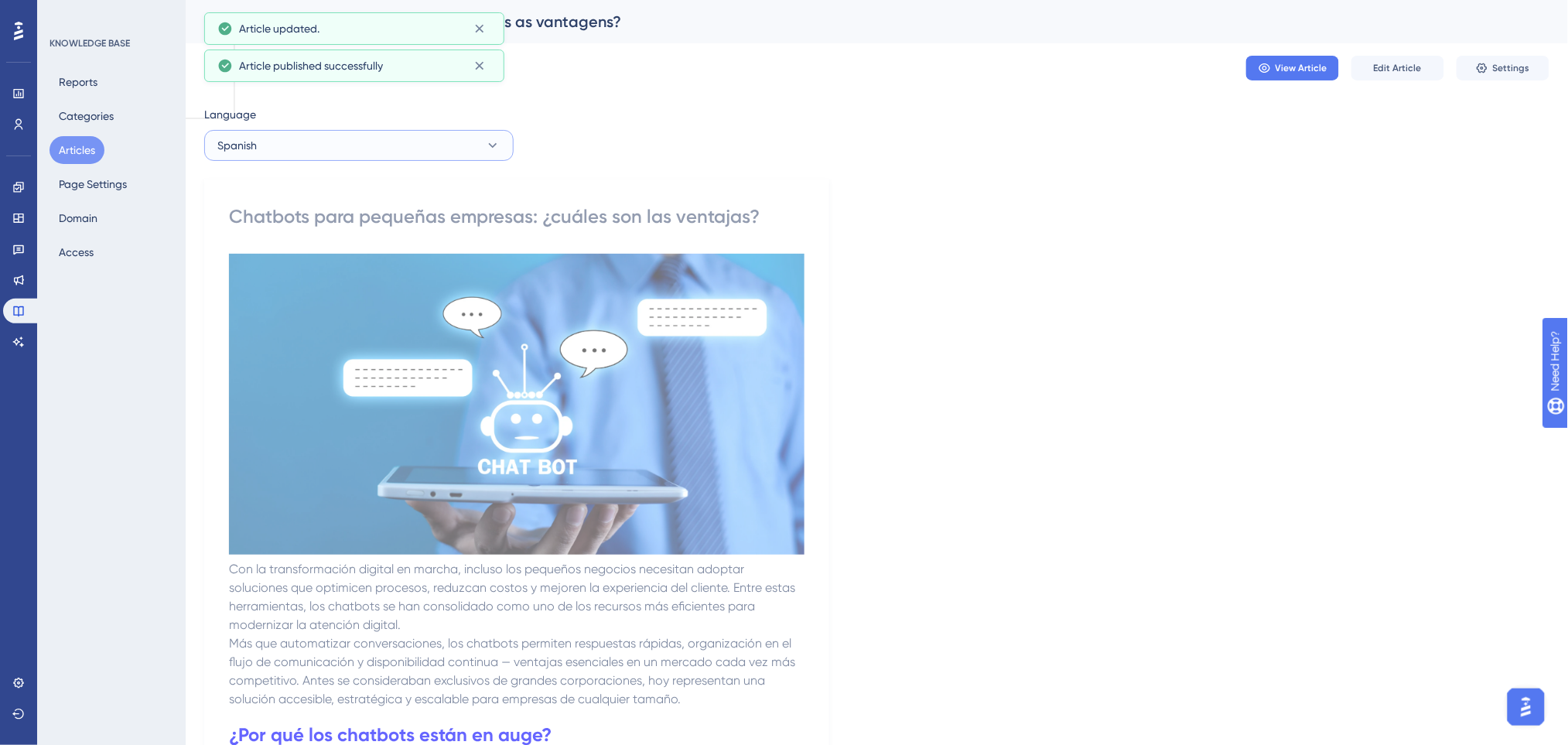
click at [385, 142] on button "Spanish" at bounding box center [359, 144] width 309 height 31
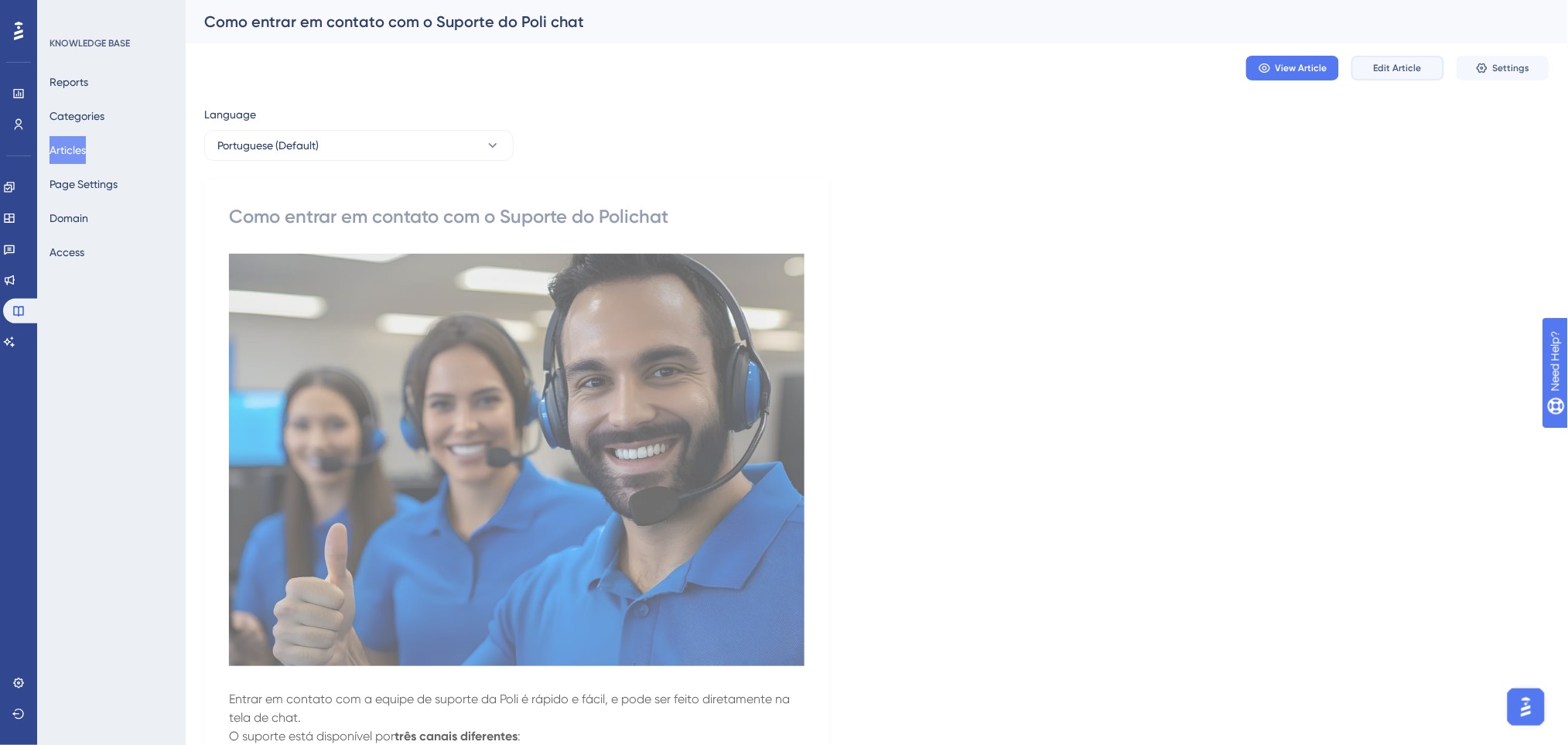
click at [1389, 69] on span "Edit Article" at bounding box center [1398, 68] width 48 height 12
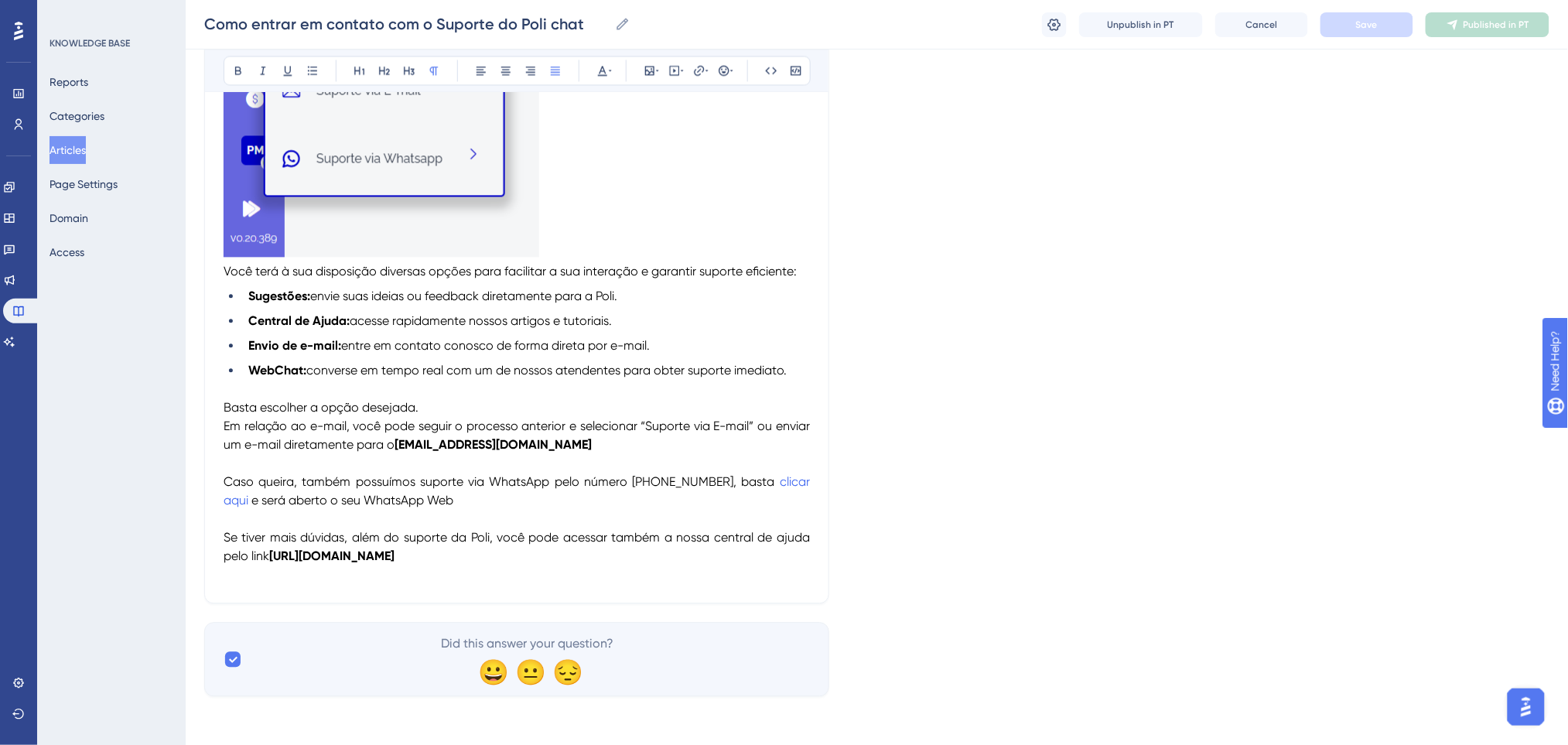
scroll to position [1105, 0]
click at [456, 573] on p "Basta escolher a opção desejada. Em relação ao e-mail, você pode seguir o proce…" at bounding box center [516, 490] width 586 height 186
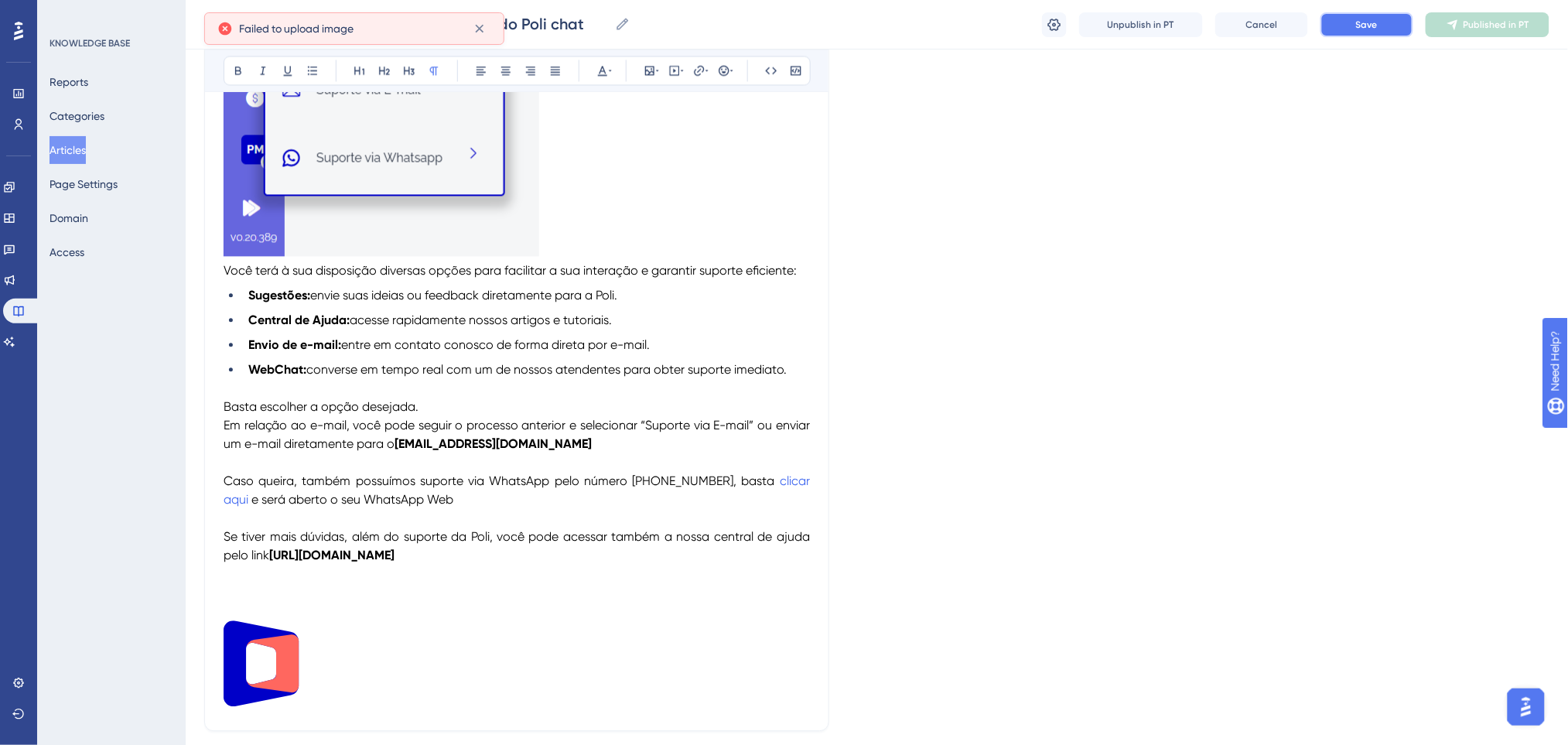
click at [1378, 17] on button "Save" at bounding box center [1366, 24] width 93 height 25
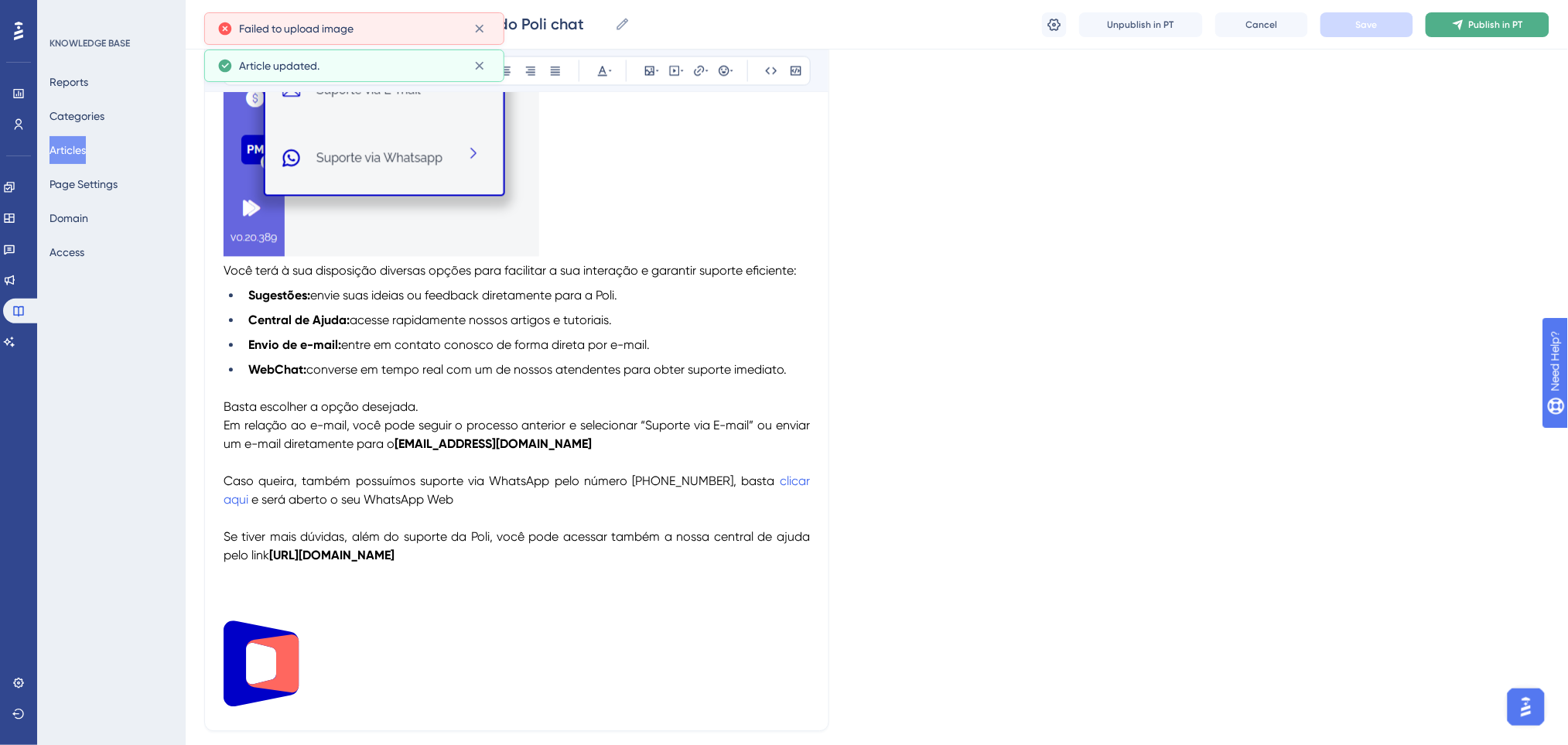
click at [1490, 26] on span "Publish in PT" at bounding box center [1496, 24] width 54 height 12
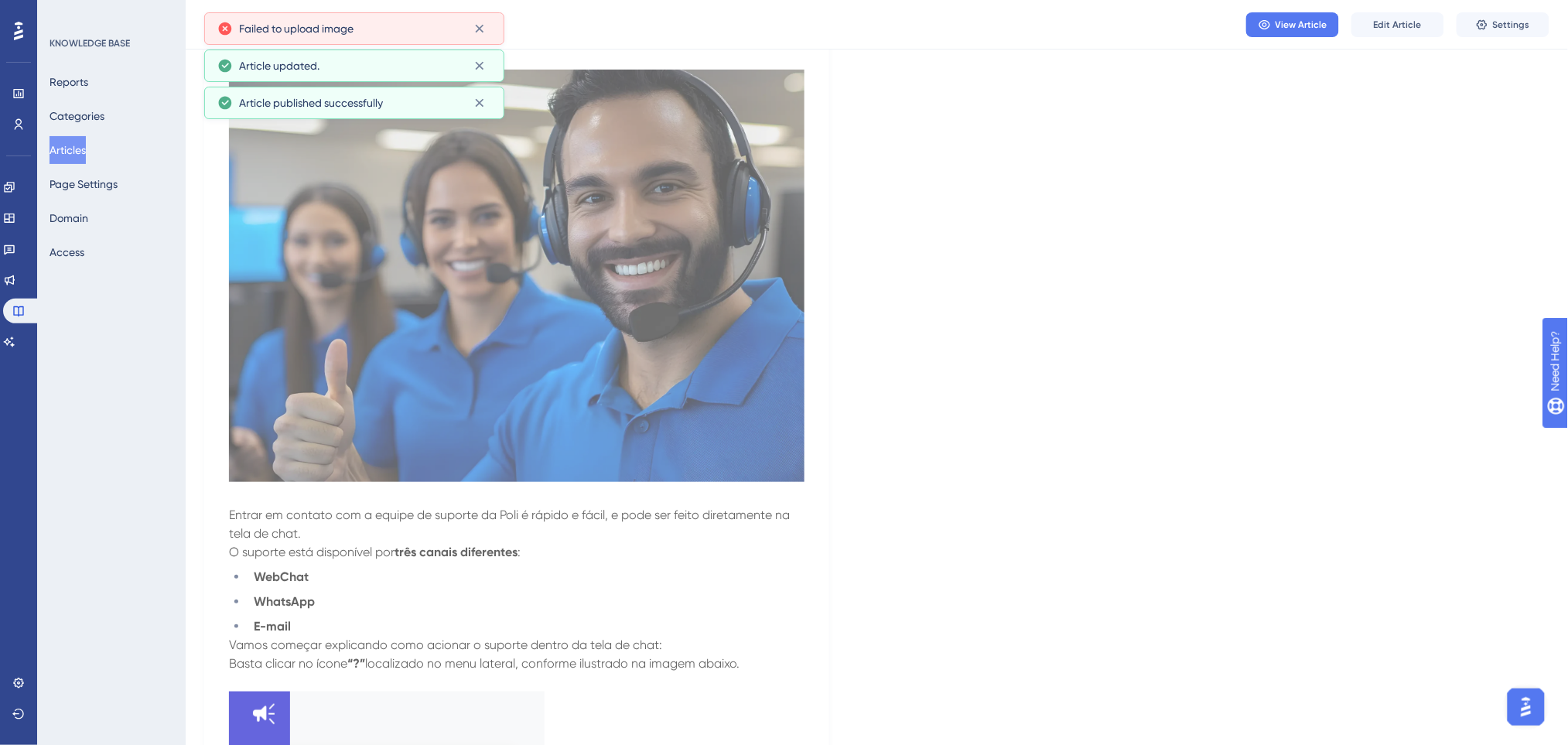
scroll to position [0, 0]
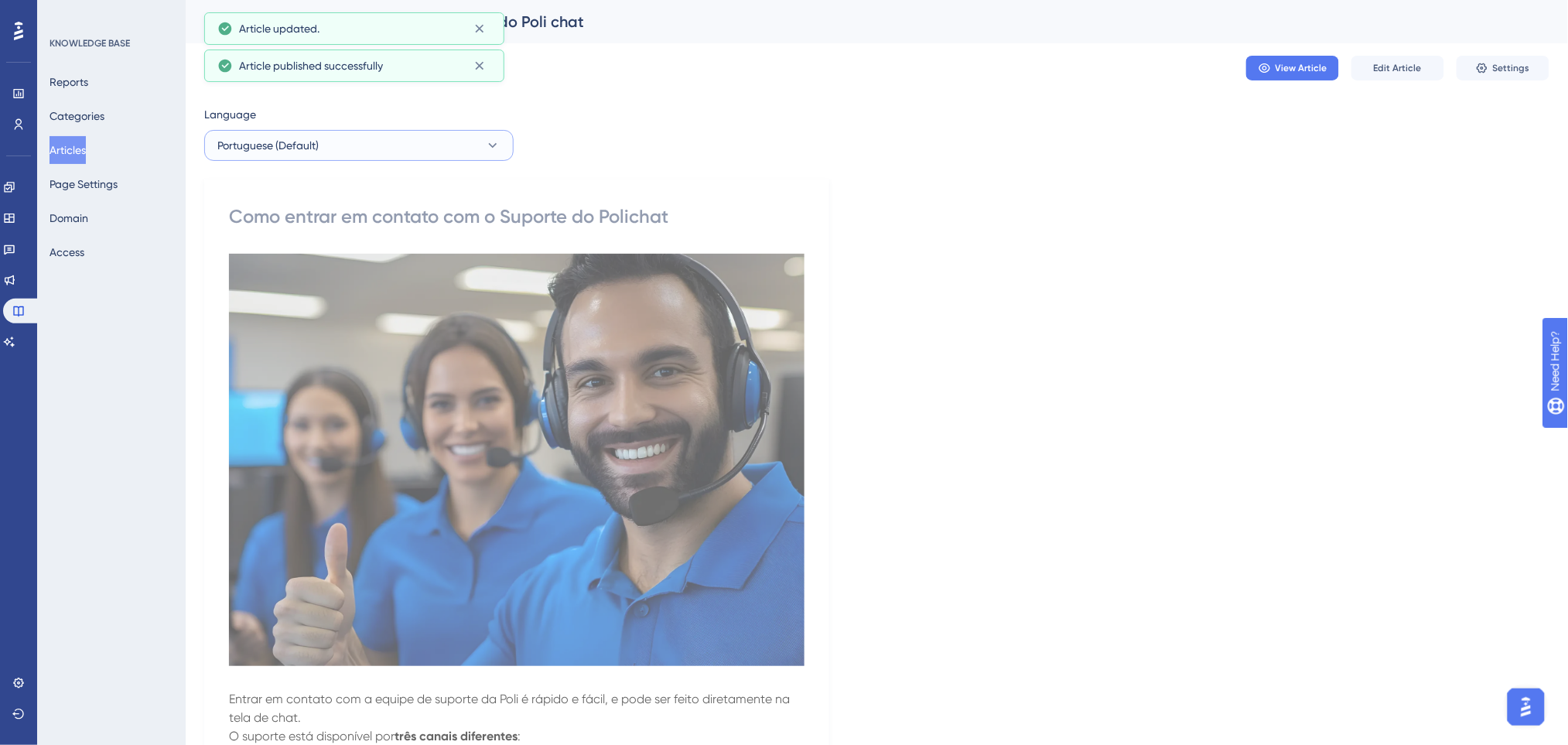
click at [345, 155] on button "Portuguese (Default)" at bounding box center [359, 144] width 309 height 31
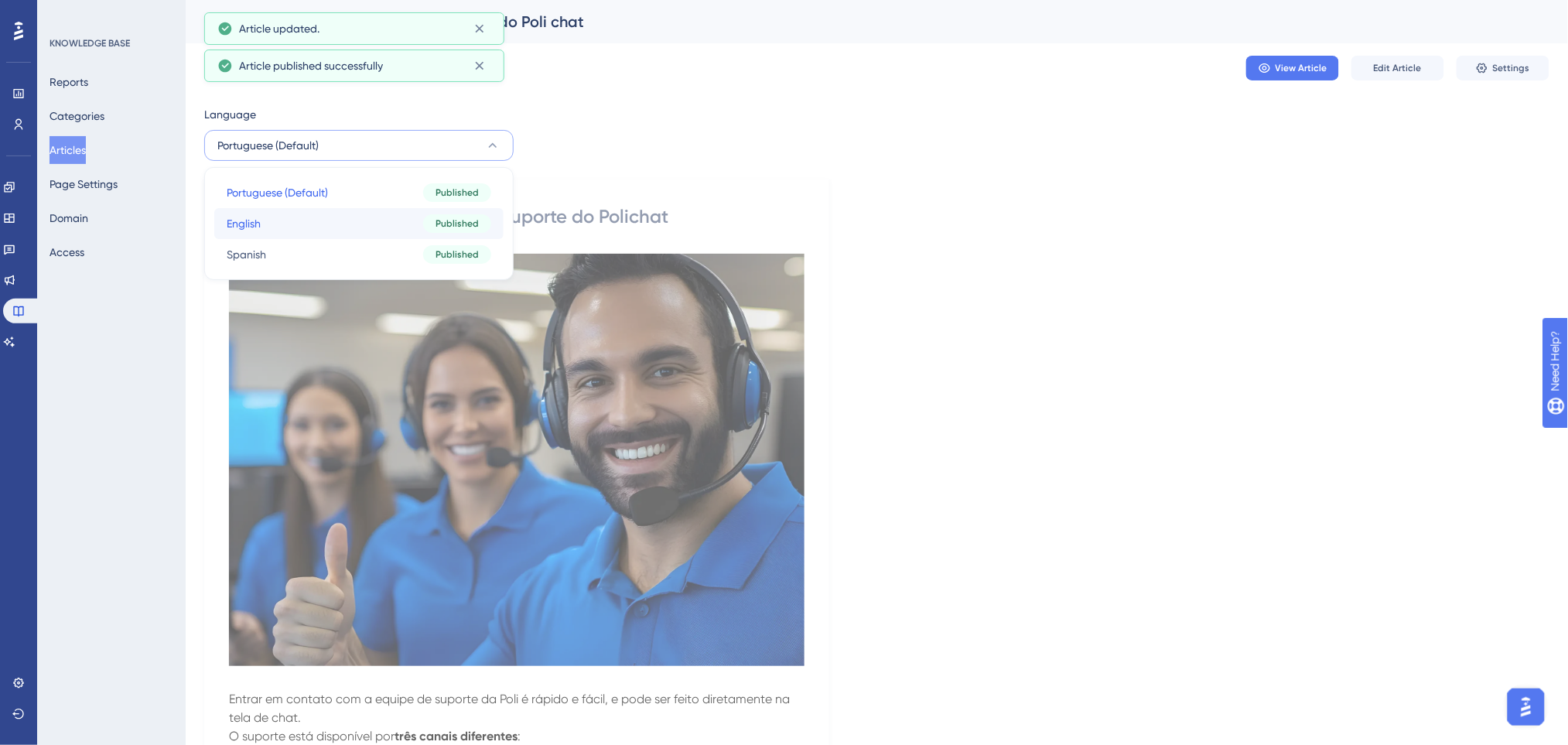
click at [288, 219] on button "English English Published" at bounding box center [358, 223] width 289 height 31
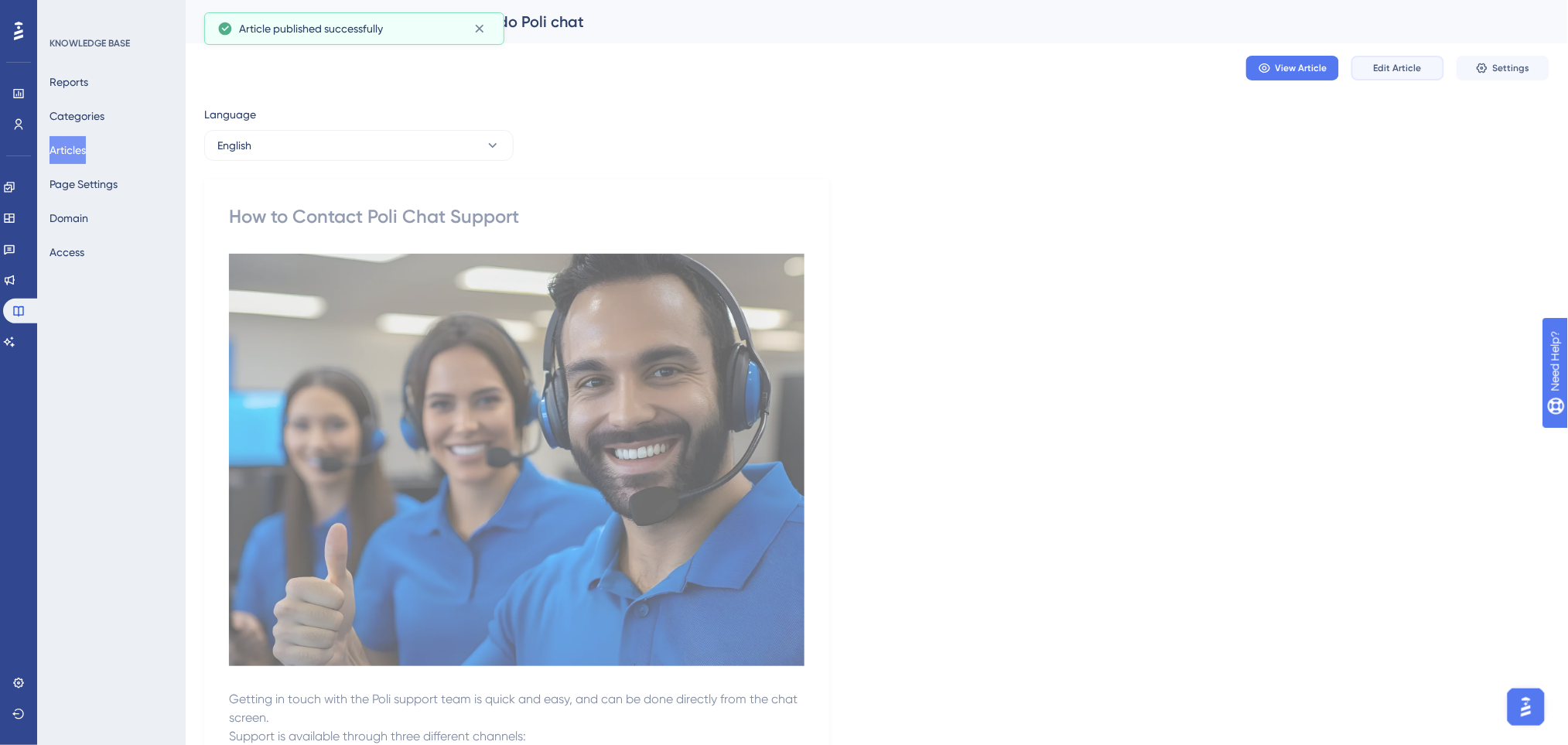
click at [1414, 60] on button "Edit Article" at bounding box center [1398, 68] width 93 height 25
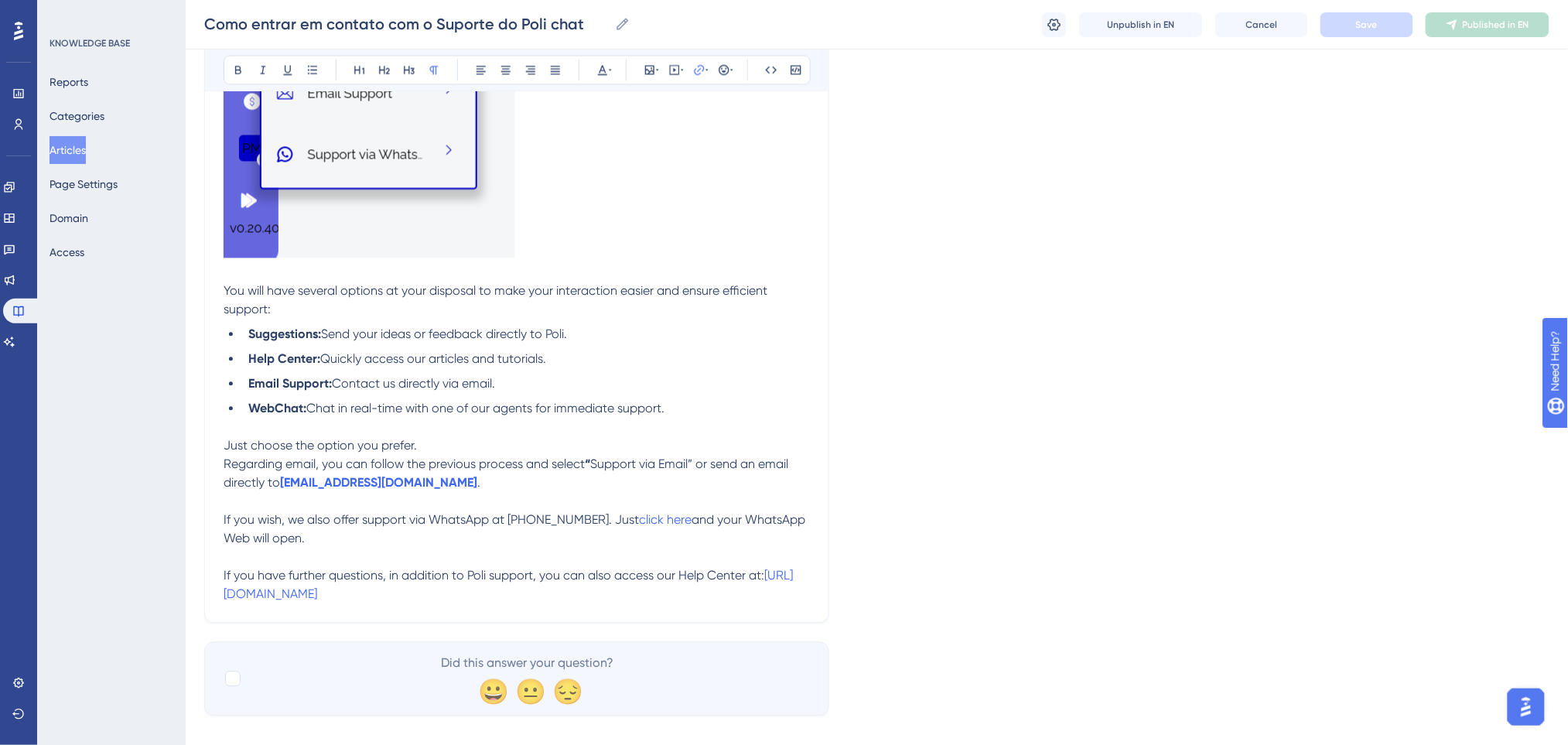
scroll to position [1086, 0]
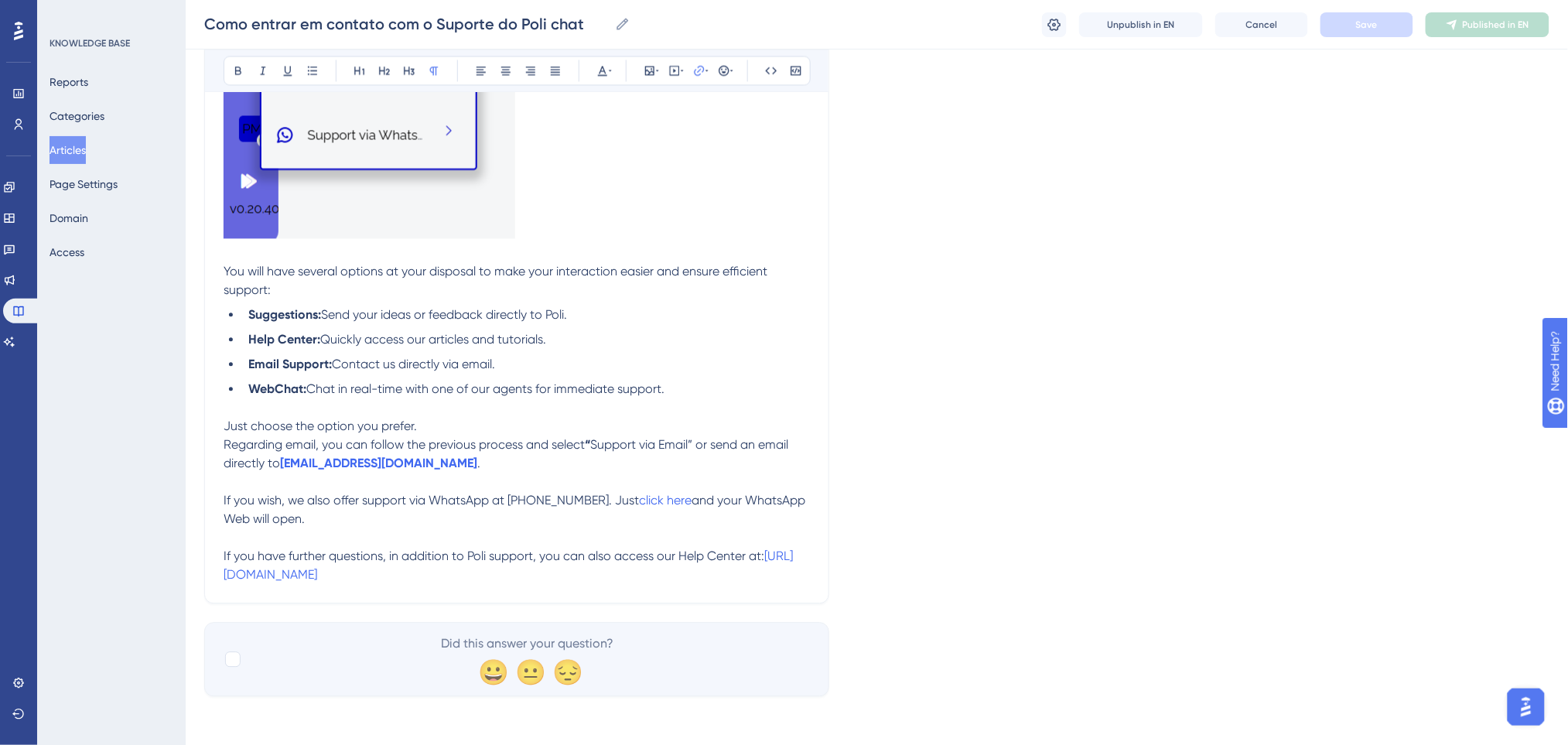
click at [421, 567] on p "If you have further questions, in addition to Poli support, you can also access…" at bounding box center [516, 565] width 586 height 37
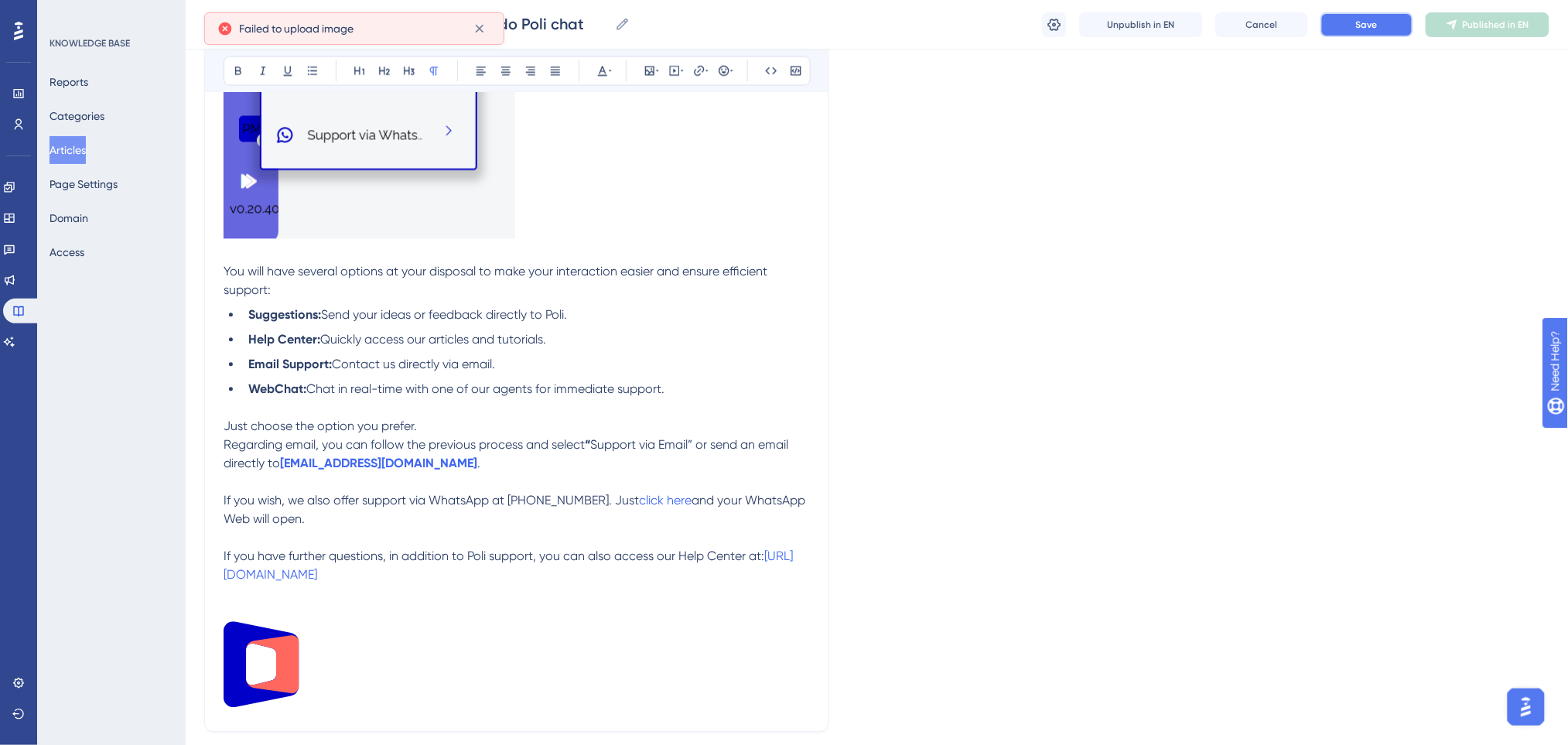
click at [1384, 12] on button "Save" at bounding box center [1366, 24] width 93 height 25
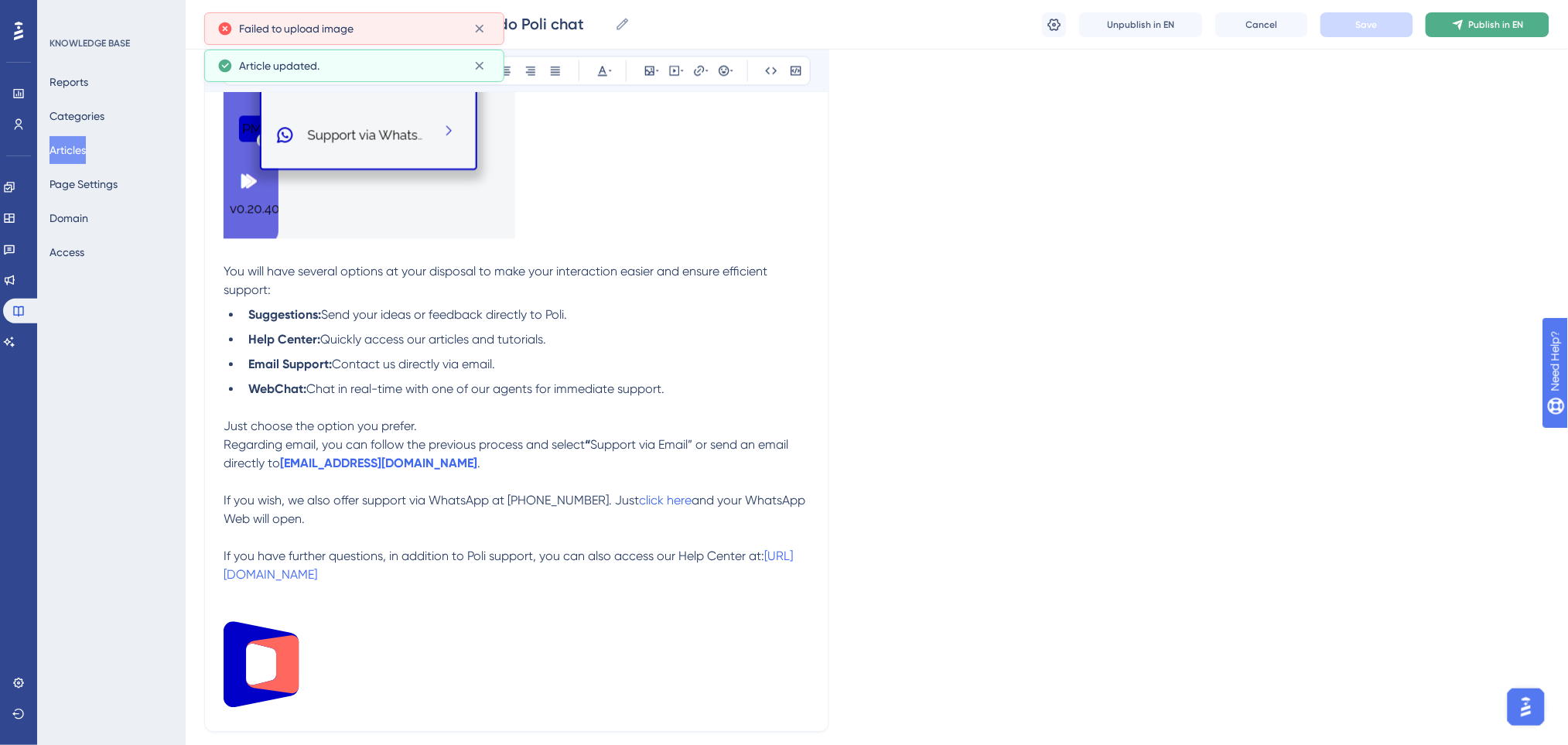
click at [1457, 29] on icon at bounding box center [1457, 24] width 12 height 12
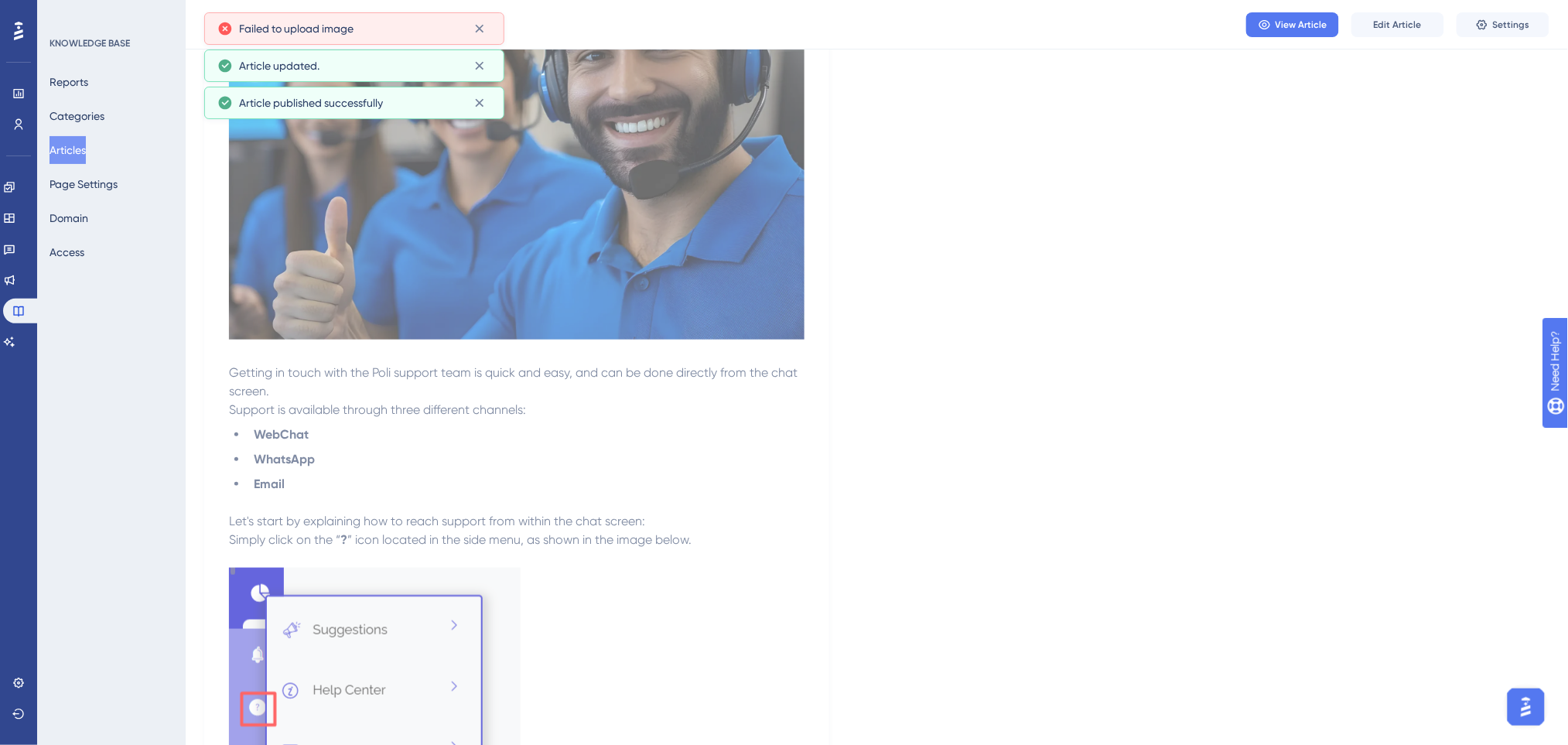
scroll to position [0, 0]
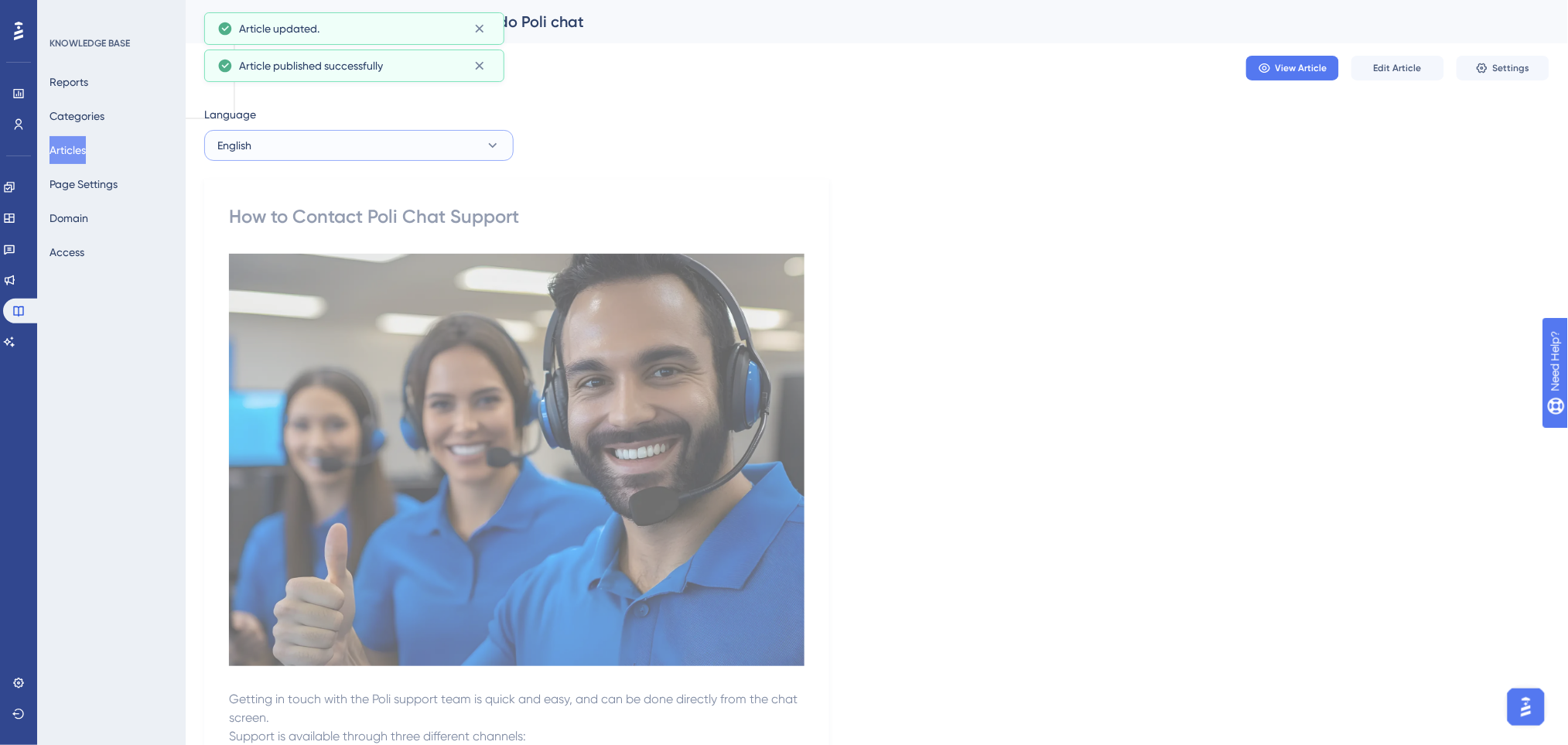
click at [337, 143] on button "English" at bounding box center [359, 144] width 309 height 31
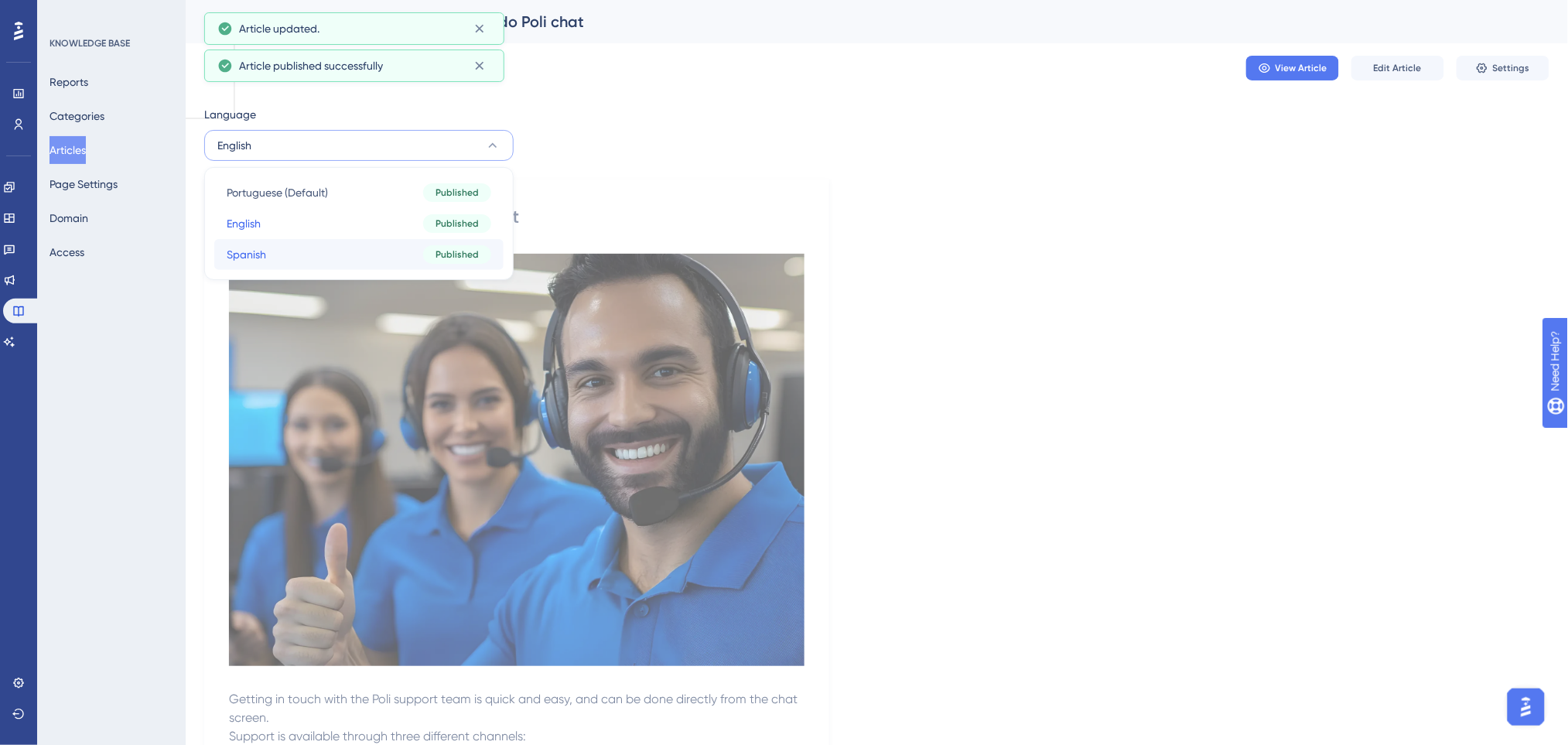
click at [290, 255] on button "Spanish Spanish Published" at bounding box center [358, 254] width 289 height 31
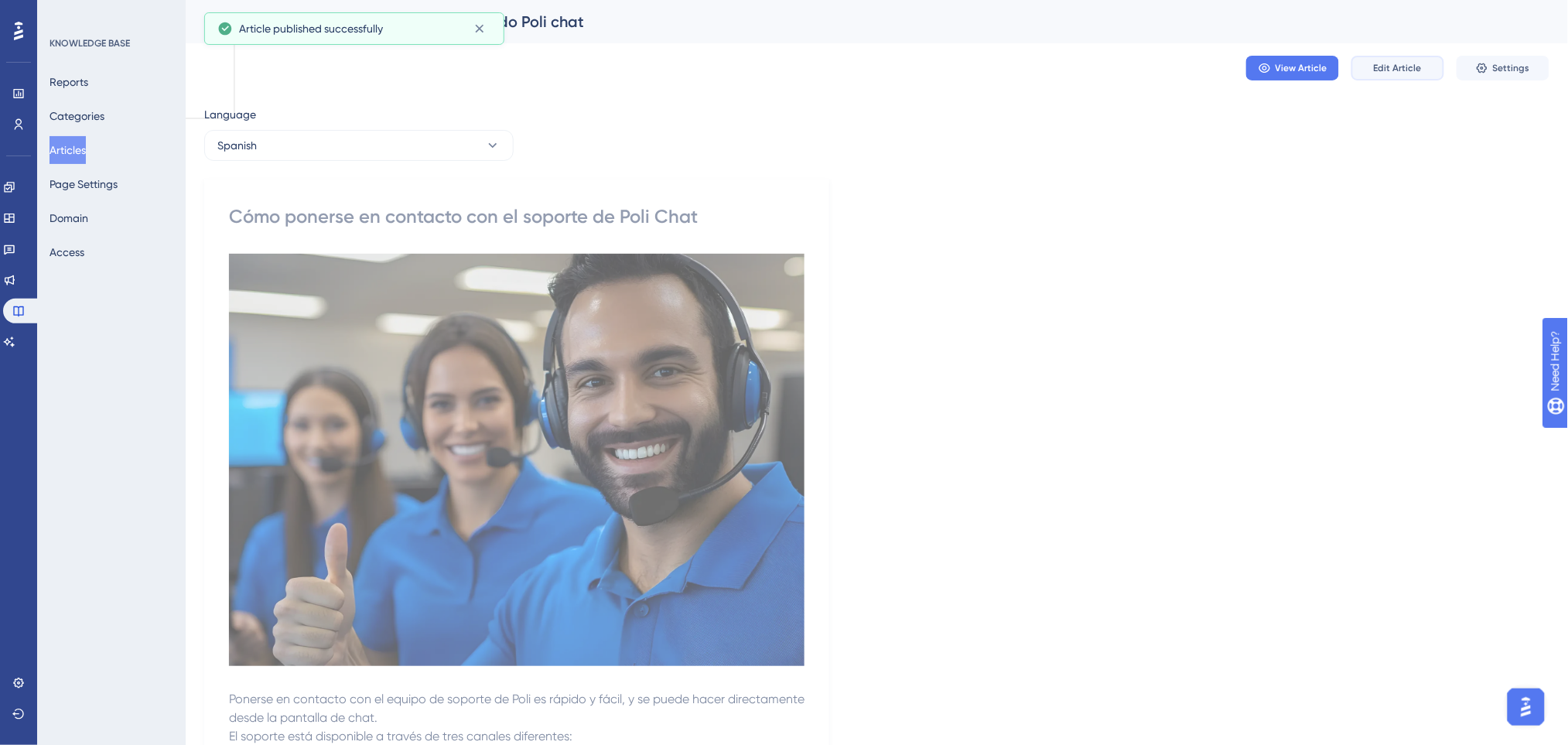
click at [1376, 67] on span "Edit Article" at bounding box center [1398, 68] width 48 height 12
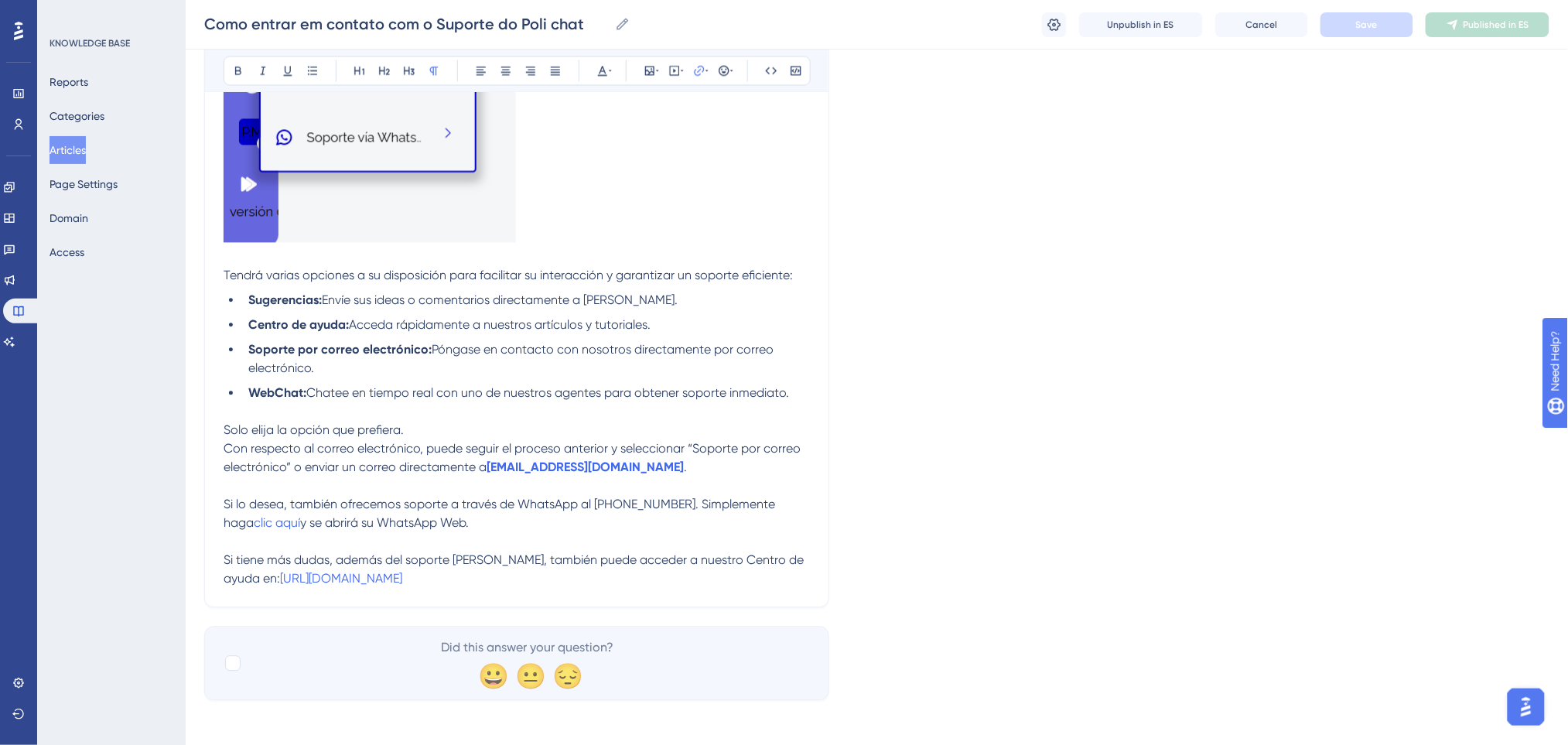
scroll to position [1099, 0]
click at [414, 573] on p "Si tiene más dudas, además del soporte de Poli, también puede acceder a nuestro…" at bounding box center [516, 565] width 586 height 37
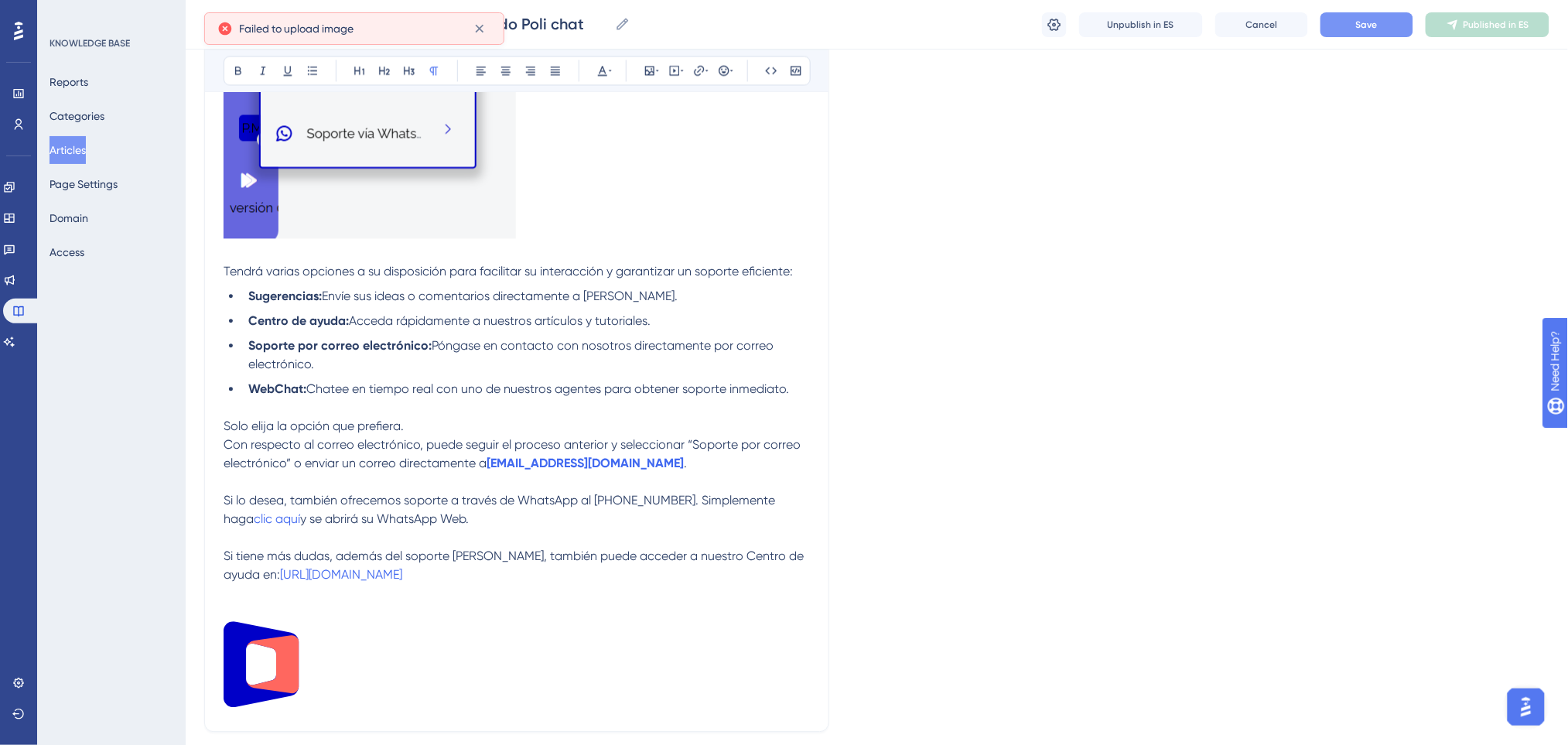
click at [1376, 31] on button "Save" at bounding box center [1366, 24] width 93 height 25
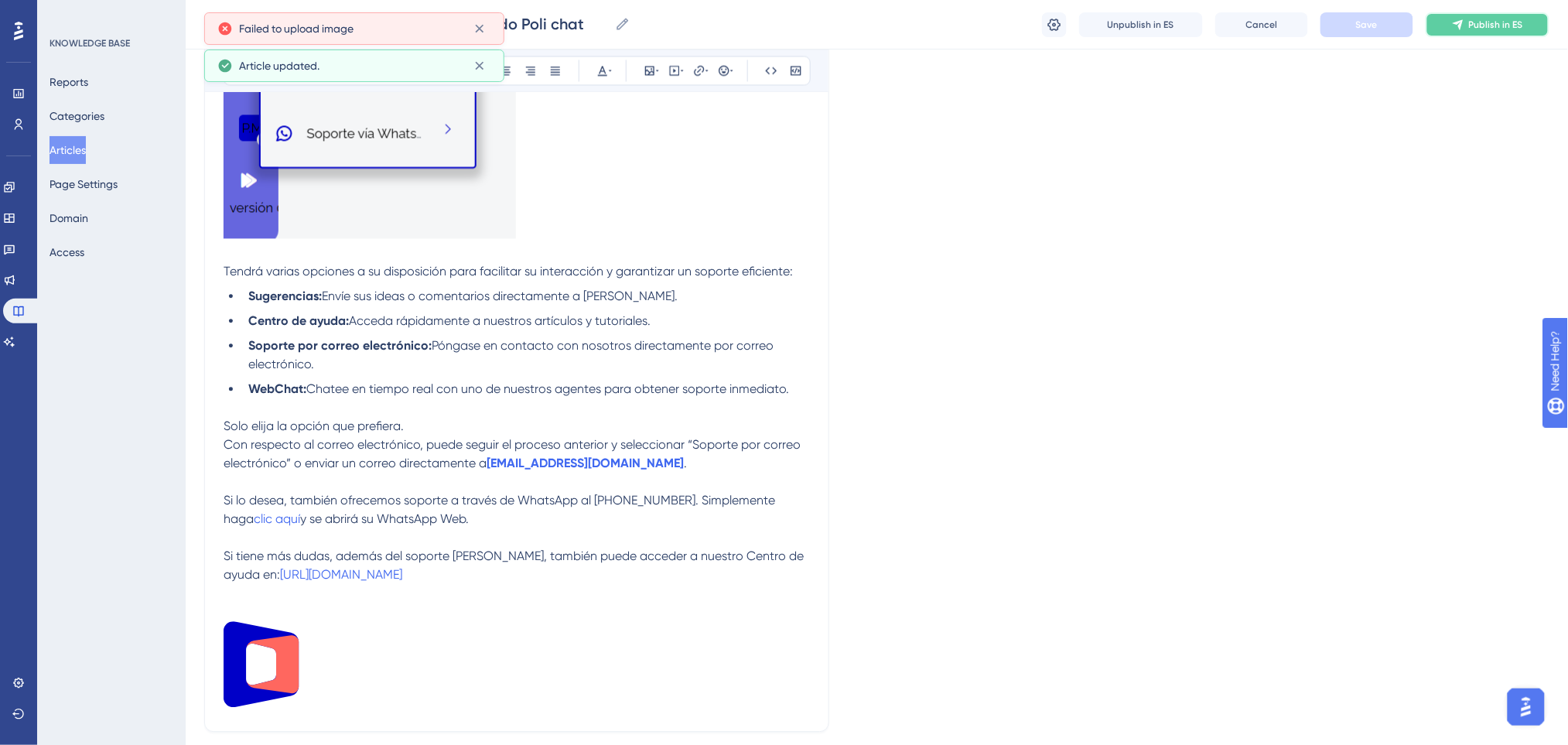
click at [1459, 26] on icon at bounding box center [1457, 24] width 12 height 12
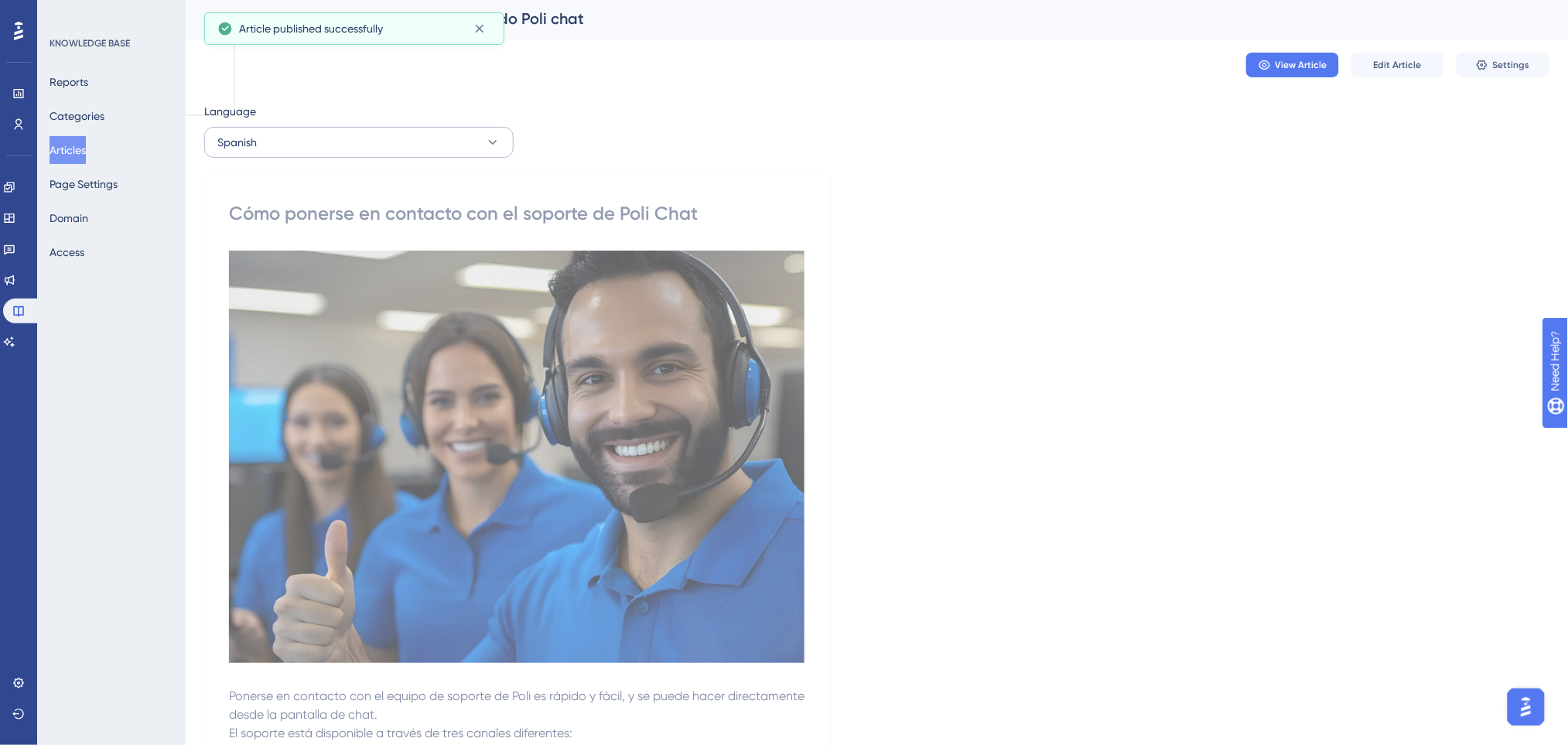
scroll to position [0, 0]
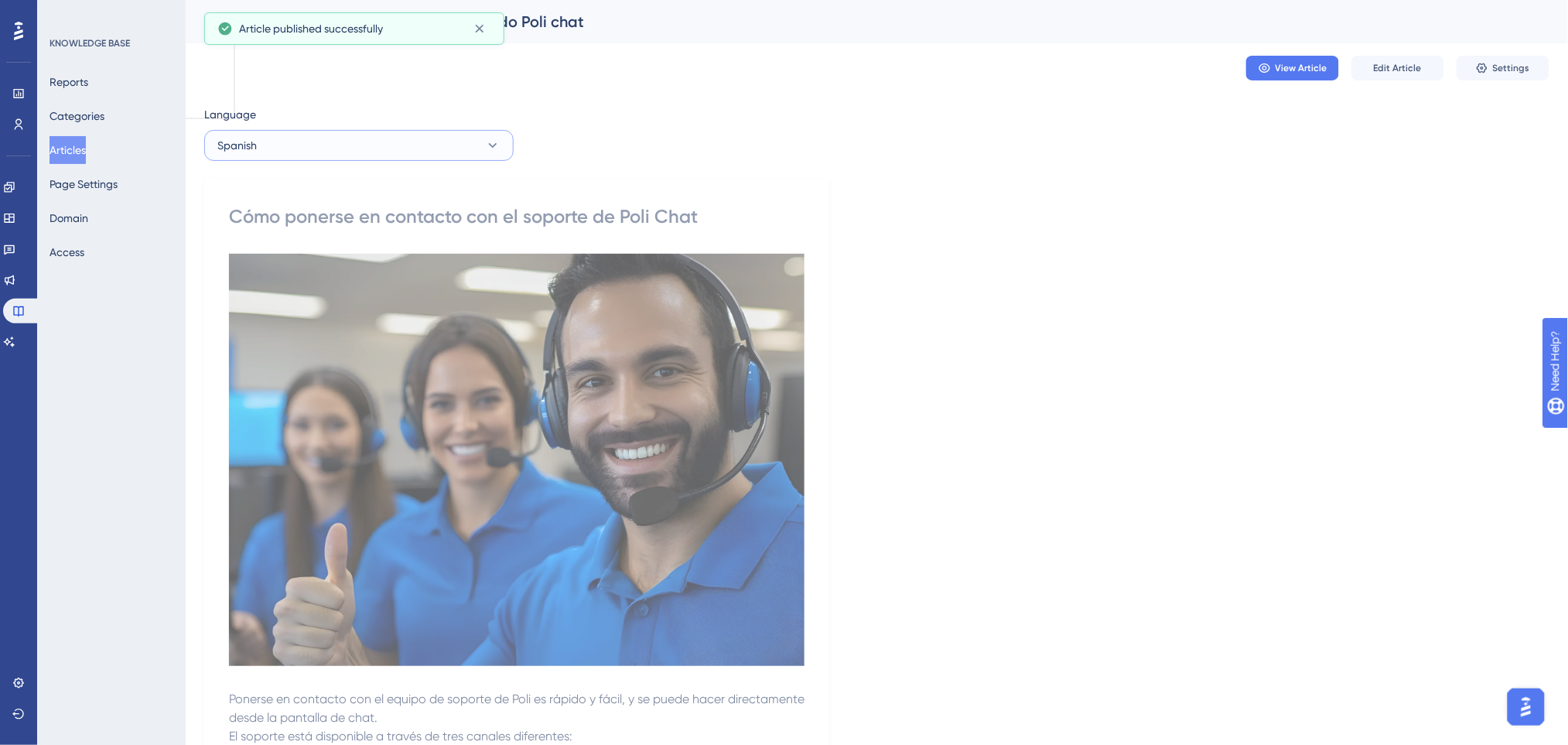
click at [392, 134] on button "Spanish" at bounding box center [359, 144] width 309 height 31
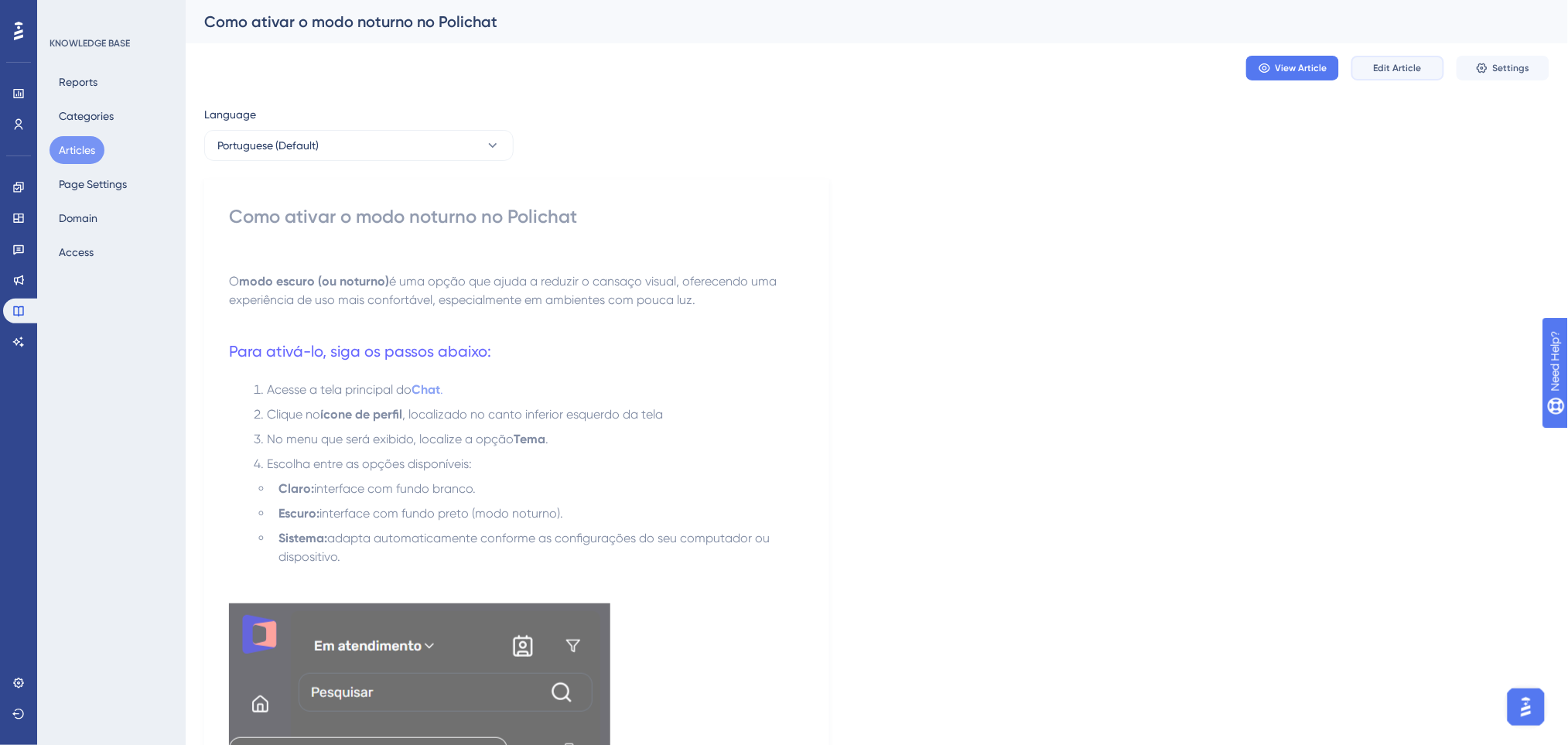
click at [1406, 69] on span "Edit Article" at bounding box center [1398, 68] width 48 height 12
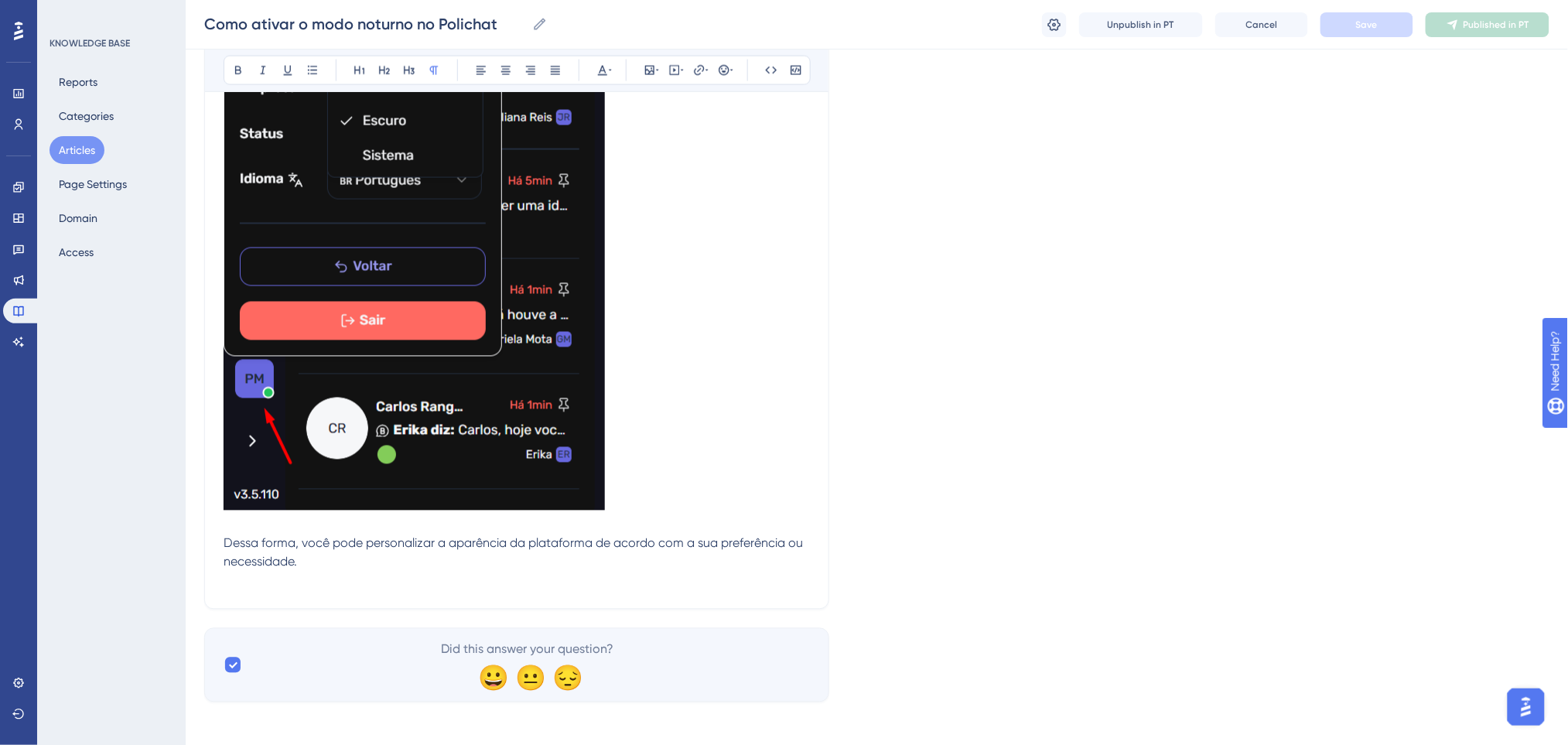
scroll to position [875, 0]
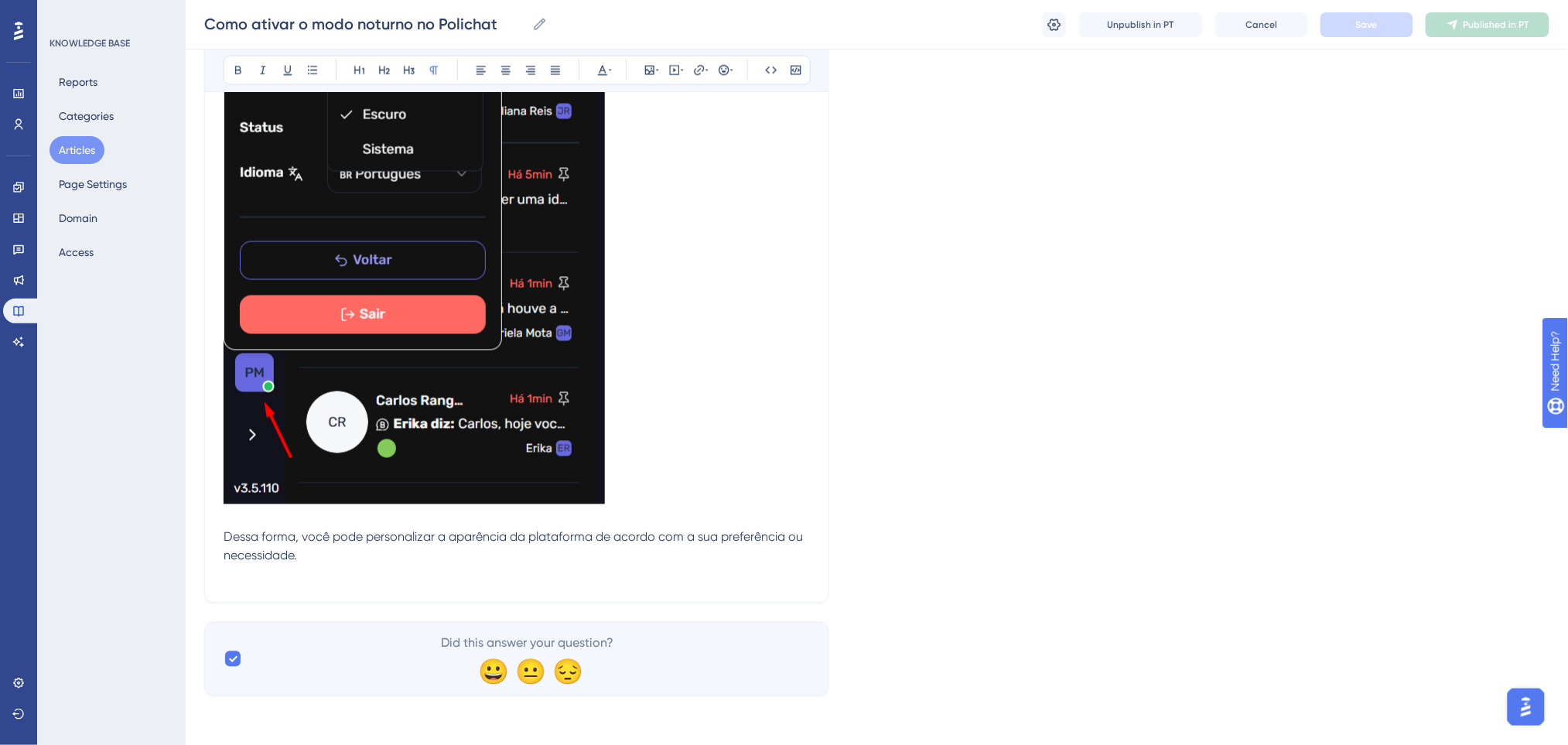
click at [337, 553] on p "Dessa forma, você pode personalizar a aparência da plataforma de acordo com a s…" at bounding box center [516, 556] width 586 height 56
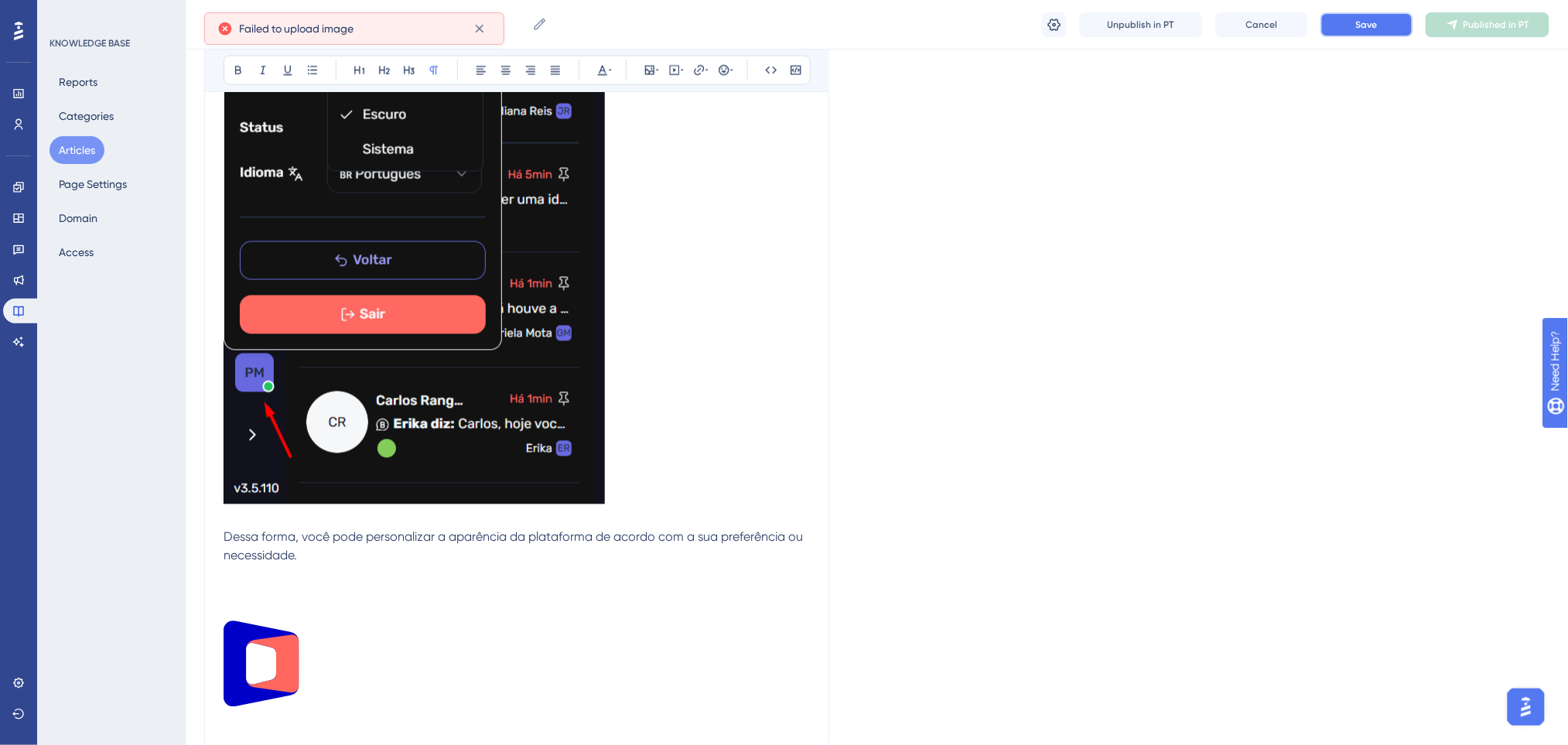
click at [1341, 22] on button "Save" at bounding box center [1366, 24] width 93 height 25
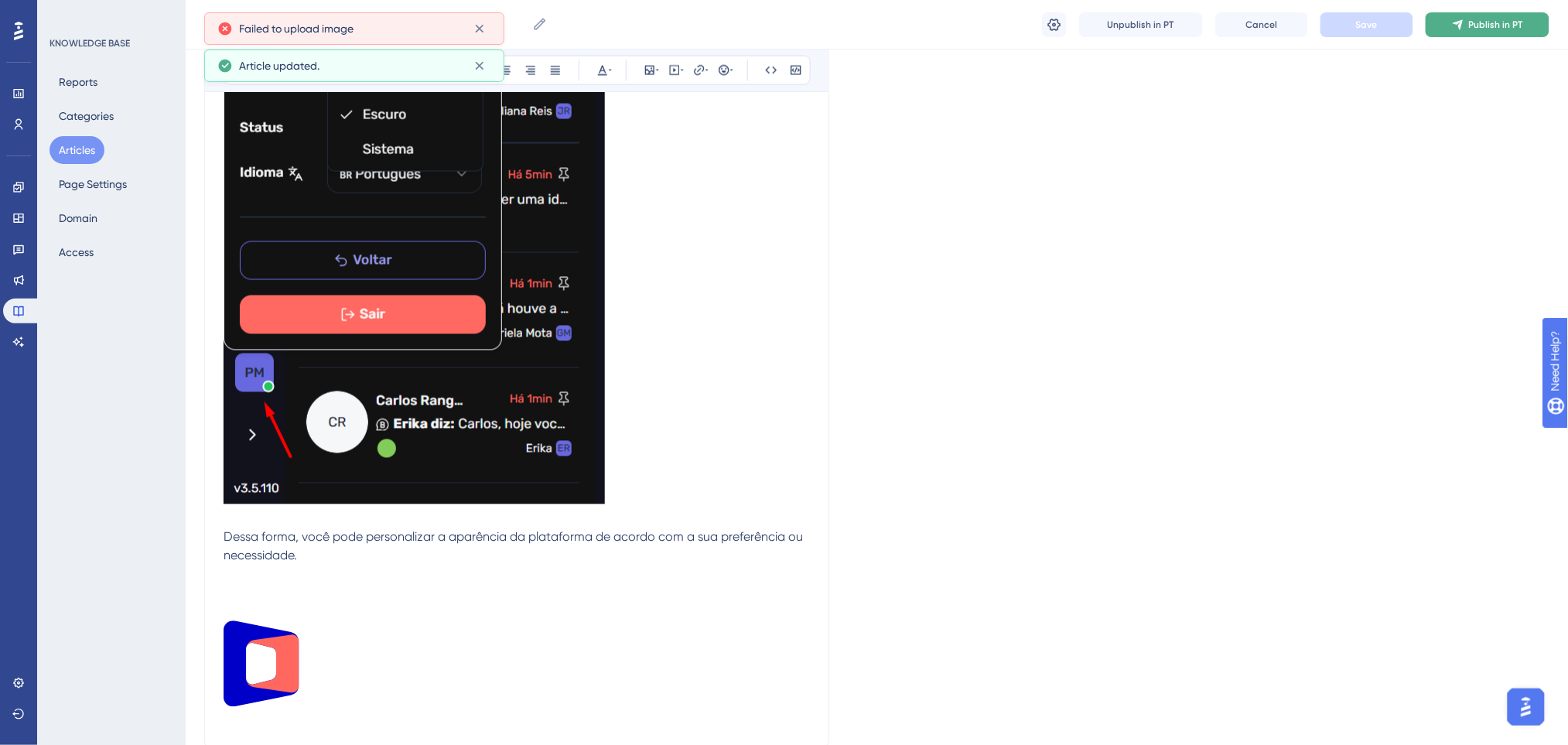
click at [1476, 25] on span "Publish in PT" at bounding box center [1496, 24] width 54 height 12
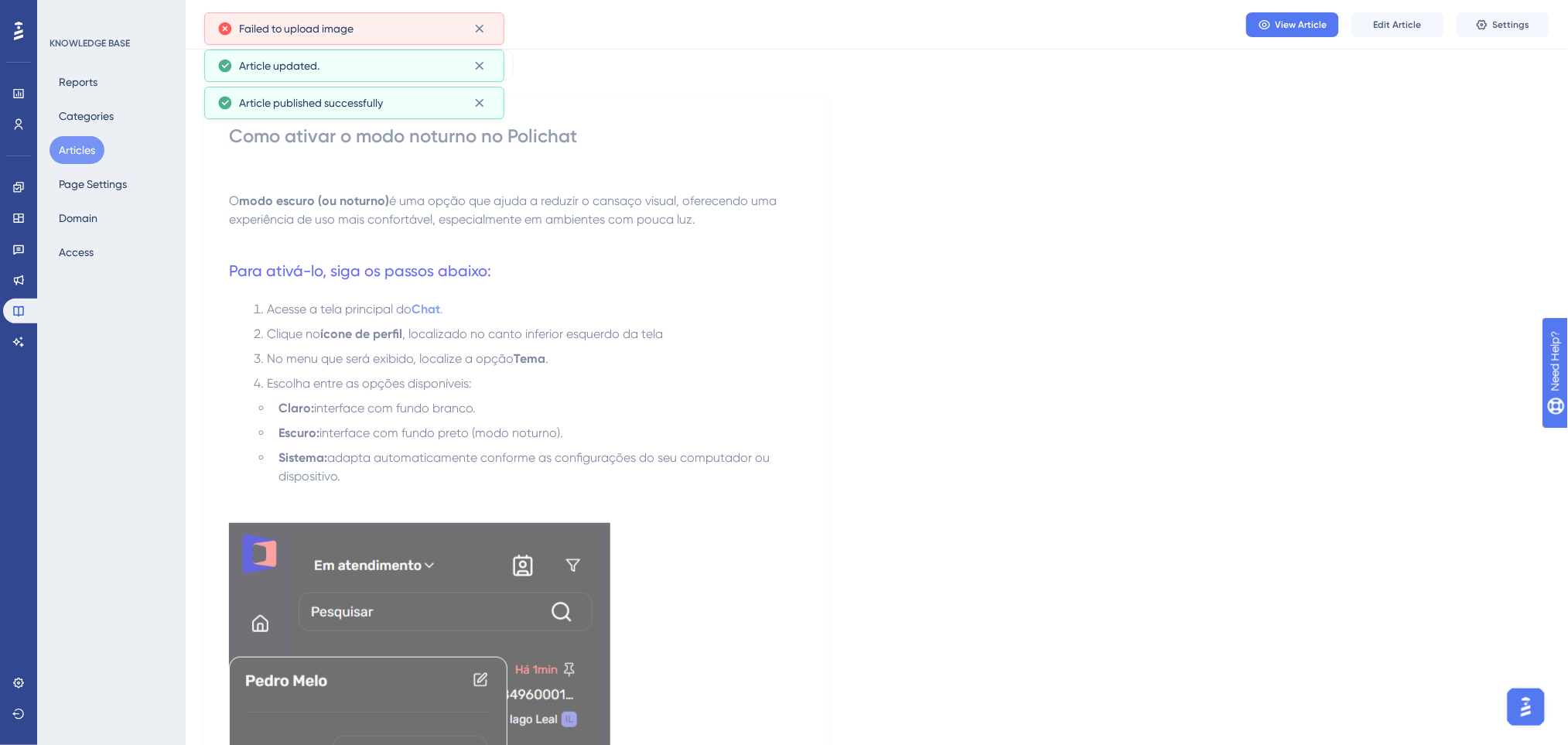
scroll to position [0, 0]
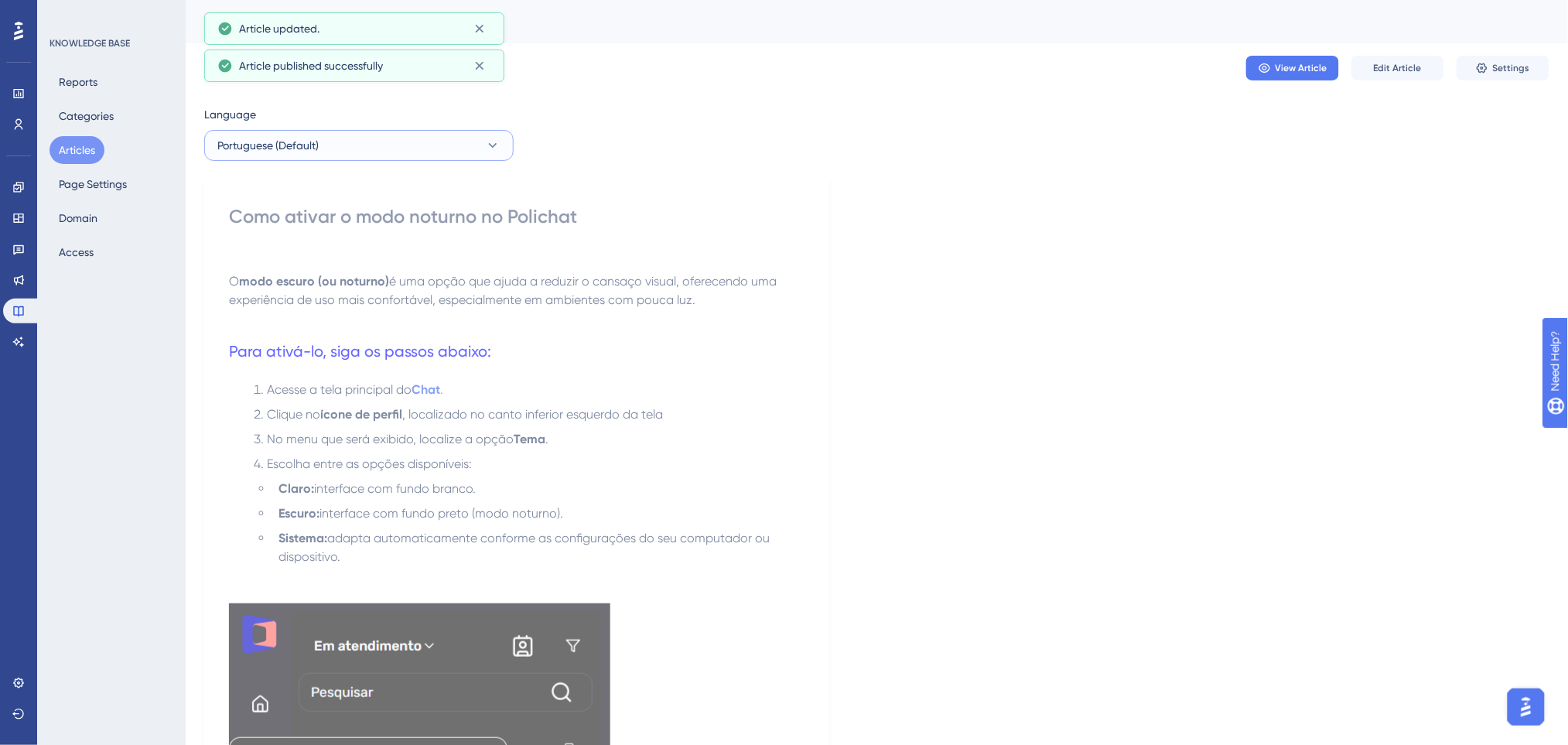
click at [369, 155] on button "Portuguese (Default)" at bounding box center [359, 144] width 309 height 31
click at [322, 227] on button "English English Published" at bounding box center [358, 223] width 289 height 31
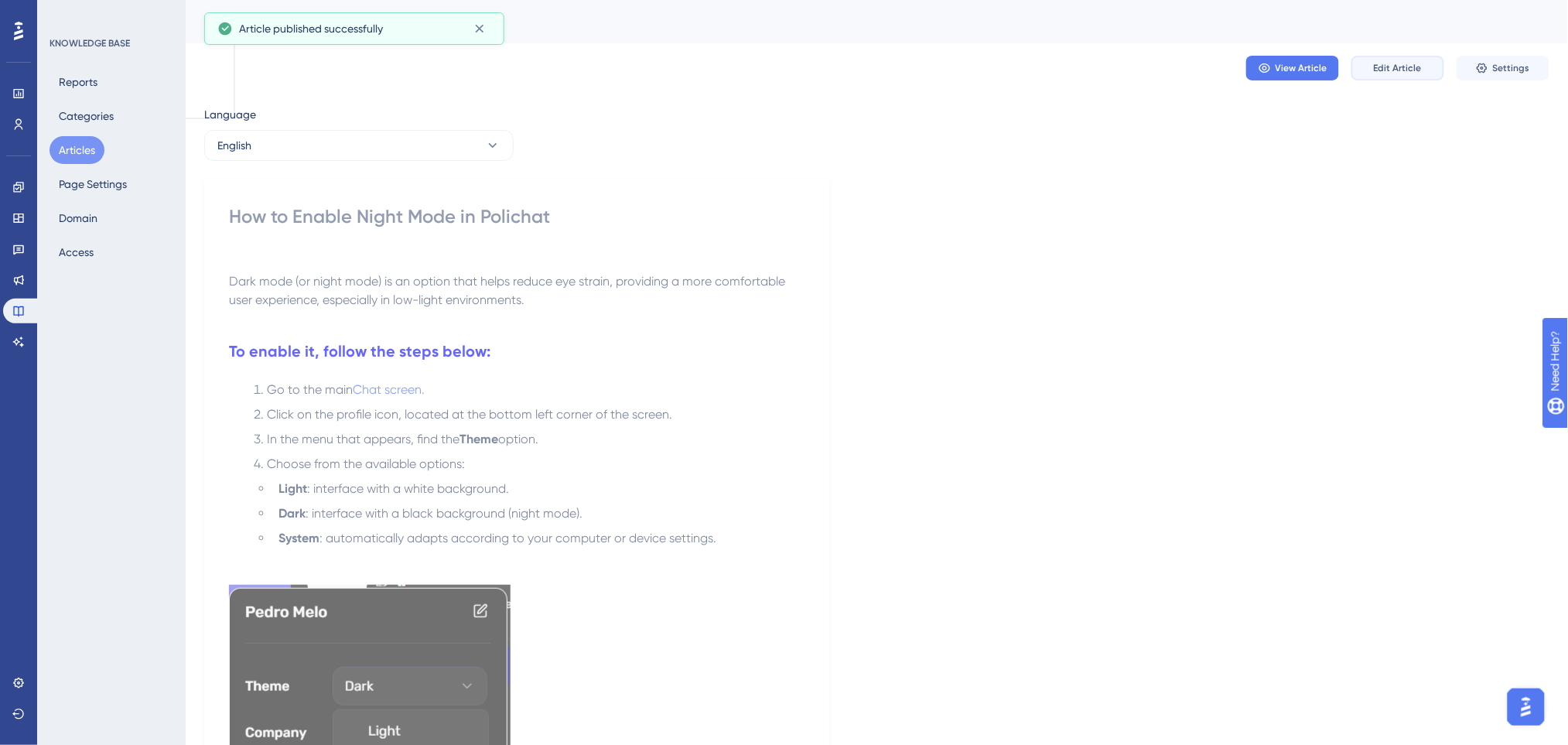
click at [1392, 71] on span "Edit Article" at bounding box center [1398, 68] width 48 height 12
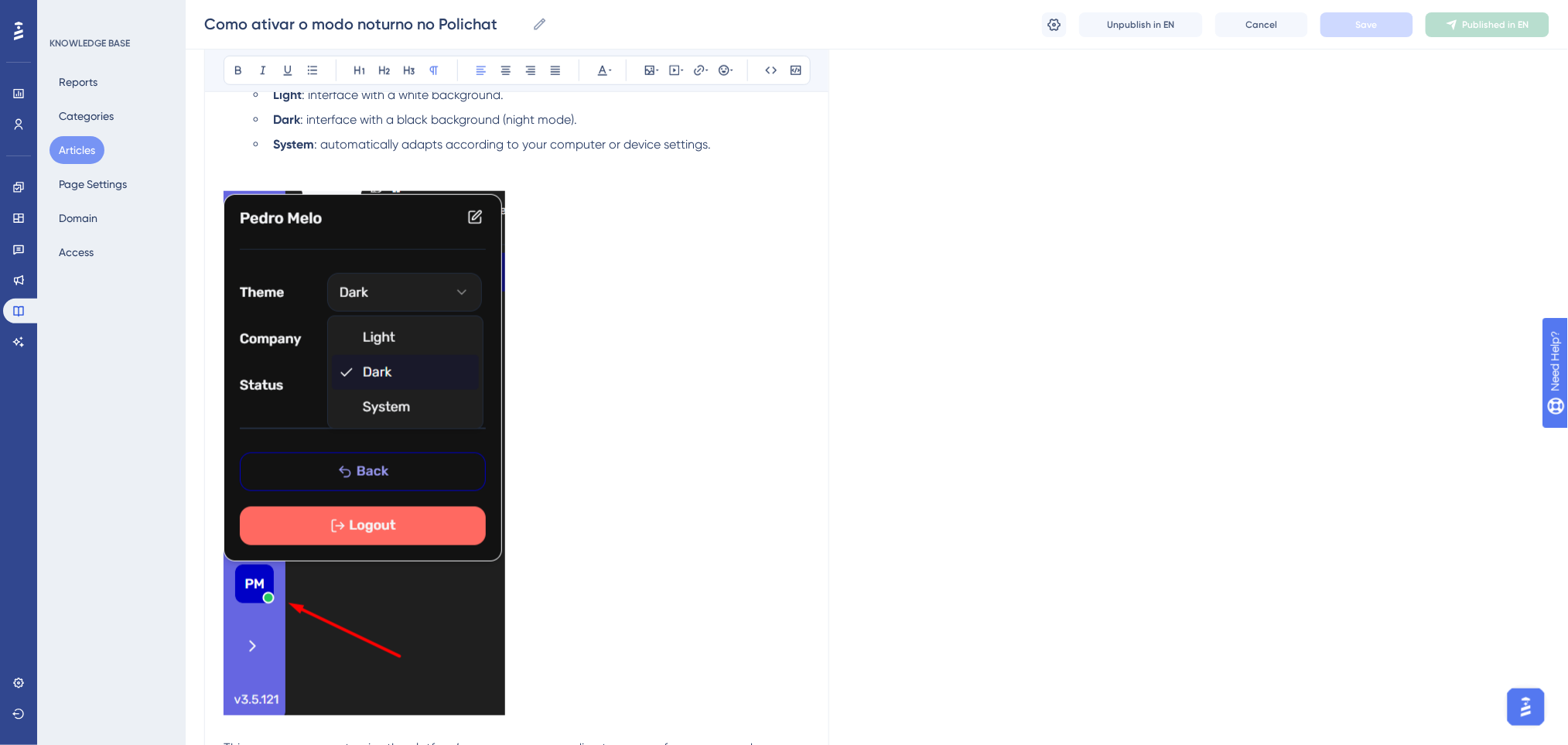
scroll to position [643, 0]
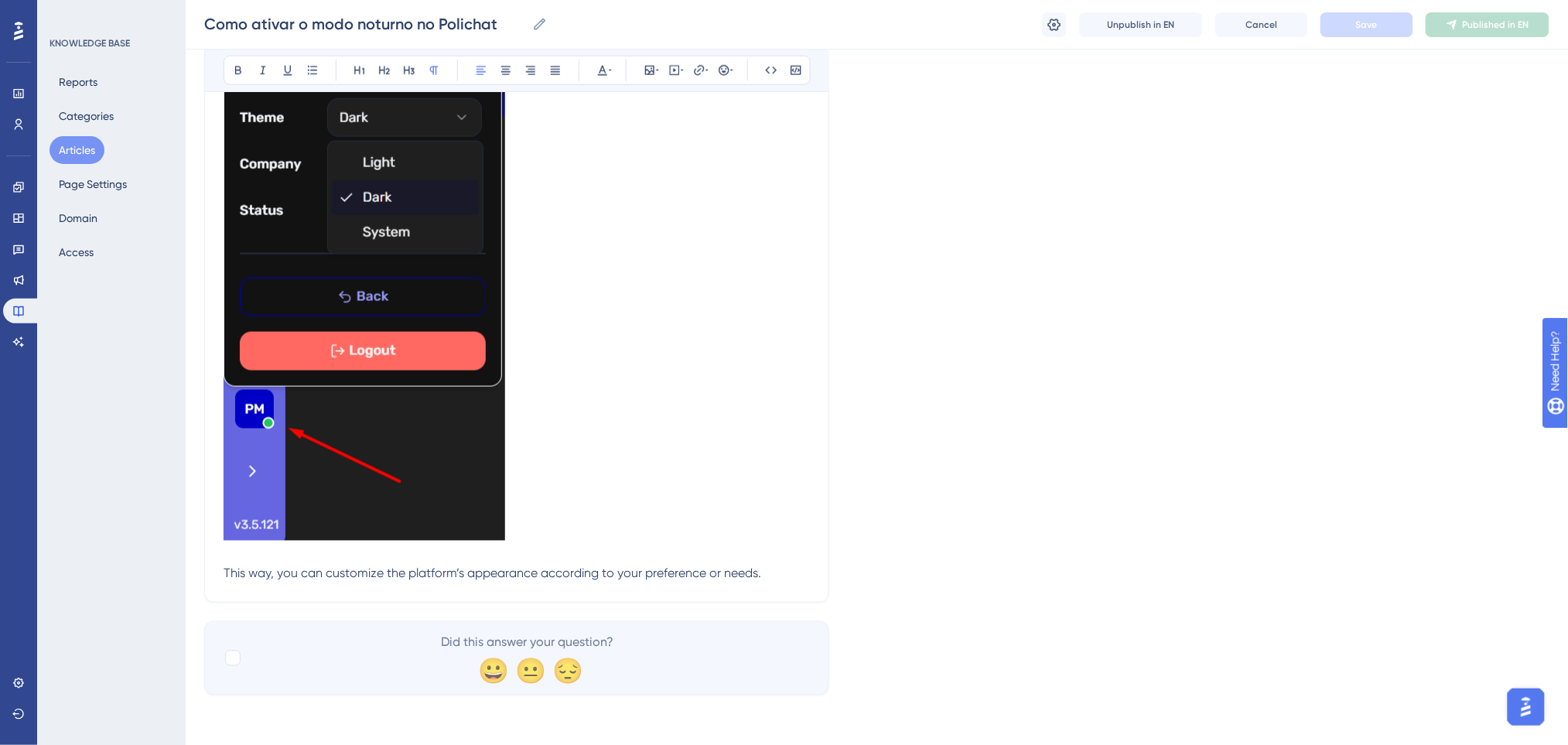
click at [769, 574] on p "This way, you can customize the platform’s appearance according to your prefere…" at bounding box center [516, 574] width 586 height 19
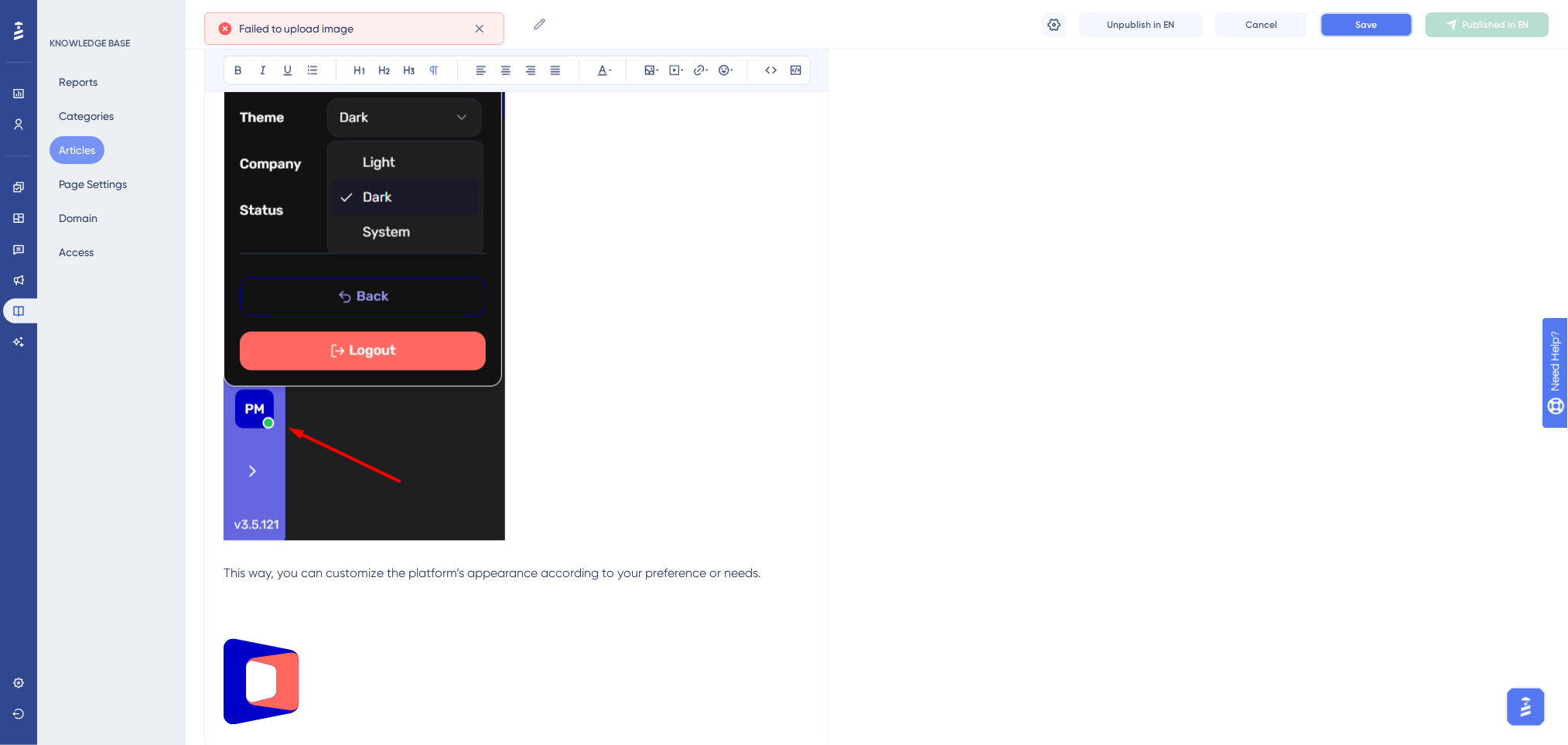
click at [1379, 23] on button "Save" at bounding box center [1366, 24] width 93 height 25
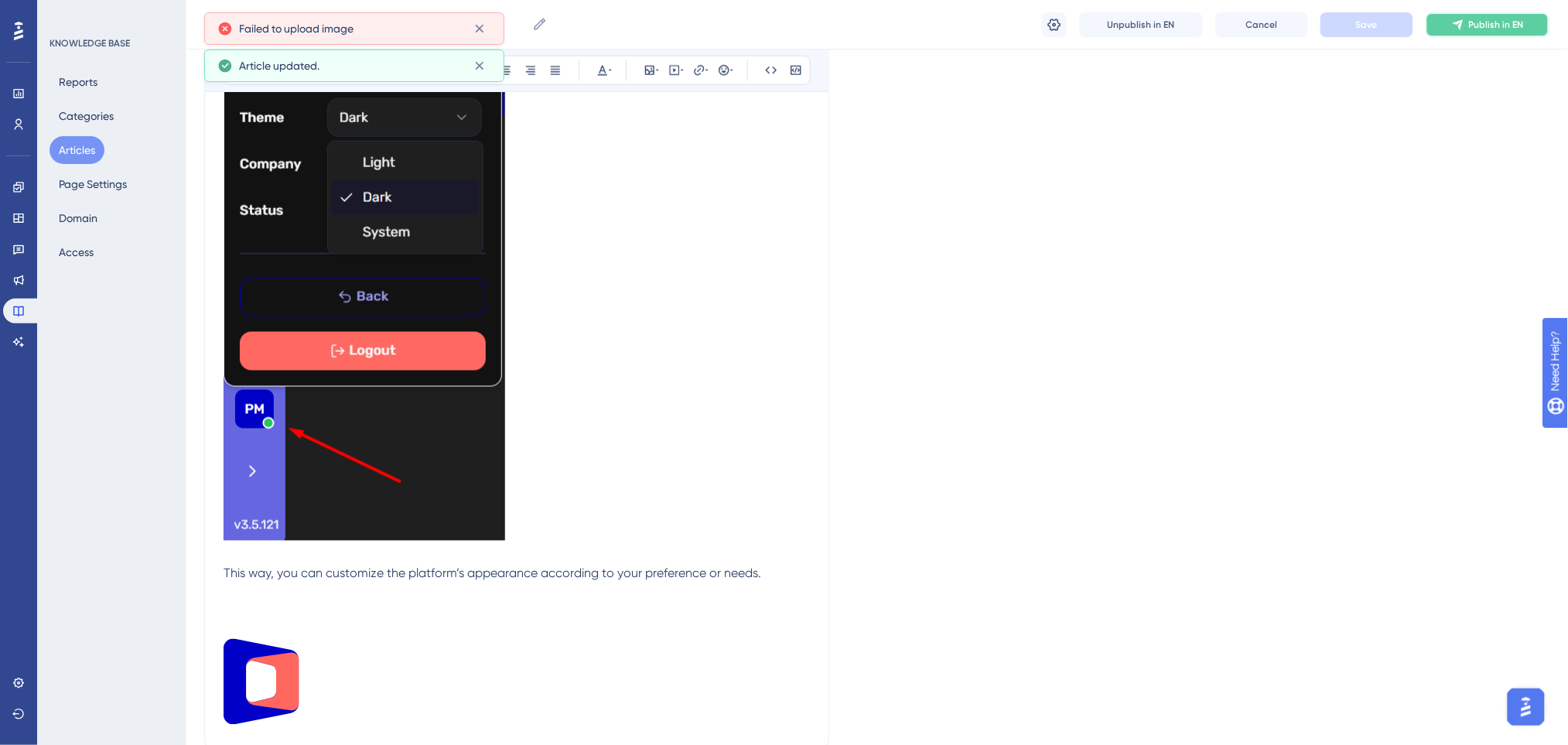
click at [1468, 23] on button "Publish in EN" at bounding box center [1487, 24] width 124 height 25
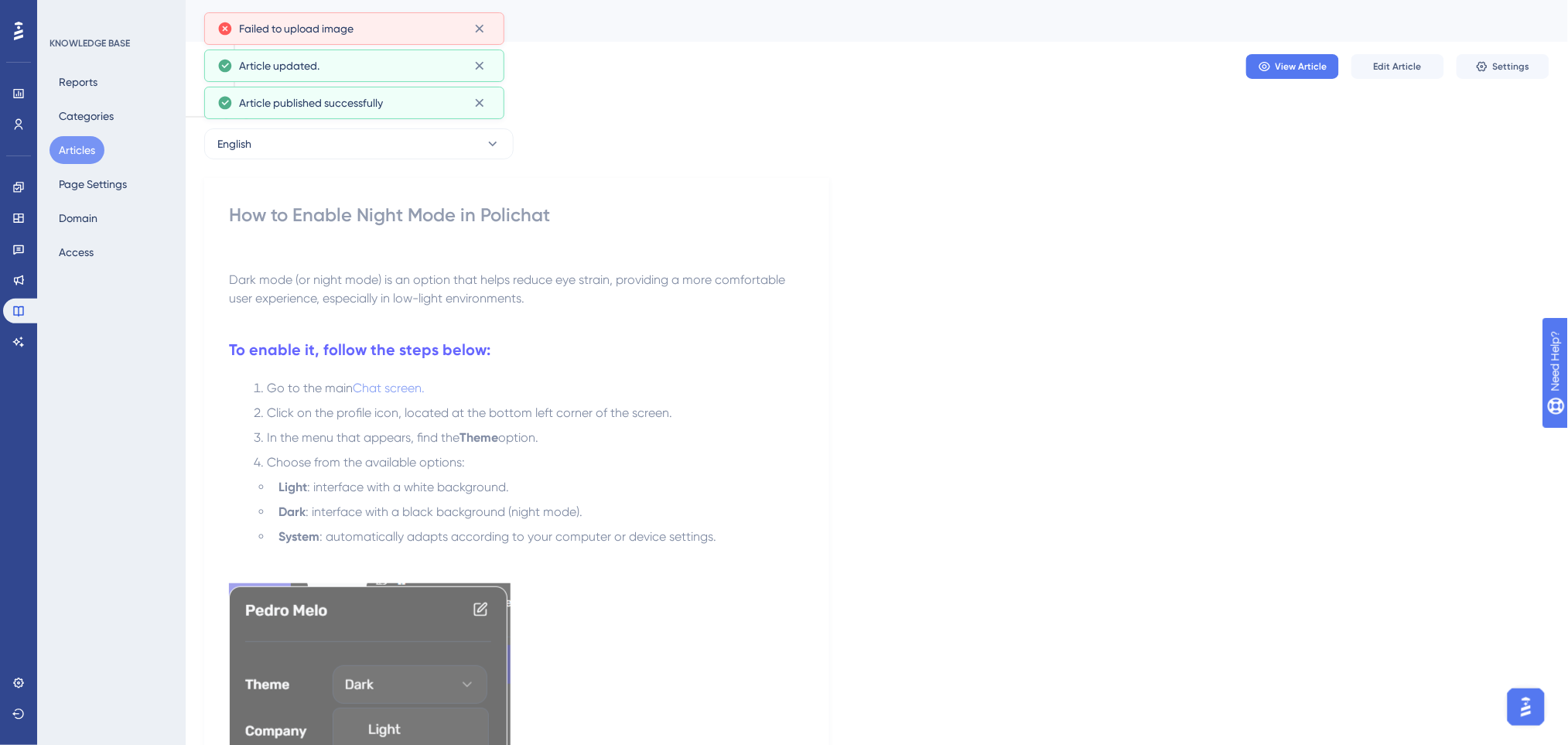
scroll to position [0, 0]
click at [314, 145] on button "English" at bounding box center [359, 144] width 309 height 31
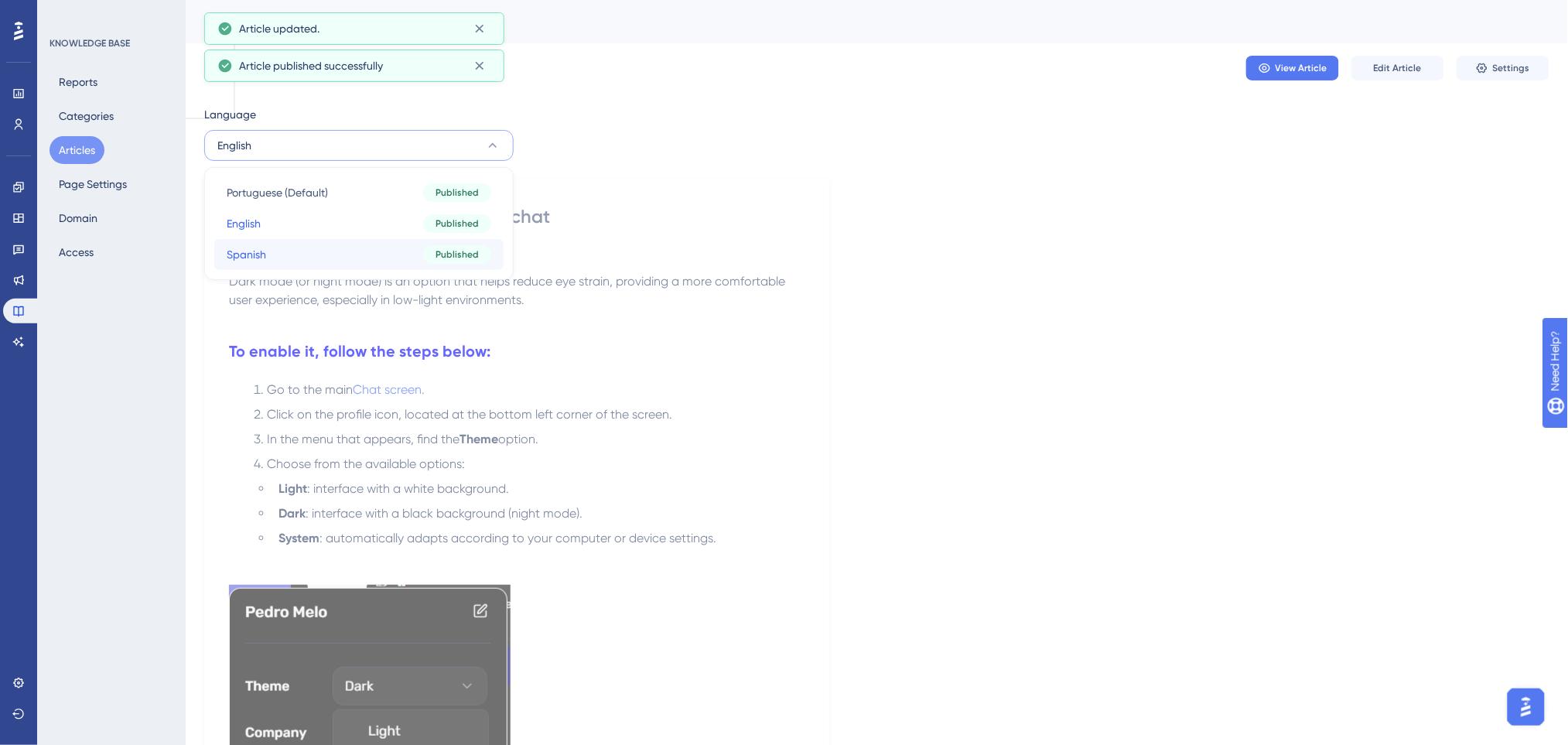
click at [289, 249] on button "Spanish Spanish Published" at bounding box center [358, 254] width 289 height 31
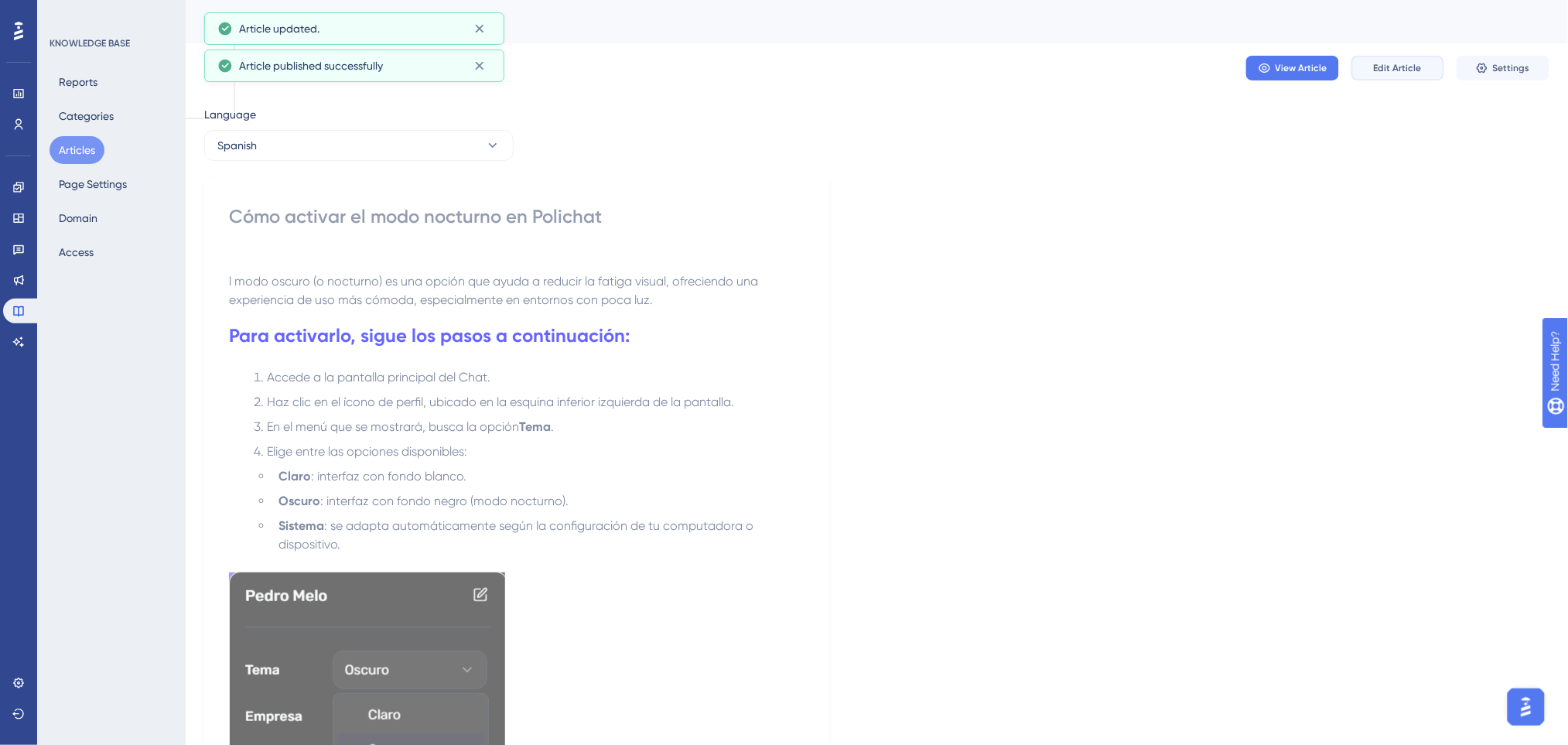
click at [1405, 68] on span "Edit Article" at bounding box center [1398, 68] width 48 height 12
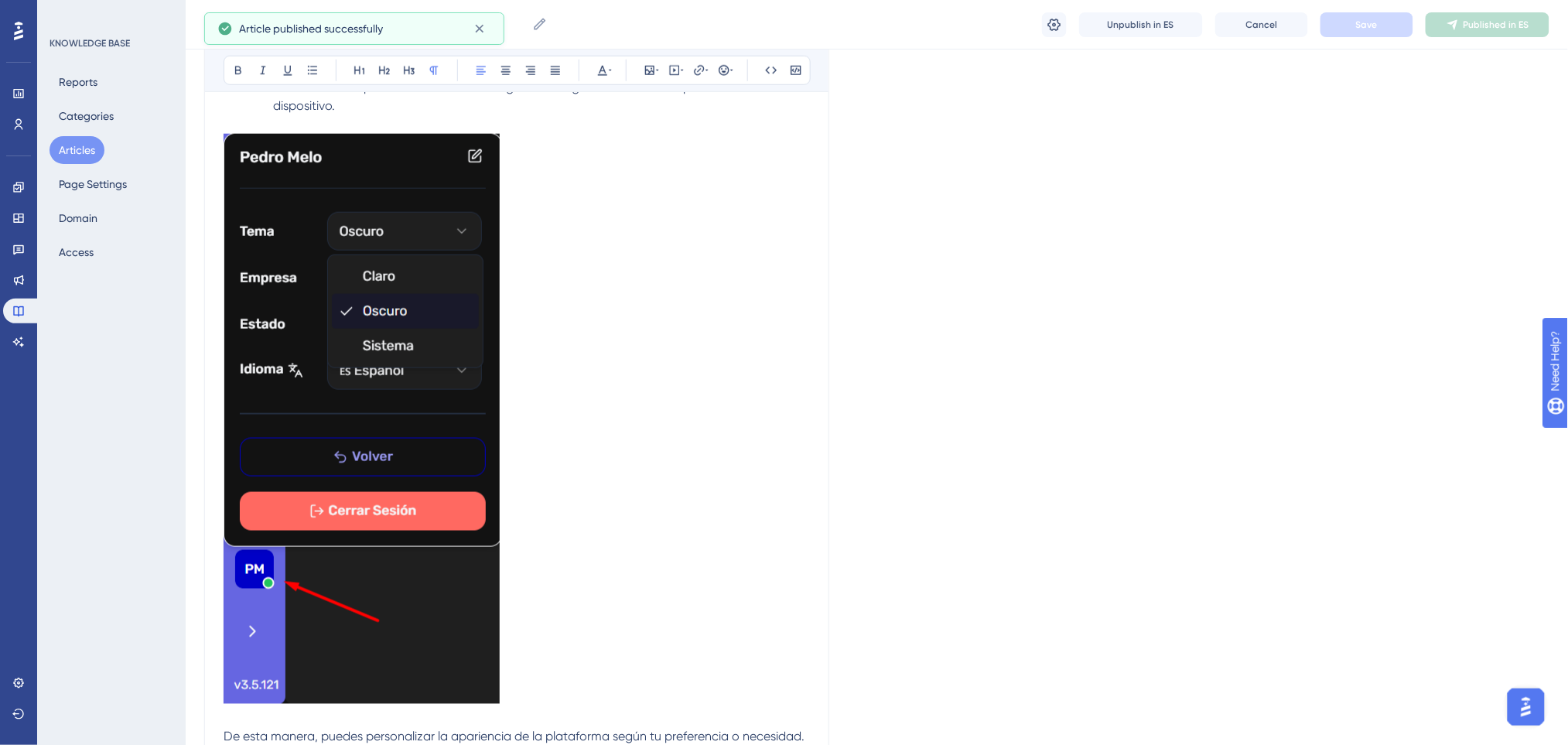
scroll to position [676, 0]
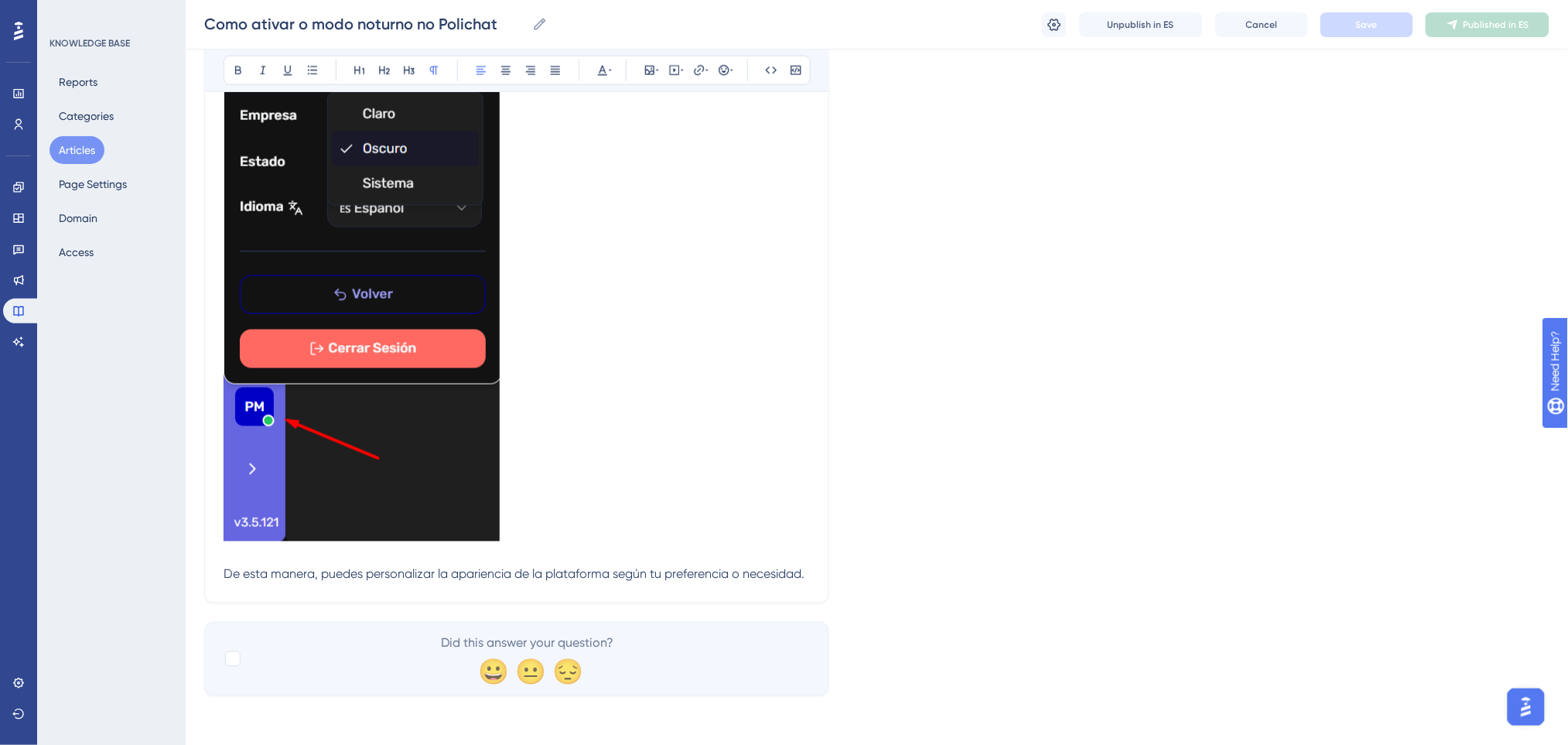
click at [804, 572] on span "De esta manera, puedes personalizar la apariencia de la plataforma según tu pre…" at bounding box center [513, 574] width 580 height 15
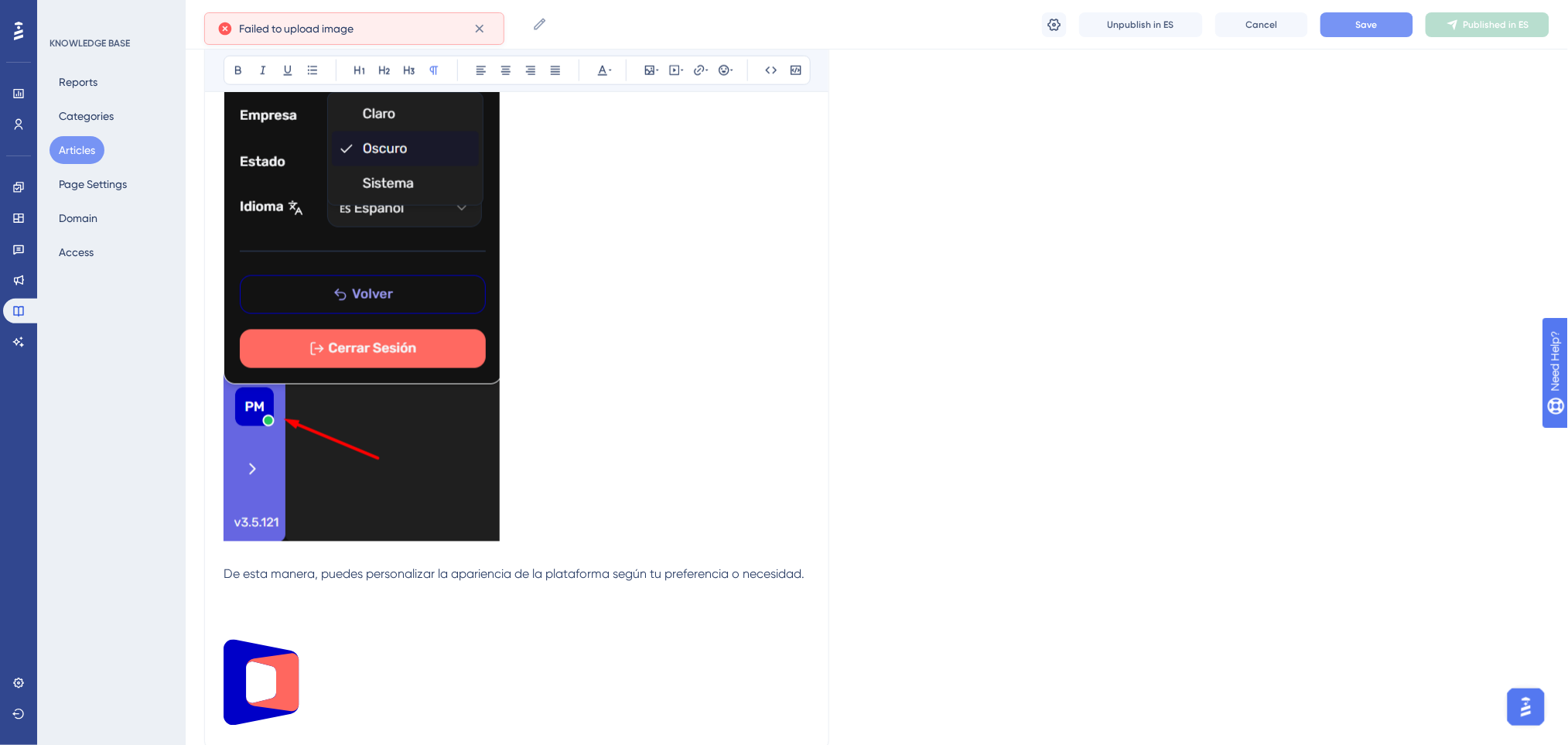
click at [1400, 12] on button "Save" at bounding box center [1366, 24] width 93 height 25
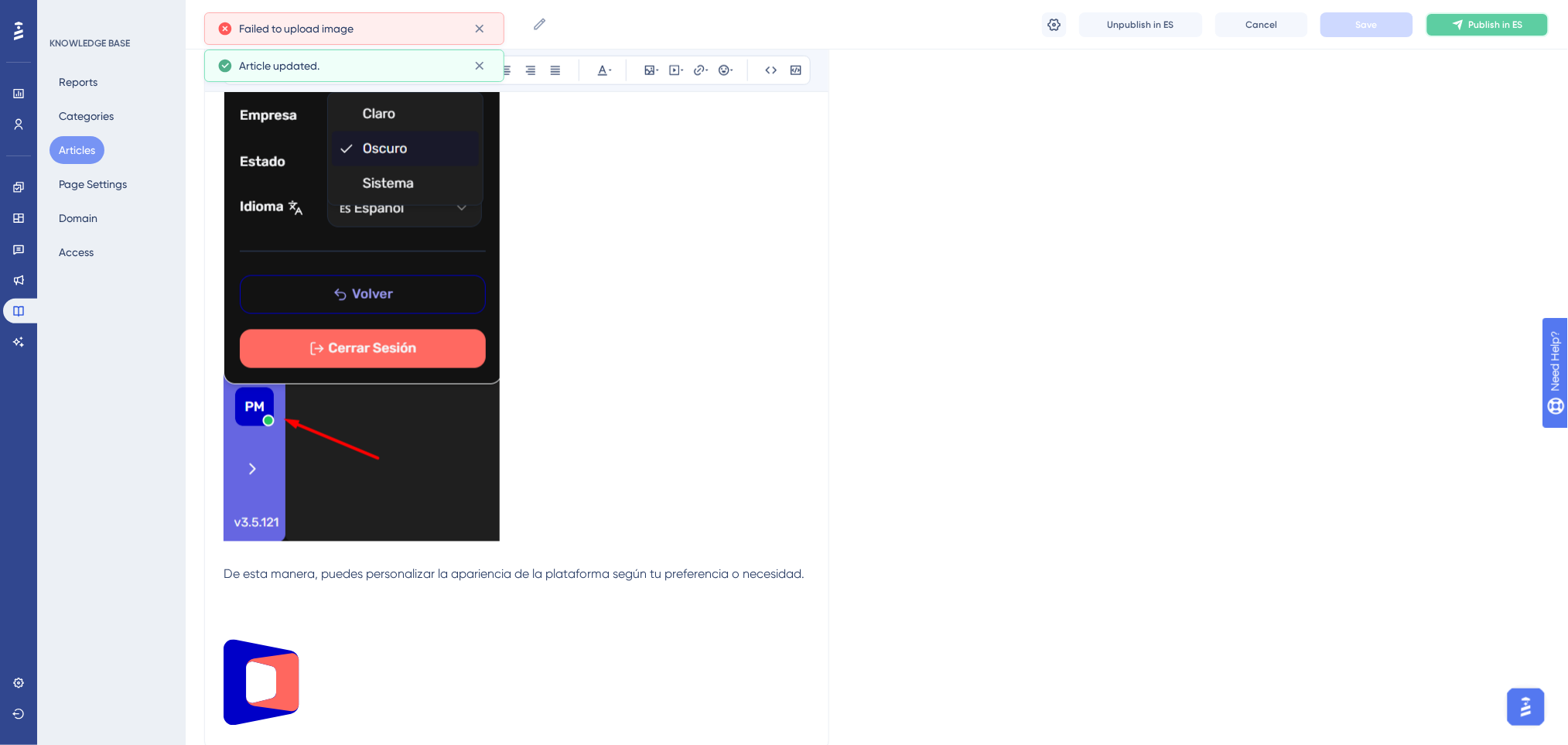
click at [1458, 29] on icon at bounding box center [1457, 24] width 12 height 12
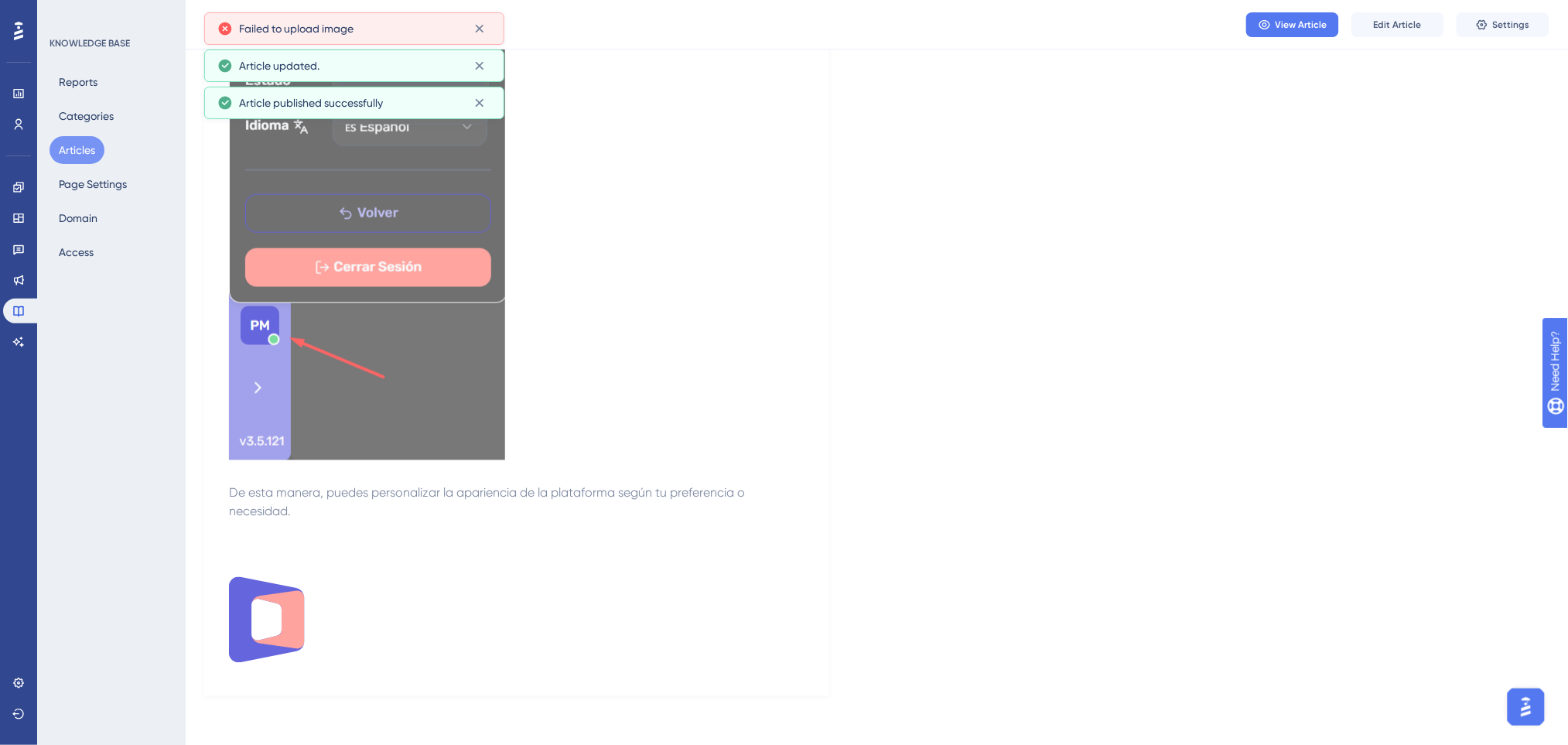
scroll to position [0, 0]
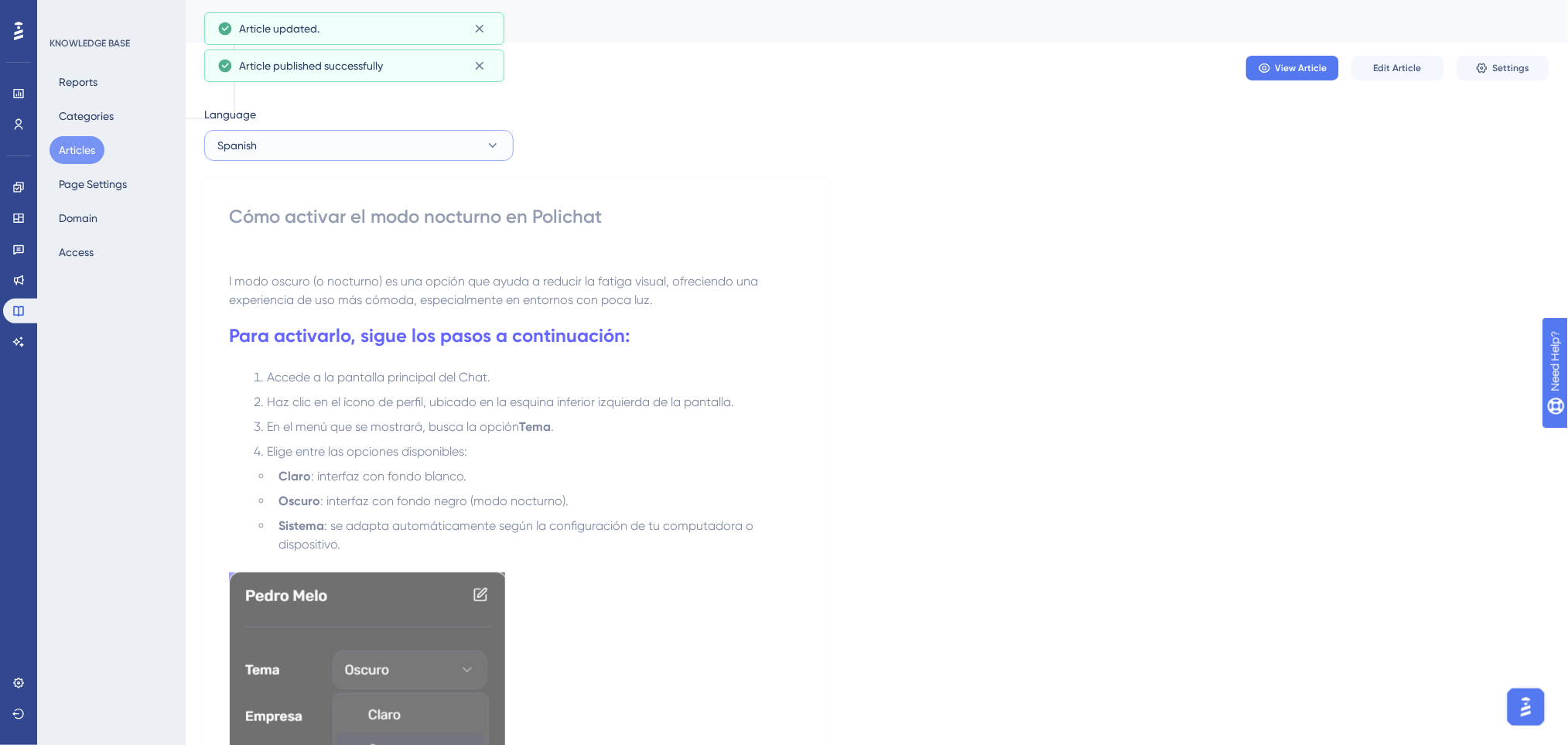
click at [455, 154] on button "Spanish" at bounding box center [359, 144] width 309 height 31
click at [755, 121] on div "Language Spanish Portuguese (Default) Portuguese (Default) Published English En…" at bounding box center [877, 741] width 1345 height 1273
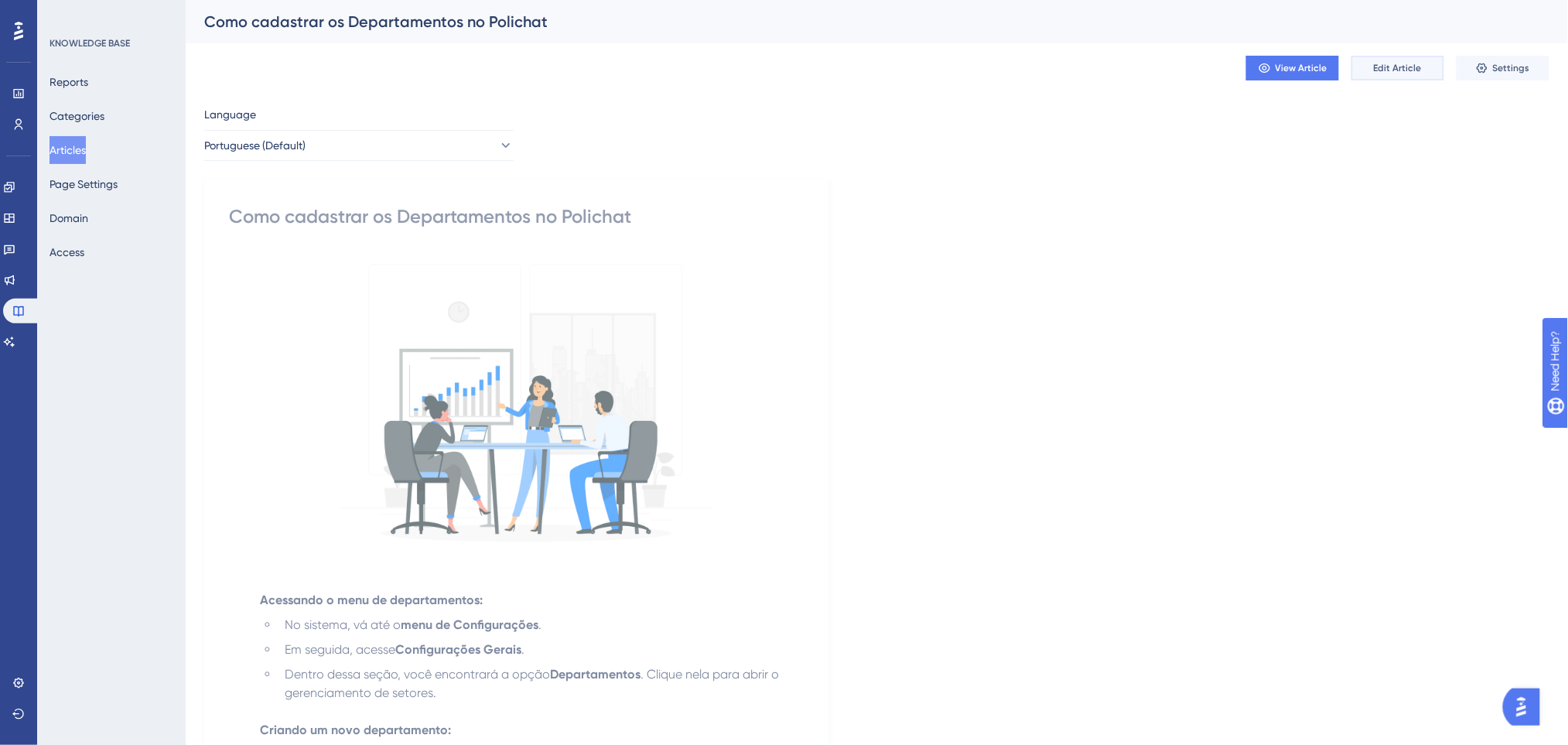
click at [1411, 68] on span "Edit Article" at bounding box center [1398, 68] width 48 height 12
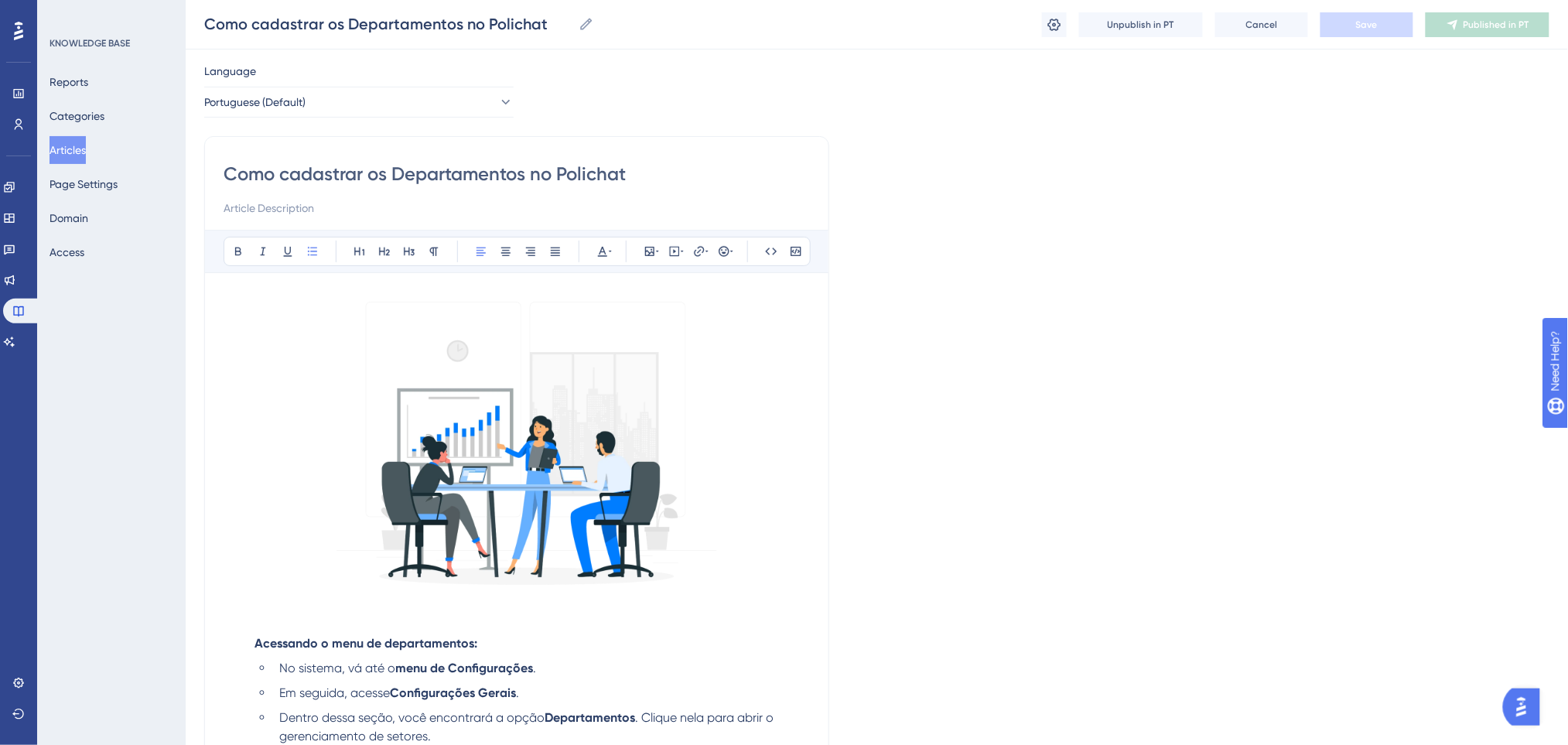
scroll to position [496, 0]
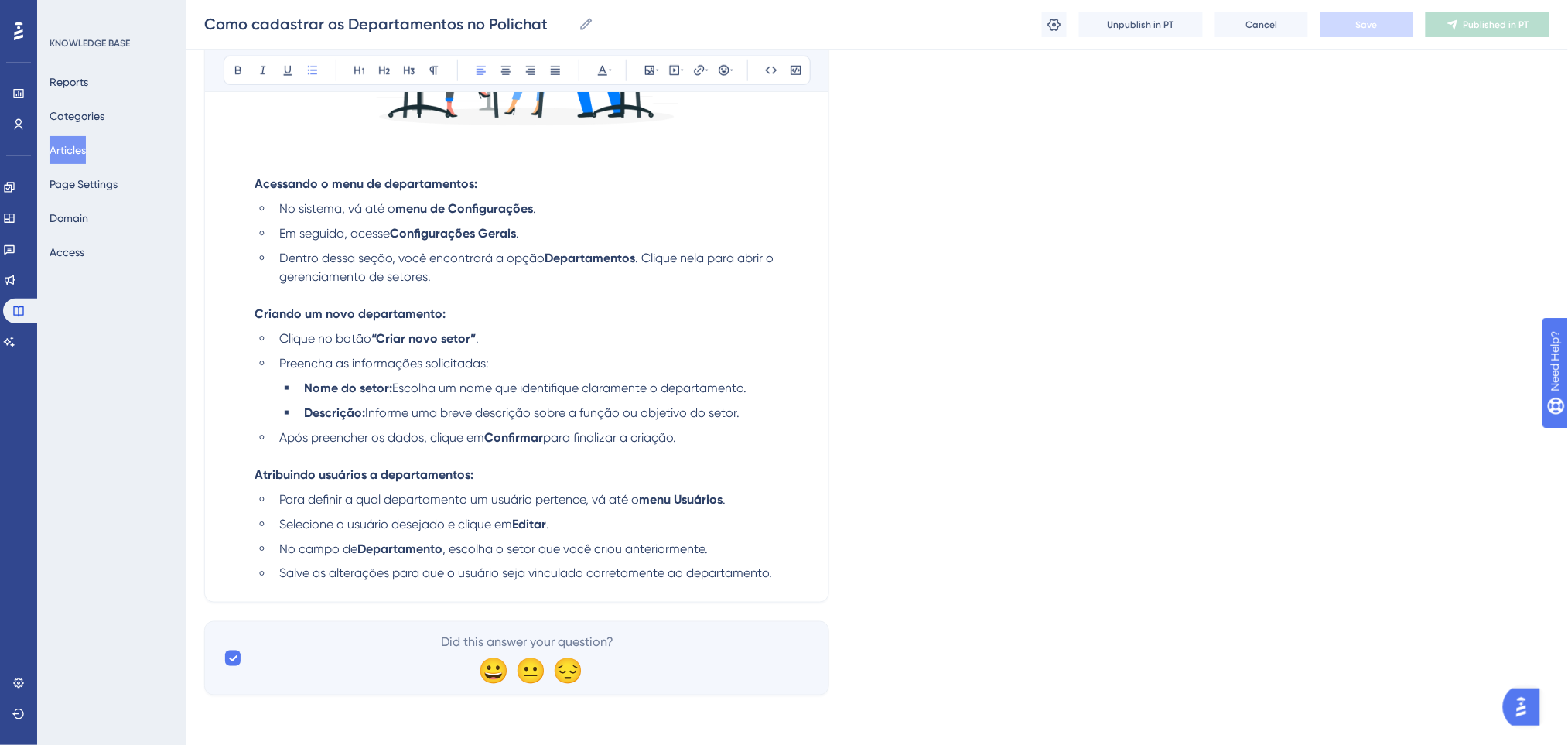
click at [778, 572] on li "Salve as alterações para que o usuário seja vinculado corretamente ao departame…" at bounding box center [541, 574] width 537 height 19
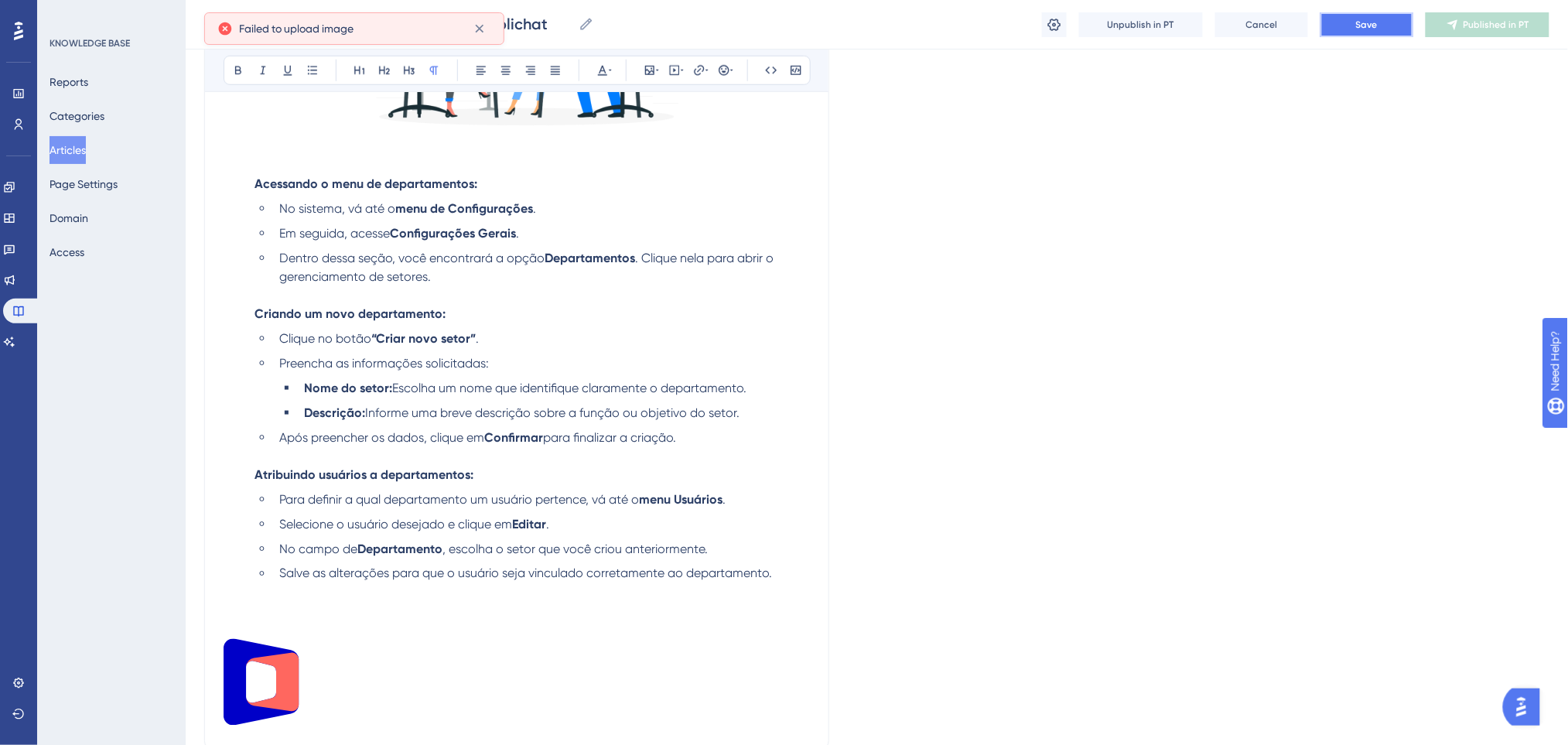
click at [1386, 21] on button "Save" at bounding box center [1366, 24] width 93 height 25
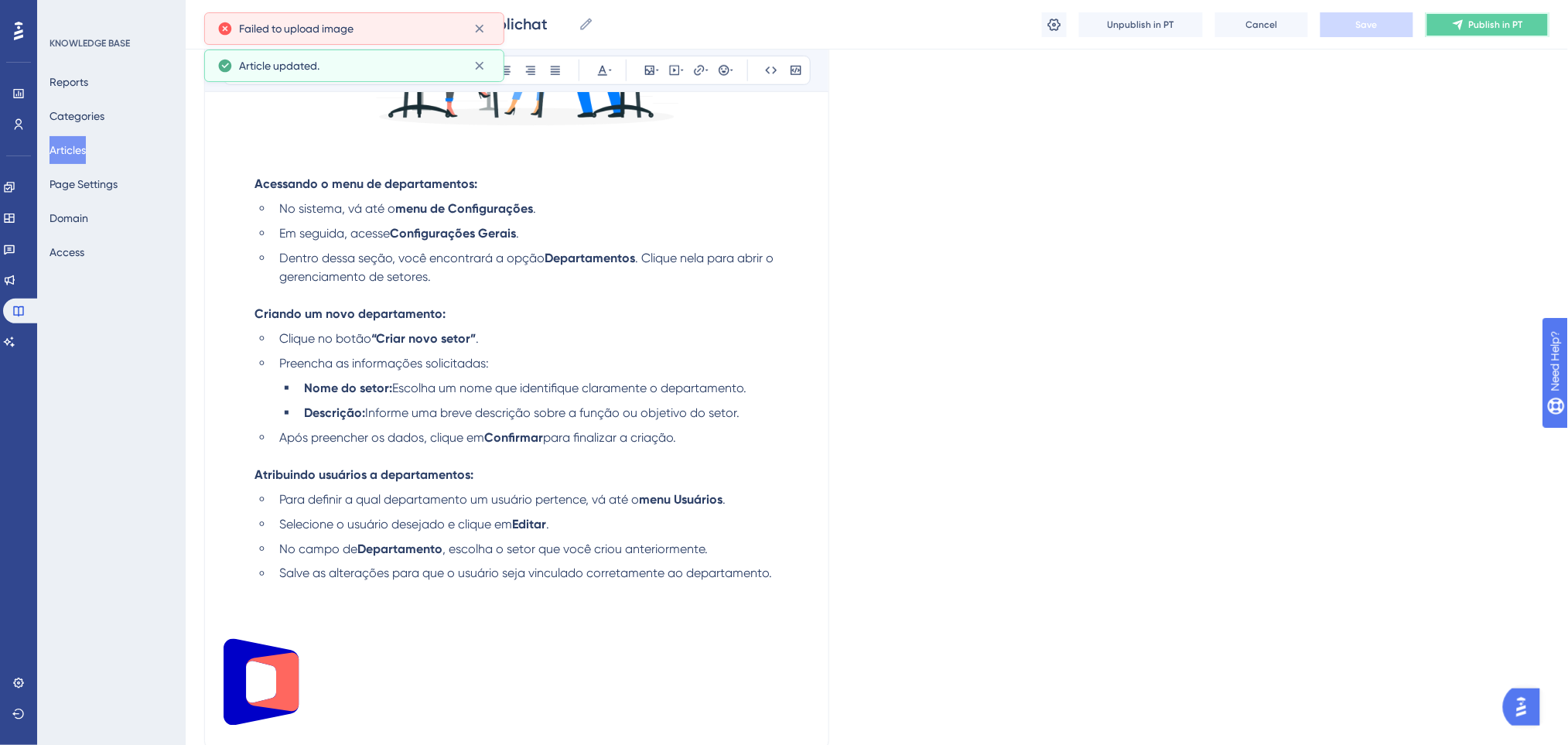
click at [1469, 19] on span "Publish in PT" at bounding box center [1496, 24] width 54 height 12
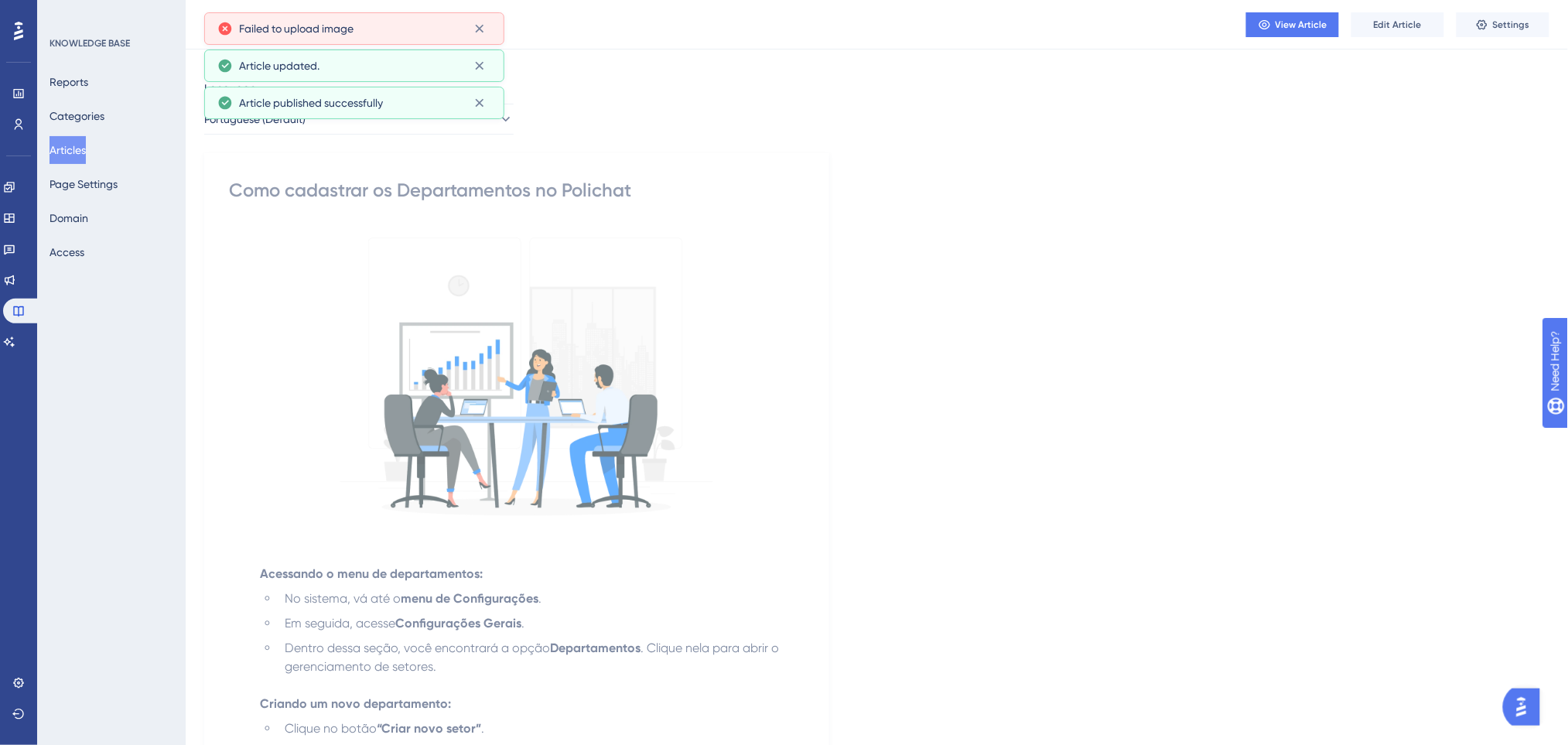
scroll to position [0, 0]
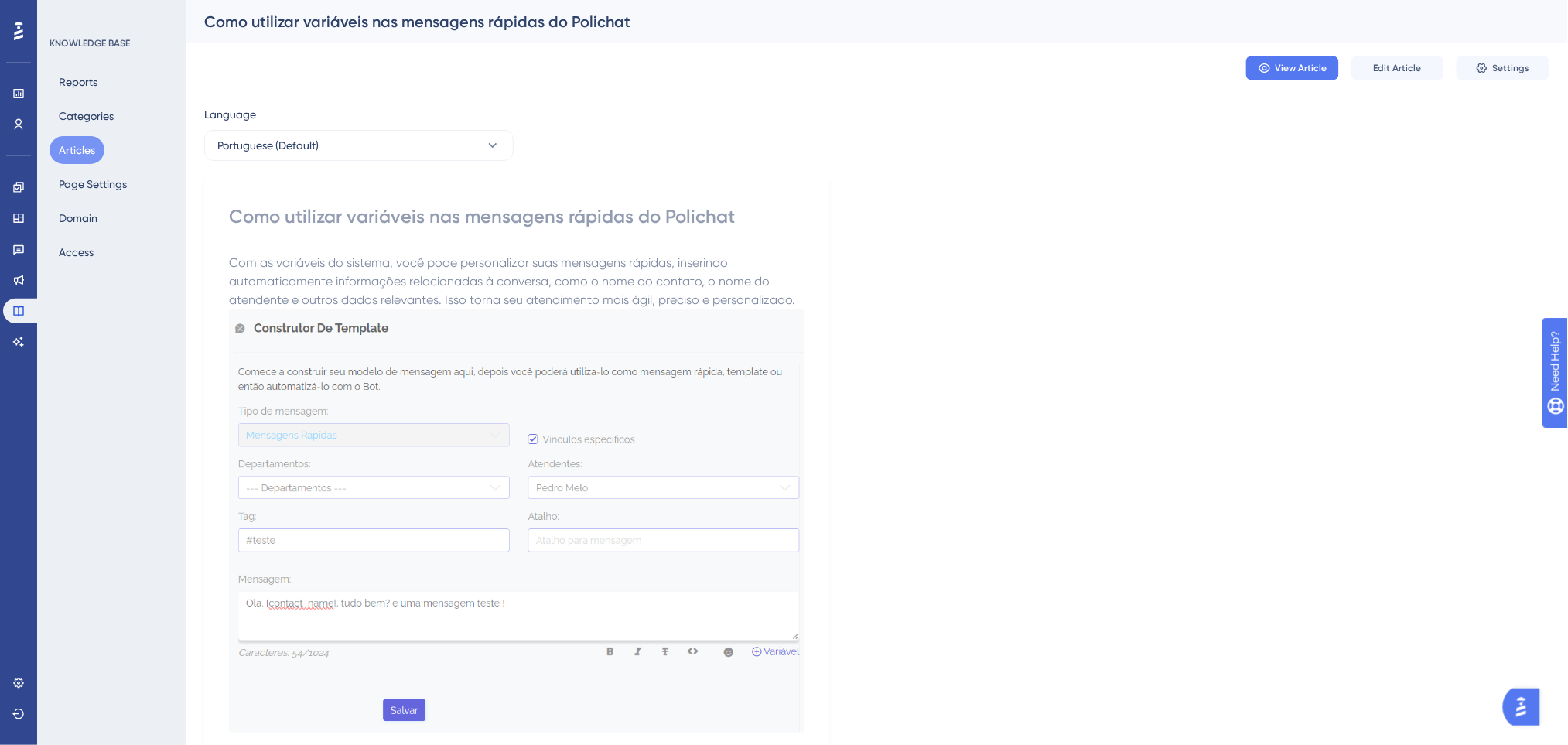
click at [1365, 64] on button "Edit Article" at bounding box center [1398, 68] width 93 height 25
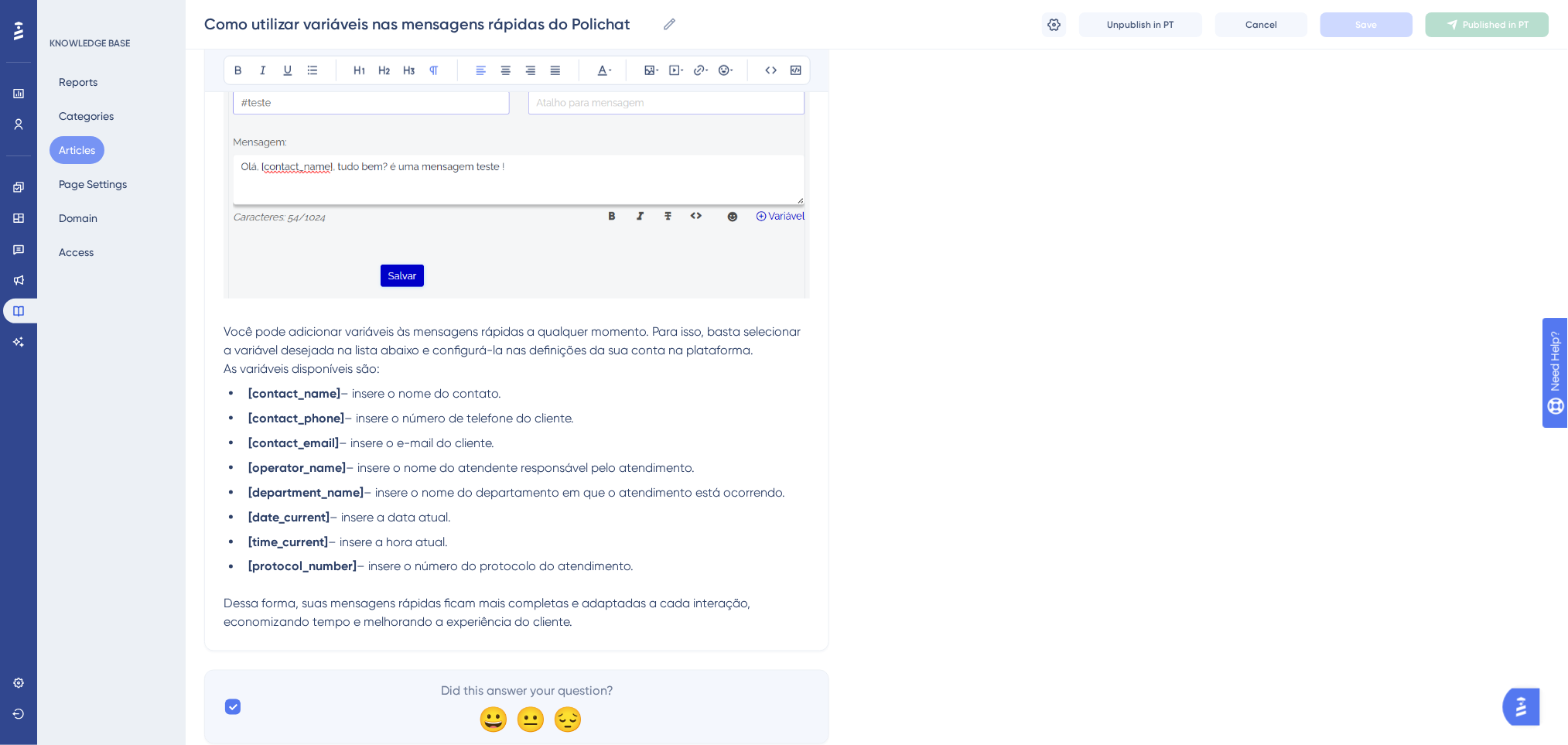
scroll to position [565, 0]
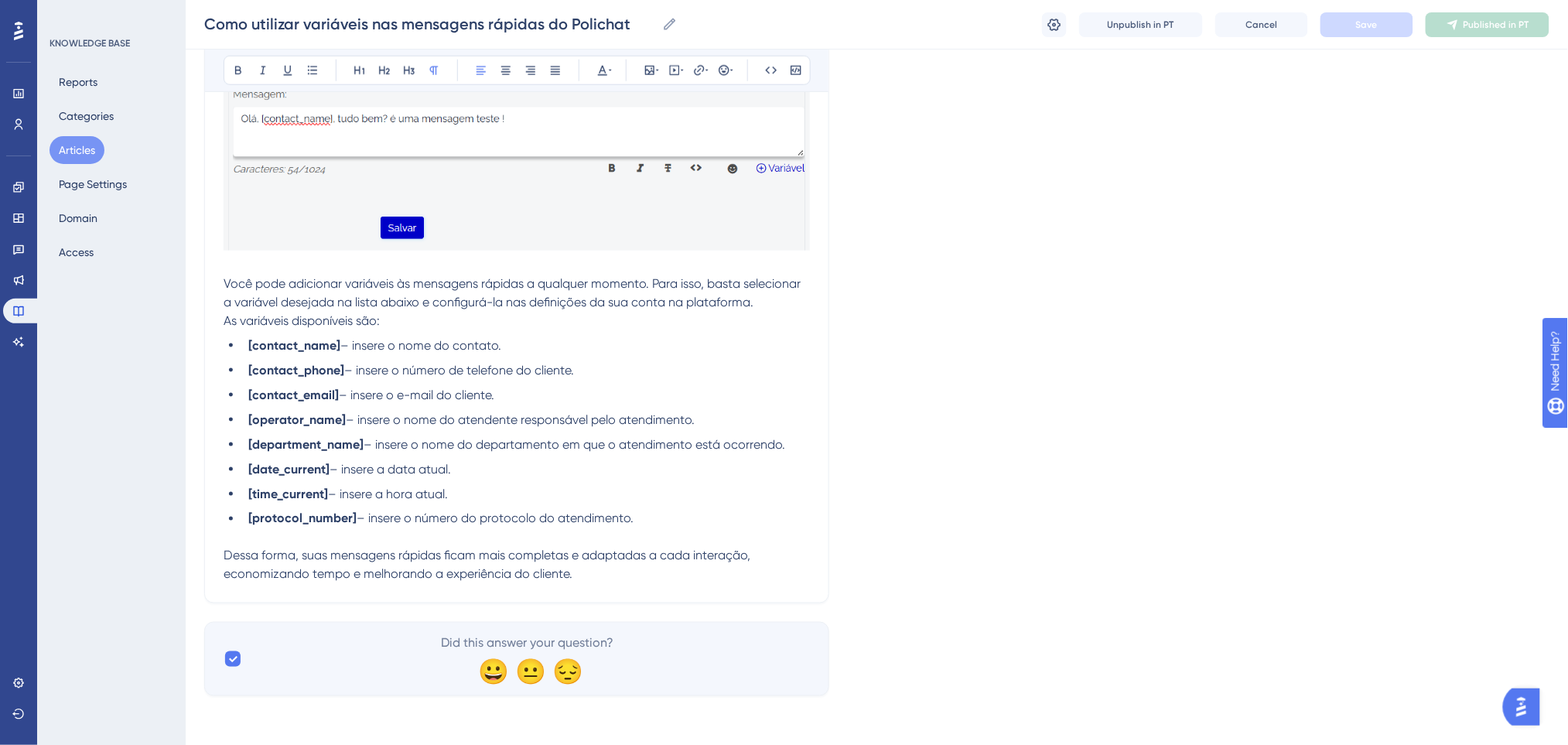
click at [614, 566] on p "Dessa forma, suas mensagens rápidas ficam mais completas e adaptadas a cada int…" at bounding box center [516, 565] width 586 height 37
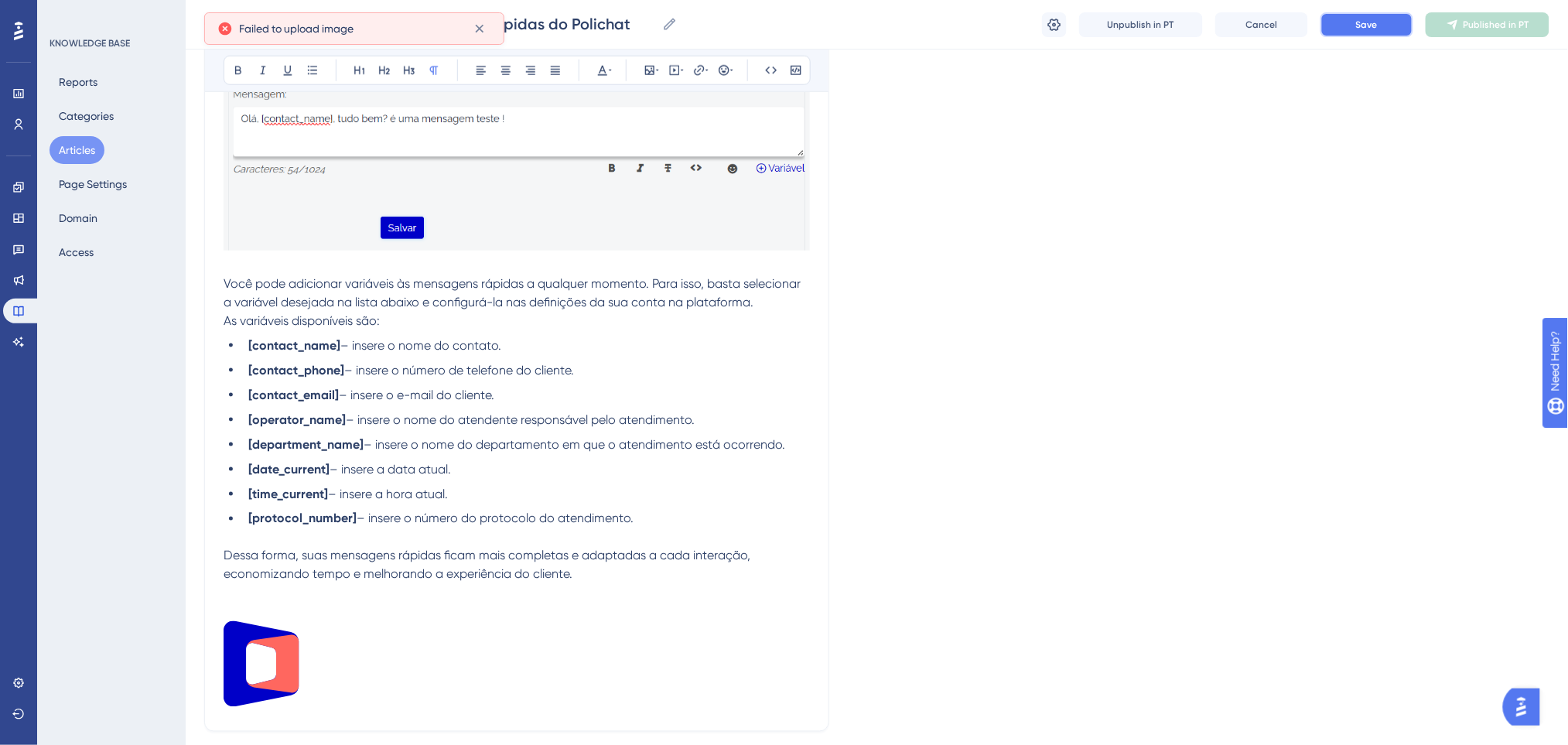
click at [1356, 22] on span "Save" at bounding box center [1366, 24] width 21 height 12
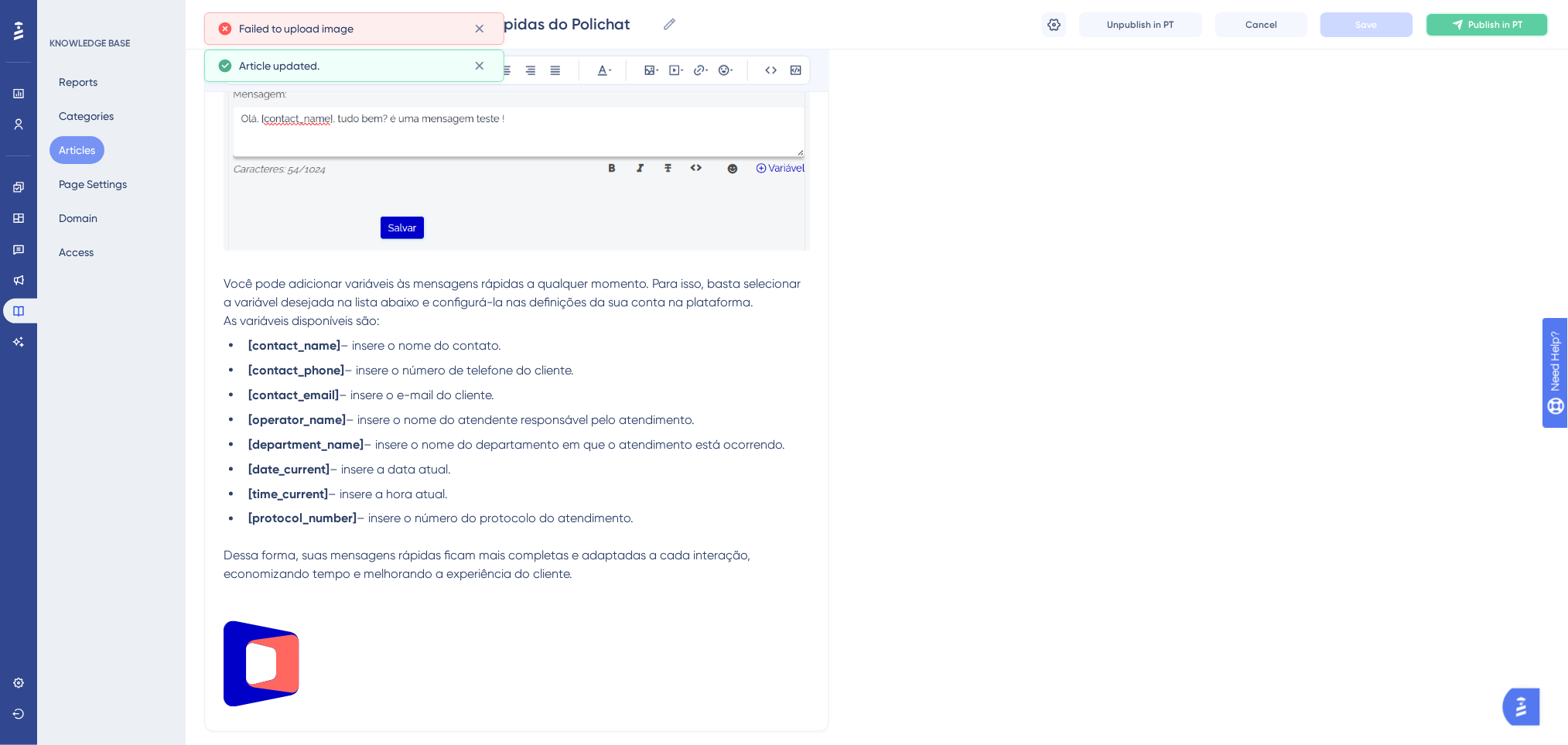
click at [1464, 21] on icon at bounding box center [1457, 24] width 12 height 12
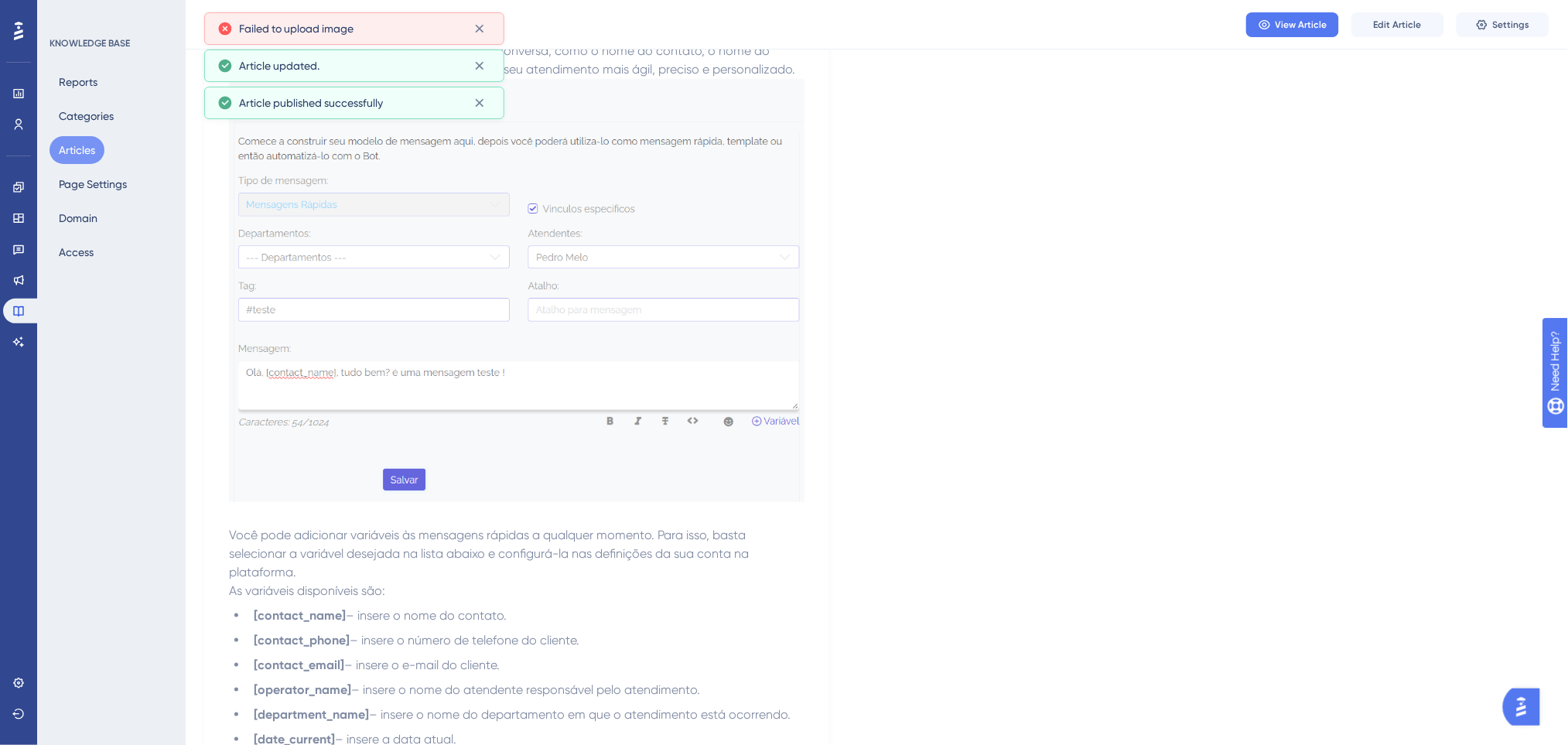
scroll to position [0, 0]
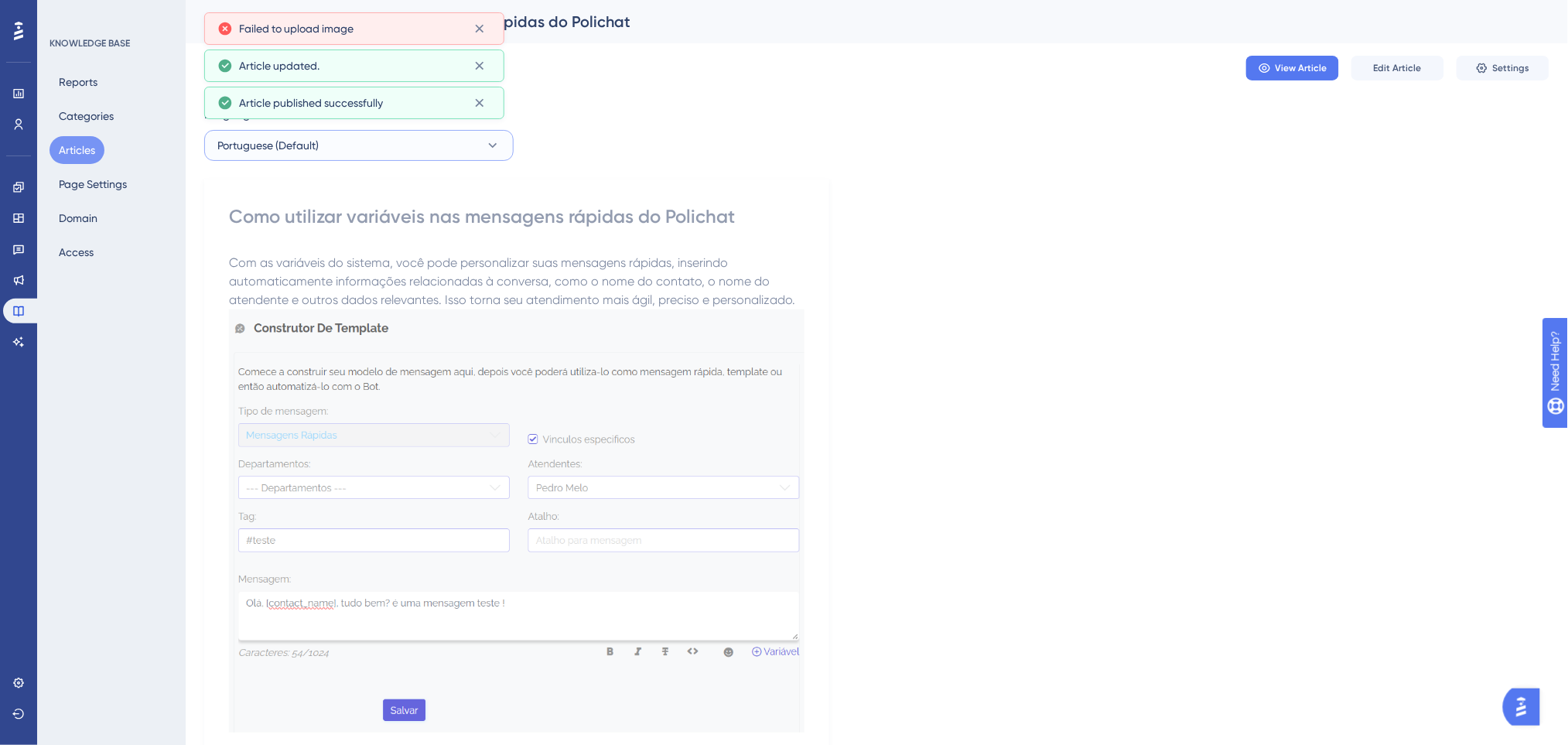
click at [360, 148] on button "Portuguese (Default)" at bounding box center [359, 144] width 309 height 31
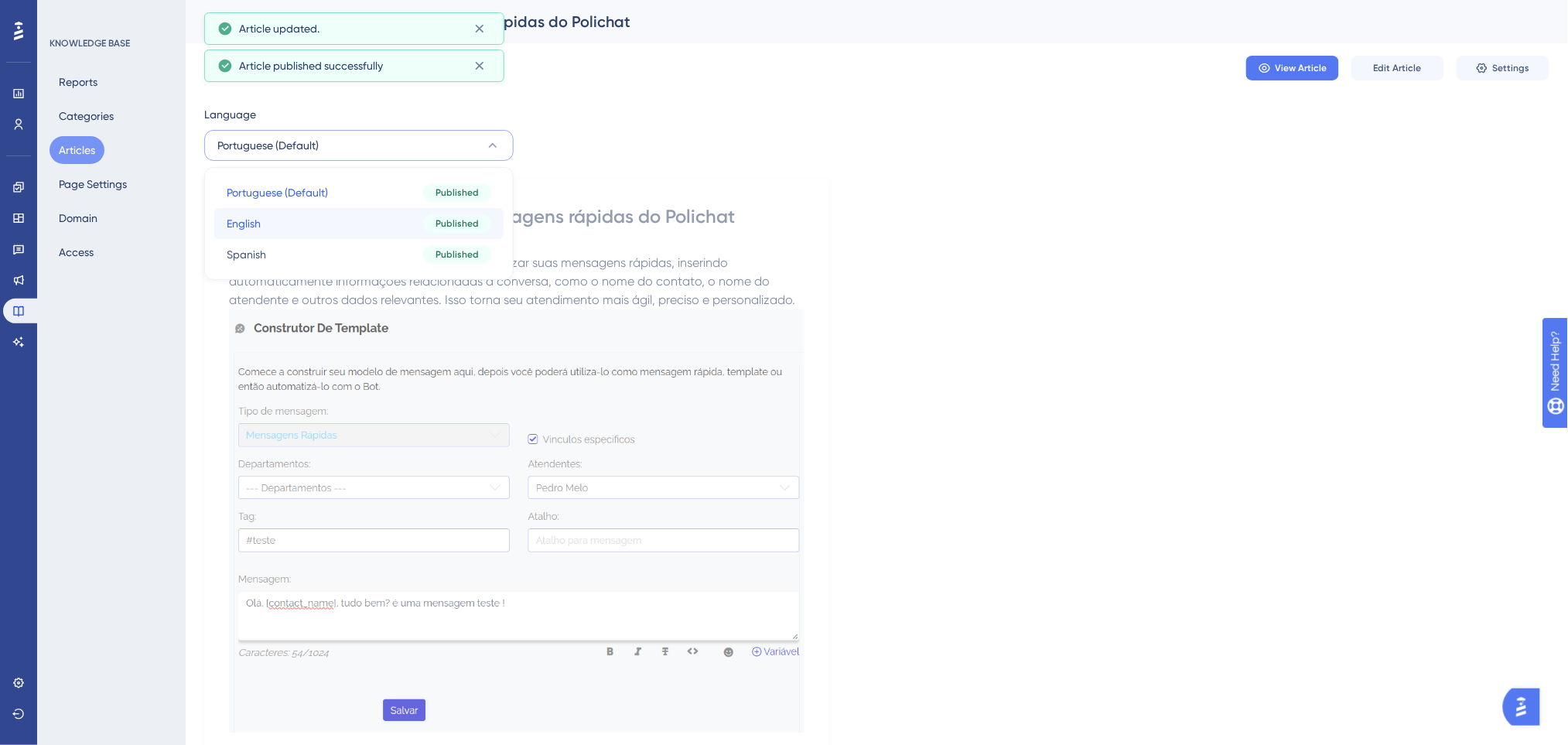
click at [298, 232] on button "English English Published" at bounding box center [358, 223] width 289 height 31
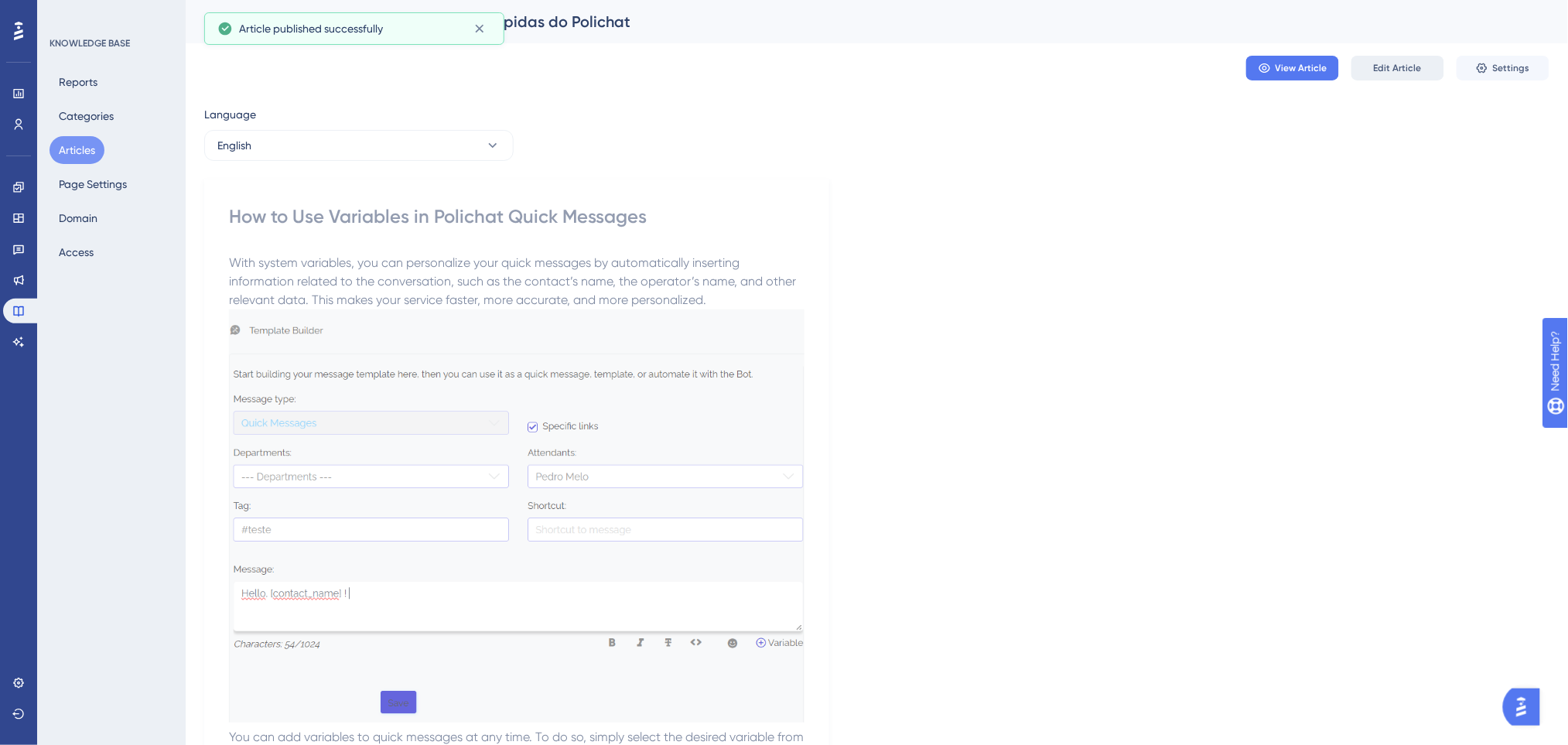
click at [1417, 73] on span "Edit Article" at bounding box center [1398, 68] width 48 height 12
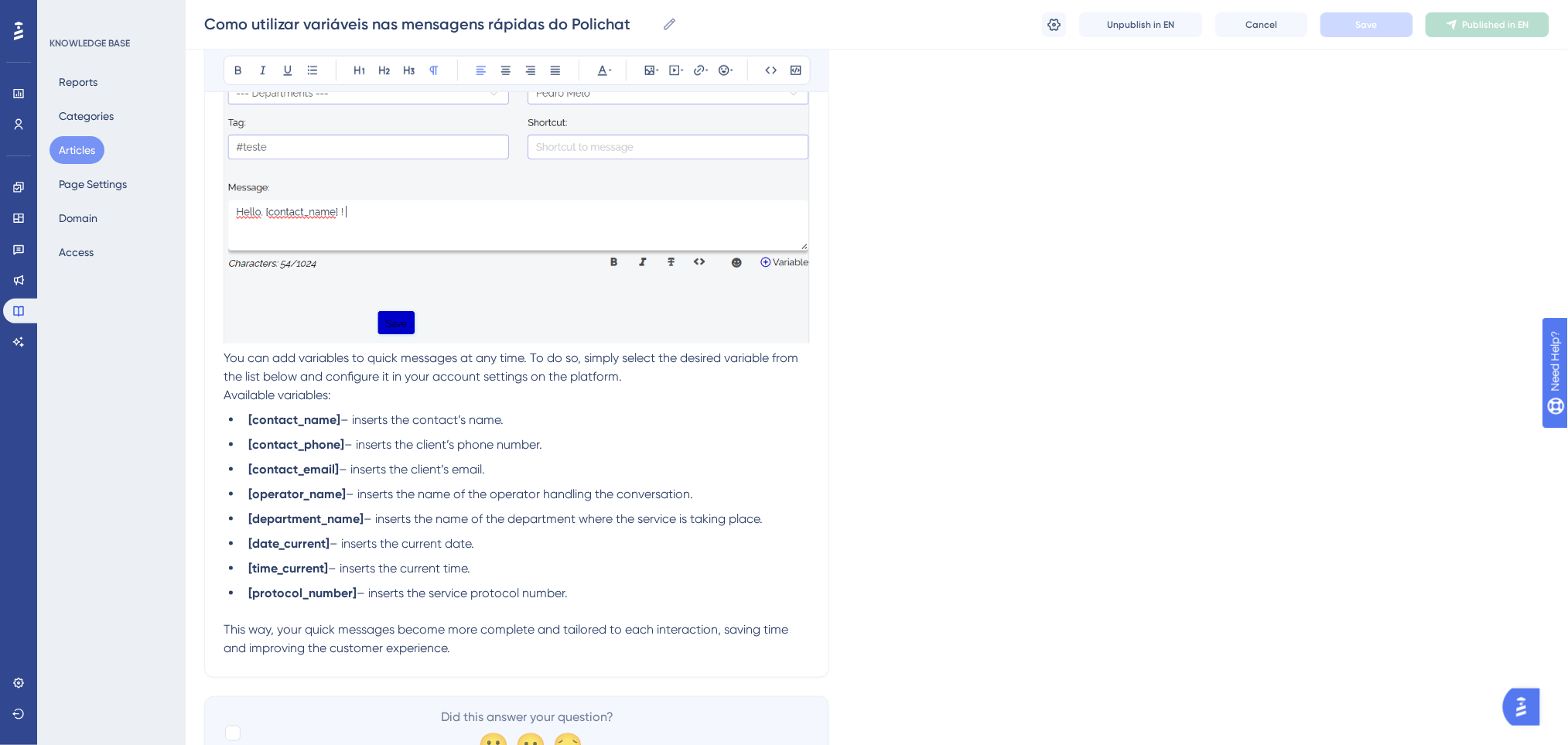
scroll to position [537, 0]
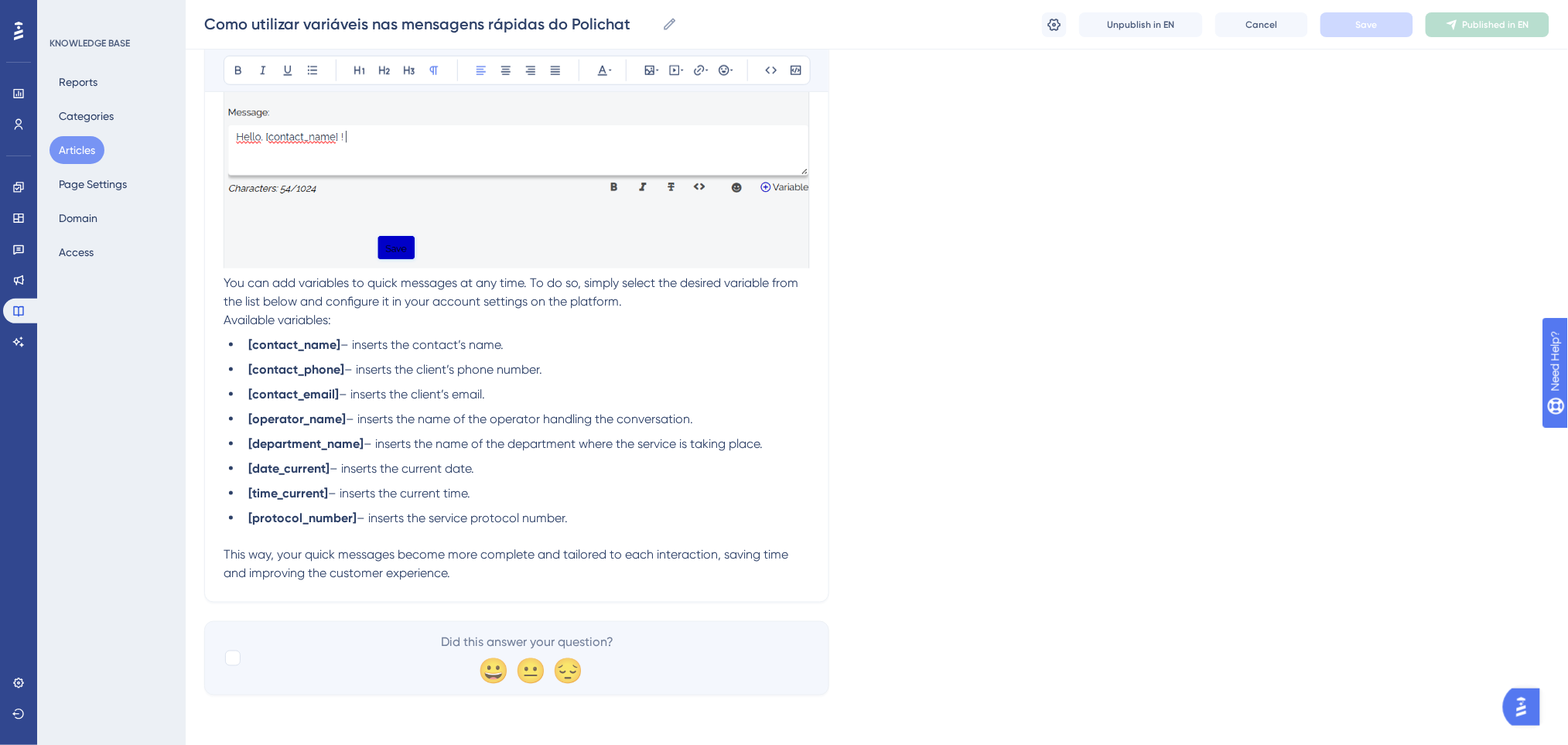
click at [501, 566] on p "This way, your quick messages become more complete and tailored to each interac…" at bounding box center [516, 565] width 586 height 37
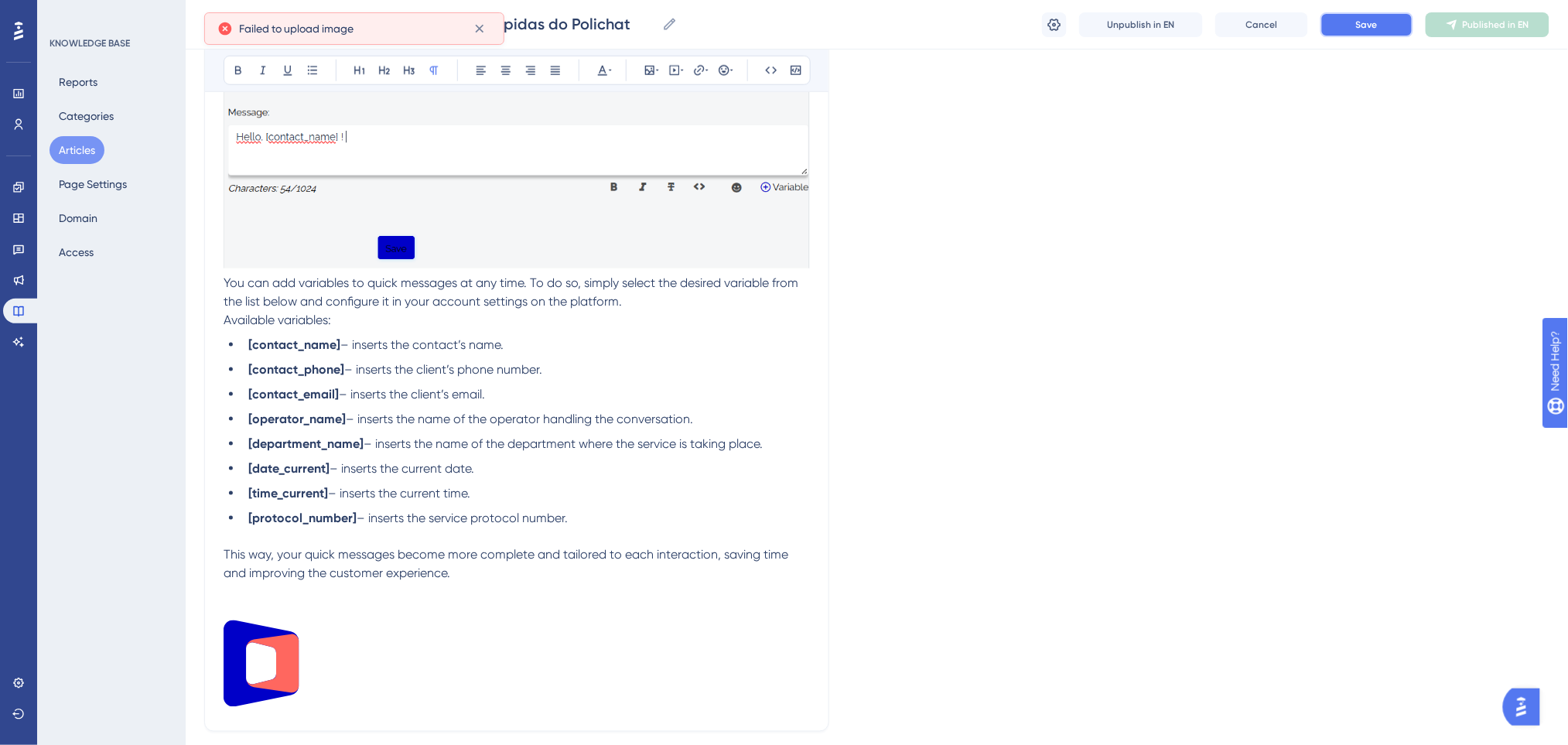
click at [1380, 25] on button "Save" at bounding box center [1366, 24] width 93 height 25
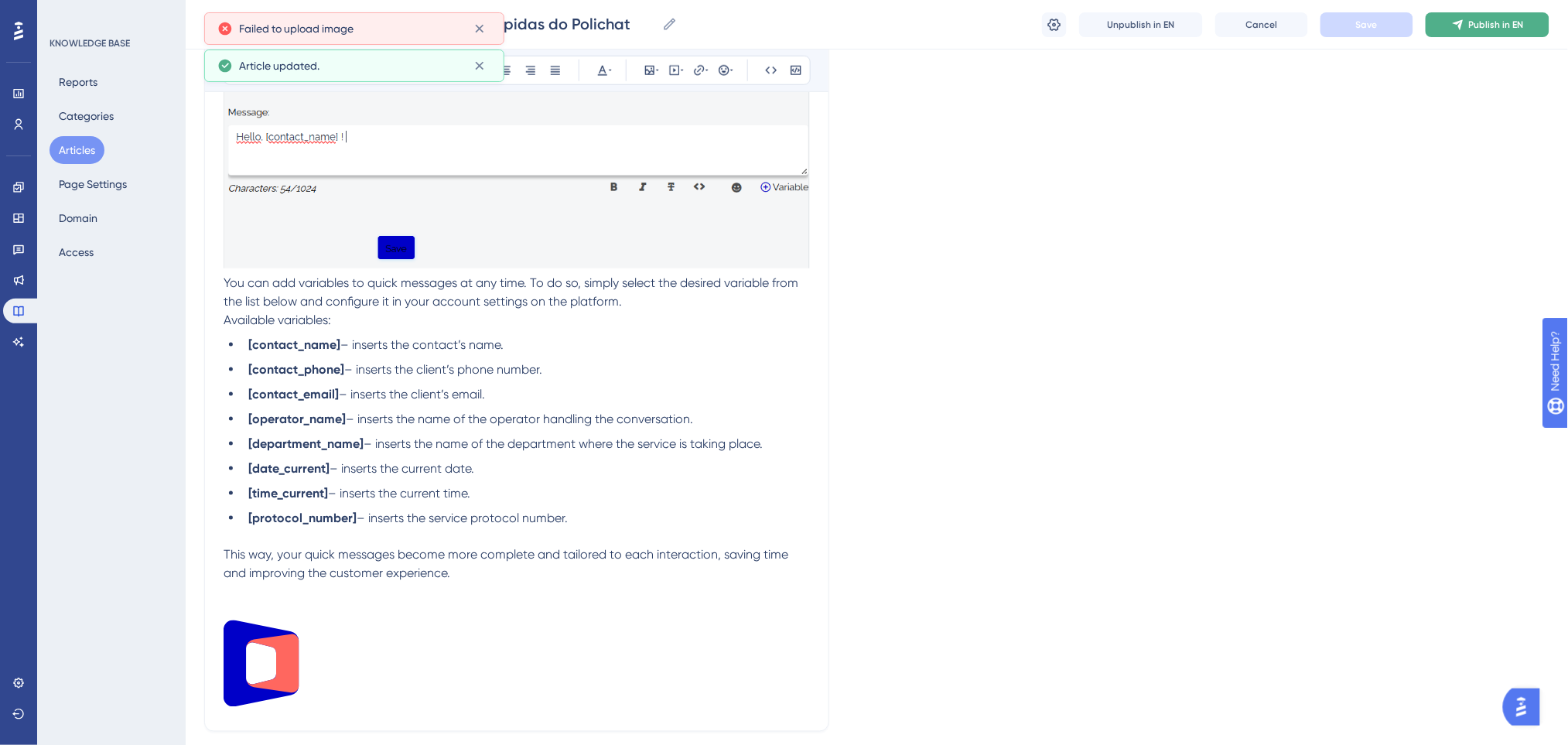
click at [1494, 22] on span "Publish in EN" at bounding box center [1496, 24] width 55 height 12
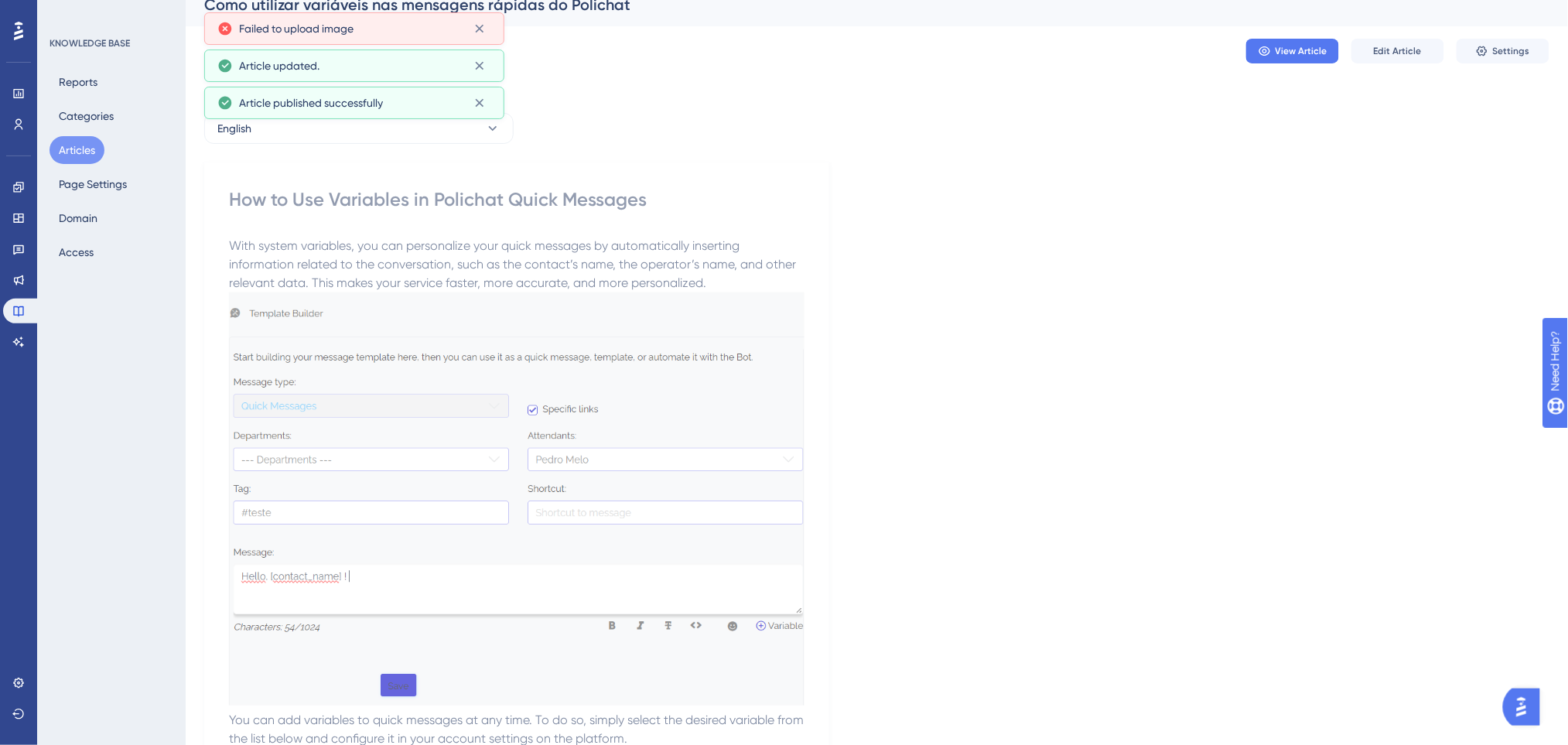
scroll to position [0, 0]
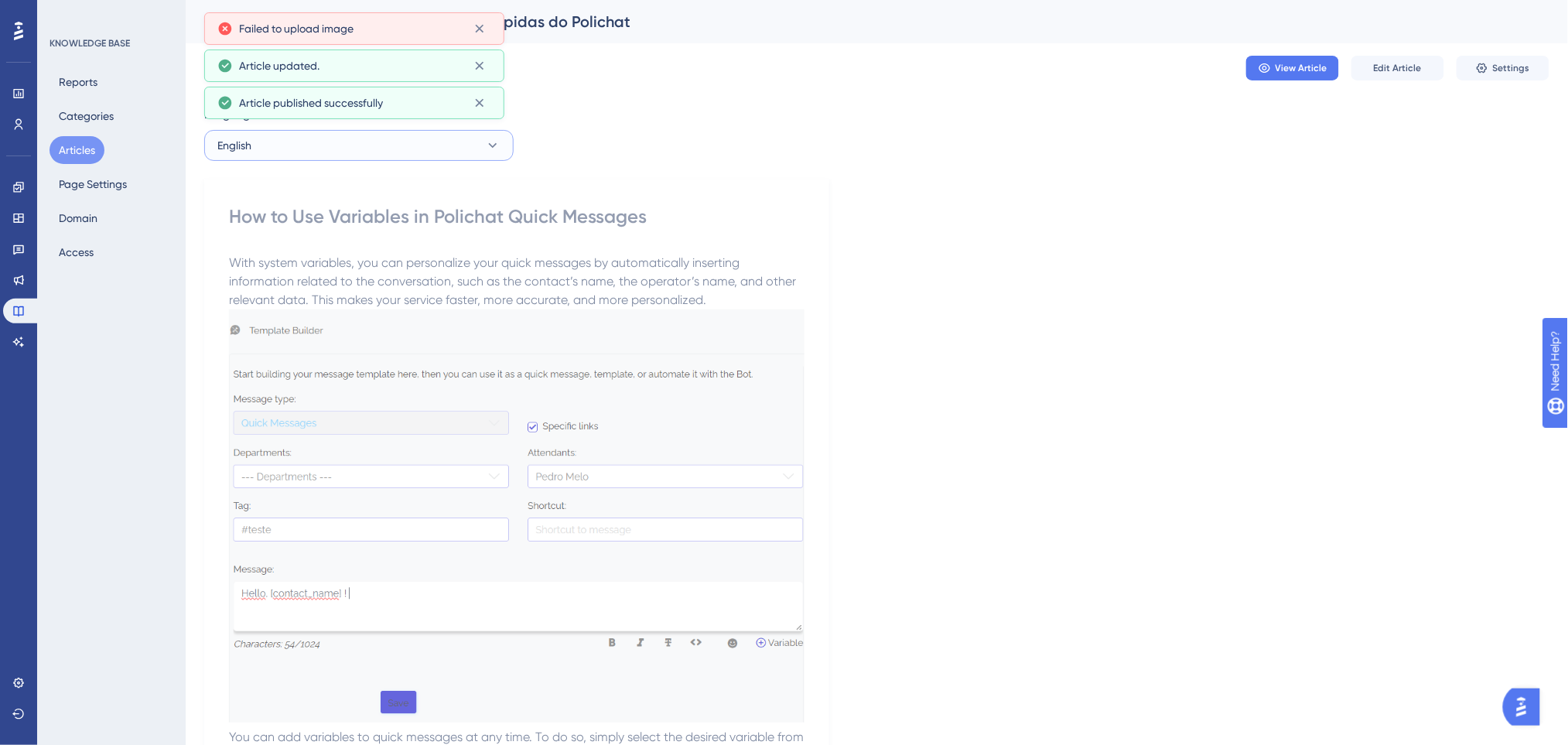
click at [343, 152] on button "English" at bounding box center [359, 144] width 309 height 31
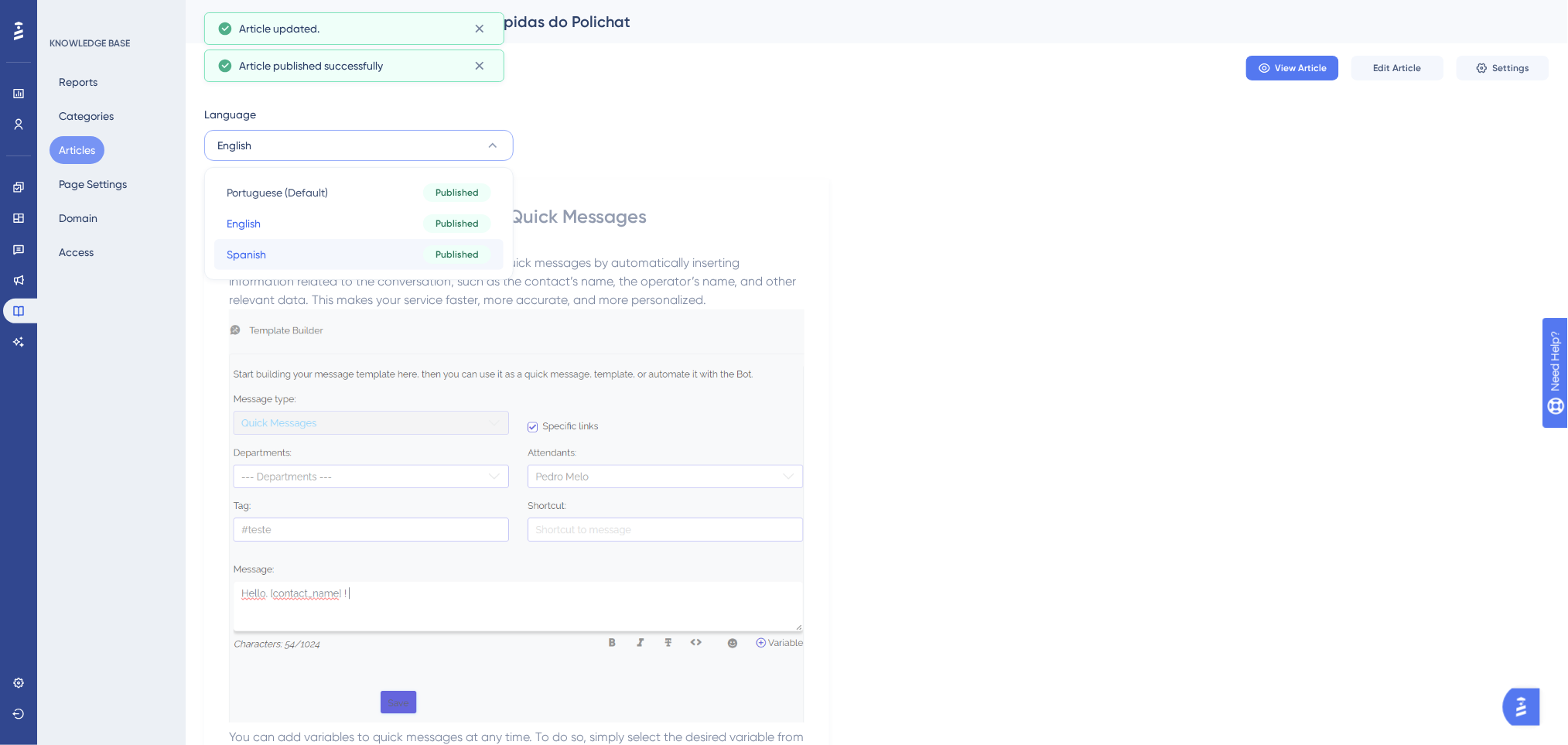
click at [311, 244] on button "Spanish Spanish Published" at bounding box center [358, 254] width 289 height 31
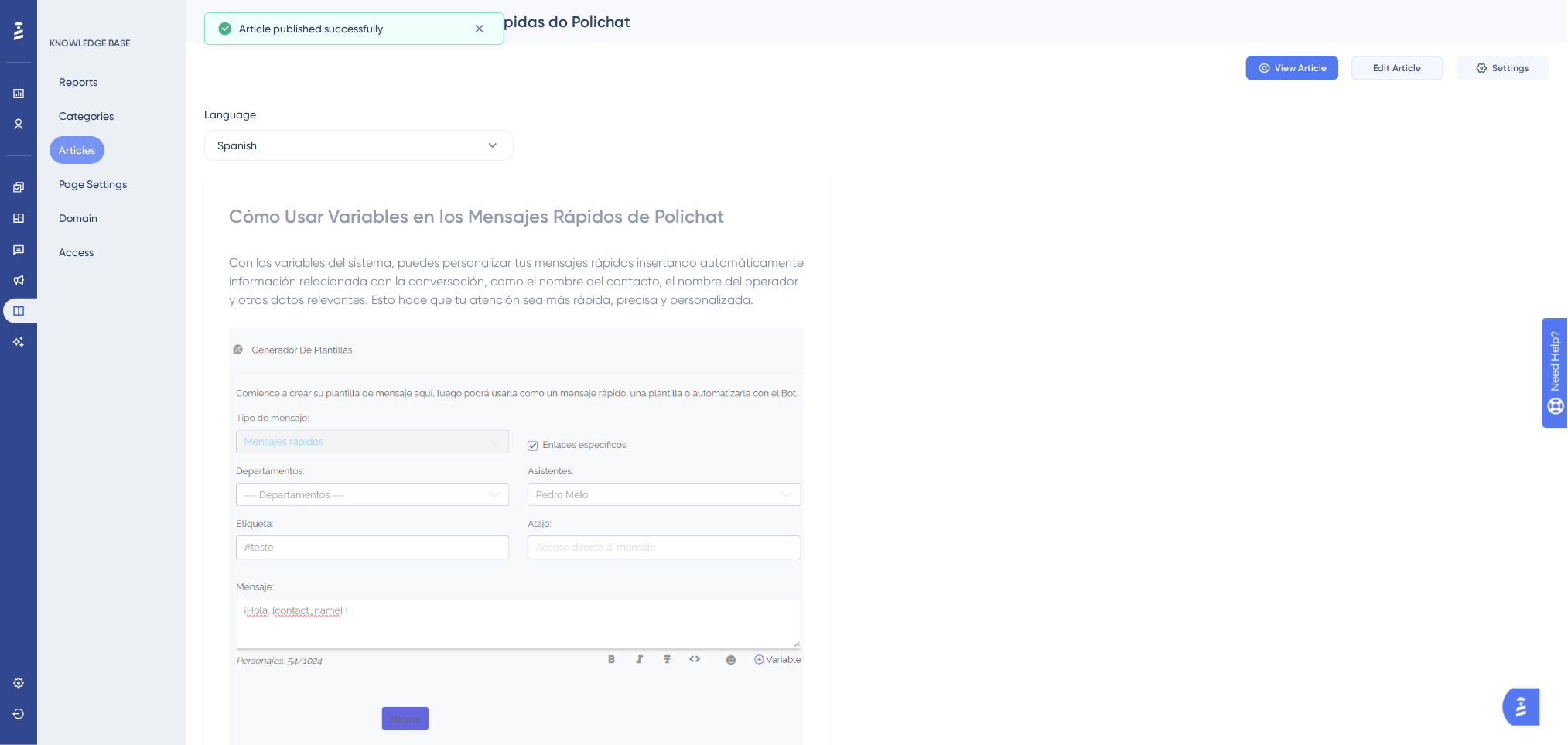
click at [1394, 69] on span "Edit Article" at bounding box center [1398, 68] width 48 height 12
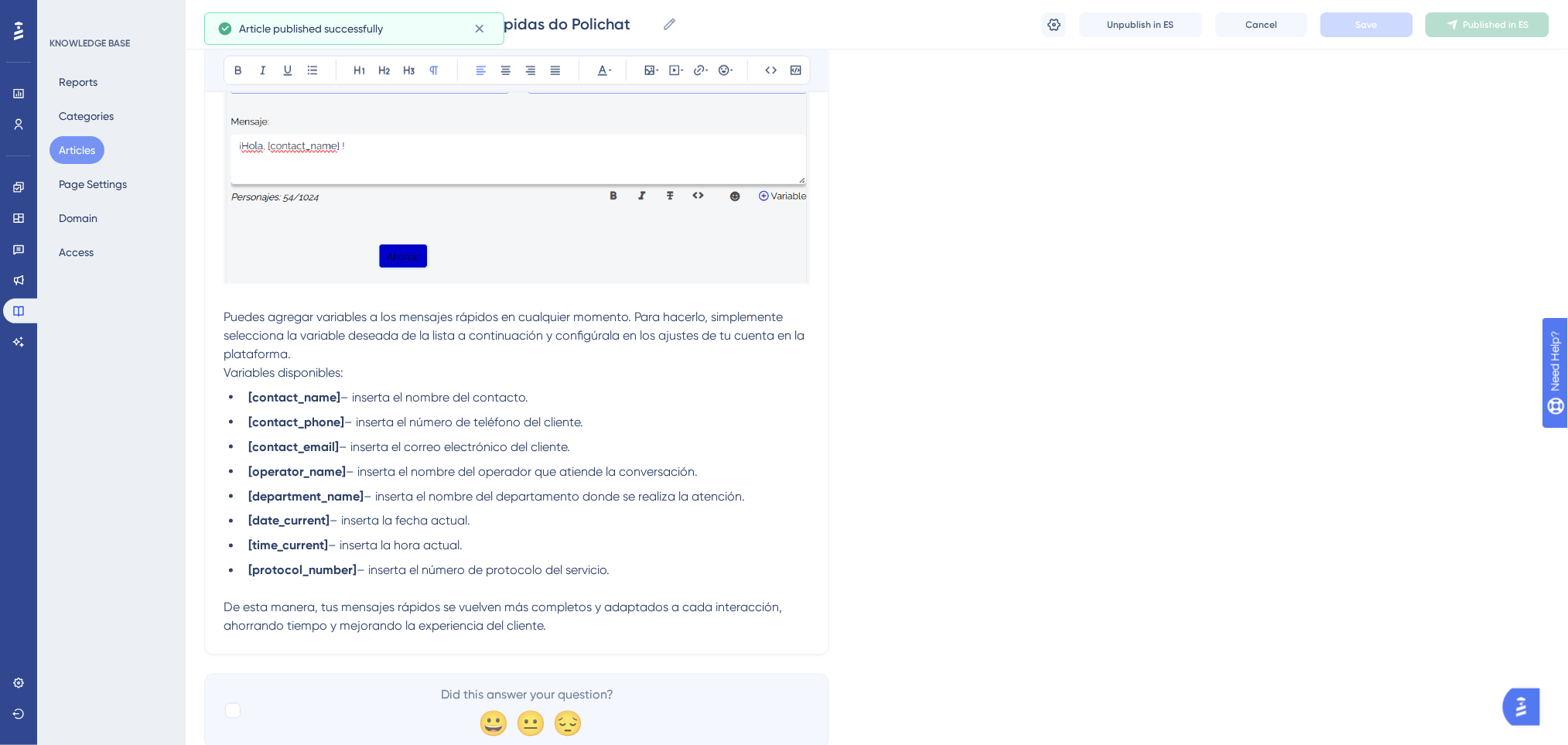
scroll to position [597, 0]
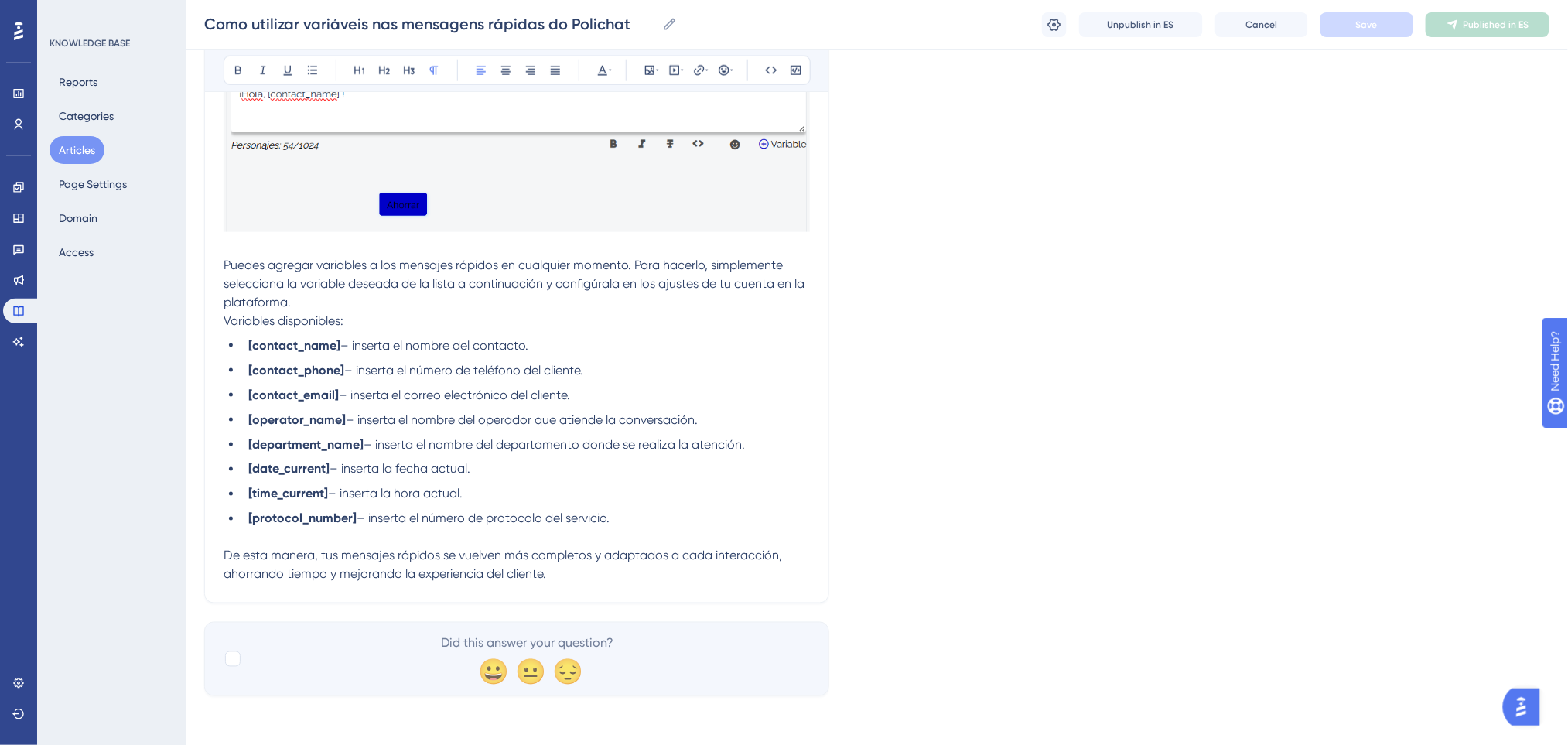
click at [644, 580] on p "De esta manera, tus mensajes rápidos se vuelven más completos y adaptados a cad…" at bounding box center [516, 565] width 586 height 37
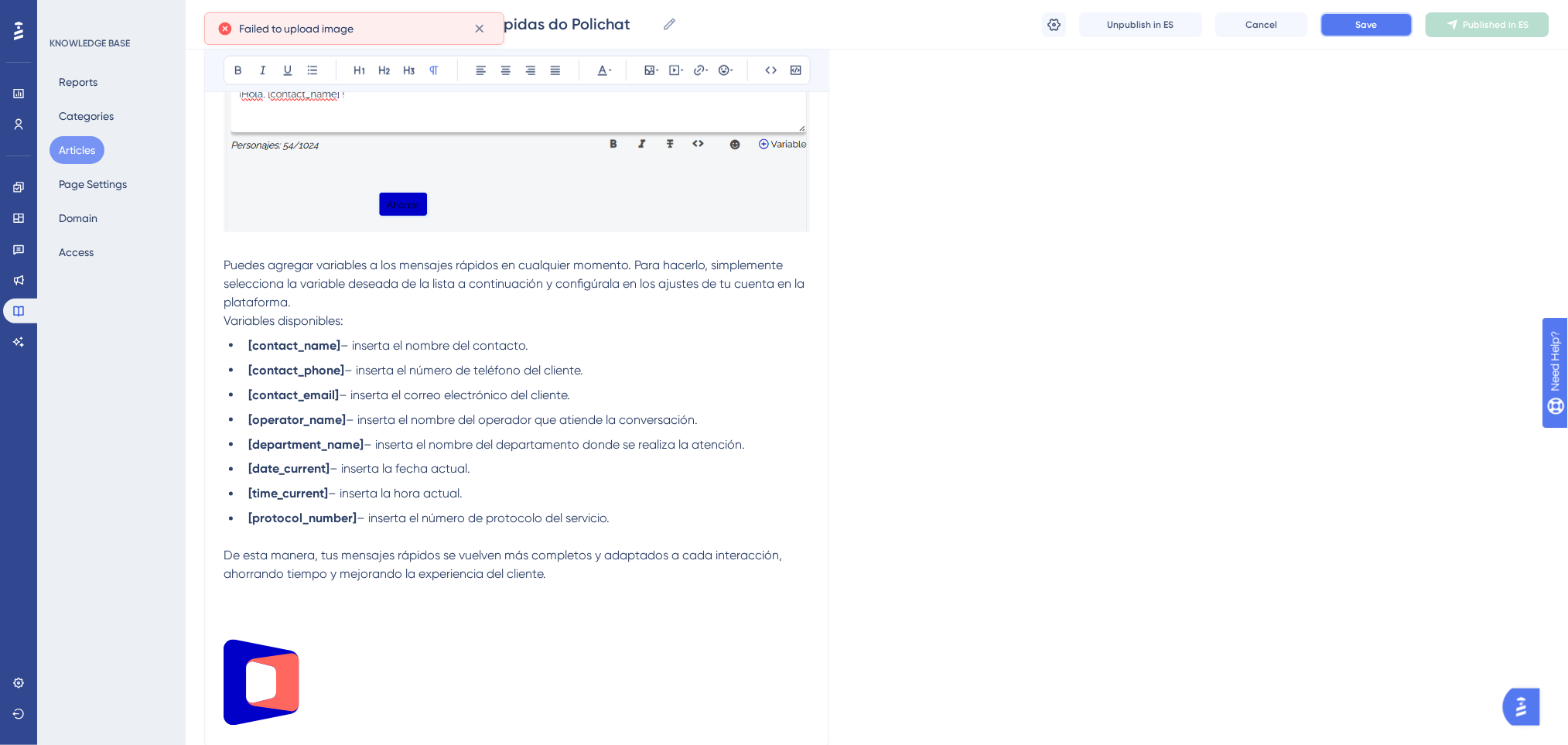
click at [1379, 19] on button "Save" at bounding box center [1366, 24] width 93 height 25
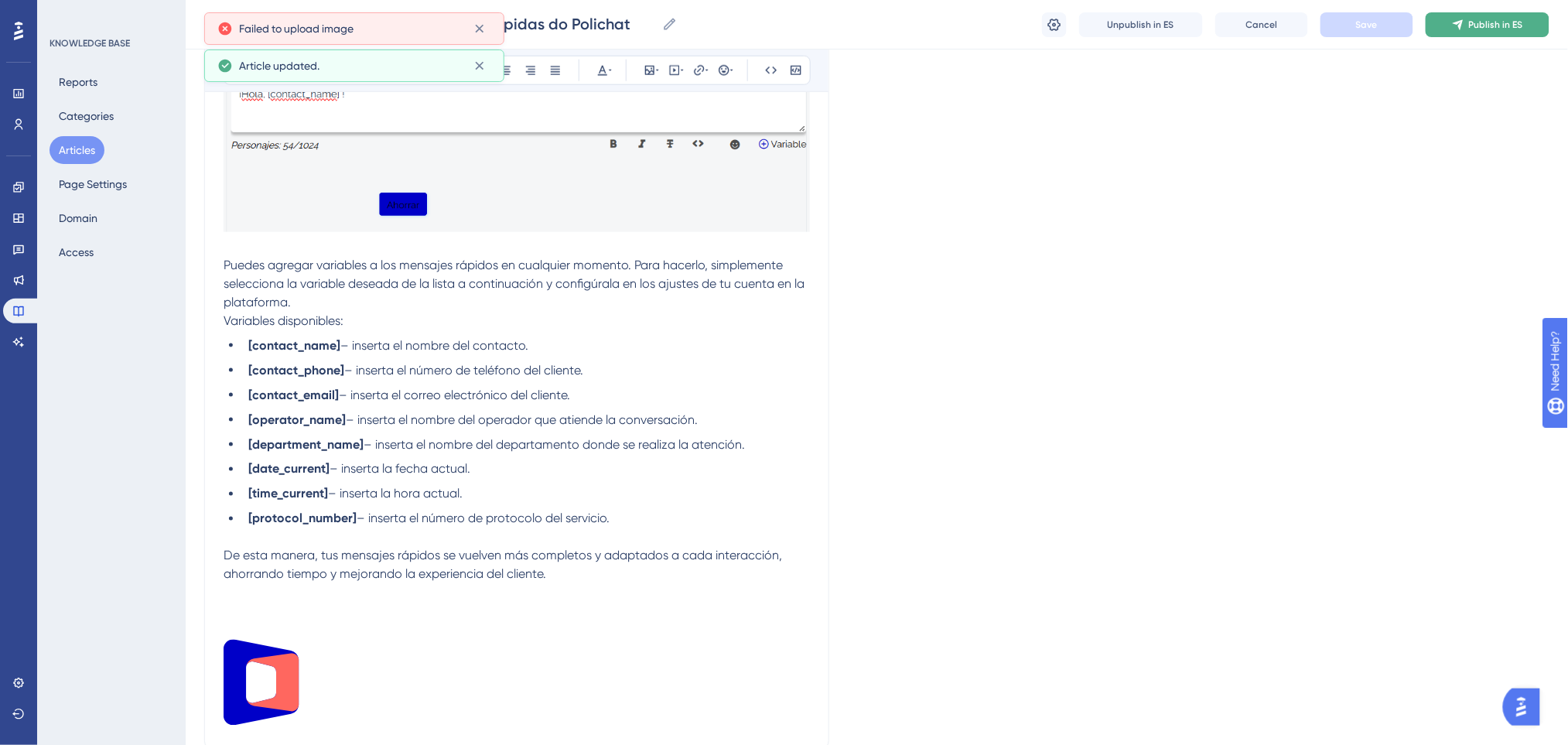
click at [1455, 30] on icon at bounding box center [1457, 24] width 12 height 12
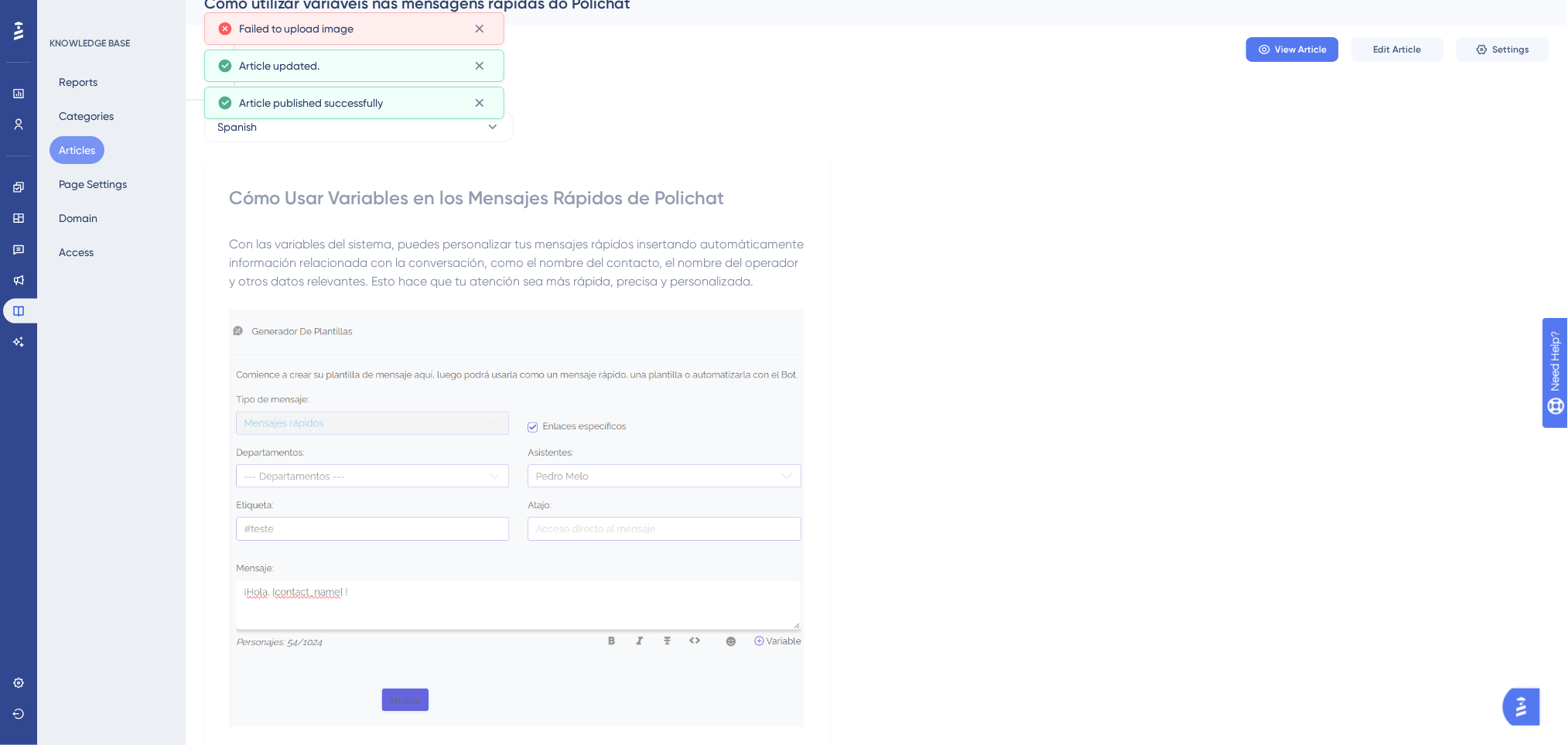
scroll to position [0, 0]
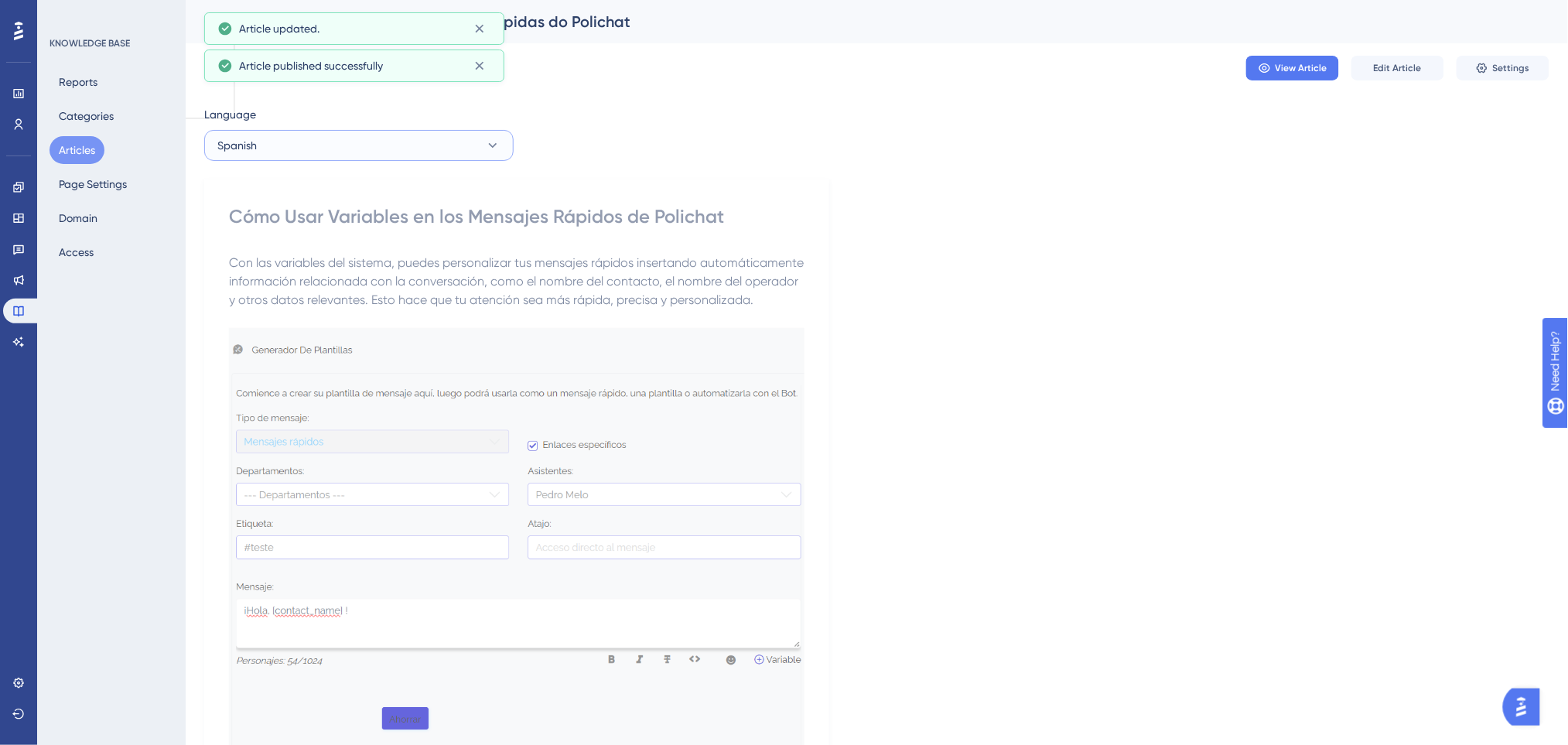
click at [429, 153] on button "Spanish" at bounding box center [359, 144] width 309 height 31
click at [873, 77] on div "View Article Edit Article Settings" at bounding box center [877, 68] width 1345 height 49
